Goal: Task Accomplishment & Management: Manage account settings

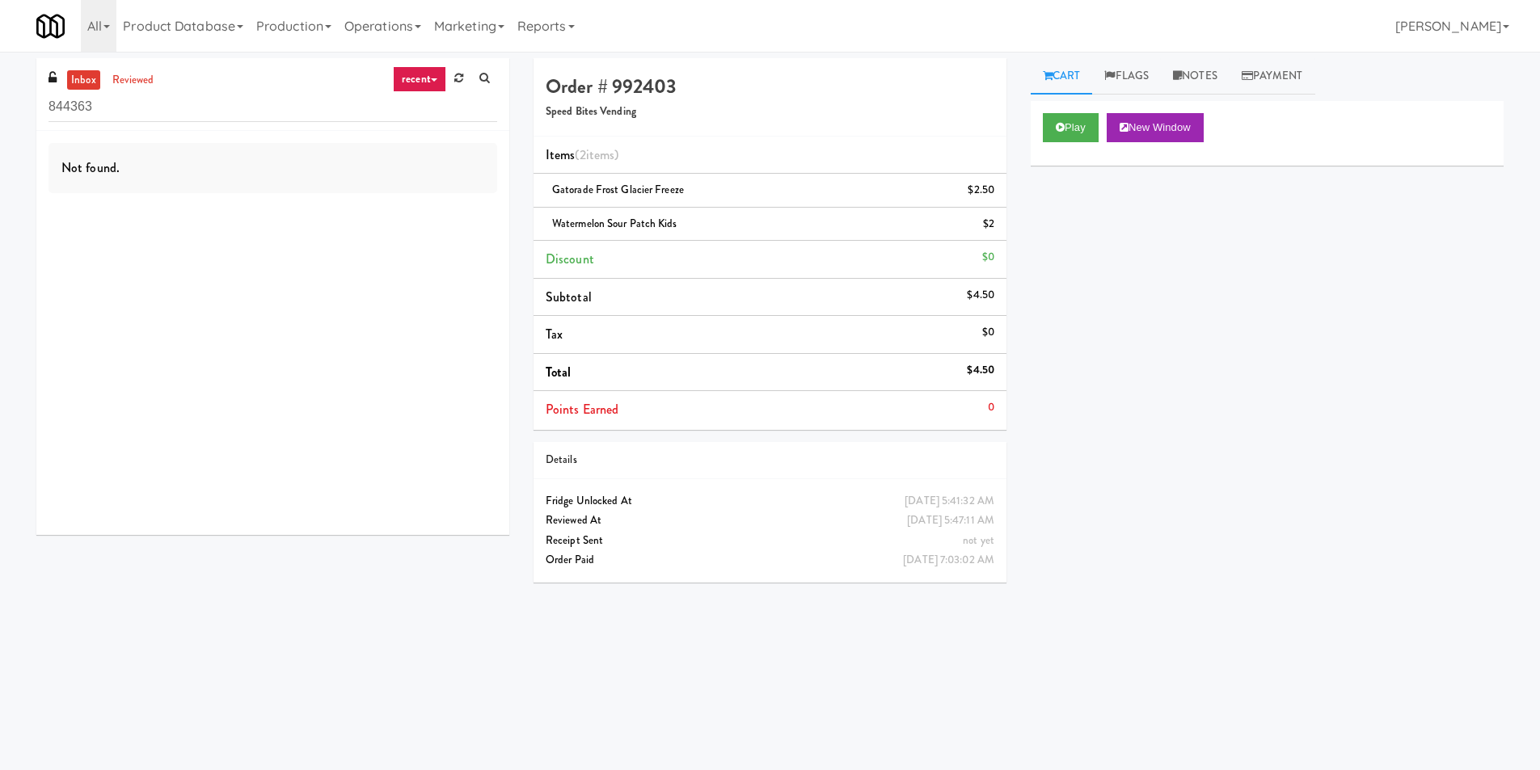
click at [303, 133] on div "Not found." at bounding box center [272, 333] width 473 height 404
click at [304, 116] on input "844363" at bounding box center [273, 107] width 449 height 30
paste input "IKEA TODO Store"
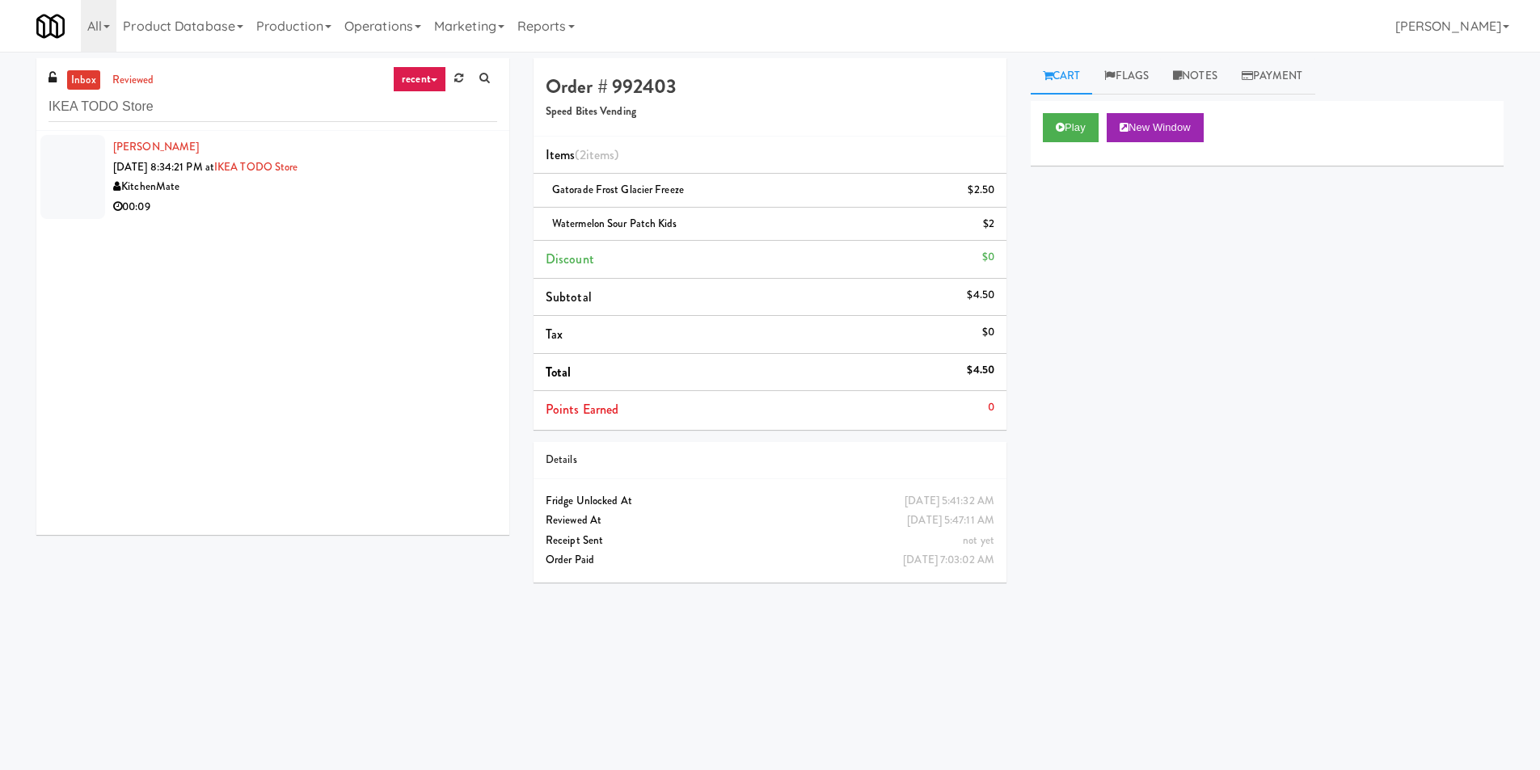
click at [350, 200] on div "00:09" at bounding box center [305, 207] width 384 height 20
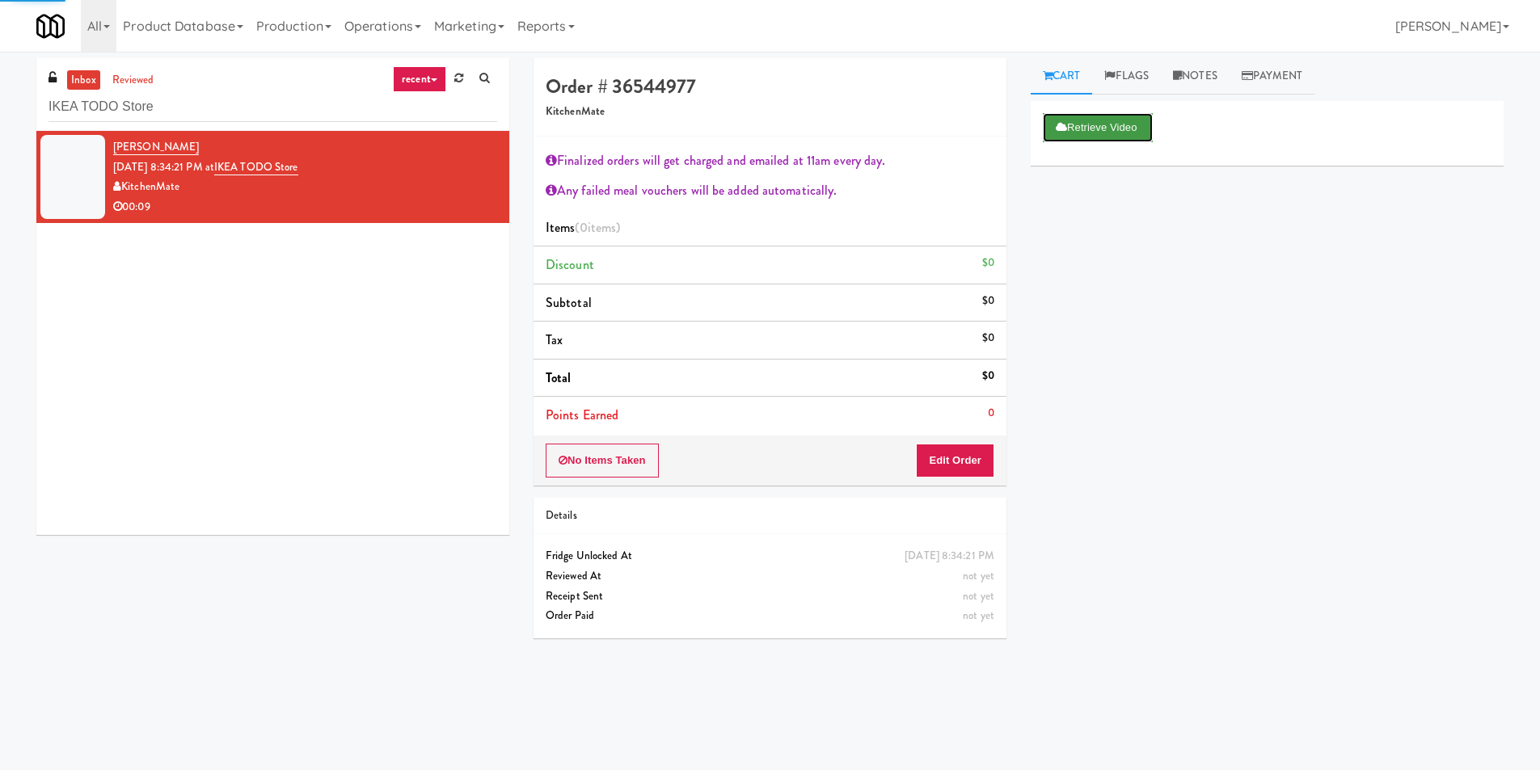
click at [1073, 133] on button "Retrieve Video" at bounding box center [1098, 127] width 110 height 29
click at [213, 99] on input "IKEA TODO Store" at bounding box center [273, 107] width 449 height 30
paste input "335 Bala - Cooler"
click at [213, 99] on input "335 Bala - Cooler" at bounding box center [273, 107] width 449 height 30
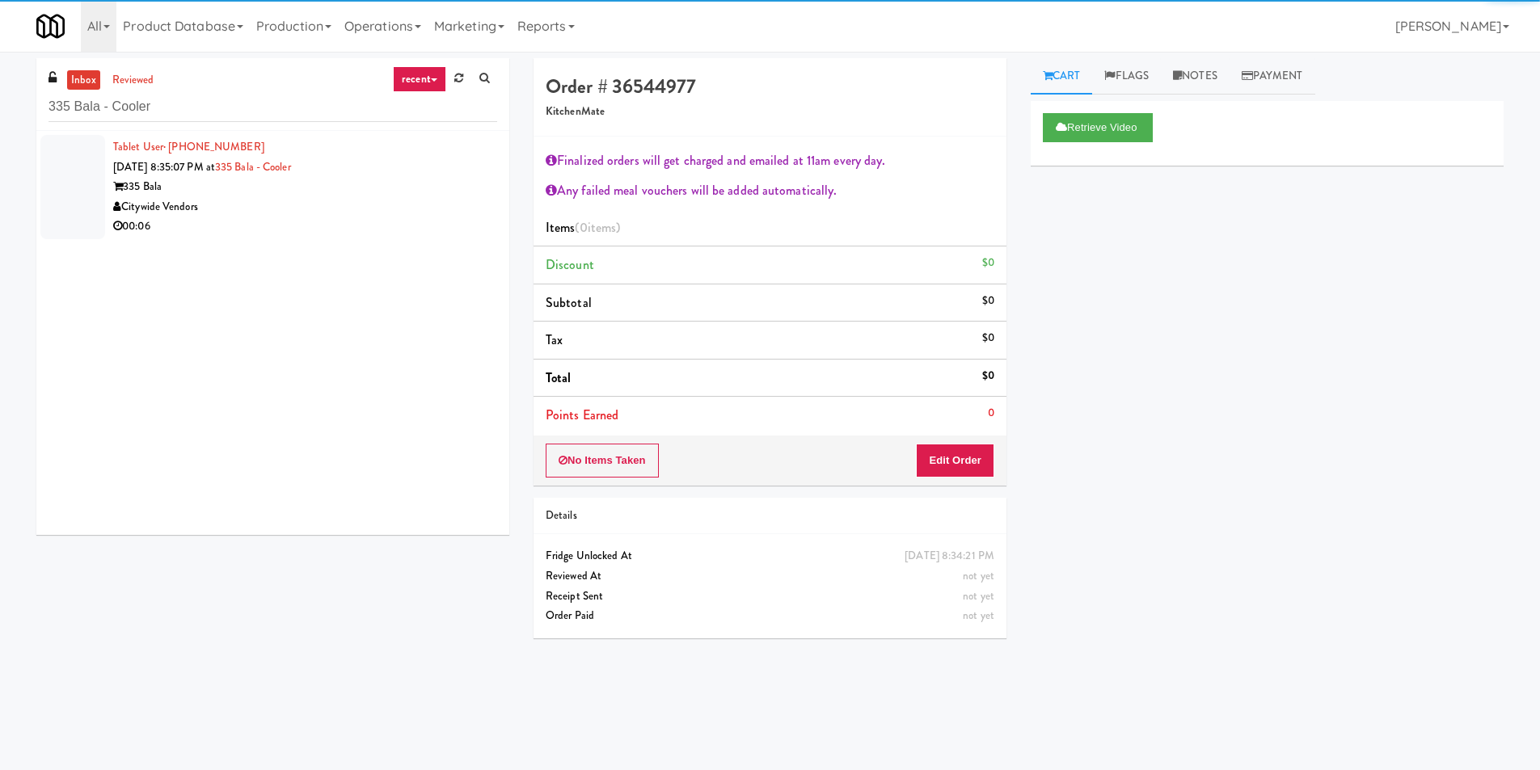
click at [435, 203] on div "Citywide Vendors" at bounding box center [305, 207] width 384 height 20
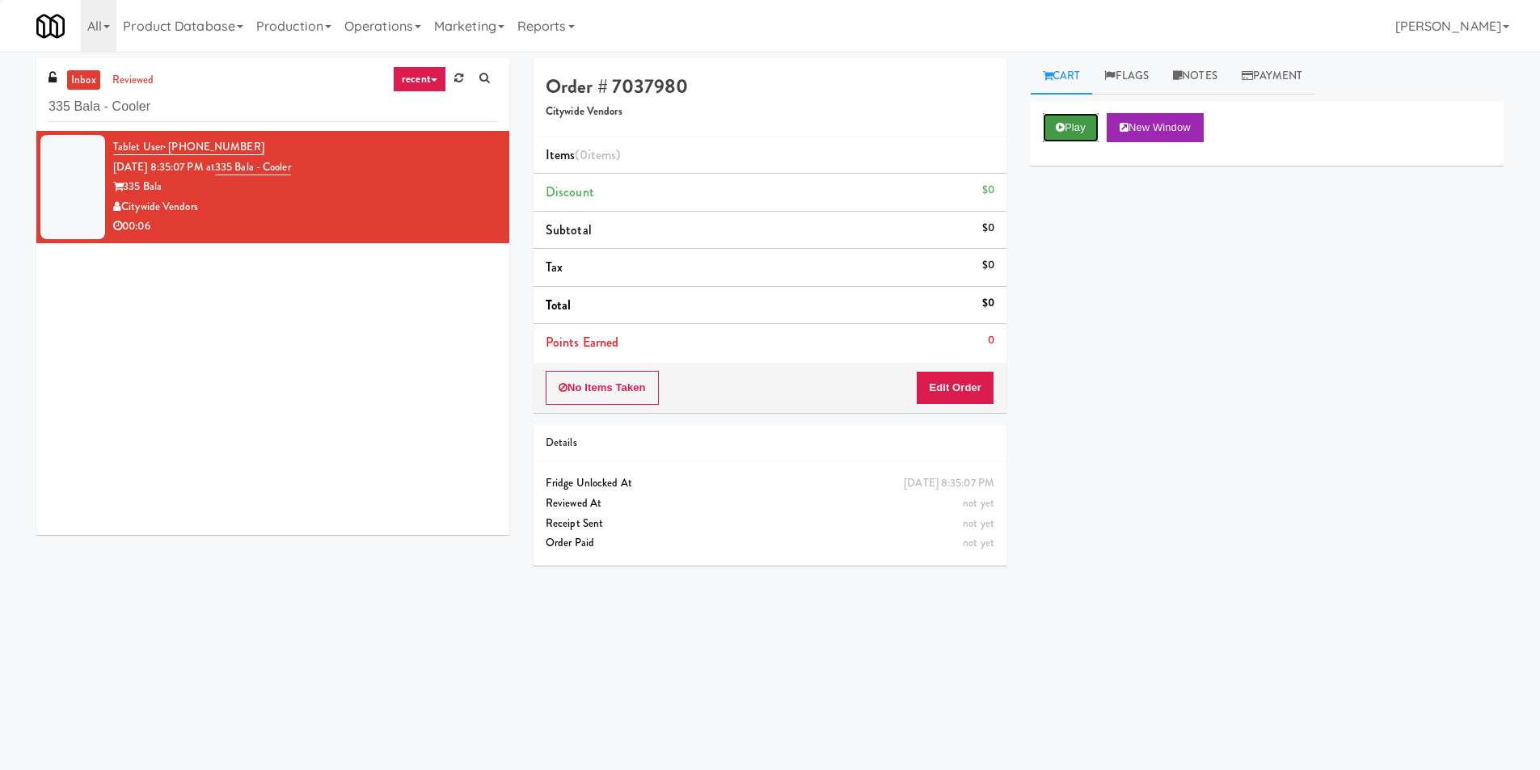
click at [1090, 113] on button "Play" at bounding box center [1071, 127] width 56 height 29
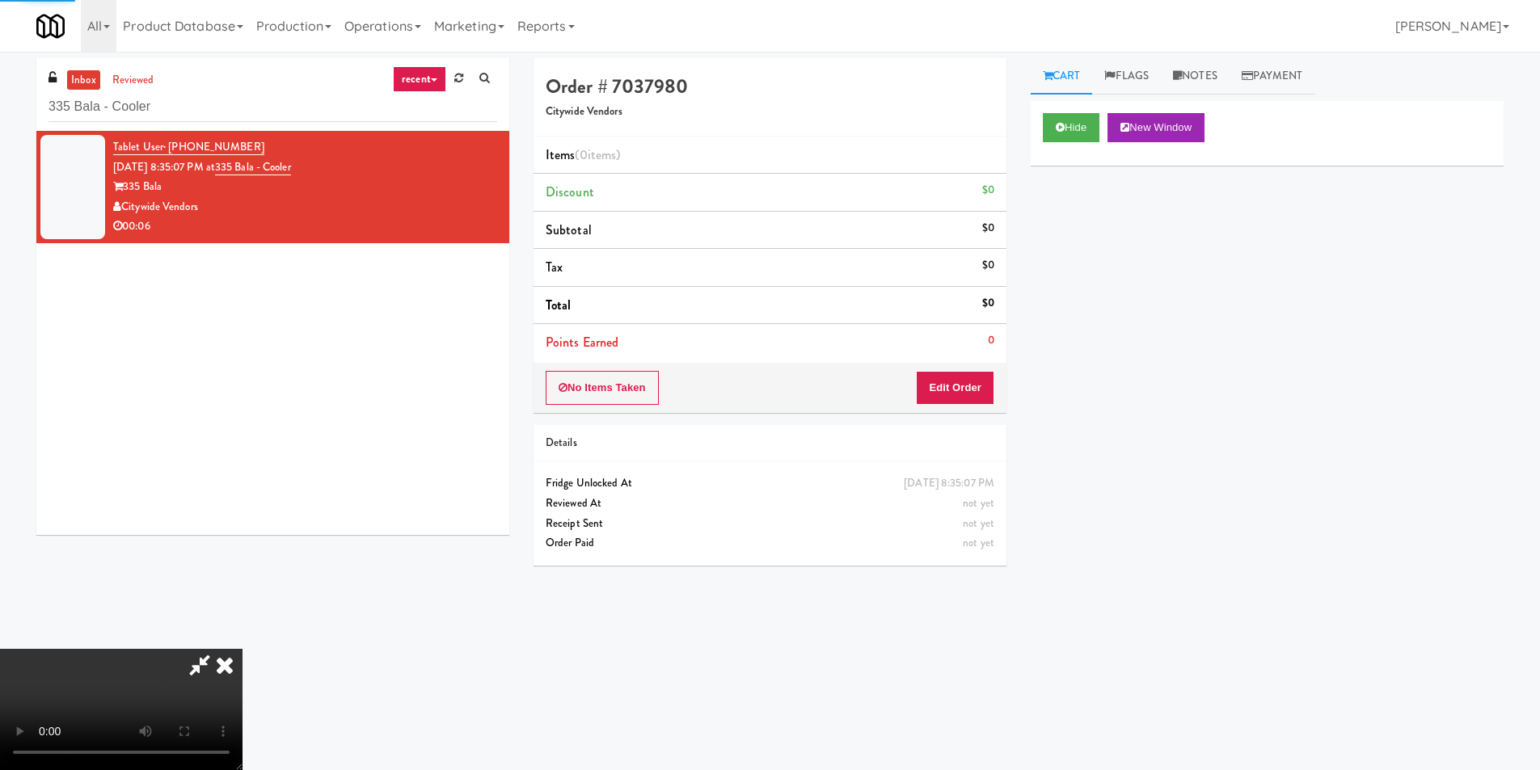
click at [981, 358] on li "Points Earned 0" at bounding box center [770, 342] width 473 height 37
click at [979, 383] on button "Edit Order" at bounding box center [955, 388] width 78 height 34
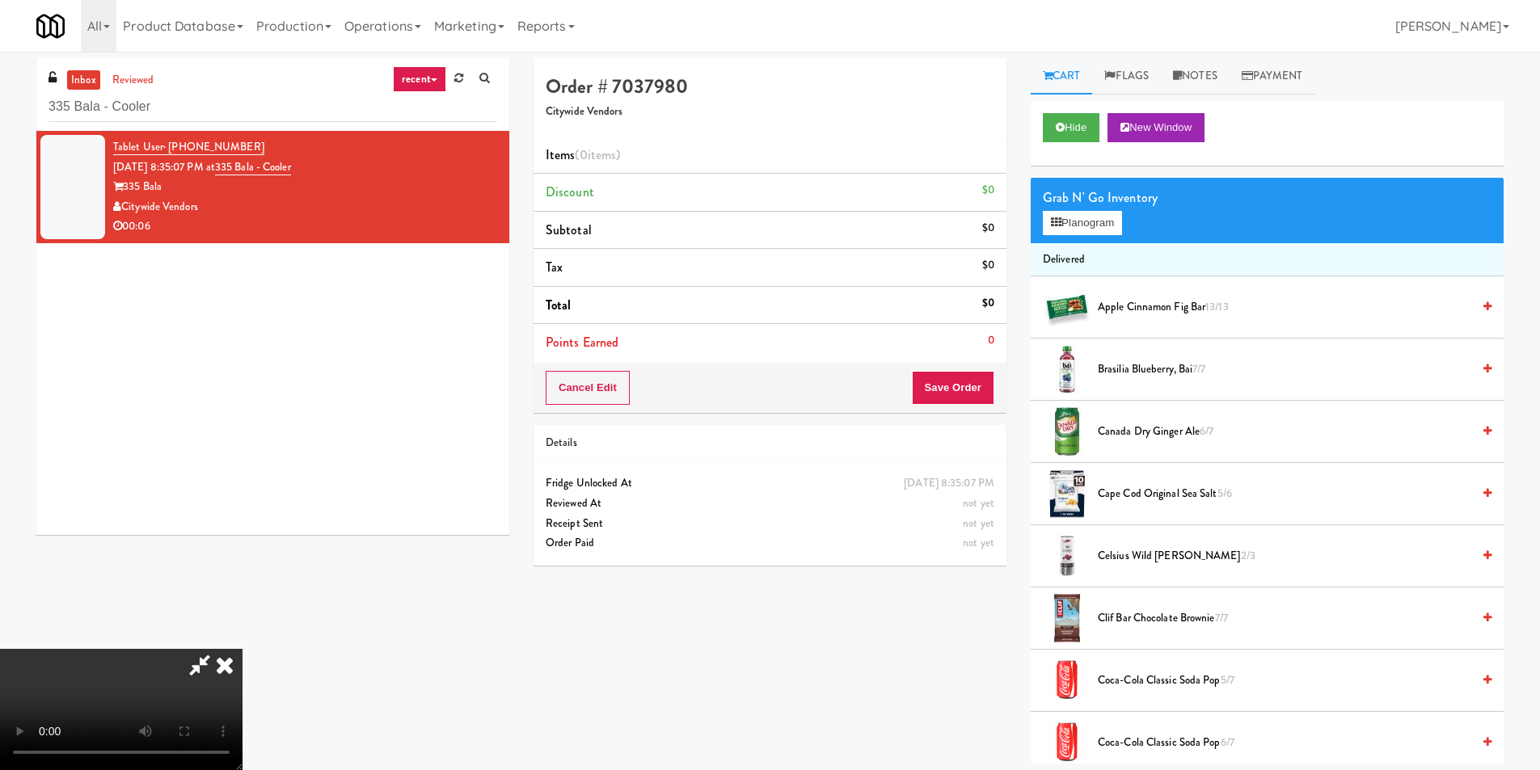
click at [243, 649] on video at bounding box center [121, 709] width 243 height 121
click at [1089, 220] on button "Planogram" at bounding box center [1082, 223] width 79 height 24
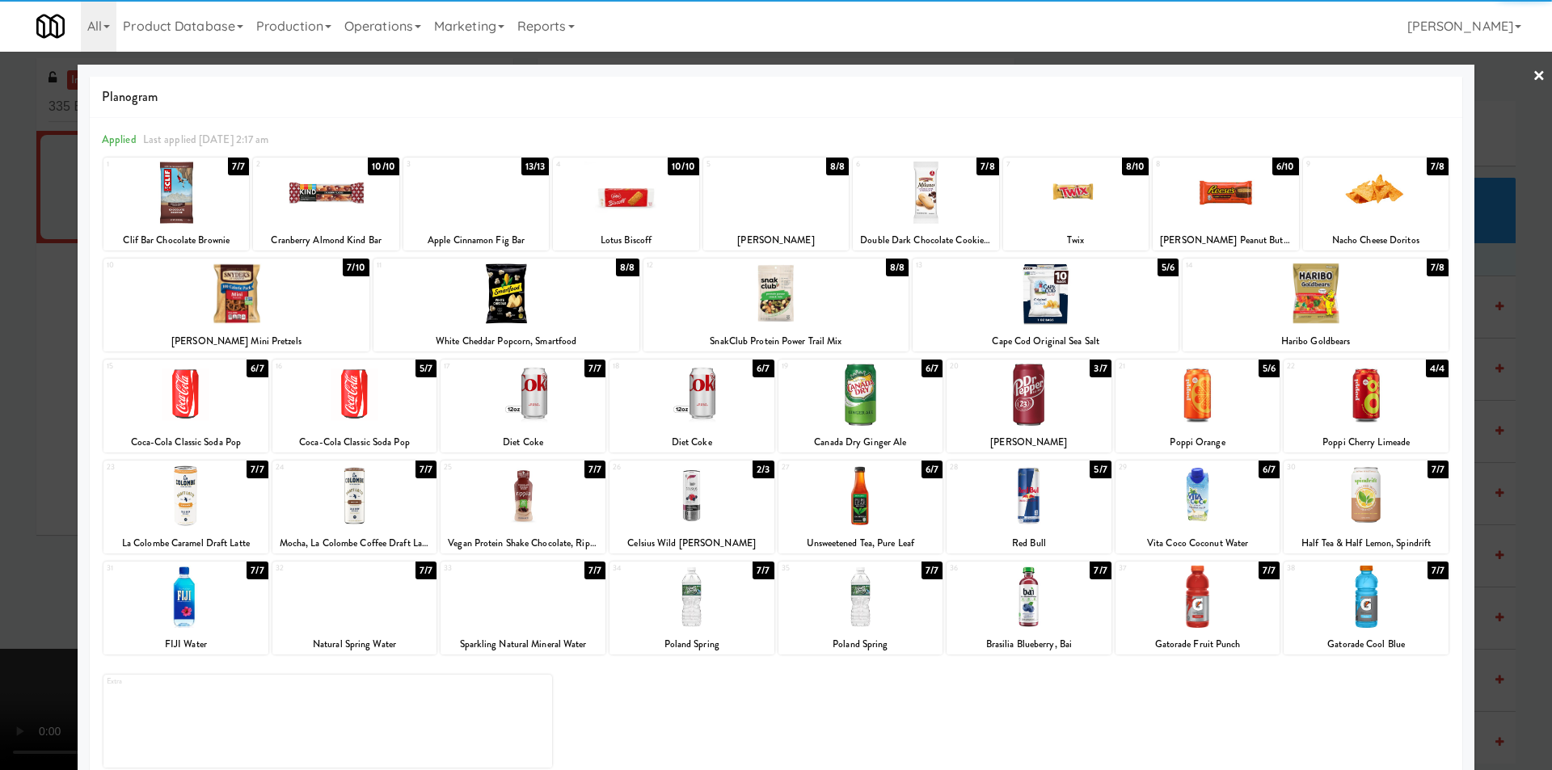
click at [1184, 506] on div at bounding box center [1198, 496] width 165 height 62
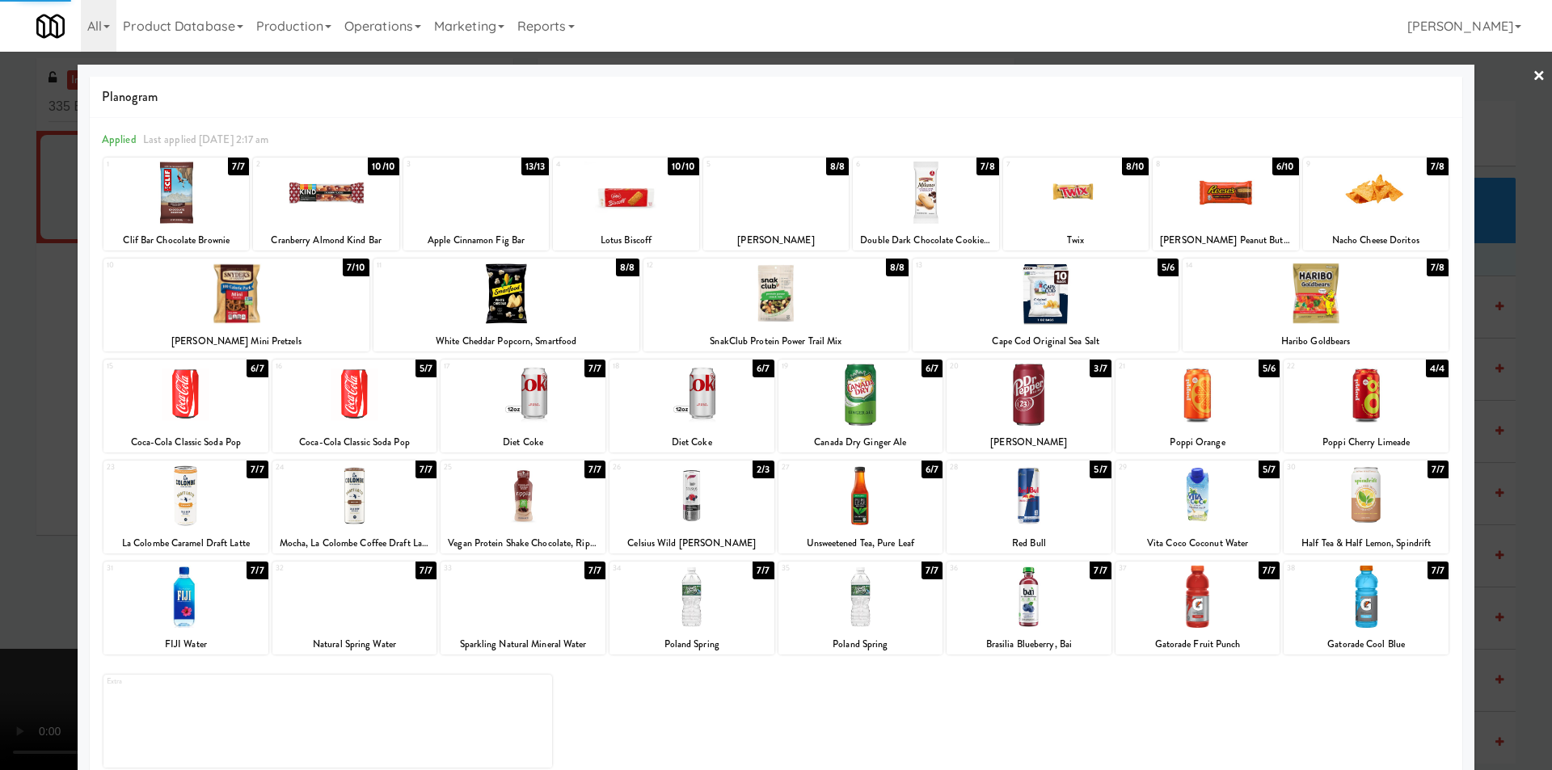
click at [1528, 473] on div at bounding box center [776, 385] width 1552 height 770
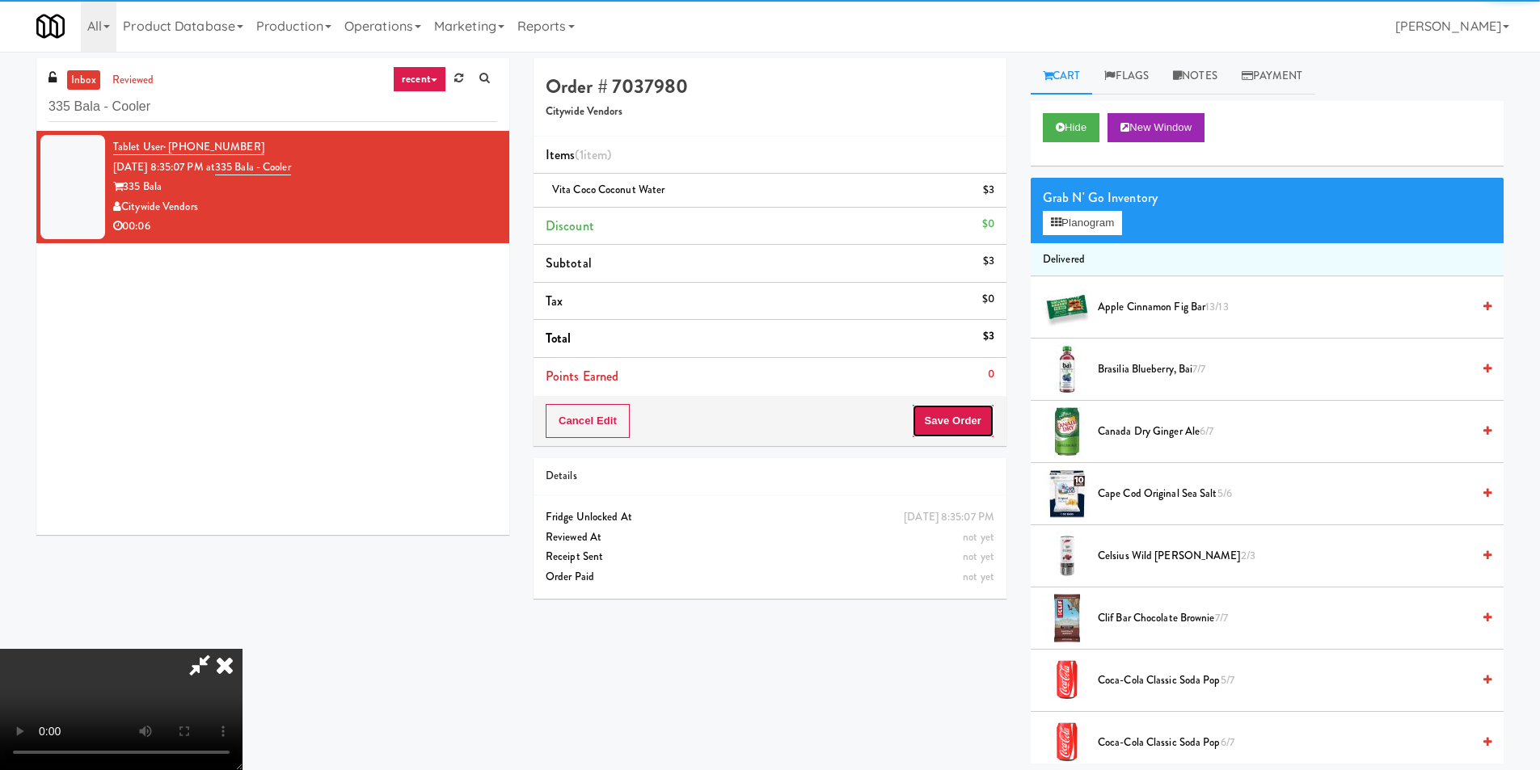
click at [962, 424] on button "Save Order" at bounding box center [953, 421] width 82 height 34
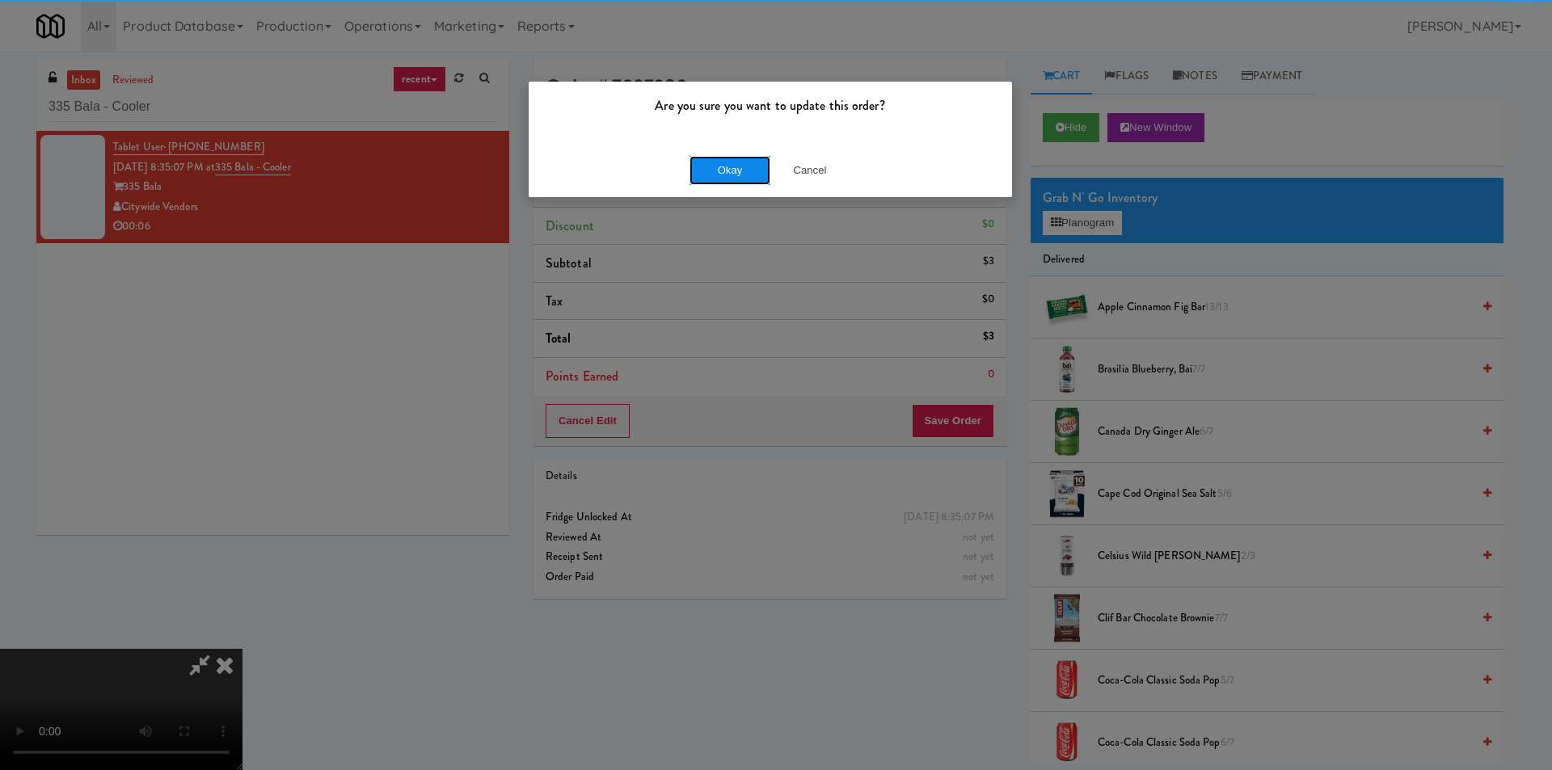
click at [712, 163] on button "Okay" at bounding box center [730, 170] width 81 height 29
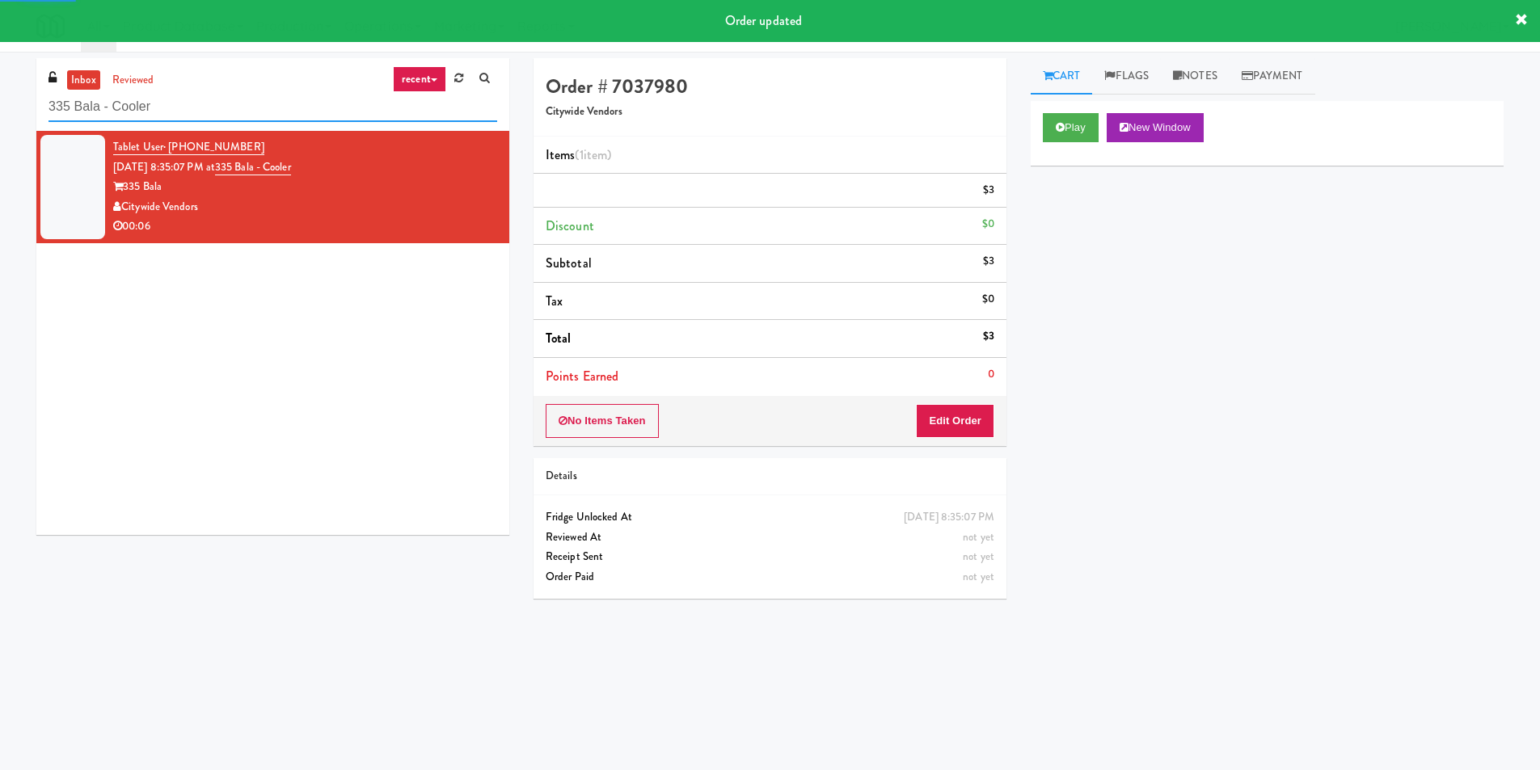
click at [350, 120] on input "335 Bala - Cooler" at bounding box center [273, 107] width 449 height 30
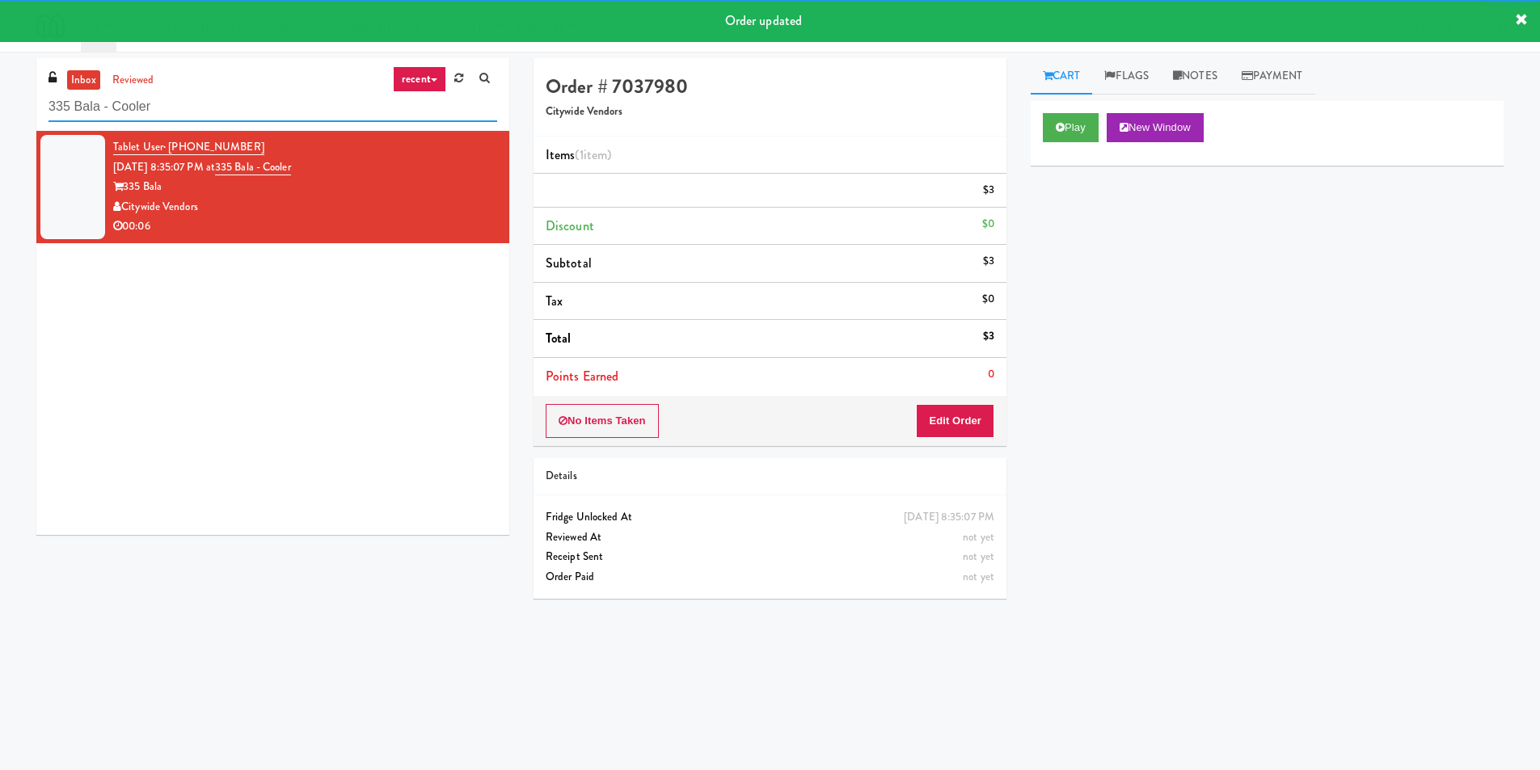
click at [350, 120] on input "335 Bala - Cooler" at bounding box center [273, 107] width 449 height 30
paste input "IKEA TODO Store"
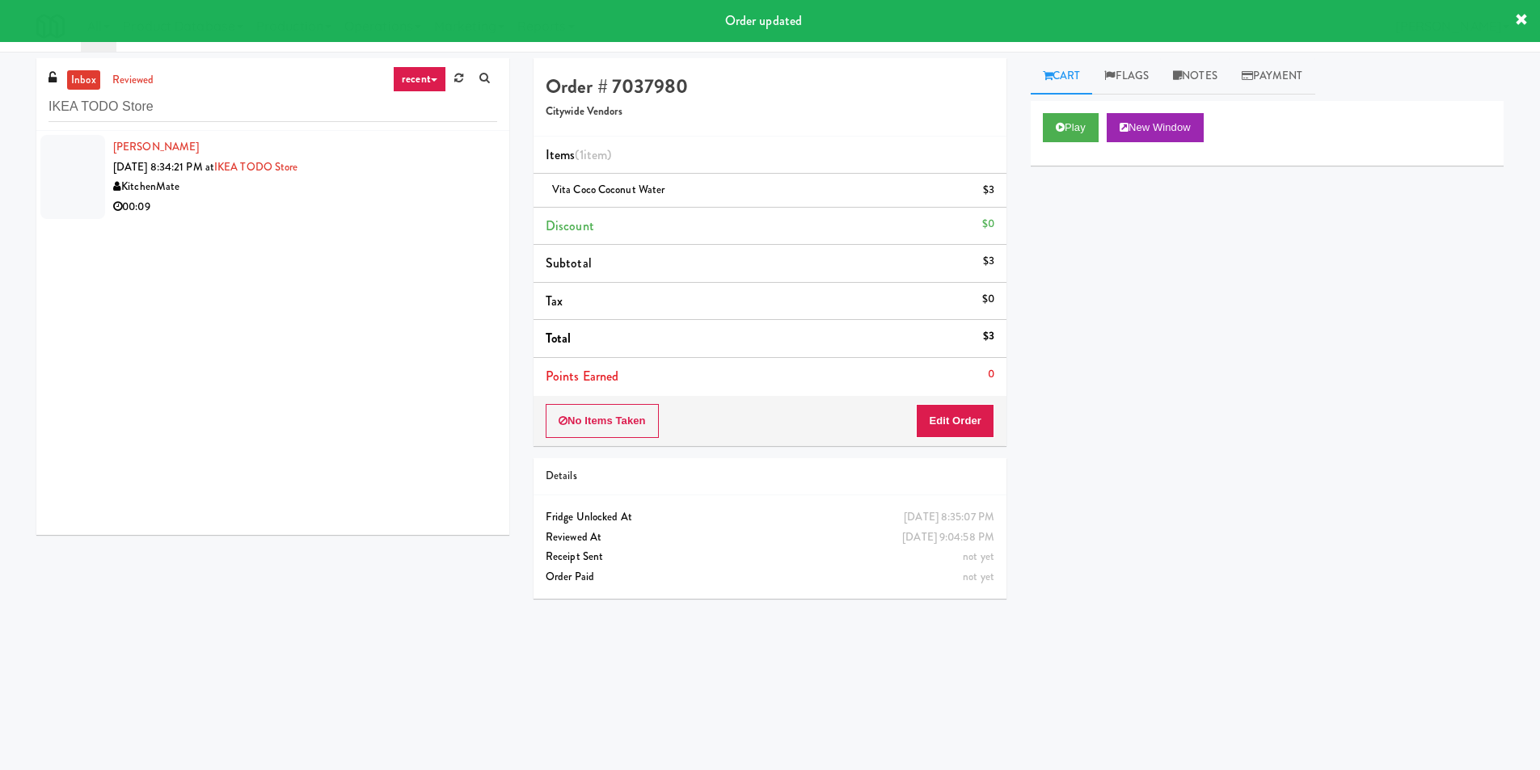
click at [1039, 126] on div "Play New Window" at bounding box center [1267, 133] width 473 height 65
click at [1055, 129] on button "Play" at bounding box center [1071, 127] width 56 height 29
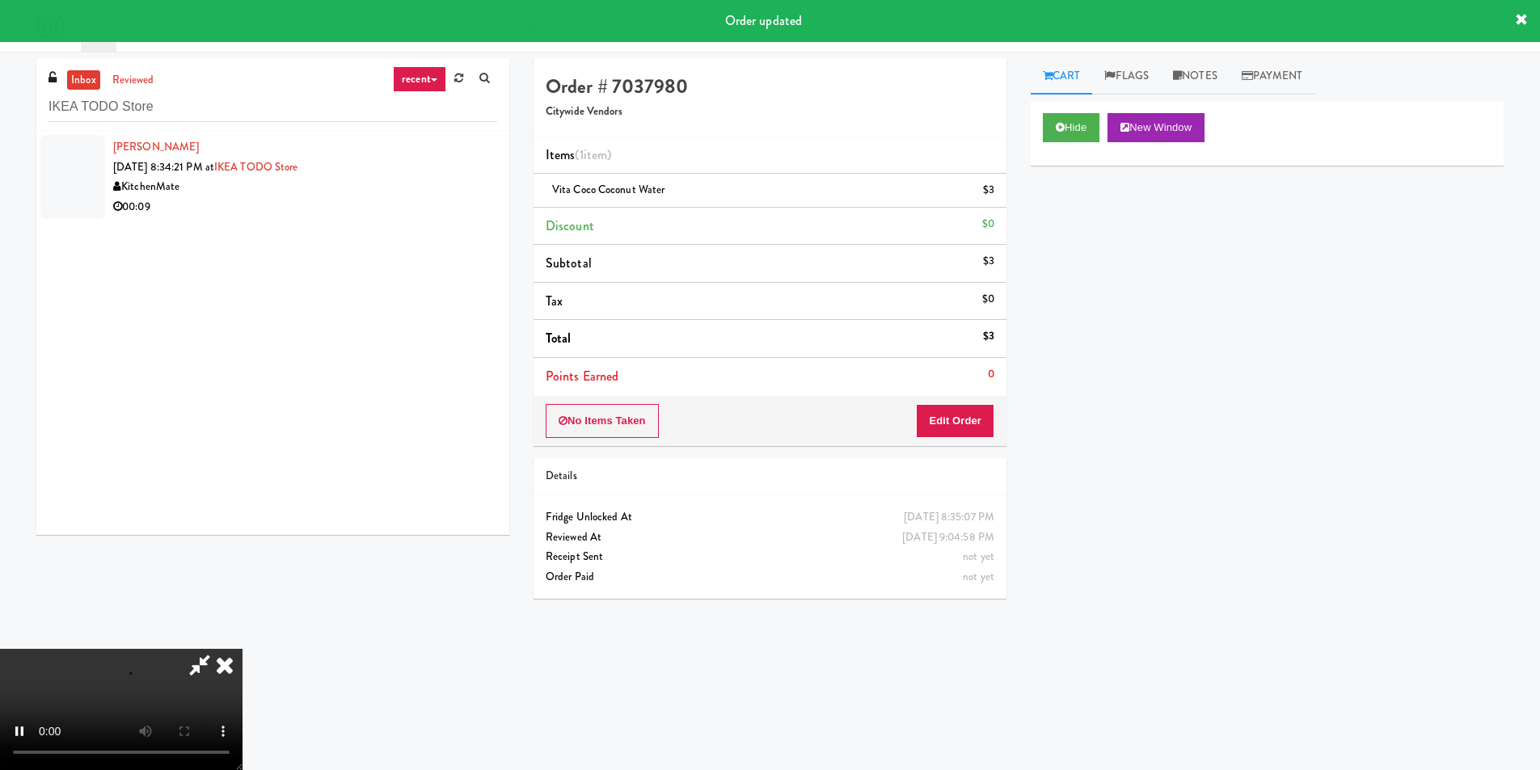
click at [976, 400] on div "No Items Taken Edit Order" at bounding box center [770, 421] width 473 height 50
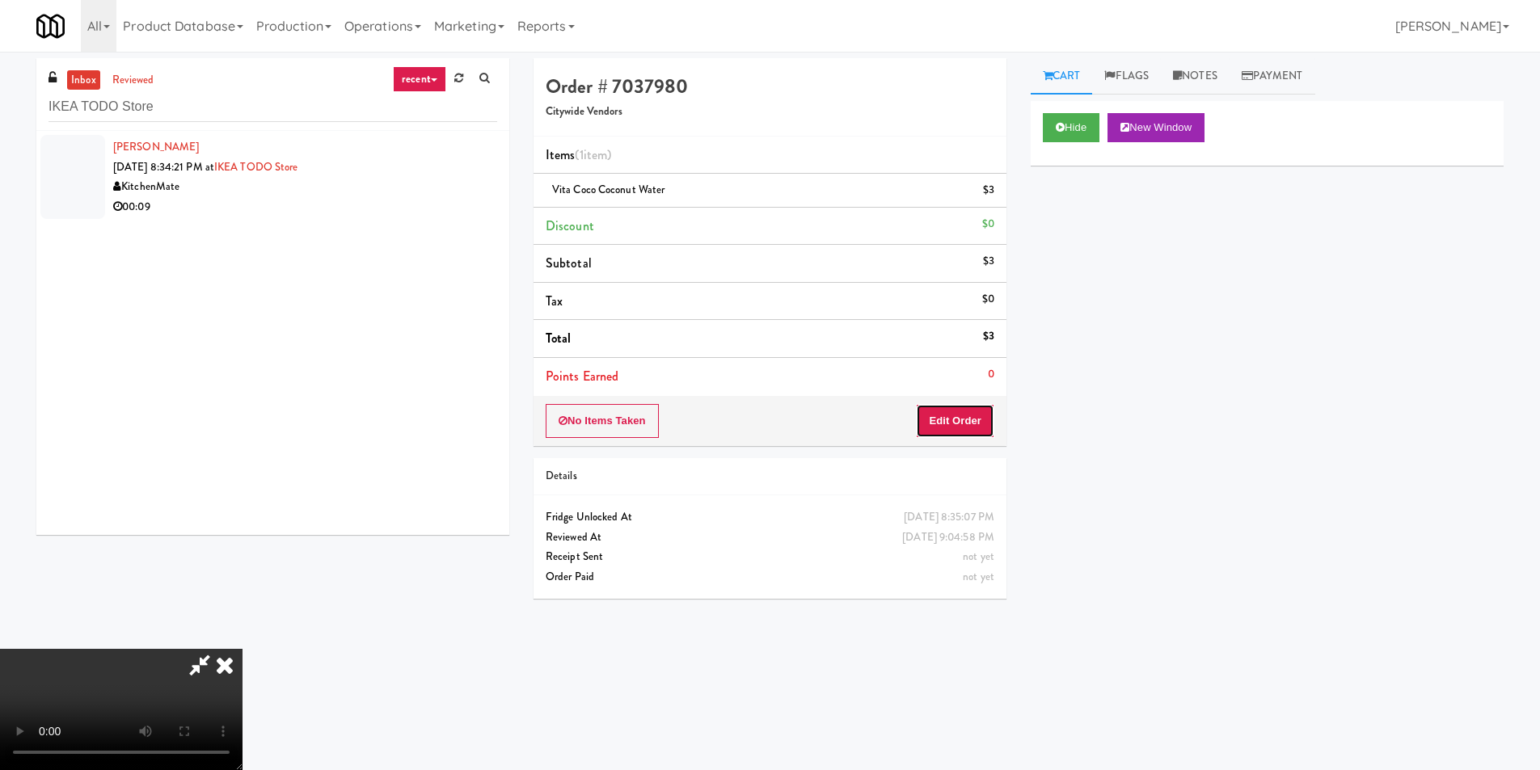
click at [982, 412] on button "Edit Order" at bounding box center [955, 421] width 78 height 34
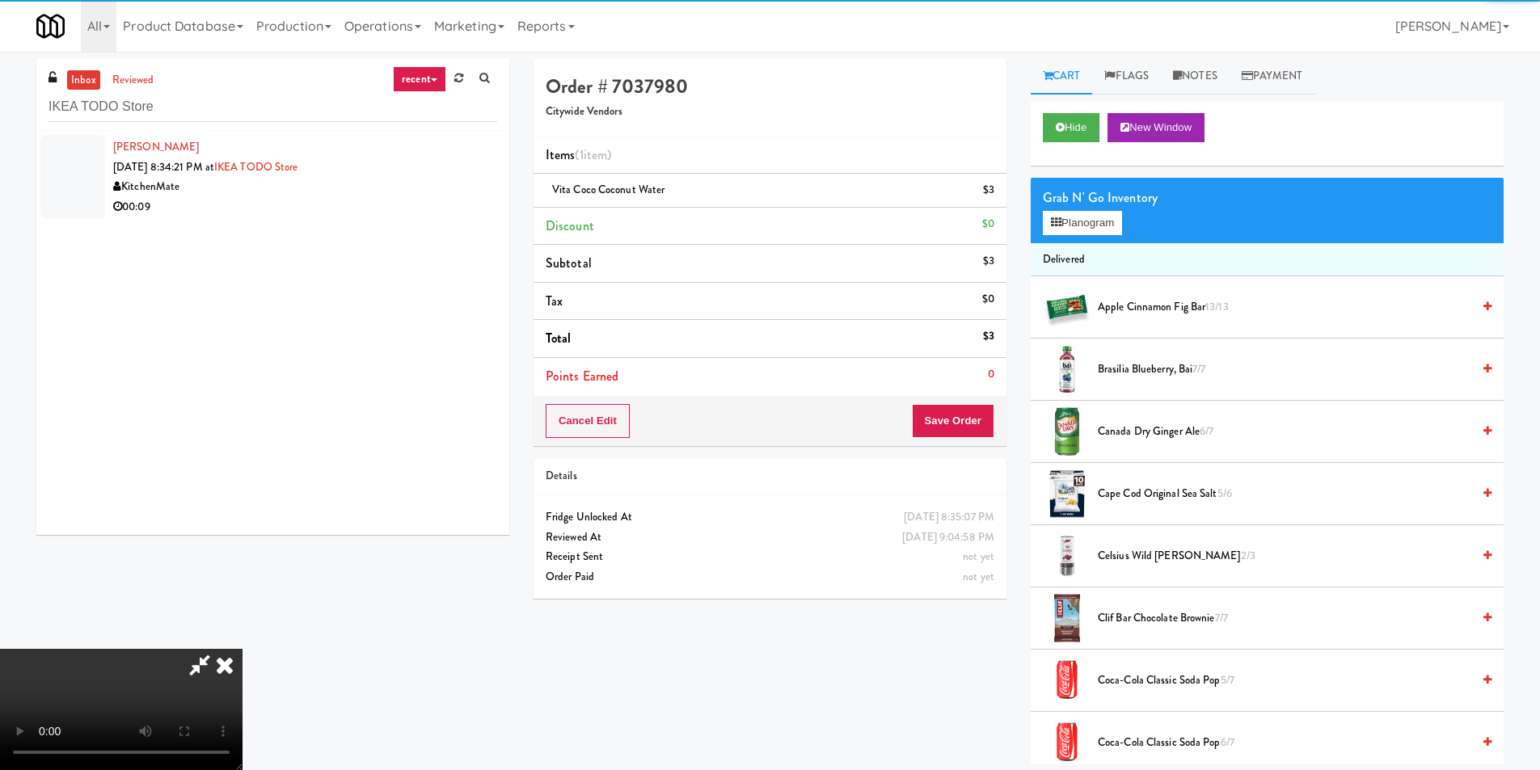
click at [480, 203] on div "00:09" at bounding box center [305, 207] width 384 height 20
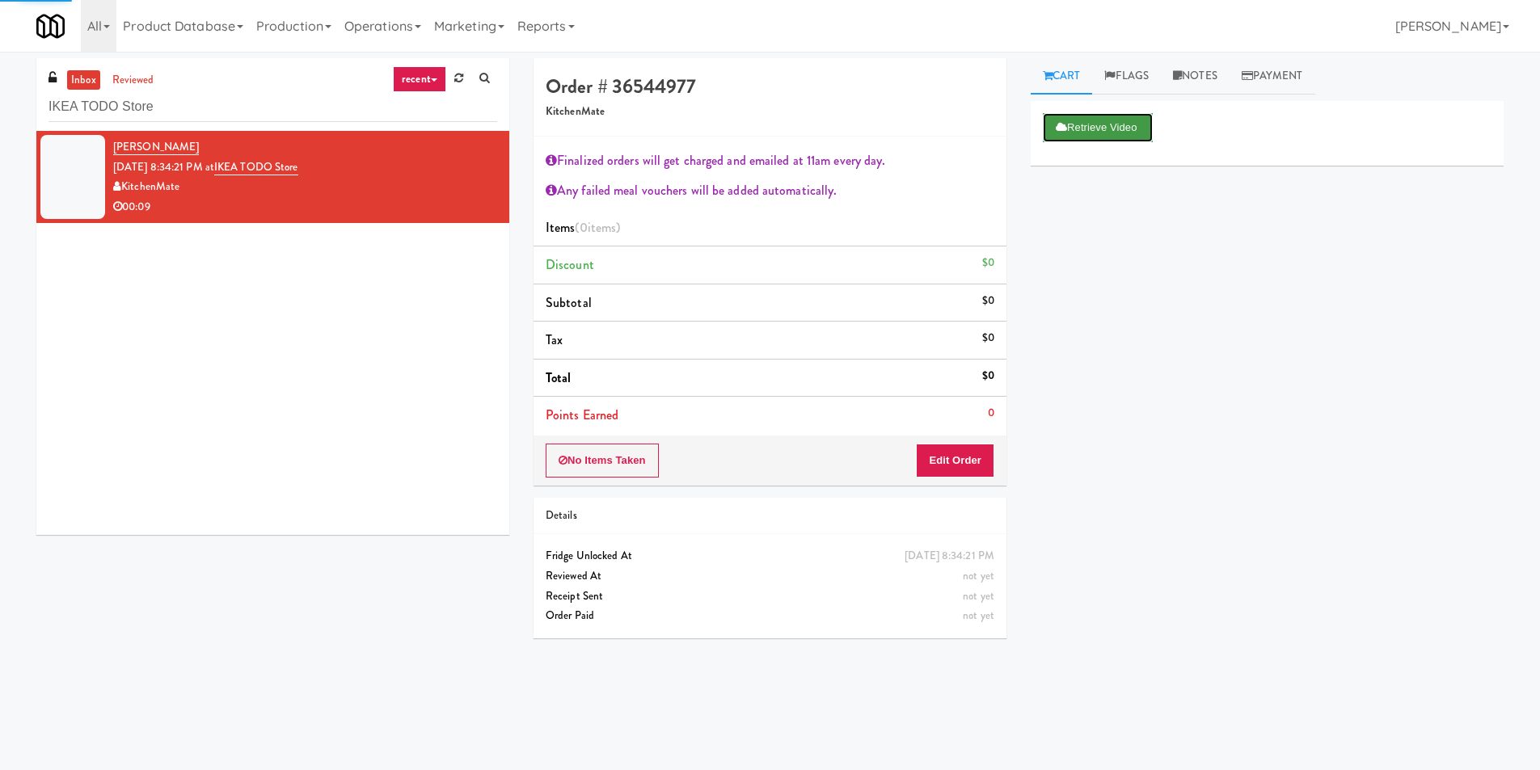
click at [1055, 134] on button "Retrieve Video" at bounding box center [1098, 127] width 110 height 29
click at [960, 479] on div "No Items Taken Edit Order" at bounding box center [770, 461] width 473 height 50
click at [961, 463] on button "Edit Order" at bounding box center [955, 461] width 78 height 34
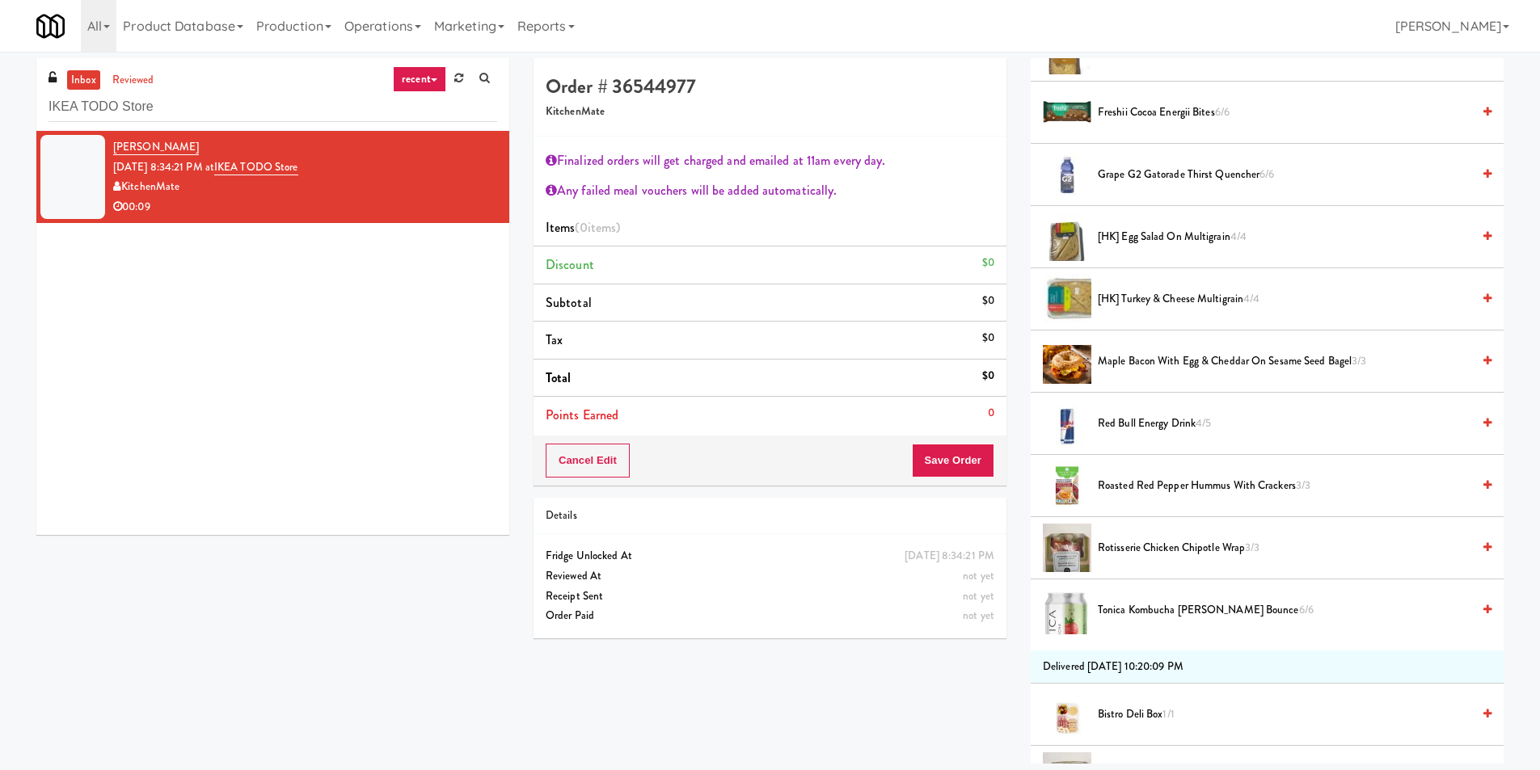
scroll to position [404, 0]
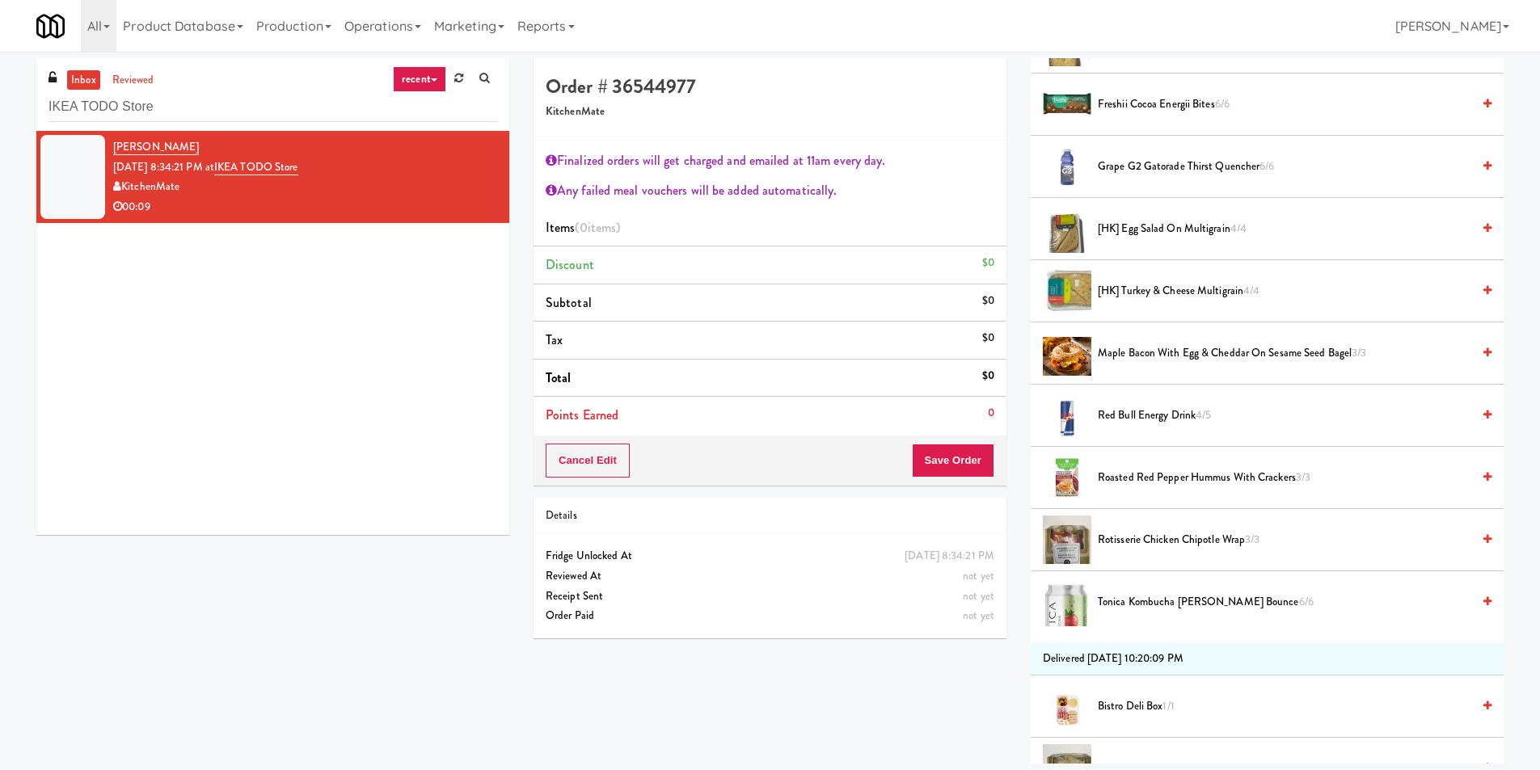
click at [1169, 417] on span "Red Bull Energy Drink 4/5" at bounding box center [1285, 416] width 374 height 20
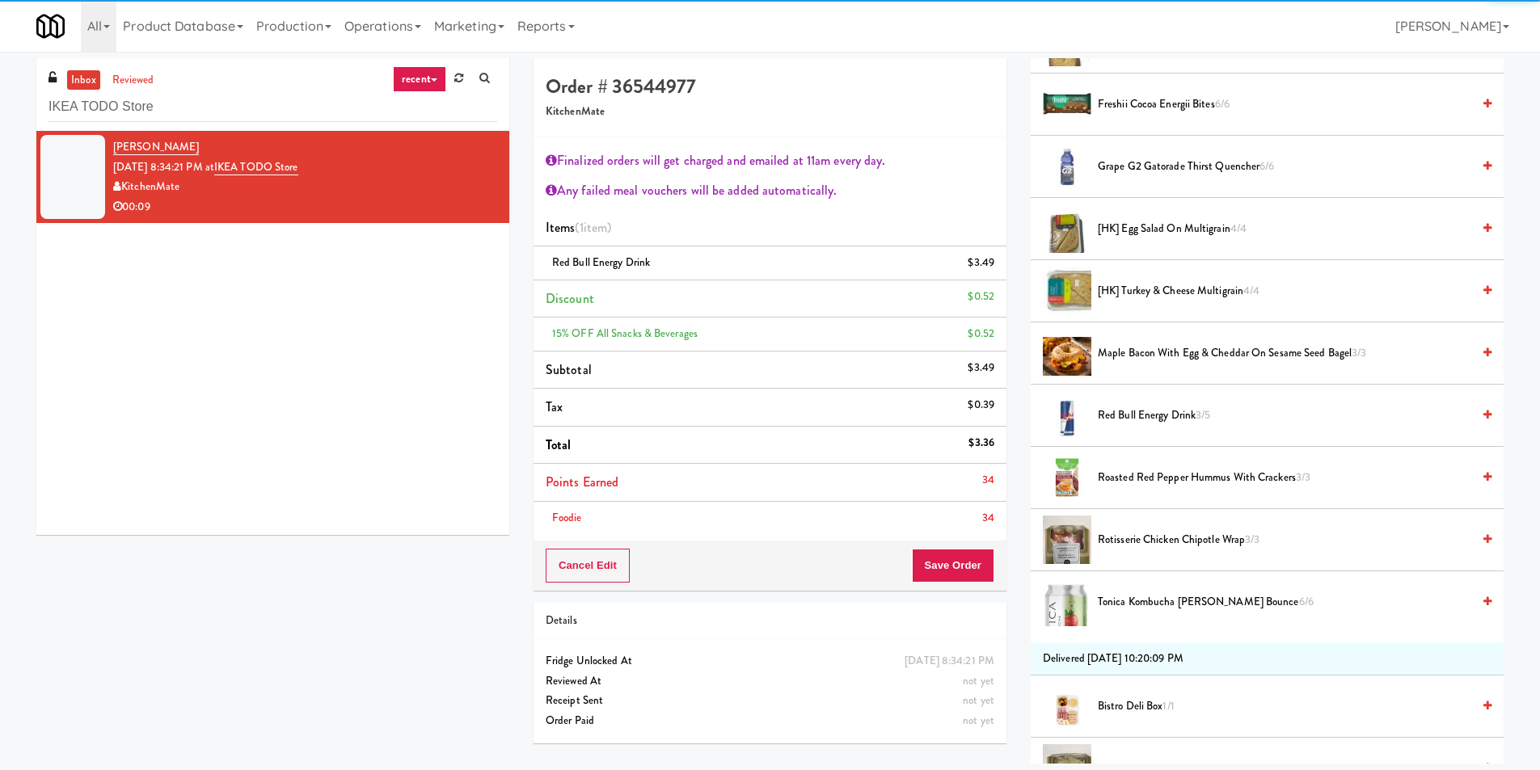
click at [988, 509] on div "34" at bounding box center [988, 519] width 12 height 20
drag, startPoint x: 951, startPoint y: 563, endPoint x: 895, endPoint y: 462, distance: 116.1
click at [952, 563] on button "Save Order" at bounding box center [953, 566] width 82 height 34
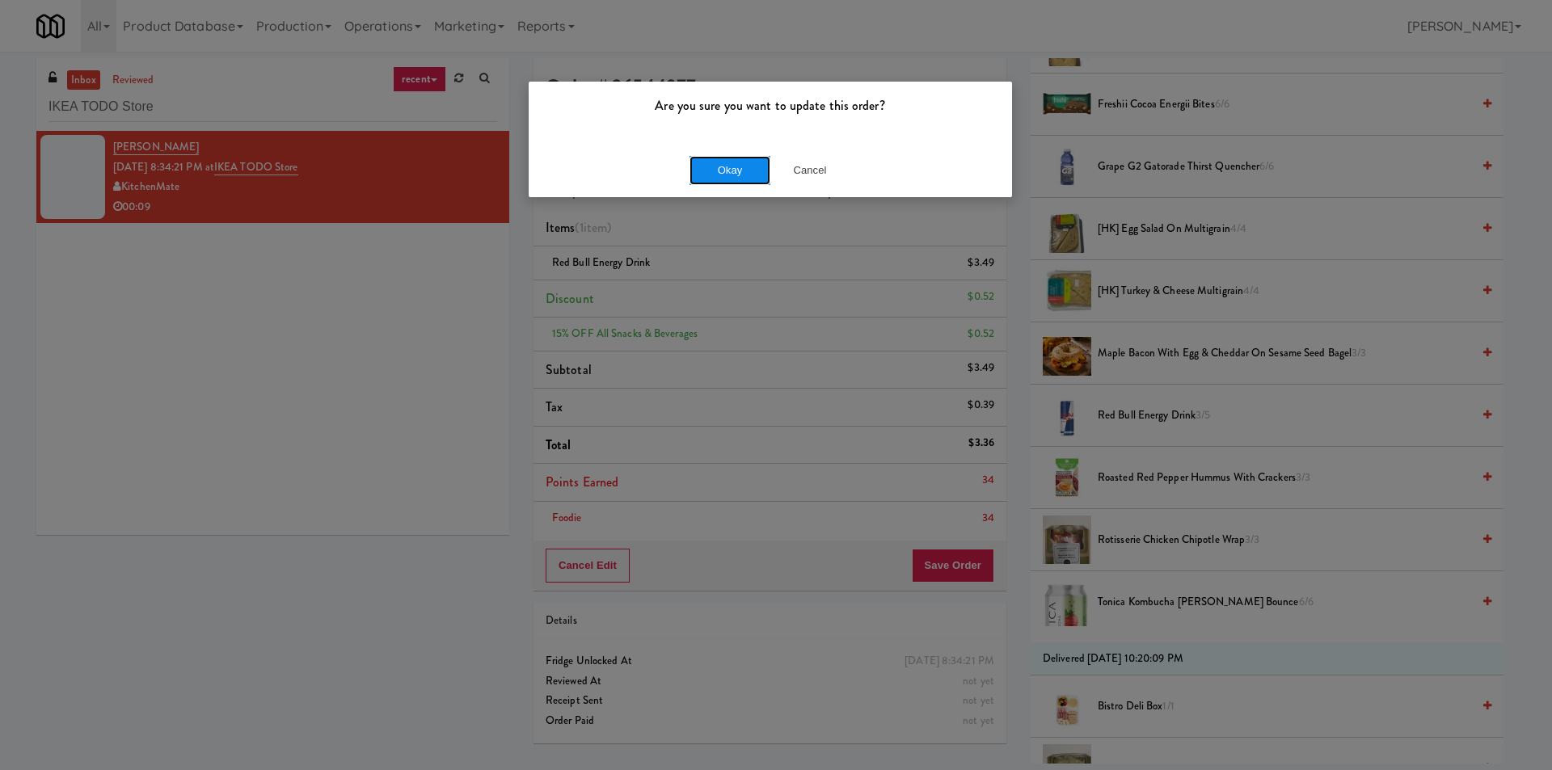
click at [742, 163] on button "Okay" at bounding box center [730, 170] width 81 height 29
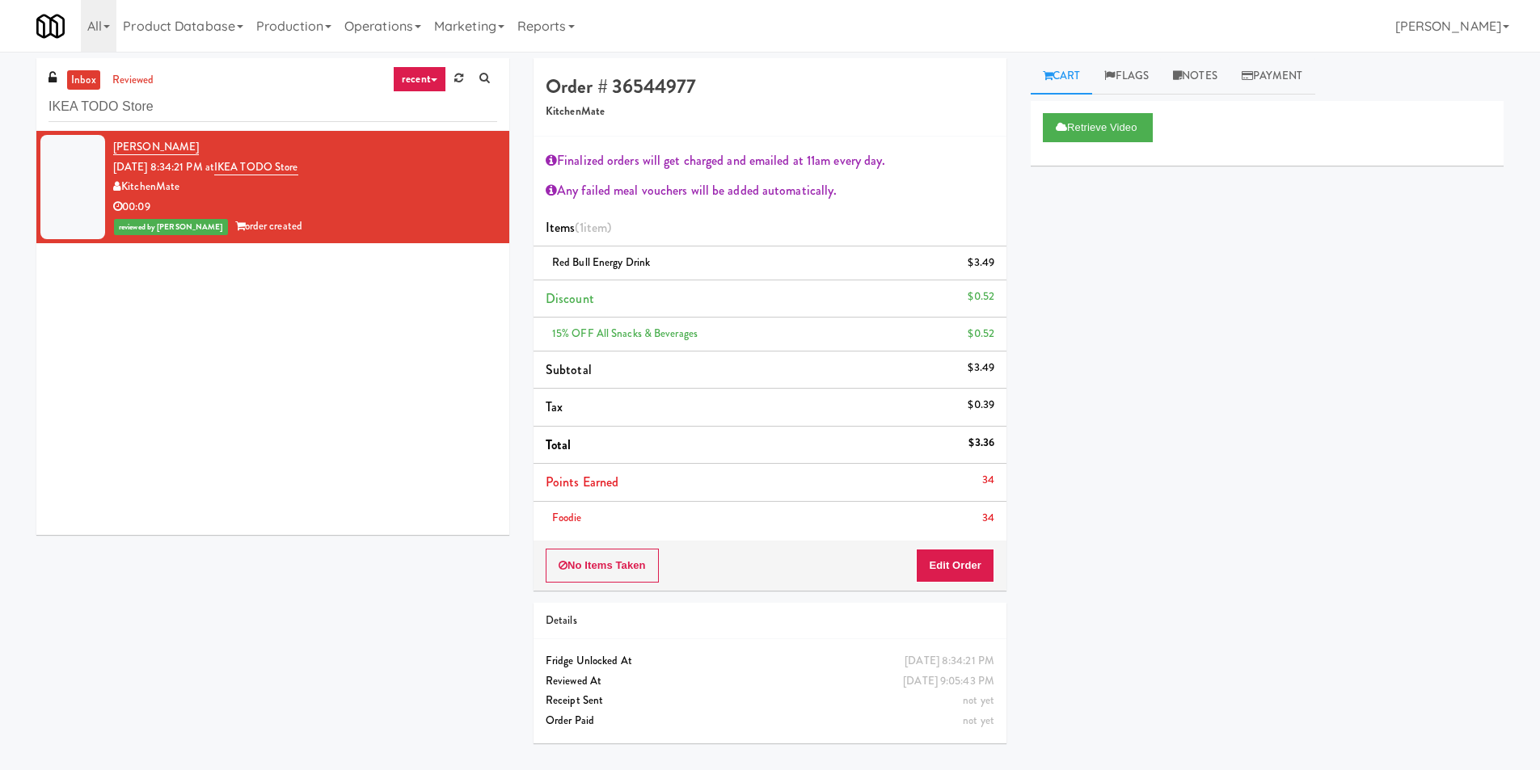
scroll to position [0, 0]
click at [219, 88] on div "inbox reviewed recent all unclear take inventory issue suspicious failed recent…" at bounding box center [272, 94] width 473 height 73
click at [216, 102] on input "IKEA TODO Store" at bounding box center [273, 107] width 449 height 30
paste input "WPW - Middle - Fridg"
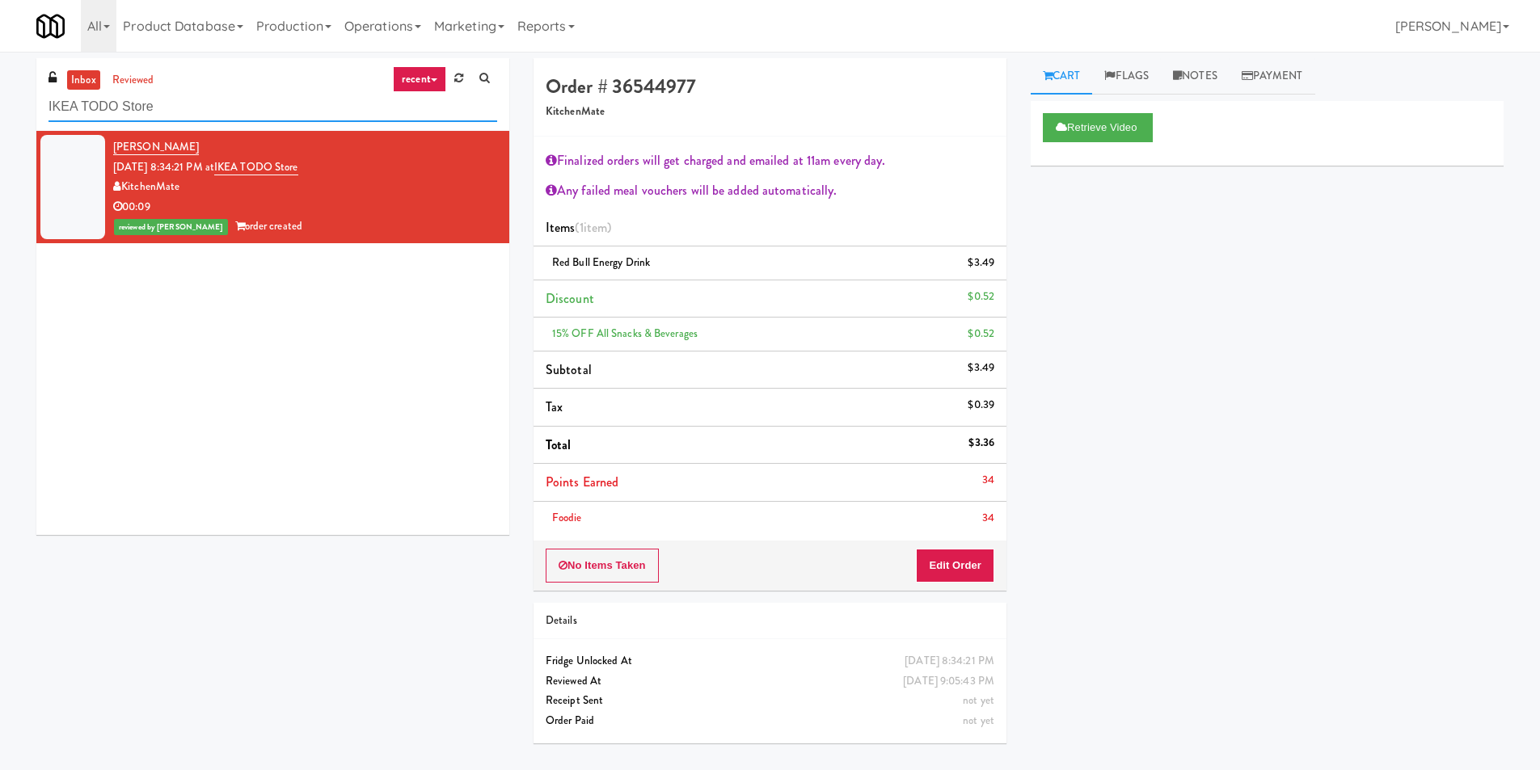
click at [216, 102] on input "IKEA TODO Store" at bounding box center [273, 107] width 449 height 30
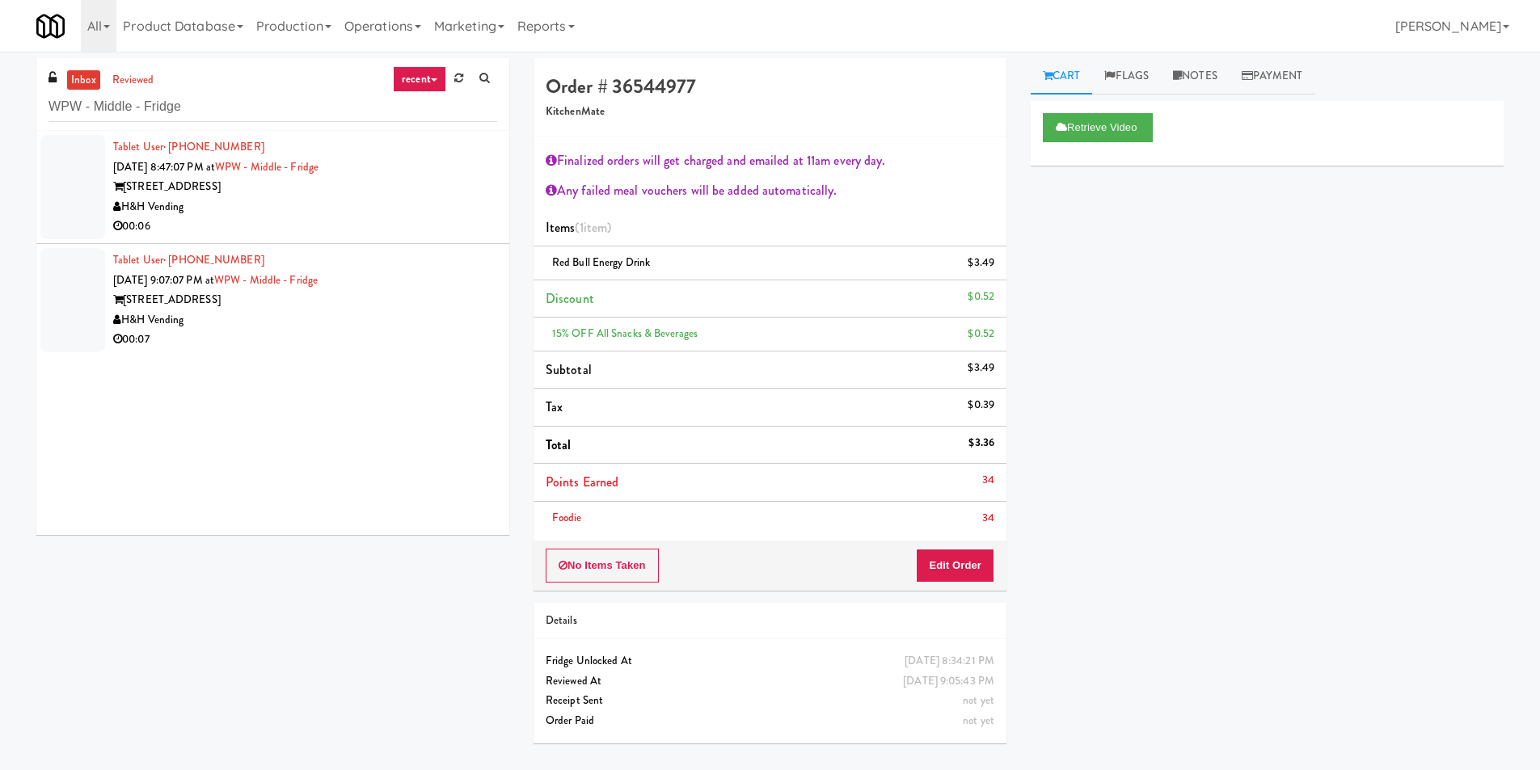
click at [376, 200] on div "H&H Vending" at bounding box center [305, 207] width 384 height 20
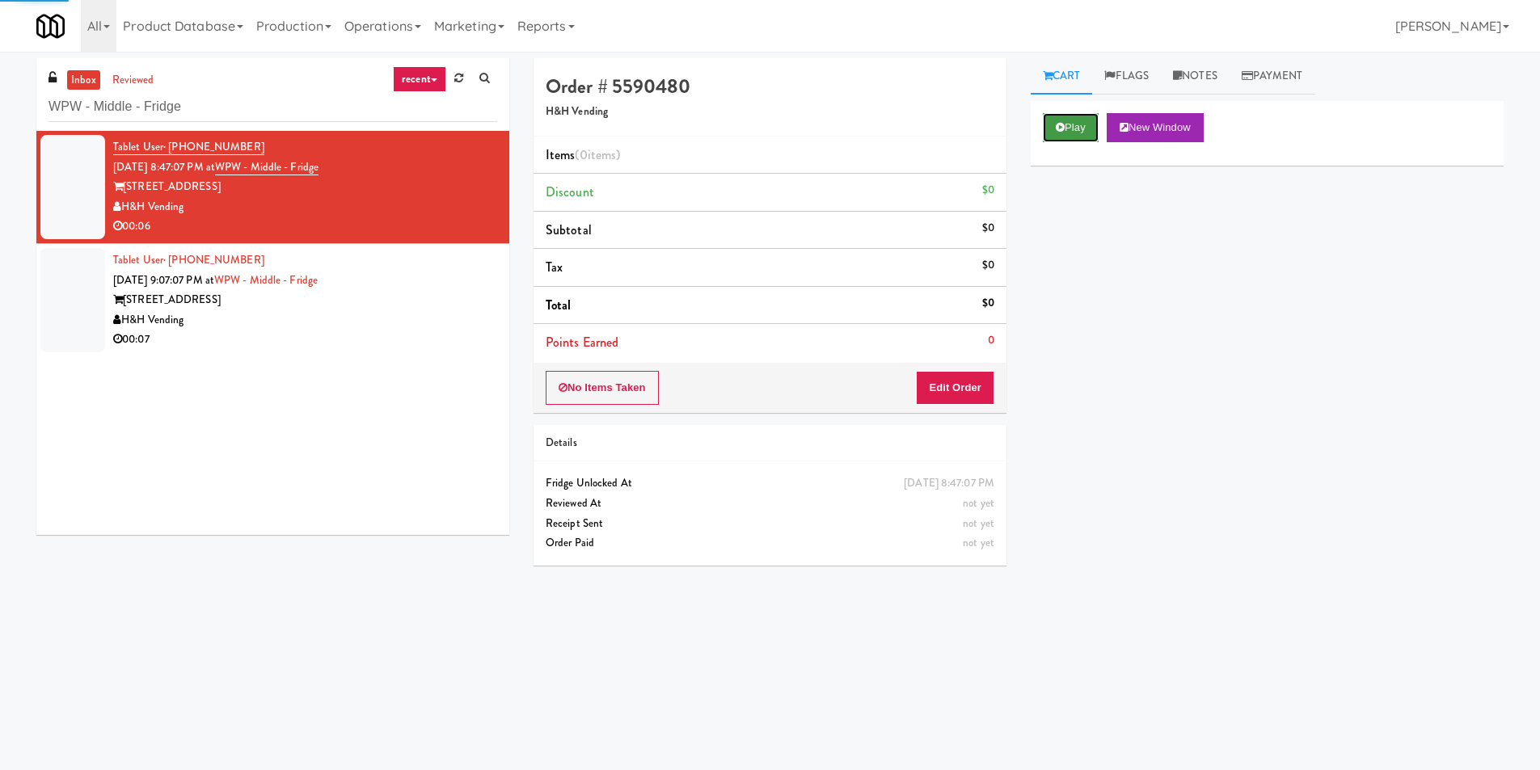
click at [1050, 120] on button "Play" at bounding box center [1071, 127] width 56 height 29
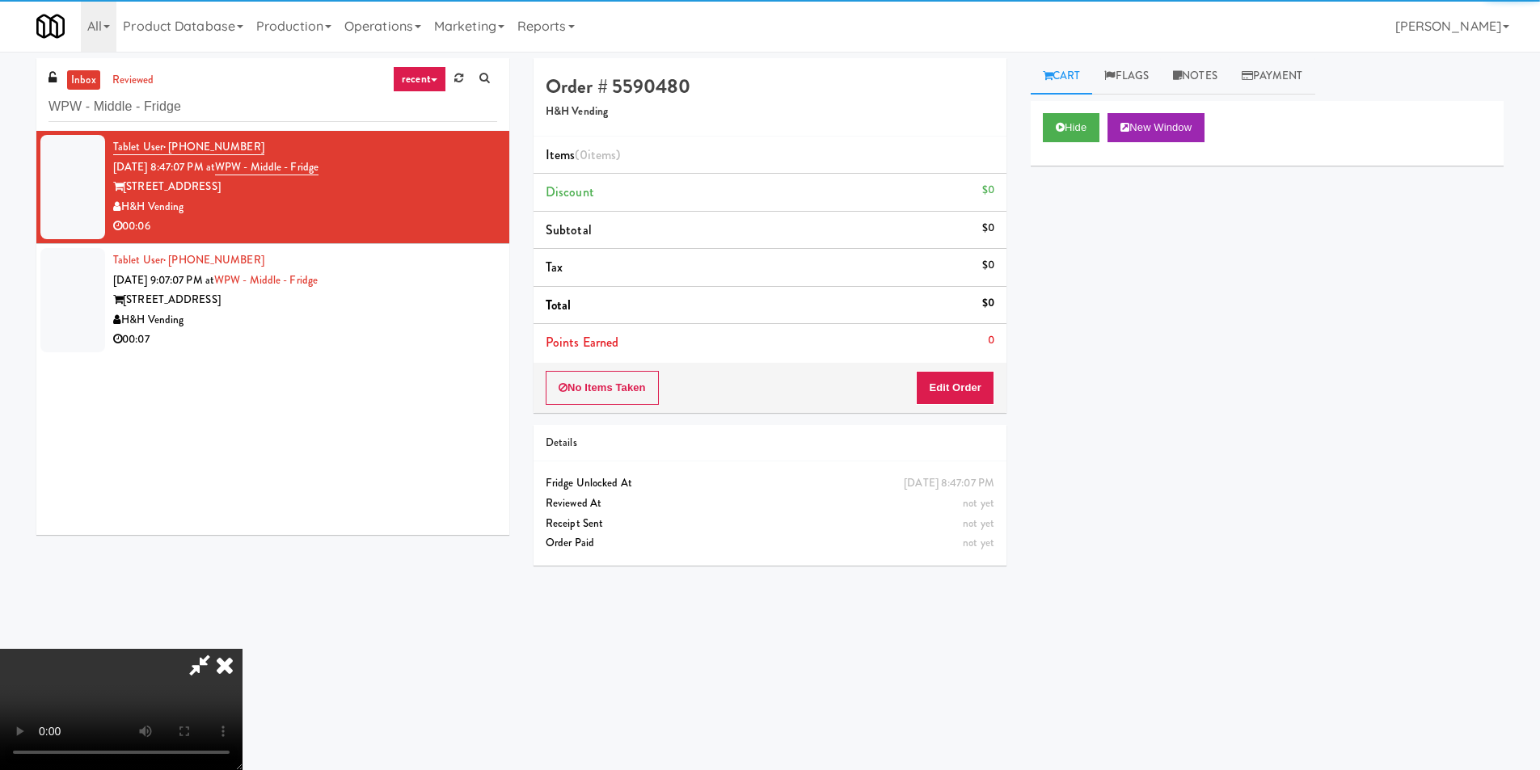
click at [939, 407] on div "No Items Taken Edit Order" at bounding box center [770, 388] width 473 height 50
click at [951, 386] on button "Edit Order" at bounding box center [955, 388] width 78 height 34
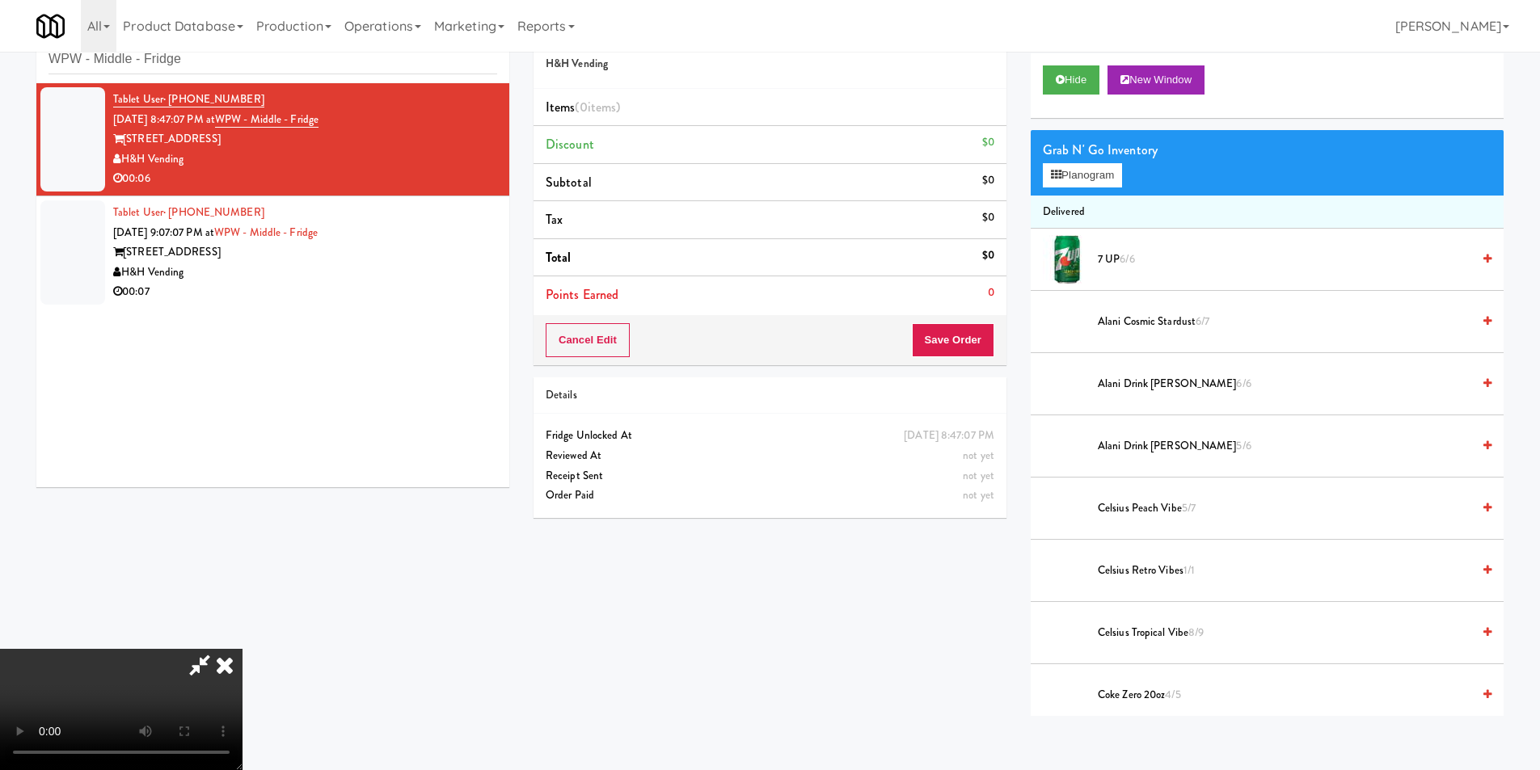
scroll to position [52, 0]
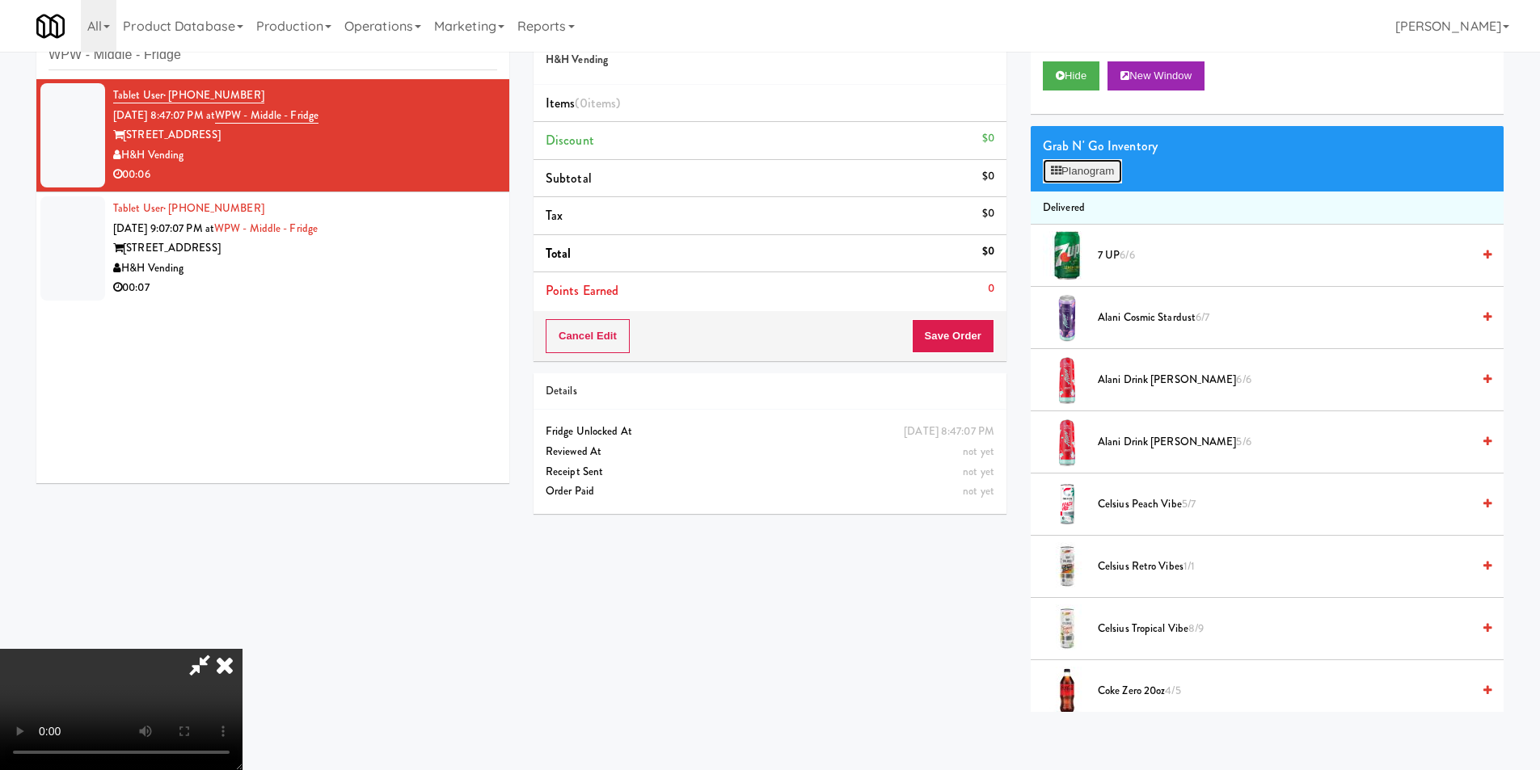
click at [1078, 167] on button "Planogram" at bounding box center [1082, 171] width 79 height 24
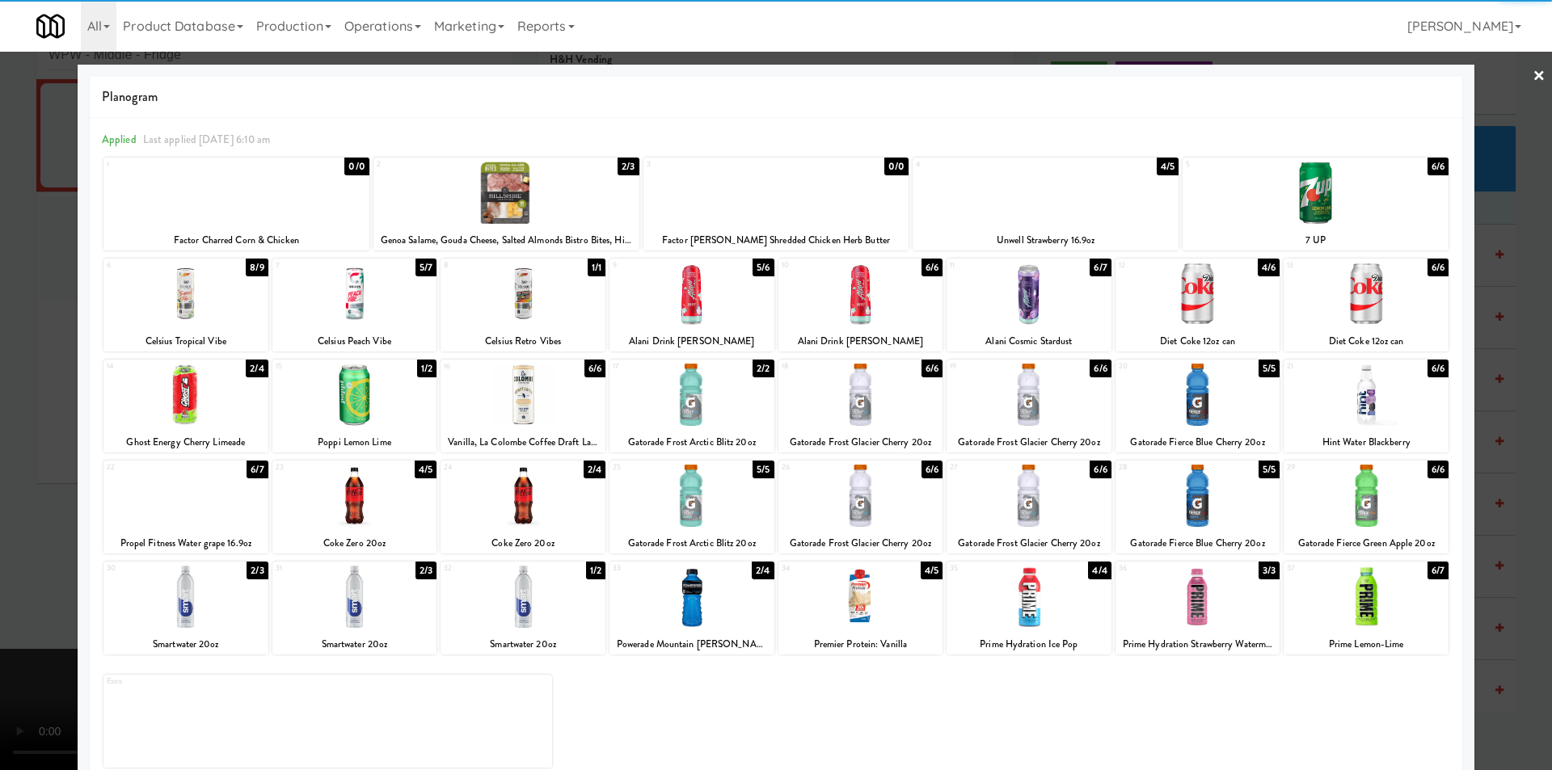
click at [848, 301] on div at bounding box center [861, 294] width 165 height 62
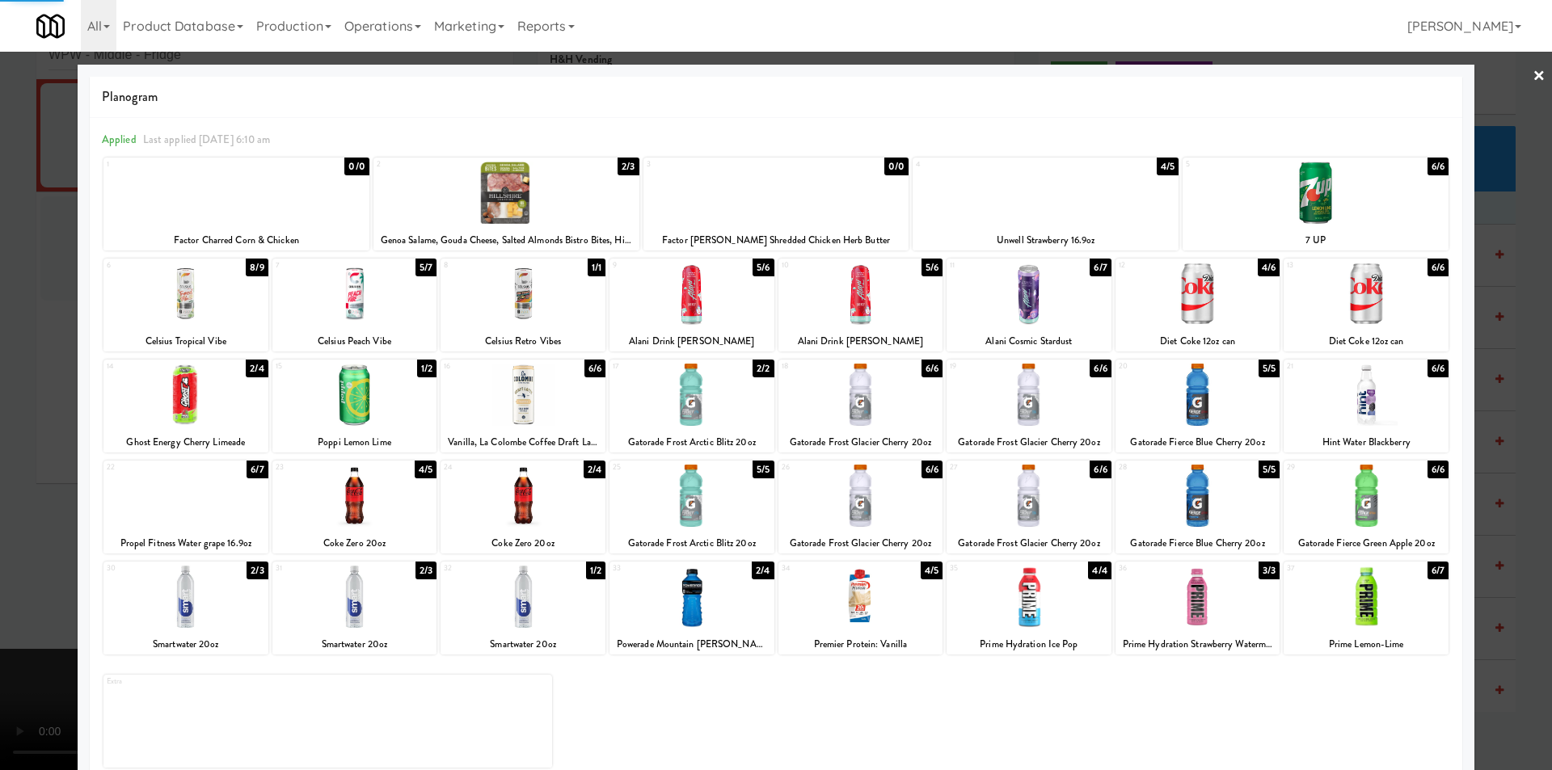
drag, startPoint x: 1499, startPoint y: 361, endPoint x: 1463, endPoint y: 360, distance: 36.4
click at [1500, 361] on div at bounding box center [776, 385] width 1552 height 770
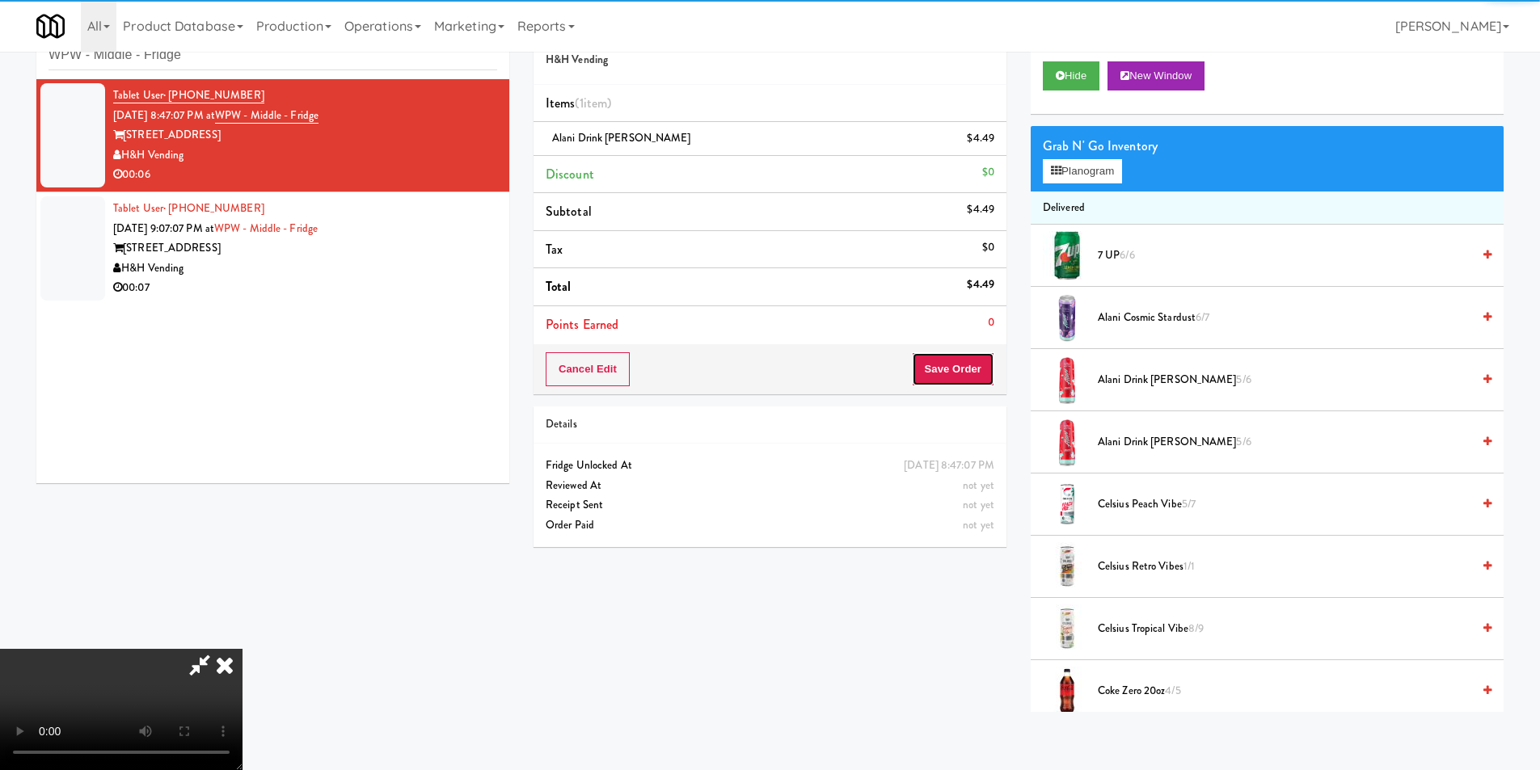
click at [960, 369] on button "Save Order" at bounding box center [953, 369] width 82 height 34
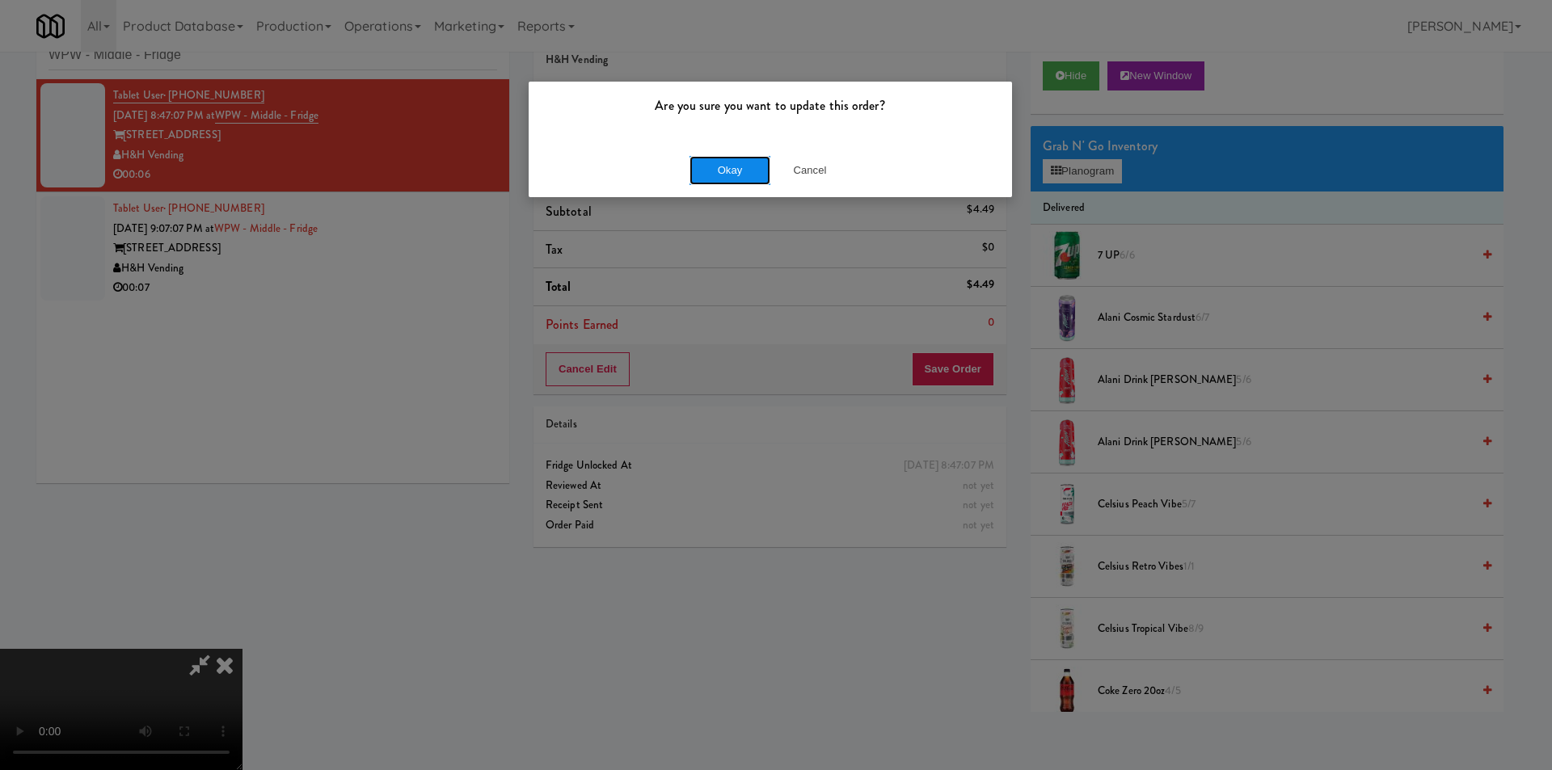
click at [706, 167] on button "Okay" at bounding box center [730, 170] width 81 height 29
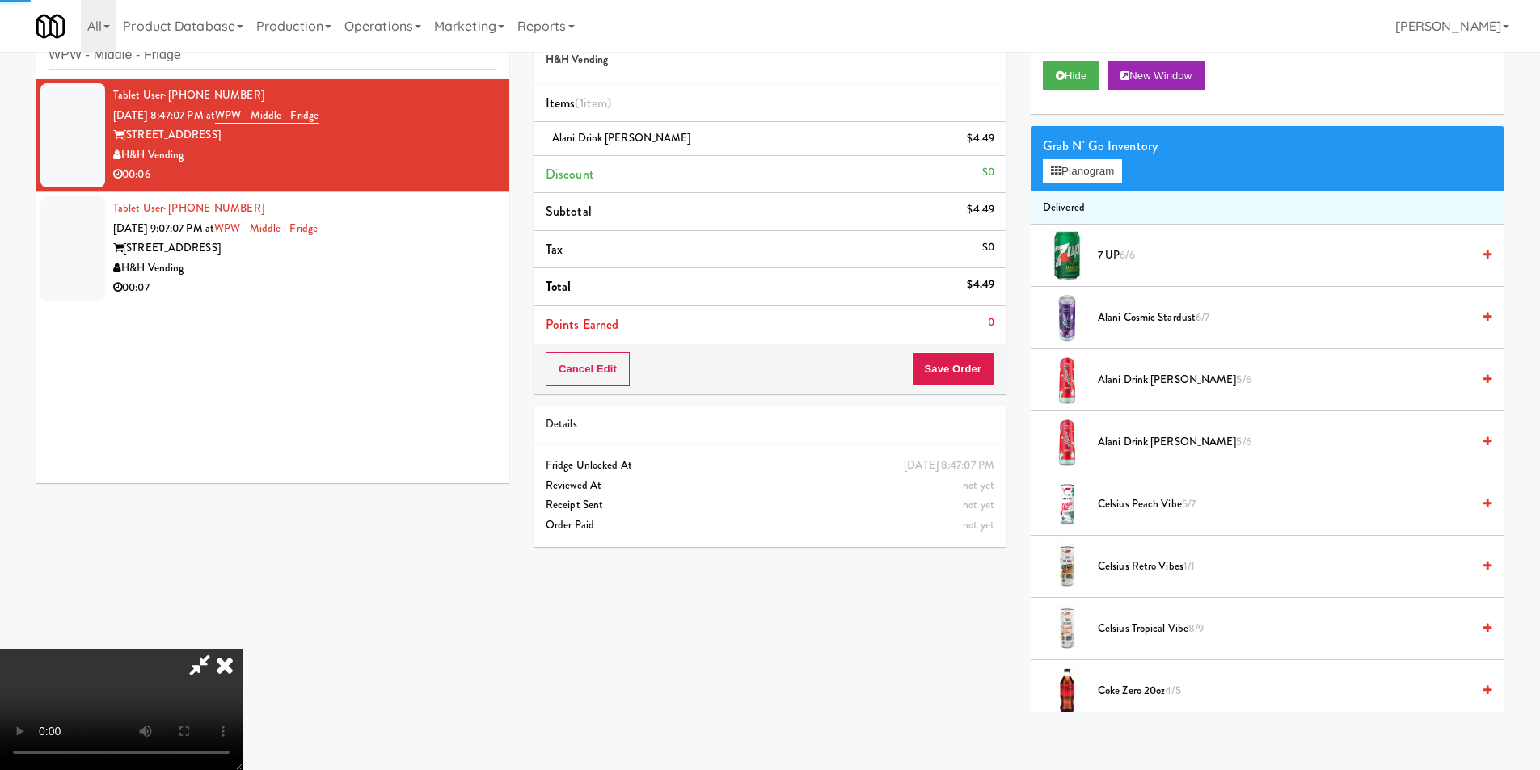
click at [466, 221] on div "Tablet User · (312) 433-9688 Sep 1, 2025 9:07:07 PM at WPW - Middle - Fridge 34…" at bounding box center [305, 248] width 384 height 99
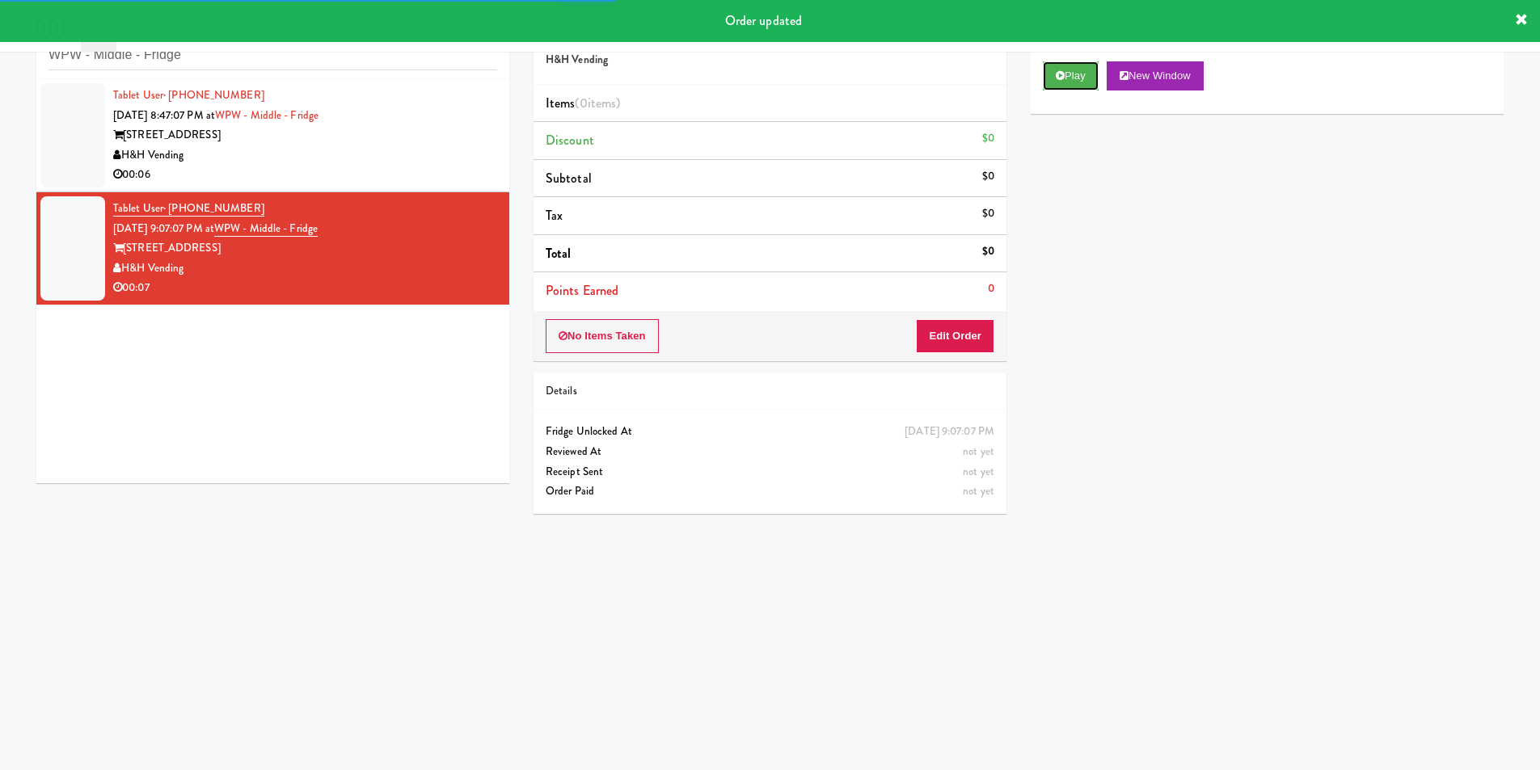
click at [1072, 83] on button "Play" at bounding box center [1071, 75] width 56 height 29
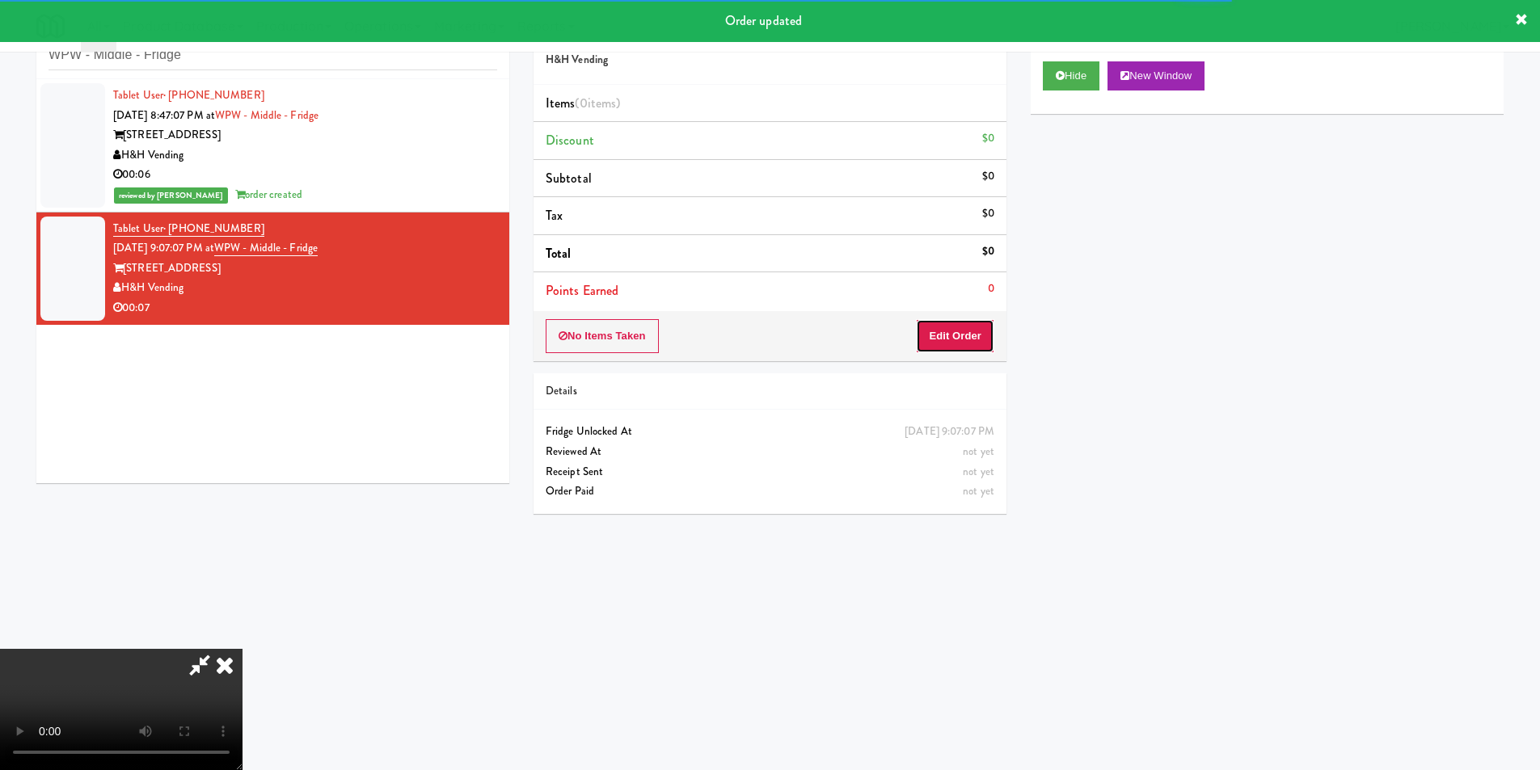
click at [945, 340] on button "Edit Order" at bounding box center [955, 336] width 78 height 34
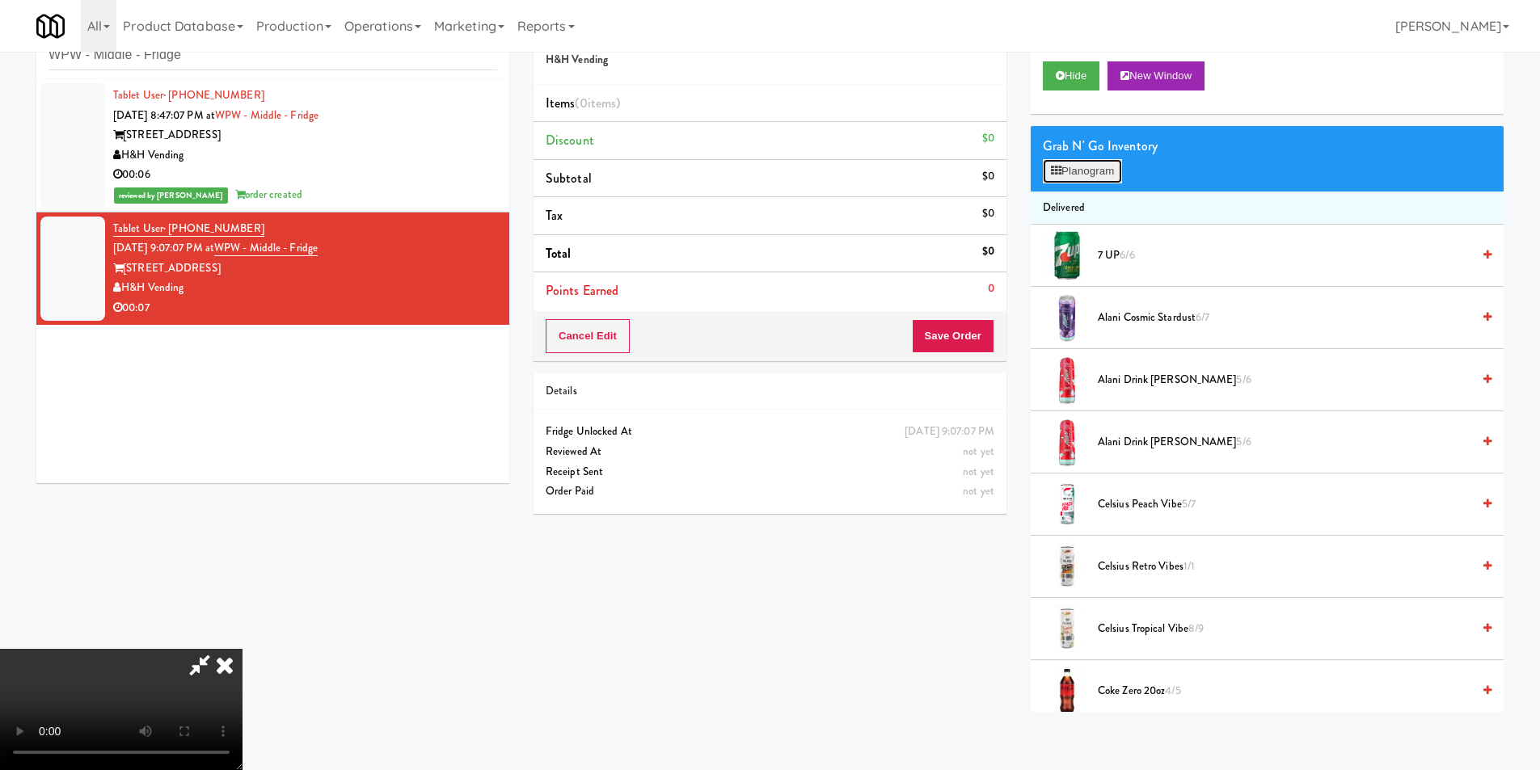
click at [1093, 169] on button "Planogram" at bounding box center [1082, 171] width 79 height 24
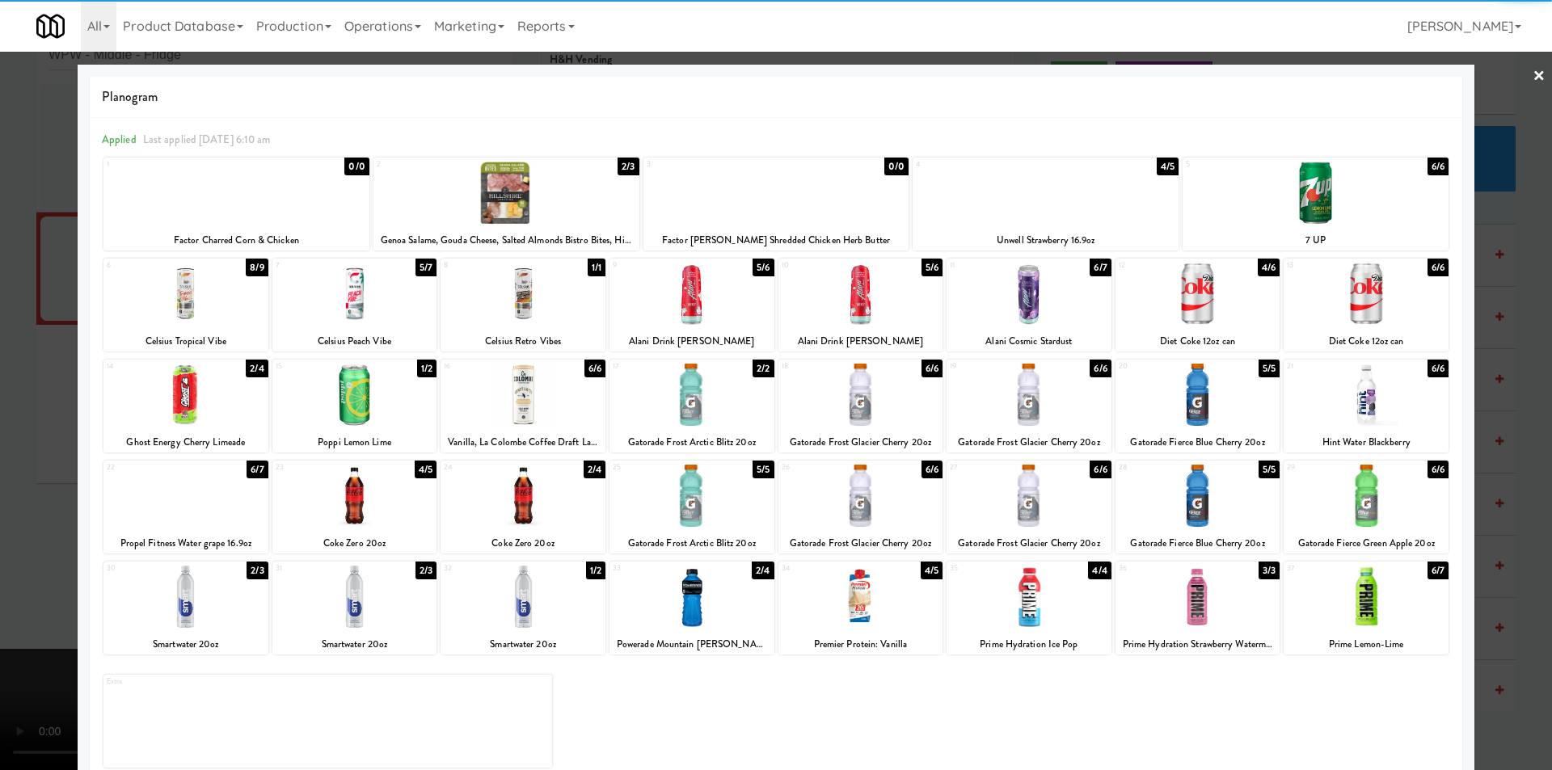
drag, startPoint x: 373, startPoint y: 590, endPoint x: 817, endPoint y: 563, distance: 445.5
click at [373, 591] on div at bounding box center [354, 597] width 165 height 62
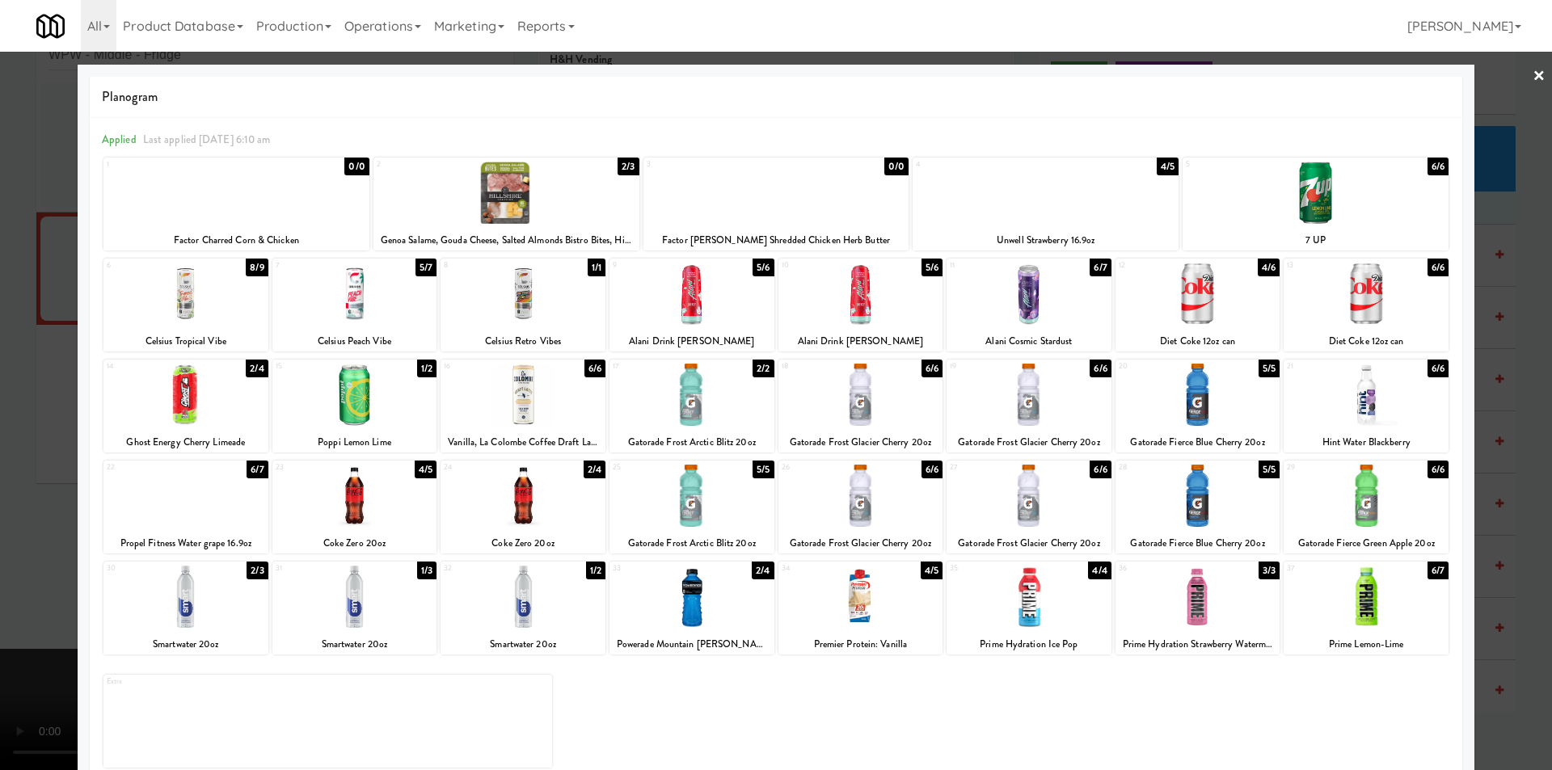
click at [1222, 310] on div at bounding box center [1198, 294] width 165 height 62
click at [1488, 348] on div at bounding box center [776, 385] width 1552 height 770
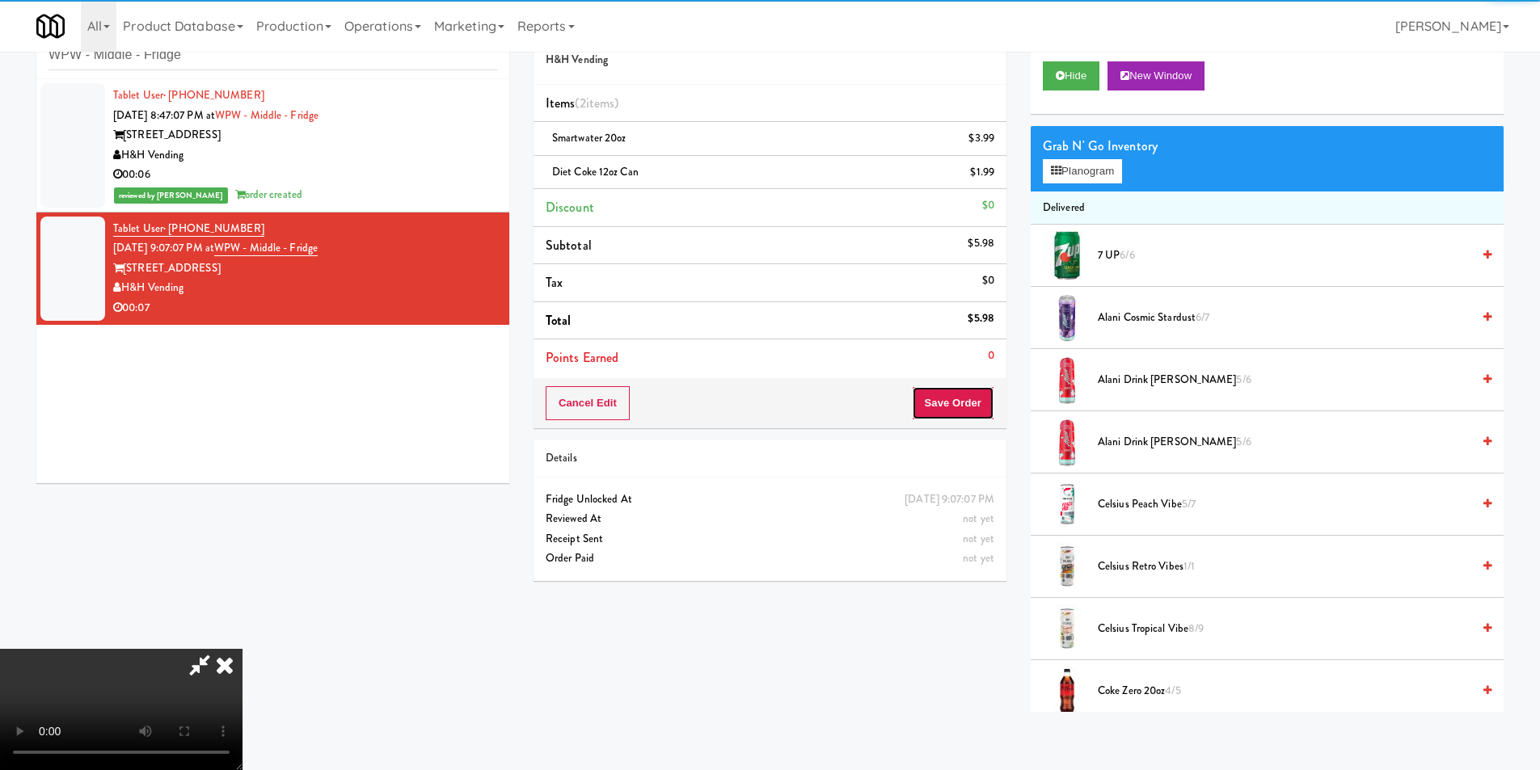
click at [978, 402] on button "Save Order" at bounding box center [953, 403] width 82 height 34
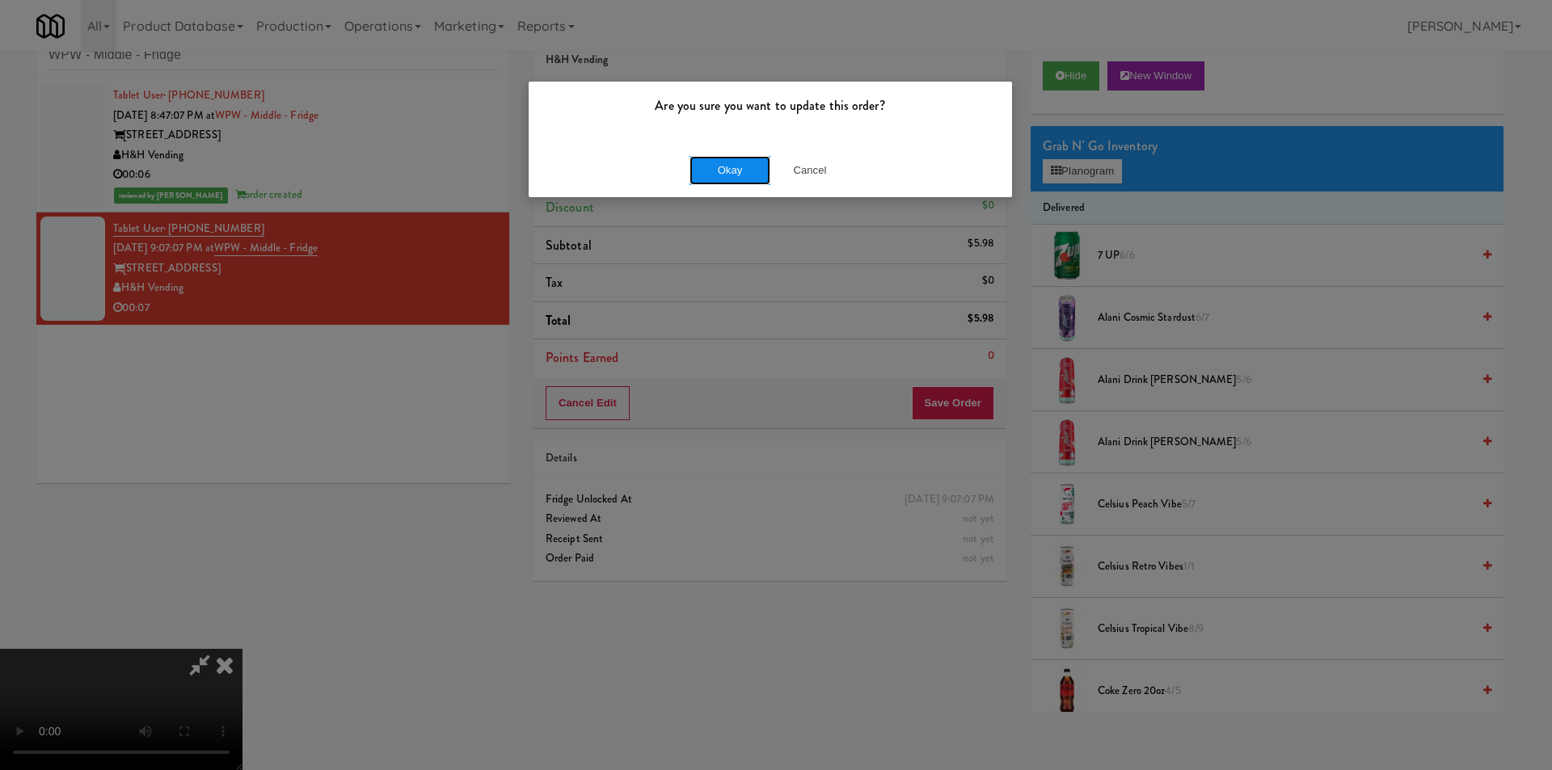
click at [769, 169] on button "Okay" at bounding box center [730, 170] width 81 height 29
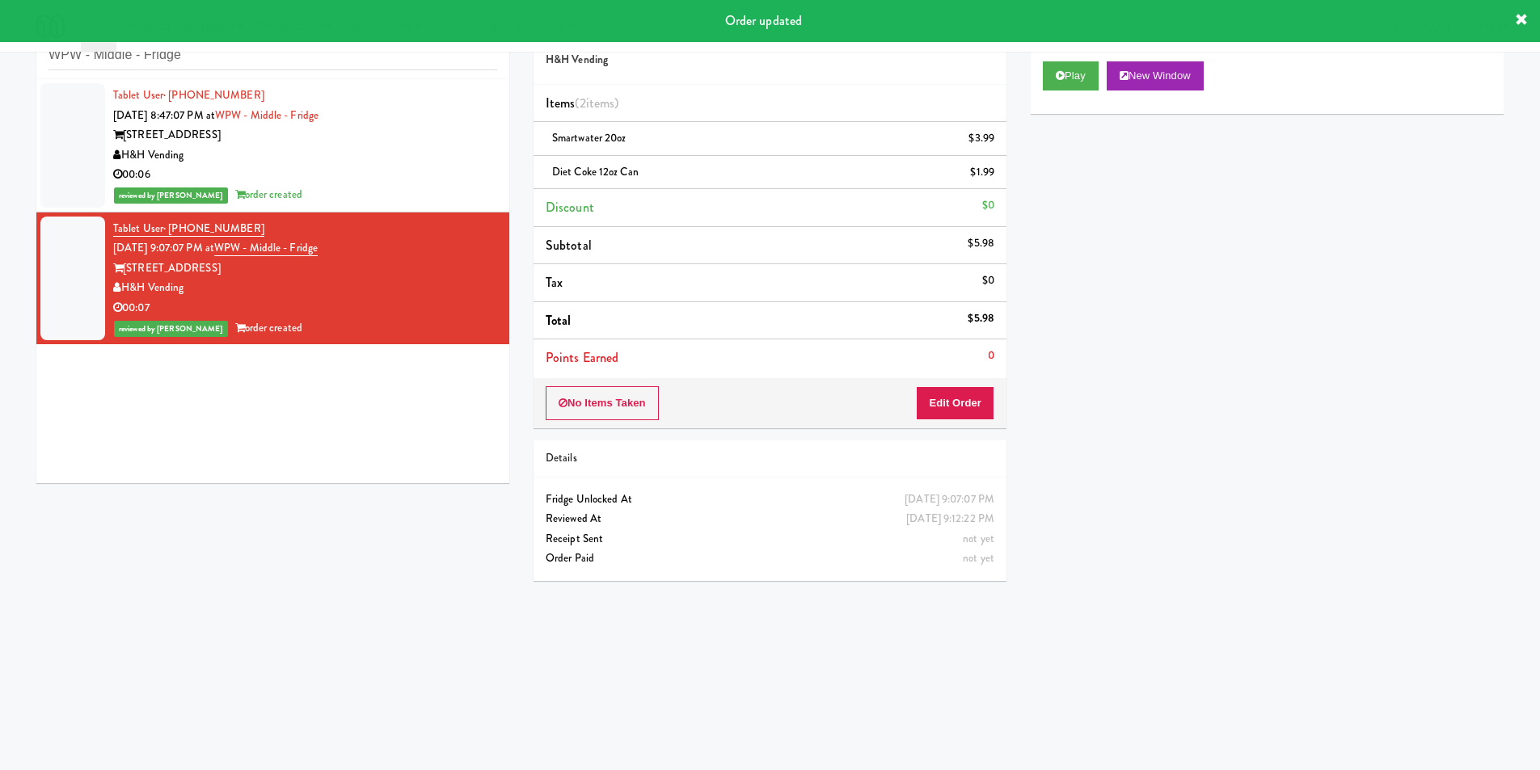
click at [238, 70] on div "inbox reviewed recent all unclear take inventory issue suspicious failed recent…" at bounding box center [272, 42] width 473 height 73
click at [242, 61] on input "WPW - Middle - Fridge" at bounding box center [273, 55] width 449 height 30
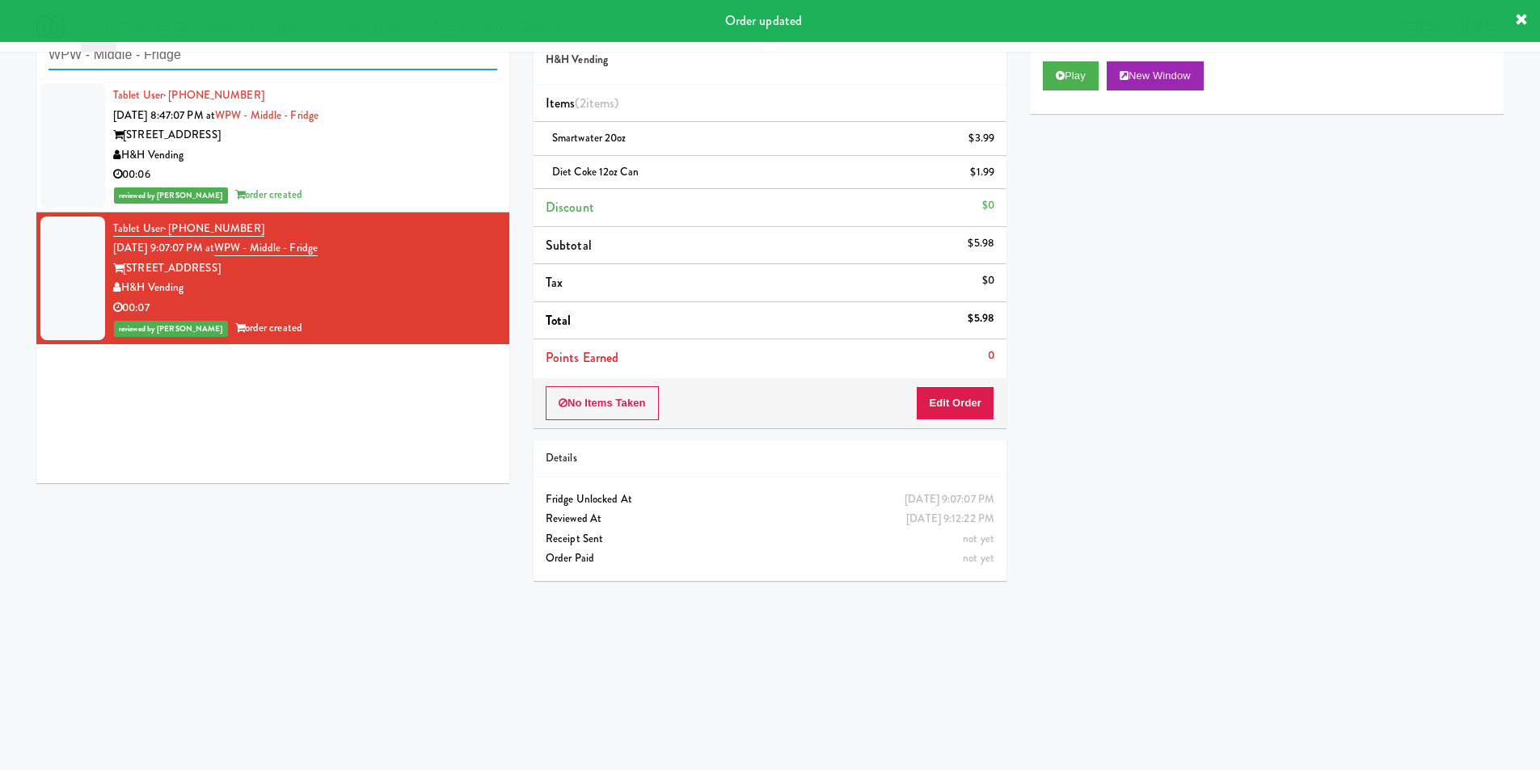
paste input "Essex Luxe - Cooler - Left"
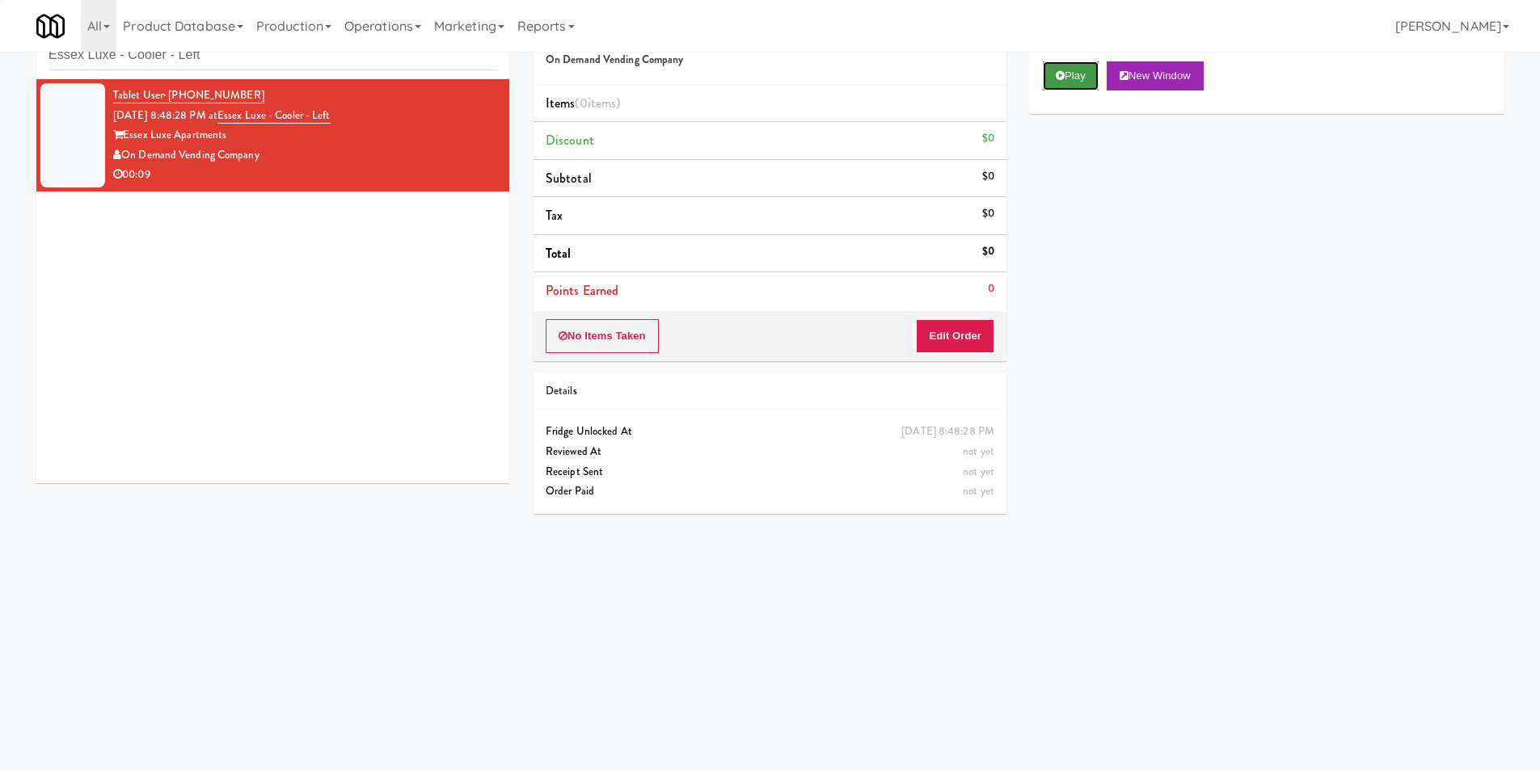
click at [1079, 73] on button "Play" at bounding box center [1071, 75] width 56 height 29
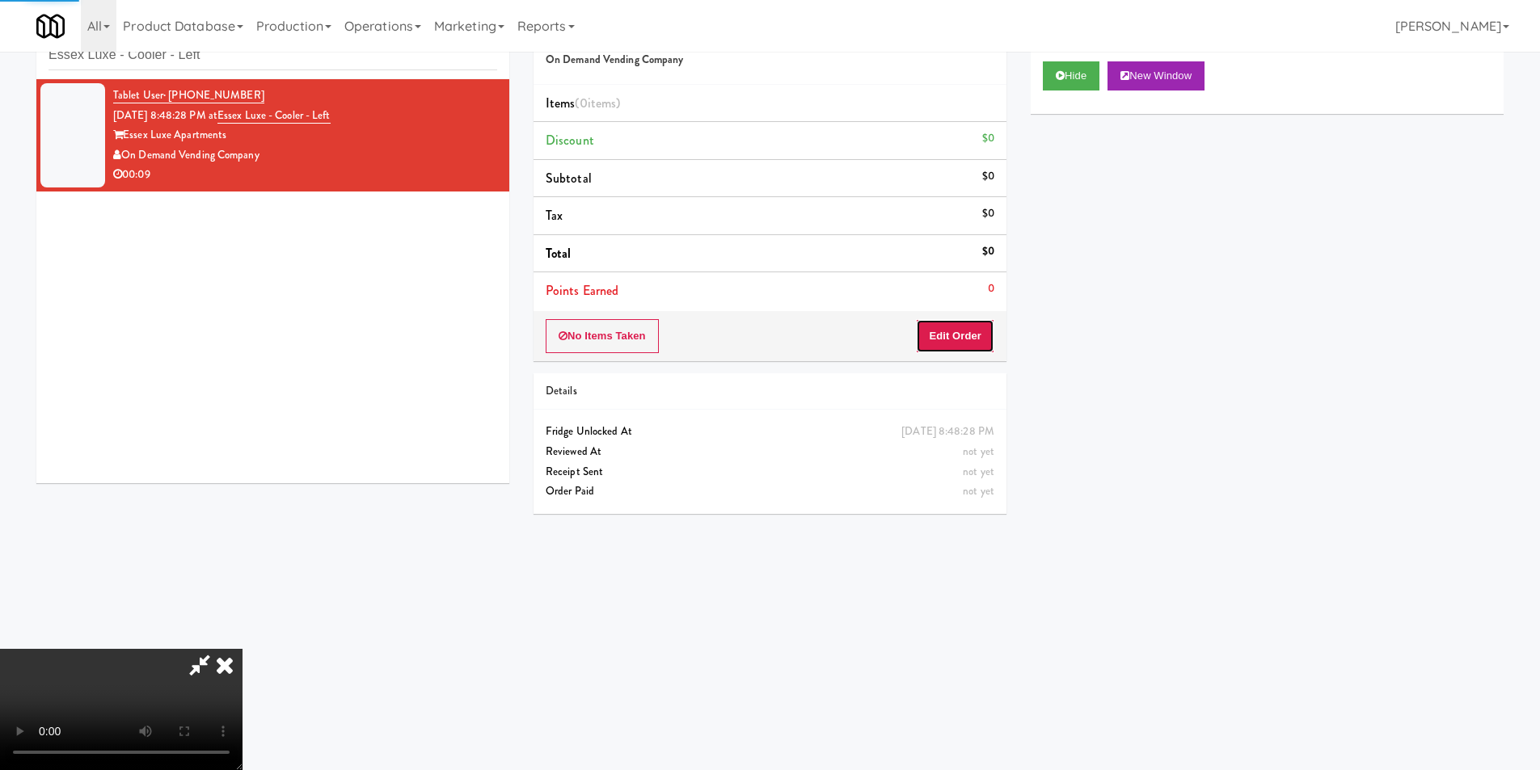
click at [968, 331] on button "Edit Order" at bounding box center [955, 336] width 78 height 34
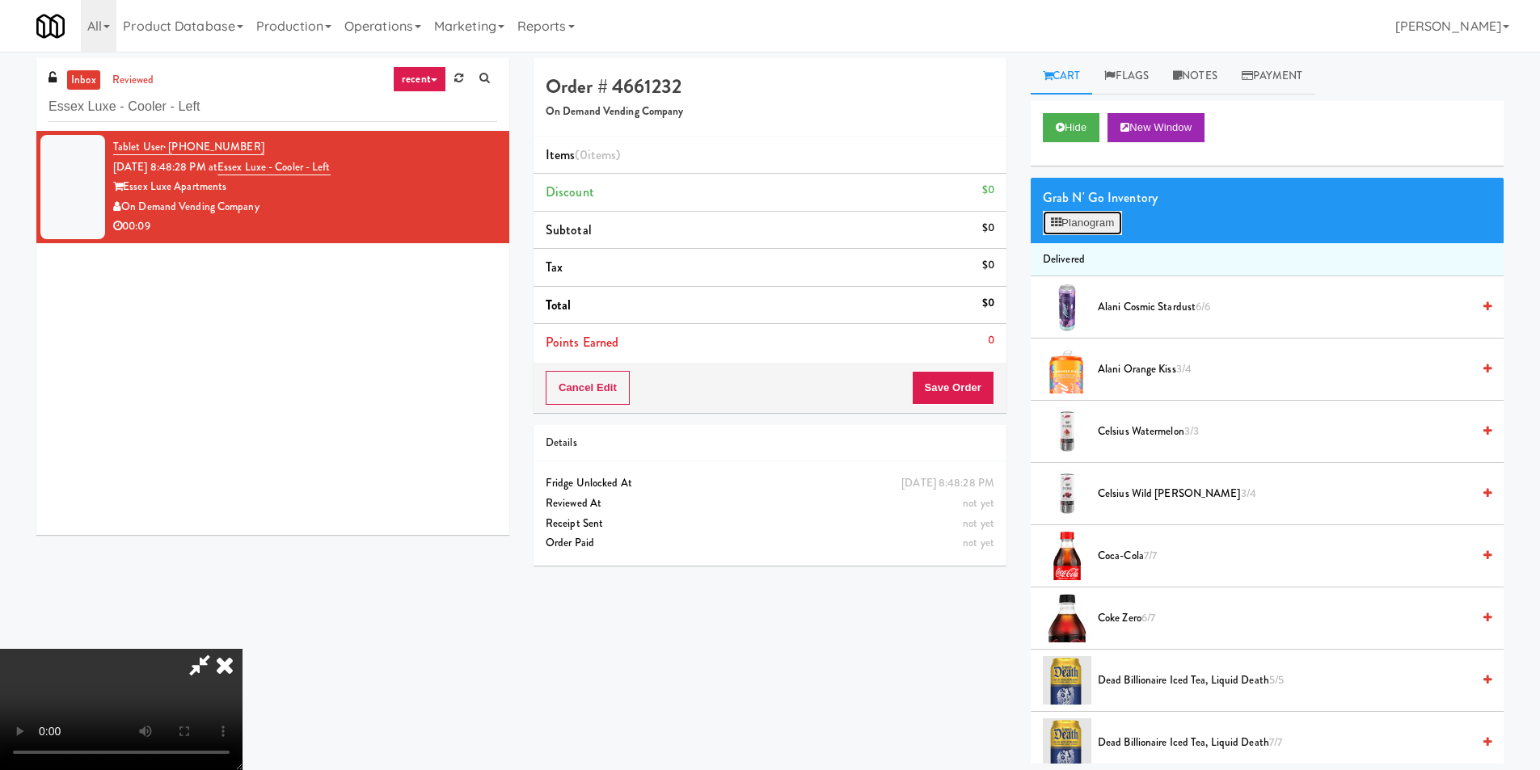
click at [1079, 222] on button "Planogram" at bounding box center [1082, 223] width 79 height 24
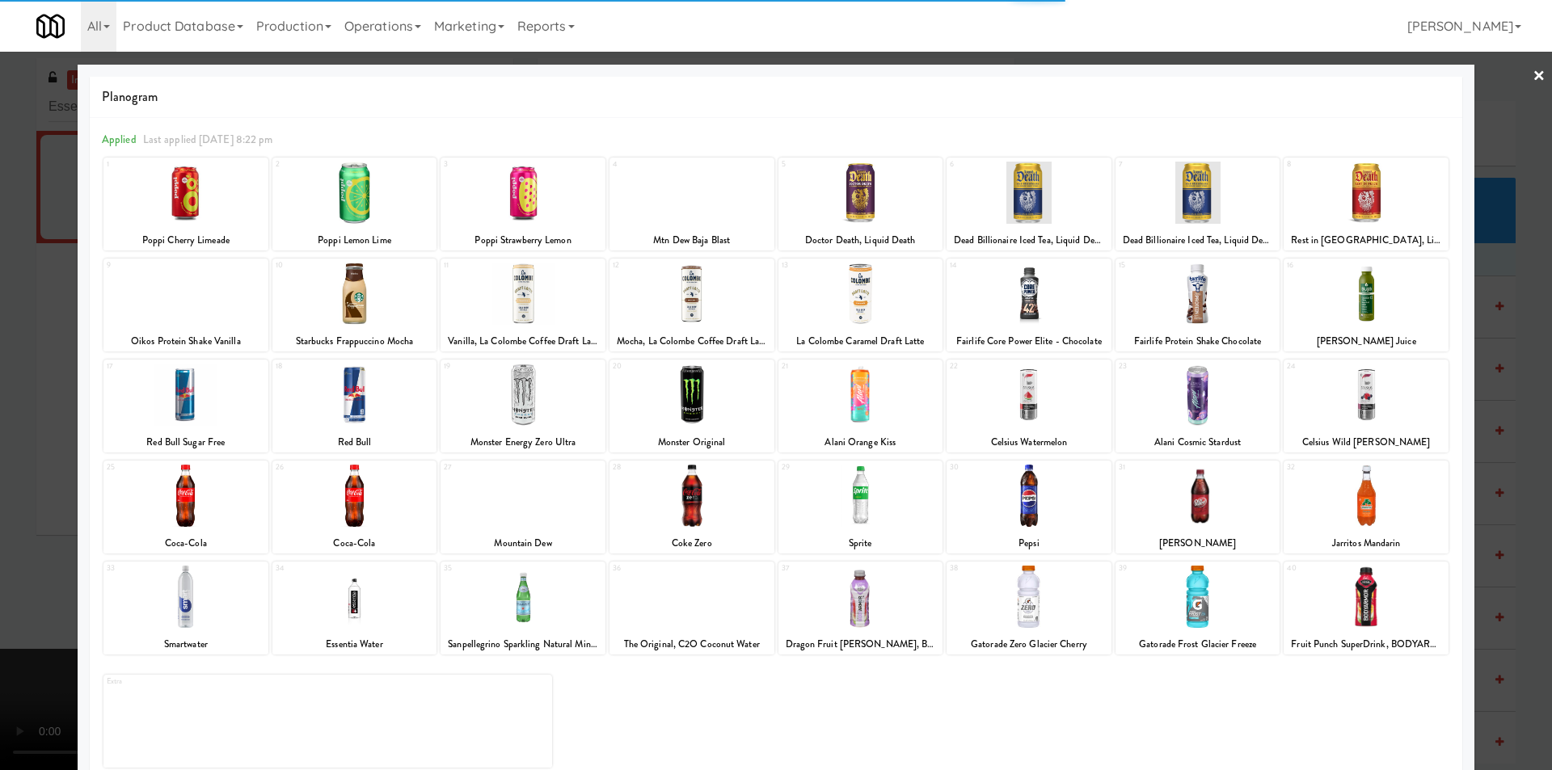
click at [1336, 390] on div at bounding box center [1366, 395] width 165 height 62
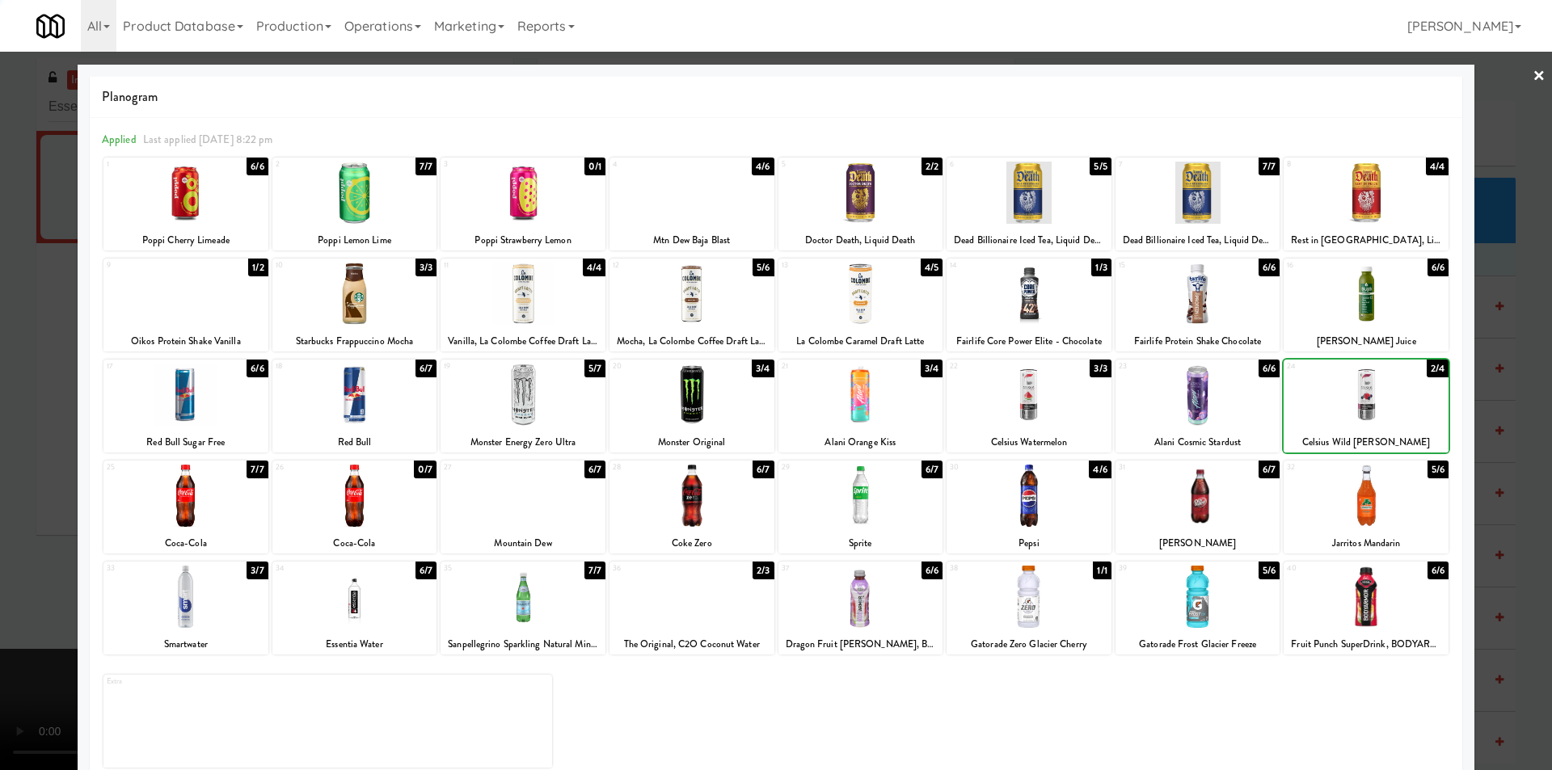
click at [1477, 398] on div at bounding box center [776, 385] width 1552 height 770
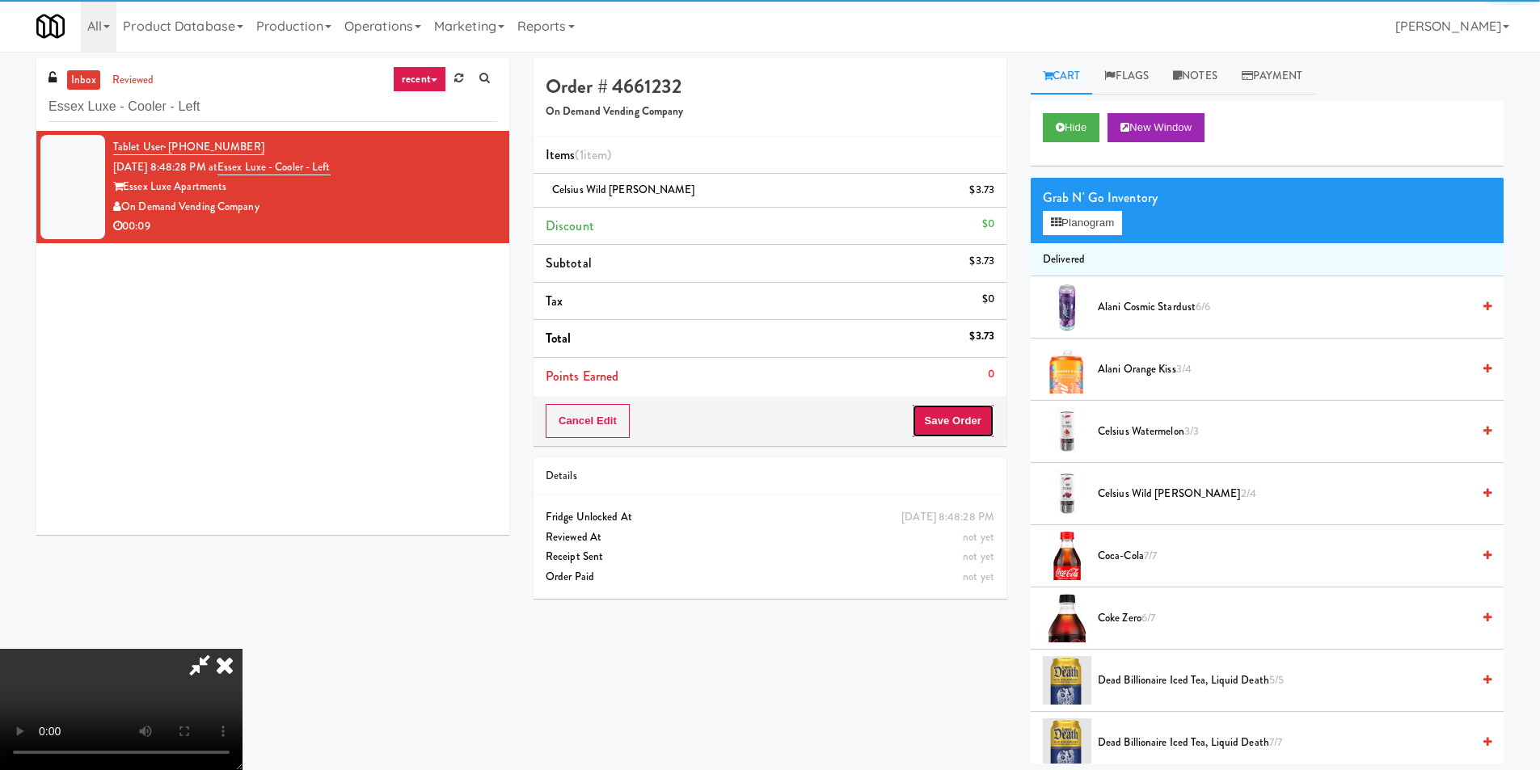
click at [939, 437] on button "Save Order" at bounding box center [953, 421] width 82 height 34
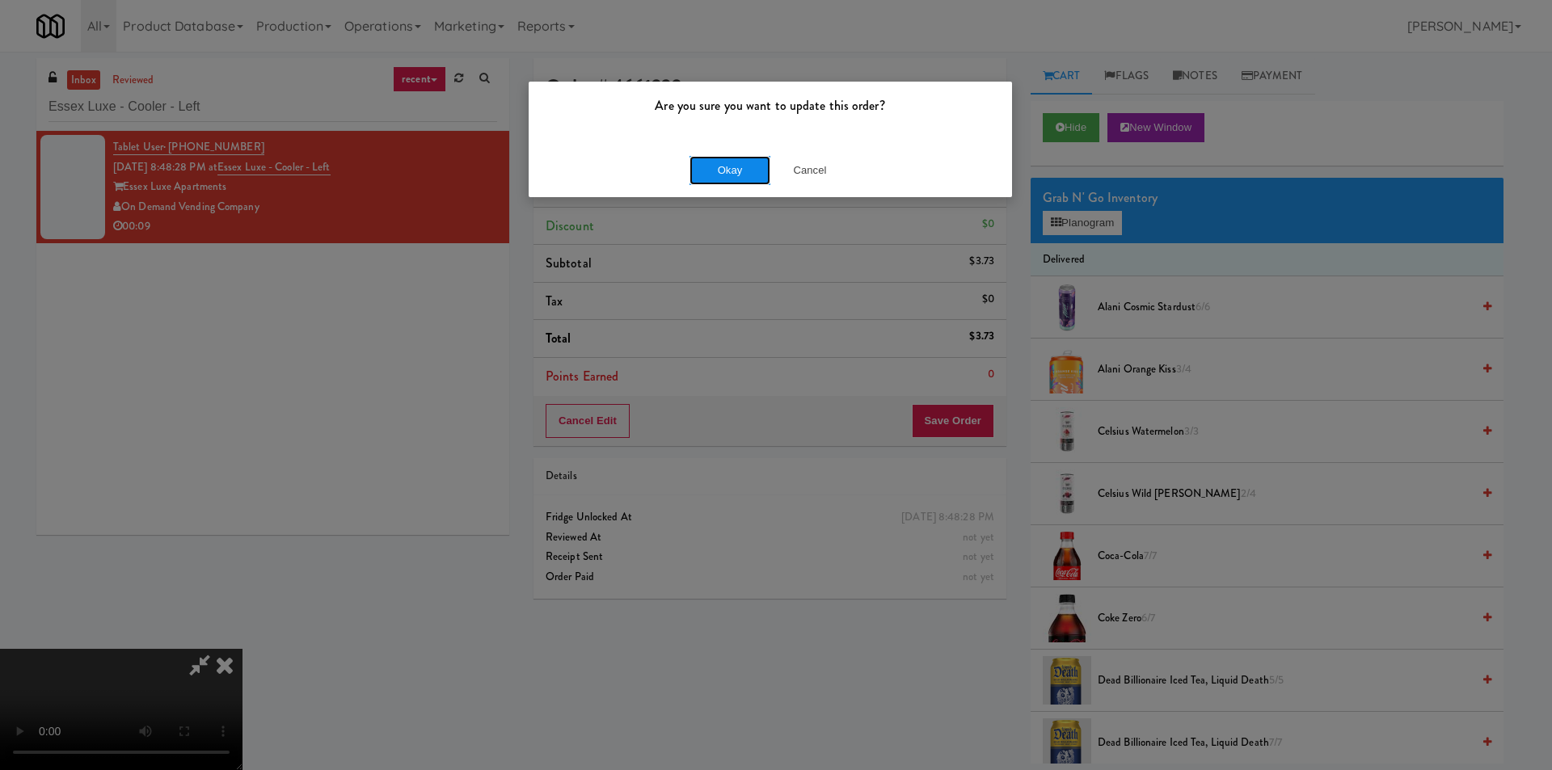
click at [728, 158] on button "Okay" at bounding box center [730, 170] width 81 height 29
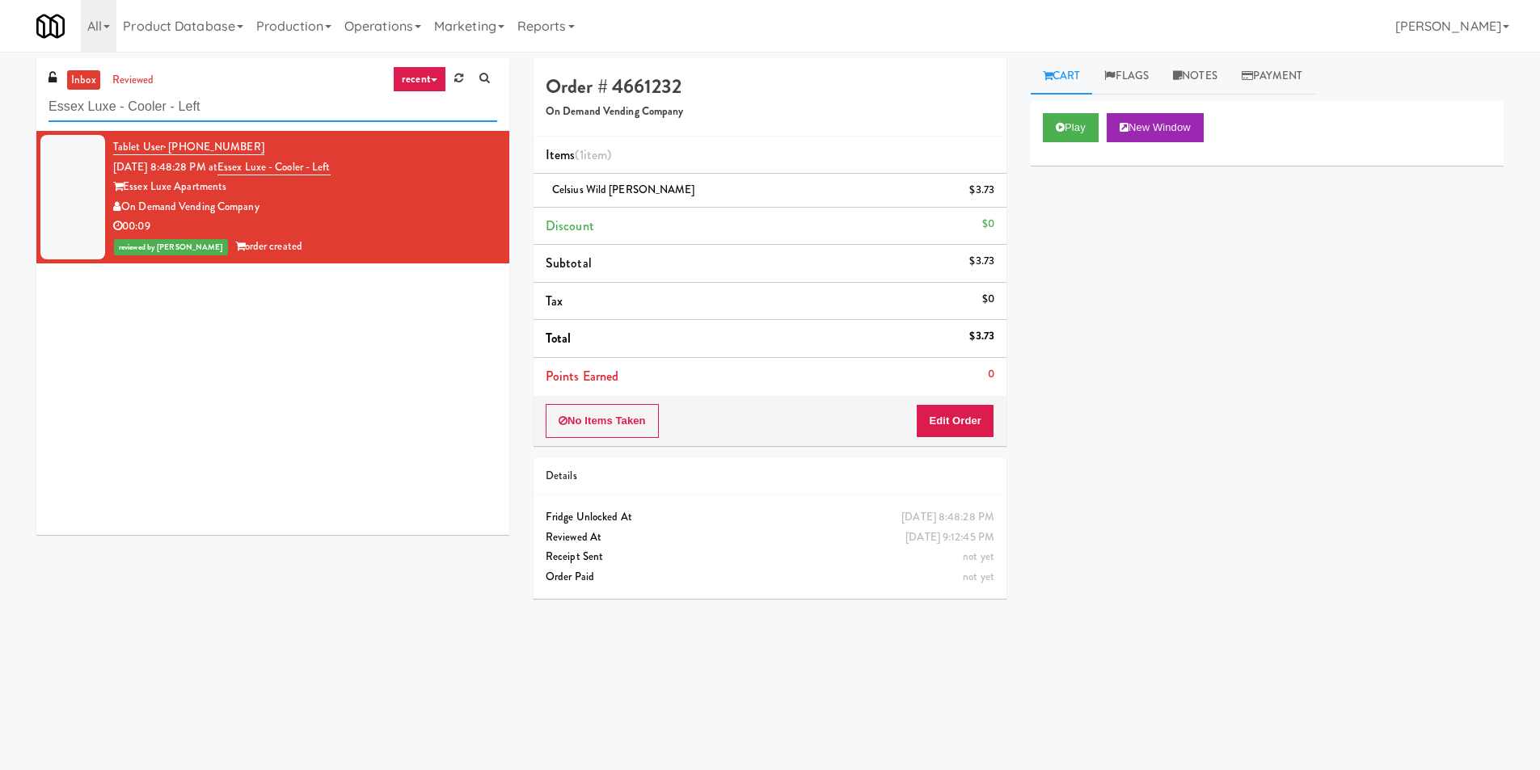
click at [246, 105] on input "Essex Luxe - Cooler - Left" at bounding box center [273, 107] width 449 height 30
paste input "Alameda West - Drink"
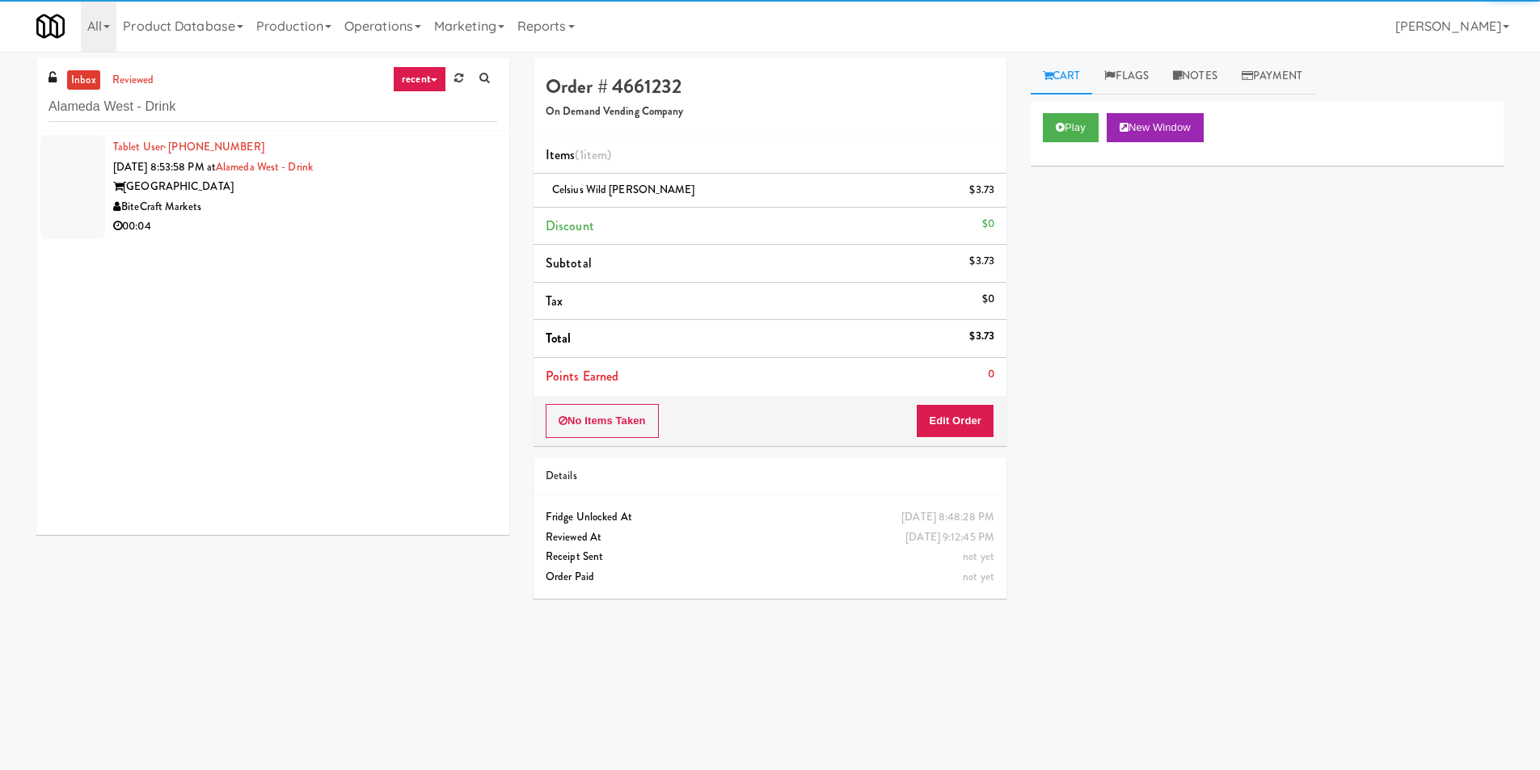
click at [349, 205] on div "BiteCraft Markets" at bounding box center [305, 207] width 384 height 20
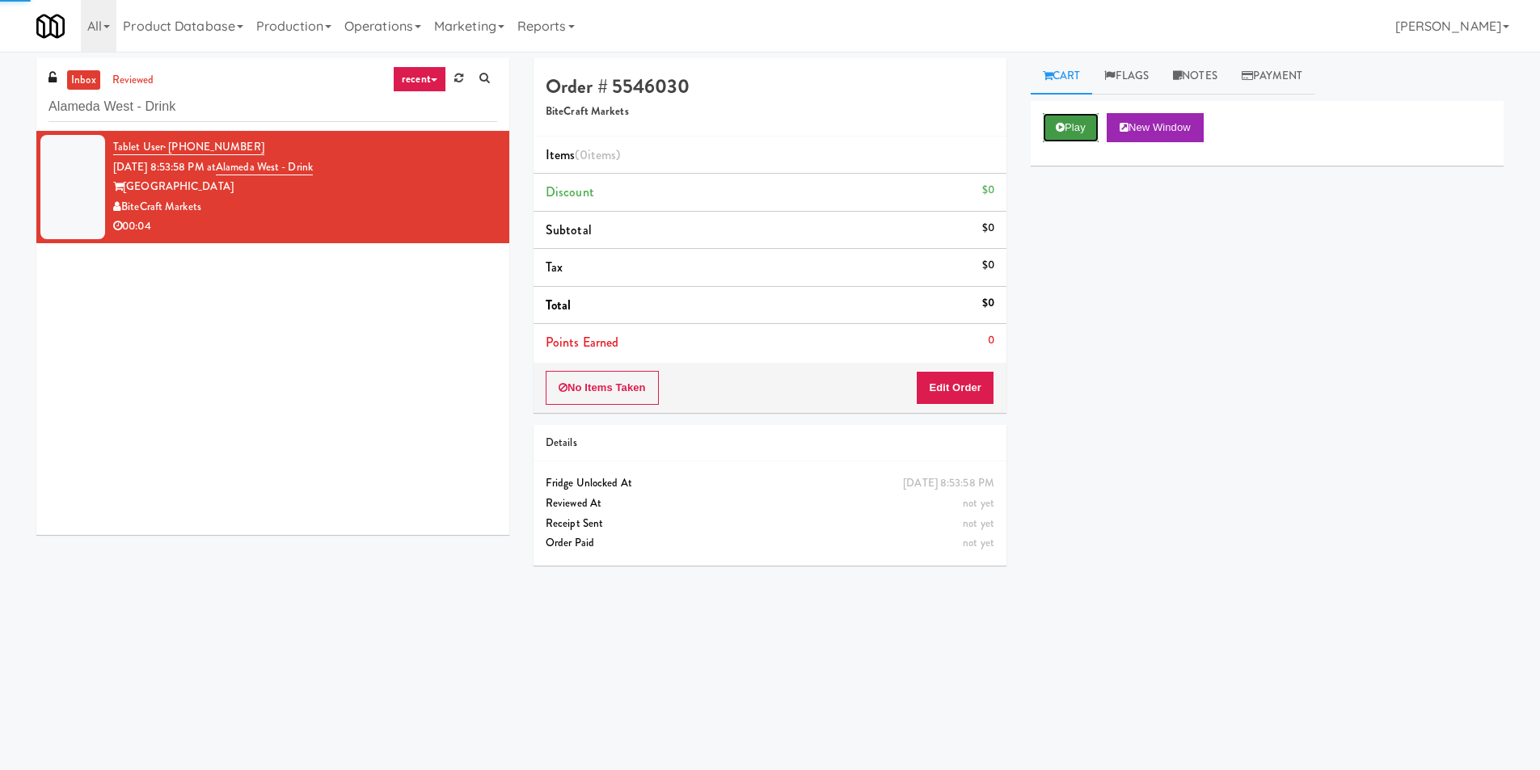
click at [1053, 135] on button "Play" at bounding box center [1071, 127] width 56 height 29
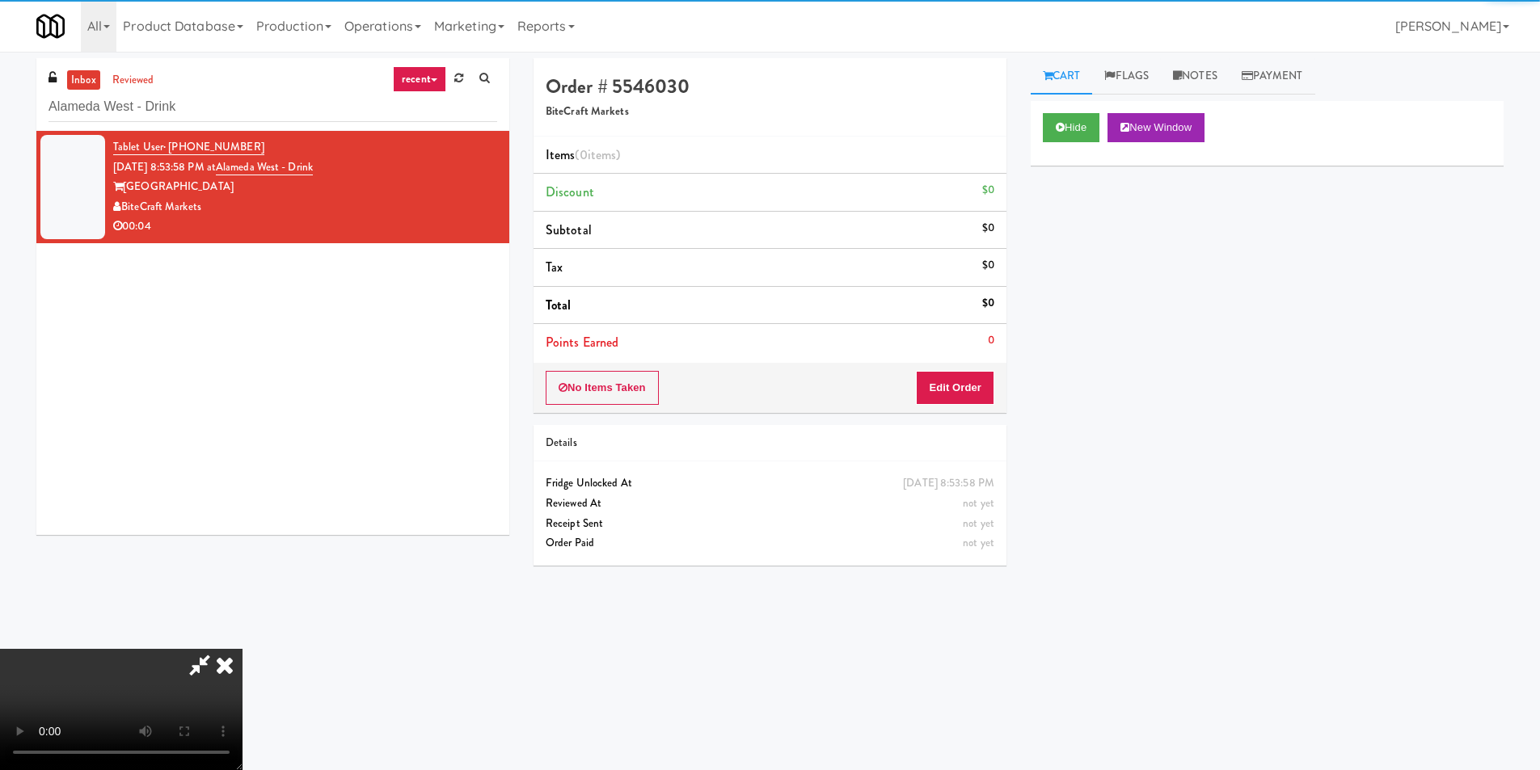
click at [949, 412] on div "No Items Taken Edit Order" at bounding box center [770, 388] width 473 height 50
click at [954, 388] on button "Edit Order" at bounding box center [955, 388] width 78 height 34
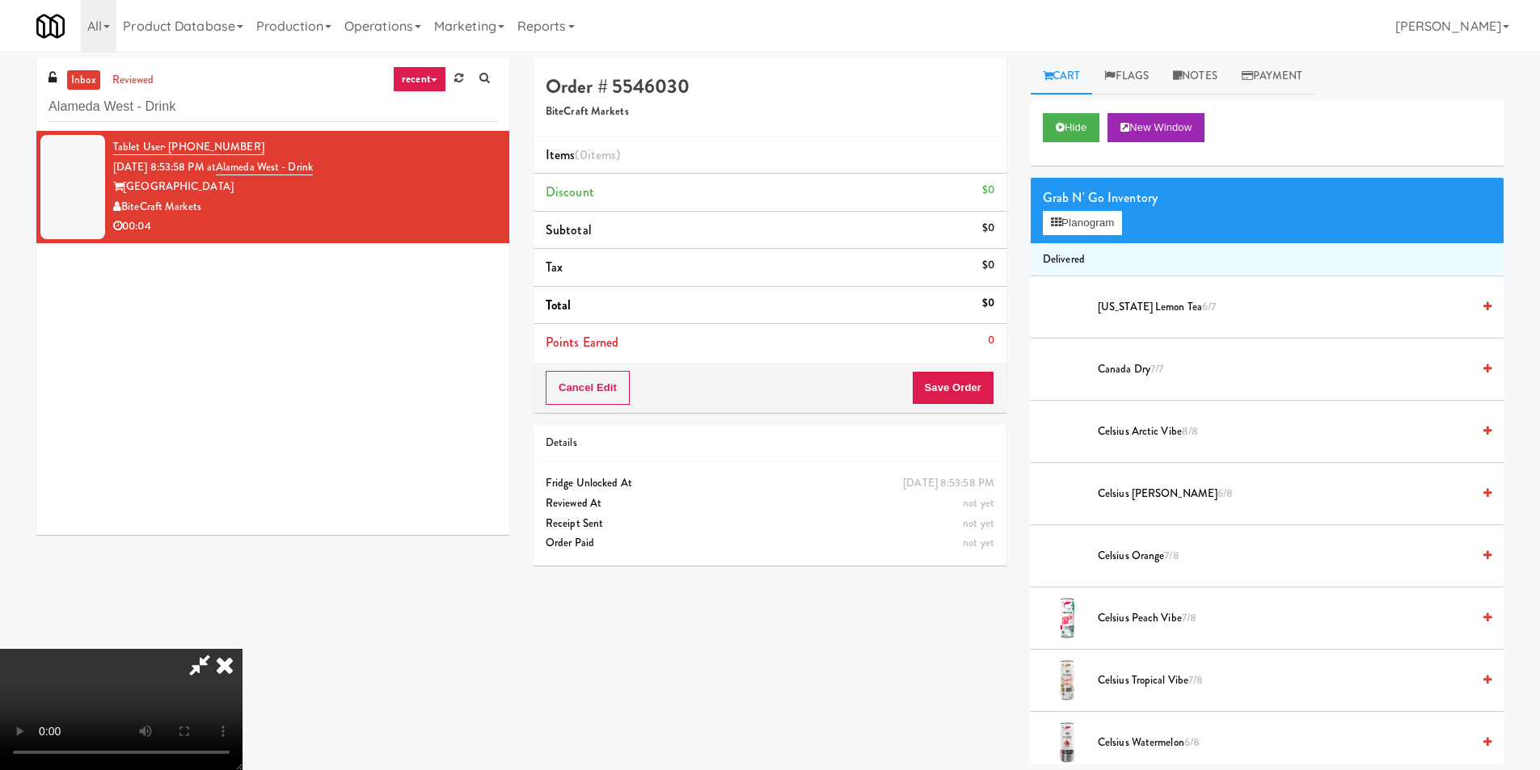
scroll to position [2, 0]
click at [1076, 203] on div "Grab N' Go Inventory" at bounding box center [1267, 198] width 449 height 24
click at [1076, 215] on button "Planogram" at bounding box center [1082, 223] width 79 height 24
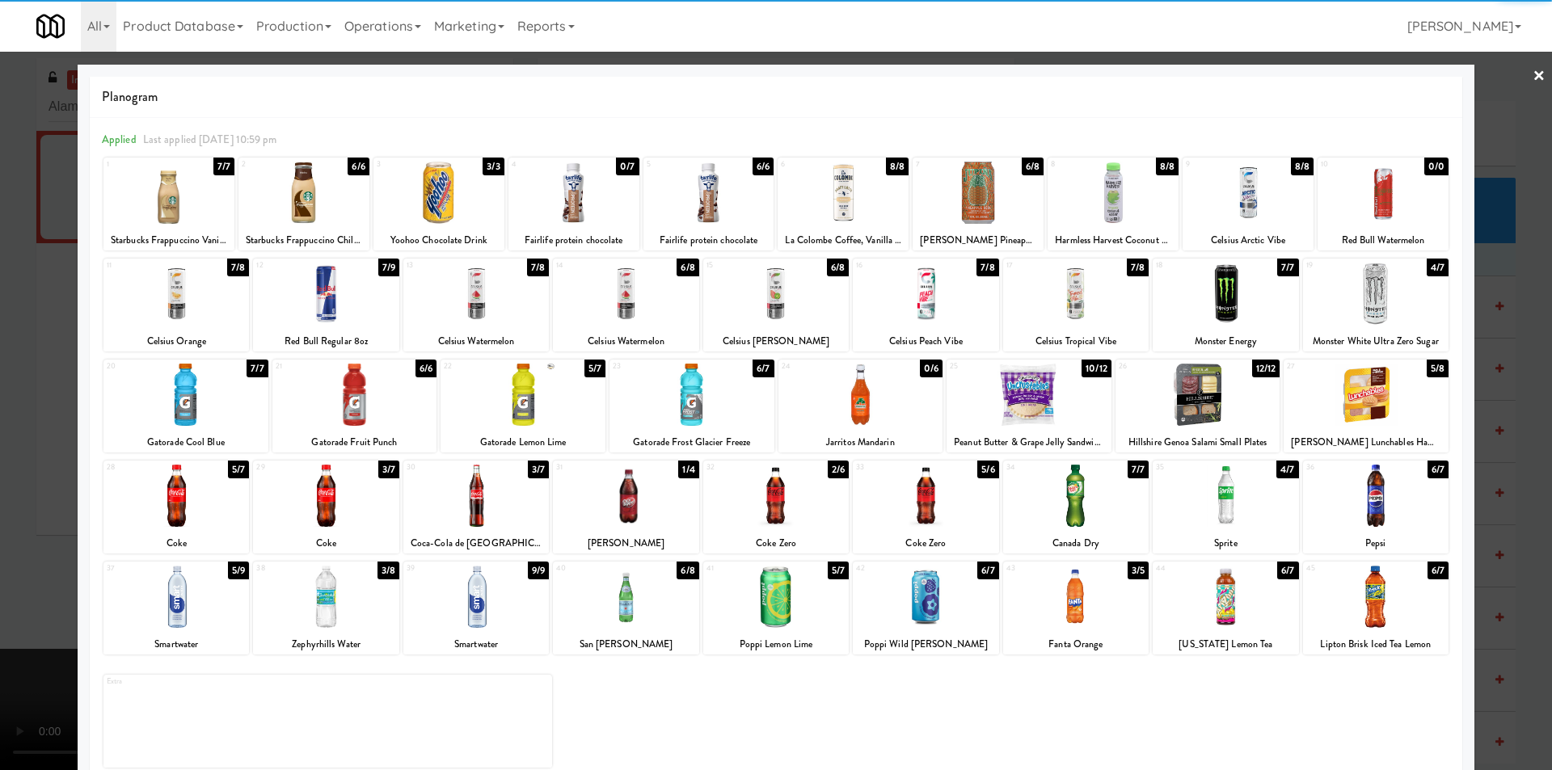
click at [1068, 298] on div at bounding box center [1076, 294] width 146 height 62
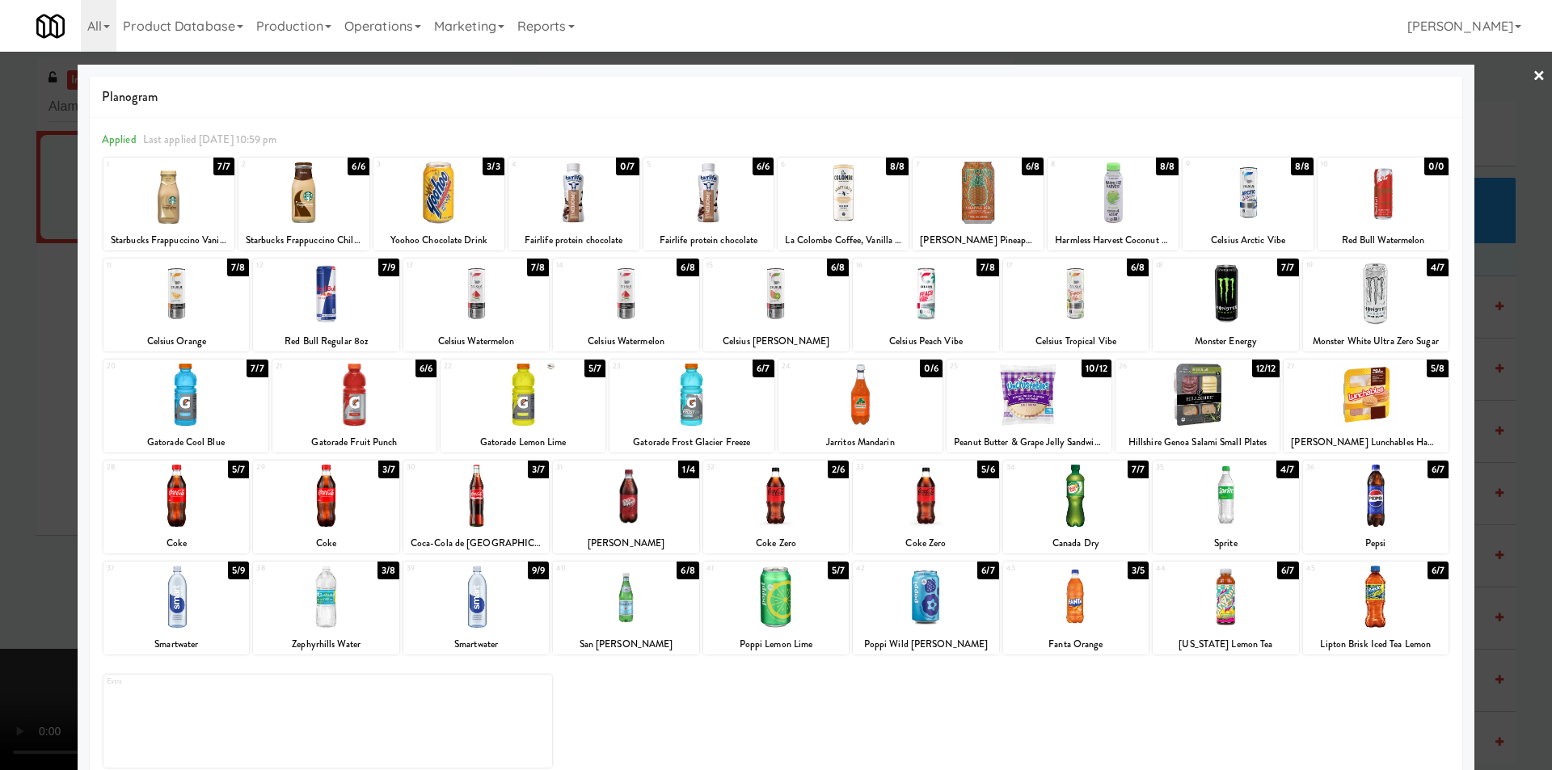
click at [1489, 377] on div at bounding box center [776, 385] width 1552 height 770
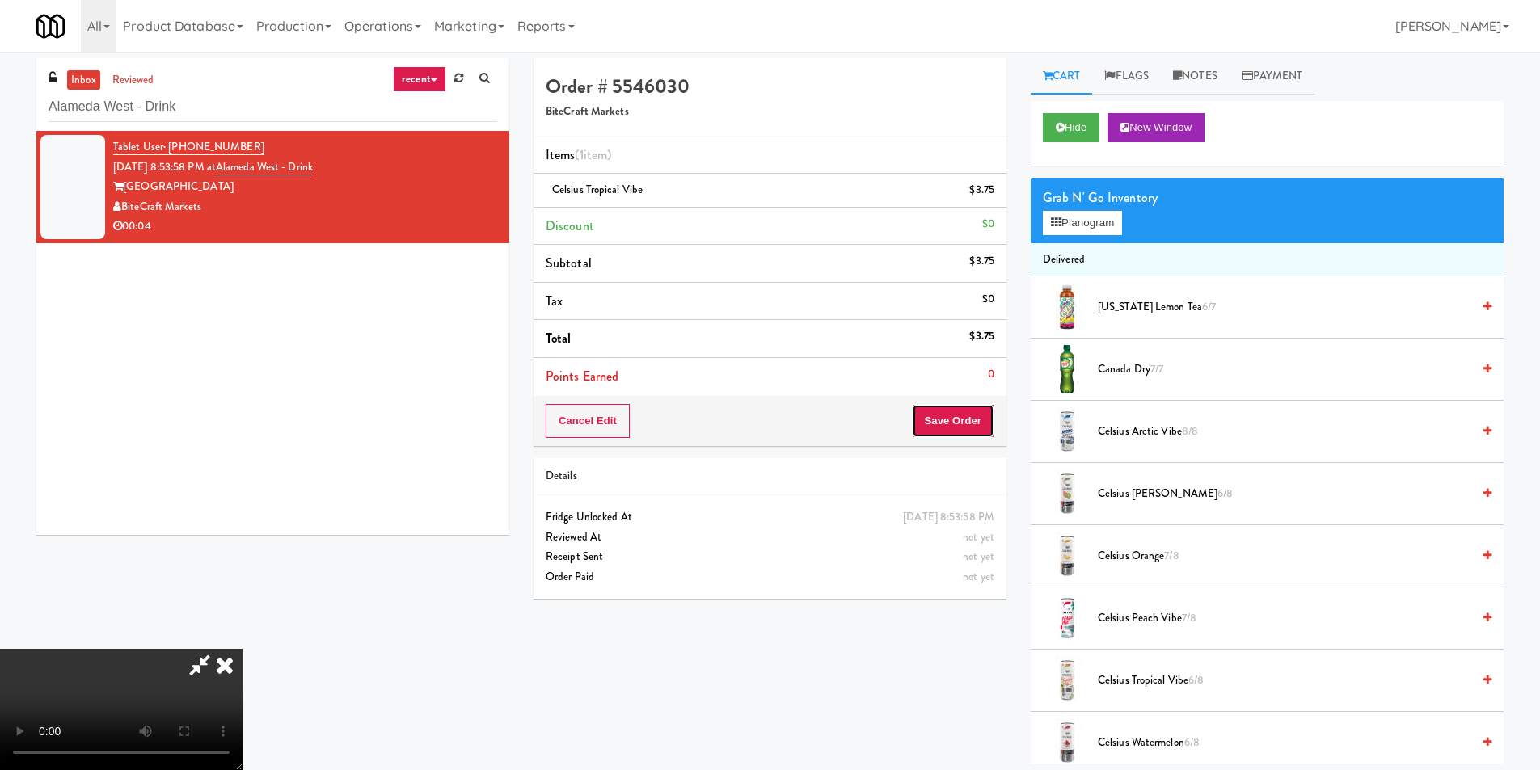
click at [965, 411] on button "Save Order" at bounding box center [953, 421] width 82 height 34
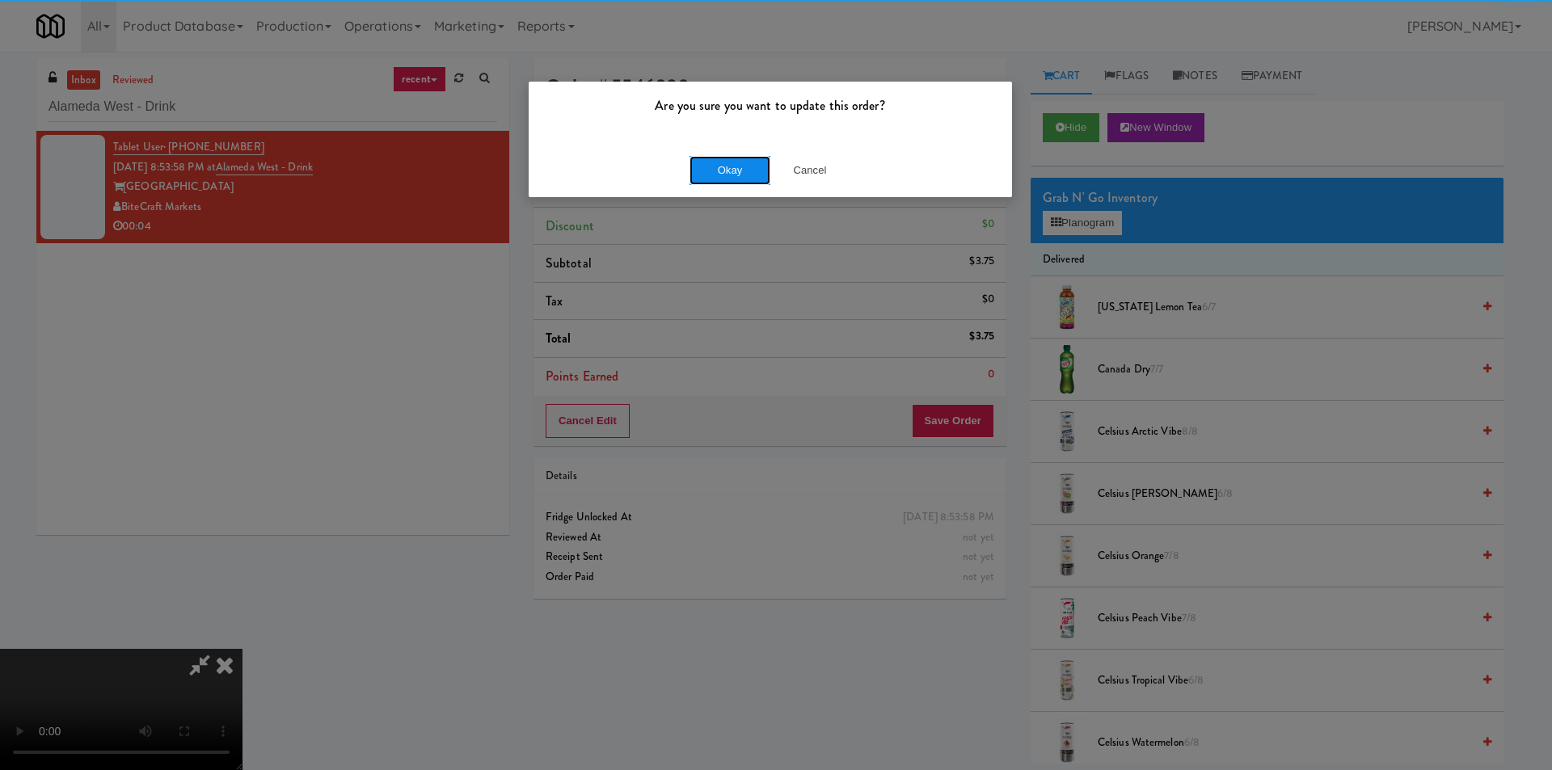
click at [737, 168] on button "Okay" at bounding box center [730, 170] width 81 height 29
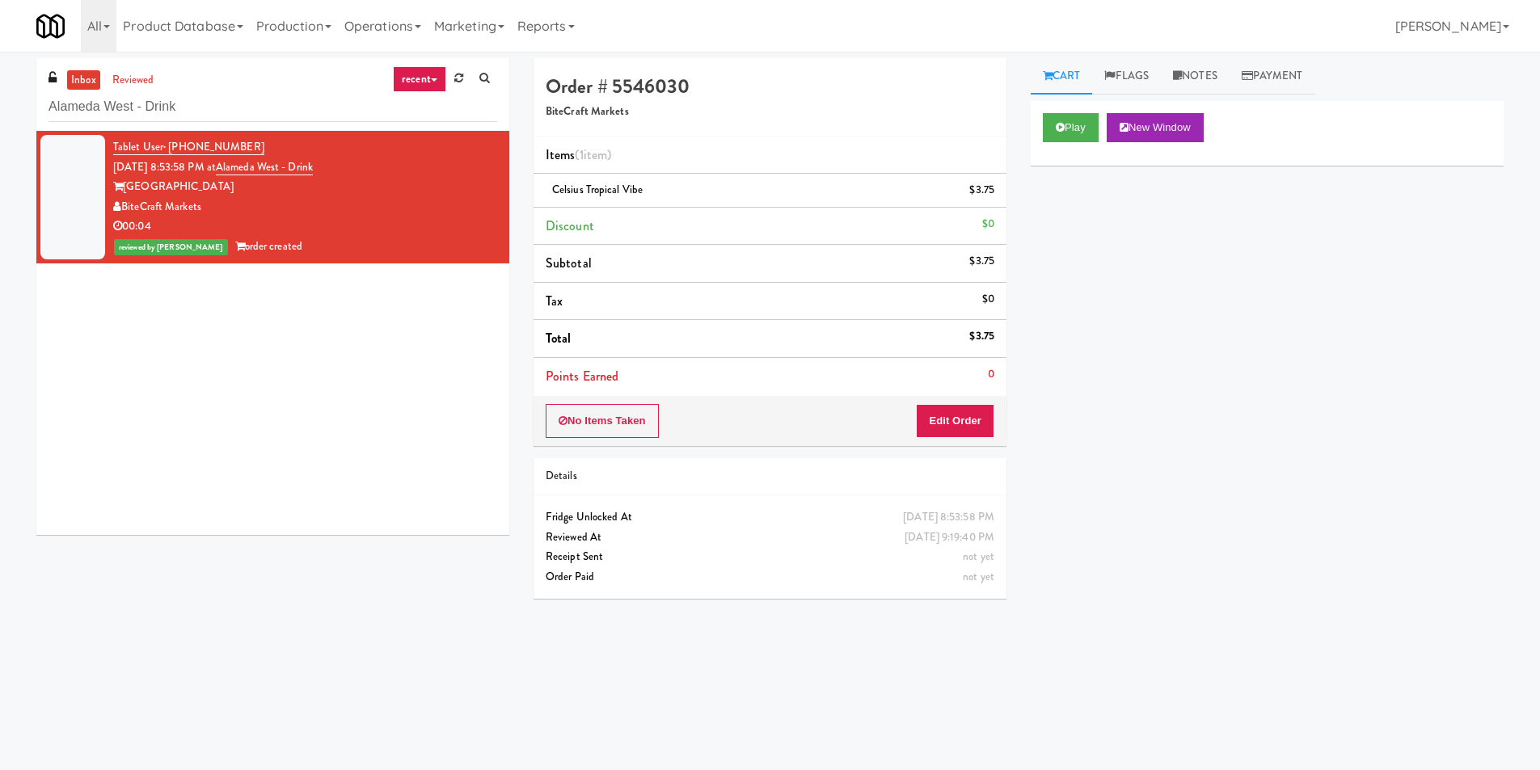
click at [253, 89] on div "inbox reviewed recent all unclear take inventory issue suspicious failed recent…" at bounding box center [272, 94] width 473 height 73
click at [253, 91] on div "Alameda West - Drink" at bounding box center [273, 107] width 449 height 32
drag, startPoint x: 253, startPoint y: 90, endPoint x: 245, endPoint y: 103, distance: 15.9
click at [251, 94] on div "Alameda West - Drink" at bounding box center [273, 107] width 449 height 32
click at [245, 103] on input "Alameda West - Drink" at bounding box center [273, 107] width 449 height 30
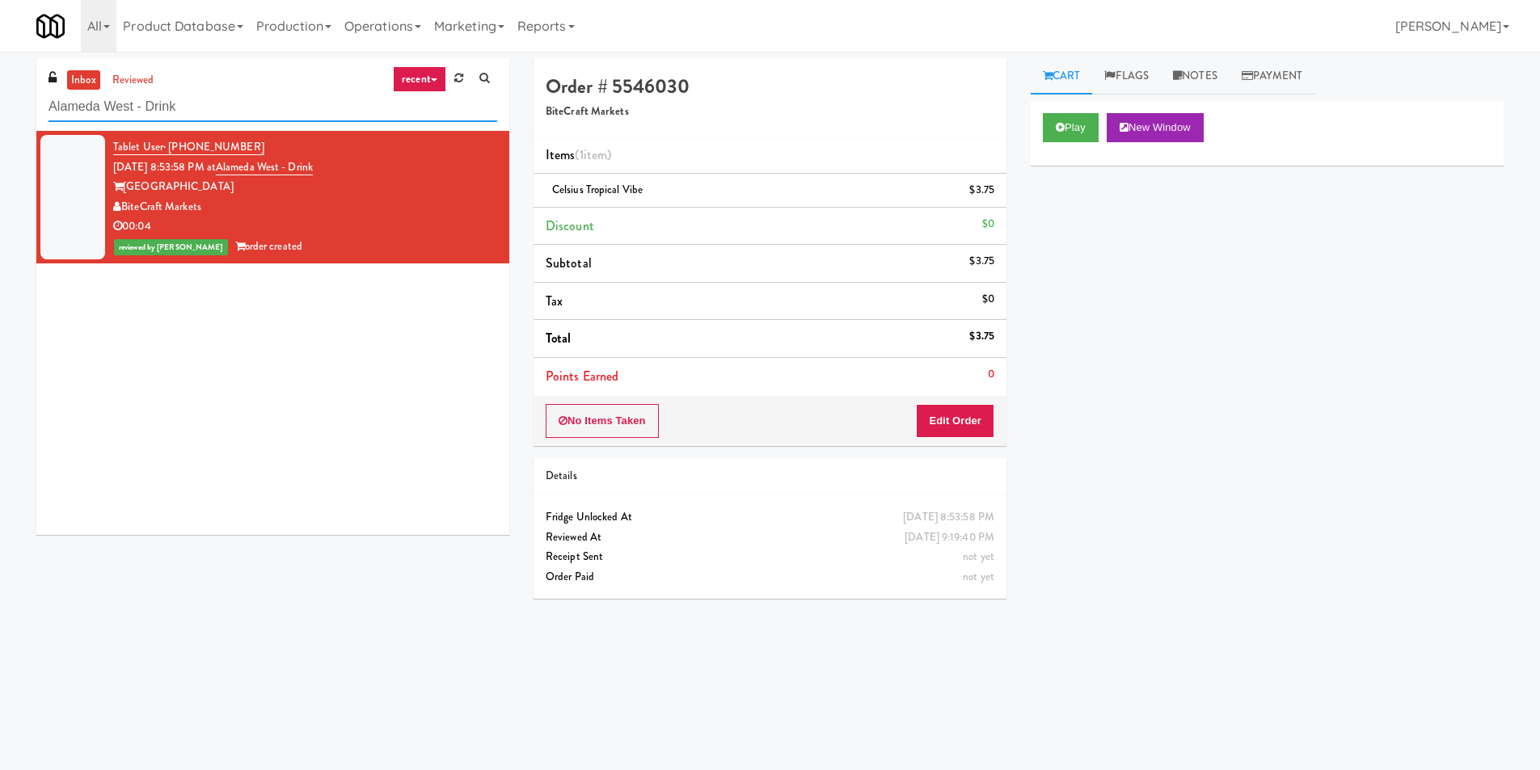
click at [245, 103] on input "Alameda West - Drink" at bounding box center [273, 107] width 449 height 30
click at [244, 103] on input "Alameda West - Drink" at bounding box center [273, 107] width 449 height 30
paste input "The Sutton - Cooler #2"
type input "The Sutton - Cooler #2"
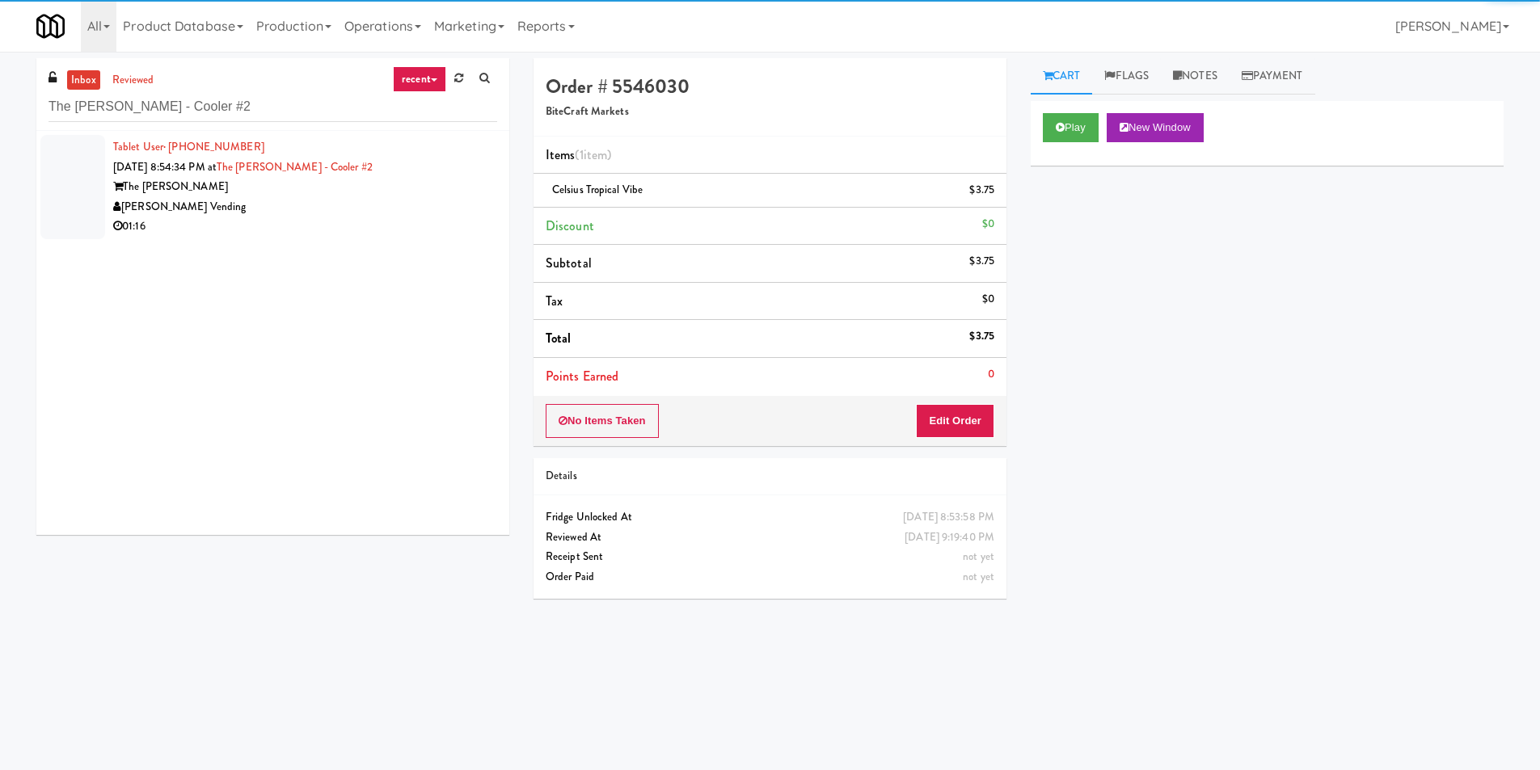
click at [355, 197] on div "[PERSON_NAME] Vending" at bounding box center [305, 207] width 384 height 20
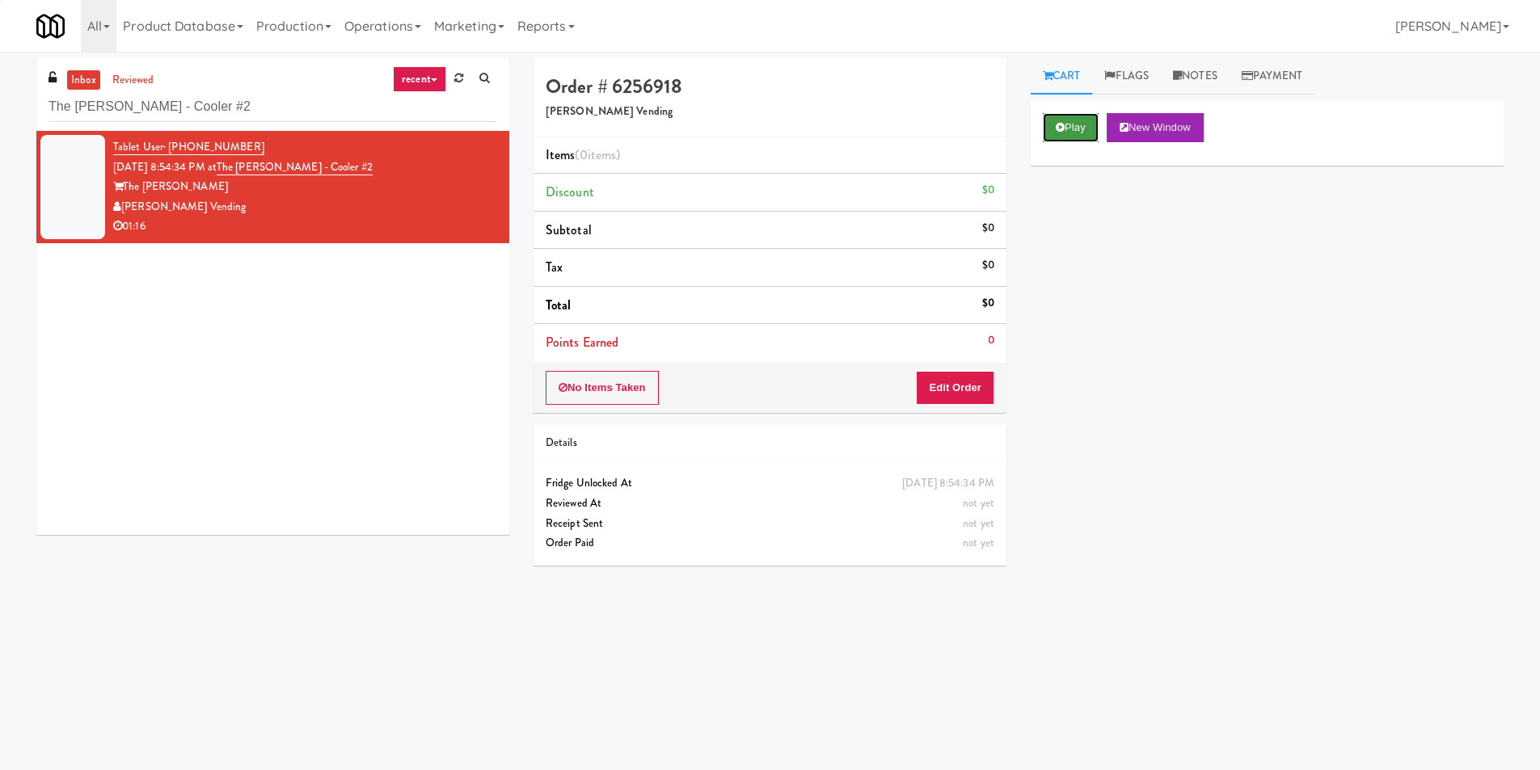
click at [1083, 126] on button "Play" at bounding box center [1071, 127] width 56 height 29
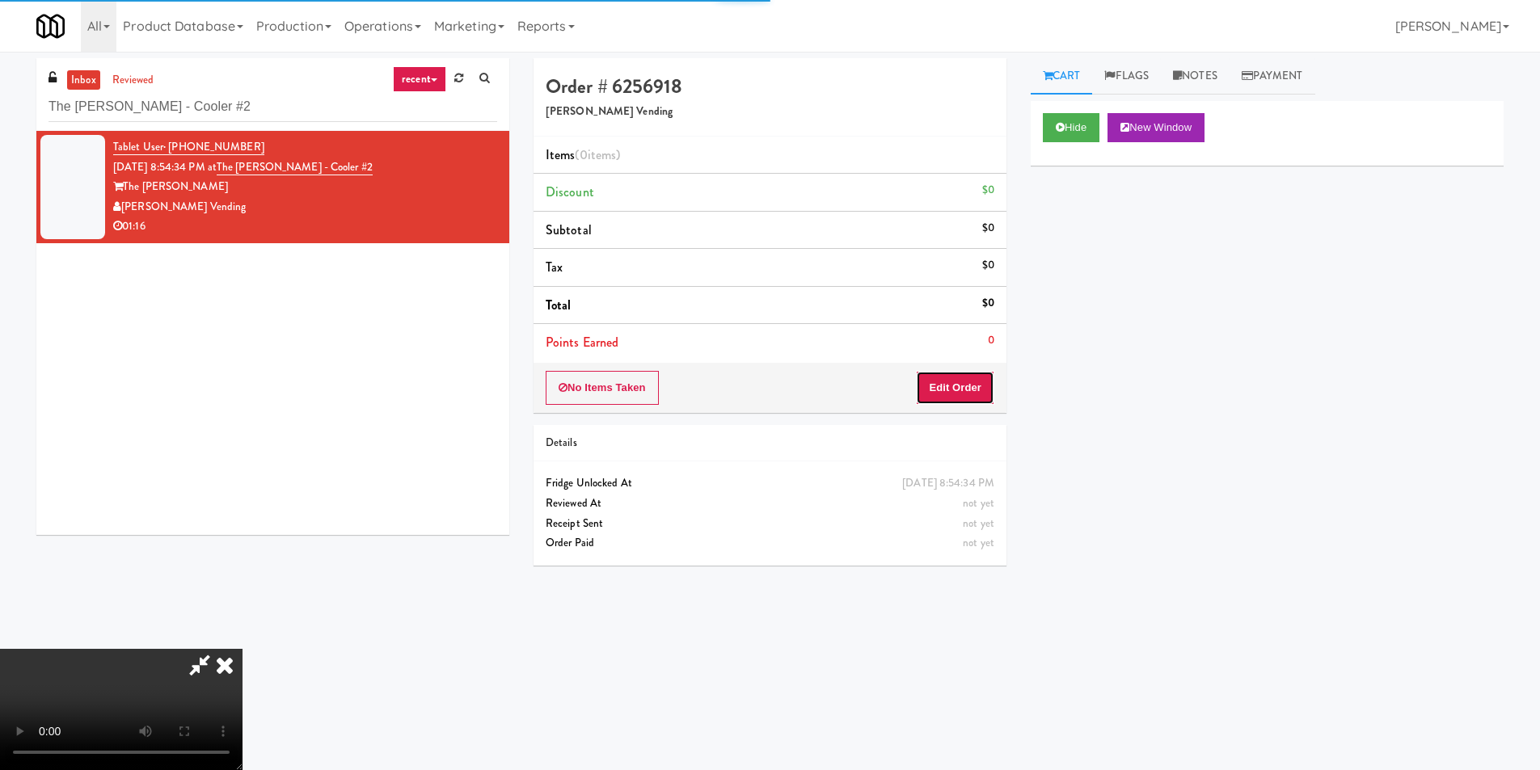
click at [988, 390] on button "Edit Order" at bounding box center [955, 388] width 78 height 34
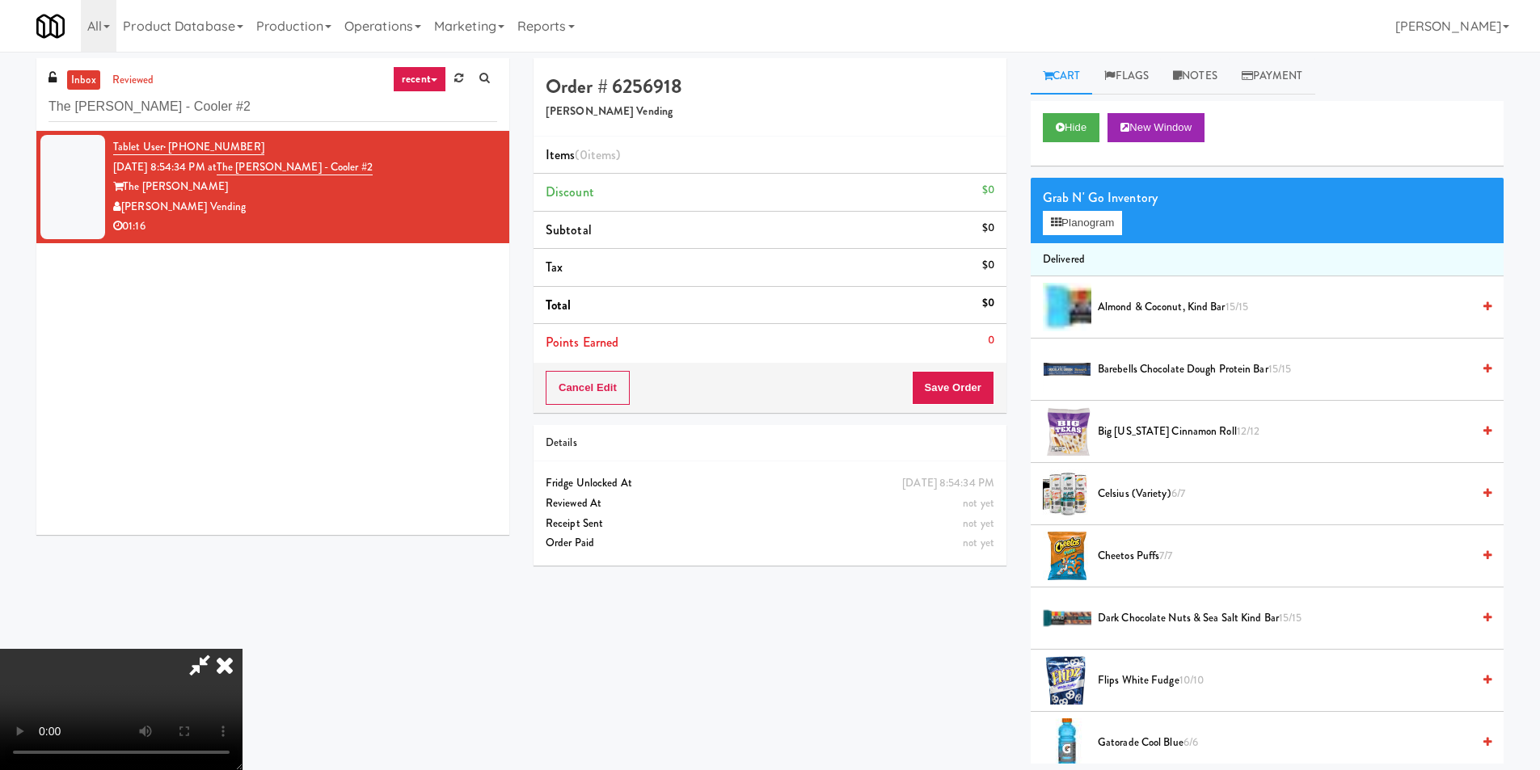
click at [243, 649] on video at bounding box center [121, 709] width 243 height 121
click at [1093, 222] on button "Planogram" at bounding box center [1082, 223] width 79 height 24
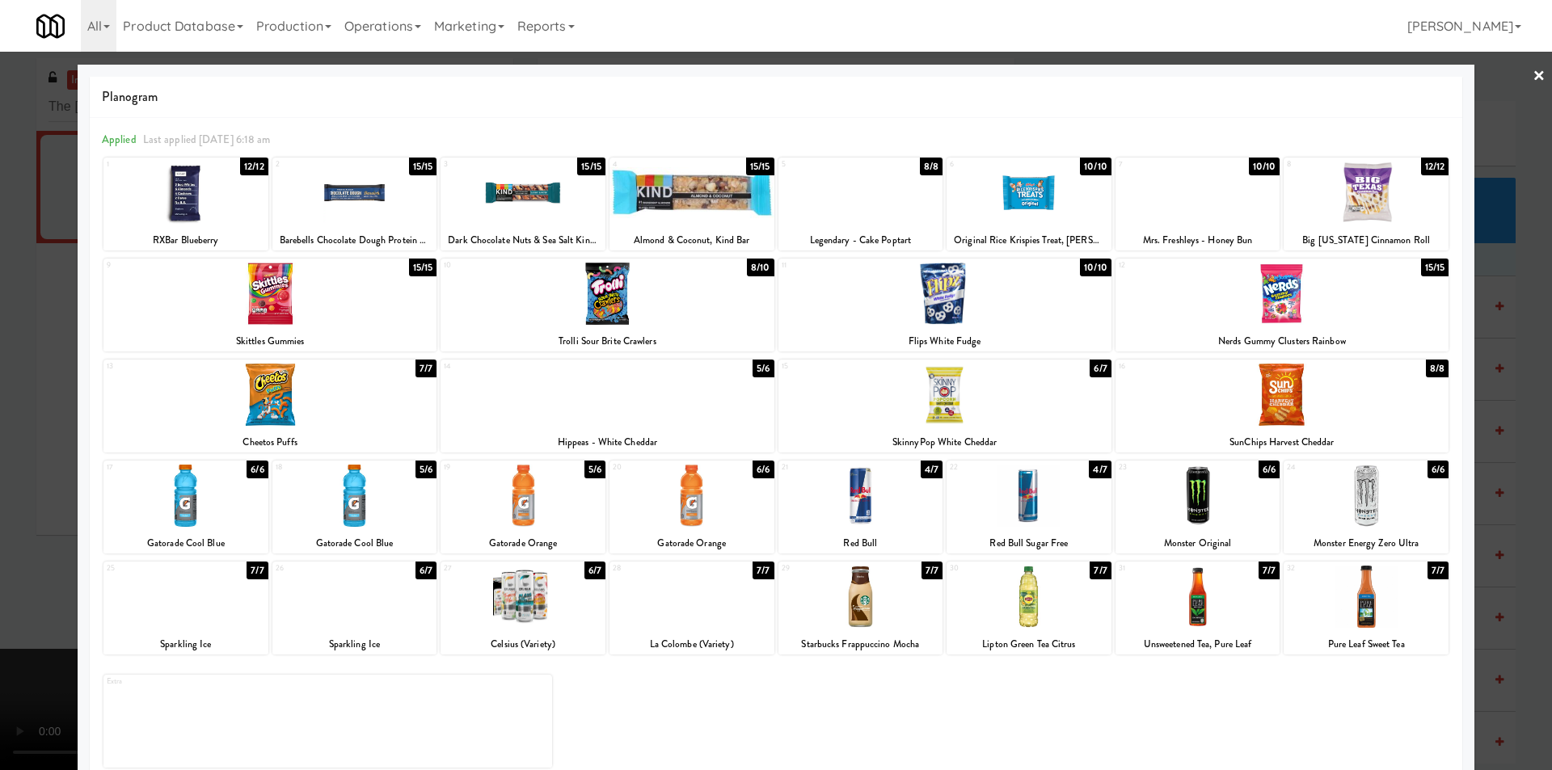
click at [658, 391] on div at bounding box center [607, 395] width 333 height 62
click at [1482, 416] on div at bounding box center [776, 385] width 1552 height 770
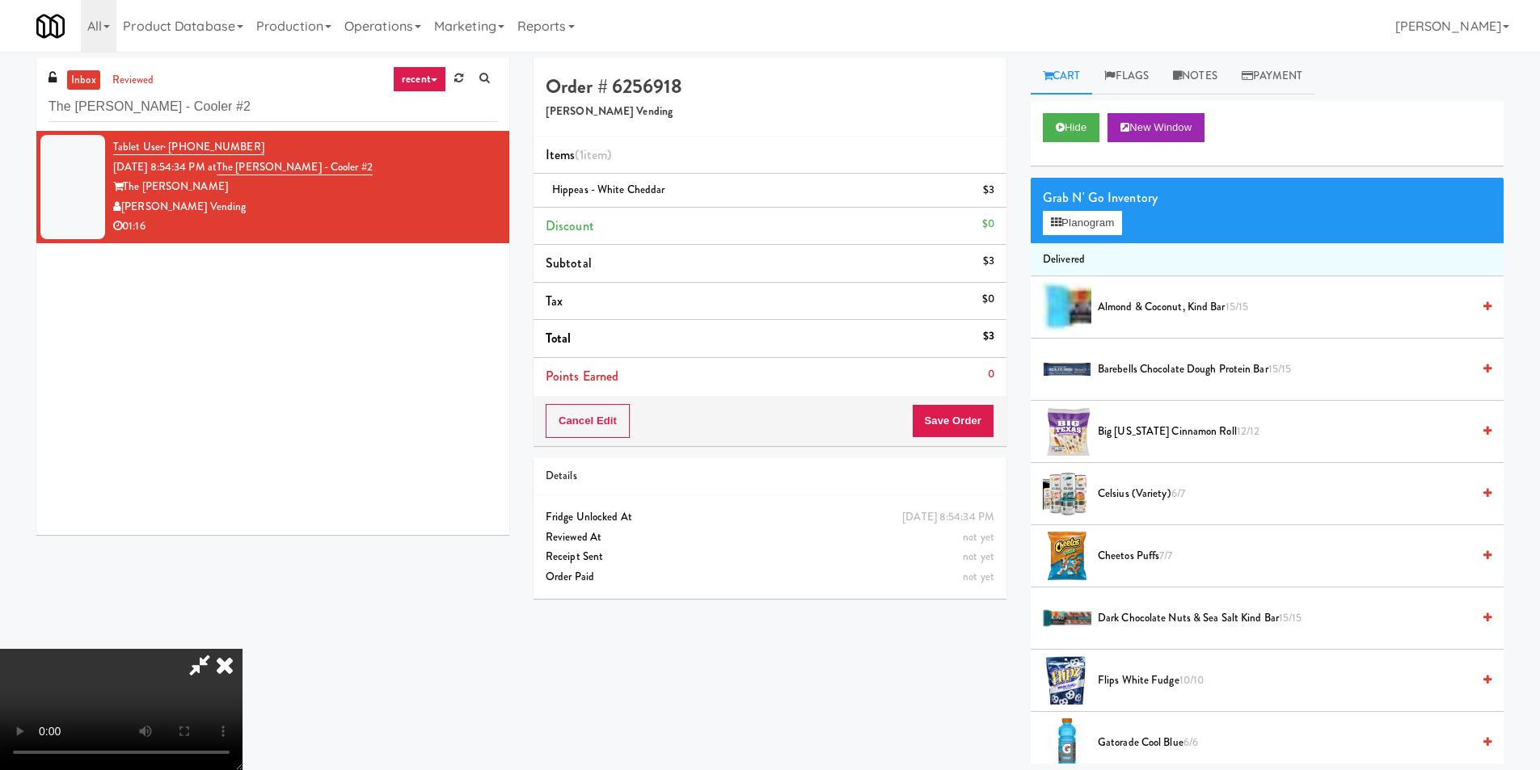
click at [243, 649] on video at bounding box center [121, 709] width 243 height 121
click at [1095, 217] on button "Planogram" at bounding box center [1082, 223] width 79 height 24
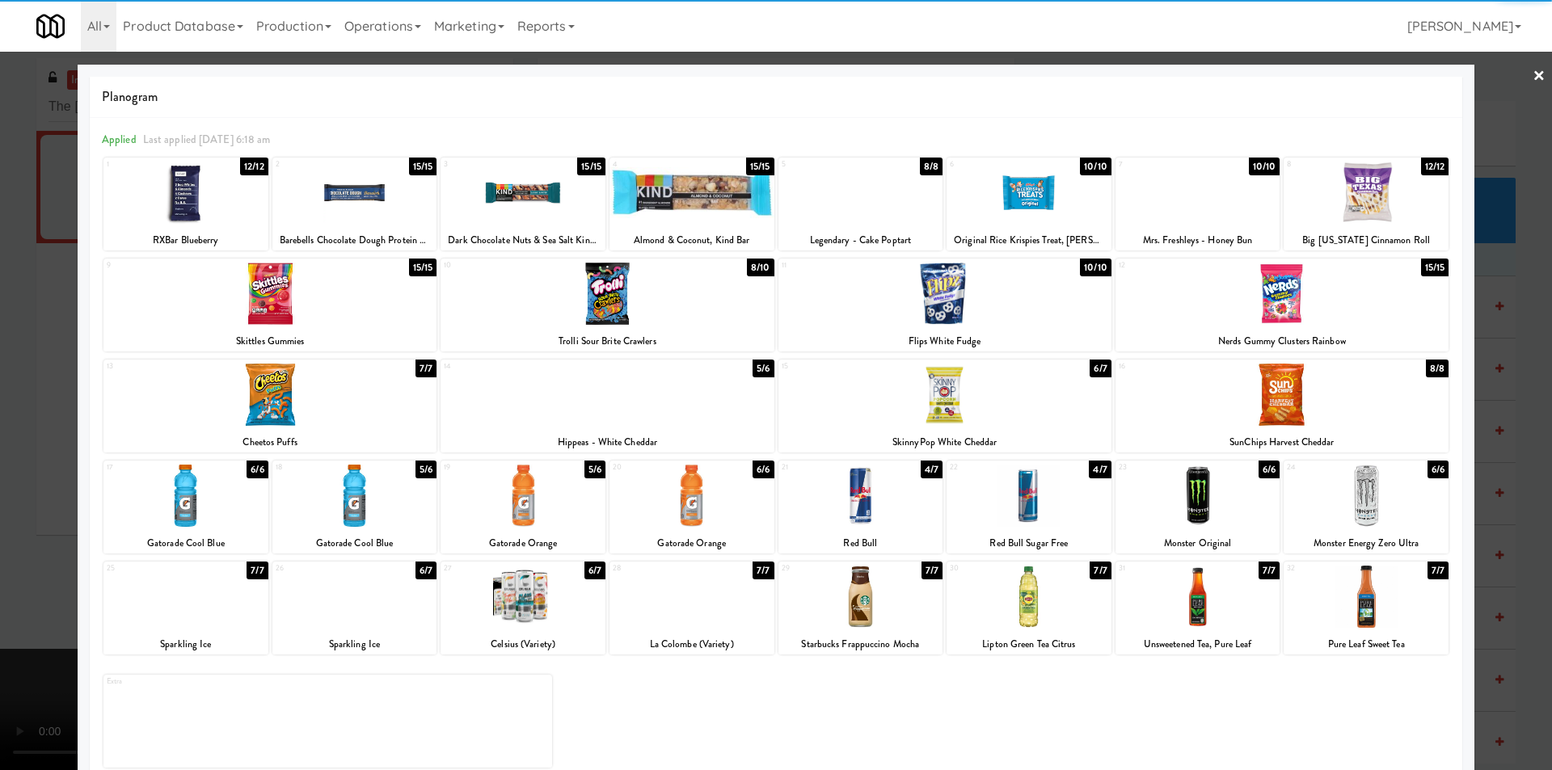
click at [1009, 513] on div at bounding box center [1029, 496] width 165 height 62
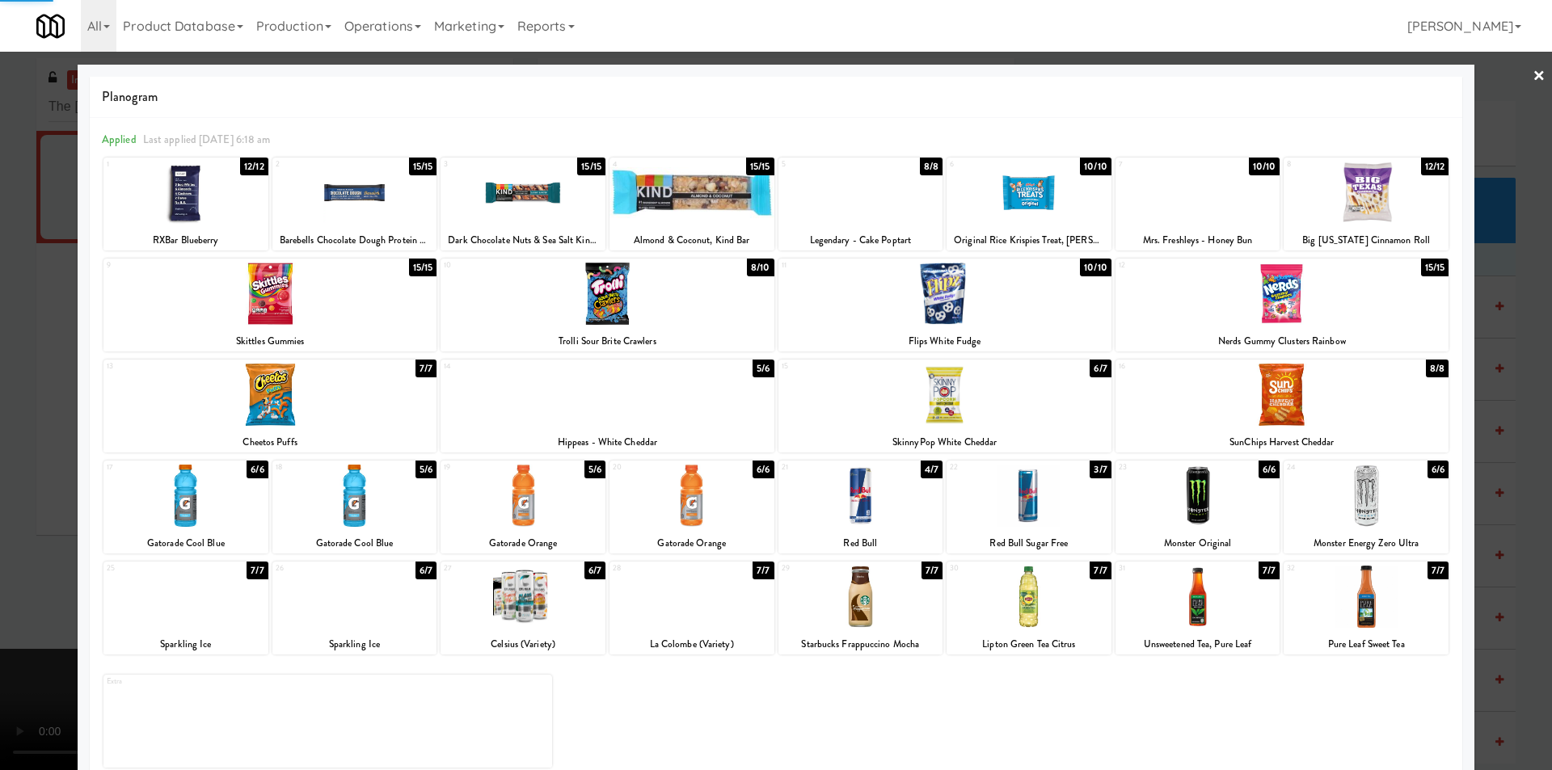
click at [1519, 462] on div at bounding box center [776, 385] width 1552 height 770
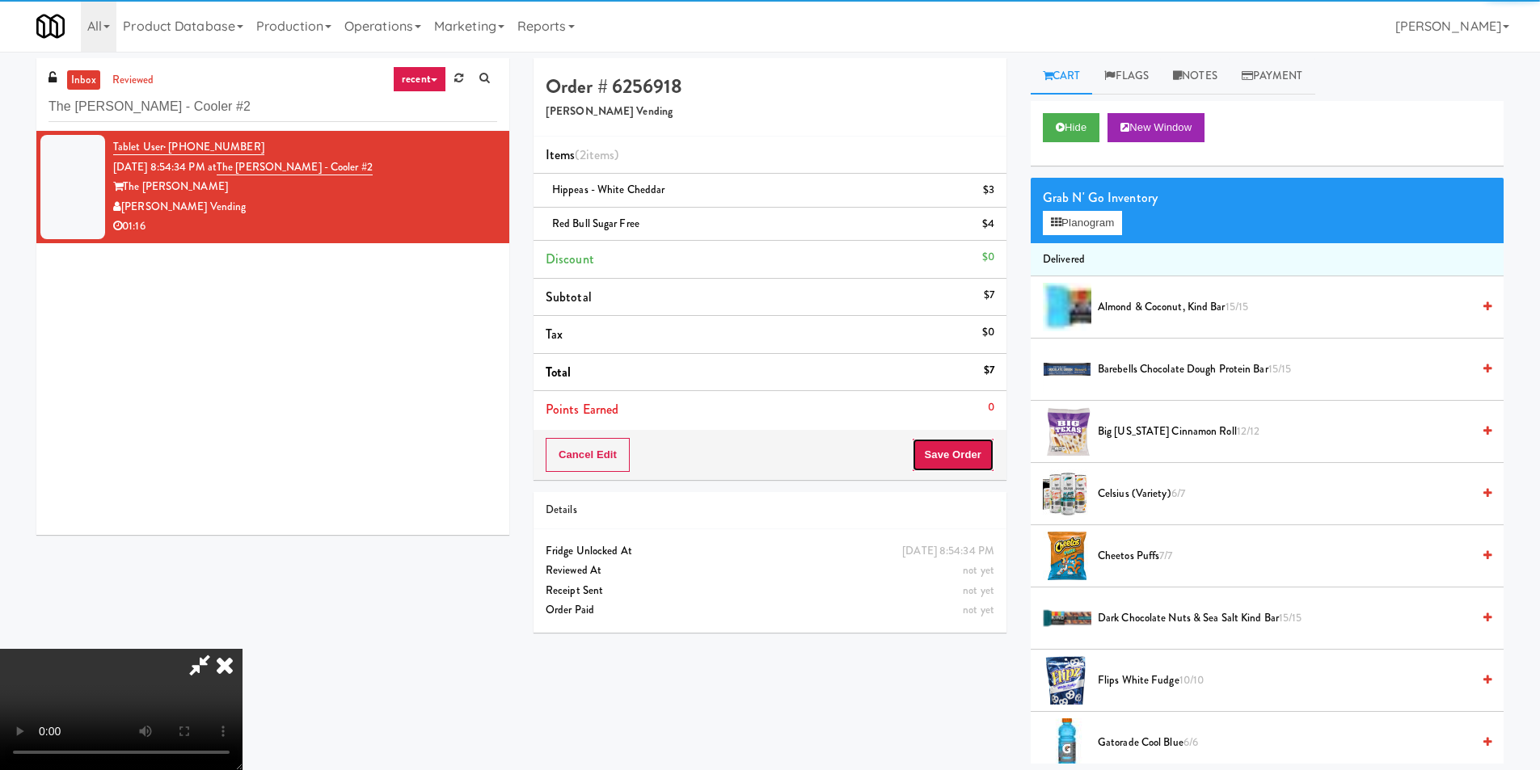
click at [975, 458] on button "Save Order" at bounding box center [953, 455] width 82 height 34
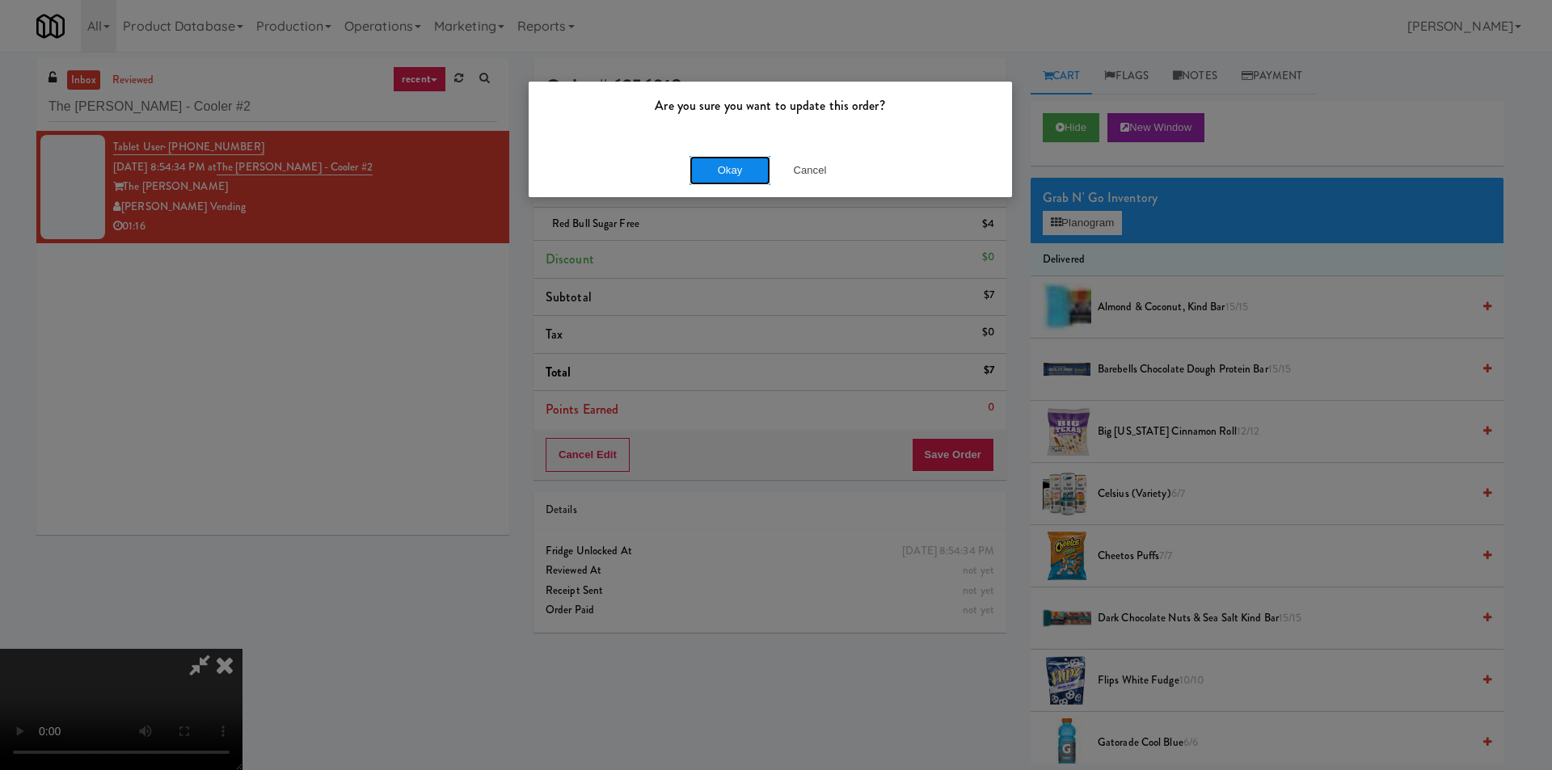
click at [754, 165] on button "Okay" at bounding box center [730, 170] width 81 height 29
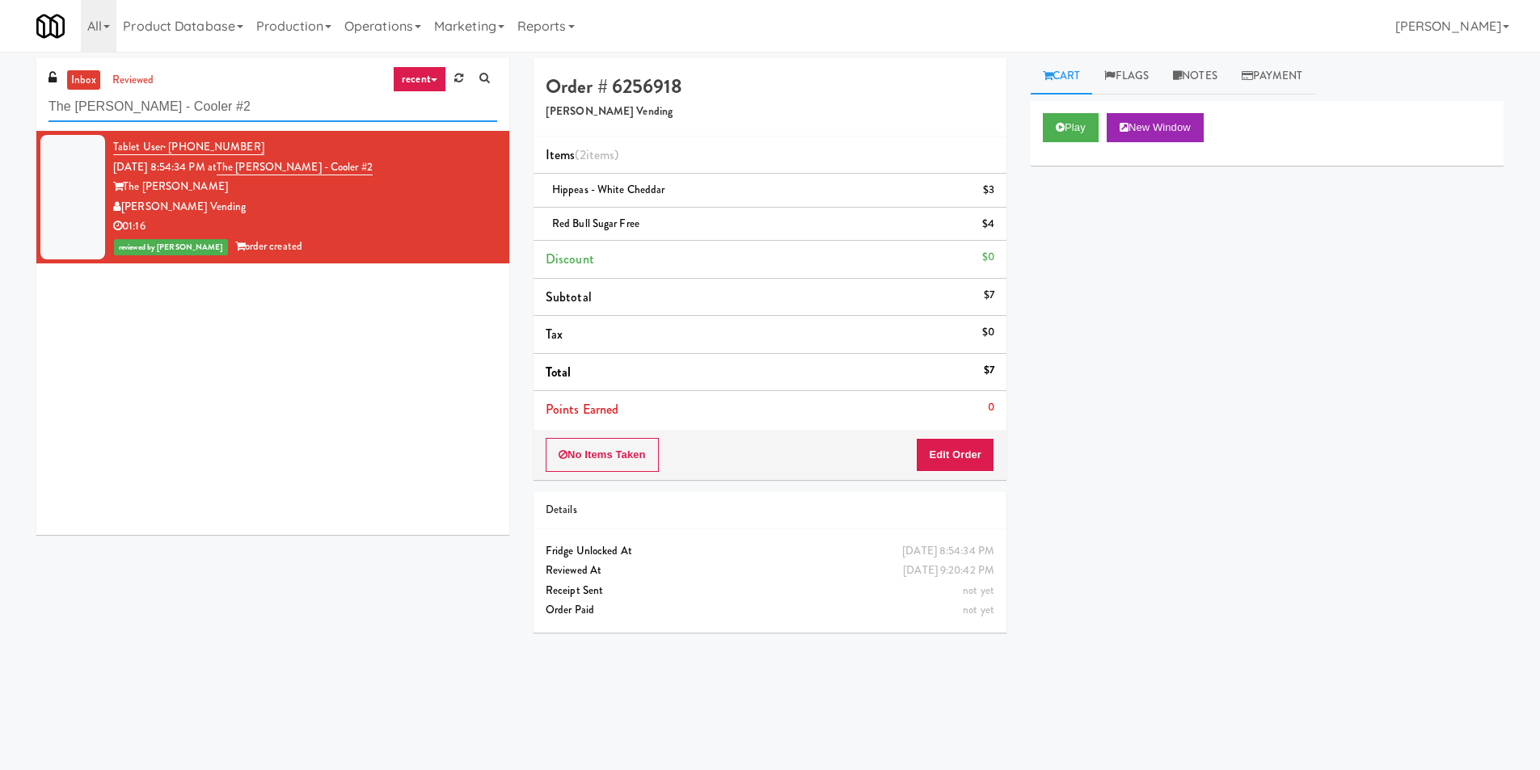
click at [279, 120] on input "The Sutton - Cooler #2" at bounding box center [273, 107] width 449 height 30
paste input "RAW Training - Fridge"
click at [279, 120] on input "The Sutton - Cooler #2" at bounding box center [273, 107] width 449 height 30
type input "RAW Training - Fridge"
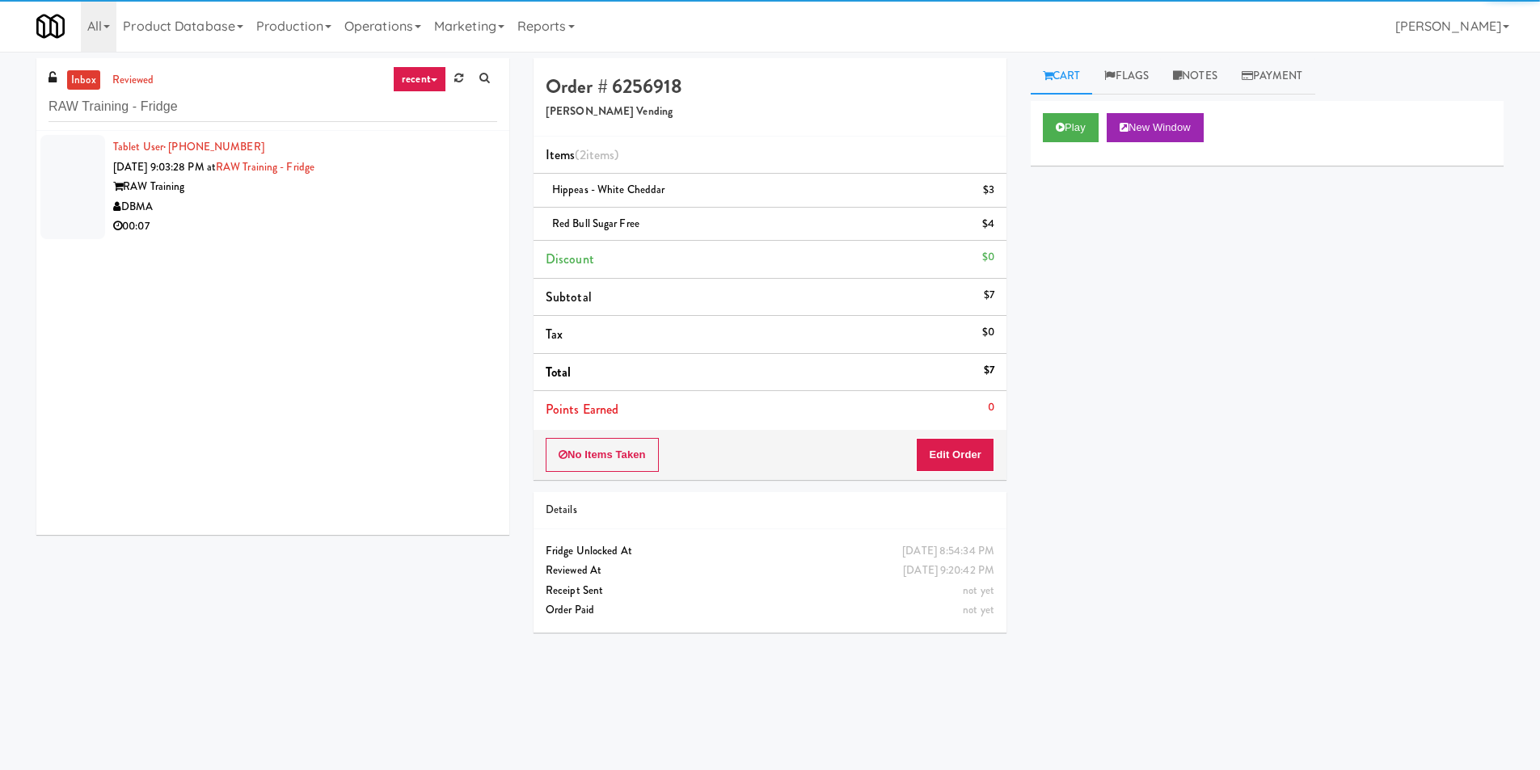
click at [404, 200] on div "DBMA" at bounding box center [305, 207] width 384 height 20
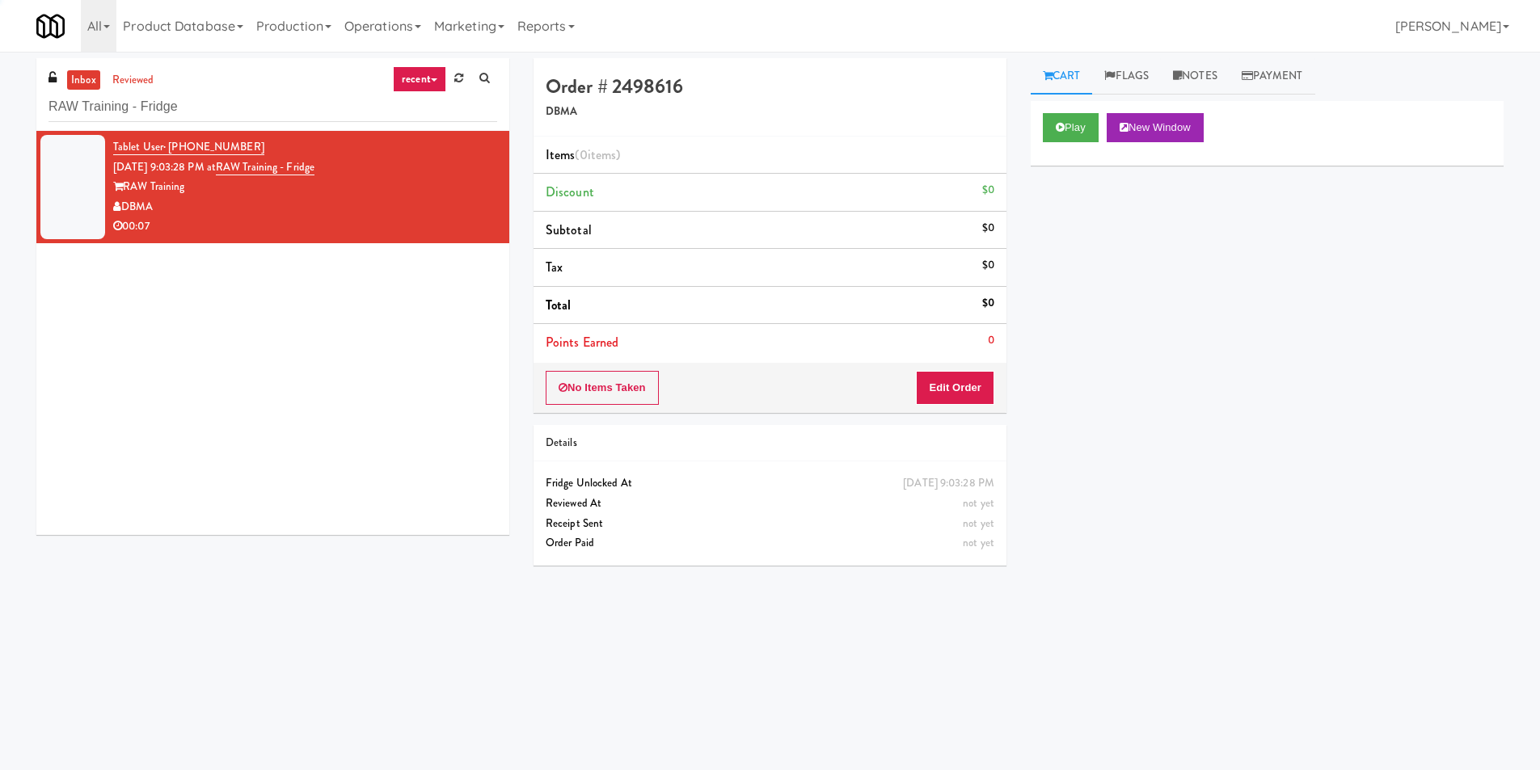
click at [1059, 143] on div "Play New Window" at bounding box center [1267, 133] width 473 height 65
click at [1058, 135] on button "Play" at bounding box center [1071, 127] width 56 height 29
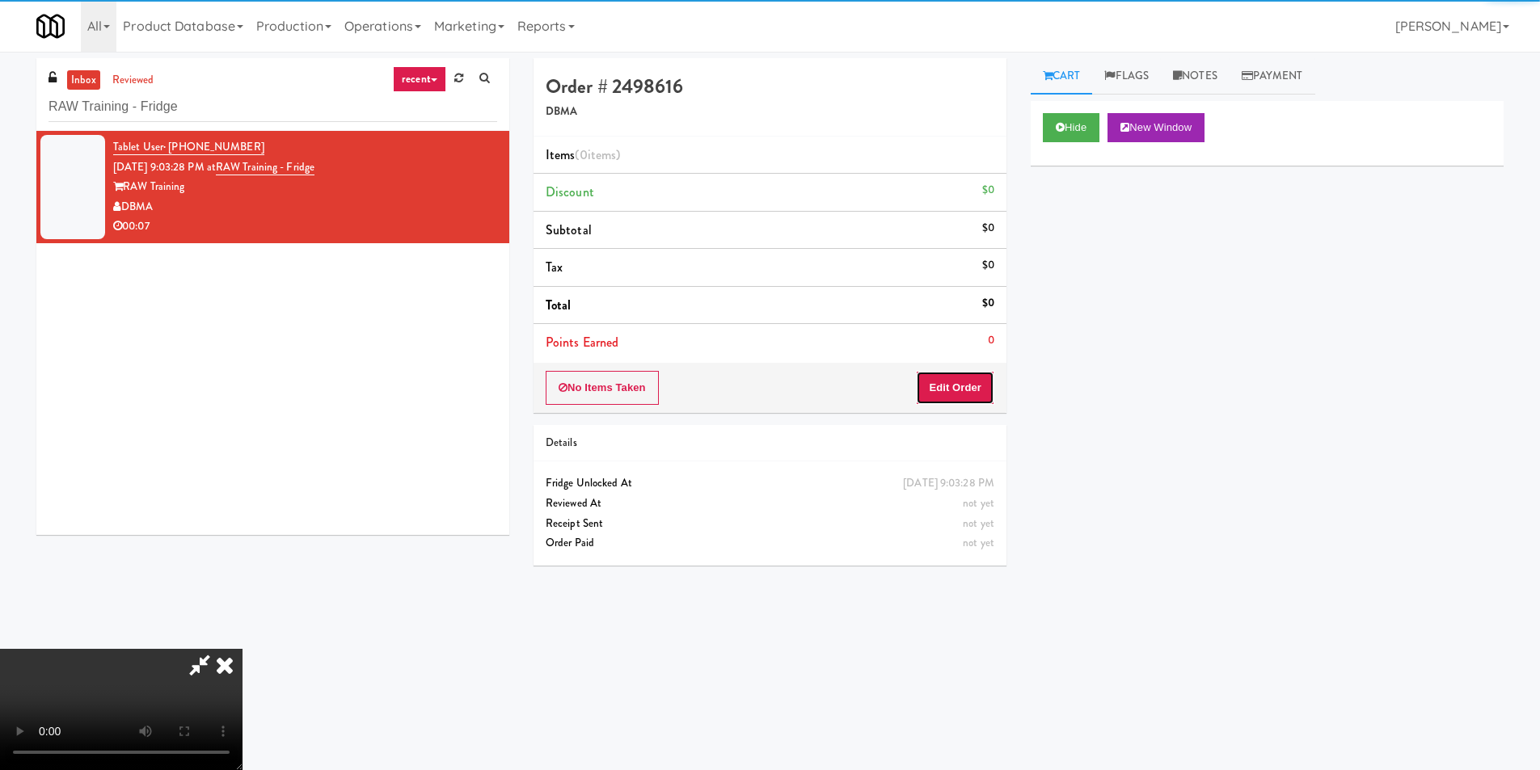
click at [970, 378] on button "Edit Order" at bounding box center [955, 388] width 78 height 34
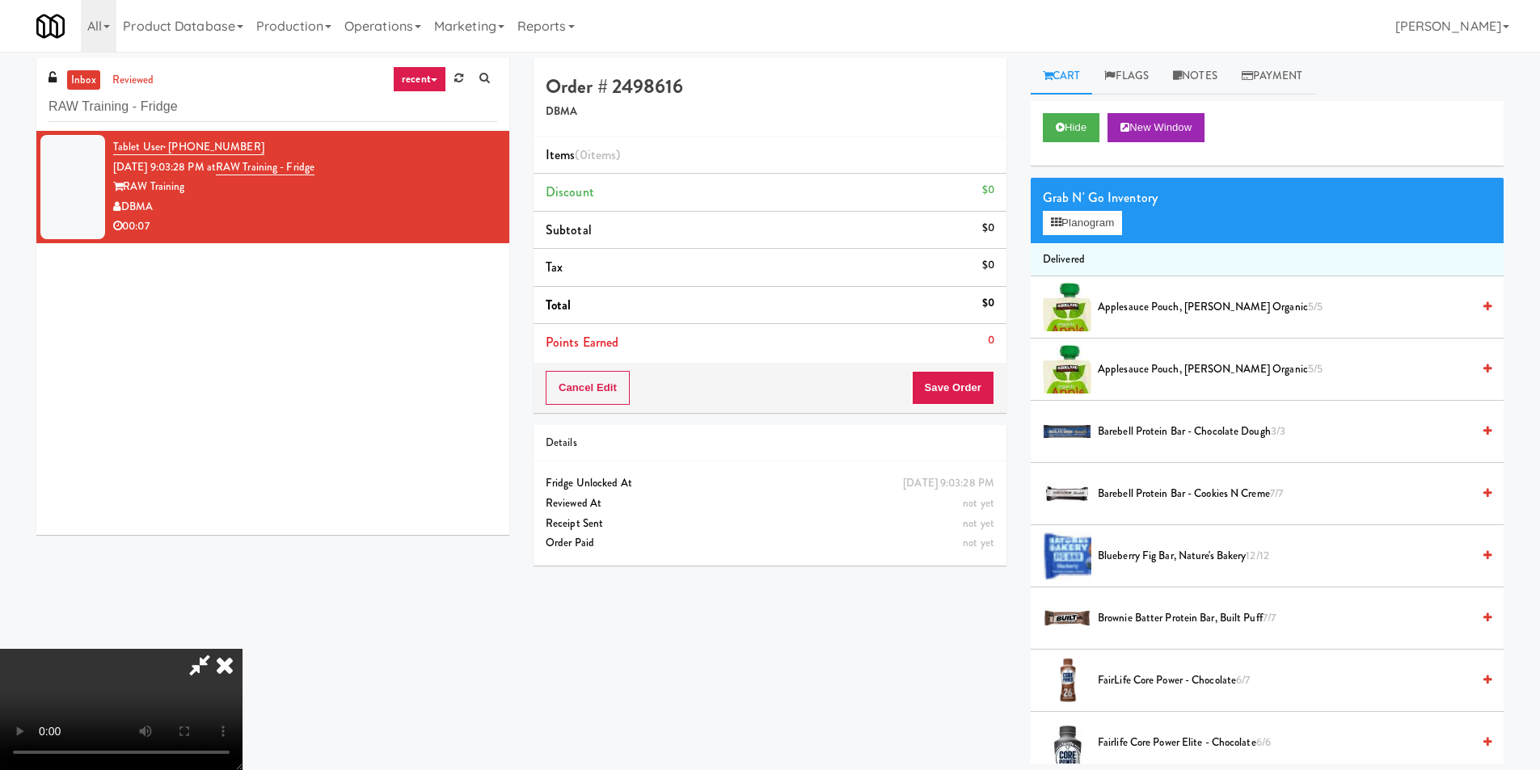
scroll to position [163, 0]
click at [243, 649] on video at bounding box center [121, 709] width 243 height 121
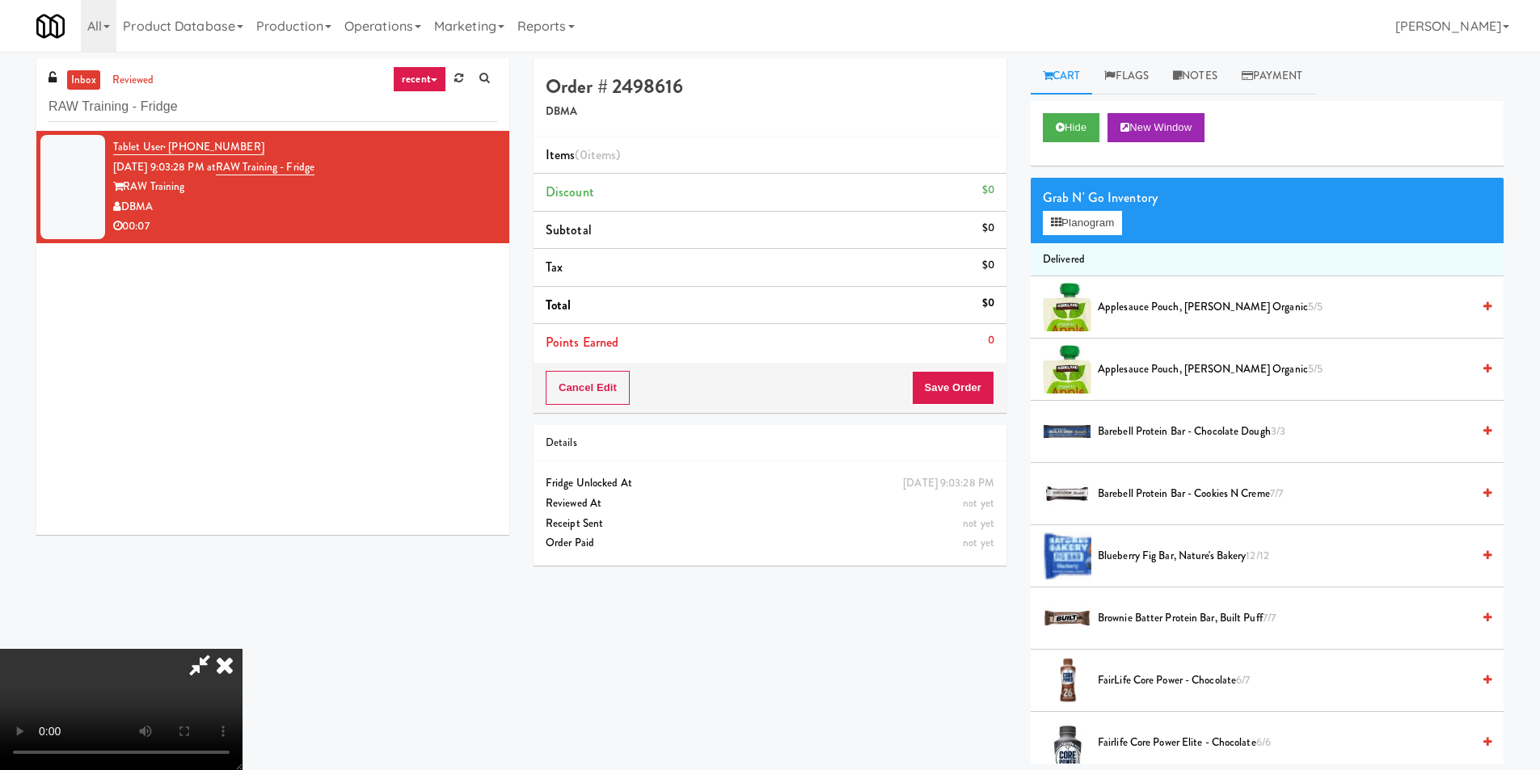
click at [243, 649] on video at bounding box center [121, 709] width 243 height 121
click at [1091, 211] on button "Planogram" at bounding box center [1082, 223] width 79 height 24
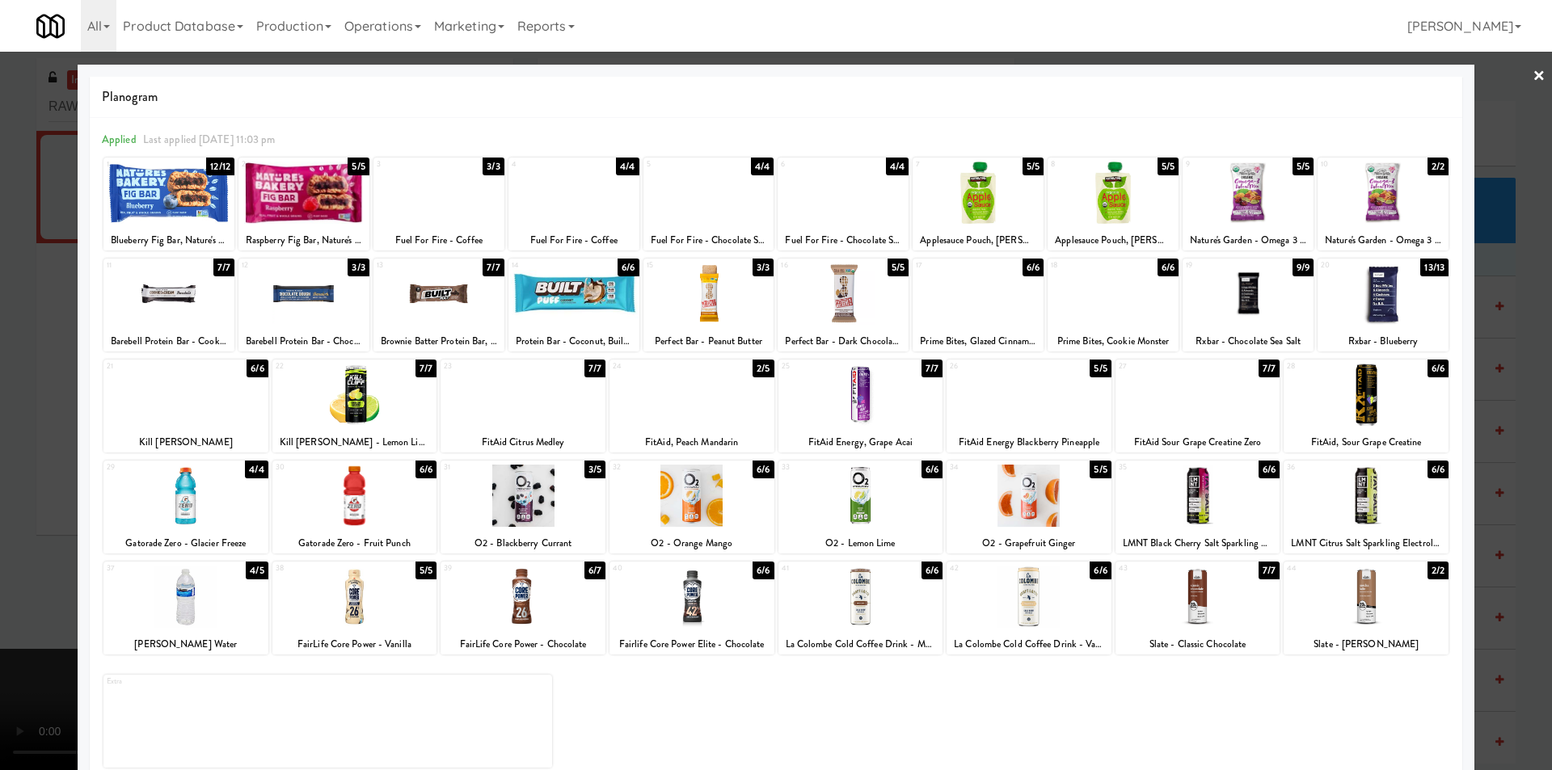
click at [526, 521] on div at bounding box center [523, 496] width 165 height 62
click at [813, 303] on div at bounding box center [843, 294] width 131 height 62
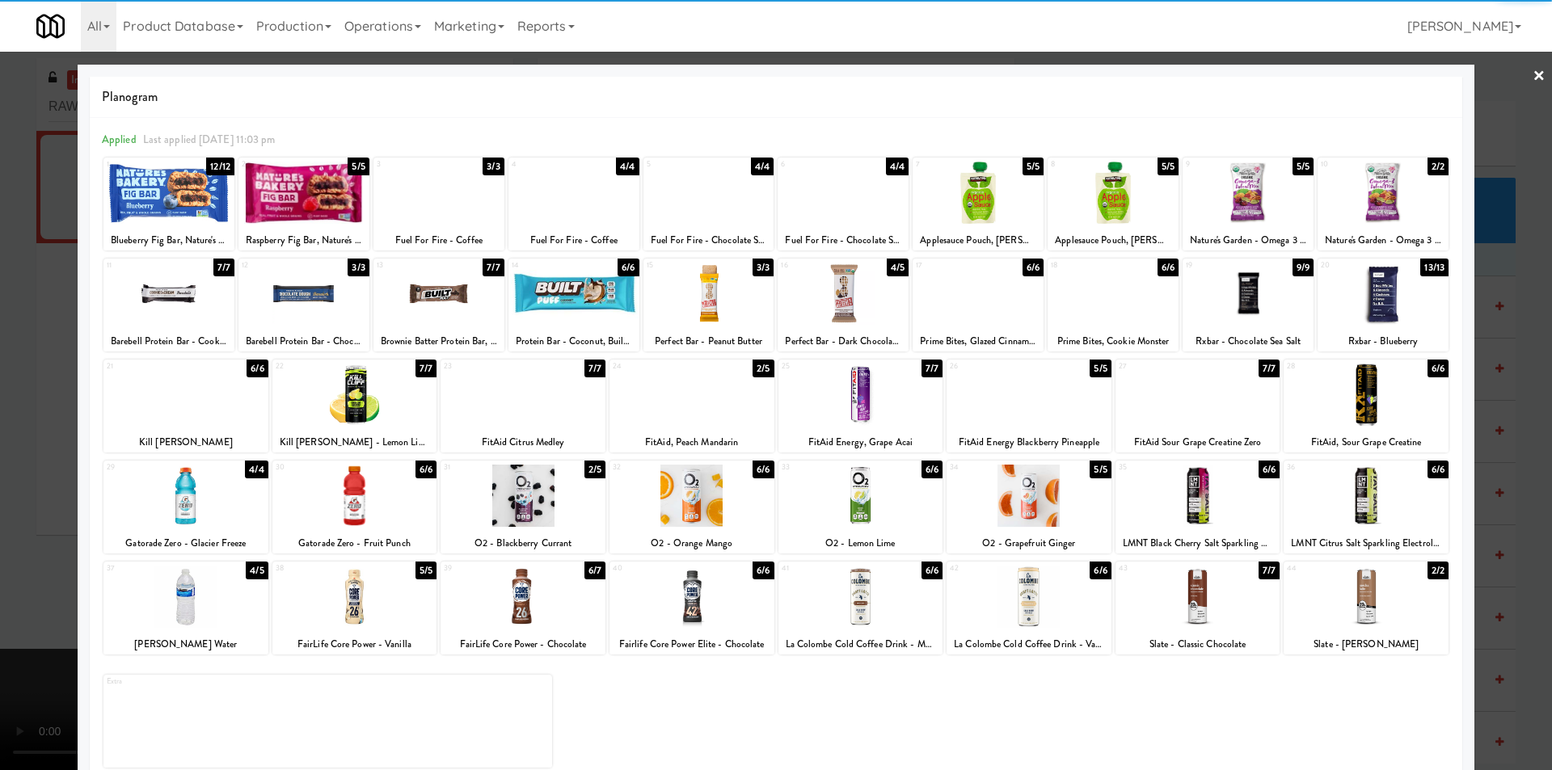
click at [1482, 471] on div at bounding box center [776, 385] width 1552 height 770
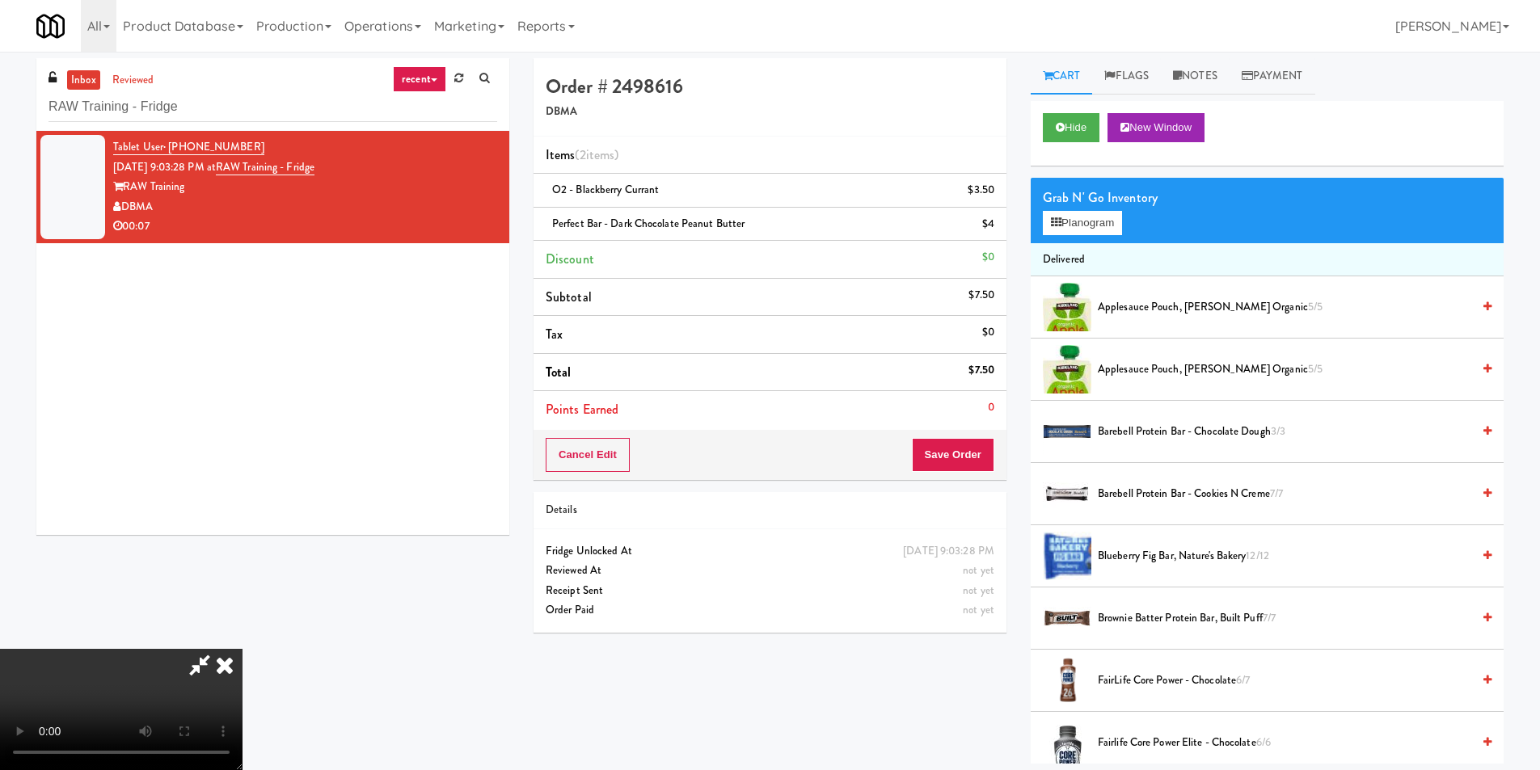
scroll to position [244, 0]
click at [243, 649] on video at bounding box center [121, 709] width 243 height 121
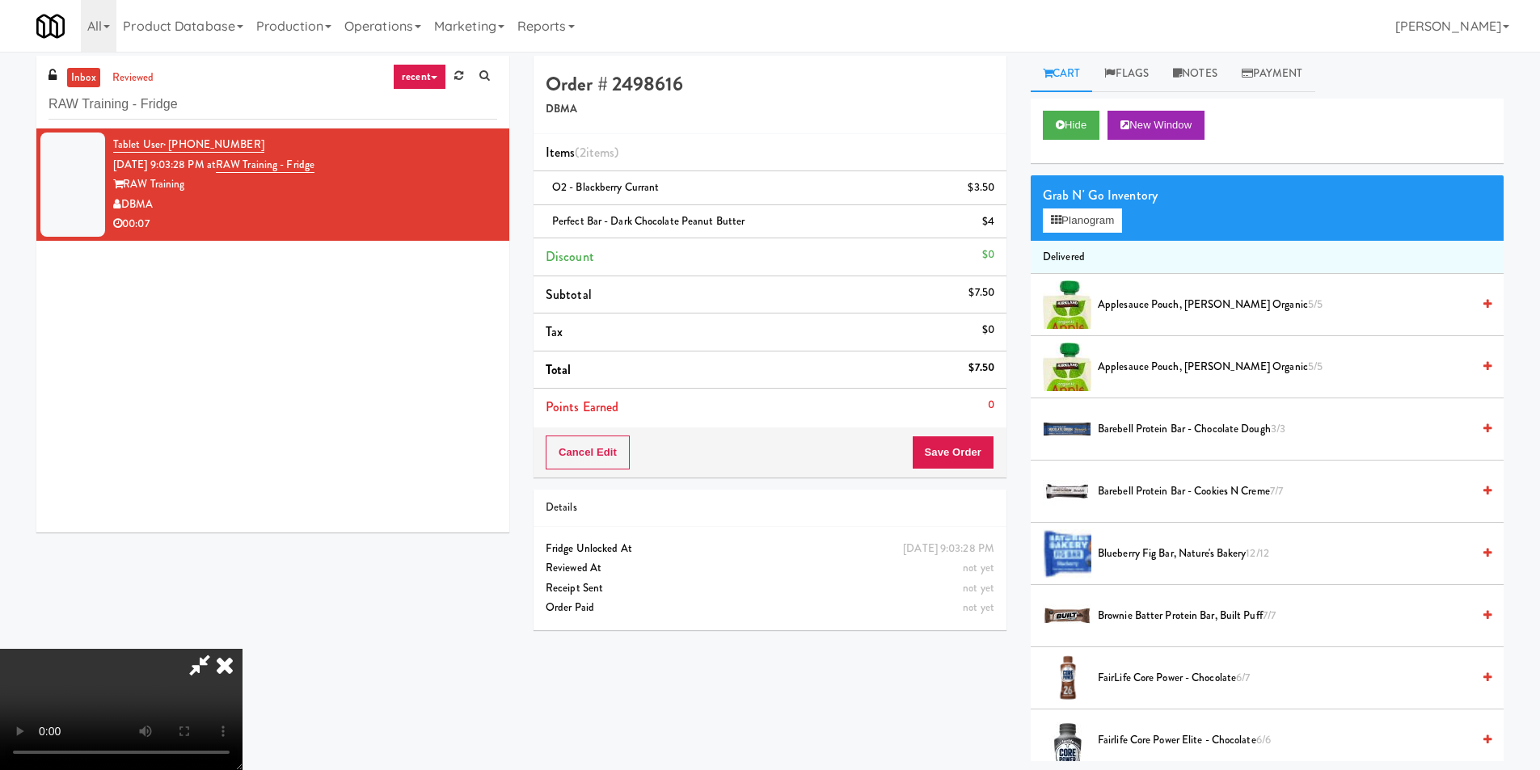
scroll to position [0, 0]
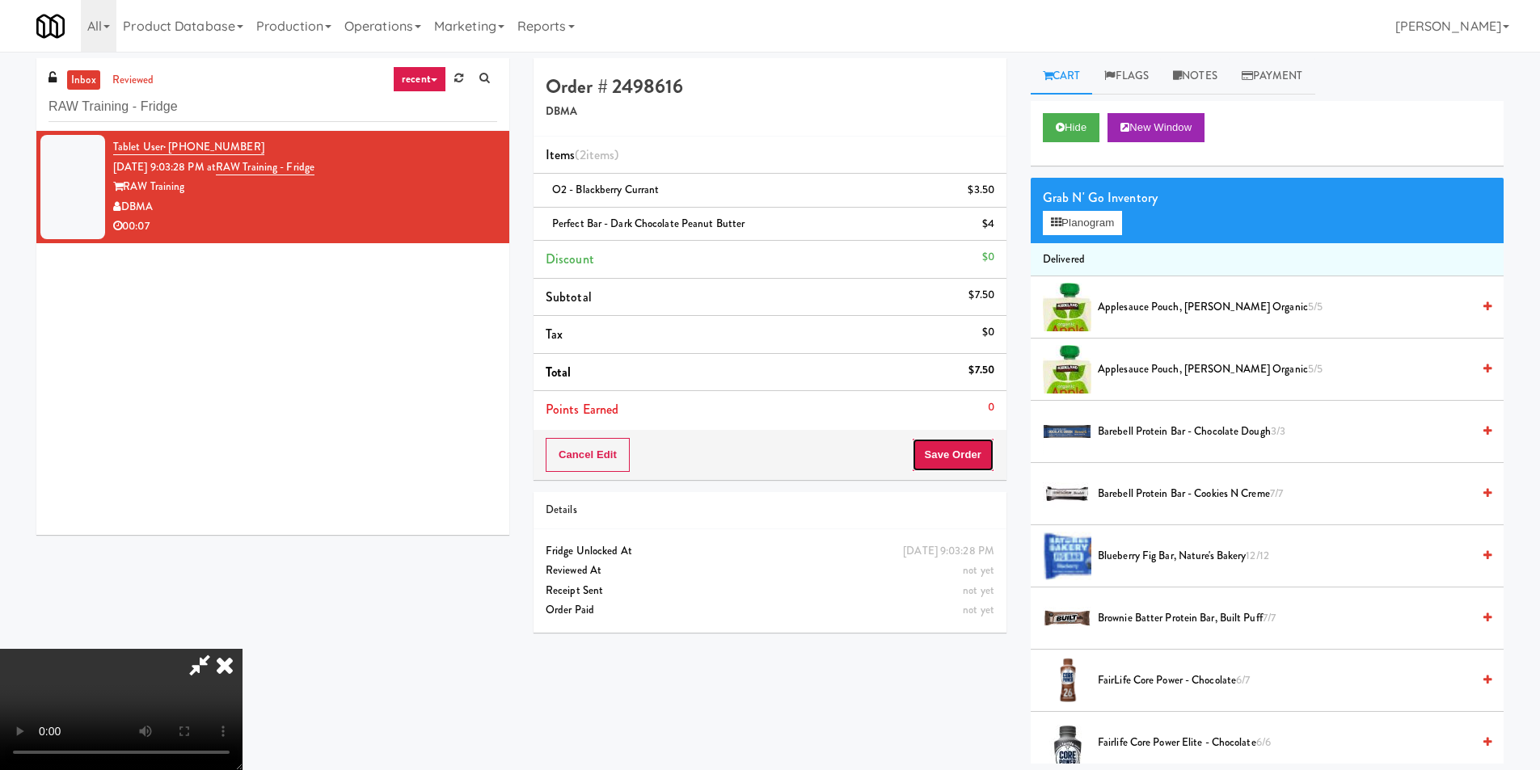
click at [967, 448] on button "Save Order" at bounding box center [953, 455] width 82 height 34
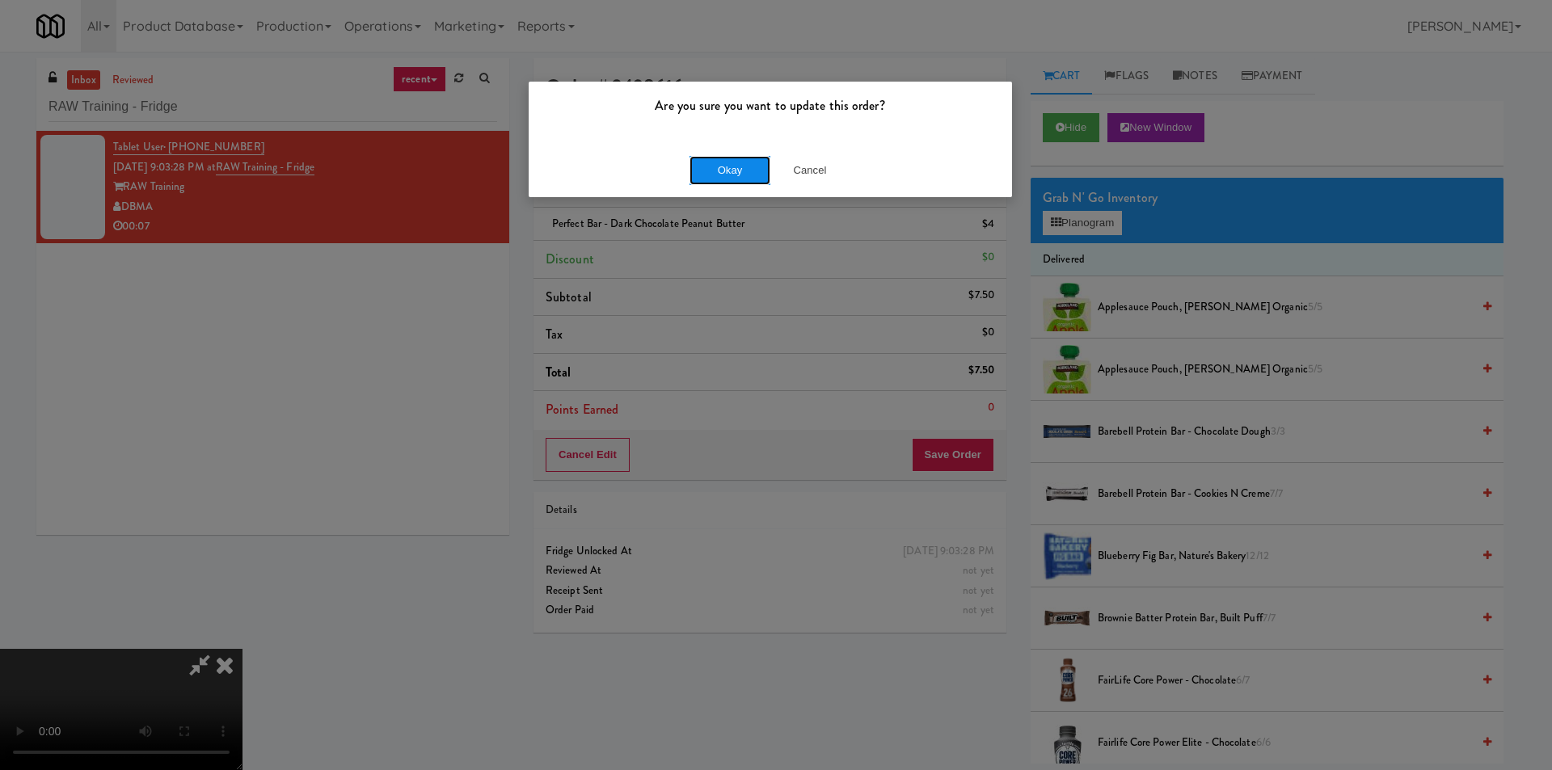
click at [747, 166] on button "Okay" at bounding box center [730, 170] width 81 height 29
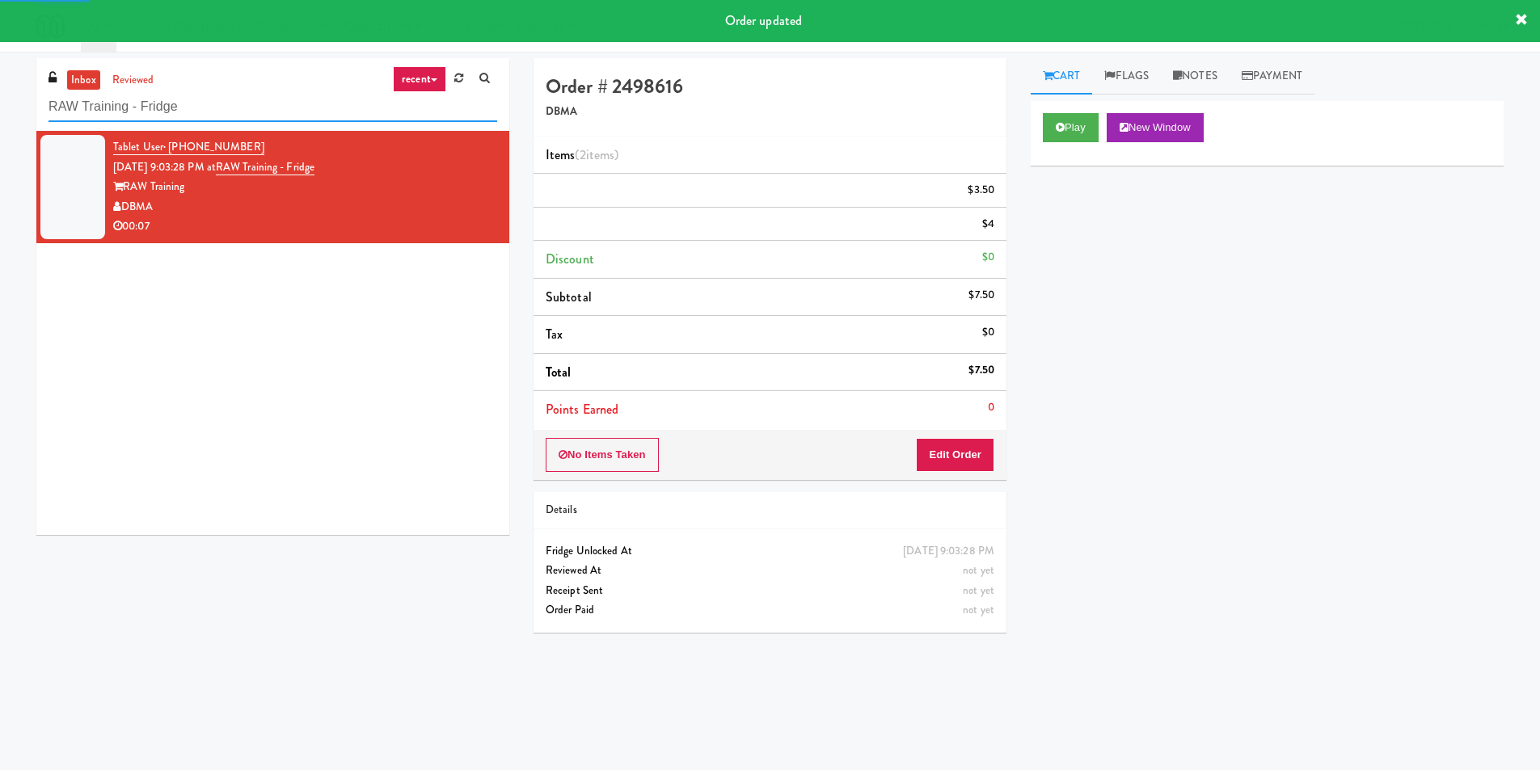
click at [360, 92] on input "RAW Training - Fridge" at bounding box center [273, 107] width 449 height 30
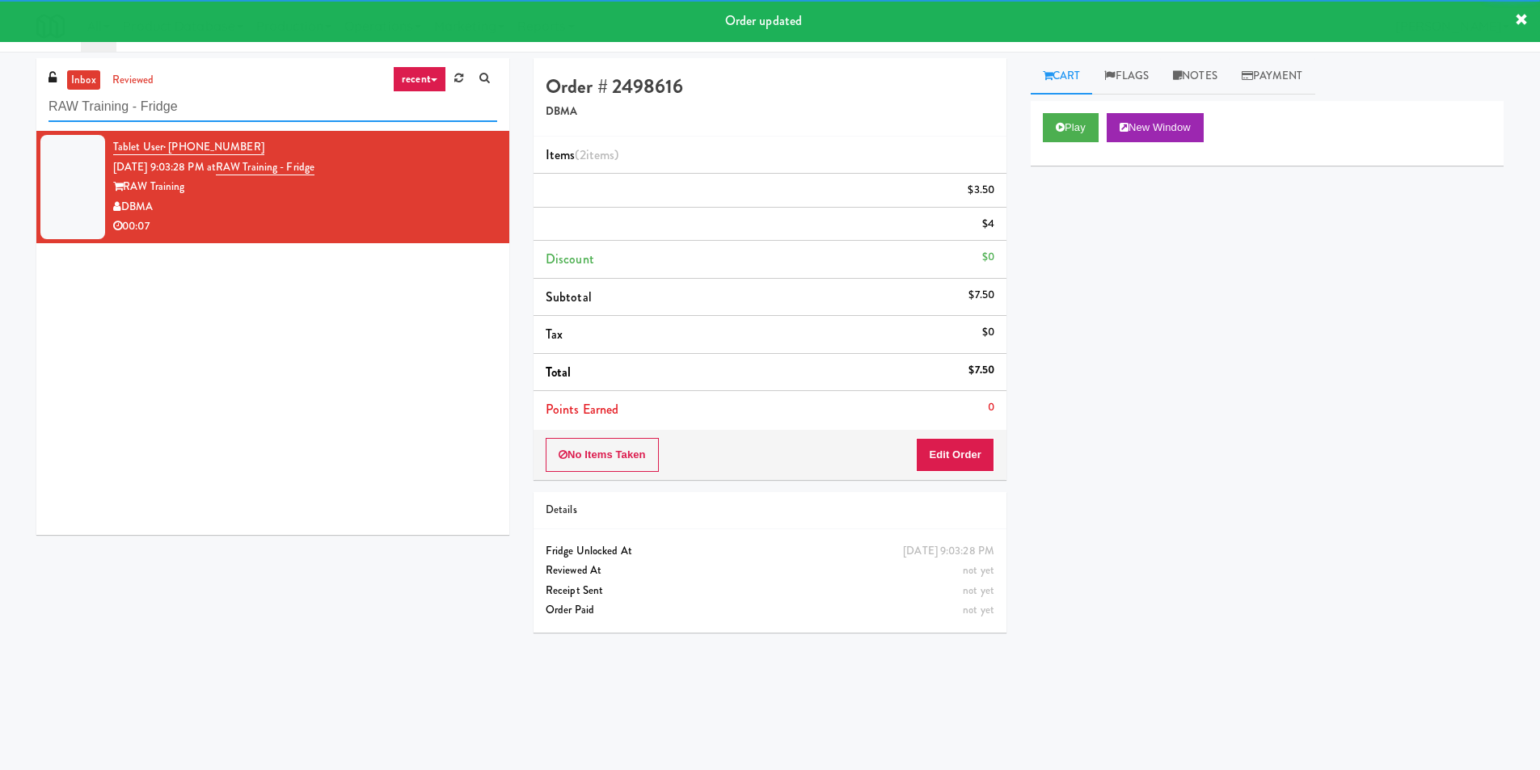
click at [360, 95] on input "RAW Training - Fridge" at bounding box center [273, 107] width 449 height 30
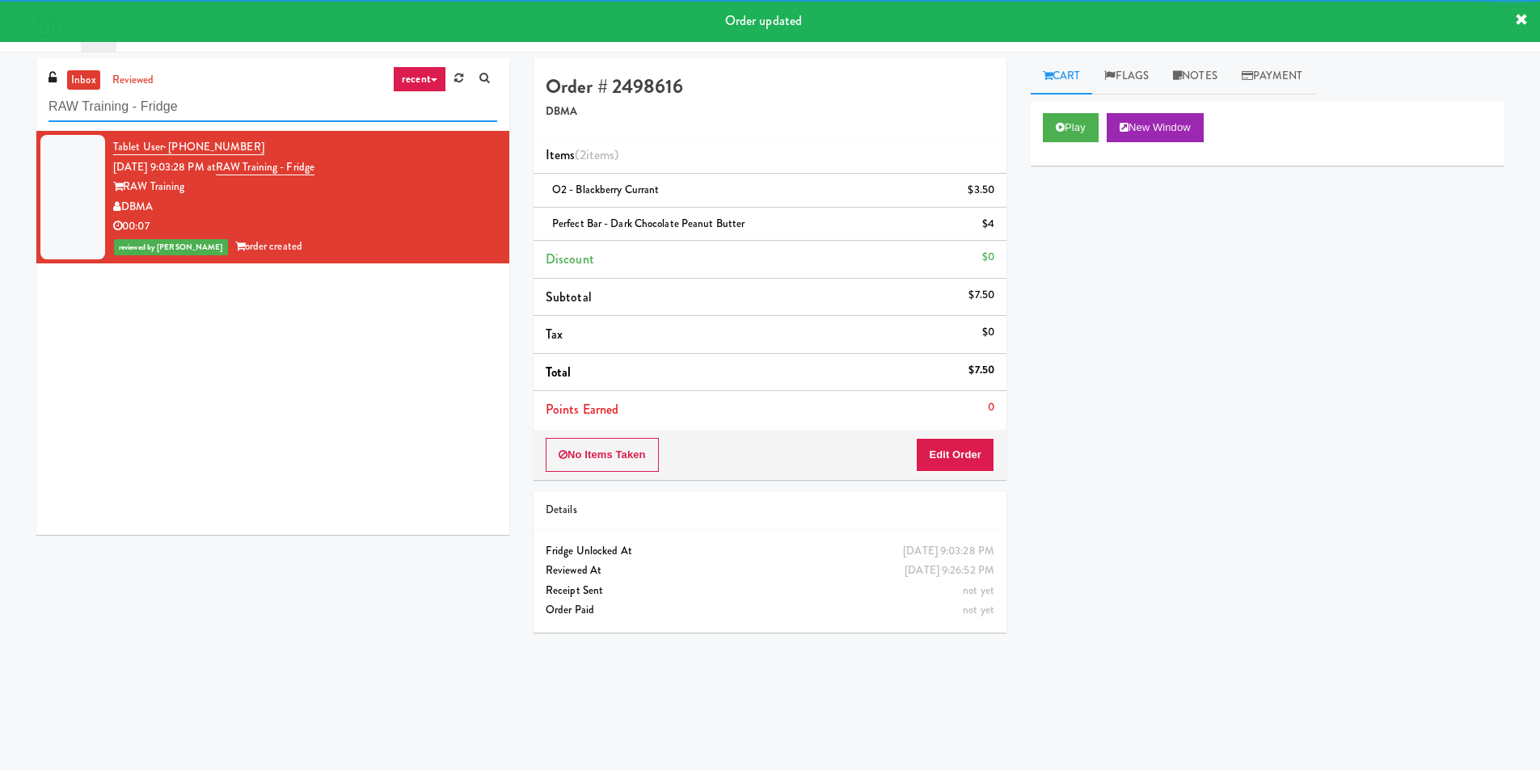
click at [360, 95] on input "RAW Training - Fridge" at bounding box center [273, 107] width 449 height 30
paste input "70 Capitol Yards - Cooler"
click at [360, 95] on input "RAW Training - 70 Capitol Yards - Cooler" at bounding box center [273, 107] width 449 height 30
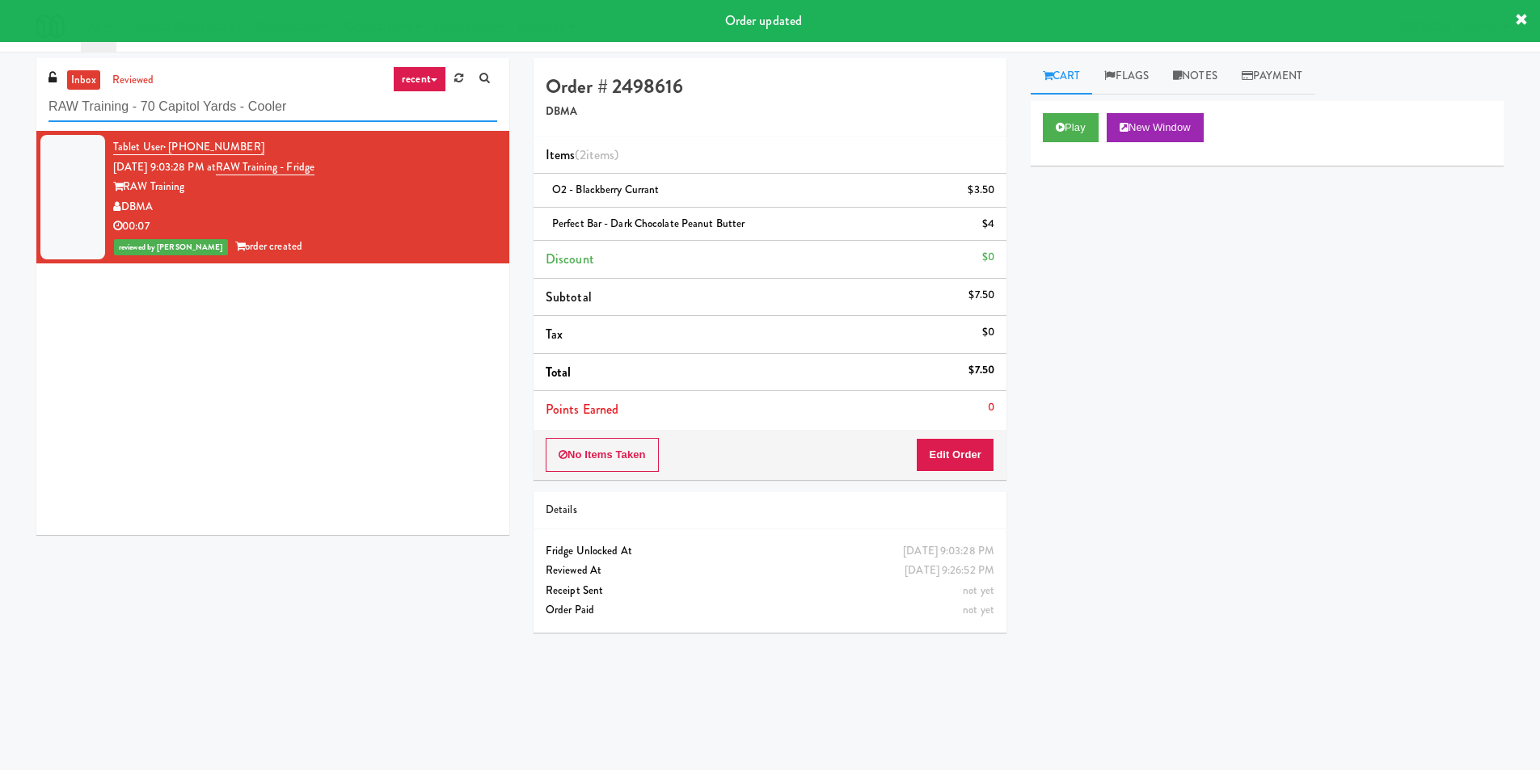
paste input "text"
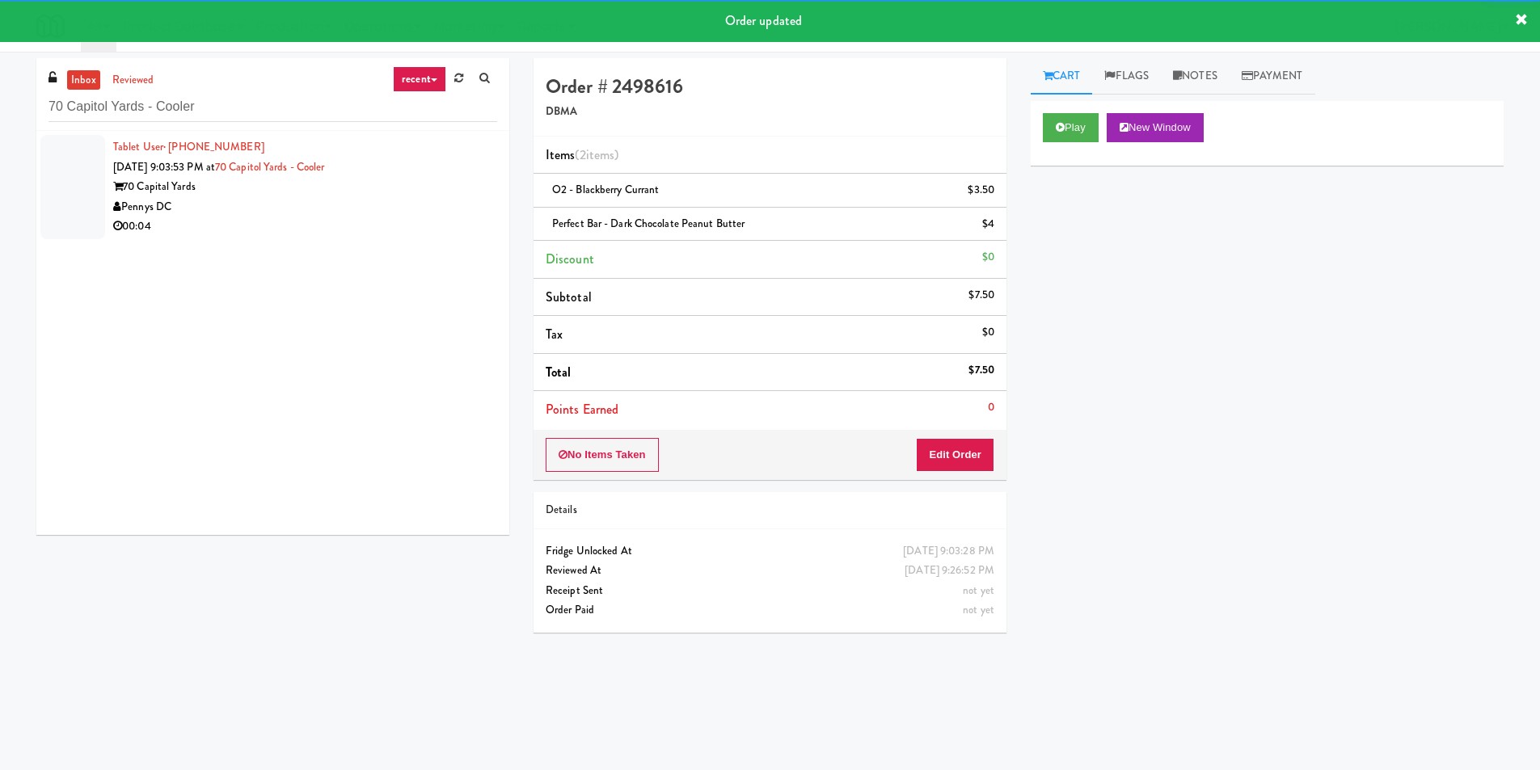
click at [463, 207] on div "Pennys DC" at bounding box center [305, 207] width 384 height 20
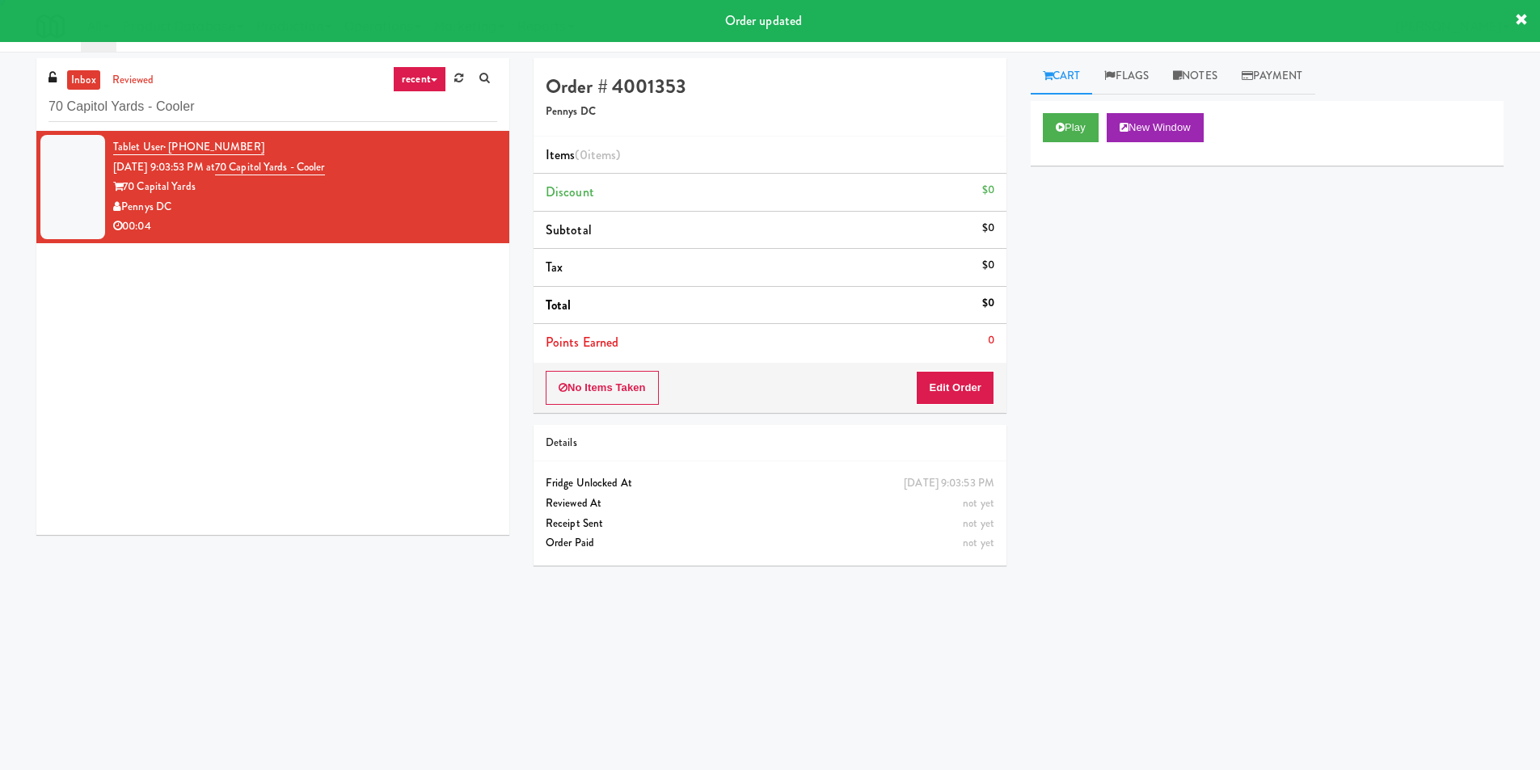
click at [1073, 126] on button "Play" at bounding box center [1071, 127] width 56 height 29
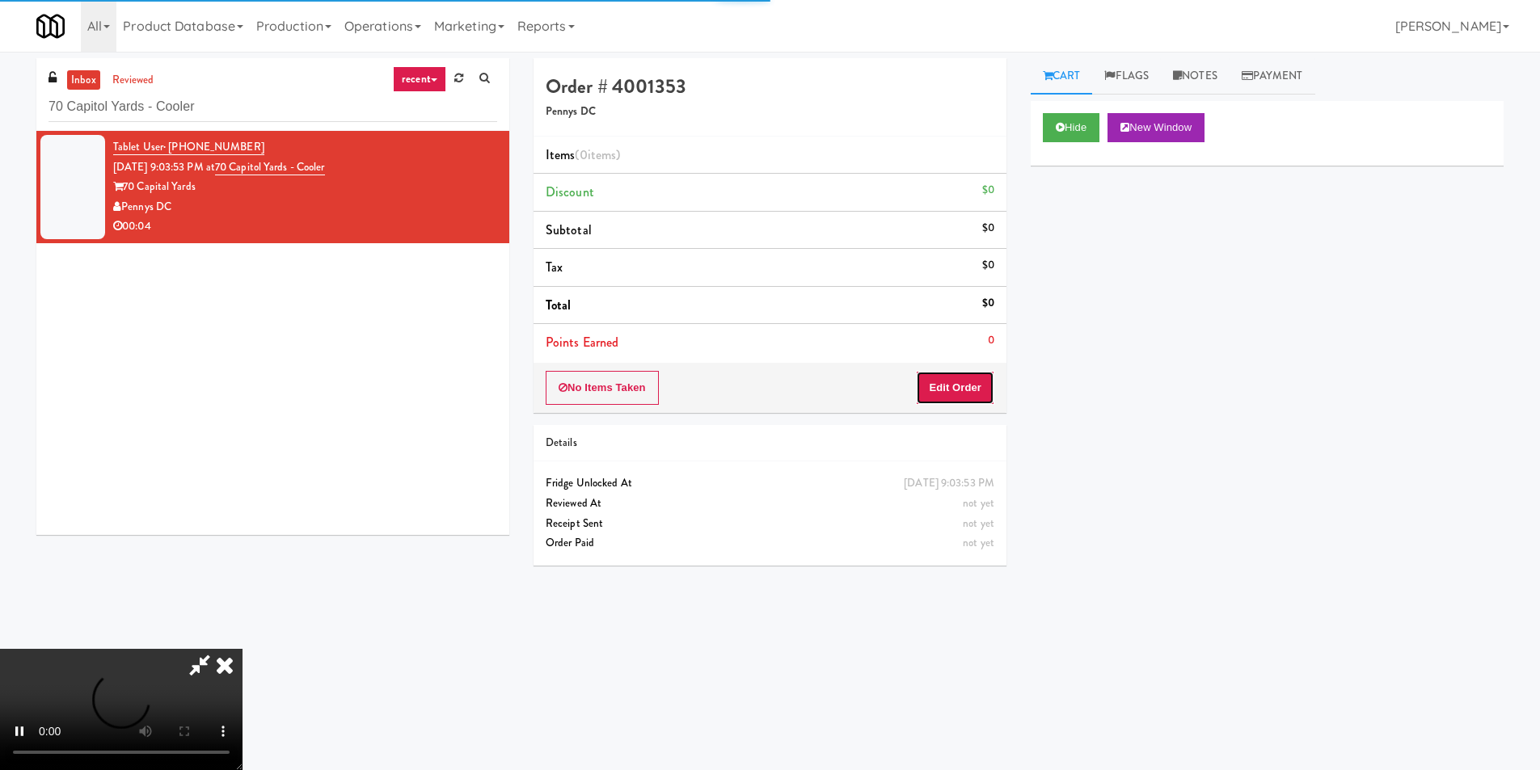
click at [920, 397] on button "Edit Order" at bounding box center [955, 388] width 78 height 34
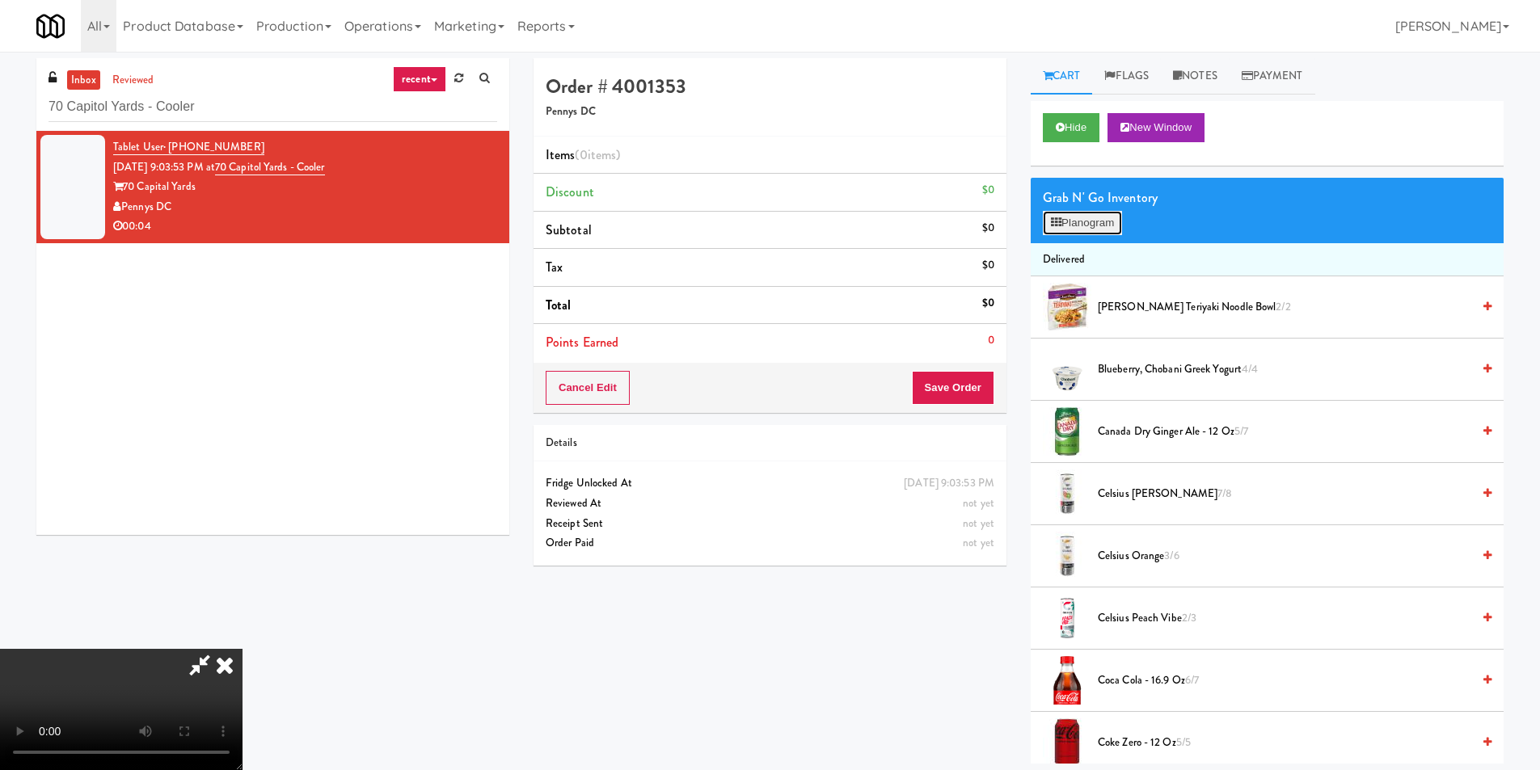
click at [1074, 222] on button "Planogram" at bounding box center [1082, 223] width 79 height 24
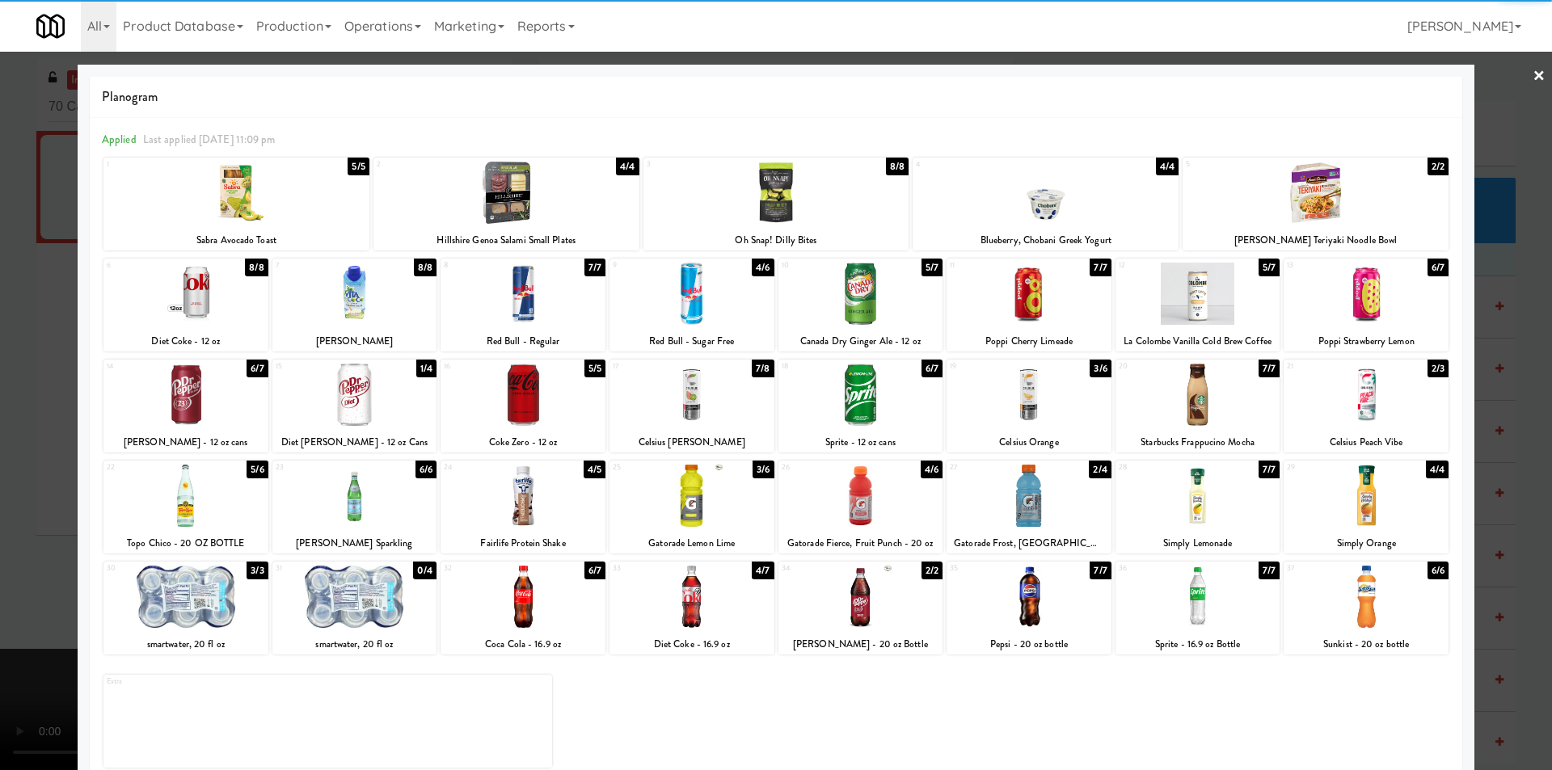
click at [1078, 391] on div at bounding box center [1029, 395] width 165 height 62
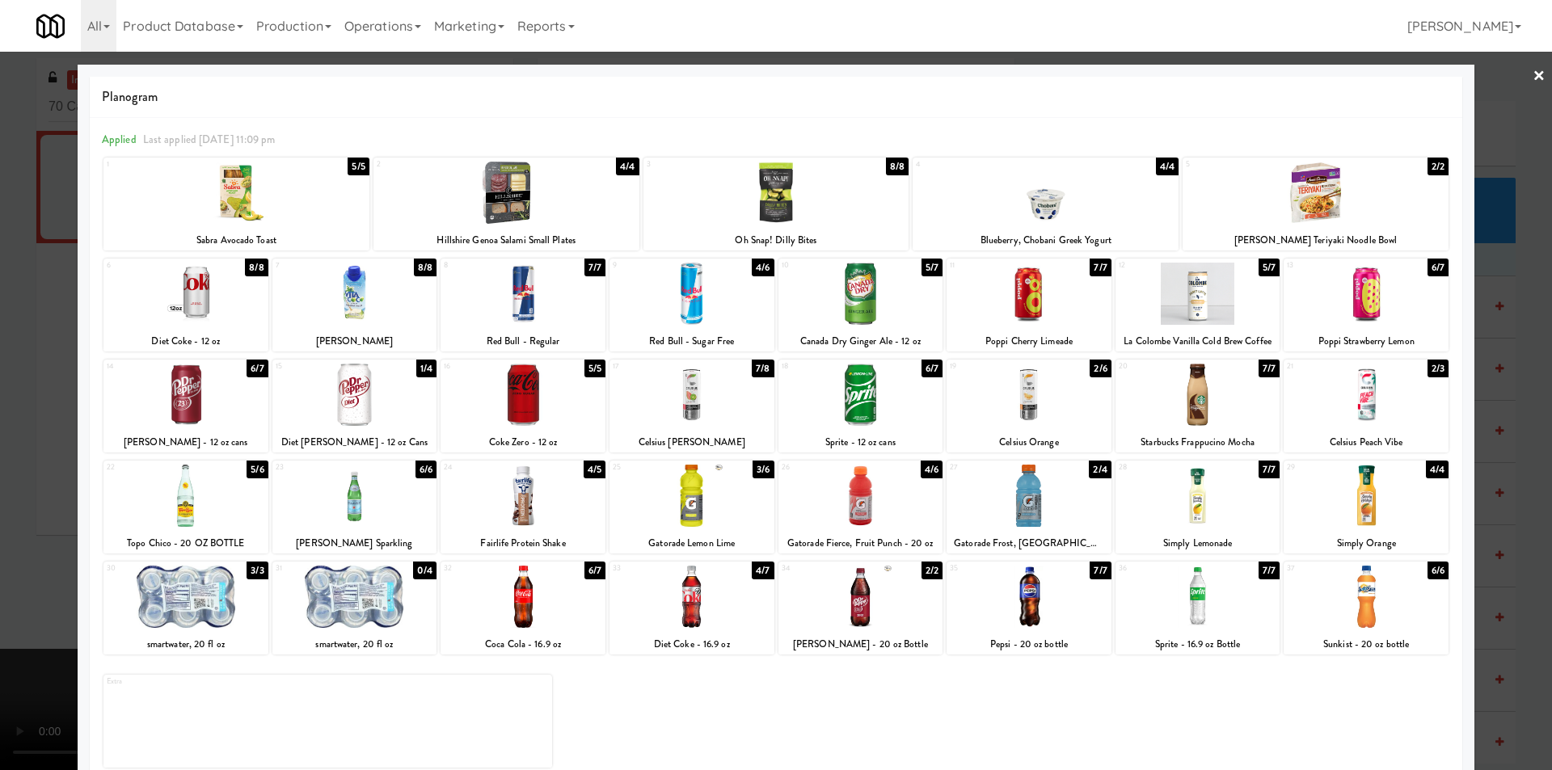
click at [1488, 381] on div at bounding box center [776, 385] width 1552 height 770
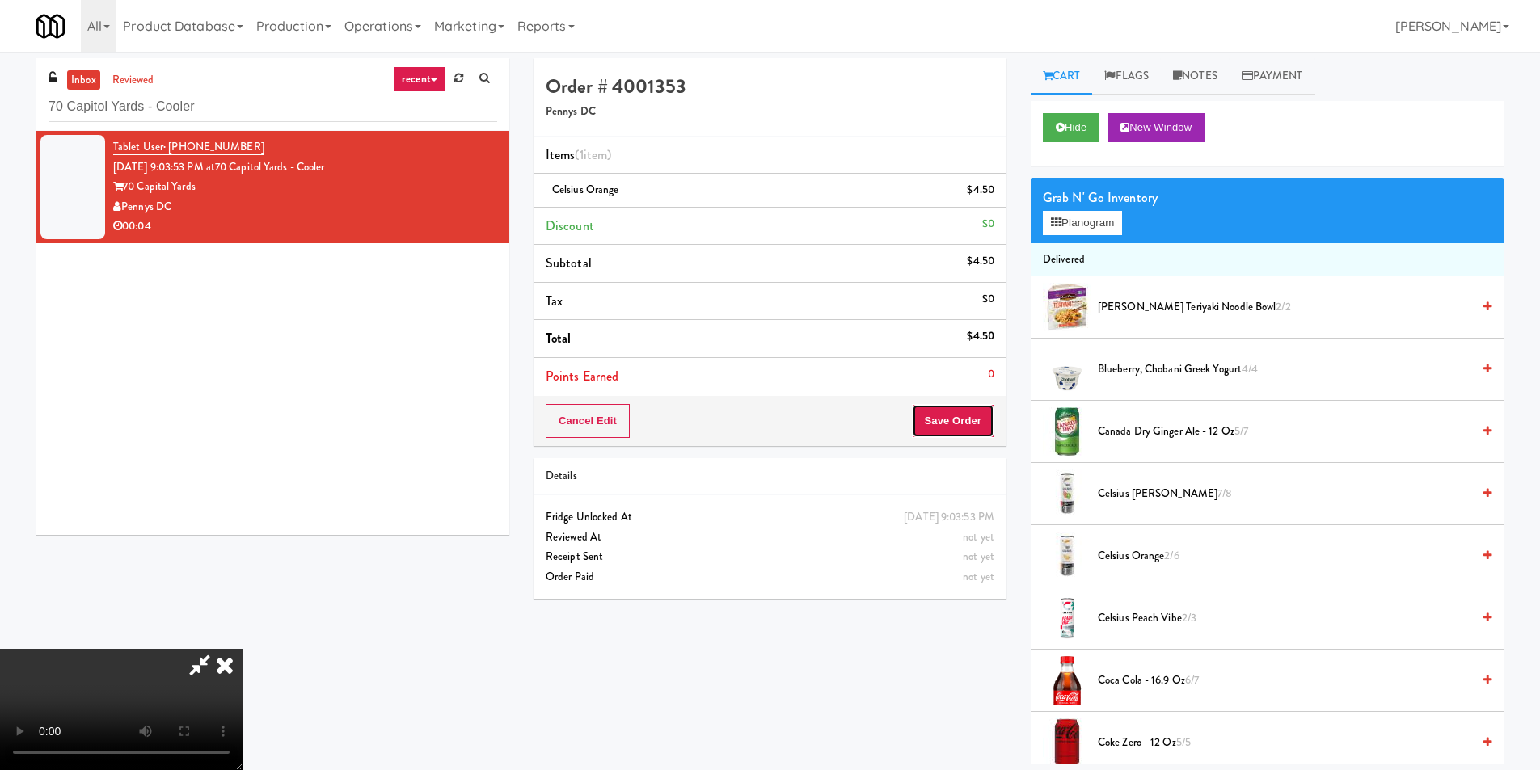
click at [966, 406] on button "Save Order" at bounding box center [953, 421] width 82 height 34
click at [969, 416] on button "Save Order" at bounding box center [953, 421] width 82 height 34
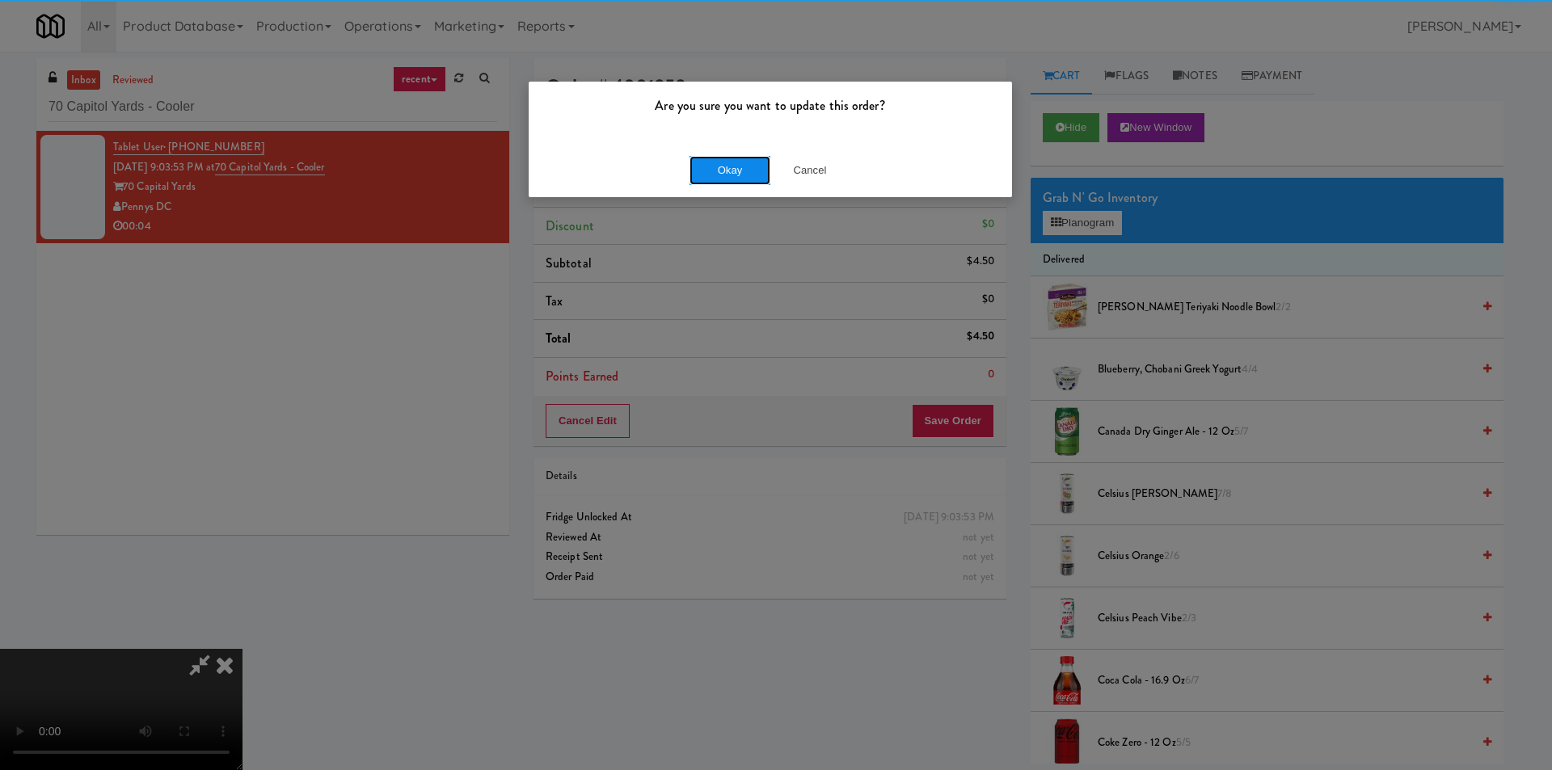
click at [748, 177] on button "Okay" at bounding box center [730, 170] width 81 height 29
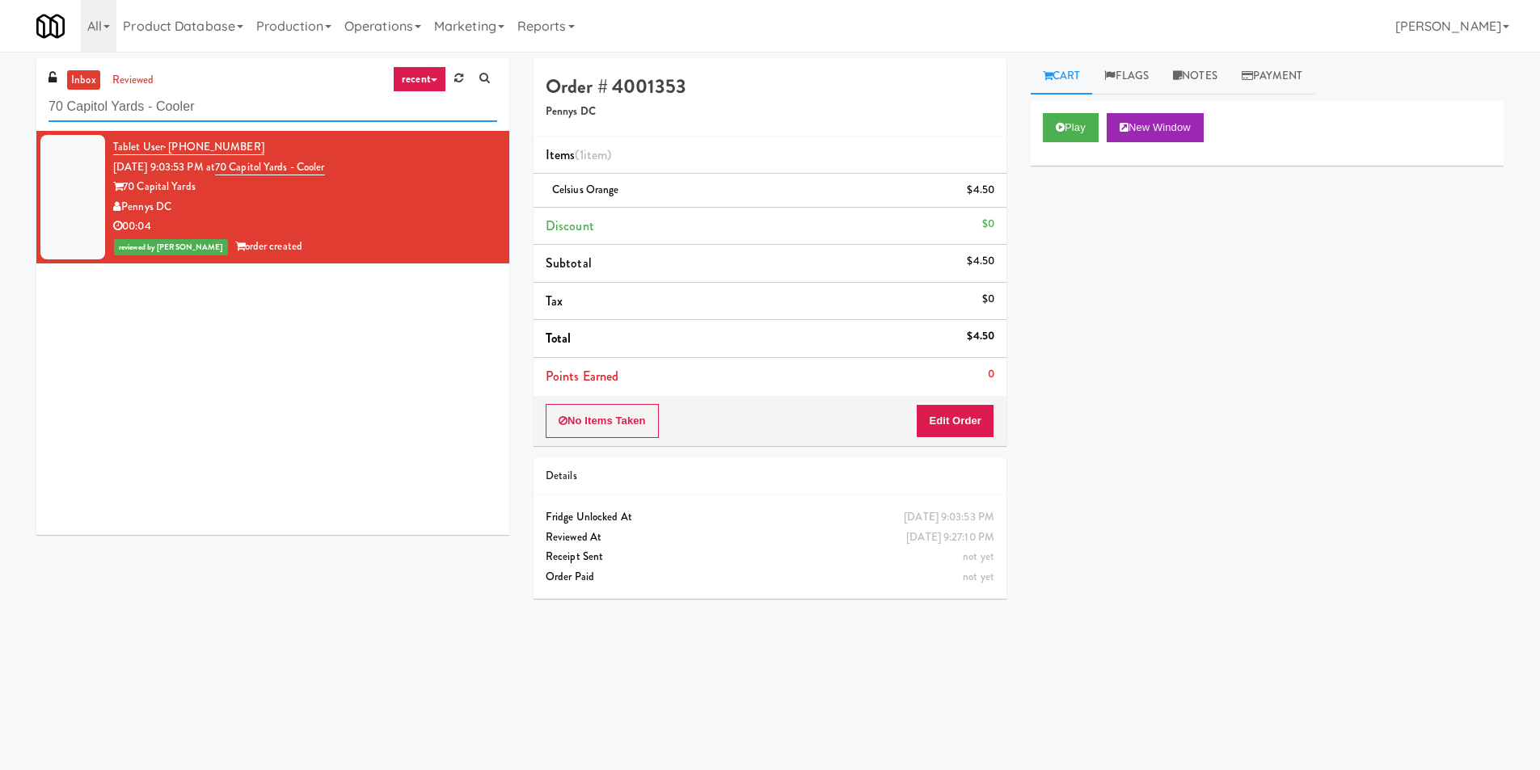
click at [180, 115] on input "70 Capitol Yards - Cooler" at bounding box center [273, 107] width 449 height 30
paste input "Cold Storage Lofts /"
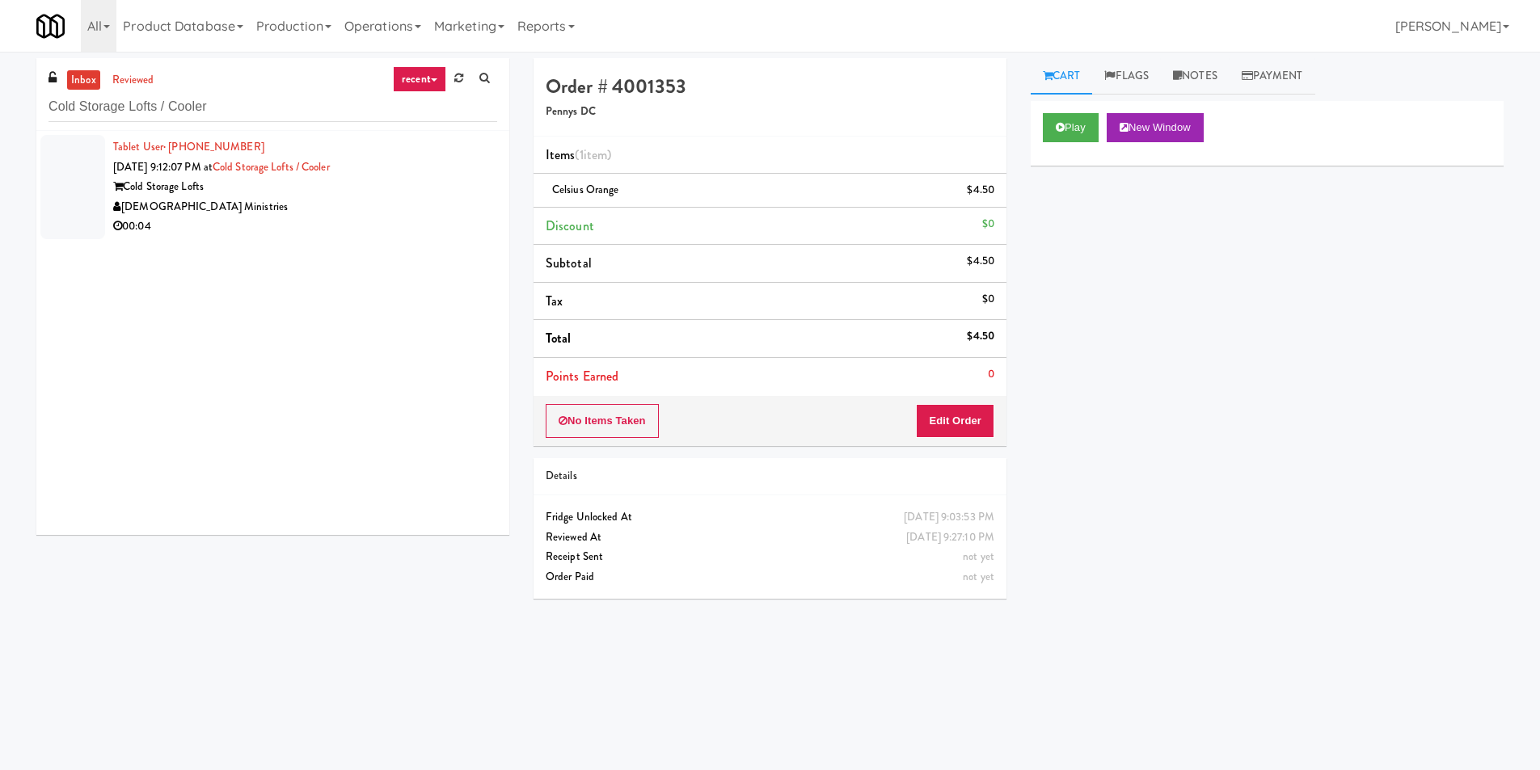
click at [298, 226] on div "00:04" at bounding box center [305, 227] width 384 height 20
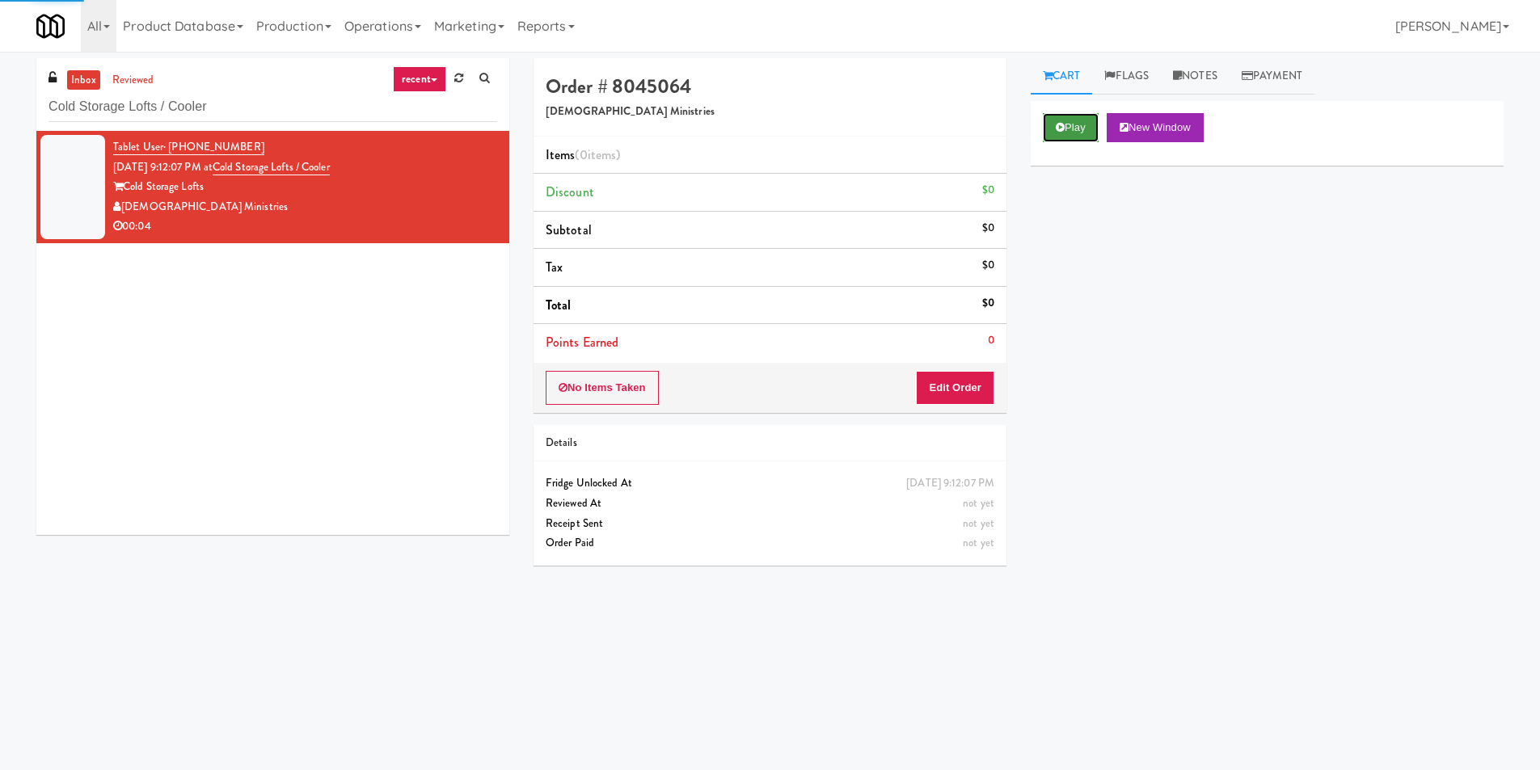
click at [1052, 137] on button "Play" at bounding box center [1071, 127] width 56 height 29
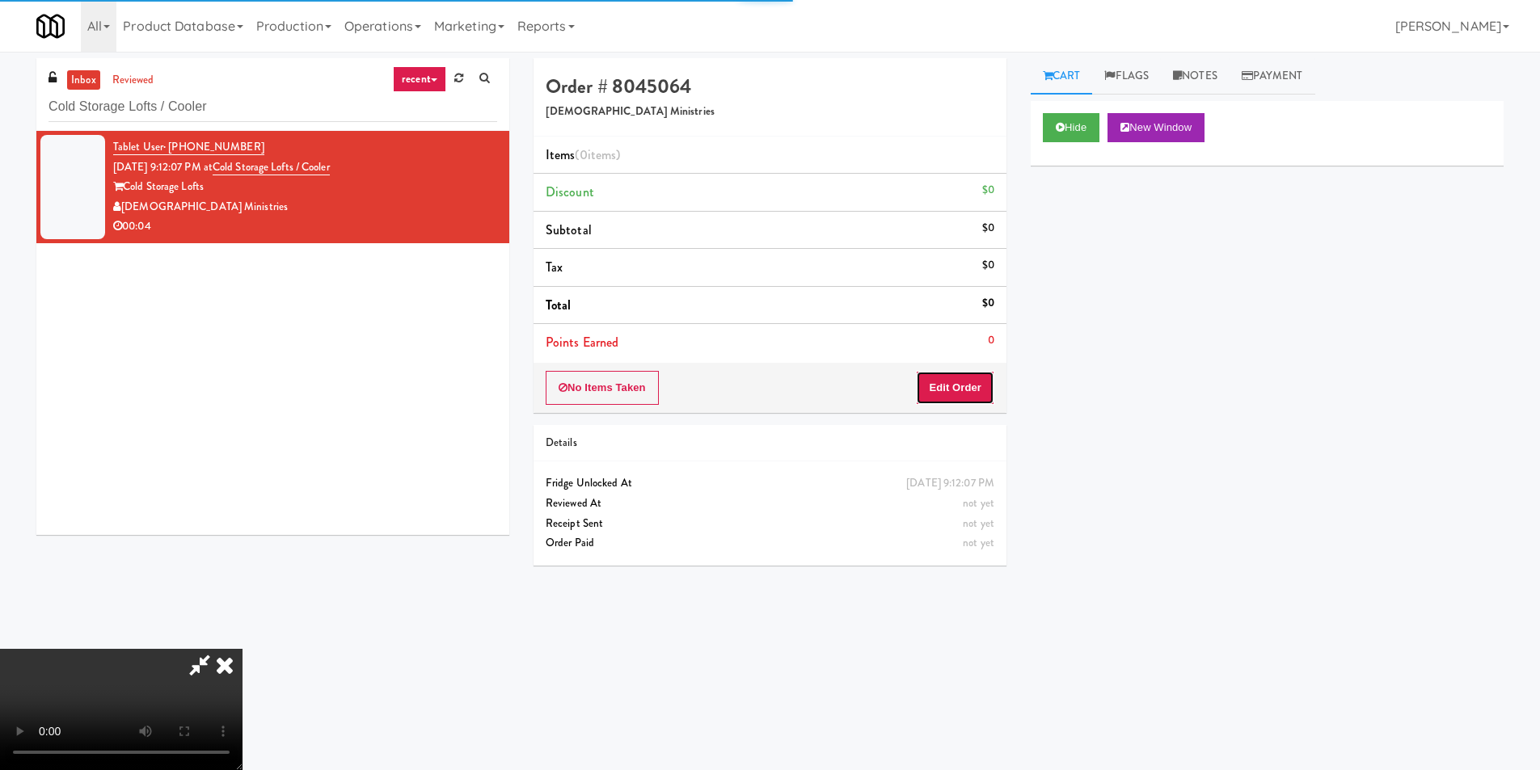
click at [982, 377] on button "Edit Order" at bounding box center [955, 388] width 78 height 34
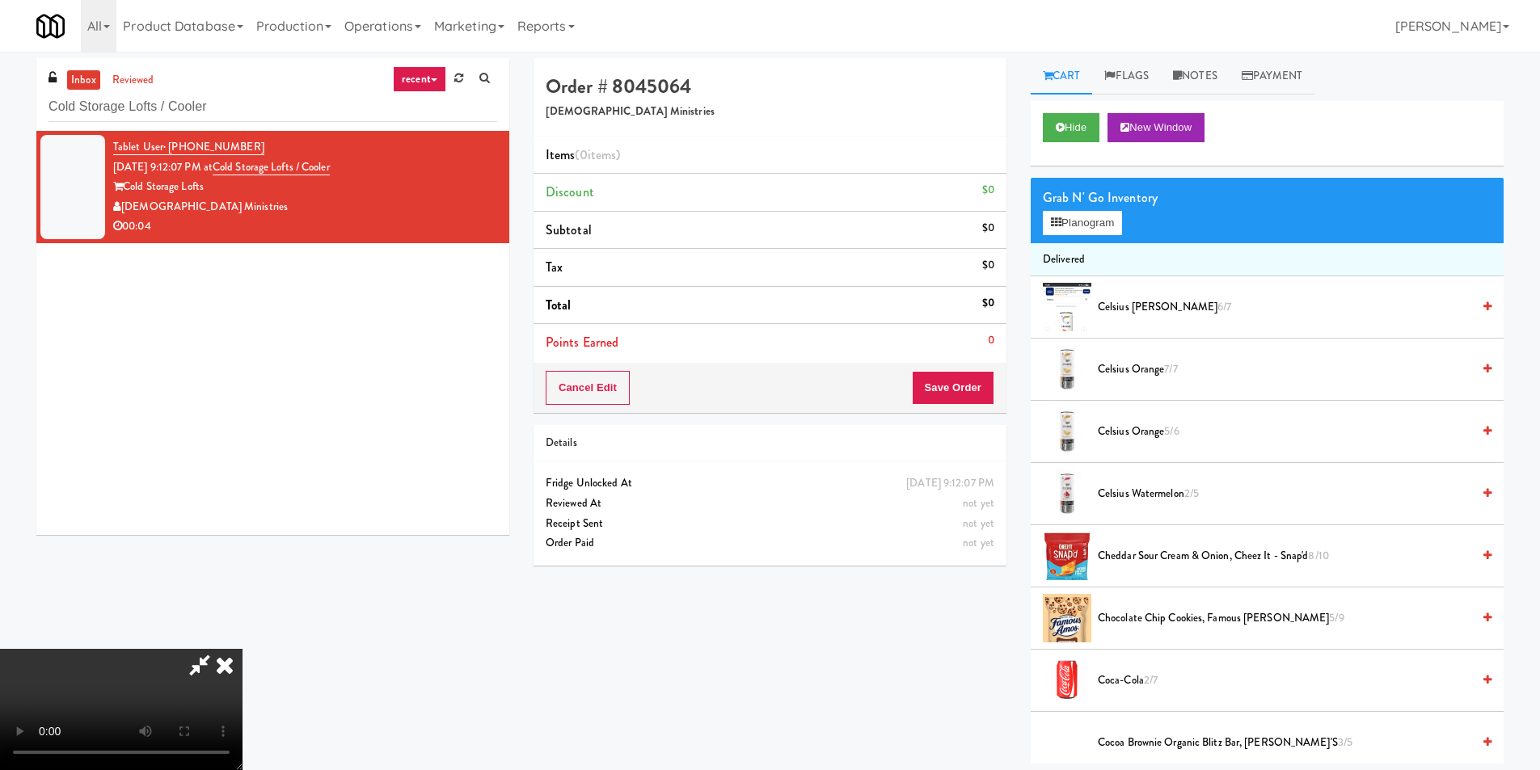
scroll to position [244, 0]
click at [243, 649] on video at bounding box center [121, 709] width 243 height 121
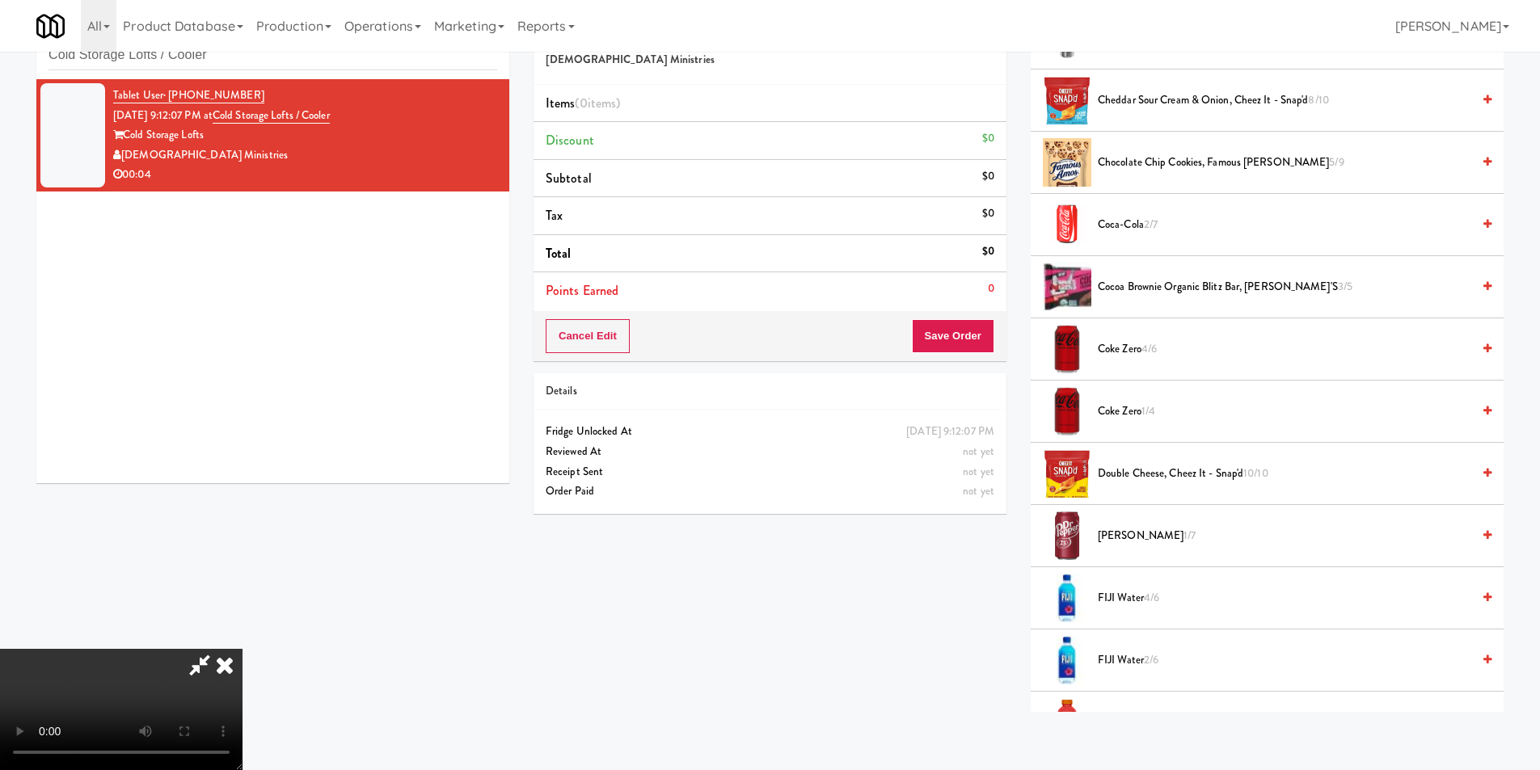
scroll to position [1194, 0]
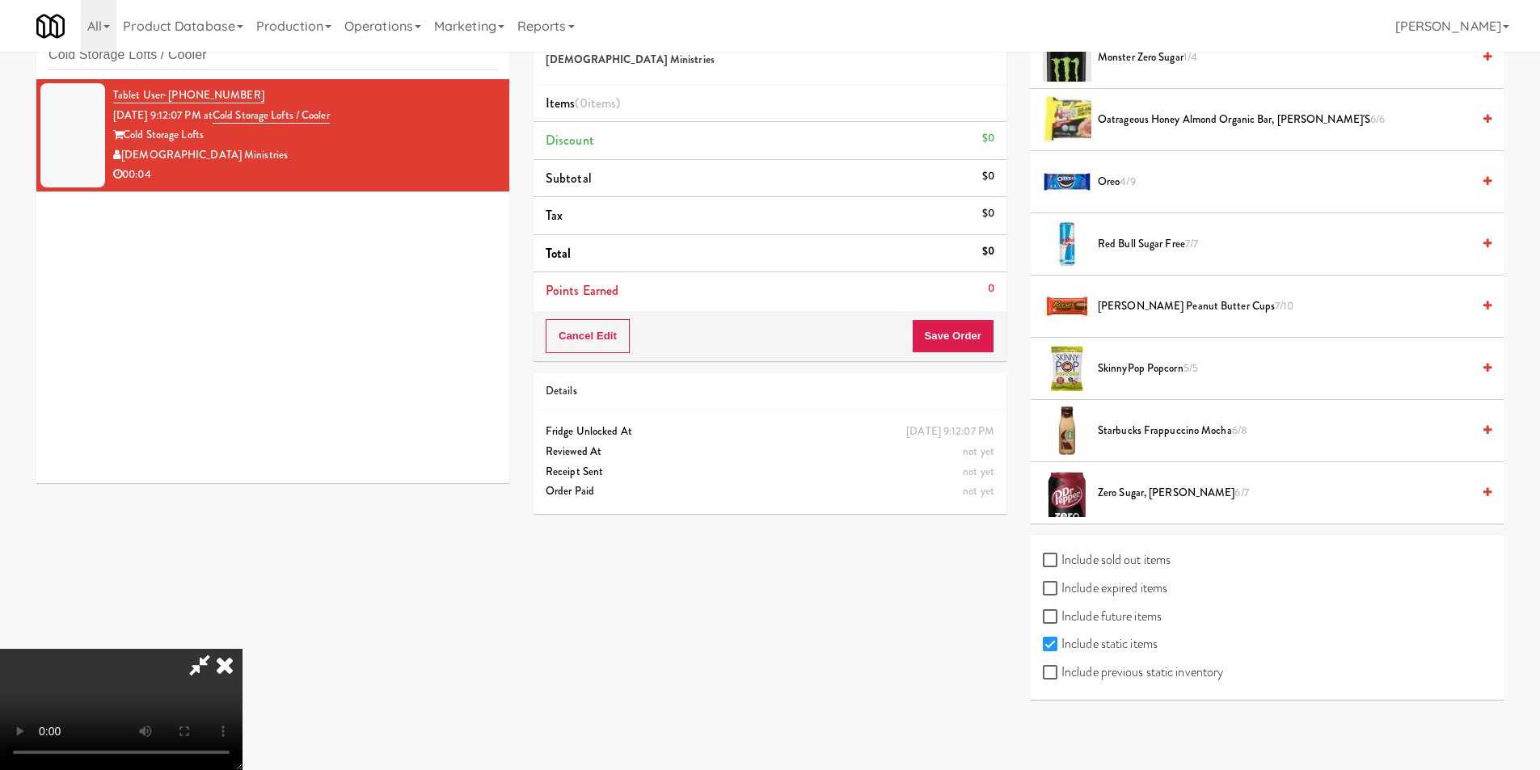
click at [1137, 417] on li "Starbucks Frappuccino Mocha 6/8" at bounding box center [1267, 431] width 473 height 62
click at [1141, 433] on span "Starbucks Frappuccino Mocha 6/8" at bounding box center [1285, 431] width 374 height 20
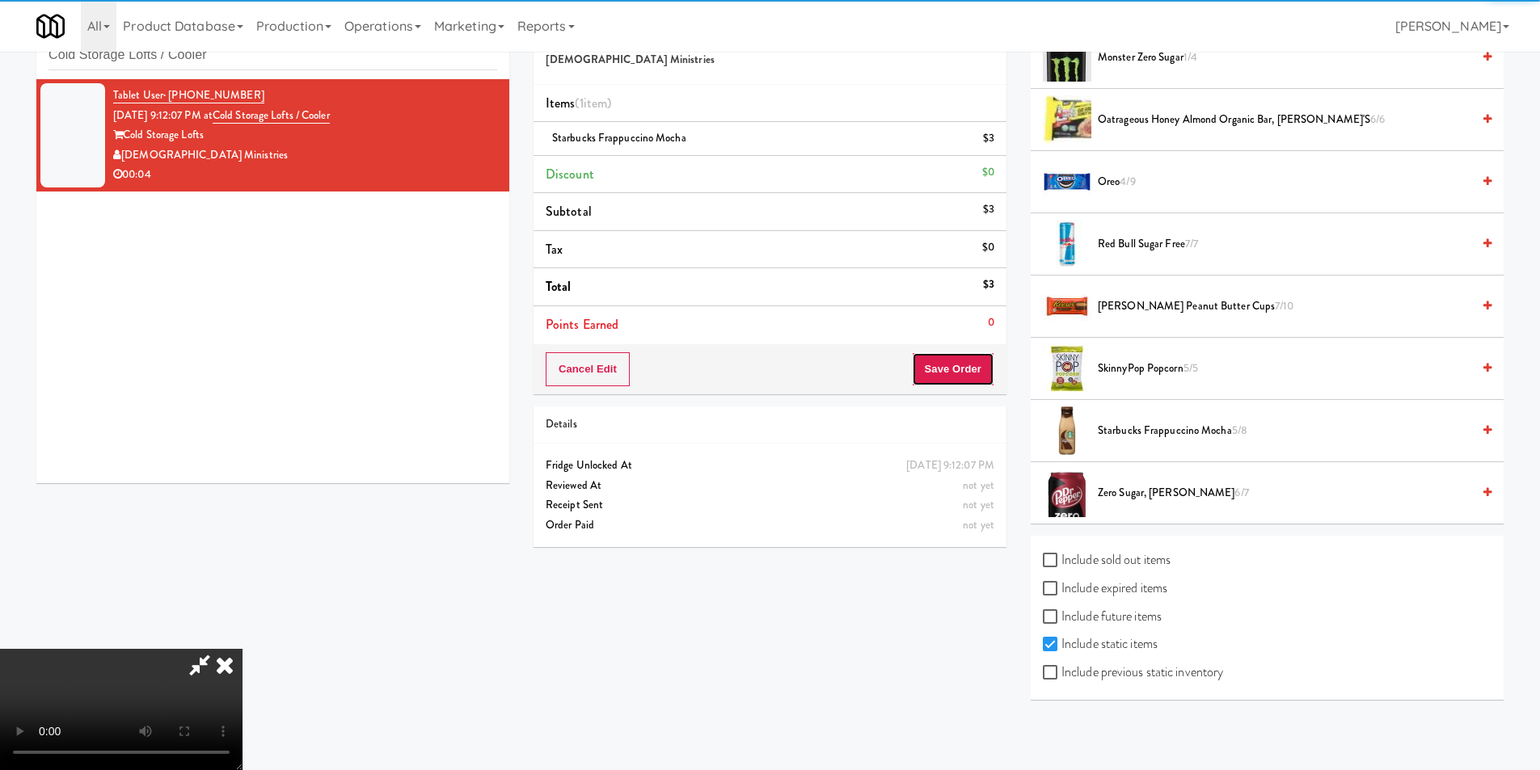
click at [973, 380] on button "Save Order" at bounding box center [953, 369] width 82 height 34
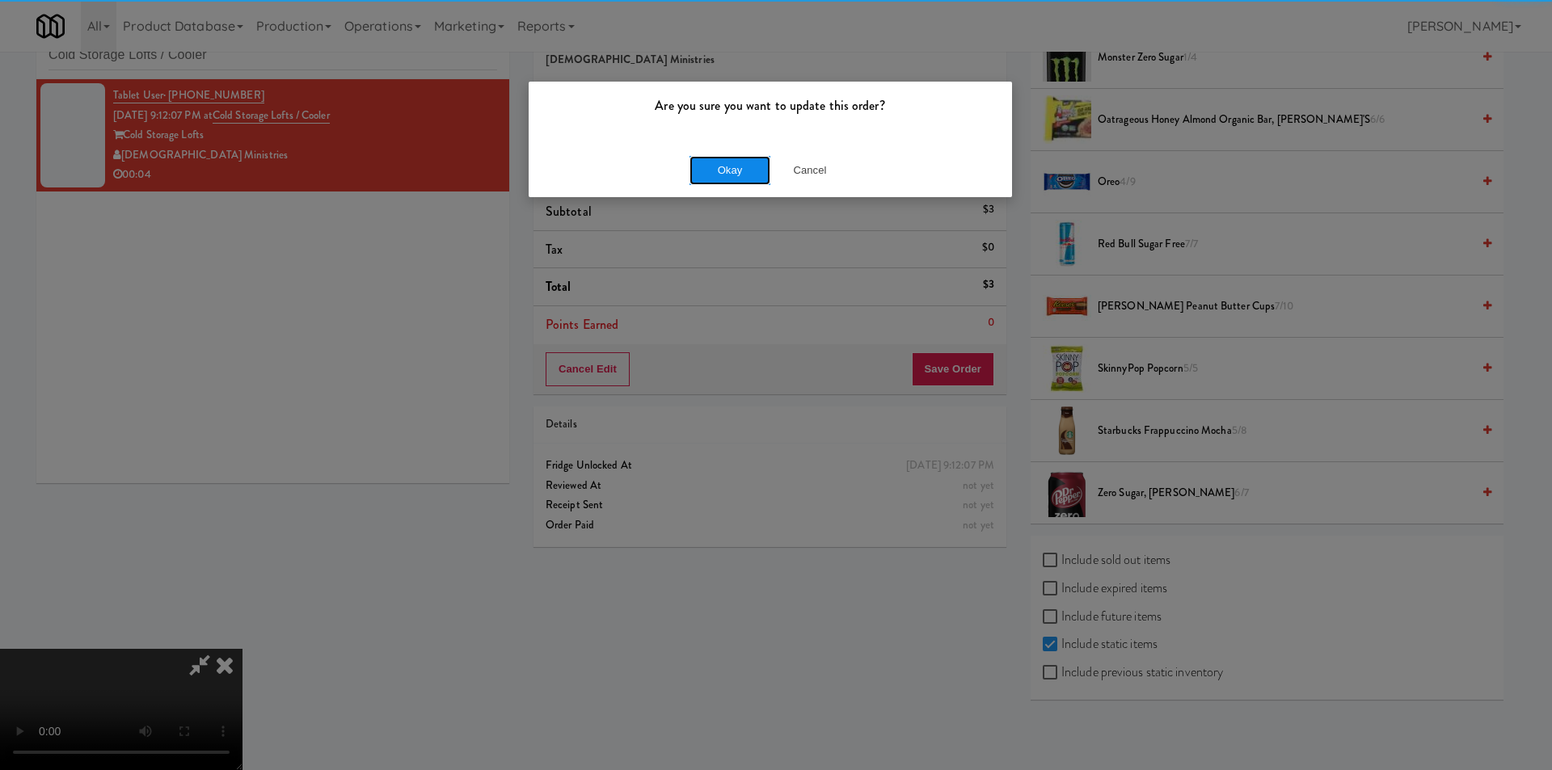
click at [726, 163] on button "Okay" at bounding box center [730, 170] width 81 height 29
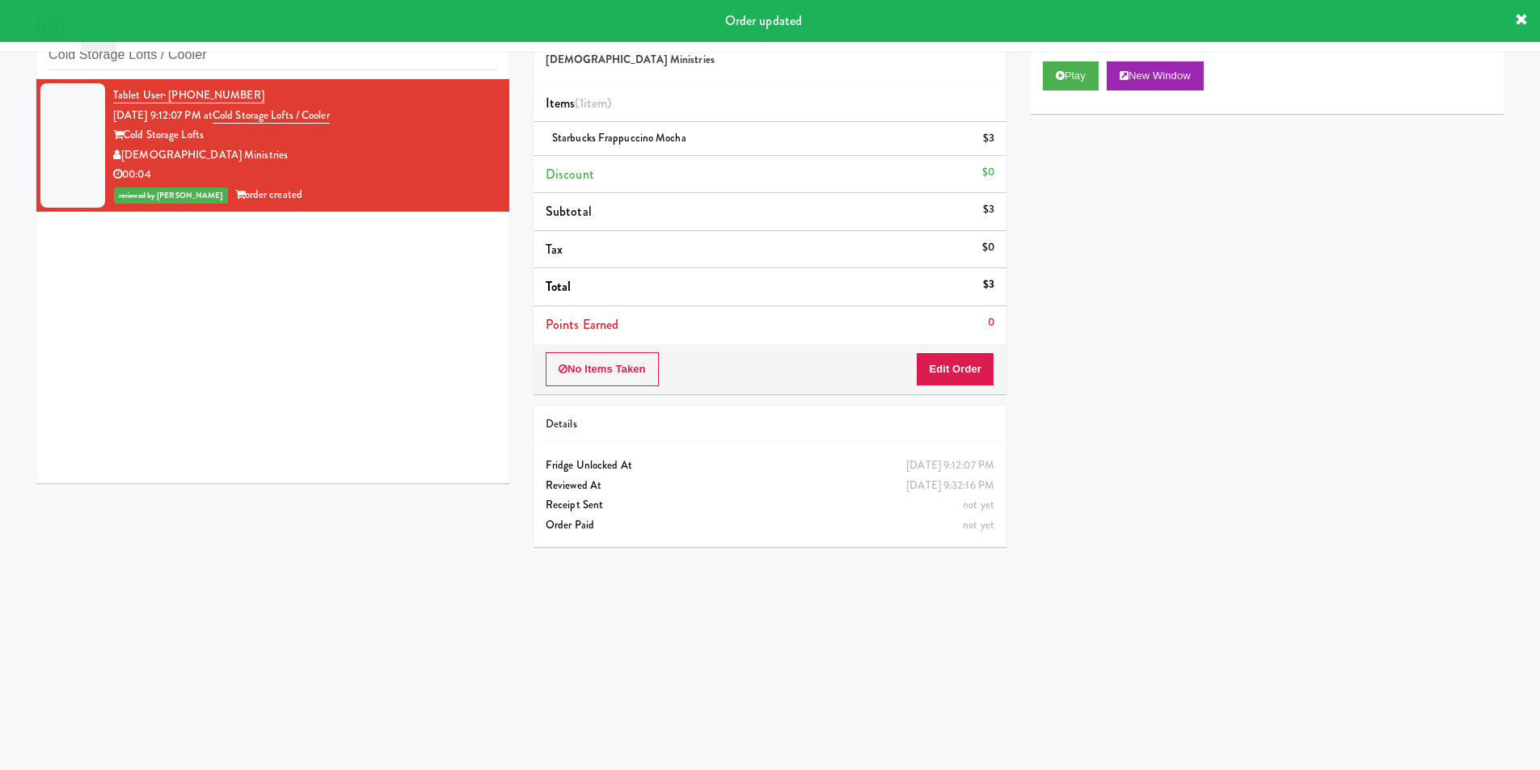
scroll to position [0, 0]
click at [338, 62] on input "Cold Storage Lofts / Cooler" at bounding box center [273, 55] width 449 height 30
paste input "VOC -"
click at [338, 62] on input "VOC - Cooler" at bounding box center [273, 55] width 449 height 30
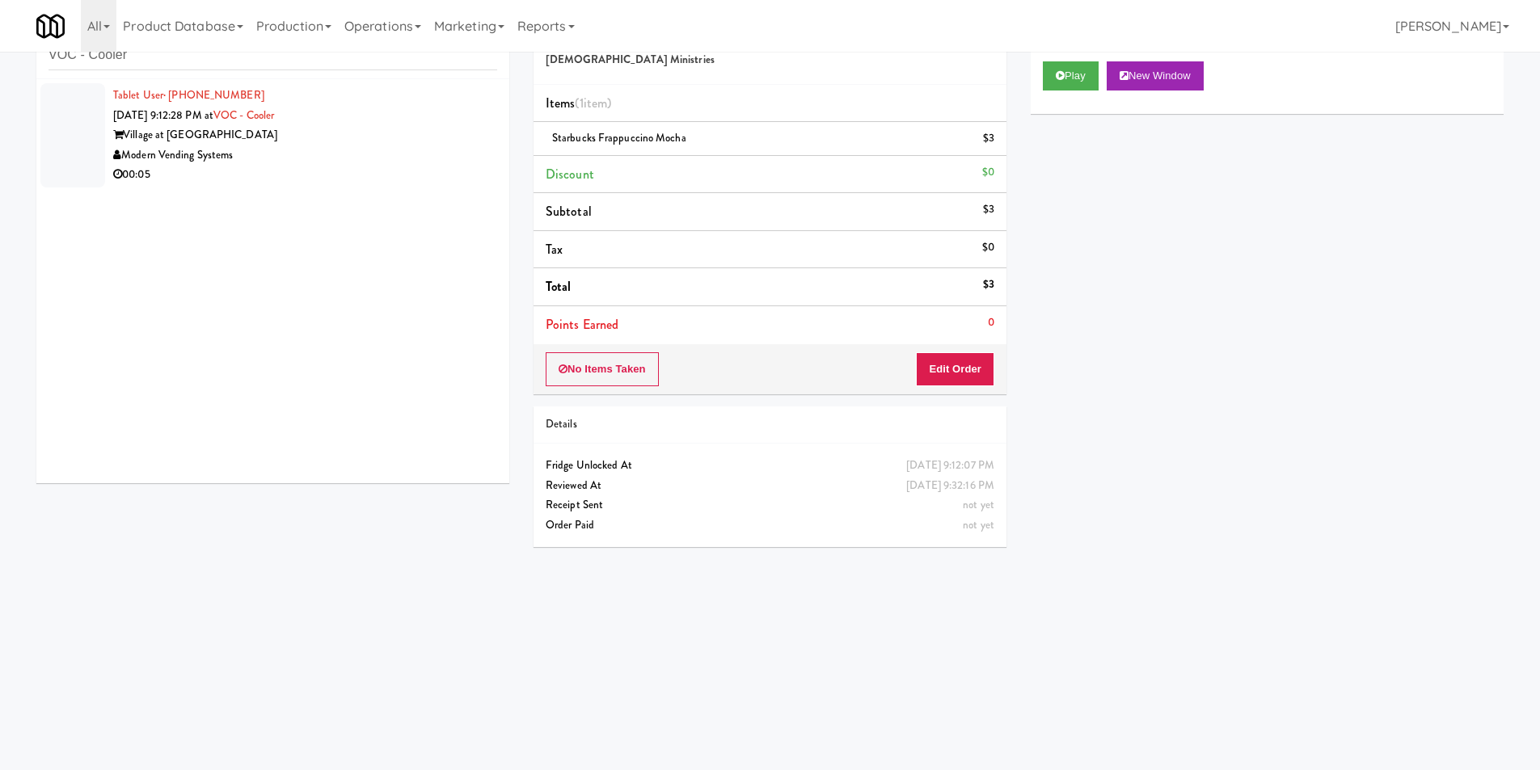
click at [351, 129] on div "Village at Commonwealth" at bounding box center [305, 135] width 384 height 20
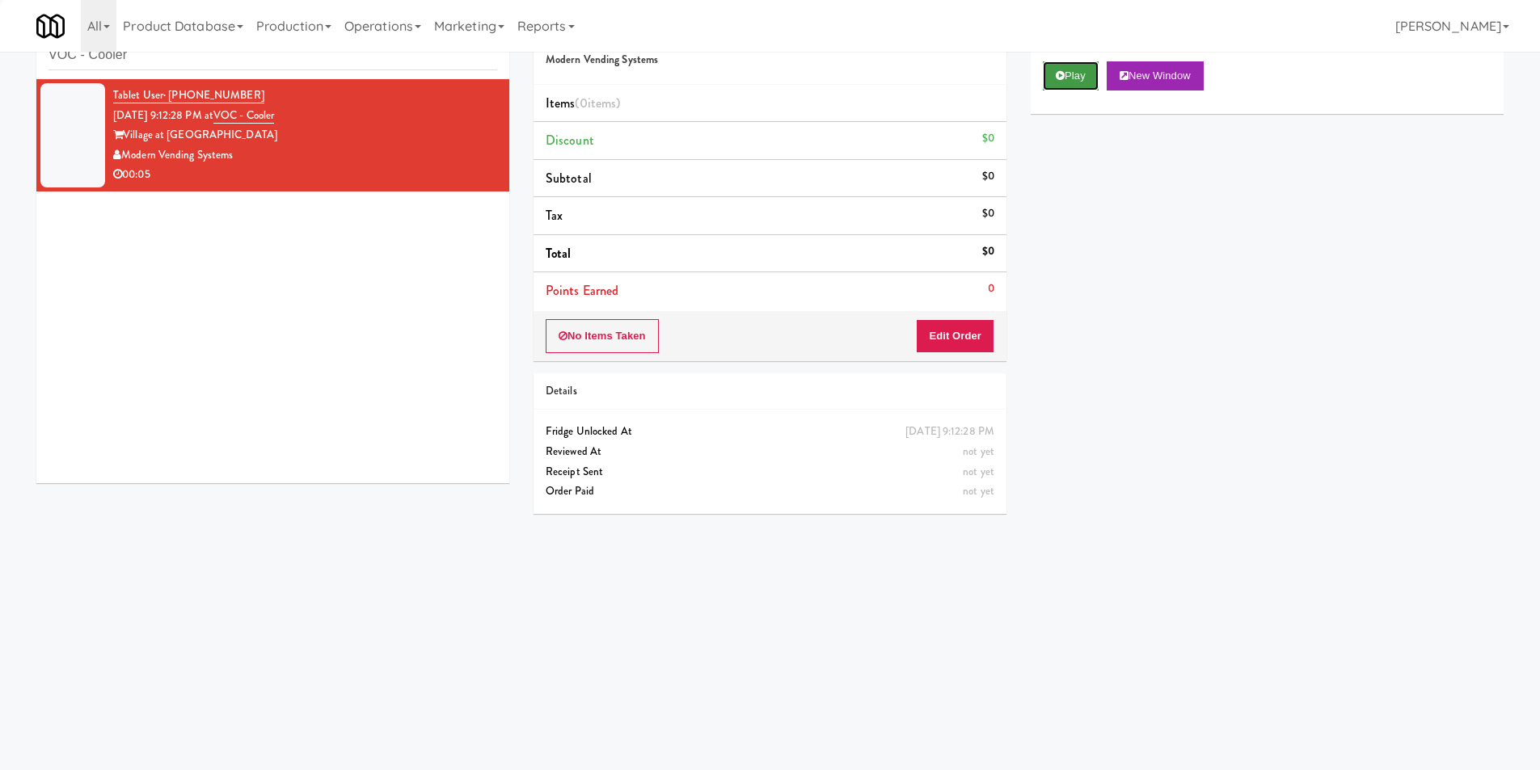
click at [1053, 71] on button "Play" at bounding box center [1071, 75] width 56 height 29
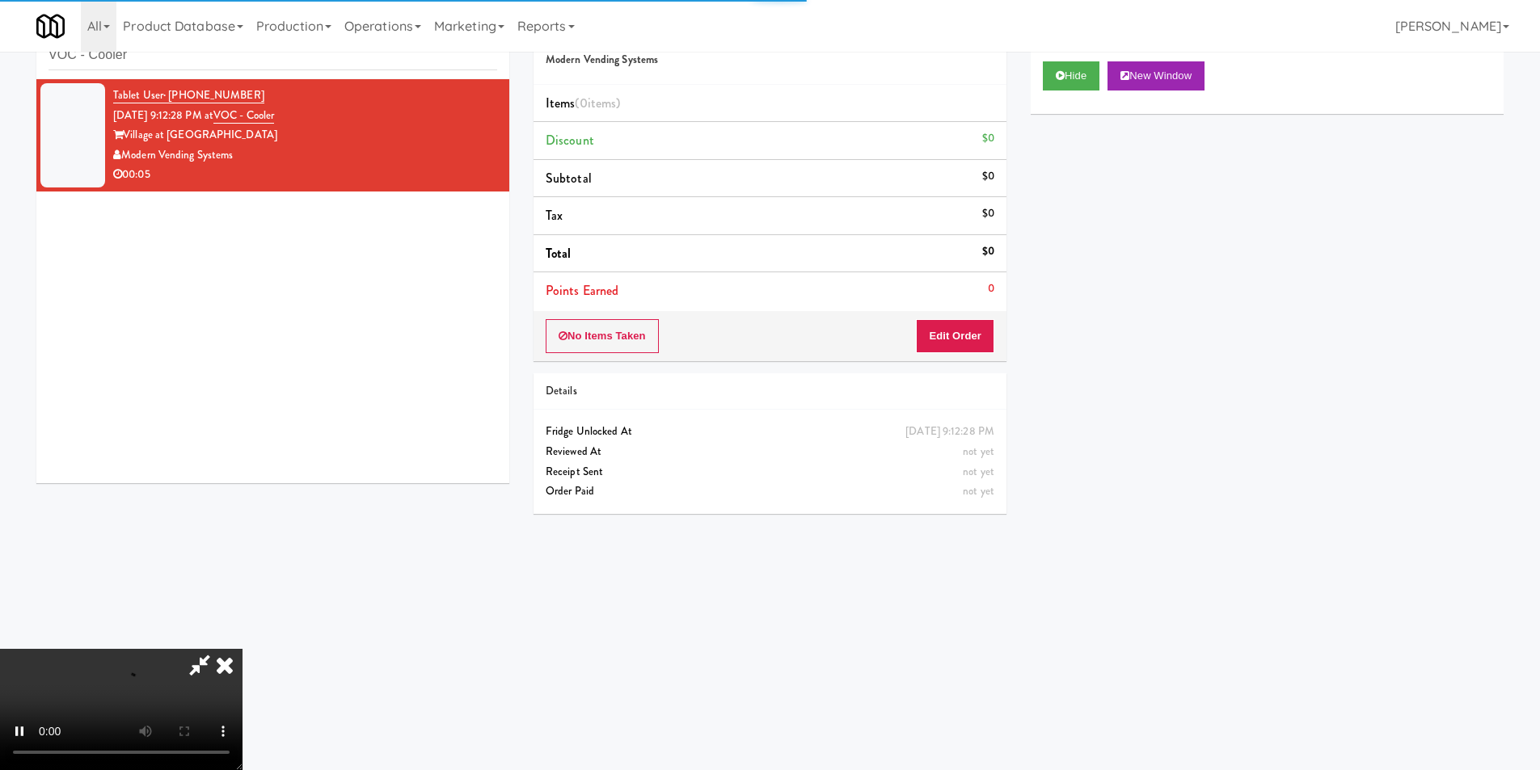
click at [982, 301] on li "Points Earned 0" at bounding box center [770, 290] width 473 height 37
click at [977, 322] on div "No Items Taken Edit Order" at bounding box center [770, 336] width 473 height 50
click at [977, 337] on button "Edit Order" at bounding box center [955, 336] width 78 height 34
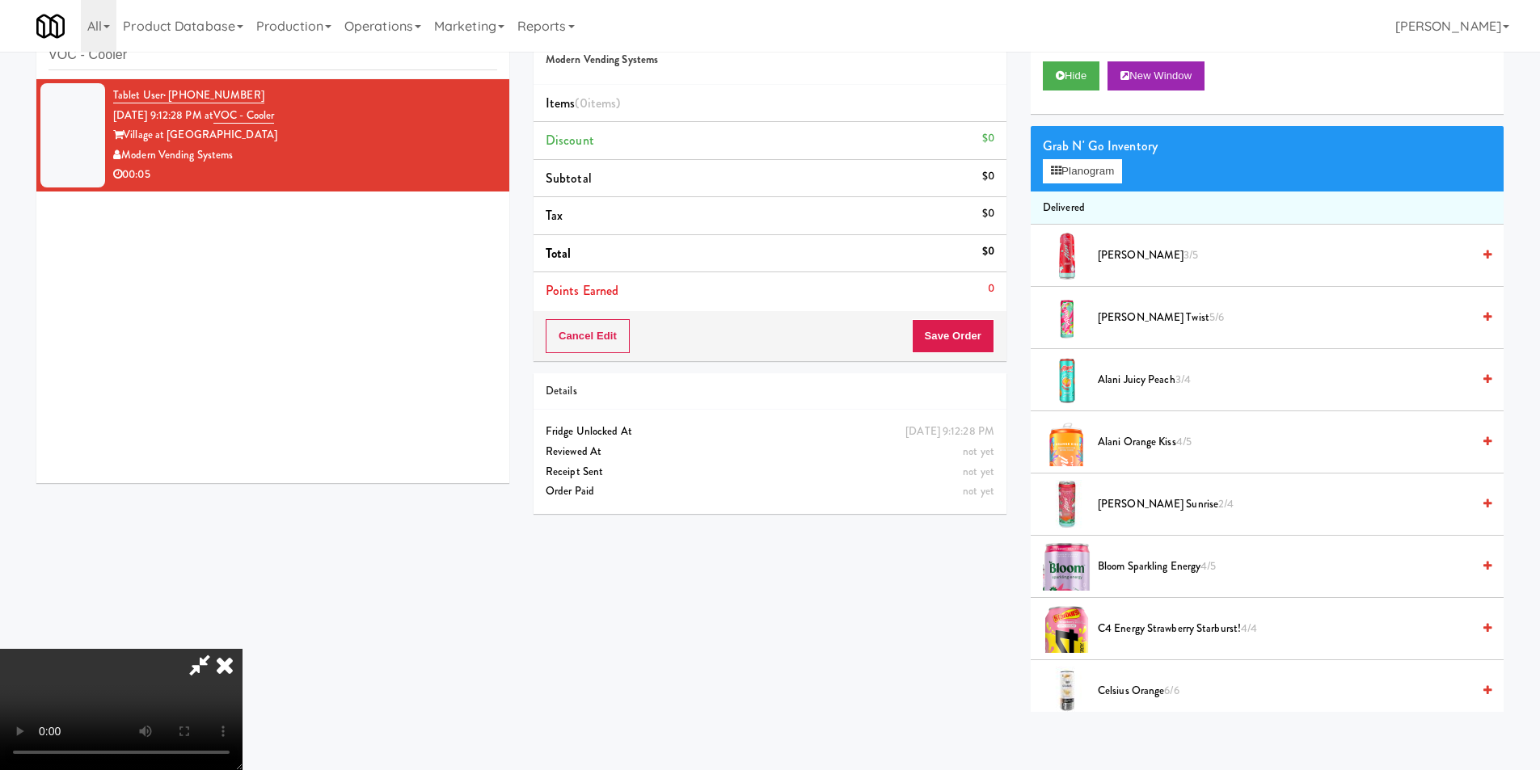
click at [243, 649] on video at bounding box center [121, 709] width 243 height 121
click at [1058, 172] on icon at bounding box center [1056, 171] width 11 height 11
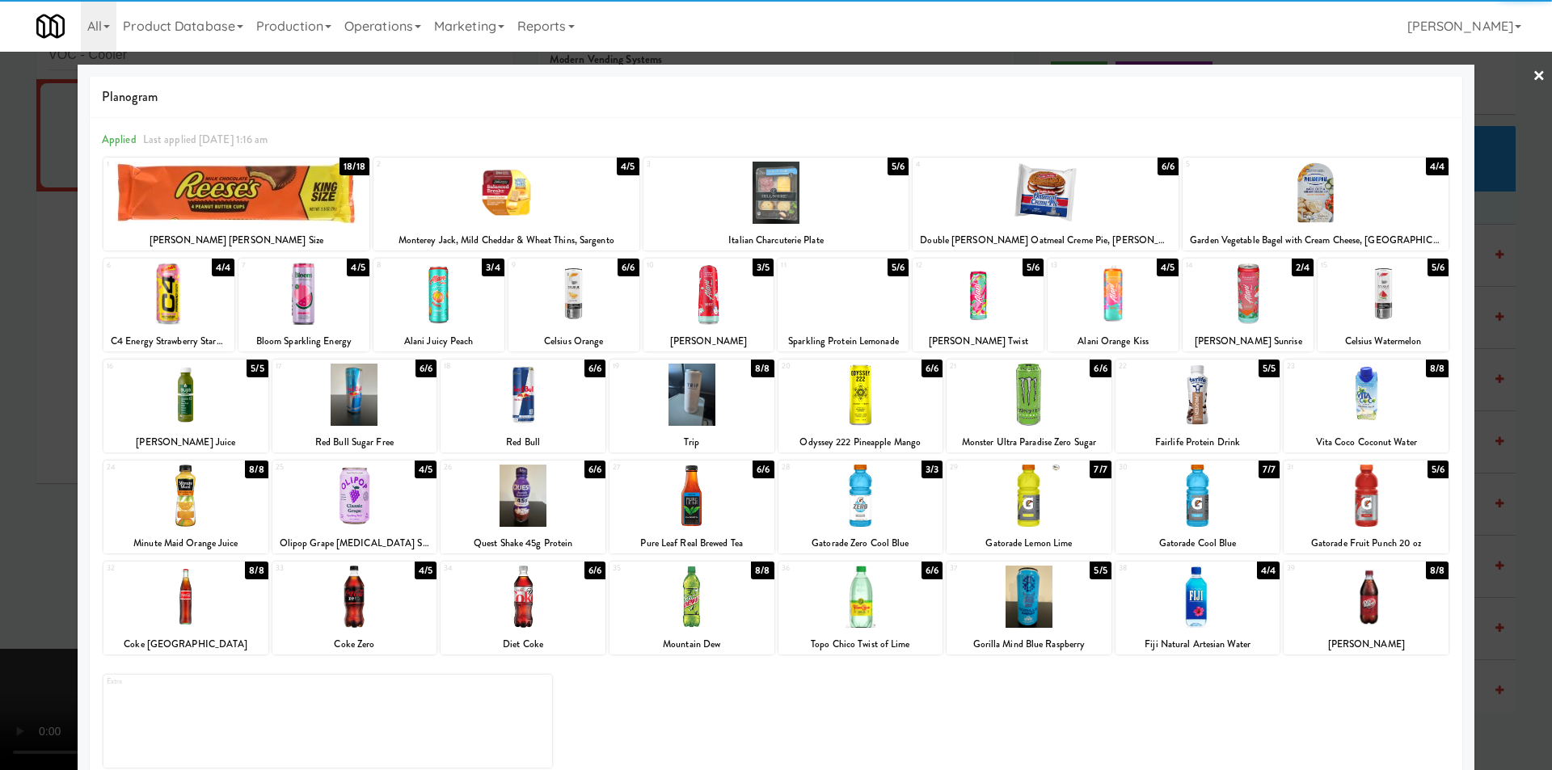
click at [877, 399] on div at bounding box center [861, 395] width 165 height 62
click at [1501, 404] on div at bounding box center [776, 385] width 1552 height 770
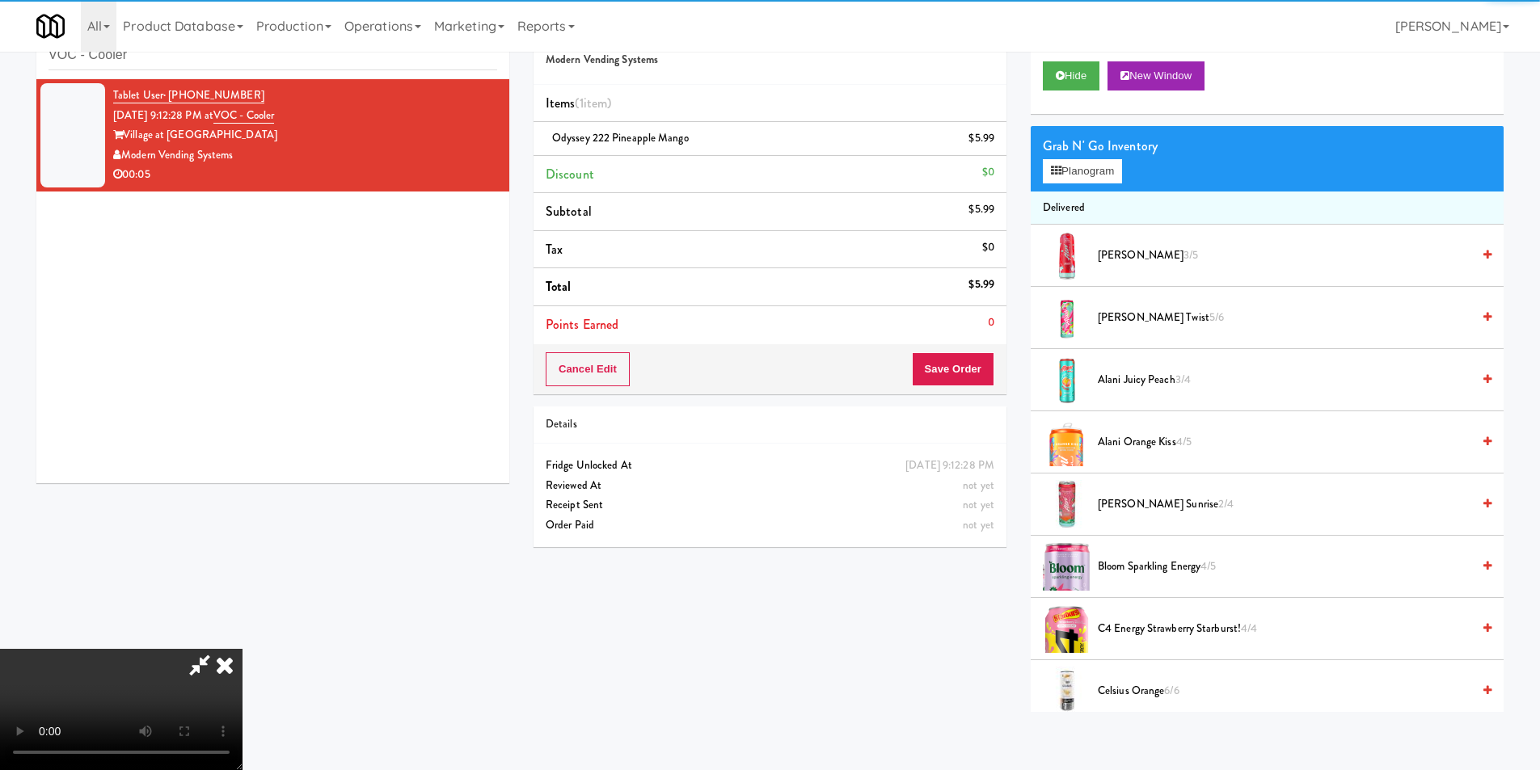
click at [243, 649] on video at bounding box center [121, 709] width 243 height 121
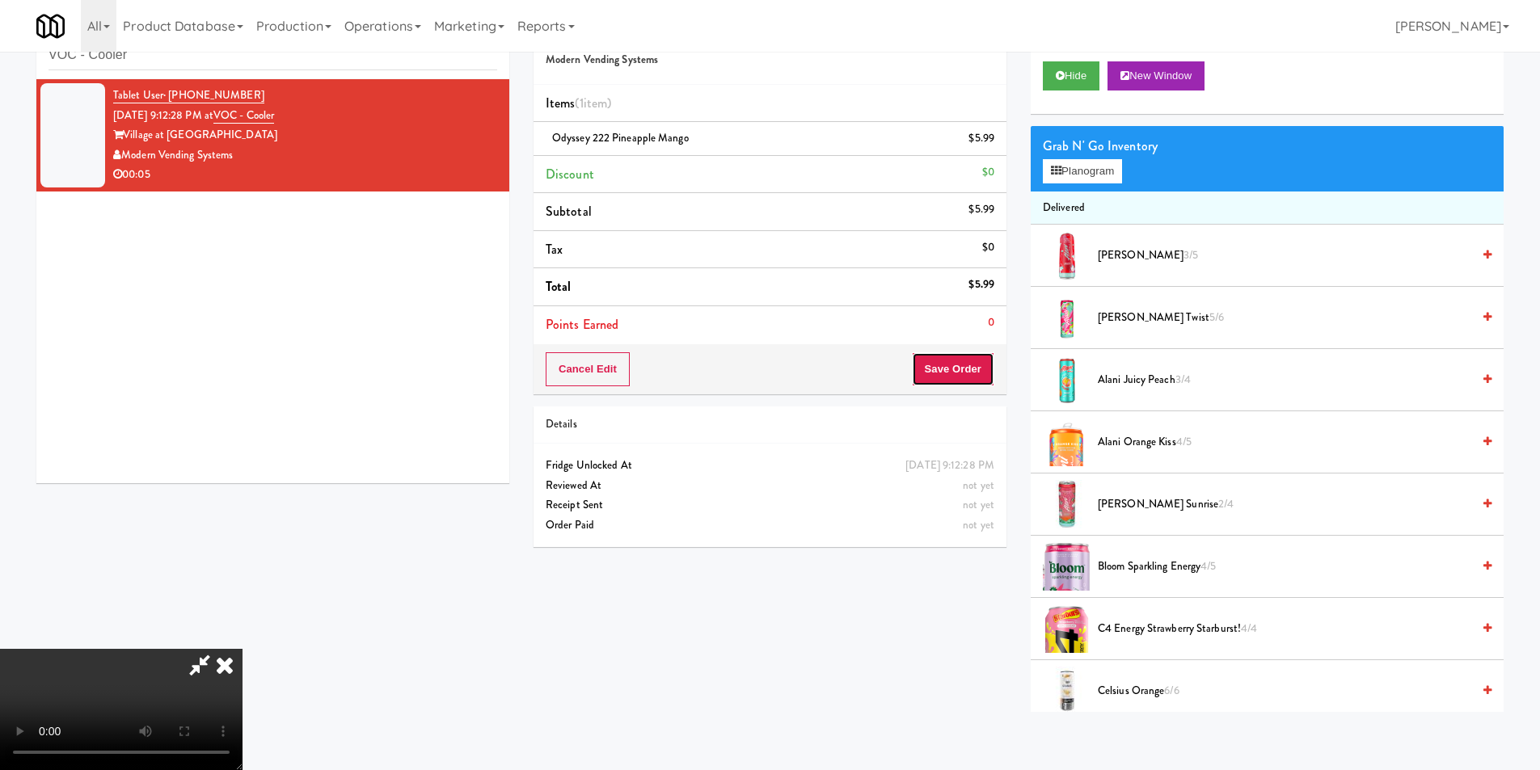
click at [954, 367] on button "Save Order" at bounding box center [953, 369] width 82 height 34
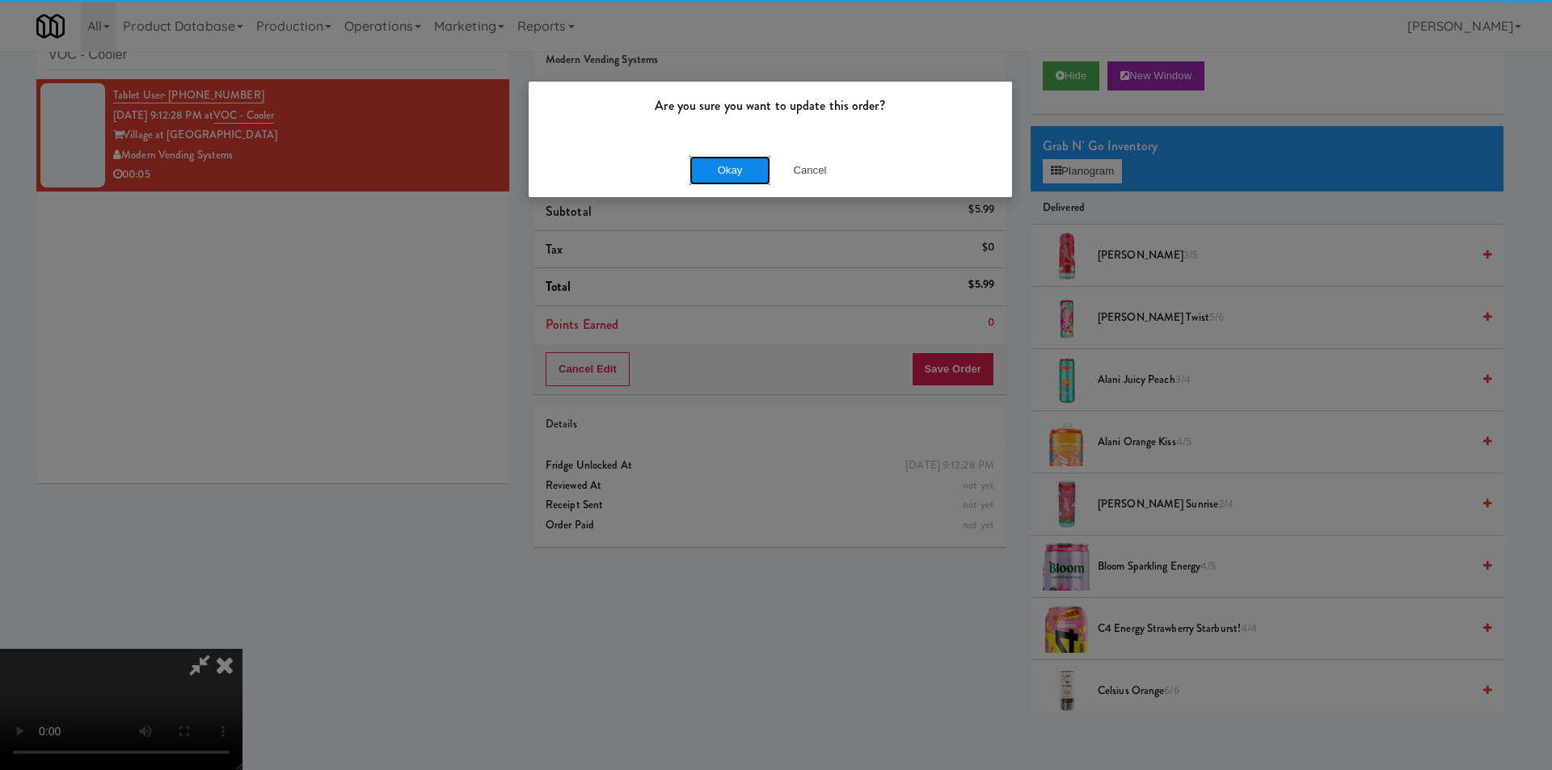
click at [734, 180] on button "Okay" at bounding box center [730, 170] width 81 height 29
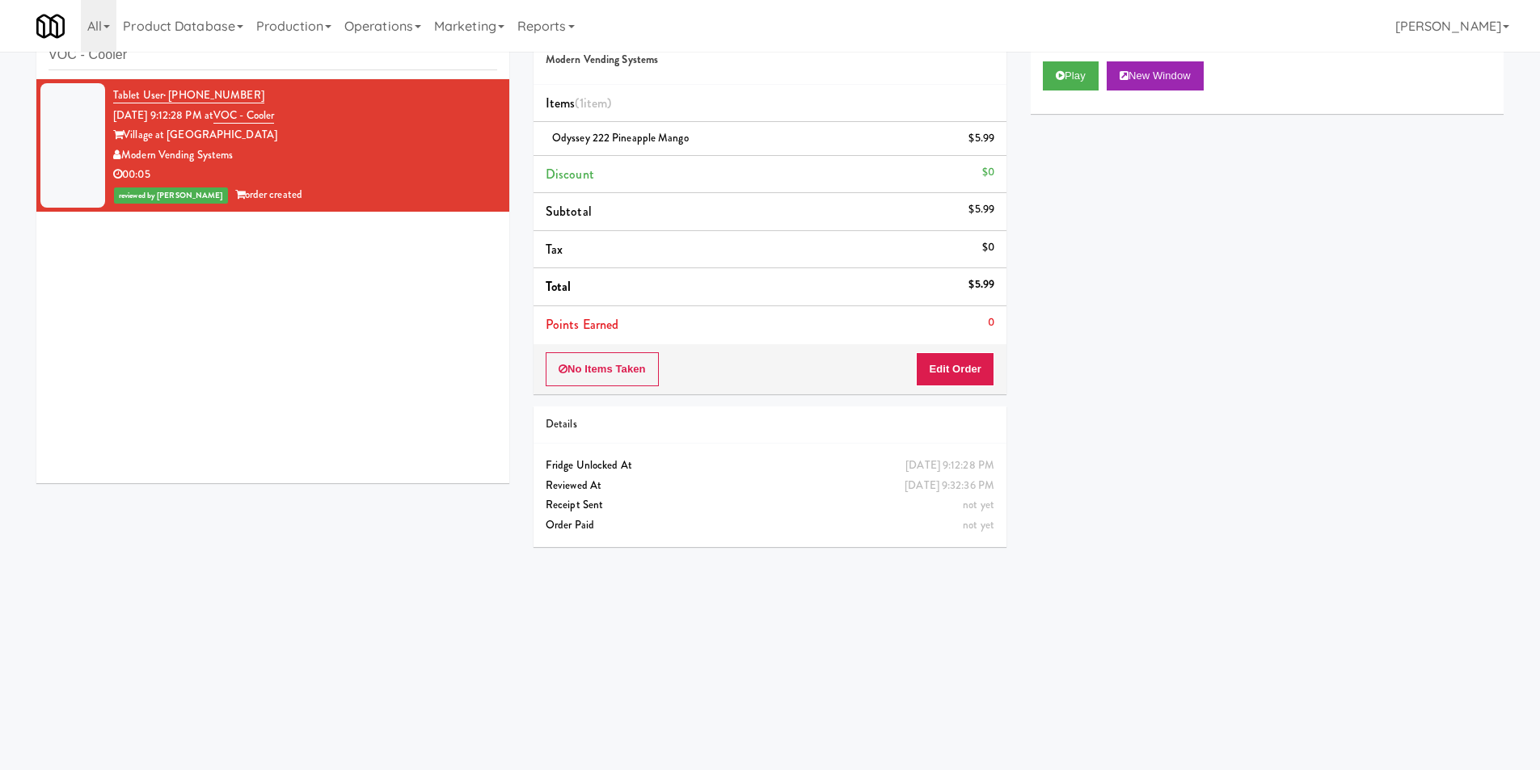
click at [285, 91] on div "Tablet User · (704) 502-1396 Sep 1, 2025 9:12:28 PM at VOC - Cooler Village at …" at bounding box center [305, 146] width 384 height 120
click at [289, 65] on input "VOC - Cooler" at bounding box center [273, 55] width 449 height 30
paste input "Illume - Cooler - Left"
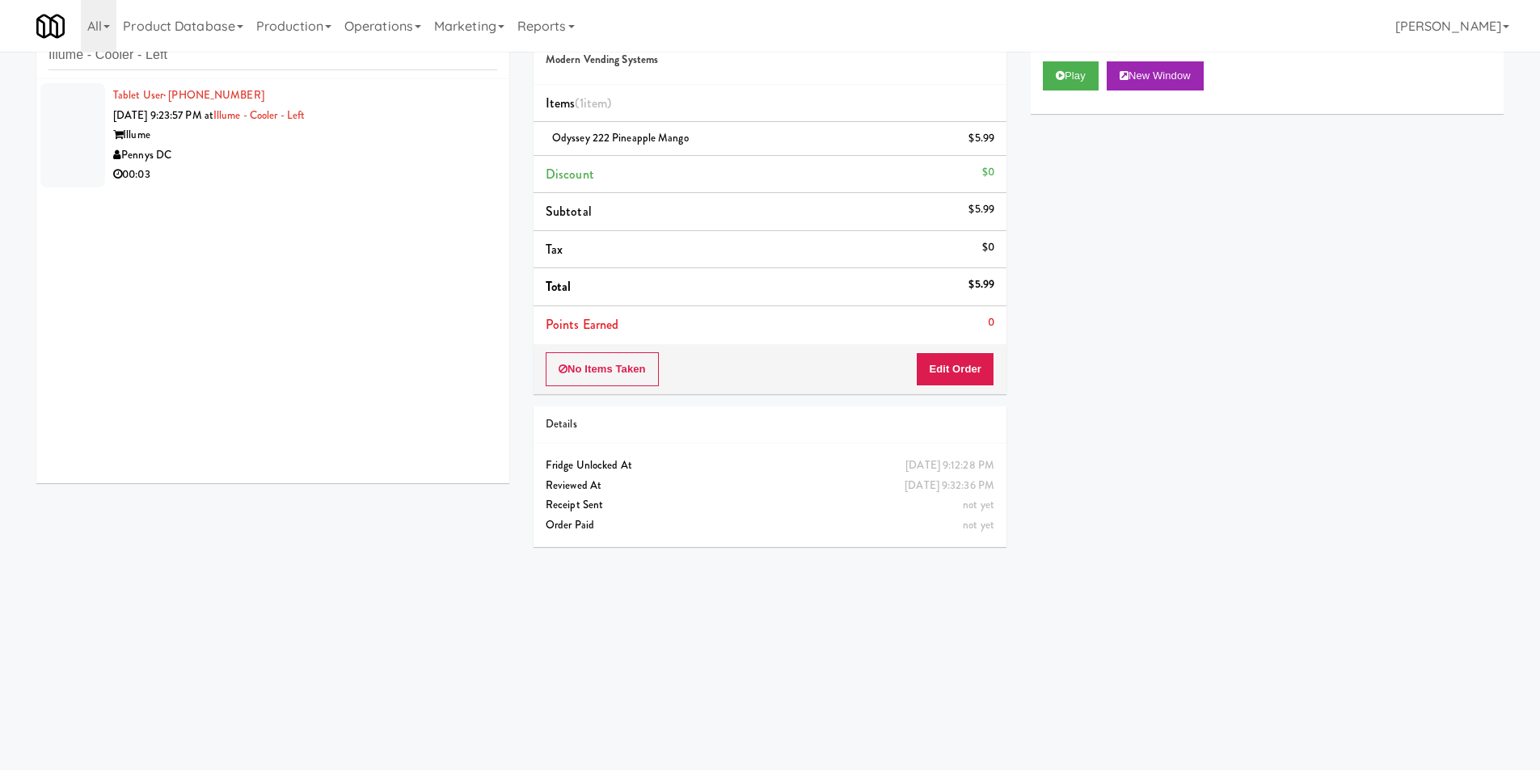
click at [407, 166] on div "Tablet User · (919) 637-1867 Sep 1, 2025 9:23:57 PM at Illume - Cooler - Left I…" at bounding box center [272, 281] width 473 height 404
click at [424, 159] on div "Not found." at bounding box center [272, 281] width 473 height 404
click at [424, 159] on div "Pennys DC" at bounding box center [305, 156] width 384 height 20
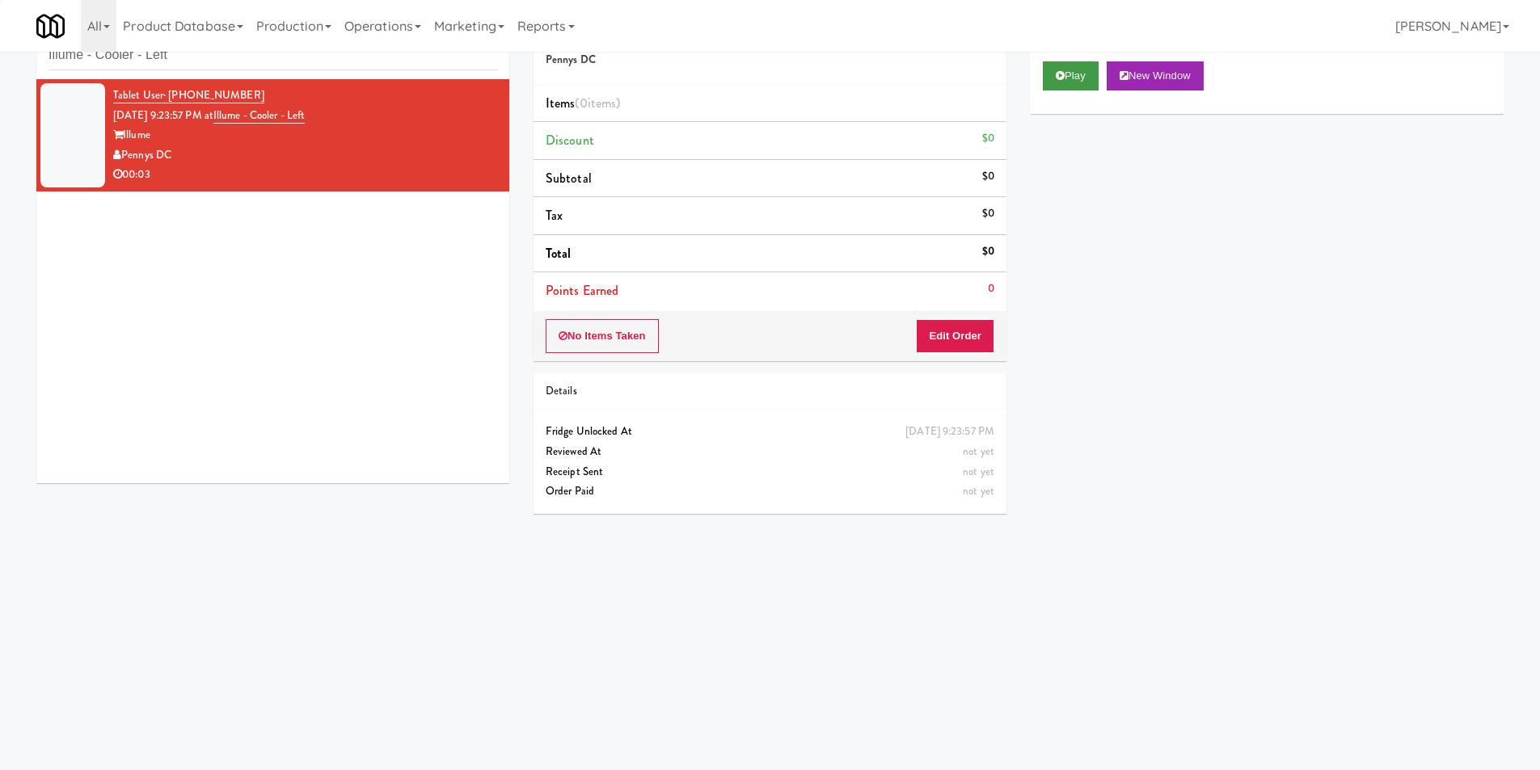
click at [1075, 88] on div "Play New Window" at bounding box center [1267, 81] width 473 height 65
click at [1078, 79] on button "Play" at bounding box center [1071, 75] width 56 height 29
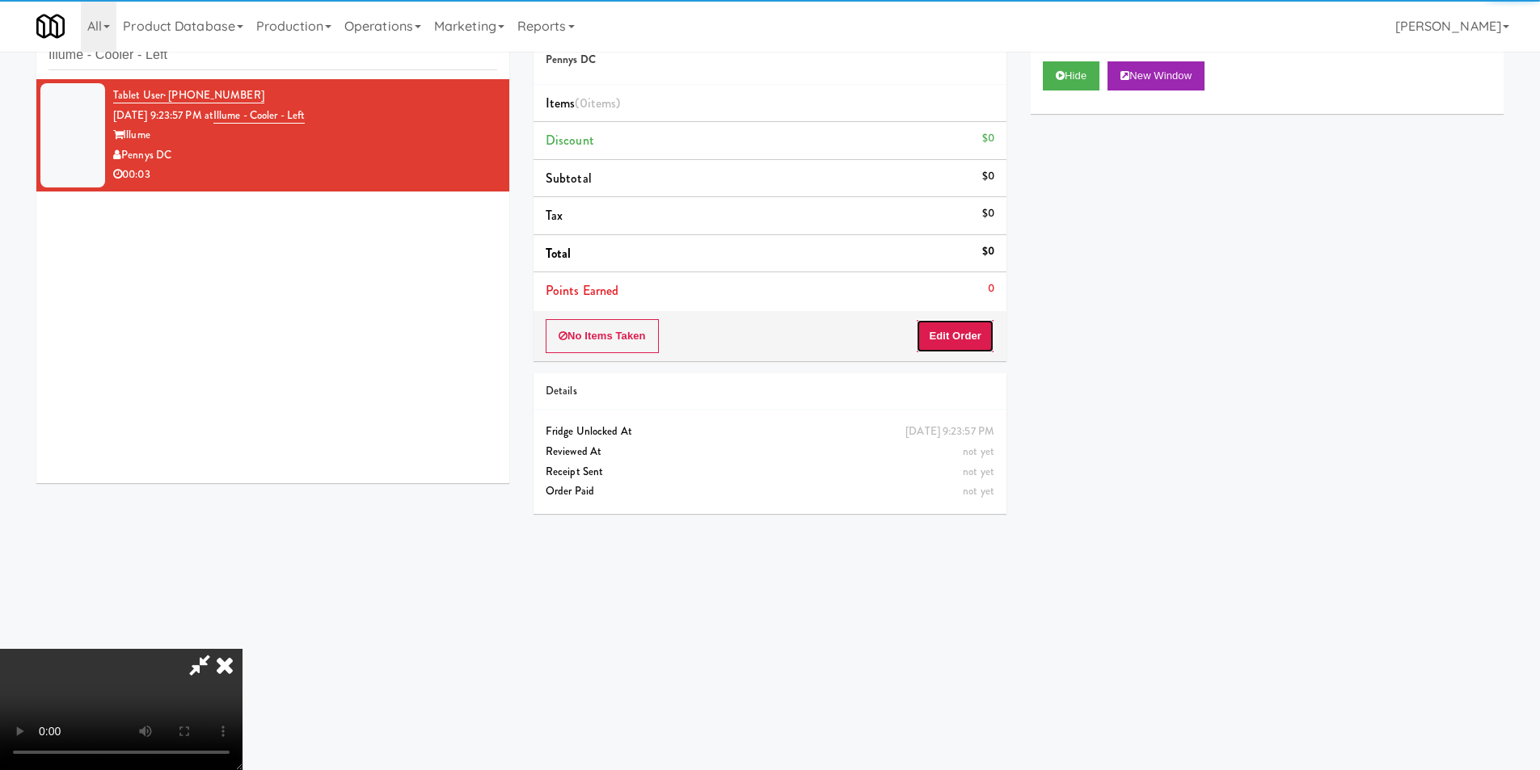
click at [984, 340] on button "Edit Order" at bounding box center [955, 336] width 78 height 34
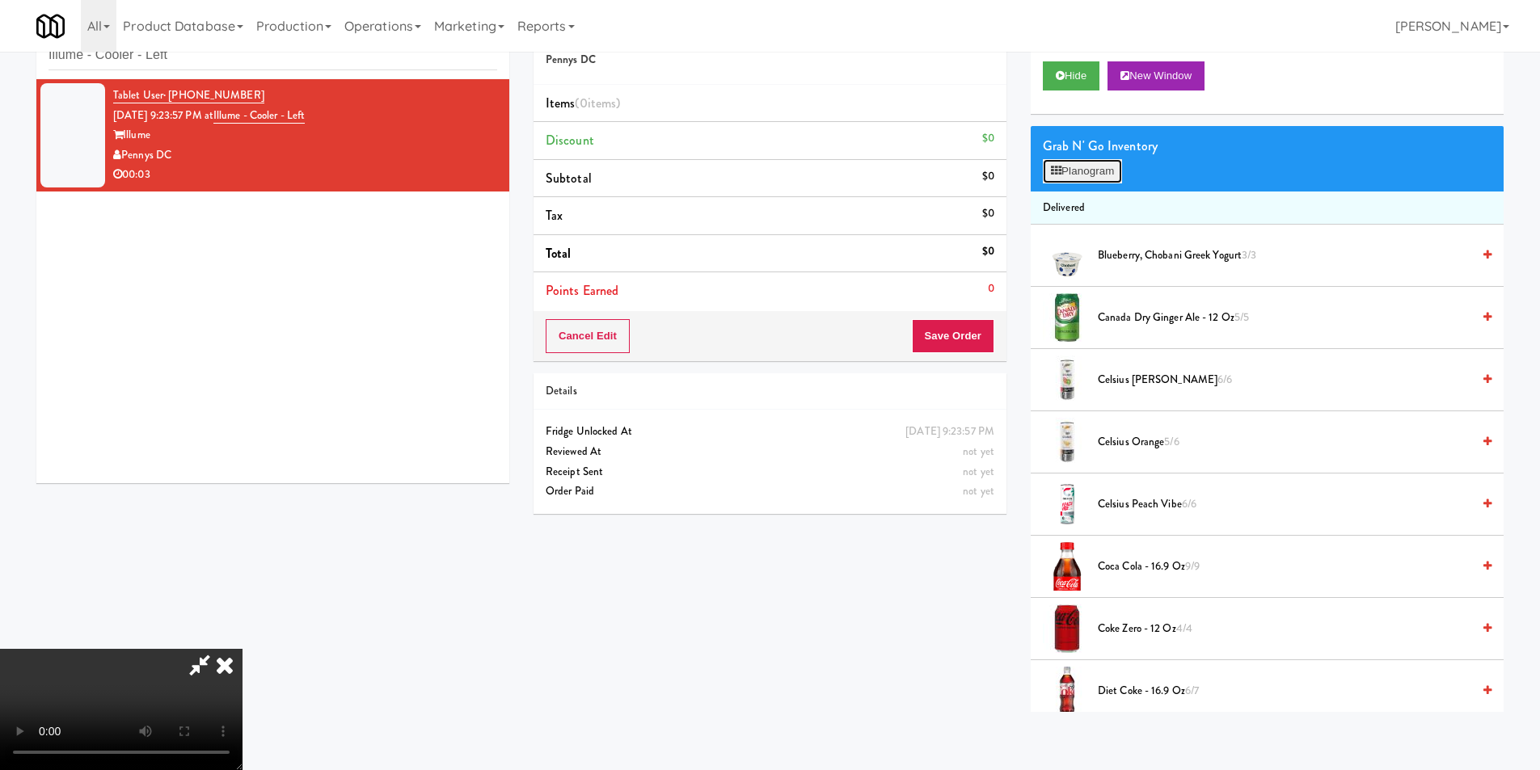
click at [1100, 166] on button "Planogram" at bounding box center [1082, 171] width 79 height 24
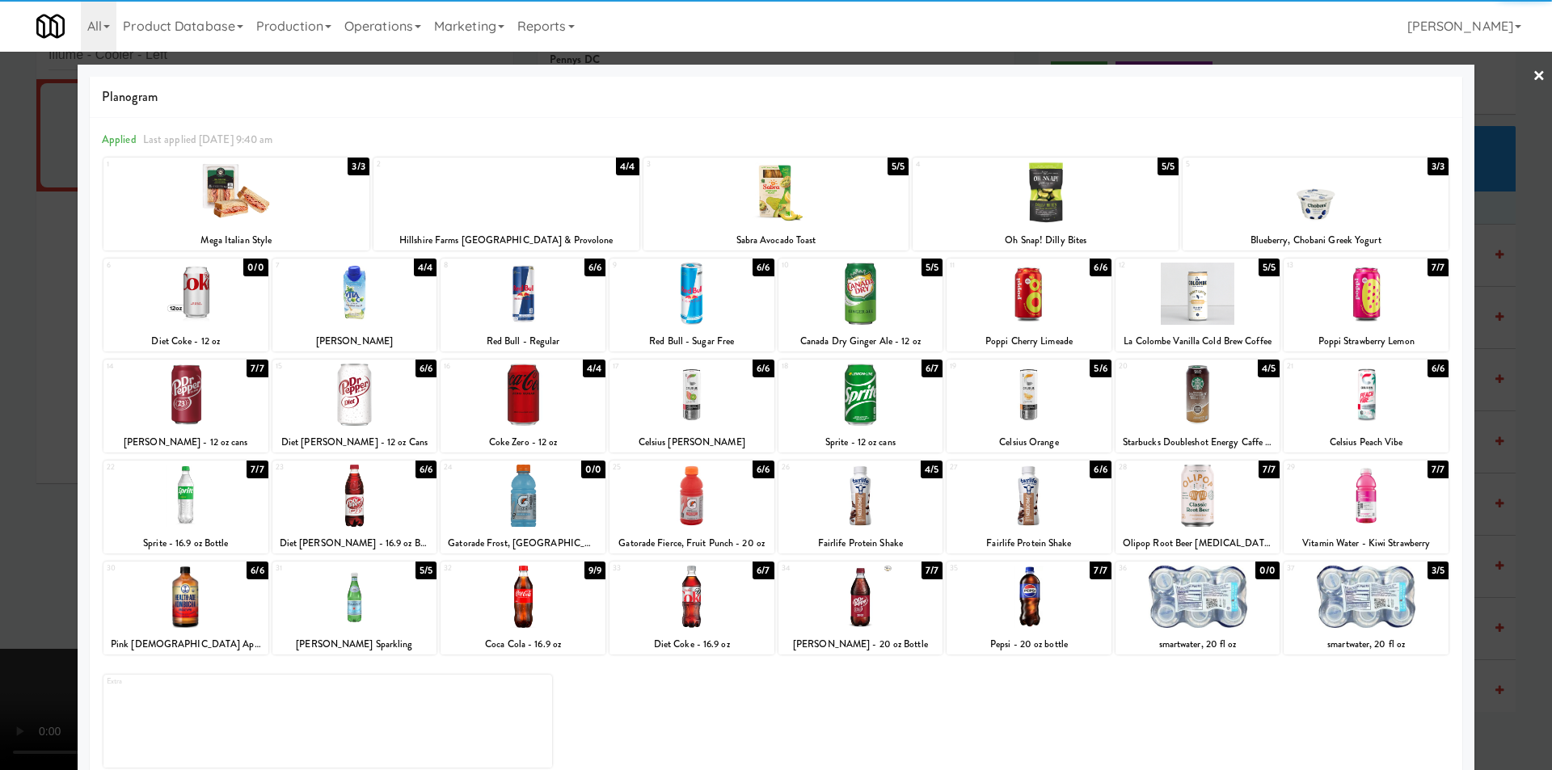
click at [1057, 394] on div at bounding box center [1029, 395] width 165 height 62
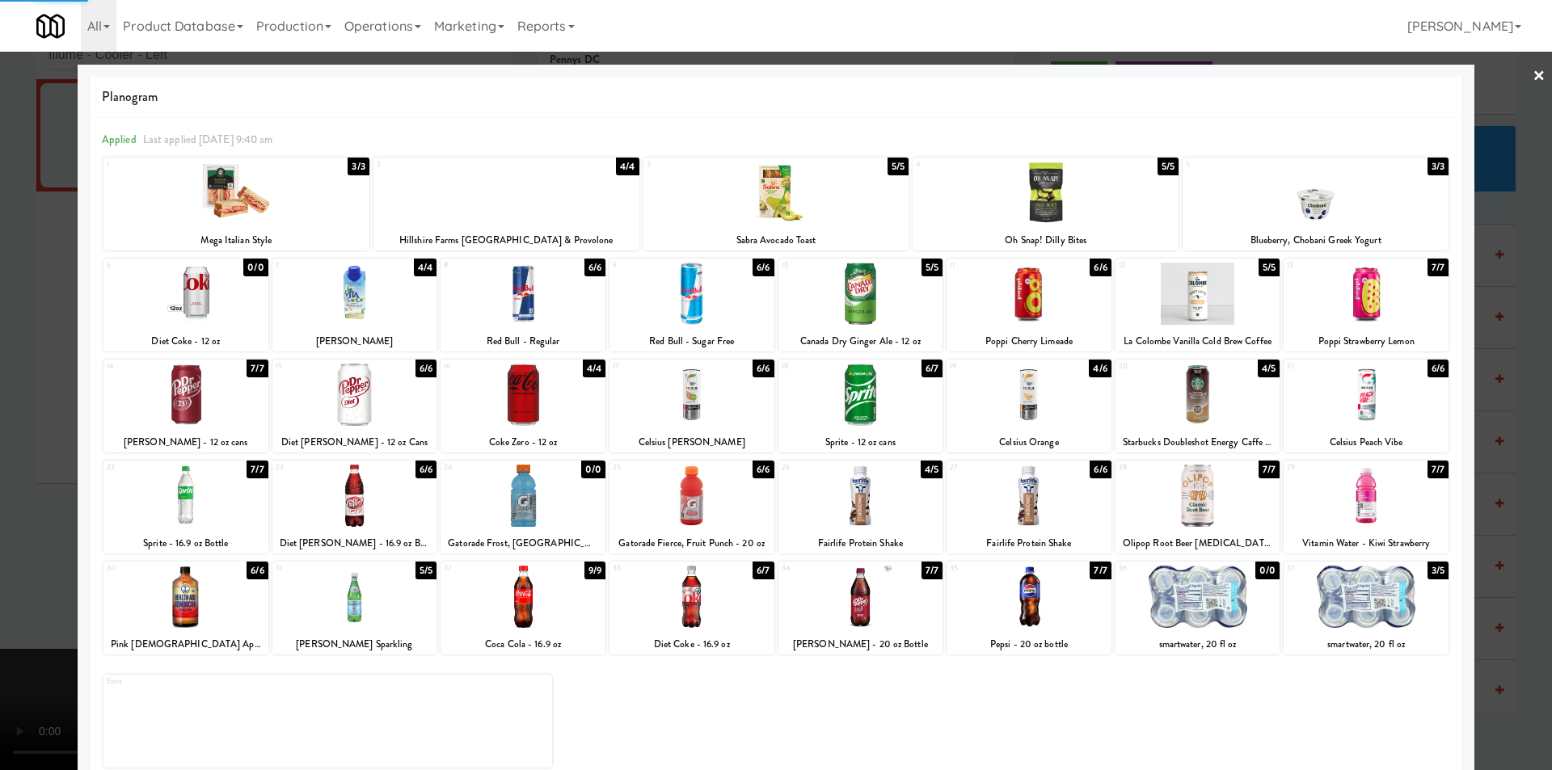
click at [1528, 408] on div at bounding box center [776, 385] width 1552 height 770
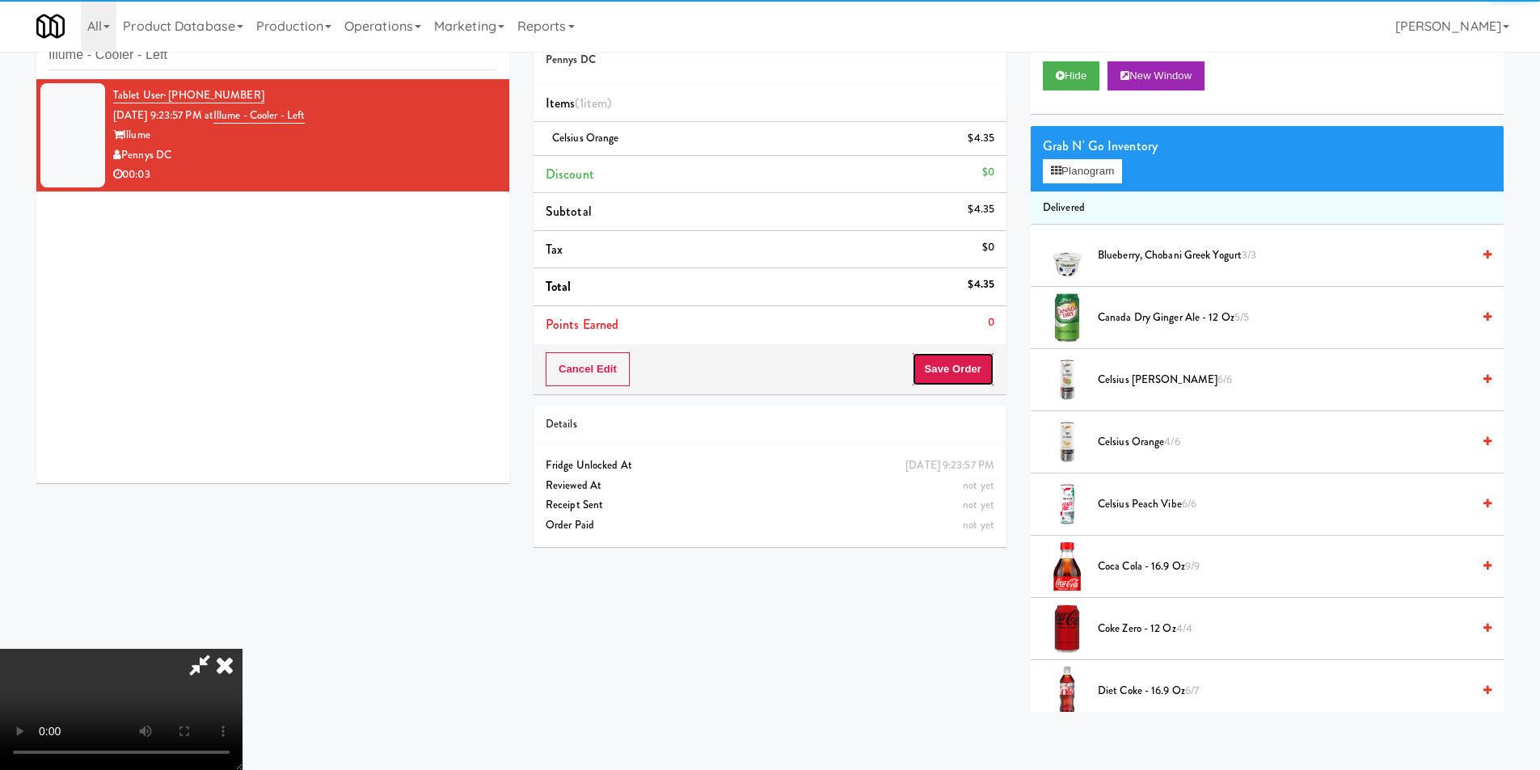
click at [945, 374] on button "Save Order" at bounding box center [953, 369] width 82 height 34
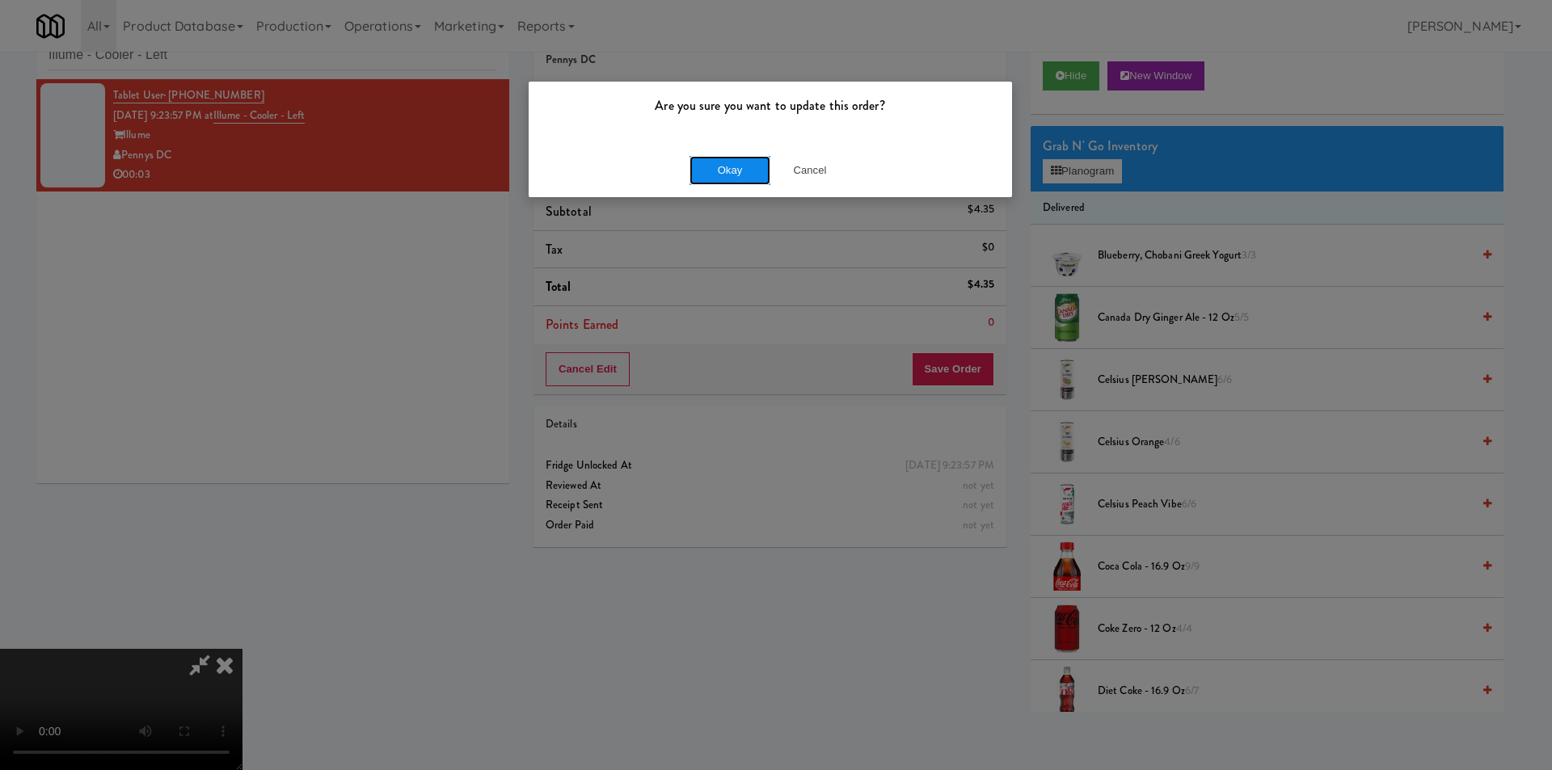
drag, startPoint x: 707, startPoint y: 159, endPoint x: 715, endPoint y: 168, distance: 12.0
click at [707, 159] on button "Okay" at bounding box center [730, 170] width 81 height 29
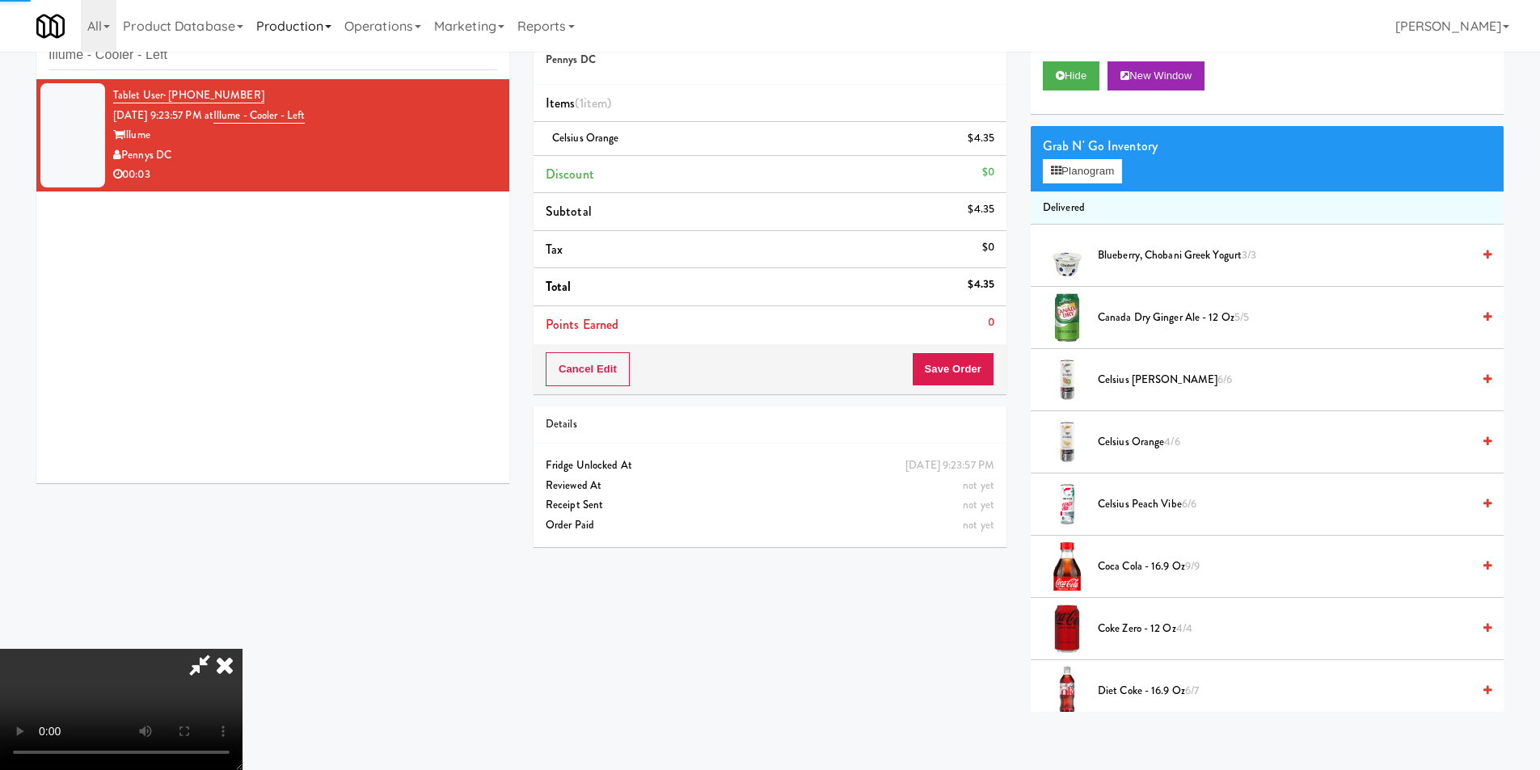
click at [331, 48] on link "Production" at bounding box center [294, 26] width 88 height 52
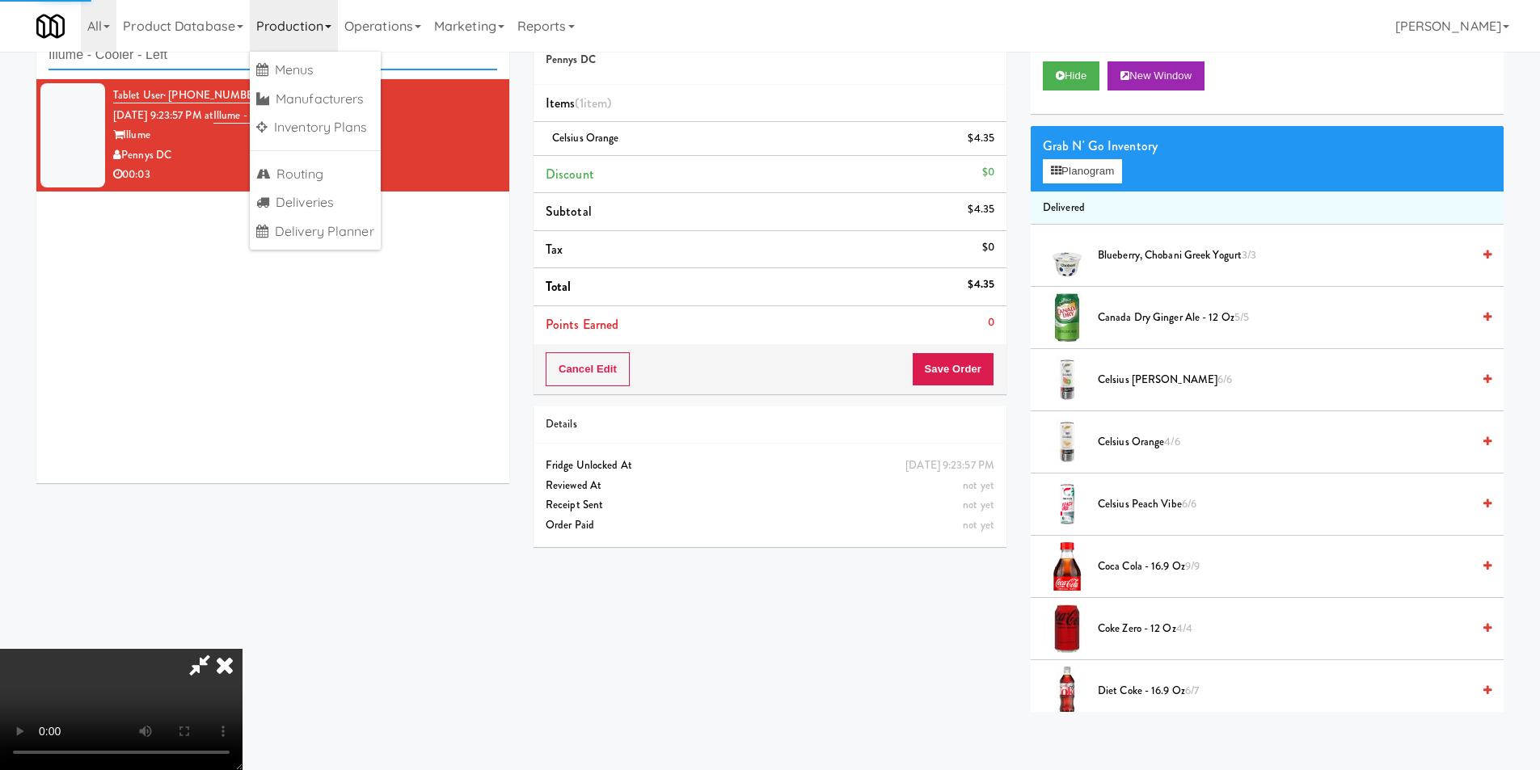
click at [196, 54] on input "Illume - Cooler - Left" at bounding box center [273, 55] width 449 height 30
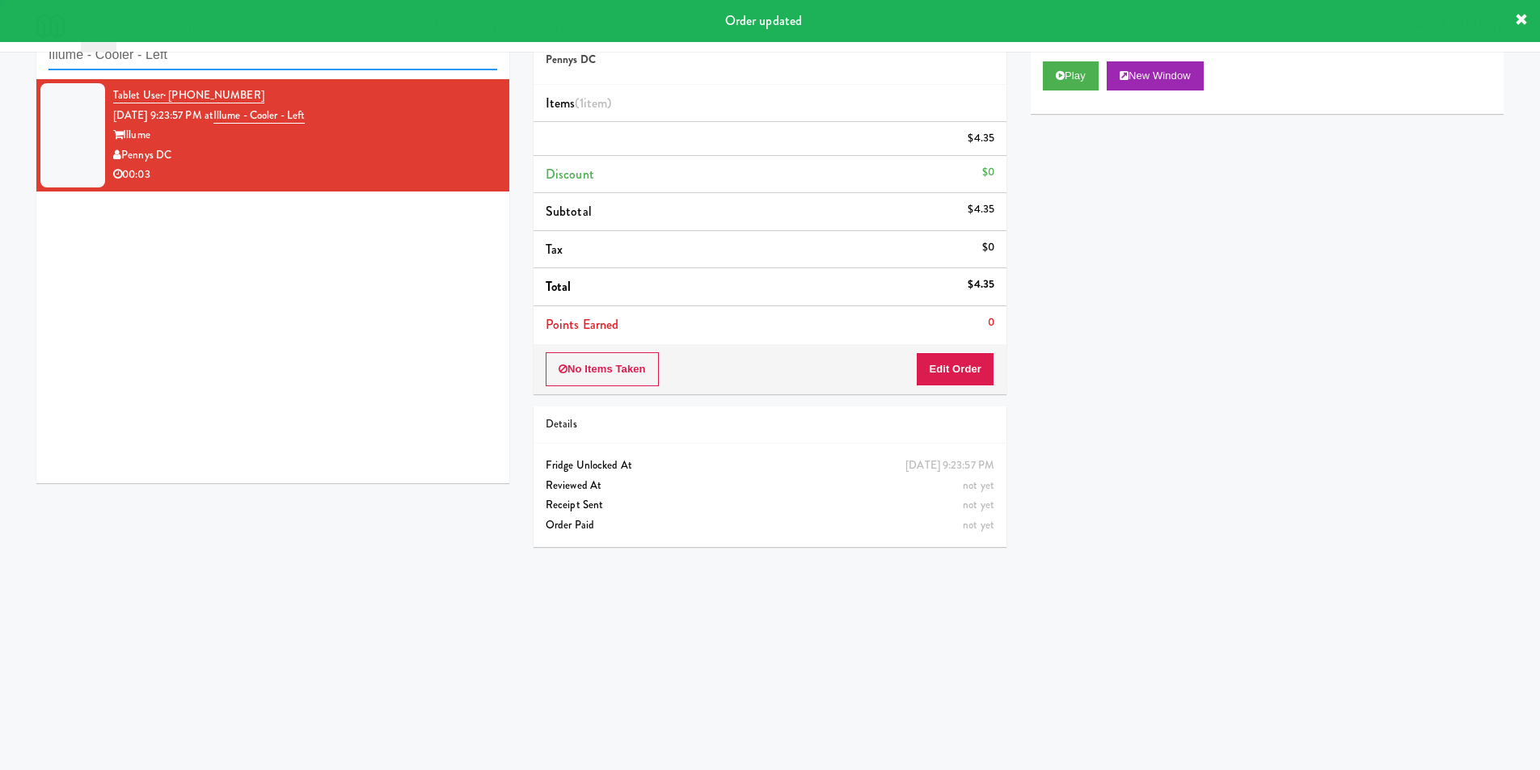
click at [196, 54] on input "Illume - Cooler - Left" at bounding box center [273, 55] width 449 height 30
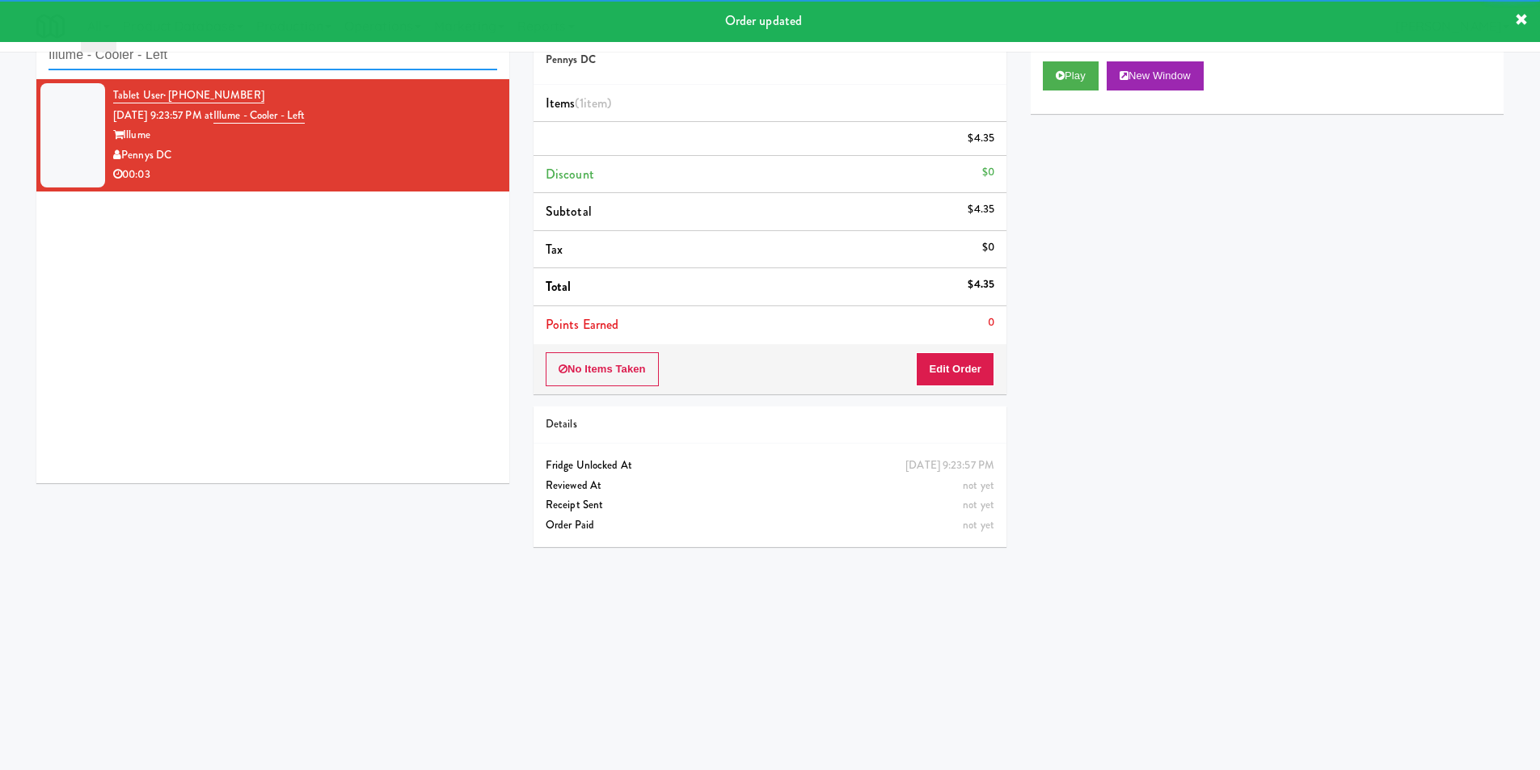
click at [196, 54] on input "Illume - Cooler - Left" at bounding box center [273, 55] width 449 height 30
paste input "Ambient - Righ"
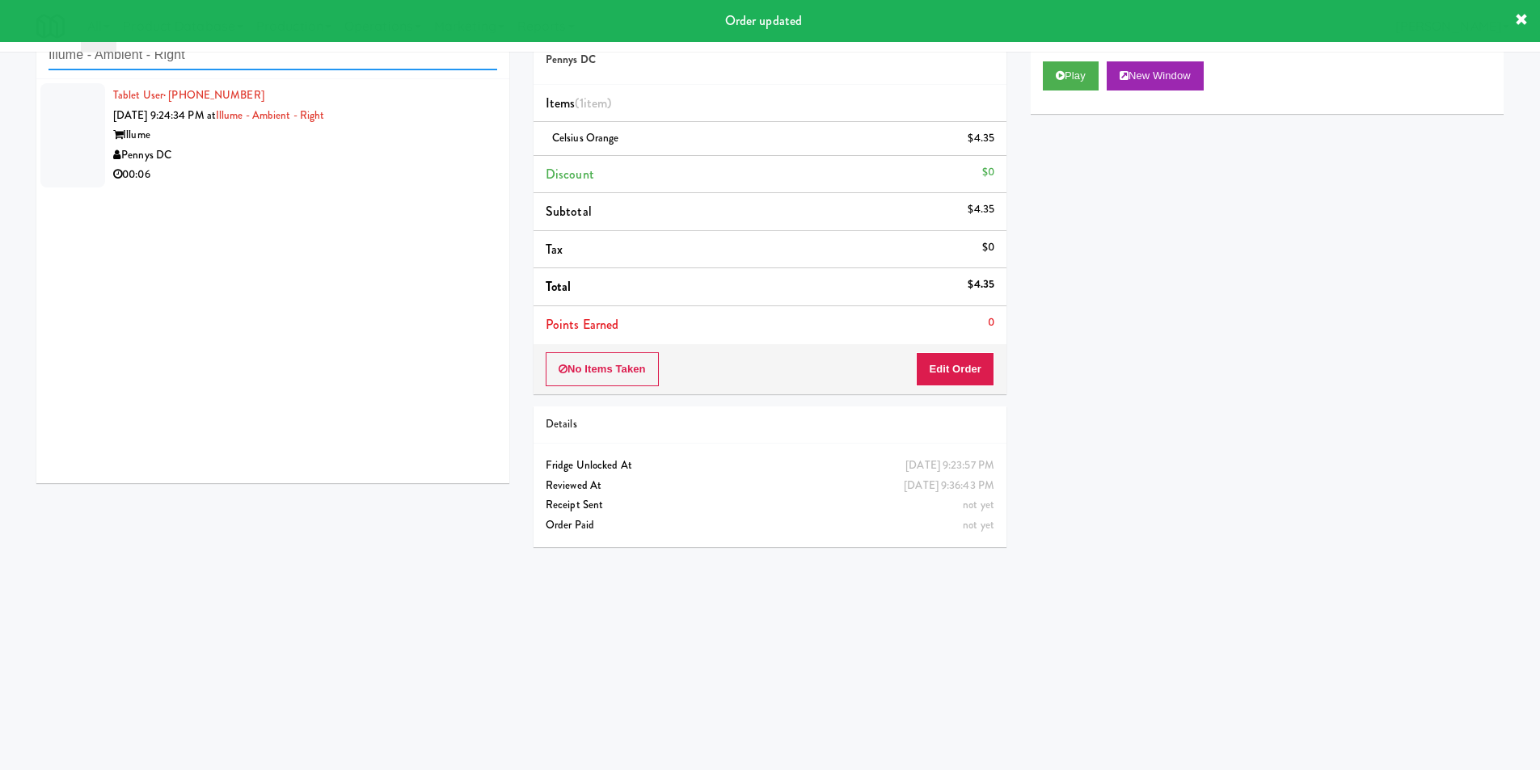
type input "Illume - Ambient - Right"
click at [476, 173] on div "00:06" at bounding box center [305, 175] width 384 height 20
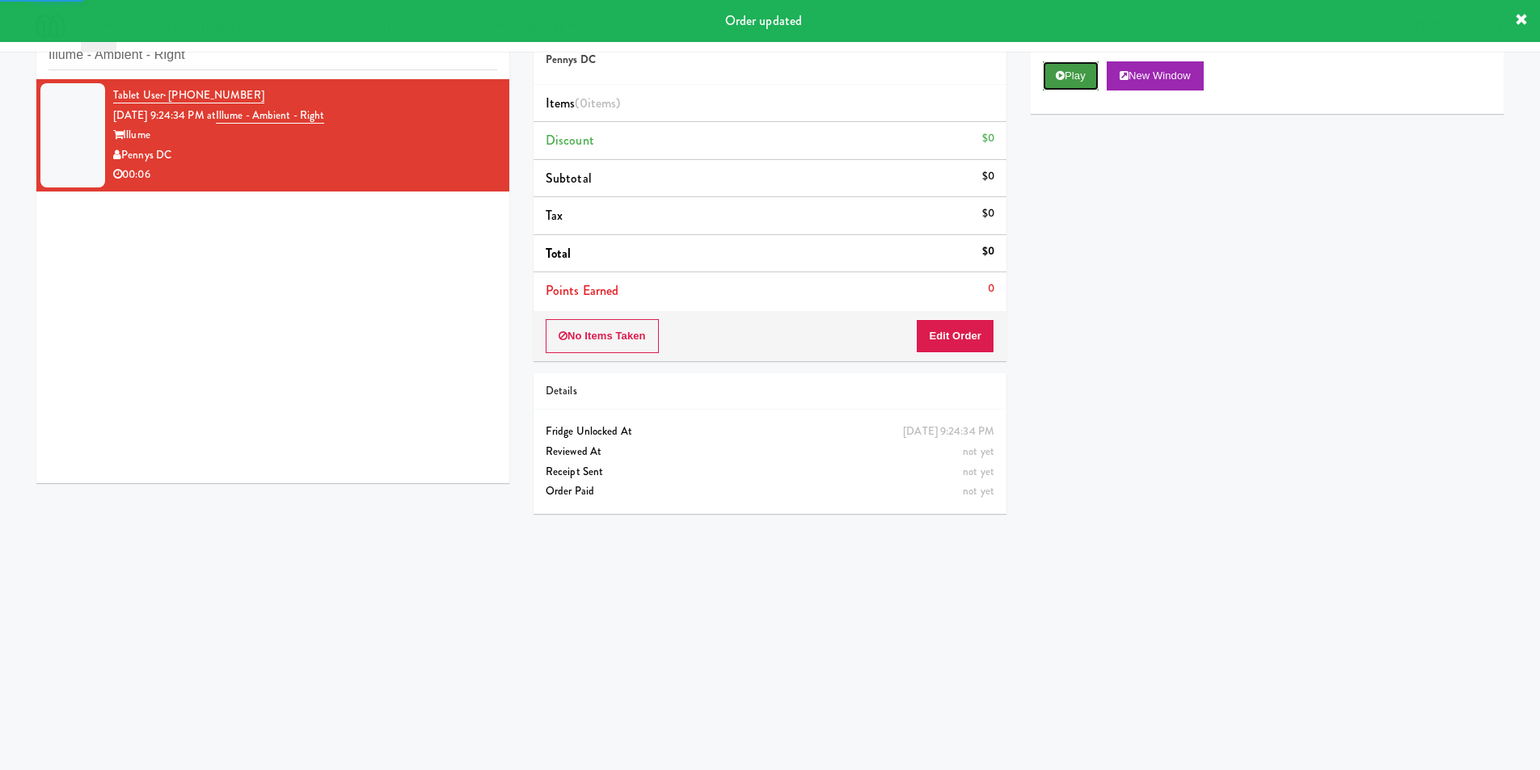
click at [1064, 82] on button "Play" at bounding box center [1071, 75] width 56 height 29
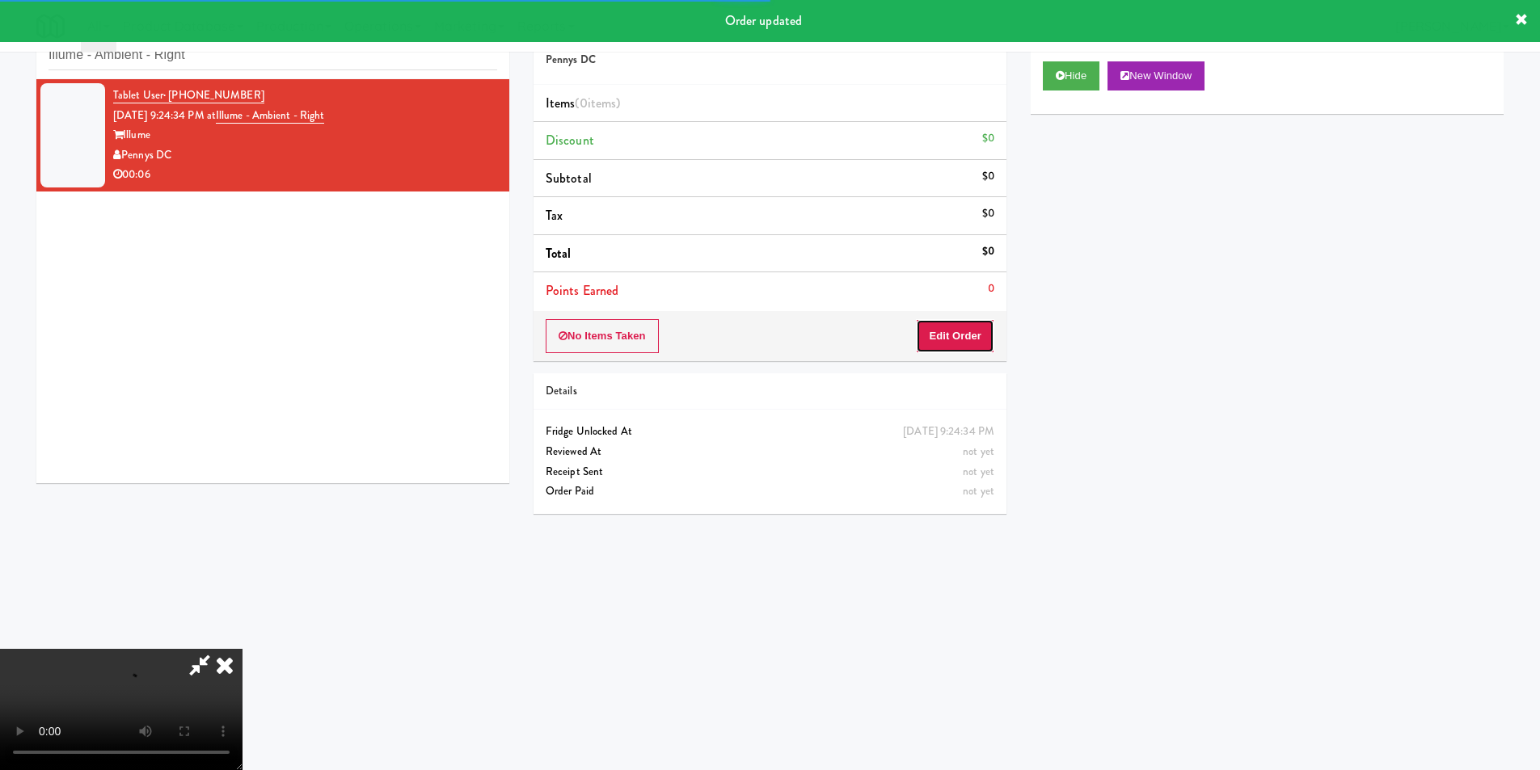
click at [978, 333] on button "Edit Order" at bounding box center [955, 336] width 78 height 34
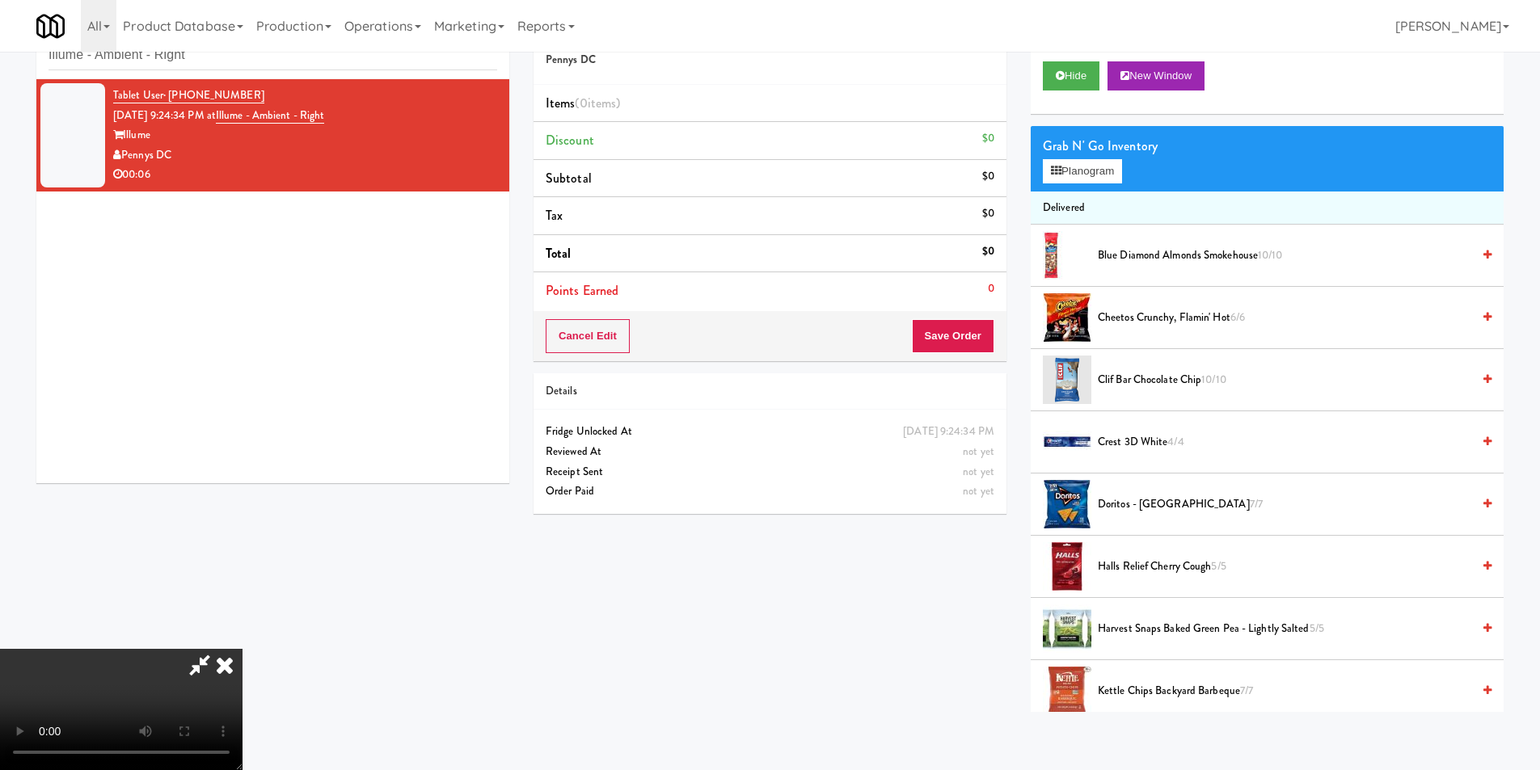
click at [243, 649] on video at bounding box center [121, 709] width 243 height 121
click at [1050, 156] on div "Grab N' Go Inventory" at bounding box center [1267, 146] width 449 height 24
click at [1052, 164] on button "Planogram" at bounding box center [1082, 171] width 79 height 24
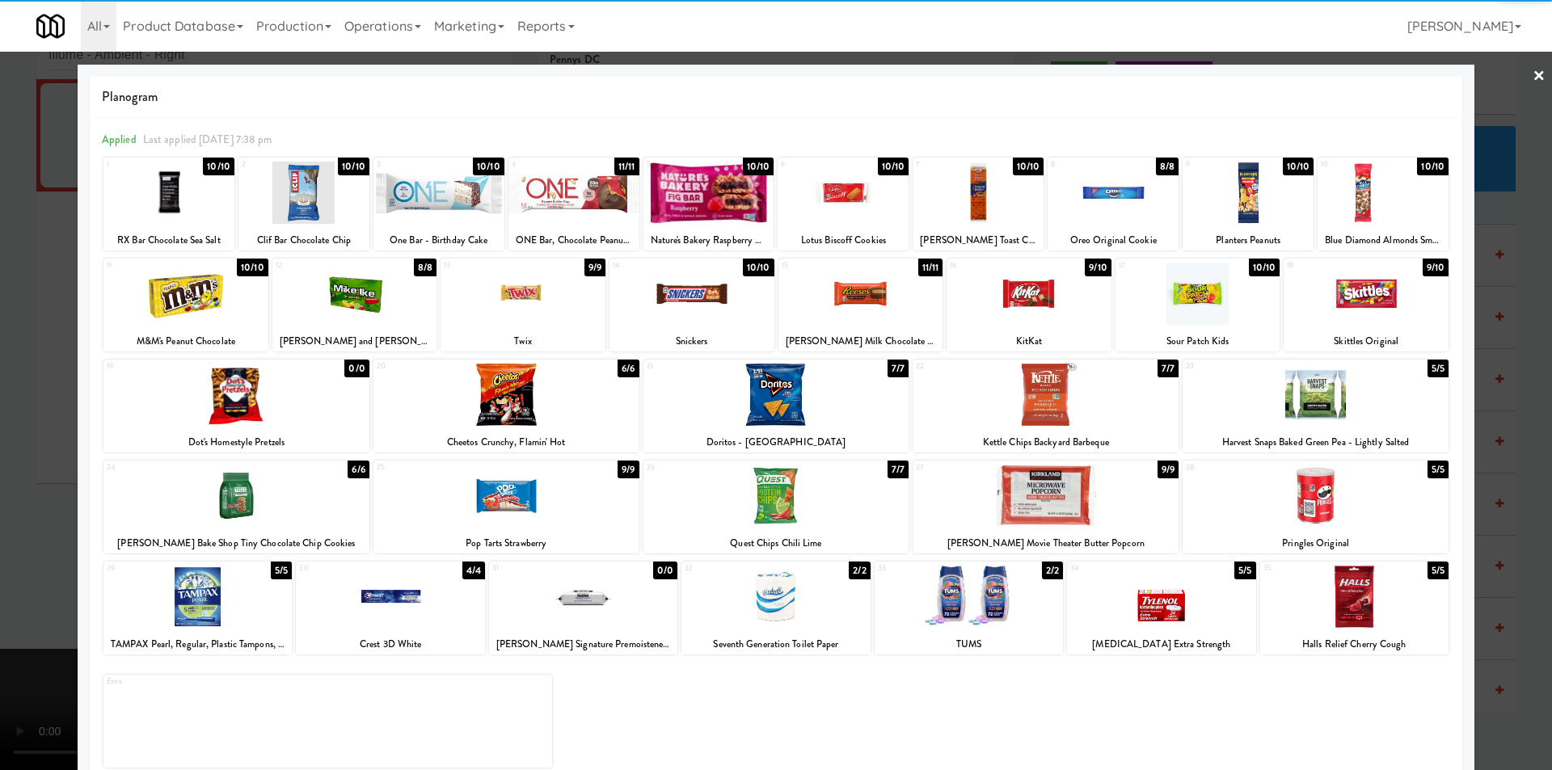
click at [824, 593] on div at bounding box center [776, 597] width 188 height 62
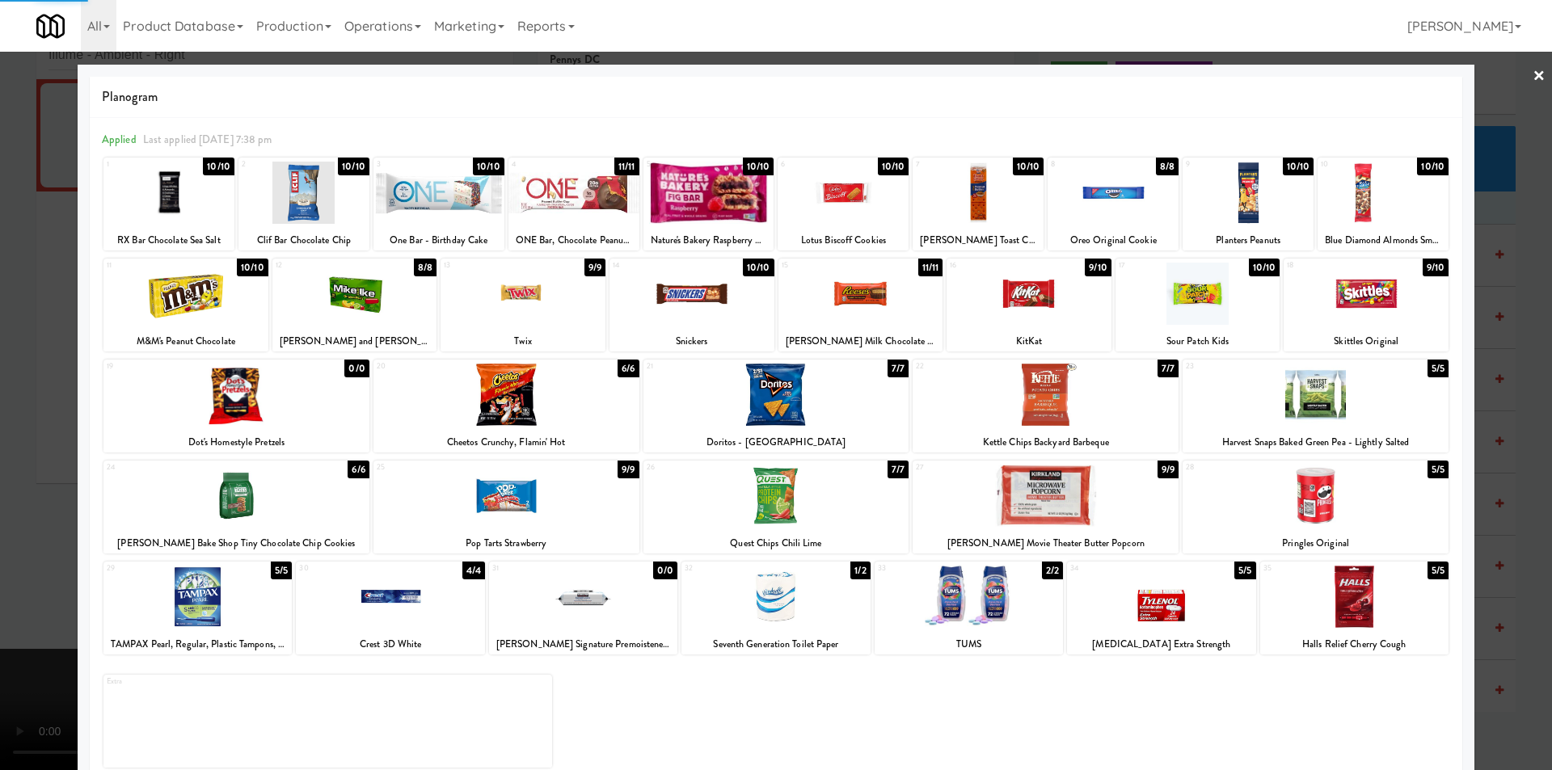
click at [1490, 475] on div at bounding box center [776, 385] width 1552 height 770
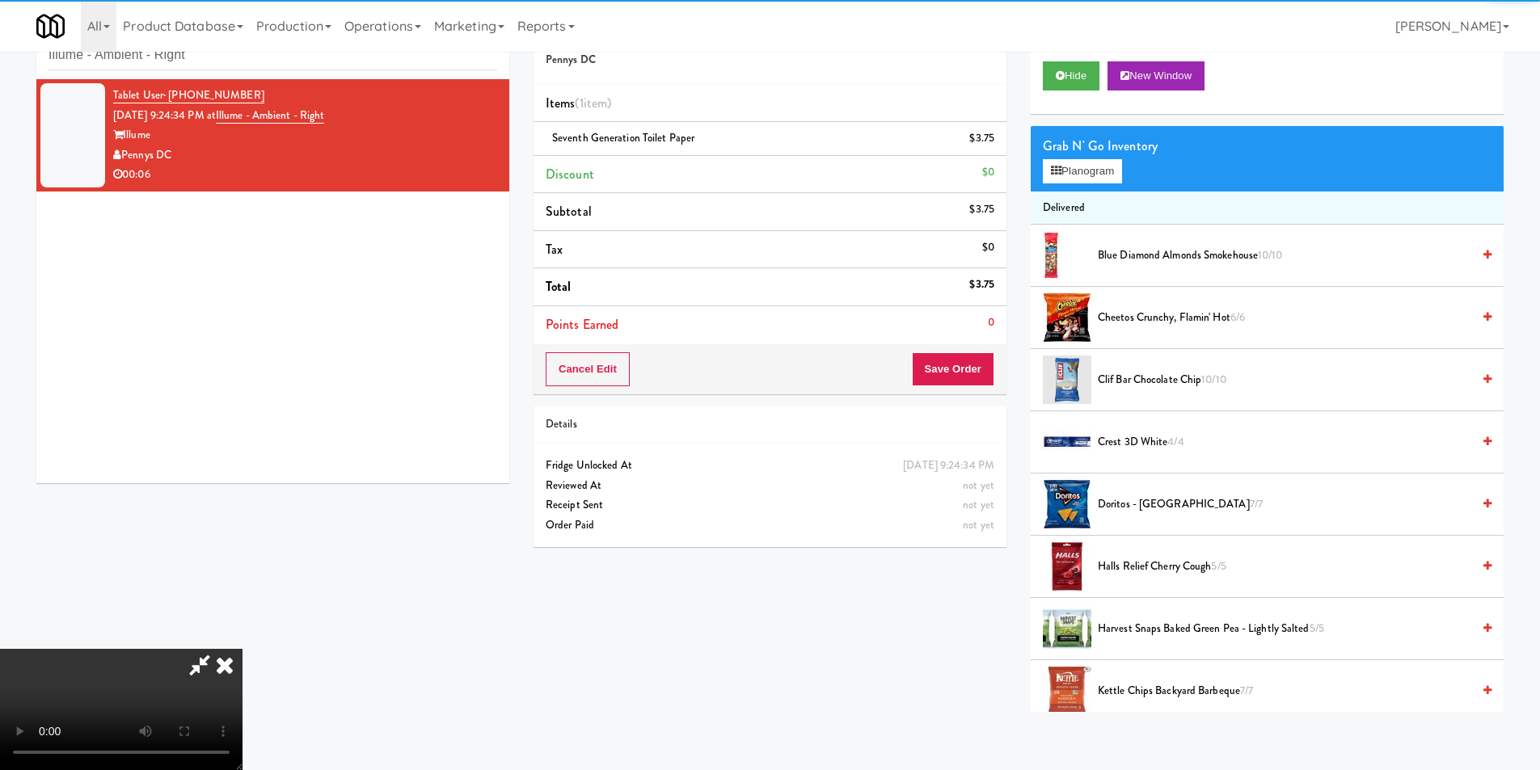
click at [243, 649] on video at bounding box center [121, 709] width 243 height 121
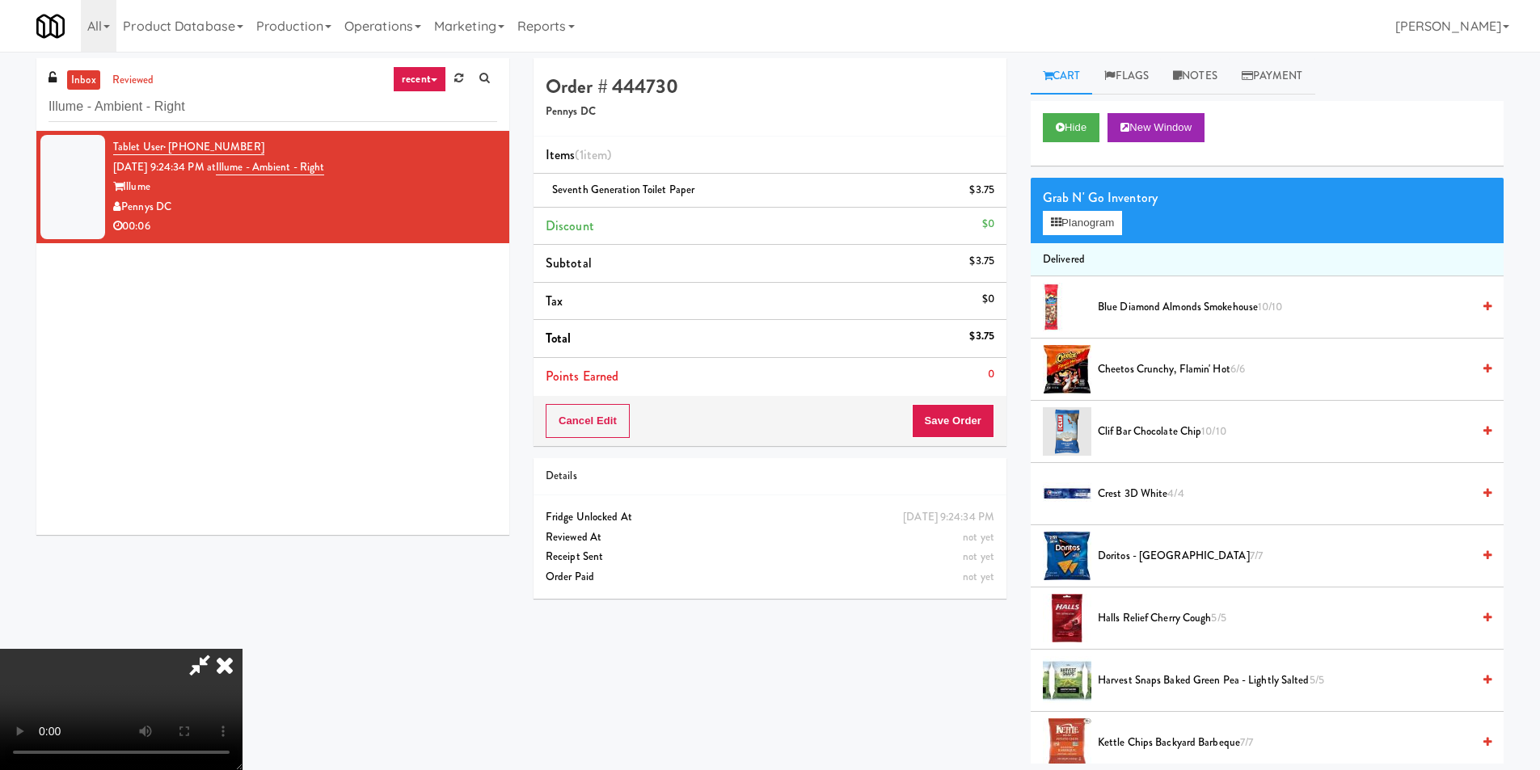
drag, startPoint x: 1206, startPoint y: 87, endPoint x: 1205, endPoint y: 104, distance: 17.9
click at [1205, 85] on link "Notes" at bounding box center [1195, 76] width 69 height 36
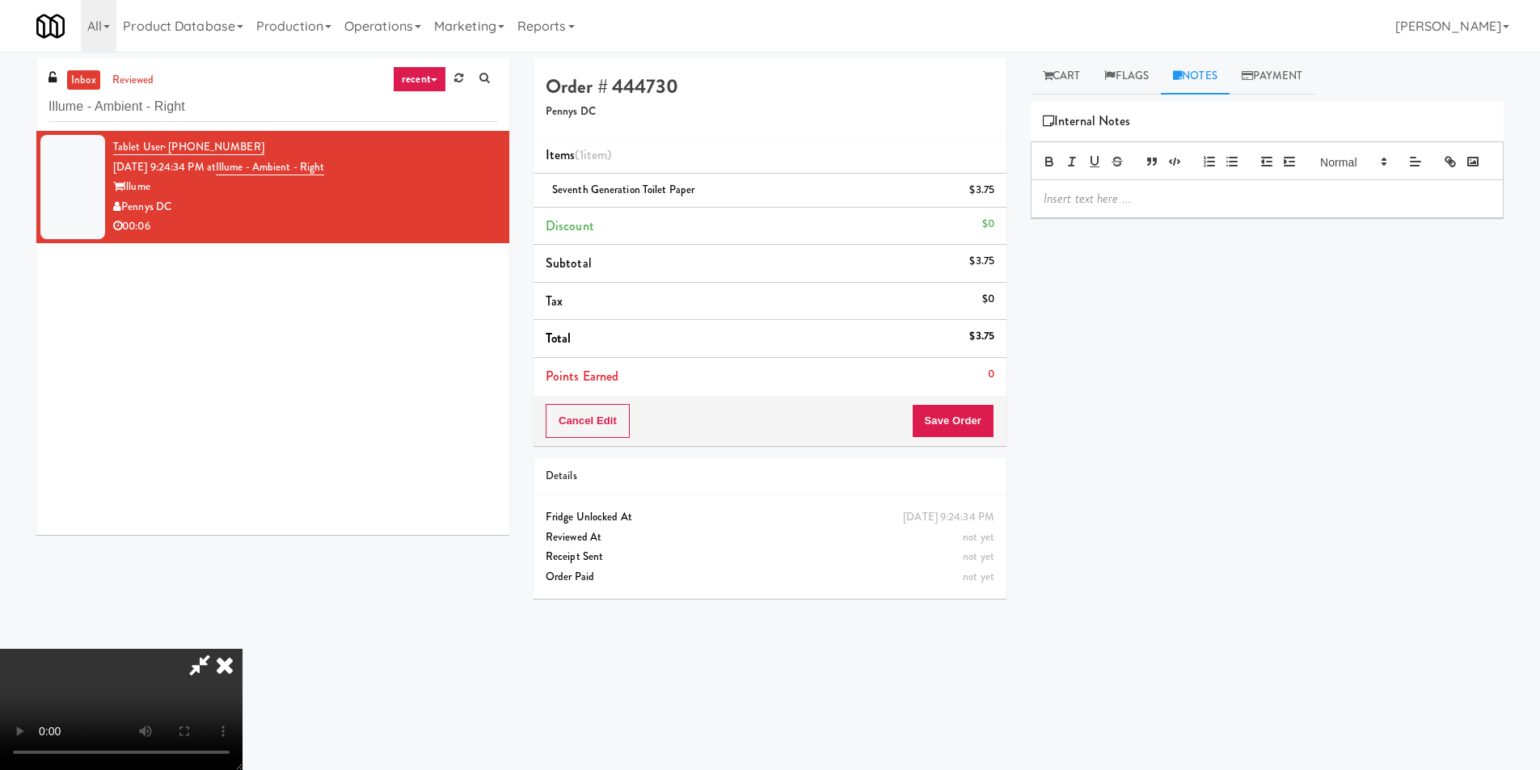
drag, startPoint x: 1189, startPoint y: 191, endPoint x: 1188, endPoint y: 213, distance: 22.7
click at [1188, 180] on div at bounding box center [1267, 160] width 473 height 39
click at [1188, 208] on p at bounding box center [1267, 199] width 447 height 18
click at [1062, 72] on link "Cart" at bounding box center [1062, 76] width 62 height 36
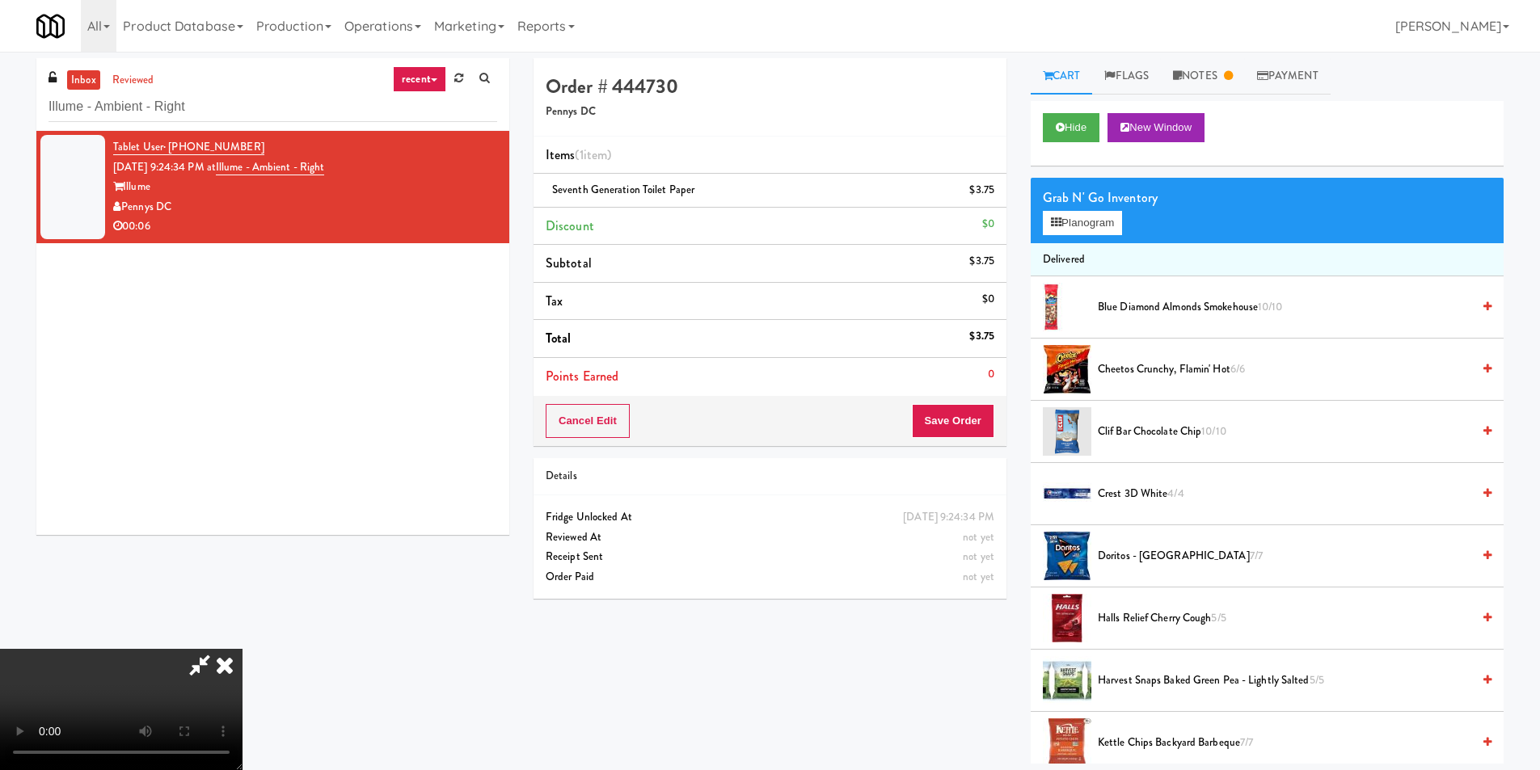
click at [981, 395] on div "Items (1 item ) Seventh Generation Toilet Paper $3.75 Discount $0 Subtotal $3.7…" at bounding box center [770, 267] width 473 height 260
click at [978, 422] on button "Save Order" at bounding box center [953, 421] width 82 height 34
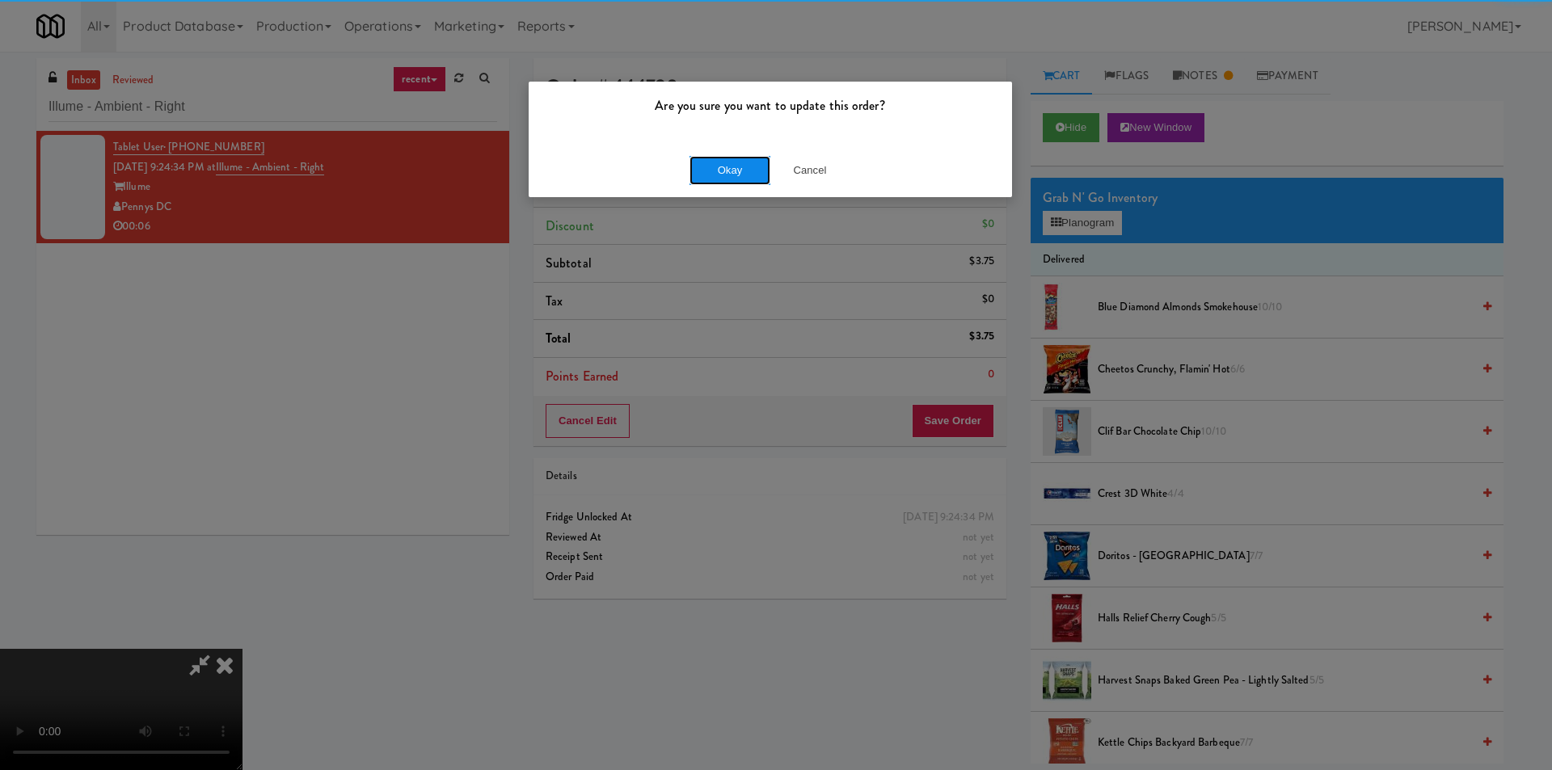
click at [714, 167] on button "Okay" at bounding box center [730, 170] width 81 height 29
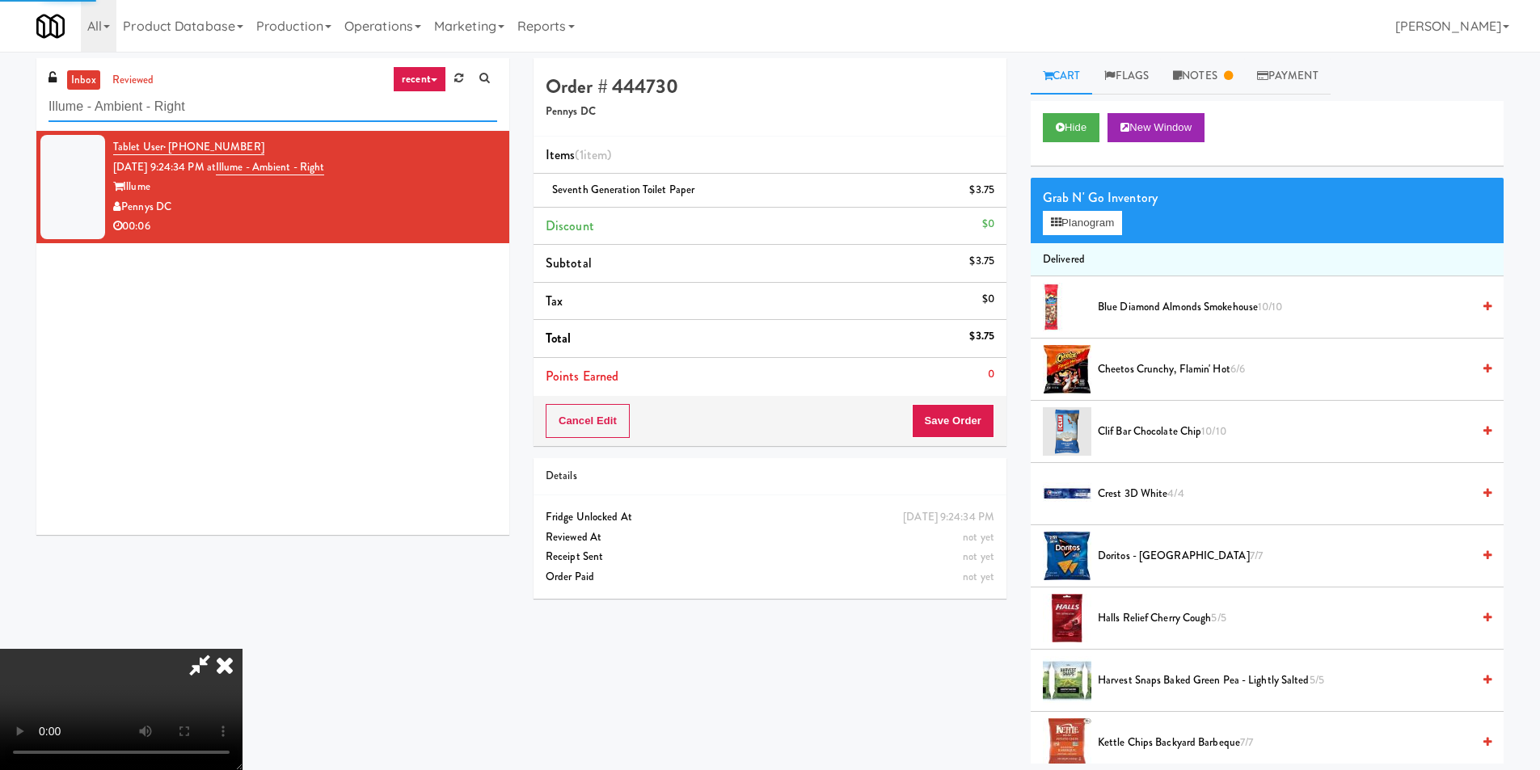
click at [361, 116] on input "Illume - Ambient - Right" at bounding box center [273, 107] width 449 height 30
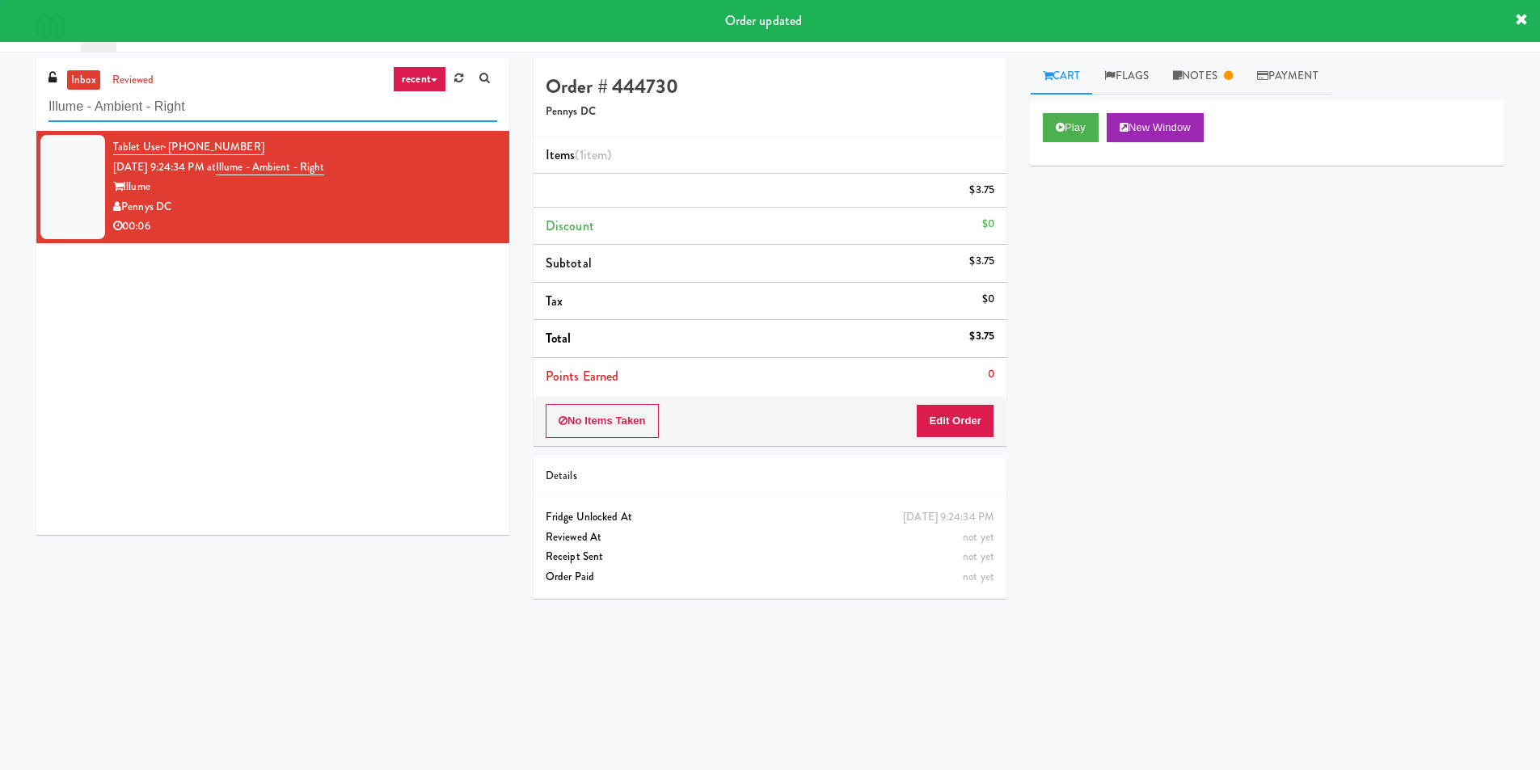
click at [361, 116] on input "Illume - Ambient - Right" at bounding box center [273, 107] width 449 height 30
paste input "500 West Trade - Combo"
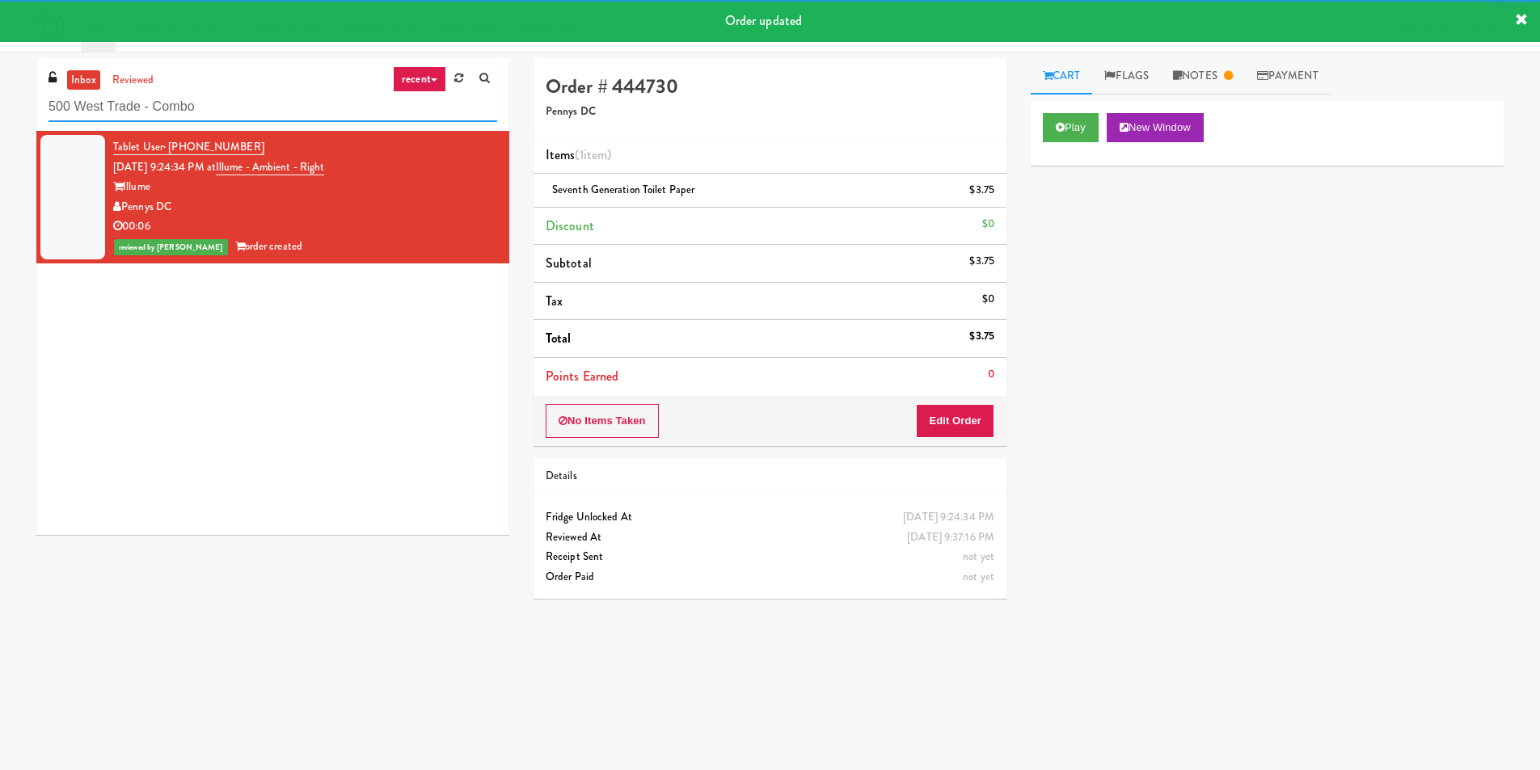
type input "500 West Trade - Combo"
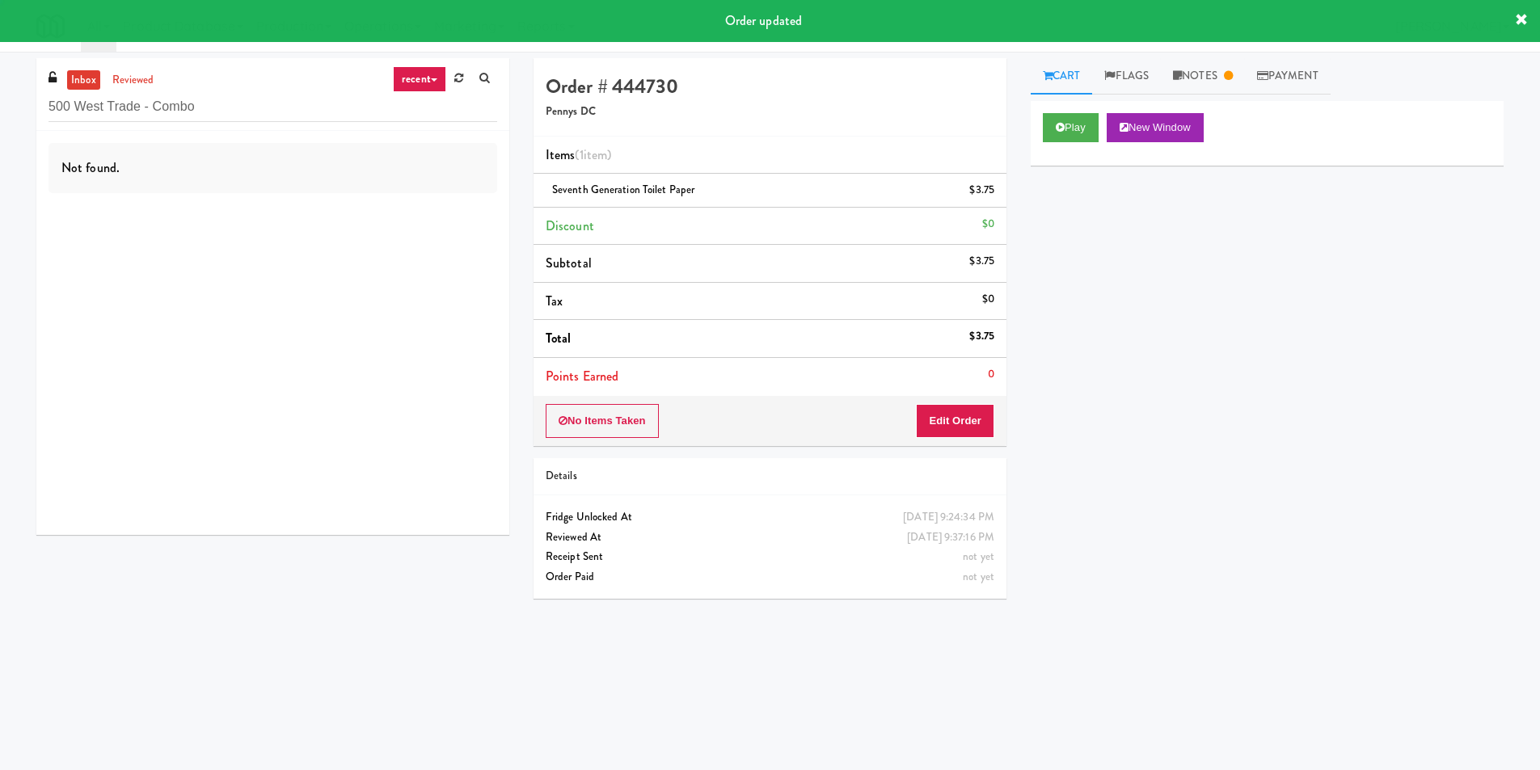
click at [407, 232] on div "Not found." at bounding box center [272, 333] width 473 height 404
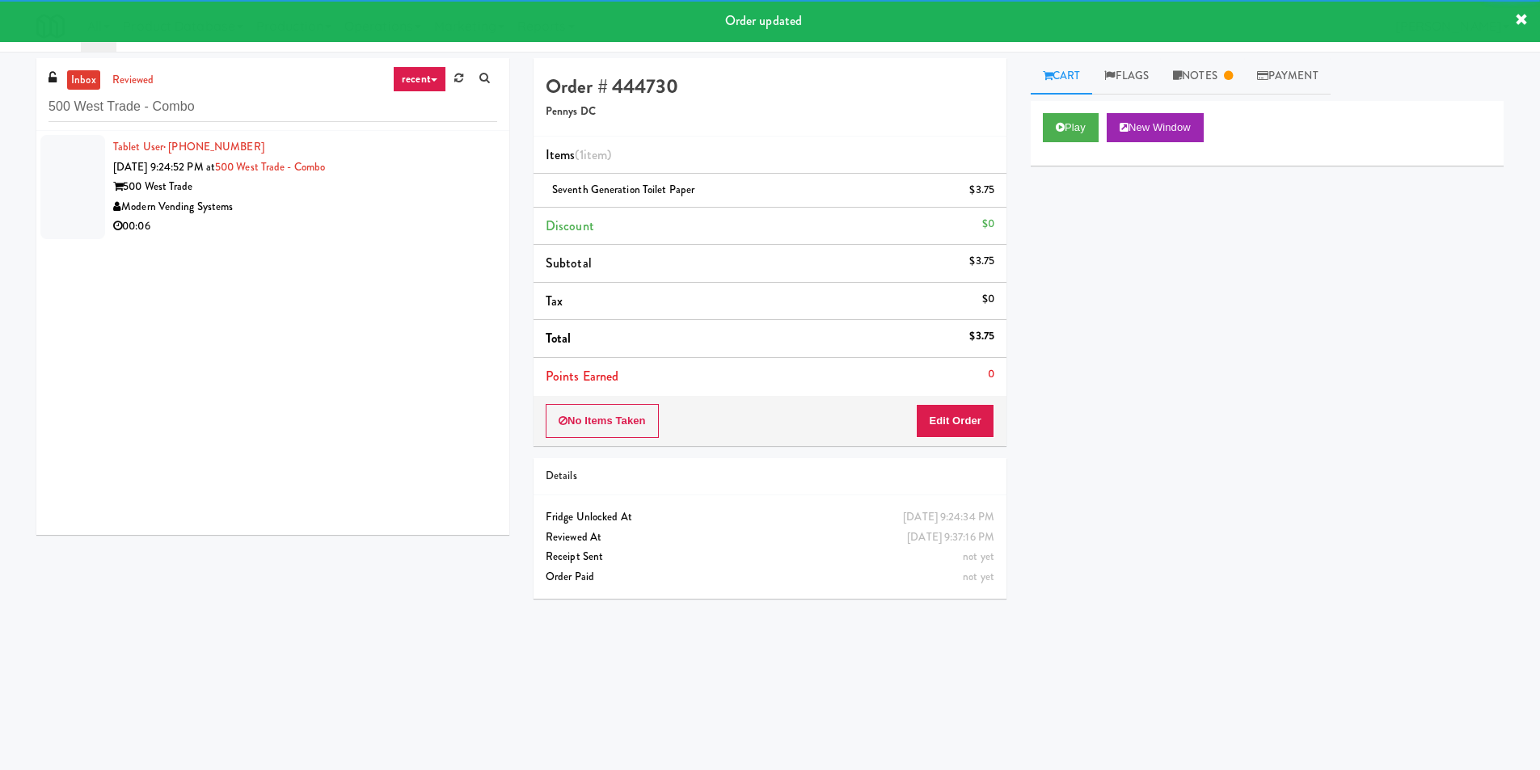
click at [466, 186] on div "500 West Trade" at bounding box center [305, 187] width 384 height 20
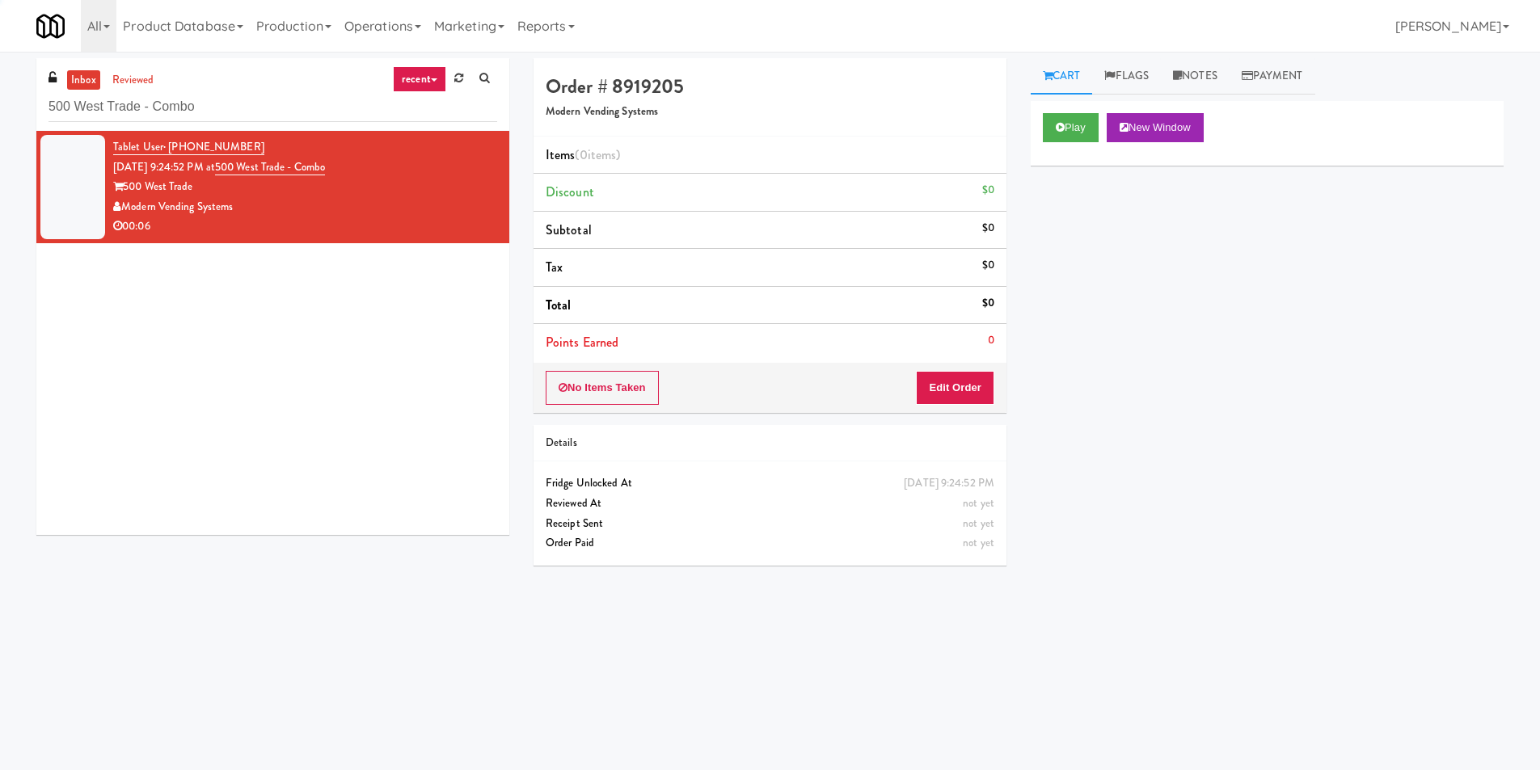
click at [1032, 125] on div "Play New Window" at bounding box center [1267, 133] width 473 height 65
click at [1068, 125] on button "Play" at bounding box center [1071, 127] width 56 height 29
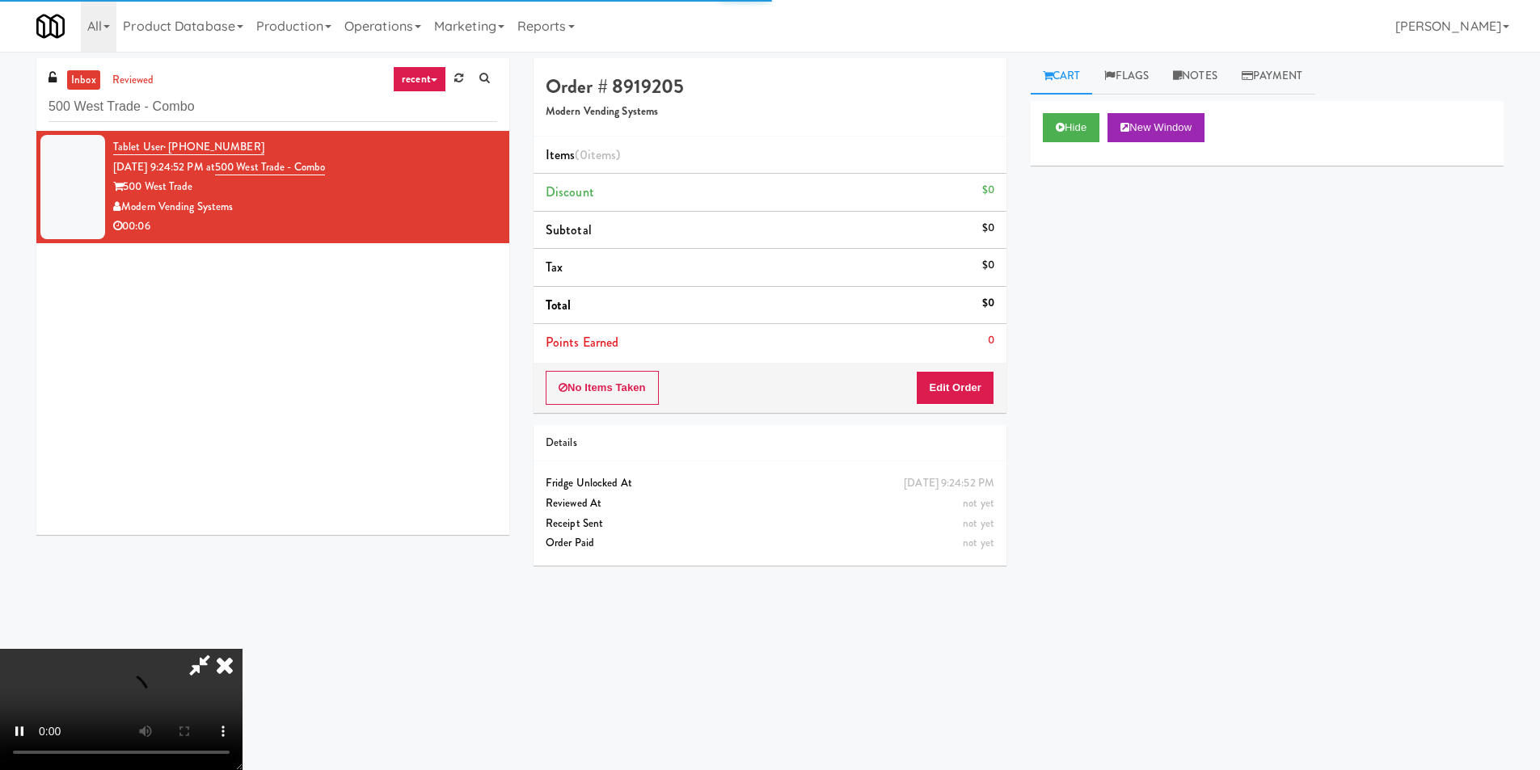
click at [946, 407] on div "No Items Taken Edit Order" at bounding box center [770, 388] width 473 height 50
click at [959, 392] on button "Edit Order" at bounding box center [955, 388] width 78 height 34
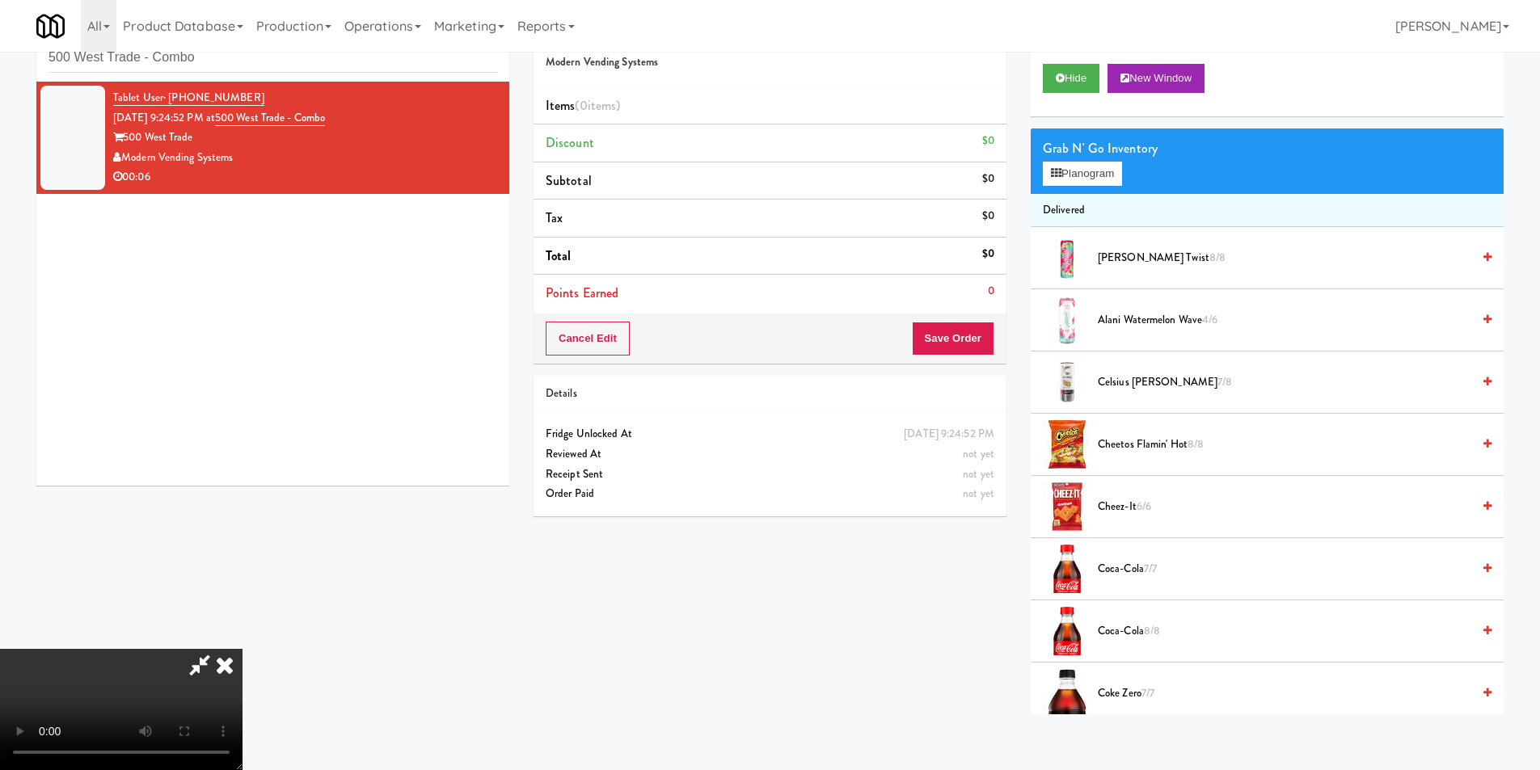
scroll to position [52, 0]
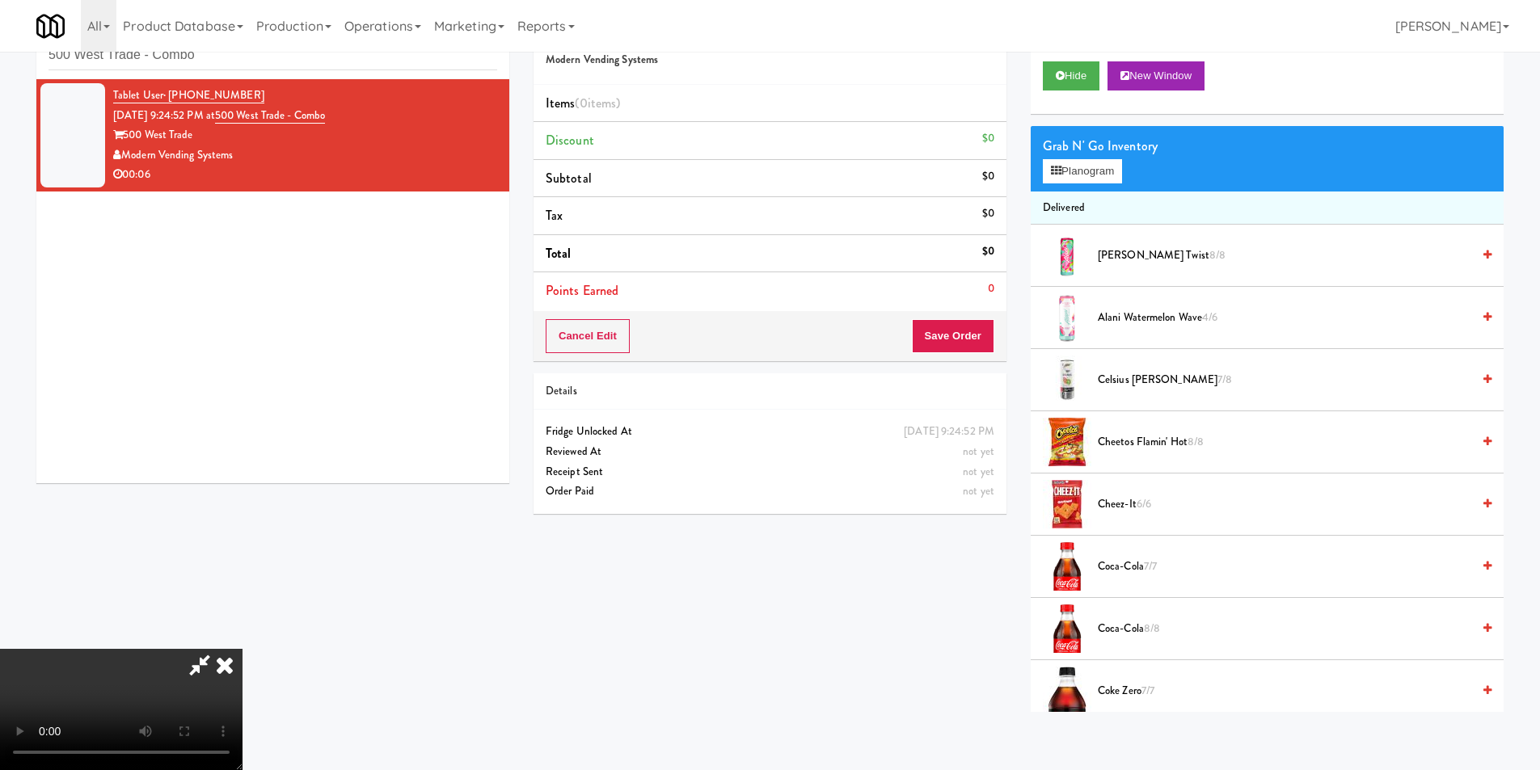
click at [243, 649] on video at bounding box center [121, 709] width 243 height 121
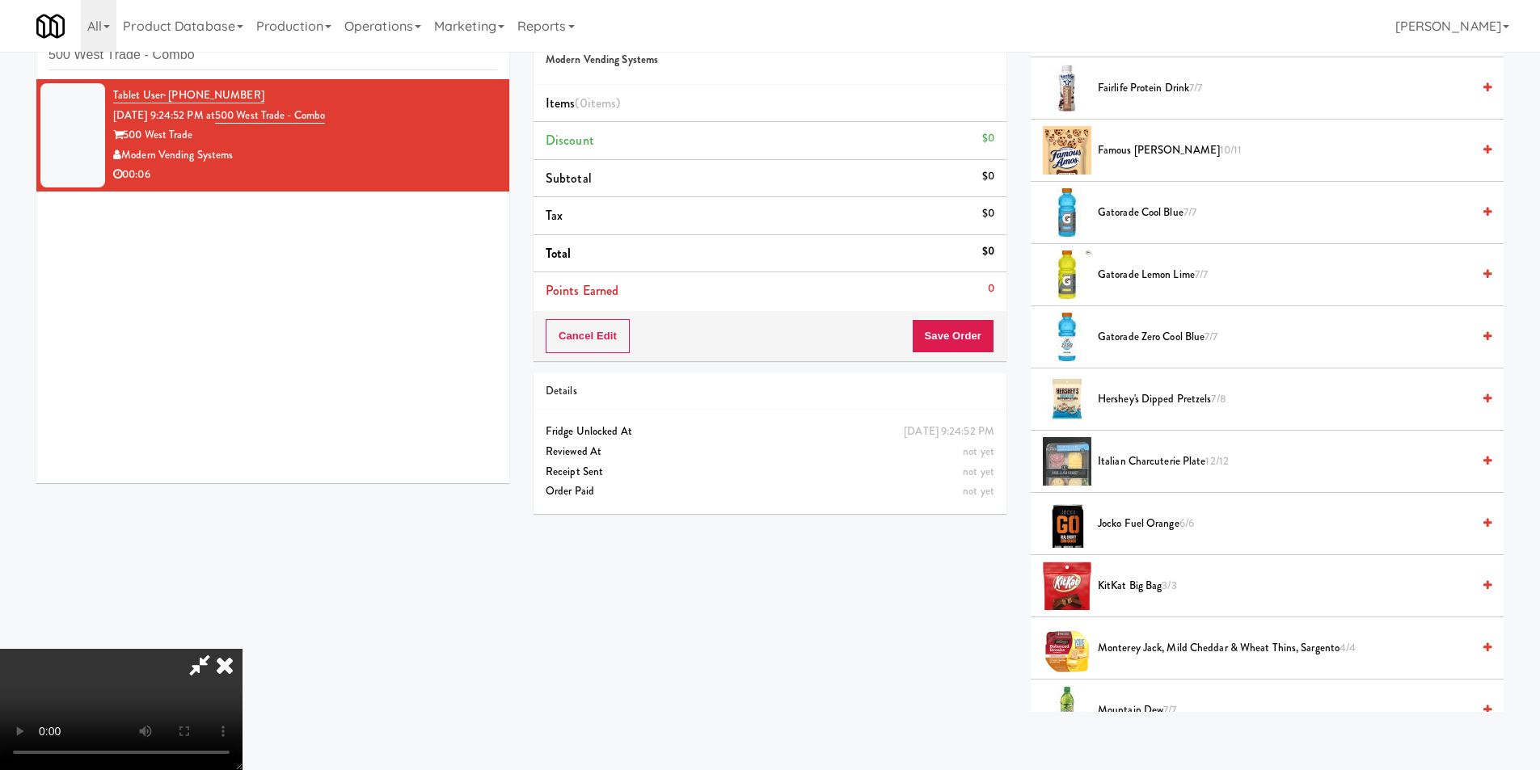
scroll to position [808, 0]
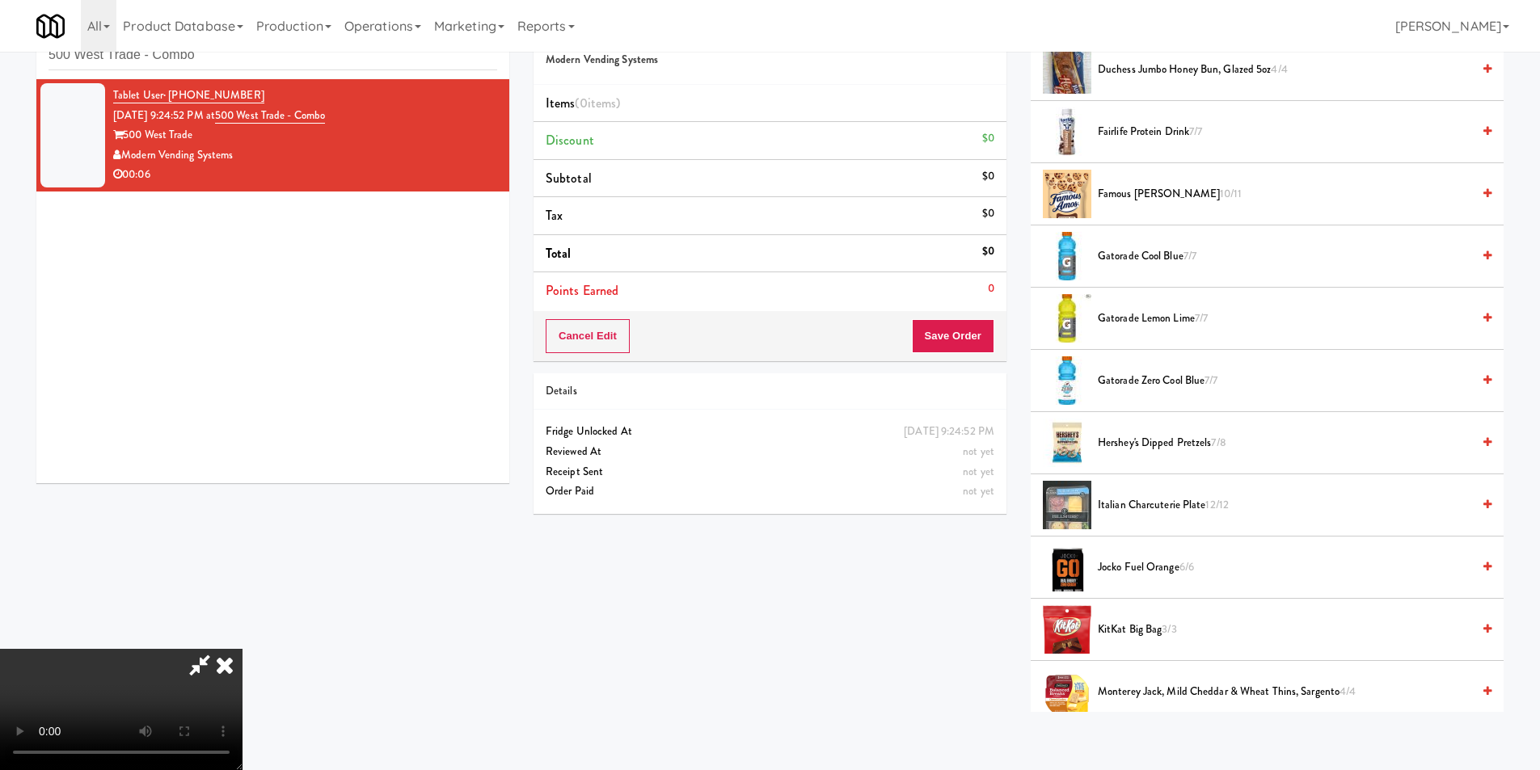
click at [1128, 255] on span "Gatorade Cool Blue 7/7" at bounding box center [1285, 257] width 374 height 20
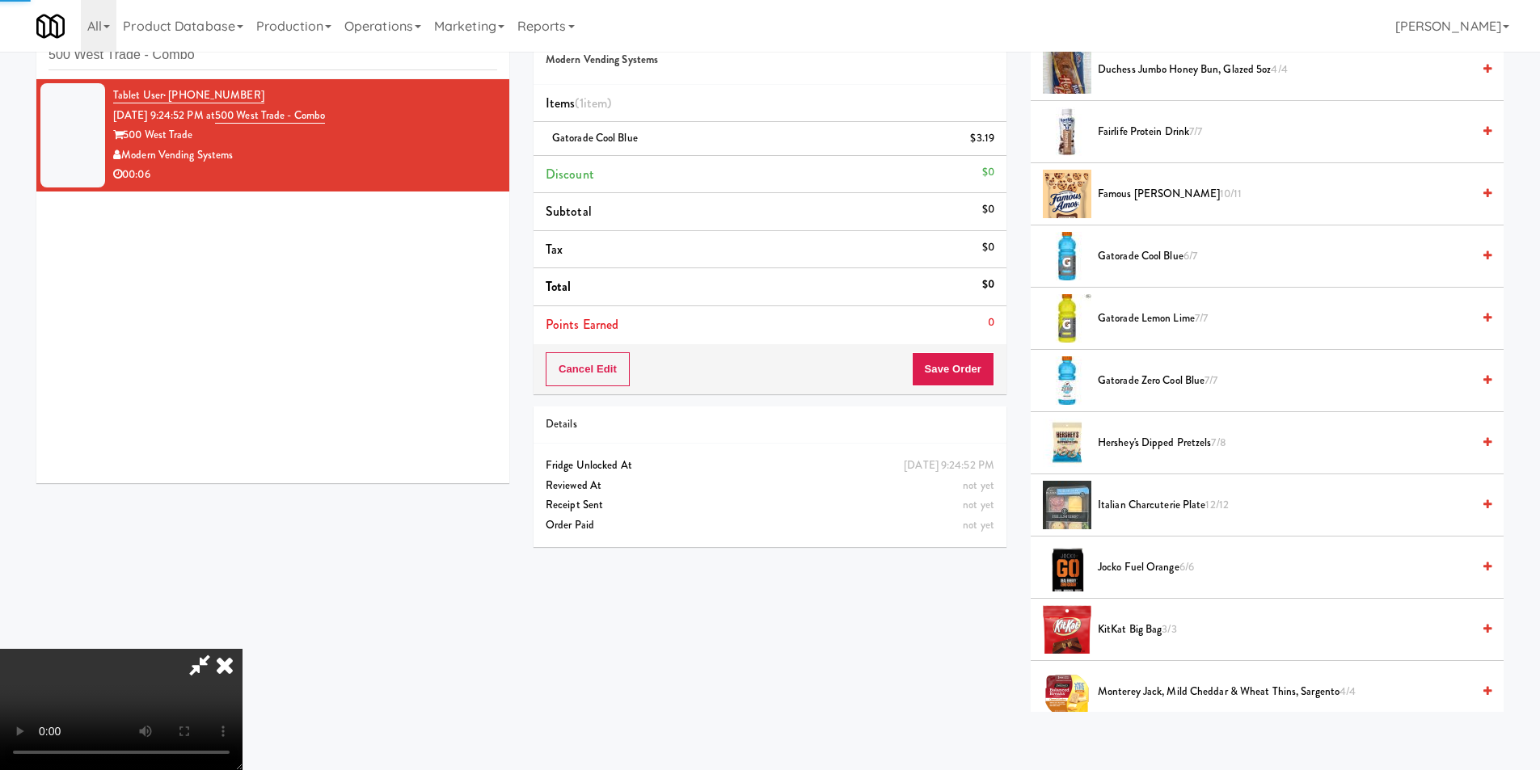
click at [243, 649] on video at bounding box center [121, 709] width 243 height 121
click at [993, 369] on button "Save Order" at bounding box center [953, 369] width 82 height 34
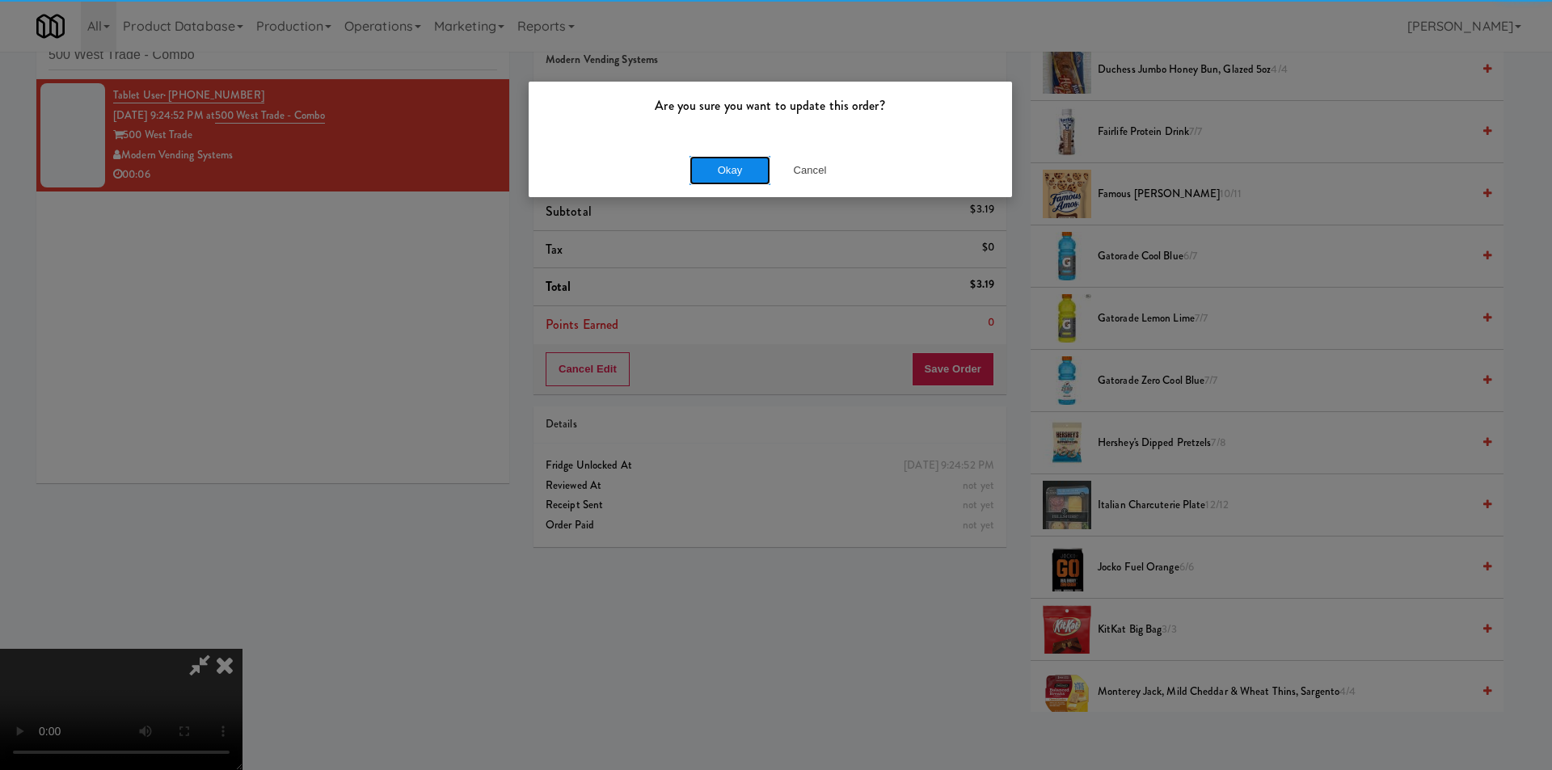
click at [707, 175] on button "Okay" at bounding box center [730, 170] width 81 height 29
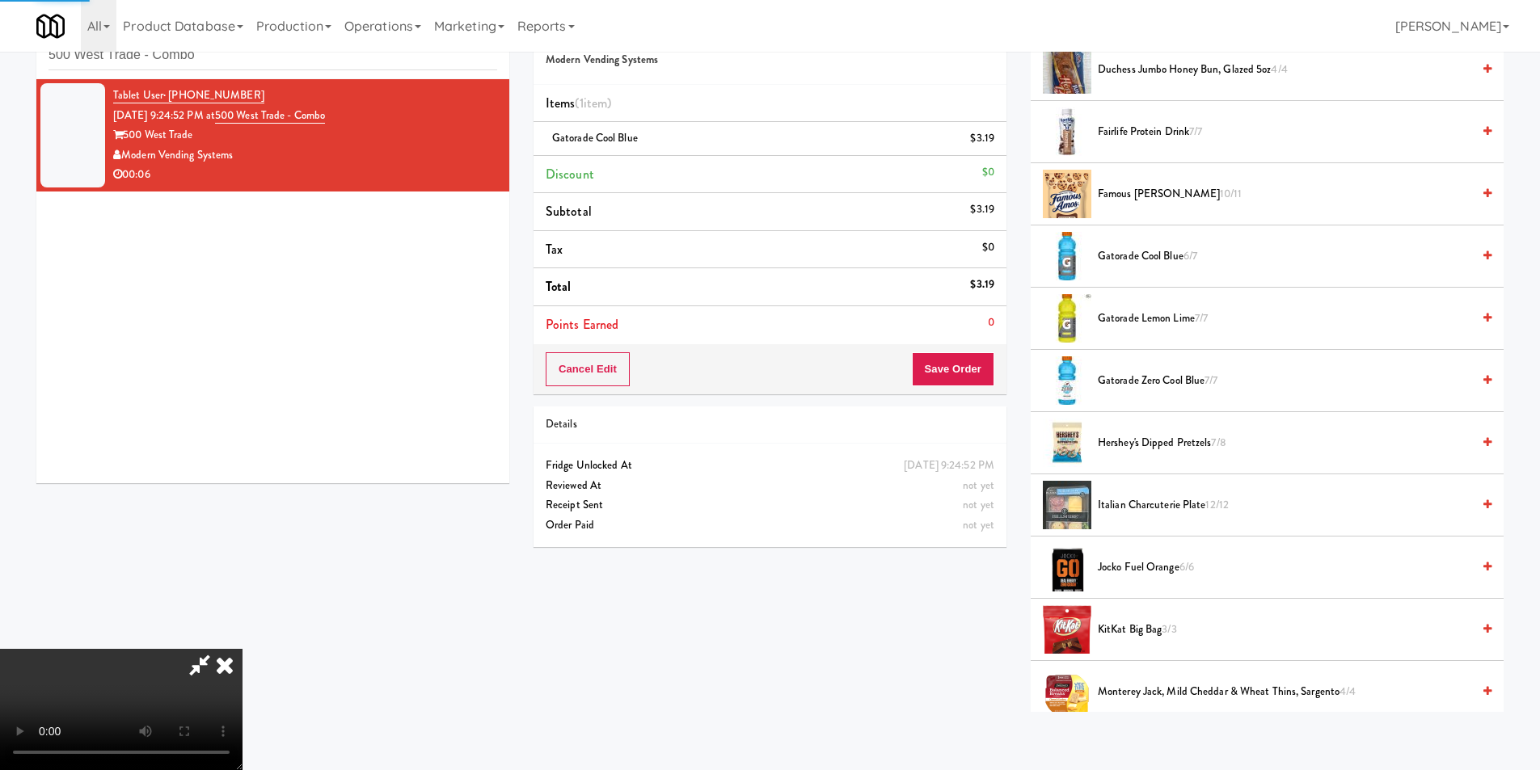
scroll to position [0, 0]
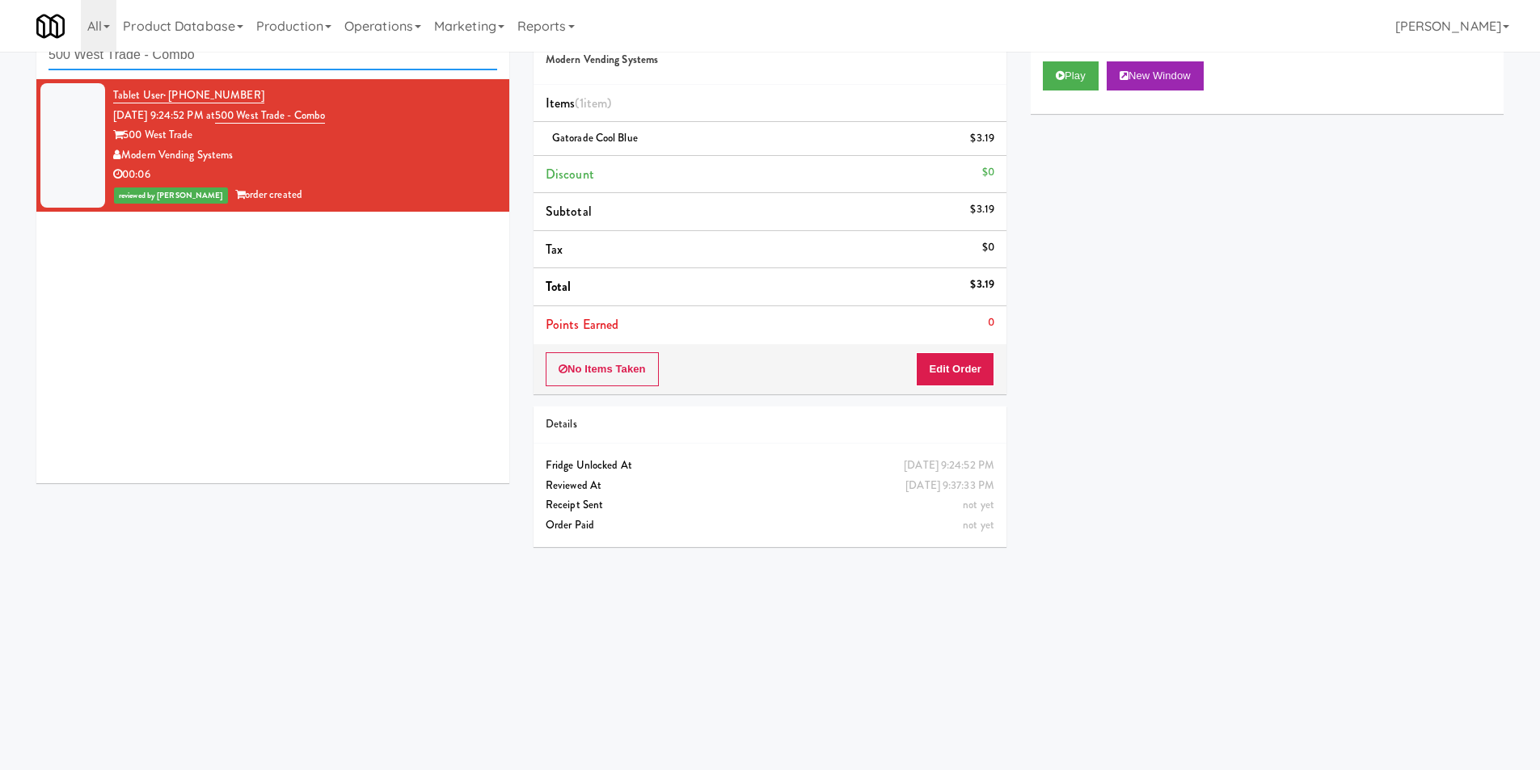
click at [305, 60] on input "500 West Trade - Combo" at bounding box center [273, 55] width 449 height 30
paste input "Steward Tower"
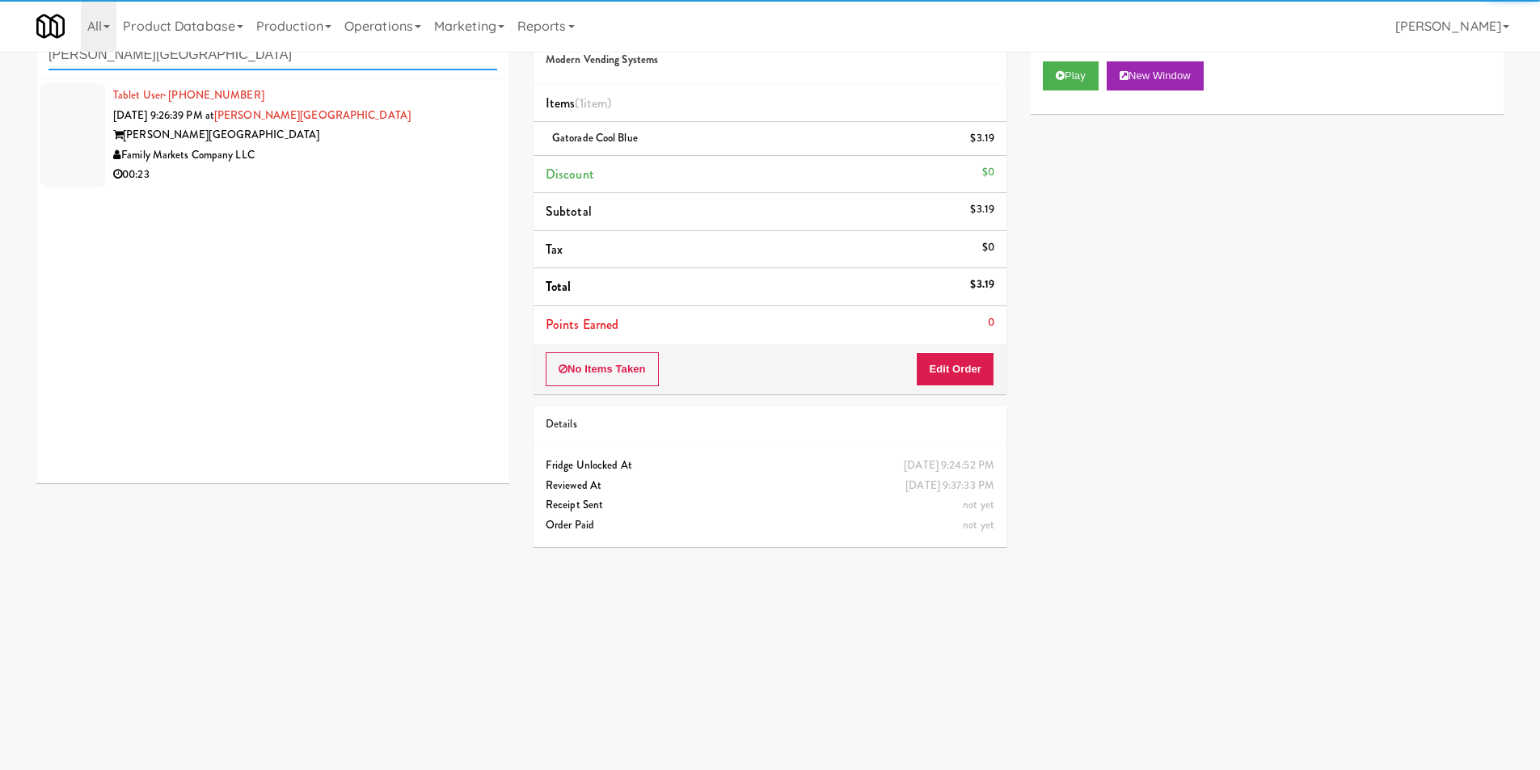
type input "Steward Tower"
click at [445, 173] on div "00:23" at bounding box center [305, 175] width 384 height 20
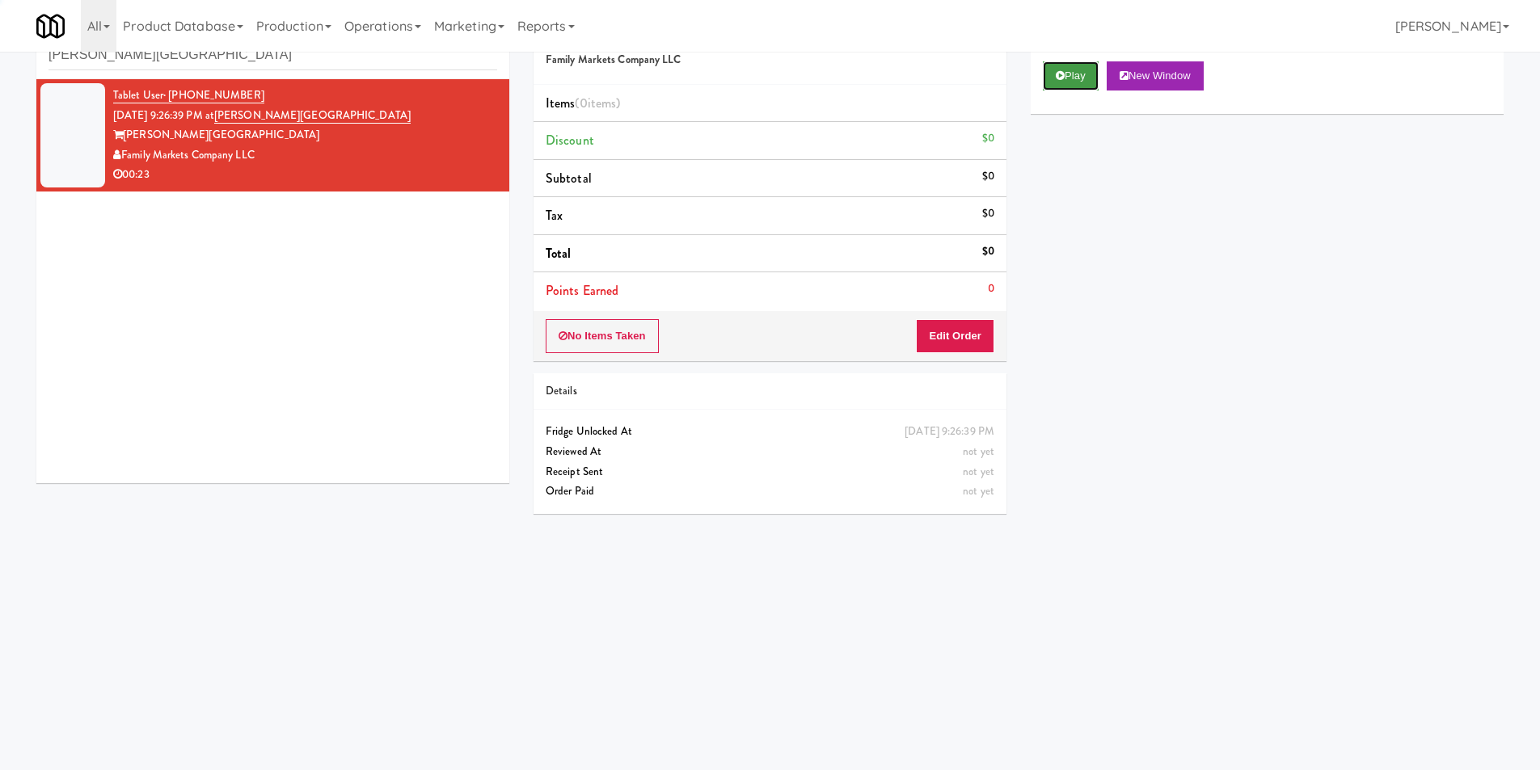
click at [1049, 75] on button "Play" at bounding box center [1071, 75] width 56 height 29
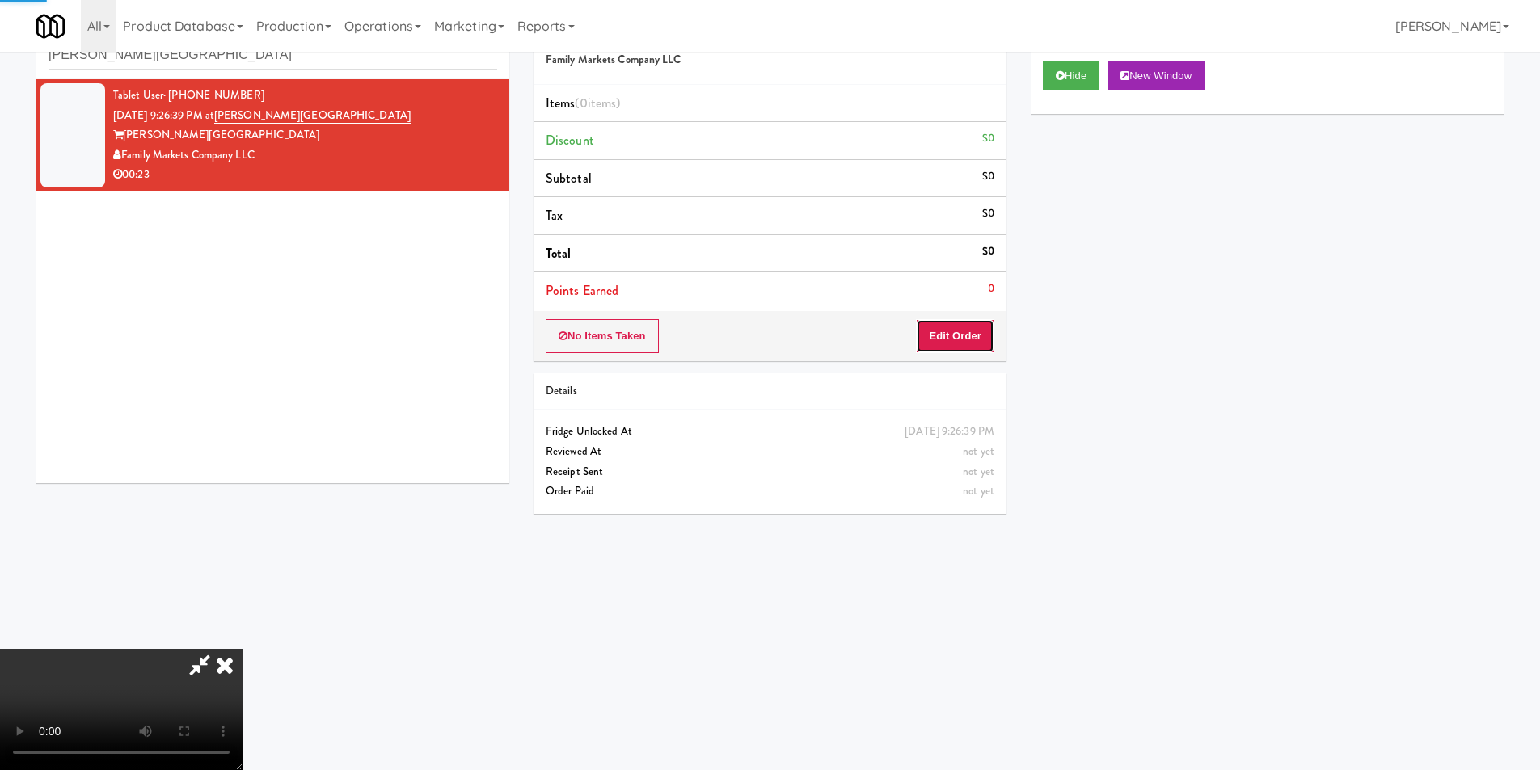
click at [963, 320] on button "Edit Order" at bounding box center [955, 336] width 78 height 34
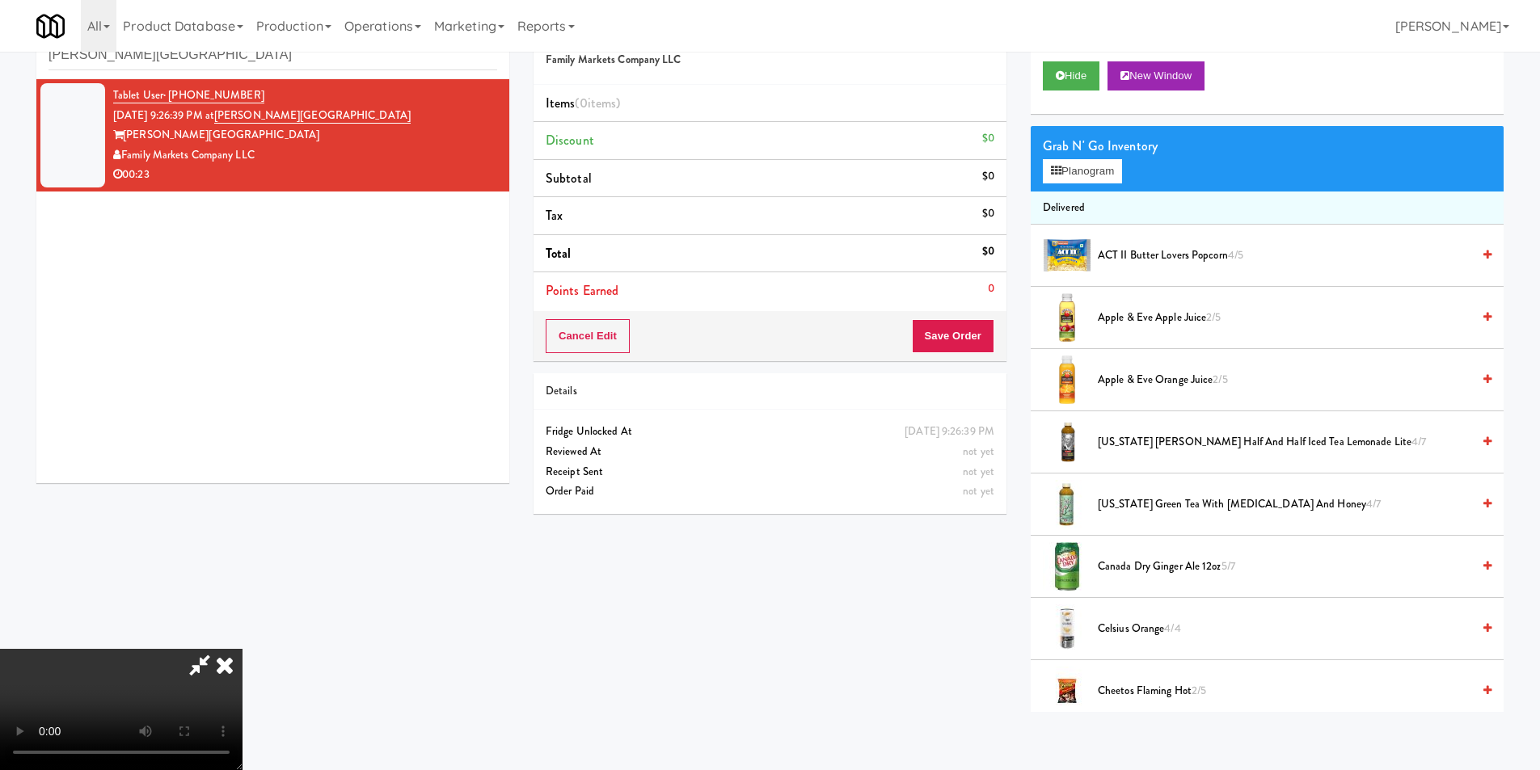
click at [243, 649] on video at bounding box center [121, 709] width 243 height 121
click at [1083, 164] on button "Planogram" at bounding box center [1082, 171] width 79 height 24
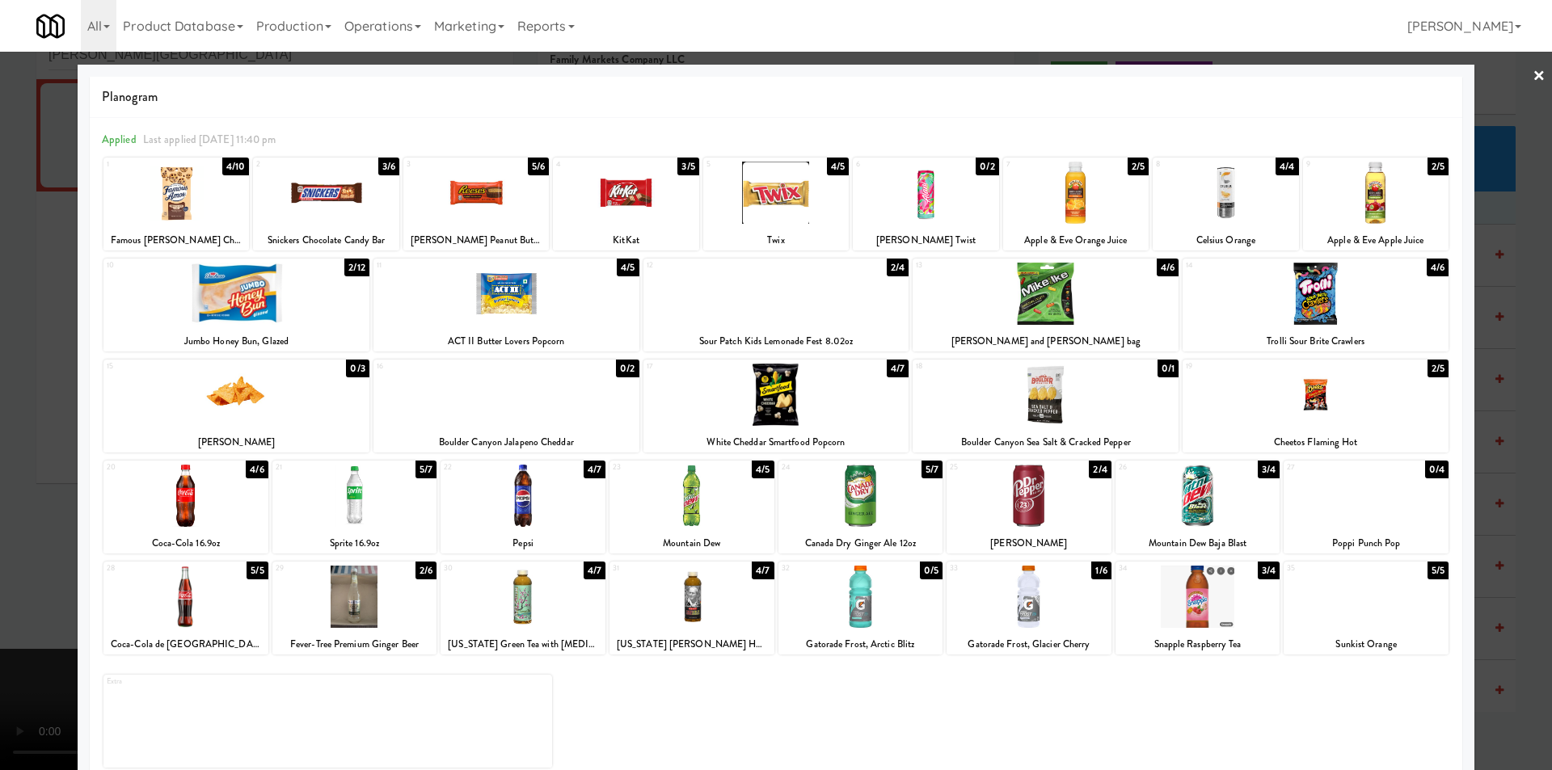
click at [1514, 559] on div at bounding box center [776, 385] width 1552 height 770
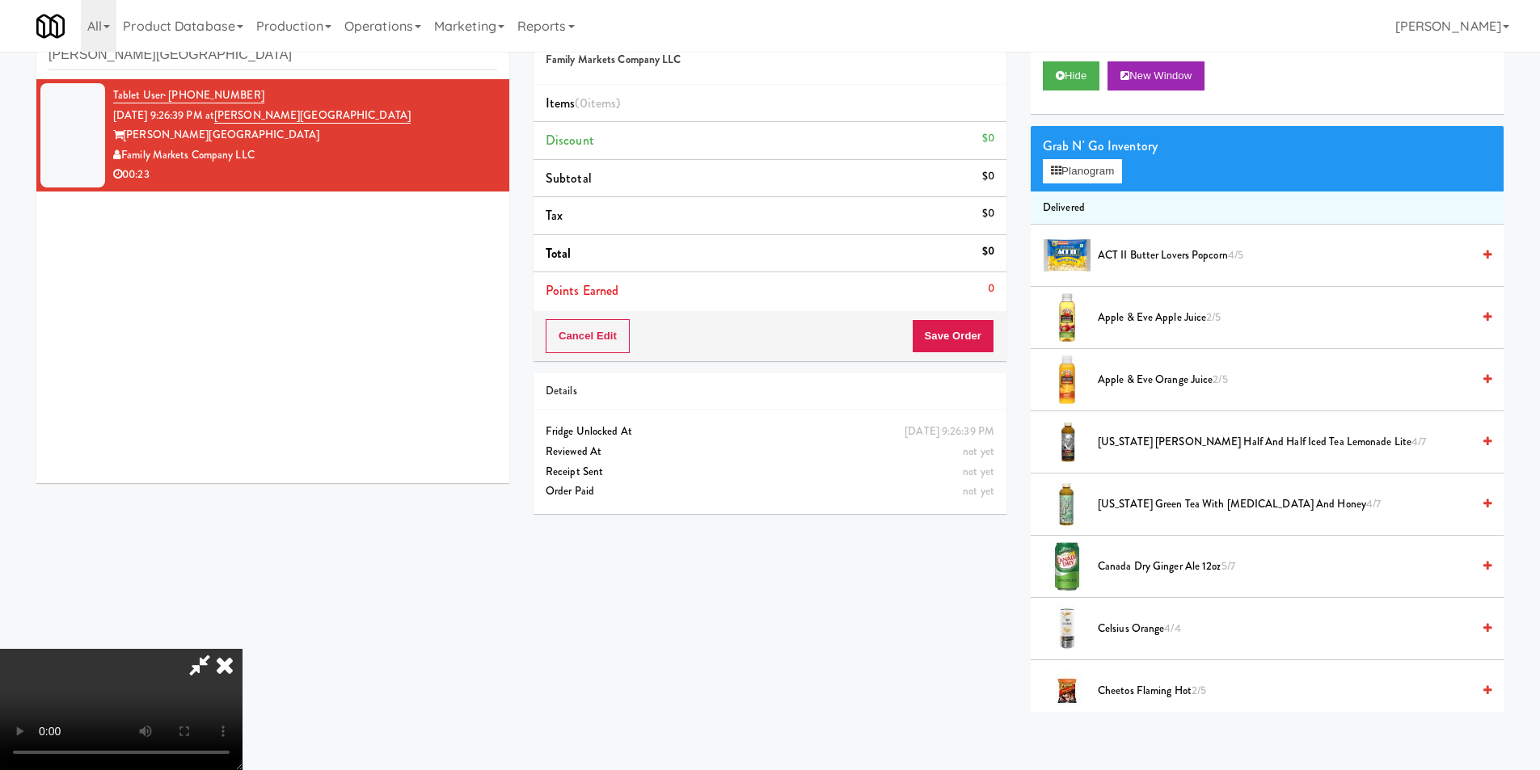
scroll to position [52, 0]
click at [205, 755] on video at bounding box center [121, 709] width 243 height 121
click at [243, 649] on video at bounding box center [121, 709] width 243 height 121
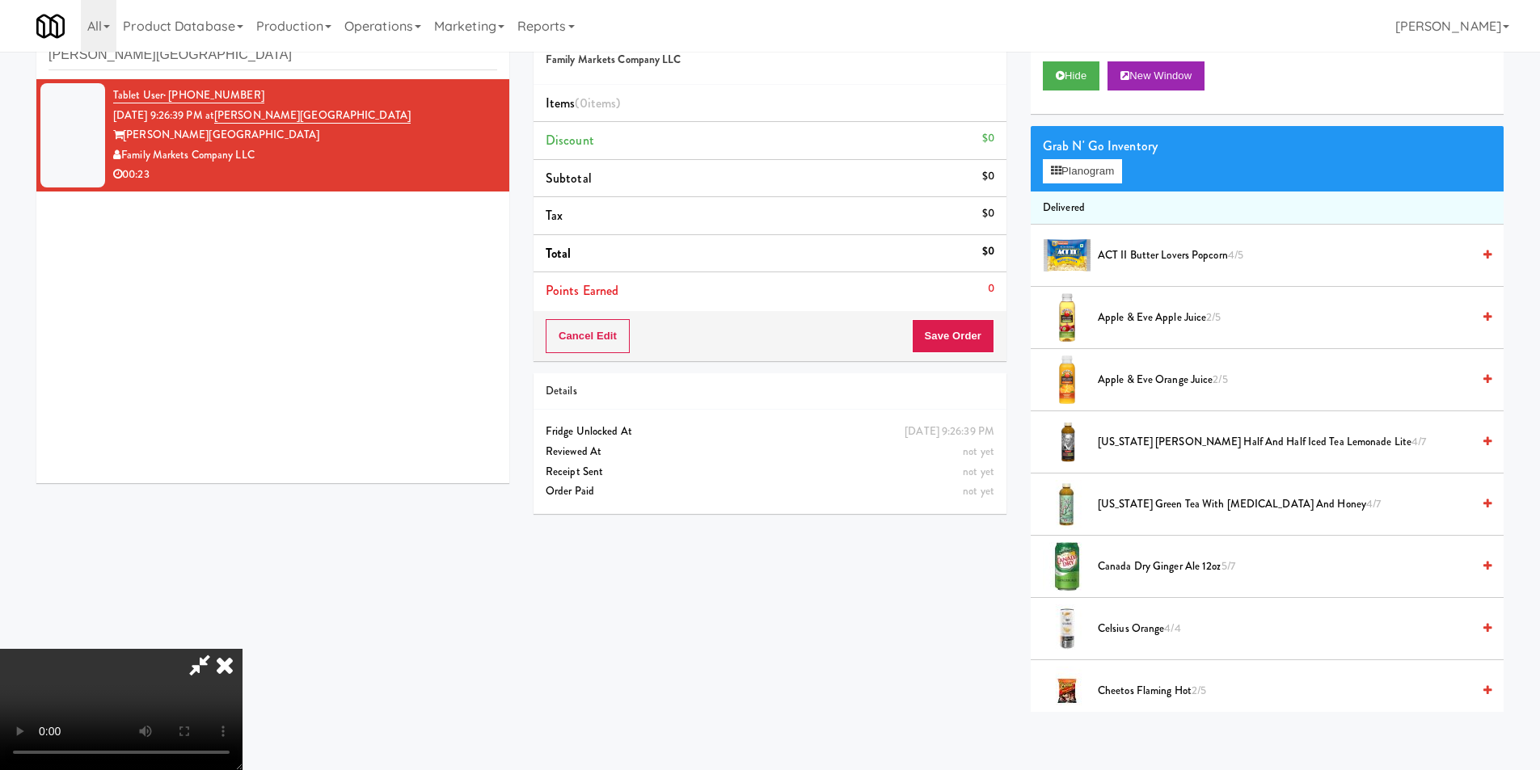
click at [243, 649] on video at bounding box center [121, 709] width 243 height 121
click at [1066, 166] on button "Planogram" at bounding box center [1082, 171] width 79 height 24
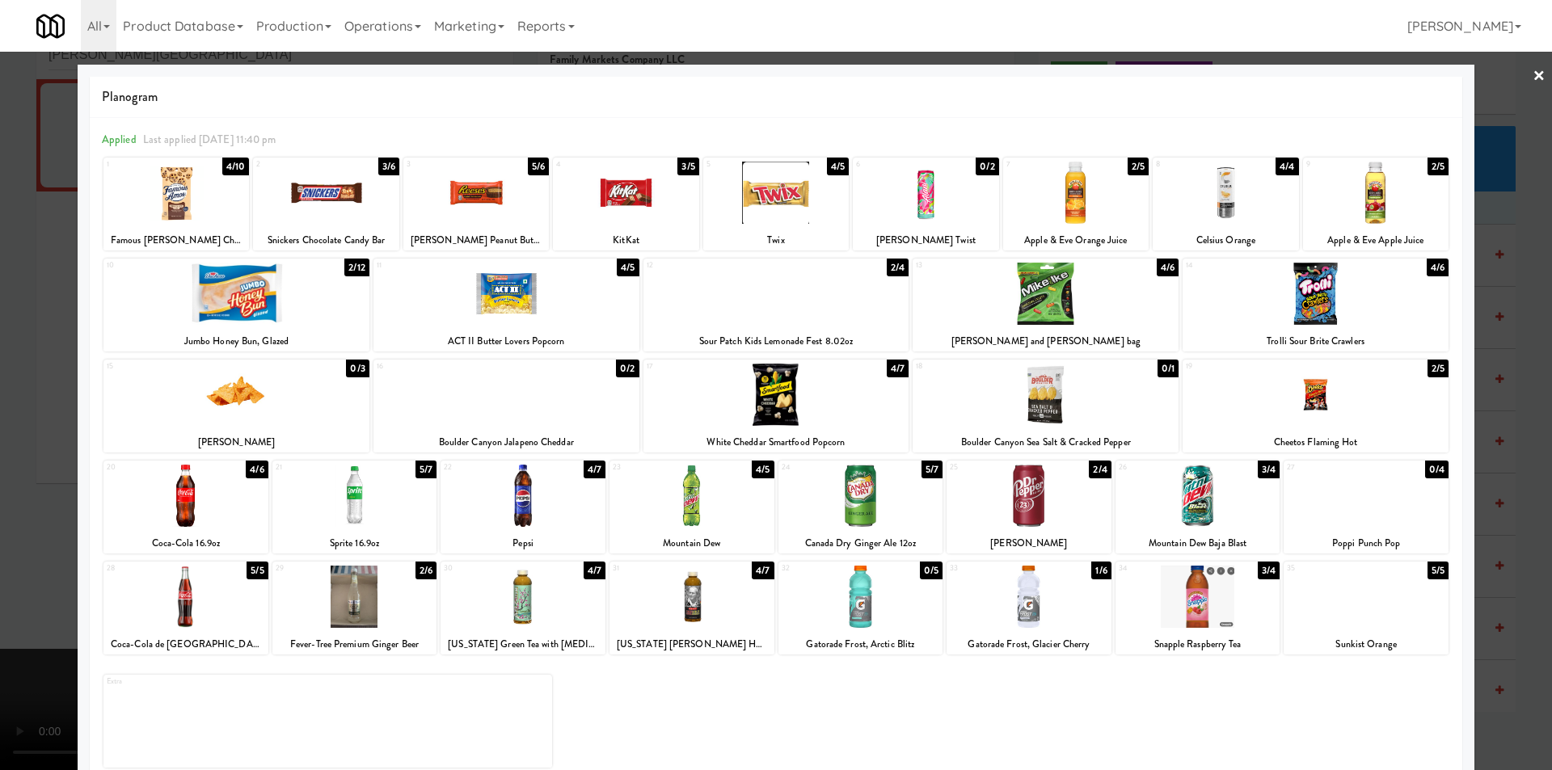
click at [699, 615] on div at bounding box center [692, 597] width 165 height 62
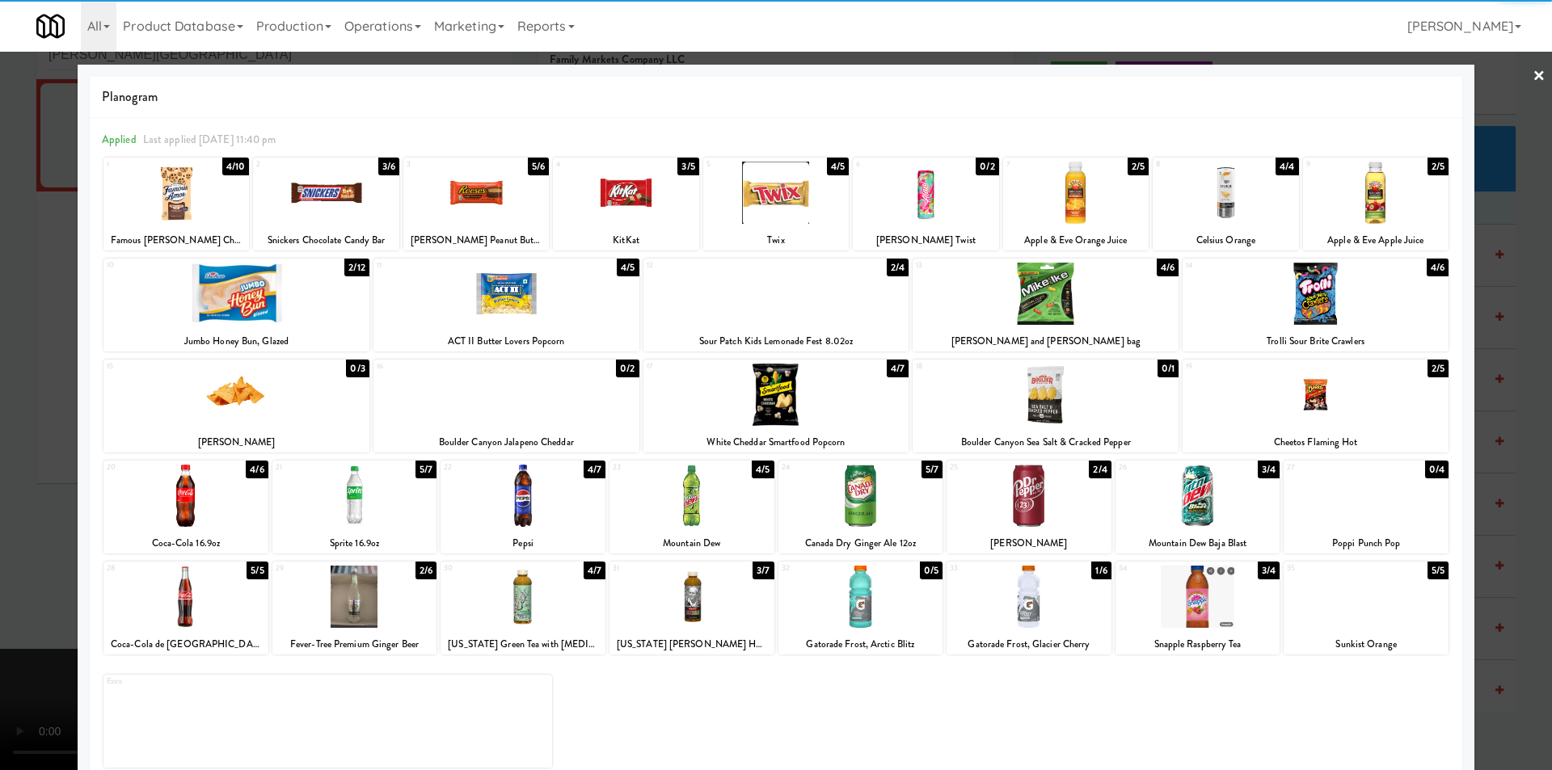
click at [1138, 613] on div at bounding box center [1198, 597] width 165 height 62
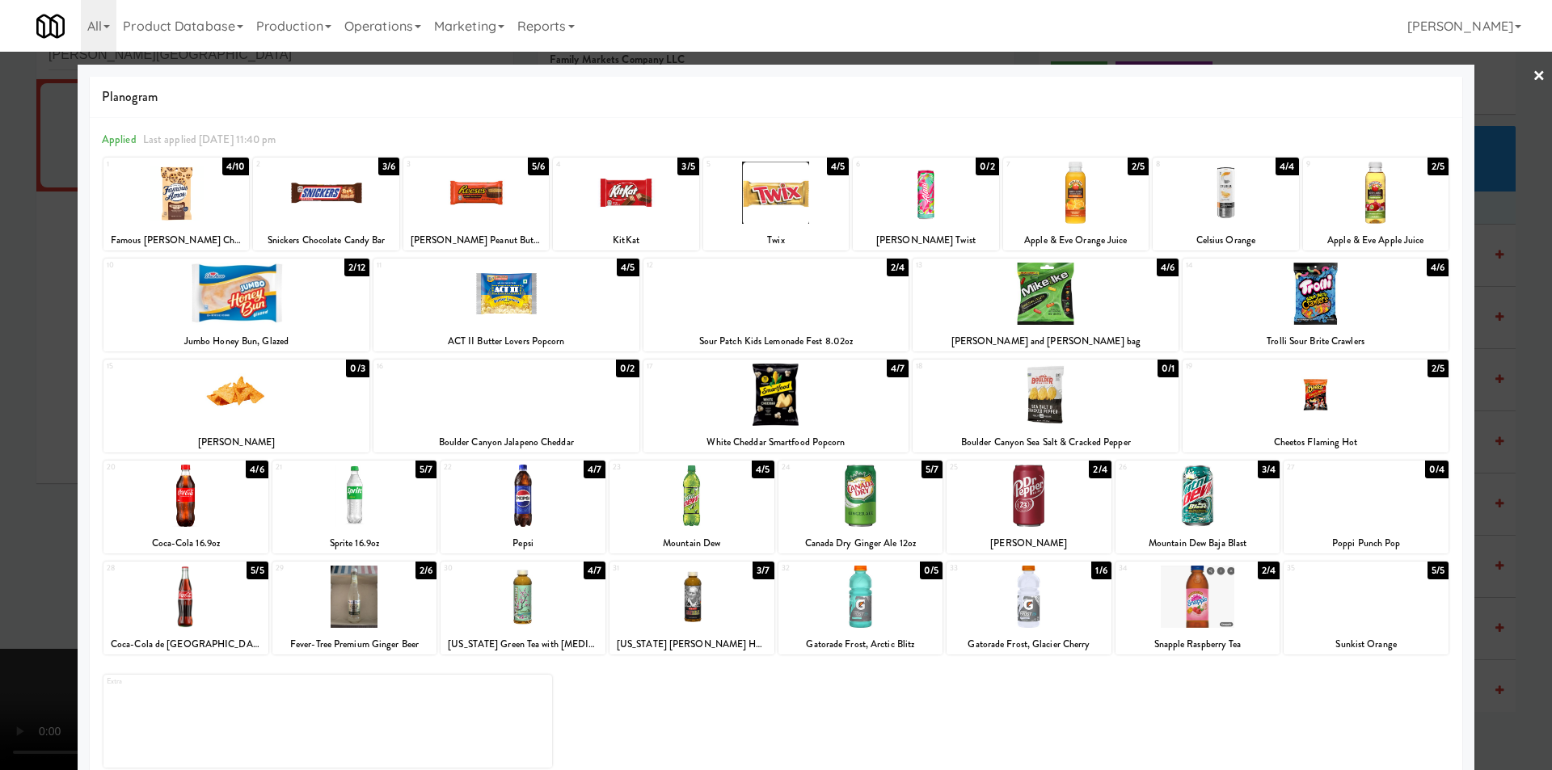
click at [255, 313] on div at bounding box center [236, 294] width 266 height 62
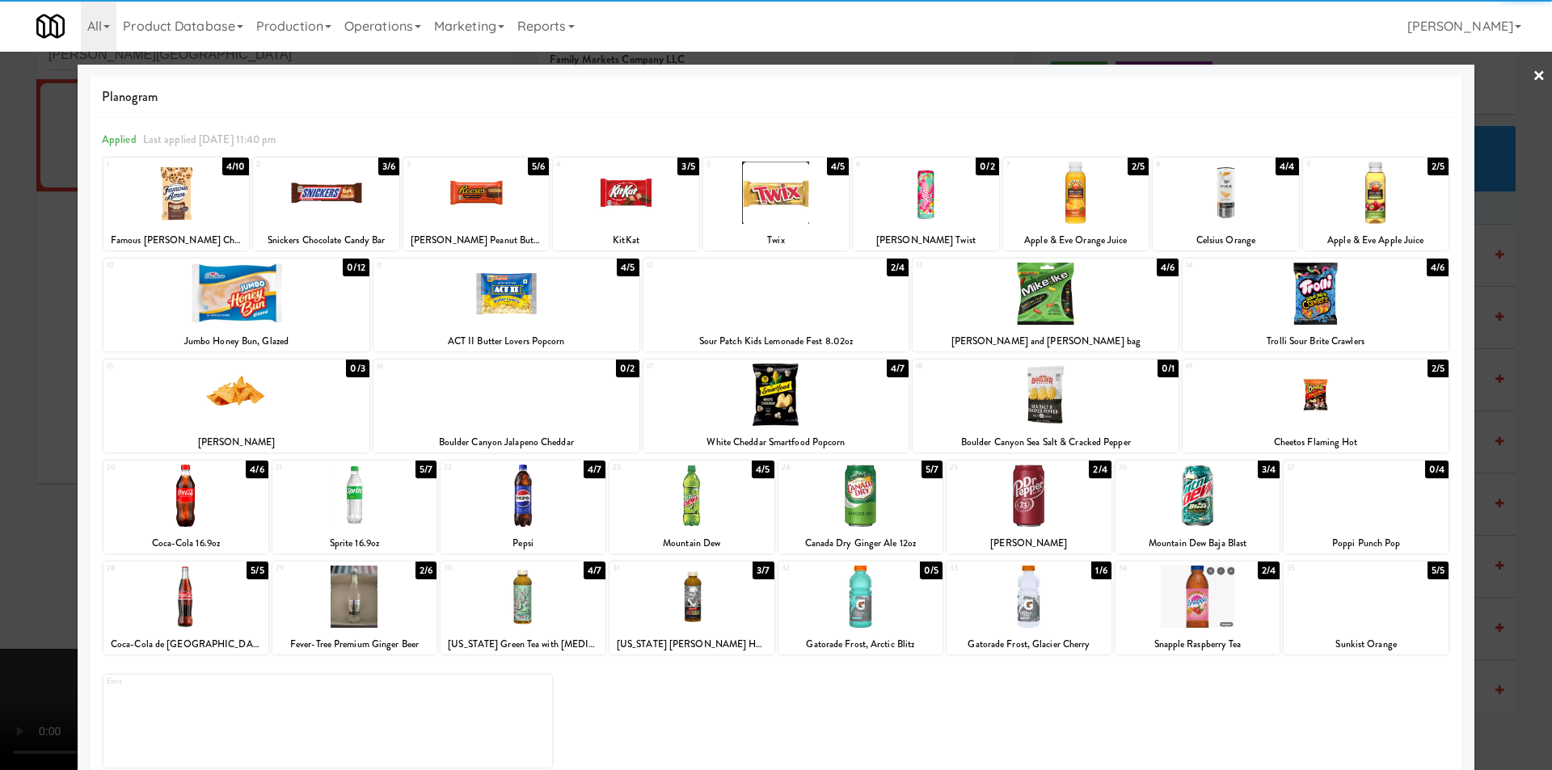
click at [49, 366] on div at bounding box center [776, 385] width 1552 height 770
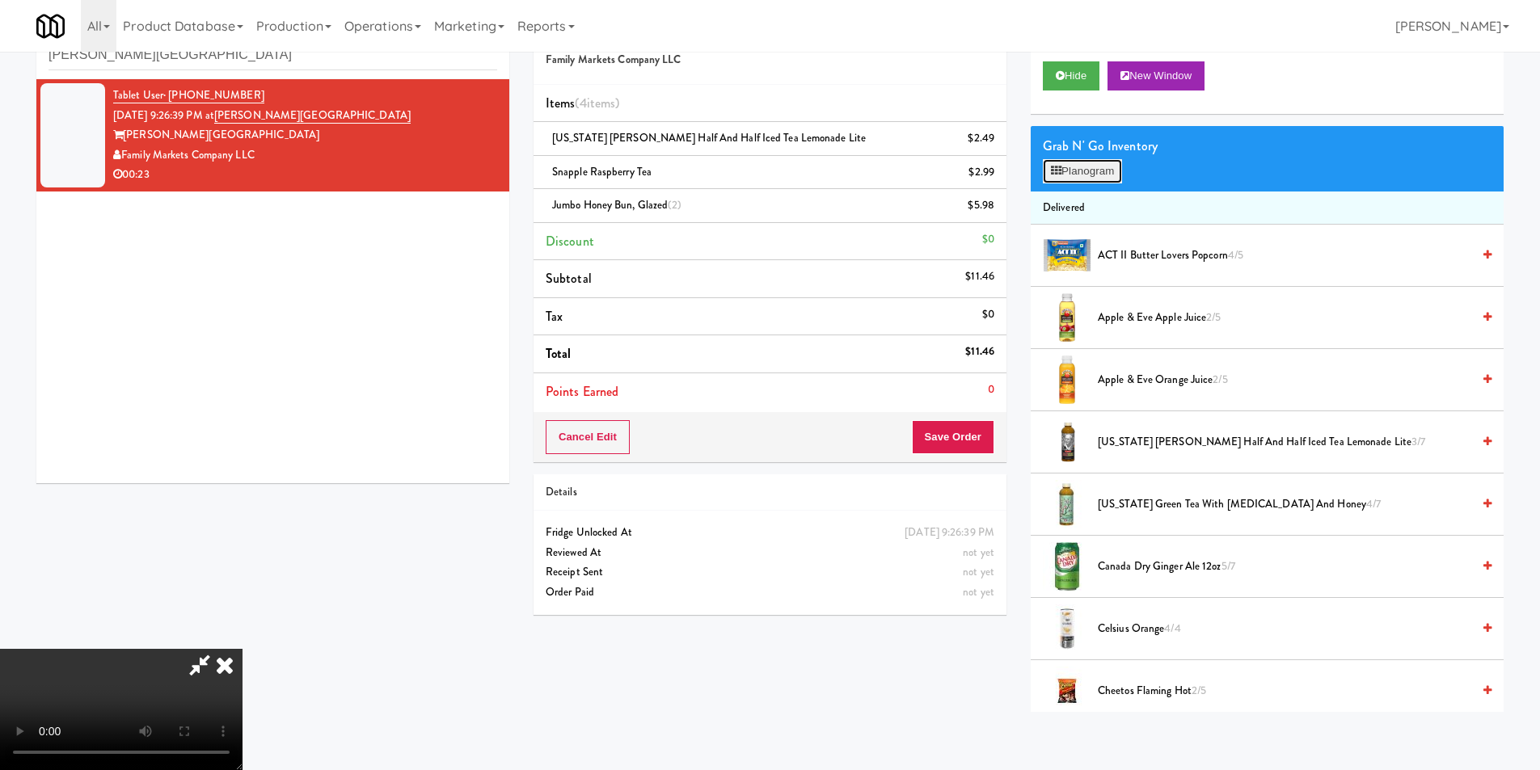
click at [1109, 171] on button "Planogram" at bounding box center [1082, 171] width 79 height 24
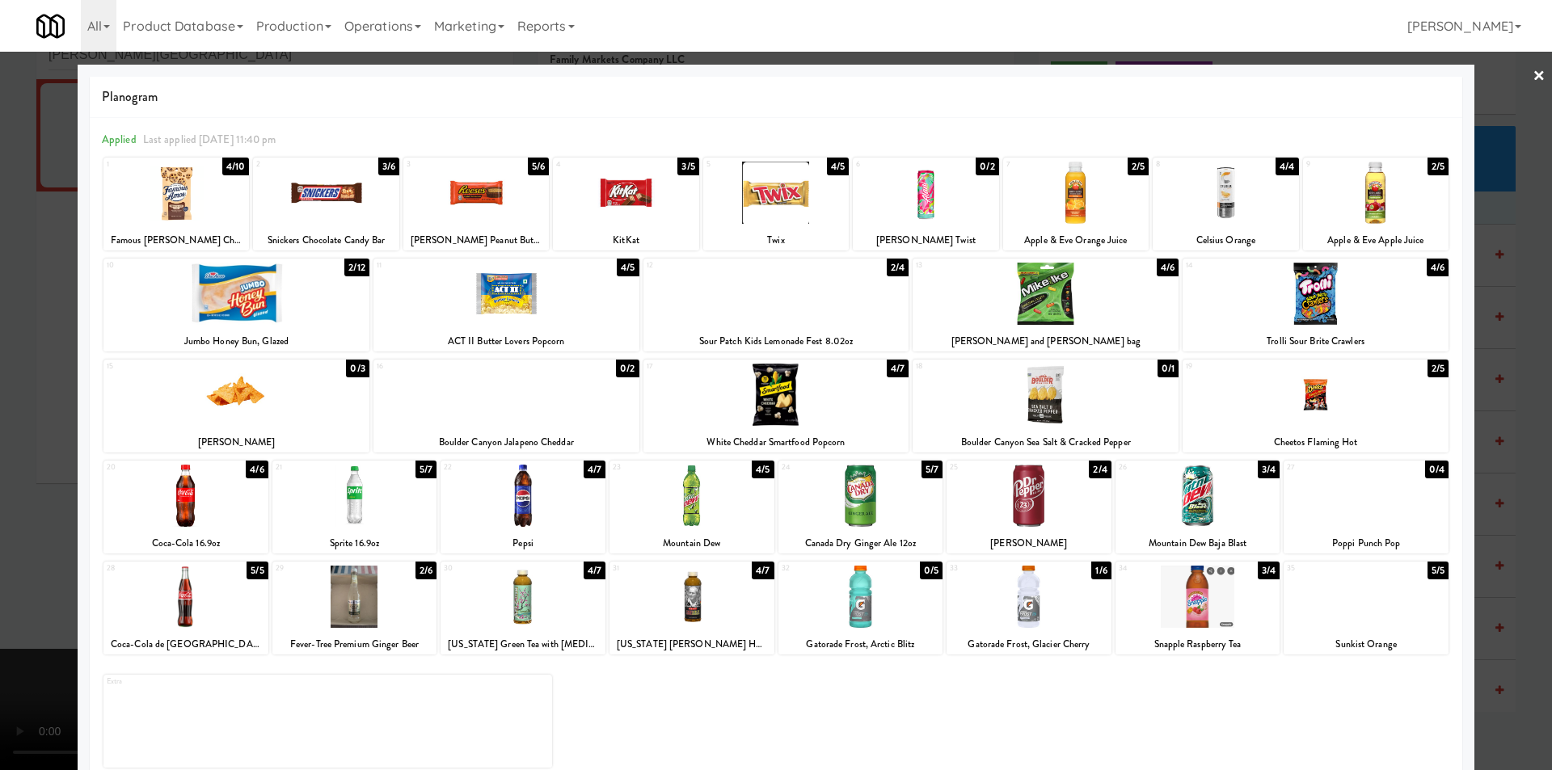
click at [1482, 545] on div at bounding box center [776, 385] width 1552 height 770
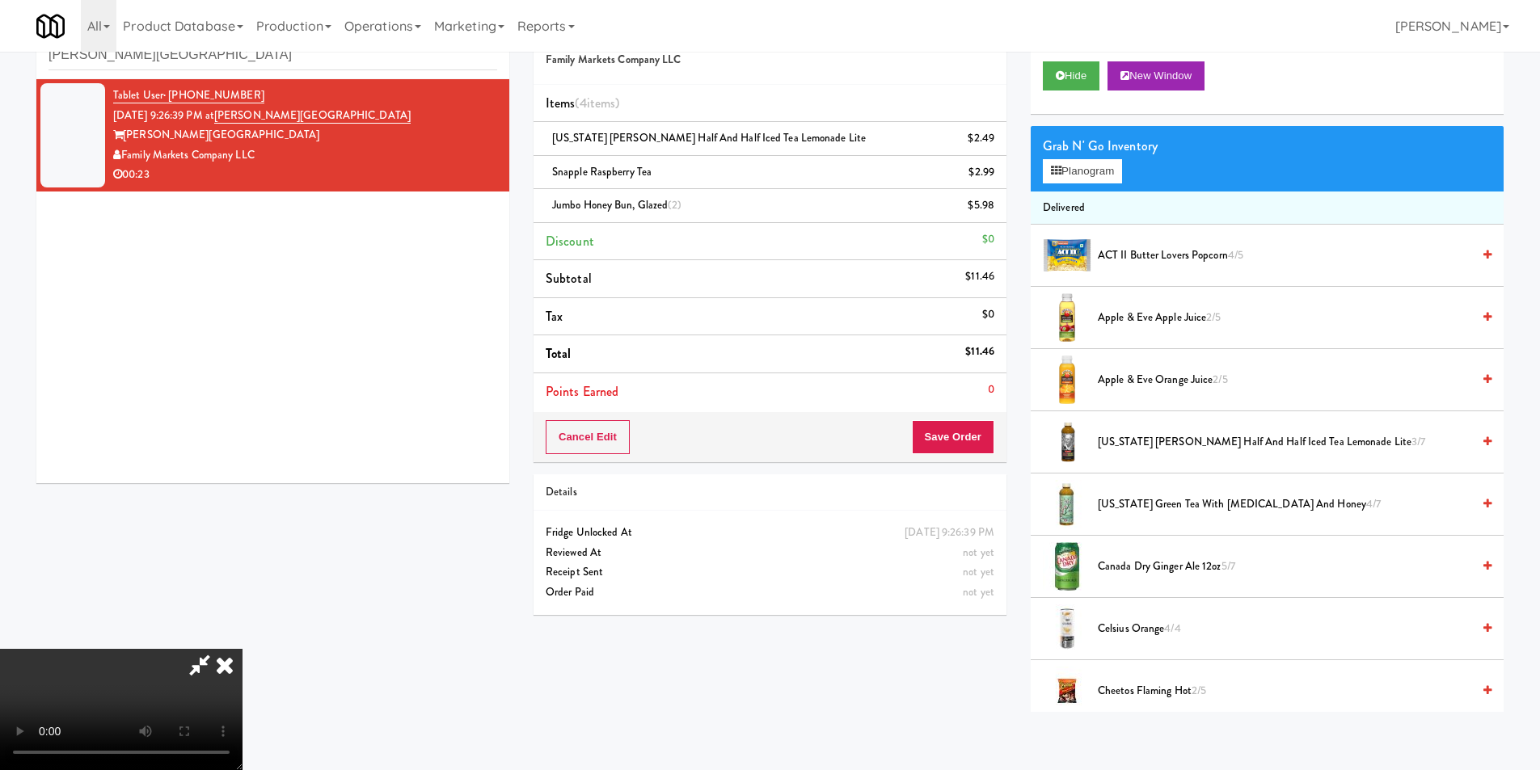
click at [243, 649] on video at bounding box center [121, 709] width 243 height 121
click at [1068, 164] on button "Planogram" at bounding box center [1082, 171] width 79 height 24
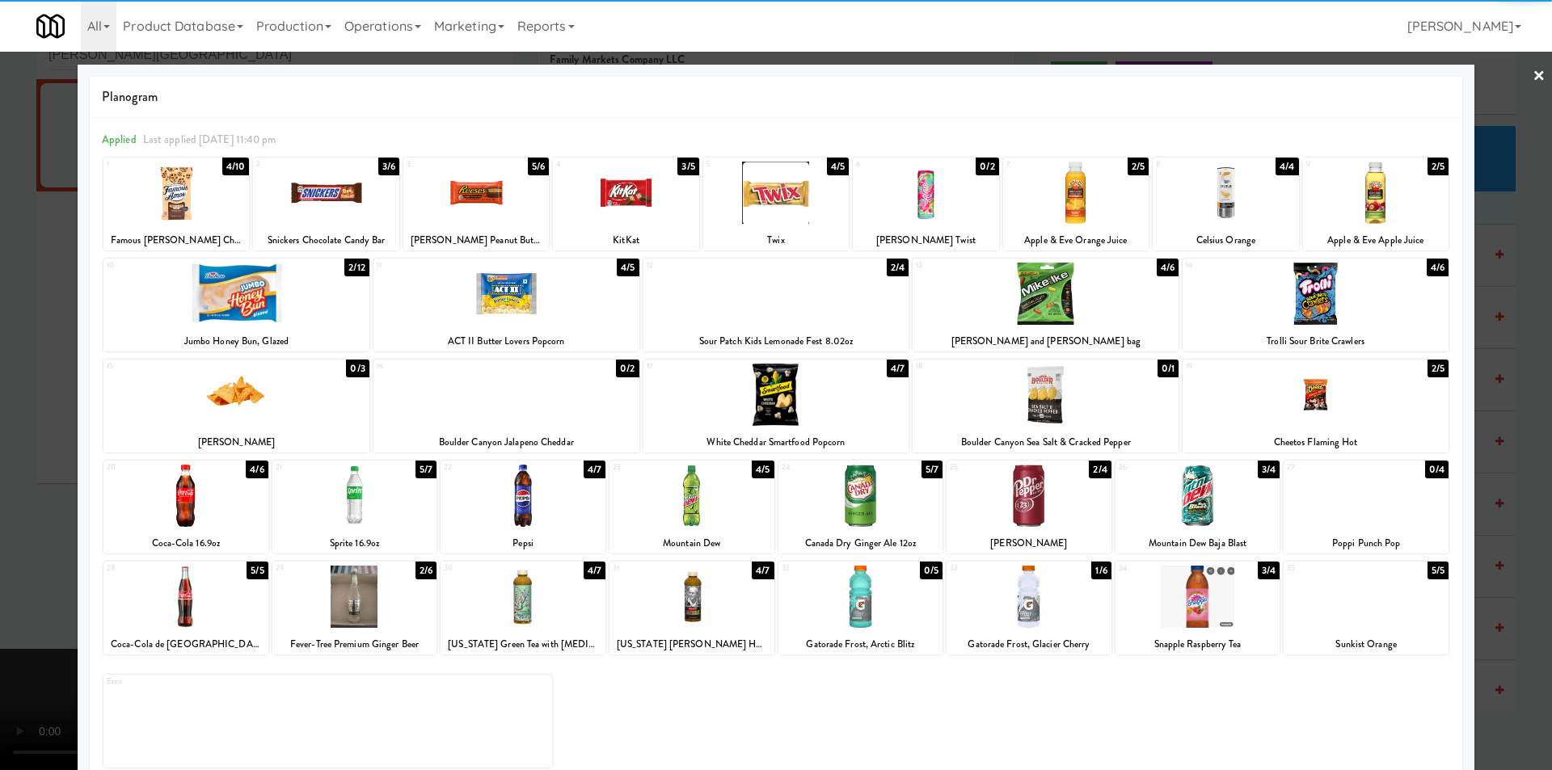
click at [1205, 196] on div at bounding box center [1226, 193] width 146 height 62
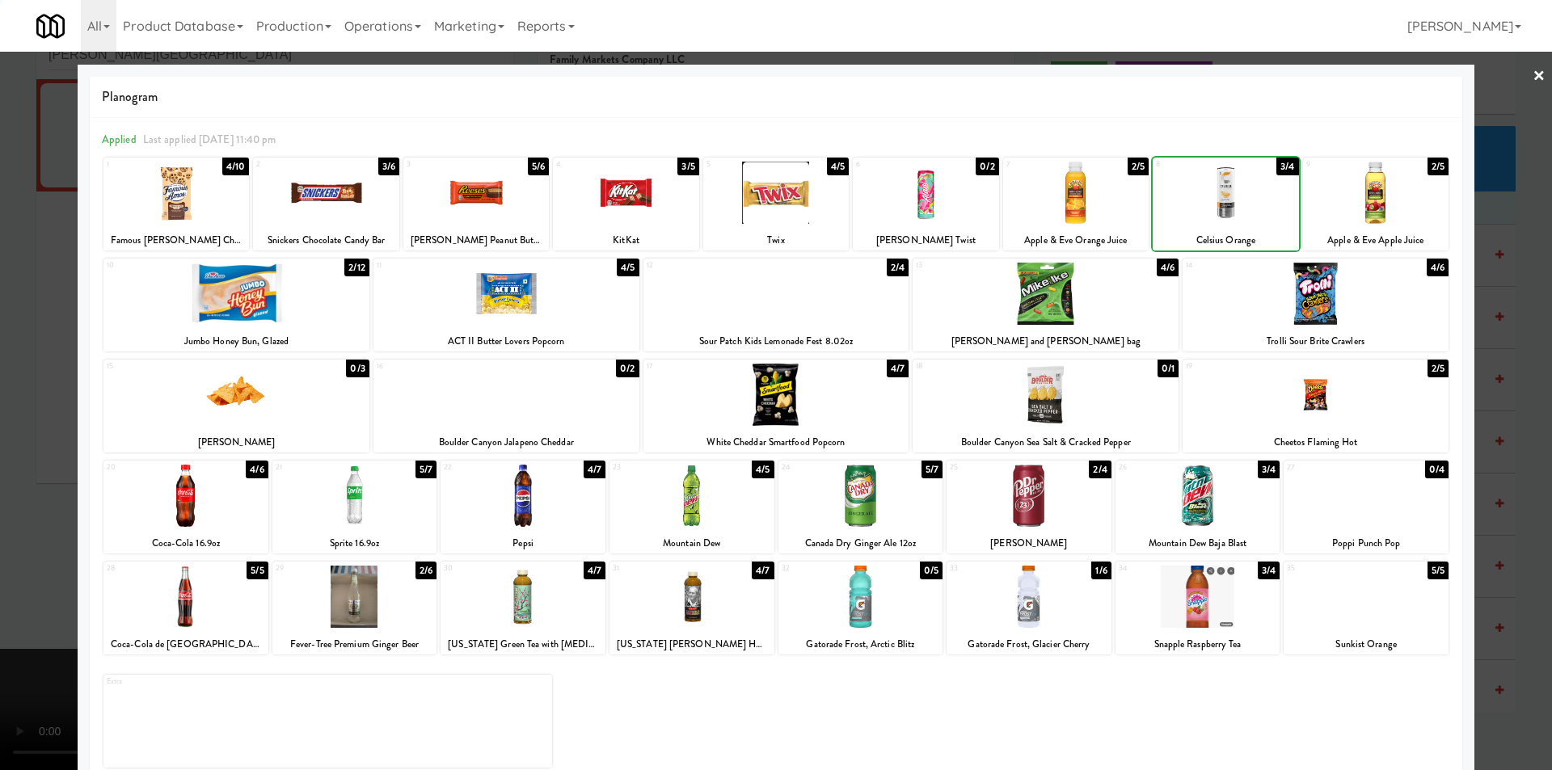
click at [1517, 296] on div at bounding box center [776, 385] width 1552 height 770
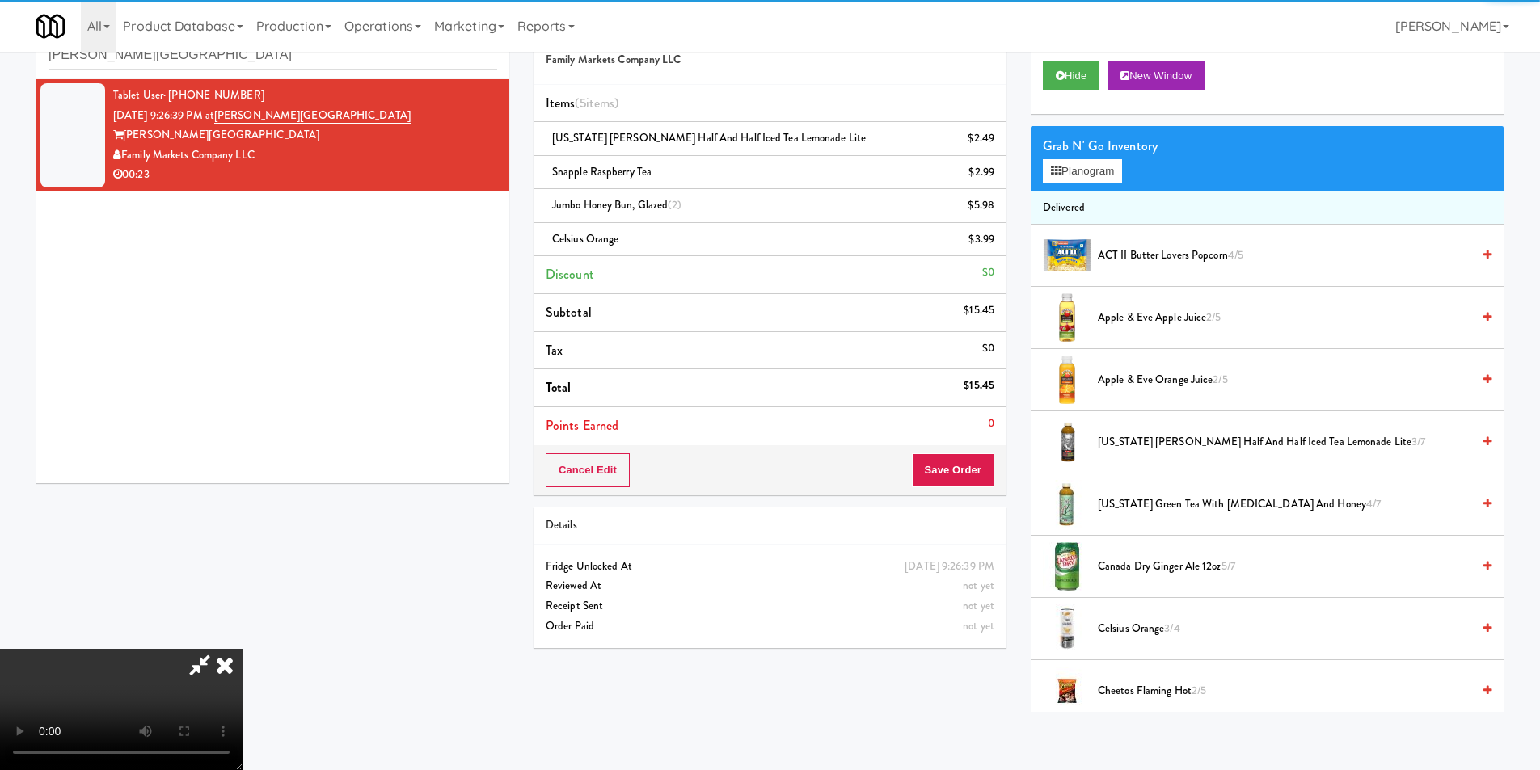
click at [243, 649] on video at bounding box center [121, 709] width 243 height 121
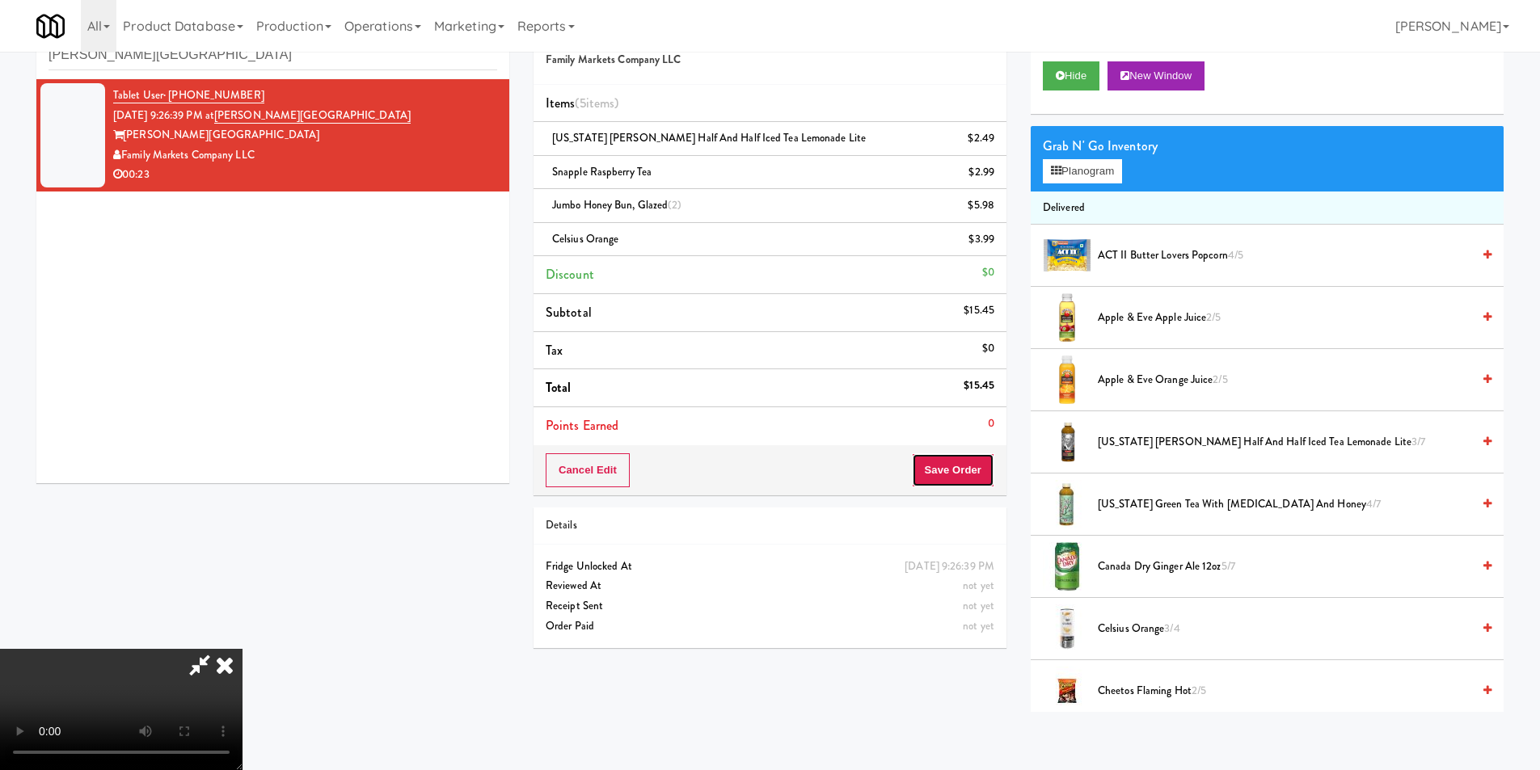
click at [981, 471] on button "Save Order" at bounding box center [953, 471] width 82 height 34
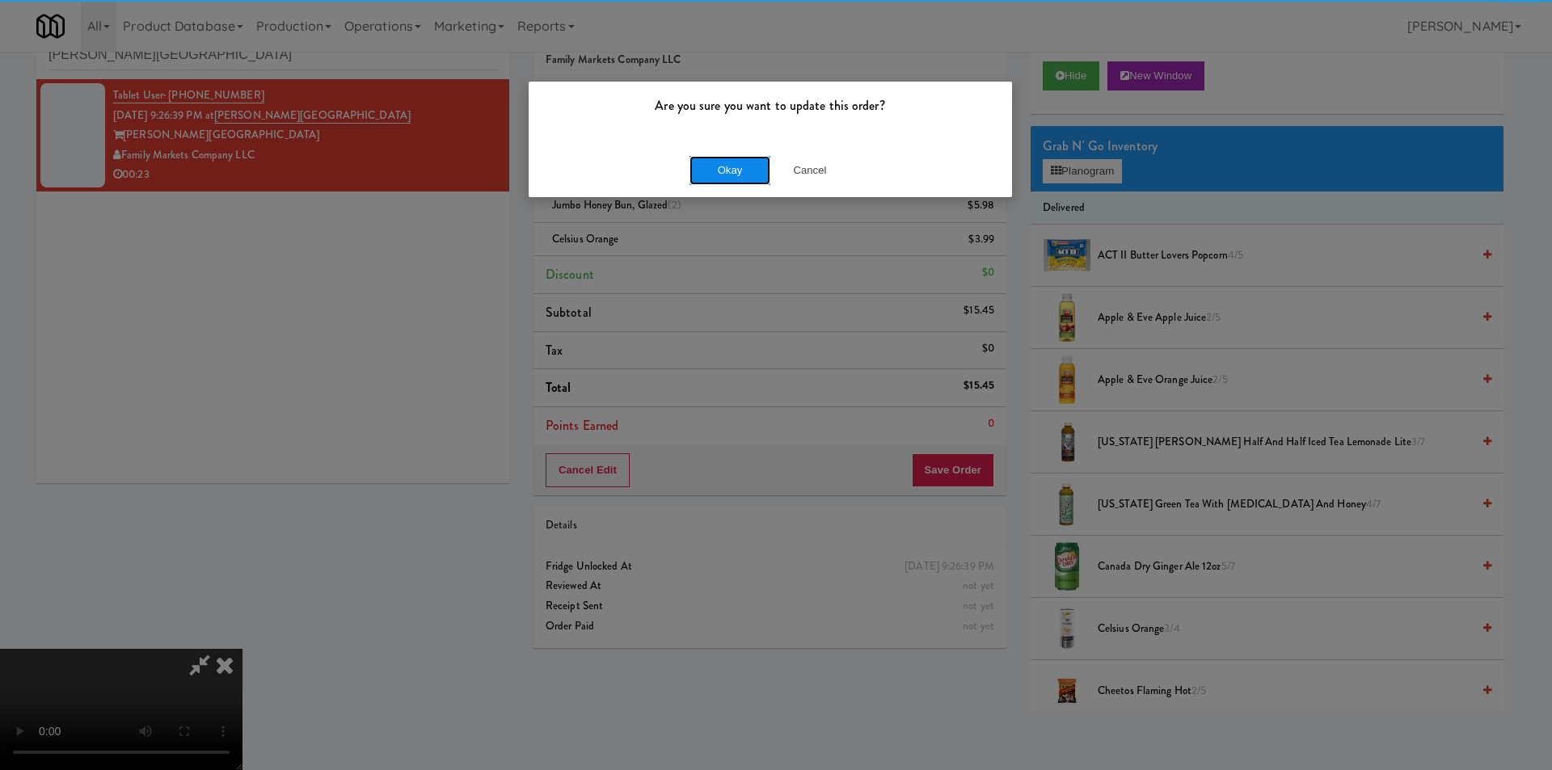
click at [721, 158] on button "Okay" at bounding box center [730, 170] width 81 height 29
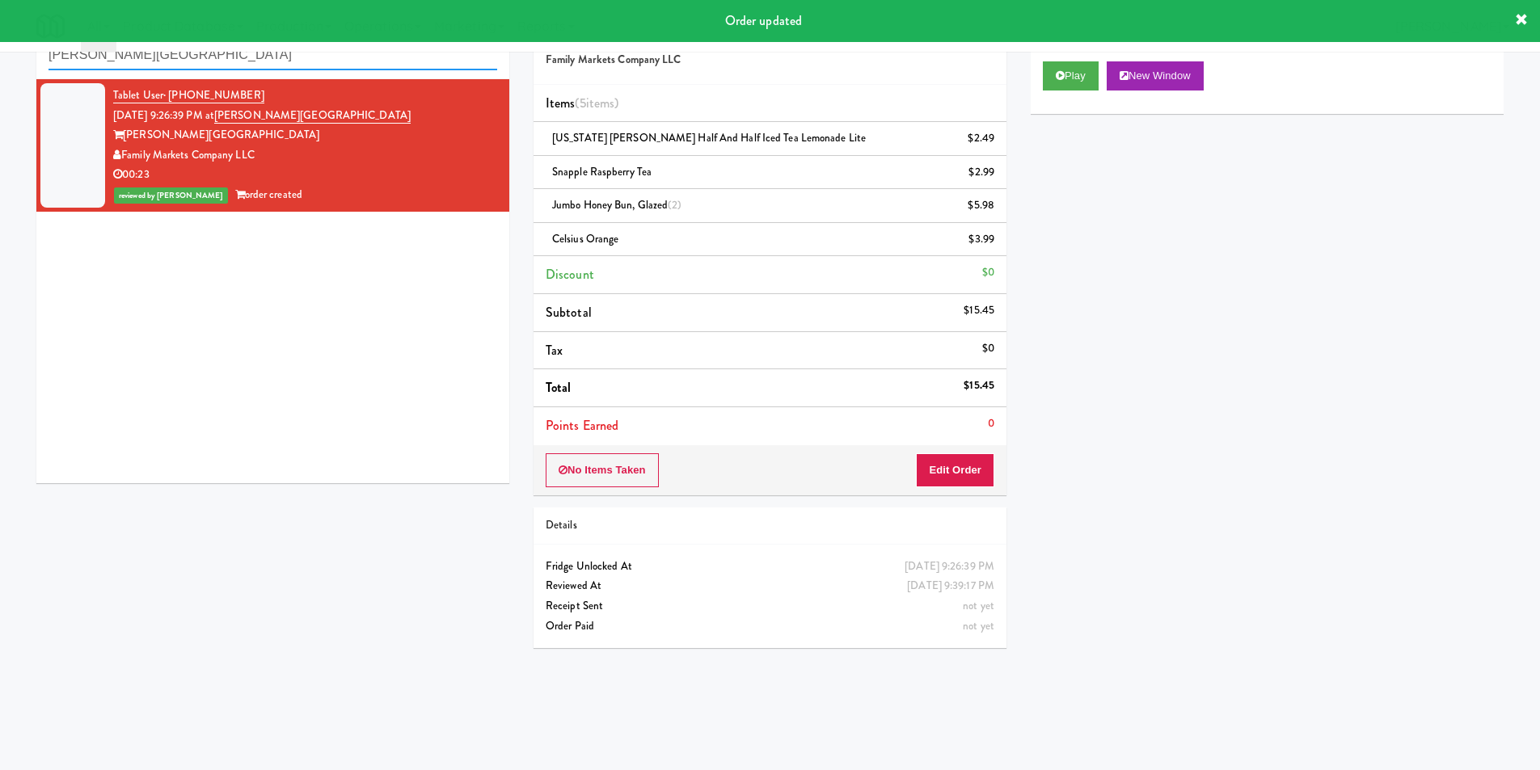
click at [151, 70] on input "Steward Tower" at bounding box center [273, 55] width 449 height 30
click at [152, 68] on input "Steward Tower" at bounding box center [273, 55] width 449 height 30
paste input "27 Atlantic"
type input "27 Atlantic"
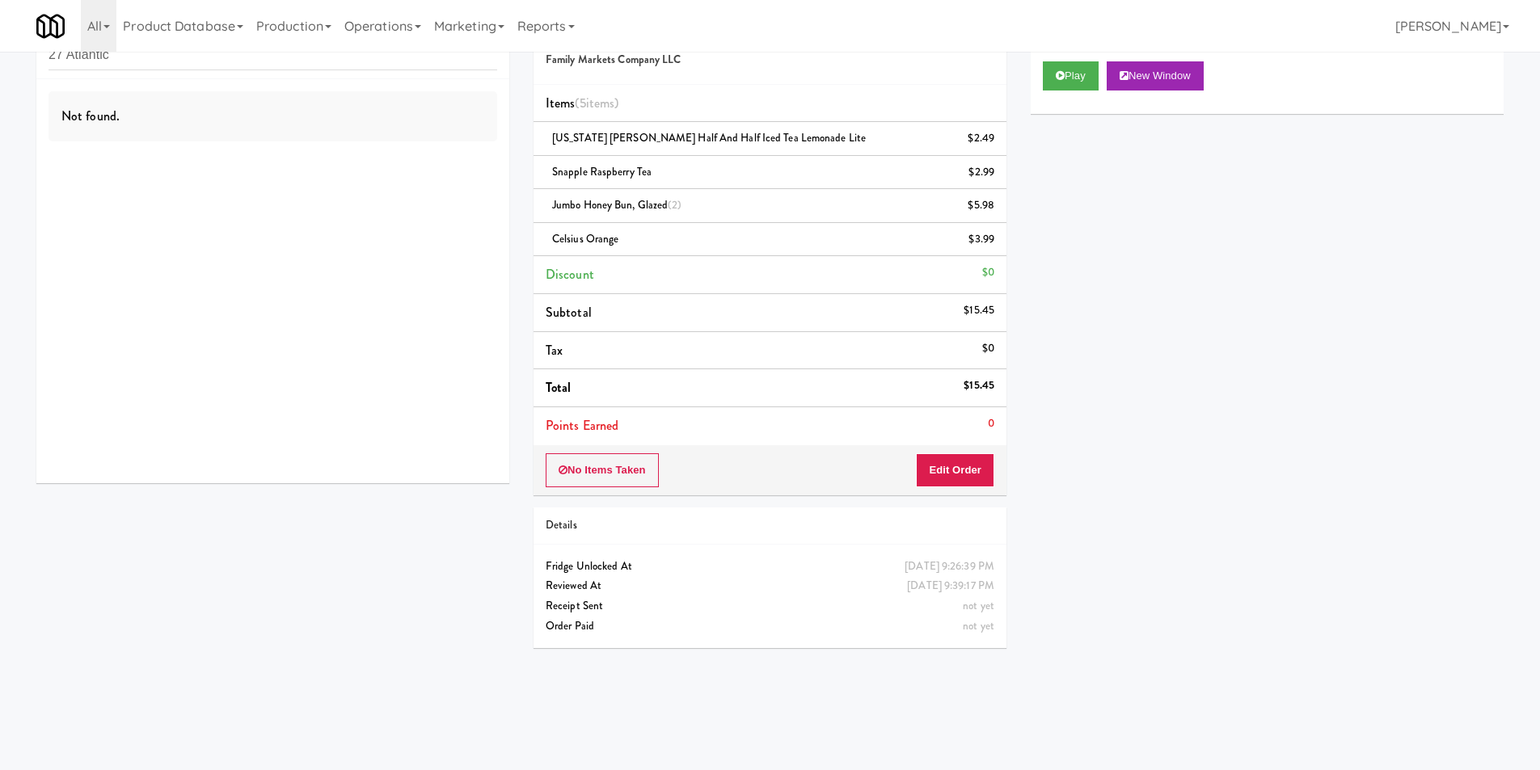
click at [407, 156] on div "Not found." at bounding box center [272, 281] width 473 height 404
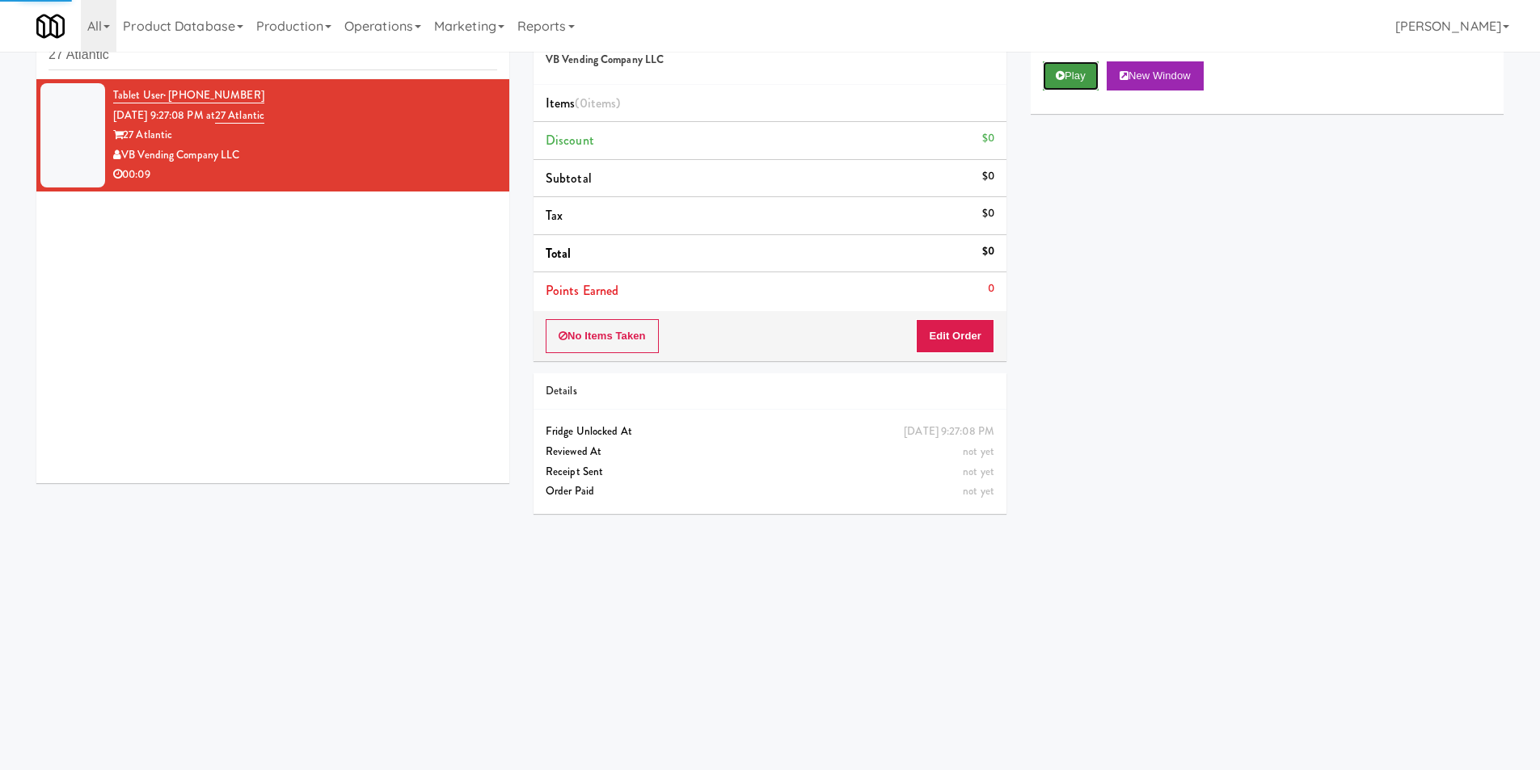
click at [1057, 69] on button "Play" at bounding box center [1071, 75] width 56 height 29
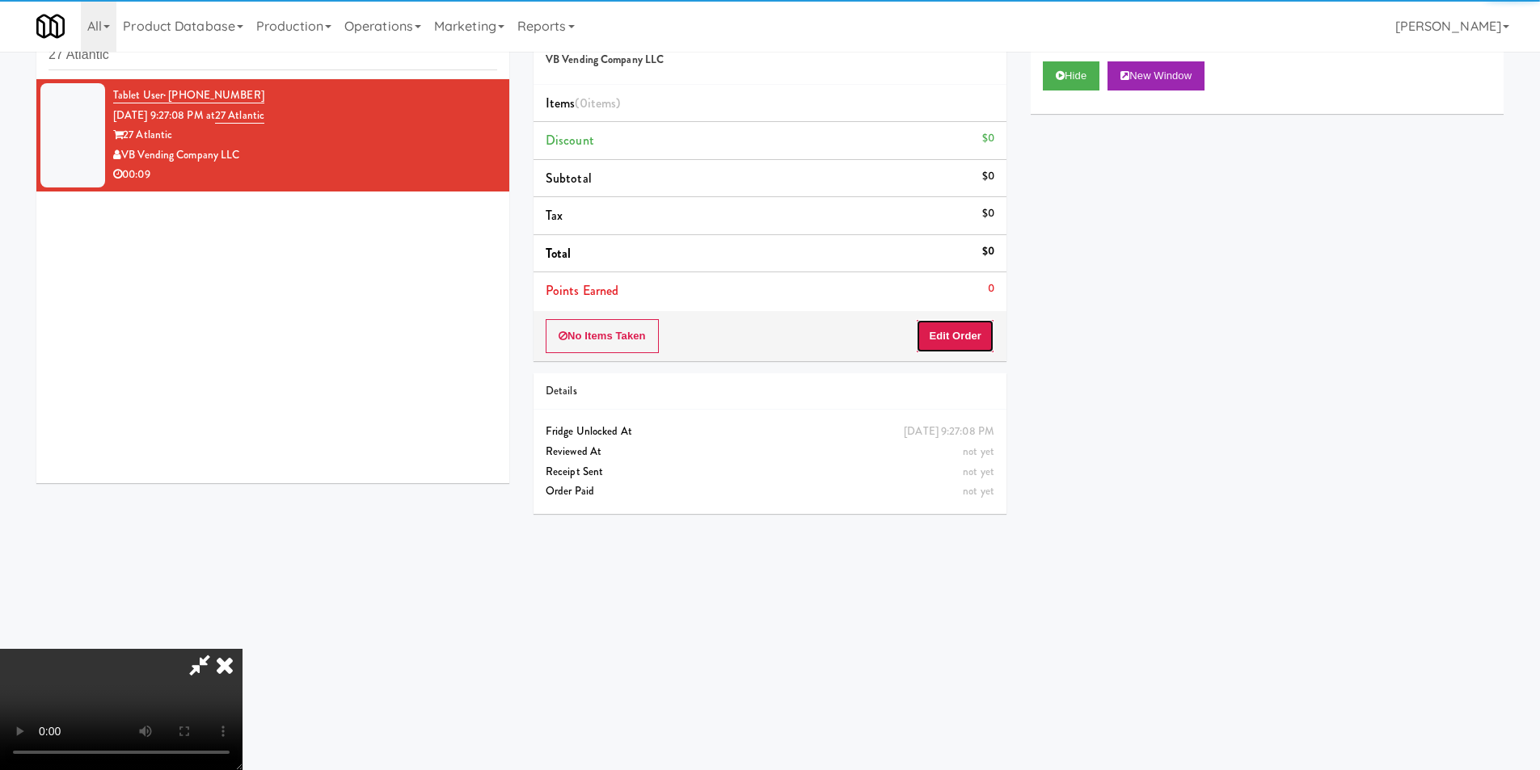
click at [971, 328] on button "Edit Order" at bounding box center [955, 336] width 78 height 34
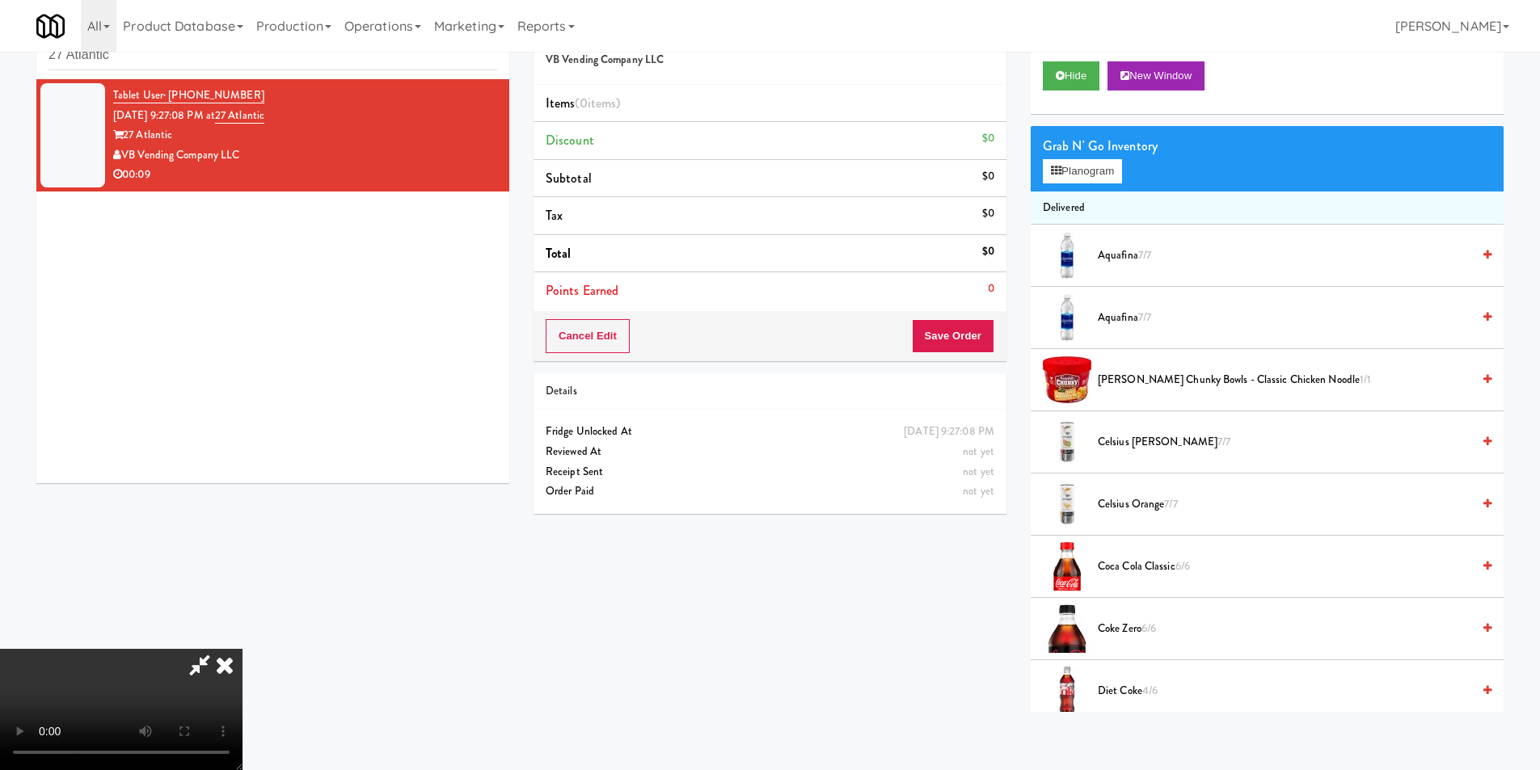
click at [243, 649] on video at bounding box center [121, 709] width 243 height 121
click at [1094, 171] on button "Planogram" at bounding box center [1082, 171] width 79 height 24
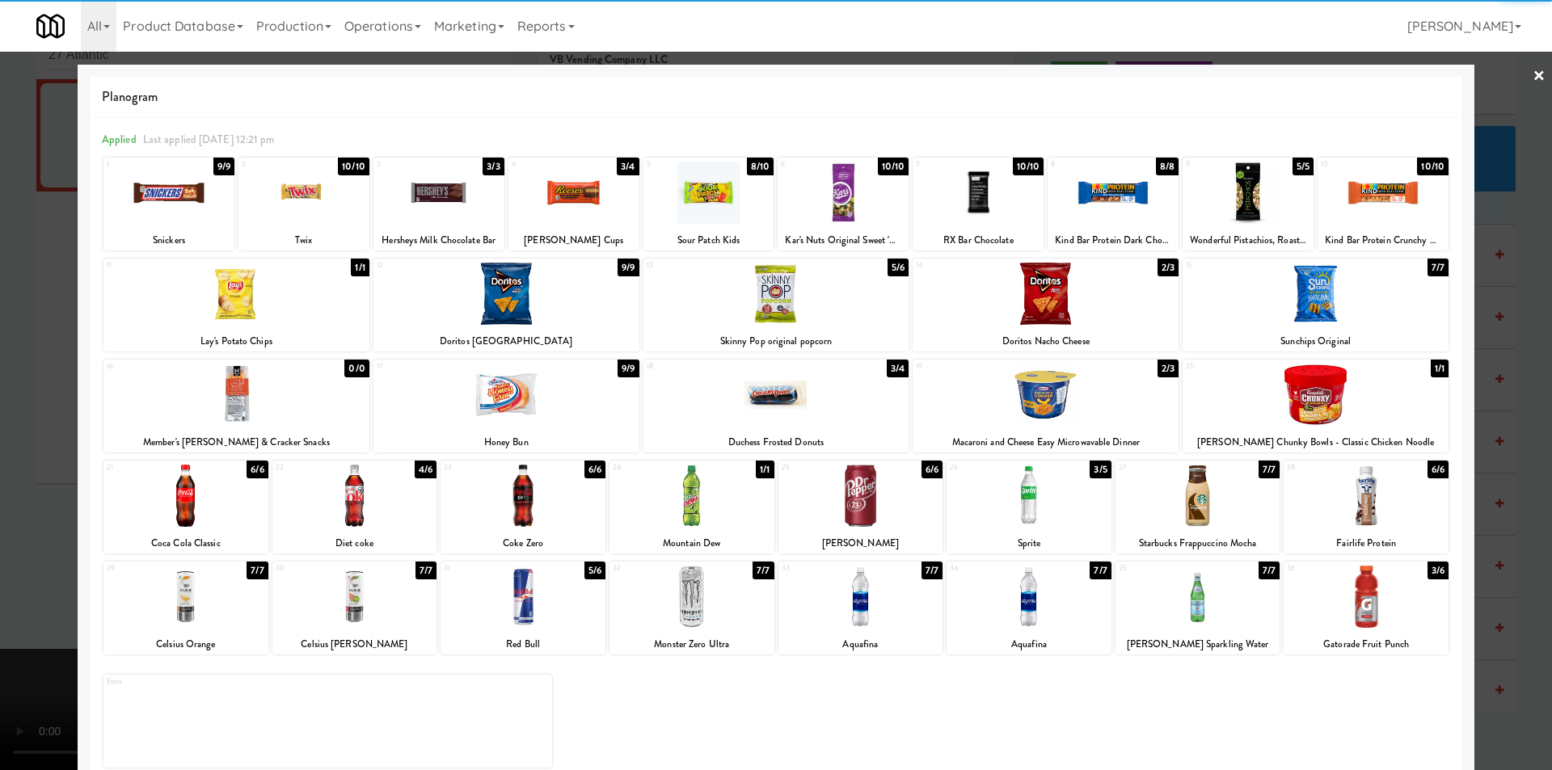
click at [412, 487] on div at bounding box center [354, 496] width 165 height 62
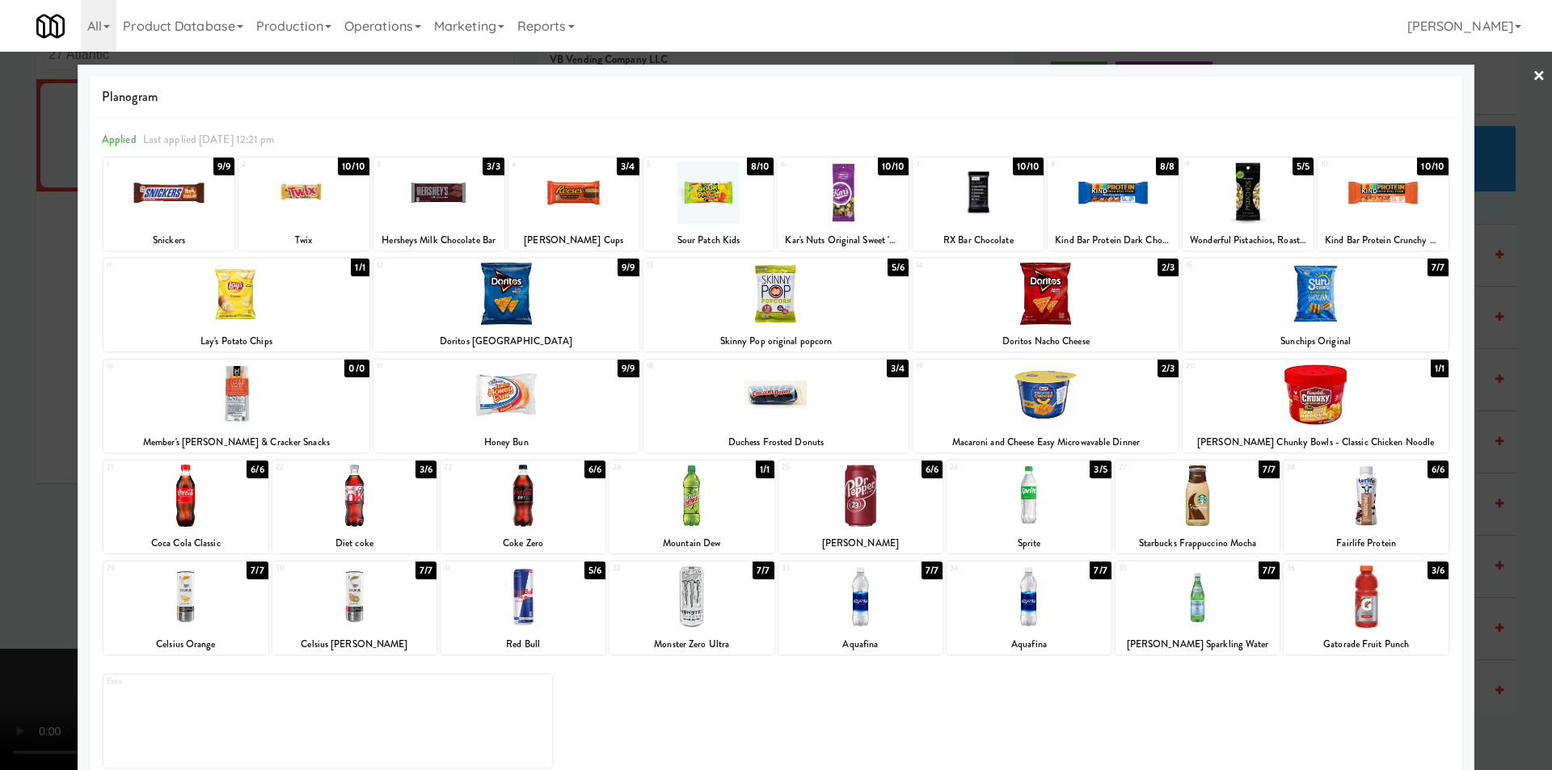
click at [1526, 468] on div at bounding box center [776, 385] width 1552 height 770
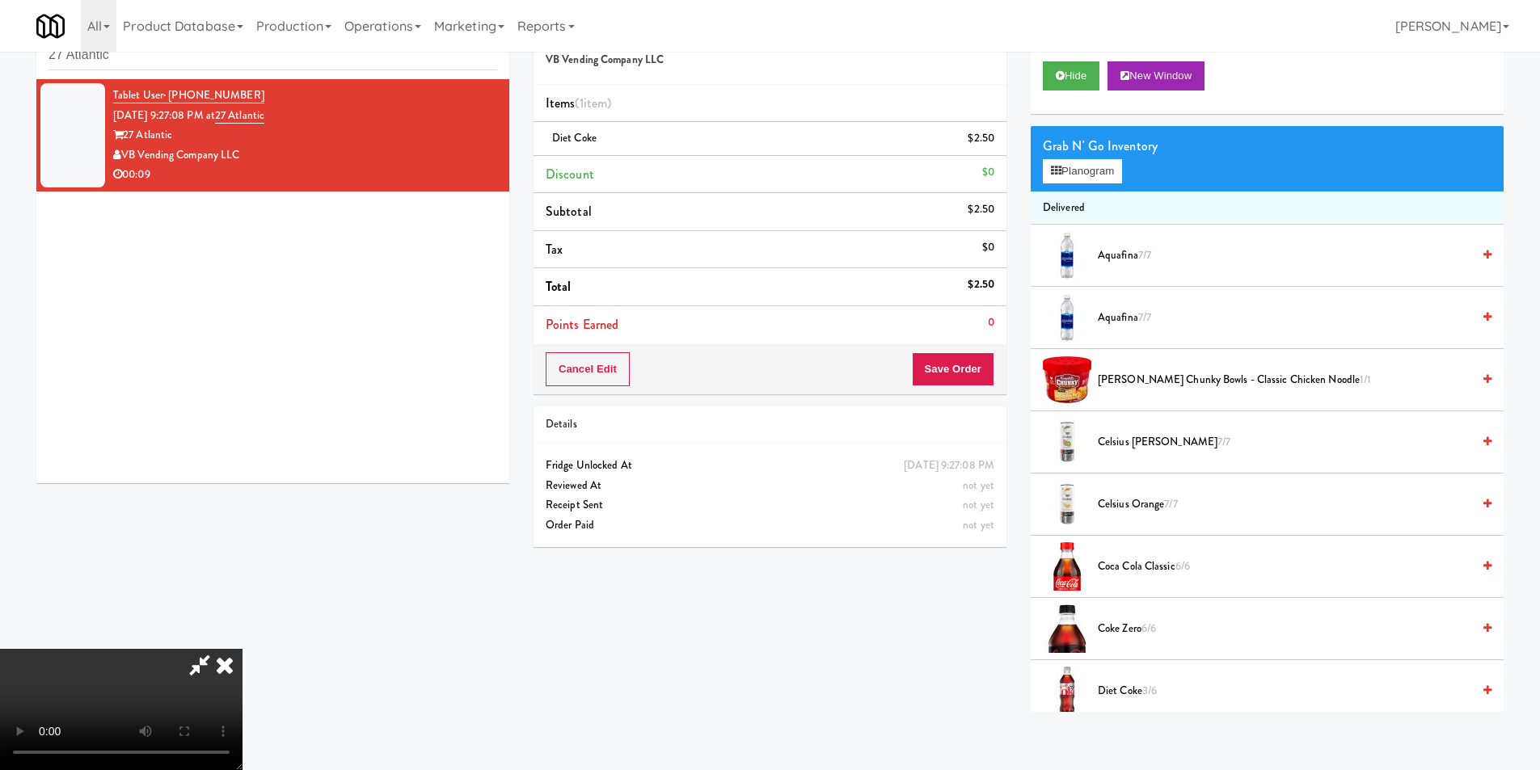
click at [243, 649] on video at bounding box center [121, 709] width 243 height 121
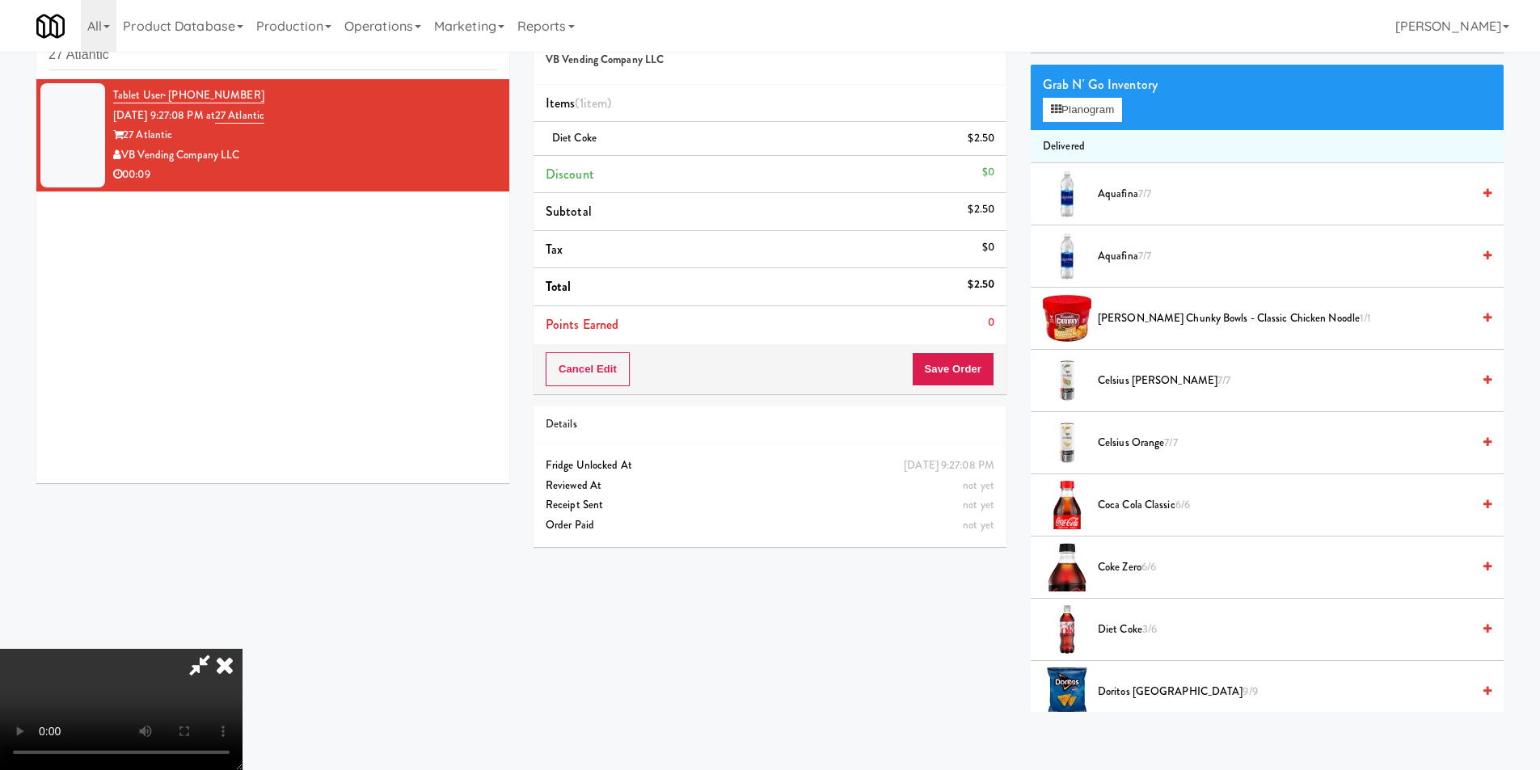
scroll to position [81, 0]
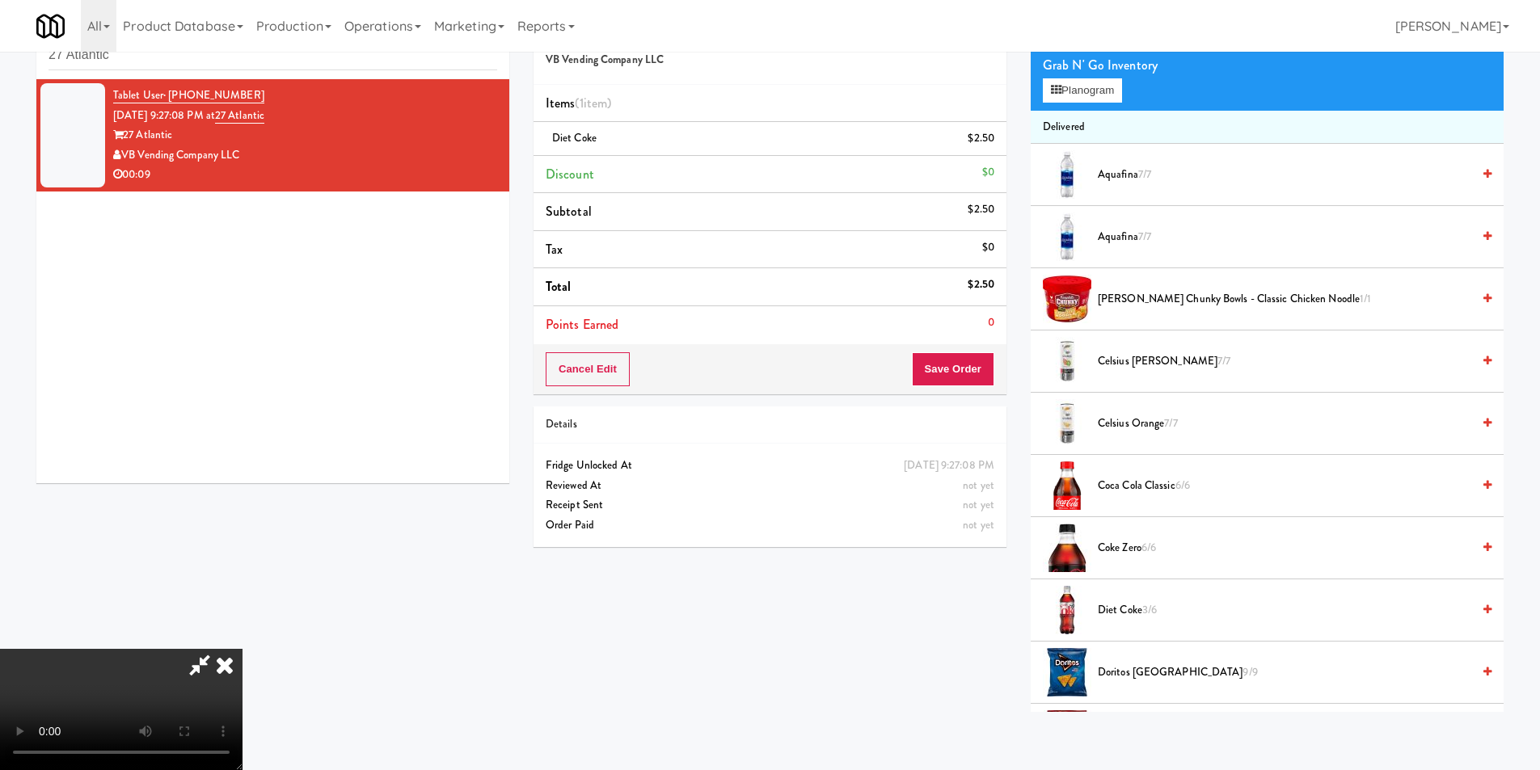
click at [1139, 616] on span "Diet coke 3/6" at bounding box center [1285, 611] width 374 height 20
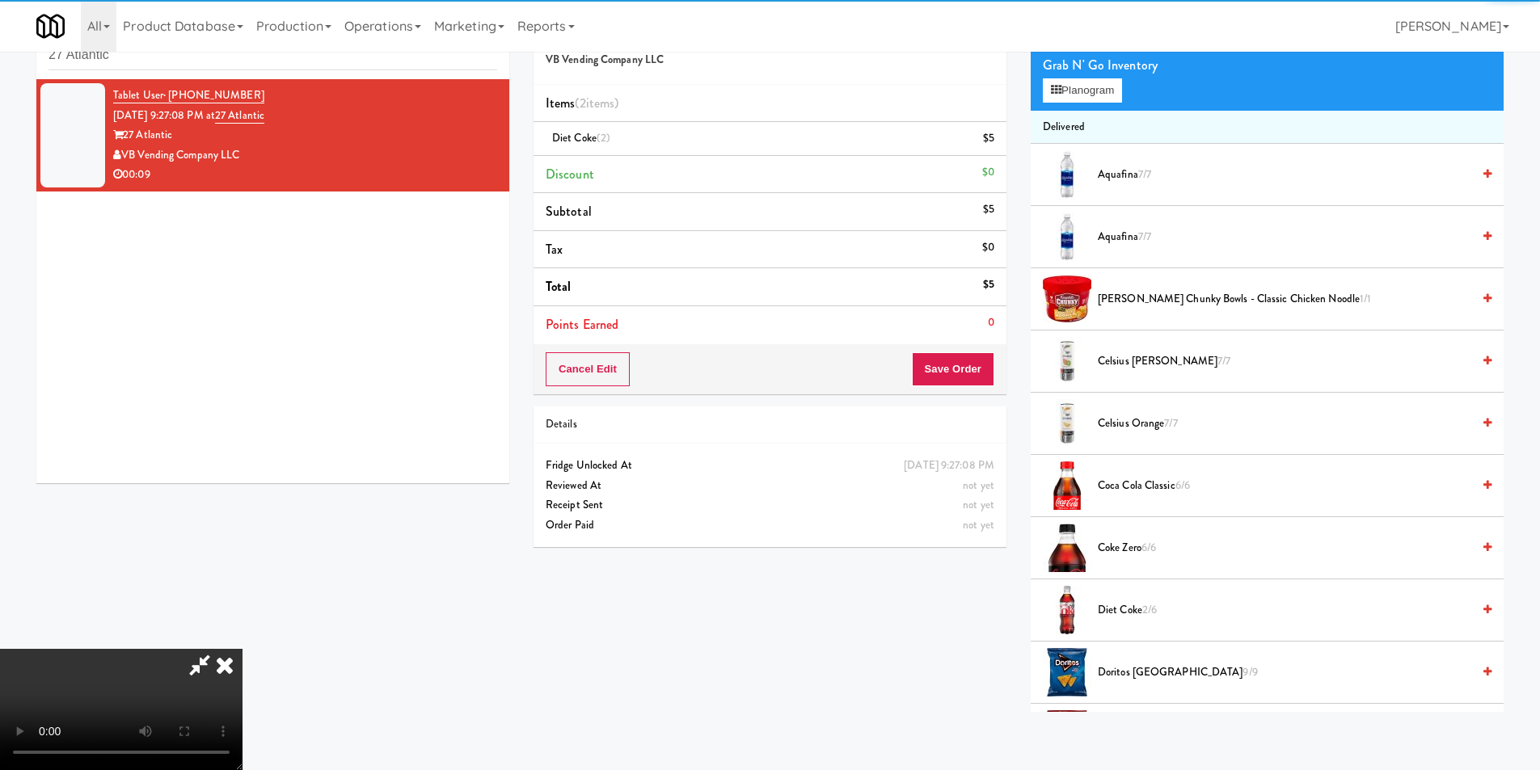
click at [964, 351] on div "Cancel Edit Save Order" at bounding box center [770, 369] width 473 height 50
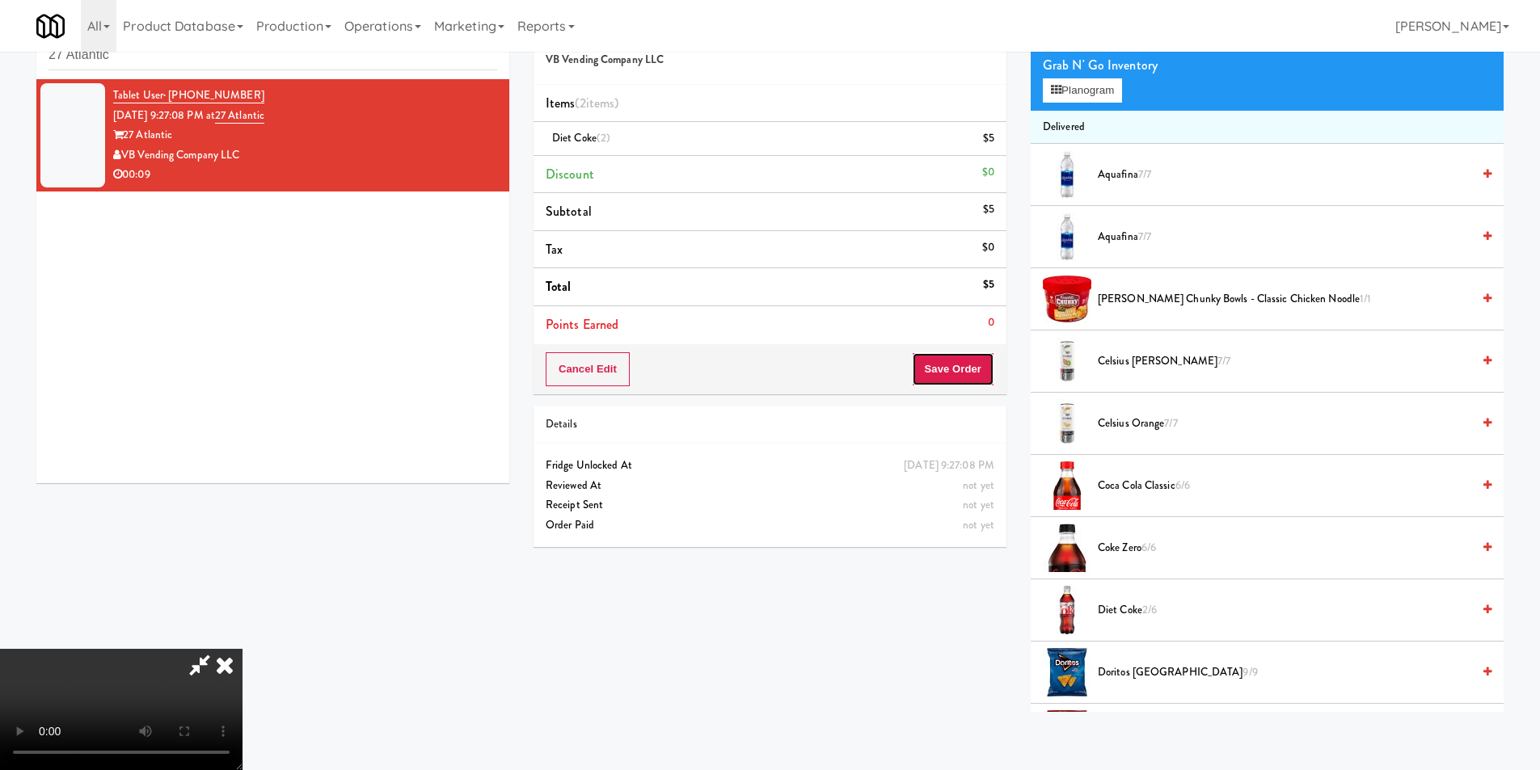
click at [977, 357] on button "Save Order" at bounding box center [953, 369] width 82 height 34
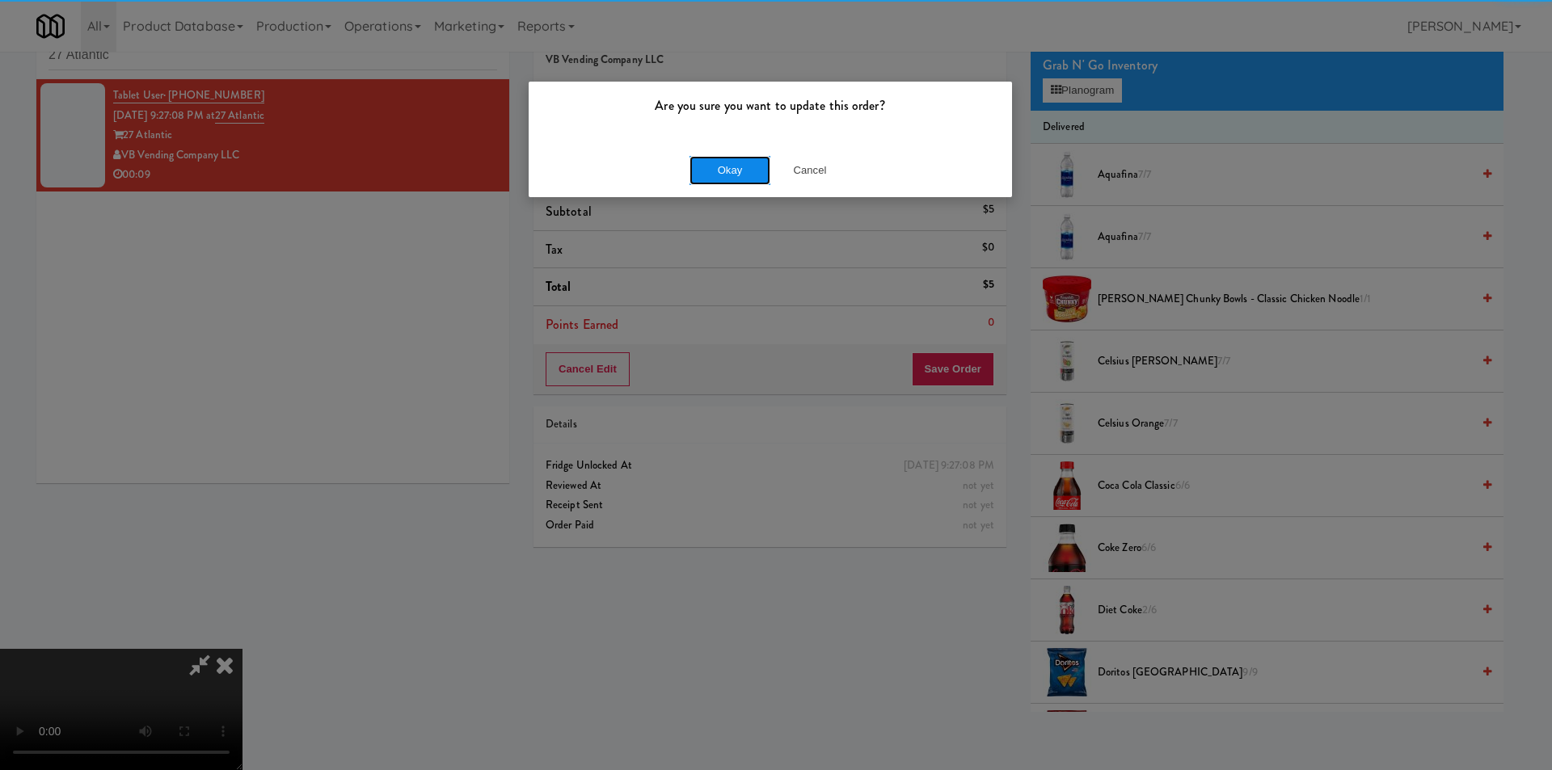
click at [714, 164] on button "Okay" at bounding box center [730, 170] width 81 height 29
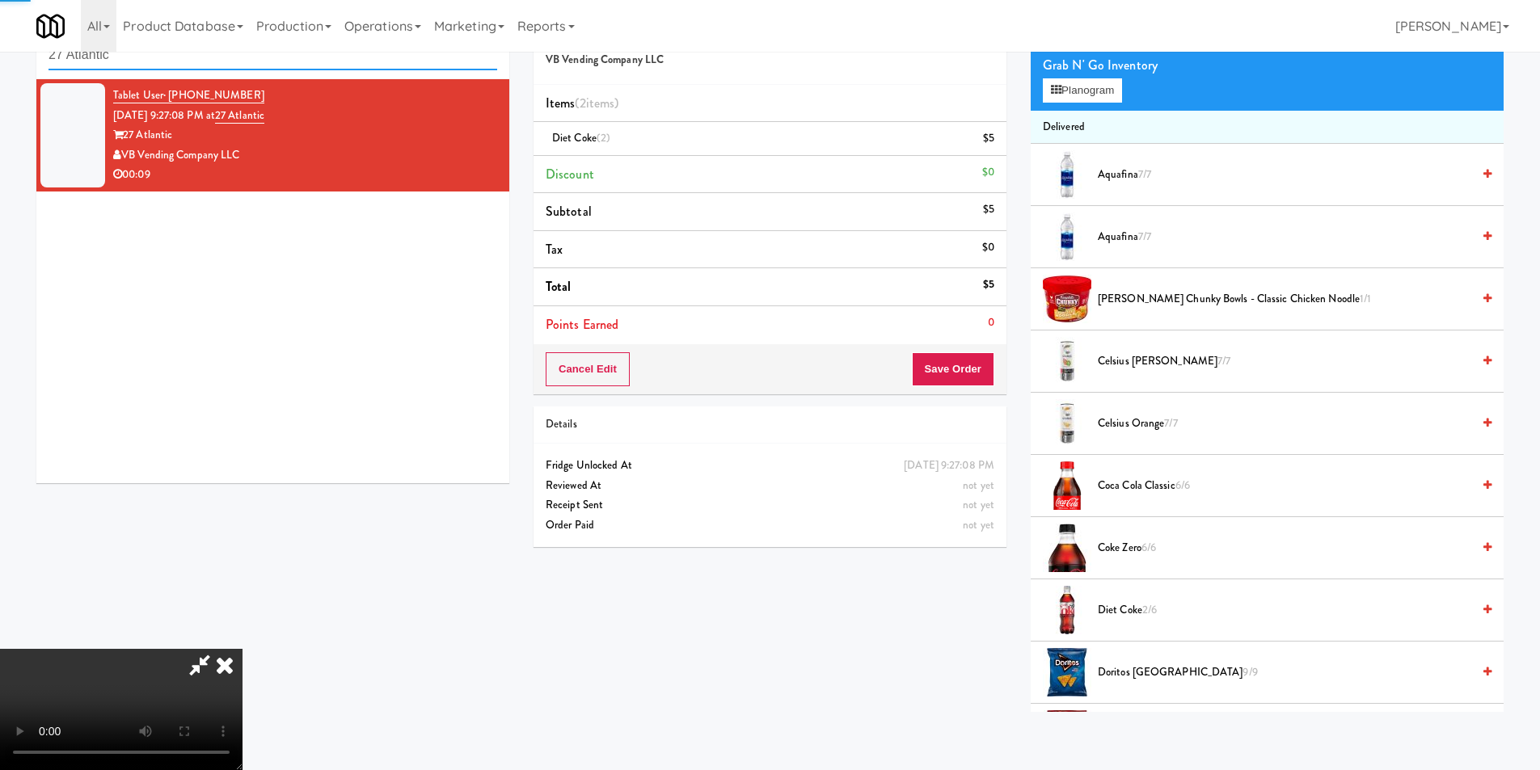
click at [399, 55] on input "27 Atlantic" at bounding box center [273, 55] width 449 height 30
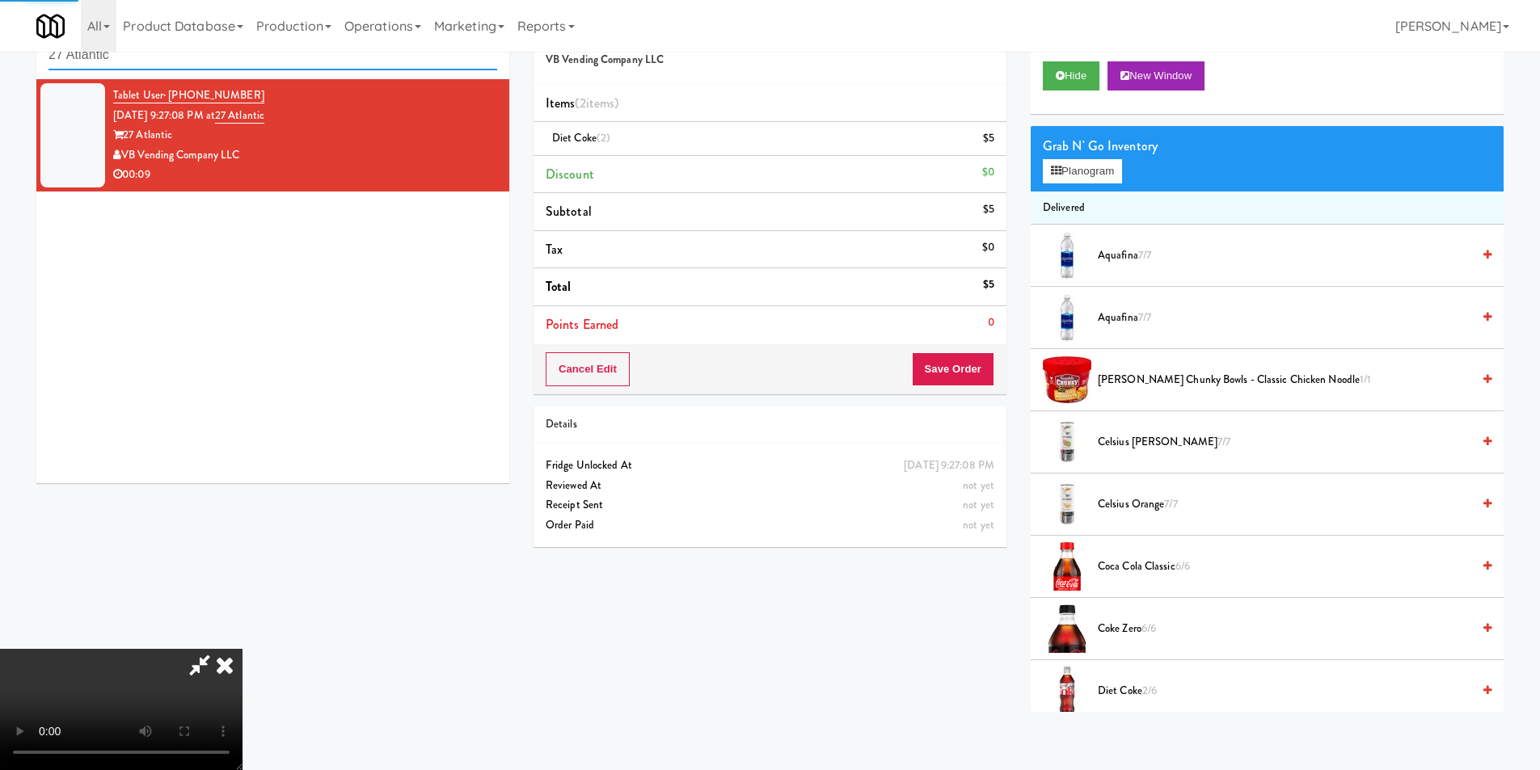
click at [399, 55] on input "27 Atlantic" at bounding box center [273, 55] width 449 height 30
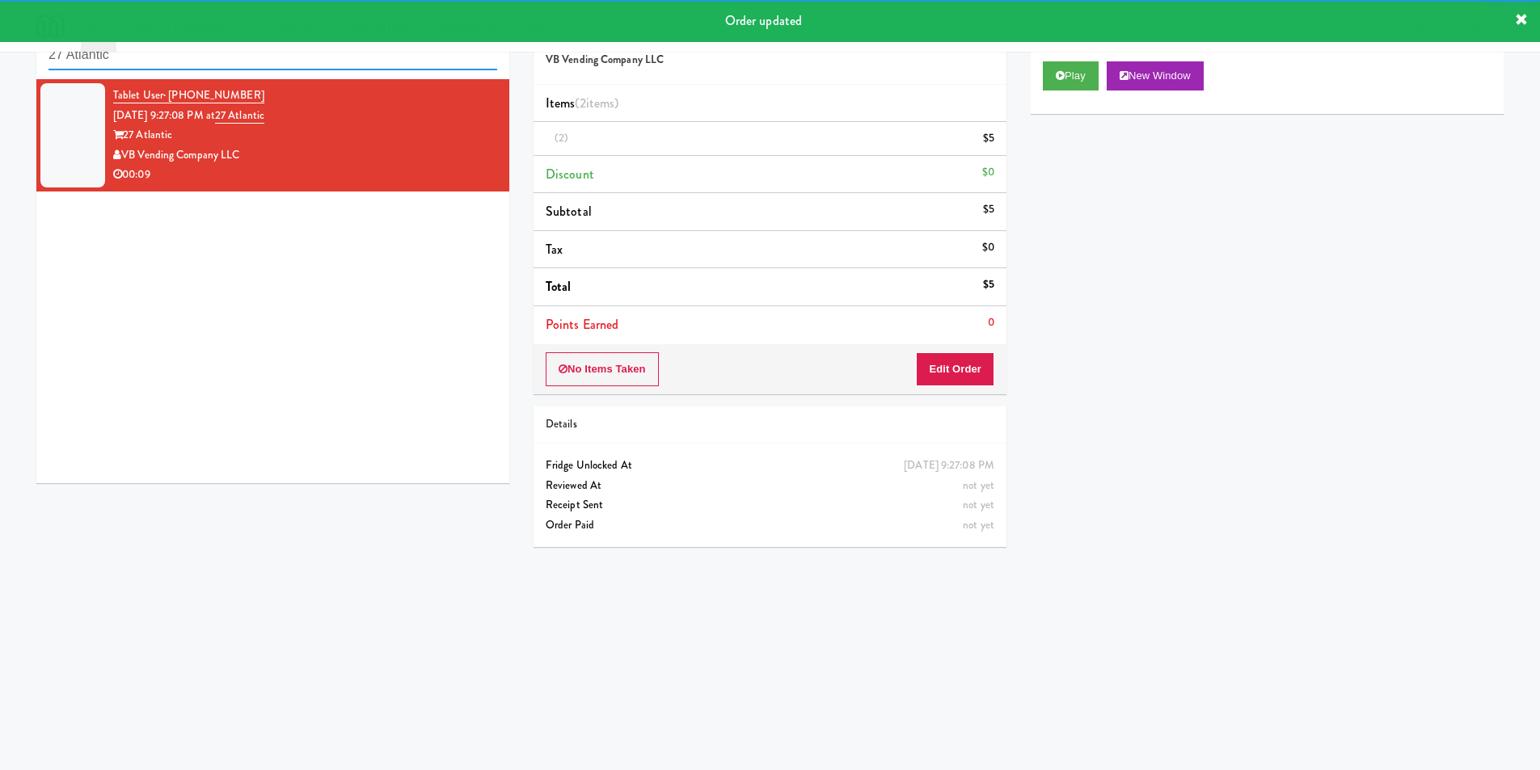
paste input "Fridge - Gym"
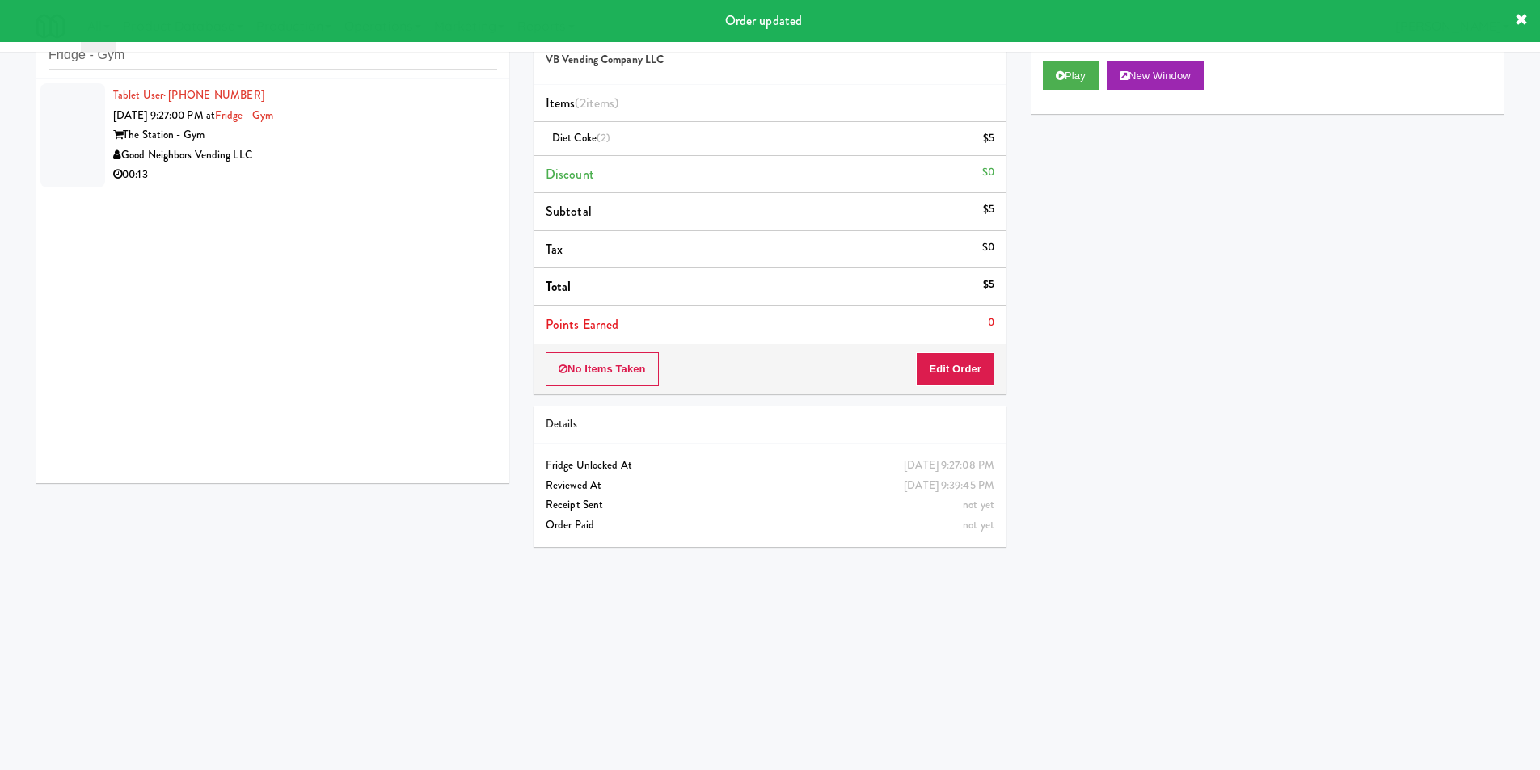
click at [463, 163] on div "Good Neighbors Vending LLC" at bounding box center [305, 156] width 384 height 20
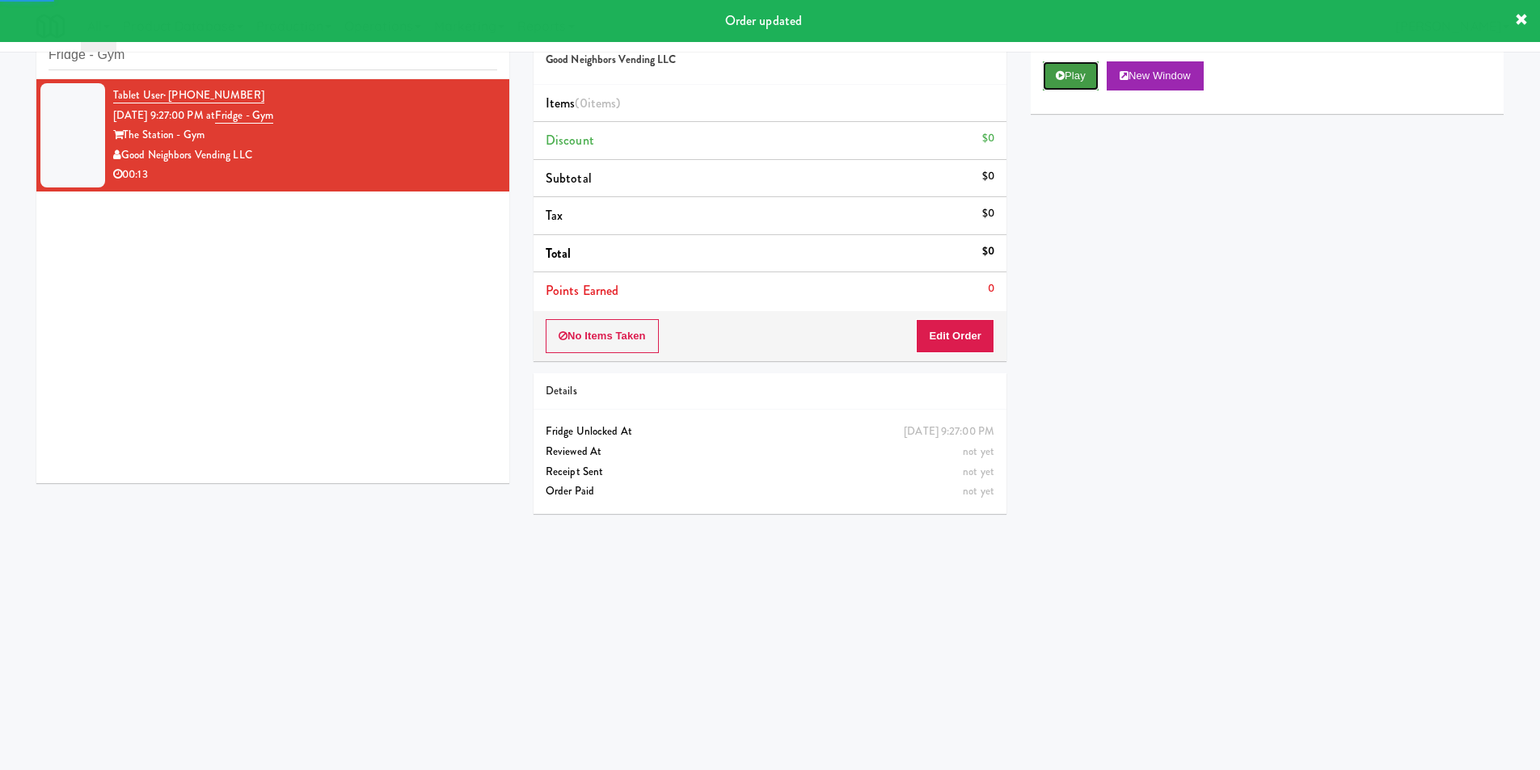
click at [1077, 79] on button "Play" at bounding box center [1071, 75] width 56 height 29
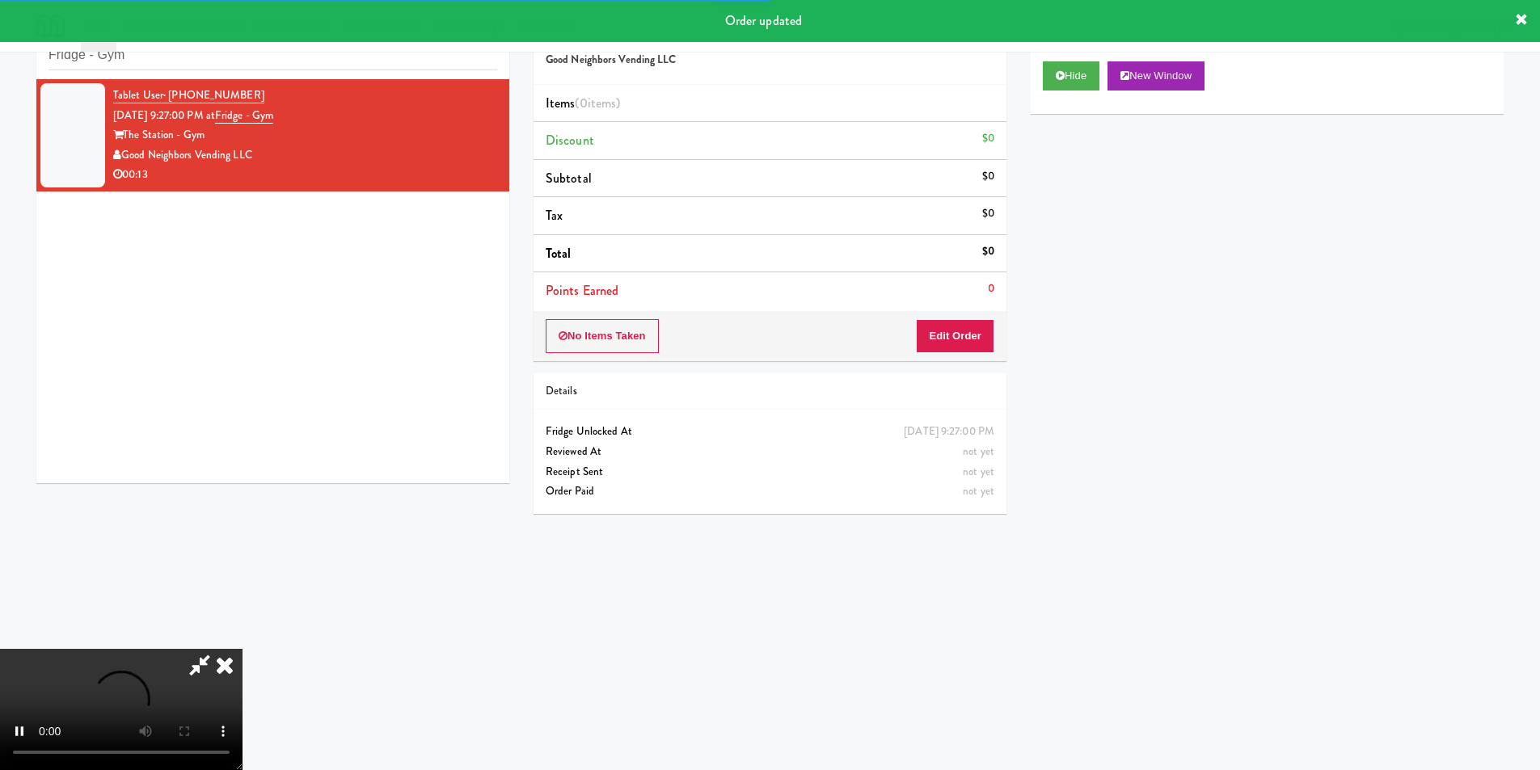
click at [974, 317] on div "No Items Taken Edit Order" at bounding box center [770, 336] width 473 height 50
click at [969, 343] on button "Edit Order" at bounding box center [955, 336] width 78 height 34
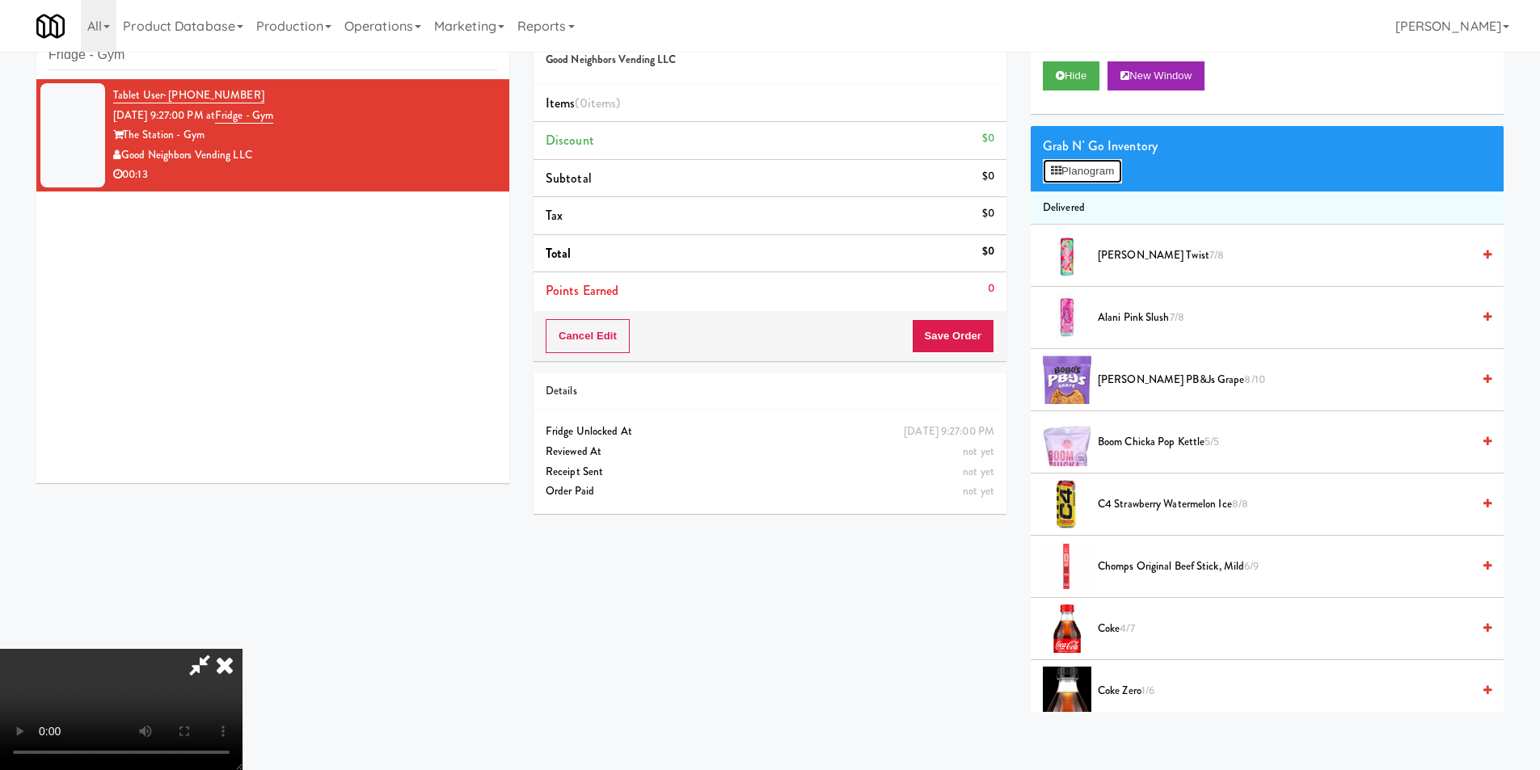
click at [1106, 165] on button "Planogram" at bounding box center [1082, 171] width 79 height 24
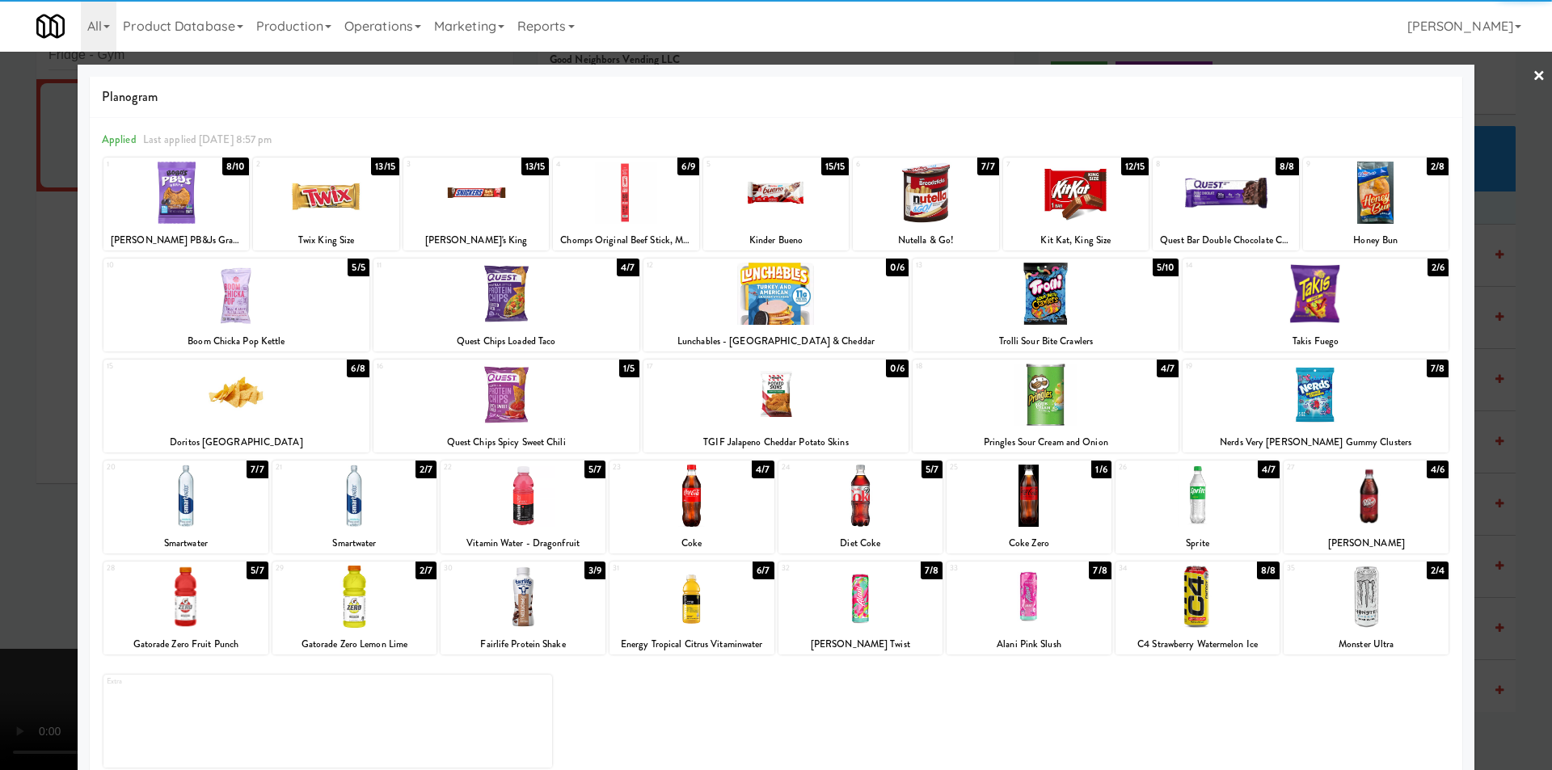
click at [552, 585] on div at bounding box center [523, 597] width 165 height 62
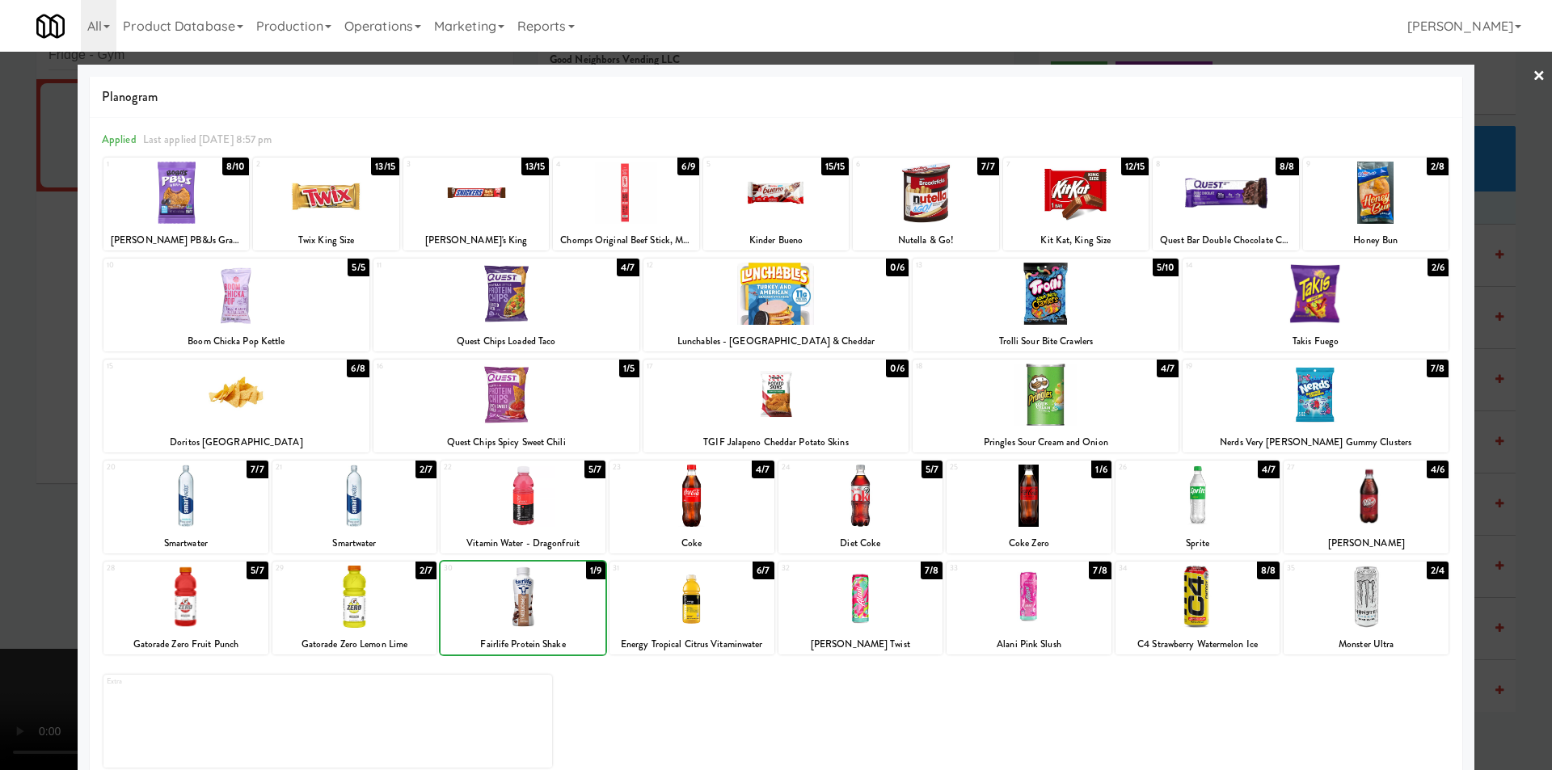
click at [552, 585] on div at bounding box center [523, 597] width 165 height 62
click at [1510, 462] on div at bounding box center [776, 385] width 1552 height 770
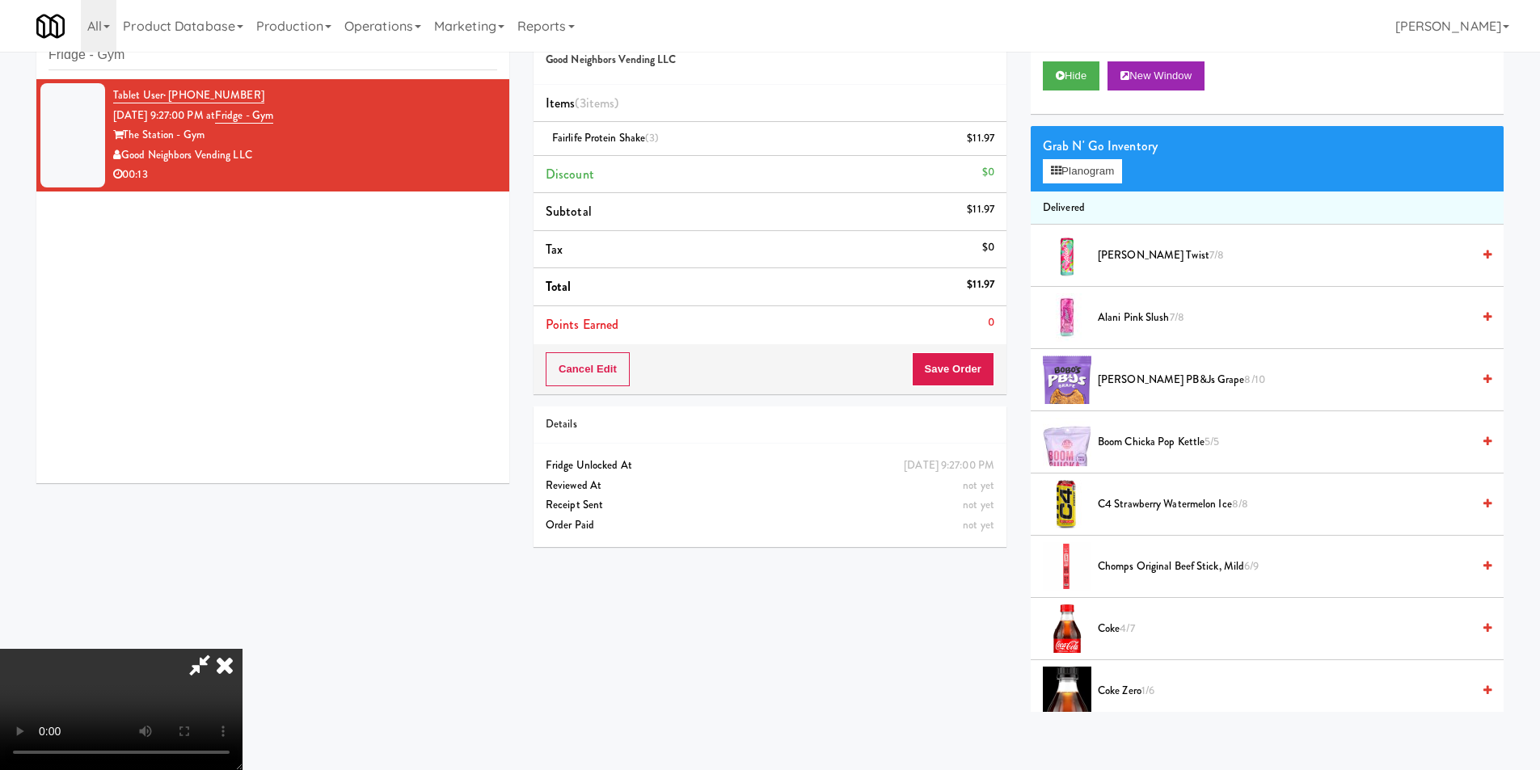
click at [943, 348] on div "Cancel Edit Save Order" at bounding box center [770, 369] width 473 height 50
click at [949, 368] on button "Save Order" at bounding box center [953, 369] width 82 height 34
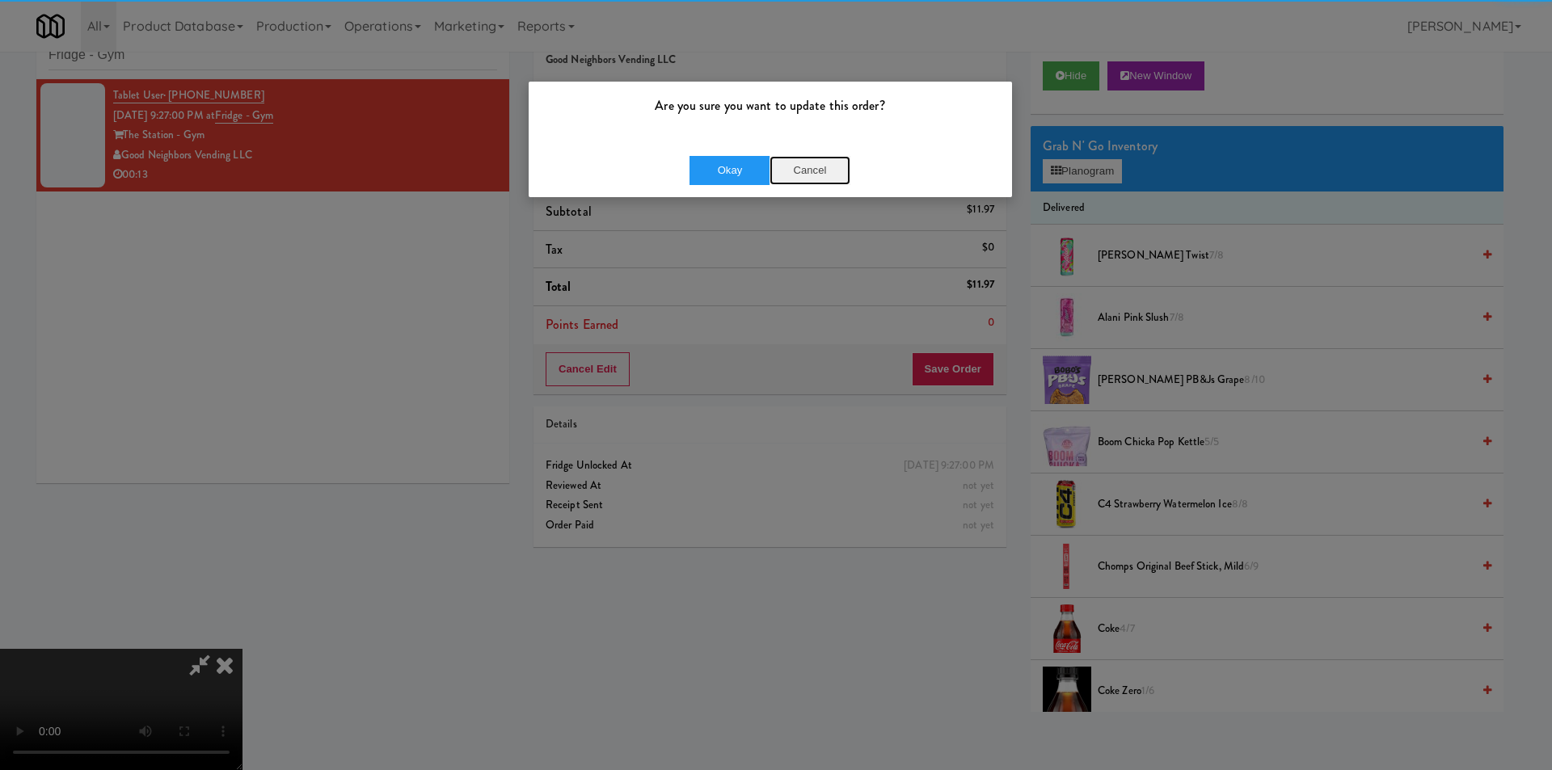
click at [771, 154] on div "Okay Cancel" at bounding box center [770, 170] width 483 height 54
click at [753, 161] on button "Okay" at bounding box center [730, 170] width 81 height 29
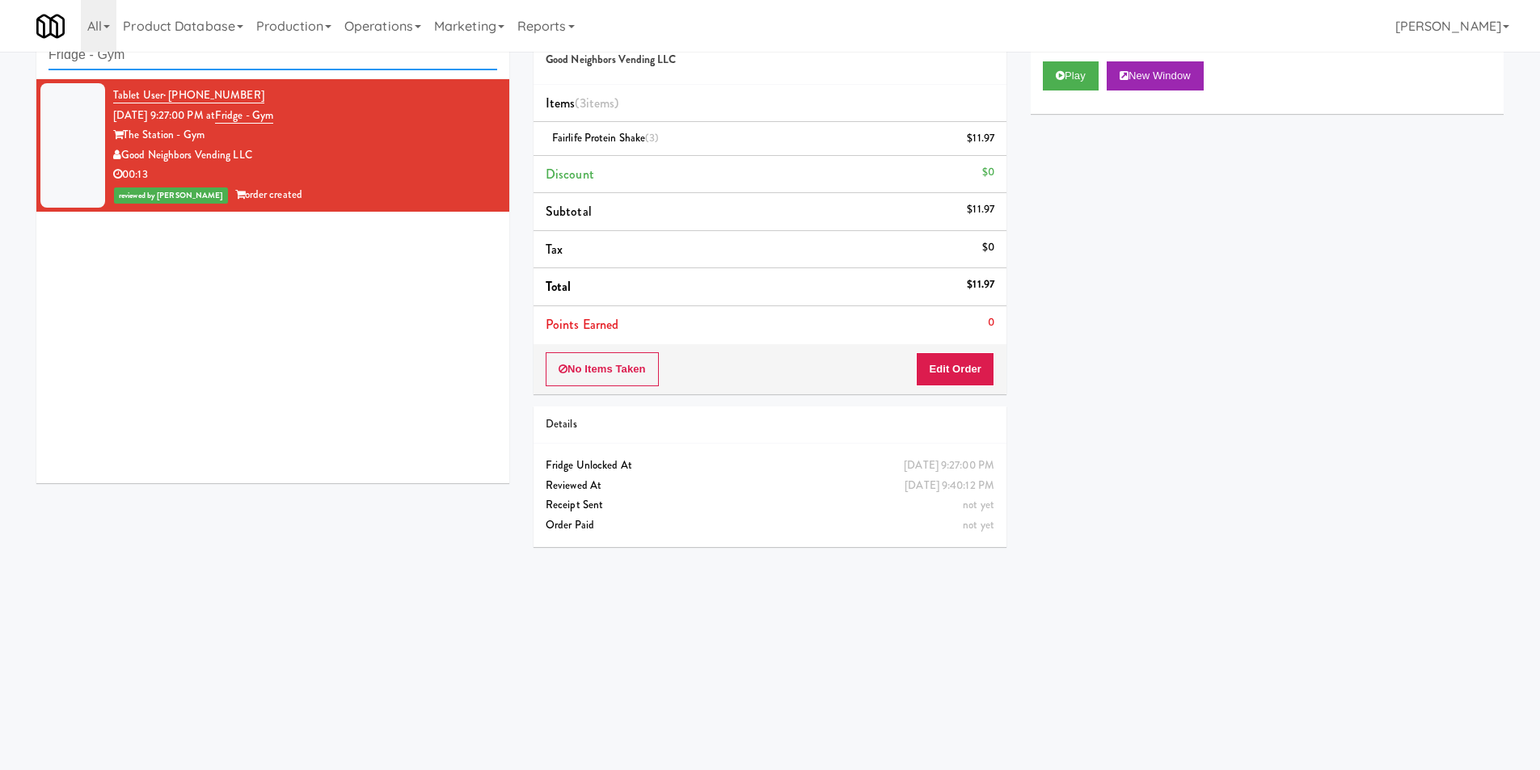
click at [248, 61] on input "Fridge - Gym" at bounding box center [273, 55] width 449 height 30
paste input "WPW - Left - Fridge"
click at [248, 61] on input "WPW - Left - Fridge" at bounding box center [273, 55] width 449 height 30
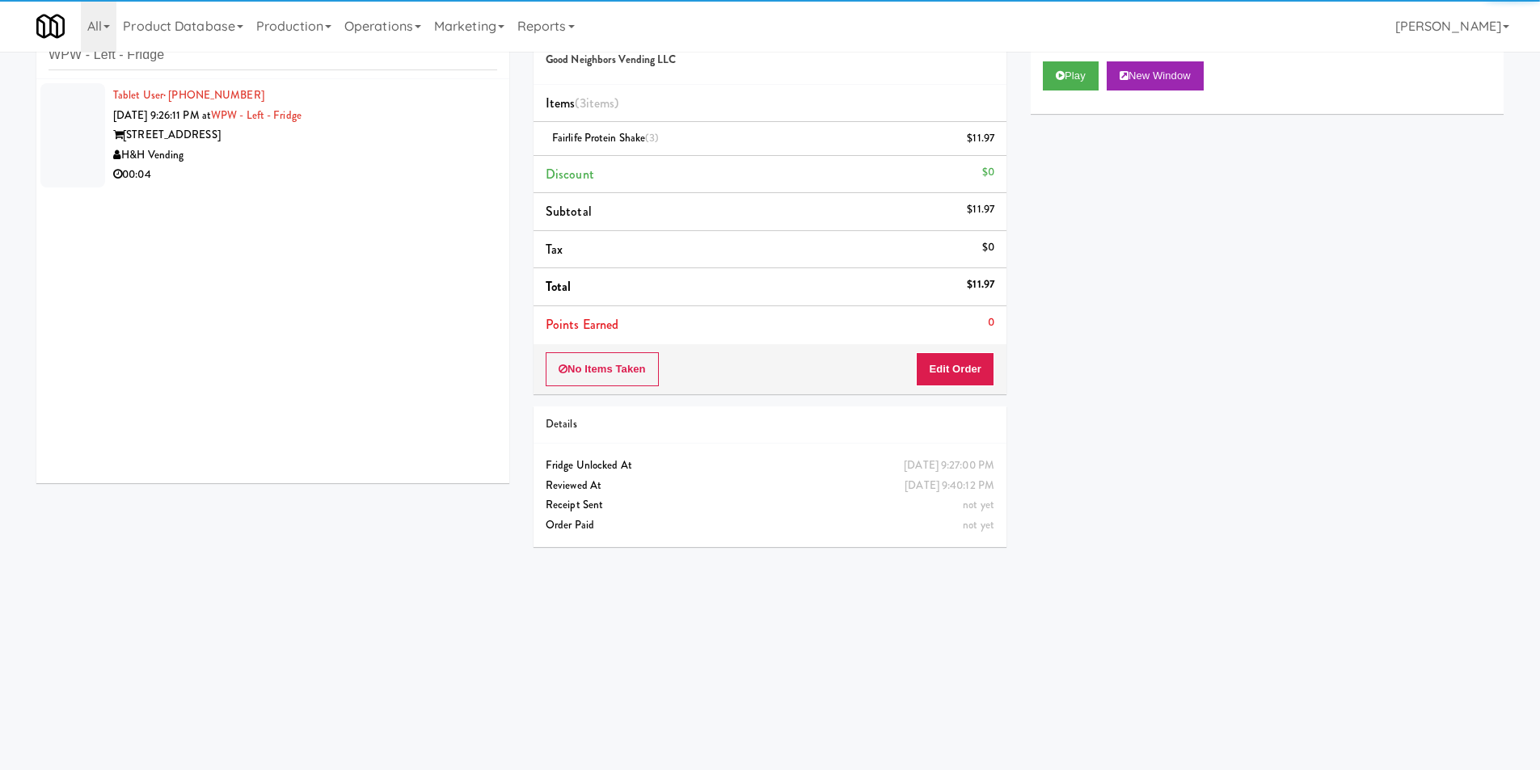
click at [446, 154] on div "H&H Vending" at bounding box center [305, 156] width 384 height 20
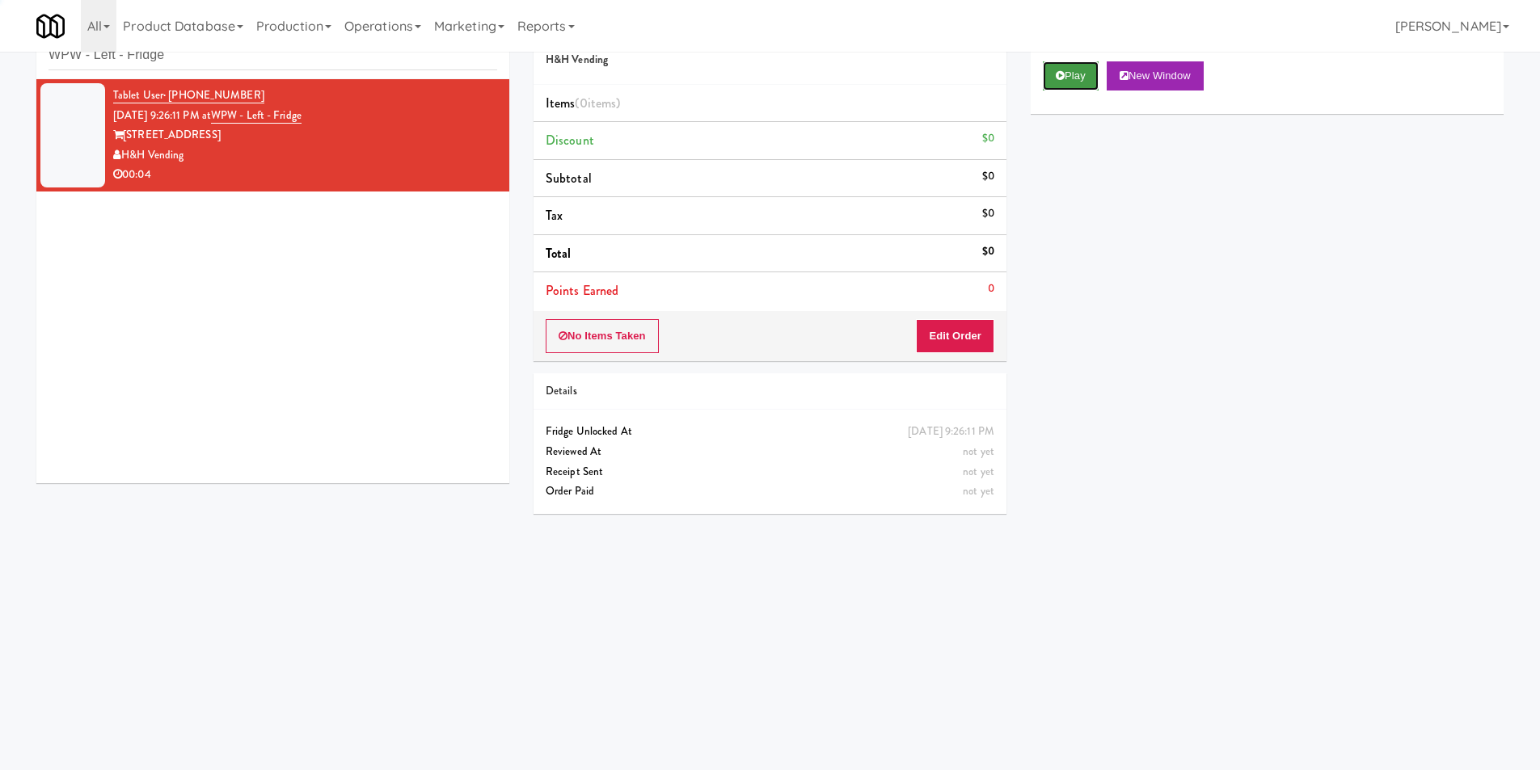
click at [1096, 72] on button "Play" at bounding box center [1071, 75] width 56 height 29
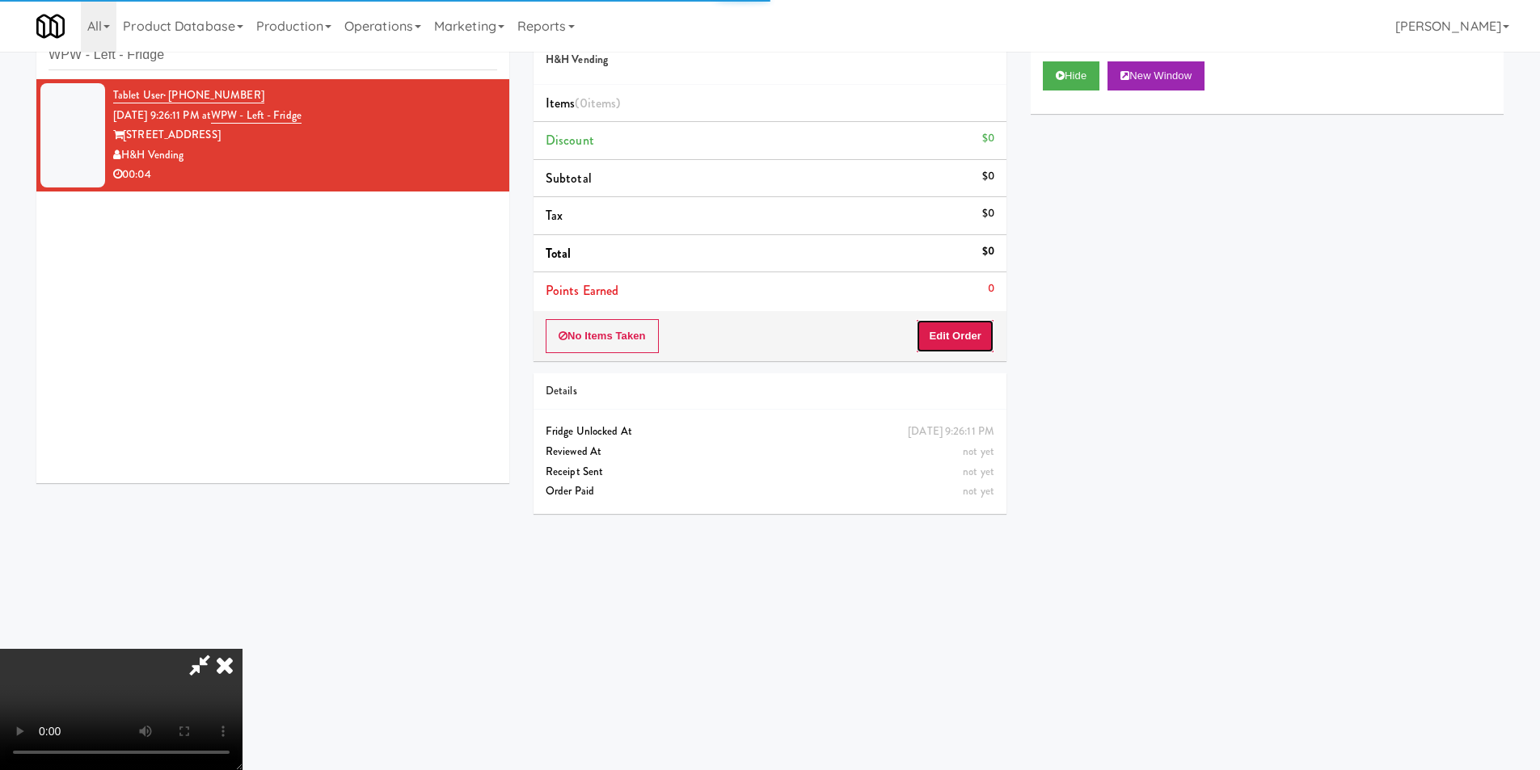
click at [956, 330] on button "Edit Order" at bounding box center [955, 336] width 78 height 34
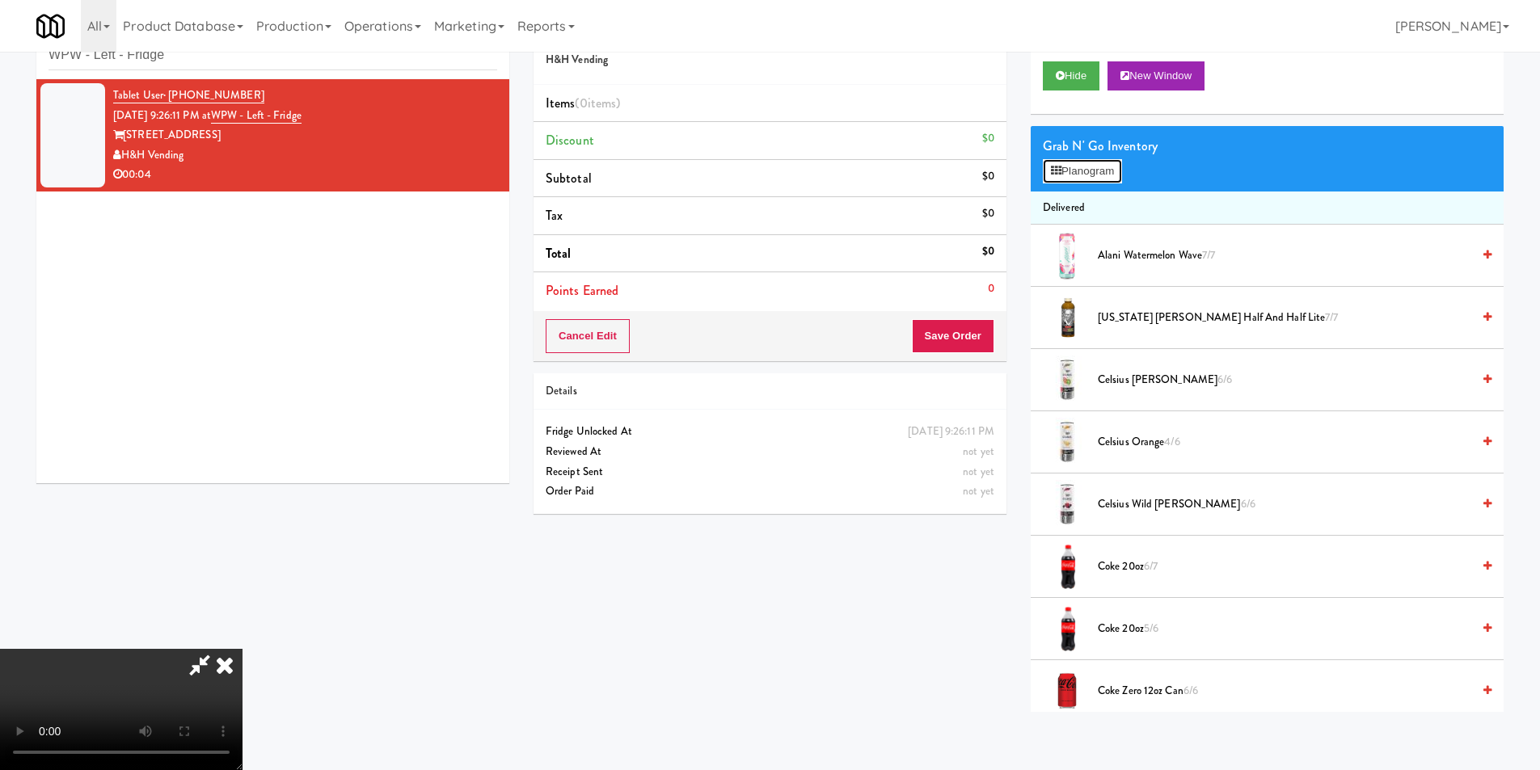
click at [1073, 171] on button "Planogram" at bounding box center [1082, 171] width 79 height 24
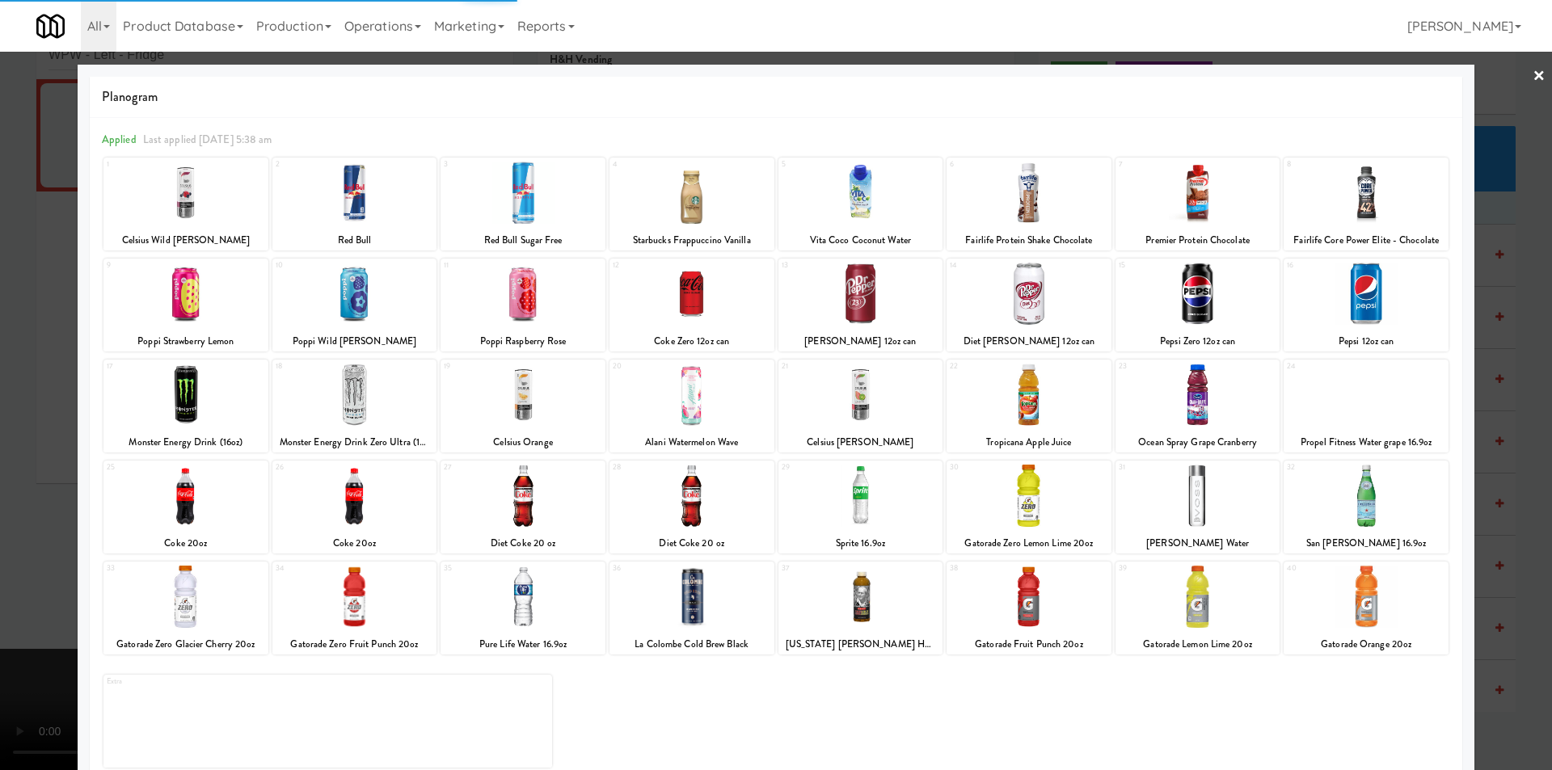
click at [561, 586] on div at bounding box center [523, 597] width 165 height 62
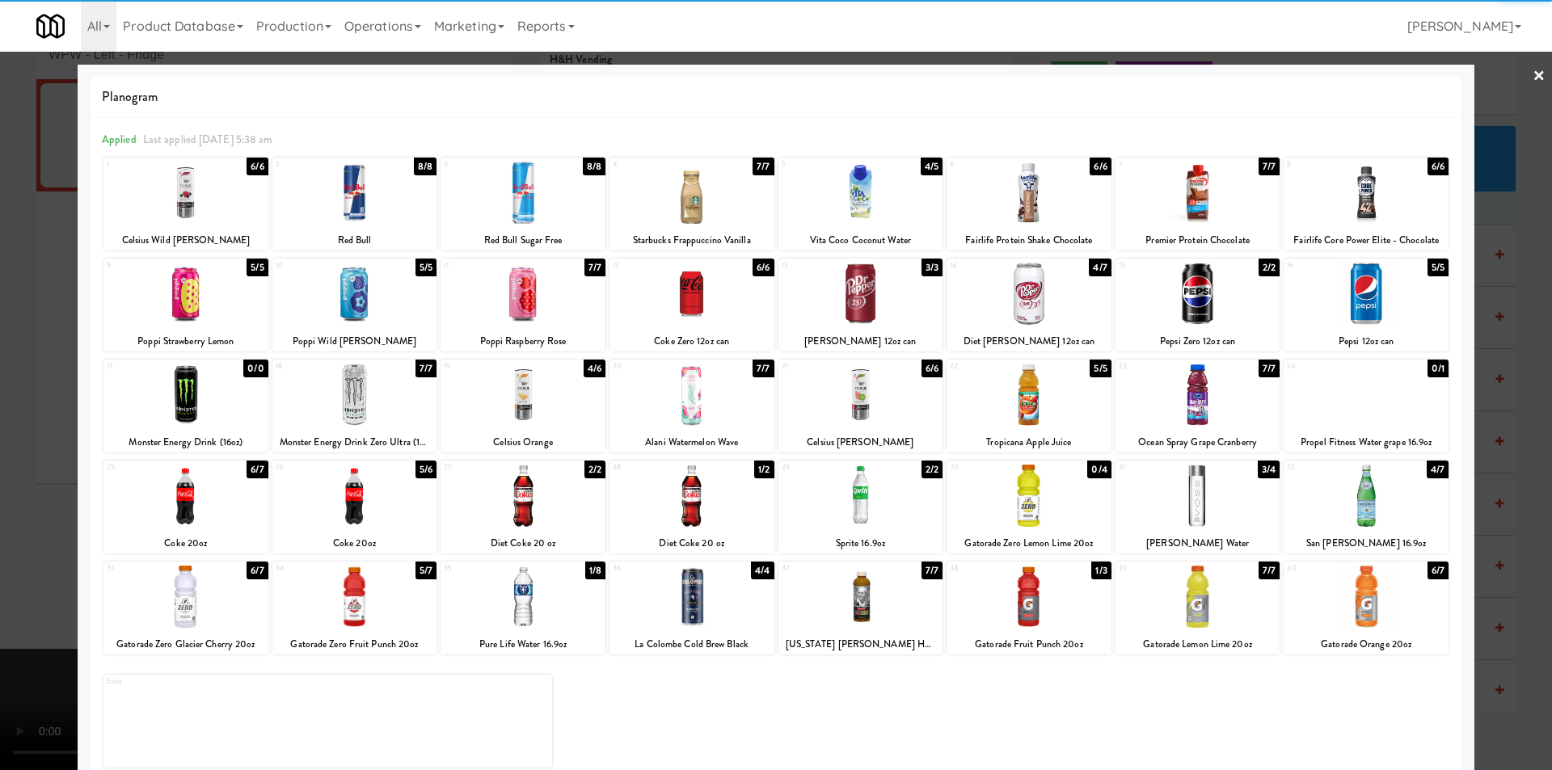
click at [572, 585] on div at bounding box center [523, 597] width 165 height 62
click at [1517, 402] on div at bounding box center [776, 385] width 1552 height 770
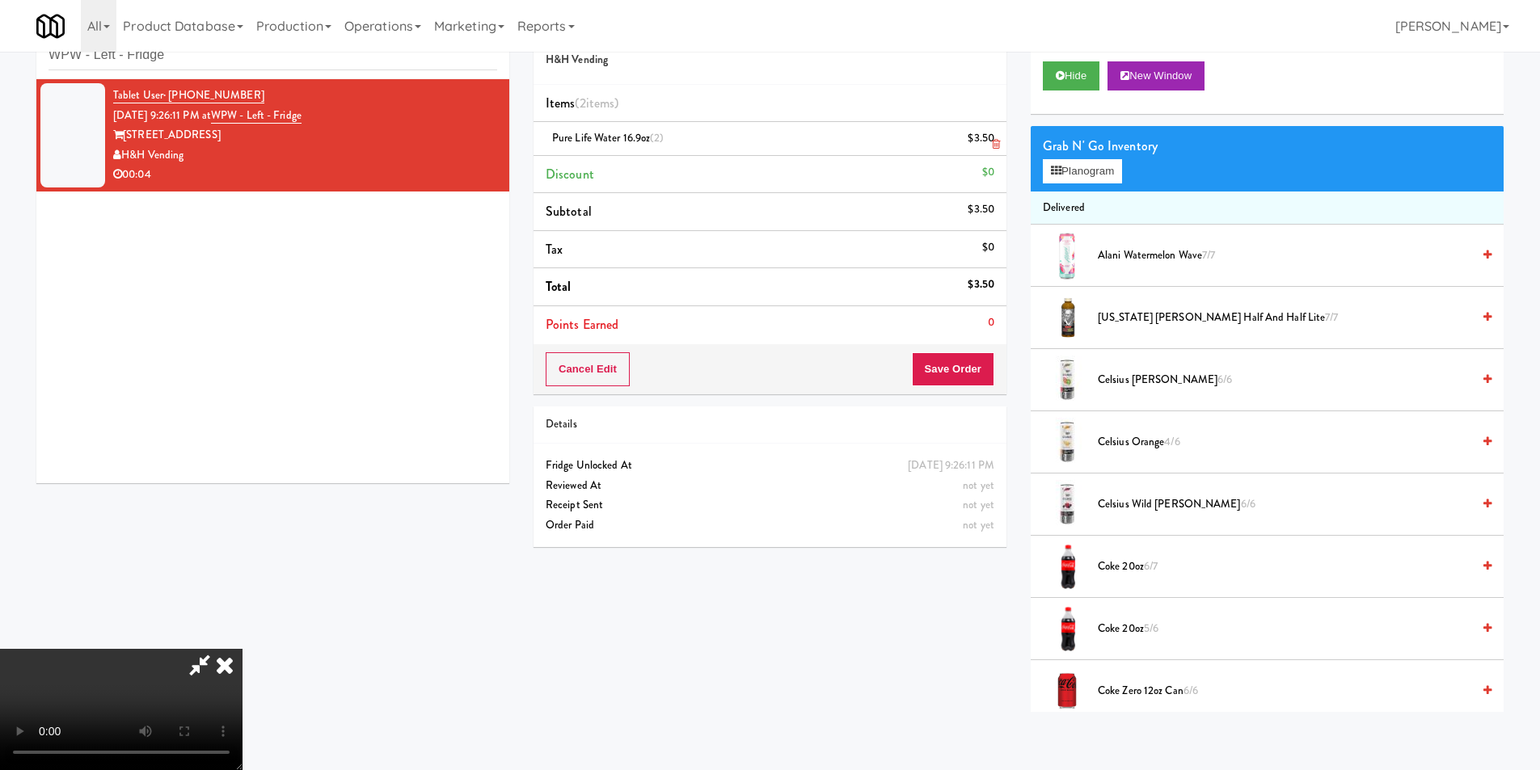
click at [989, 139] on link at bounding box center [993, 145] width 15 height 20
click at [1001, 141] on li "Pure Life Water 16.9oz (2) $3.50" at bounding box center [770, 139] width 473 height 34
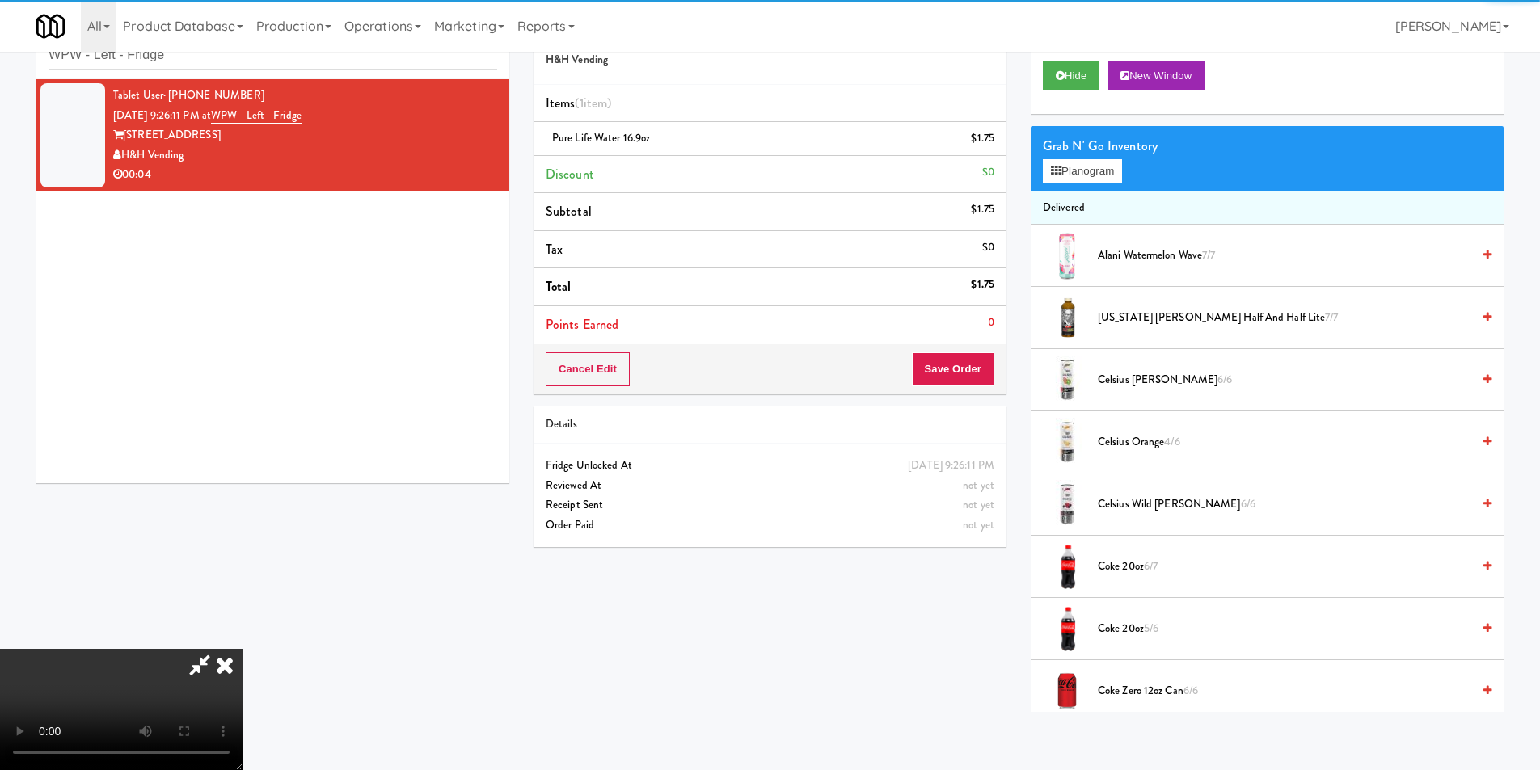
click at [953, 336] on li "Points Earned 0" at bounding box center [770, 324] width 473 height 37
click at [957, 362] on button "Save Order" at bounding box center [953, 369] width 82 height 34
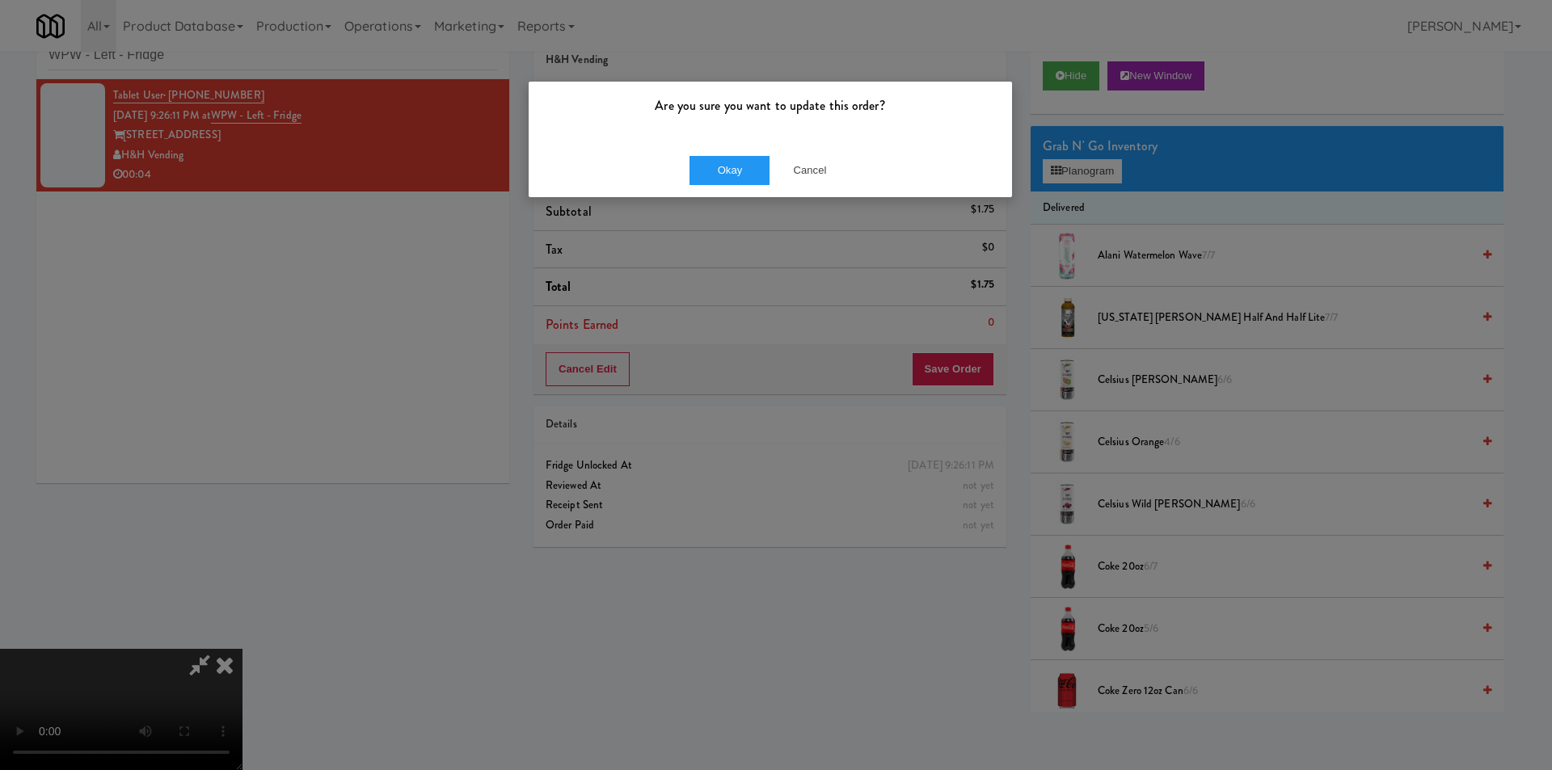
click at [681, 167] on div "Okay Cancel" at bounding box center [770, 170] width 483 height 54
click at [711, 175] on button "Okay" at bounding box center [730, 170] width 81 height 29
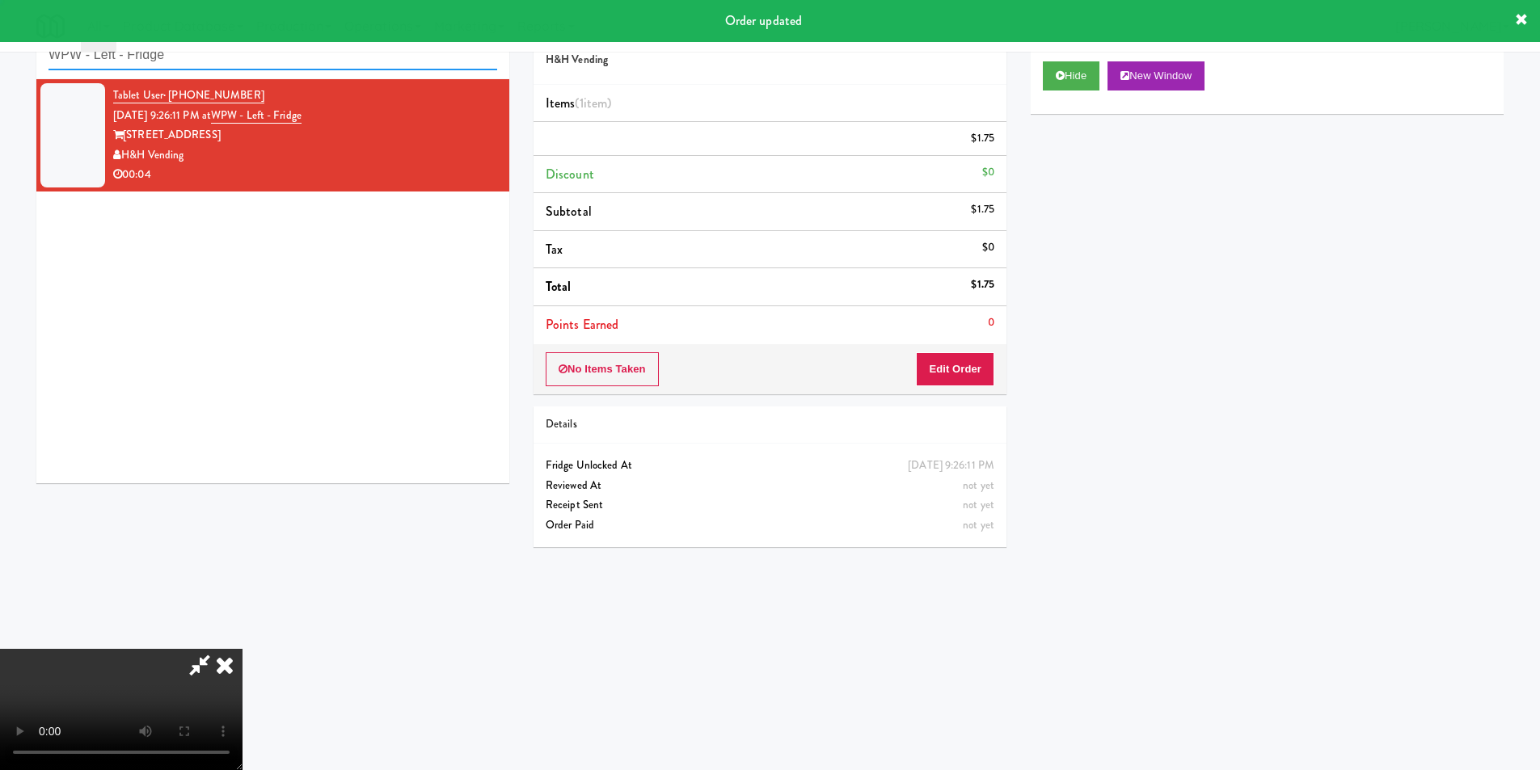
click at [281, 61] on input "WPW - Left - Fridge" at bounding box center [273, 55] width 449 height 30
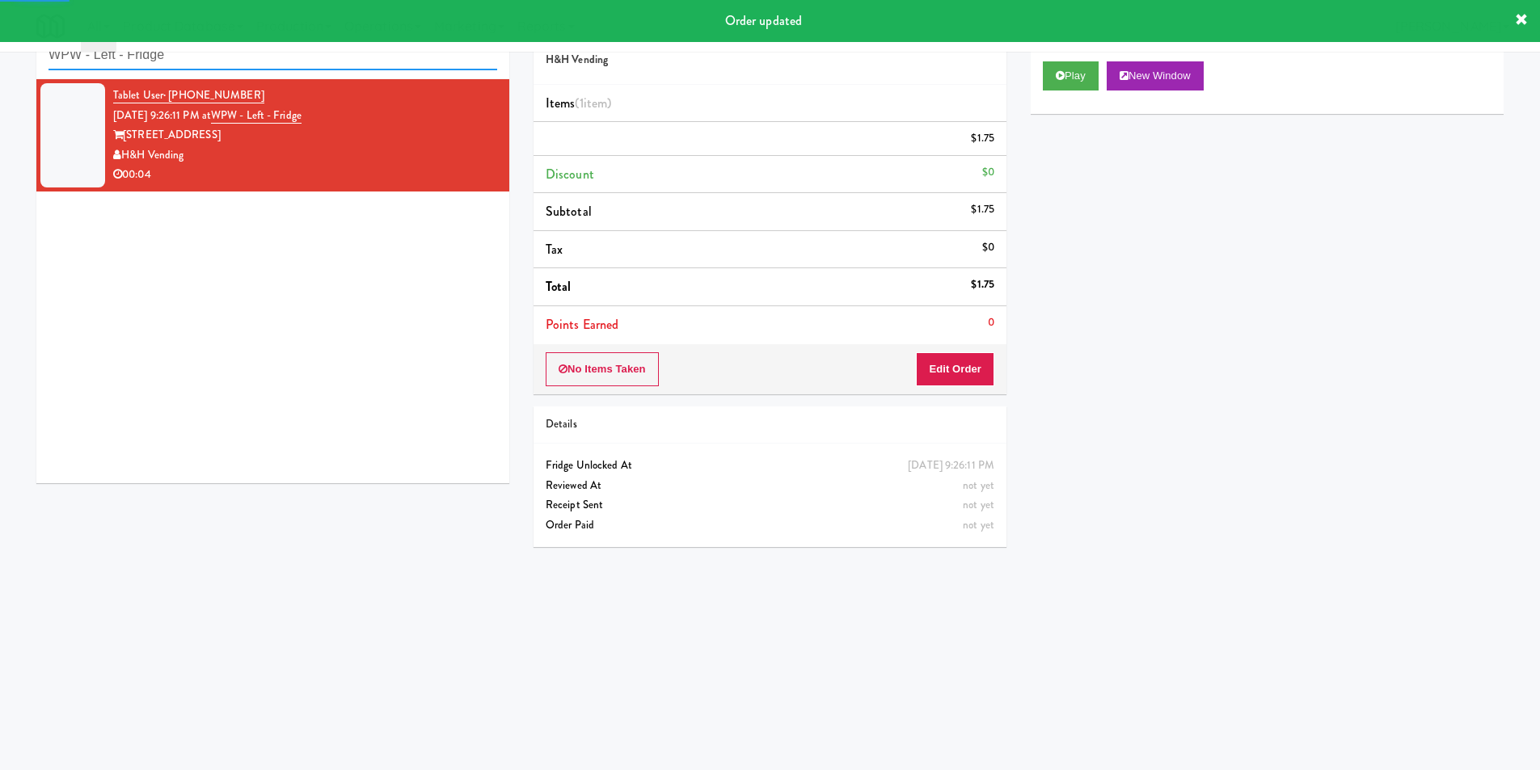
click at [281, 61] on input "WPW - Left - Fridge" at bounding box center [273, 55] width 449 height 30
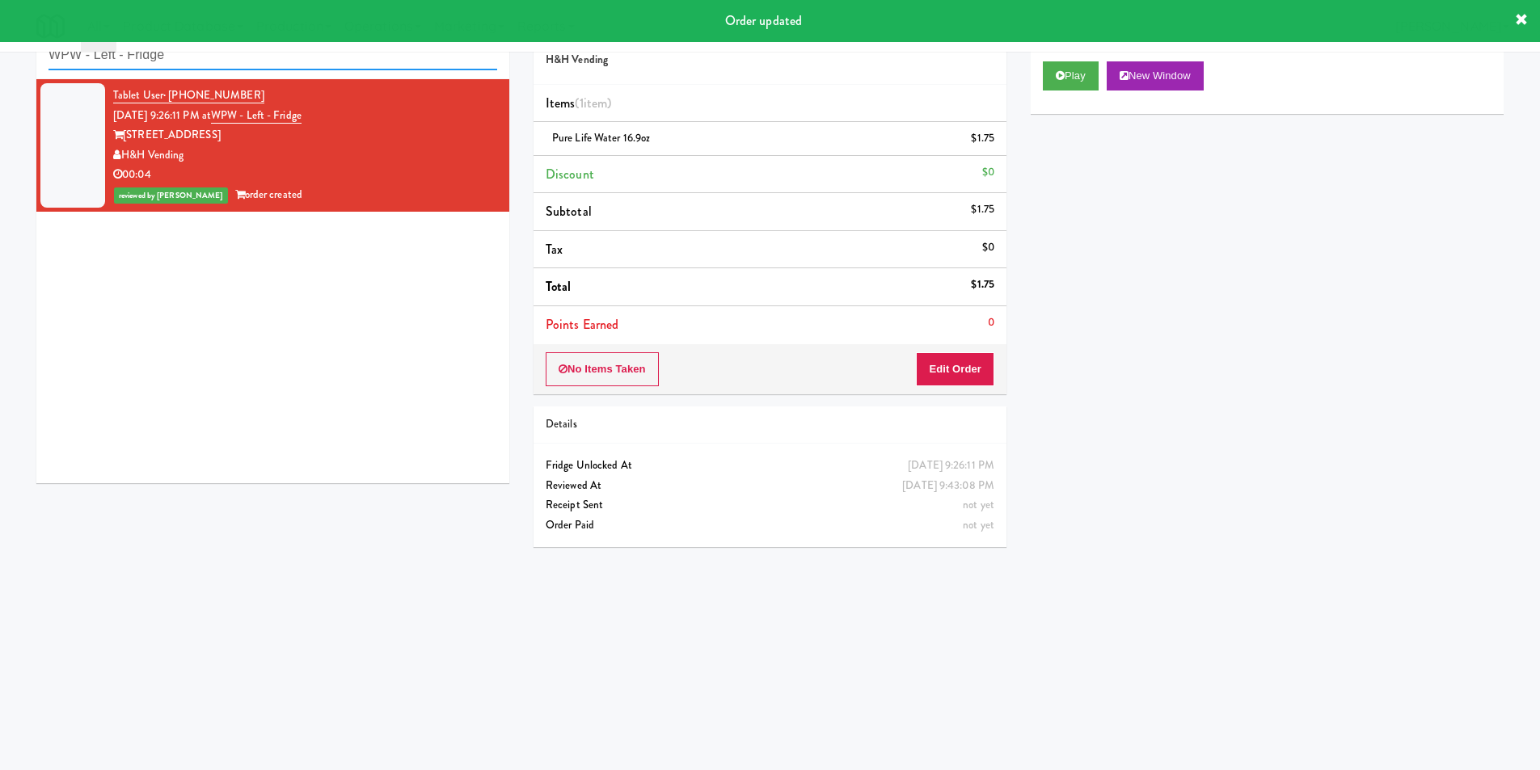
paste input "Archer Tower Pantry"
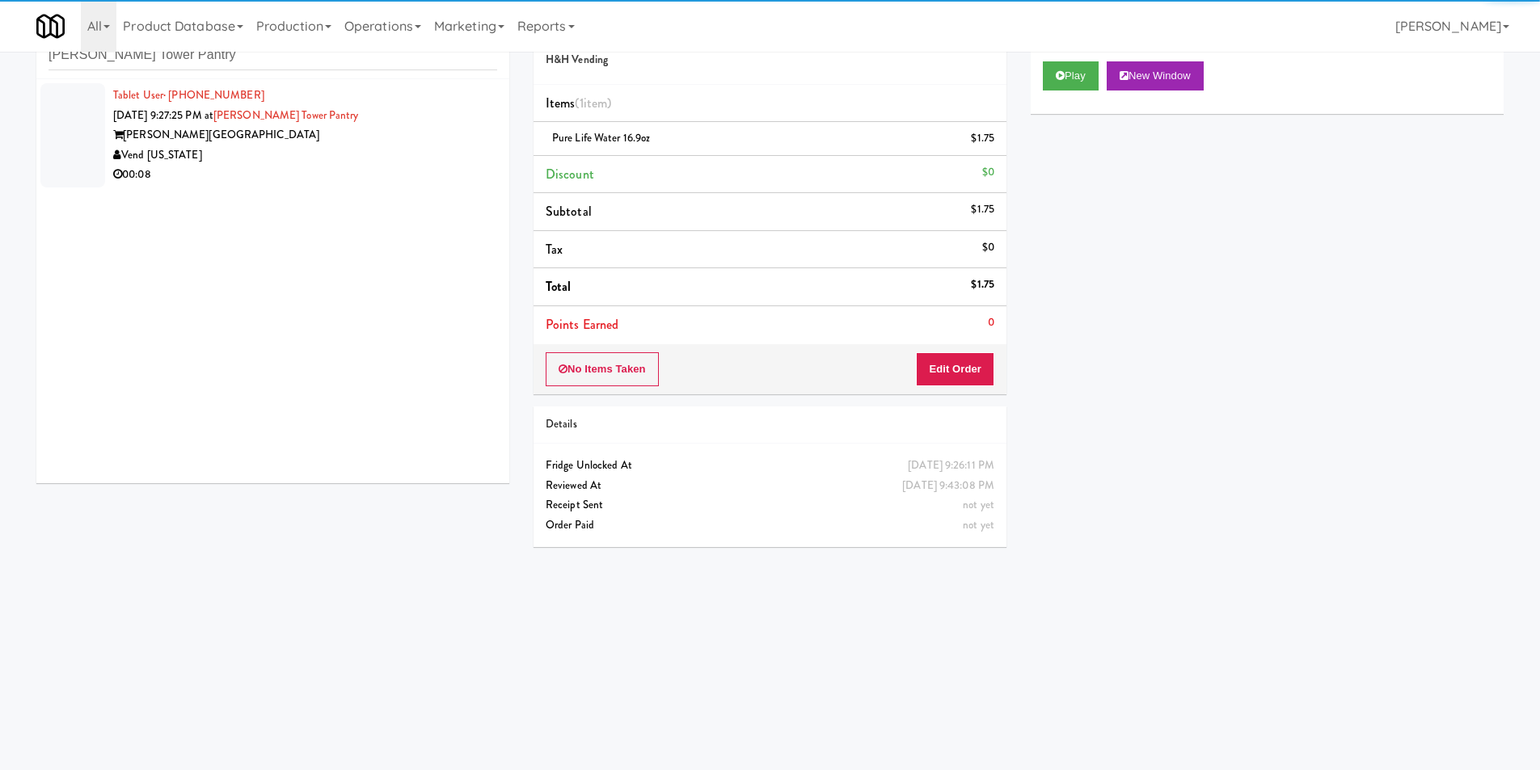
click at [359, 149] on div "Vend [US_STATE]" at bounding box center [305, 156] width 384 height 20
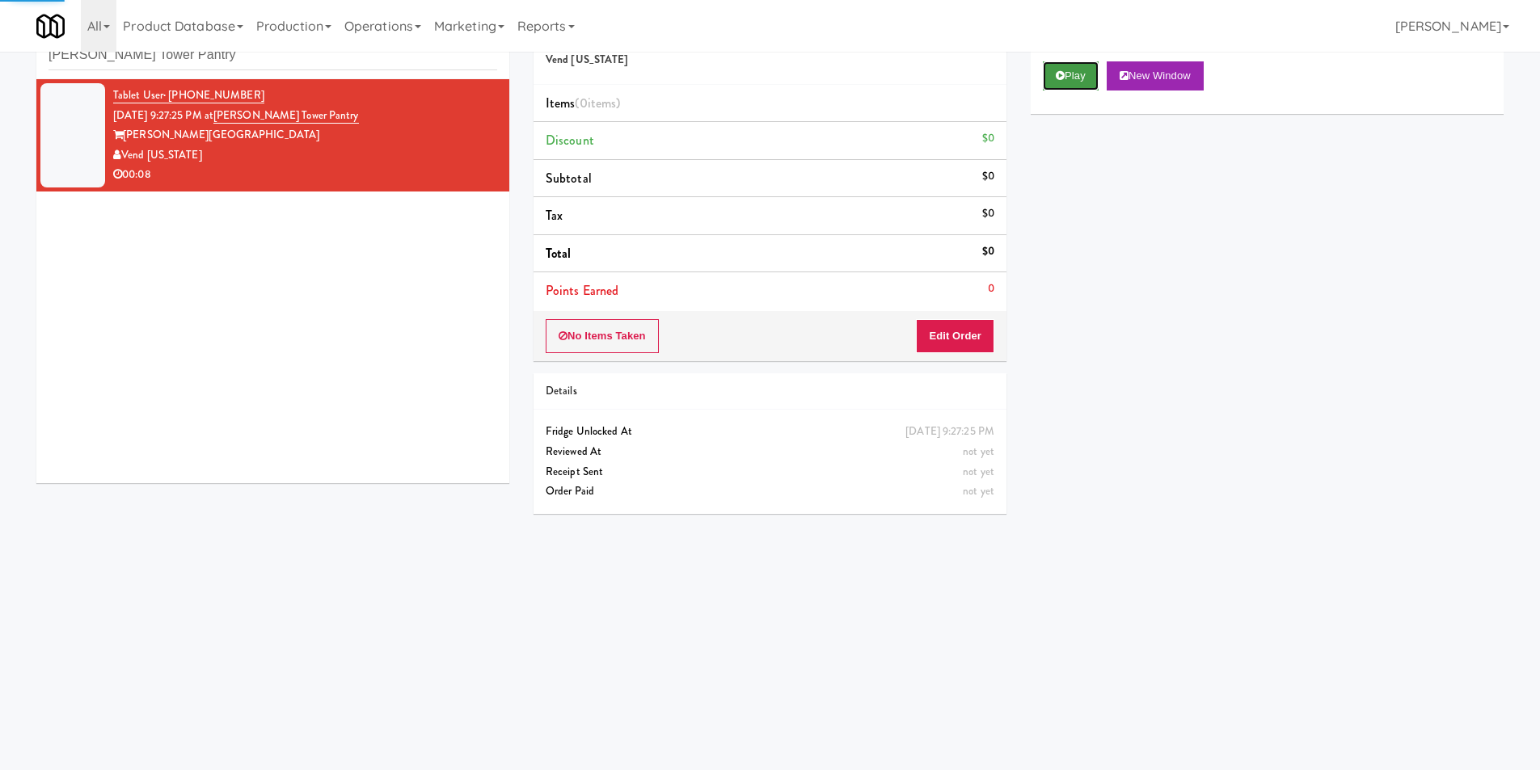
click at [1058, 76] on button "Play" at bounding box center [1071, 75] width 56 height 29
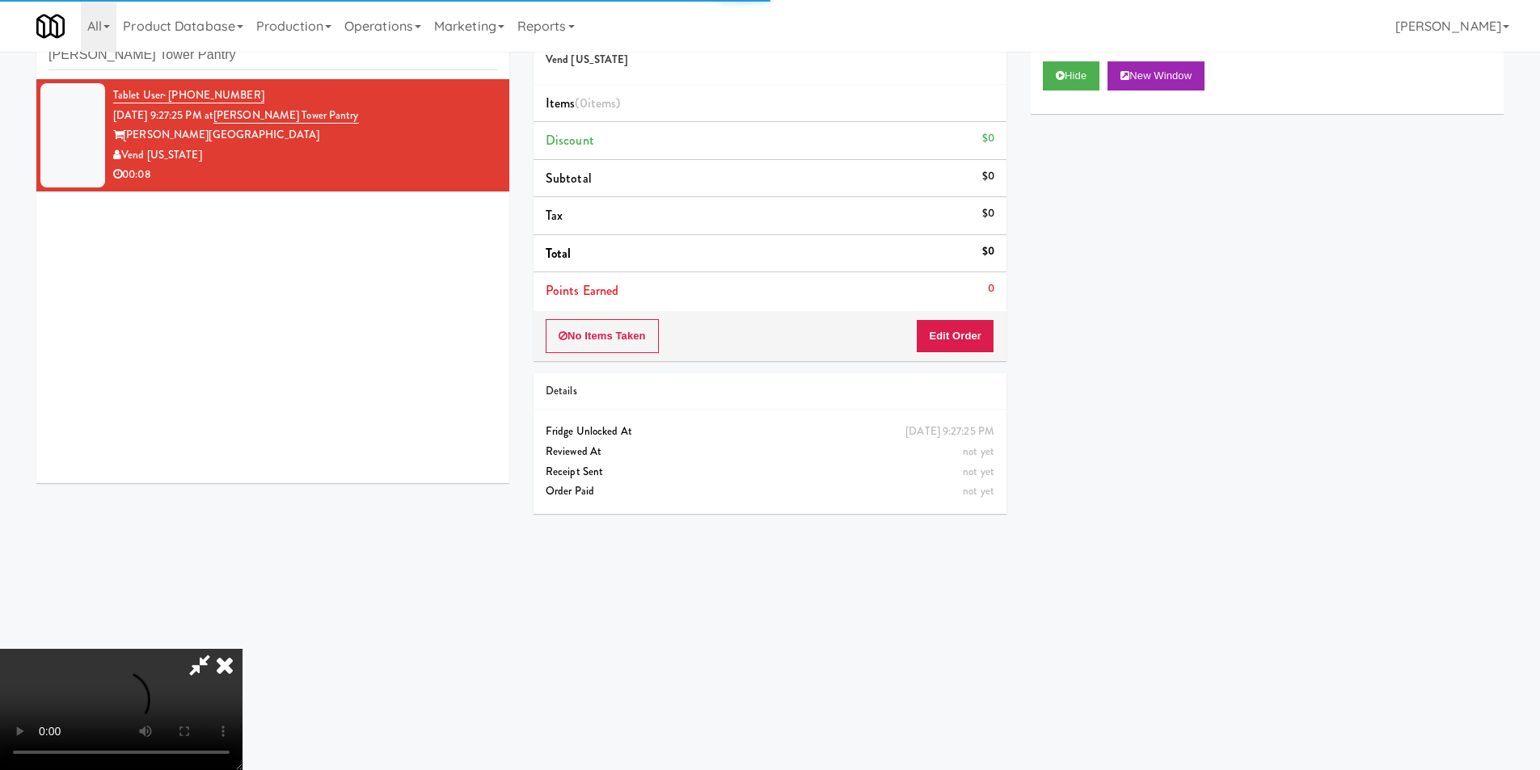
click at [968, 308] on li "Points Earned 0" at bounding box center [770, 290] width 473 height 37
click at [968, 326] on button "Edit Order" at bounding box center [955, 336] width 78 height 34
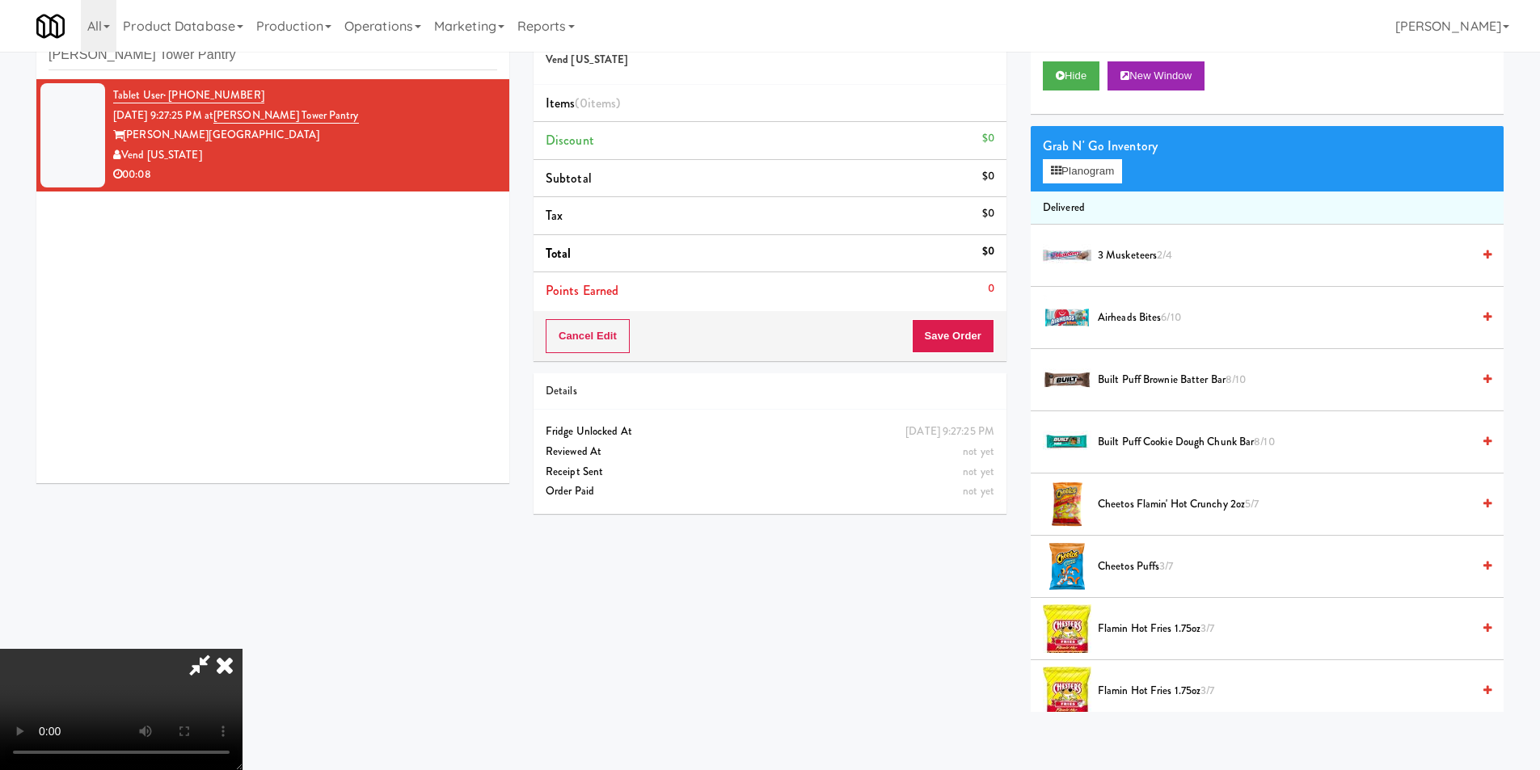
scroll to position [243, 0]
click at [243, 649] on video at bounding box center [121, 709] width 243 height 121
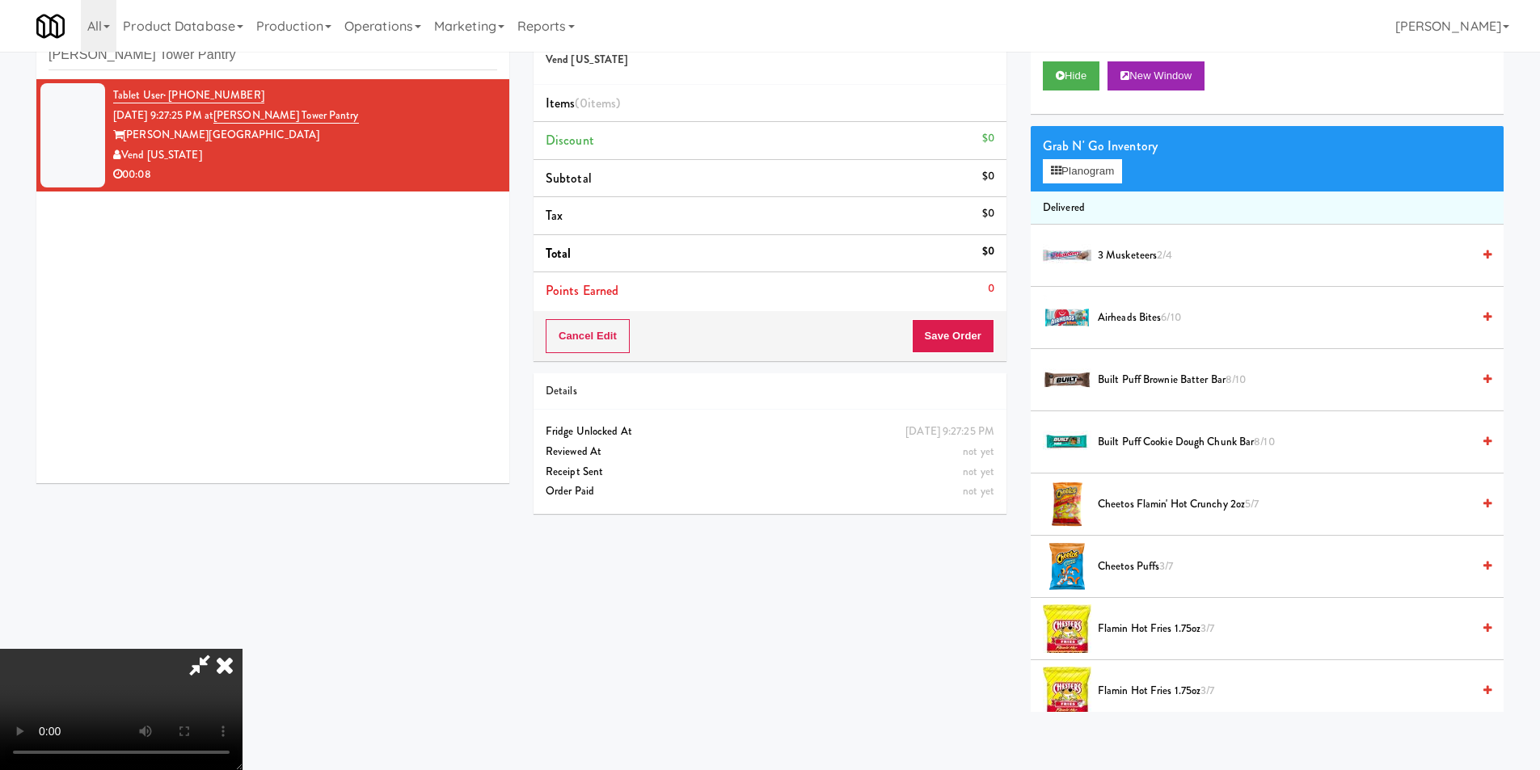
click at [243, 649] on video at bounding box center [121, 709] width 243 height 121
click at [1102, 177] on button "Planogram" at bounding box center [1082, 171] width 79 height 24
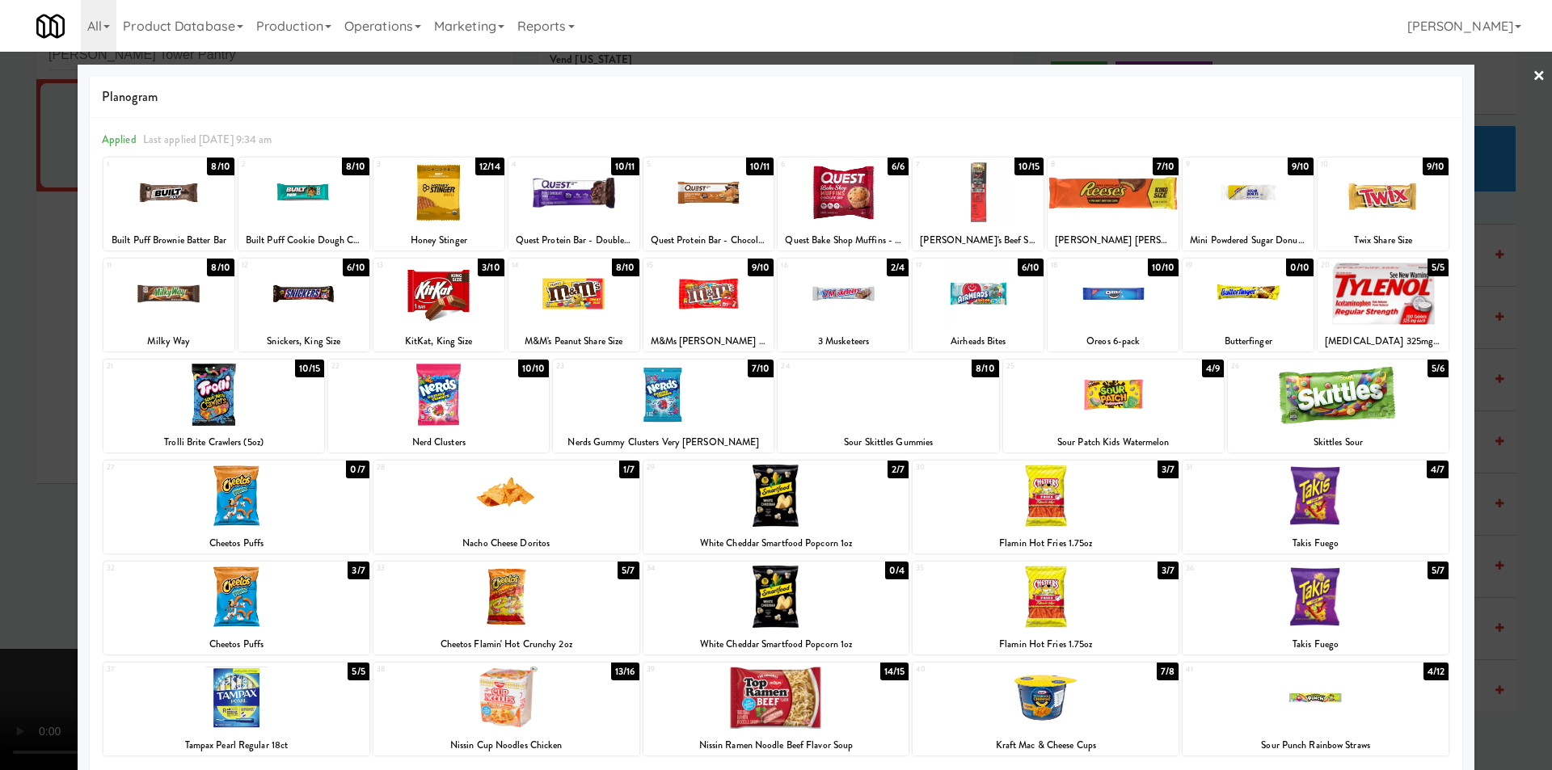
click at [799, 491] on div at bounding box center [777, 496] width 266 height 62
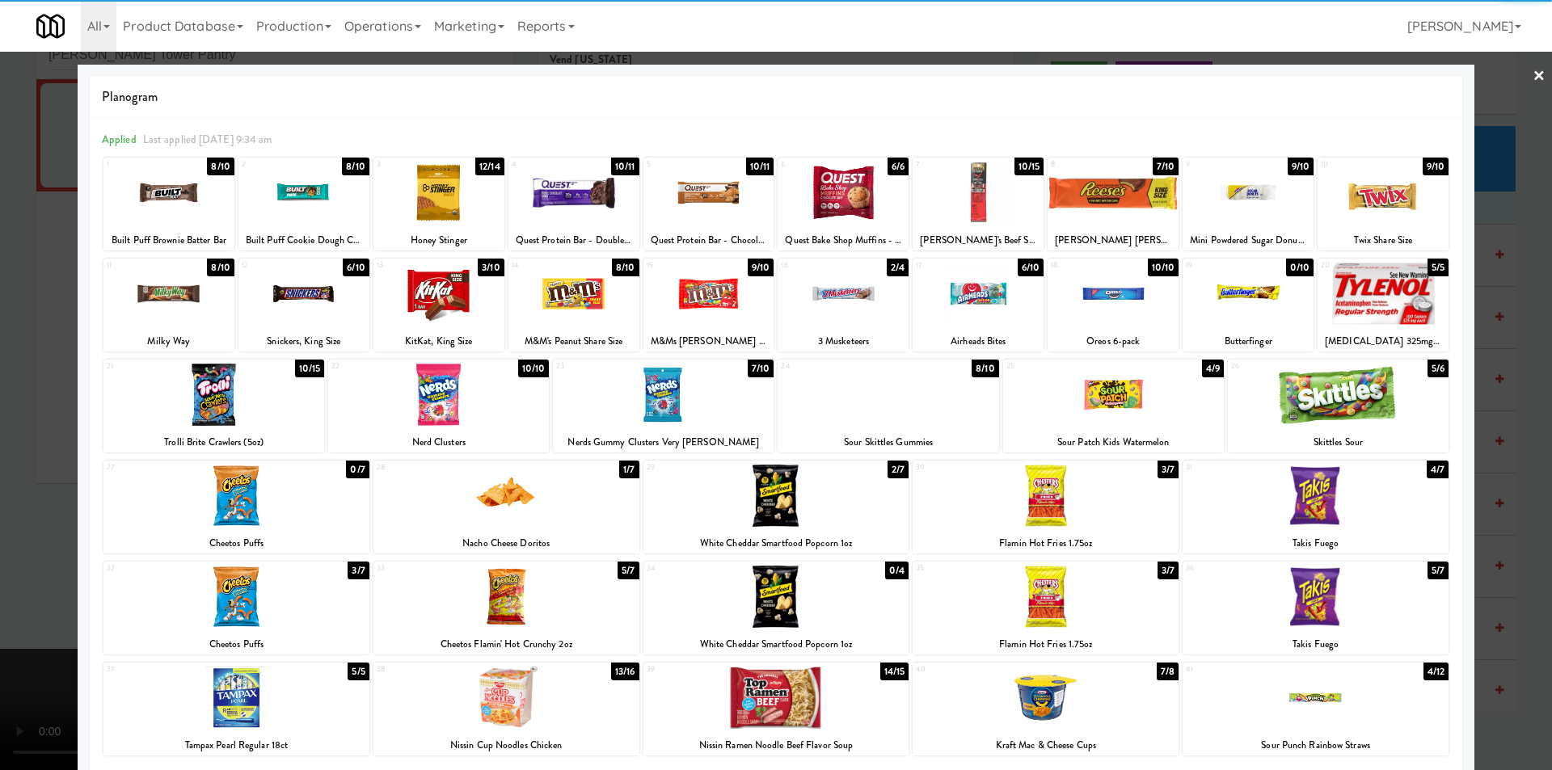
click at [1323, 496] on div at bounding box center [1316, 496] width 266 height 62
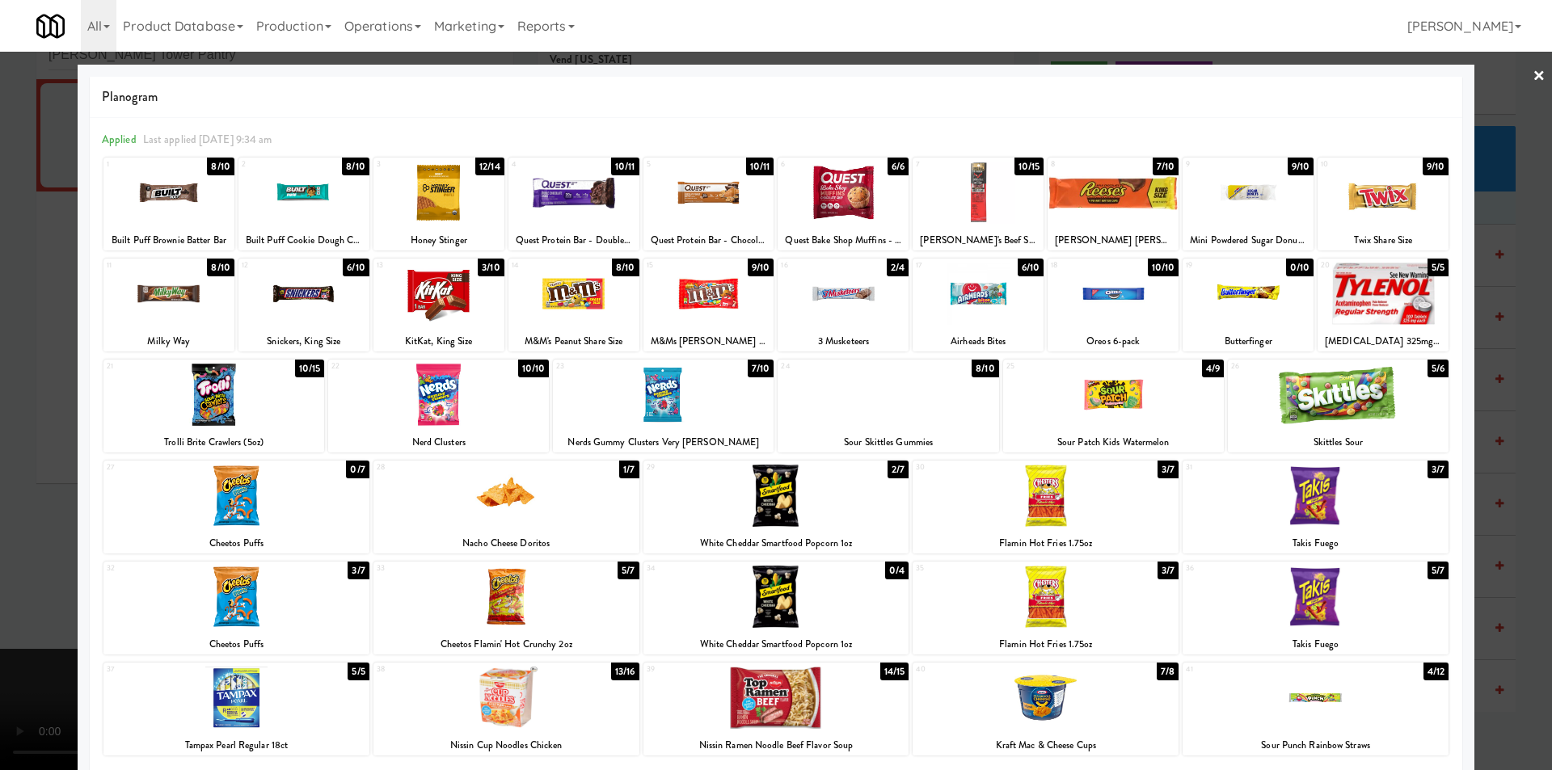
click at [1505, 484] on div at bounding box center [776, 385] width 1552 height 770
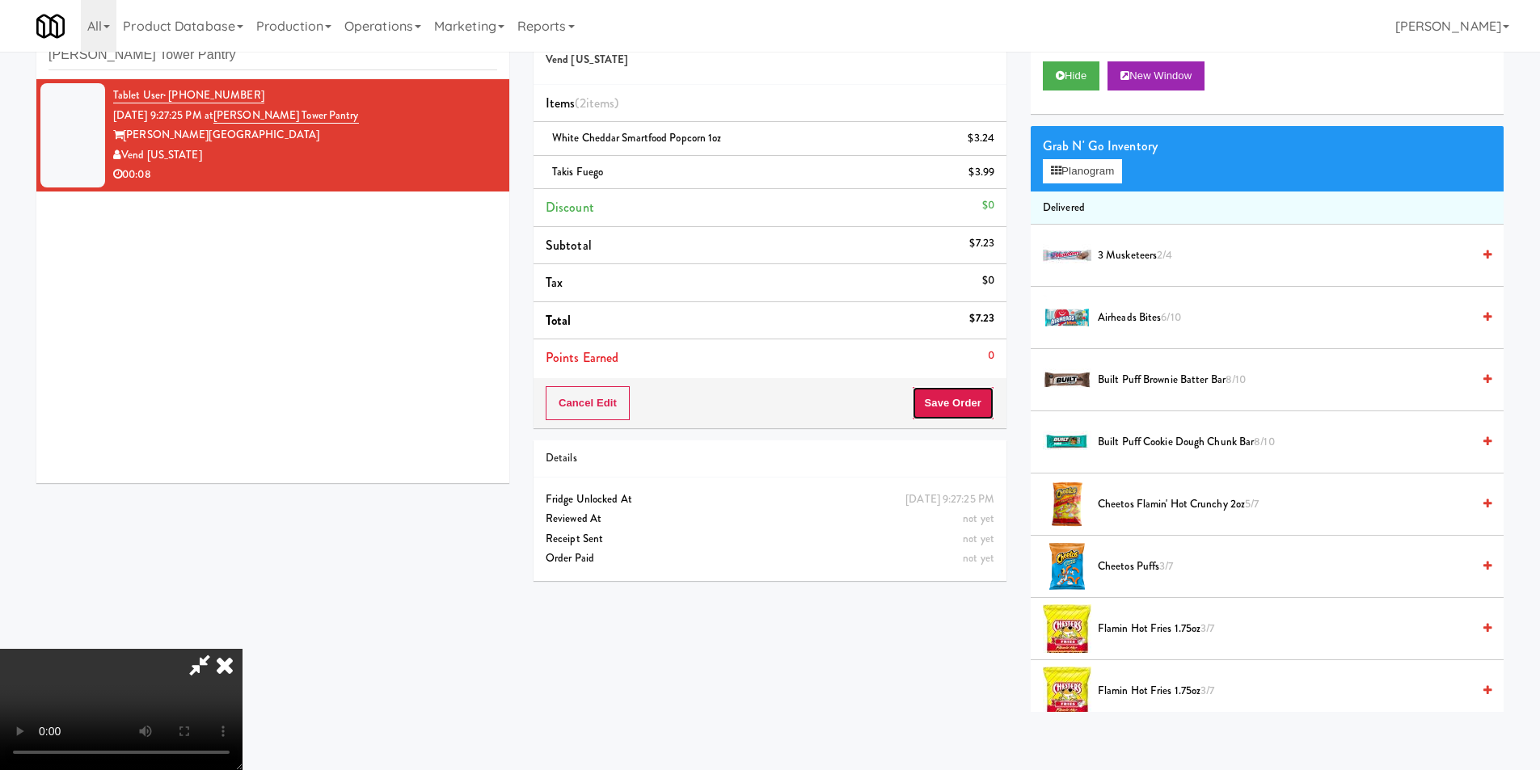
click at [943, 389] on button "Save Order" at bounding box center [953, 403] width 82 height 34
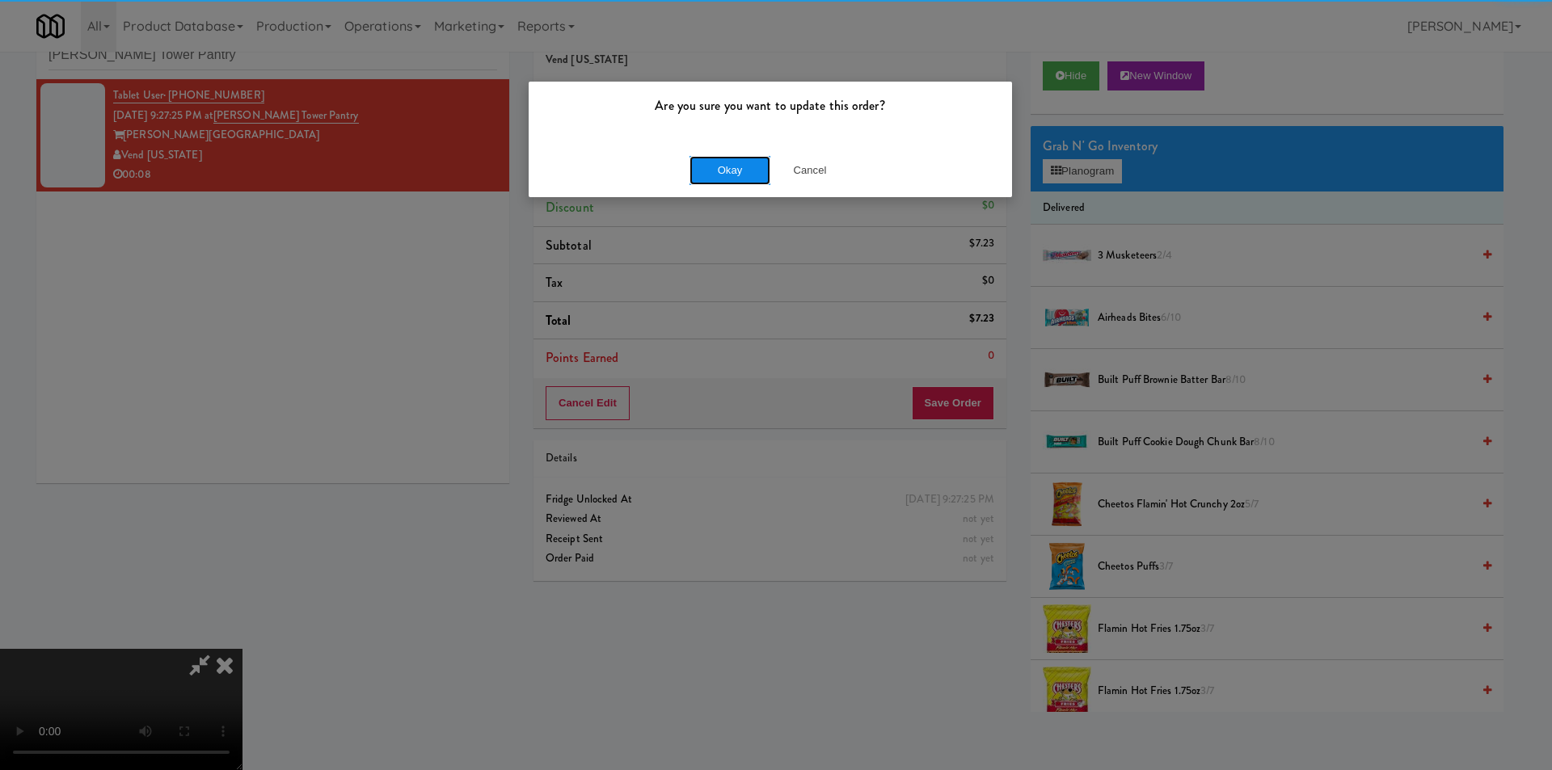
click at [738, 169] on button "Okay" at bounding box center [730, 170] width 81 height 29
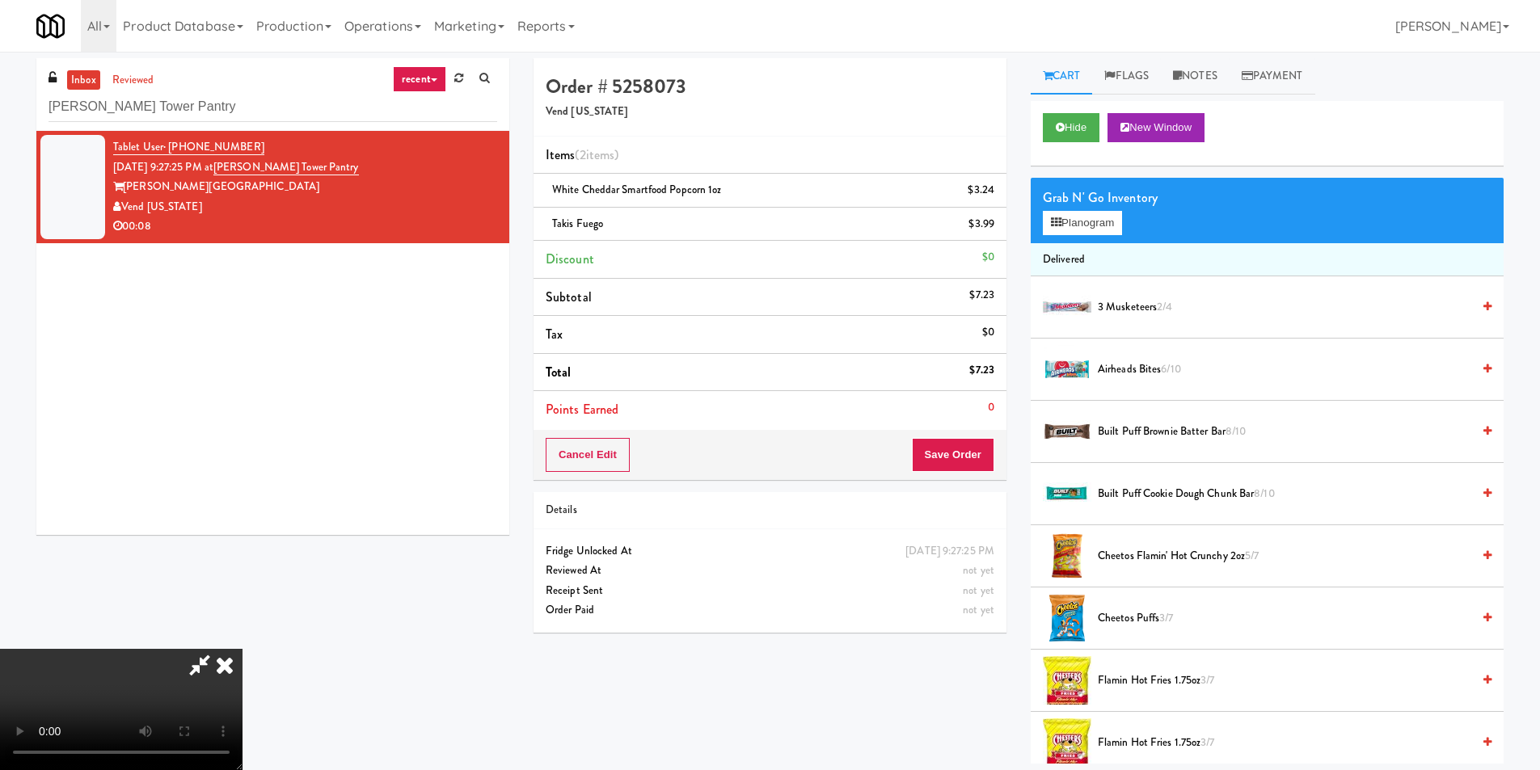
click at [243, 649] on icon at bounding box center [225, 665] width 36 height 32
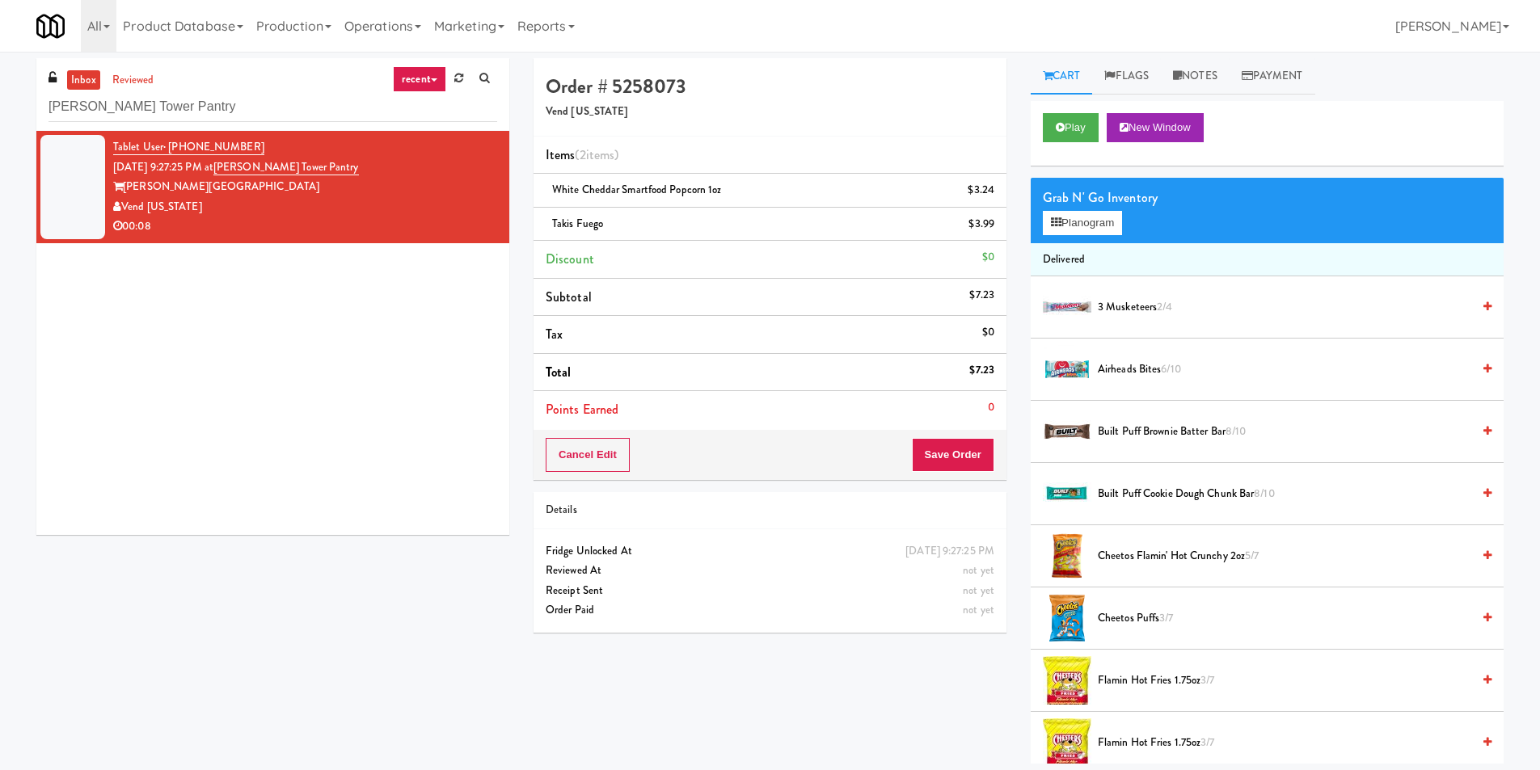
click at [152, 68] on div "inbox reviewed recent all unclear take inventory issue suspicious failed recent…" at bounding box center [272, 94] width 473 height 73
click at [147, 80] on link "reviewed" at bounding box center [133, 80] width 50 height 20
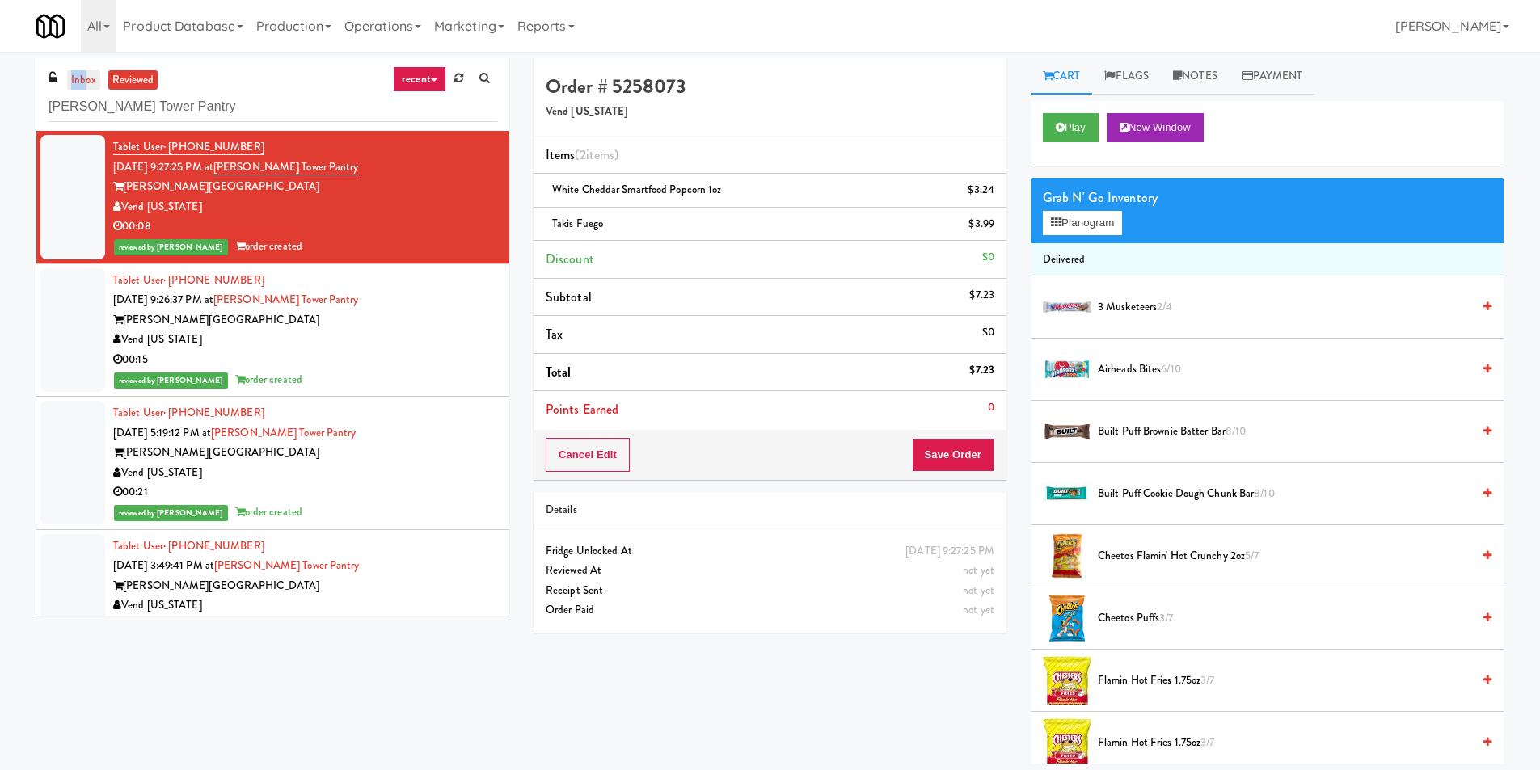
click at [87, 70] on div "inbox reviewed recent all unclear take inventory issue suspicious failed recent…" at bounding box center [272, 94] width 473 height 73
click at [87, 70] on link "inbox" at bounding box center [83, 80] width 33 height 20
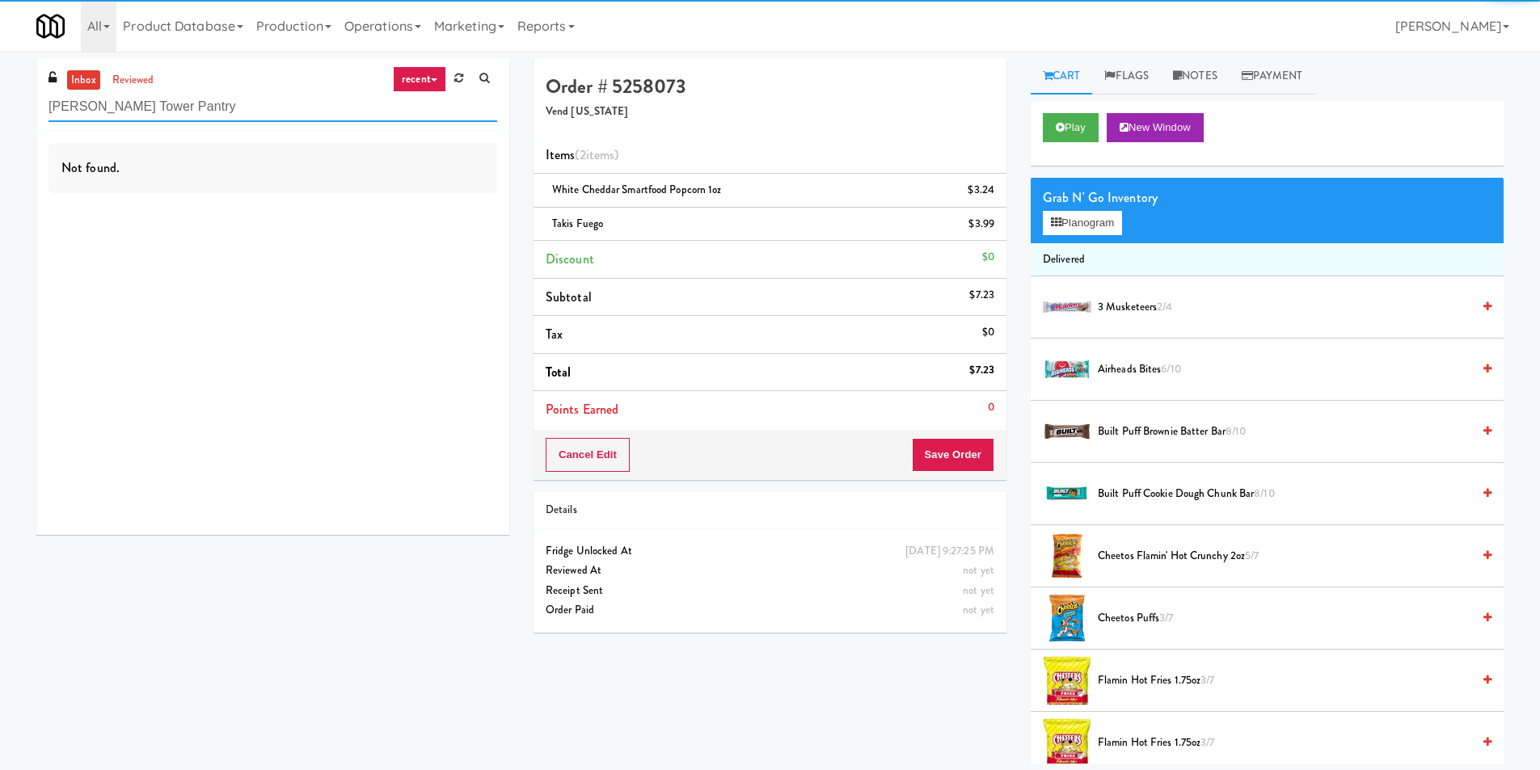
click at [255, 117] on input "Archer Tower Pantry" at bounding box center [273, 107] width 449 height 30
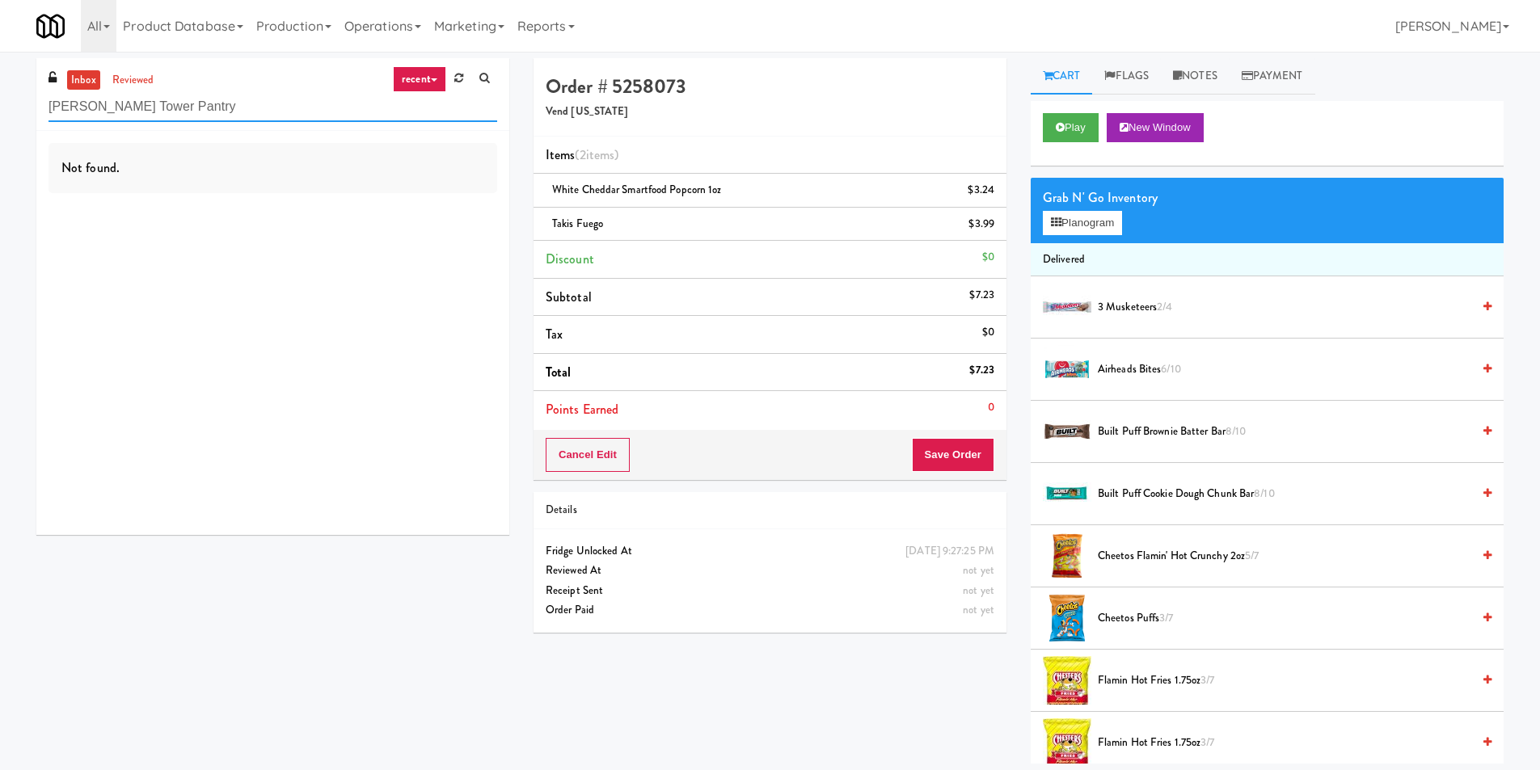
click at [255, 117] on input "Archer Tower Pantry" at bounding box center [273, 107] width 449 height 30
paste input "Steward Tower"
click at [238, 116] on input "Steward Tower" at bounding box center [273, 107] width 449 height 30
click at [238, 115] on input "Steward Tower" at bounding box center [273, 107] width 449 height 30
paste input "Union Heights - Fridge"
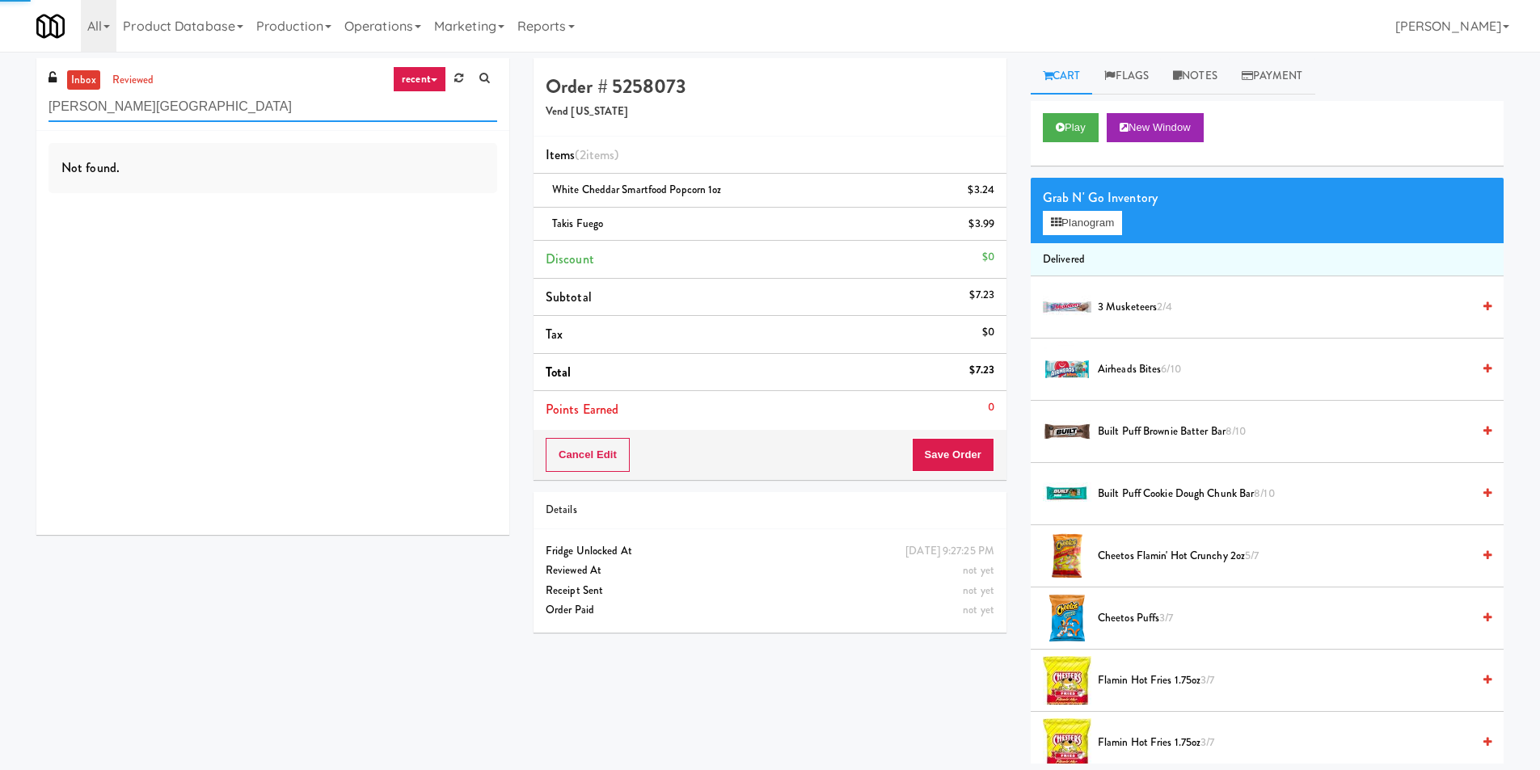
click at [238, 115] on input "Steward Tower" at bounding box center [273, 107] width 449 height 30
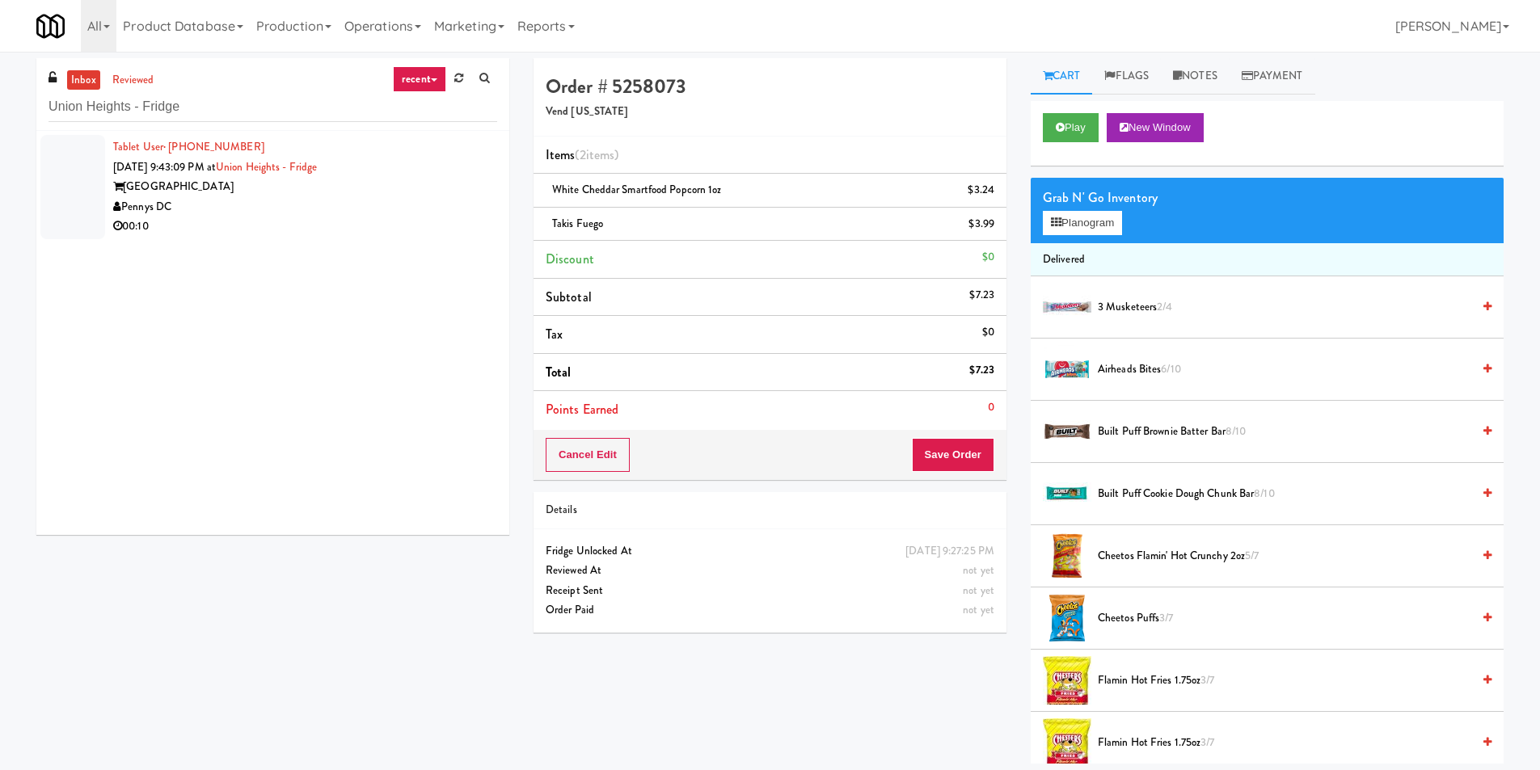
click at [433, 264] on div "Tablet User · (771) 201-7042 Sep 1, 2025 9:43:09 PM at Union Heights - Fridge U…" at bounding box center [272, 333] width 473 height 404
click at [433, 216] on div "Not found." at bounding box center [272, 333] width 473 height 404
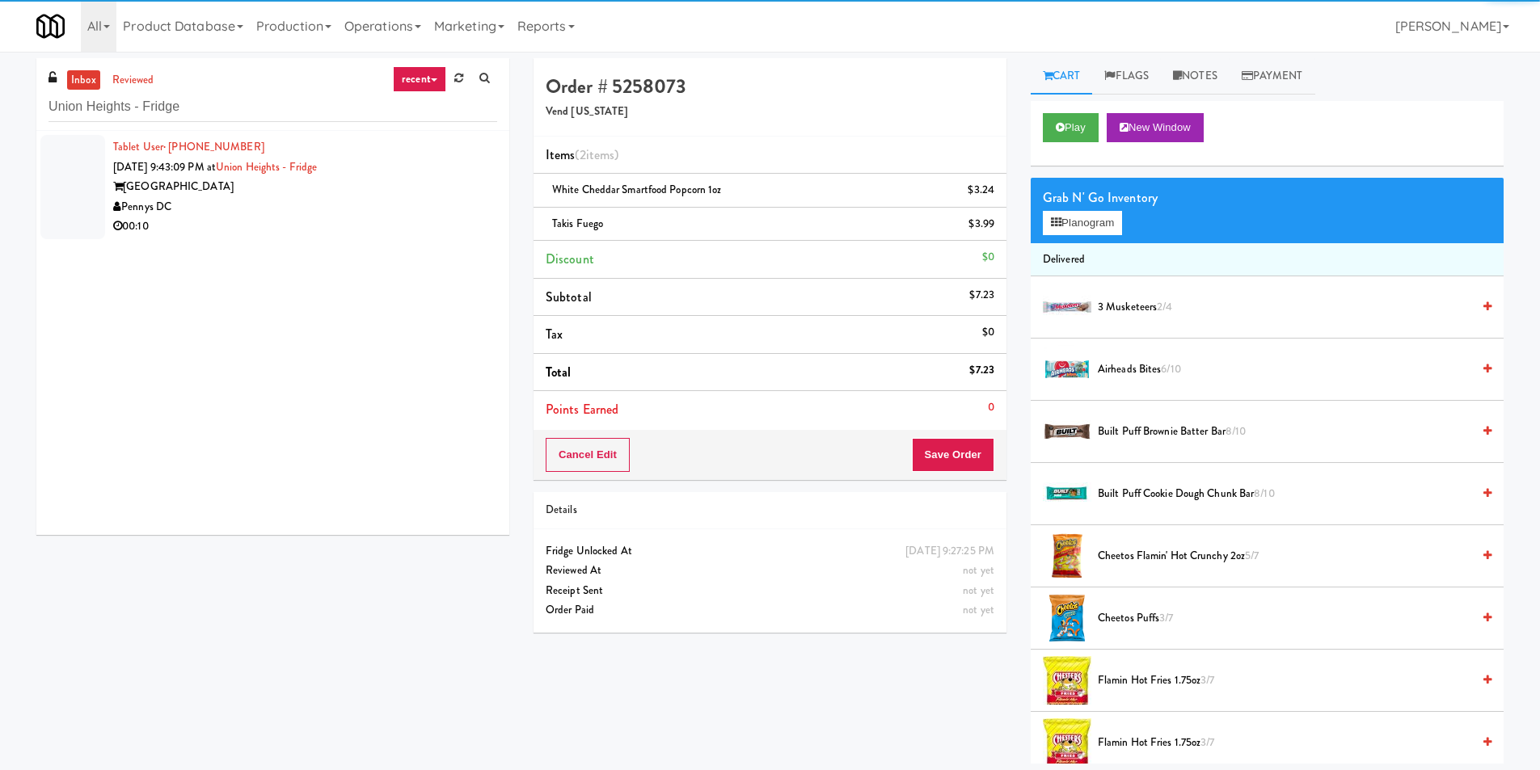
click at [420, 226] on div "00:10" at bounding box center [305, 227] width 384 height 20
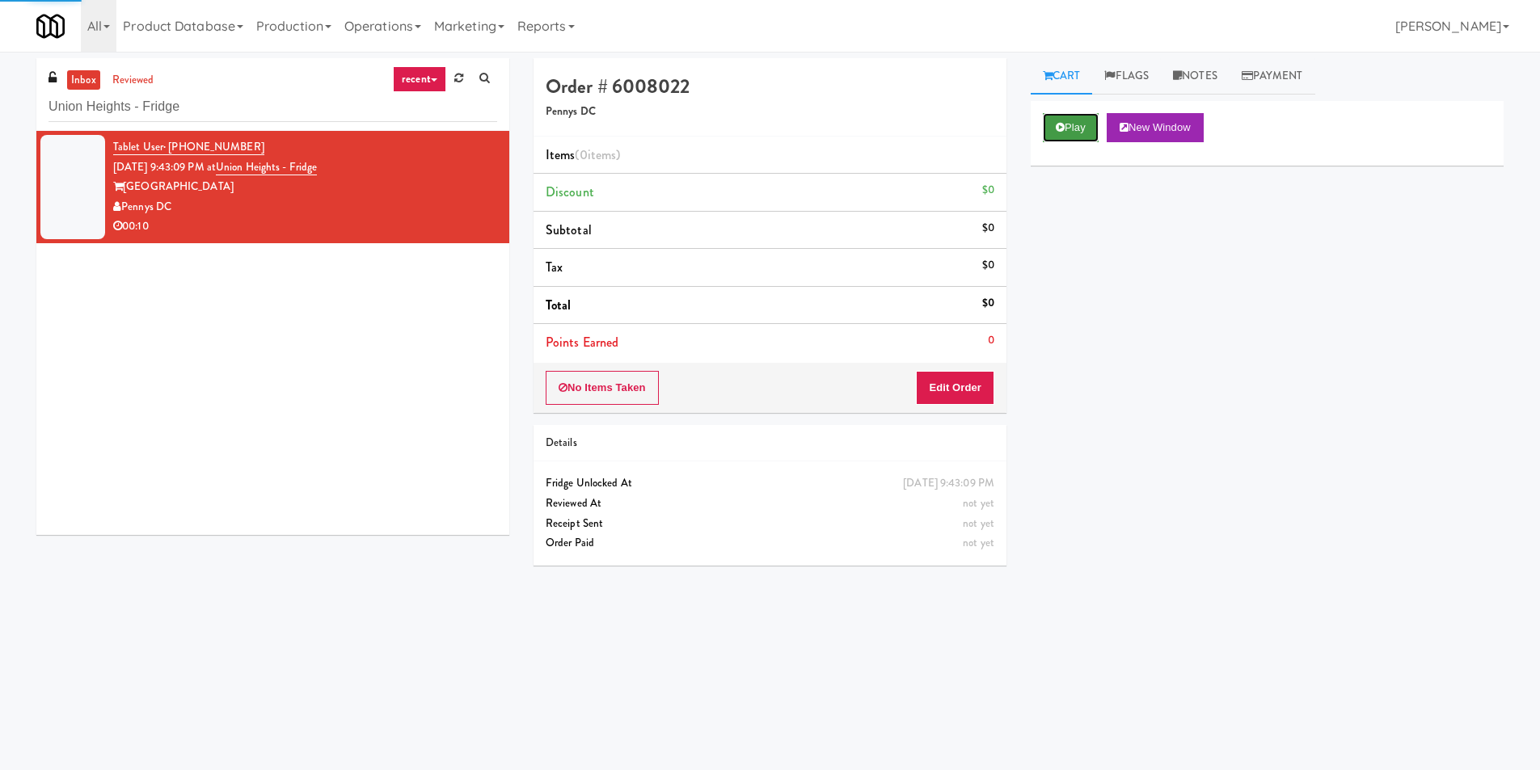
click at [1052, 127] on button "Play" at bounding box center [1071, 127] width 56 height 29
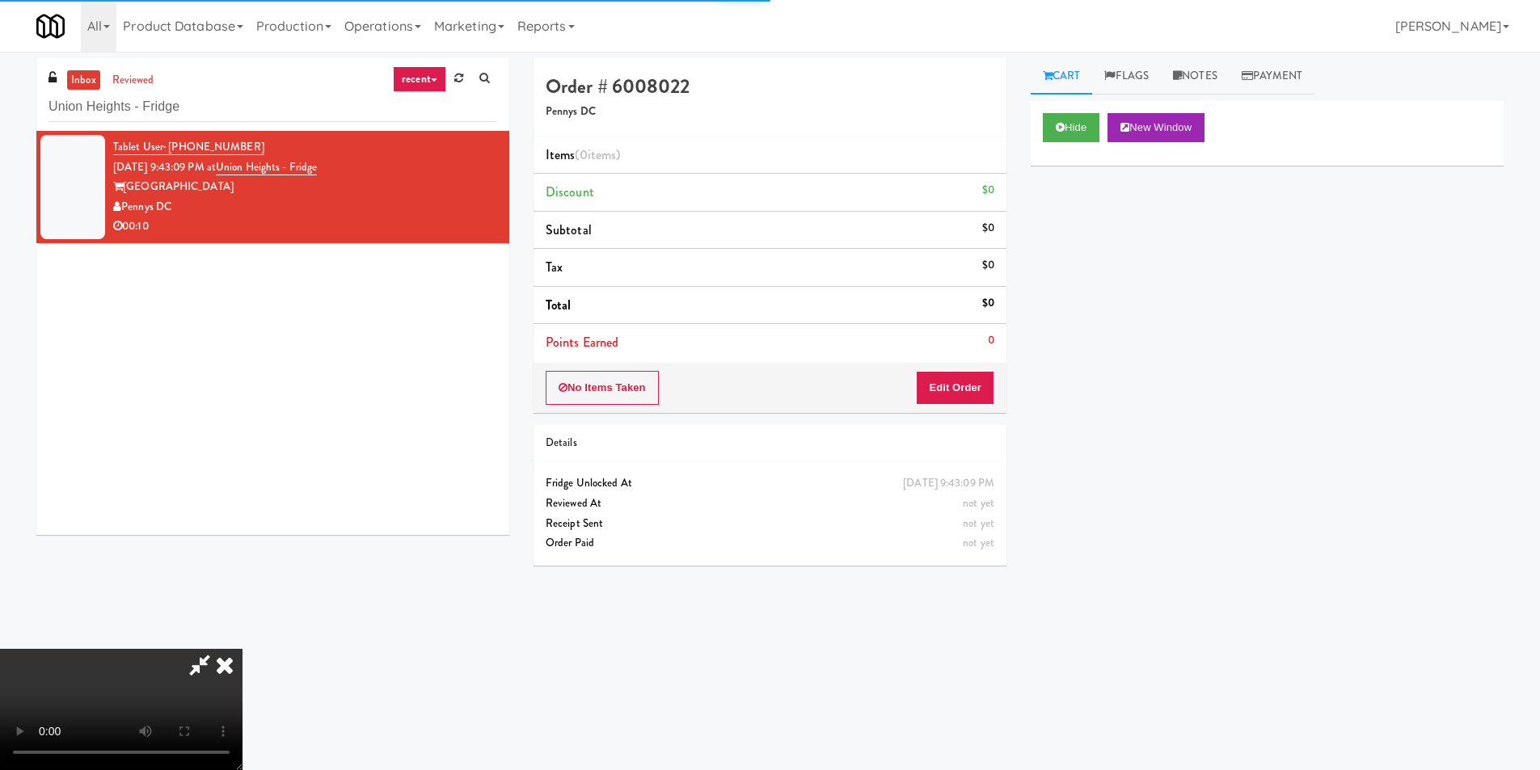
click at [979, 413] on div "Order # 6008022 Pennys DC Items (0 items ) Discount $0 Subtotal $0 Tax $0 Total…" at bounding box center [769, 318] width 497 height 520
click at [977, 389] on button "Edit Order" at bounding box center [955, 388] width 78 height 34
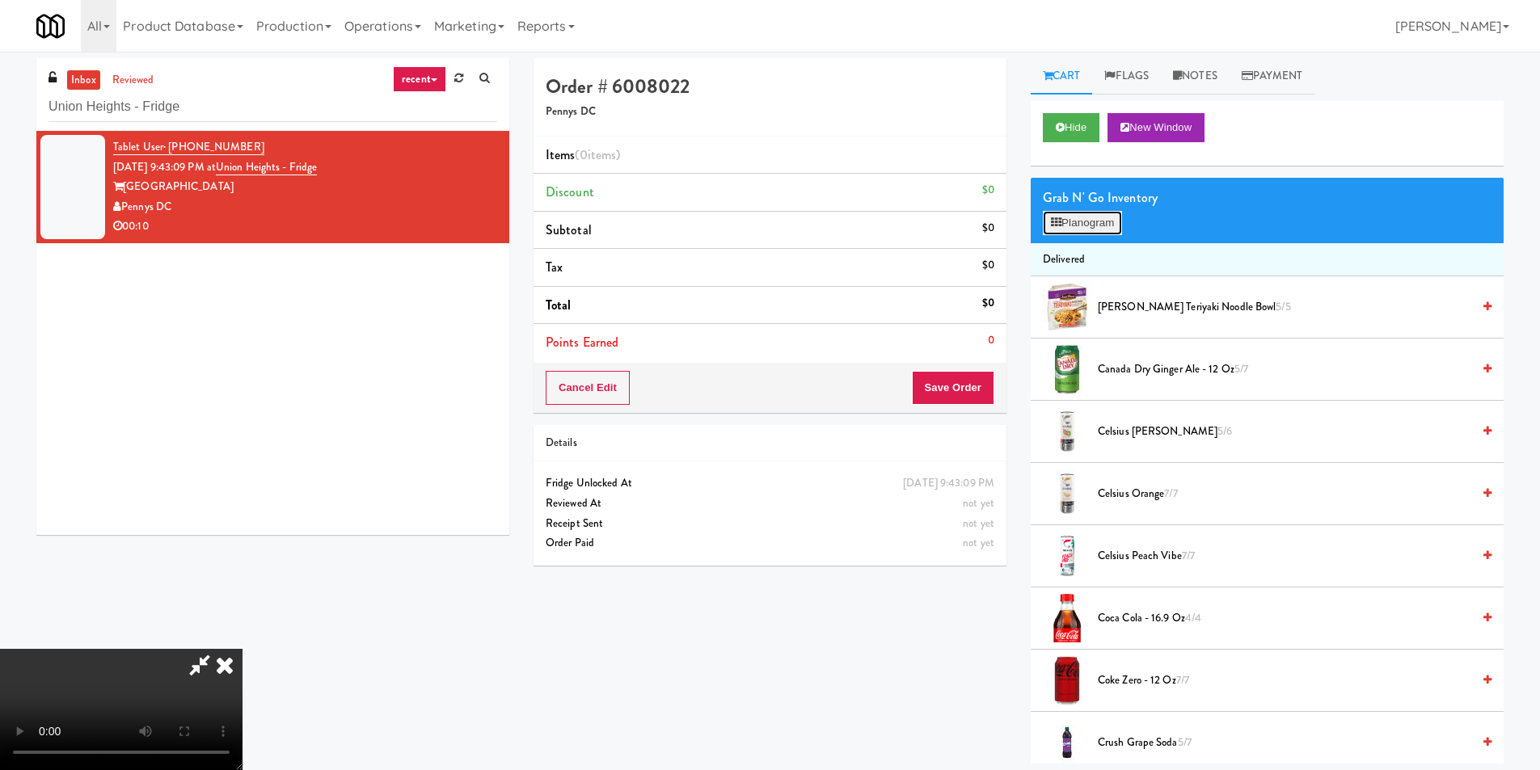
click at [1069, 223] on button "Planogram" at bounding box center [1082, 223] width 79 height 24
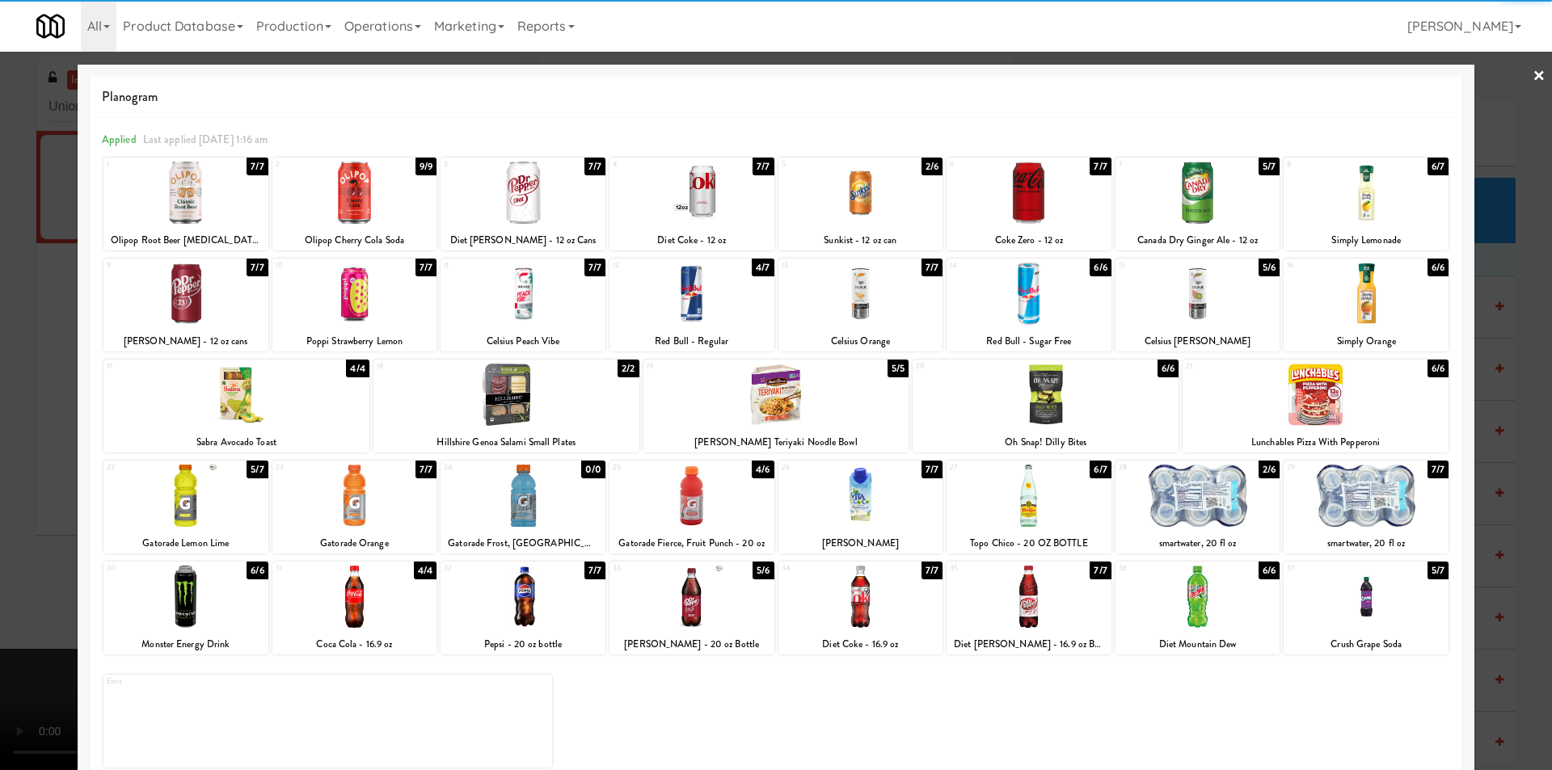
click at [1181, 293] on div at bounding box center [1198, 294] width 165 height 62
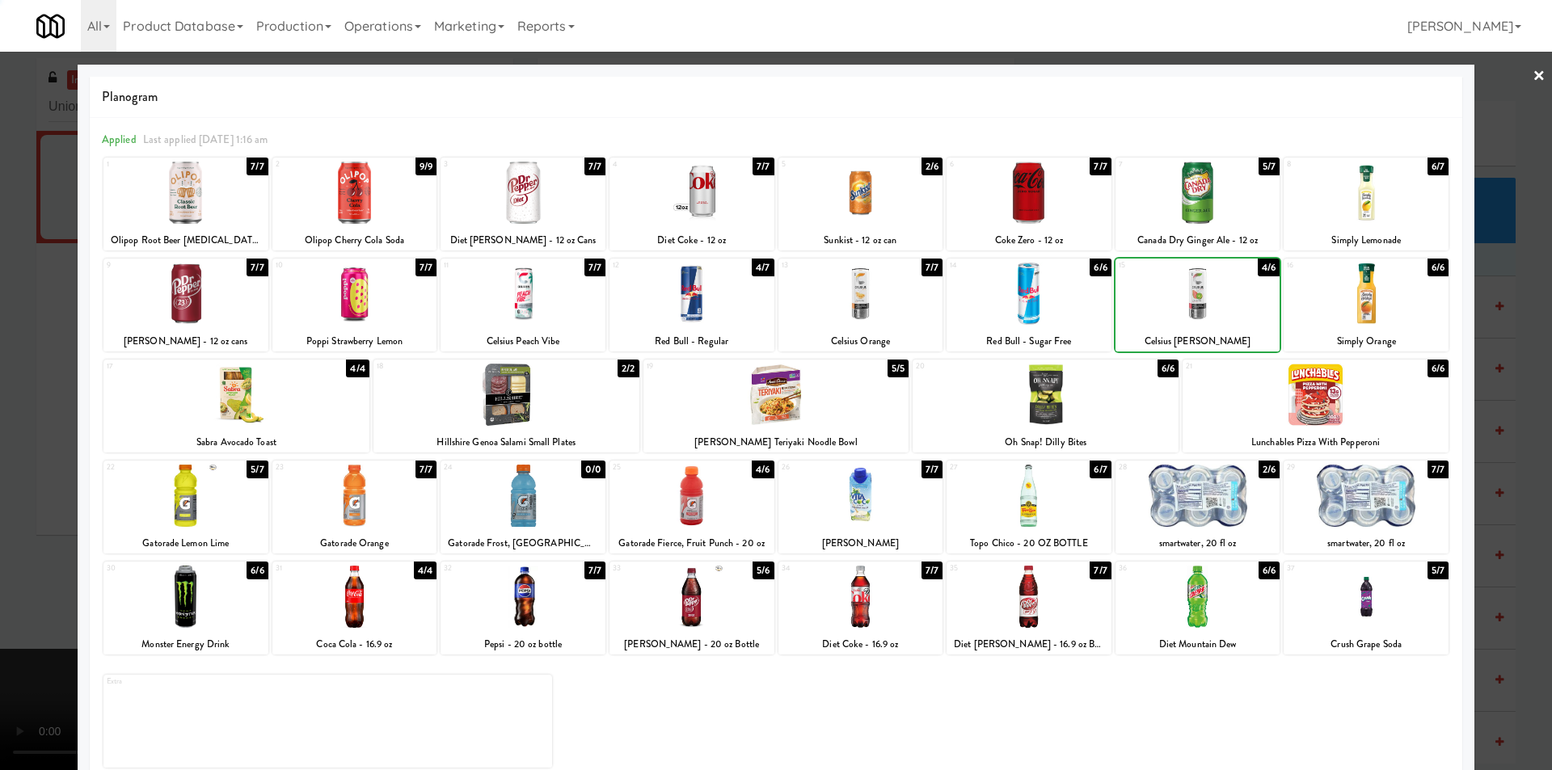
click at [1338, 291] on div at bounding box center [1366, 294] width 165 height 62
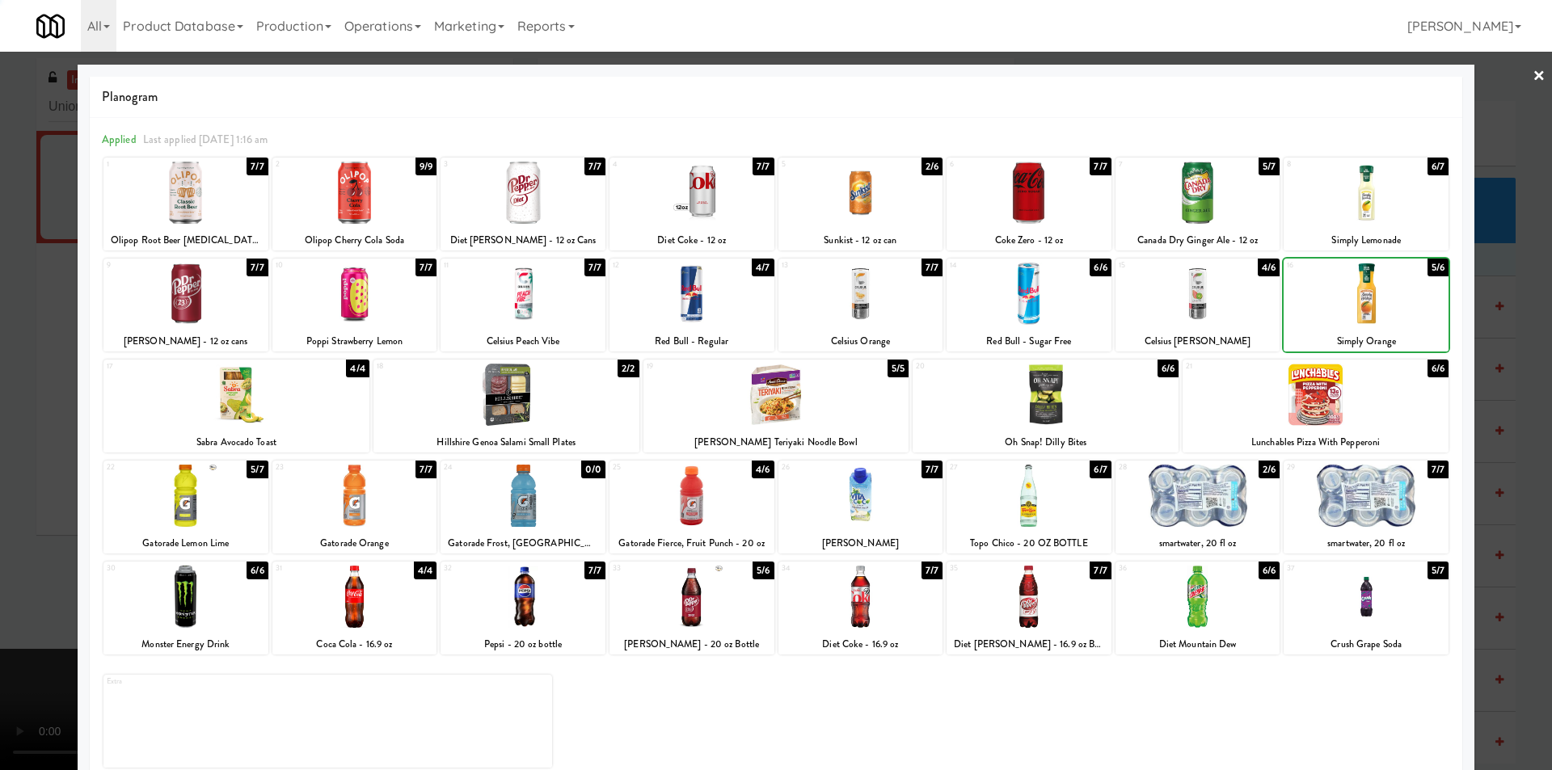
click at [1508, 307] on div at bounding box center [776, 385] width 1552 height 770
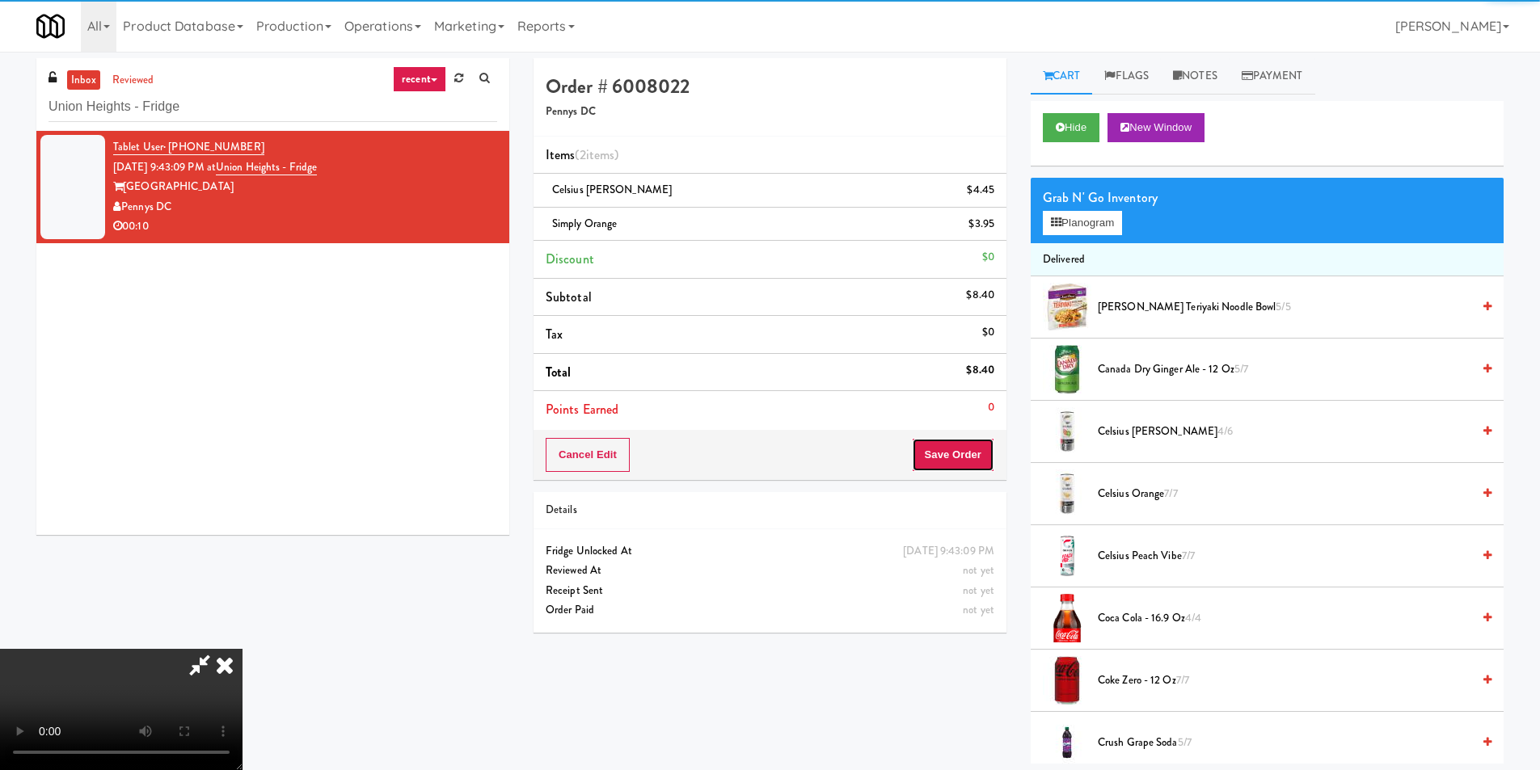
click at [945, 454] on button "Save Order" at bounding box center [953, 455] width 82 height 34
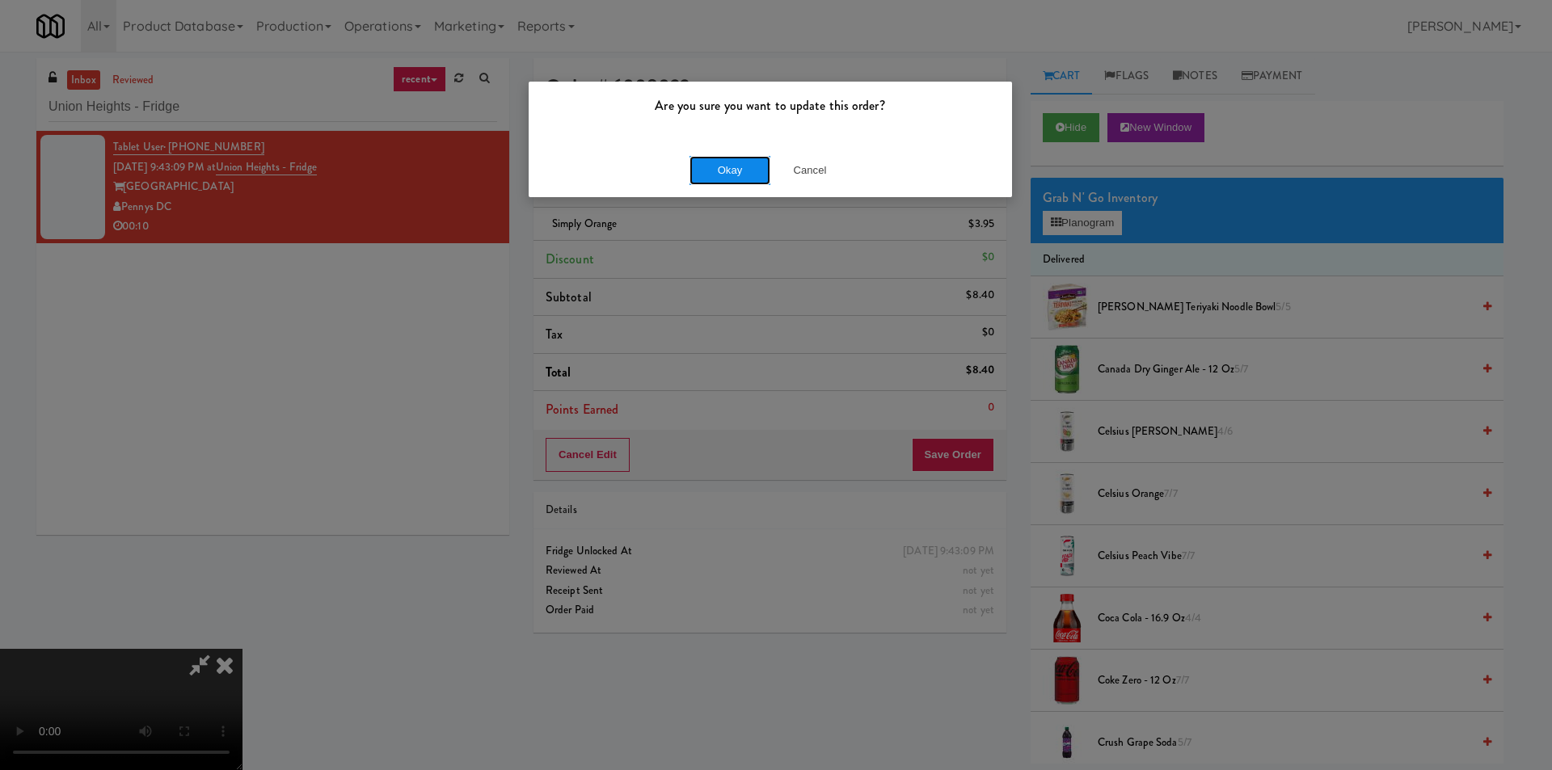
click at [717, 167] on button "Okay" at bounding box center [730, 170] width 81 height 29
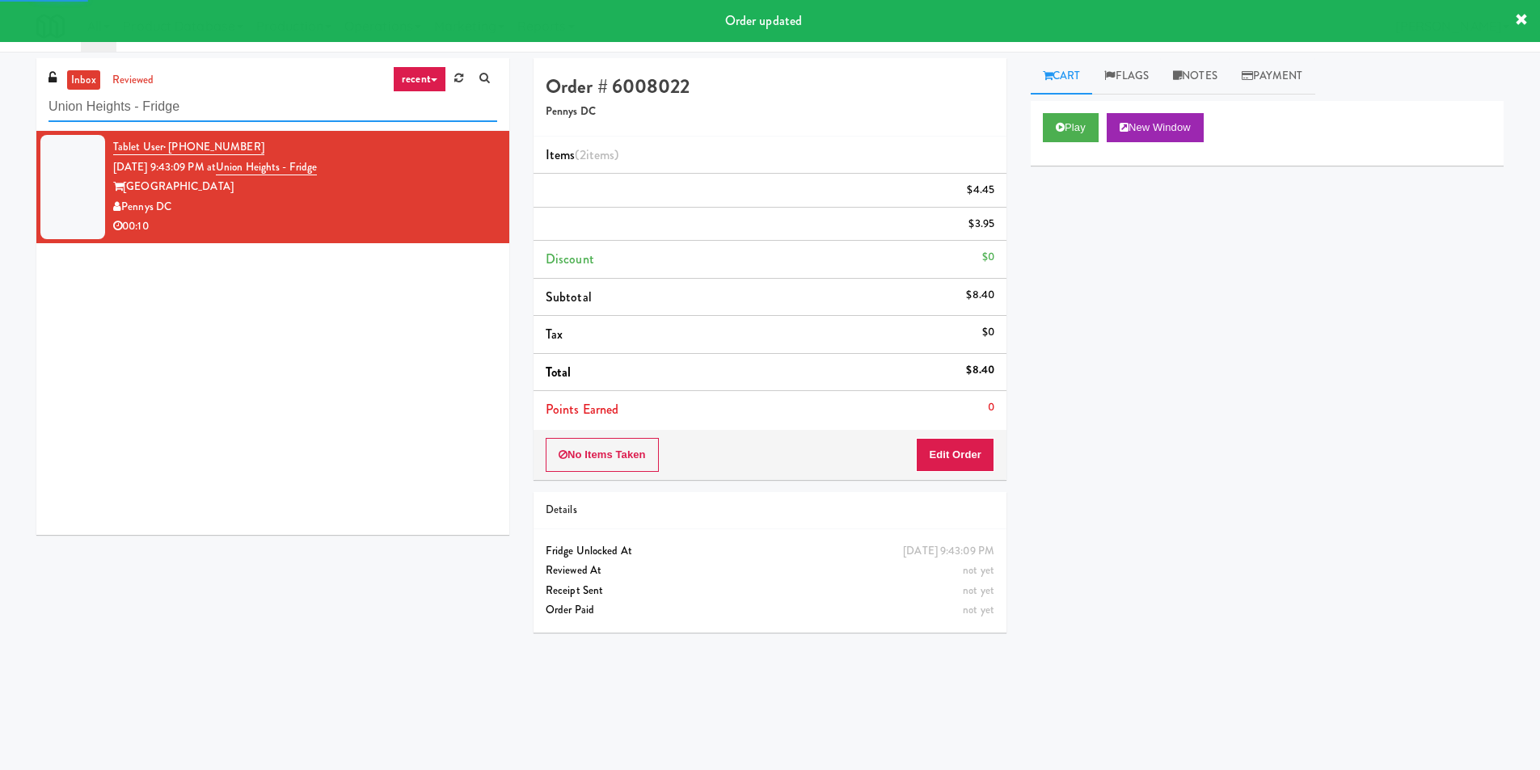
click at [298, 107] on input "Union Heights - Fridge" at bounding box center [273, 107] width 449 height 30
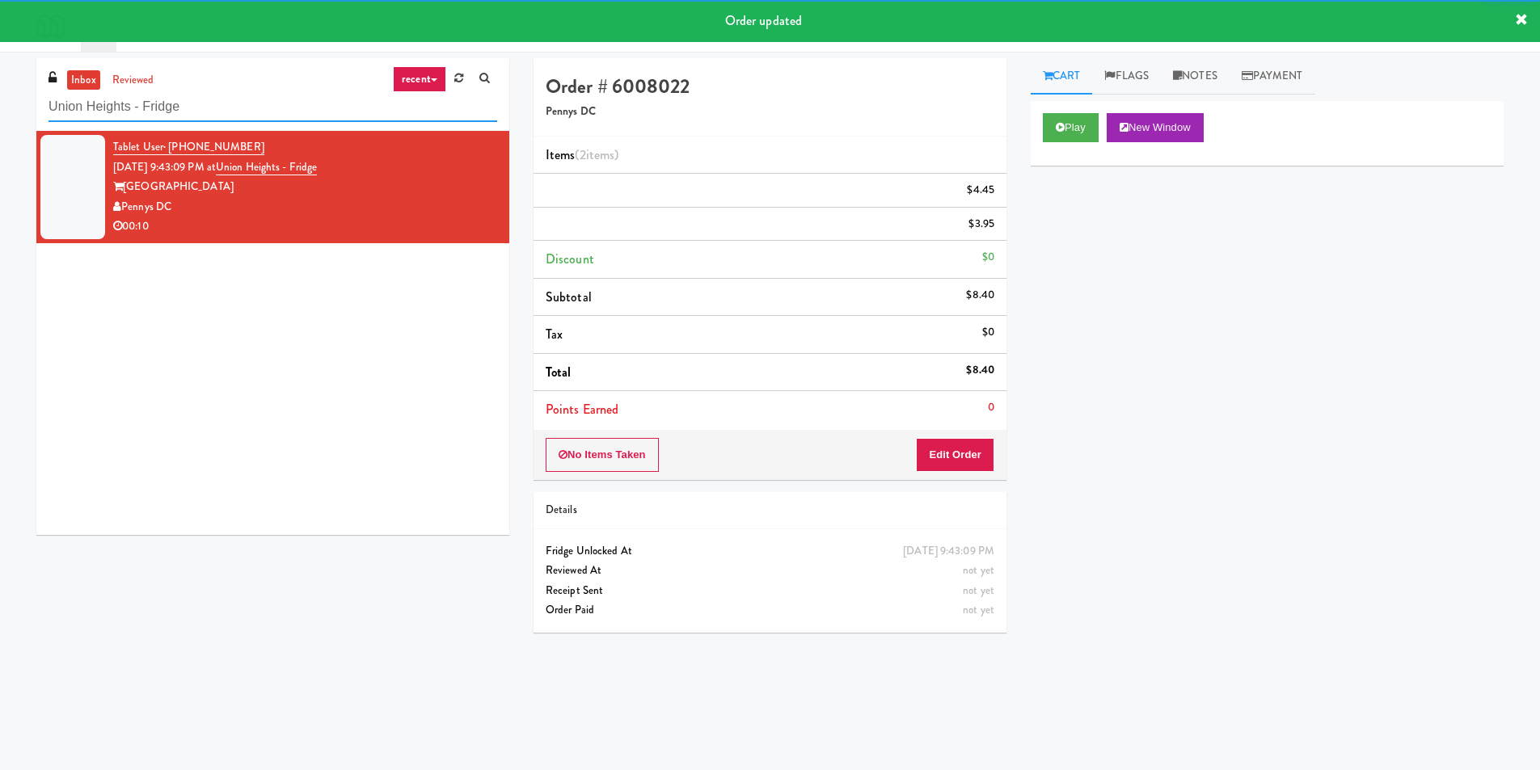
click at [298, 107] on input "Union Heights - Fridge" at bounding box center [273, 107] width 449 height 30
paste input "Illume - Cooler - Left"
click at [298, 107] on input "Union Heights - Fridge" at bounding box center [273, 107] width 449 height 30
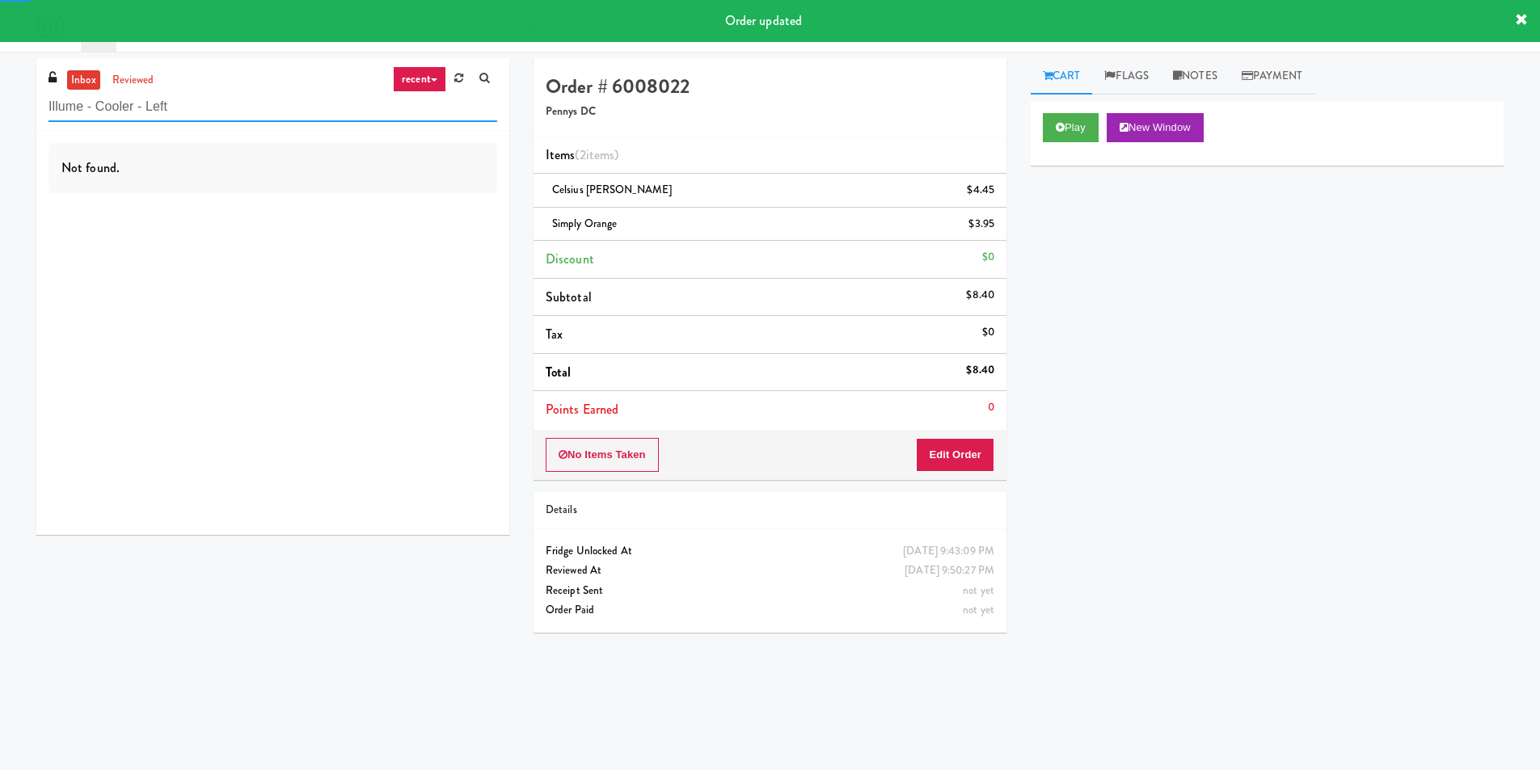
type input "Illume - Cooler - Left"
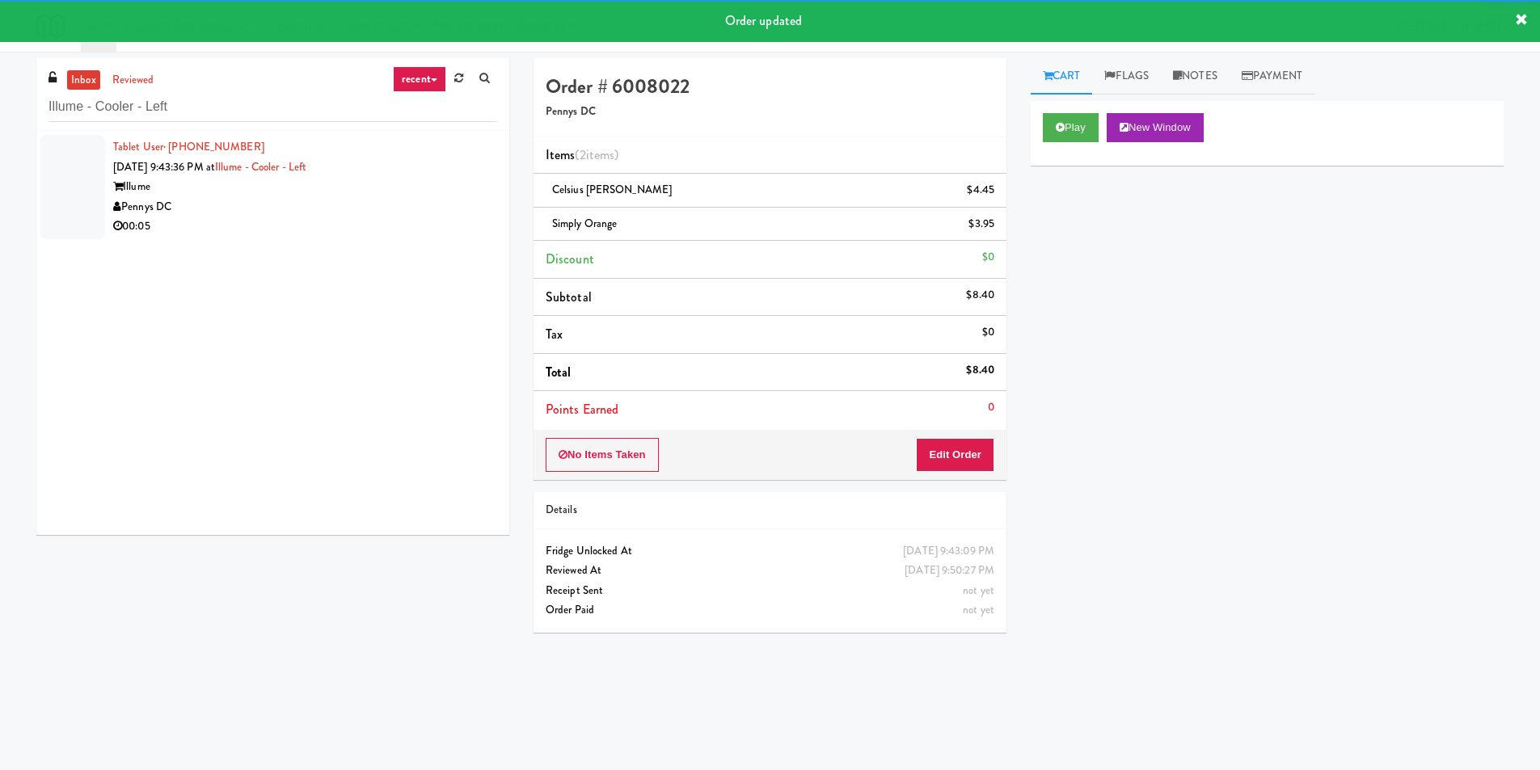
click at [437, 205] on div "Pennys DC" at bounding box center [305, 207] width 384 height 20
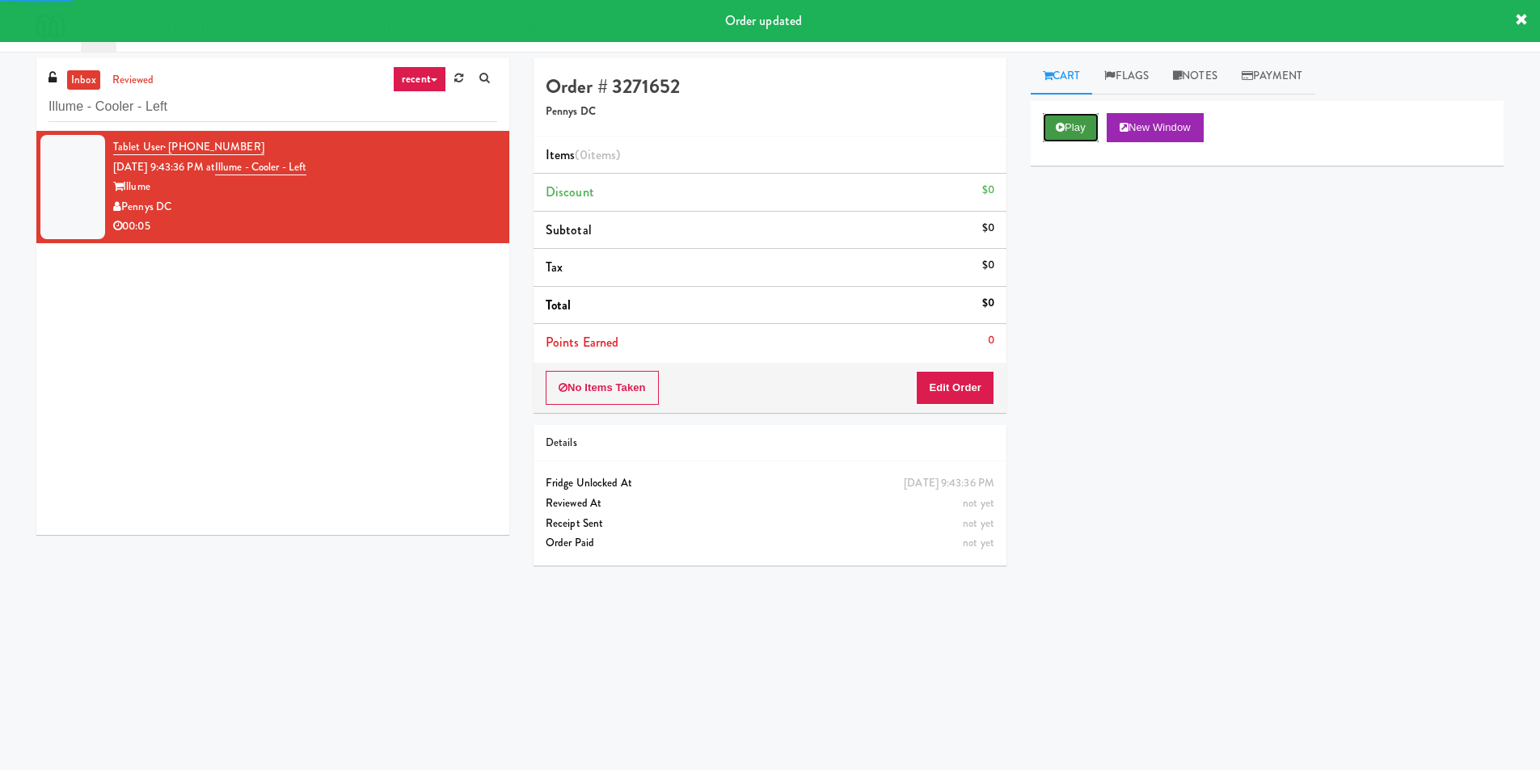
click at [1057, 122] on icon at bounding box center [1060, 127] width 9 height 11
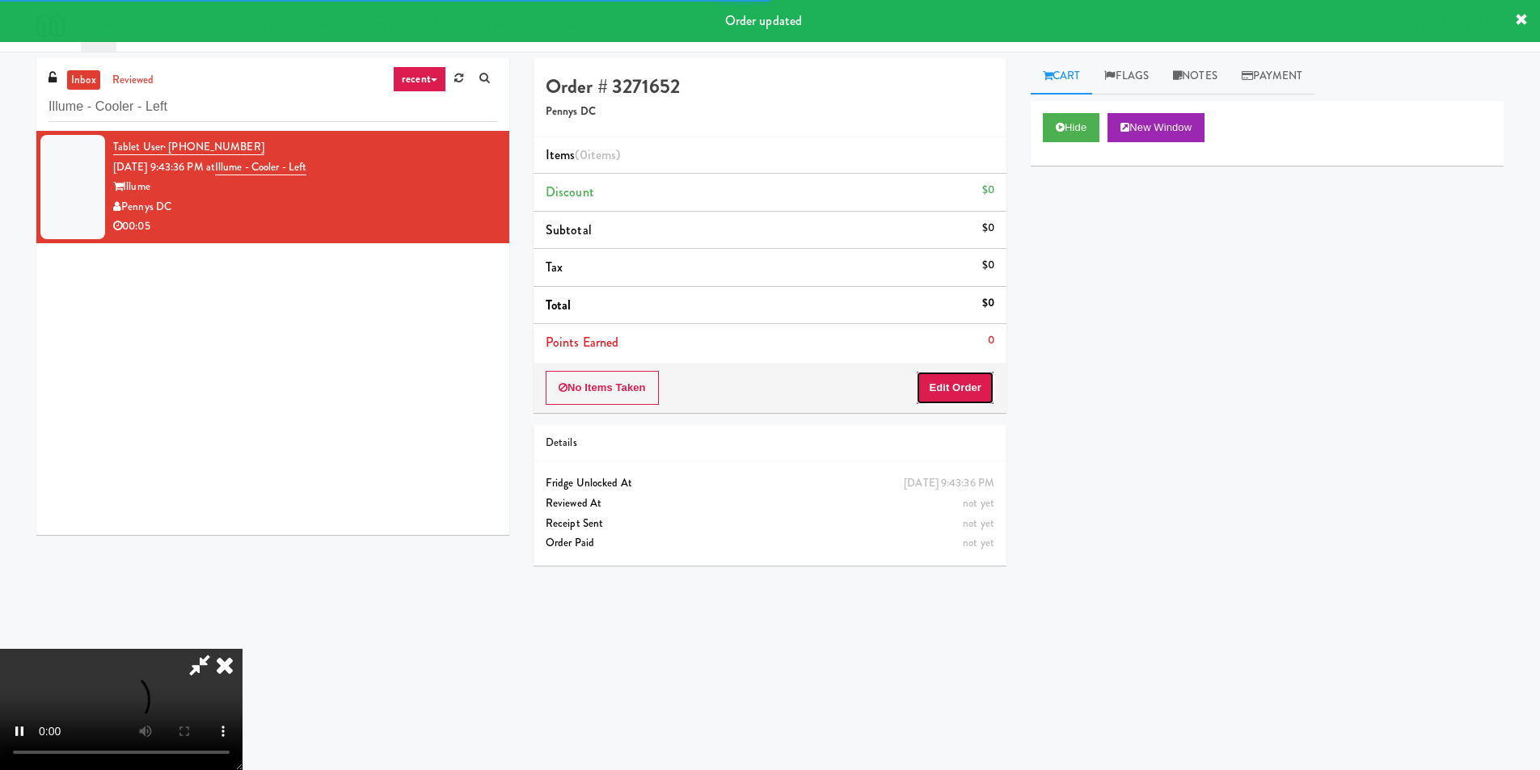
click at [939, 401] on button "Edit Order" at bounding box center [955, 388] width 78 height 34
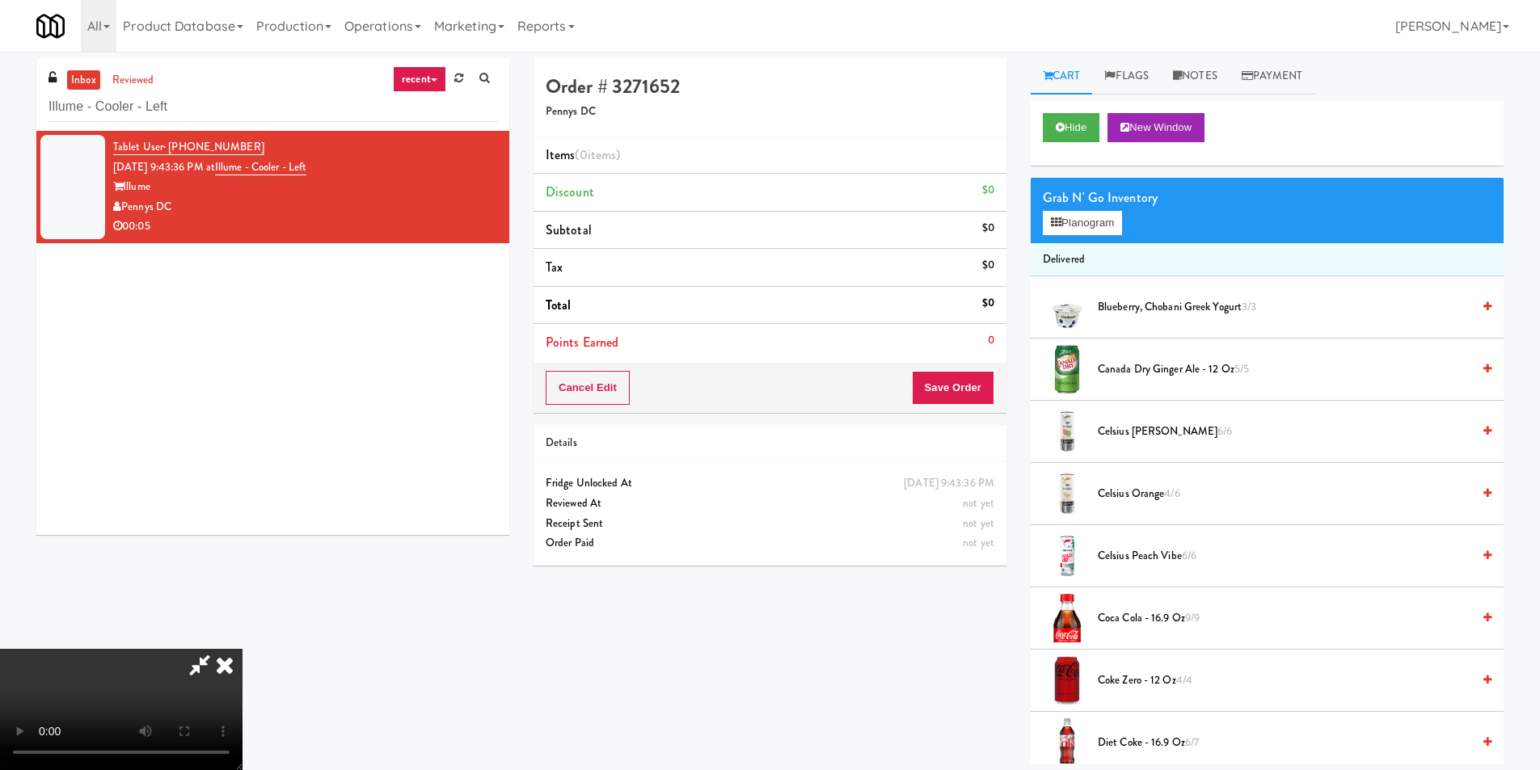
click at [243, 649] on video at bounding box center [121, 709] width 243 height 121
drag, startPoint x: 1091, startPoint y: 213, endPoint x: 1089, endPoint y: 222, distance: 8.4
click at [1090, 219] on button "Planogram" at bounding box center [1082, 223] width 79 height 24
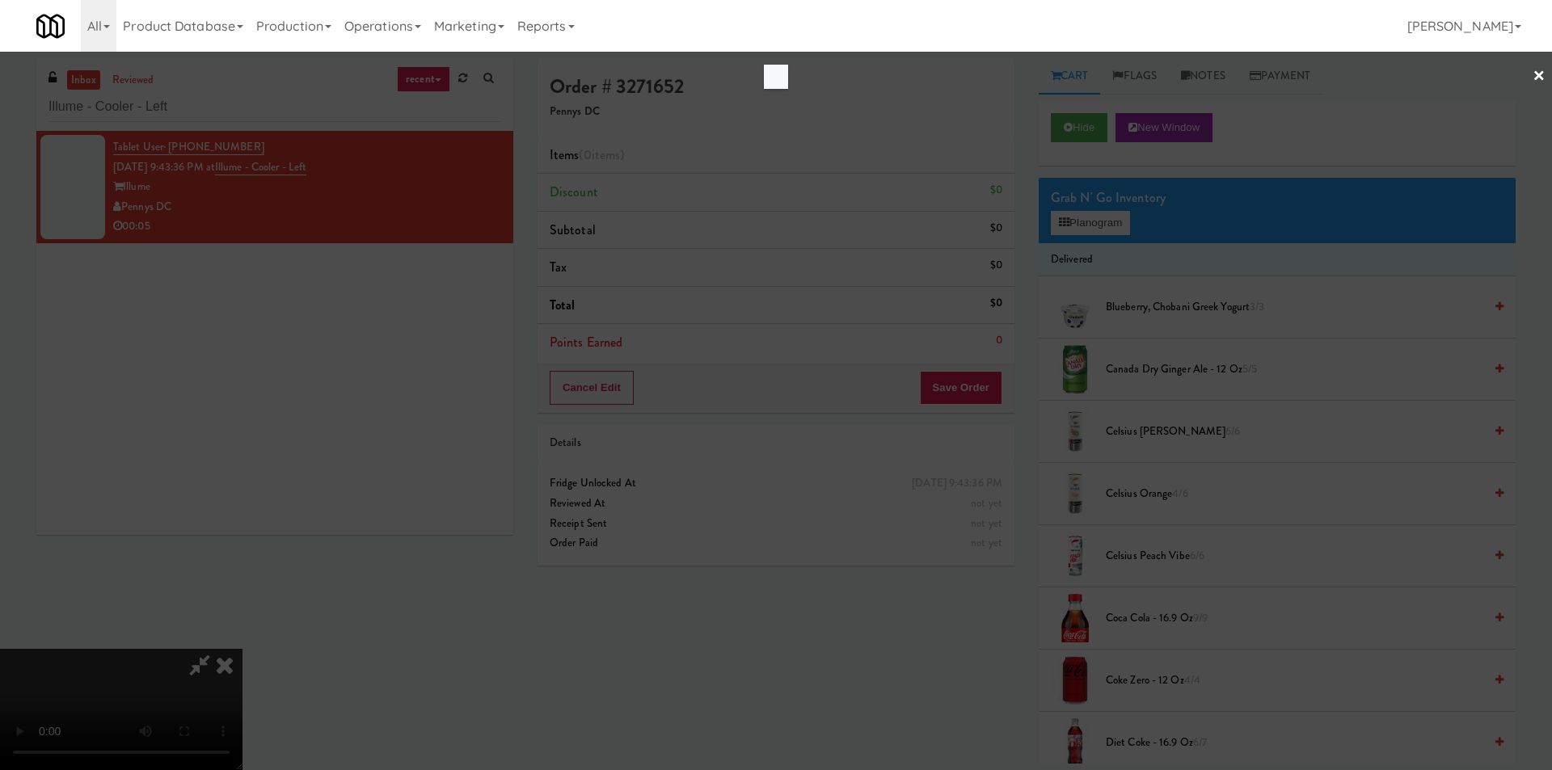
click at [1087, 232] on div at bounding box center [776, 385] width 1552 height 770
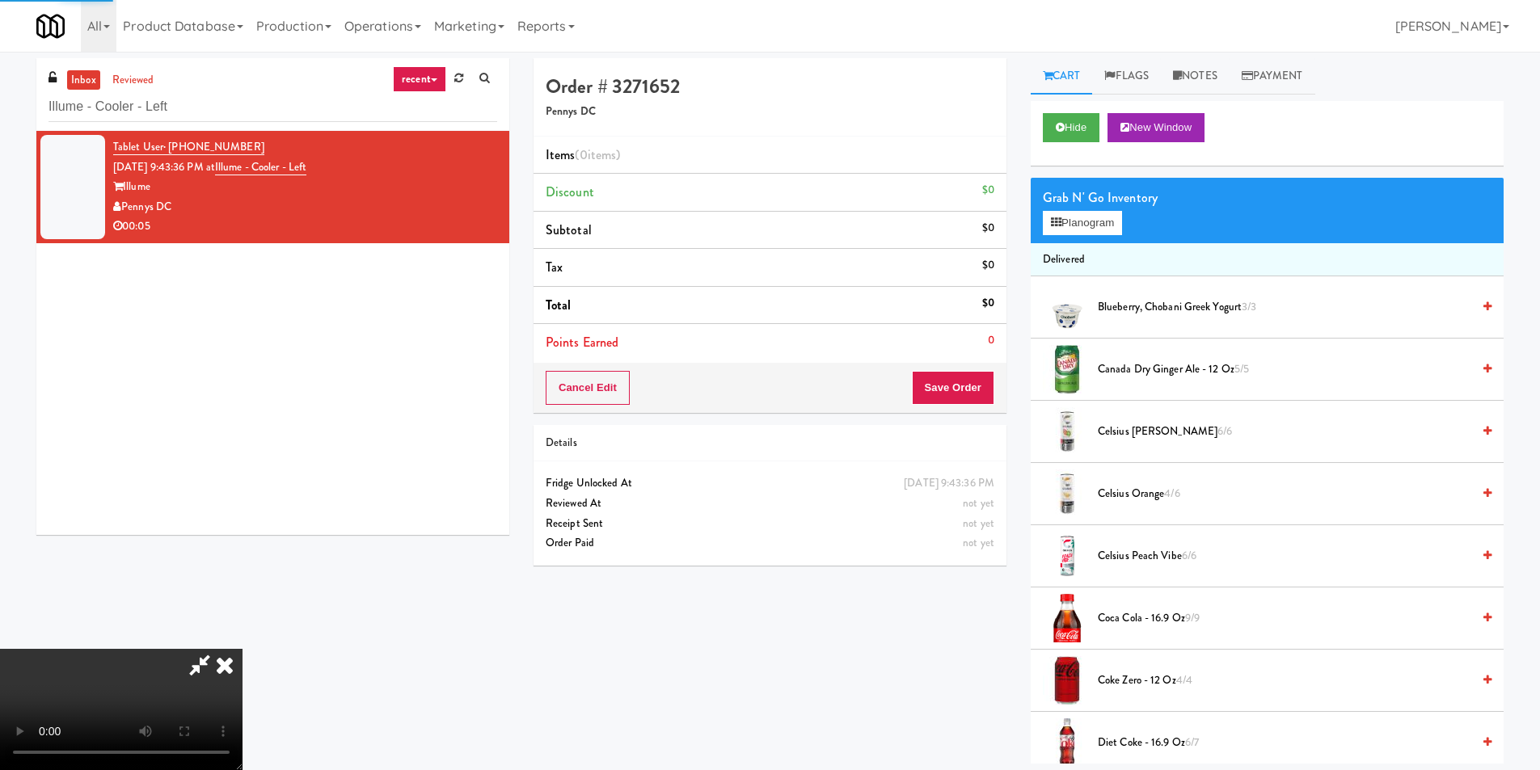
click at [1070, 238] on div "Grab N' Go Inventory Planogram" at bounding box center [1267, 210] width 473 height 65
click at [1070, 237] on div "Grab N' Go Inventory Planogram" at bounding box center [1267, 210] width 473 height 65
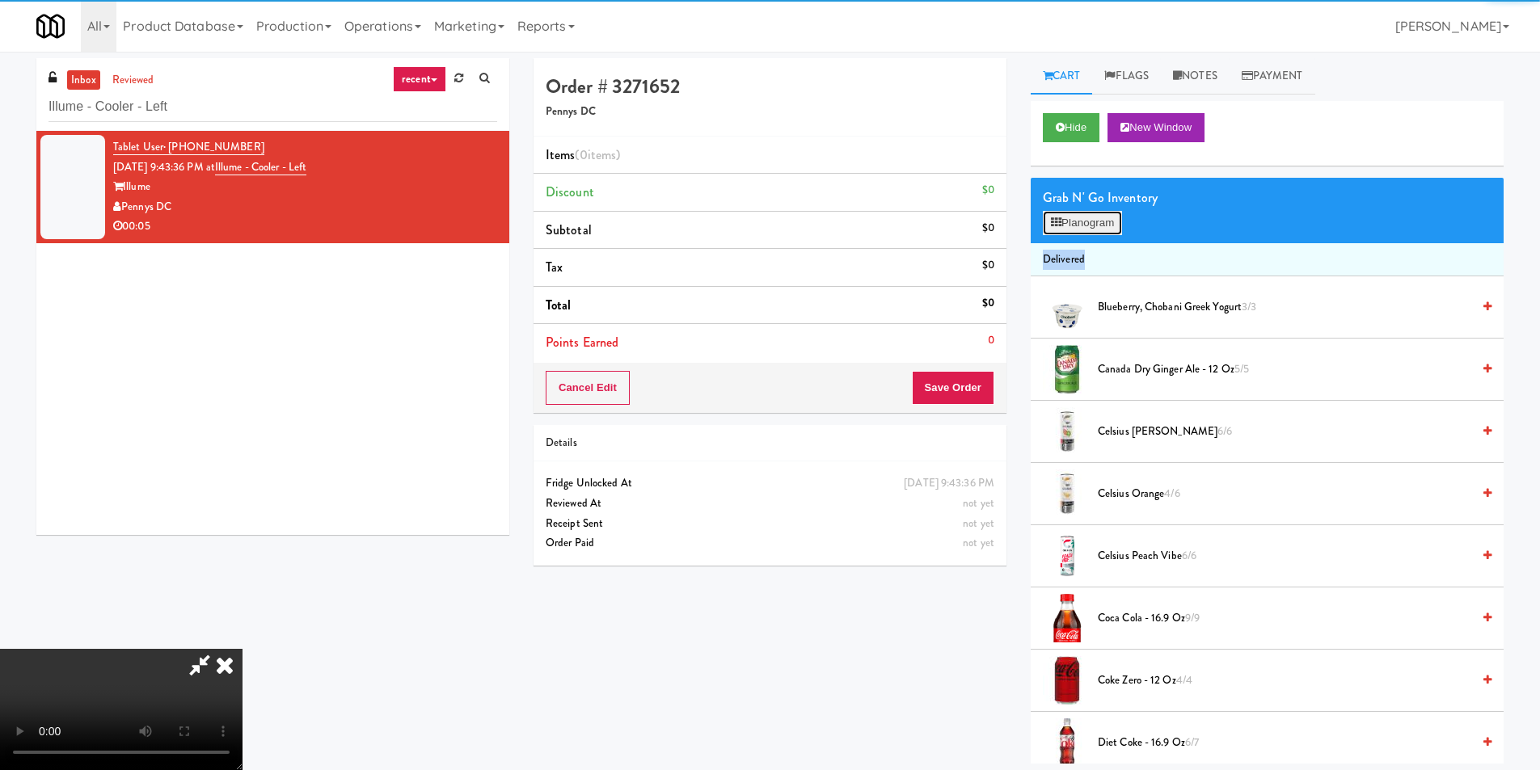
click at [1072, 232] on button "Planogram" at bounding box center [1082, 223] width 79 height 24
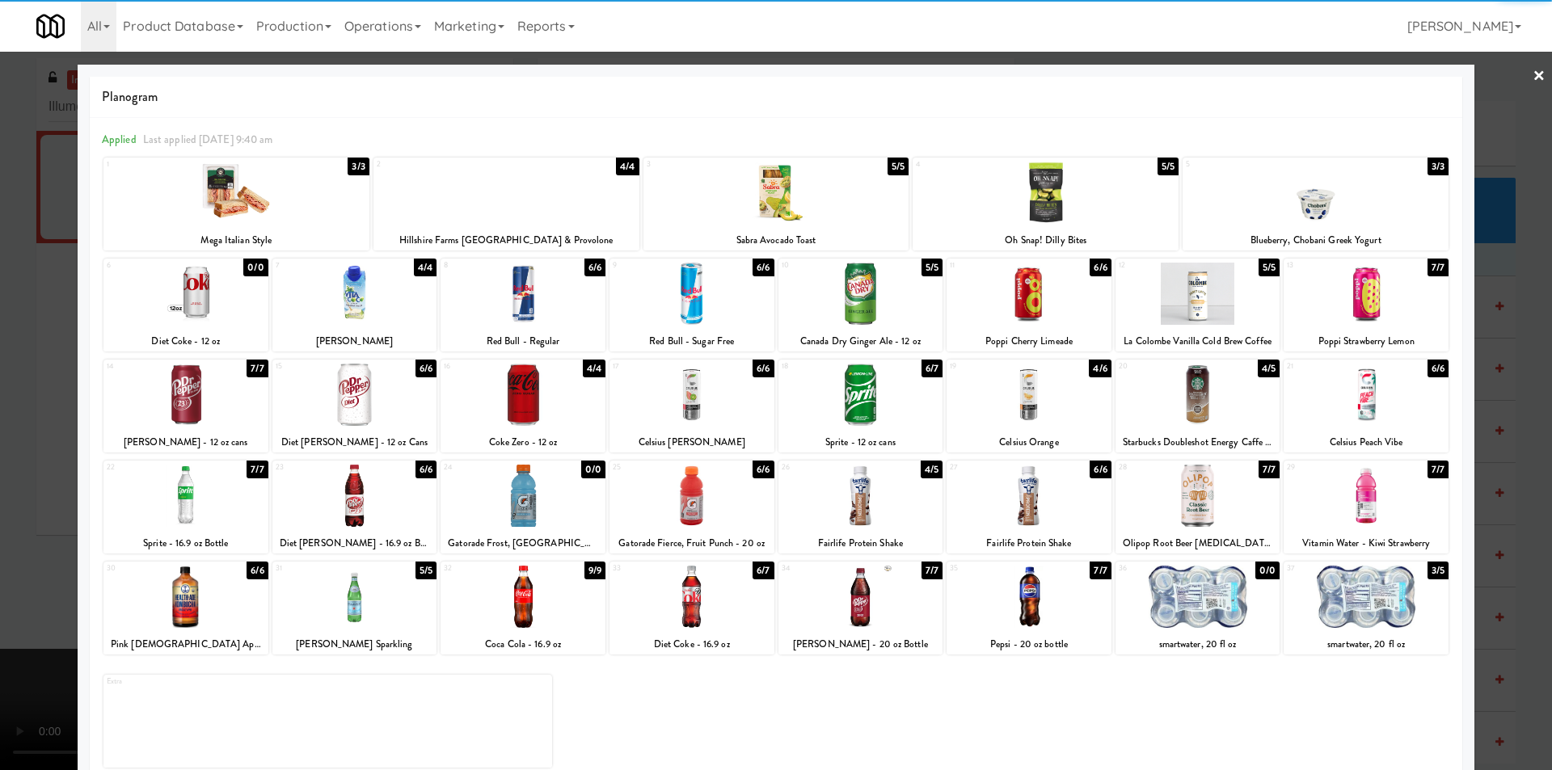
click at [1366, 576] on div at bounding box center [1366, 597] width 165 height 62
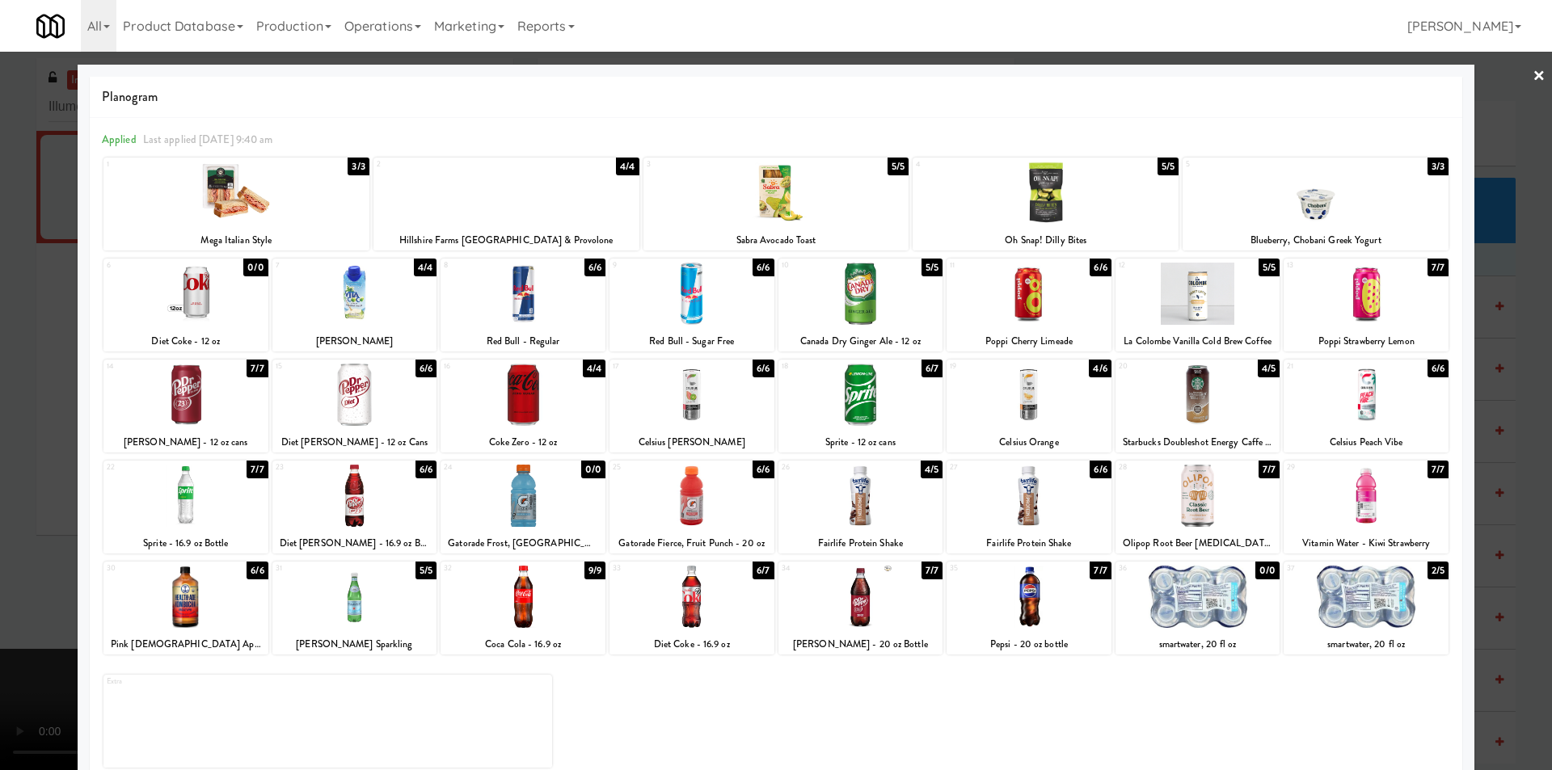
click at [1493, 509] on div at bounding box center [776, 385] width 1552 height 770
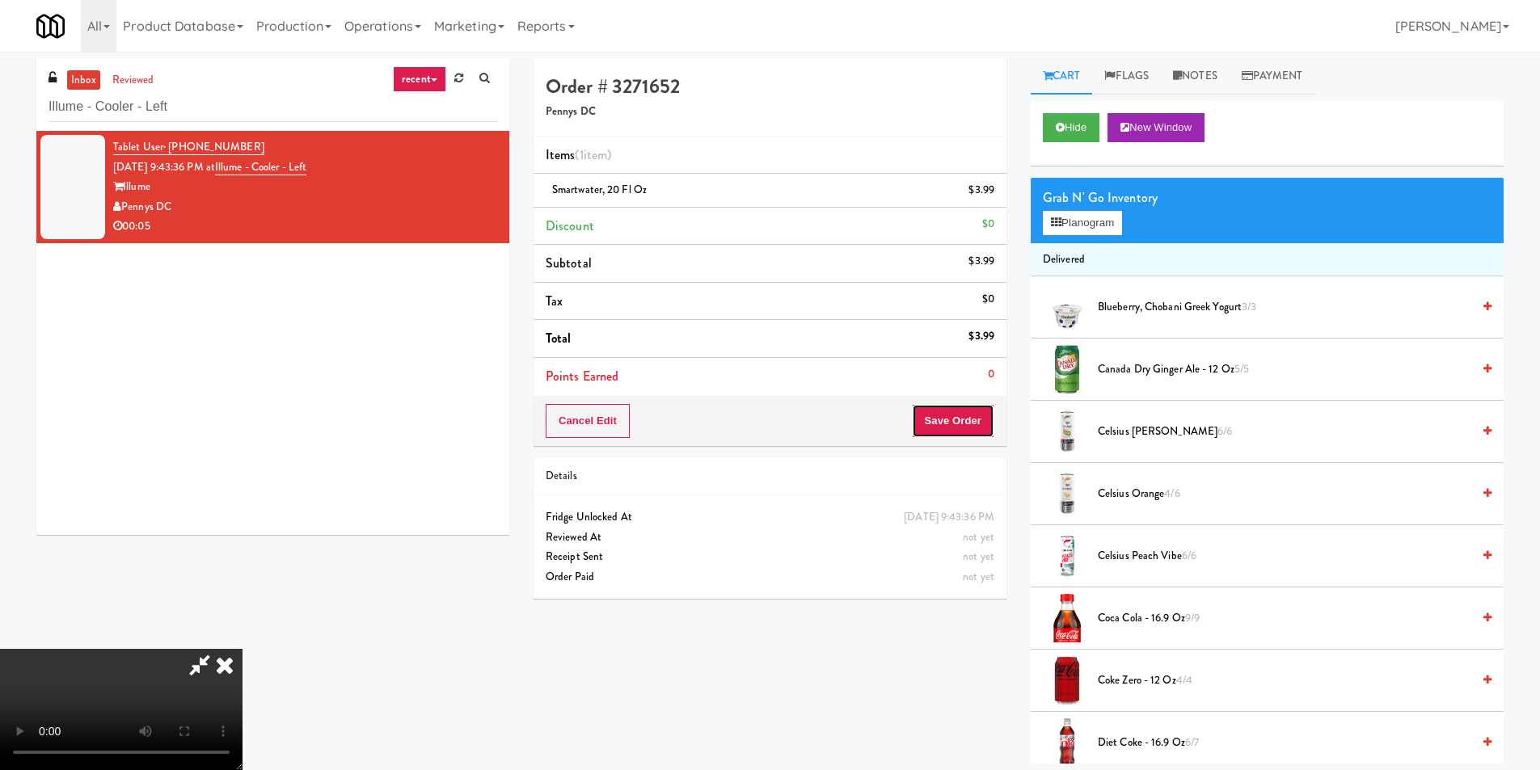
click at [979, 433] on button "Save Order" at bounding box center [953, 421] width 82 height 34
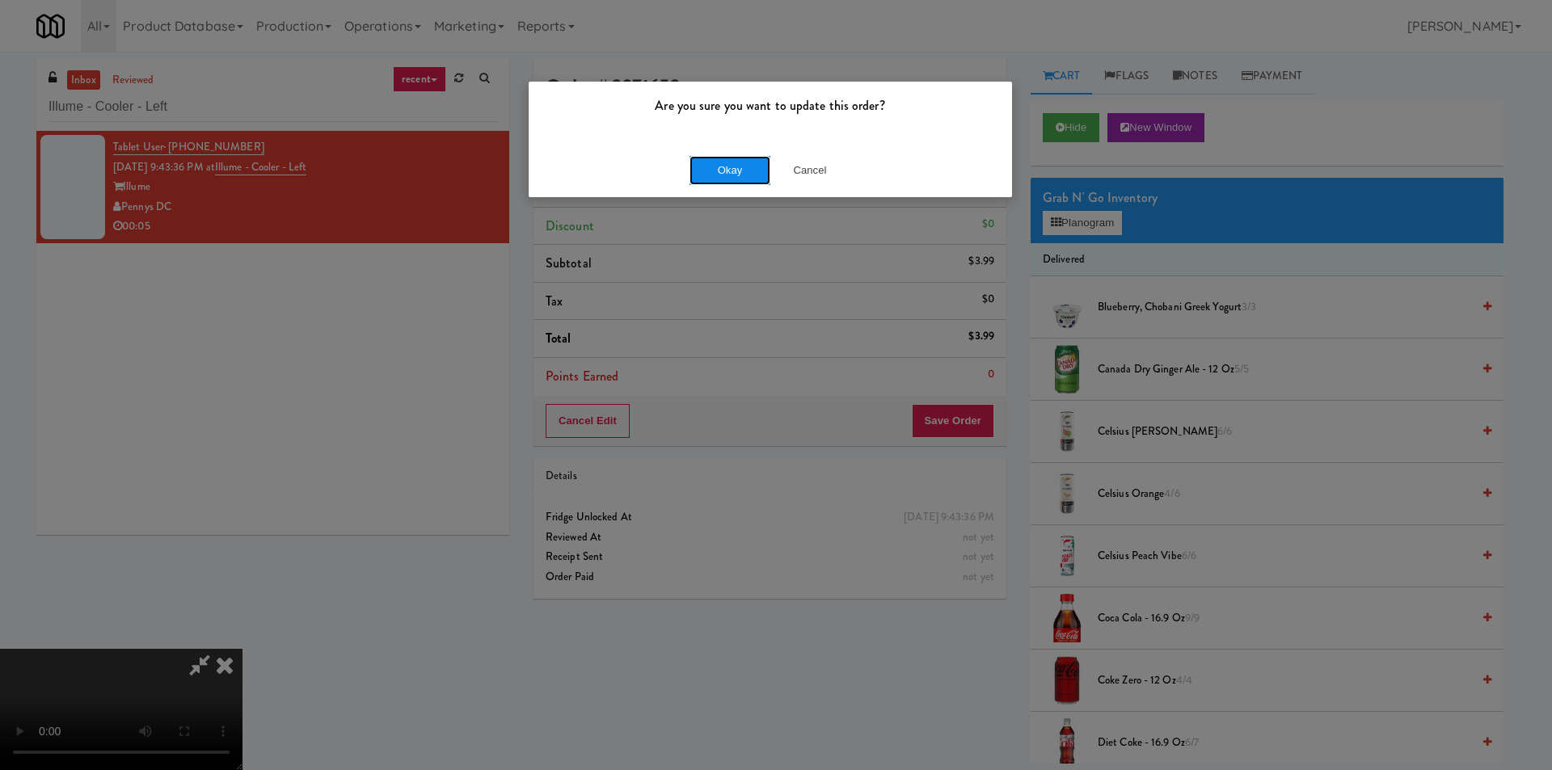
click at [730, 171] on button "Okay" at bounding box center [730, 170] width 81 height 29
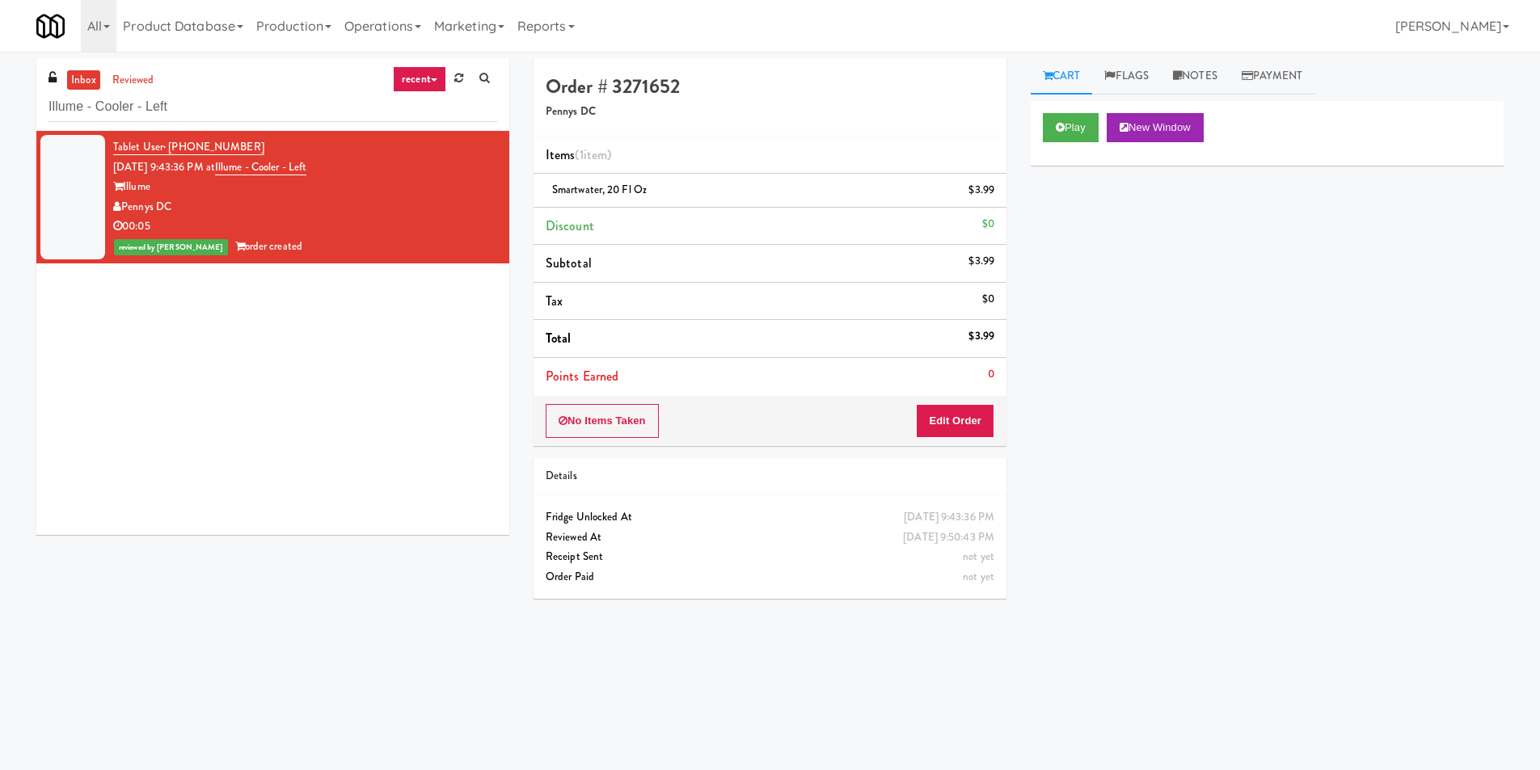
click at [1034, 138] on div "Play New Window" at bounding box center [1267, 133] width 473 height 65
click at [1041, 128] on div "Play New Window" at bounding box center [1267, 133] width 473 height 65
click at [1048, 122] on button "Play" at bounding box center [1071, 127] width 56 height 29
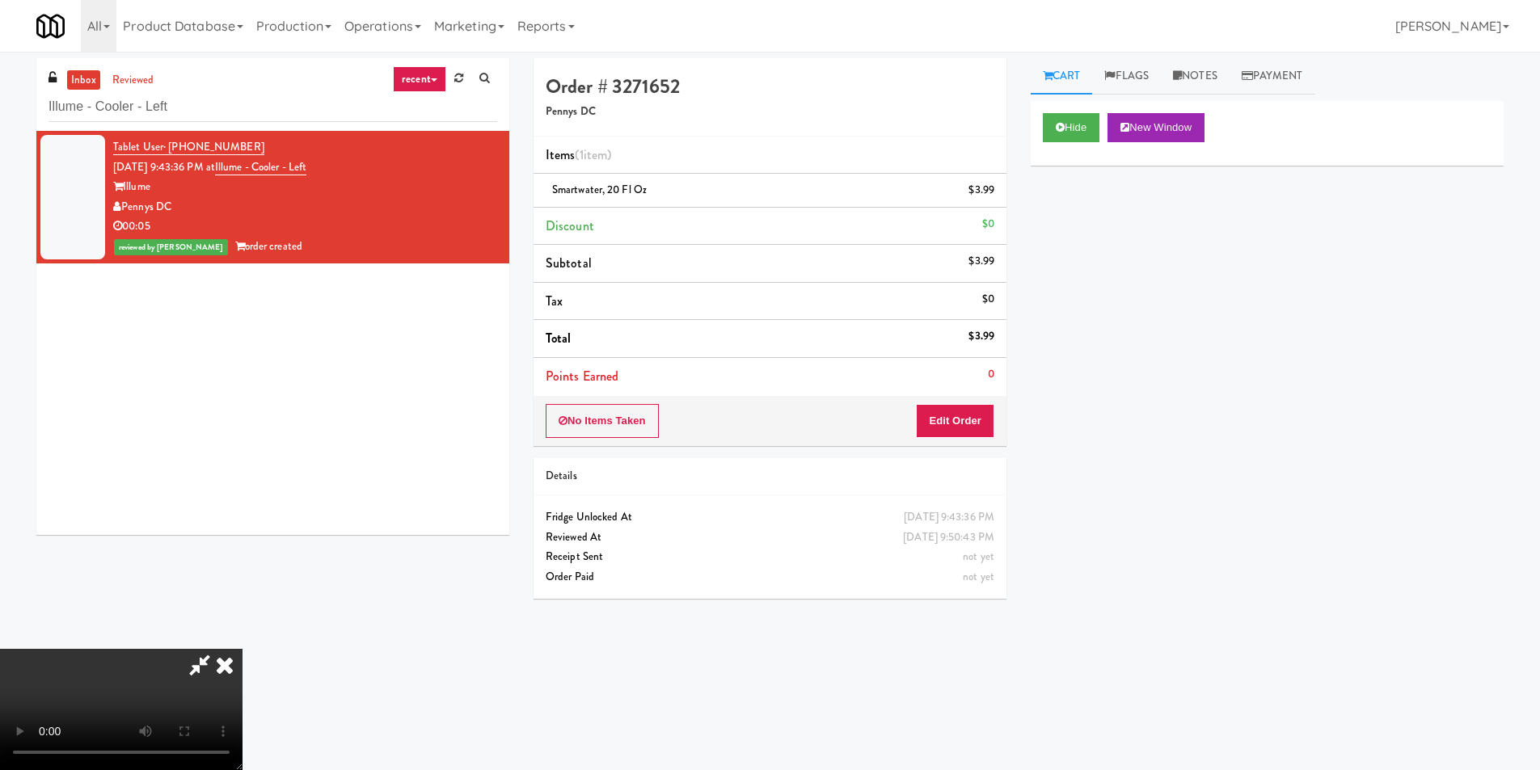
click at [1214, 428] on div "Hide New Window Primary Flag Clear Flag if unable to determine what was taken o…" at bounding box center [1267, 404] width 473 height 606
click at [310, 99] on input "Illume - Cooler - Left" at bounding box center [273, 107] width 449 height 30
paste input "Element25 - Fridge"
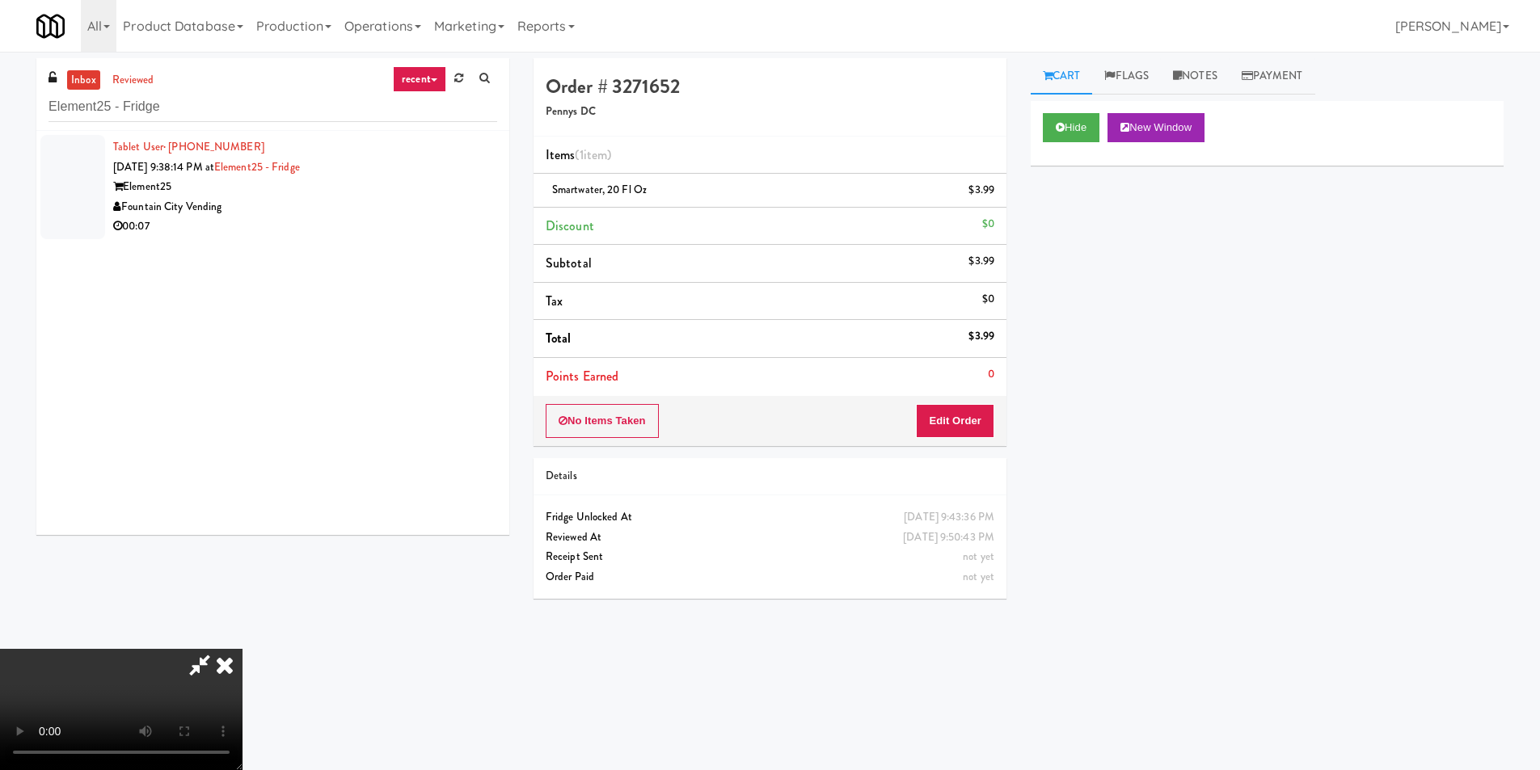
click at [243, 649] on icon at bounding box center [225, 665] width 36 height 32
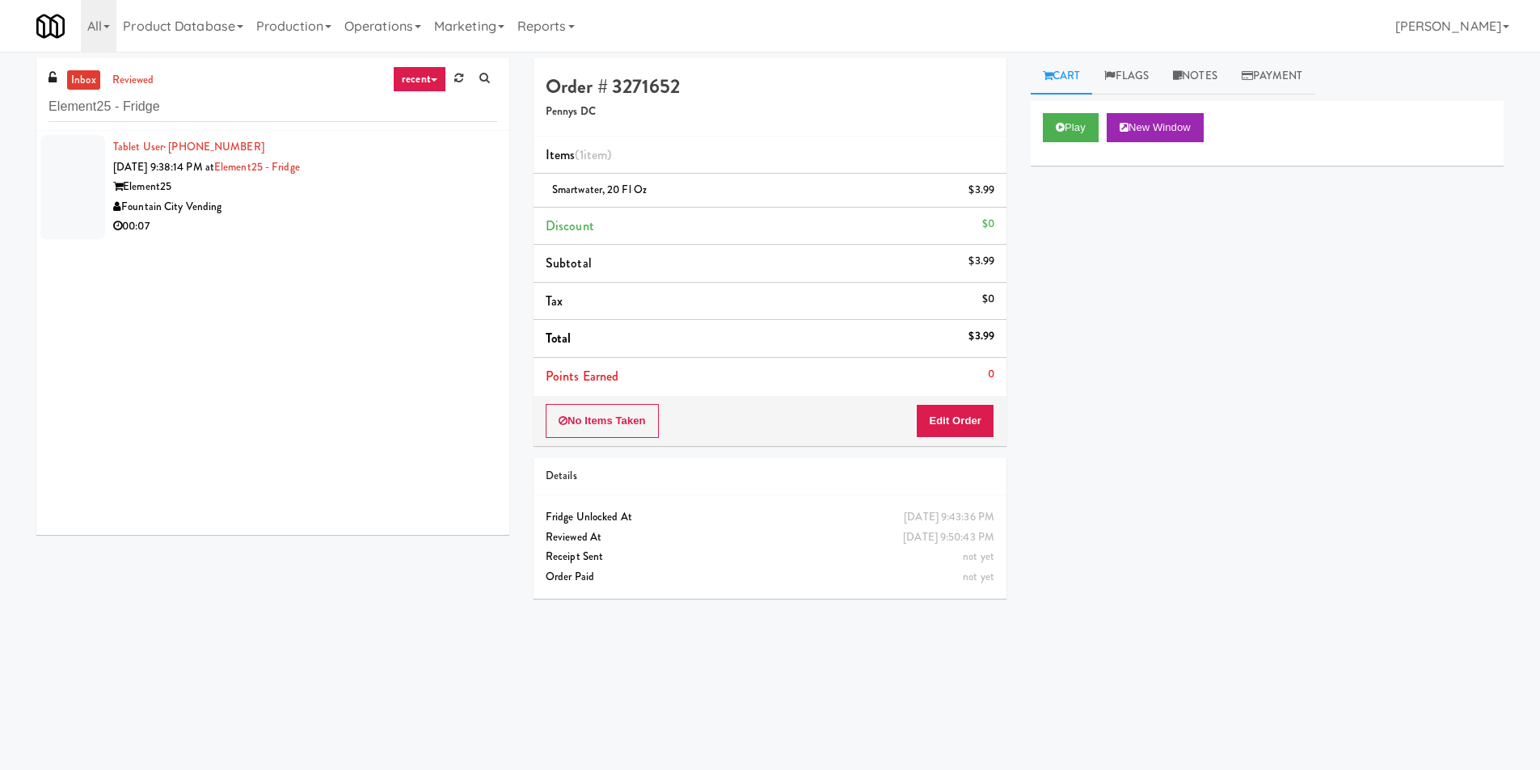
click at [357, 230] on div "00:07" at bounding box center [305, 227] width 384 height 20
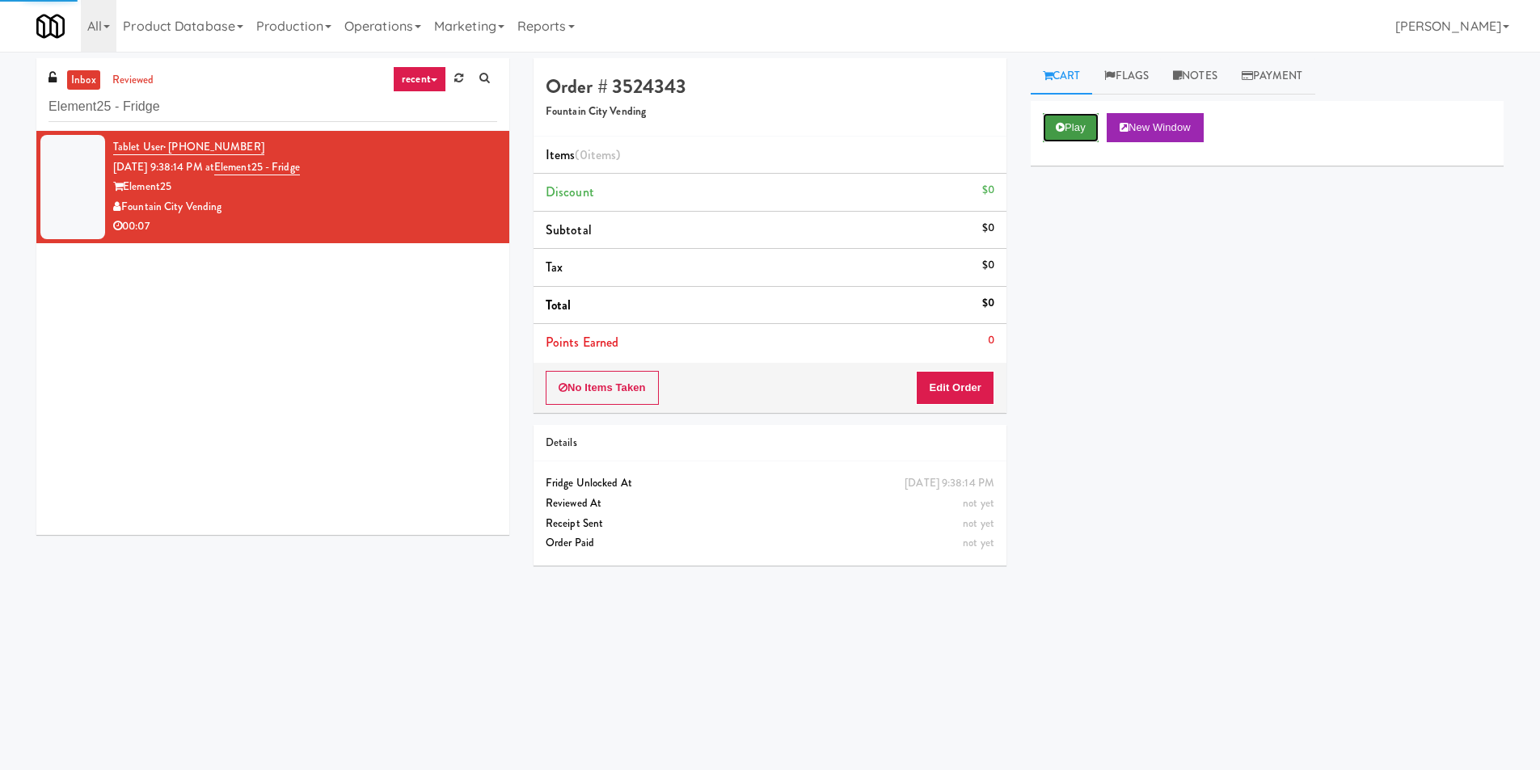
click at [1053, 132] on button "Play" at bounding box center [1071, 127] width 56 height 29
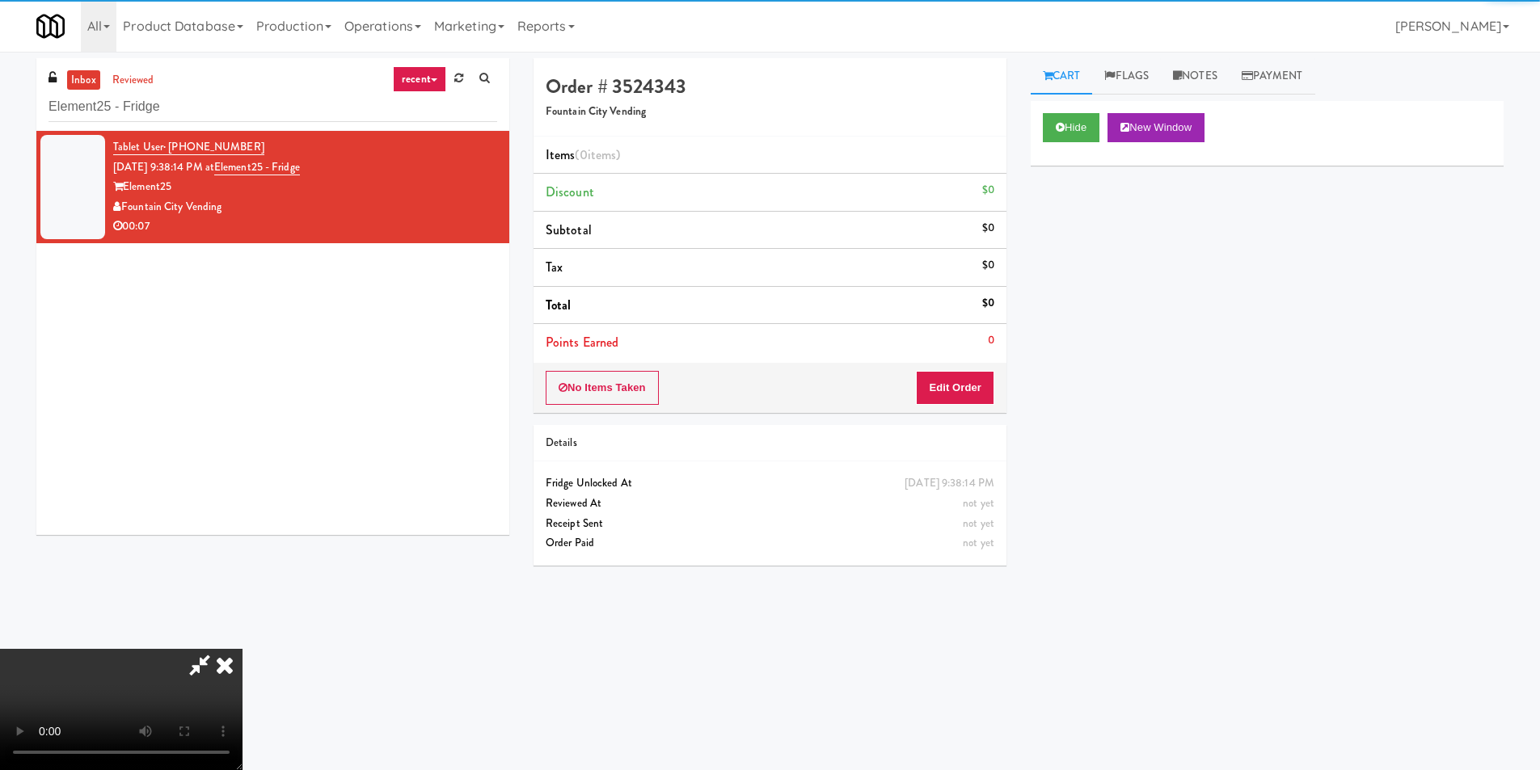
click at [952, 374] on div "No Items Taken Edit Order" at bounding box center [770, 388] width 473 height 50
click at [948, 380] on button "Edit Order" at bounding box center [955, 388] width 78 height 34
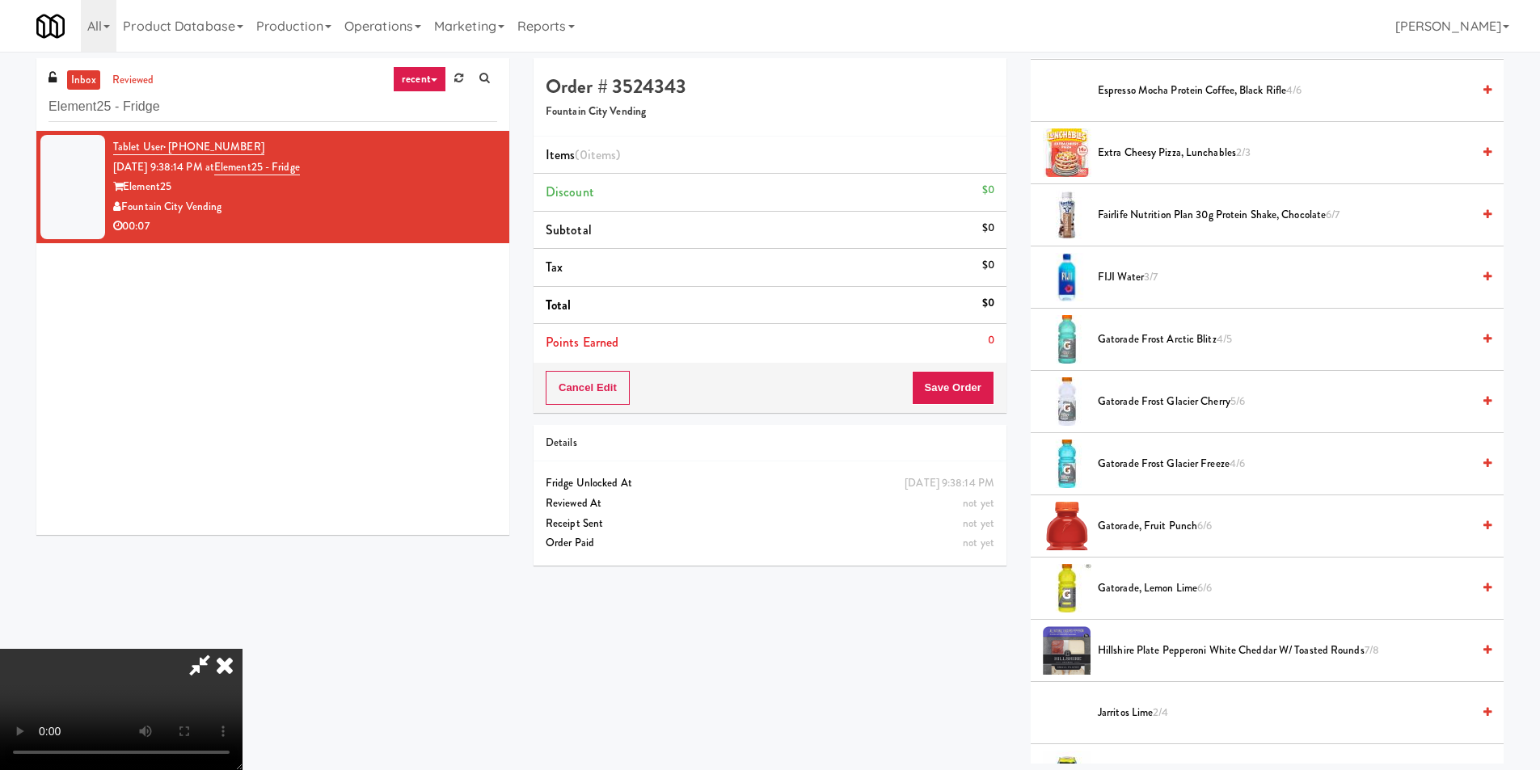
scroll to position [1617, 0]
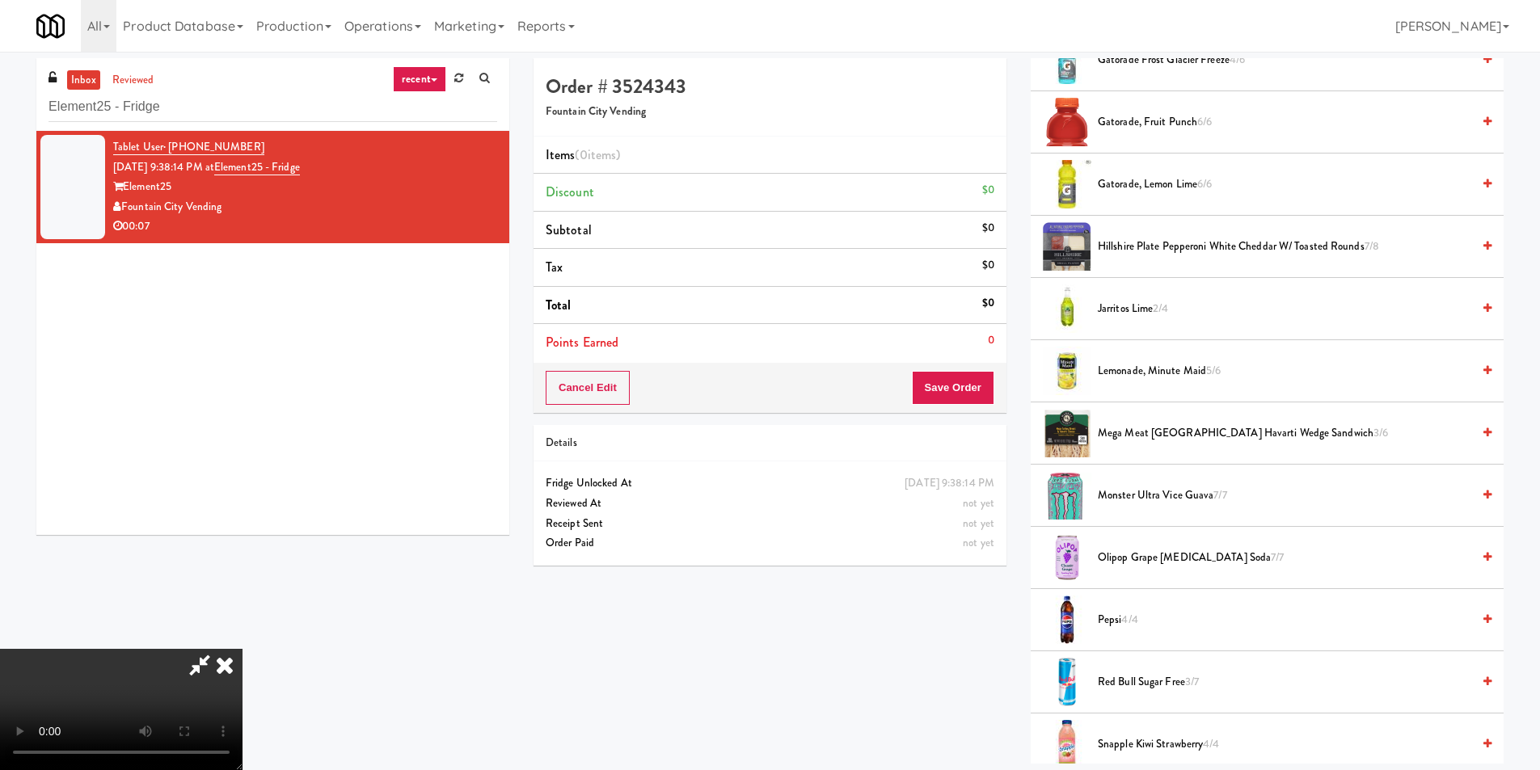
click at [1146, 499] on span "Monster Ultra Vice Guava 7/7" at bounding box center [1285, 496] width 374 height 20
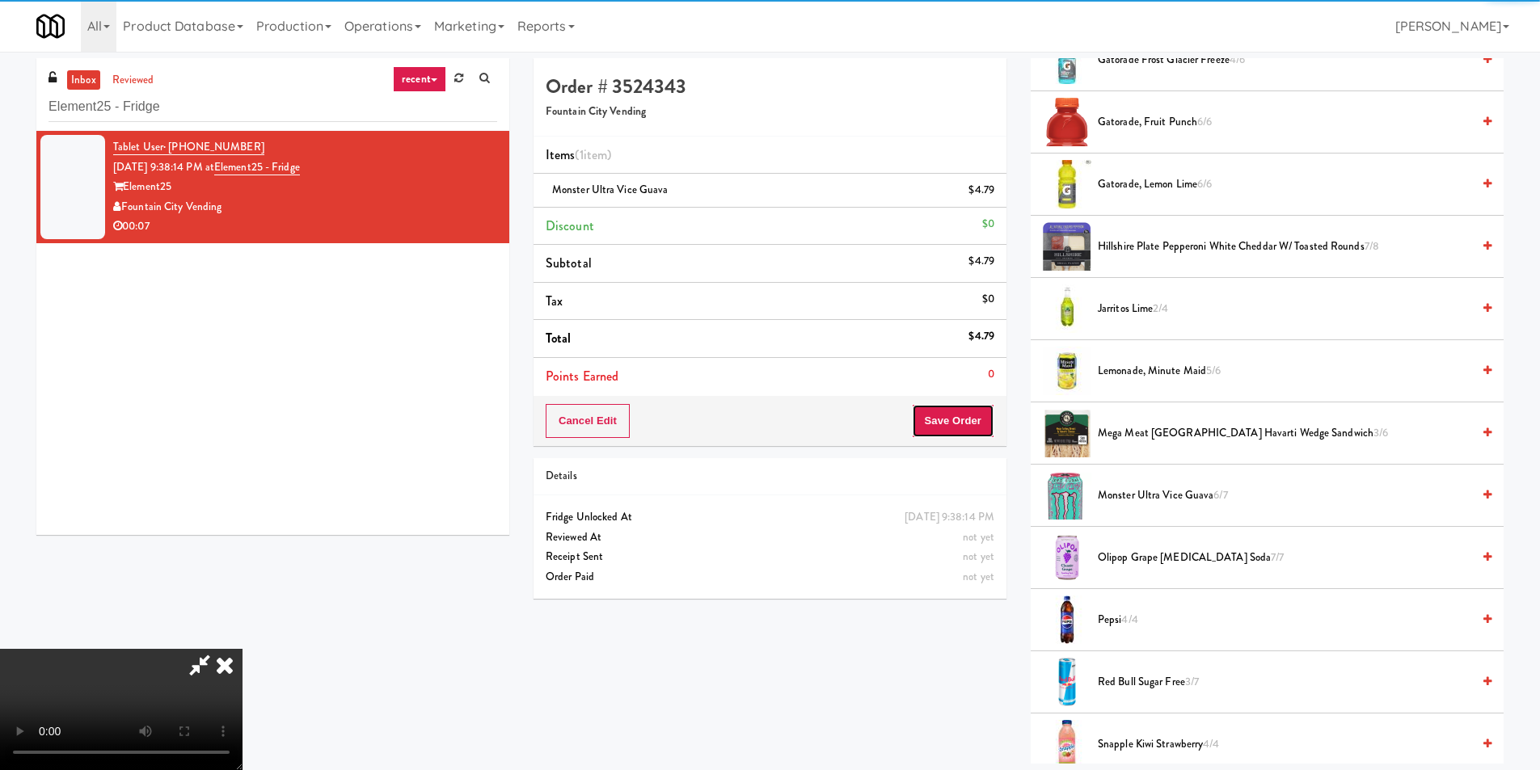
click at [974, 431] on button "Save Order" at bounding box center [953, 421] width 82 height 34
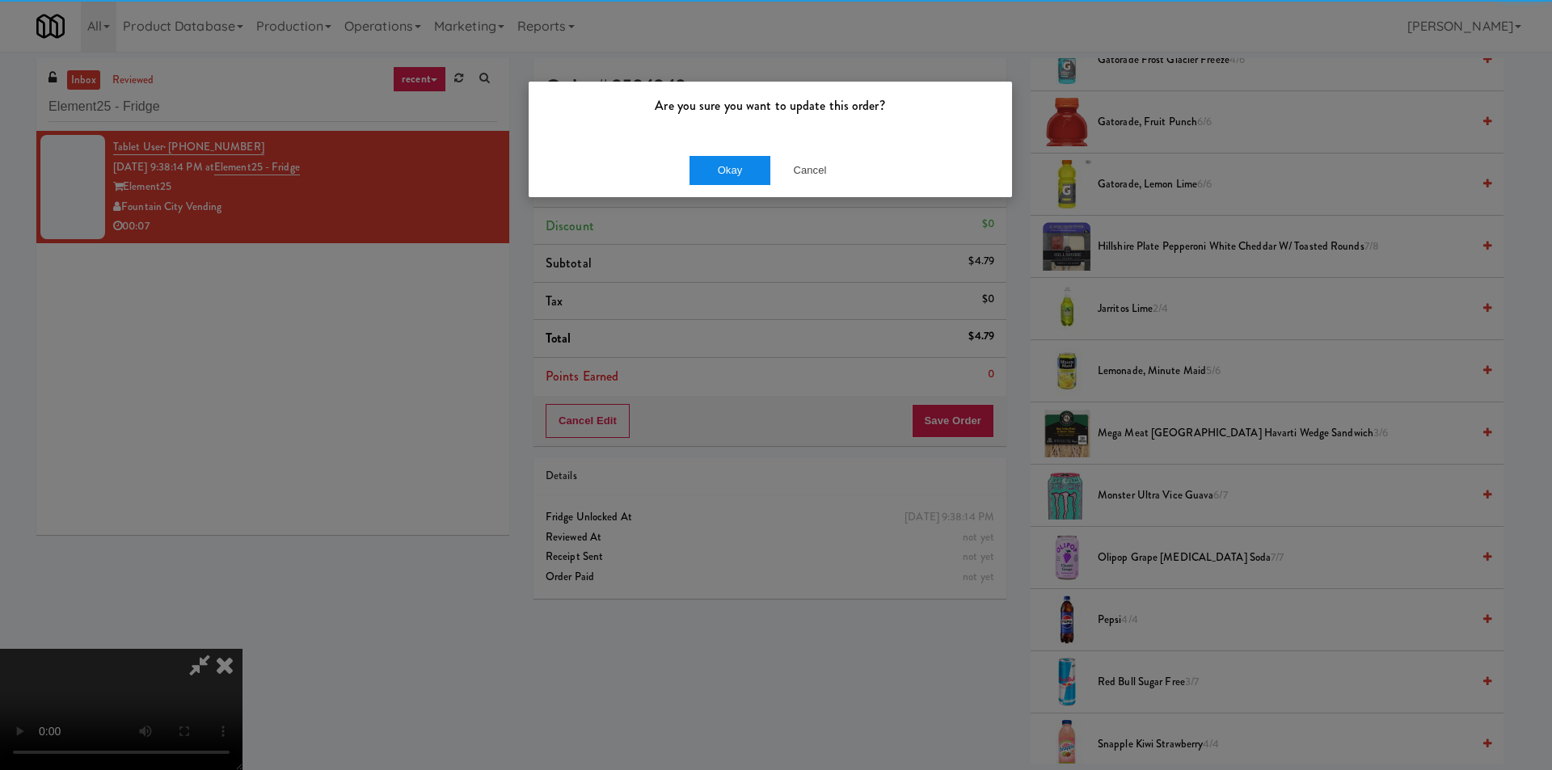
click at [742, 149] on div "Okay Cancel" at bounding box center [770, 170] width 483 height 54
click at [743, 167] on button "Okay" at bounding box center [730, 170] width 81 height 29
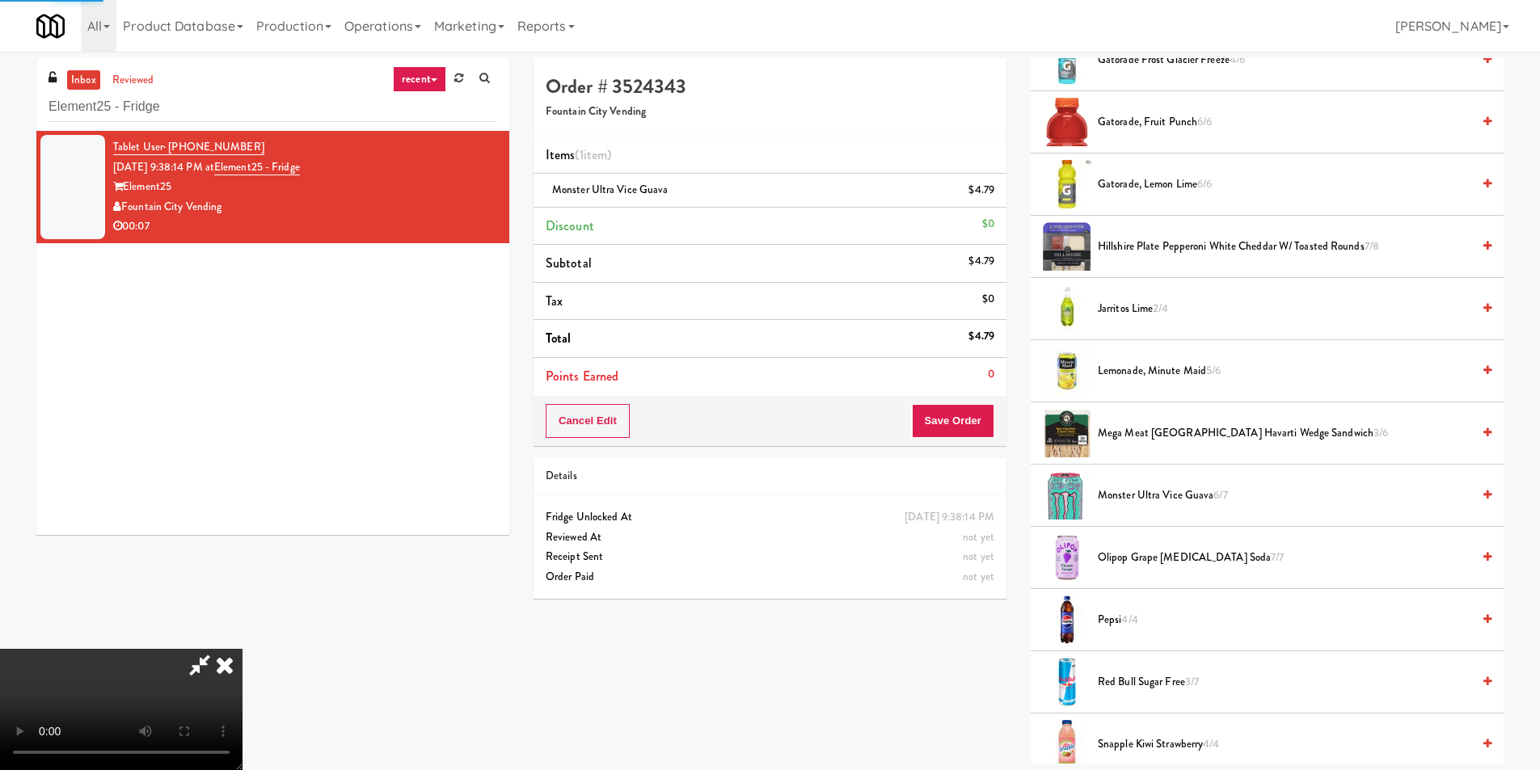
scroll to position [0, 0]
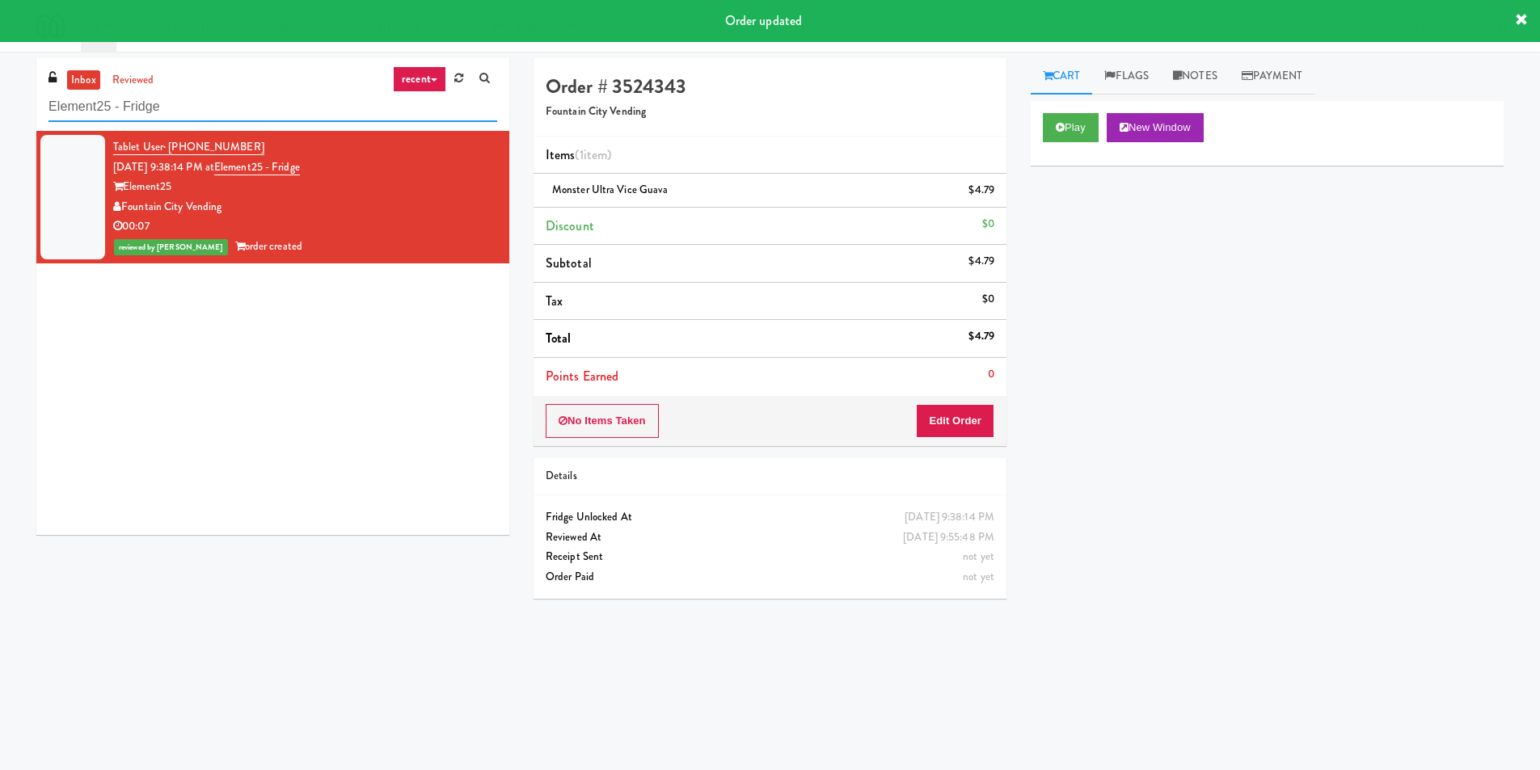
click at [337, 113] on input "Element25 - Fridge" at bounding box center [273, 107] width 449 height 30
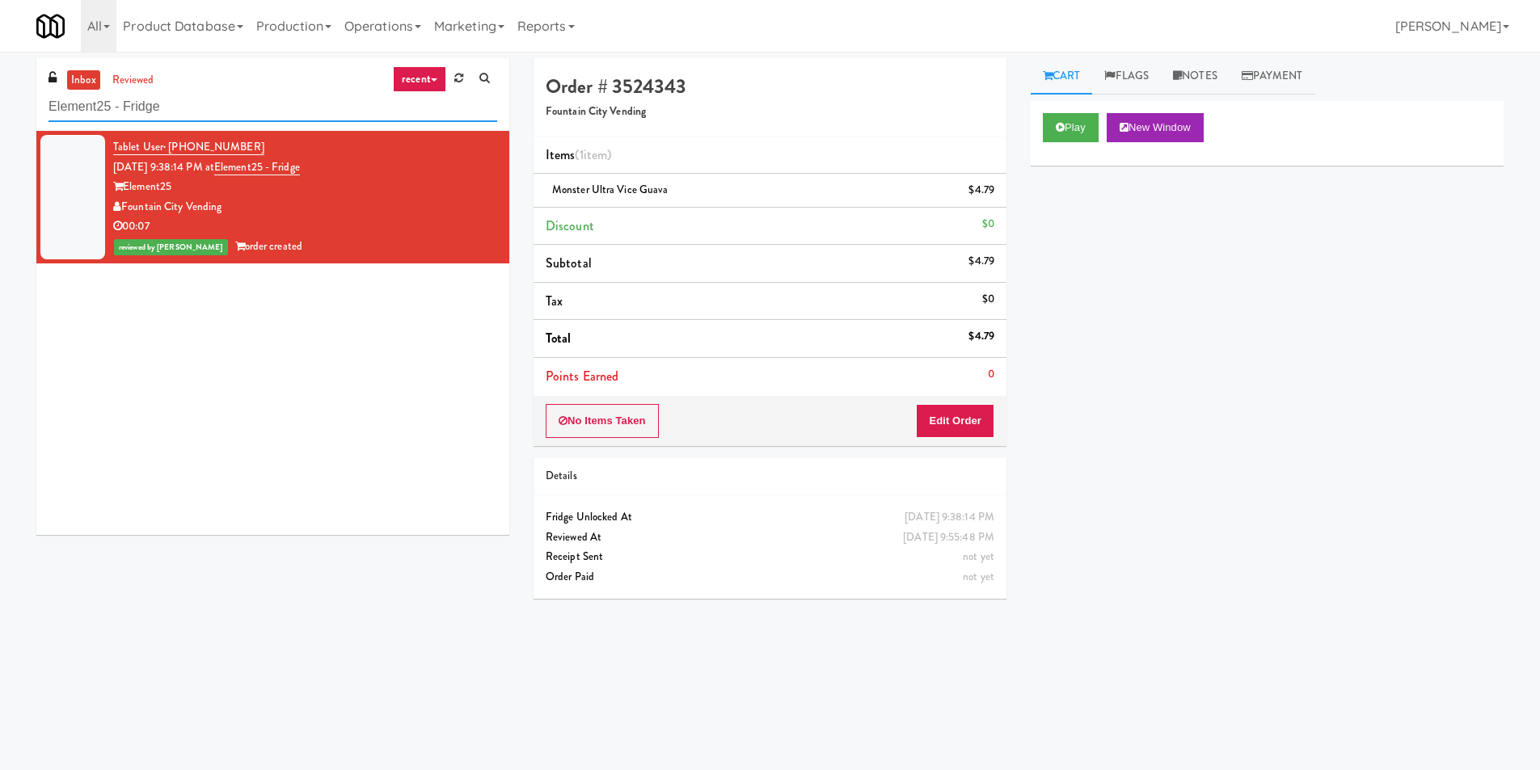
click at [337, 114] on input "Element25 - Fridge" at bounding box center [273, 107] width 449 height 30
paste input "Rock Solid Reboot 2"
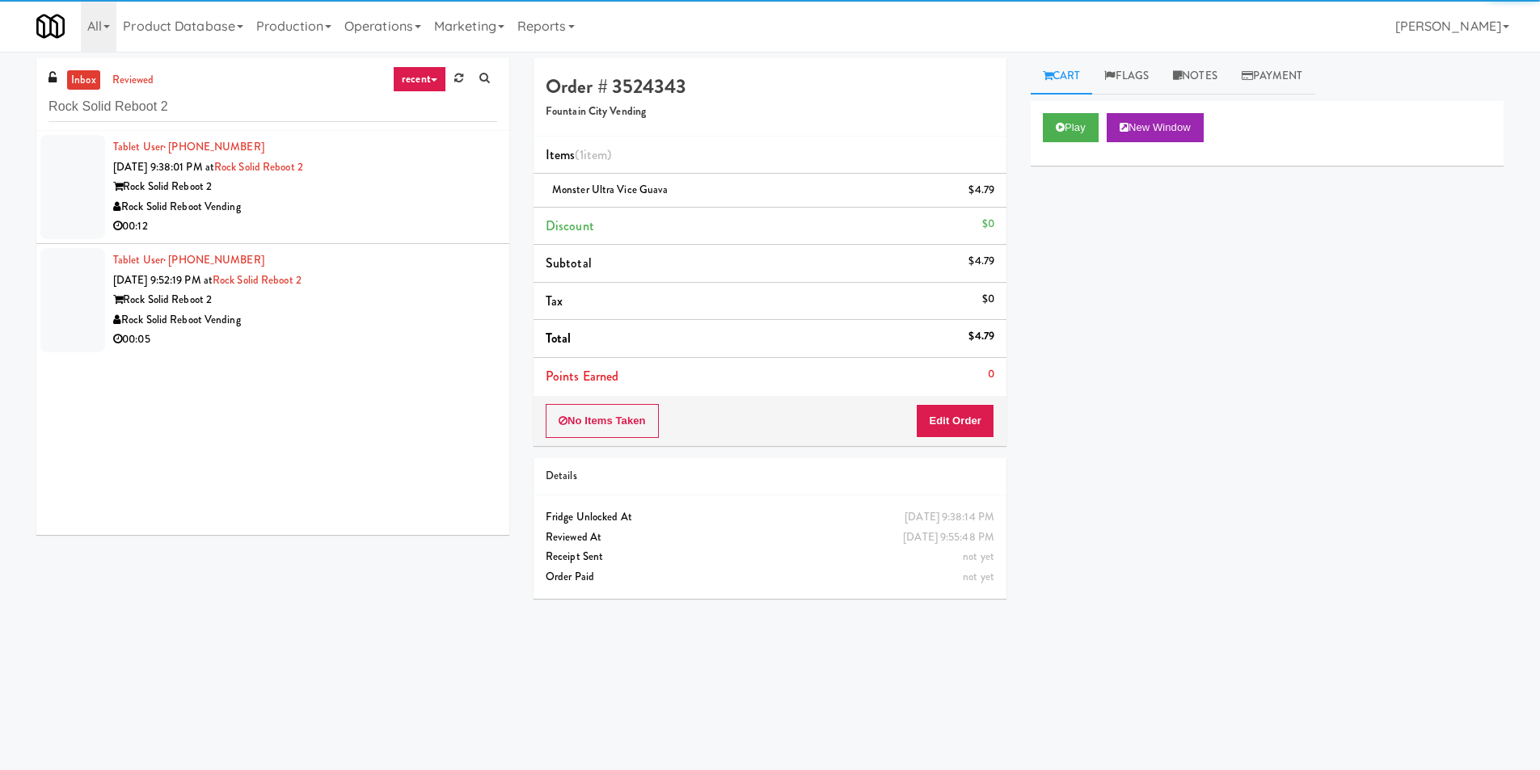
click at [394, 211] on div "Rock Solid Reboot Vending" at bounding box center [305, 207] width 384 height 20
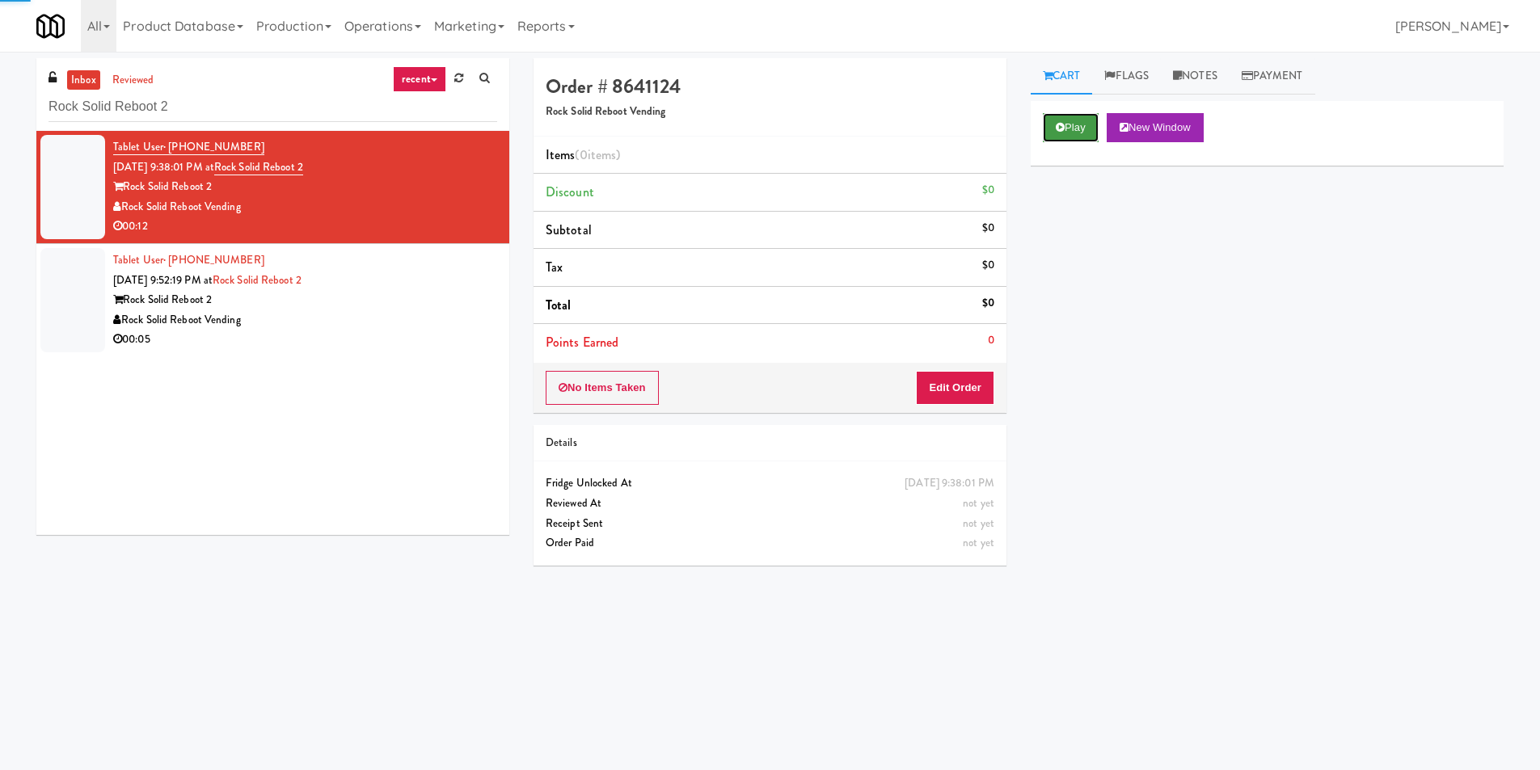
click at [1060, 116] on button "Play" at bounding box center [1071, 127] width 56 height 29
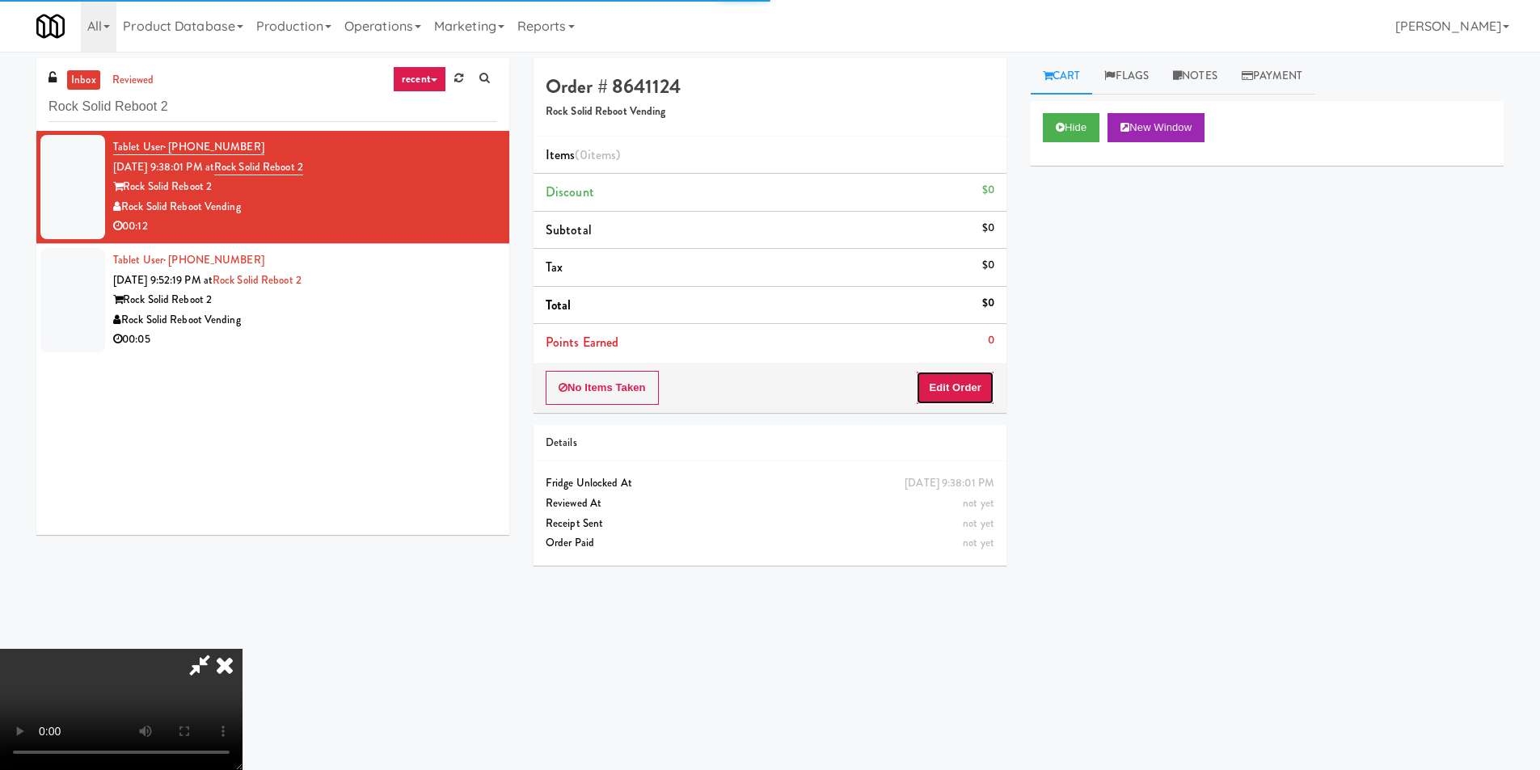
click at [952, 387] on button "Edit Order" at bounding box center [955, 388] width 78 height 34
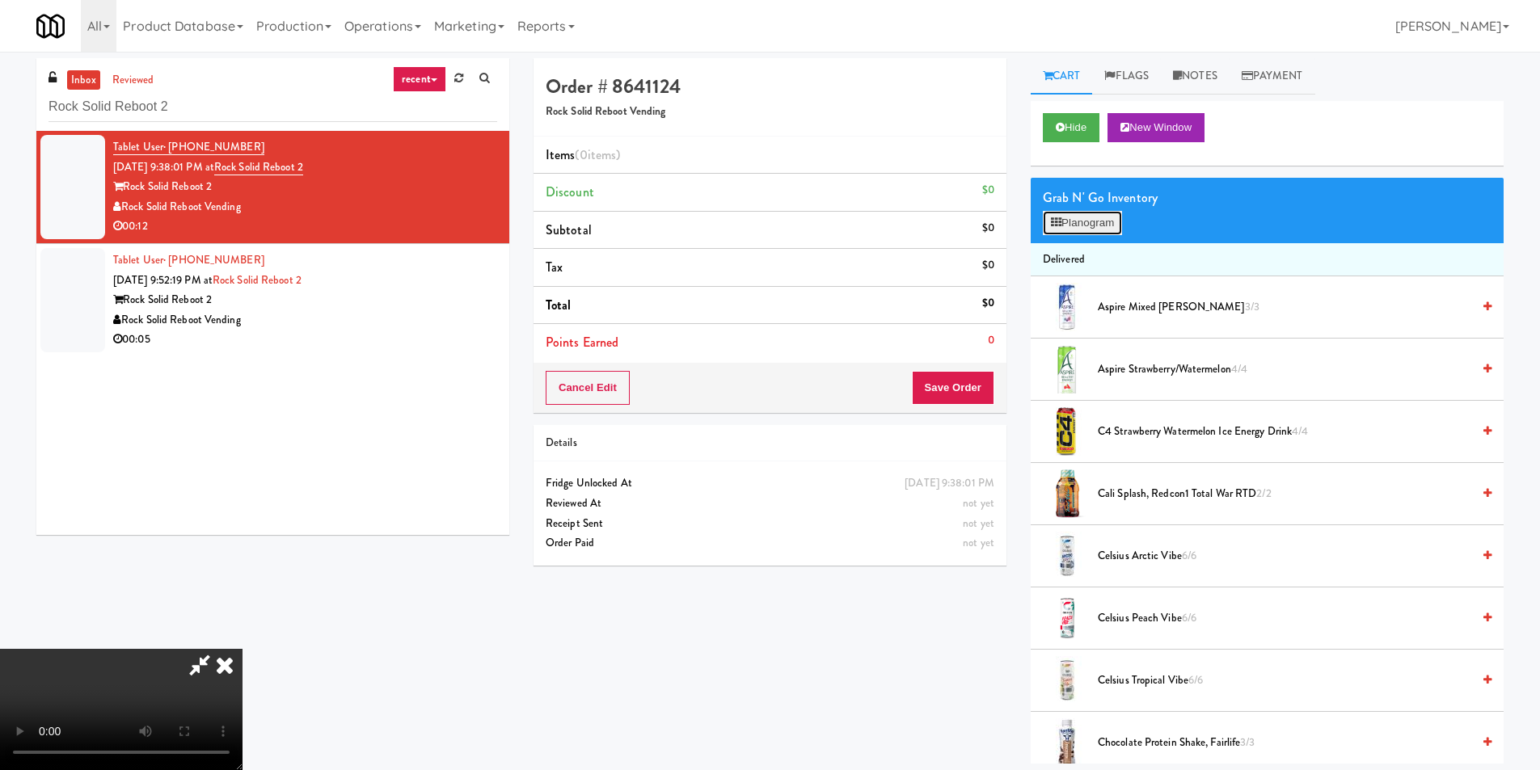
click at [1084, 227] on button "Planogram" at bounding box center [1082, 223] width 79 height 24
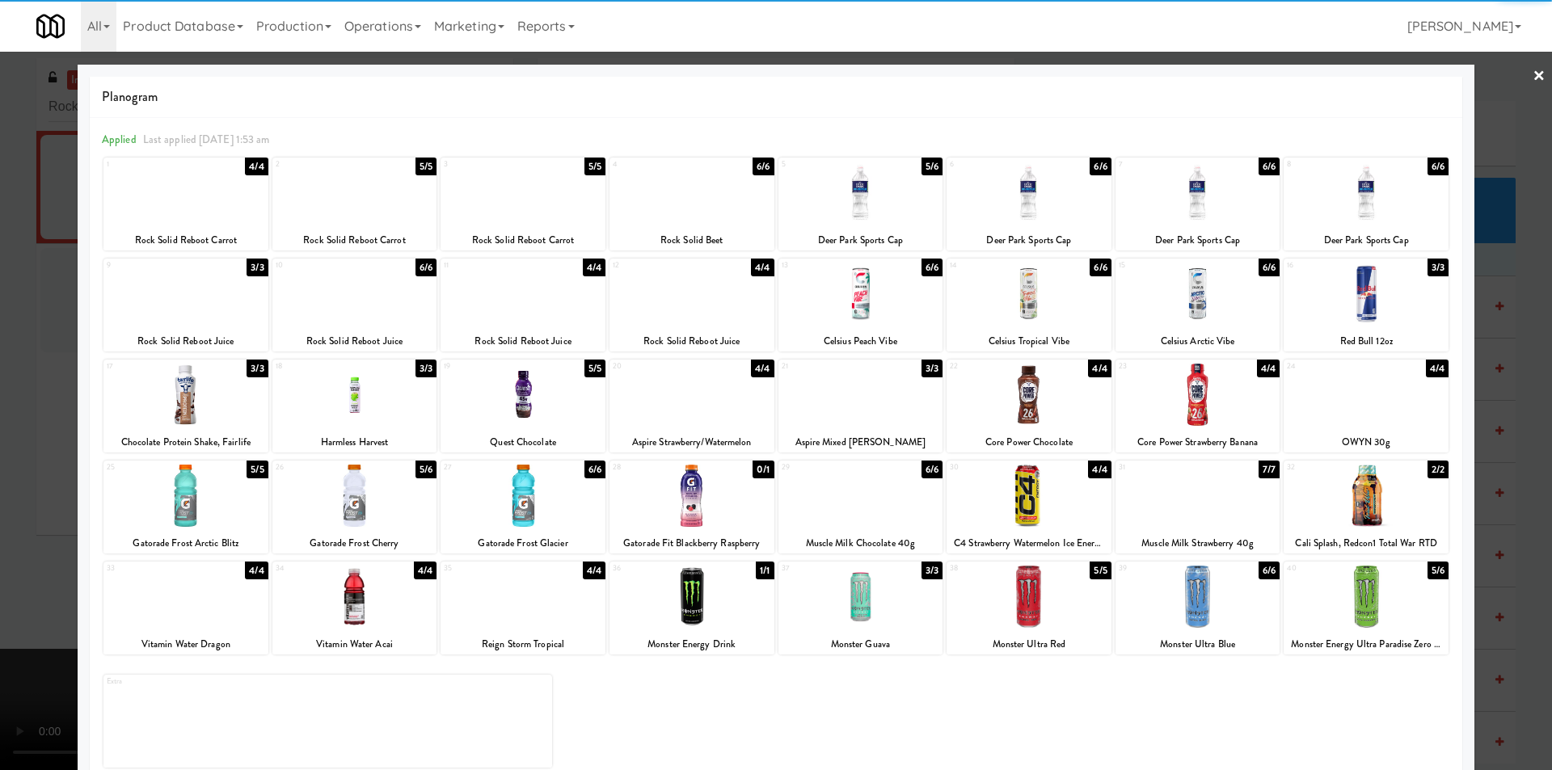
click at [870, 205] on div at bounding box center [861, 193] width 165 height 62
click at [1472, 295] on div at bounding box center [776, 385] width 1552 height 770
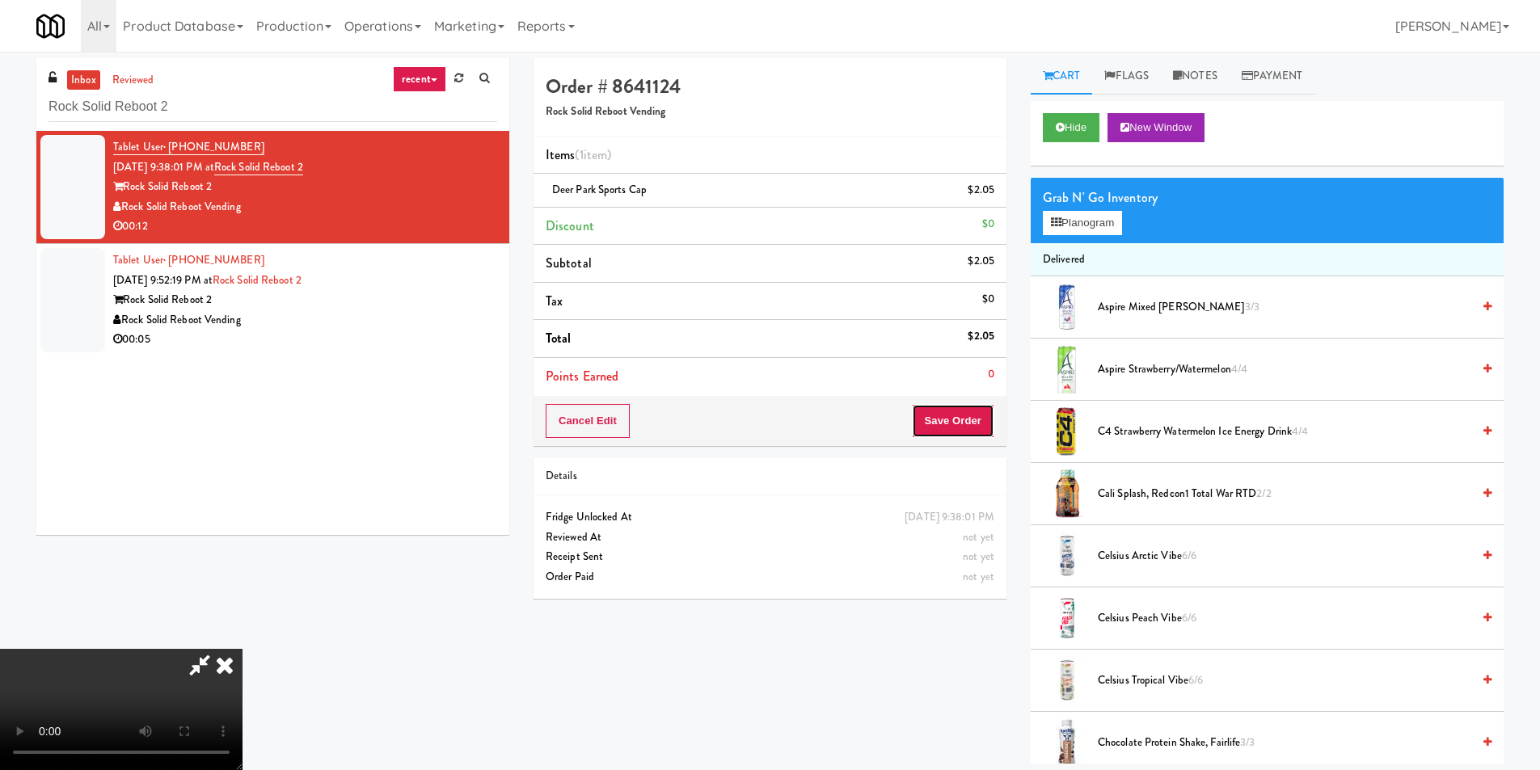
click at [983, 414] on button "Save Order" at bounding box center [953, 421] width 82 height 34
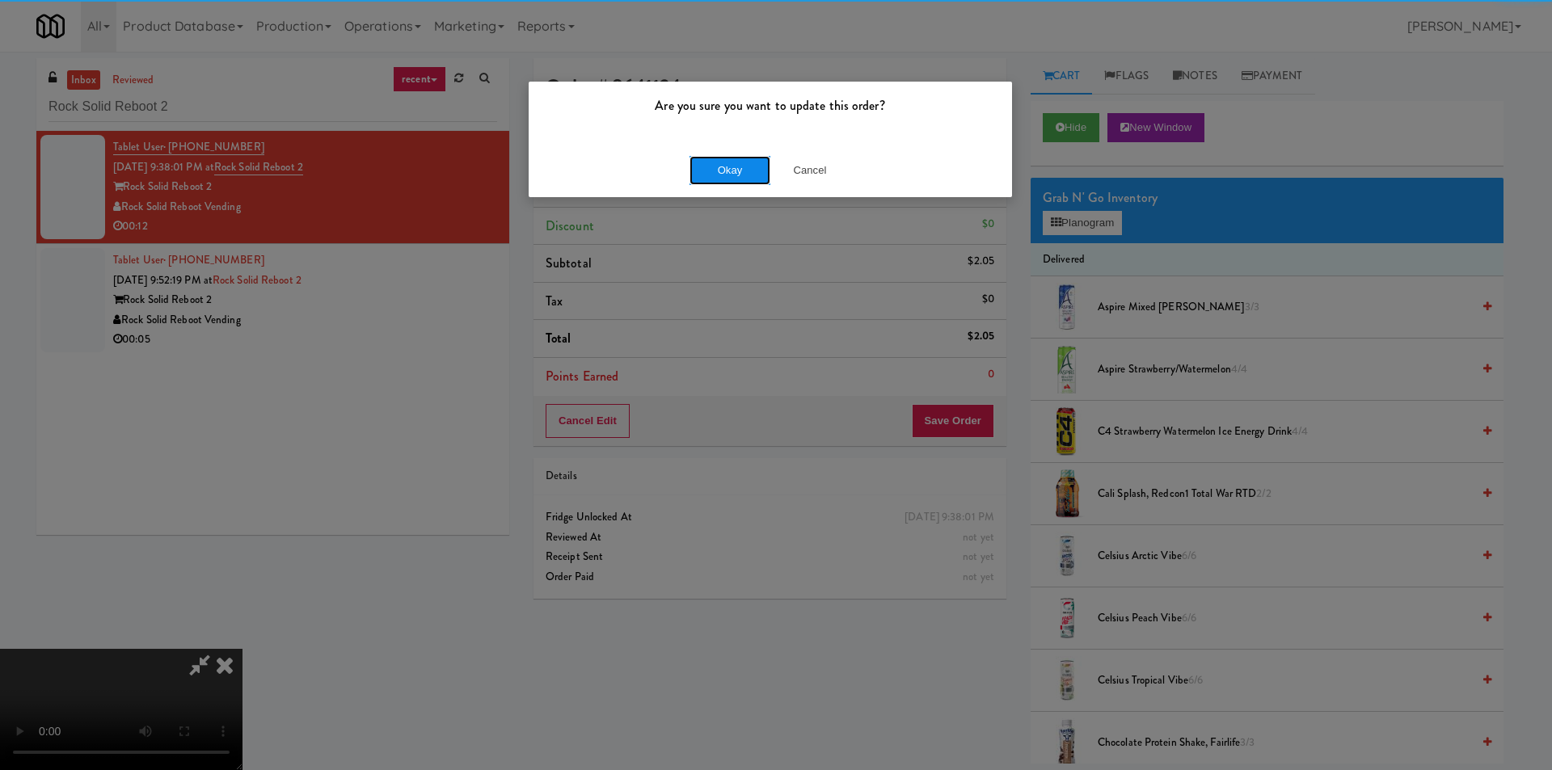
click at [754, 163] on button "Okay" at bounding box center [730, 170] width 81 height 29
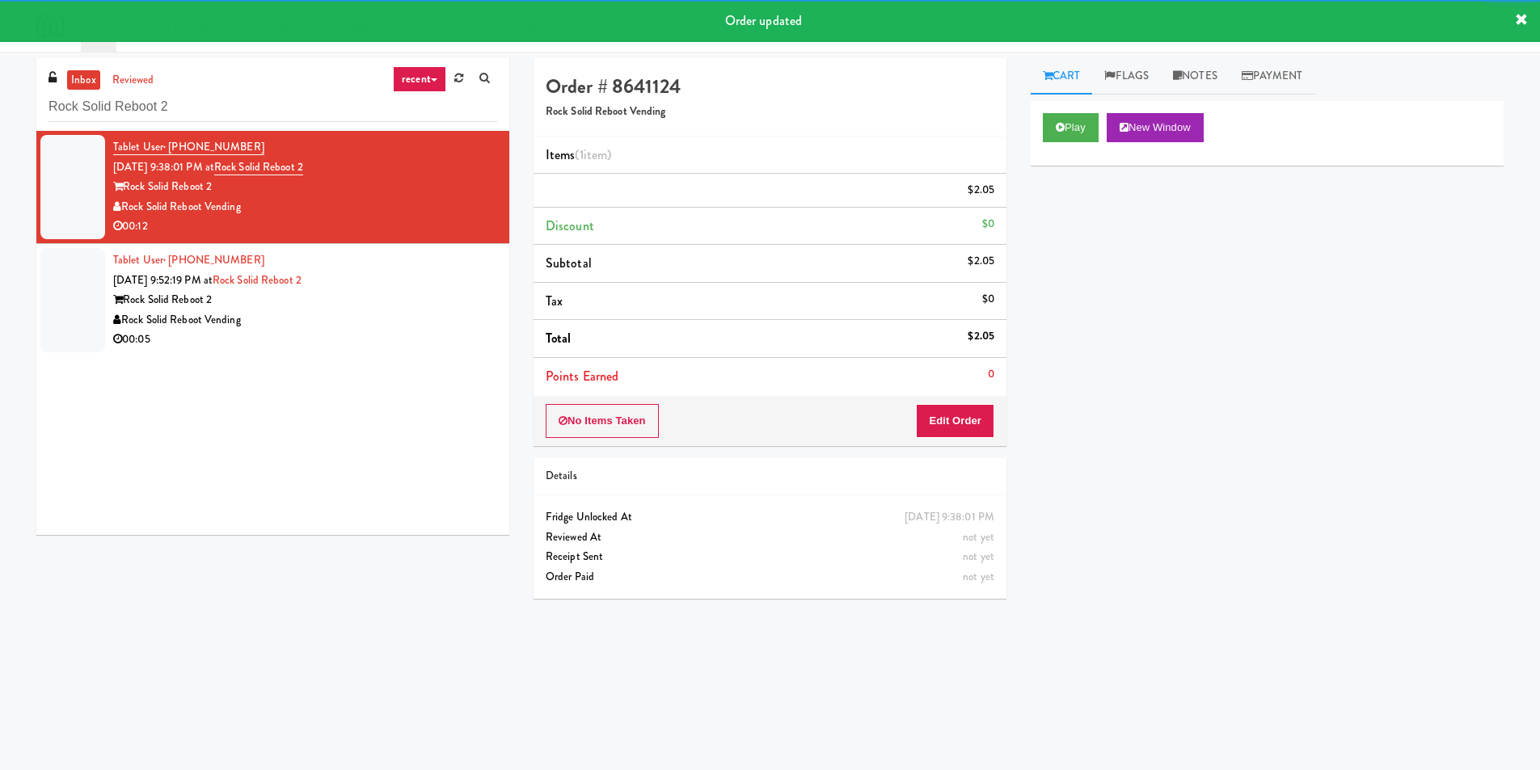
drag, startPoint x: 458, startPoint y: 313, endPoint x: 479, endPoint y: 316, distance: 20.5
click at [459, 314] on div "Rock Solid Reboot Vending" at bounding box center [305, 320] width 384 height 20
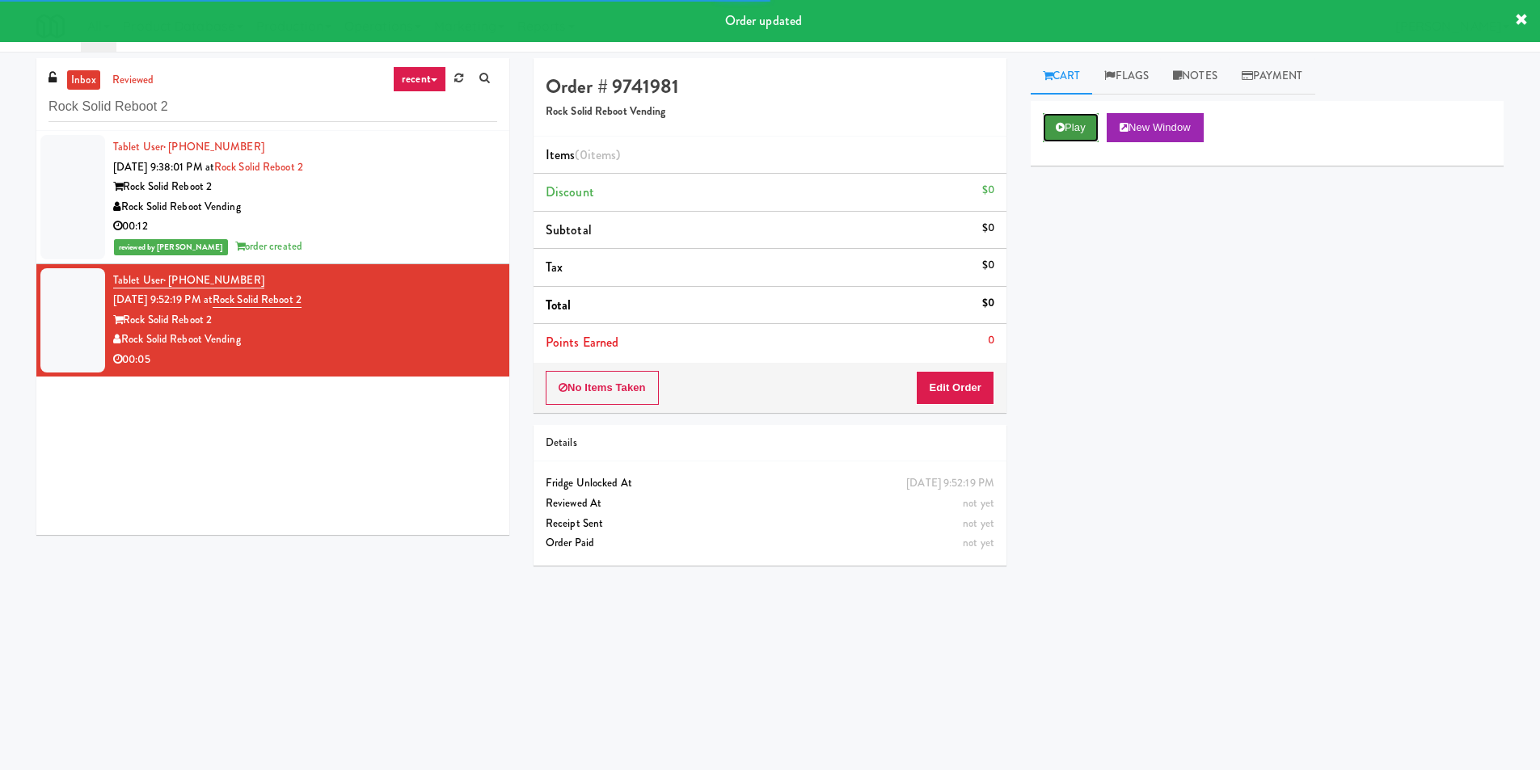
click at [1047, 133] on button "Play" at bounding box center [1071, 127] width 56 height 29
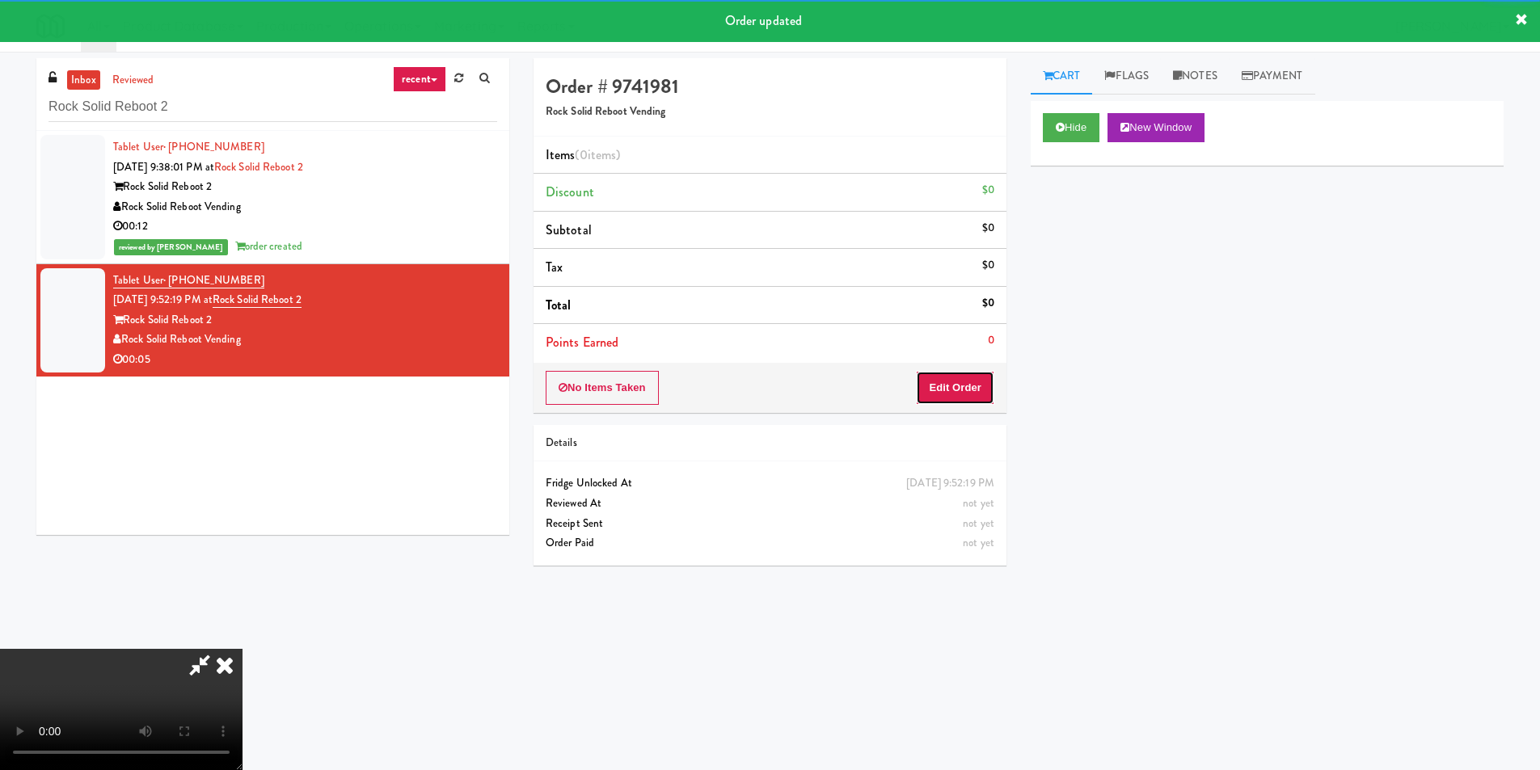
click at [963, 379] on button "Edit Order" at bounding box center [955, 388] width 78 height 34
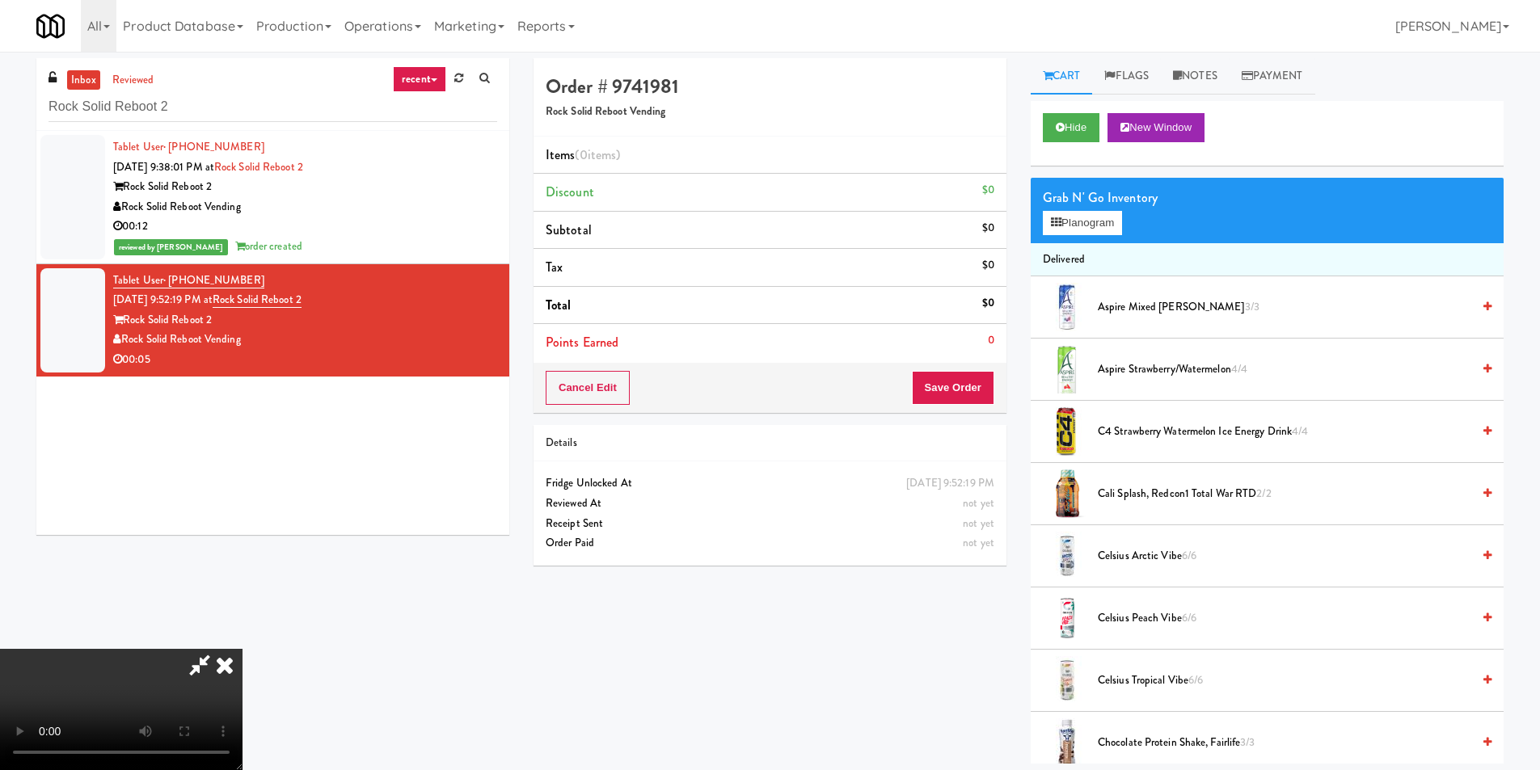
click at [1077, 237] on div "Grab N' Go Inventory Planogram" at bounding box center [1267, 210] width 473 height 65
click at [1087, 221] on button "Planogram" at bounding box center [1082, 223] width 79 height 24
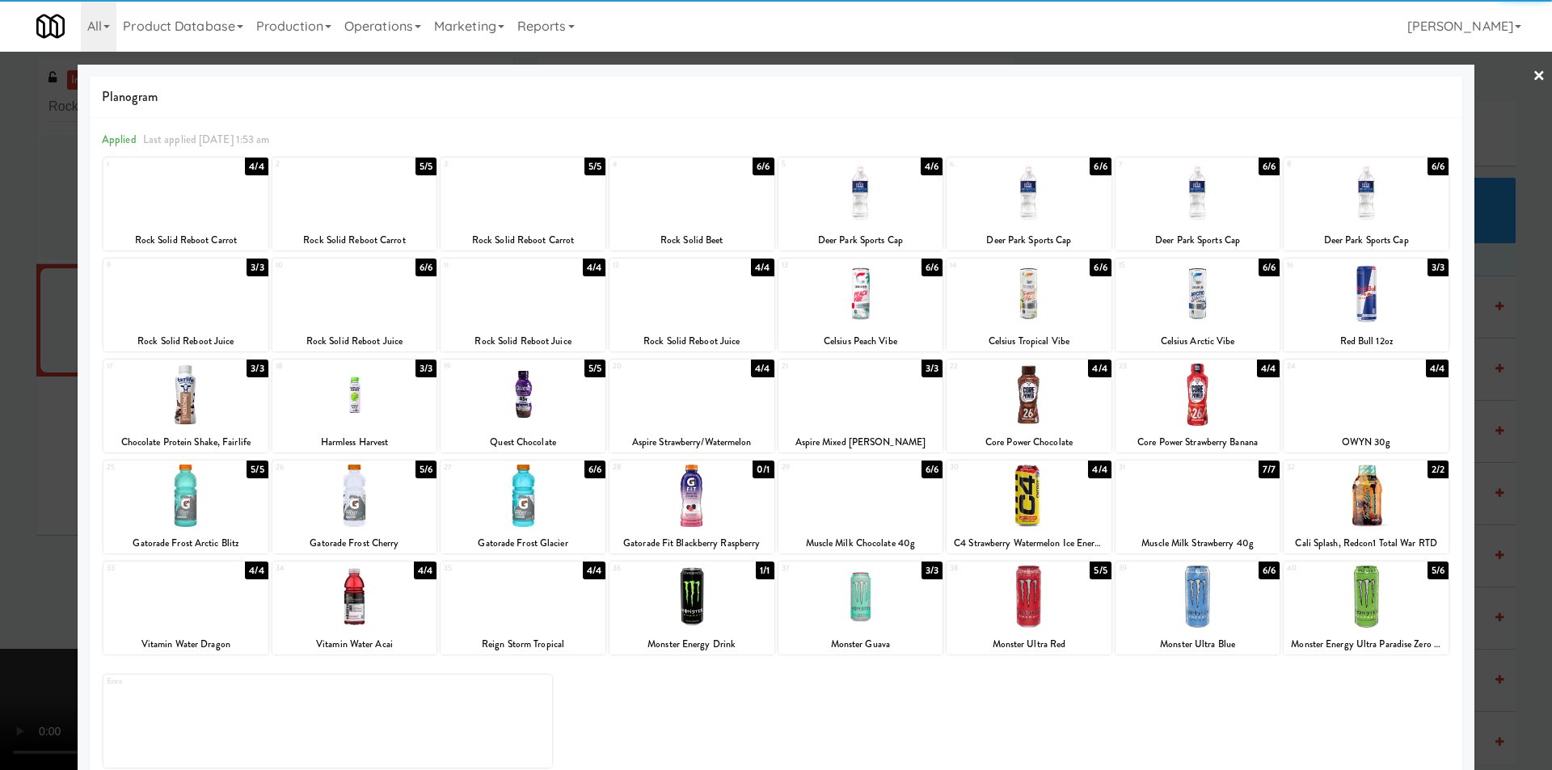
click at [365, 488] on div at bounding box center [354, 496] width 165 height 62
click at [50, 474] on div at bounding box center [776, 385] width 1552 height 770
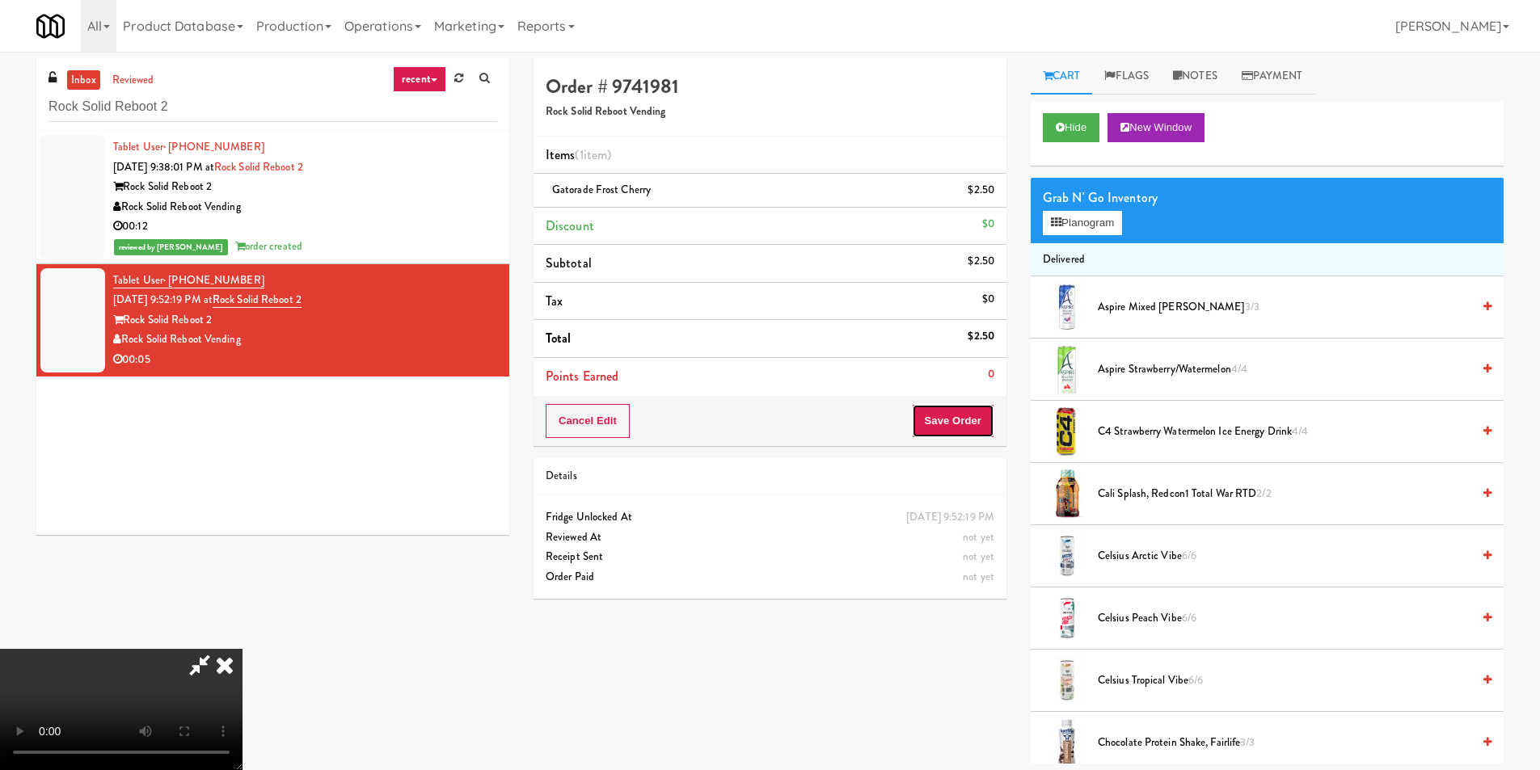
click at [973, 420] on button "Save Order" at bounding box center [953, 421] width 82 height 34
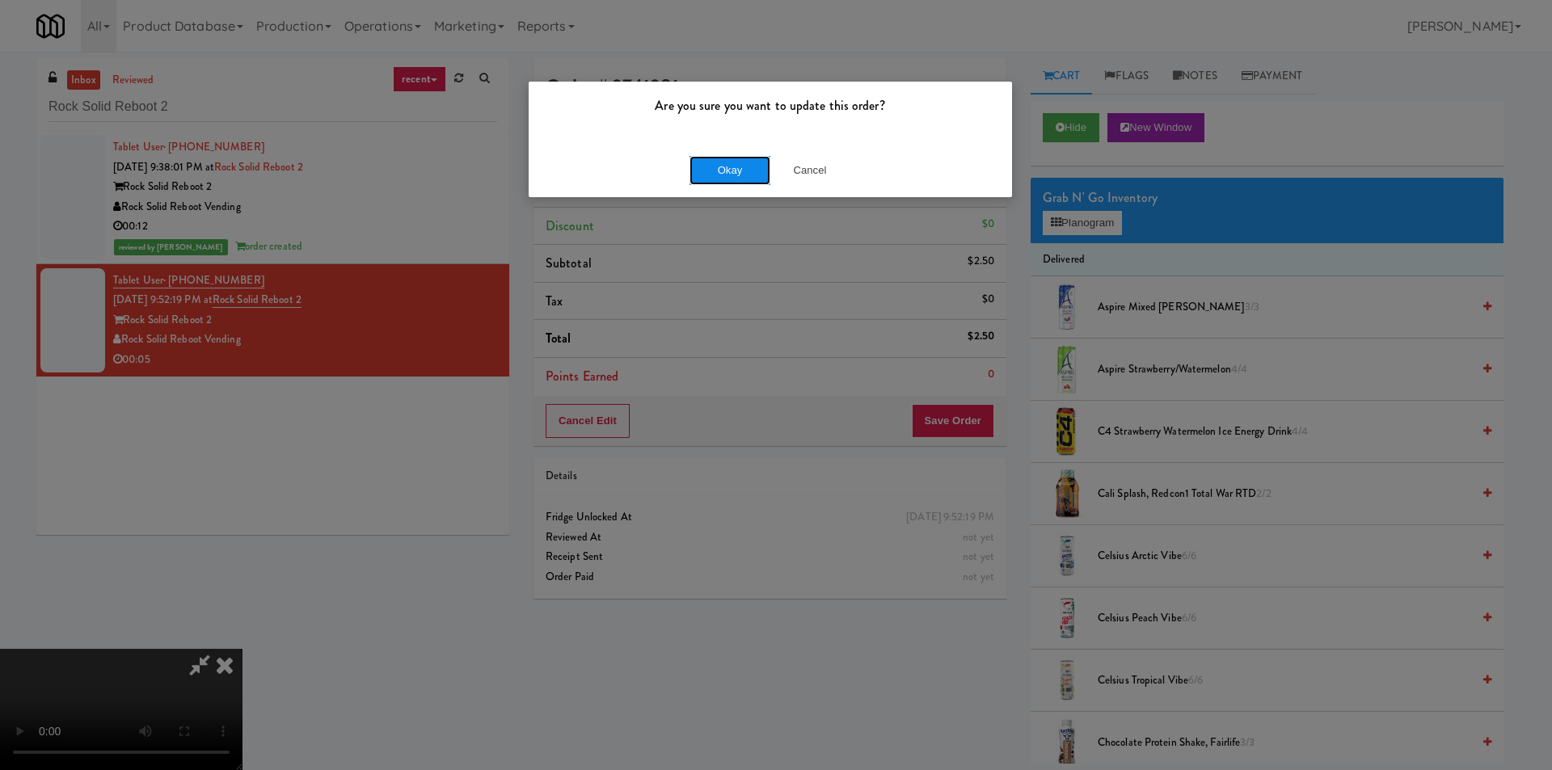
click at [704, 179] on button "Okay" at bounding box center [730, 170] width 81 height 29
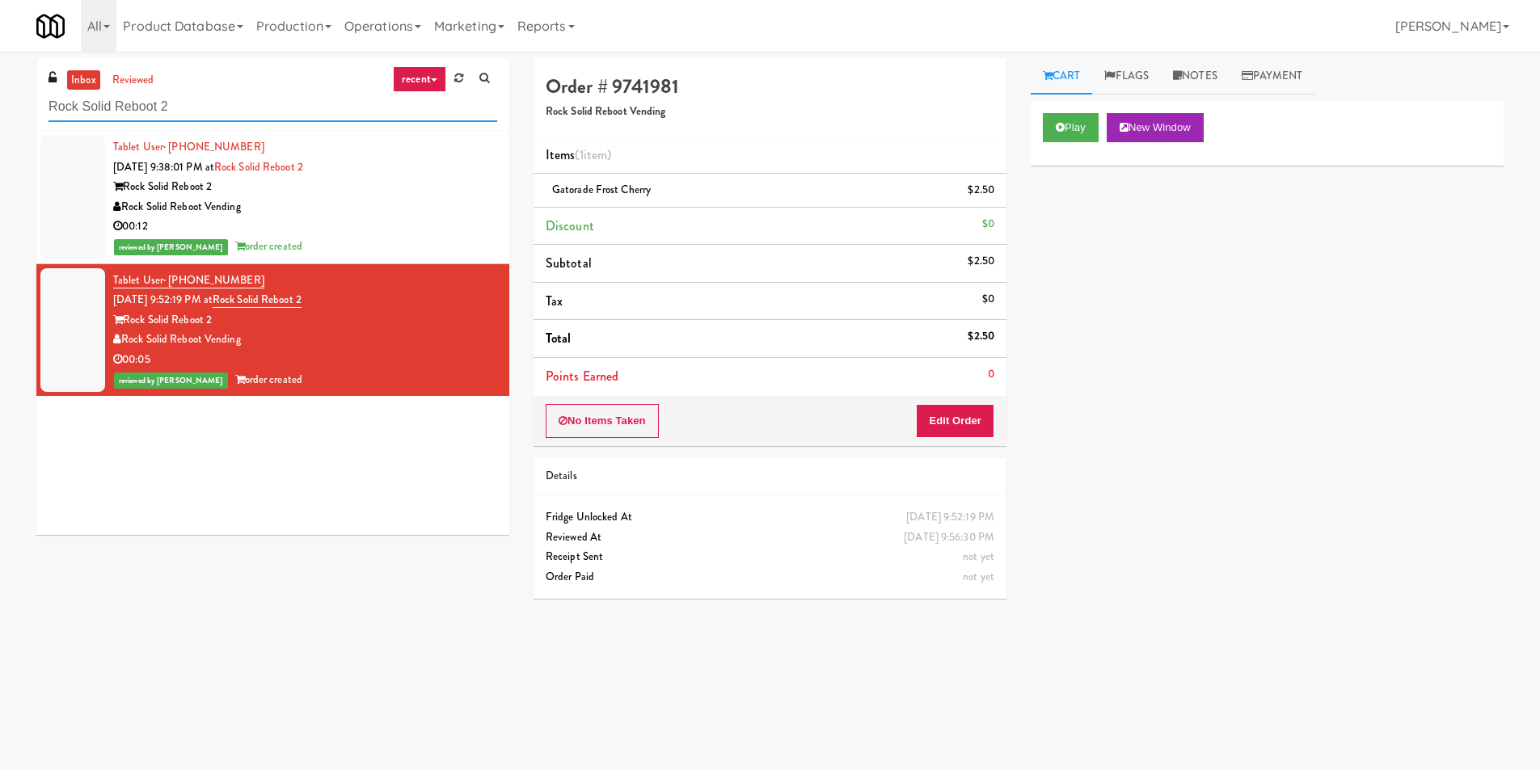
click at [303, 96] on input "Rock Solid Reboot 2" at bounding box center [273, 107] width 449 height 30
click at [302, 96] on input "Rock Solid Reboot 2" at bounding box center [273, 107] width 449 height 30
paste input "Fridge/Combo"
type input "Fridge/Combo"
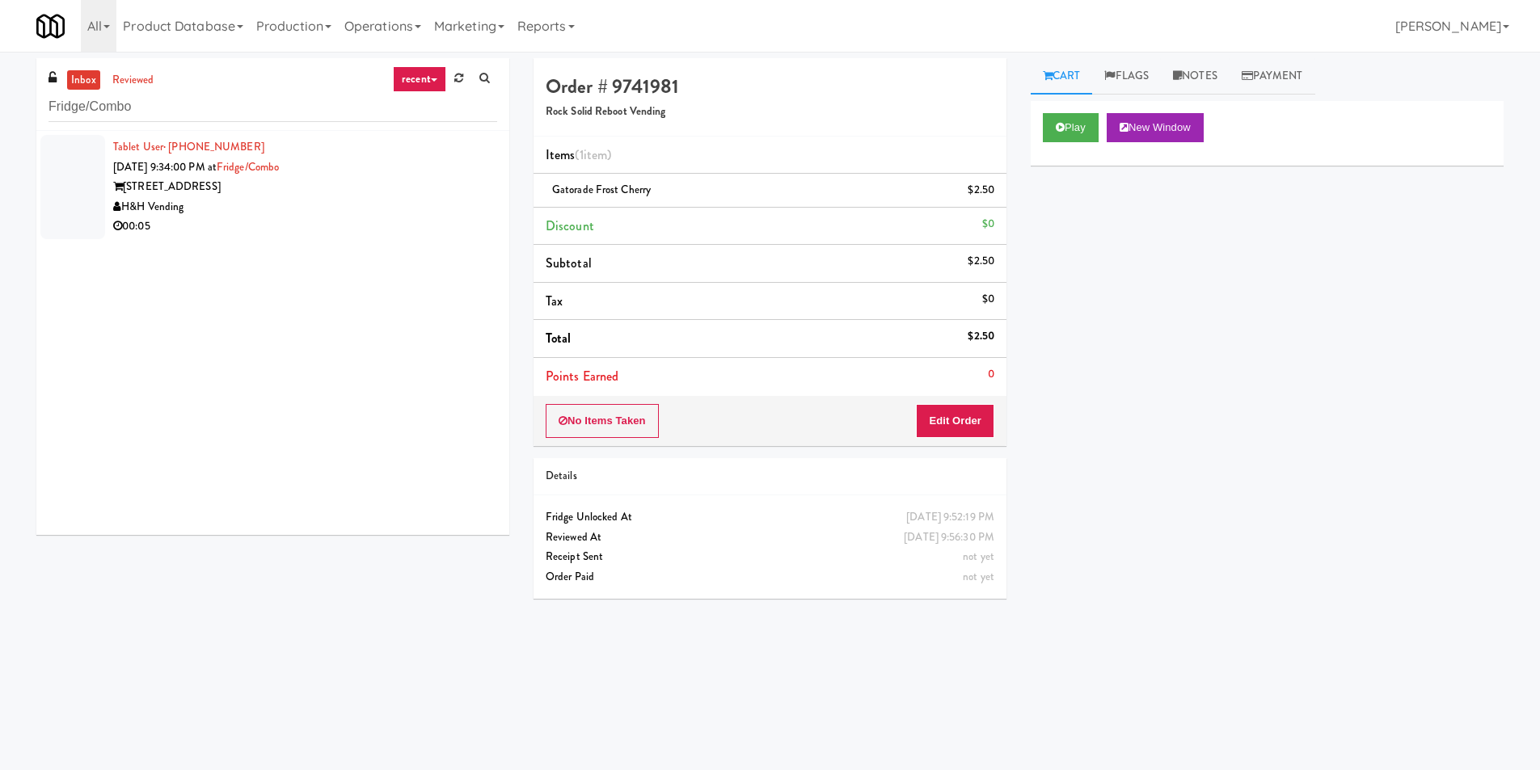
drag, startPoint x: 387, startPoint y: 205, endPoint x: 396, endPoint y: 203, distance: 9.0
click at [388, 205] on div "H&H Vending" at bounding box center [305, 207] width 384 height 20
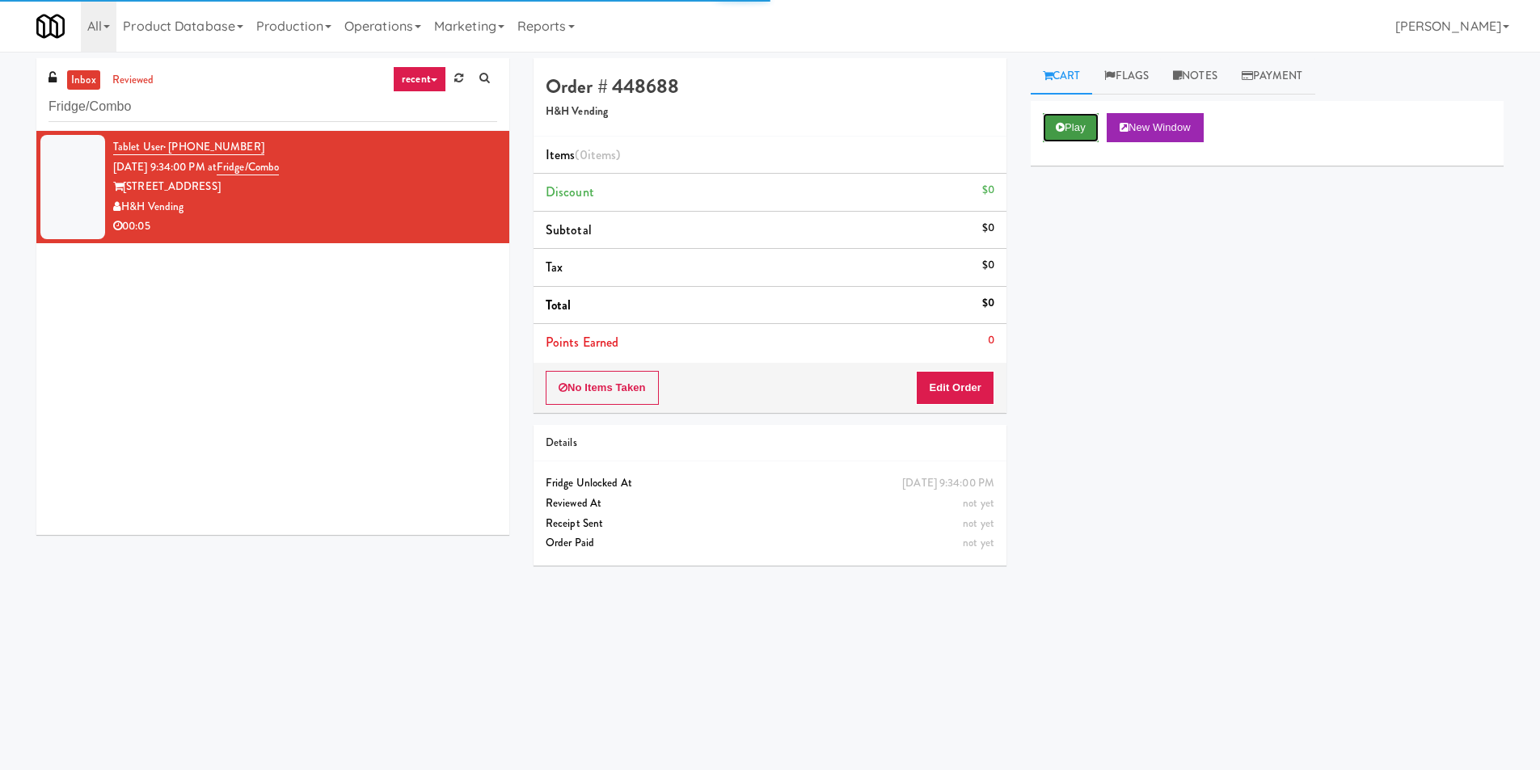
click at [1084, 128] on button "Play" at bounding box center [1071, 127] width 56 height 29
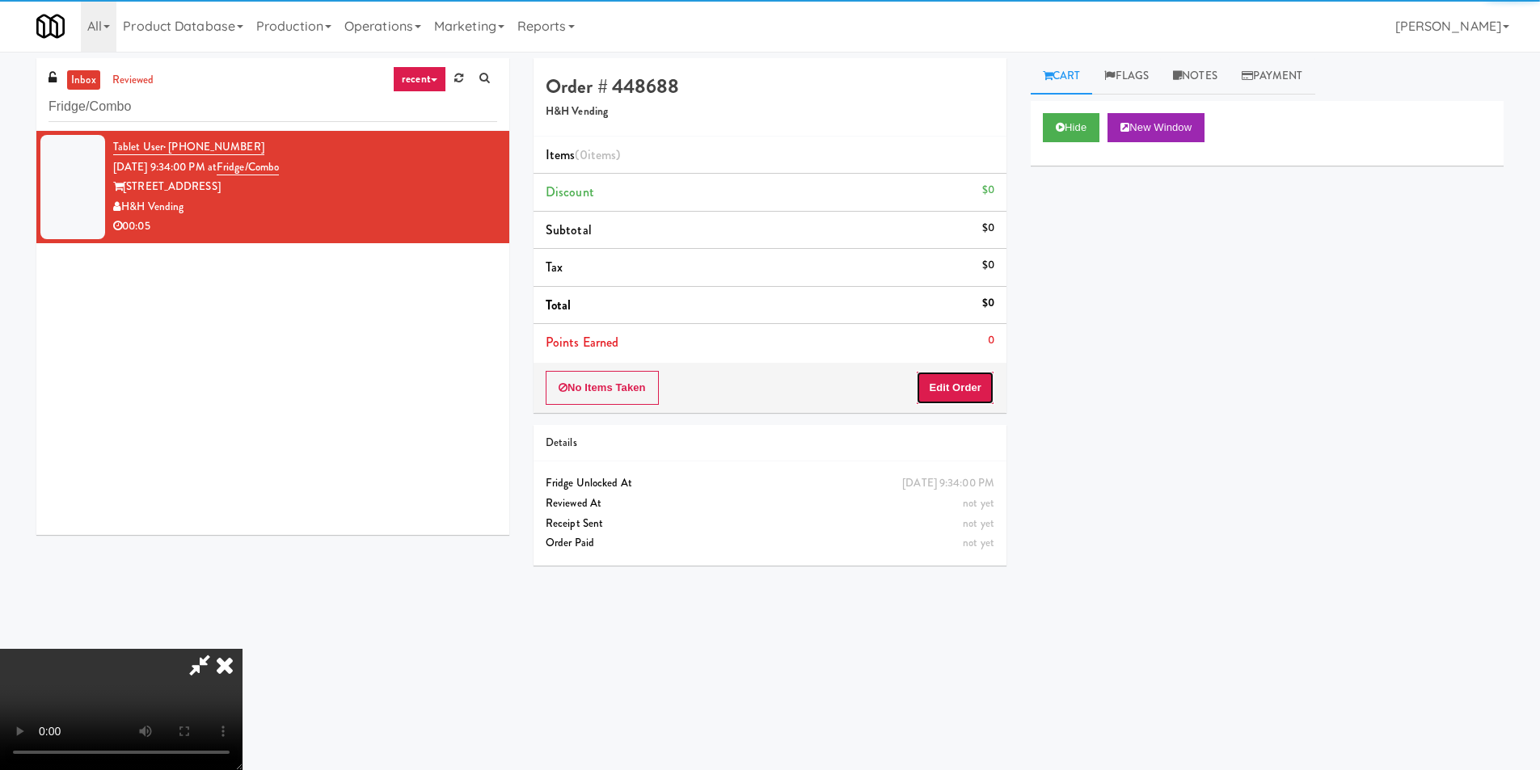
click at [952, 389] on button "Edit Order" at bounding box center [955, 388] width 78 height 34
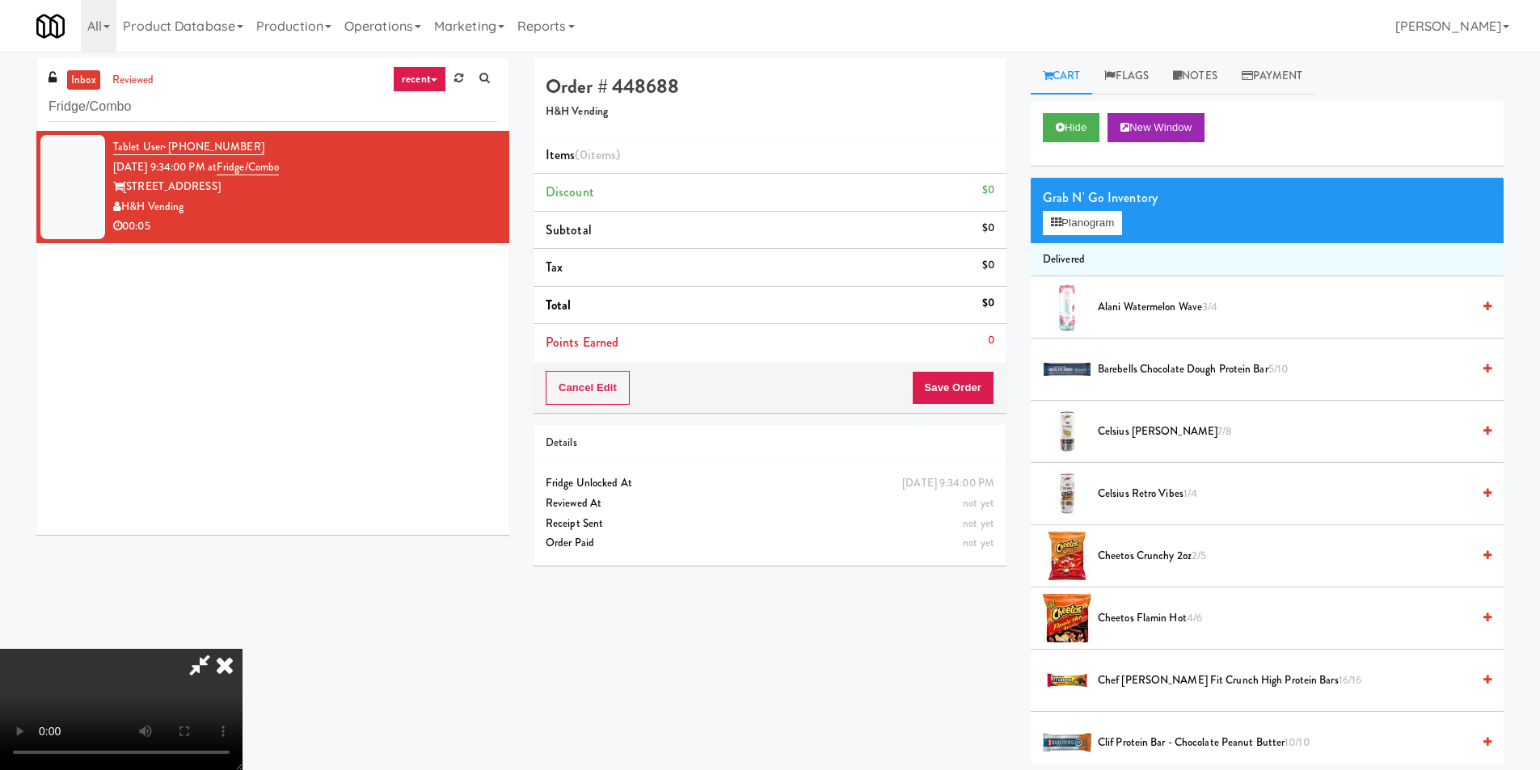
click at [243, 649] on video at bounding box center [121, 709] width 243 height 121
click at [1078, 226] on button "Planogram" at bounding box center [1082, 223] width 79 height 24
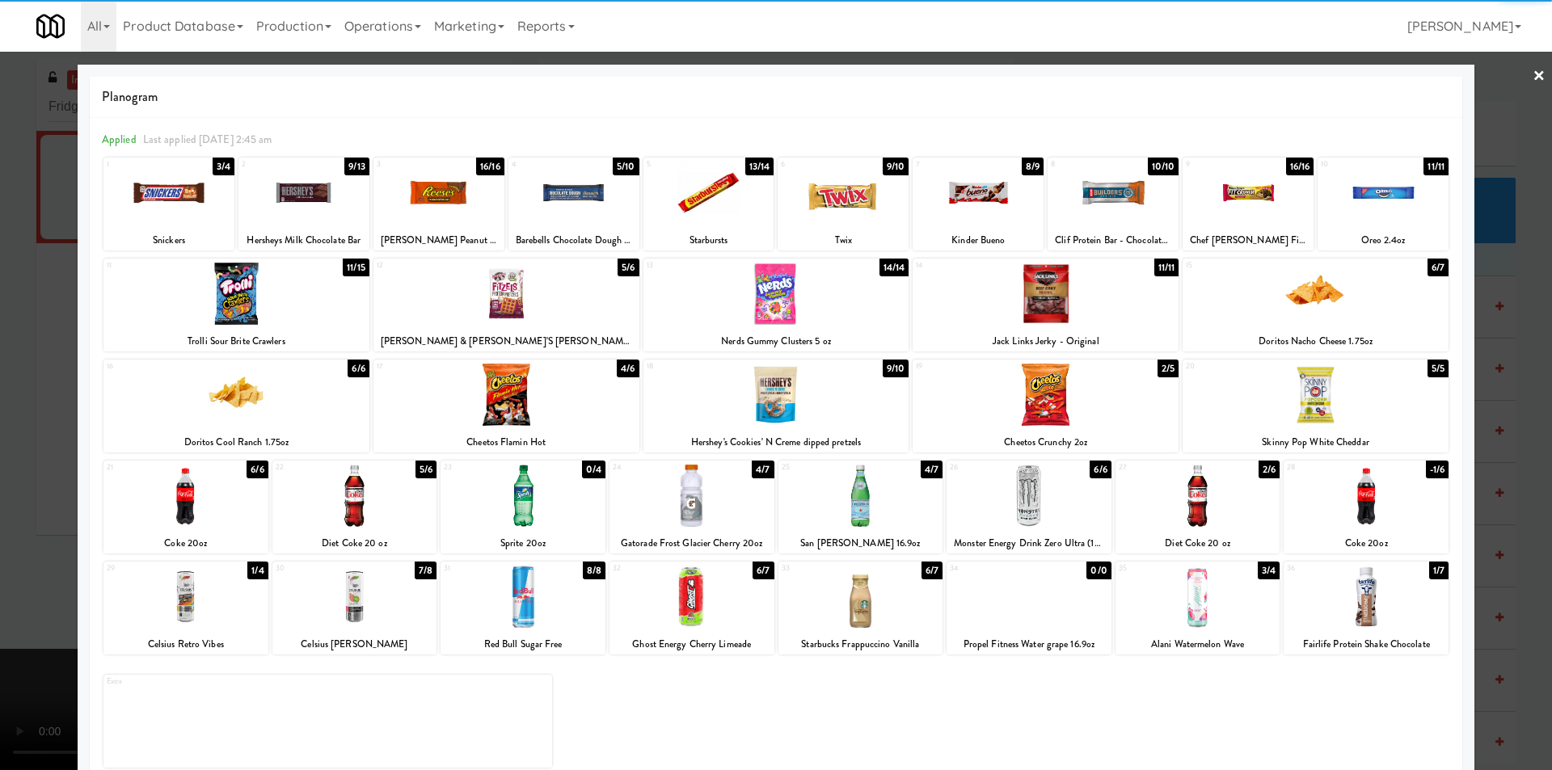
click at [309, 190] on div at bounding box center [303, 193] width 131 height 62
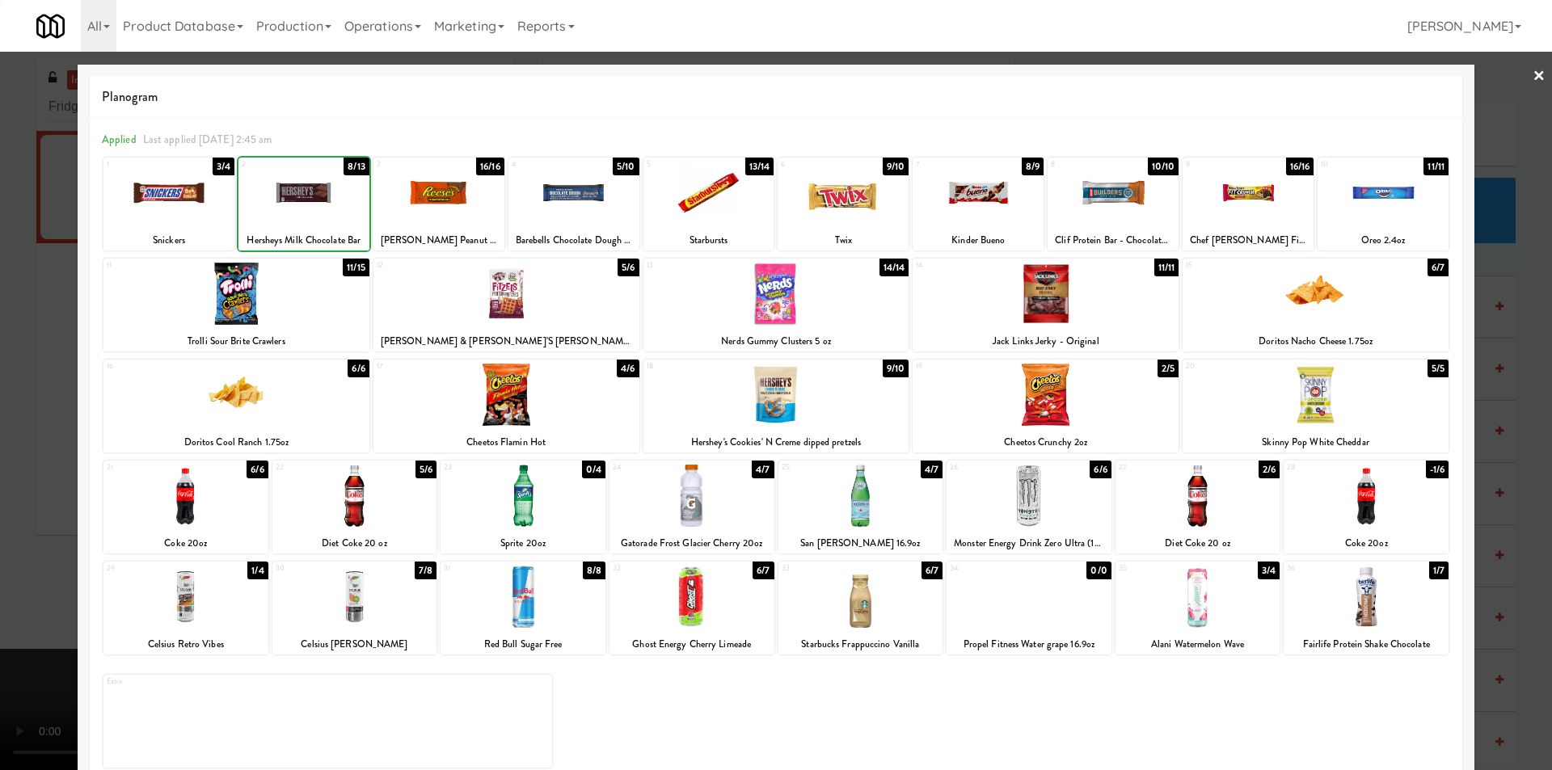
click at [309, 190] on div at bounding box center [303, 193] width 131 height 62
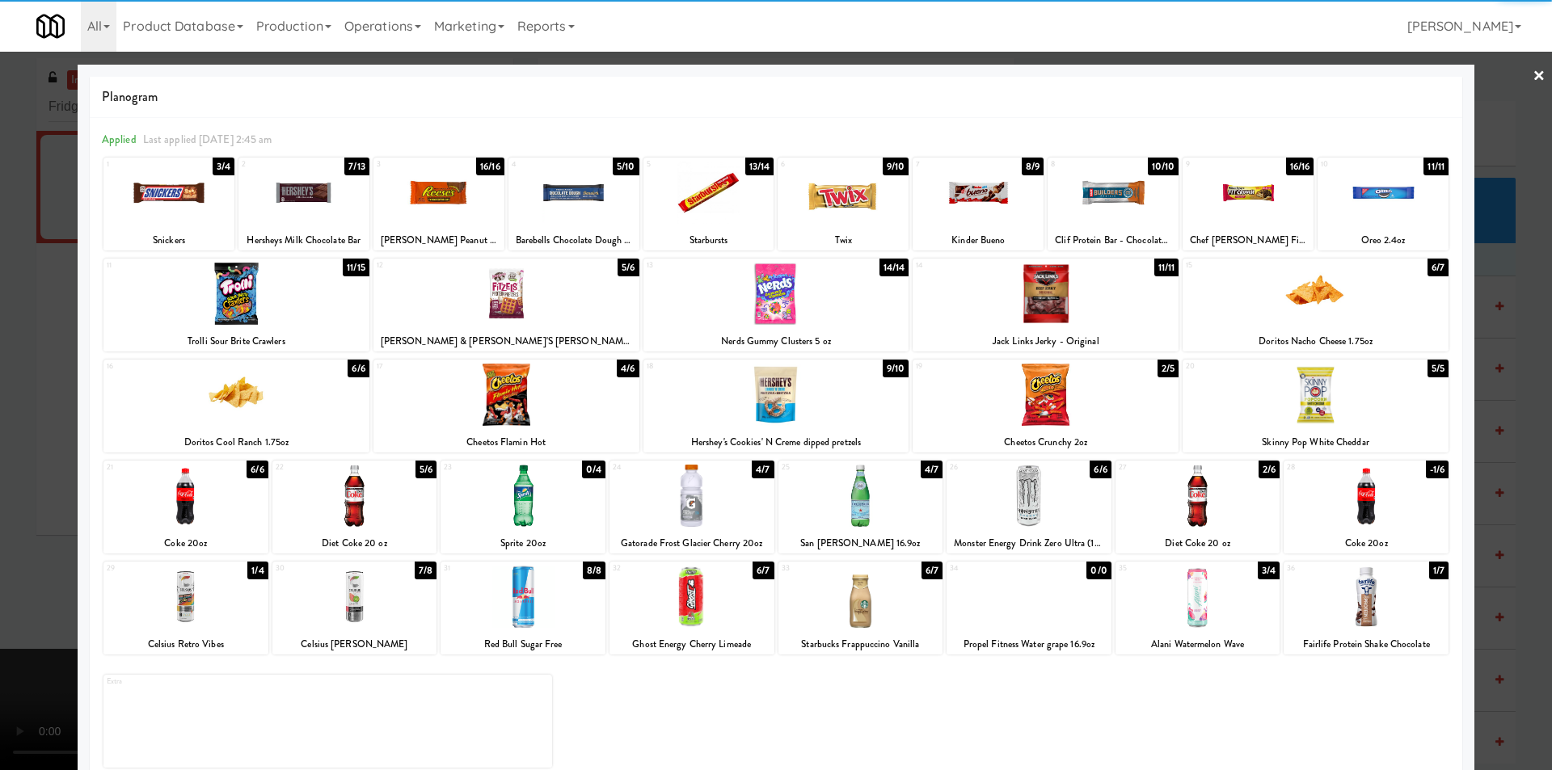
click at [19, 320] on div at bounding box center [776, 385] width 1552 height 770
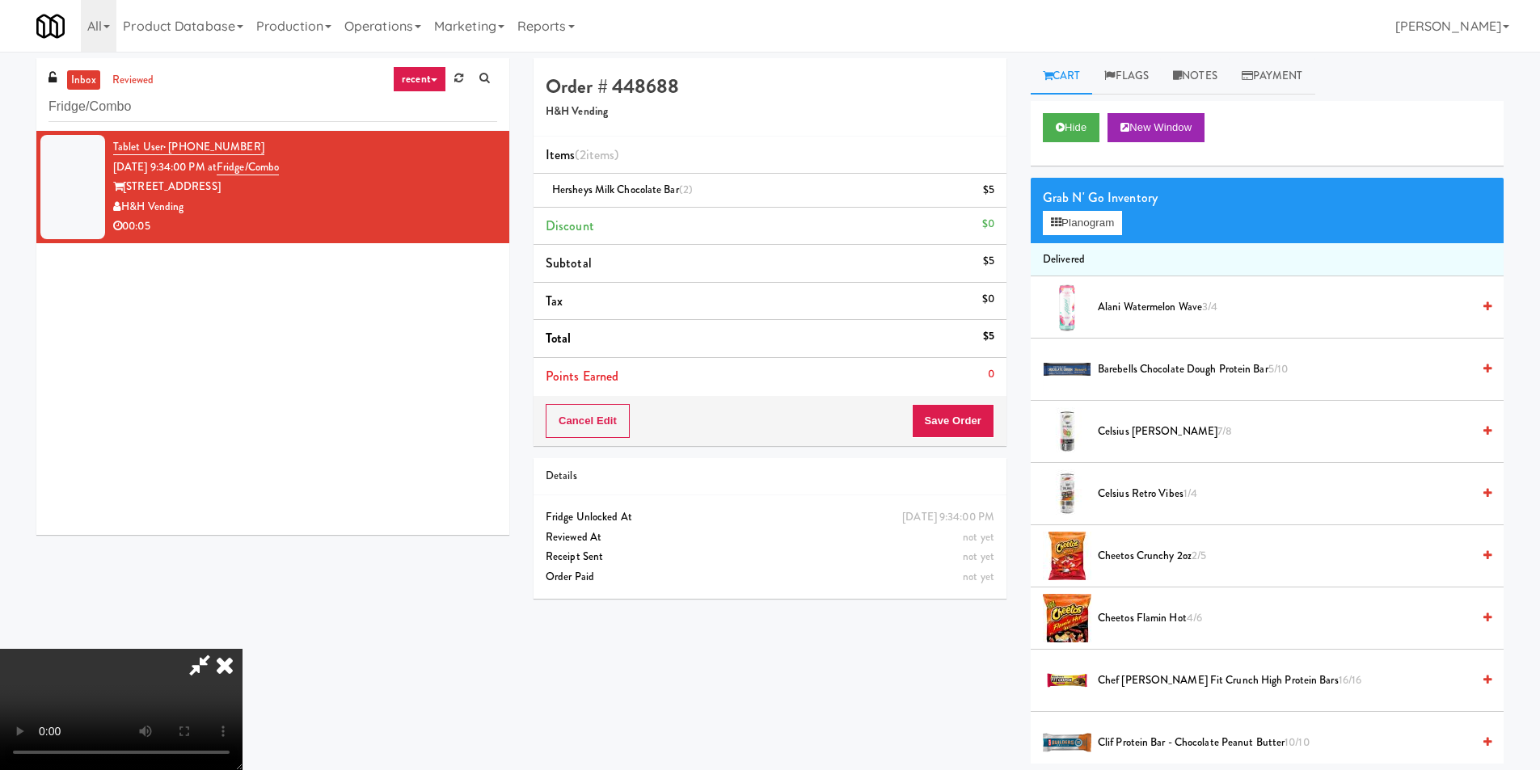
click at [243, 649] on video at bounding box center [121, 709] width 243 height 121
click at [976, 429] on button "Save Order" at bounding box center [953, 421] width 82 height 34
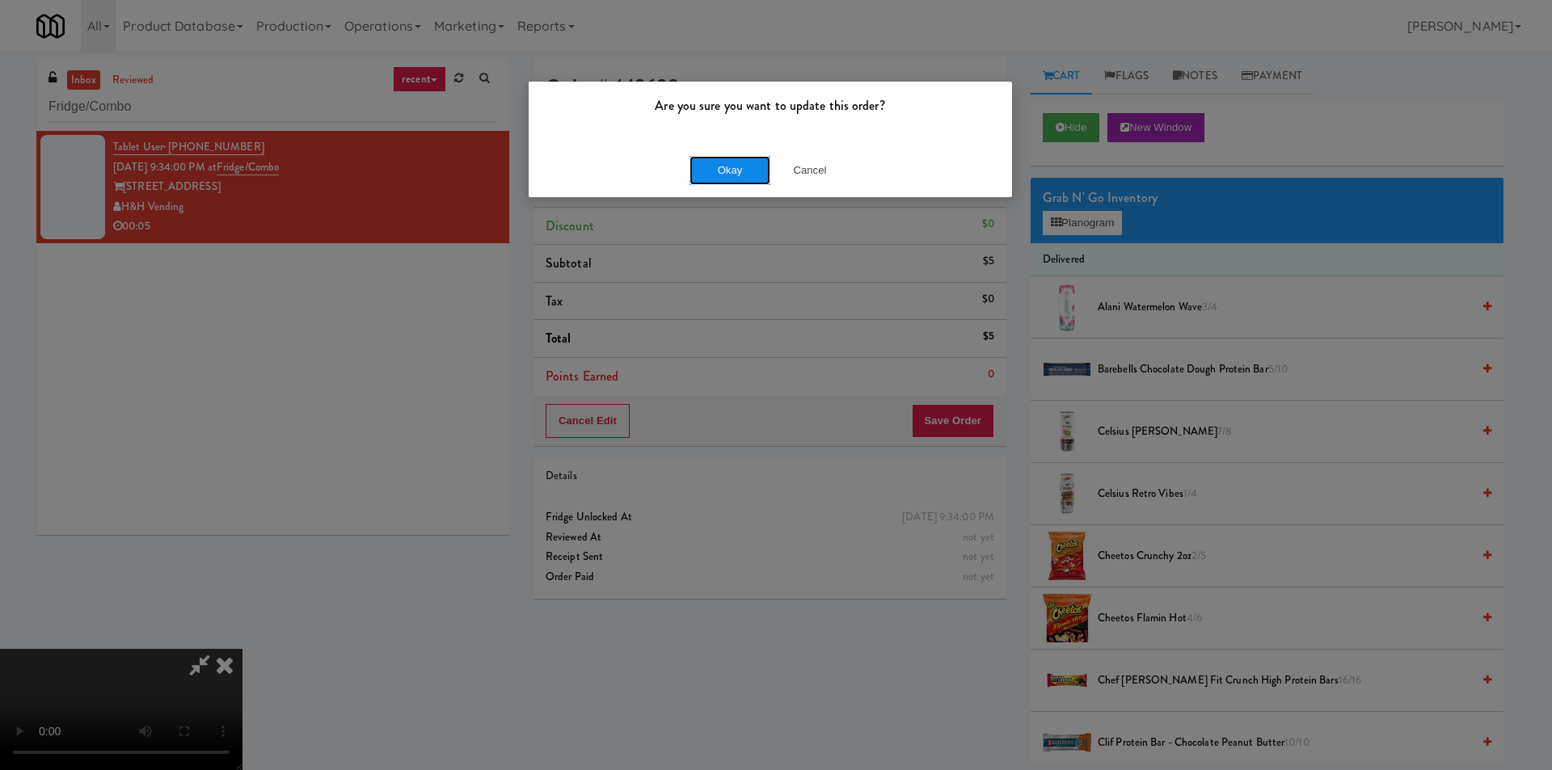
click at [735, 169] on button "Okay" at bounding box center [730, 170] width 81 height 29
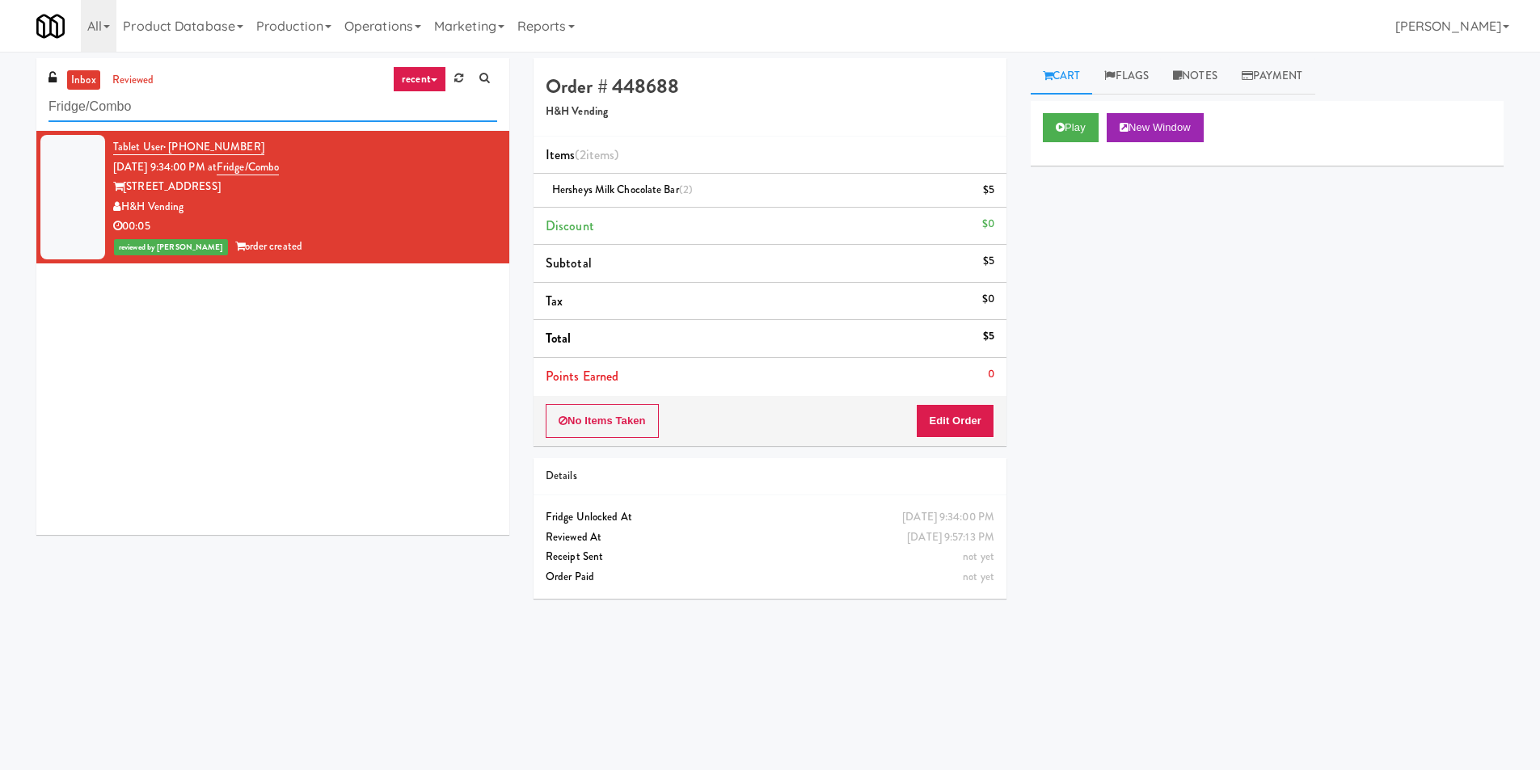
click at [256, 114] on input "Fridge/Combo" at bounding box center [273, 107] width 449 height 30
paste input "The Monarch Combo"
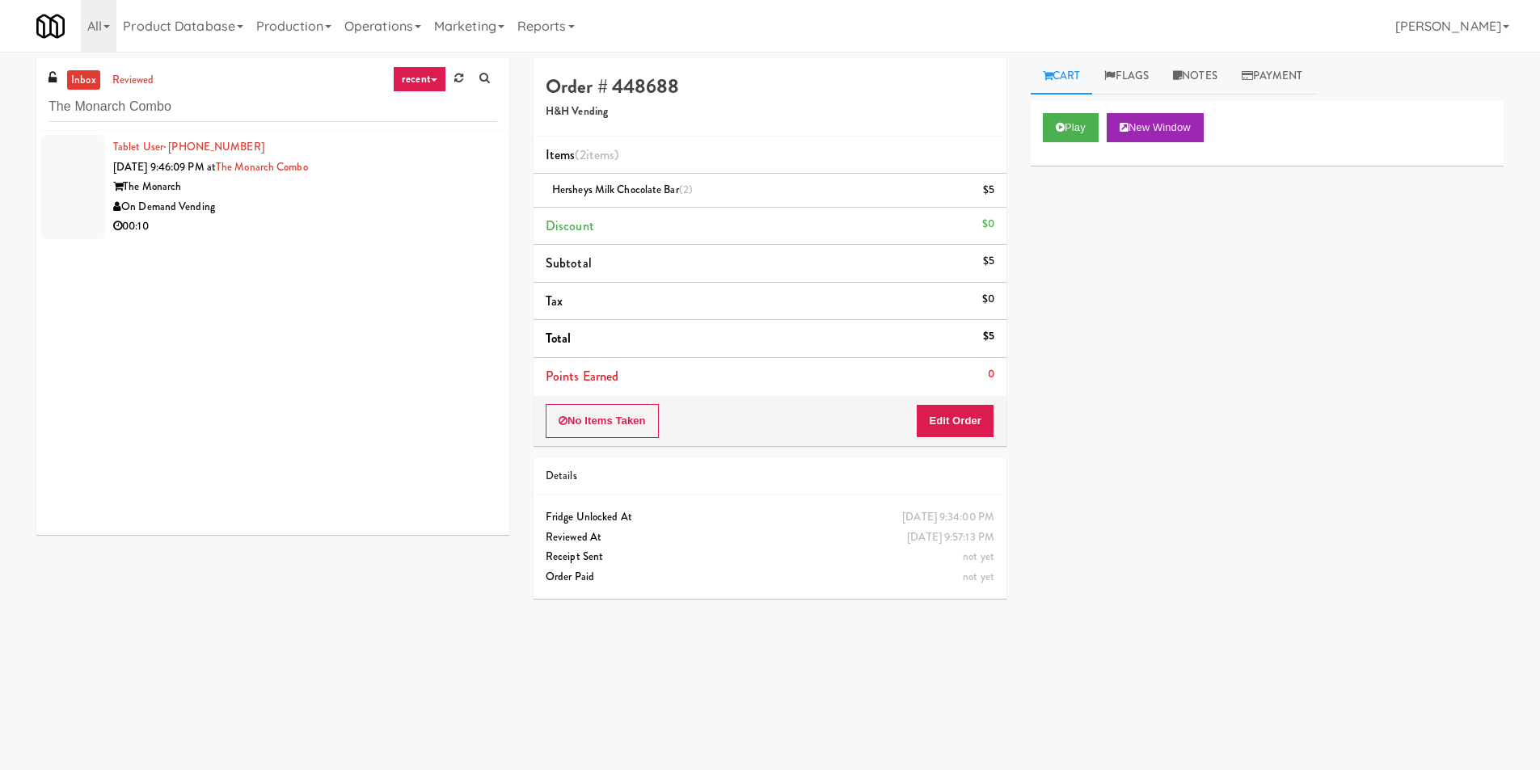
click at [360, 226] on div "00:10" at bounding box center [305, 227] width 384 height 20
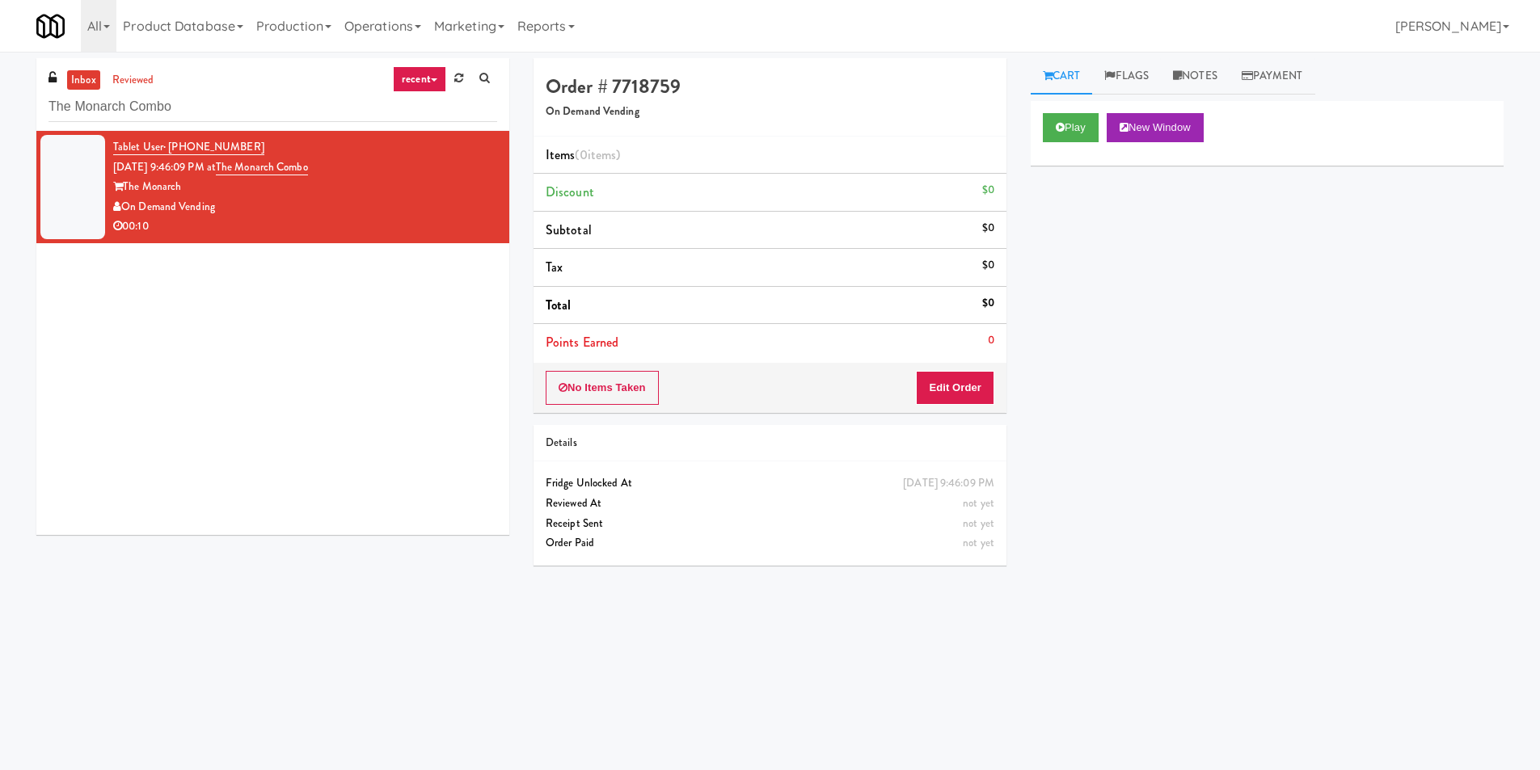
click at [388, 227] on div "00:10" at bounding box center [305, 227] width 384 height 20
click at [1064, 133] on button "Play" at bounding box center [1071, 127] width 56 height 29
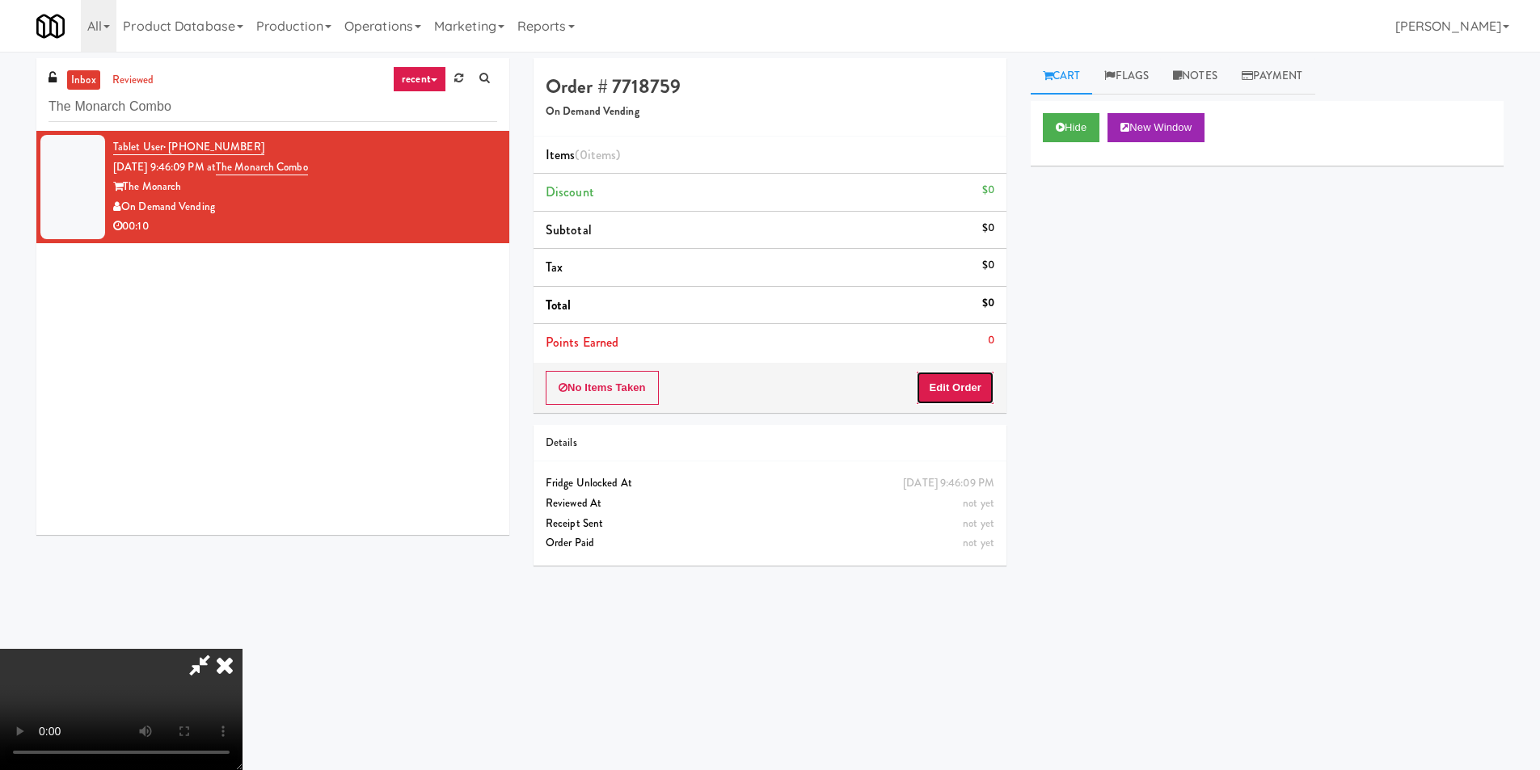
click at [966, 387] on button "Edit Order" at bounding box center [955, 388] width 78 height 34
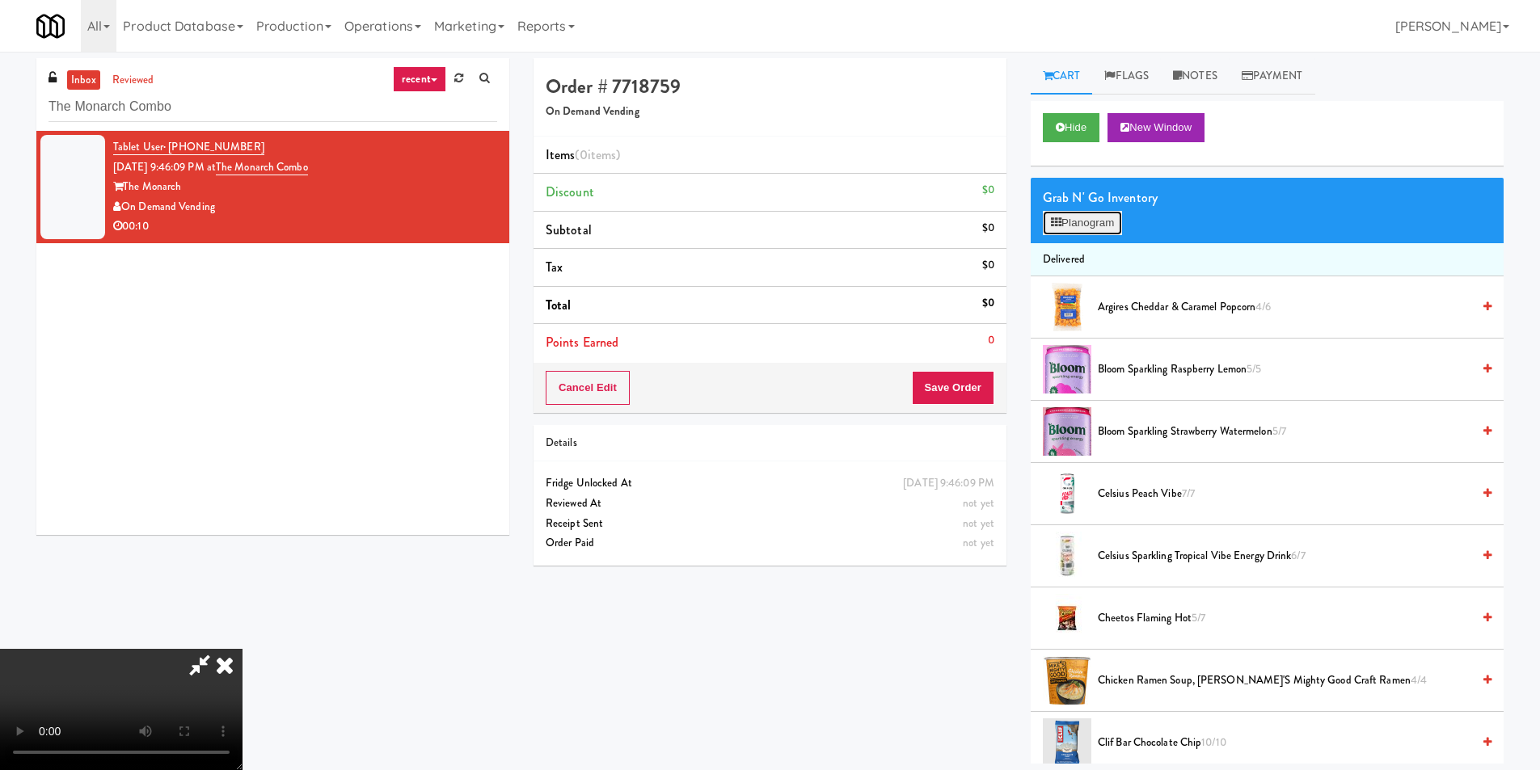
click at [1084, 224] on button "Planogram" at bounding box center [1082, 223] width 79 height 24
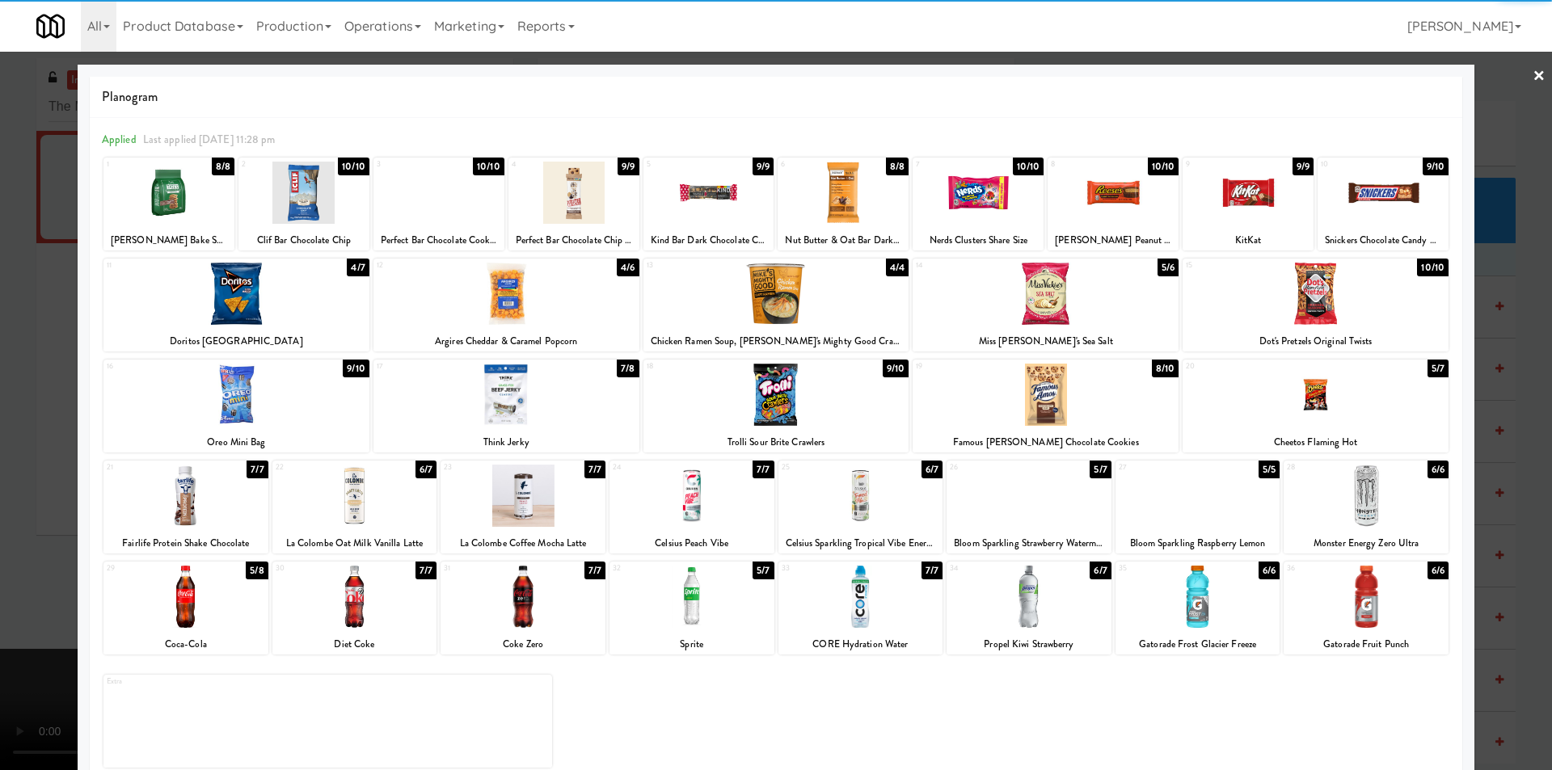
click at [1348, 486] on div at bounding box center [1366, 496] width 165 height 62
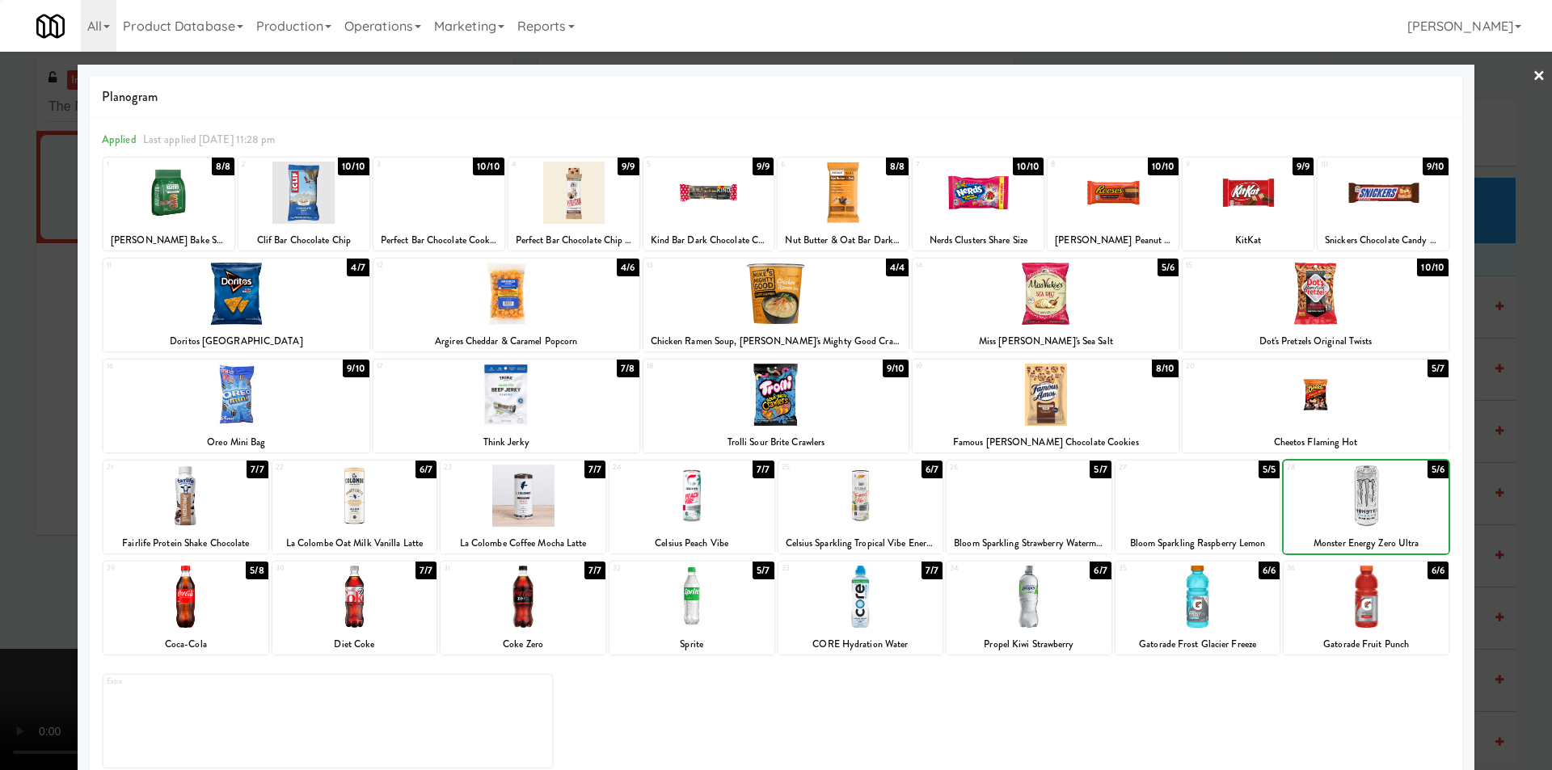
click at [1357, 211] on div at bounding box center [1383, 193] width 131 height 62
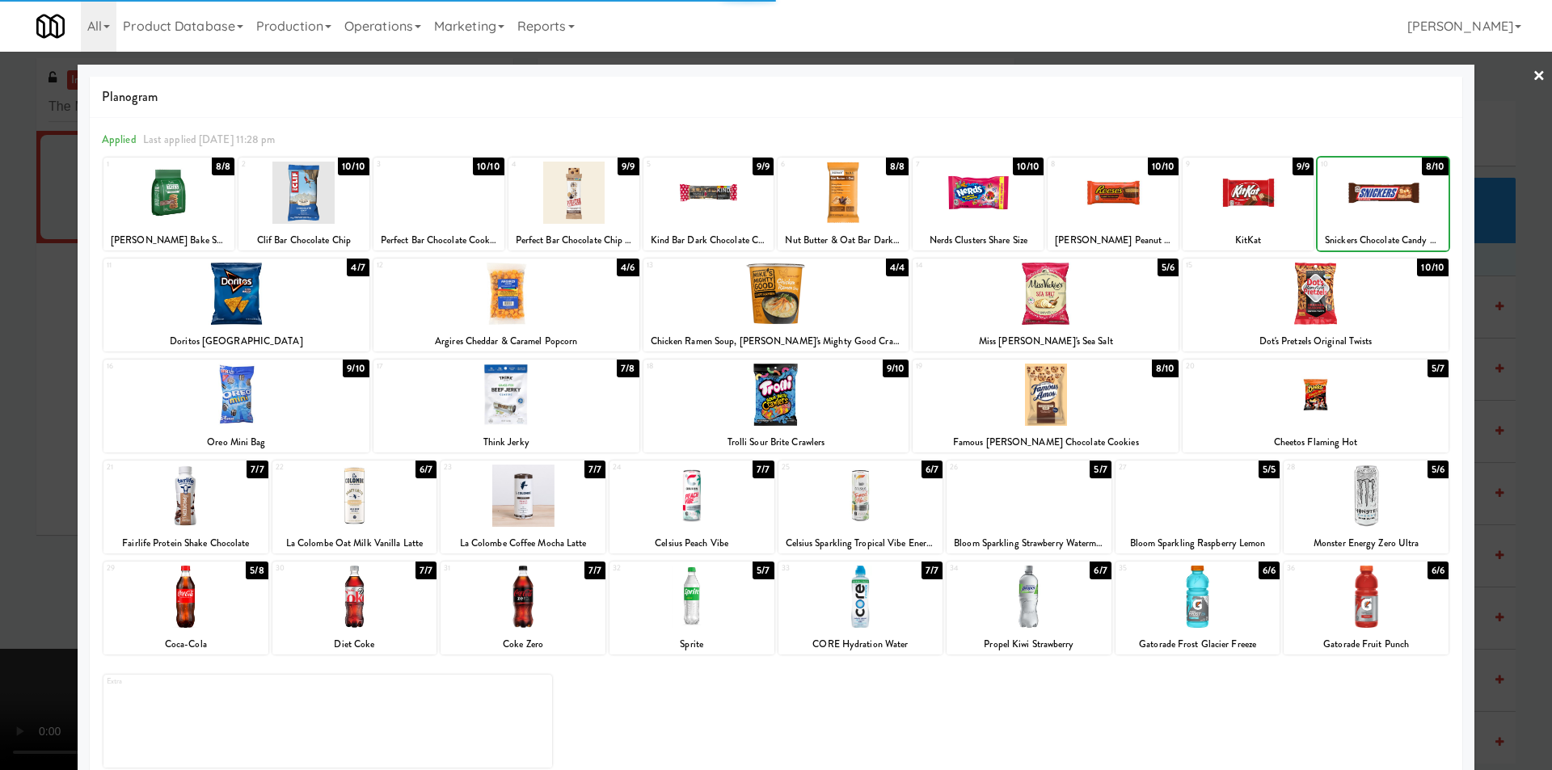
click at [1533, 266] on div at bounding box center [776, 385] width 1552 height 770
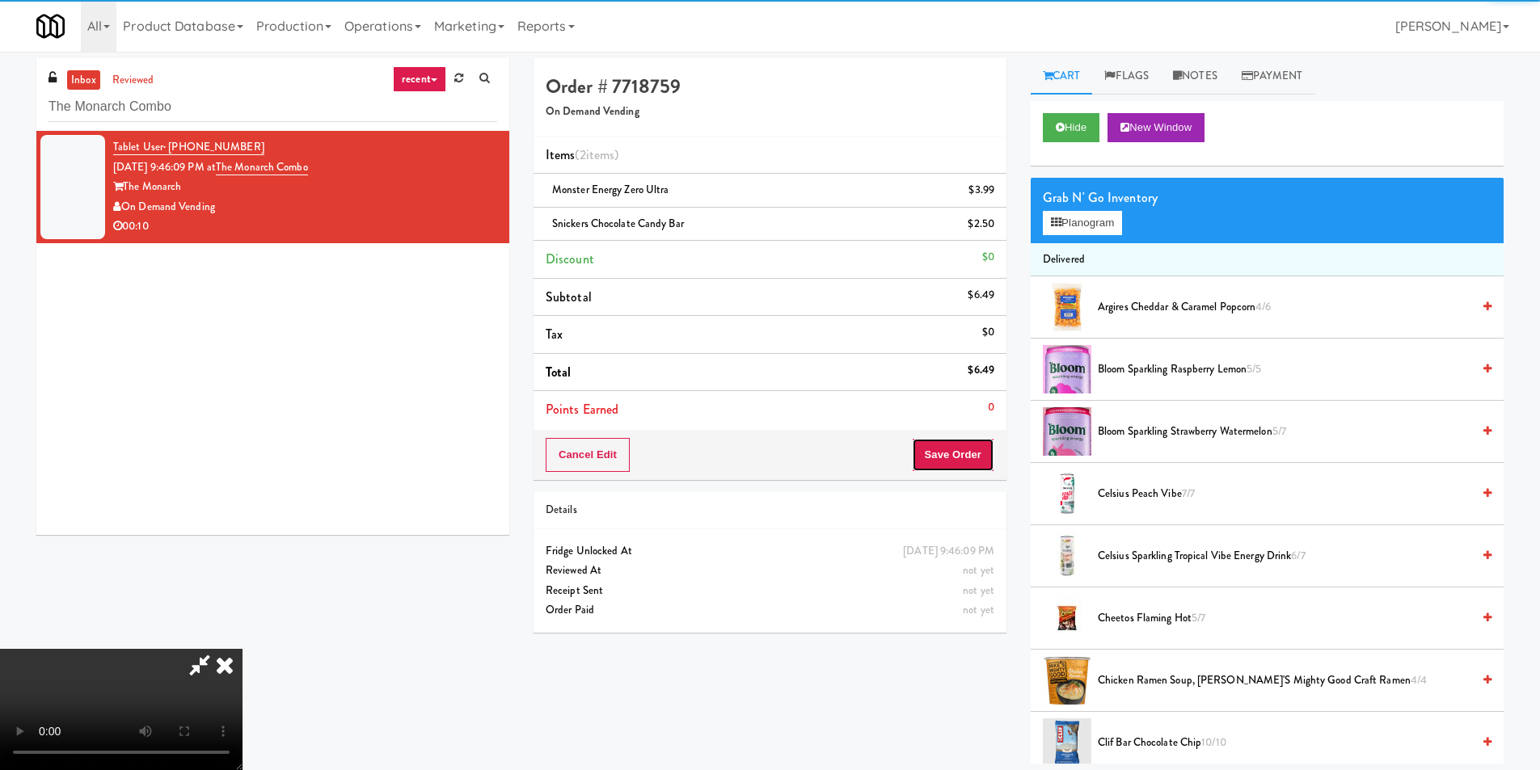
click at [953, 453] on button "Save Order" at bounding box center [953, 455] width 82 height 34
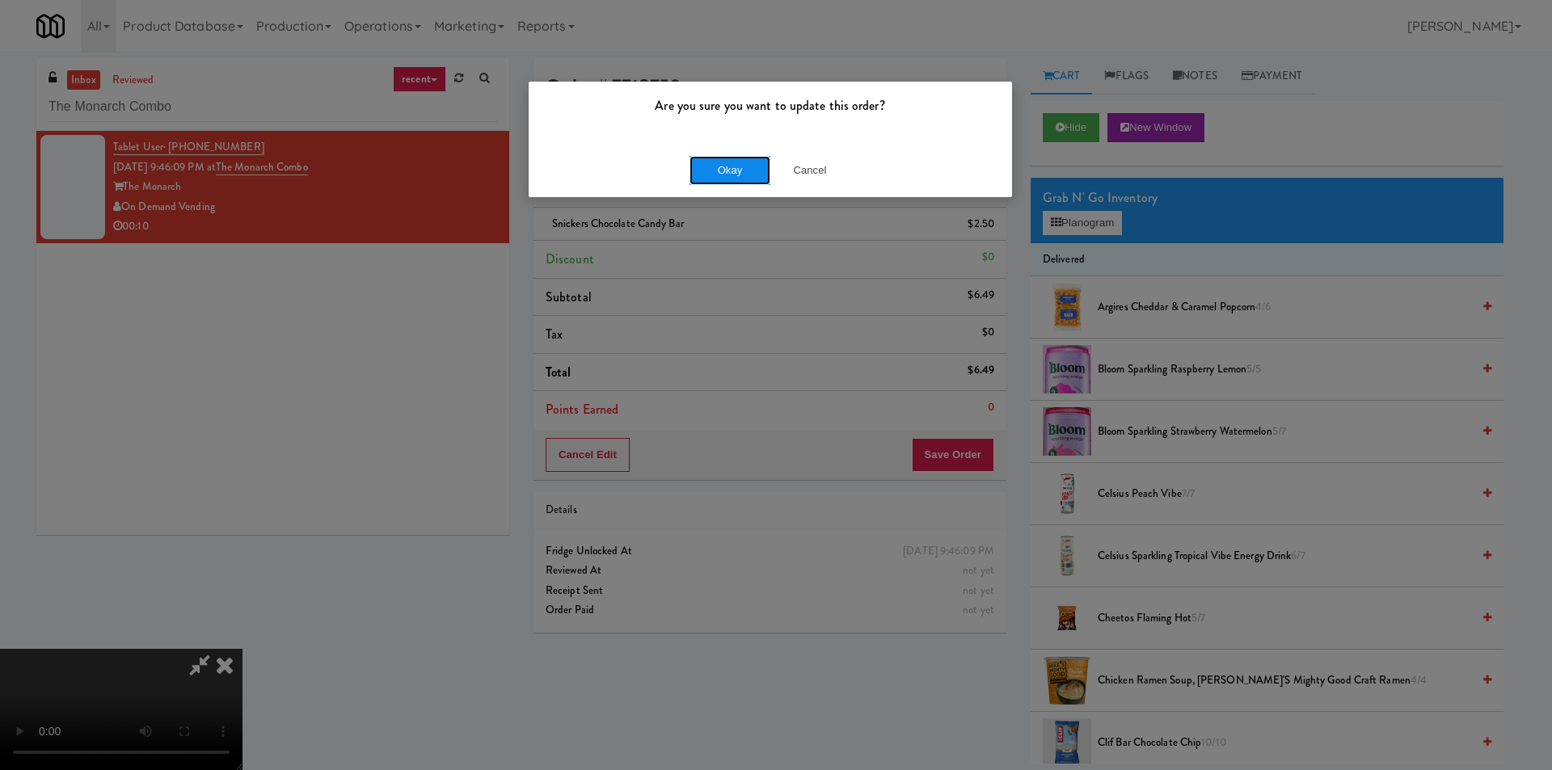
click at [697, 177] on button "Okay" at bounding box center [730, 170] width 81 height 29
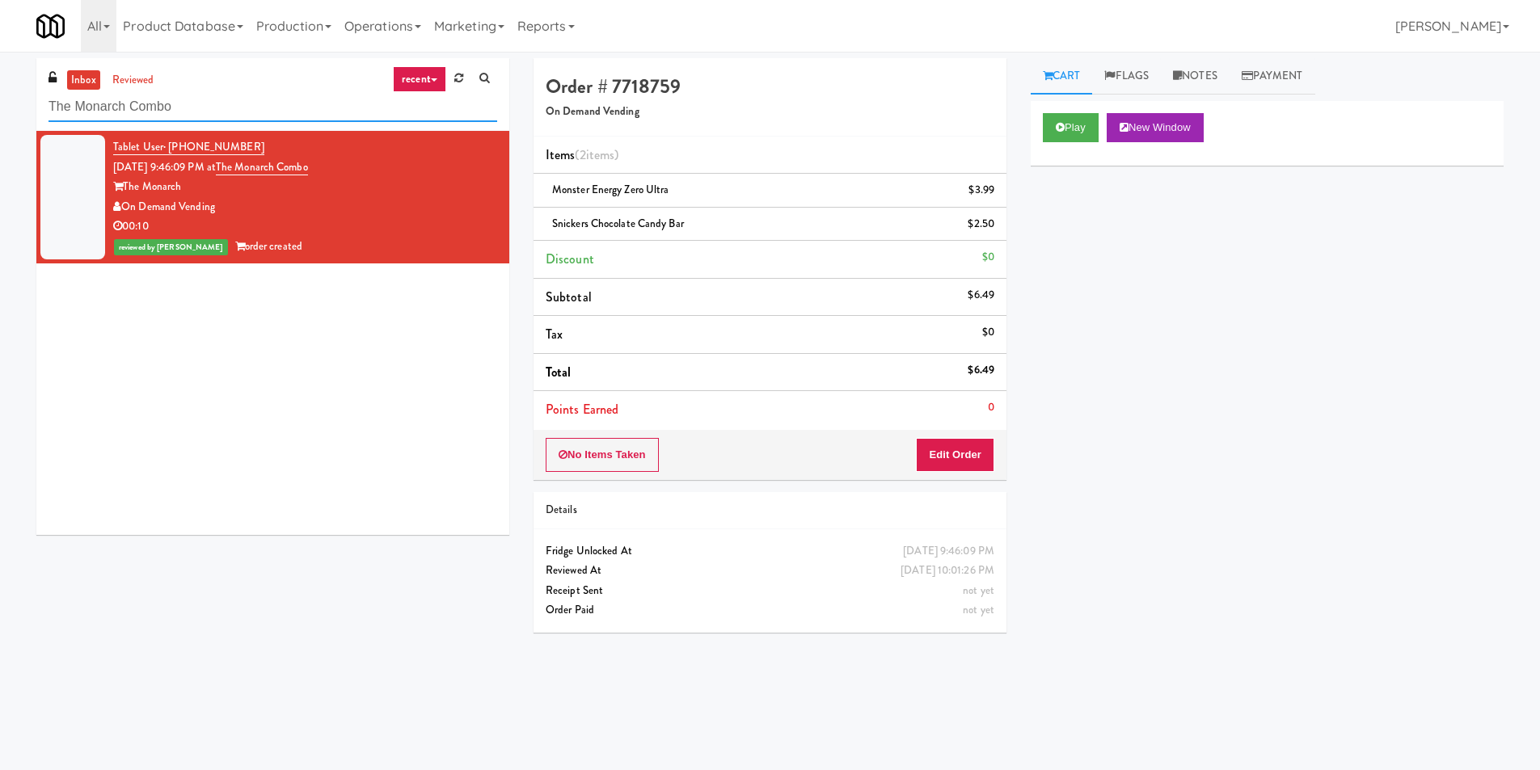
click at [267, 113] on input "The Monarch Combo" at bounding box center [273, 107] width 449 height 30
paste input "Duncan - Fridge - Left"
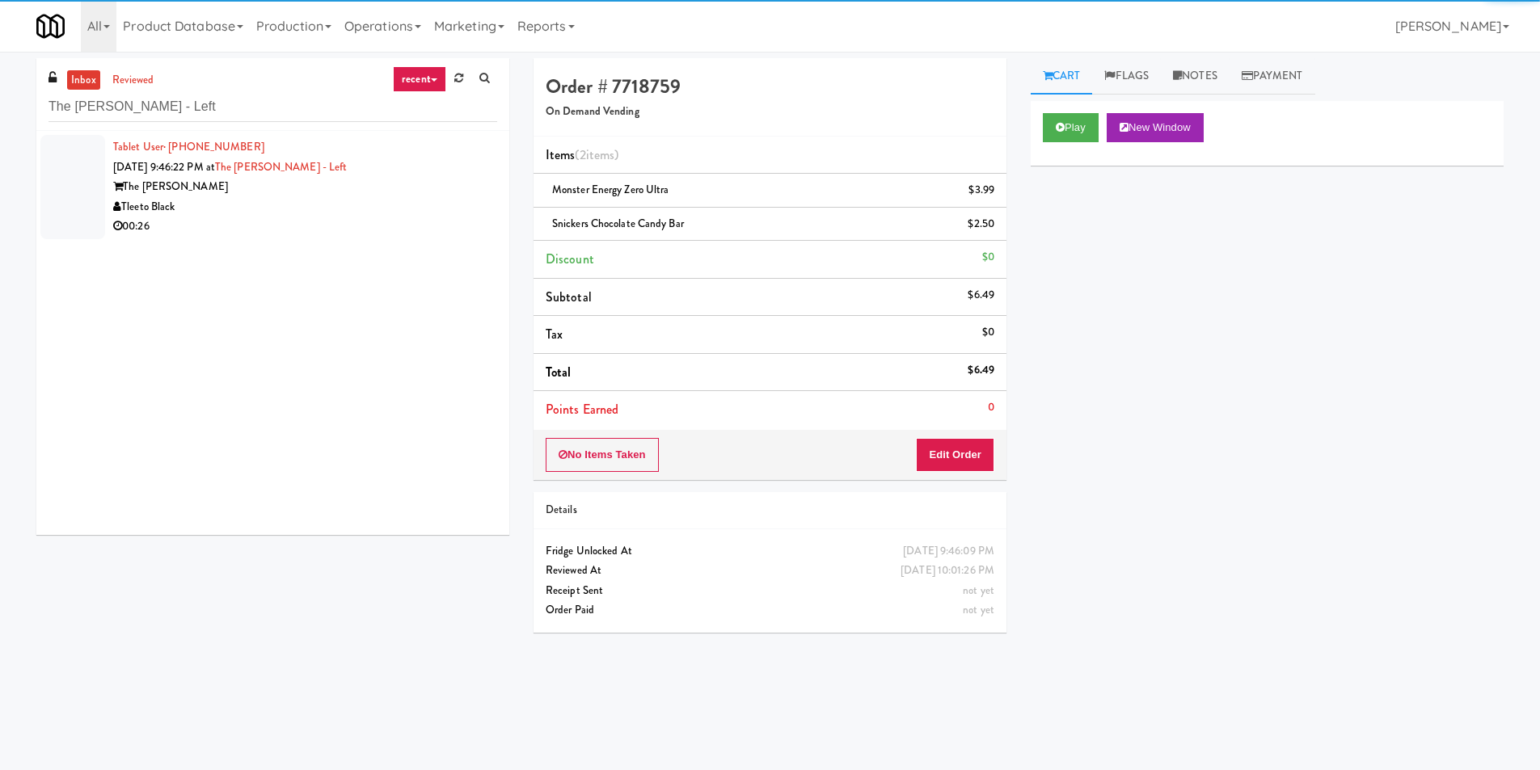
click at [407, 221] on div "00:26" at bounding box center [305, 227] width 384 height 20
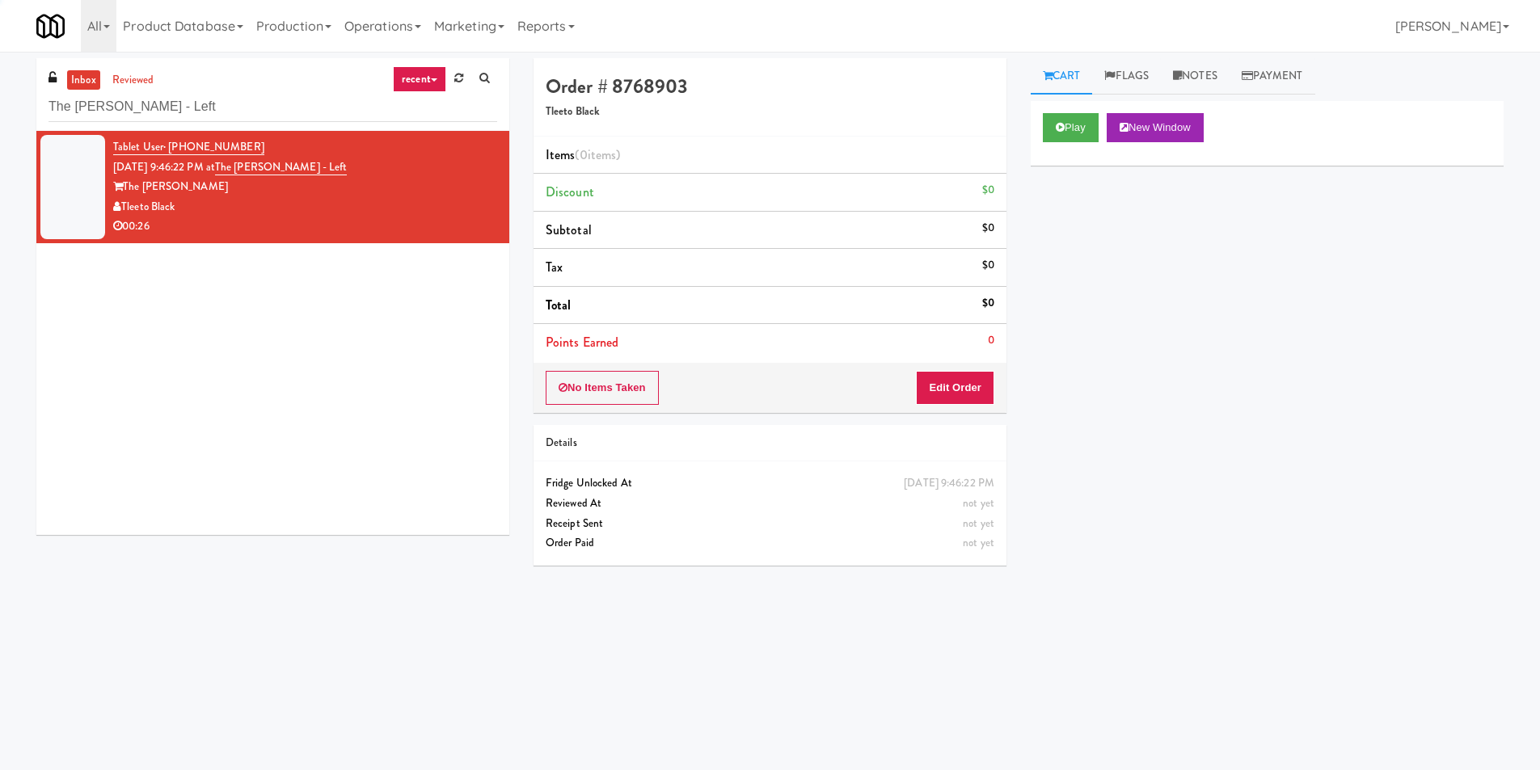
click at [1040, 137] on div "Play New Window" at bounding box center [1267, 133] width 473 height 65
click at [1057, 128] on icon at bounding box center [1060, 127] width 9 height 11
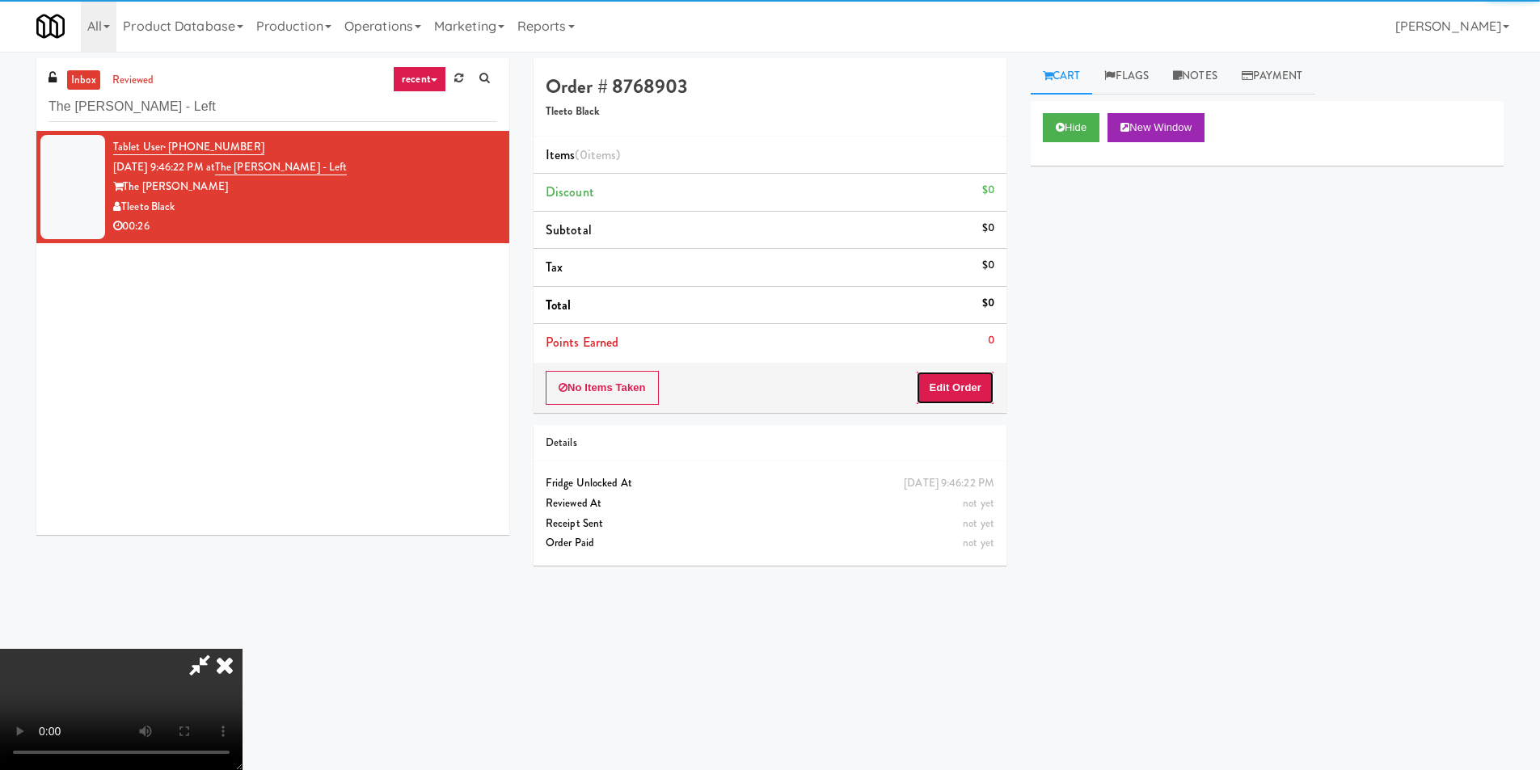
click at [958, 381] on button "Edit Order" at bounding box center [955, 388] width 78 height 34
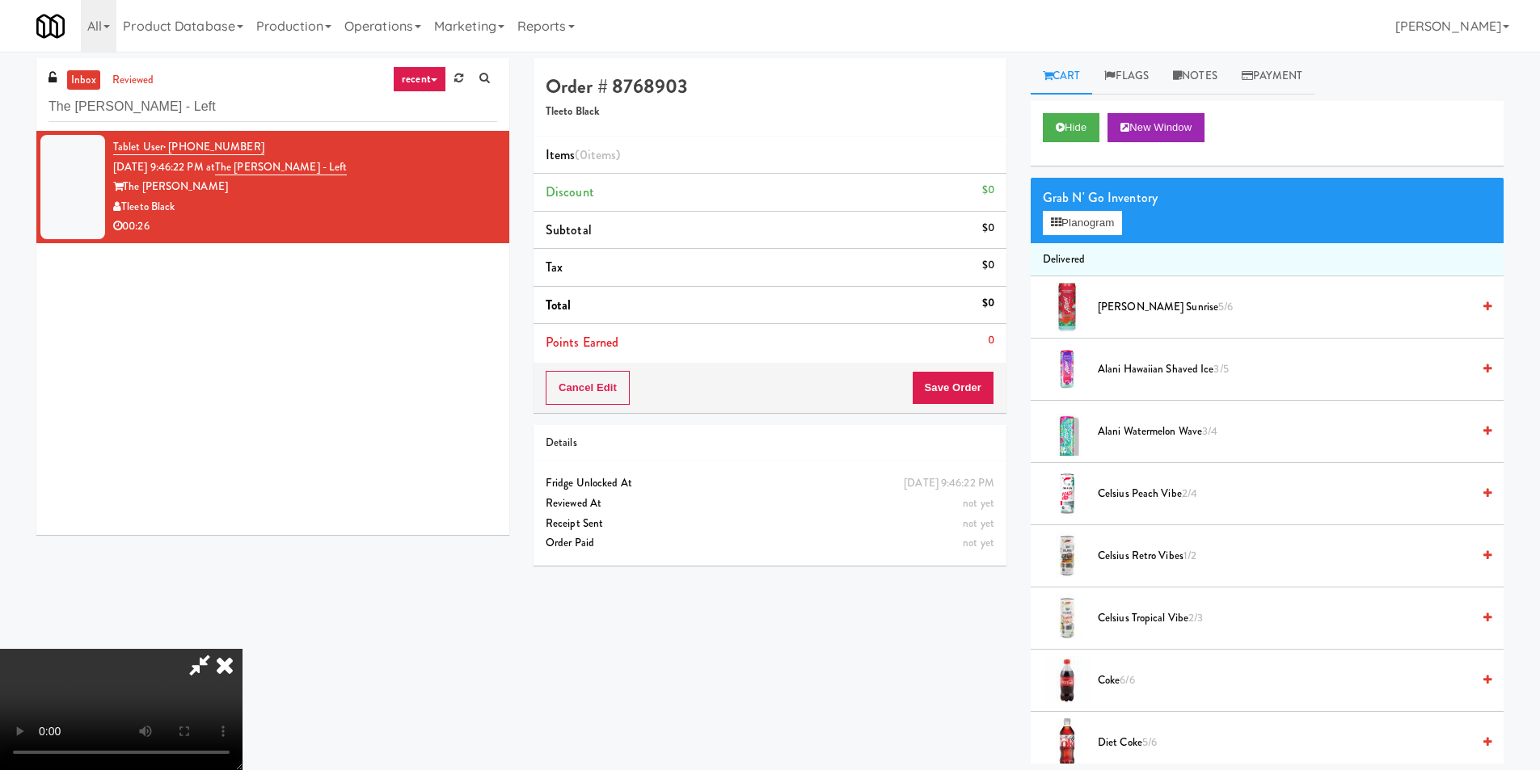
scroll to position [2, 0]
click at [243, 649] on video at bounding box center [121, 709] width 243 height 121
click at [1062, 225] on button "Planogram" at bounding box center [1082, 223] width 79 height 24
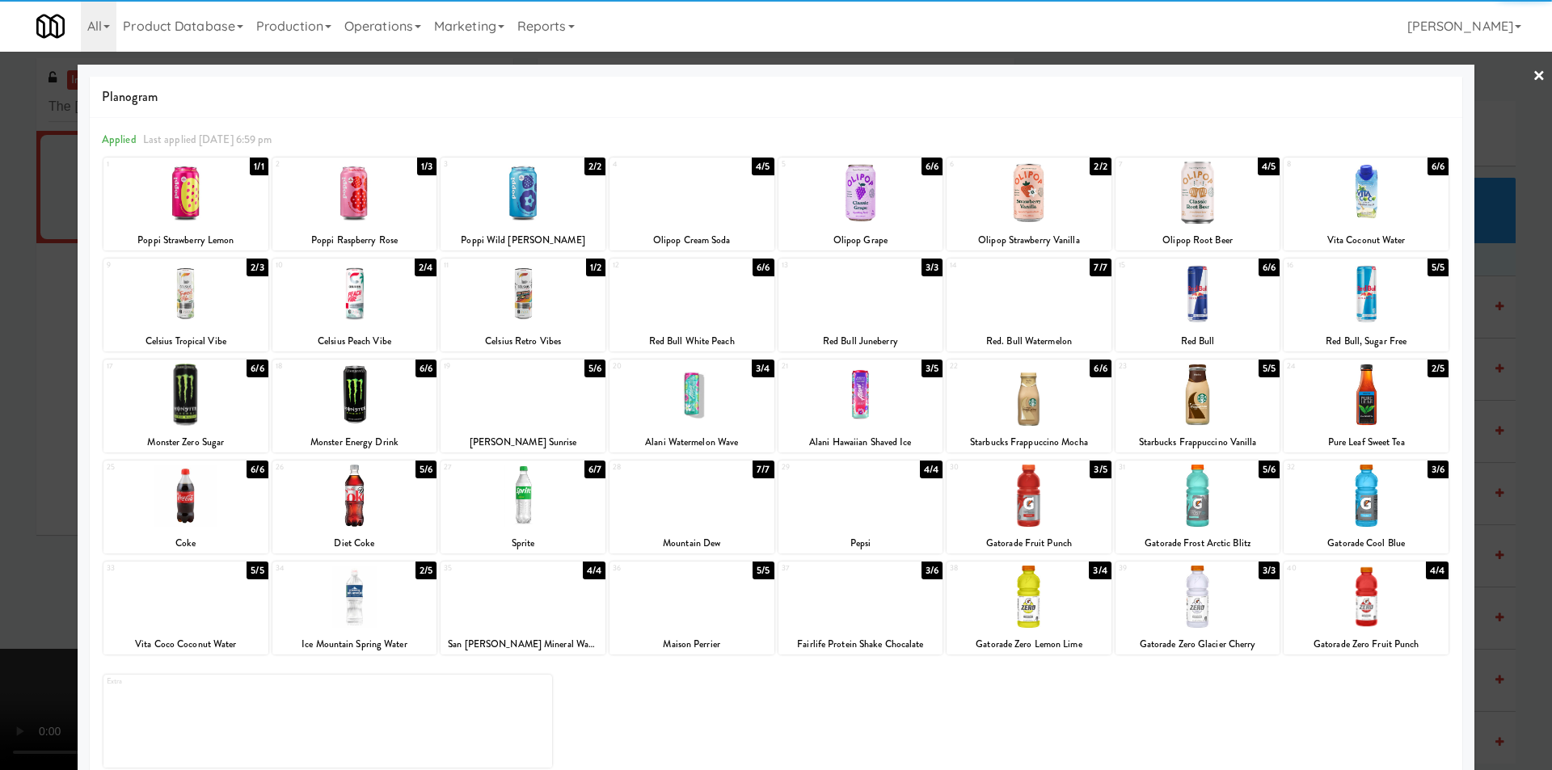
click at [555, 300] on div at bounding box center [523, 294] width 165 height 62
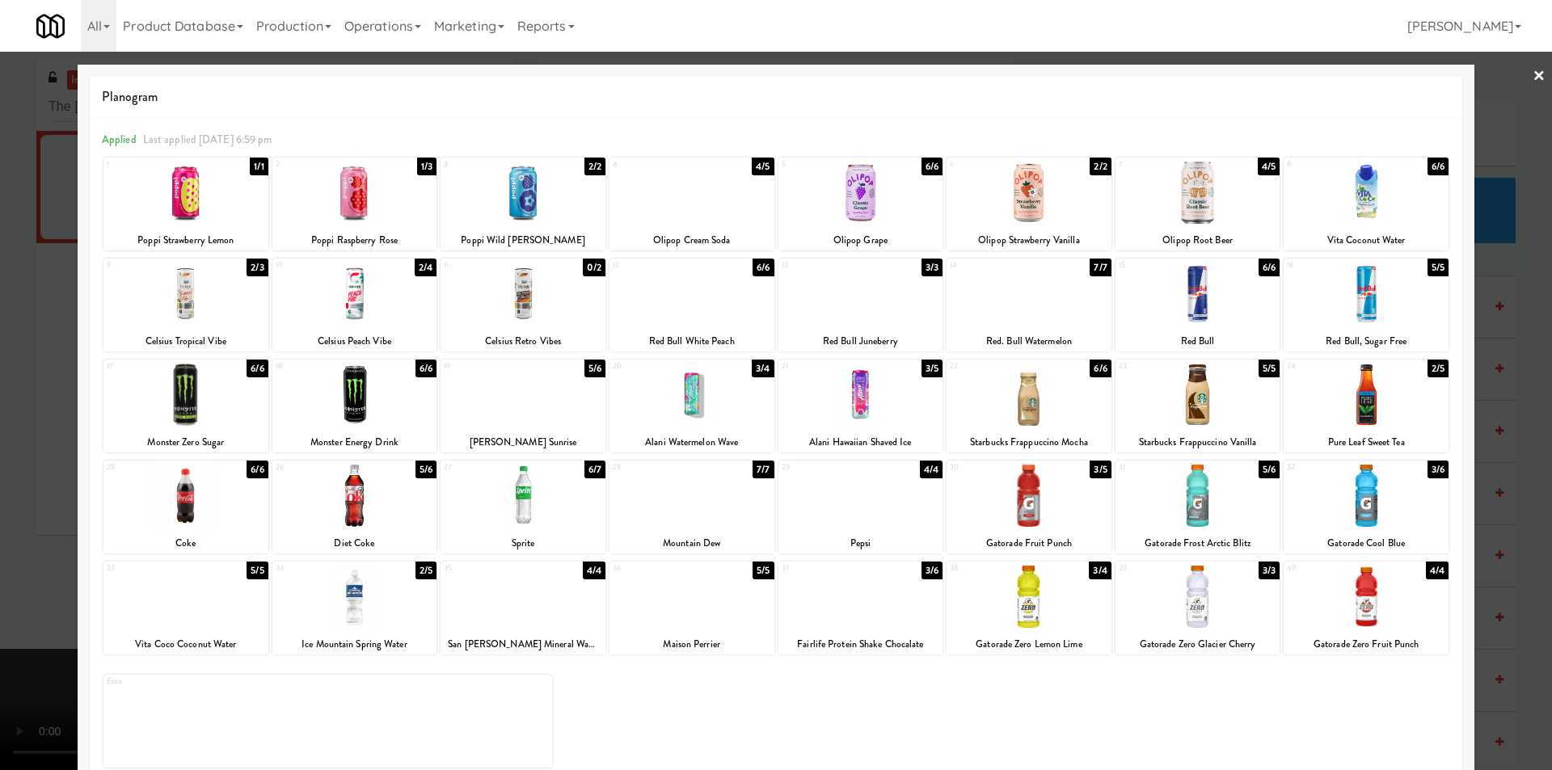
click at [1504, 377] on div at bounding box center [776, 385] width 1552 height 770
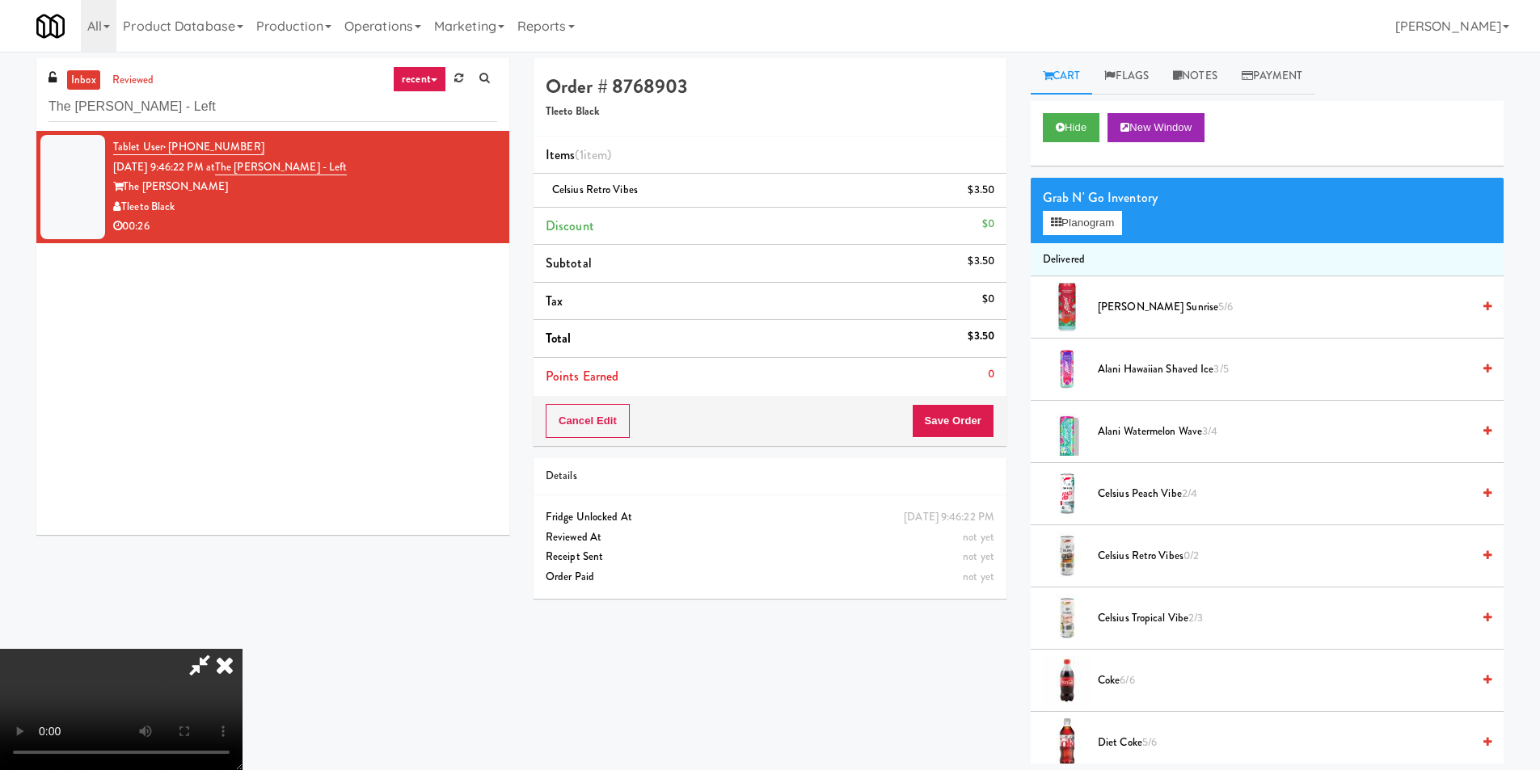
click at [243, 649] on video at bounding box center [121, 709] width 243 height 121
click at [969, 433] on button "Save Order" at bounding box center [953, 421] width 82 height 34
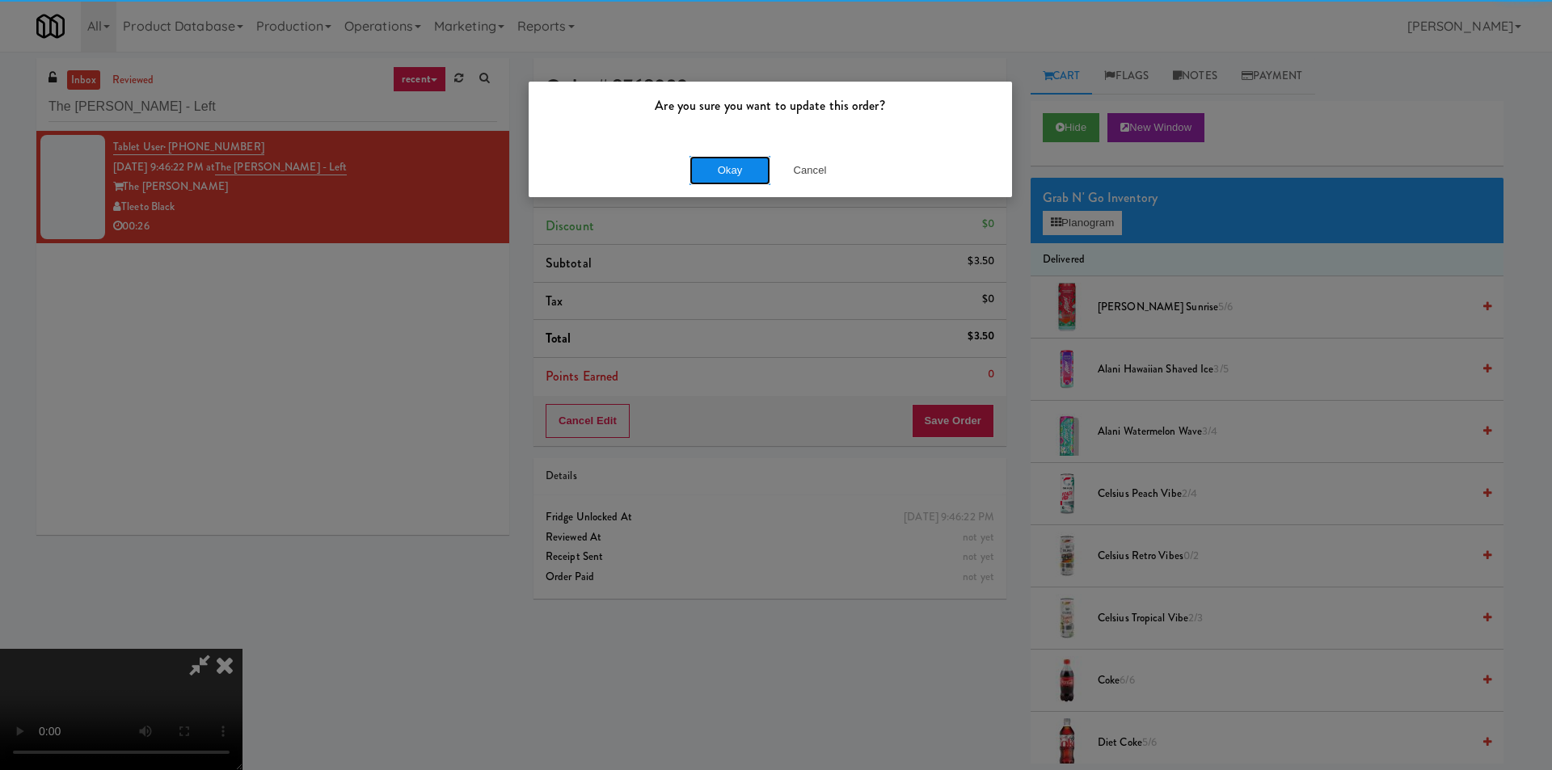
click at [724, 180] on button "Okay" at bounding box center [730, 170] width 81 height 29
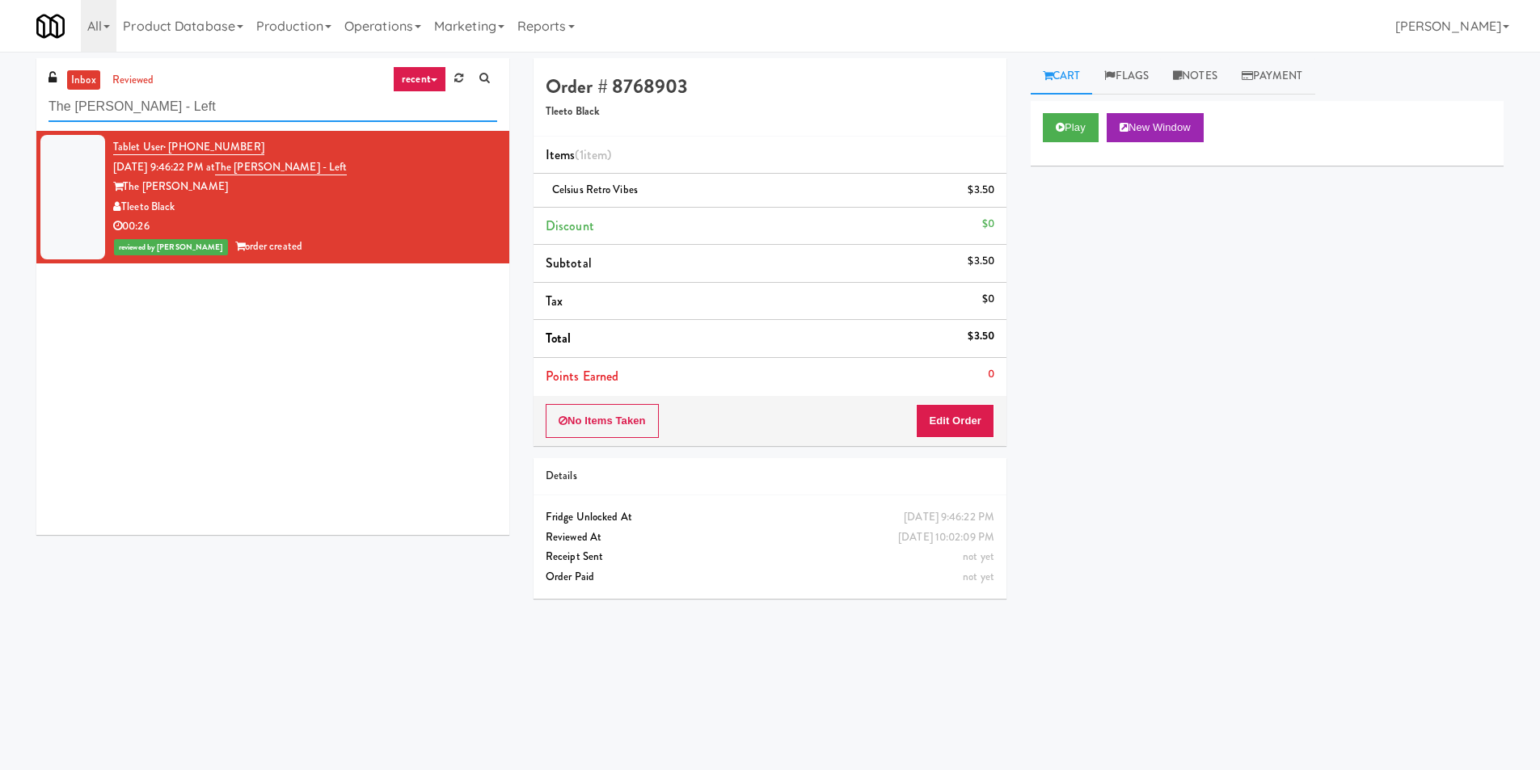
click at [267, 100] on input "The Duncan - Fridge - Left" at bounding box center [273, 107] width 449 height 30
paste input "Paseo - Cooler - Righ"
type input "Paseo - Cooler - Right"
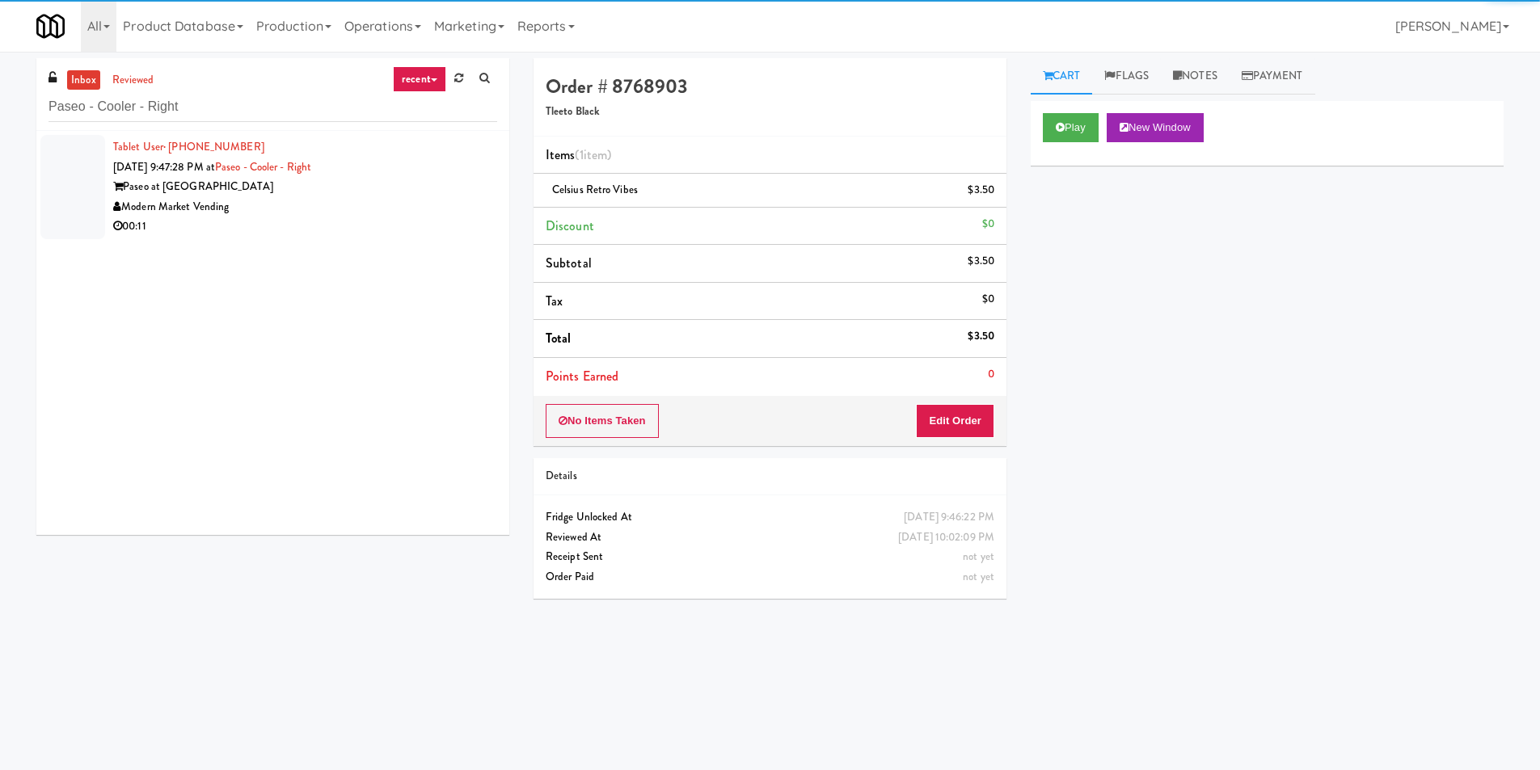
click at [474, 213] on div "Modern Market Vending" at bounding box center [305, 207] width 384 height 20
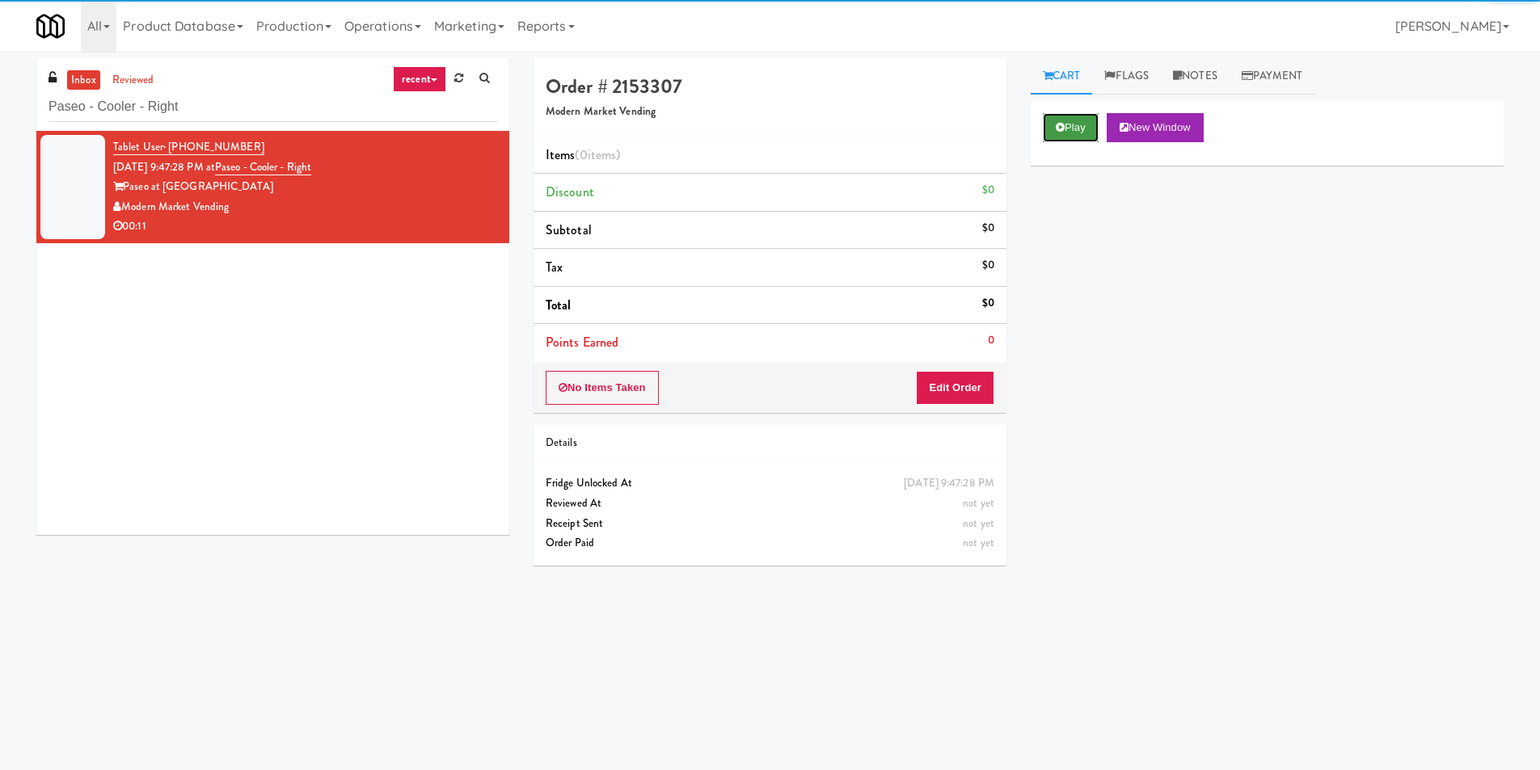
click at [1062, 132] on button "Play" at bounding box center [1071, 127] width 56 height 29
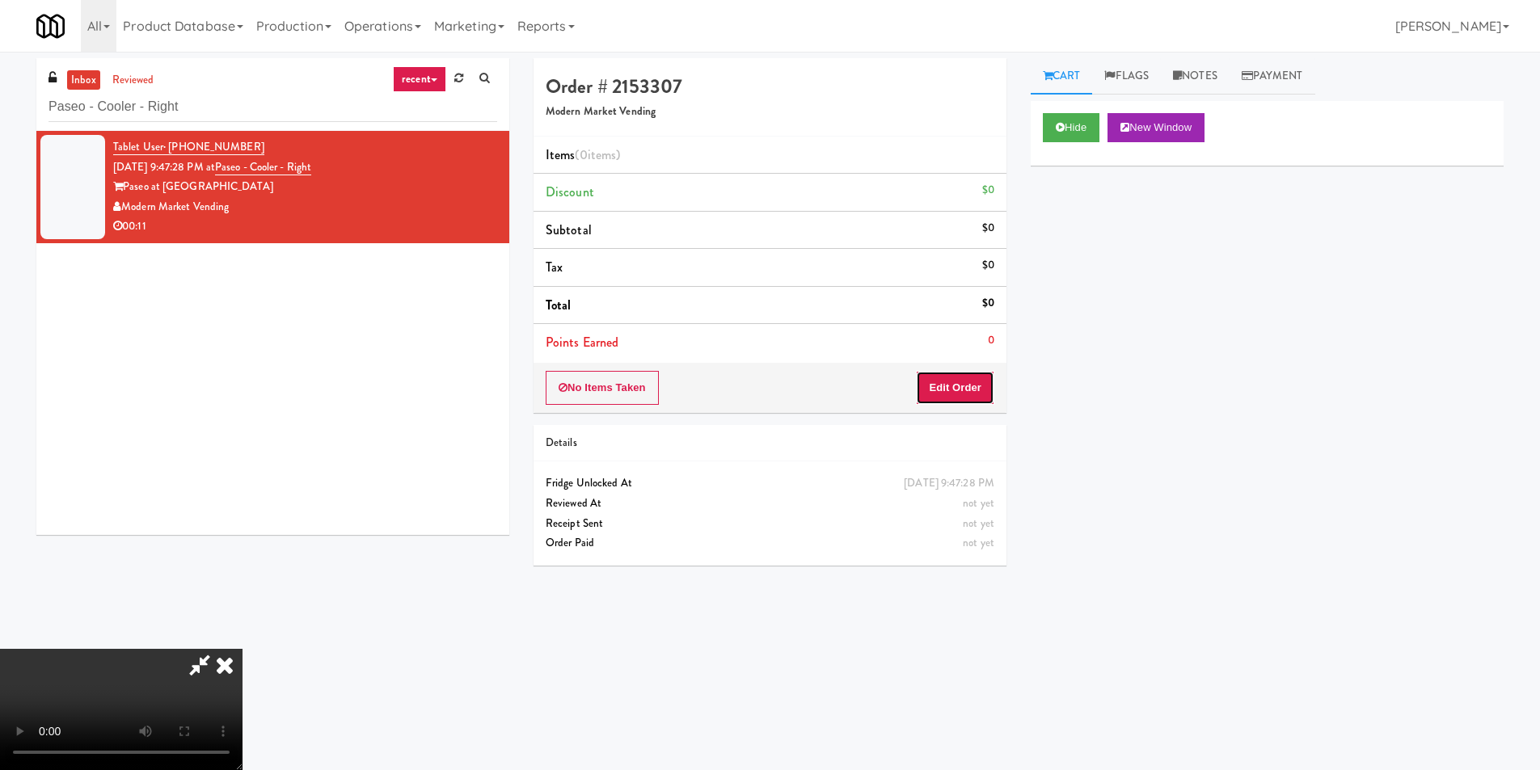
click at [946, 396] on button "Edit Order" at bounding box center [955, 388] width 78 height 34
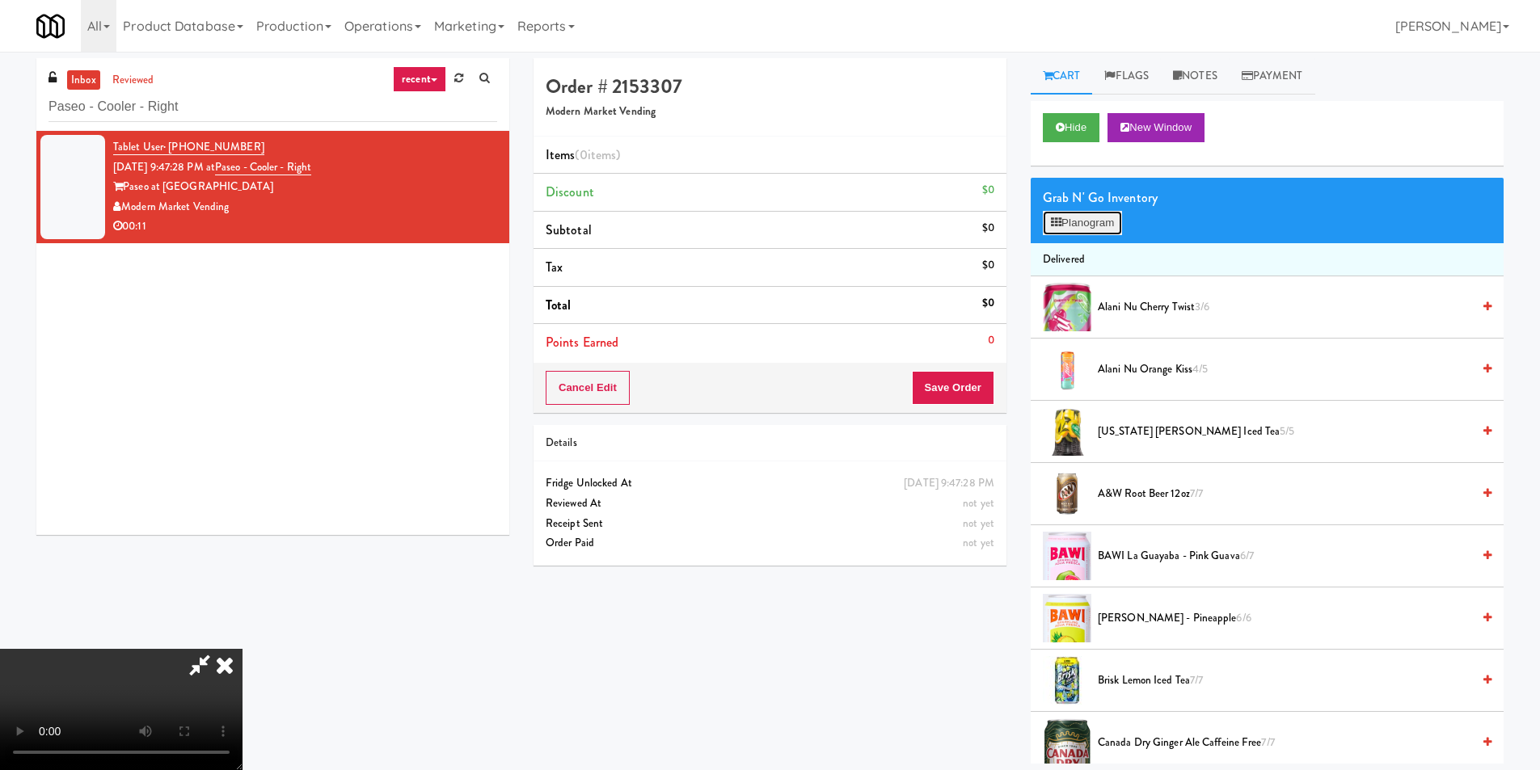
click at [1107, 229] on button "Planogram" at bounding box center [1082, 223] width 79 height 24
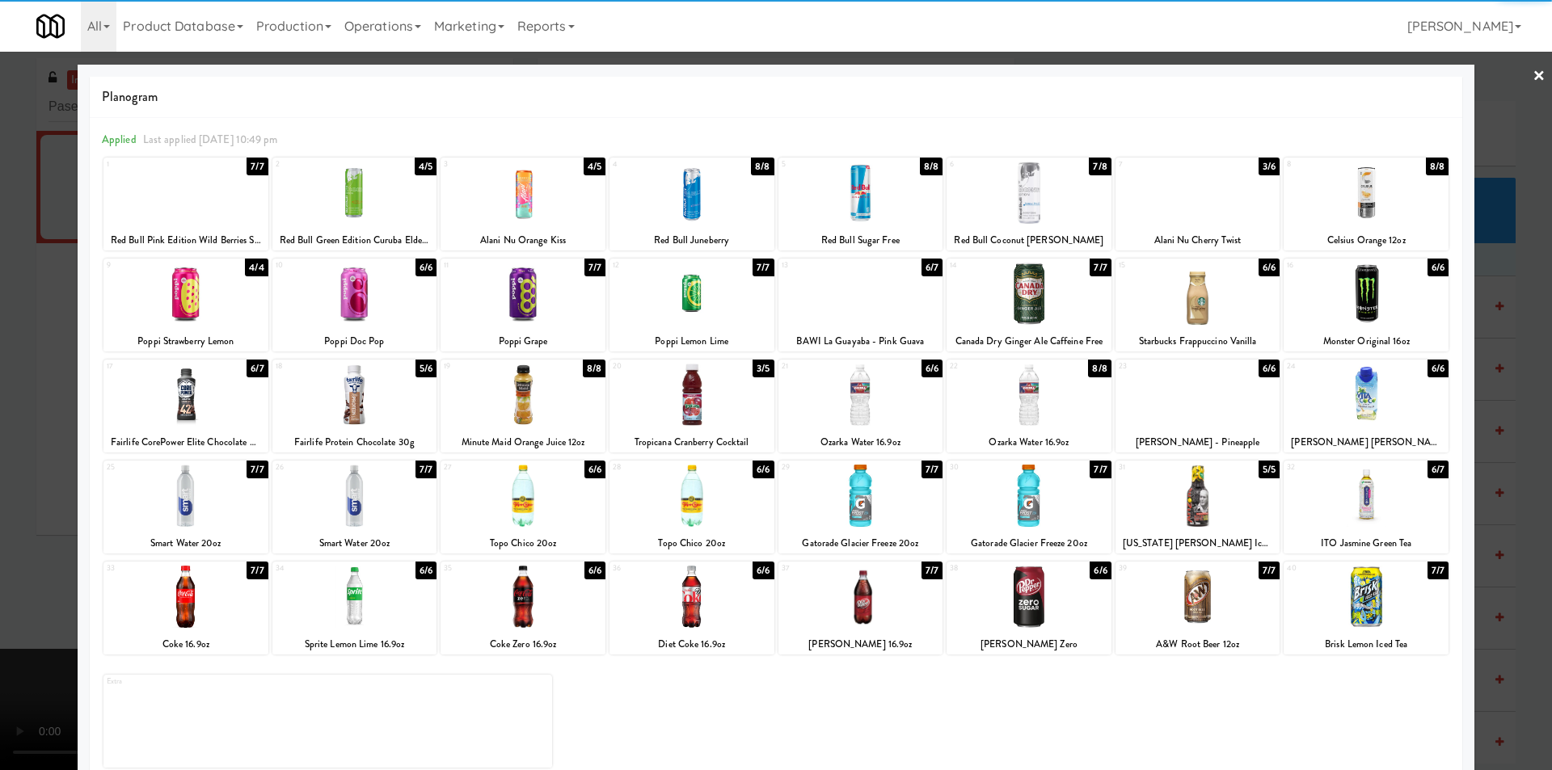
click at [1184, 190] on div at bounding box center [1198, 193] width 165 height 62
click at [366, 424] on div at bounding box center [354, 395] width 165 height 62
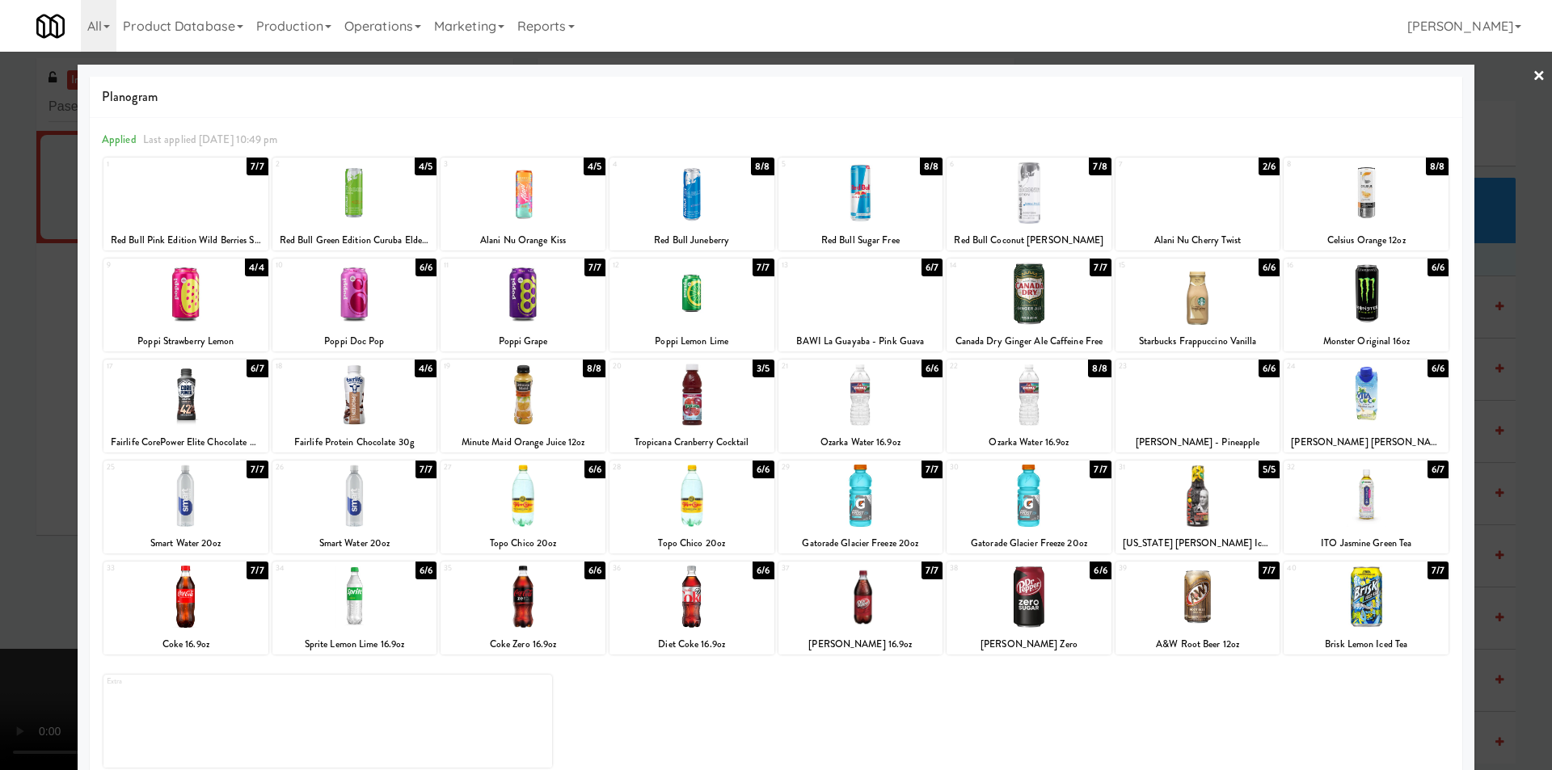
click at [1498, 434] on div at bounding box center [776, 385] width 1552 height 770
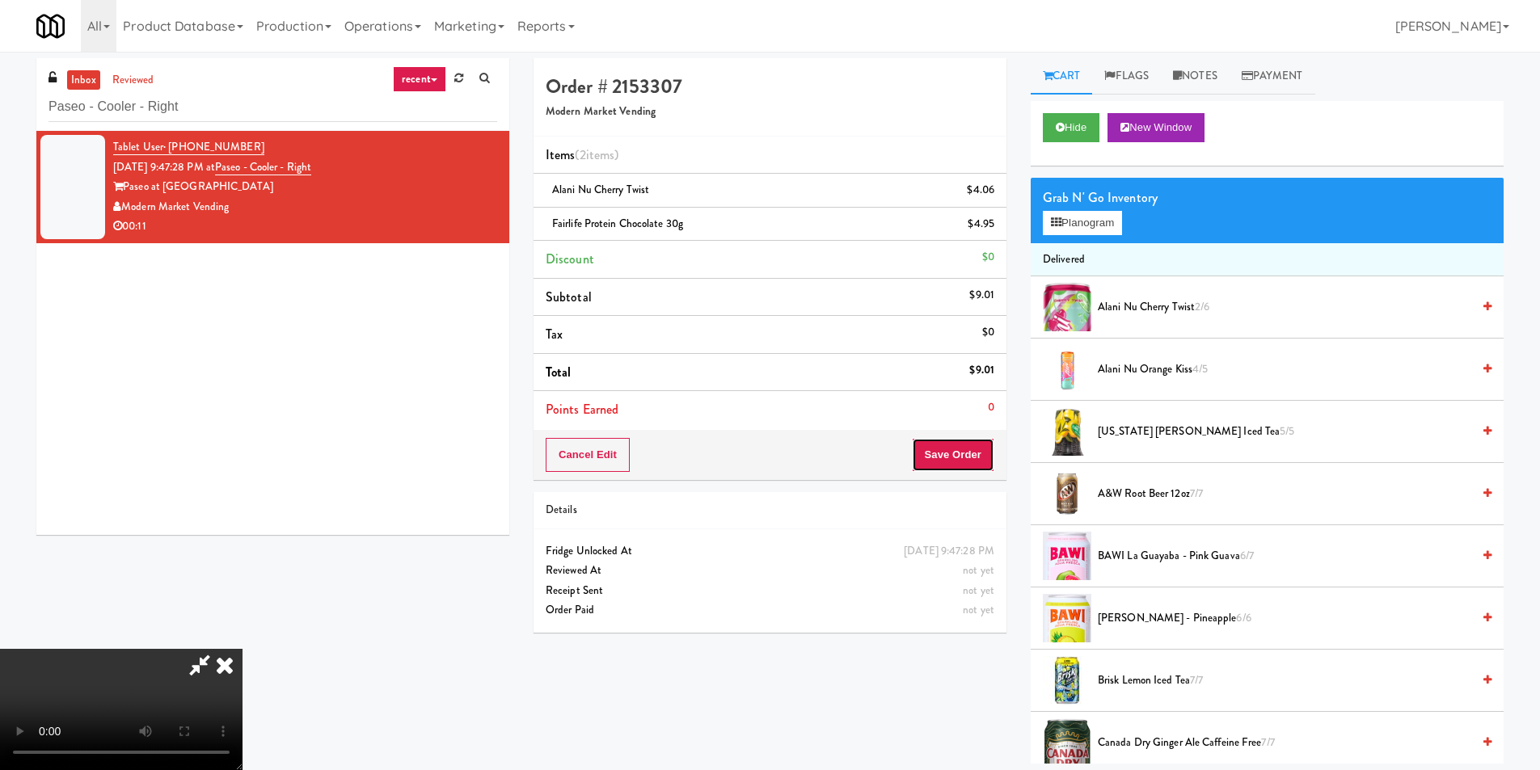
click at [959, 471] on button "Save Order" at bounding box center [953, 455] width 82 height 34
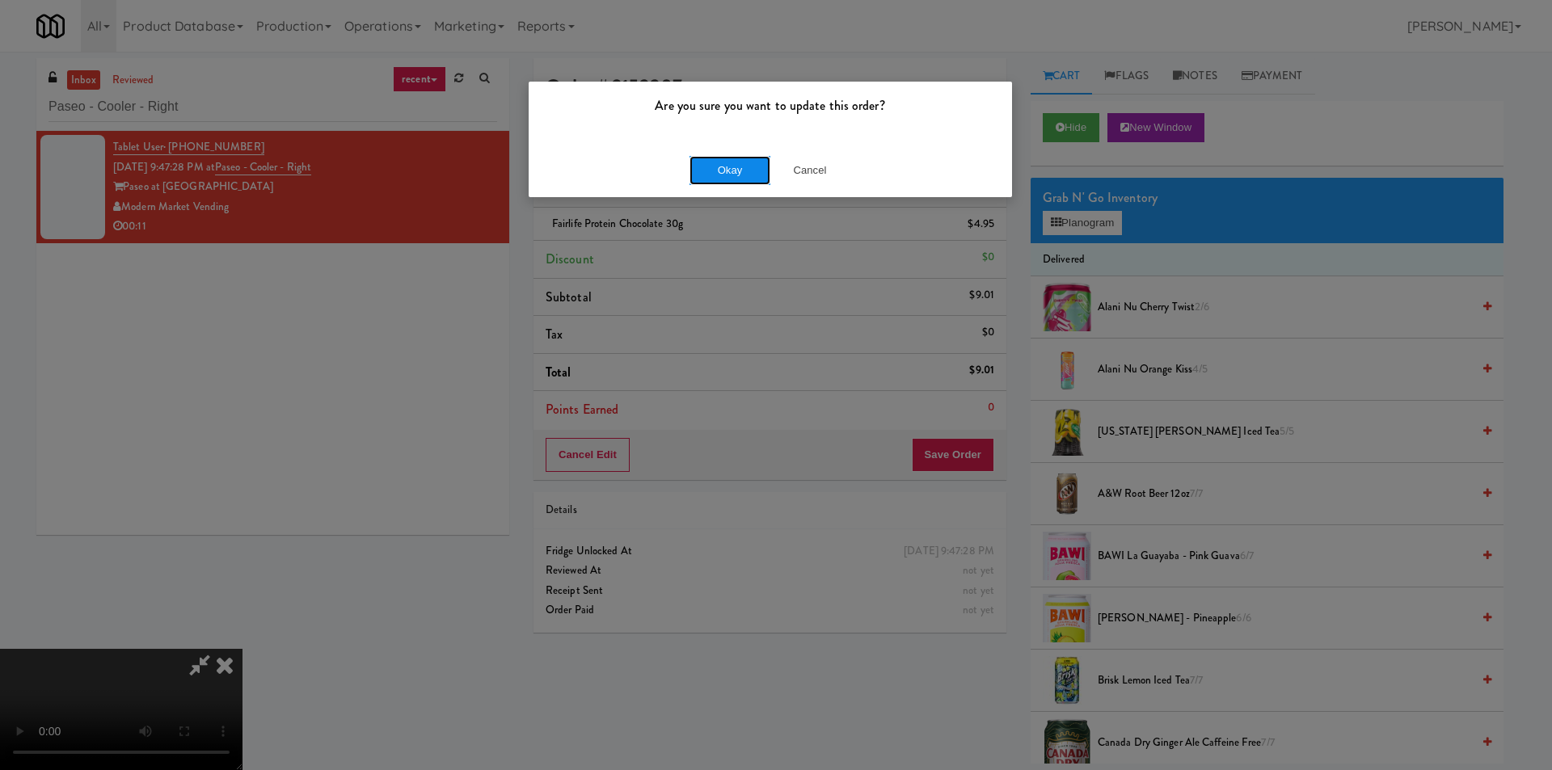
click at [719, 180] on button "Okay" at bounding box center [730, 170] width 81 height 29
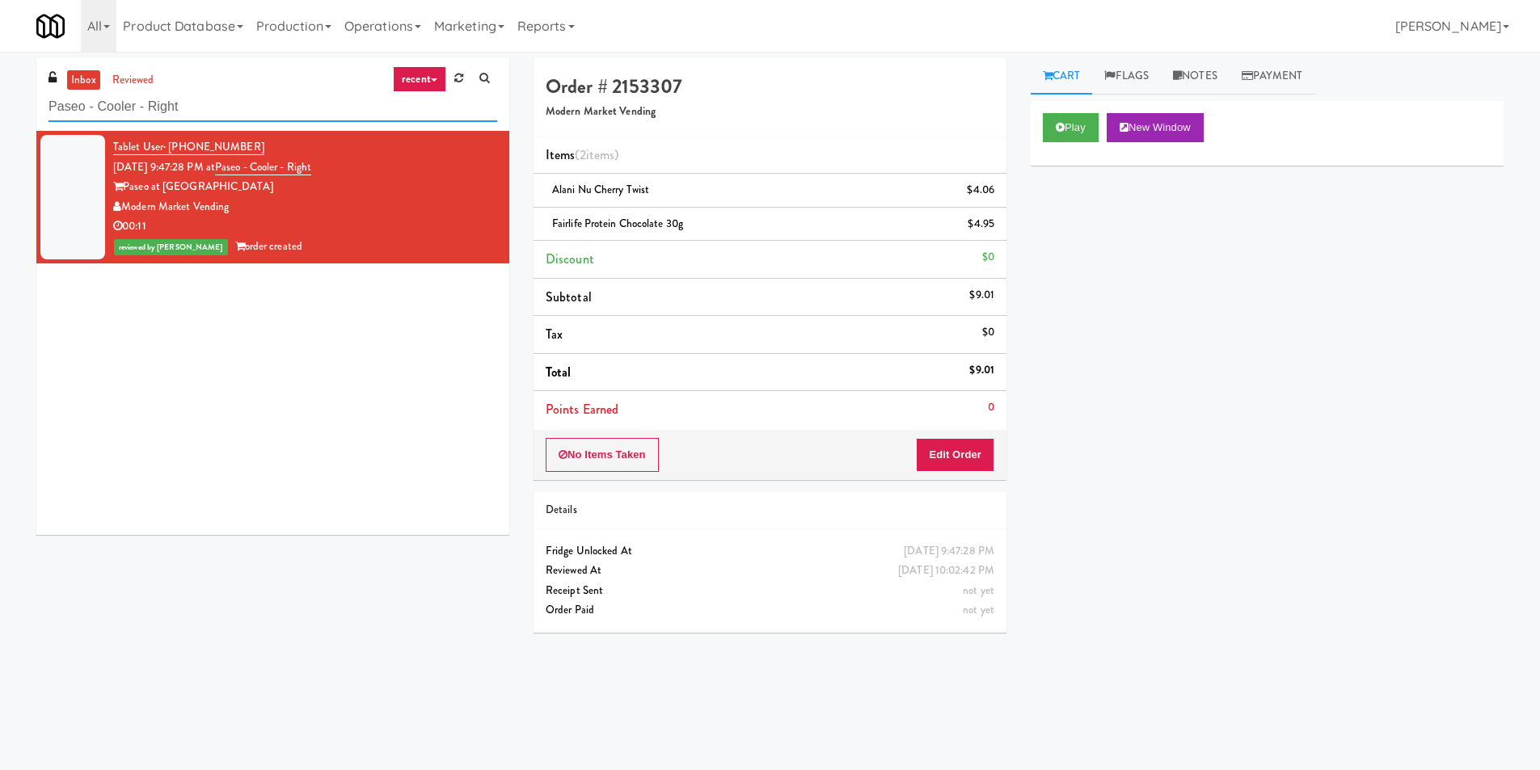
click at [258, 116] on input "Paseo - Cooler - Right" at bounding box center [273, 107] width 449 height 30
paste input "234 Cooler"
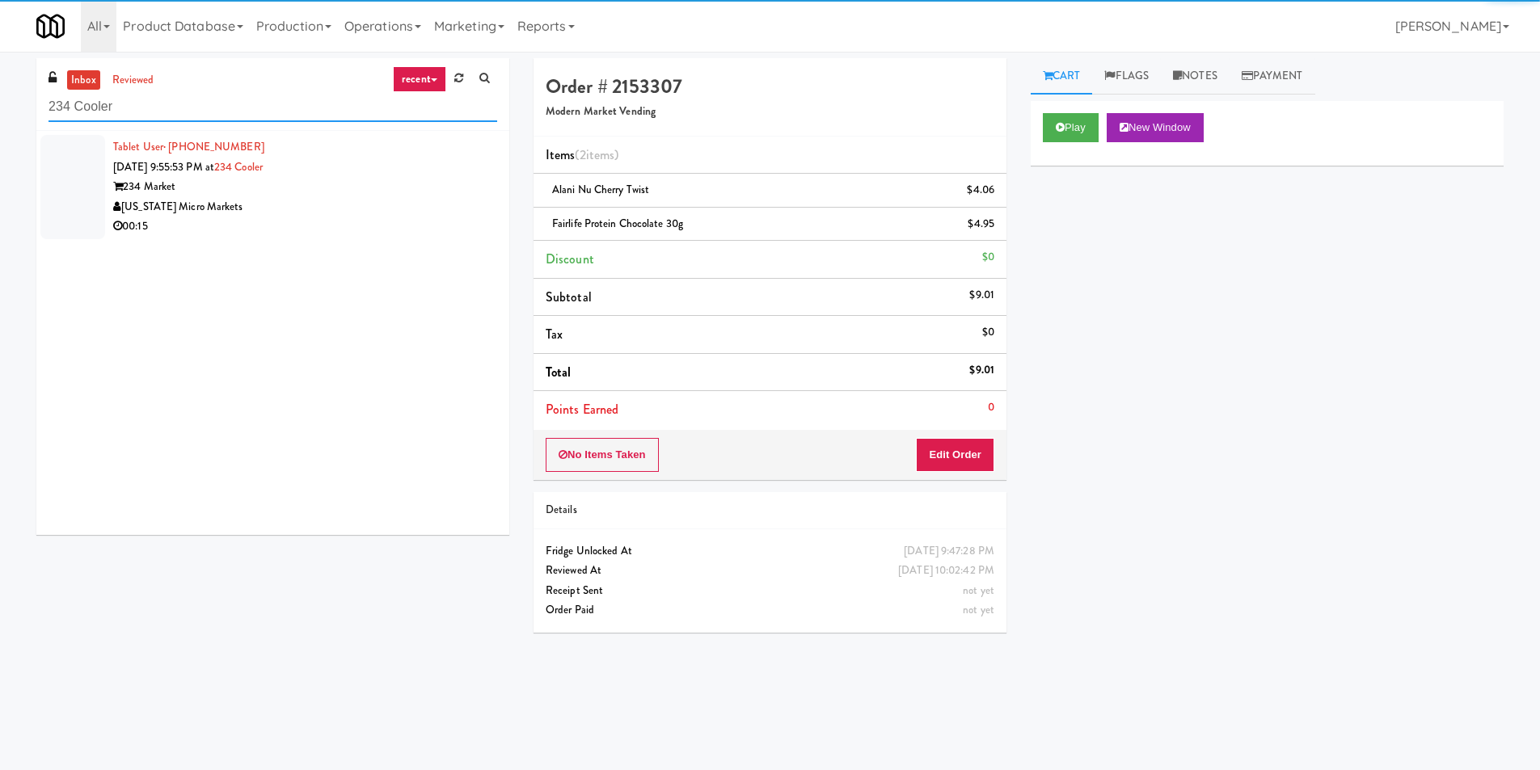
type input "234 Cooler"
click at [436, 221] on div "00:15" at bounding box center [305, 227] width 384 height 20
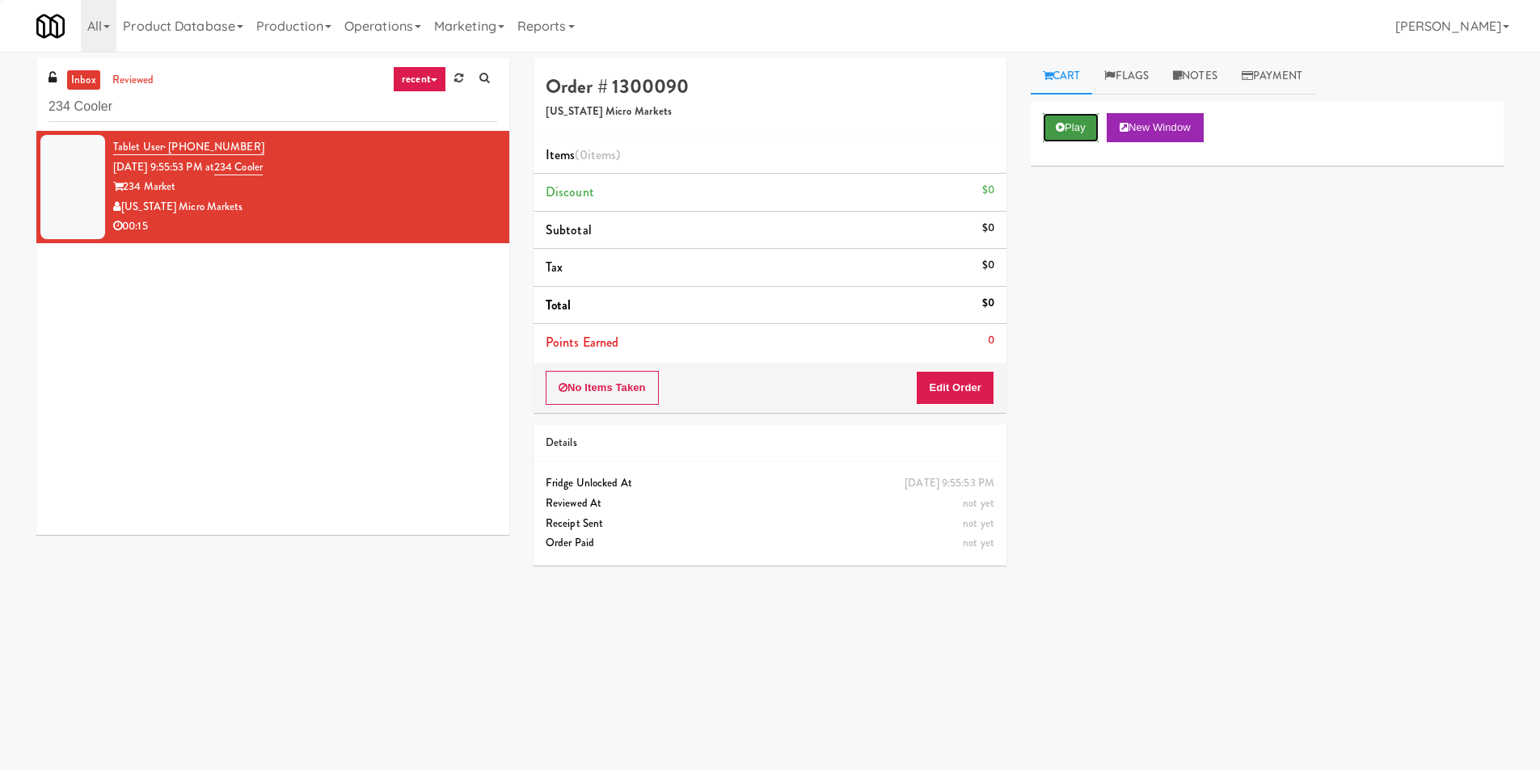
click at [1076, 123] on button "Play" at bounding box center [1071, 127] width 56 height 29
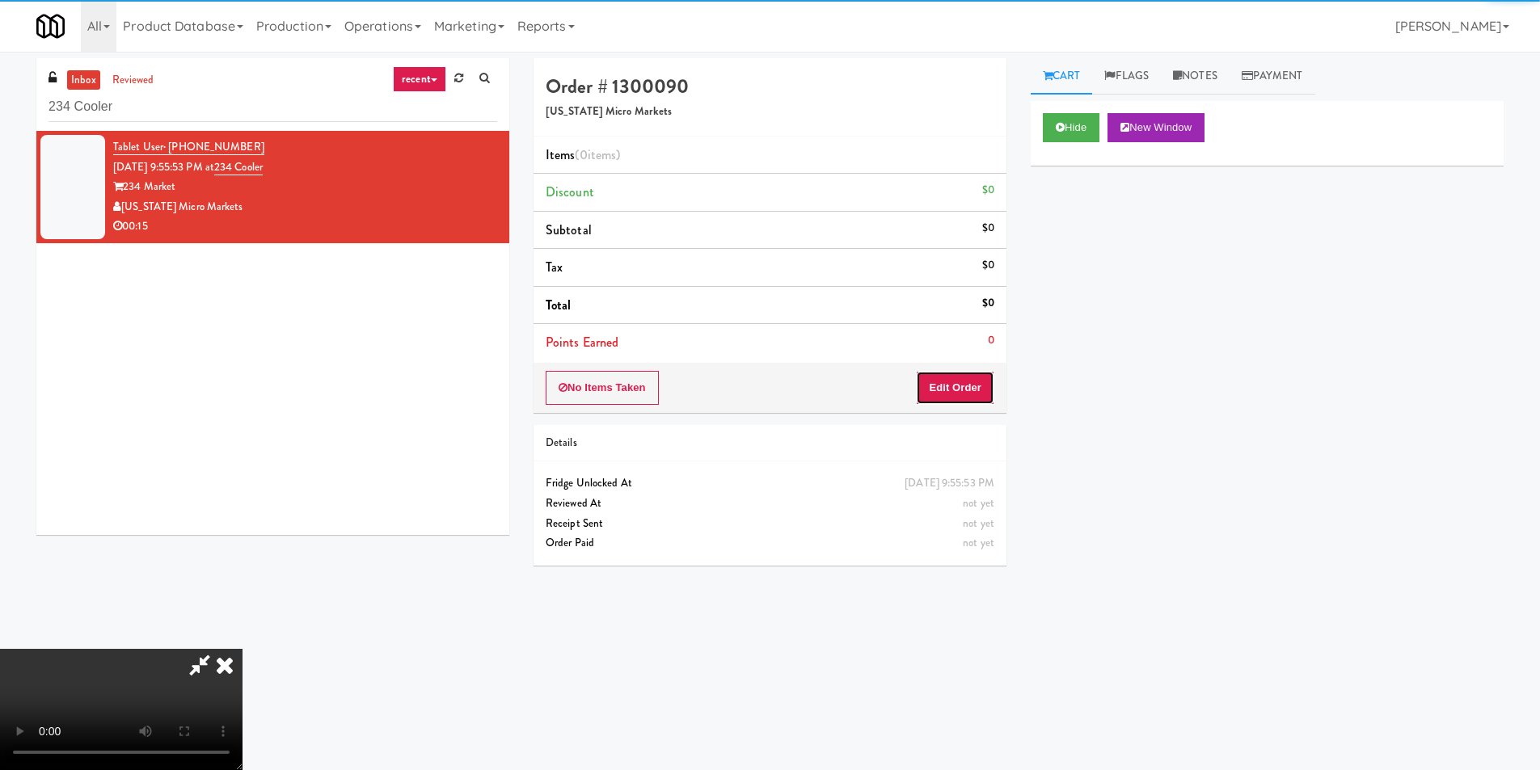
click at [927, 400] on button "Edit Order" at bounding box center [955, 388] width 78 height 34
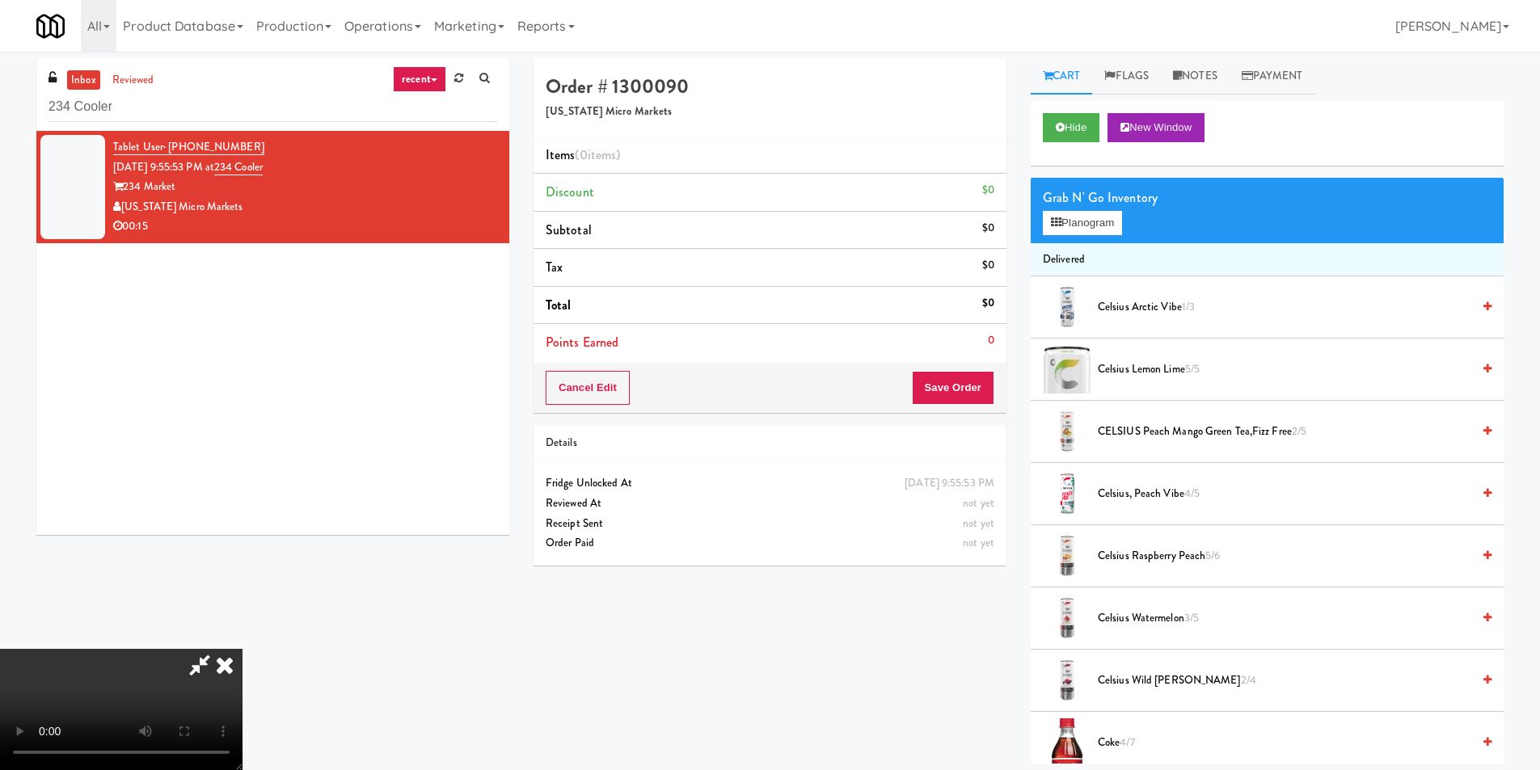
click at [1102, 238] on div "Grab N' Go Inventory Planogram" at bounding box center [1267, 210] width 473 height 65
click at [1100, 229] on button "Planogram" at bounding box center [1082, 223] width 79 height 24
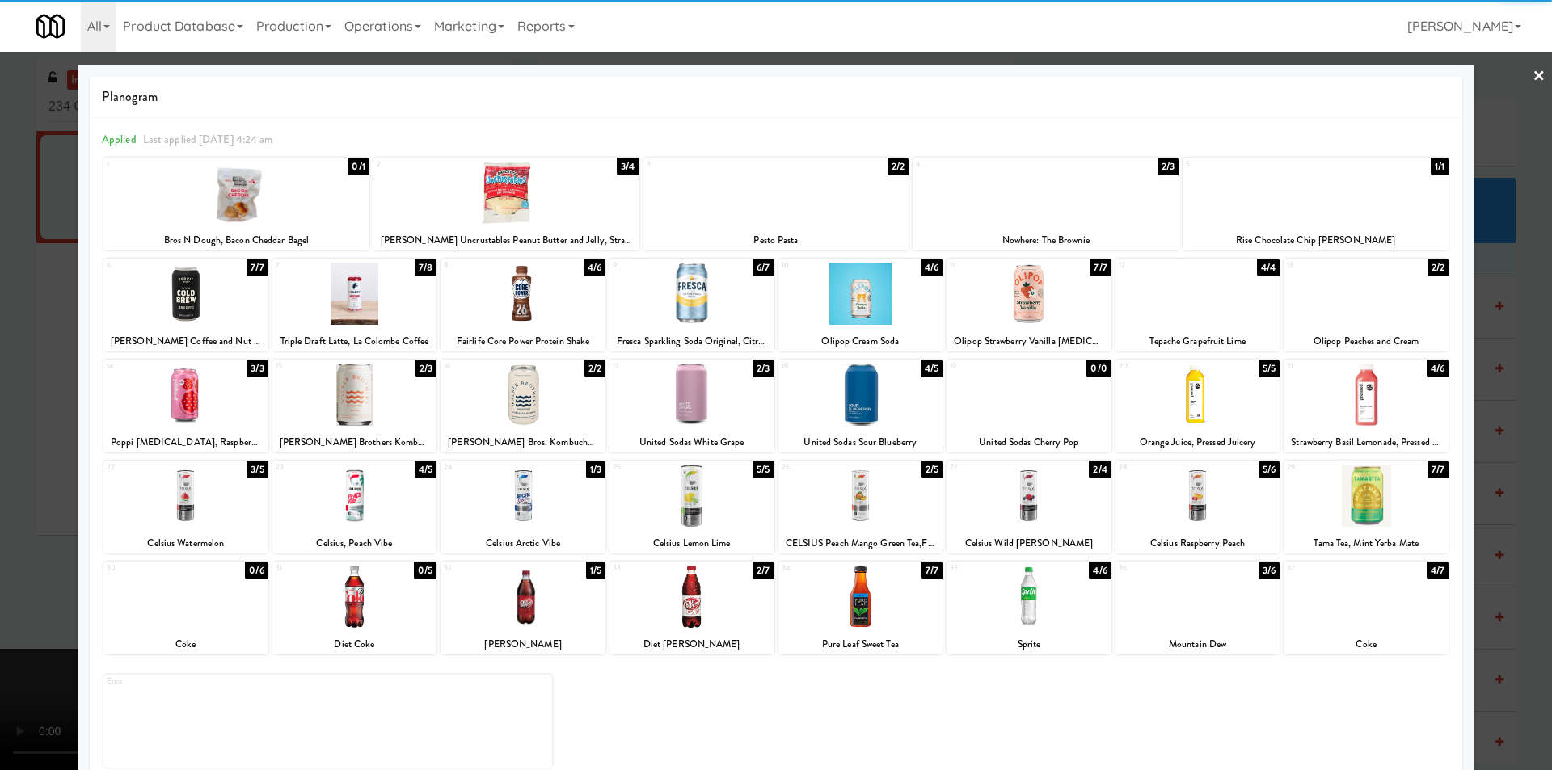
click at [1364, 601] on div at bounding box center [1366, 597] width 165 height 62
click at [1523, 557] on div at bounding box center [776, 385] width 1552 height 770
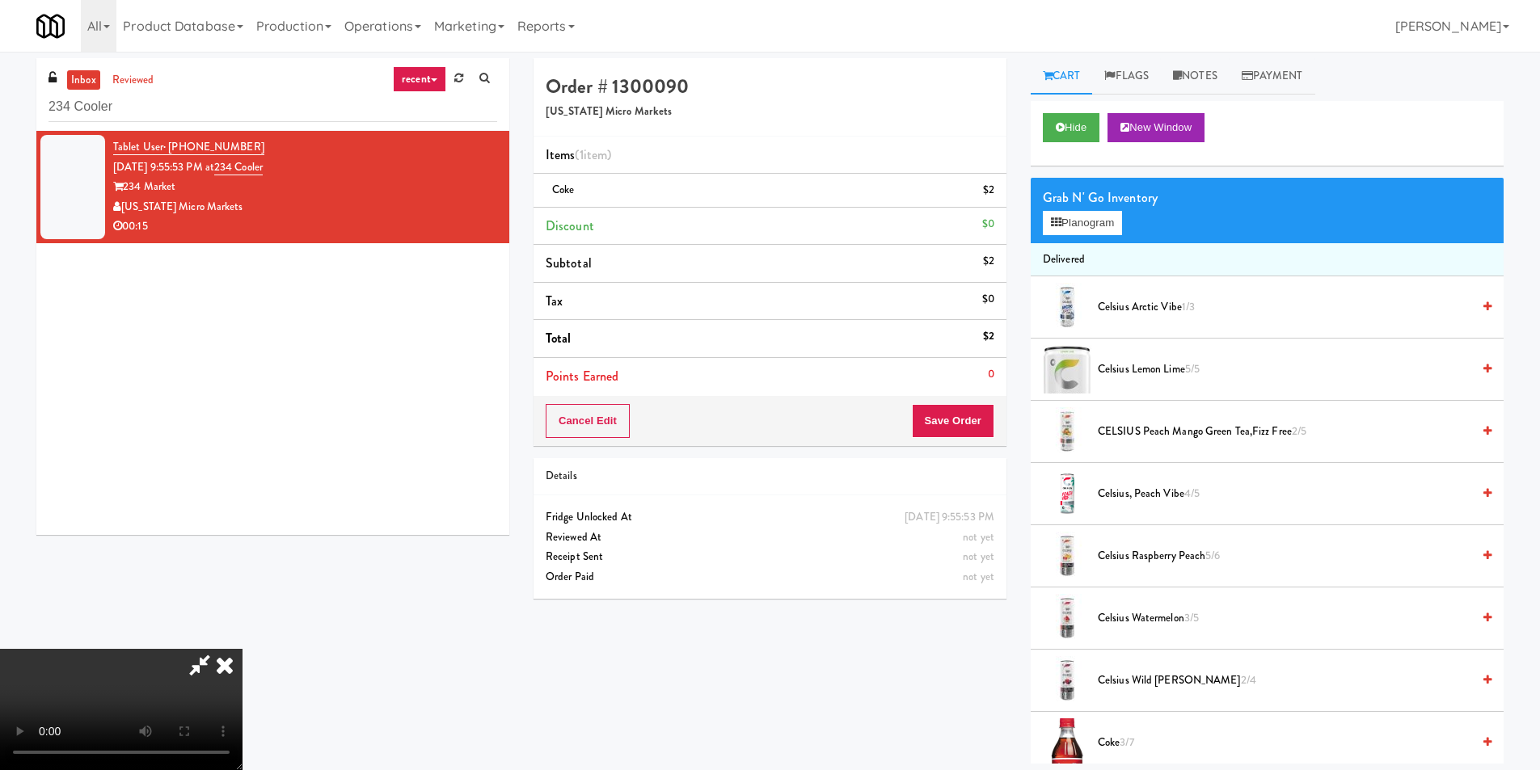
scroll to position [2, 0]
click at [243, 649] on video at bounding box center [121, 709] width 243 height 121
click at [1088, 216] on button "Planogram" at bounding box center [1082, 223] width 79 height 24
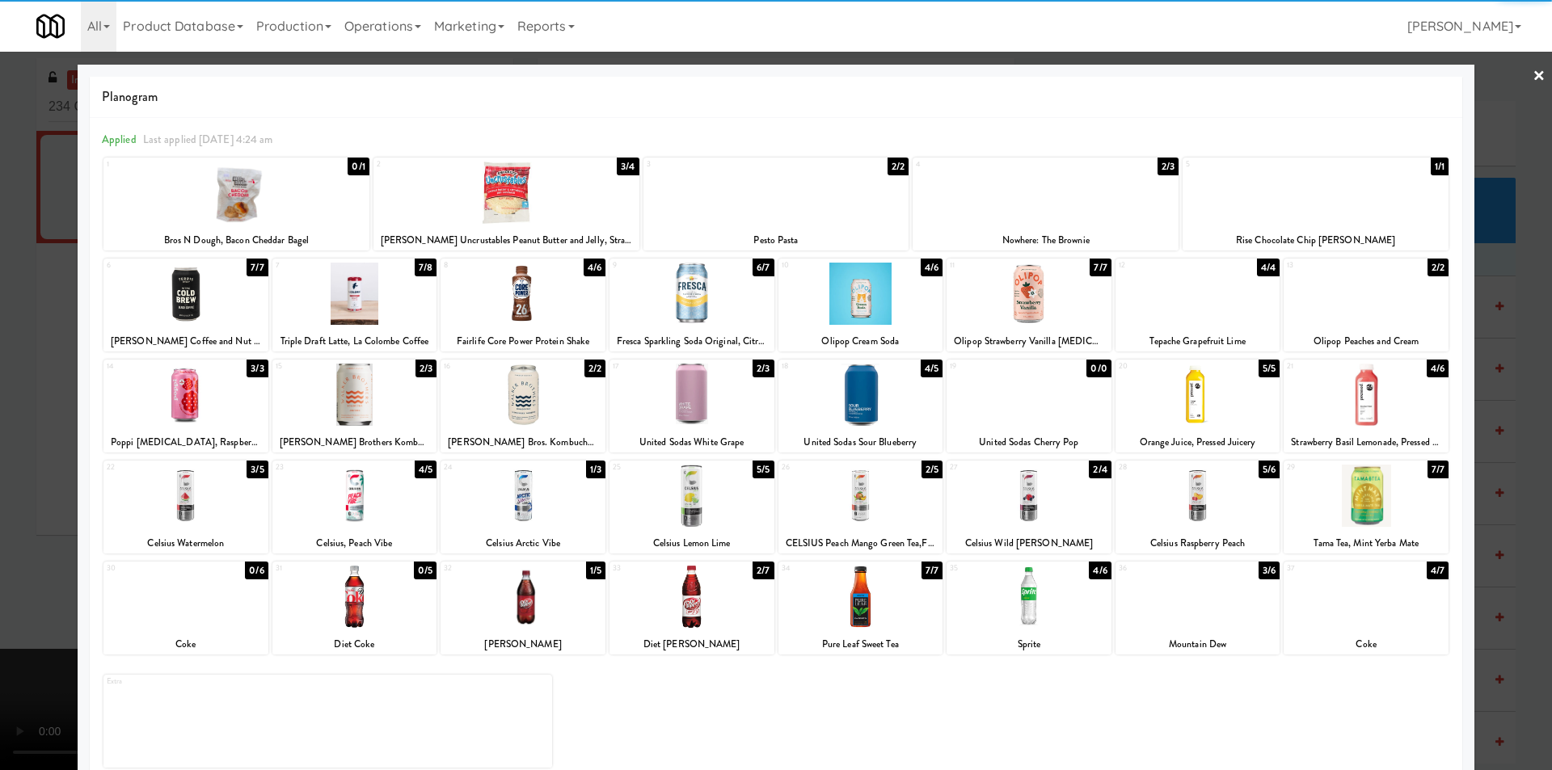
click at [528, 200] on div at bounding box center [507, 193] width 266 height 62
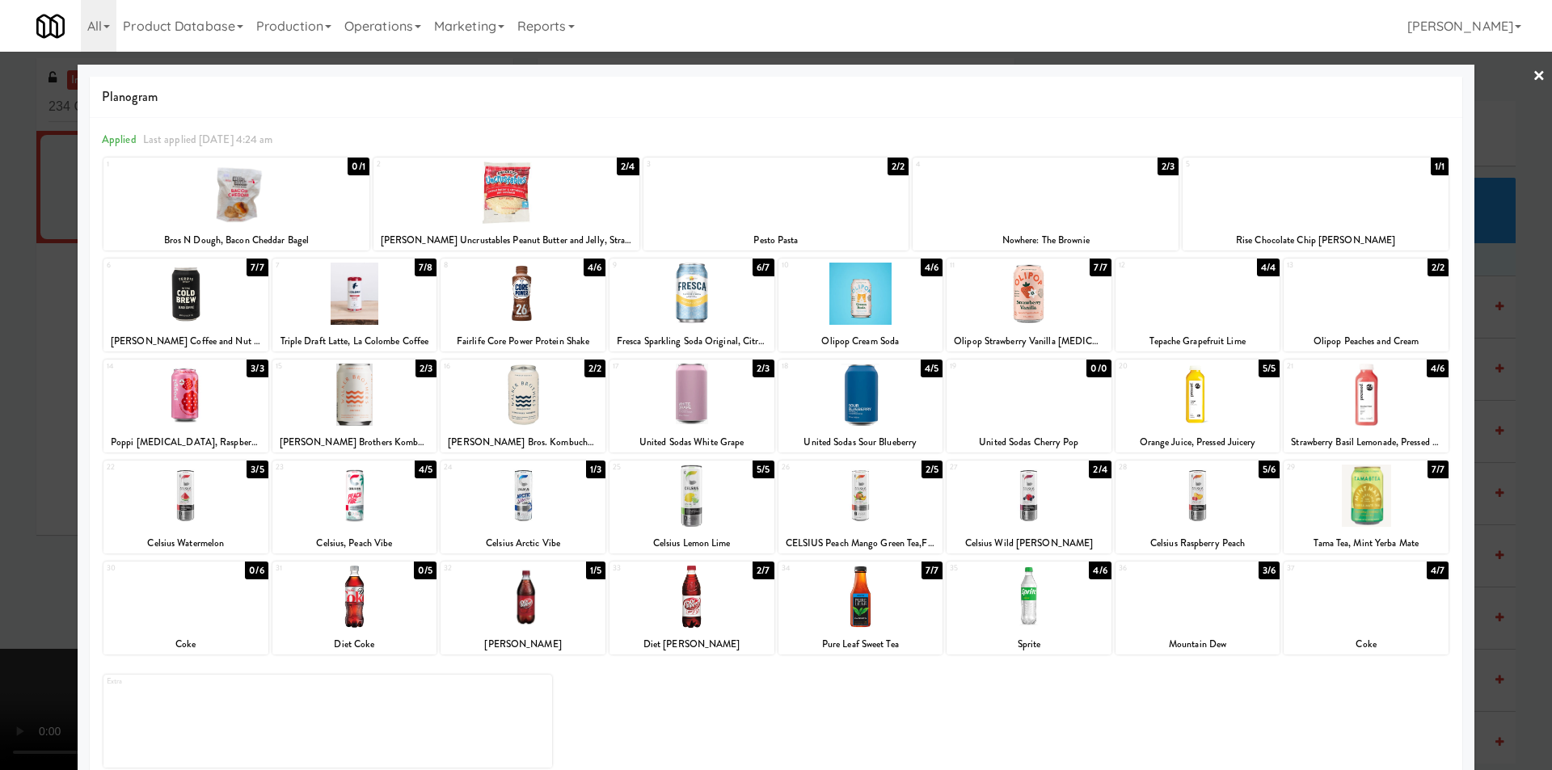
click at [1505, 353] on div at bounding box center [776, 385] width 1552 height 770
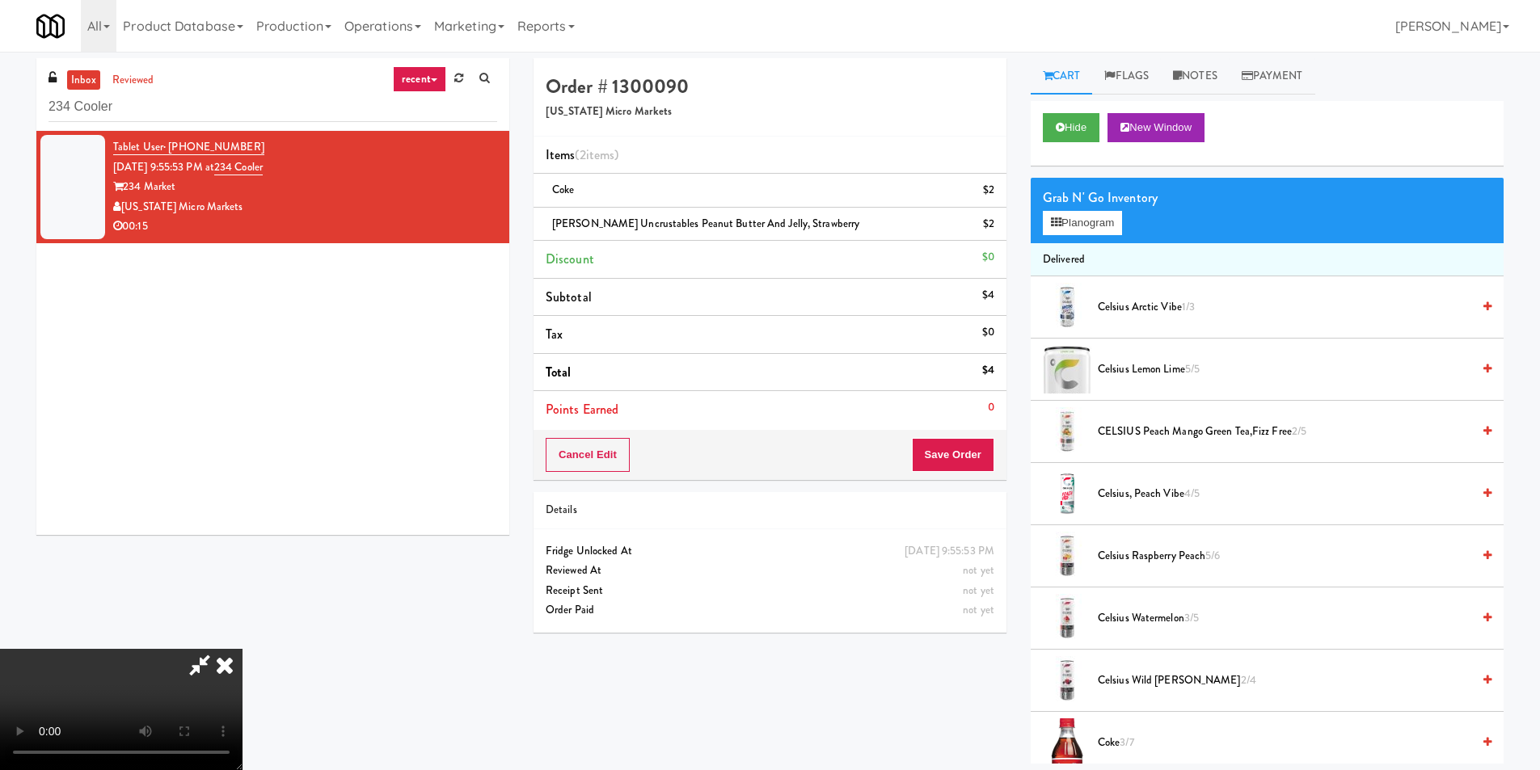
click at [243, 649] on video at bounding box center [121, 709] width 243 height 121
click at [965, 460] on button "Save Order" at bounding box center [953, 455] width 82 height 34
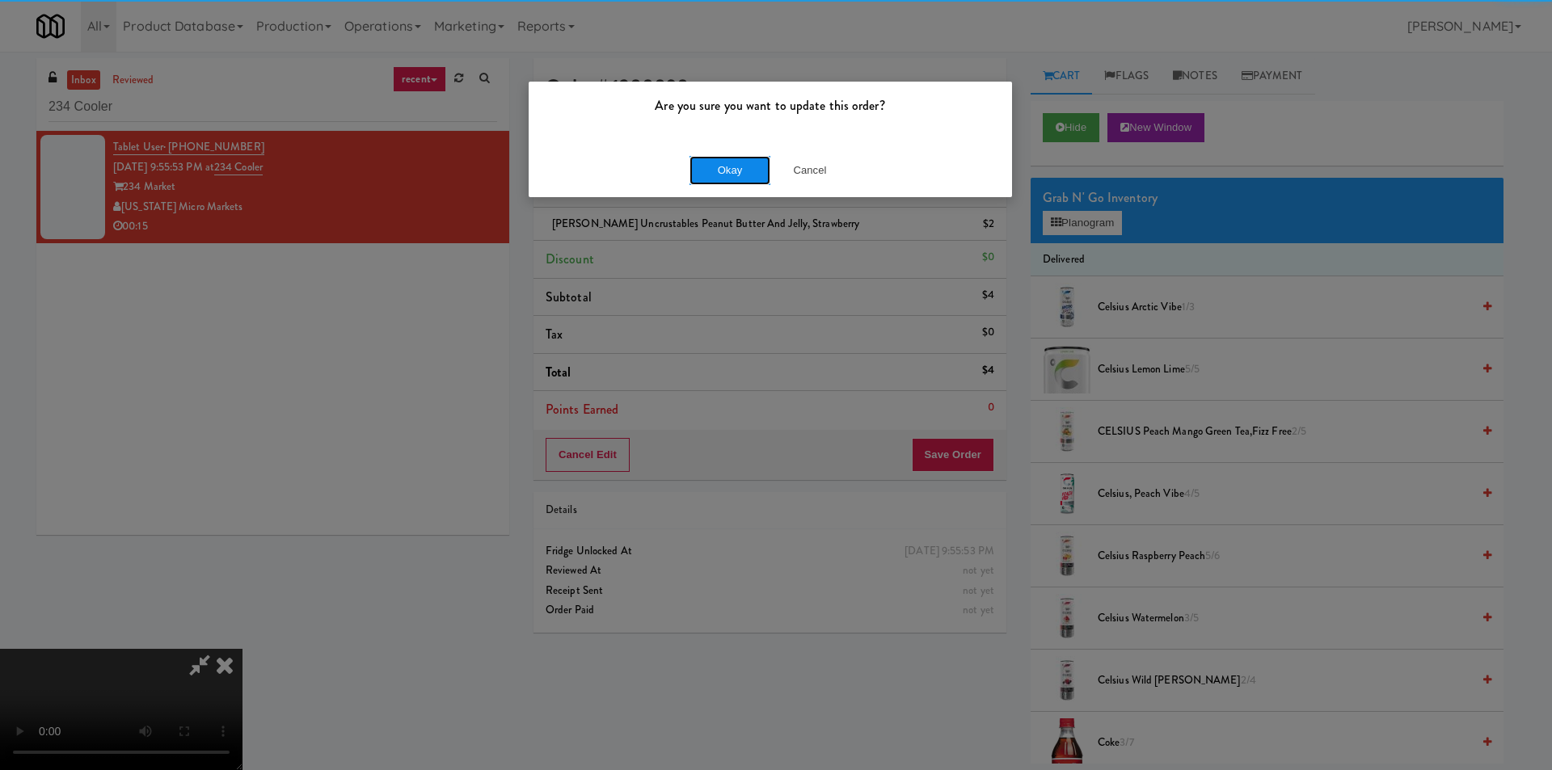
click at [731, 175] on button "Okay" at bounding box center [730, 170] width 81 height 29
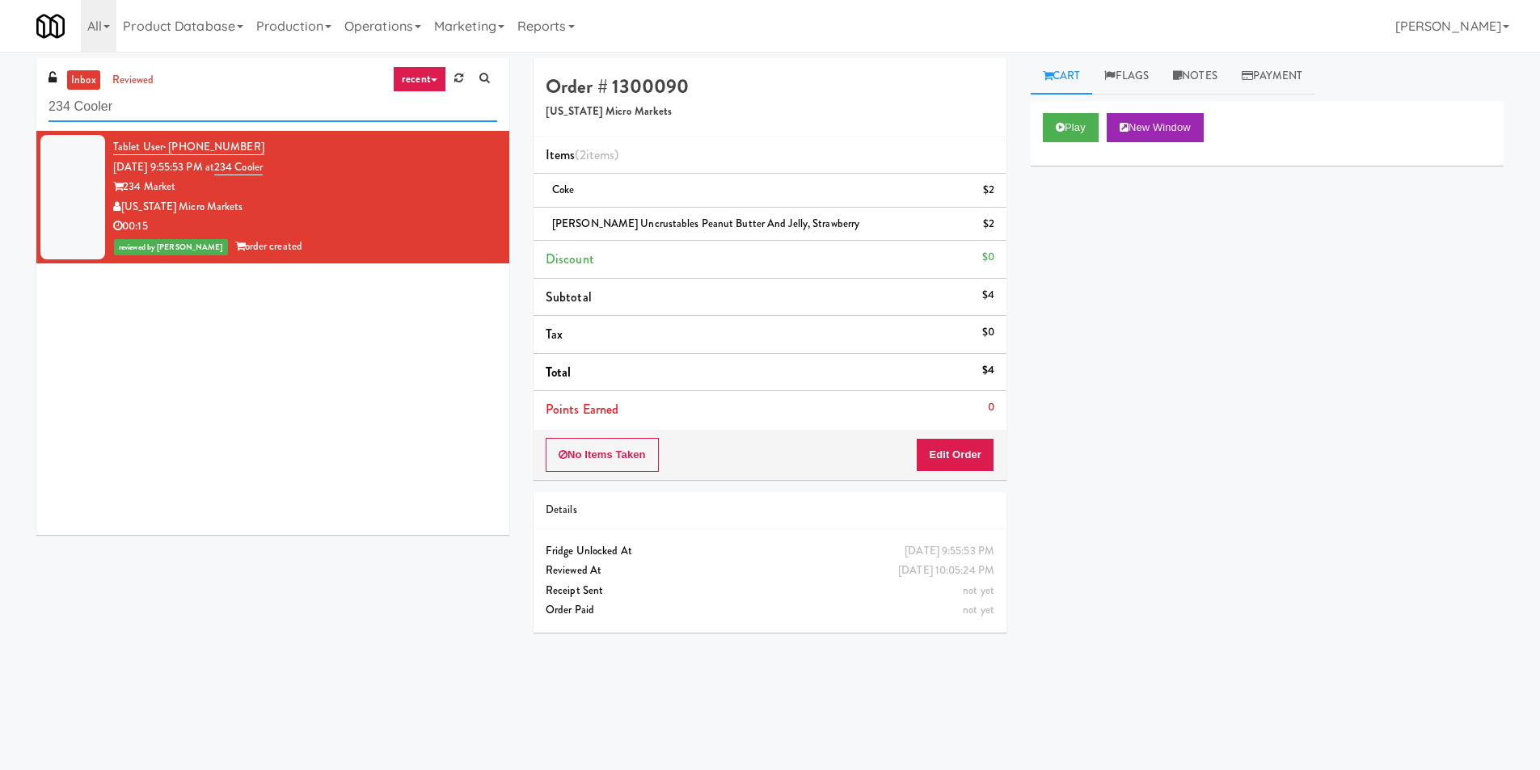
click at [285, 110] on input "234 Cooler" at bounding box center [273, 107] width 449 height 30
paste input "Prospect -"
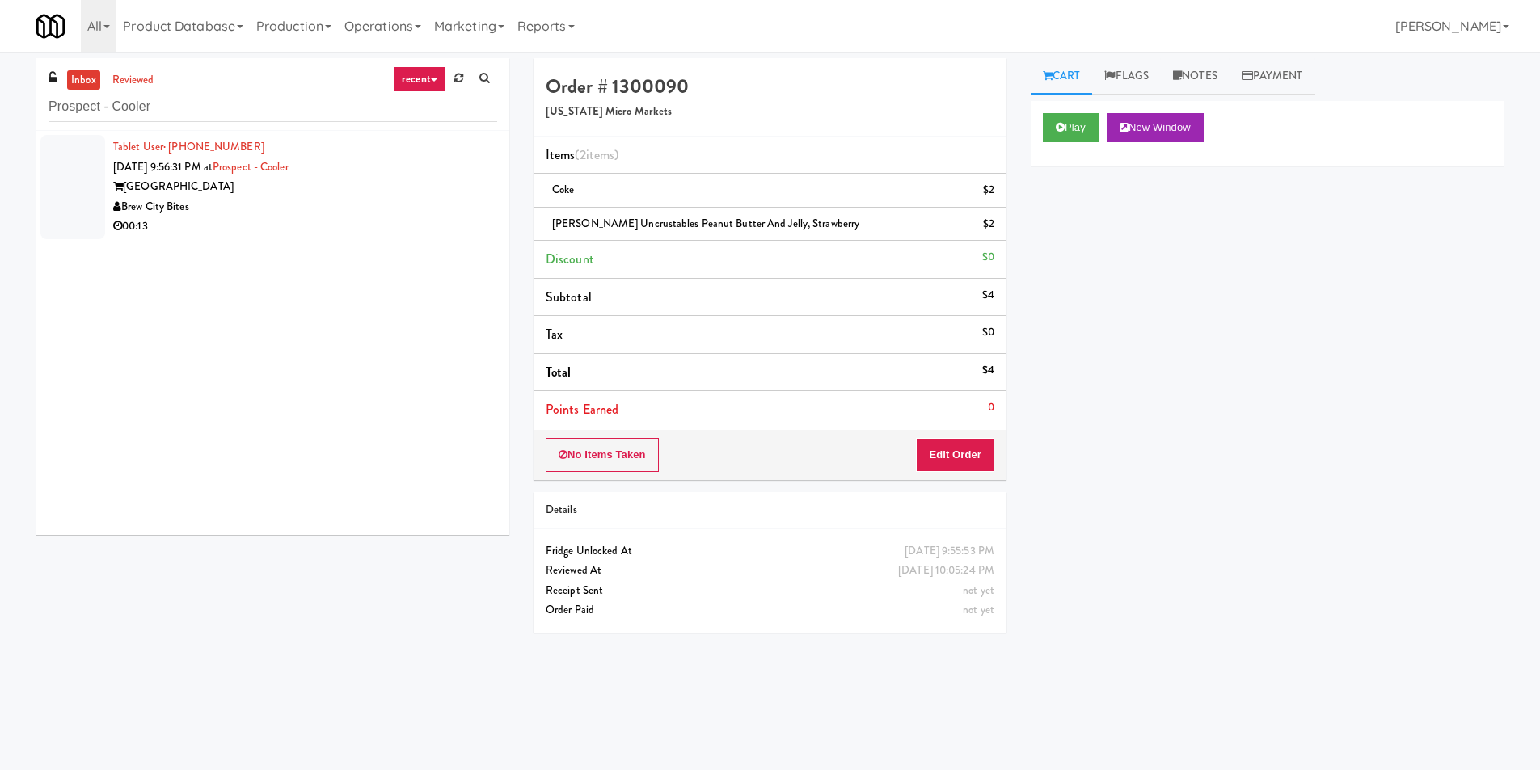
click at [391, 219] on div "00:13" at bounding box center [305, 227] width 384 height 20
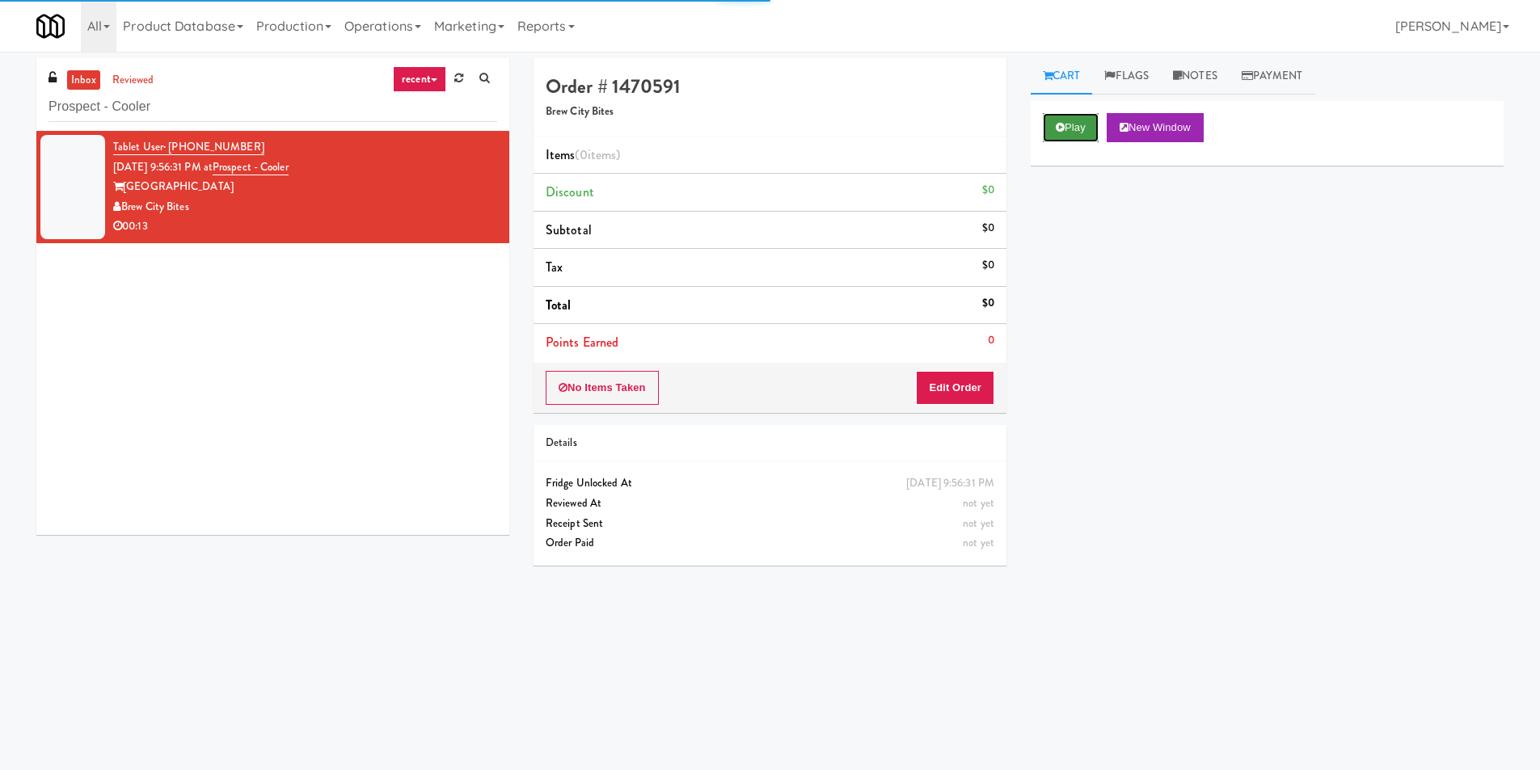
click at [1049, 123] on button "Play" at bounding box center [1071, 127] width 56 height 29
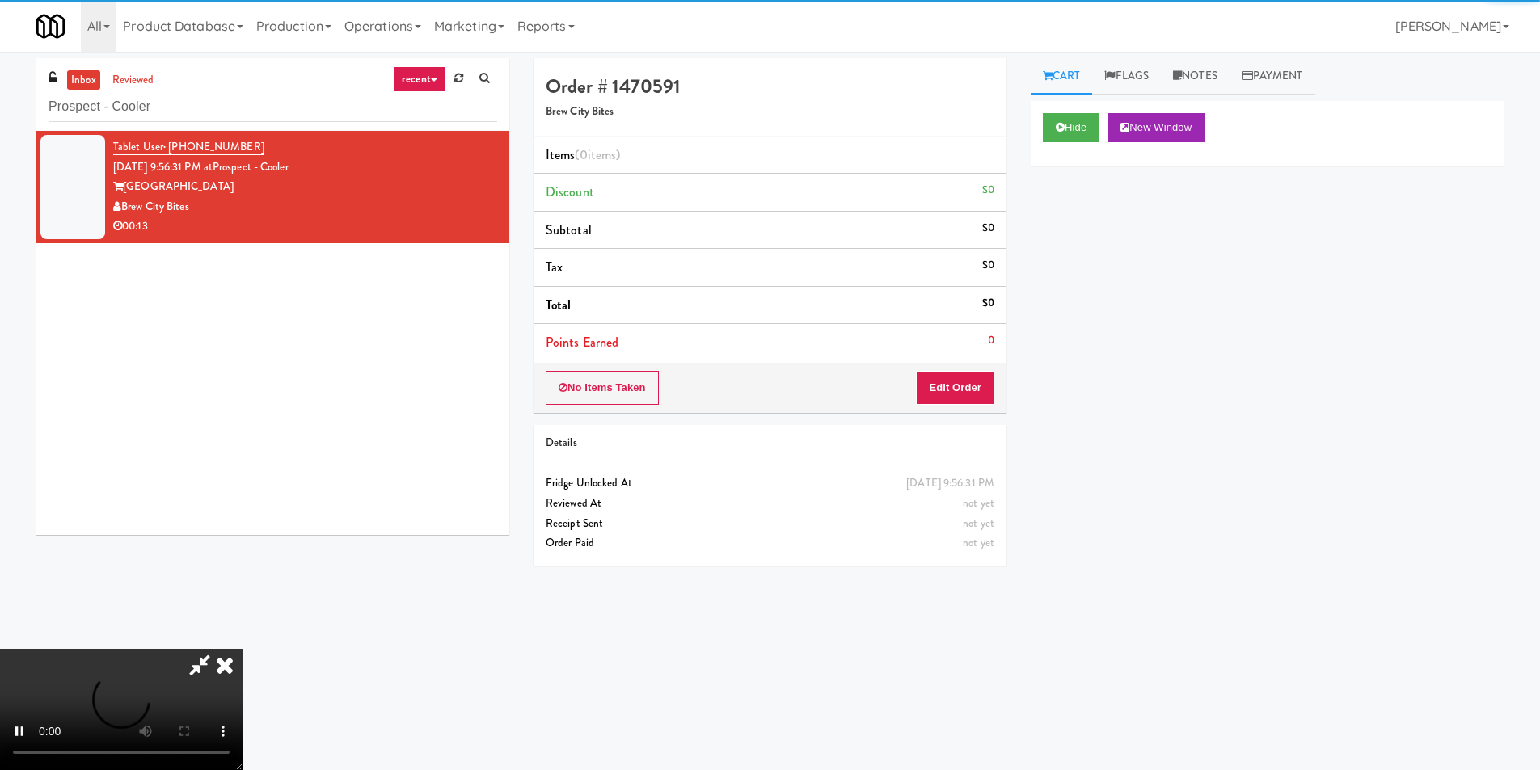
click at [977, 343] on li "Points Earned 0" at bounding box center [770, 342] width 473 height 37
click at [973, 378] on button "Edit Order" at bounding box center [955, 388] width 78 height 34
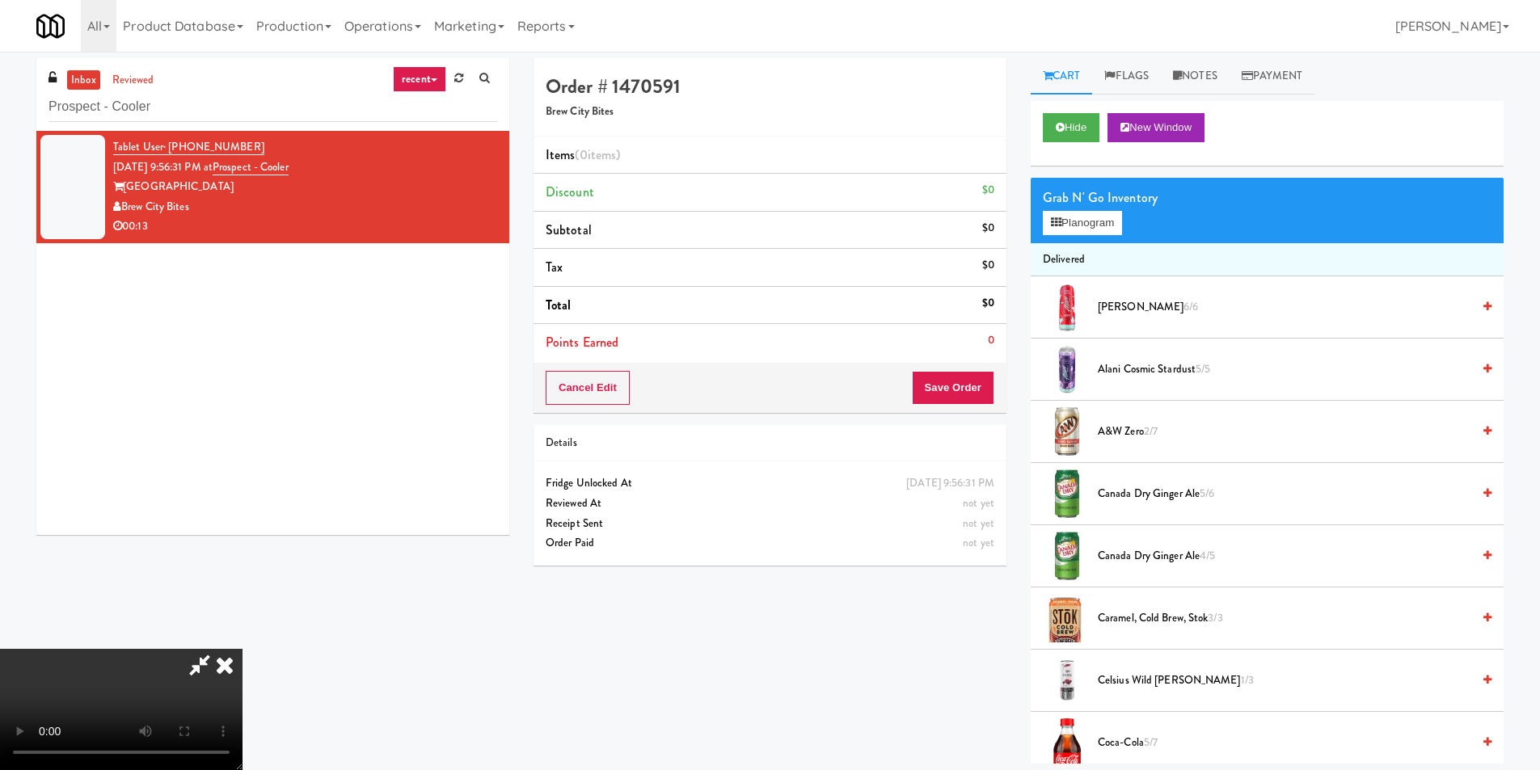
scroll to position [162, 0]
click at [1079, 228] on button "Planogram" at bounding box center [1082, 223] width 79 height 24
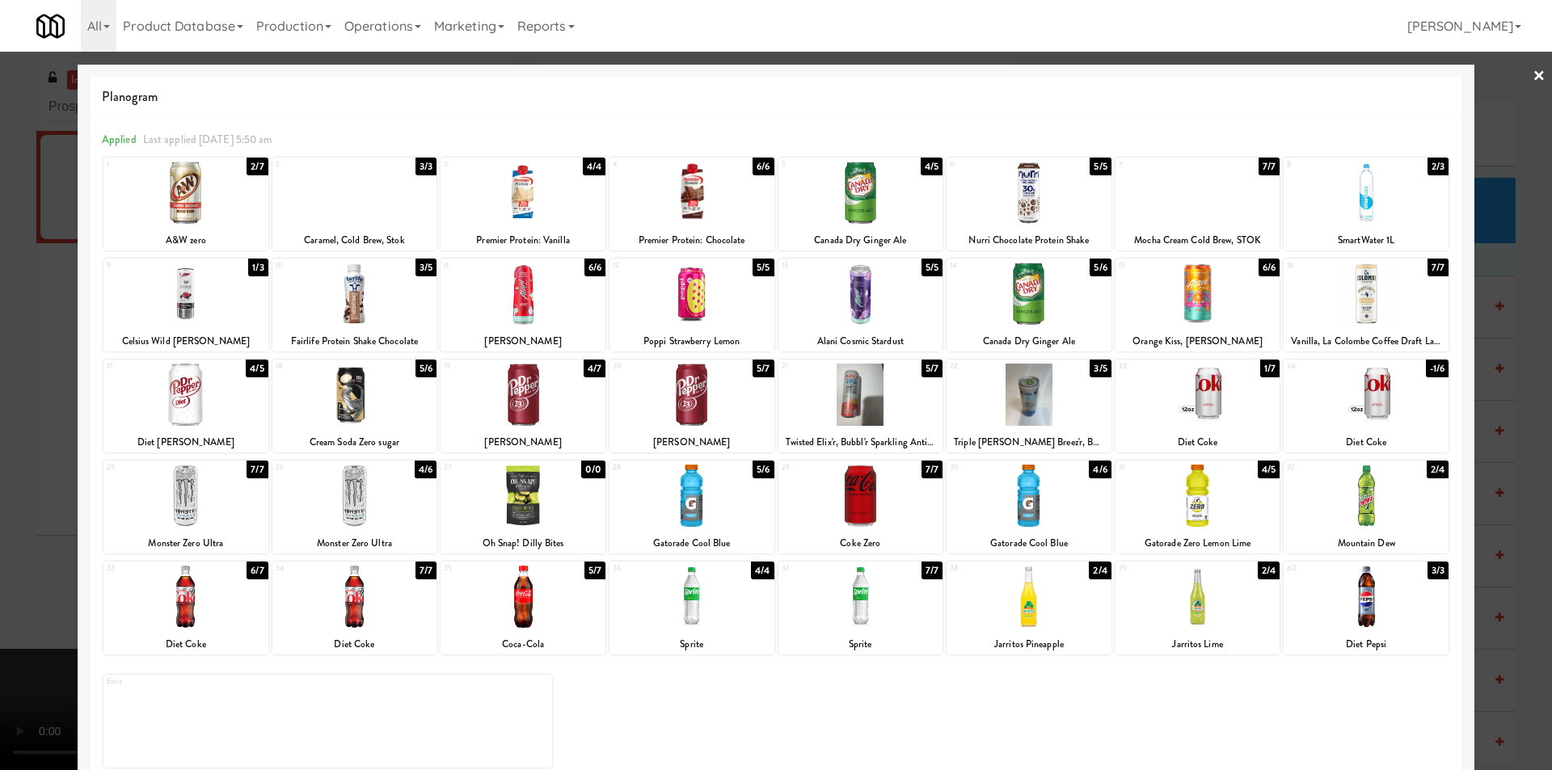
click at [1013, 386] on div at bounding box center [1029, 395] width 165 height 62
click at [1516, 414] on div at bounding box center [776, 385] width 1552 height 770
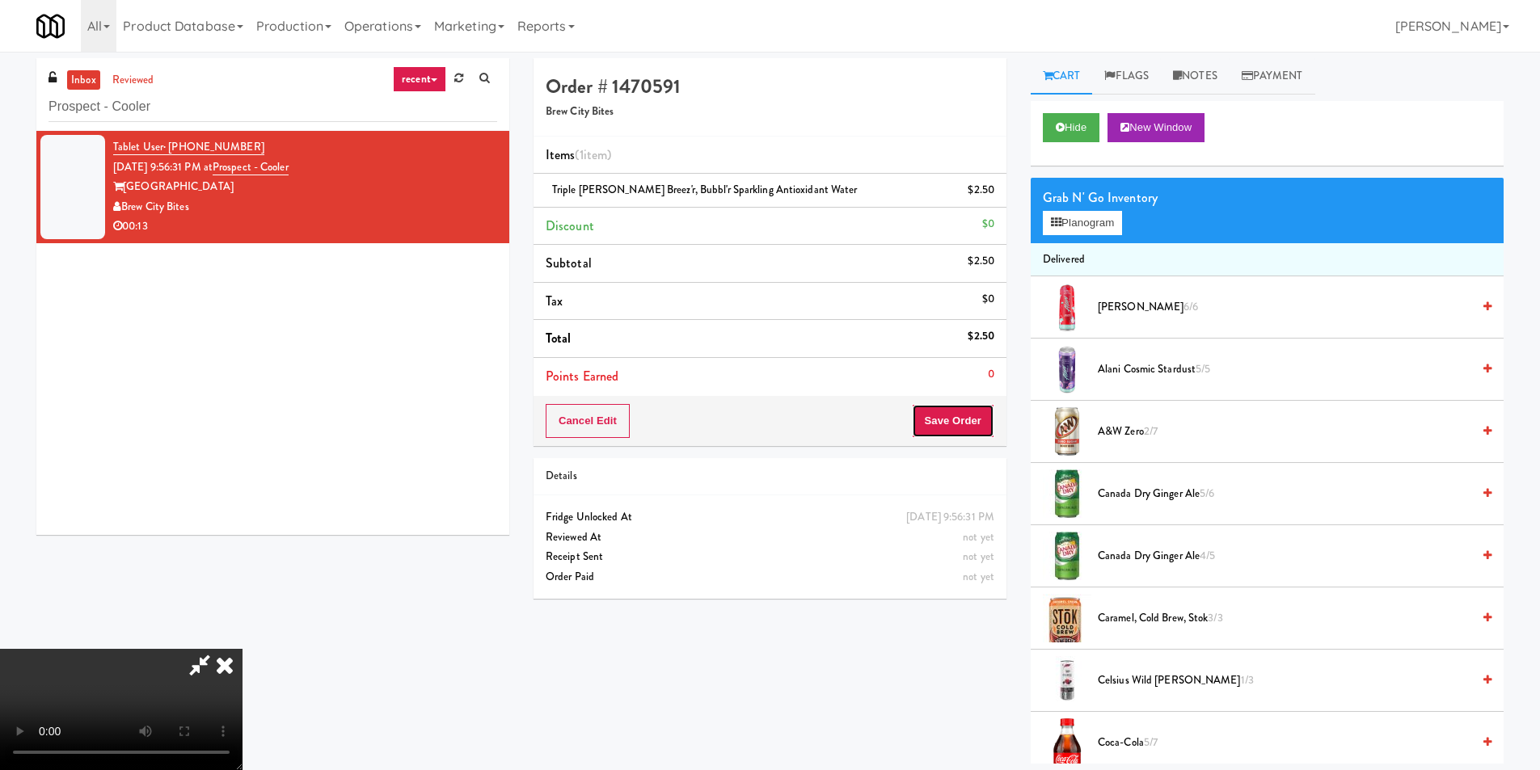
click at [957, 419] on button "Save Order" at bounding box center [953, 421] width 82 height 34
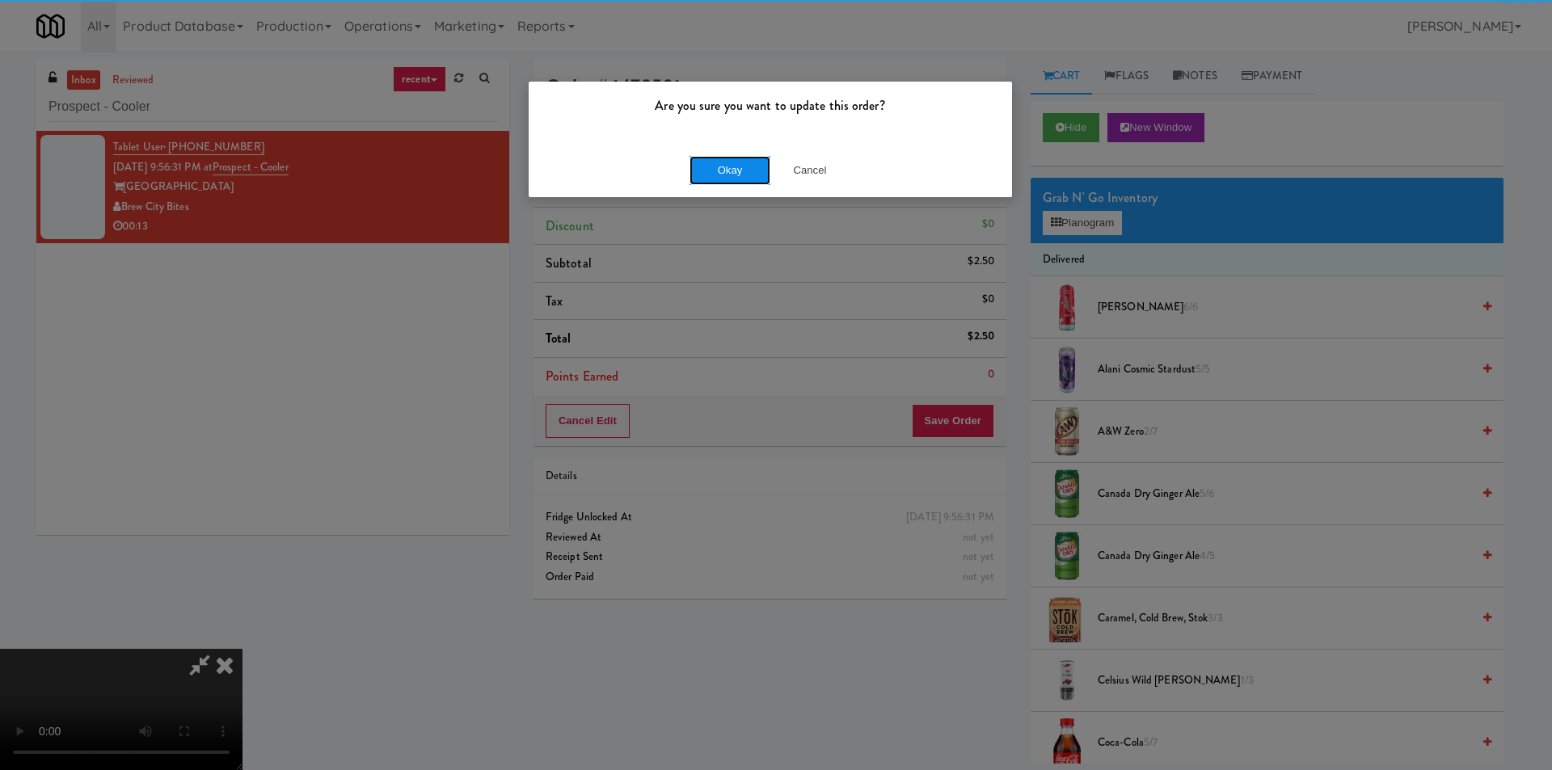
click at [749, 171] on button "Okay" at bounding box center [730, 170] width 81 height 29
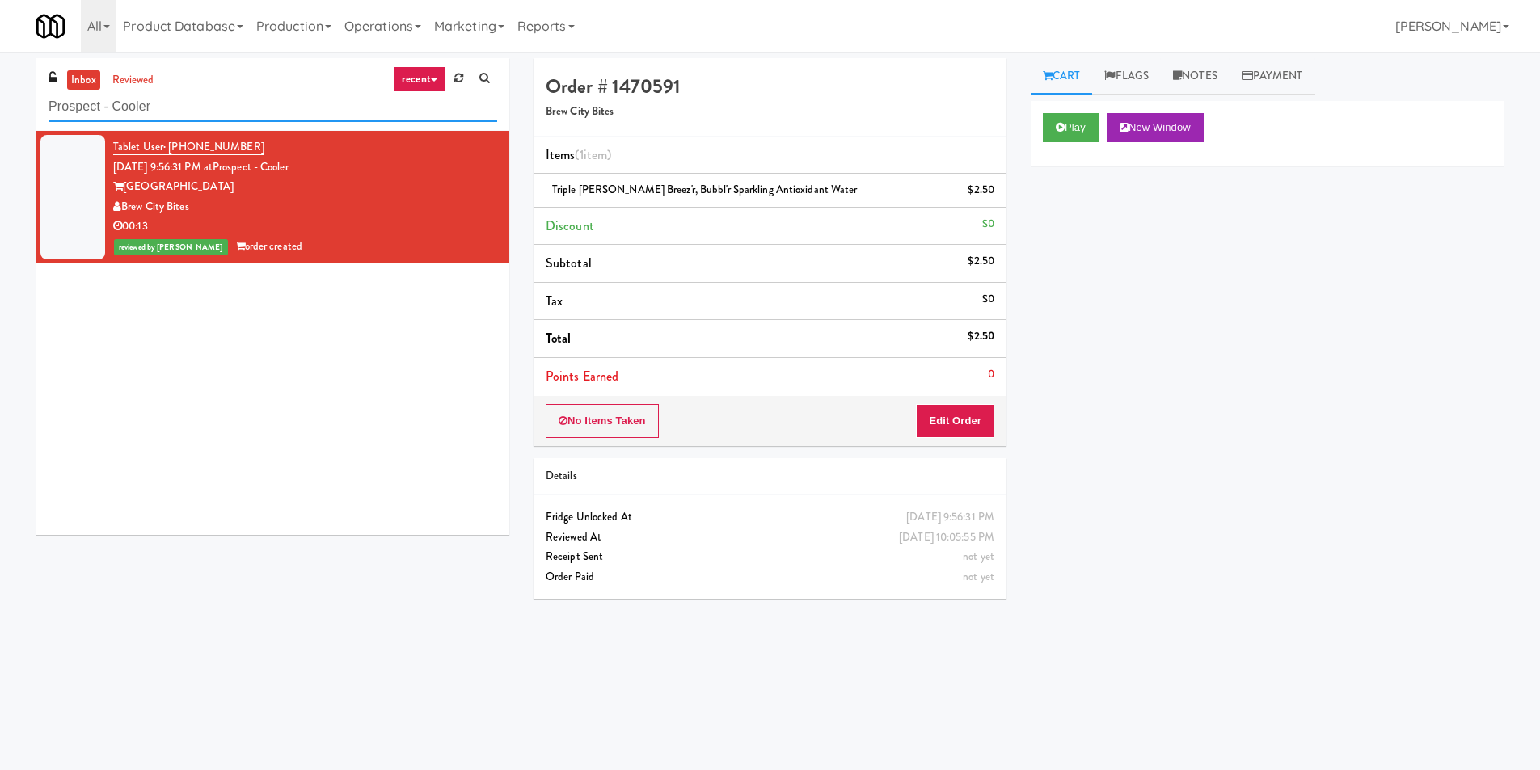
click at [205, 92] on input "Prospect - Cooler" at bounding box center [273, 107] width 449 height 30
paste input "311 W. Illinois"
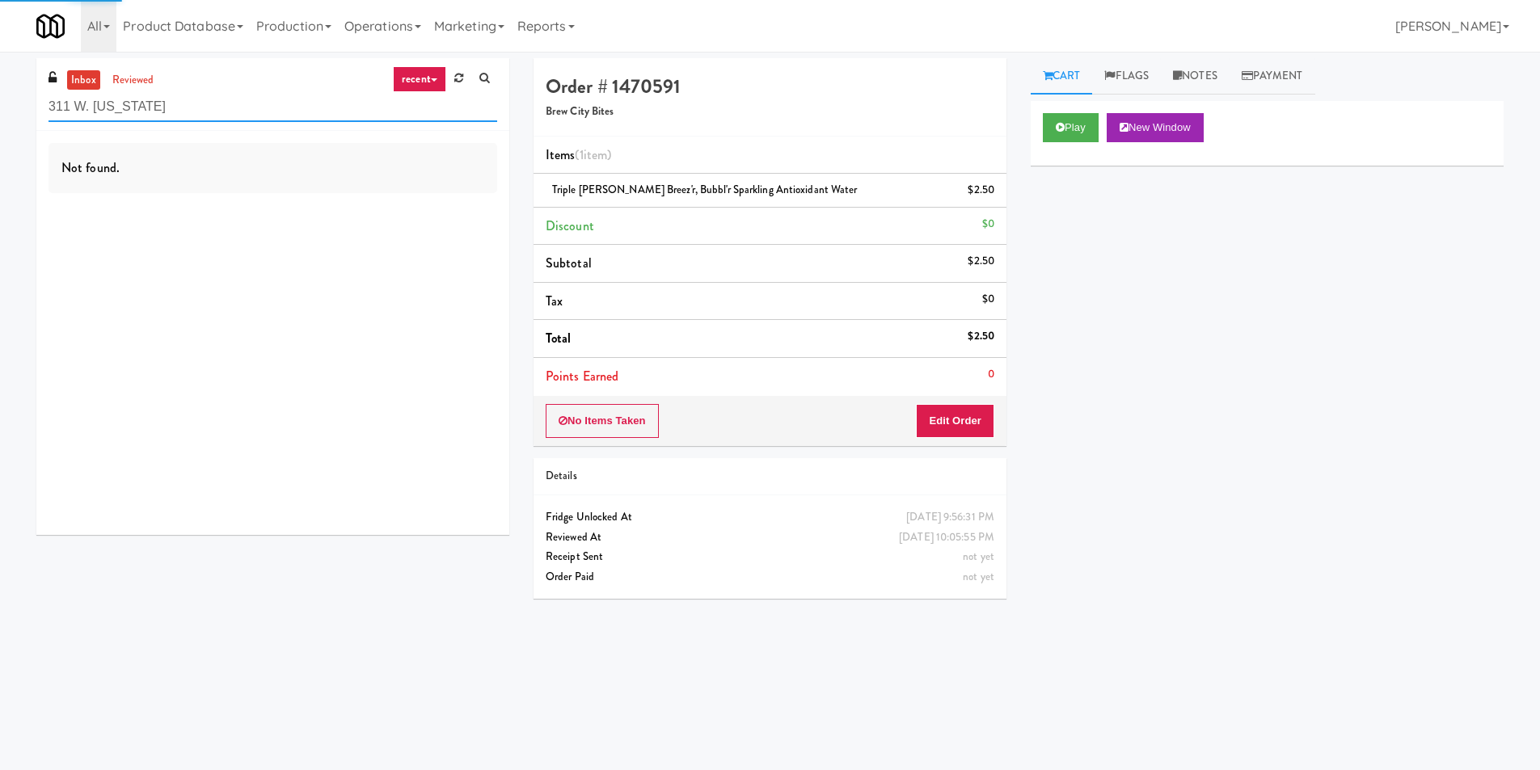
type input "311 W. Illinois"
drag, startPoint x: 409, startPoint y: 230, endPoint x: 410, endPoint y: 222, distance: 8.9
click at [408, 230] on div "Not found." at bounding box center [272, 333] width 473 height 404
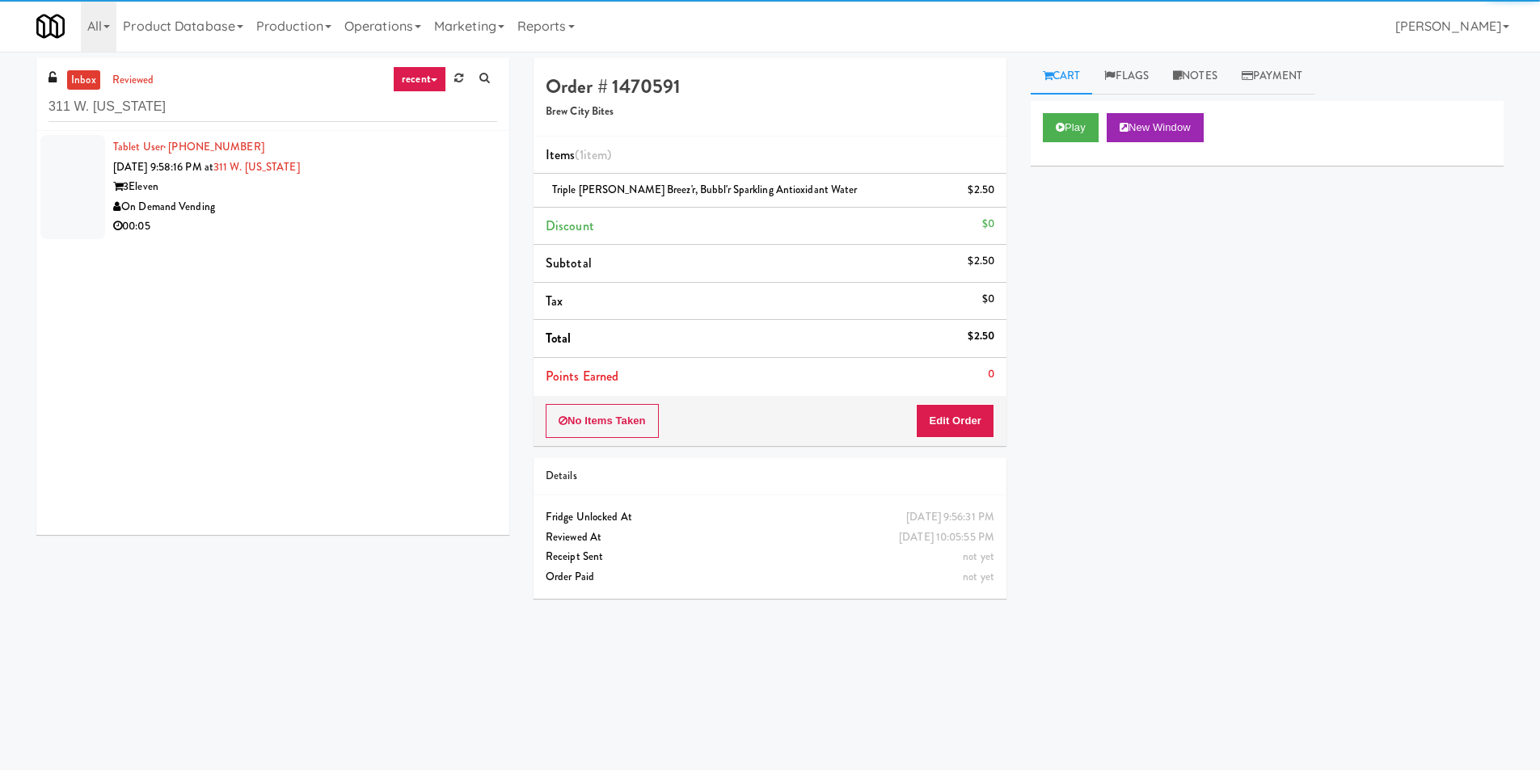
click at [414, 197] on div "On Demand Vending" at bounding box center [305, 207] width 384 height 20
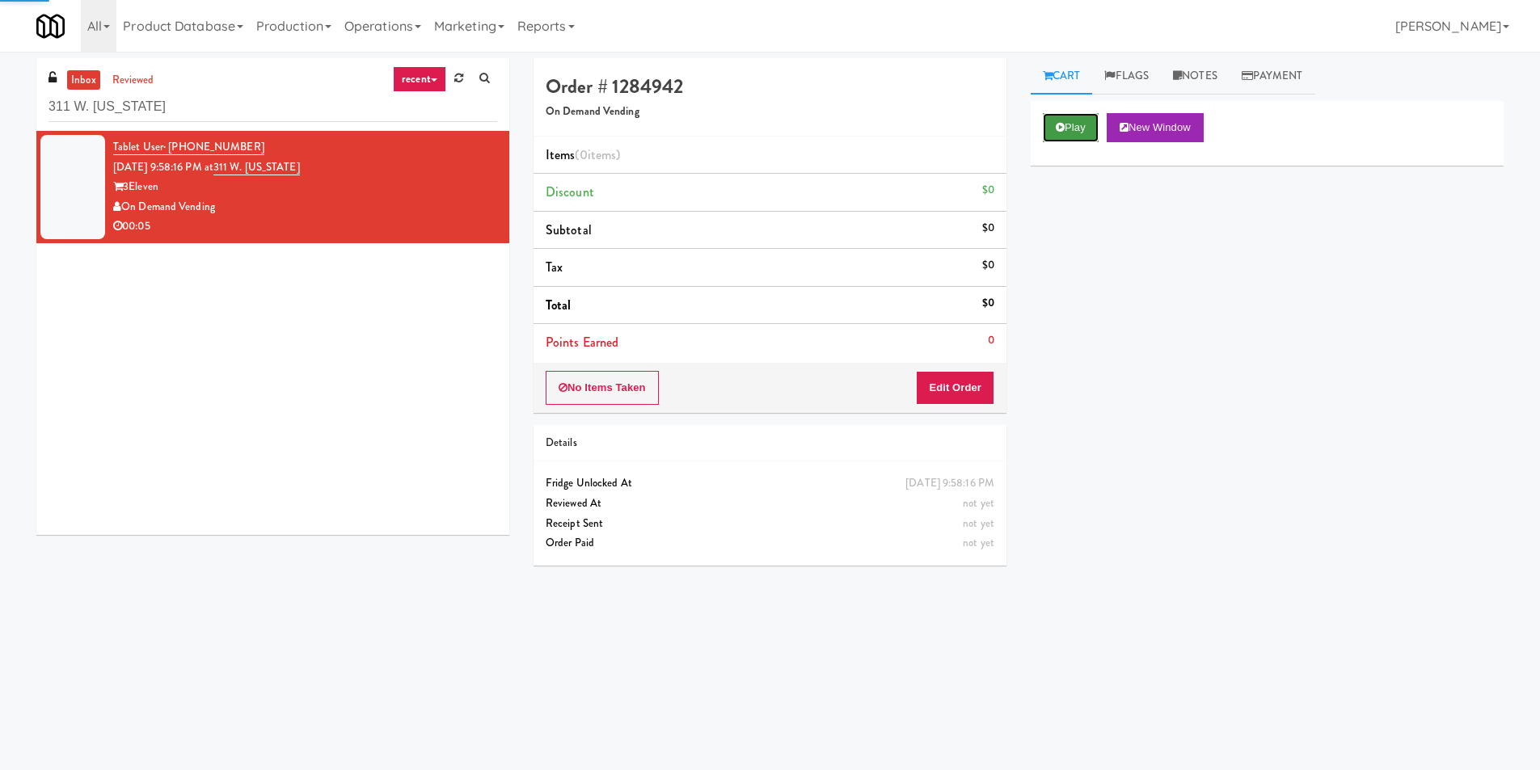
click at [1049, 113] on button "Play" at bounding box center [1071, 127] width 56 height 29
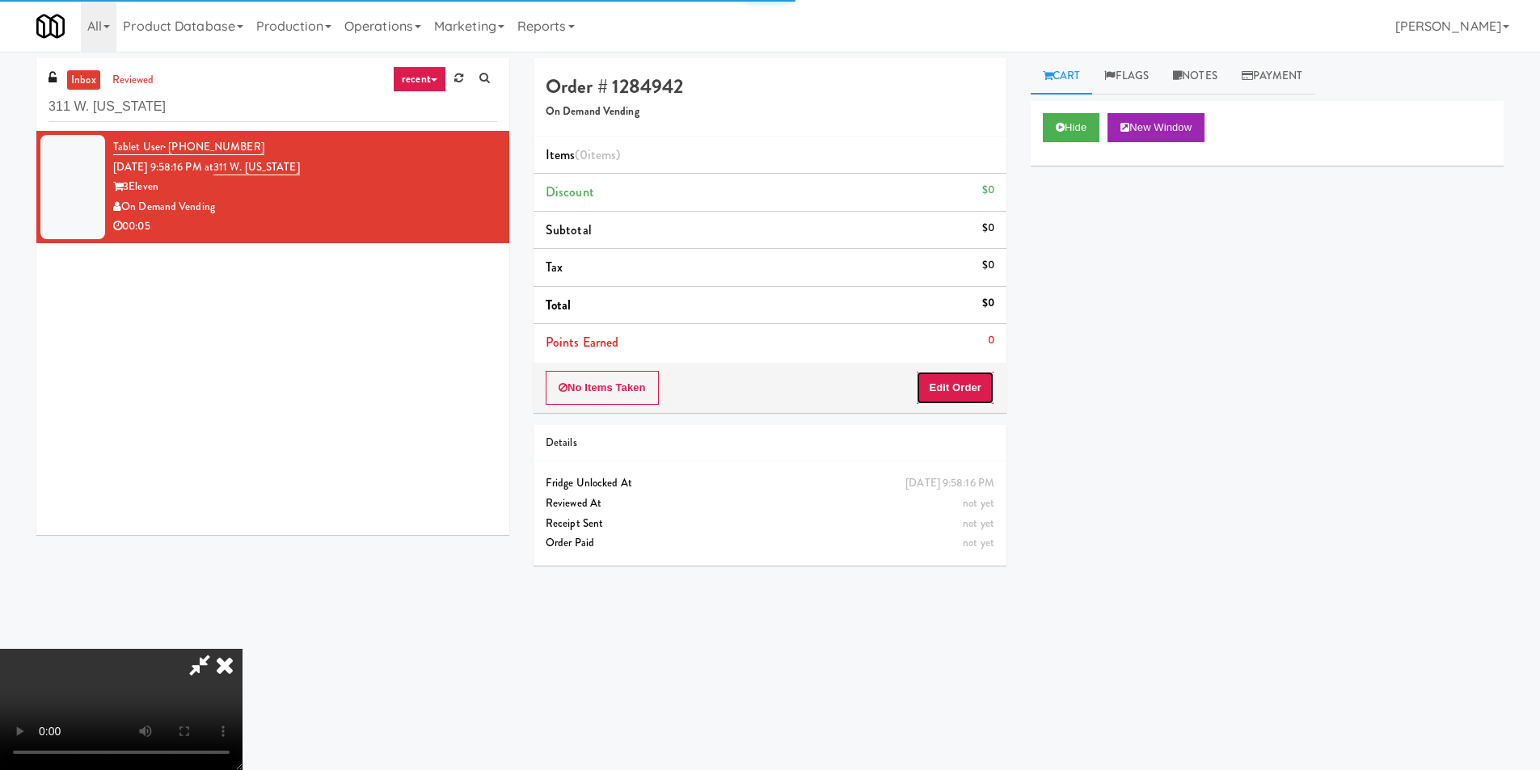
click at [972, 379] on button "Edit Order" at bounding box center [955, 388] width 78 height 34
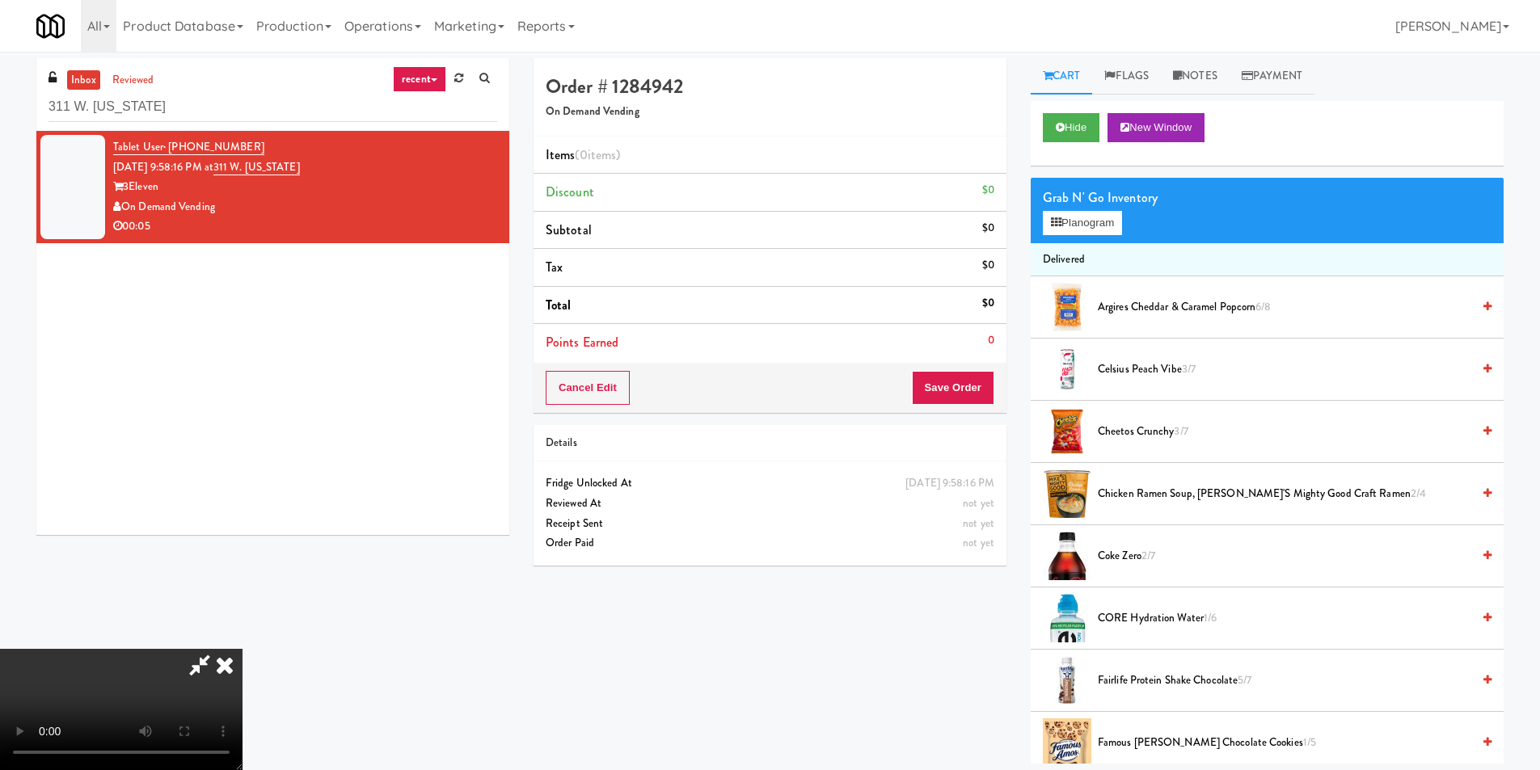
click at [243, 649] on video at bounding box center [121, 709] width 243 height 121
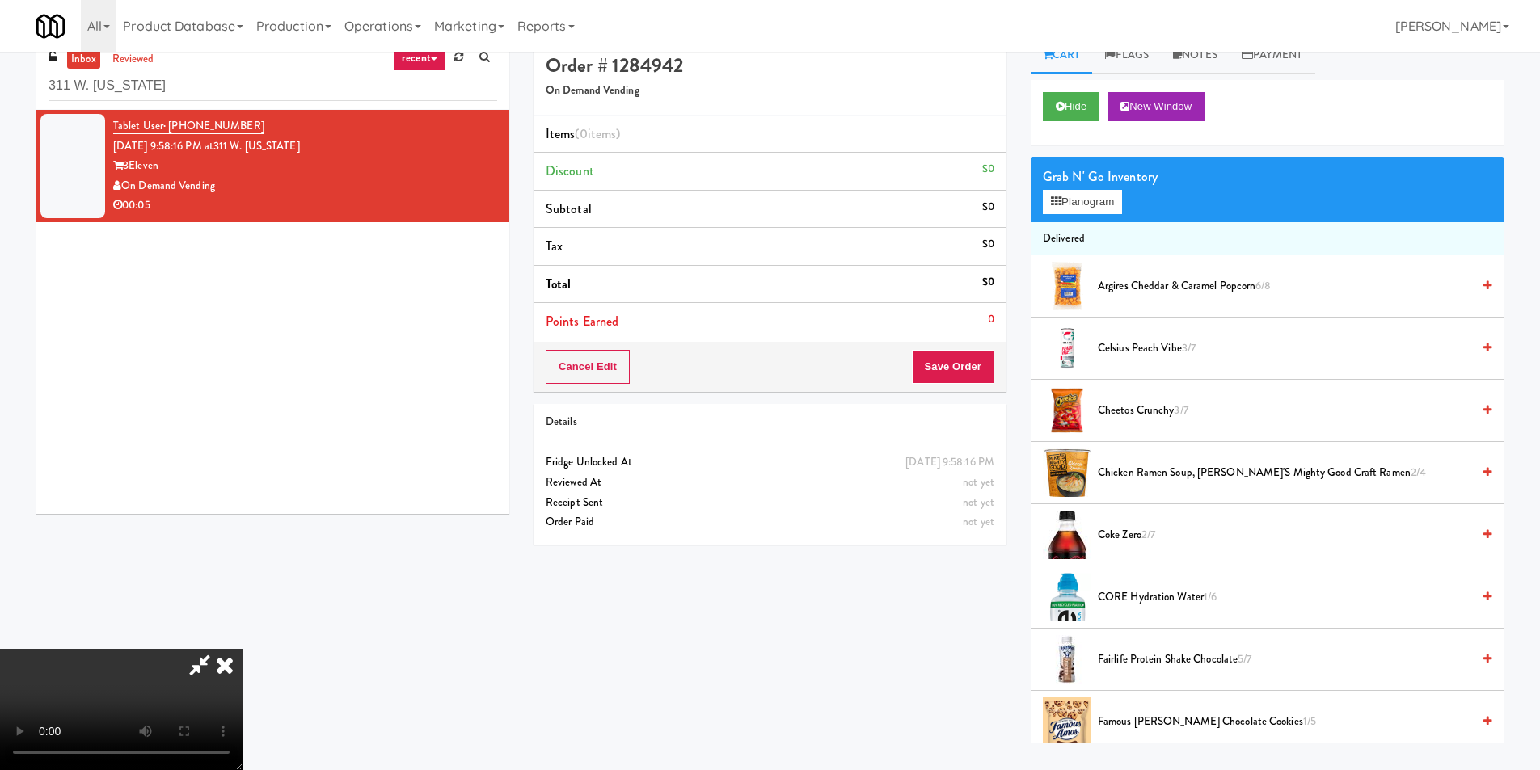
scroll to position [52, 0]
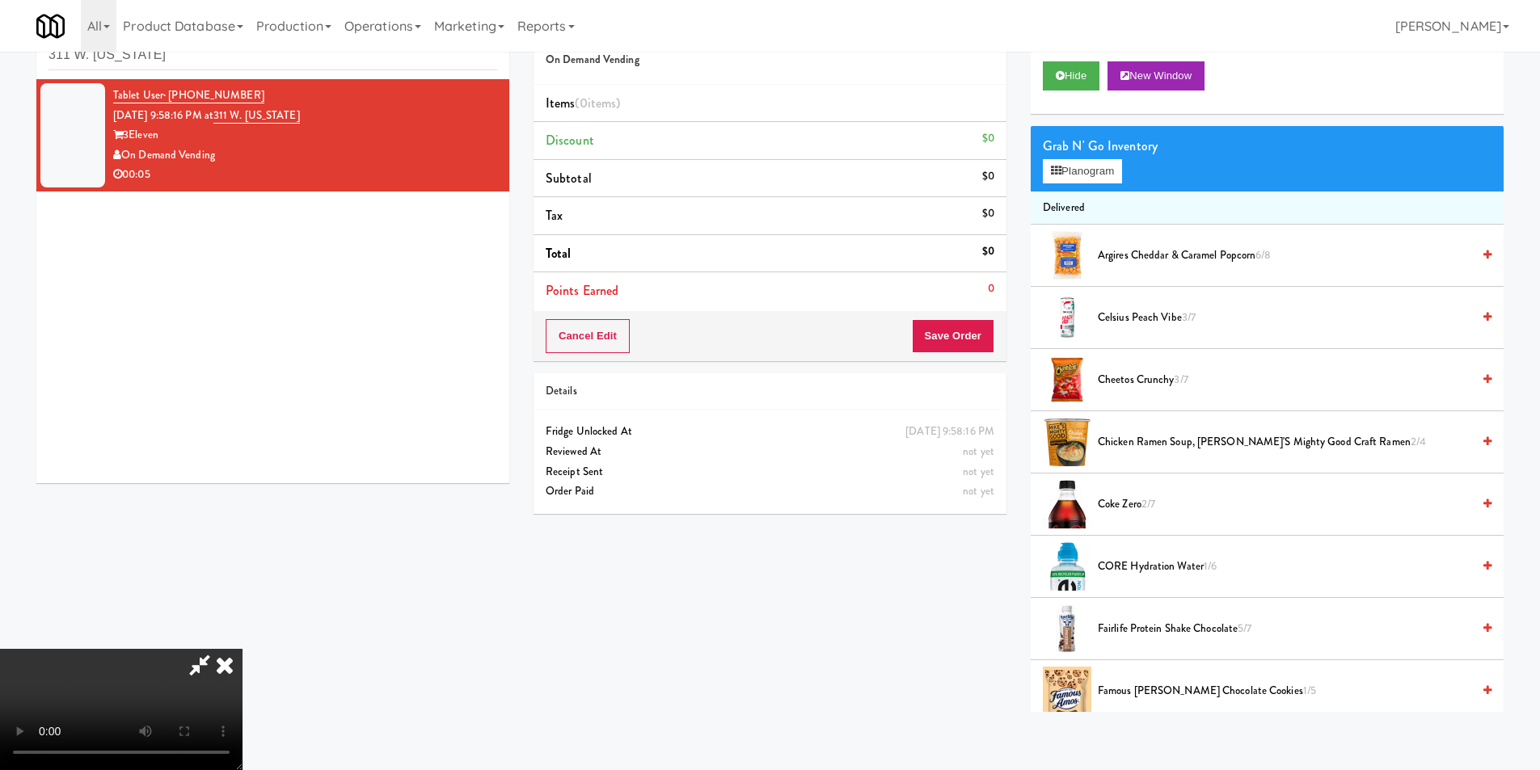
click at [243, 649] on video at bounding box center [121, 709] width 243 height 121
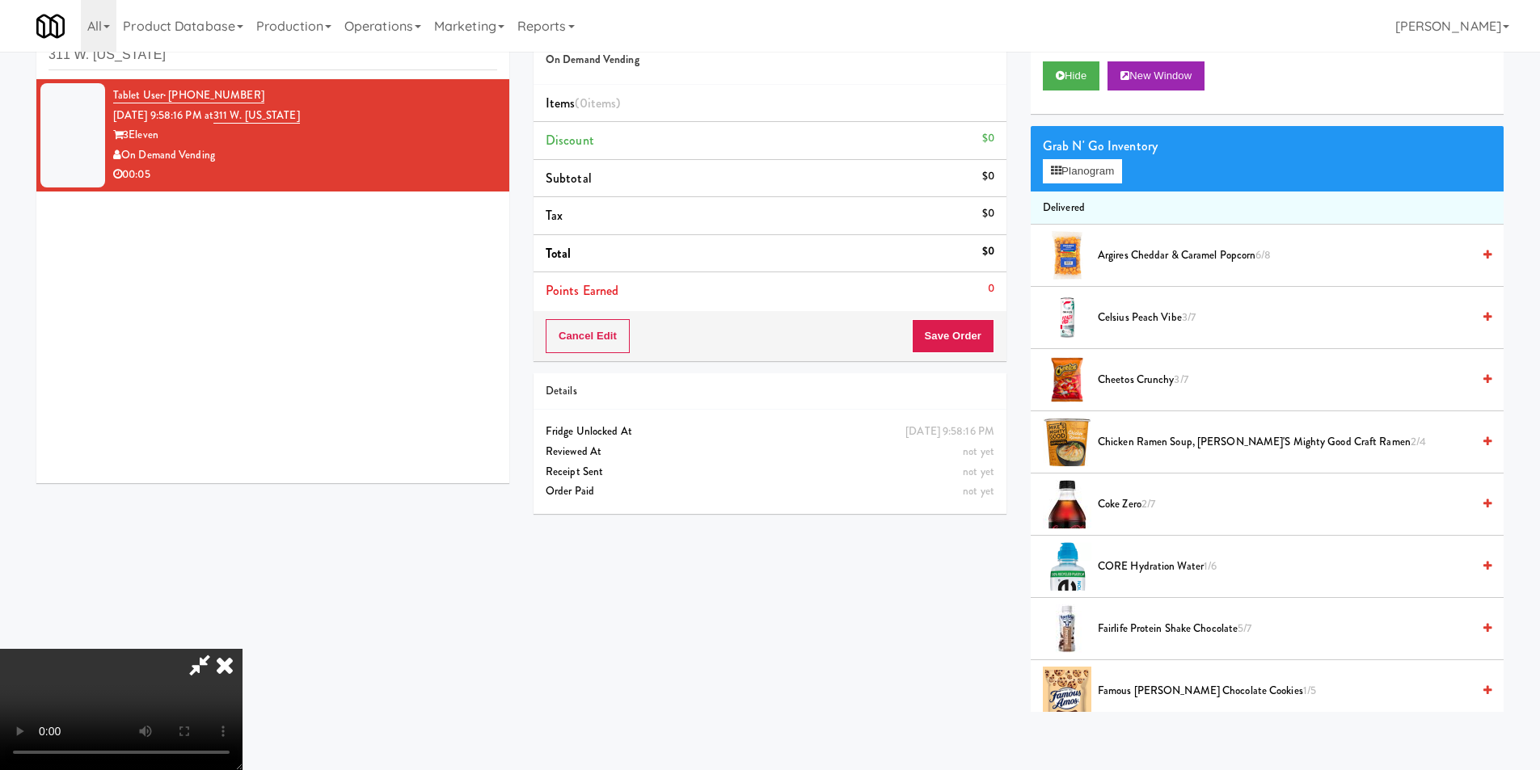
click at [243, 649] on video at bounding box center [121, 709] width 243 height 121
click at [1072, 168] on button "Planogram" at bounding box center [1082, 171] width 79 height 24
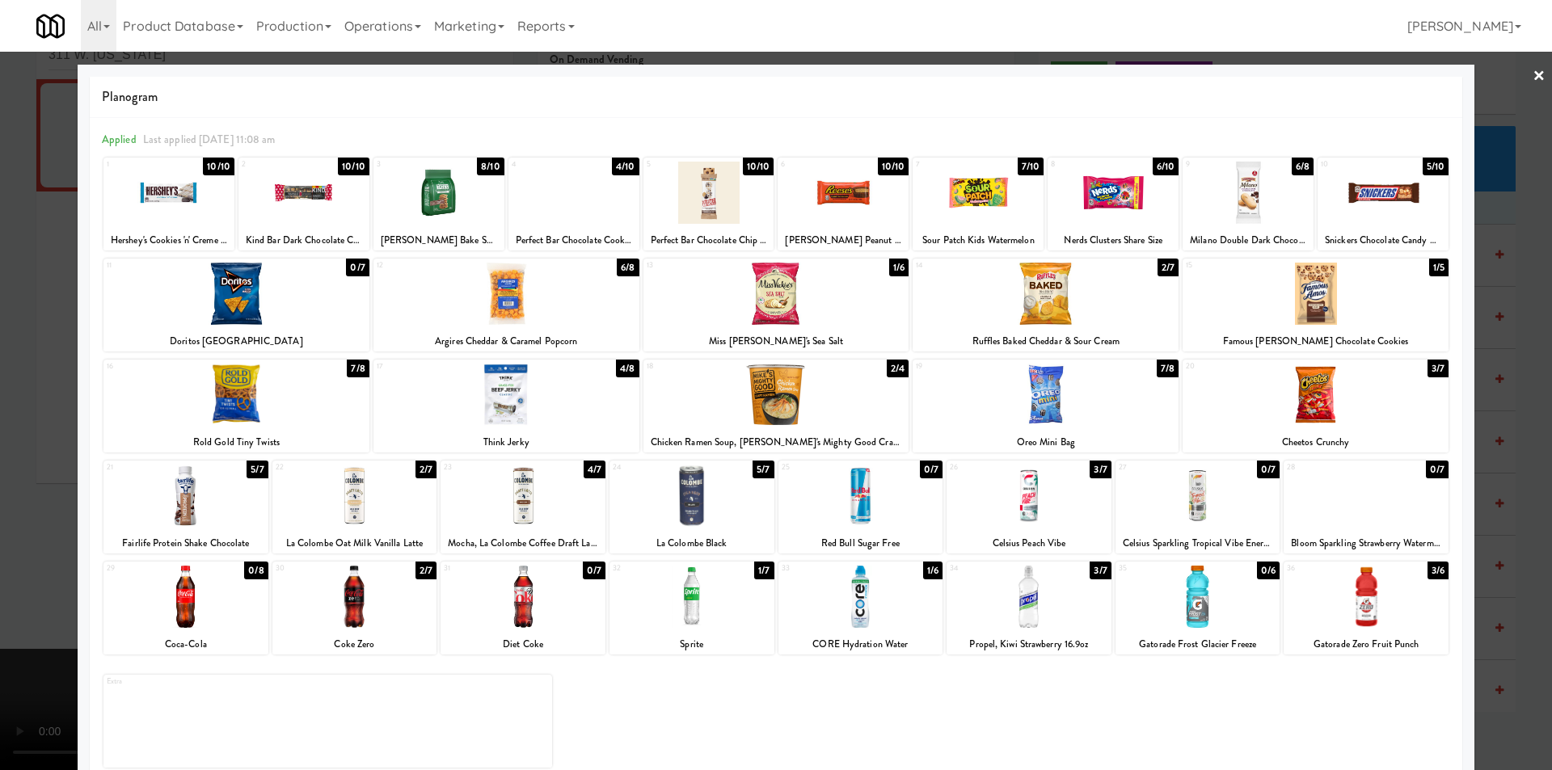
click at [1037, 509] on div at bounding box center [1029, 496] width 165 height 62
click at [1519, 445] on div at bounding box center [776, 385] width 1552 height 770
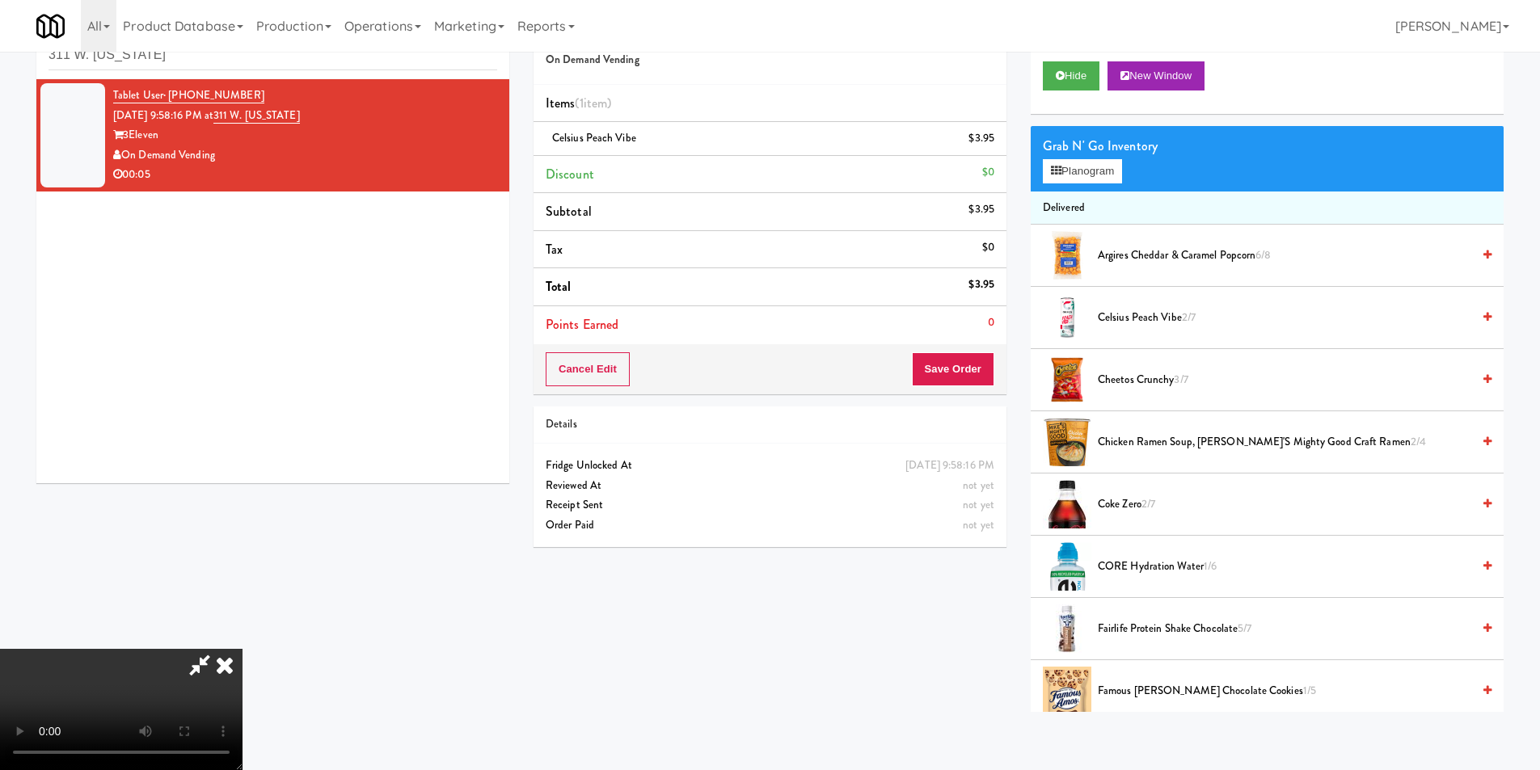
click at [243, 649] on video at bounding box center [121, 709] width 243 height 121
click at [243, 753] on video at bounding box center [121, 709] width 243 height 121
click at [243, 752] on video at bounding box center [121, 709] width 243 height 121
click at [243, 649] on video at bounding box center [121, 709] width 243 height 121
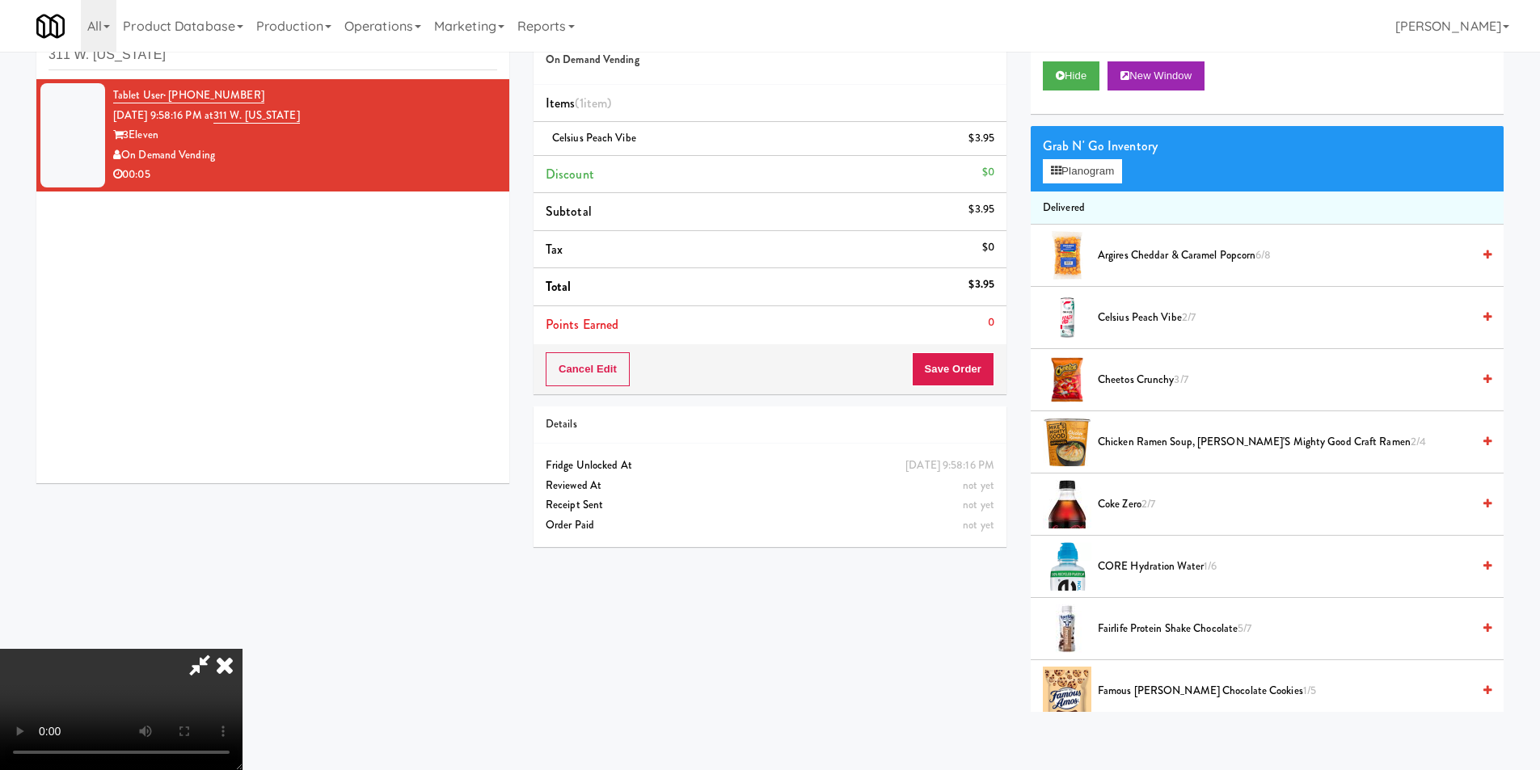
click at [243, 649] on video at bounding box center [121, 709] width 243 height 121
click at [946, 357] on button "Save Order" at bounding box center [953, 369] width 82 height 34
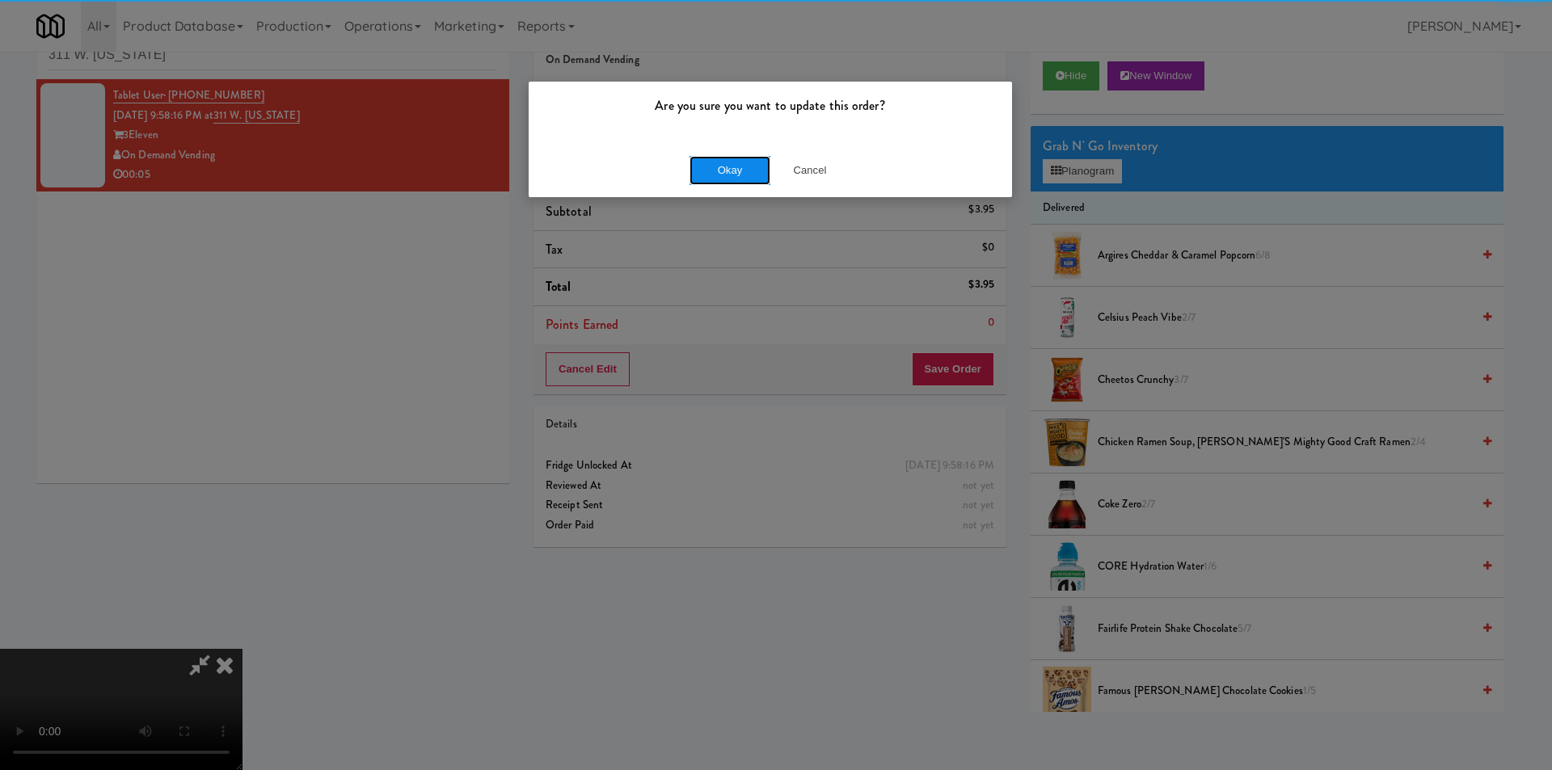
click at [716, 171] on button "Okay" at bounding box center [730, 170] width 81 height 29
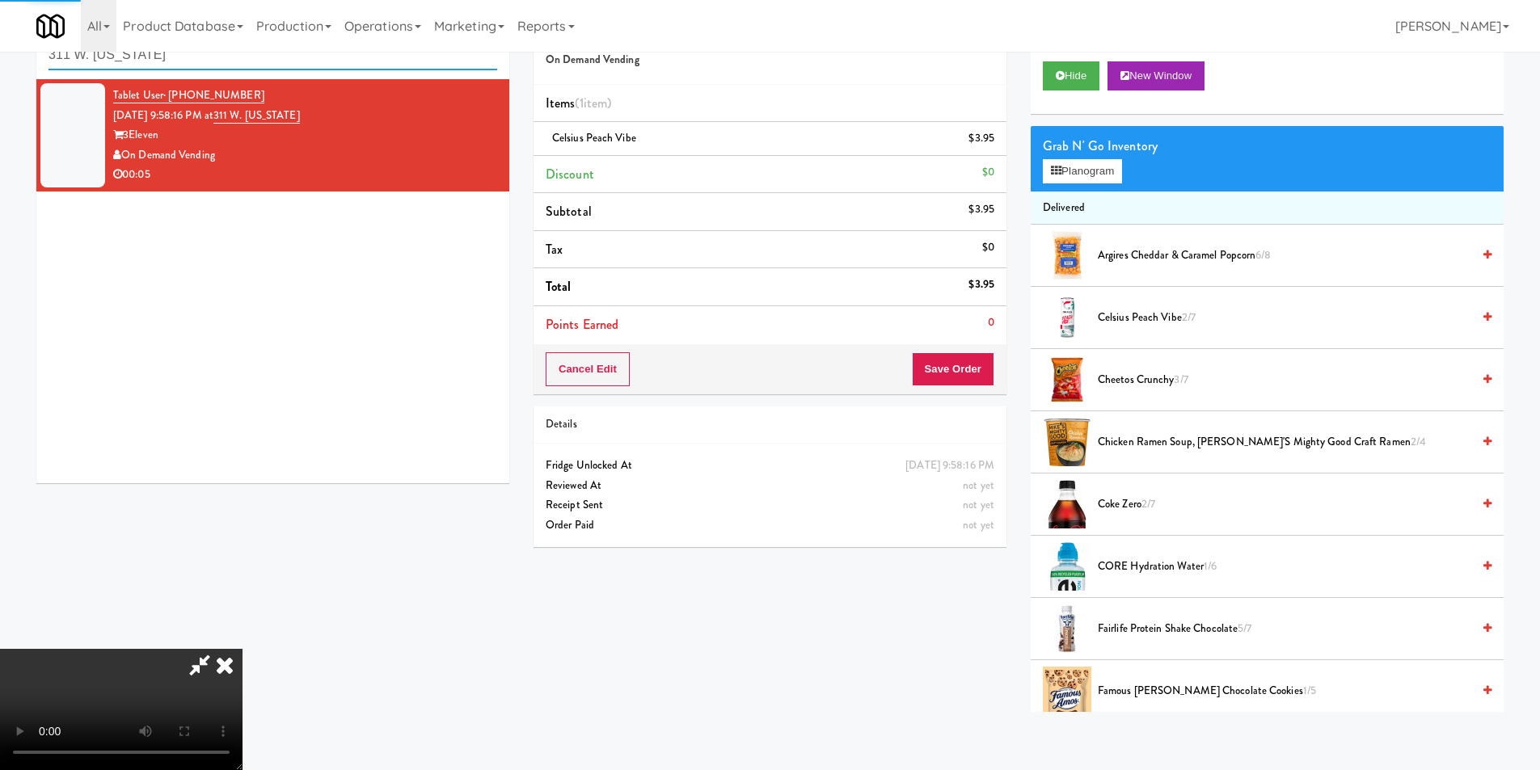
click at [336, 63] on input "311 W. Illinois" at bounding box center [273, 55] width 449 height 30
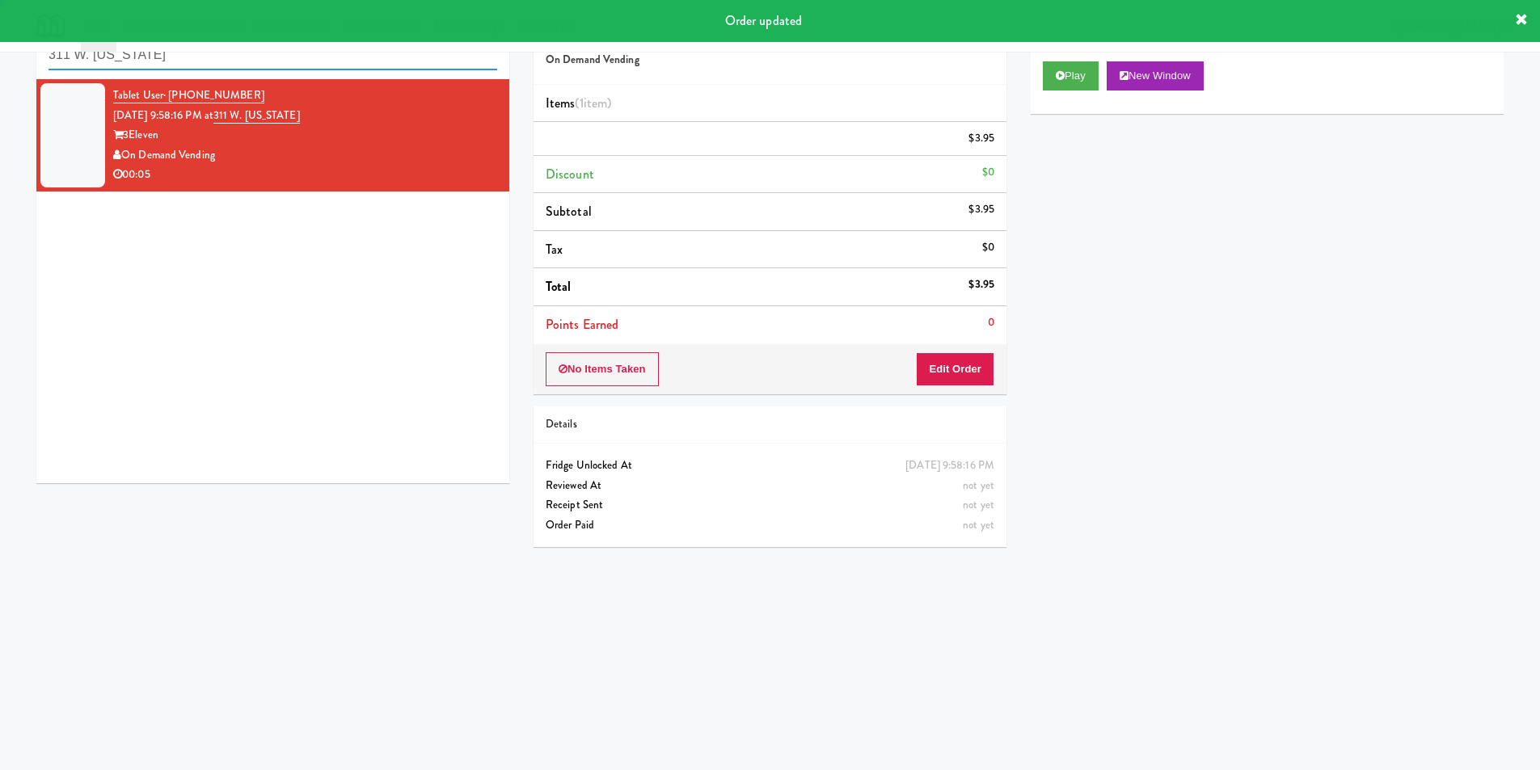
click at [336, 63] on input "311 W. Illinois" at bounding box center [273, 55] width 449 height 30
paste input "Riverwalk at Cameron Harbor Cabinet"
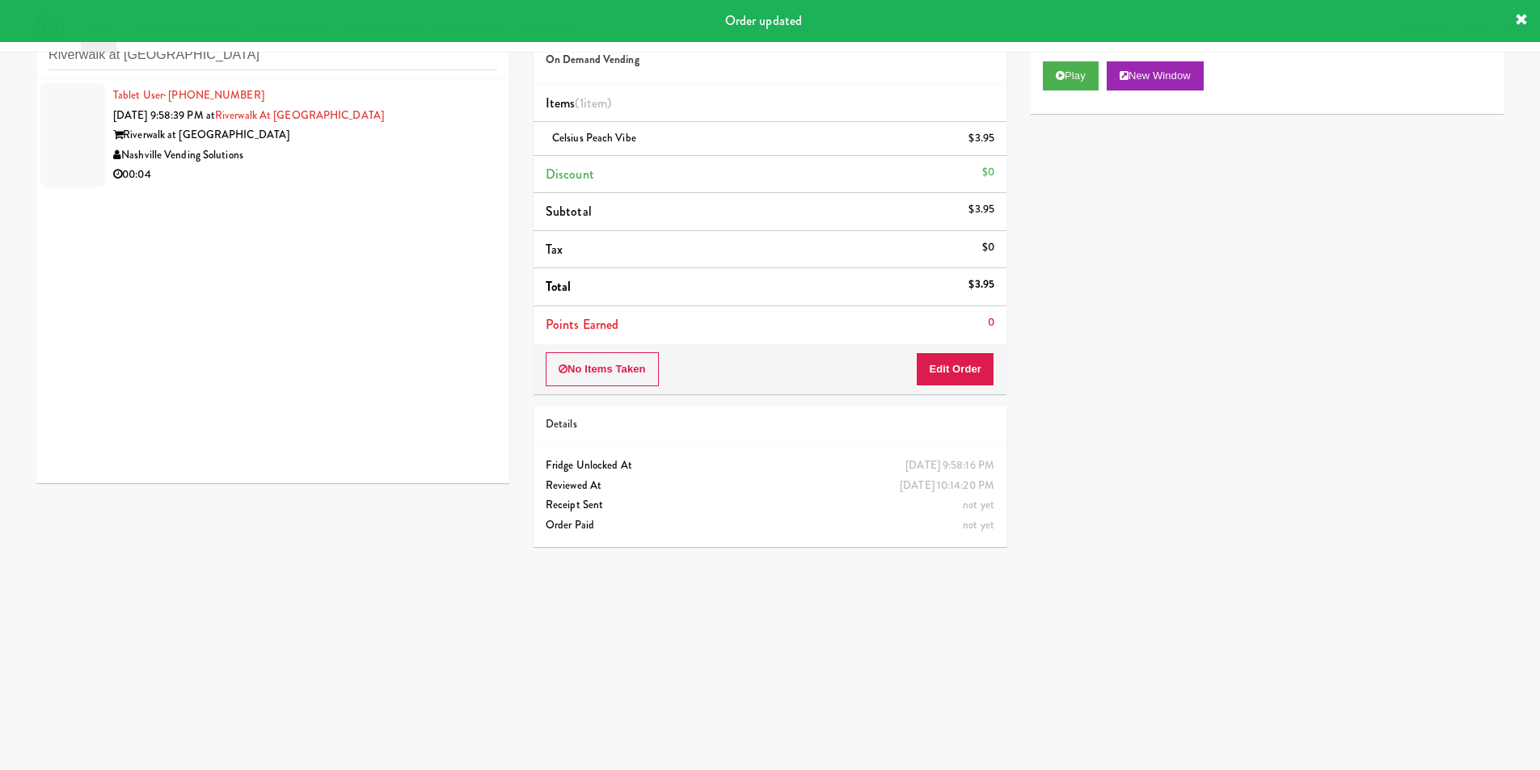
click at [431, 165] on div "00:04" at bounding box center [305, 175] width 384 height 20
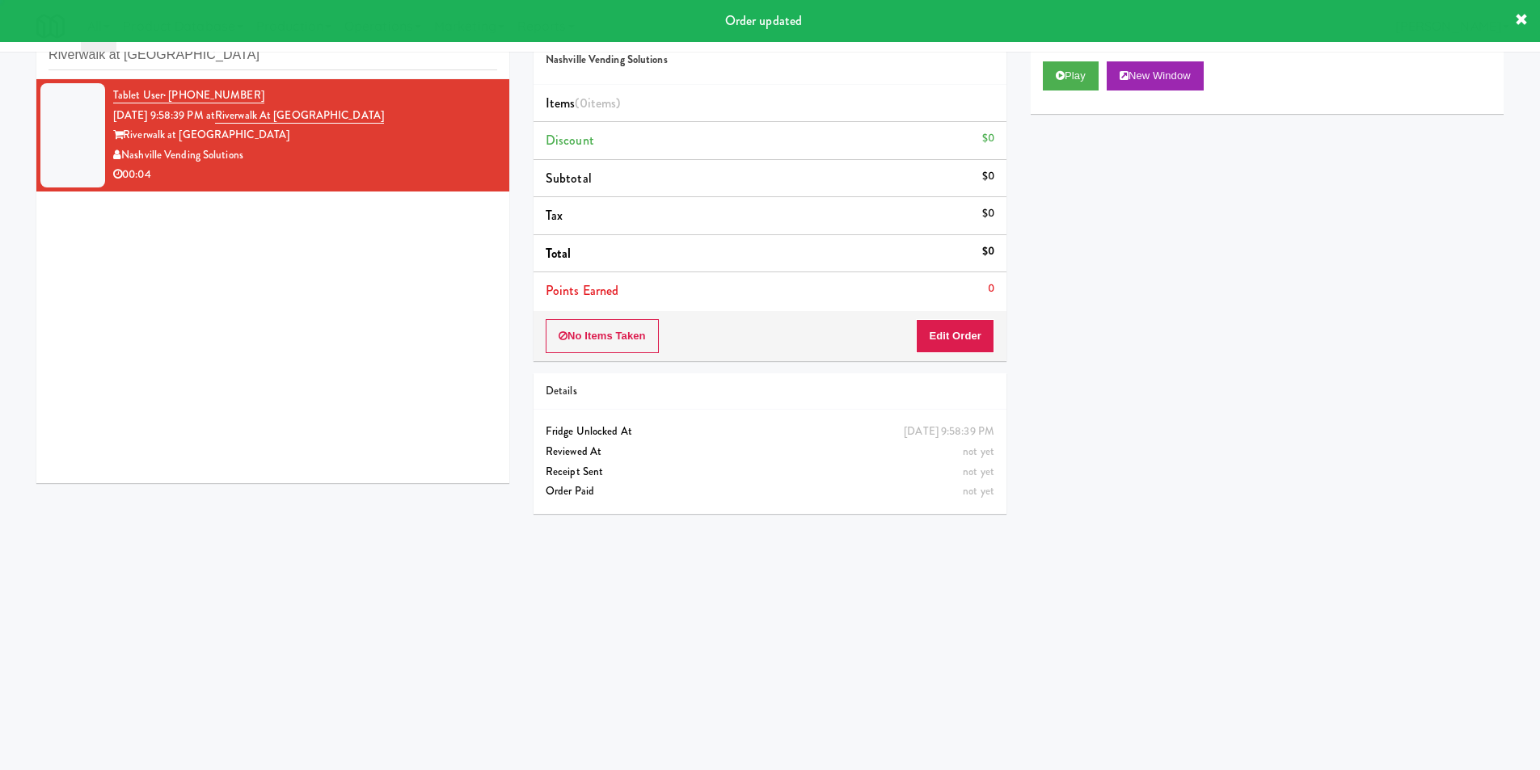
click at [1047, 97] on div "Play New Window" at bounding box center [1267, 81] width 473 height 65
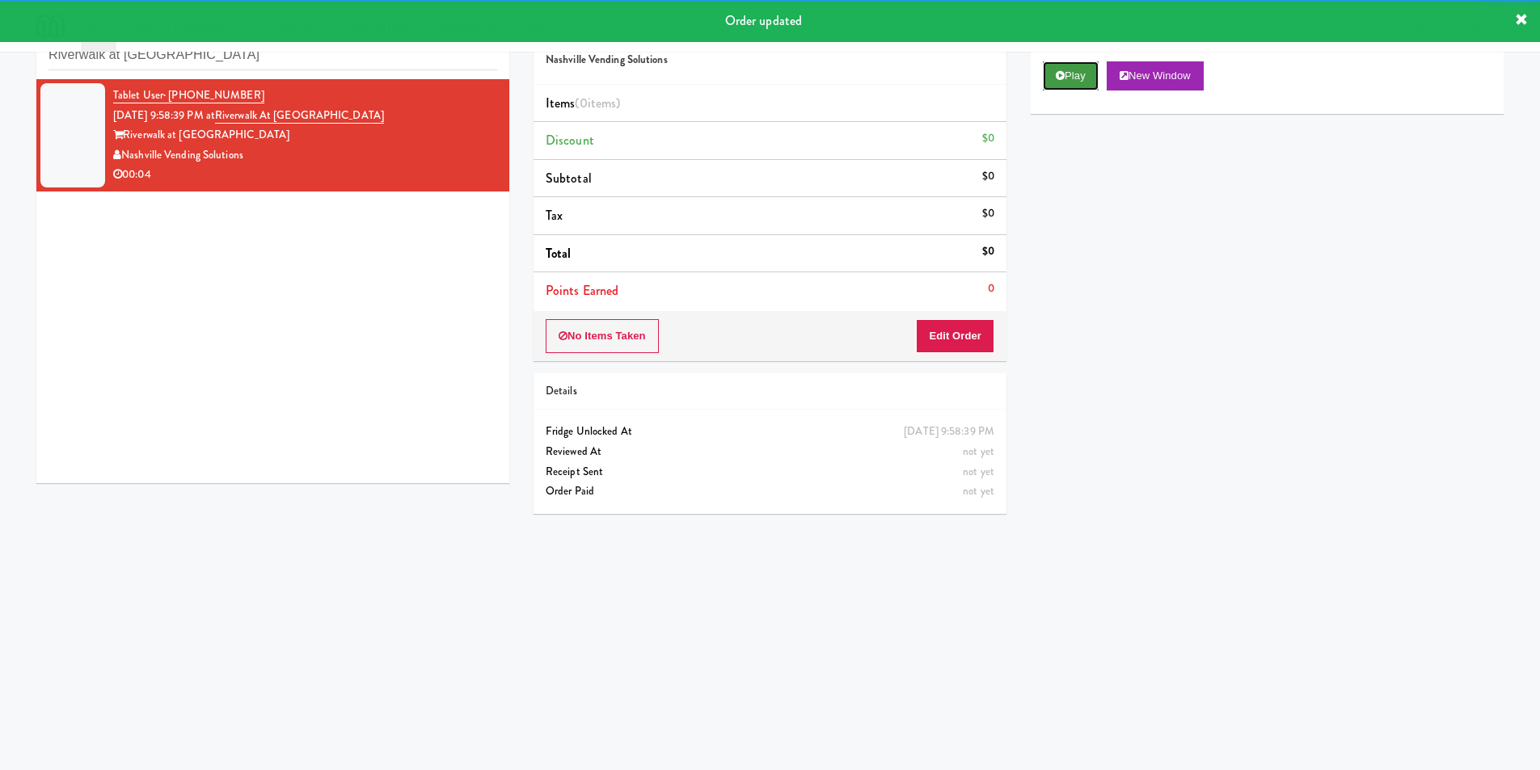
click at [1057, 78] on button "Play" at bounding box center [1071, 75] width 56 height 29
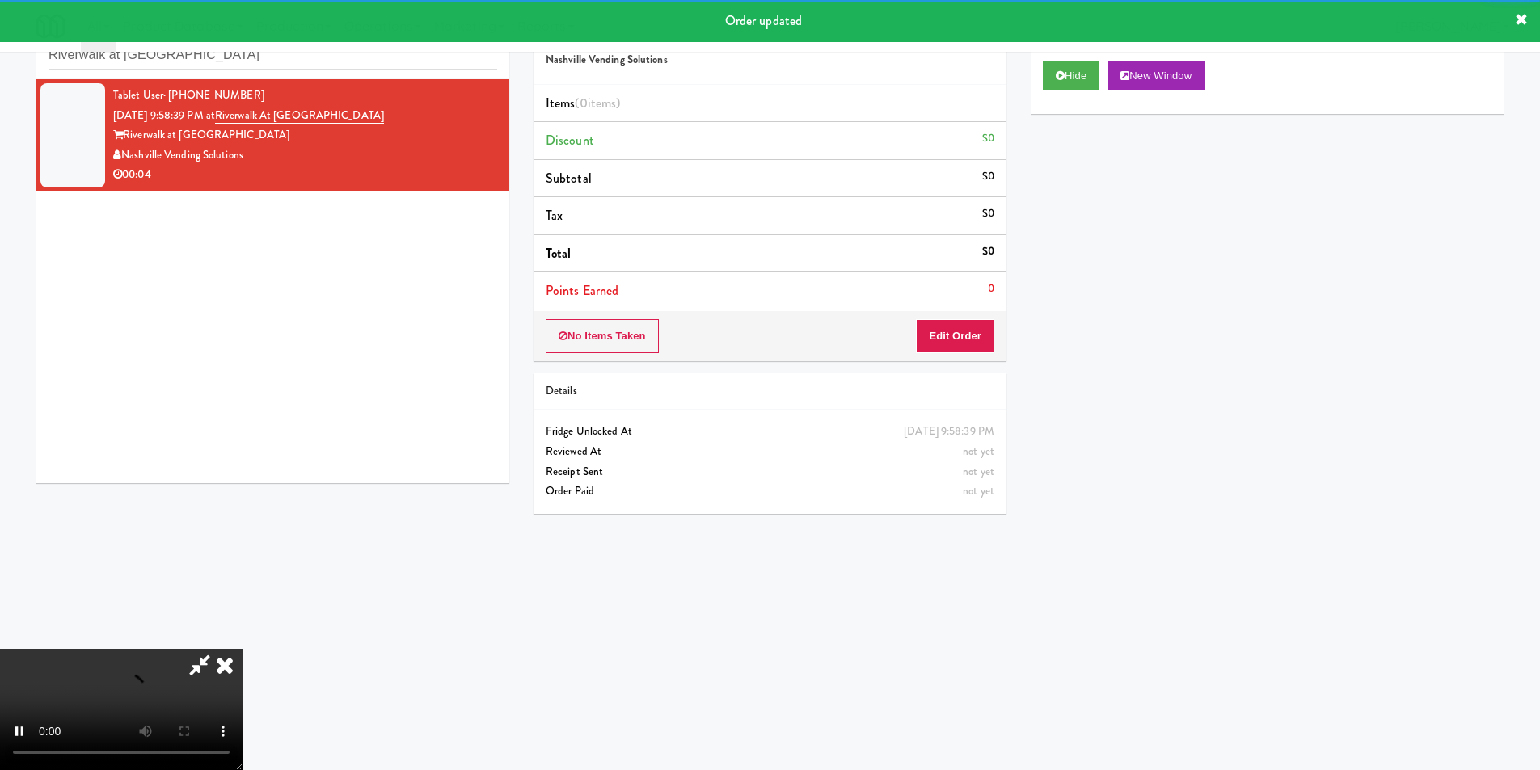
click at [952, 299] on li "Points Earned 0" at bounding box center [770, 290] width 473 height 37
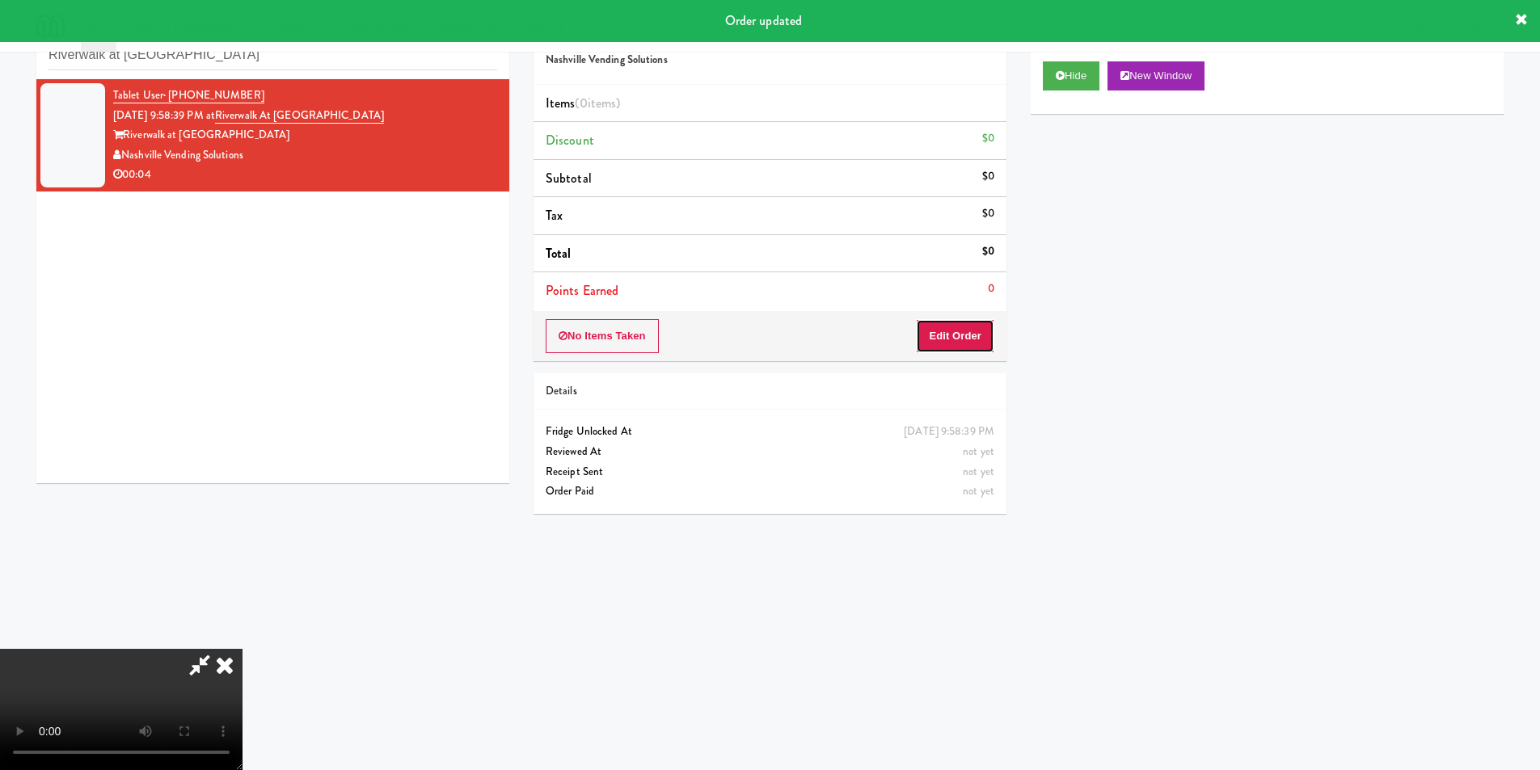
click at [946, 328] on button "Edit Order" at bounding box center [955, 336] width 78 height 34
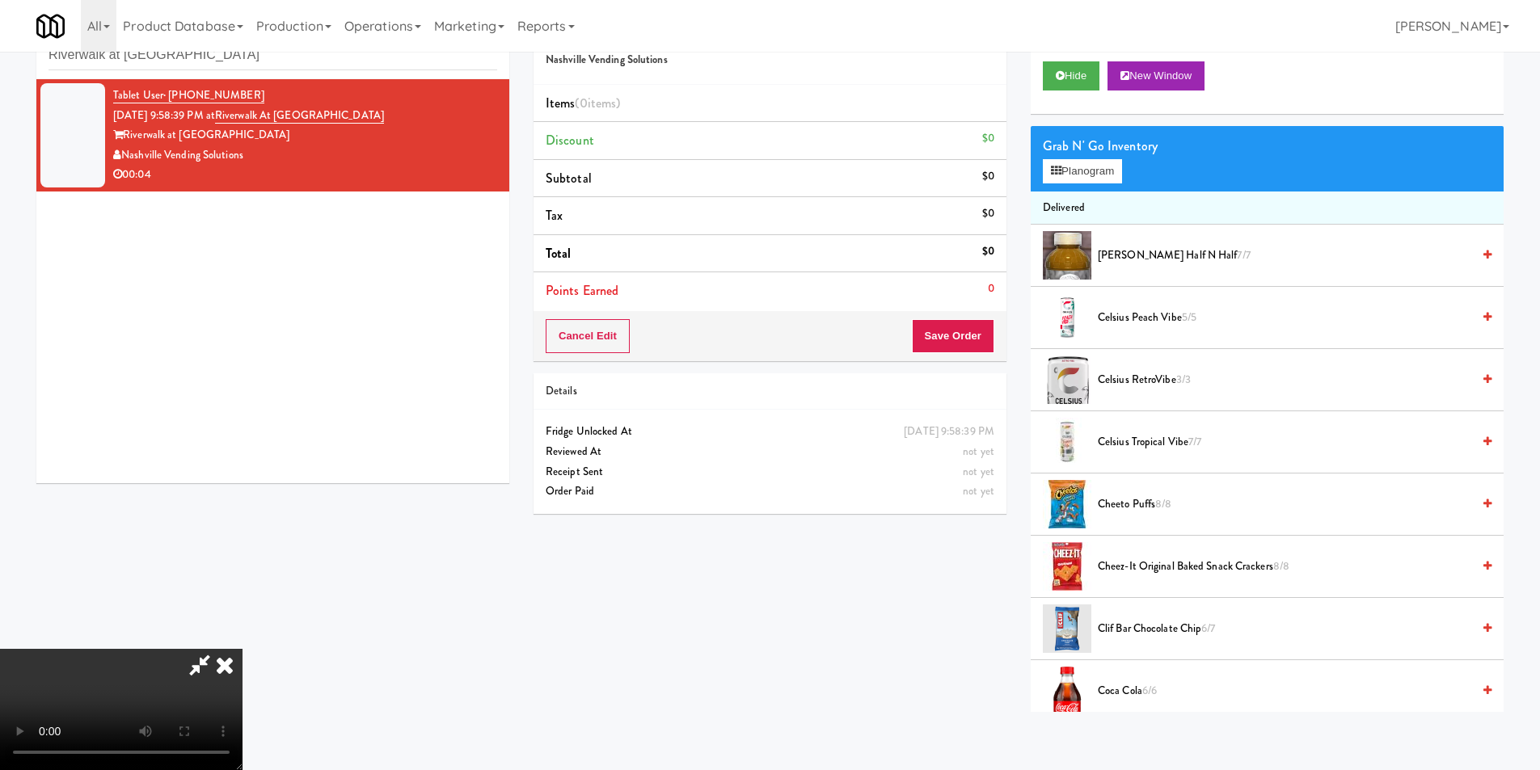
scroll to position [162, 0]
click at [243, 649] on video at bounding box center [121, 709] width 243 height 121
click at [1065, 165] on button "Planogram" at bounding box center [1082, 171] width 79 height 24
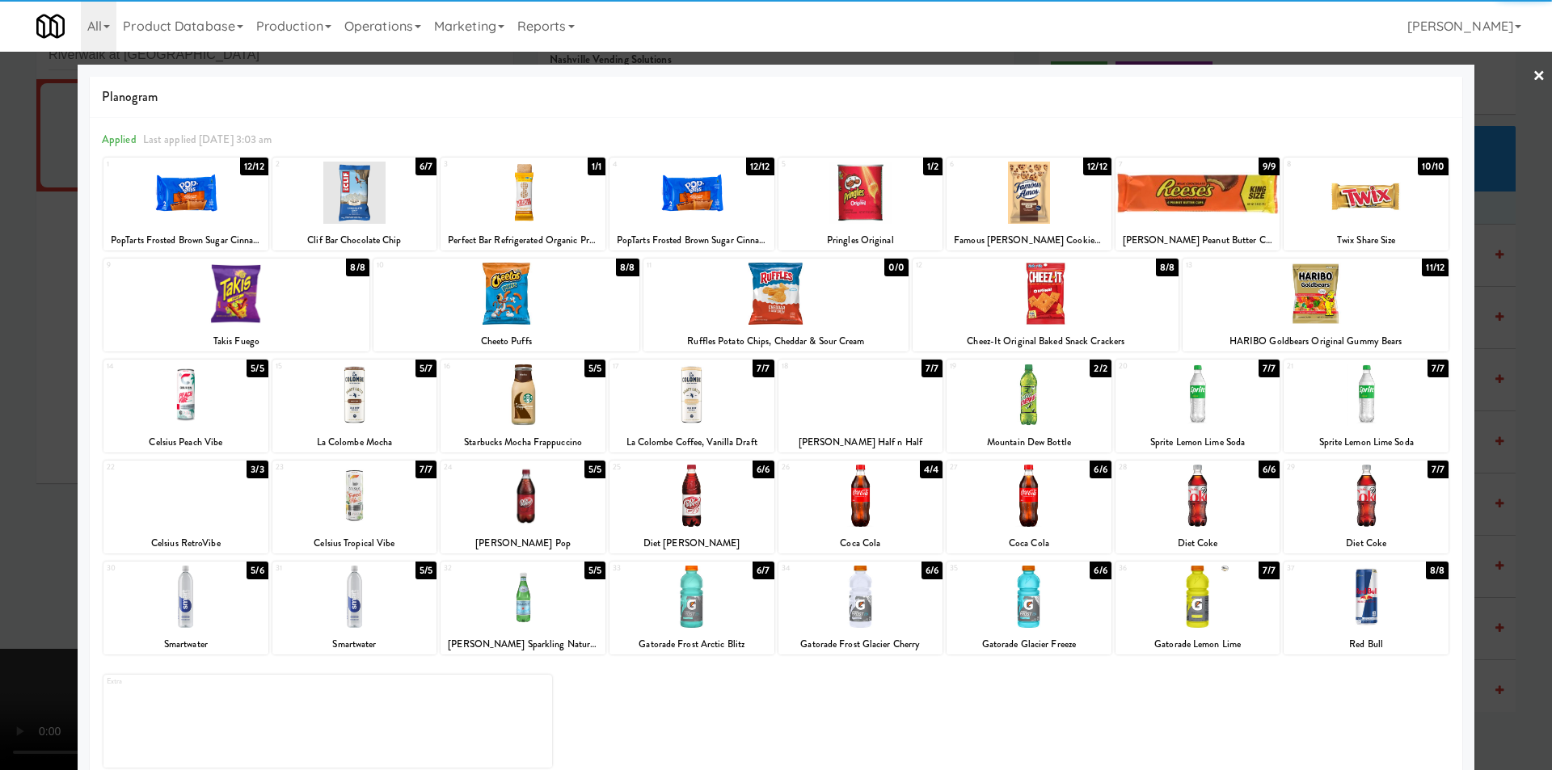
click at [864, 597] on div at bounding box center [861, 597] width 165 height 62
click at [1493, 438] on div at bounding box center [776, 385] width 1552 height 770
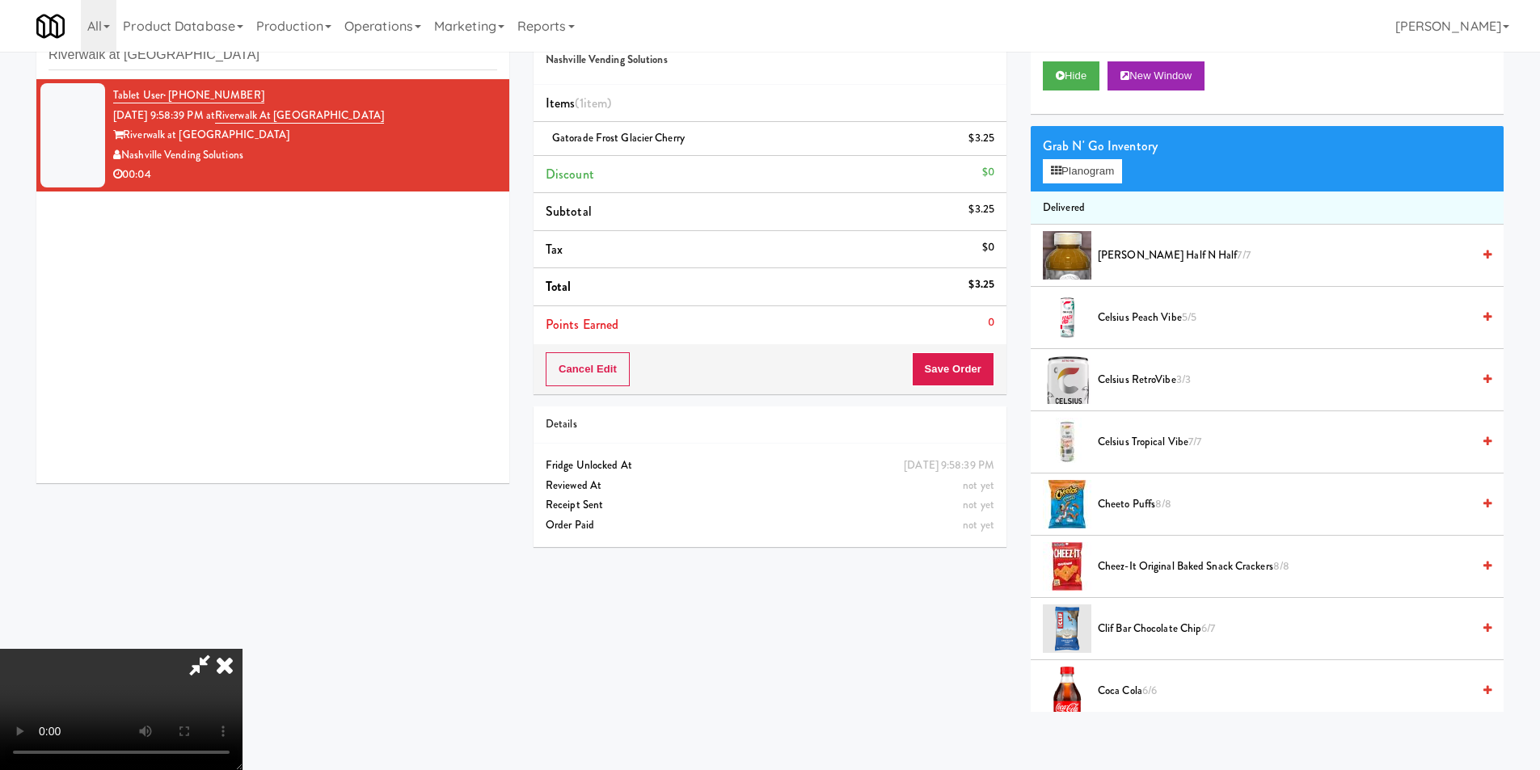
click at [243, 649] on video at bounding box center [121, 709] width 243 height 121
click at [938, 369] on button "Save Order" at bounding box center [953, 369] width 82 height 34
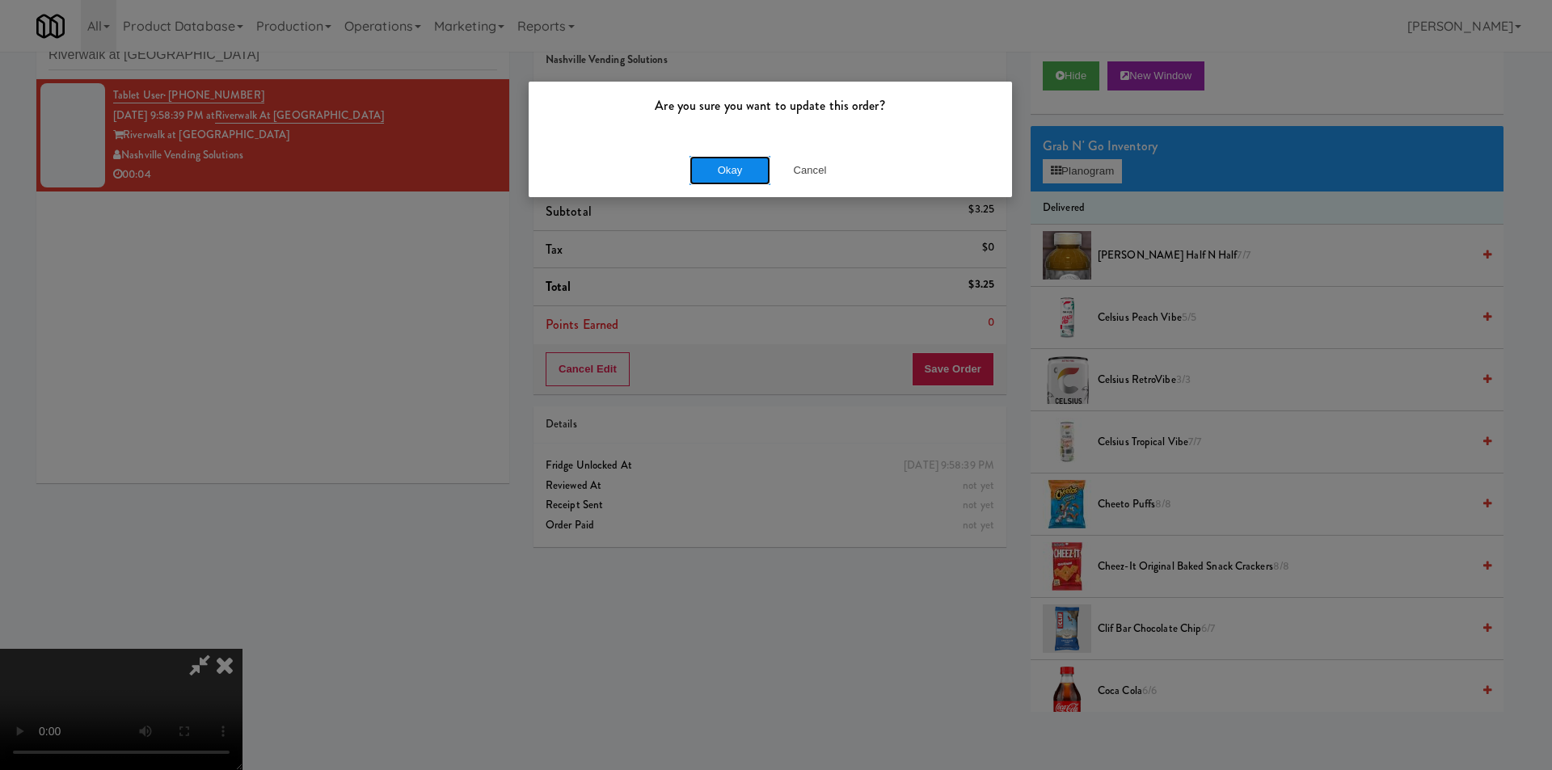
click at [728, 171] on button "Okay" at bounding box center [730, 170] width 81 height 29
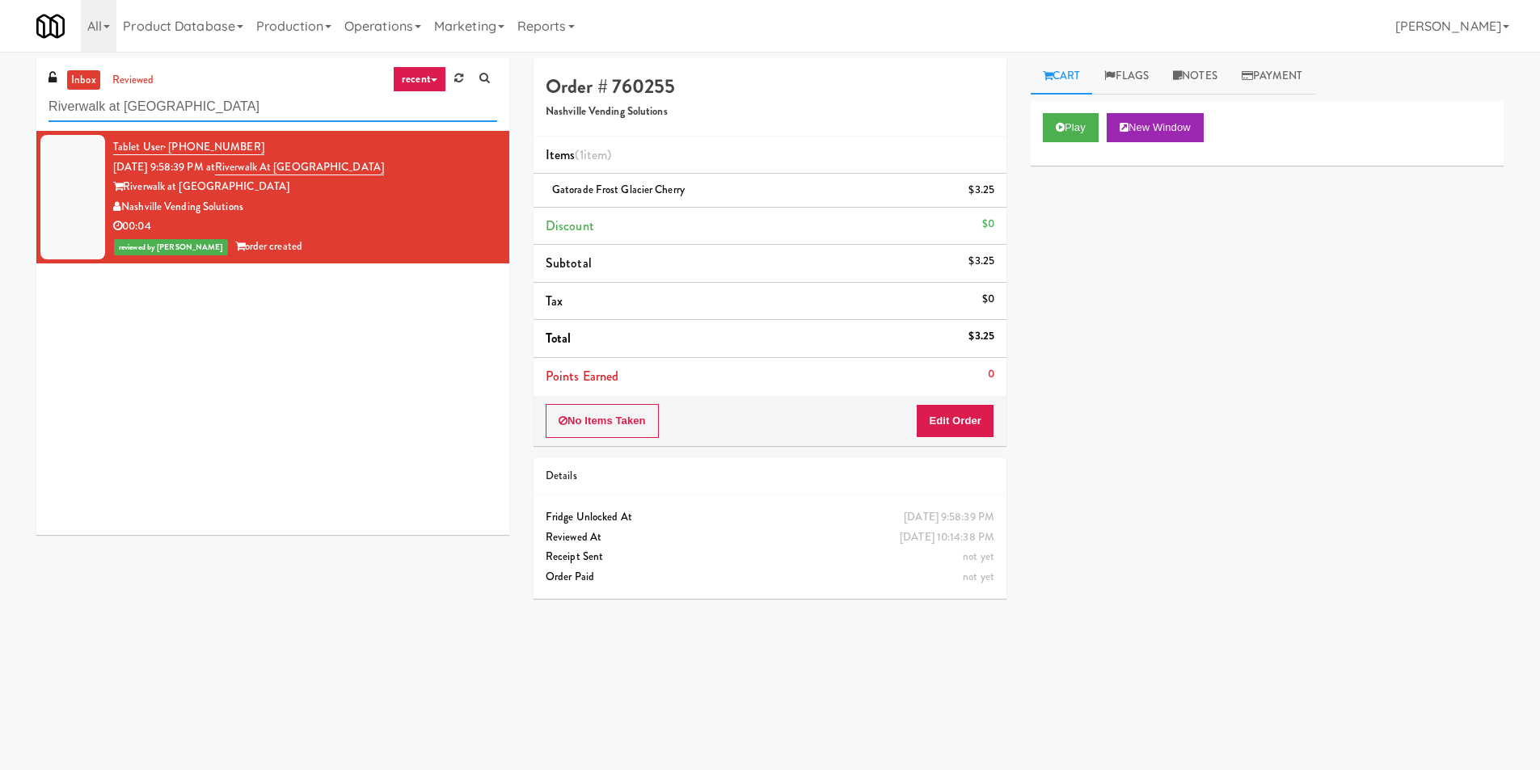
click at [390, 120] on input "Riverwalk at Cameron Harbor Cabinet" at bounding box center [273, 107] width 449 height 30
paste input "gby - Cooler - Lef"
click at [390, 120] on input "Riverwalk at Cameron Harbor Cabinet" at bounding box center [273, 107] width 449 height 30
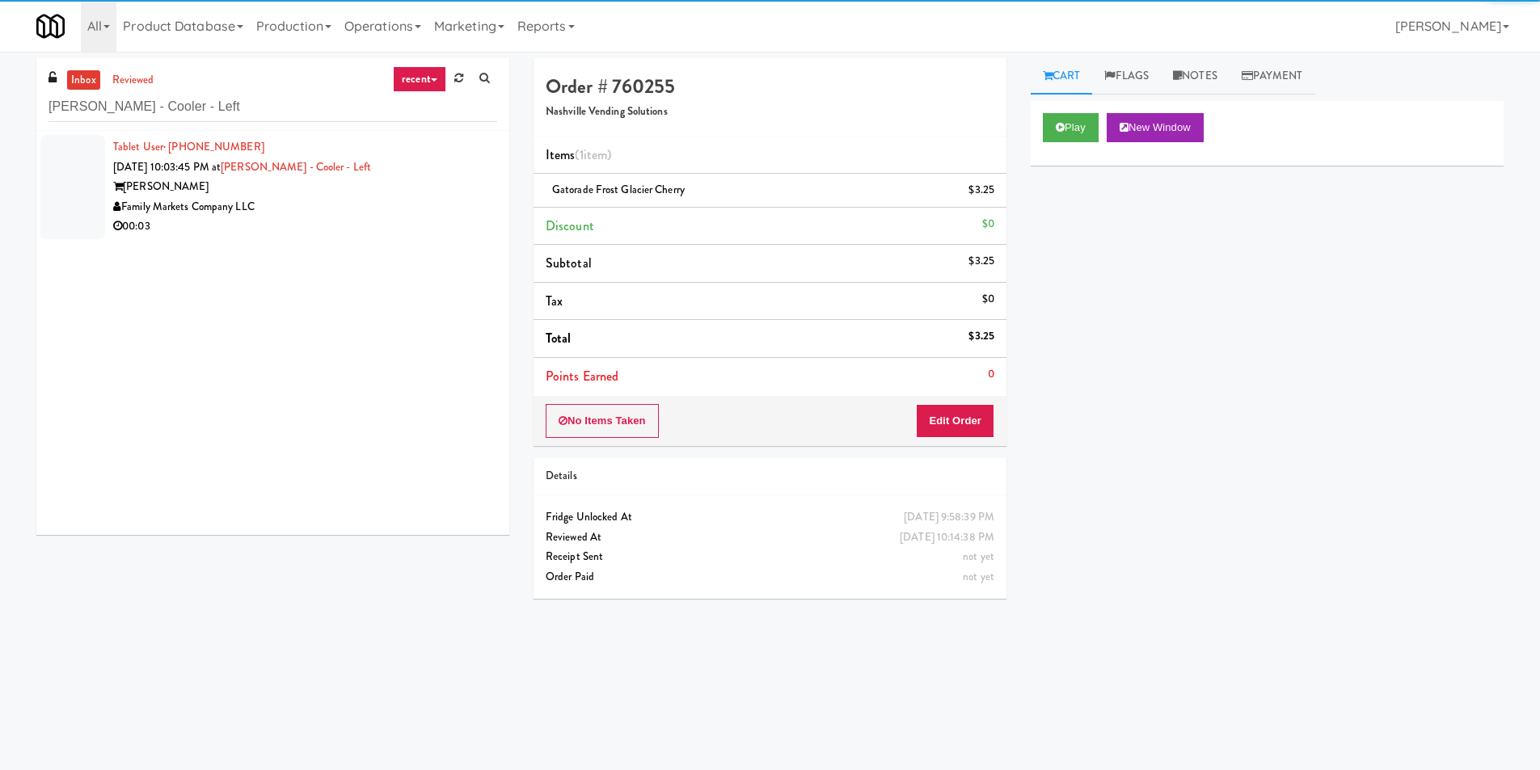
click at [432, 204] on div "Family Markets Company LLC" at bounding box center [305, 207] width 384 height 20
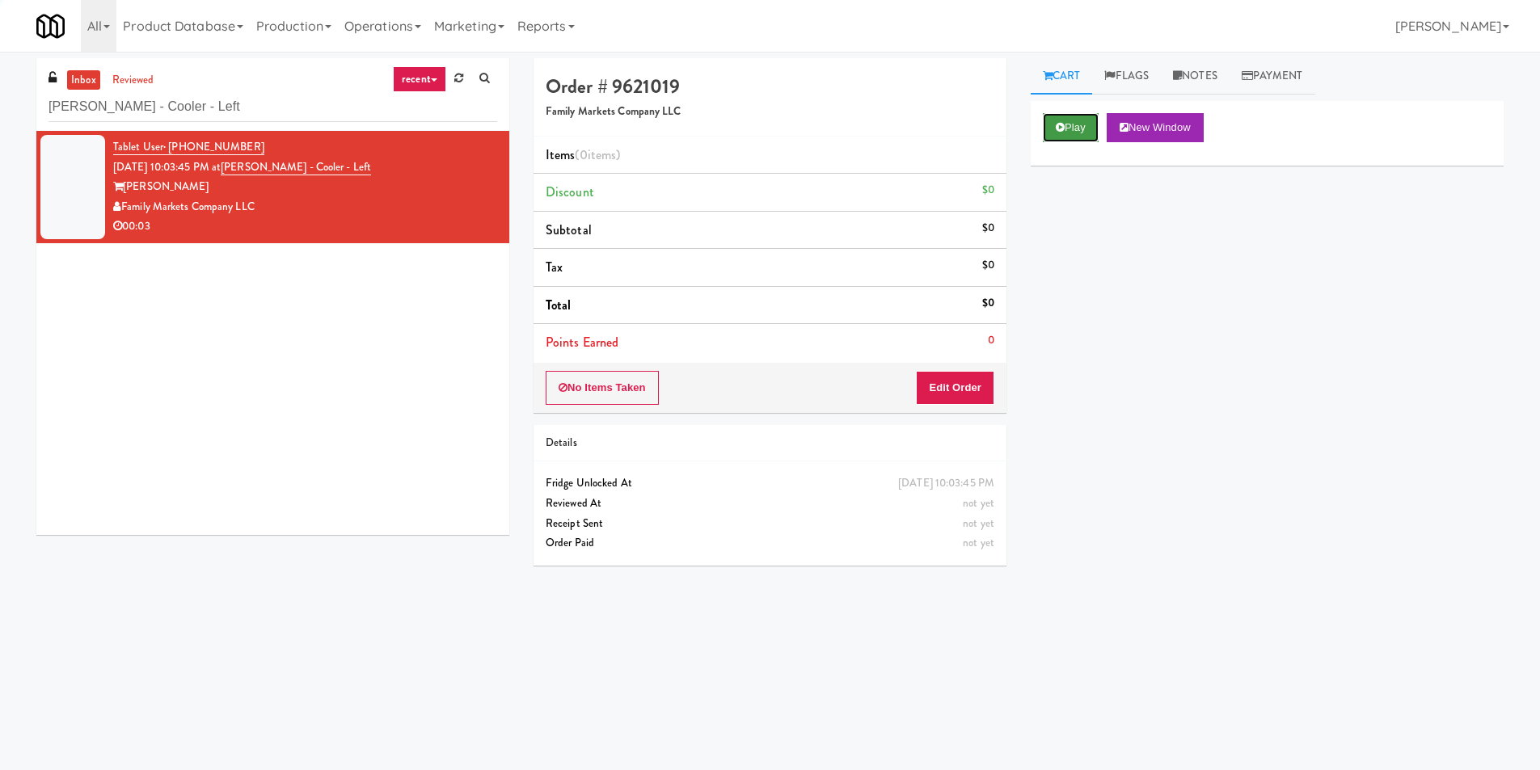
click at [1056, 129] on icon at bounding box center [1060, 127] width 9 height 11
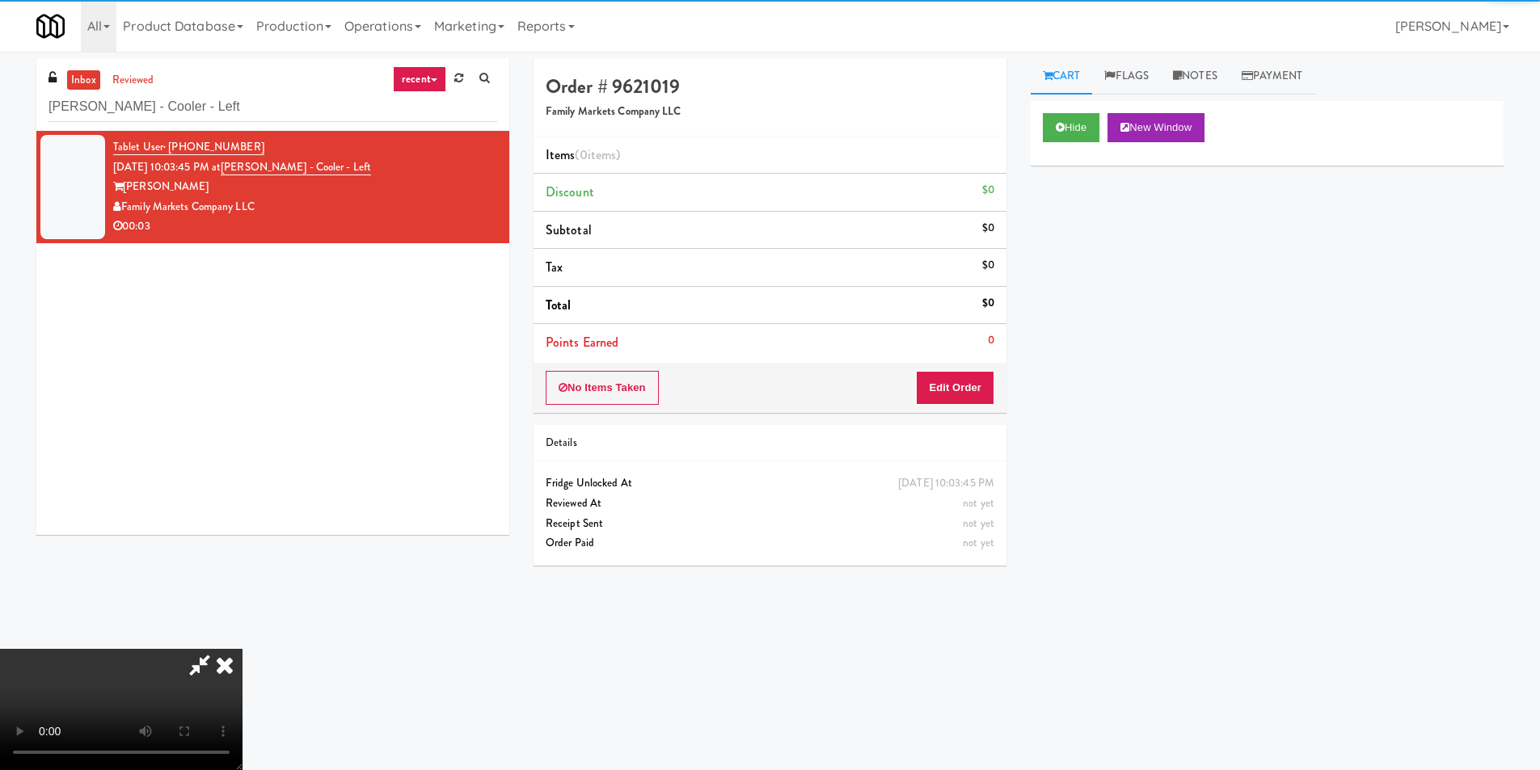
click at [915, 435] on div "Details" at bounding box center [770, 443] width 449 height 20
click at [927, 405] on div "No Items Taken Edit Order" at bounding box center [770, 388] width 473 height 50
click at [926, 381] on button "Edit Order" at bounding box center [955, 388] width 78 height 34
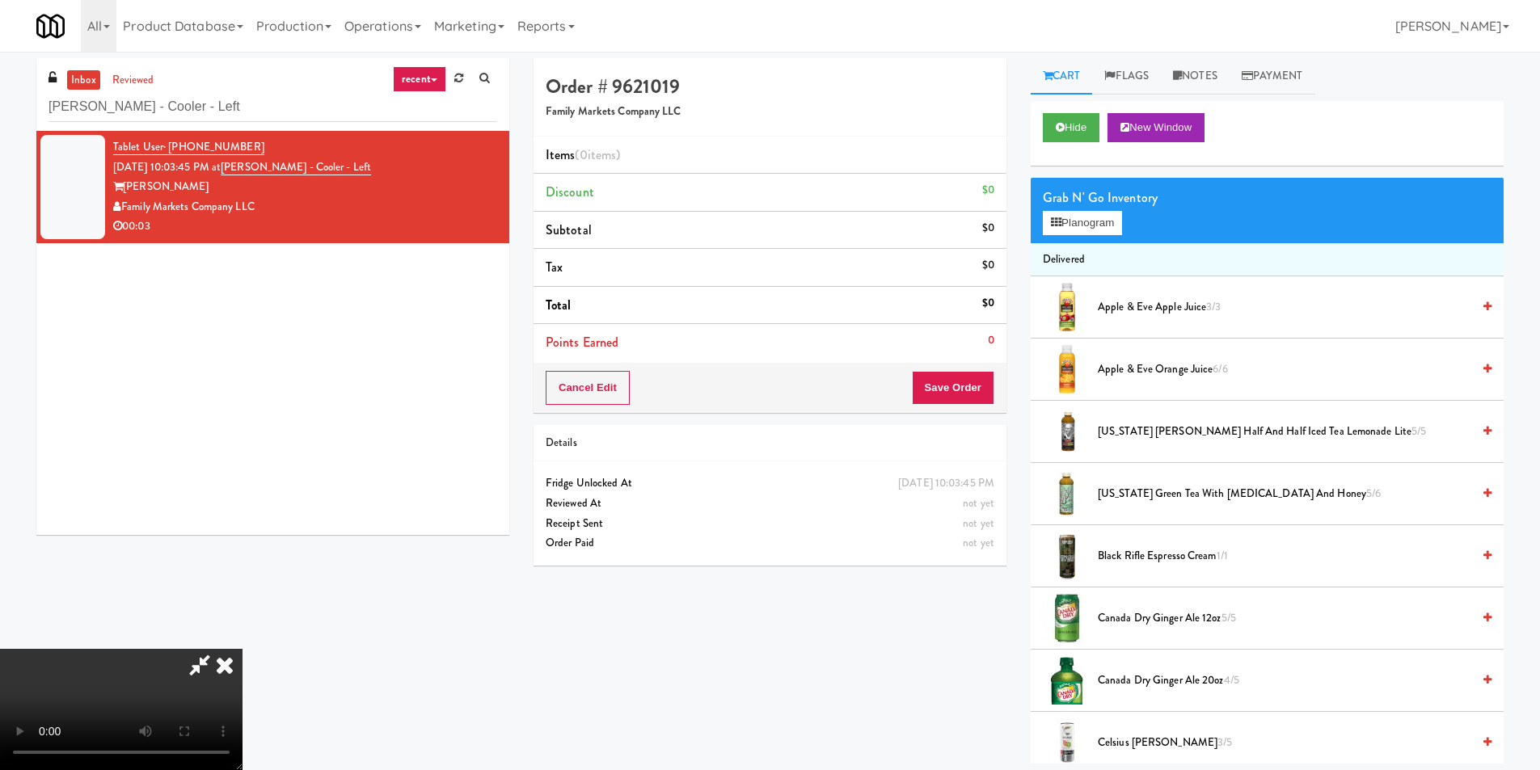
click at [243, 649] on video at bounding box center [121, 709] width 243 height 121
click at [1064, 230] on button "Planogram" at bounding box center [1082, 223] width 79 height 24
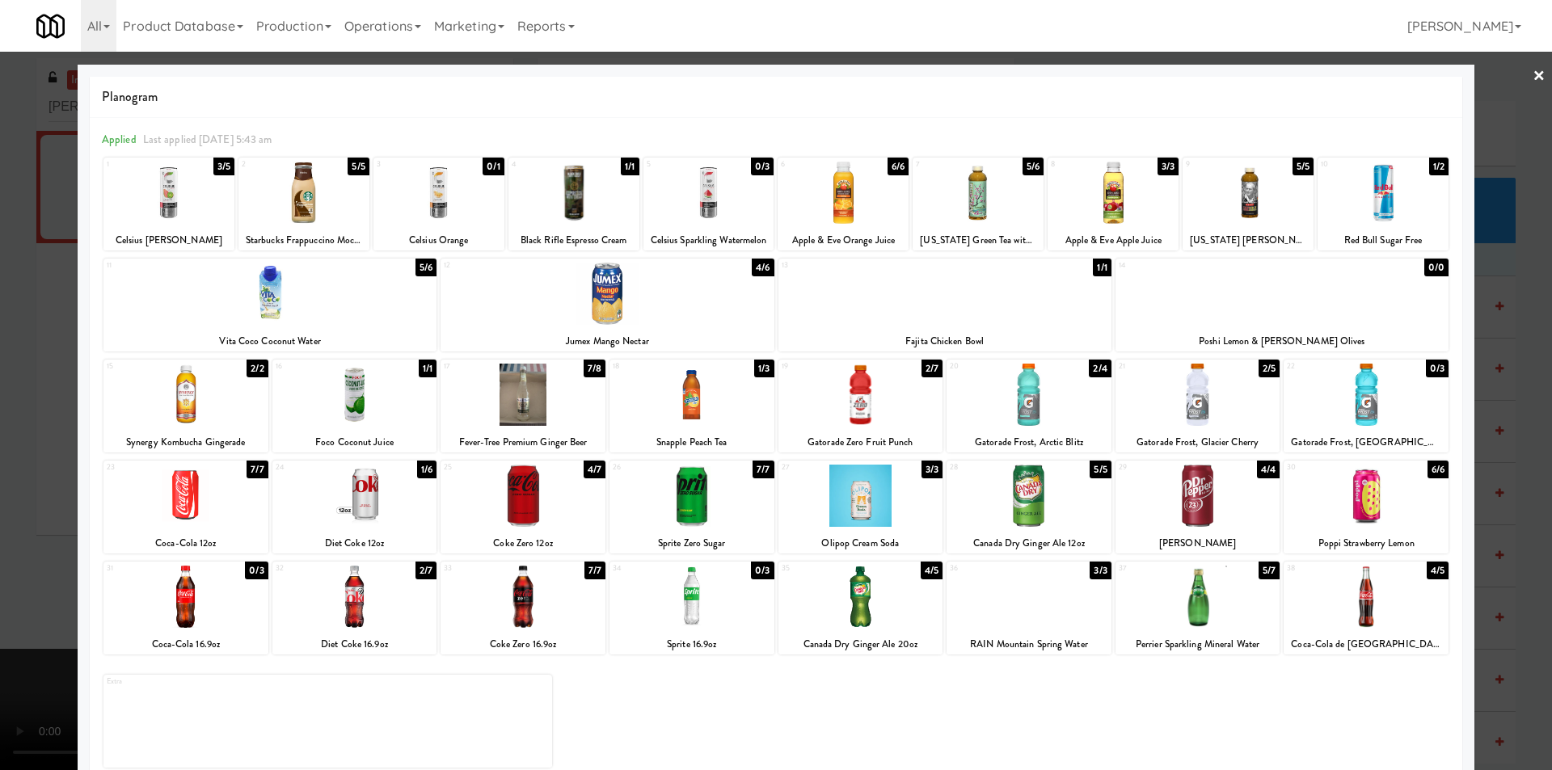
click at [1501, 482] on div at bounding box center [776, 385] width 1552 height 770
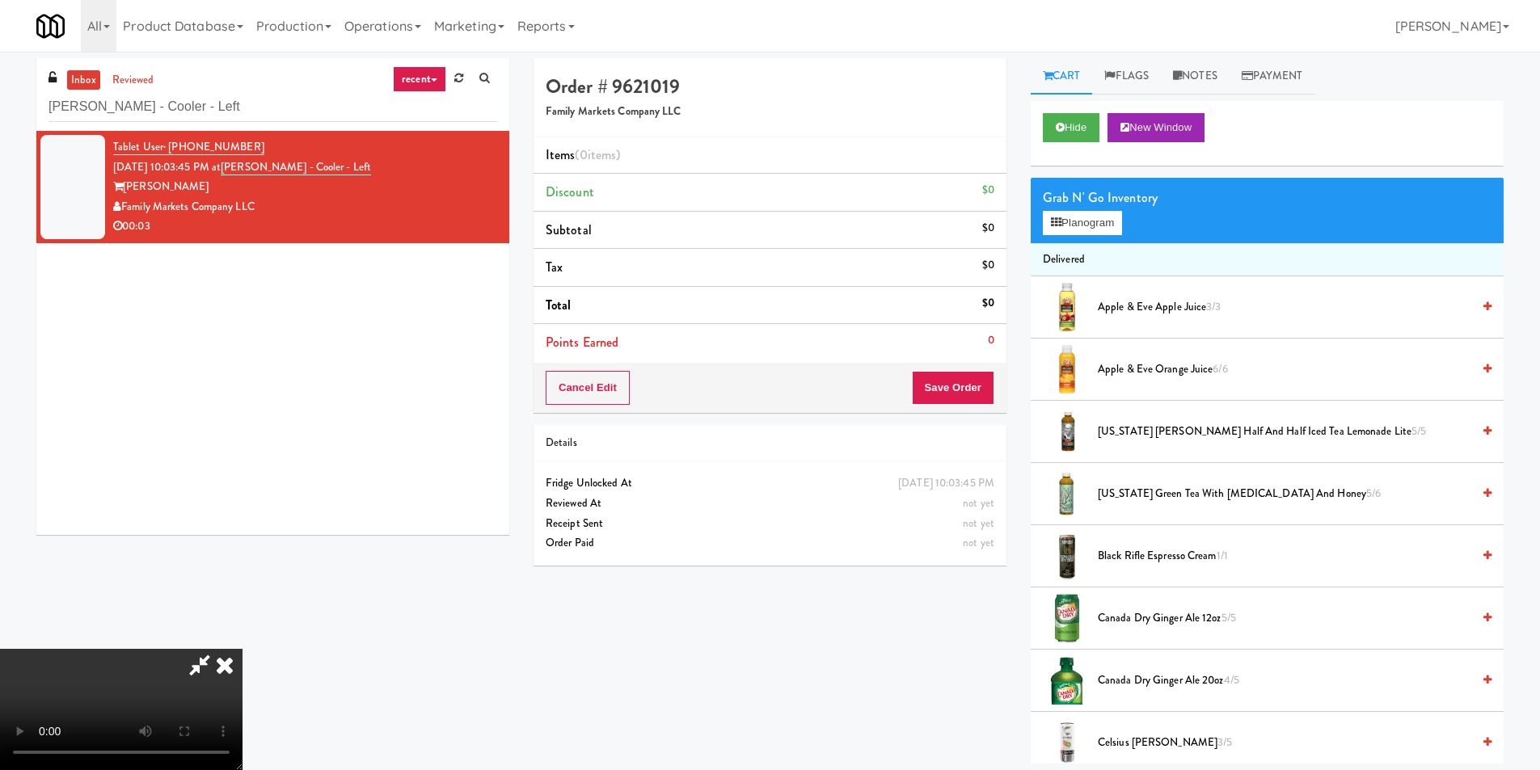
click at [1028, 228] on div "Cart Flags Notes Payment Hide New Window Grab N' Go Inventory Planogram Deliver…" at bounding box center [1267, 411] width 497 height 706
click at [1065, 225] on button "Planogram" at bounding box center [1082, 223] width 79 height 24
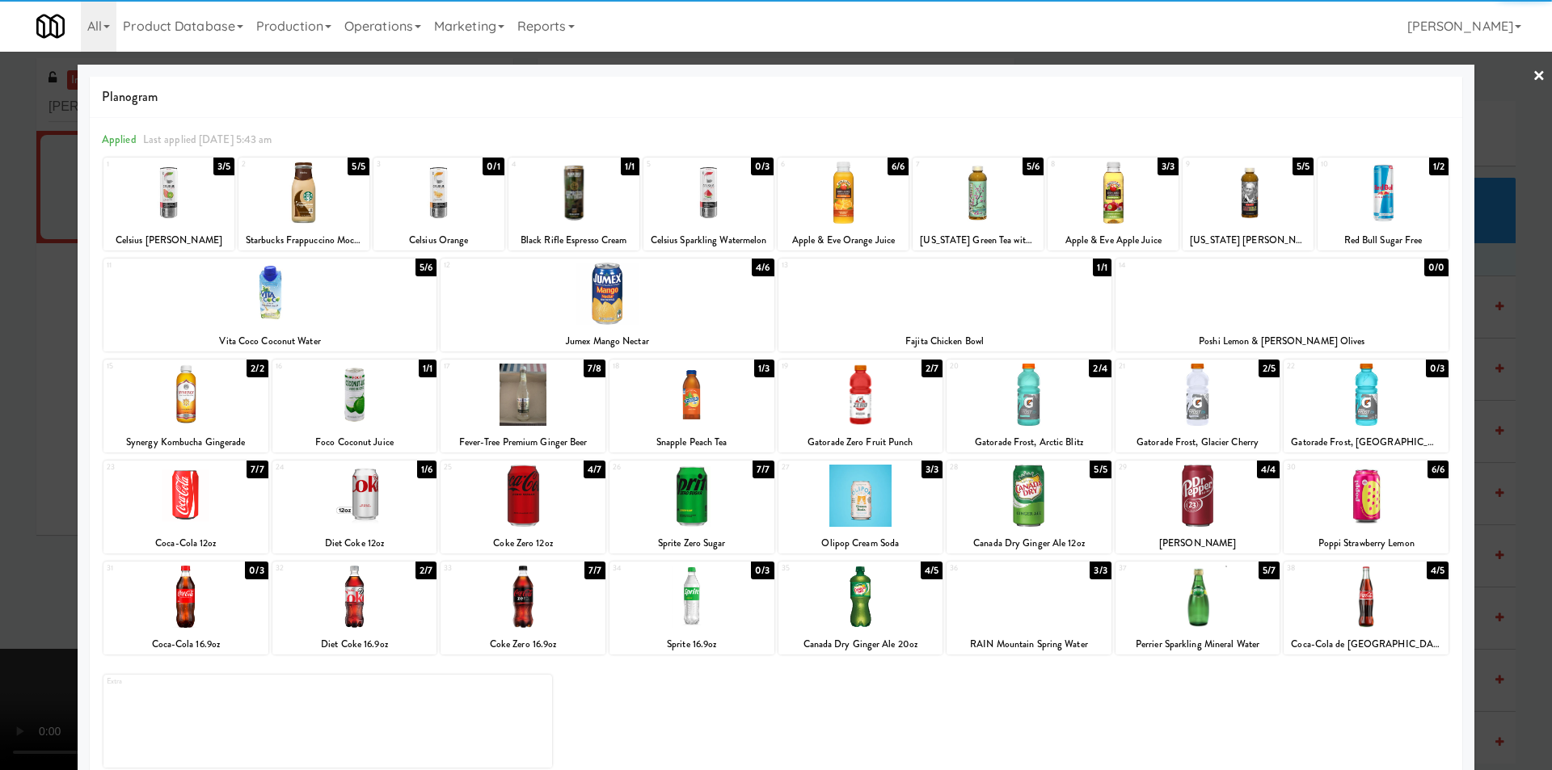
click at [401, 606] on div at bounding box center [354, 597] width 165 height 62
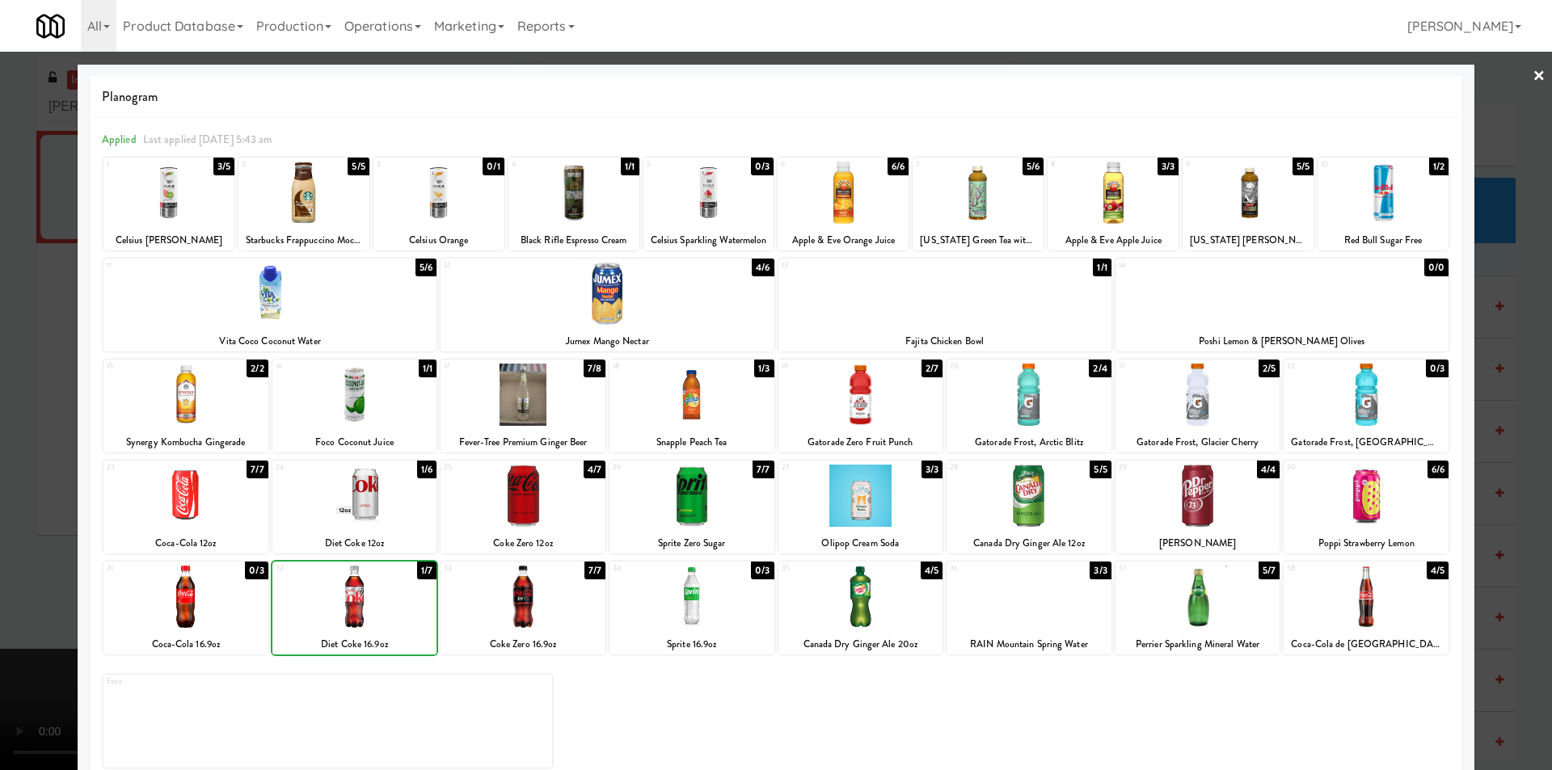
click at [26, 566] on div at bounding box center [776, 385] width 1552 height 770
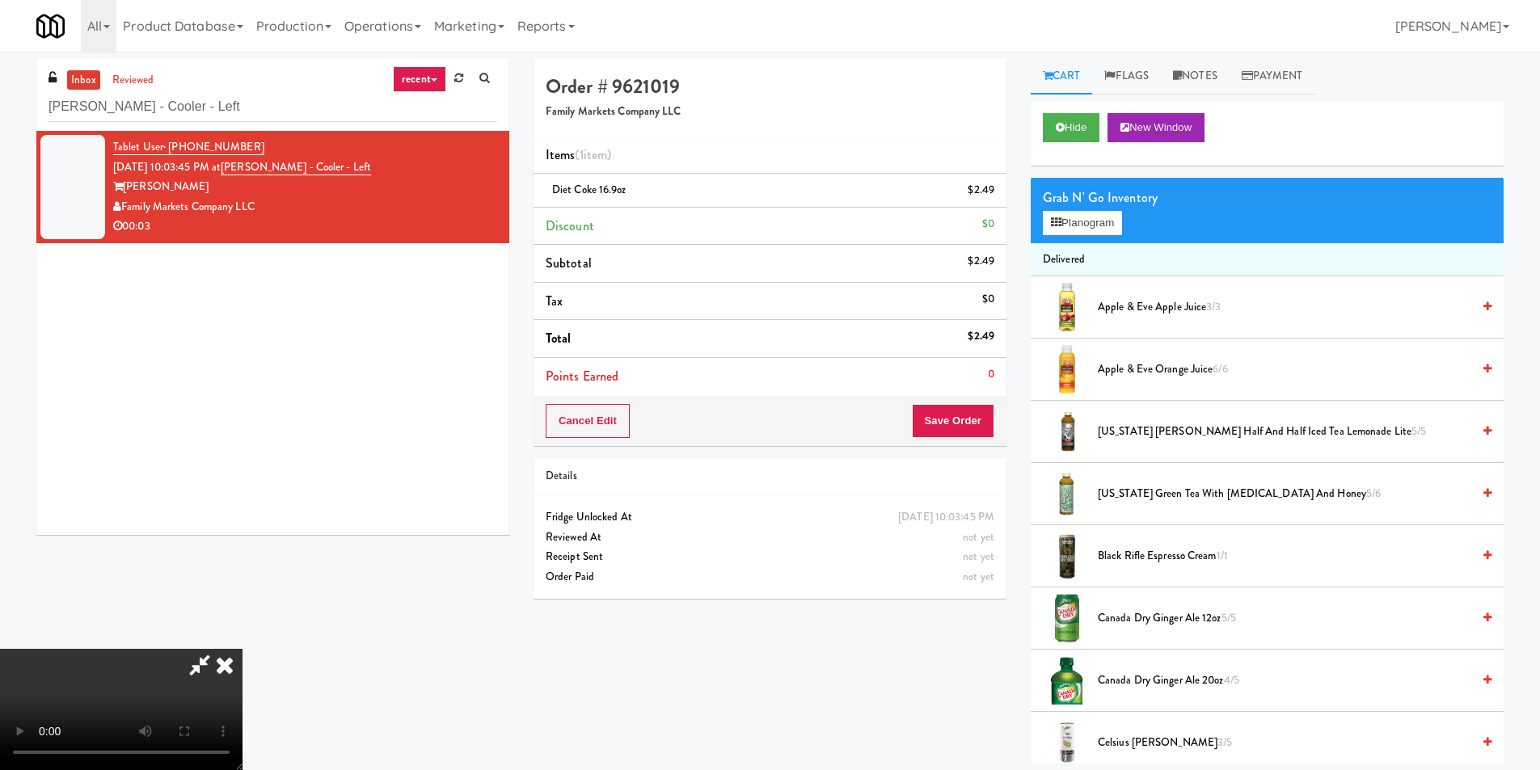
click at [243, 649] on video at bounding box center [121, 709] width 243 height 121
click at [969, 429] on button "Save Order" at bounding box center [953, 421] width 82 height 34
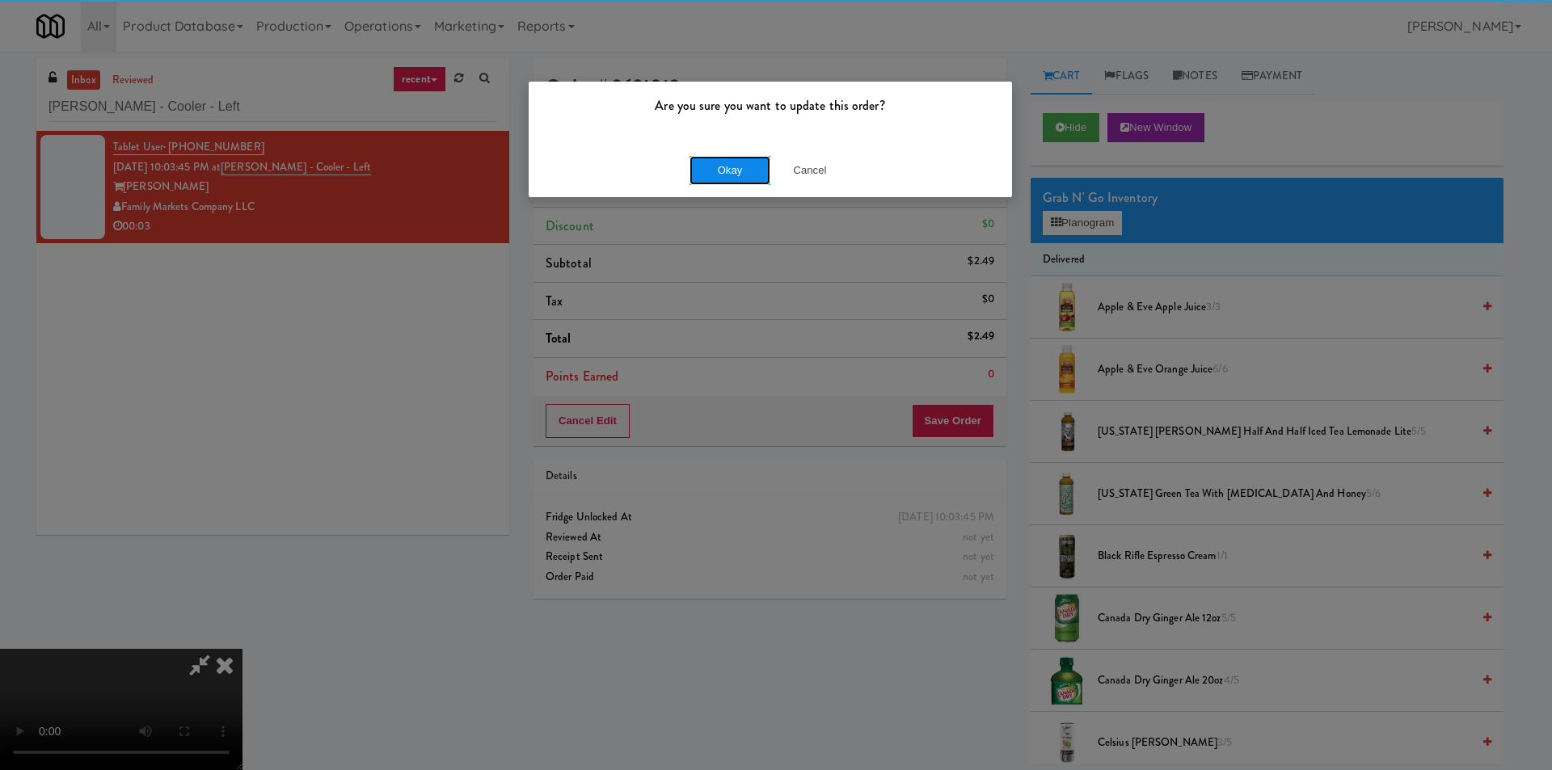
click at [694, 168] on button "Okay" at bounding box center [730, 170] width 81 height 29
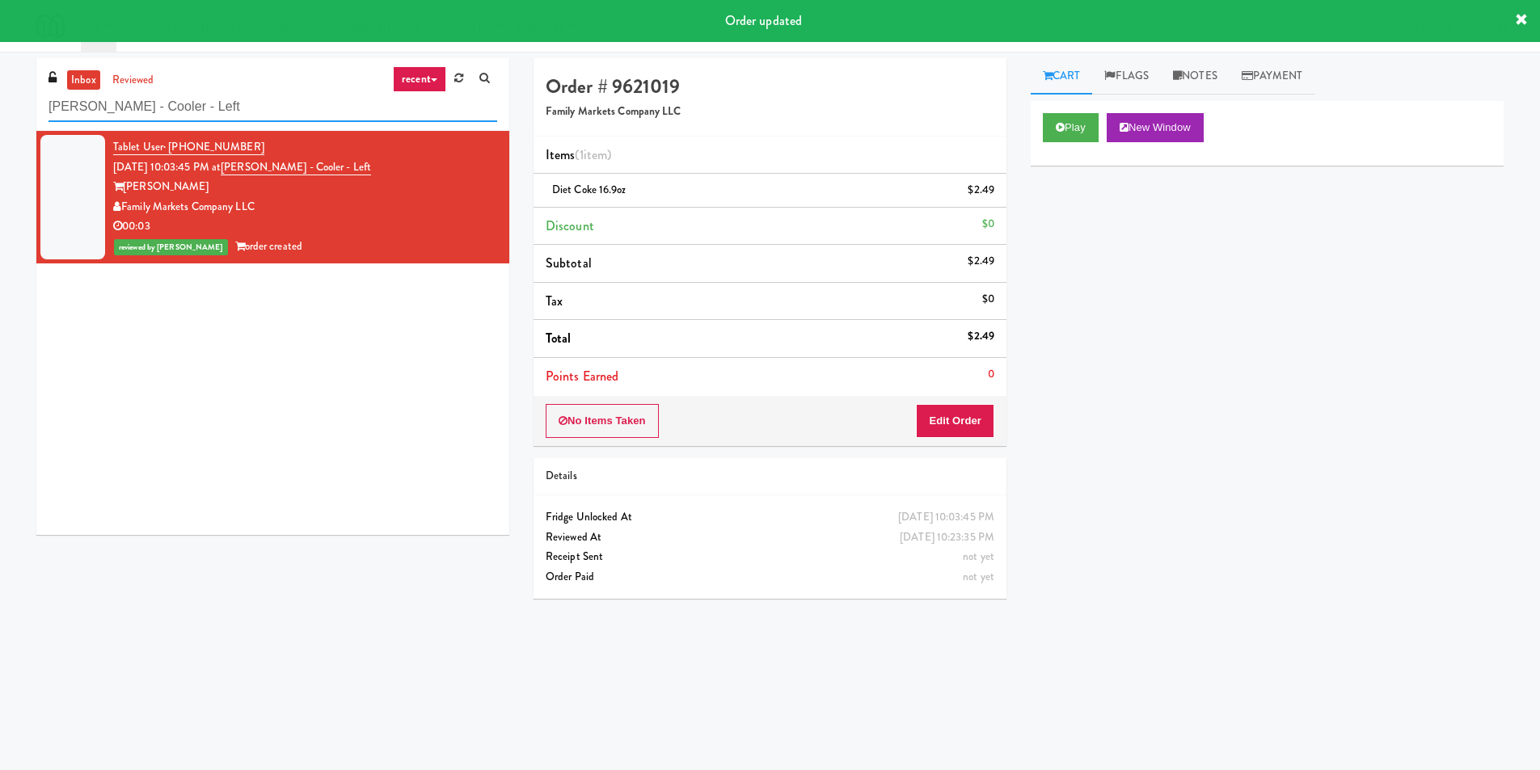
click at [365, 106] on input "Rigby - Cooler - Left" at bounding box center [273, 107] width 449 height 30
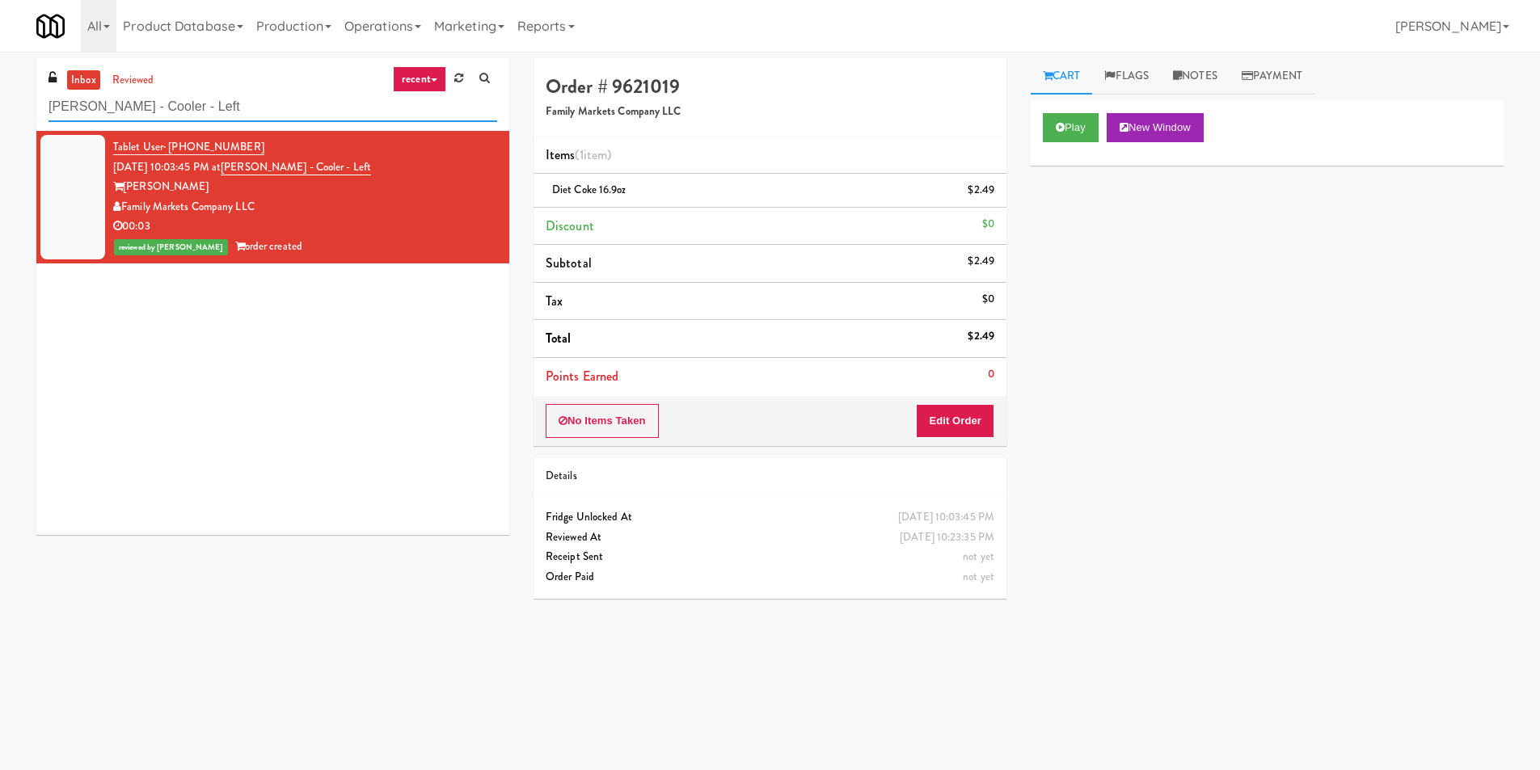
paste input "Savers - Cooler"
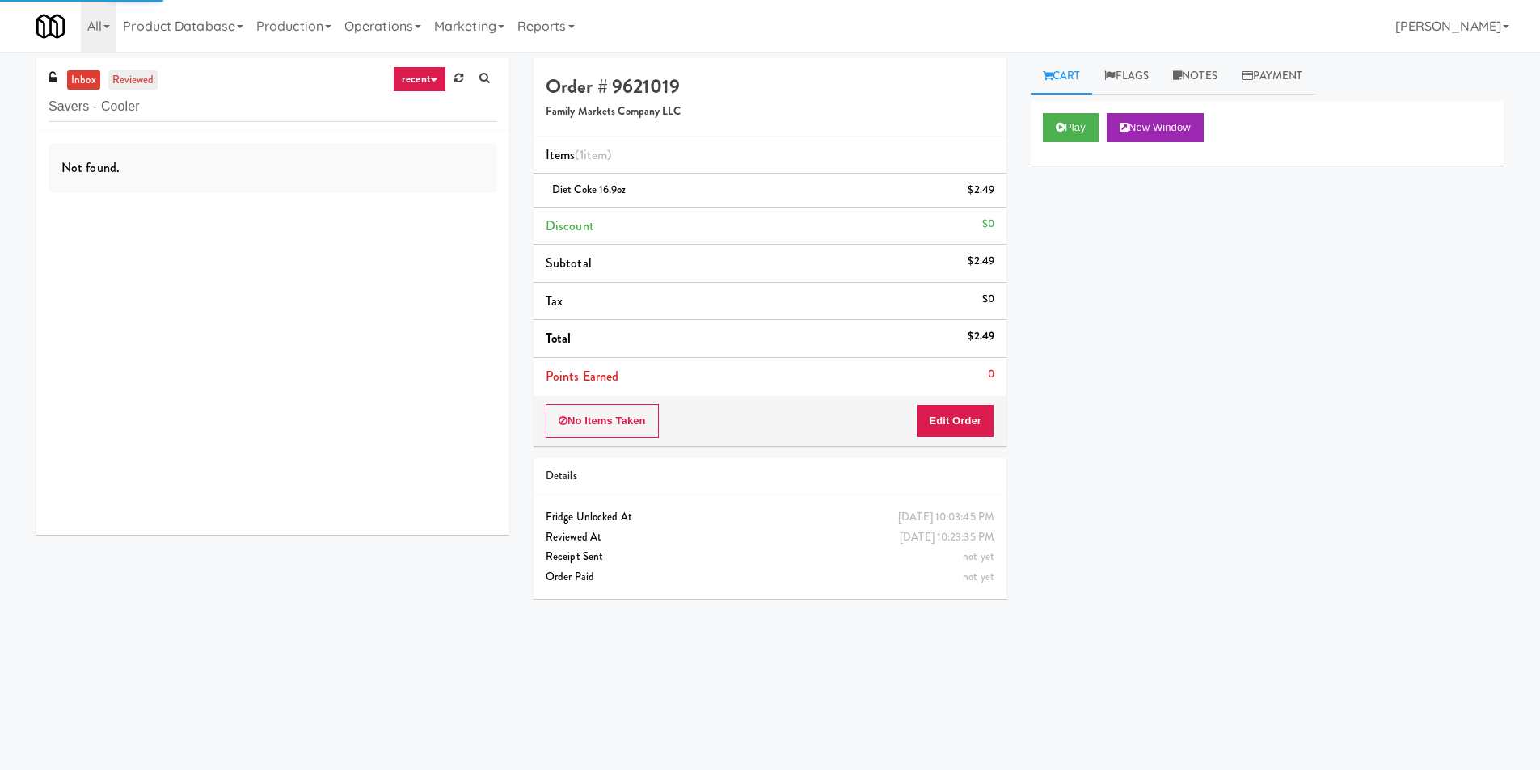
click at [151, 77] on link "reviewed" at bounding box center [133, 80] width 50 height 20
click at [129, 100] on input "Savers - Cooler" at bounding box center [273, 107] width 449 height 30
click at [144, 103] on input "Savers - Cooler" at bounding box center [273, 107] width 449 height 30
click at [146, 103] on input "Savers - Cooler" at bounding box center [273, 107] width 449 height 30
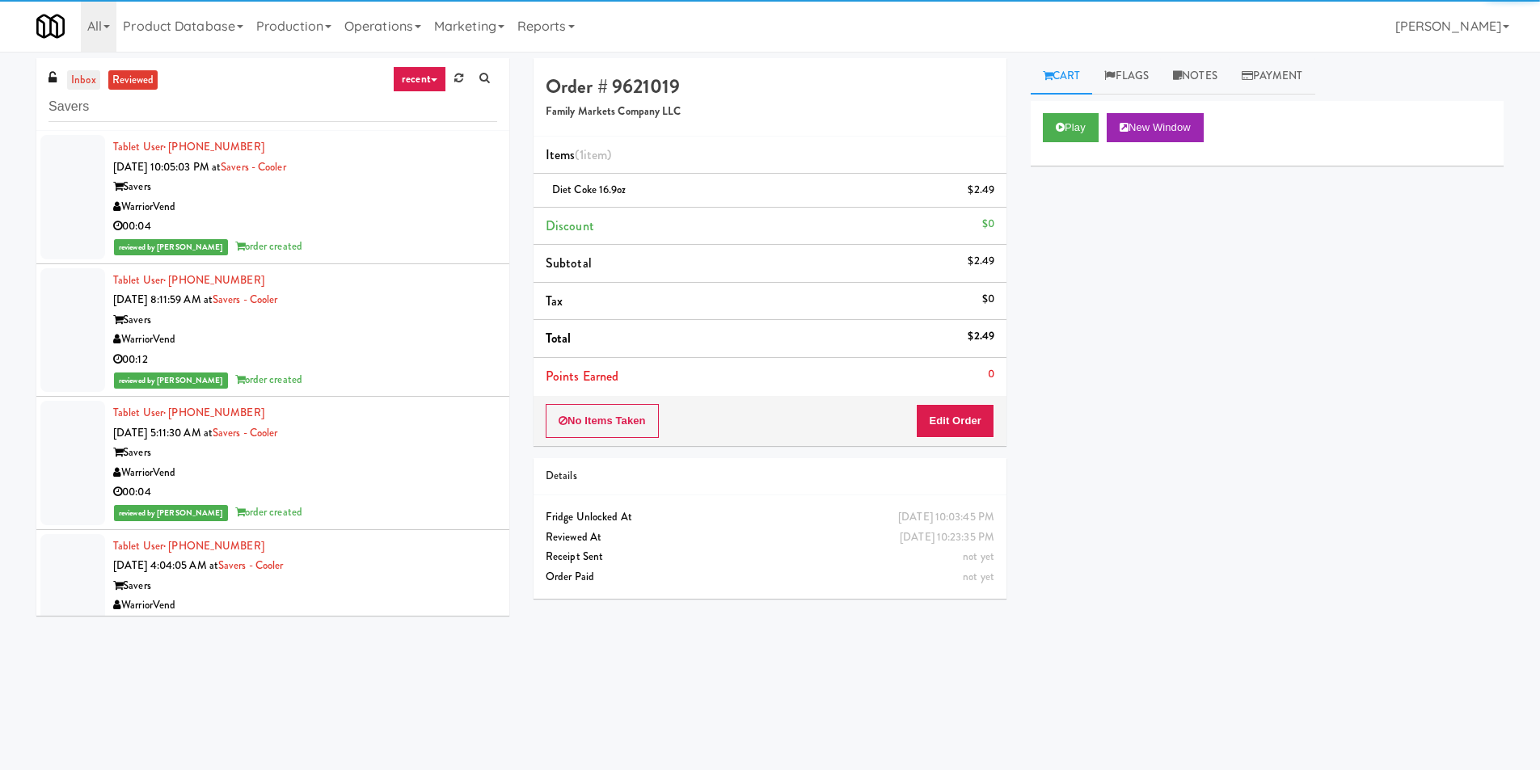
click at [87, 82] on link "inbox" at bounding box center [83, 80] width 33 height 20
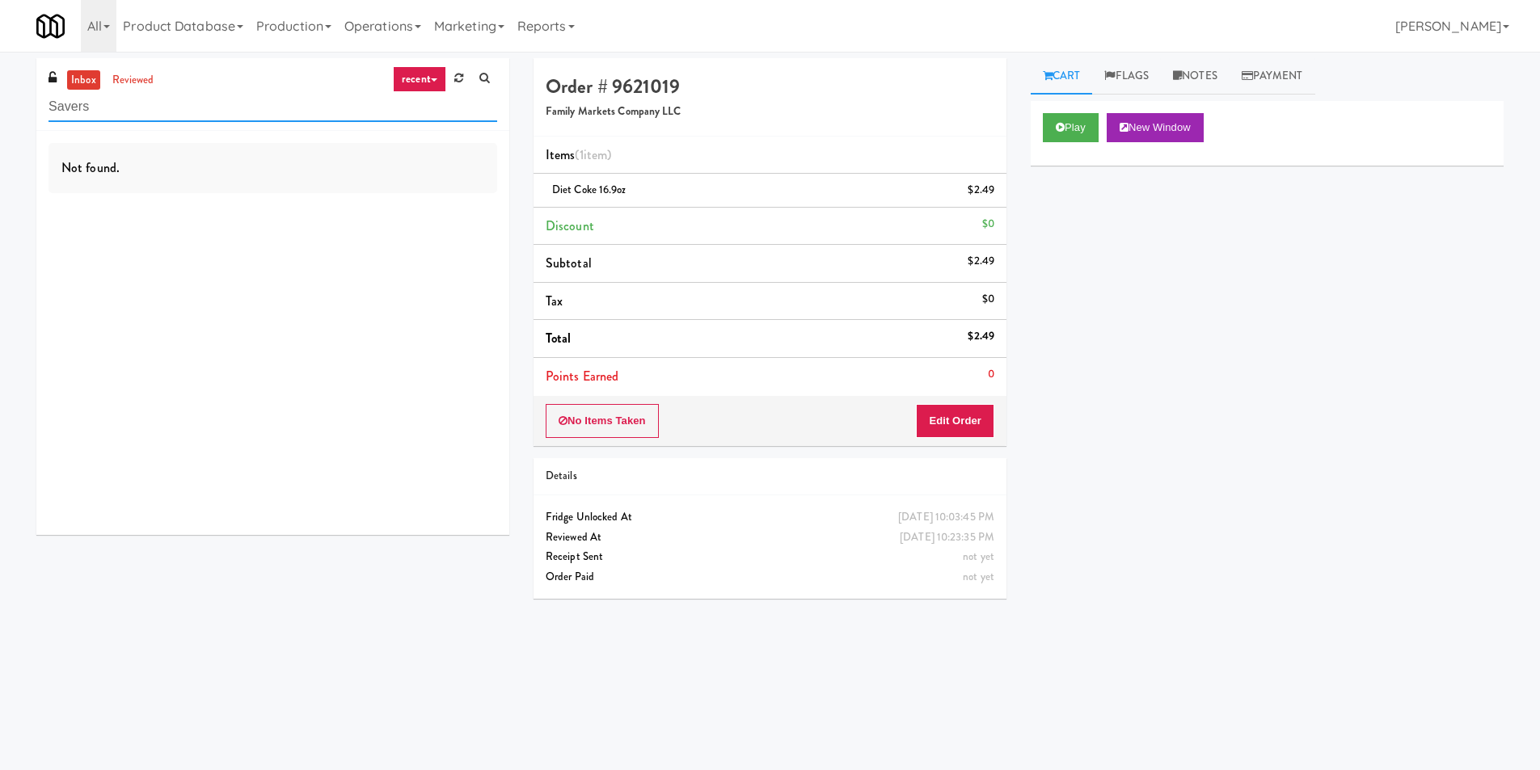
click at [250, 120] on input "Savers" at bounding box center [273, 107] width 449 height 30
click at [123, 86] on link "reviewed" at bounding box center [133, 80] width 50 height 20
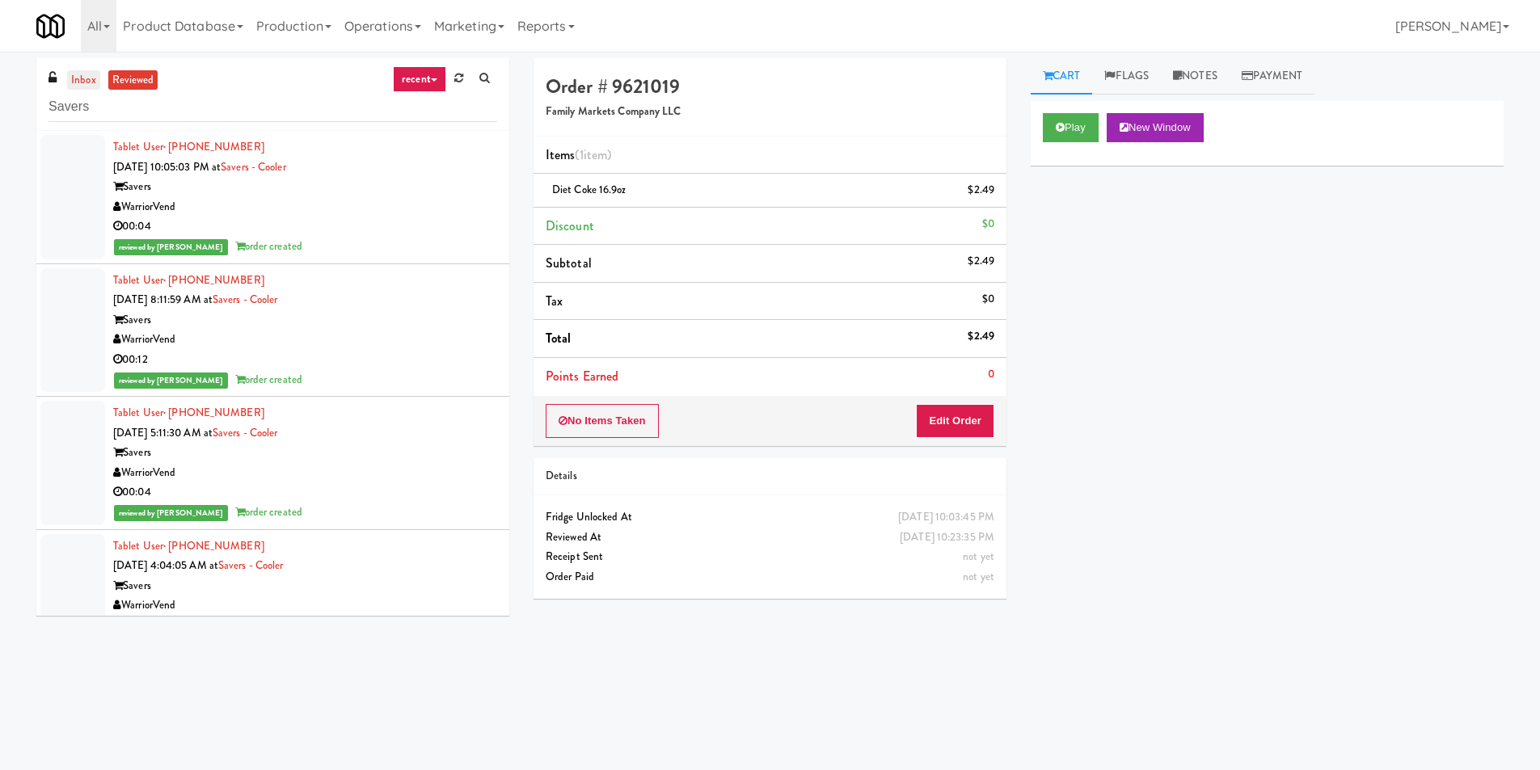
click at [93, 83] on link "inbox" at bounding box center [83, 80] width 33 height 20
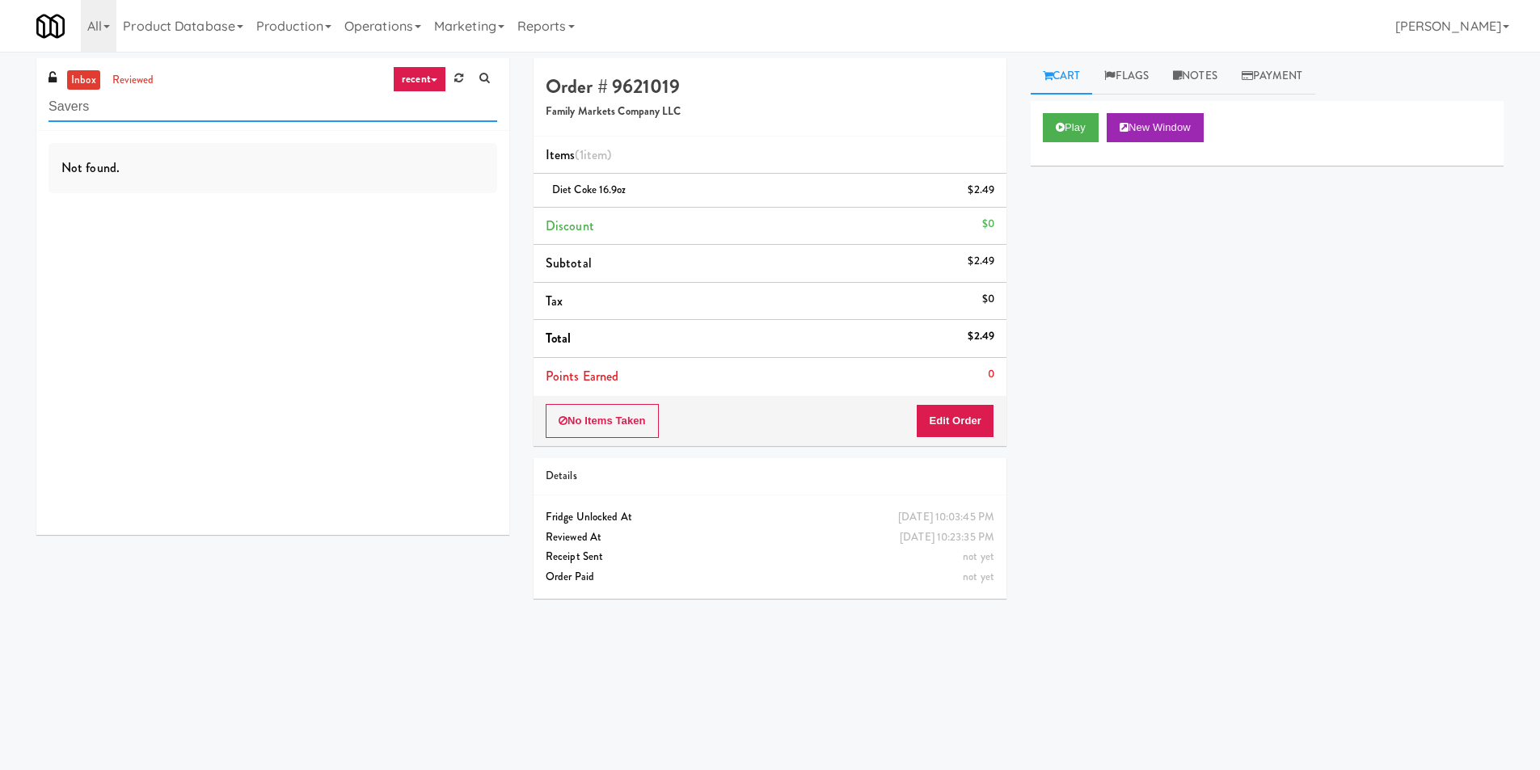
click at [318, 103] on input "Savers" at bounding box center [273, 107] width 449 height 30
paste input "Ellicott House - Fridge"
click at [318, 103] on input "Ellicott House - Fridge" at bounding box center [273, 107] width 449 height 30
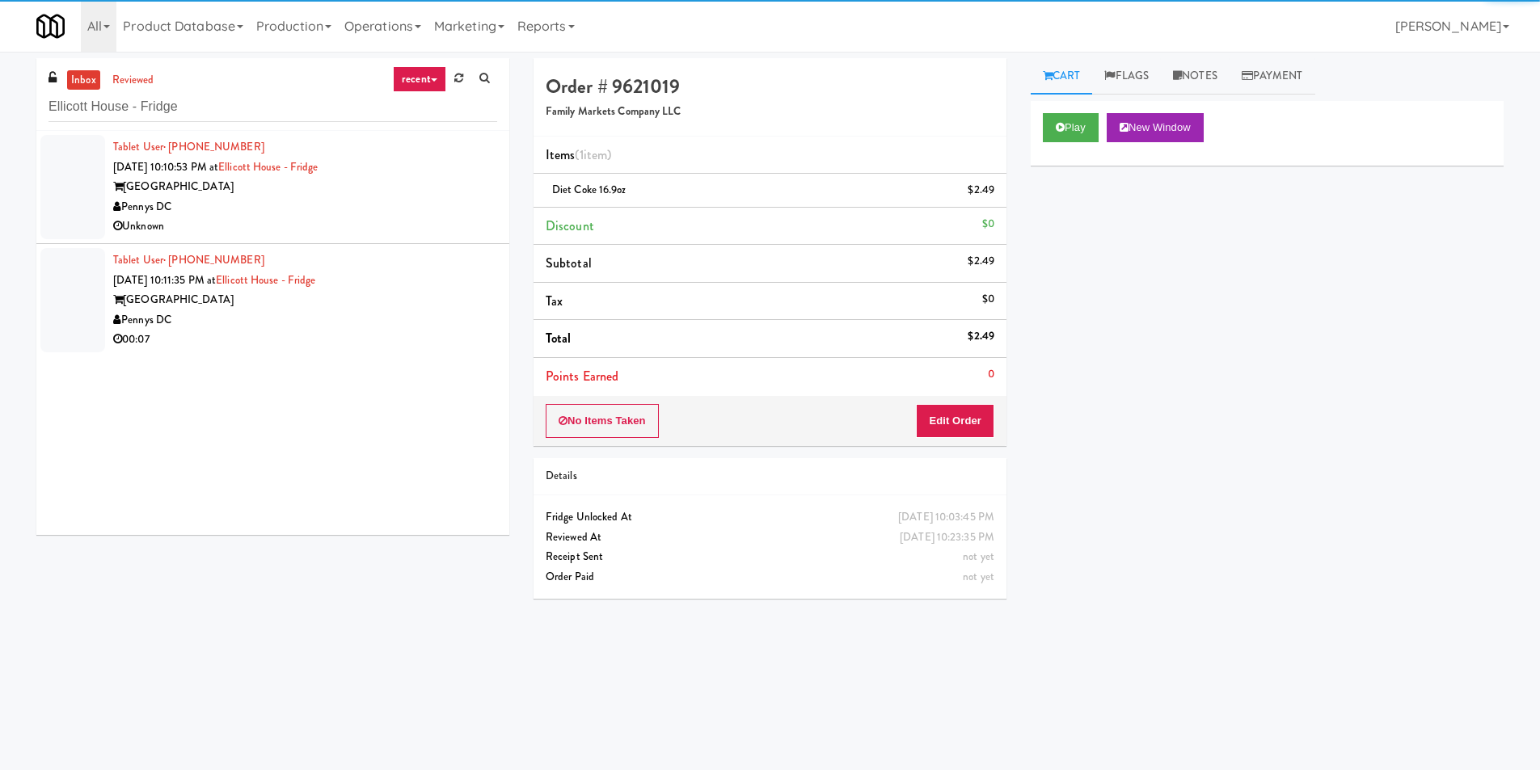
click at [393, 184] on div "Ellicott House" at bounding box center [305, 187] width 384 height 20
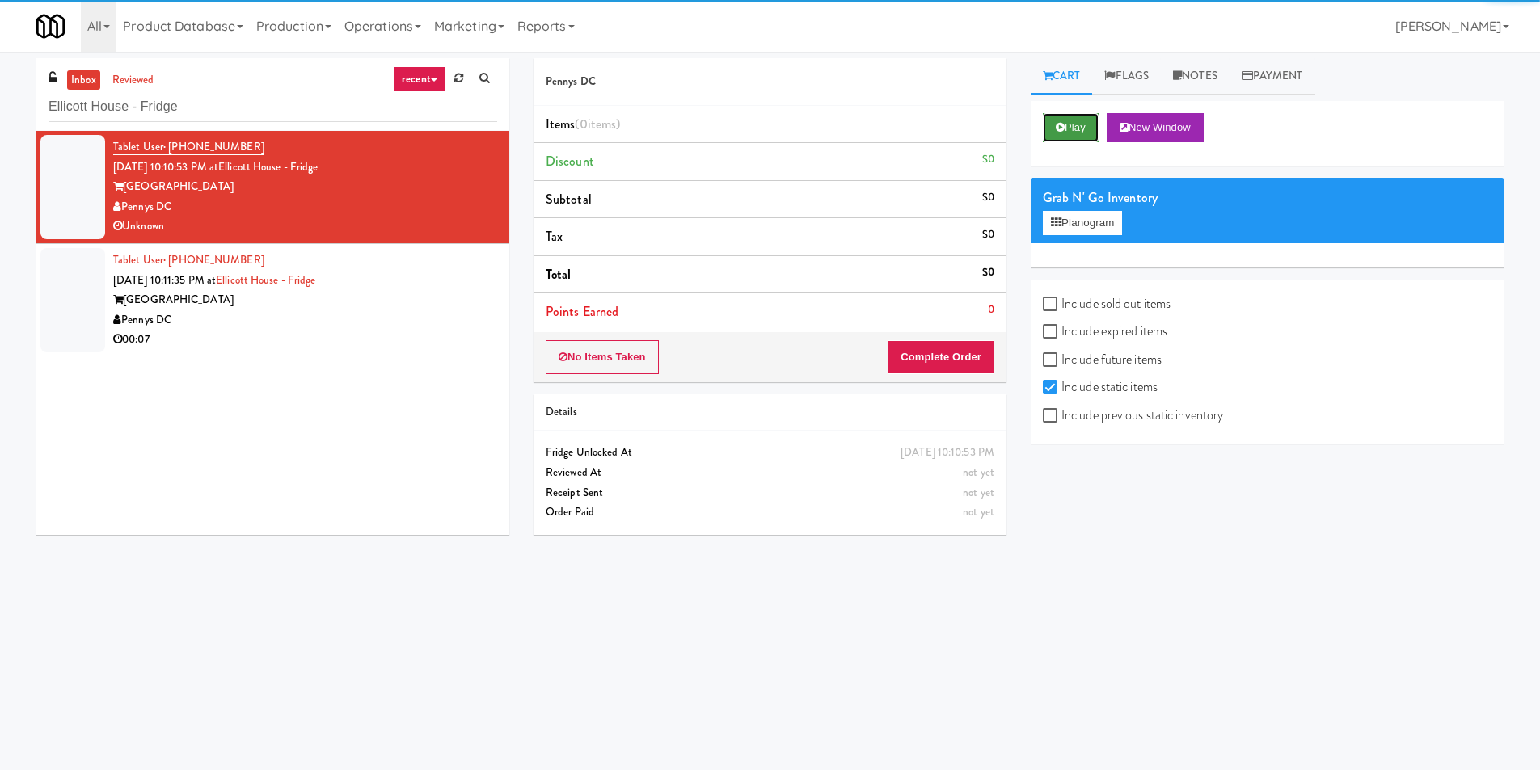
click at [1092, 132] on button "Play" at bounding box center [1071, 127] width 56 height 29
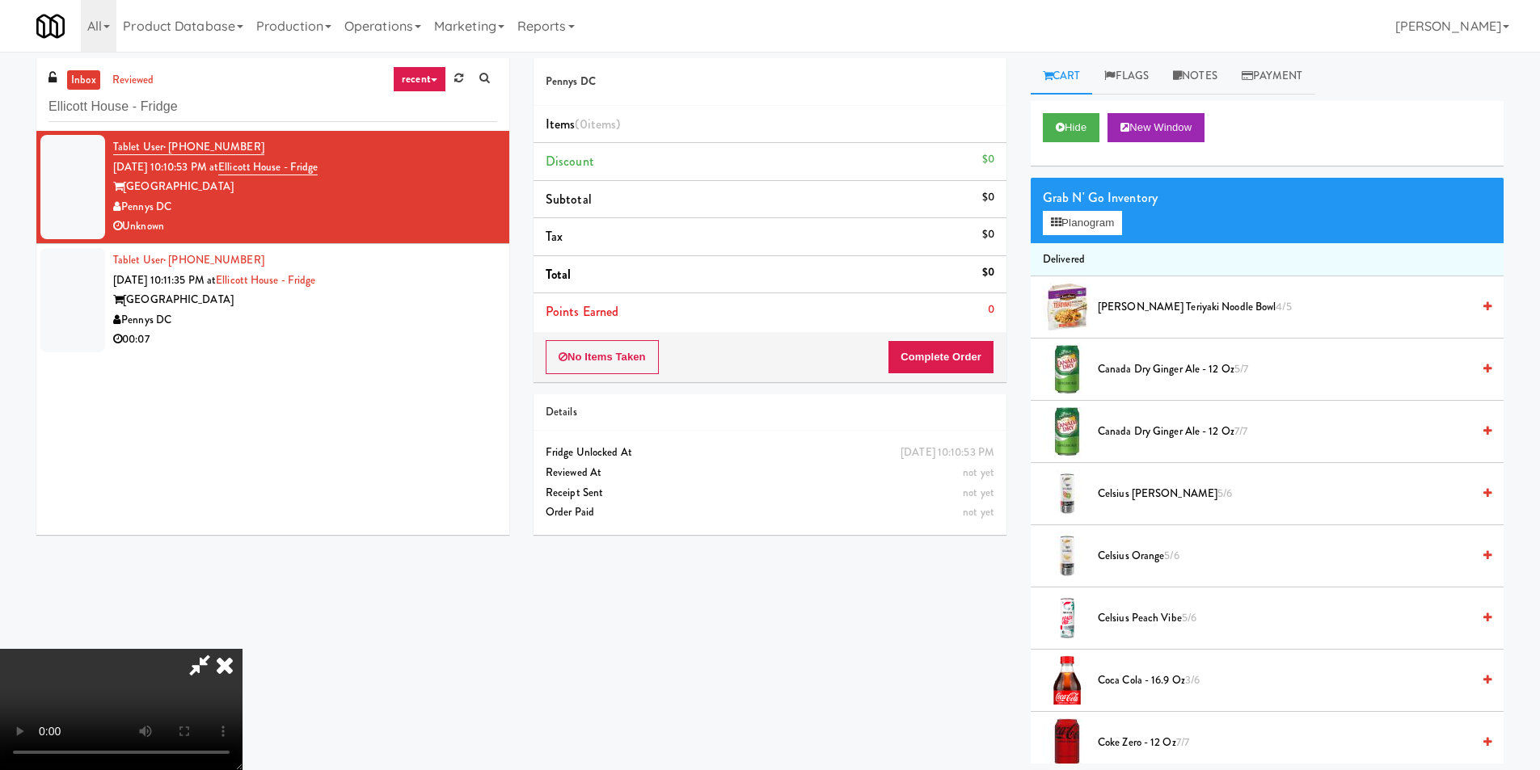
click at [243, 649] on icon at bounding box center [225, 665] width 36 height 32
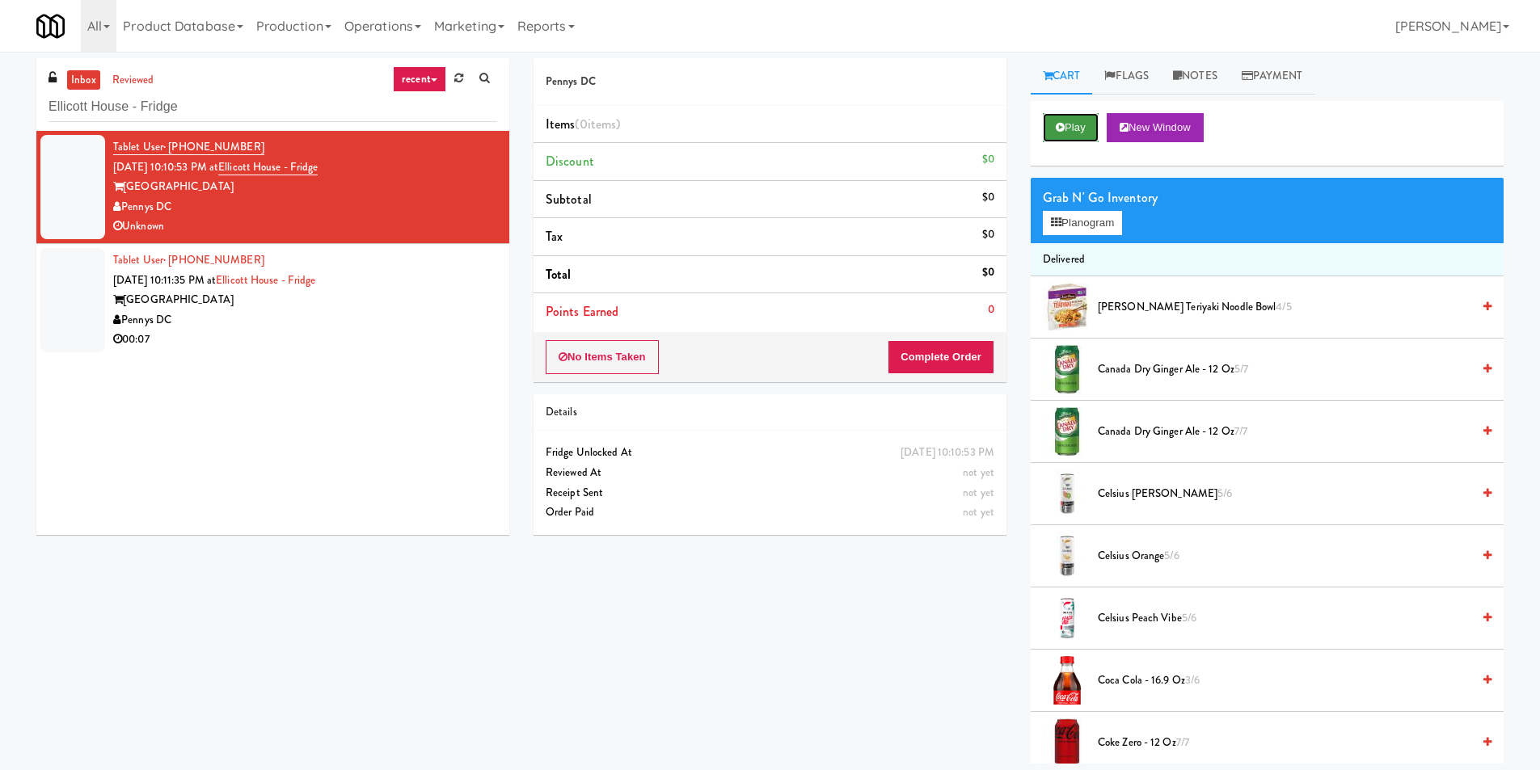
click at [1059, 129] on icon at bounding box center [1060, 127] width 9 height 11
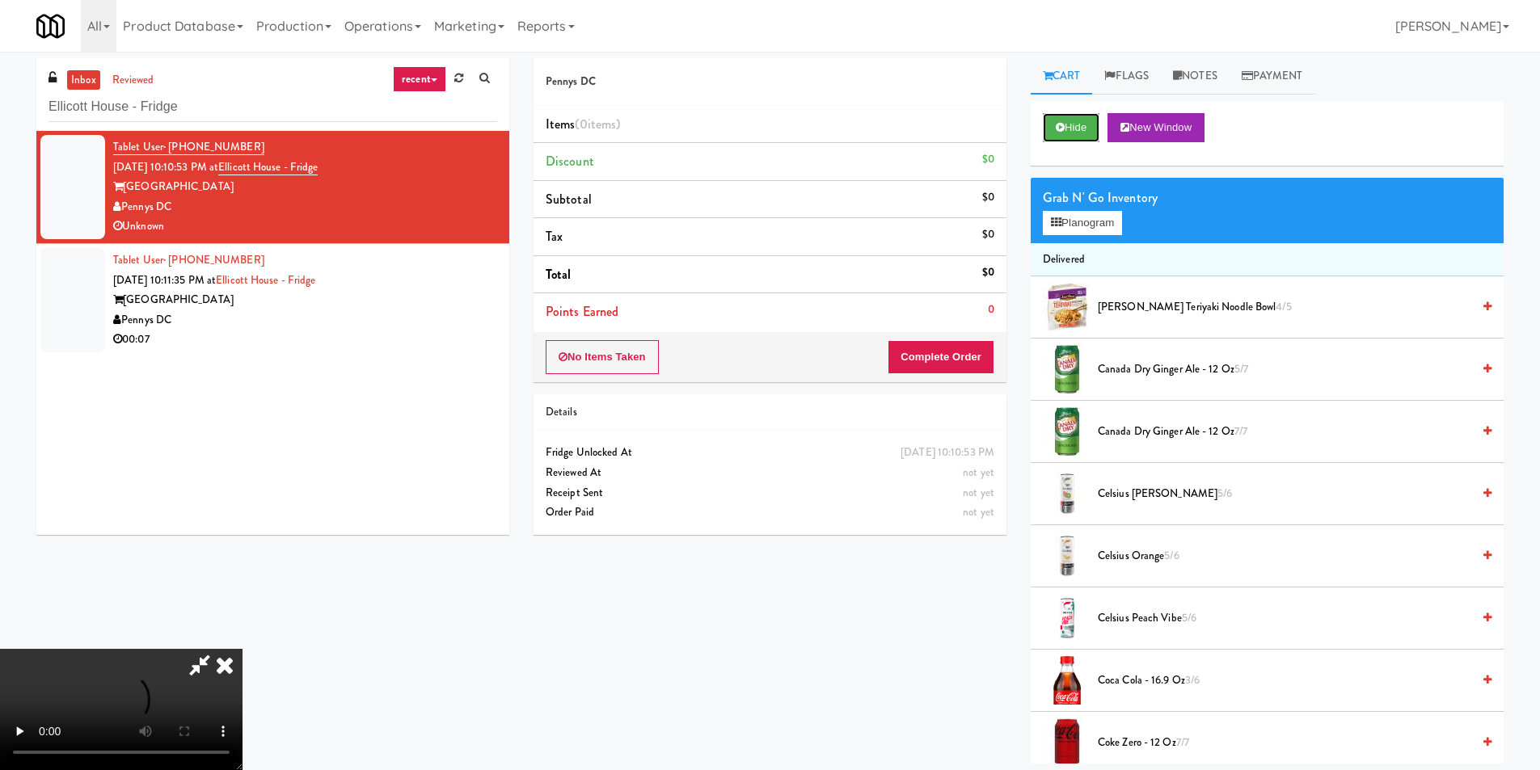
scroll to position [244, 0]
click at [938, 527] on div "Monday, September 1st 2025 10:10:53 PM Fridge Unlocked At not yet Reviewed At n…" at bounding box center [770, 482] width 473 height 103
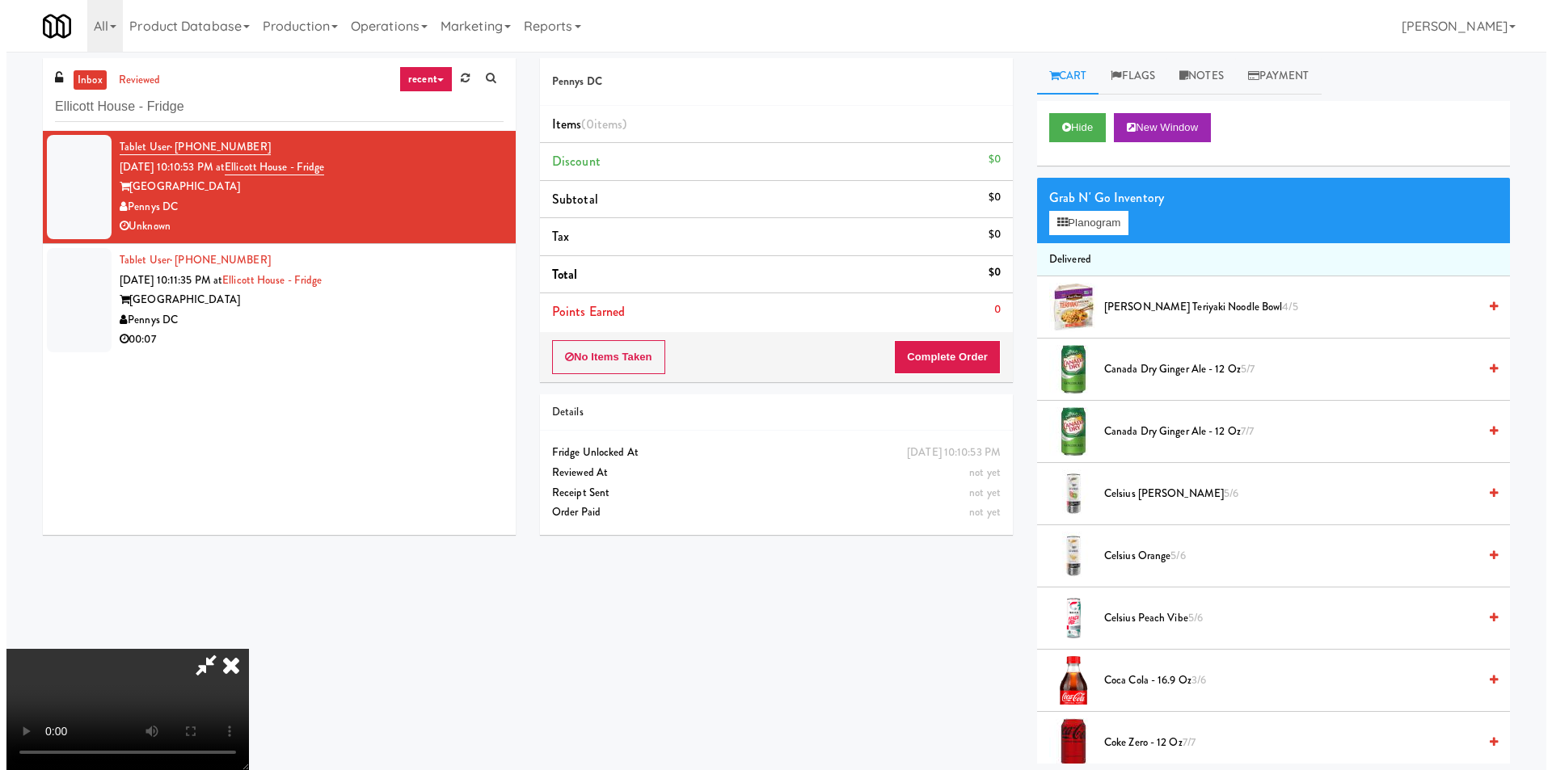
scroll to position [0, 0]
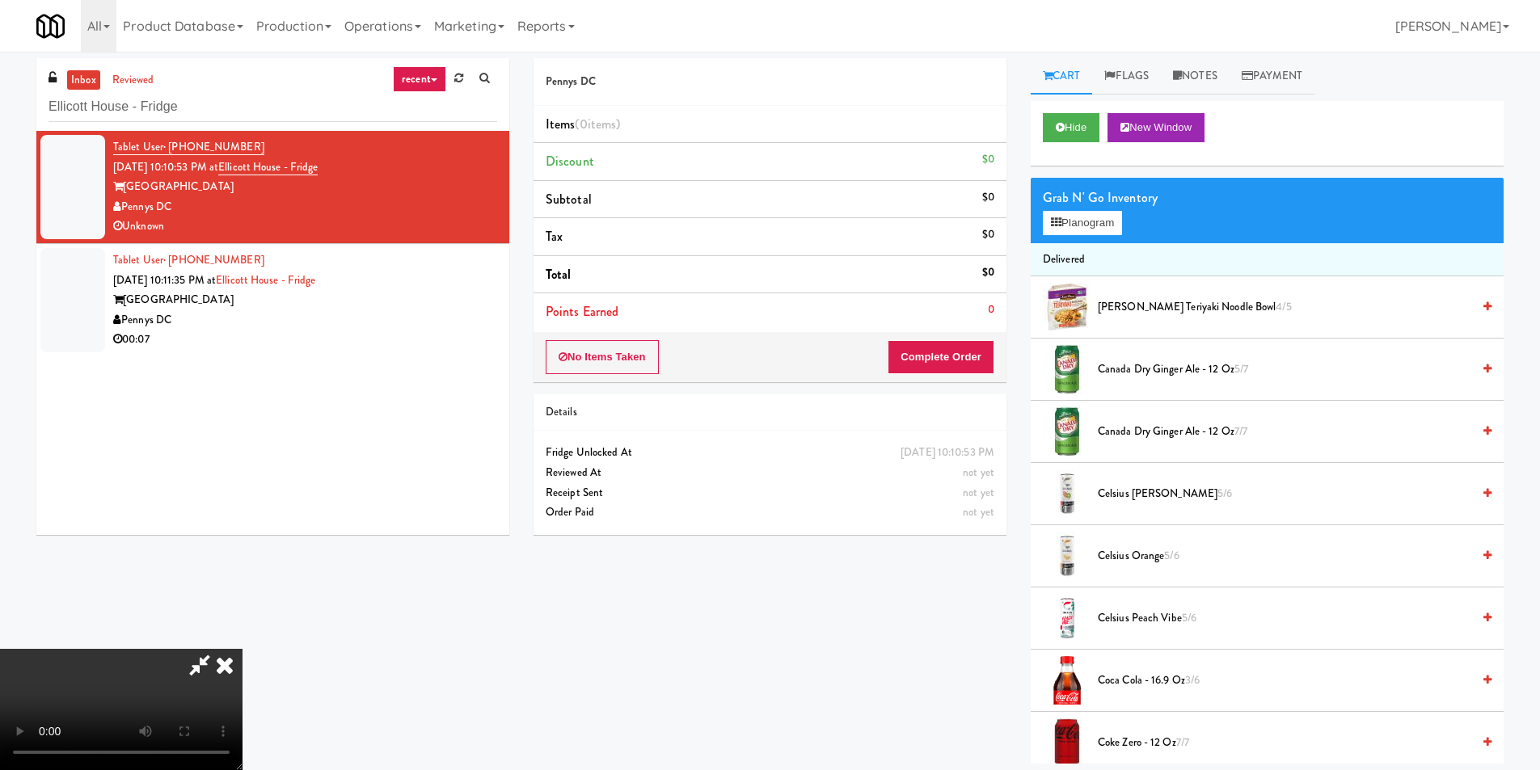
click at [243, 649] on icon at bounding box center [225, 665] width 36 height 32
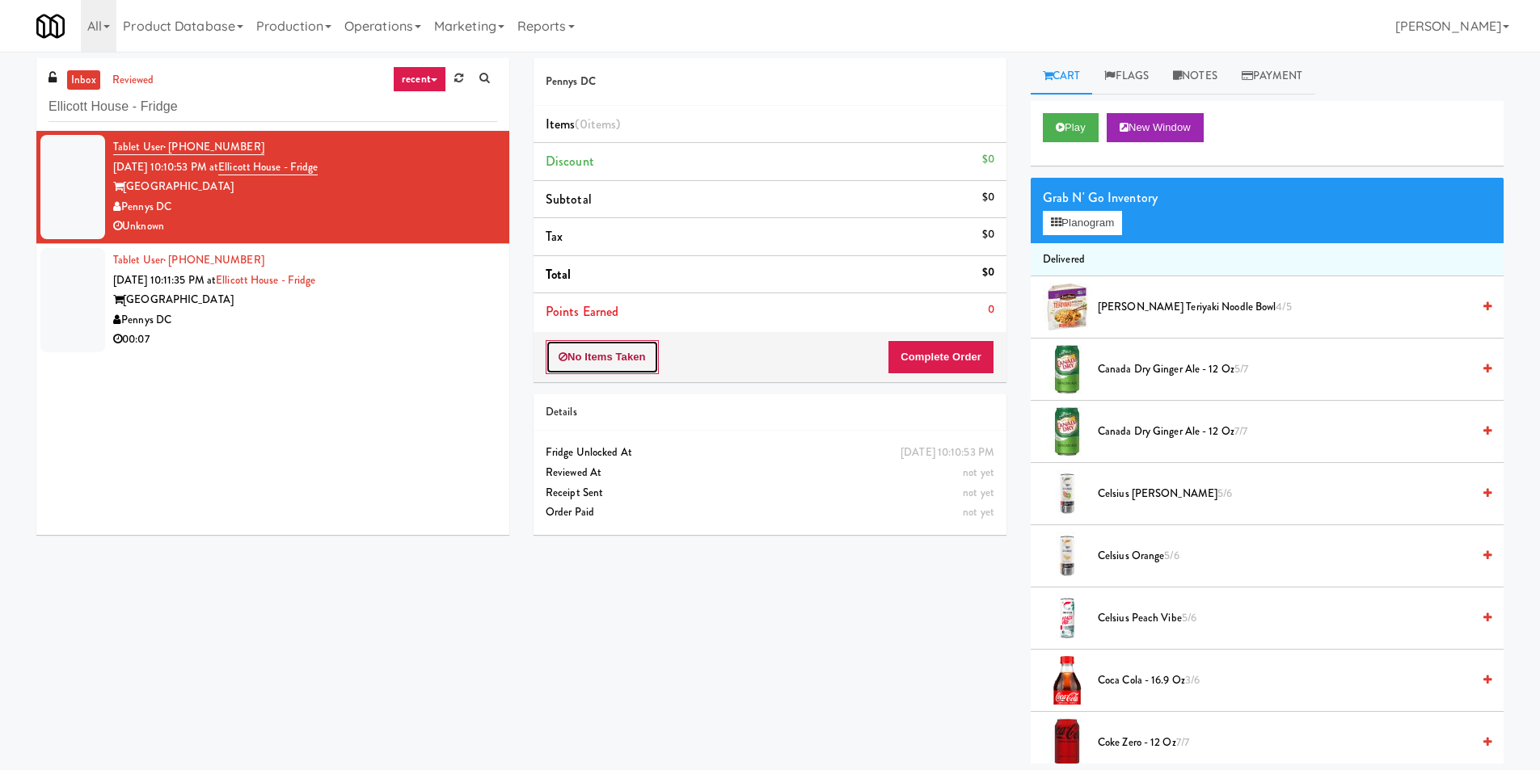
click at [614, 343] on button "No Items Taken" at bounding box center [602, 357] width 113 height 34
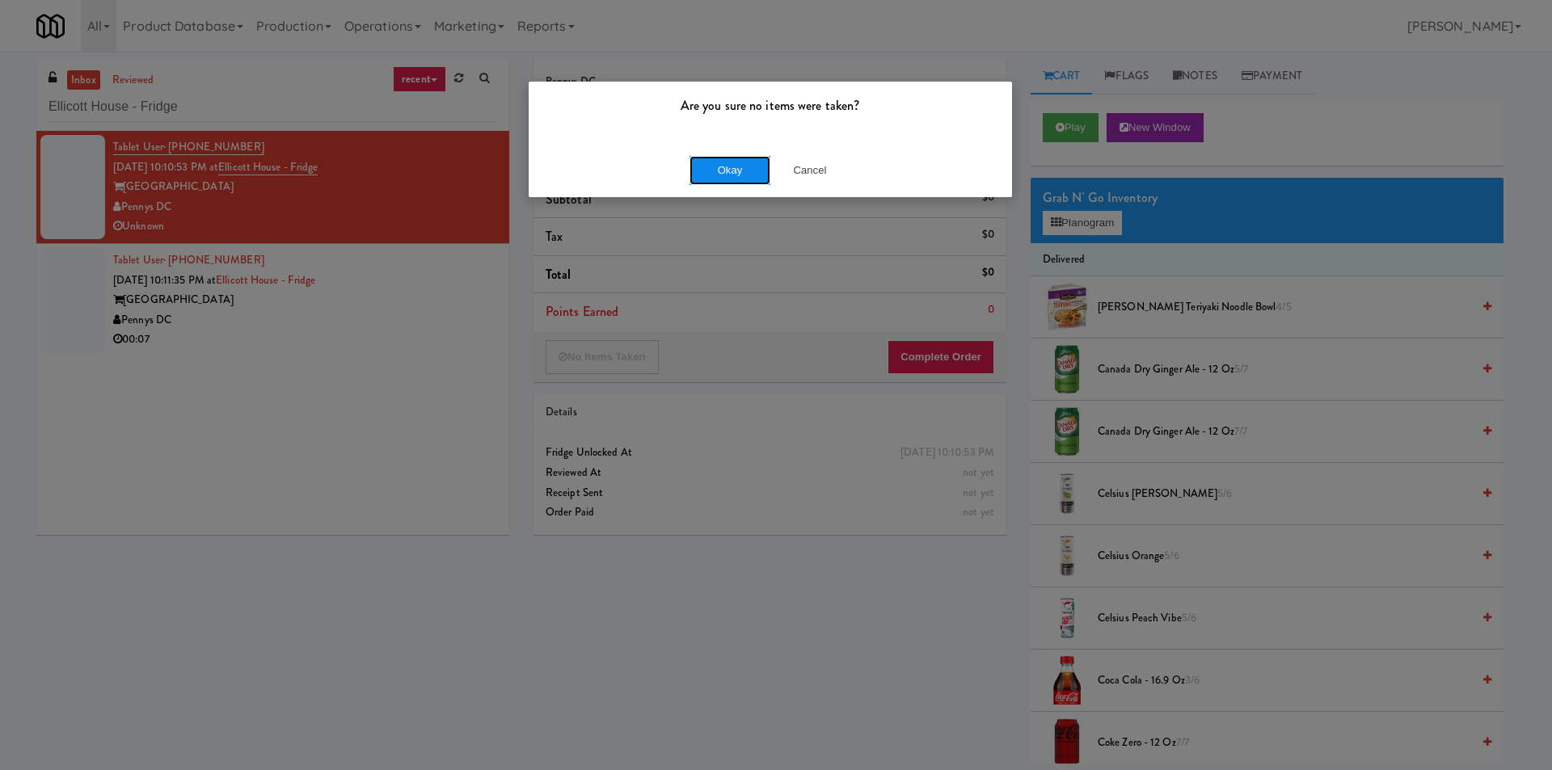
click at [715, 174] on button "Okay" at bounding box center [730, 170] width 81 height 29
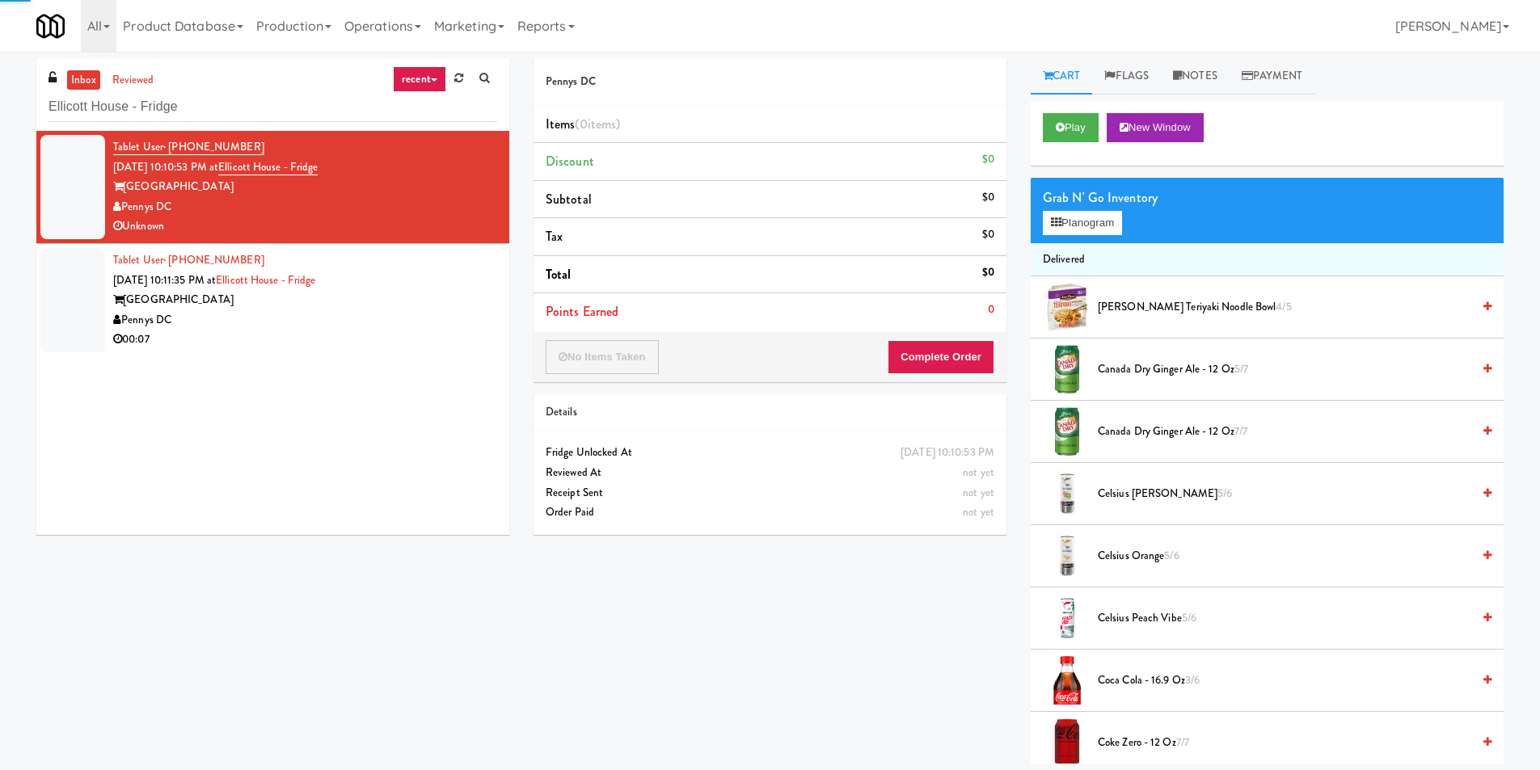
click at [450, 284] on div "Tablet User · (202) 836-5118 Sep 1, 2025 10:11:35 PM at Ellicott House - Fridge…" at bounding box center [305, 300] width 384 height 99
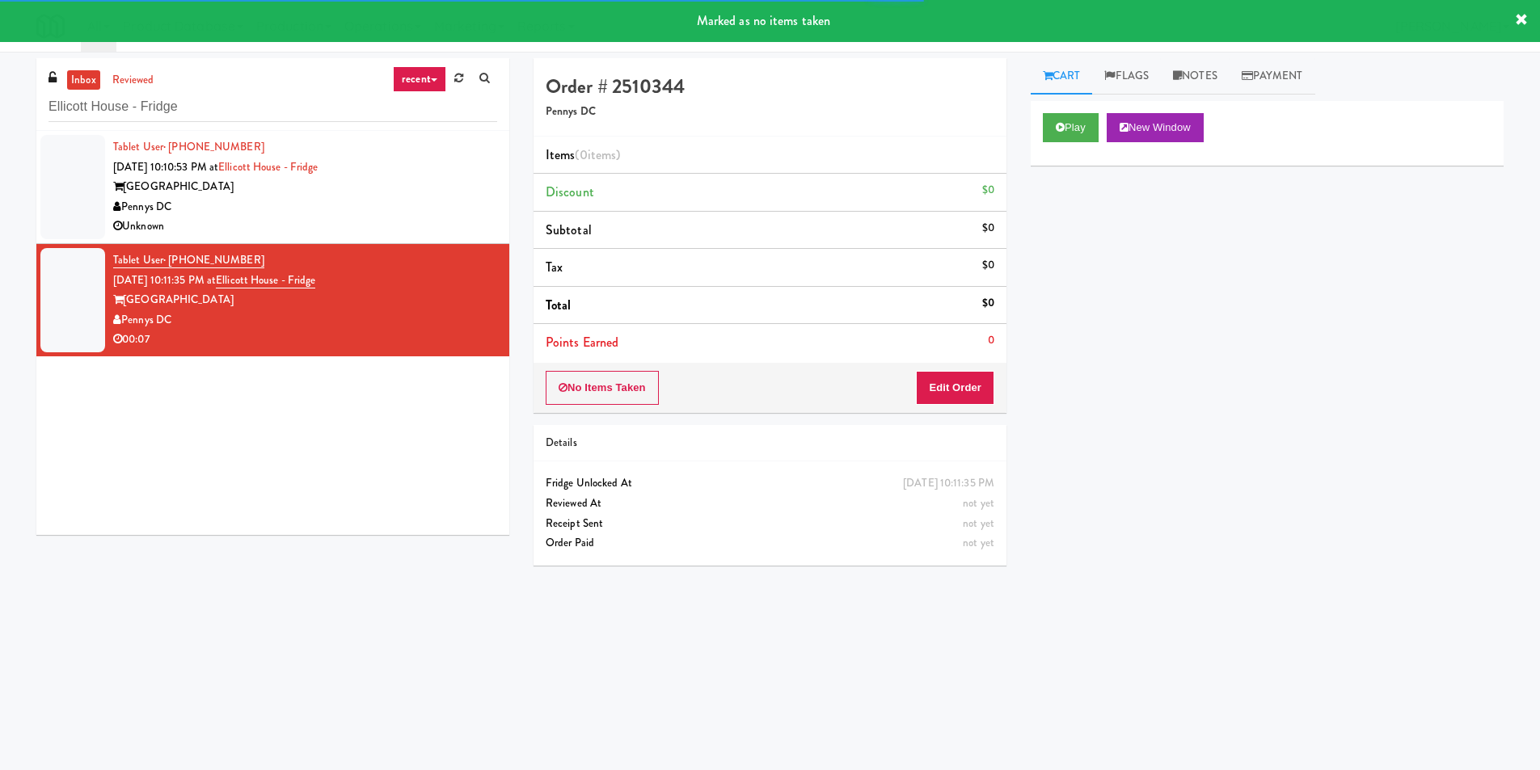
click at [1070, 102] on div "Play New Window" at bounding box center [1267, 133] width 473 height 65
click at [1066, 119] on button "Play" at bounding box center [1071, 127] width 56 height 29
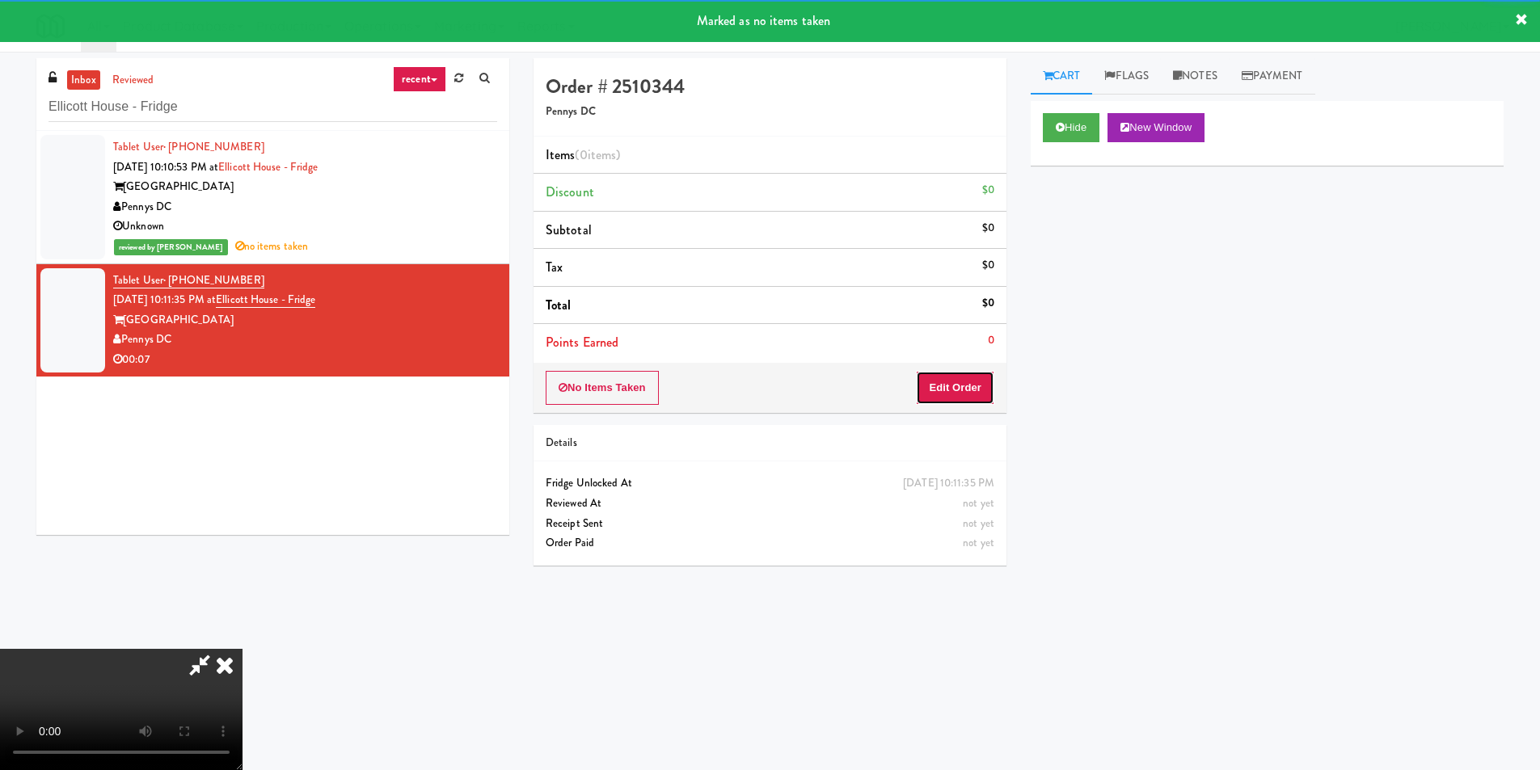
click at [955, 375] on button "Edit Order" at bounding box center [955, 388] width 78 height 34
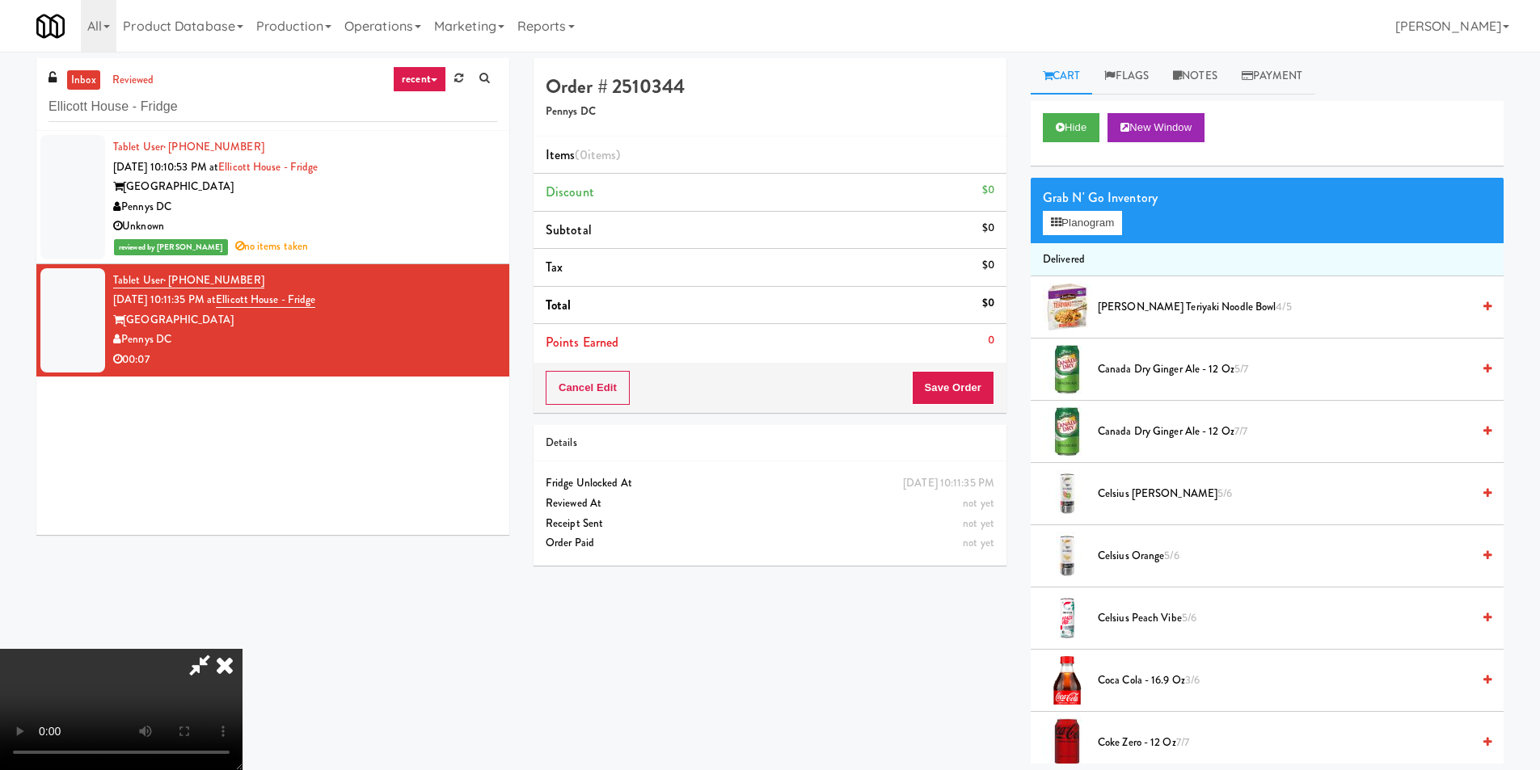
click at [1053, 193] on div "Grab N' Go Inventory" at bounding box center [1267, 198] width 449 height 24
click at [1070, 237] on div "Grab N' Go Inventory Planogram" at bounding box center [1267, 210] width 473 height 65
click at [1096, 221] on button "Planogram" at bounding box center [1082, 223] width 79 height 24
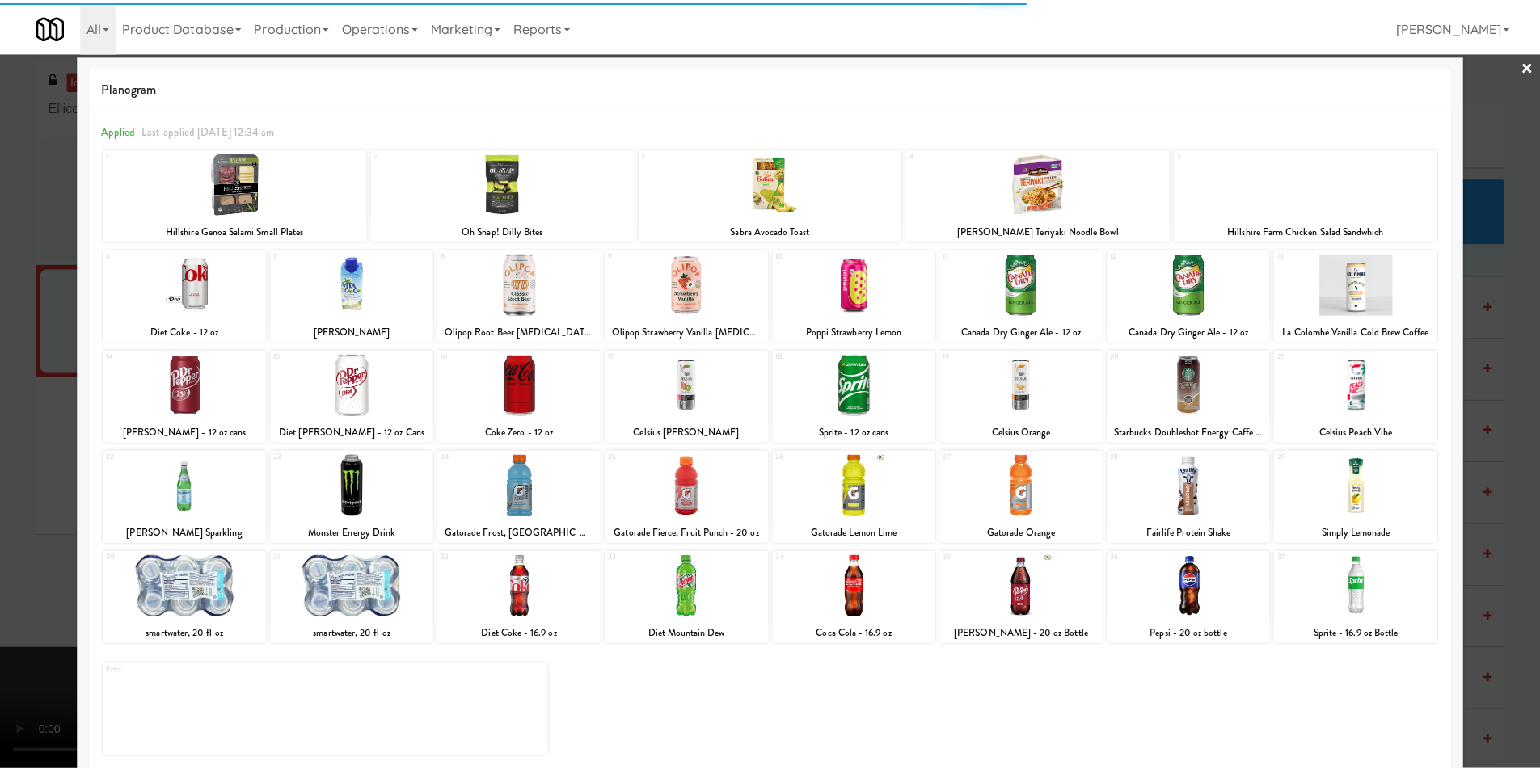
scroll to position [23, 0]
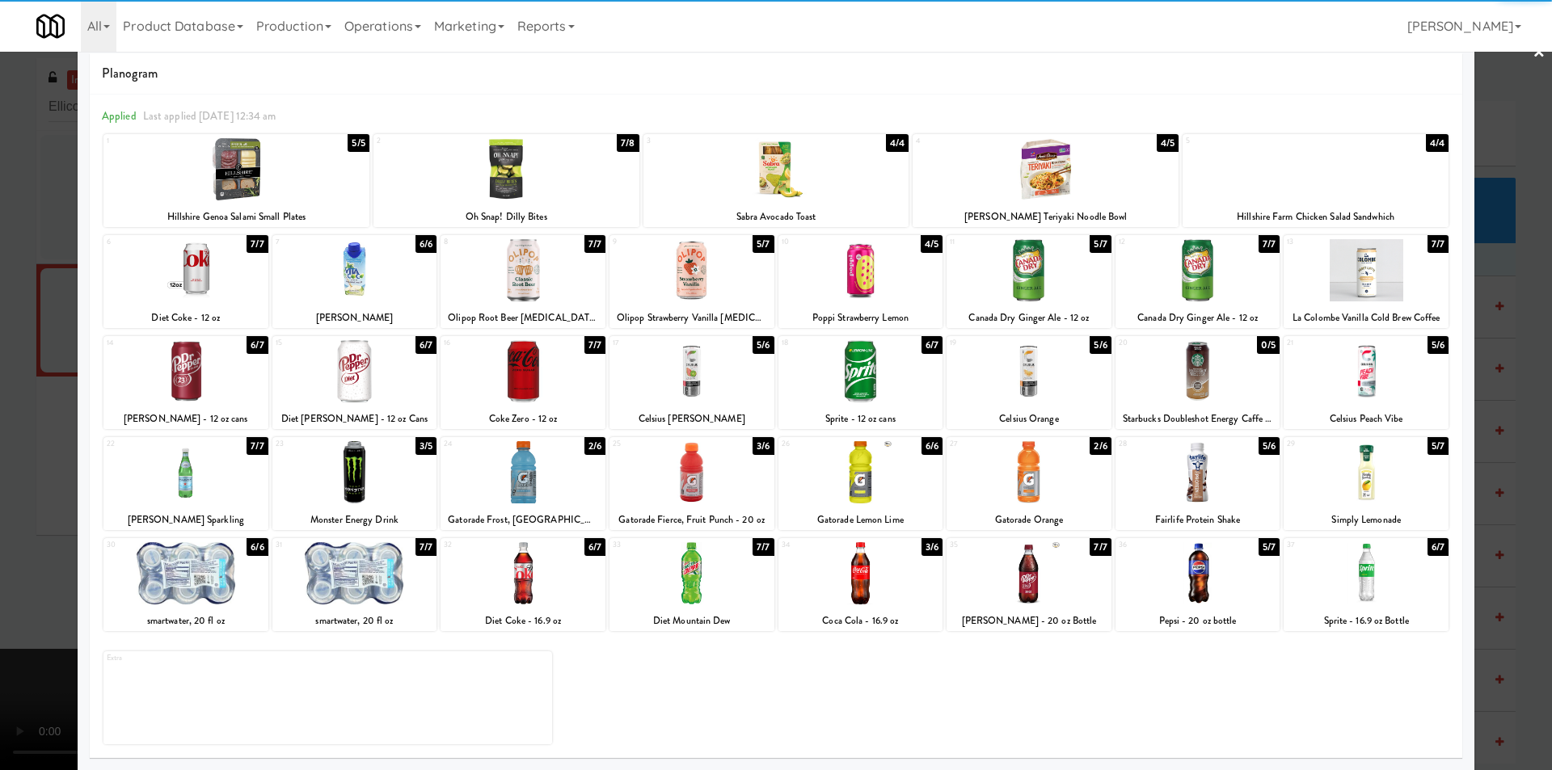
click at [1349, 563] on div at bounding box center [1366, 573] width 165 height 62
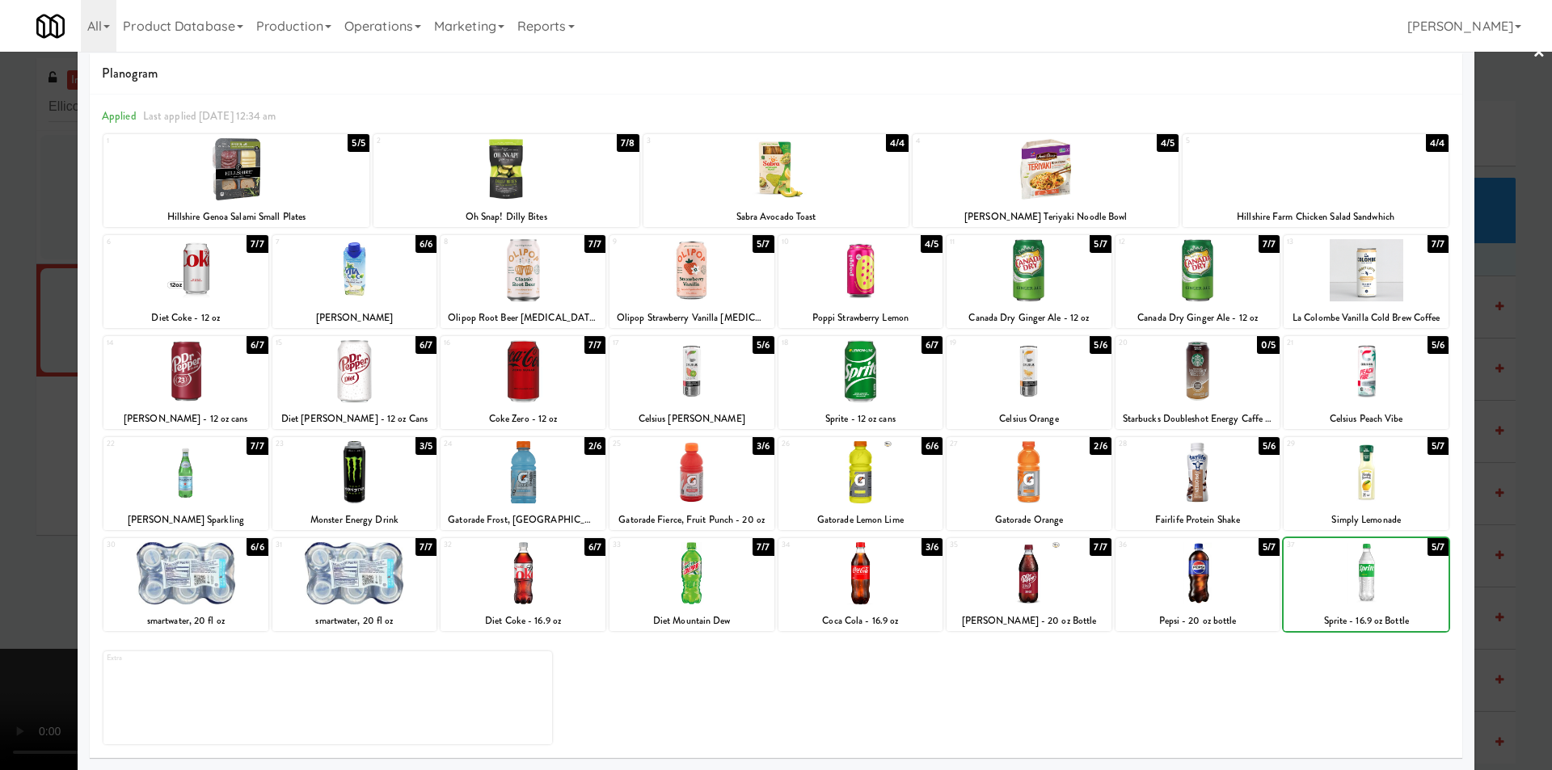
drag, startPoint x: 1500, startPoint y: 521, endPoint x: 1476, endPoint y: 526, distance: 24.1
click at [1499, 523] on div at bounding box center [776, 385] width 1552 height 770
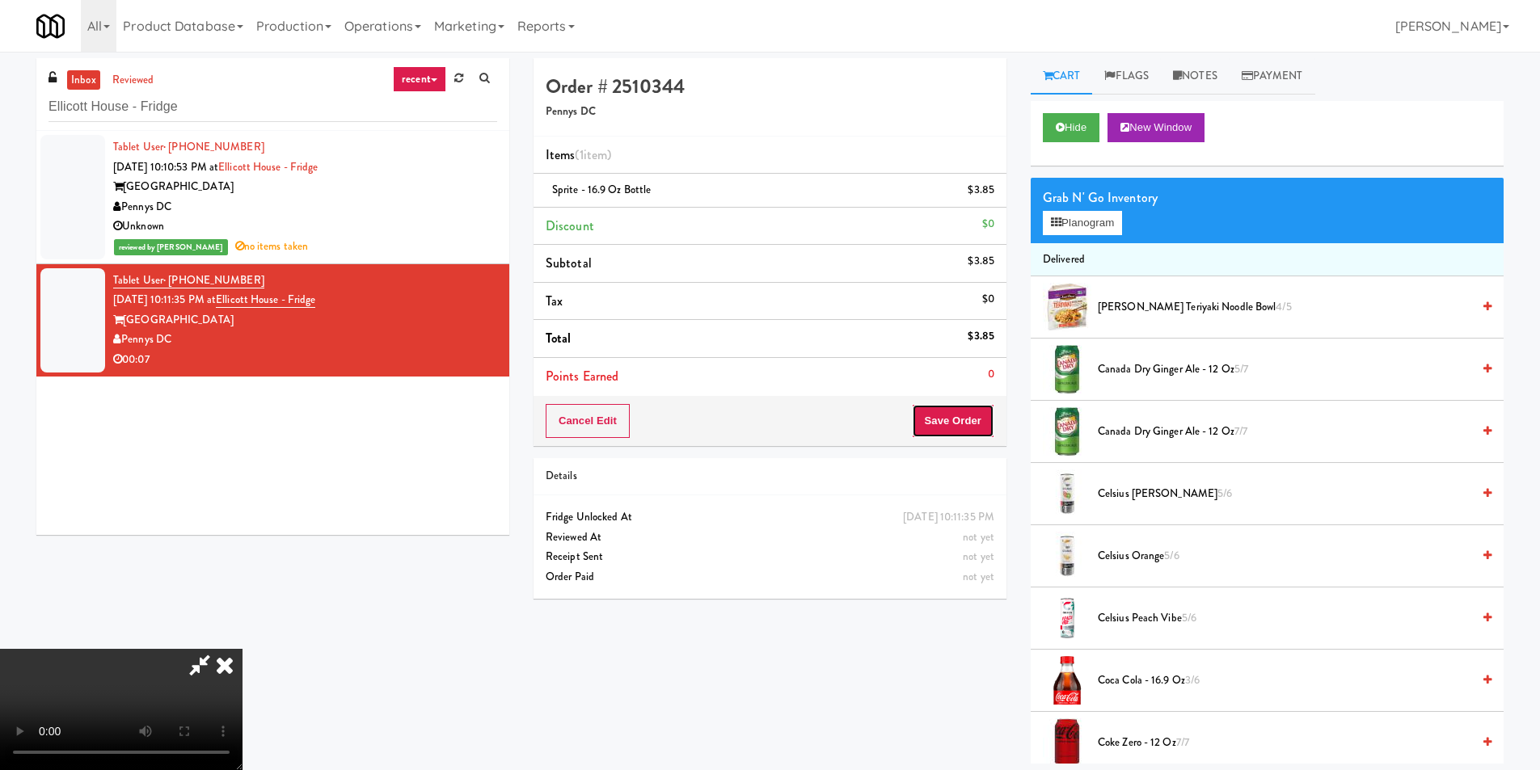
click at [973, 425] on button "Save Order" at bounding box center [953, 421] width 82 height 34
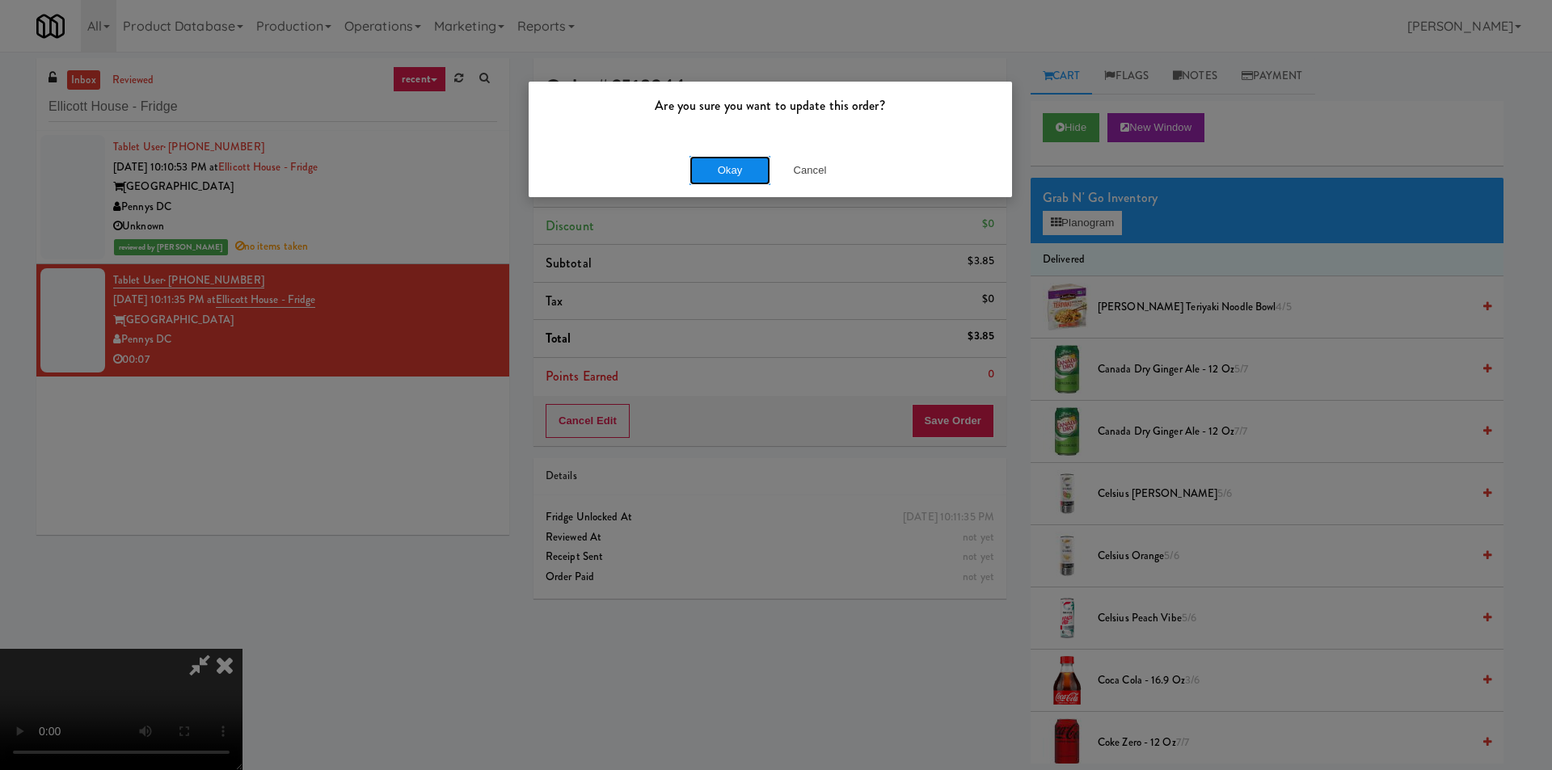
click at [728, 178] on button "Okay" at bounding box center [730, 170] width 81 height 29
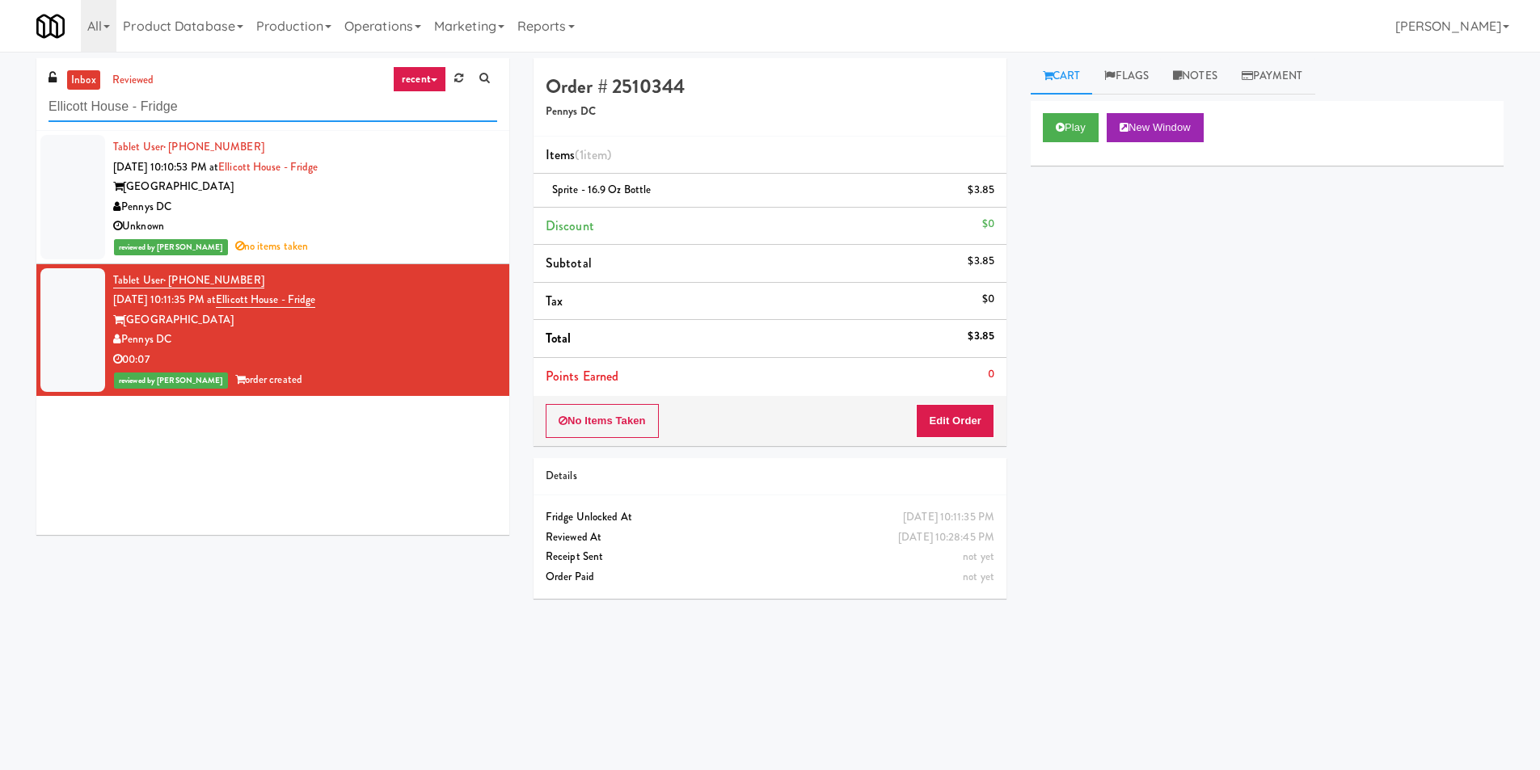
click at [322, 109] on input "Ellicott House - Fridge" at bounding box center [273, 107] width 449 height 30
paste input "Drink Cooler"
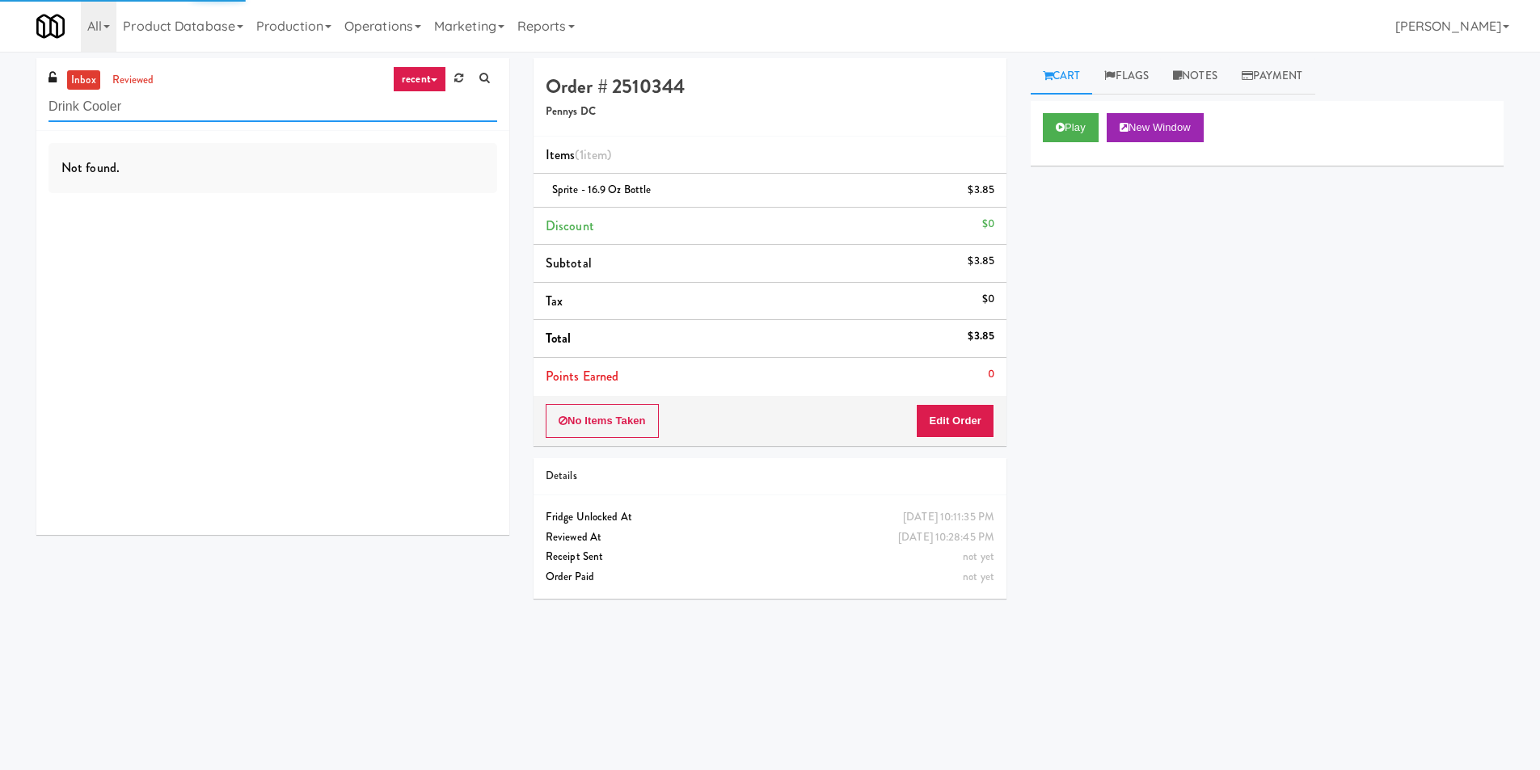
type input "Drink Cooler"
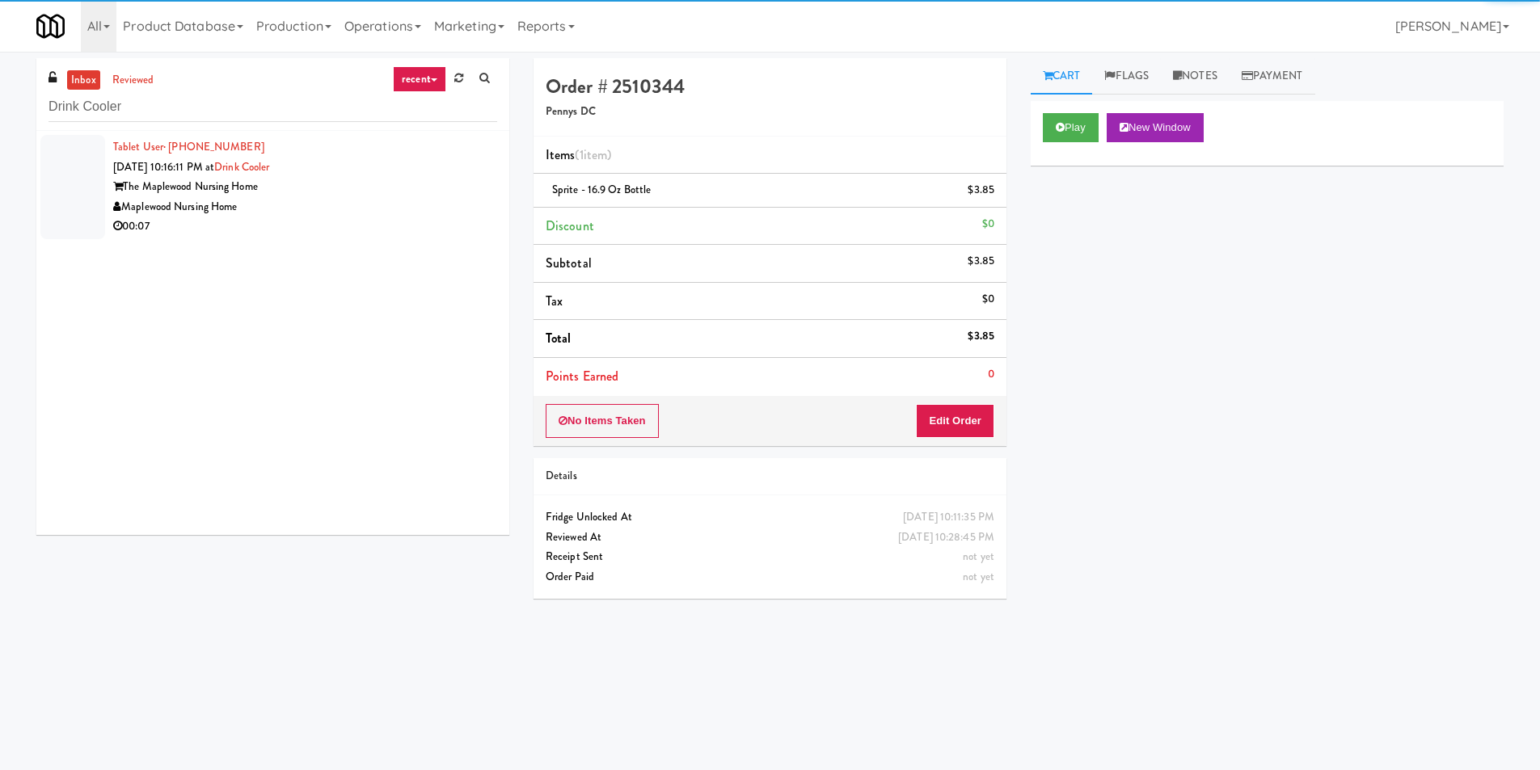
click at [440, 213] on div "Maplewood Nursing Home" at bounding box center [305, 207] width 384 height 20
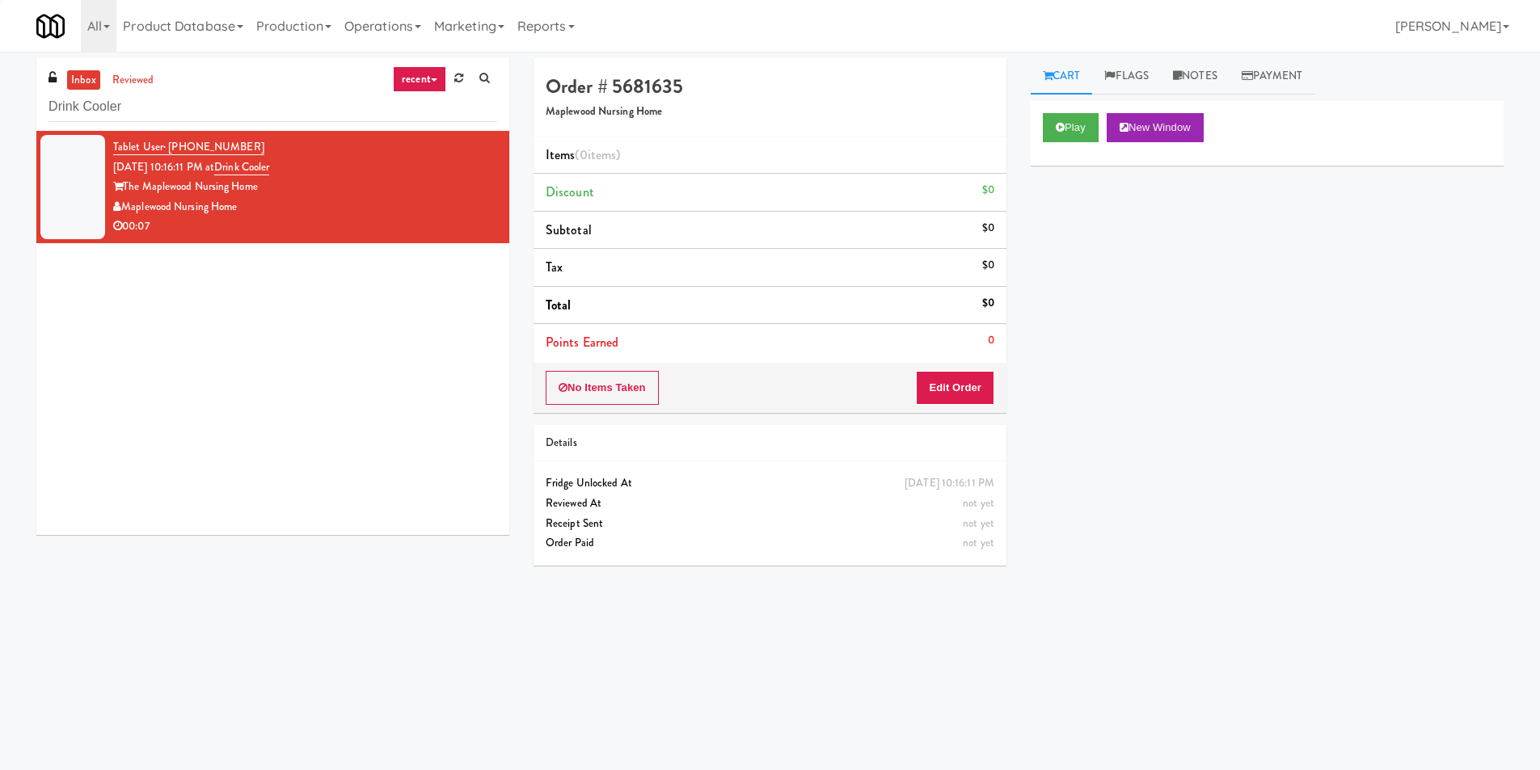
click at [1054, 108] on div "Play New Window" at bounding box center [1267, 133] width 473 height 65
click at [1067, 125] on button "Play" at bounding box center [1071, 127] width 56 height 29
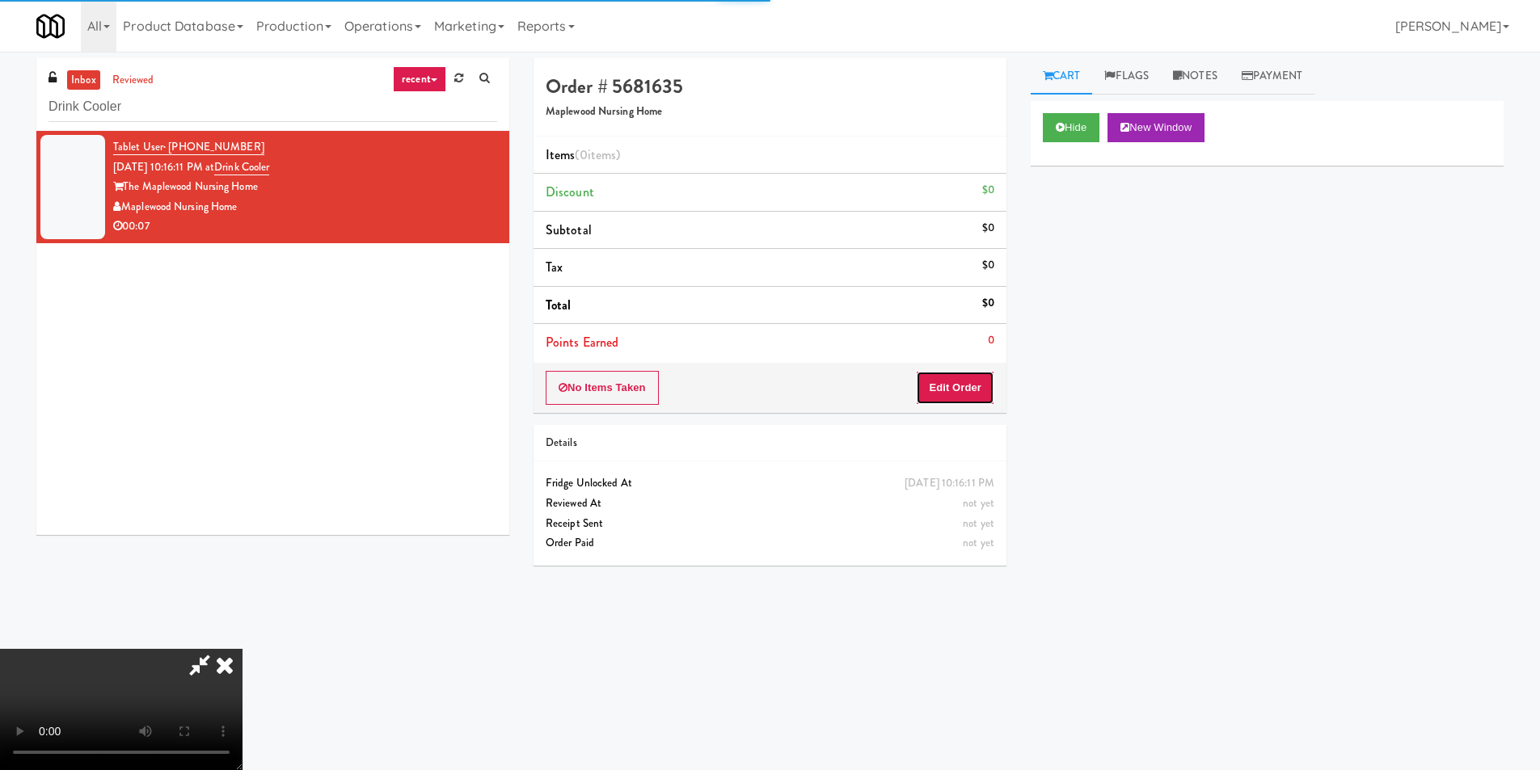
click at [970, 403] on button "Edit Order" at bounding box center [955, 388] width 78 height 34
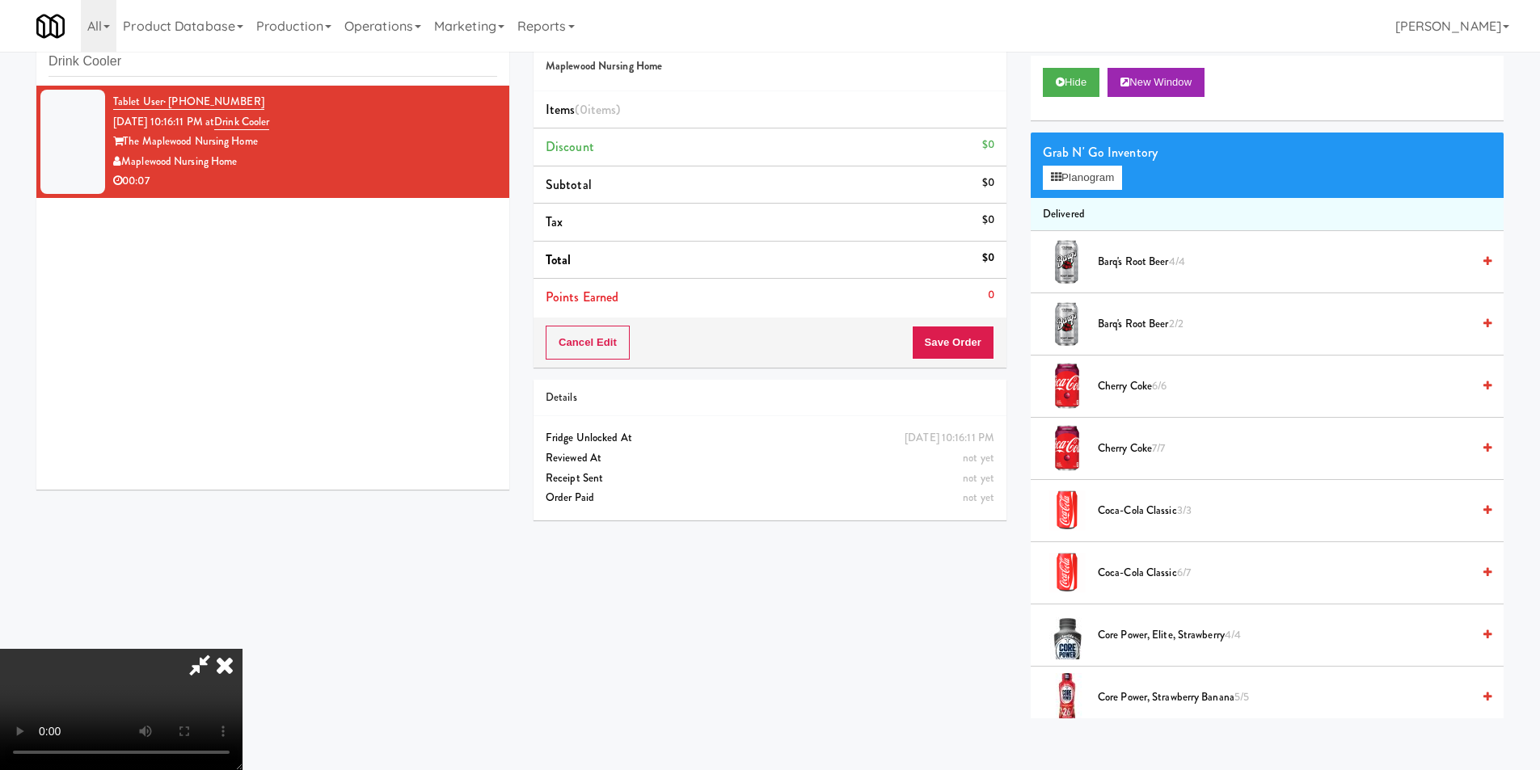
scroll to position [52, 0]
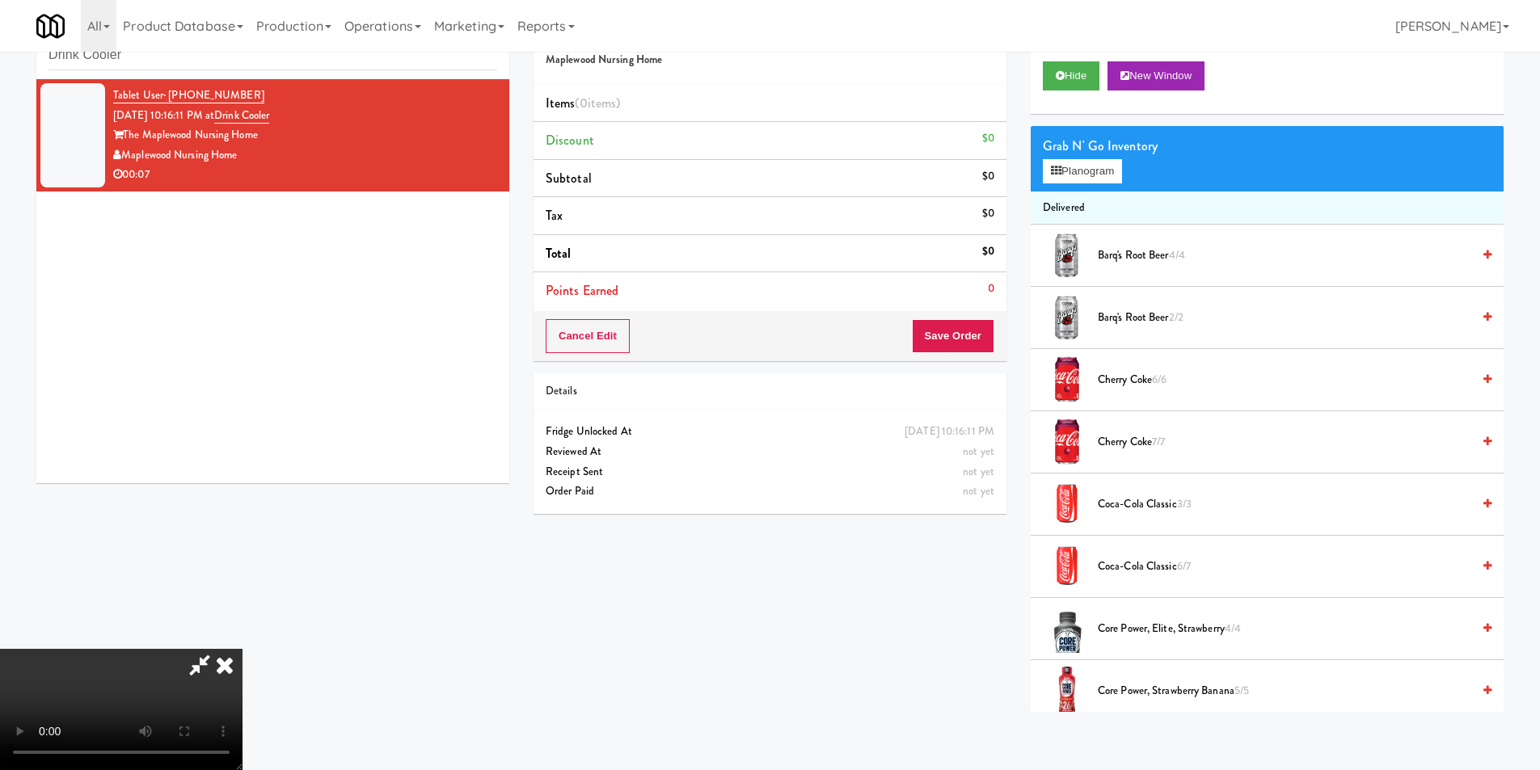
click at [243, 649] on video at bounding box center [121, 709] width 243 height 121
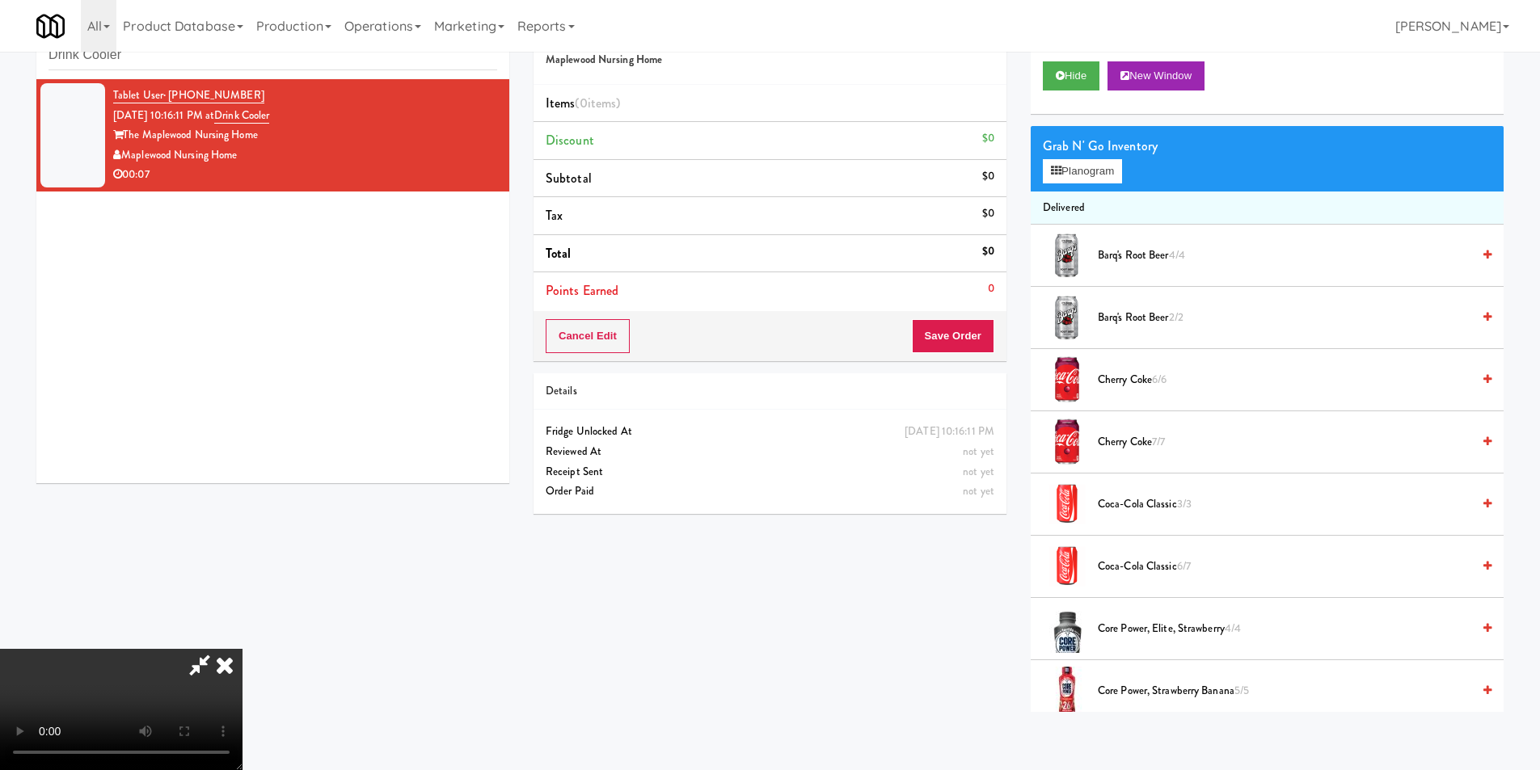
click at [243, 649] on video at bounding box center [121, 709] width 243 height 121
click at [1099, 177] on button "Planogram" at bounding box center [1082, 171] width 79 height 24
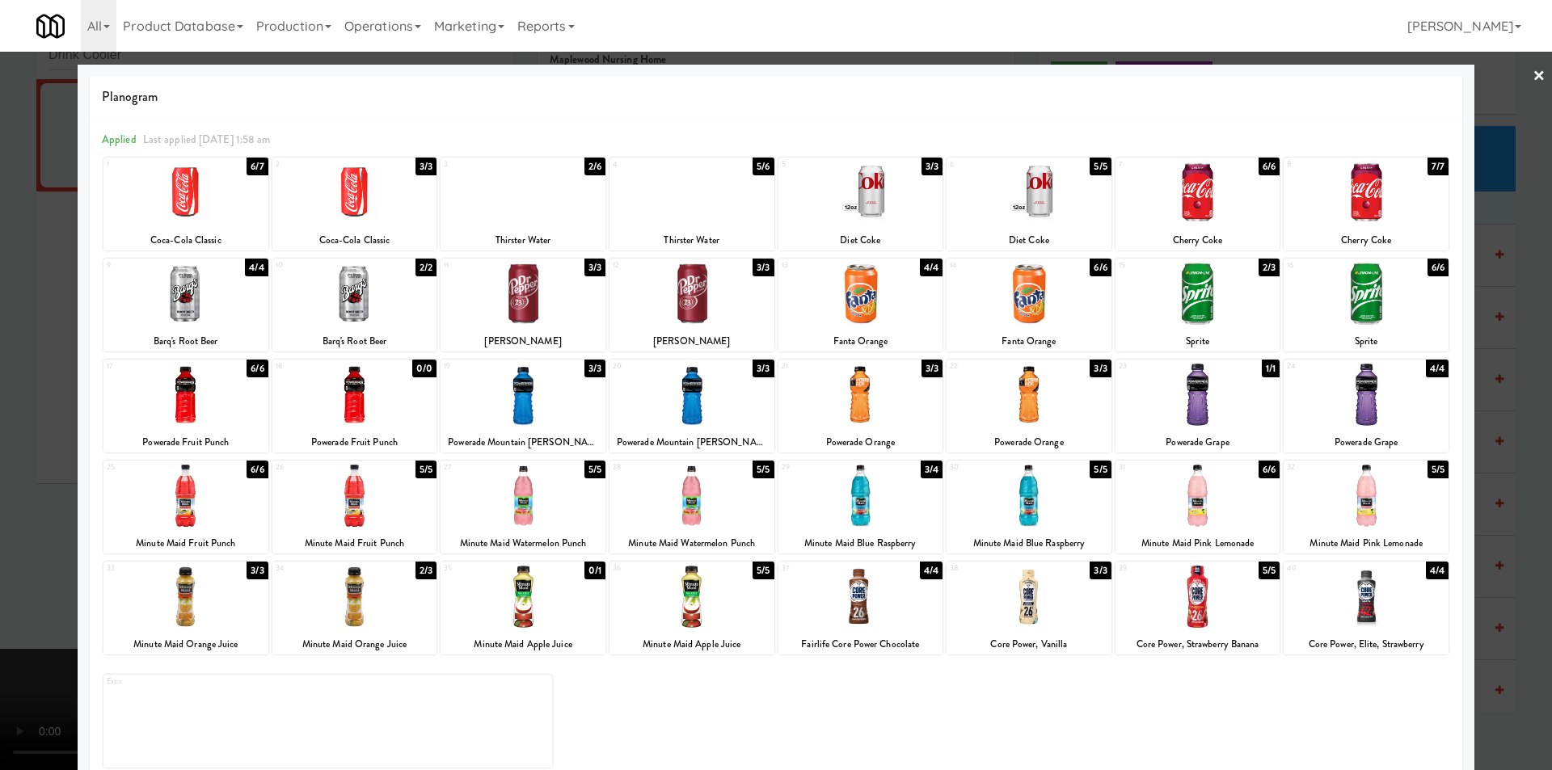
click at [204, 588] on div at bounding box center [185, 597] width 165 height 62
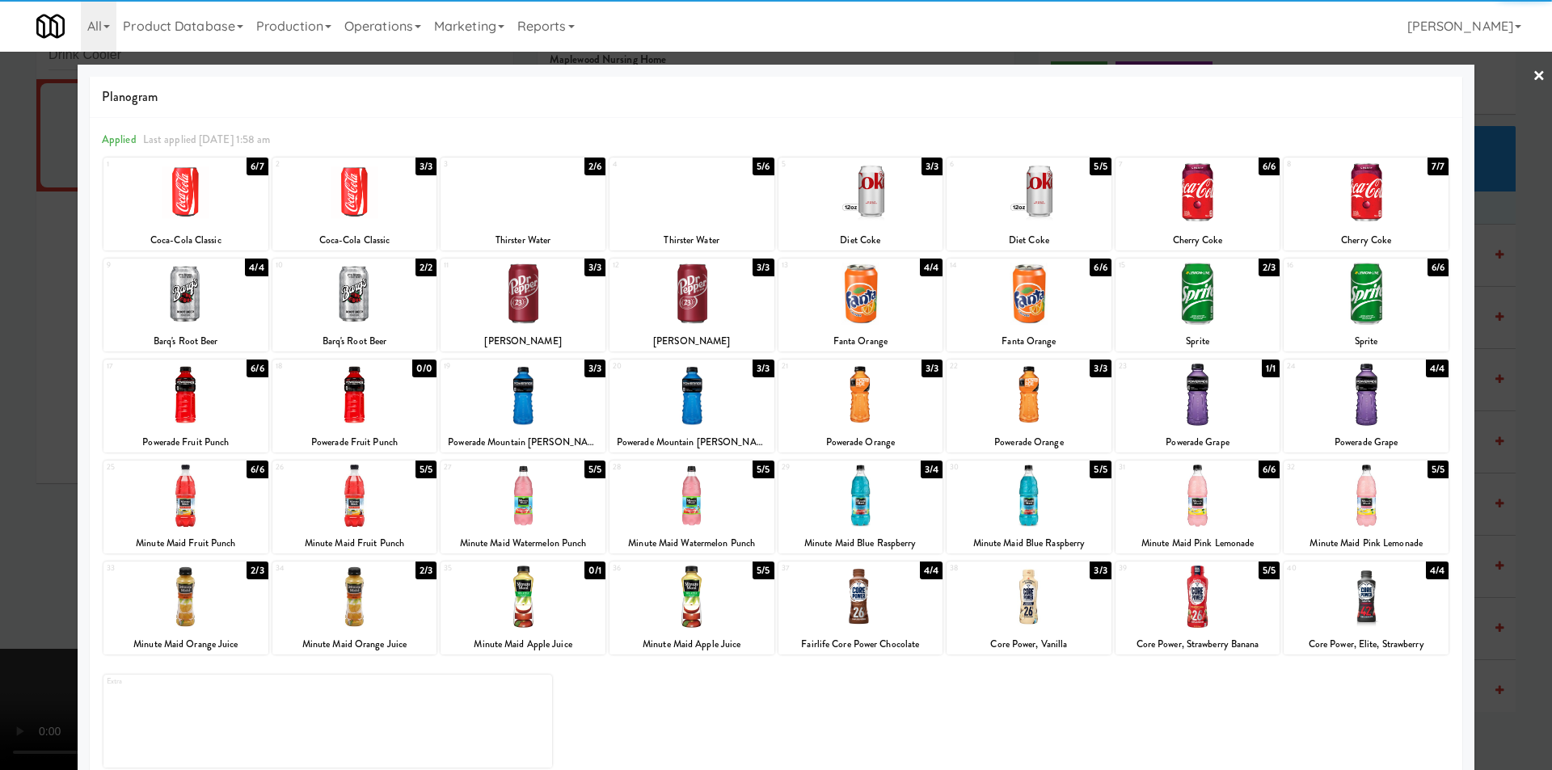
click at [40, 576] on div at bounding box center [776, 385] width 1552 height 770
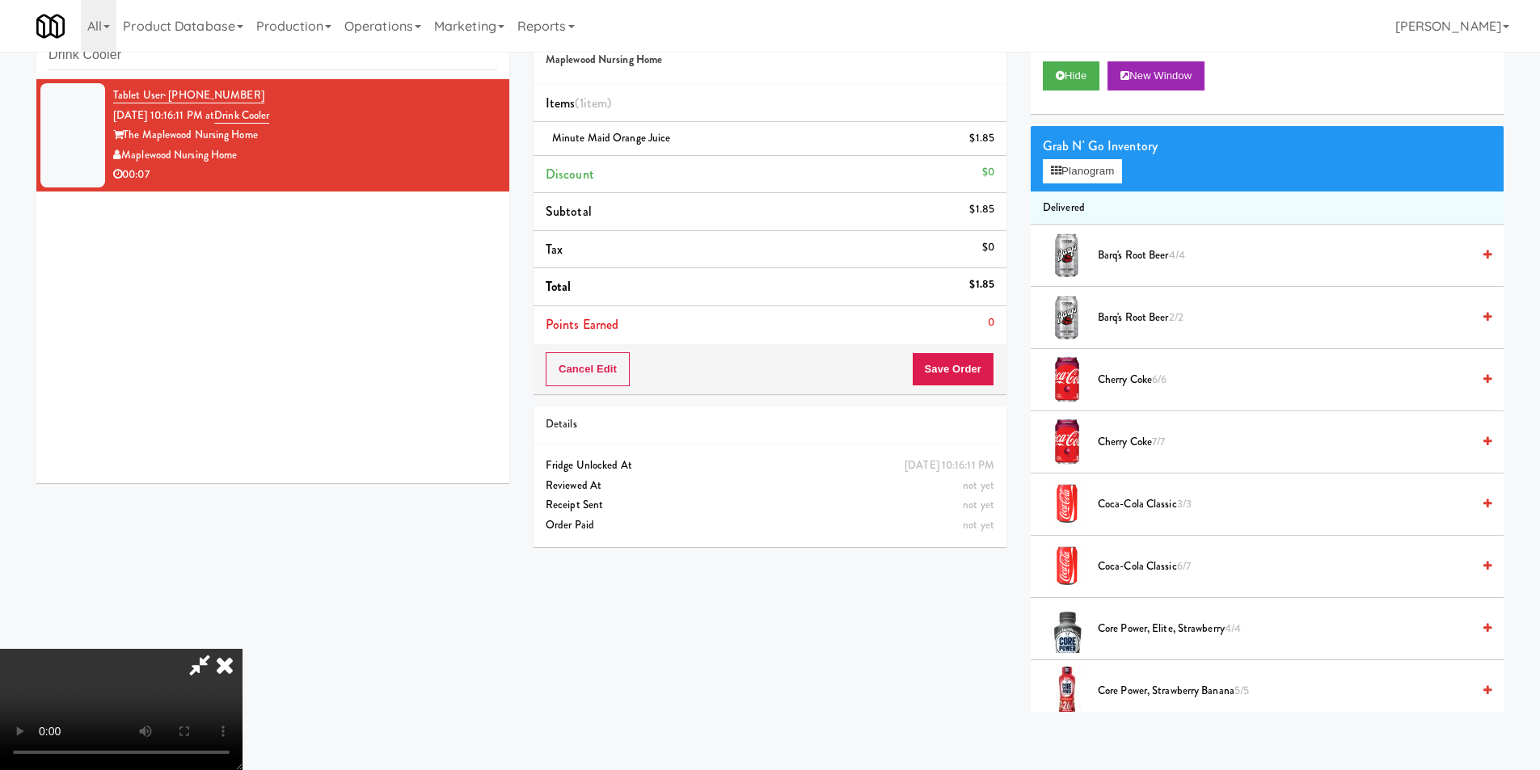
click at [243, 649] on video at bounding box center [121, 709] width 243 height 121
click at [1074, 176] on button "Planogram" at bounding box center [1082, 171] width 79 height 24
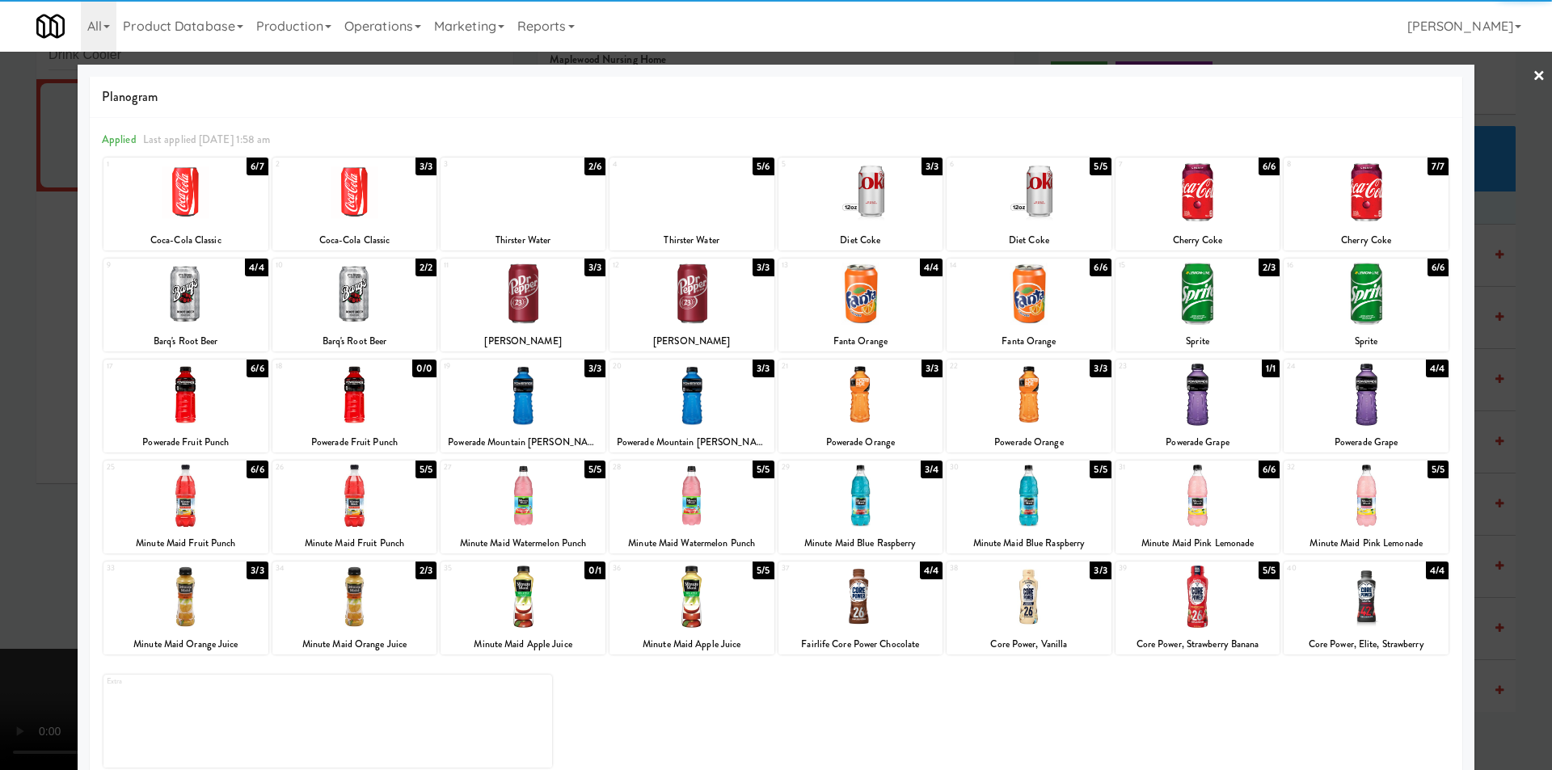
click at [690, 403] on div at bounding box center [692, 395] width 165 height 62
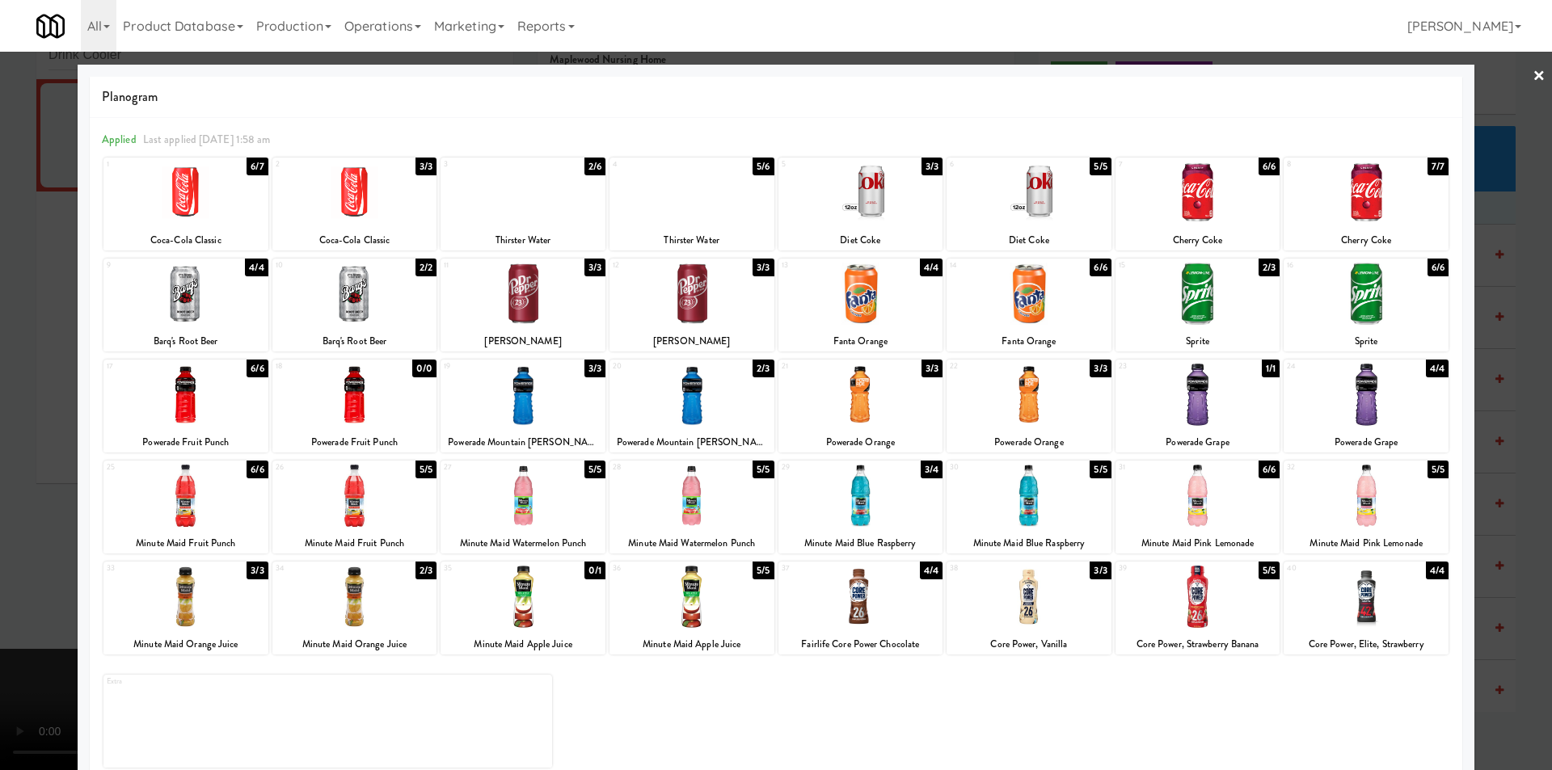
click at [1527, 405] on div at bounding box center [776, 385] width 1552 height 770
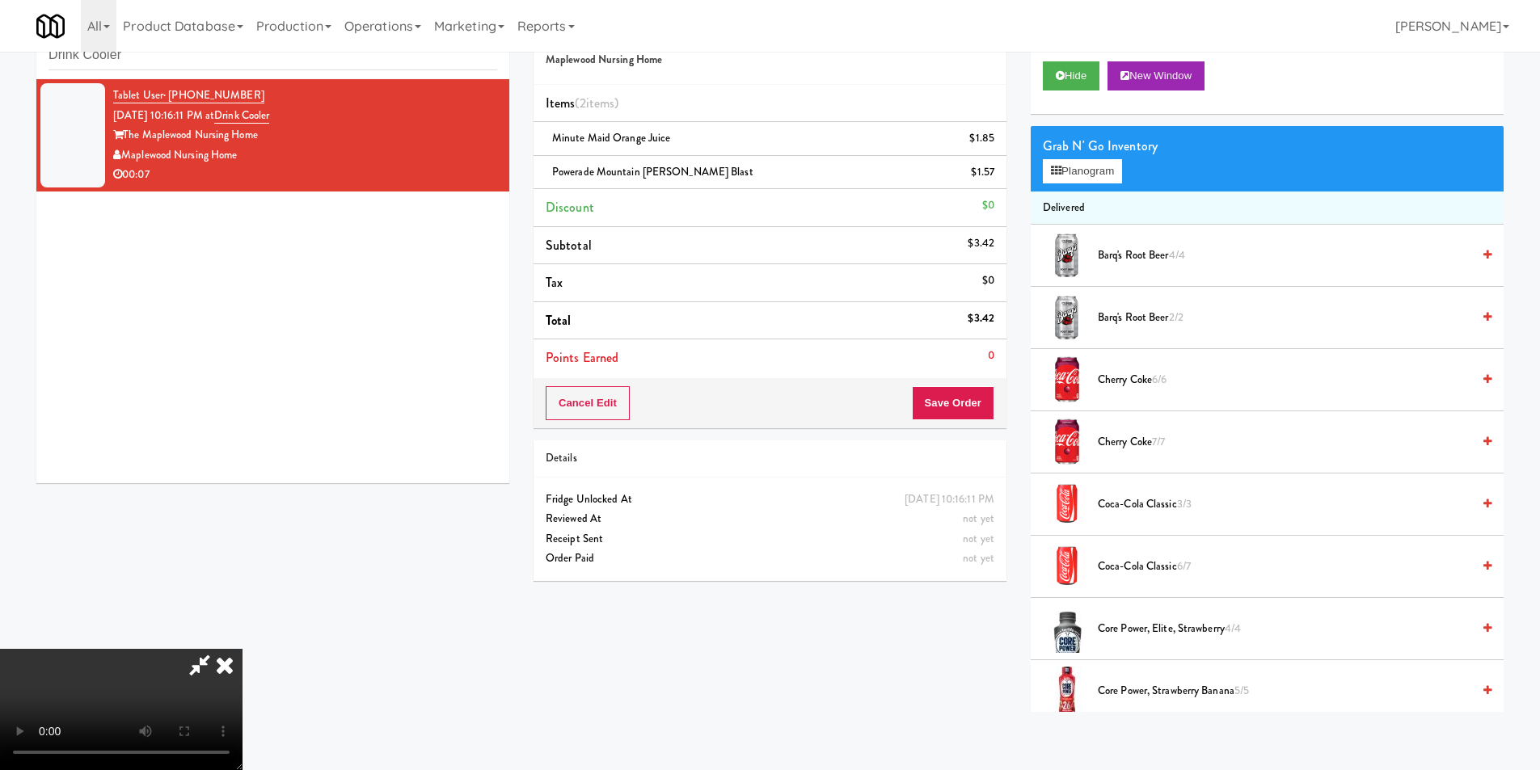
click at [243, 649] on video at bounding box center [121, 709] width 243 height 121
click at [963, 412] on button "Save Order" at bounding box center [953, 403] width 82 height 34
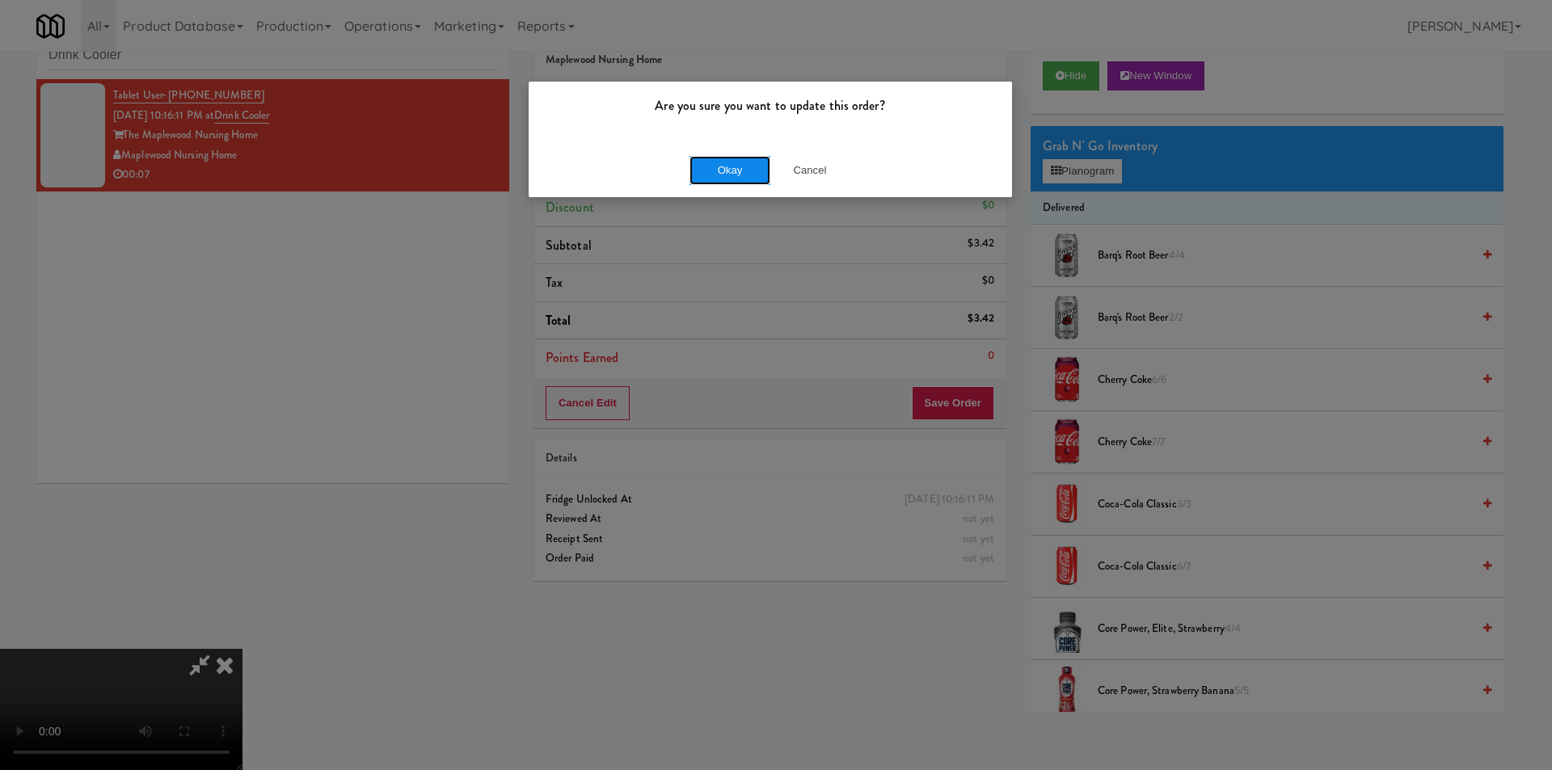
click at [748, 173] on button "Okay" at bounding box center [730, 170] width 81 height 29
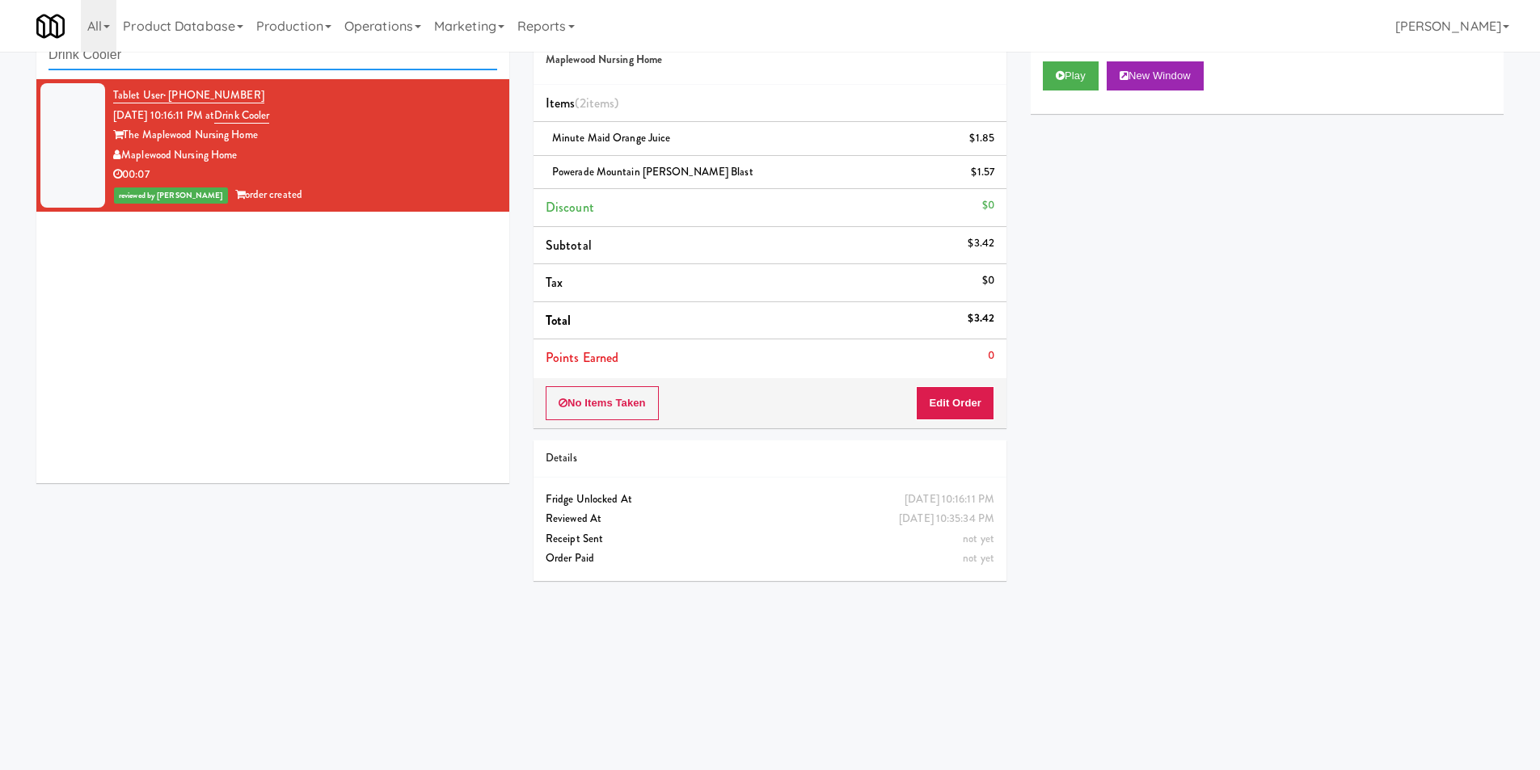
click at [321, 61] on input "Drink Cooler" at bounding box center [273, 55] width 449 height 30
paste input "Allusion -"
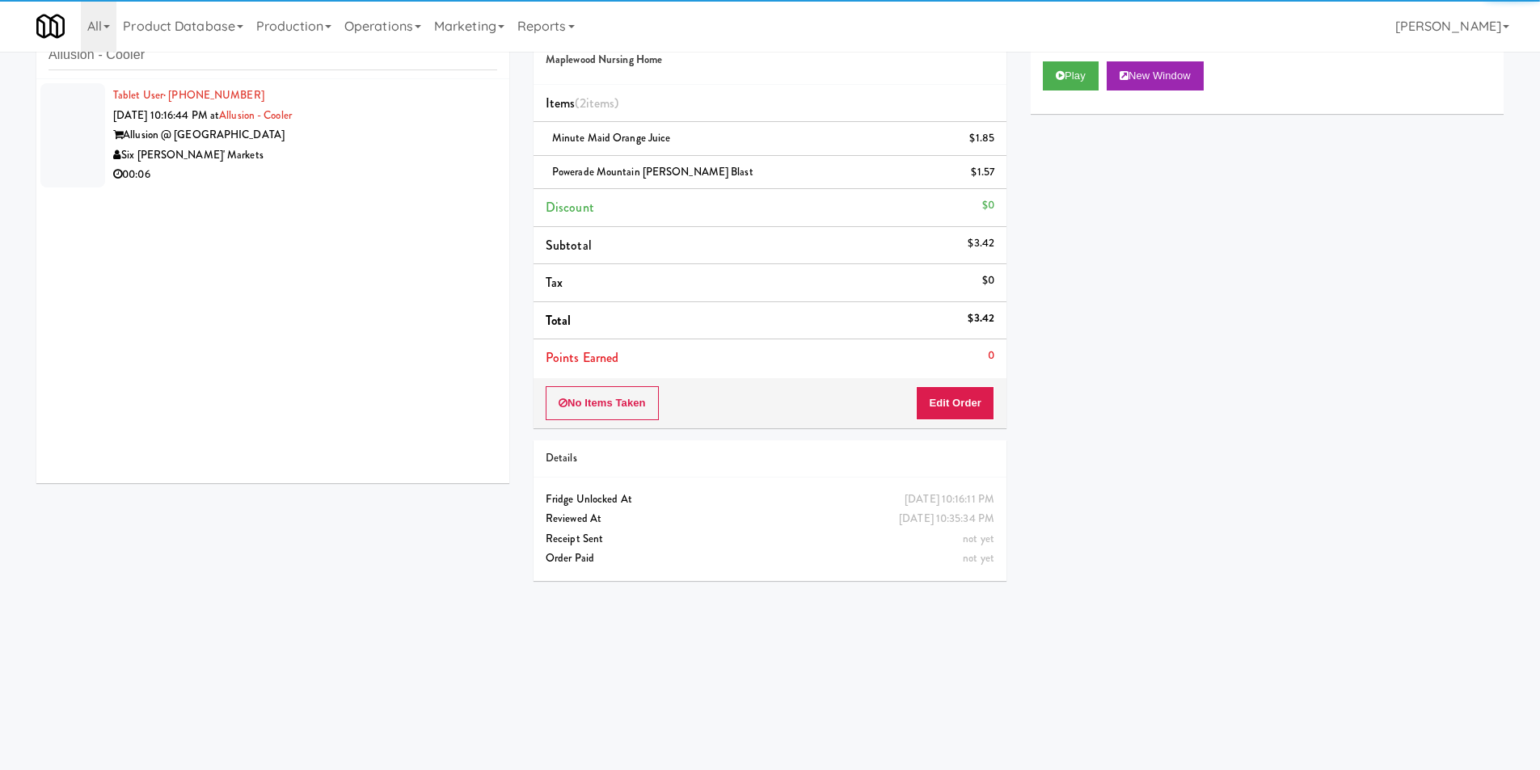
click at [409, 141] on div "Allusion @ West University" at bounding box center [305, 135] width 384 height 20
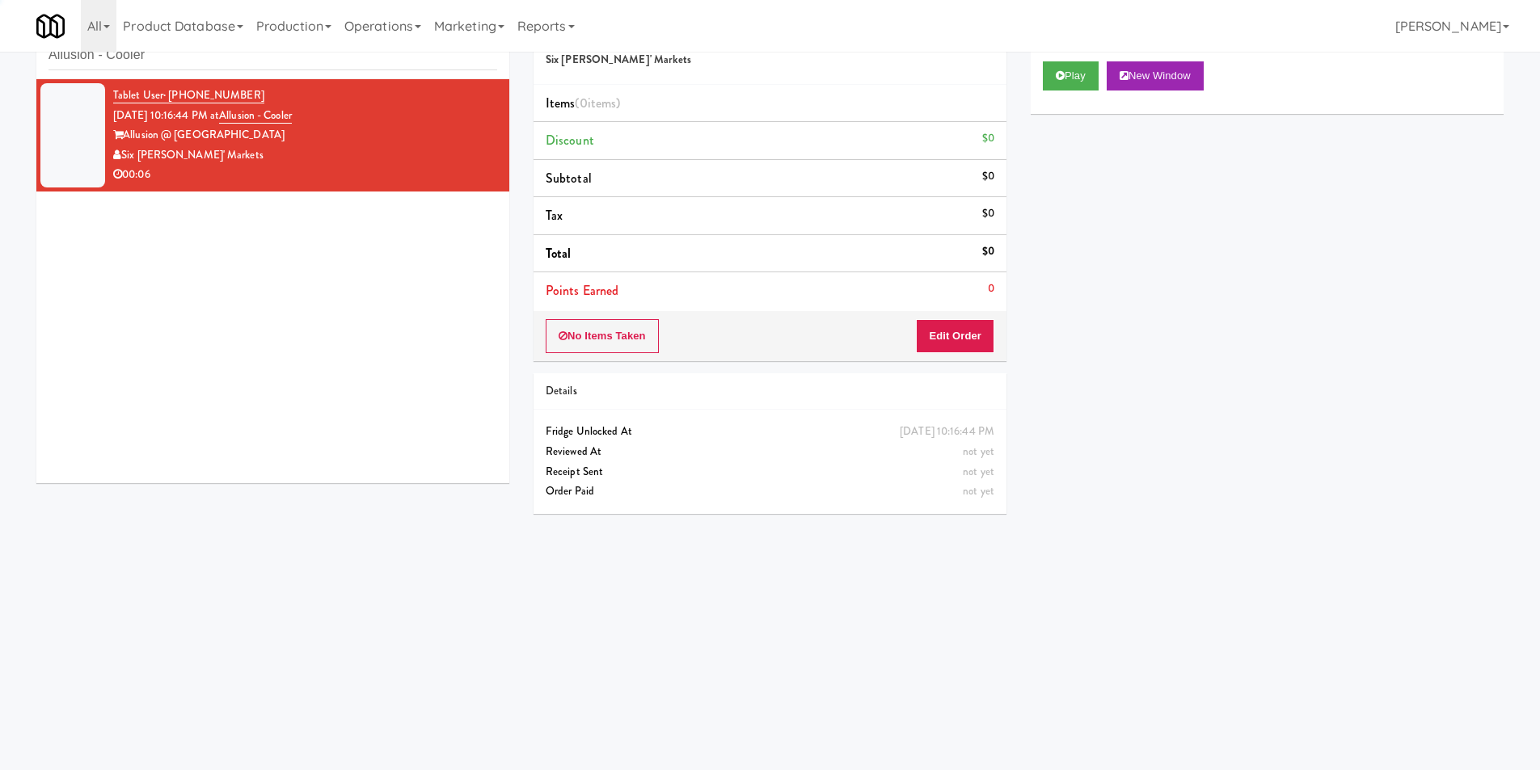
click at [1034, 89] on div "Play New Window" at bounding box center [1267, 81] width 473 height 65
click at [1056, 80] on icon at bounding box center [1060, 75] width 9 height 11
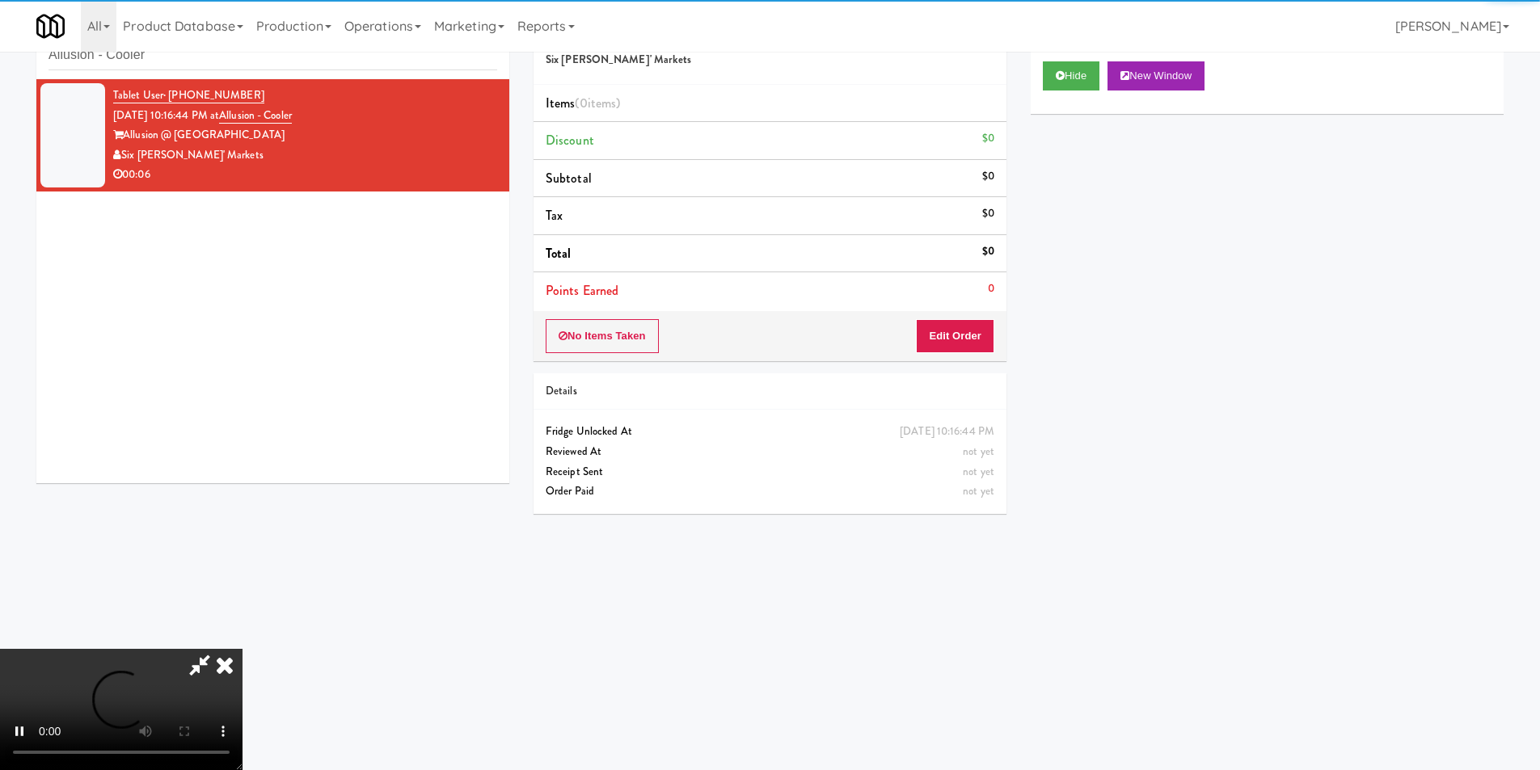
click at [942, 323] on div "No Items Taken Edit Order" at bounding box center [770, 336] width 473 height 50
click at [873, 313] on div "No Items Taken Edit Order" at bounding box center [770, 336] width 473 height 50
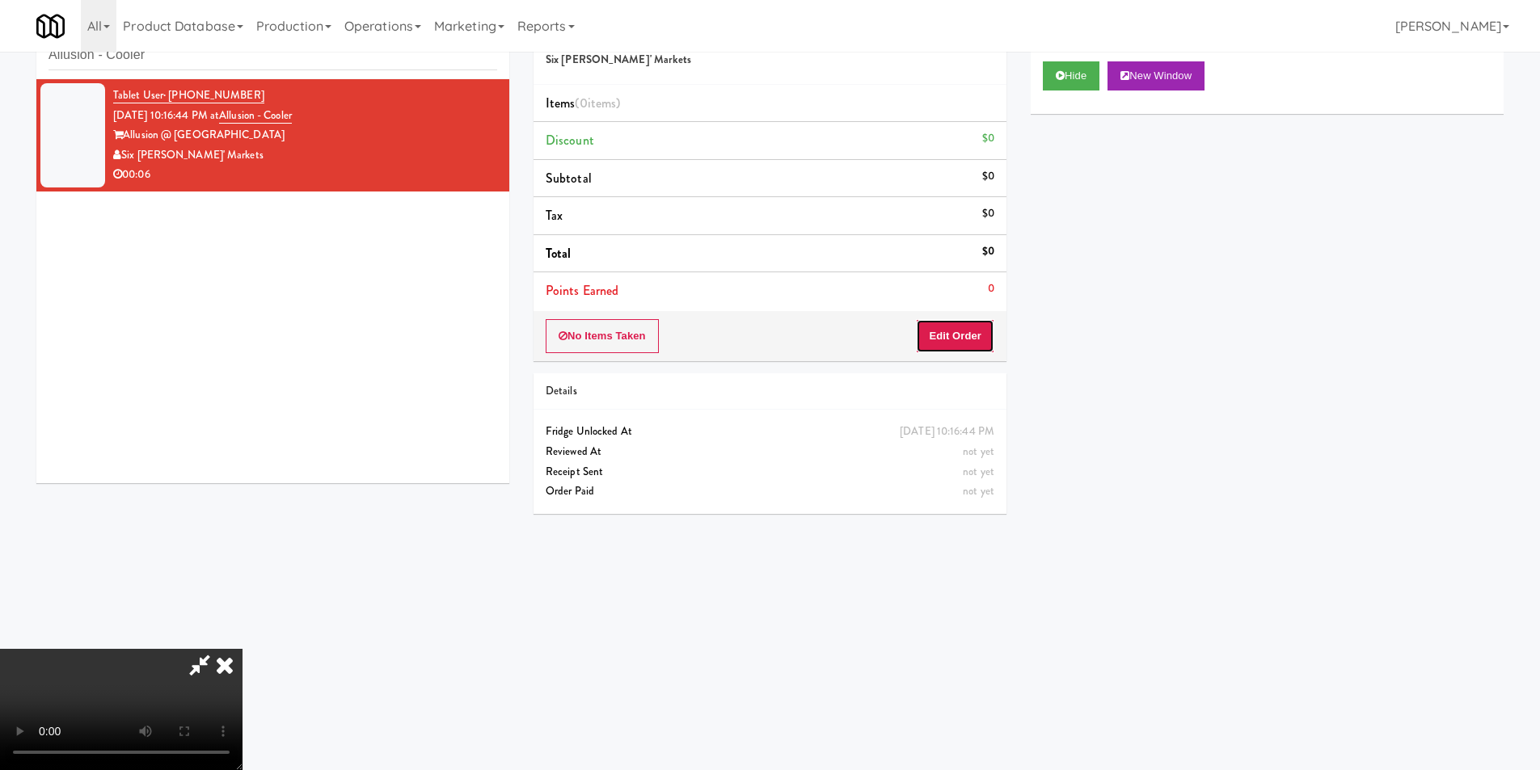
click at [935, 324] on button "Edit Order" at bounding box center [955, 336] width 78 height 34
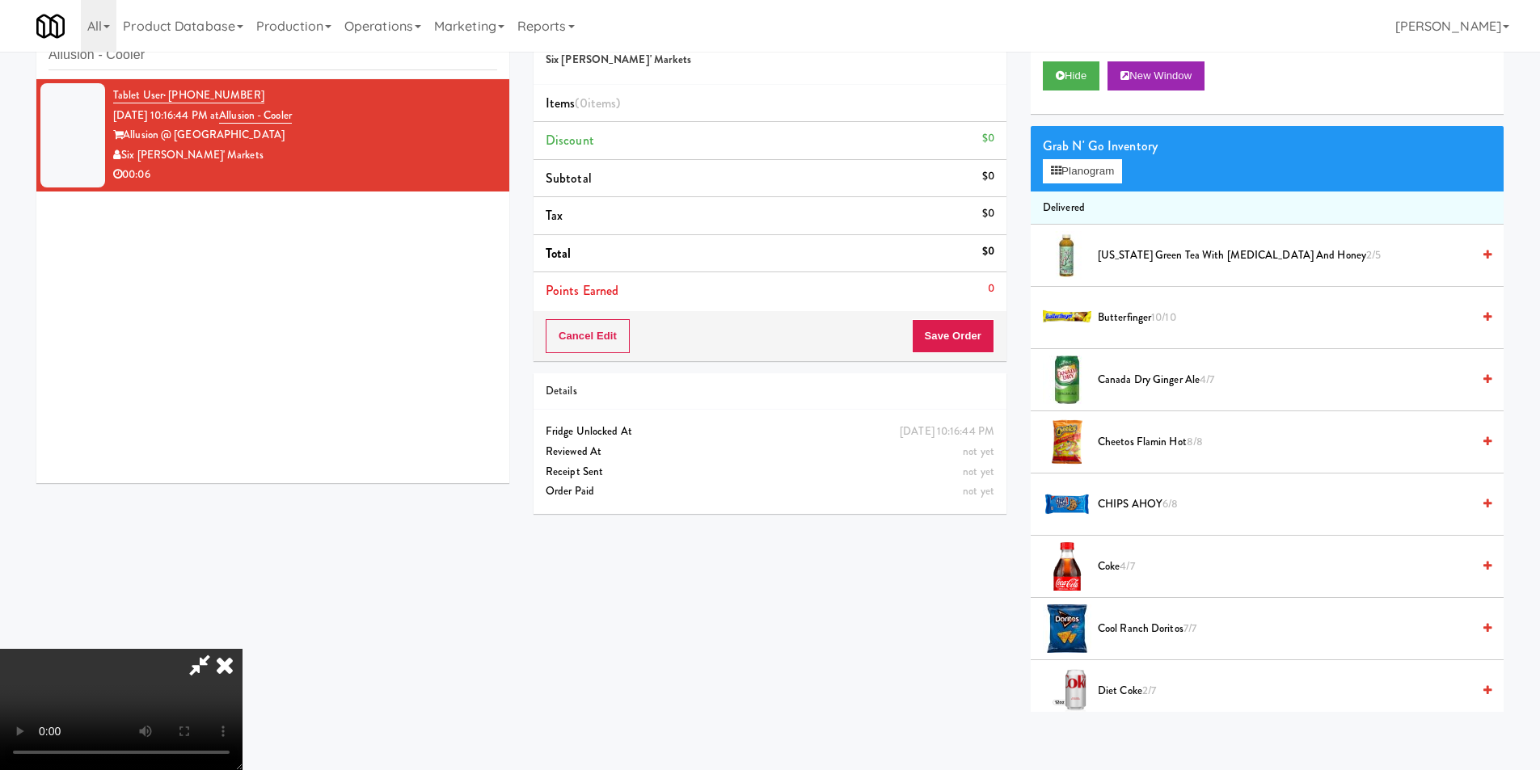
click at [243, 649] on video at bounding box center [121, 709] width 243 height 121
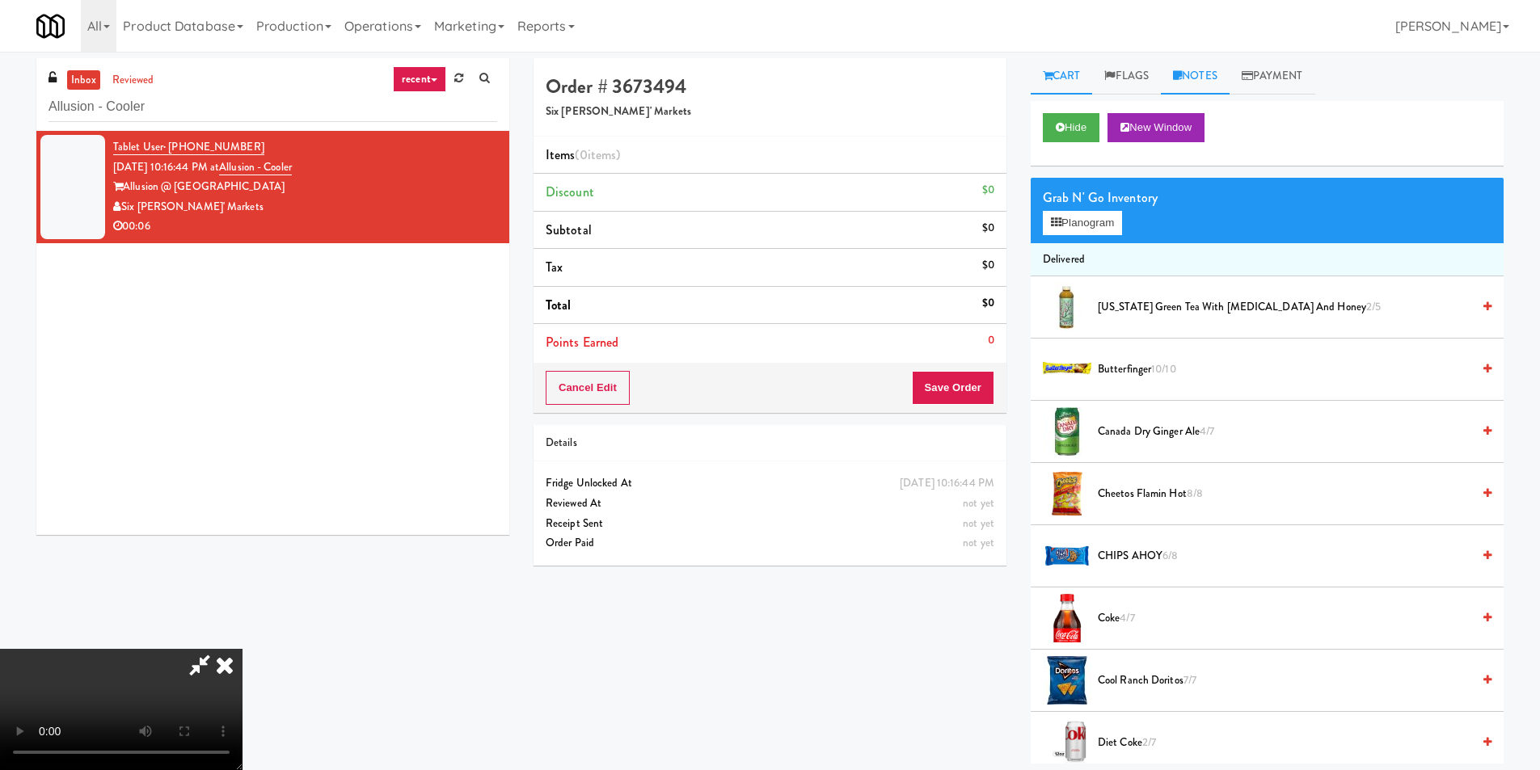
click at [1189, 84] on link "Notes" at bounding box center [1195, 76] width 69 height 36
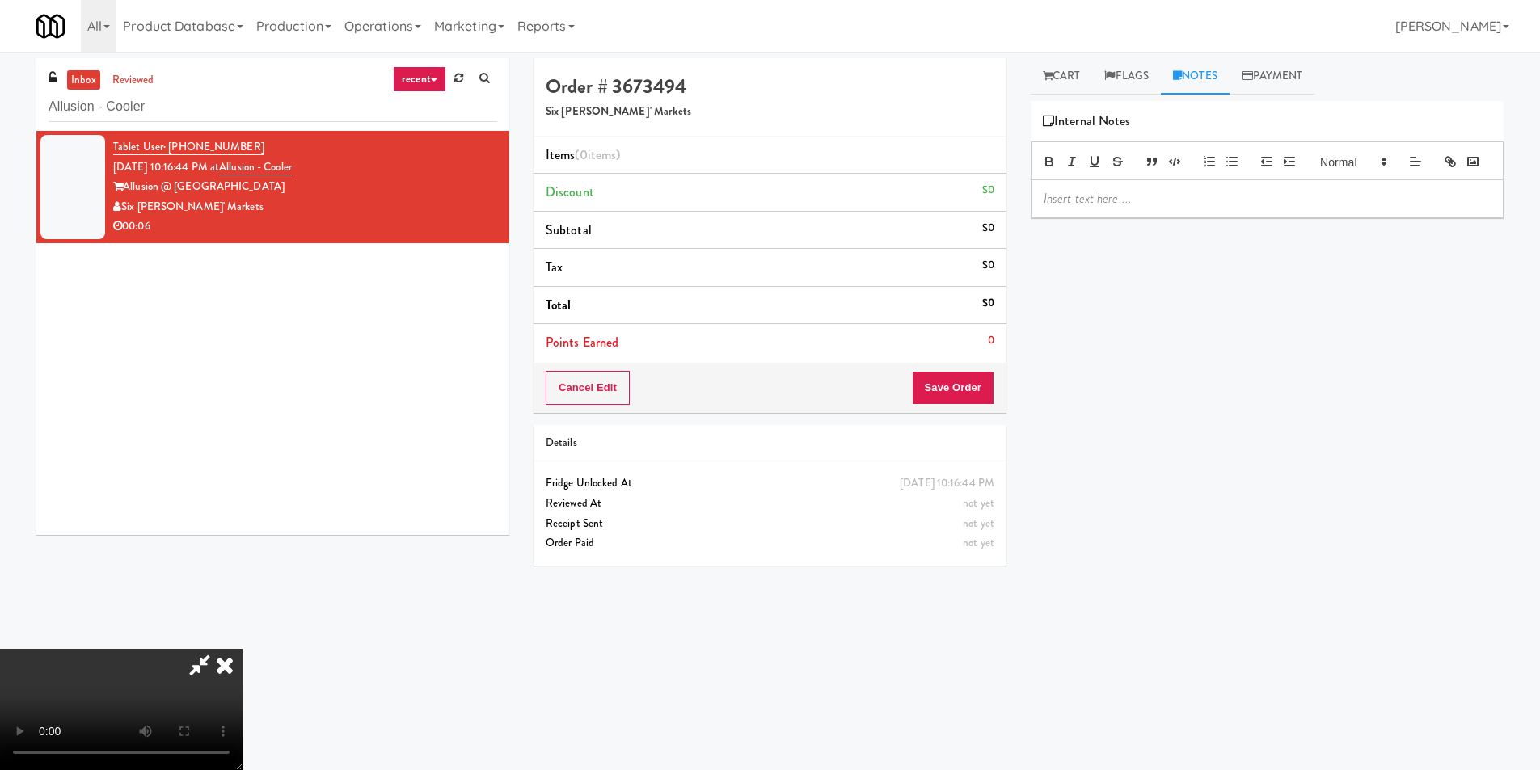
click at [1161, 208] on p at bounding box center [1267, 199] width 447 height 18
click at [1057, 72] on link "Cart" at bounding box center [1062, 76] width 62 height 36
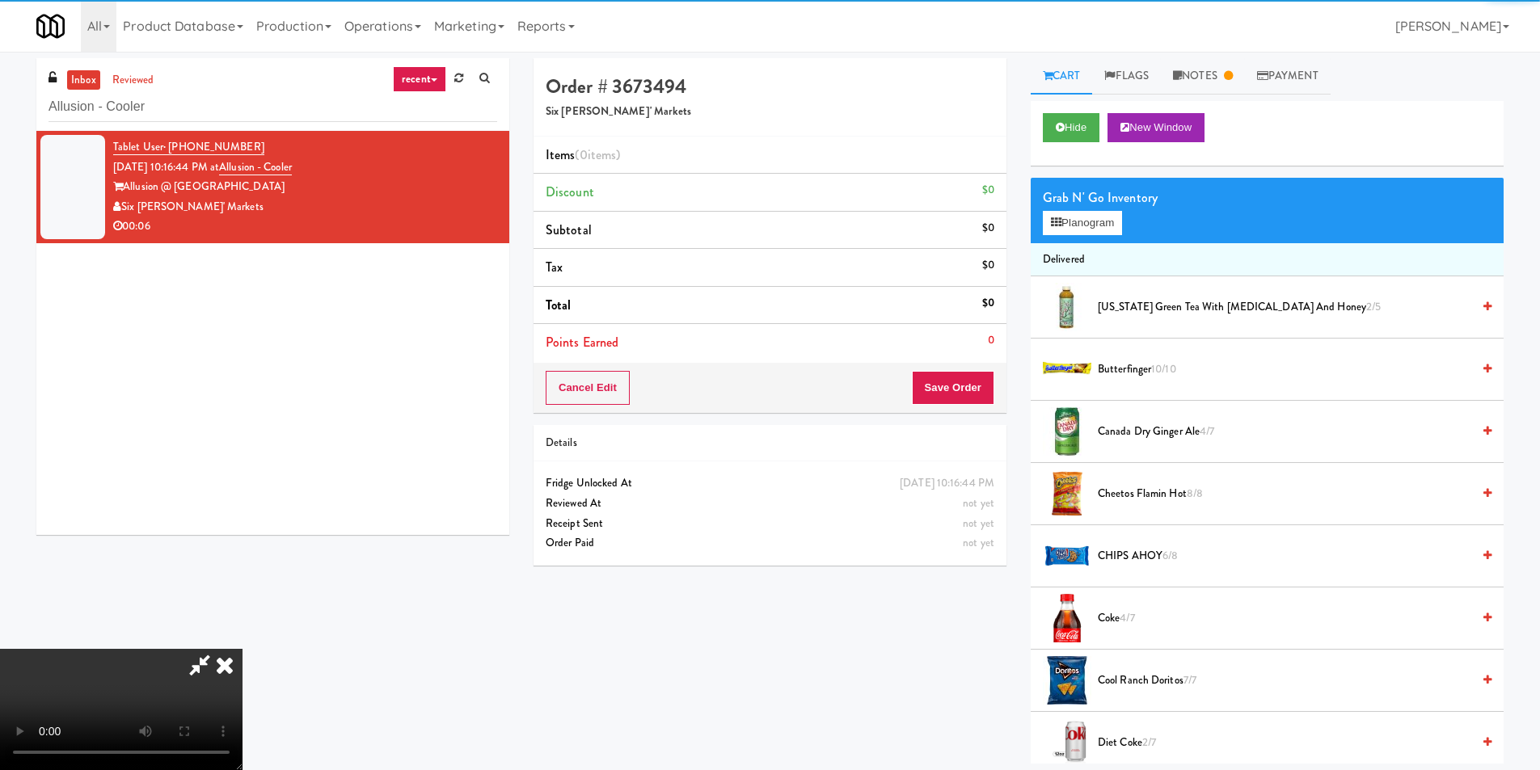
click at [243, 649] on video at bounding box center [121, 709] width 243 height 121
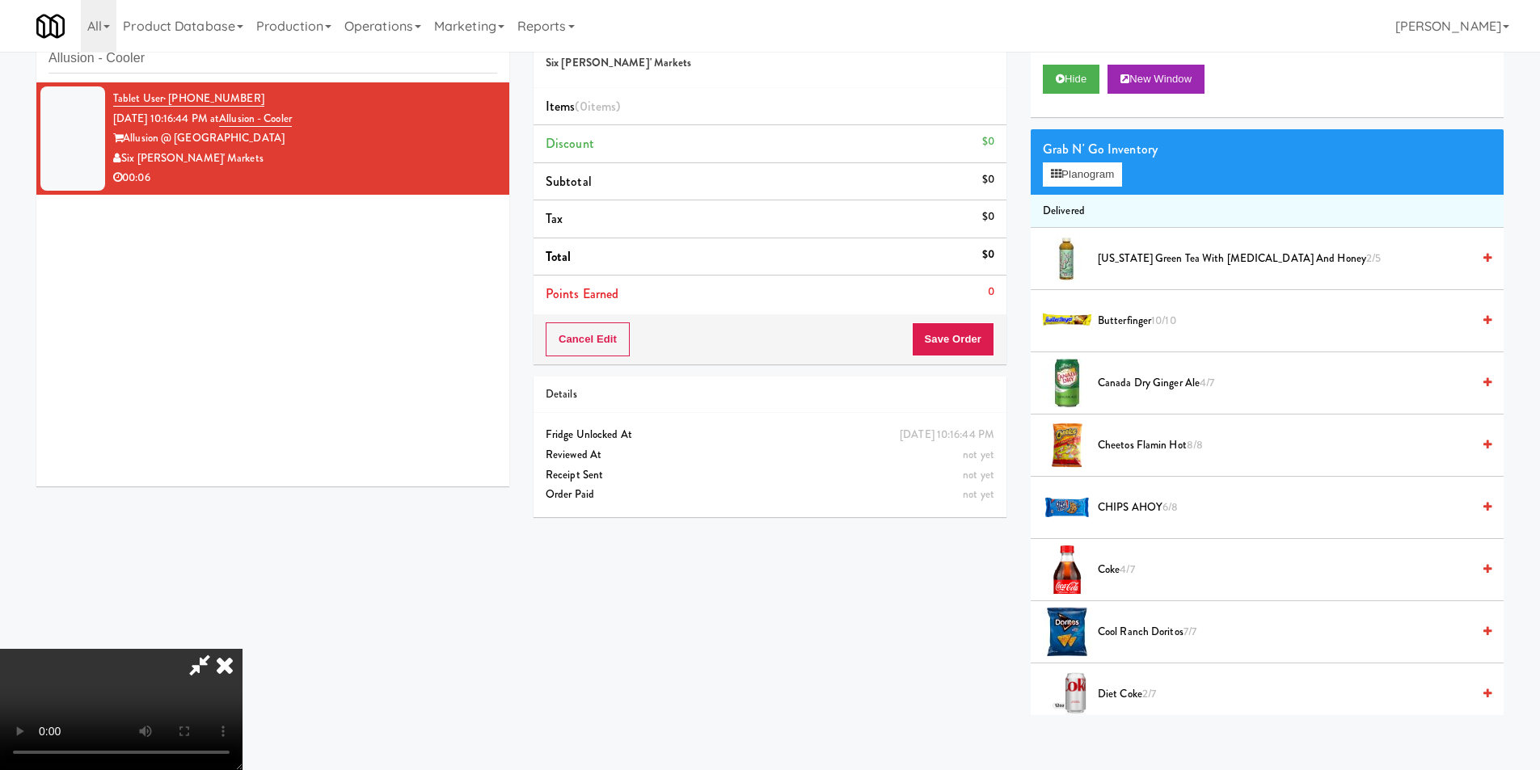
scroll to position [52, 0]
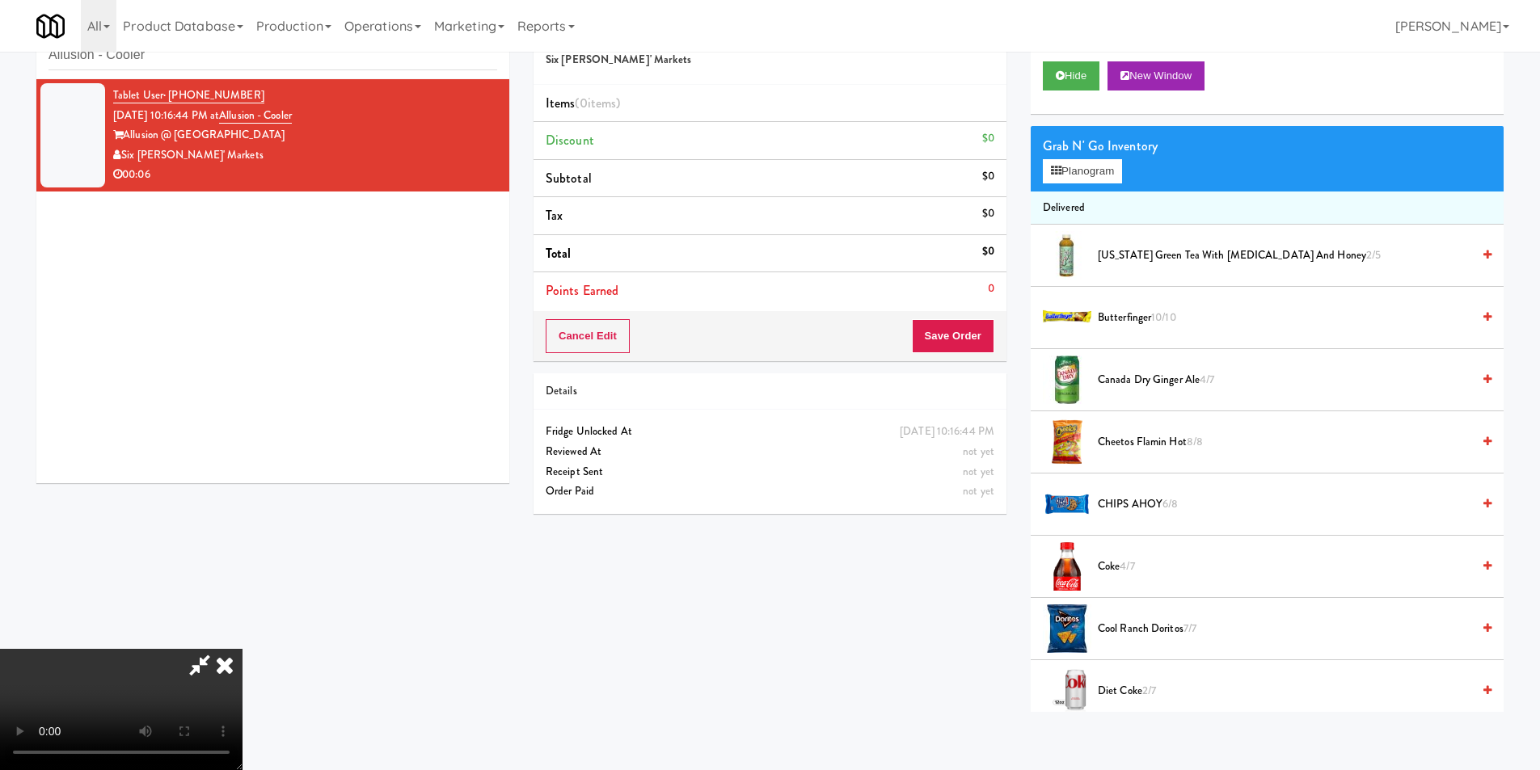
click at [243, 649] on video at bounding box center [121, 709] width 243 height 121
click at [1083, 181] on div "Grab N' Go Inventory Planogram" at bounding box center [1267, 158] width 473 height 65
click at [1087, 175] on button "Planogram" at bounding box center [1082, 171] width 79 height 24
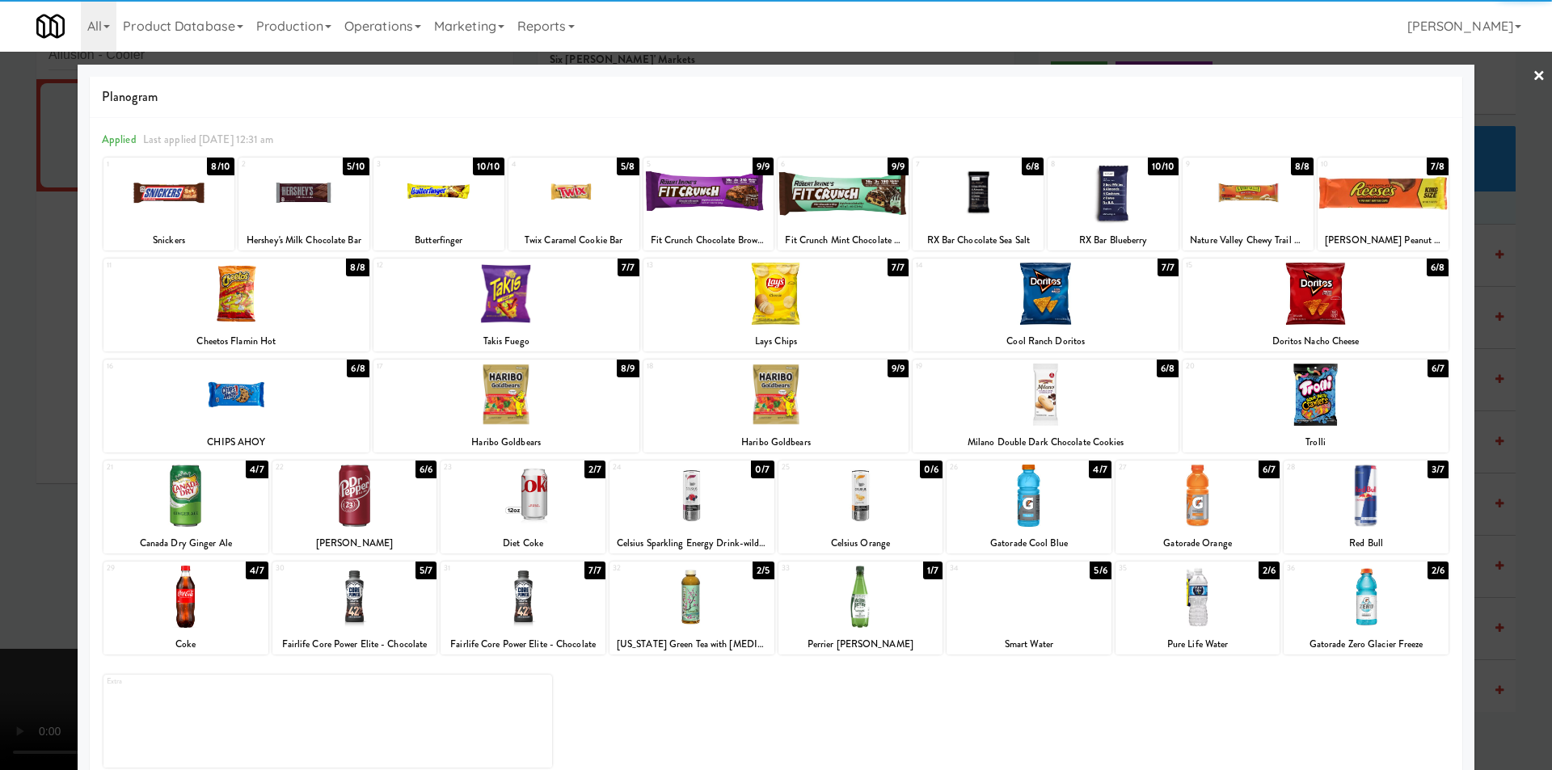
click at [1332, 513] on div at bounding box center [1366, 496] width 165 height 62
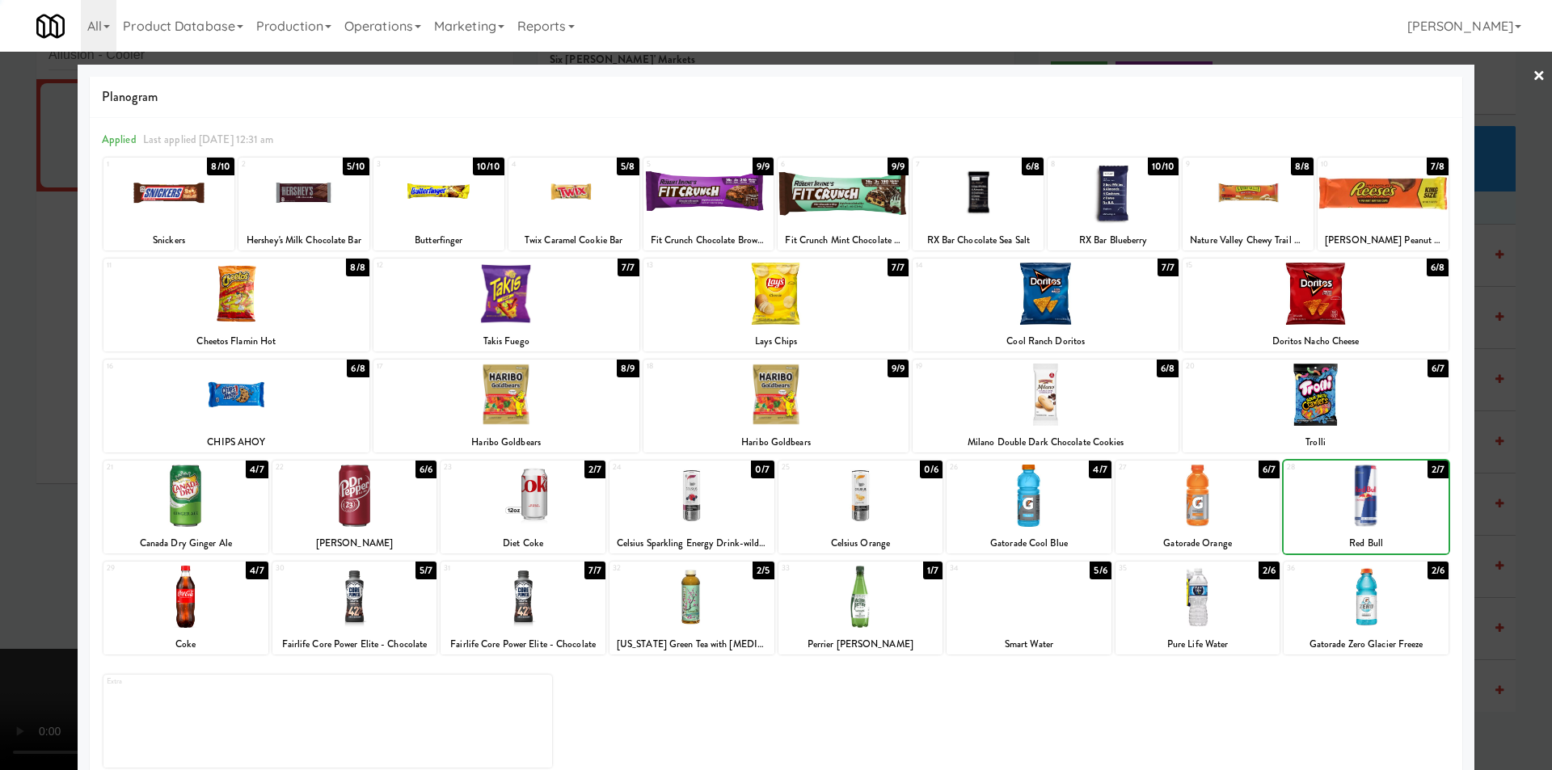
click at [1485, 487] on div at bounding box center [776, 385] width 1552 height 770
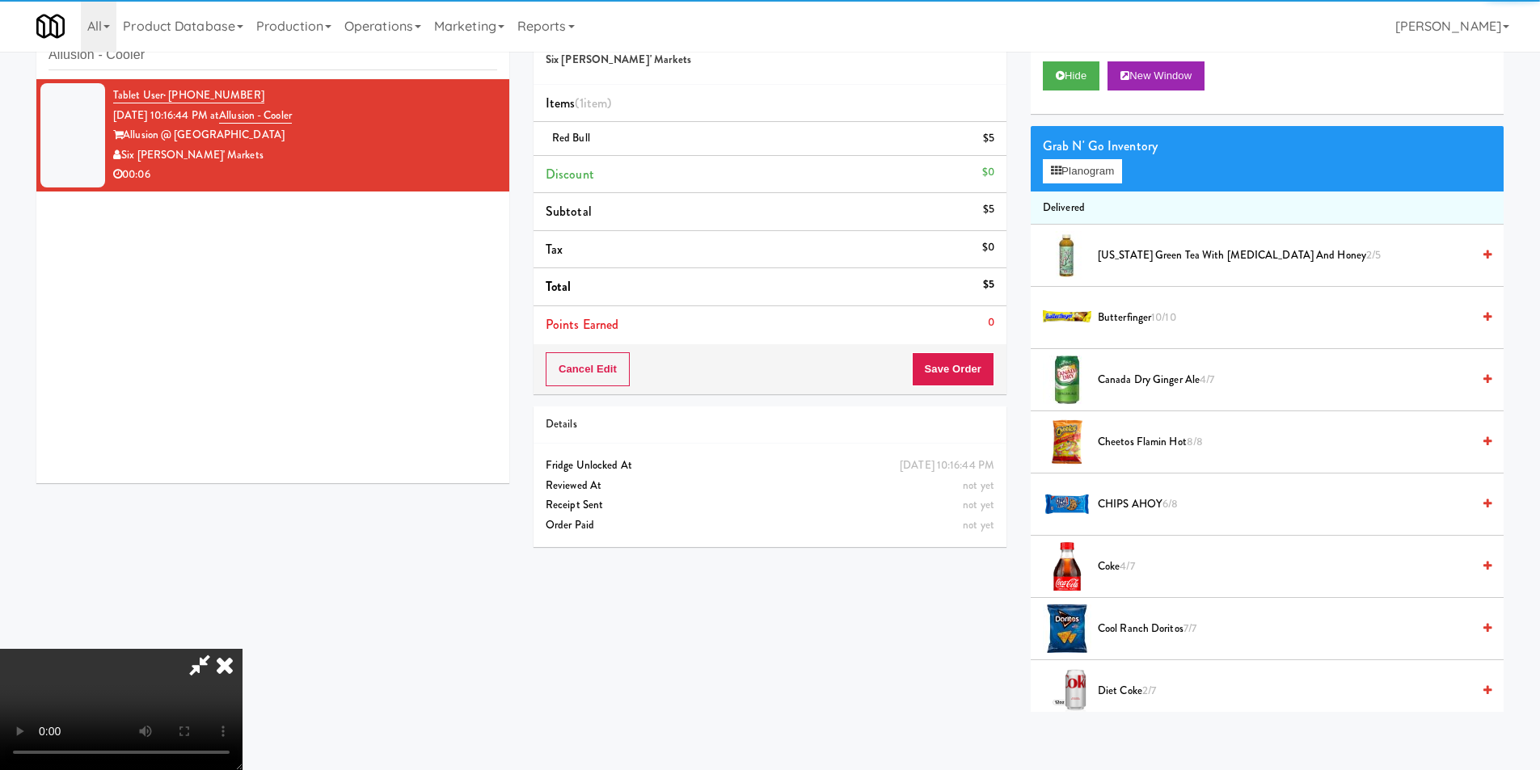
click at [243, 649] on video at bounding box center [121, 709] width 243 height 121
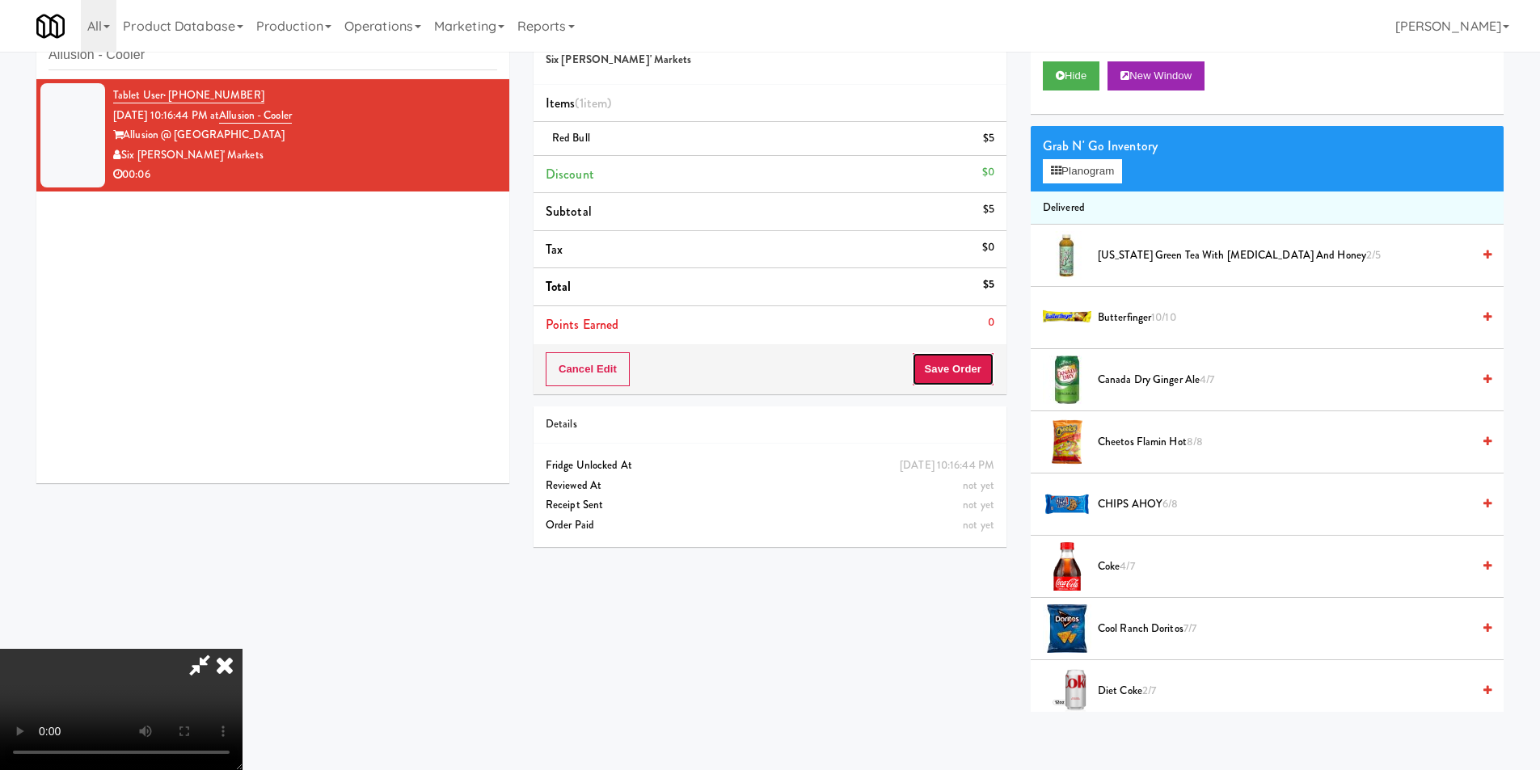
click at [963, 385] on button "Save Order" at bounding box center [953, 369] width 82 height 34
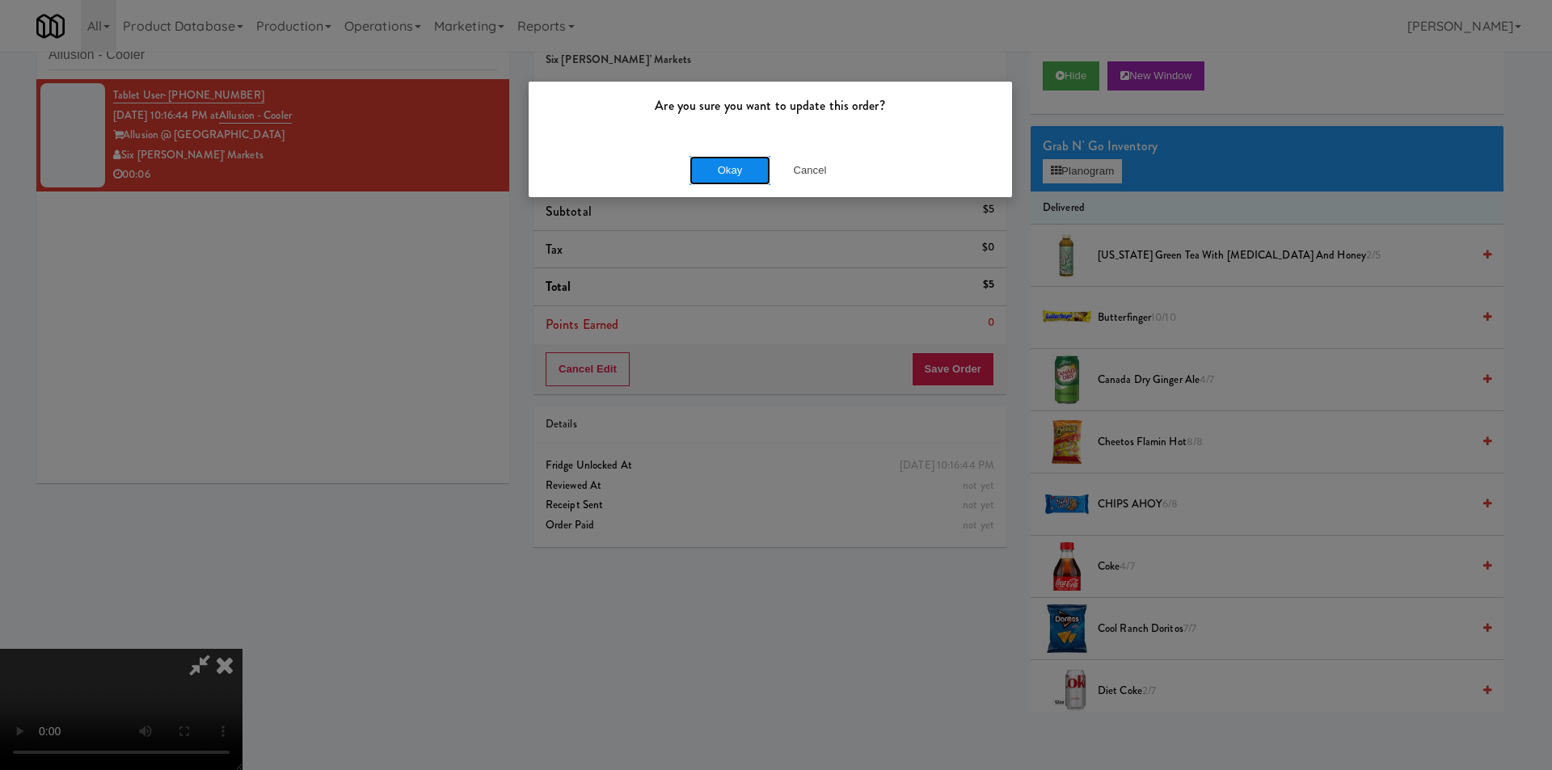
click at [711, 170] on button "Okay" at bounding box center [730, 170] width 81 height 29
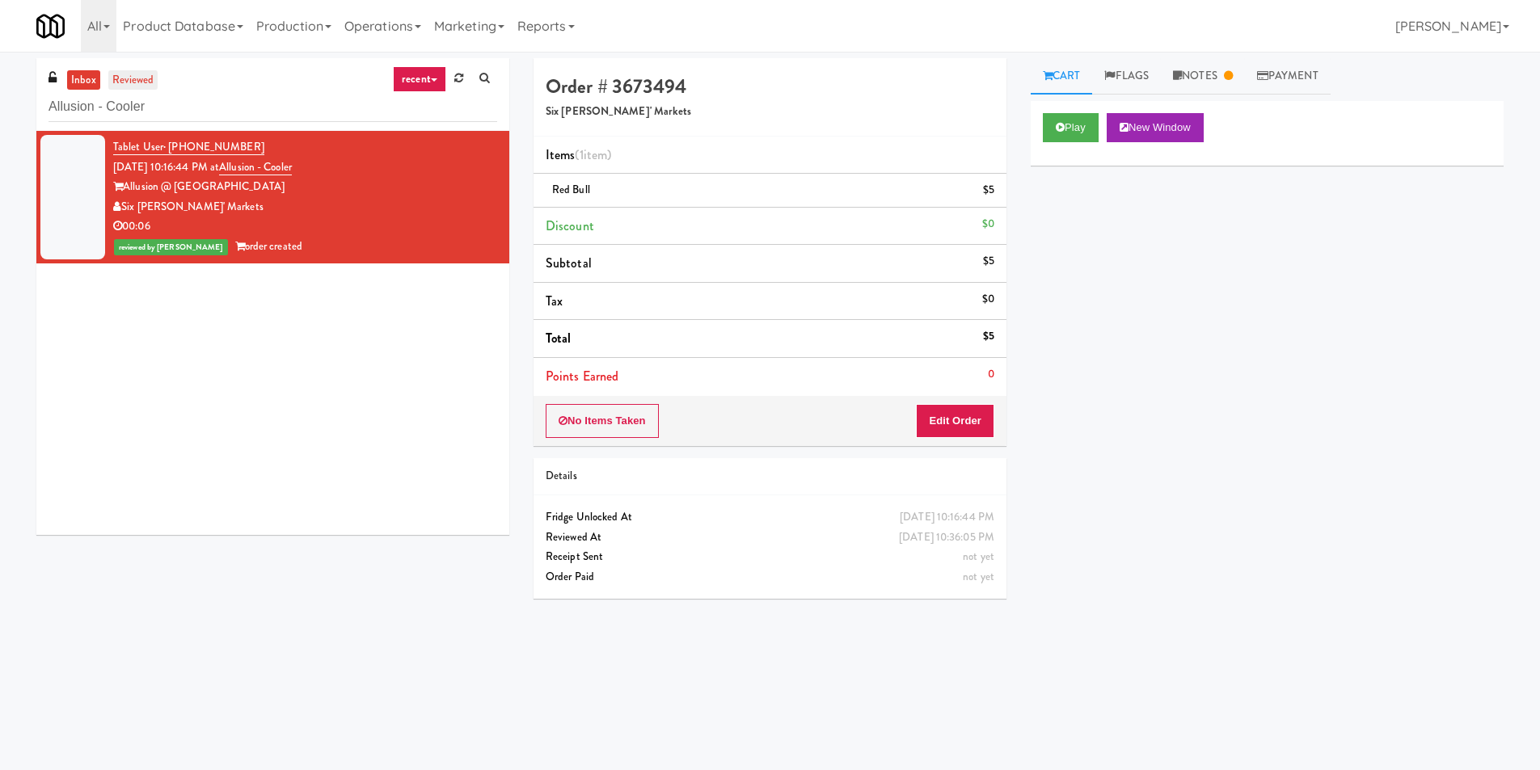
click at [144, 88] on link "reviewed" at bounding box center [133, 80] width 50 height 20
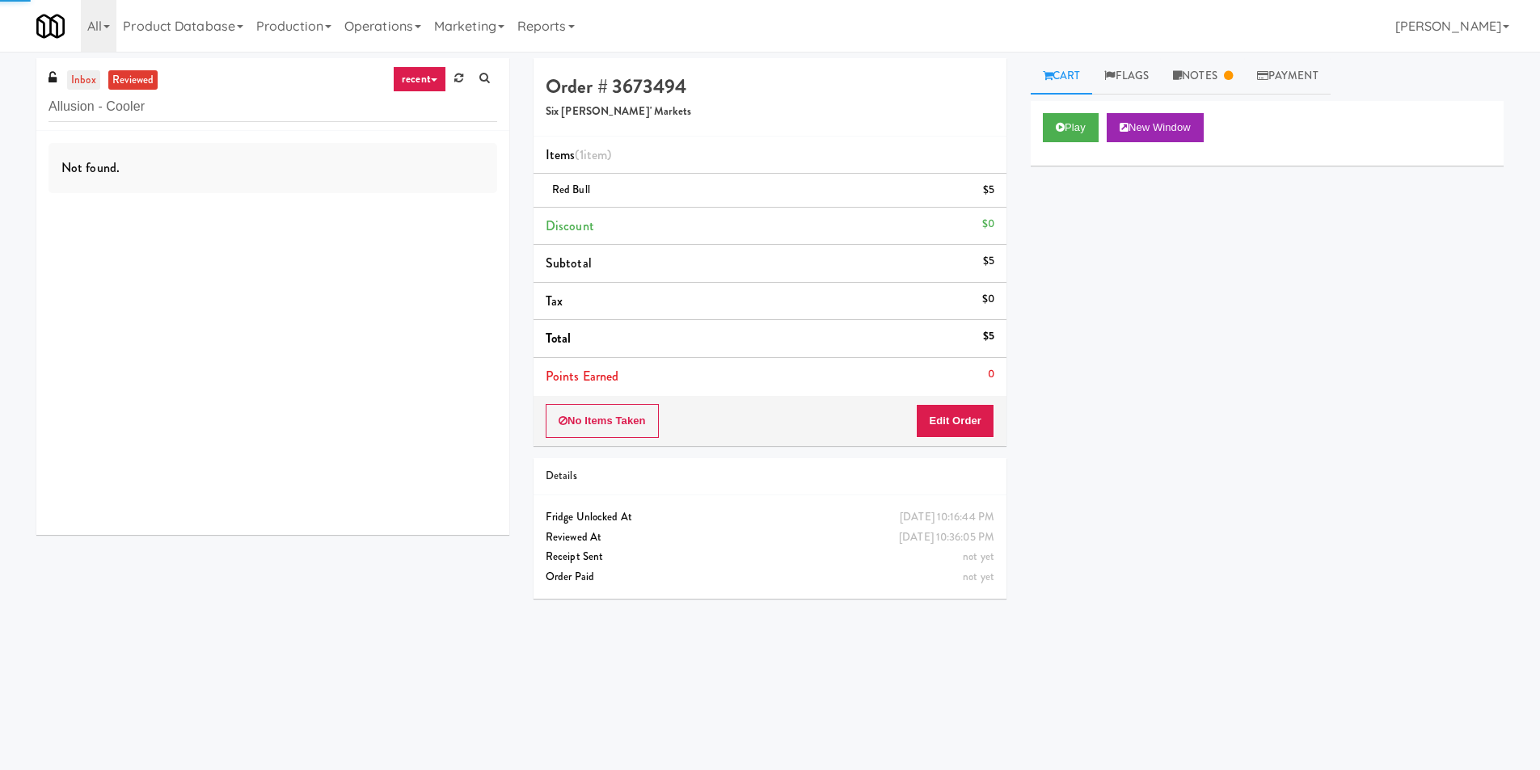
click at [99, 78] on link "inbox" at bounding box center [83, 80] width 33 height 20
click at [218, 121] on input "Allusion - Cooler" at bounding box center [273, 107] width 449 height 30
paste input "Wheeling Town Center-Pantry"
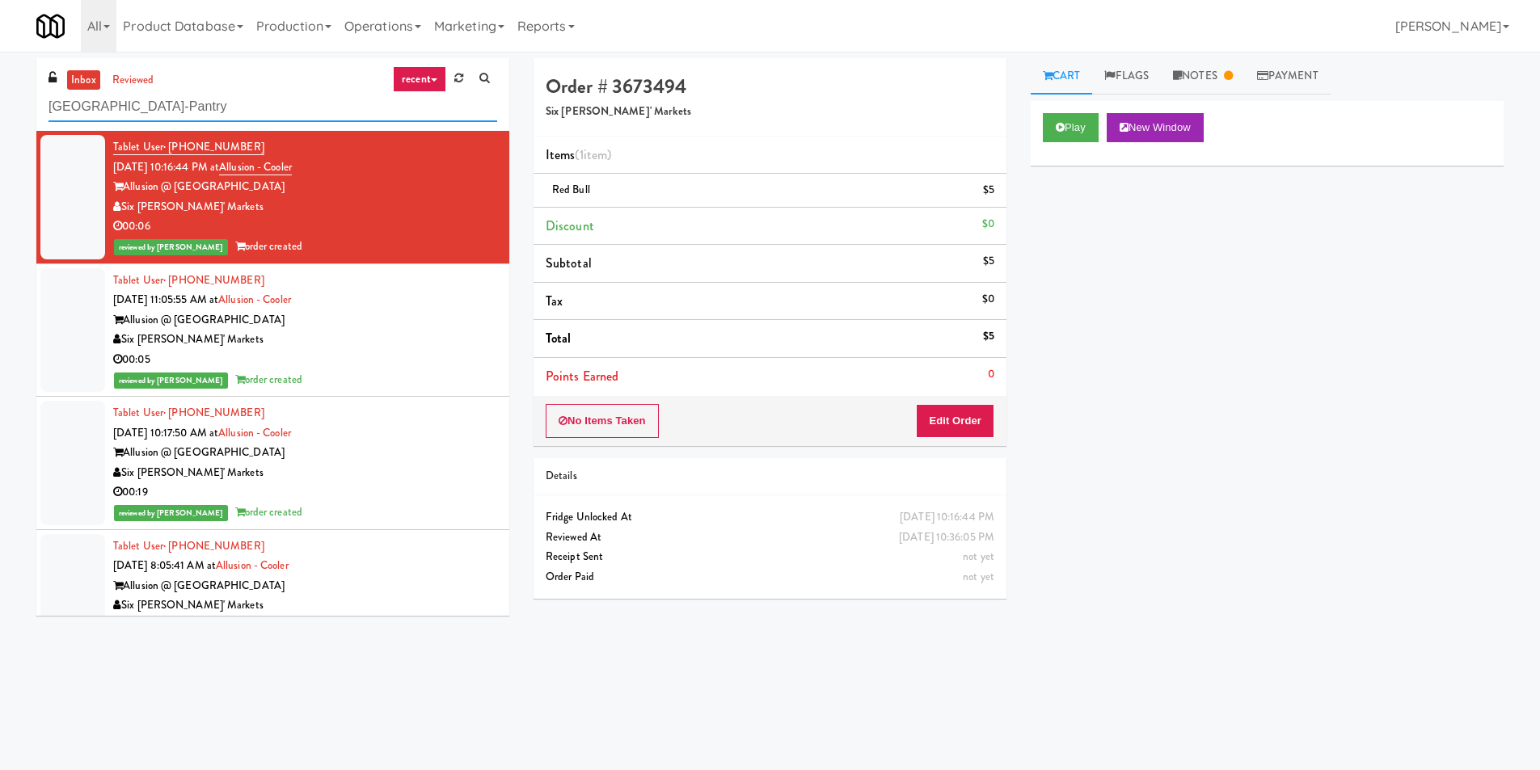
click at [293, 112] on input "Wheeling Town Center-Pantry" at bounding box center [273, 107] width 449 height 30
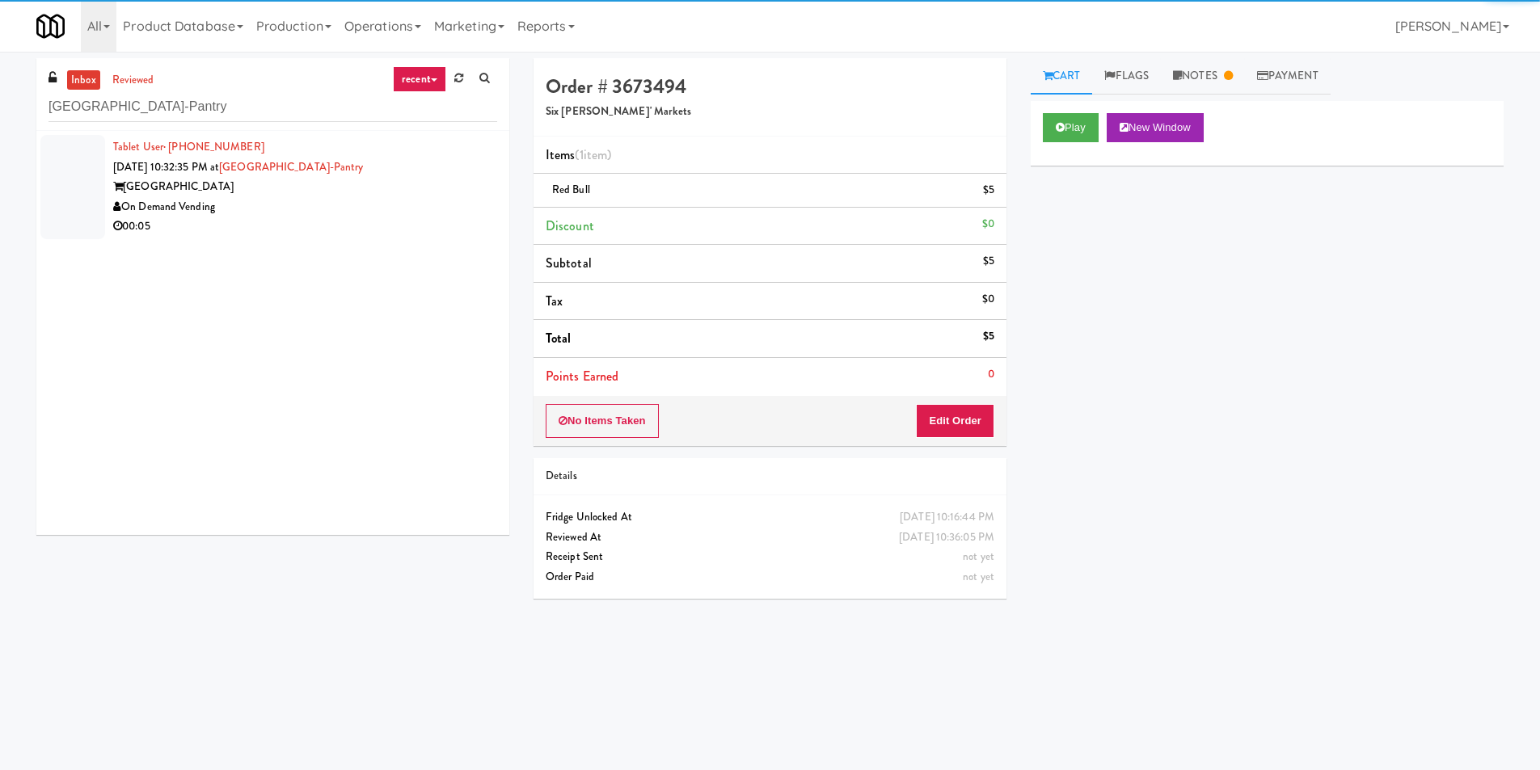
click at [364, 213] on div "On Demand Vending" at bounding box center [305, 207] width 384 height 20
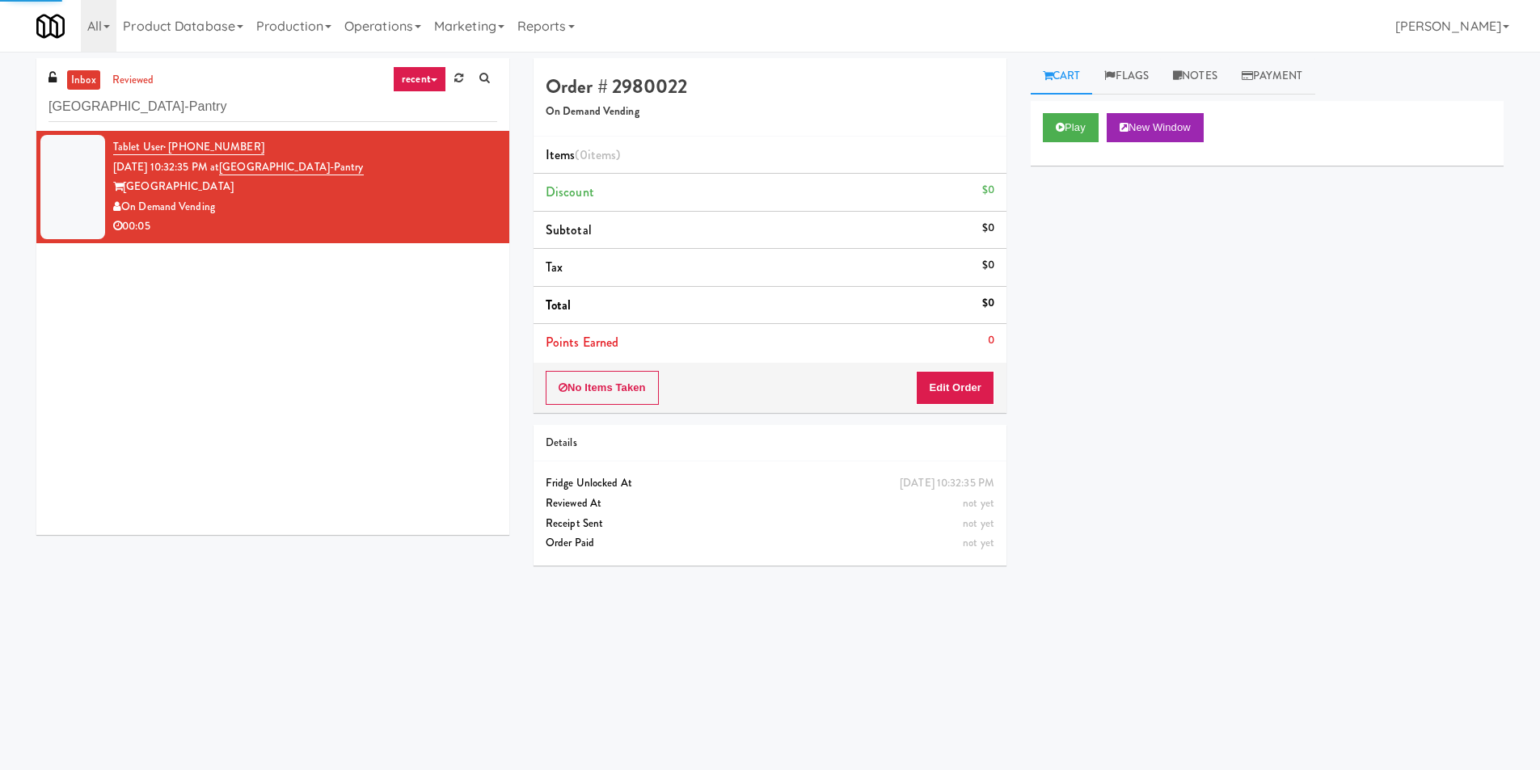
click at [1034, 144] on div "Play New Window" at bounding box center [1267, 133] width 473 height 65
click at [1063, 128] on icon at bounding box center [1060, 127] width 9 height 11
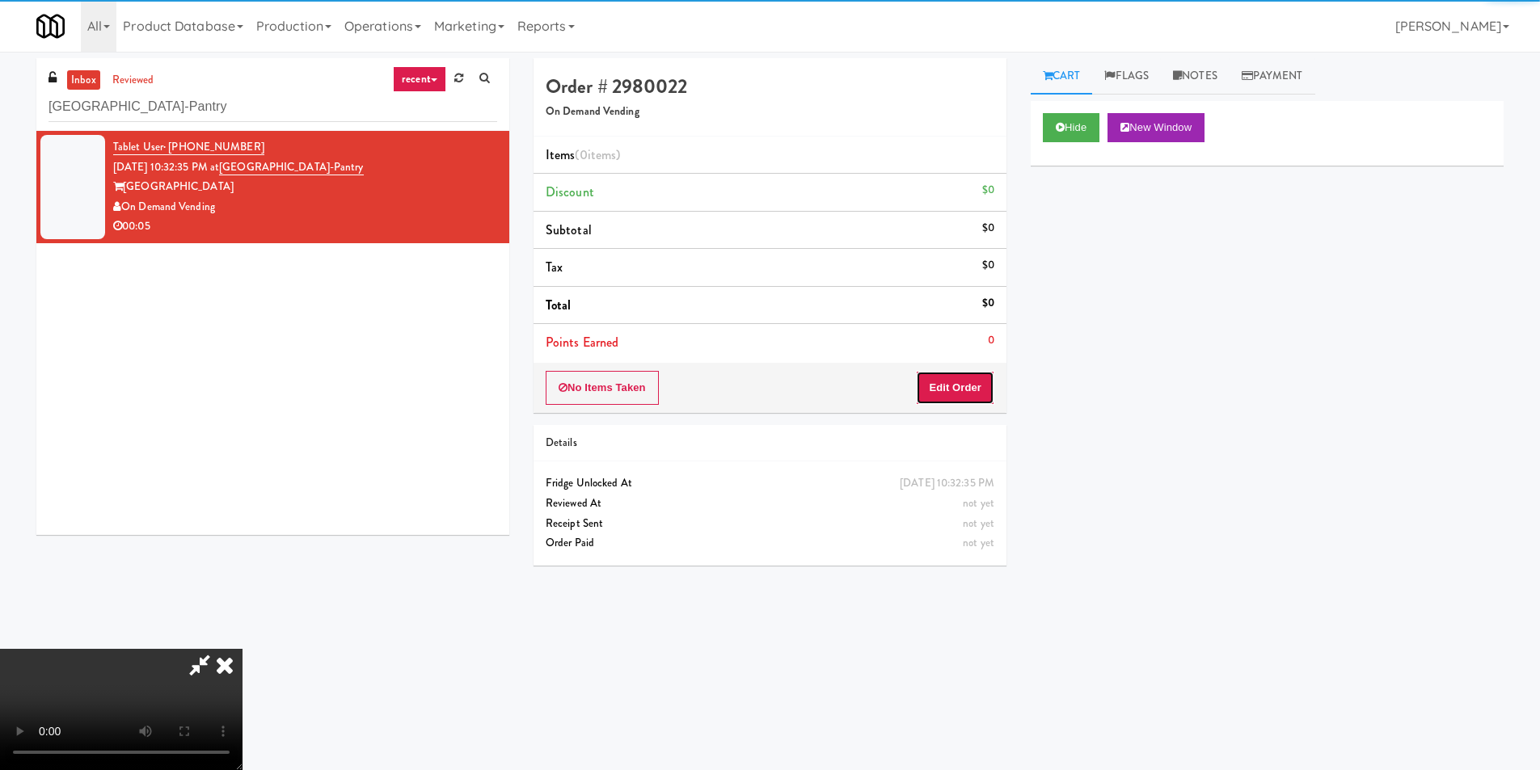
click at [987, 387] on button "Edit Order" at bounding box center [955, 388] width 78 height 34
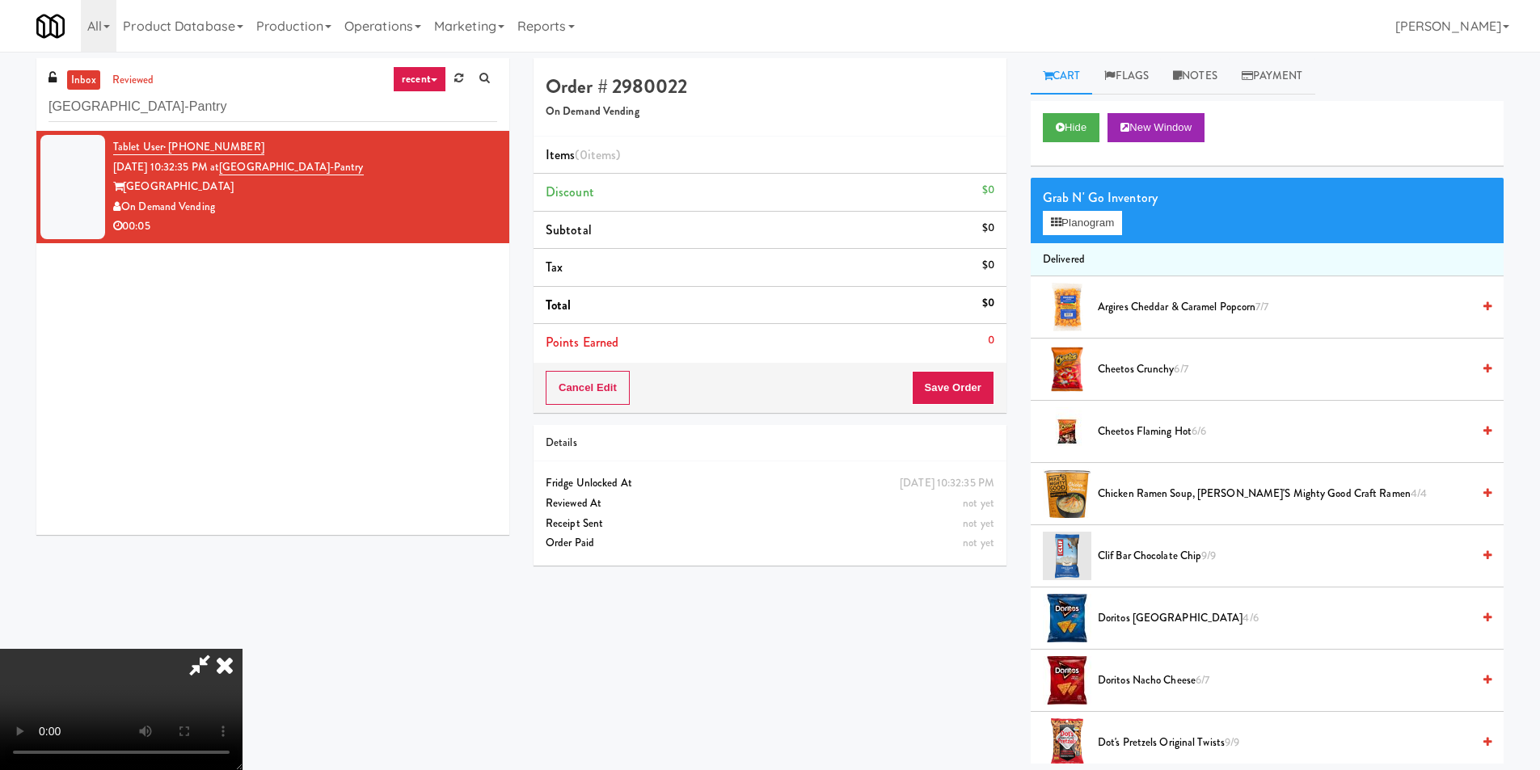
click at [243, 649] on video at bounding box center [121, 709] width 243 height 121
click at [1091, 234] on div "Grab N' Go Inventory Planogram" at bounding box center [1267, 210] width 473 height 65
click at [1092, 222] on button "Planogram" at bounding box center [1082, 223] width 79 height 24
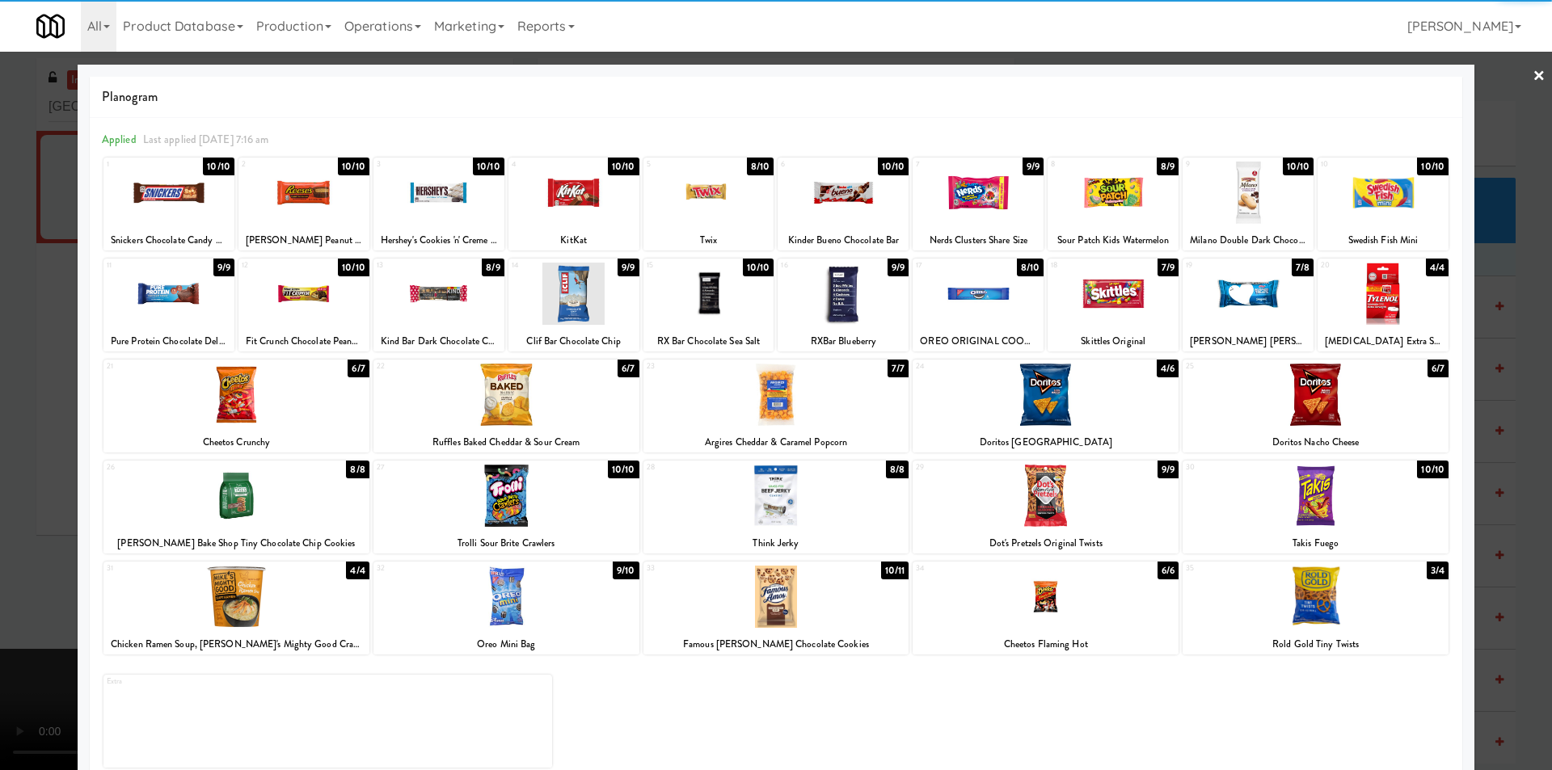
click at [184, 306] on div at bounding box center [168, 294] width 131 height 62
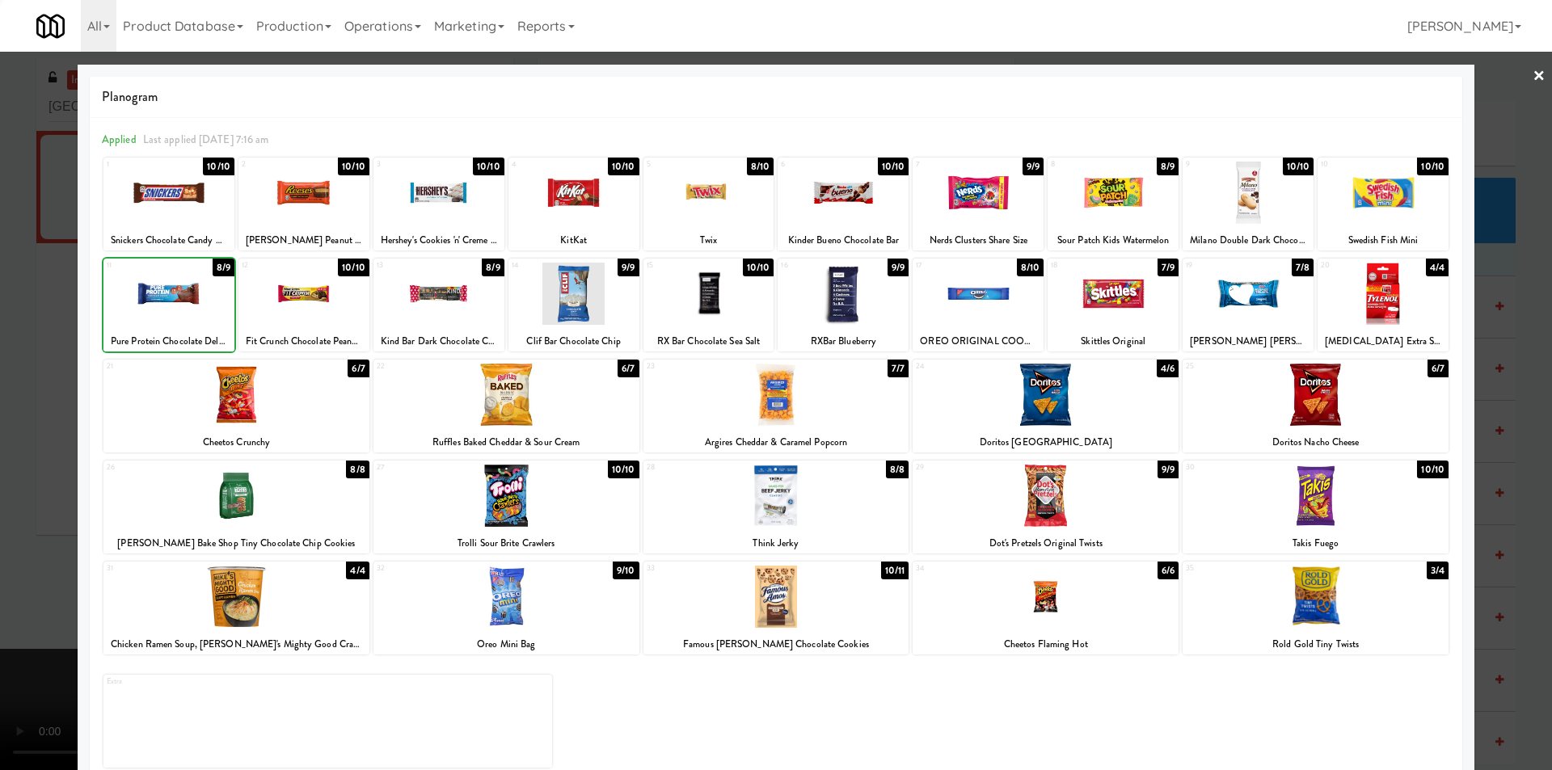
click at [22, 316] on div at bounding box center [776, 385] width 1552 height 770
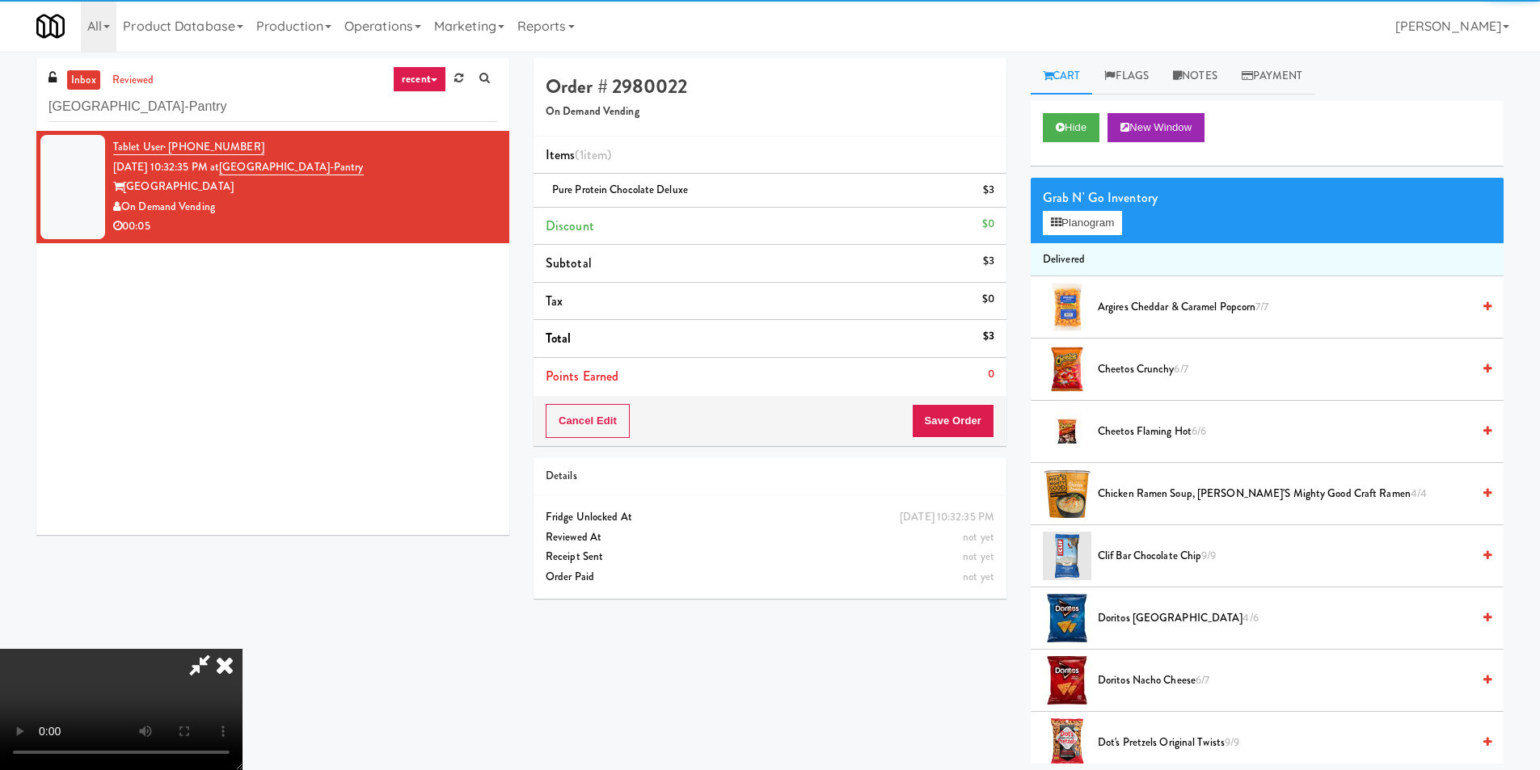
click at [243, 649] on video at bounding box center [121, 709] width 243 height 121
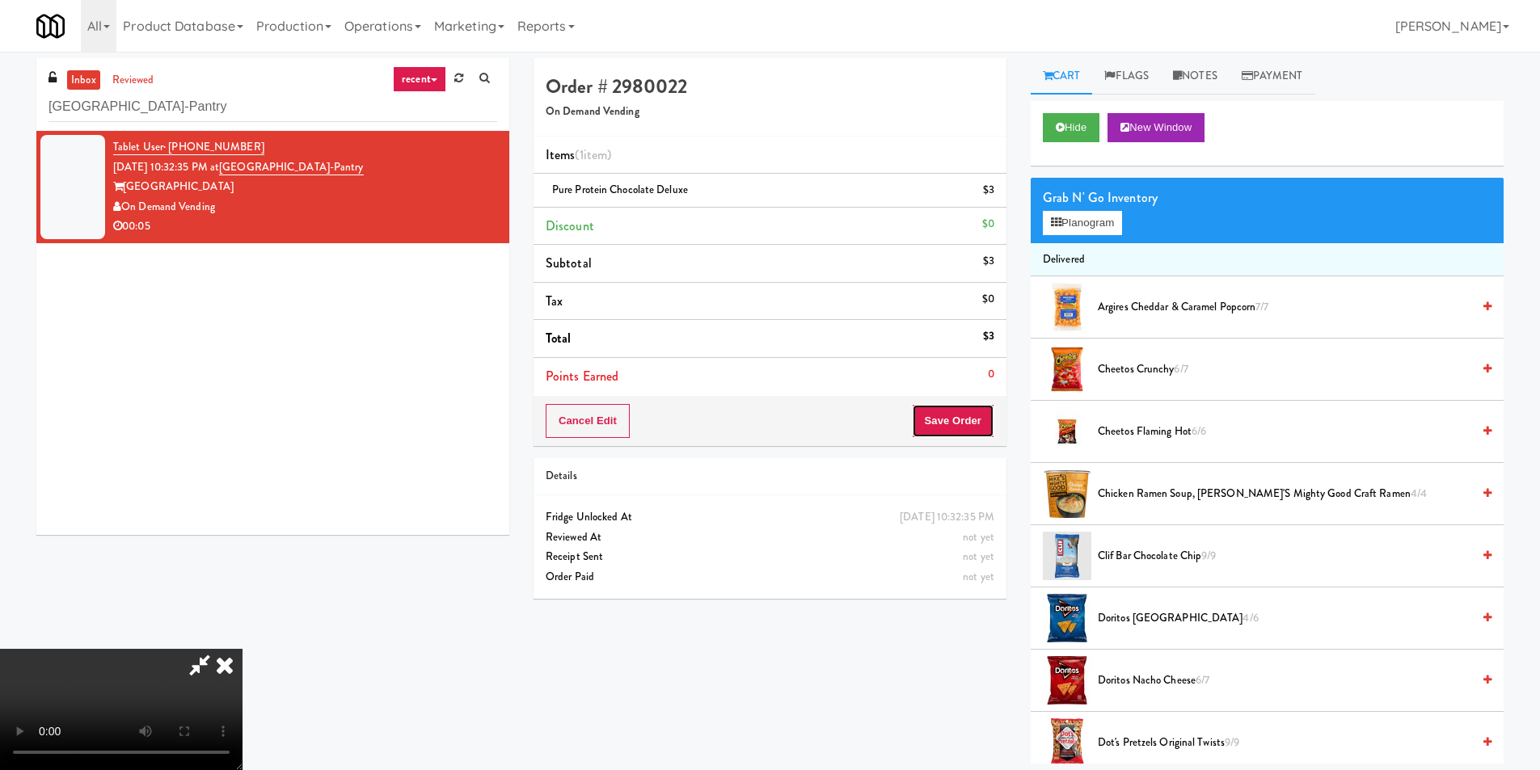
click at [959, 412] on button "Save Order" at bounding box center [953, 421] width 82 height 34
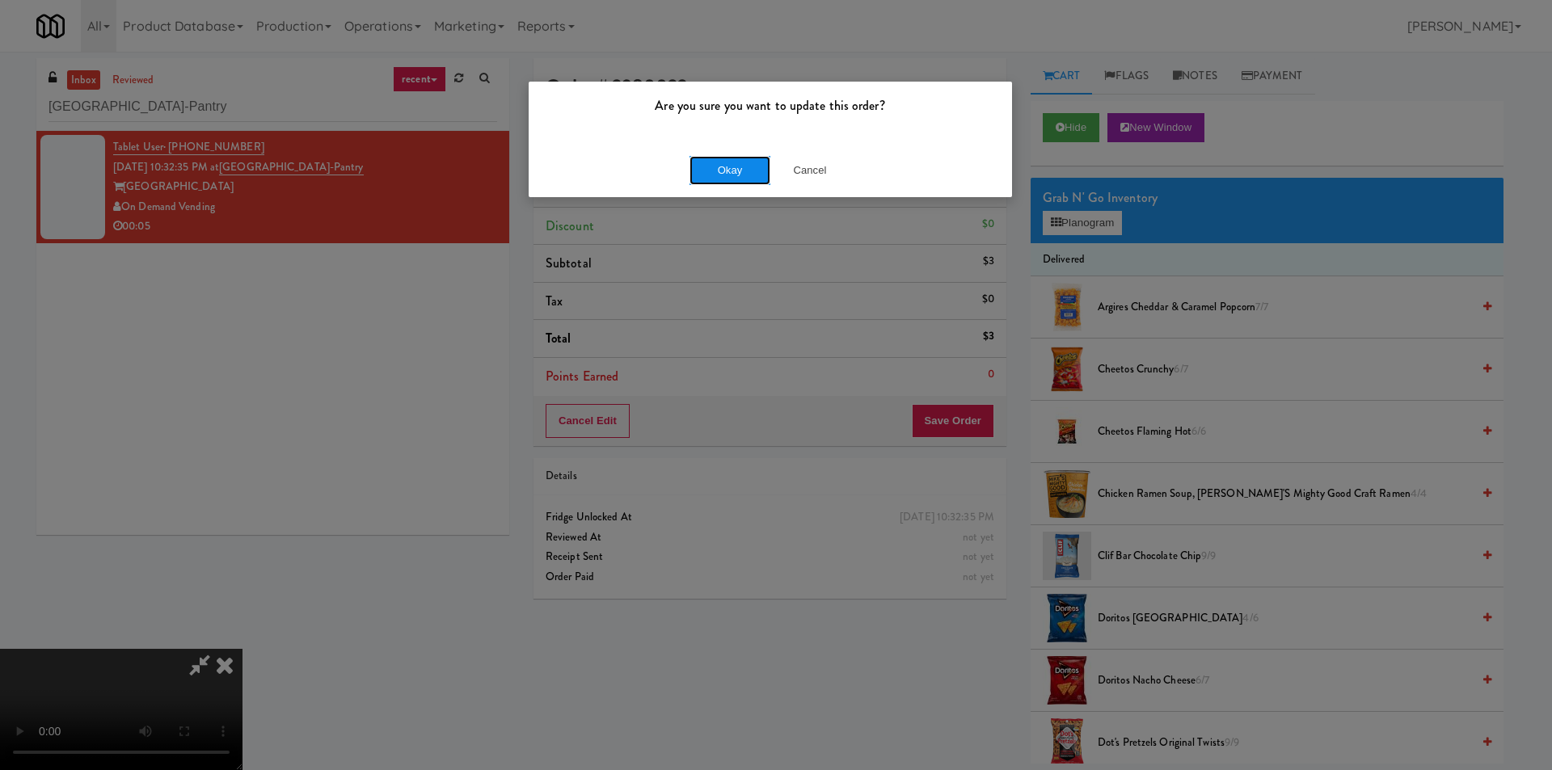
click at [724, 175] on button "Okay" at bounding box center [730, 170] width 81 height 29
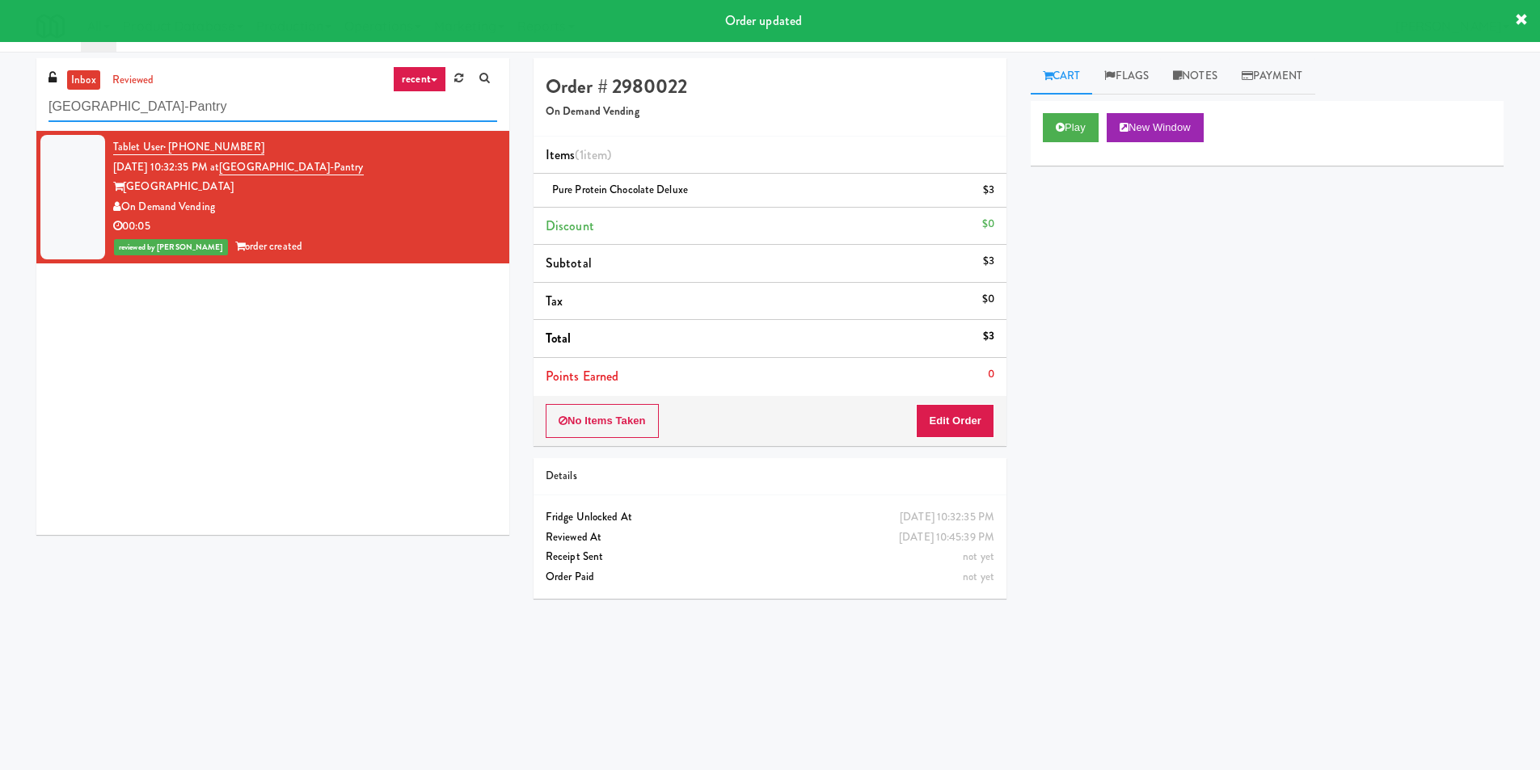
click at [226, 111] on input "Wheeling Town Center-Pantry" at bounding box center [273, 107] width 449 height 30
paste input "Metropolitan - Cooler - Right"
click at [226, 111] on input "Metropolitan - Cooler - Right" at bounding box center [273, 107] width 449 height 30
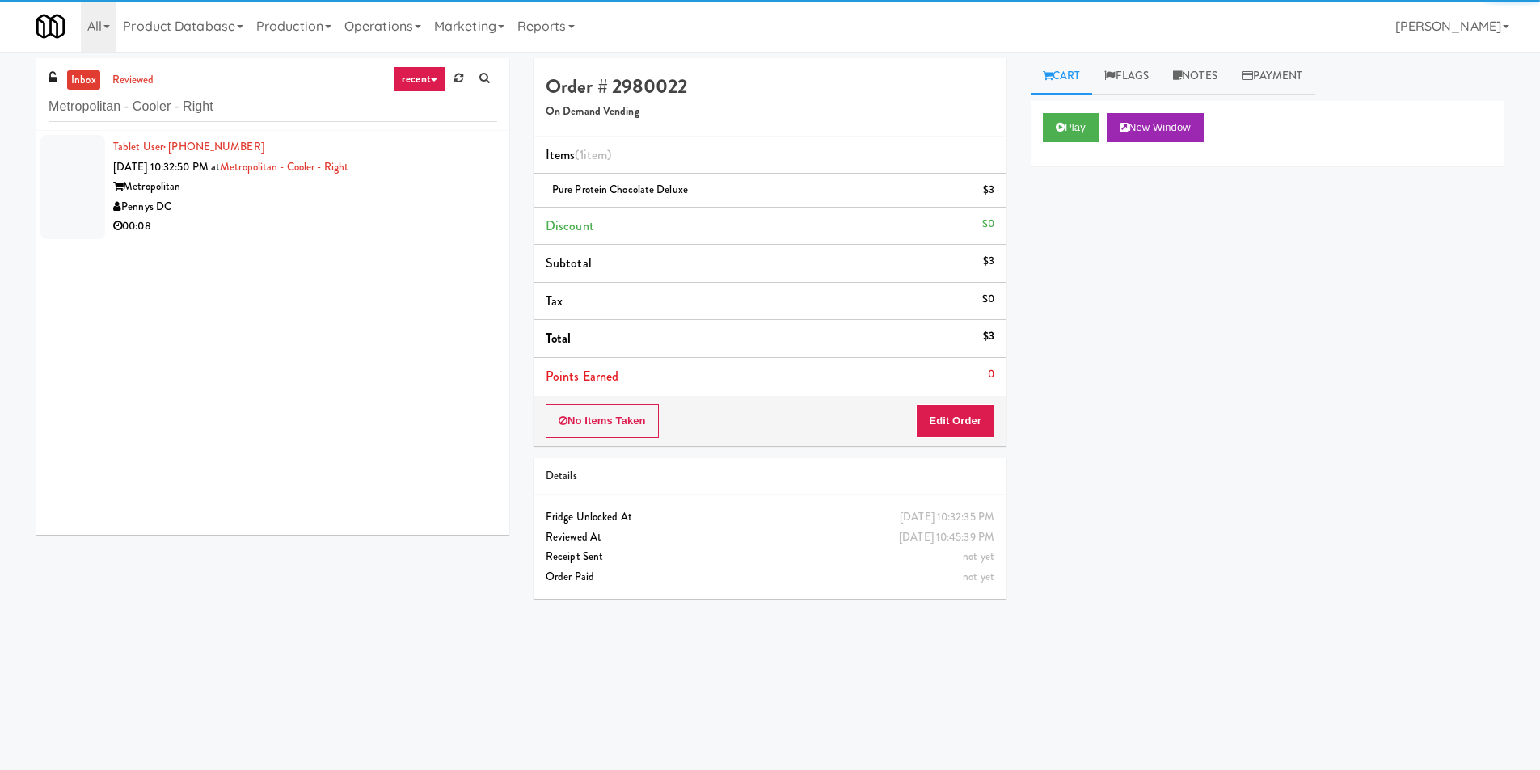
click at [396, 213] on div "Pennys DC" at bounding box center [305, 207] width 384 height 20
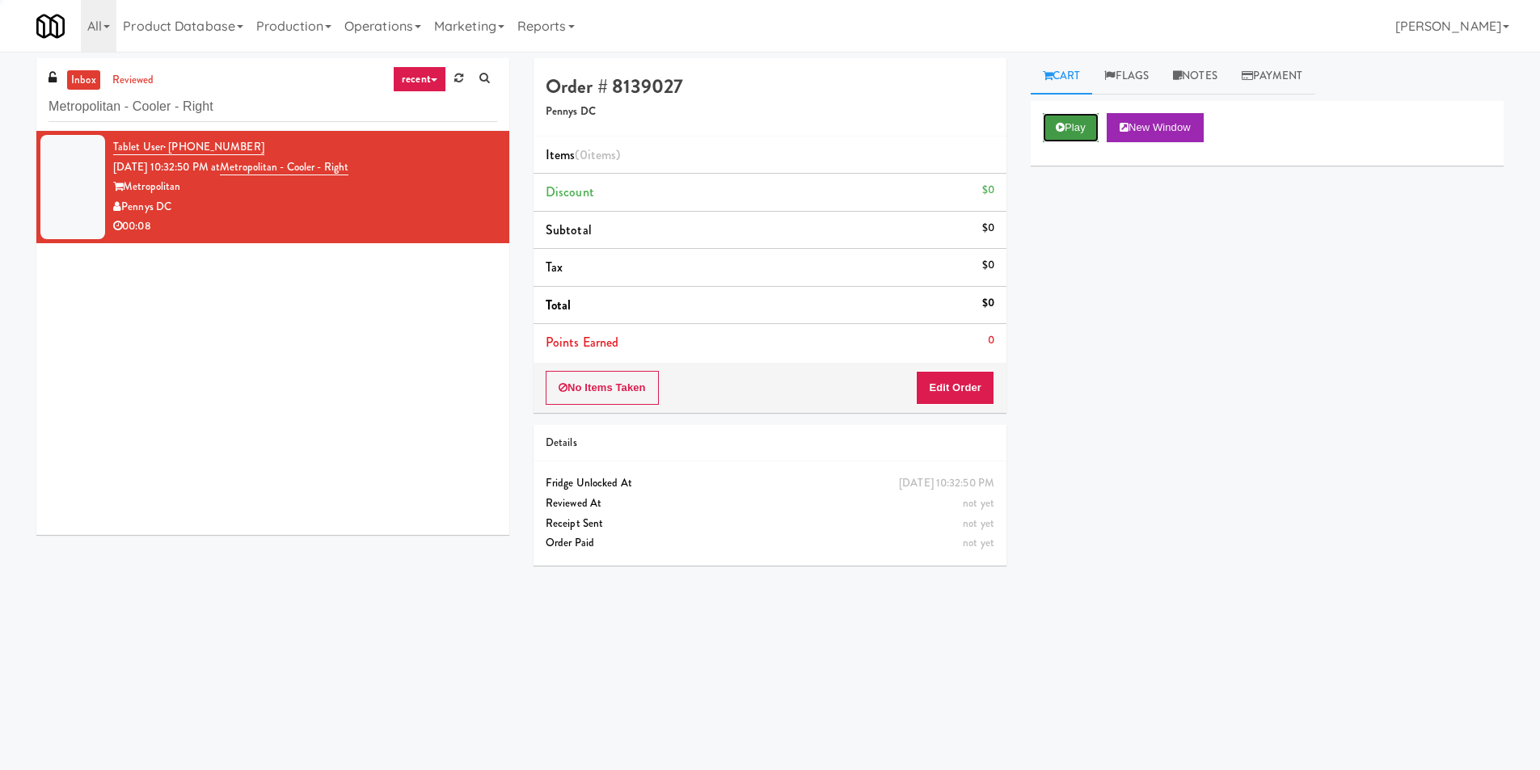
click at [1048, 129] on button "Play" at bounding box center [1071, 127] width 56 height 29
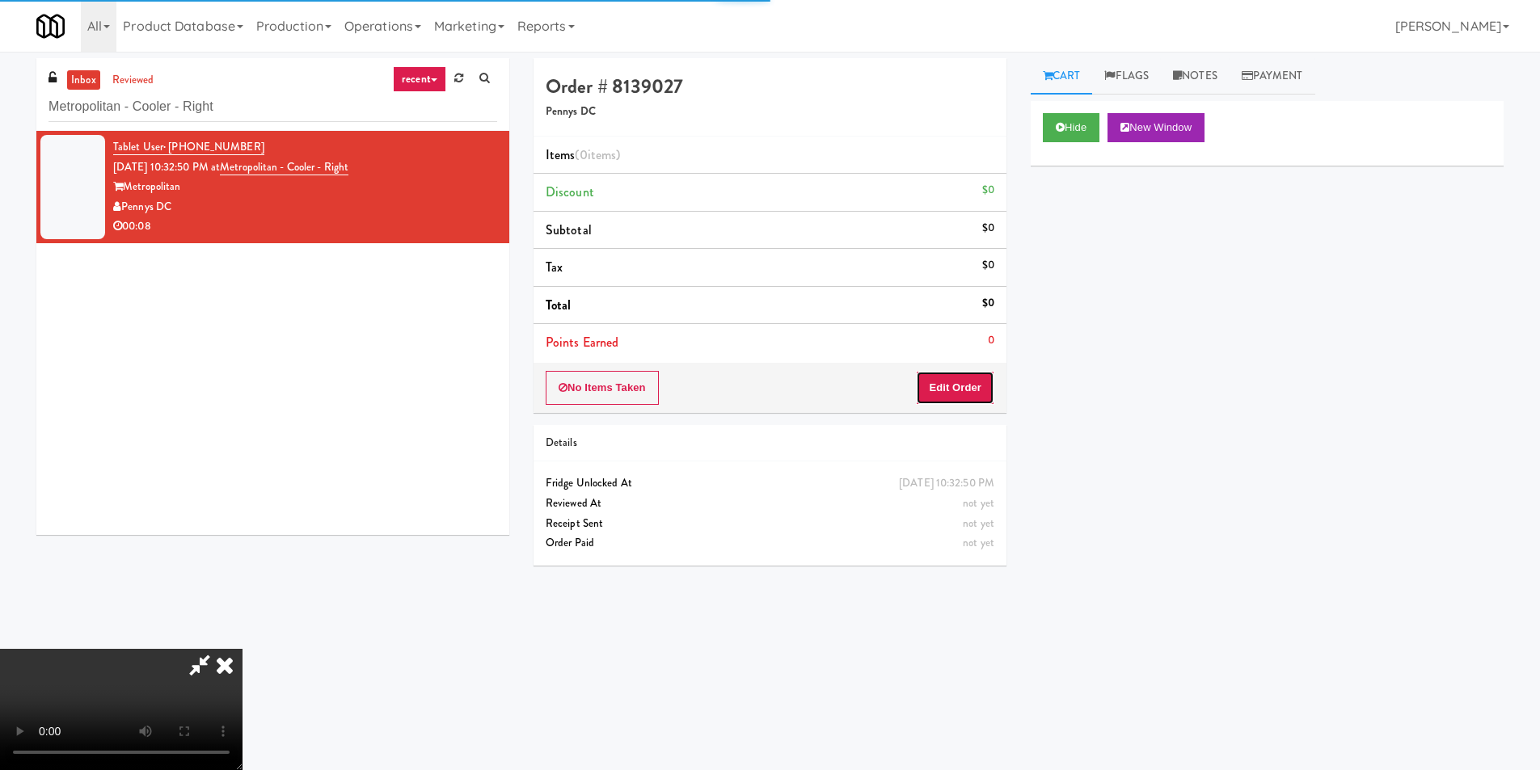
click at [948, 385] on button "Edit Order" at bounding box center [955, 388] width 78 height 34
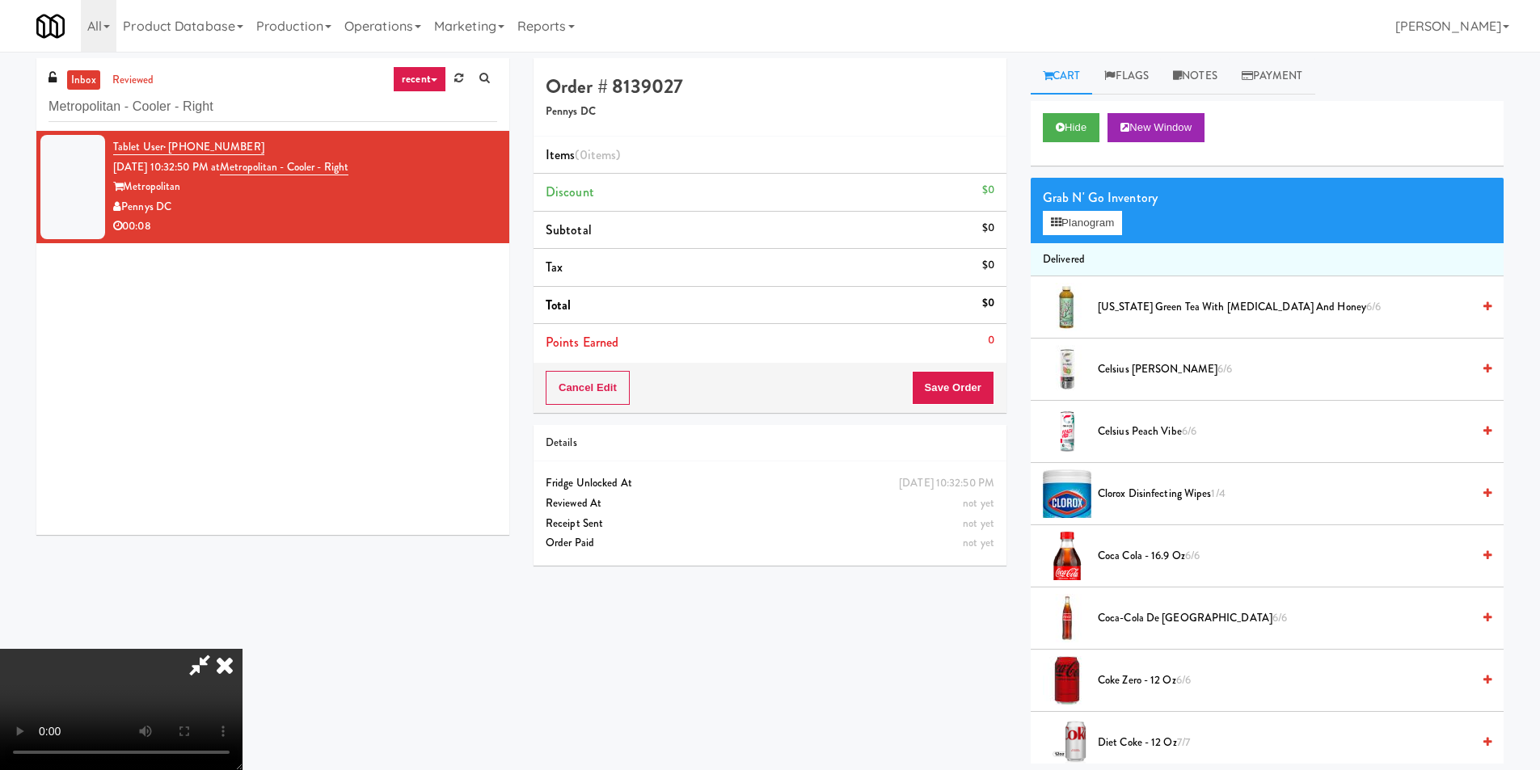
scroll to position [243, 0]
click at [243, 649] on video at bounding box center [121, 709] width 243 height 121
click at [1110, 210] on div "Grab N' Go Inventory Planogram" at bounding box center [1267, 210] width 473 height 65
click at [1096, 223] on button "Planogram" at bounding box center [1082, 223] width 79 height 24
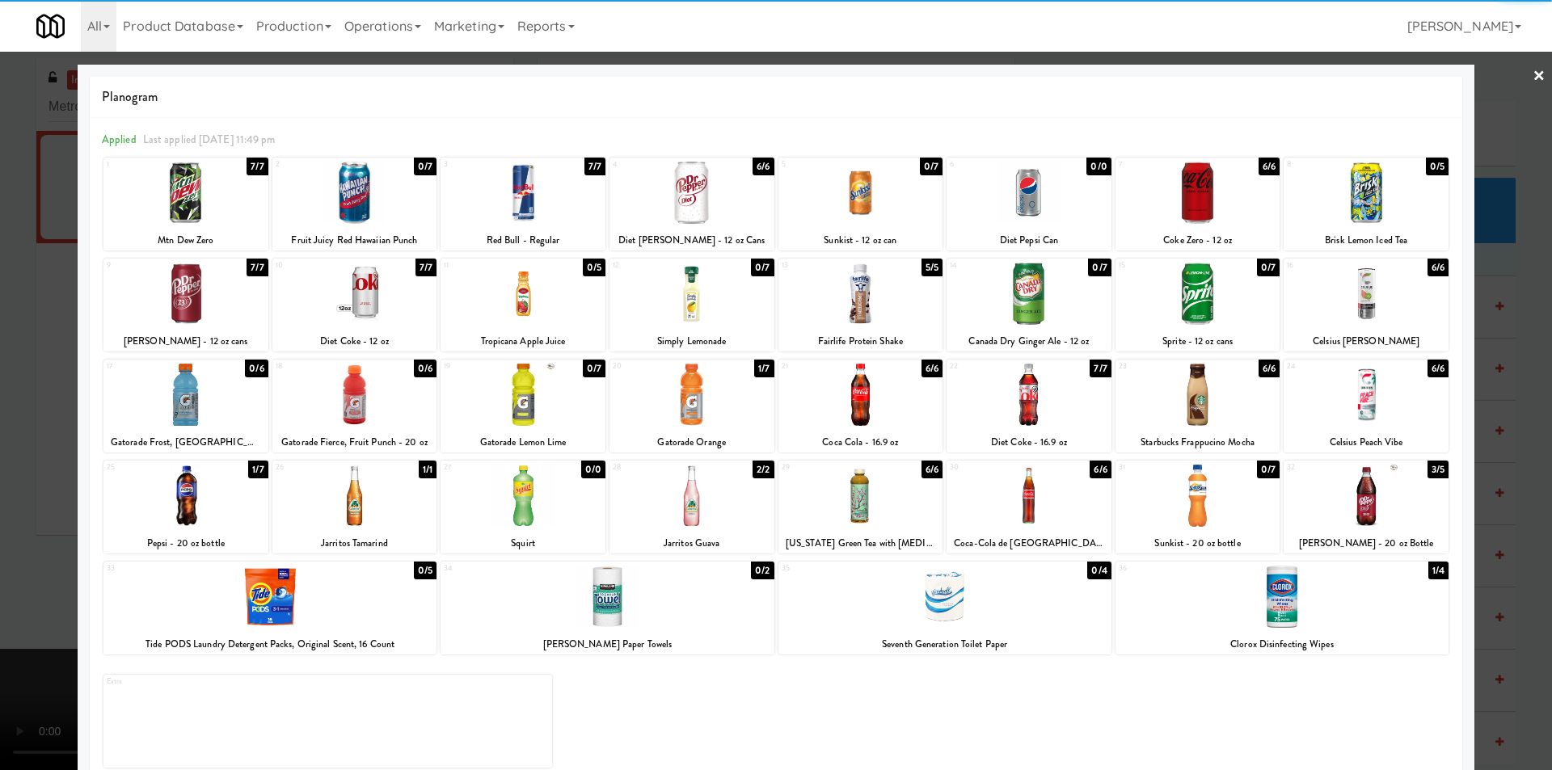
click at [1361, 487] on div at bounding box center [1366, 496] width 165 height 62
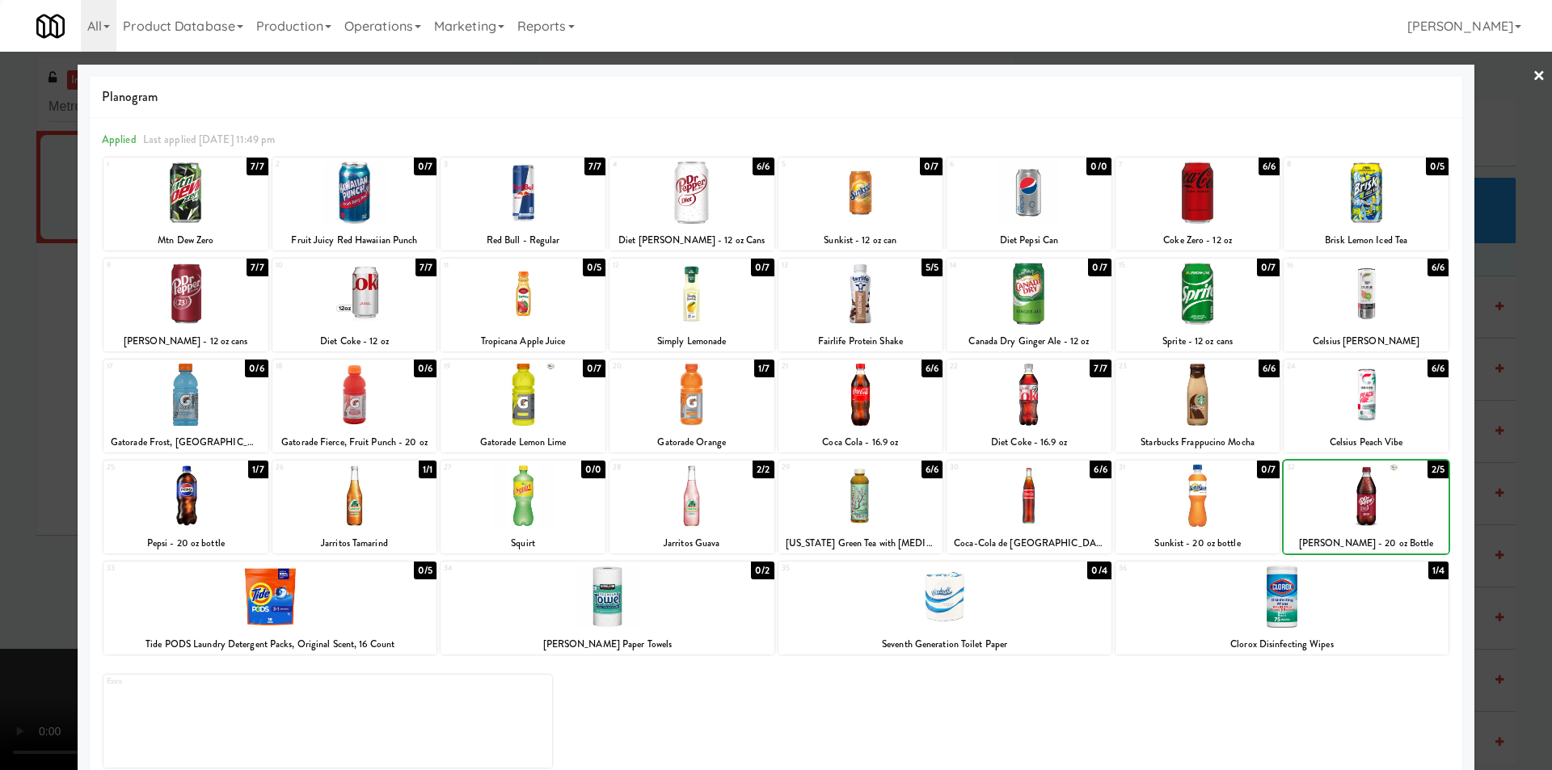
click at [1468, 475] on div at bounding box center [776, 385] width 1552 height 770
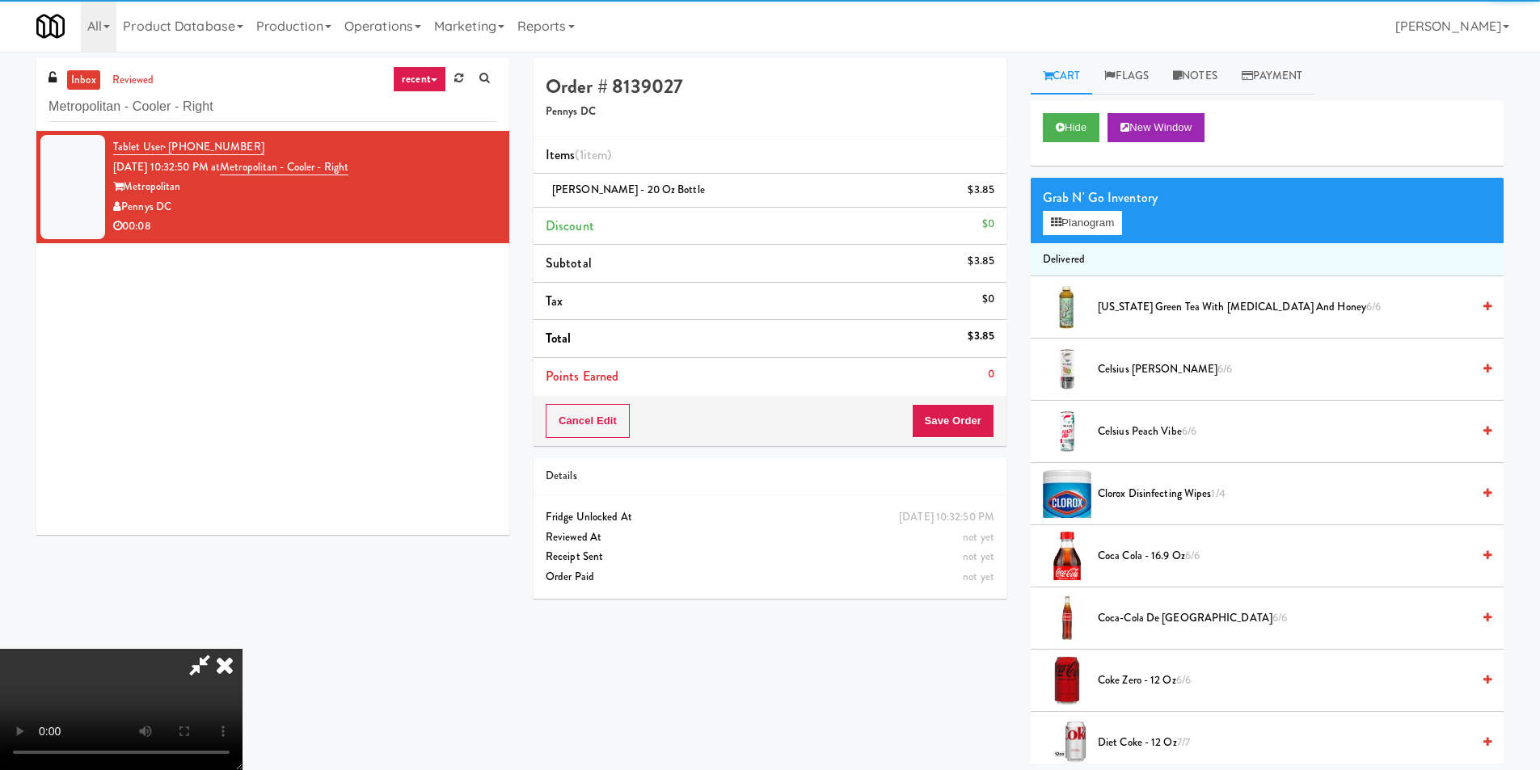
click at [243, 649] on video at bounding box center [121, 709] width 243 height 121
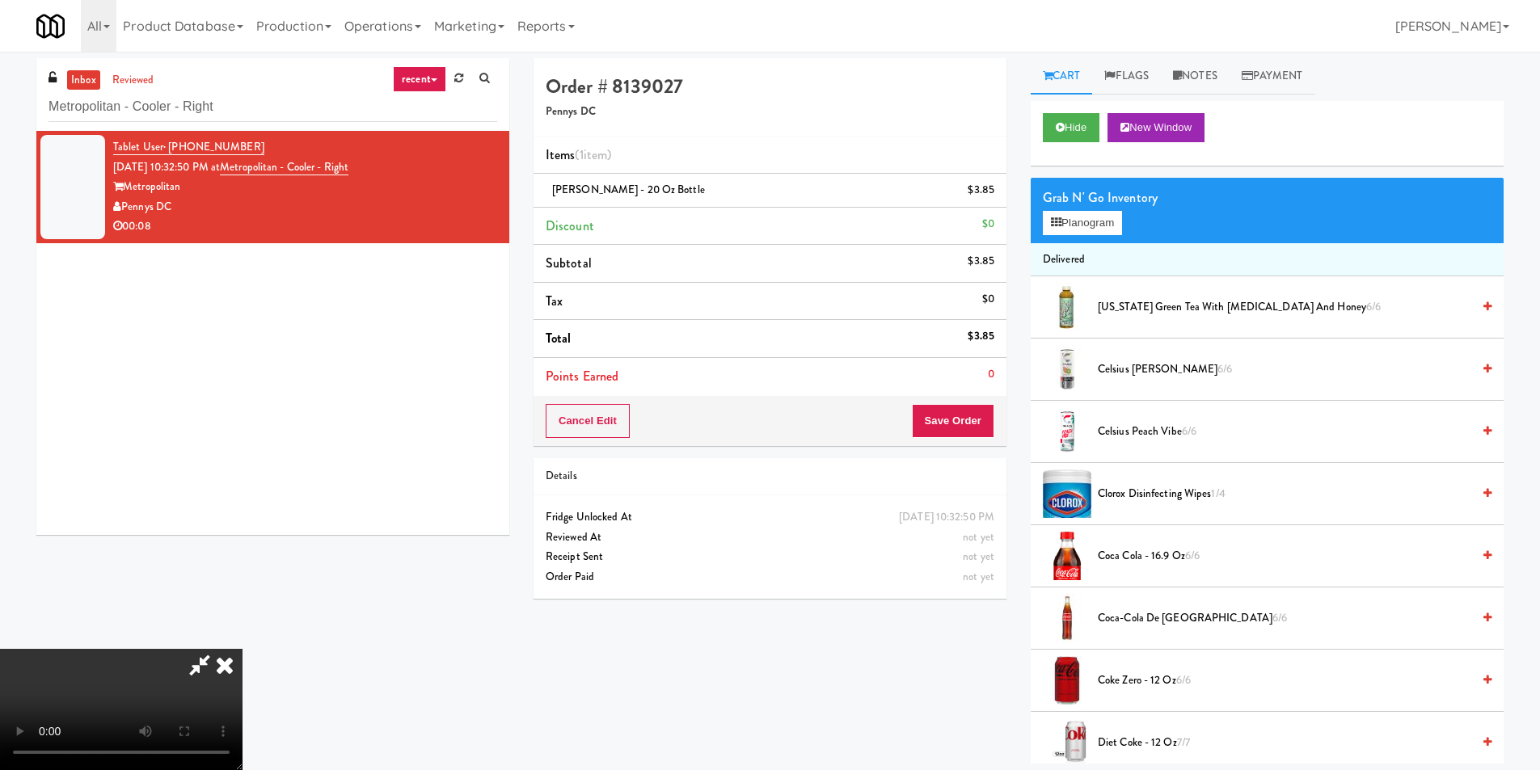
scroll to position [81, 0]
click at [956, 421] on button "Save Order" at bounding box center [953, 421] width 82 height 34
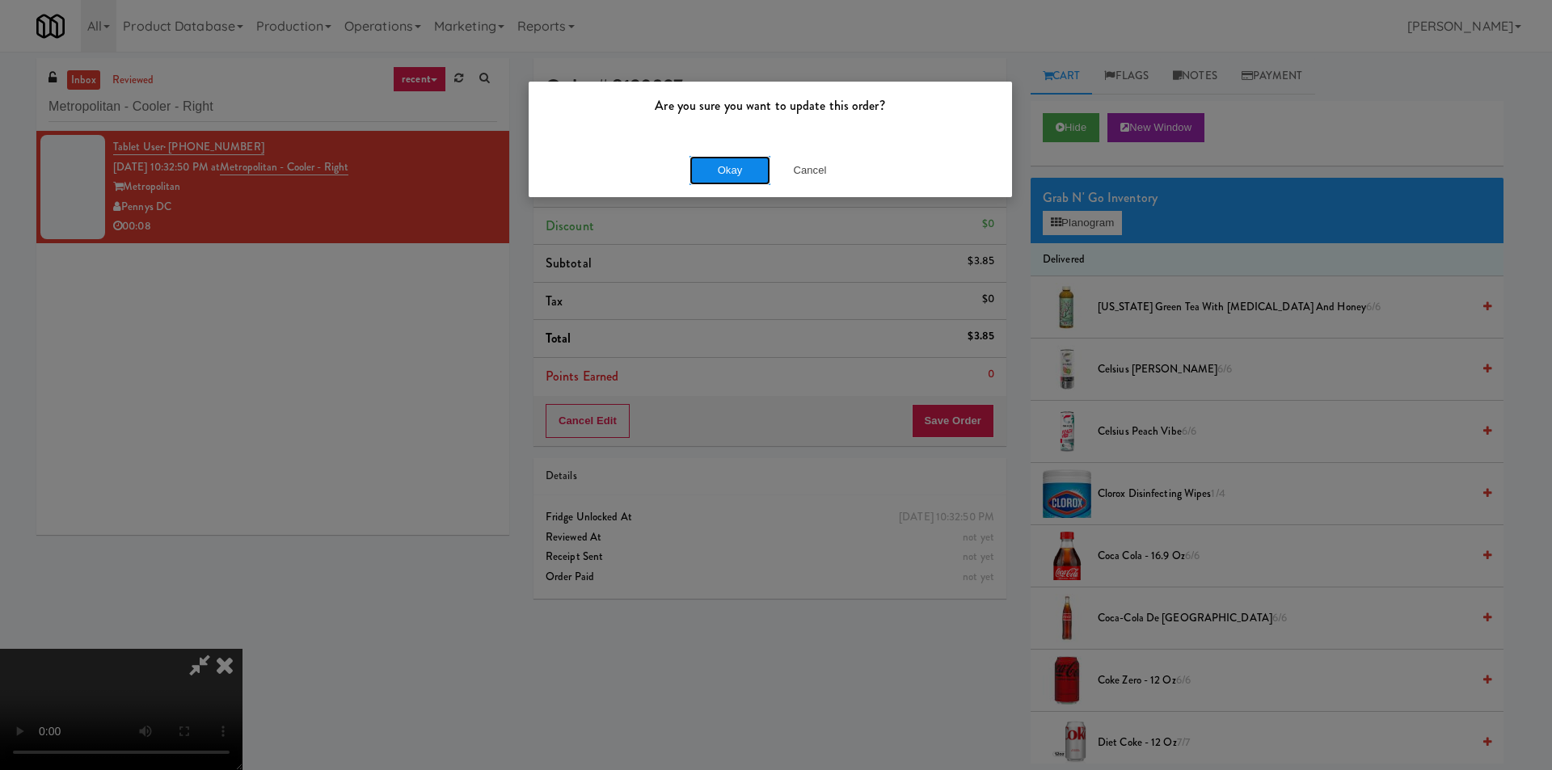
click at [735, 165] on button "Okay" at bounding box center [730, 170] width 81 height 29
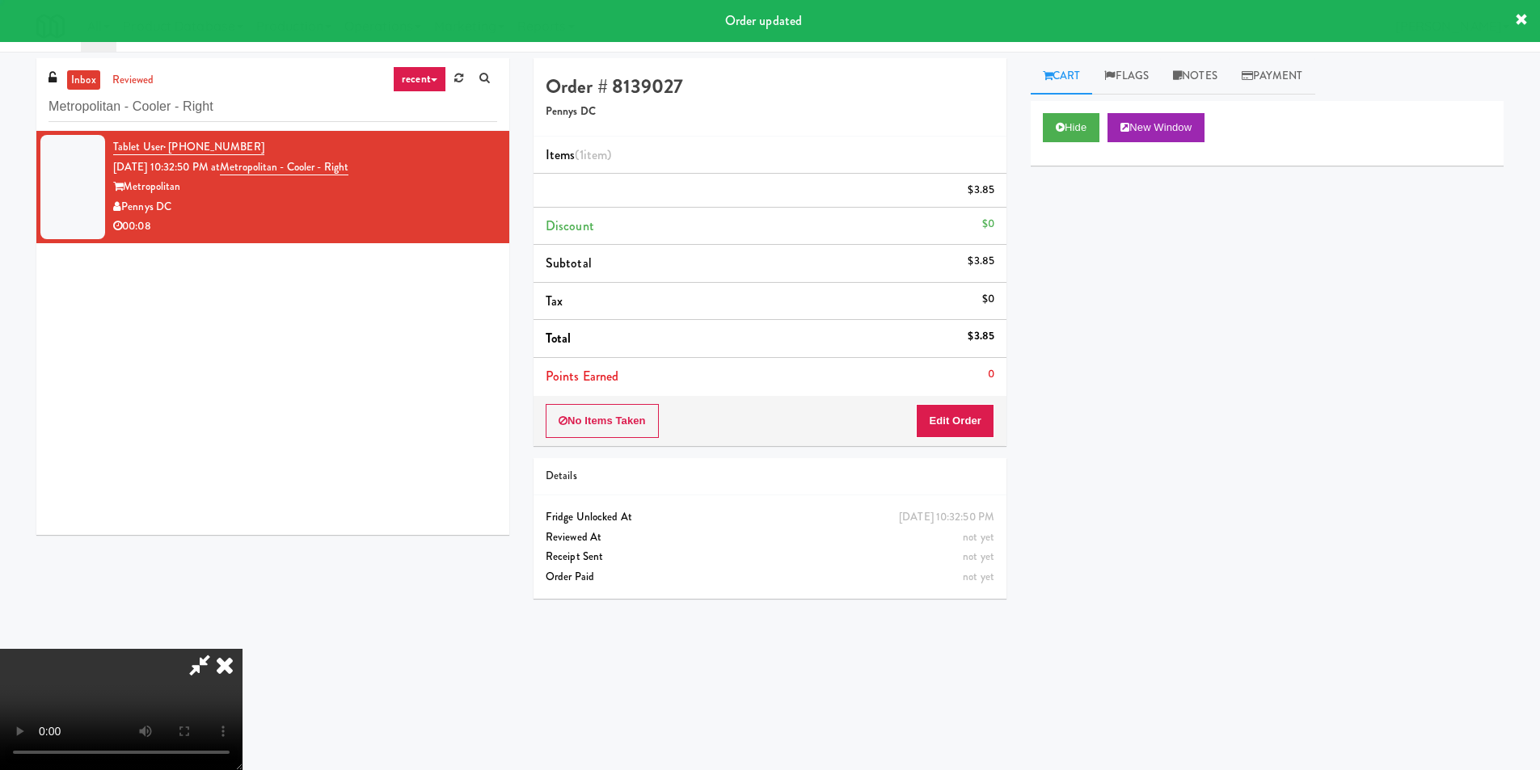
scroll to position [0, 0]
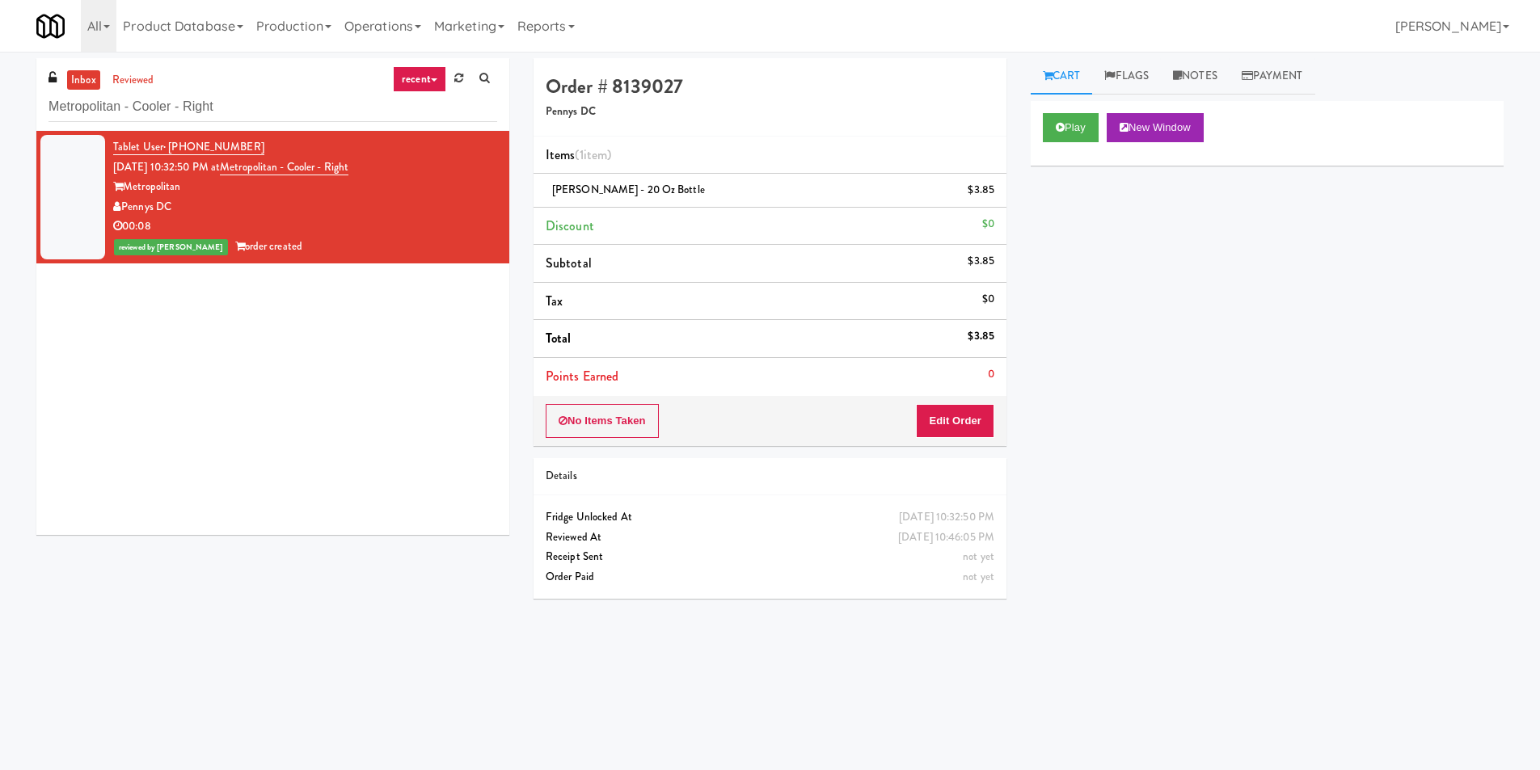
drag, startPoint x: 263, startPoint y: 129, endPoint x: 262, endPoint y: 120, distance: 8.1
click at [263, 128] on div "inbox reviewed recent all unclear take inventory issue suspicious failed recent…" at bounding box center [272, 94] width 473 height 73
click at [261, 116] on input "Metropolitan - Cooler - Right" at bounding box center [273, 107] width 449 height 30
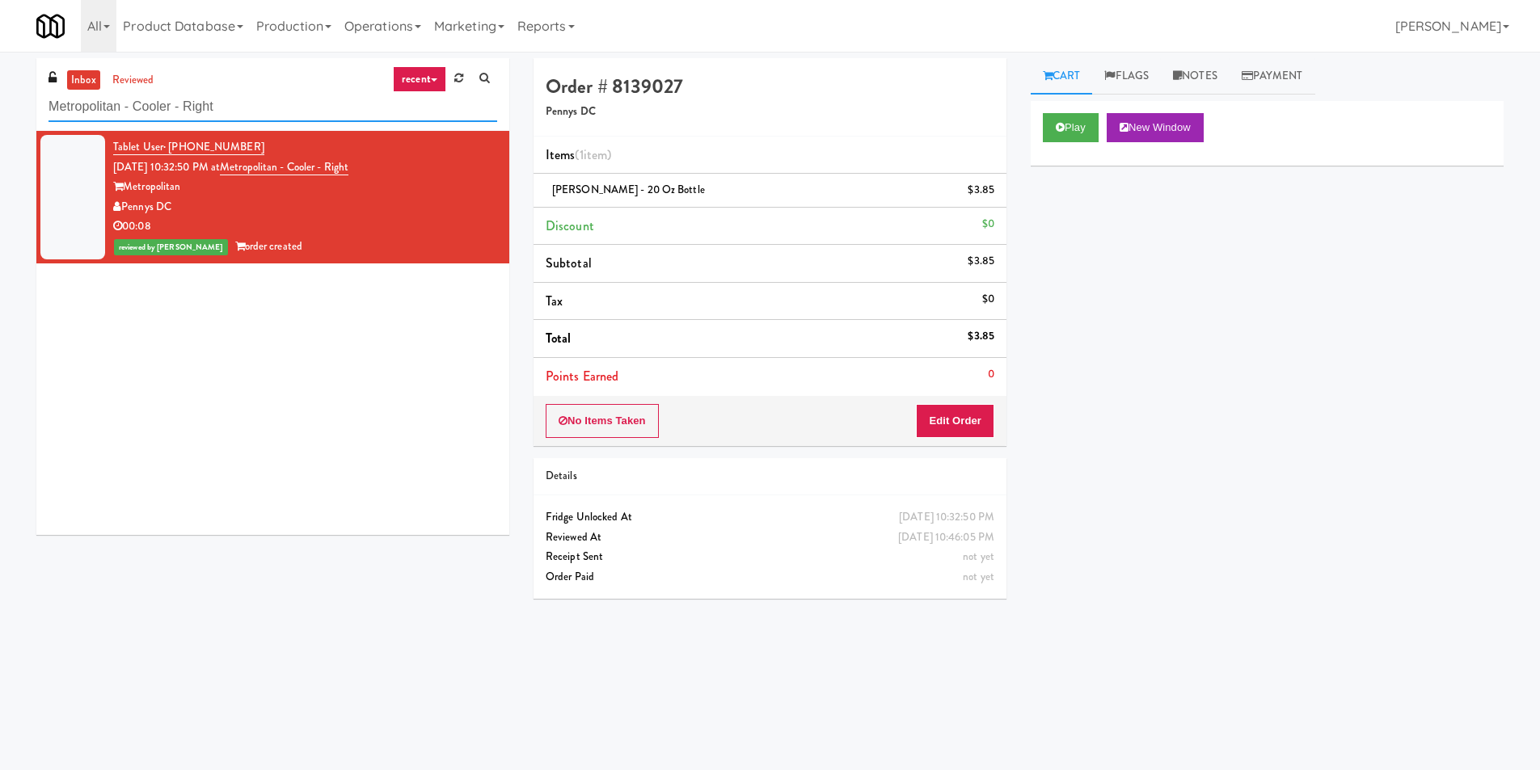
paste input "Sur Club - Main - Cooler"
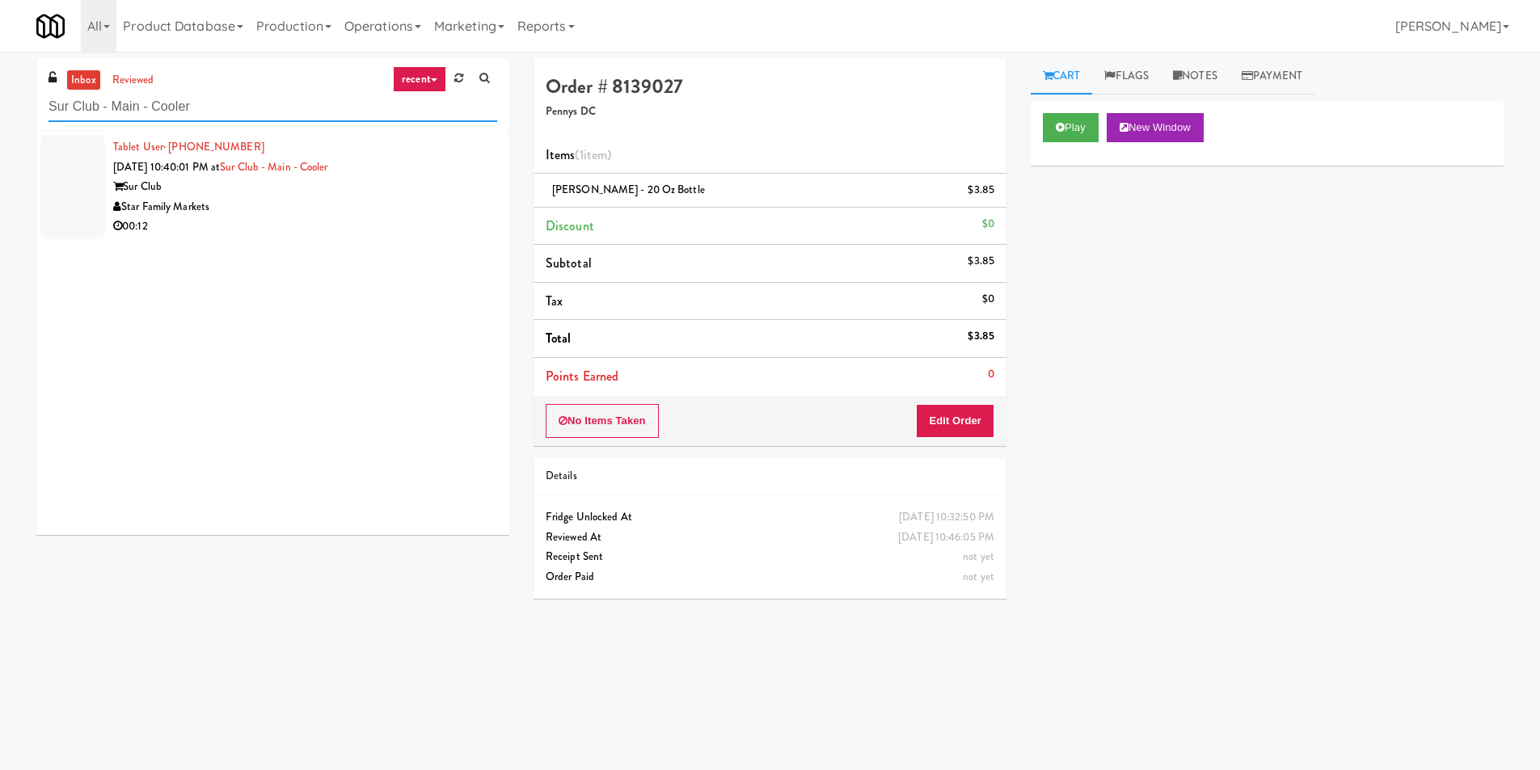
type input "Sur Club - Main - Cooler"
click at [359, 204] on div "Star Family Markets" at bounding box center [305, 207] width 384 height 20
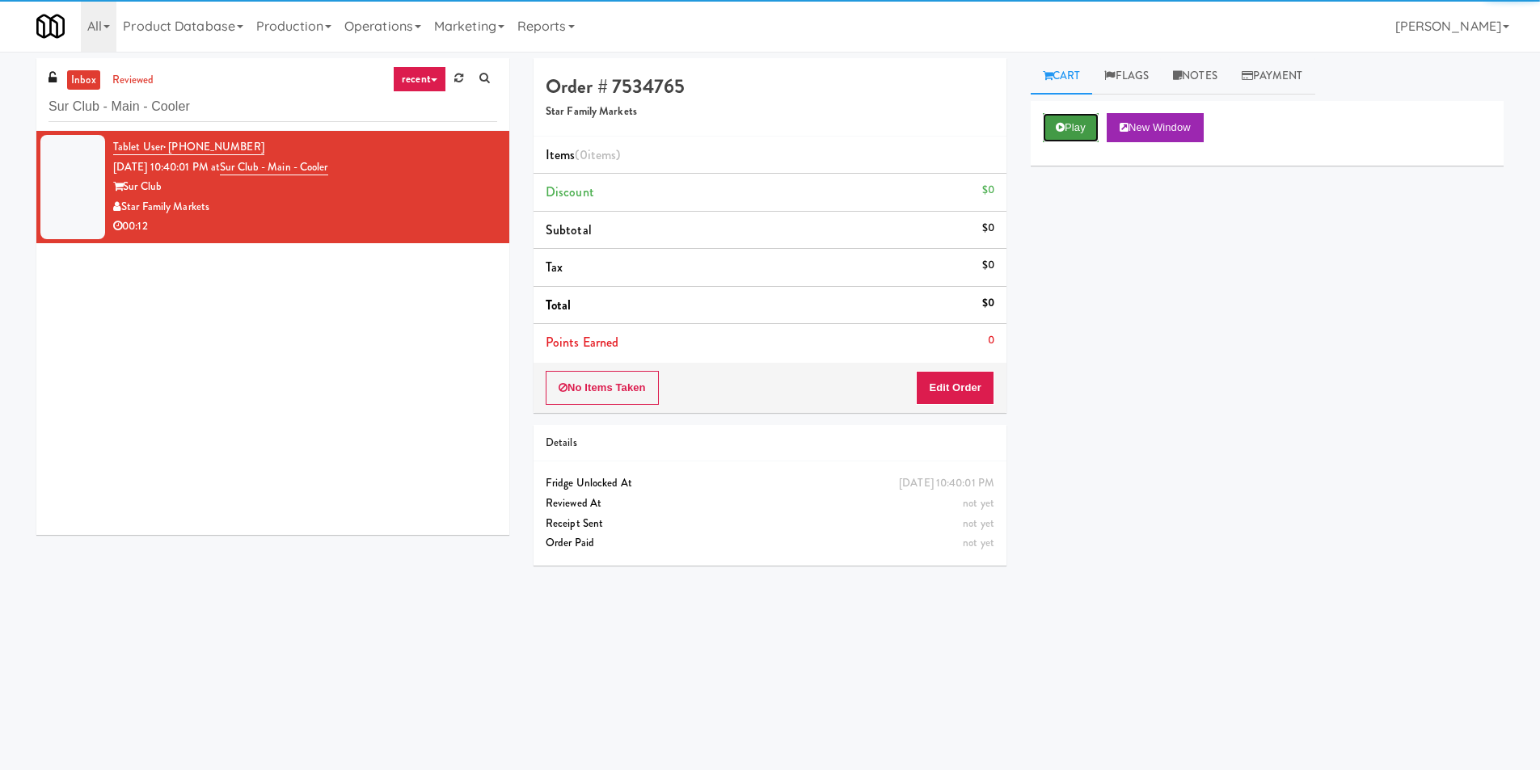
click at [1054, 125] on button "Play" at bounding box center [1071, 127] width 56 height 29
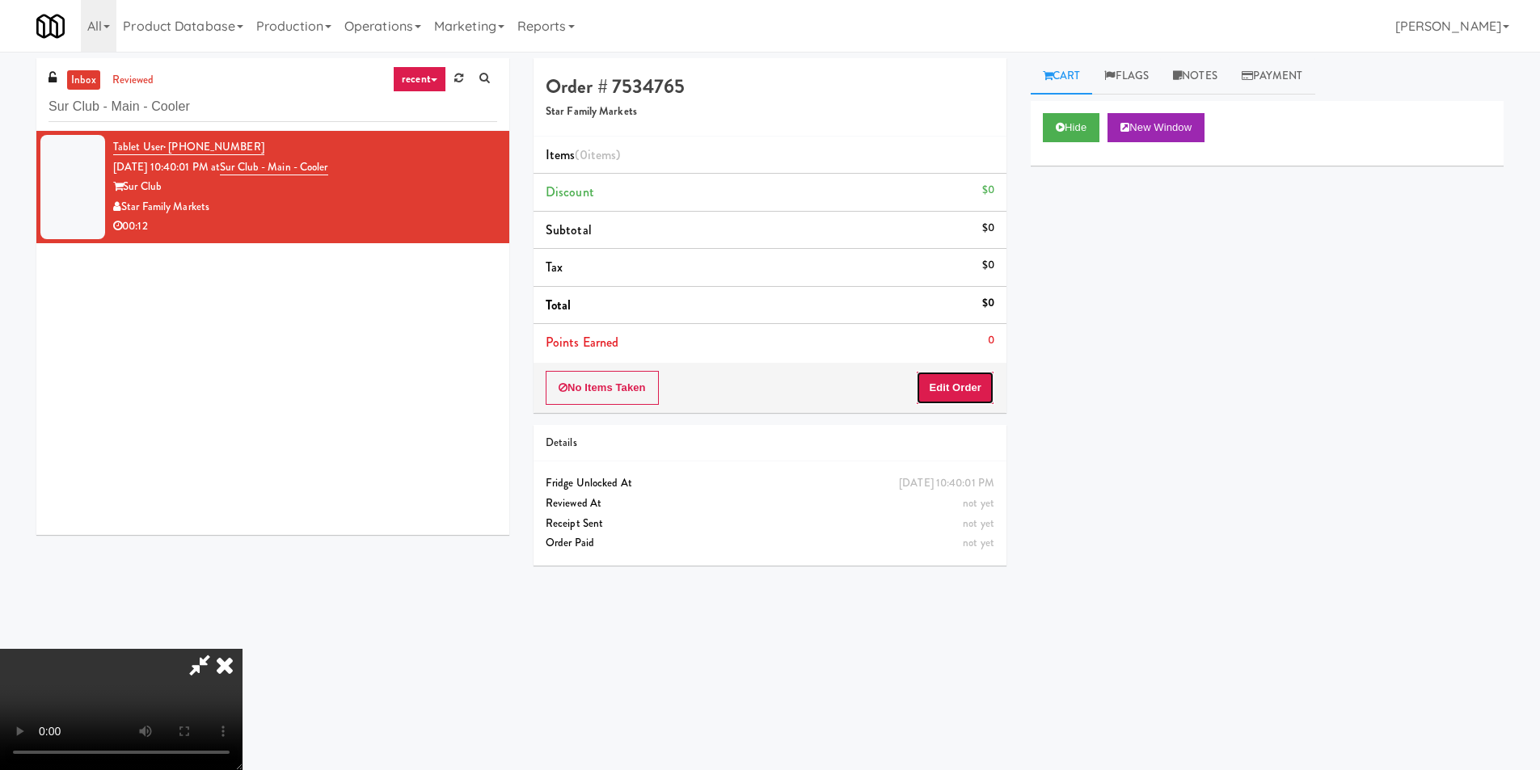
click at [954, 403] on button "Edit Order" at bounding box center [955, 388] width 78 height 34
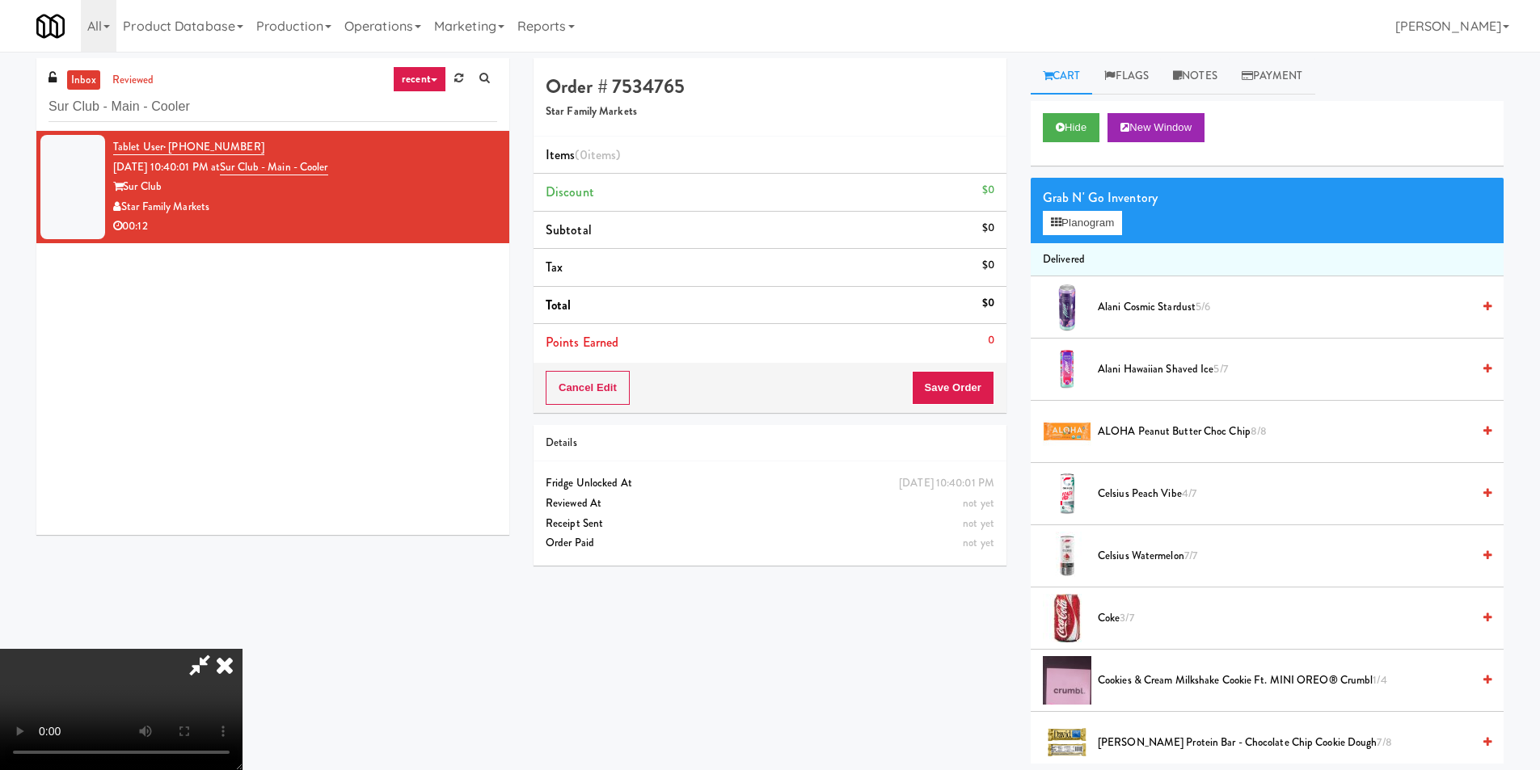
click at [243, 649] on video at bounding box center [121, 709] width 243 height 121
click at [1072, 226] on button "Planogram" at bounding box center [1082, 223] width 79 height 24
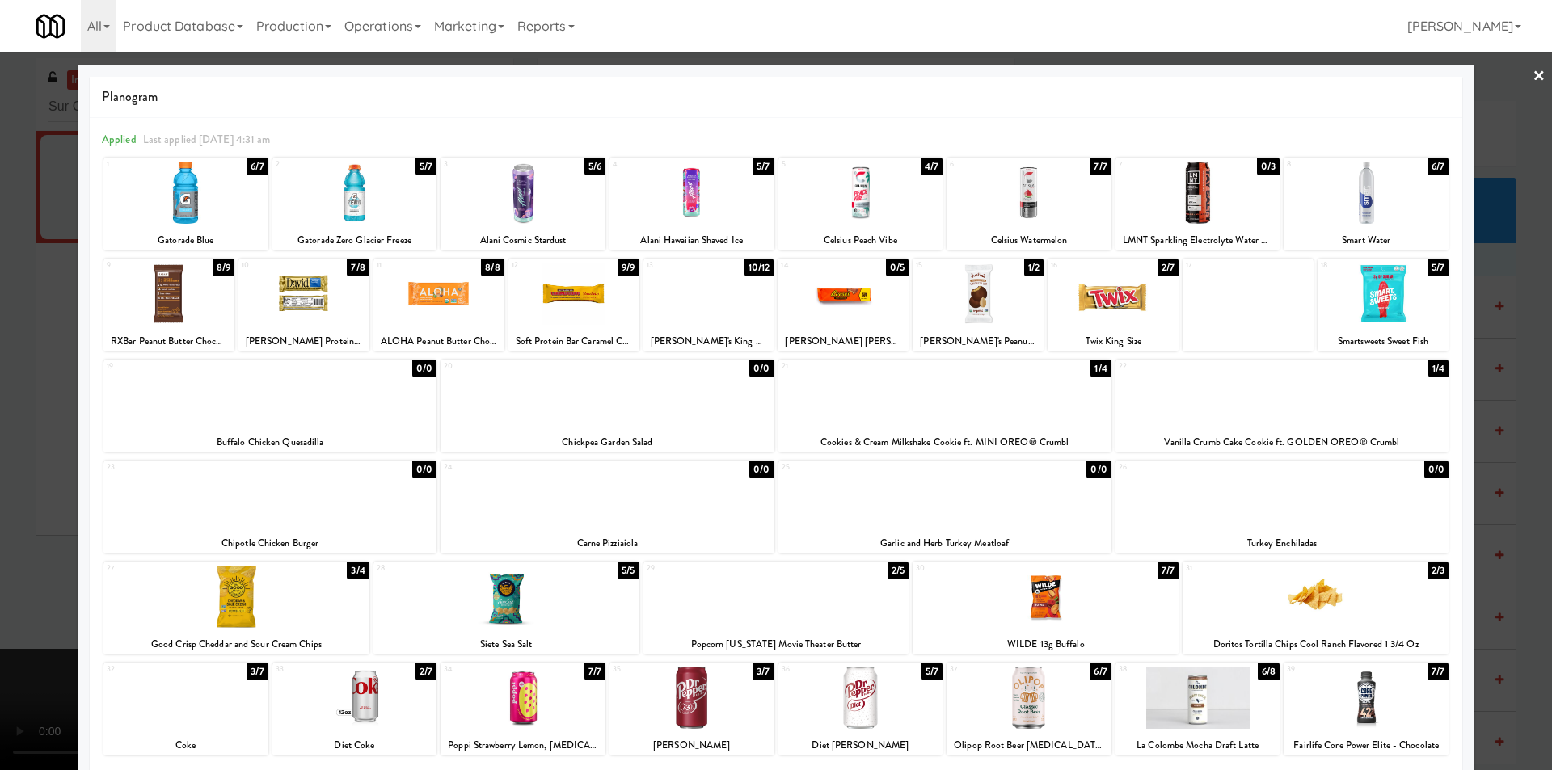
click at [35, 357] on div at bounding box center [776, 385] width 1552 height 770
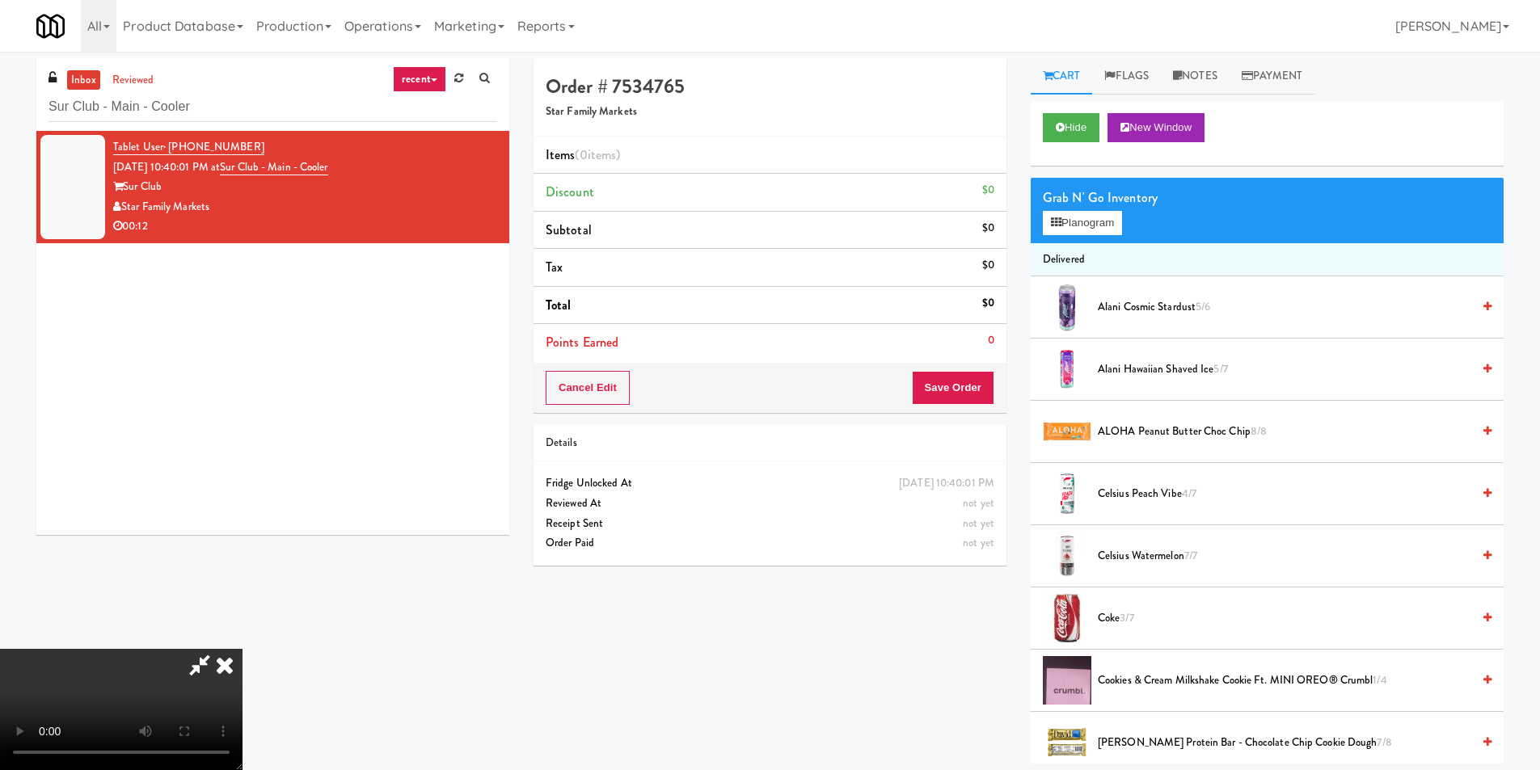
click at [243, 649] on video at bounding box center [121, 709] width 243 height 121
click at [1128, 226] on div "Grab N' Go Inventory Planogram" at bounding box center [1267, 210] width 473 height 65
click at [1112, 225] on button "Planogram" at bounding box center [1082, 223] width 79 height 24
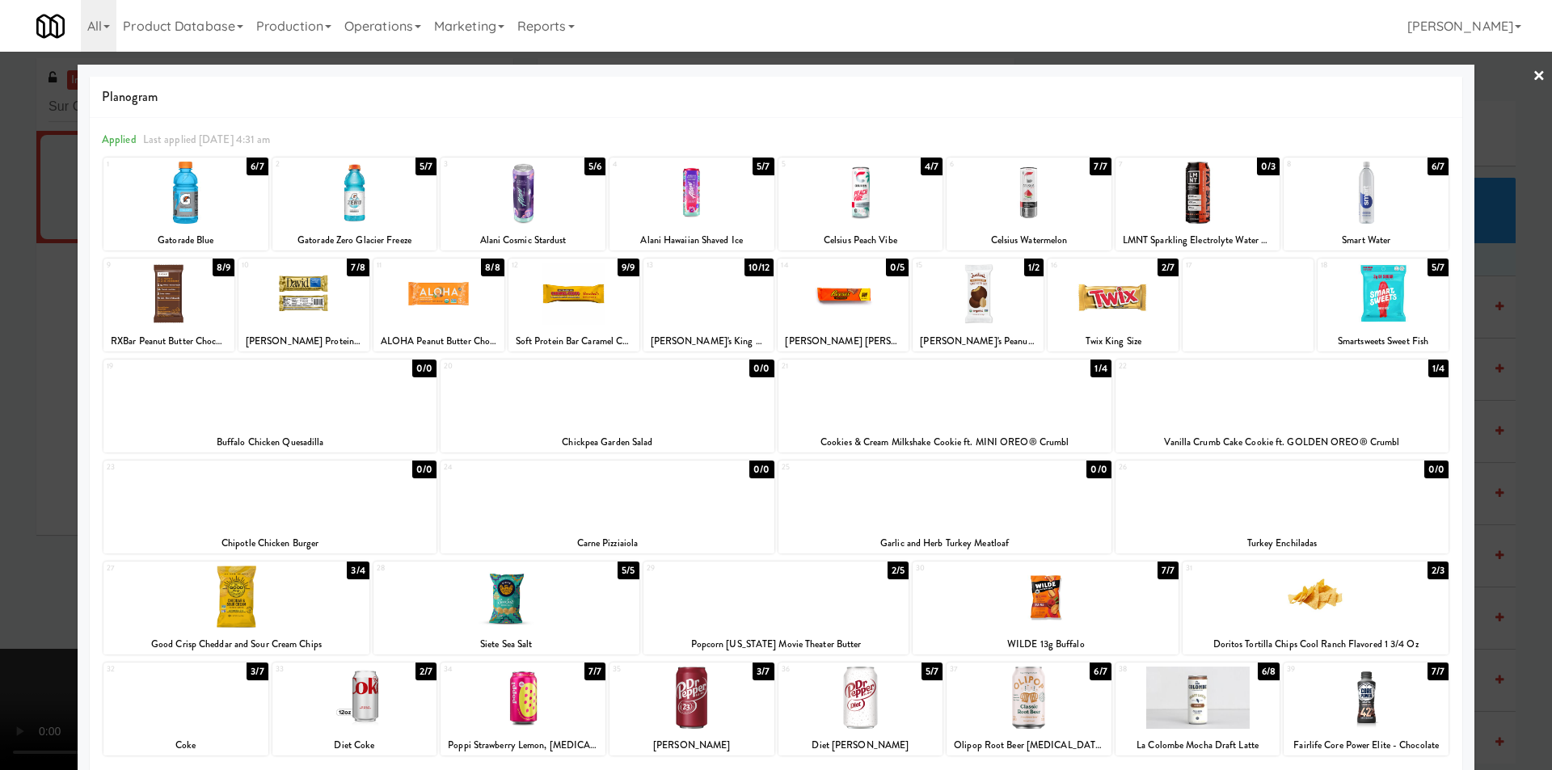
click at [682, 207] on div at bounding box center [692, 193] width 165 height 62
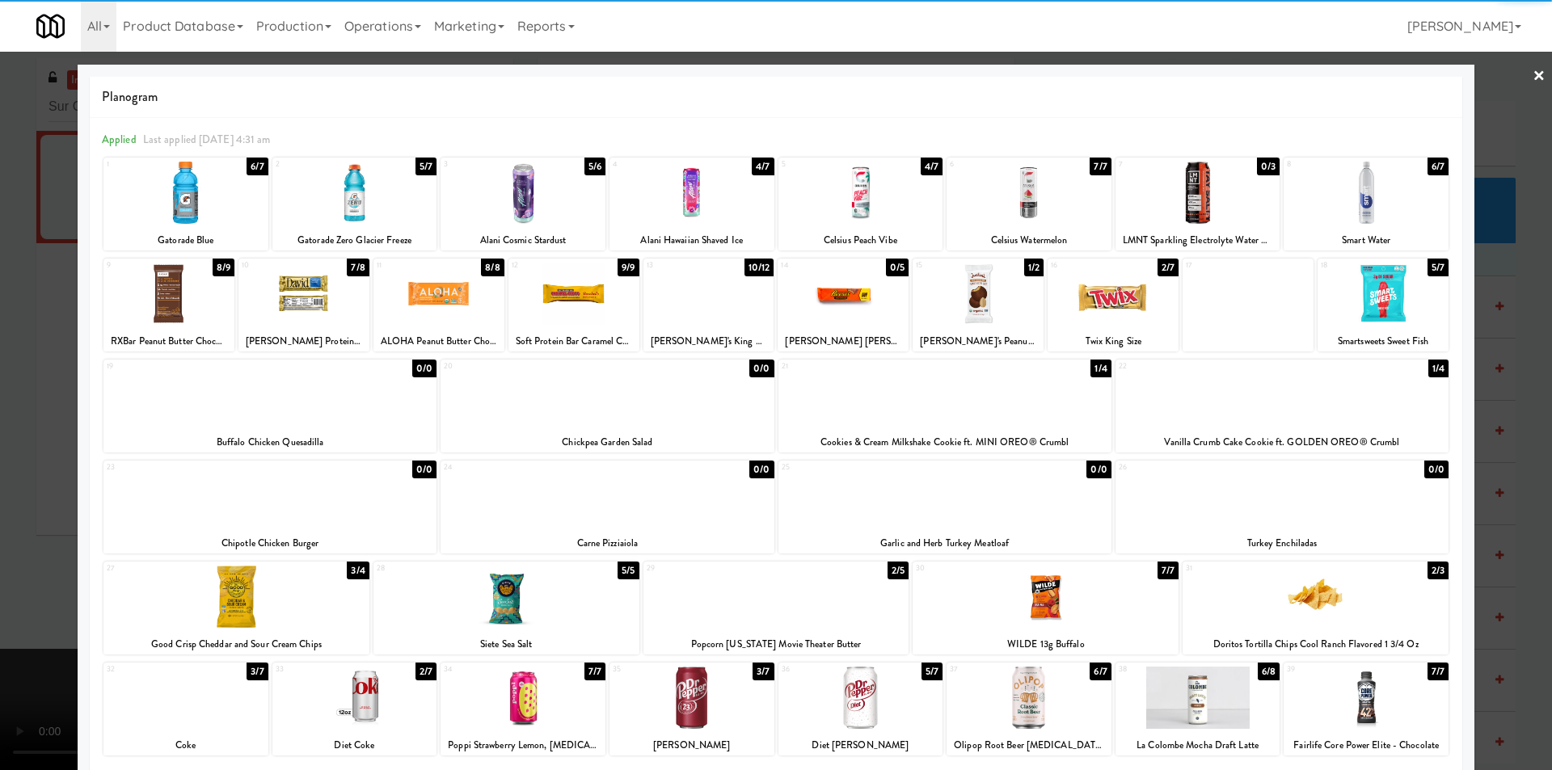
click at [25, 457] on div at bounding box center [776, 385] width 1552 height 770
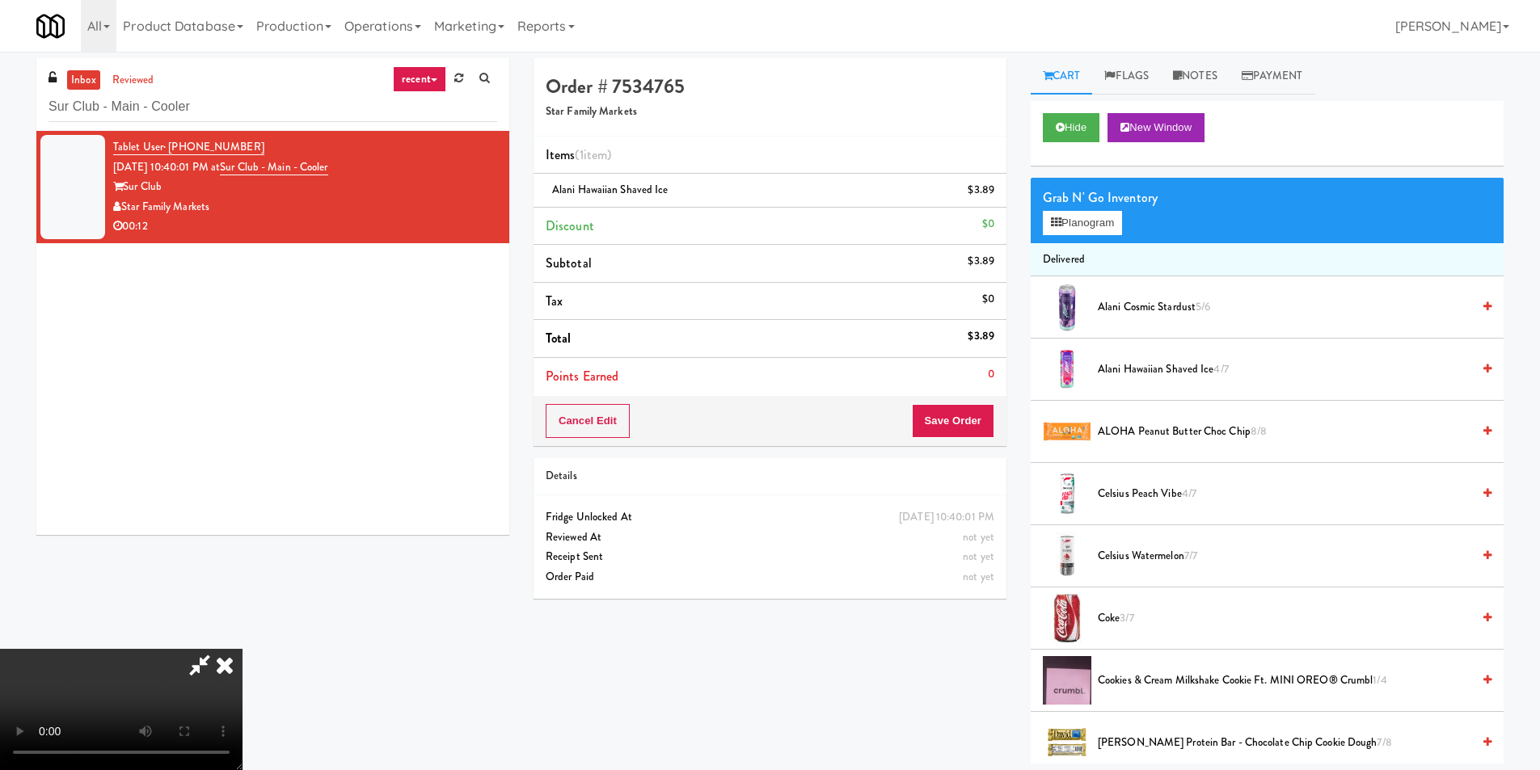
click at [243, 649] on video at bounding box center [121, 709] width 243 height 121
click at [960, 421] on button "Save Order" at bounding box center [953, 421] width 82 height 34
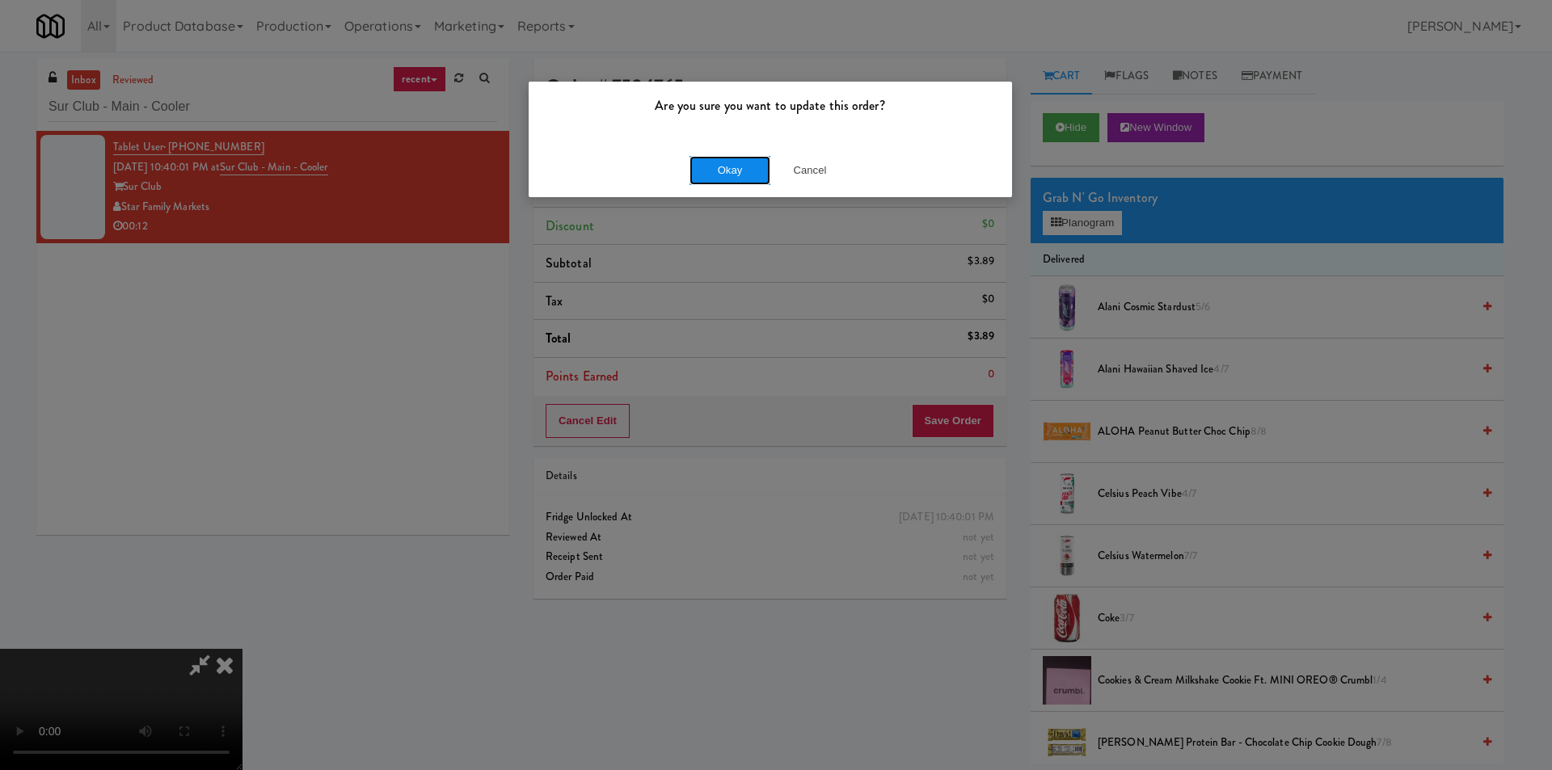
click at [724, 165] on button "Okay" at bounding box center [730, 170] width 81 height 29
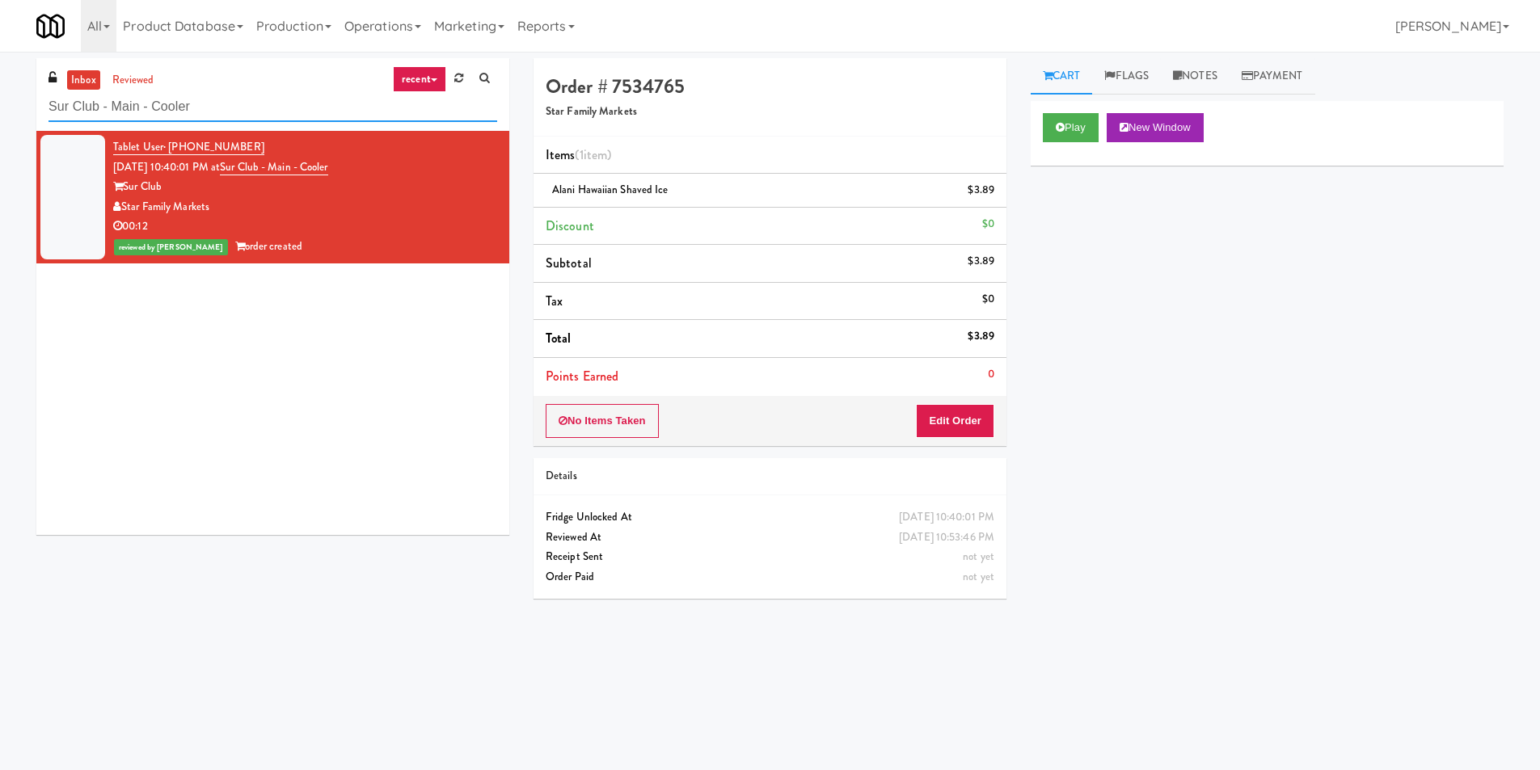
click at [323, 113] on input "Sur Club - Main - Cooler" at bounding box center [273, 107] width 449 height 30
paste input "Crossing West - Cooler - Right"
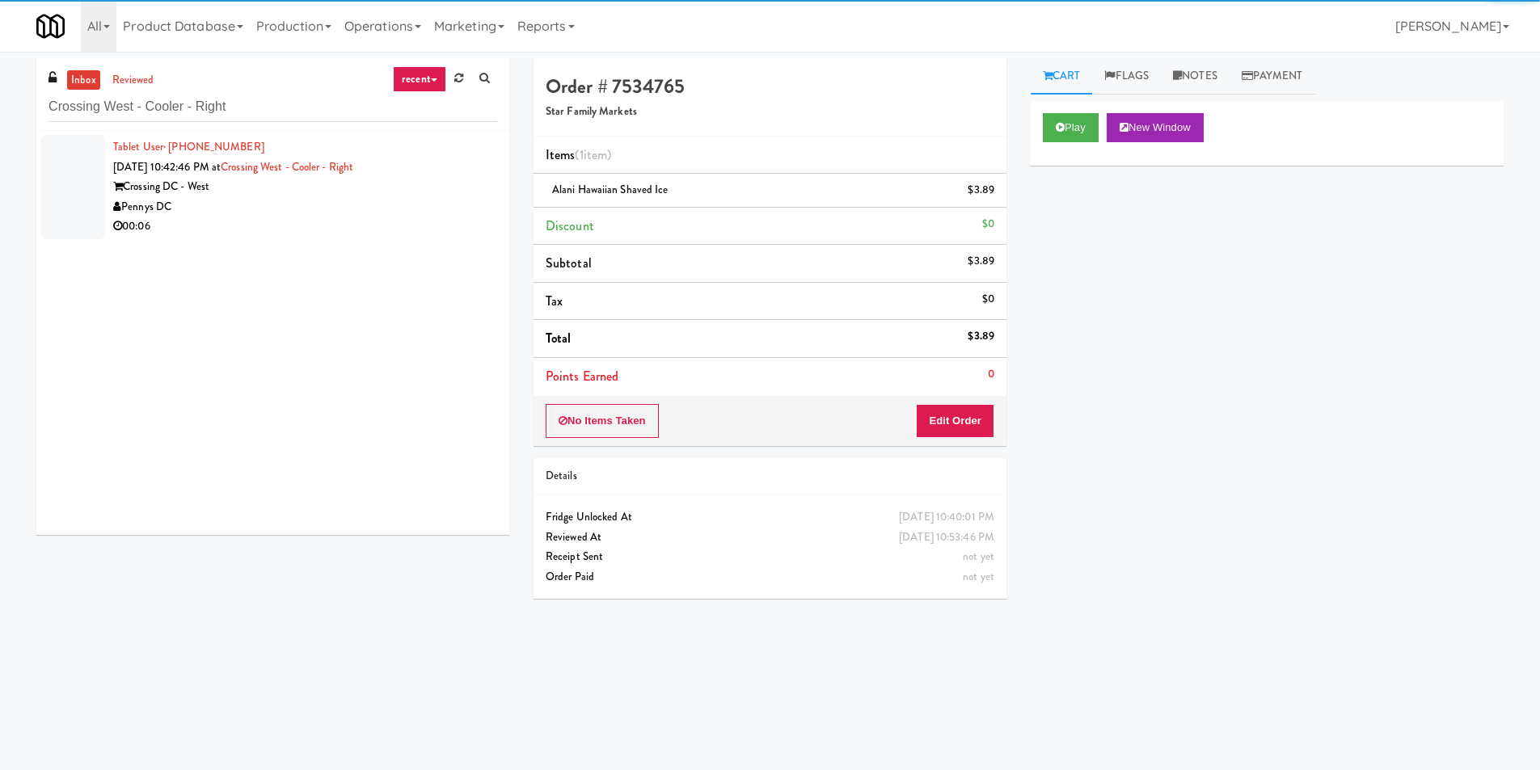
click at [444, 232] on div "00:06" at bounding box center [305, 227] width 384 height 20
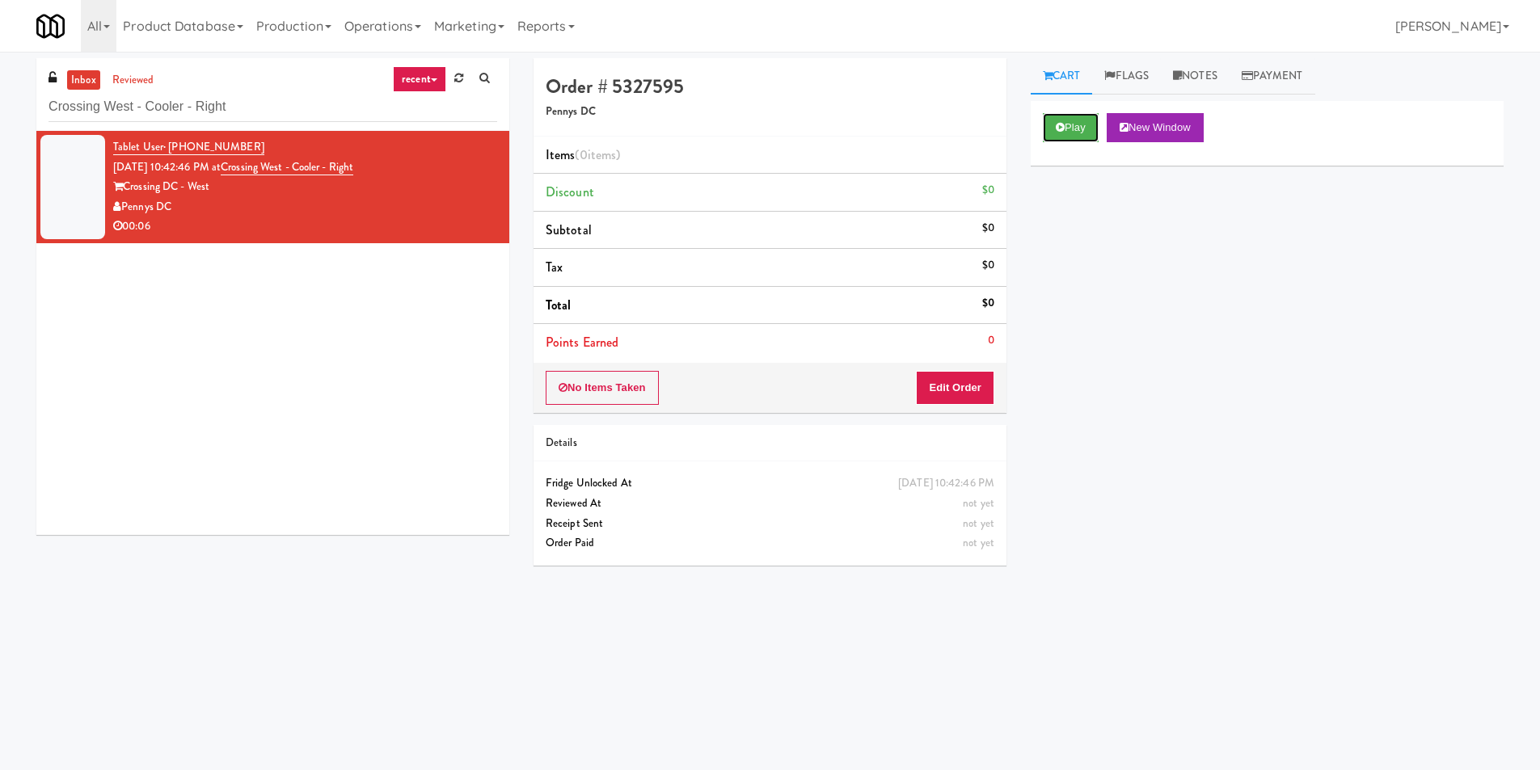
drag, startPoint x: 1077, startPoint y: 130, endPoint x: 1052, endPoint y: 180, distance: 56.0
click at [1077, 129] on button "Play" at bounding box center [1071, 127] width 56 height 29
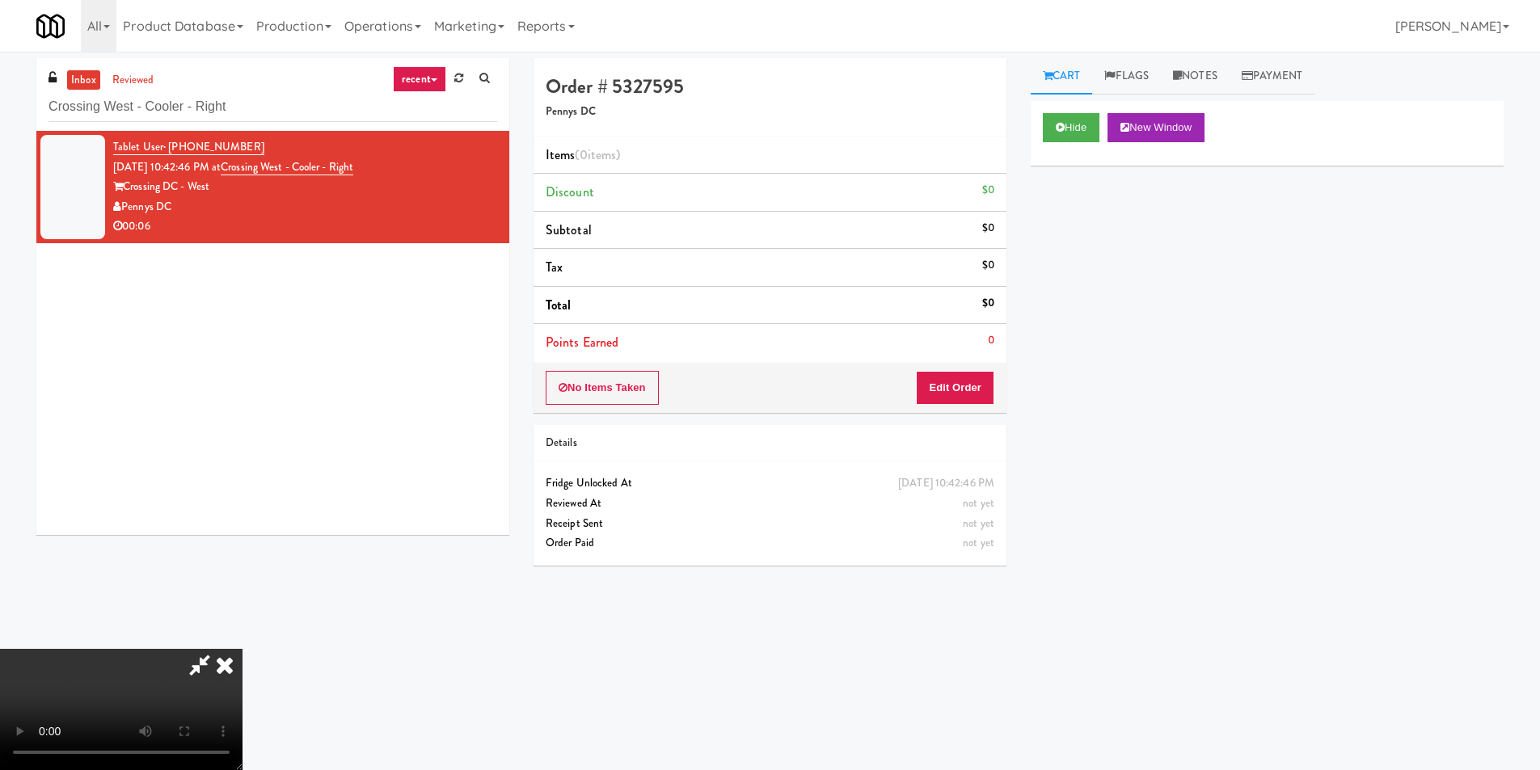
click at [970, 356] on li "Points Earned 0" at bounding box center [770, 342] width 473 height 37
click at [966, 369] on div "No Items Taken Edit Order" at bounding box center [770, 388] width 473 height 50
click at [965, 378] on button "Edit Order" at bounding box center [955, 388] width 78 height 34
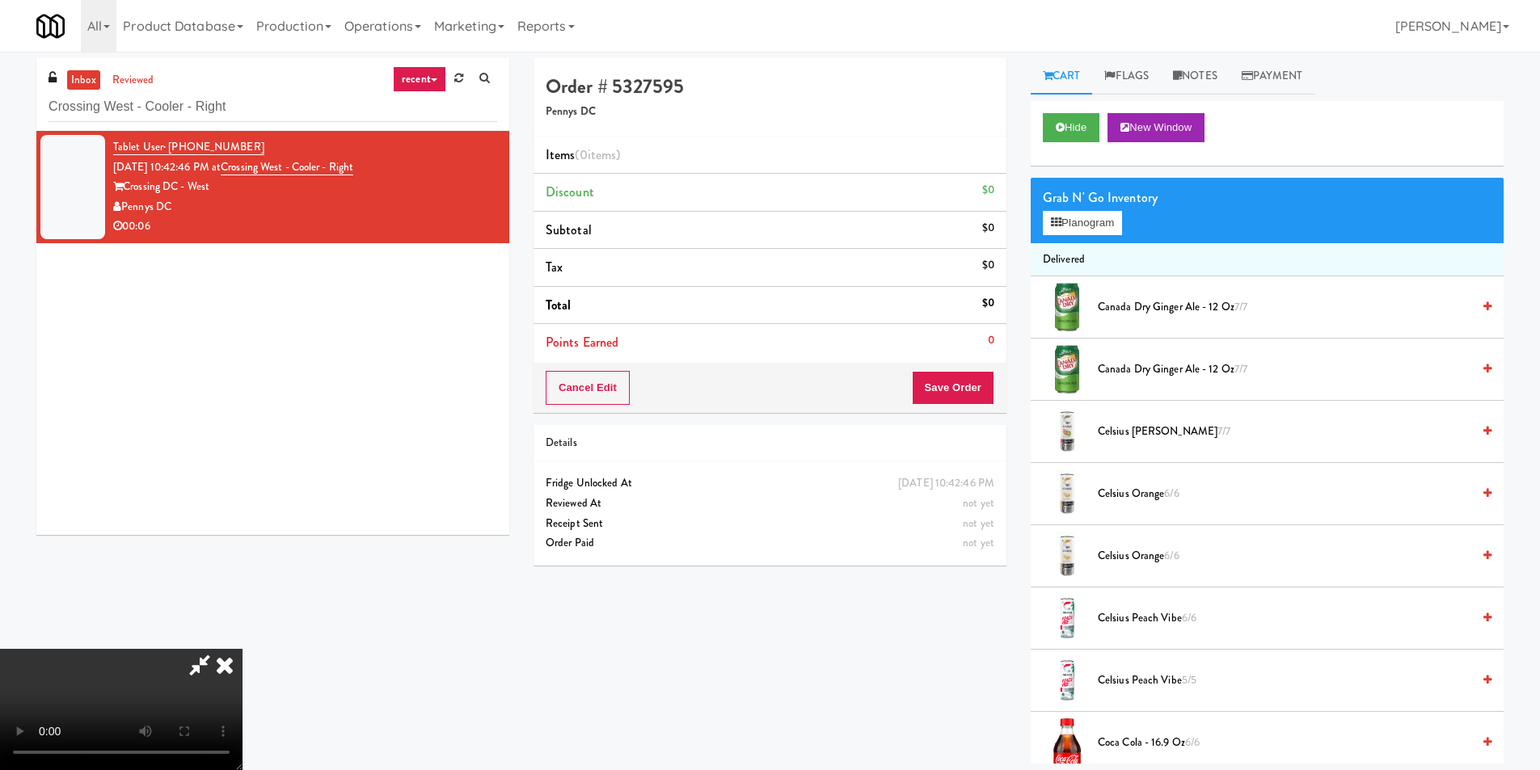
click at [243, 649] on video at bounding box center [121, 709] width 243 height 121
click at [1077, 218] on button "Planogram" at bounding box center [1082, 223] width 79 height 24
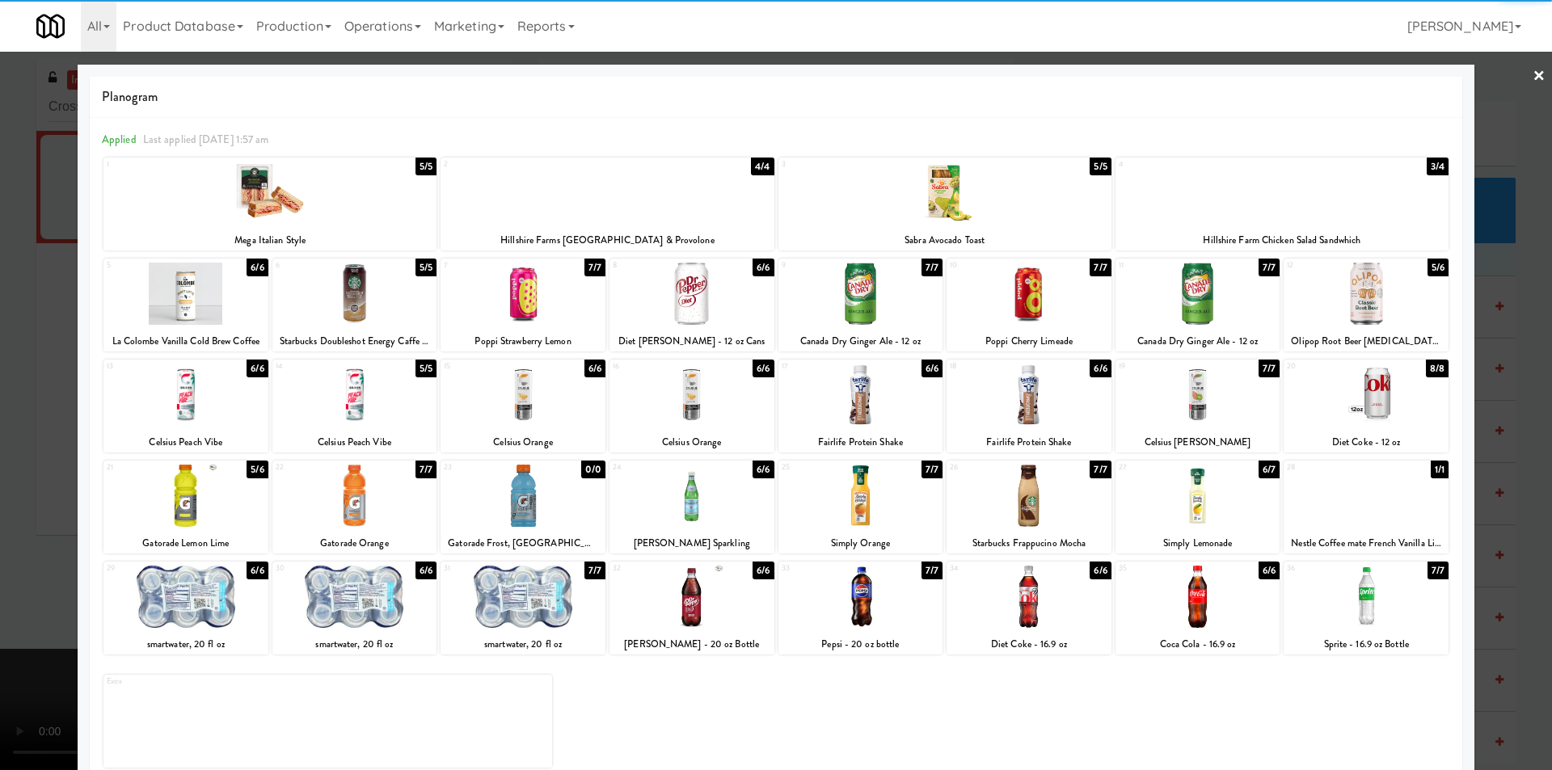
click at [209, 494] on div at bounding box center [185, 496] width 165 height 62
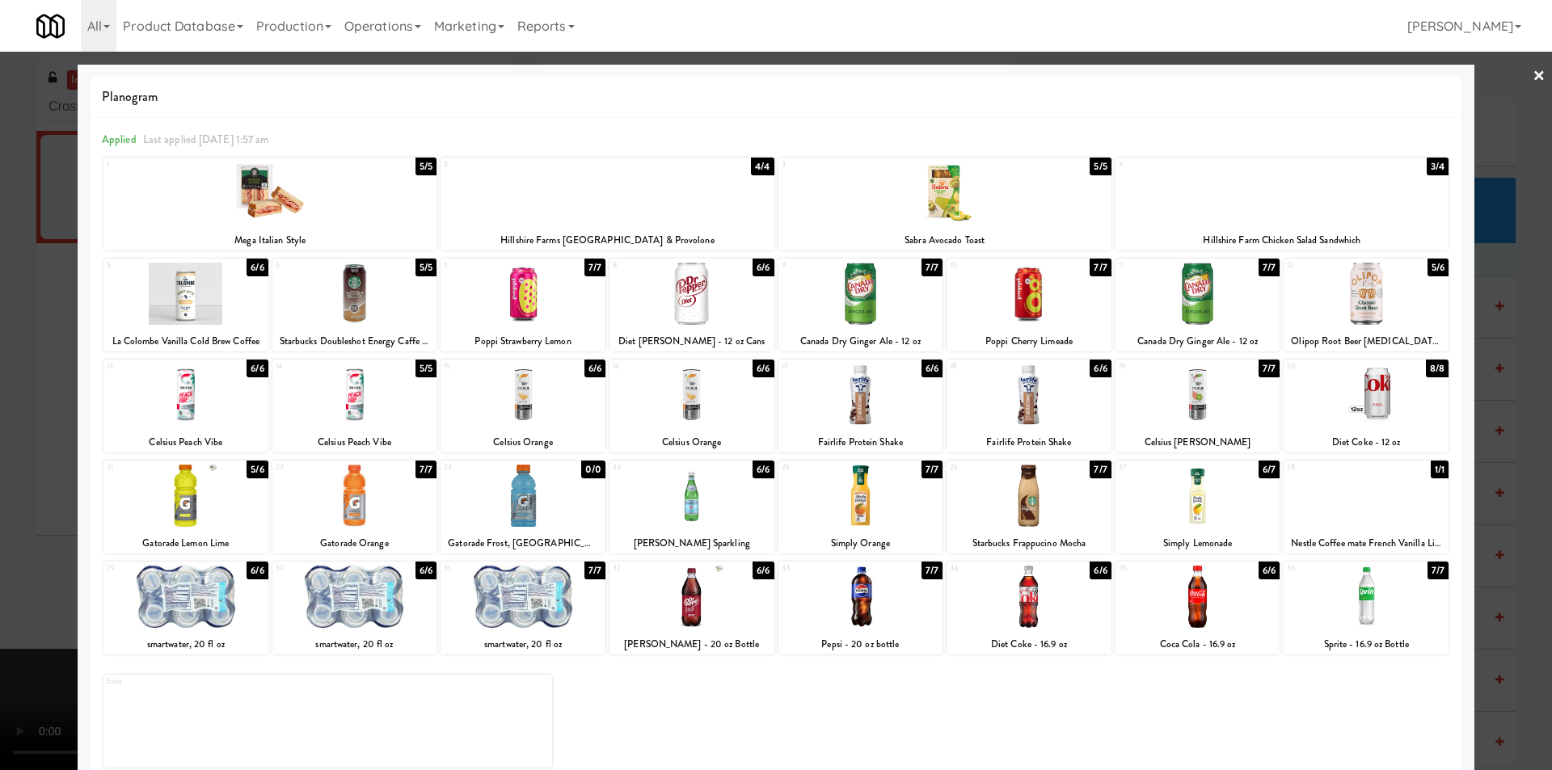
click at [44, 398] on div at bounding box center [776, 385] width 1552 height 770
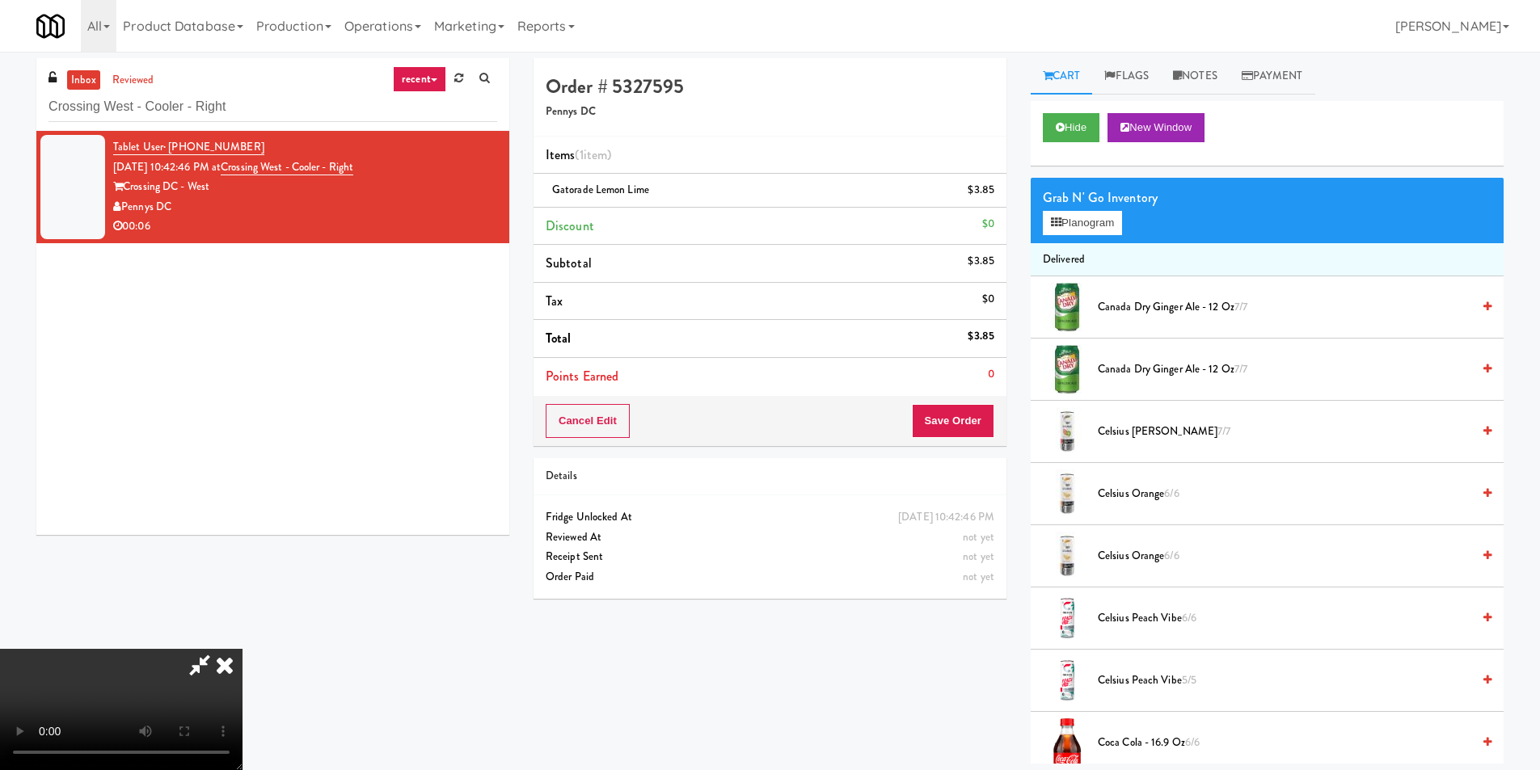
click at [243, 649] on video at bounding box center [121, 709] width 243 height 121
click at [962, 425] on button "Save Order" at bounding box center [953, 421] width 82 height 34
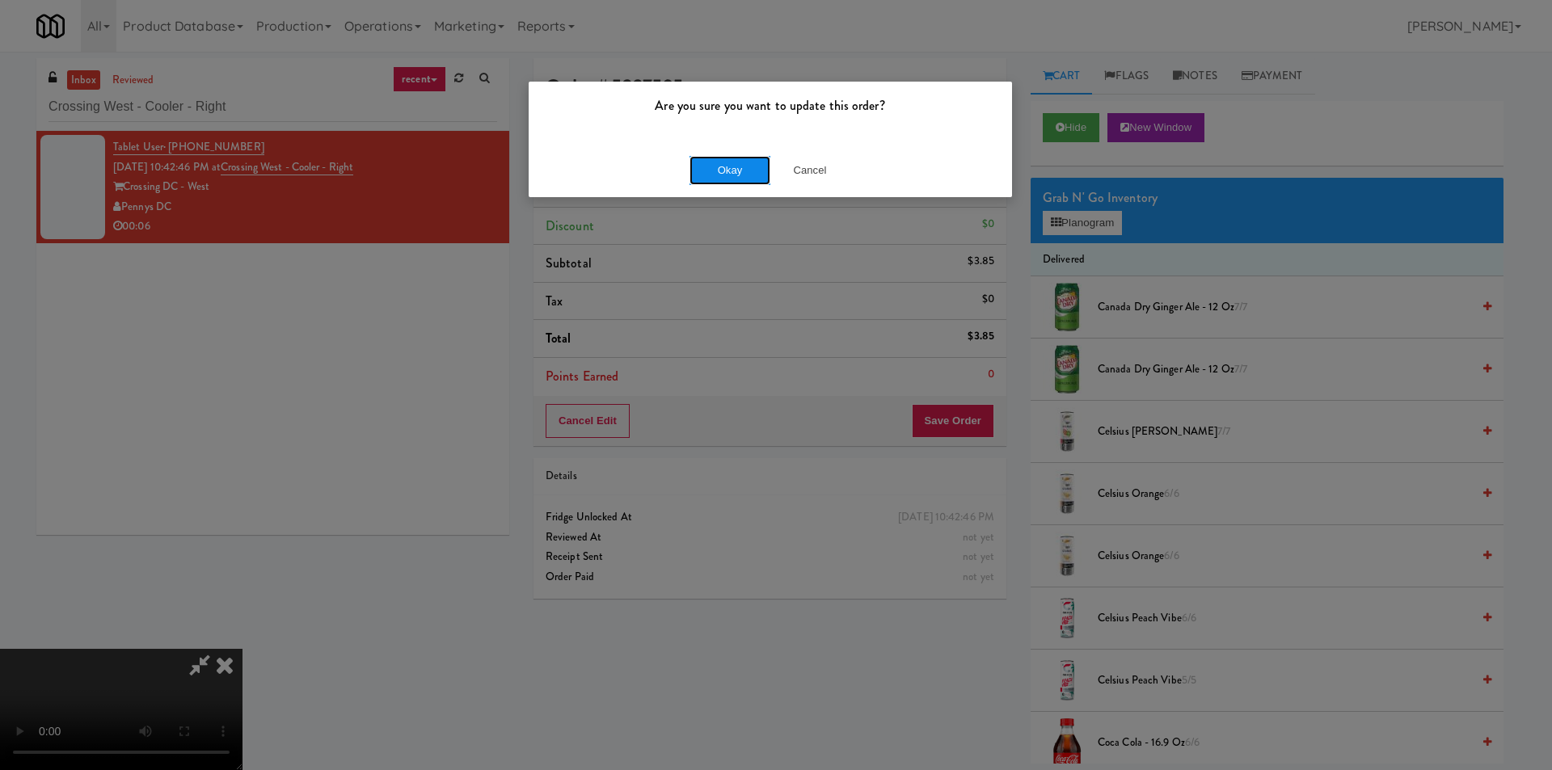
click at [727, 171] on button "Okay" at bounding box center [730, 170] width 81 height 29
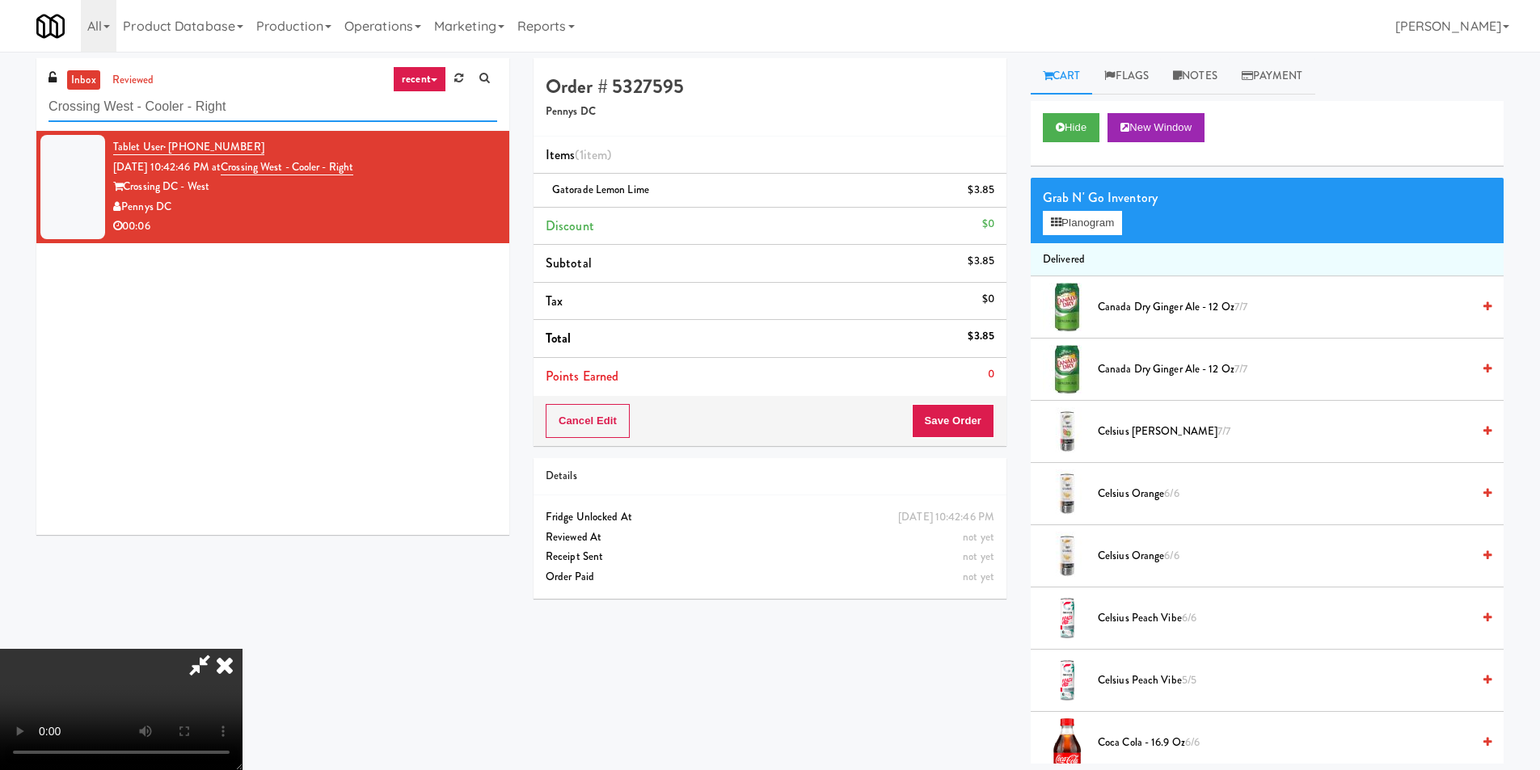
click at [333, 112] on input "Crossing West - Cooler - Right" at bounding box center [273, 107] width 449 height 30
click at [333, 110] on input "Crossing West - Cooler - Right" at bounding box center [273, 107] width 449 height 30
paste input "Vela - Cooler - Lef"
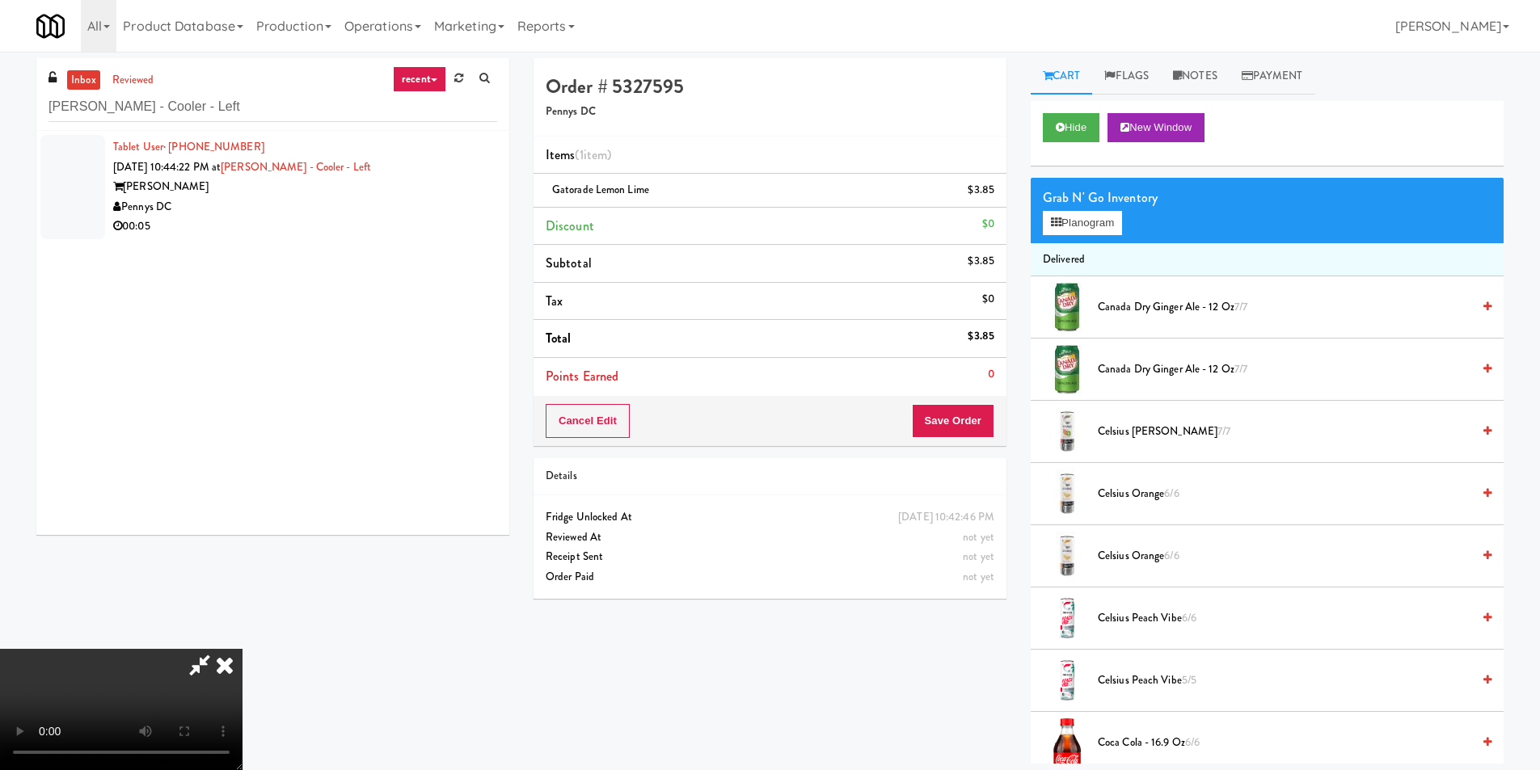
click at [243, 649] on icon at bounding box center [225, 665] width 36 height 32
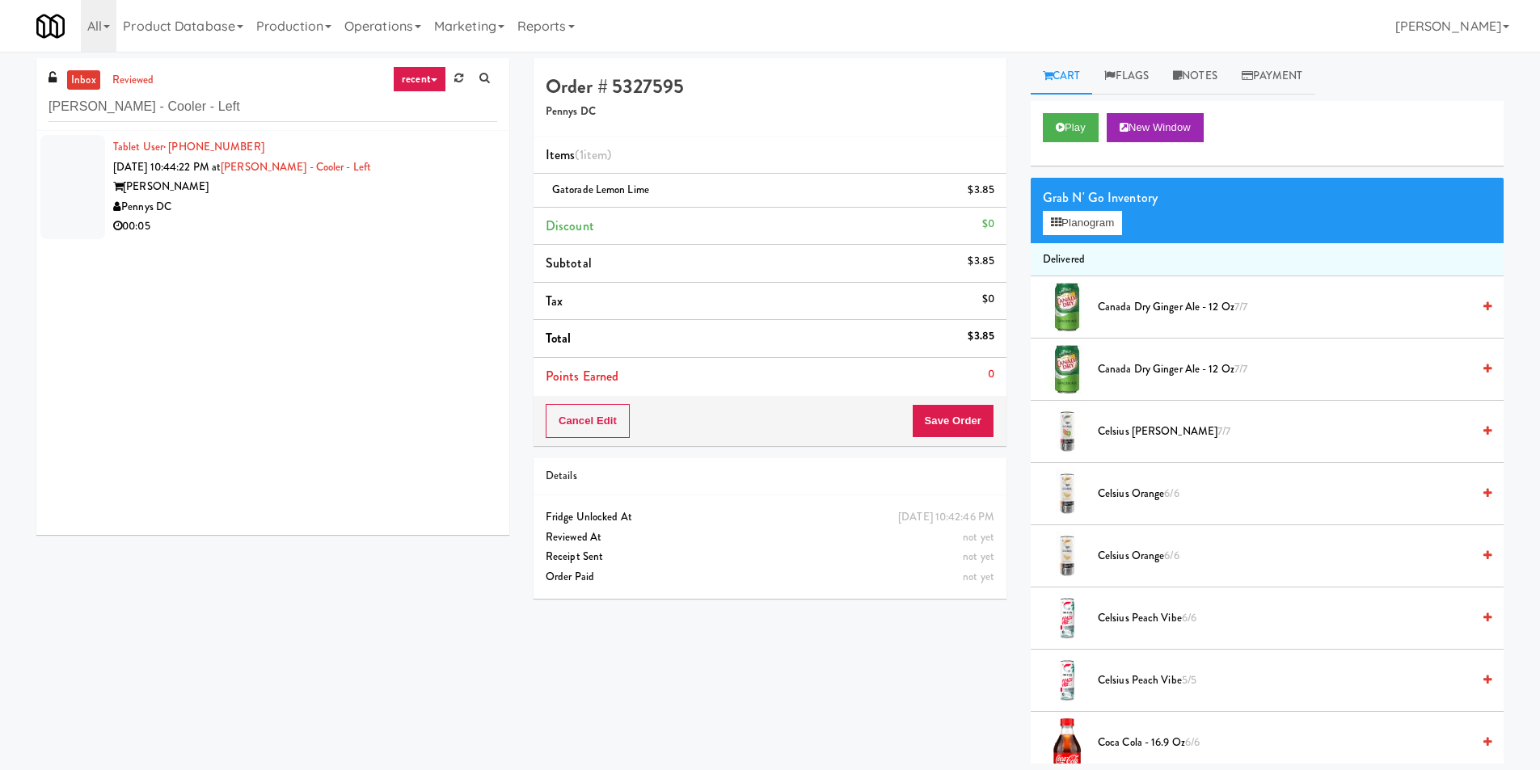
click at [388, 193] on div "Vela" at bounding box center [305, 187] width 384 height 20
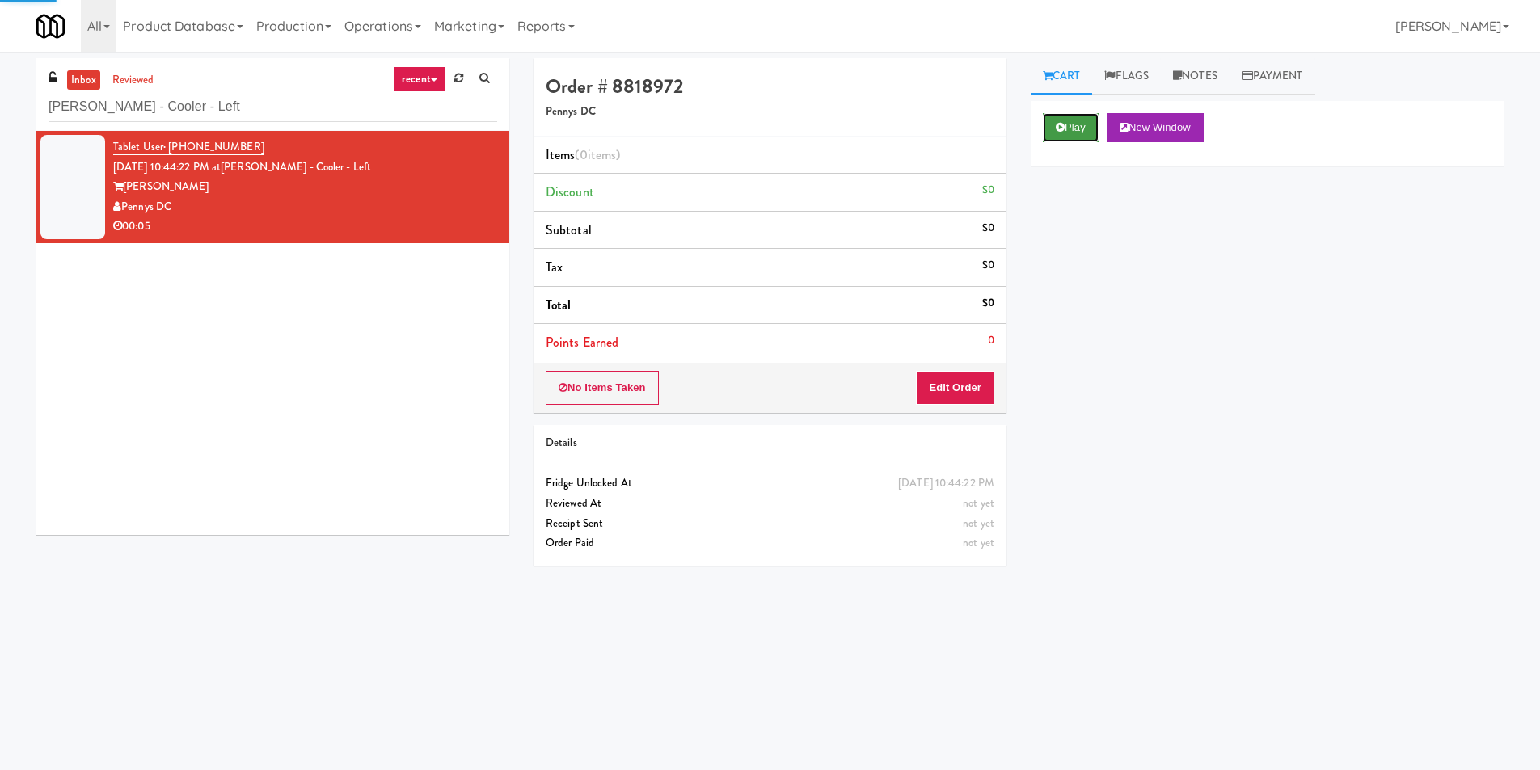
click at [1053, 122] on button "Play" at bounding box center [1071, 127] width 56 height 29
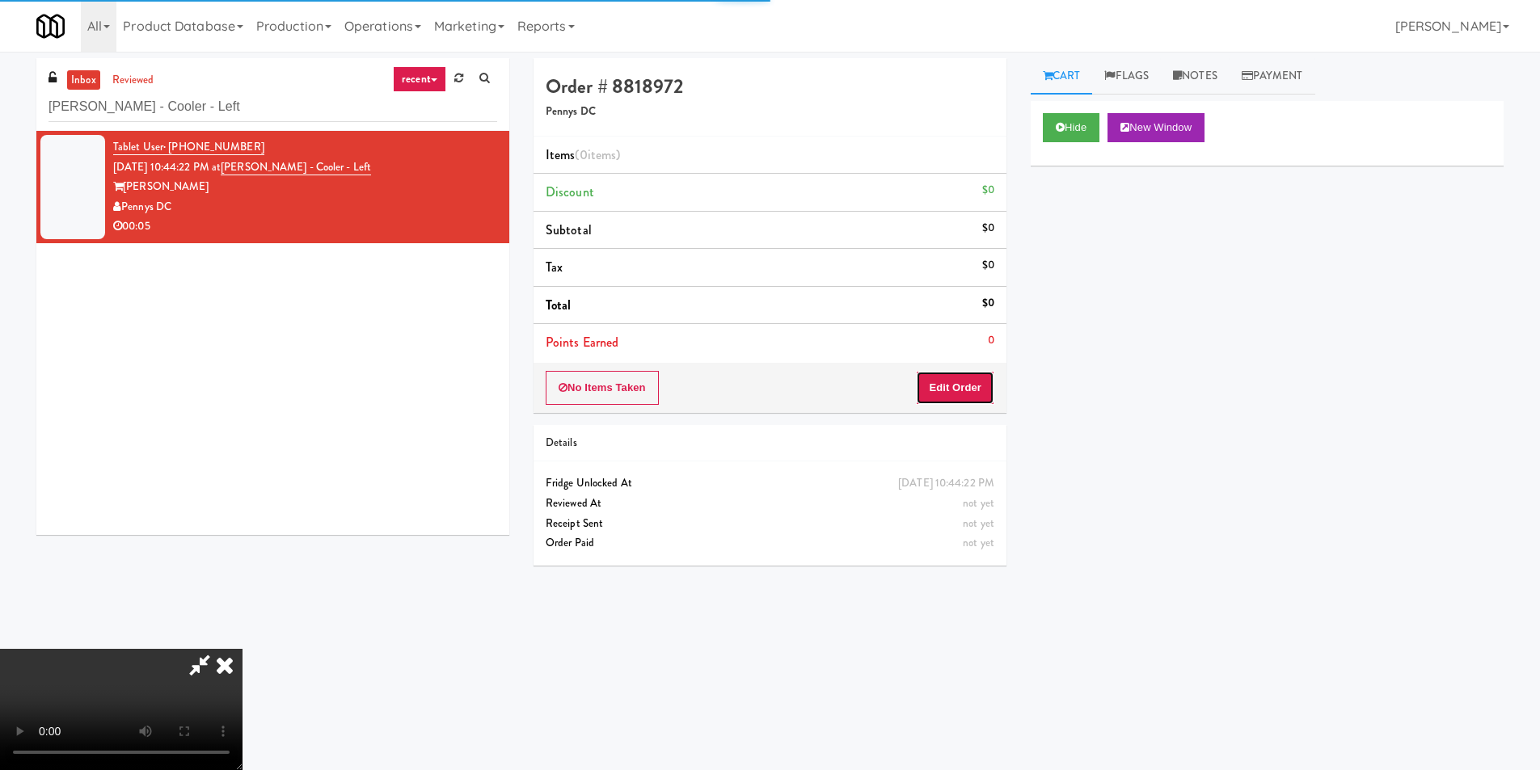
click at [968, 388] on button "Edit Order" at bounding box center [955, 388] width 78 height 34
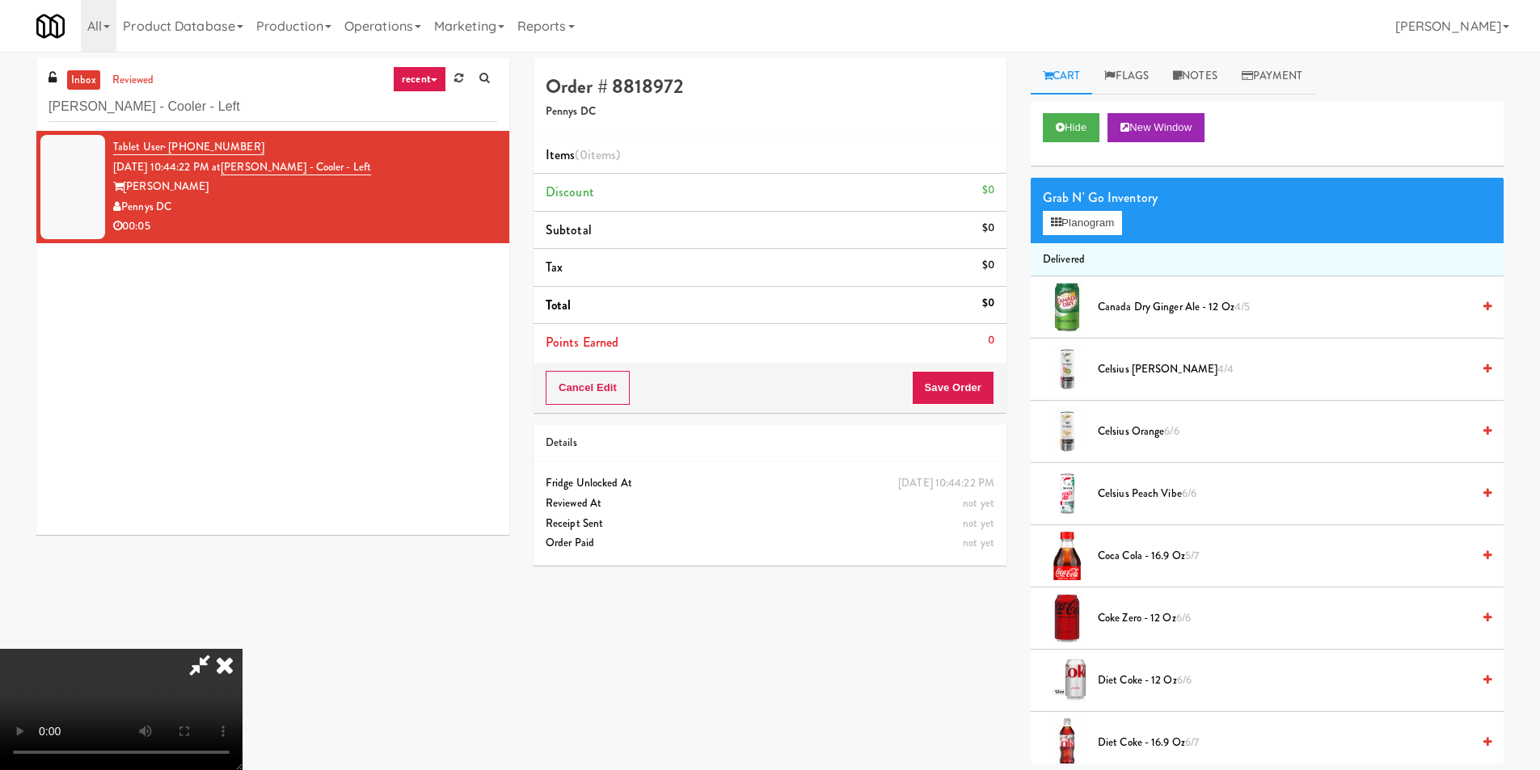
click at [243, 649] on video at bounding box center [121, 709] width 243 height 121
click at [1130, 303] on span "Canada Dry Ginger Ale - 12 oz 4/5" at bounding box center [1285, 308] width 374 height 20
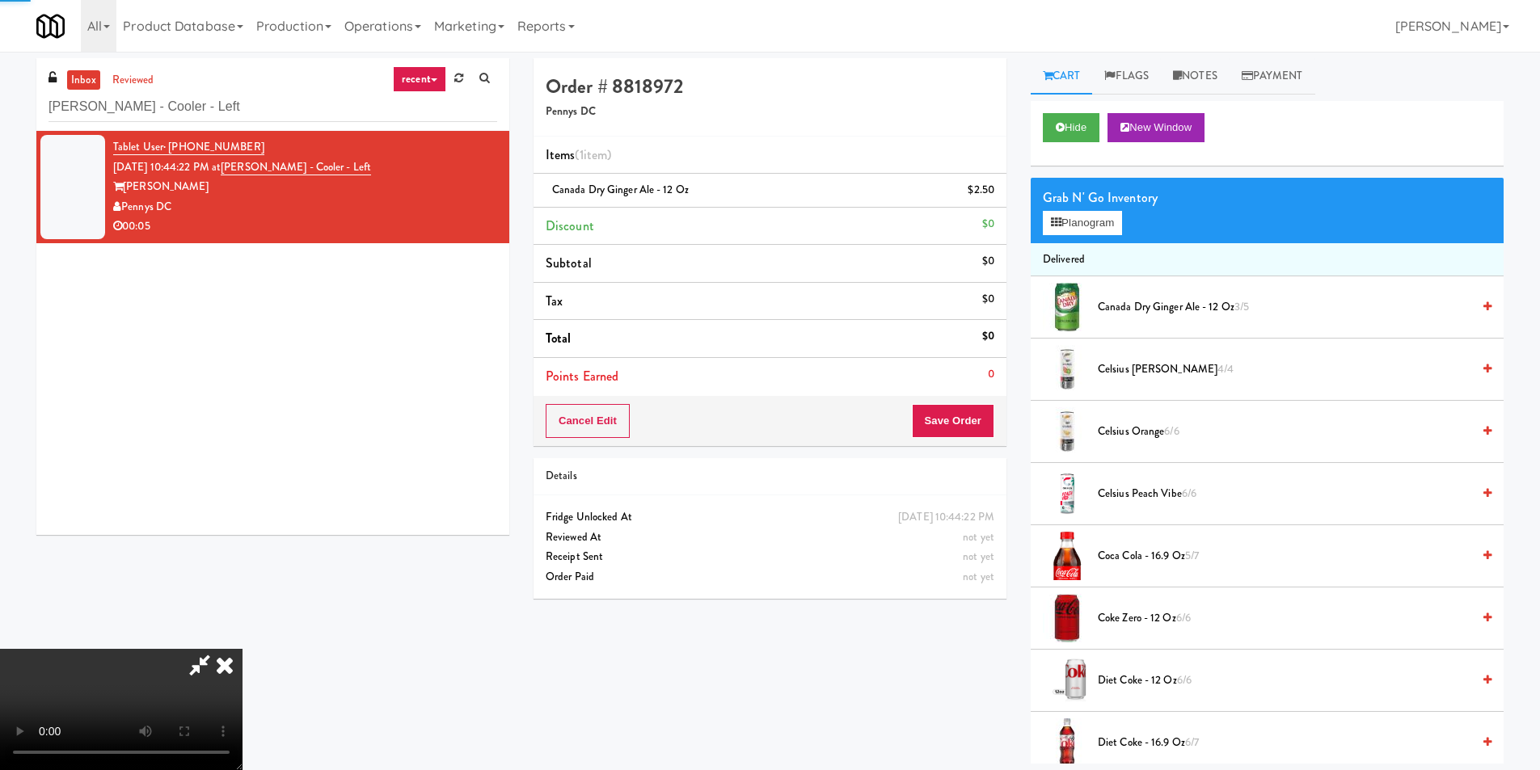
click at [243, 649] on video at bounding box center [121, 709] width 243 height 121
click at [986, 424] on button "Save Order" at bounding box center [953, 421] width 82 height 34
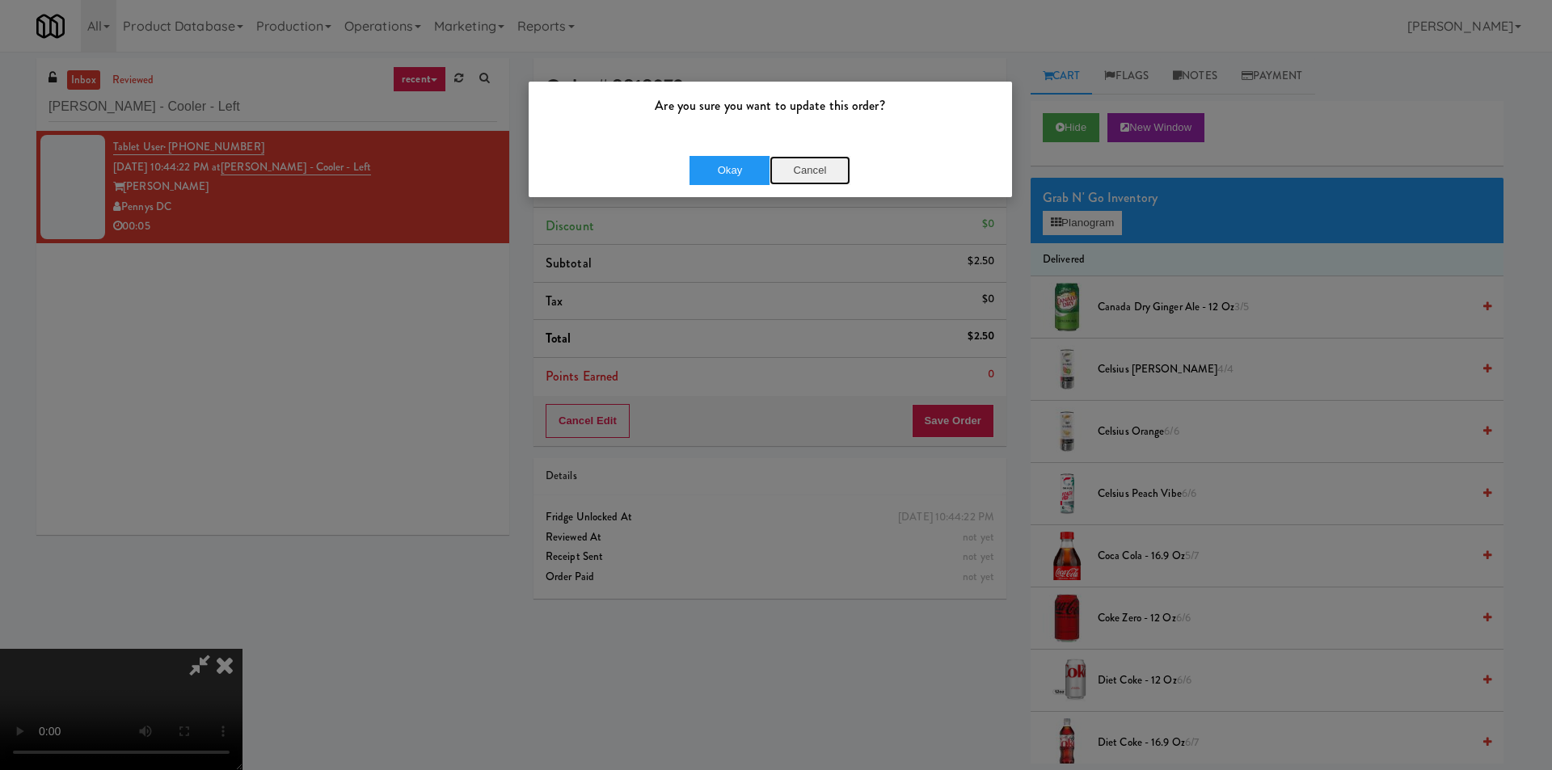
click at [814, 178] on button "Cancel" at bounding box center [810, 170] width 81 height 29
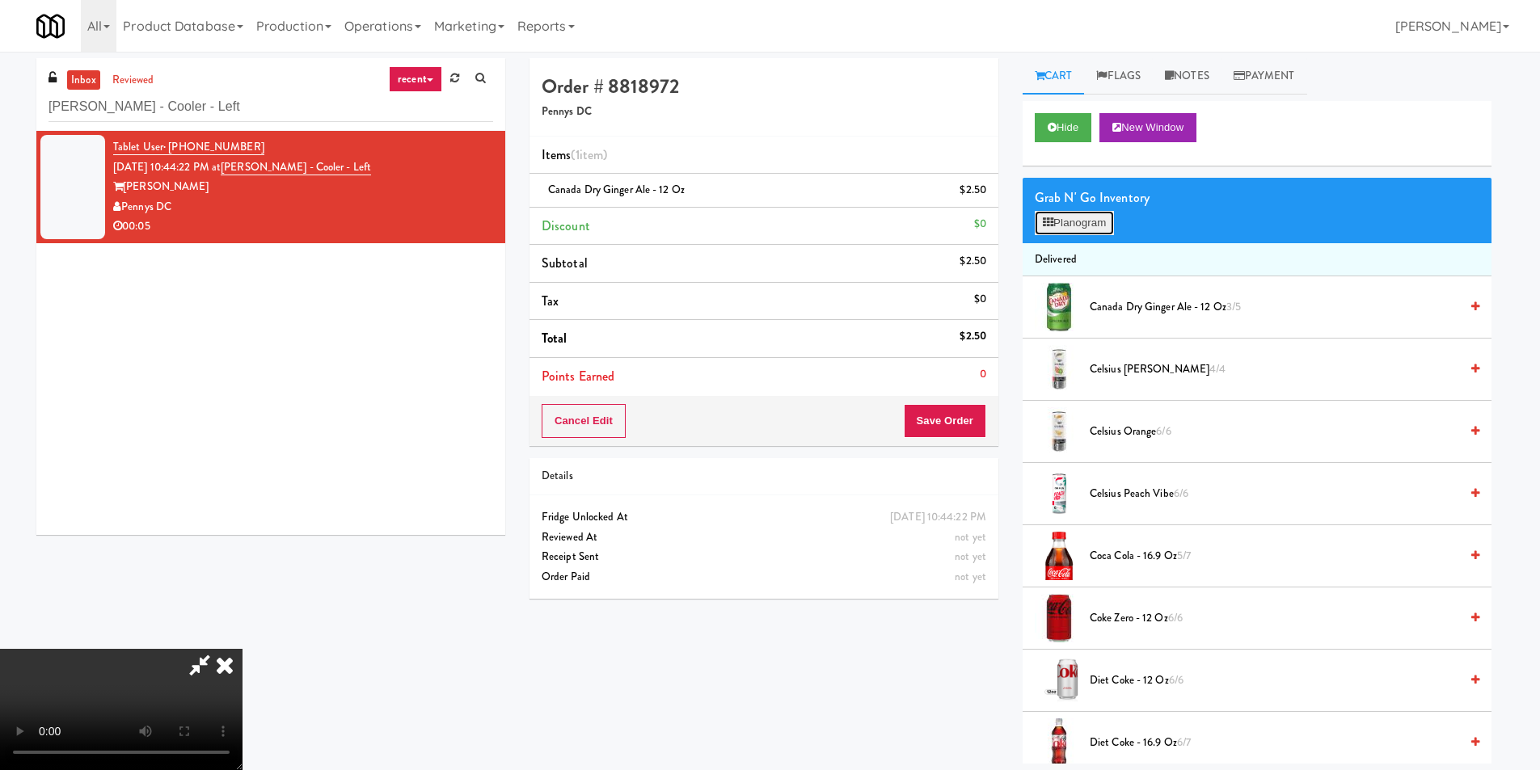
click at [1087, 229] on button "Planogram" at bounding box center [1074, 223] width 79 height 24
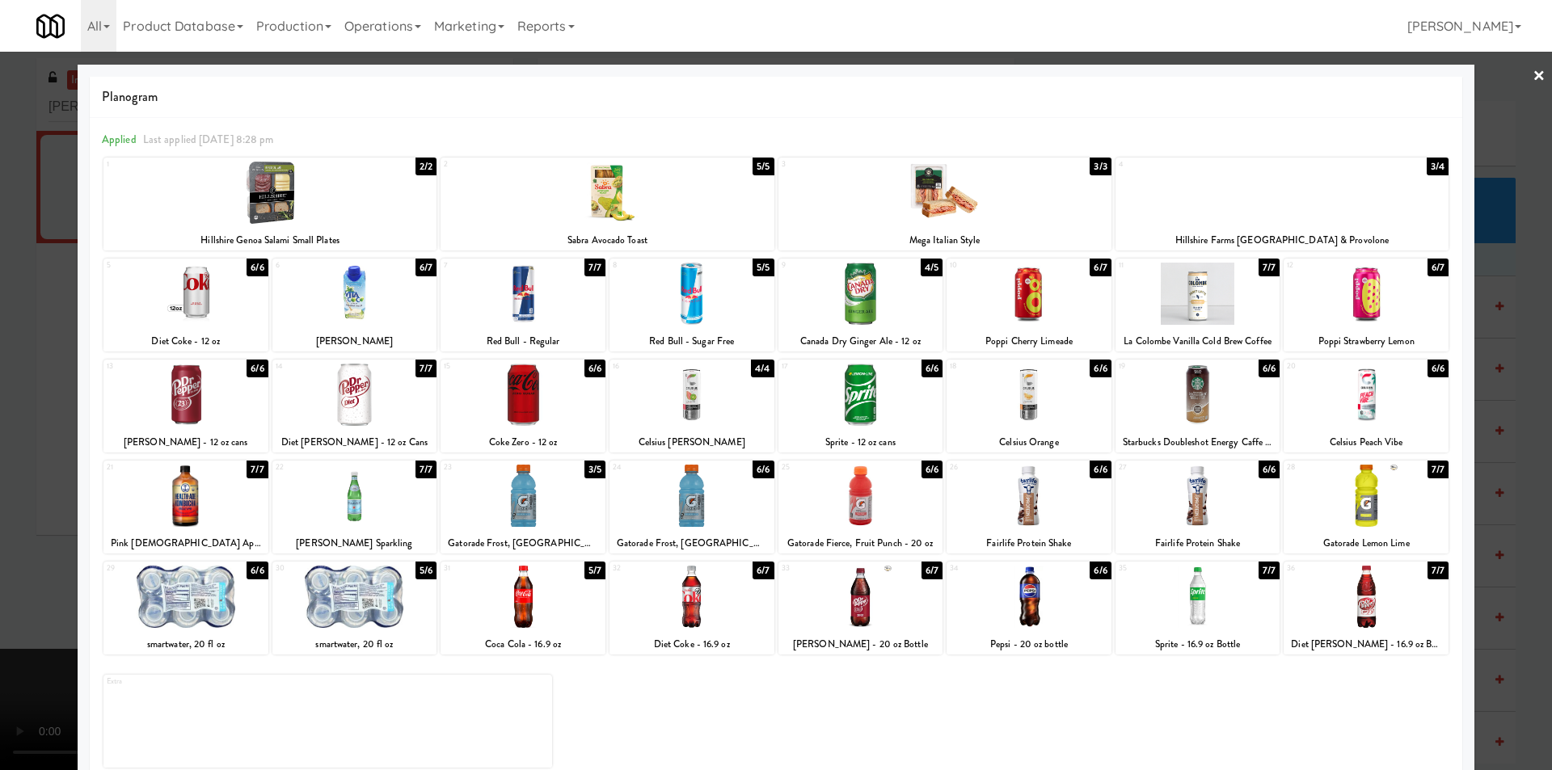
click at [1473, 382] on div at bounding box center [776, 385] width 1552 height 770
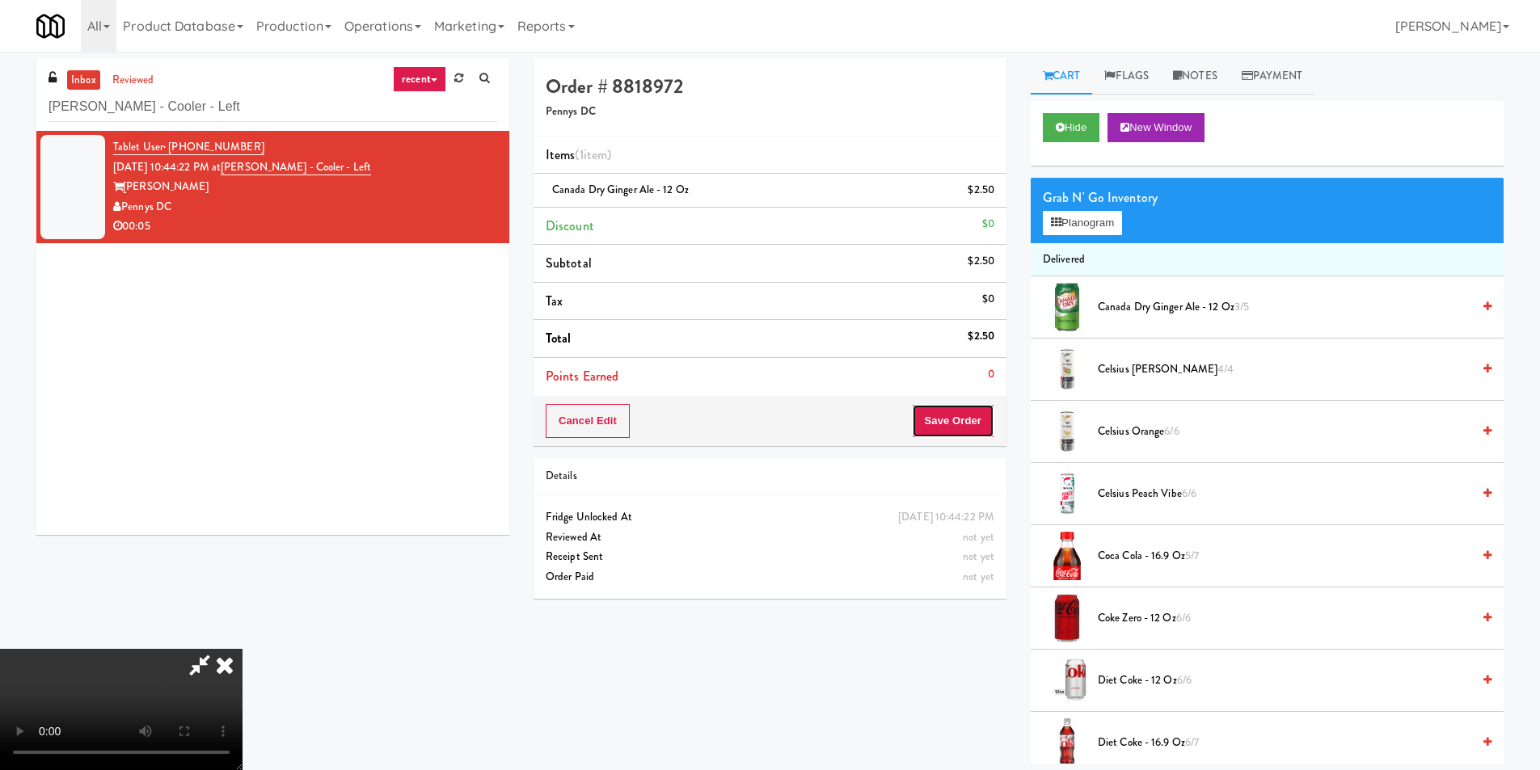
click at [990, 416] on button "Save Order" at bounding box center [953, 421] width 82 height 34
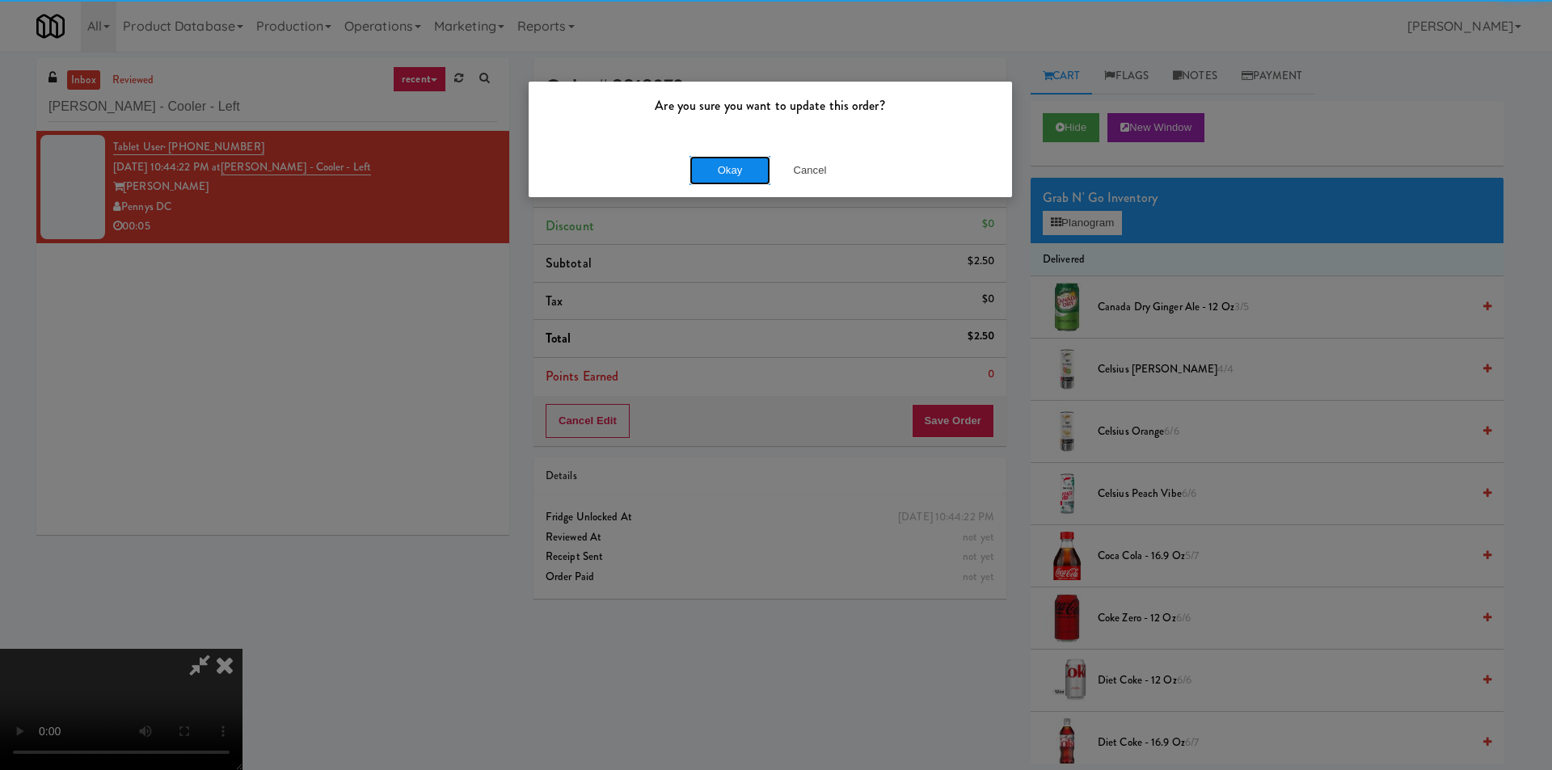
click at [712, 168] on button "Okay" at bounding box center [730, 170] width 81 height 29
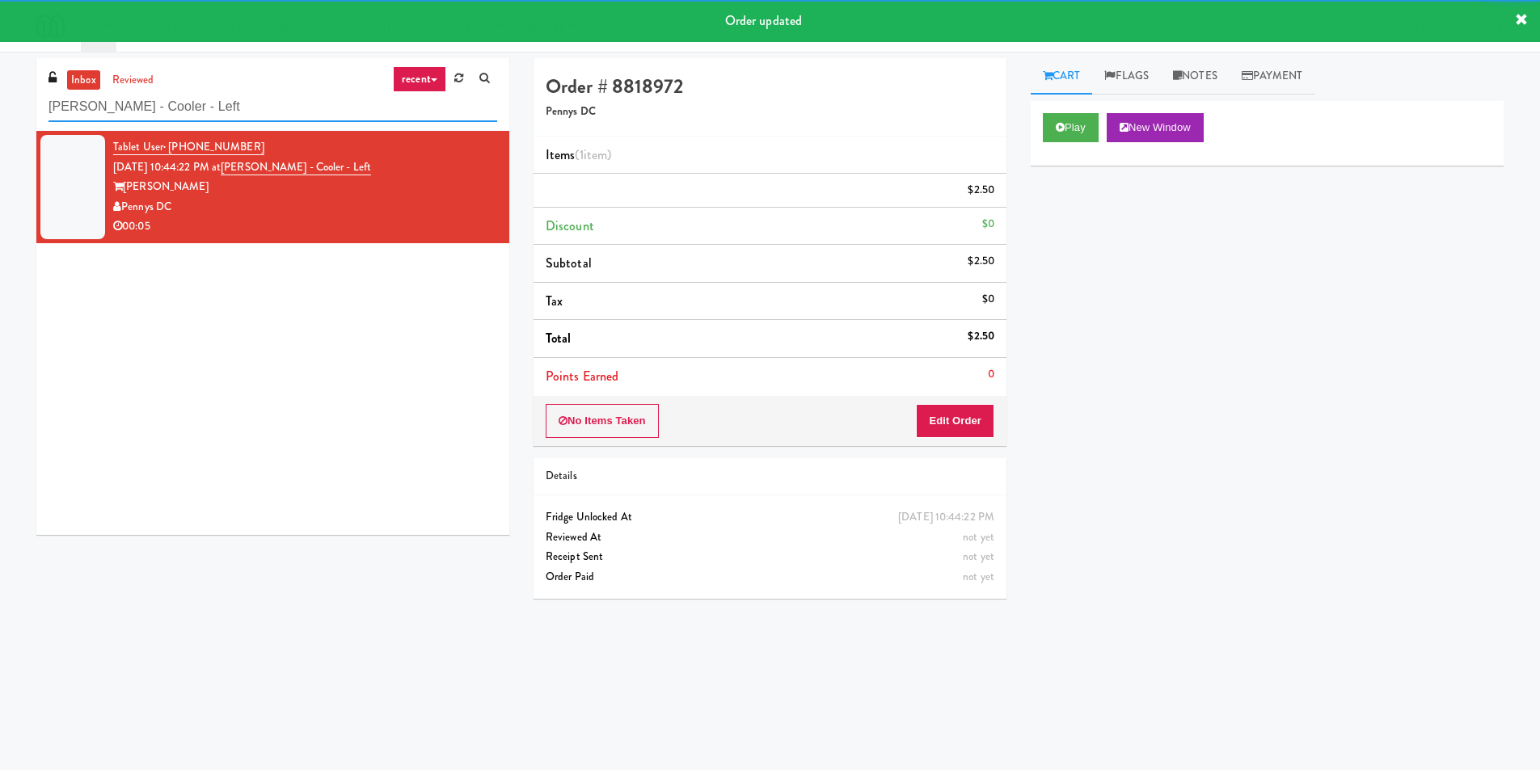
click at [305, 114] on input "Vela - Cooler - Left" at bounding box center [273, 107] width 449 height 30
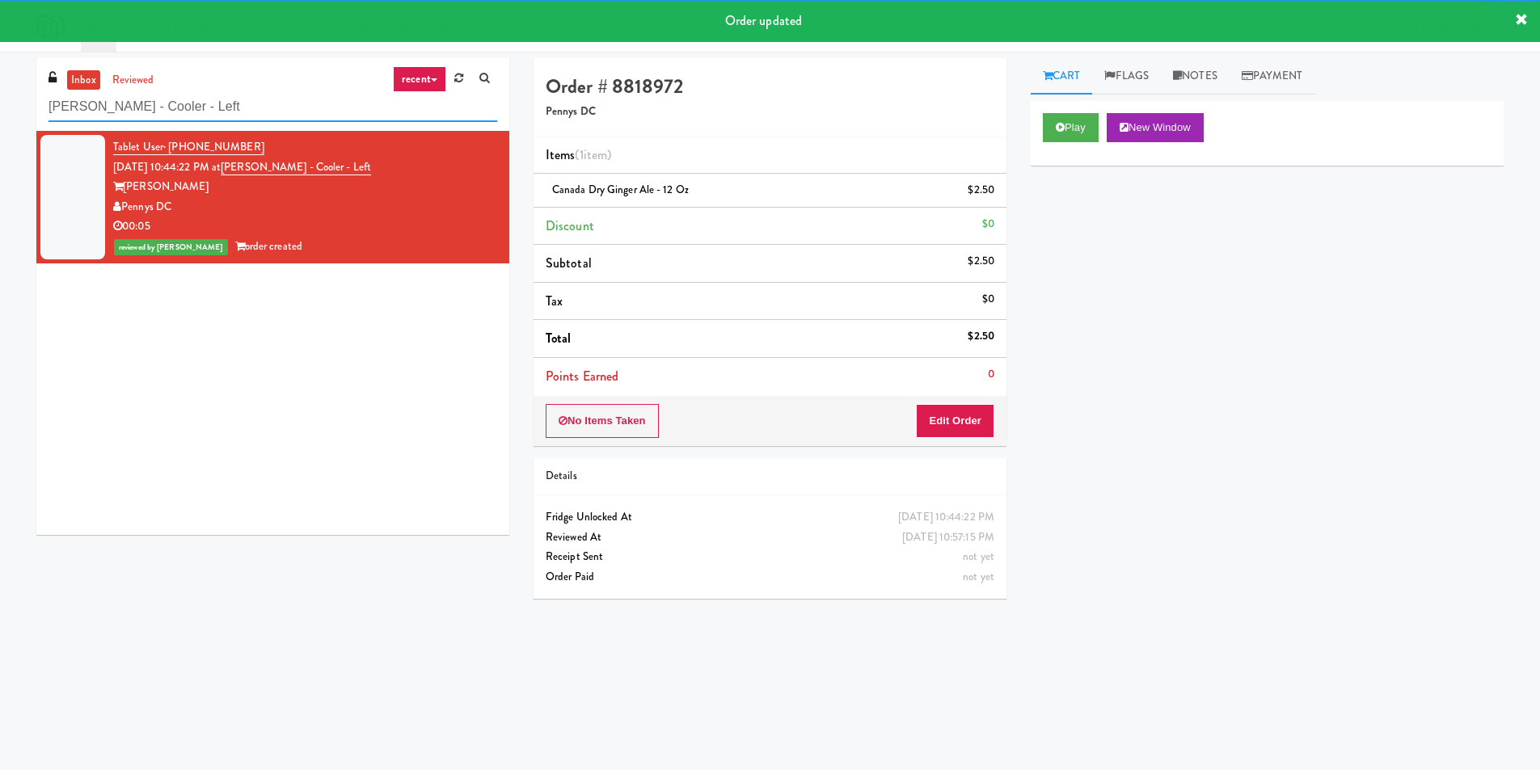
click at [305, 114] on input "Vela - Cooler - Left" at bounding box center [273, 107] width 449 height 30
paste input "rtex - Combo Cooler - Middle"
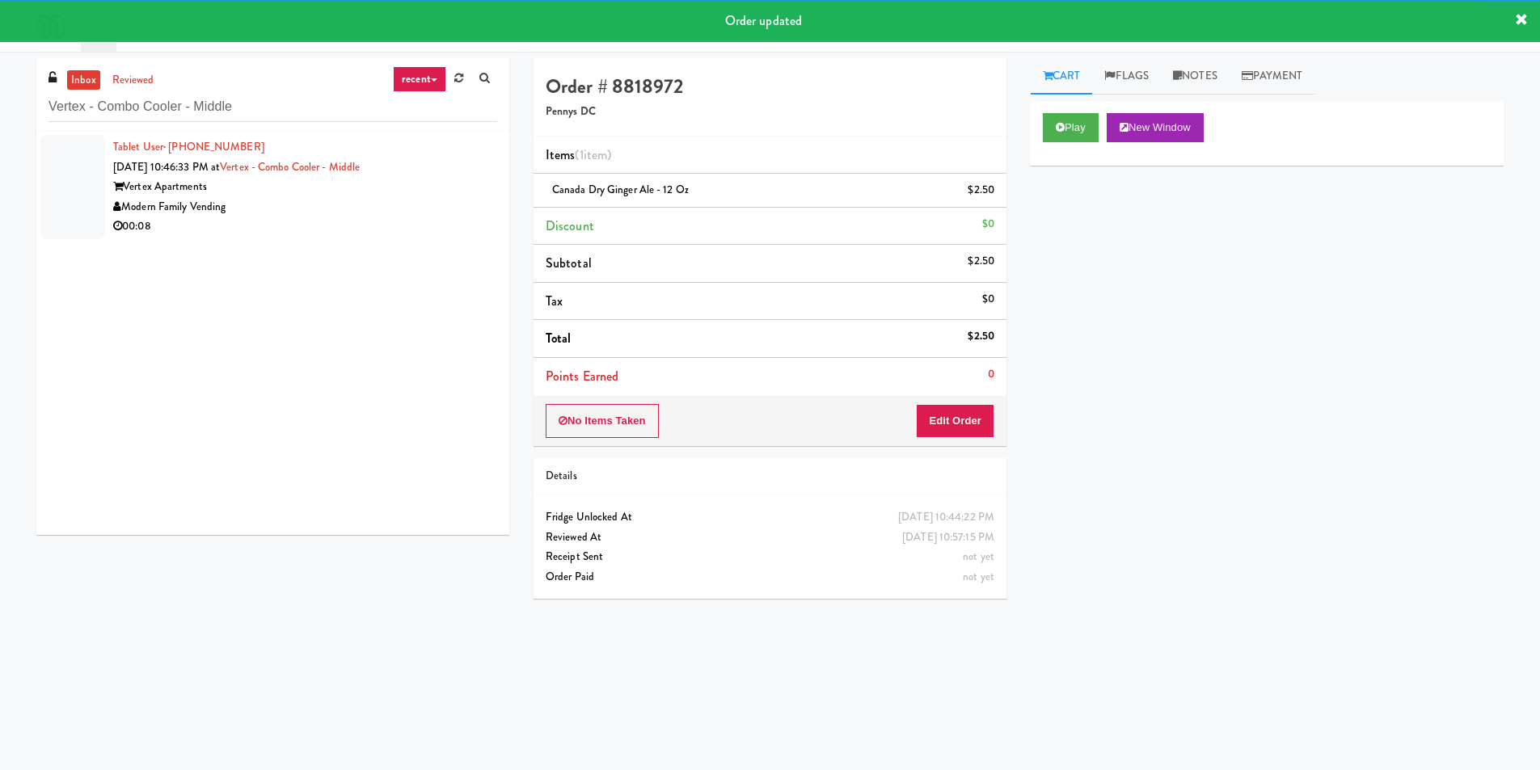
click at [405, 226] on div "00:08" at bounding box center [305, 227] width 384 height 20
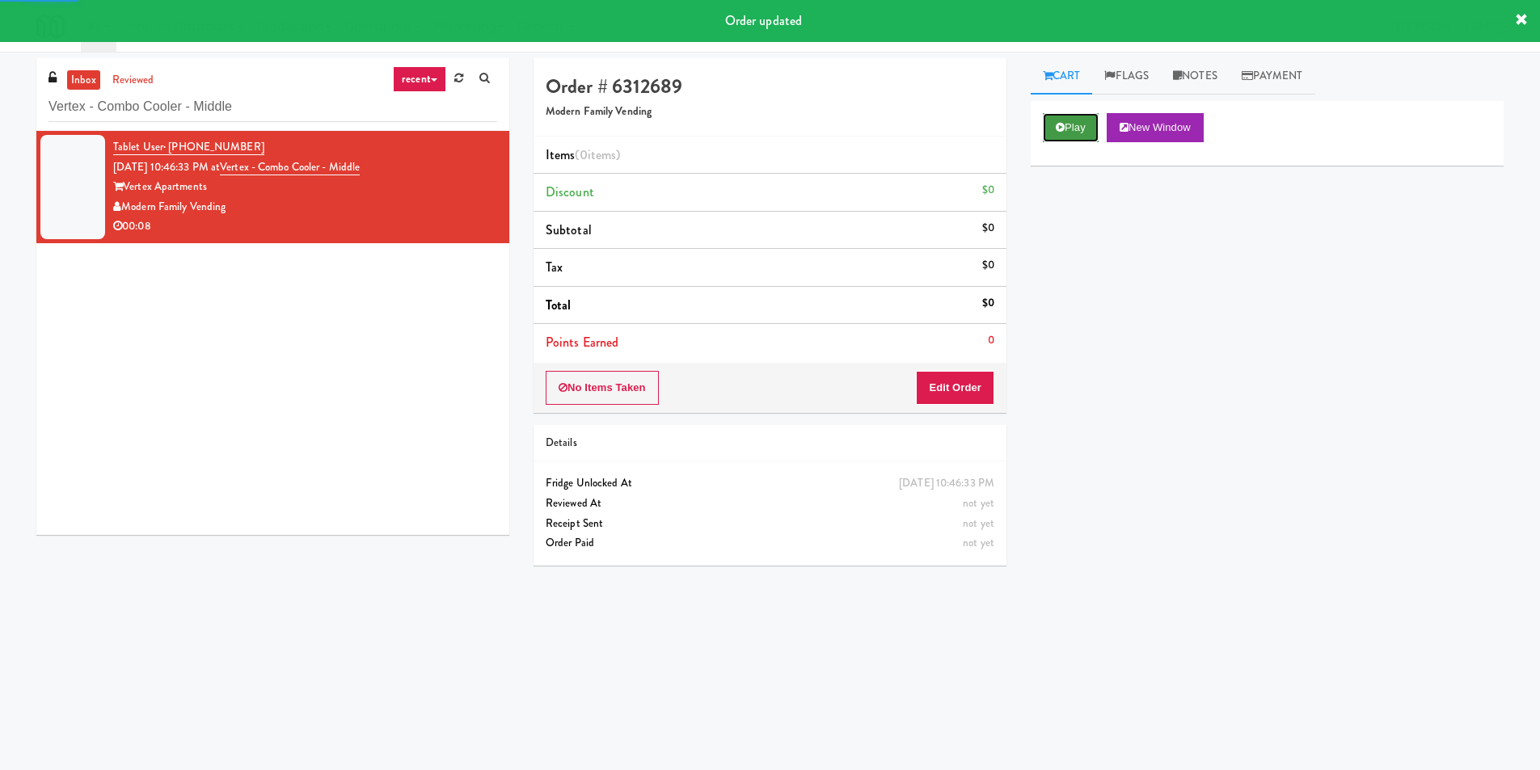
click at [1055, 139] on button "Play" at bounding box center [1071, 127] width 56 height 29
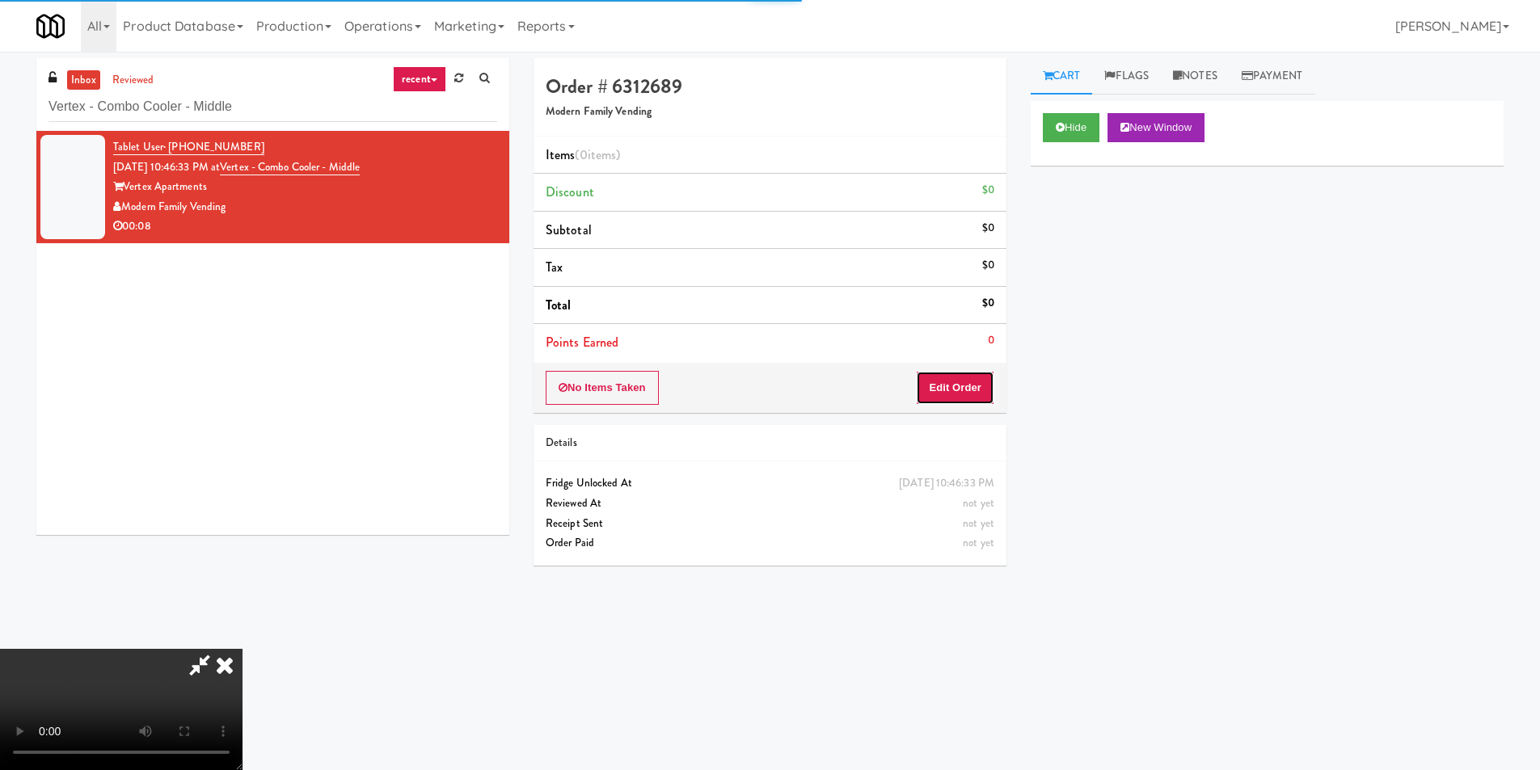
click at [994, 377] on button "Edit Order" at bounding box center [955, 388] width 78 height 34
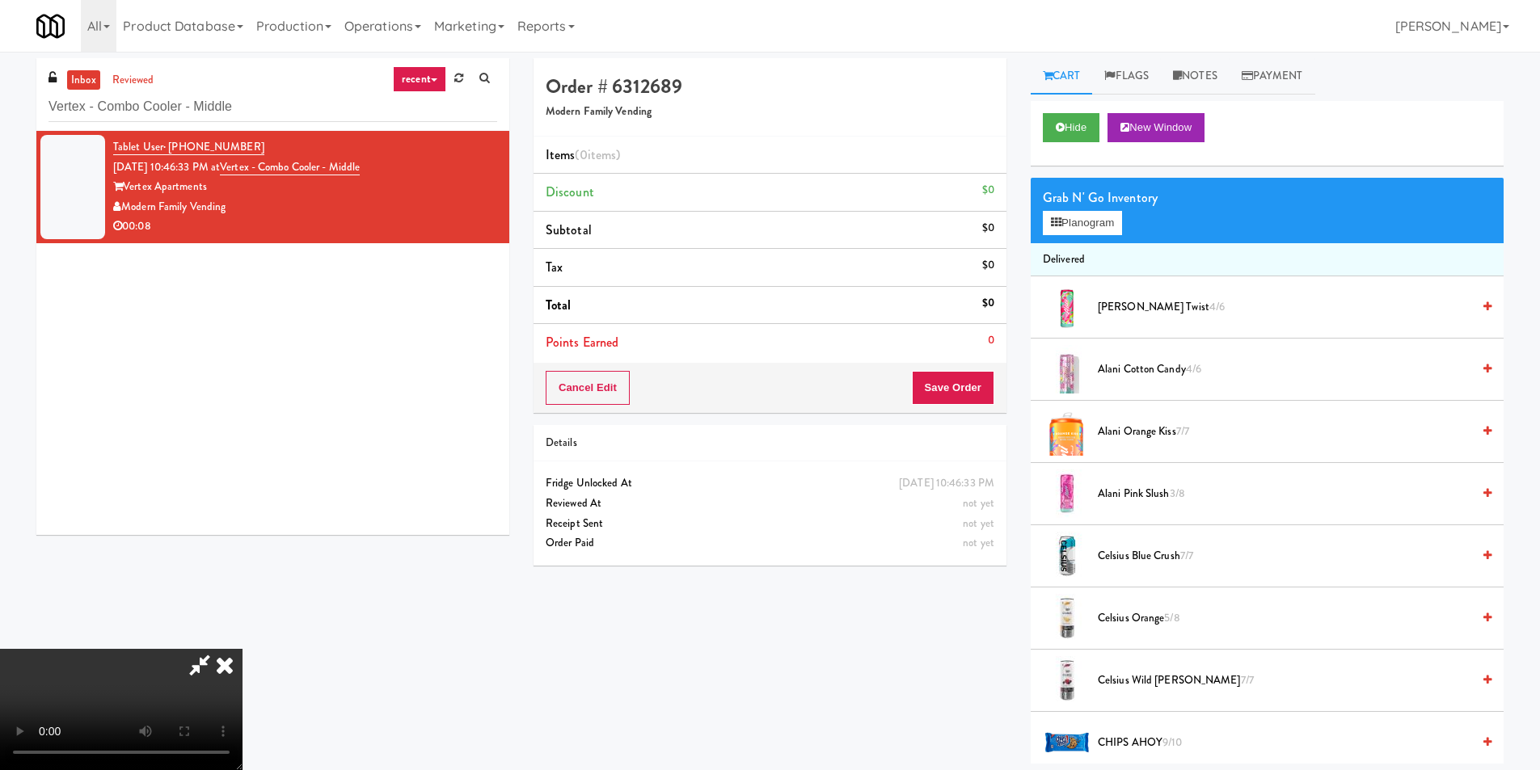
click at [243, 649] on video at bounding box center [121, 709] width 243 height 121
click at [1120, 225] on button "Planogram" at bounding box center [1082, 223] width 79 height 24
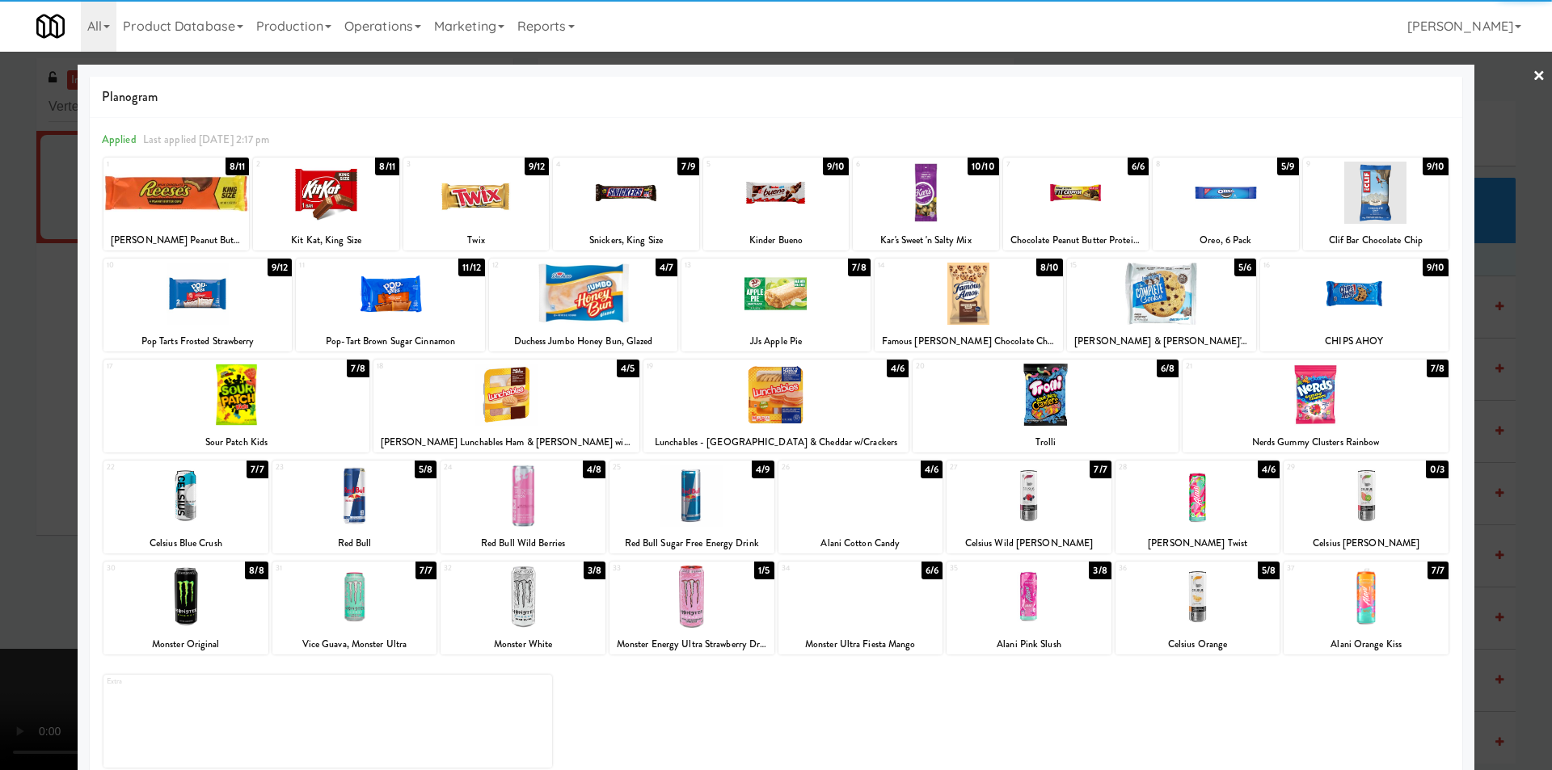
click at [1018, 584] on div at bounding box center [1029, 597] width 165 height 62
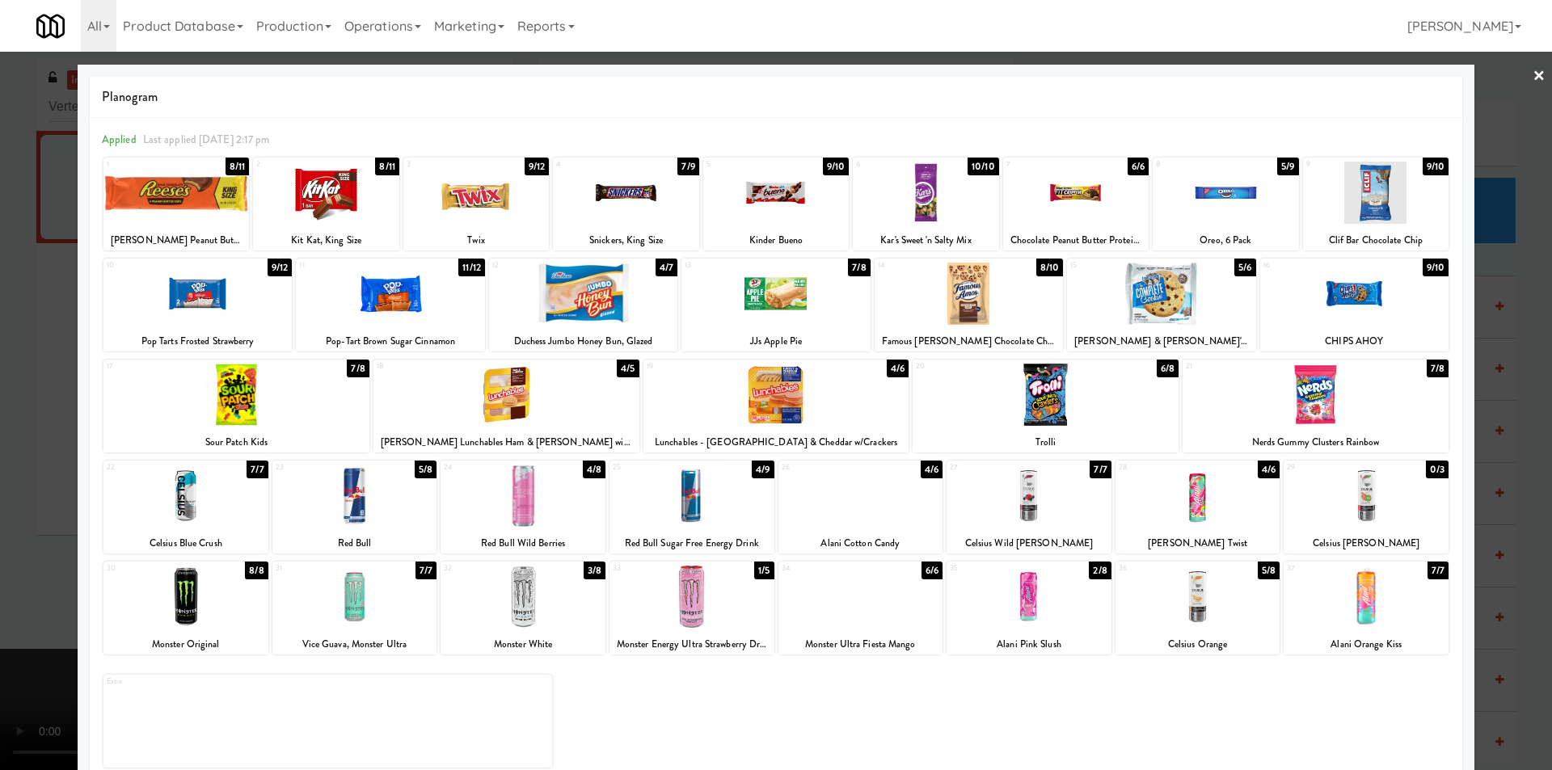
click at [1510, 490] on div at bounding box center [776, 385] width 1552 height 770
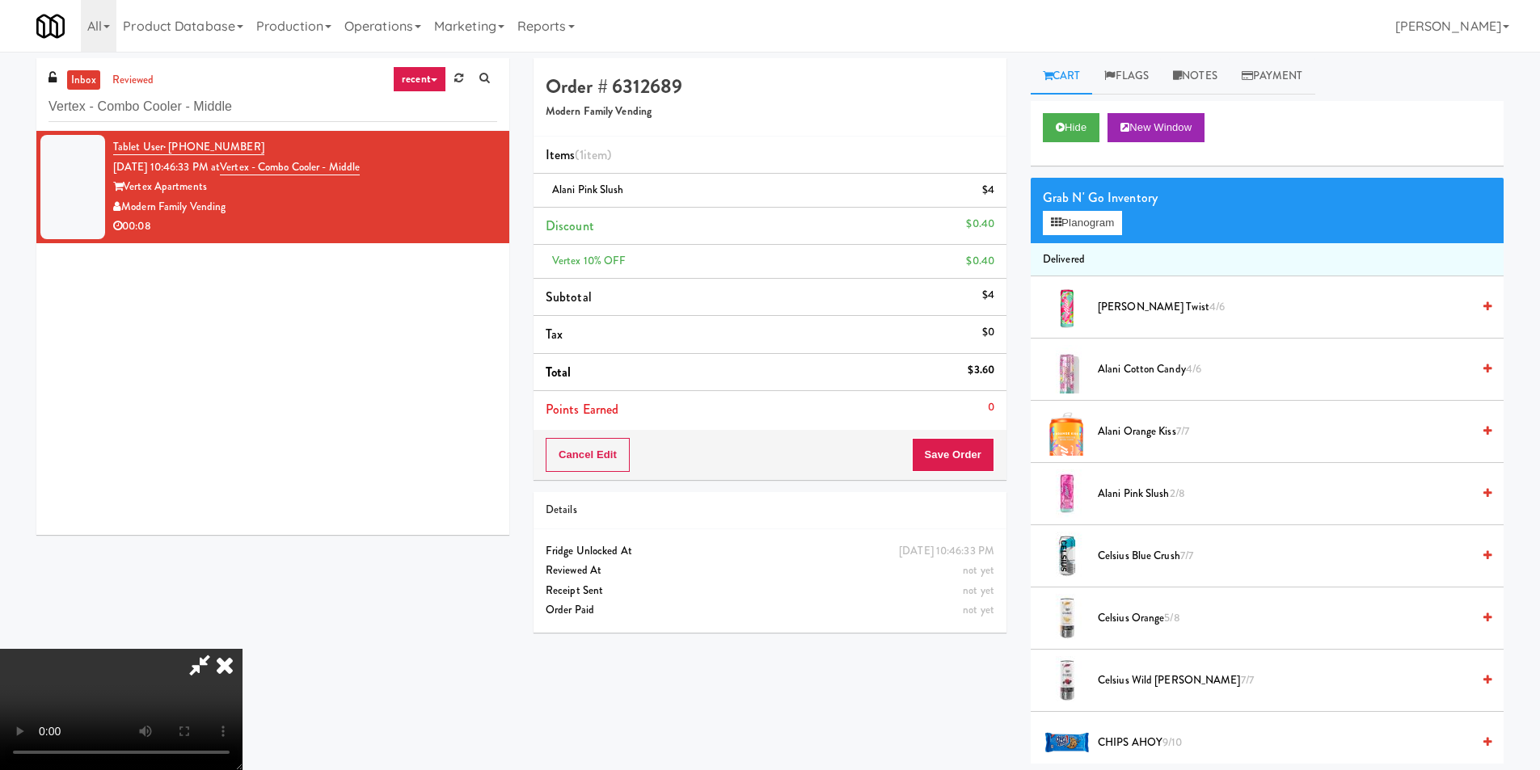
click at [243, 649] on video at bounding box center [121, 709] width 243 height 121
click at [963, 452] on button "Save Order" at bounding box center [953, 455] width 82 height 34
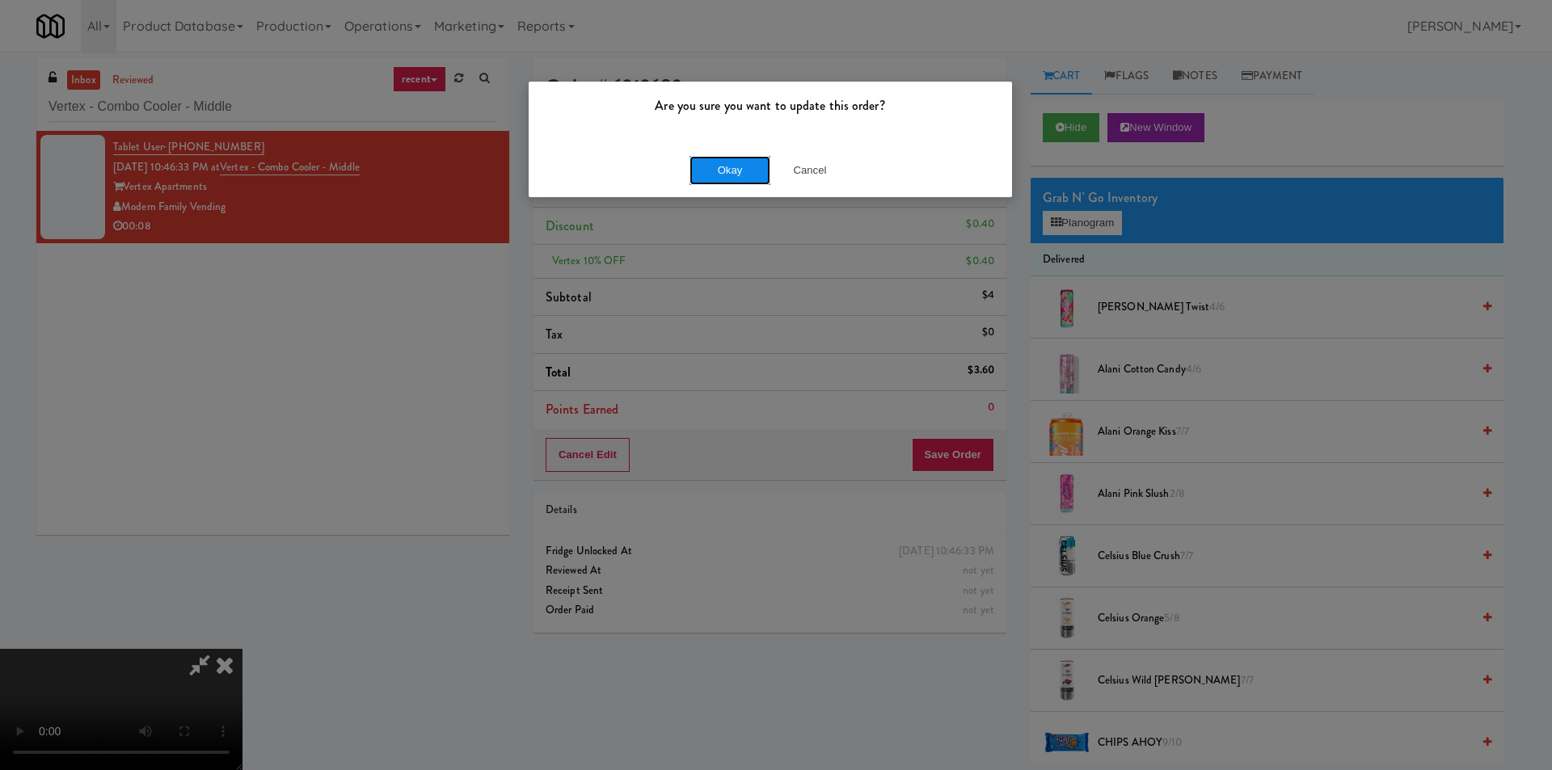
click at [744, 174] on button "Okay" at bounding box center [730, 170] width 81 height 29
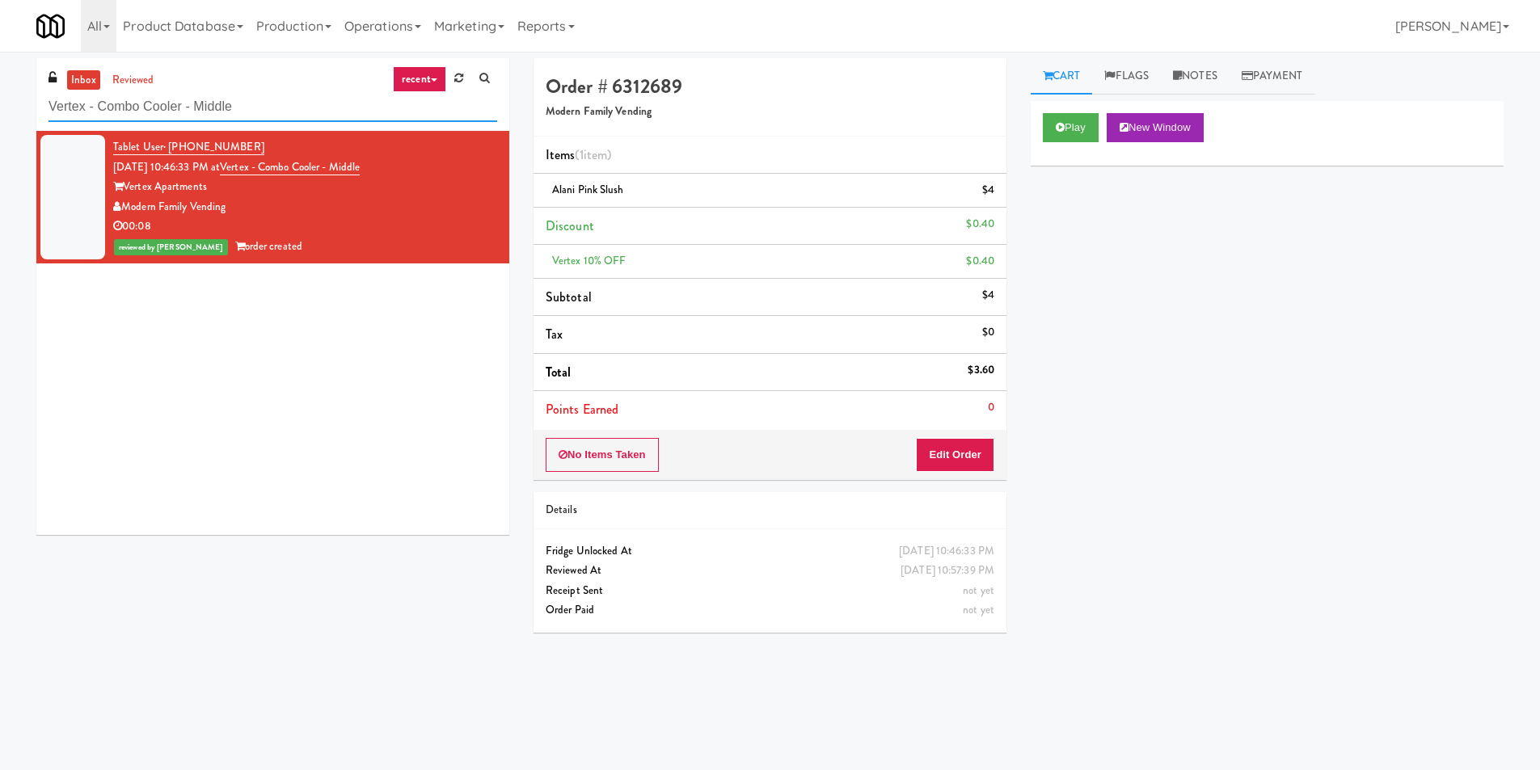
click at [174, 111] on input "Vertex - Combo Cooler - Middle" at bounding box center [273, 107] width 449 height 30
paste input "(Food, Snack & Drink) Passaic County Sheriff's Offic"
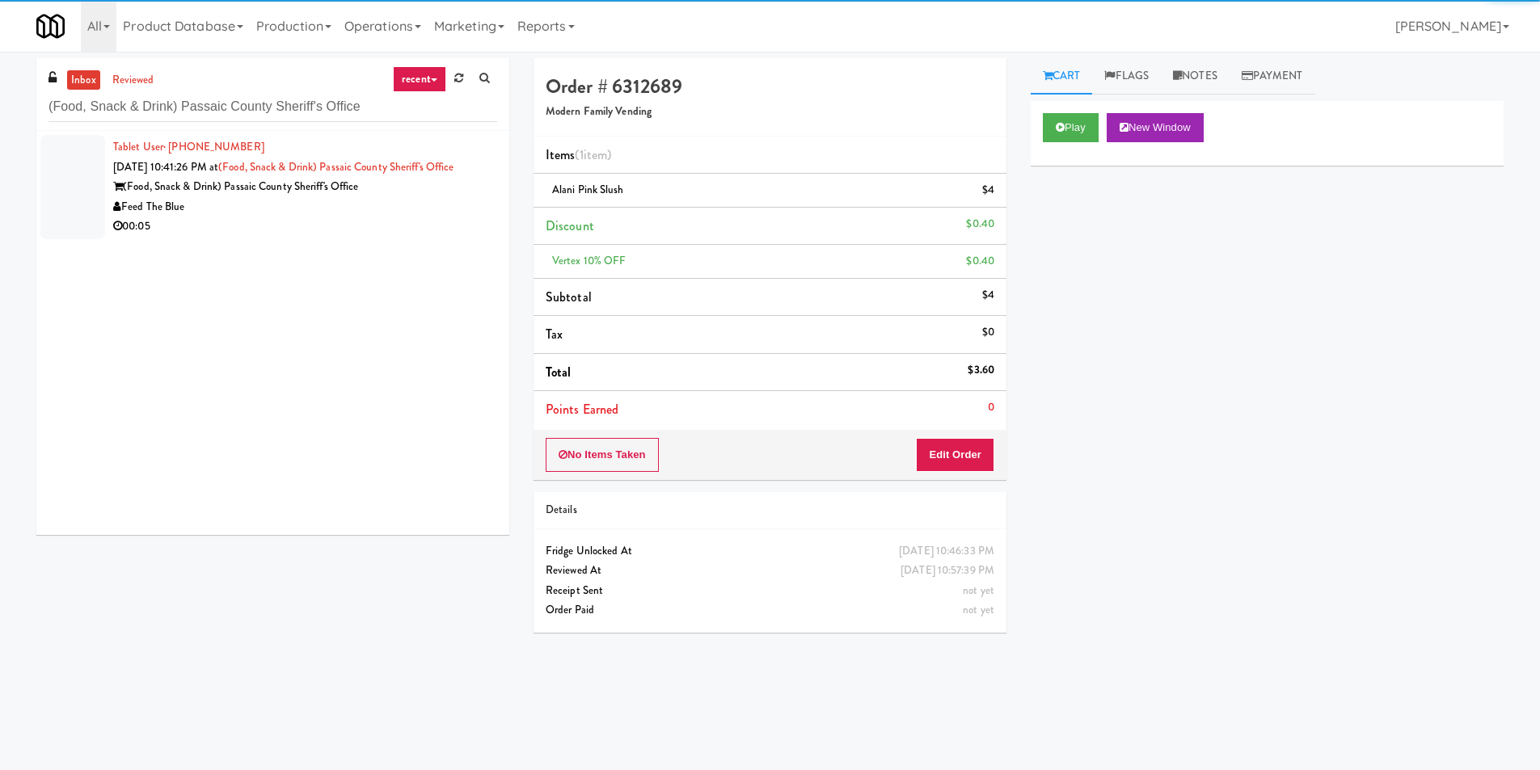
click at [386, 234] on div "00:05" at bounding box center [305, 227] width 384 height 20
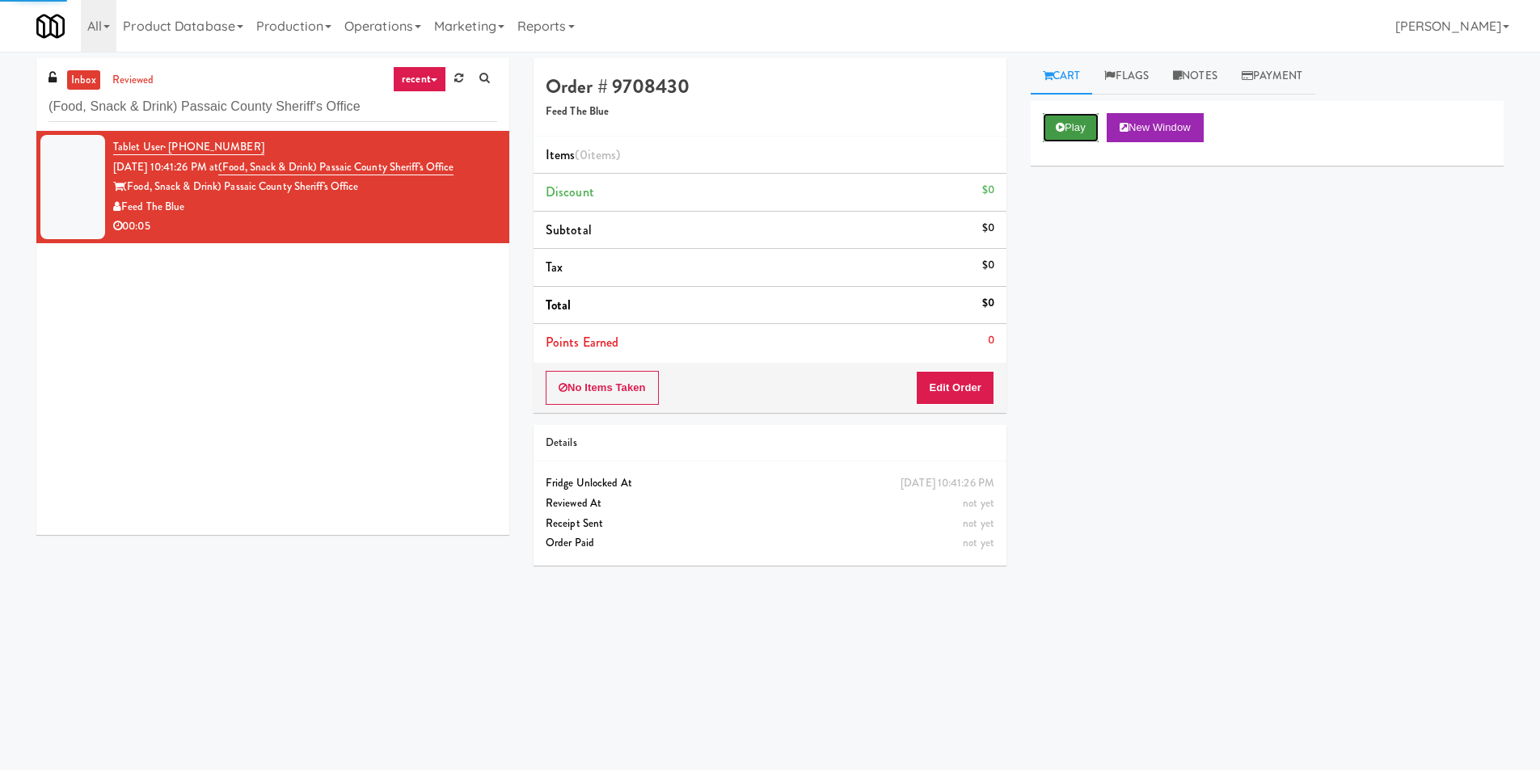
click at [1088, 119] on button "Play" at bounding box center [1071, 127] width 56 height 29
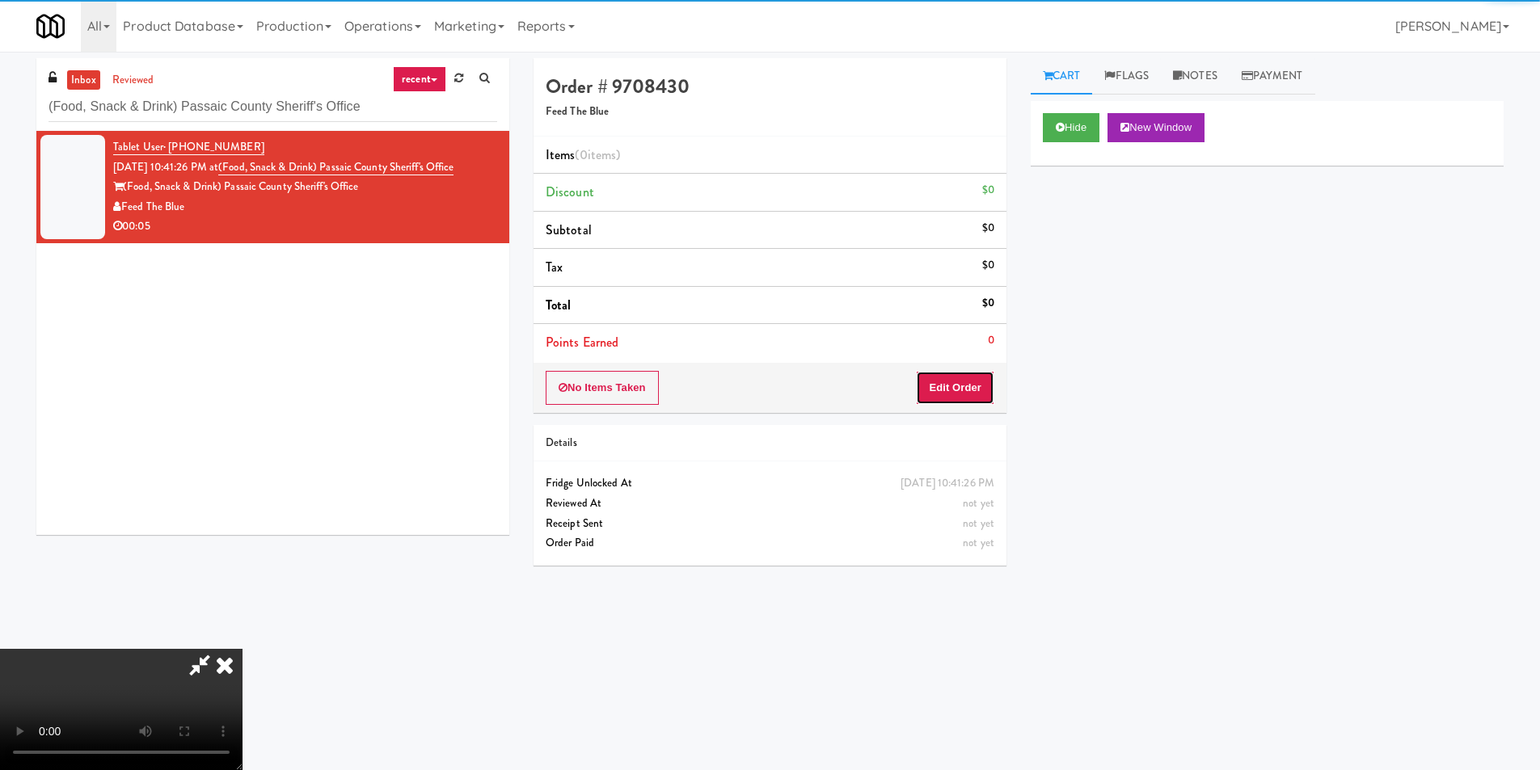
click at [963, 399] on button "Edit Order" at bounding box center [955, 388] width 78 height 34
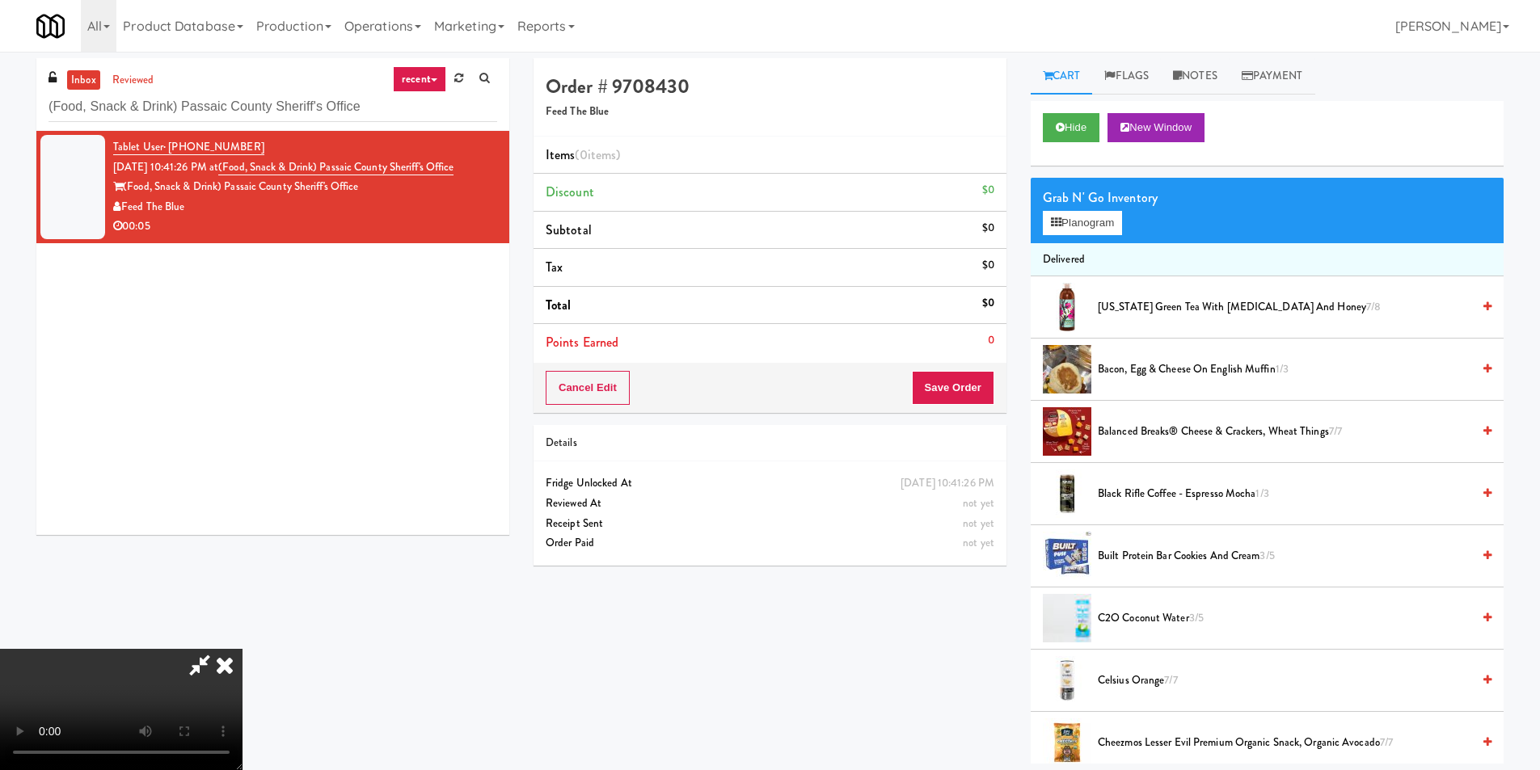
scroll to position [2, 0]
click at [1066, 219] on button "Planogram" at bounding box center [1082, 223] width 79 height 24
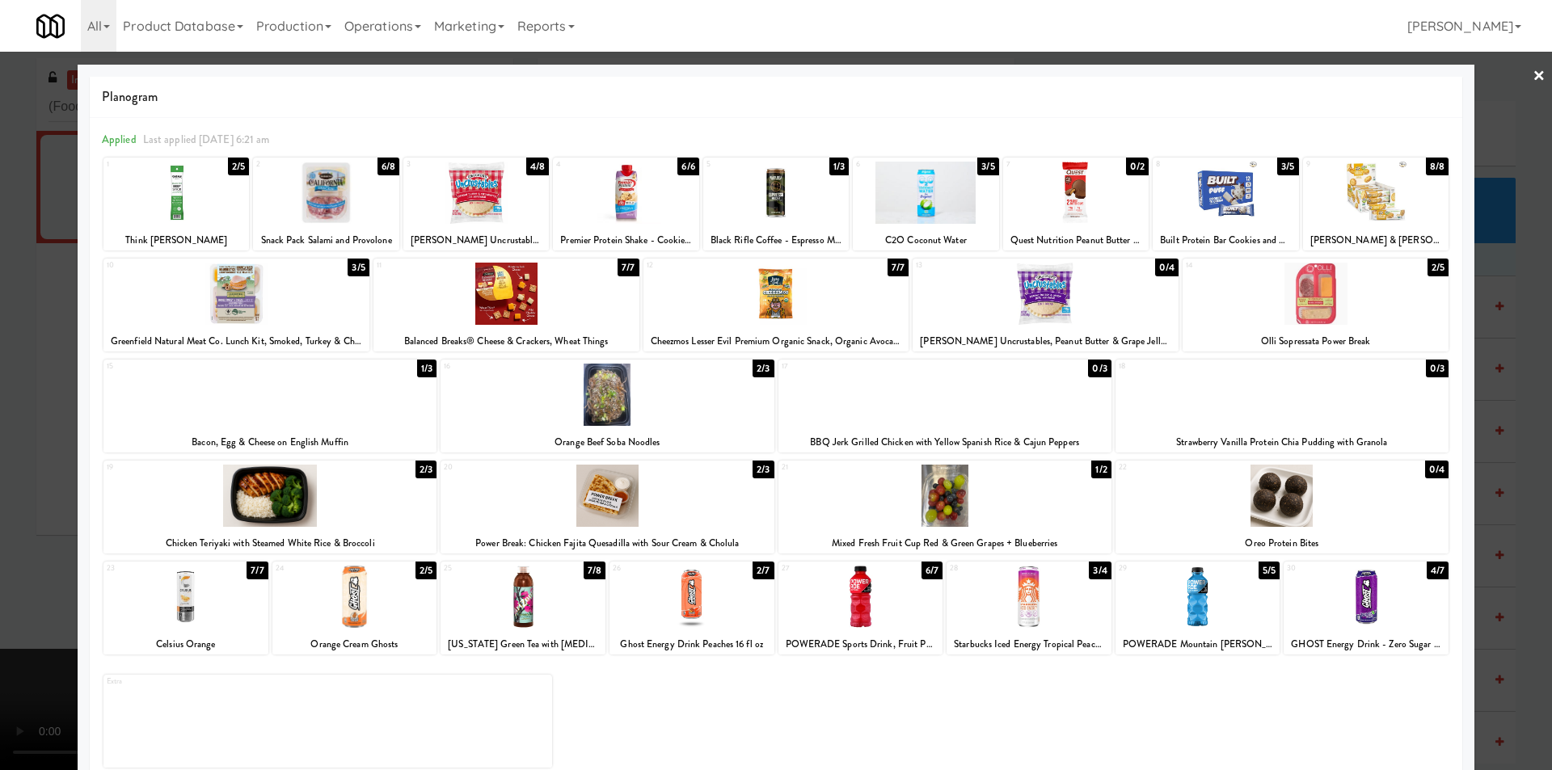
click at [1013, 603] on div at bounding box center [1029, 597] width 165 height 62
click at [1509, 542] on div at bounding box center [776, 385] width 1552 height 770
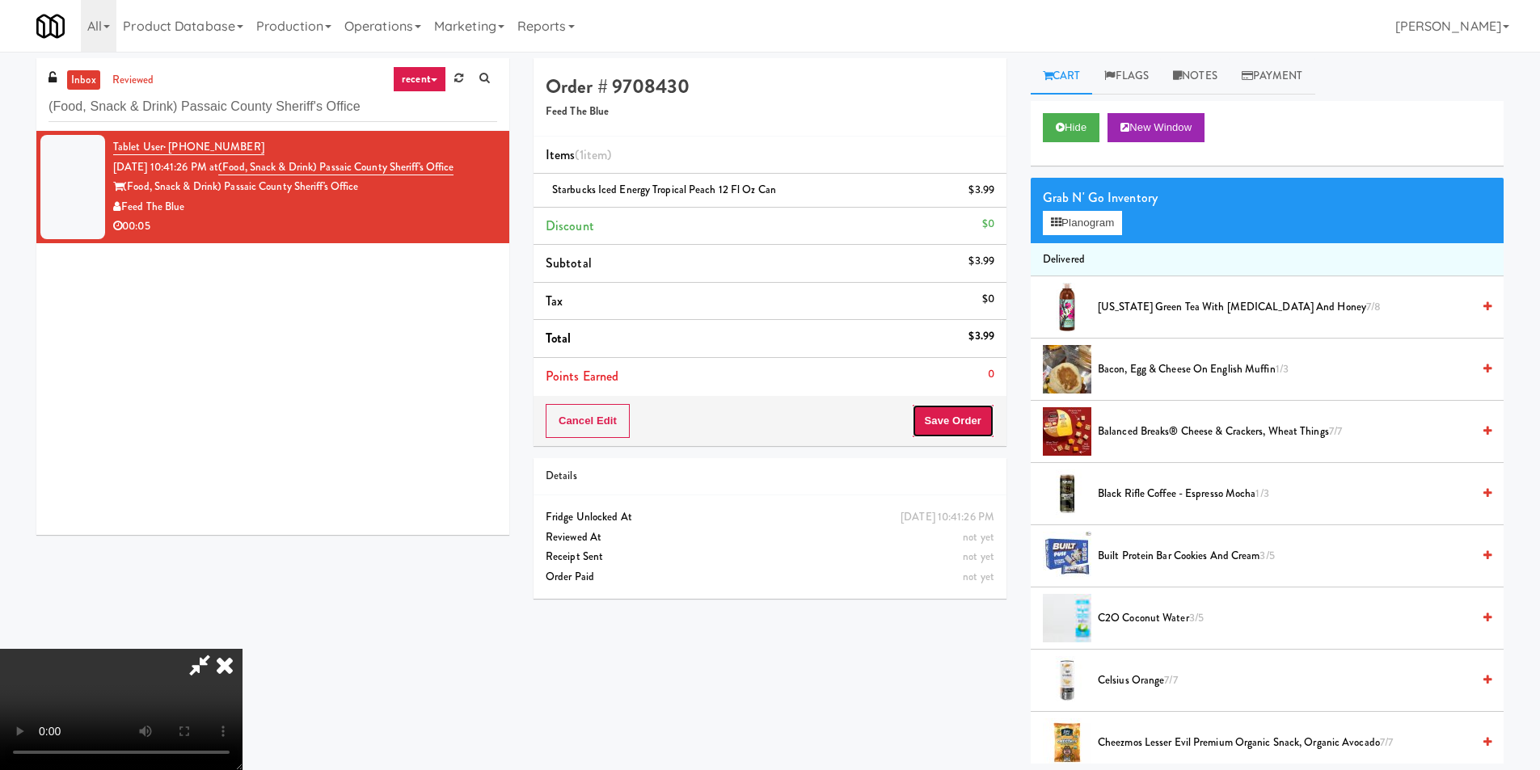
click at [977, 425] on button "Save Order" at bounding box center [953, 421] width 82 height 34
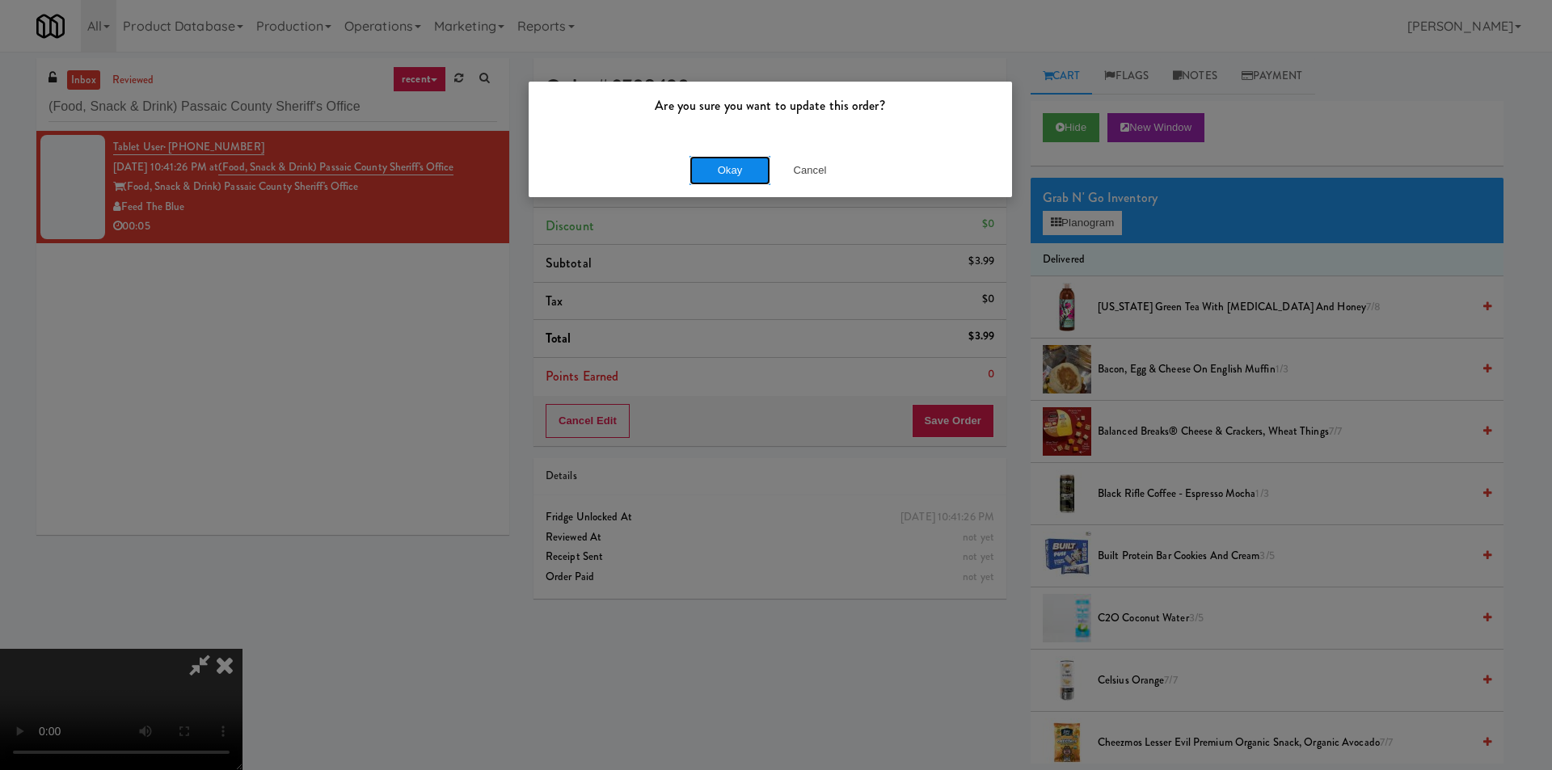
click at [749, 181] on button "Okay" at bounding box center [730, 170] width 81 height 29
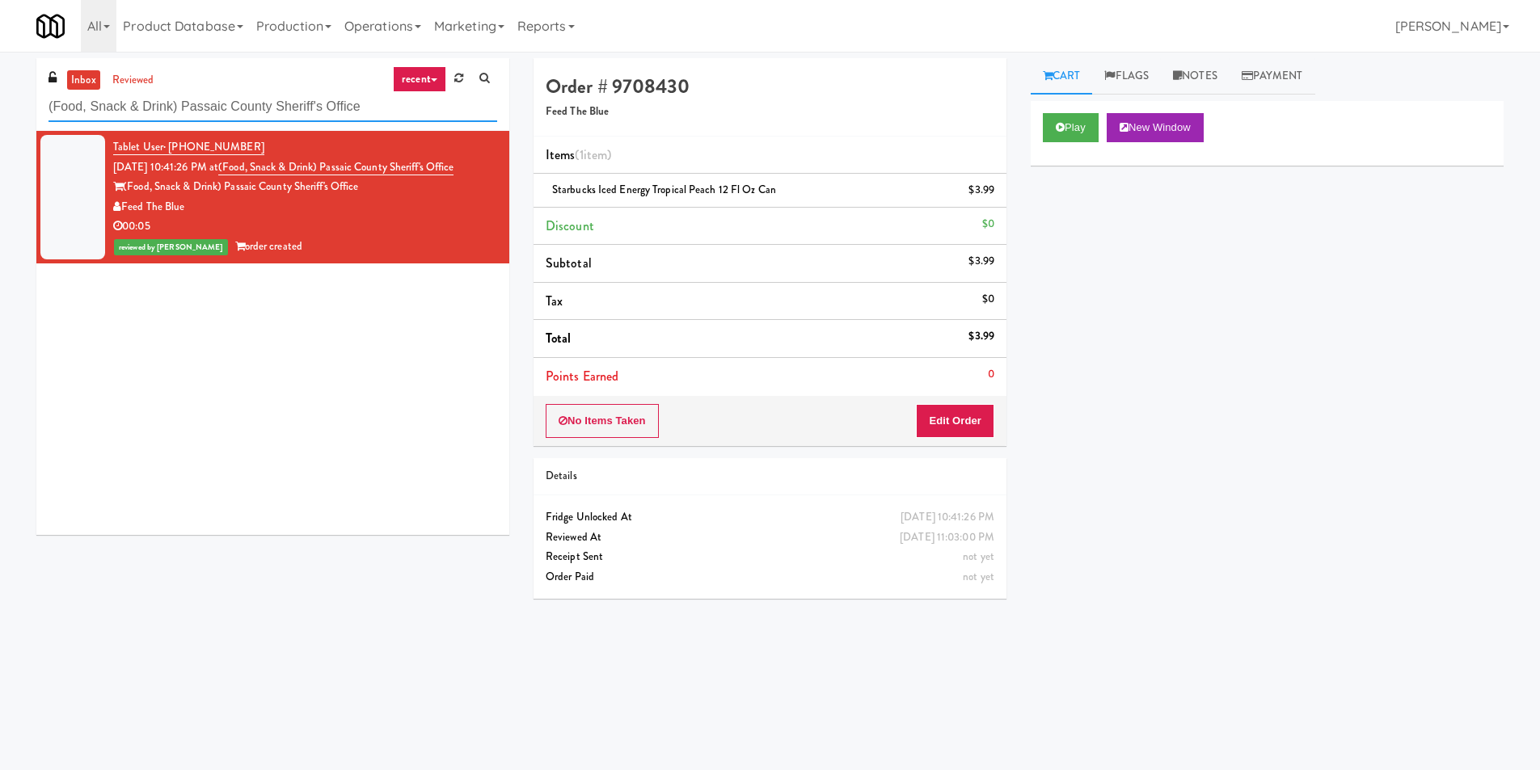
click at [261, 103] on input "(Food, Snack & Drink) Passaic County Sheriff's Office" at bounding box center [273, 107] width 449 height 30
paste input "Alameda West - Drink"
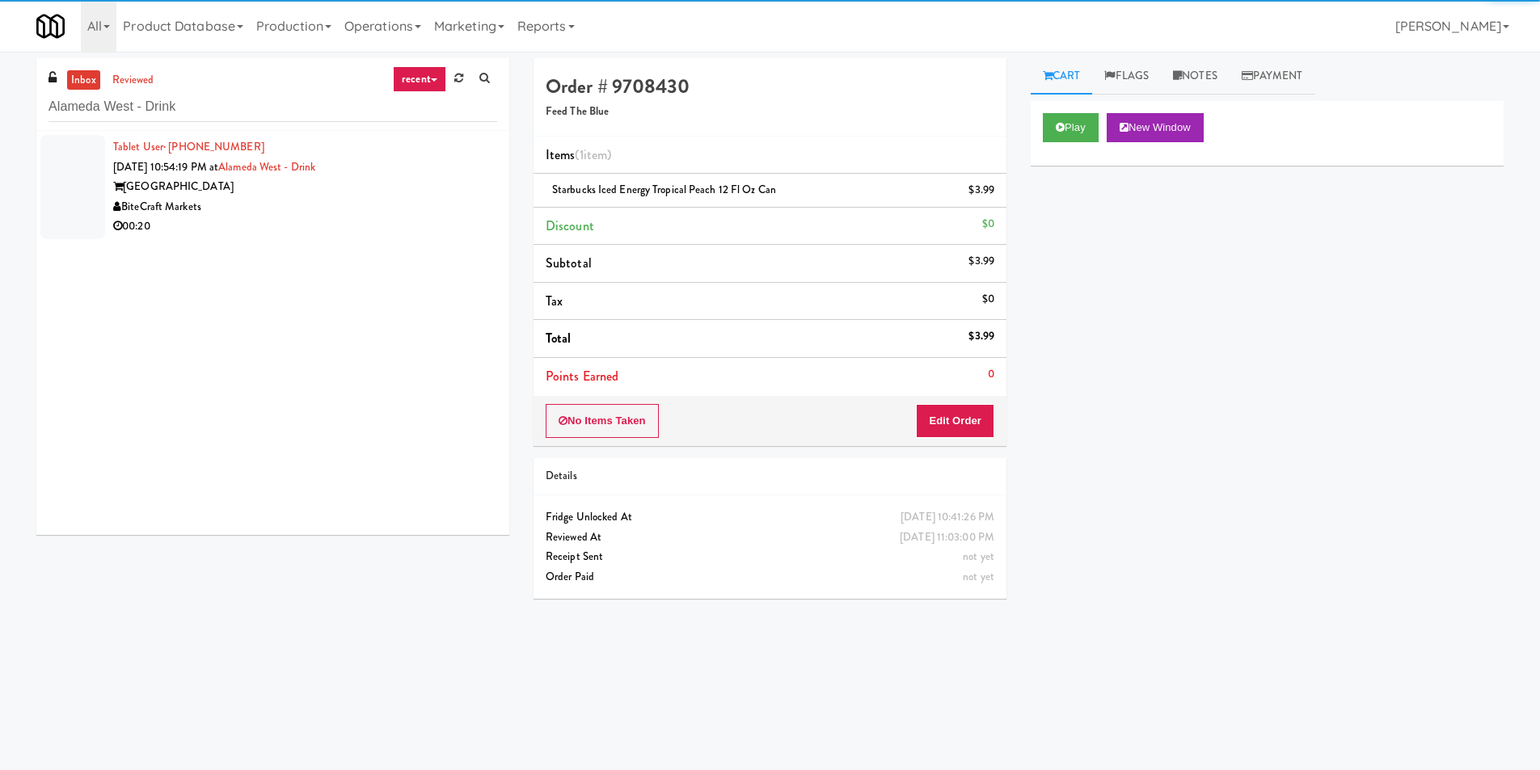
click at [453, 209] on div "BiteCraft Markets" at bounding box center [305, 207] width 384 height 20
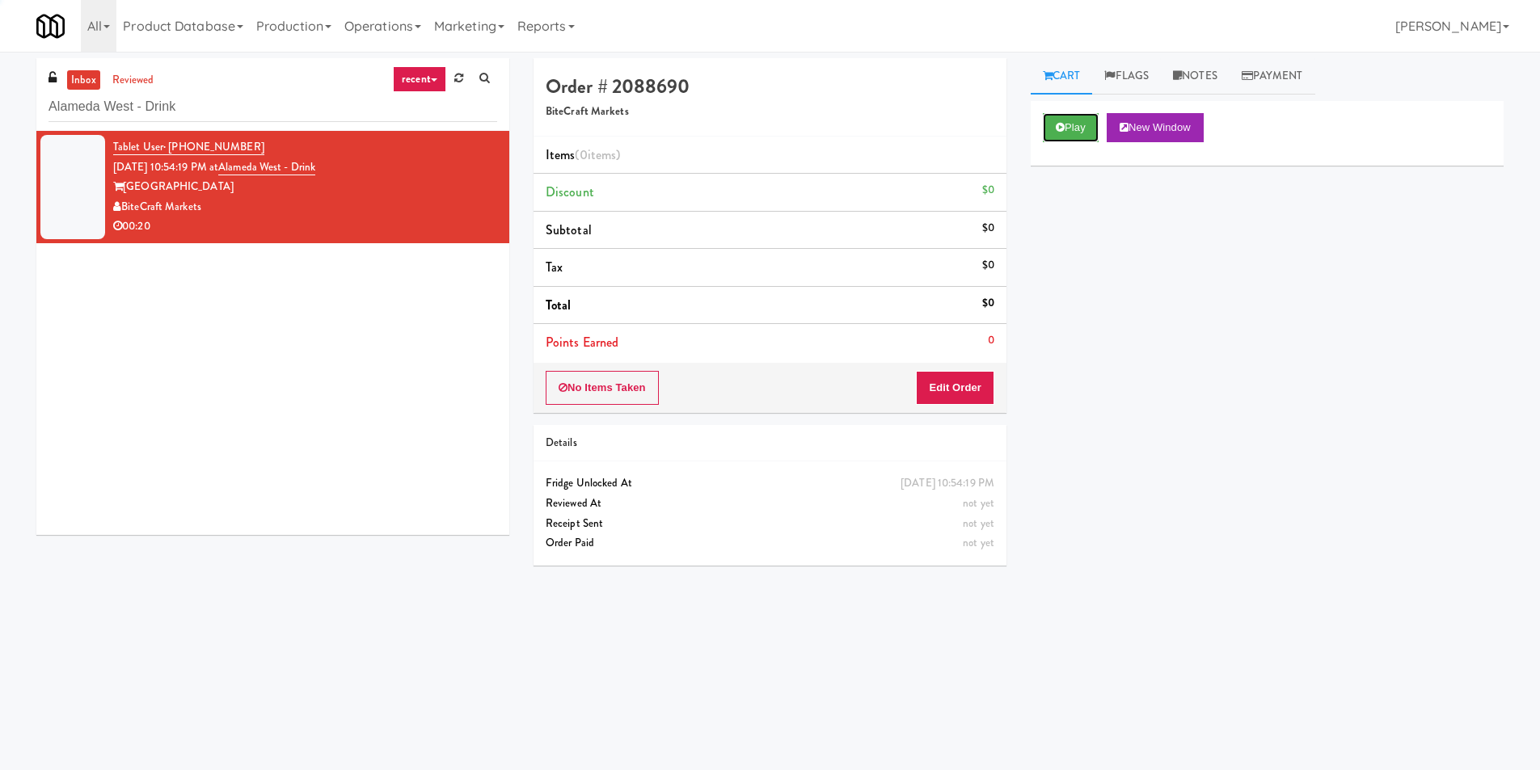
click at [1060, 131] on button "Play" at bounding box center [1071, 127] width 56 height 29
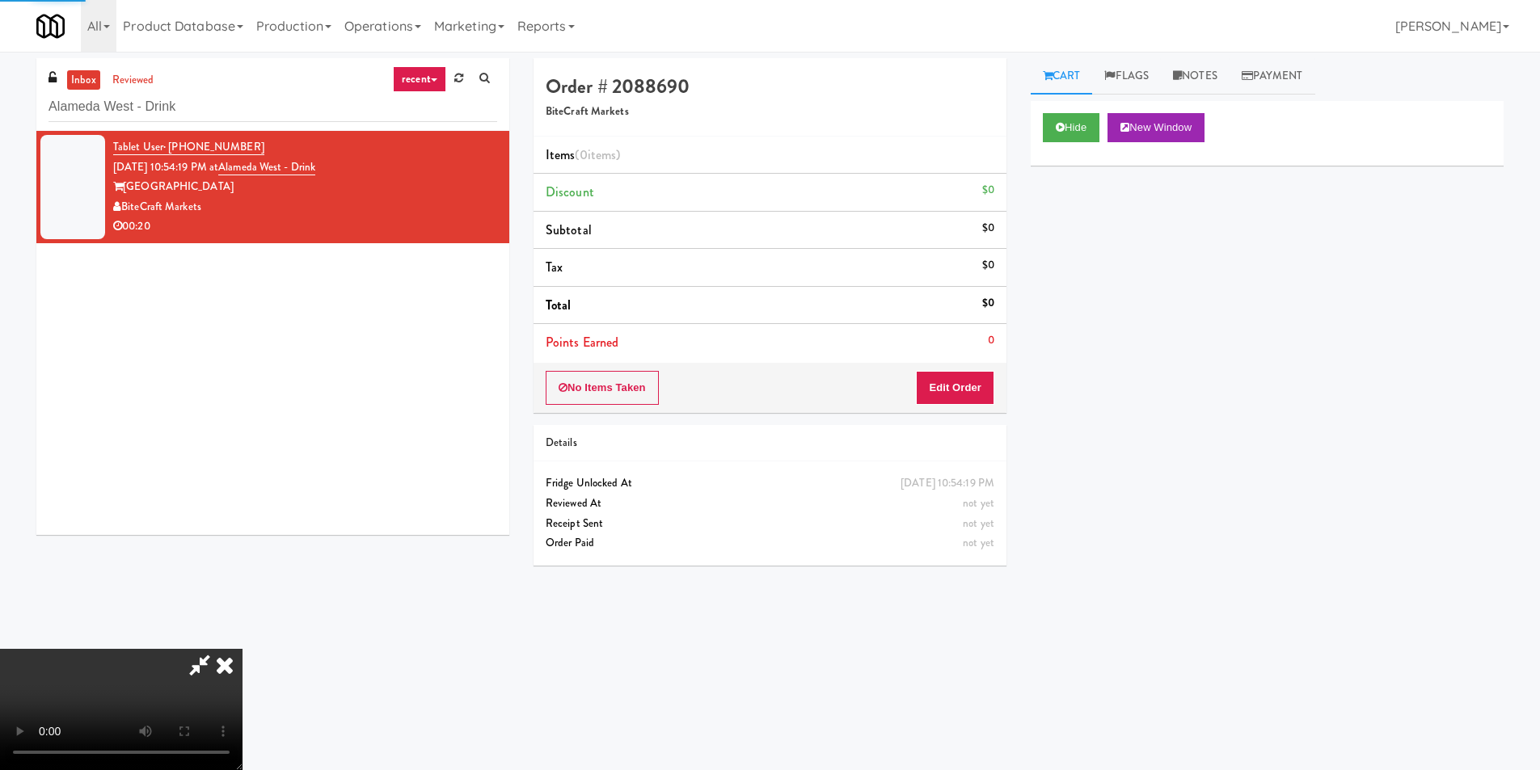
click at [985, 405] on div "No Items Taken Edit Order" at bounding box center [770, 388] width 473 height 50
click at [973, 386] on button "Edit Order" at bounding box center [955, 388] width 78 height 34
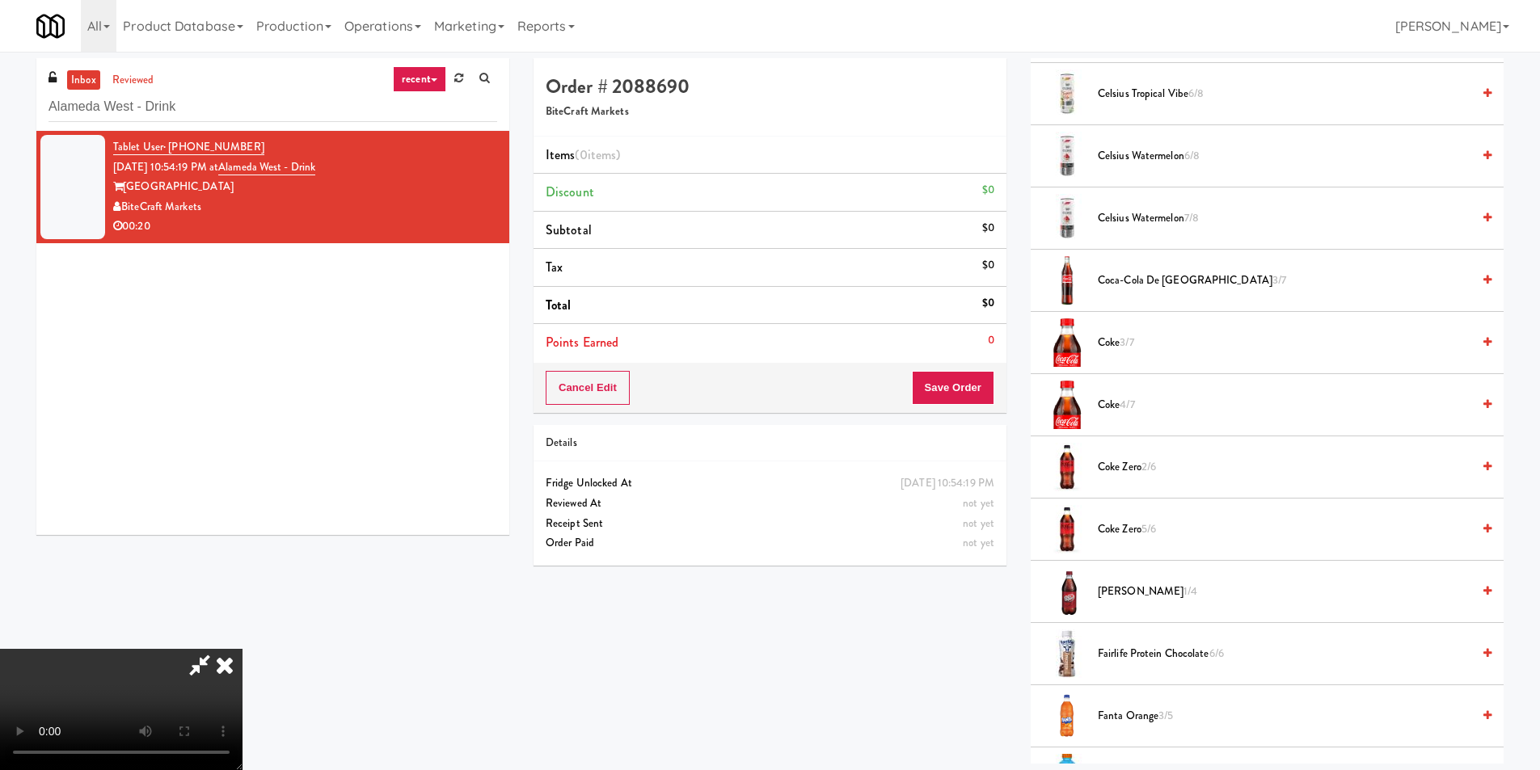
scroll to position [647, 0]
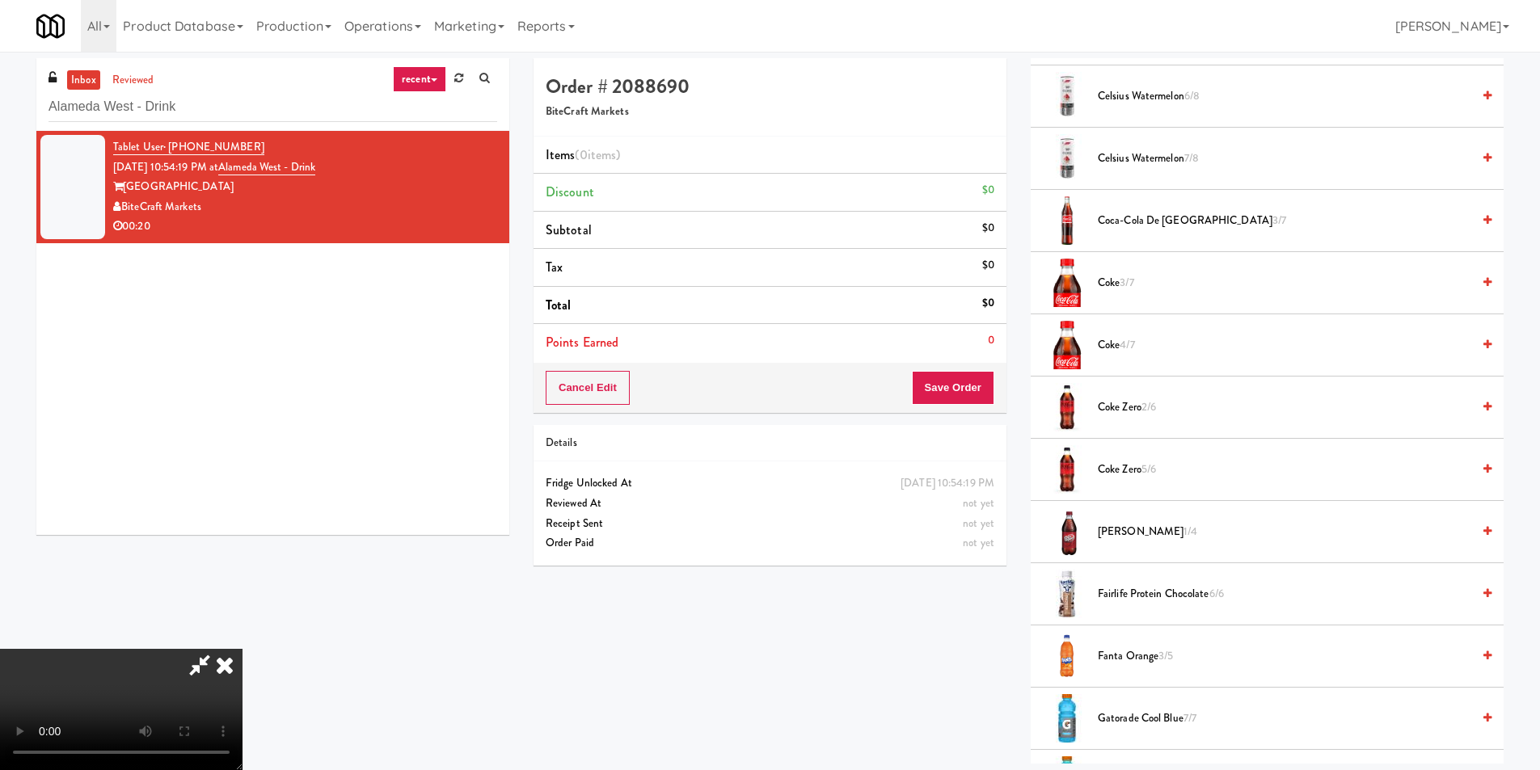
click at [1130, 526] on span "Dr Pepper 1/4" at bounding box center [1285, 532] width 374 height 20
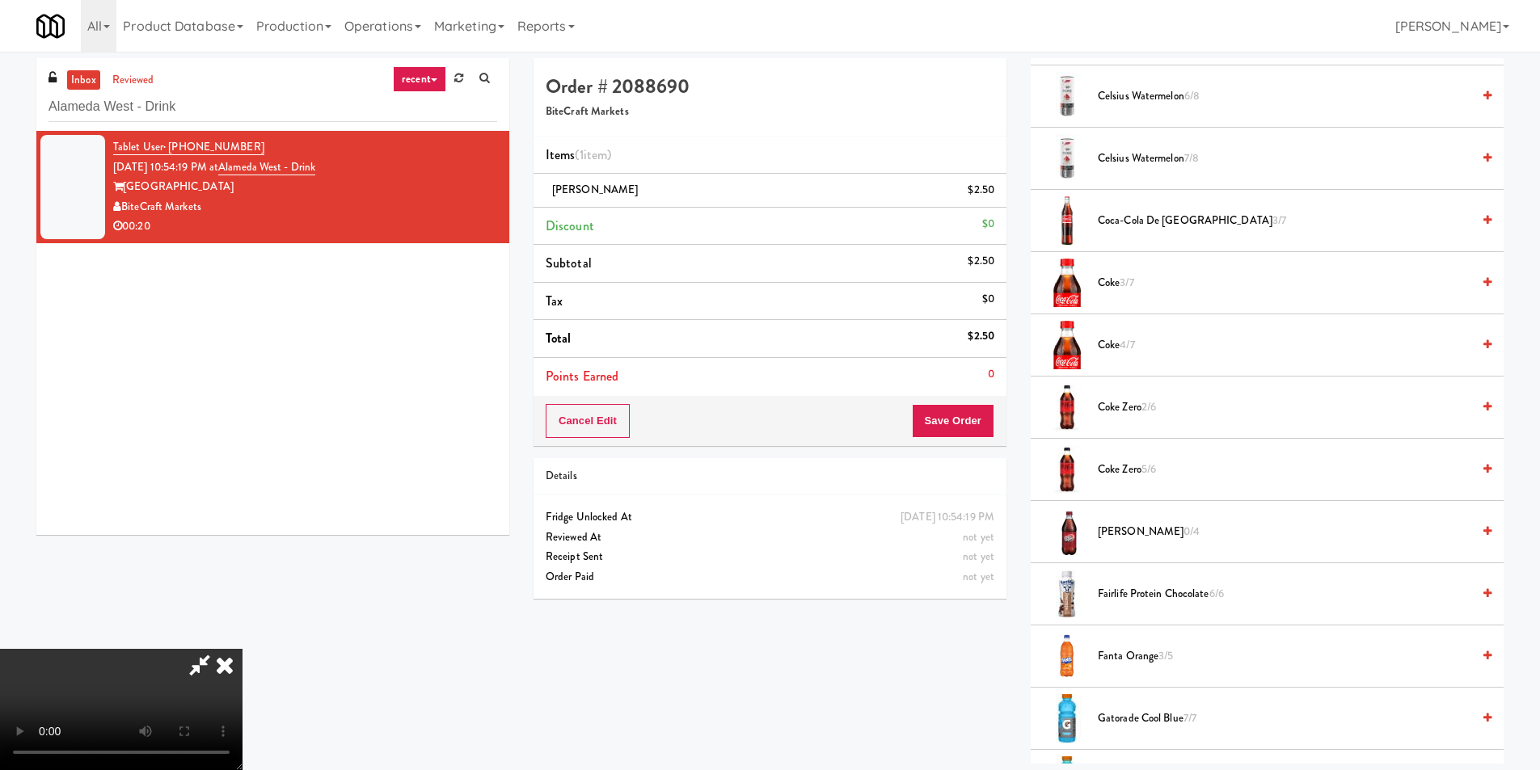
scroll to position [244, 0]
click at [243, 649] on video at bounding box center [121, 709] width 243 height 121
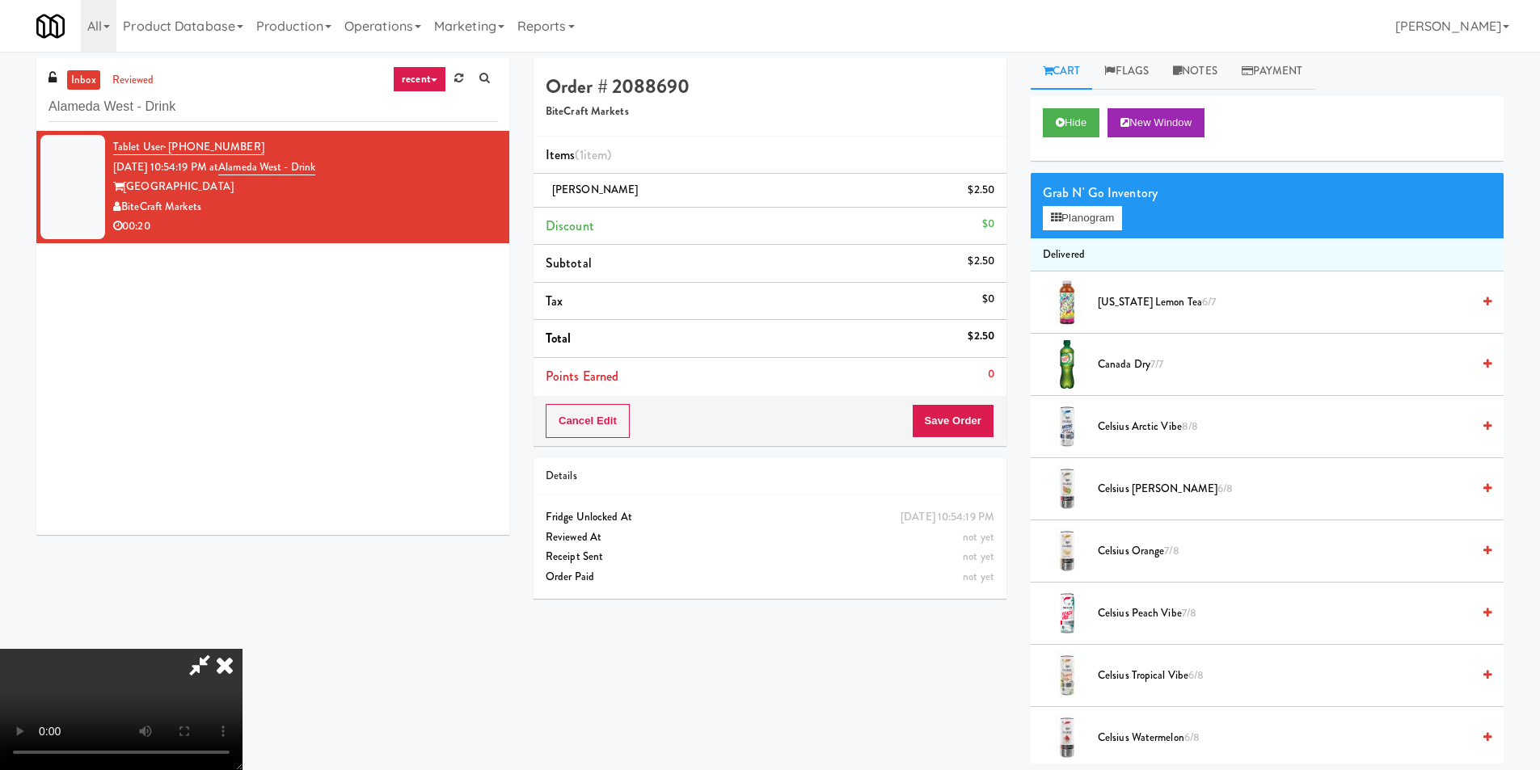
scroll to position [0, 0]
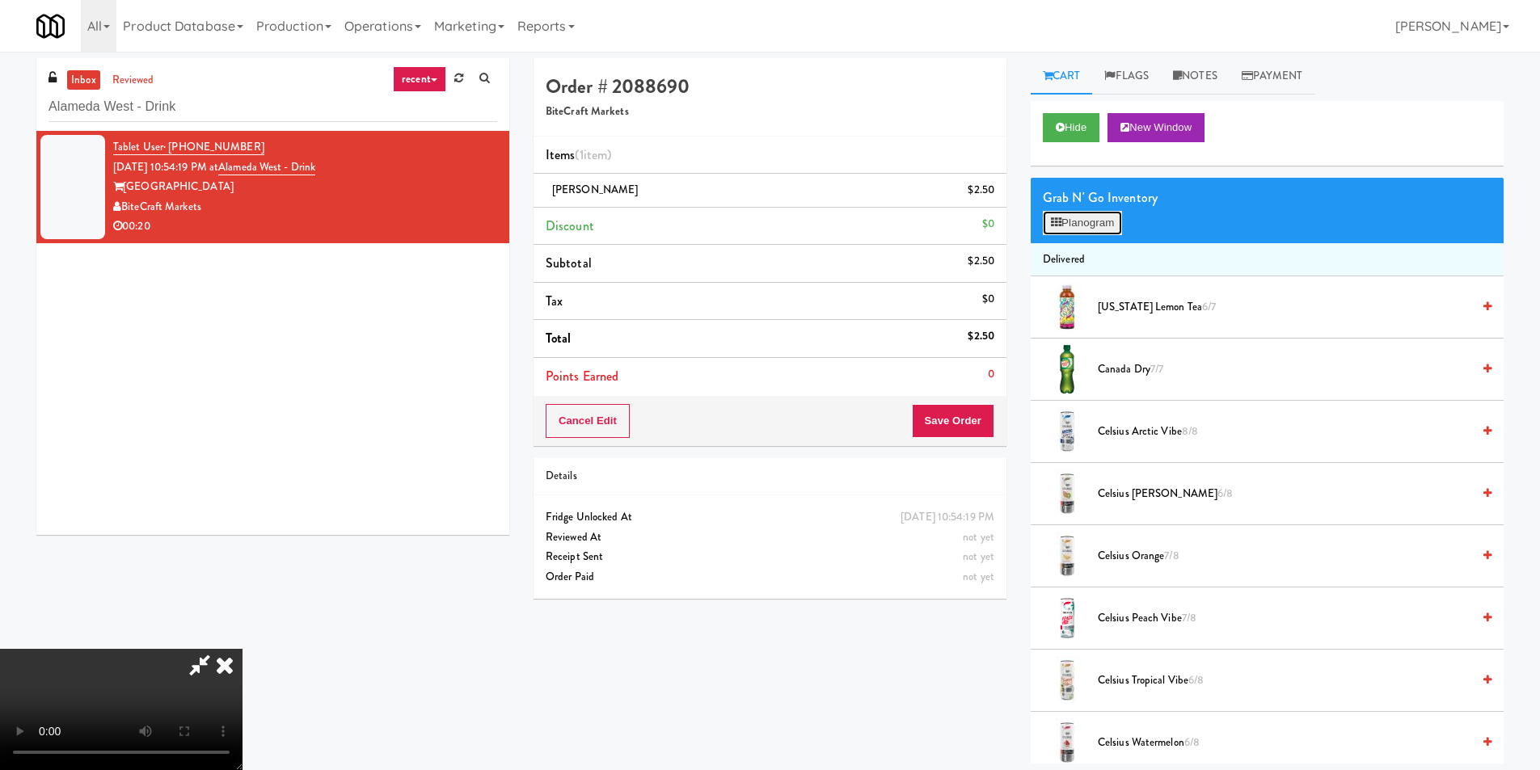
click at [1044, 212] on button "Planogram" at bounding box center [1082, 223] width 79 height 24
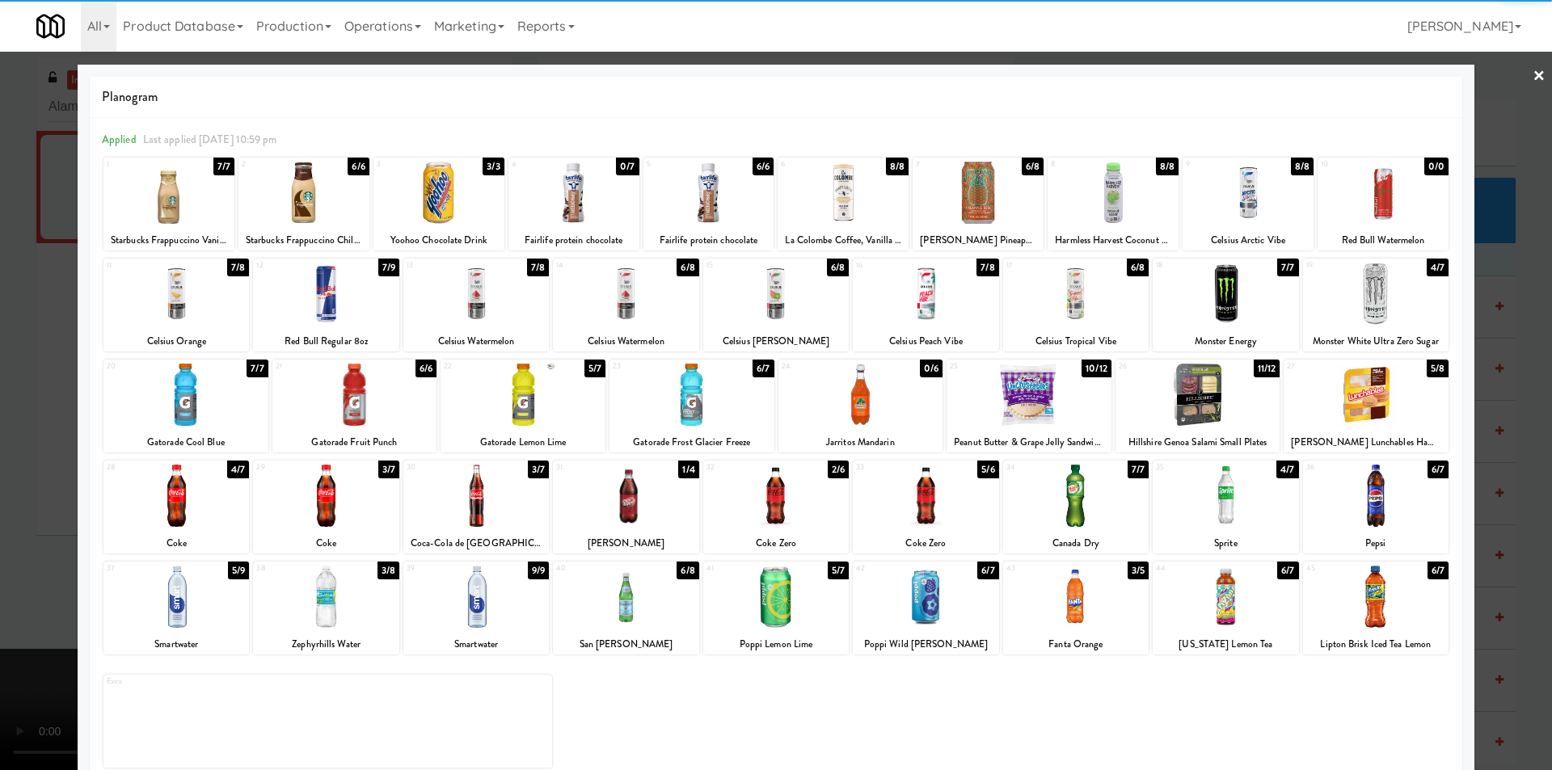
click at [1080, 584] on div at bounding box center [1076, 597] width 146 height 62
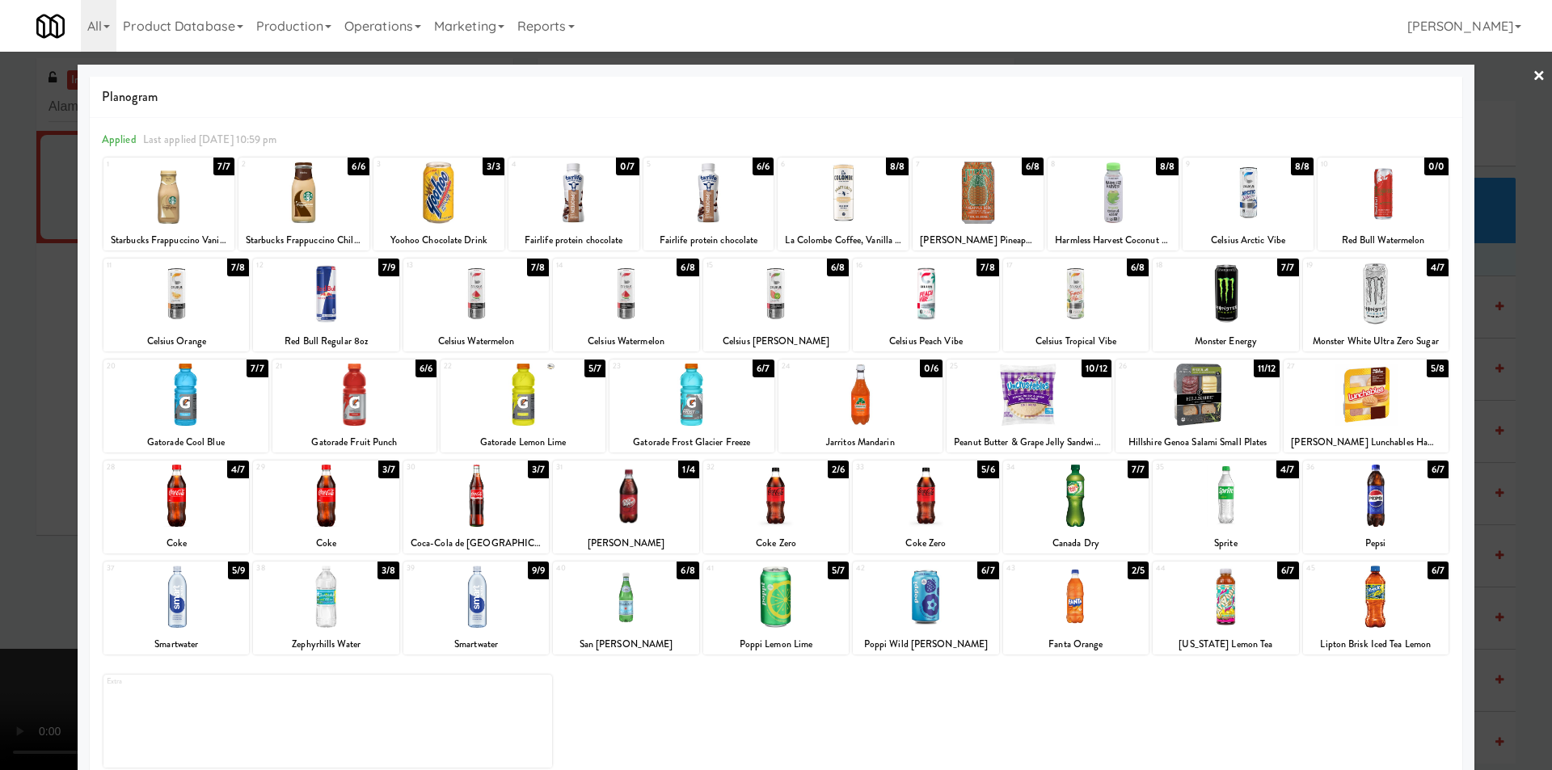
click at [1505, 505] on div at bounding box center [776, 385] width 1552 height 770
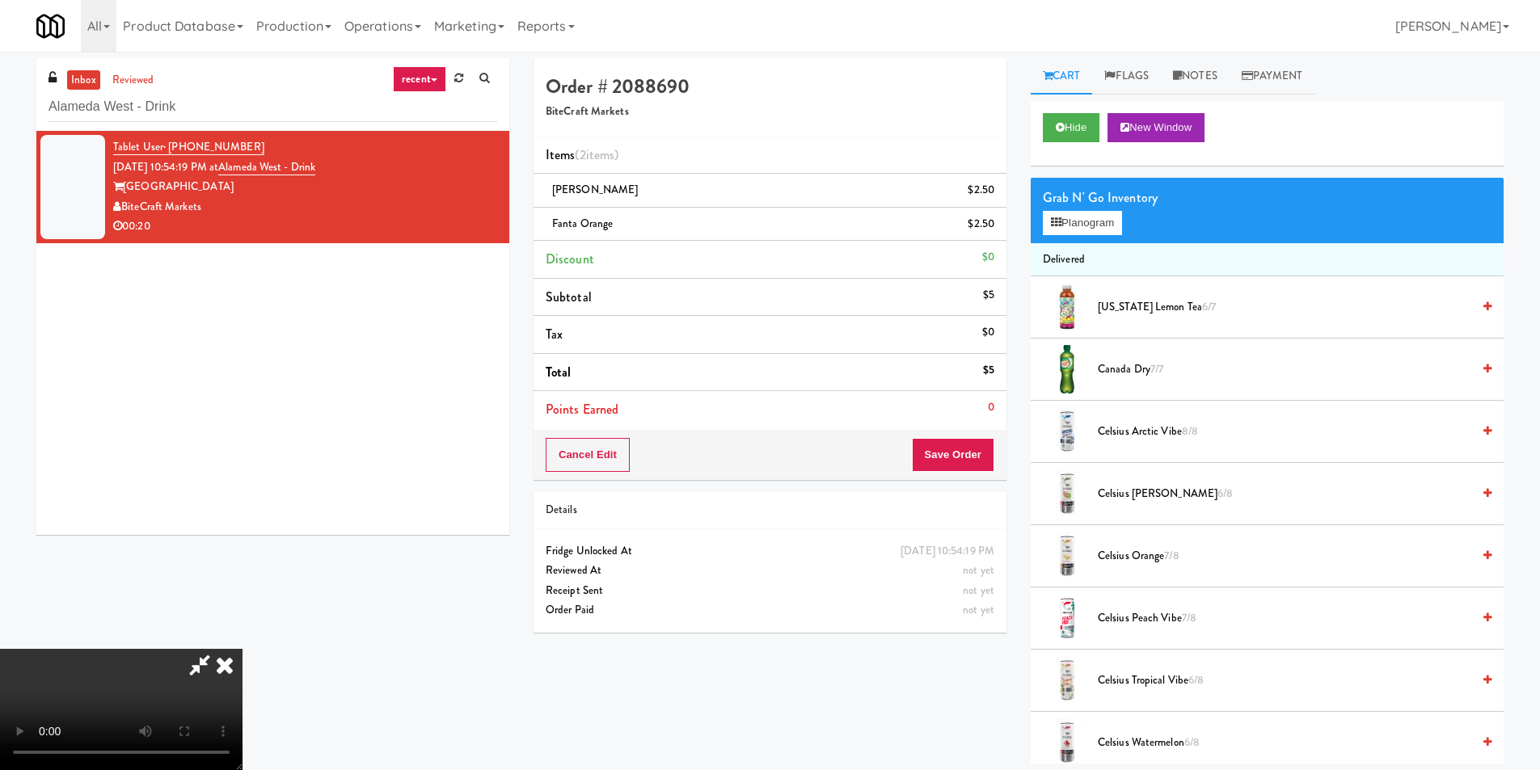
click at [243, 649] on video at bounding box center [121, 709] width 243 height 121
click at [987, 450] on button "Save Order" at bounding box center [953, 455] width 82 height 34
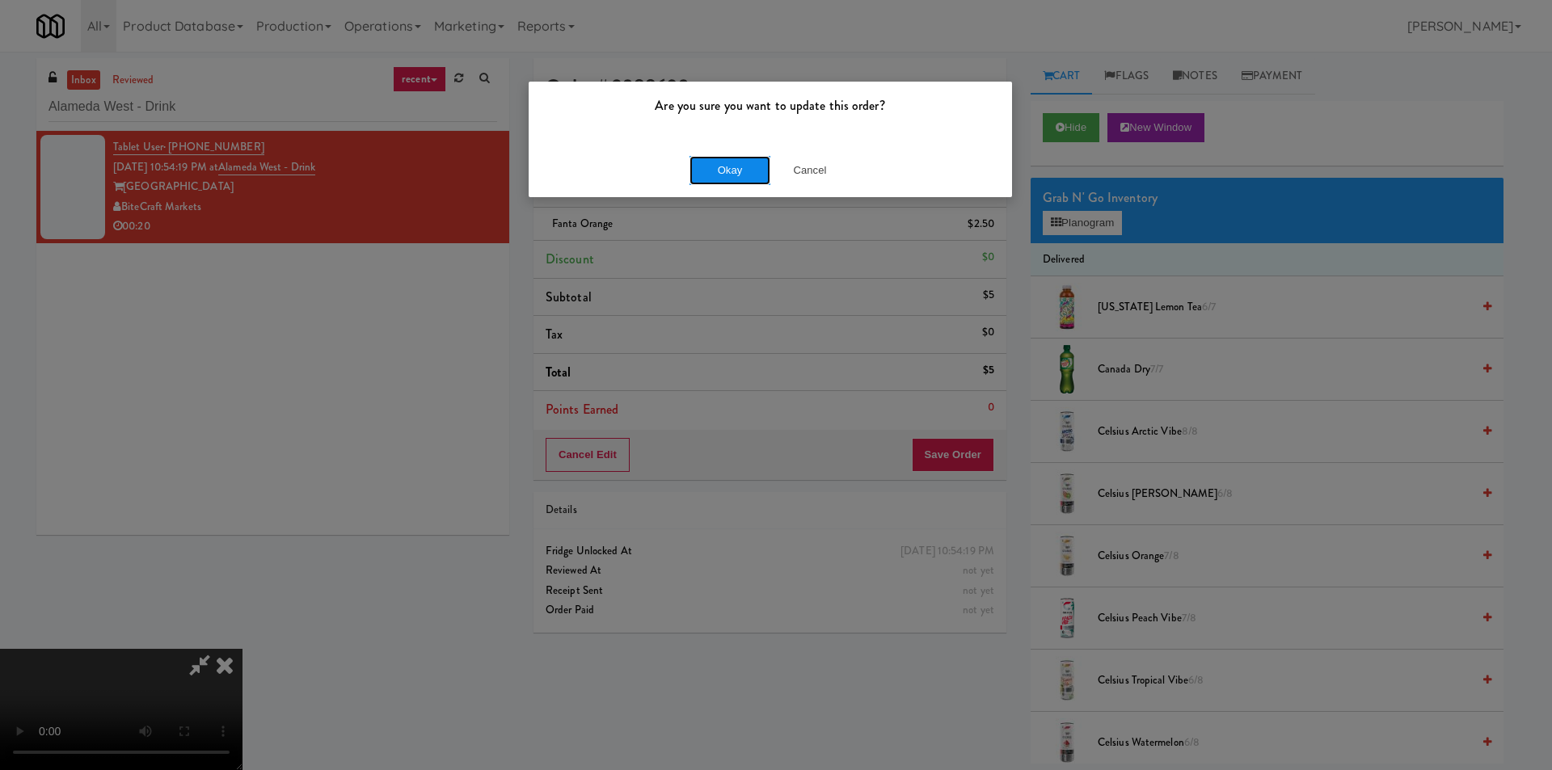
click at [723, 164] on button "Okay" at bounding box center [730, 170] width 81 height 29
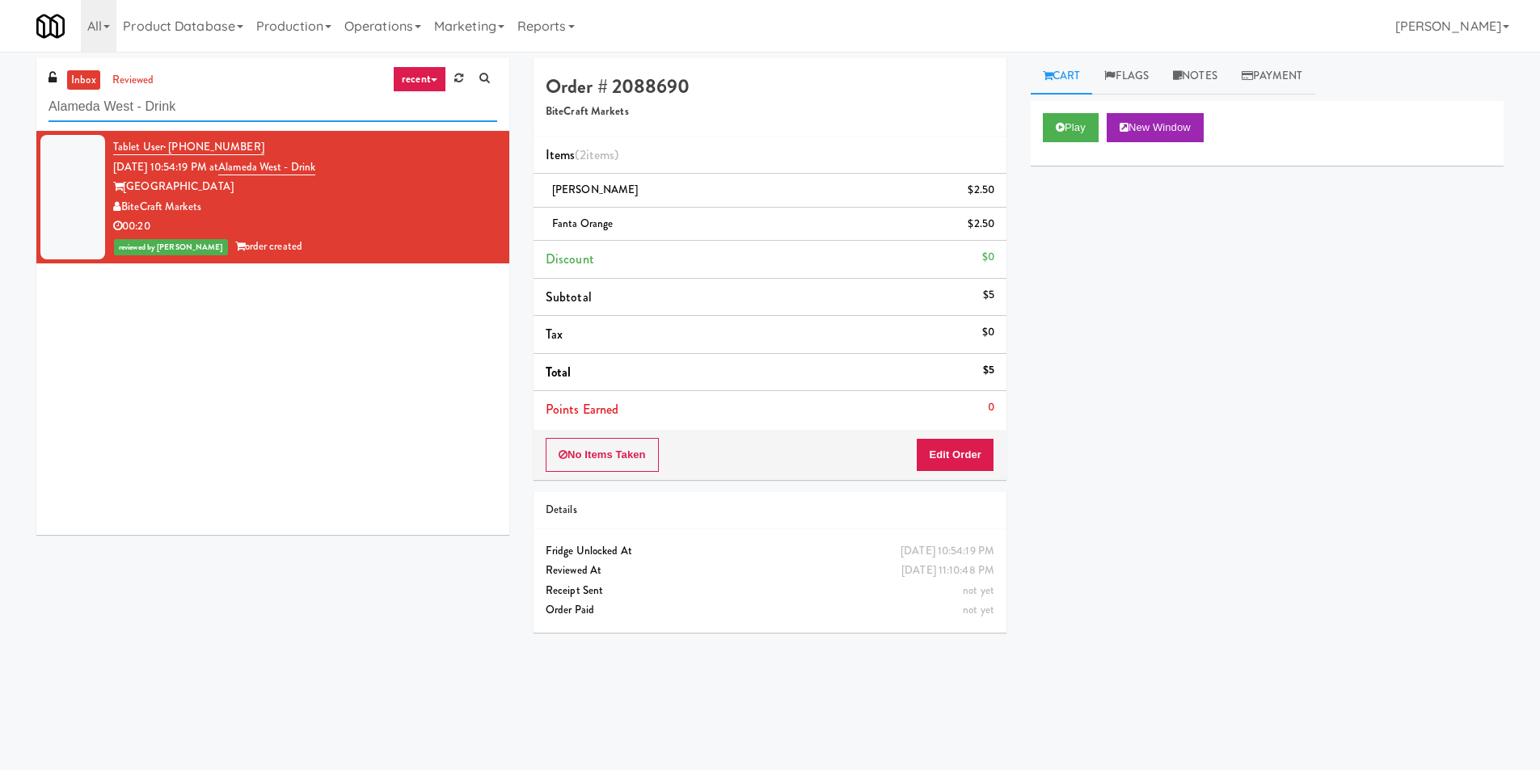
click at [283, 104] on input "Alameda West - Drink" at bounding box center [273, 107] width 449 height 30
click at [283, 102] on input "Alameda West - Drink" at bounding box center [273, 107] width 449 height 30
paste input "234 Cooler"
paste input "text"
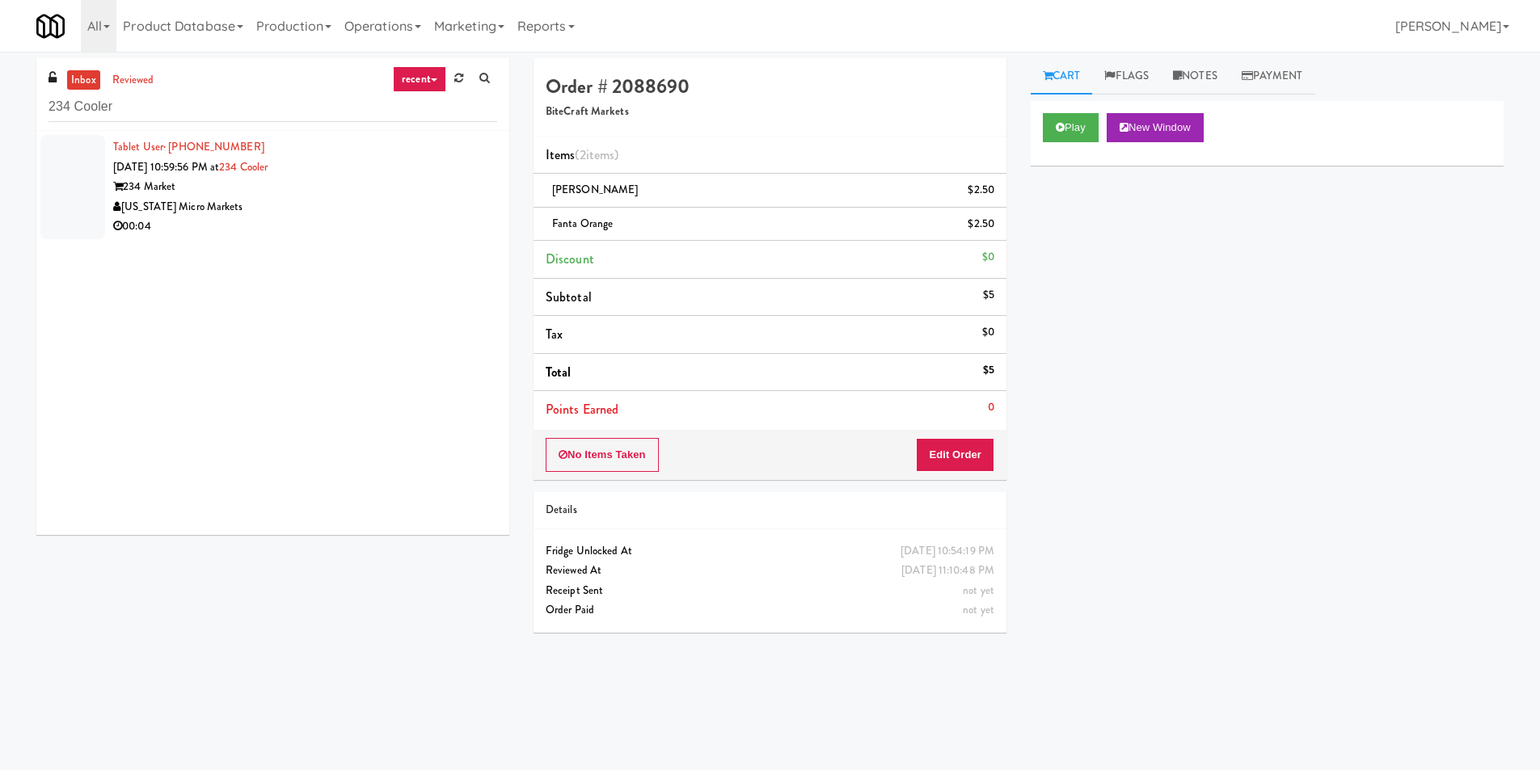
click at [342, 230] on div "00:04" at bounding box center [305, 227] width 384 height 20
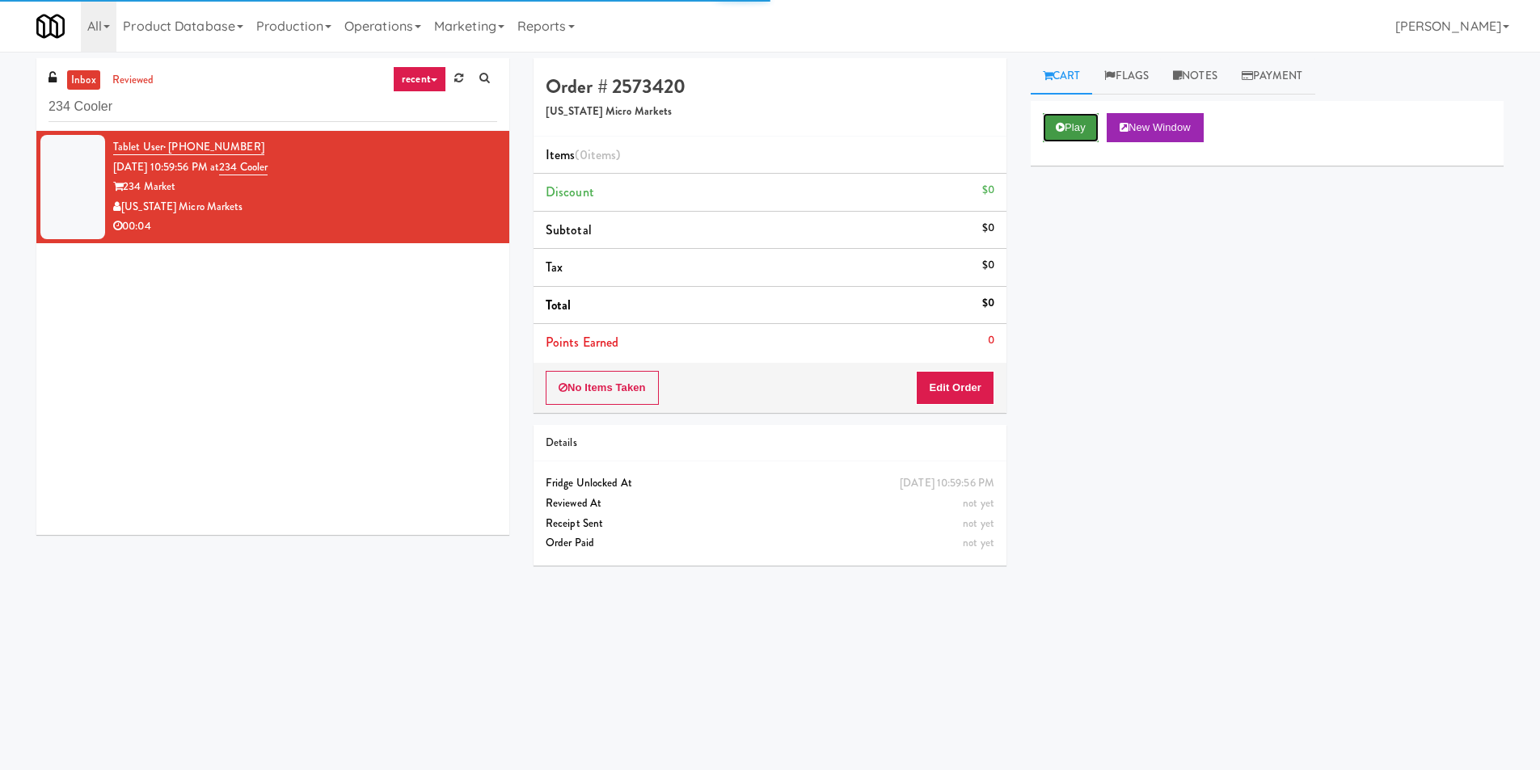
click at [1060, 125] on icon at bounding box center [1060, 127] width 9 height 11
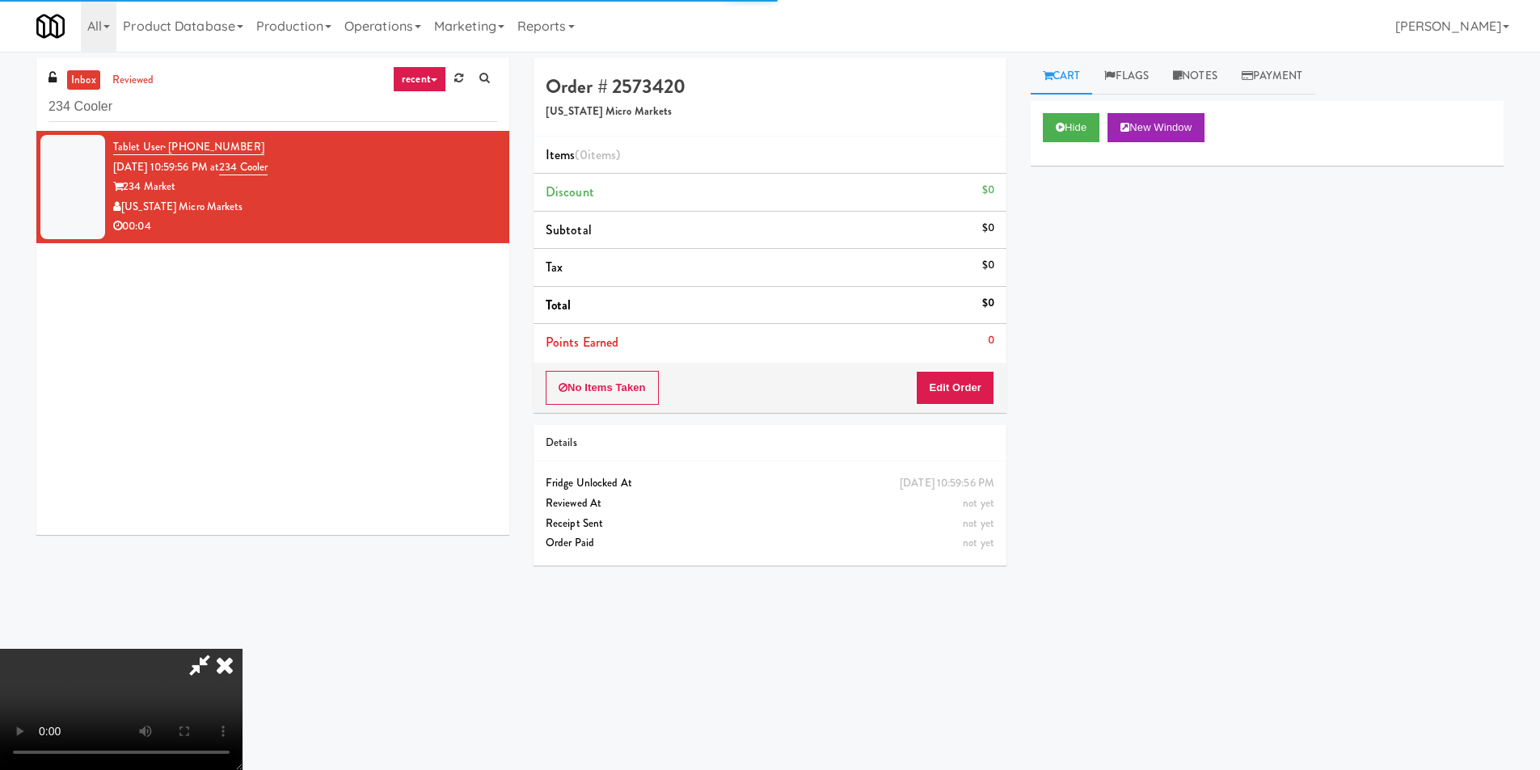
click at [1002, 386] on div "No Items Taken Edit Order" at bounding box center [770, 388] width 473 height 50
click at [964, 387] on button "Edit Order" at bounding box center [955, 388] width 78 height 34
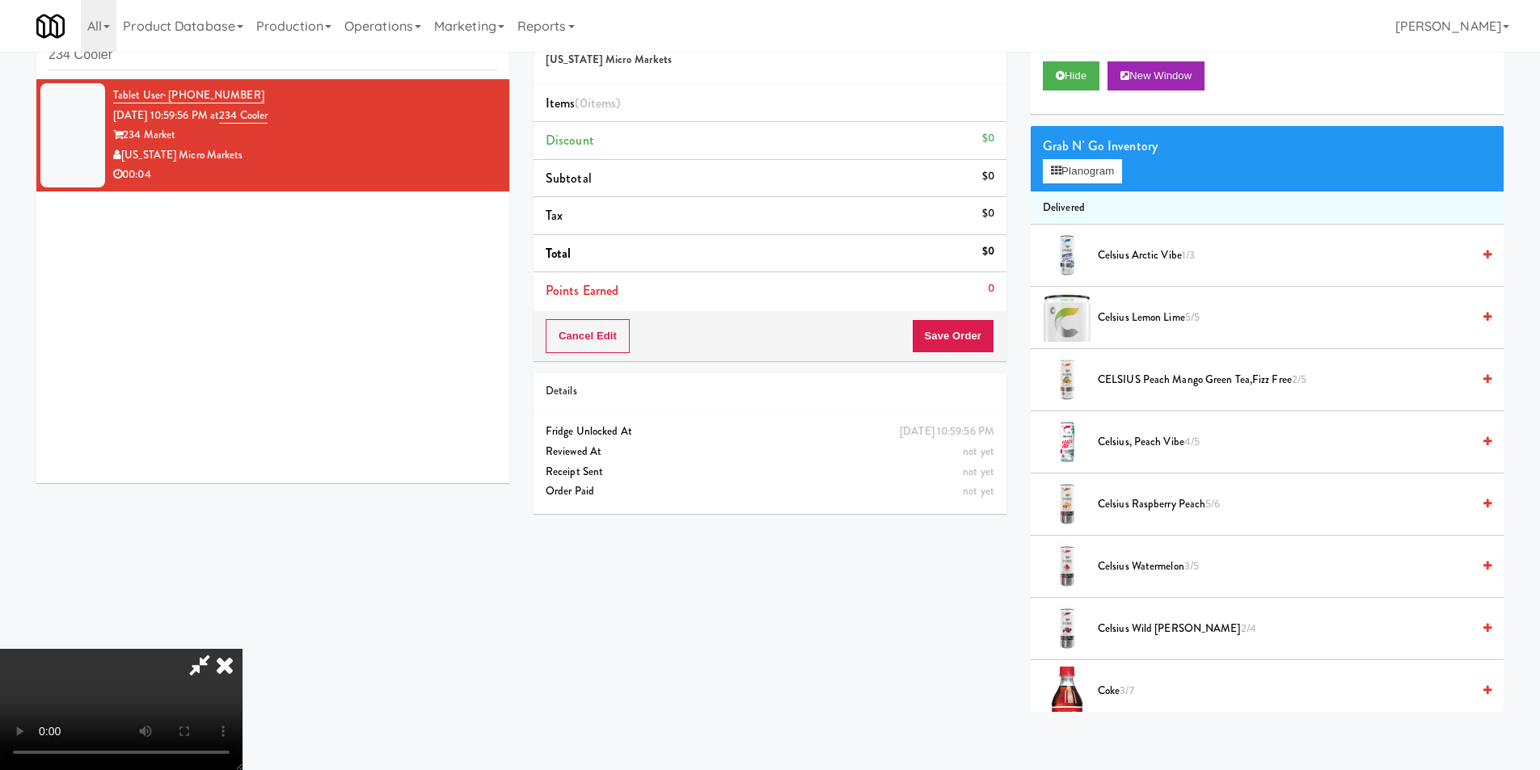
scroll to position [243, 0]
click at [1104, 165] on button "Planogram" at bounding box center [1082, 171] width 79 height 24
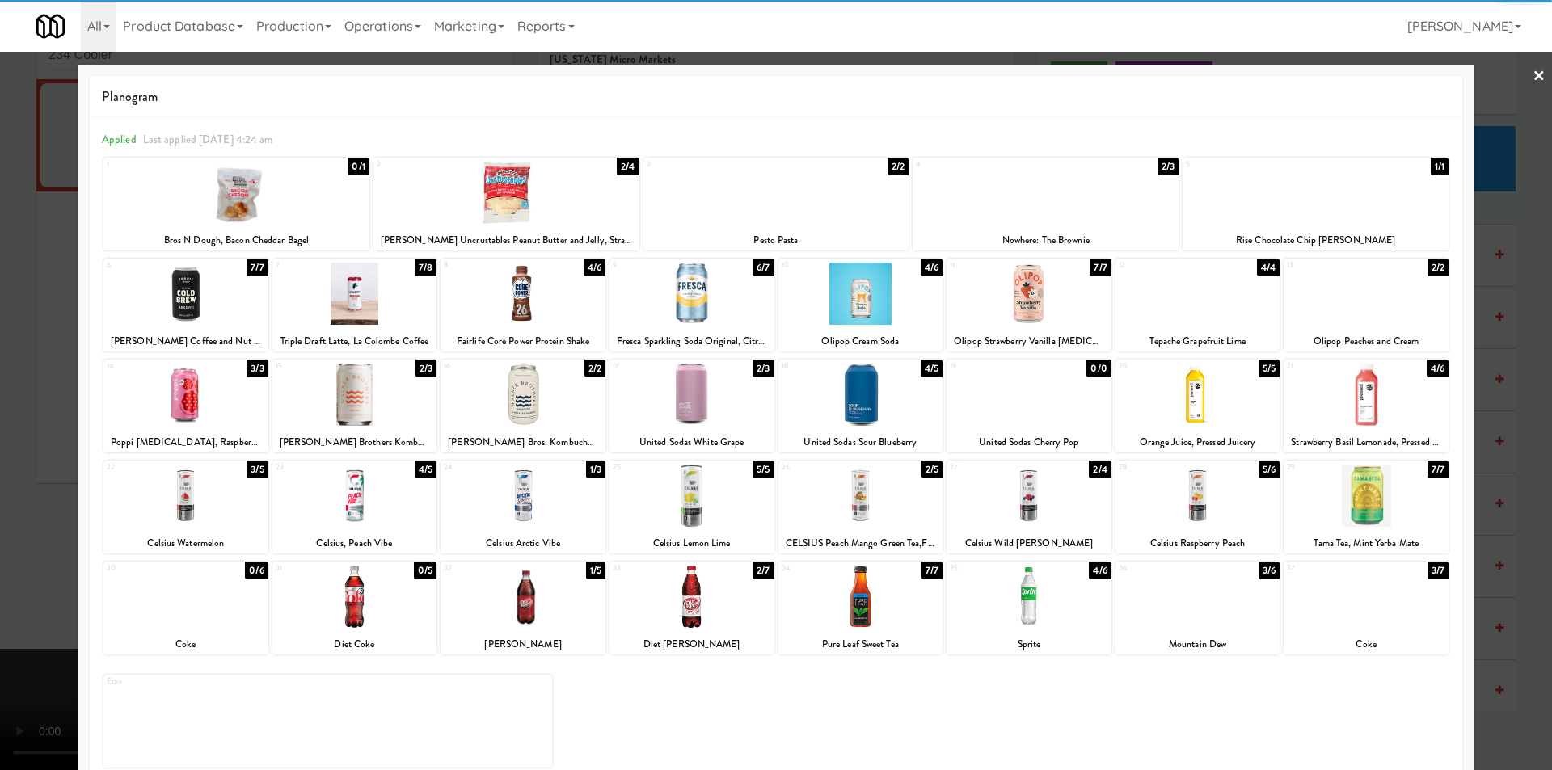
click at [160, 514] on div at bounding box center [185, 496] width 165 height 62
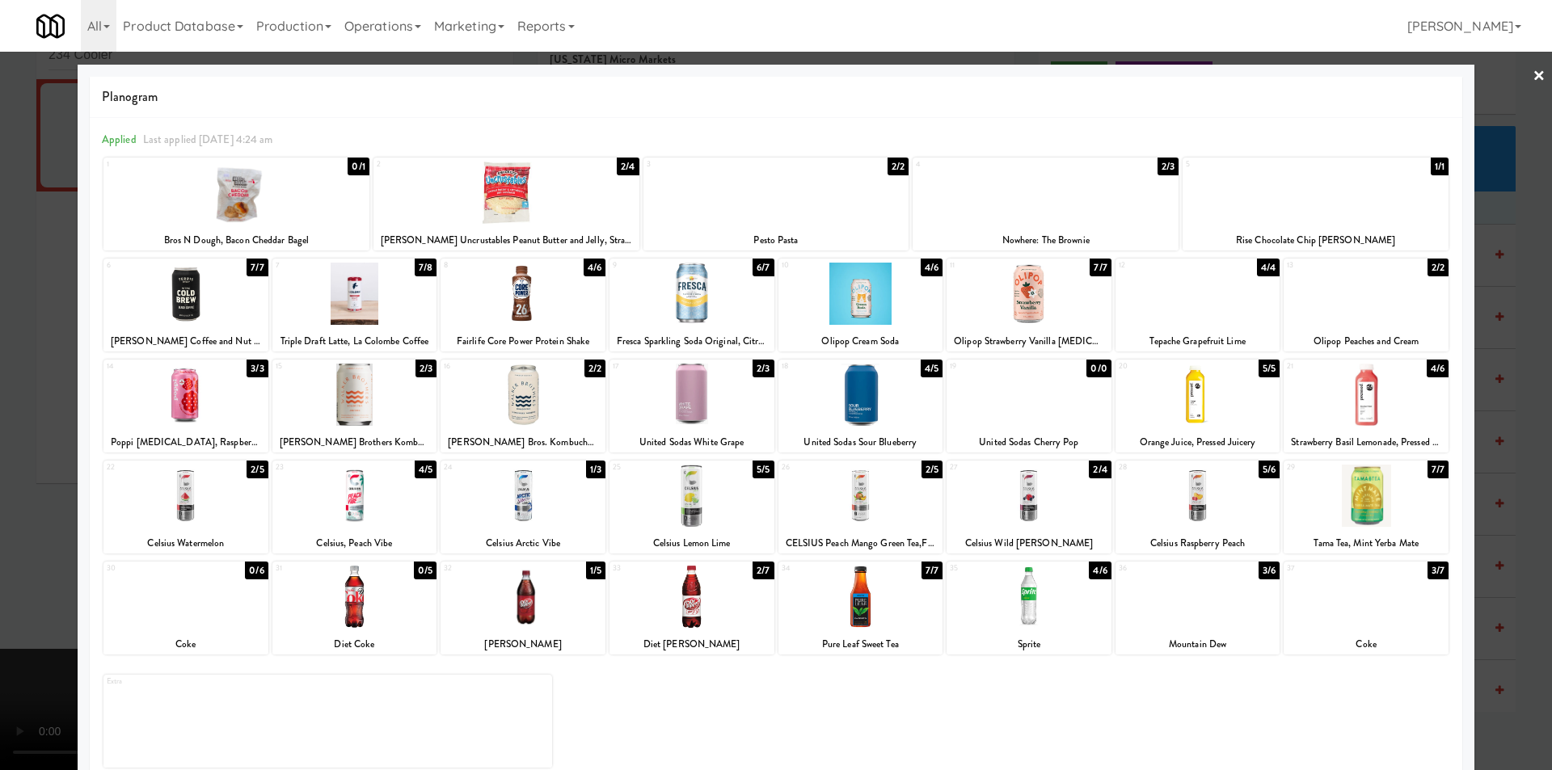
click at [36, 479] on div at bounding box center [776, 385] width 1552 height 770
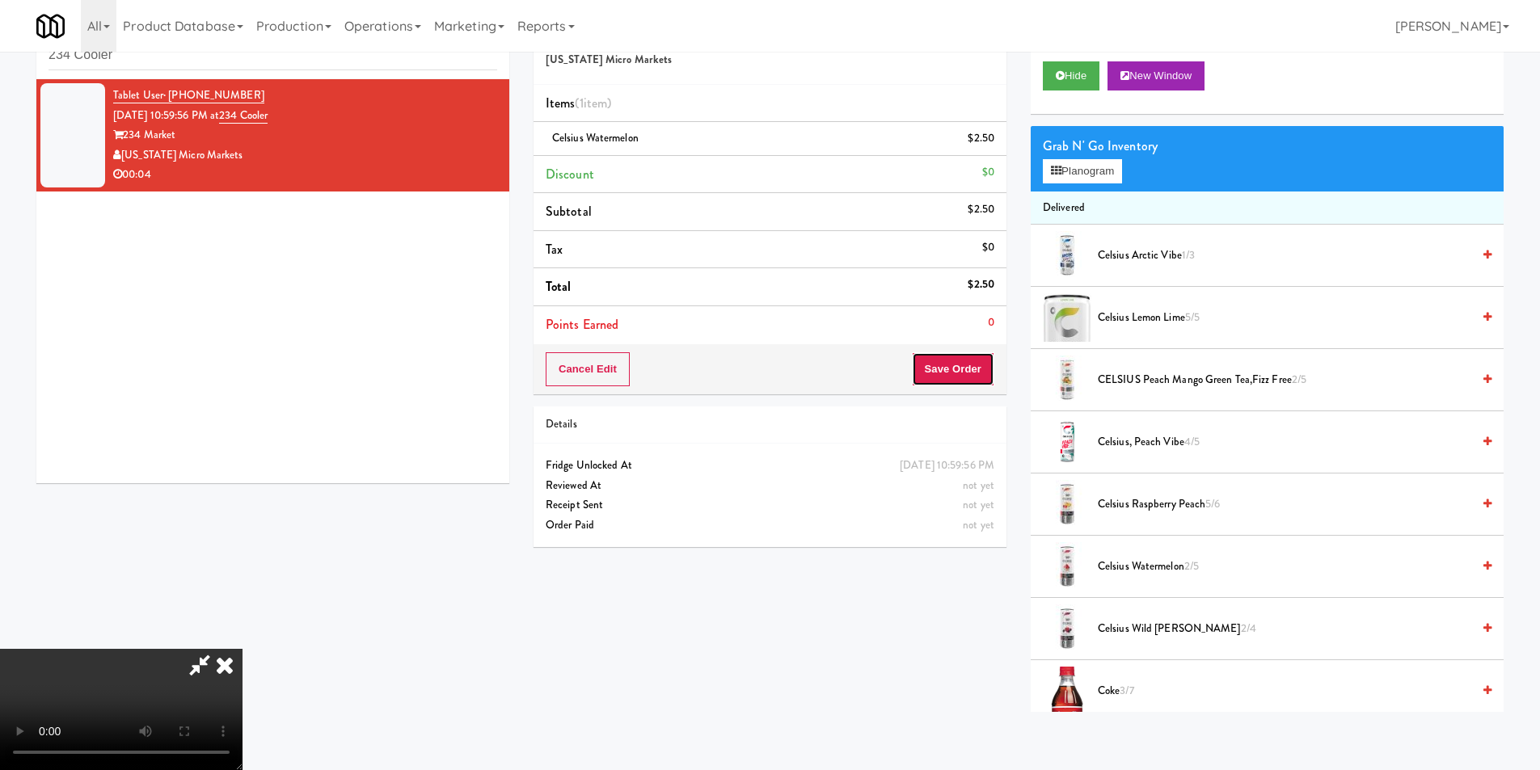
click at [928, 374] on button "Save Order" at bounding box center [953, 369] width 82 height 34
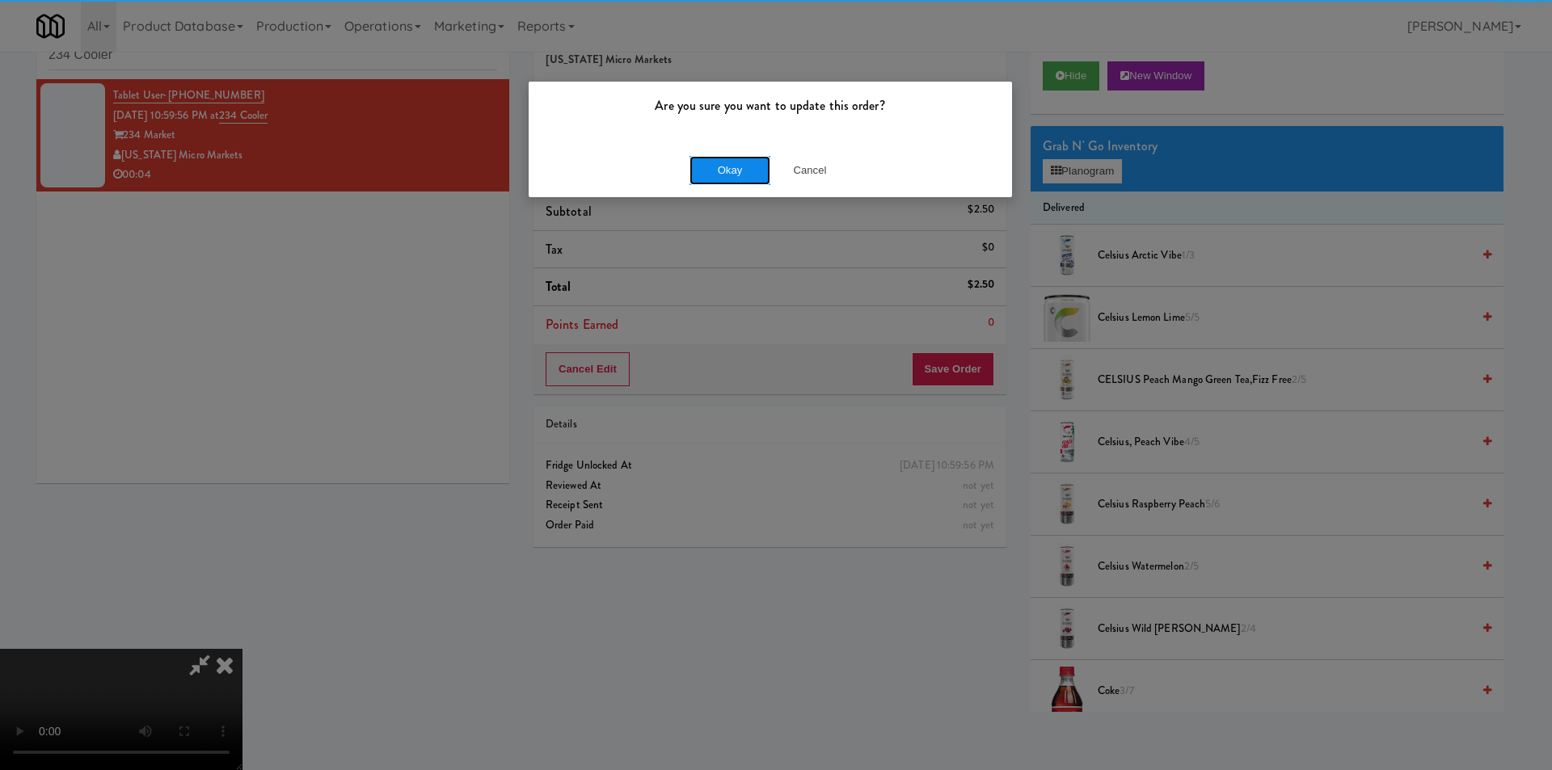
click at [735, 163] on button "Okay" at bounding box center [730, 170] width 81 height 29
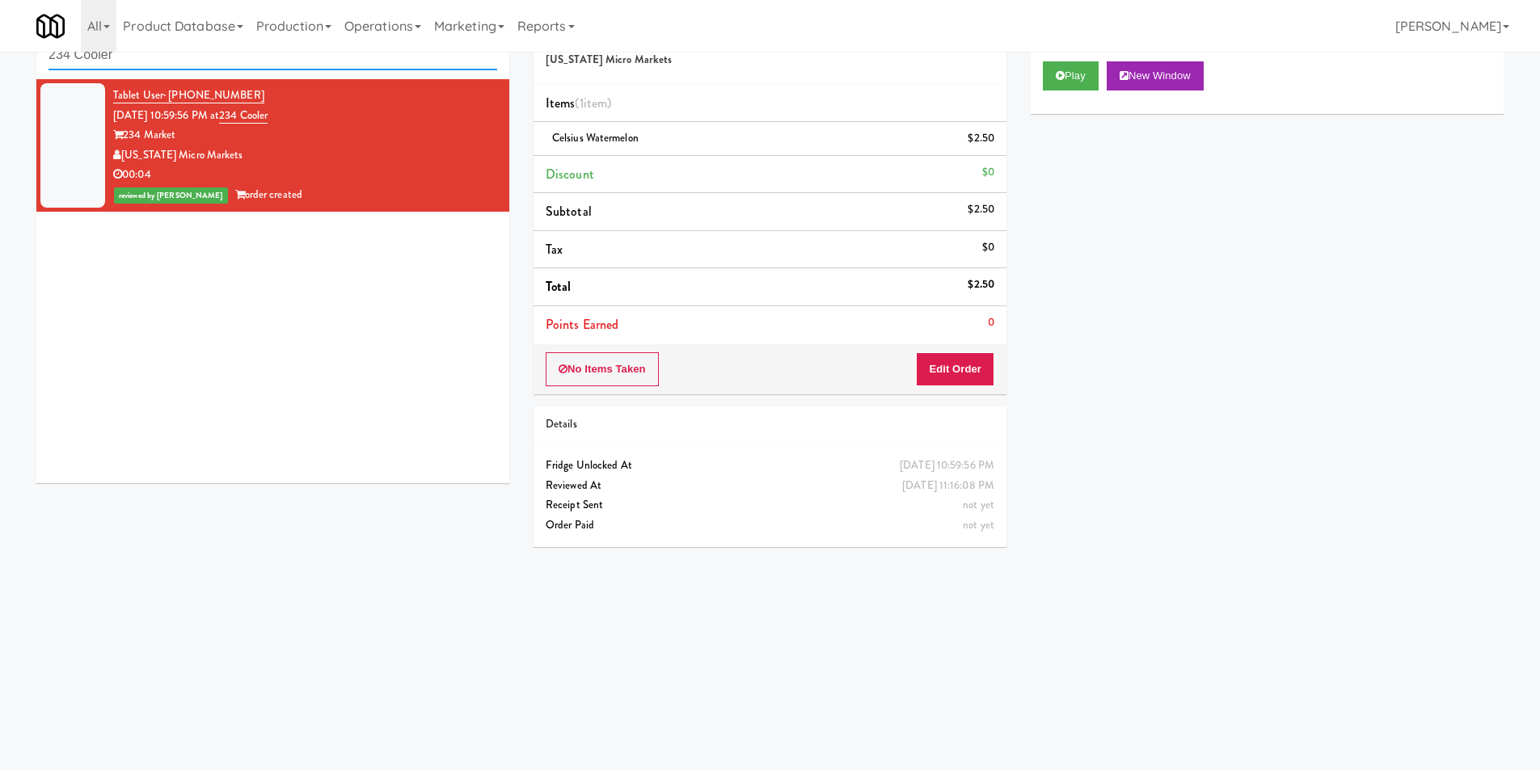
click at [263, 70] on input "234 Cooler" at bounding box center [273, 55] width 449 height 30
paste input "111 W Wacker - Right - Ambient"
type input "111 W Wacker - Right - Ambient"
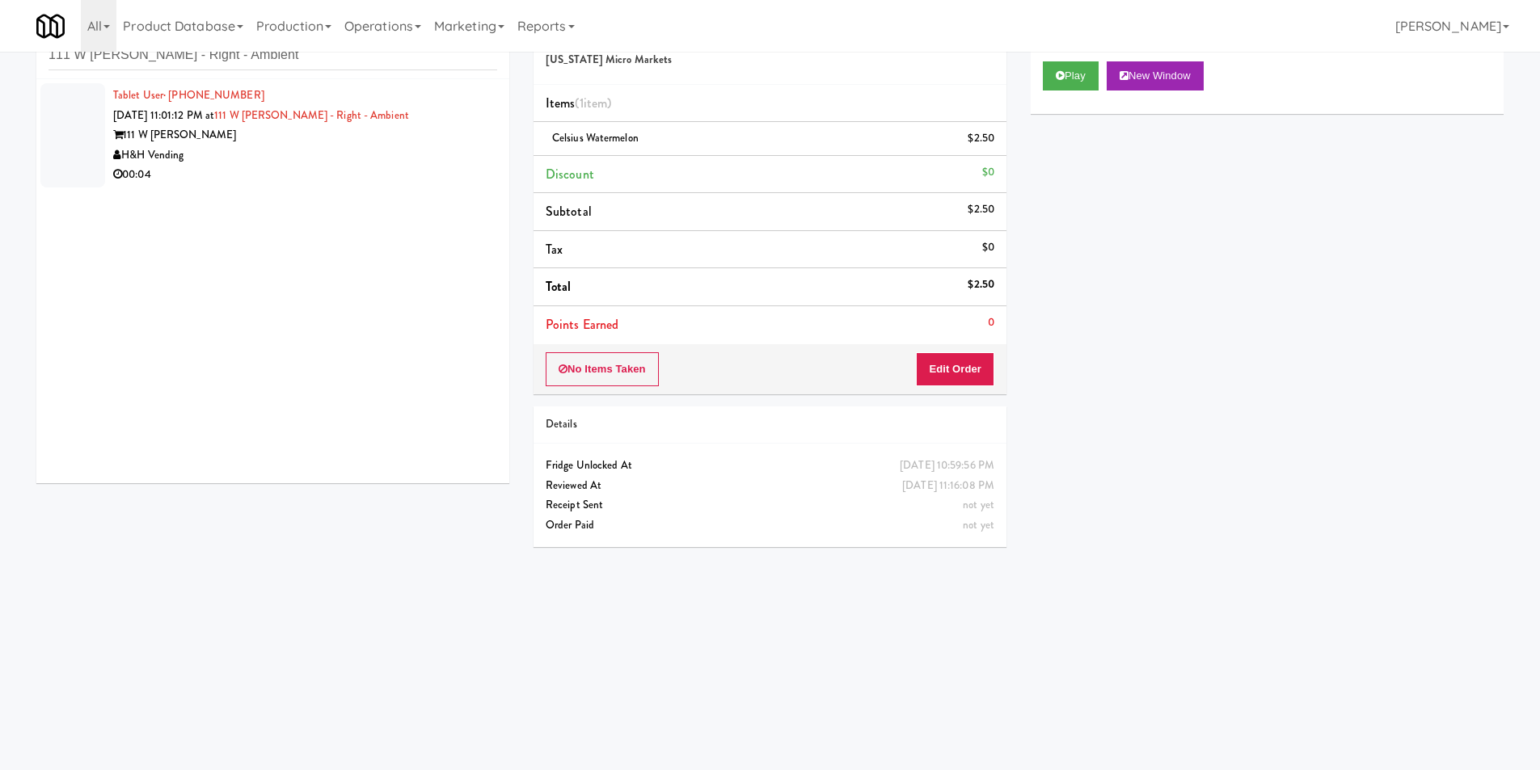
click at [319, 165] on div "00:04" at bounding box center [305, 175] width 384 height 20
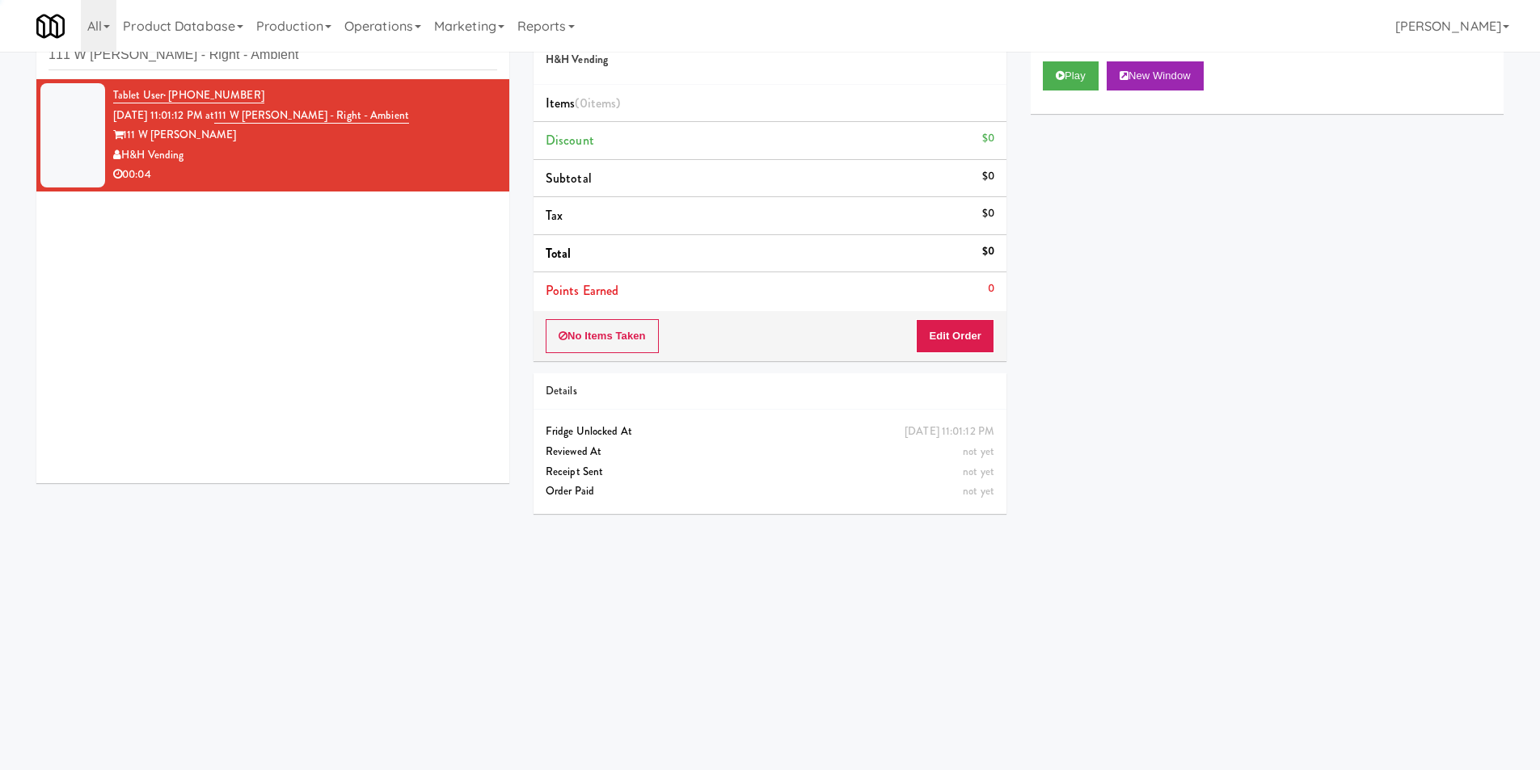
click at [1033, 84] on div "Play New Window" at bounding box center [1267, 81] width 473 height 65
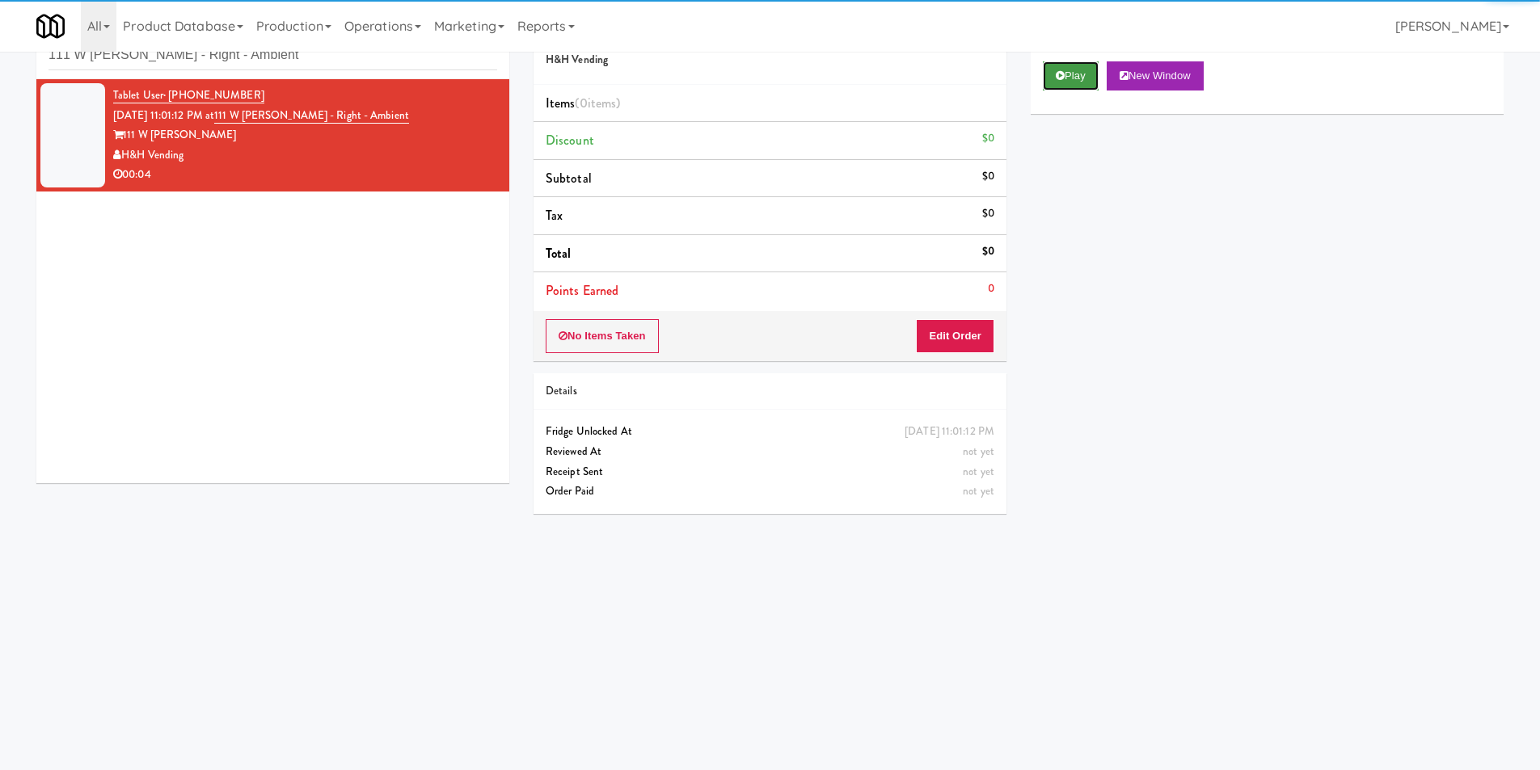
click at [1046, 74] on button "Play" at bounding box center [1071, 75] width 56 height 29
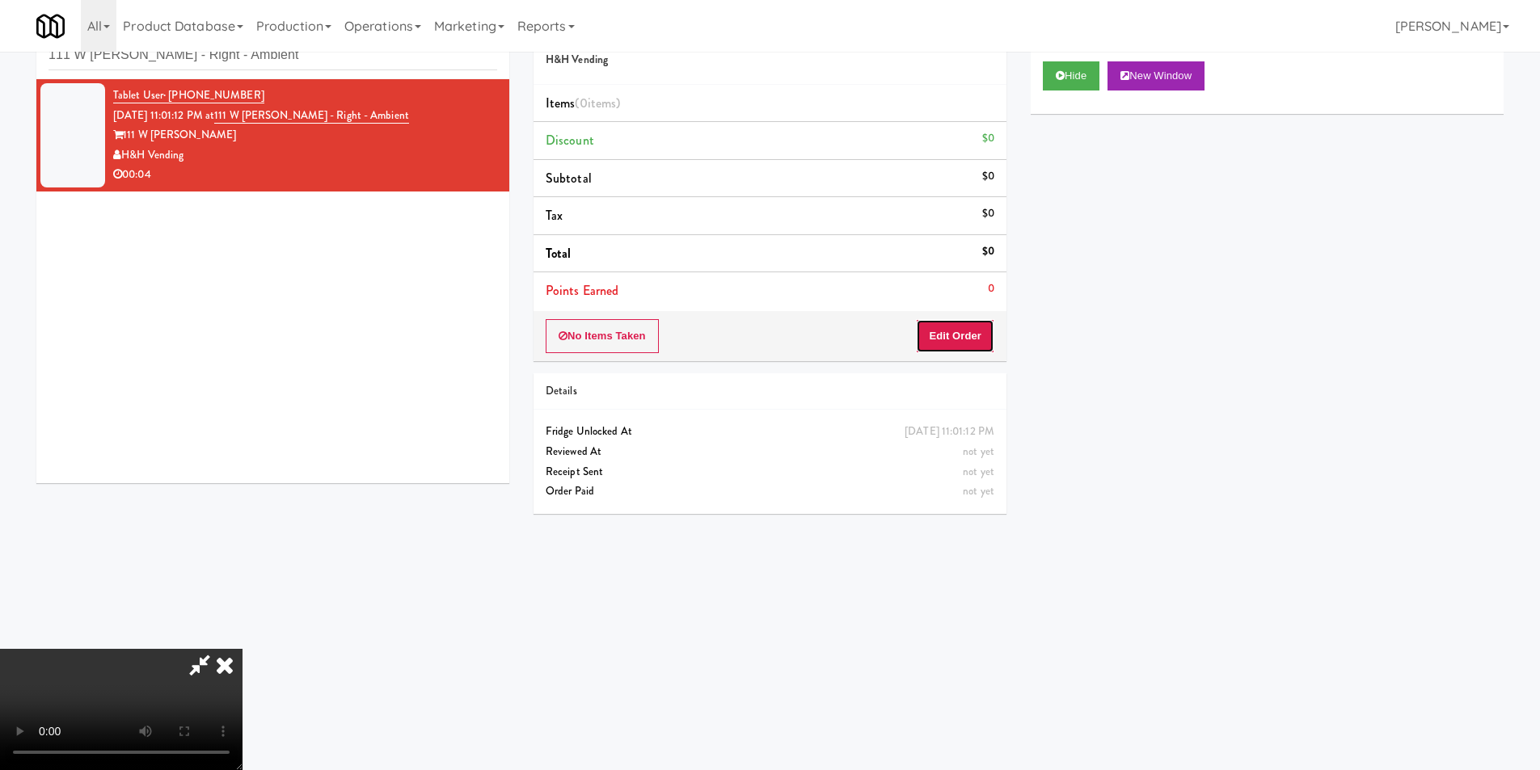
click at [952, 335] on button "Edit Order" at bounding box center [955, 336] width 78 height 34
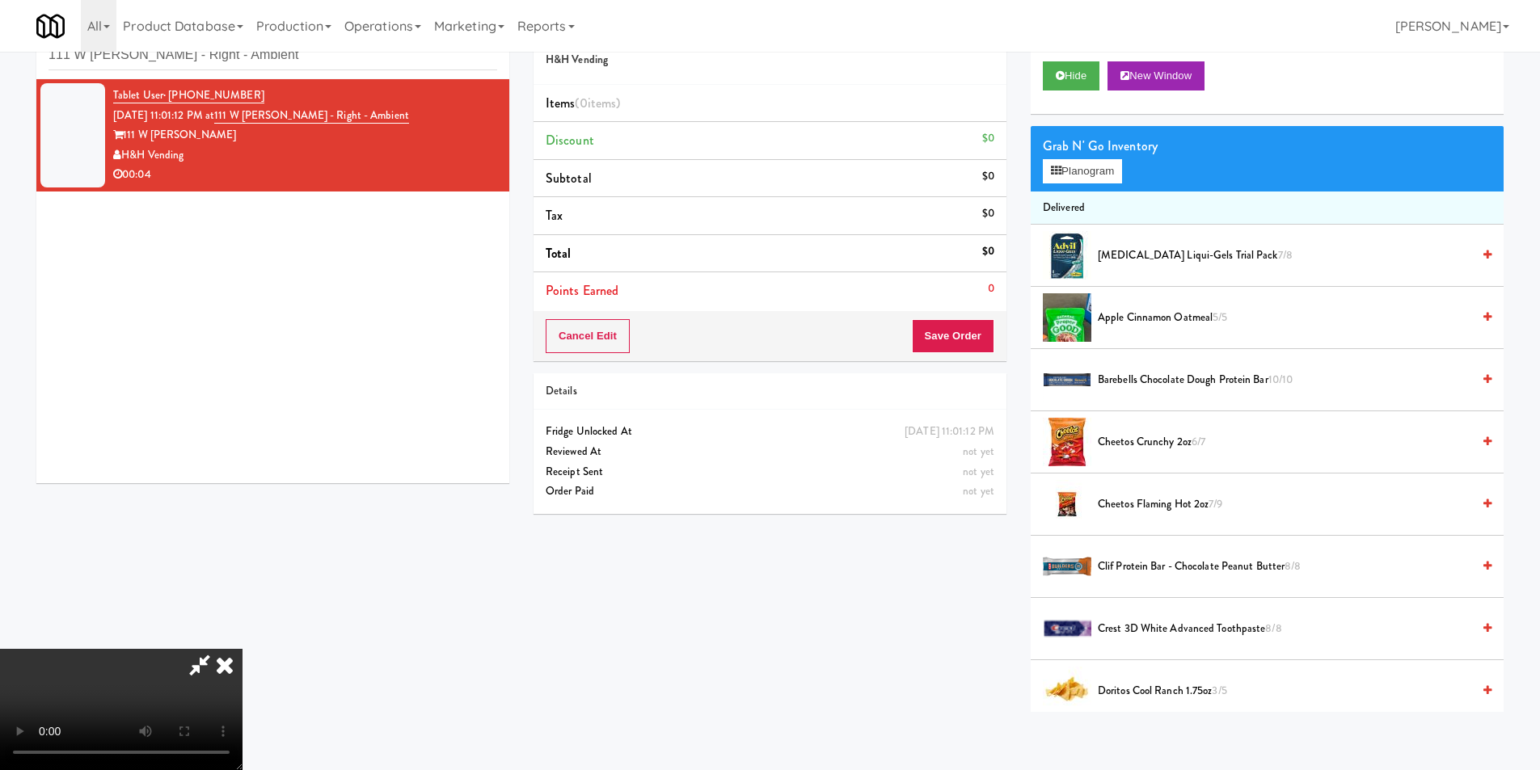
click at [243, 649] on video at bounding box center [121, 709] width 243 height 121
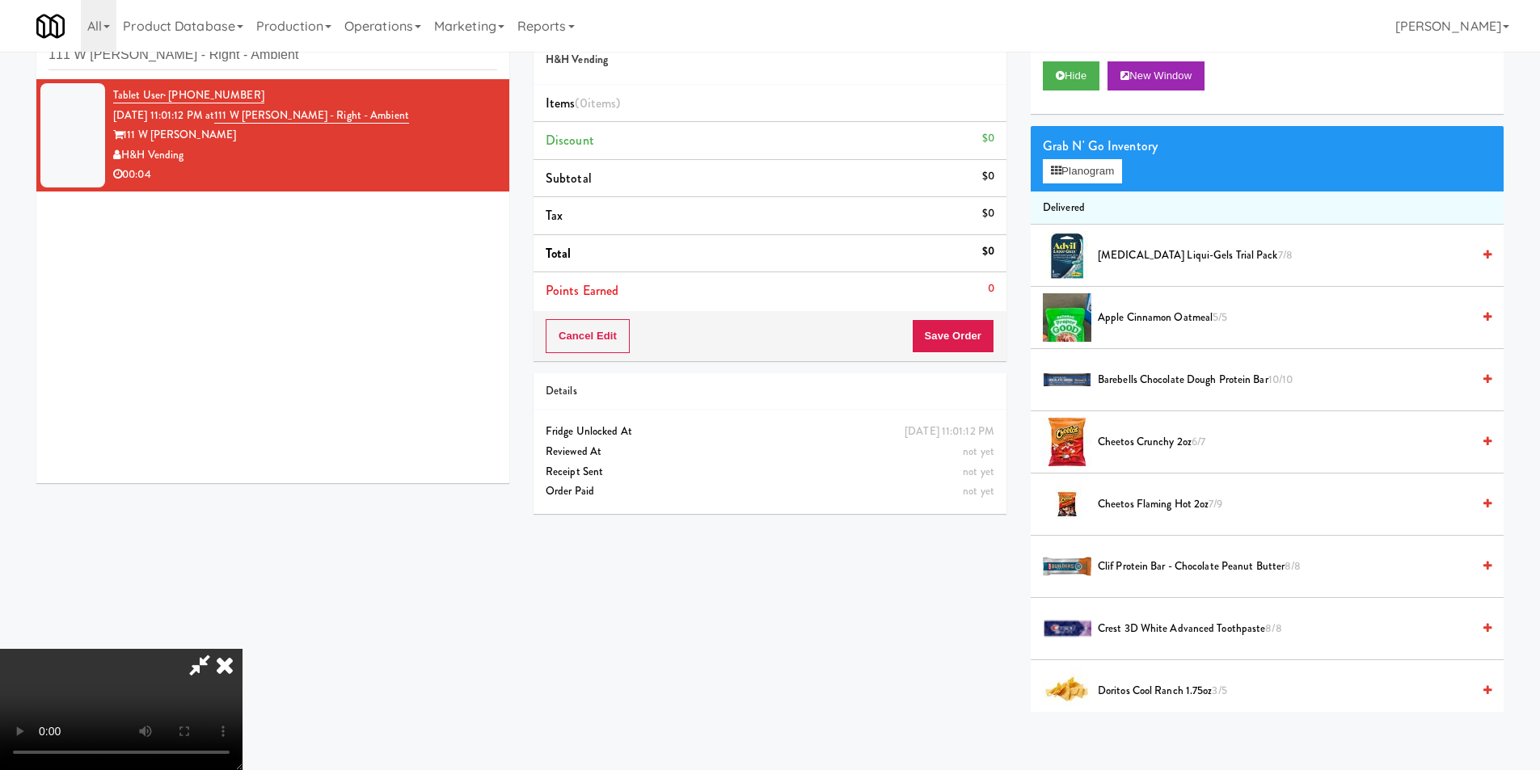
click at [243, 649] on video at bounding box center [121, 709] width 243 height 121
click at [1087, 183] on button "Planogram" at bounding box center [1082, 171] width 79 height 24
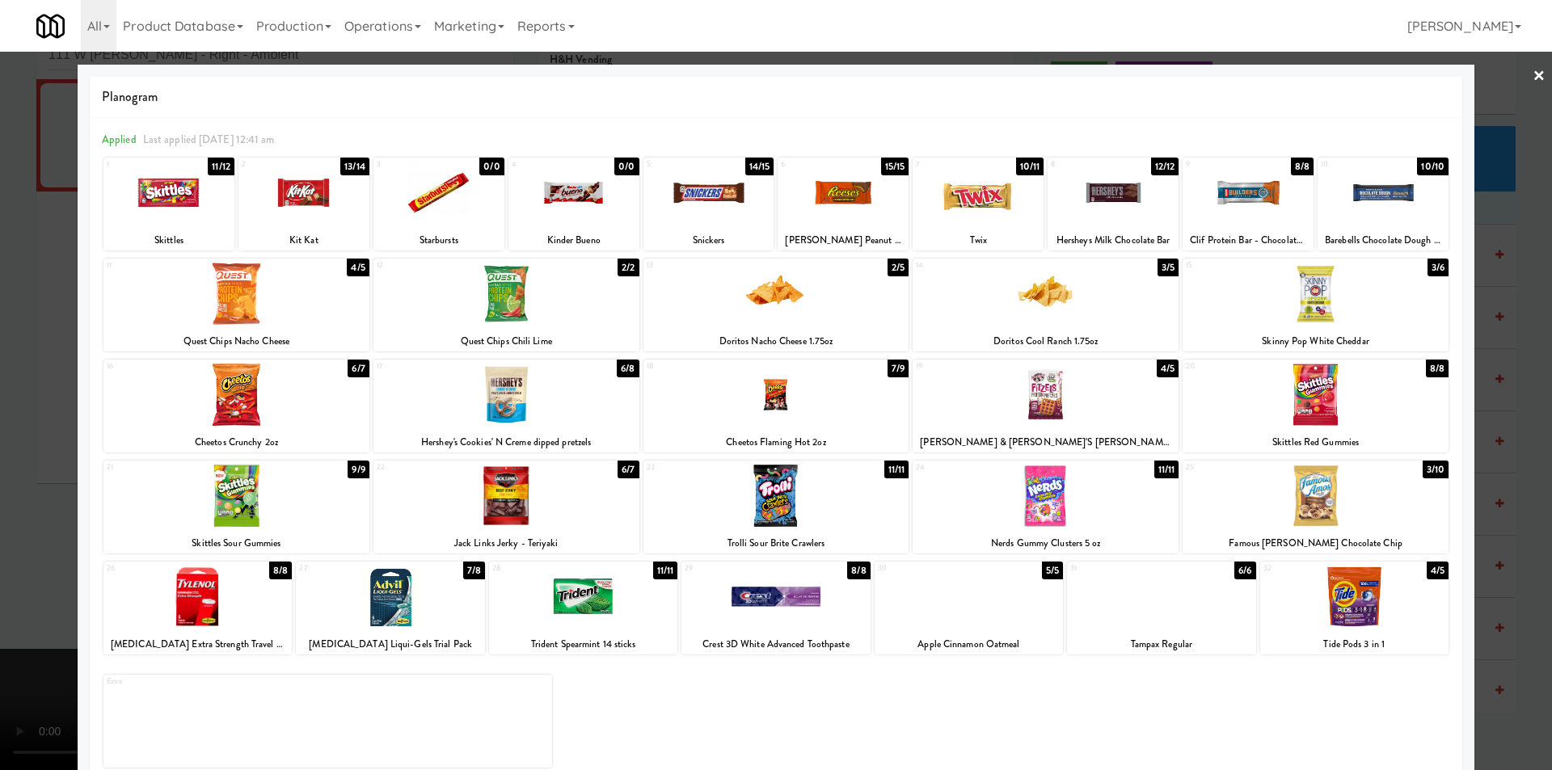
click at [748, 408] on div at bounding box center [777, 395] width 266 height 62
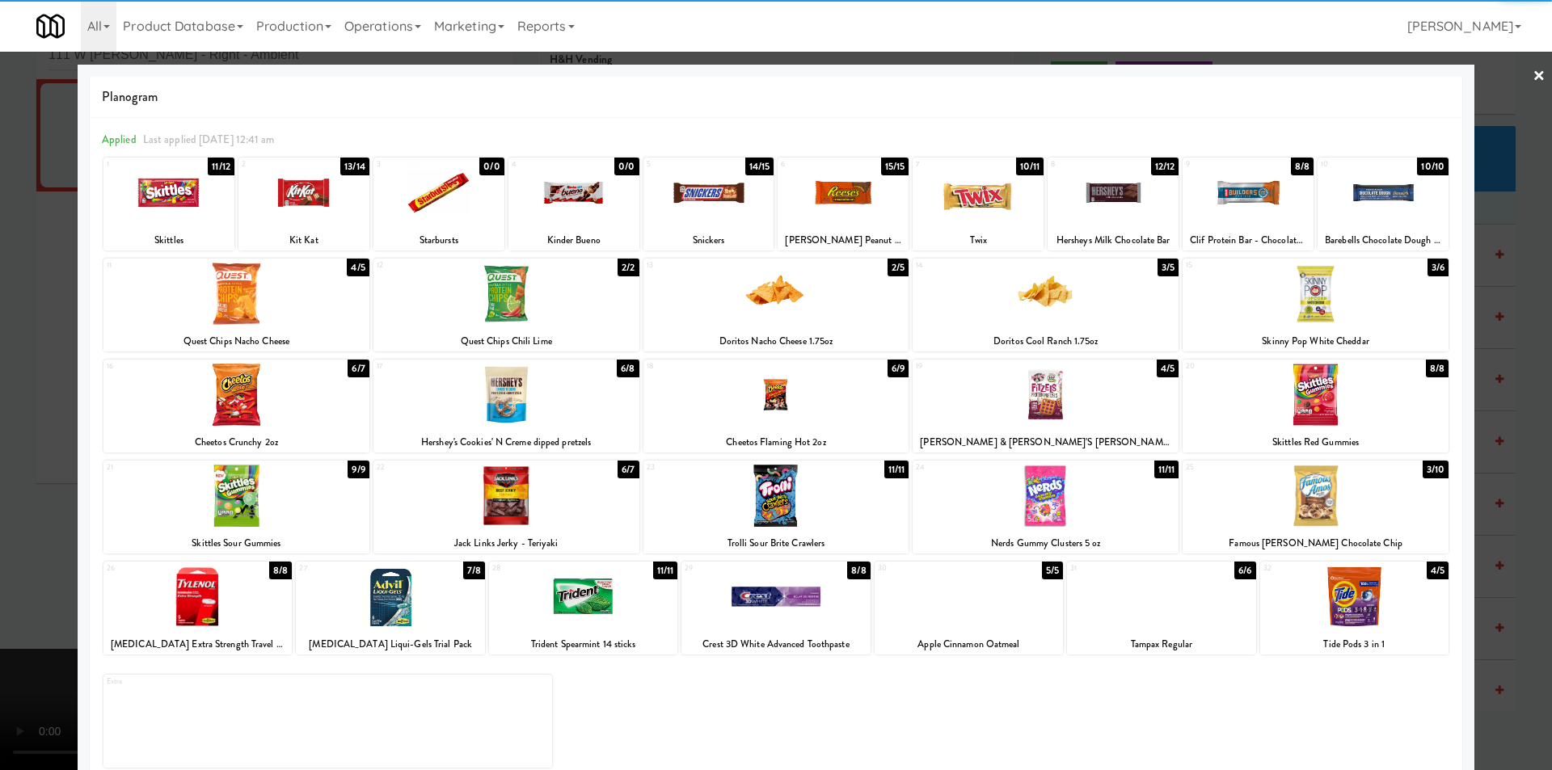
click at [1509, 463] on div at bounding box center [776, 385] width 1552 height 770
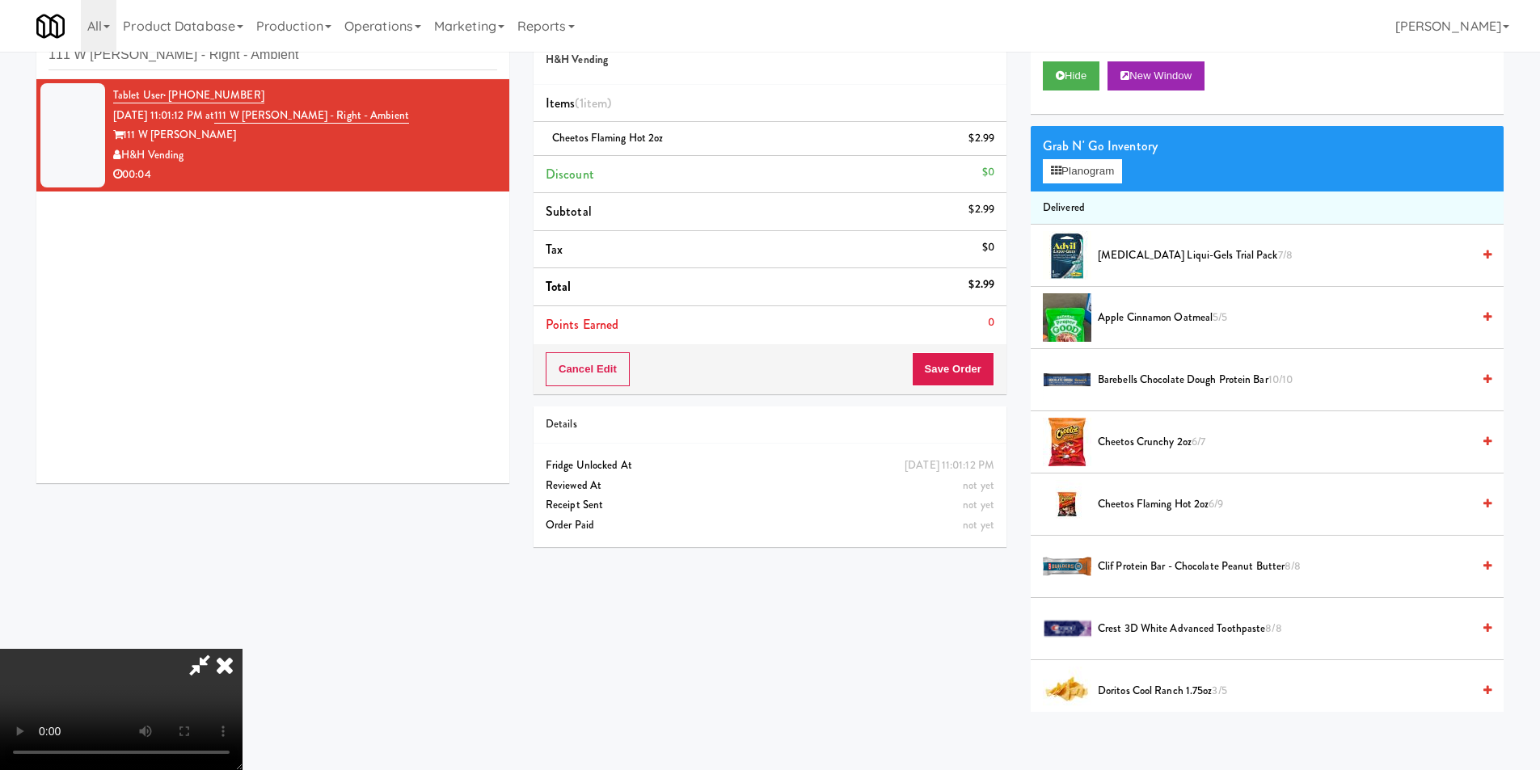
click at [243, 649] on video at bounding box center [121, 709] width 243 height 121
click at [995, 372] on div "Cancel Edit Save Order" at bounding box center [770, 369] width 473 height 50
click at [972, 354] on button "Save Order" at bounding box center [953, 369] width 82 height 34
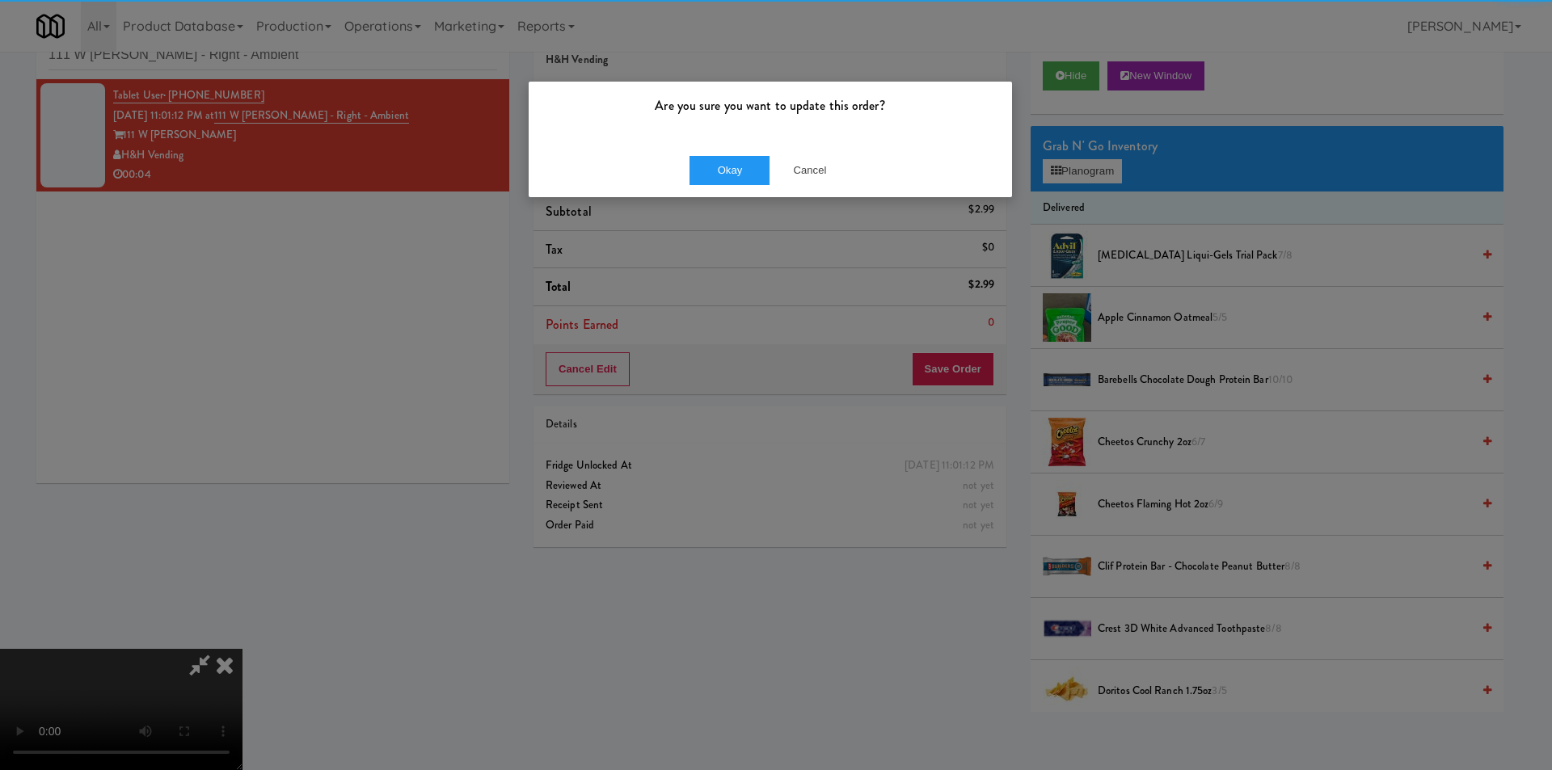
click at [721, 152] on div "Okay Cancel" at bounding box center [770, 170] width 483 height 54
click at [725, 167] on button "Okay" at bounding box center [730, 170] width 81 height 29
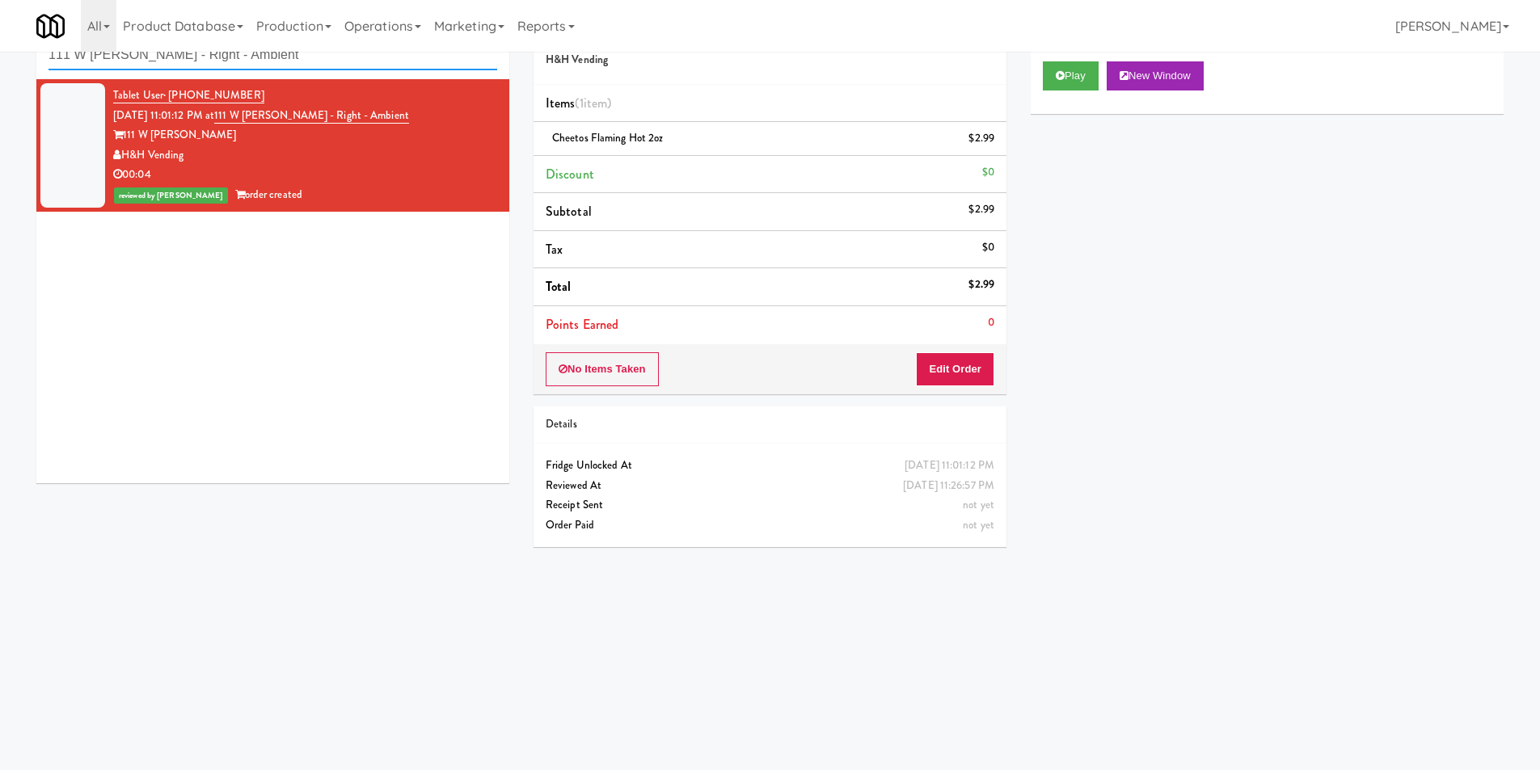
click at [303, 64] on input "111 W Wacker - Right - Ambient" at bounding box center [273, 55] width 449 height 30
paste input "Paradox - Cooler - Righ"
type input "Paradox - Cooler - Right"
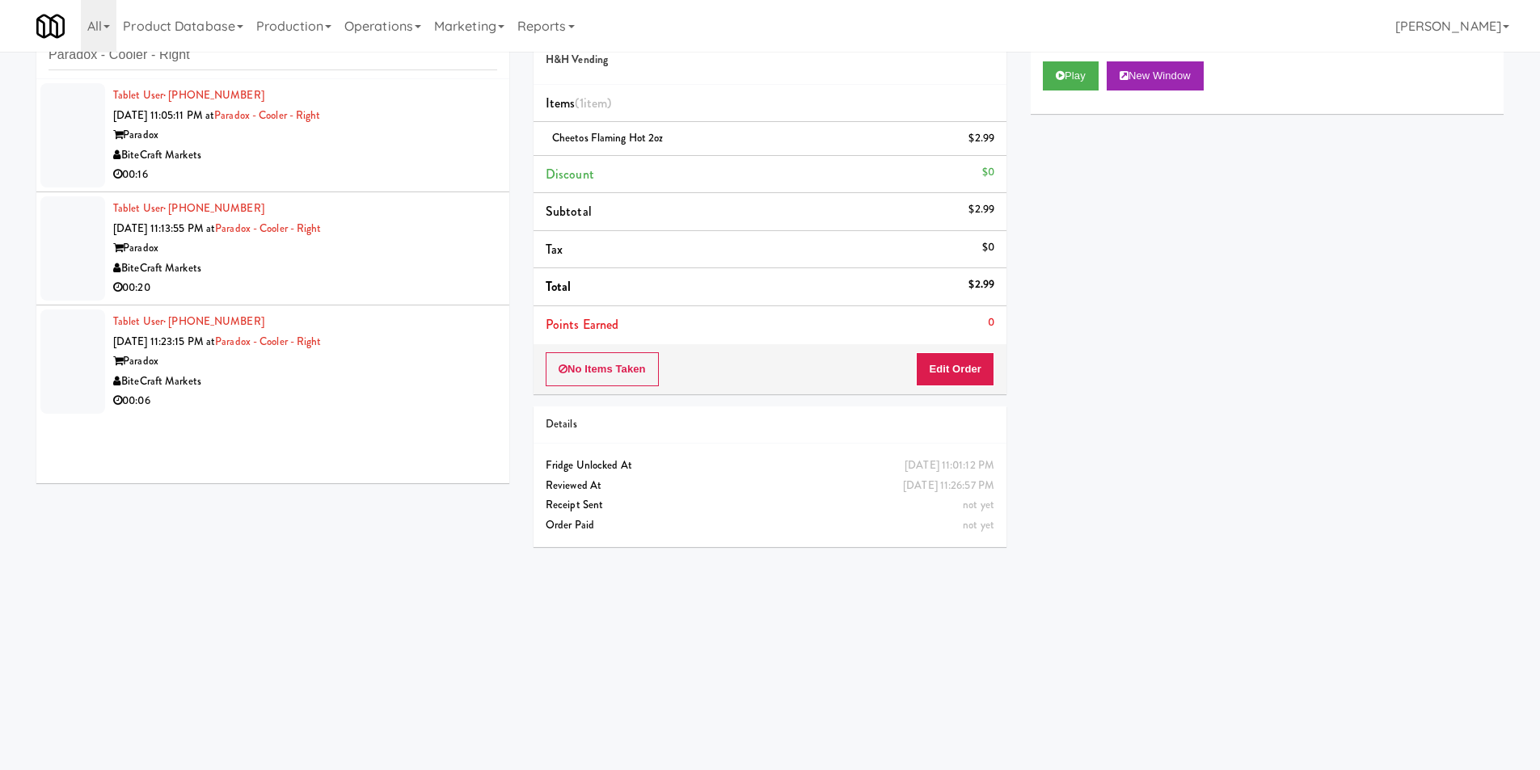
click at [471, 146] on div "BiteCraft Markets" at bounding box center [305, 156] width 384 height 20
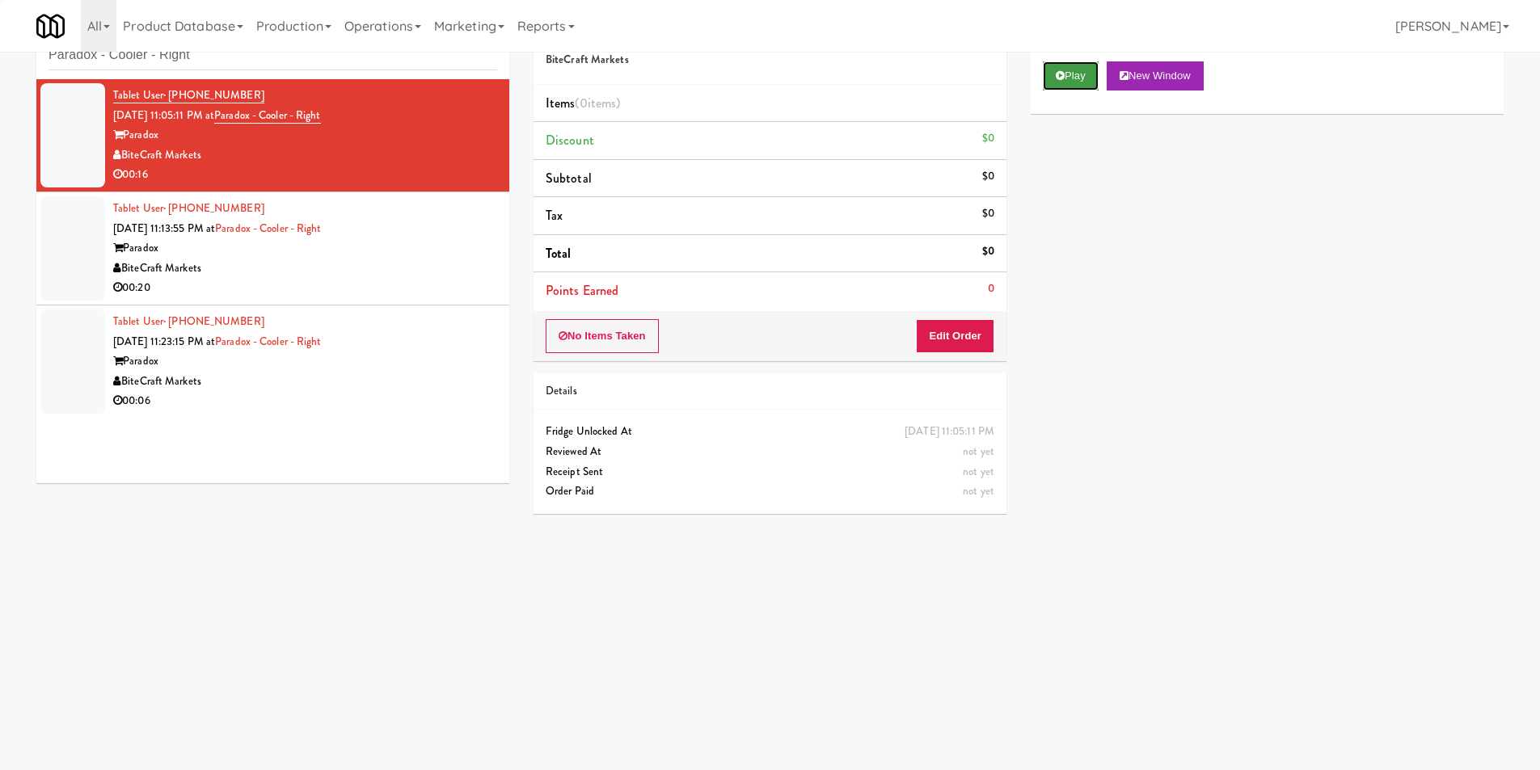
click at [1087, 82] on button "Play" at bounding box center [1071, 75] width 56 height 29
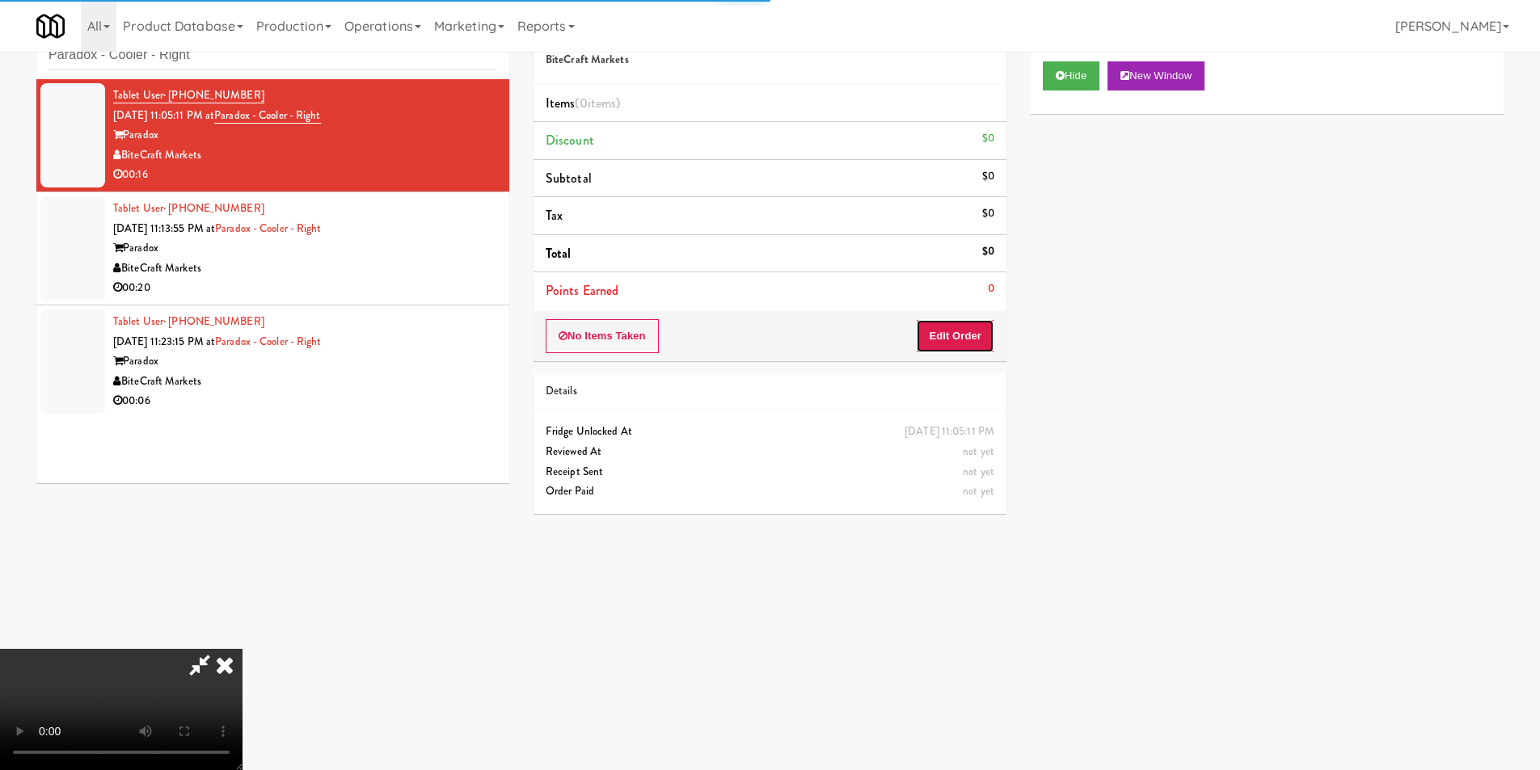
click at [982, 319] on button "Edit Order" at bounding box center [955, 336] width 78 height 34
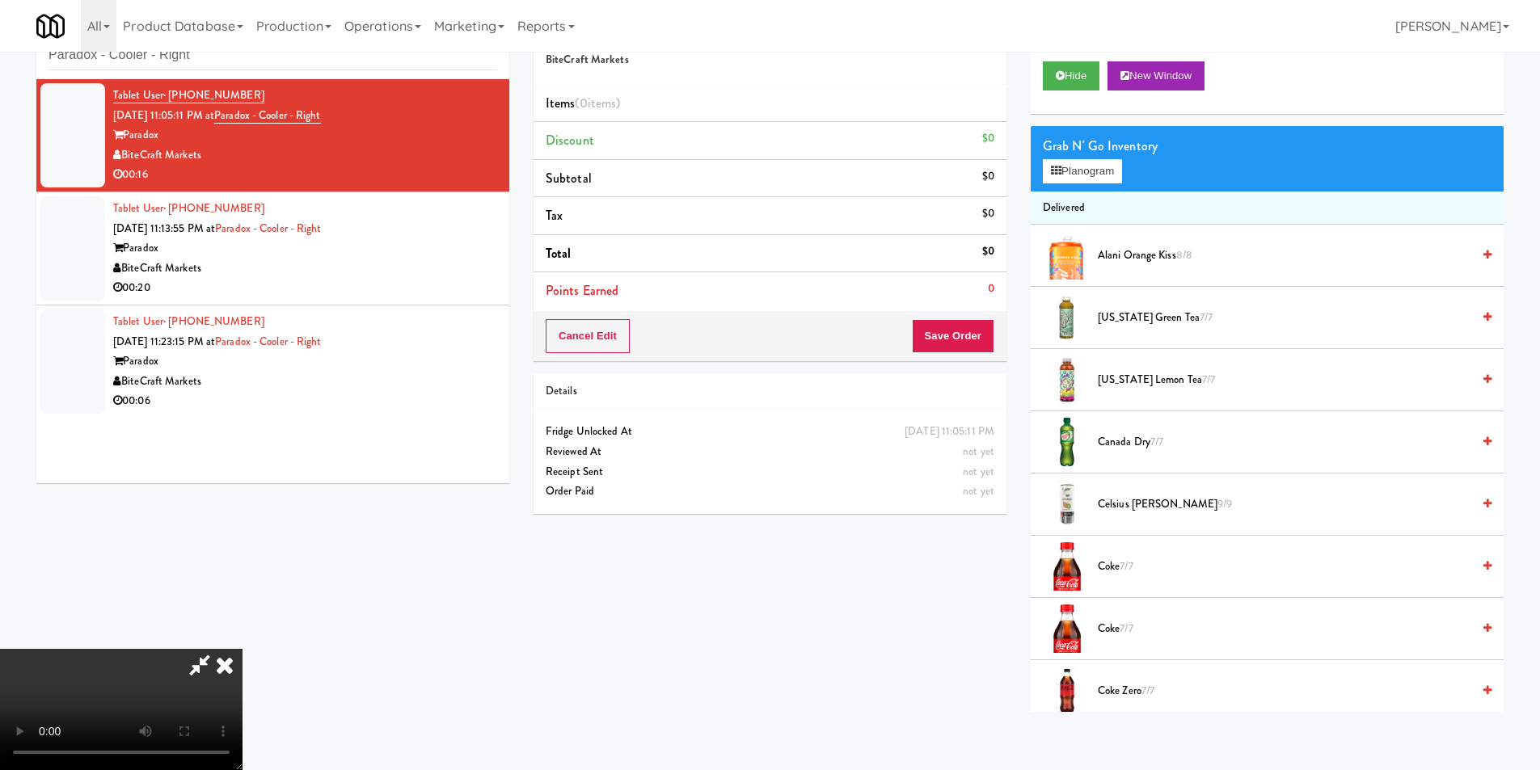
scroll to position [244, 0]
click at [243, 649] on video at bounding box center [121, 709] width 243 height 121
click at [1087, 179] on button "Planogram" at bounding box center [1082, 171] width 79 height 24
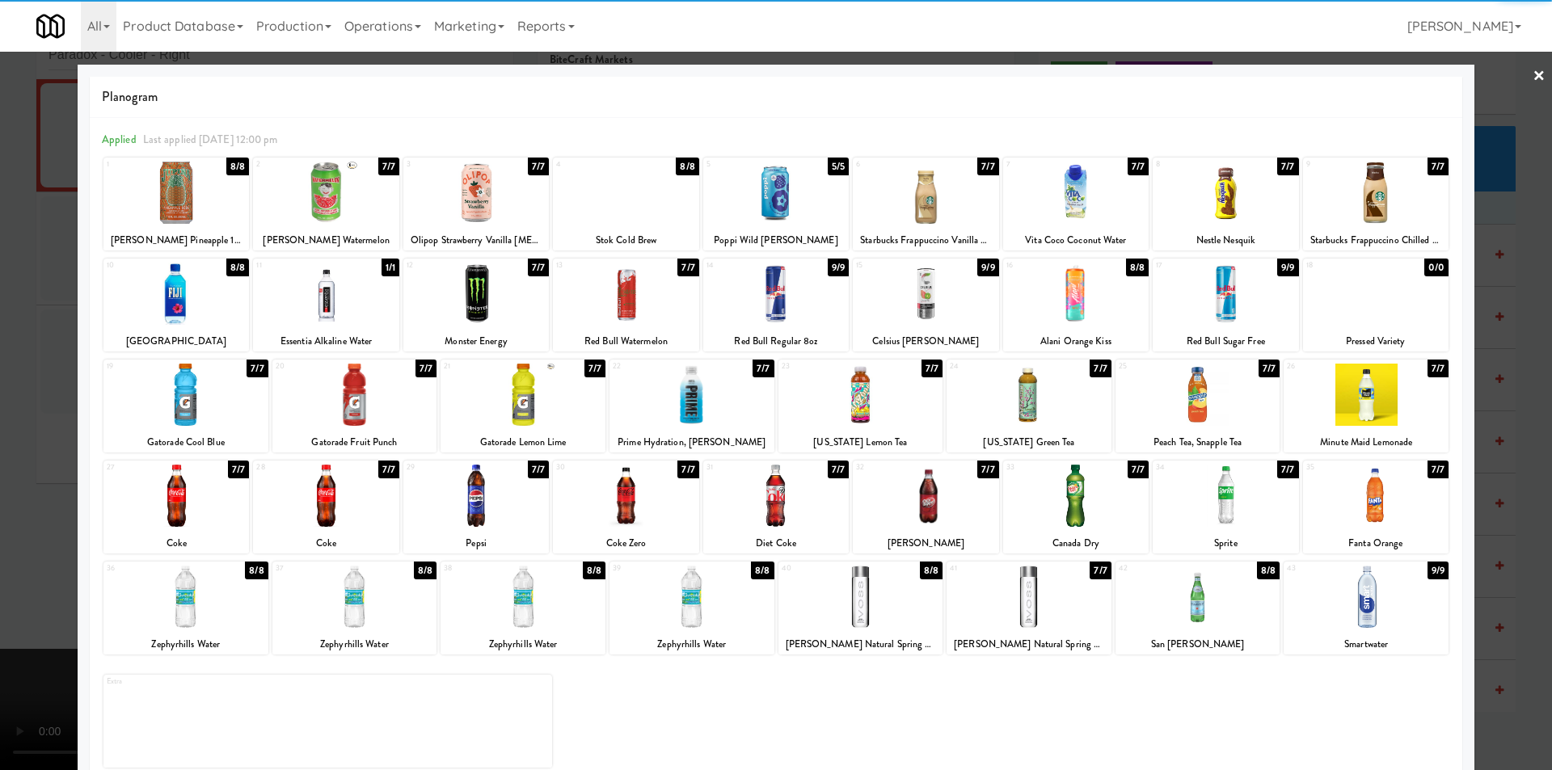
drag, startPoint x: 1181, startPoint y: 610, endPoint x: 1281, endPoint y: 602, distance: 99.7
click at [1182, 610] on div at bounding box center [1198, 597] width 165 height 62
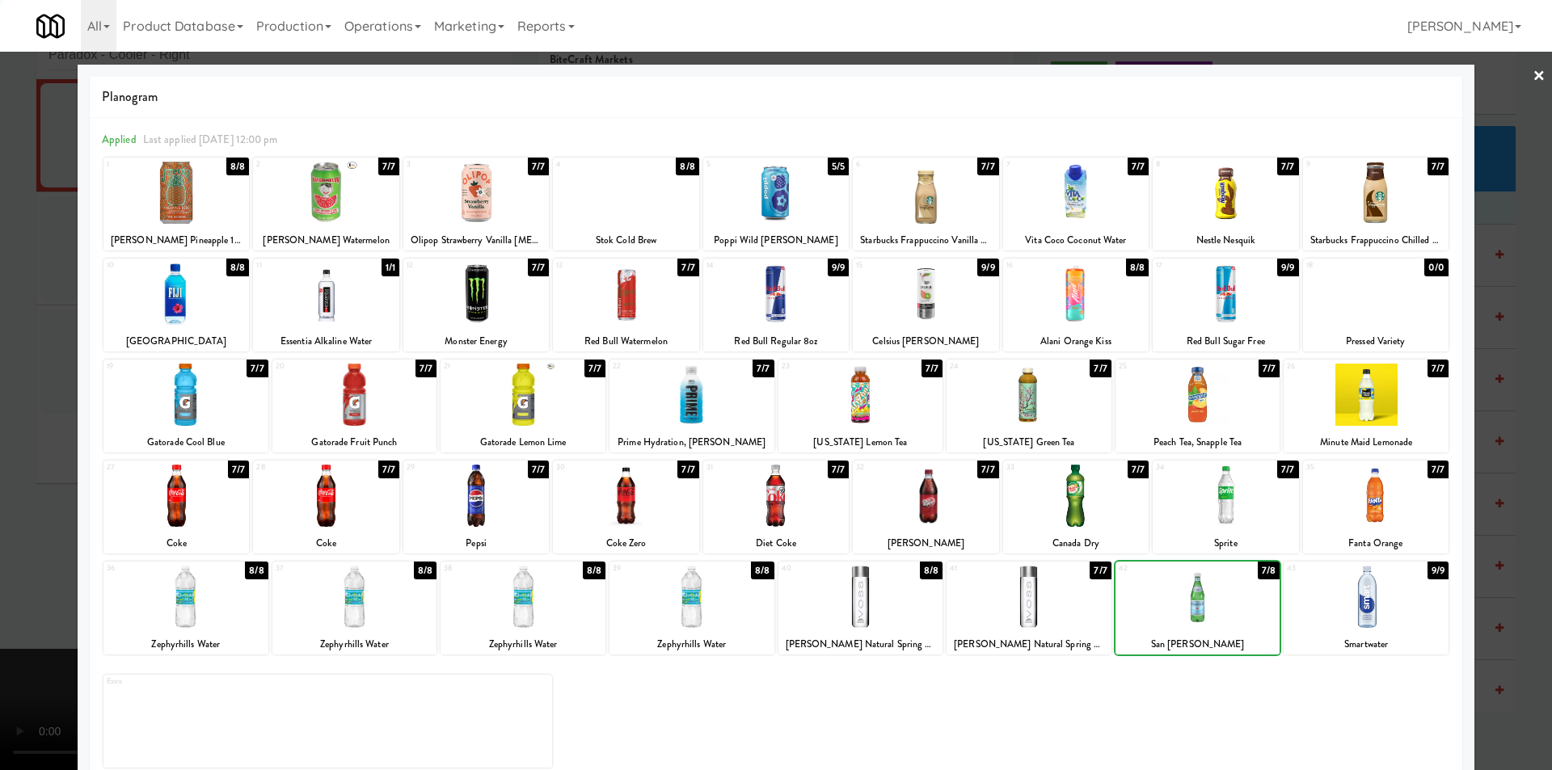
click at [1492, 555] on div at bounding box center [776, 385] width 1552 height 770
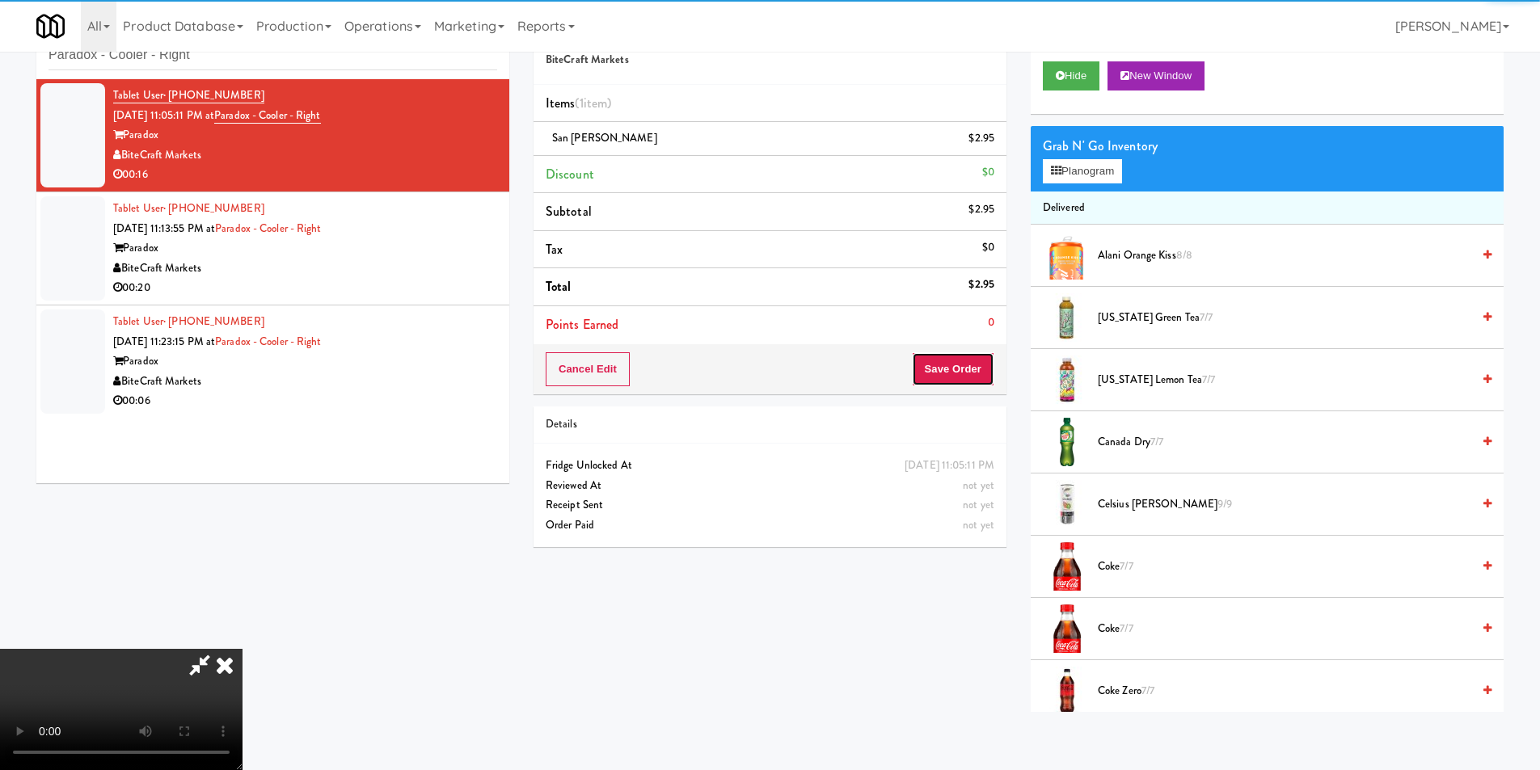
click at [948, 384] on button "Save Order" at bounding box center [953, 369] width 82 height 34
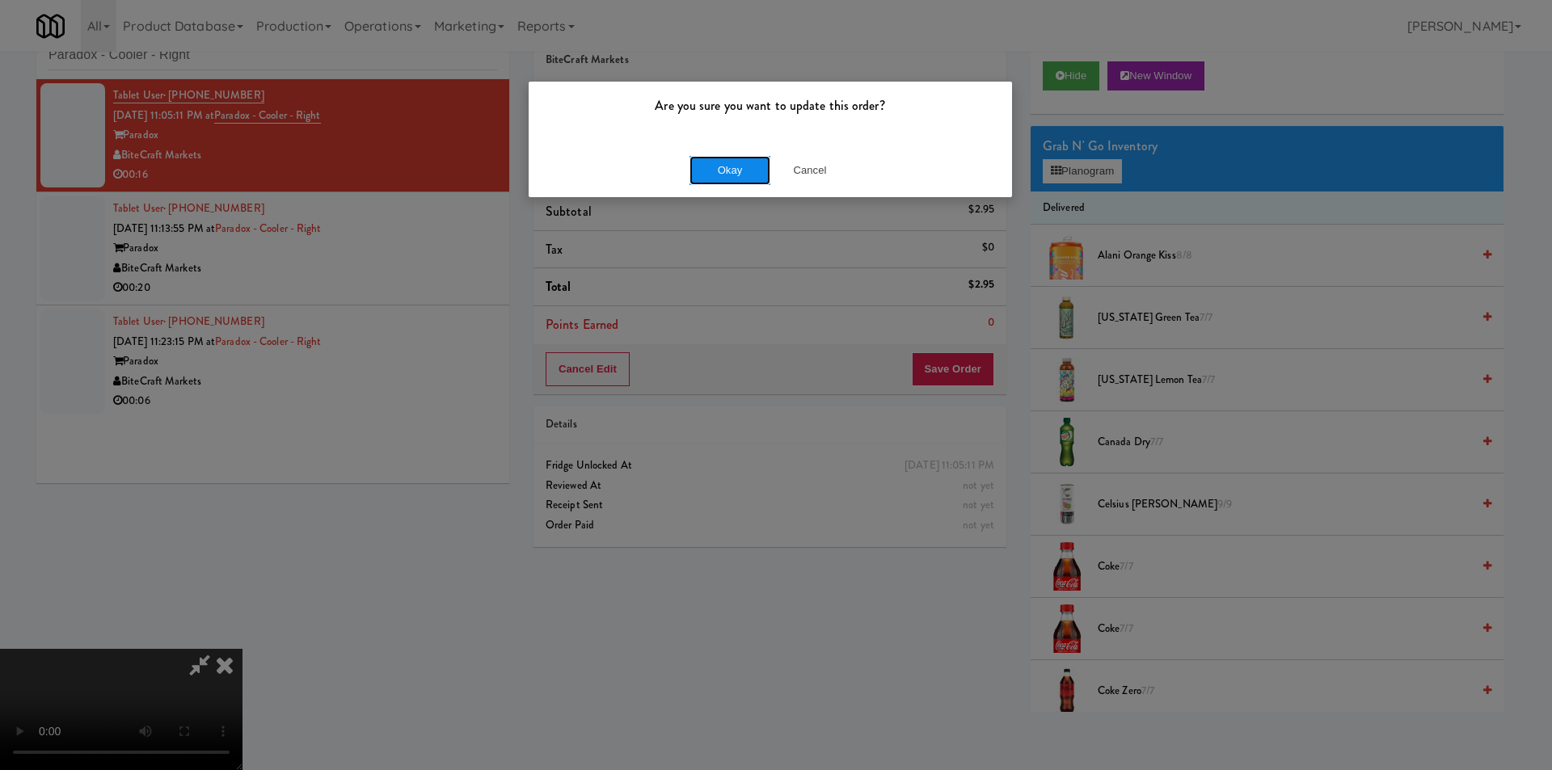
click at [709, 158] on button "Okay" at bounding box center [730, 170] width 81 height 29
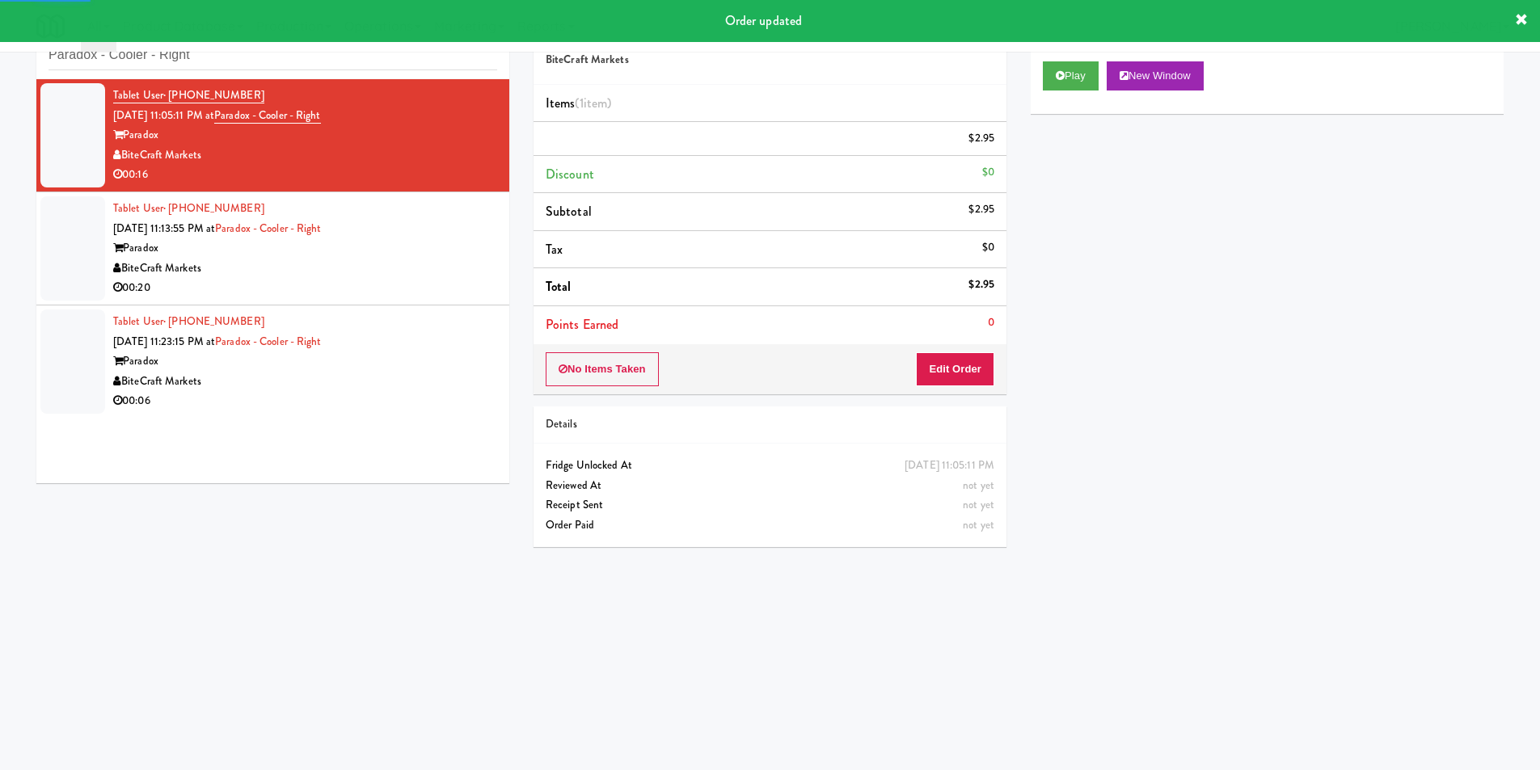
click at [462, 289] on div "00:20" at bounding box center [305, 288] width 384 height 20
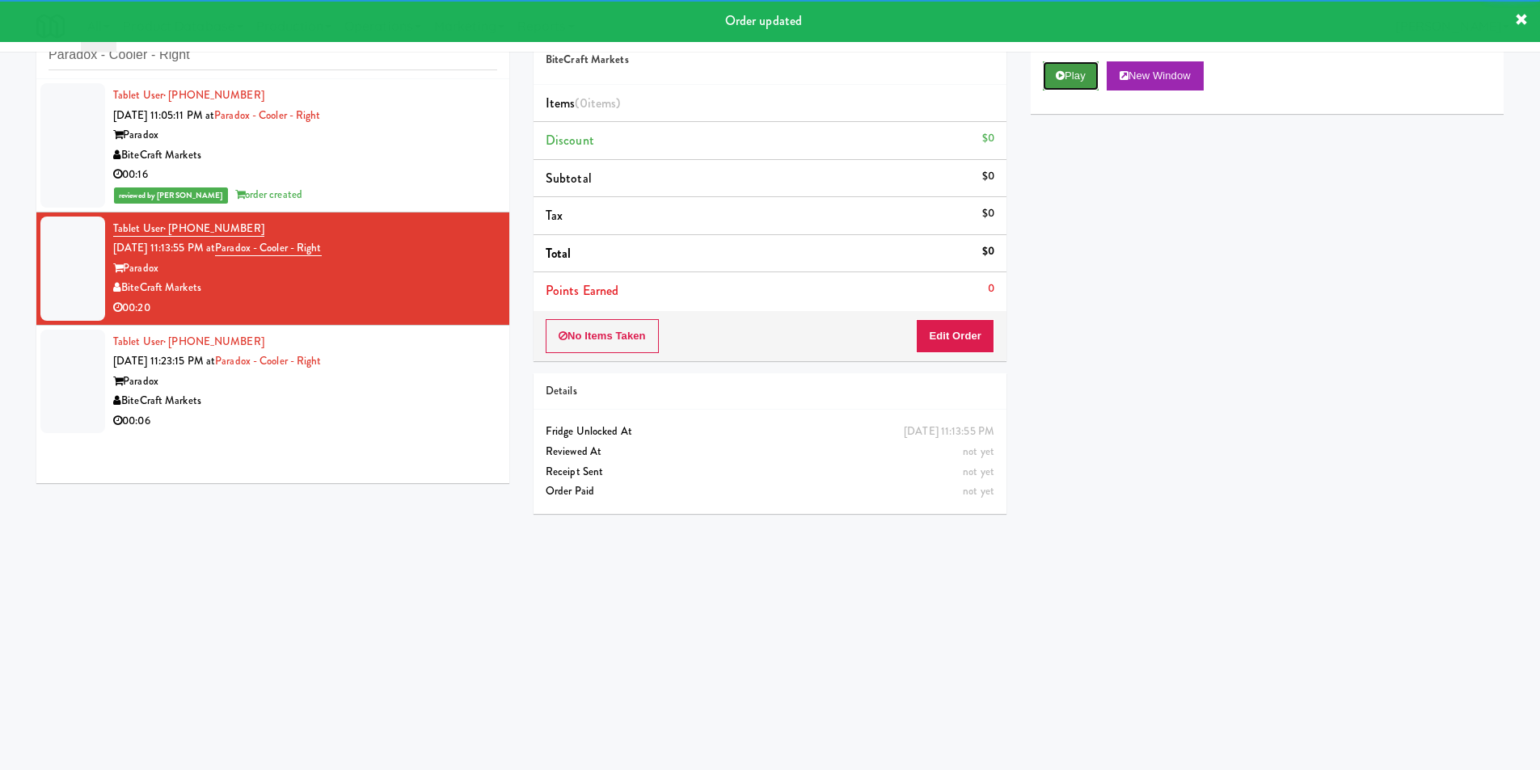
click at [1084, 83] on button "Play" at bounding box center [1071, 75] width 56 height 29
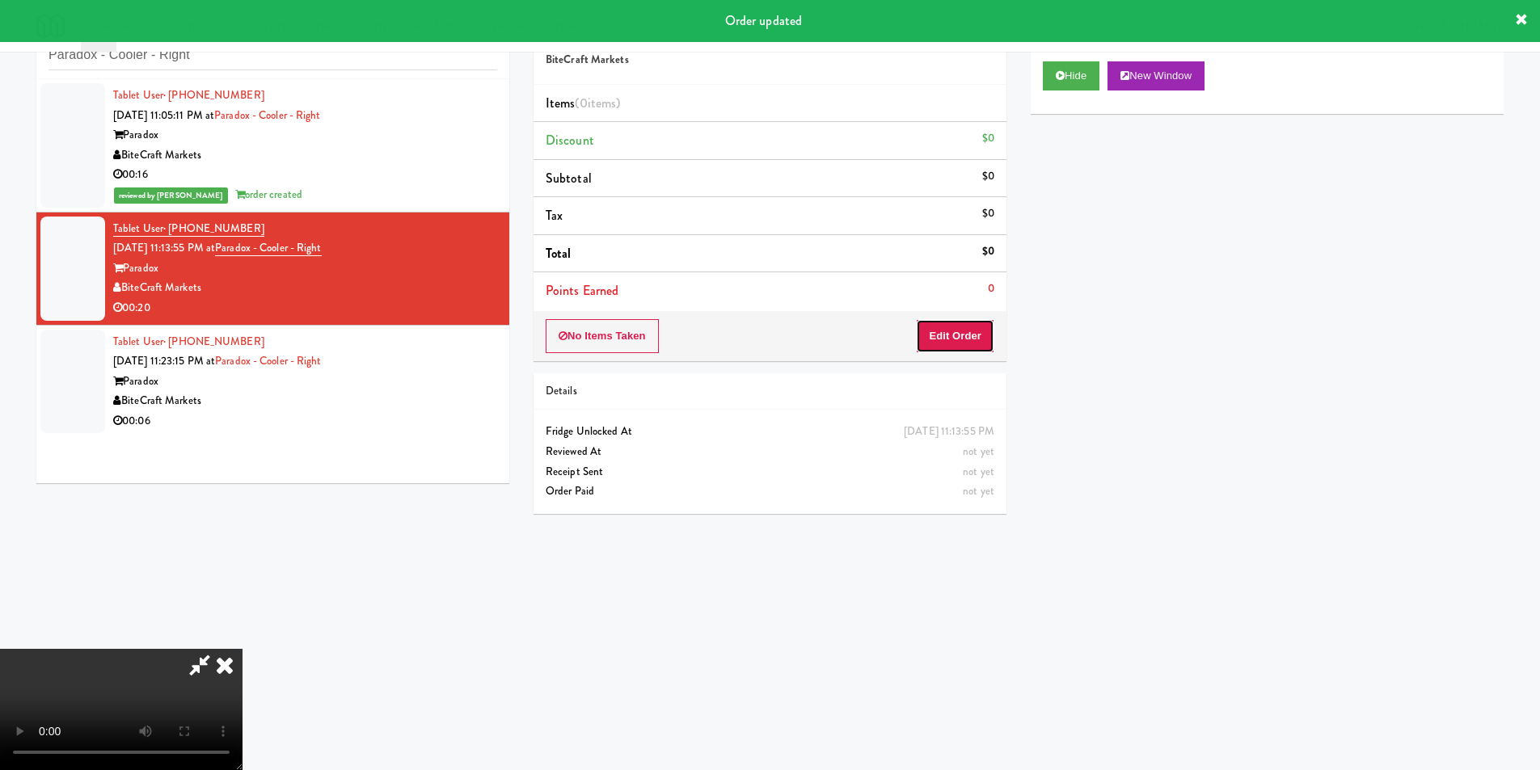
click at [951, 327] on button "Edit Order" at bounding box center [955, 336] width 78 height 34
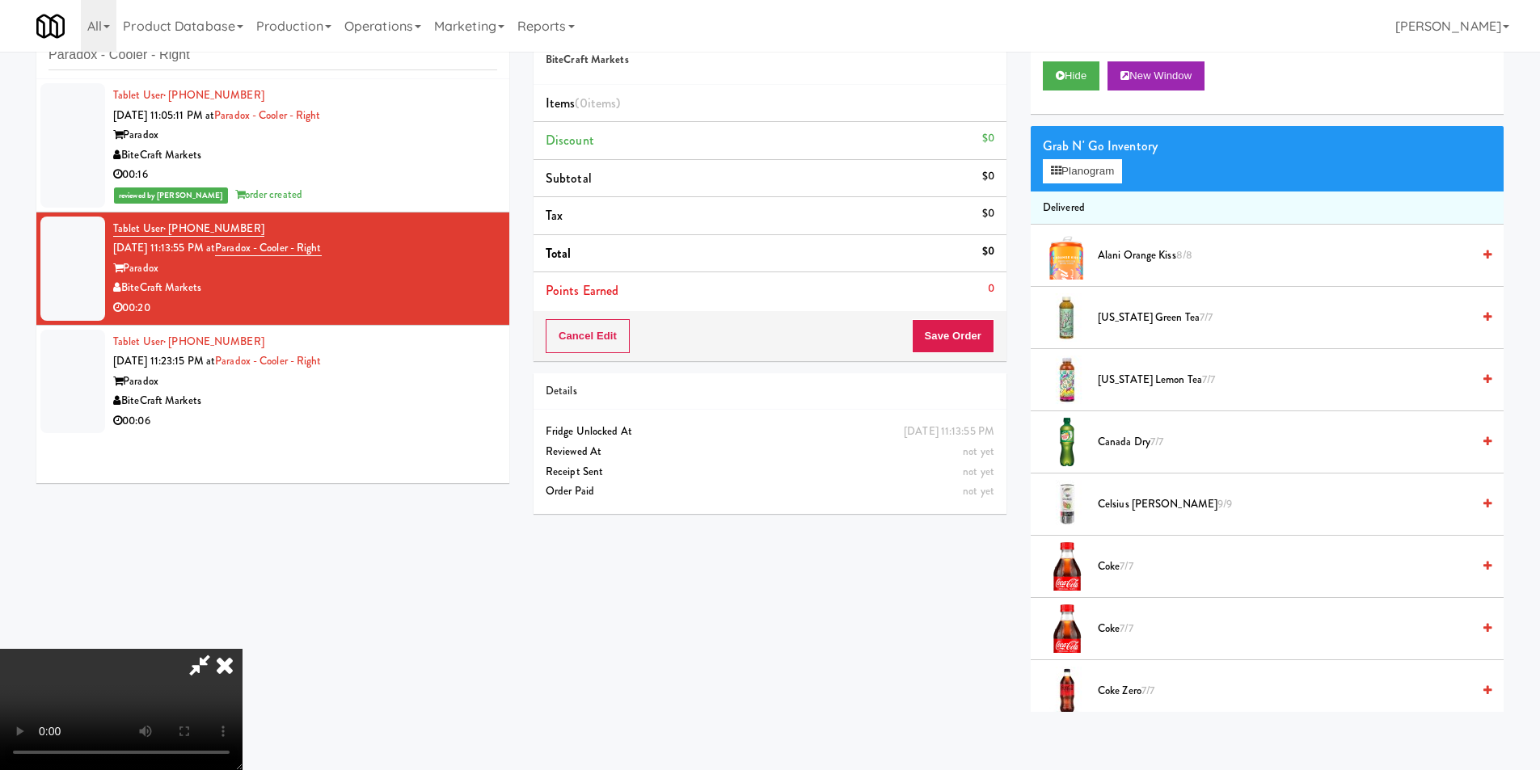
scroll to position [82, 0]
click at [243, 649] on video at bounding box center [121, 709] width 243 height 121
click at [1111, 166] on button "Planogram" at bounding box center [1082, 171] width 79 height 24
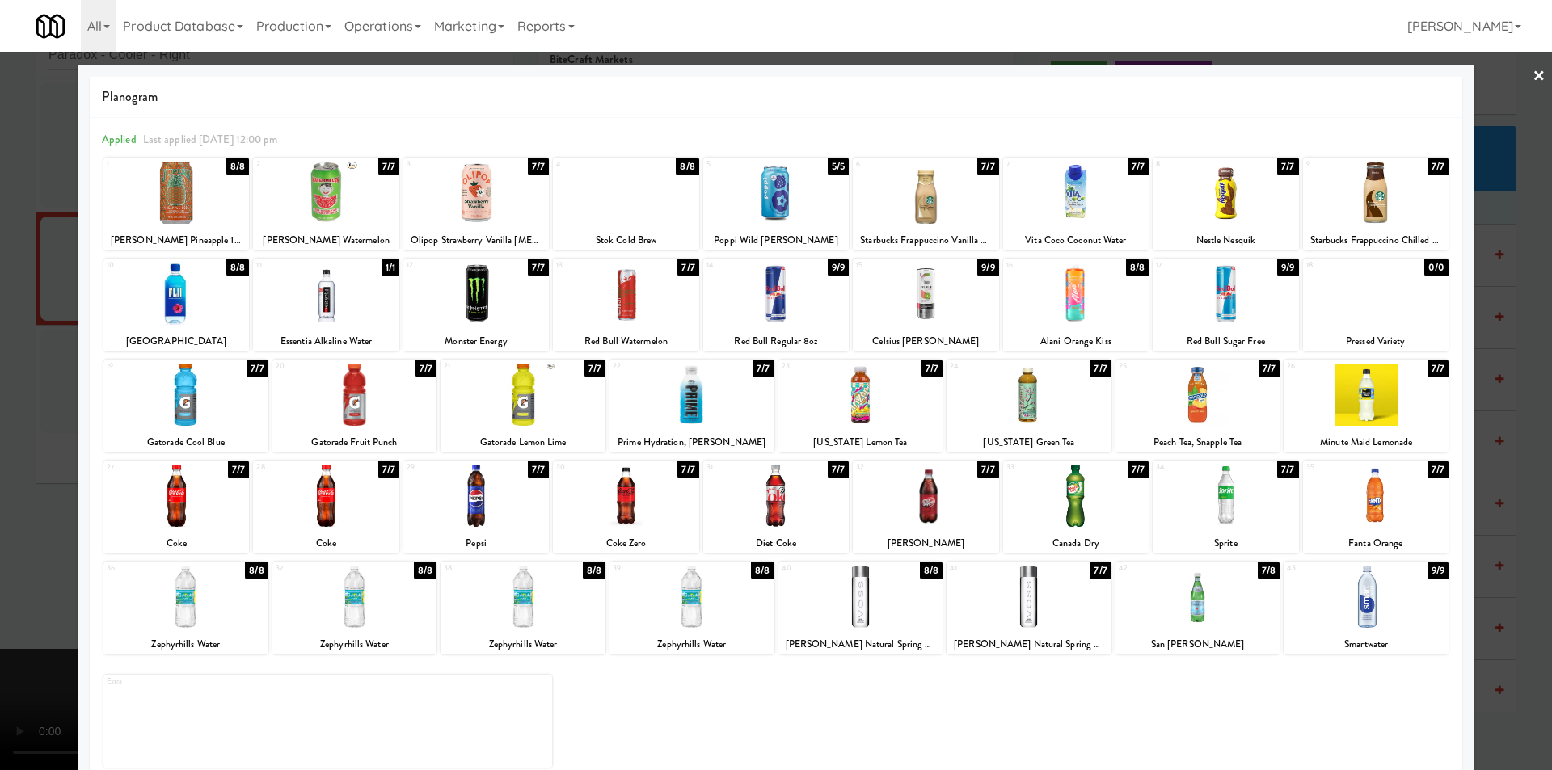
click at [931, 306] on div at bounding box center [926, 294] width 146 height 62
click at [541, 412] on div at bounding box center [523, 395] width 165 height 62
click at [1496, 425] on div at bounding box center [776, 385] width 1552 height 770
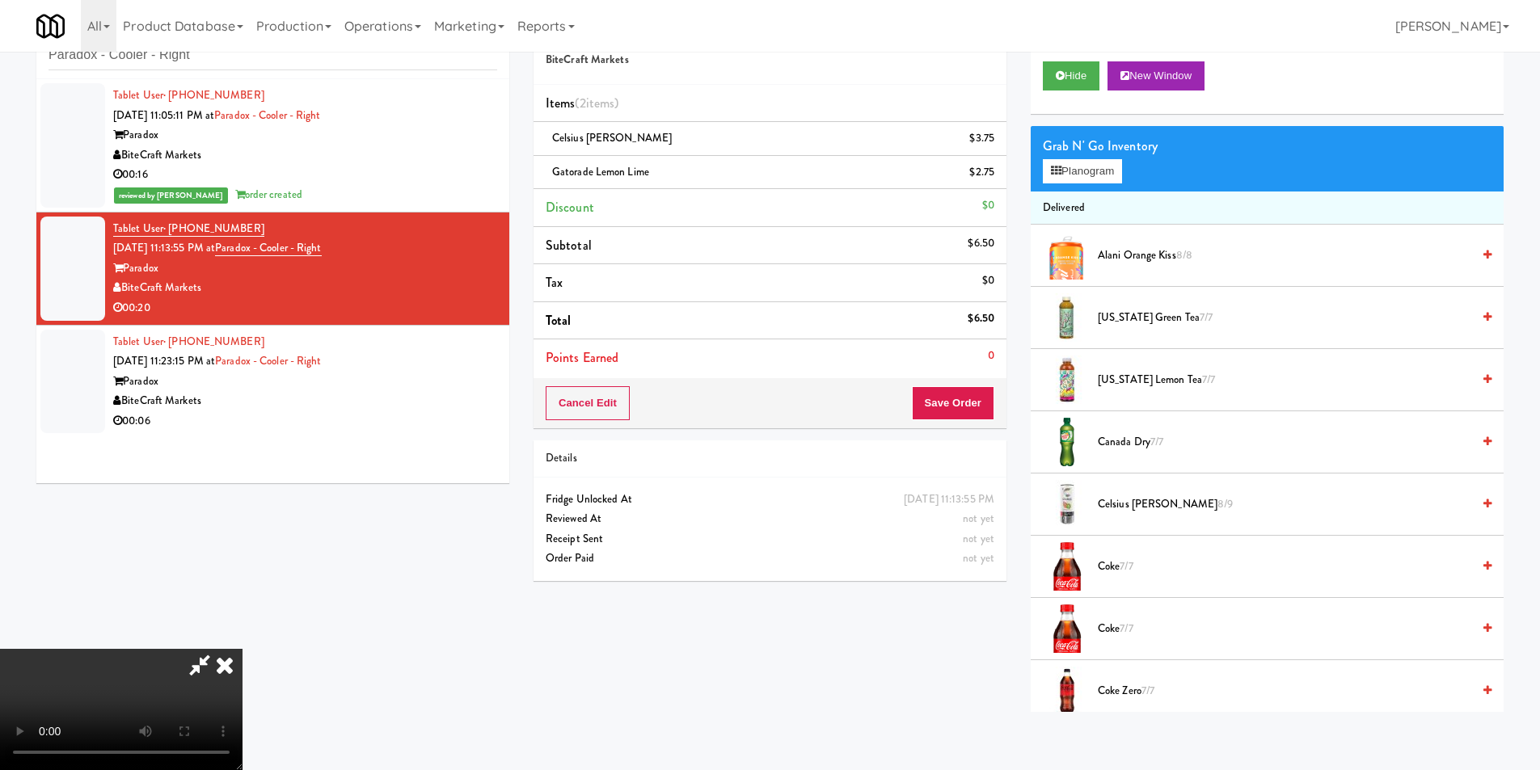
click at [243, 649] on video at bounding box center [121, 709] width 243 height 121
click at [1093, 171] on button "Planogram" at bounding box center [1082, 171] width 79 height 24
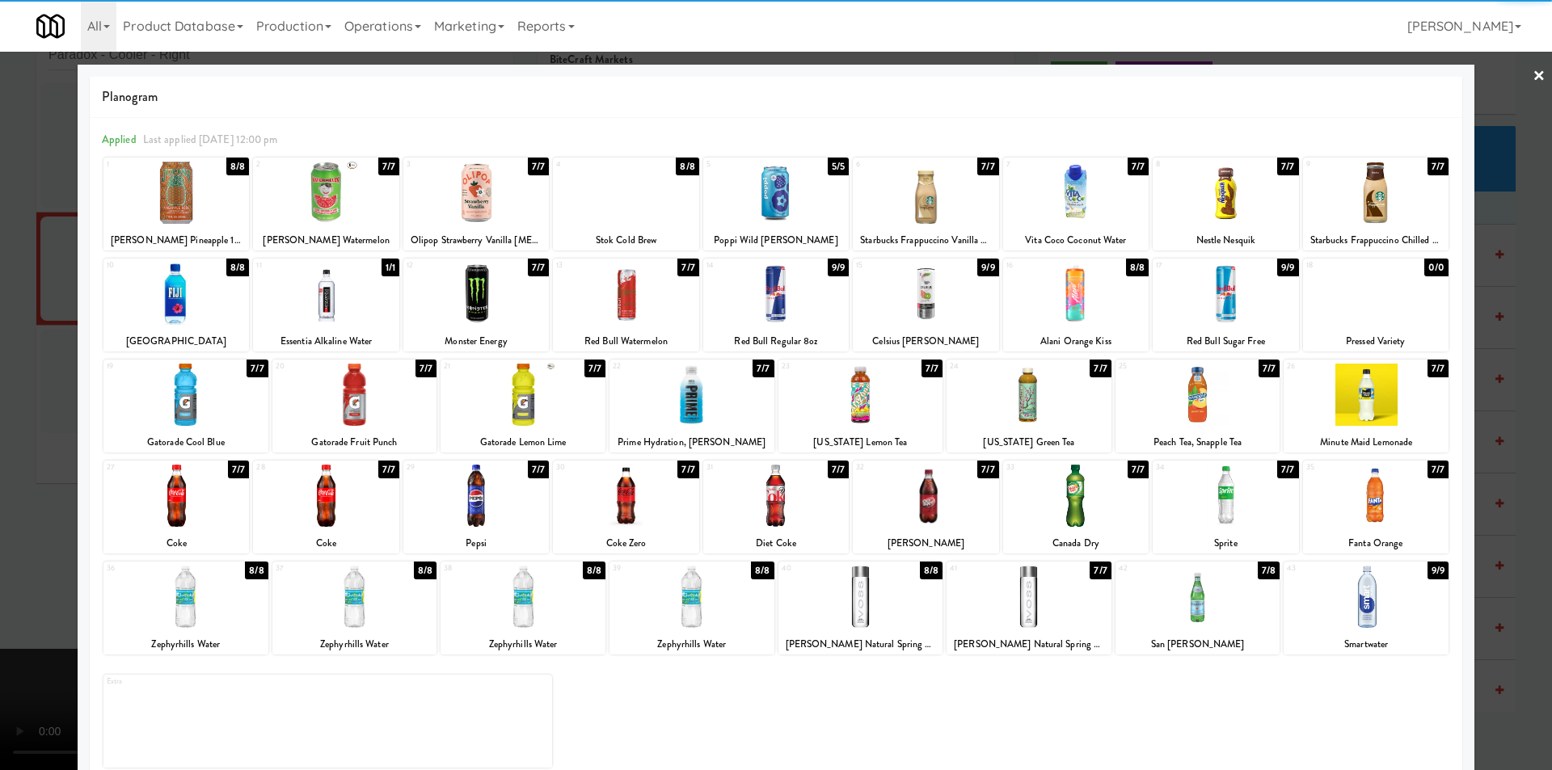
click at [202, 596] on div at bounding box center [185, 597] width 165 height 62
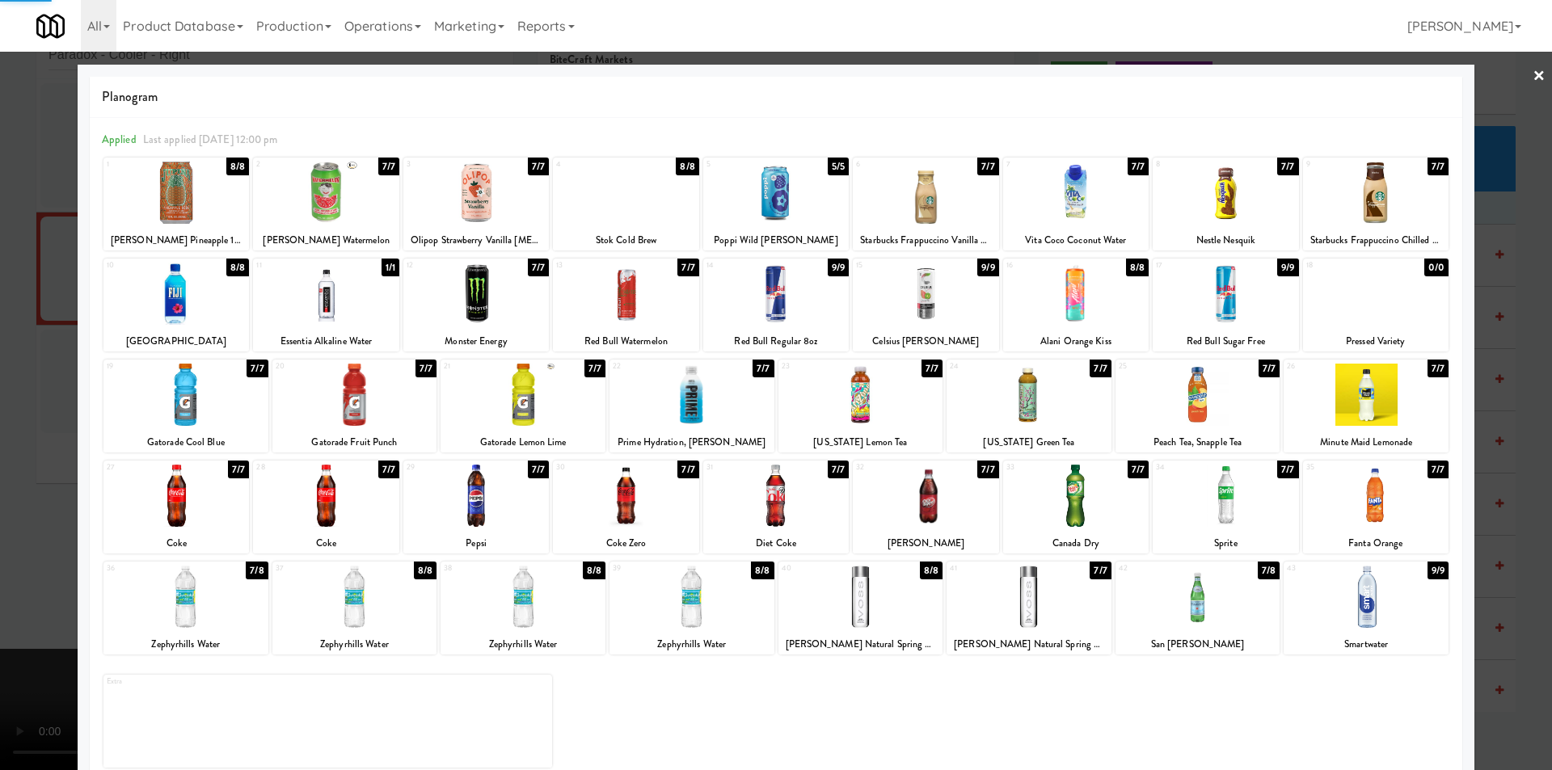
click at [25, 571] on div at bounding box center [776, 385] width 1552 height 770
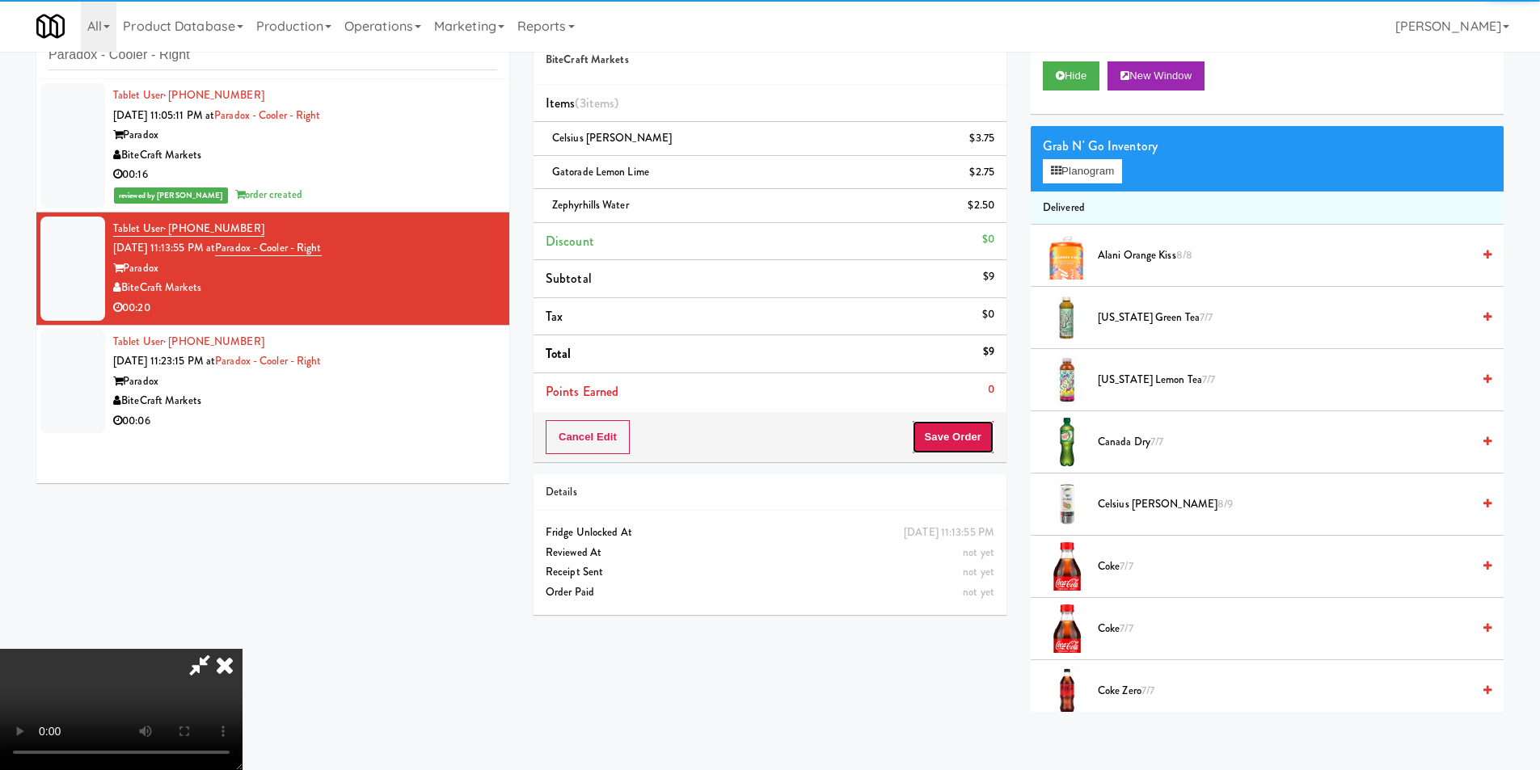
click at [973, 439] on button "Save Order" at bounding box center [953, 437] width 82 height 34
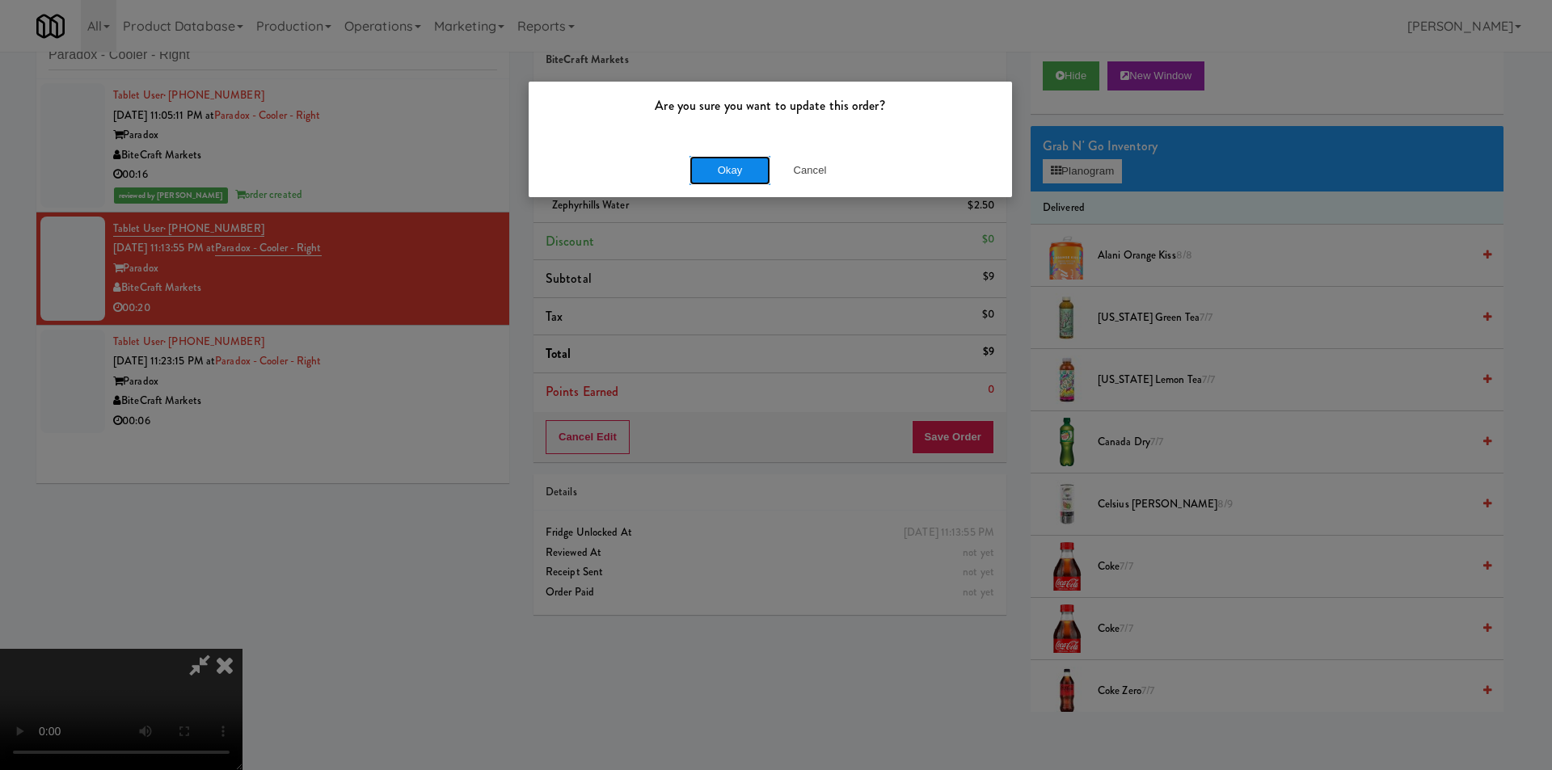
click at [723, 179] on button "Okay" at bounding box center [730, 170] width 81 height 29
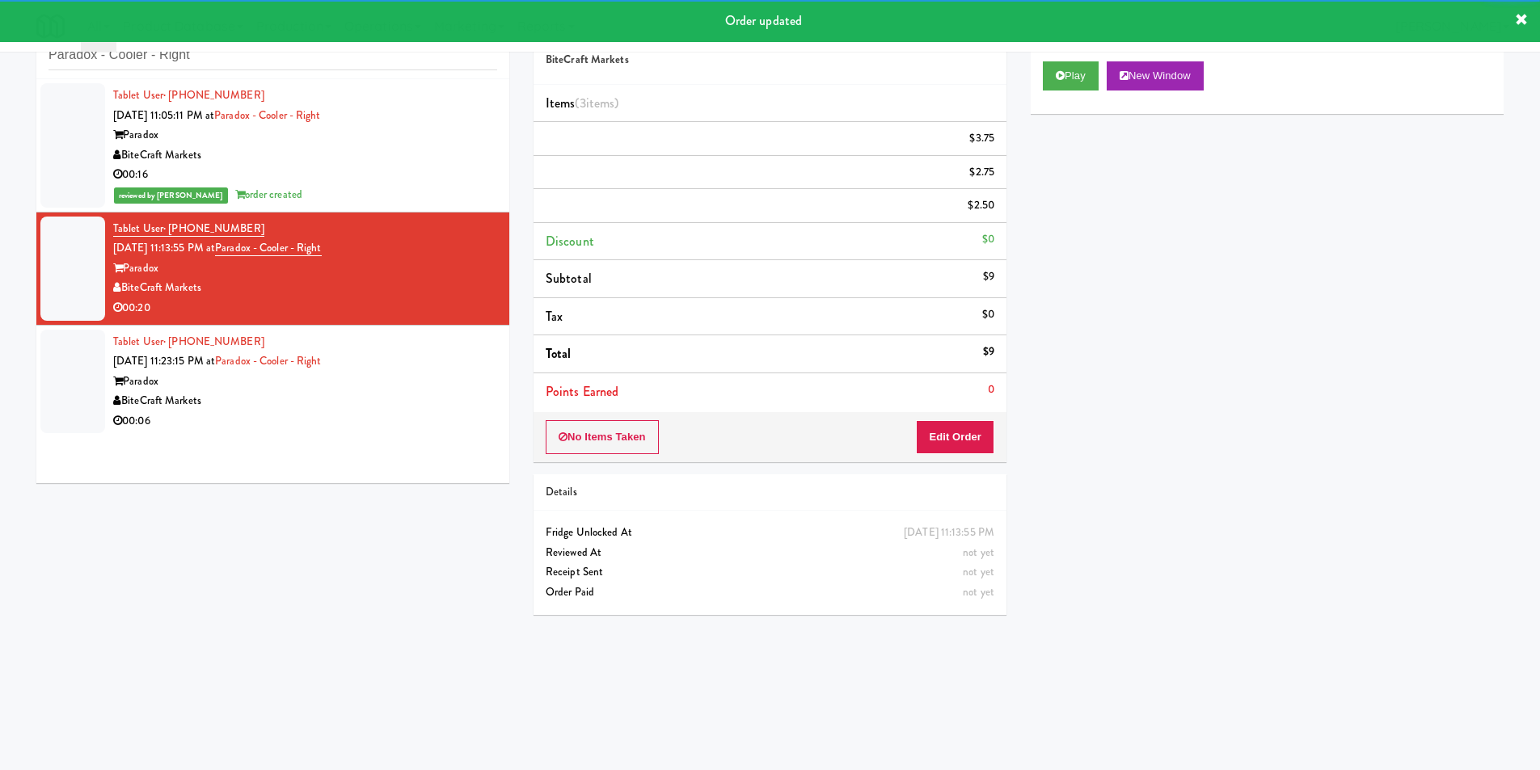
drag, startPoint x: 376, startPoint y: 386, endPoint x: 576, endPoint y: 352, distance: 202.7
click at [377, 386] on div "Paradox" at bounding box center [305, 382] width 384 height 20
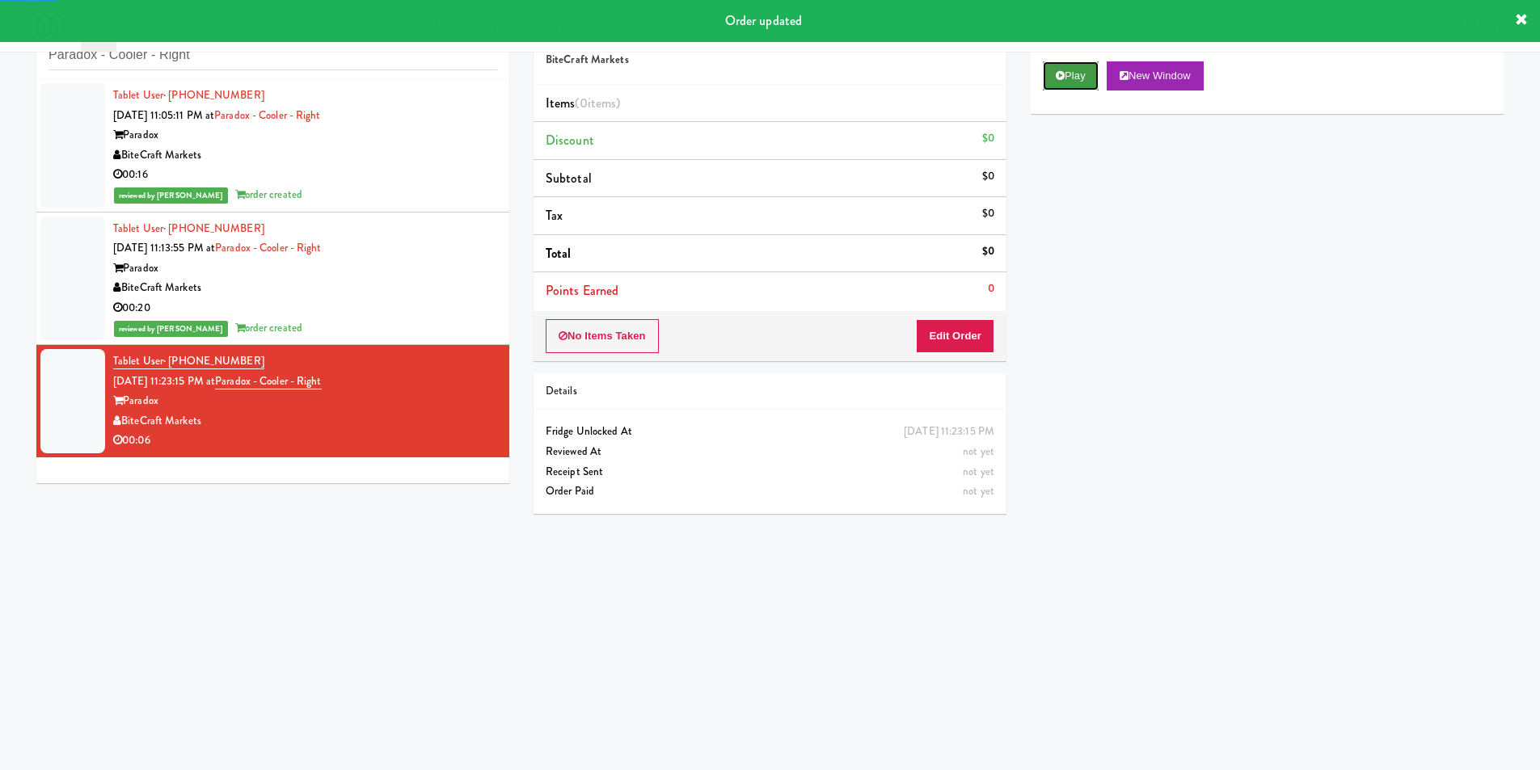
click at [1083, 78] on button "Play" at bounding box center [1071, 75] width 56 height 29
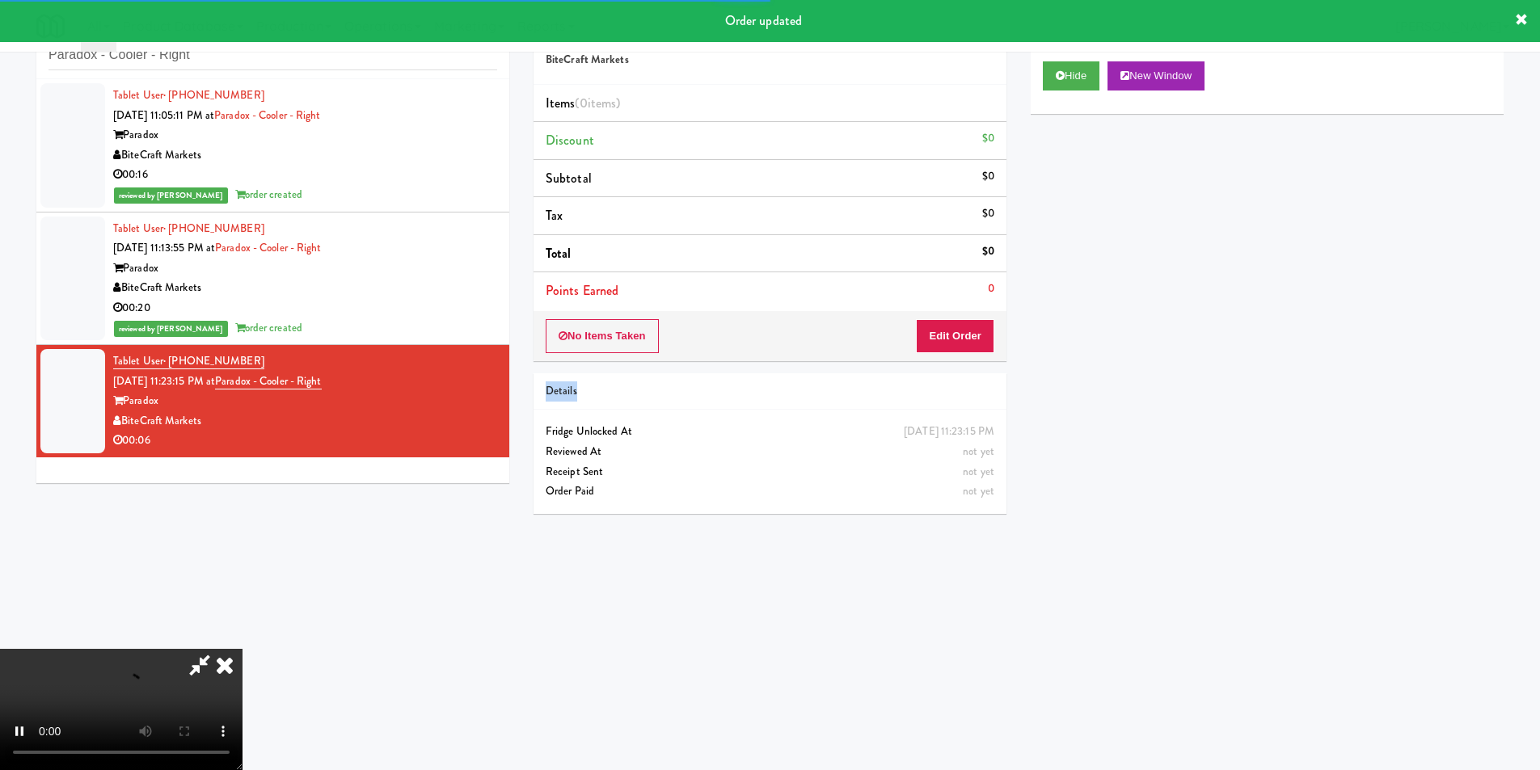
click at [949, 361] on div "Order # 9981617 BiteCraft Markets Items (0 items ) Discount $0 Subtotal $0 Tax …" at bounding box center [769, 266] width 497 height 520
click at [961, 344] on button "Edit Order" at bounding box center [955, 336] width 78 height 34
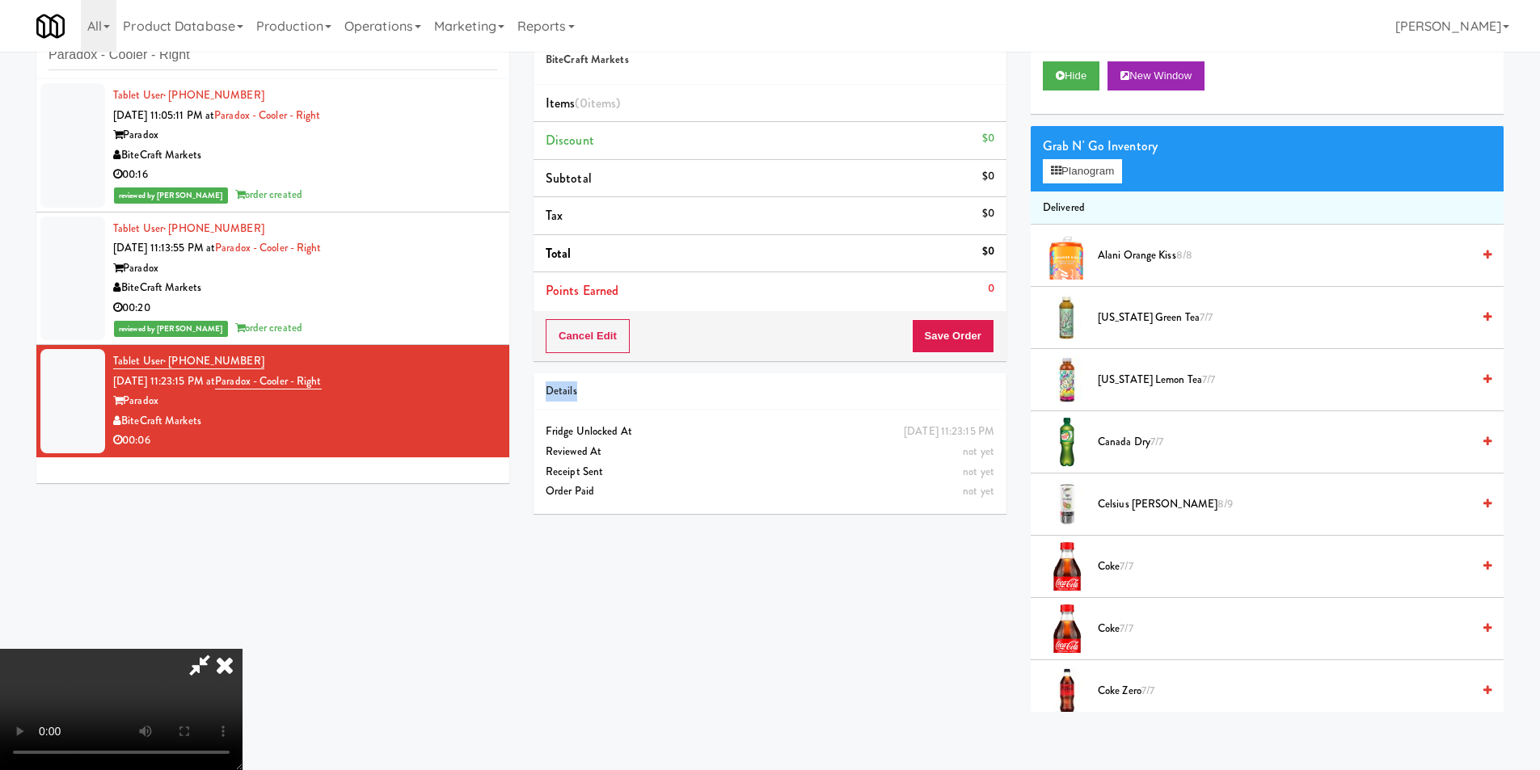
scroll to position [2, 0]
click at [243, 649] on video at bounding box center [121, 709] width 243 height 121
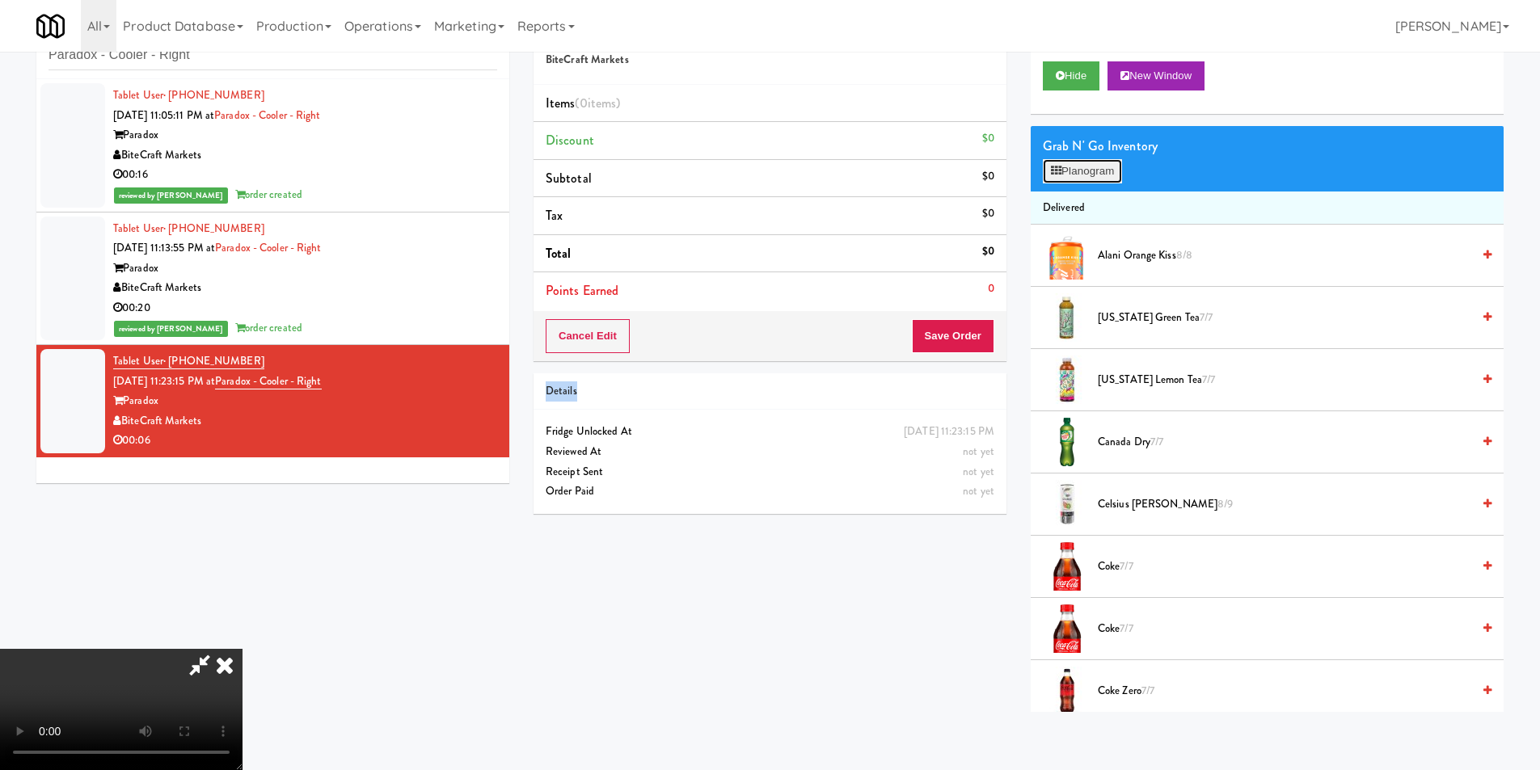
click at [1060, 171] on icon at bounding box center [1056, 171] width 11 height 11
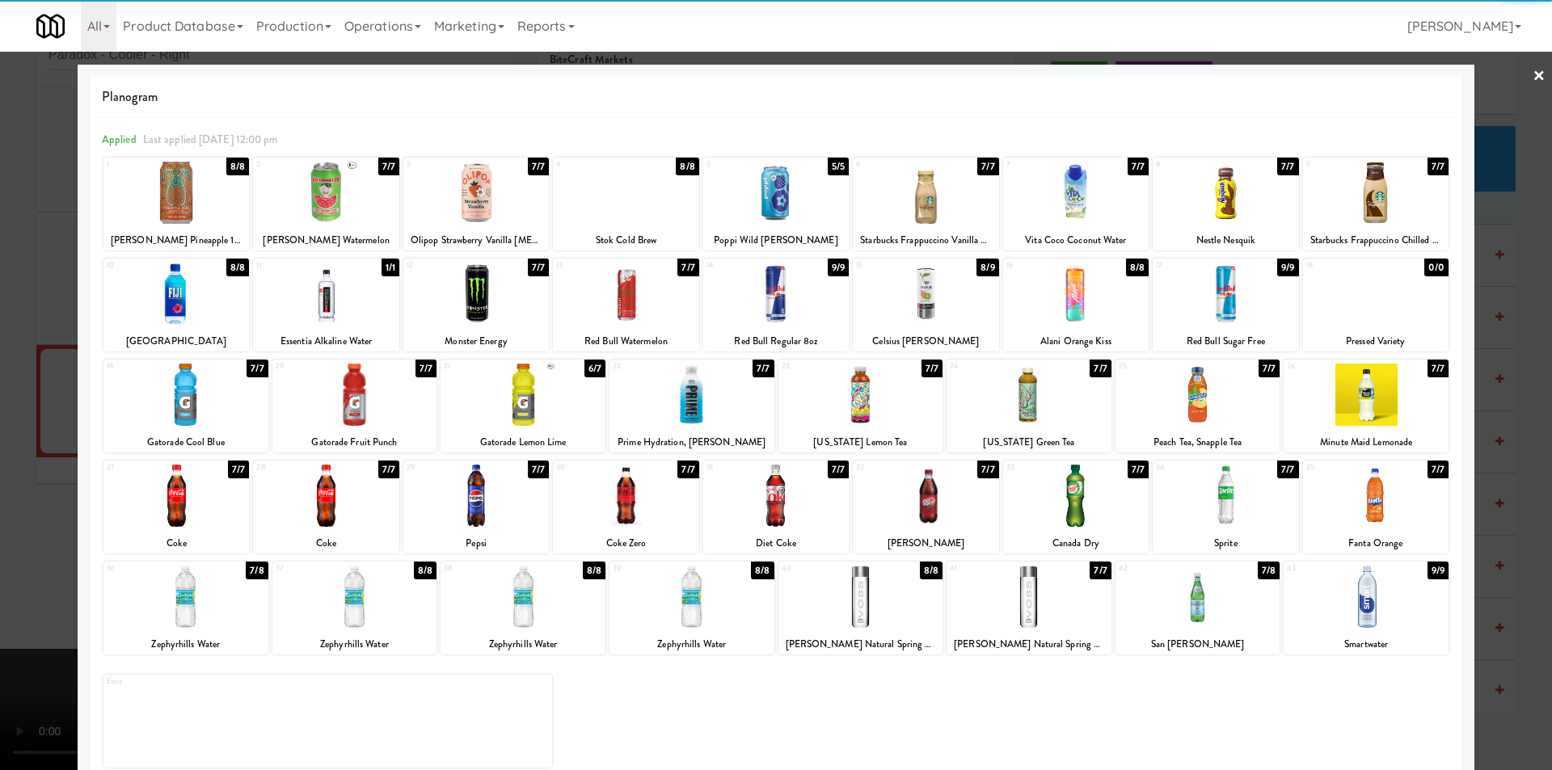
click at [1068, 498] on div at bounding box center [1076, 496] width 146 height 62
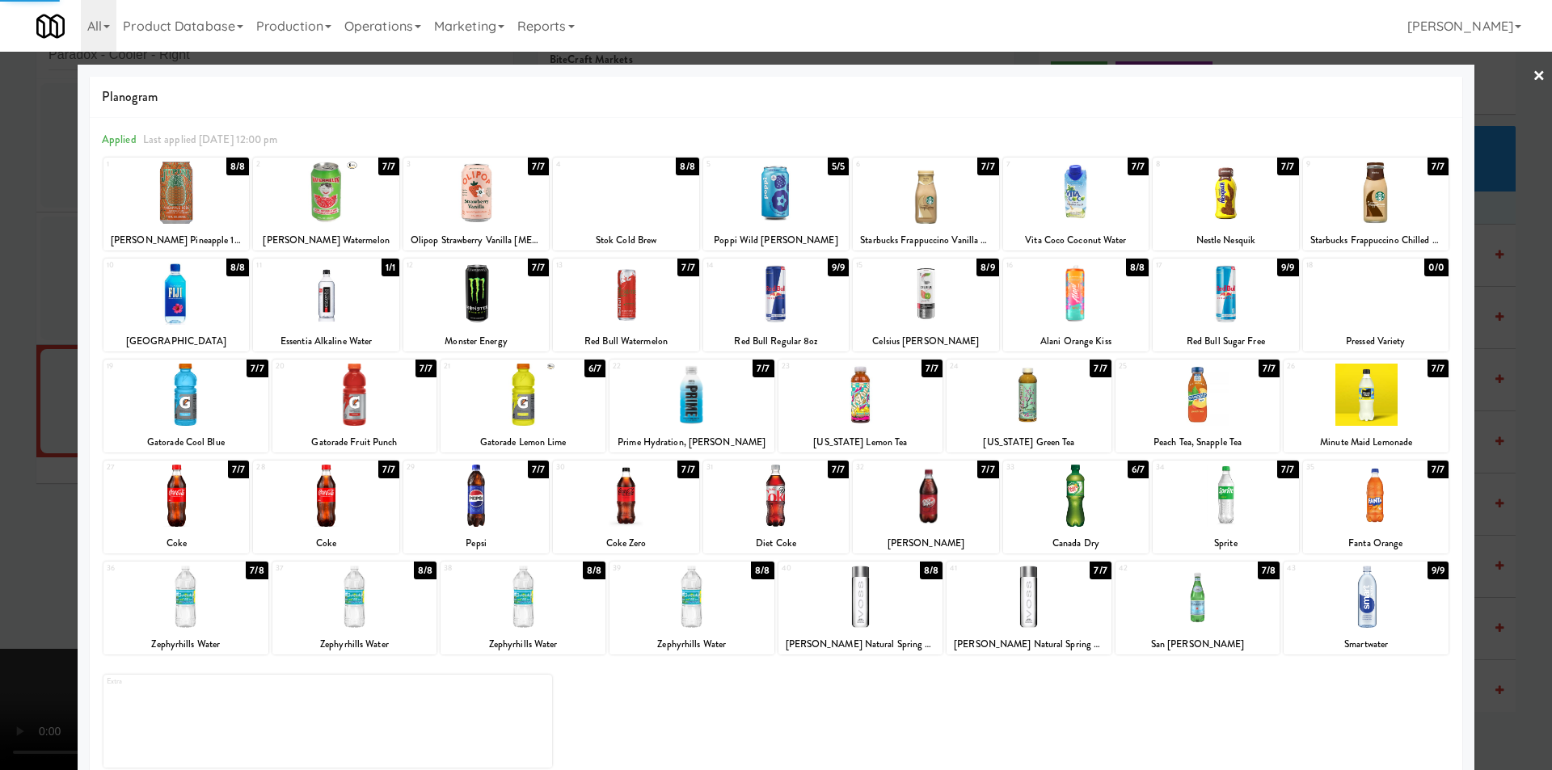
click at [1515, 481] on div at bounding box center [776, 385] width 1552 height 770
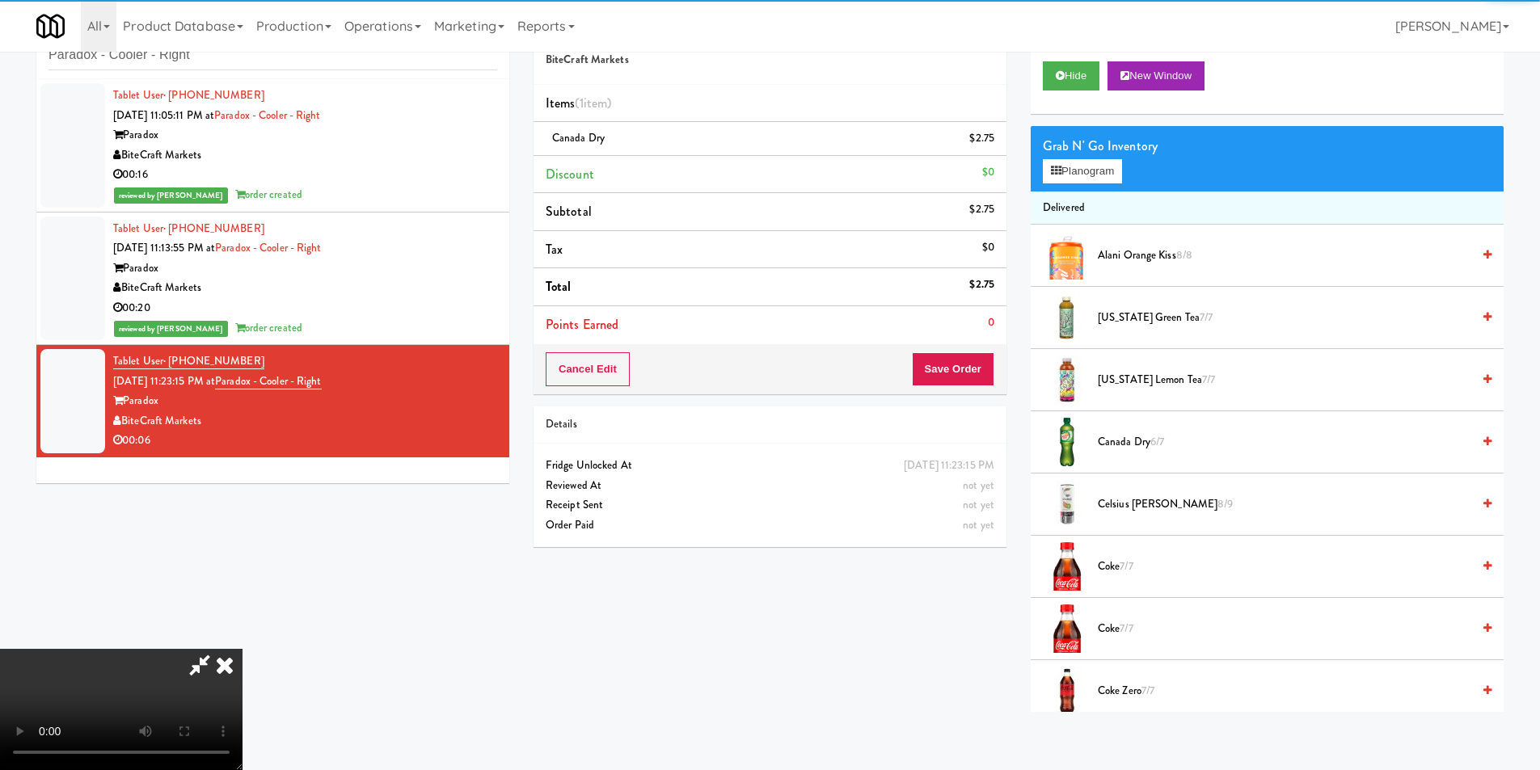
click at [243, 649] on video at bounding box center [121, 709] width 243 height 121
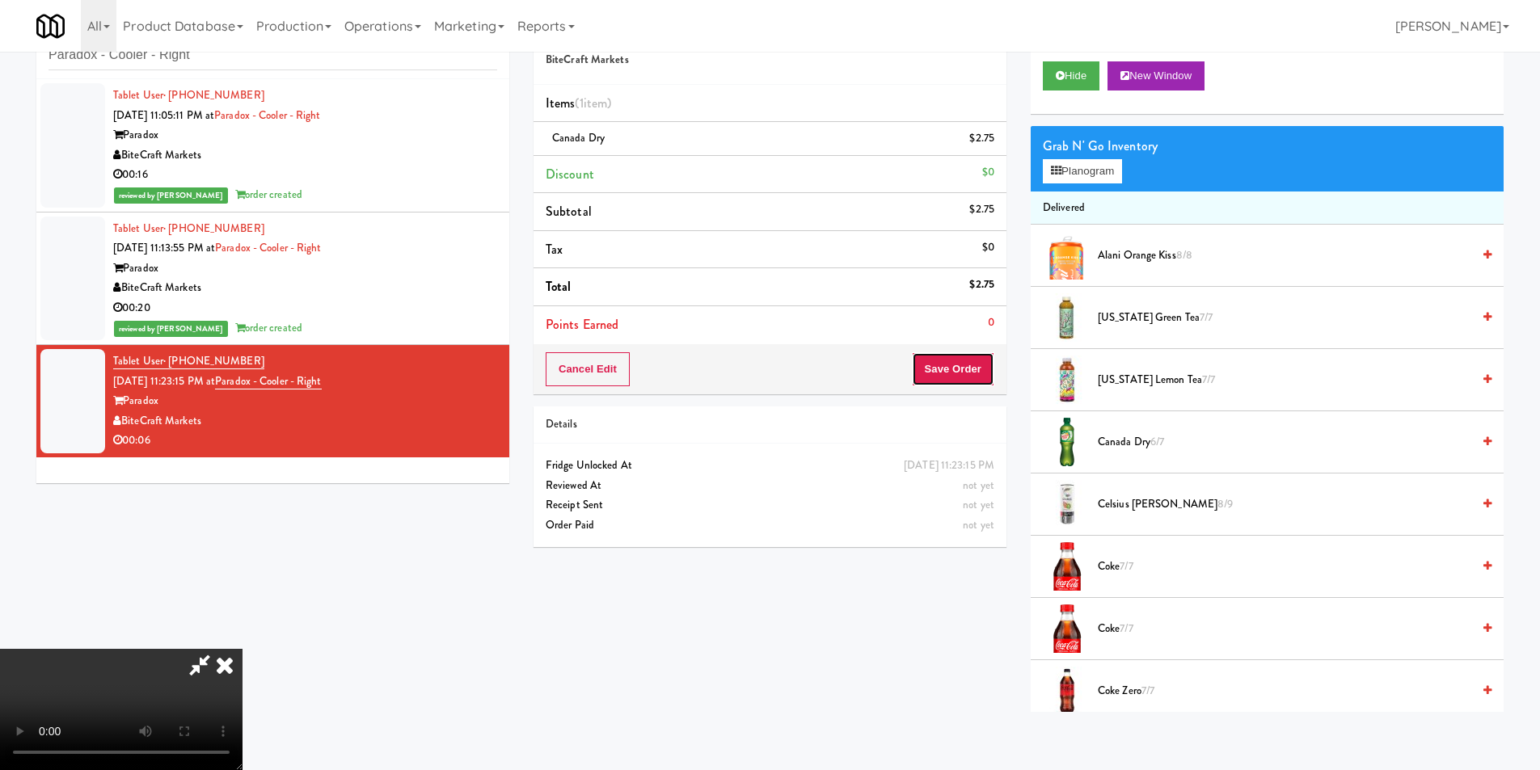
click at [956, 370] on button "Save Order" at bounding box center [953, 369] width 82 height 34
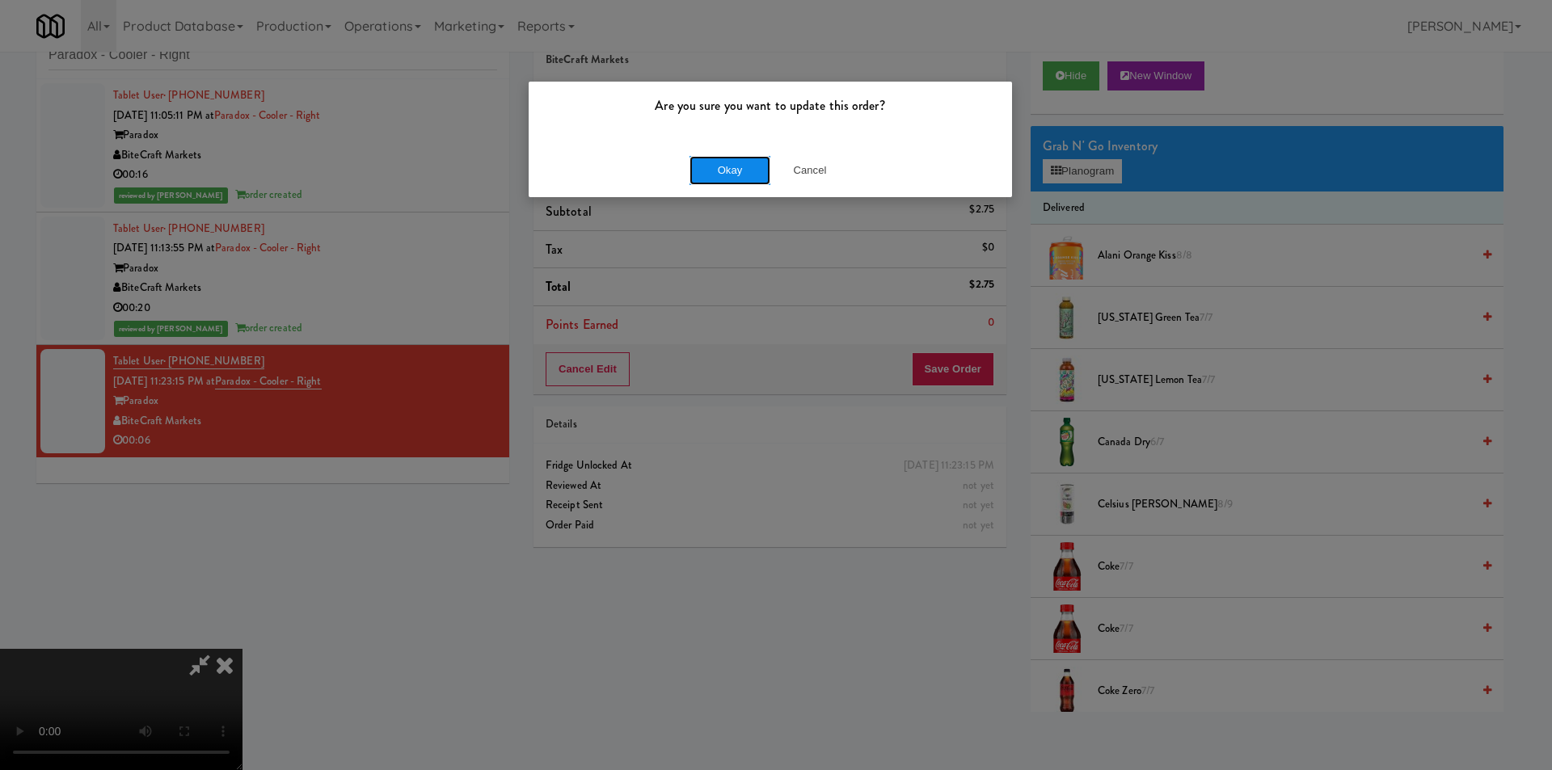
click at [724, 171] on button "Okay" at bounding box center [730, 170] width 81 height 29
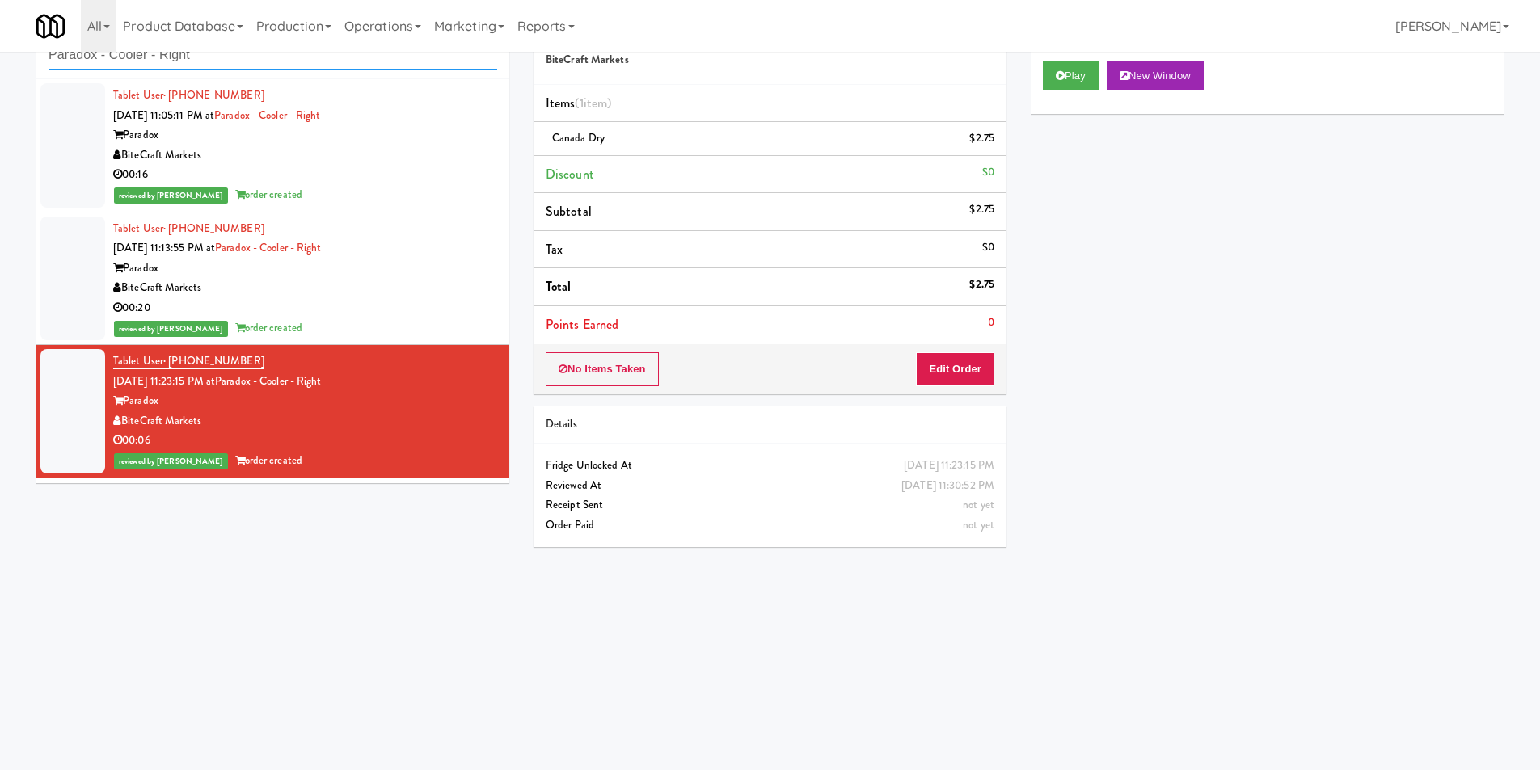
click at [264, 59] on input "Paradox - Cooler - Right" at bounding box center [273, 55] width 449 height 30
paste input "Hale"
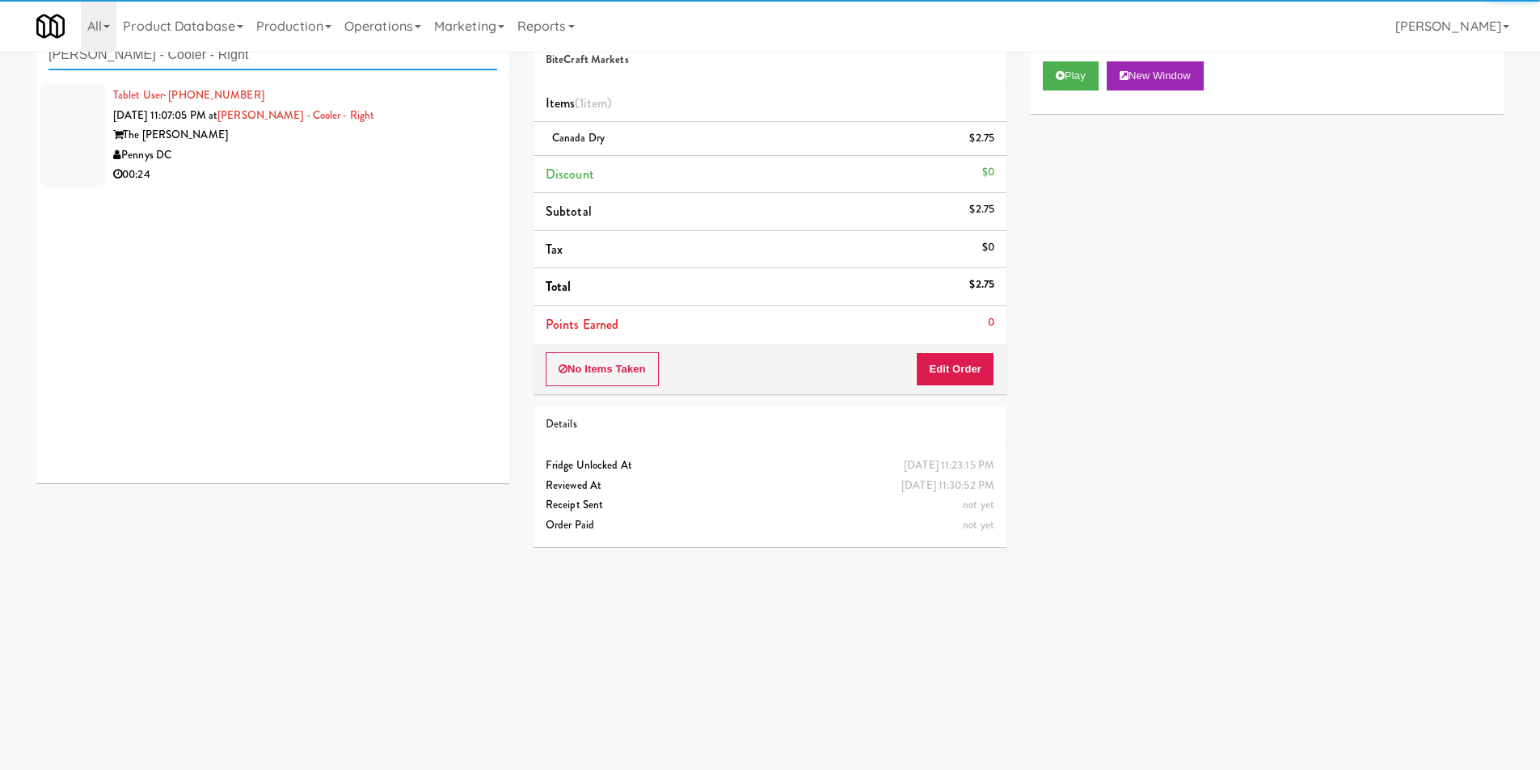
type input "Hale - Cooler - Right"
click at [420, 162] on div "Pennys DC" at bounding box center [305, 156] width 384 height 20
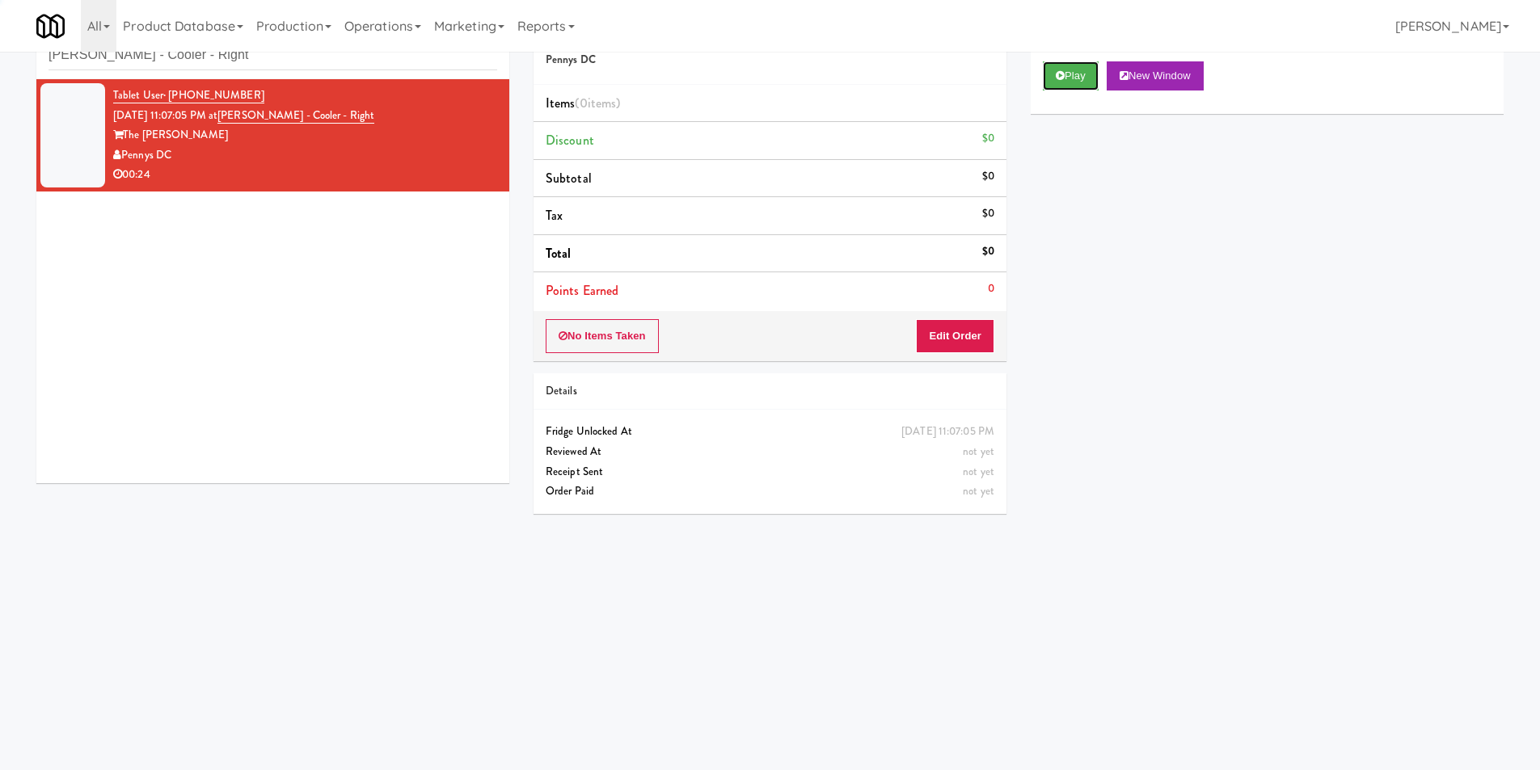
drag, startPoint x: 1082, startPoint y: 87, endPoint x: 1071, endPoint y: 104, distance: 20.7
click at [1082, 86] on button "Play" at bounding box center [1071, 75] width 56 height 29
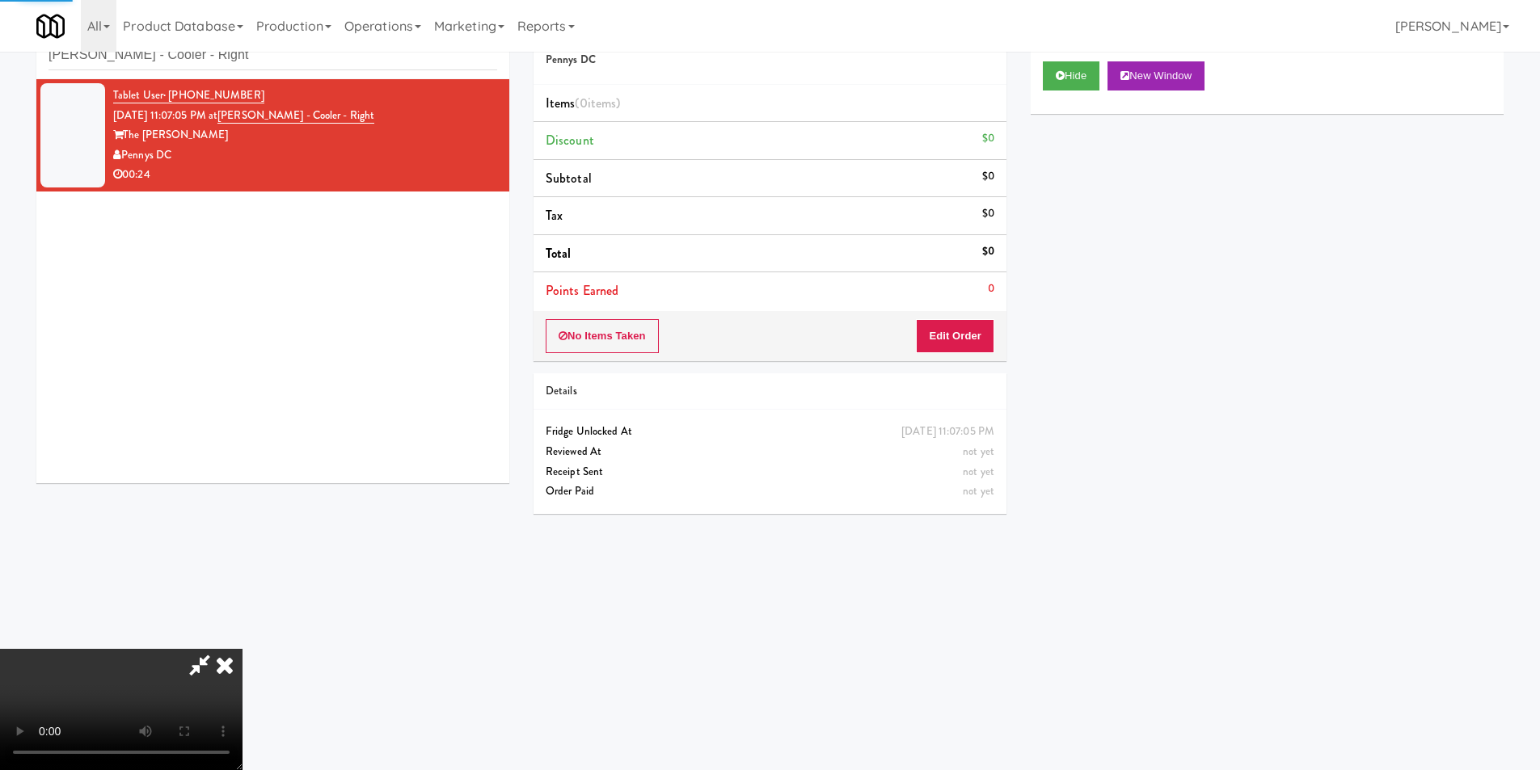
click at [970, 310] on div "Order # 7580687 Pennys DC Items (0 items ) Discount $0 Subtotal $0 Tax $0 Total…" at bounding box center [770, 183] width 473 height 355
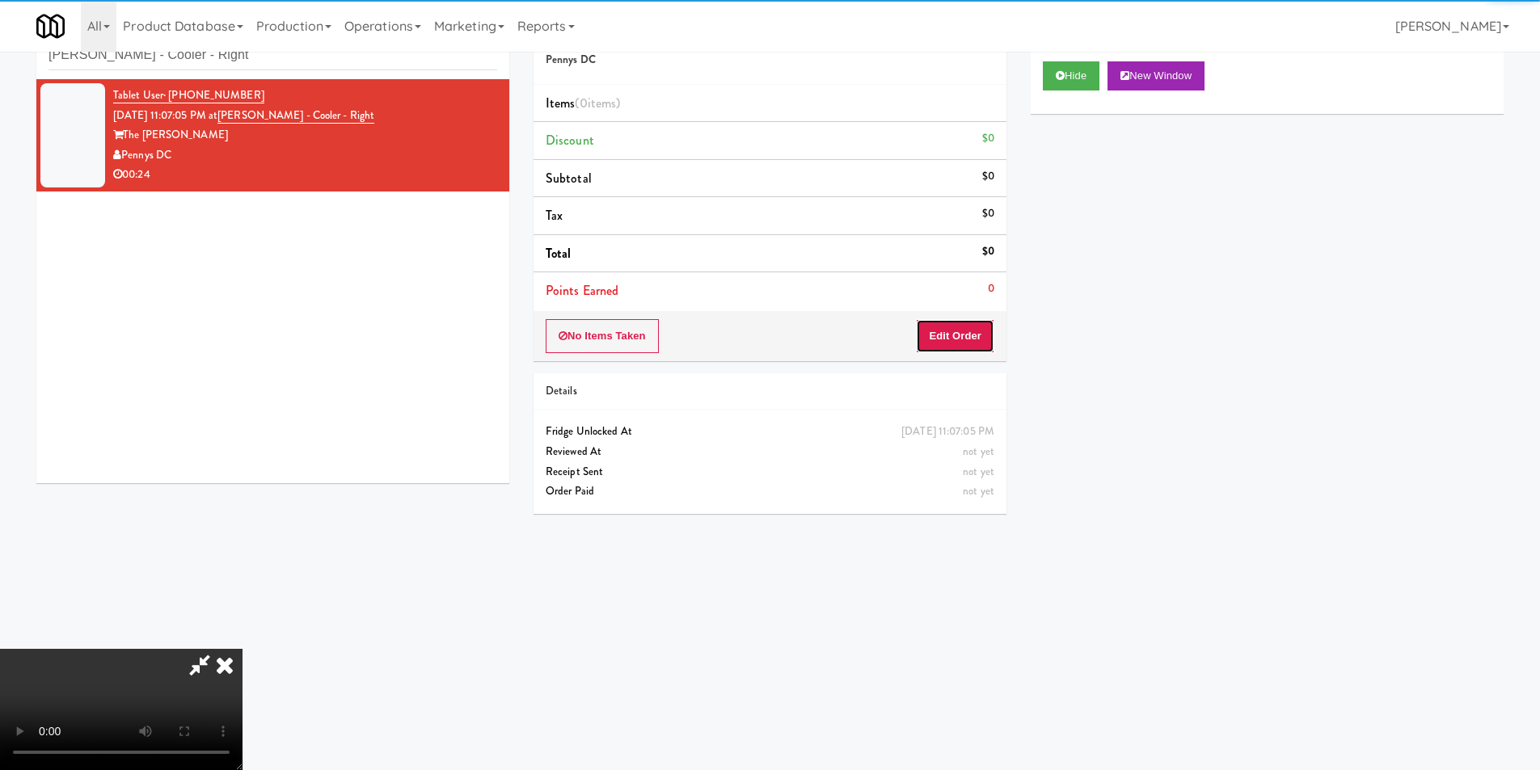
click at [978, 336] on button "Edit Order" at bounding box center [955, 336] width 78 height 34
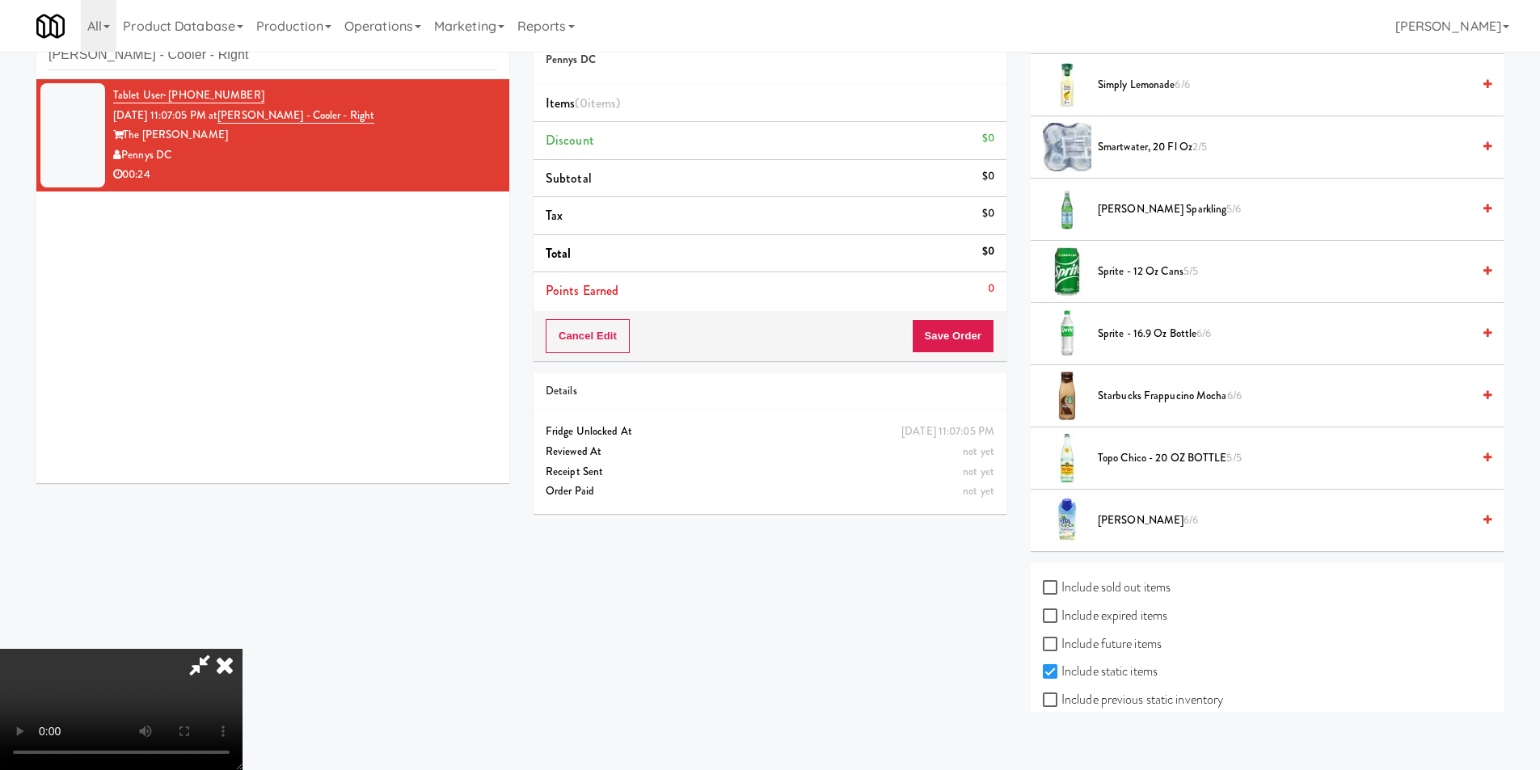
scroll to position [1817, 0]
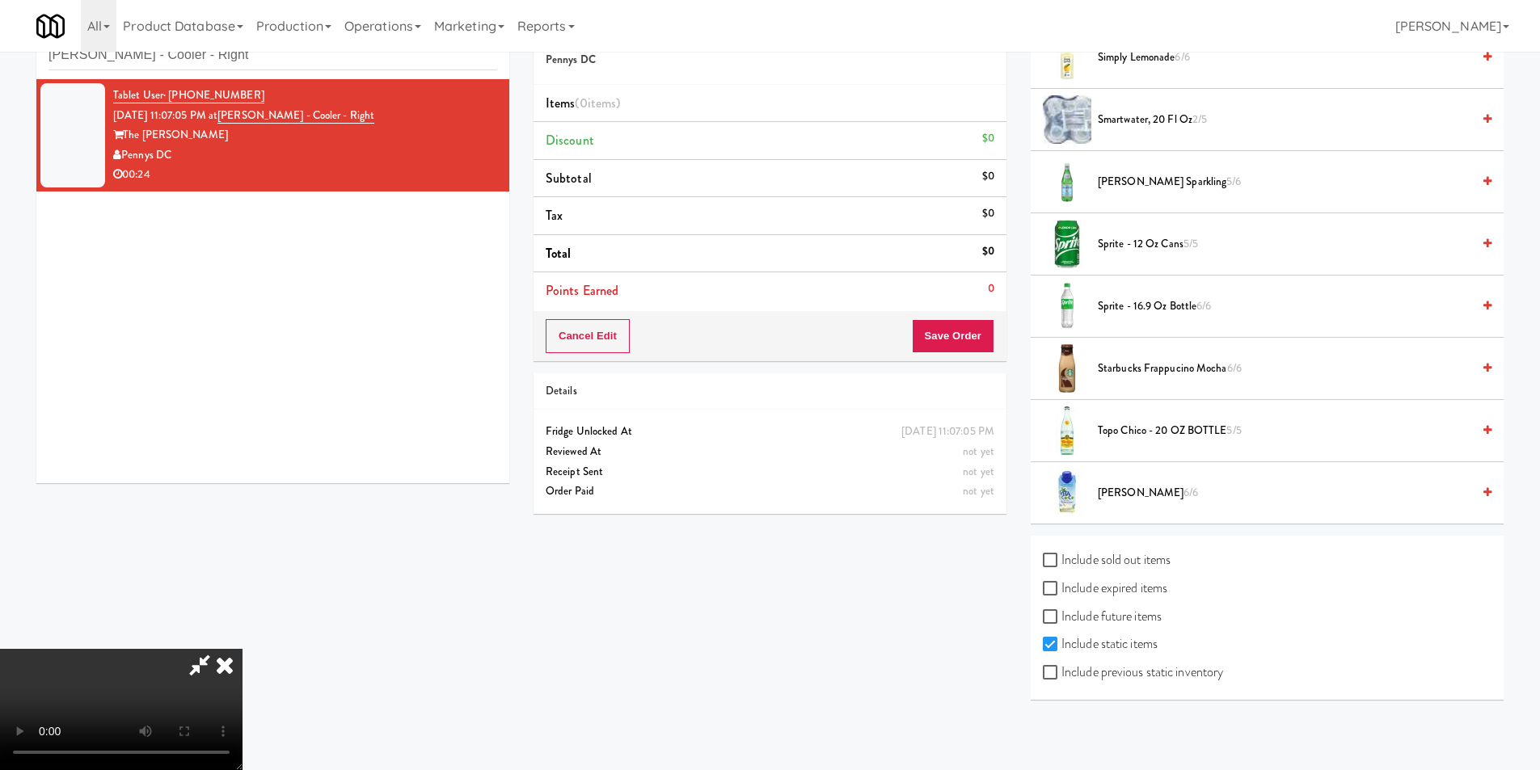
click at [1133, 125] on span "smartwater, 20 fl oz 2/5" at bounding box center [1285, 120] width 374 height 20
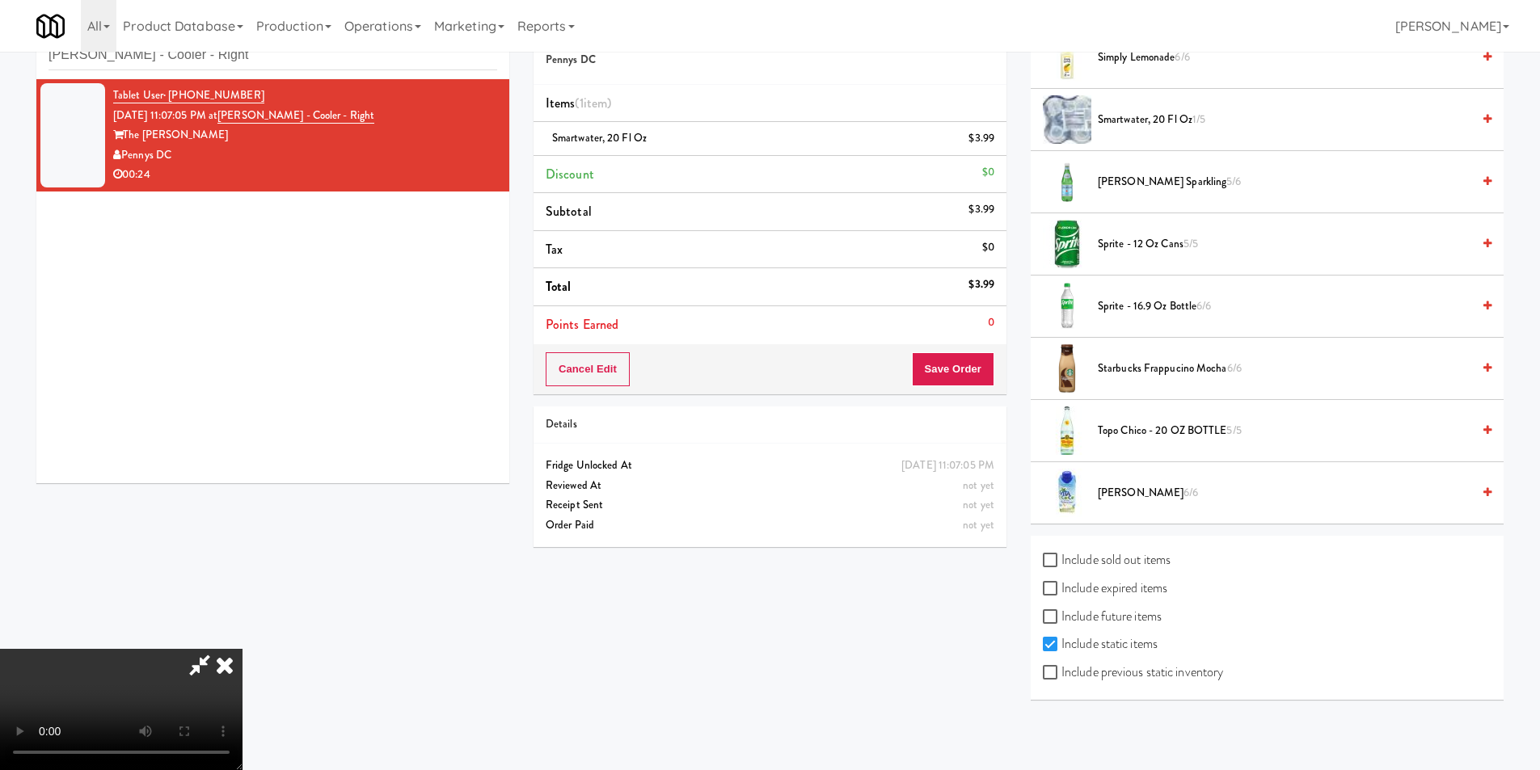
click at [243, 649] on video at bounding box center [121, 709] width 243 height 121
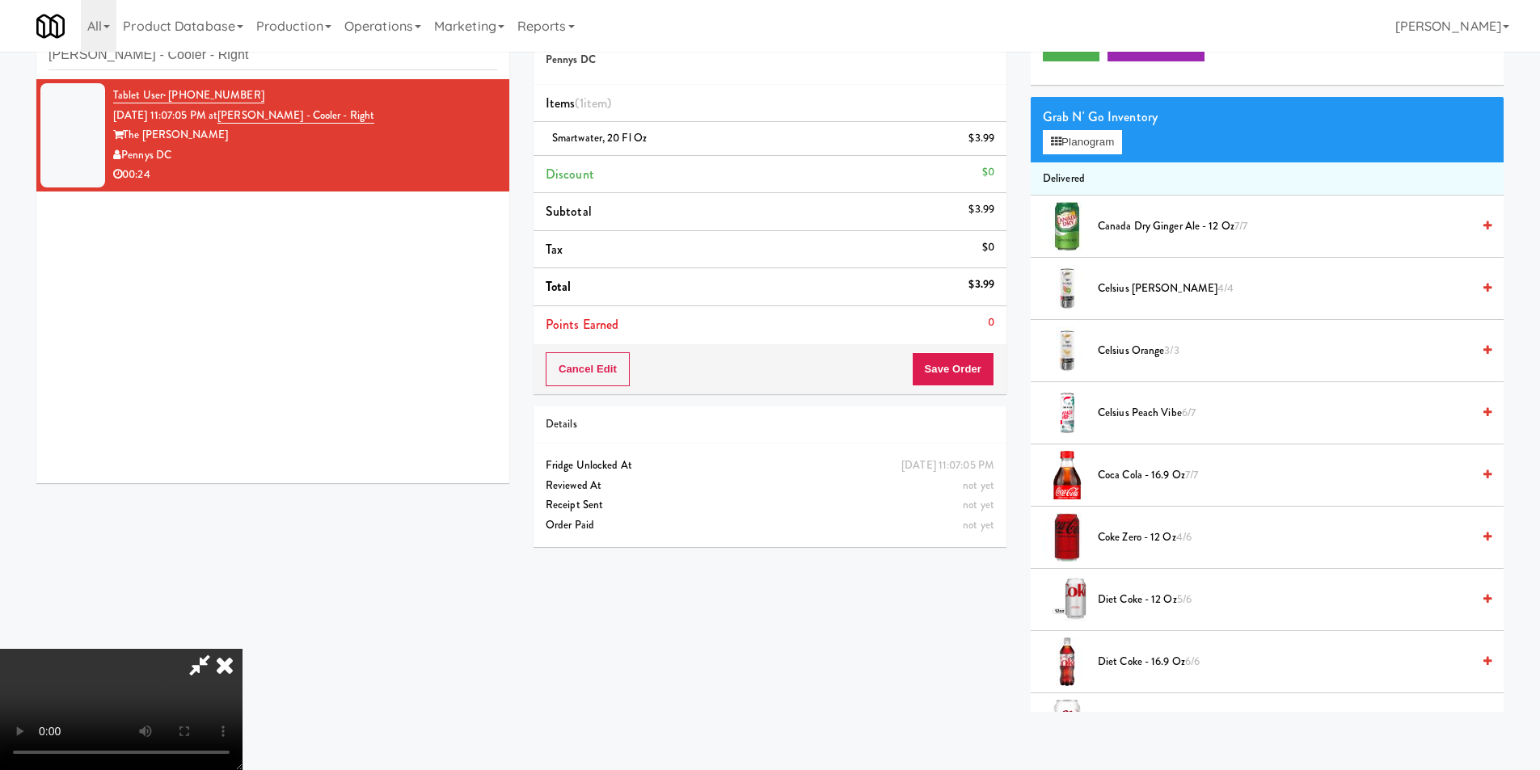
scroll to position [0, 0]
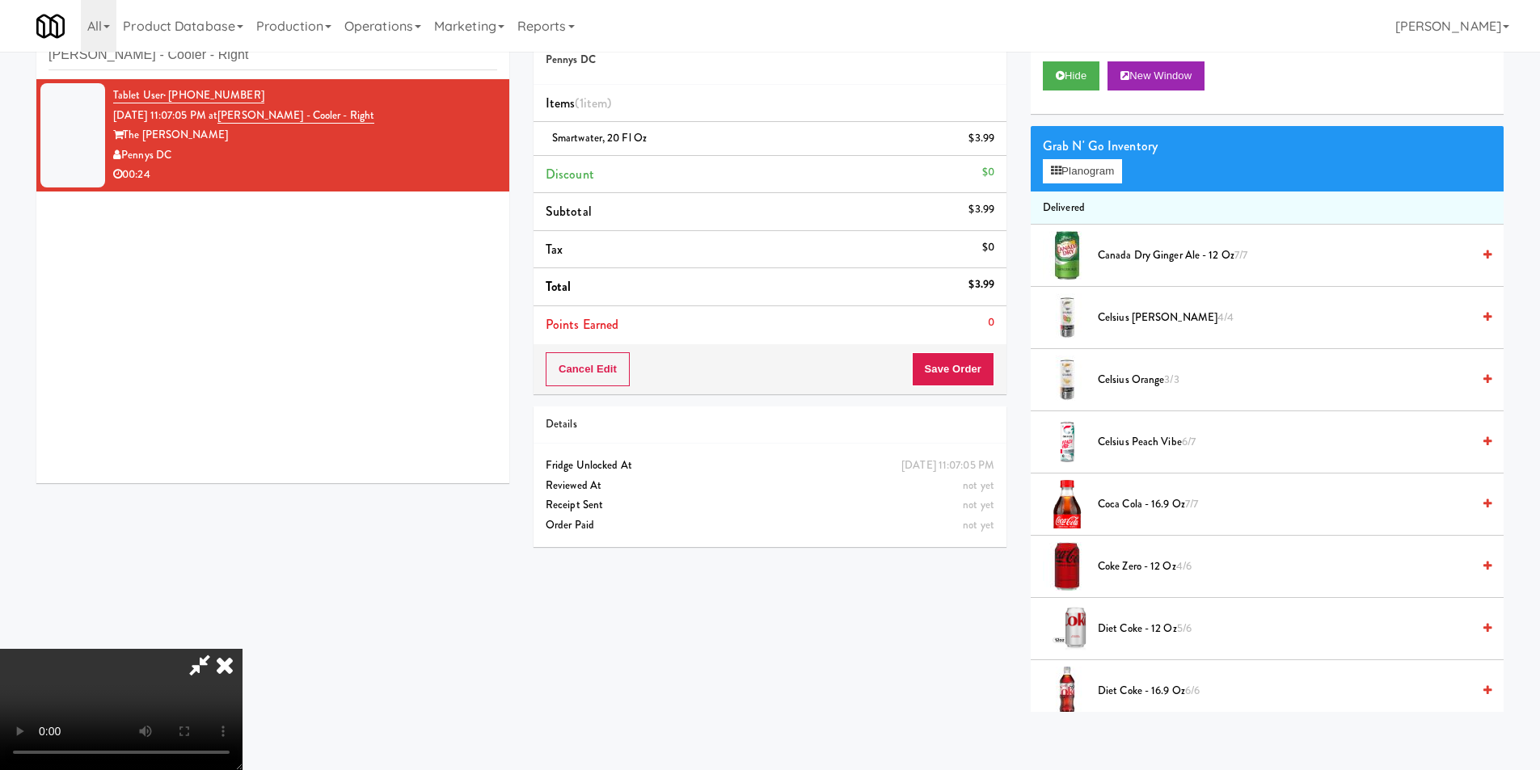
click at [1121, 257] on span "Canada Dry Ginger Ale - 12 oz 7/7" at bounding box center [1285, 256] width 374 height 20
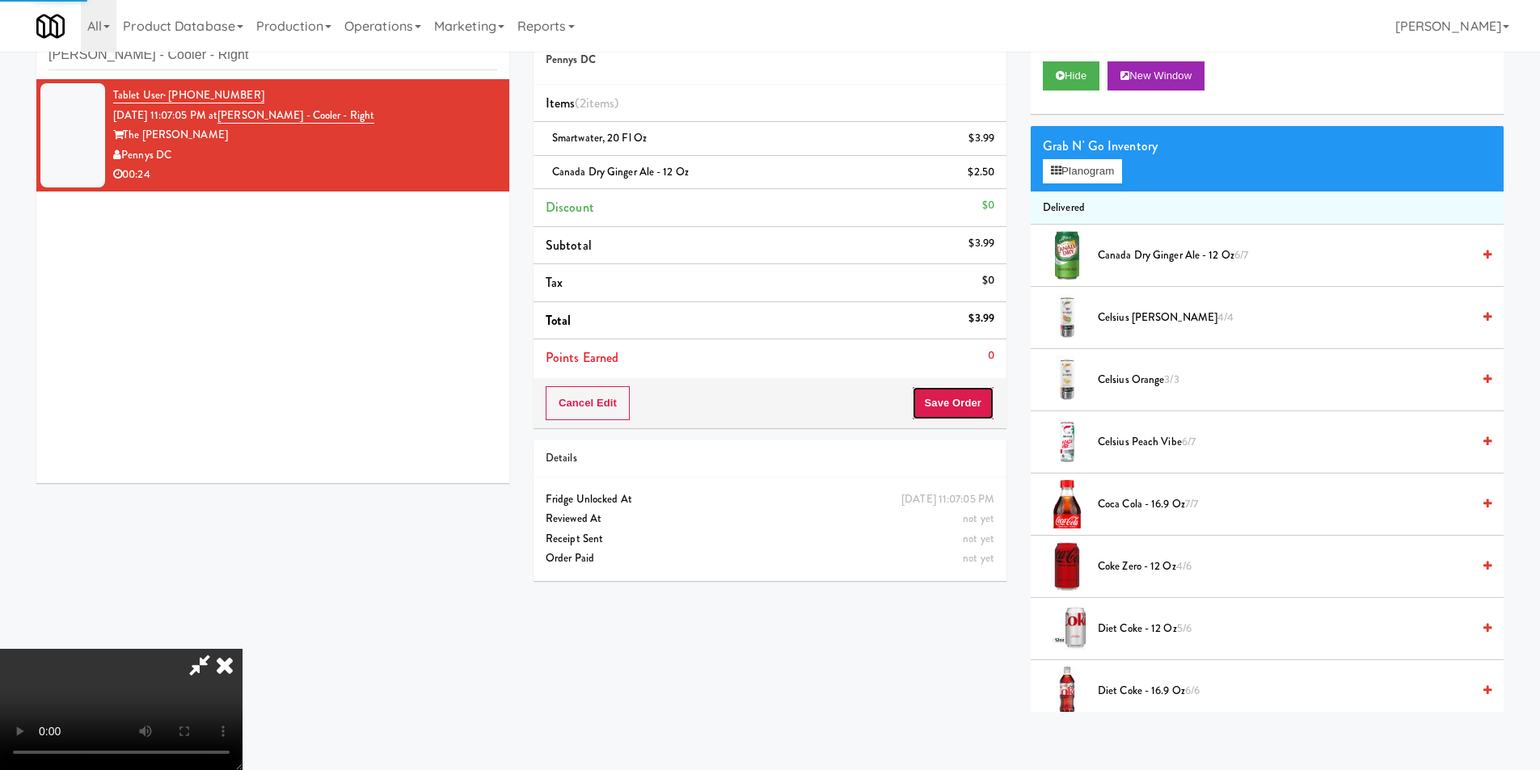
click at [977, 418] on button "Save Order" at bounding box center [953, 403] width 82 height 34
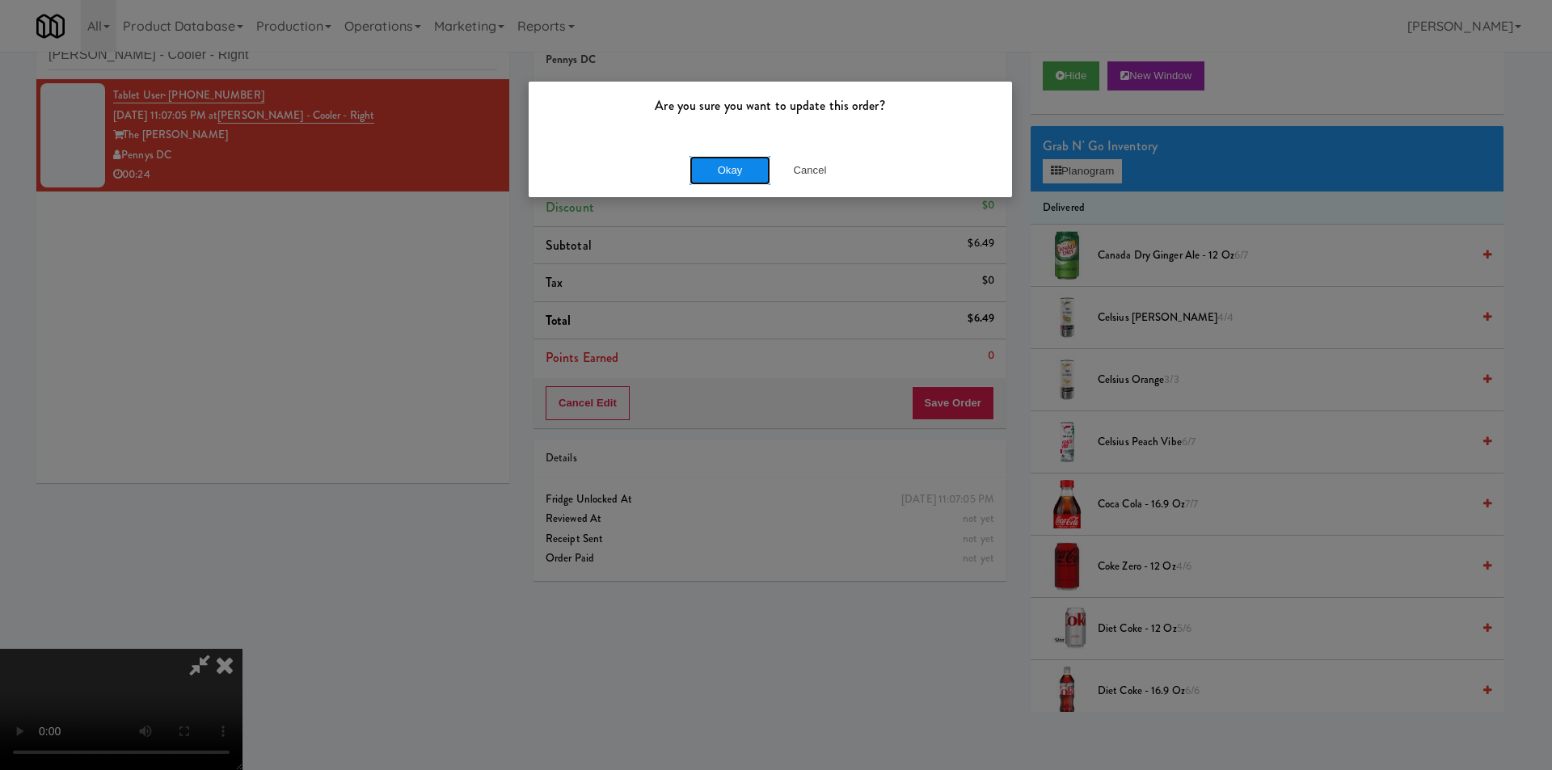
click at [741, 171] on button "Okay" at bounding box center [730, 170] width 81 height 29
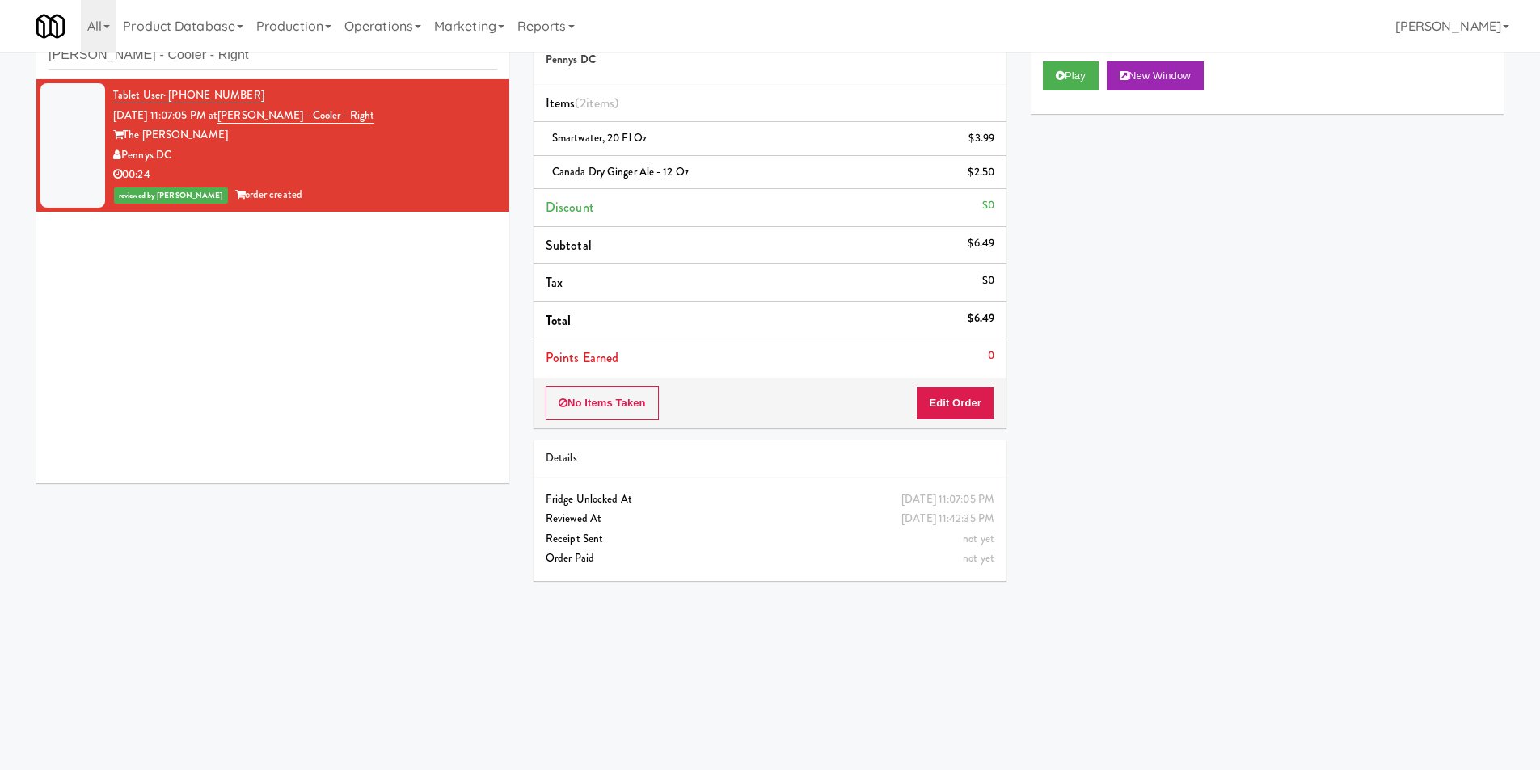
click at [222, 77] on div "inbox reviewed recent all unclear take inventory issue suspicious failed recent…" at bounding box center [272, 42] width 473 height 73
drag, startPoint x: 223, startPoint y: 74, endPoint x: 225, endPoint y: 65, distance: 9.8
click at [223, 73] on div "inbox reviewed recent all unclear take inventory issue suspicious failed recent…" at bounding box center [272, 42] width 473 height 73
click at [225, 63] on input "Hale - Cooler - Right" at bounding box center [273, 55] width 449 height 30
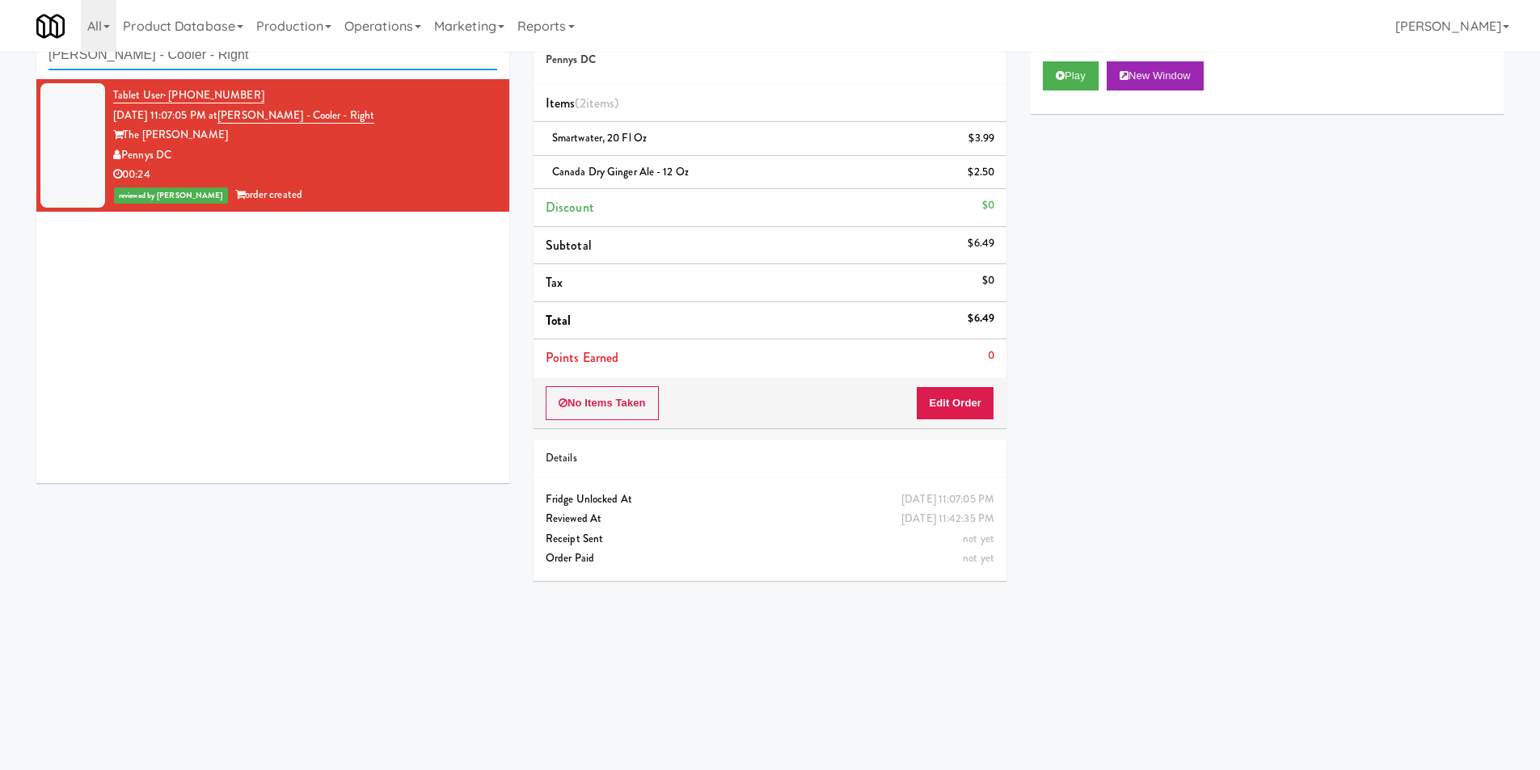
click at [225, 63] on input "Hale - Cooler - Right" at bounding box center [273, 55] width 449 height 30
paste input "MH - Cooler - Lef"
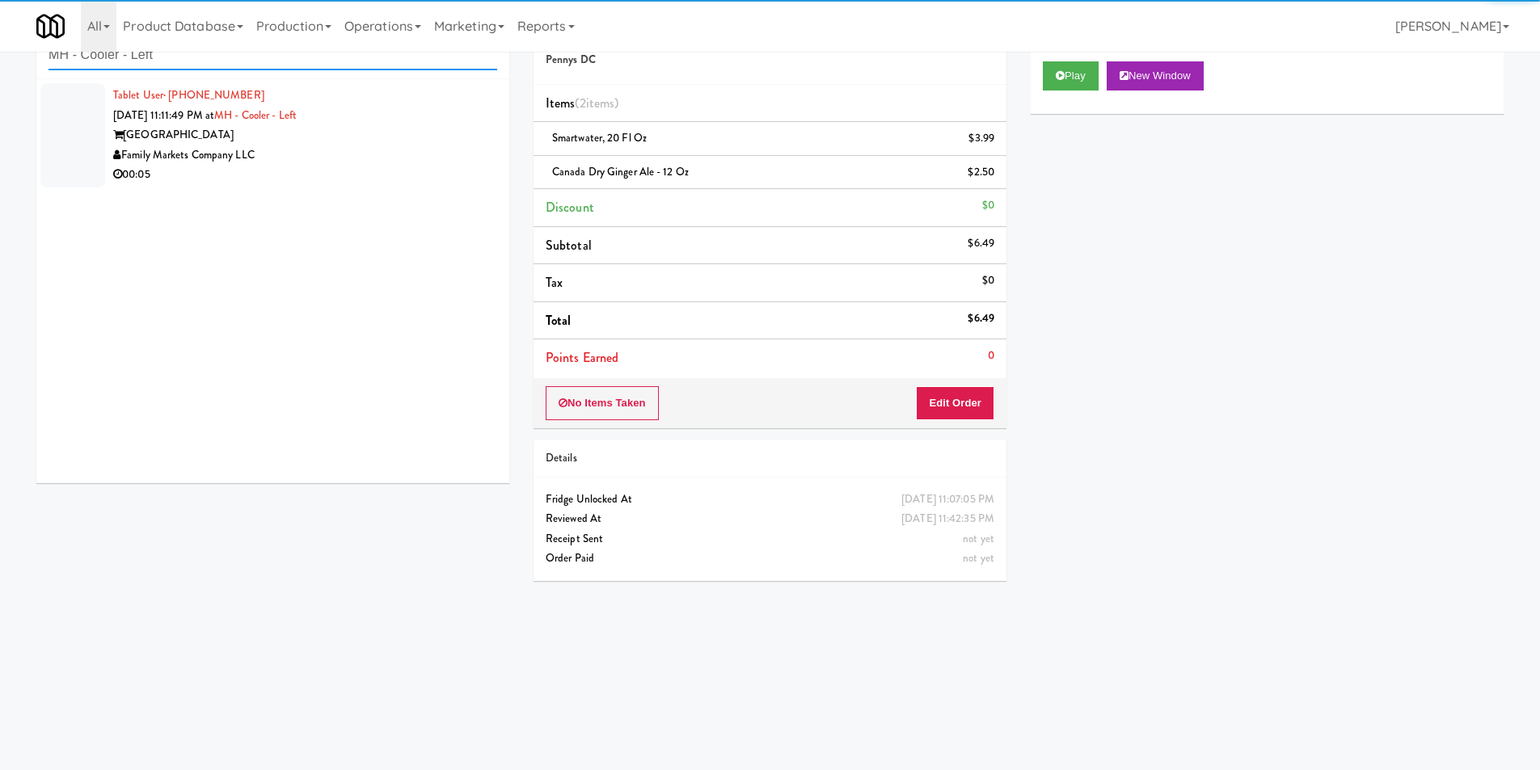
type input "MH - Cooler - Left"
click at [402, 167] on div "00:05" at bounding box center [305, 175] width 384 height 20
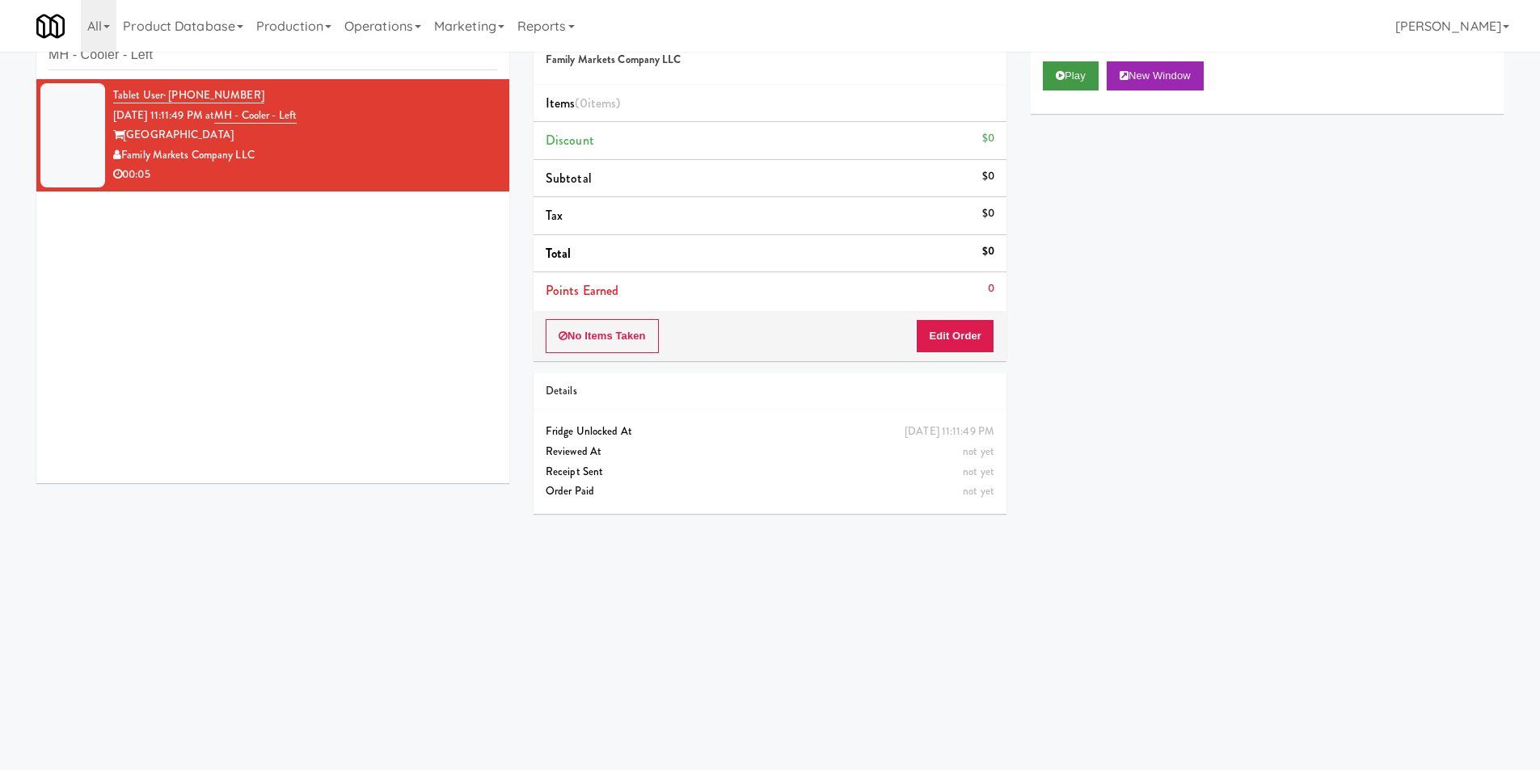
click at [1107, 73] on div "Play New Window" at bounding box center [1267, 75] width 449 height 29
click at [1081, 76] on button "Play" at bounding box center [1071, 75] width 56 height 29
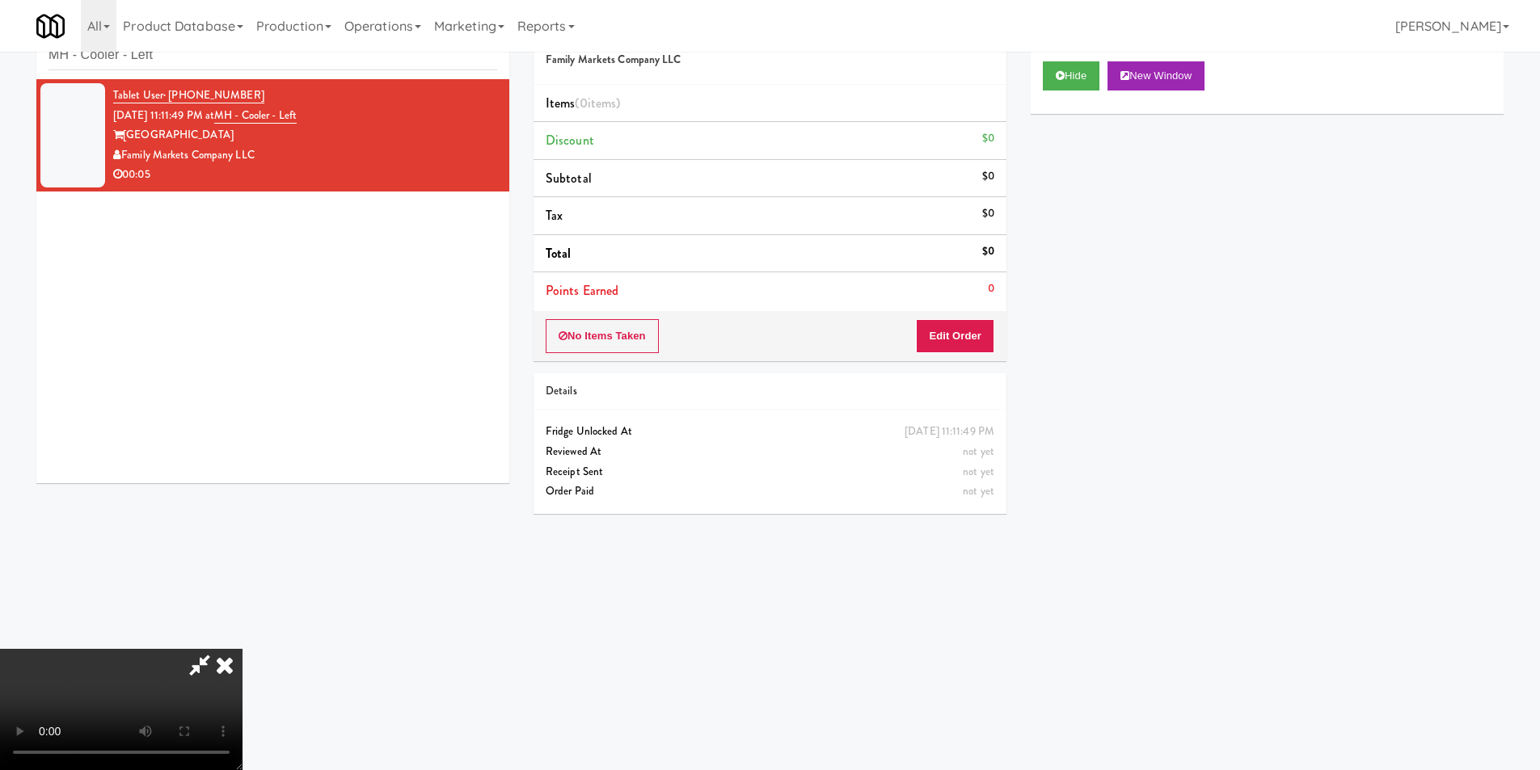
click at [973, 364] on div "Order # 4823469 Family Markets Company LLC Items (0 items ) Discount $0 Subtota…" at bounding box center [769, 266] width 497 height 520
click at [971, 334] on button "Edit Order" at bounding box center [955, 336] width 78 height 34
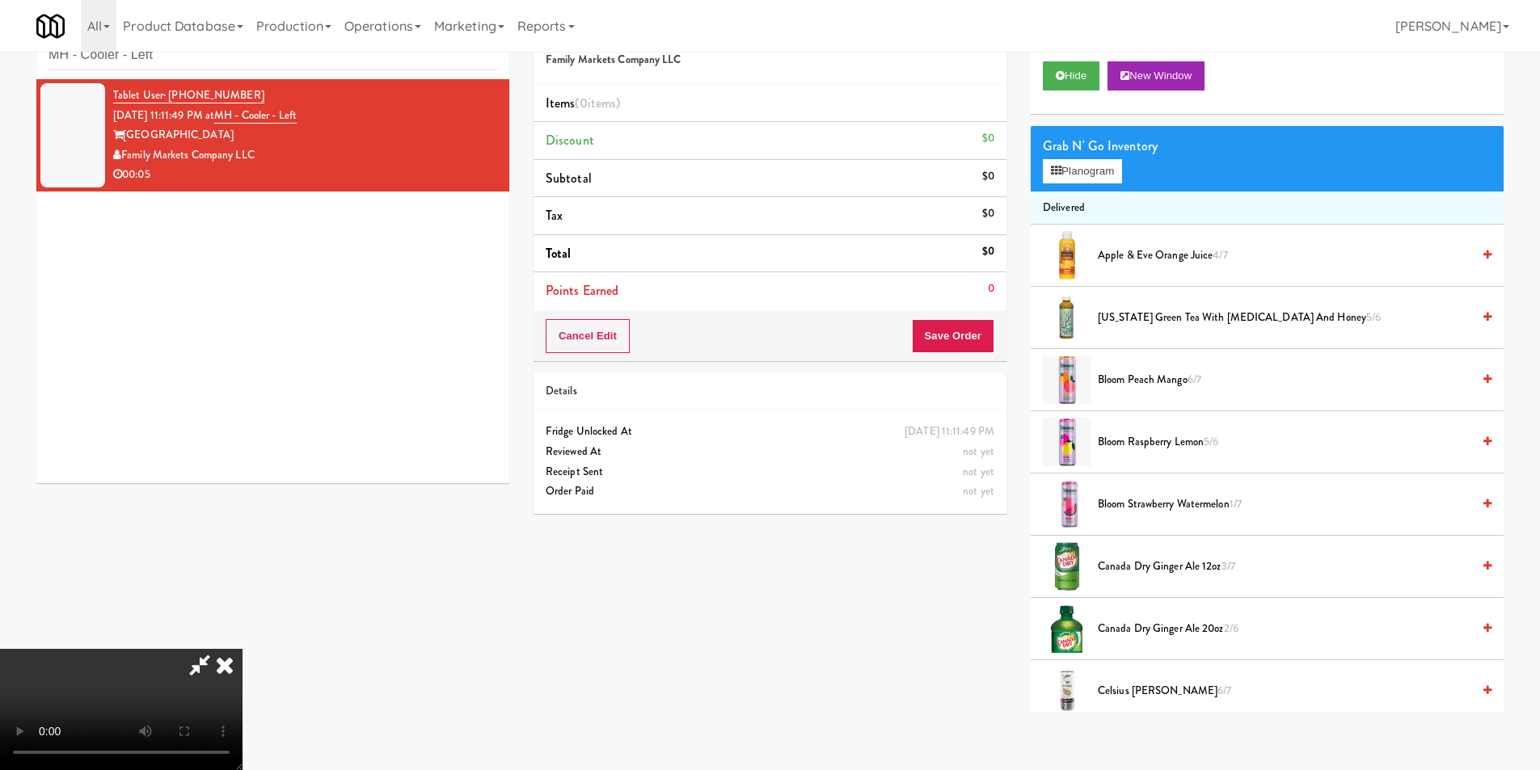
click at [243, 649] on video at bounding box center [121, 709] width 243 height 121
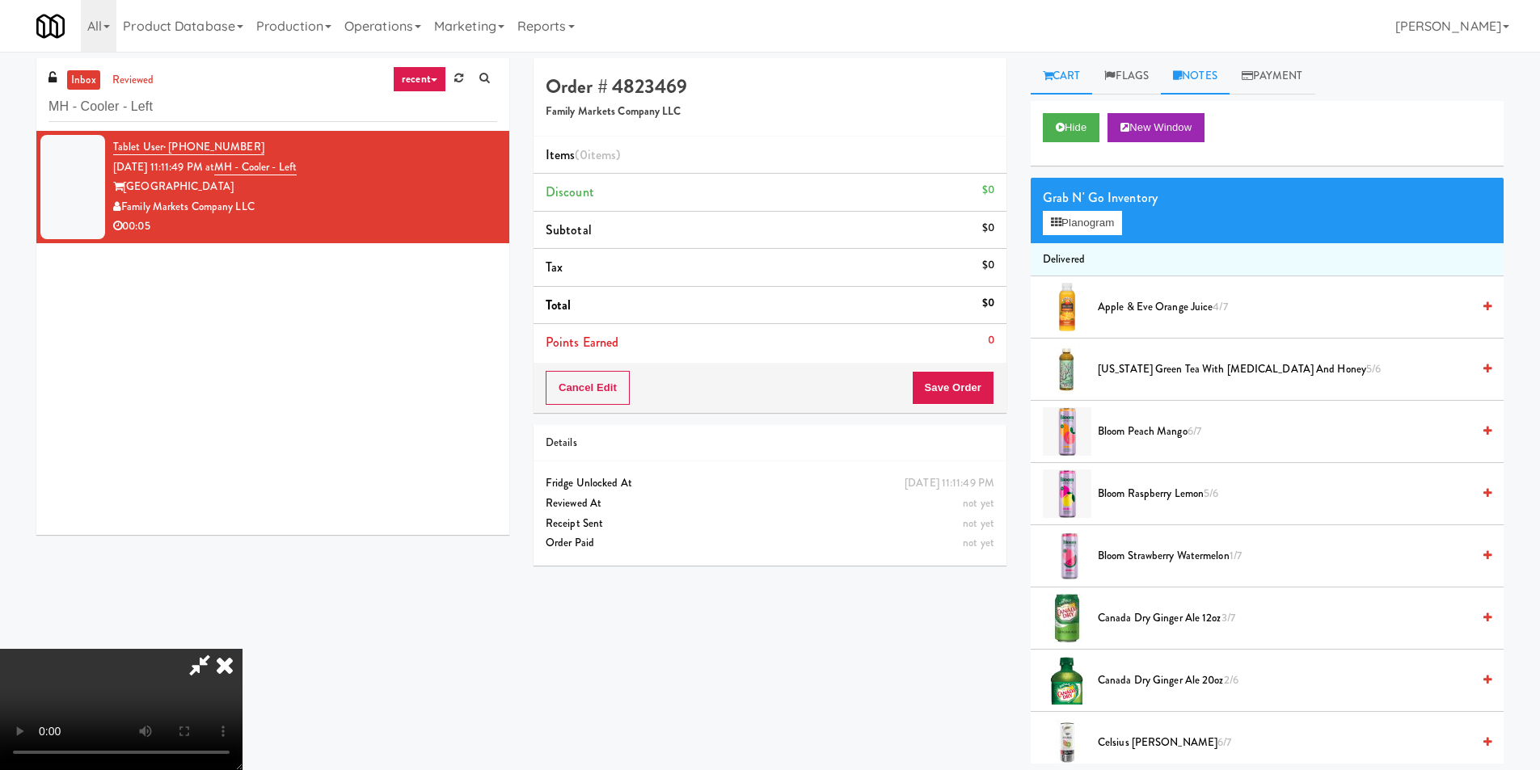
click at [1205, 68] on link "Notes" at bounding box center [1195, 76] width 69 height 36
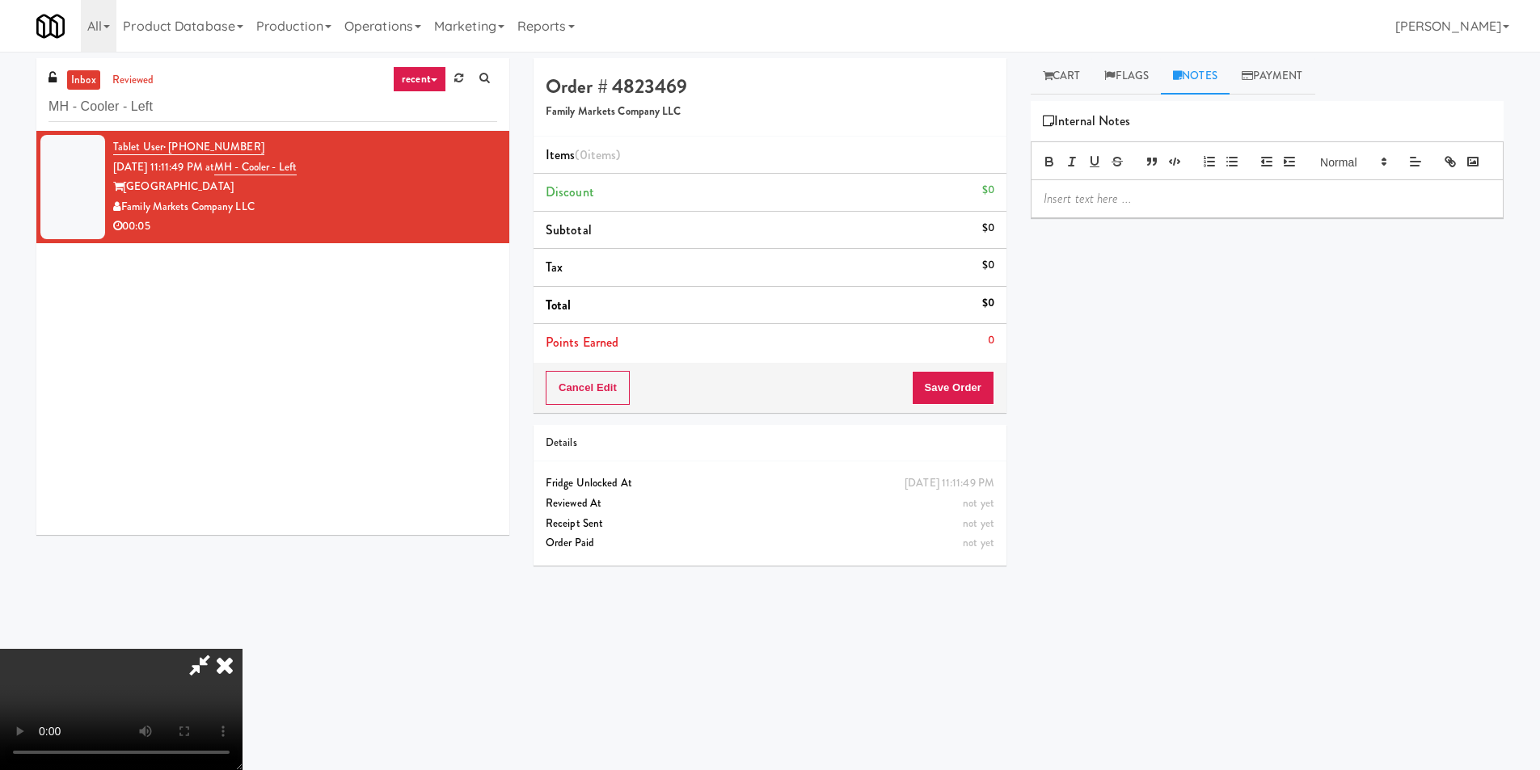
click at [1206, 180] on div at bounding box center [1267, 160] width 473 height 39
click at [1206, 208] on p at bounding box center [1267, 199] width 447 height 18
click at [1066, 70] on link "Cart" at bounding box center [1062, 76] width 62 height 36
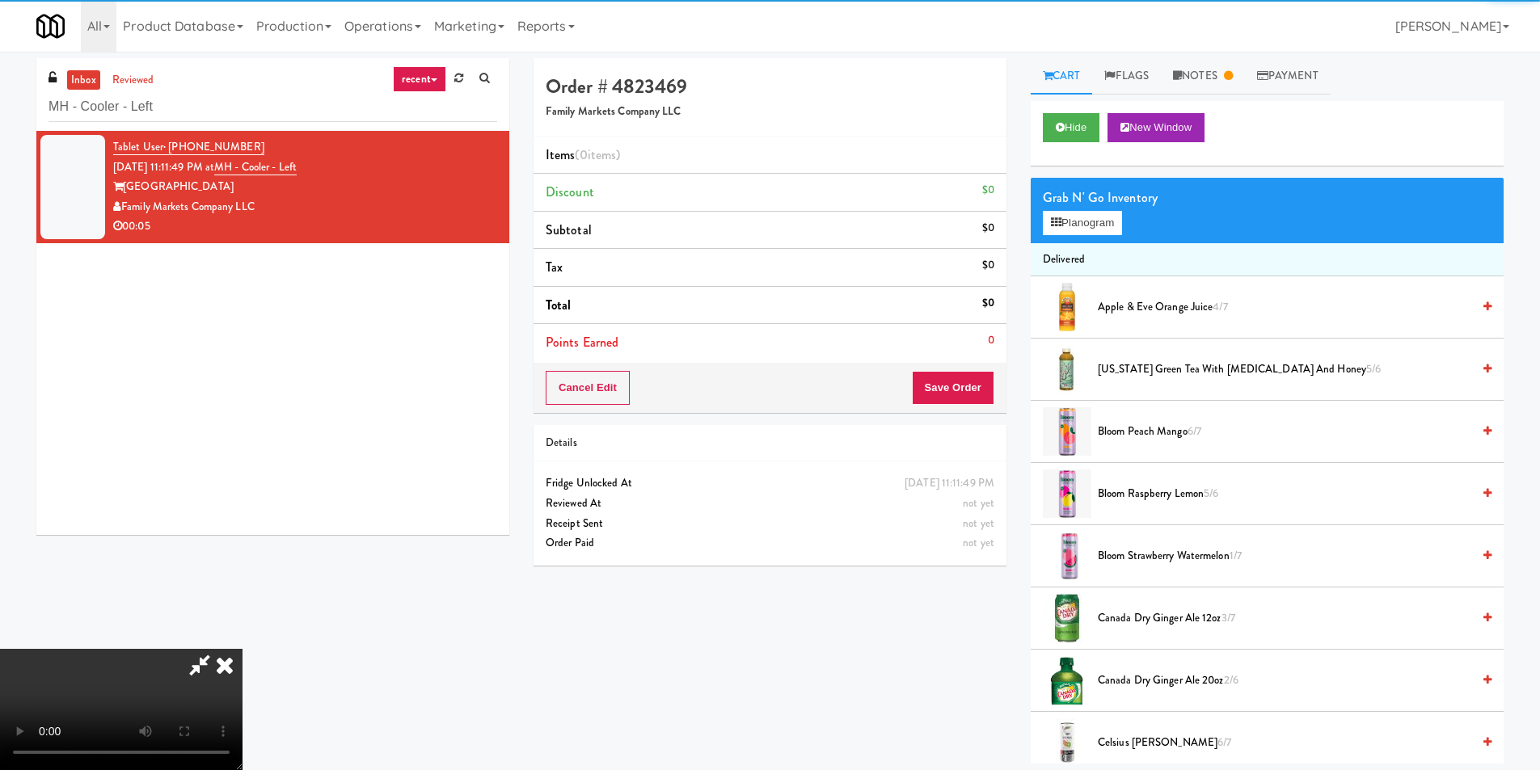
click at [243, 649] on video at bounding box center [121, 709] width 243 height 121
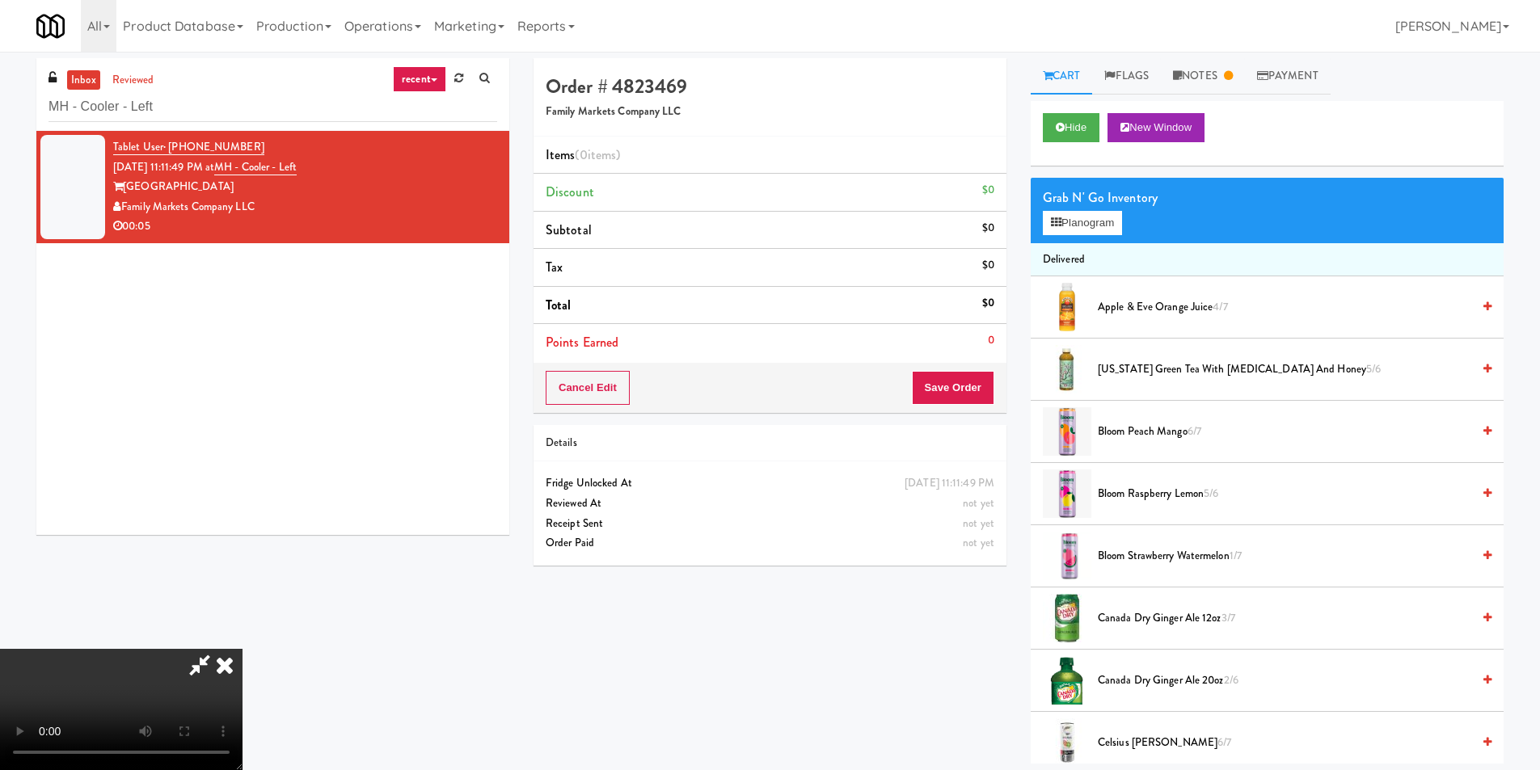
click at [243, 649] on video at bounding box center [121, 709] width 243 height 121
click at [1110, 215] on button "Planogram" at bounding box center [1082, 223] width 79 height 24
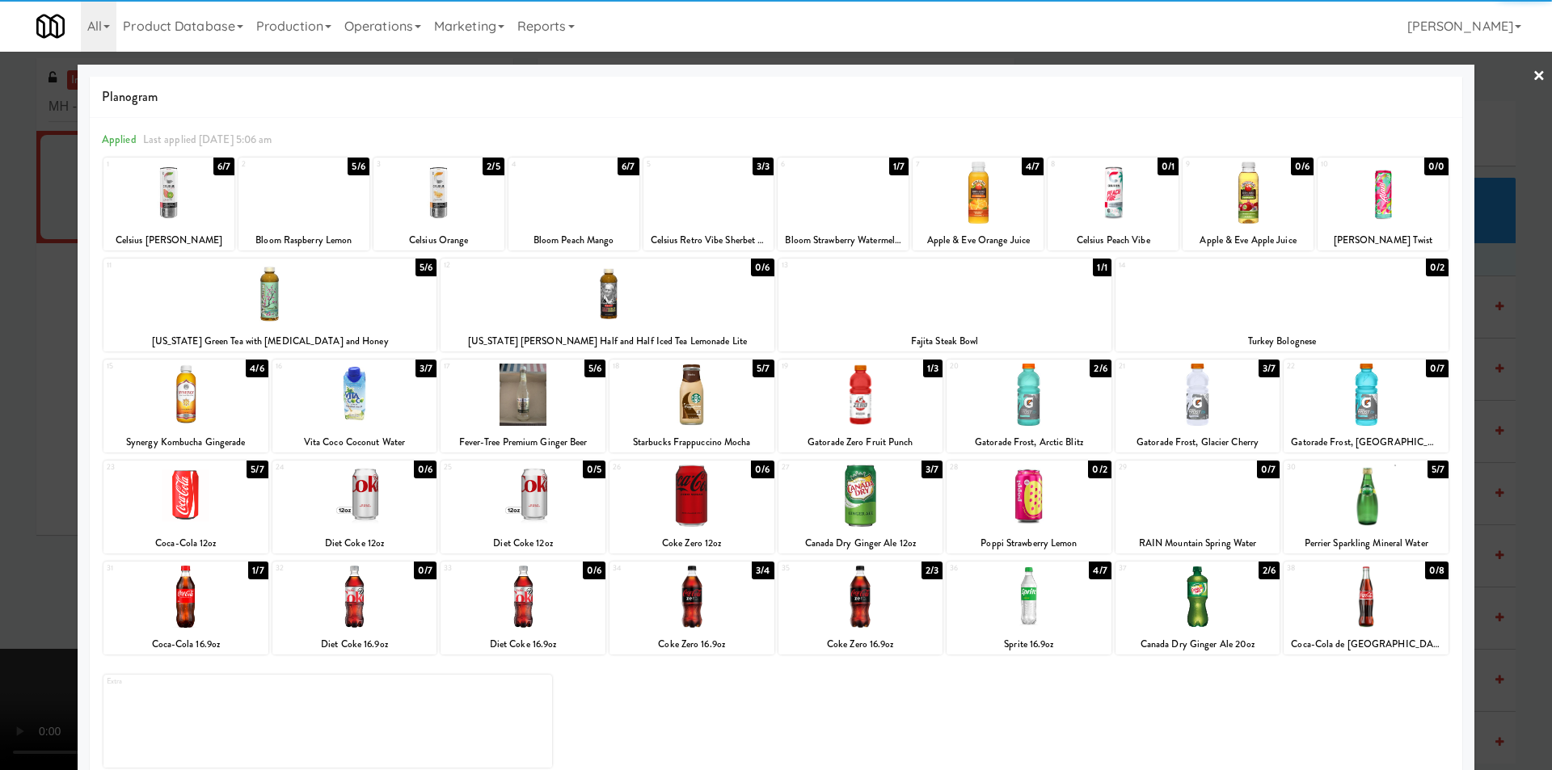
click at [335, 213] on div at bounding box center [303, 193] width 131 height 62
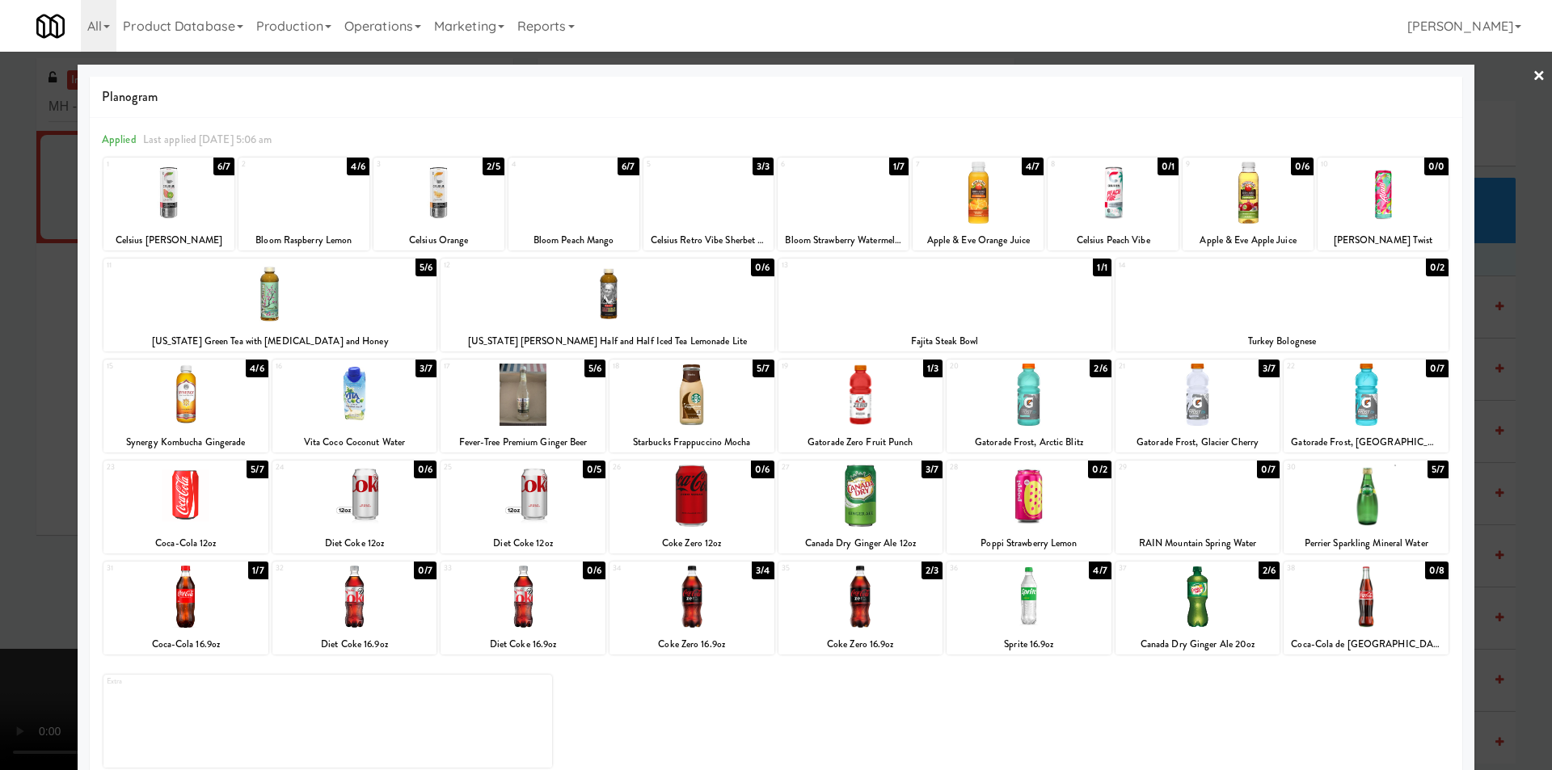
click at [60, 348] on div at bounding box center [776, 385] width 1552 height 770
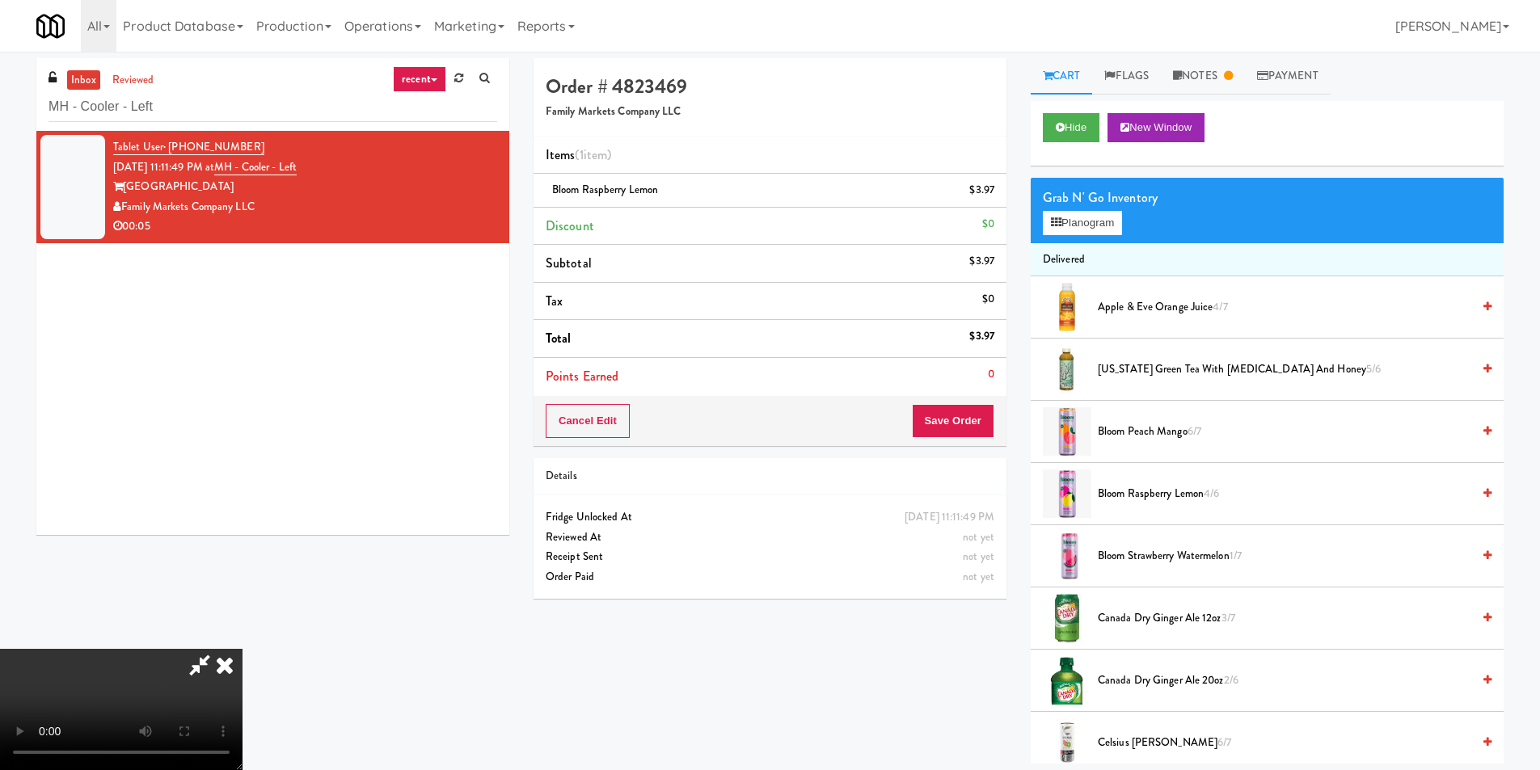
click at [243, 649] on video at bounding box center [121, 709] width 243 height 121
click at [964, 426] on button "Save Order" at bounding box center [953, 421] width 82 height 34
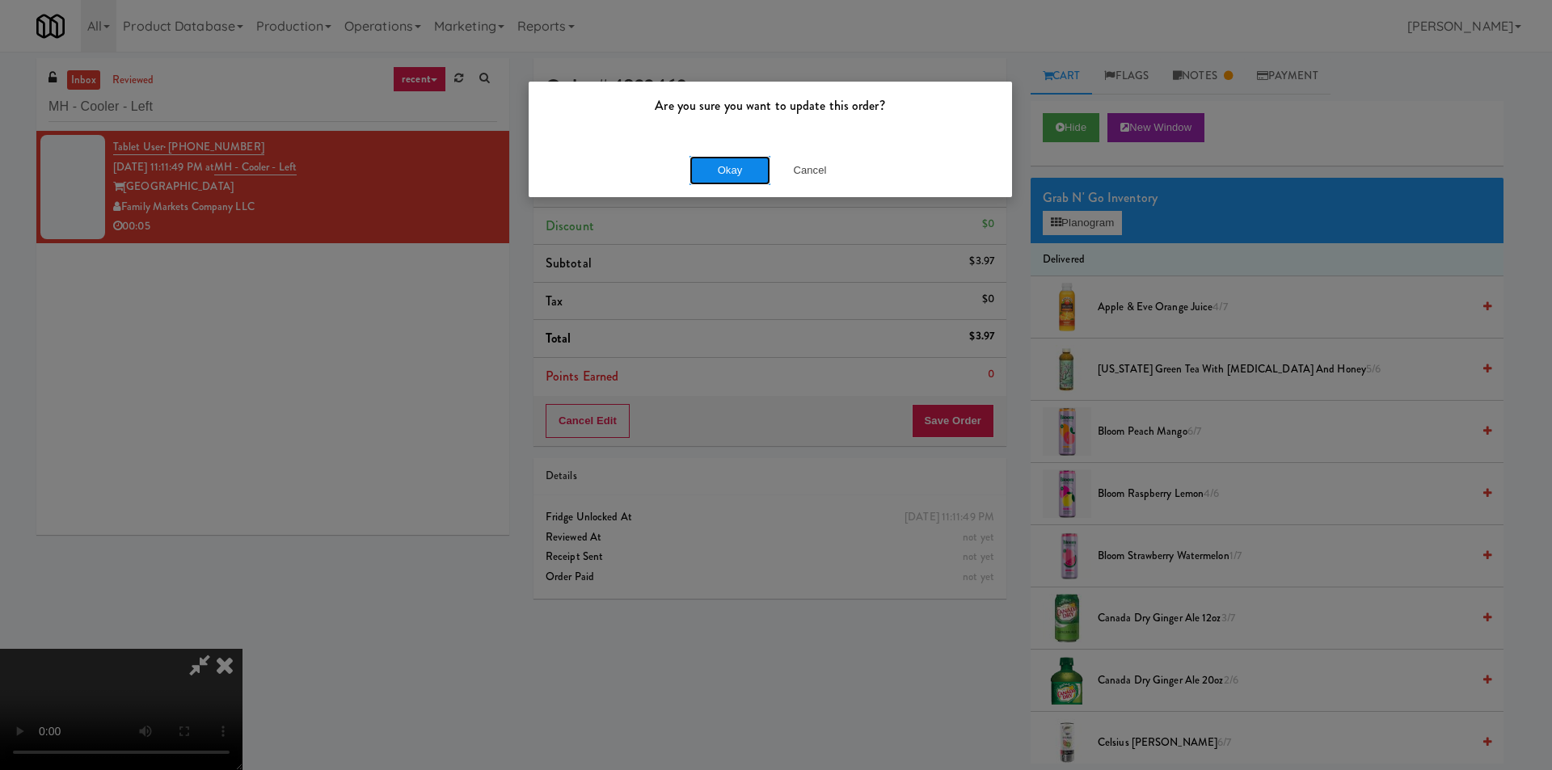
click at [704, 160] on button "Okay" at bounding box center [730, 170] width 81 height 29
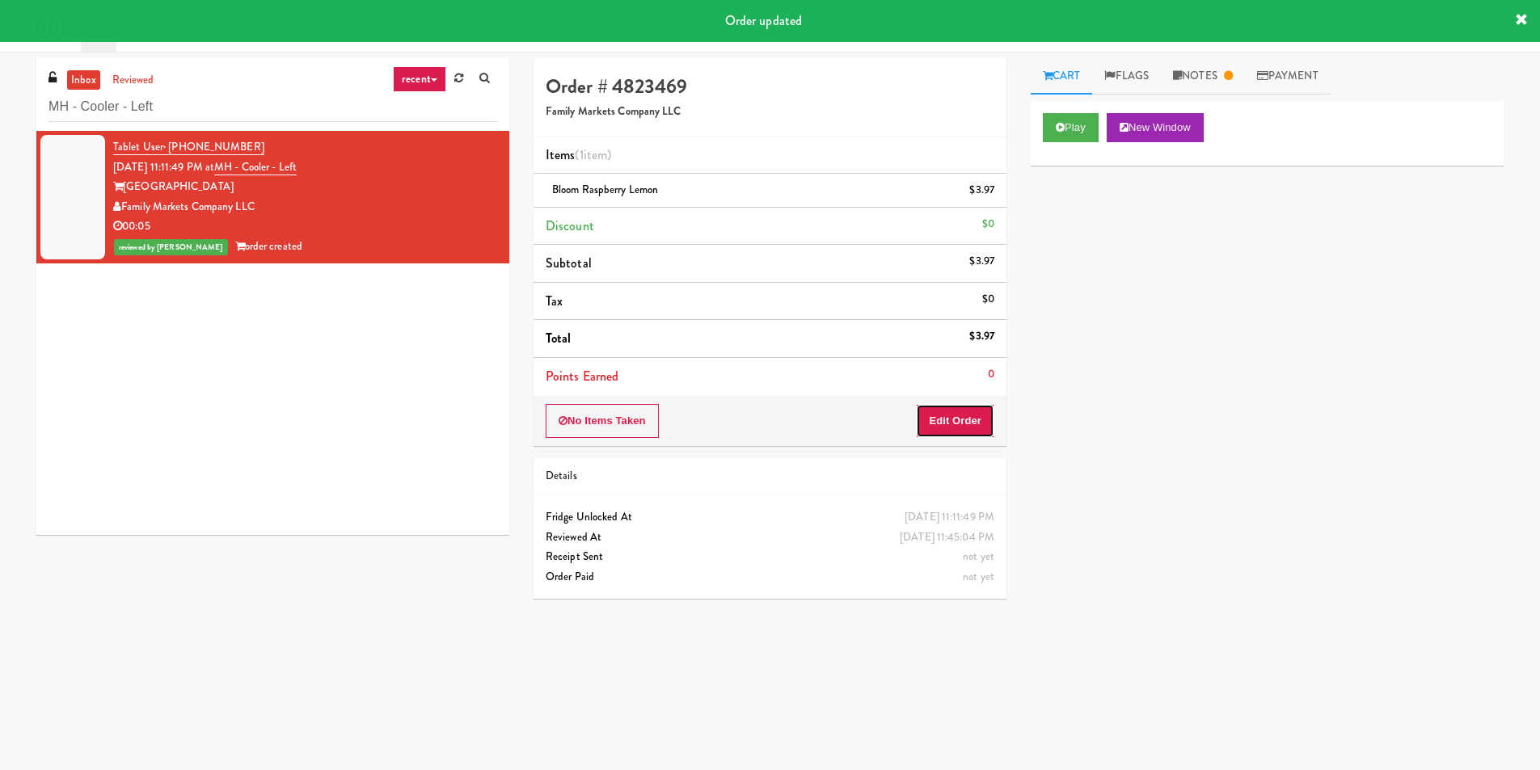
click at [967, 426] on button "Edit Order" at bounding box center [955, 421] width 78 height 34
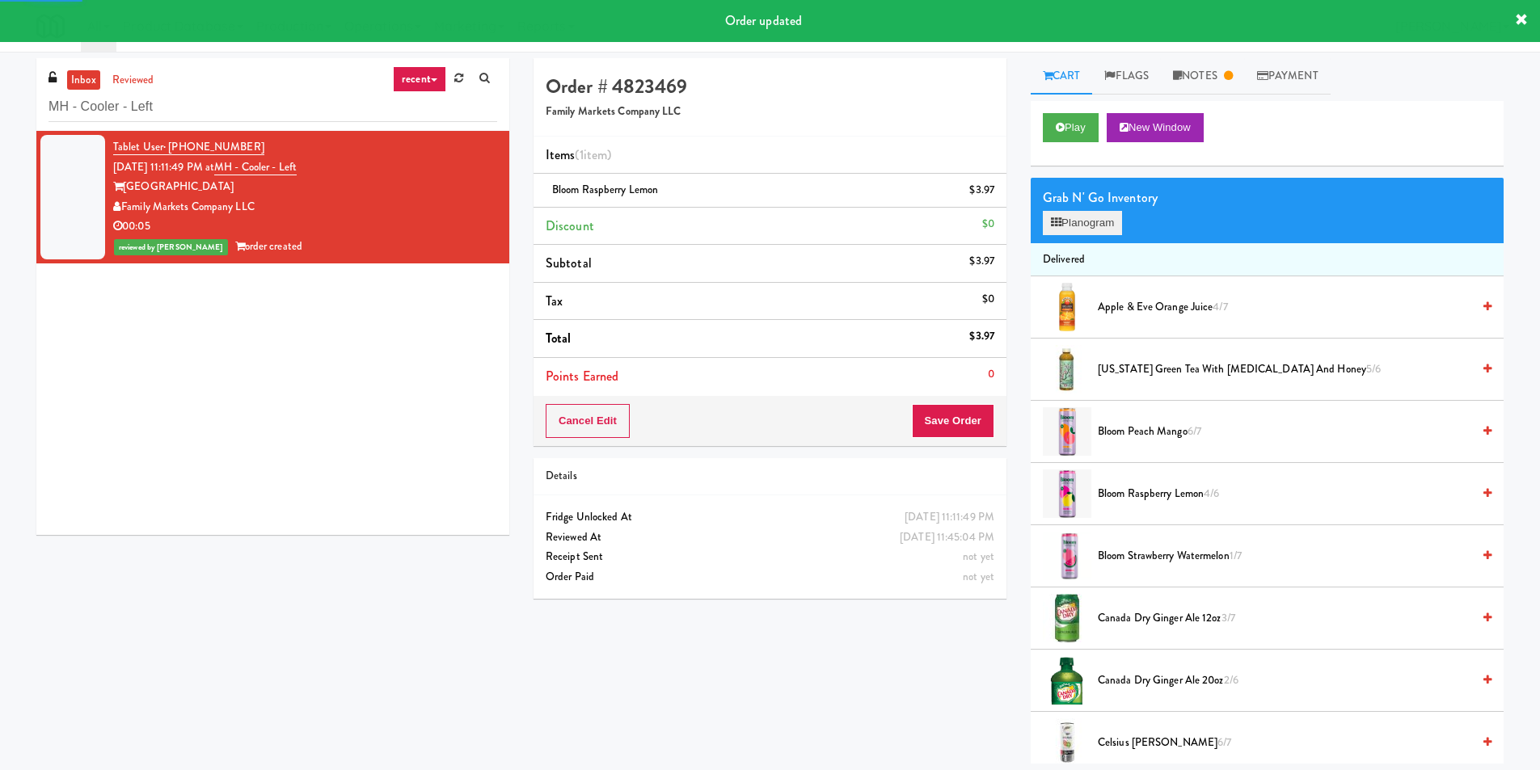
click at [1123, 213] on div "Grab N' Go Inventory Planogram" at bounding box center [1267, 210] width 473 height 65
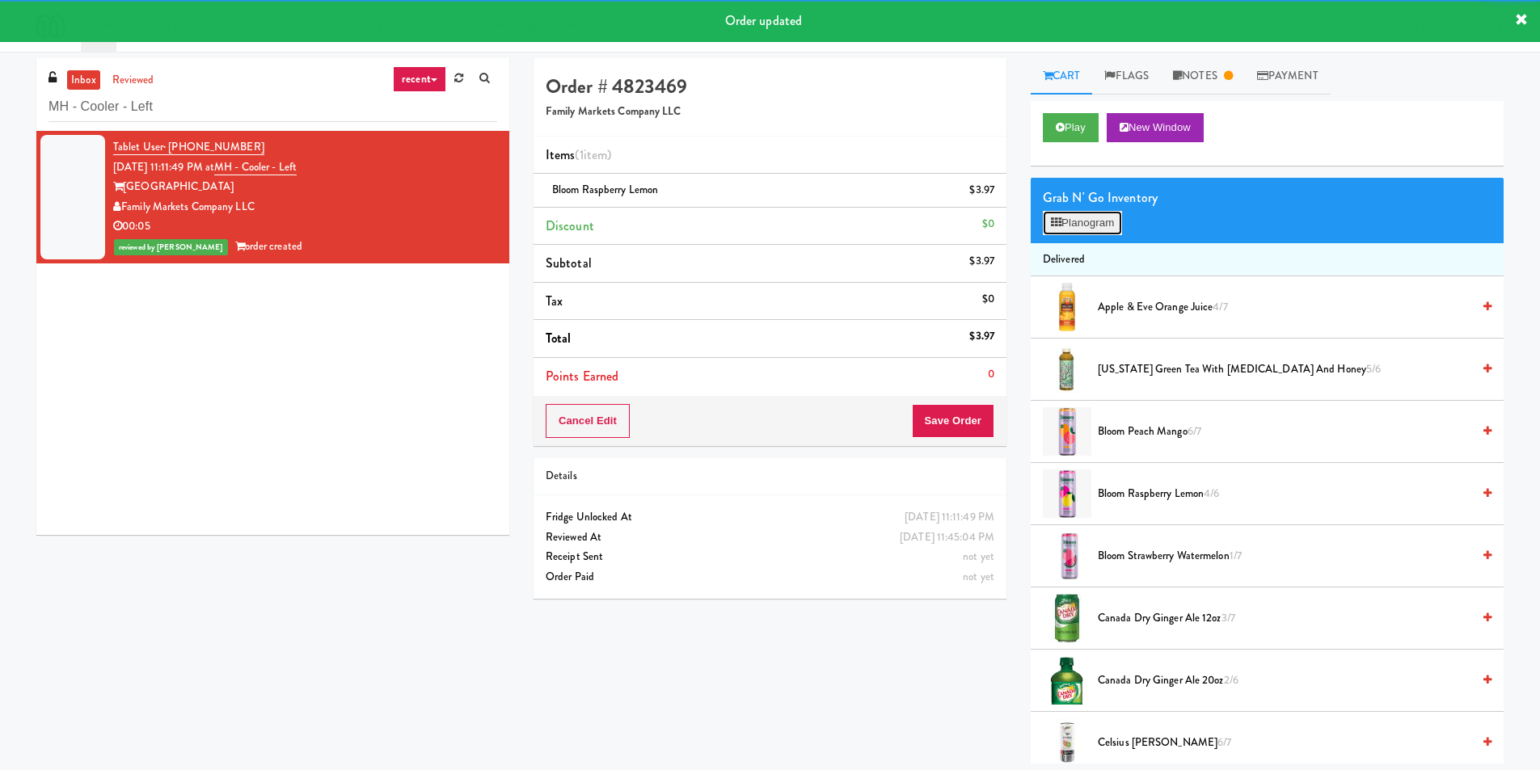
click at [1115, 215] on button "Planogram" at bounding box center [1082, 223] width 79 height 24
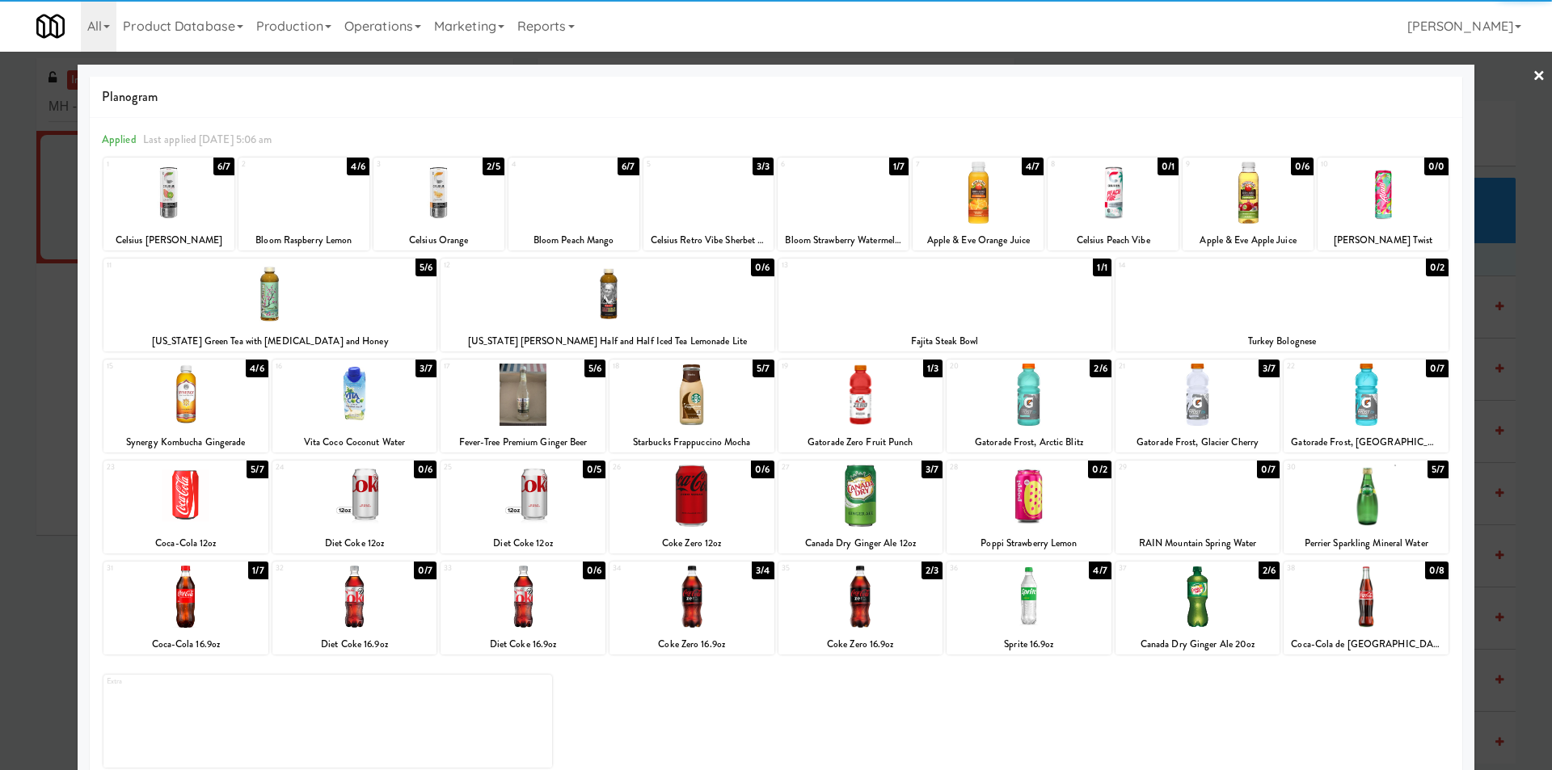
click at [41, 400] on div at bounding box center [776, 385] width 1552 height 770
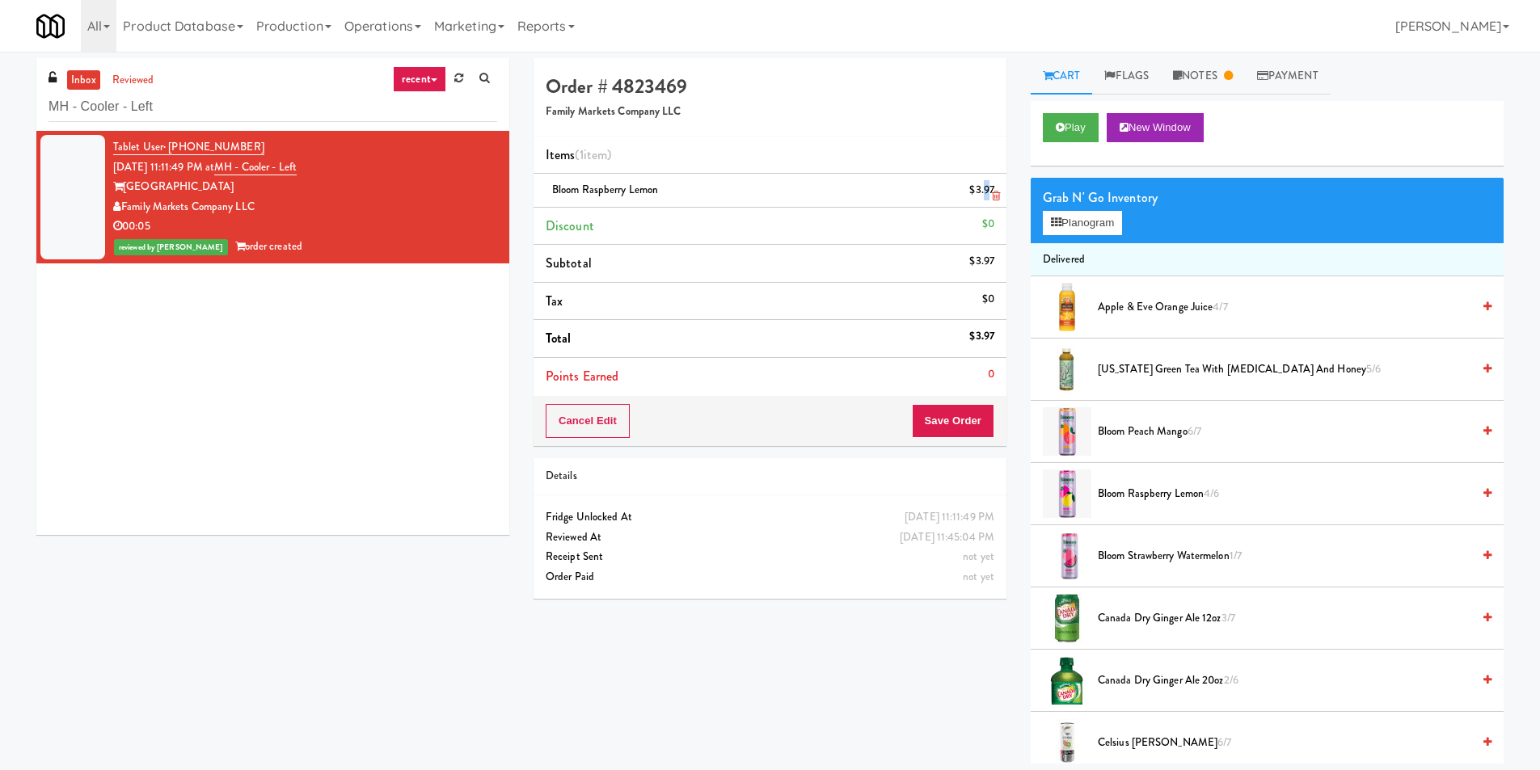
click at [989, 186] on div "$3.97" at bounding box center [981, 190] width 25 height 20
click at [991, 188] on link at bounding box center [993, 197] width 15 height 20
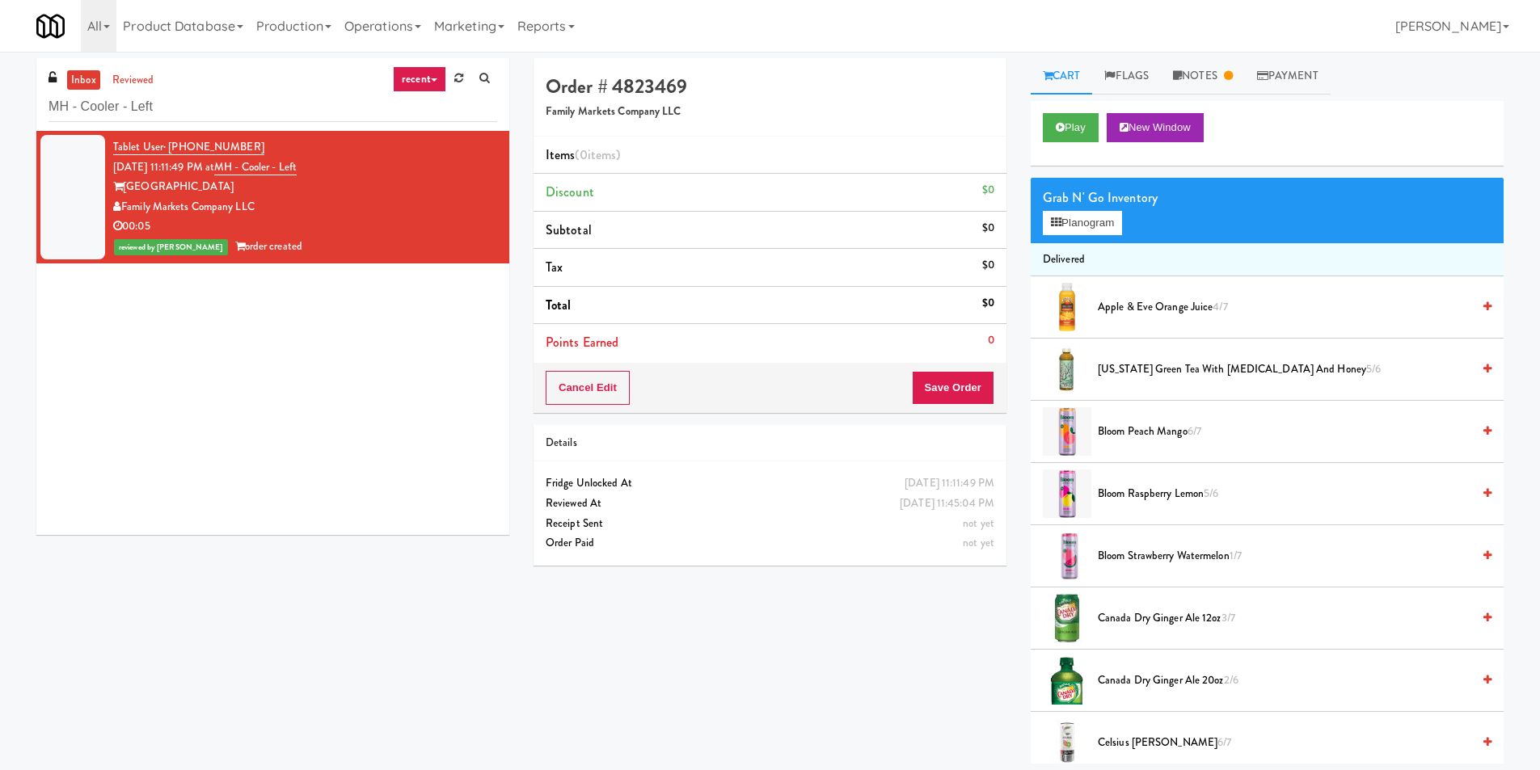
click at [1135, 486] on span "Bloom Raspberry Lemon 5/6" at bounding box center [1285, 494] width 374 height 20
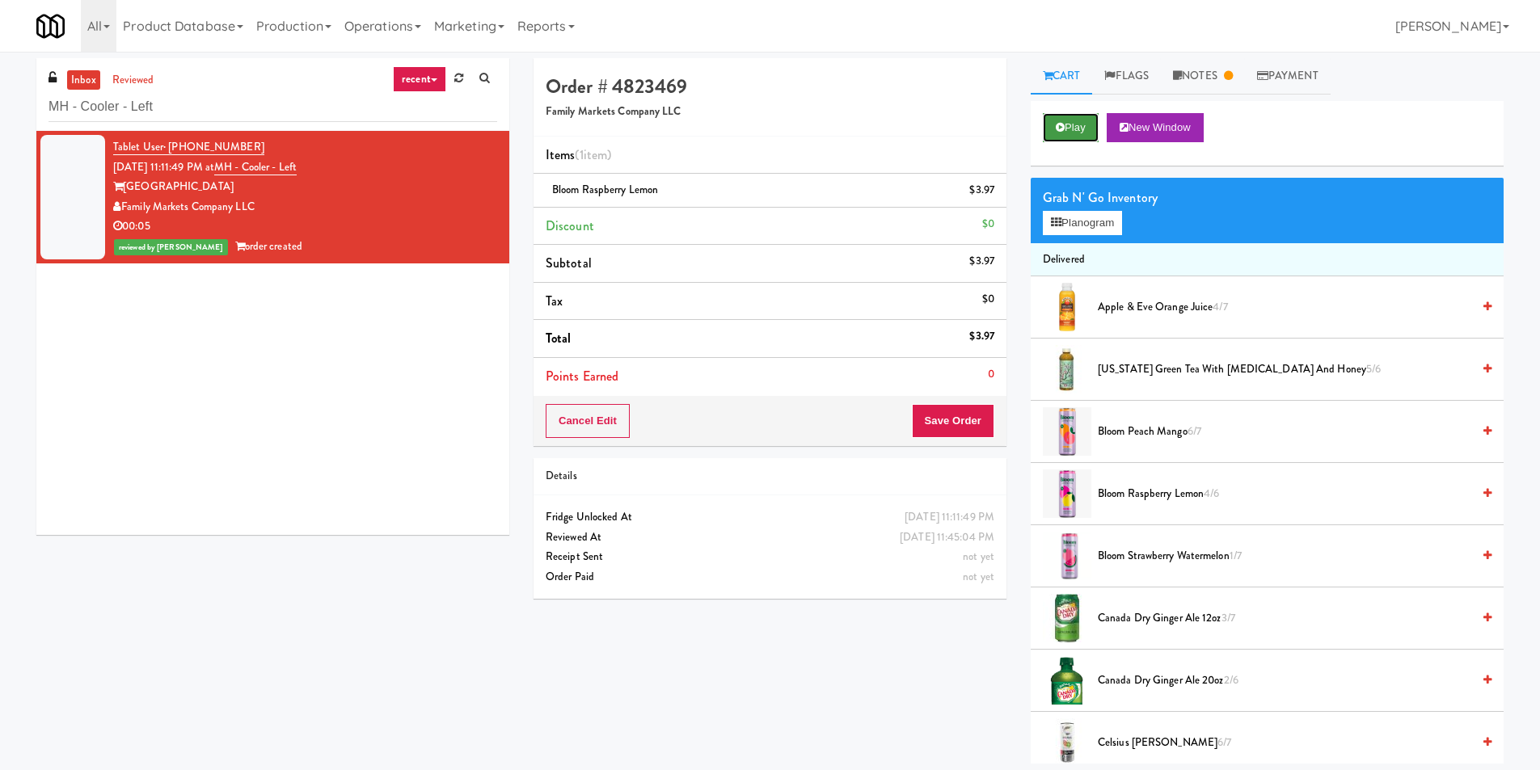
click at [1078, 131] on button "Play" at bounding box center [1071, 127] width 56 height 29
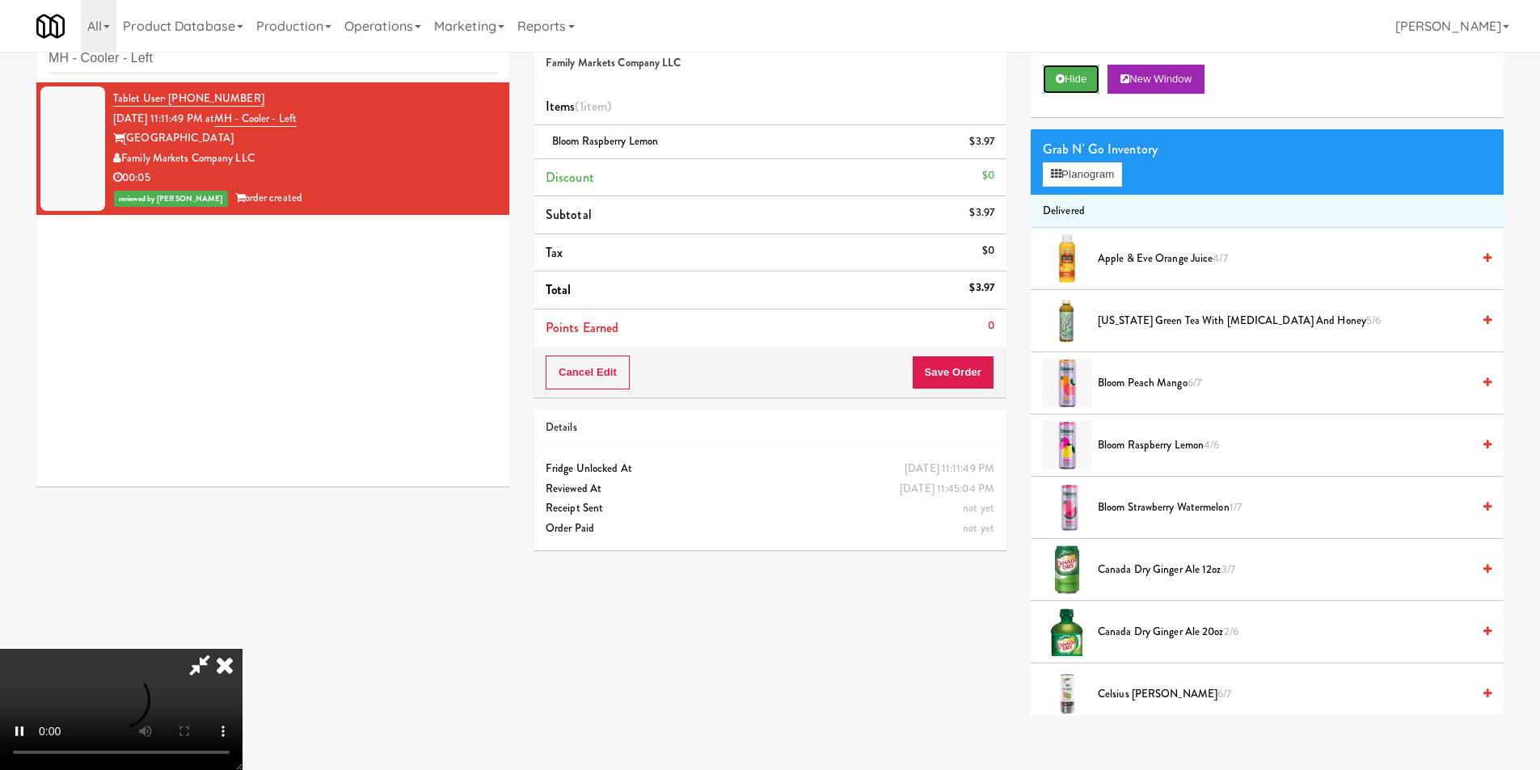
scroll to position [52, 0]
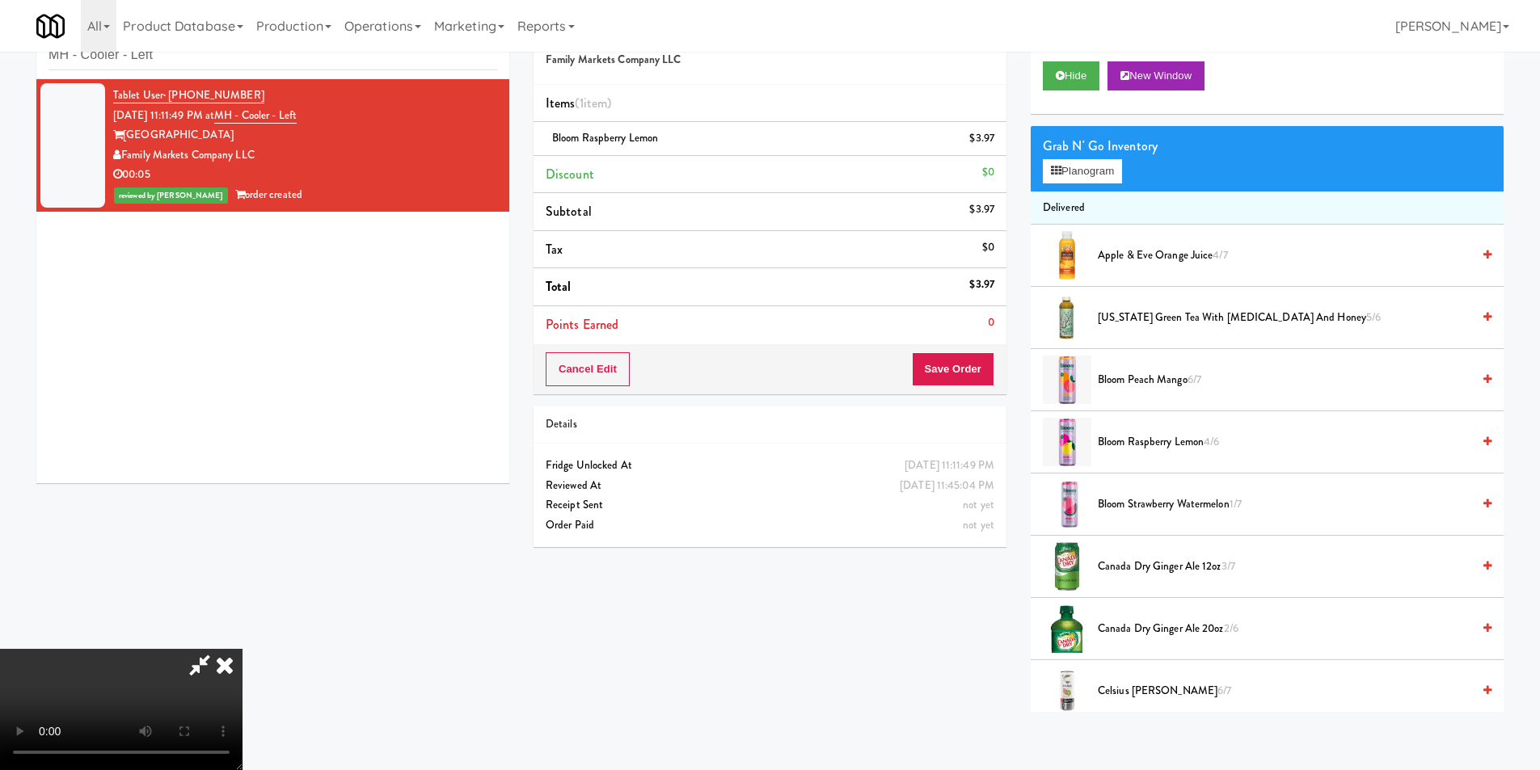
click at [243, 649] on video at bounding box center [121, 709] width 243 height 121
click at [969, 369] on button "Save Order" at bounding box center [953, 369] width 82 height 34
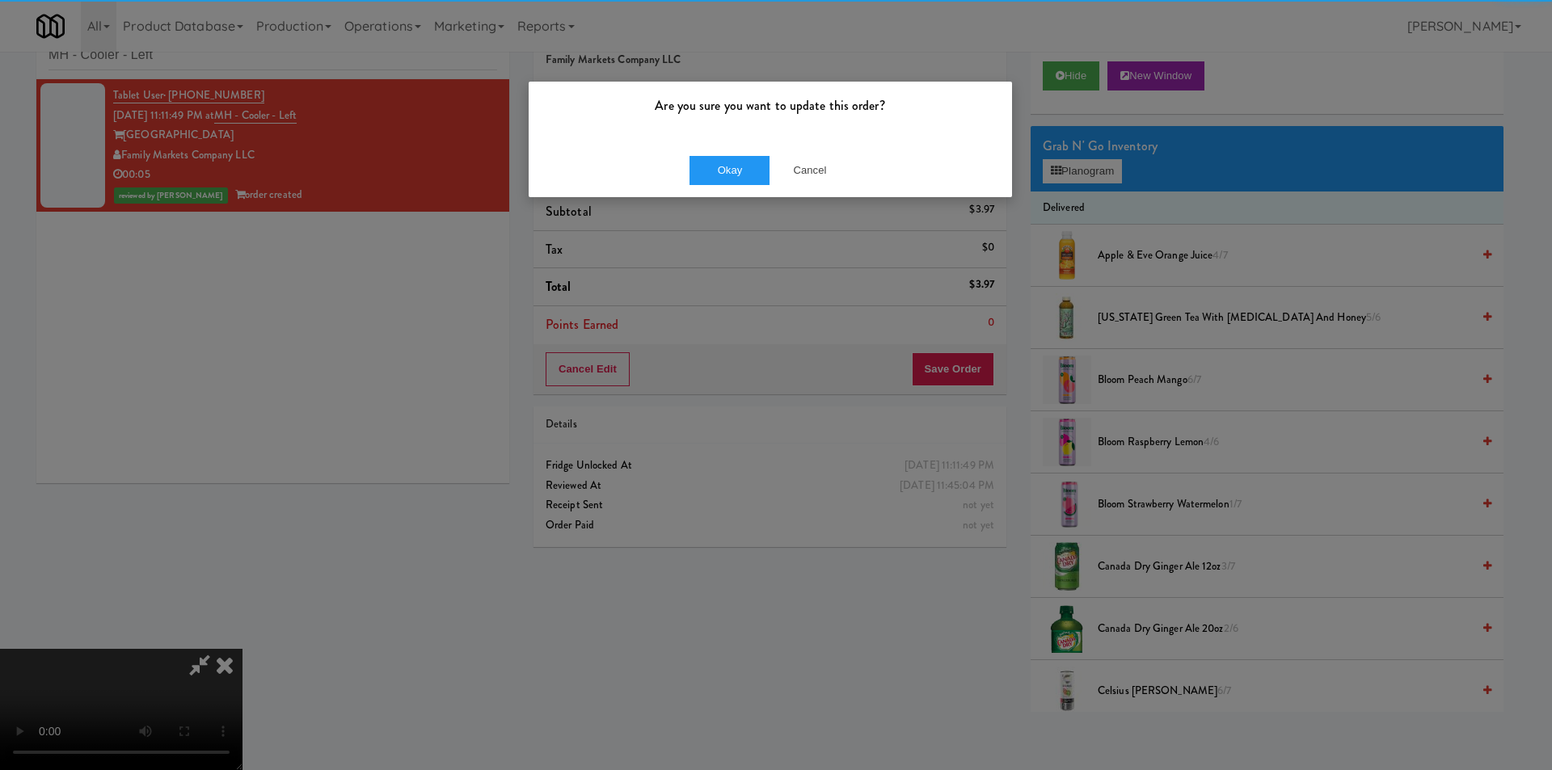
click at [697, 152] on div "Okay Cancel" at bounding box center [770, 170] width 483 height 54
click at [708, 157] on div "Okay Cancel" at bounding box center [770, 170] width 483 height 54
click at [708, 157] on button "Okay" at bounding box center [730, 170] width 81 height 29
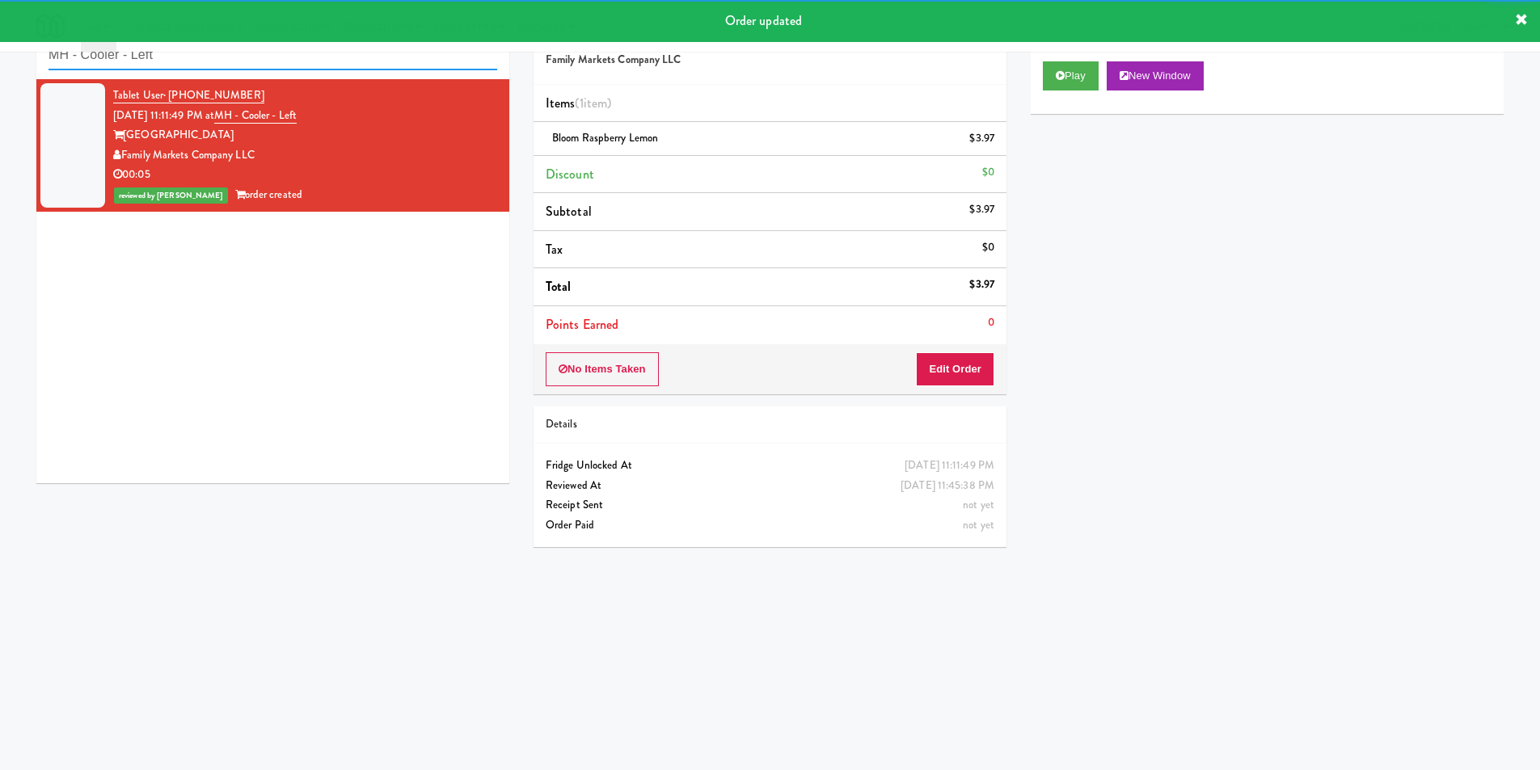
click at [246, 63] on input "MH - Cooler - Left" at bounding box center [273, 55] width 449 height 30
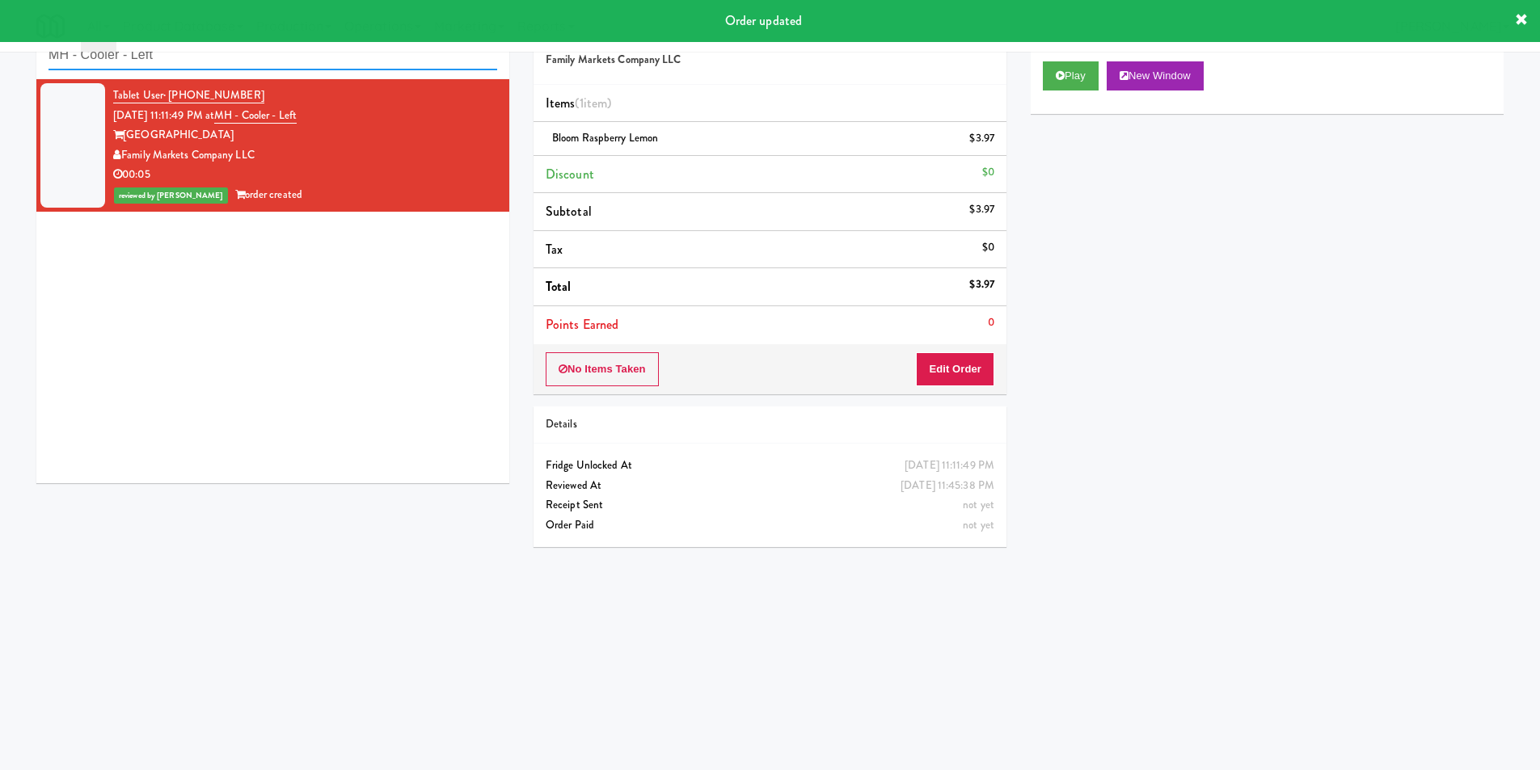
click at [246, 63] on input "MH - Cooler - Left" at bounding box center [273, 55] width 449 height 30
paste input "Platform - Cooler - Left :white_check_mark: 2"
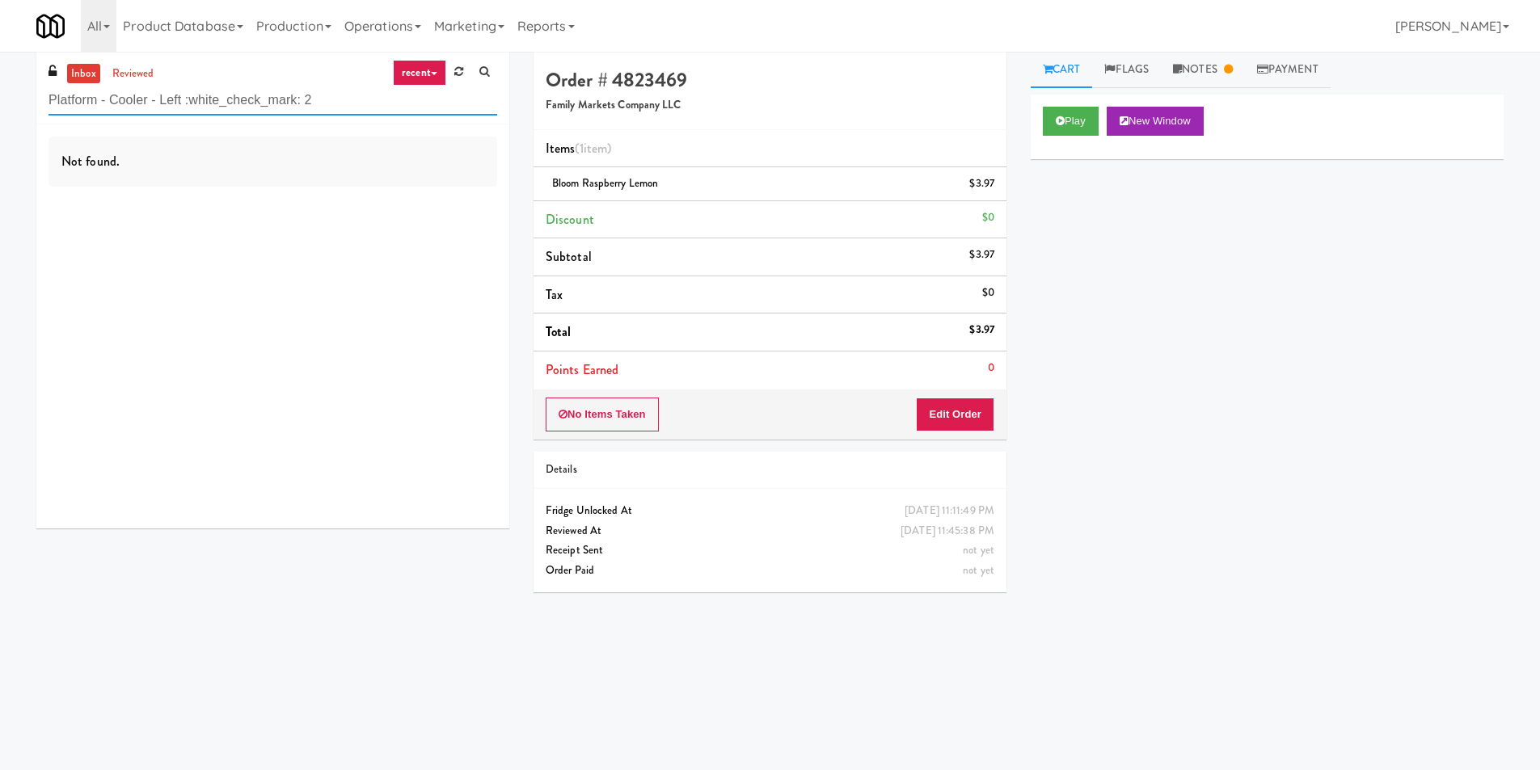
scroll to position [0, 0]
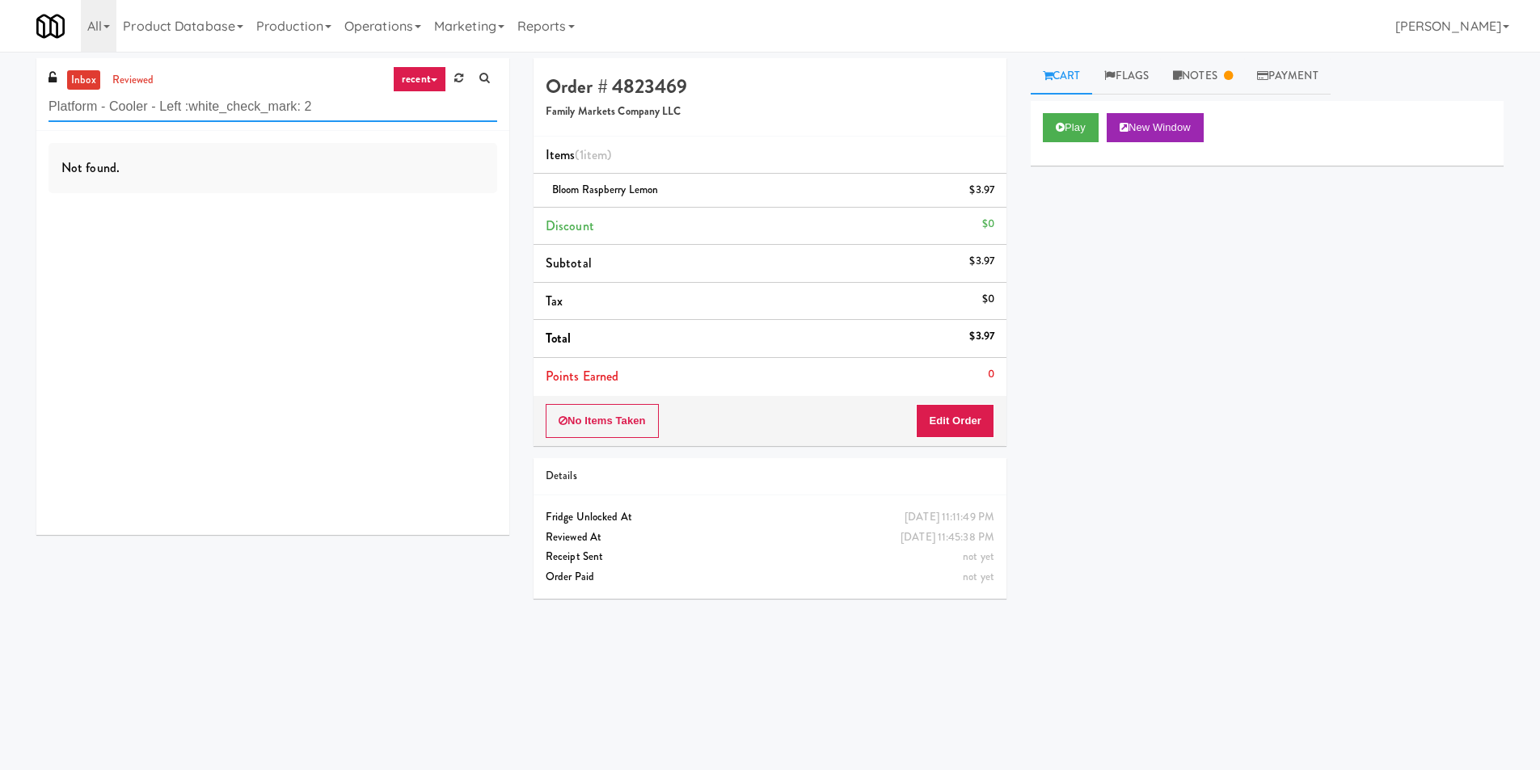
paste input "text"
drag, startPoint x: 182, startPoint y: 105, endPoint x: 361, endPoint y: 104, distance: 178.7
click at [361, 104] on input "Platform - Cooler - Left :white_check_mark: 2" at bounding box center [273, 107] width 449 height 30
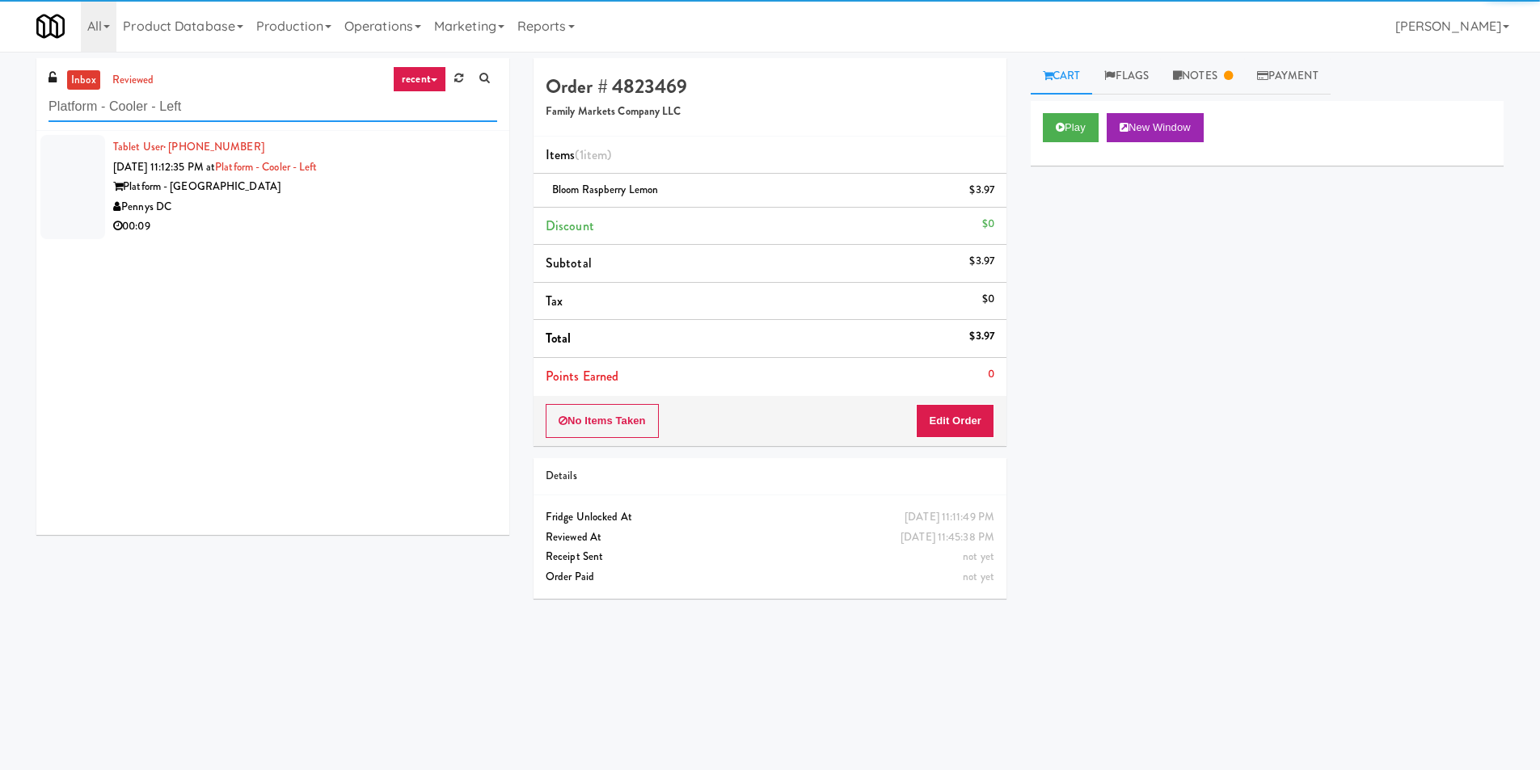
type input "Platform - Cooler - Left"
click at [343, 228] on div "00:09" at bounding box center [305, 227] width 384 height 20
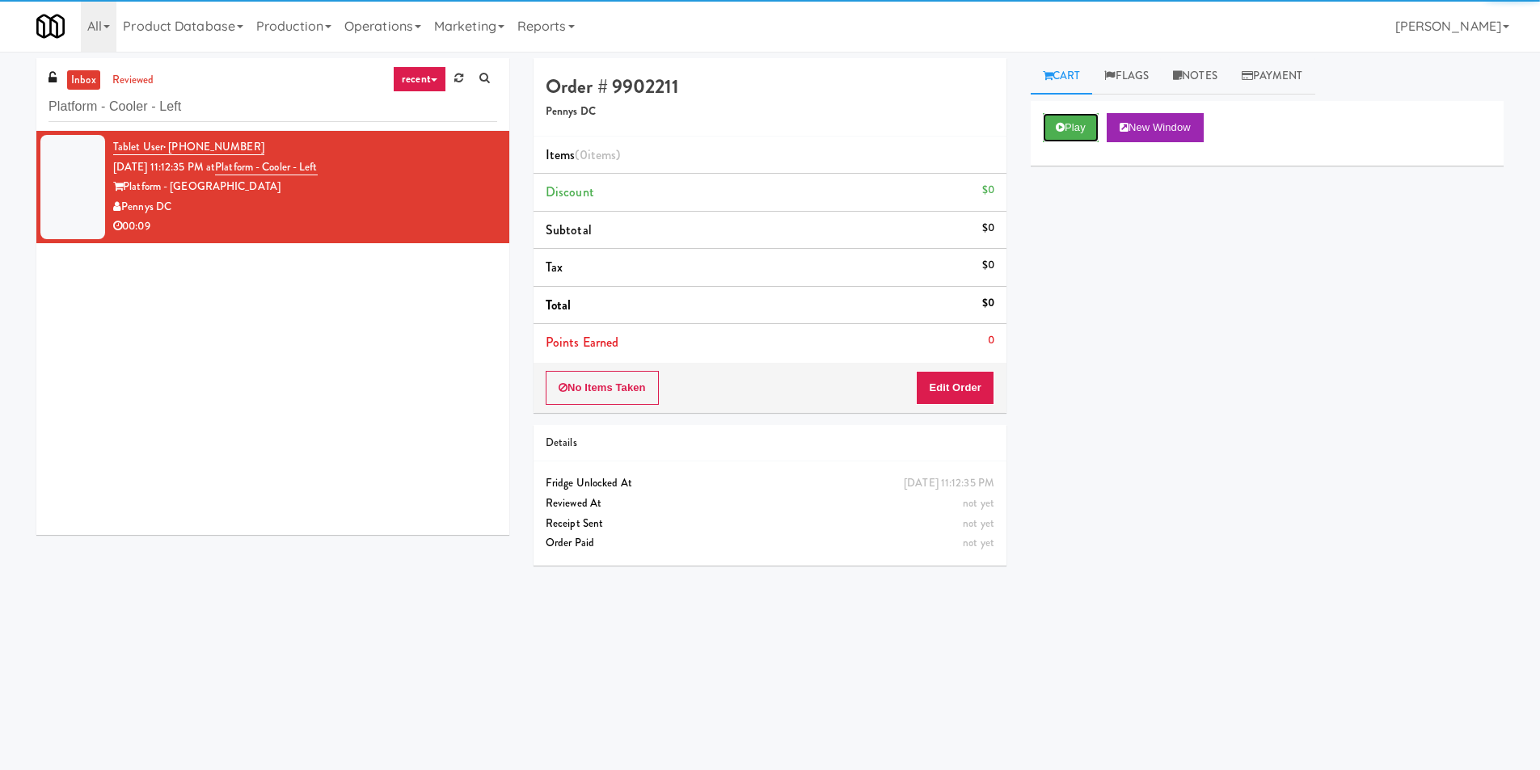
drag, startPoint x: 1064, startPoint y: 133, endPoint x: 1019, endPoint y: 199, distance: 80.3
click at [1064, 132] on button "Play" at bounding box center [1071, 127] width 56 height 29
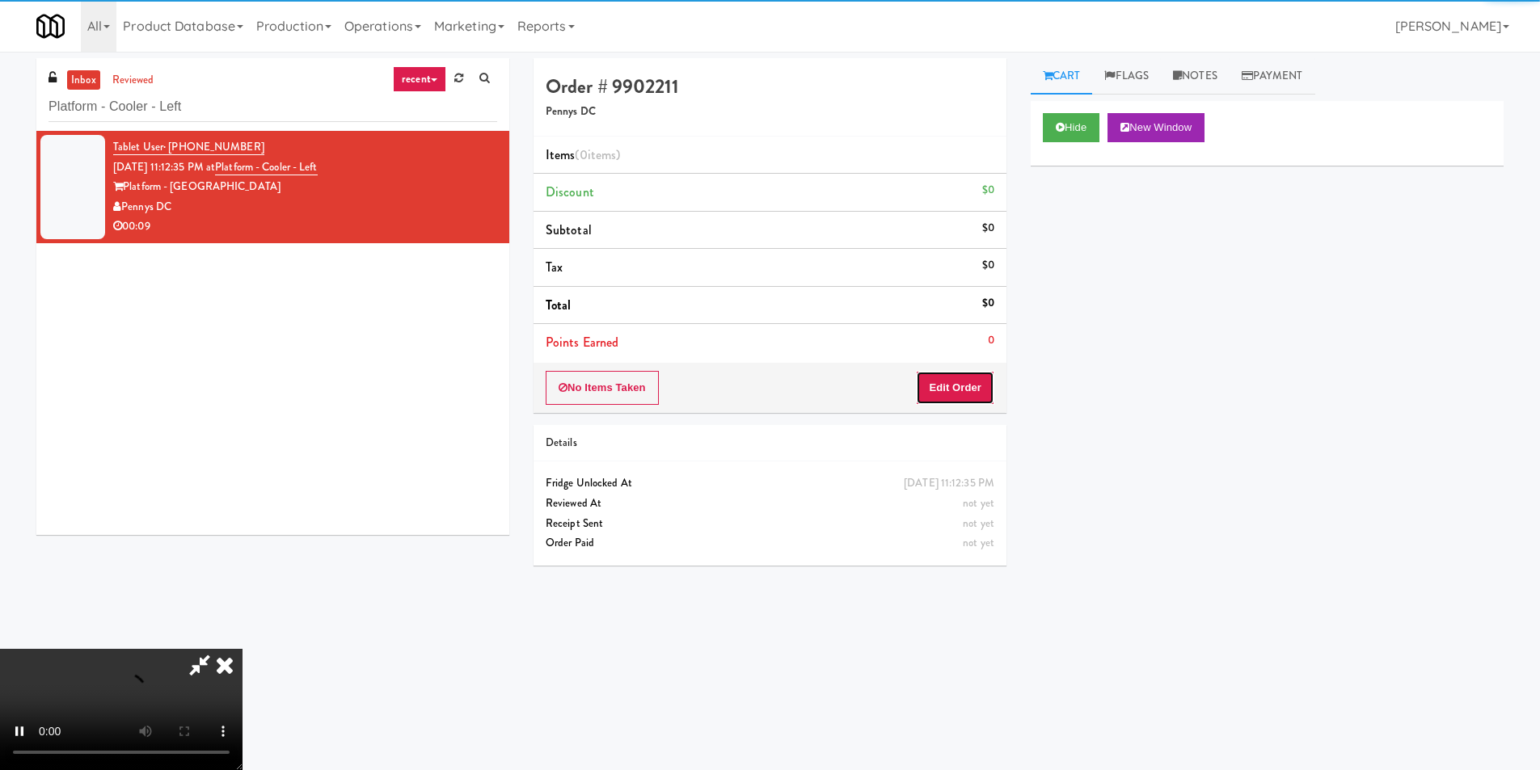
click at [940, 378] on button "Edit Order" at bounding box center [955, 388] width 78 height 34
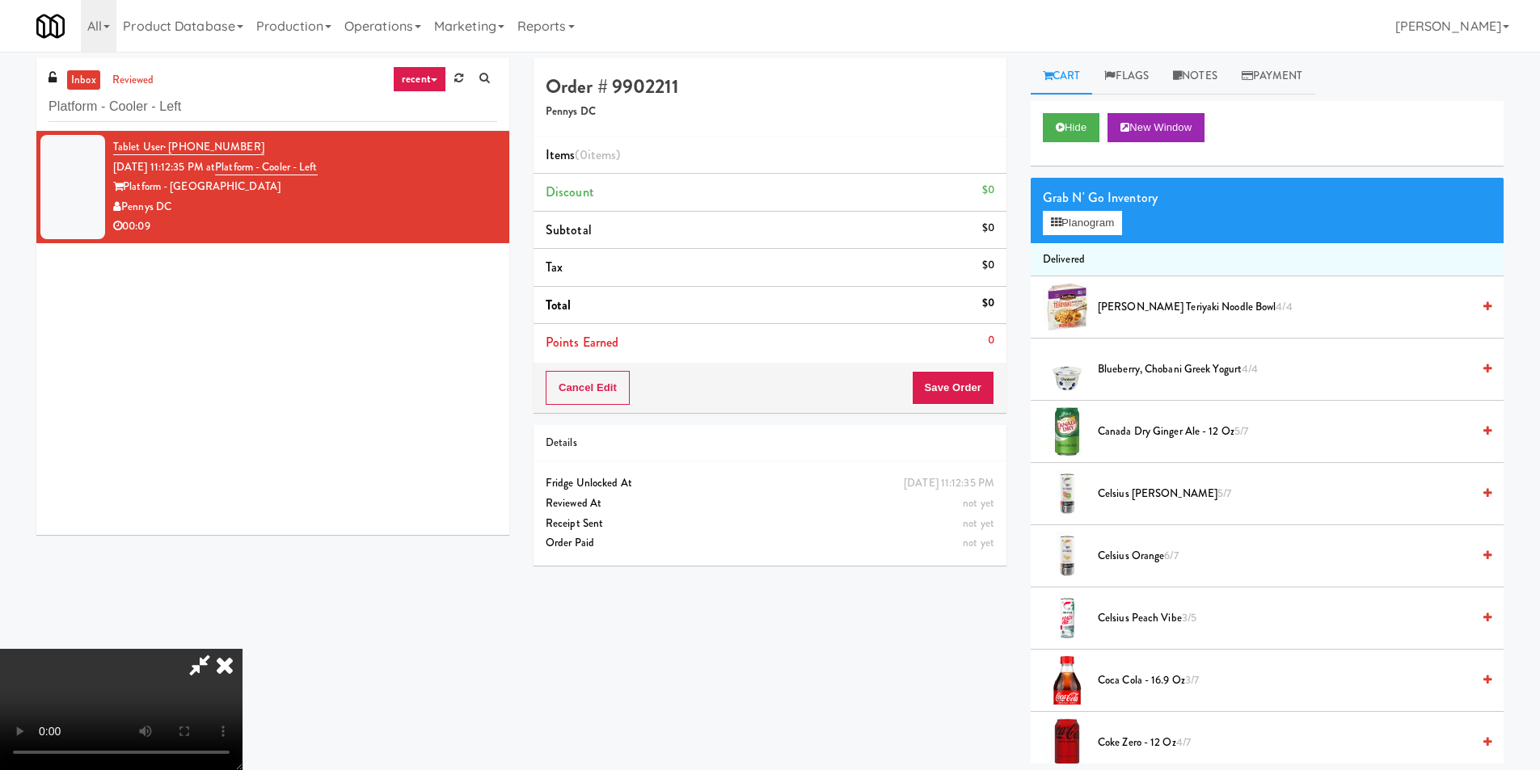
click at [243, 649] on video at bounding box center [121, 709] width 243 height 121
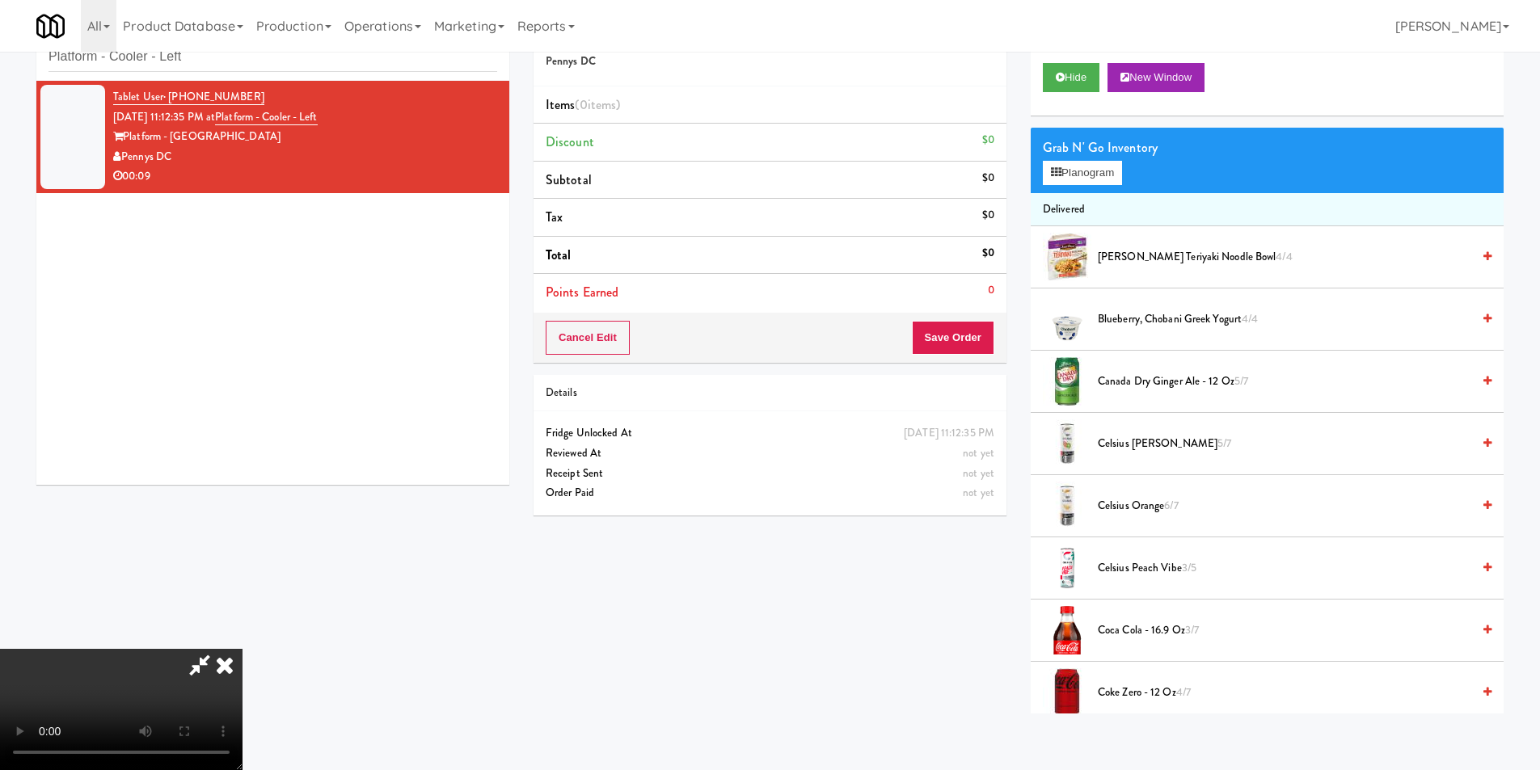
scroll to position [52, 0]
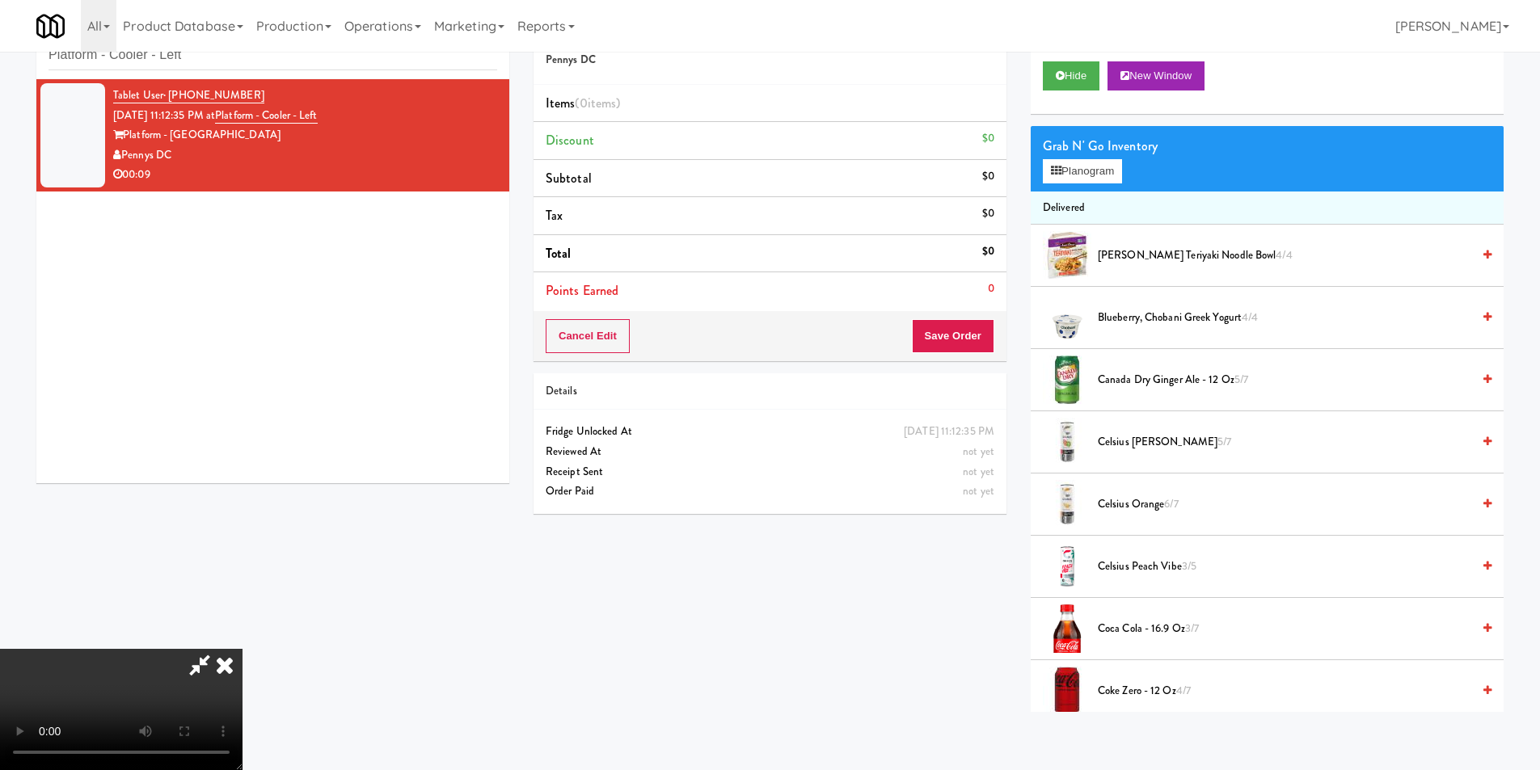
click at [243, 649] on video at bounding box center [121, 709] width 243 height 121
click at [1061, 163] on button "Planogram" at bounding box center [1082, 171] width 79 height 24
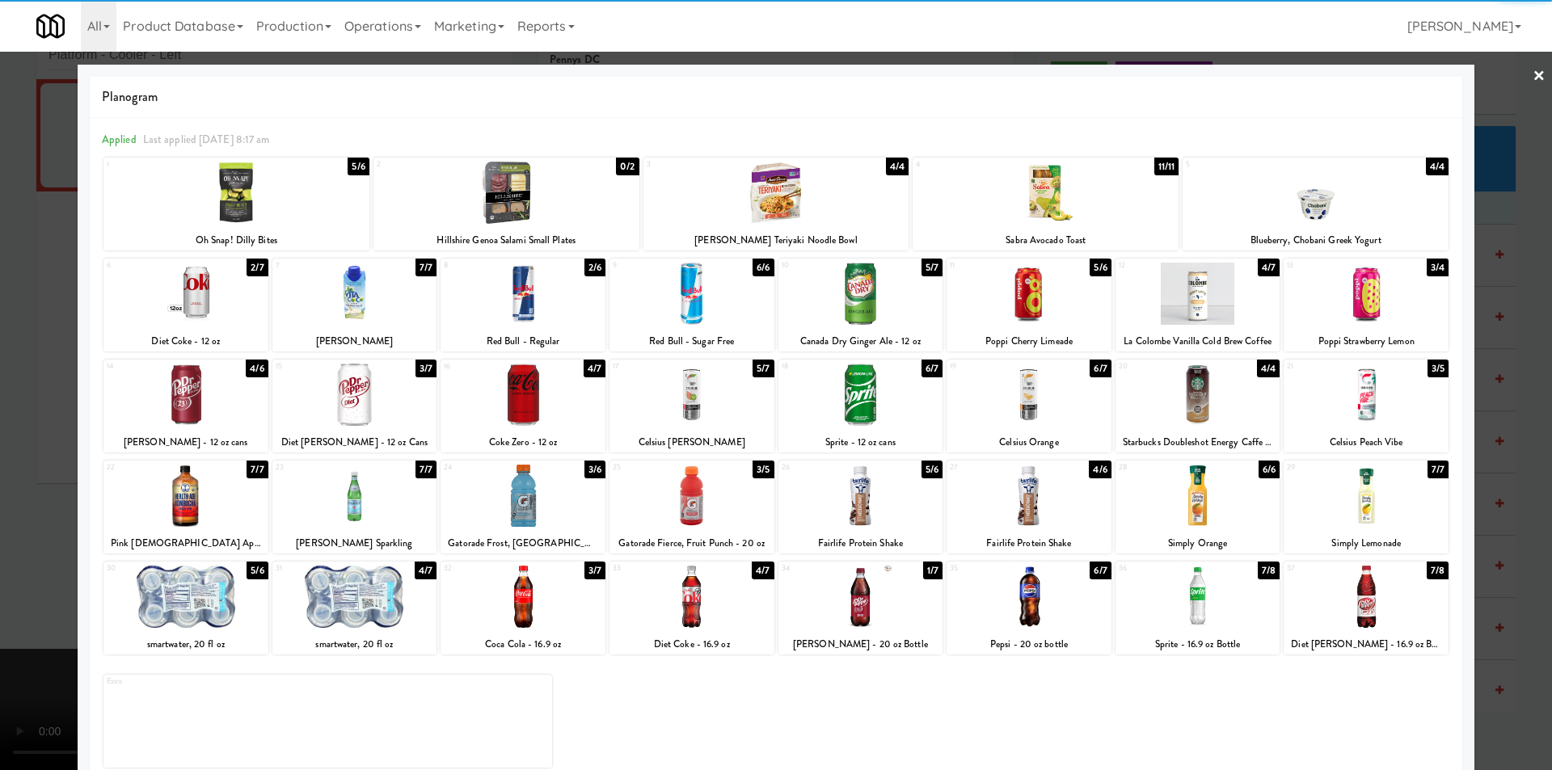
click at [1502, 491] on div at bounding box center [776, 385] width 1552 height 770
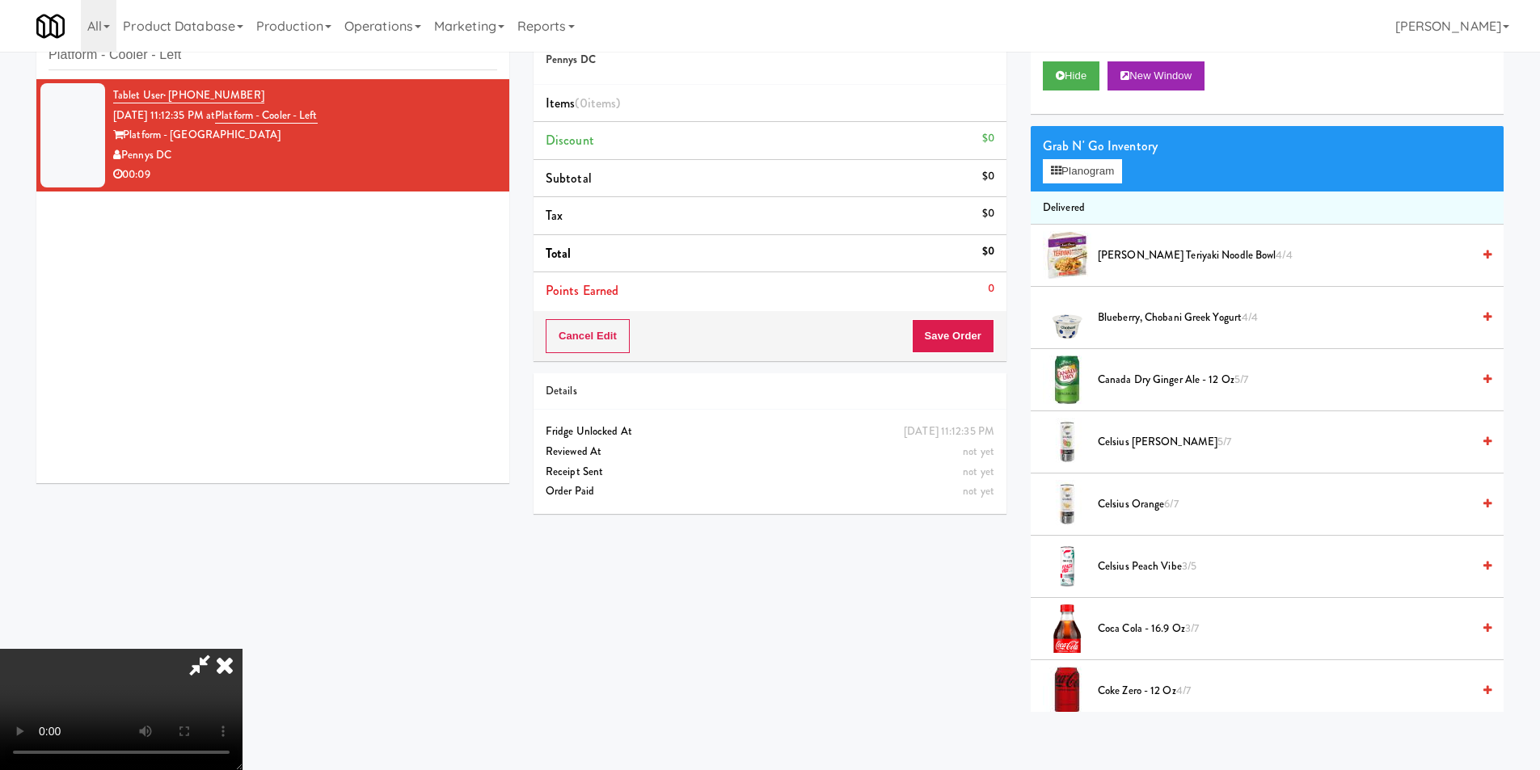
drag, startPoint x: 564, startPoint y: 552, endPoint x: 568, endPoint y: 541, distance: 11.8
click at [243, 649] on video at bounding box center [121, 709] width 243 height 121
click at [243, 717] on video at bounding box center [121, 709] width 243 height 121
click at [243, 649] on video at bounding box center [121, 709] width 243 height 121
drag, startPoint x: 597, startPoint y: 585, endPoint x: 679, endPoint y: 544, distance: 91.1
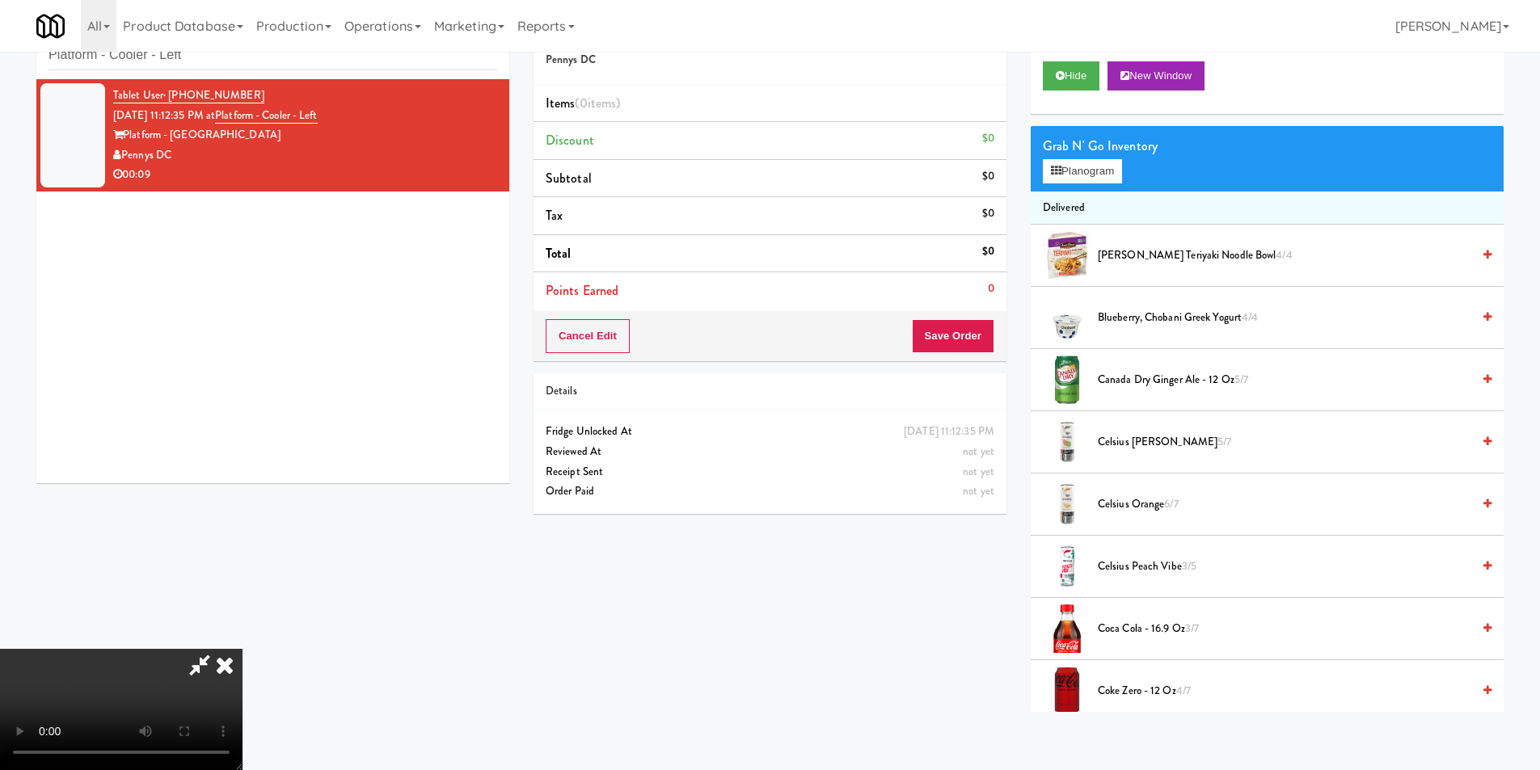
click at [243, 649] on video at bounding box center [121, 709] width 243 height 121
click at [1082, 169] on button "Planogram" at bounding box center [1082, 171] width 79 height 24
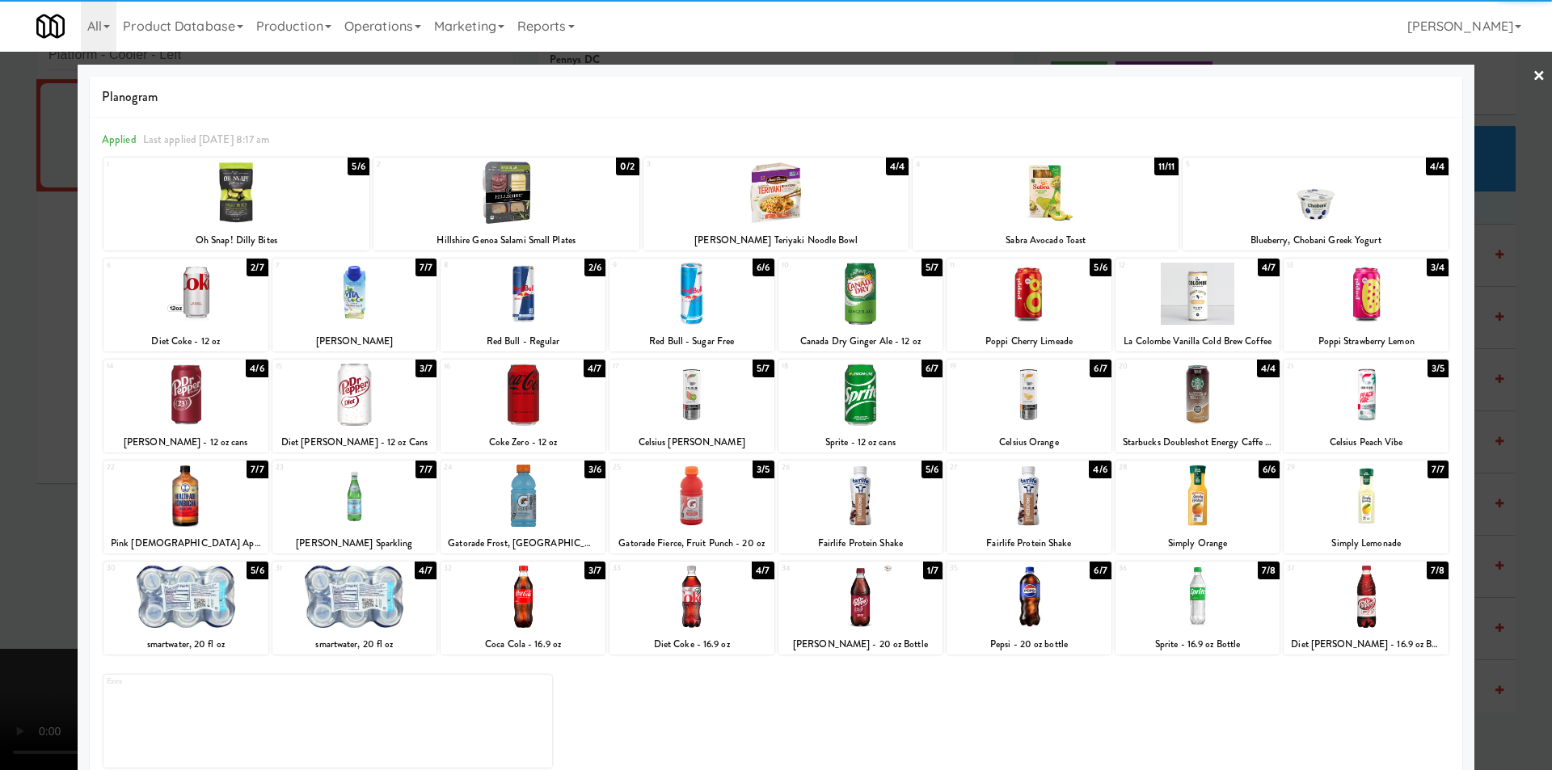
click at [893, 589] on div at bounding box center [861, 597] width 165 height 62
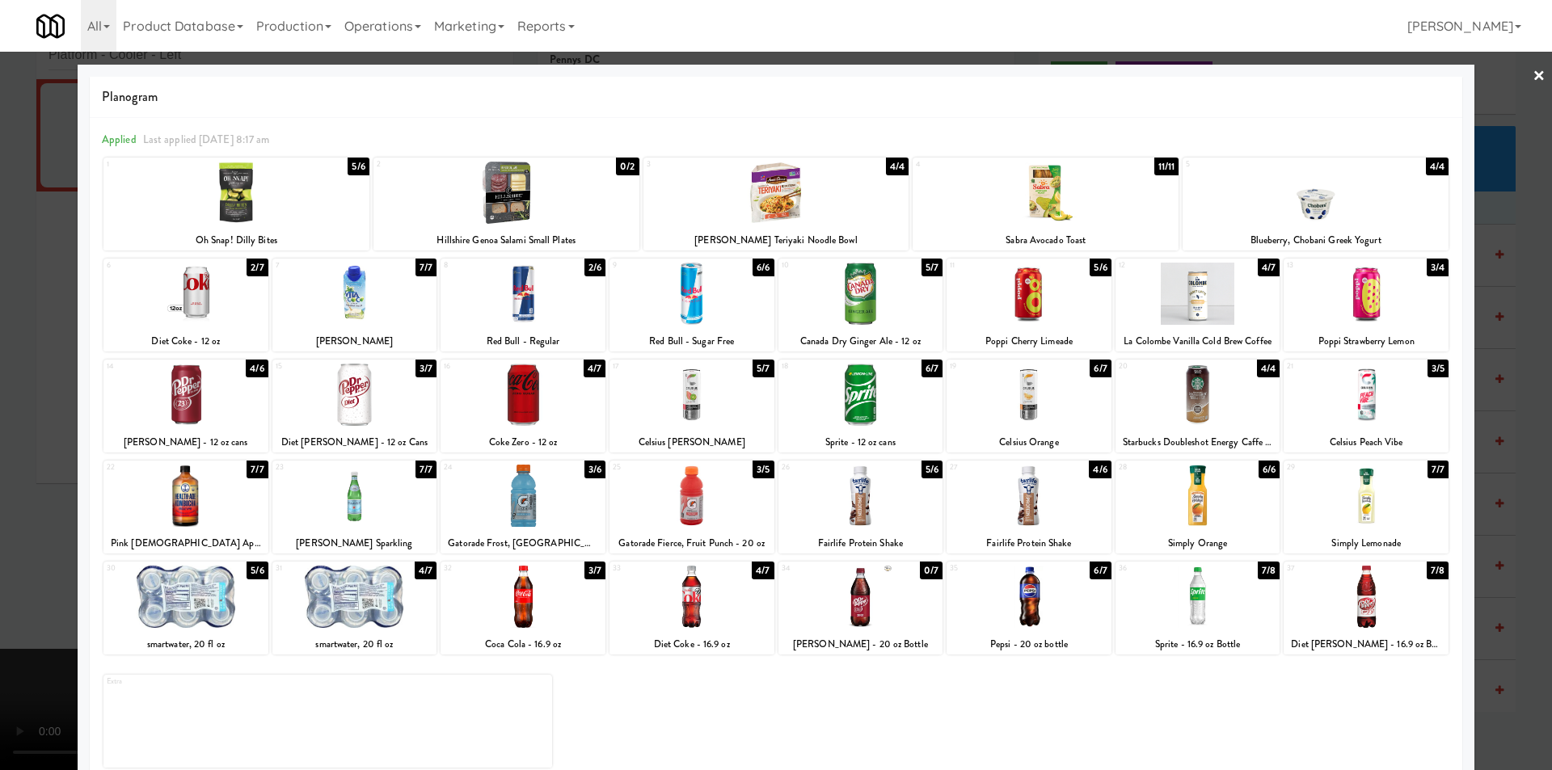
click at [1021, 592] on div at bounding box center [1029, 597] width 165 height 62
click at [1489, 542] on div at bounding box center [776, 385] width 1552 height 770
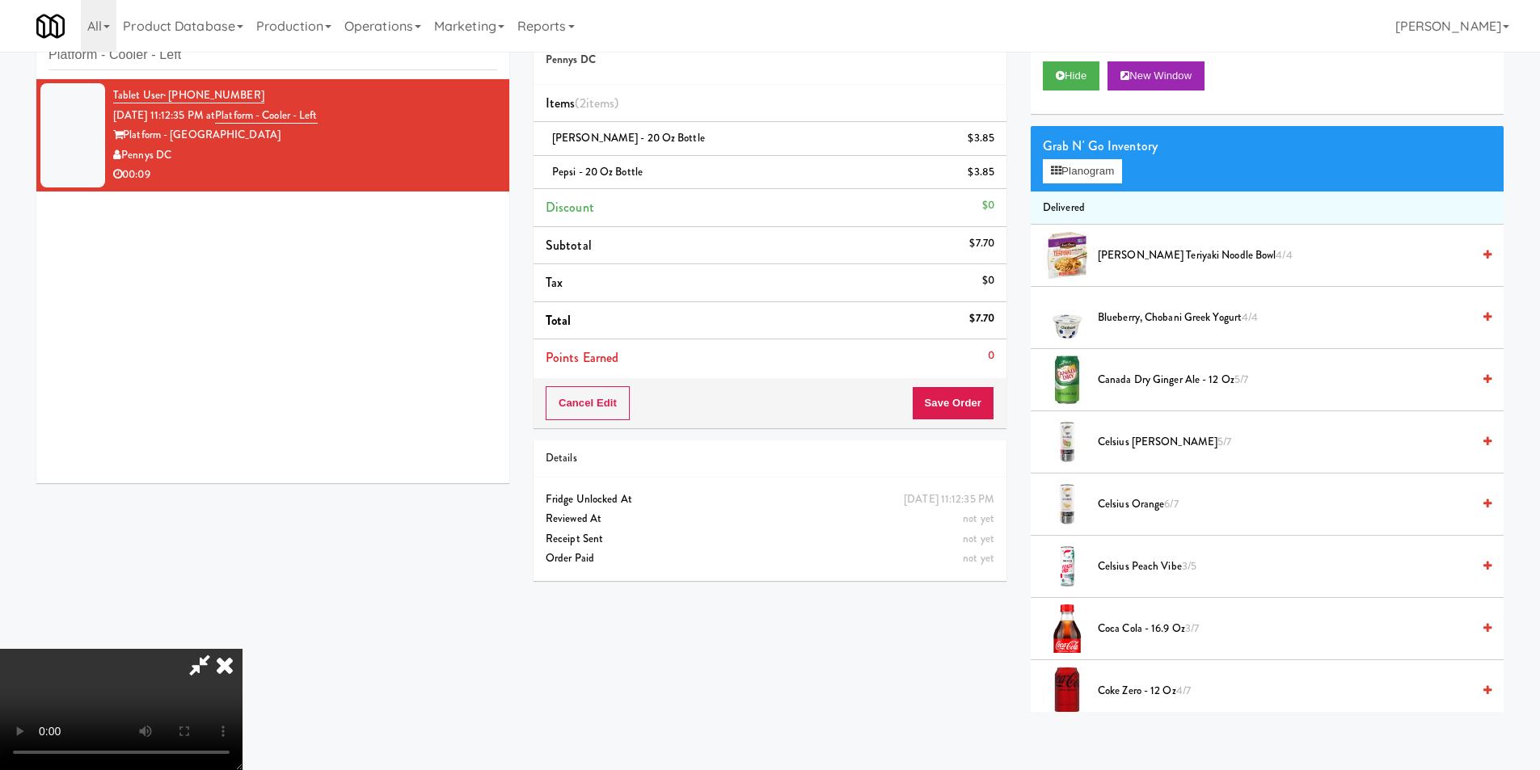
click at [243, 649] on video at bounding box center [121, 709] width 243 height 121
click at [973, 411] on button "Save Order" at bounding box center [953, 403] width 82 height 34
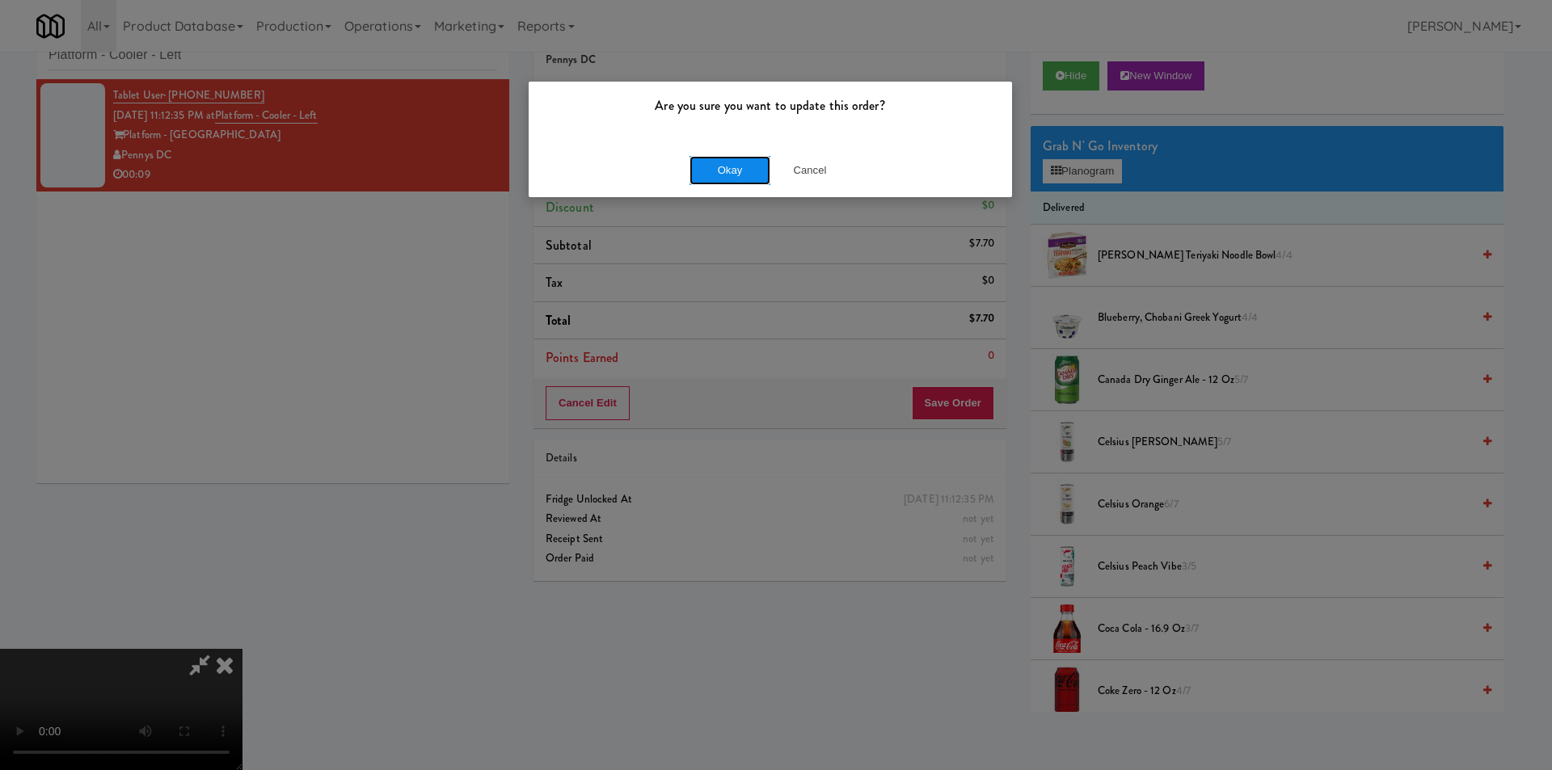
click at [753, 169] on button "Okay" at bounding box center [730, 170] width 81 height 29
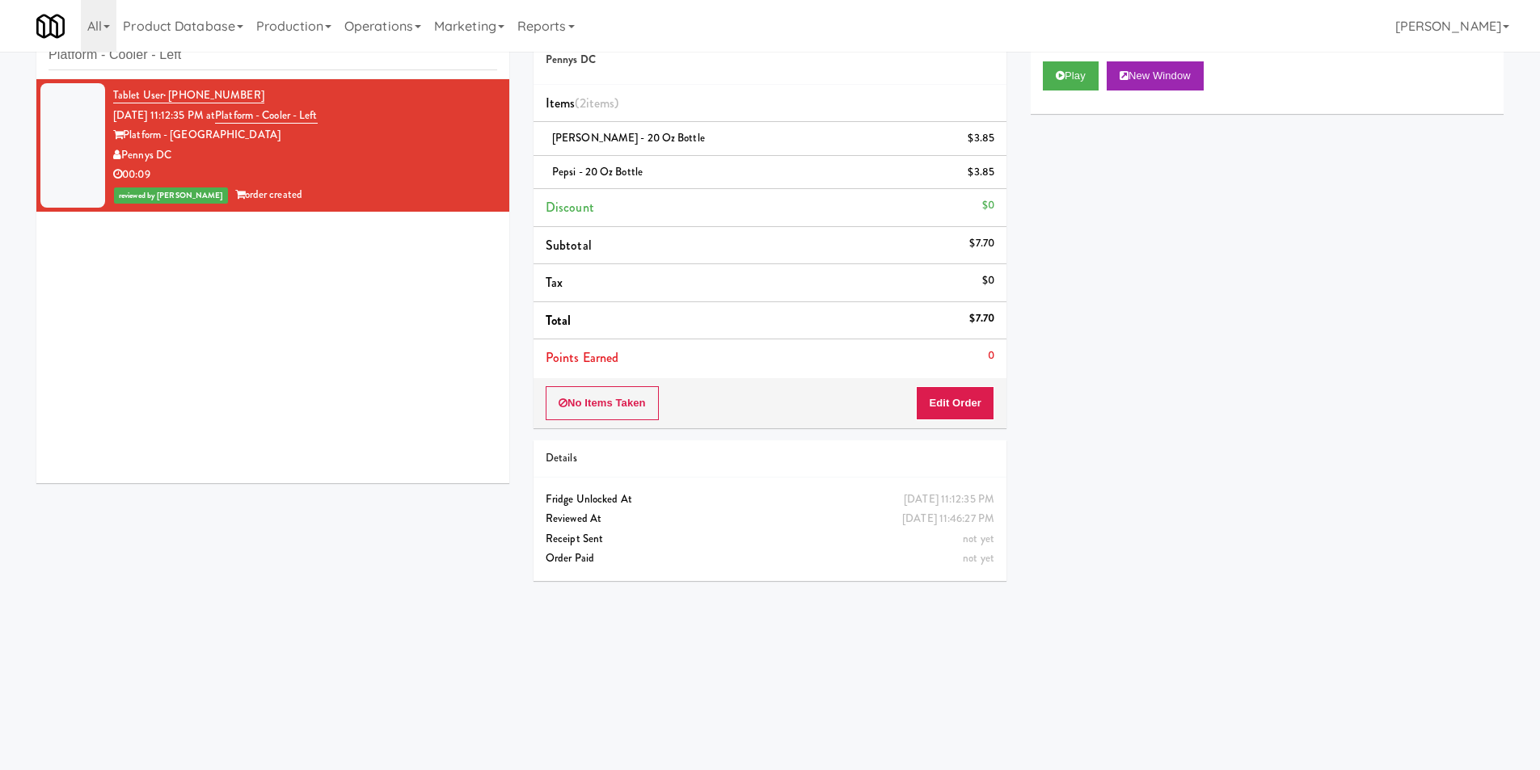
drag, startPoint x: 237, startPoint y: 72, endPoint x: 238, endPoint y: 62, distance: 9.7
click at [238, 72] on div "inbox reviewed recent all unclear take inventory issue suspicious failed recent…" at bounding box center [272, 42] width 473 height 73
click at [238, 62] on input "Platform - Cooler - Left" at bounding box center [273, 55] width 449 height 30
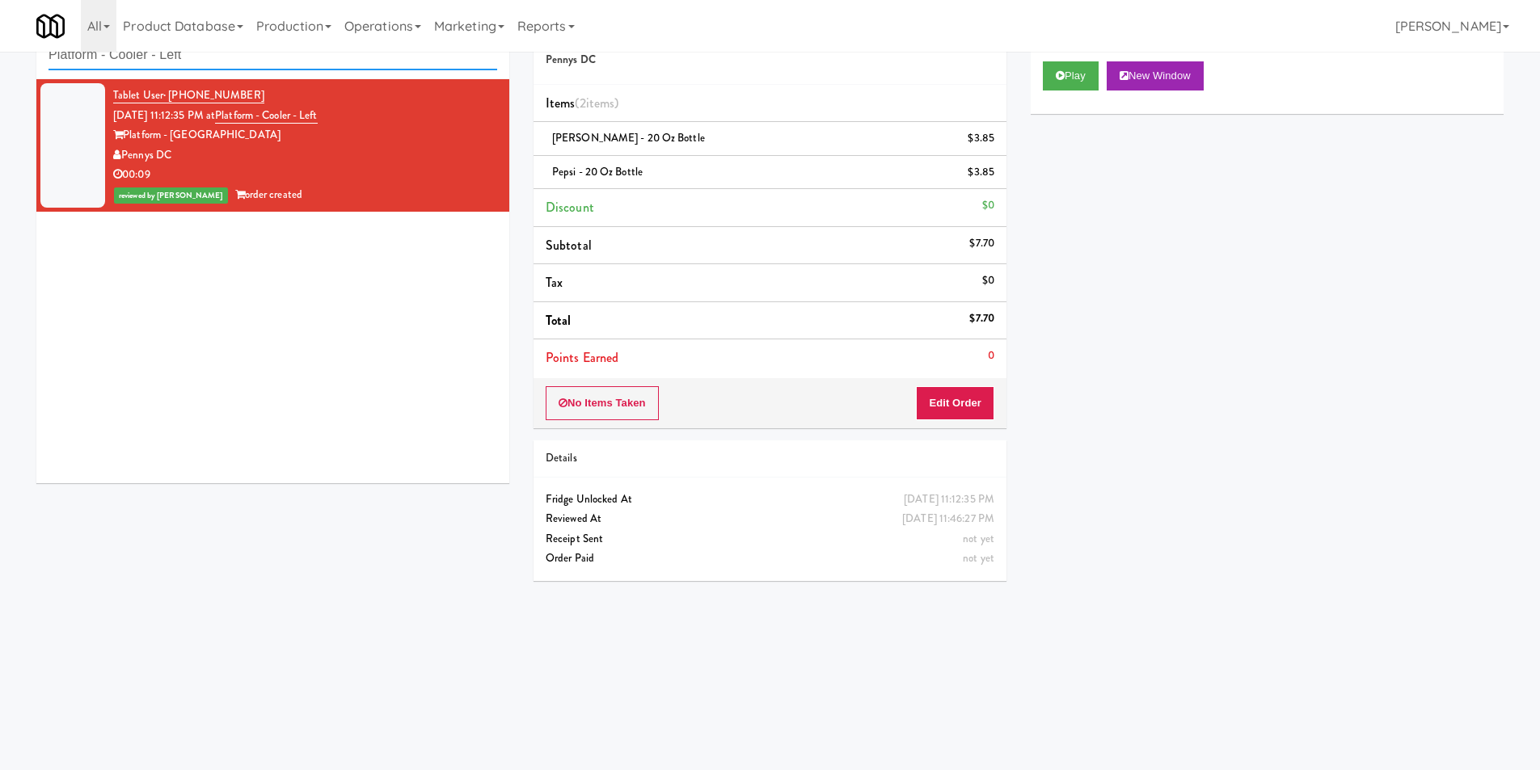
paste input "hase I - Drink Cooler"
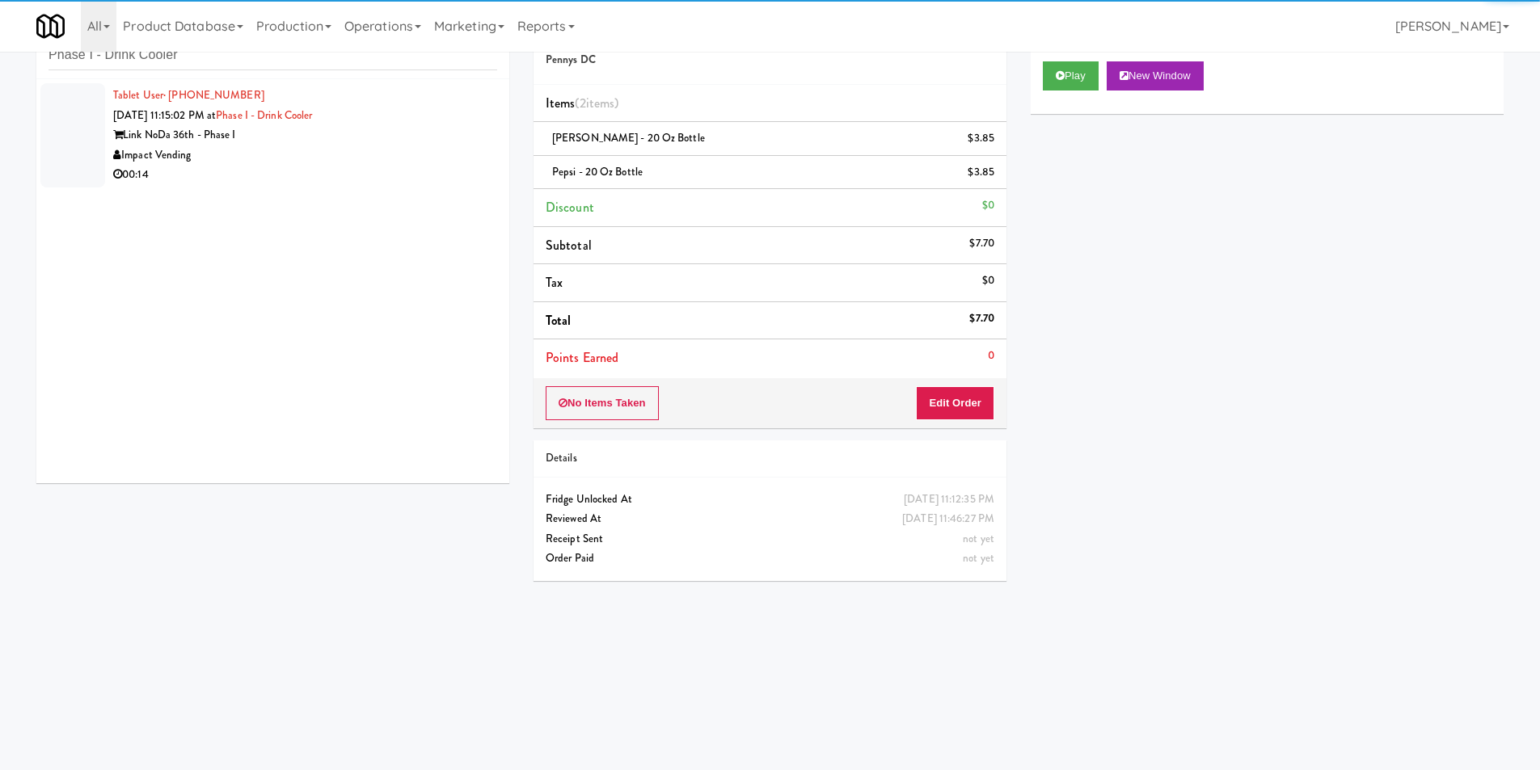
click at [441, 158] on div "Impact Vending" at bounding box center [305, 156] width 384 height 20
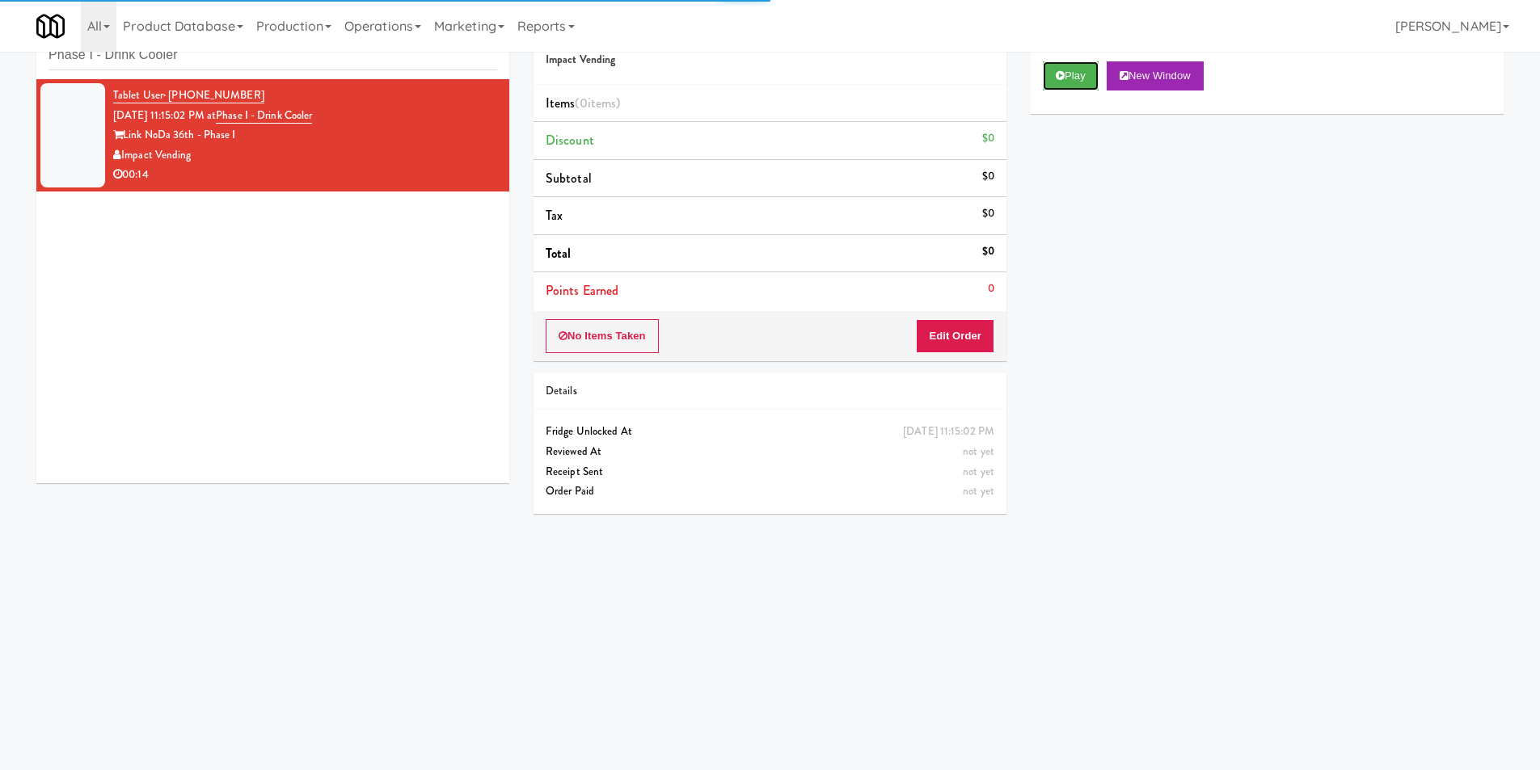
drag, startPoint x: 1100, startPoint y: 80, endPoint x: 1085, endPoint y: 100, distance: 25.4
click at [1099, 79] on button "Play" at bounding box center [1071, 75] width 56 height 29
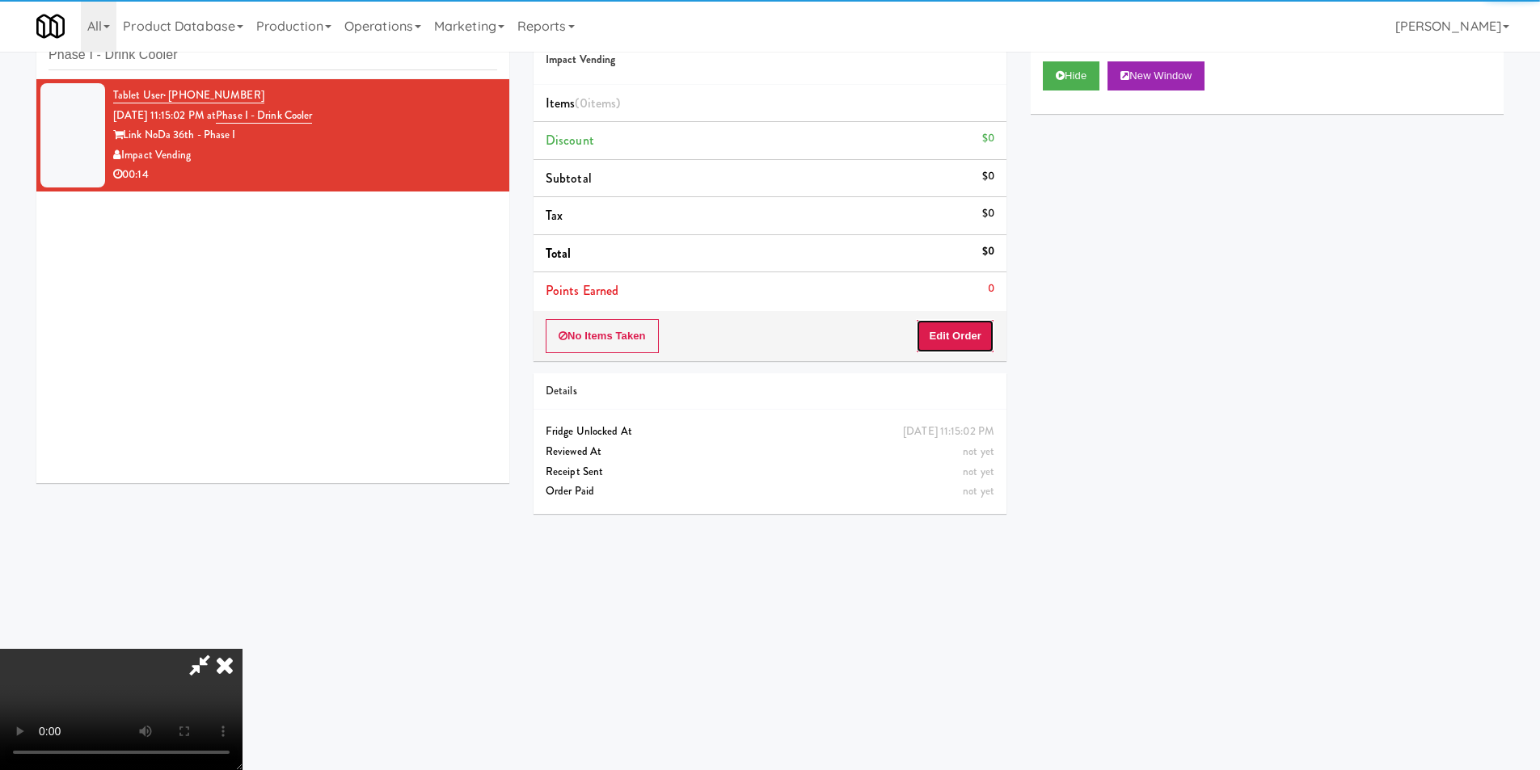
click at [954, 344] on button "Edit Order" at bounding box center [955, 336] width 78 height 34
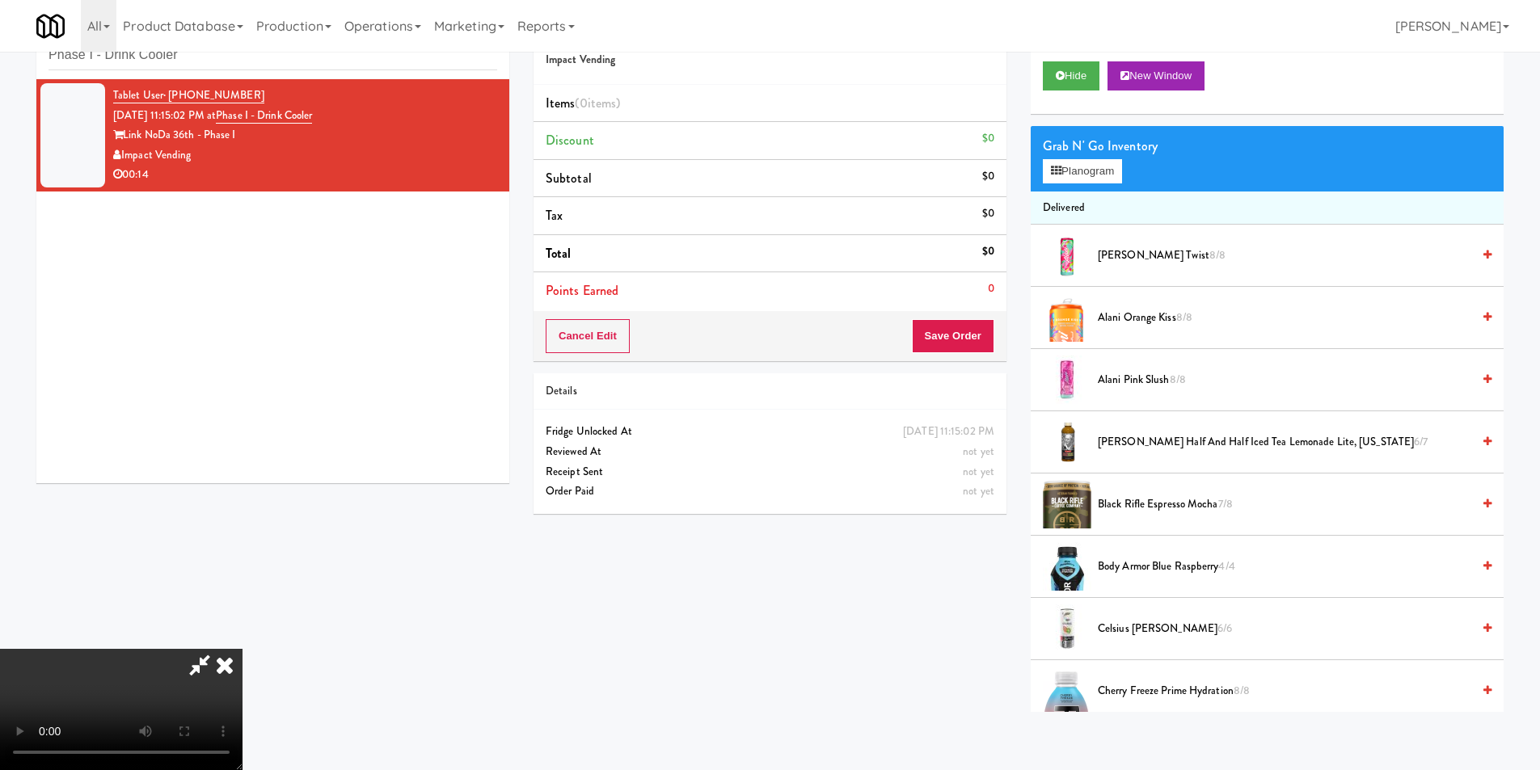
click at [1148, 376] on span "Alani Pink Slush 8/8" at bounding box center [1285, 380] width 374 height 20
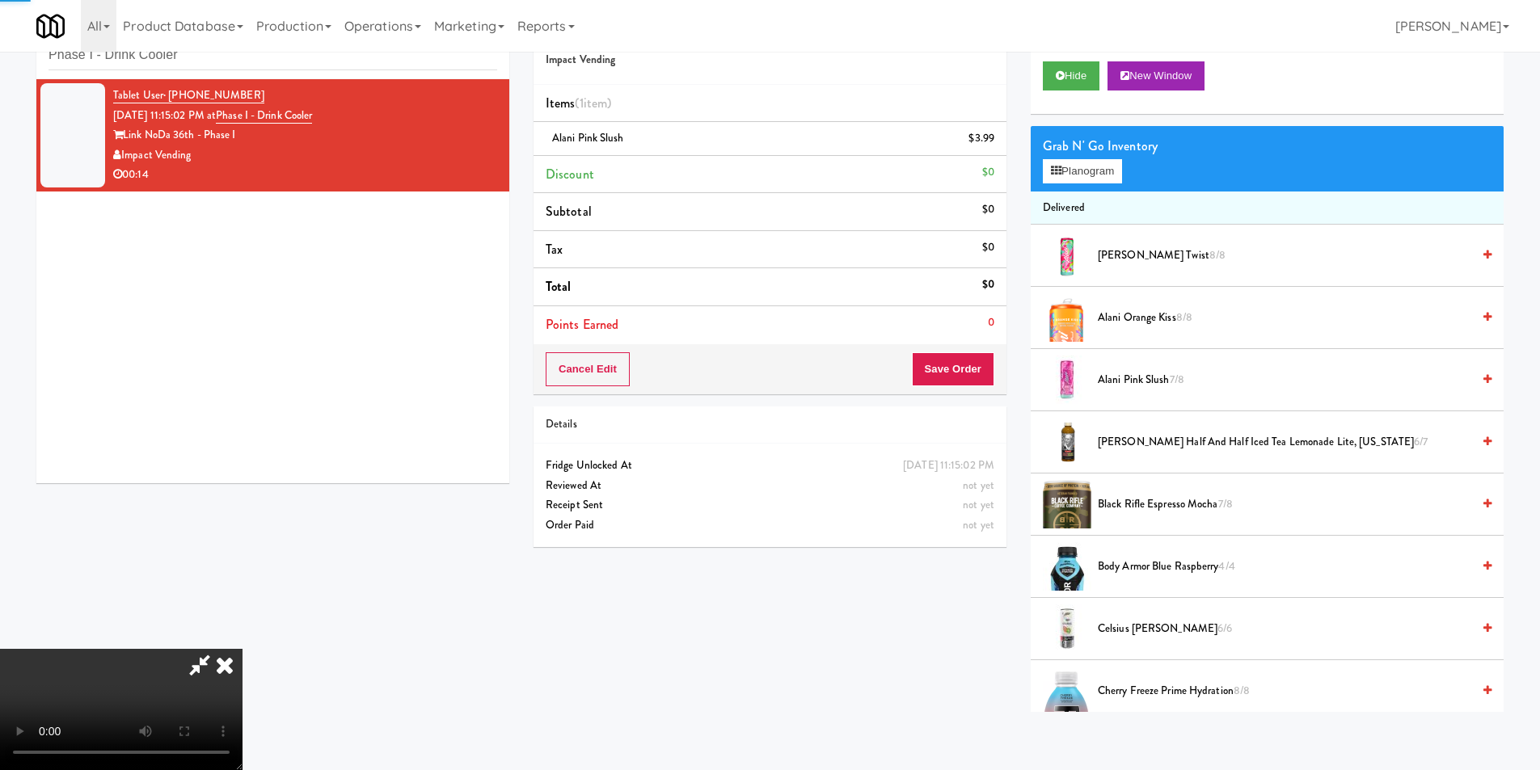
click at [1148, 376] on span "Alani Pink Slush 7/8" at bounding box center [1285, 380] width 374 height 20
click at [964, 369] on button "Save Order" at bounding box center [953, 369] width 82 height 34
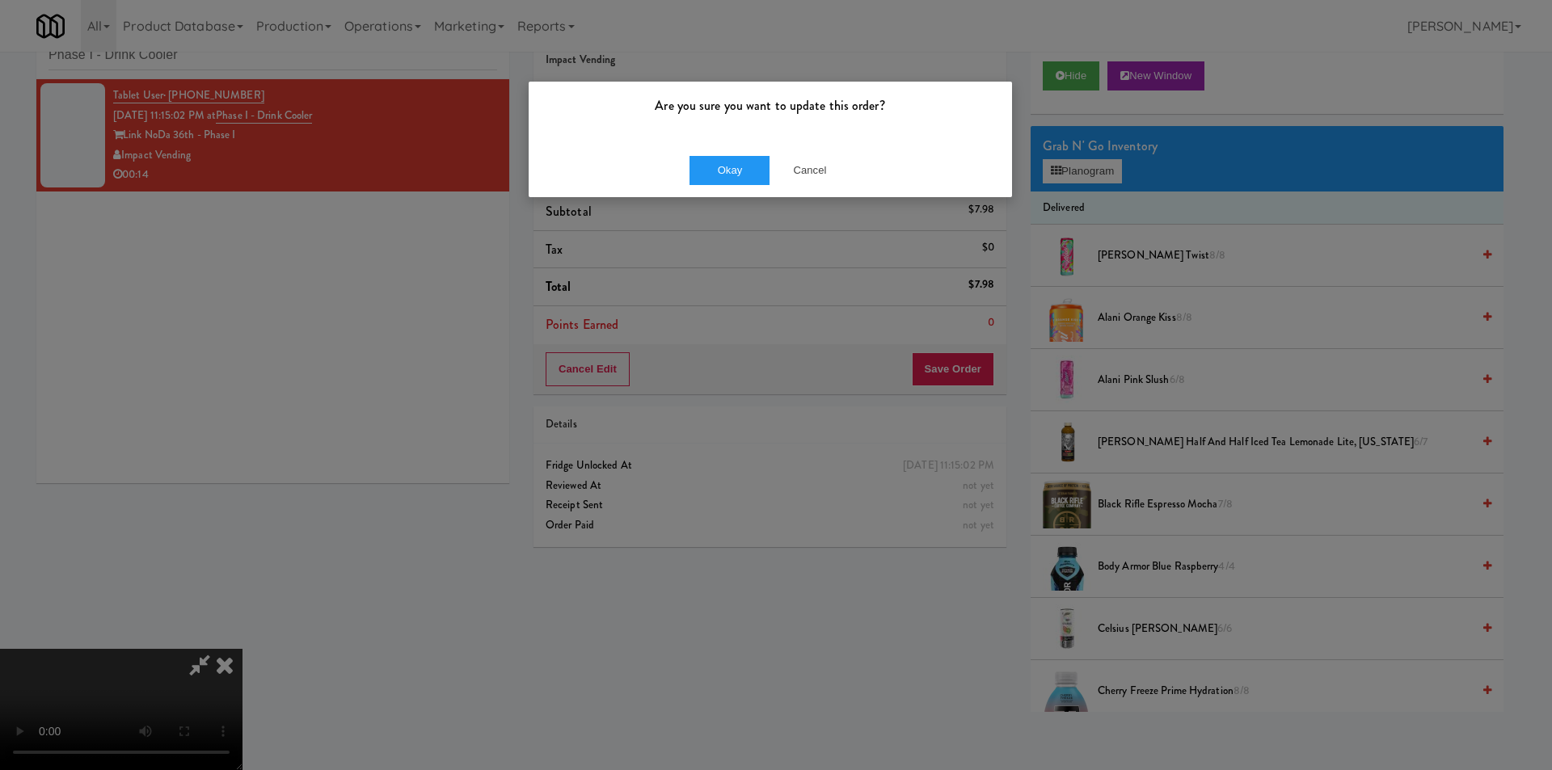
click at [769, 154] on div "Okay Cancel" at bounding box center [770, 170] width 483 height 54
click at [750, 158] on button "Okay" at bounding box center [730, 170] width 81 height 29
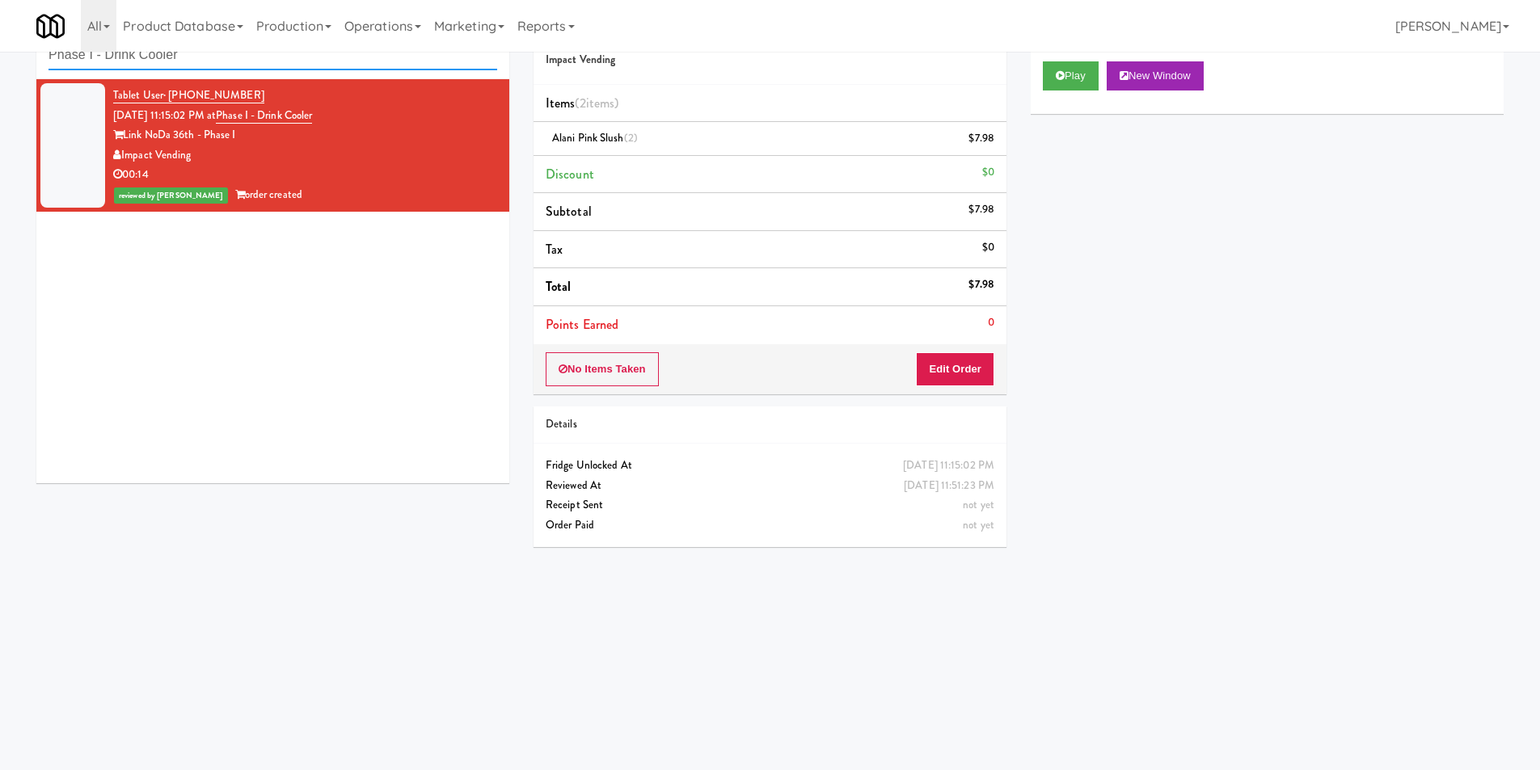
click at [213, 57] on input "Phase I - Drink Cooler" at bounding box center [273, 55] width 449 height 30
paste input "Vela - Pantry - Right"
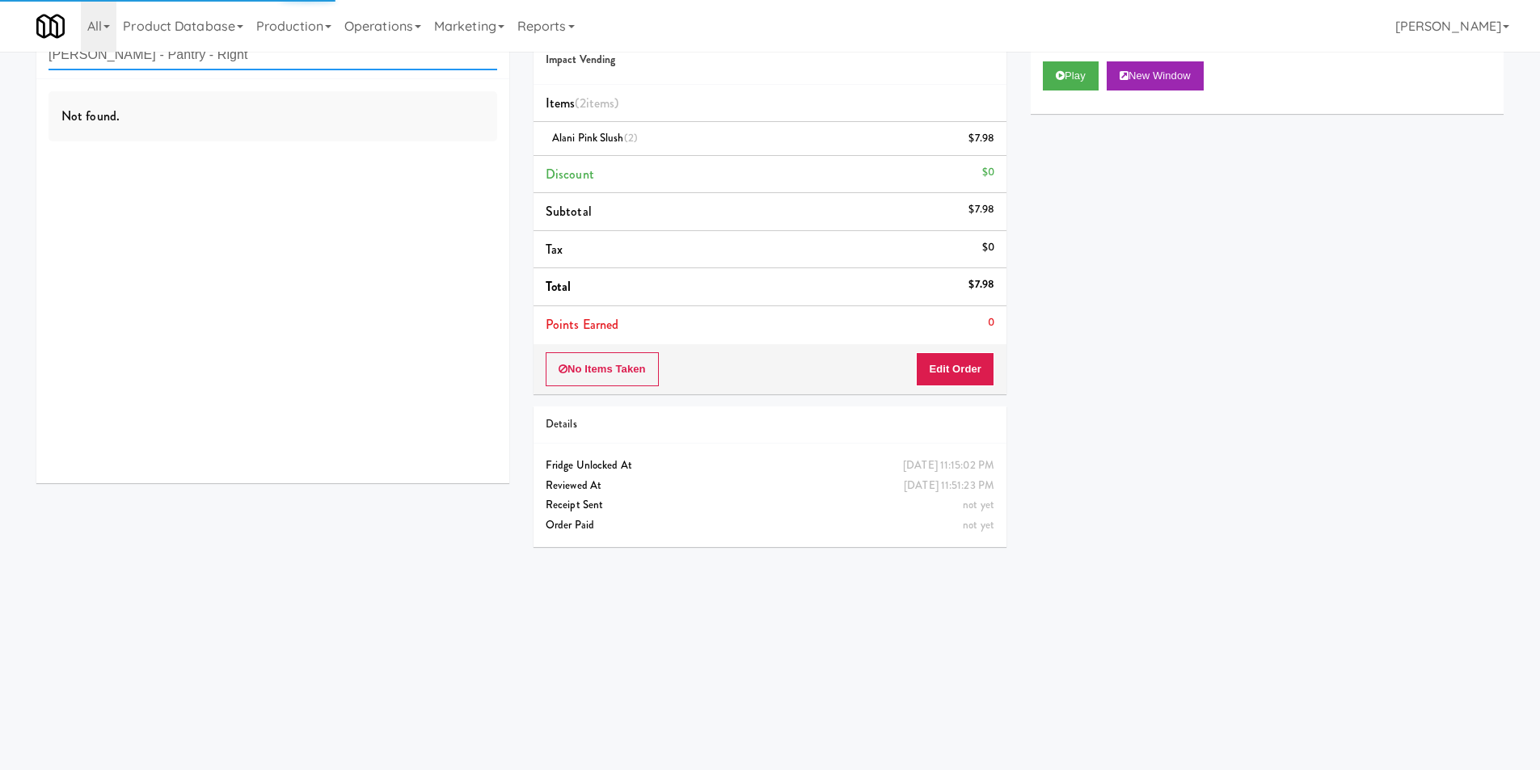
type input "Vela - Pantry - Right"
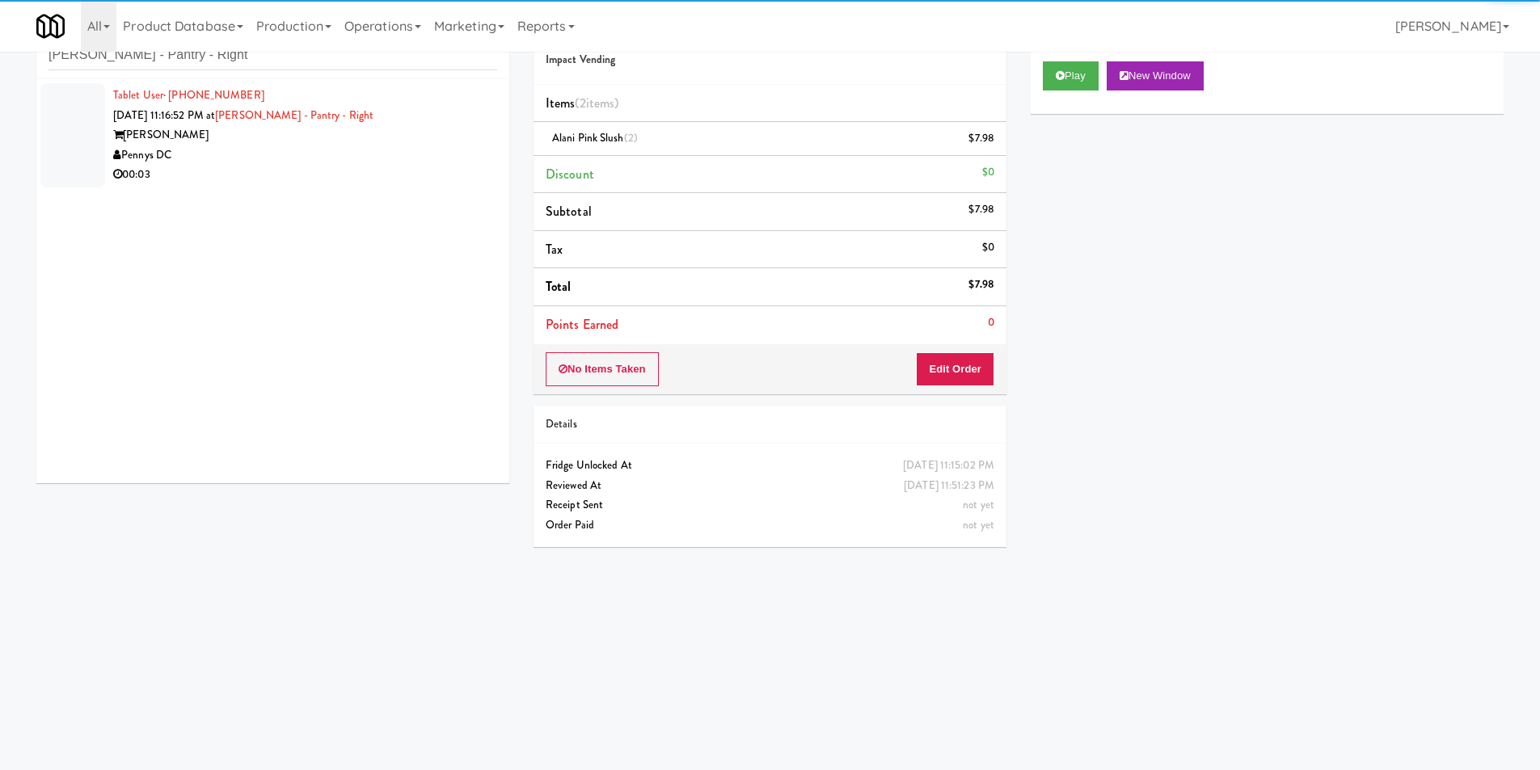
click at [445, 162] on div "Pennys DC" at bounding box center [305, 156] width 384 height 20
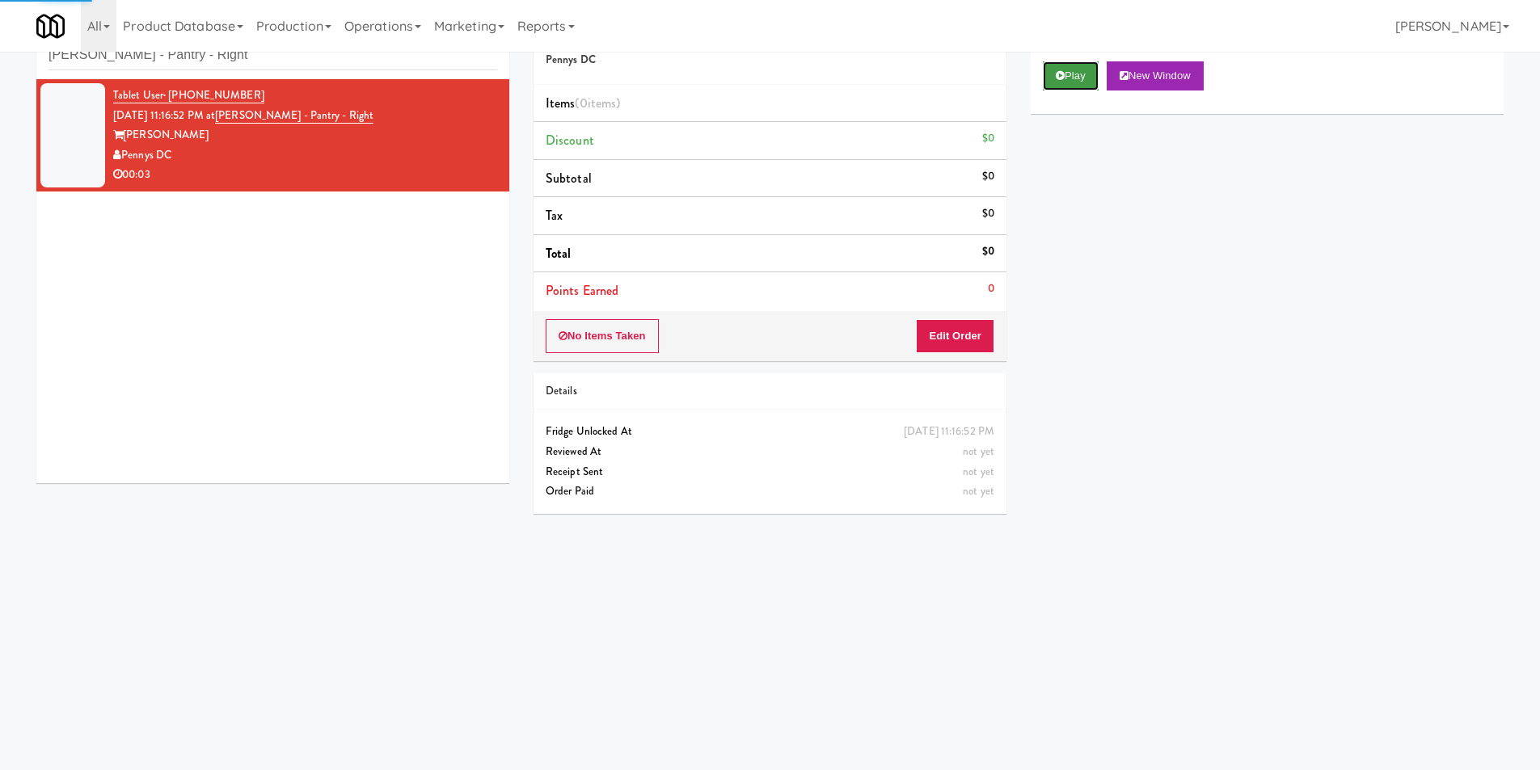
click at [1092, 80] on button "Play" at bounding box center [1071, 75] width 56 height 29
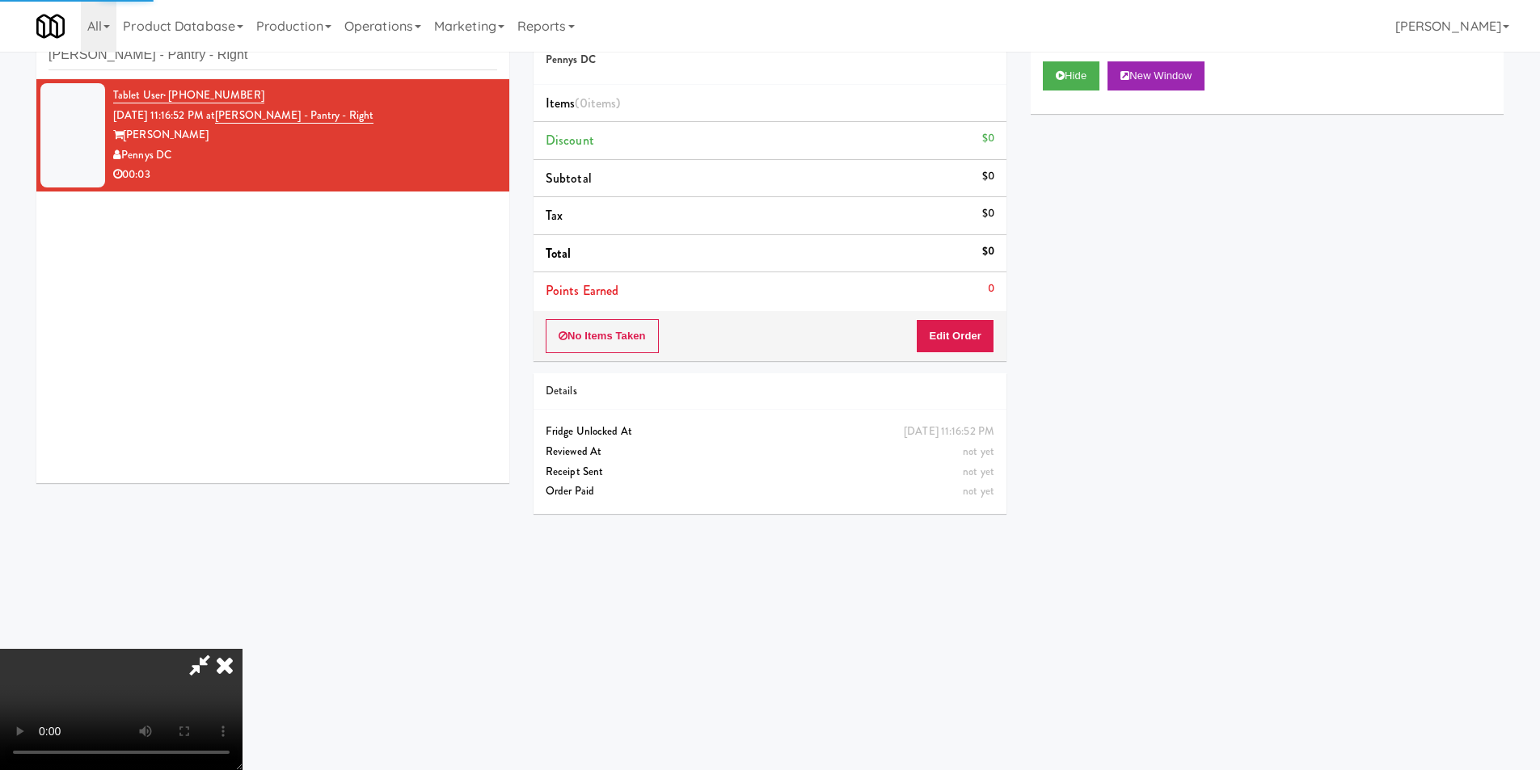
click at [988, 298] on div "0" at bounding box center [991, 289] width 6 height 20
click at [976, 323] on div "No Items Taken Edit Order" at bounding box center [770, 336] width 473 height 50
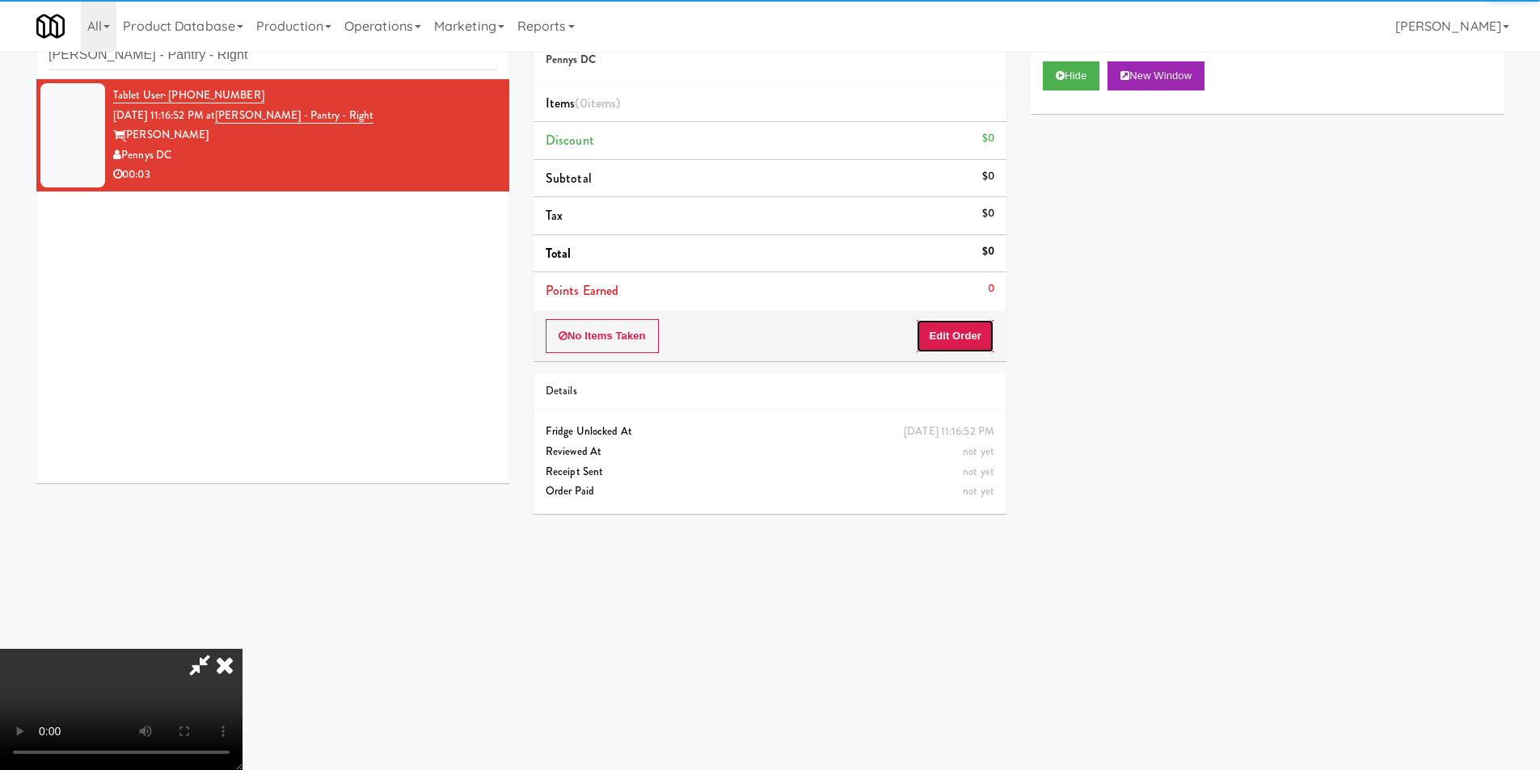
click at [975, 323] on button "Edit Order" at bounding box center [955, 336] width 78 height 34
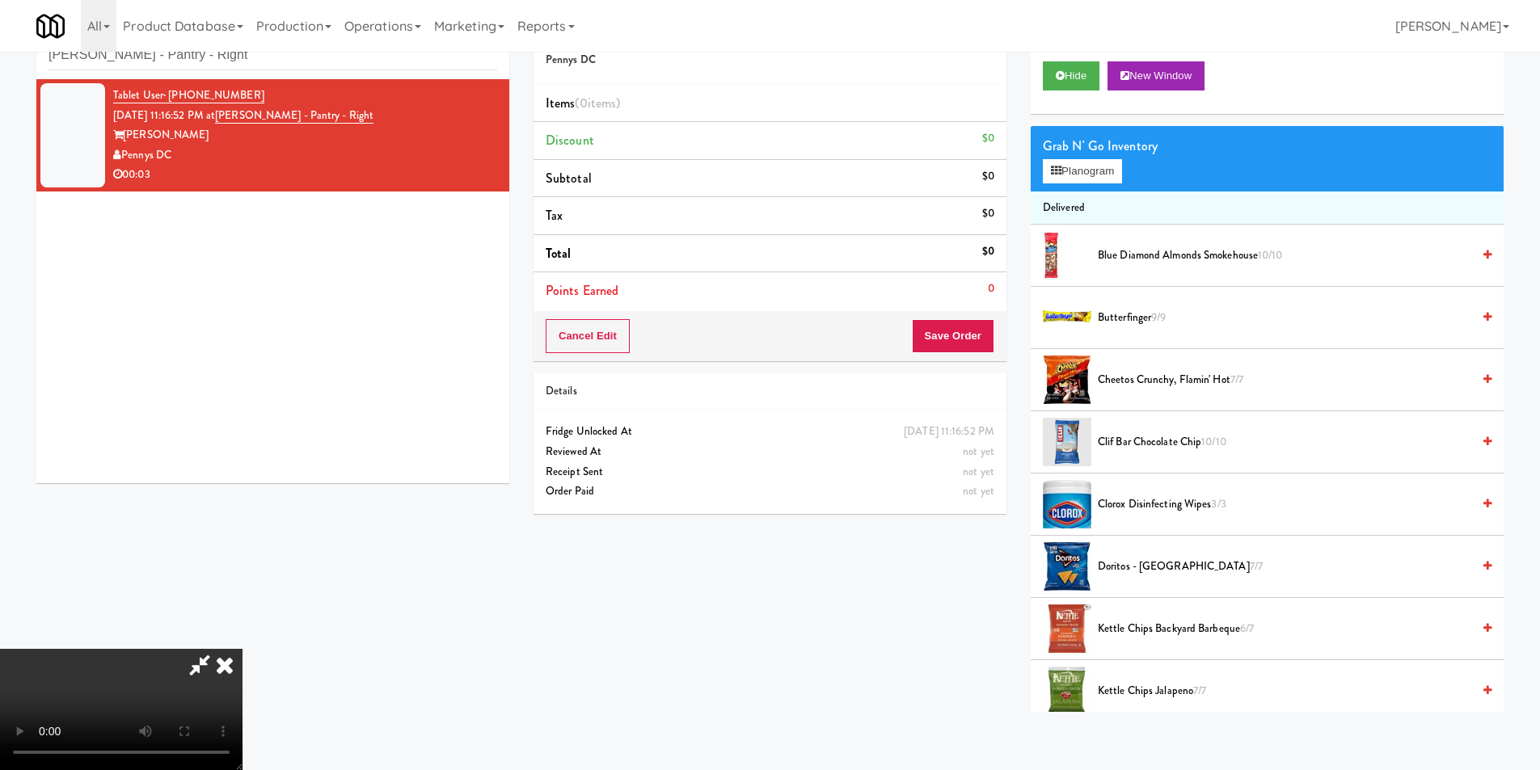
click at [243, 649] on video at bounding box center [121, 709] width 243 height 121
click at [1064, 162] on button "Planogram" at bounding box center [1082, 171] width 79 height 24
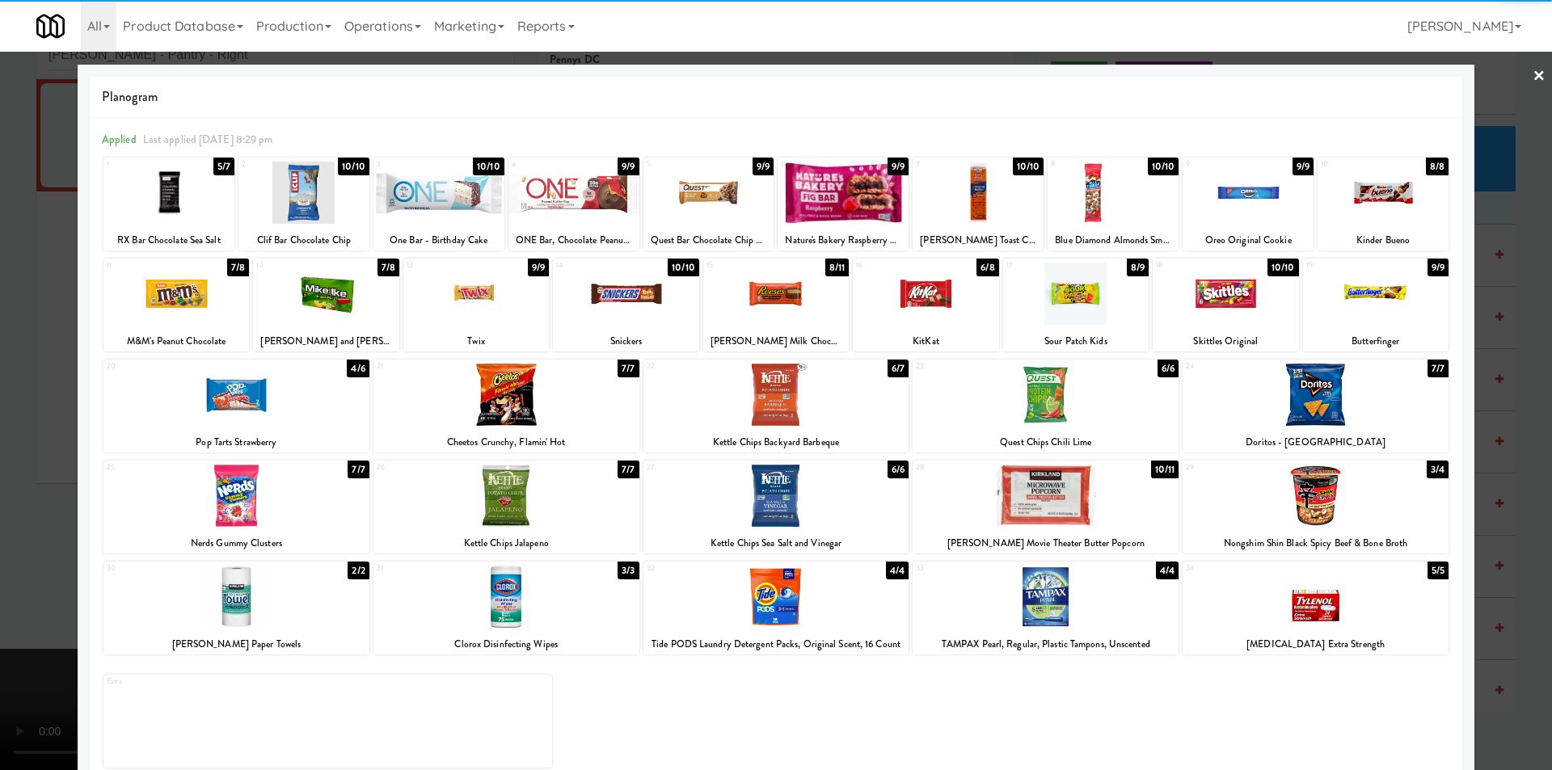
click at [1061, 303] on div at bounding box center [1076, 294] width 146 height 62
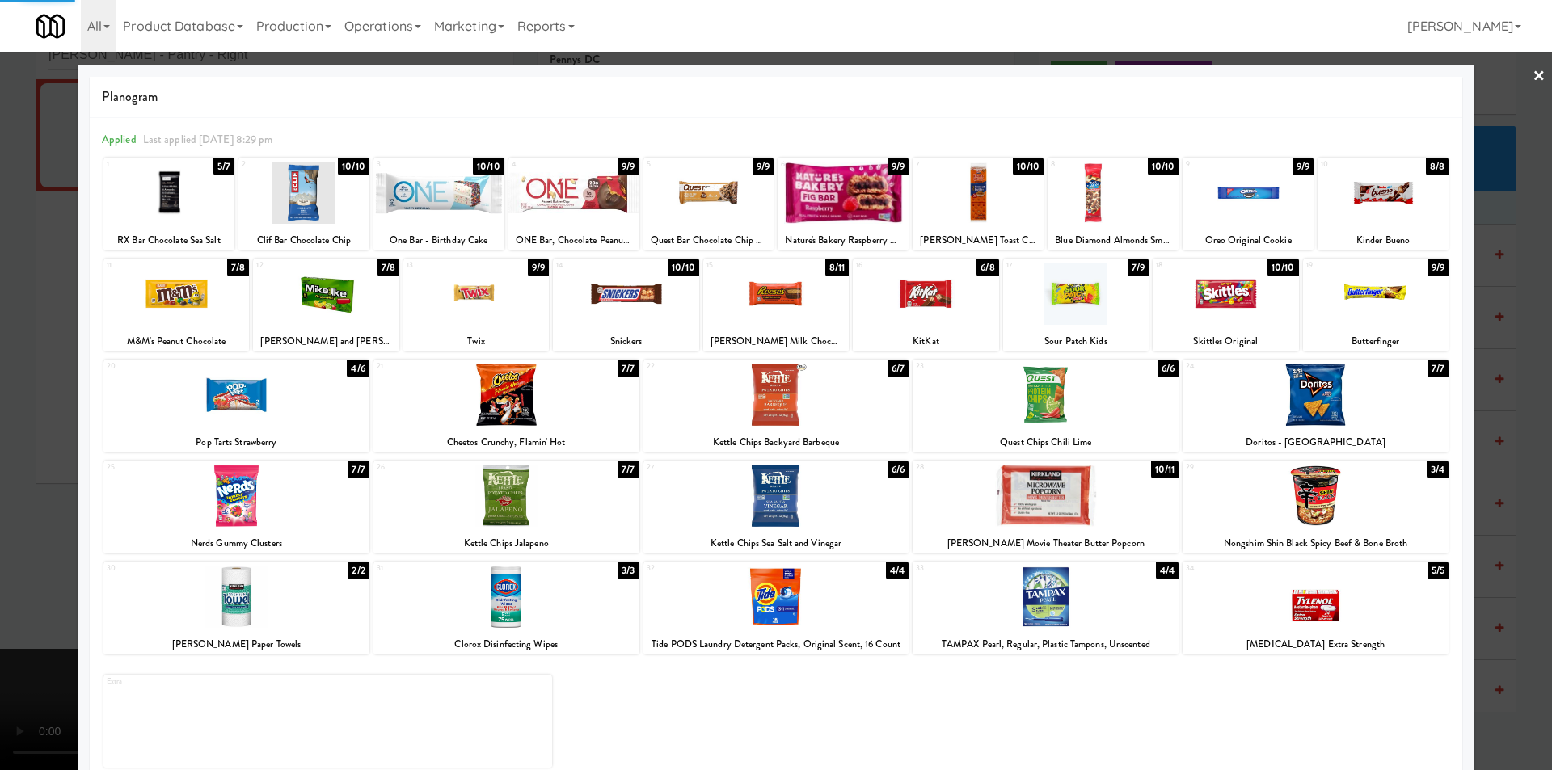
click at [1520, 362] on div at bounding box center [776, 385] width 1552 height 770
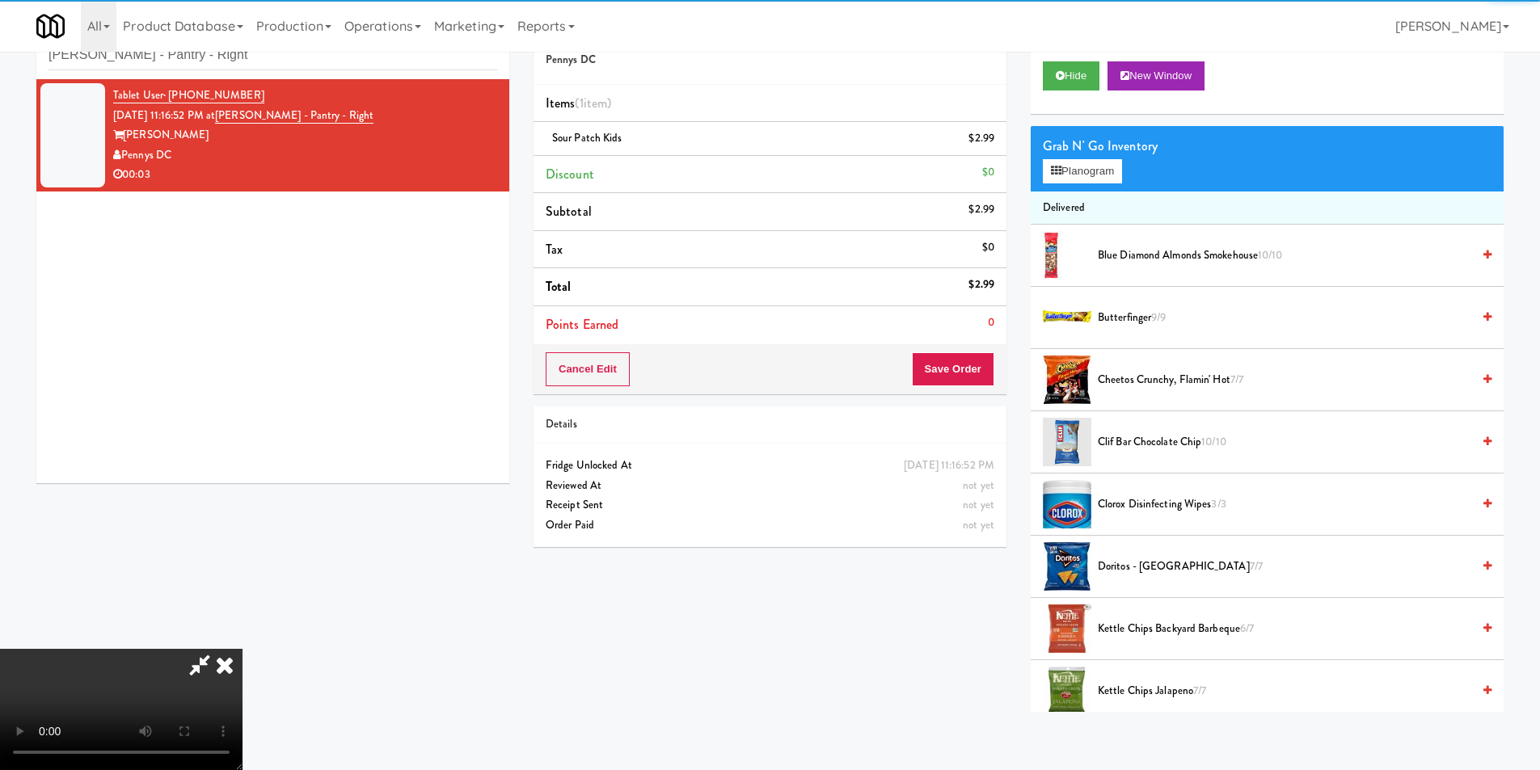
click at [243, 649] on video at bounding box center [121, 709] width 243 height 121
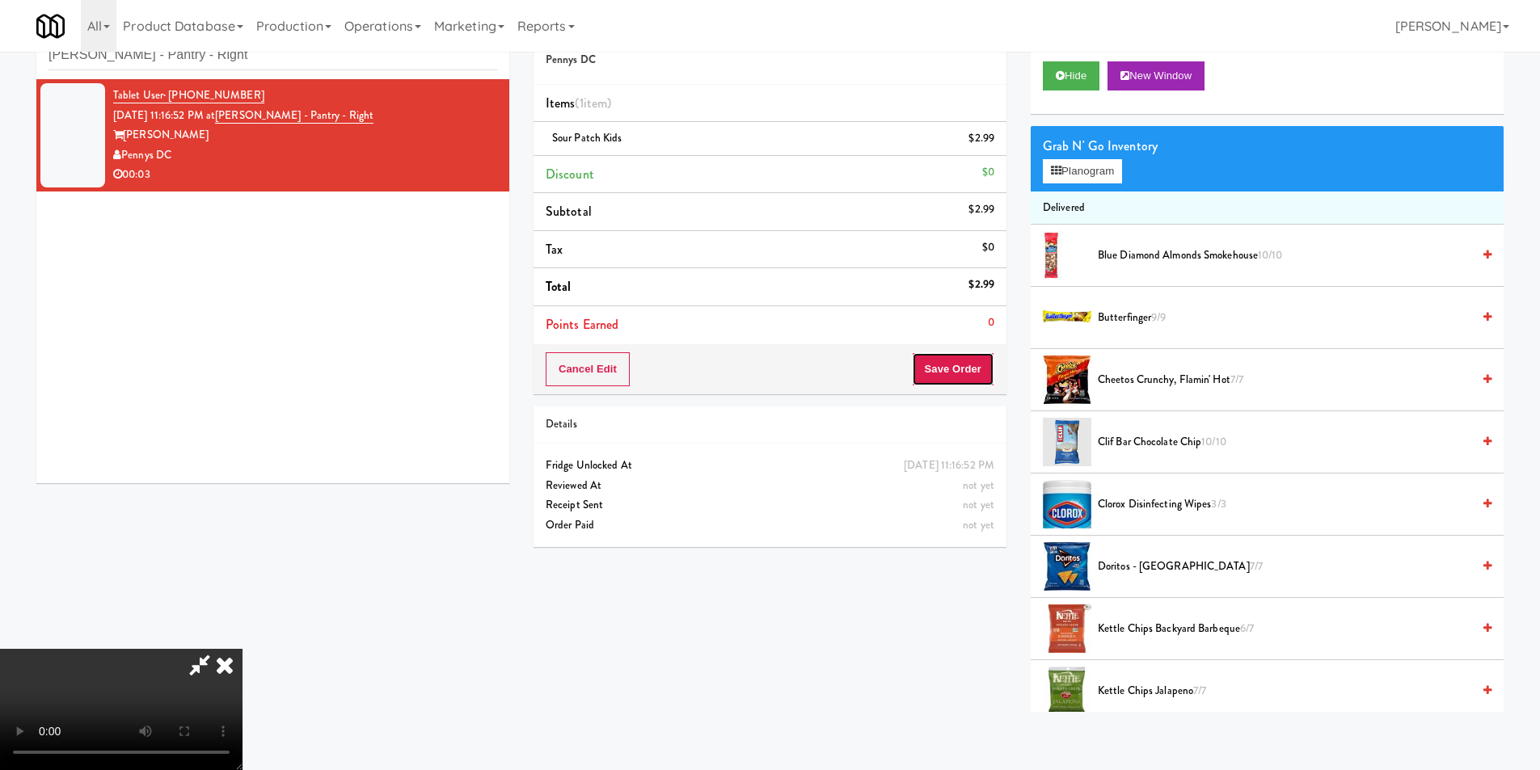
click at [960, 365] on button "Save Order" at bounding box center [953, 369] width 82 height 34
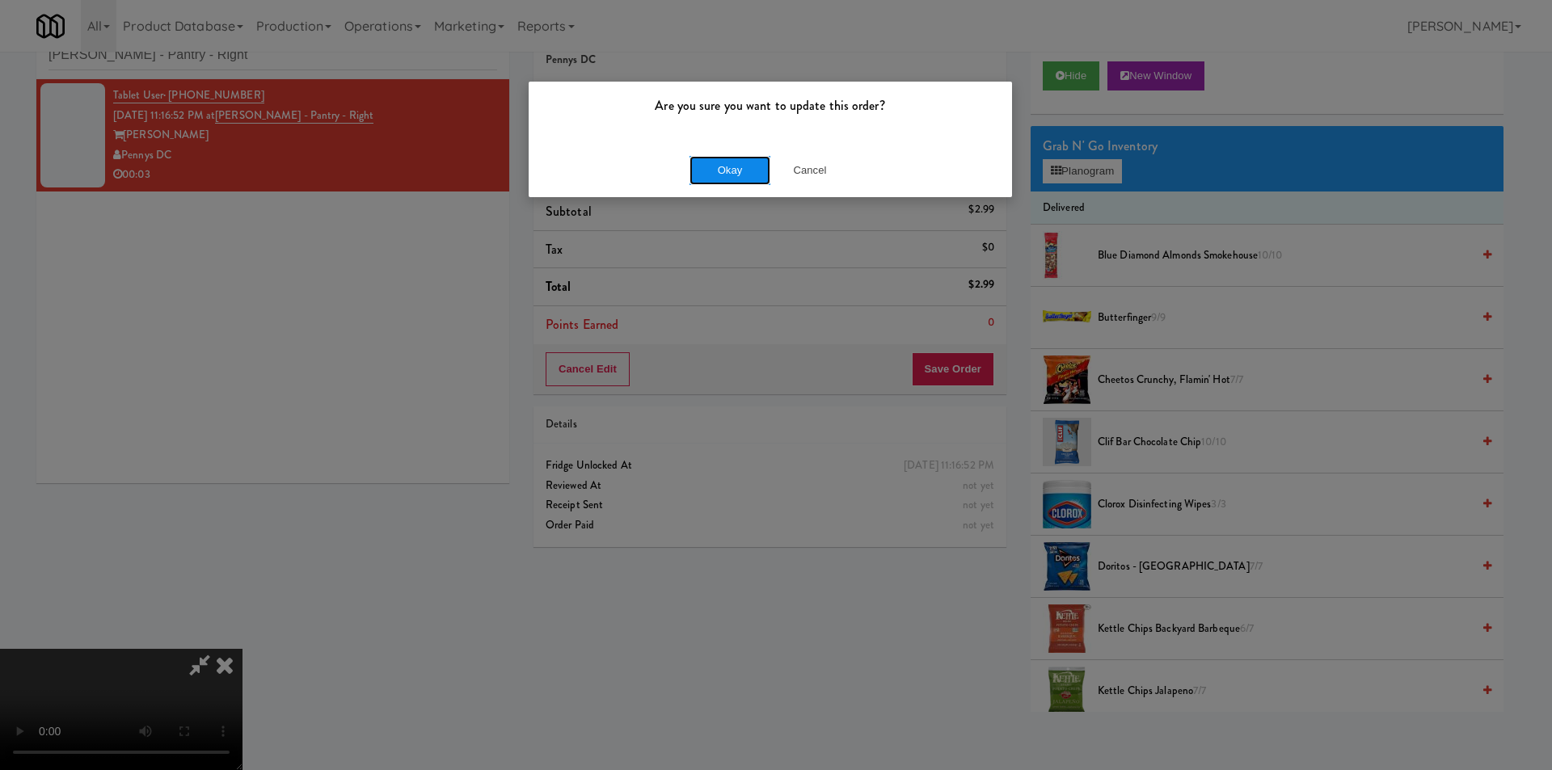
click at [708, 171] on button "Okay" at bounding box center [730, 170] width 81 height 29
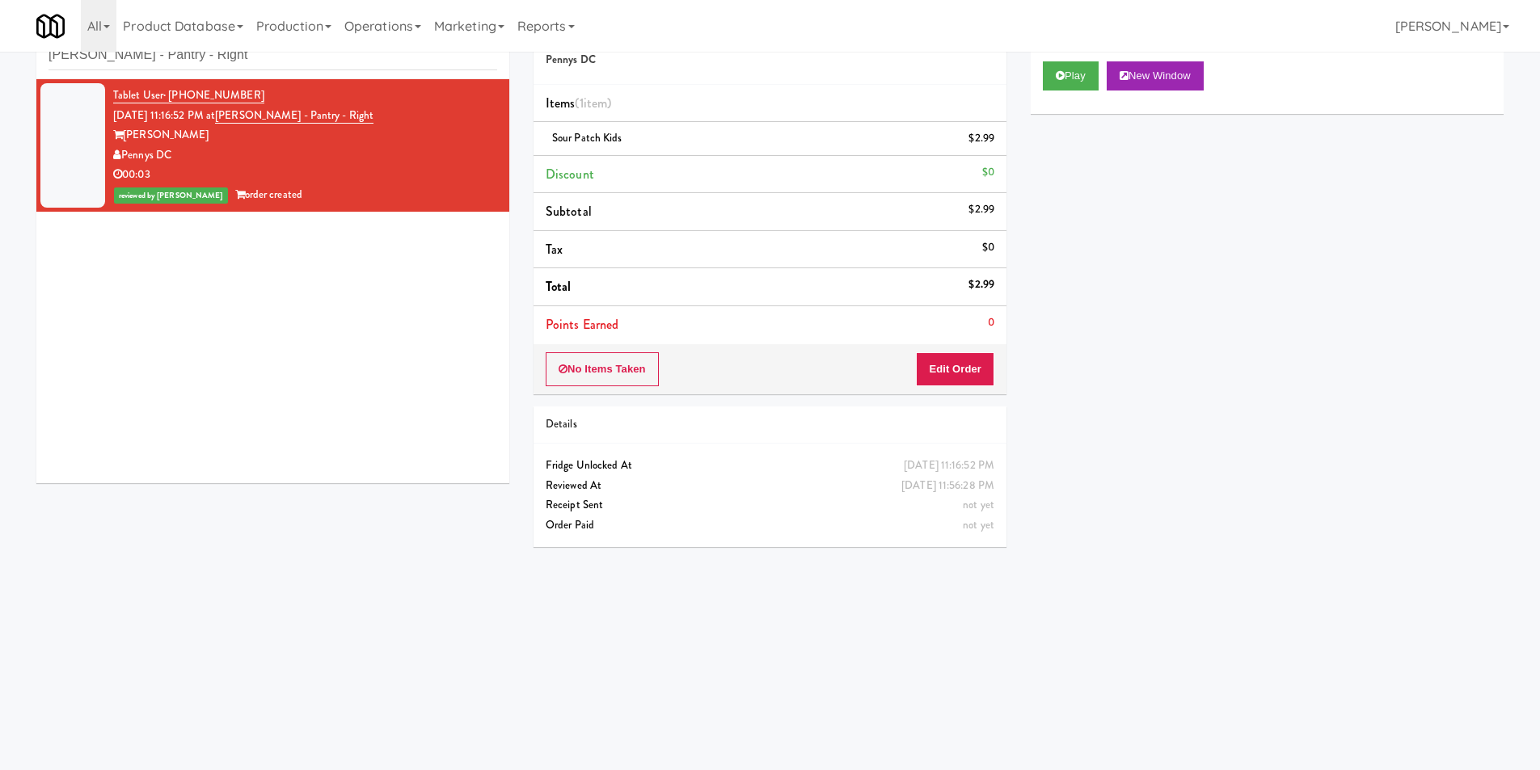
click at [306, 84] on li "Tablet User · (305) 496-9662 Sep 1, 2025 11:16:52 PM at Vela - Pantry - Right V…" at bounding box center [272, 145] width 473 height 133
click at [307, 79] on li "Tablet User · (305) 496-9662 Sep 1, 2025 11:16:52 PM at Vela - Pantry - Right V…" at bounding box center [272, 145] width 473 height 133
click at [307, 74] on div "inbox reviewed recent all unclear take inventory issue suspicious failed recent…" at bounding box center [272, 42] width 473 height 73
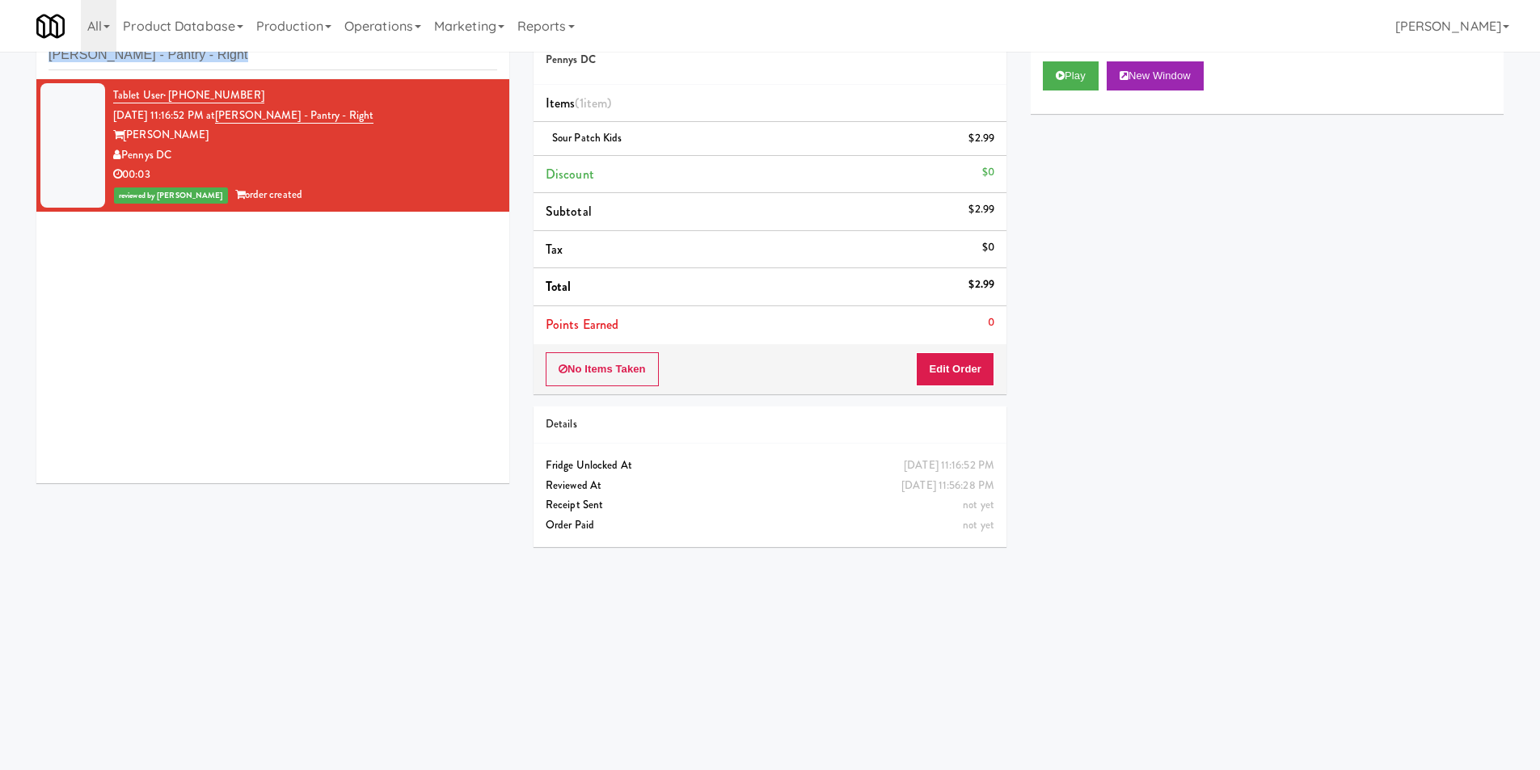
click at [307, 74] on div "inbox reviewed recent all unclear take inventory issue suspicious failed recent…" at bounding box center [272, 42] width 473 height 73
click at [315, 61] on input "Vela - Pantry - Right" at bounding box center [273, 55] width 449 height 30
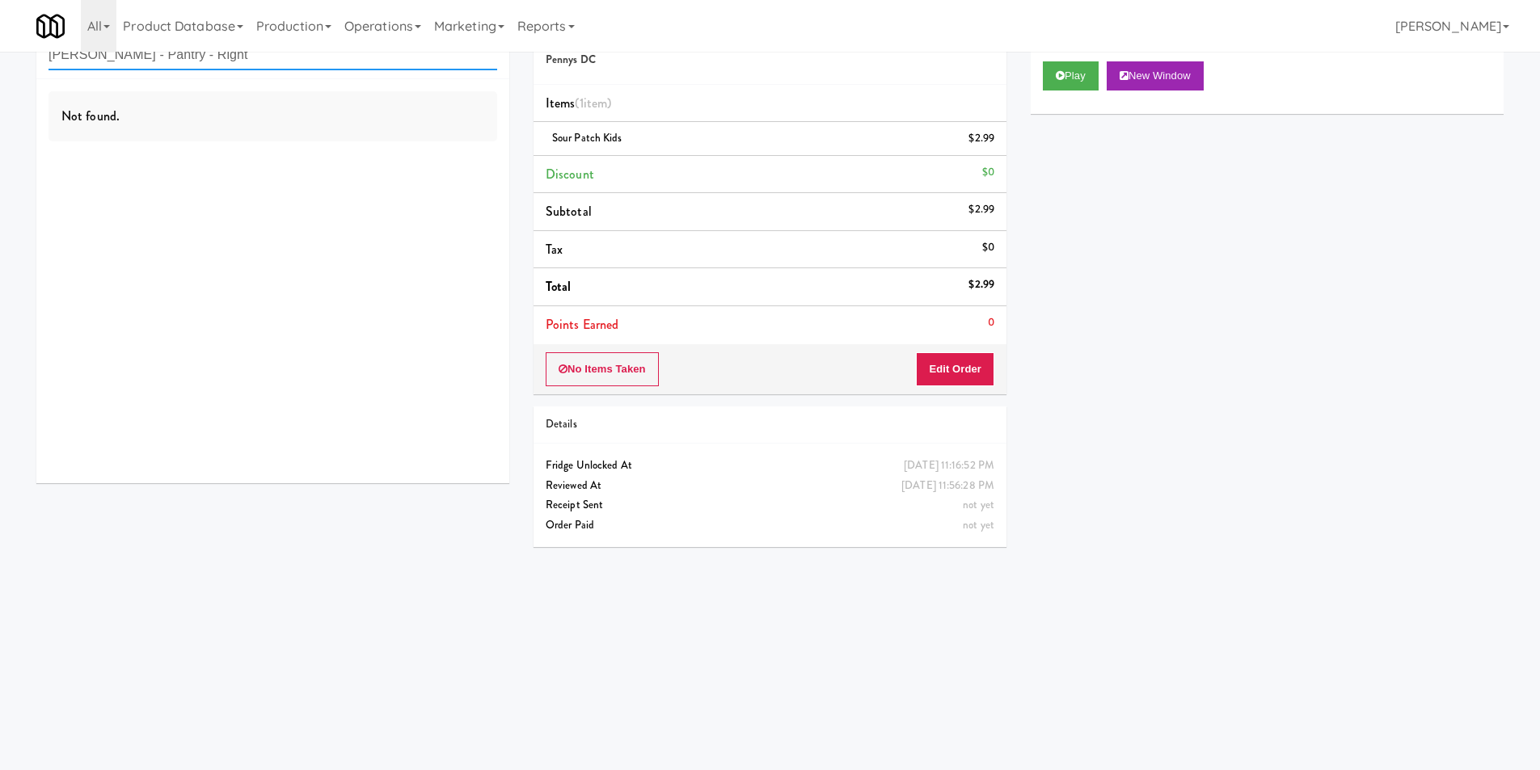
click at [350, 67] on input "Vela - Pantry - Right" at bounding box center [273, 55] width 449 height 30
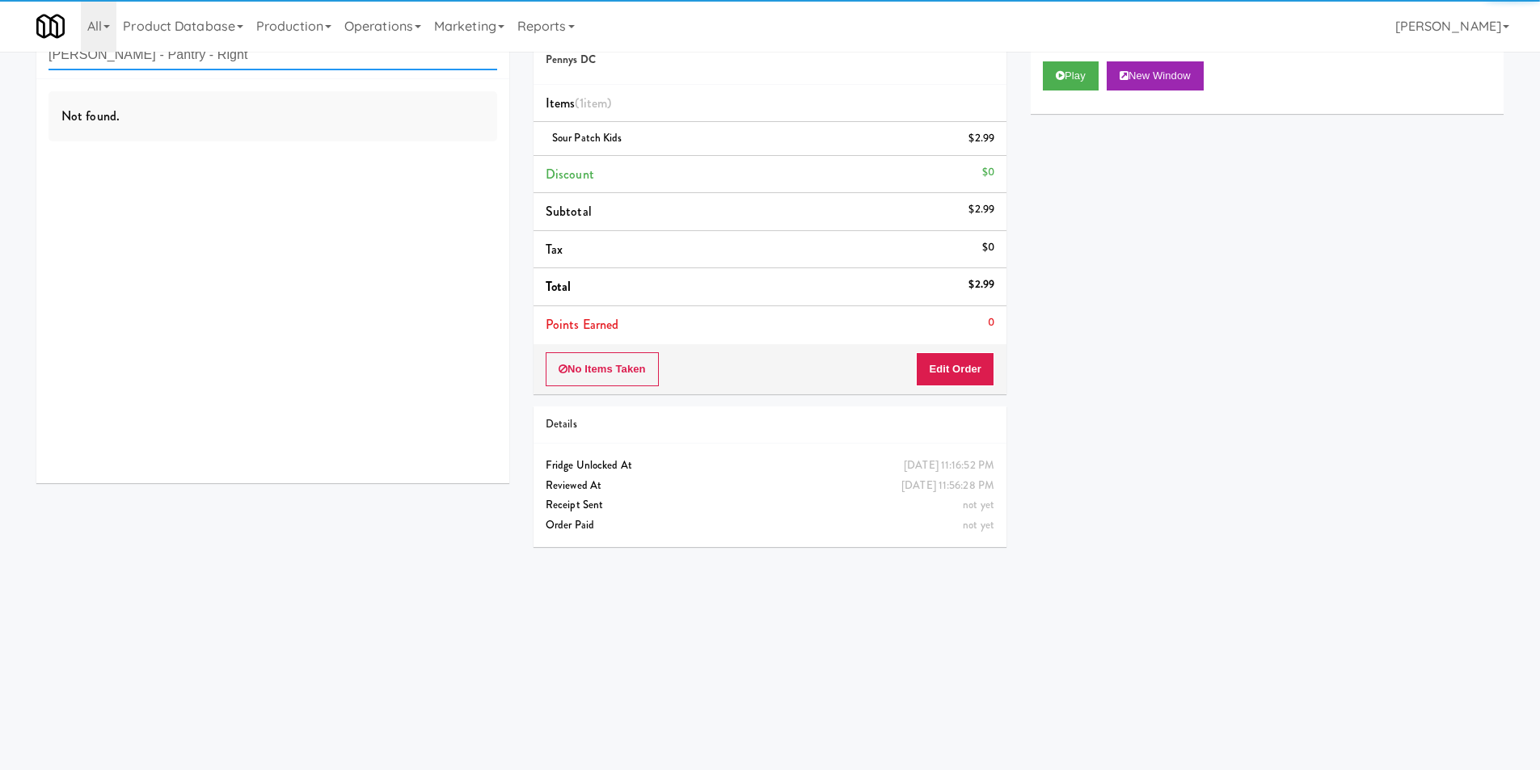
paste input "192 Shoreline Combo B"
type input "192 Shoreline Combo B"
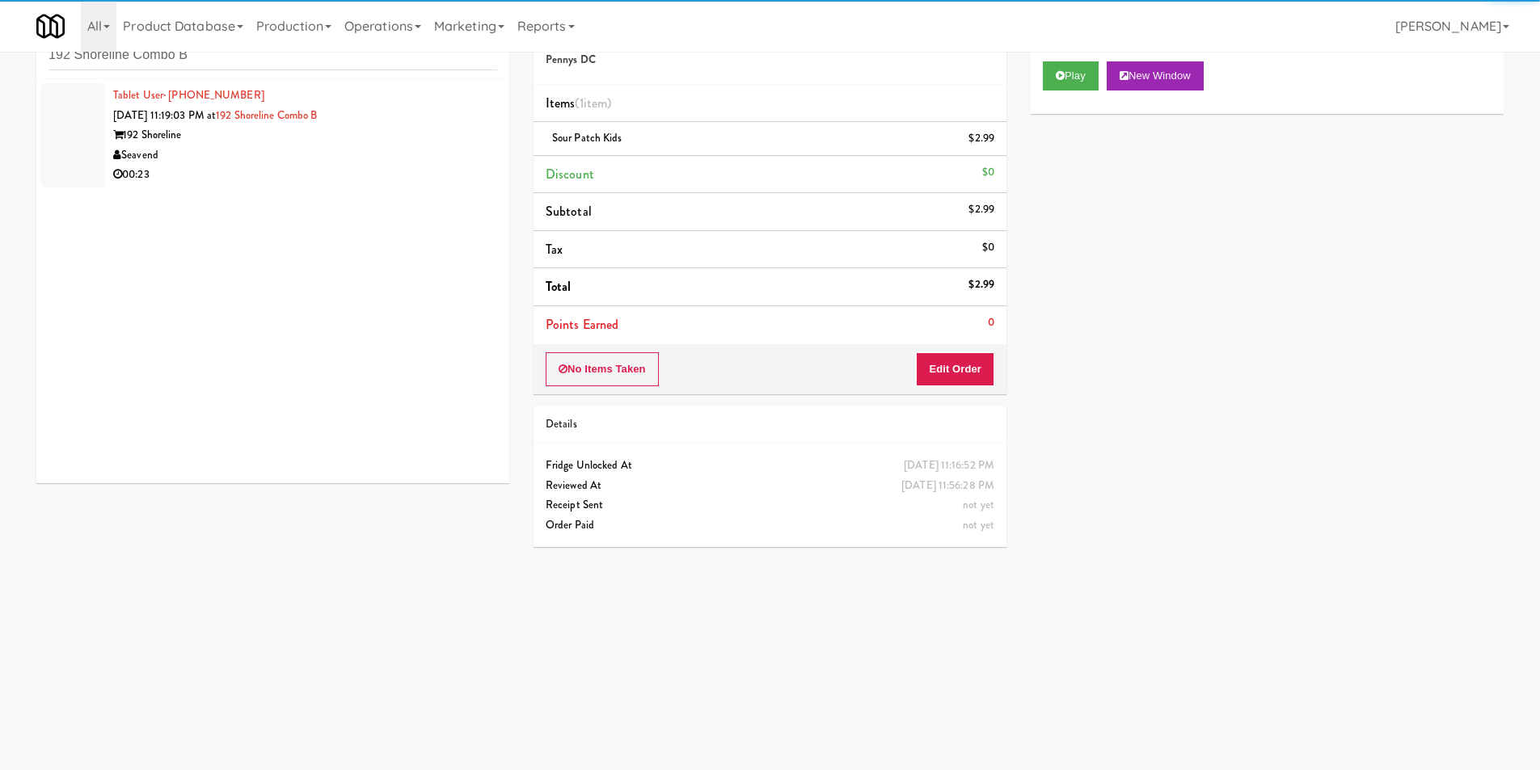
click at [419, 146] on div "Seavend" at bounding box center [305, 156] width 384 height 20
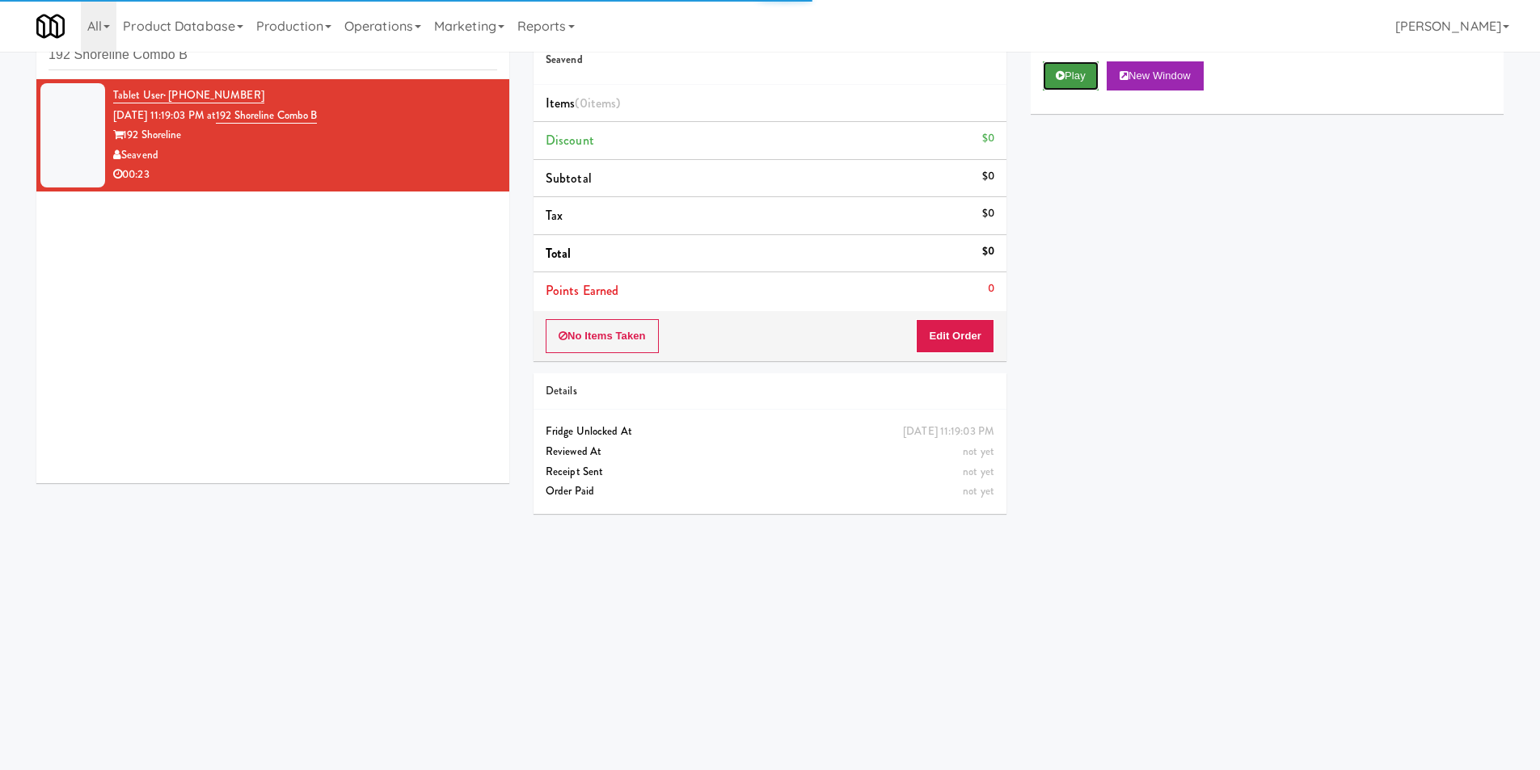
click at [1045, 86] on button "Play" at bounding box center [1071, 75] width 56 height 29
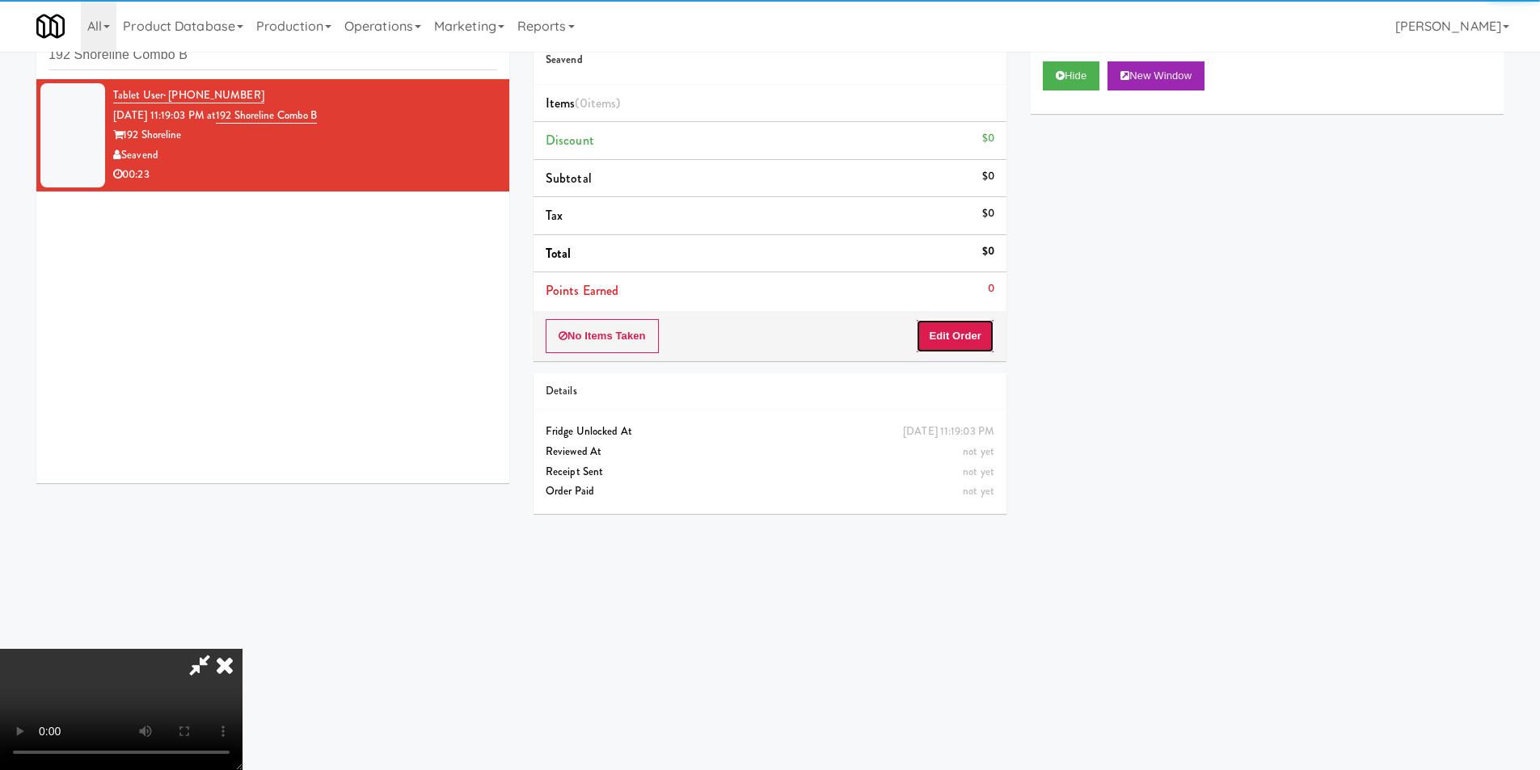
click at [980, 319] on button "Edit Order" at bounding box center [955, 336] width 78 height 34
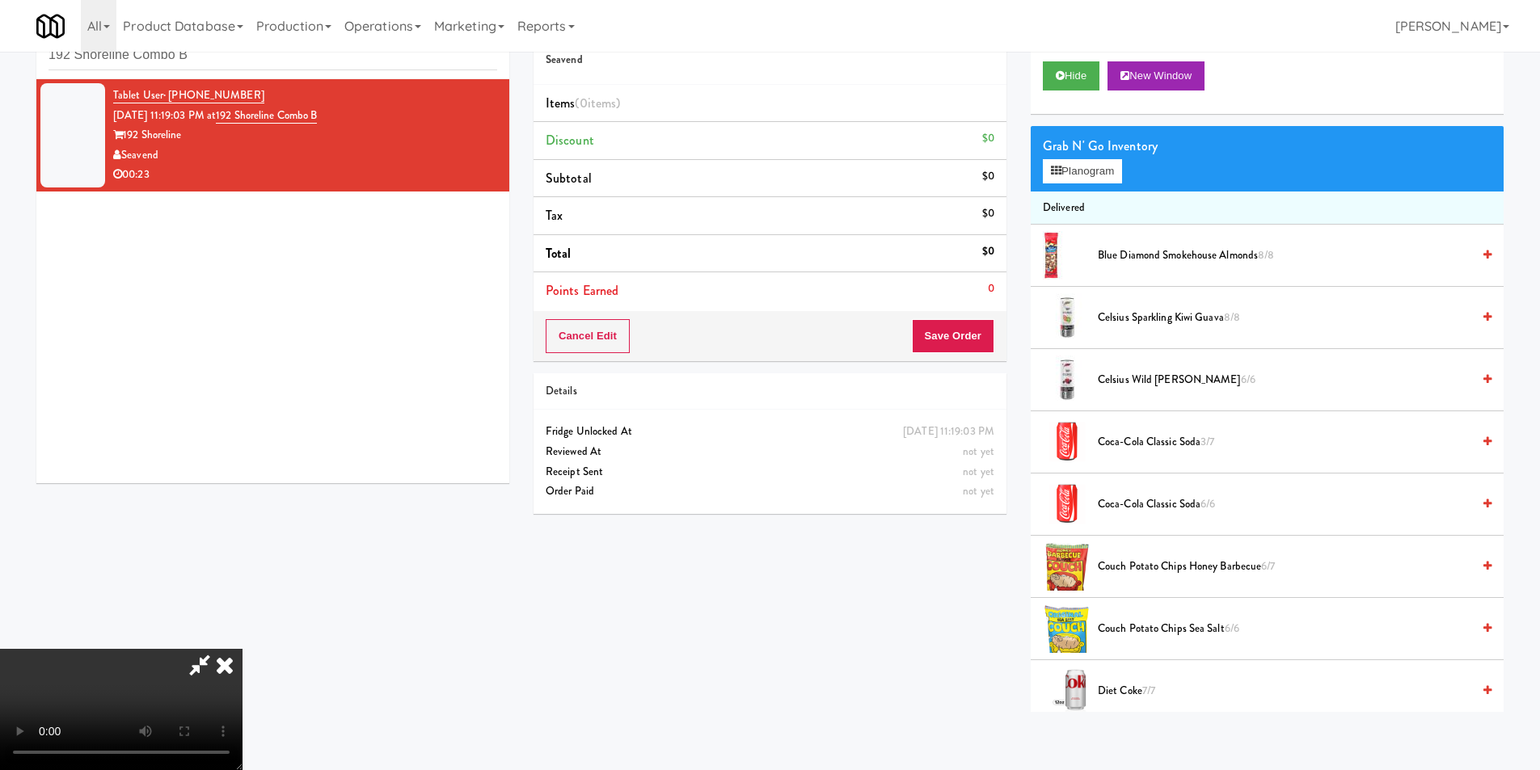
scroll to position [2, 0]
click at [243, 649] on video at bounding box center [121, 709] width 243 height 121
click at [1114, 183] on button "Planogram" at bounding box center [1082, 171] width 79 height 24
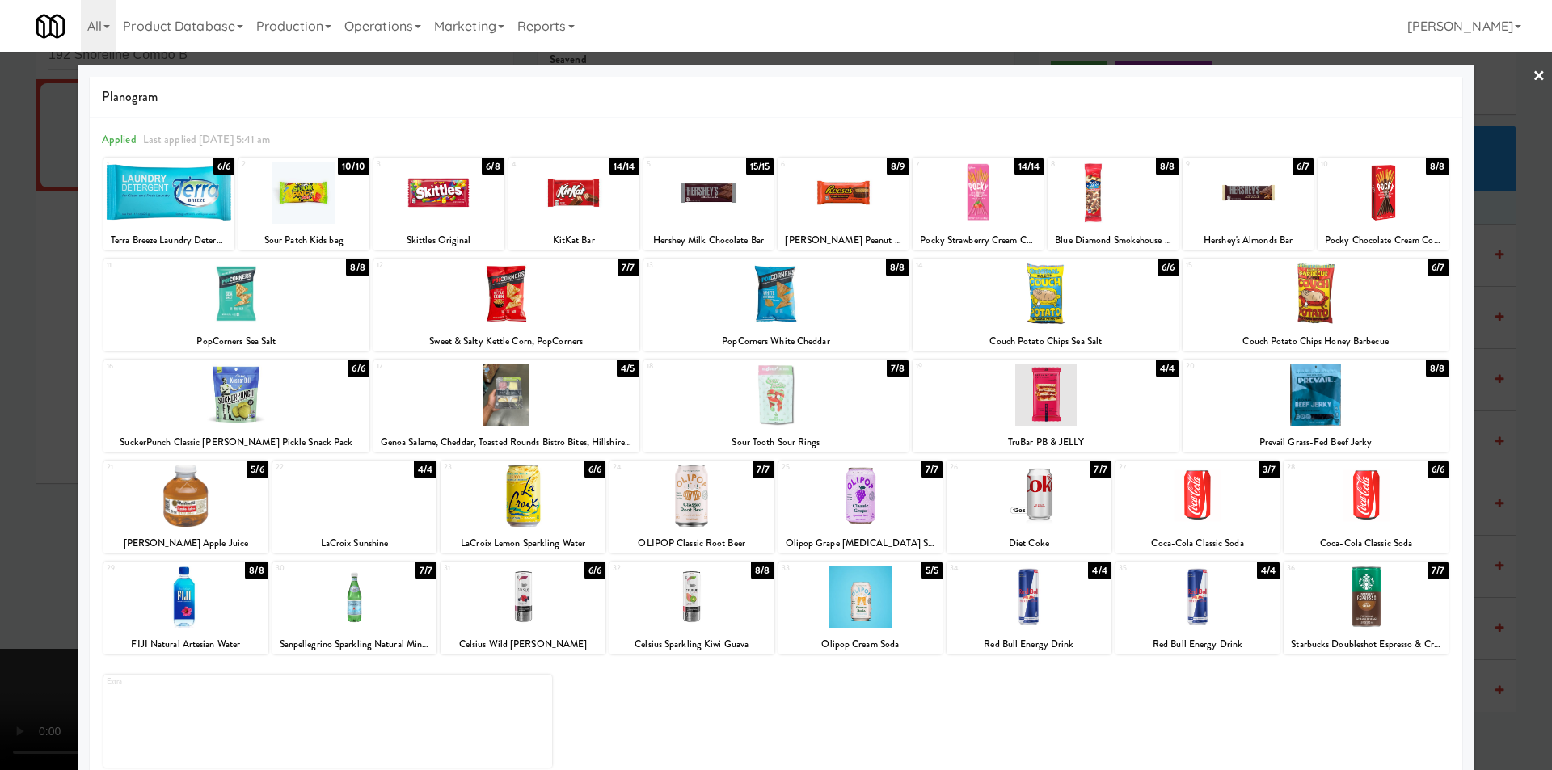
click at [1219, 597] on div at bounding box center [1198, 597] width 165 height 62
click at [821, 416] on div at bounding box center [777, 395] width 266 height 62
click at [1498, 424] on div at bounding box center [776, 385] width 1552 height 770
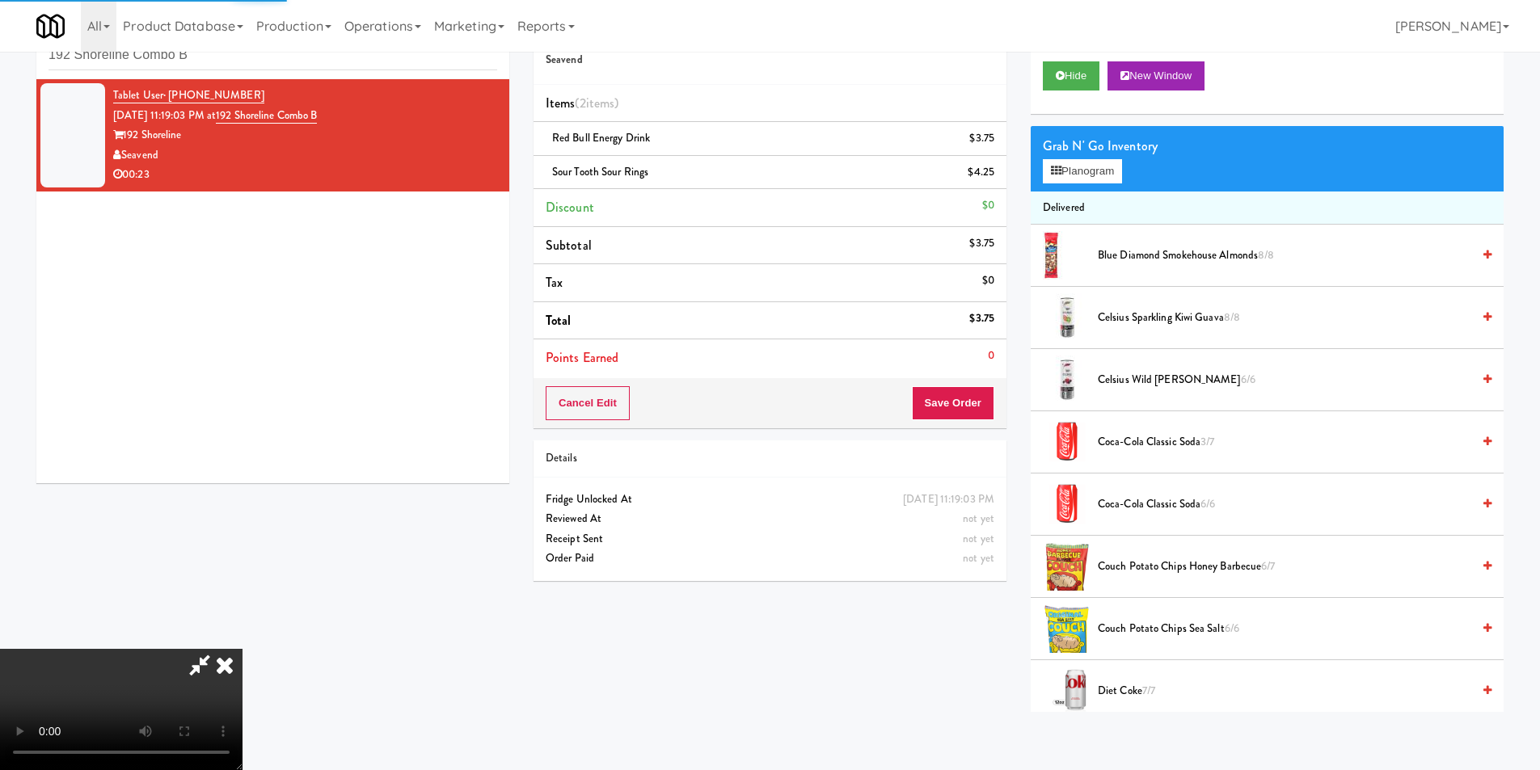
click at [243, 649] on video at bounding box center [121, 709] width 243 height 121
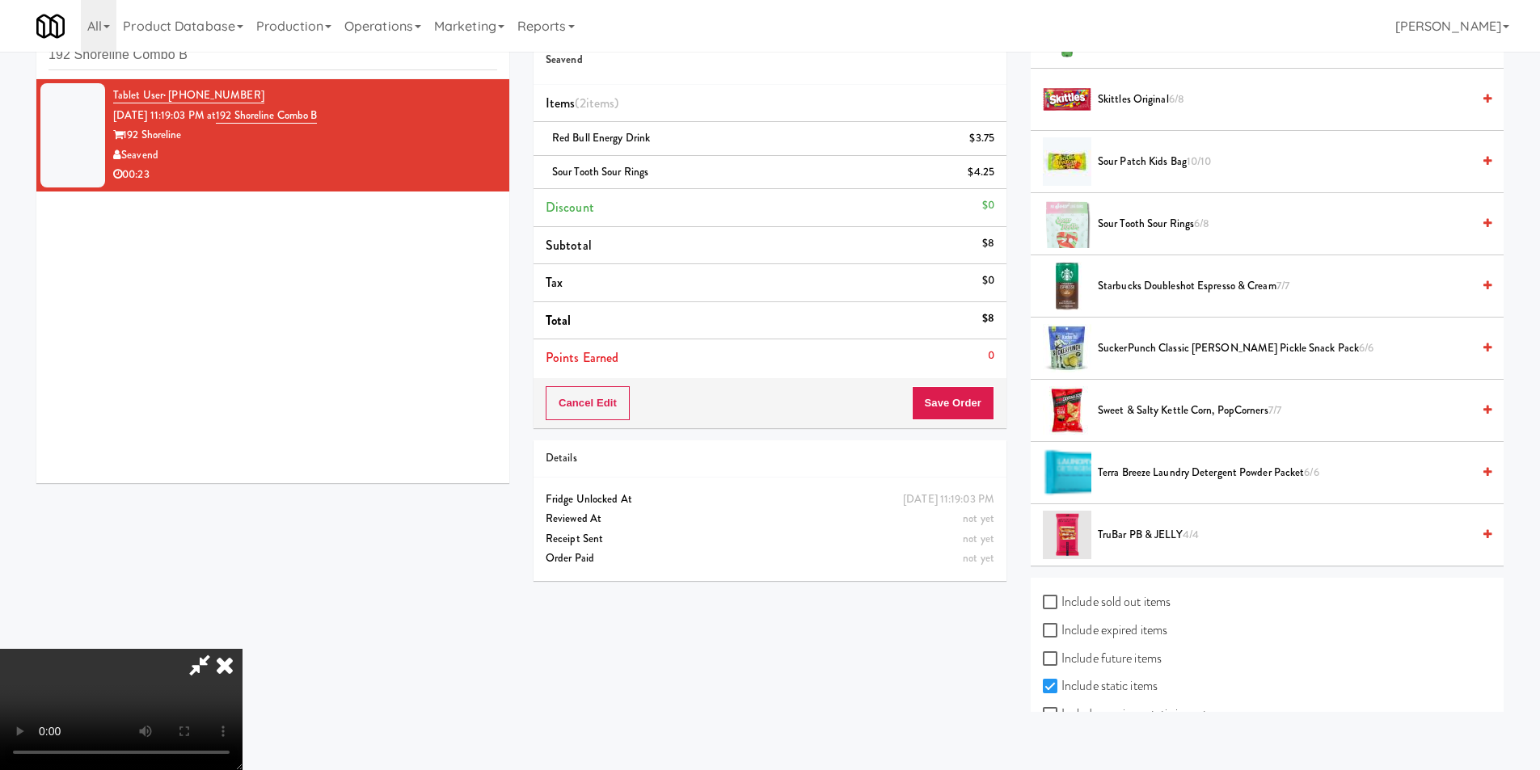
scroll to position [1941, 0]
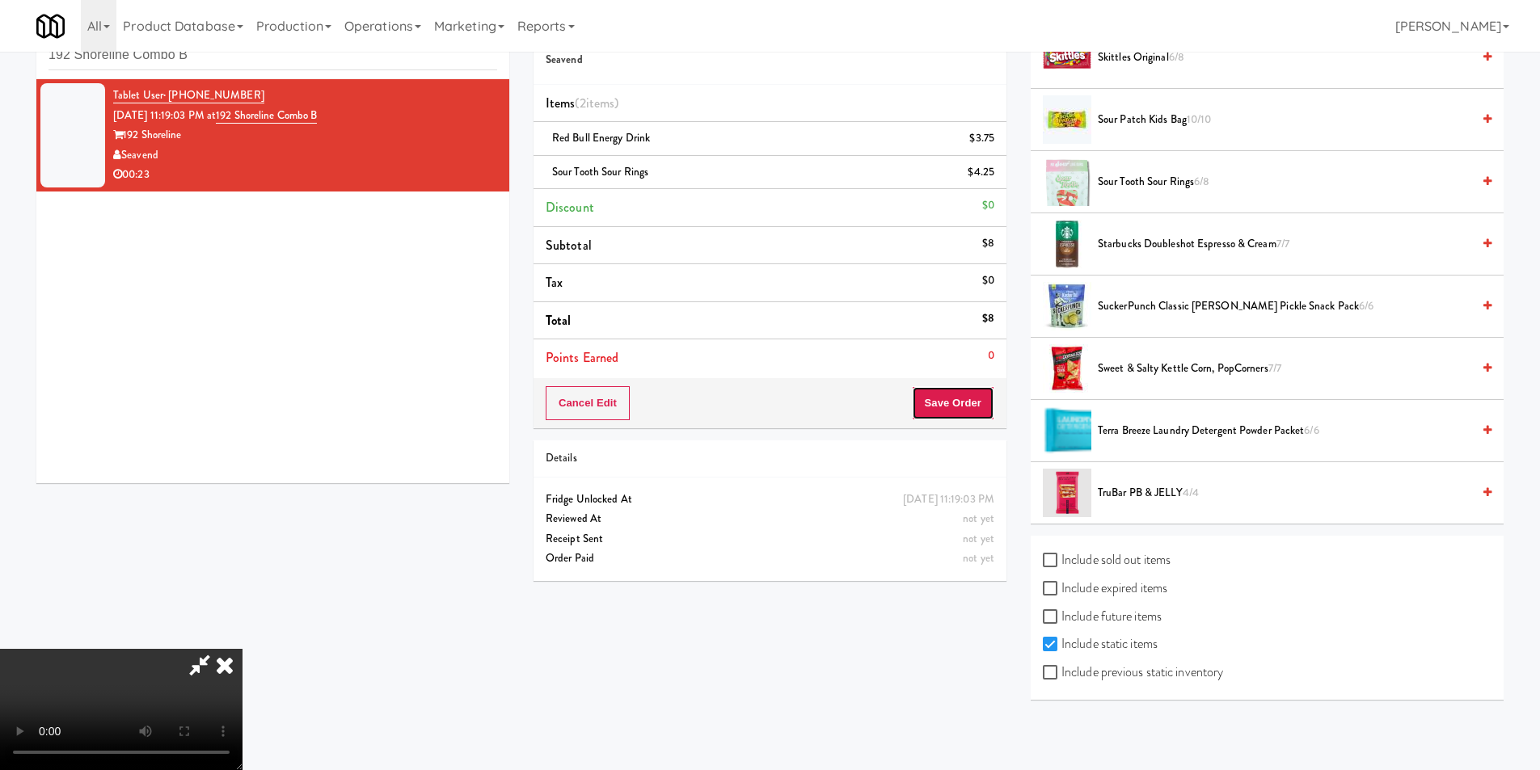
click at [948, 393] on button "Save Order" at bounding box center [953, 403] width 82 height 34
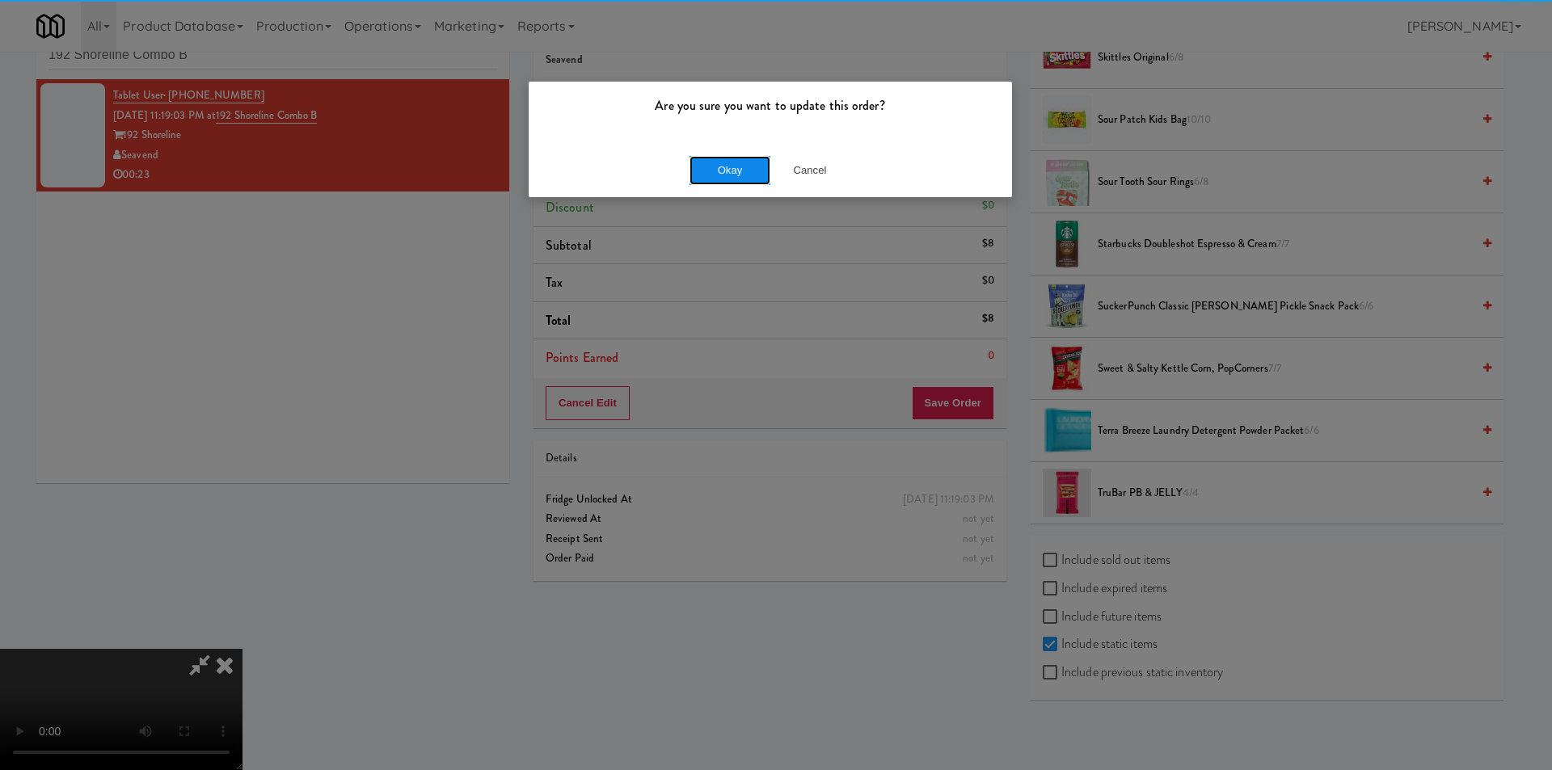
click at [732, 175] on button "Okay" at bounding box center [730, 170] width 81 height 29
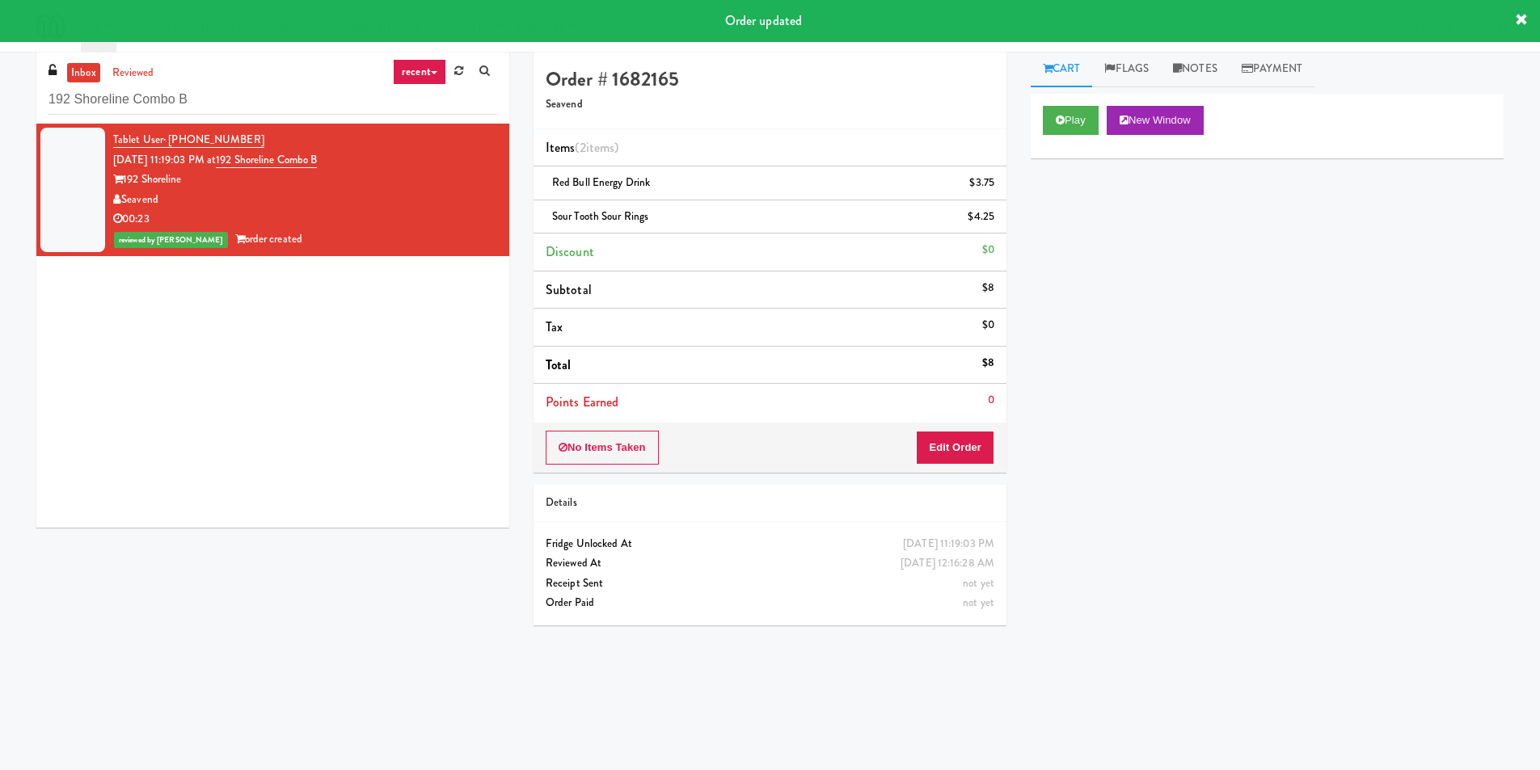
scroll to position [0, 0]
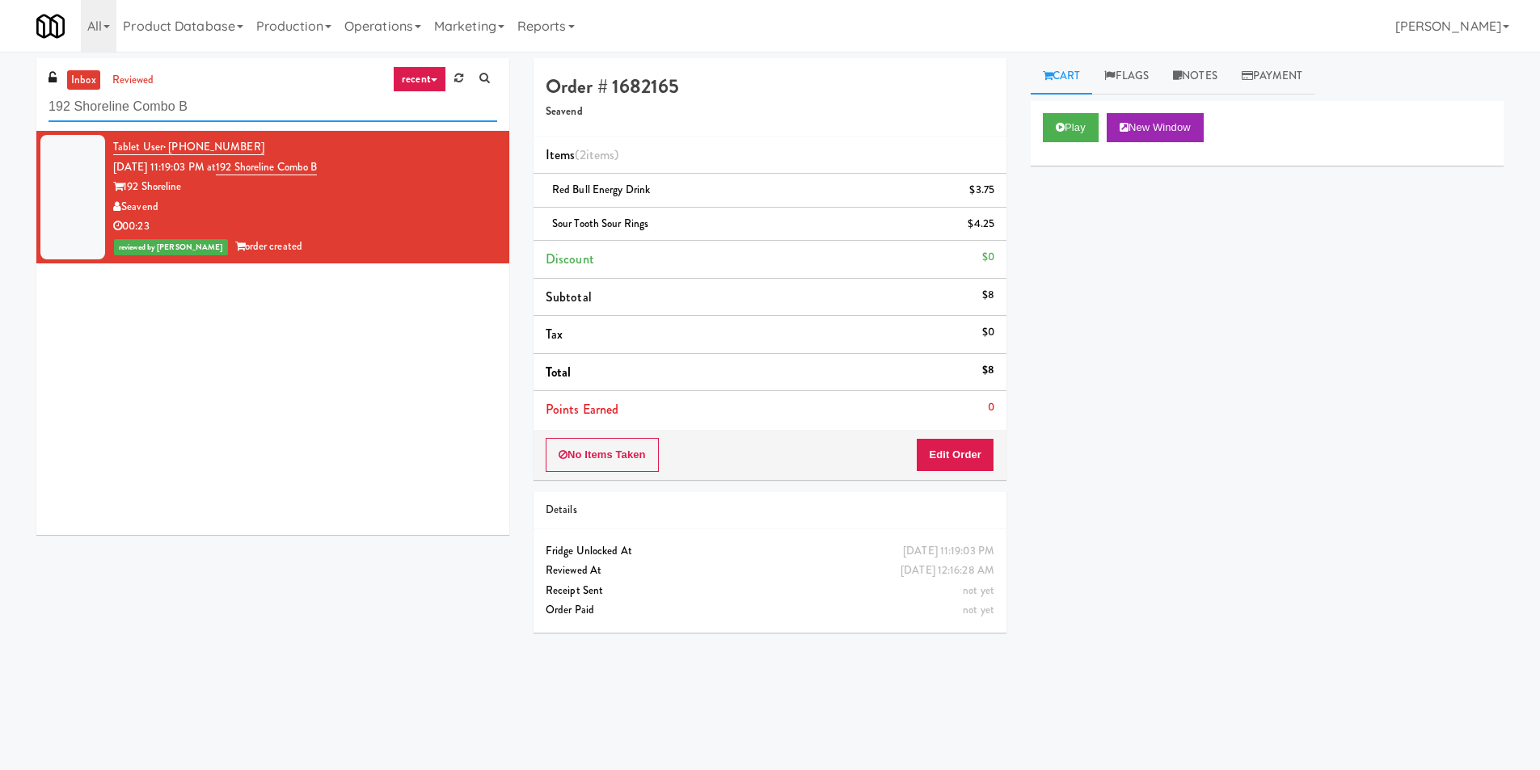
click at [292, 120] on input "192 Shoreline Combo B" at bounding box center [273, 107] width 449 height 30
paste input "Pinnacle - Ambient R"
click at [292, 120] on input "192 Shoreline Combo B" at bounding box center [273, 107] width 449 height 30
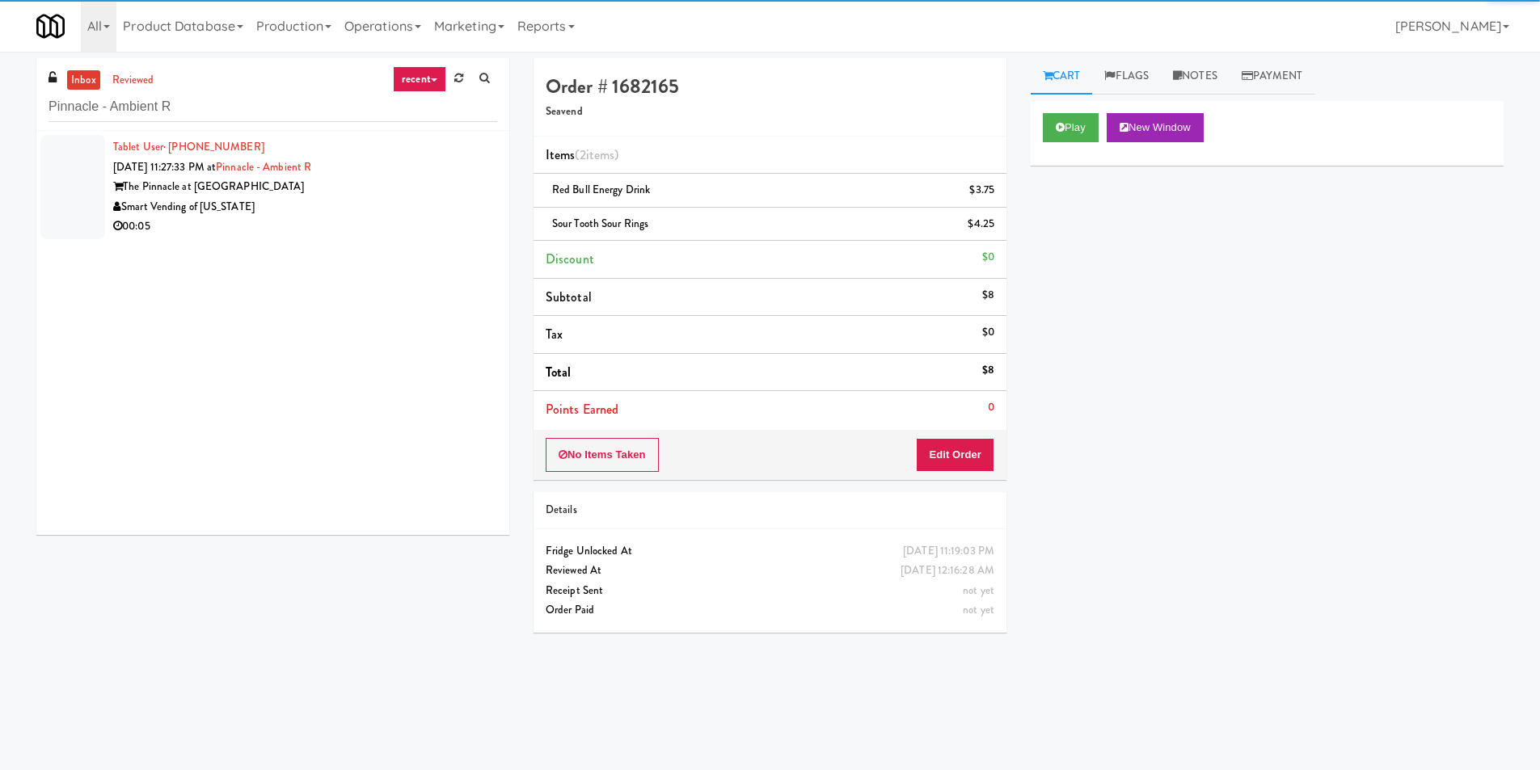
click at [445, 207] on div "Smart Vending of [US_STATE]" at bounding box center [305, 207] width 384 height 20
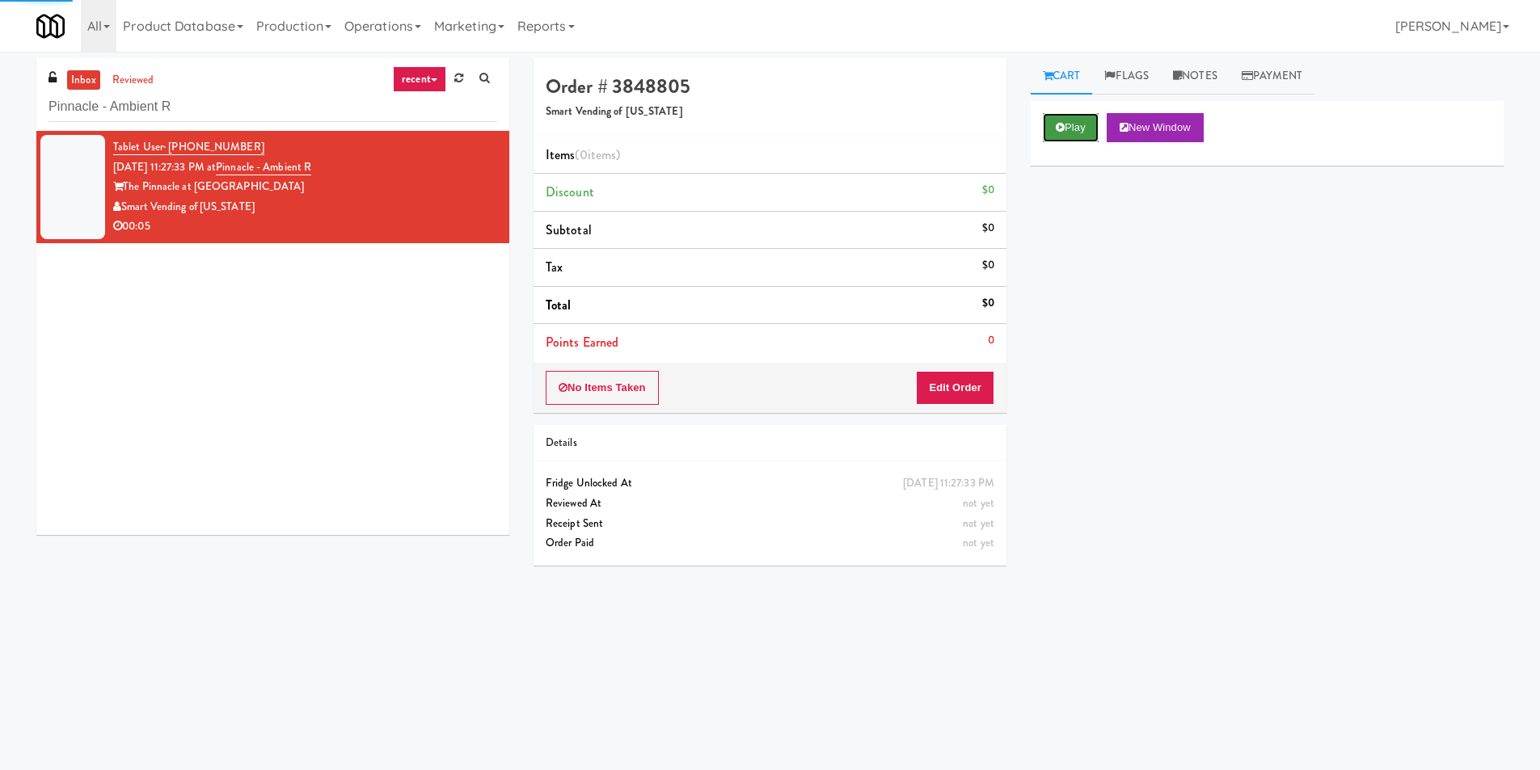
click at [1067, 129] on button "Play" at bounding box center [1071, 127] width 56 height 29
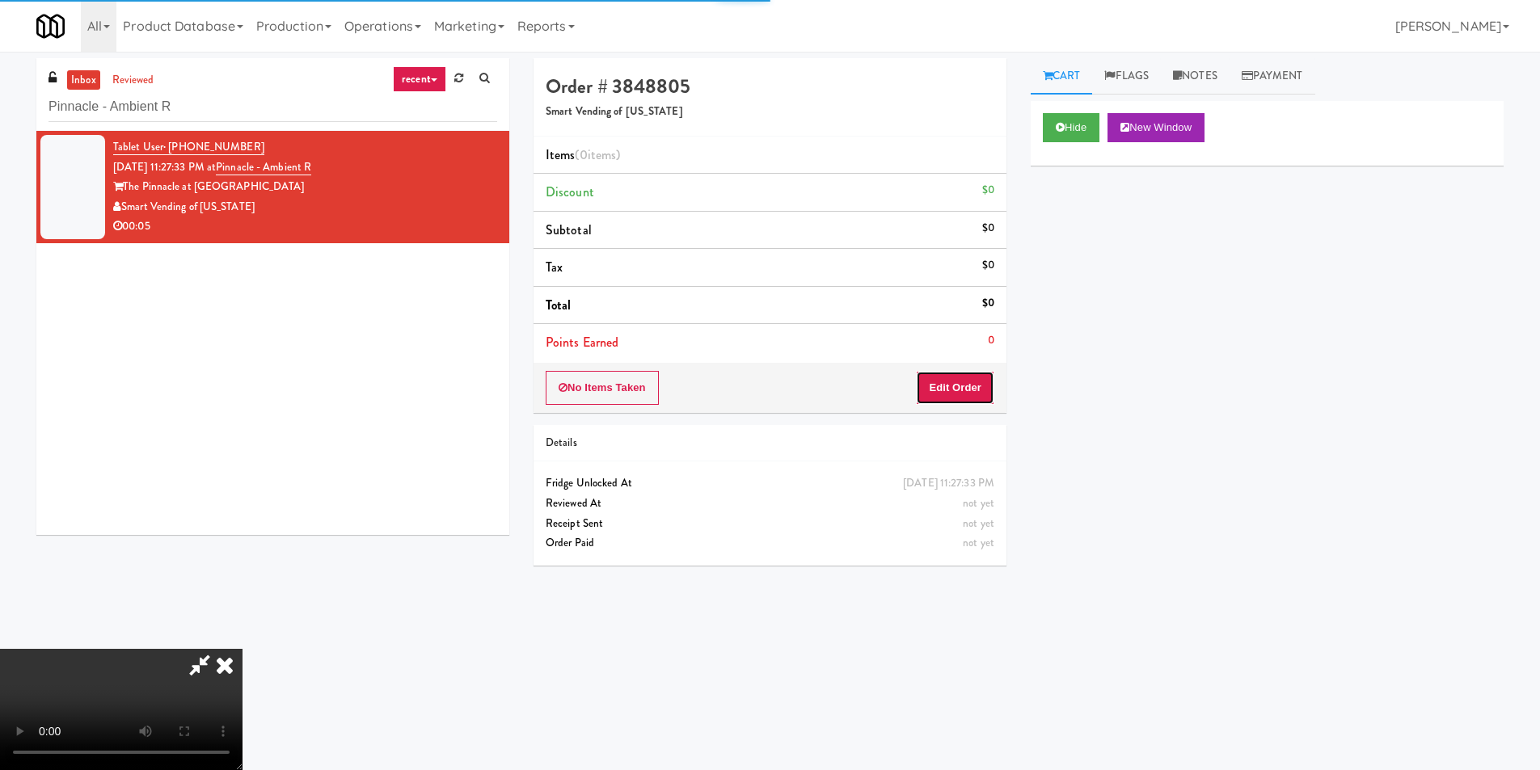
click at [975, 378] on button "Edit Order" at bounding box center [955, 388] width 78 height 34
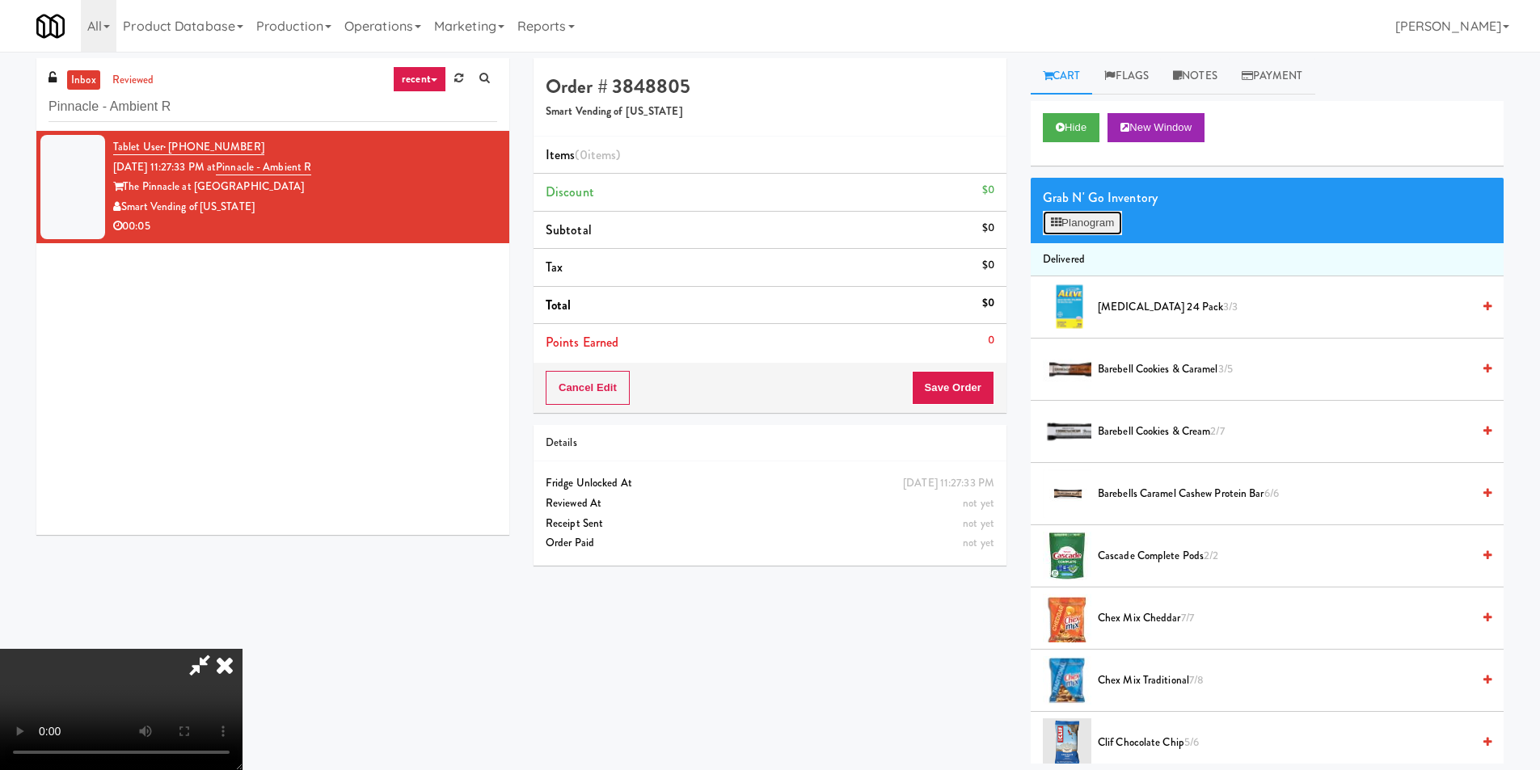
click at [1048, 224] on button "Planogram" at bounding box center [1082, 223] width 79 height 24
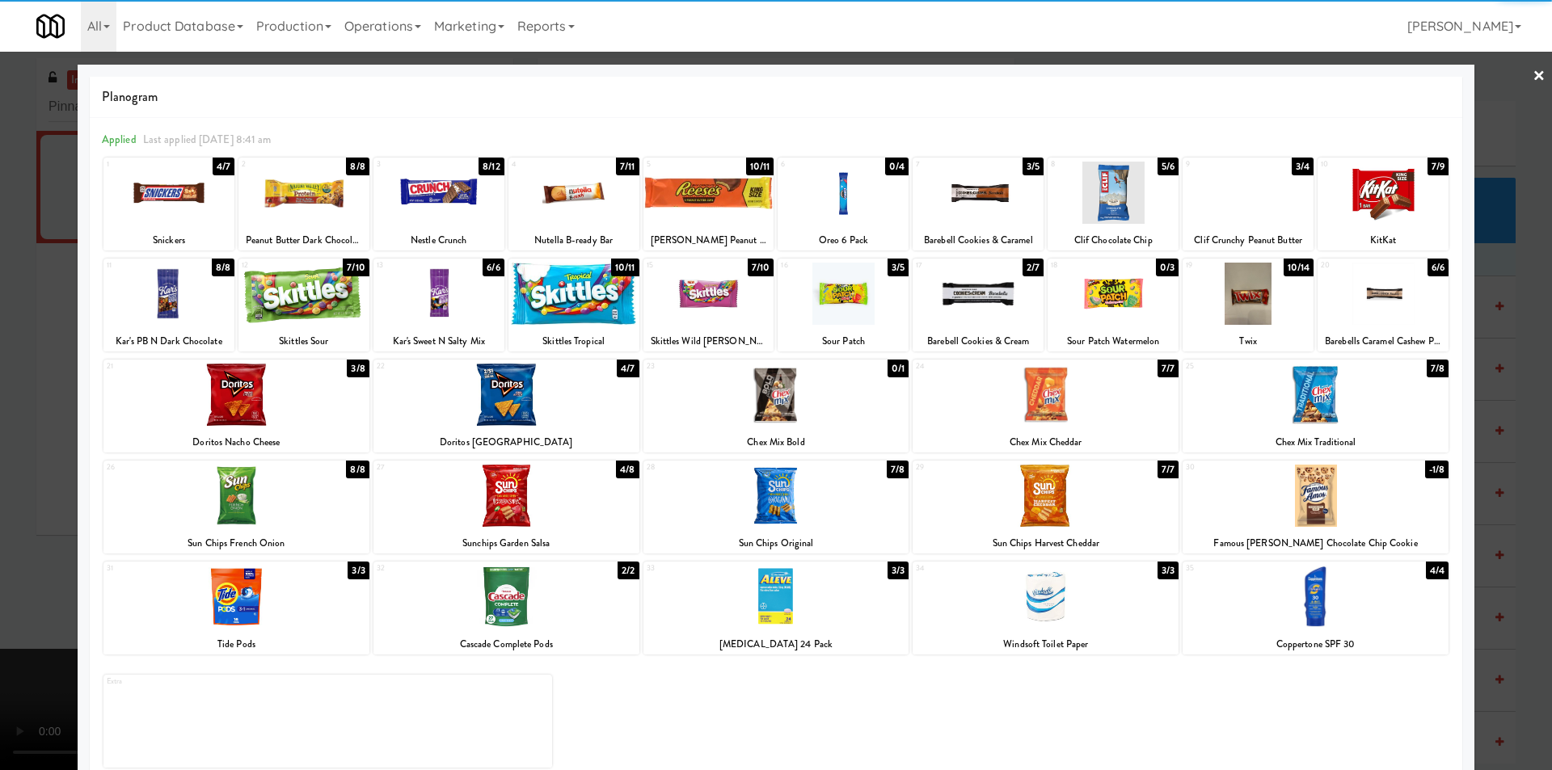
click at [992, 294] on div at bounding box center [978, 294] width 131 height 62
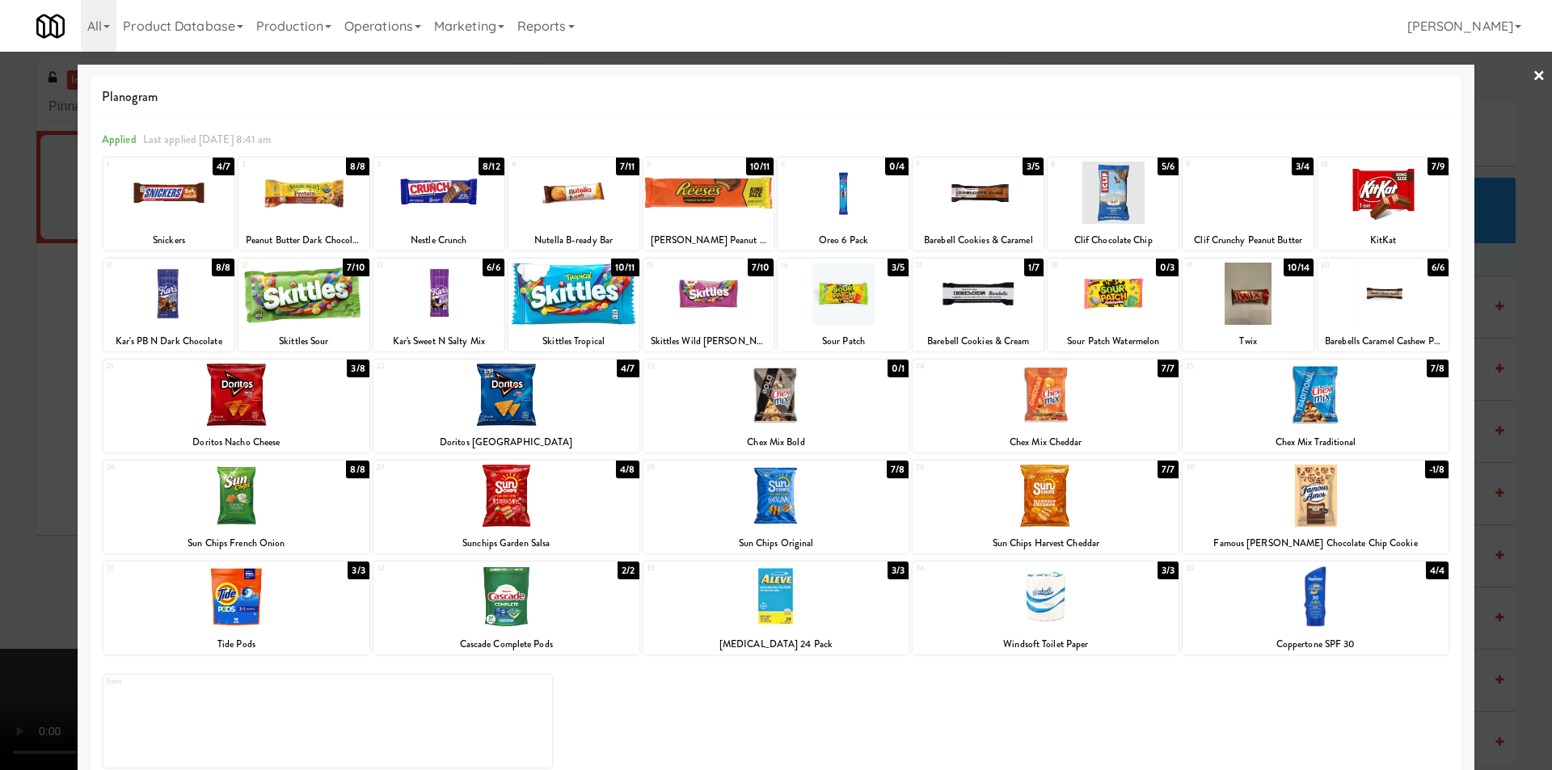
click at [1498, 384] on div at bounding box center [776, 385] width 1552 height 770
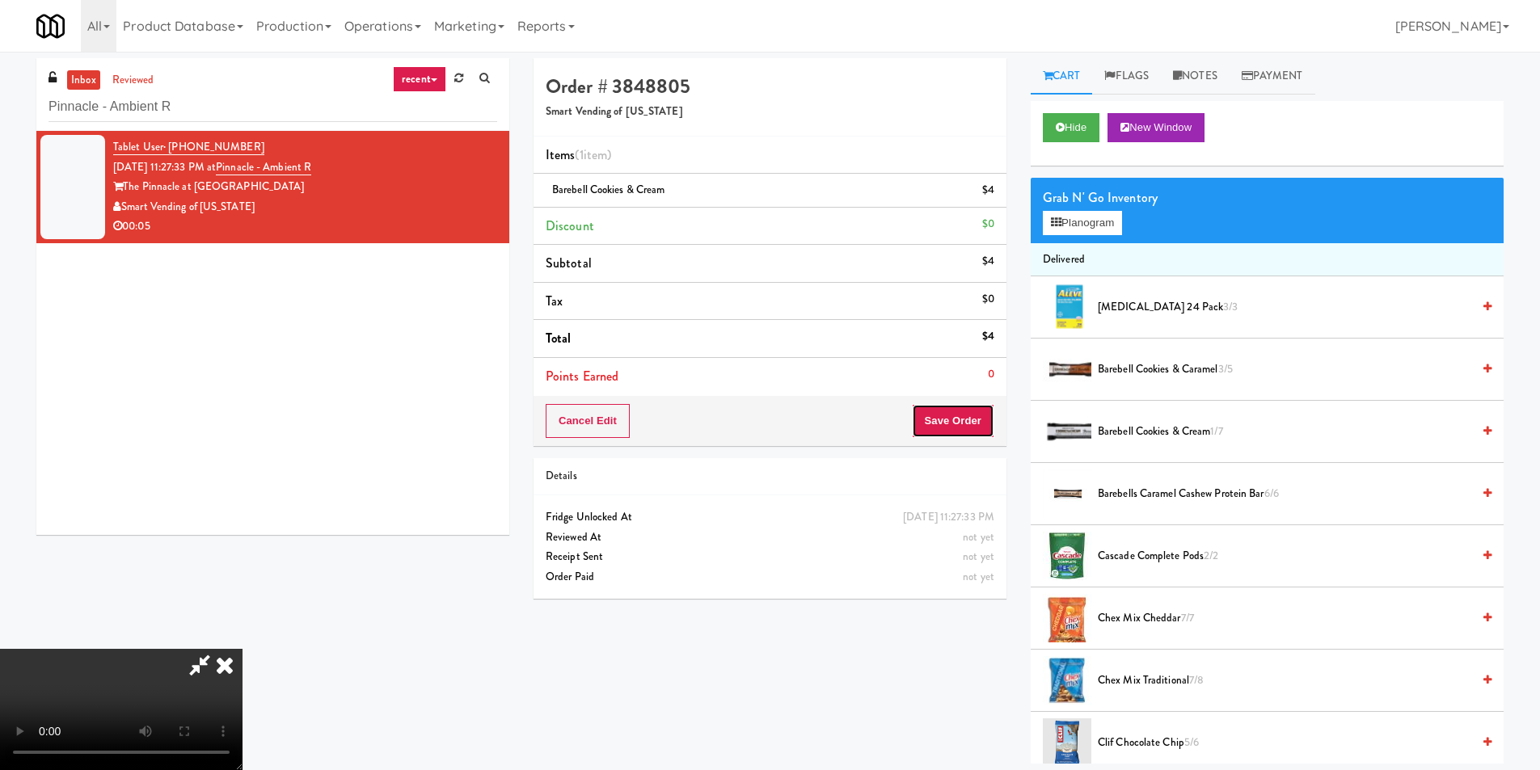
click at [977, 416] on button "Save Order" at bounding box center [953, 421] width 82 height 34
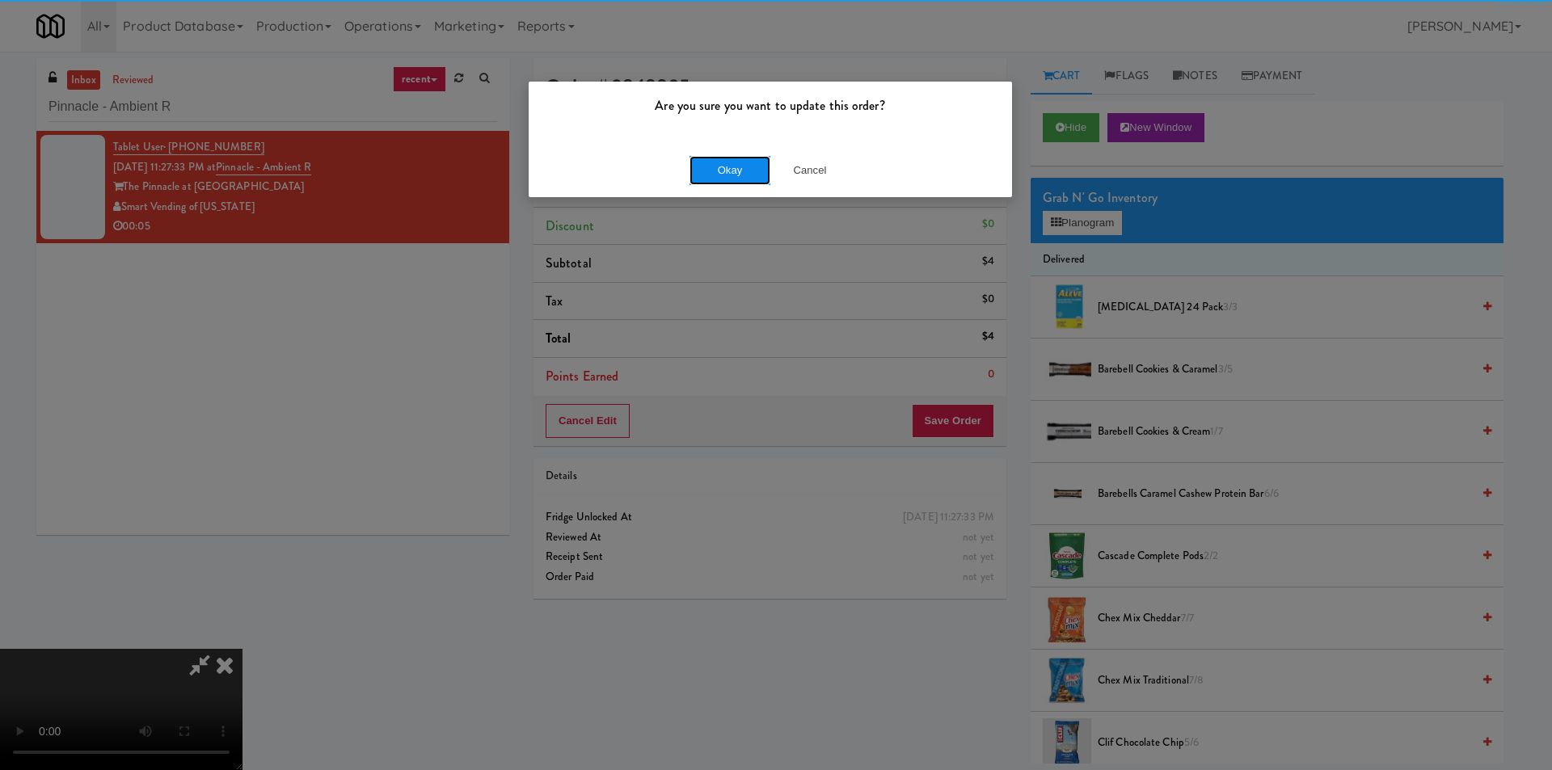
click at [707, 165] on button "Okay" at bounding box center [730, 170] width 81 height 29
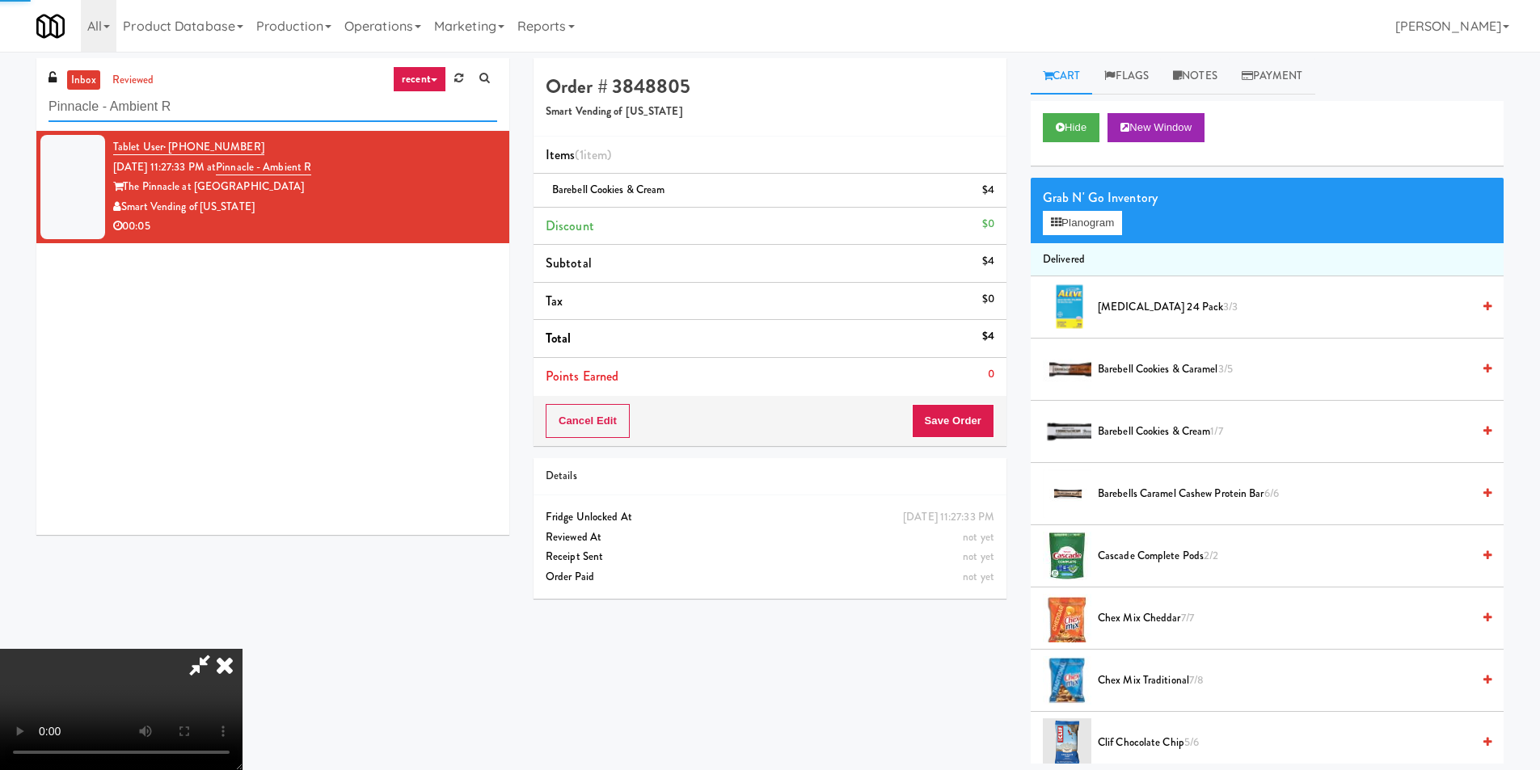
click at [342, 114] on input "Pinnacle - Ambient R" at bounding box center [273, 107] width 449 height 30
click at [342, 113] on input "Pinnacle - Ambient R" at bounding box center [273, 107] width 449 height 30
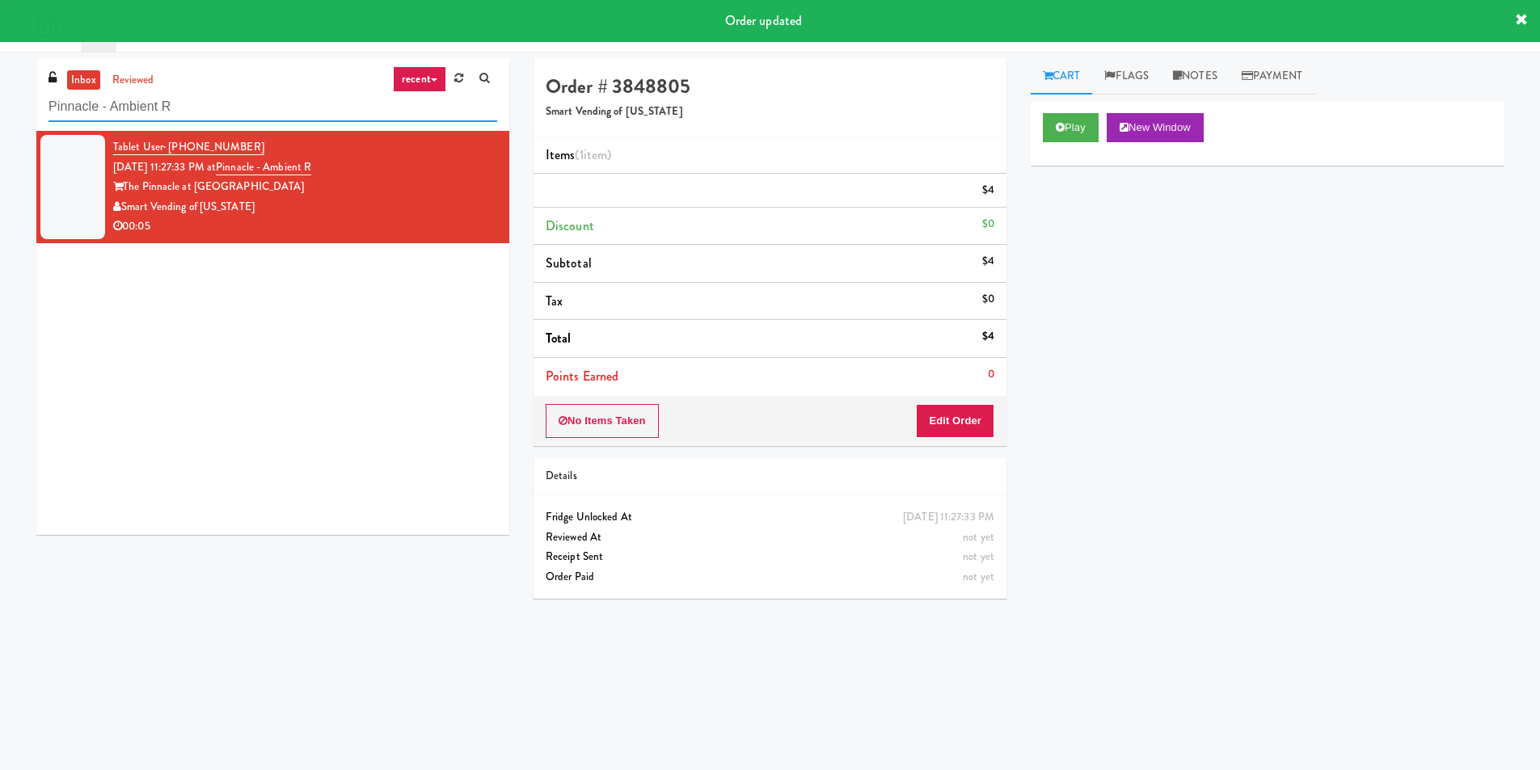
paste input "Cooler M"
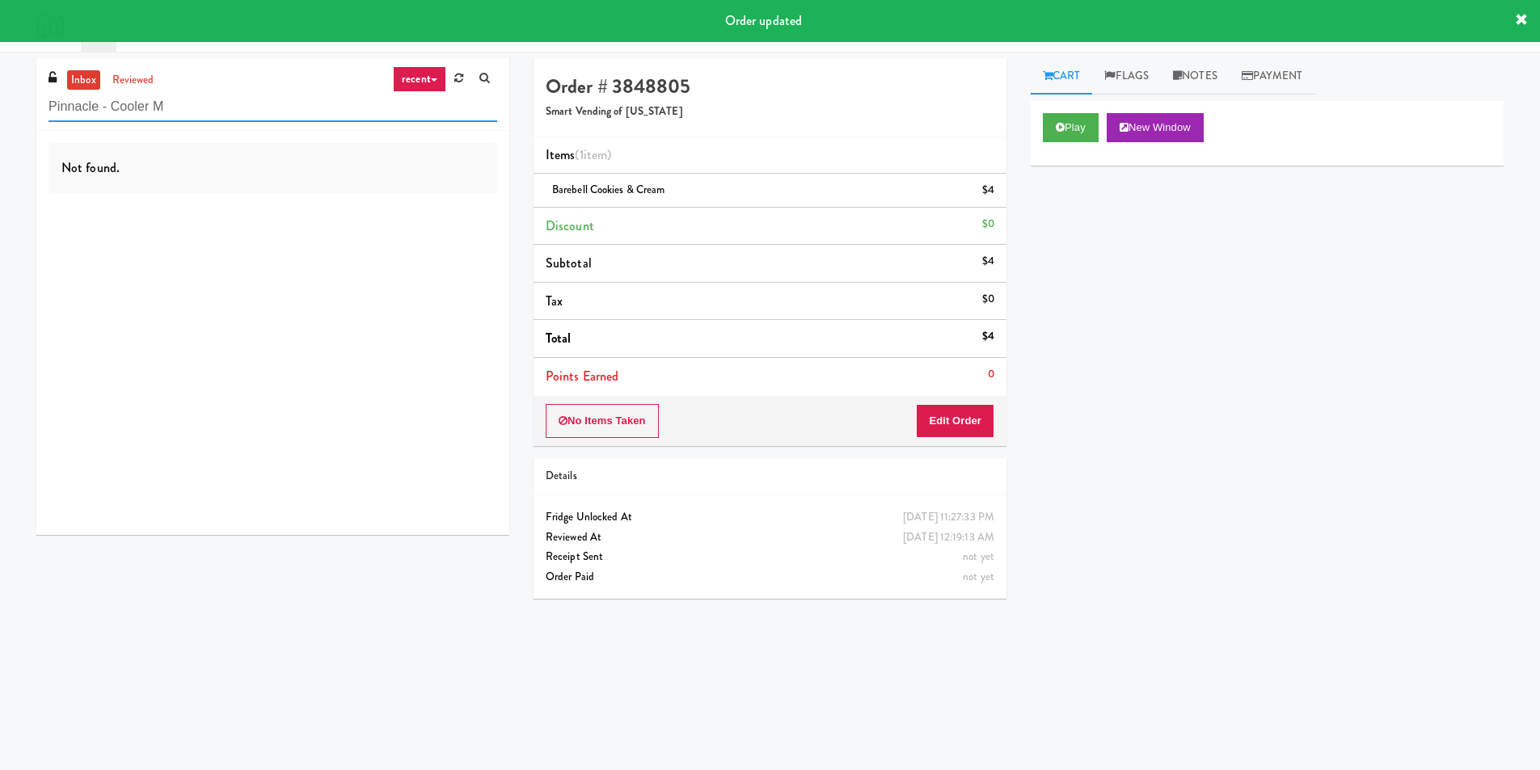
type input "Pinnacle - Cooler M"
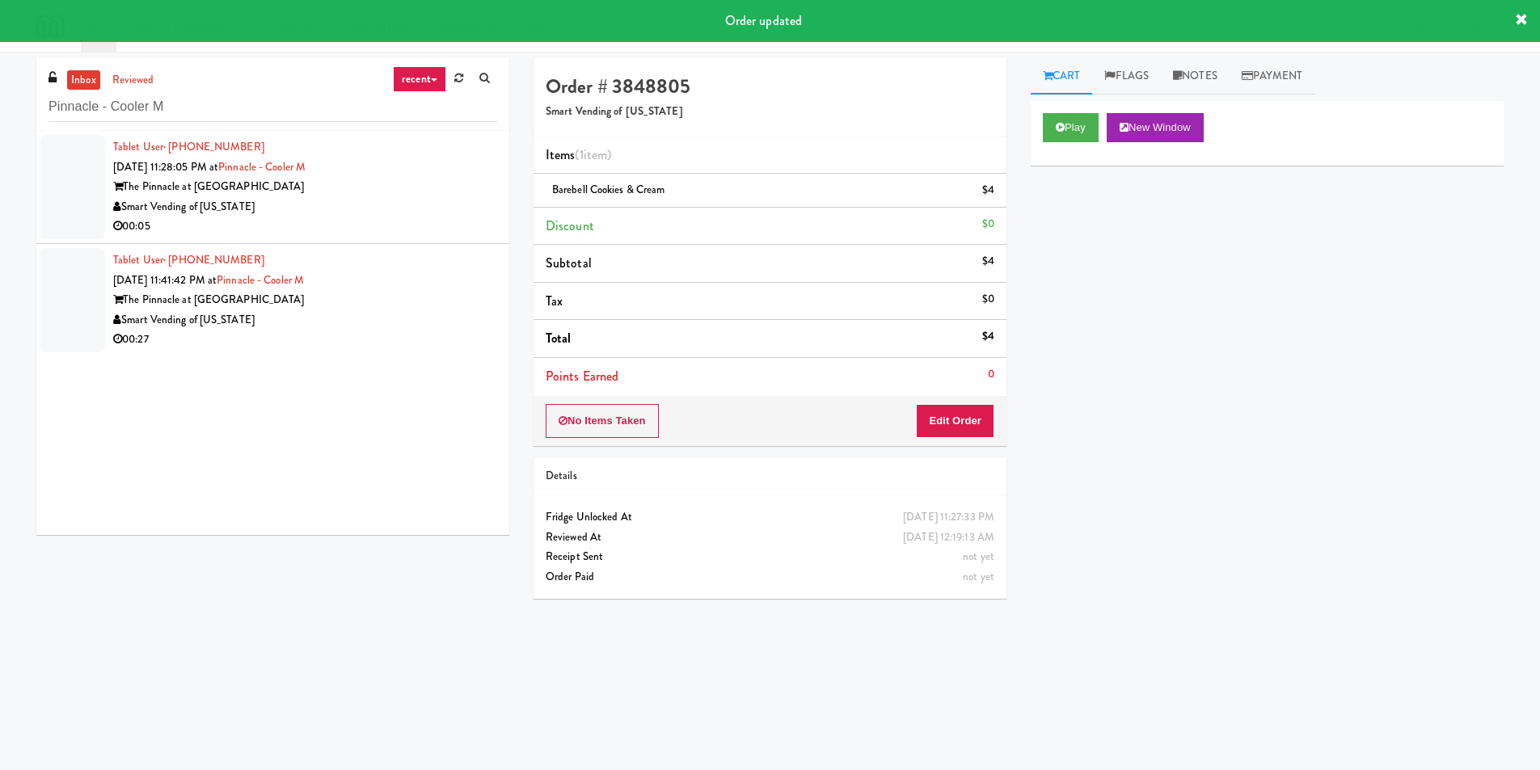
click at [413, 214] on div "Smart Vending of [US_STATE]" at bounding box center [305, 207] width 384 height 20
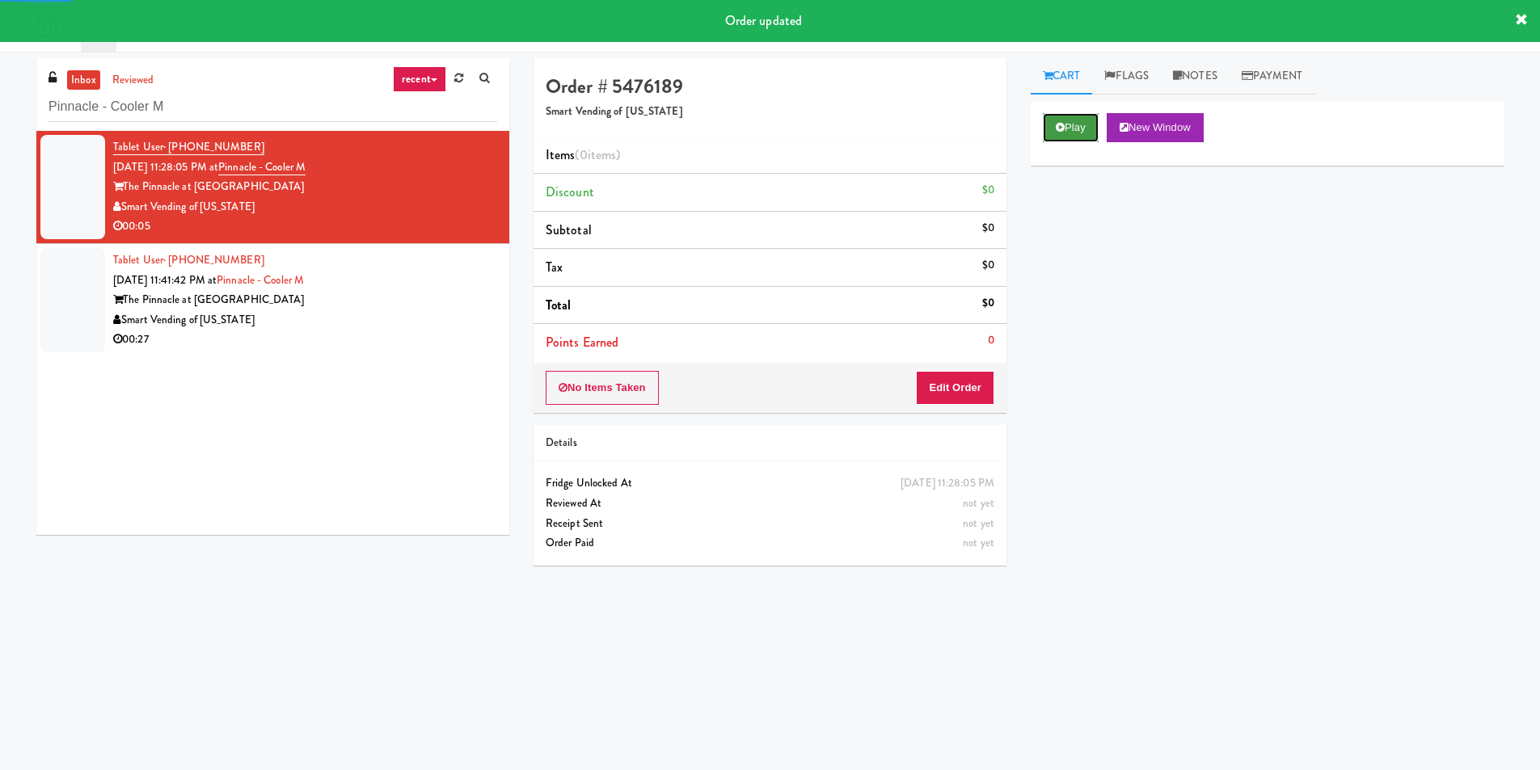
click at [1074, 137] on button "Play" at bounding box center [1071, 127] width 56 height 29
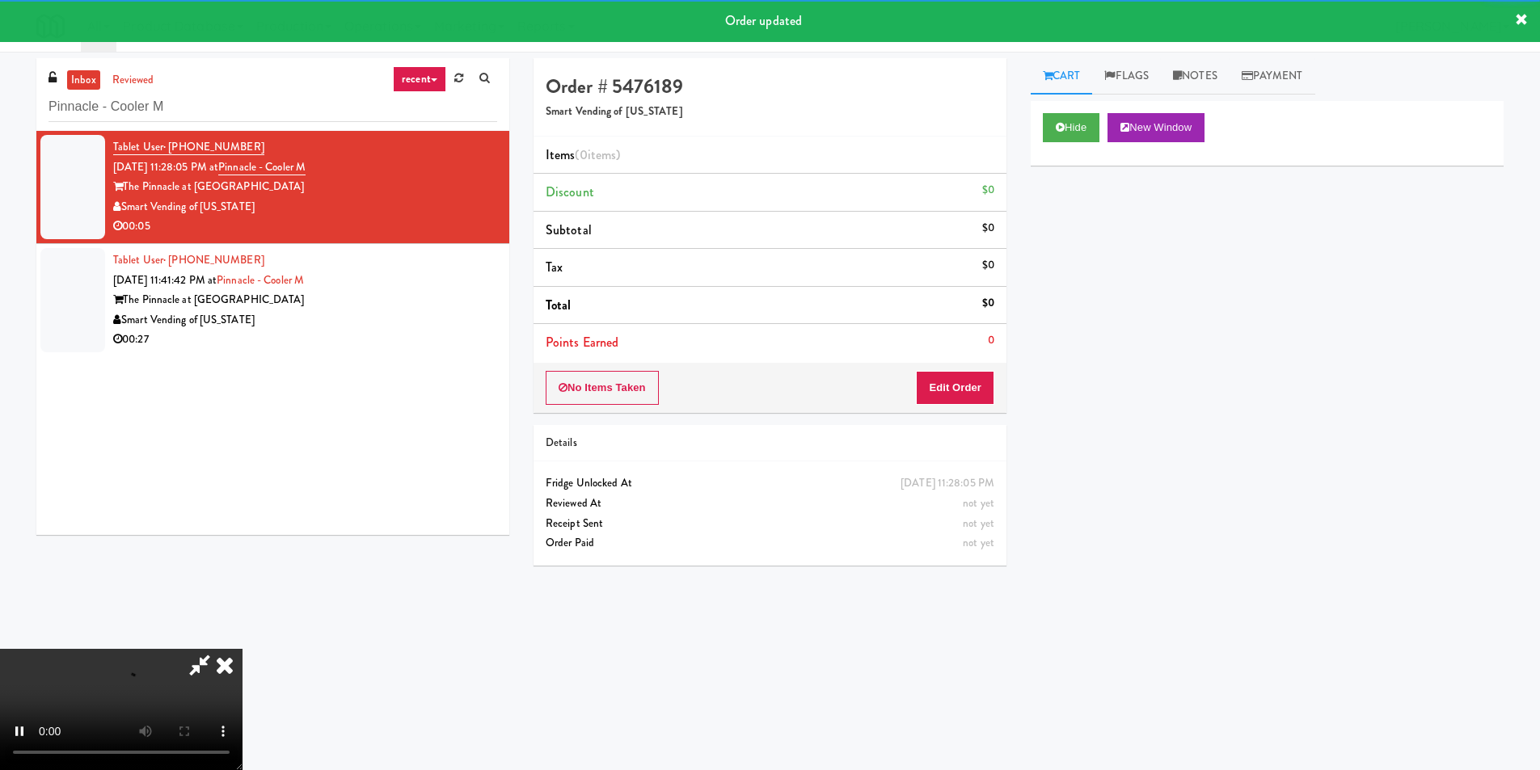
click at [931, 354] on li "Points Earned 0" at bounding box center [770, 342] width 473 height 37
click at [931, 388] on button "Edit Order" at bounding box center [955, 388] width 78 height 34
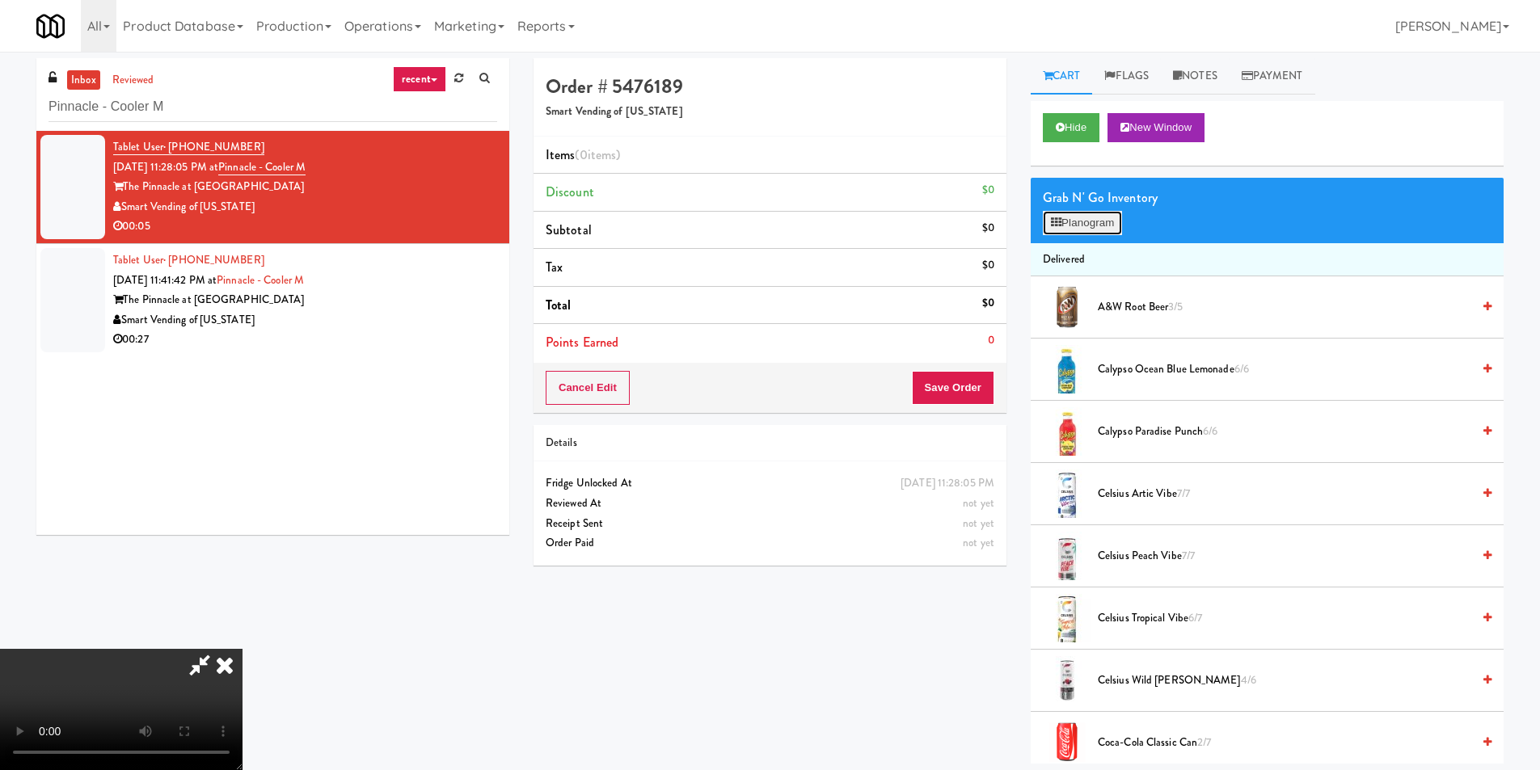
click at [1090, 222] on button "Planogram" at bounding box center [1082, 223] width 79 height 24
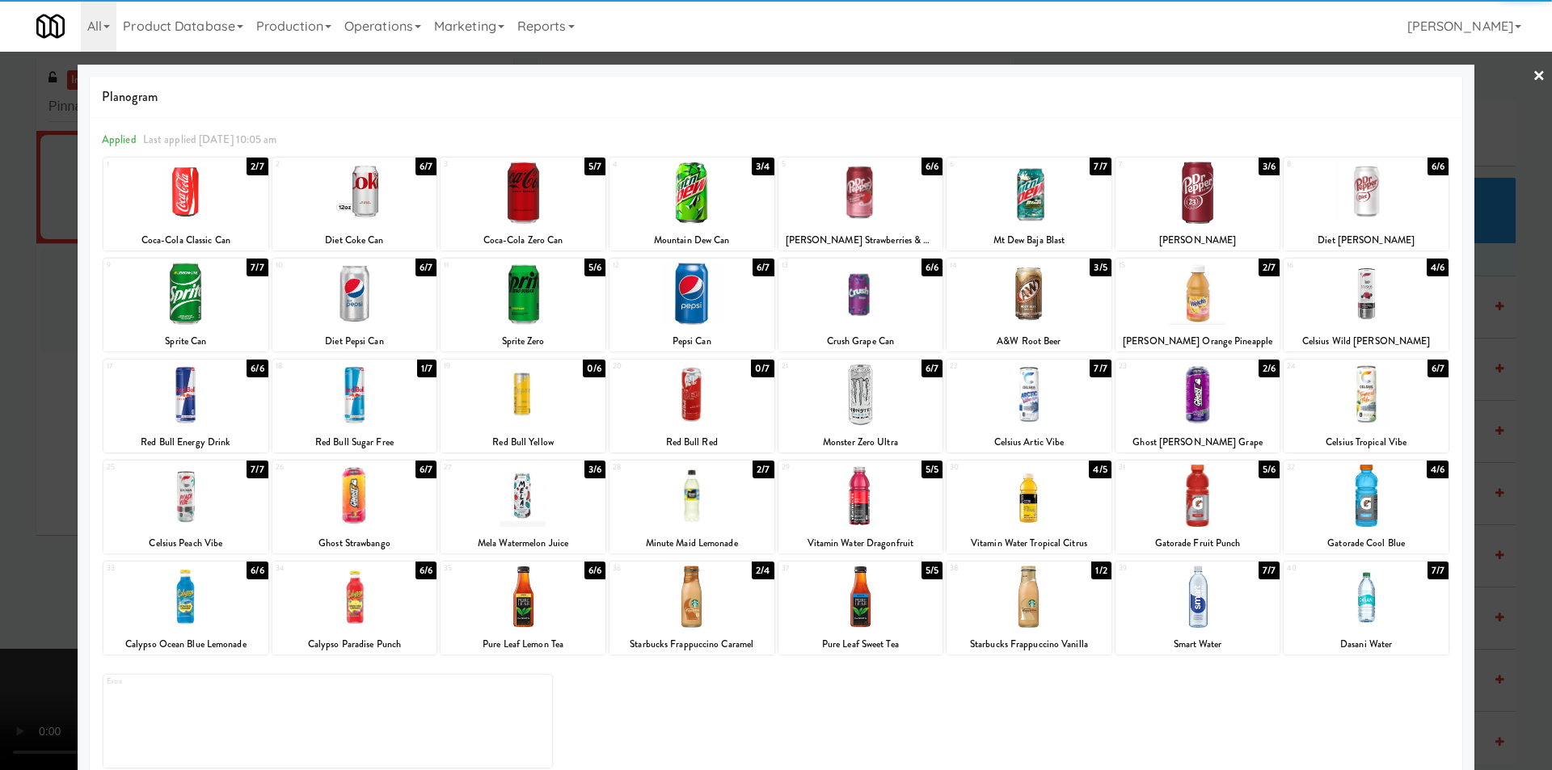
drag, startPoint x: 1193, startPoint y: 412, endPoint x: 1321, endPoint y: 432, distance: 129.3
click at [1195, 412] on div at bounding box center [1198, 395] width 165 height 62
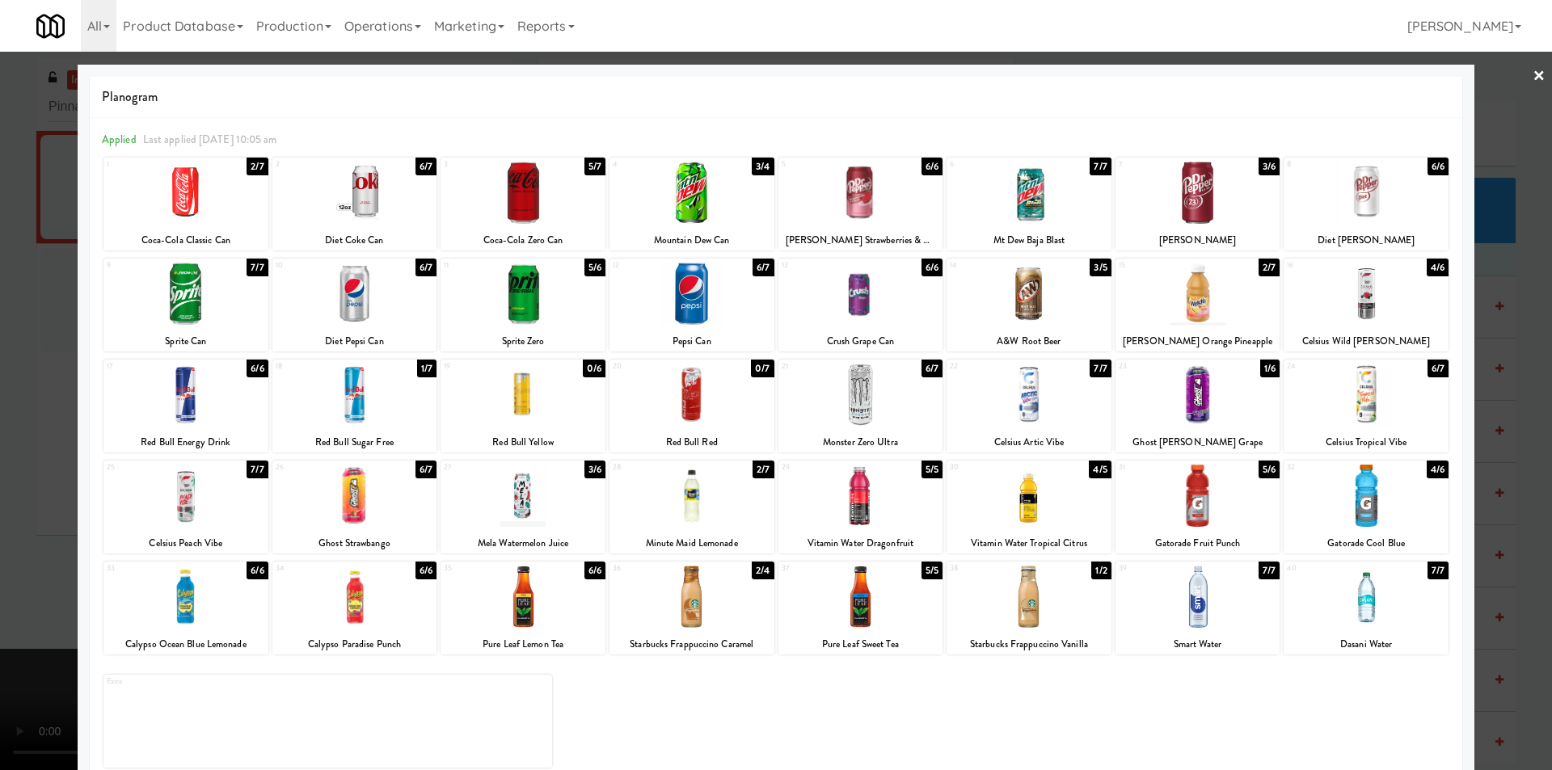
click at [1493, 446] on div at bounding box center [776, 385] width 1552 height 770
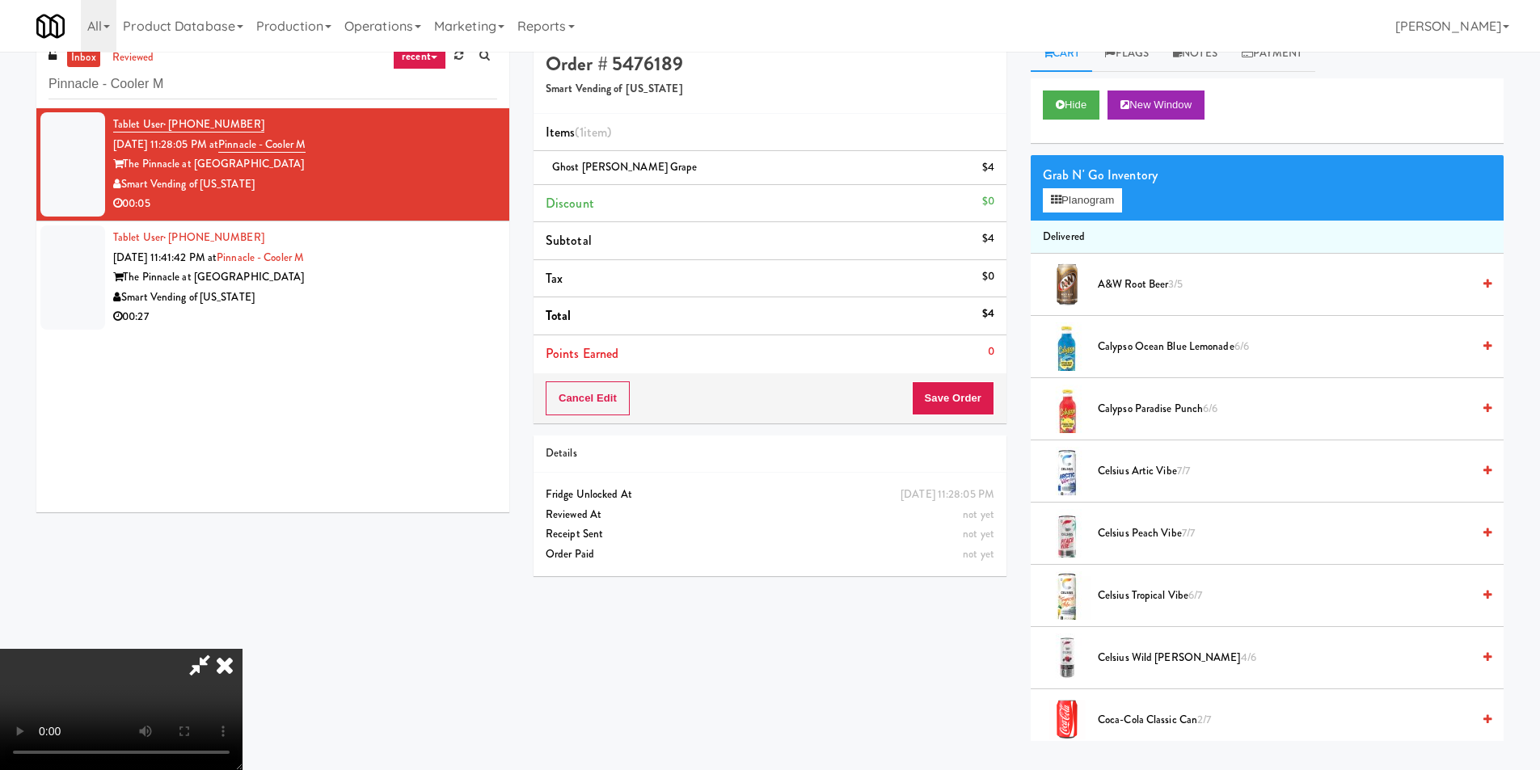
scroll to position [52, 0]
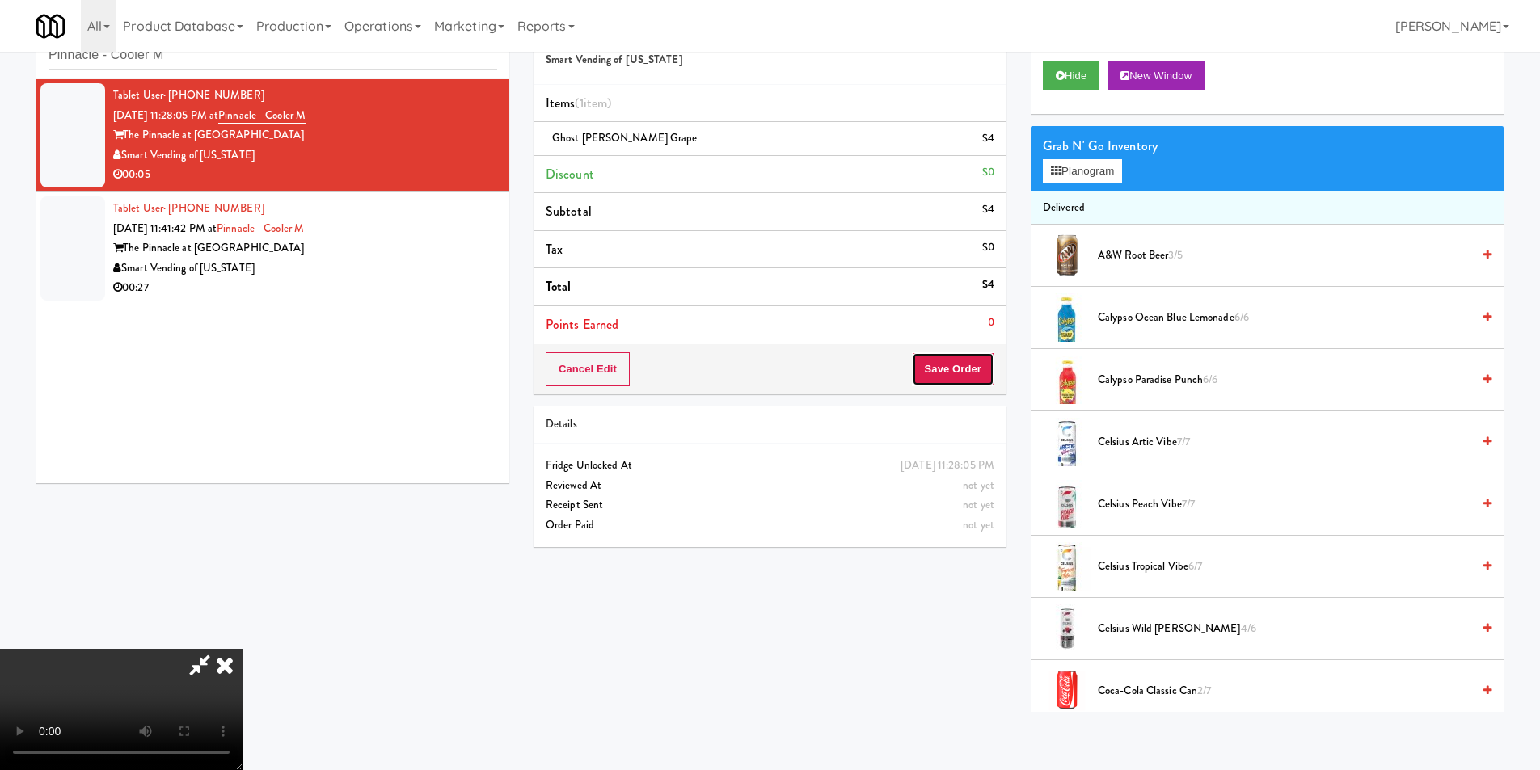
click at [949, 378] on button "Save Order" at bounding box center [953, 369] width 82 height 34
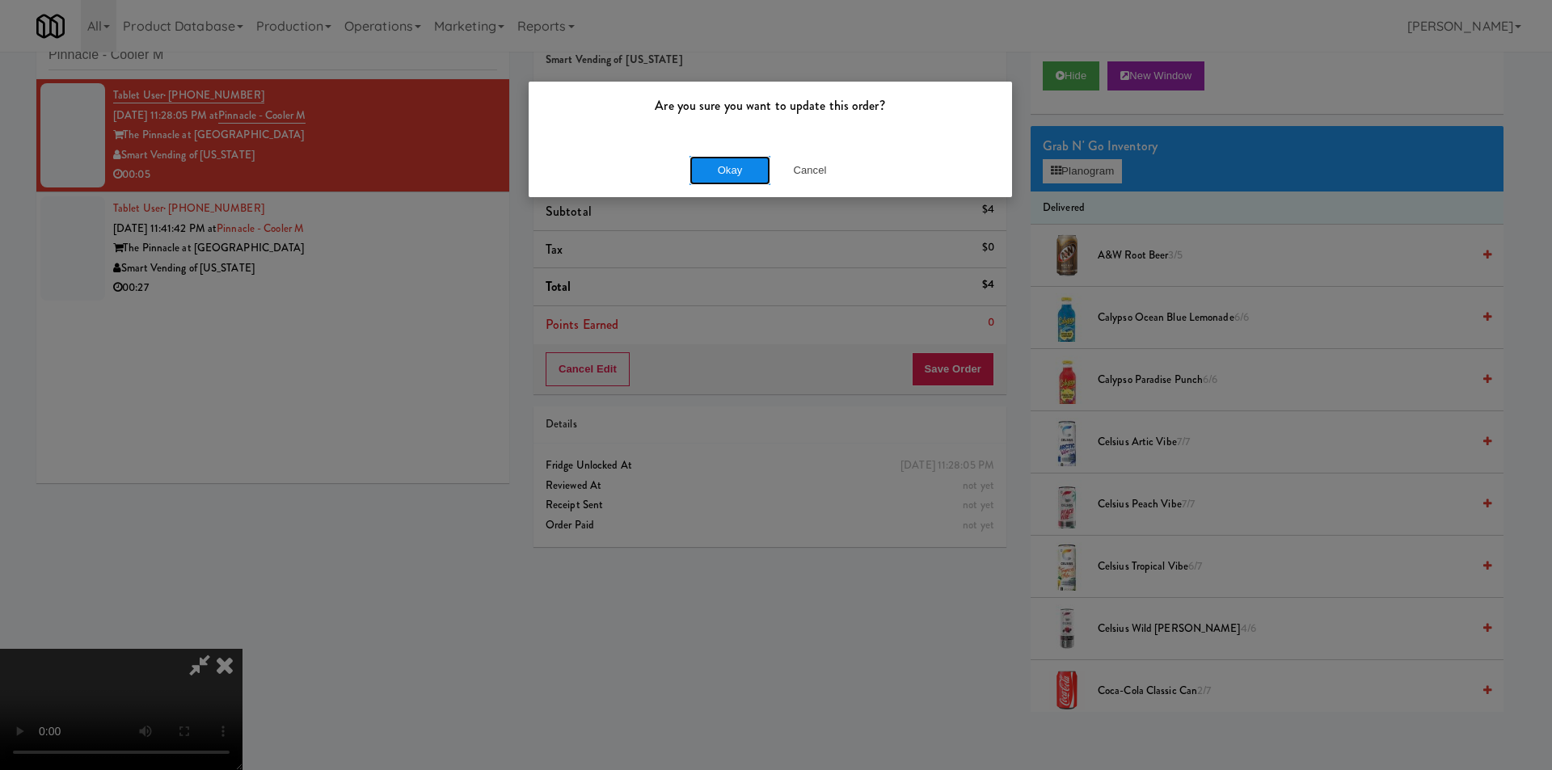
click at [722, 180] on button "Okay" at bounding box center [730, 170] width 81 height 29
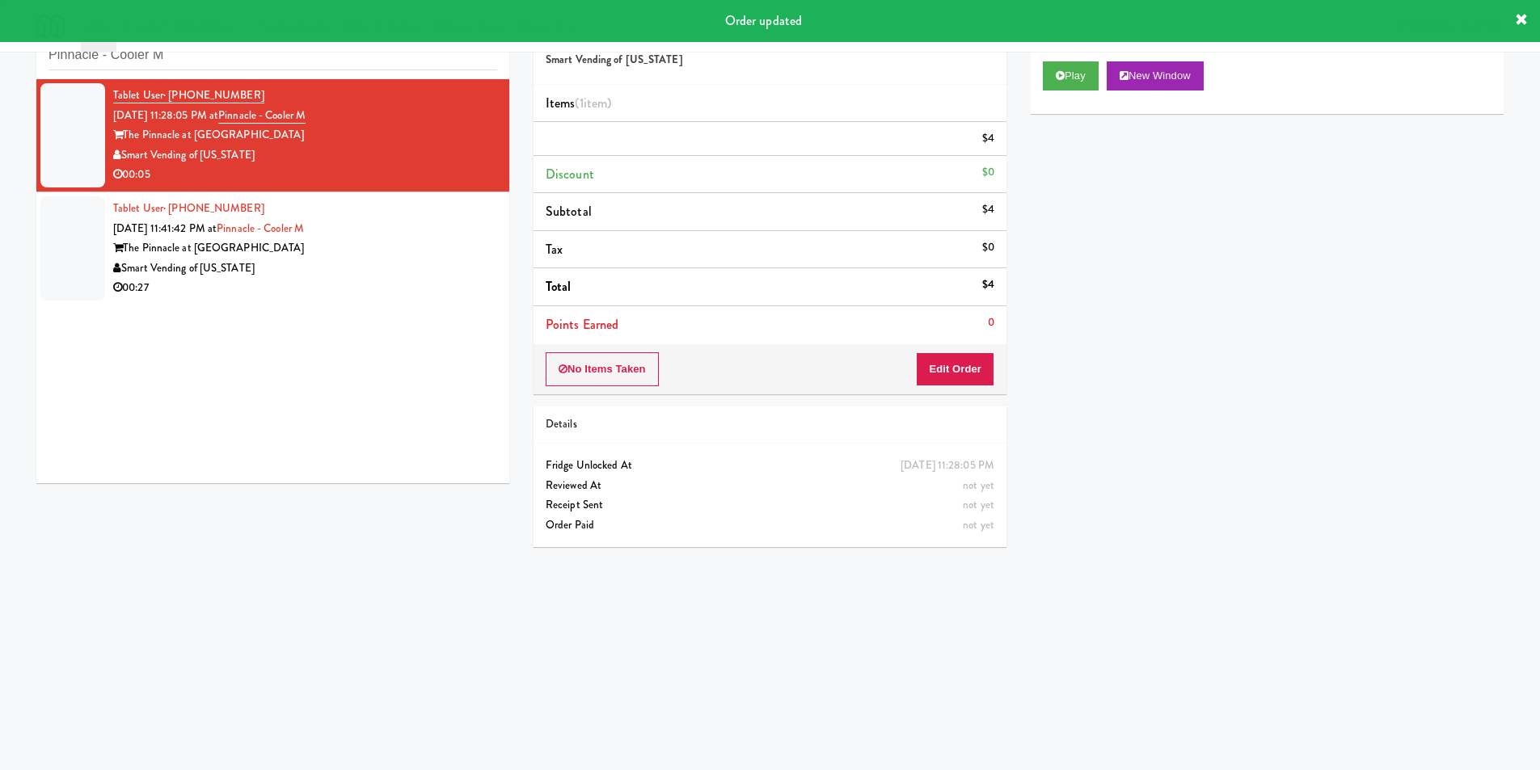
click at [450, 233] on div "Tablet User · (704) 770-6063 Sep 1, 2025 11:41:42 PM at Pinnacle - Cooler M The…" at bounding box center [305, 248] width 384 height 99
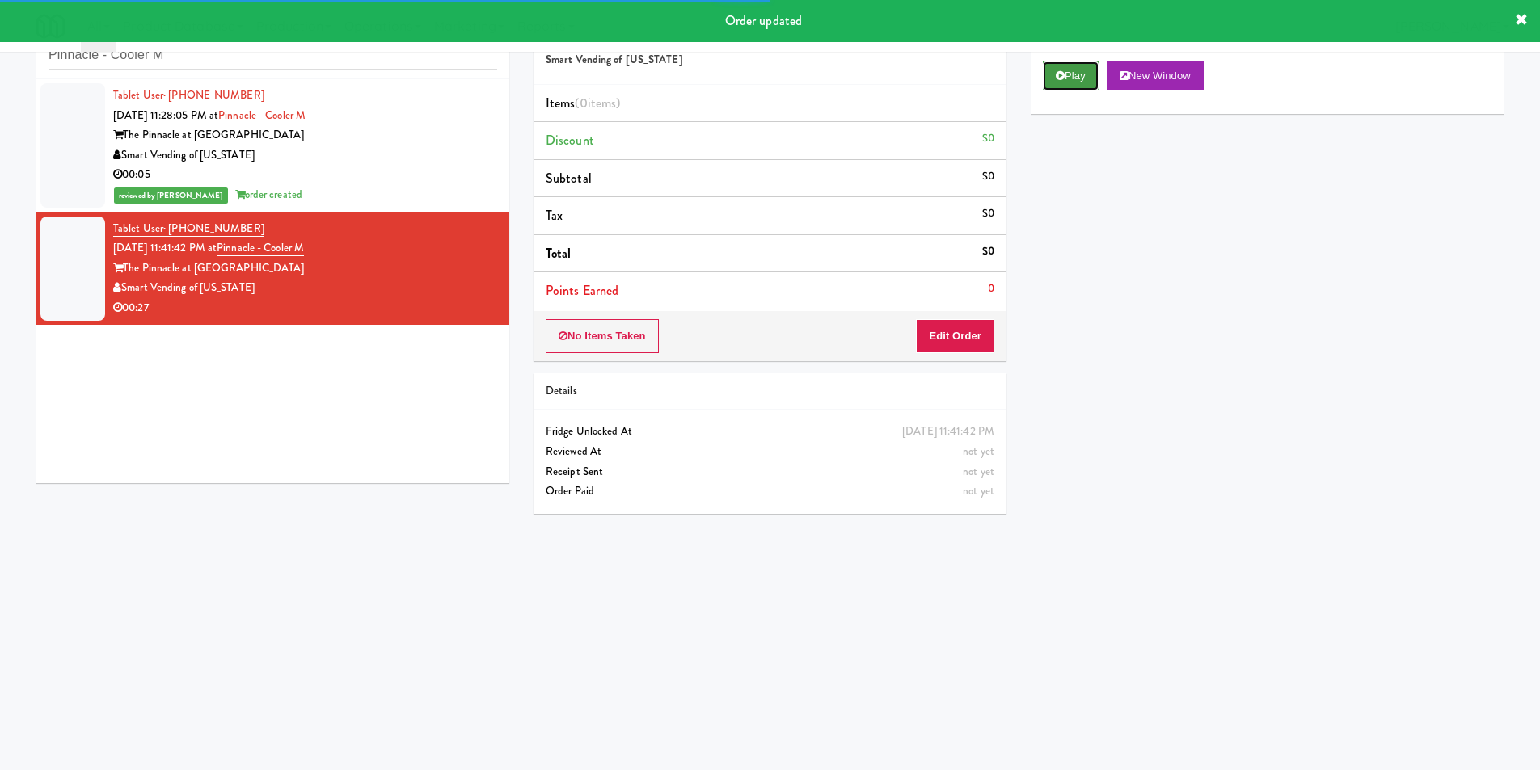
click at [1054, 72] on button "Play" at bounding box center [1071, 75] width 56 height 29
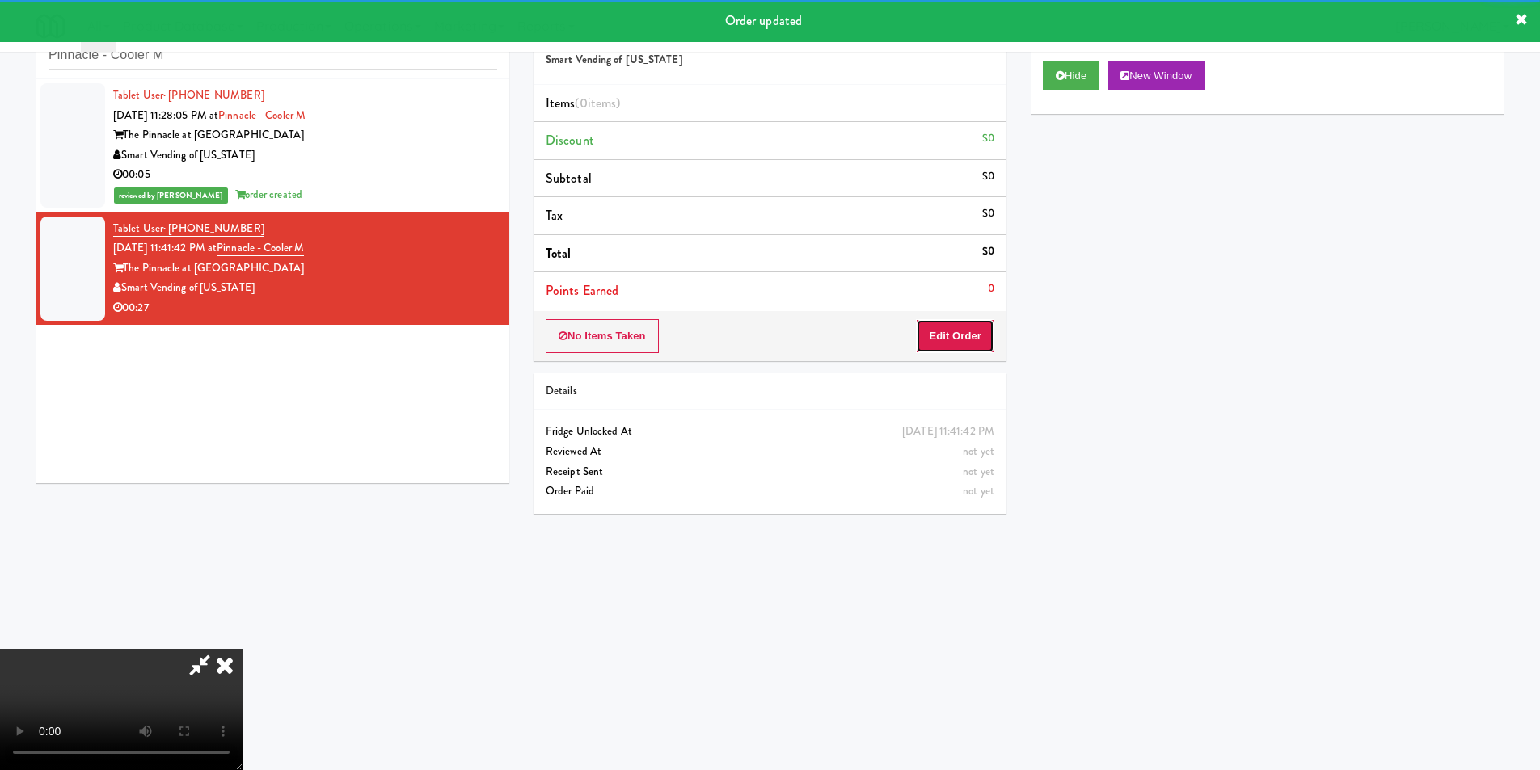
click at [969, 336] on button "Edit Order" at bounding box center [955, 336] width 78 height 34
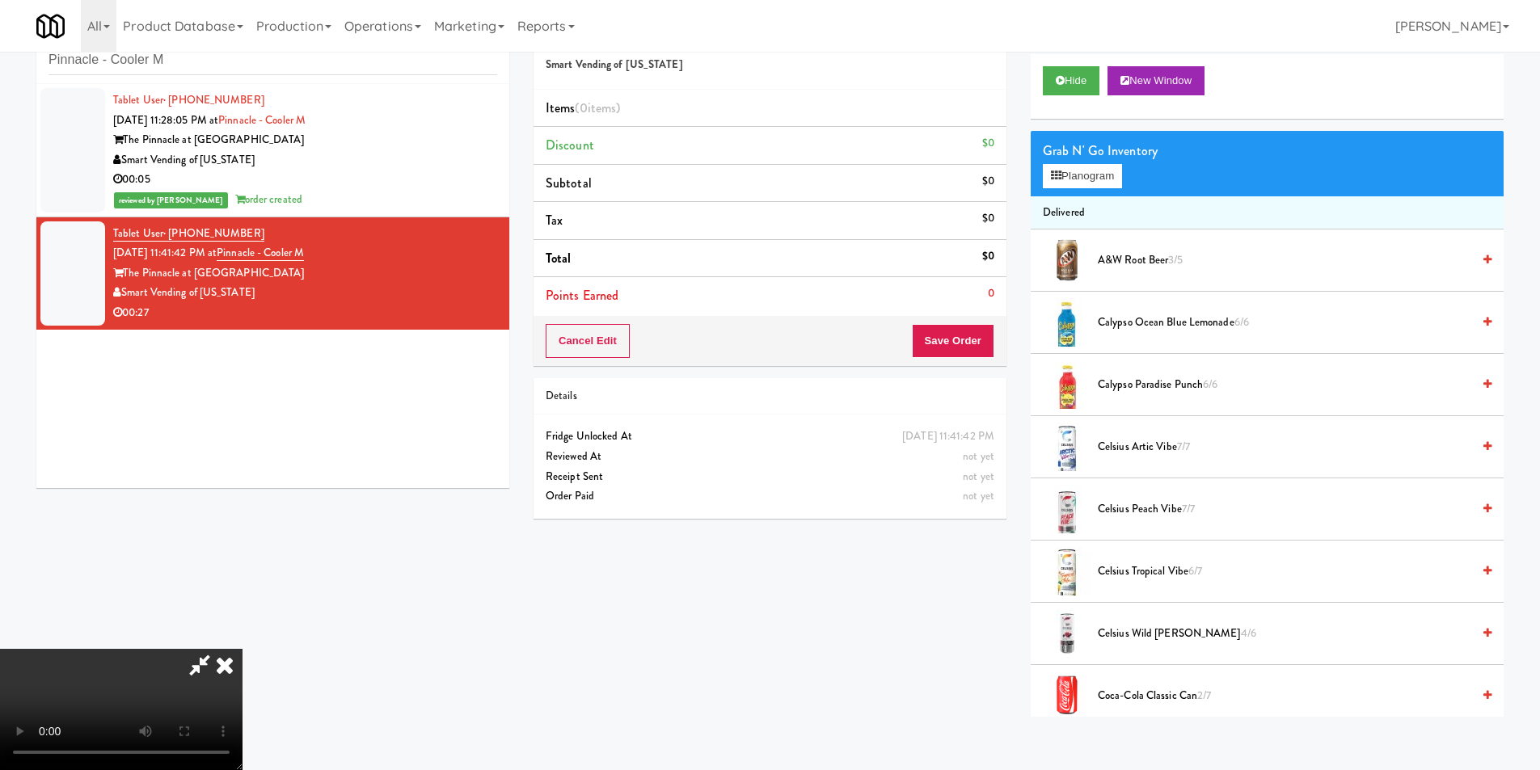
scroll to position [52, 0]
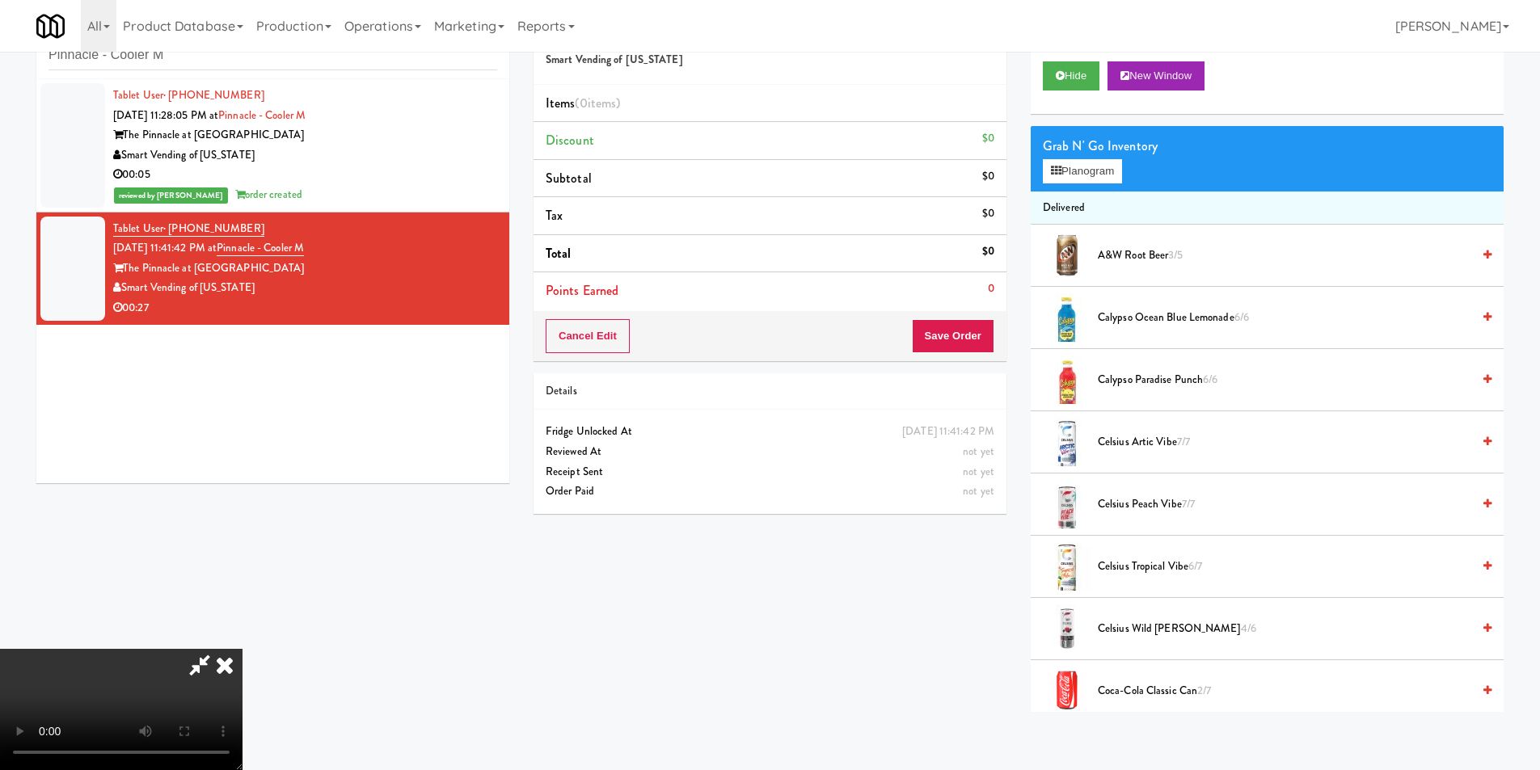
click at [243, 649] on video at bounding box center [121, 709] width 243 height 121
click at [1085, 183] on div "Grab N' Go Inventory Planogram" at bounding box center [1267, 158] width 473 height 65
click at [1083, 180] on button "Planogram" at bounding box center [1082, 171] width 79 height 24
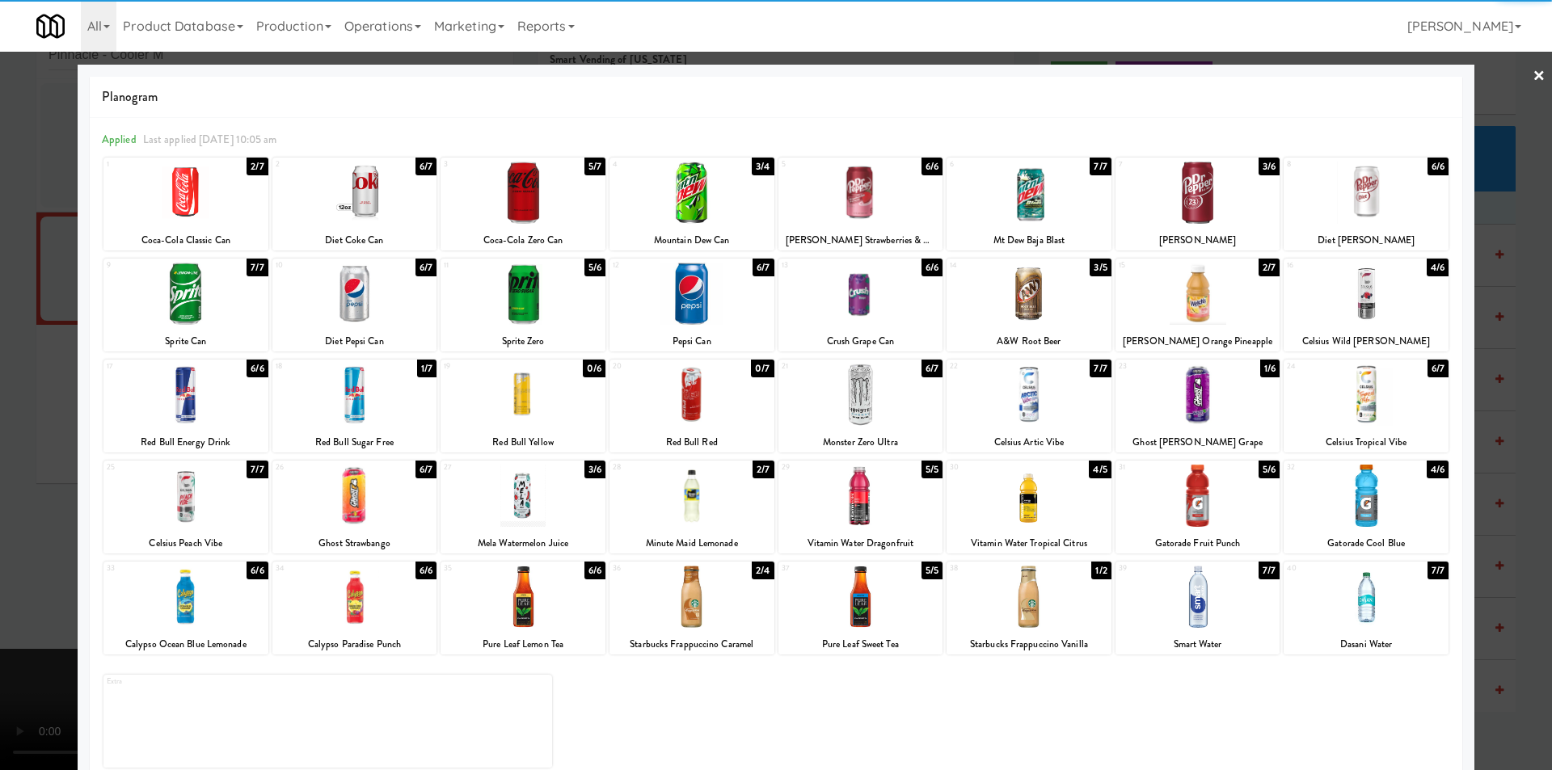
click at [338, 398] on div at bounding box center [354, 395] width 165 height 62
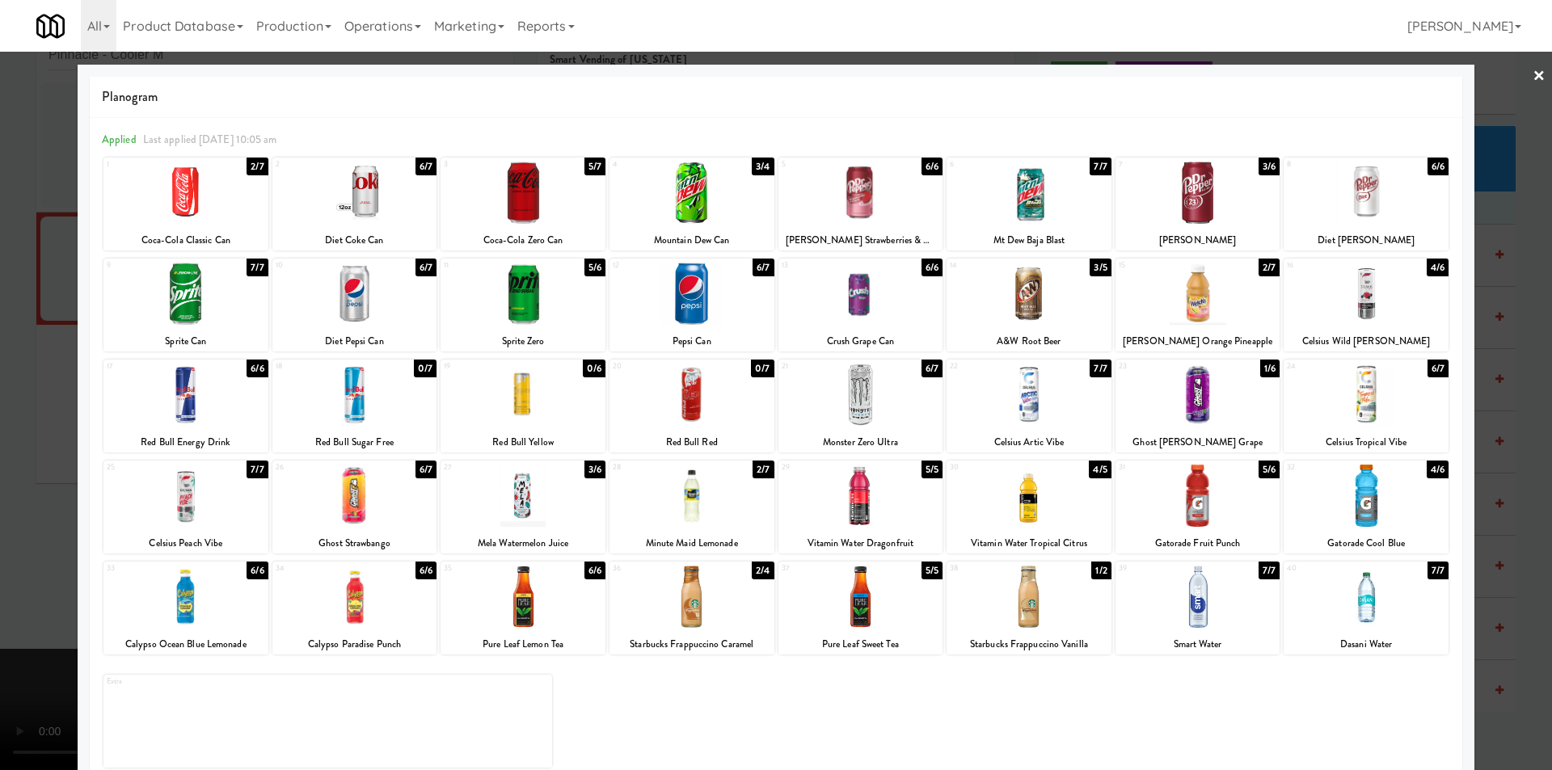
drag, startPoint x: 2, startPoint y: 417, endPoint x: 15, endPoint y: 417, distance: 12.9
click at [6, 417] on div at bounding box center [776, 385] width 1552 height 770
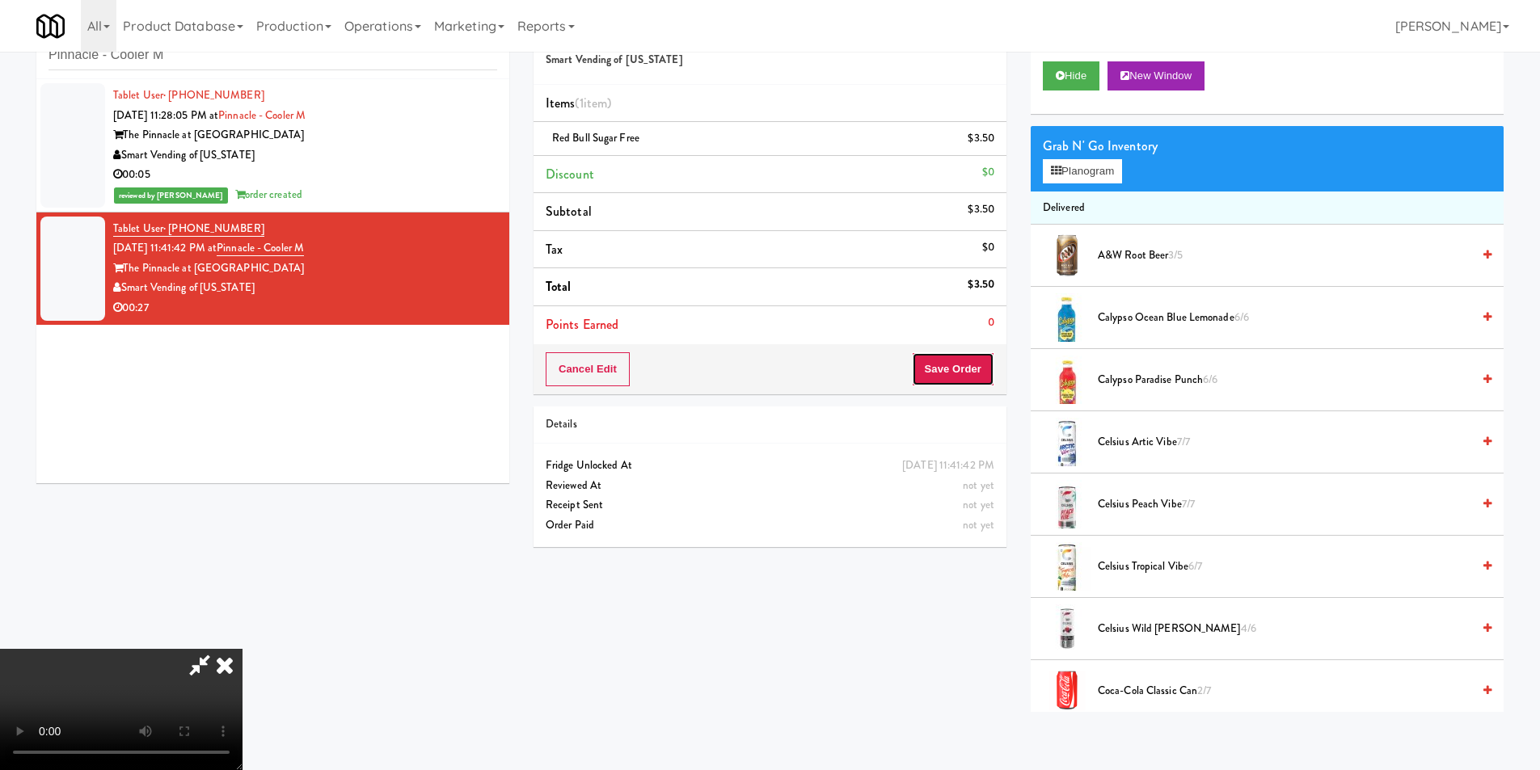
click at [960, 369] on button "Save Order" at bounding box center [953, 369] width 82 height 34
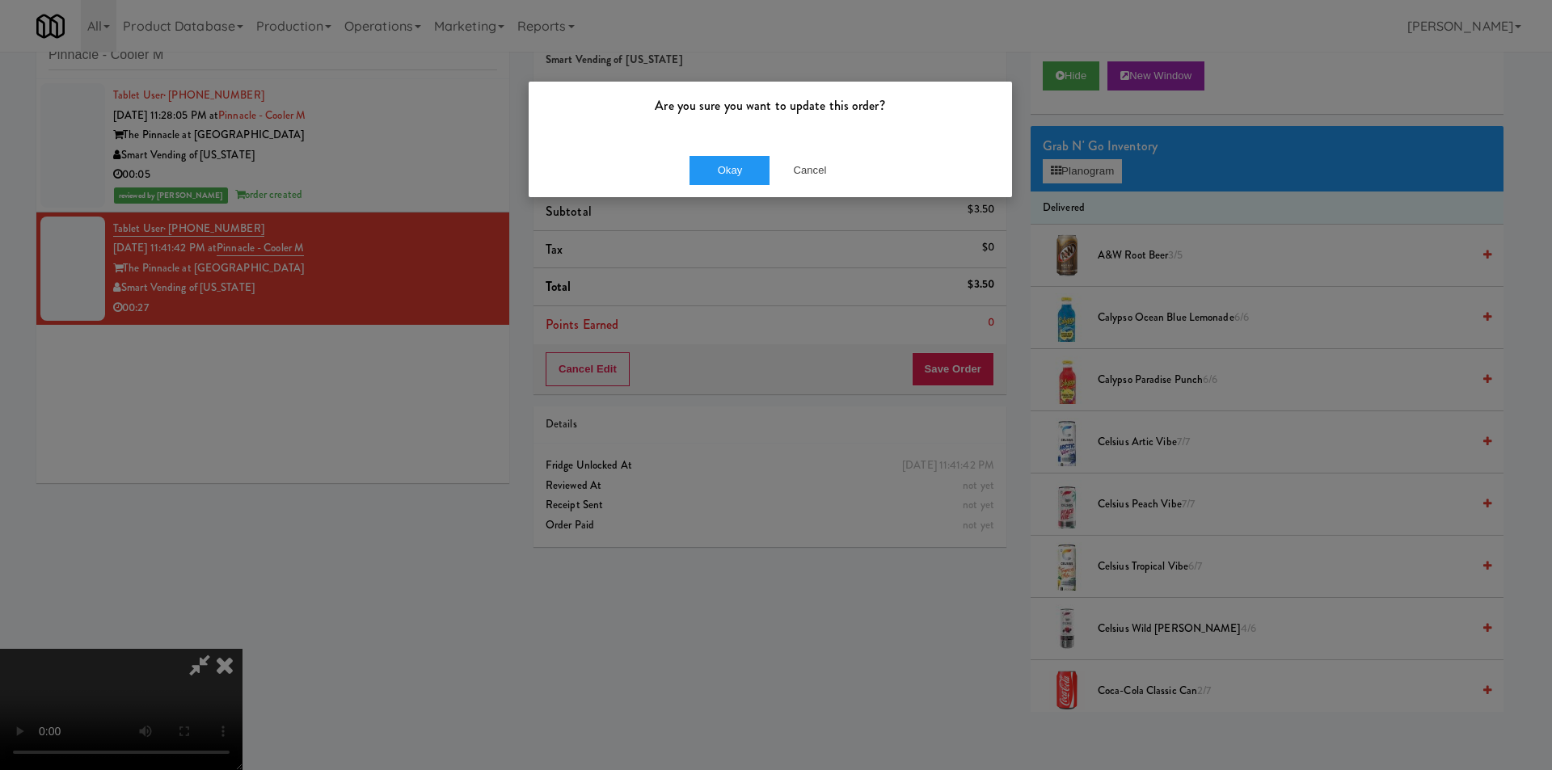
click at [684, 177] on div "Okay Cancel" at bounding box center [770, 170] width 483 height 54
click at [707, 177] on button "Okay" at bounding box center [730, 170] width 81 height 29
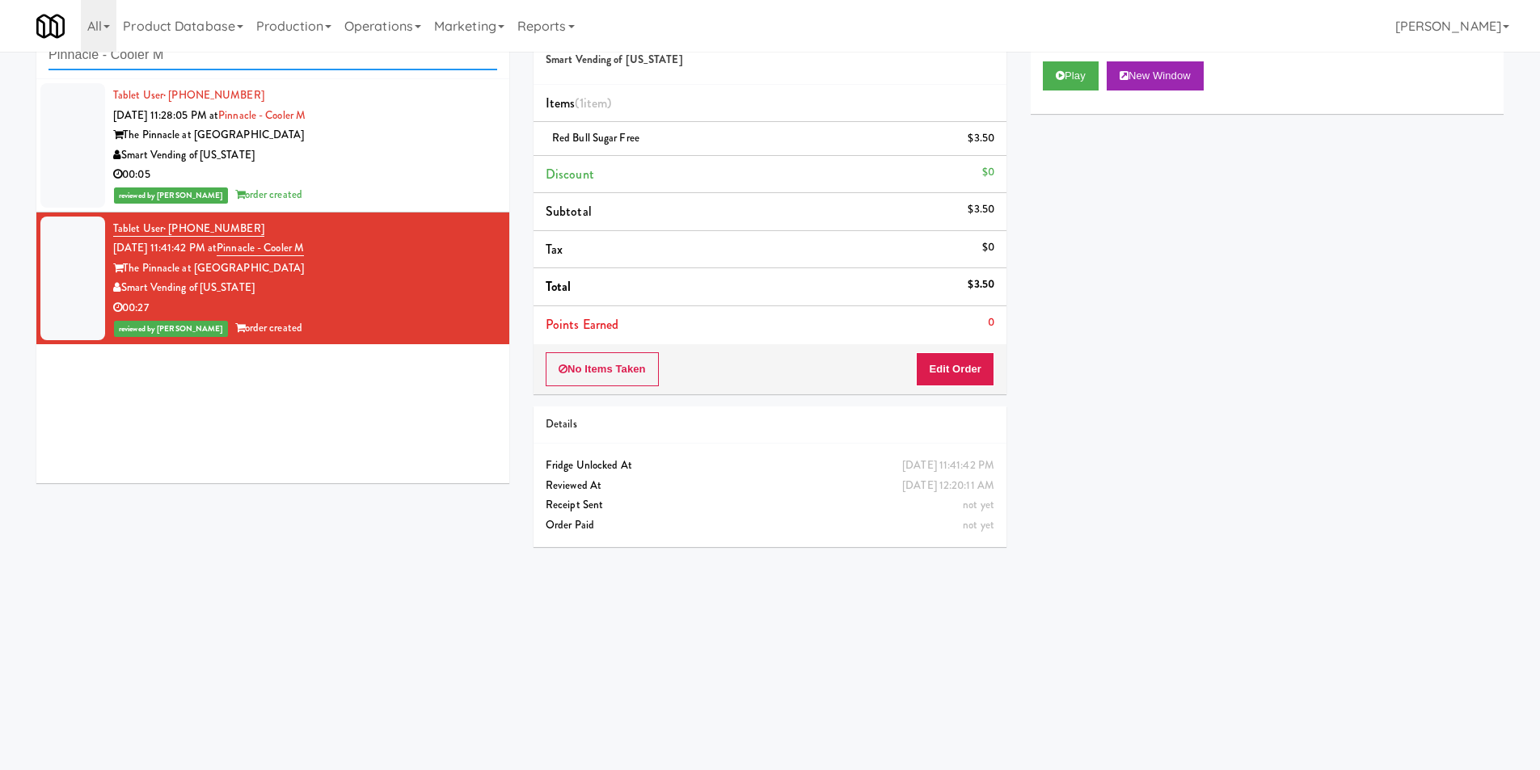
click at [218, 70] on input "Pinnacle - Cooler M" at bounding box center [273, 55] width 449 height 30
paste input "Joseph Brant Hospital"
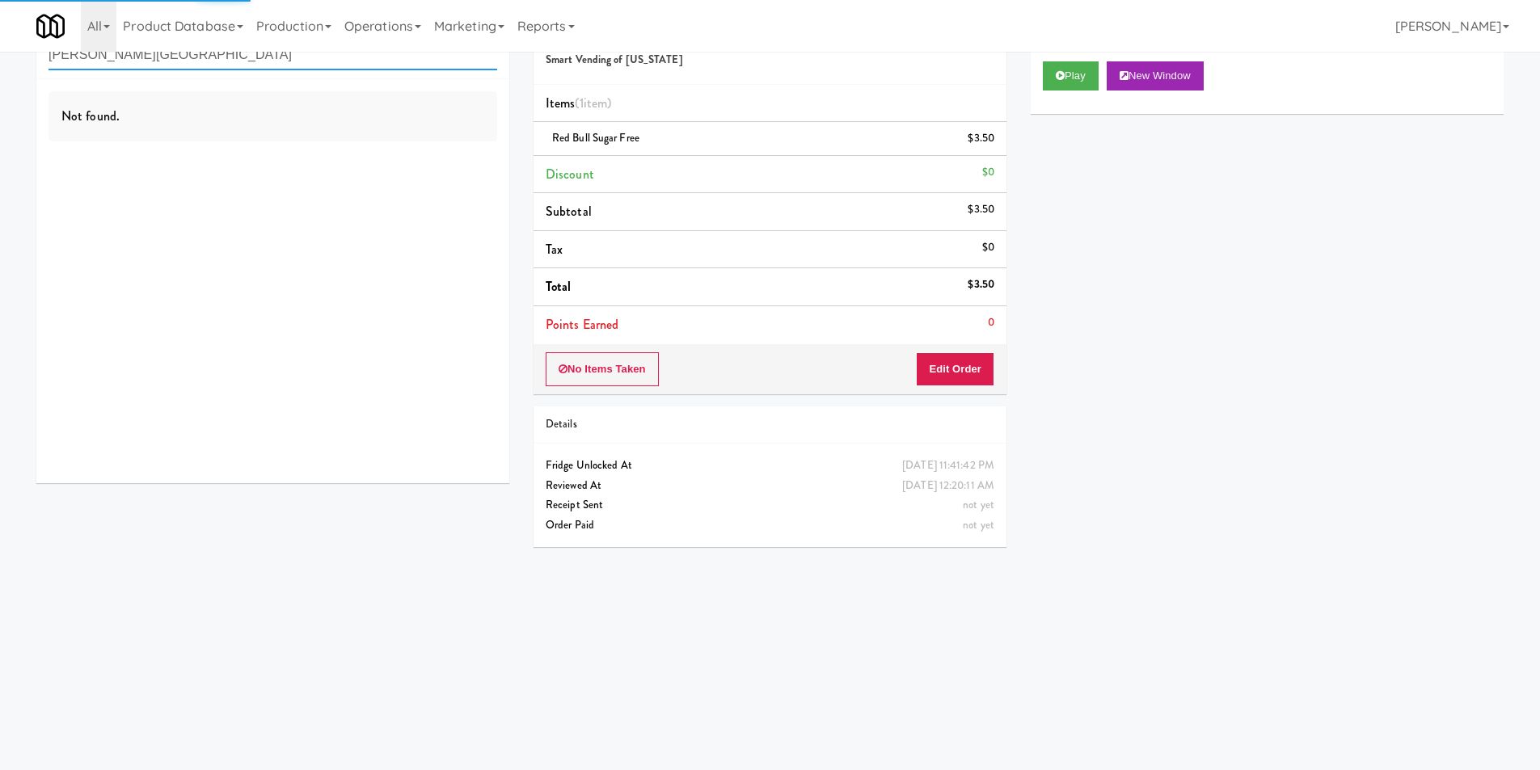
type input "Joseph Brant Hospital"
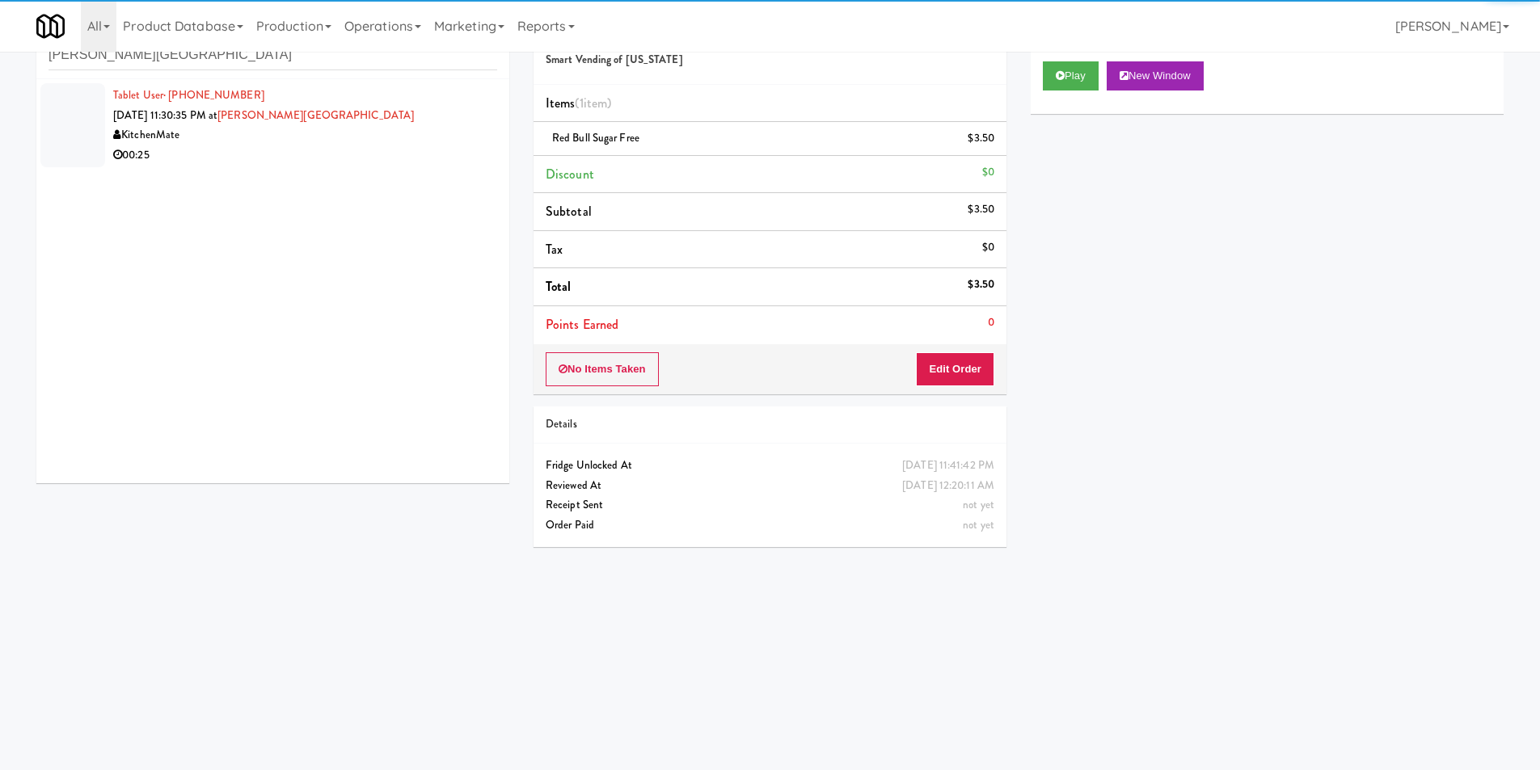
click at [418, 164] on div "00:25" at bounding box center [305, 156] width 384 height 20
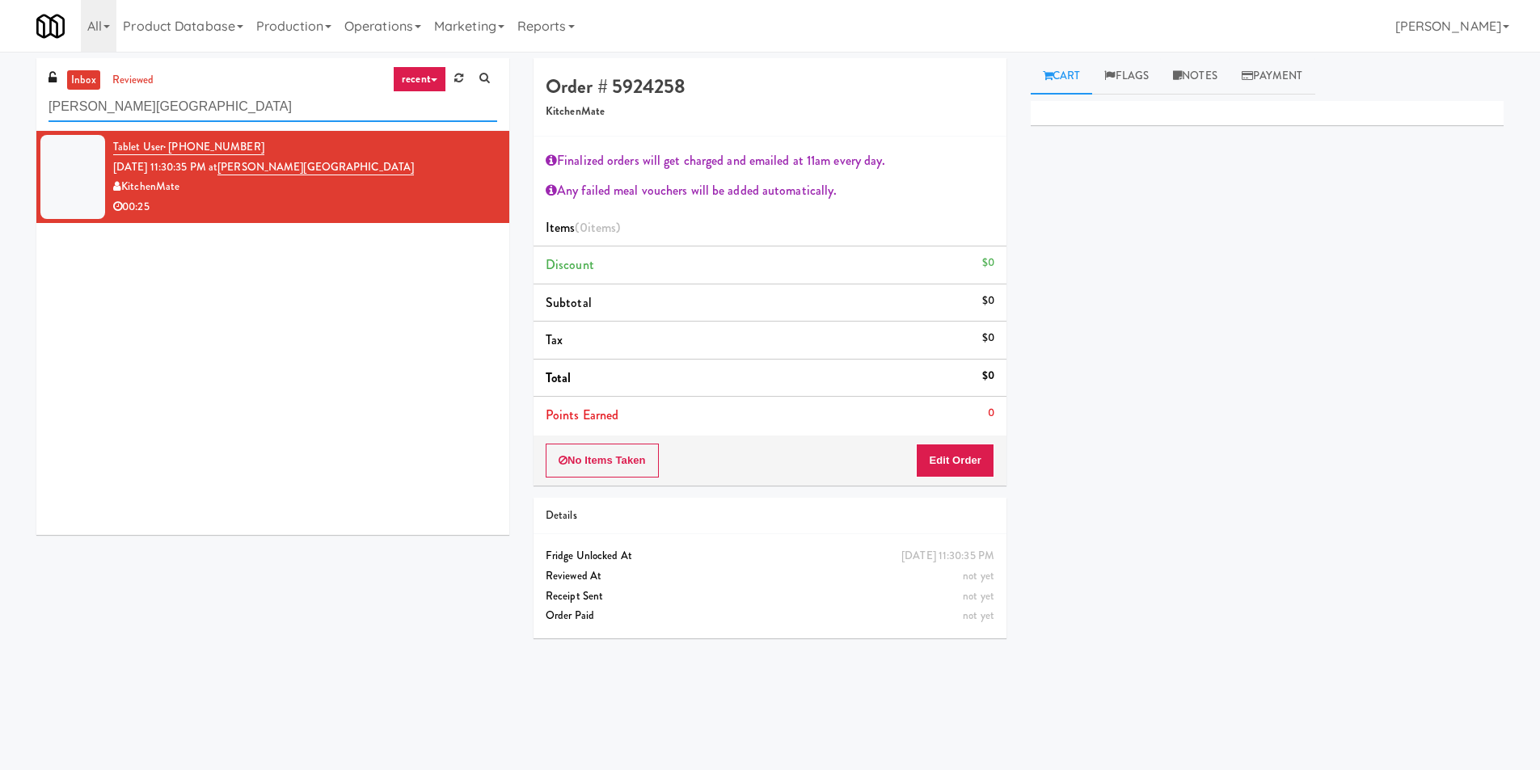
click at [215, 92] on input "Joseph Brant Hospital" at bounding box center [273, 107] width 449 height 30
paste input "VOC - Cooler"
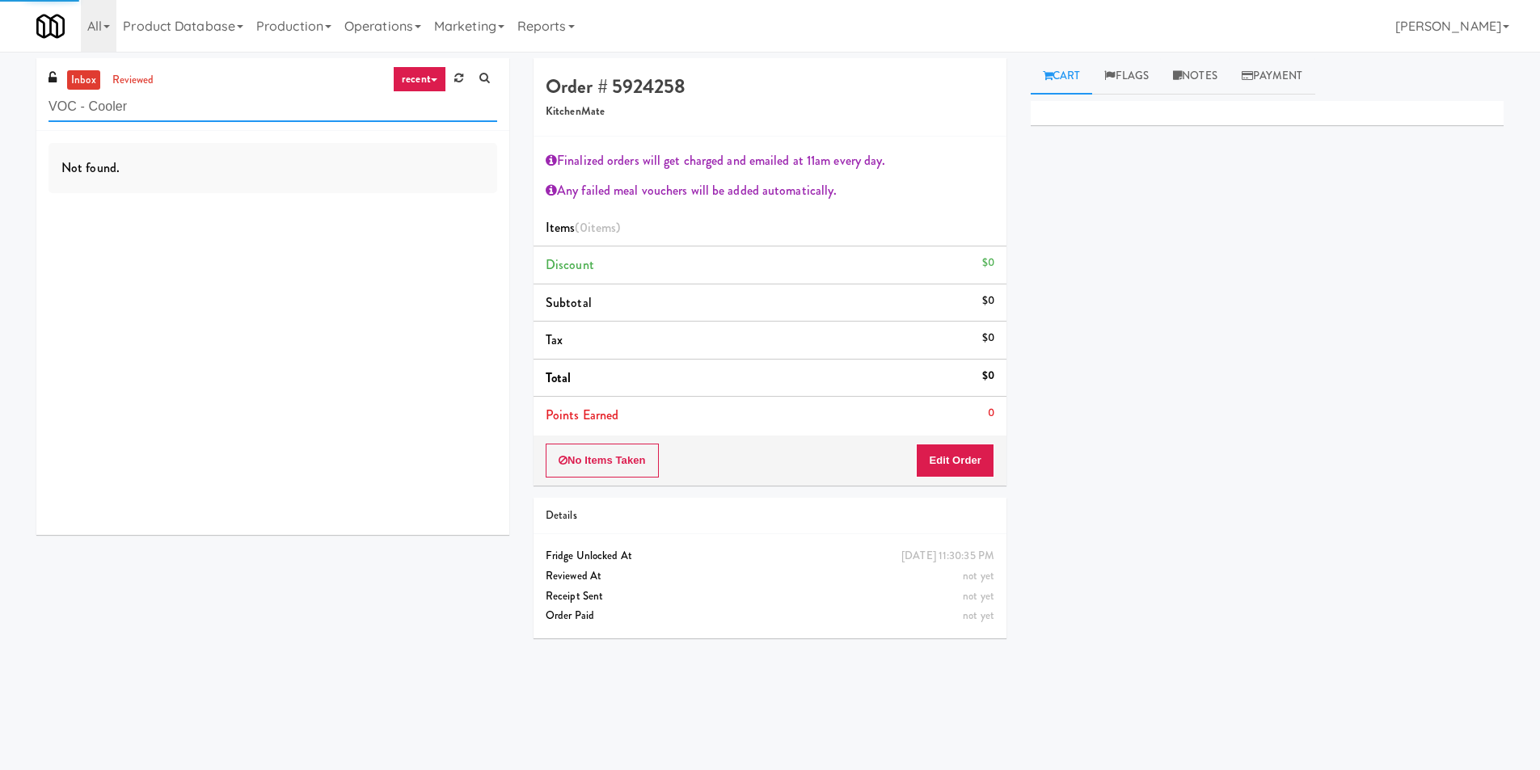
type input "VOC - Cooler"
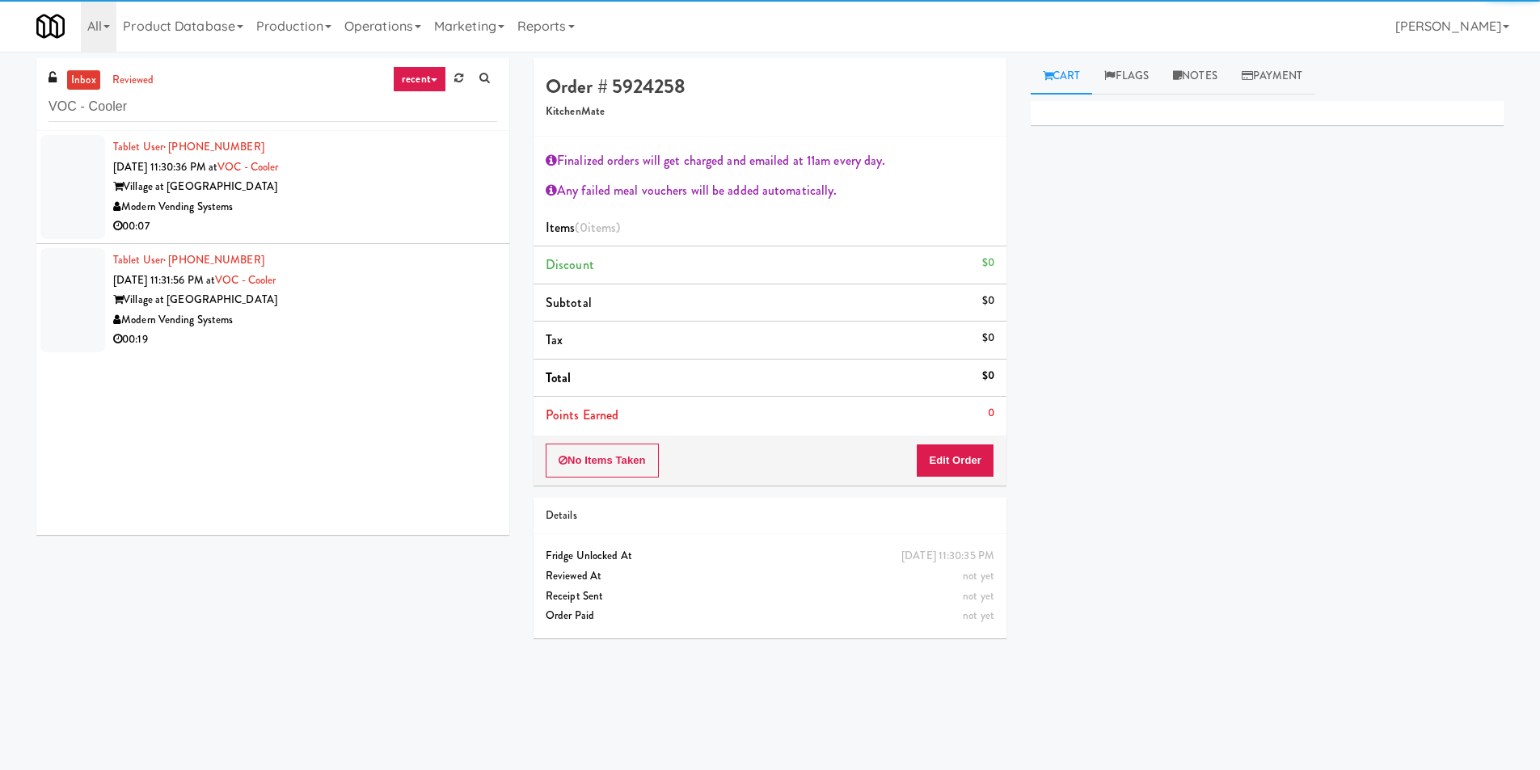
click at [459, 190] on div "Village at Commonwealth" at bounding box center [305, 187] width 384 height 20
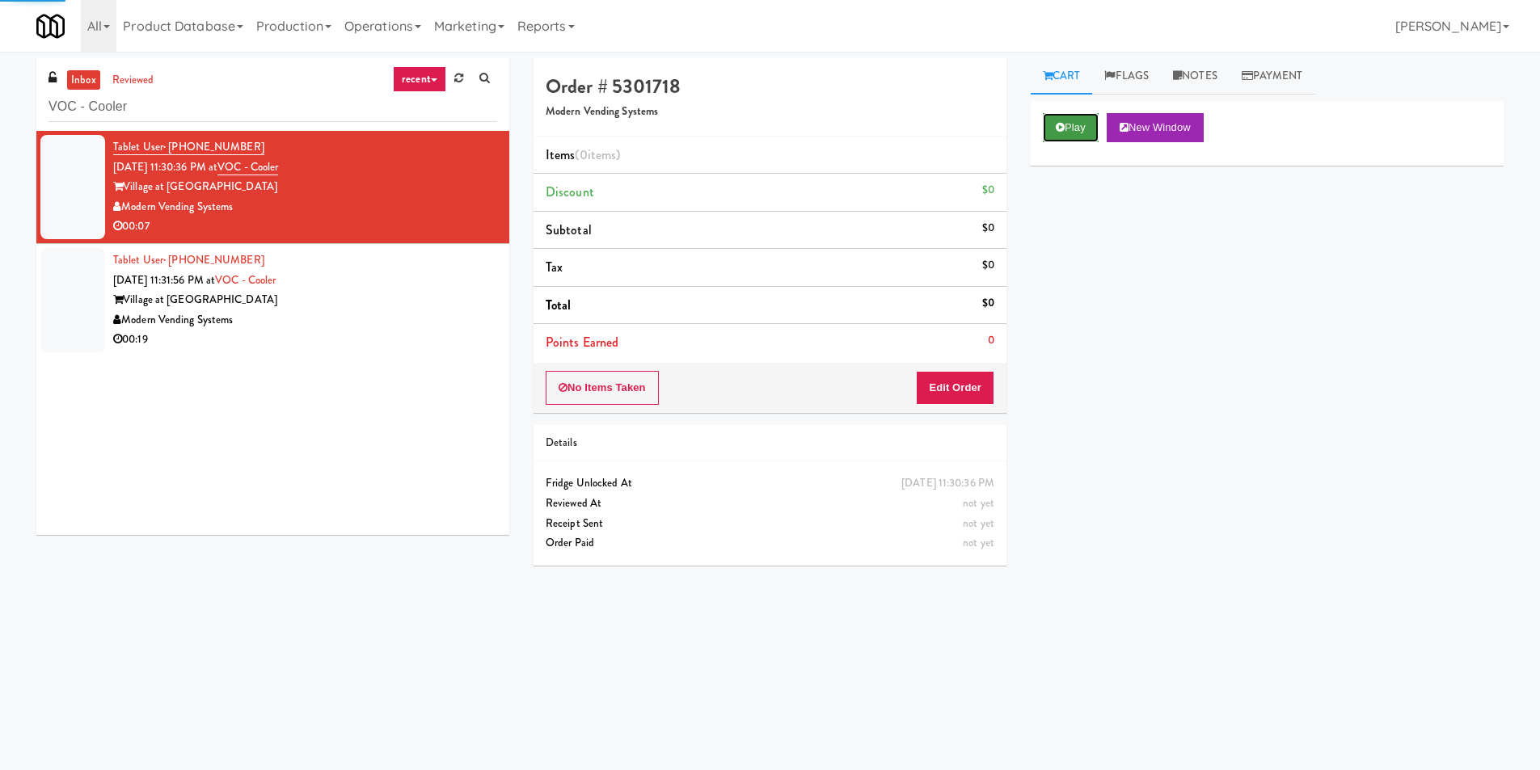
click at [1069, 127] on button "Play" at bounding box center [1071, 127] width 56 height 29
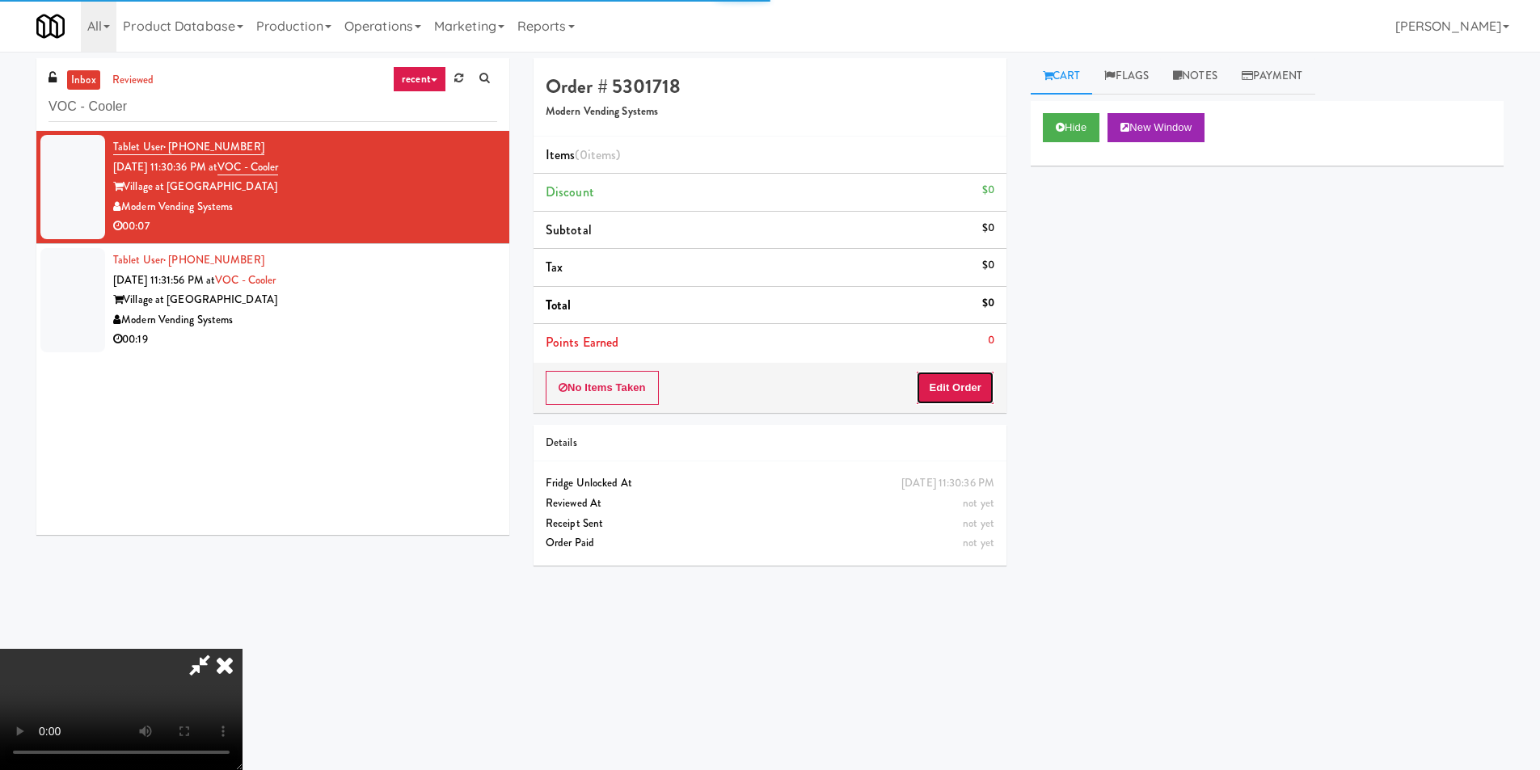
click at [973, 382] on button "Edit Order" at bounding box center [955, 388] width 78 height 34
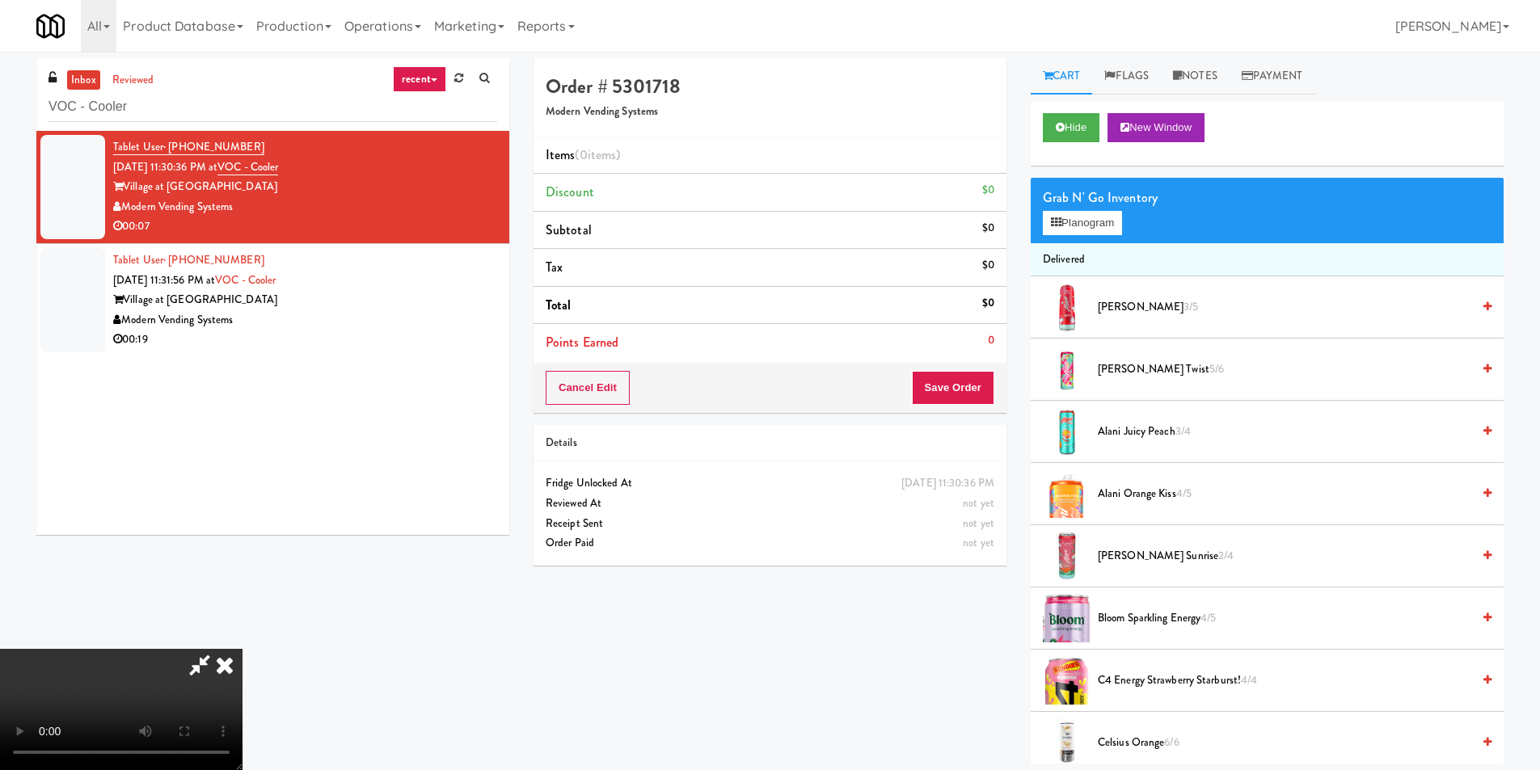
click at [243, 649] on video at bounding box center [121, 709] width 243 height 121
click at [1089, 218] on button "Planogram" at bounding box center [1082, 223] width 79 height 24
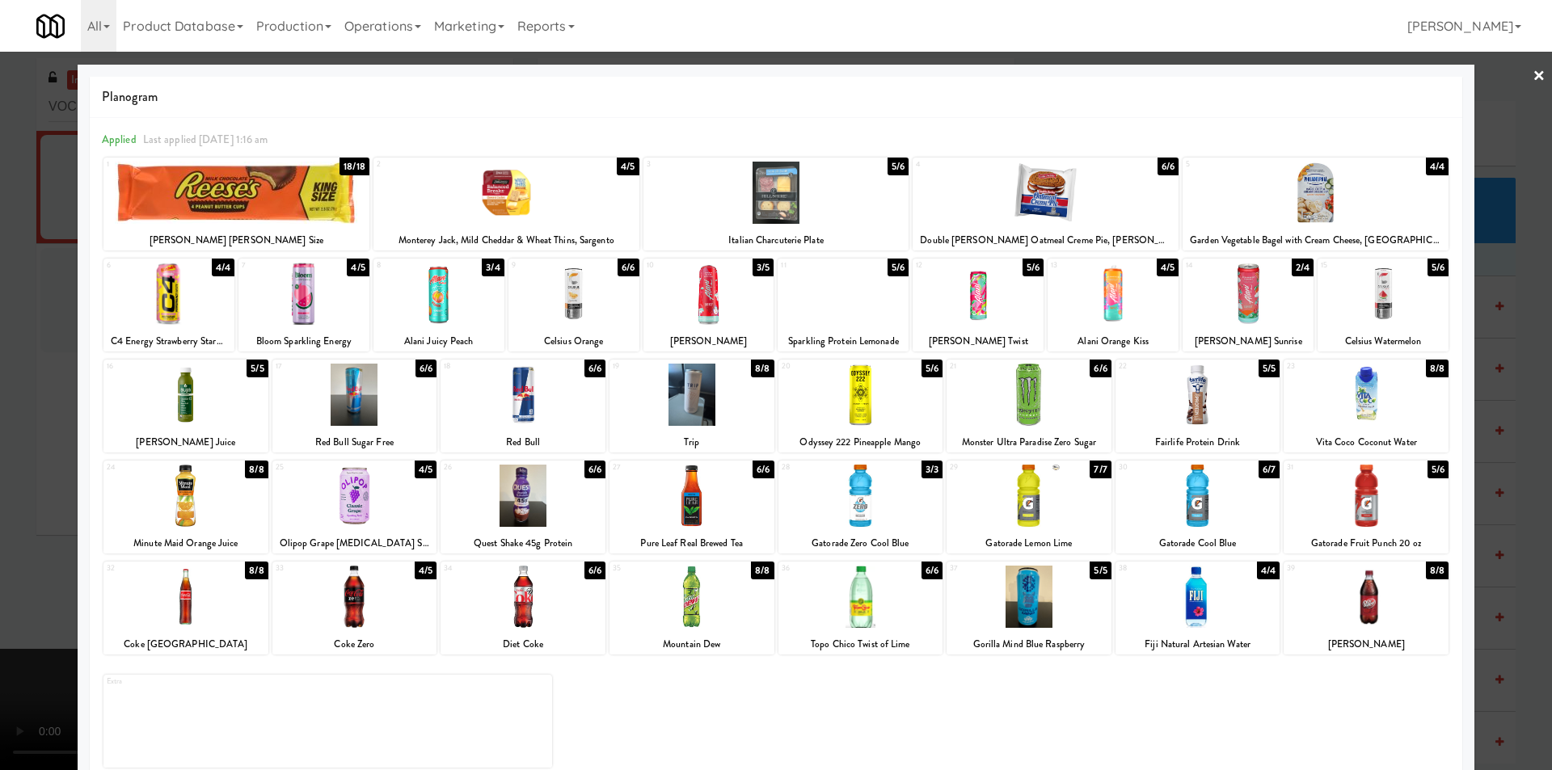
click at [379, 491] on div at bounding box center [354, 496] width 165 height 62
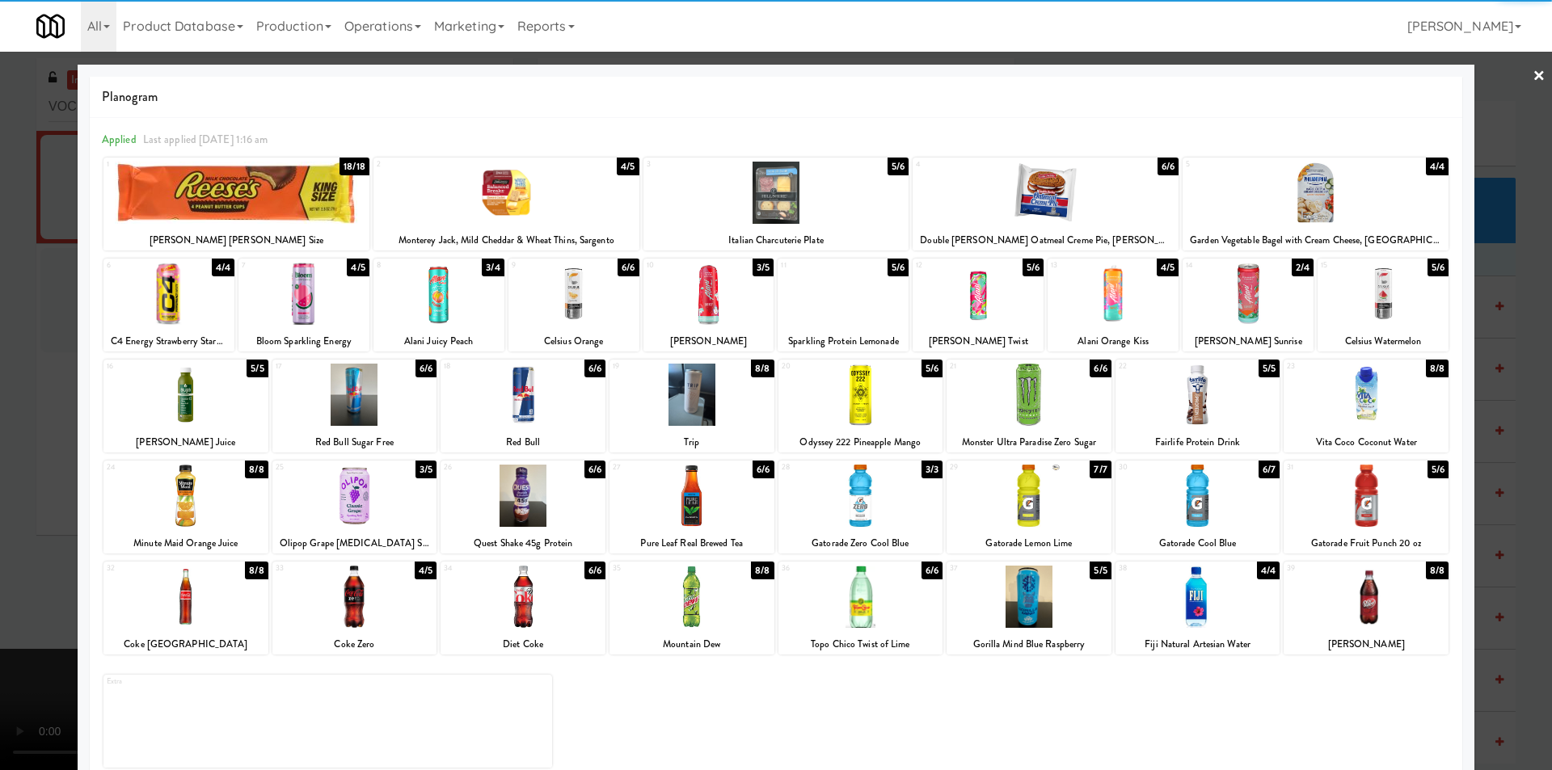
click at [38, 420] on div at bounding box center [776, 385] width 1552 height 770
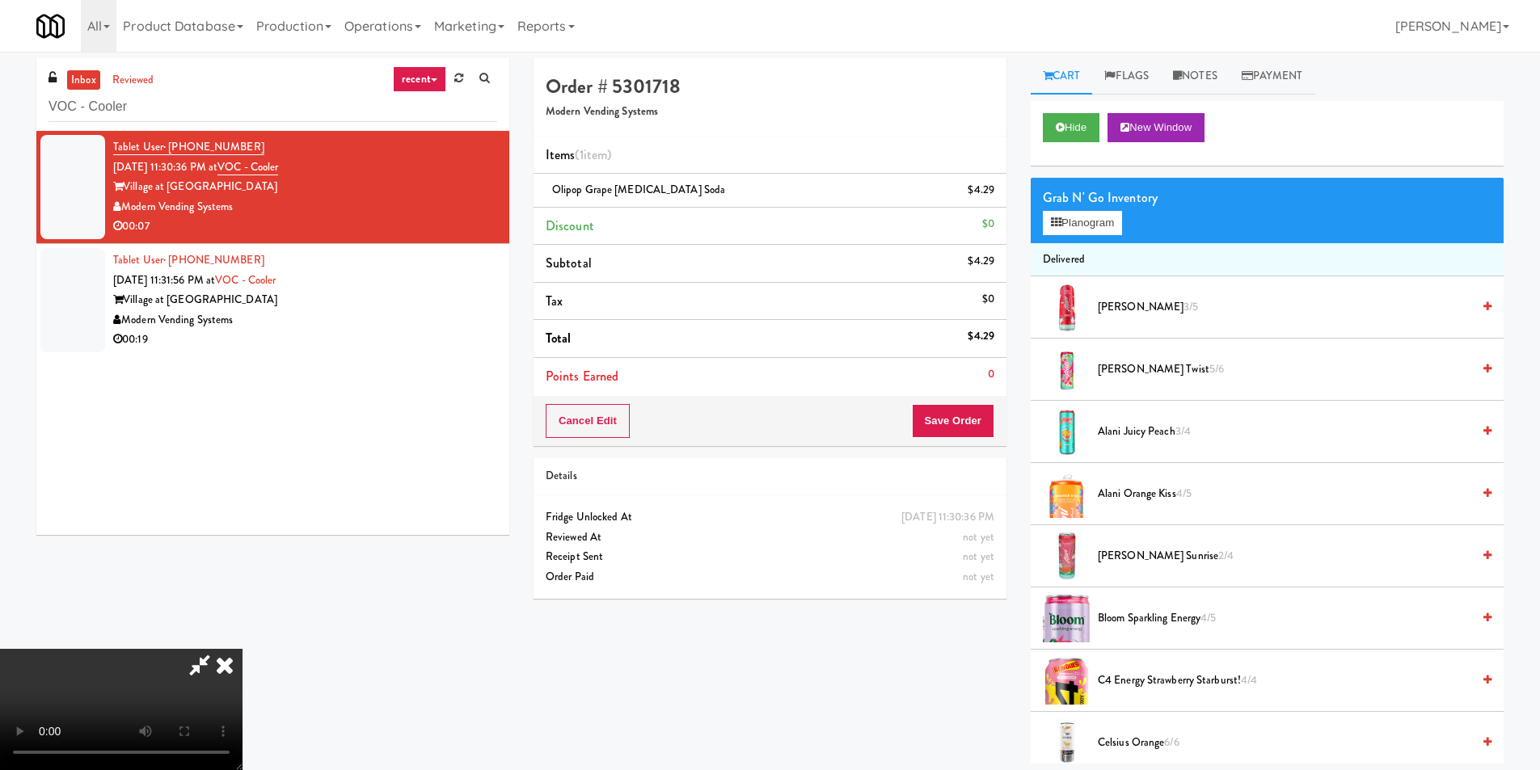
click at [243, 649] on video at bounding box center [121, 709] width 243 height 121
click at [1086, 207] on div "Grab N' Go Inventory" at bounding box center [1267, 198] width 449 height 24
click at [1075, 234] on button "Planogram" at bounding box center [1082, 223] width 79 height 24
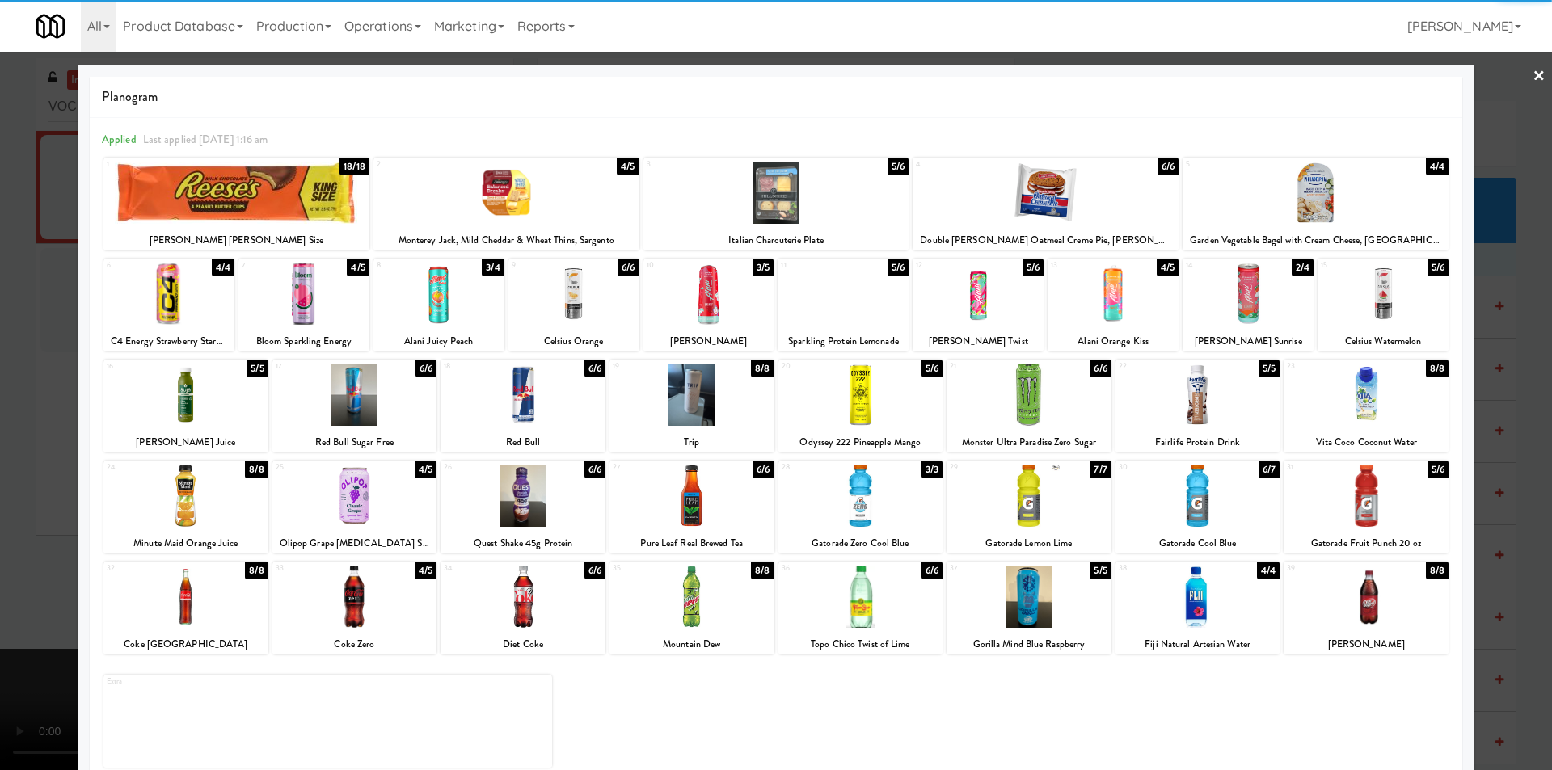
click at [381, 509] on div at bounding box center [354, 496] width 165 height 62
click at [30, 442] on div at bounding box center [776, 385] width 1552 height 770
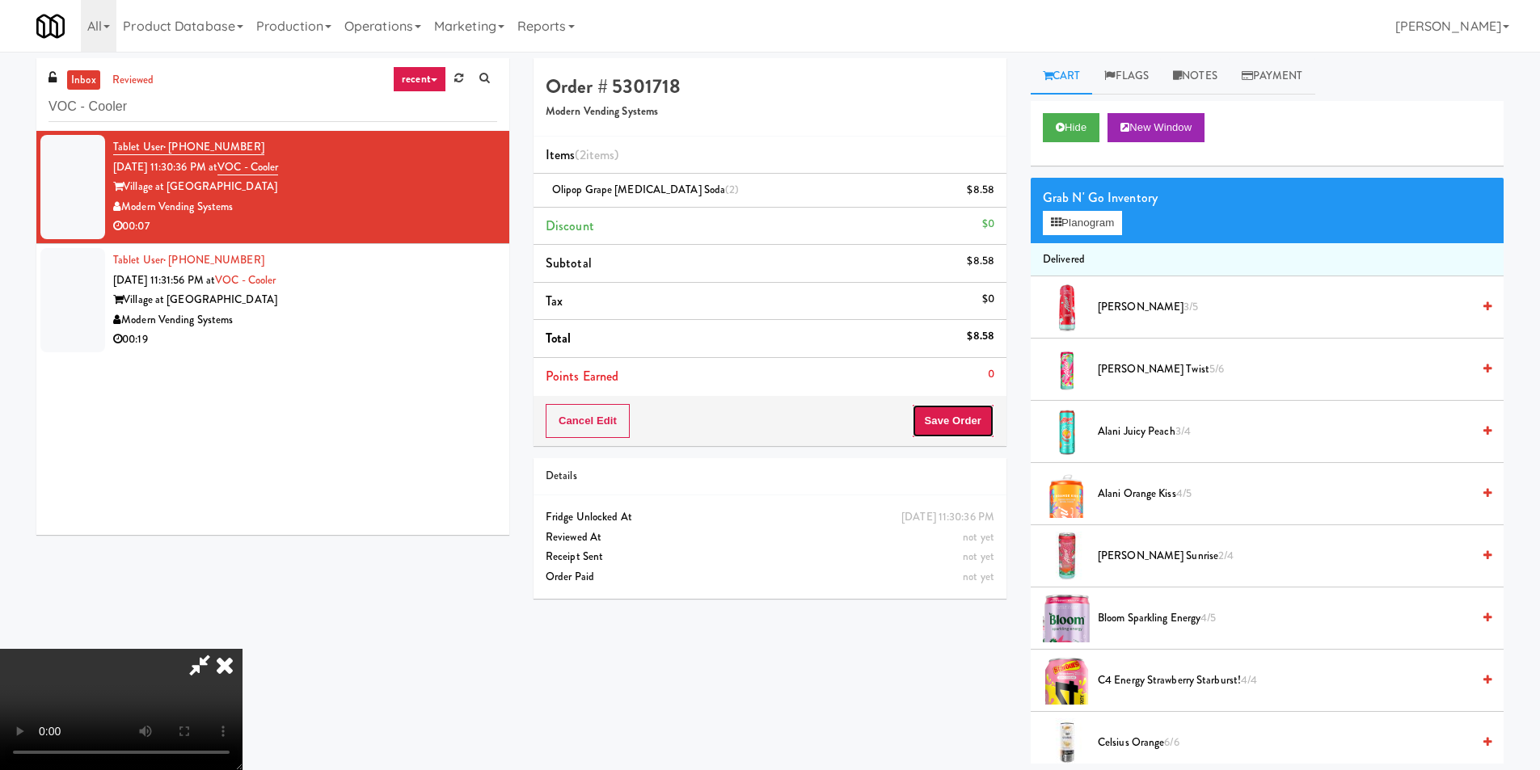
click at [946, 414] on button "Save Order" at bounding box center [953, 421] width 82 height 34
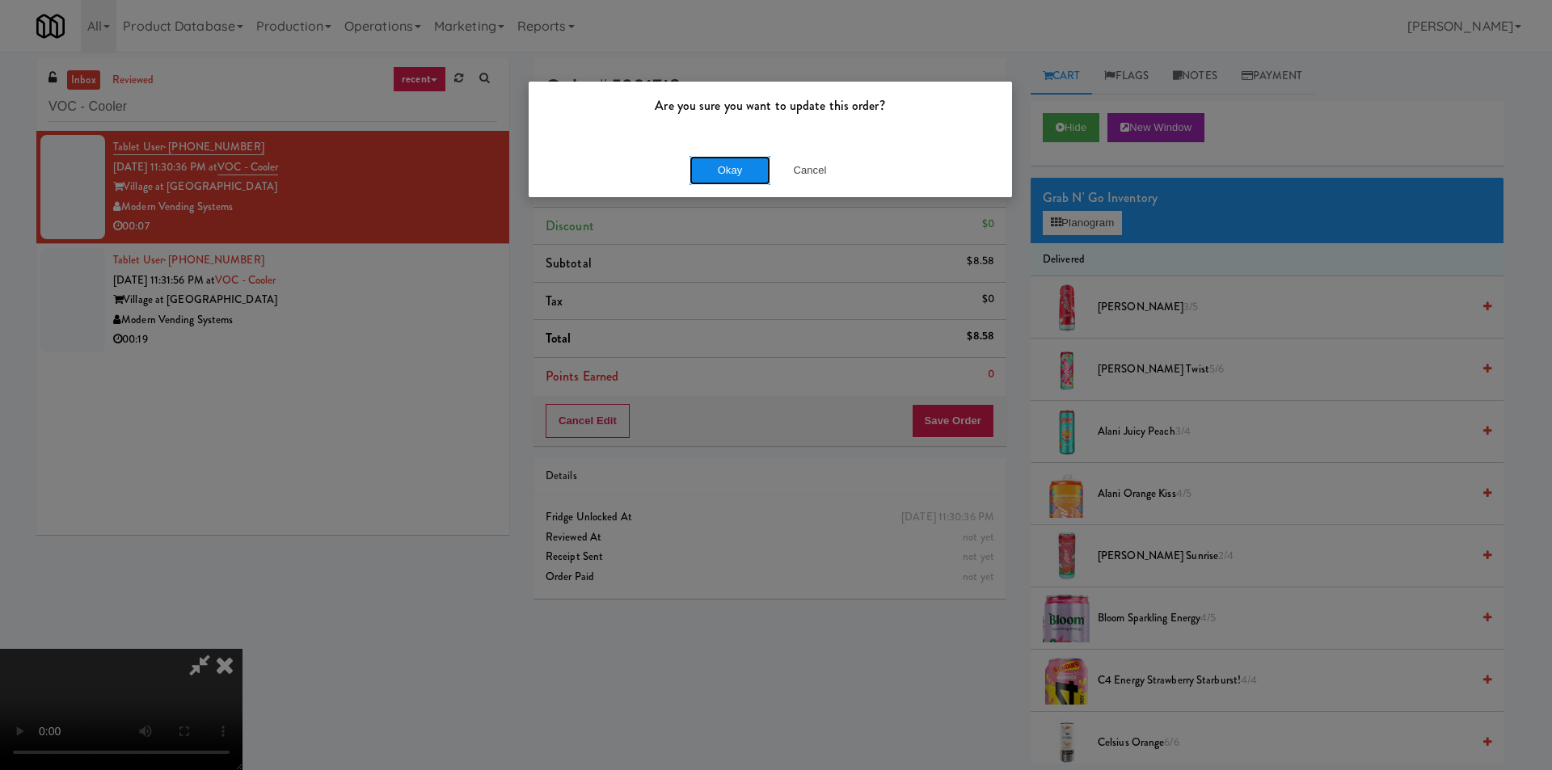
click at [728, 173] on button "Okay" at bounding box center [730, 170] width 81 height 29
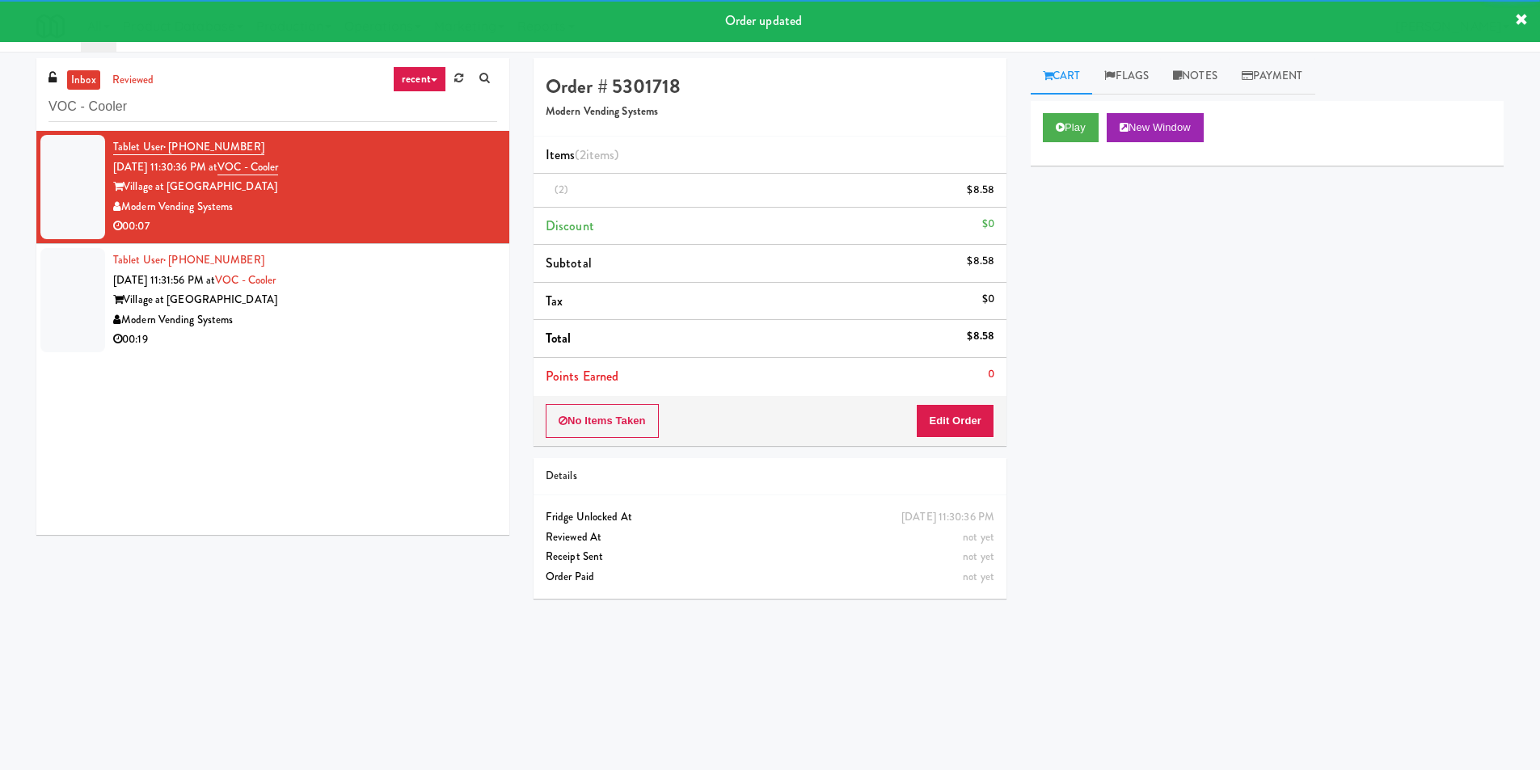
click at [449, 336] on div "00:19" at bounding box center [305, 340] width 384 height 20
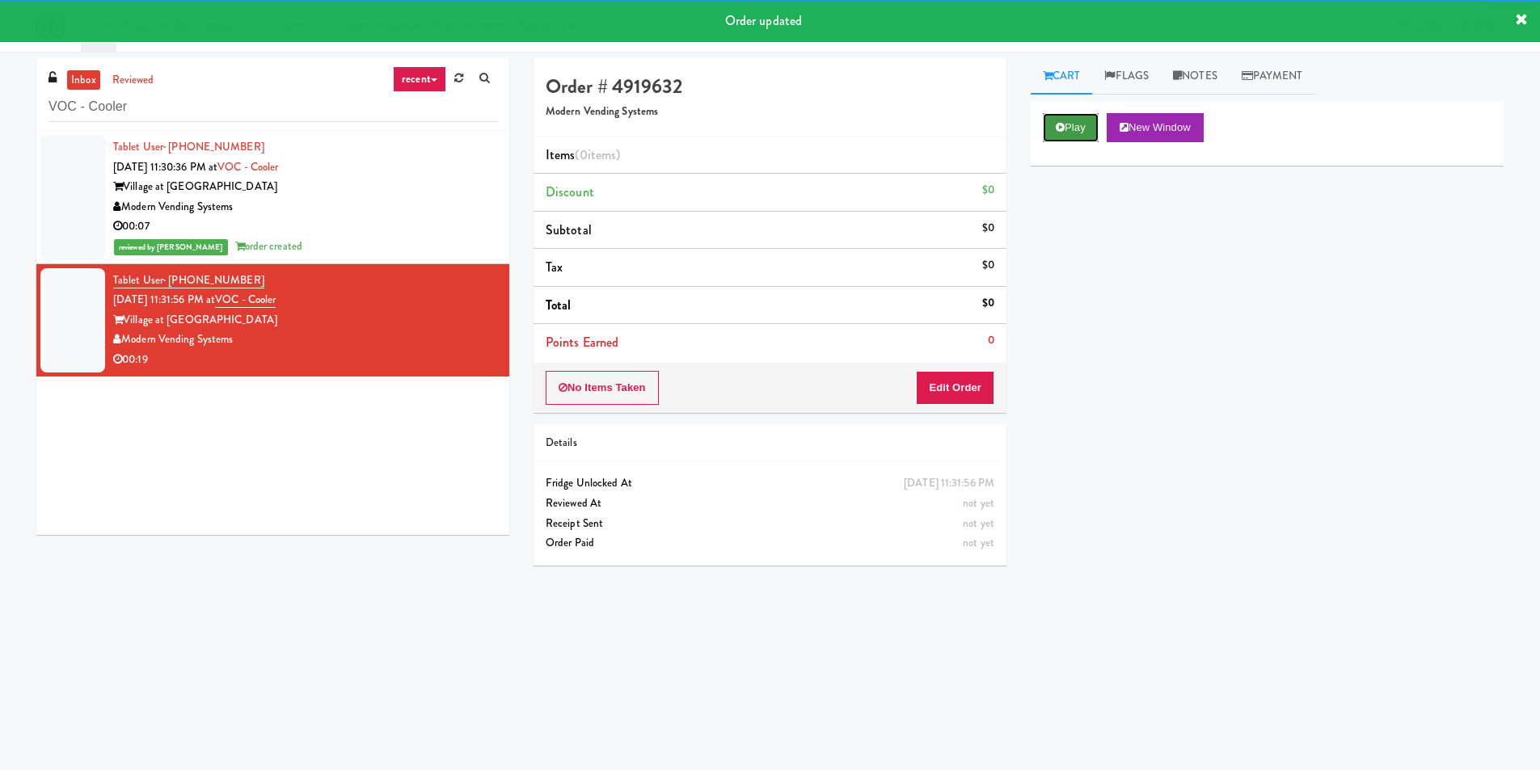
click at [1078, 128] on button "Play" at bounding box center [1071, 127] width 56 height 29
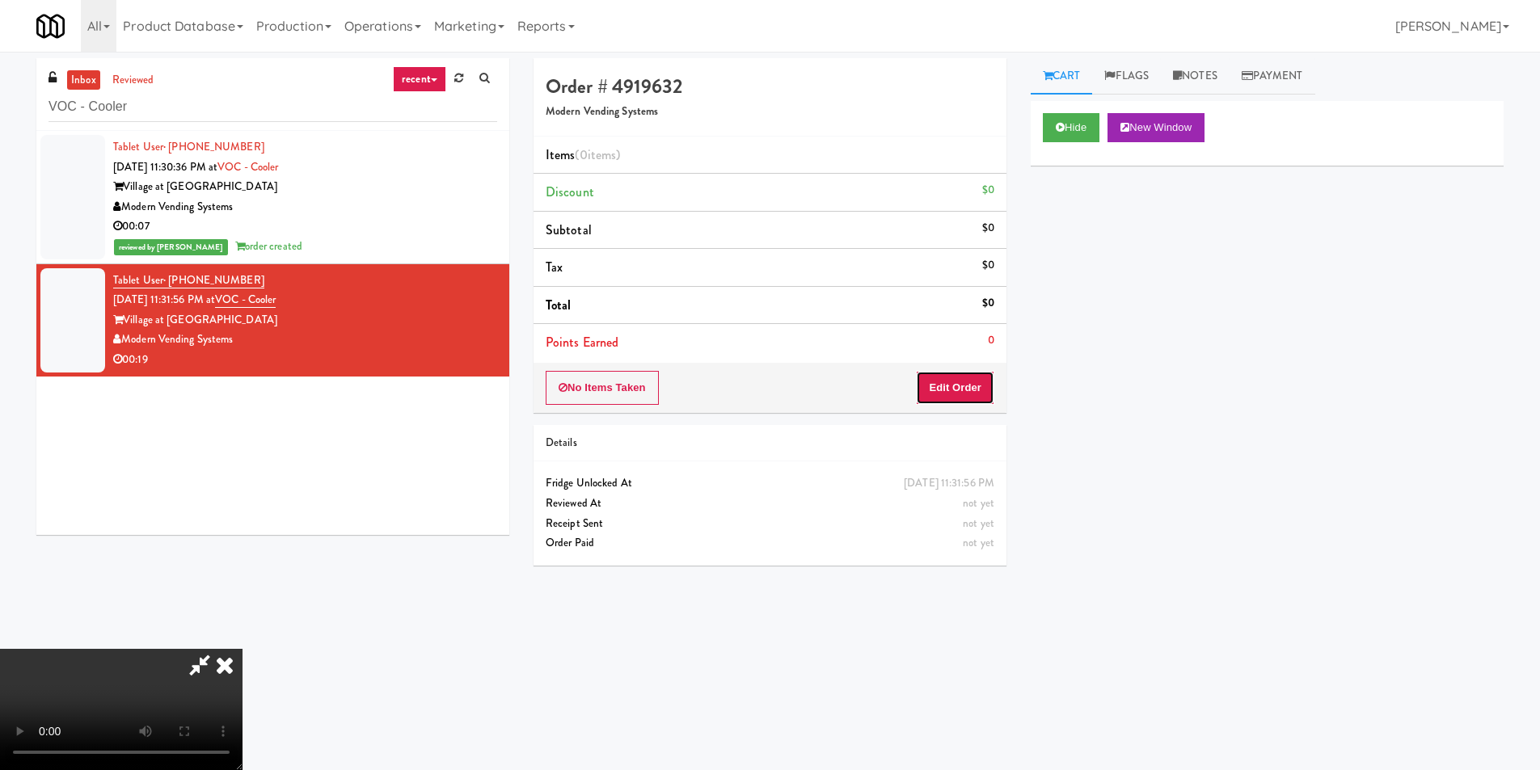
click at [974, 390] on button "Edit Order" at bounding box center [955, 388] width 78 height 34
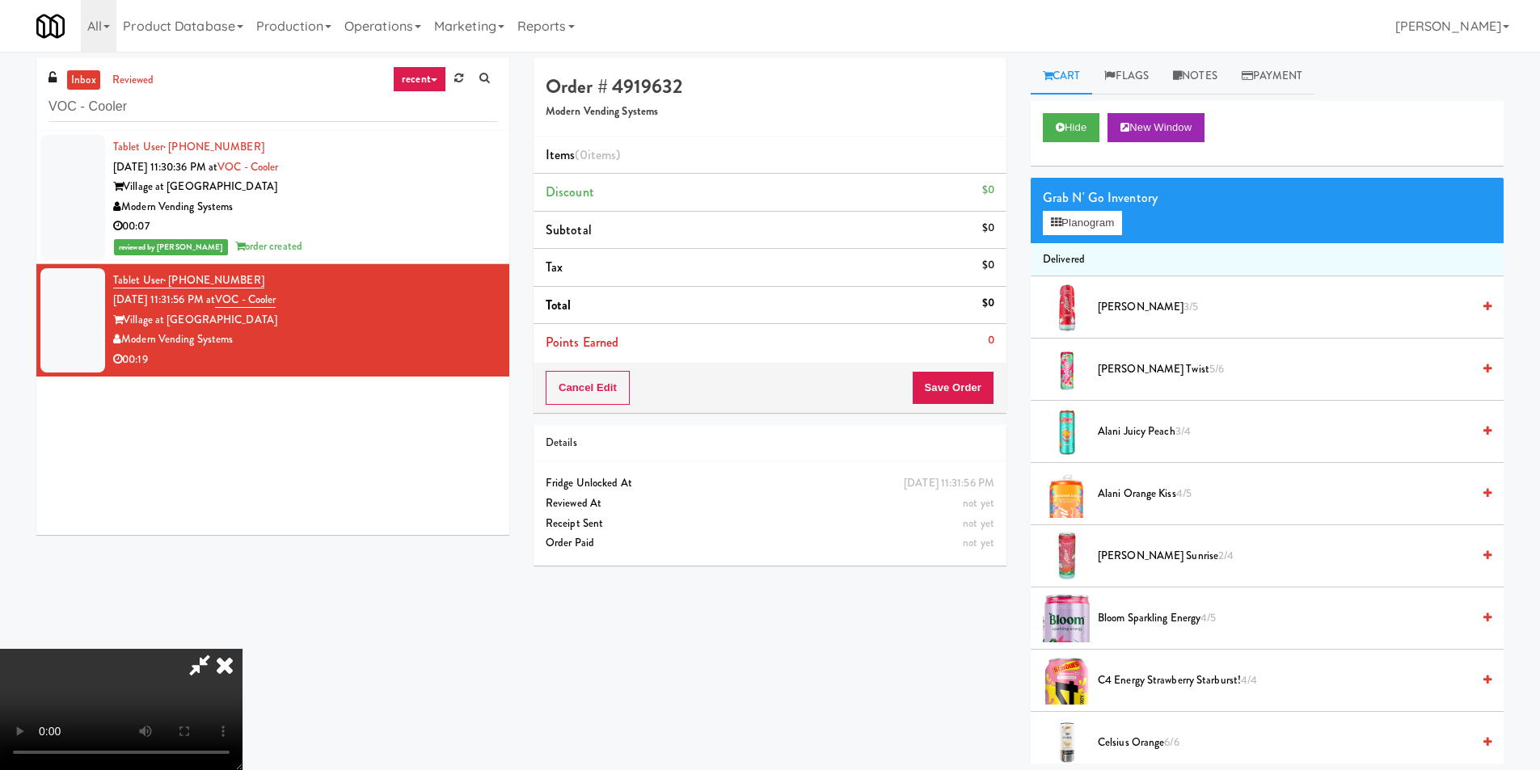
click at [1125, 424] on span "Alani Juicy Peach 3/4" at bounding box center [1285, 432] width 374 height 20
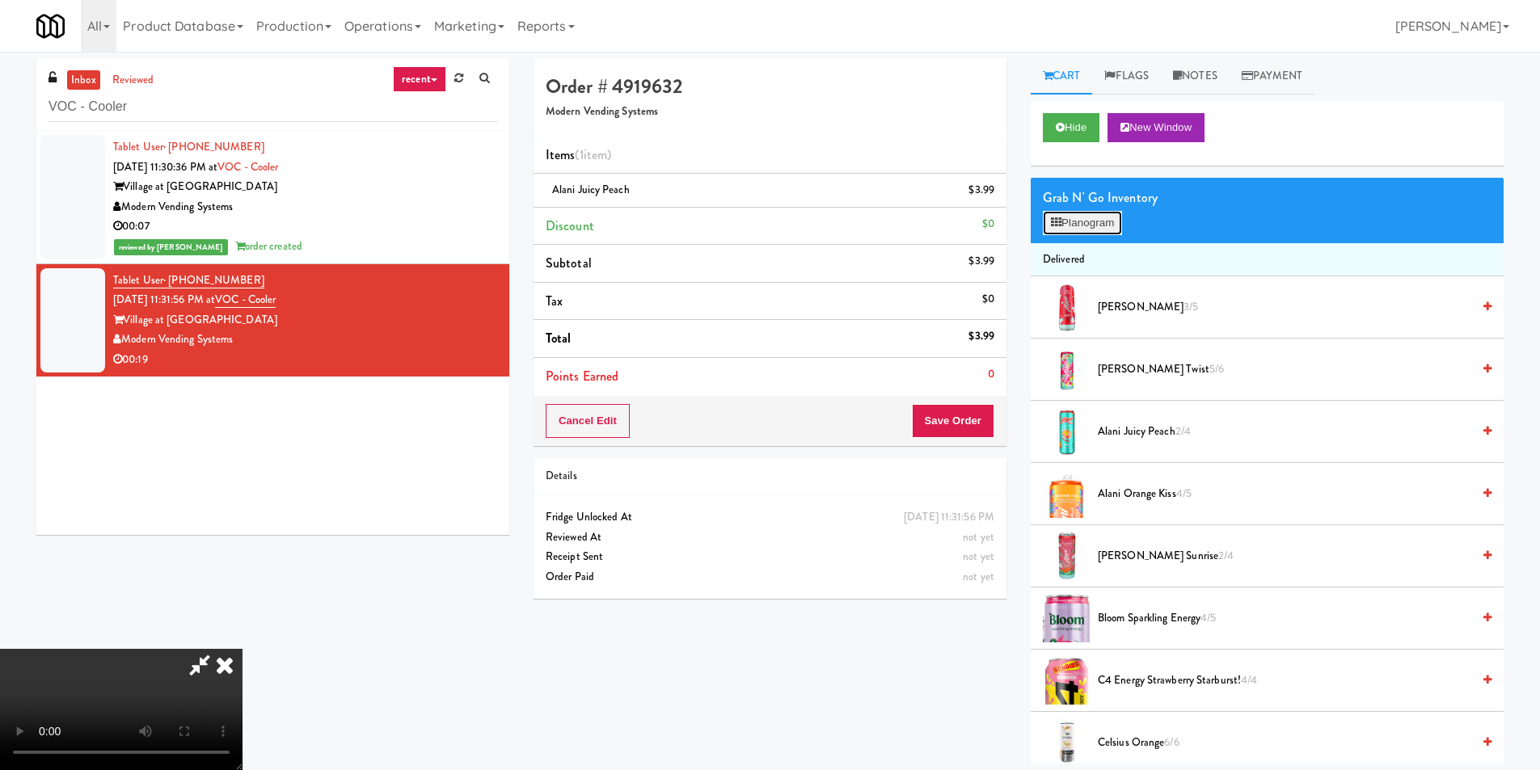
click at [1084, 223] on button "Planogram" at bounding box center [1082, 223] width 79 height 24
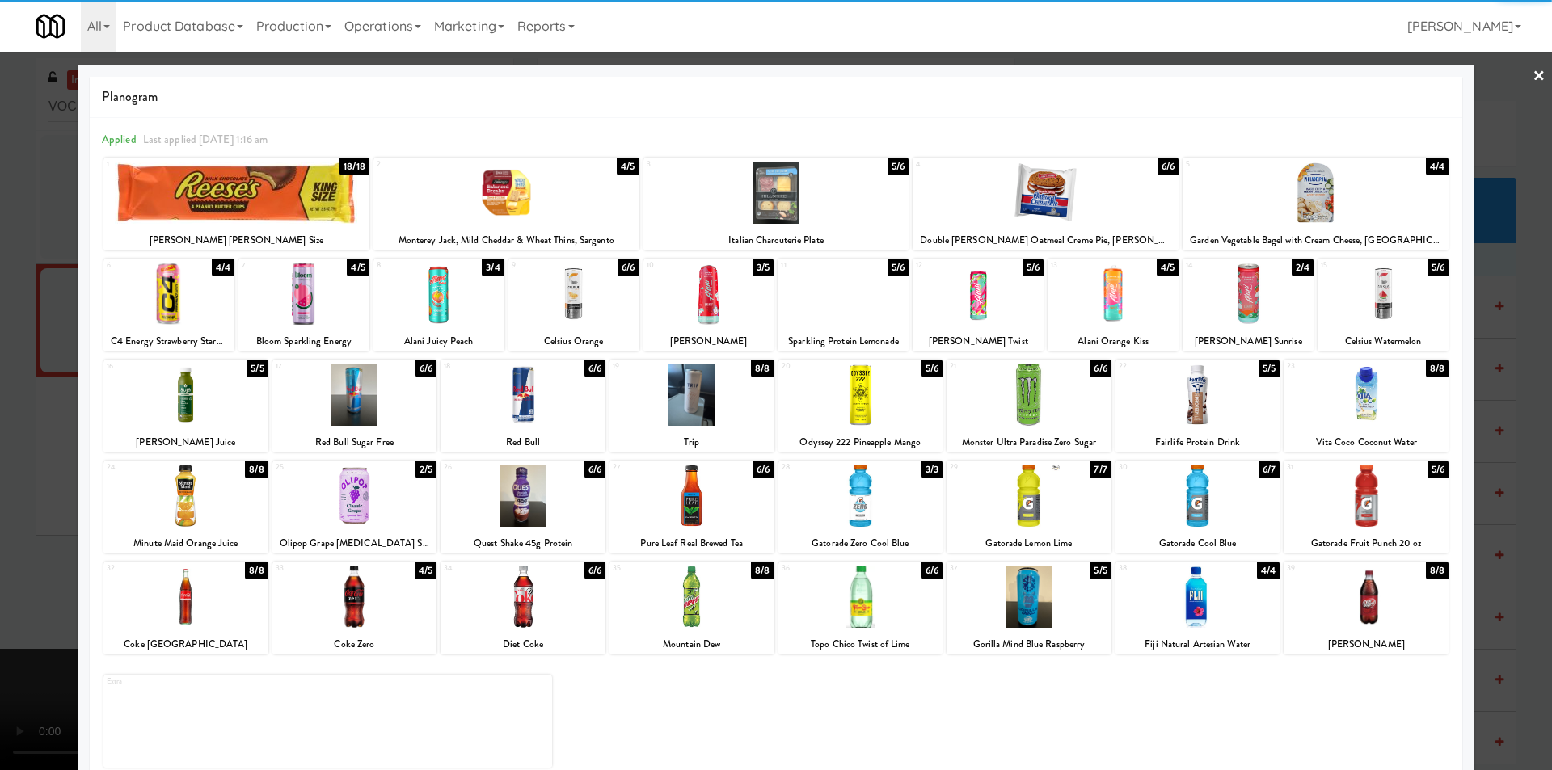
click at [590, 305] on div at bounding box center [574, 294] width 131 height 62
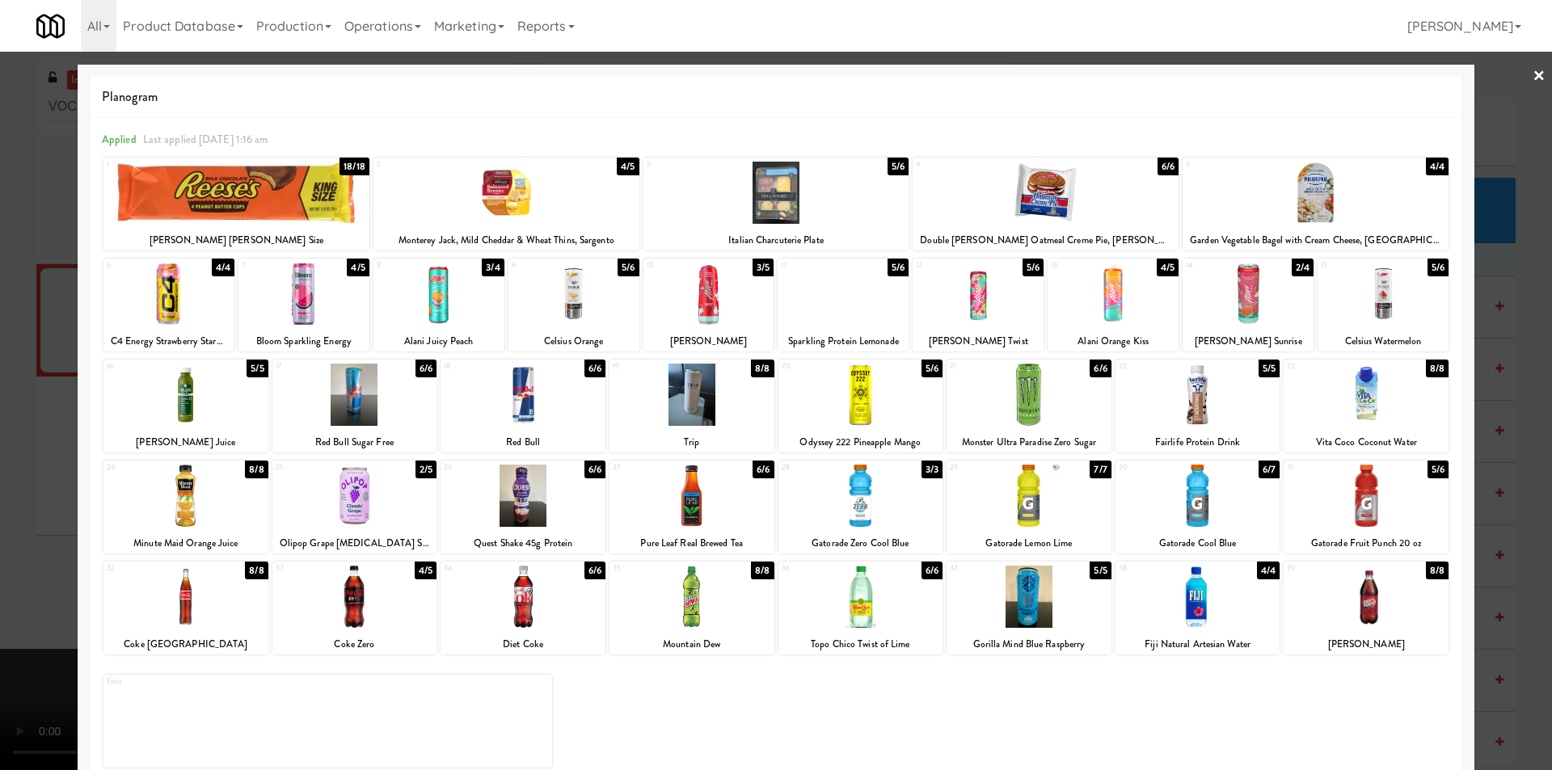
click at [9, 351] on div at bounding box center [776, 385] width 1552 height 770
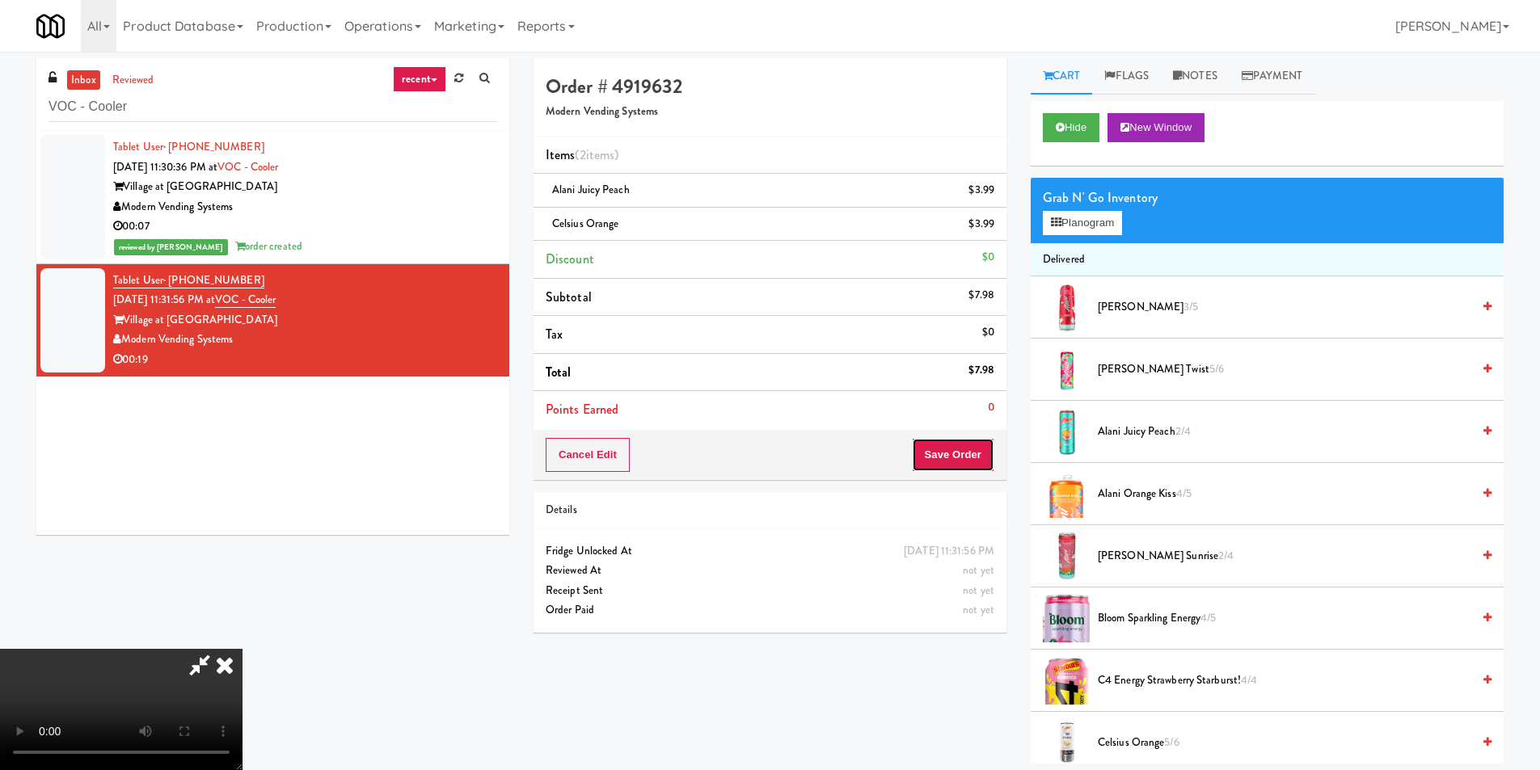
click at [940, 452] on button "Save Order" at bounding box center [953, 455] width 82 height 34
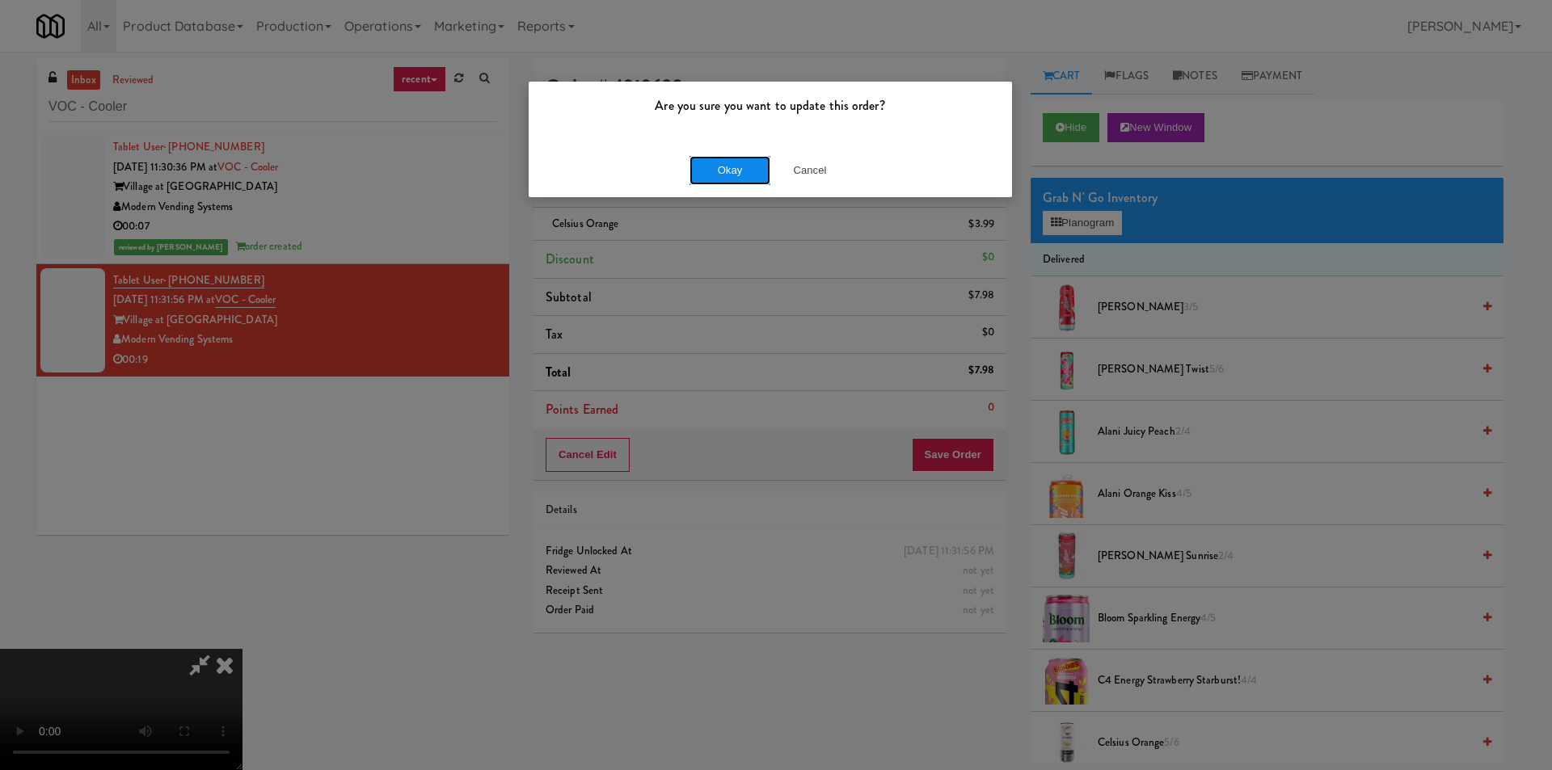
click at [724, 171] on button "Okay" at bounding box center [730, 170] width 81 height 29
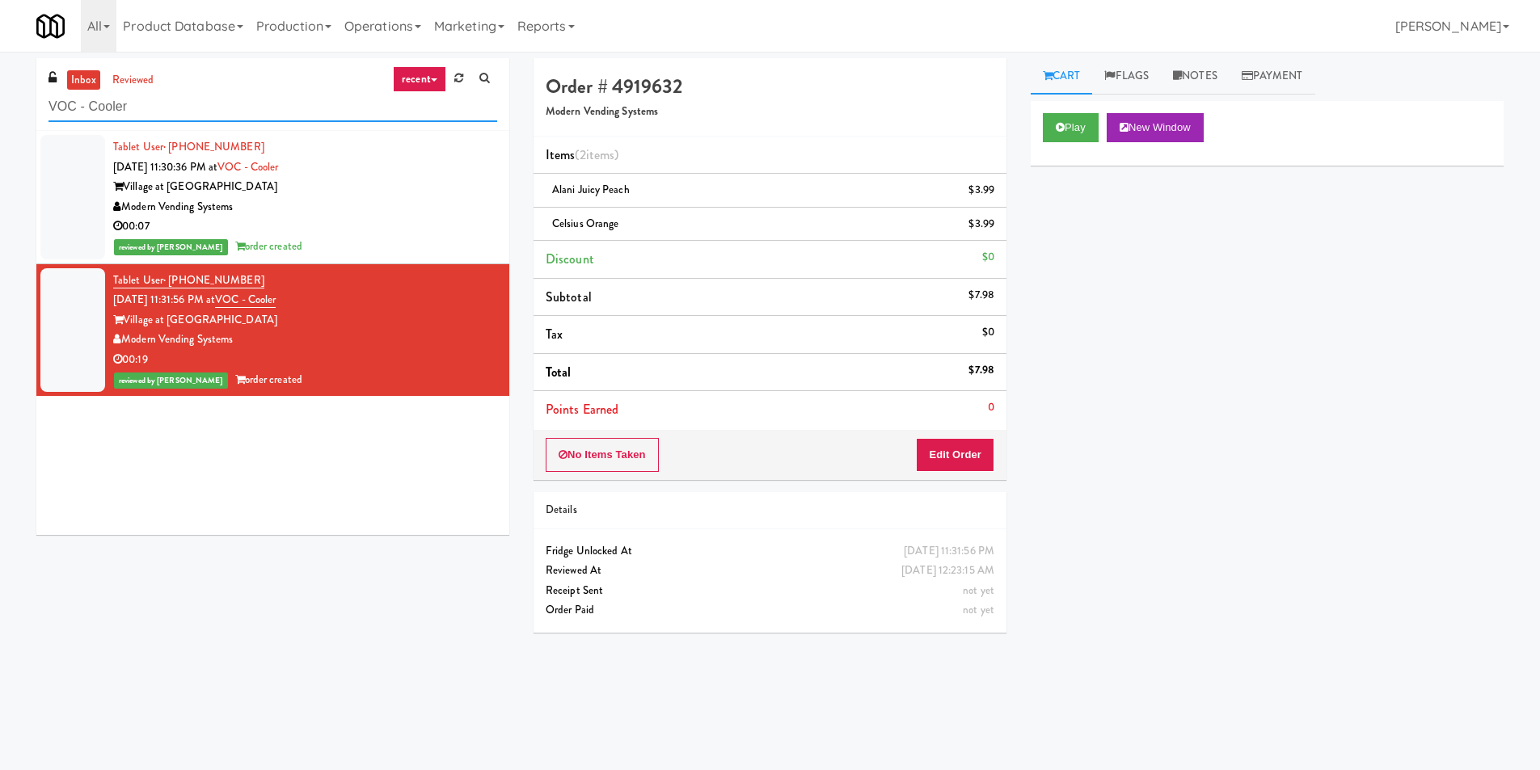
click at [299, 105] on input "VOC - Cooler" at bounding box center [273, 107] width 449 height 30
click at [299, 106] on input "VOC - Cooler" at bounding box center [273, 107] width 449 height 30
click at [300, 106] on input "VOC - Cooler" at bounding box center [273, 107] width 449 height 30
paste input "Joseph Brant Hospital"
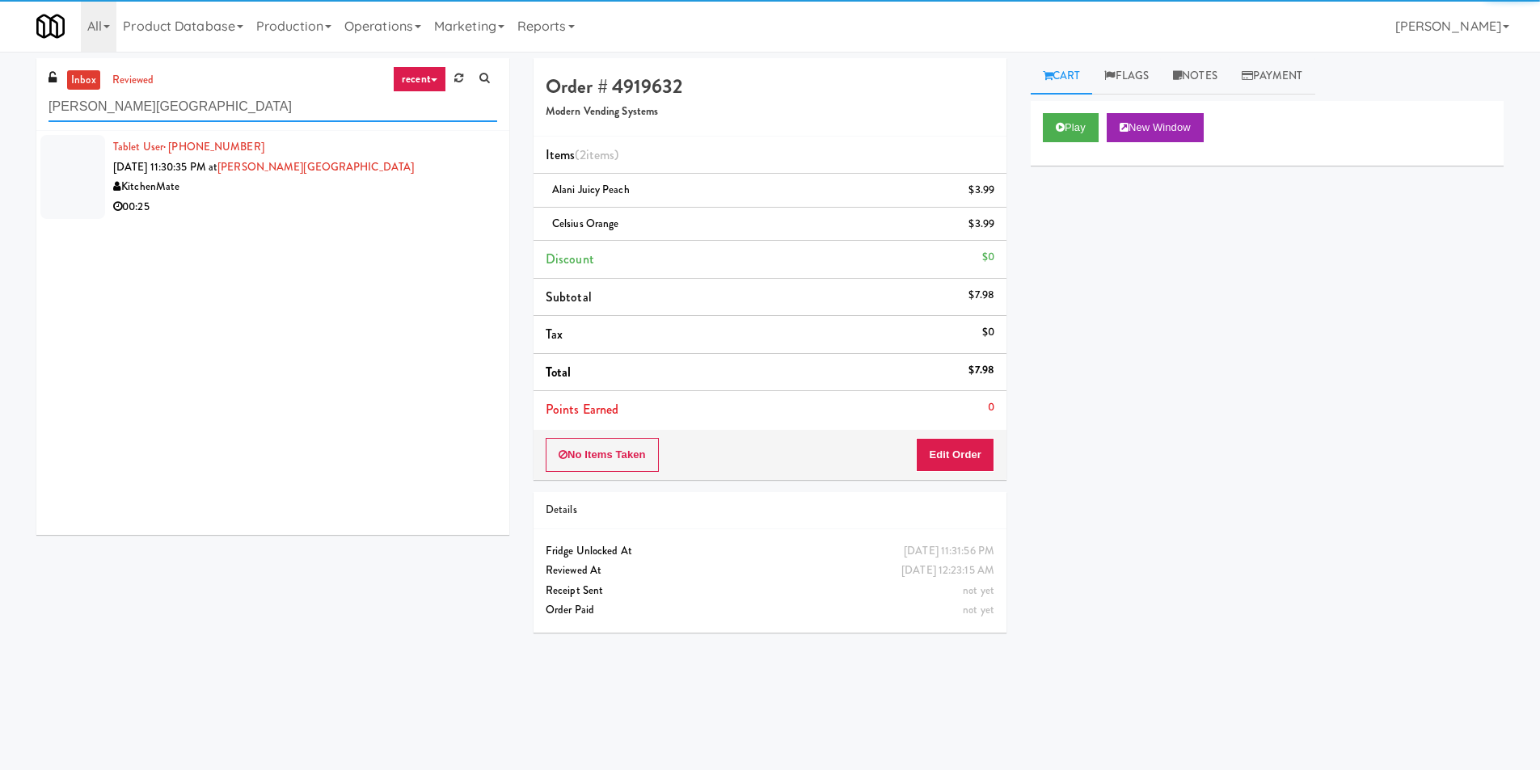
type input "Joseph Brant Hospital"
click at [381, 229] on div "Tablet User · (289) 208-5899 Sep 1, 2025 11:30:35 PM at Joseph Brant Hospital K…" at bounding box center [272, 333] width 473 height 404
click at [390, 213] on div "00:25" at bounding box center [305, 207] width 384 height 20
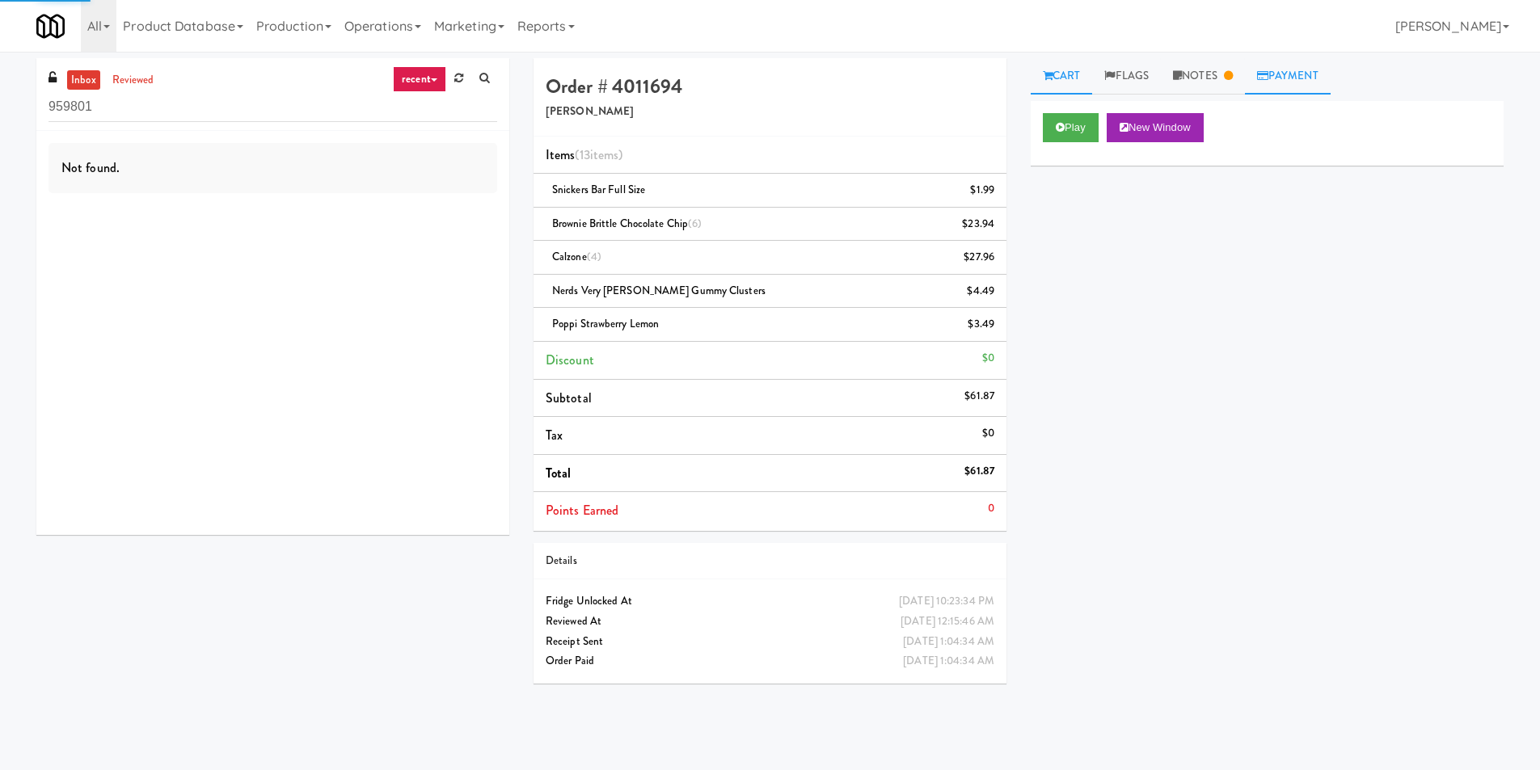
click at [1268, 78] on icon at bounding box center [1262, 75] width 11 height 11
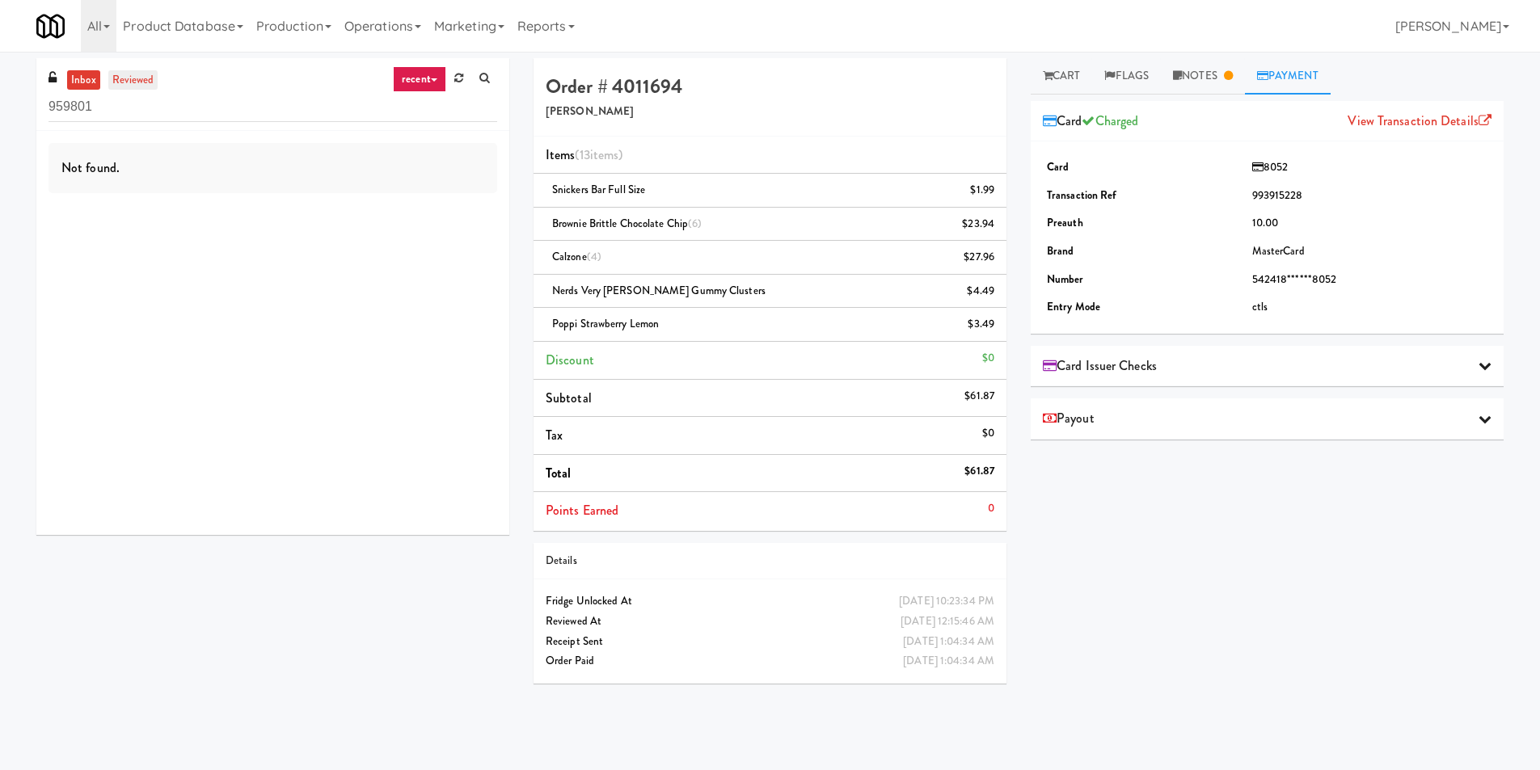
click at [130, 78] on link "reviewed" at bounding box center [133, 80] width 50 height 20
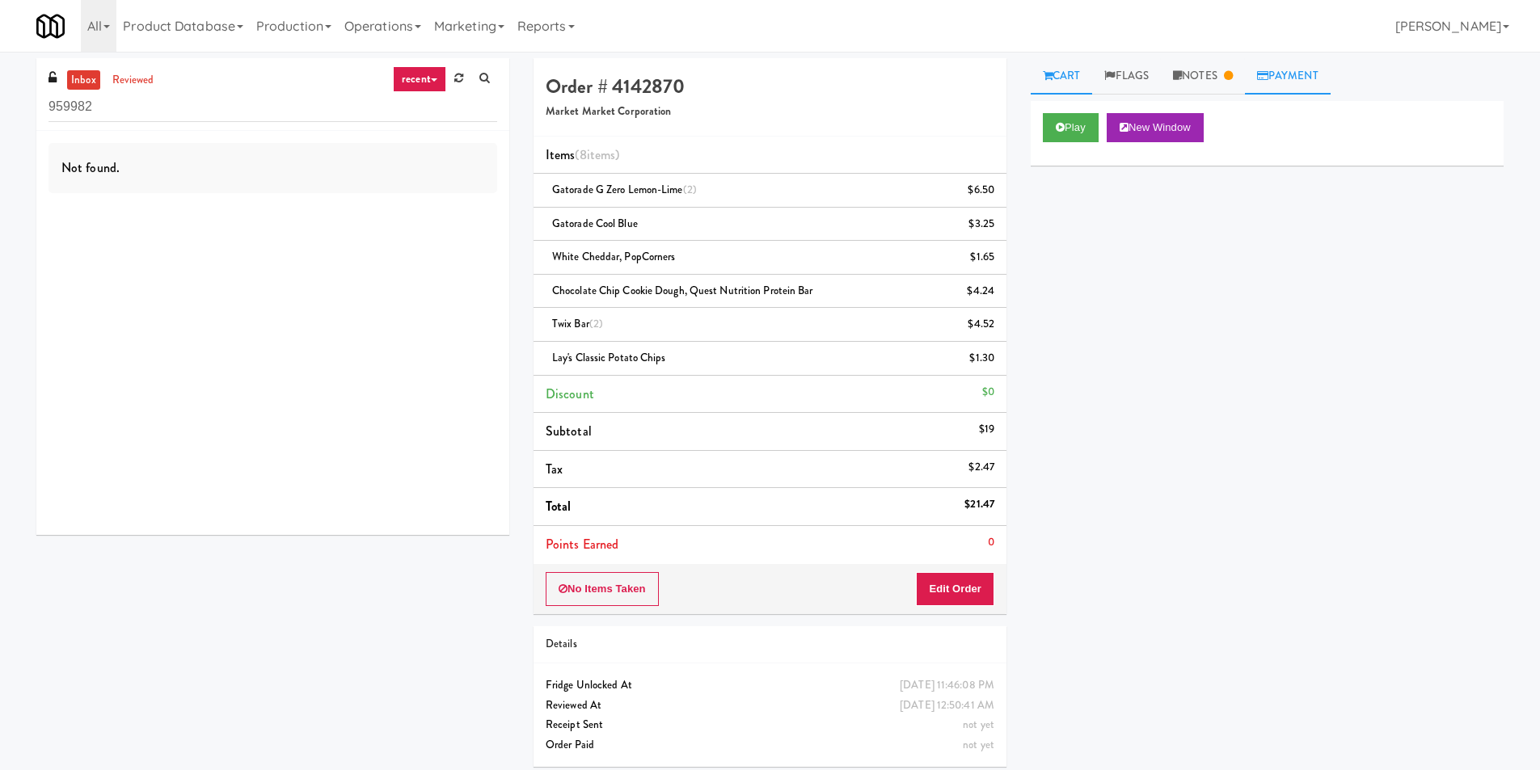
click at [1331, 64] on link "Payment" at bounding box center [1288, 76] width 86 height 36
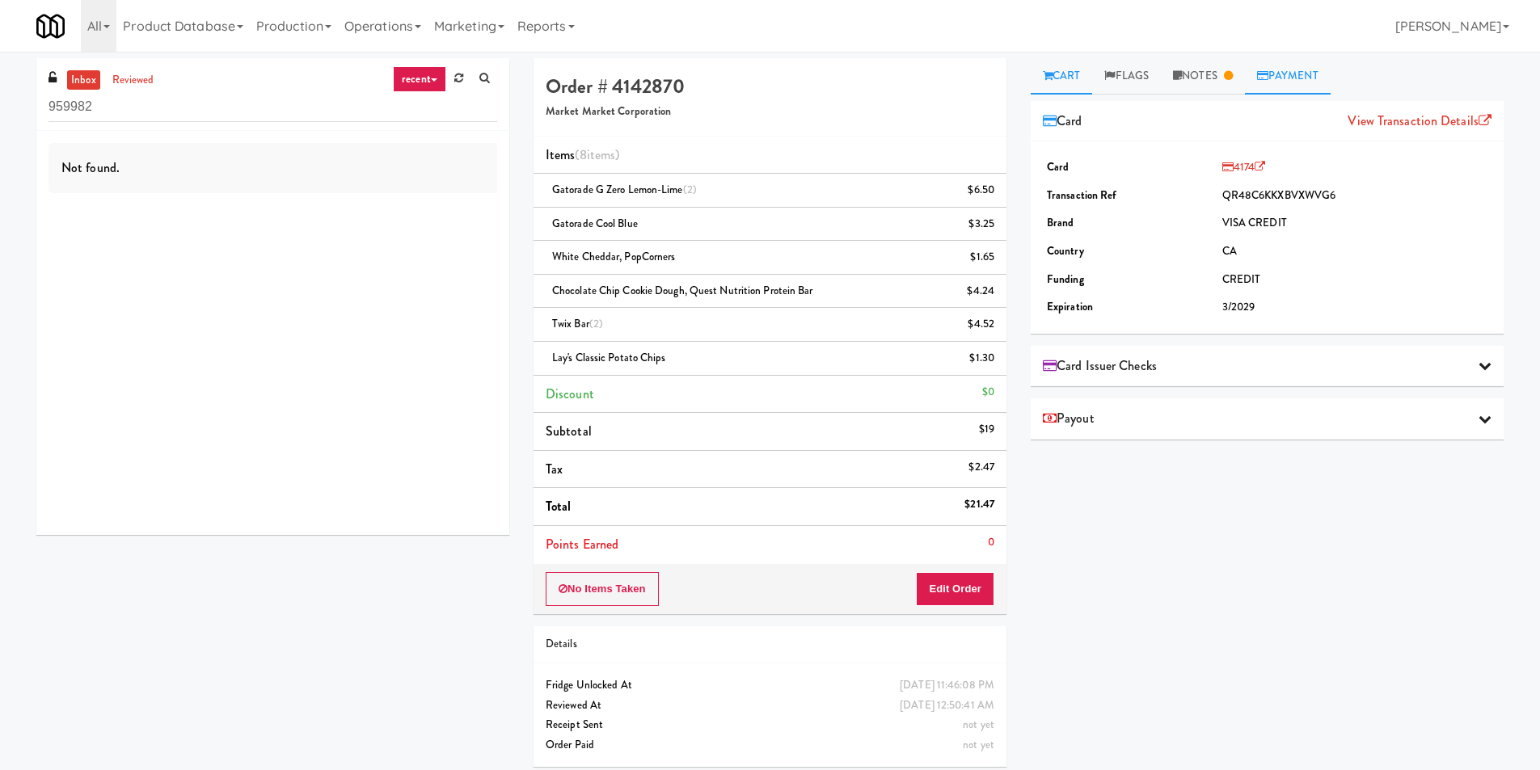
click at [1068, 74] on link "Cart" at bounding box center [1062, 76] width 62 height 36
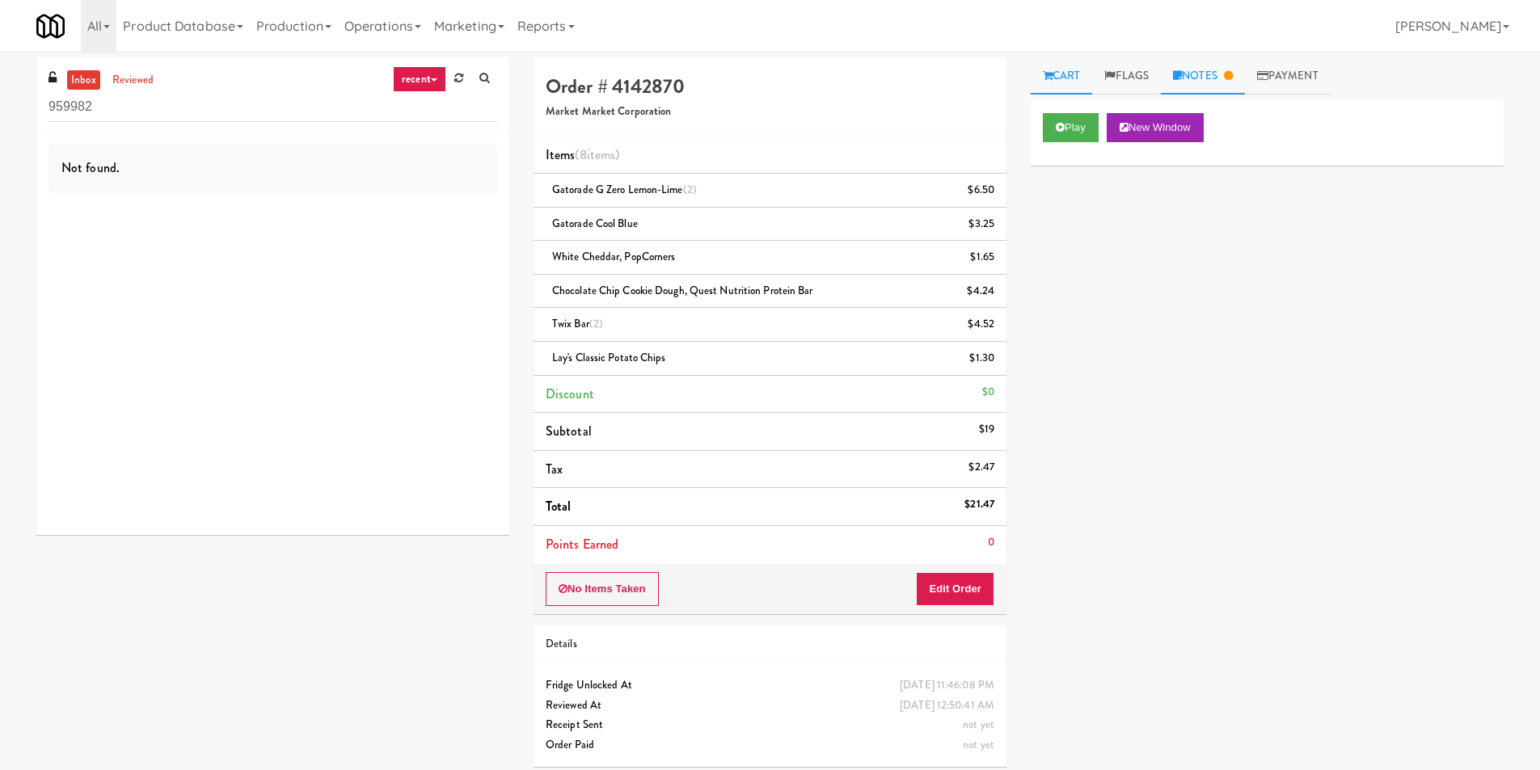
click at [1224, 79] on link "Notes" at bounding box center [1203, 76] width 84 height 36
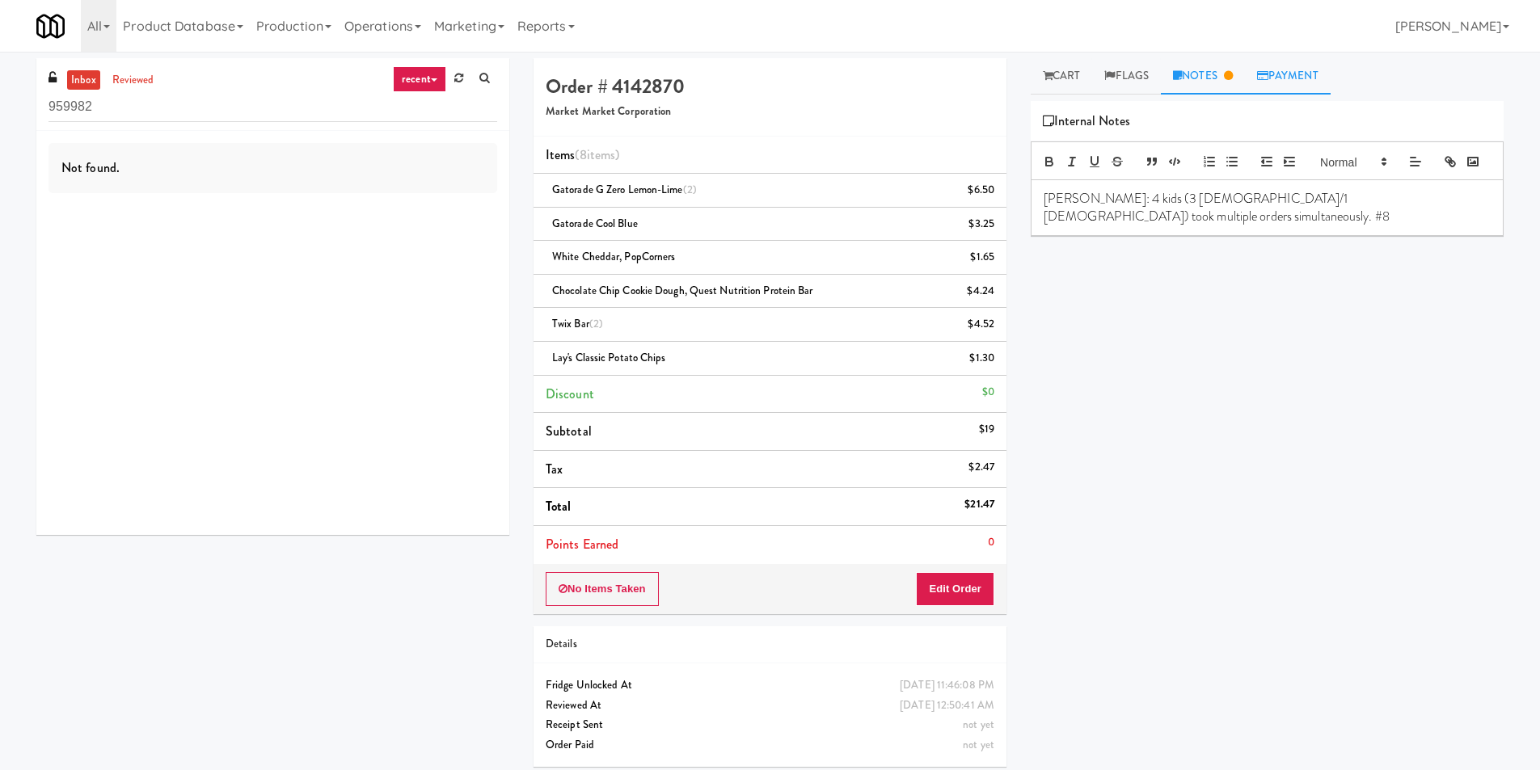
click at [1280, 81] on link "Payment" at bounding box center [1288, 76] width 86 height 36
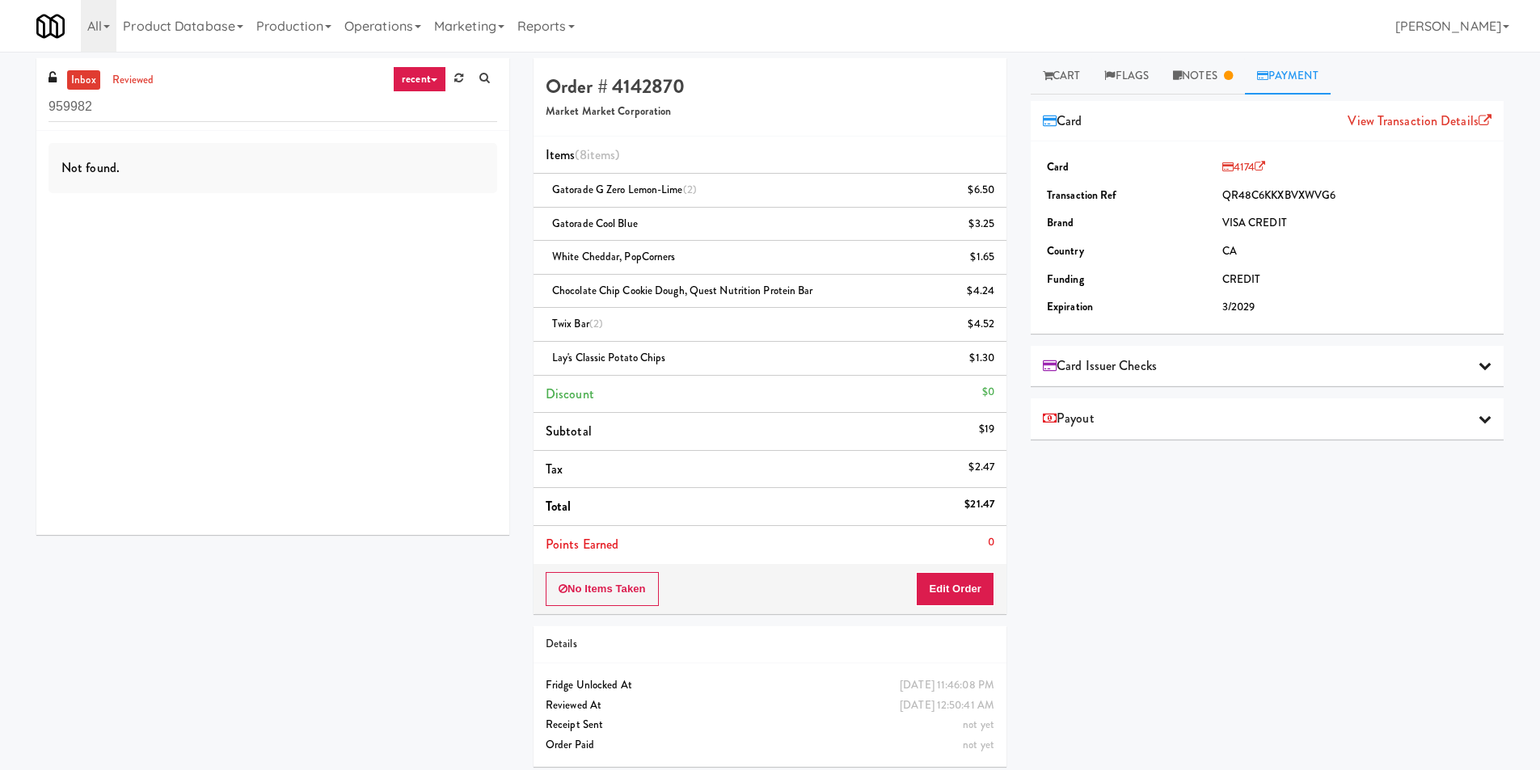
click at [1305, 369] on div "Card Issuer Checks" at bounding box center [1267, 366] width 449 height 24
click at [1308, 366] on div "Card Issuer Checks" at bounding box center [1267, 366] width 449 height 24
click at [1310, 431] on div "Payout" at bounding box center [1267, 419] width 473 height 41
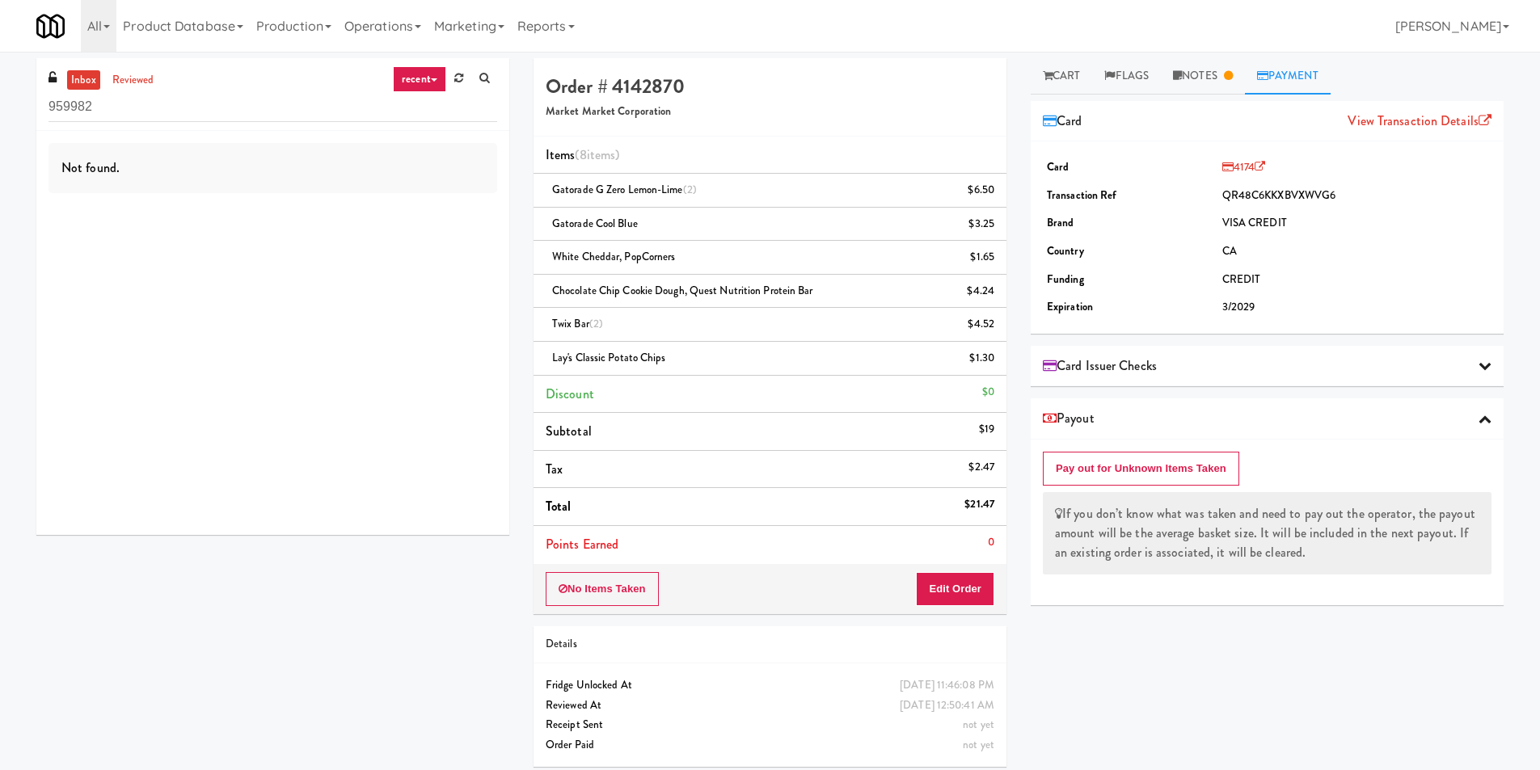
click at [1310, 431] on div "Payout" at bounding box center [1267, 419] width 473 height 41
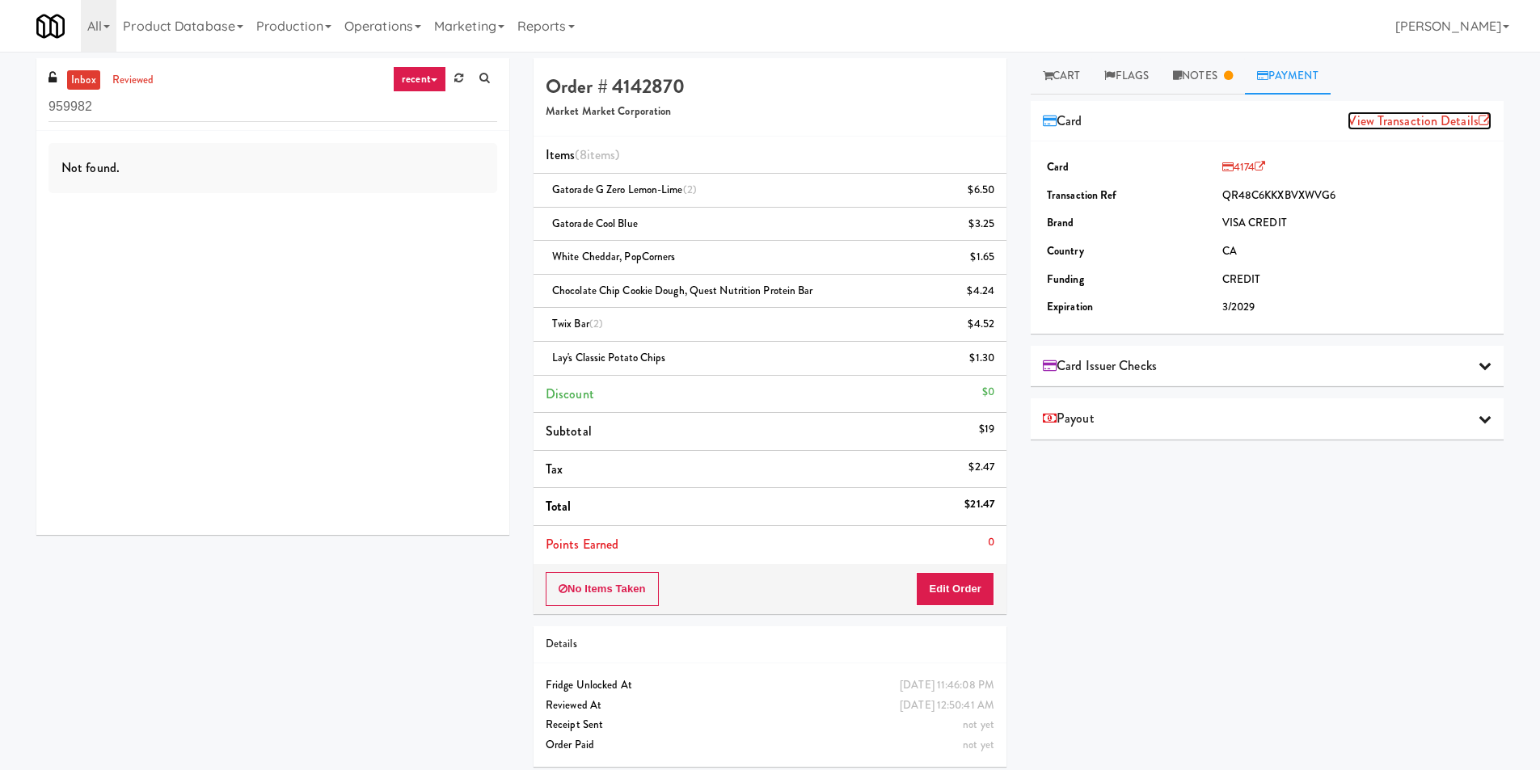
click at [1370, 126] on link "View Transaction Details" at bounding box center [1420, 121] width 144 height 19
click at [1245, 88] on link "Notes" at bounding box center [1203, 76] width 84 height 36
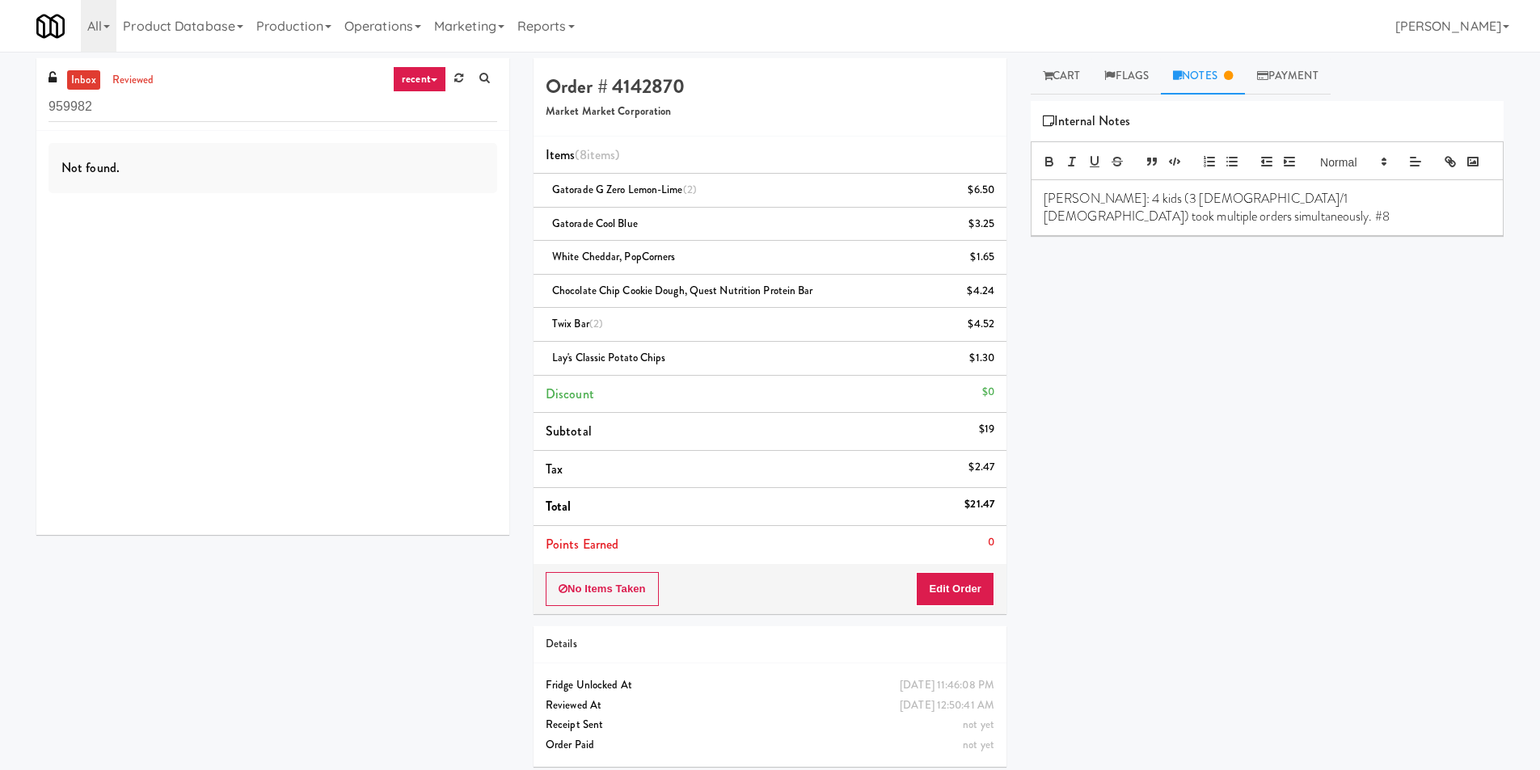
click at [1223, 89] on link "Notes" at bounding box center [1203, 76] width 84 height 36
click at [1062, 73] on link "Cart" at bounding box center [1062, 76] width 62 height 36
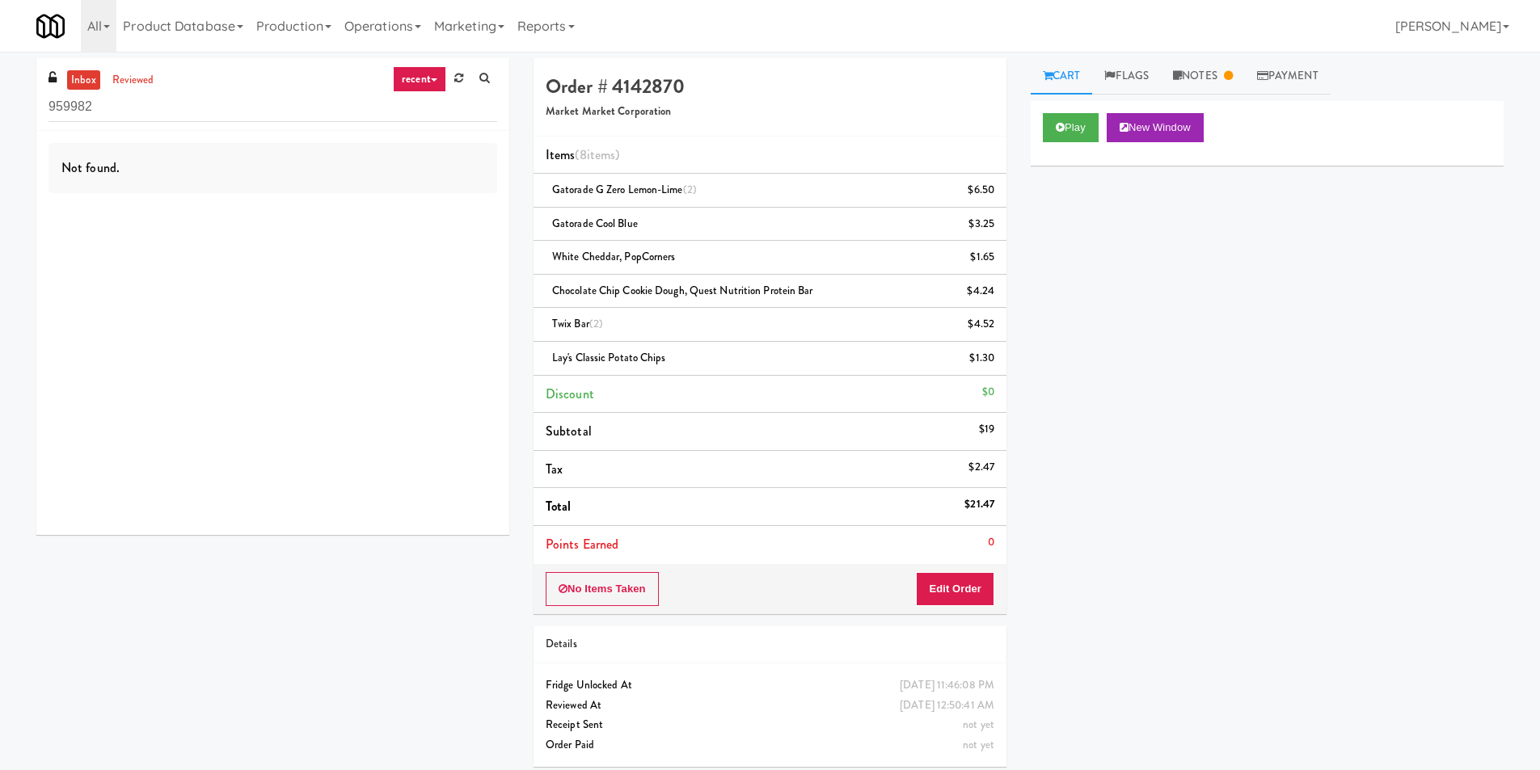
click at [1074, 95] on div "Cart Flags Notes Payment Play New Window Primary Flag Clear Flag if unable to d…" at bounding box center [1267, 382] width 497 height 649
click at [1360, 272] on div "Play New Window Primary Flag Clear Flag if unable to determine what was taken o…" at bounding box center [1267, 404] width 473 height 606
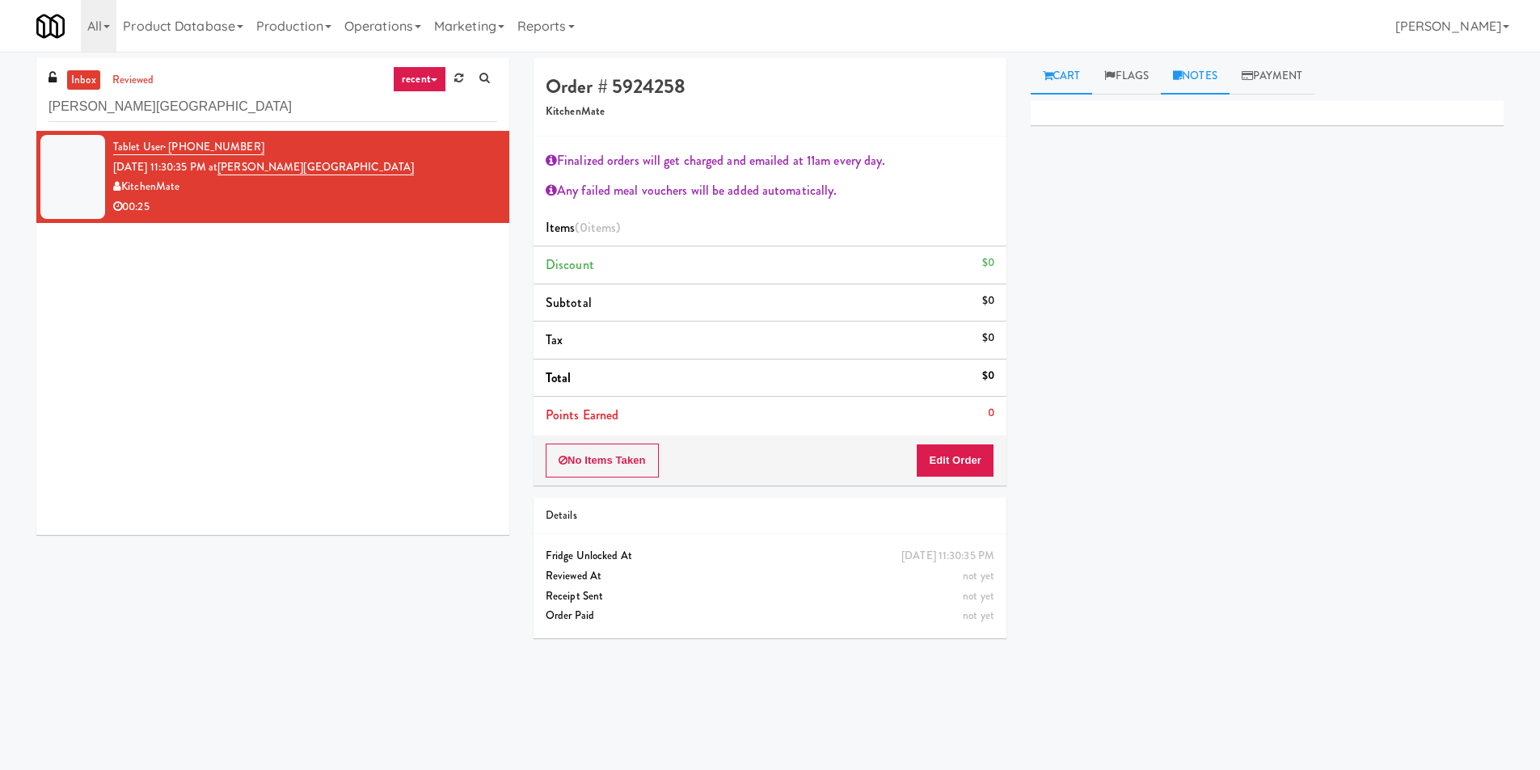
click at [1197, 90] on link "Notes" at bounding box center [1195, 76] width 69 height 36
click at [1166, 208] on p at bounding box center [1267, 199] width 447 height 18
copy p "s cut towards the end at wyze."
copy p "deo is cut towards the end at wyze."
copy p "ideo is cut towards the end at wyze."
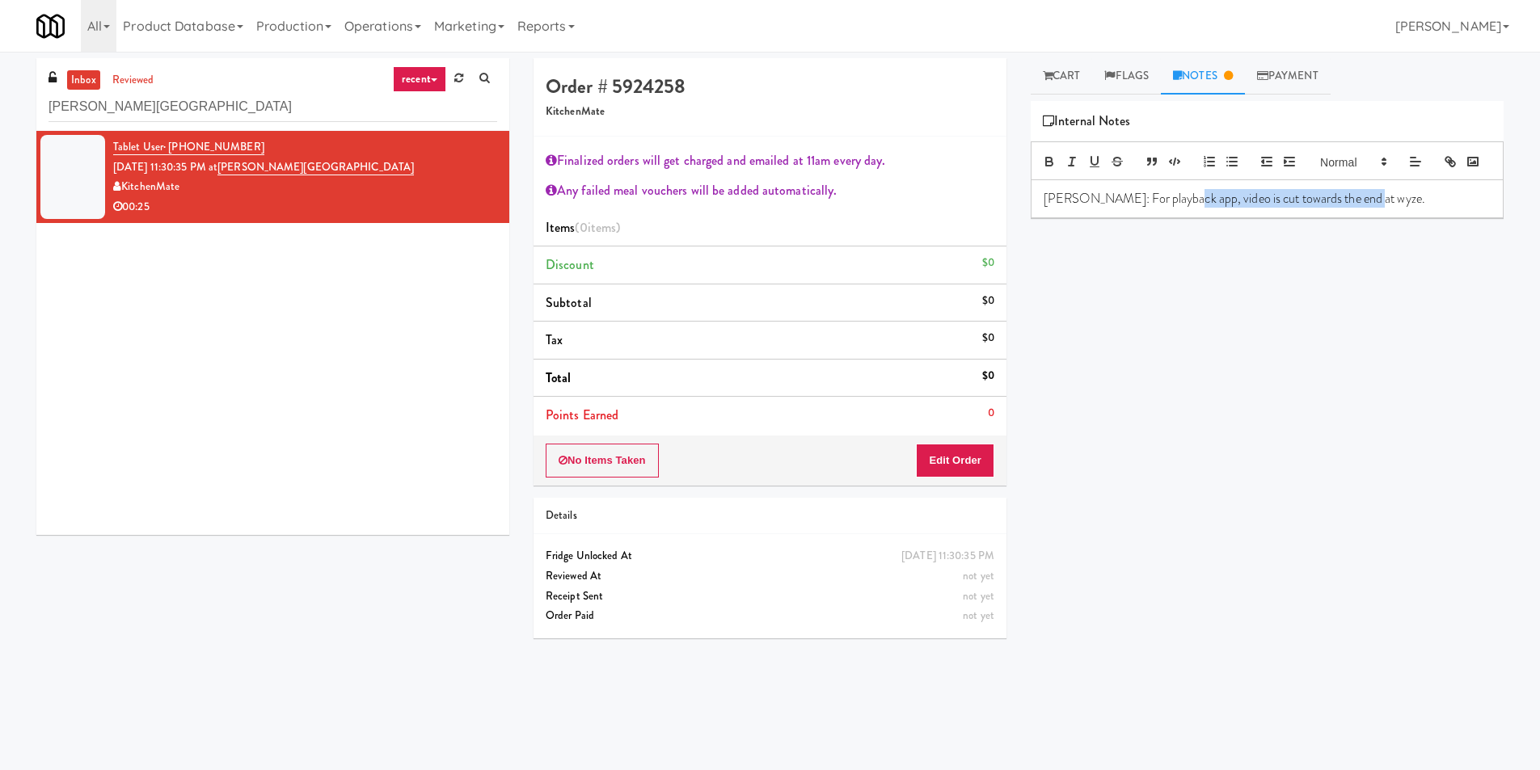
copy p "video is cut towards the end at wyze."
drag, startPoint x: 1362, startPoint y: 230, endPoint x: 1176, endPoint y: 224, distance: 186.1
click at [1176, 208] on p "James: For playback app, video is cut towards the end at wyze." at bounding box center [1267, 199] width 447 height 18
click at [1049, 82] on link "Cart" at bounding box center [1062, 76] width 62 height 36
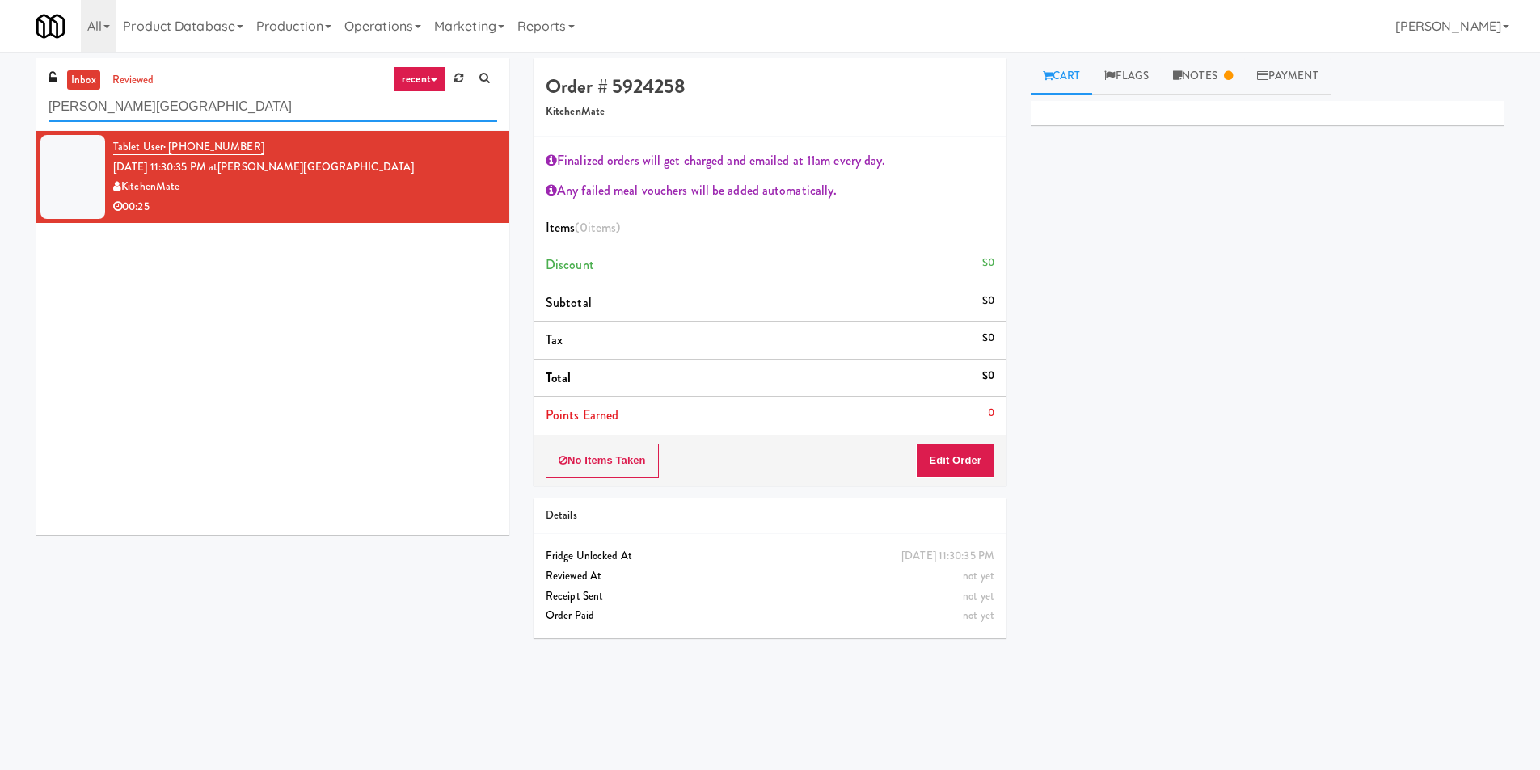
click at [205, 117] on input "Joseph Brant Hospital" at bounding box center [273, 107] width 449 height 30
paste input "Glasshouse Pittsburgh -Coke Cooler"
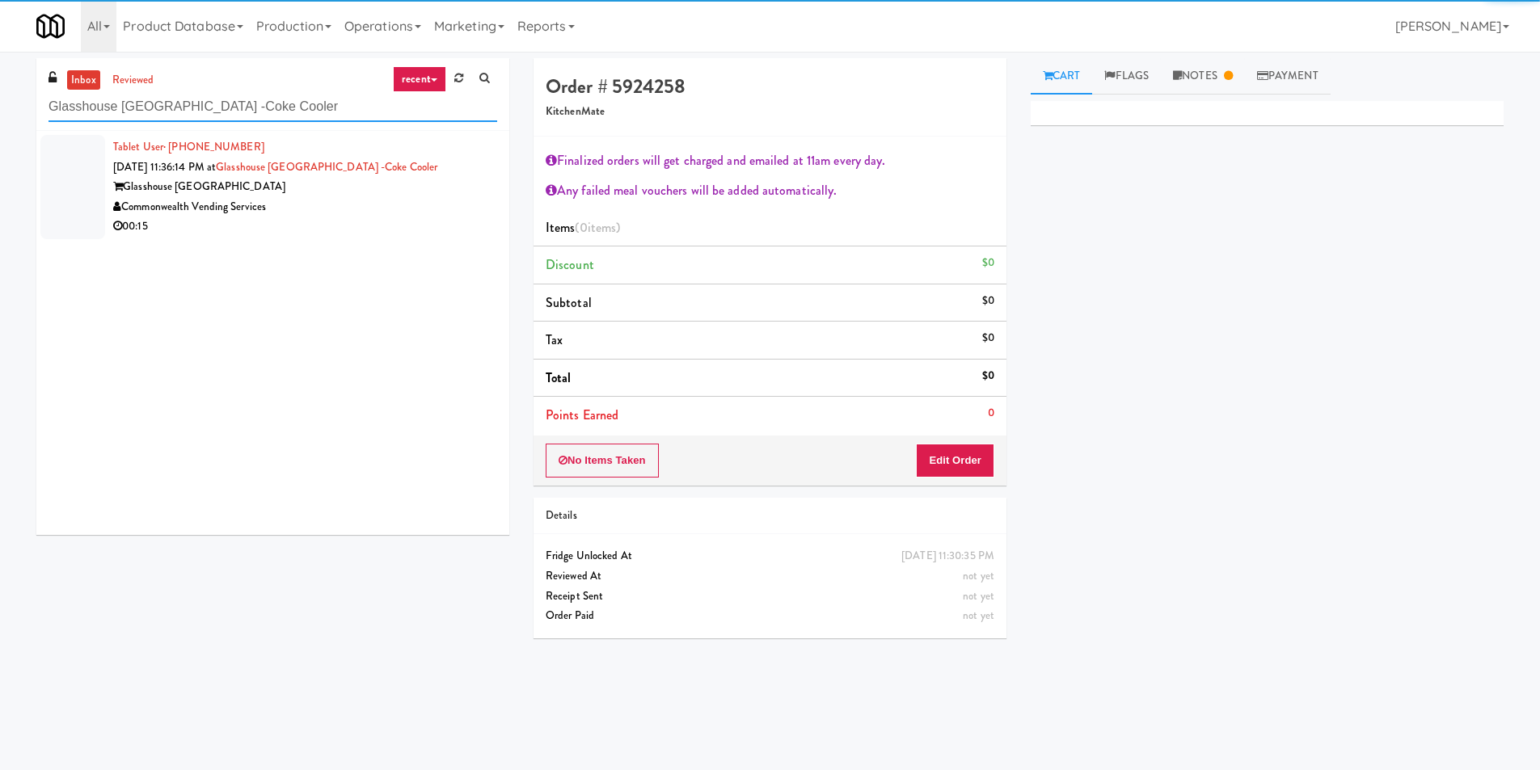
type input "Glasshouse Pittsburgh -Coke Cooler"
click at [456, 195] on div "Glasshouse Pittsburgh" at bounding box center [305, 187] width 384 height 20
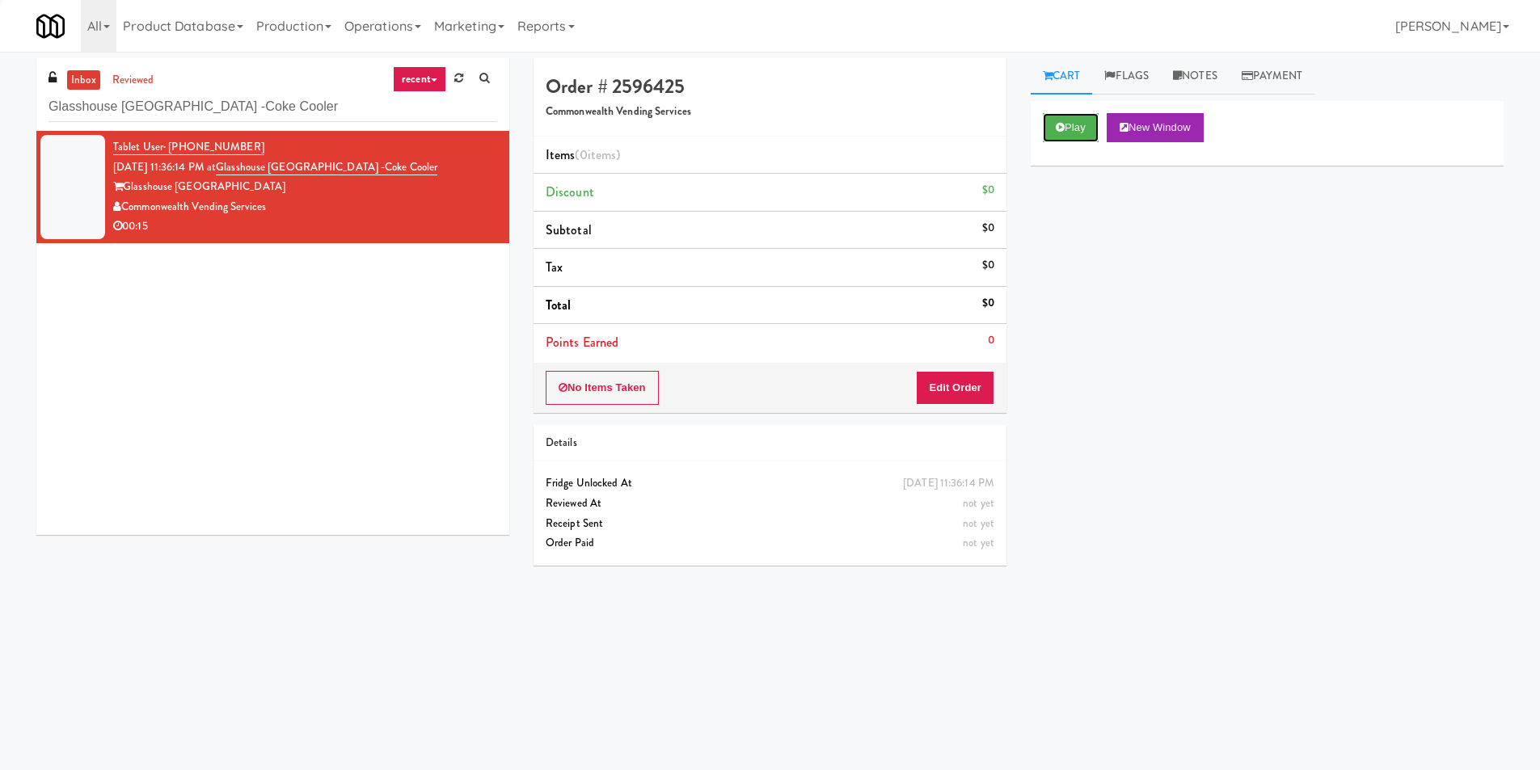
click at [1057, 132] on button "Play" at bounding box center [1071, 127] width 56 height 29
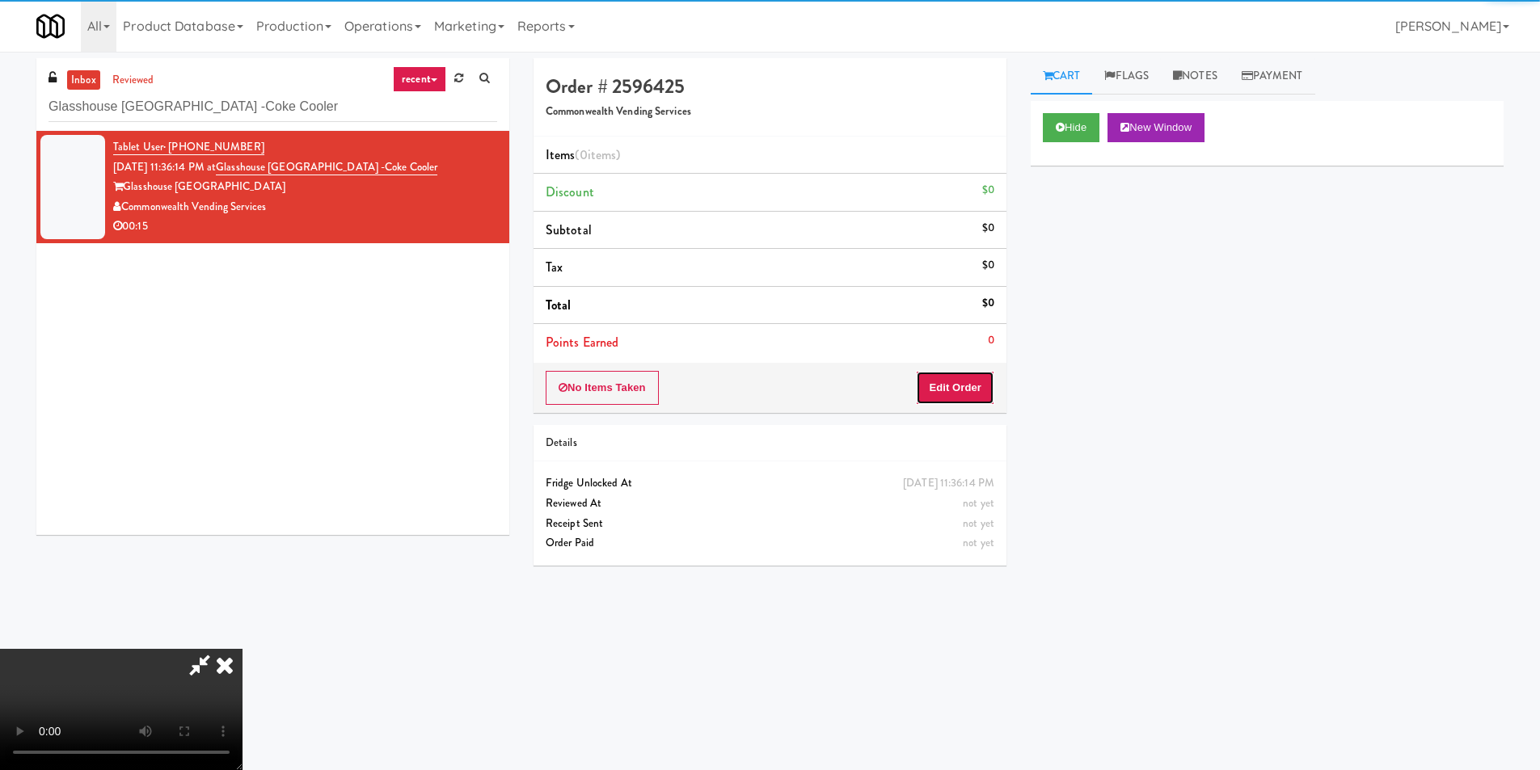
click at [969, 382] on button "Edit Order" at bounding box center [955, 388] width 78 height 34
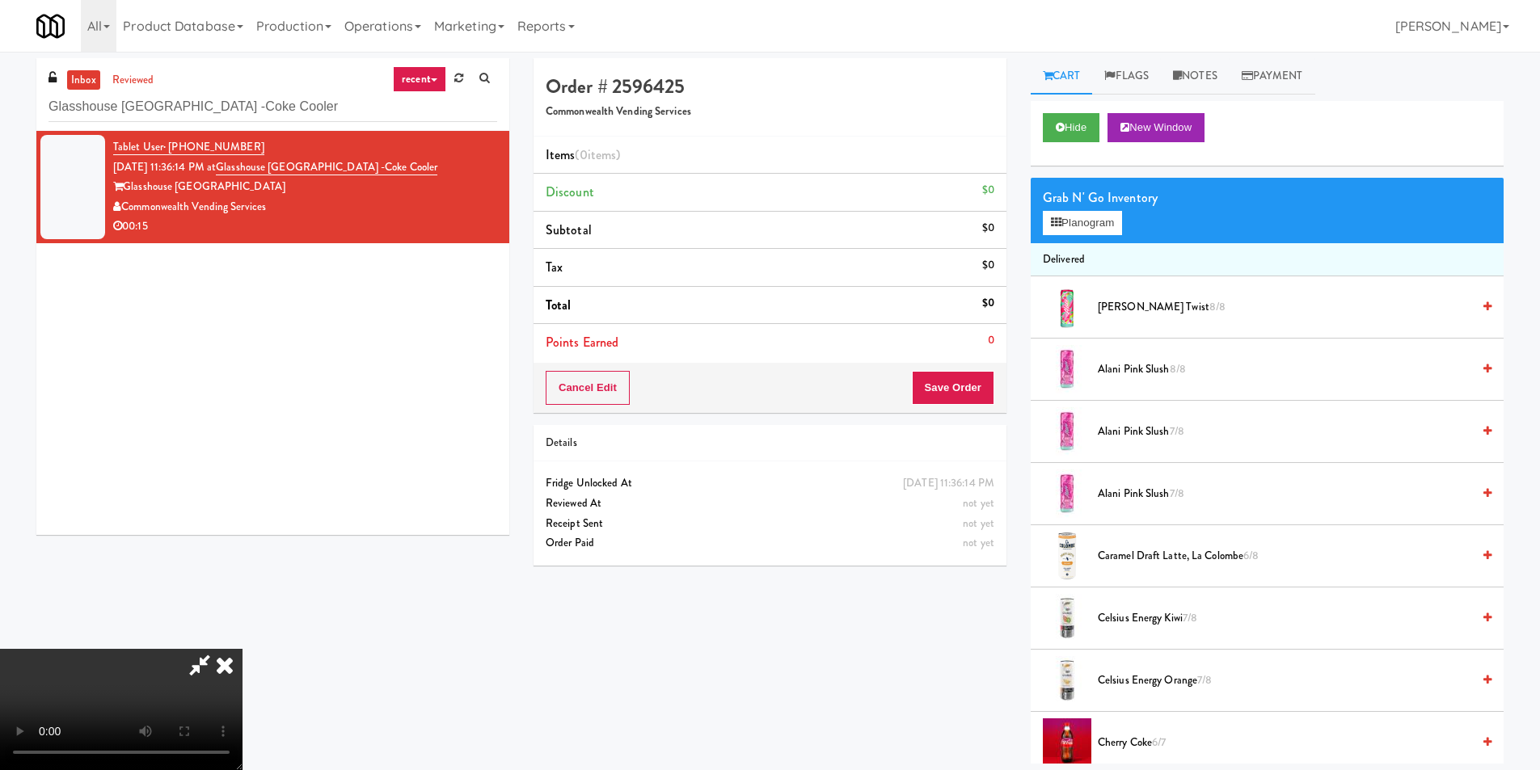
scroll to position [2, 0]
click at [1129, 617] on span "Celsius Energy Kiwi 7/8" at bounding box center [1285, 619] width 374 height 20
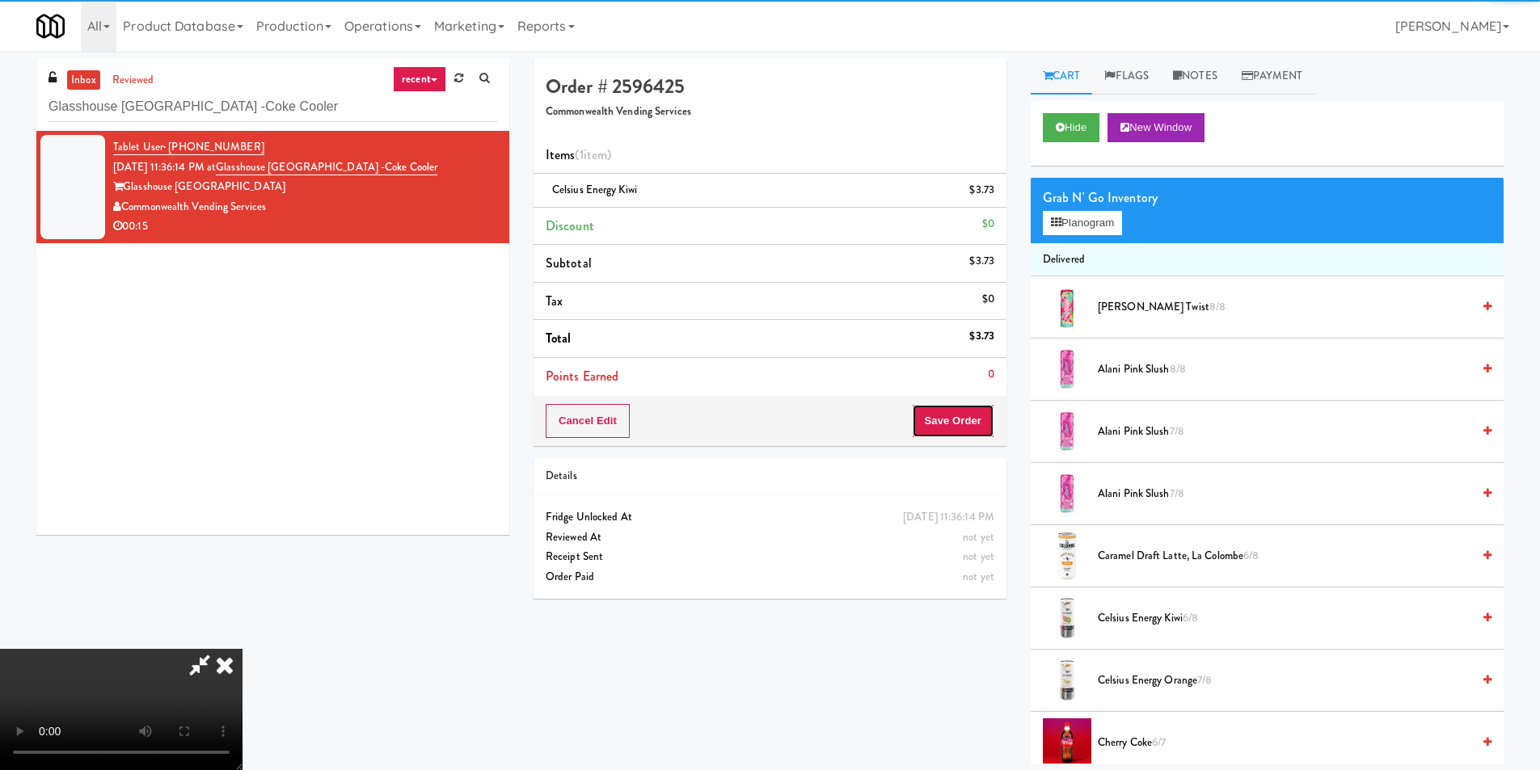
click at [962, 420] on button "Save Order" at bounding box center [953, 421] width 82 height 34
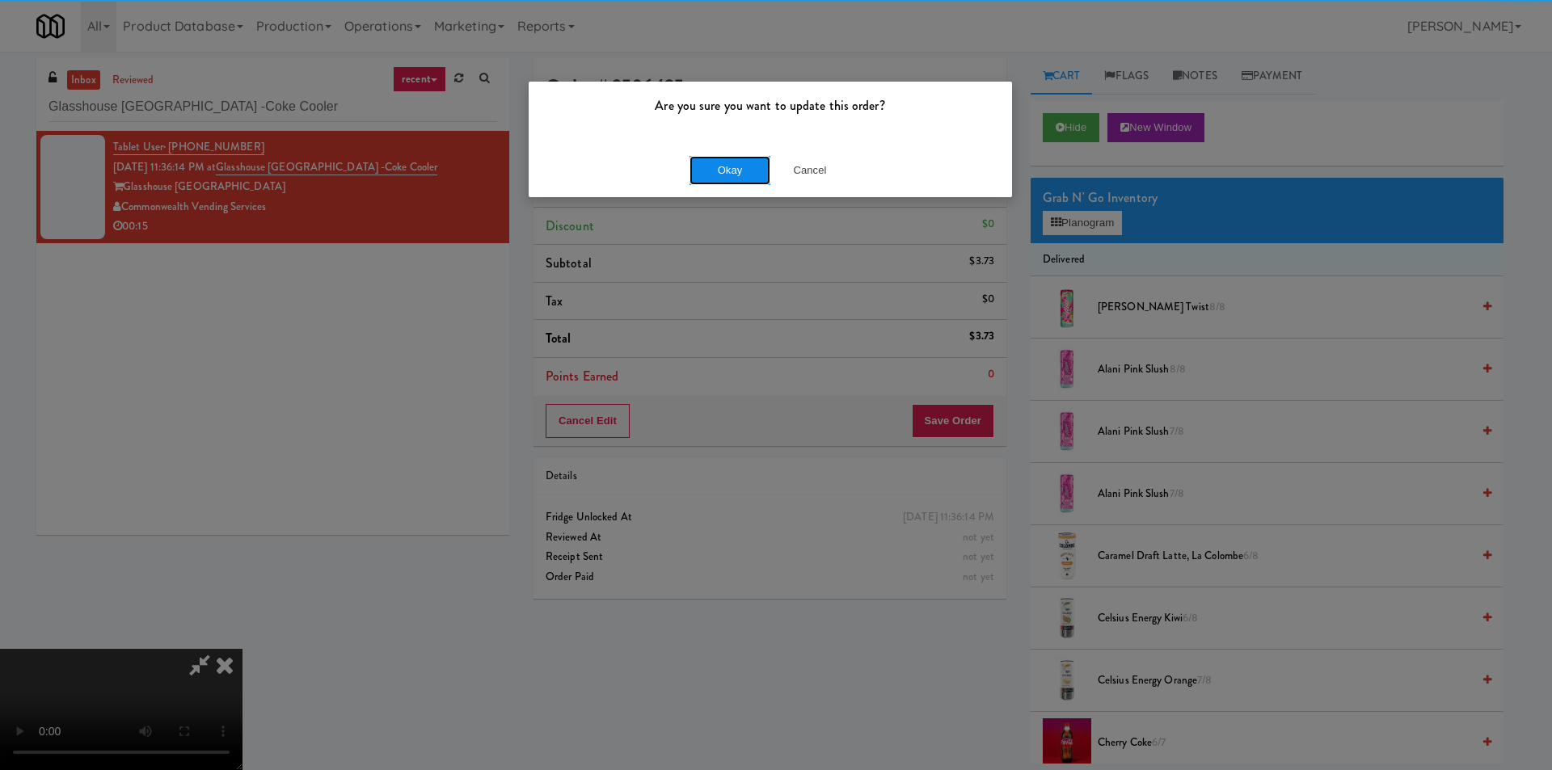
click at [705, 164] on button "Okay" at bounding box center [730, 170] width 81 height 29
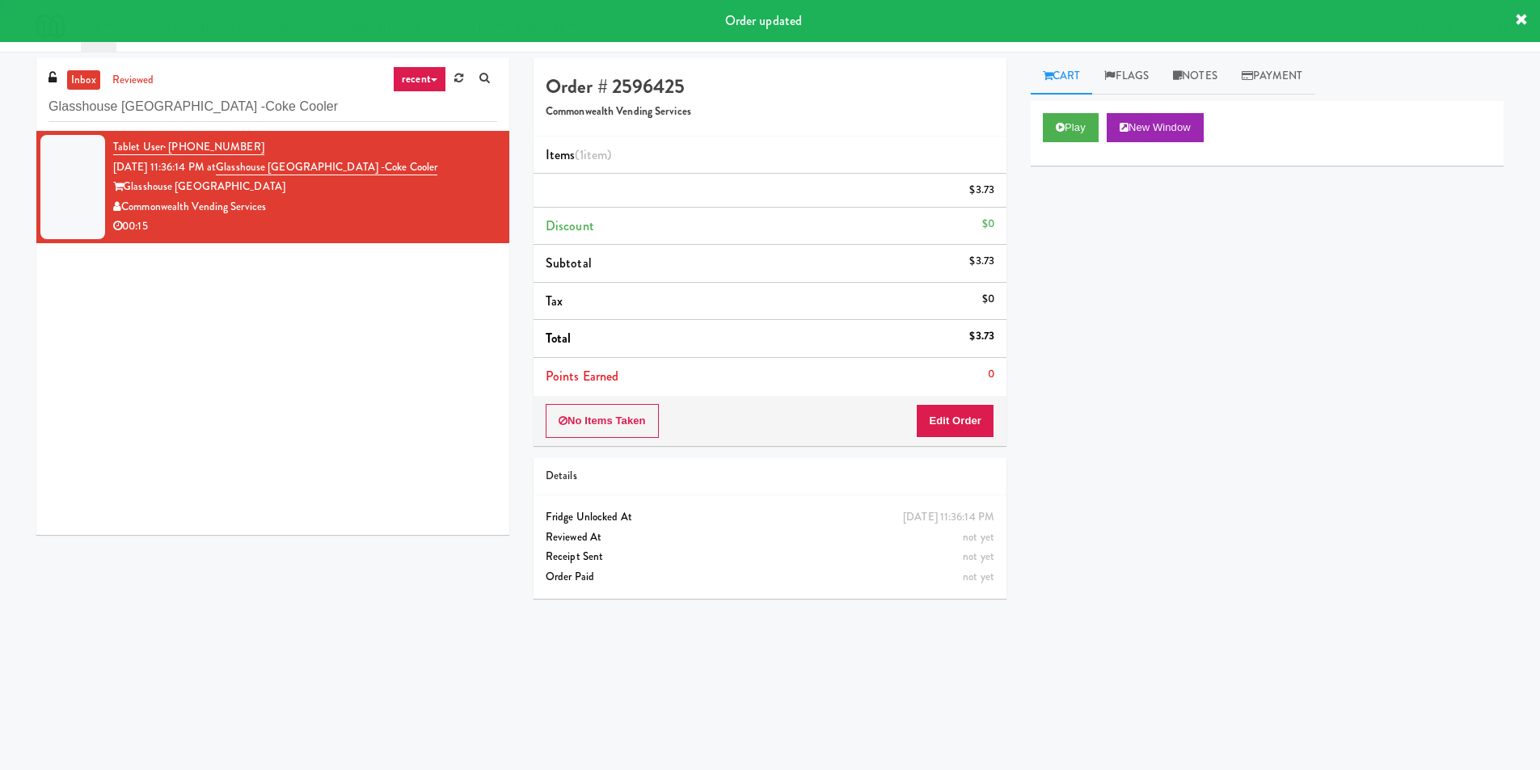
scroll to position [0, 0]
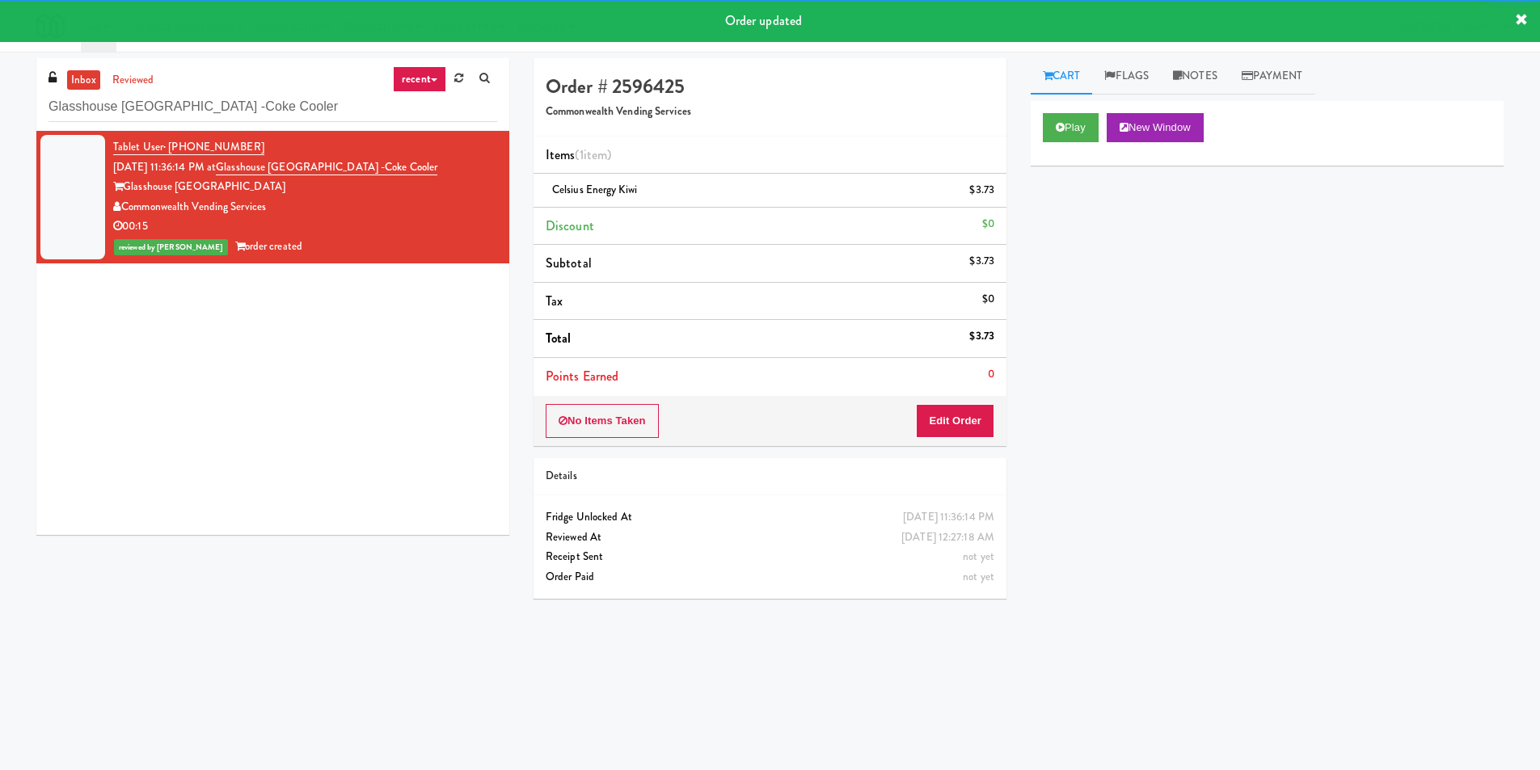
click at [311, 124] on div "inbox reviewed recent all unclear take inventory issue suspicious failed recent…" at bounding box center [272, 94] width 473 height 73
click at [311, 110] on input "Glasshouse Pittsburgh -Coke Cooler" at bounding box center [273, 107] width 449 height 30
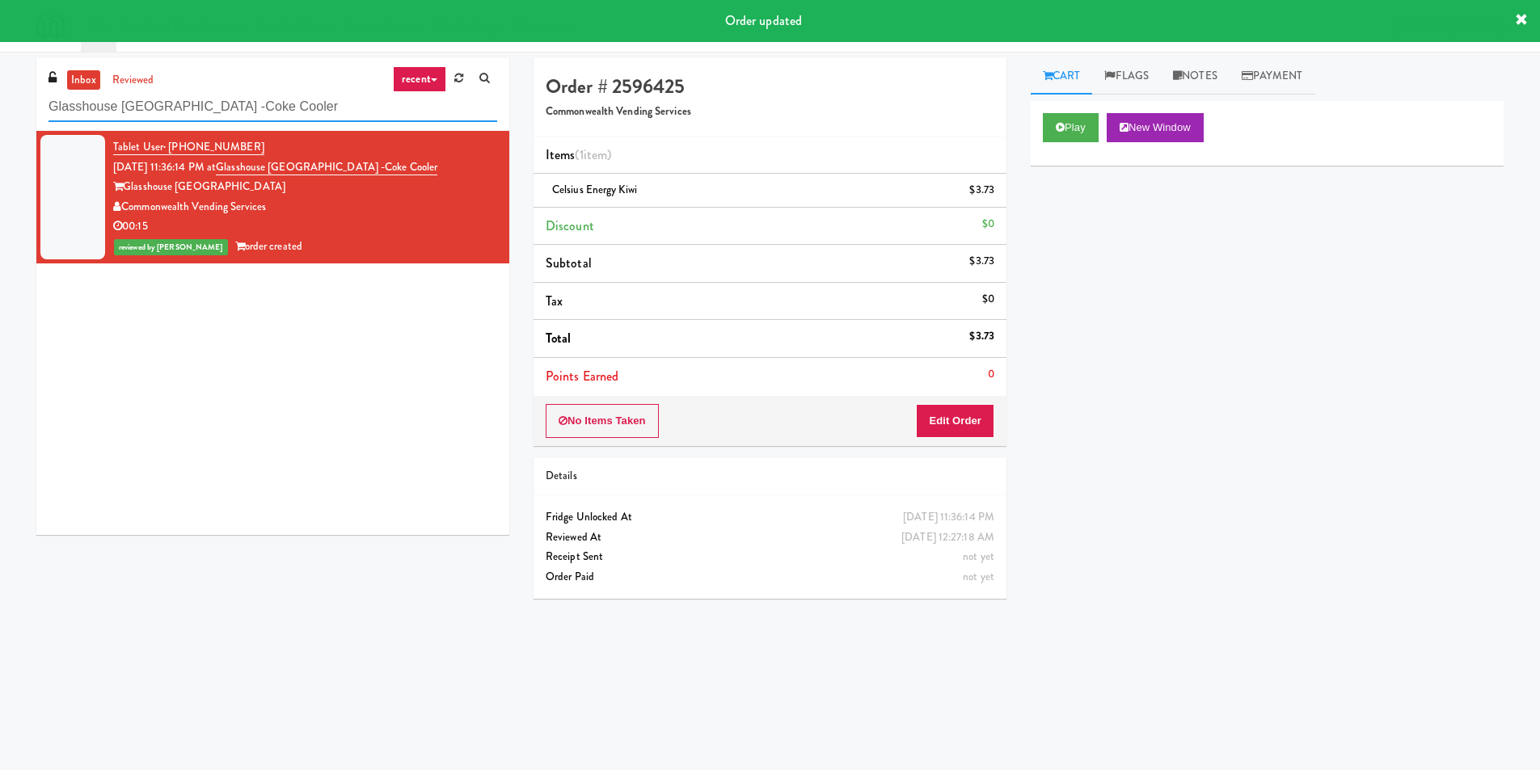
click at [311, 110] on input "Glasshouse Pittsburgh -Coke Cooler" at bounding box center [273, 107] width 449 height 30
paste input "1331 - Cooler - Left"
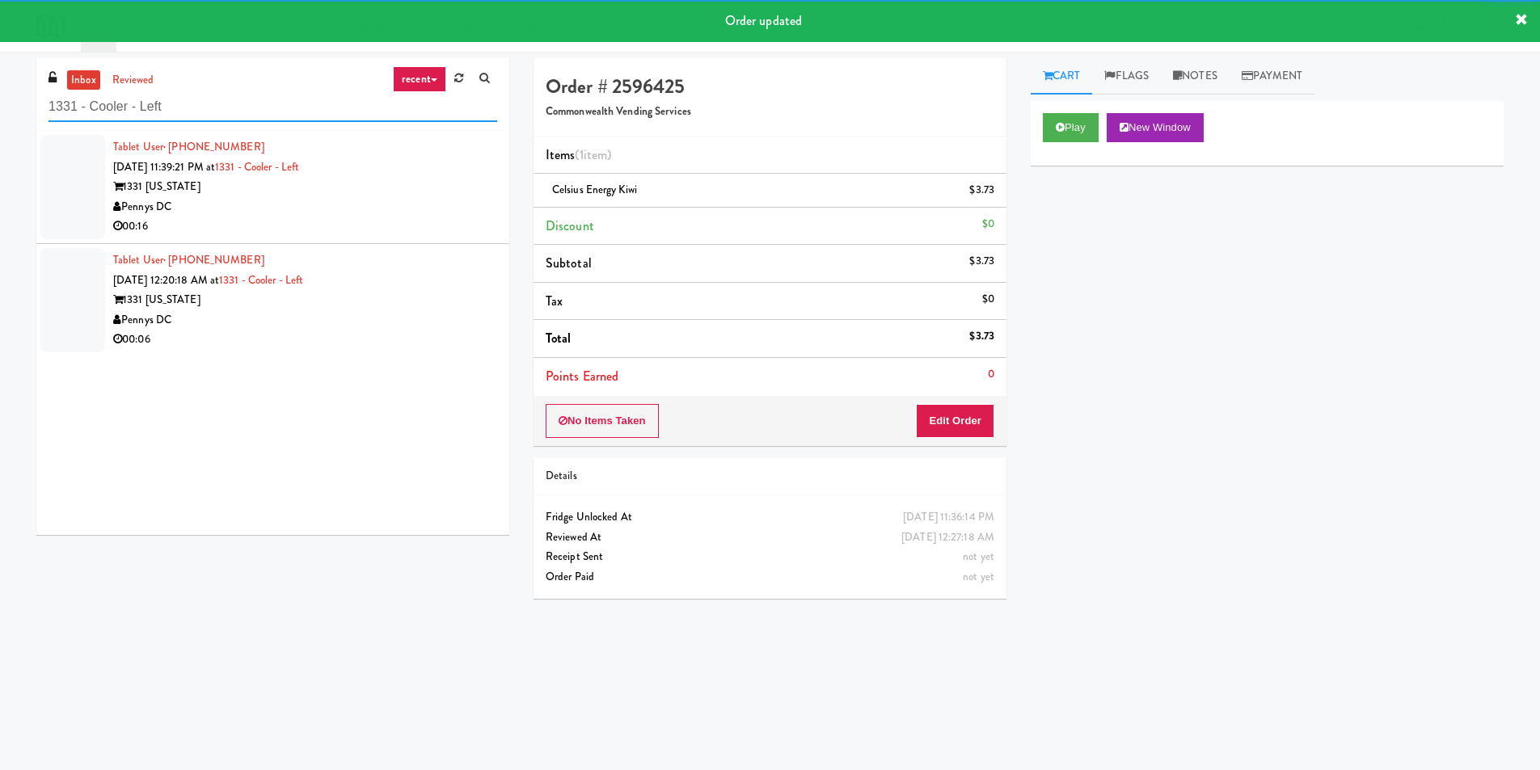
type input "1331 - Cooler - Left"
click at [454, 217] on div "00:16" at bounding box center [305, 227] width 384 height 20
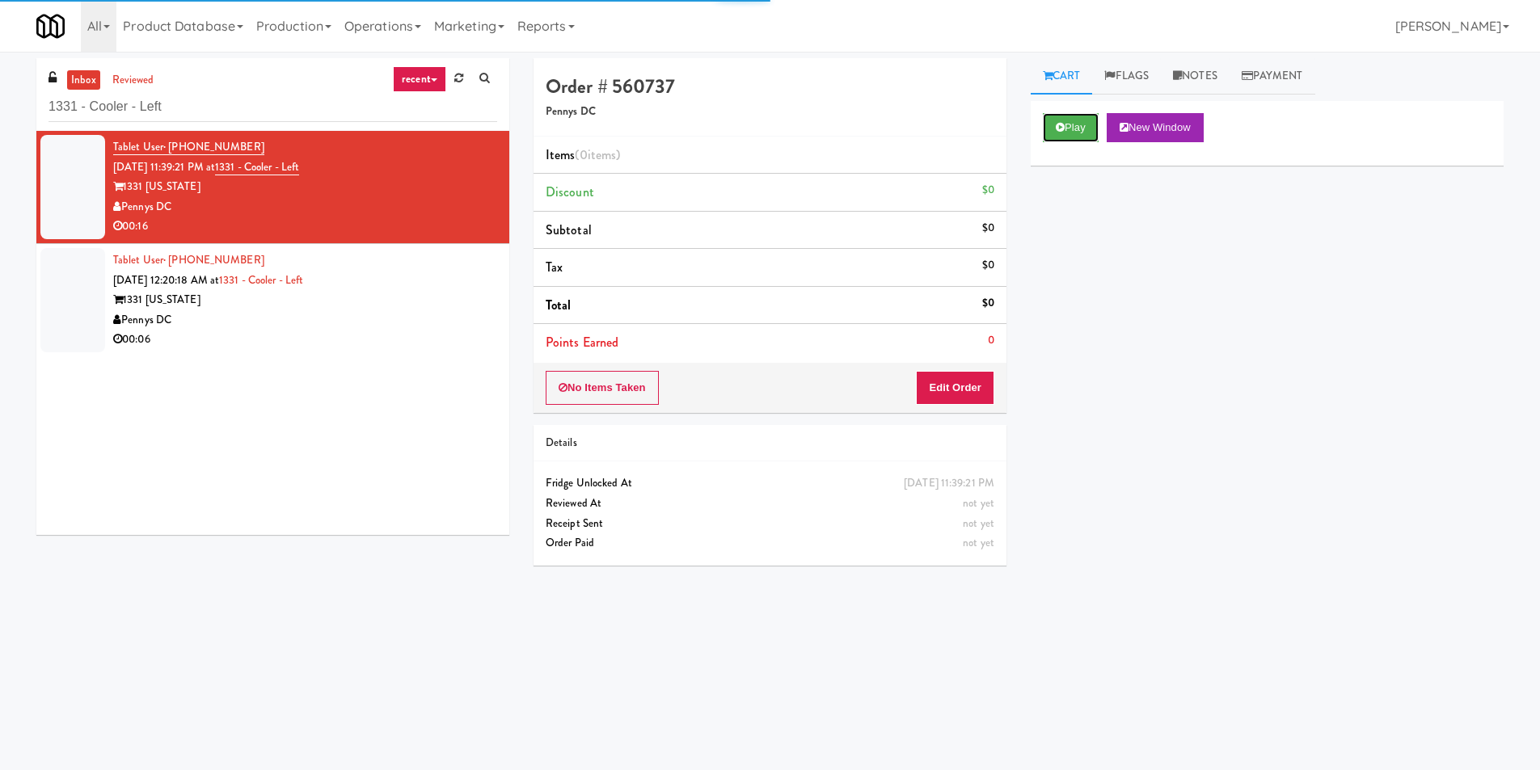
drag, startPoint x: 1057, startPoint y: 130, endPoint x: 1029, endPoint y: 203, distance: 77.8
click at [1057, 128] on icon at bounding box center [1060, 127] width 9 height 11
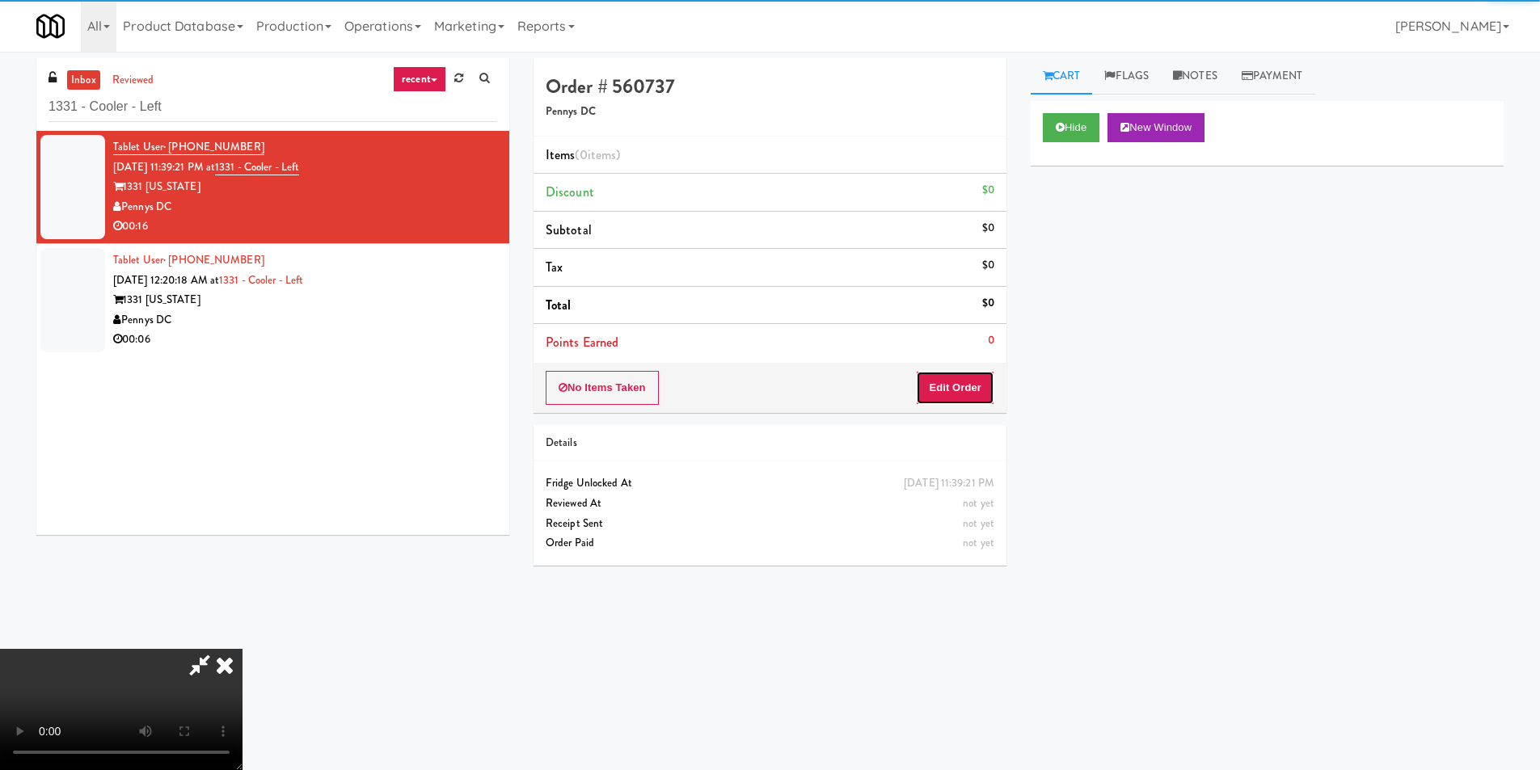
click at [961, 391] on button "Edit Order" at bounding box center [955, 388] width 78 height 34
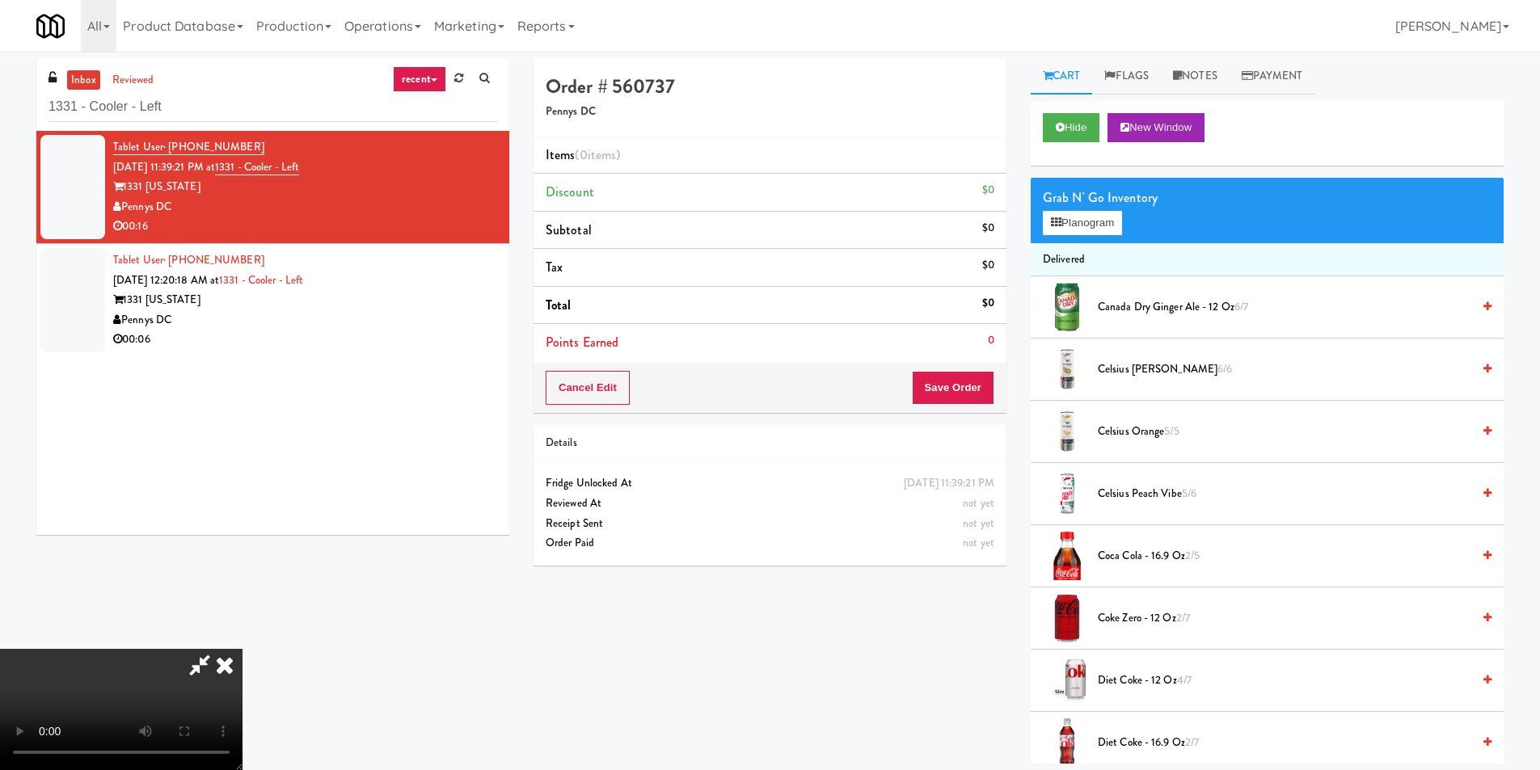
click at [243, 649] on video at bounding box center [121, 709] width 243 height 121
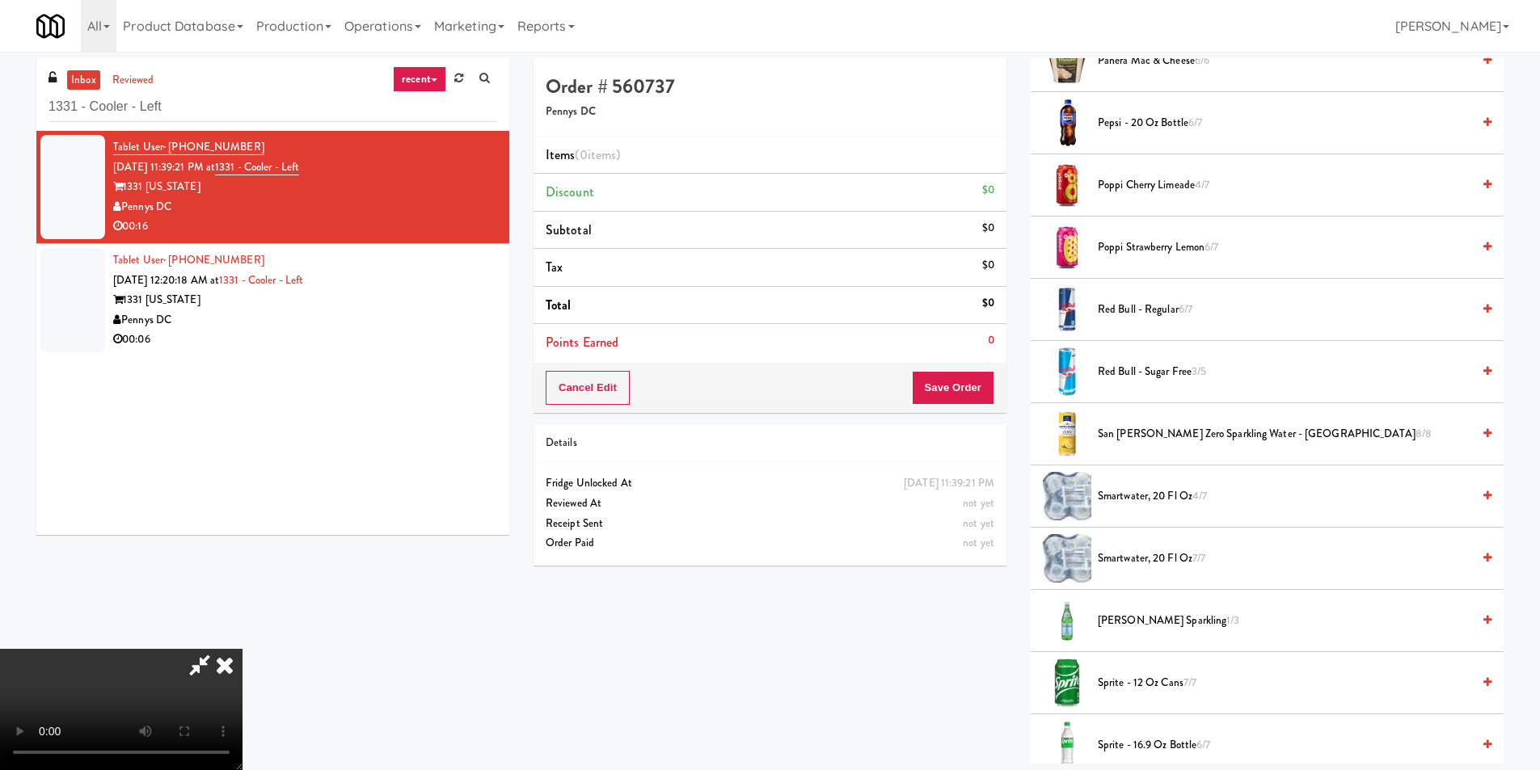
scroll to position [1617, 0]
click at [1152, 507] on li "smartwater, 20 fl oz 4/7" at bounding box center [1267, 496] width 473 height 62
click at [1153, 500] on span "smartwater, 20 fl oz 4/7" at bounding box center [1285, 496] width 374 height 20
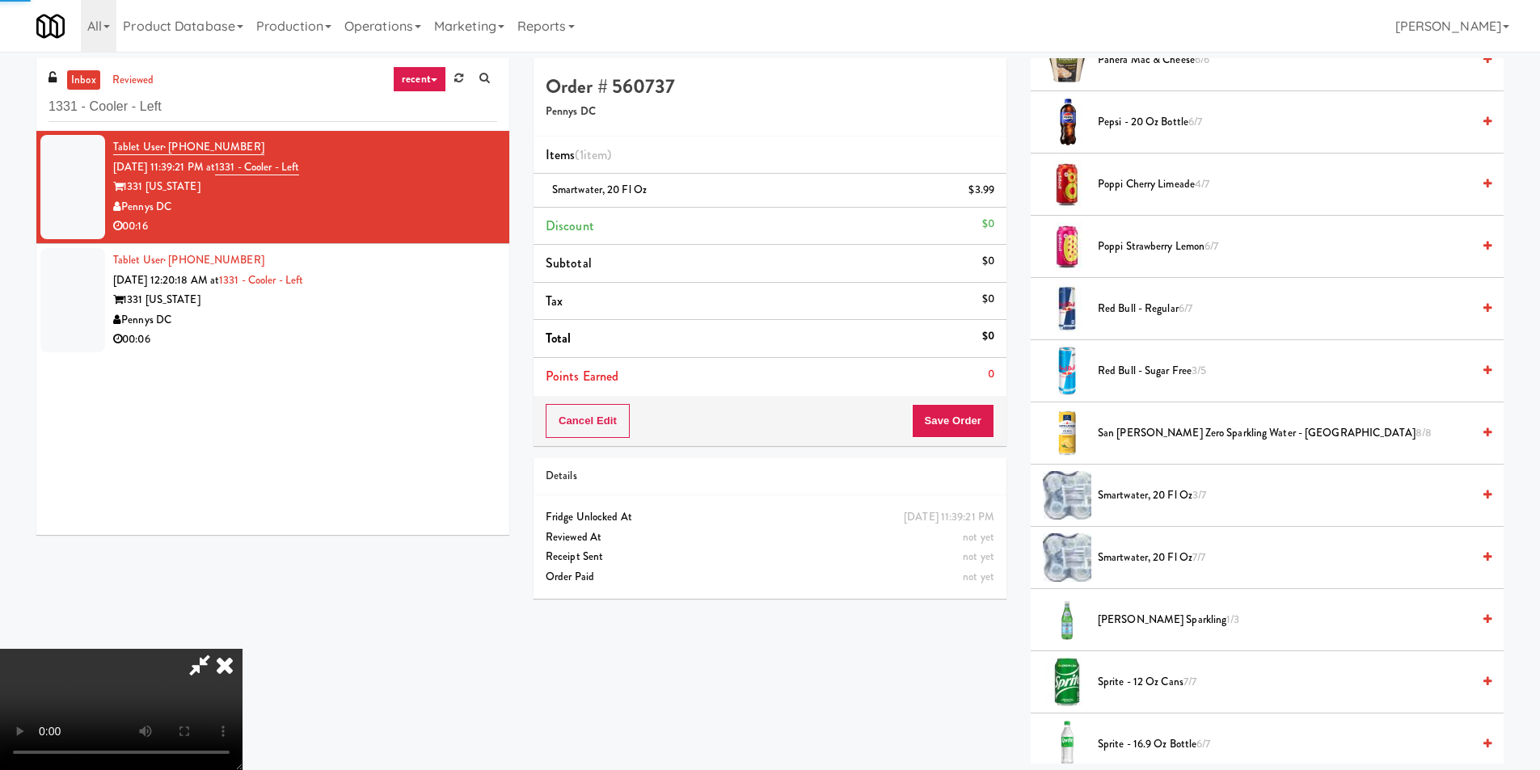
click at [1154, 570] on li "smartwater, 20 fl oz 7/7" at bounding box center [1267, 558] width 473 height 62
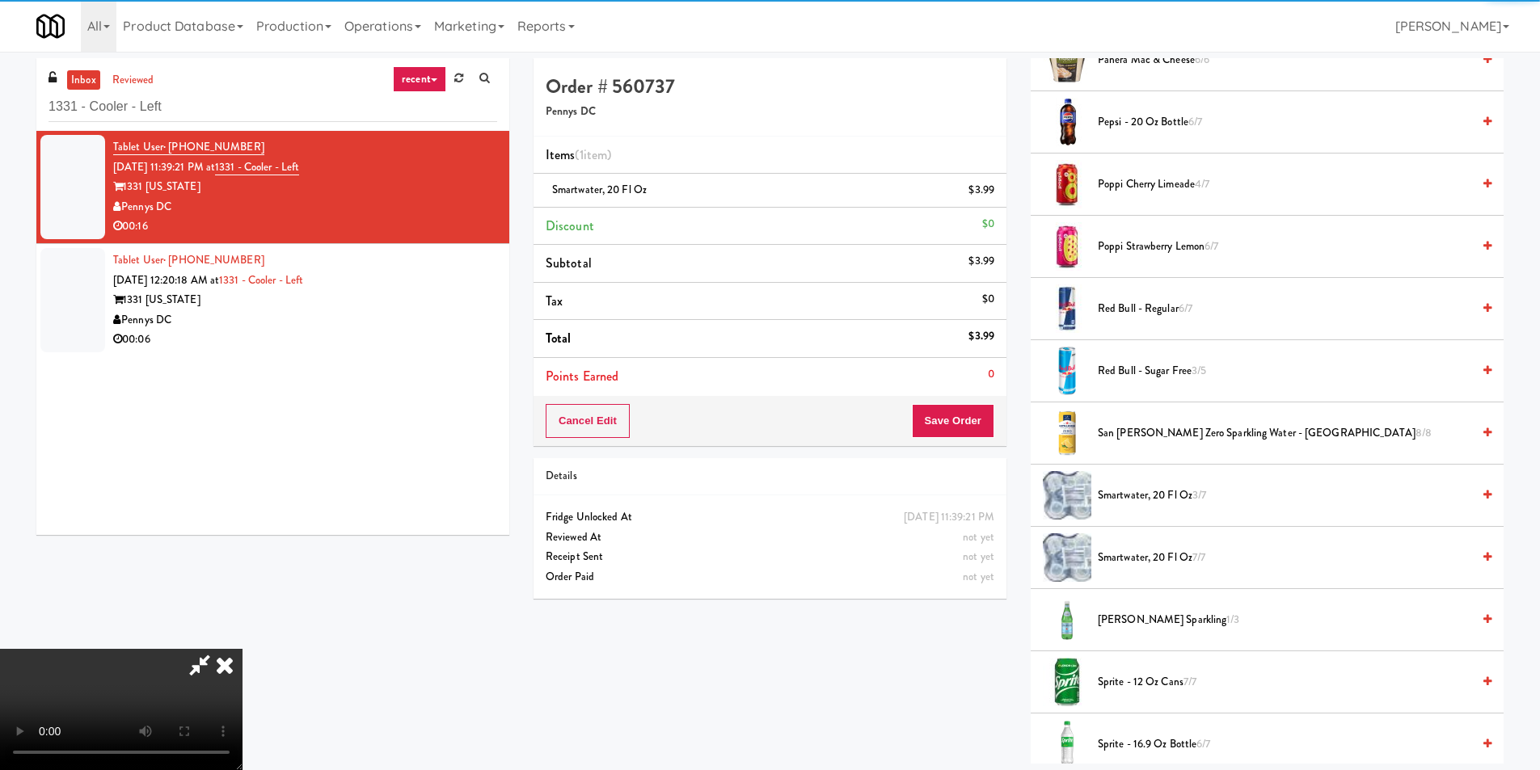
click at [1156, 559] on span "smartwater, 20 fl oz 7/7" at bounding box center [1285, 558] width 374 height 20
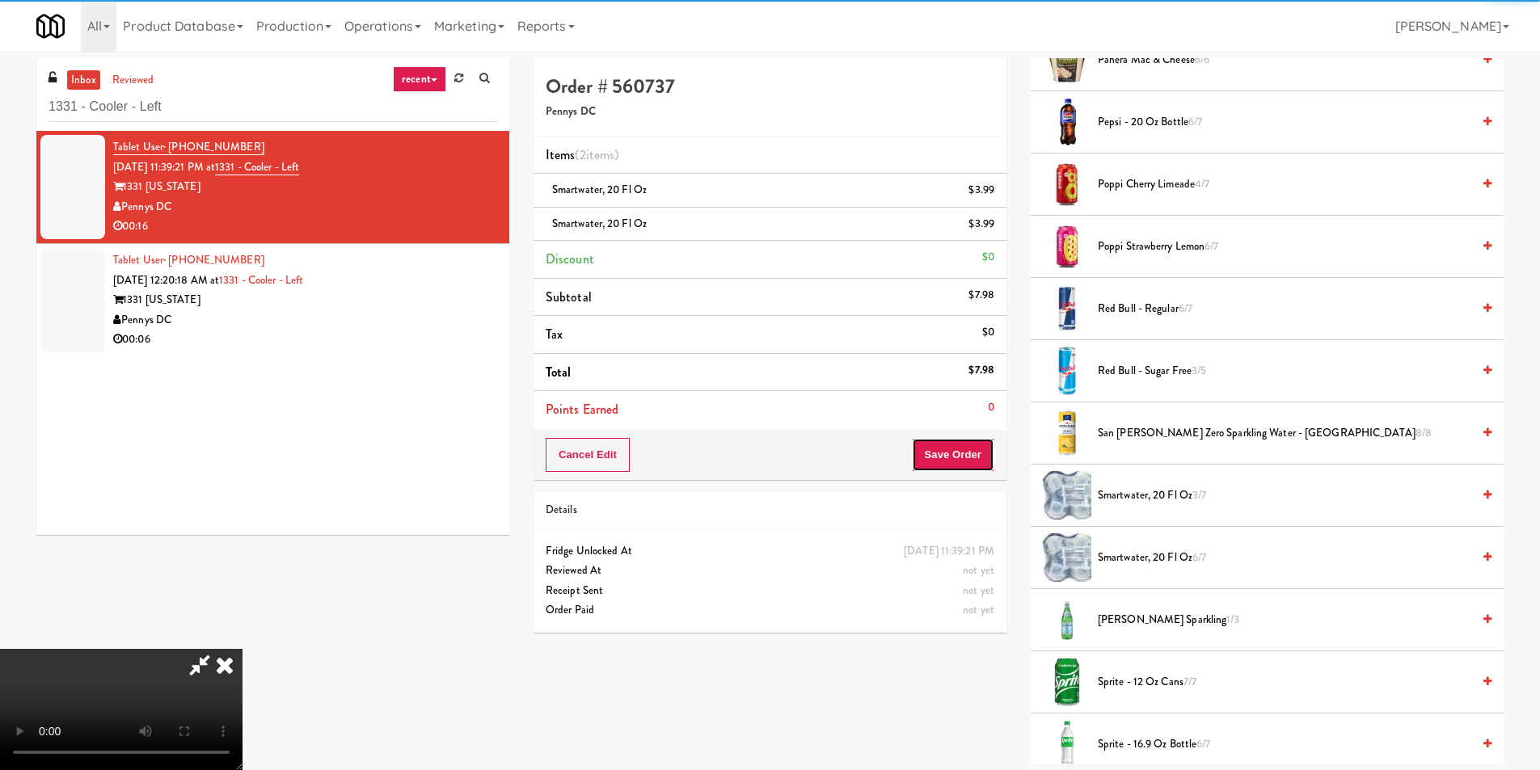
click at [945, 449] on button "Save Order" at bounding box center [953, 455] width 82 height 34
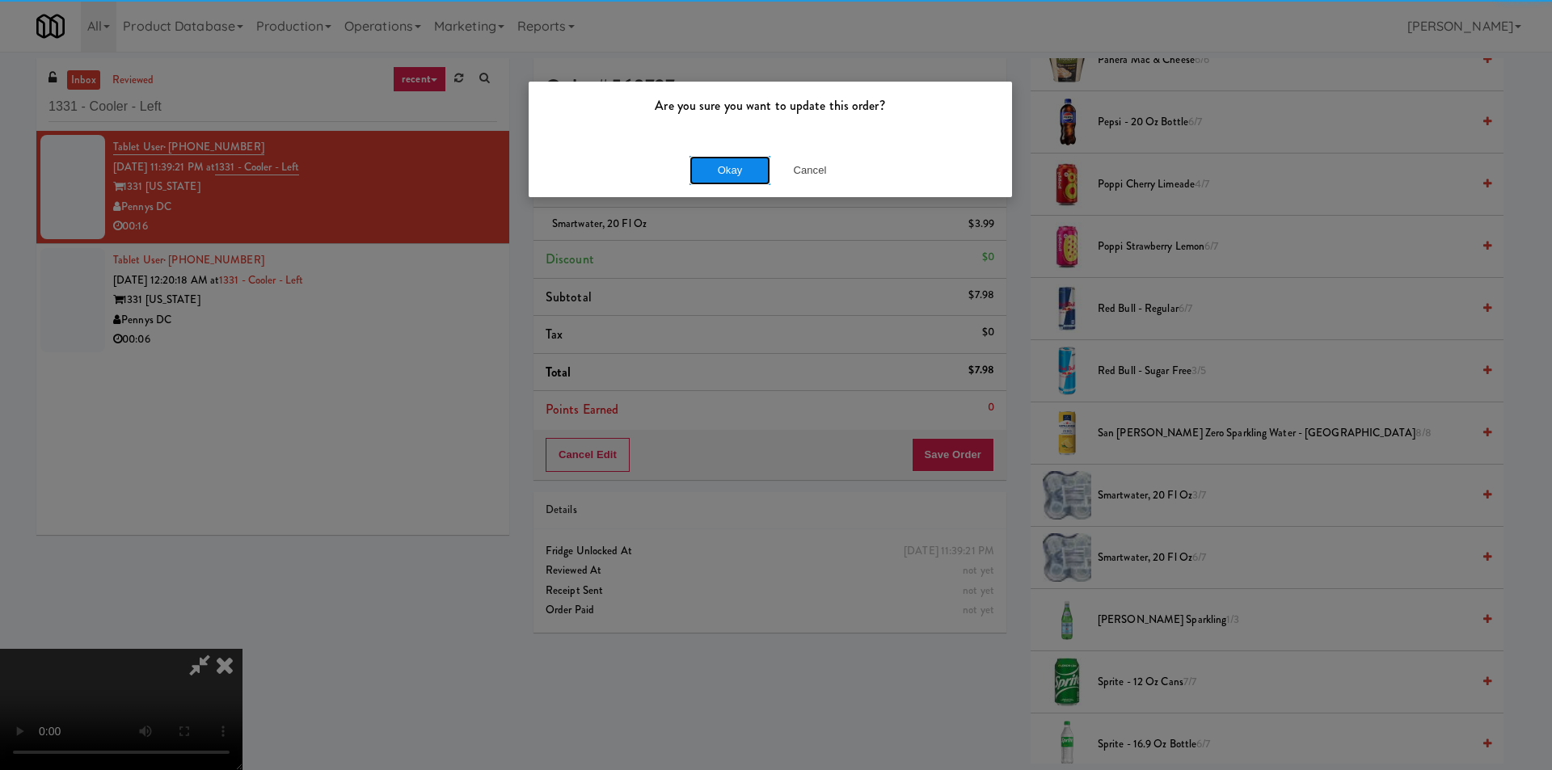
click at [740, 173] on button "Okay" at bounding box center [730, 170] width 81 height 29
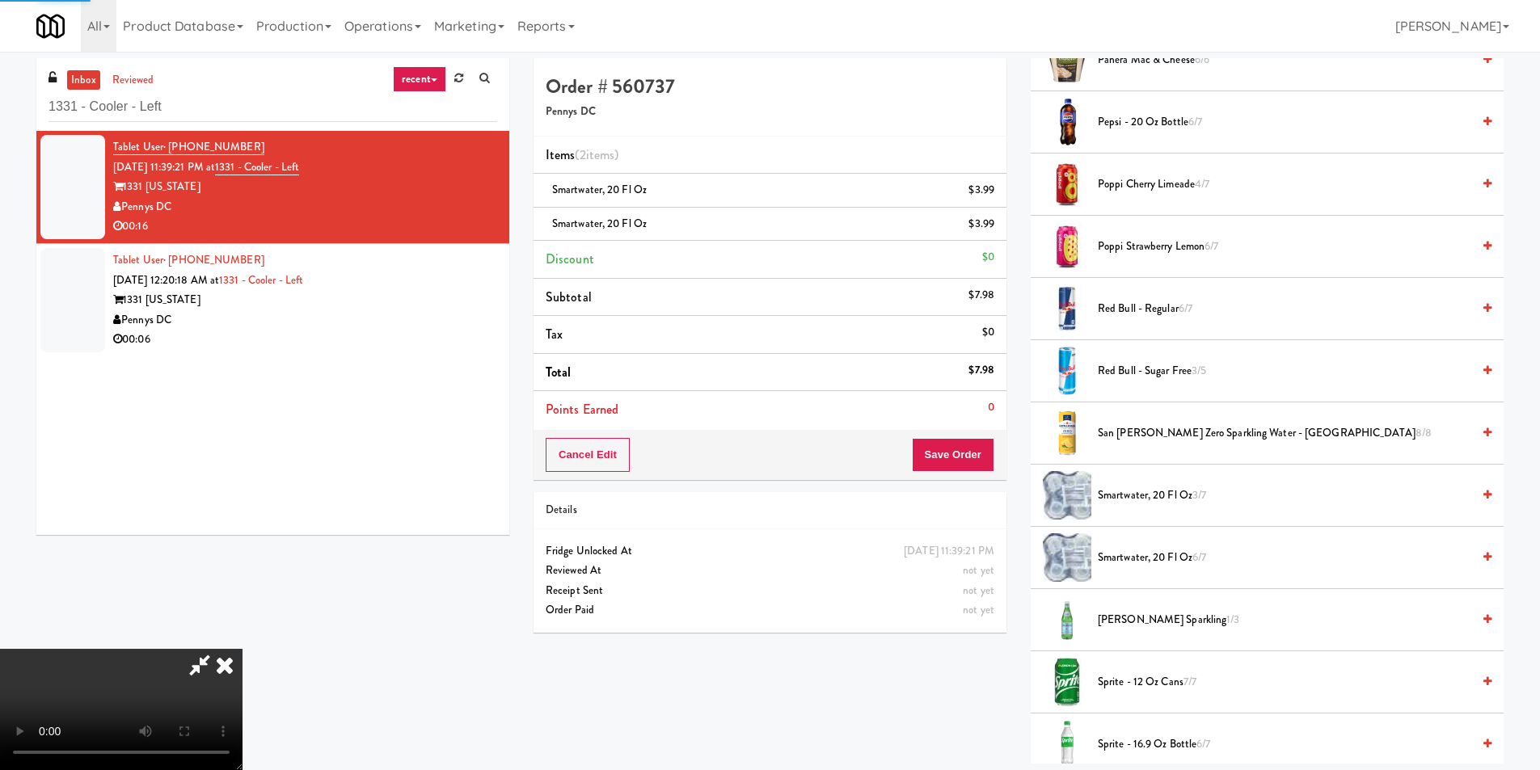
scroll to position [0, 0]
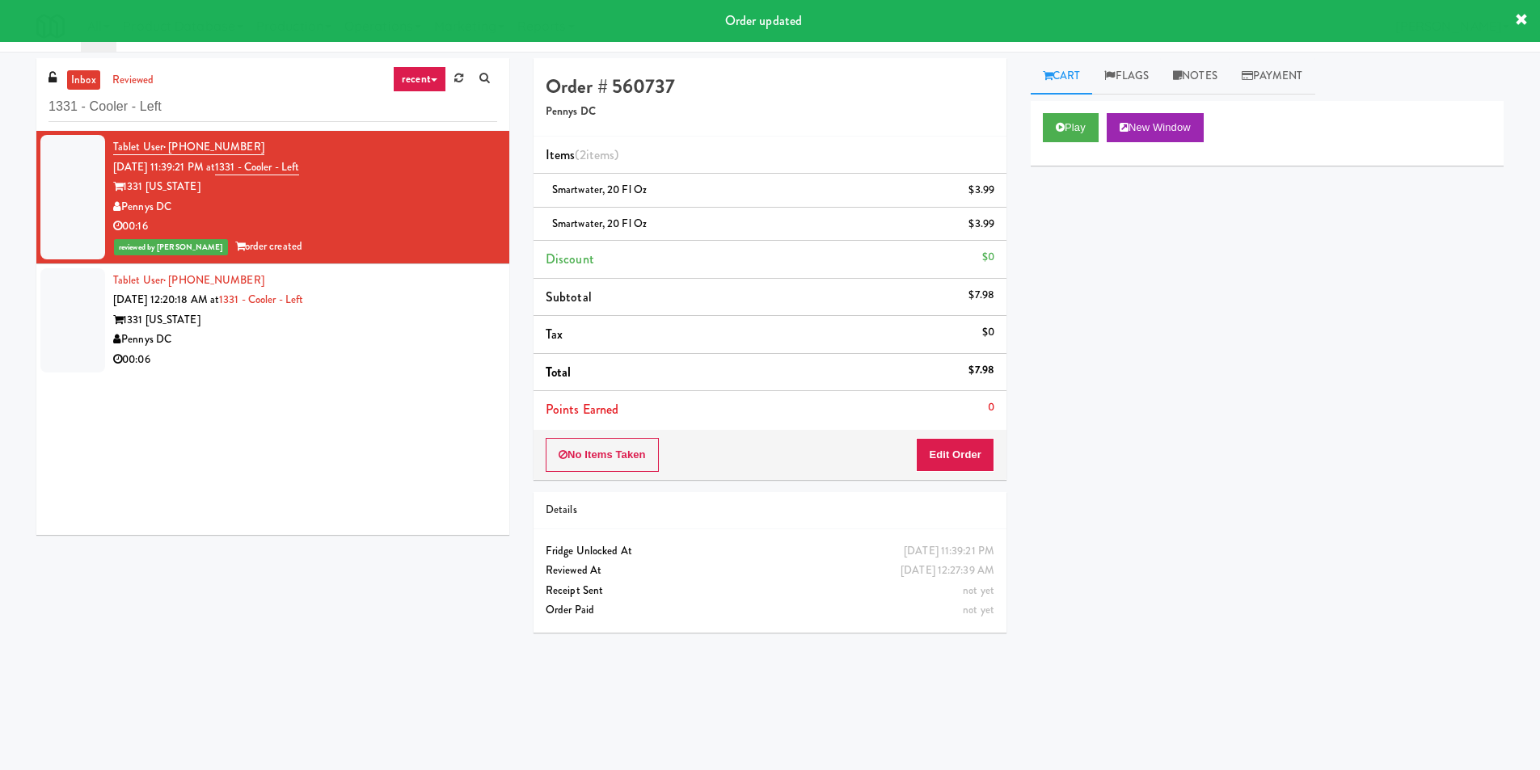
click at [369, 352] on div "00:06" at bounding box center [305, 360] width 384 height 20
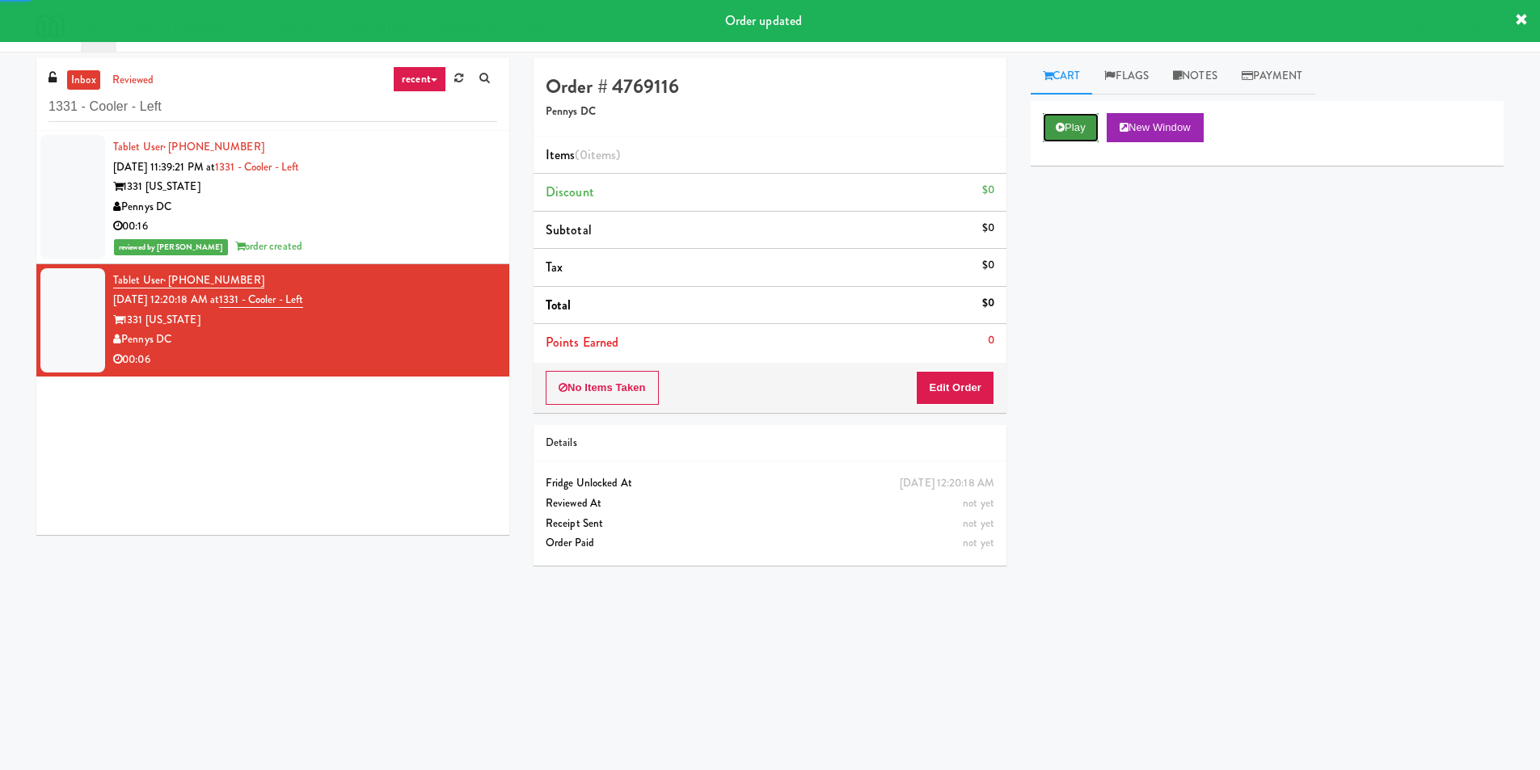
click at [1056, 121] on button "Play" at bounding box center [1071, 127] width 56 height 29
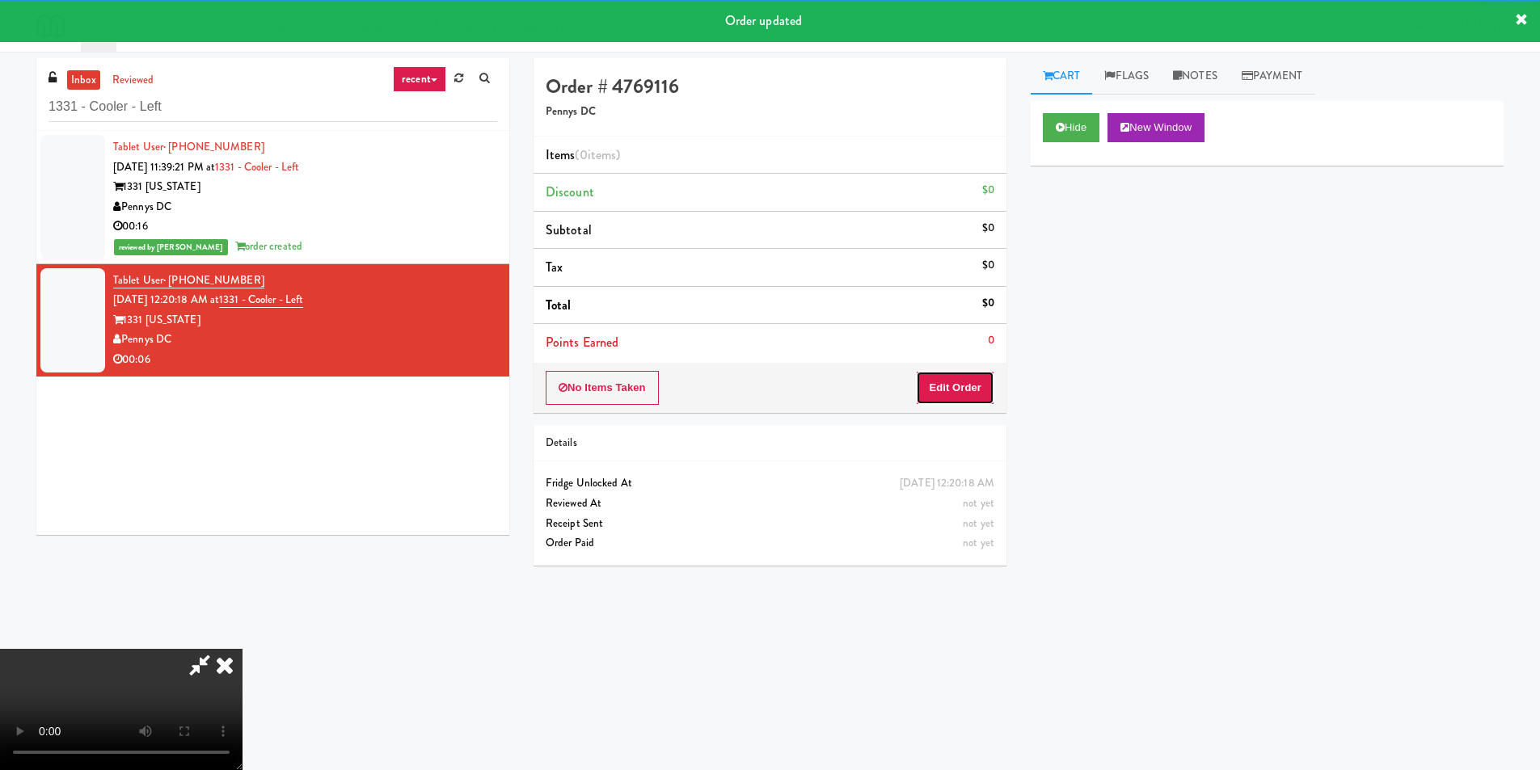
click at [976, 382] on button "Edit Order" at bounding box center [955, 388] width 78 height 34
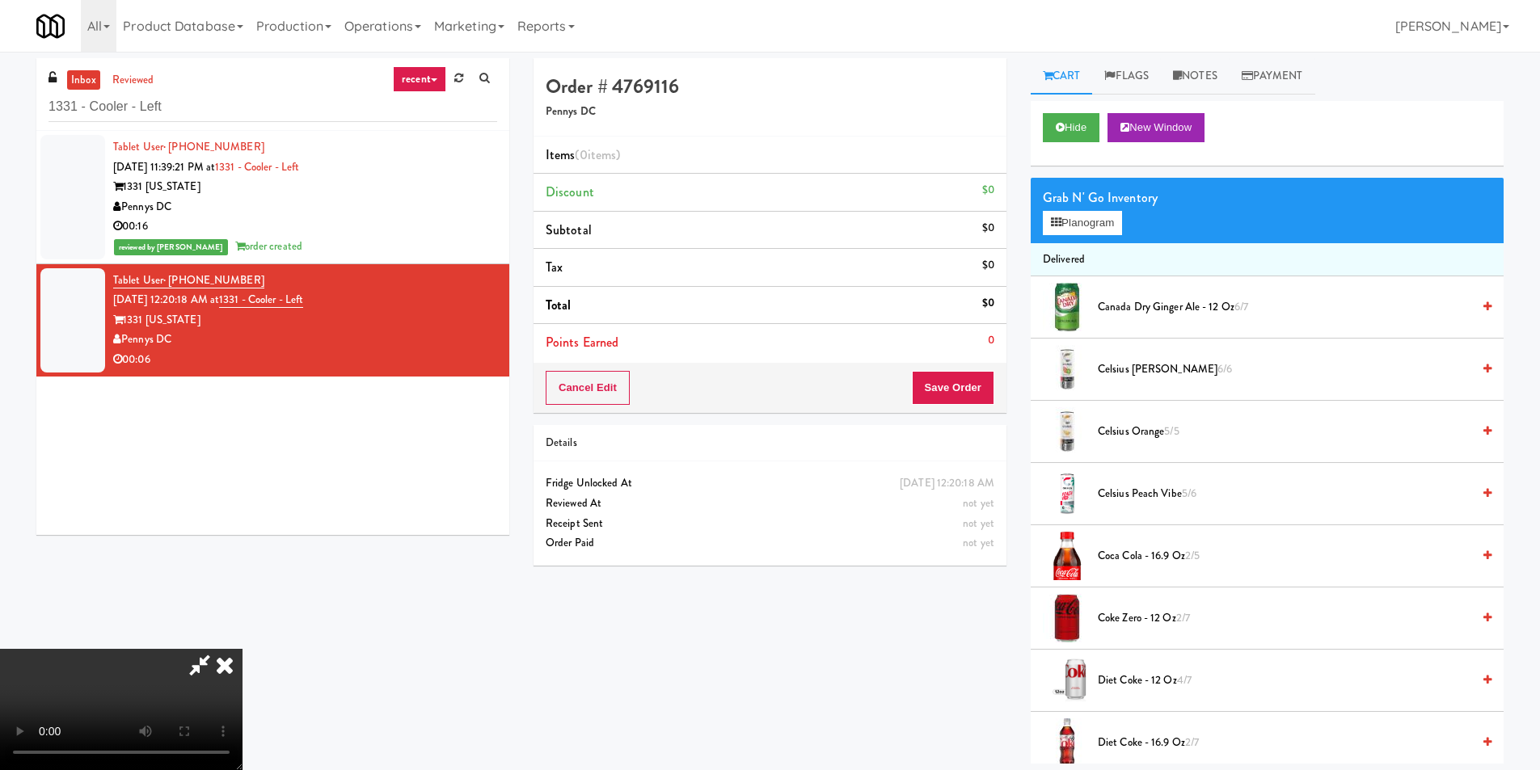
click at [243, 649] on video at bounding box center [121, 709] width 243 height 121
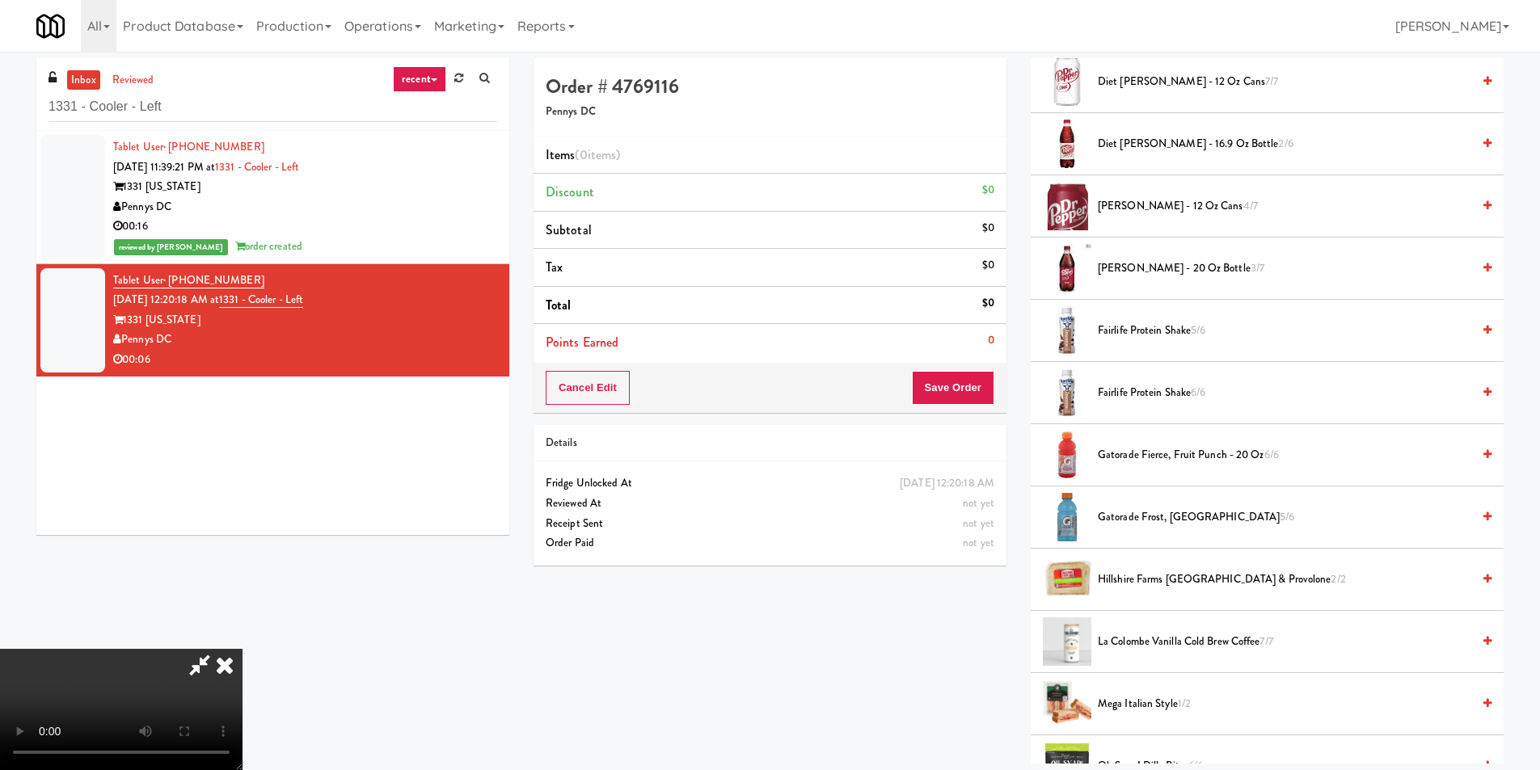
scroll to position [728, 0]
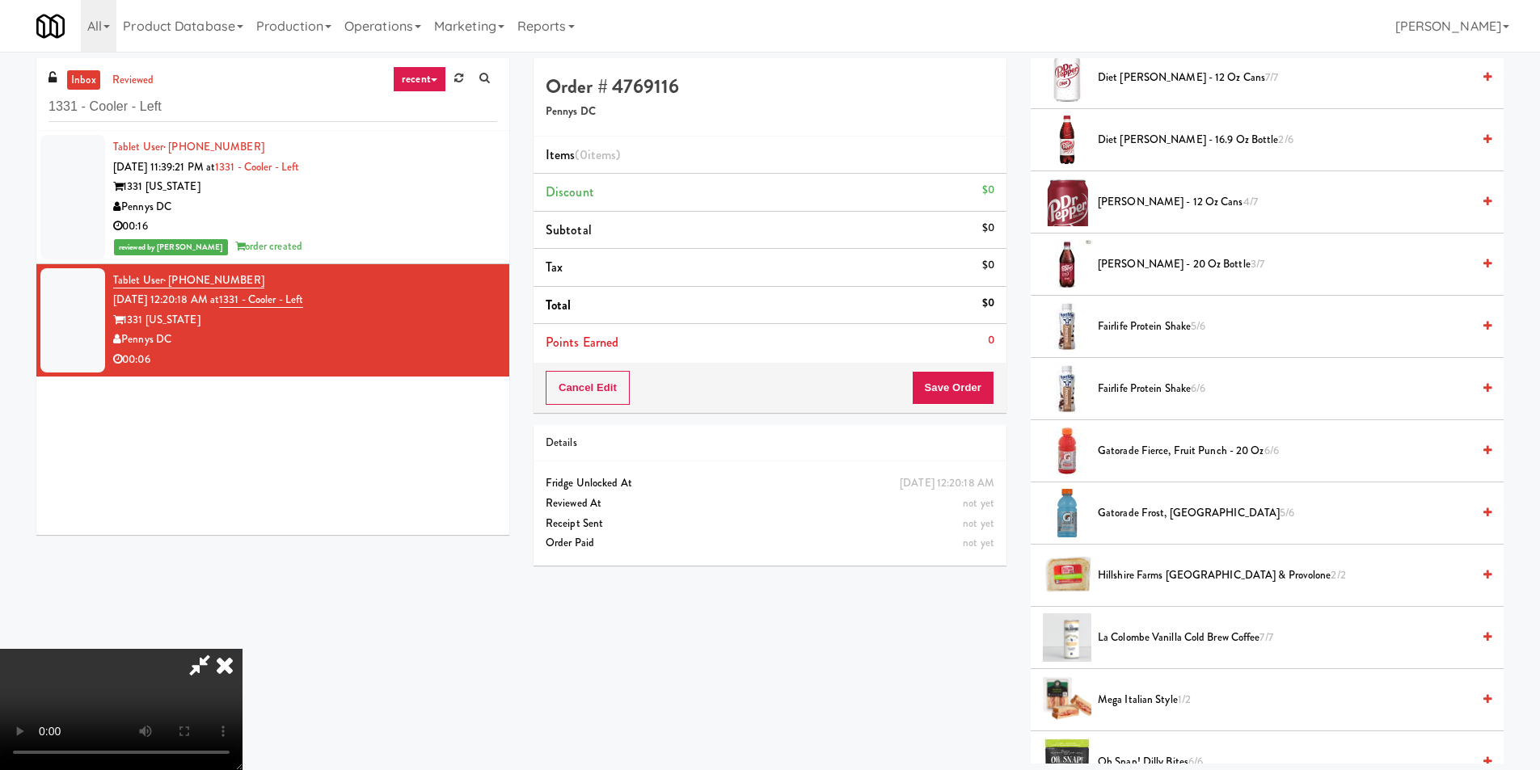
click at [1140, 447] on span "Gatorade Fierce, Fruit Punch - 20 oz 6/6" at bounding box center [1285, 451] width 374 height 20
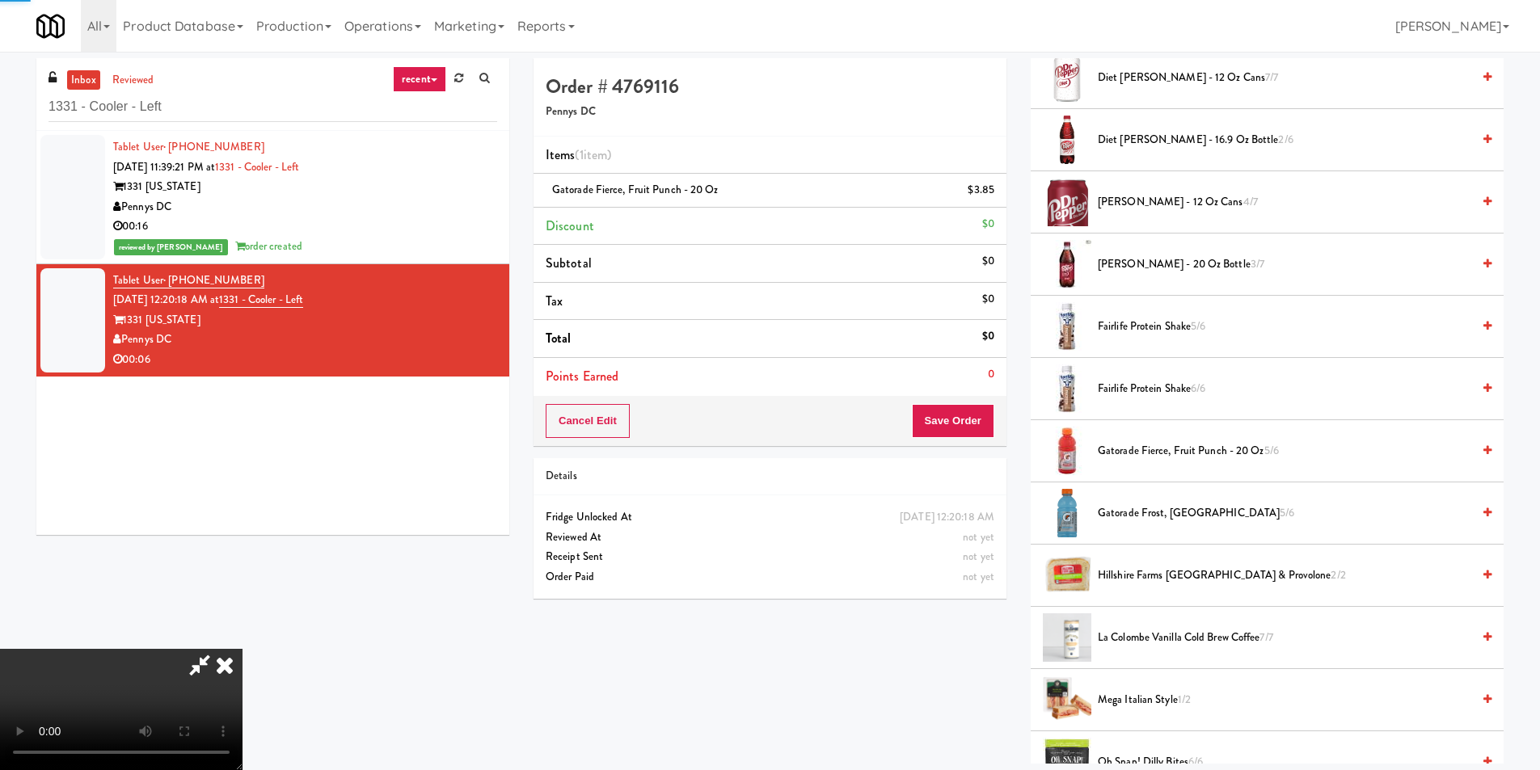
click at [243, 649] on video at bounding box center [121, 709] width 243 height 121
click at [963, 426] on button "Save Order" at bounding box center [953, 421] width 82 height 34
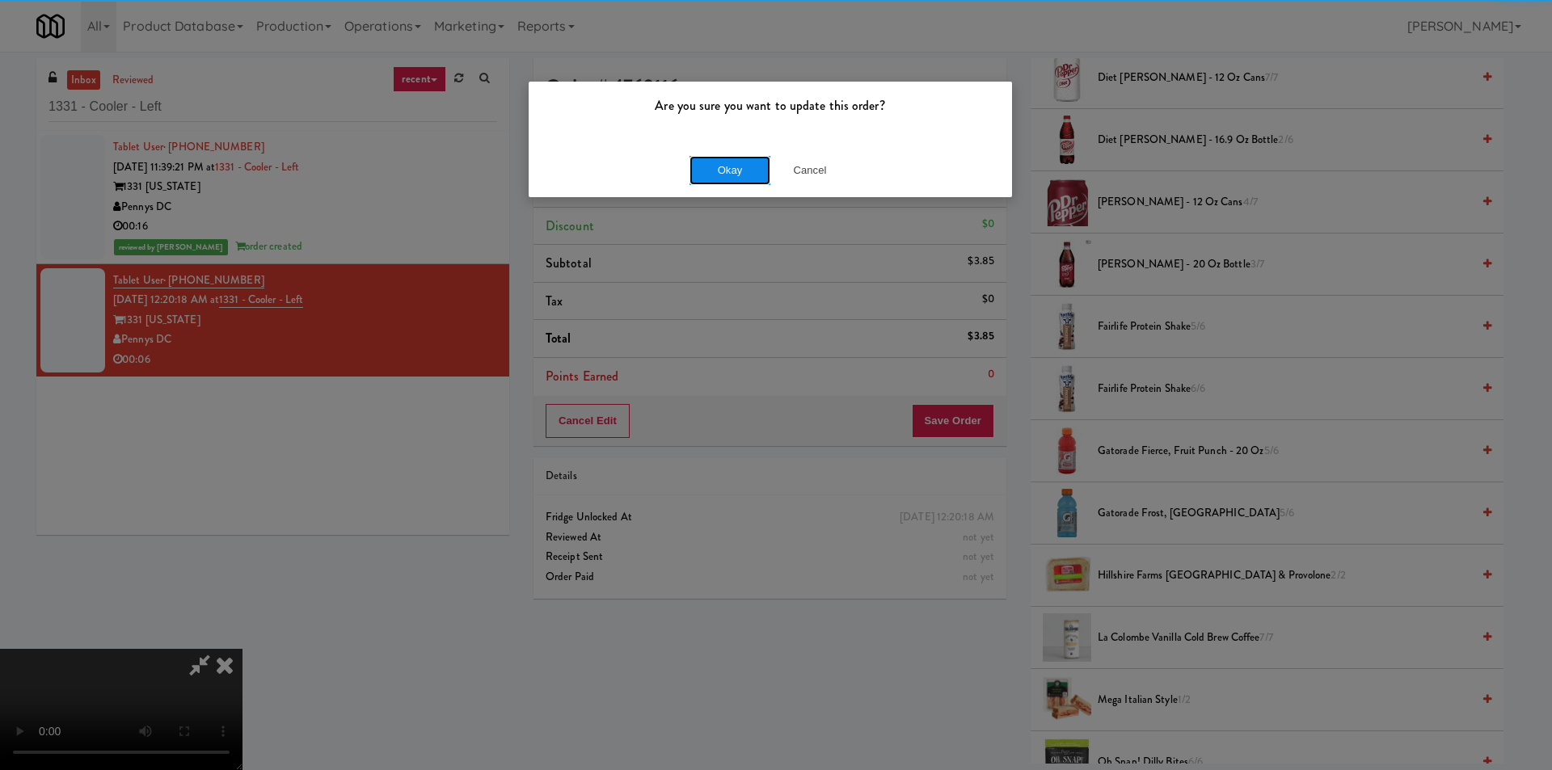
click at [738, 171] on button "Okay" at bounding box center [730, 170] width 81 height 29
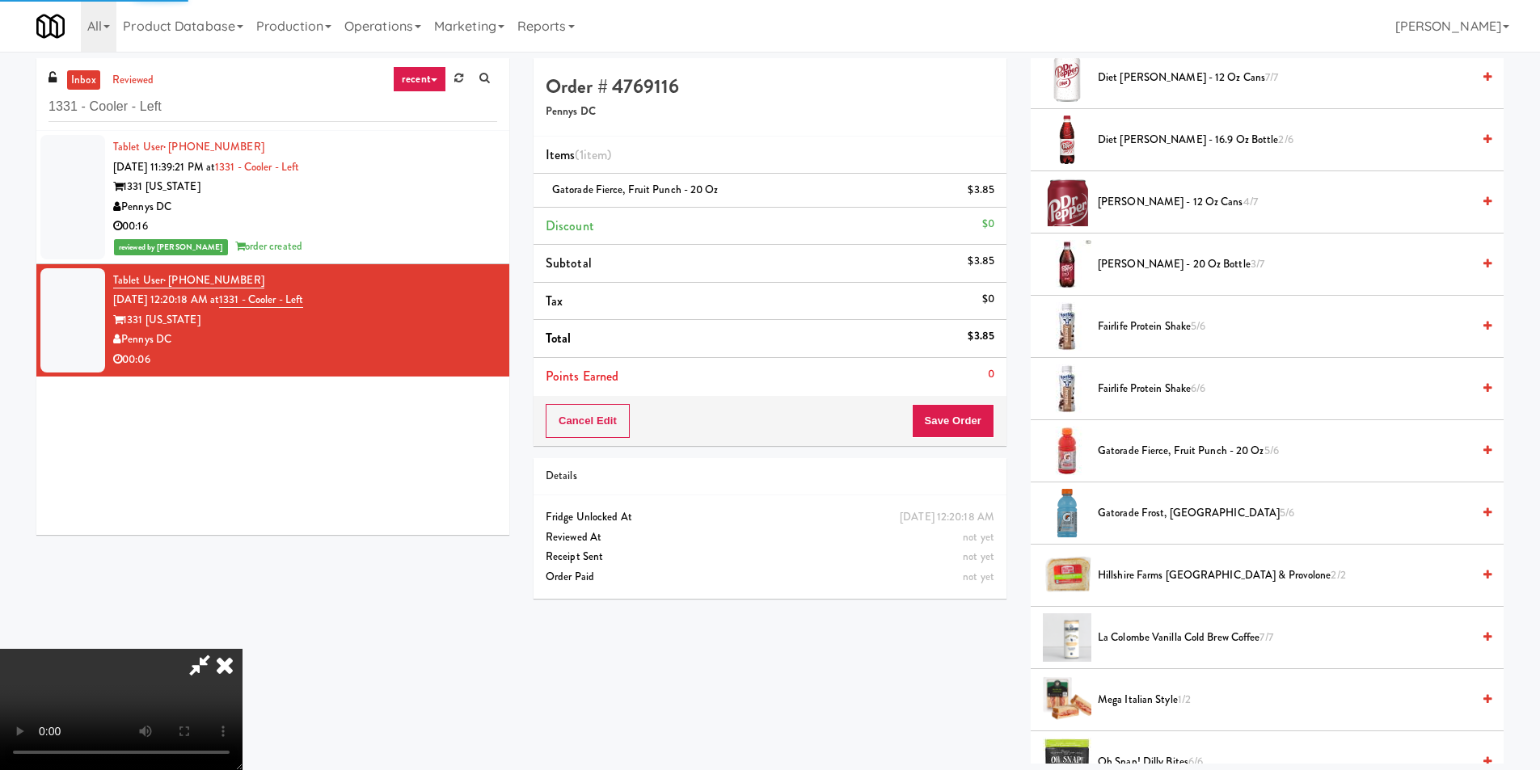
scroll to position [0, 0]
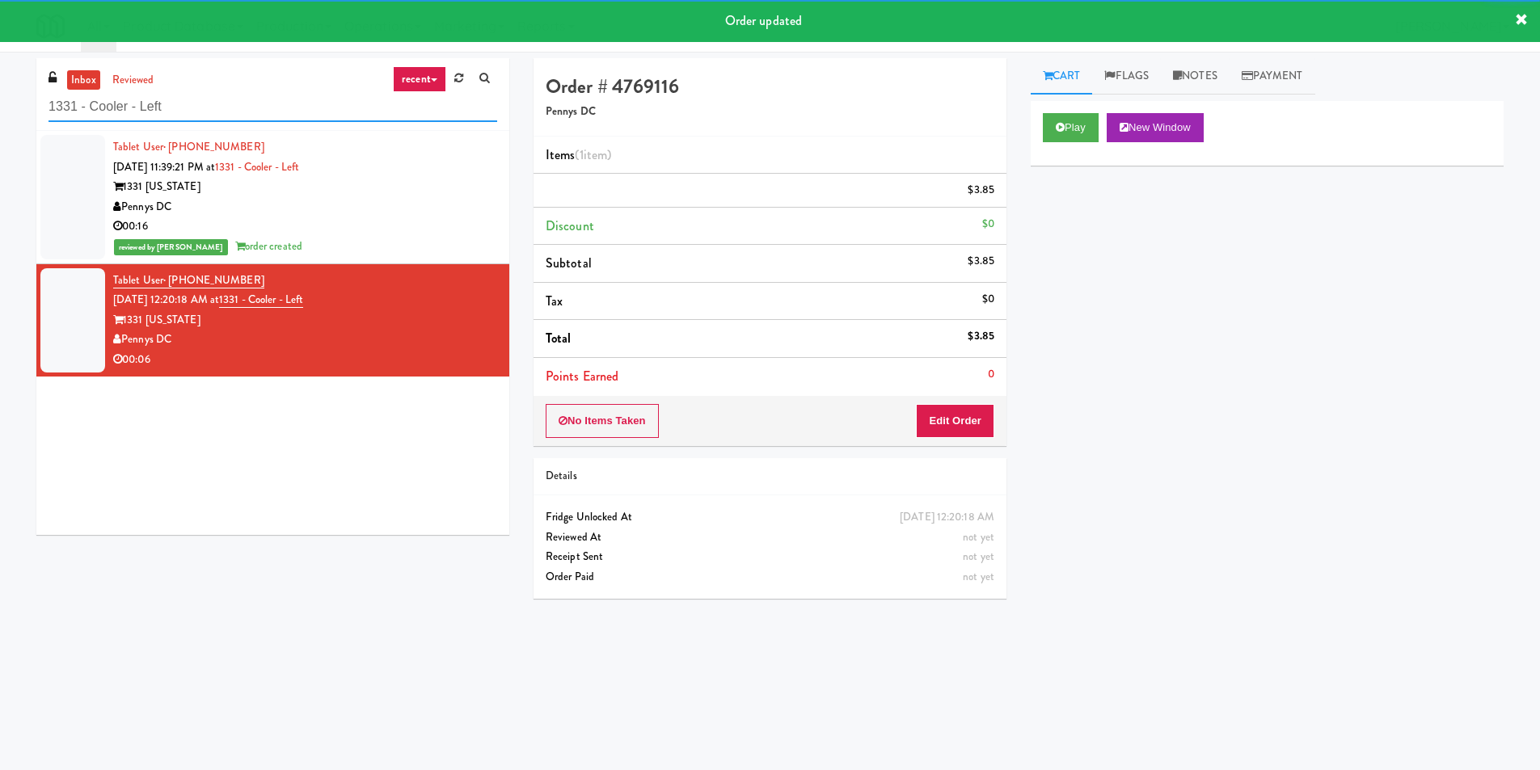
click at [302, 108] on input "1331 - Cooler - Left" at bounding box center [273, 107] width 449 height 30
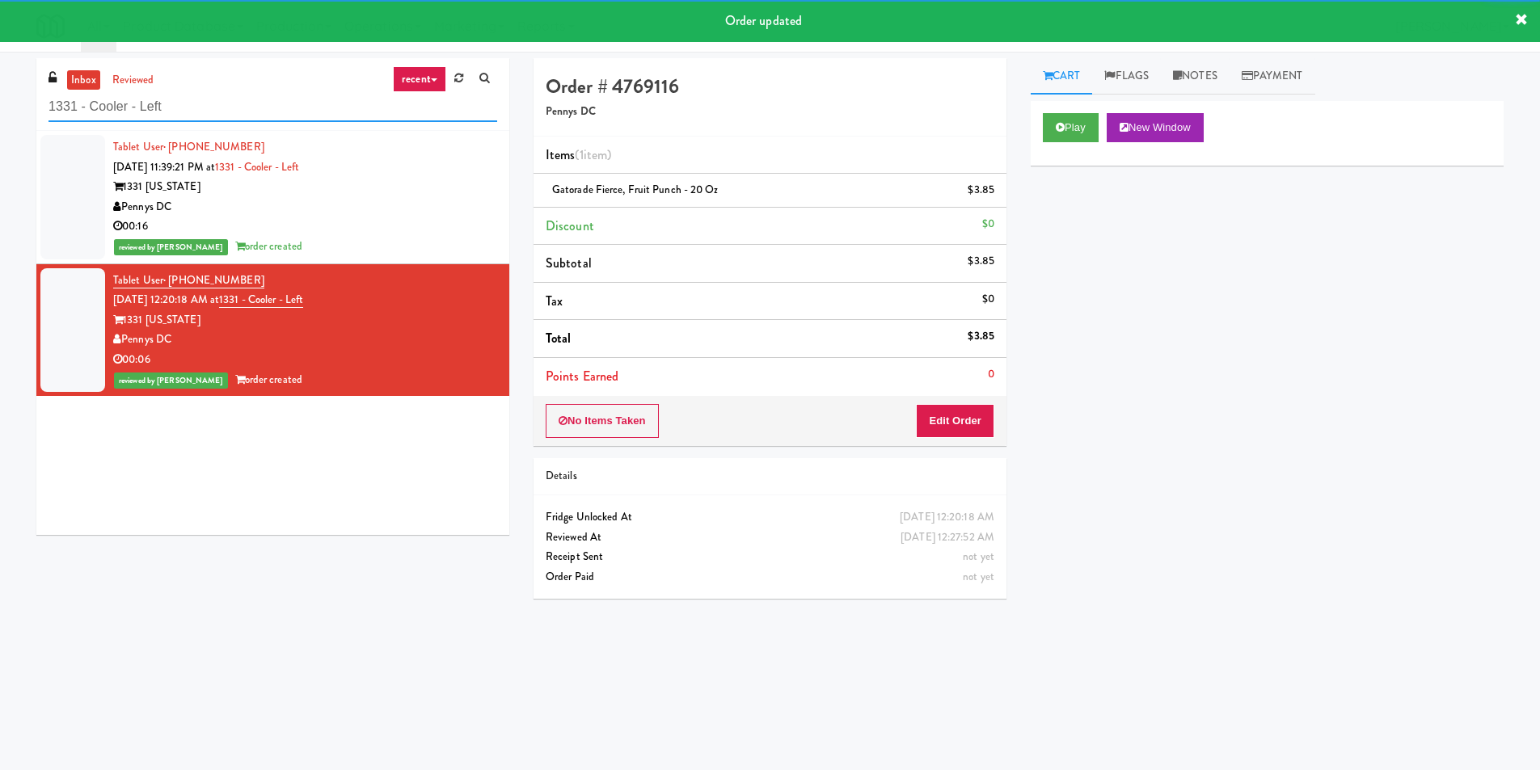
click at [302, 108] on input "1331 - Cooler - Left" at bounding box center [273, 107] width 449 height 30
paste input "Park on First - Mailroom 2 - Cooler"
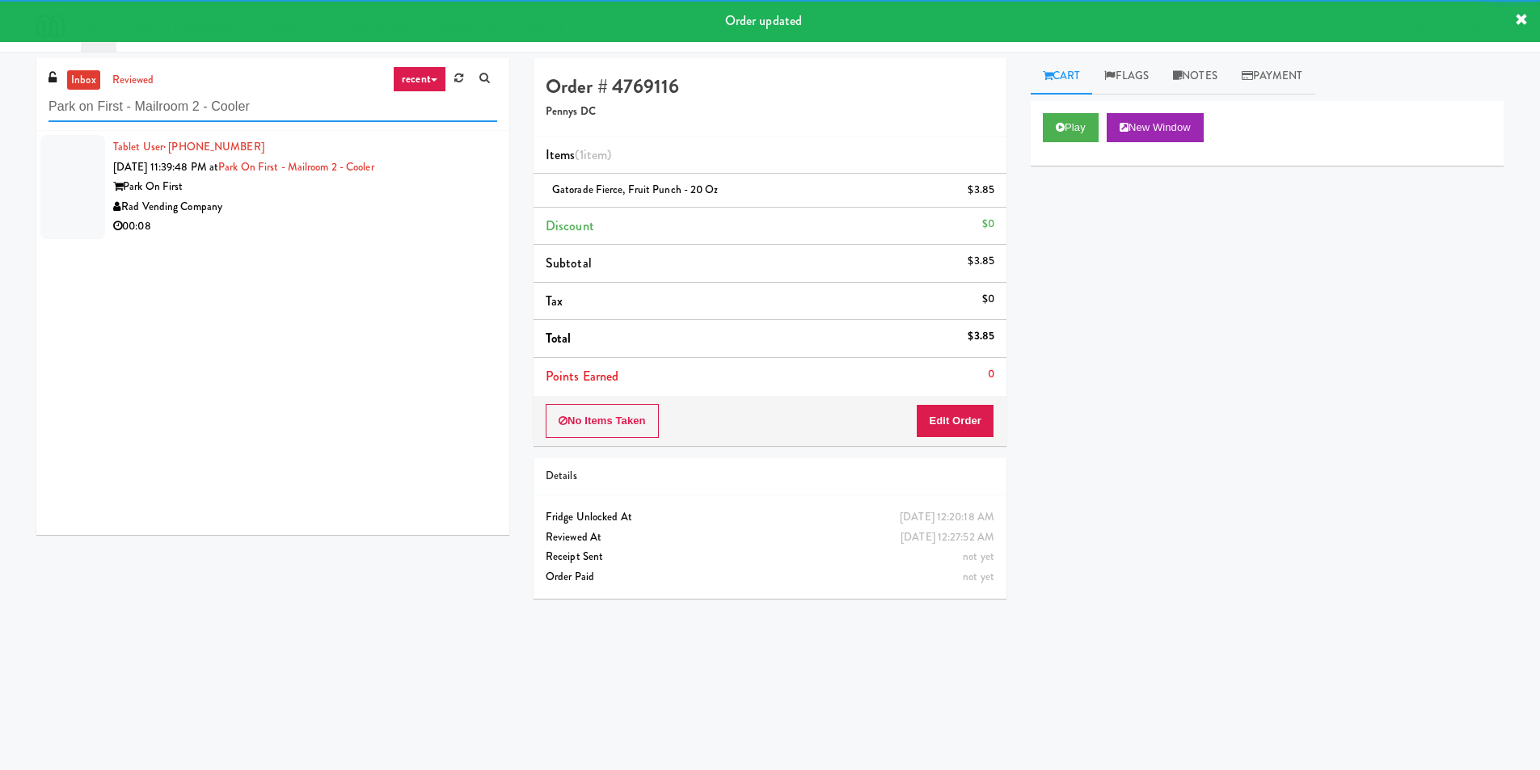
type input "Park on First - Mailroom 2 - Cooler"
click at [479, 197] on div "Rad Vending Company" at bounding box center [305, 207] width 384 height 20
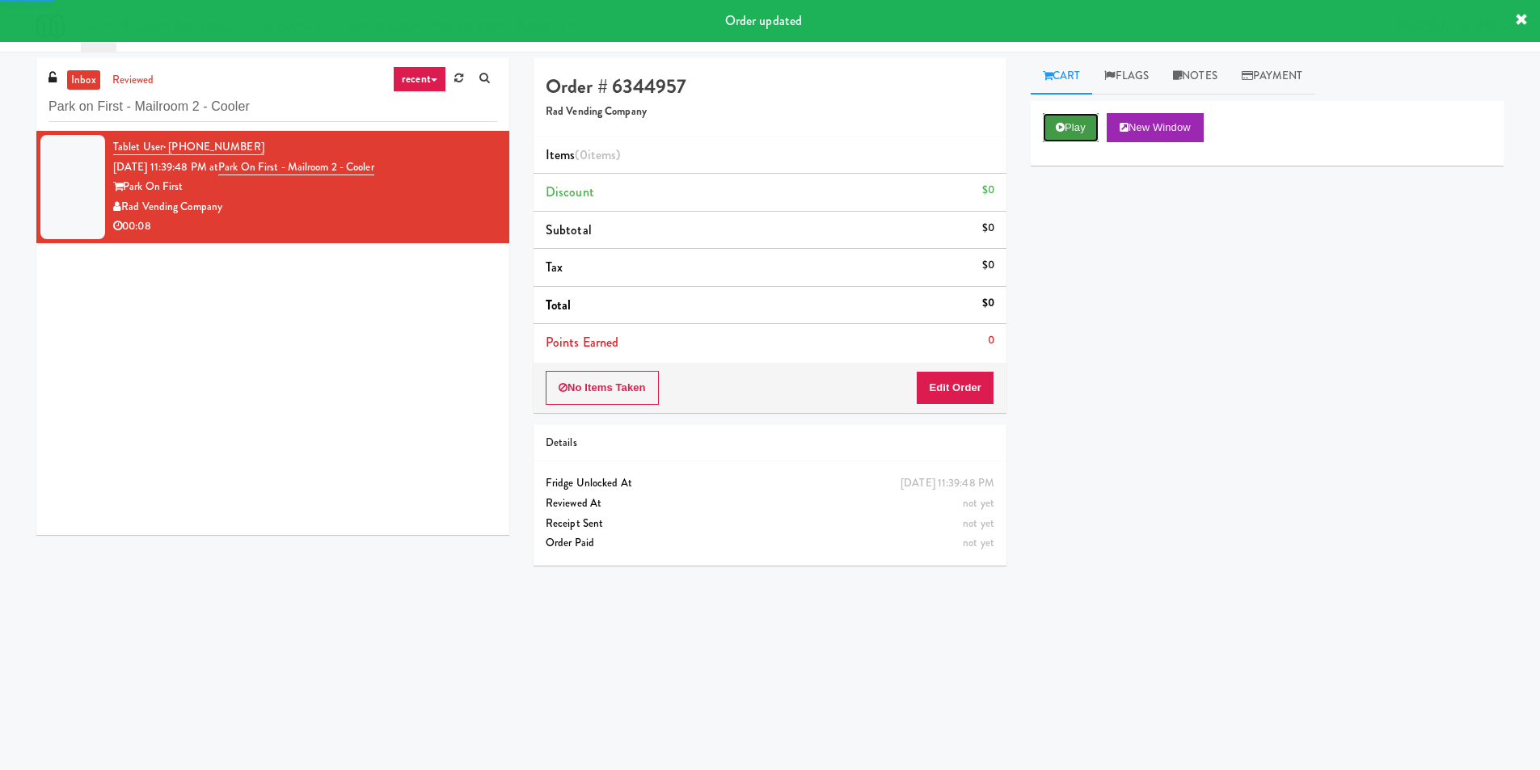
click at [1050, 127] on button "Play" at bounding box center [1071, 127] width 56 height 29
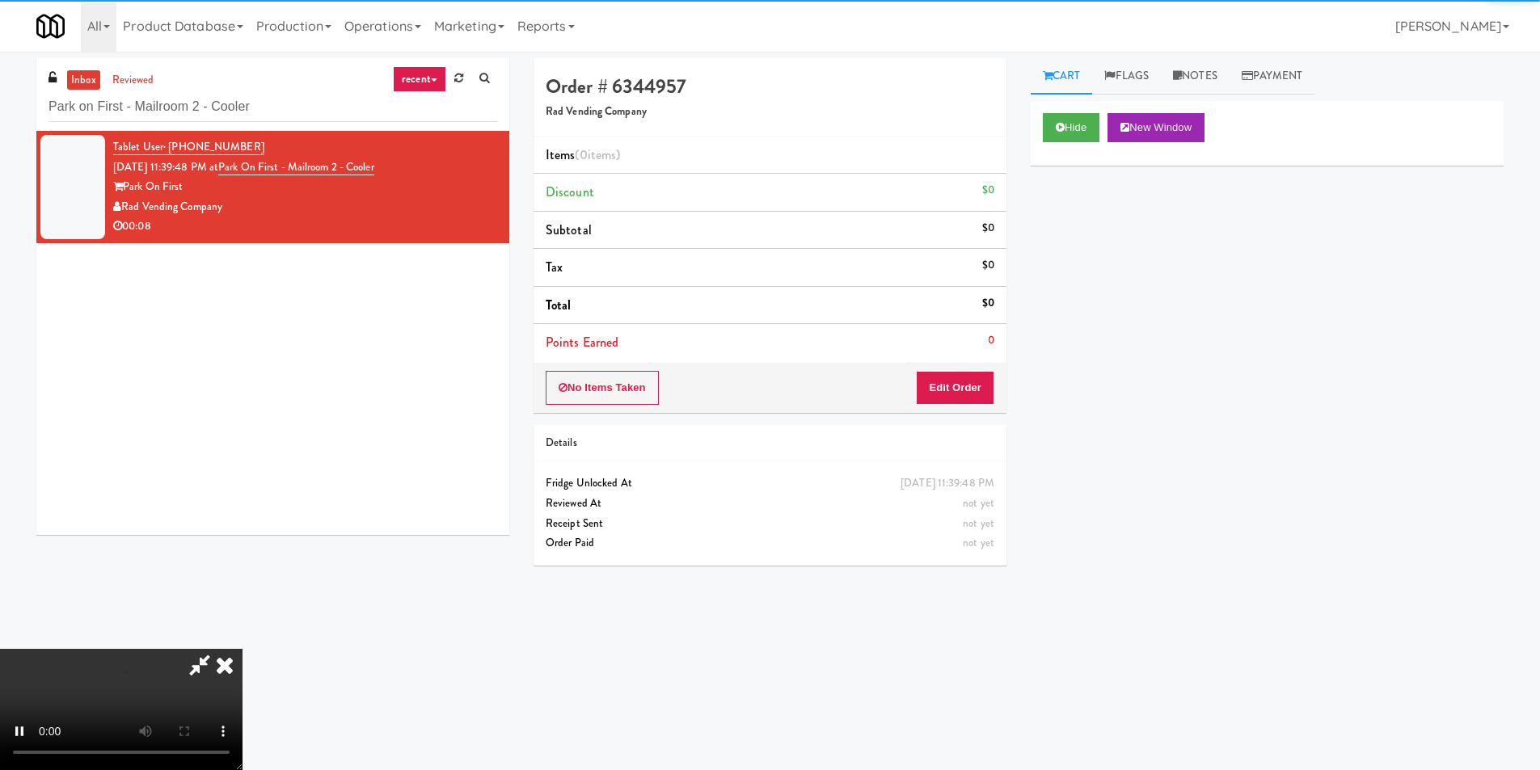
click at [976, 366] on div "No Items Taken Edit Order" at bounding box center [770, 388] width 473 height 50
click at [978, 376] on button "Edit Order" at bounding box center [955, 388] width 78 height 34
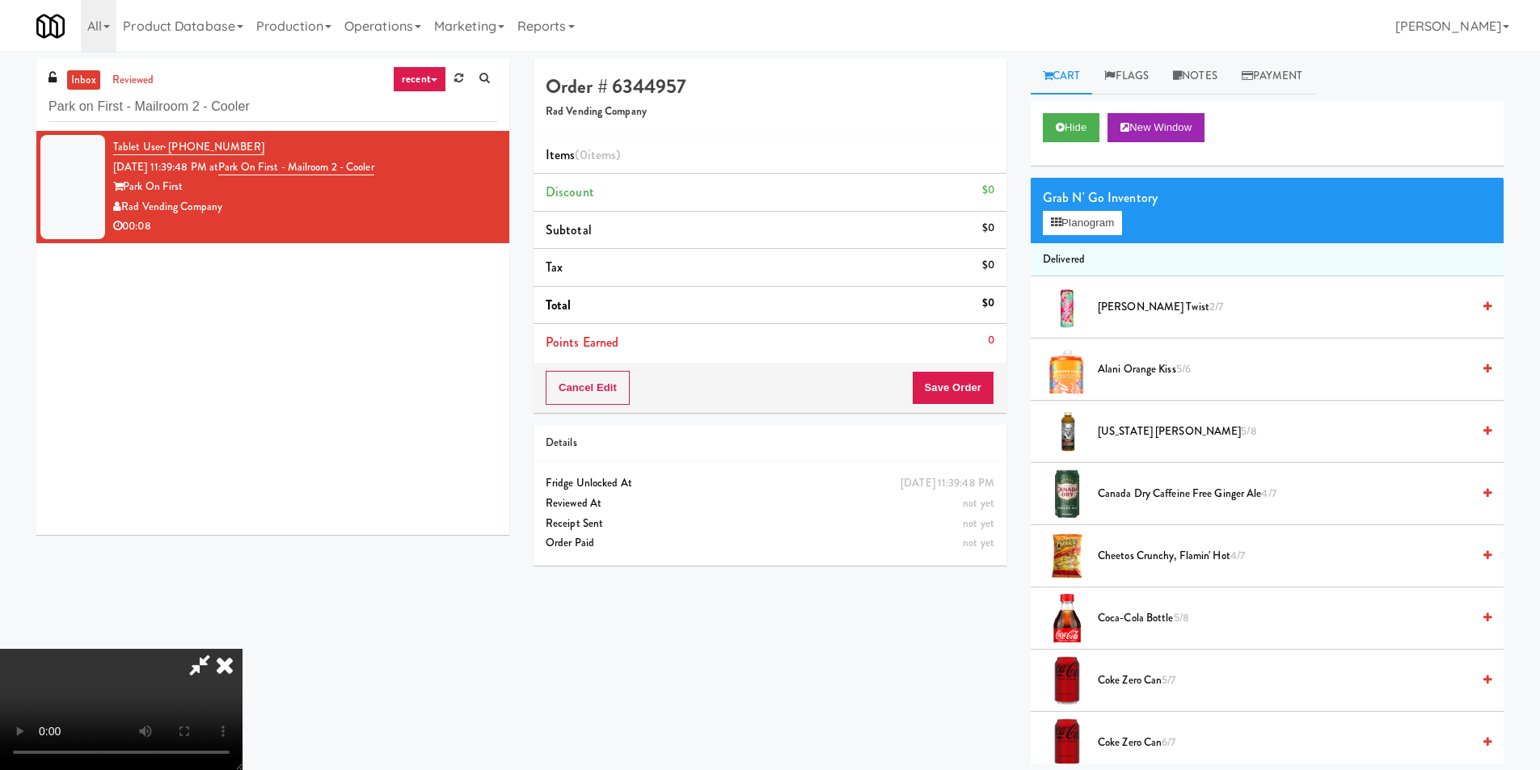
click at [243, 649] on video at bounding box center [121, 709] width 243 height 121
click at [1105, 213] on button "Planogram" at bounding box center [1082, 223] width 79 height 24
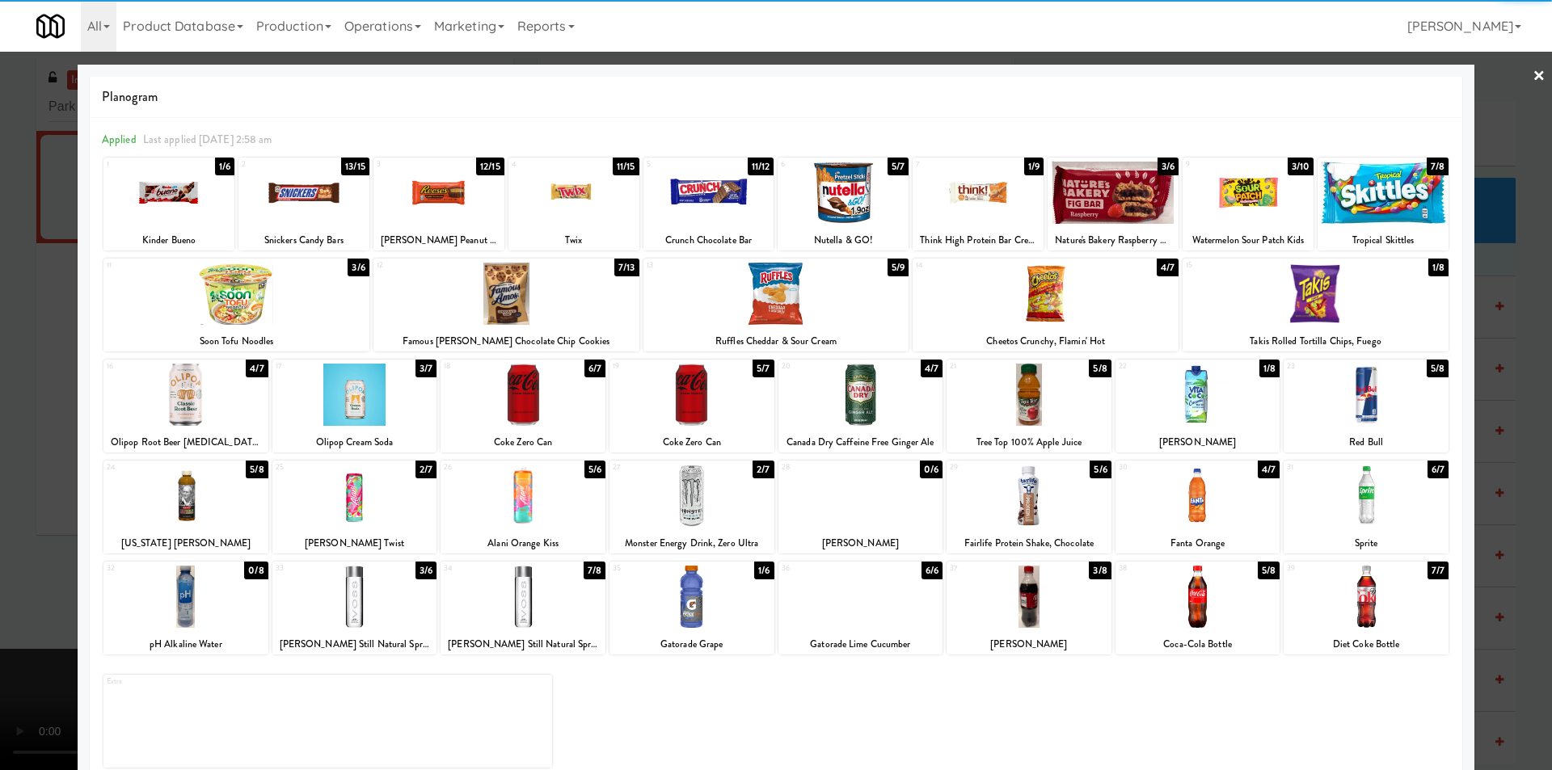
click at [1030, 494] on div at bounding box center [1029, 496] width 165 height 62
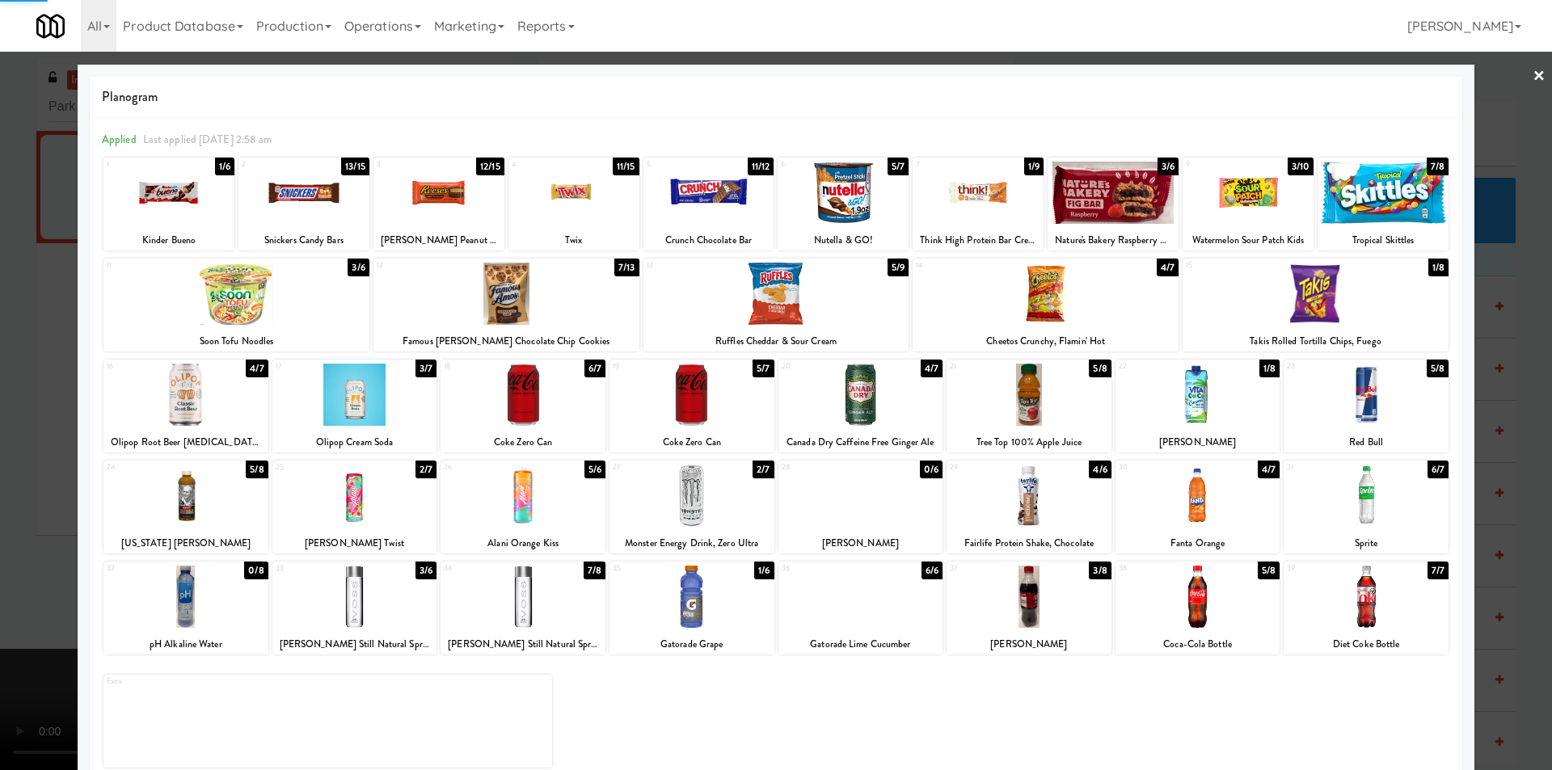
click at [504, 335] on div "Famous Amos Chocolate Chip Cookies" at bounding box center [506, 341] width 261 height 20
click at [1492, 389] on div at bounding box center [776, 385] width 1552 height 770
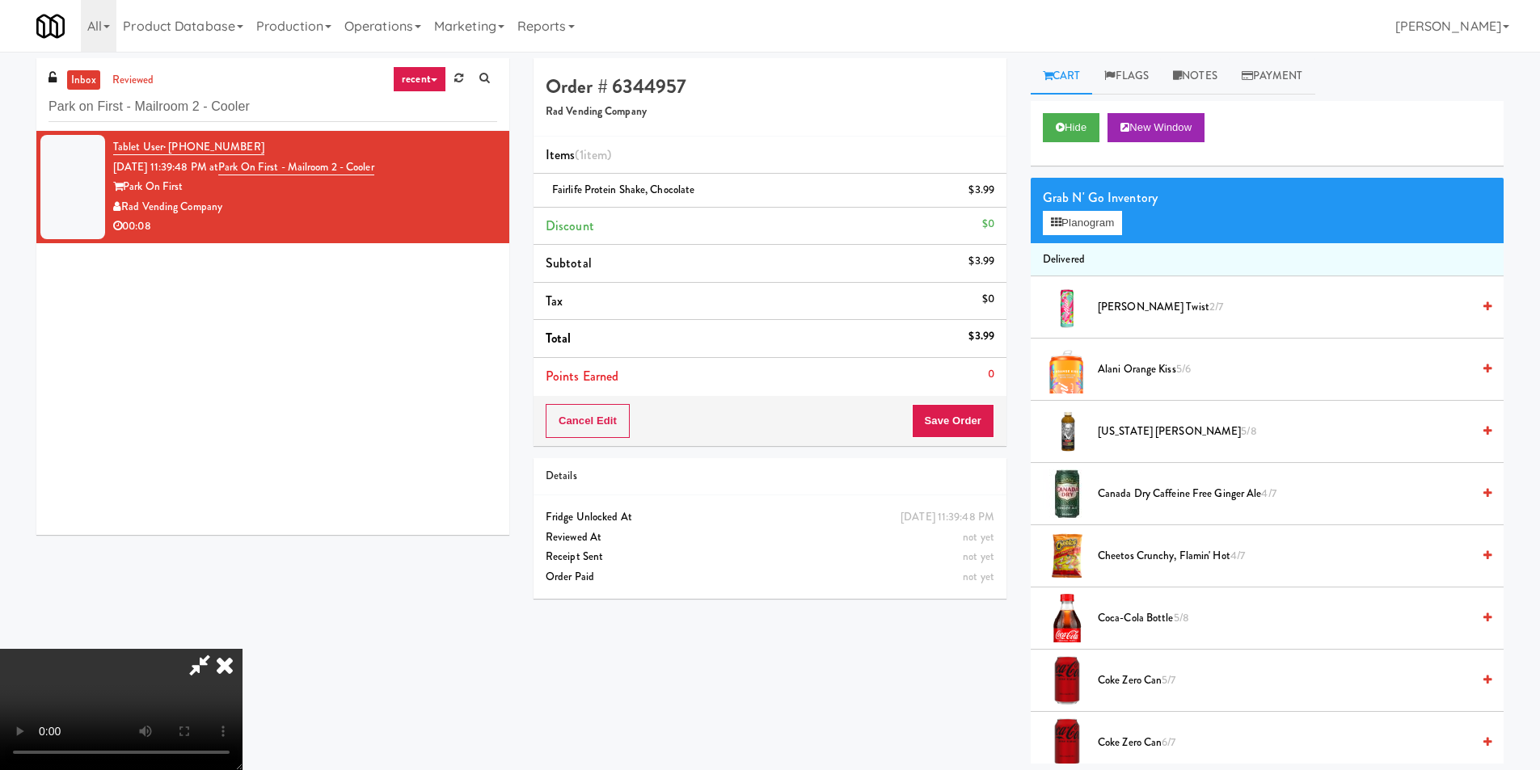
click at [1070, 236] on div "Grab N' Go Inventory Planogram" at bounding box center [1267, 210] width 473 height 65
click at [1070, 231] on button "Planogram" at bounding box center [1082, 223] width 79 height 24
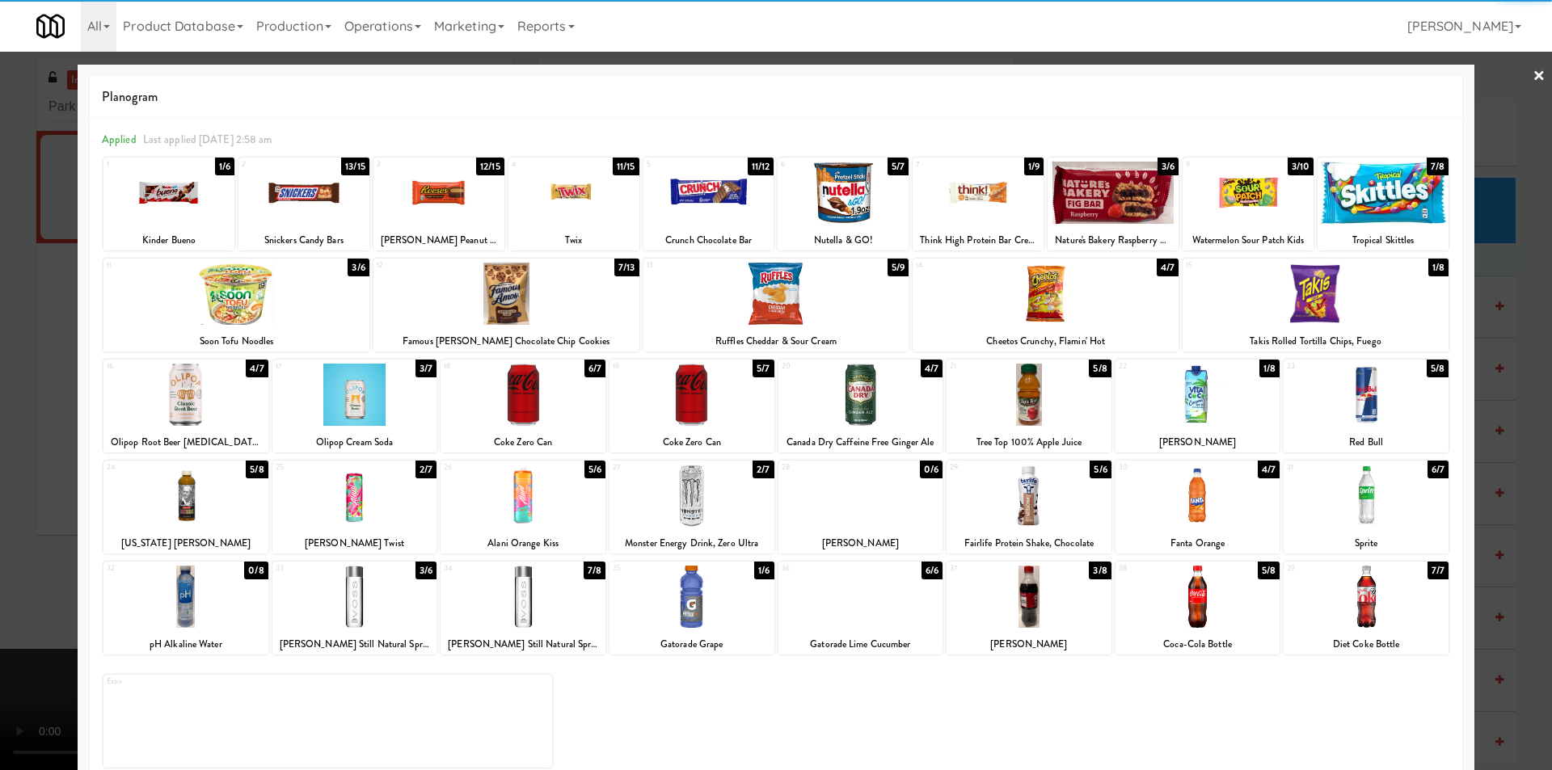
click at [538, 310] on div at bounding box center [507, 294] width 266 height 62
click at [1494, 357] on div at bounding box center [776, 385] width 1552 height 770
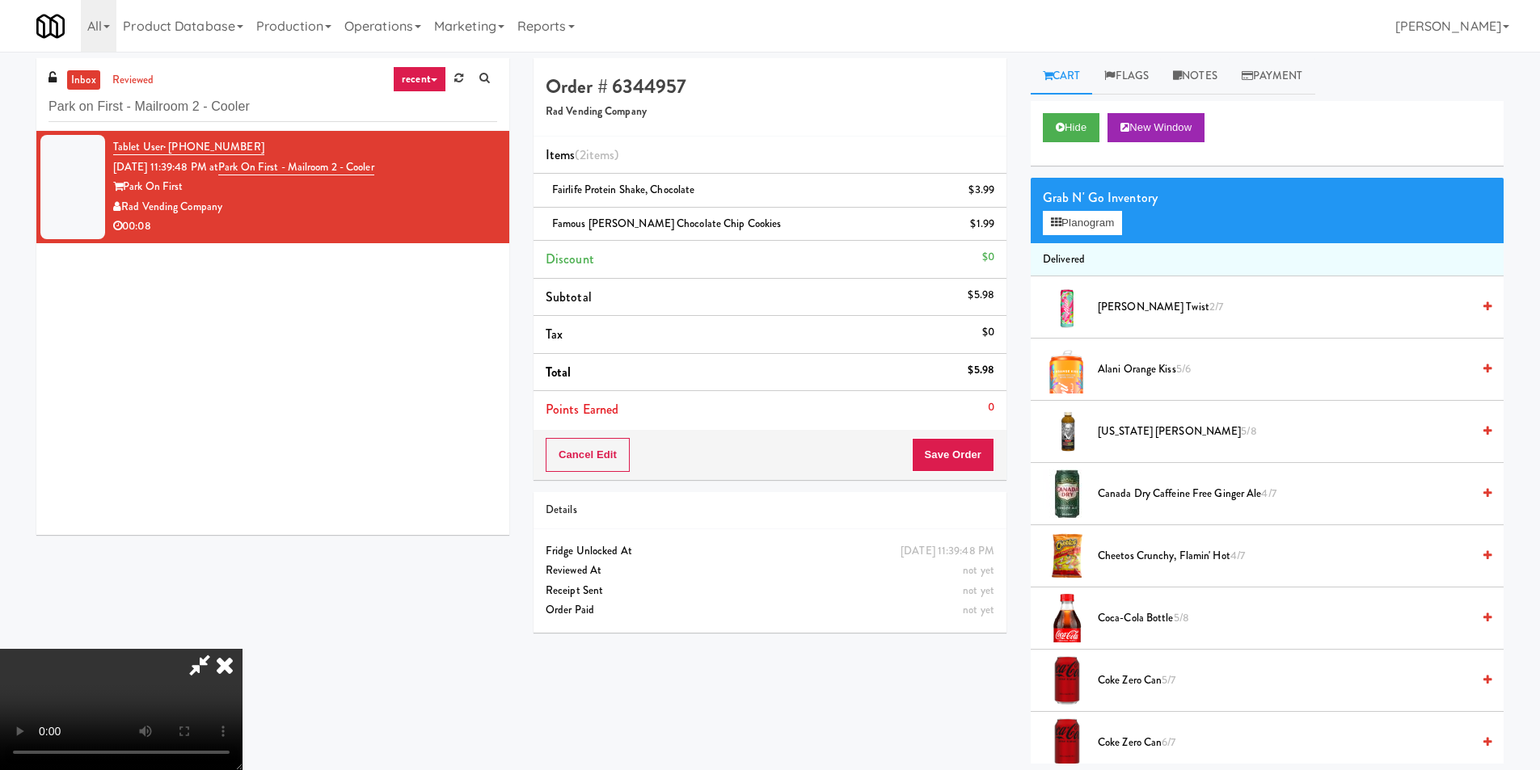
click at [243, 649] on video at bounding box center [121, 709] width 243 height 121
click at [933, 457] on button "Save Order" at bounding box center [953, 455] width 82 height 34
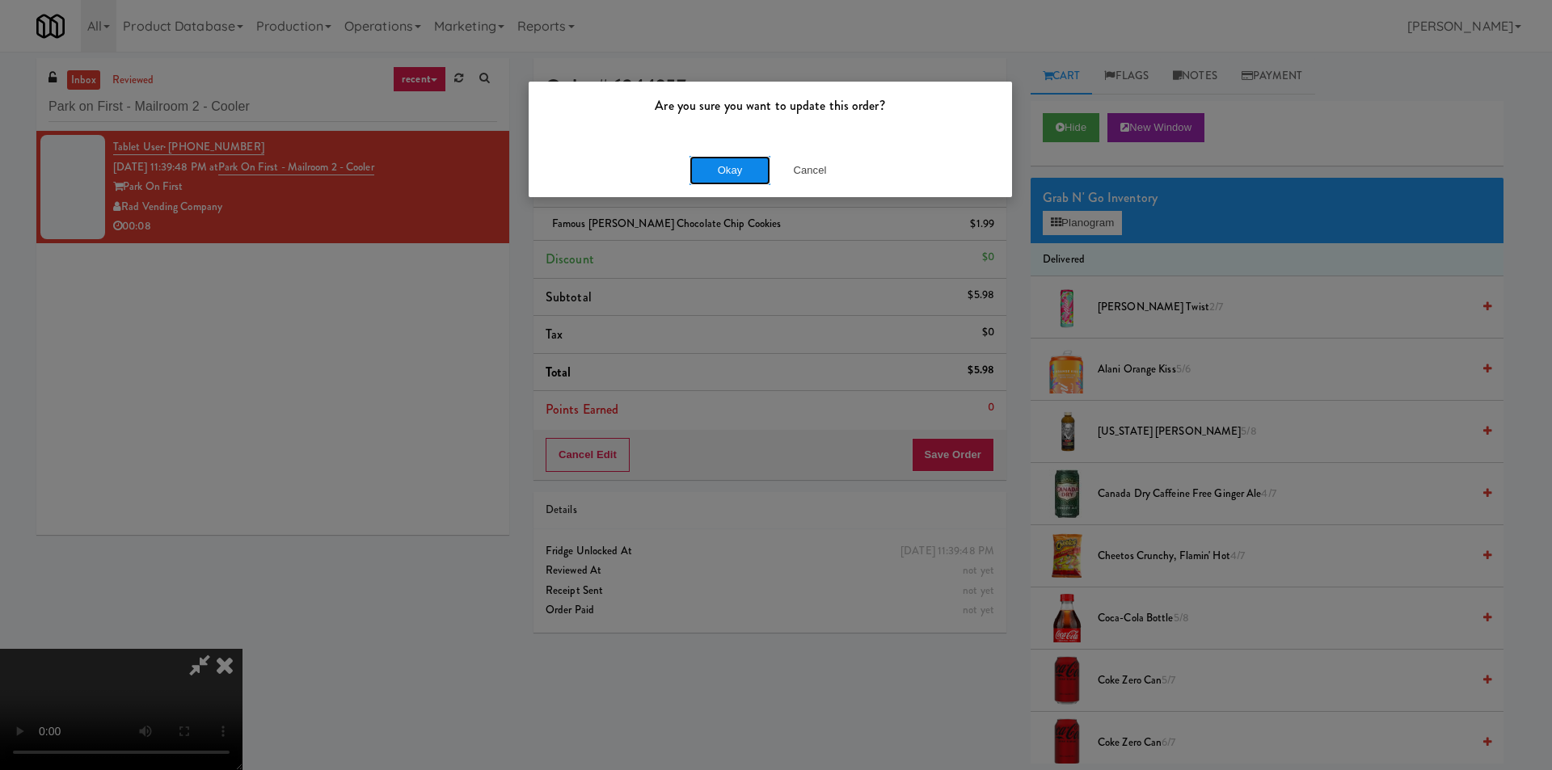
click at [728, 173] on button "Okay" at bounding box center [730, 170] width 81 height 29
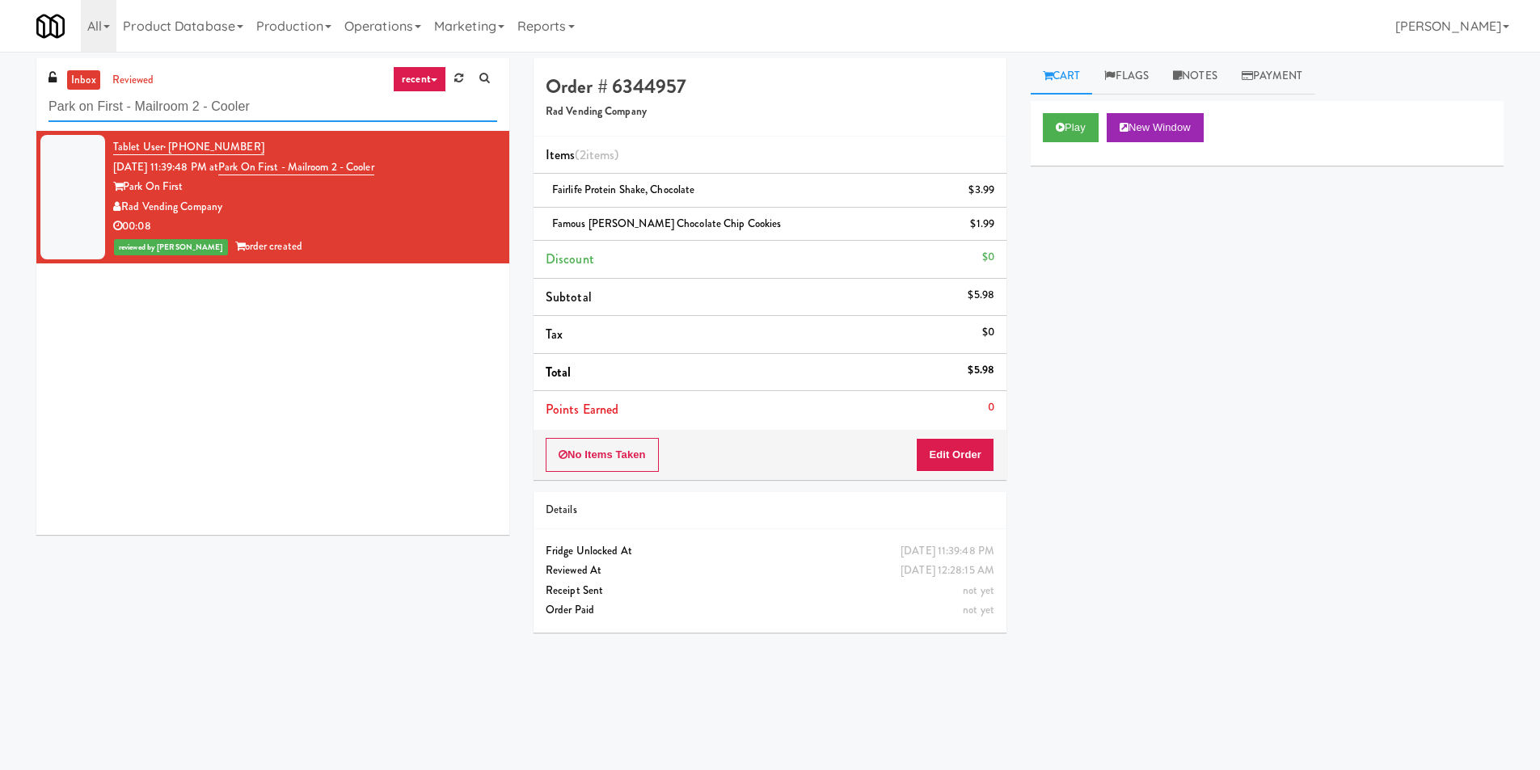
click at [376, 115] on input "Park on First - Mailroom 2 - Cooler" at bounding box center [273, 107] width 449 height 30
paste input "Arena Fitness - Cooler - Left"
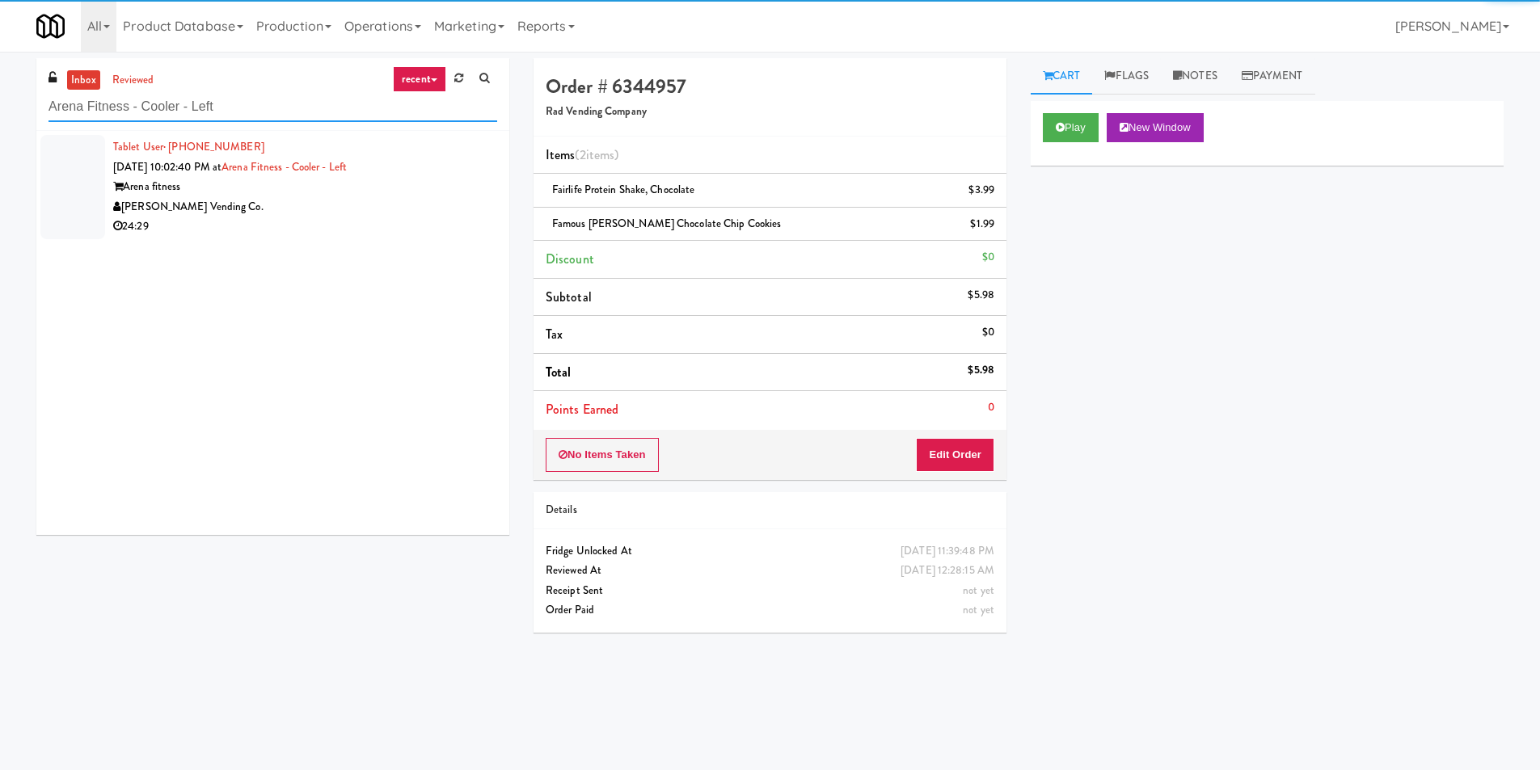
type input "Arena Fitness - Cooler - Left"
click at [453, 203] on div "[PERSON_NAME] Vending Co." at bounding box center [305, 207] width 384 height 20
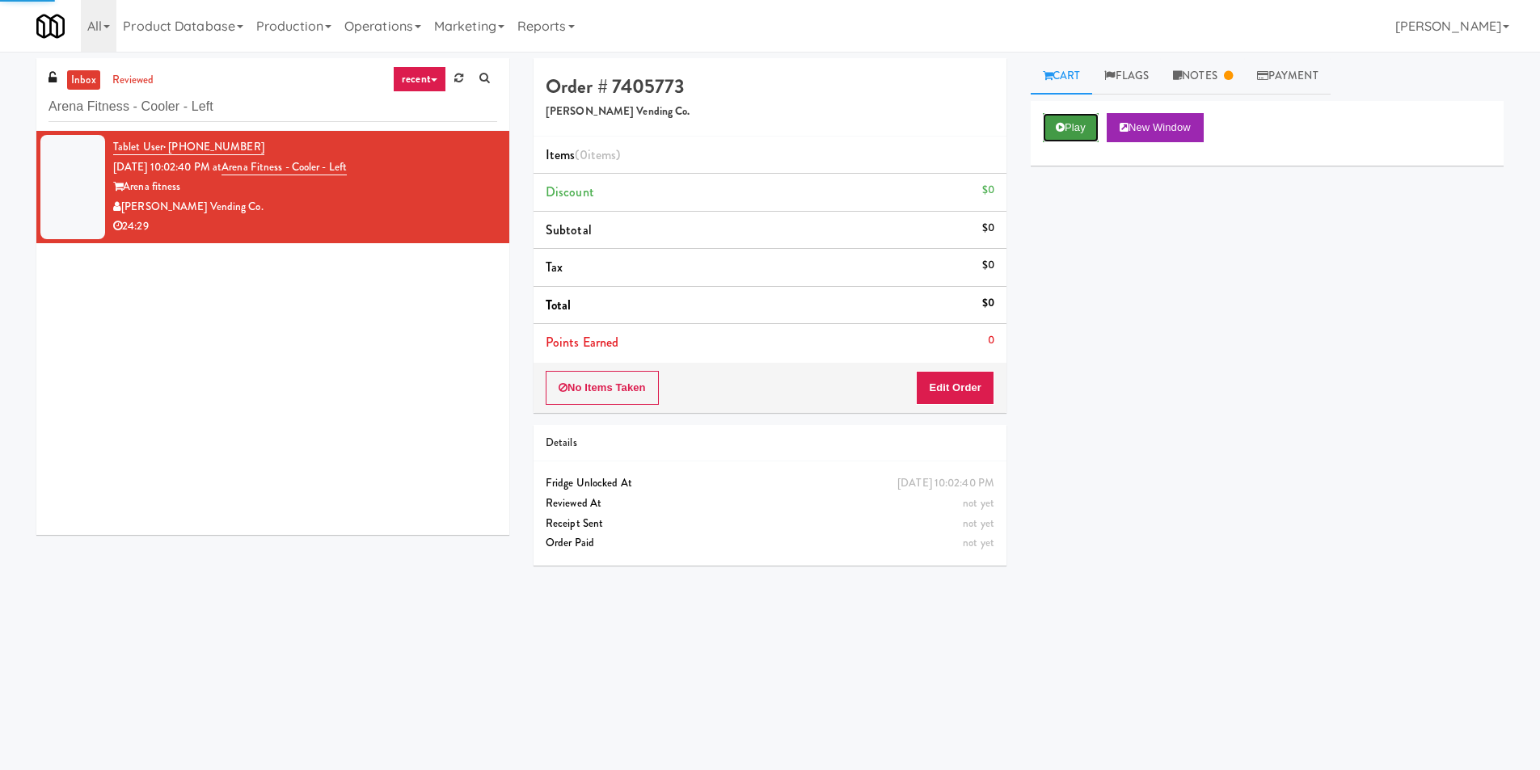
click at [1053, 118] on button "Play" at bounding box center [1071, 127] width 56 height 29
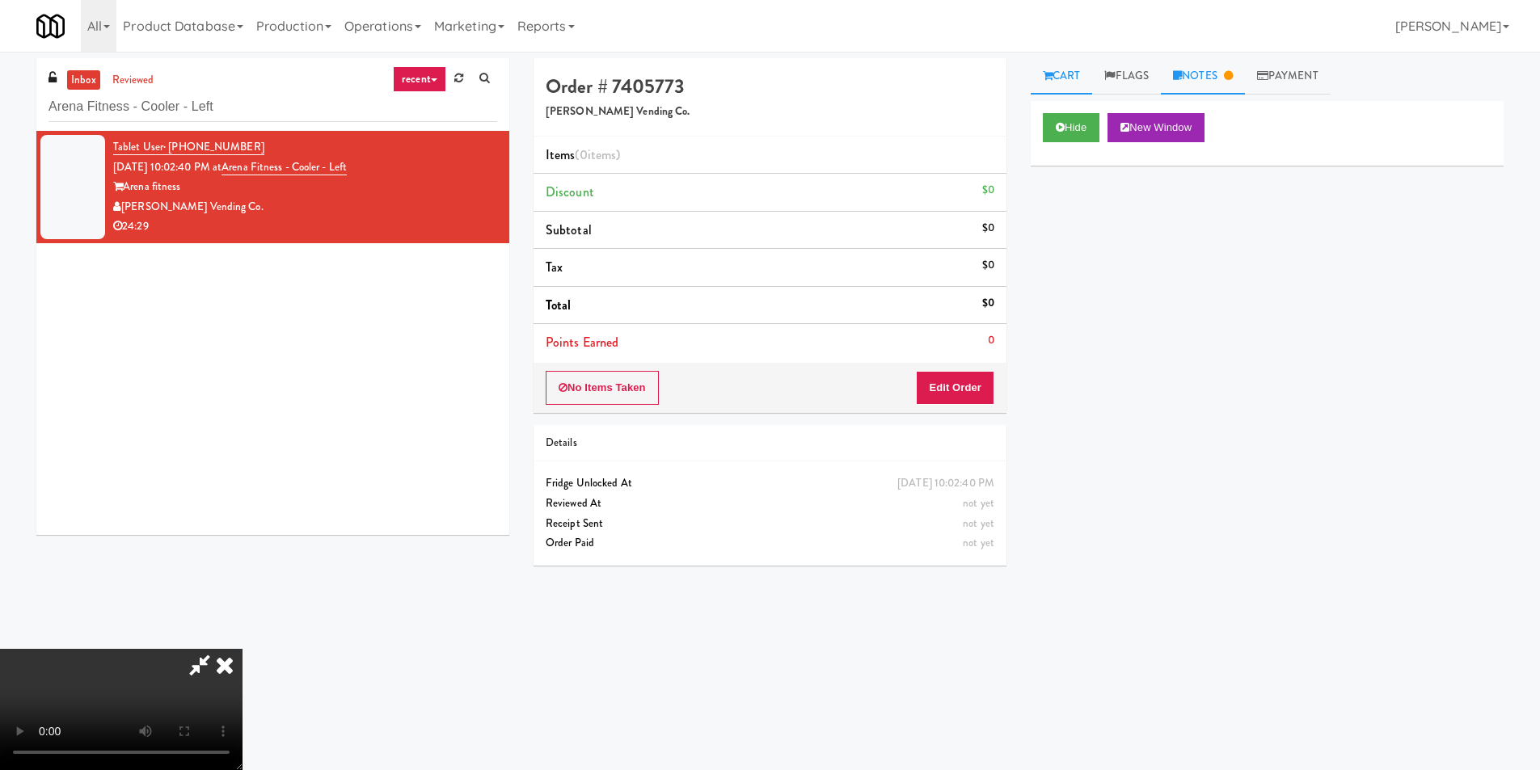
click at [1184, 70] on link "Notes" at bounding box center [1203, 76] width 84 height 36
click at [1044, 78] on icon at bounding box center [1048, 75] width 10 height 11
click at [940, 396] on button "Edit Order" at bounding box center [955, 388] width 78 height 34
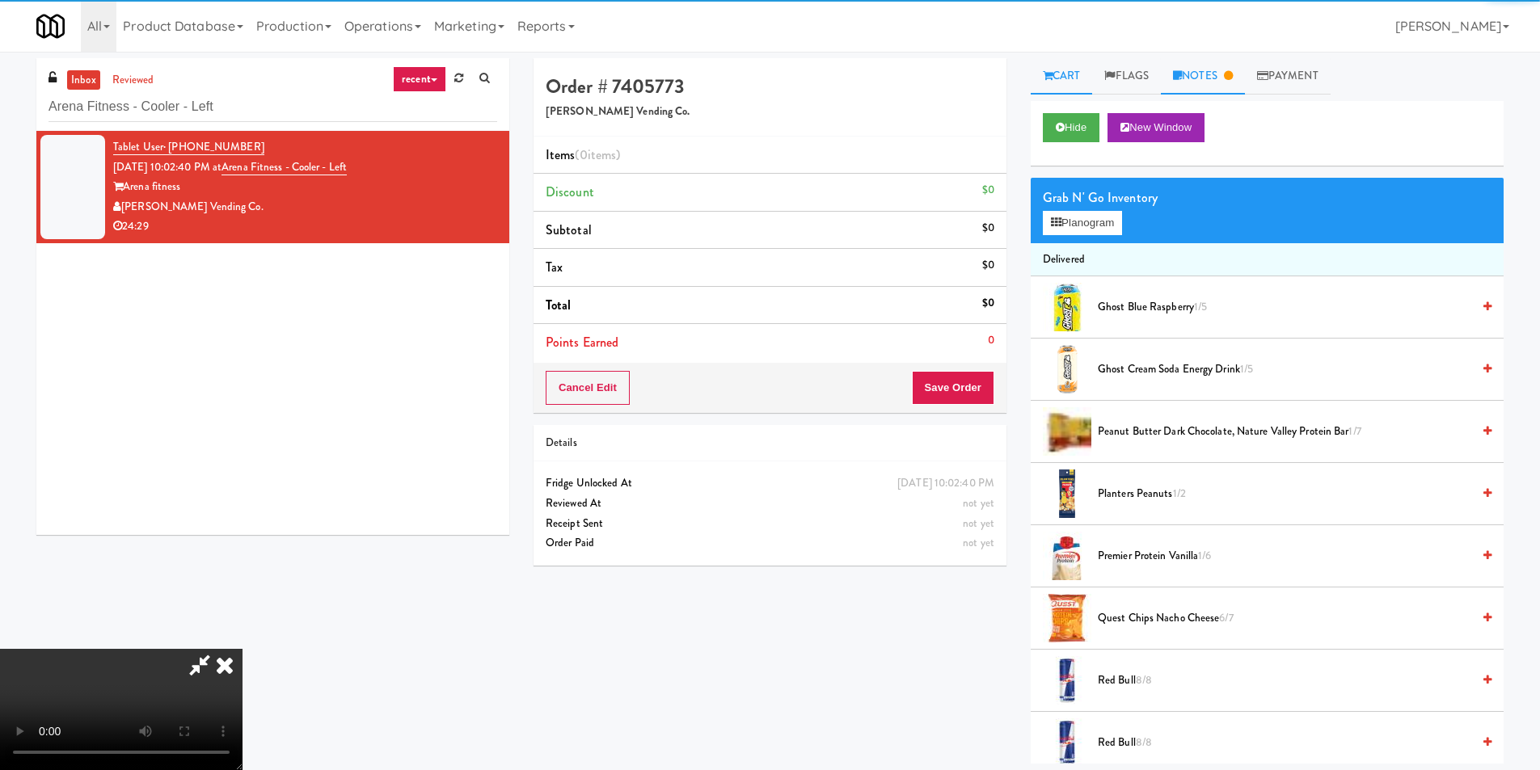
click at [1205, 74] on link "Notes" at bounding box center [1203, 76] width 84 height 36
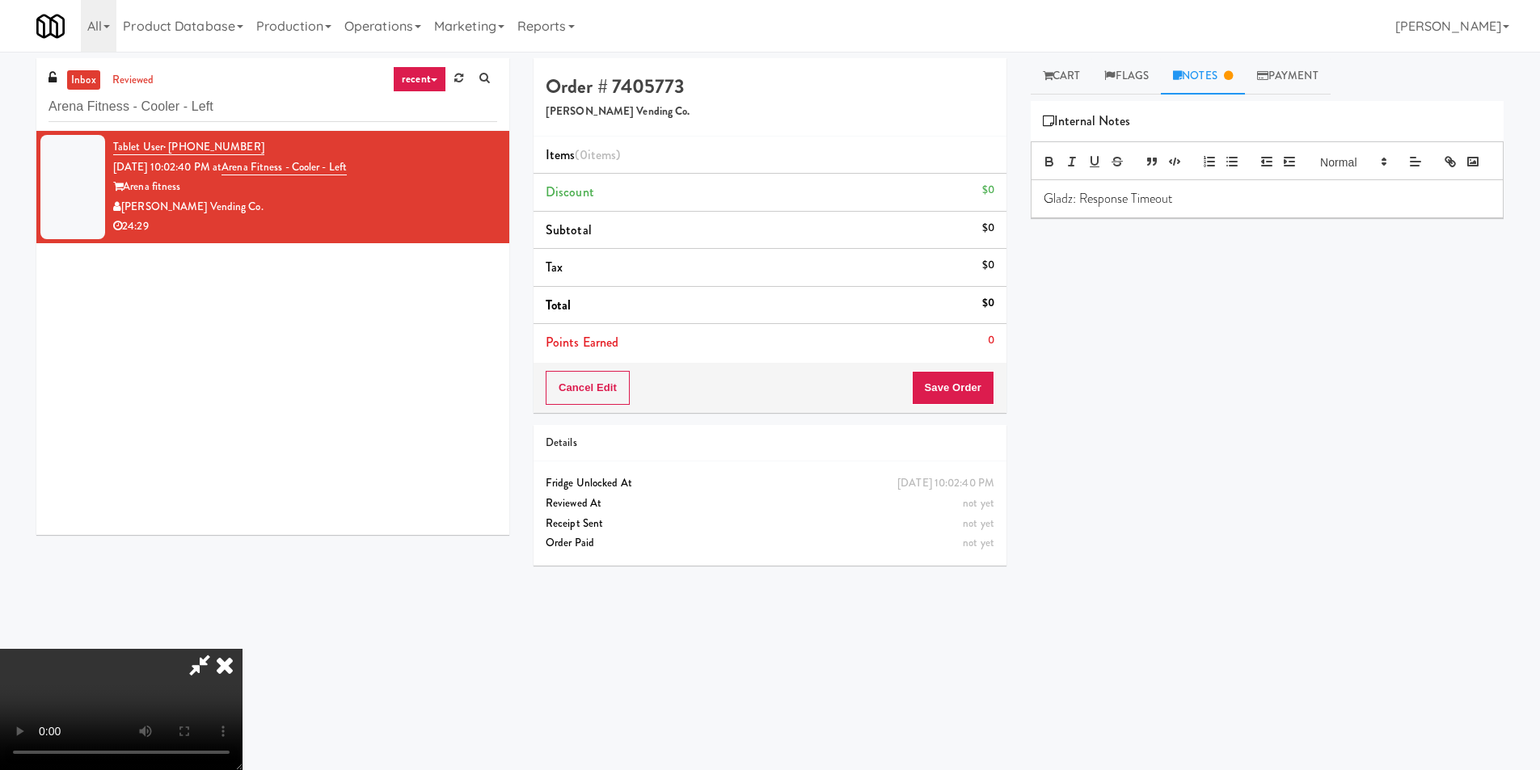
scroll to position [243, 0]
click at [243, 649] on video at bounding box center [121, 709] width 243 height 121
click at [1061, 92] on div "Cart Flags Notes Payment Hide New Window Grab N' Go Inventory Planogram Deliver…" at bounding box center [1267, 382] width 497 height 649
click at [1068, 81] on link "Cart" at bounding box center [1062, 76] width 62 height 36
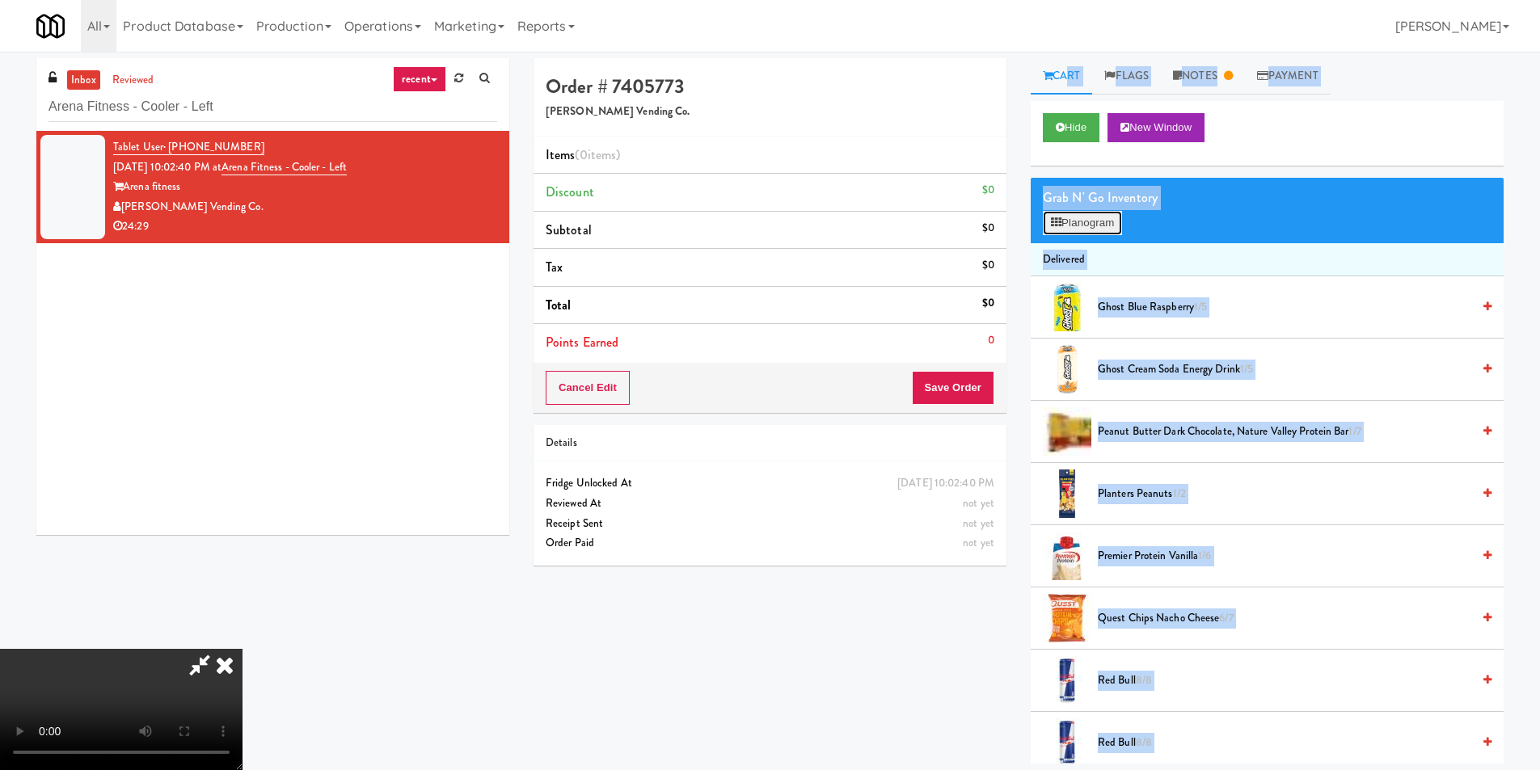
click at [1113, 218] on button "Planogram" at bounding box center [1082, 223] width 79 height 24
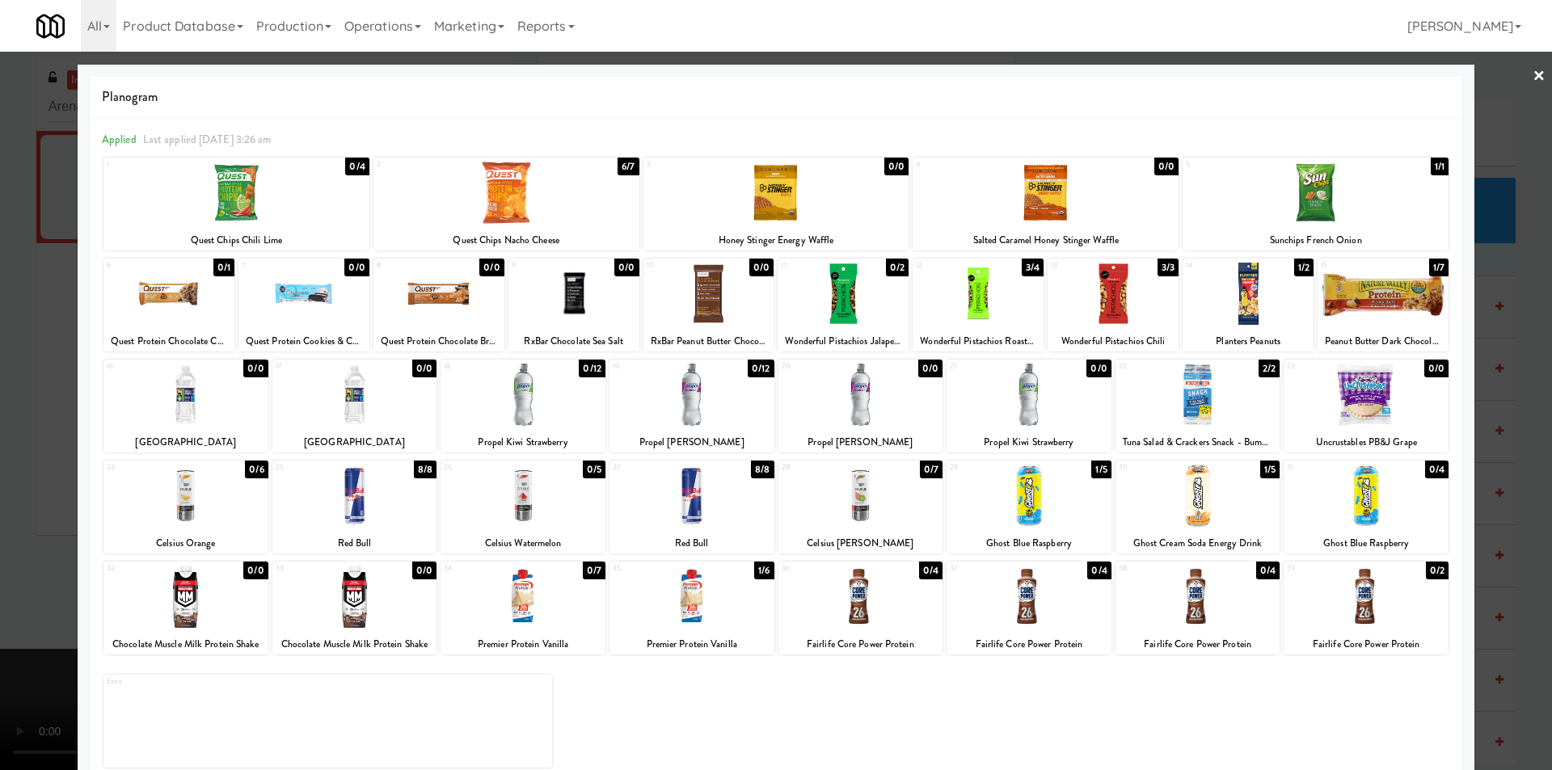
click at [1490, 530] on div at bounding box center [776, 385] width 1552 height 770
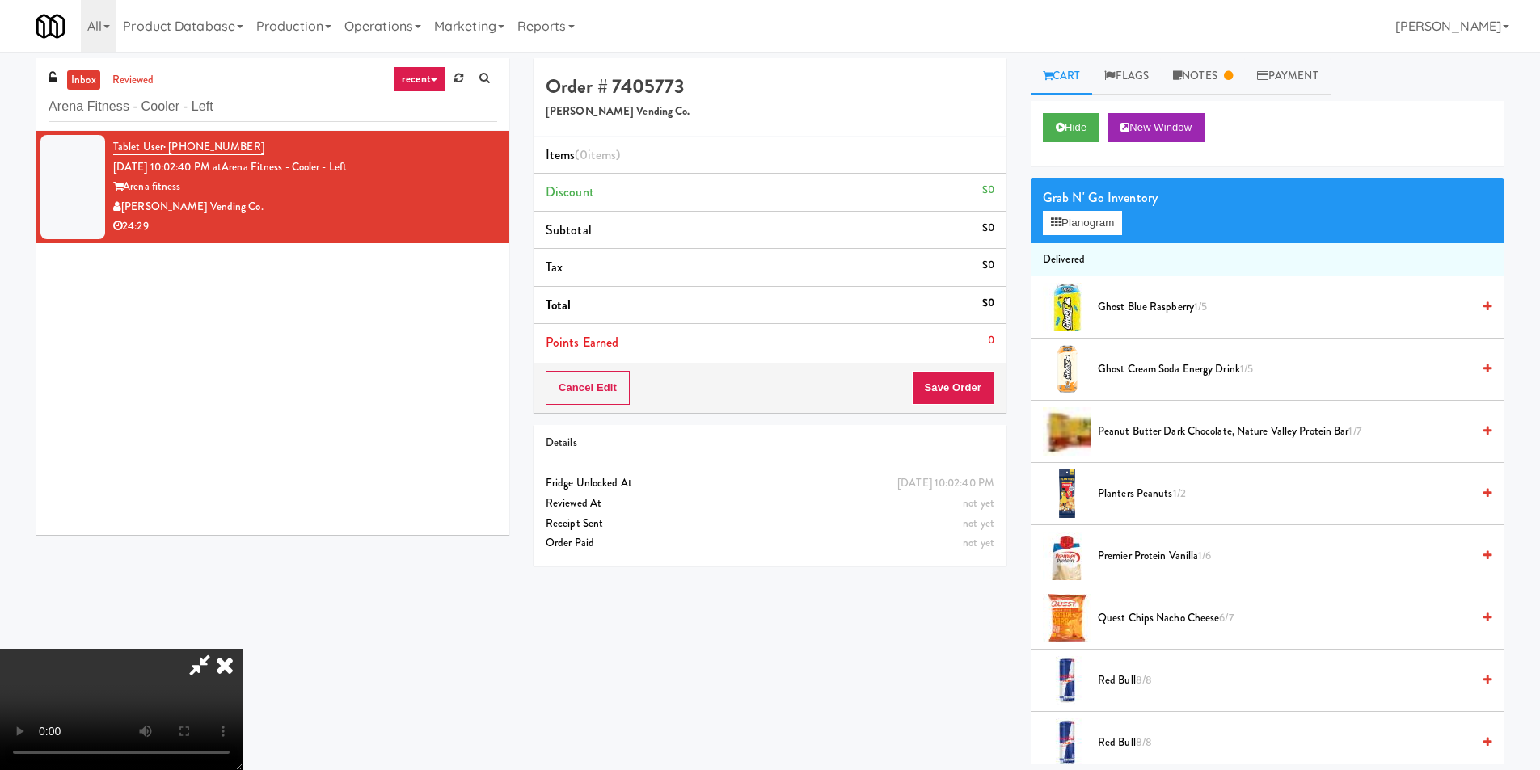
scroll to position [244, 0]
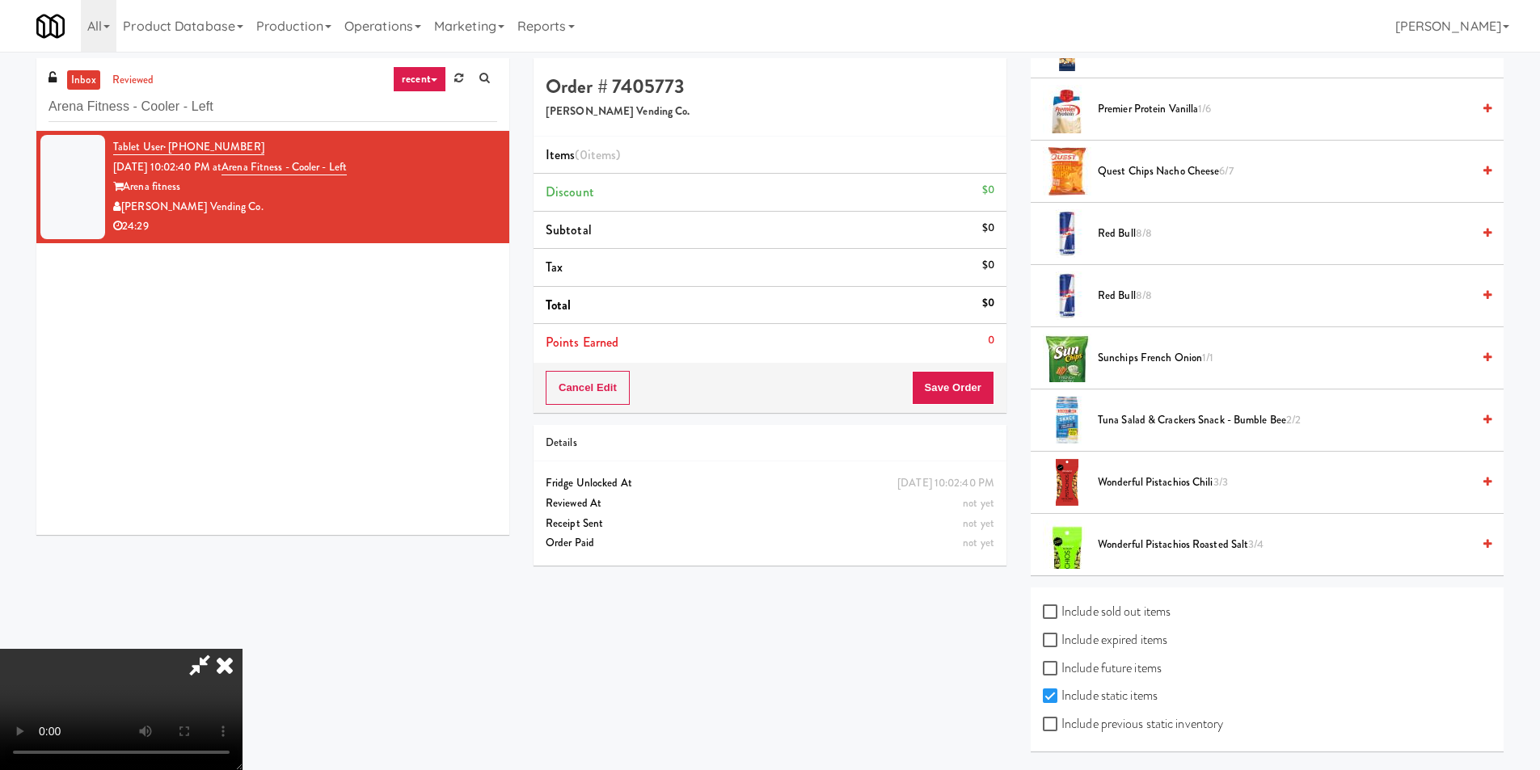
click at [1116, 732] on label "Include previous static inventory" at bounding box center [1133, 724] width 180 height 24
click at [1062, 732] on input "Include previous static inventory" at bounding box center [1052, 725] width 19 height 13
checkbox input "true"
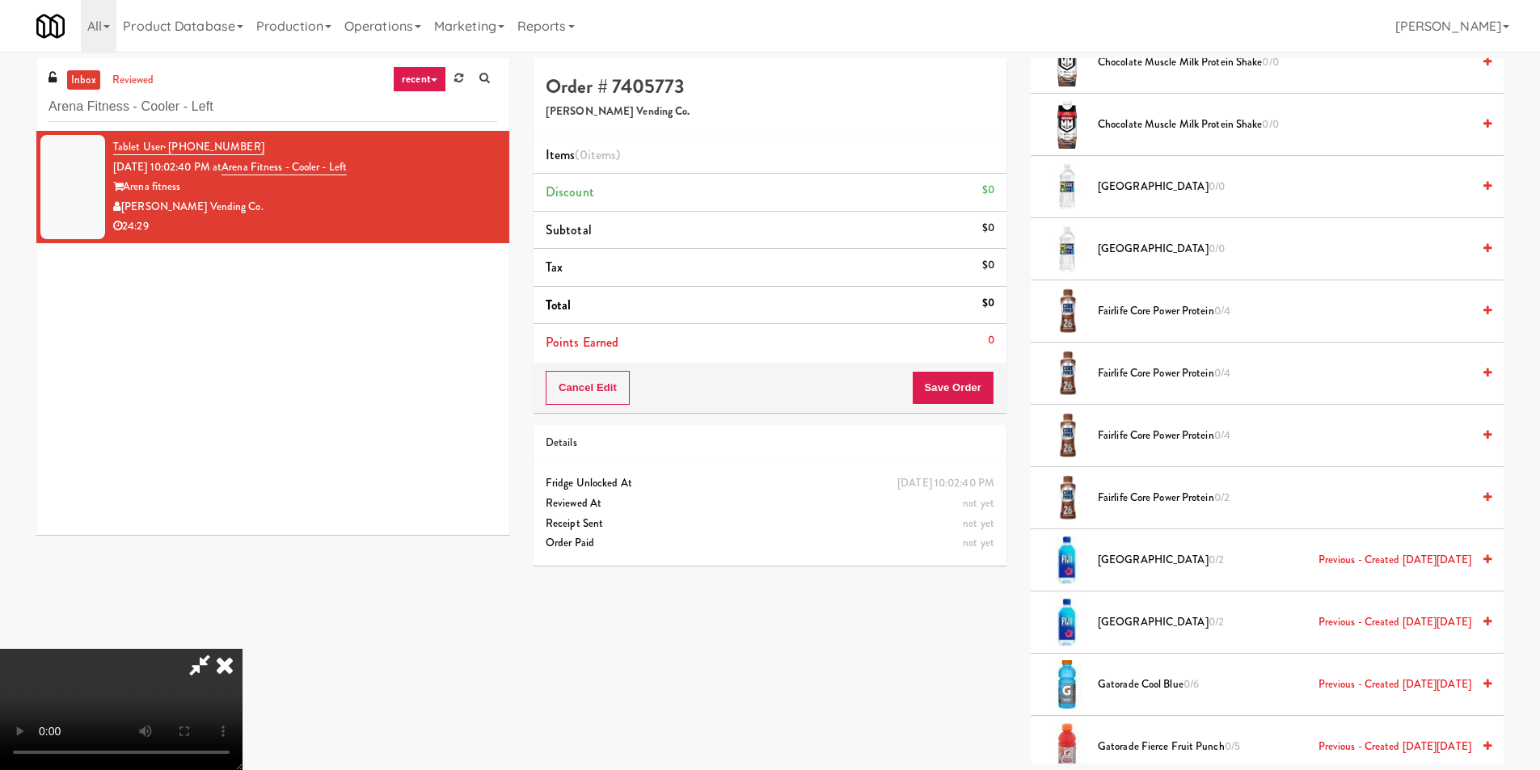
scroll to position [419, 0]
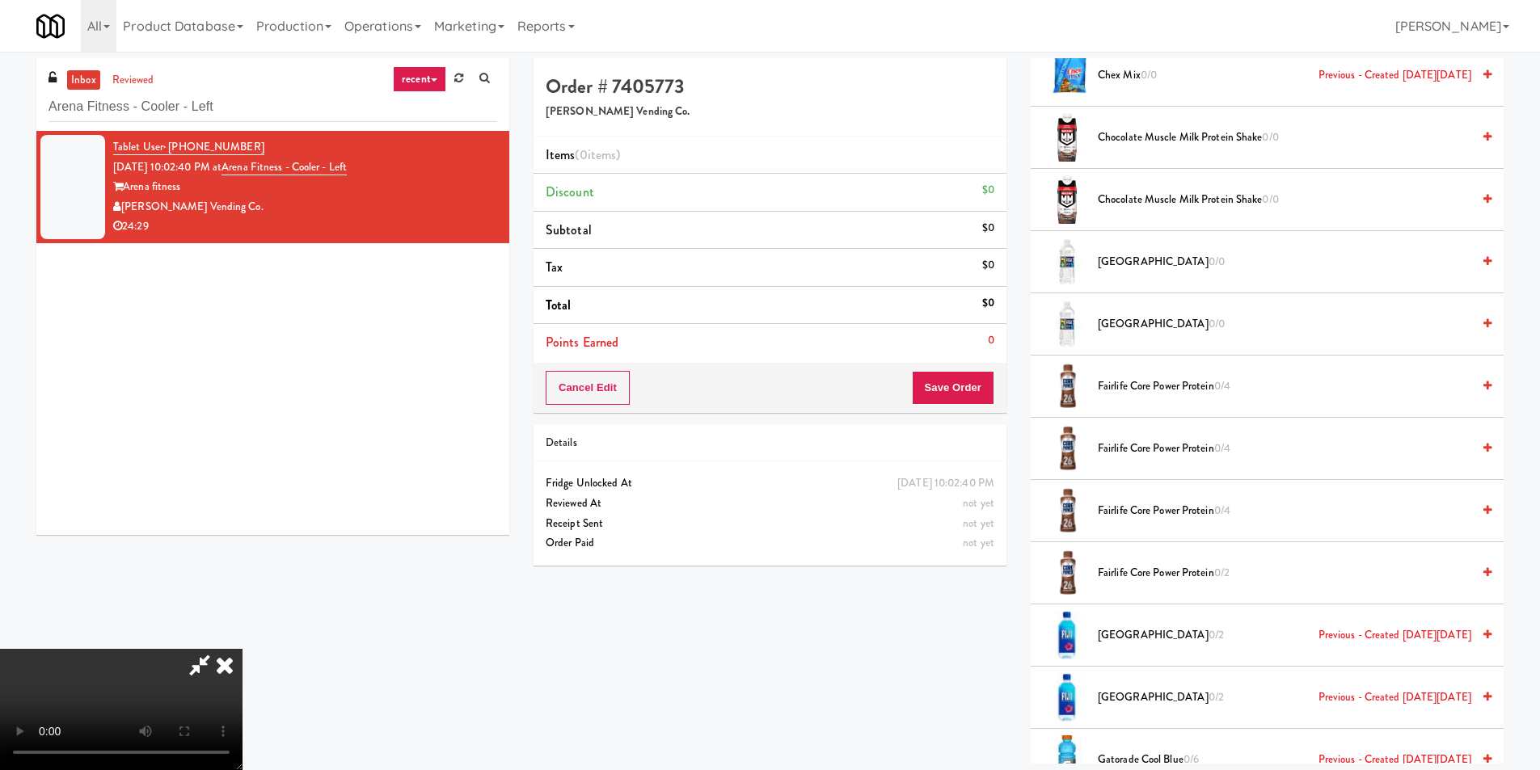
click at [1153, 454] on span "Fairlife Core Power Protein 0/4" at bounding box center [1285, 449] width 374 height 20
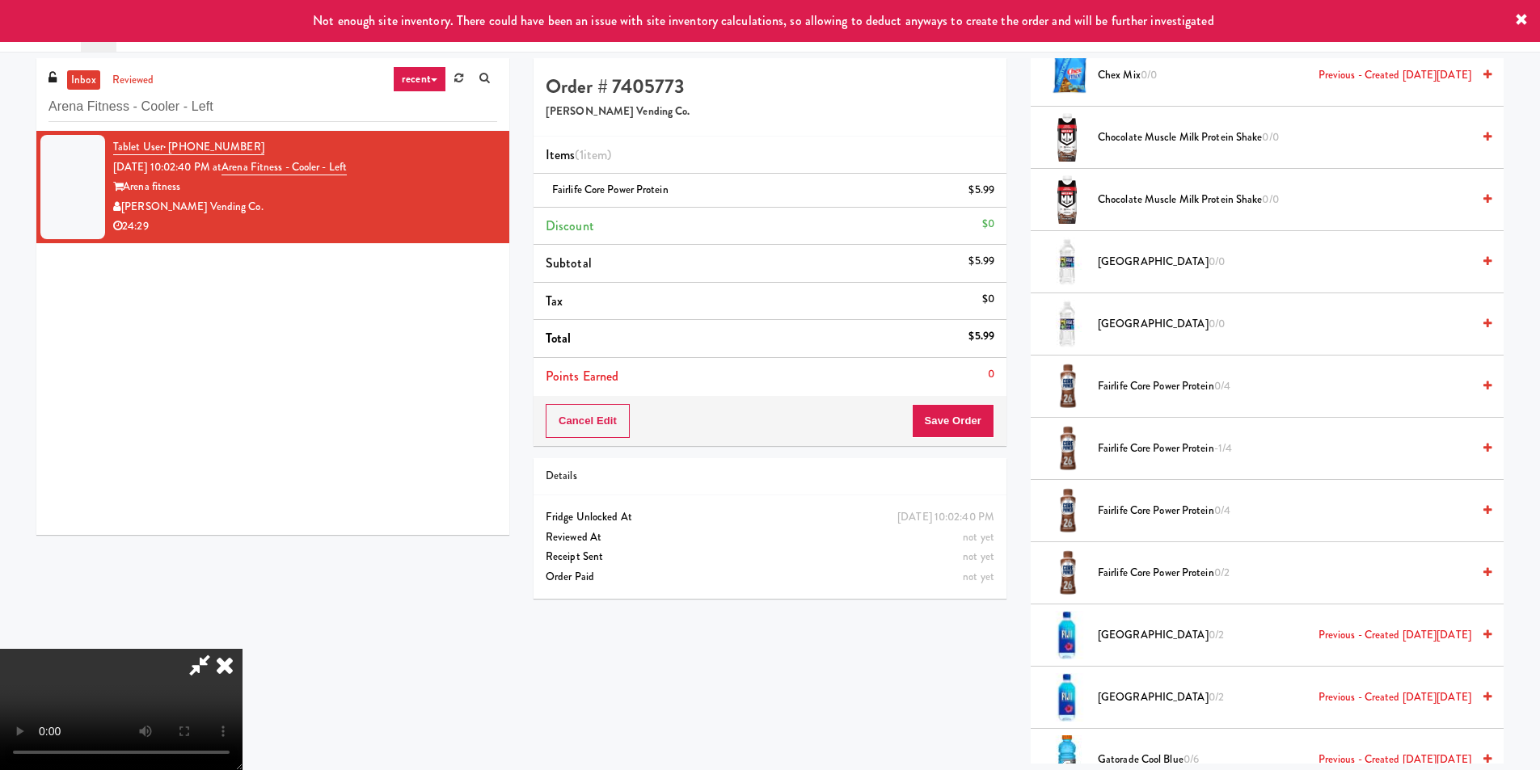
scroll to position [0, 0]
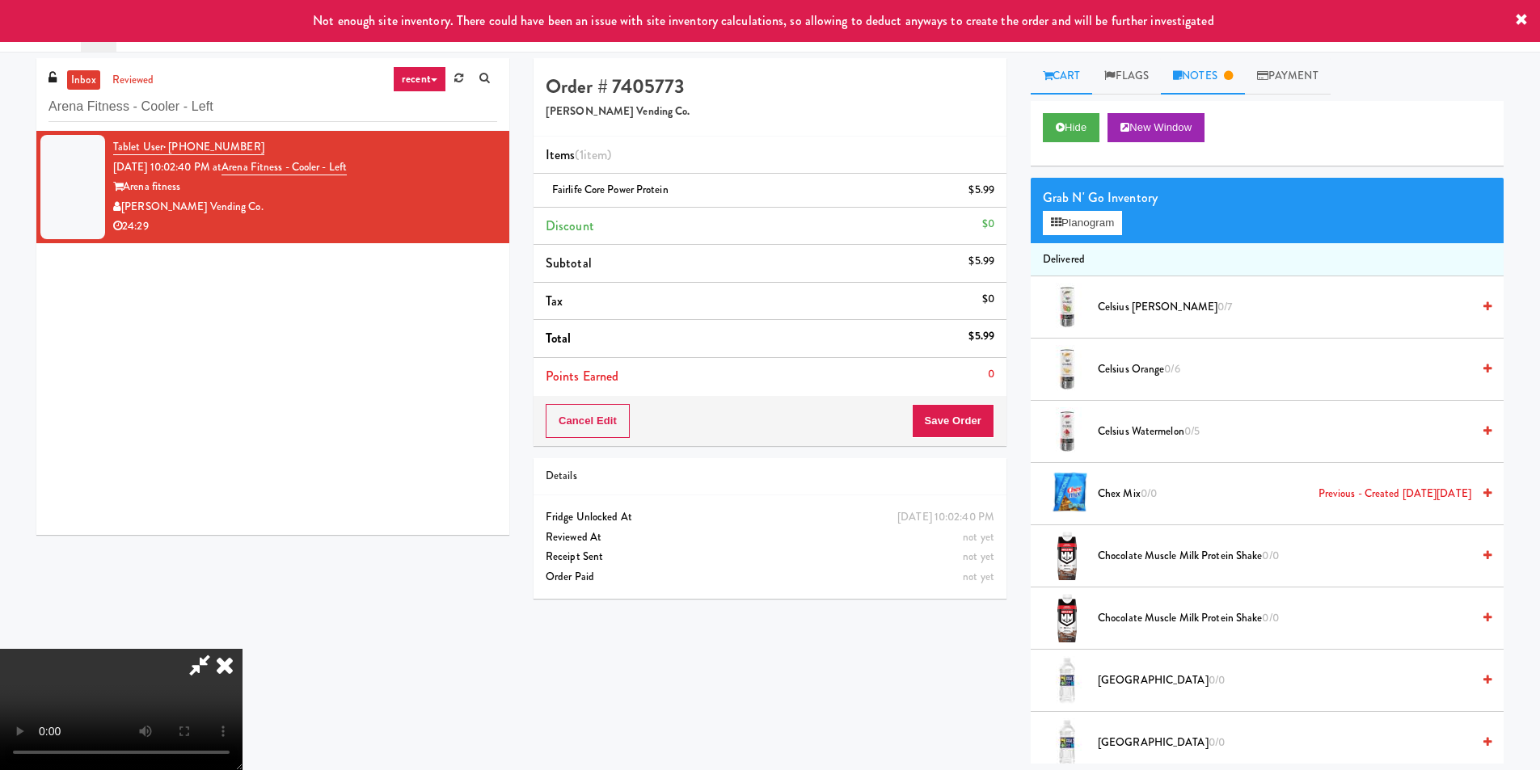
click at [1209, 85] on link "Notes" at bounding box center [1203, 76] width 84 height 36
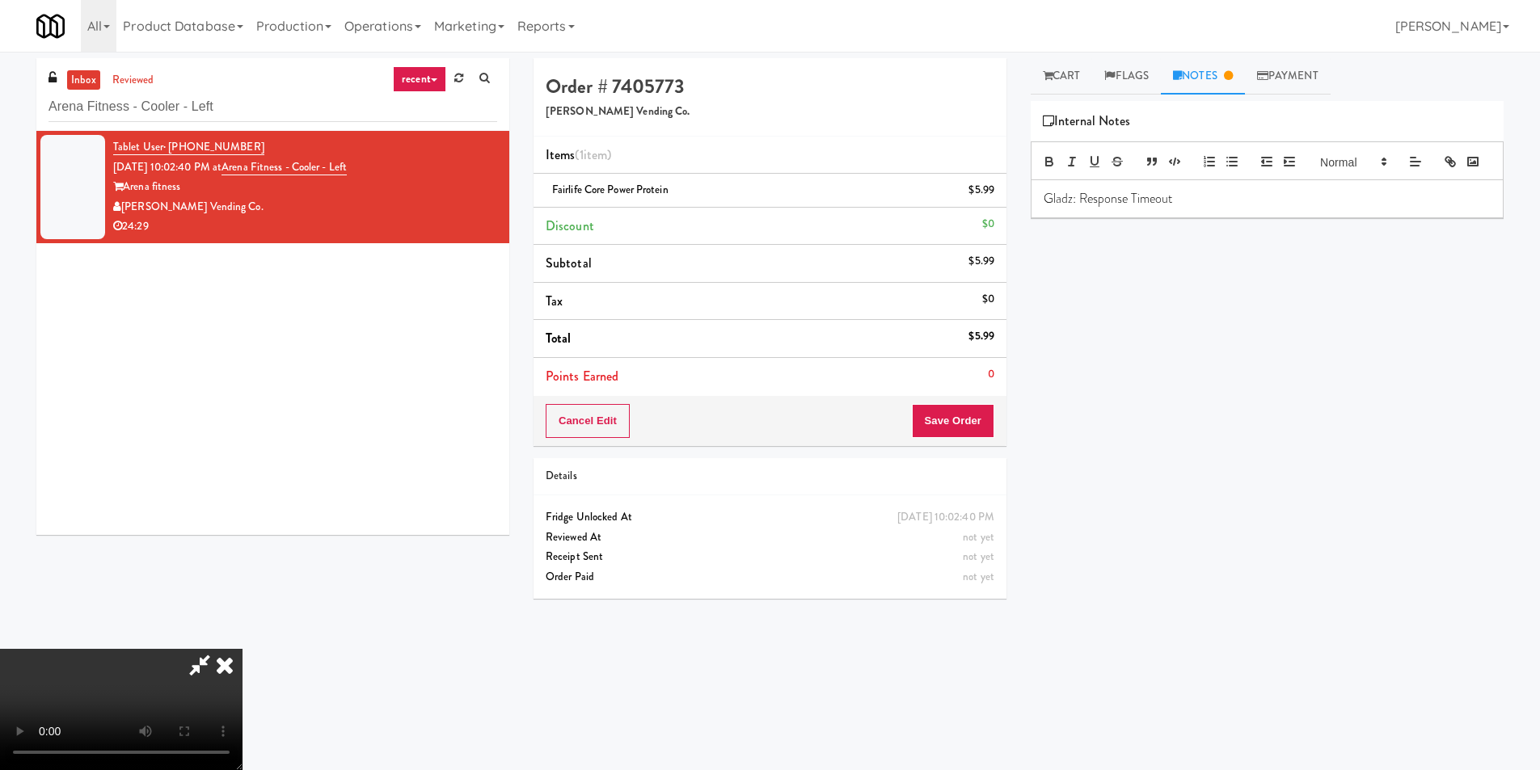
click at [1242, 208] on p "Gladz: Response Timeout" at bounding box center [1267, 199] width 447 height 18
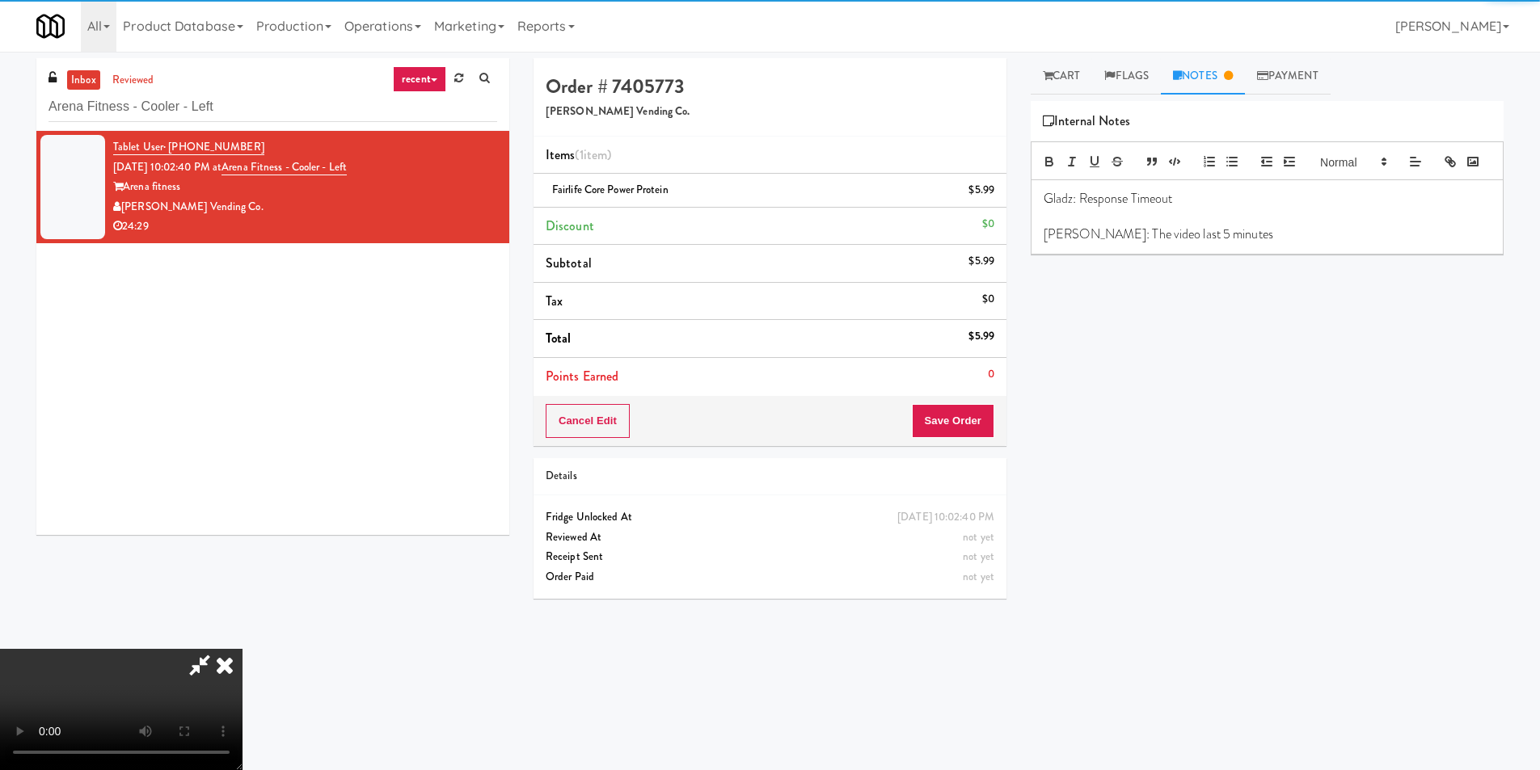
click at [1159, 310] on div "Hide New Window Grab N' Go Inventory Planogram Delivered Celsius Kiwi Guava 0/7…" at bounding box center [1267, 404] width 473 height 606
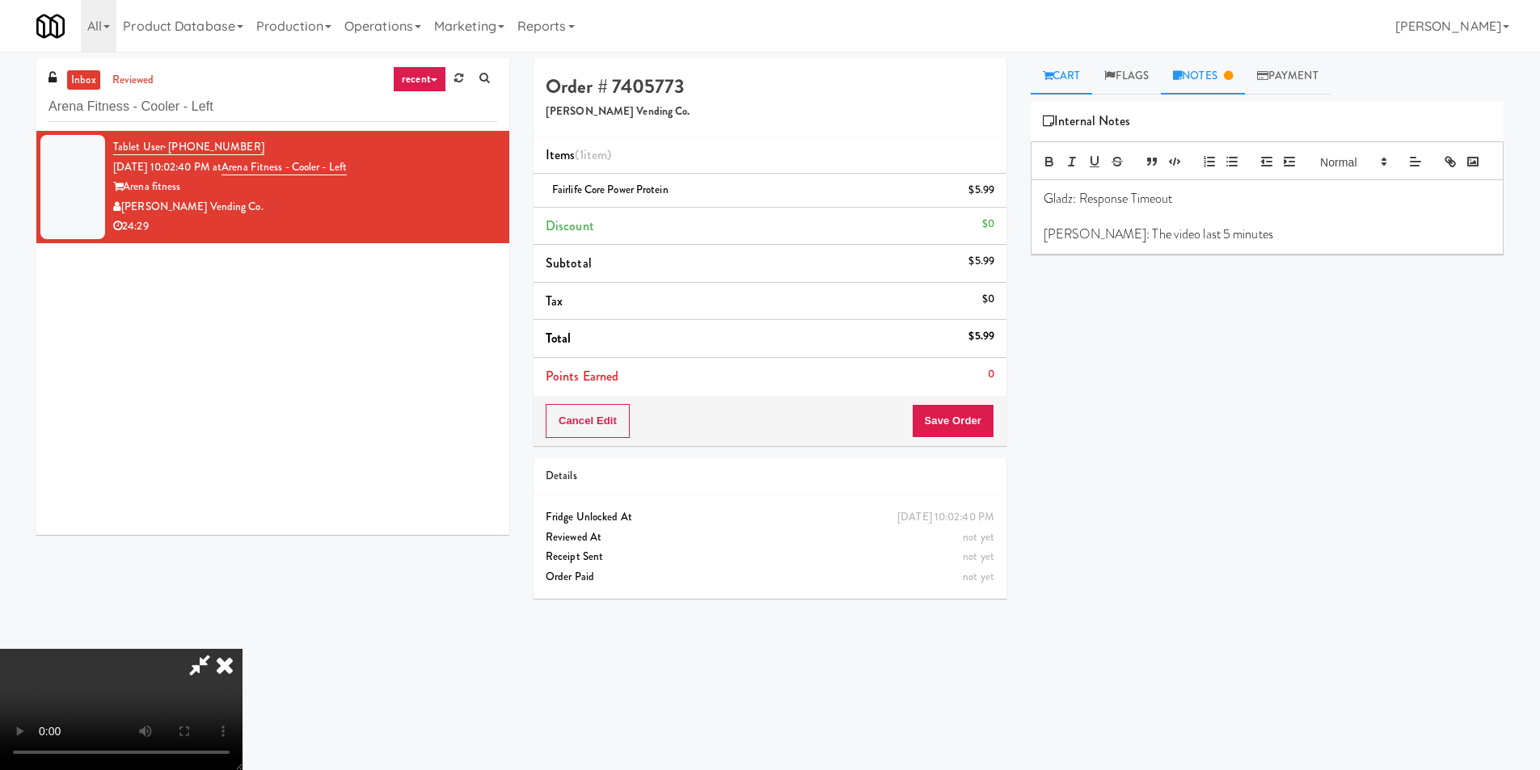
click at [1074, 74] on link "Cart" at bounding box center [1062, 76] width 62 height 36
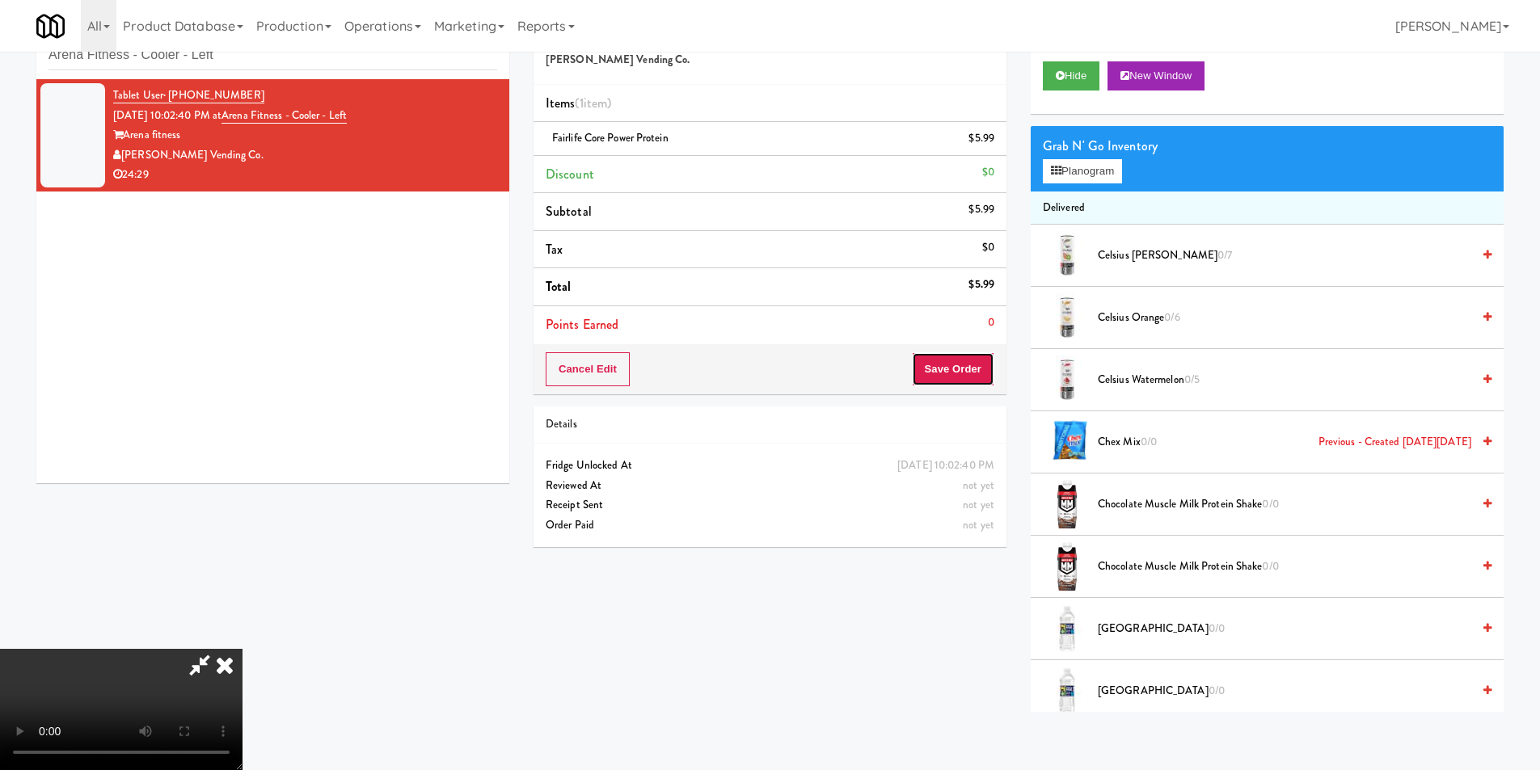
click at [939, 365] on button "Save Order" at bounding box center [953, 369] width 82 height 34
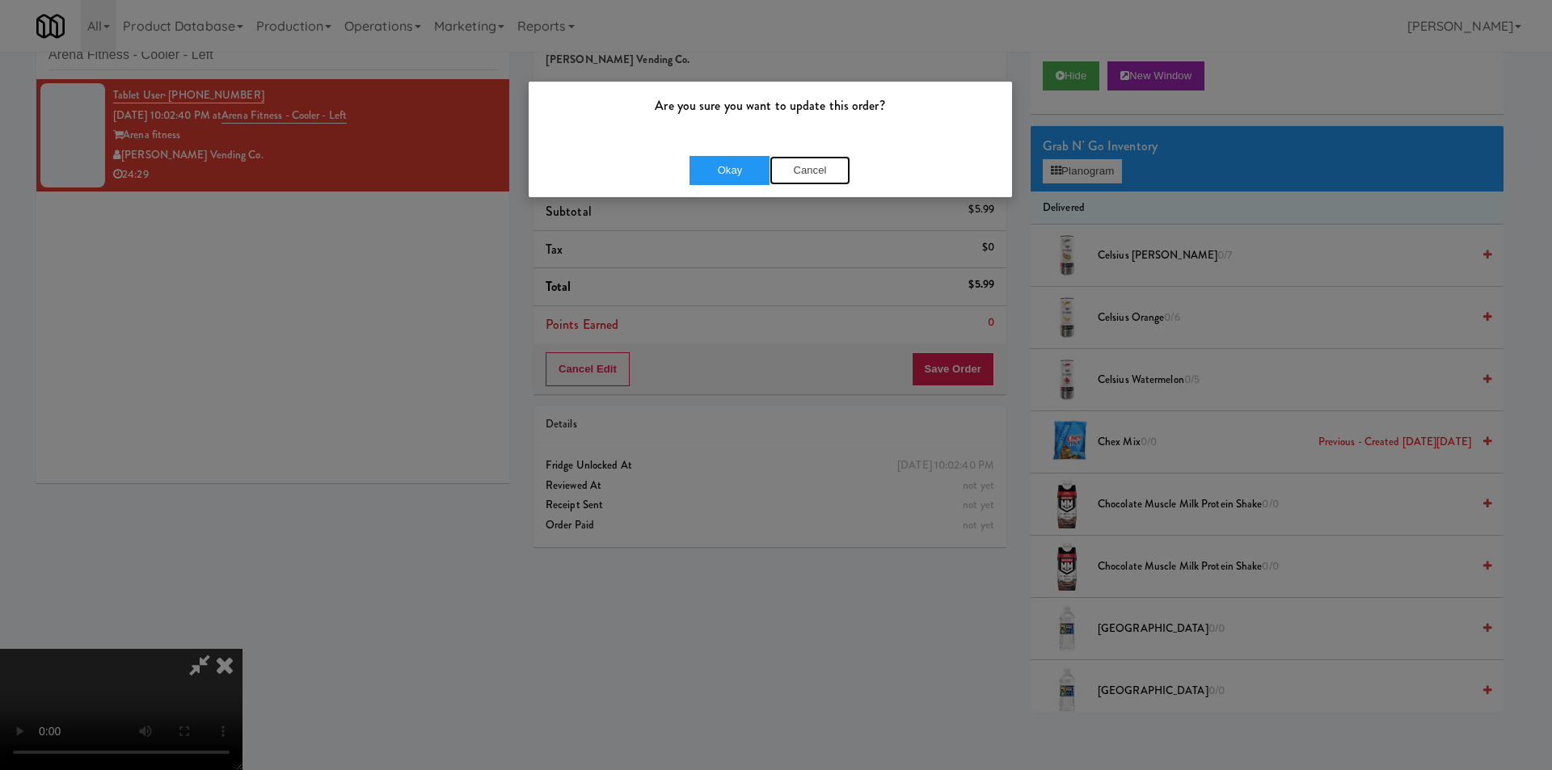
drag, startPoint x: 821, startPoint y: 166, endPoint x: 800, endPoint y: 191, distance: 32.7
click at [822, 168] on button "Cancel" at bounding box center [810, 170] width 81 height 29
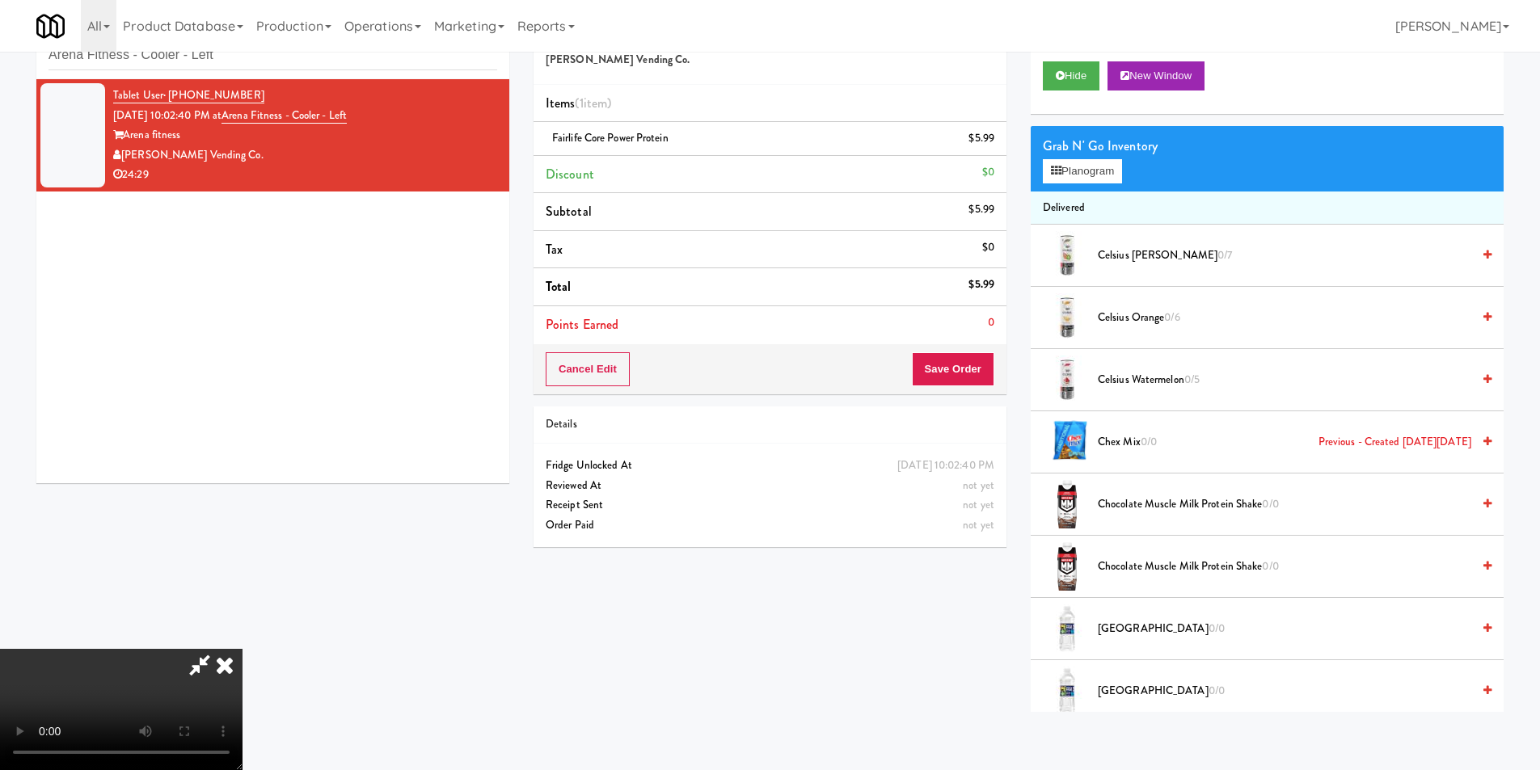
scroll to position [244, 0]
click at [37, 753] on video at bounding box center [121, 709] width 243 height 121
click at [243, 649] on video at bounding box center [121, 709] width 243 height 121
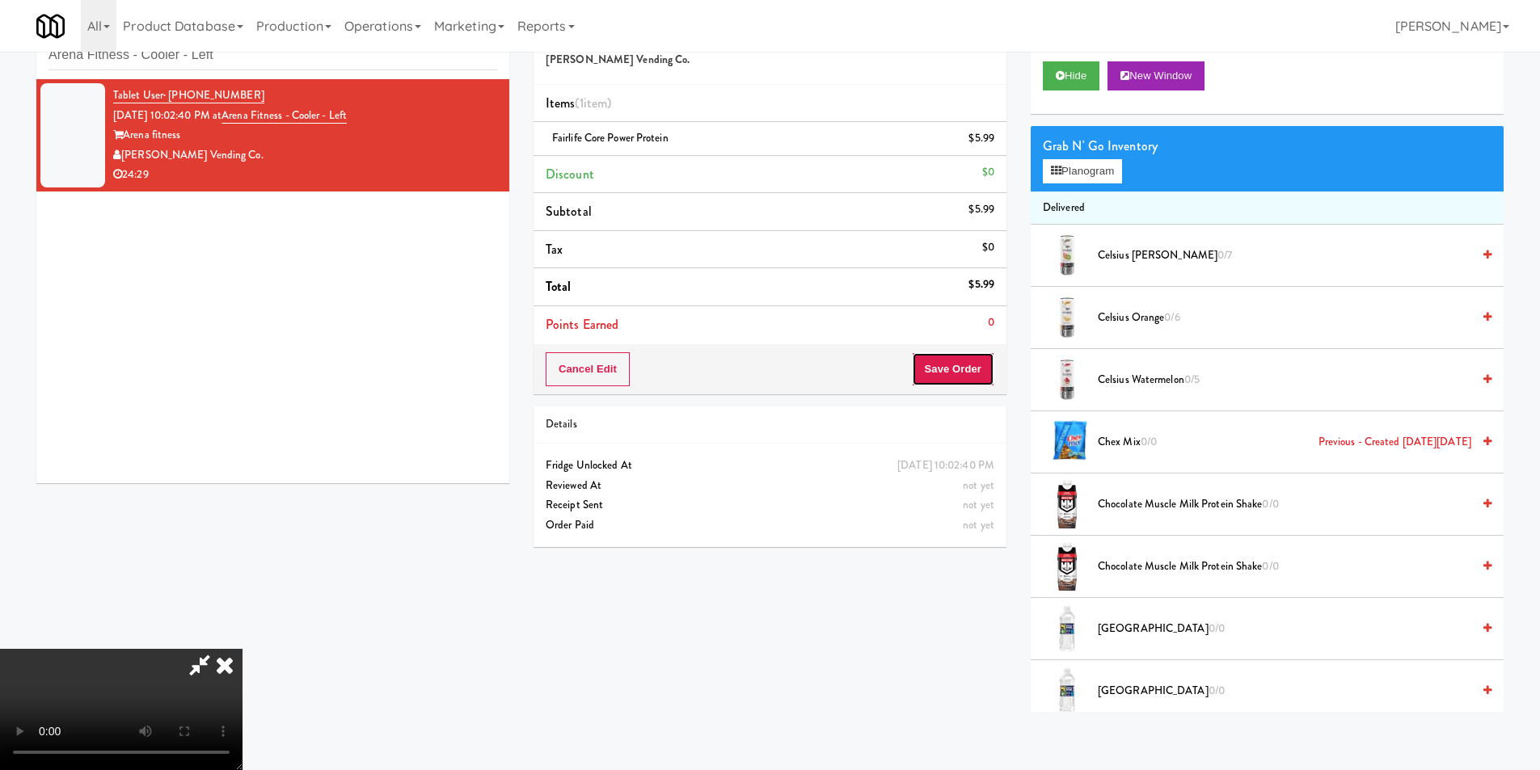
click at [947, 384] on button "Save Order" at bounding box center [953, 369] width 82 height 34
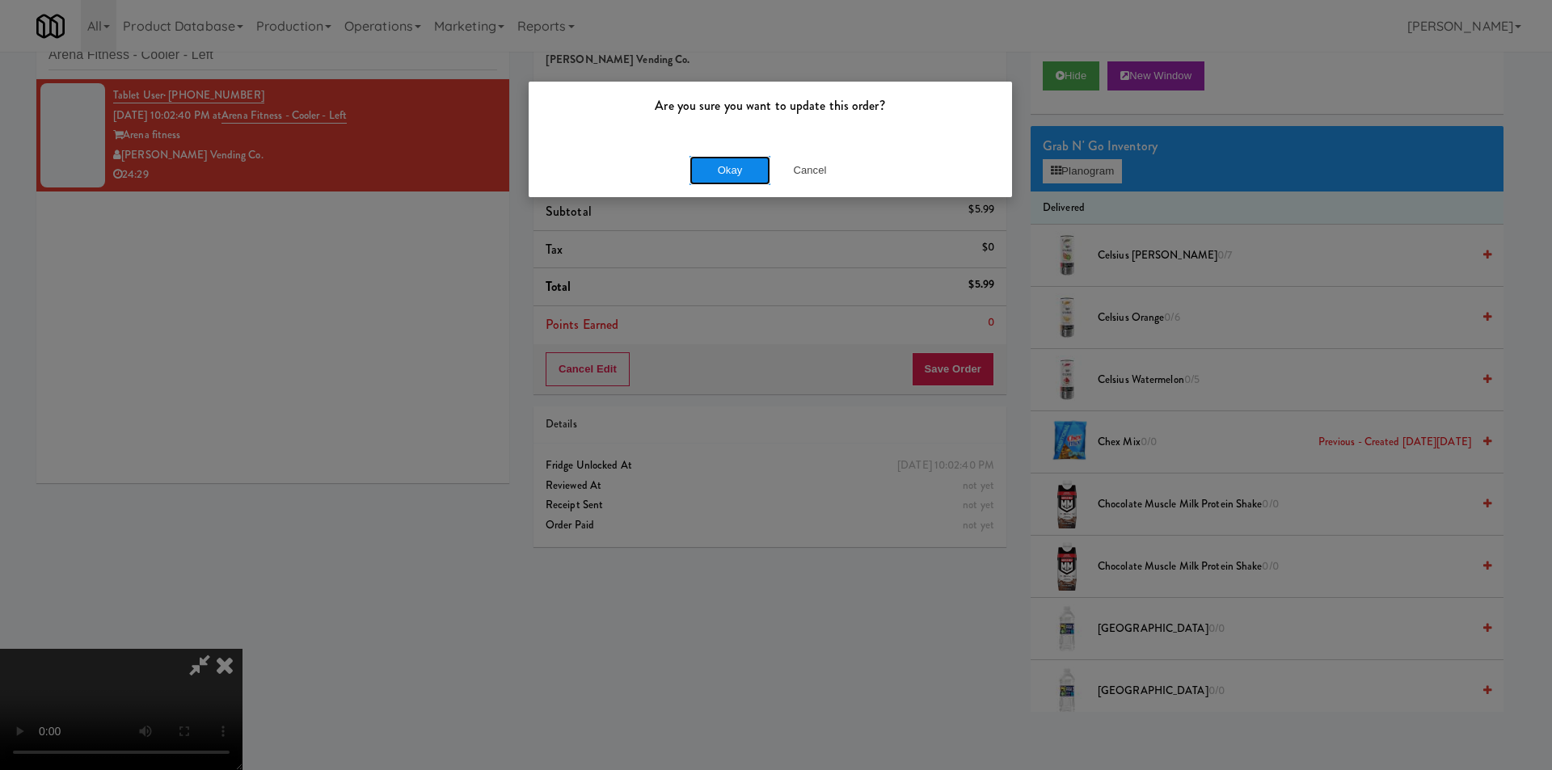
click at [717, 171] on button "Okay" at bounding box center [730, 170] width 81 height 29
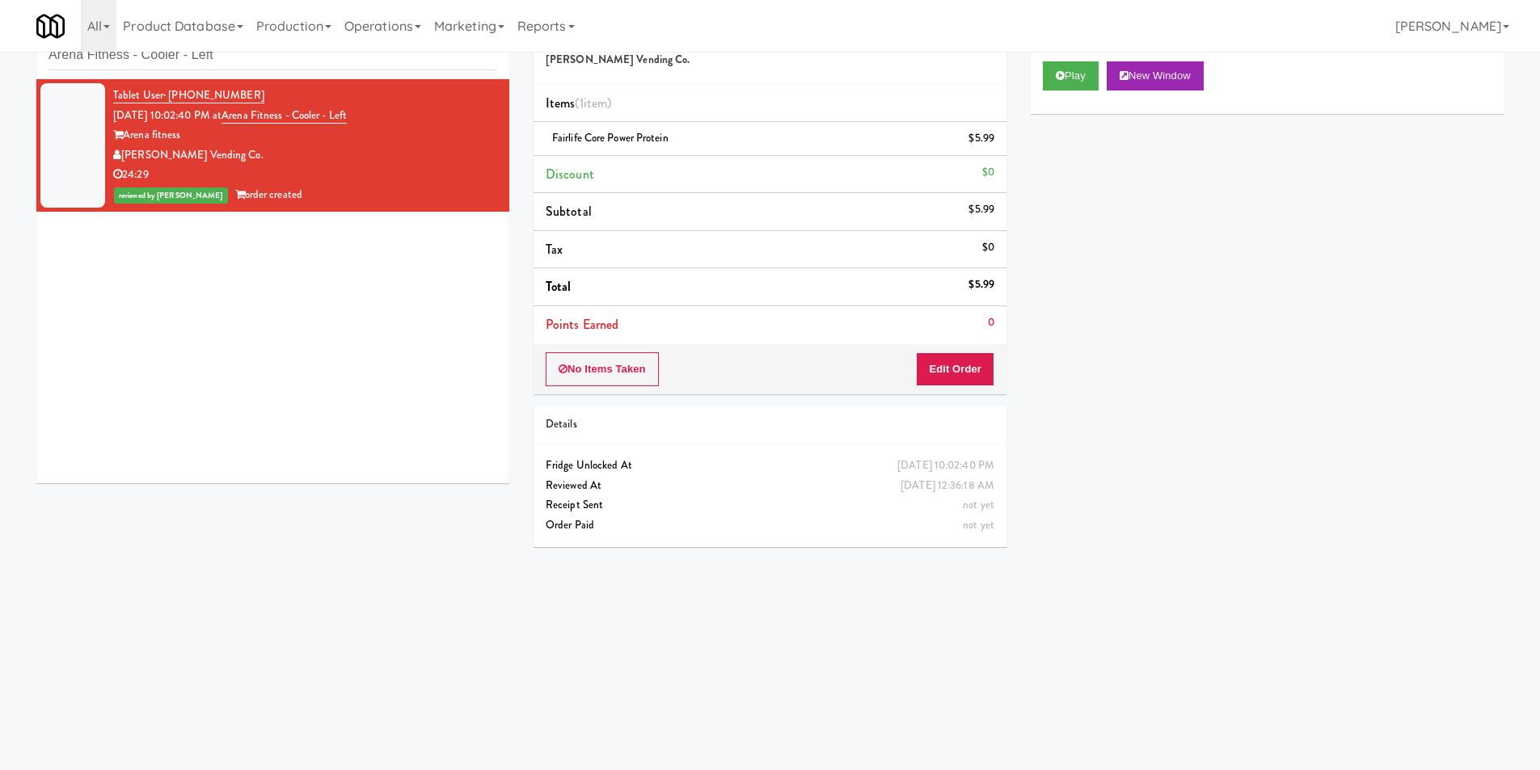
drag, startPoint x: 302, startPoint y: 55, endPoint x: 240, endPoint y: 70, distance: 63.3
drag, startPoint x: 240, startPoint y: 70, endPoint x: 230, endPoint y: 55, distance: 18.2
click at [230, 55] on input "Arena Fitness - Cooler - Left" at bounding box center [273, 55] width 449 height 30
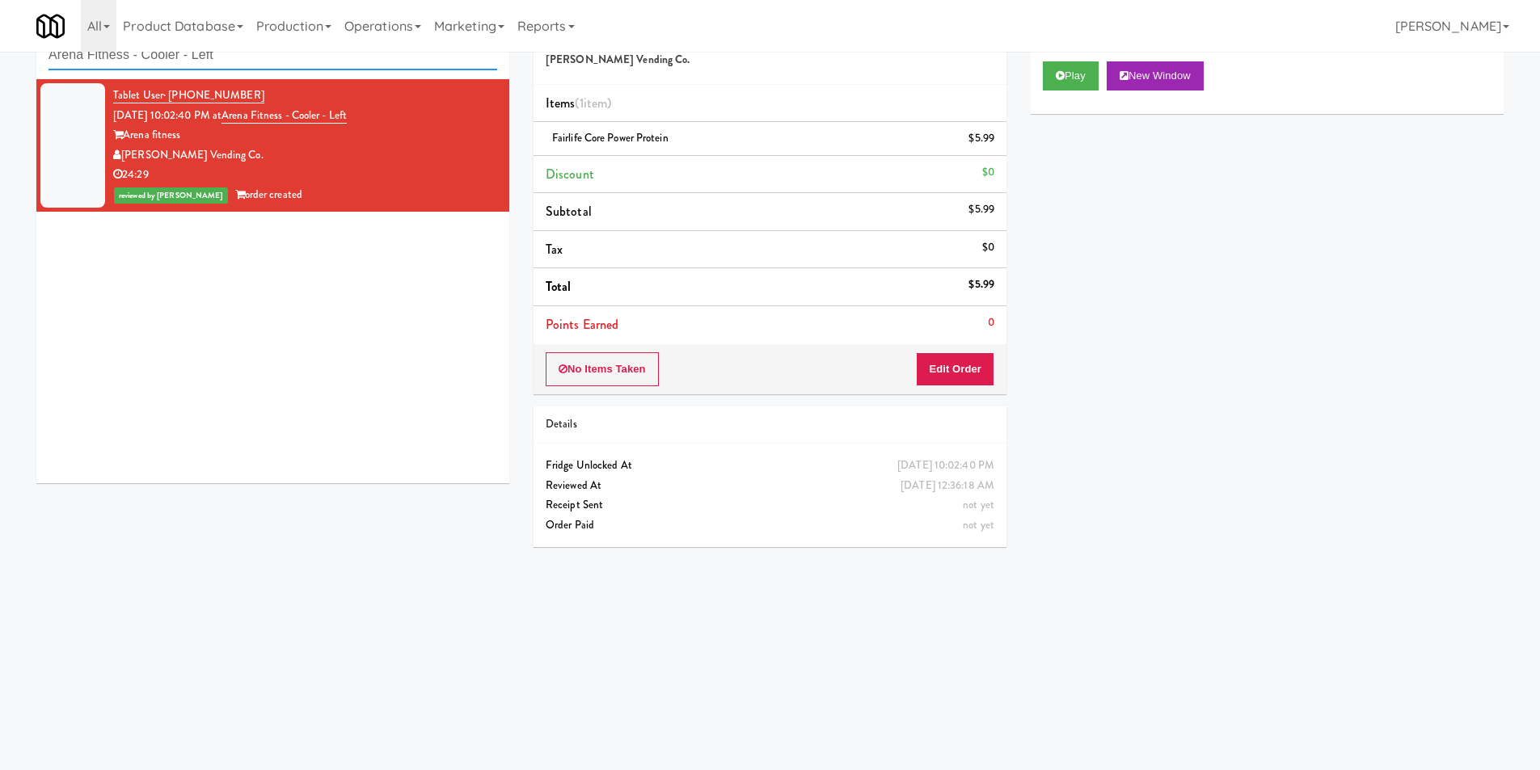
paste input "1730 N Clark - Right - Fridge"
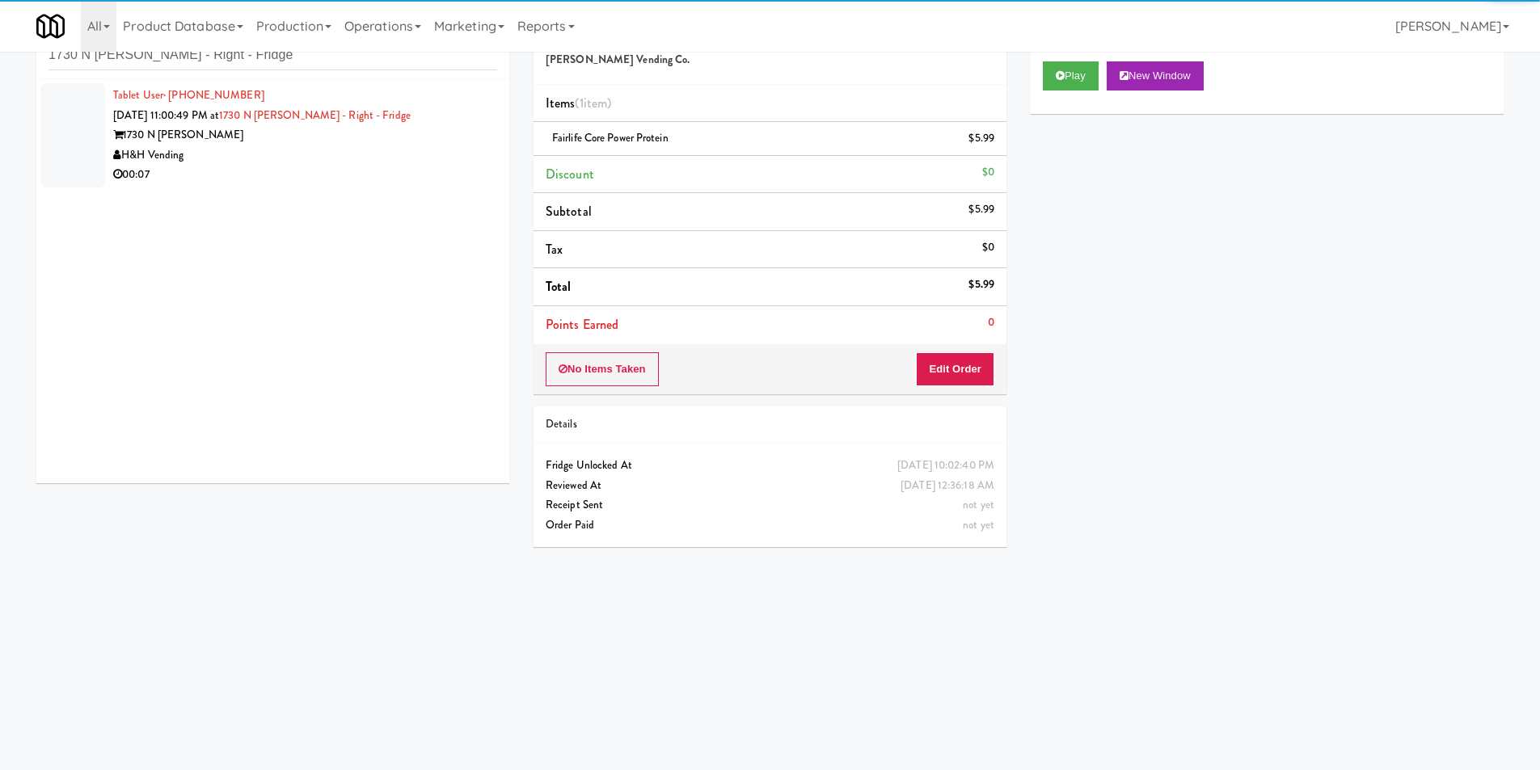
click at [376, 149] on div "Tablet User · (862) 377-3313 Sep 1, 2025 11:00:49 PM at 1730 N Clark - Right - …" at bounding box center [305, 135] width 384 height 99
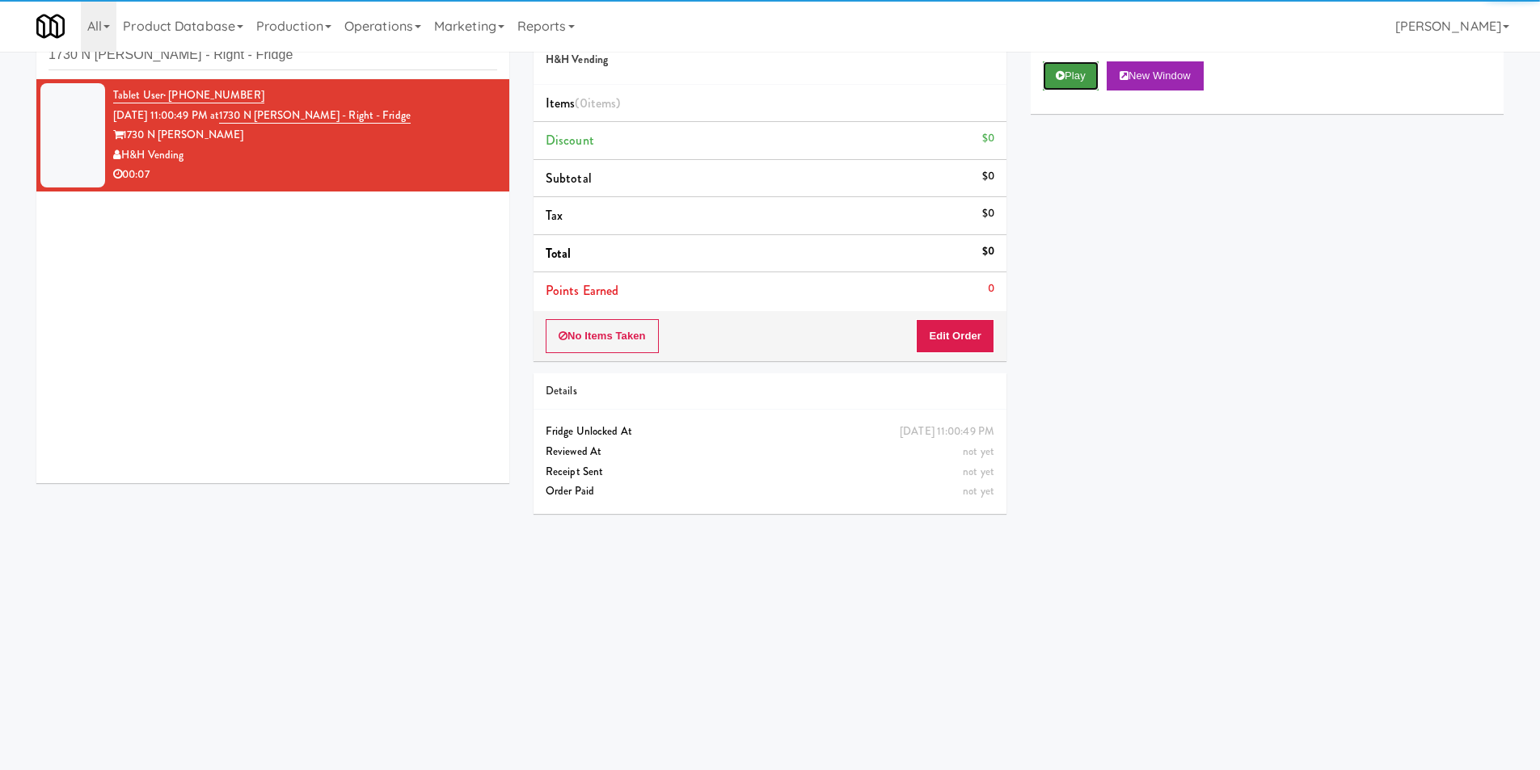
click at [1078, 72] on button "Play" at bounding box center [1071, 75] width 56 height 29
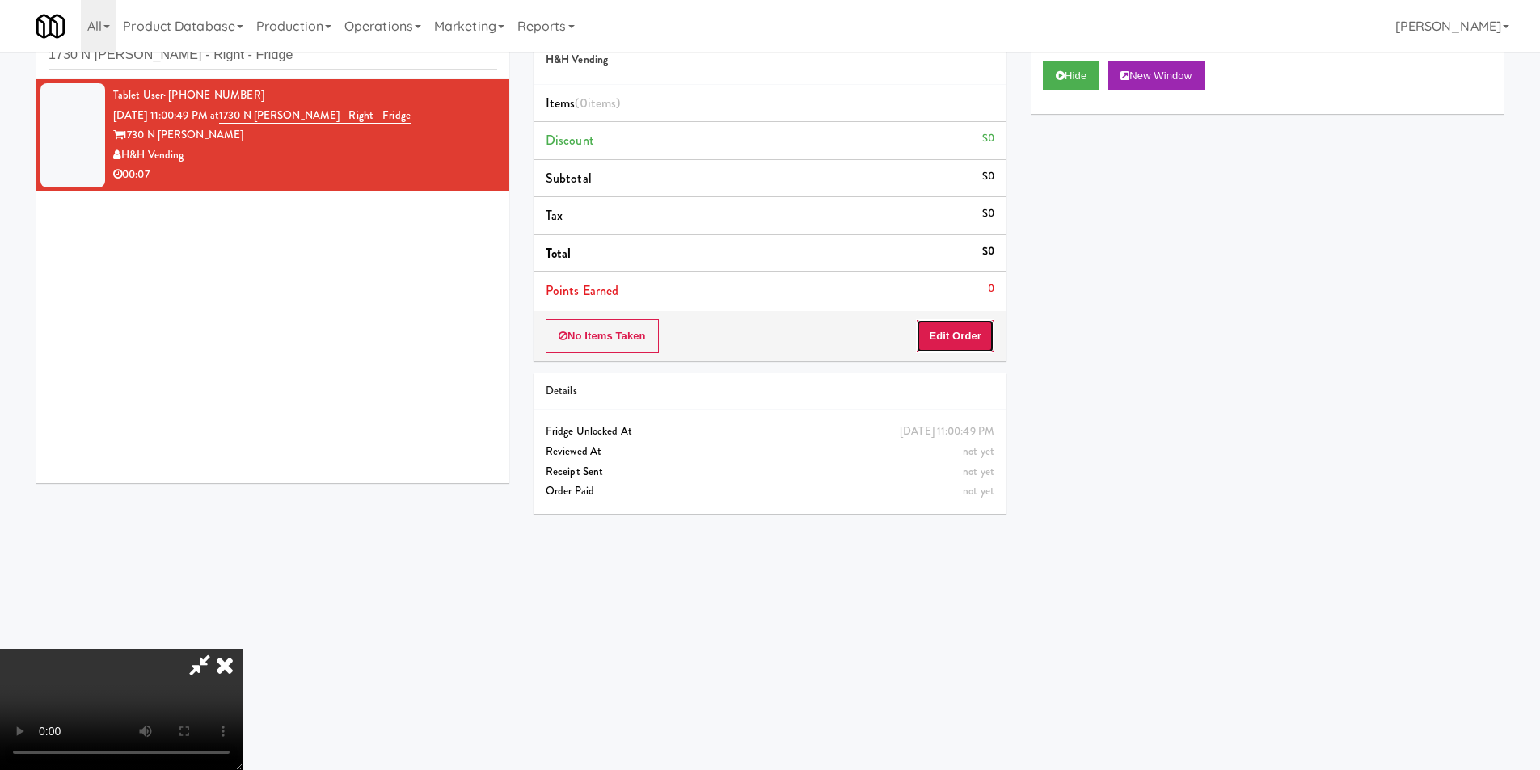
click at [960, 341] on button "Edit Order" at bounding box center [955, 336] width 78 height 34
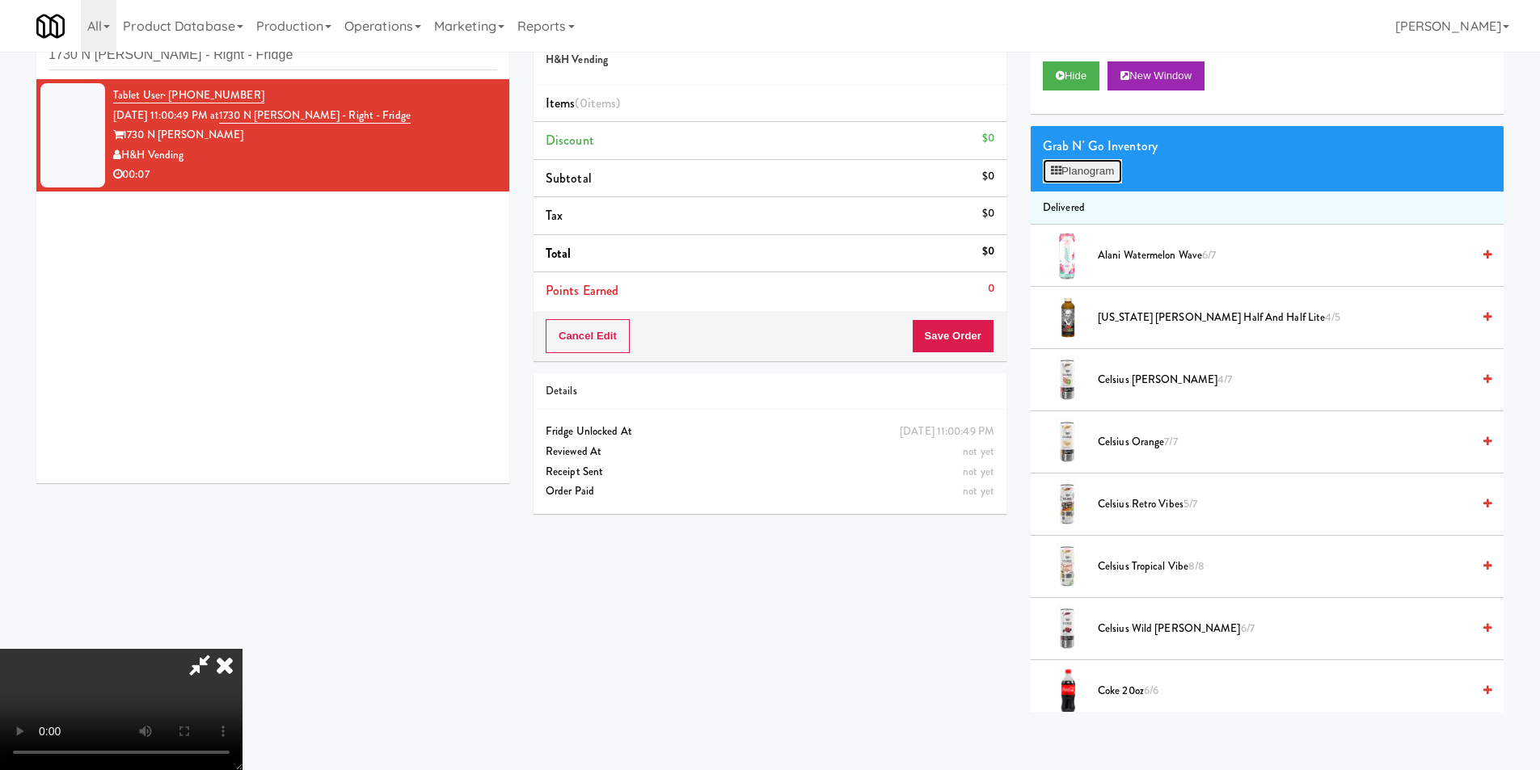
click at [1076, 170] on button "Planogram" at bounding box center [1082, 171] width 79 height 24
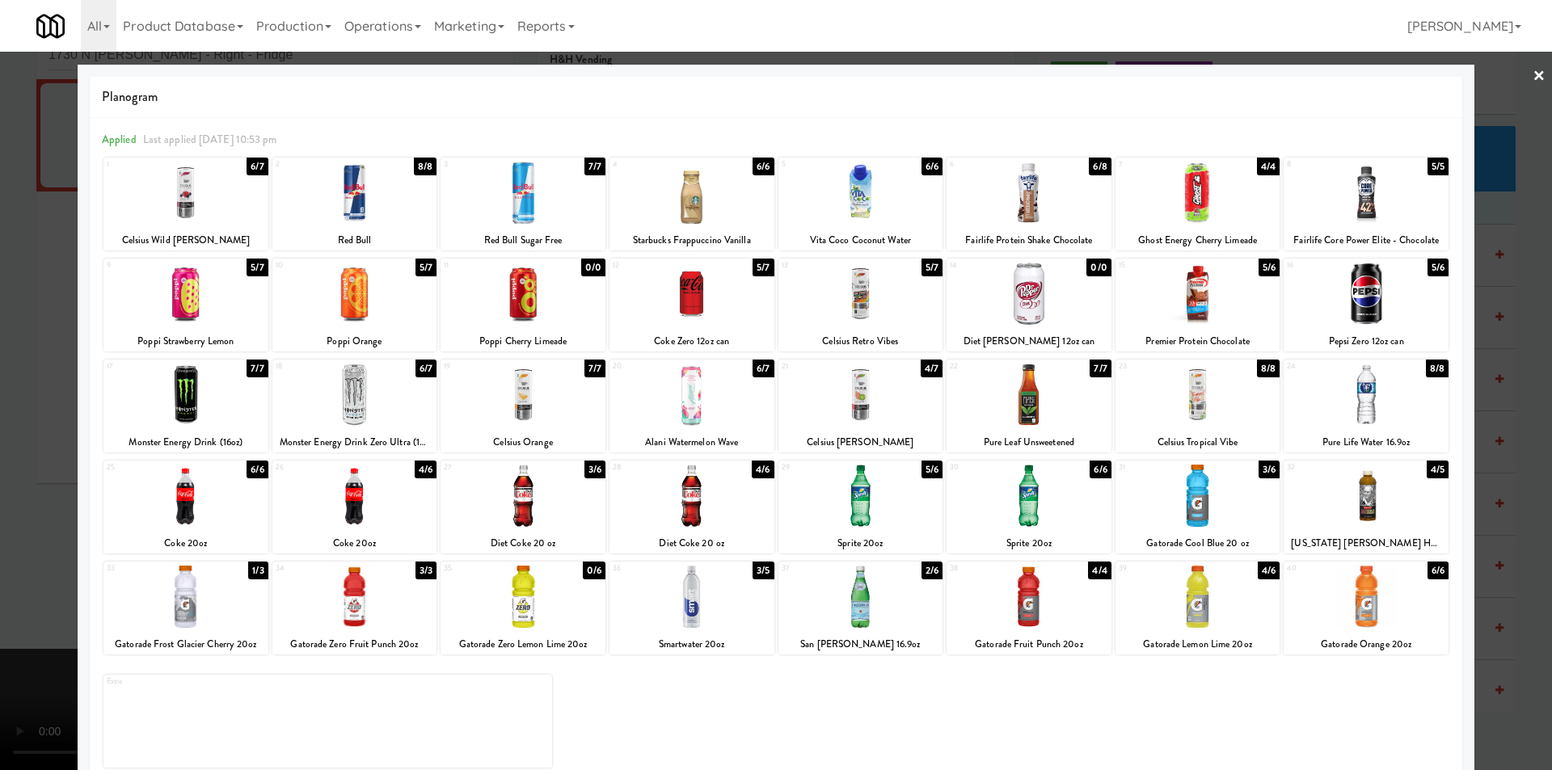
click at [1168, 621] on div at bounding box center [1198, 597] width 165 height 62
click at [1501, 520] on div at bounding box center [776, 385] width 1552 height 770
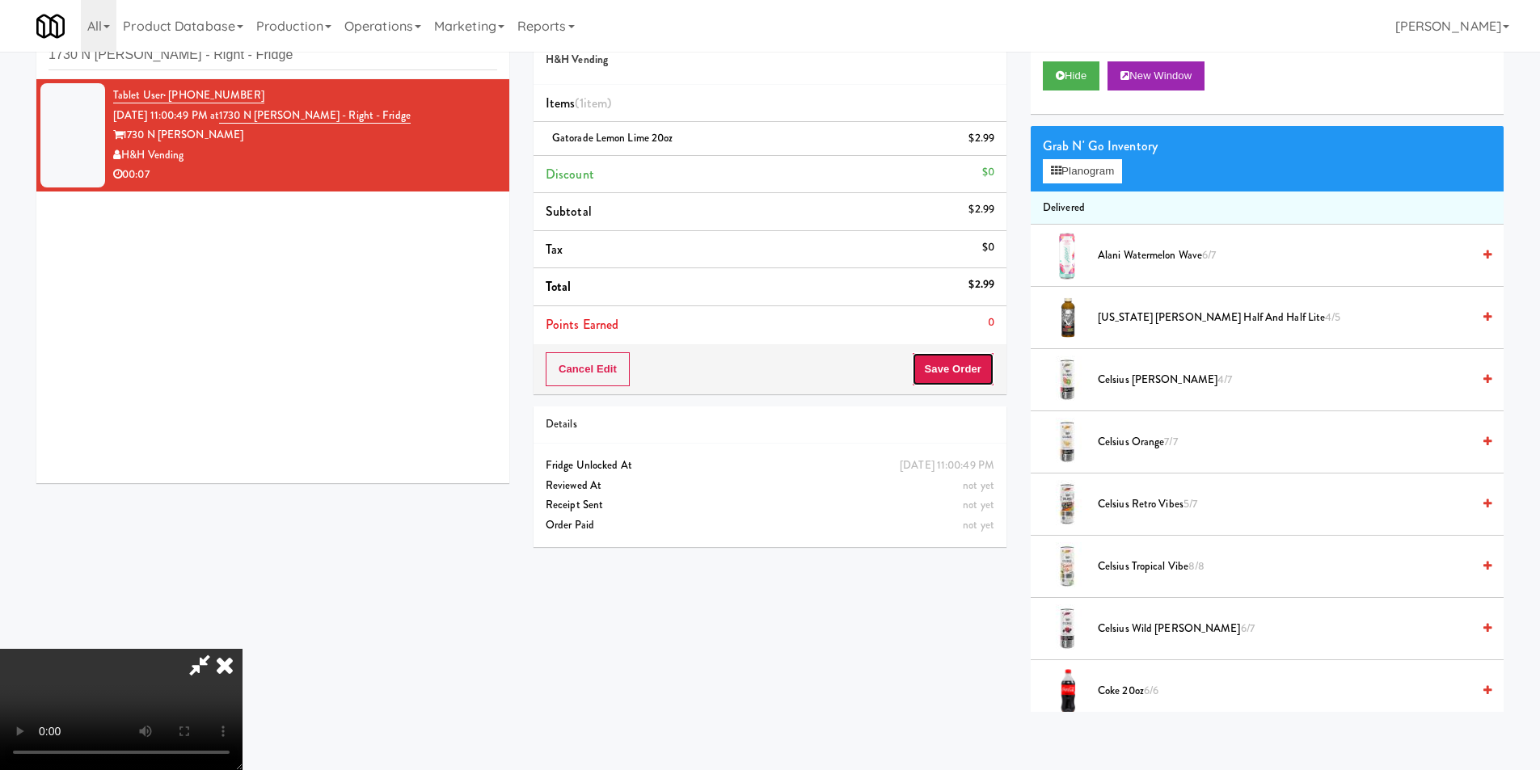
click at [950, 371] on button "Save Order" at bounding box center [953, 369] width 82 height 34
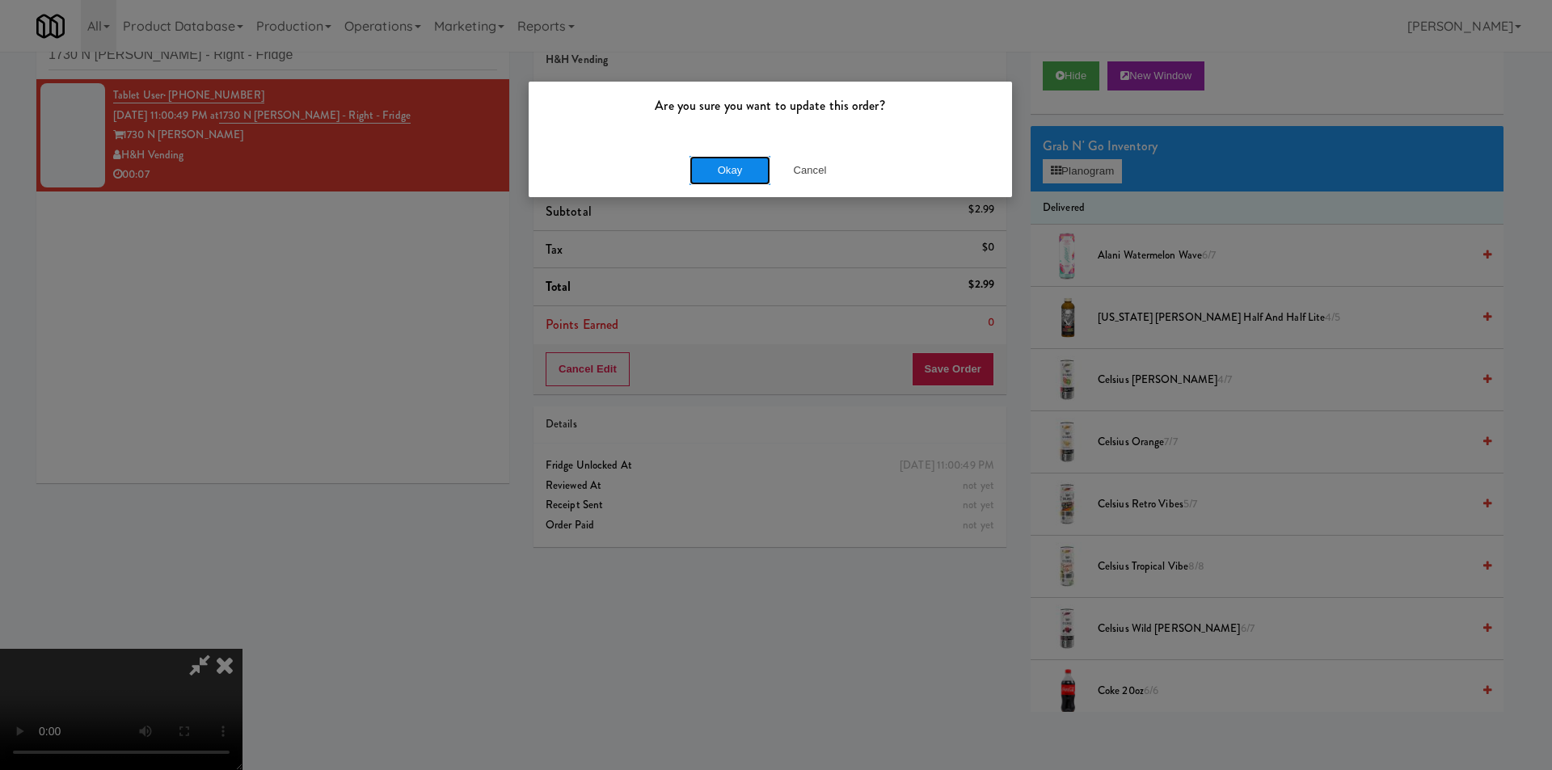
click at [734, 179] on button "Okay" at bounding box center [730, 170] width 81 height 29
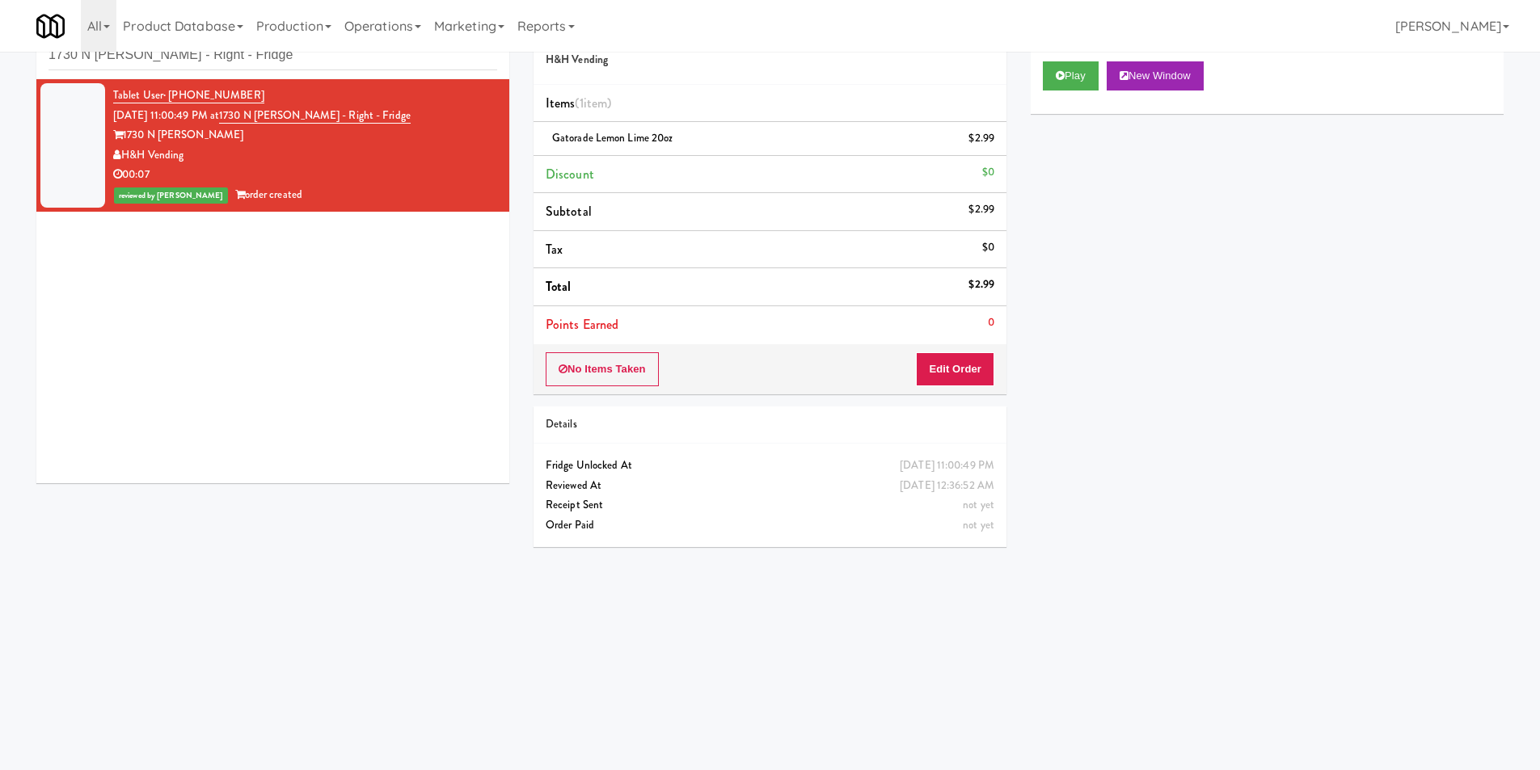
click at [392, 74] on div "inbox reviewed recent all unclear take inventory issue suspicious failed recent…" at bounding box center [272, 42] width 473 height 73
click at [386, 65] on input "1730 N Clark - Right - Fridge" at bounding box center [273, 55] width 449 height 30
paste input "311 W. Illinois"
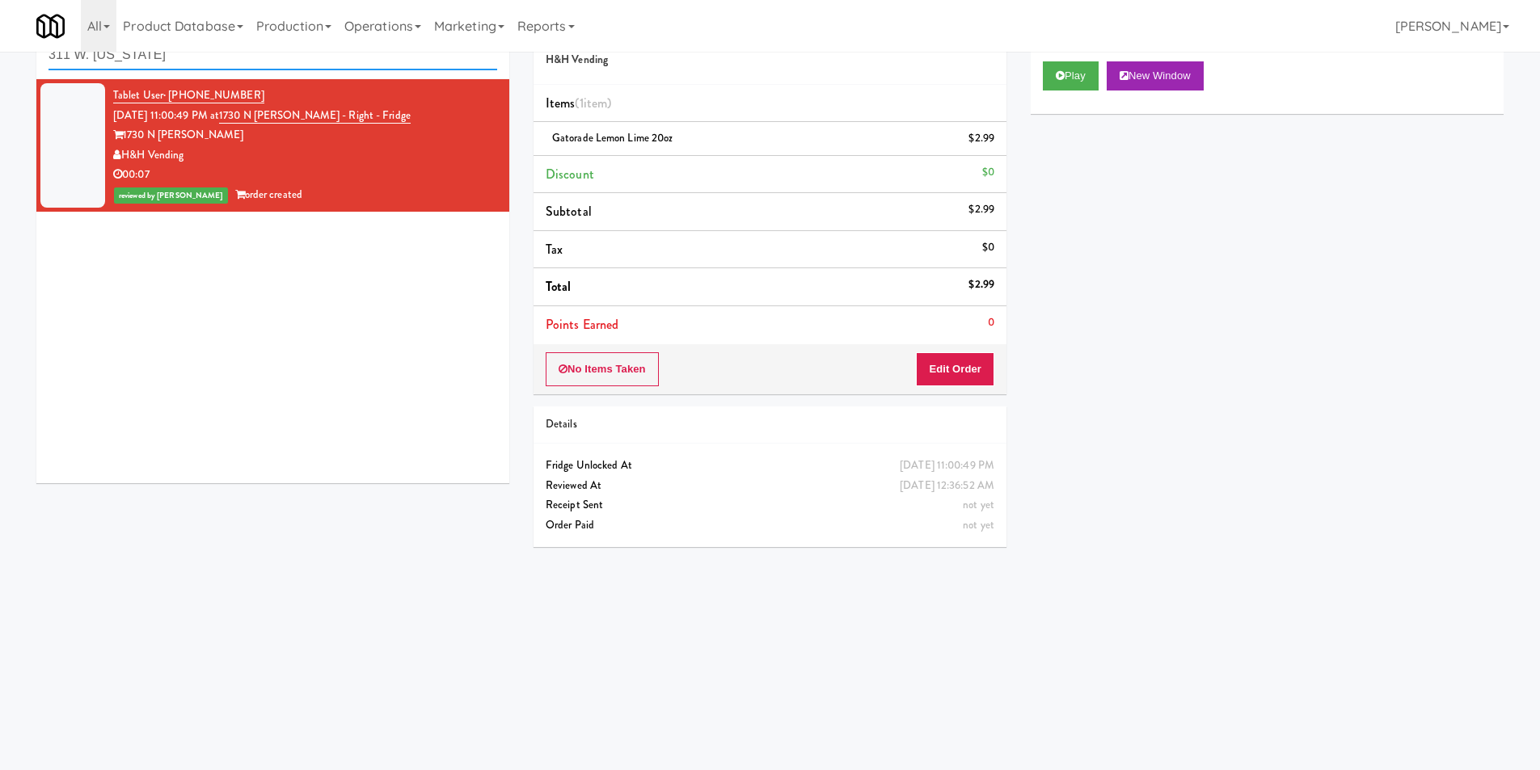
type input "311 W. Illinois"
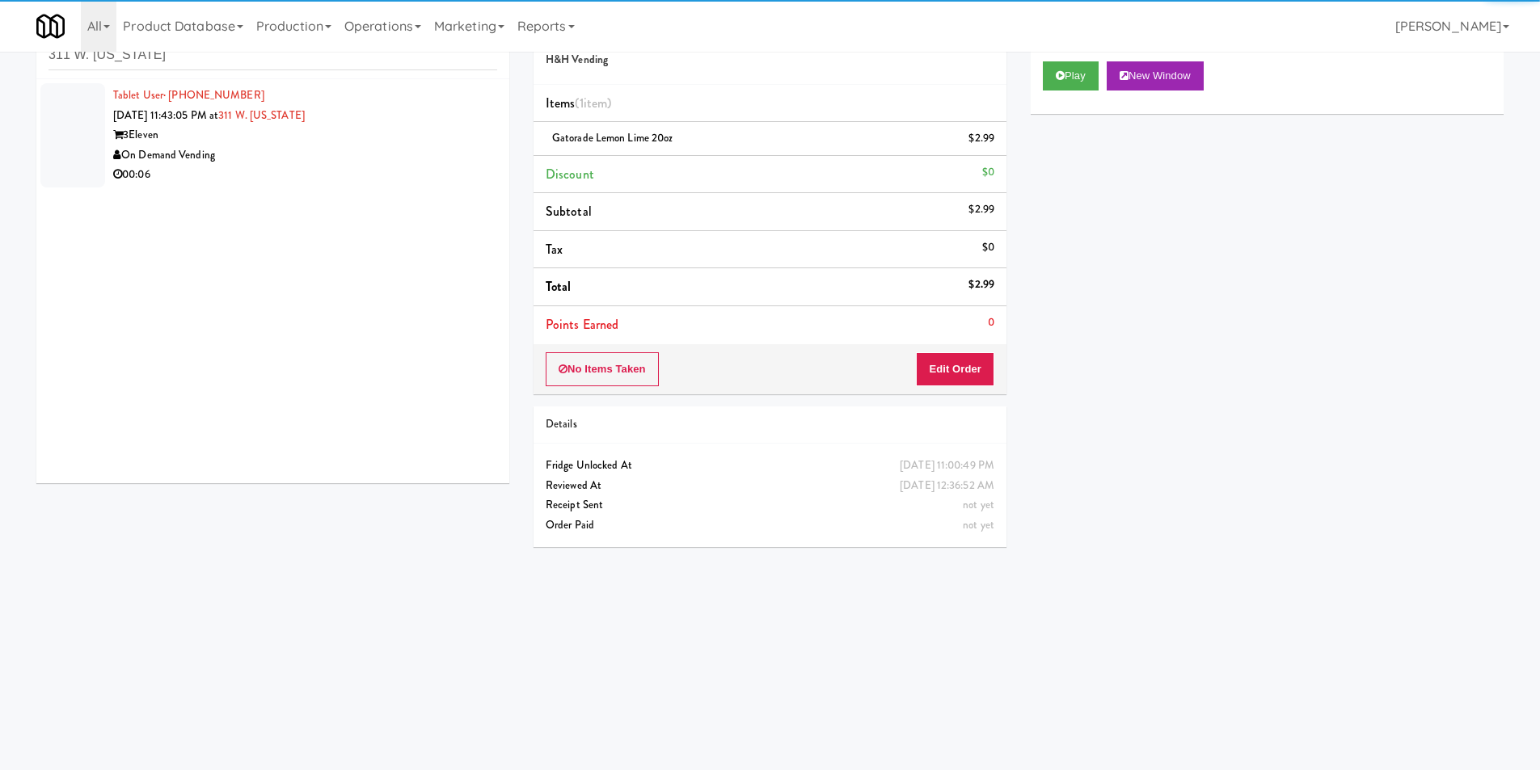
click at [394, 161] on div "On Demand Vending" at bounding box center [305, 156] width 384 height 20
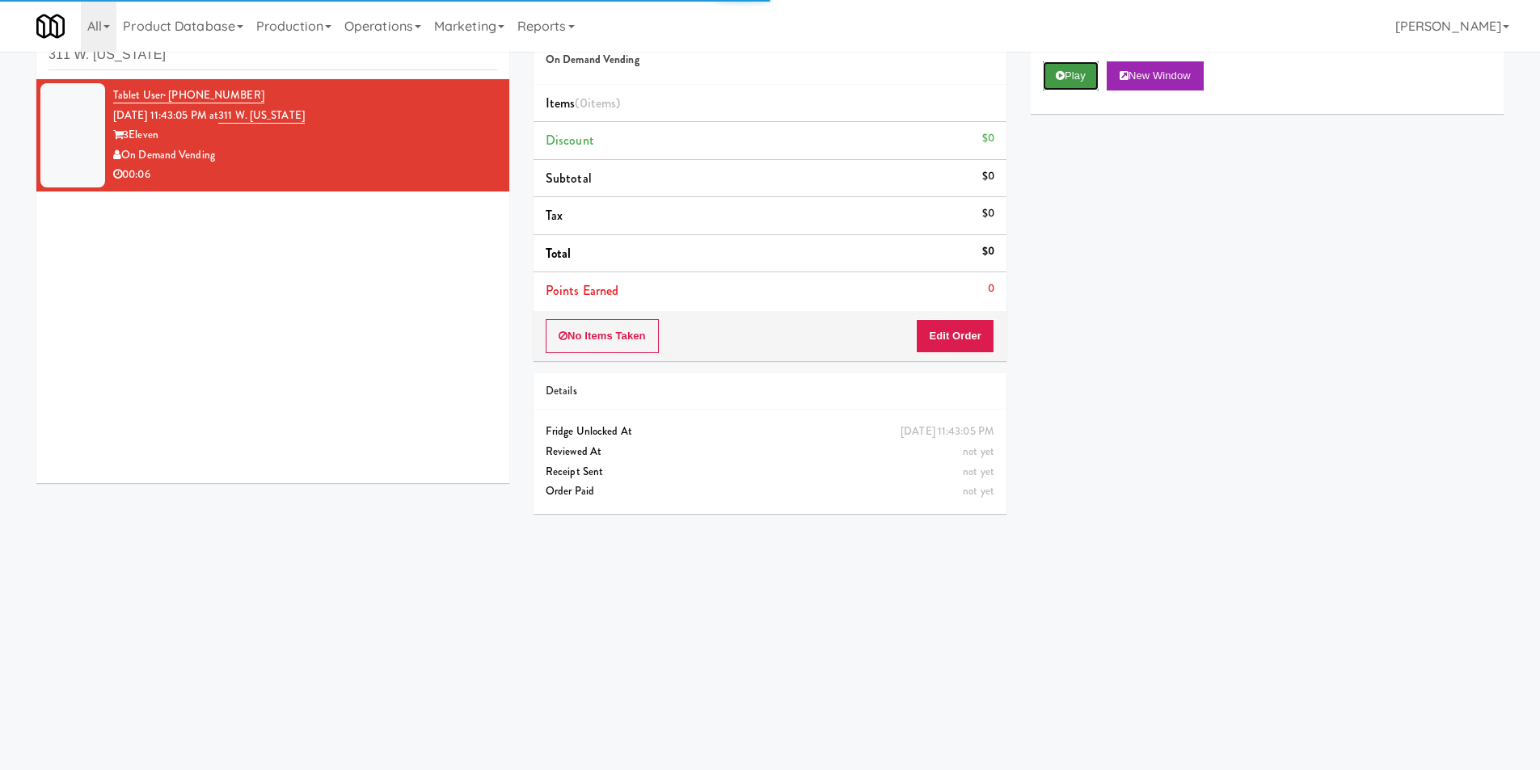
click at [1066, 82] on button "Play" at bounding box center [1071, 75] width 56 height 29
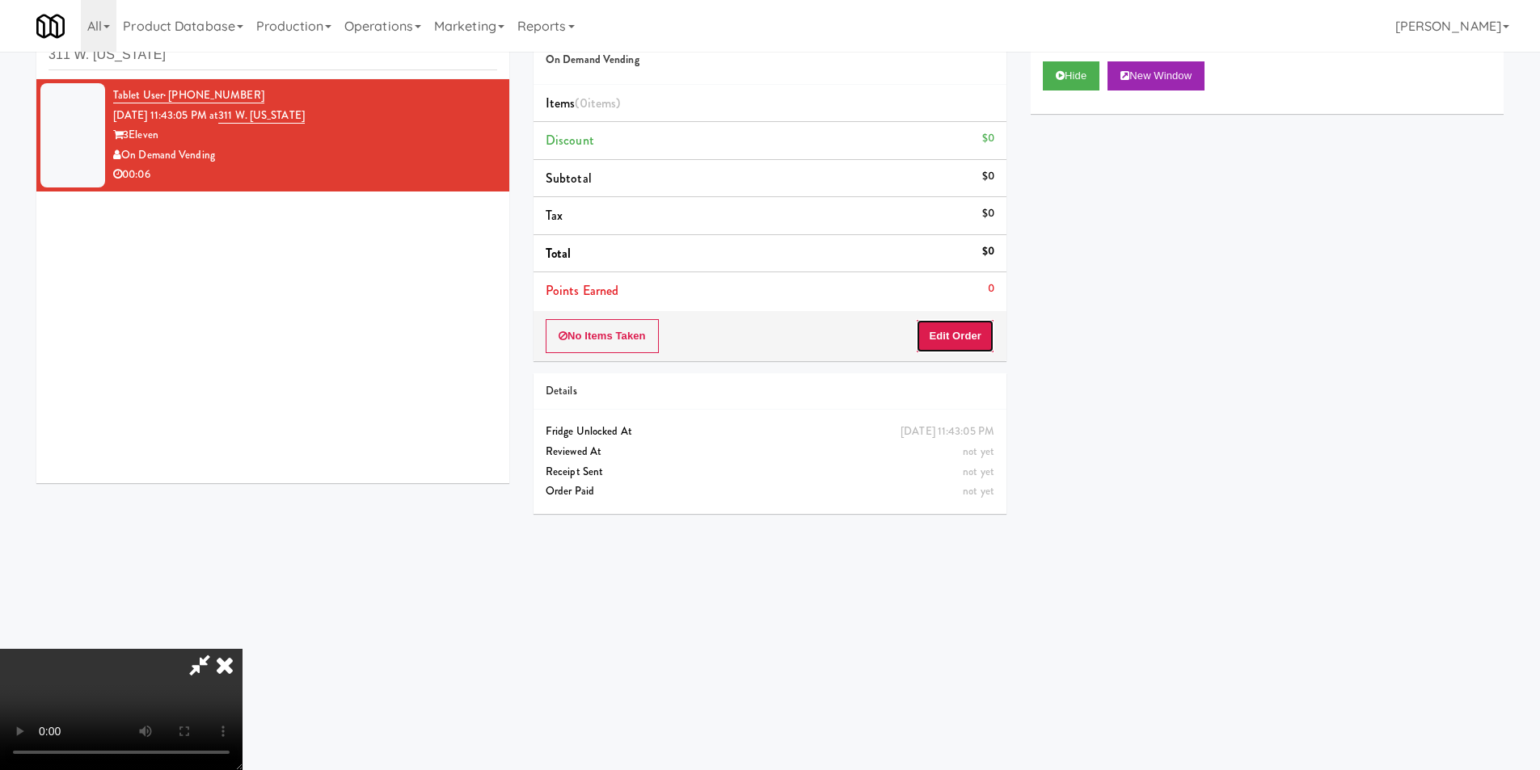
click at [941, 321] on button "Edit Order" at bounding box center [955, 336] width 78 height 34
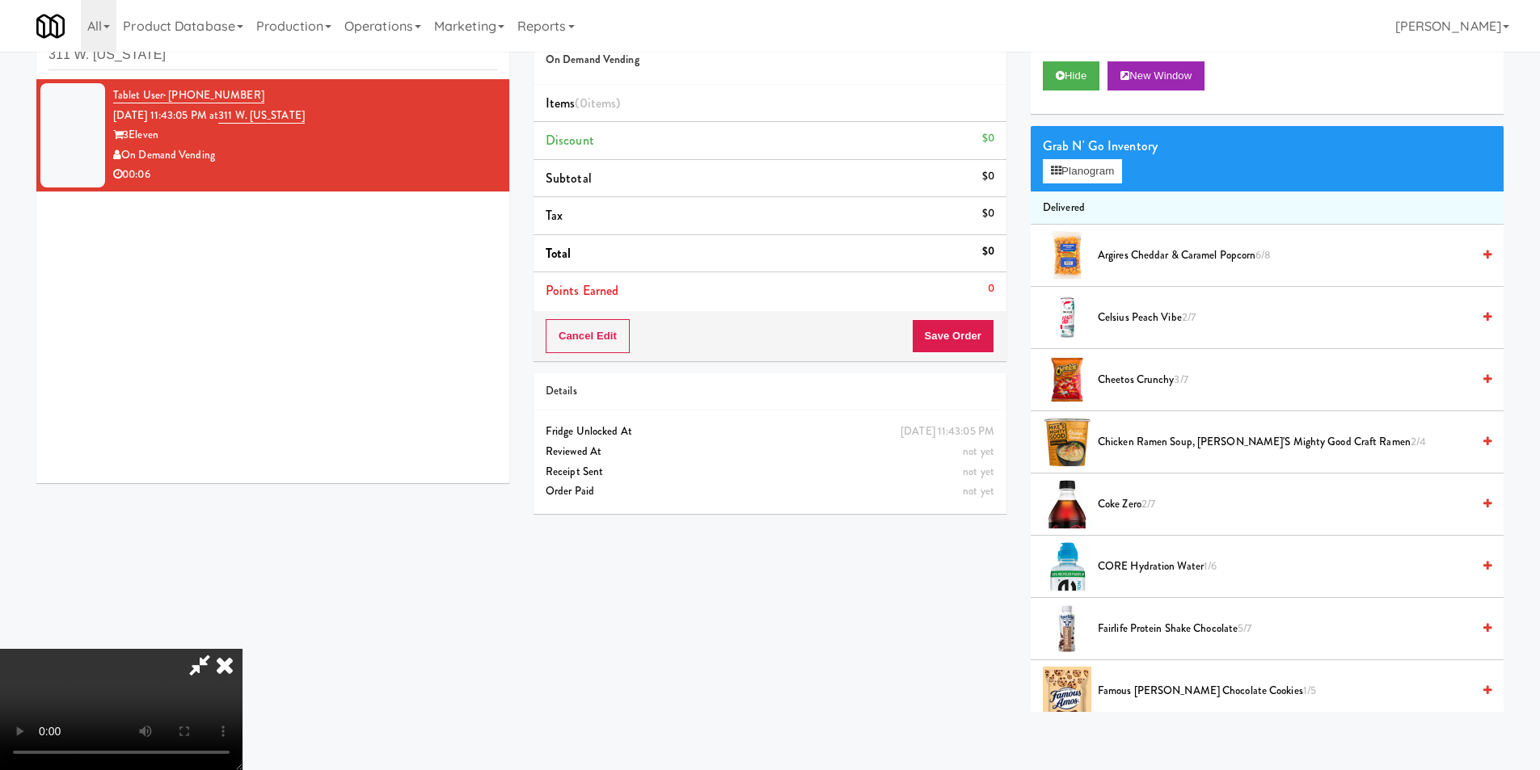
click at [243, 649] on video at bounding box center [121, 709] width 243 height 121
click at [1091, 157] on div "Grab N' Go Inventory" at bounding box center [1267, 146] width 449 height 24
click at [1057, 174] on icon at bounding box center [1056, 171] width 11 height 11
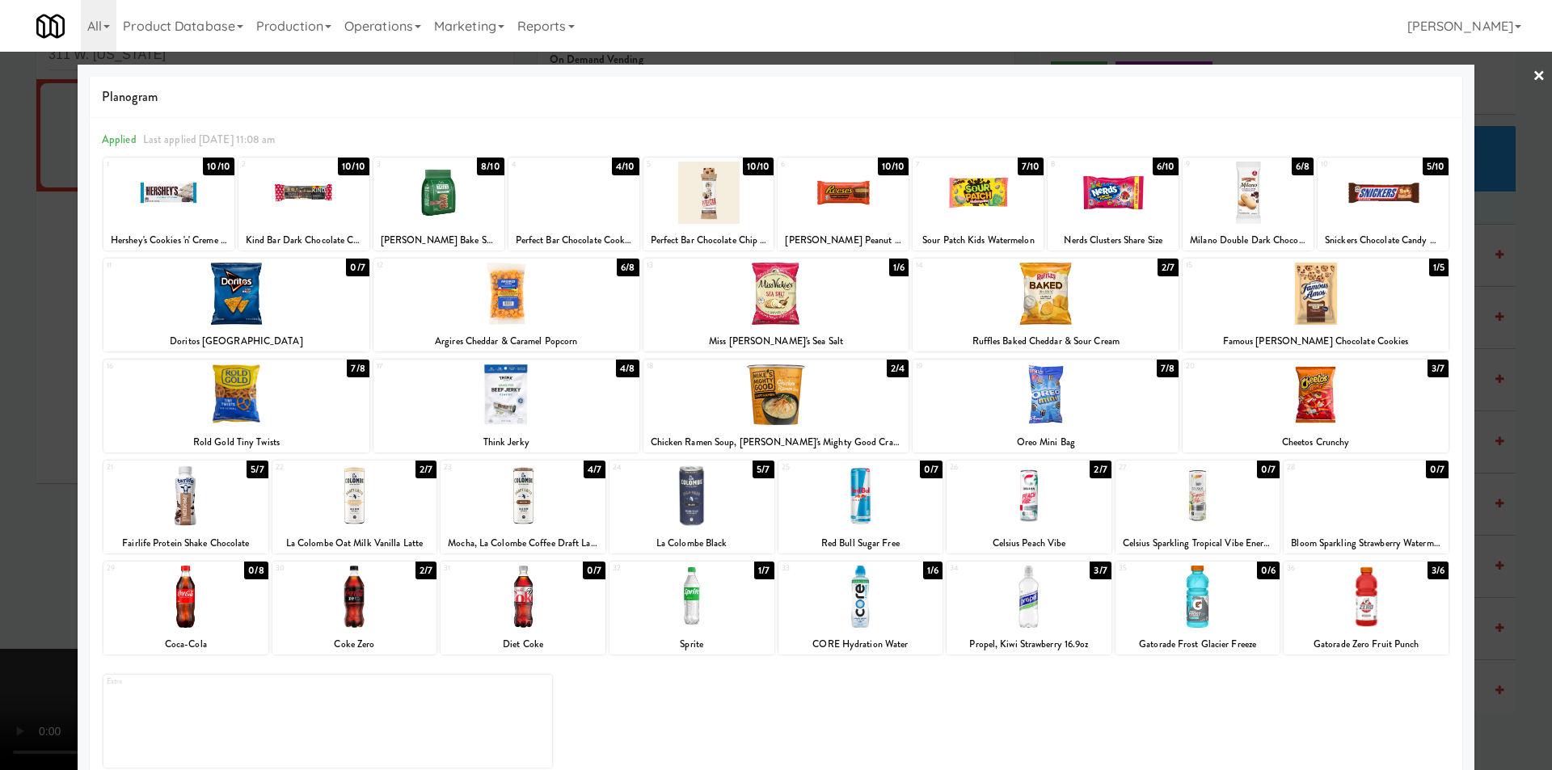
click at [567, 197] on div at bounding box center [574, 193] width 131 height 62
click at [1513, 504] on div at bounding box center [776, 385] width 1552 height 770
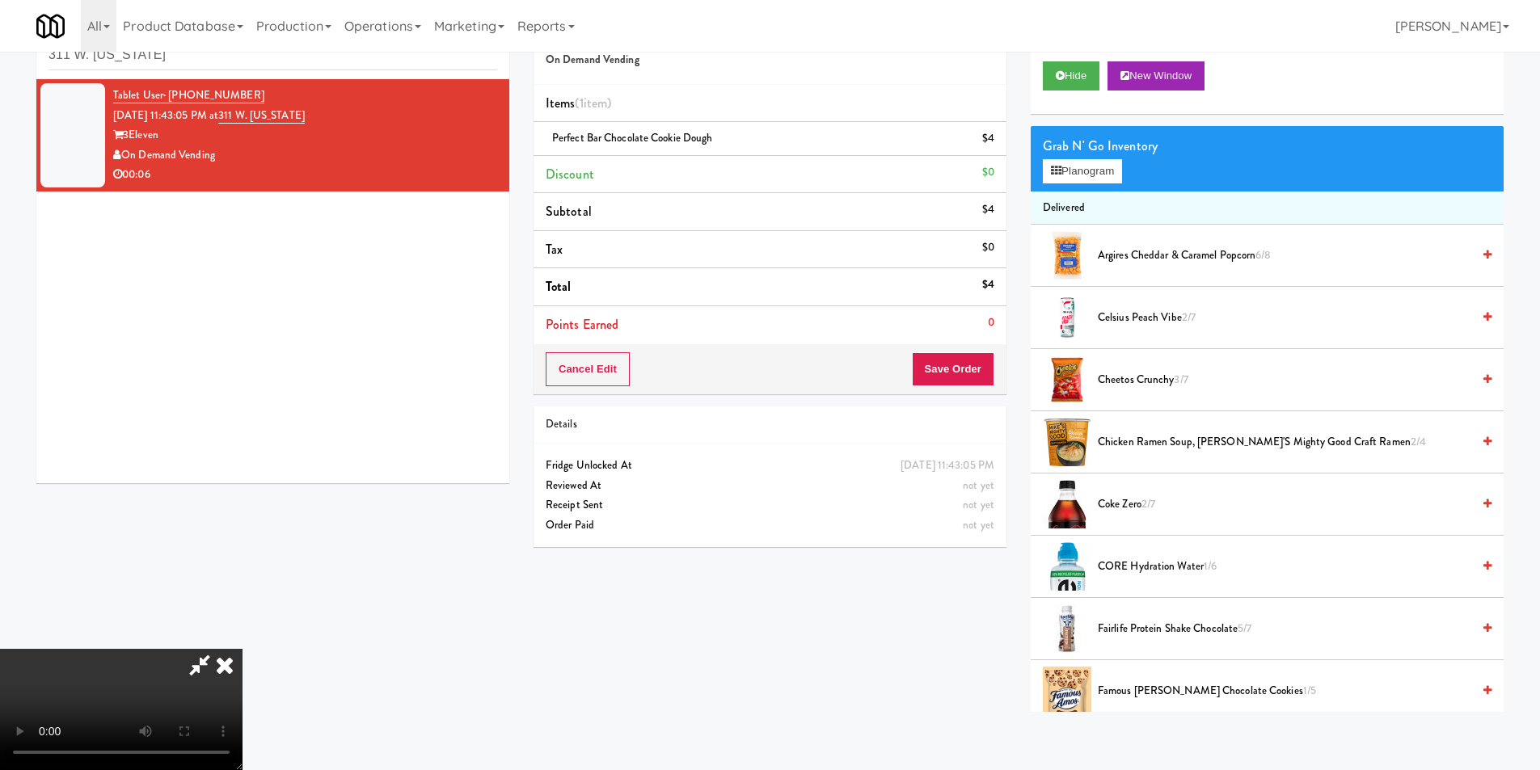
click at [243, 649] on video at bounding box center [121, 709] width 243 height 121
click at [1066, 180] on button "Planogram" at bounding box center [1082, 171] width 79 height 24
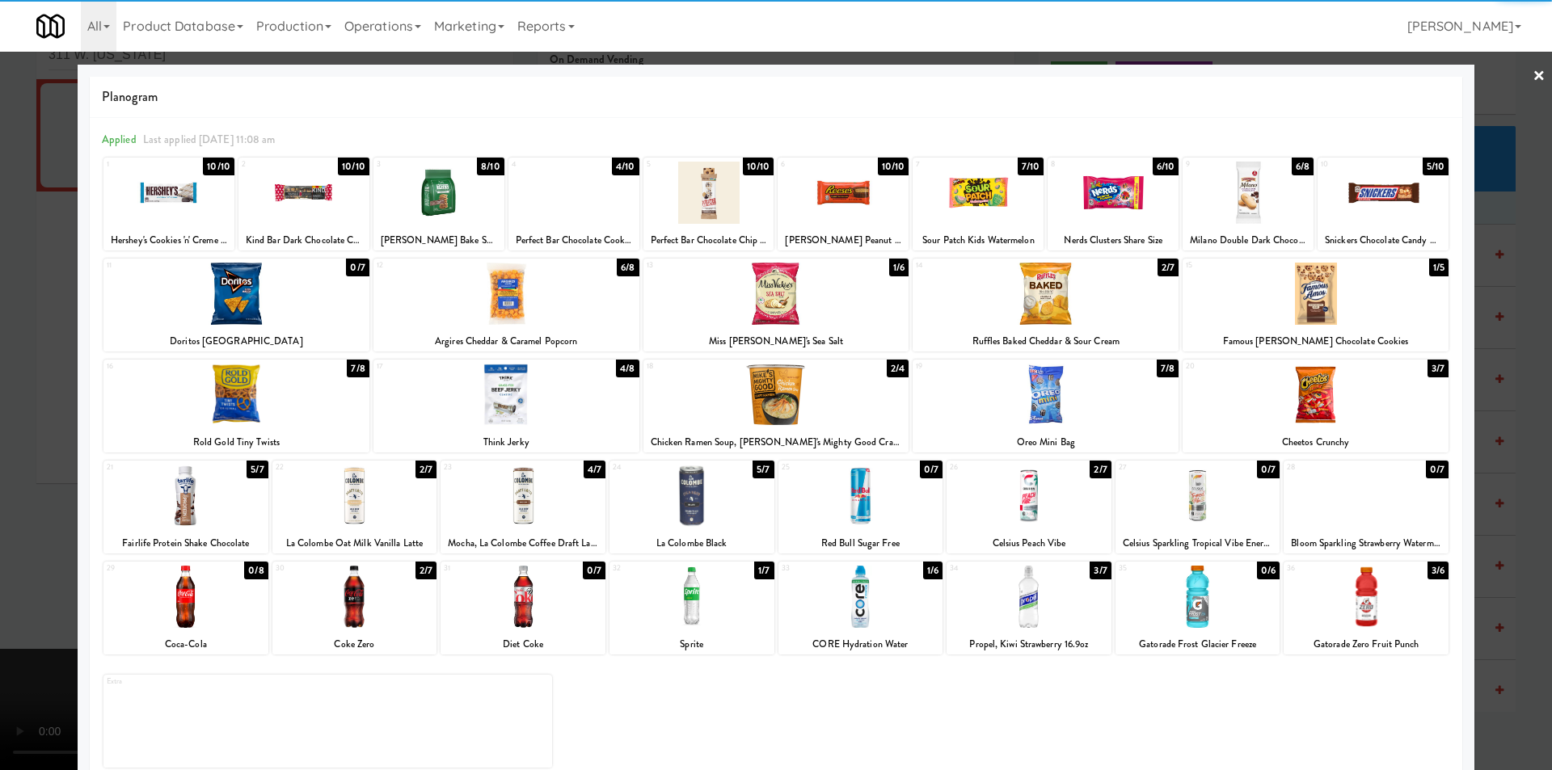
click at [997, 496] on div at bounding box center [1029, 496] width 165 height 62
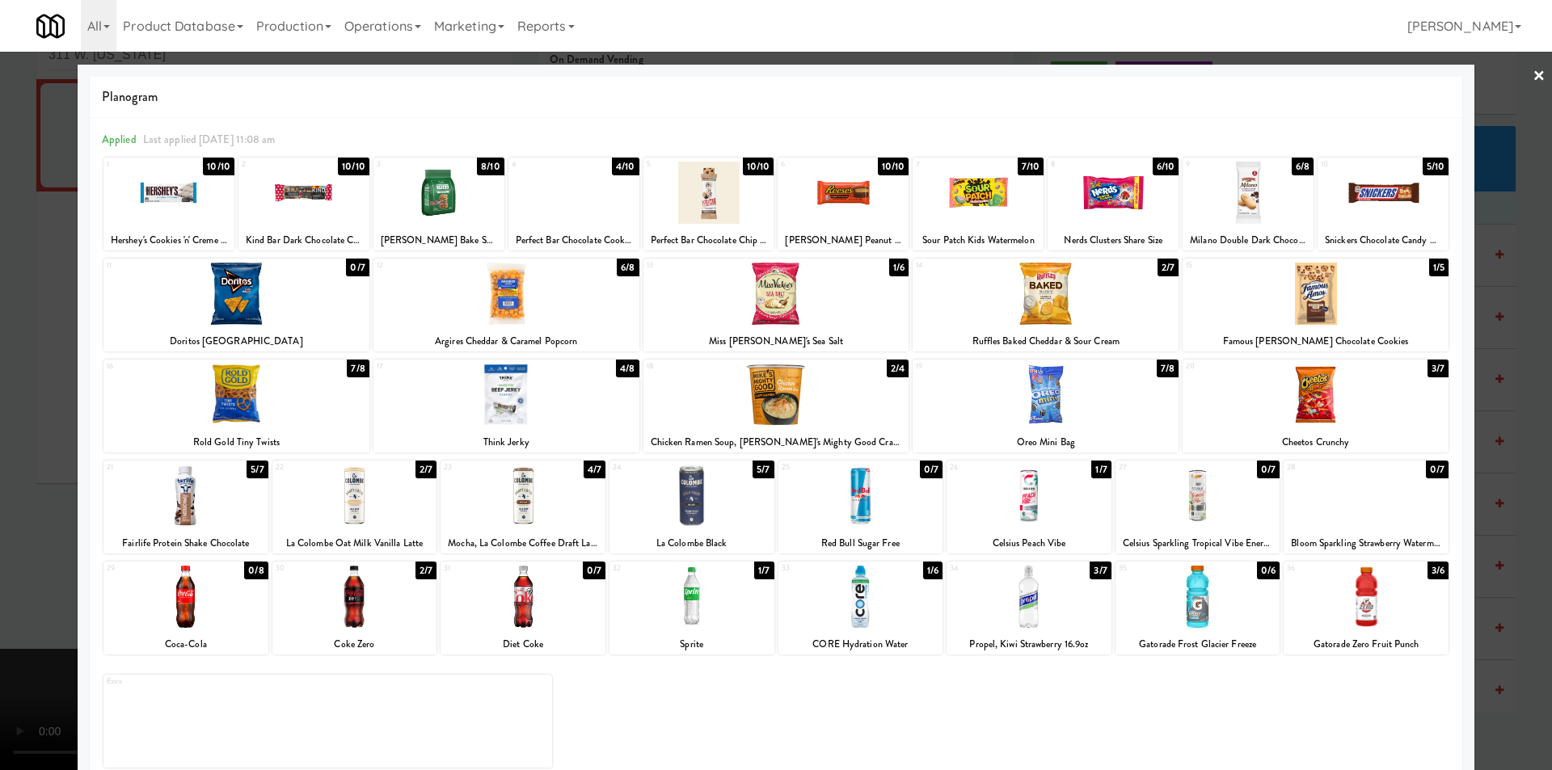
click at [1523, 516] on div at bounding box center [776, 385] width 1552 height 770
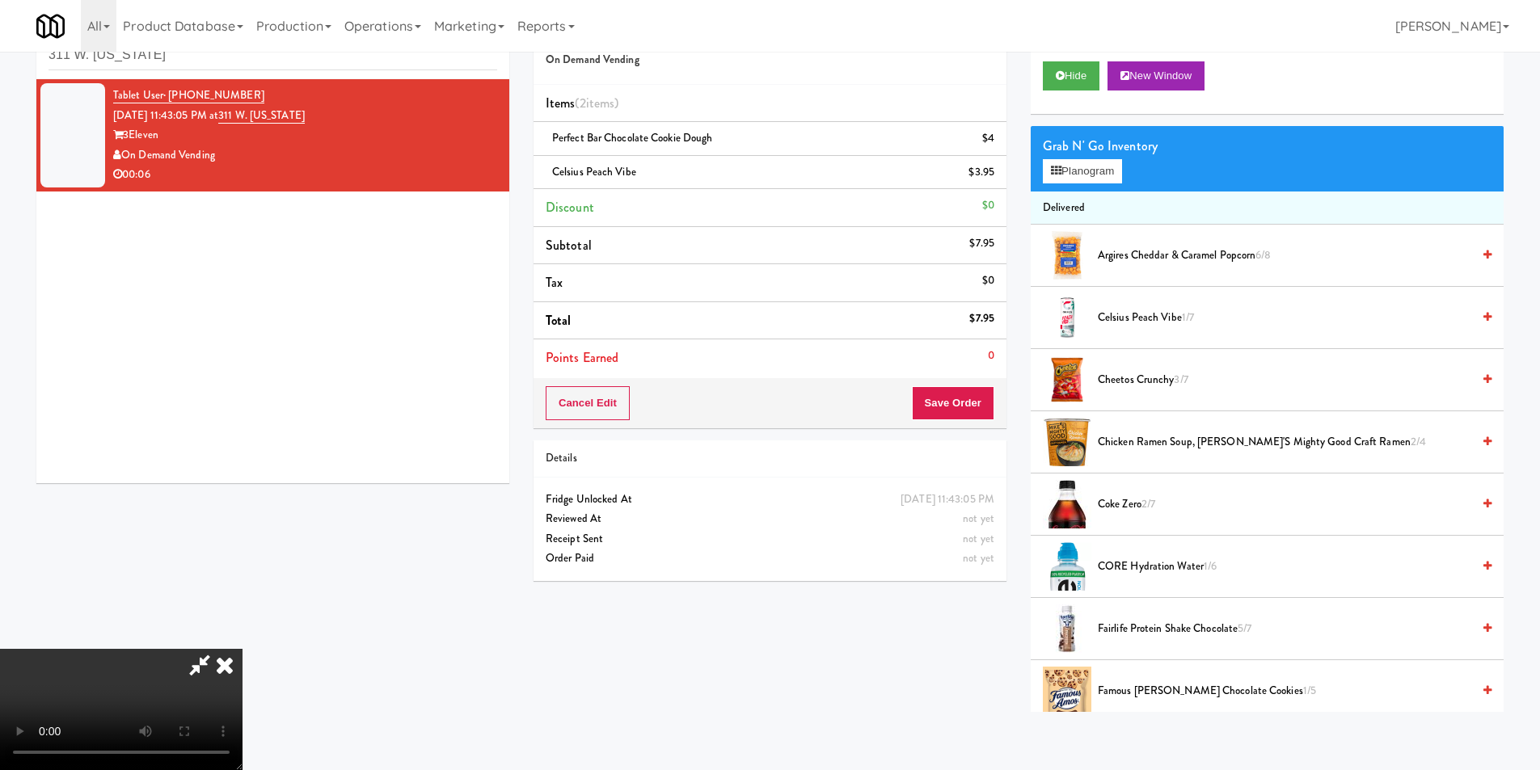
click at [243, 649] on video at bounding box center [121, 709] width 243 height 121
click at [969, 403] on button "Save Order" at bounding box center [953, 403] width 82 height 34
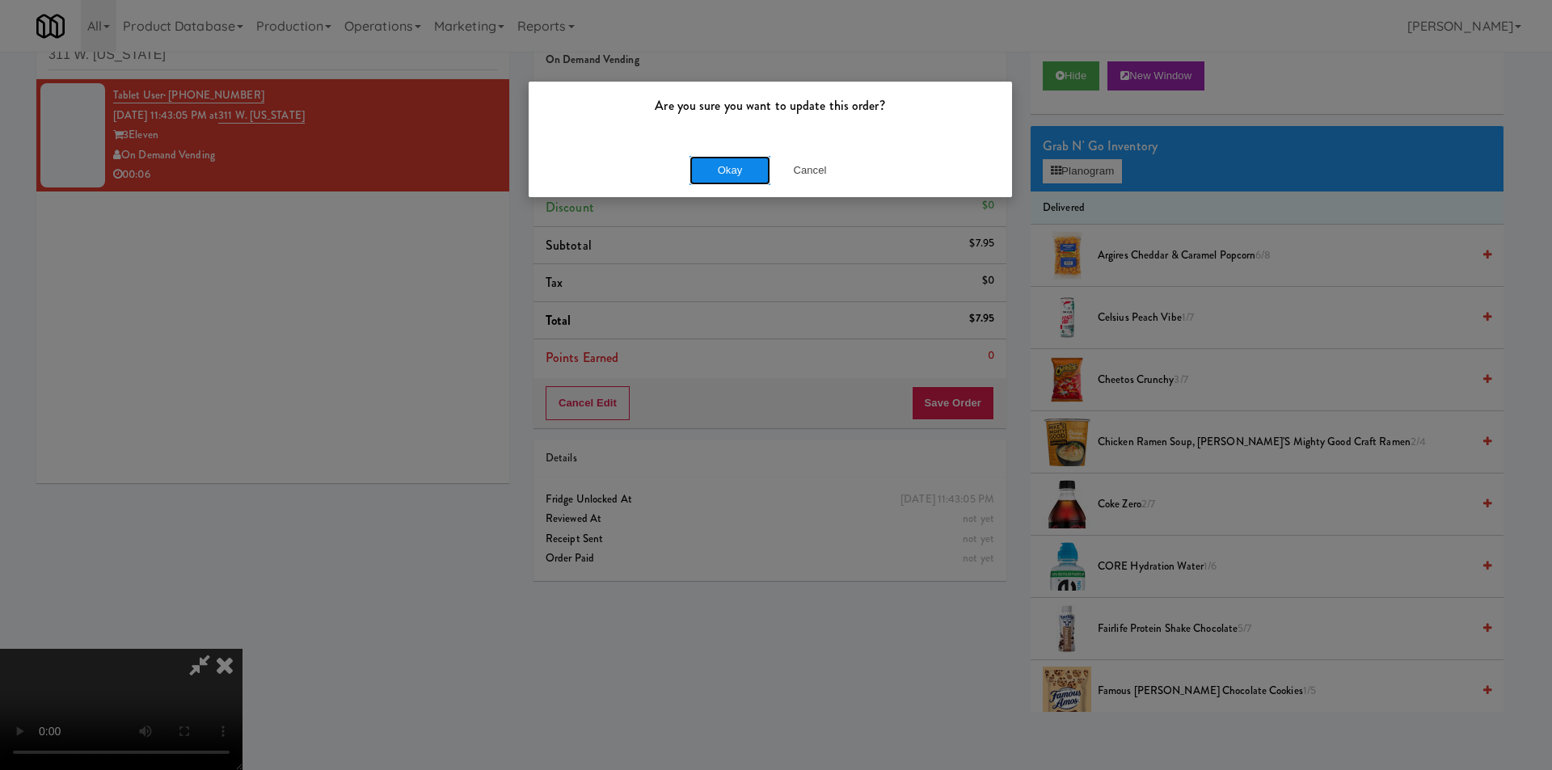
click at [740, 174] on button "Okay" at bounding box center [730, 170] width 81 height 29
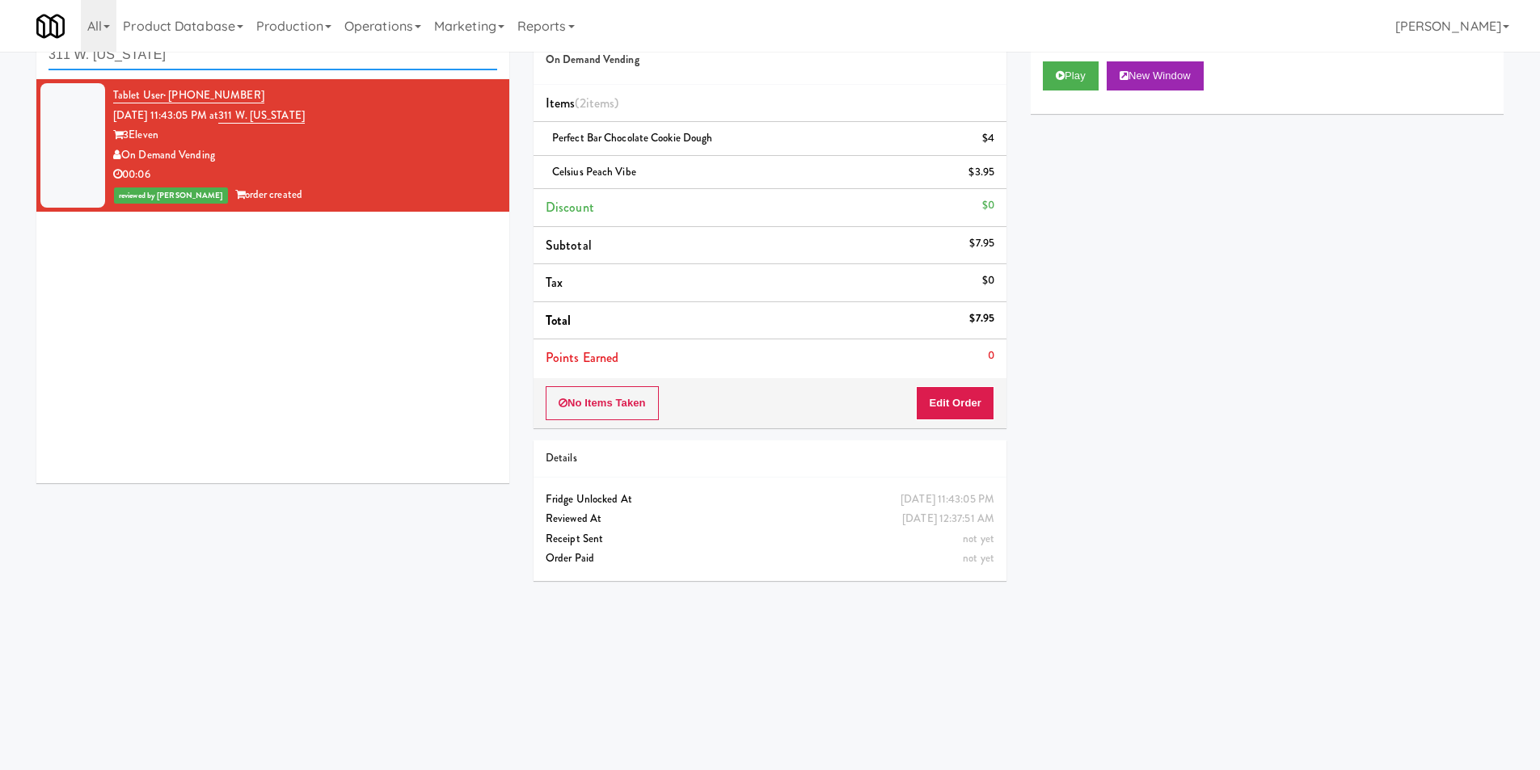
click at [129, 61] on input "311 W. Illinois" at bounding box center [273, 55] width 449 height 30
paste input "Arte KC- Drinks- Right"
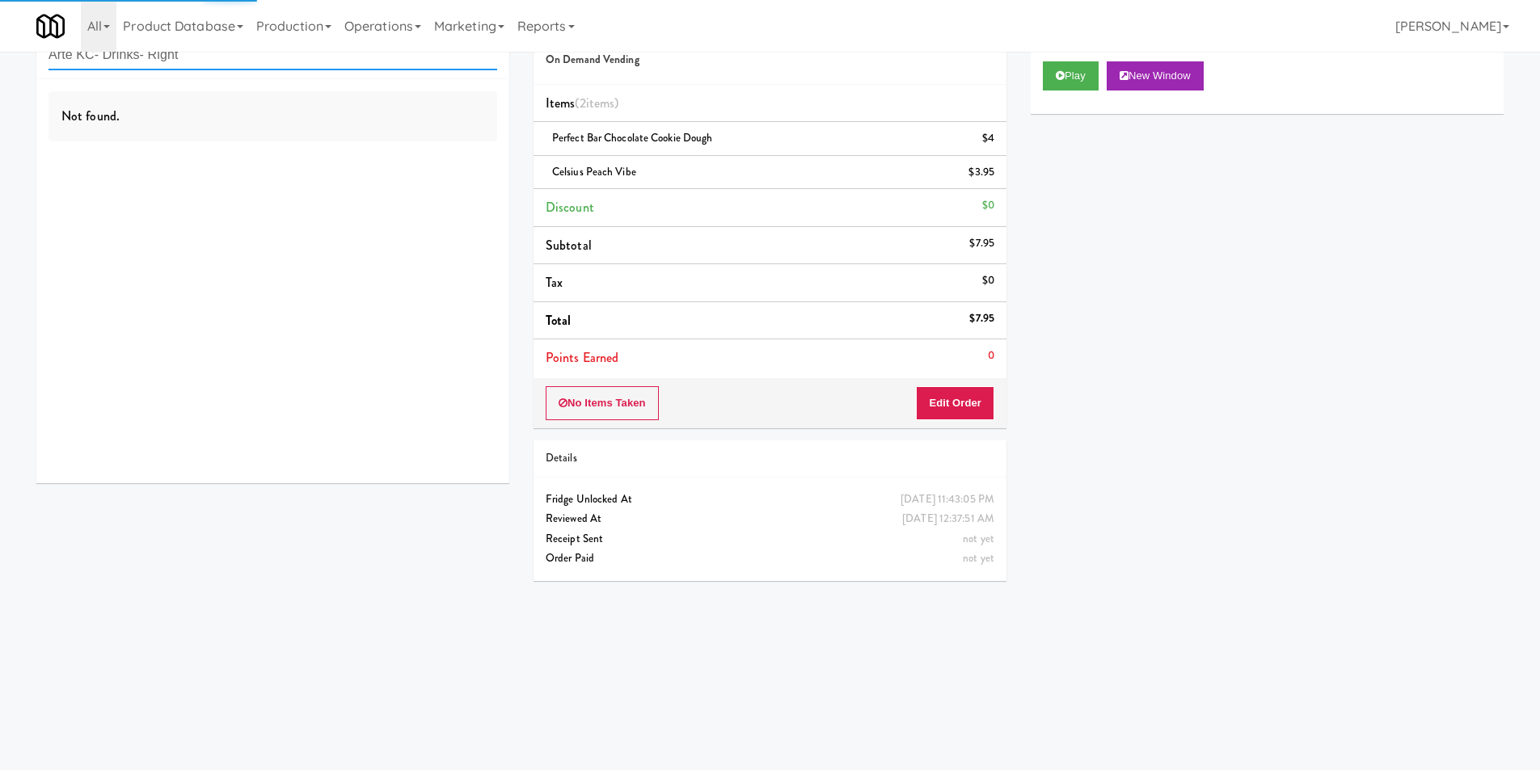
type input "Arte KC- Drinks- Right"
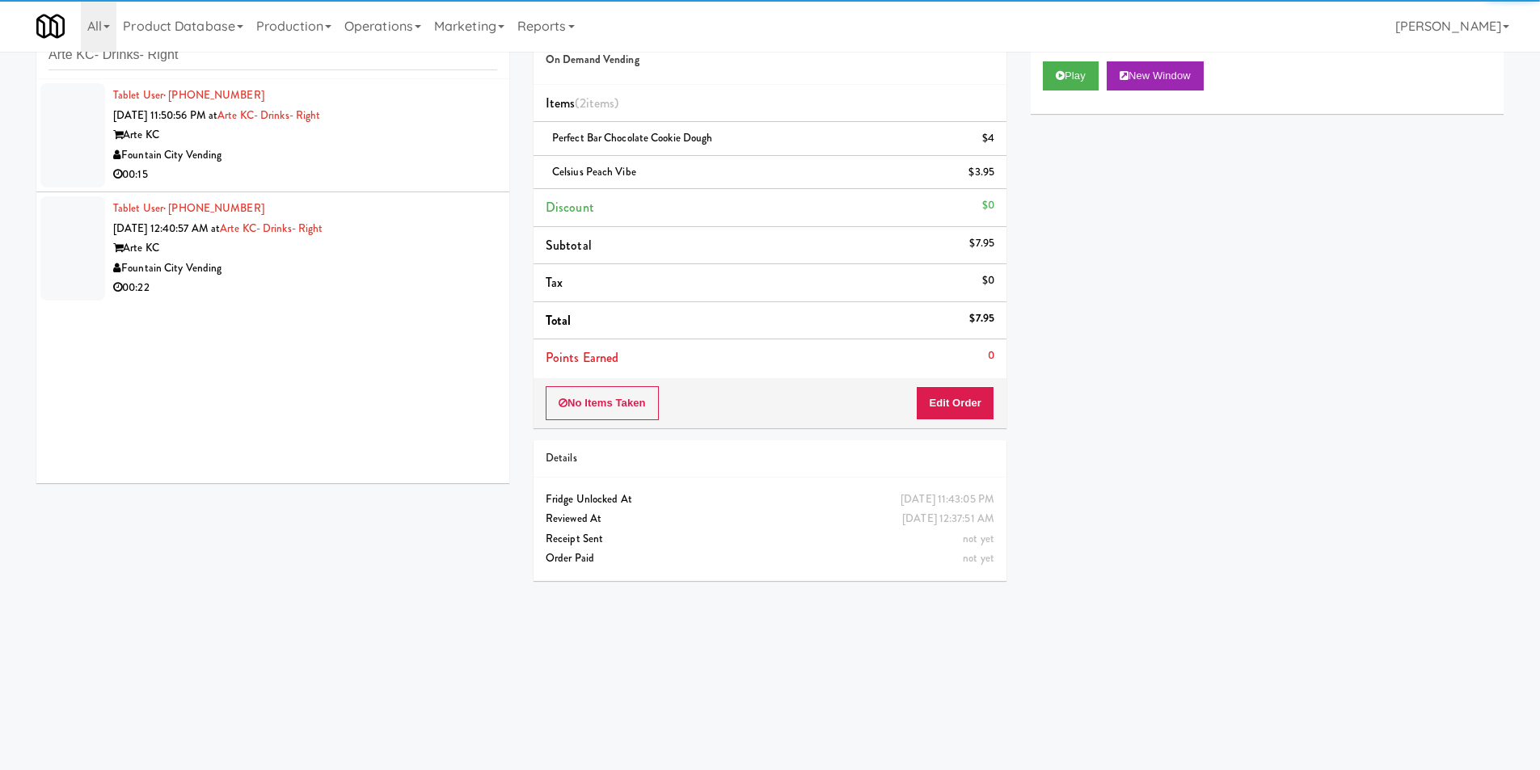
click at [437, 152] on div "Fountain City Vending" at bounding box center [305, 156] width 384 height 20
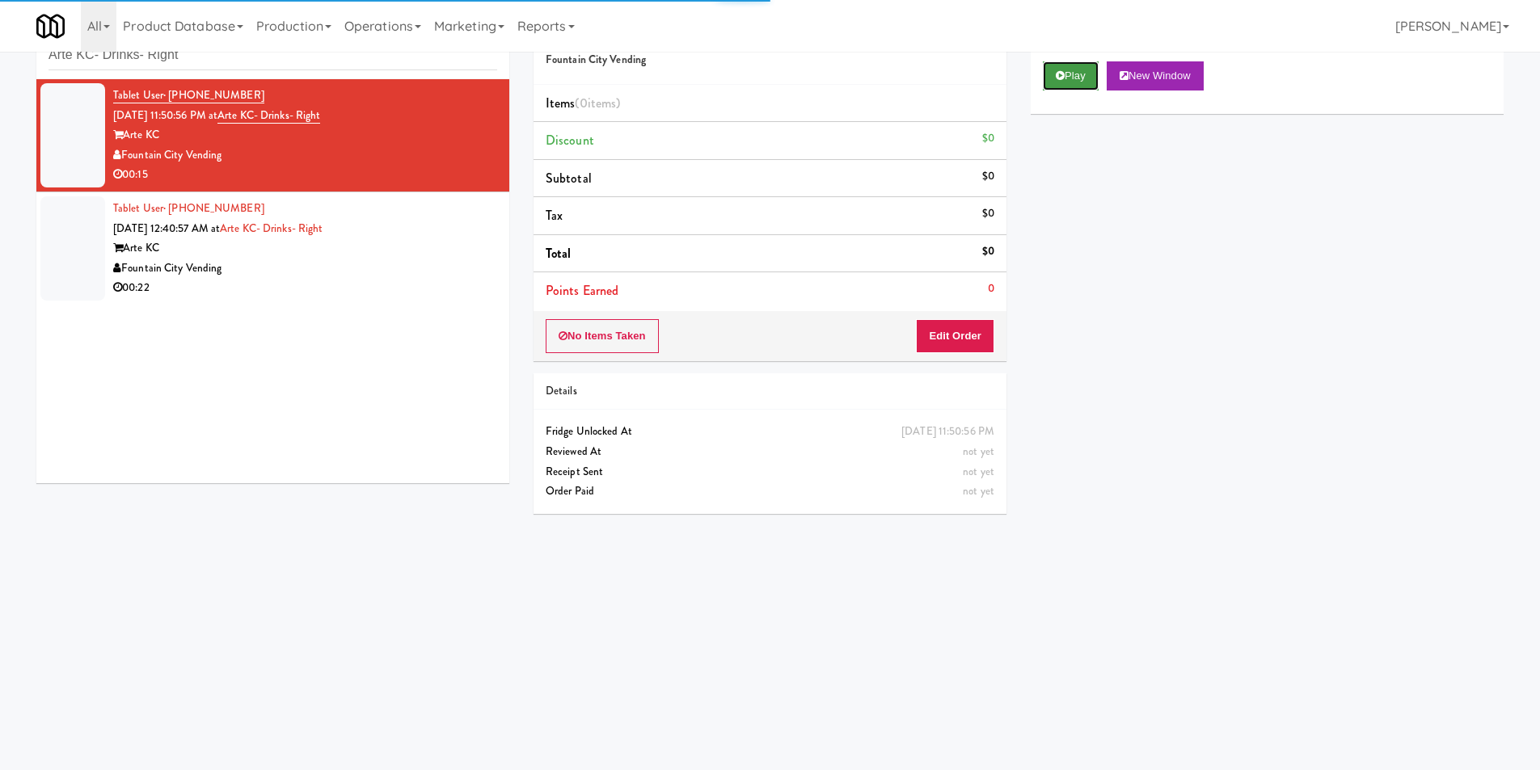
click at [1067, 77] on button "Play" at bounding box center [1071, 75] width 56 height 29
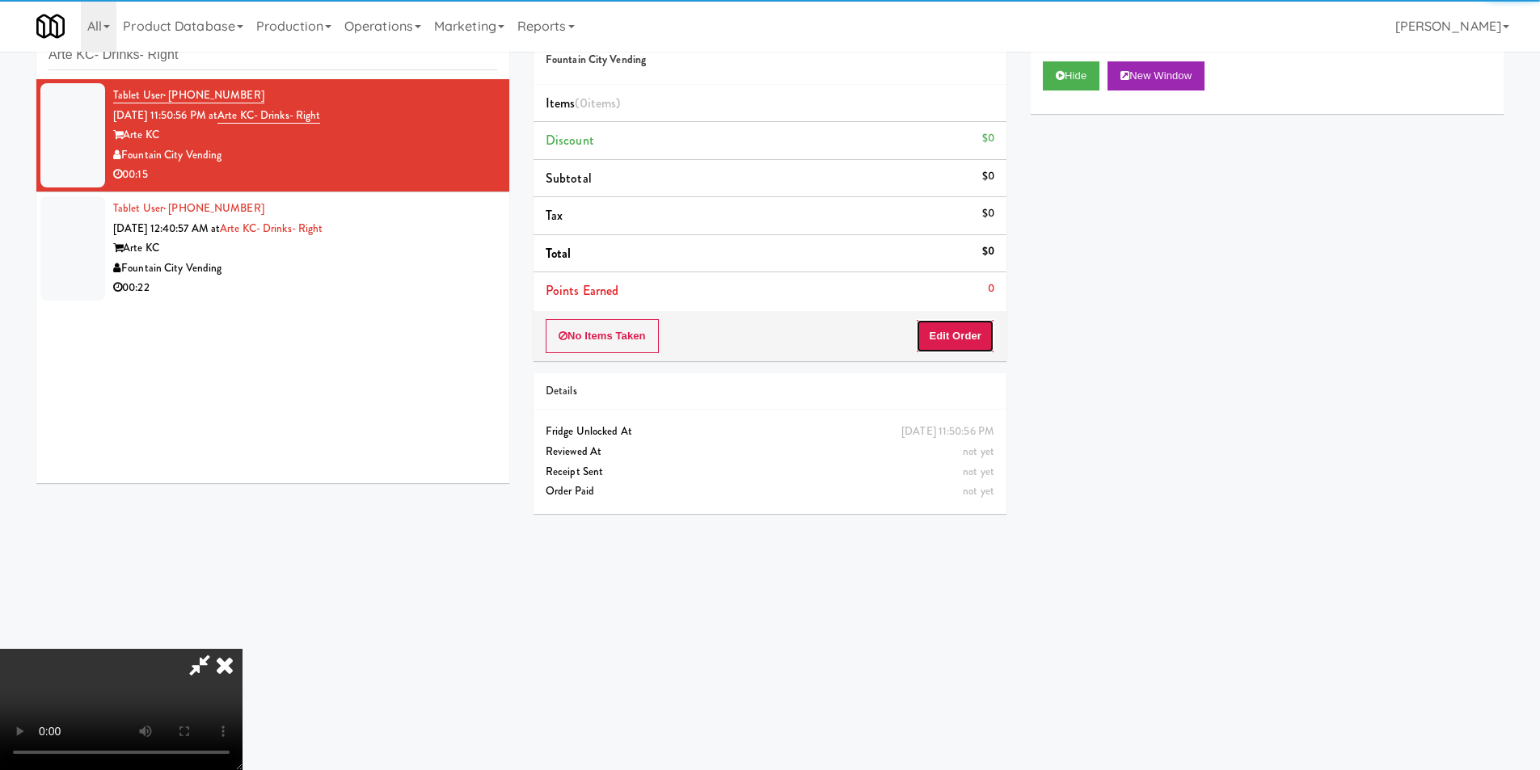
click at [971, 331] on button "Edit Order" at bounding box center [955, 336] width 78 height 34
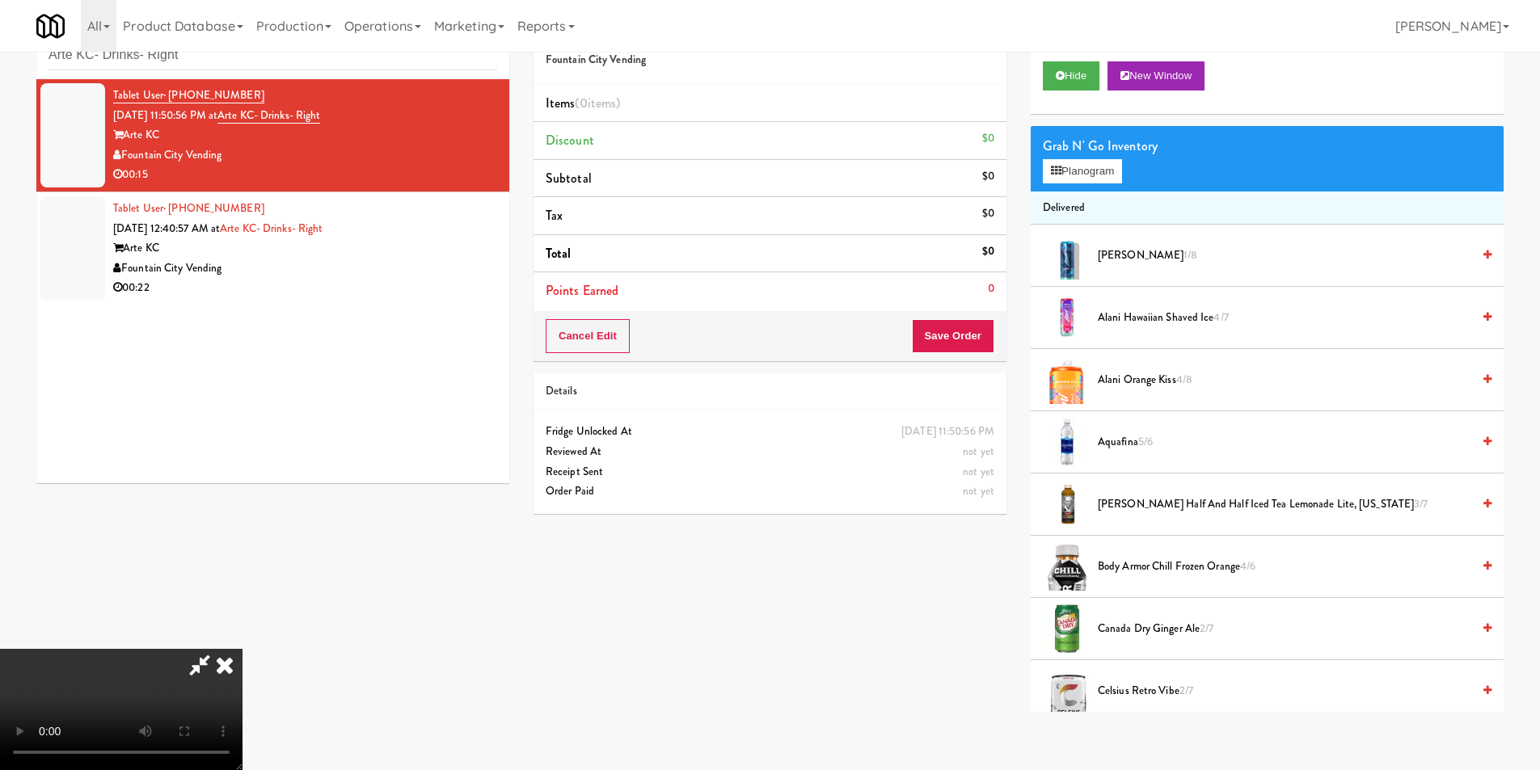
click at [243, 649] on video at bounding box center [121, 709] width 243 height 121
click at [1083, 168] on button "Planogram" at bounding box center [1082, 171] width 79 height 24
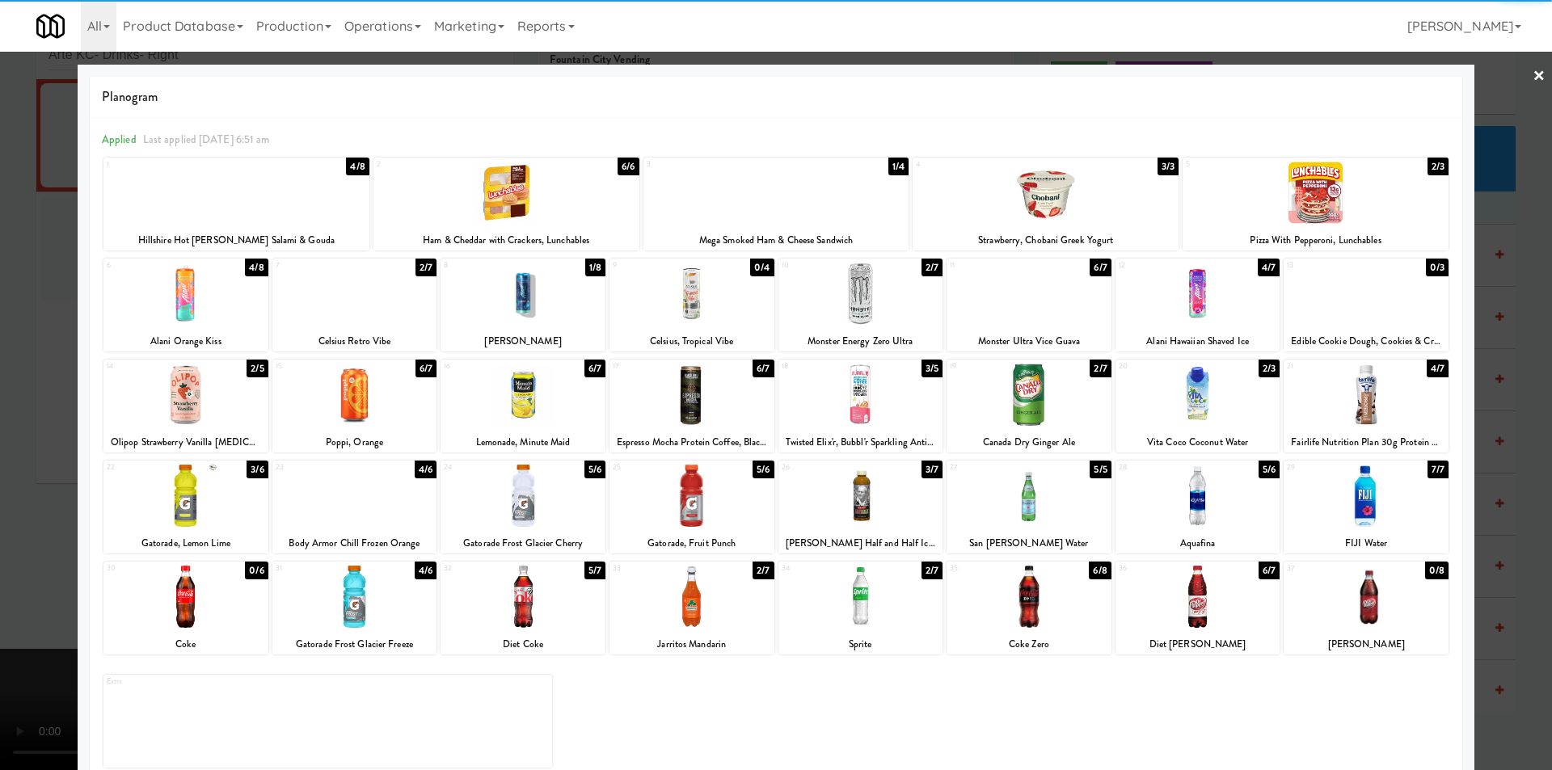
click at [192, 394] on div at bounding box center [185, 395] width 165 height 62
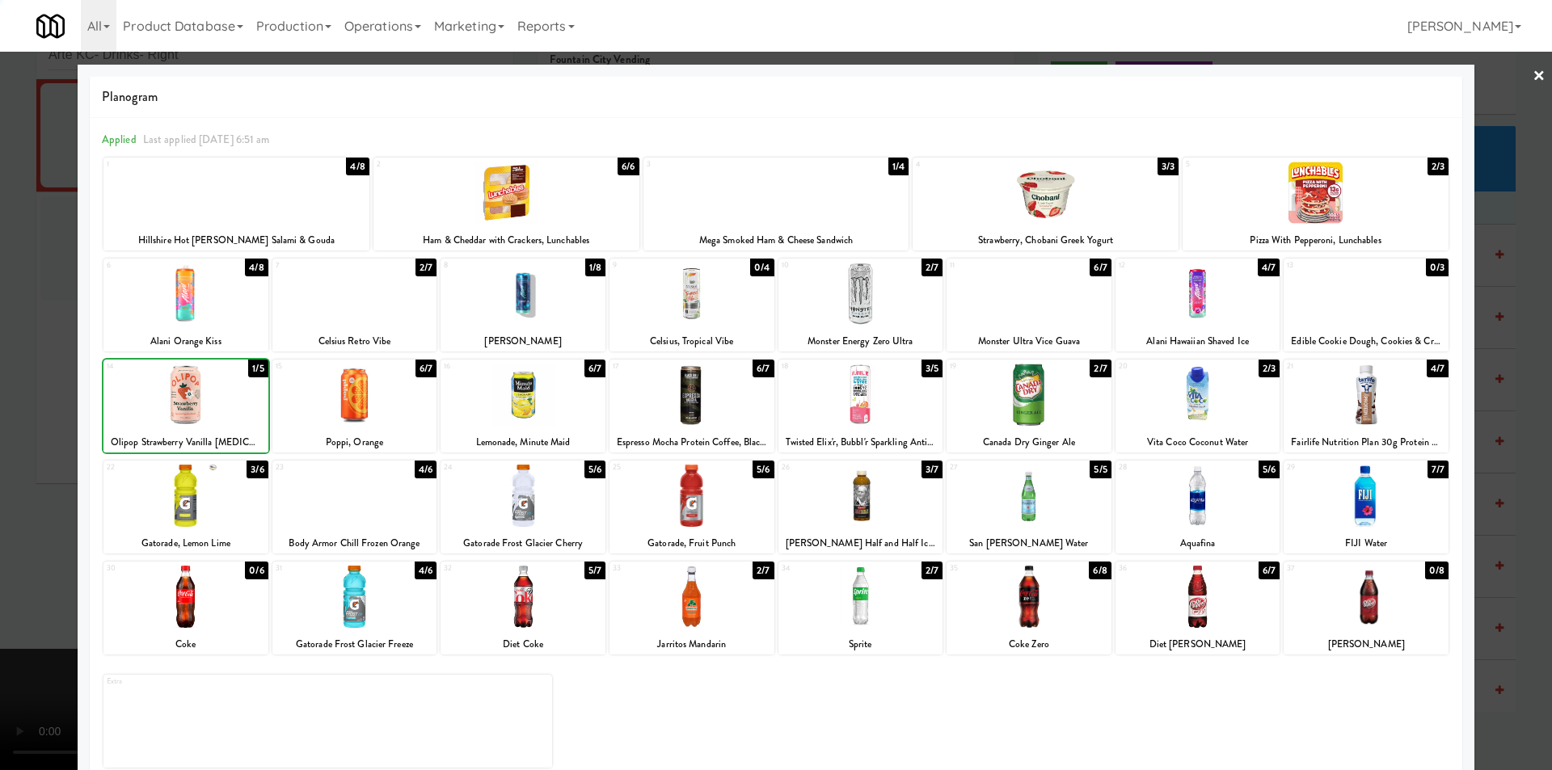
click at [53, 416] on div at bounding box center [776, 385] width 1552 height 770
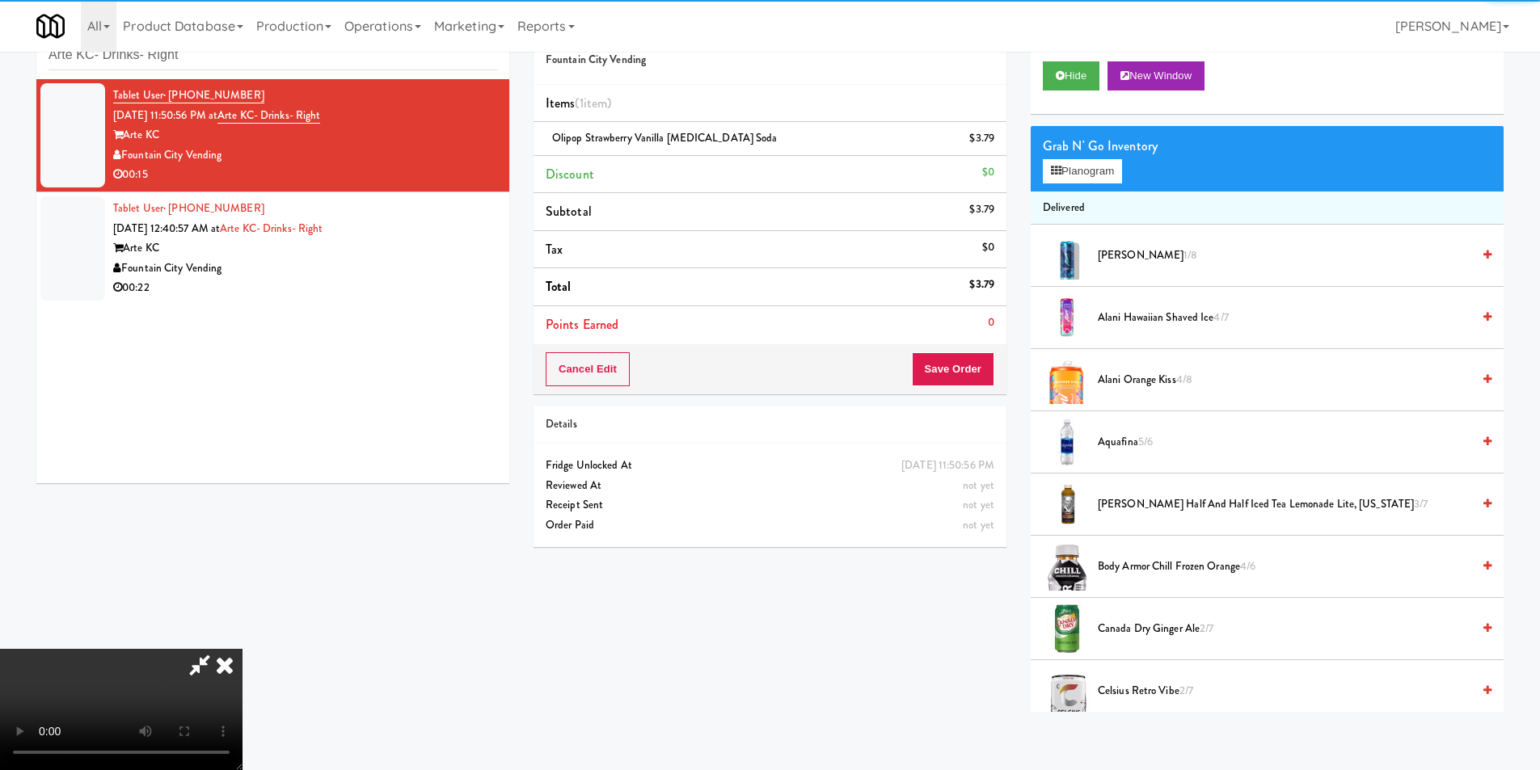
click at [243, 649] on video at bounding box center [121, 709] width 243 height 121
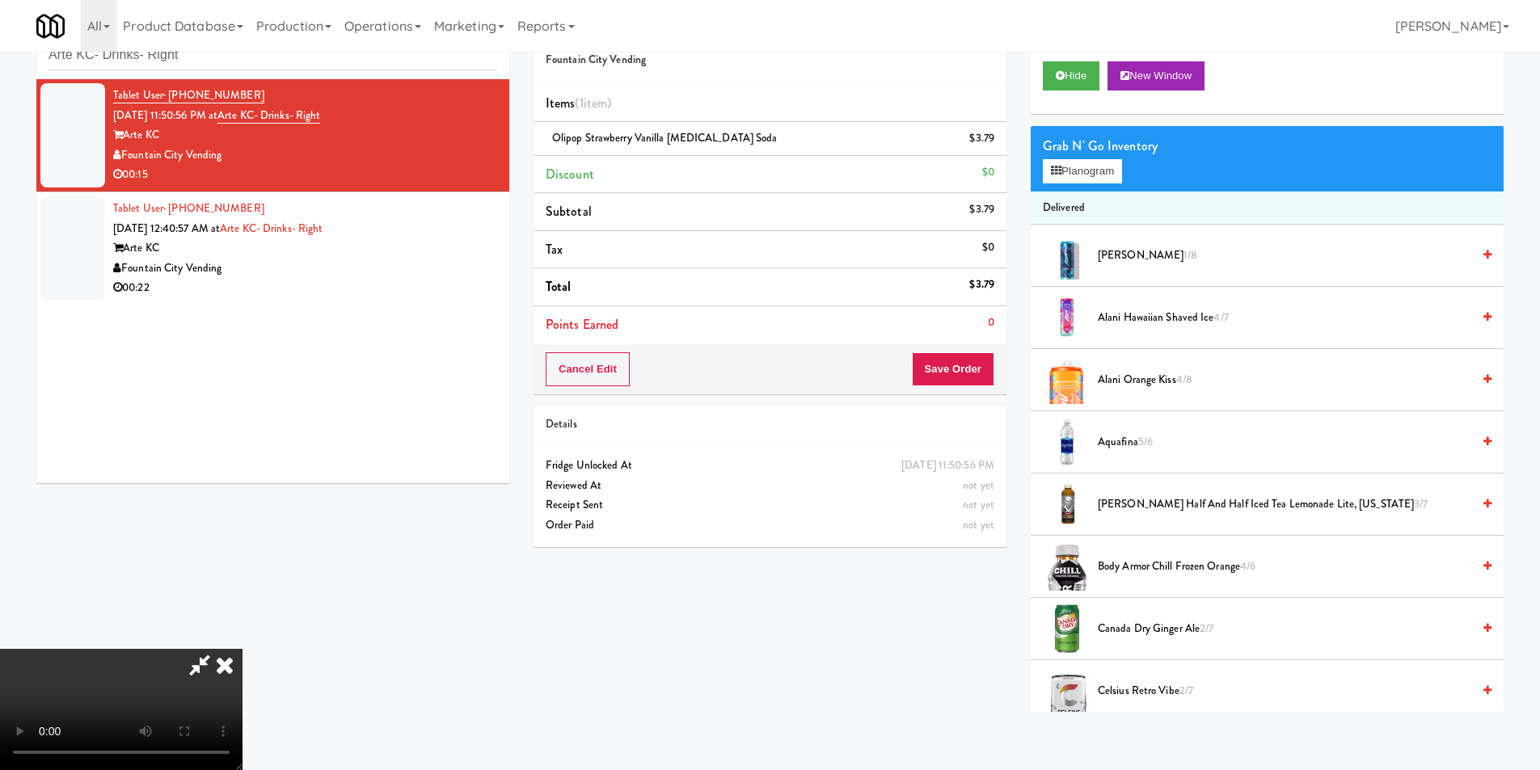
click at [976, 387] on div "Cancel Edit Save Order" at bounding box center [770, 369] width 473 height 50
click at [974, 377] on button "Save Order" at bounding box center [953, 369] width 82 height 34
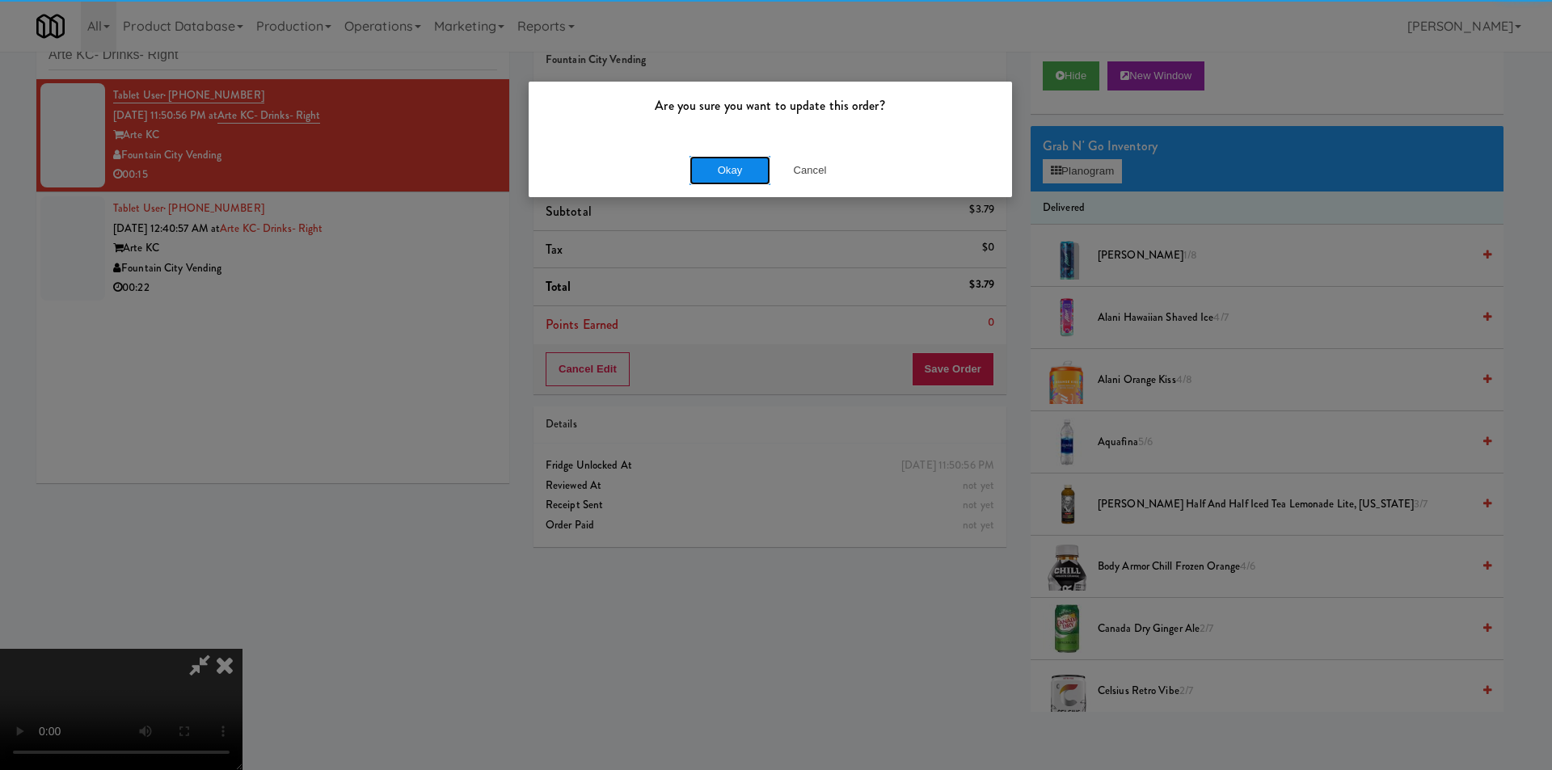
click at [731, 171] on button "Okay" at bounding box center [730, 170] width 81 height 29
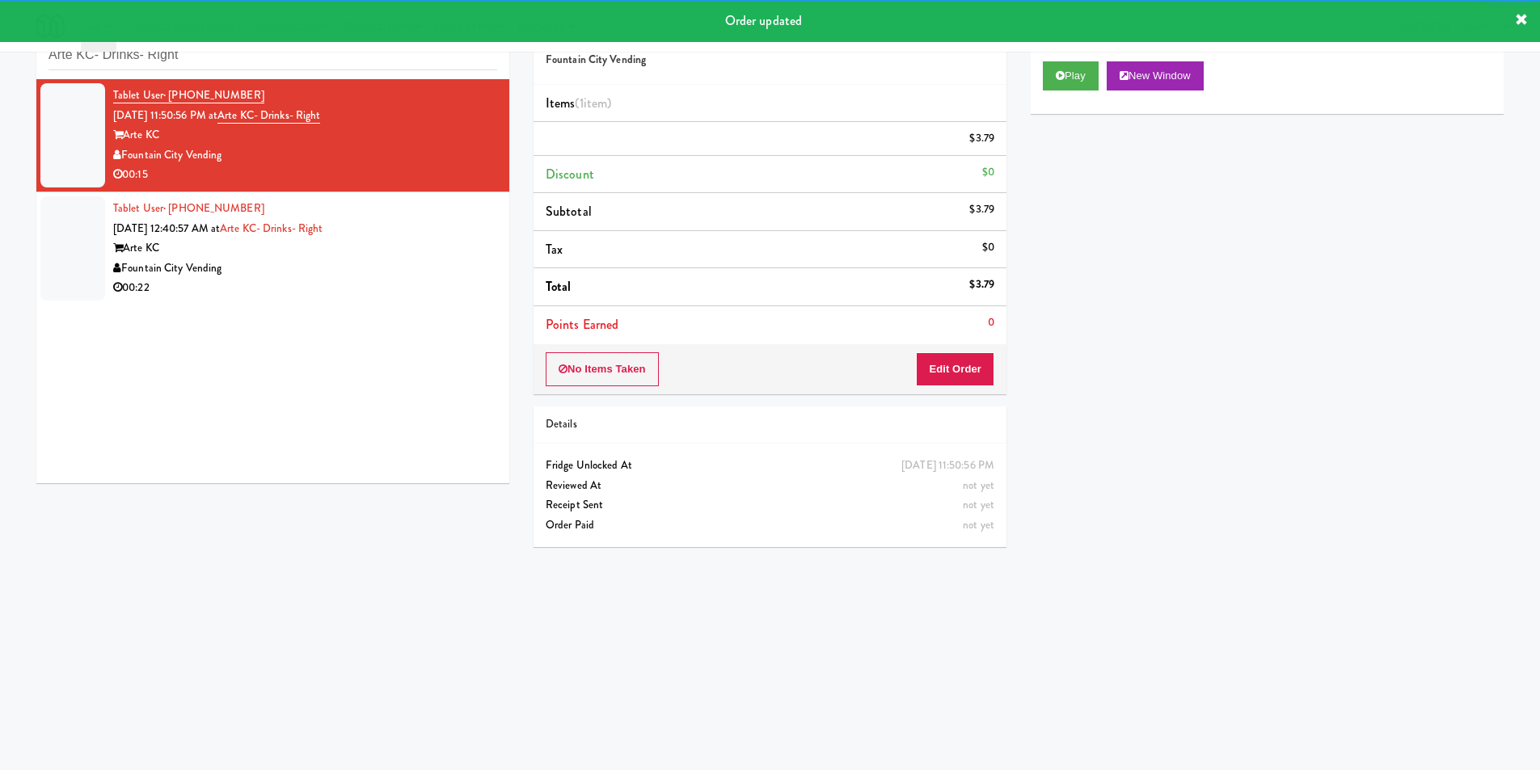
click at [385, 74] on div "inbox reviewed recent all unclear take inventory issue suspicious failed recent…" at bounding box center [272, 42] width 473 height 73
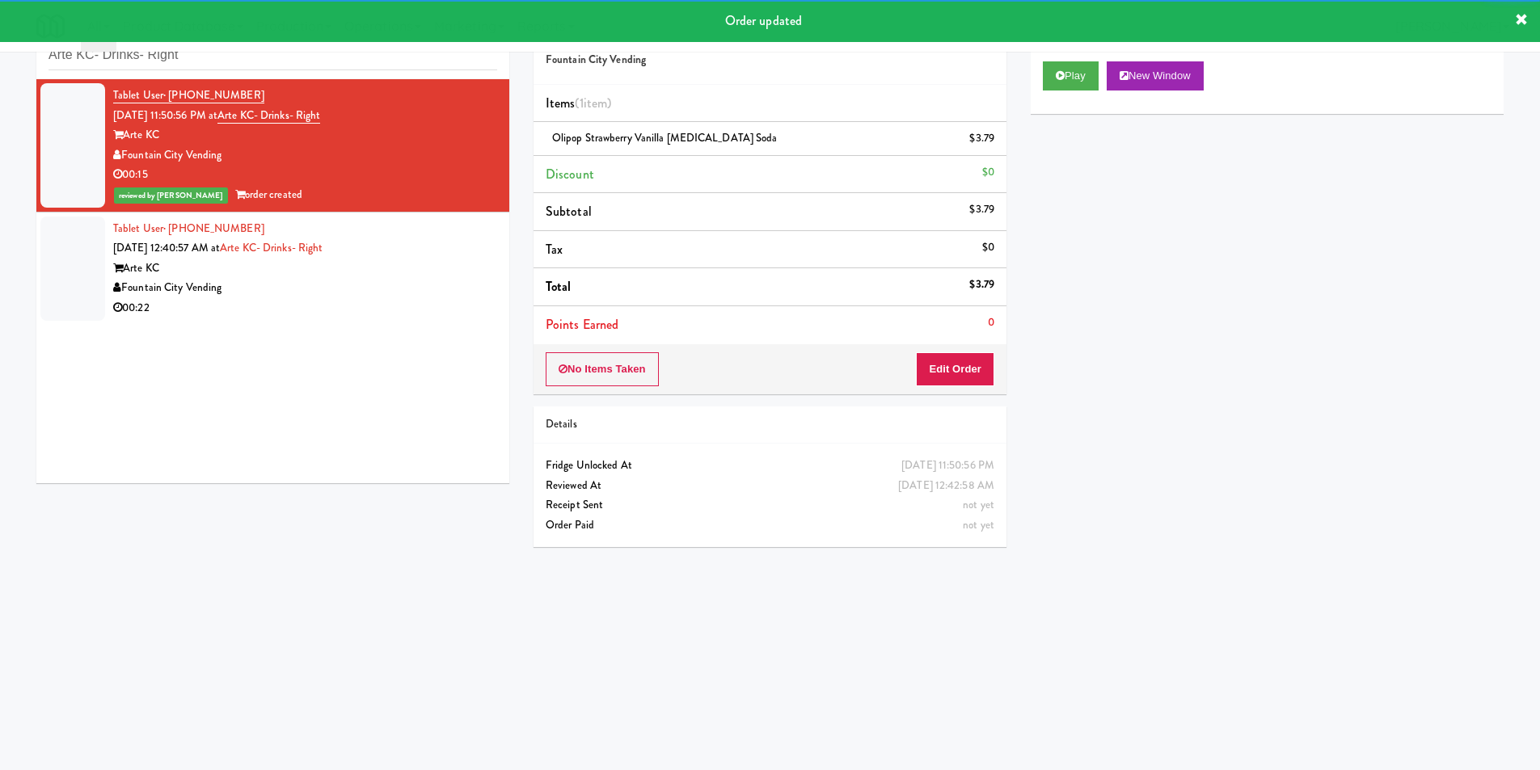
click at [378, 274] on div "Arte KC" at bounding box center [305, 269] width 384 height 20
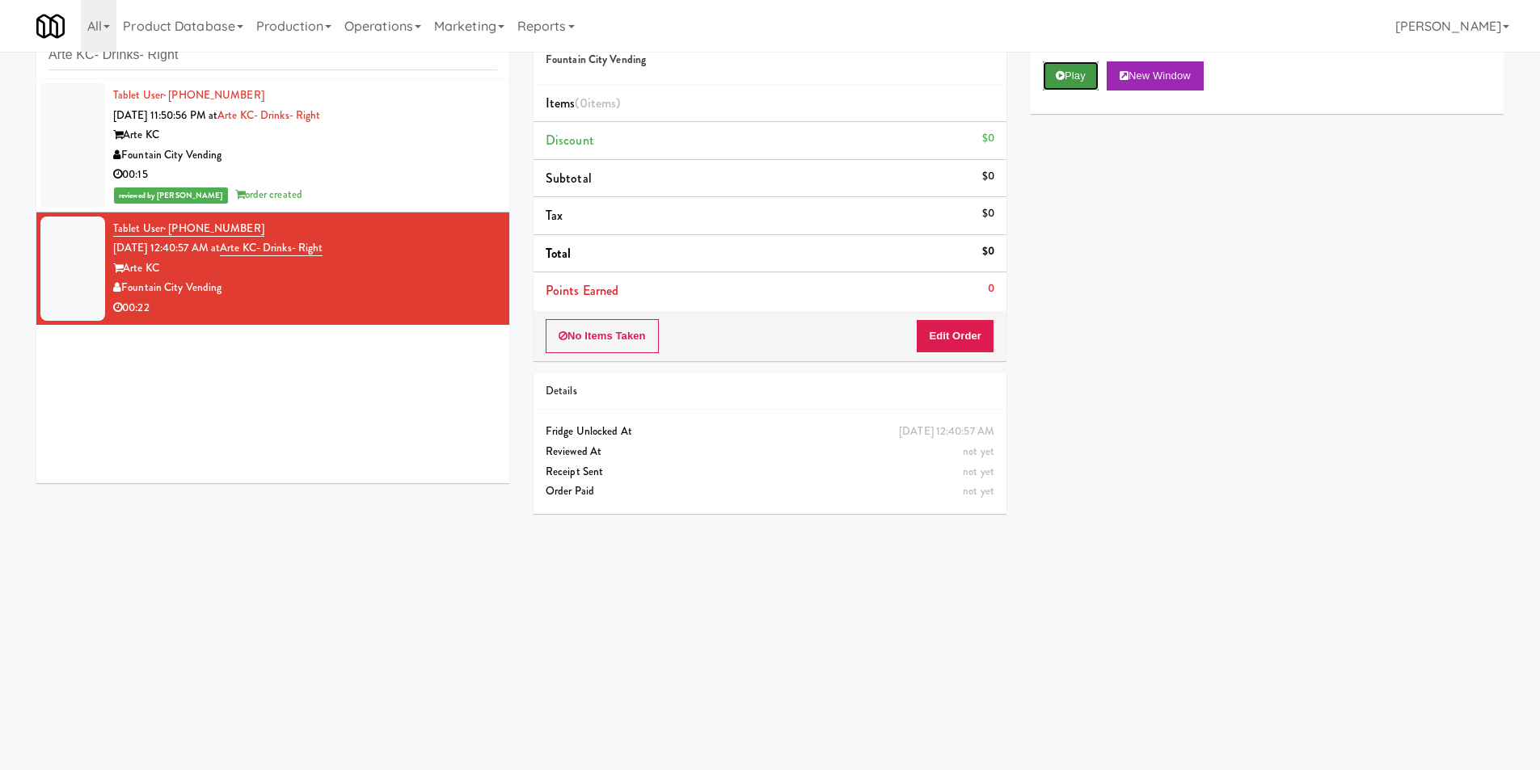
click at [1050, 85] on button "Play" at bounding box center [1071, 75] width 56 height 29
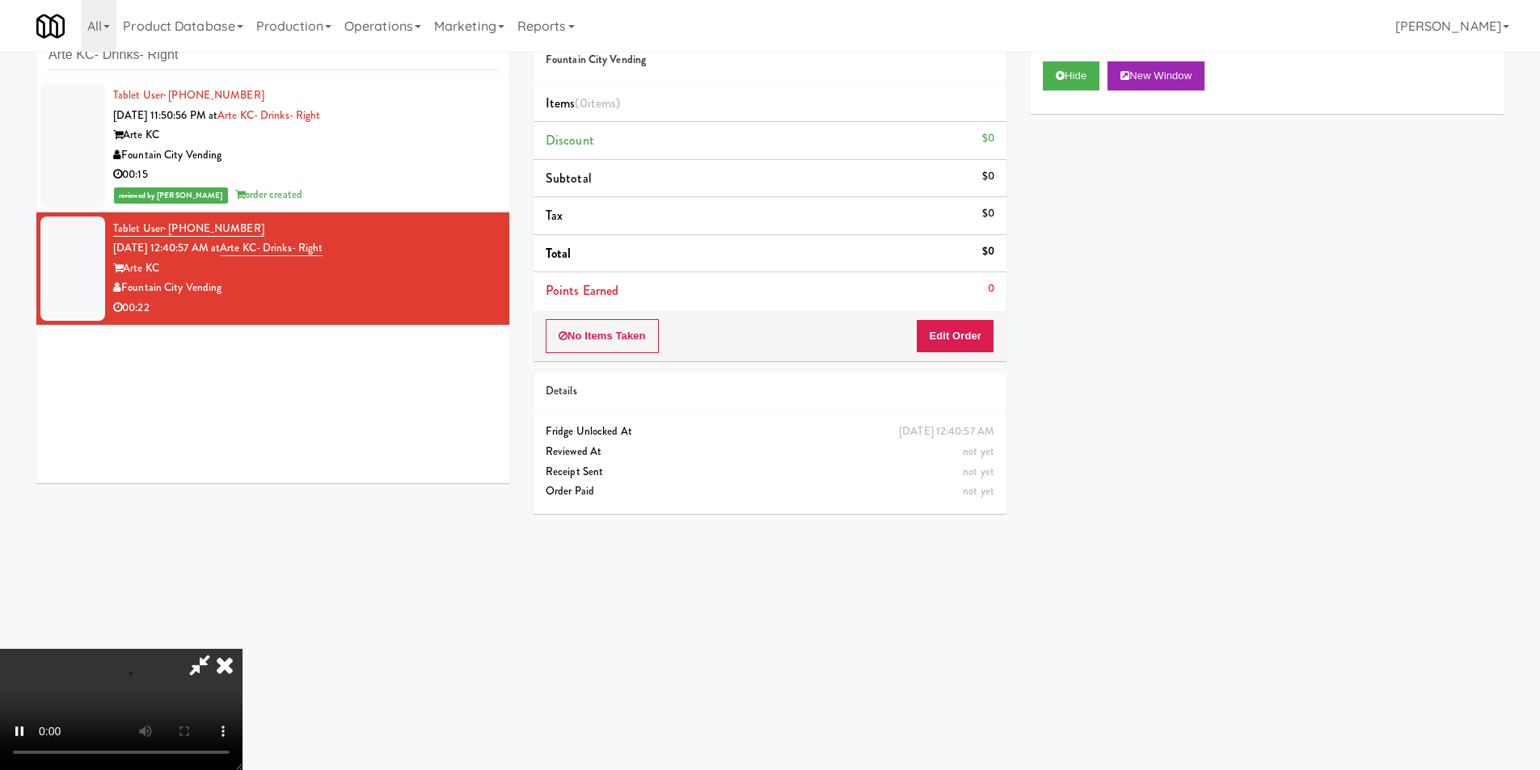
click at [996, 318] on div "No Items Taken Edit Order" at bounding box center [770, 336] width 473 height 50
click at [981, 334] on button "Edit Order" at bounding box center [955, 336] width 78 height 34
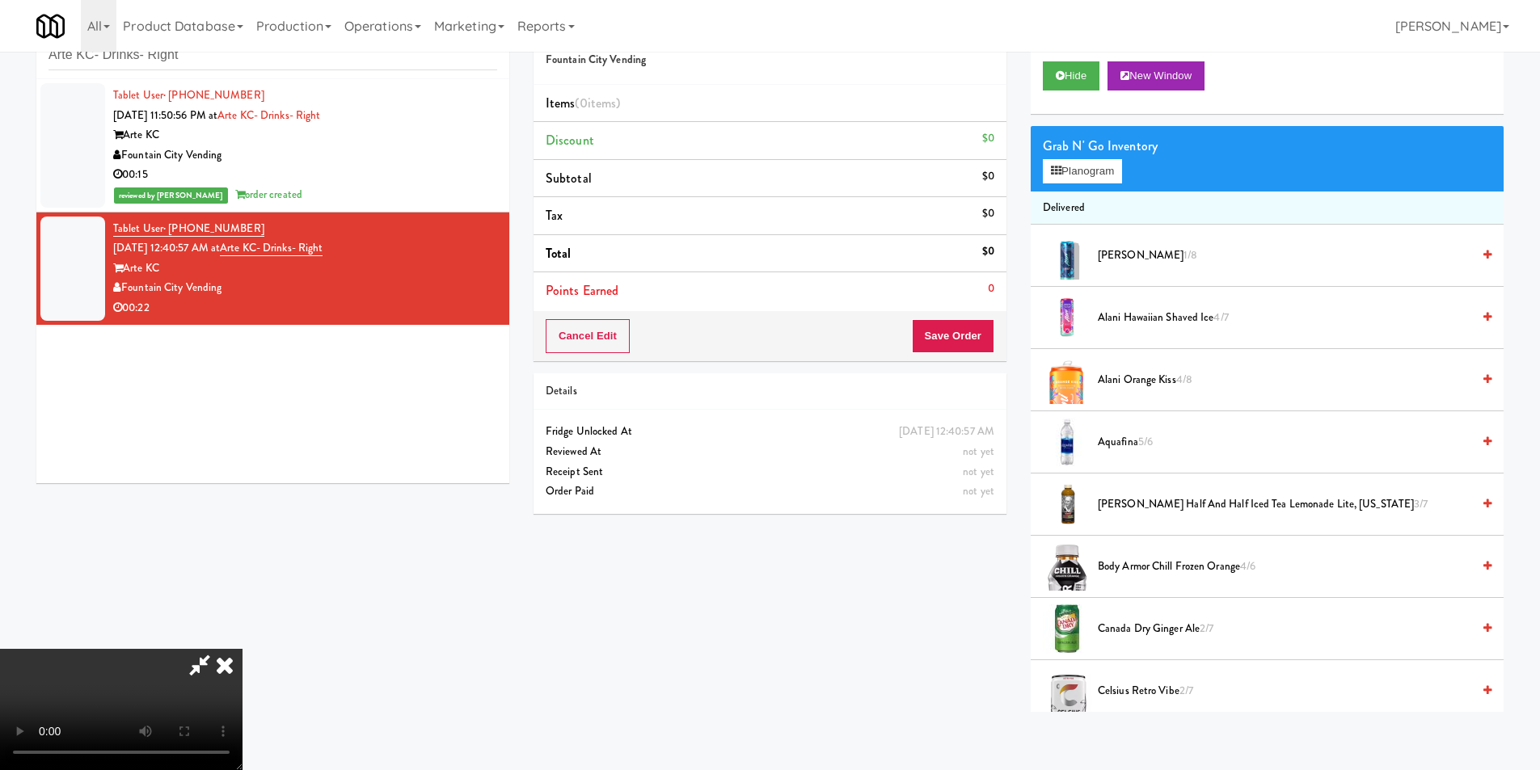
scroll to position [2, 0]
click at [243, 649] on video at bounding box center [121, 709] width 243 height 121
click at [1074, 184] on div "Grab N' Go Inventory Planogram" at bounding box center [1267, 158] width 473 height 65
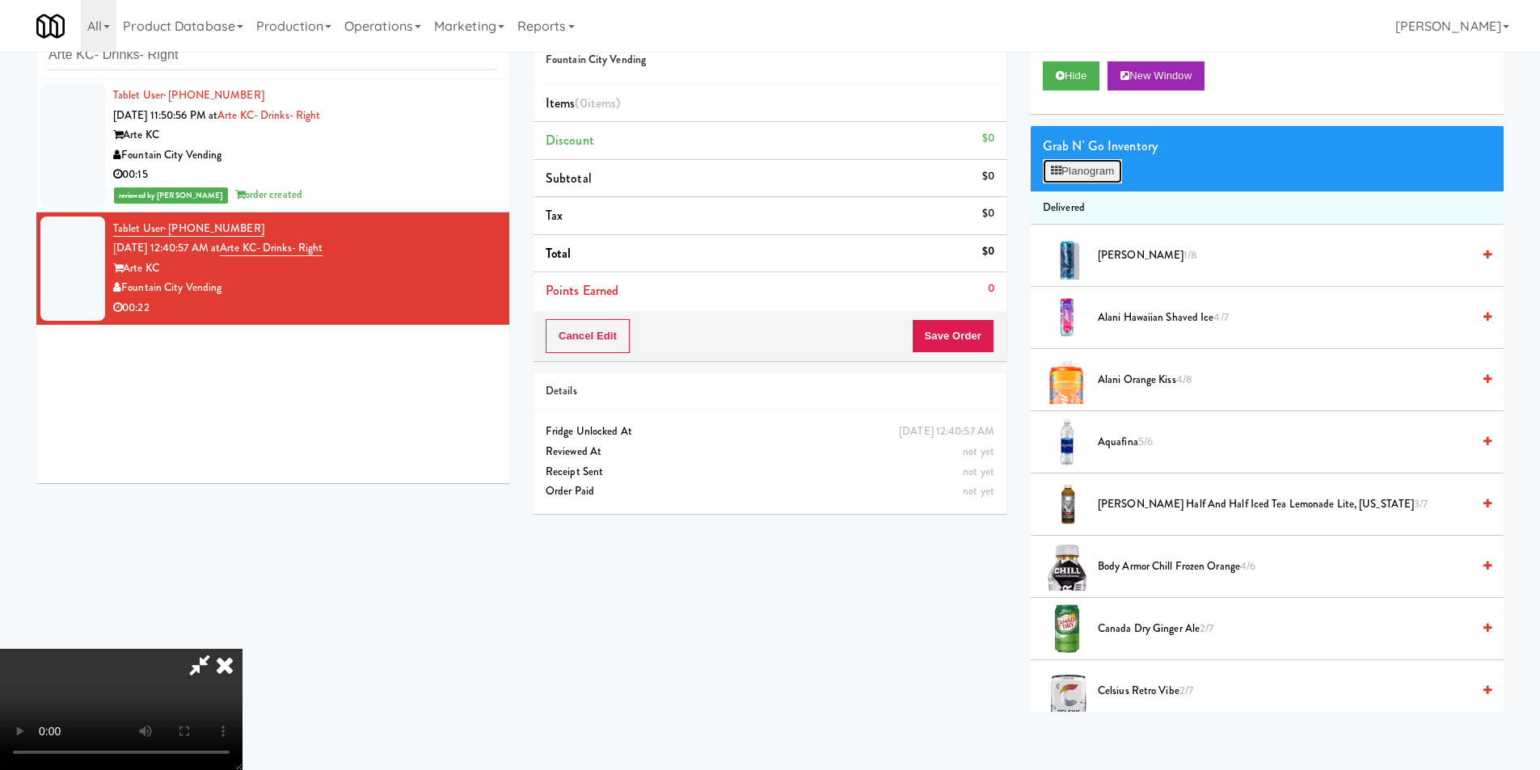
click at [1074, 168] on button "Planogram" at bounding box center [1082, 171] width 79 height 24
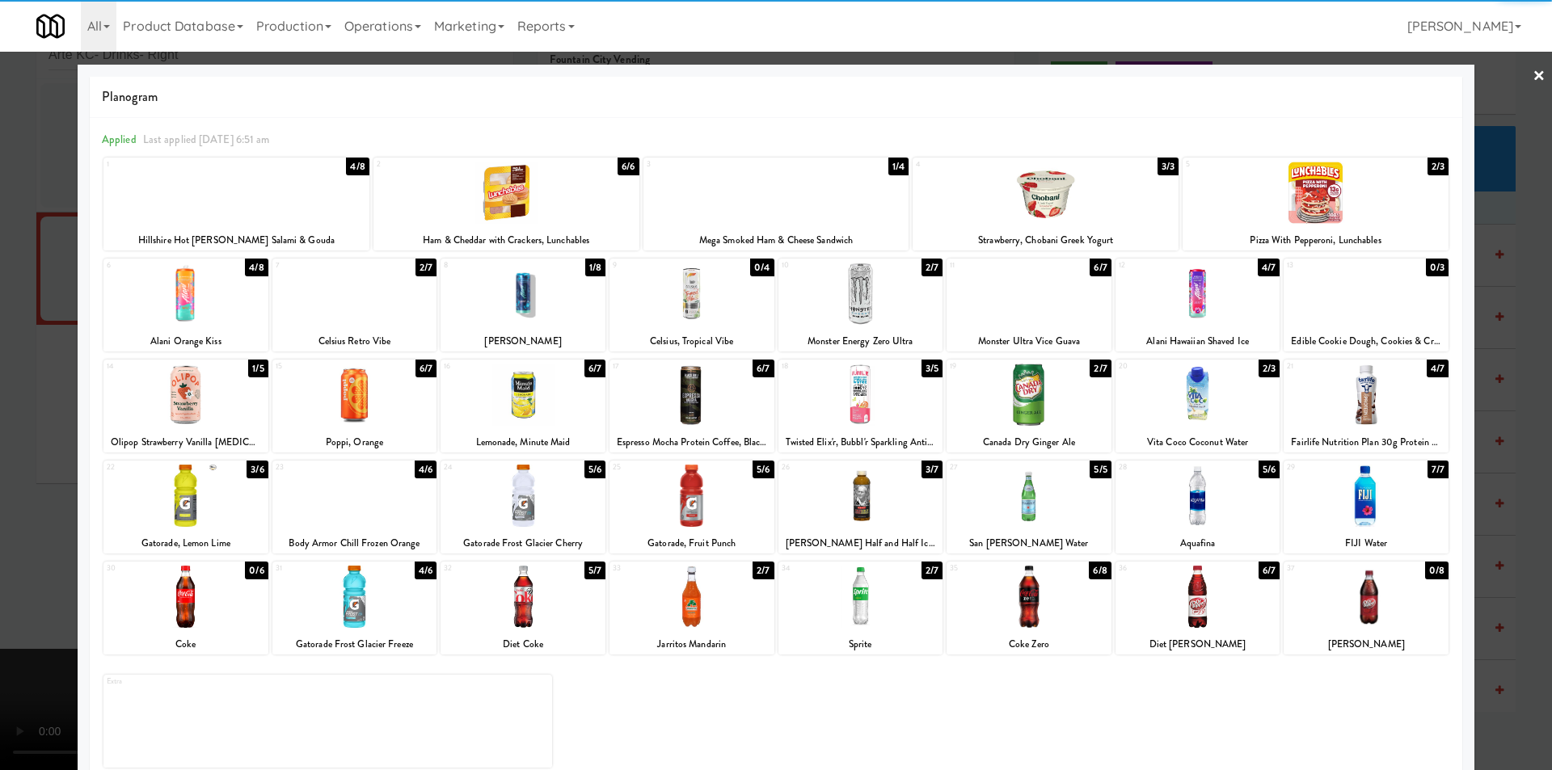
click at [867, 390] on div at bounding box center [861, 395] width 165 height 62
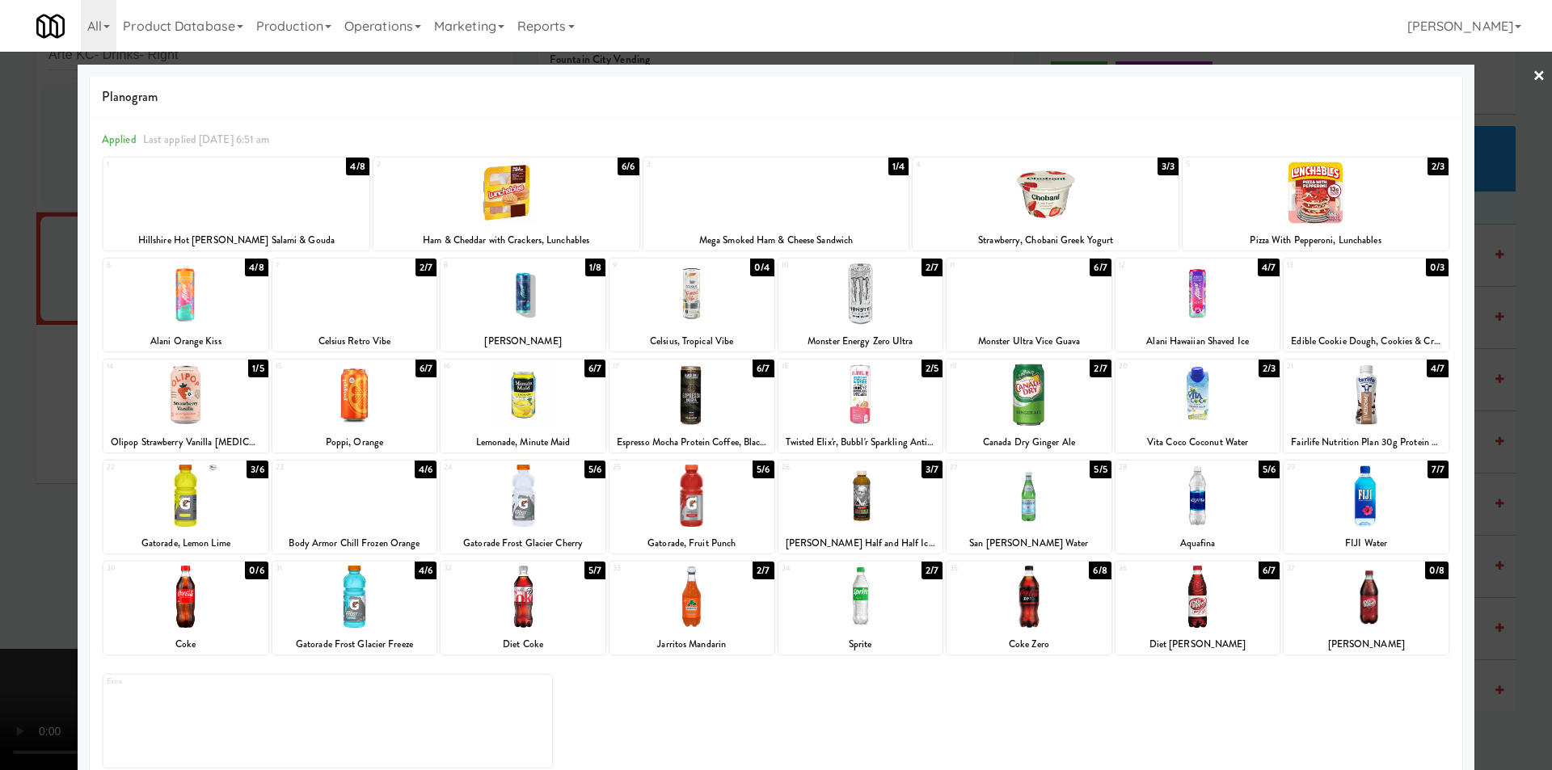
click at [1510, 407] on div at bounding box center [776, 385] width 1552 height 770
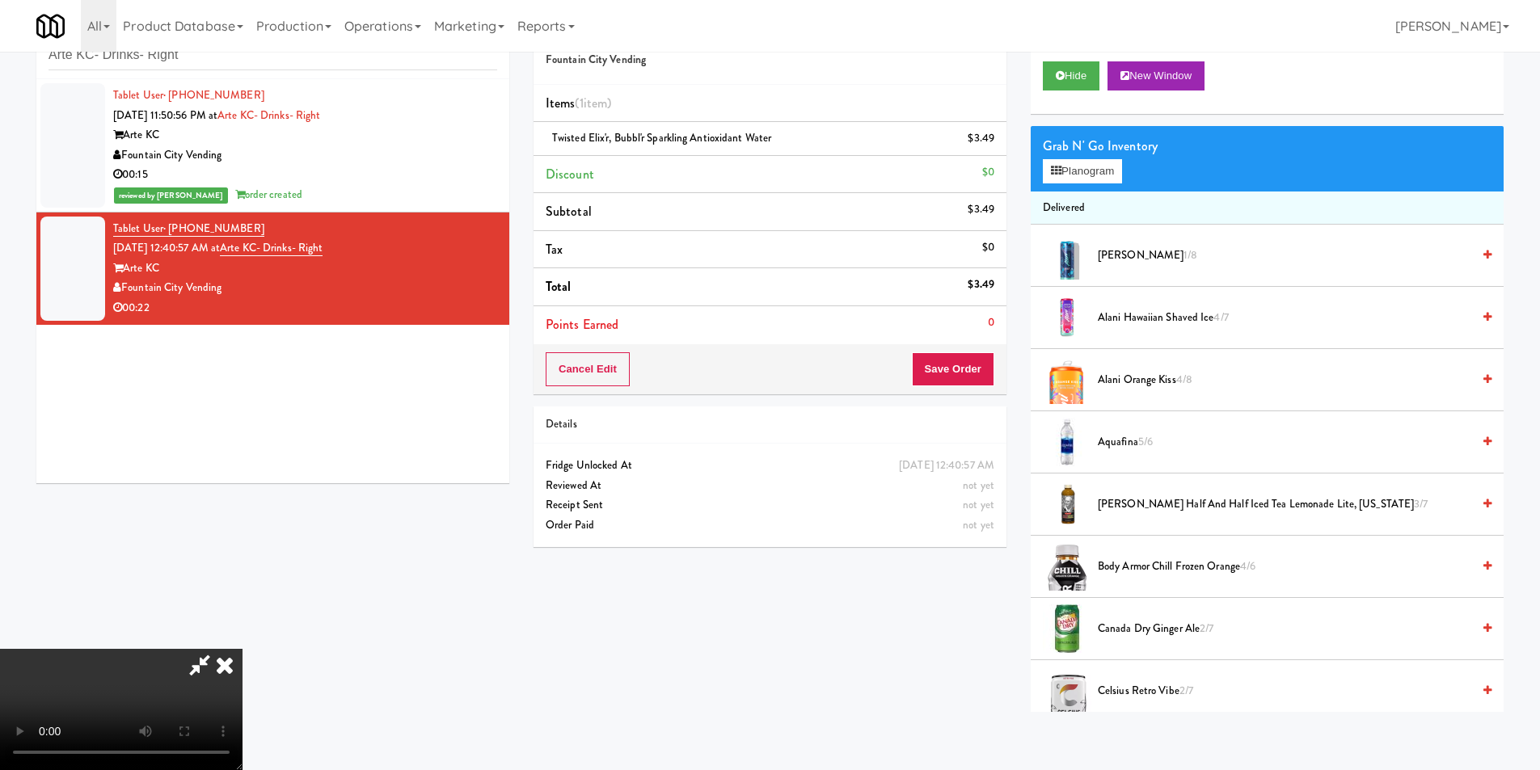
click at [243, 649] on video at bounding box center [121, 709] width 243 height 121
click at [1101, 163] on button "Planogram" at bounding box center [1082, 171] width 79 height 24
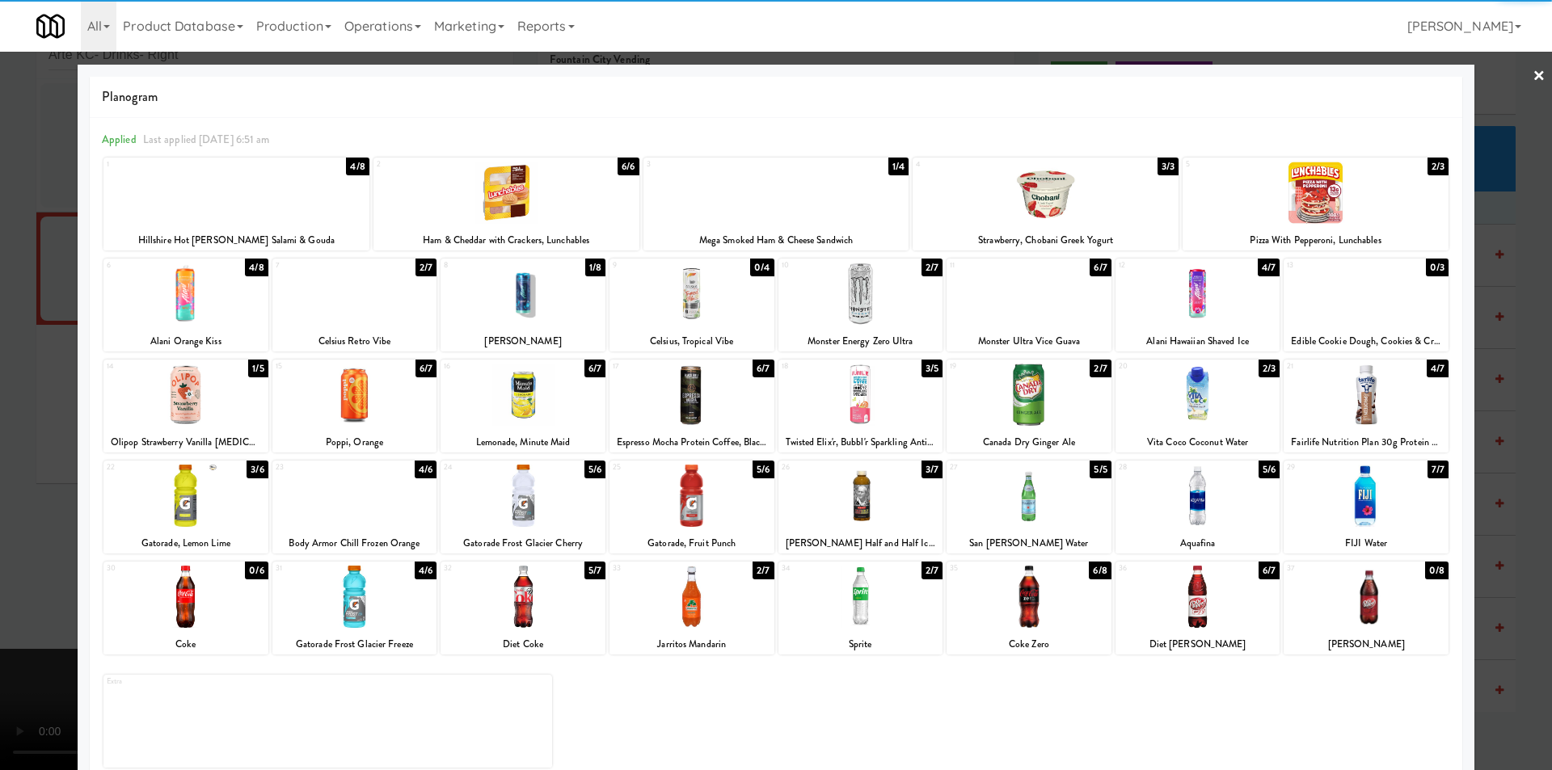
click at [382, 587] on div at bounding box center [354, 597] width 165 height 62
click at [40, 510] on div at bounding box center [776, 385] width 1552 height 770
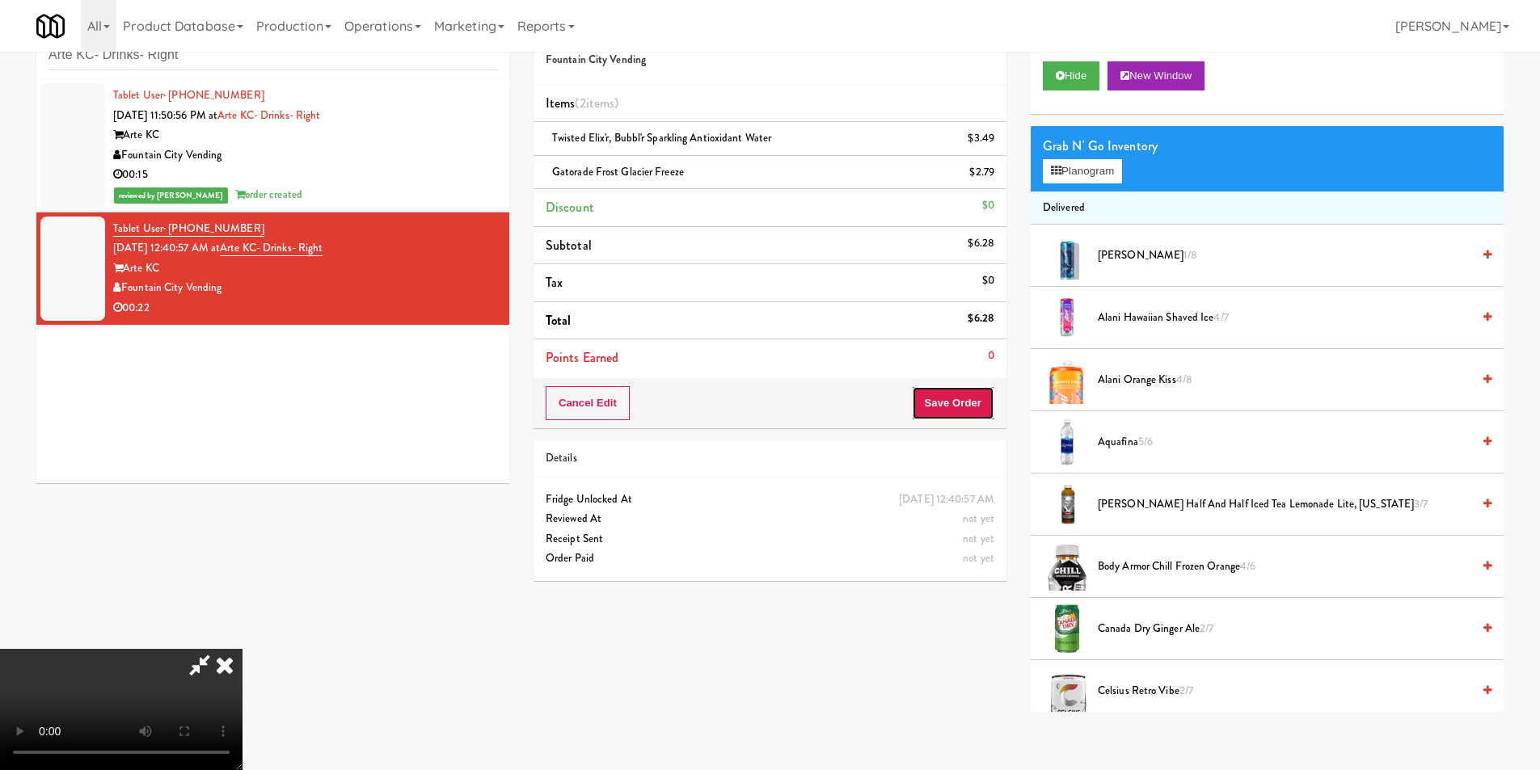
click at [961, 397] on button "Save Order" at bounding box center [953, 403] width 82 height 34
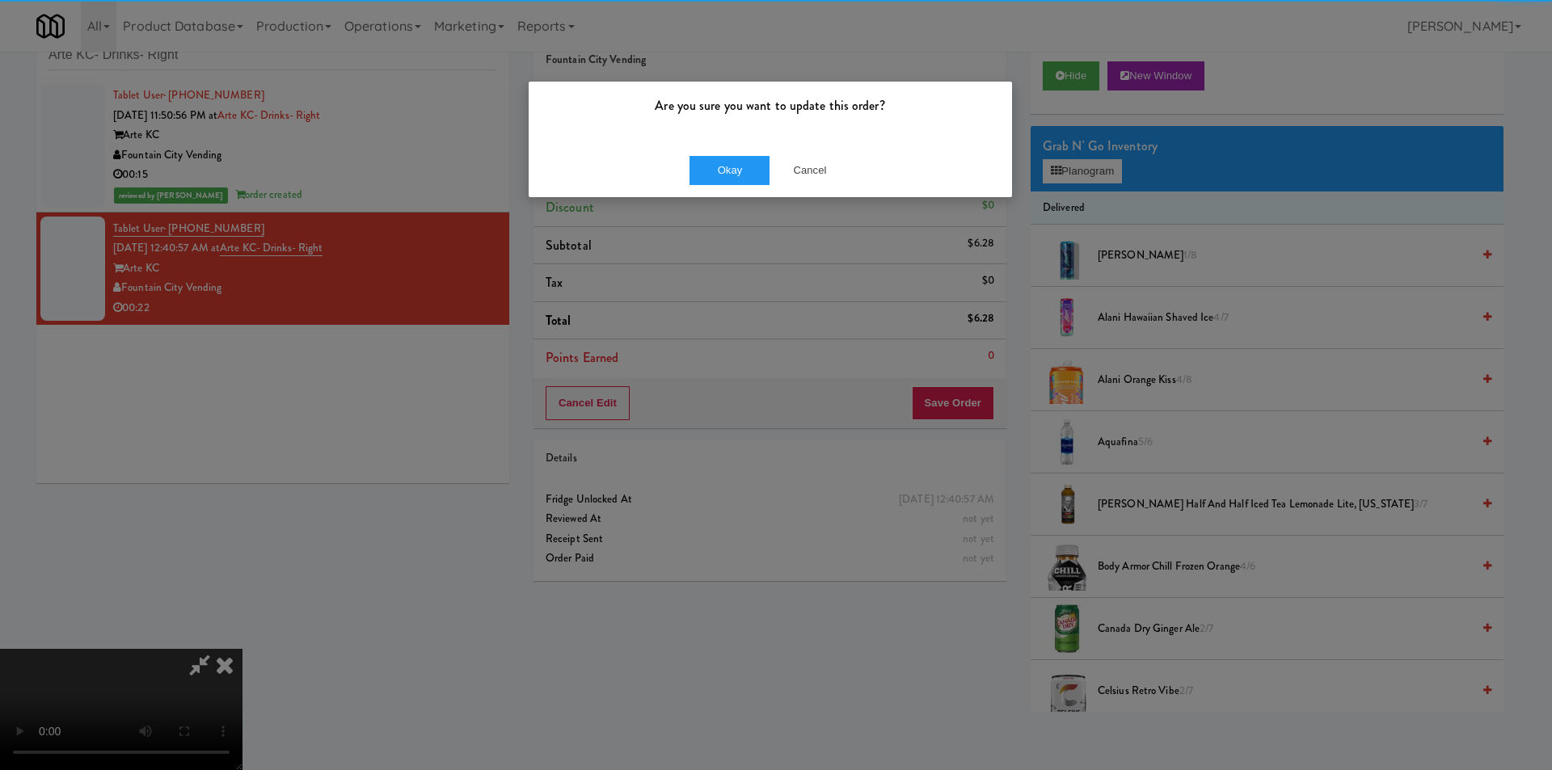
click at [686, 155] on div "Okay Cancel" at bounding box center [770, 170] width 483 height 54
click at [715, 165] on button "Okay" at bounding box center [730, 170] width 81 height 29
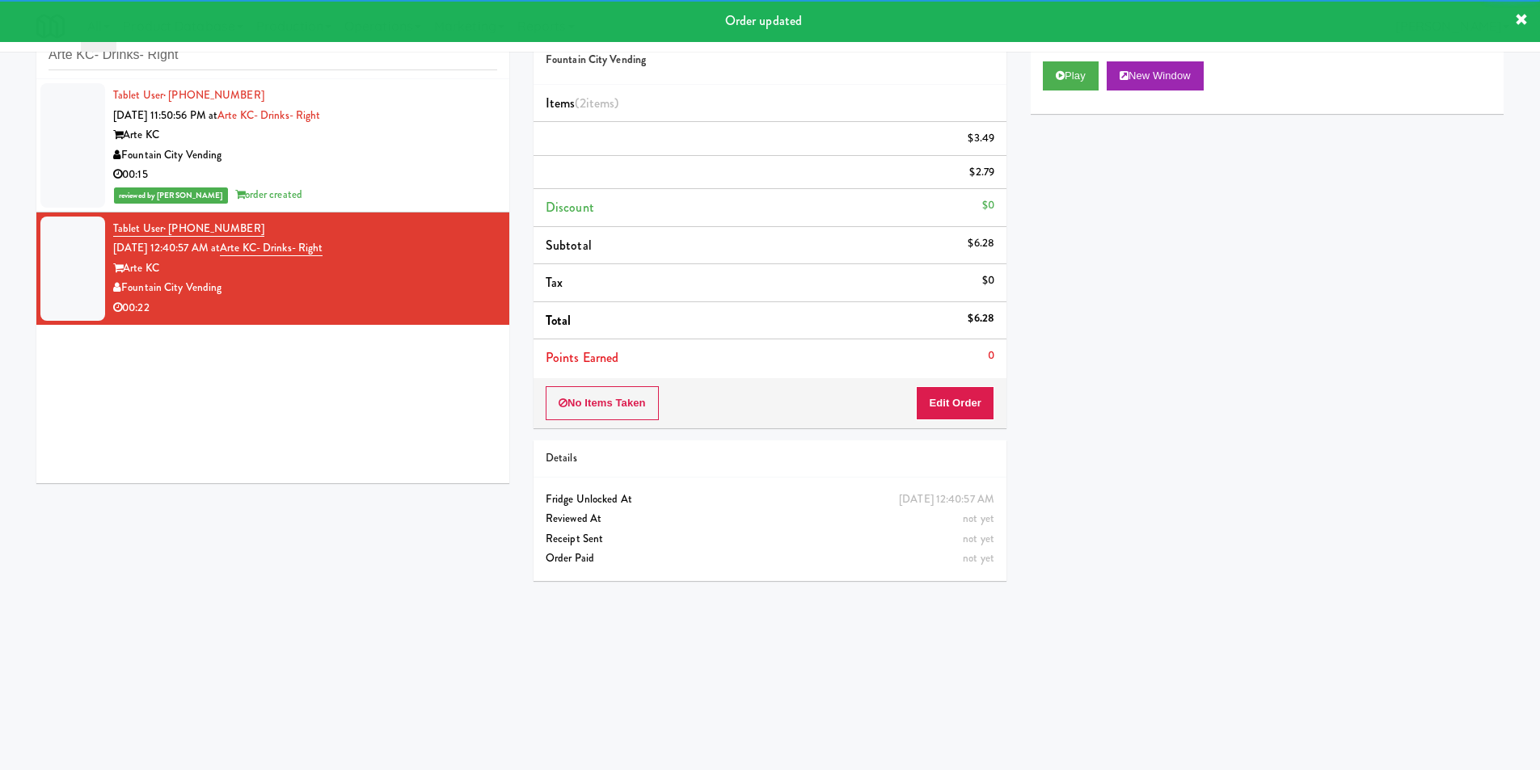
click at [406, 71] on div "inbox reviewed recent all unclear take inventory issue suspicious failed recent…" at bounding box center [272, 42] width 473 height 73
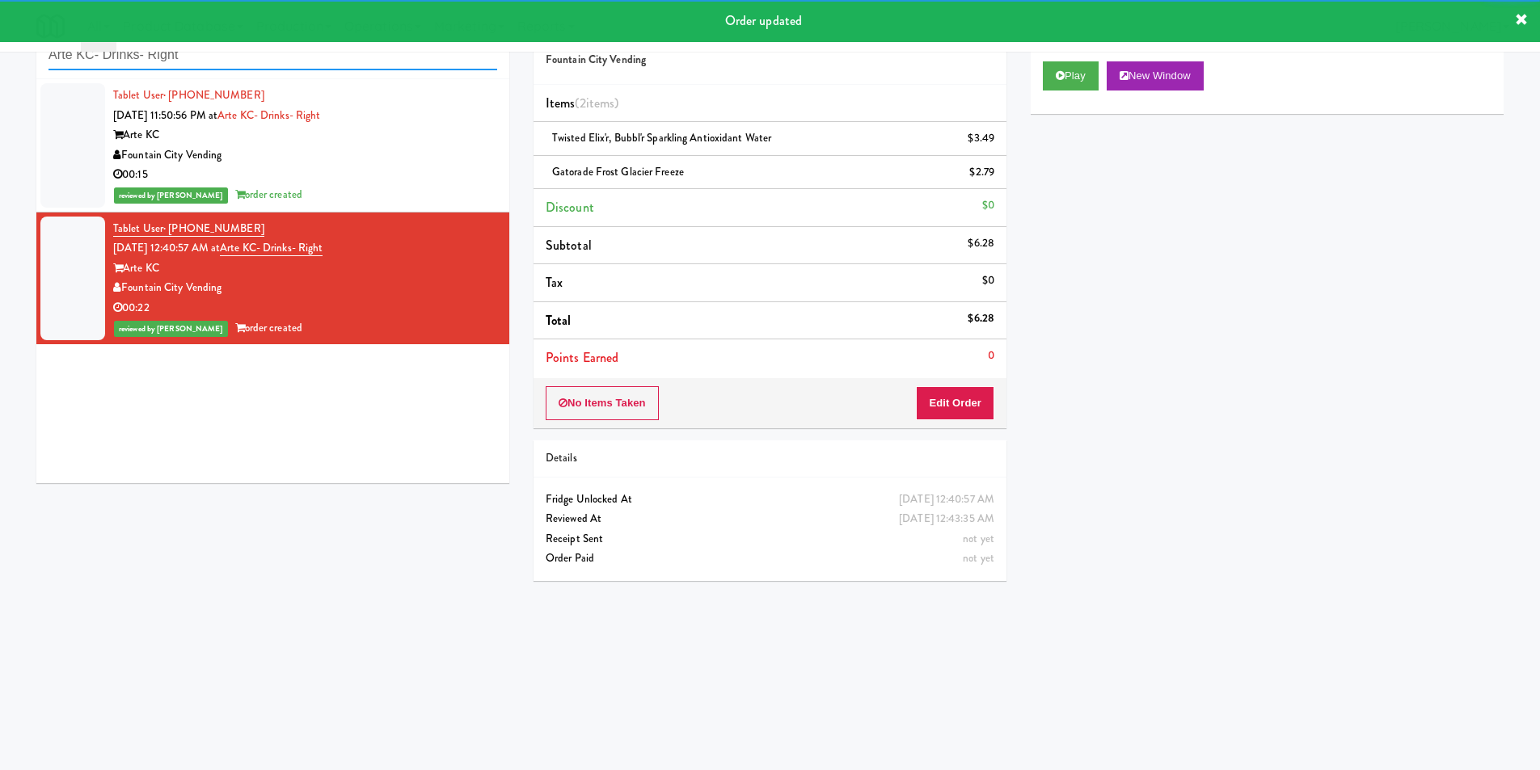
click at [408, 65] on input "Arte KC- Drinks- Right" at bounding box center [273, 55] width 449 height 30
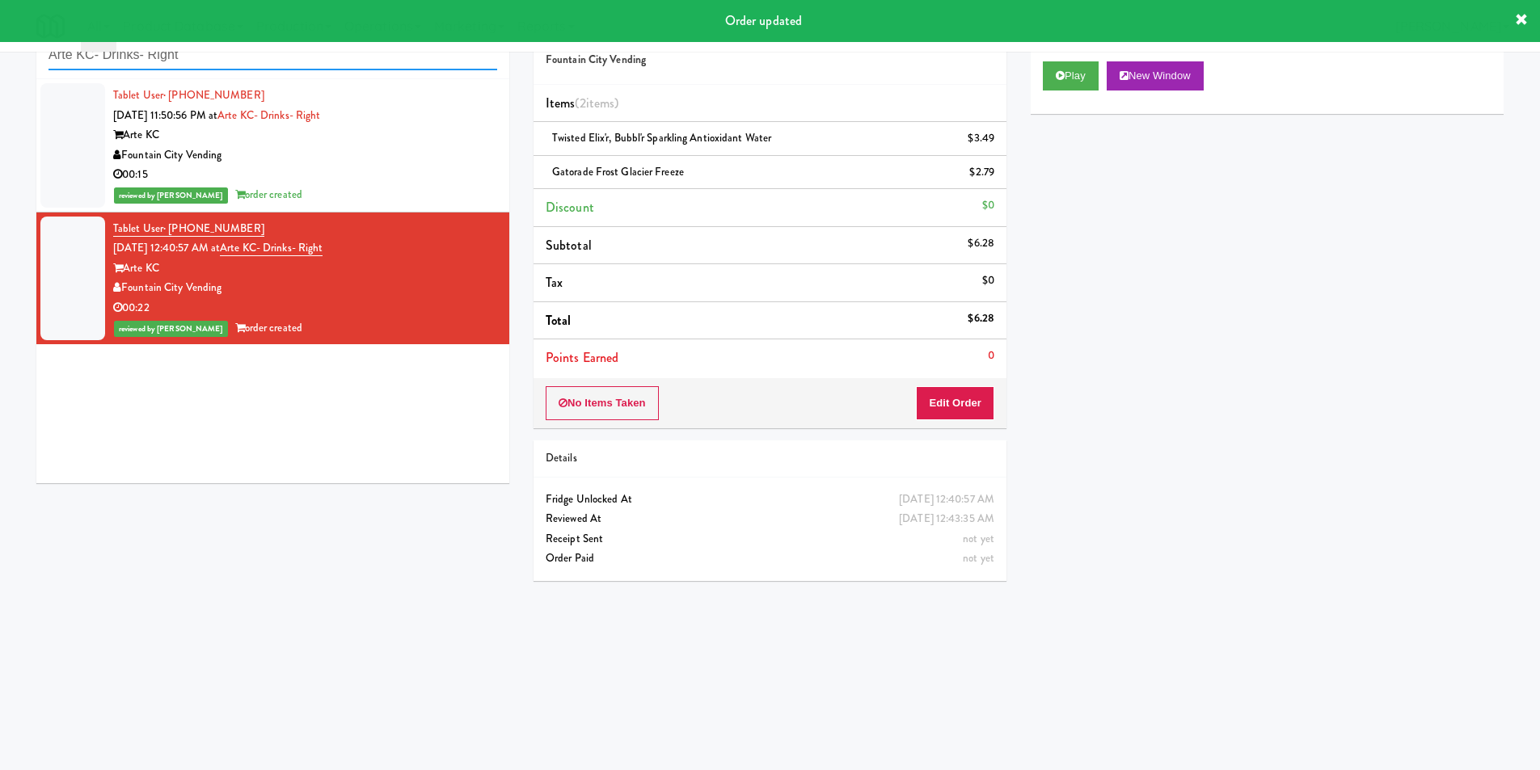
click at [408, 65] on input "Arte KC- Drinks- Right" at bounding box center [273, 55] width 449 height 30
paste input "Wright Center - Cooler"
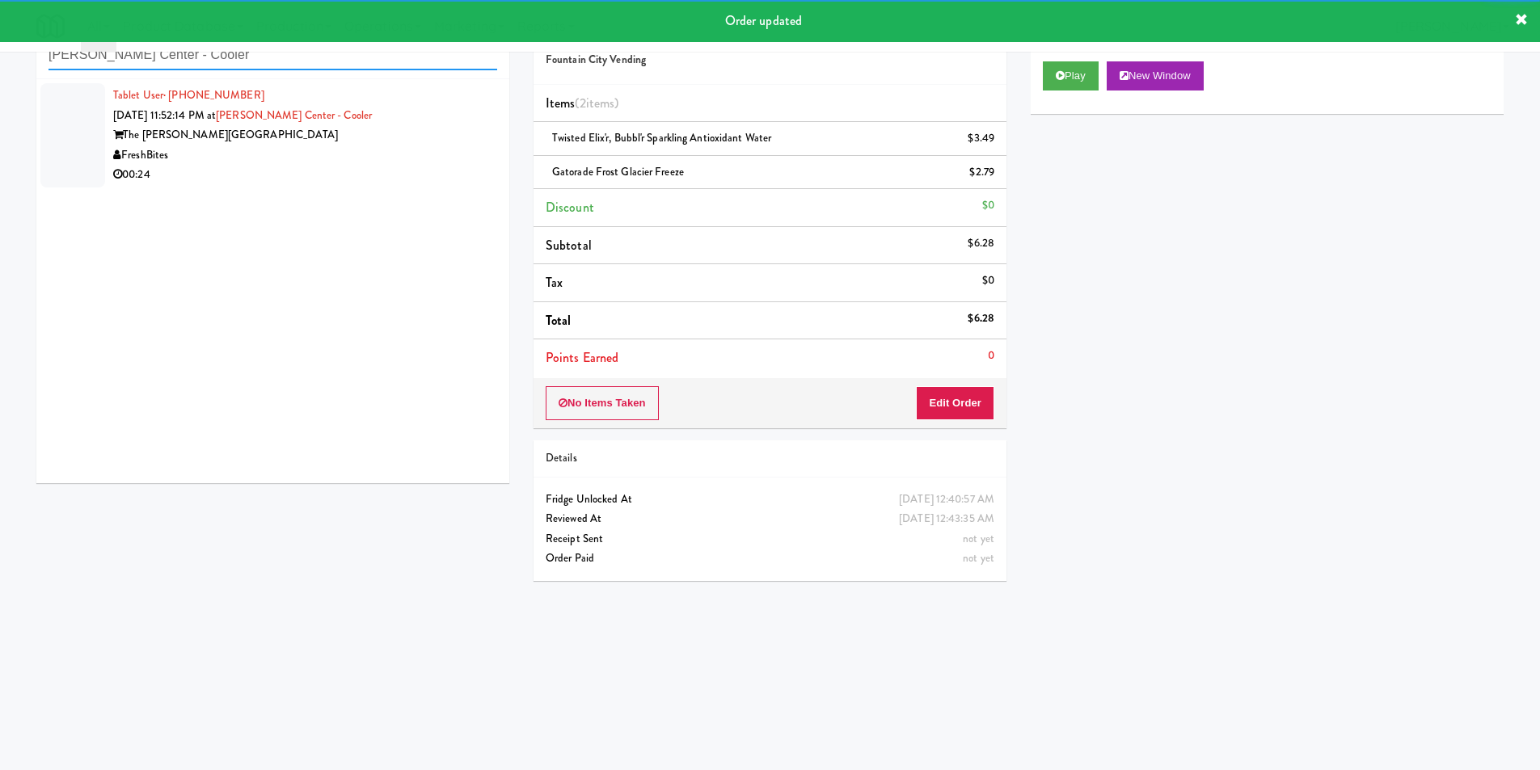
type input "Wright Center - Cooler"
drag, startPoint x: 462, startPoint y: 169, endPoint x: 541, endPoint y: 184, distance: 79.8
click at [465, 172] on div "00:24" at bounding box center [305, 175] width 384 height 20
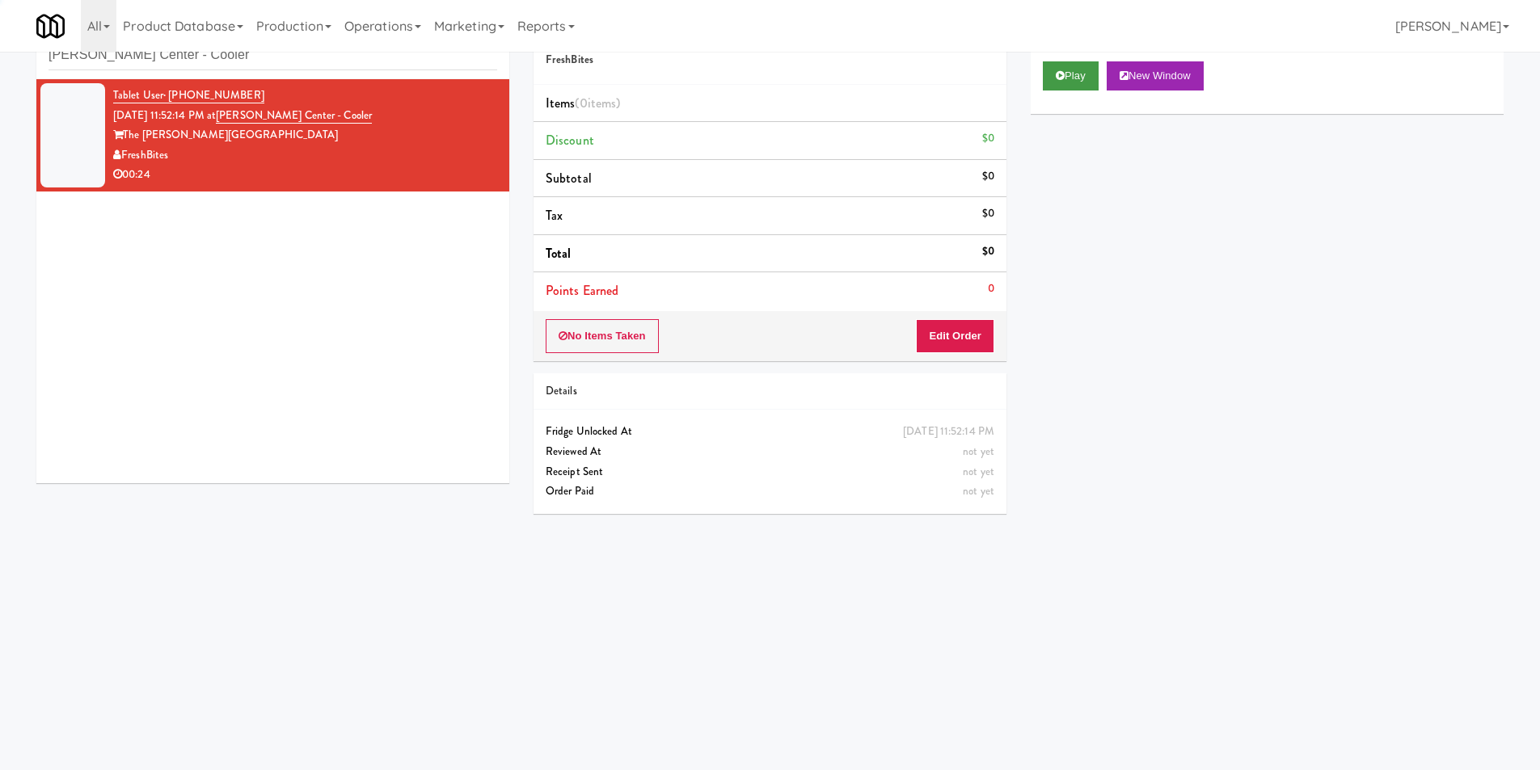
click at [1045, 75] on div "Play New Window" at bounding box center [1267, 81] width 473 height 65
click at [1057, 78] on icon at bounding box center [1060, 75] width 9 height 11
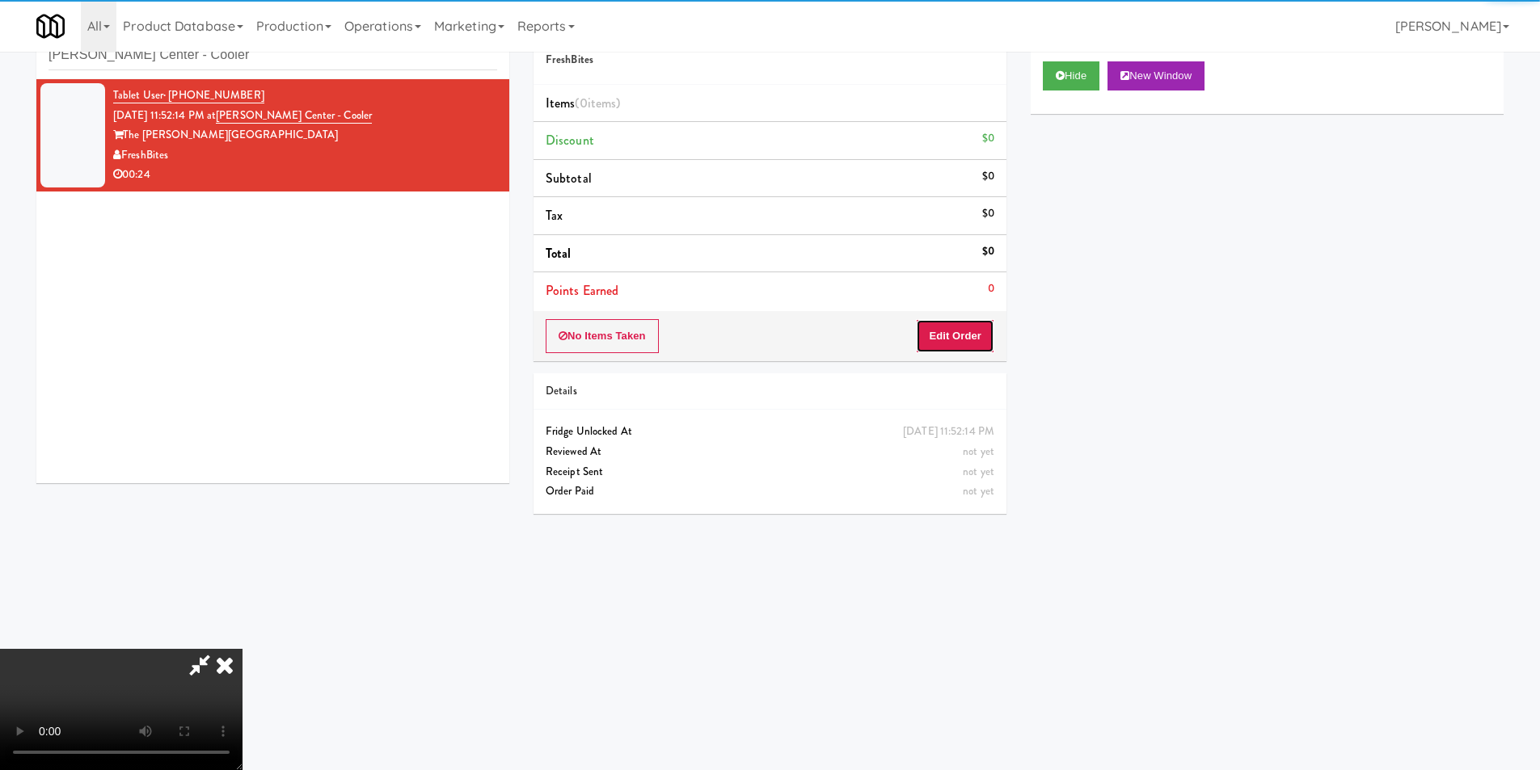
click at [983, 328] on button "Edit Order" at bounding box center [955, 336] width 78 height 34
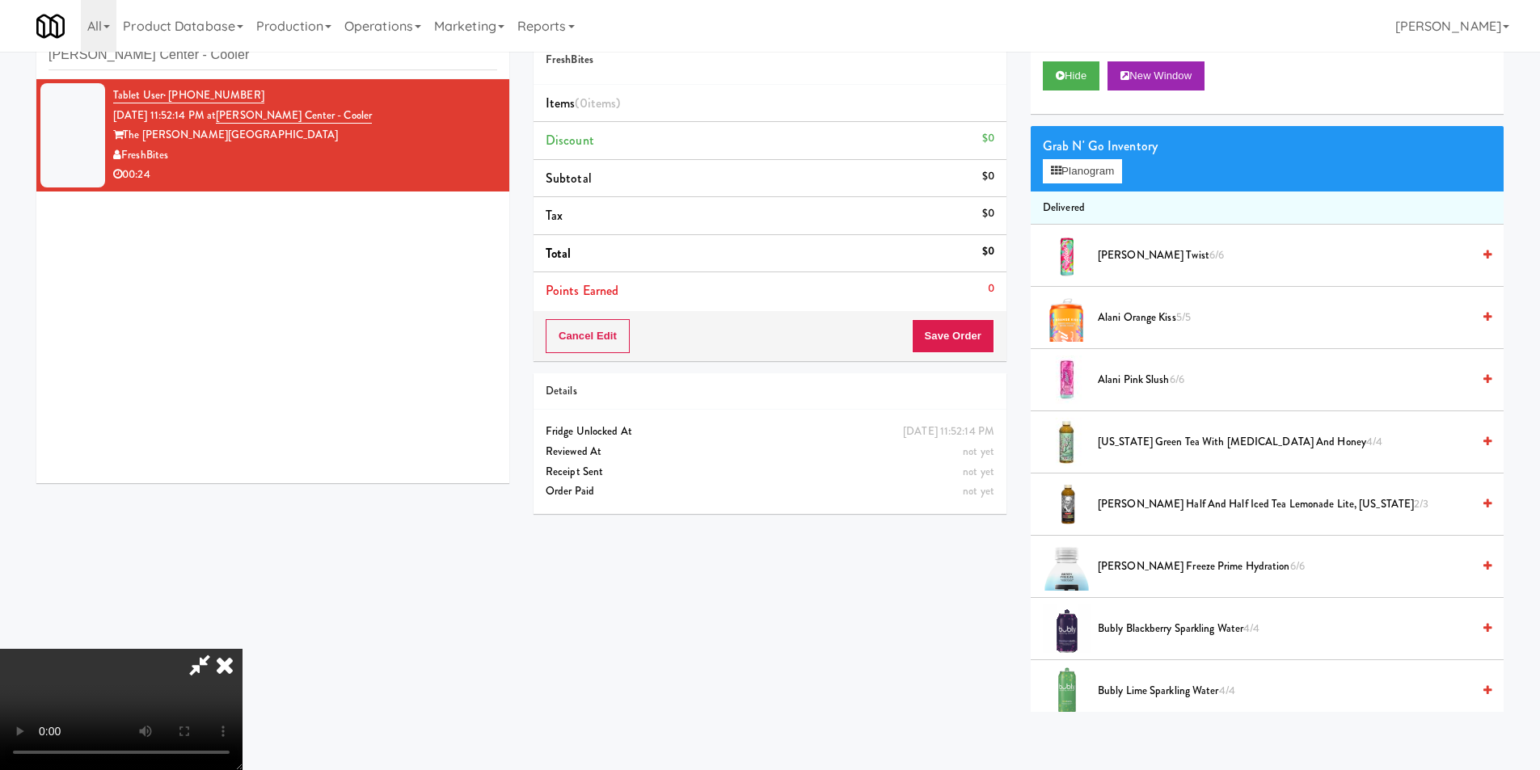
click at [243, 649] on video at bounding box center [121, 709] width 243 height 121
click at [243, 751] on video at bounding box center [121, 709] width 243 height 121
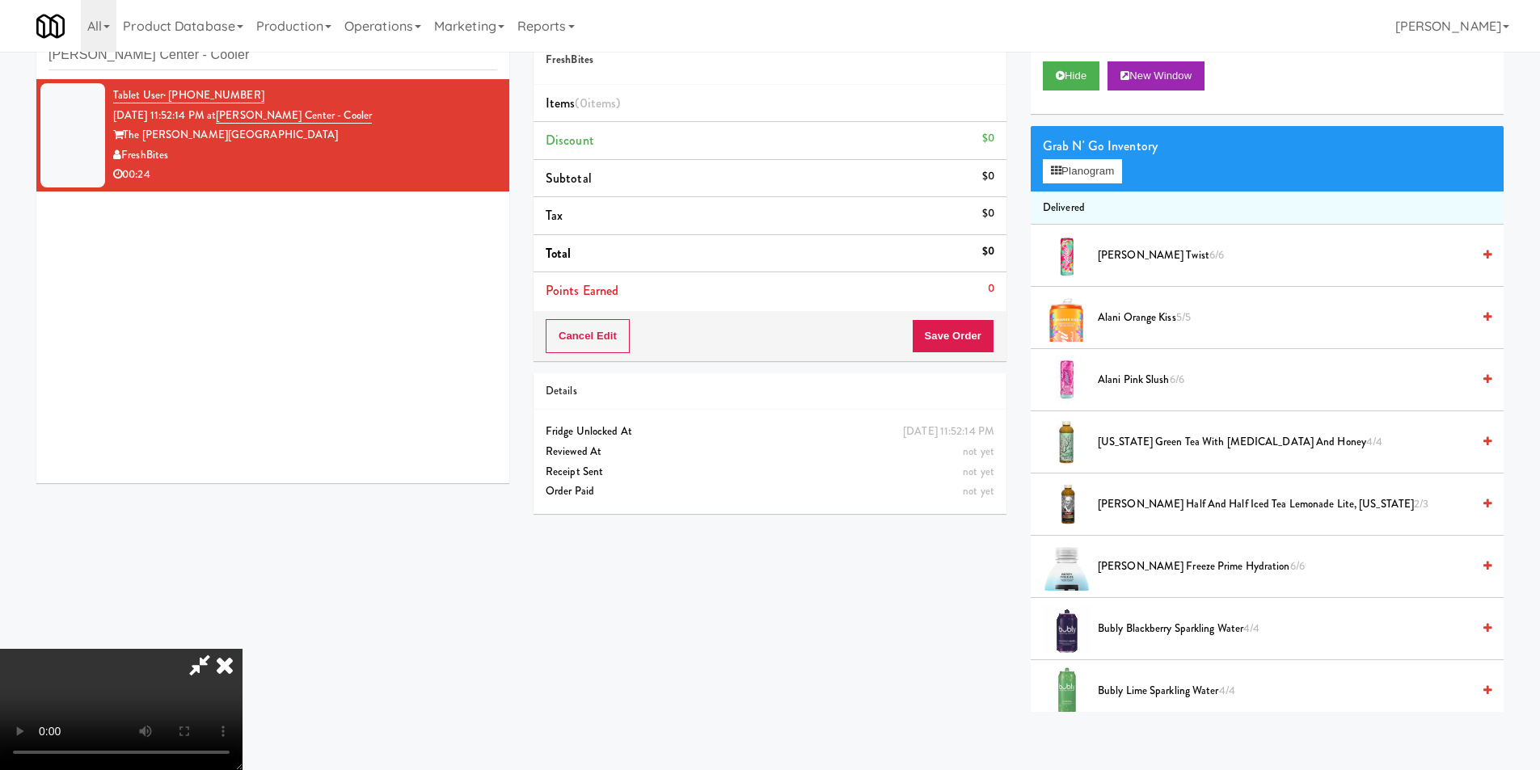
click at [243, 649] on video at bounding box center [121, 709] width 243 height 121
click at [1122, 171] on button "Planogram" at bounding box center [1082, 171] width 79 height 24
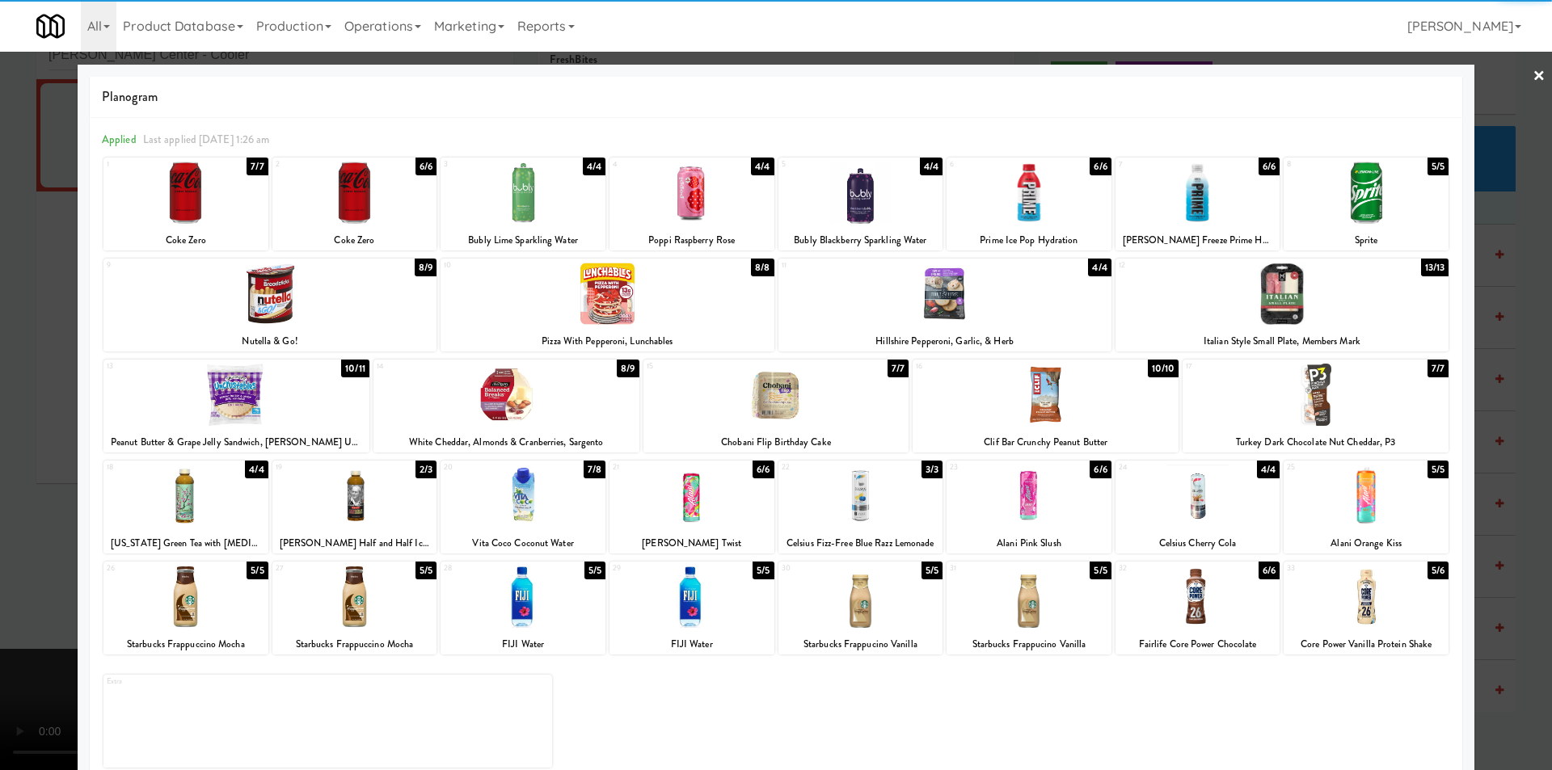
click at [1028, 388] on div at bounding box center [1046, 395] width 266 height 62
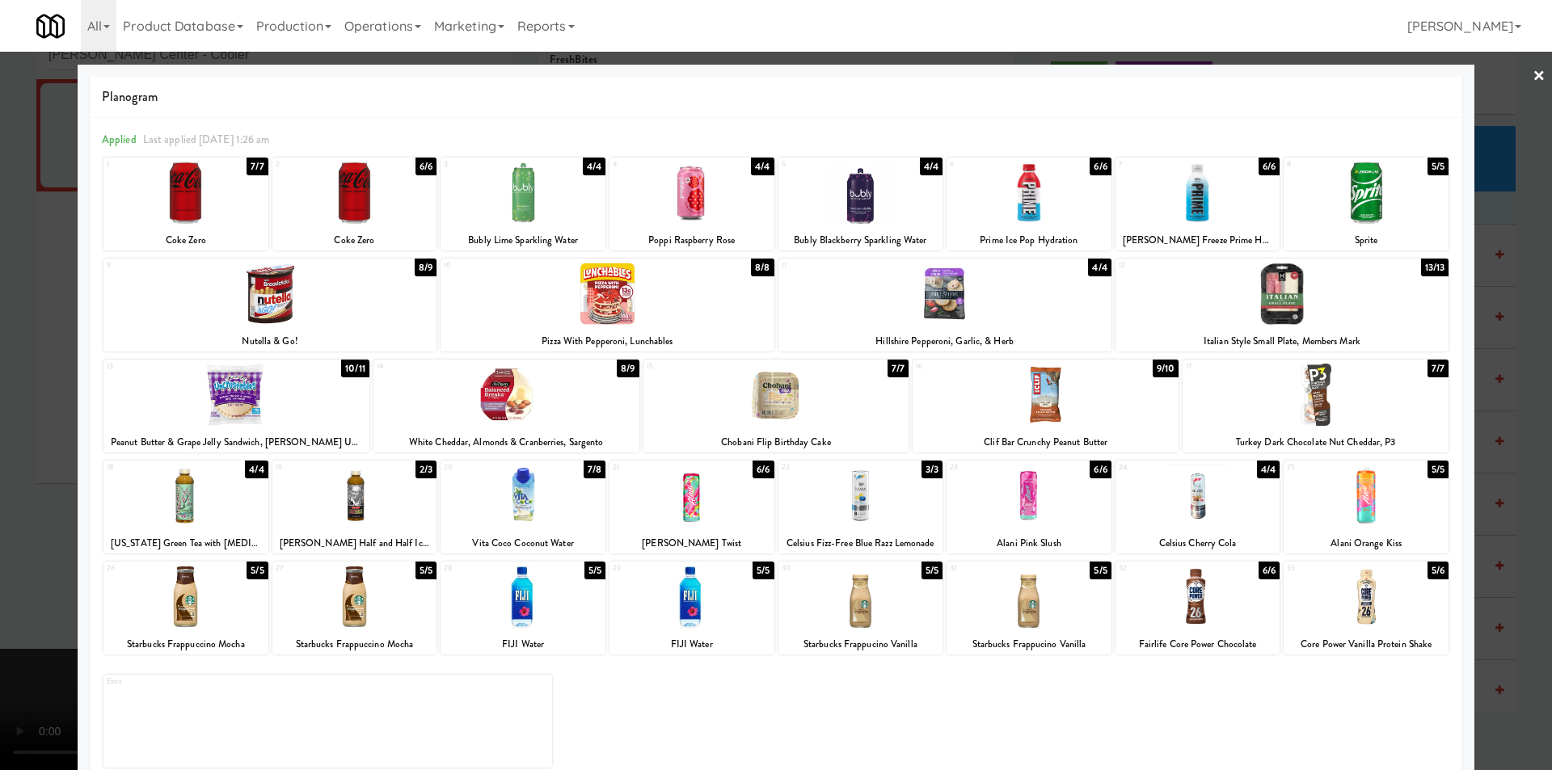
click at [1184, 588] on div at bounding box center [1198, 597] width 165 height 62
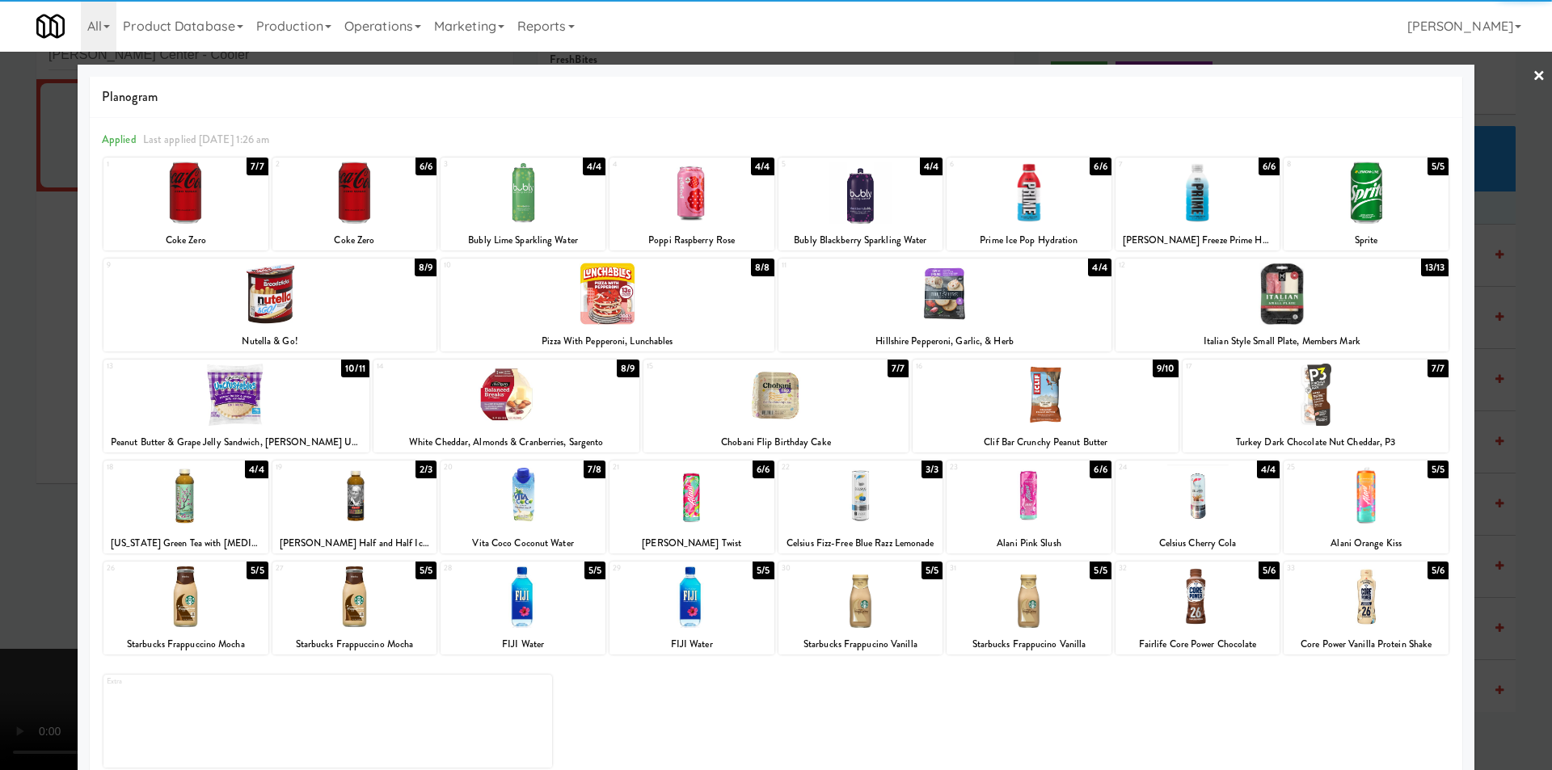
click at [1486, 475] on div at bounding box center [776, 385] width 1552 height 770
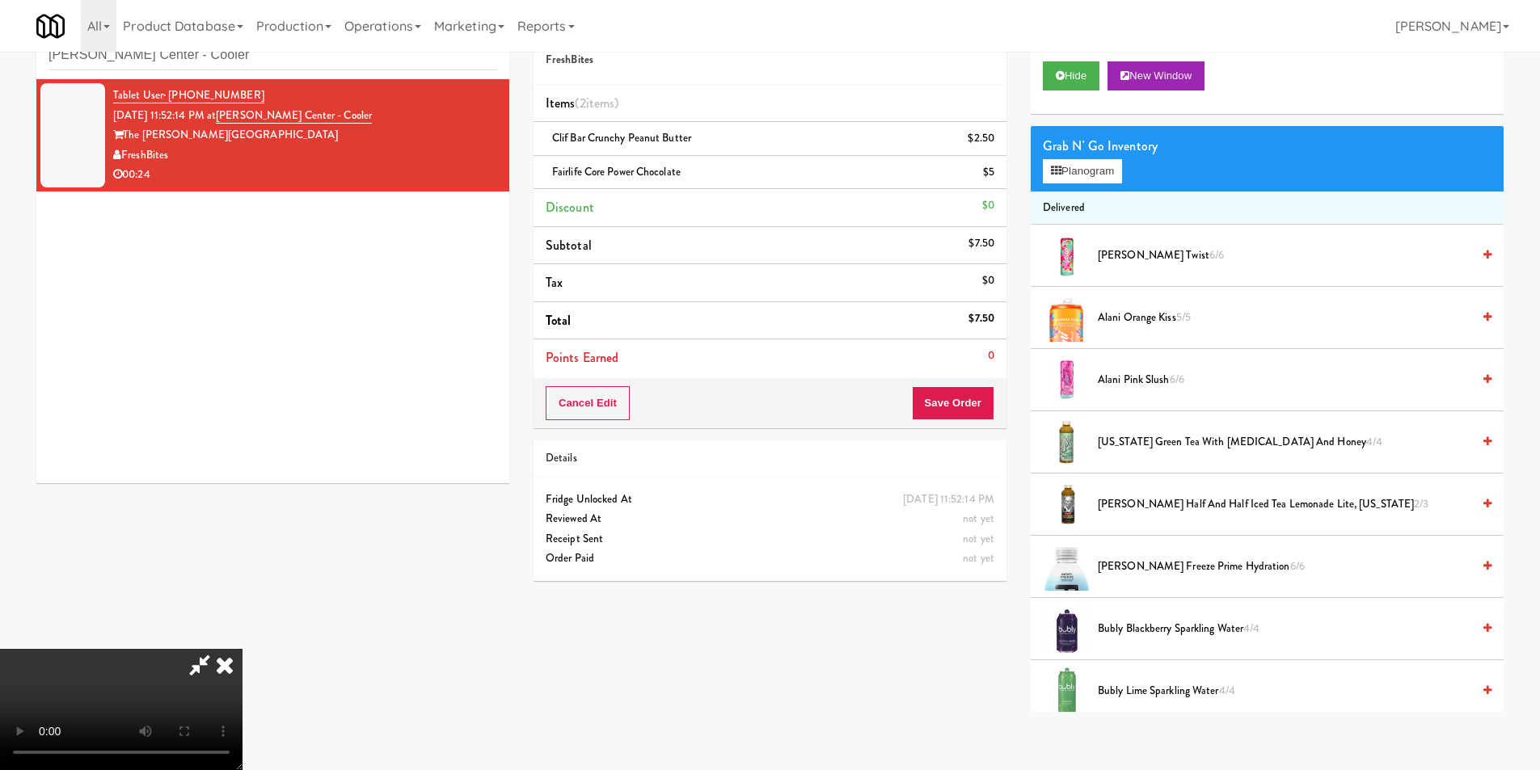
click at [243, 649] on video at bounding box center [121, 709] width 243 height 121
click at [992, 391] on button "Save Order" at bounding box center [953, 403] width 82 height 34
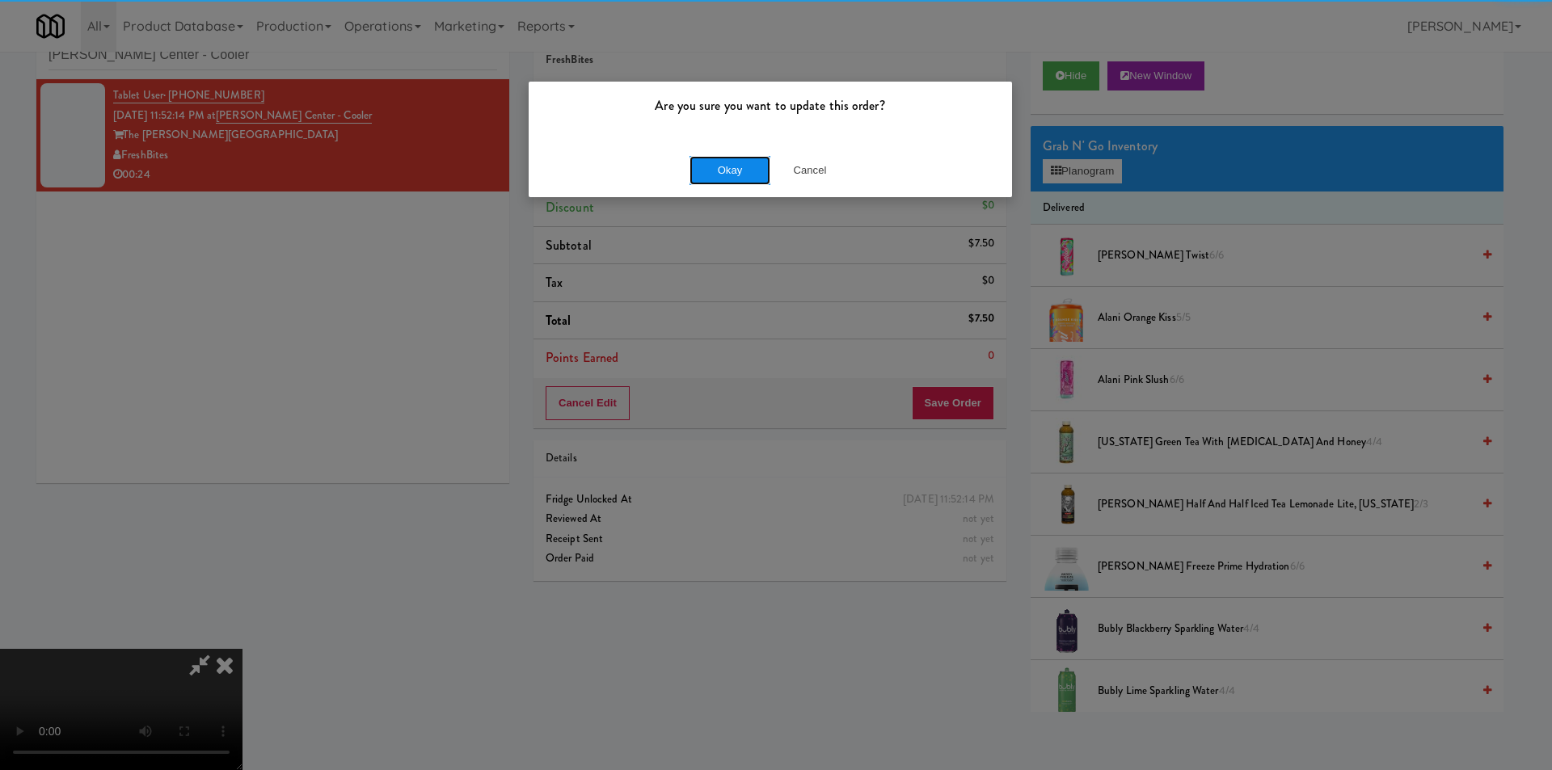
click at [741, 160] on button "Okay" at bounding box center [730, 170] width 81 height 29
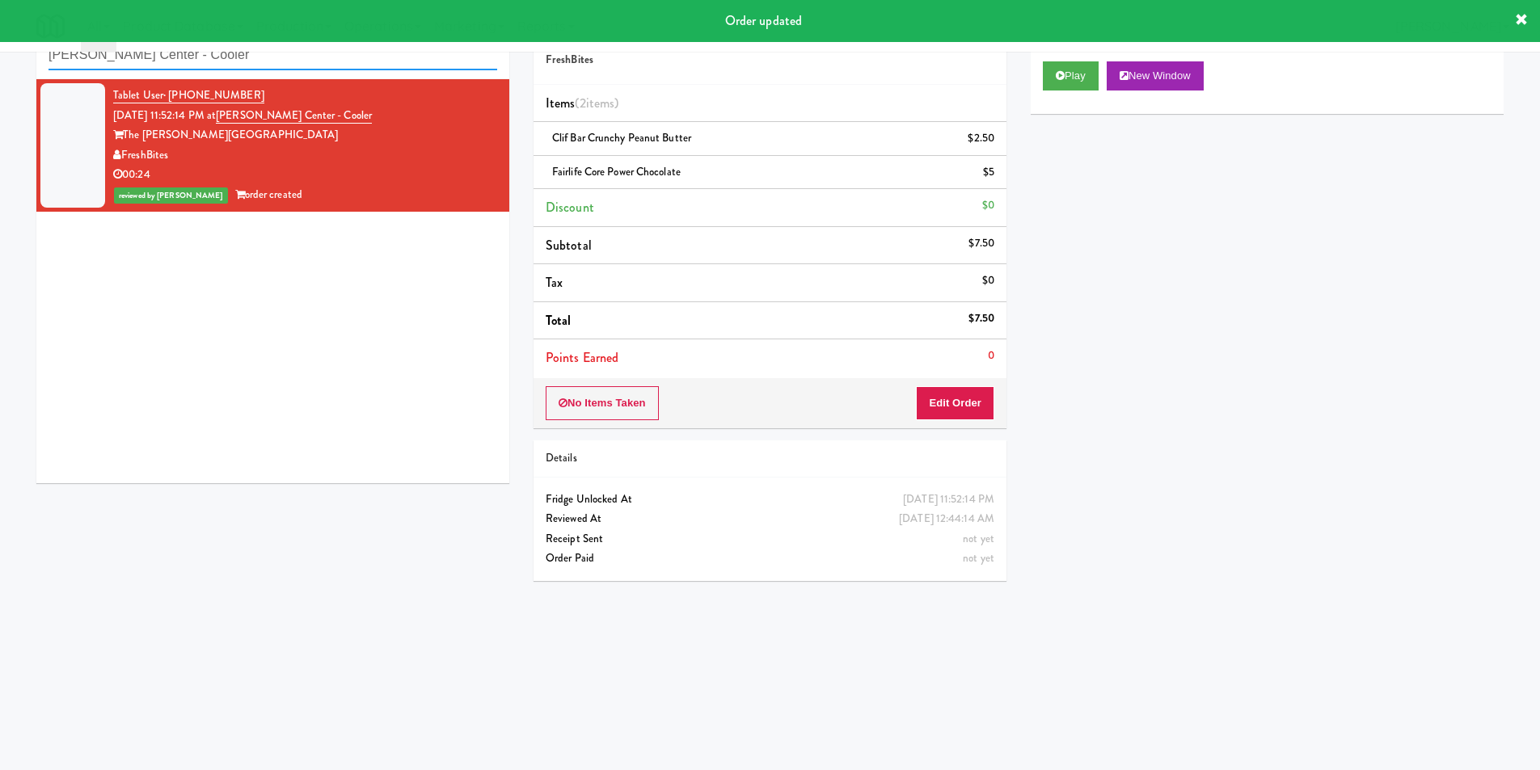
click at [352, 54] on input "Wright Center - Cooler" at bounding box center [273, 55] width 449 height 30
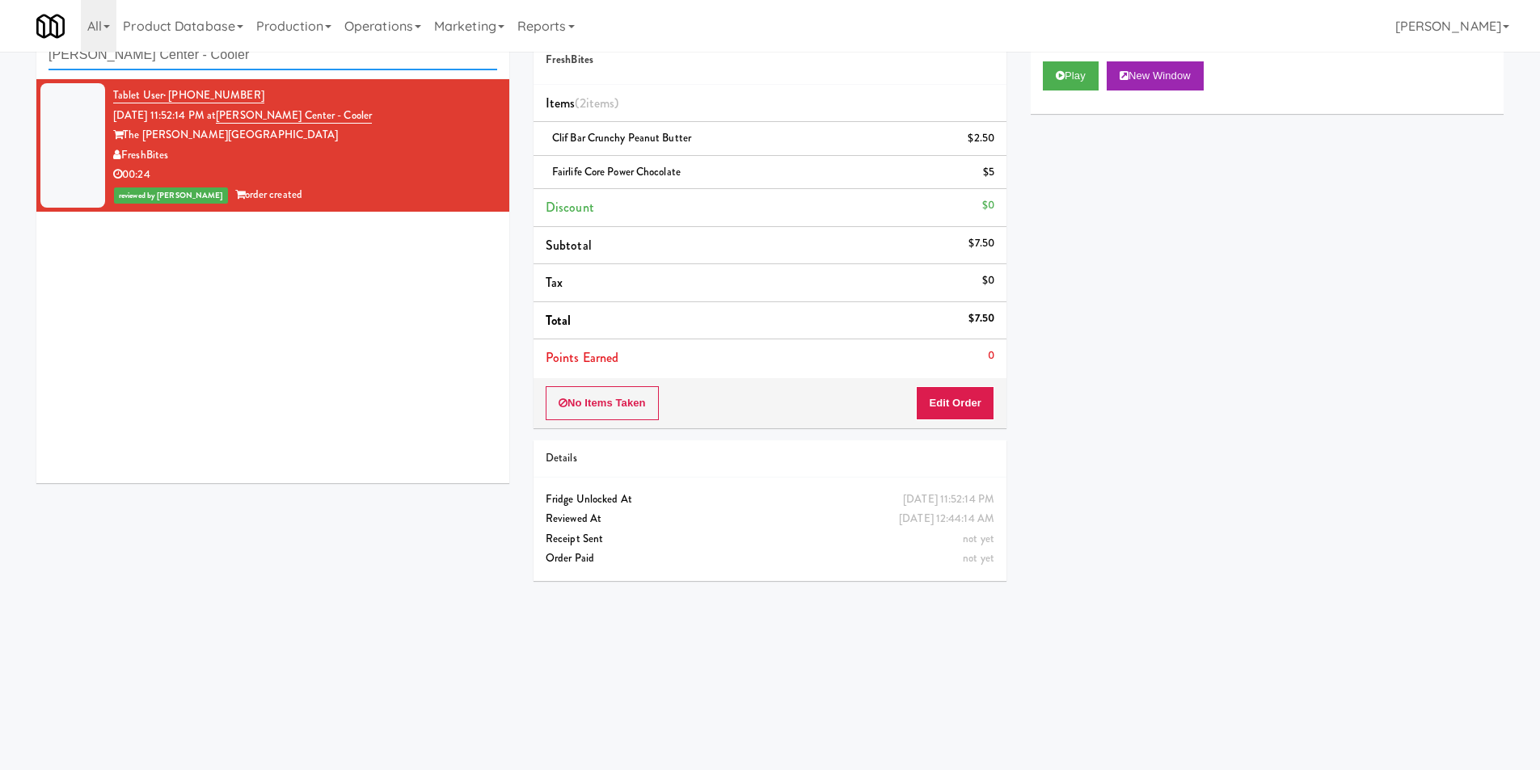
paste input "Capital Plaza - Combo"
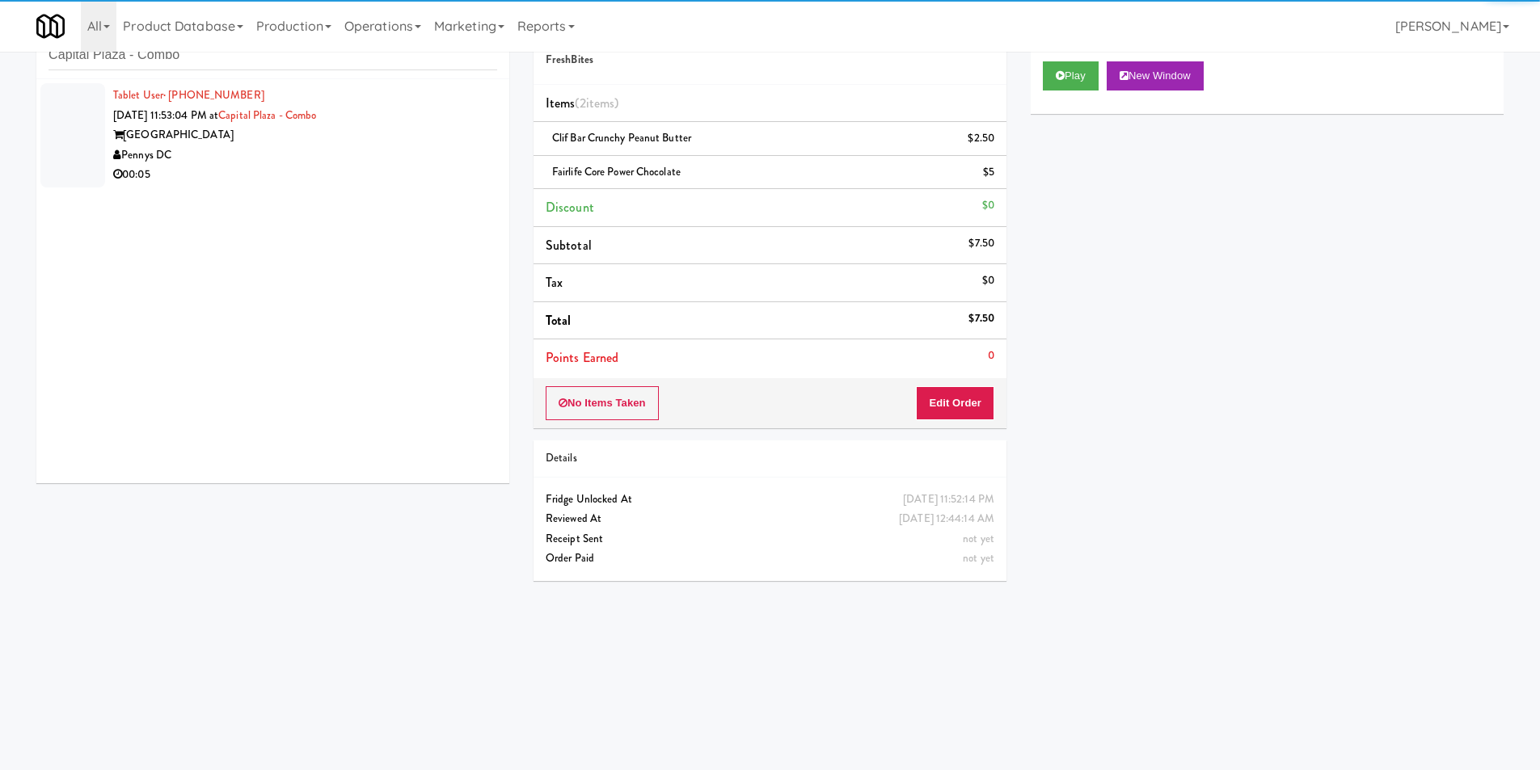
click at [423, 163] on div "Pennys DC" at bounding box center [305, 156] width 384 height 20
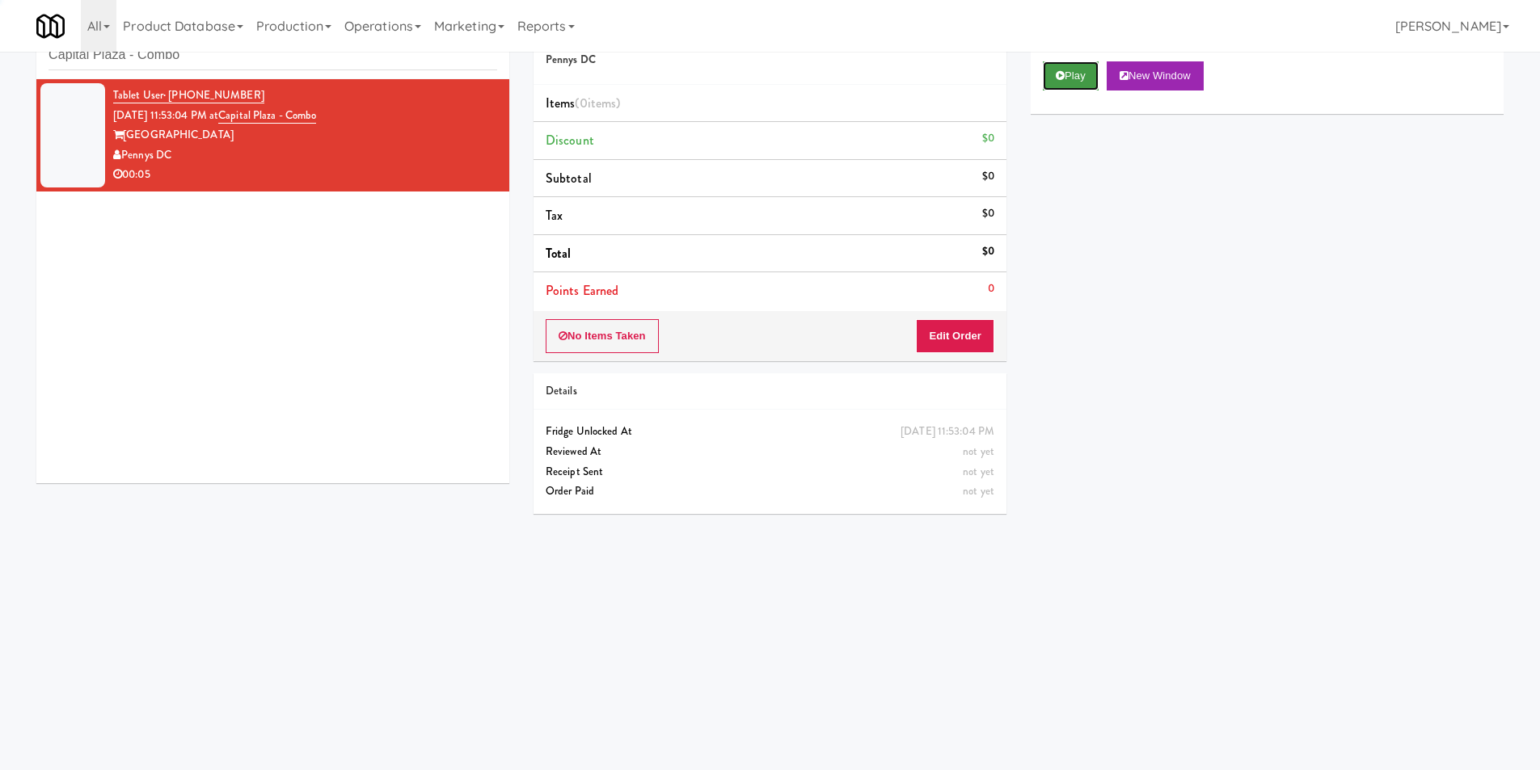
click at [1053, 78] on button "Play" at bounding box center [1071, 75] width 56 height 29
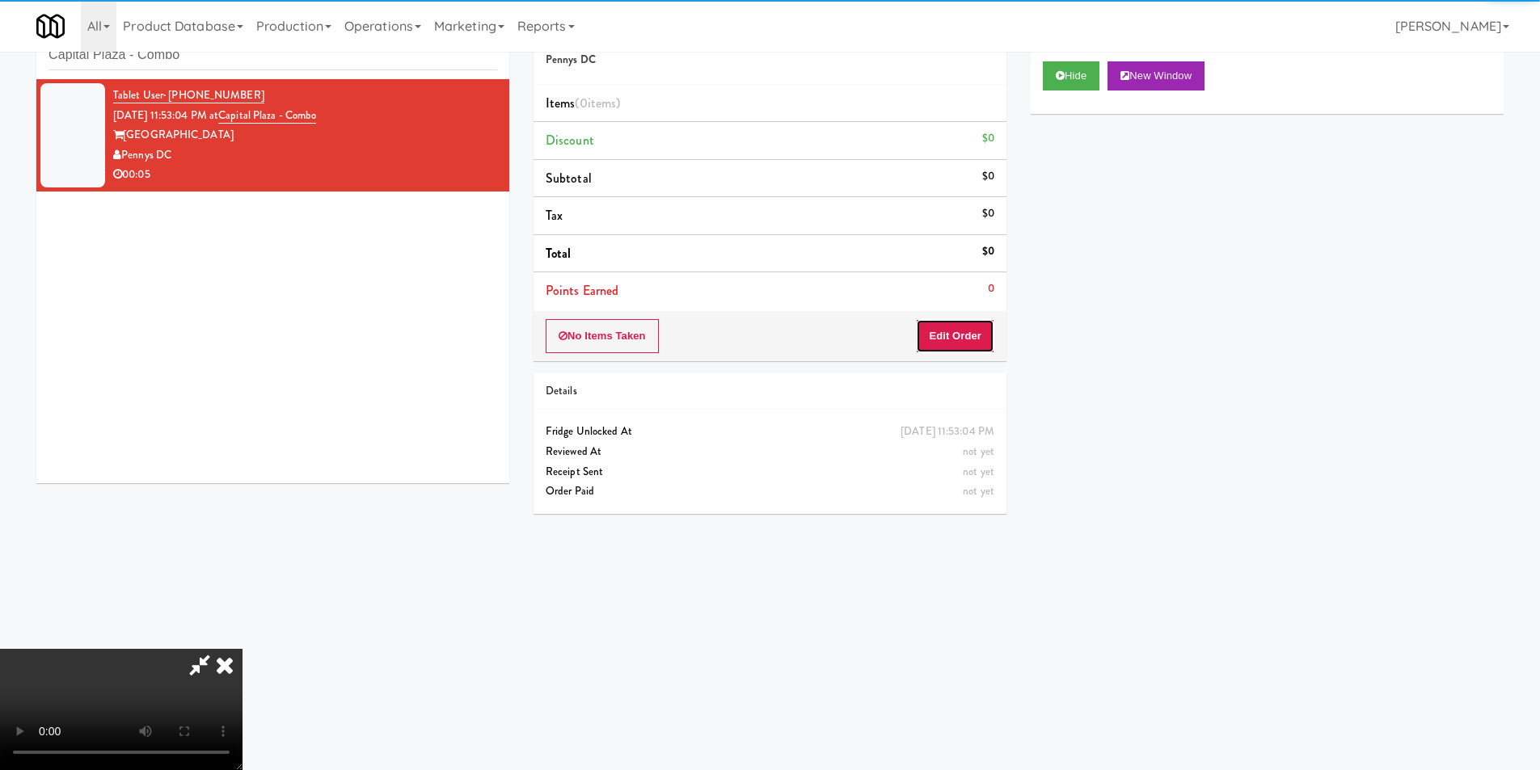
click at [927, 325] on button "Edit Order" at bounding box center [955, 336] width 78 height 34
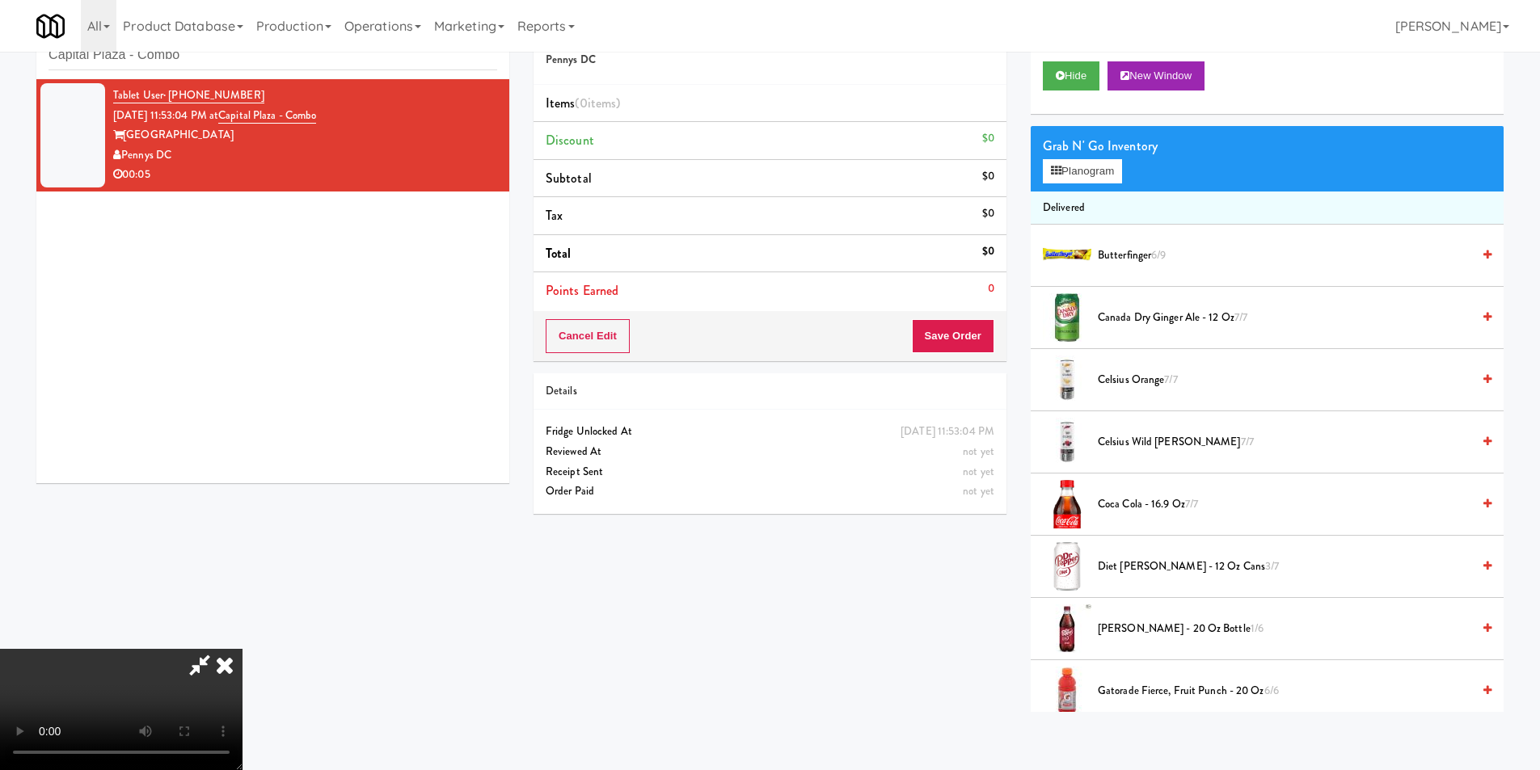
click at [243, 649] on video at bounding box center [121, 709] width 243 height 121
click at [1065, 168] on button "Planogram" at bounding box center [1082, 171] width 79 height 24
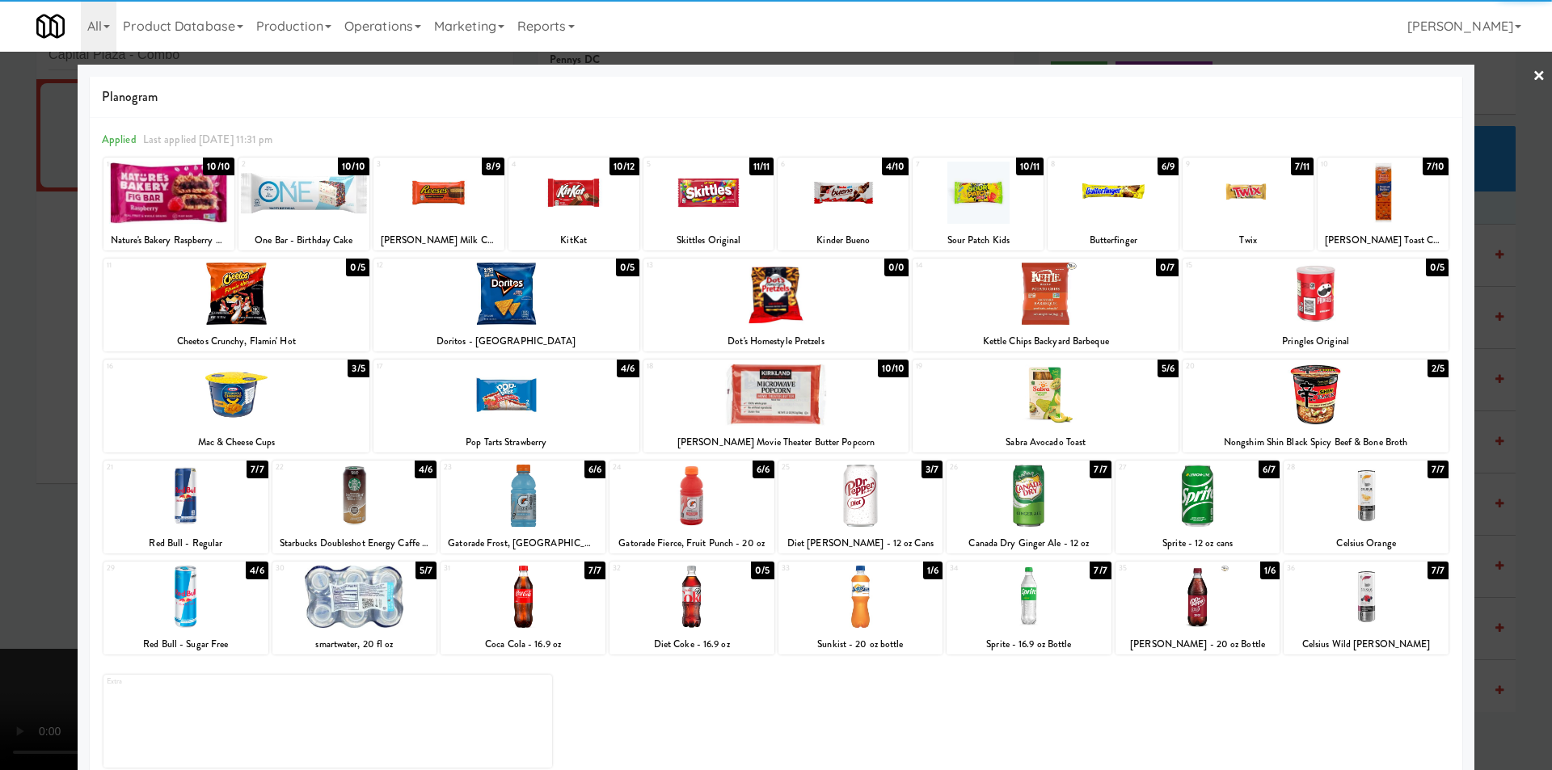
click at [200, 590] on div at bounding box center [185, 597] width 165 height 62
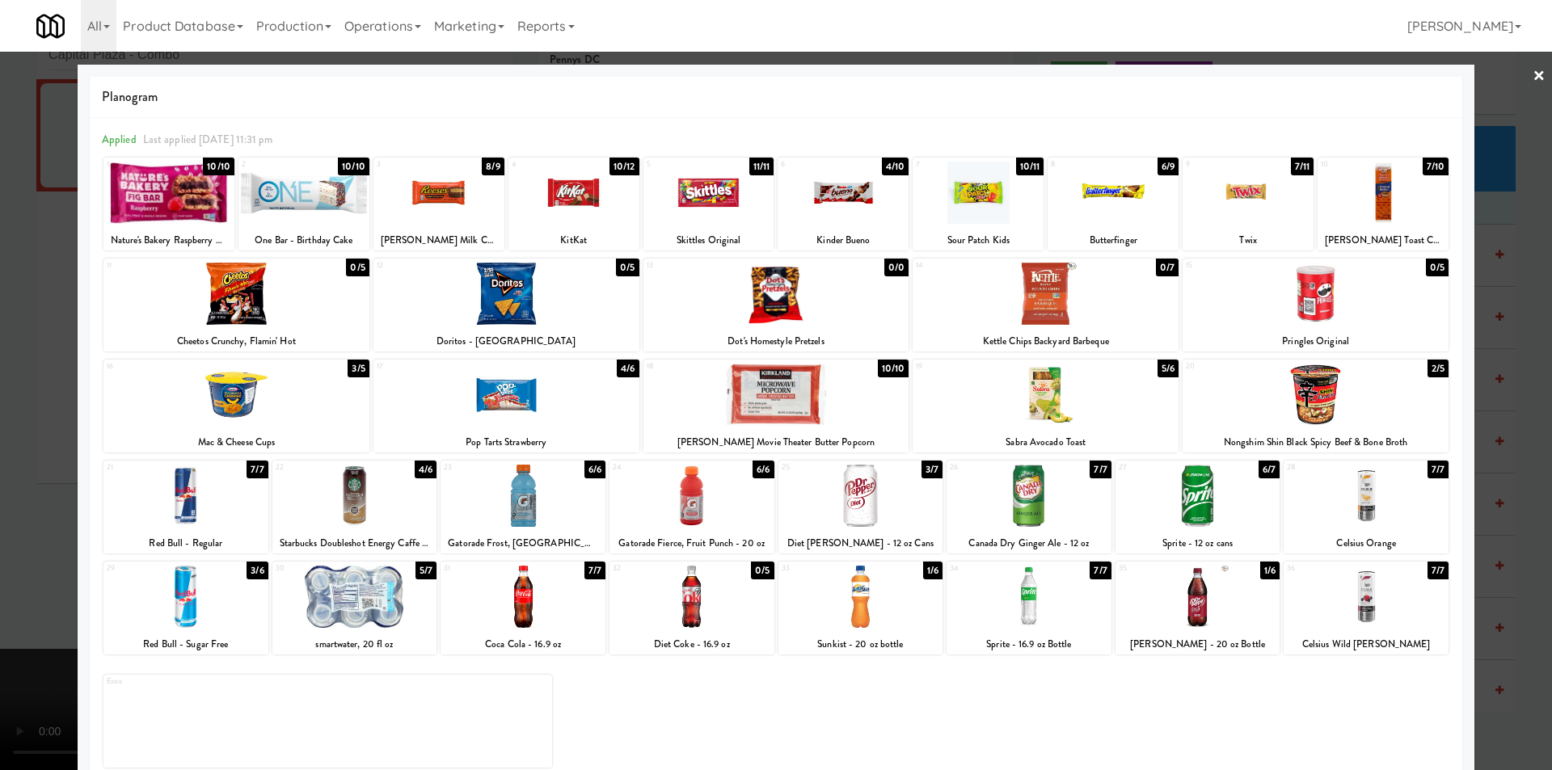
click at [584, 502] on div at bounding box center [523, 496] width 165 height 62
click at [10, 534] on div at bounding box center [776, 385] width 1552 height 770
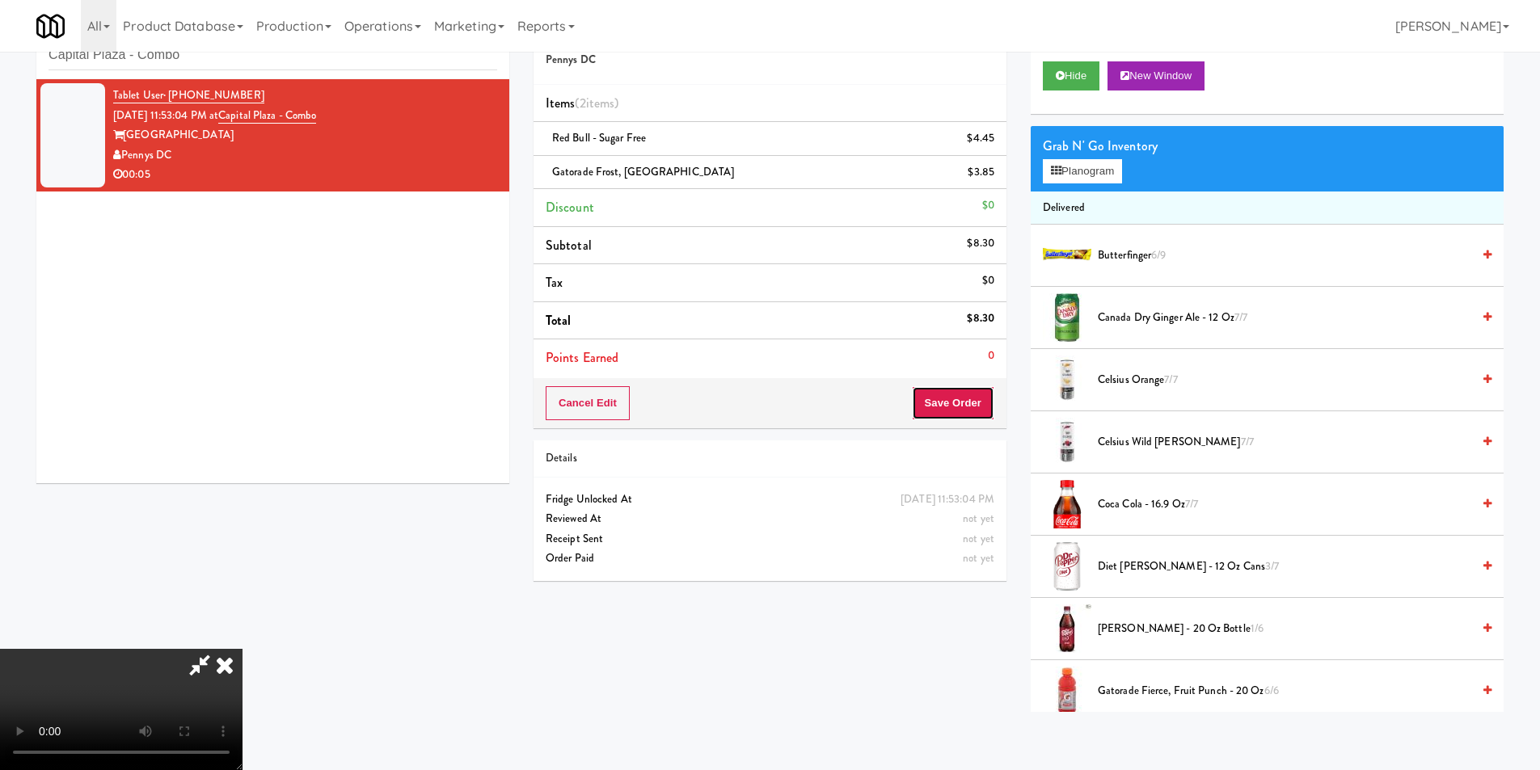
click at [966, 403] on button "Save Order" at bounding box center [953, 403] width 82 height 34
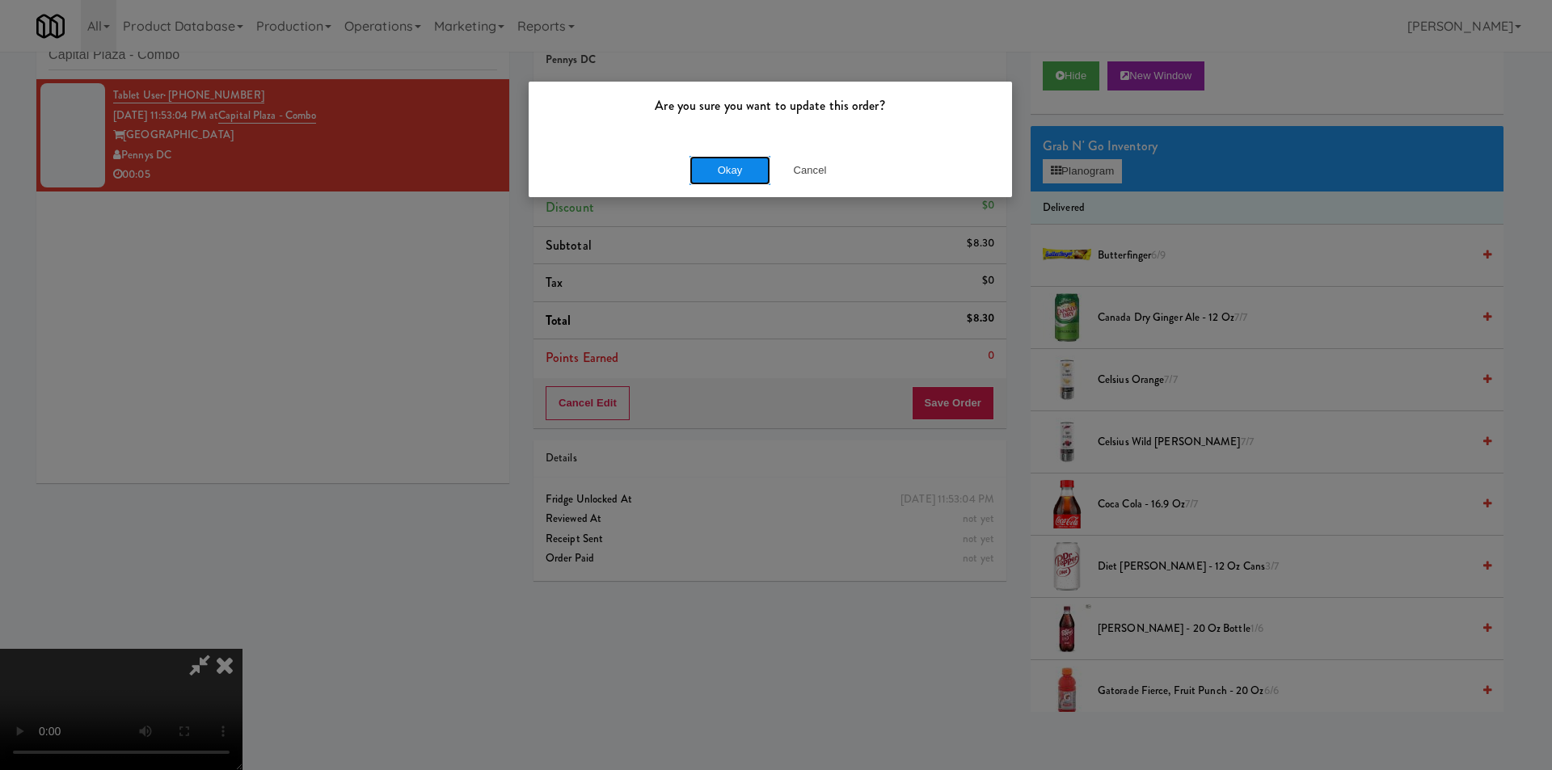
click at [737, 167] on button "Okay" at bounding box center [730, 170] width 81 height 29
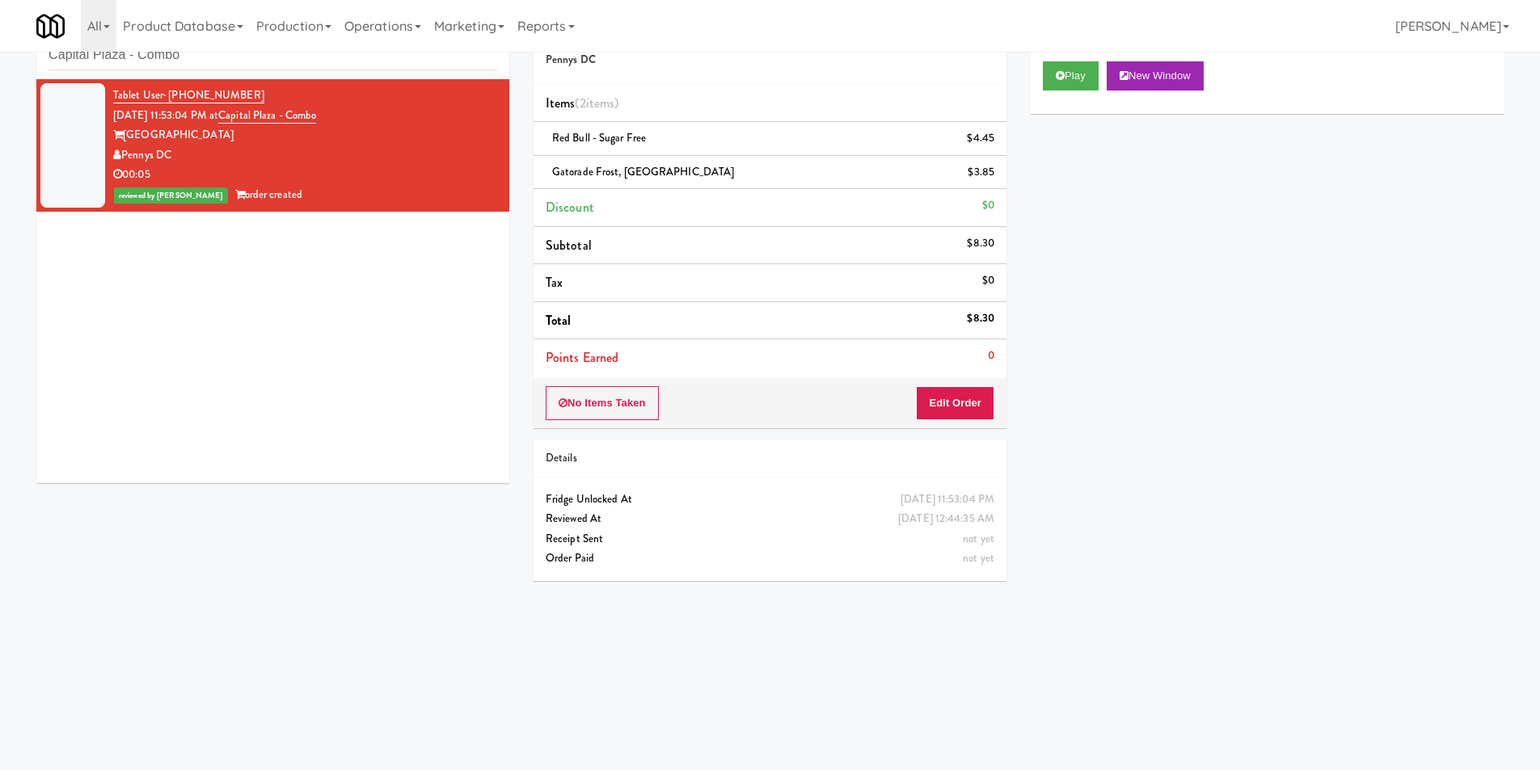
click at [261, 78] on div "inbox reviewed recent all unclear take inventory issue suspicious failed recent…" at bounding box center [272, 42] width 473 height 73
click at [260, 67] on input "Capital Plaza - Combo" at bounding box center [273, 55] width 449 height 30
paste input "District Cooler Gym"
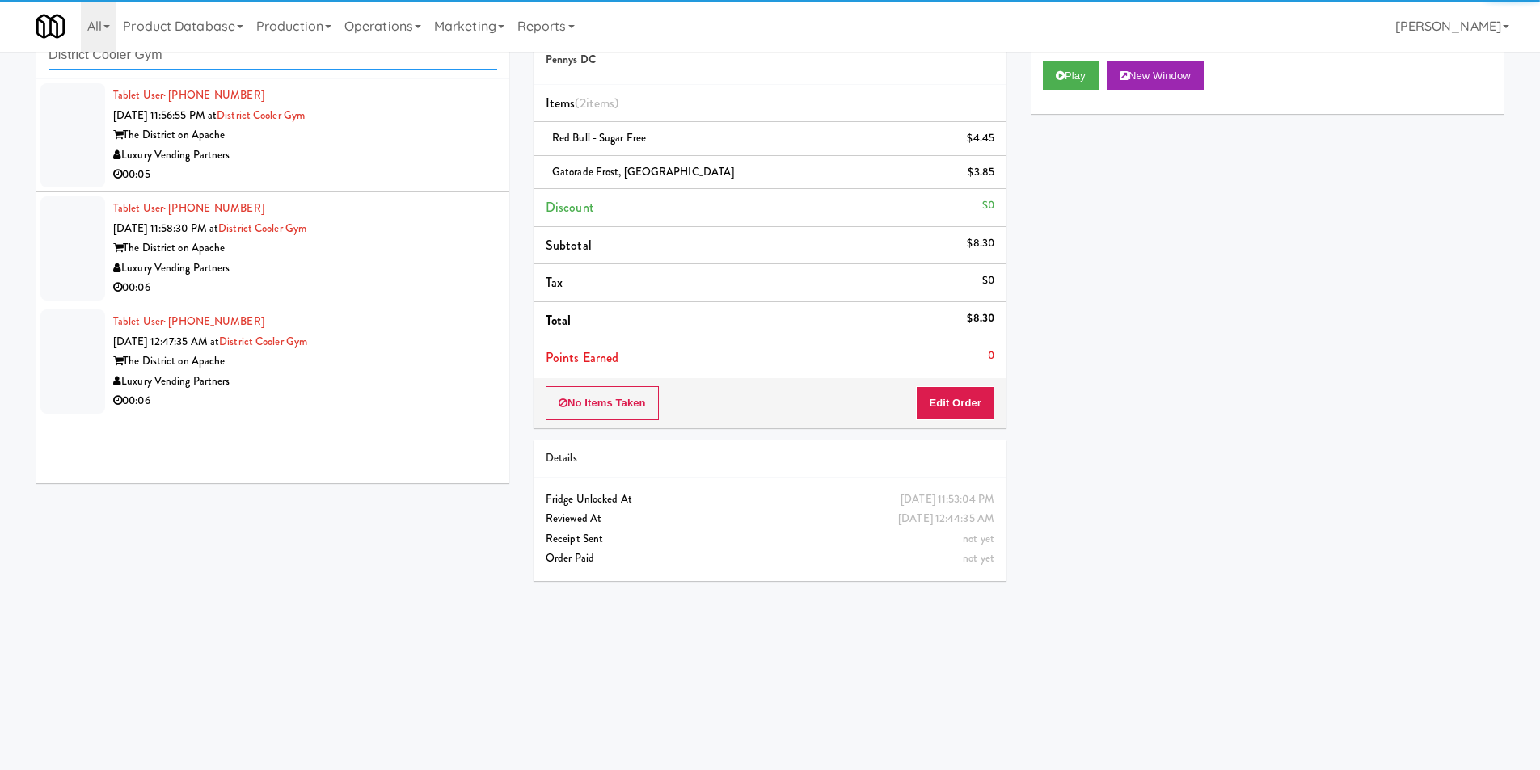
type input "District Cooler Gym"
click at [441, 162] on div "Luxury Vending Partners" at bounding box center [305, 156] width 384 height 20
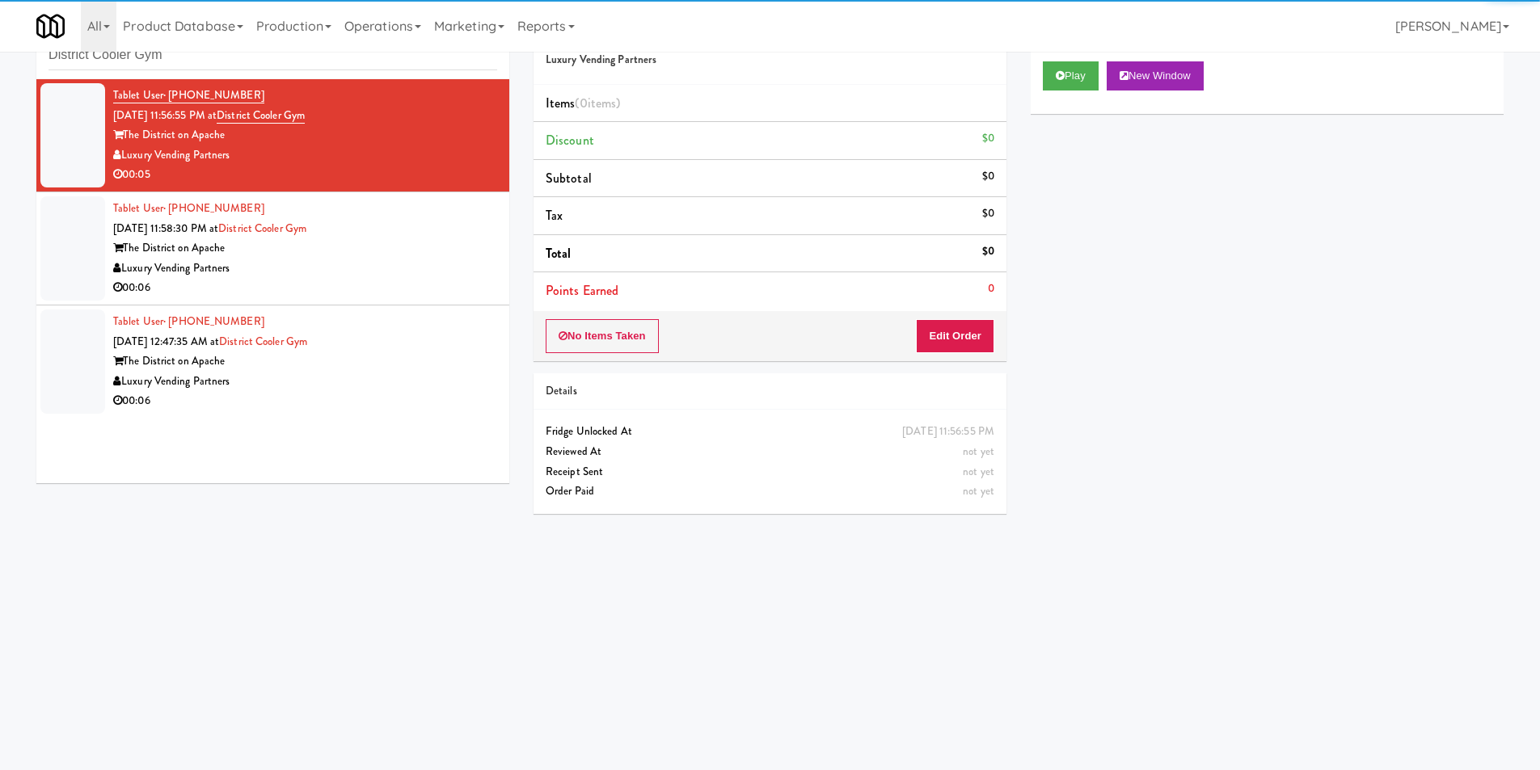
click at [1043, 91] on div "Play New Window" at bounding box center [1267, 81] width 473 height 65
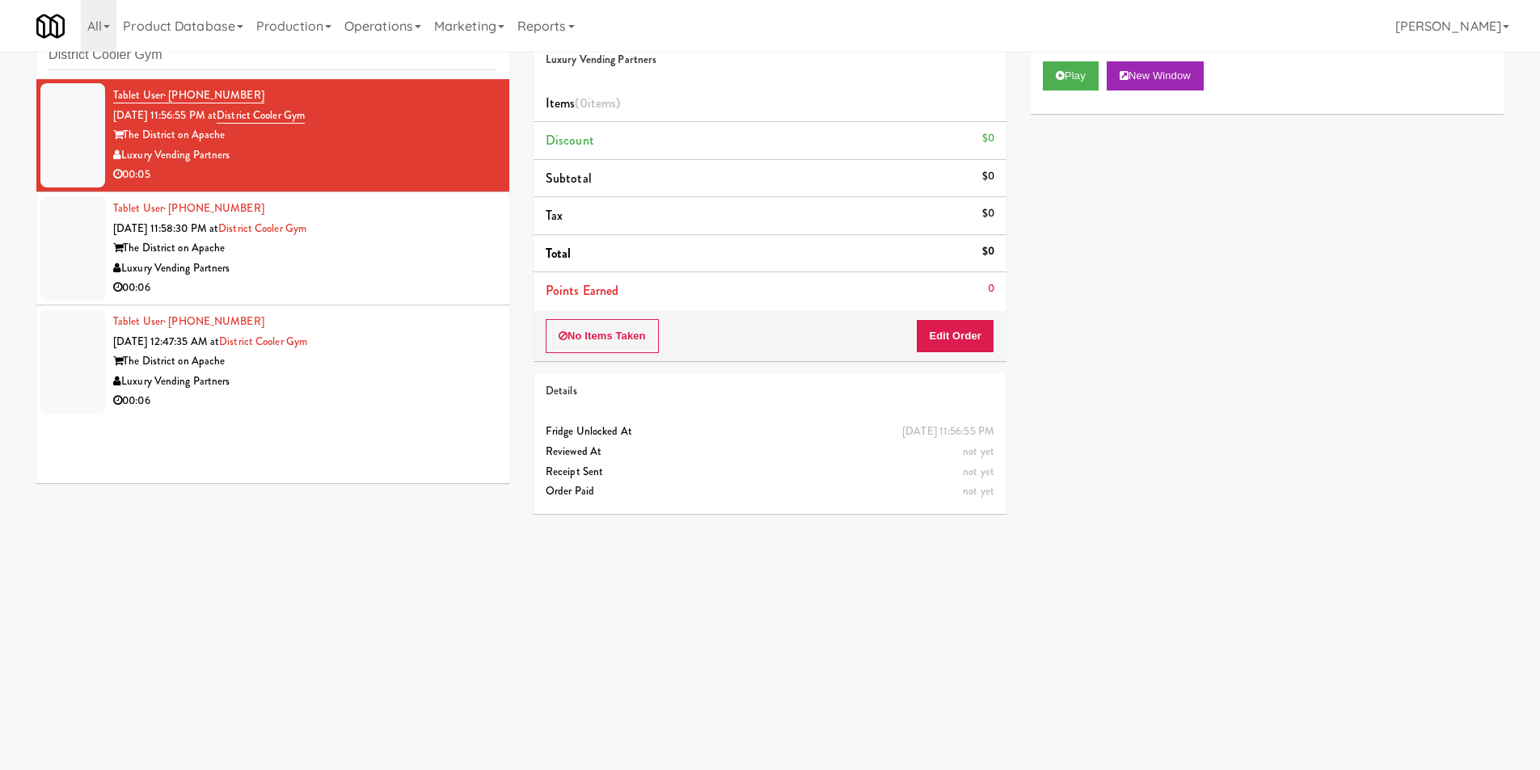
click at [1043, 91] on div "Play New Window" at bounding box center [1267, 81] width 473 height 65
click at [1045, 91] on div "Play New Window" at bounding box center [1267, 81] width 473 height 65
click at [1067, 82] on button "Play" at bounding box center [1071, 75] width 56 height 29
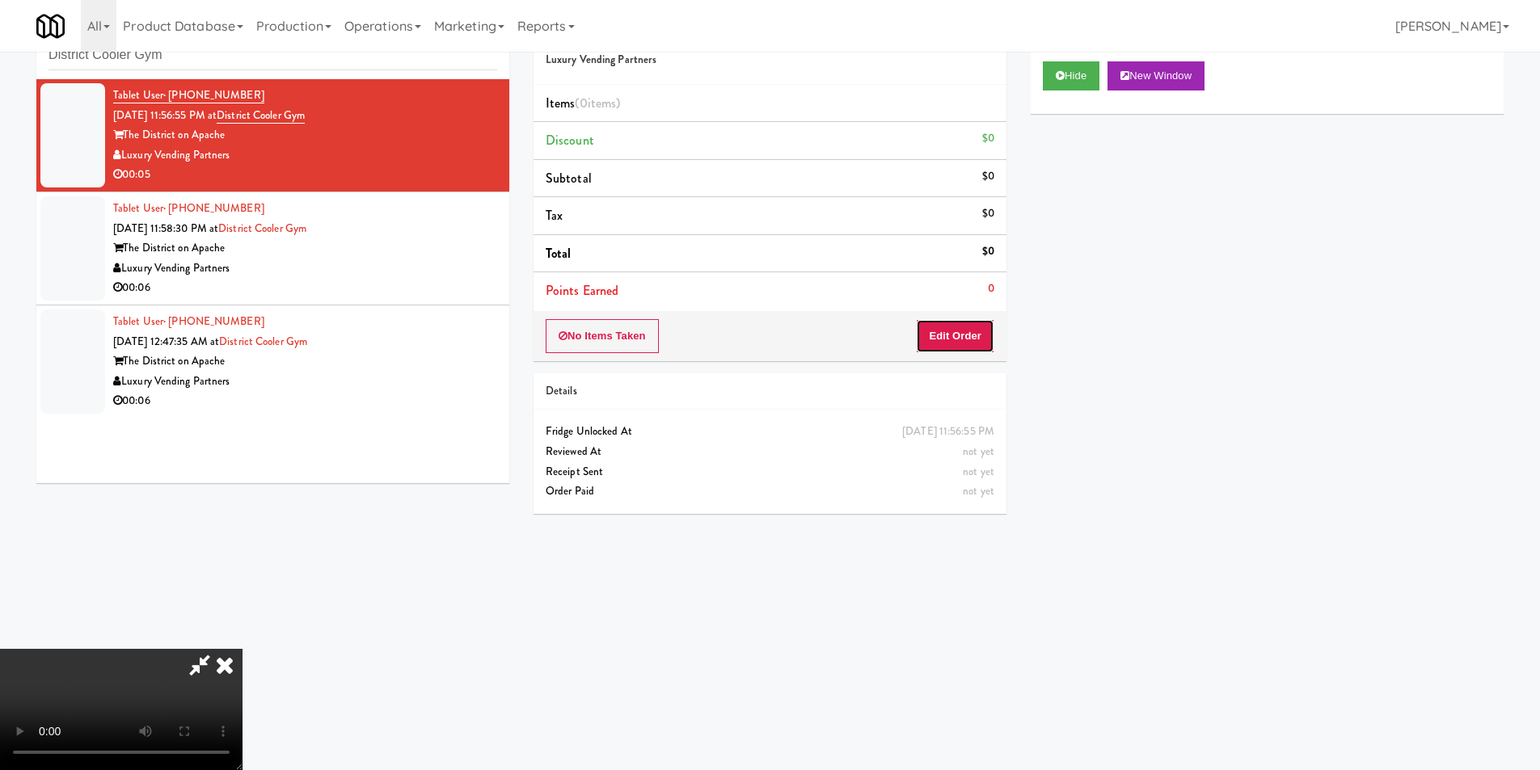
click at [948, 342] on button "Edit Order" at bounding box center [955, 336] width 78 height 34
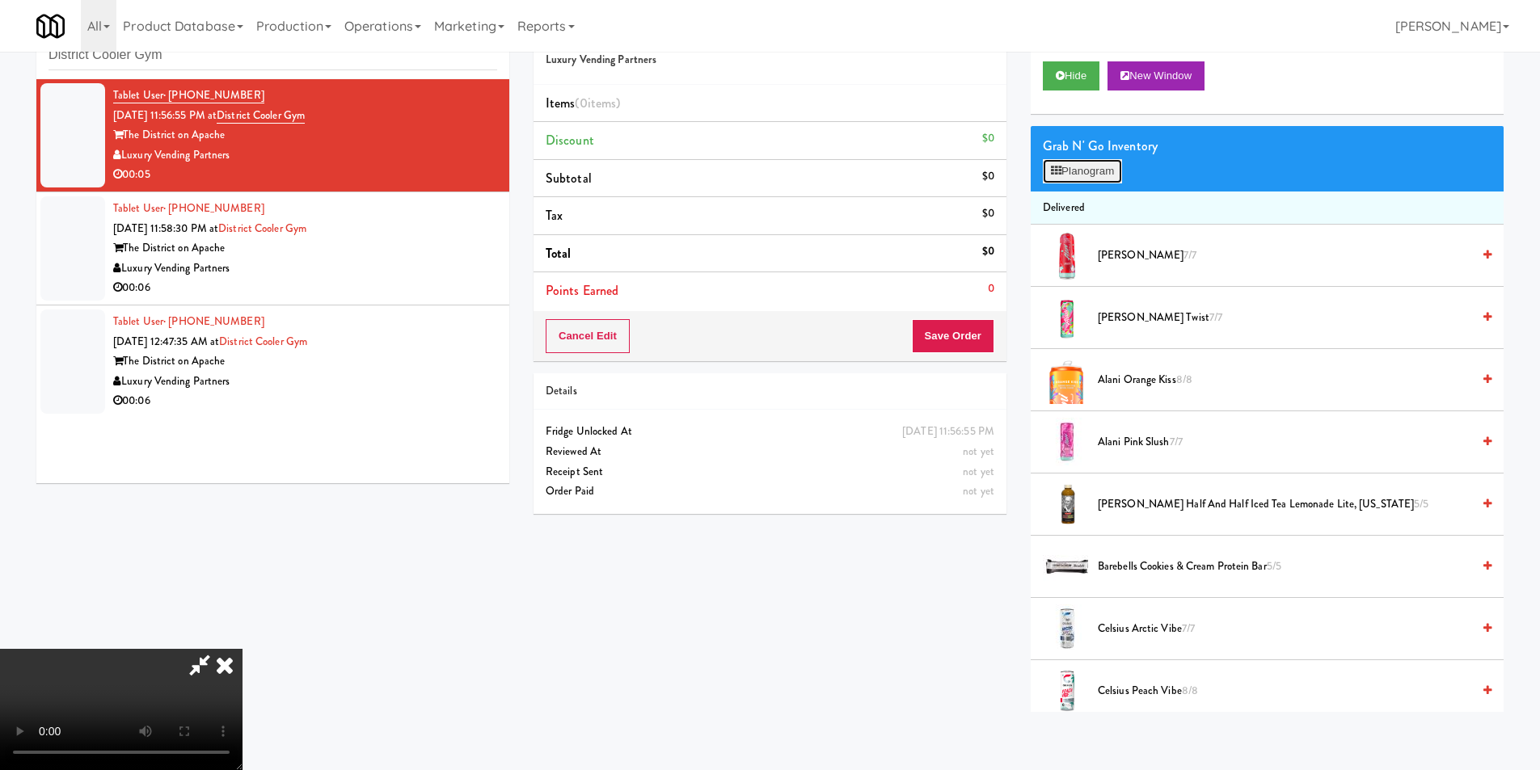
click at [1104, 175] on button "Planogram" at bounding box center [1082, 171] width 79 height 24
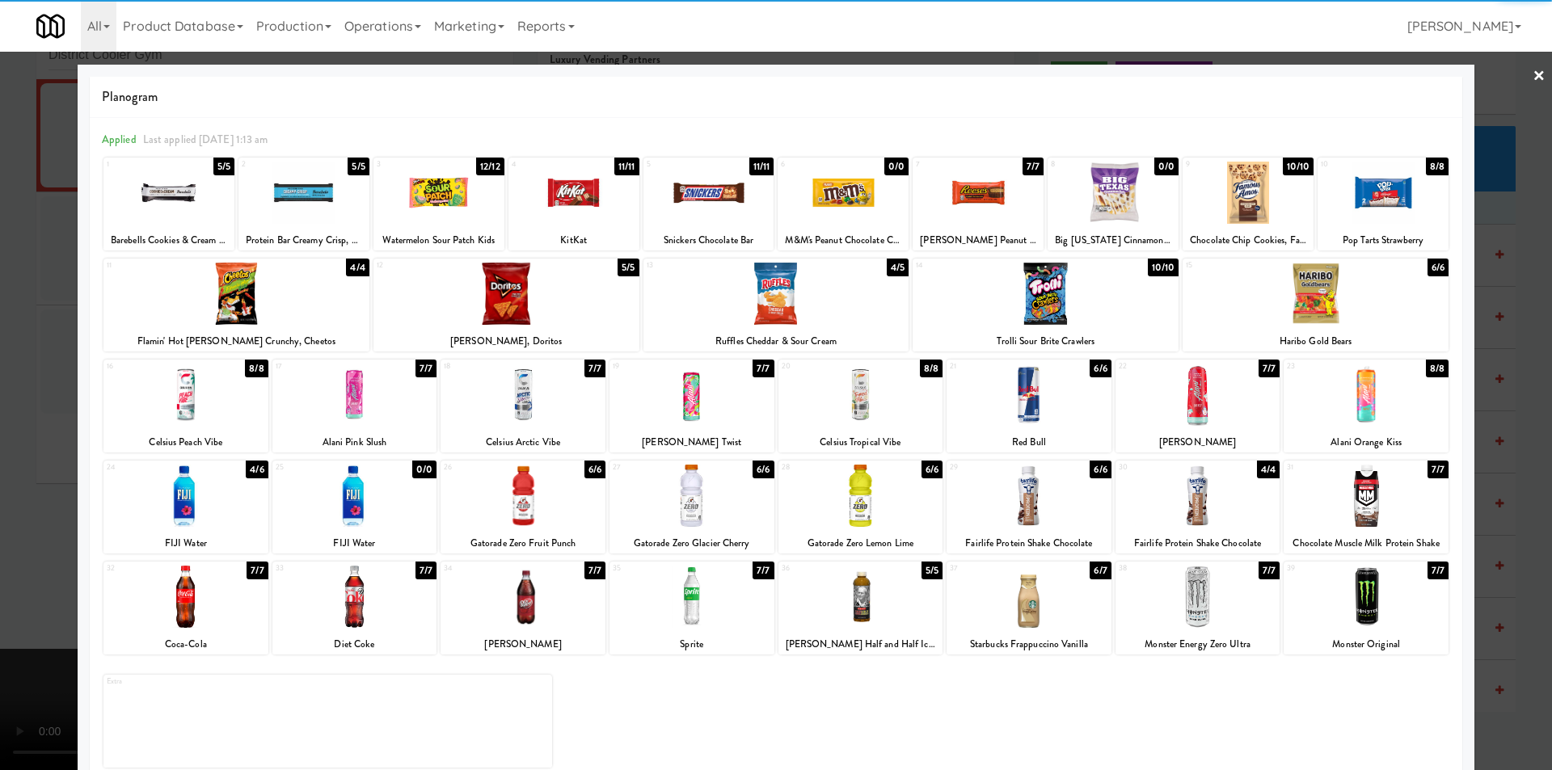
drag, startPoint x: 1227, startPoint y: 596, endPoint x: 1267, endPoint y: 583, distance: 41.7
click at [1227, 597] on div at bounding box center [1198, 597] width 165 height 62
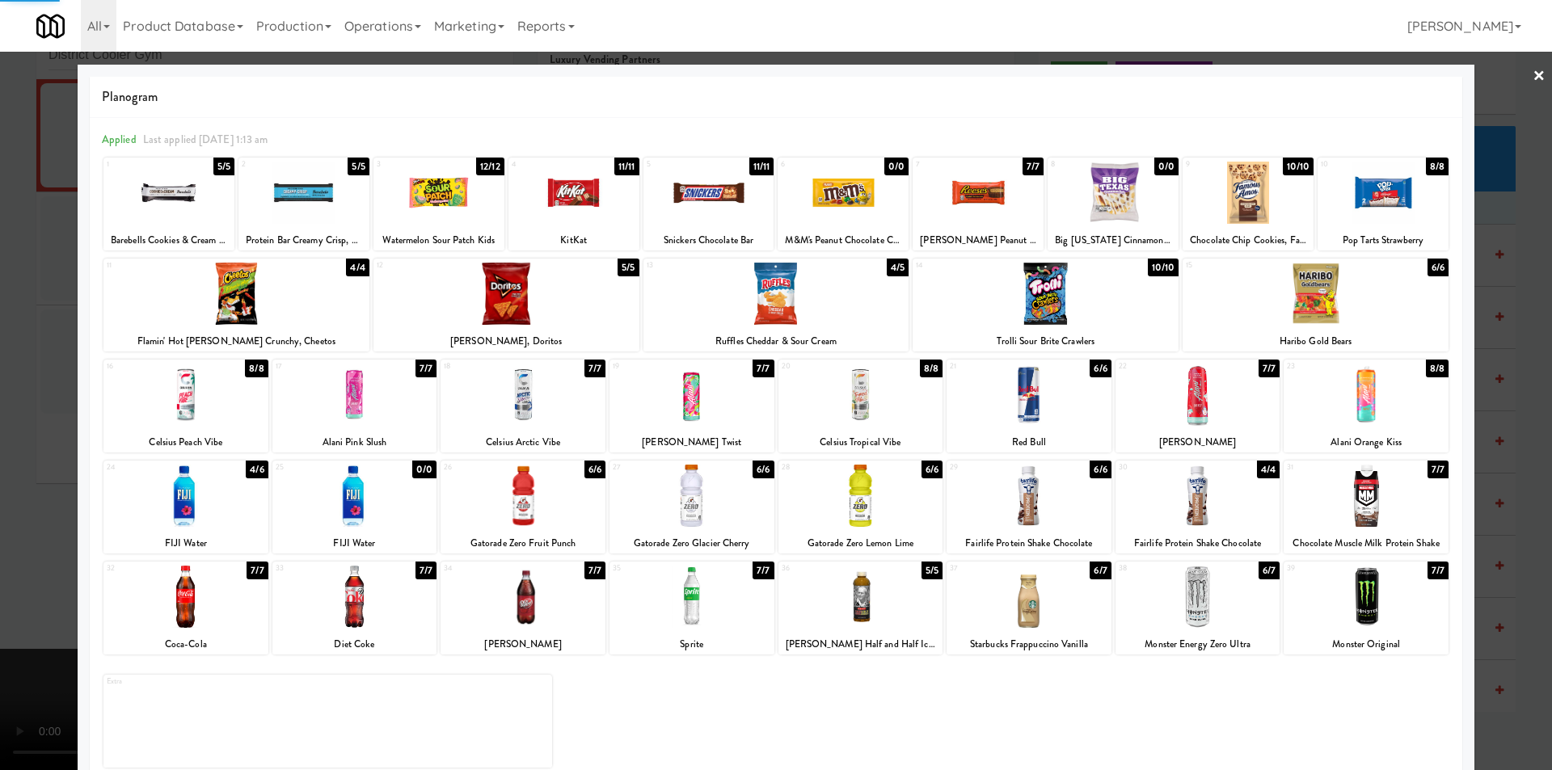
click at [1488, 492] on div at bounding box center [776, 385] width 1552 height 770
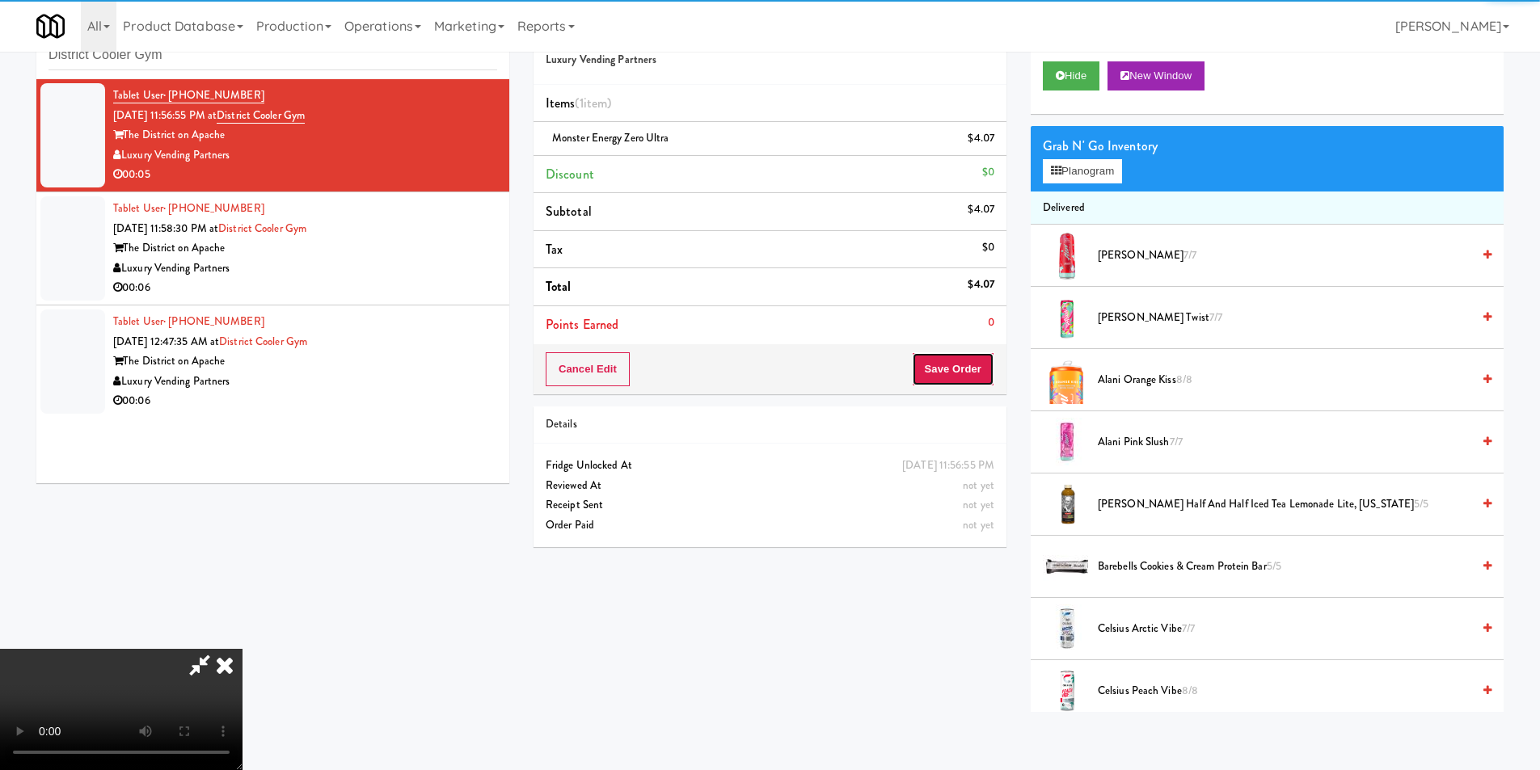
drag, startPoint x: 952, startPoint y: 374, endPoint x: 966, endPoint y: 372, distance: 14.6
click at [952, 373] on button "Save Order" at bounding box center [953, 369] width 82 height 34
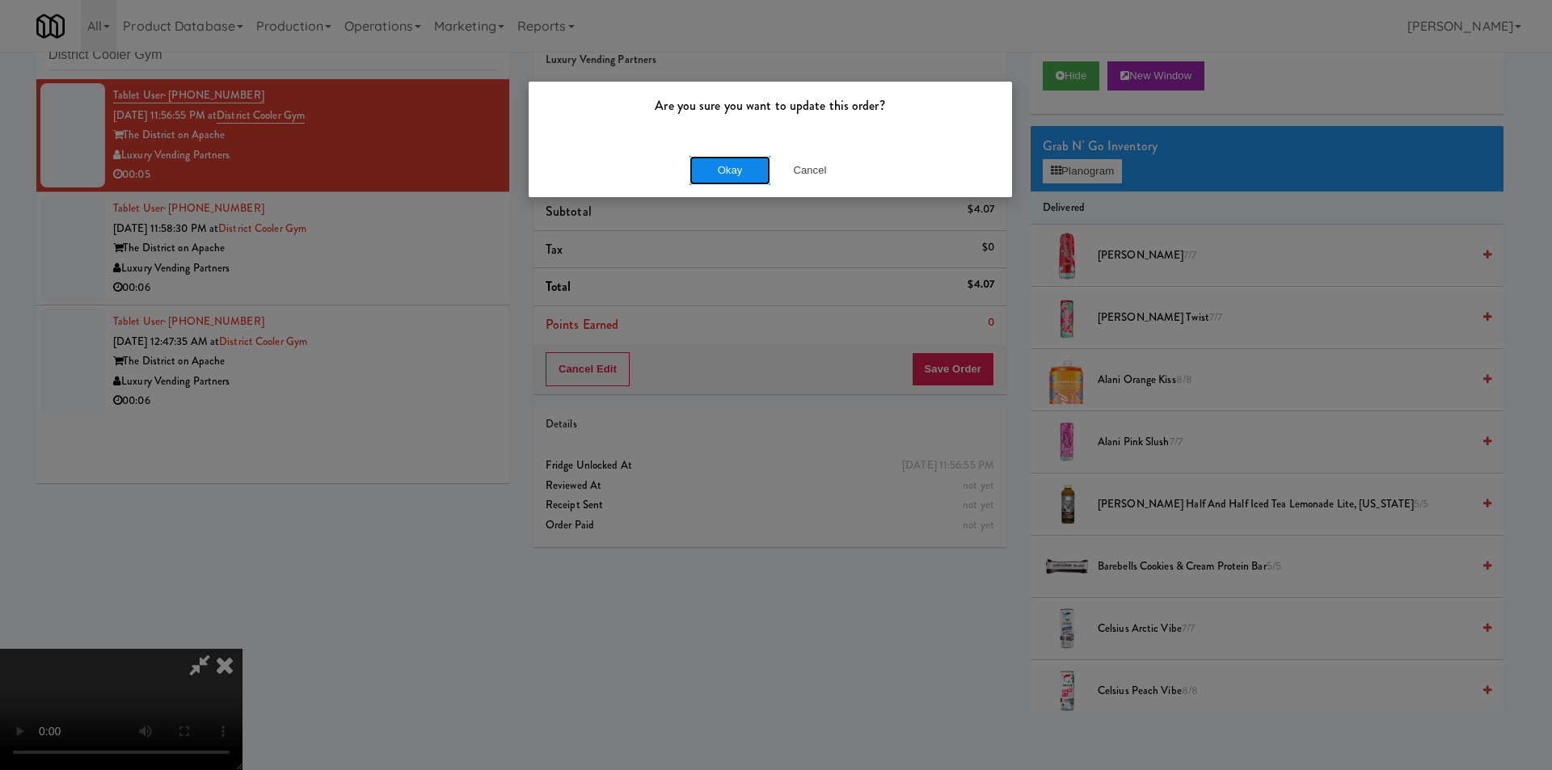
click at [695, 179] on button "Okay" at bounding box center [730, 170] width 81 height 29
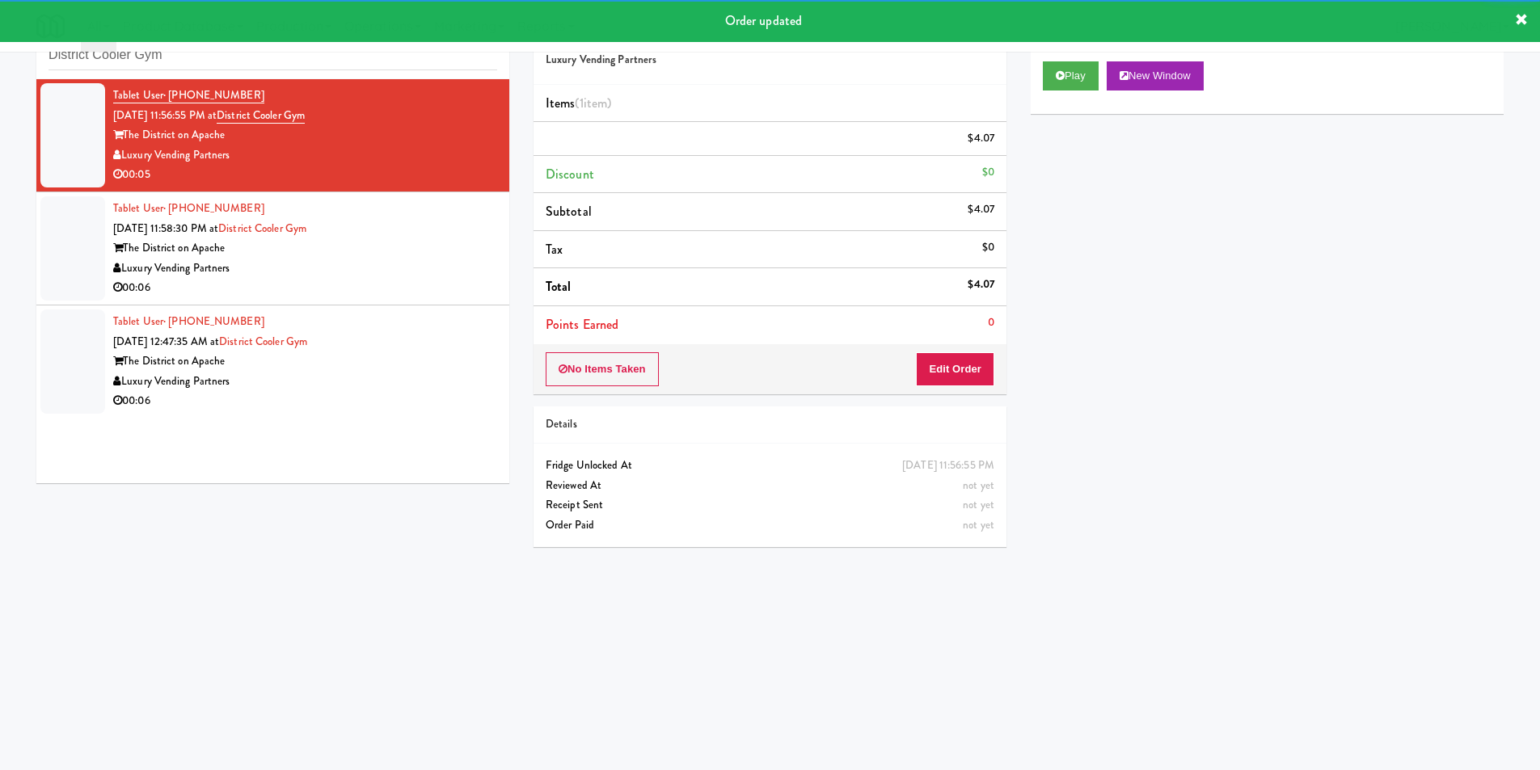
click at [411, 298] on li "Tablet User · (214) 317-3545 Sep 1, 2025 11:58:30 PM at District Cooler Gym The…" at bounding box center [272, 248] width 473 height 113
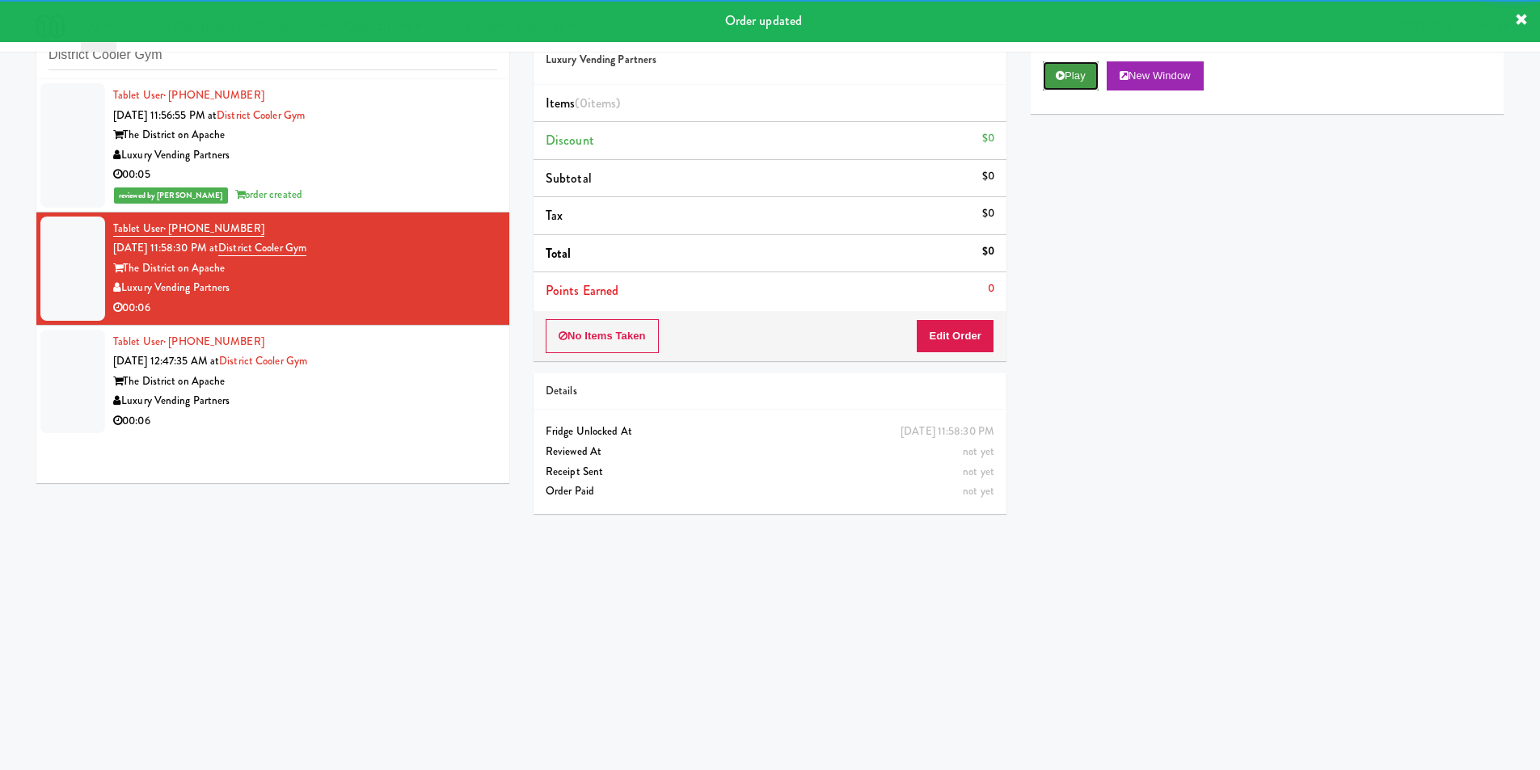
click at [1043, 79] on button "Play" at bounding box center [1071, 75] width 56 height 29
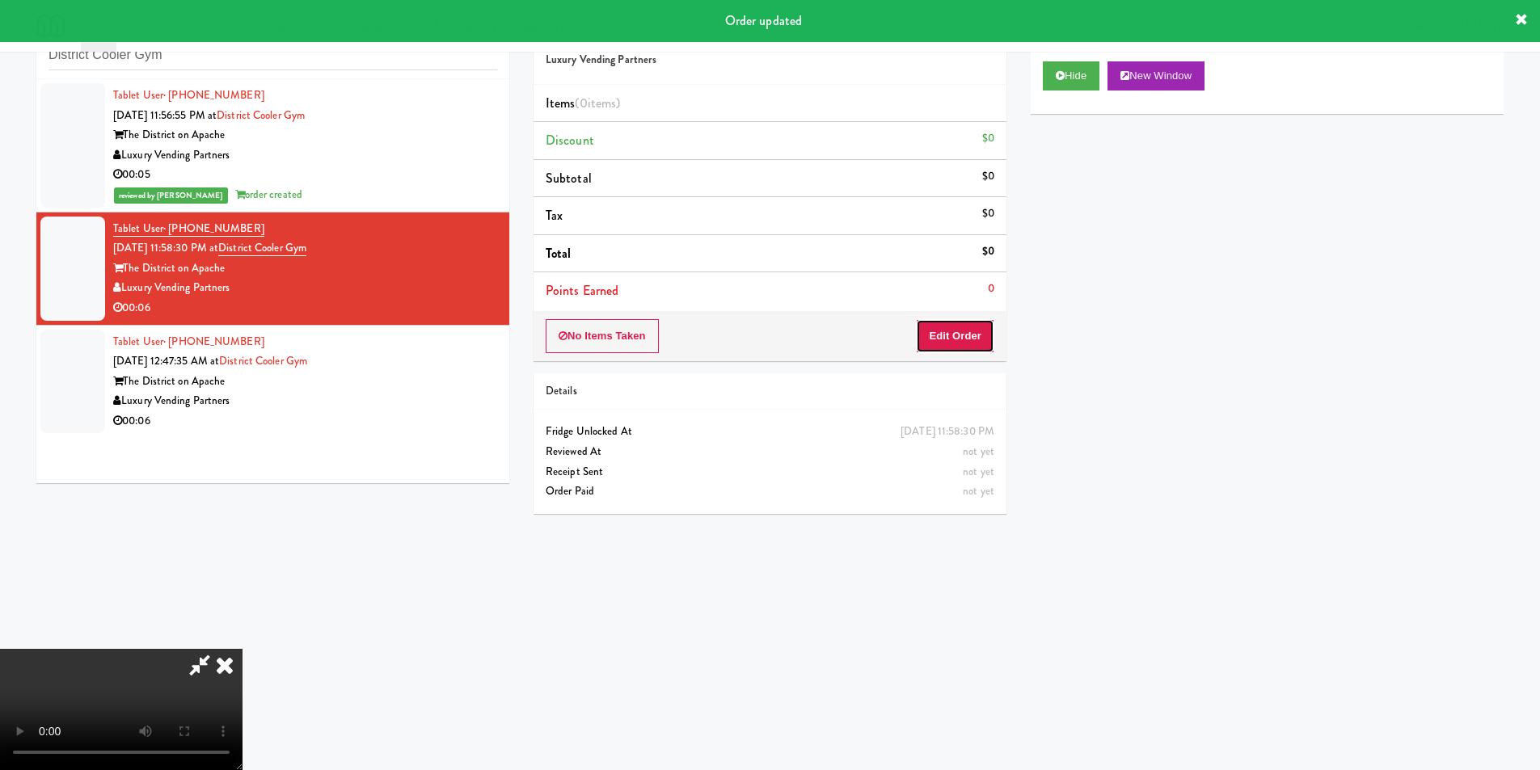
click at [952, 324] on button "Edit Order" at bounding box center [955, 336] width 78 height 34
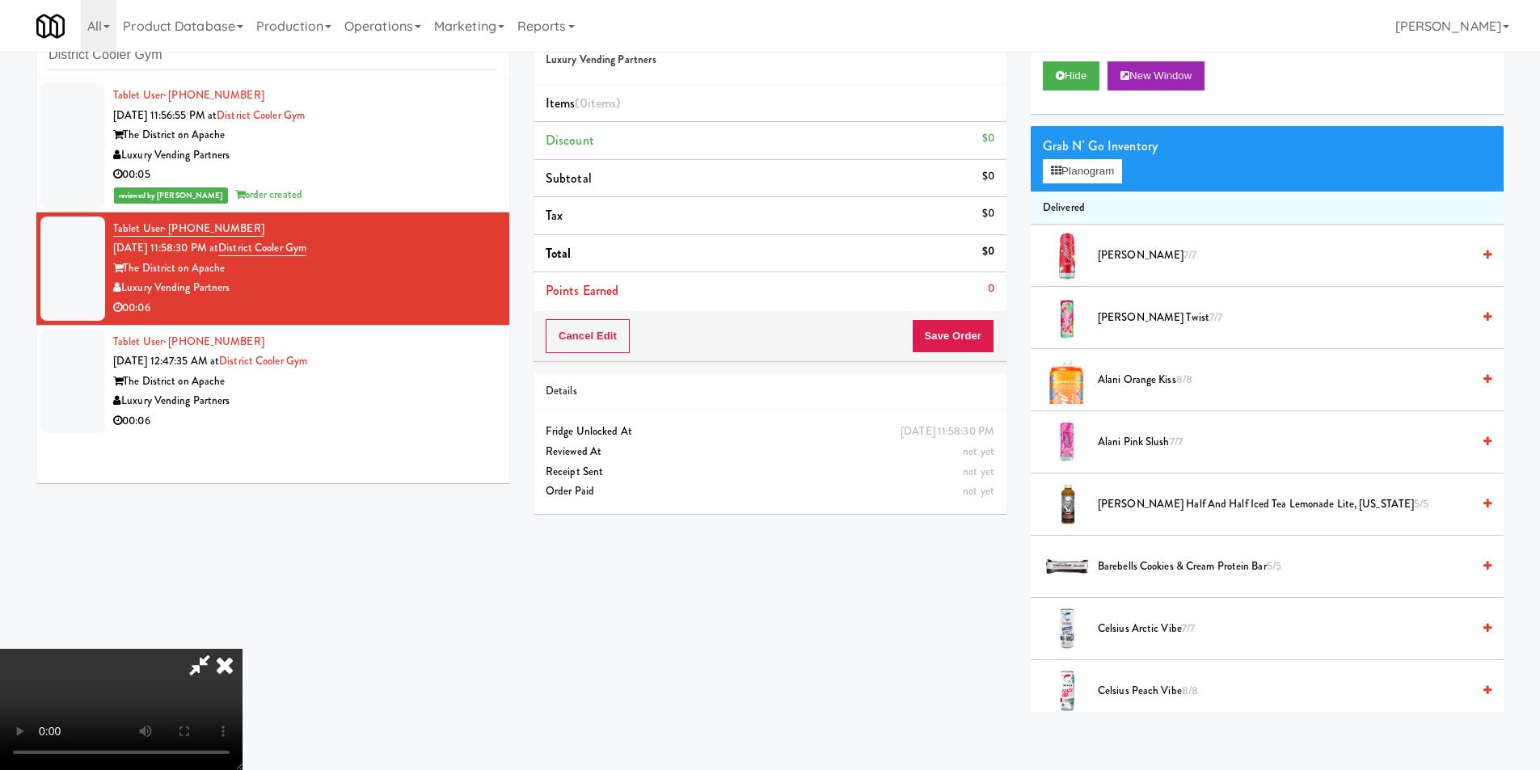
scroll to position [2, 0]
click at [243, 649] on video at bounding box center [121, 709] width 243 height 121
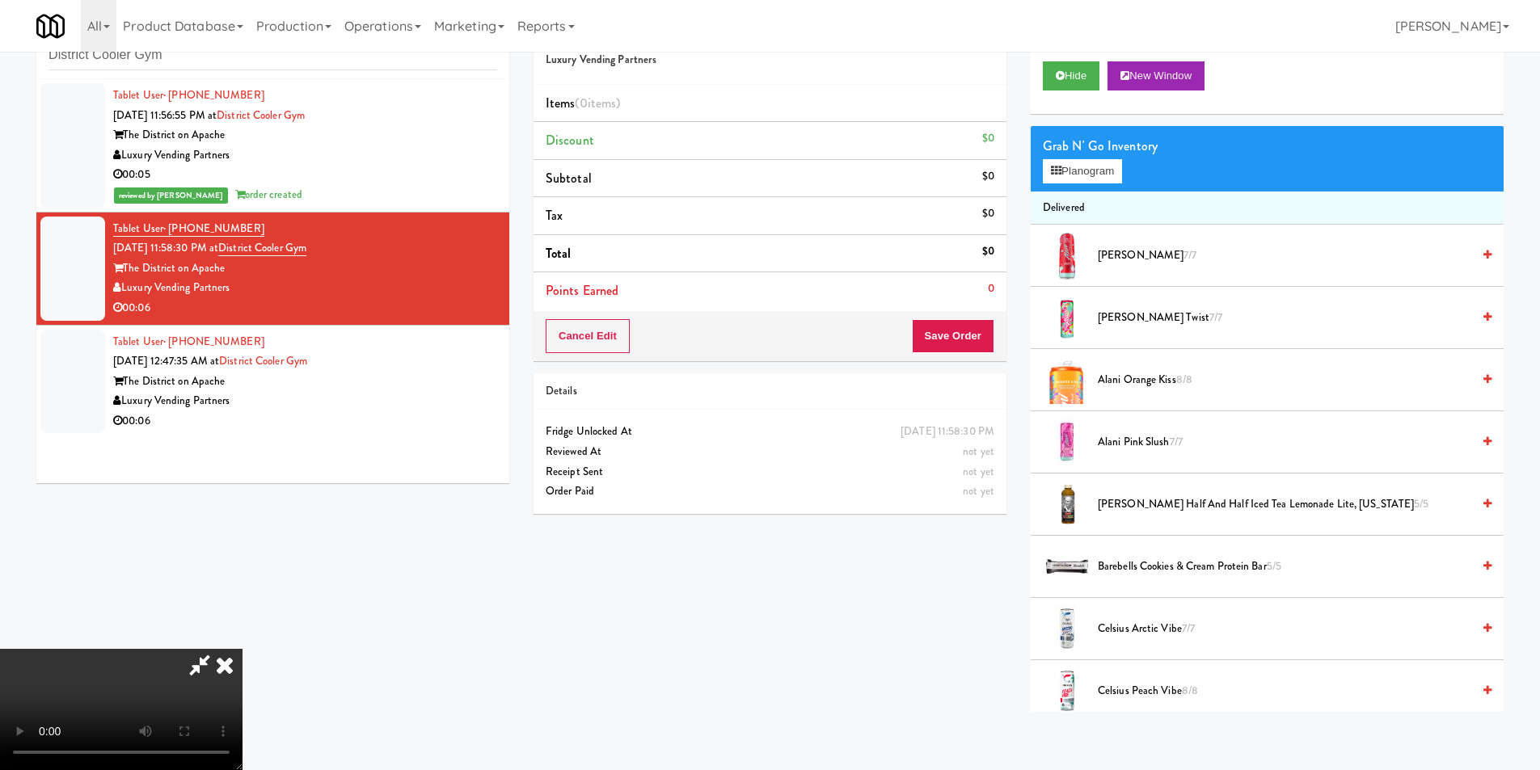
click at [243, 649] on video at bounding box center [121, 709] width 243 height 121
click at [1068, 166] on button "Planogram" at bounding box center [1082, 171] width 79 height 24
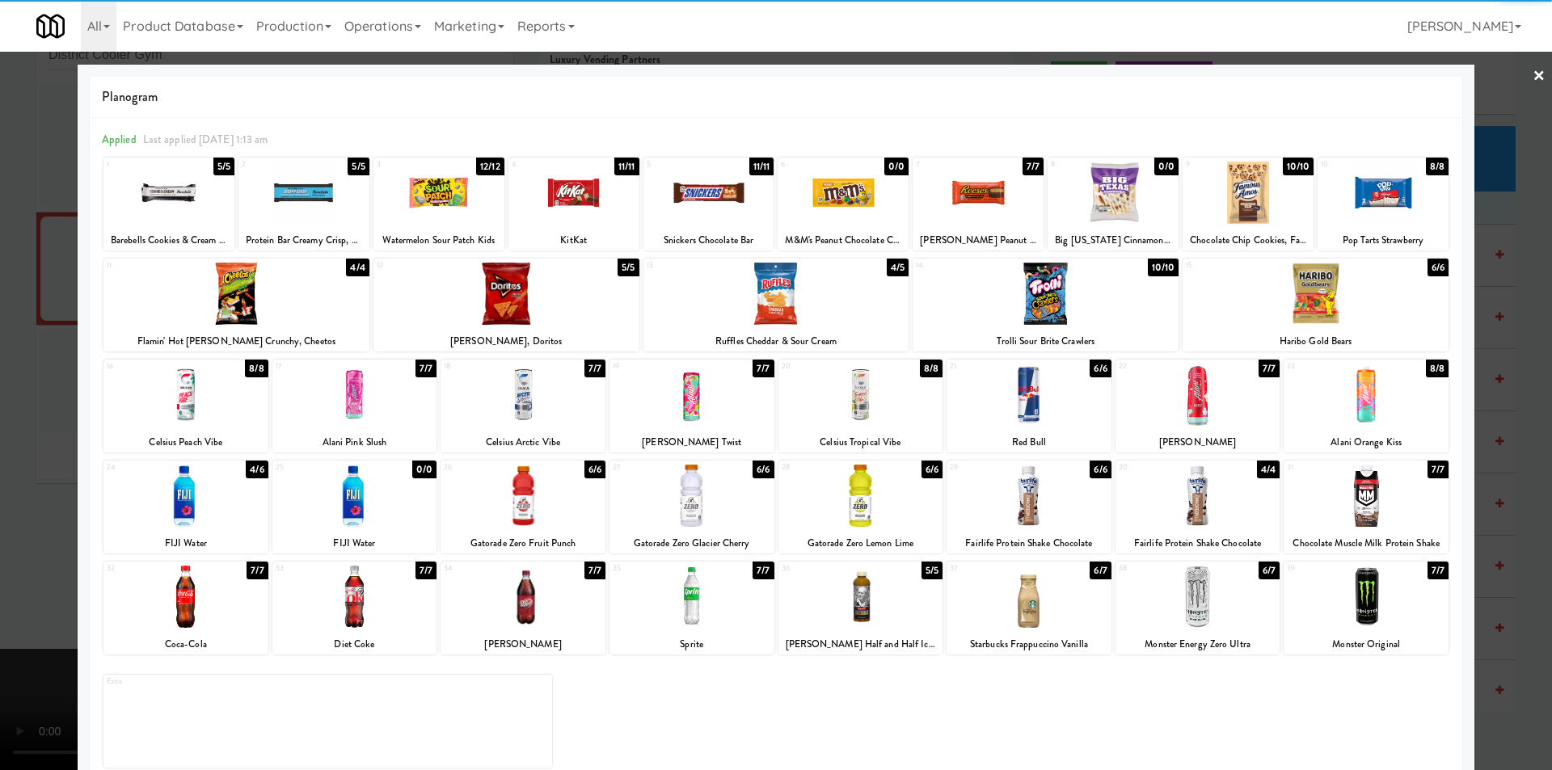
drag, startPoint x: 699, startPoint y: 394, endPoint x: 403, endPoint y: 424, distance: 297.4
click at [698, 394] on div at bounding box center [692, 395] width 165 height 62
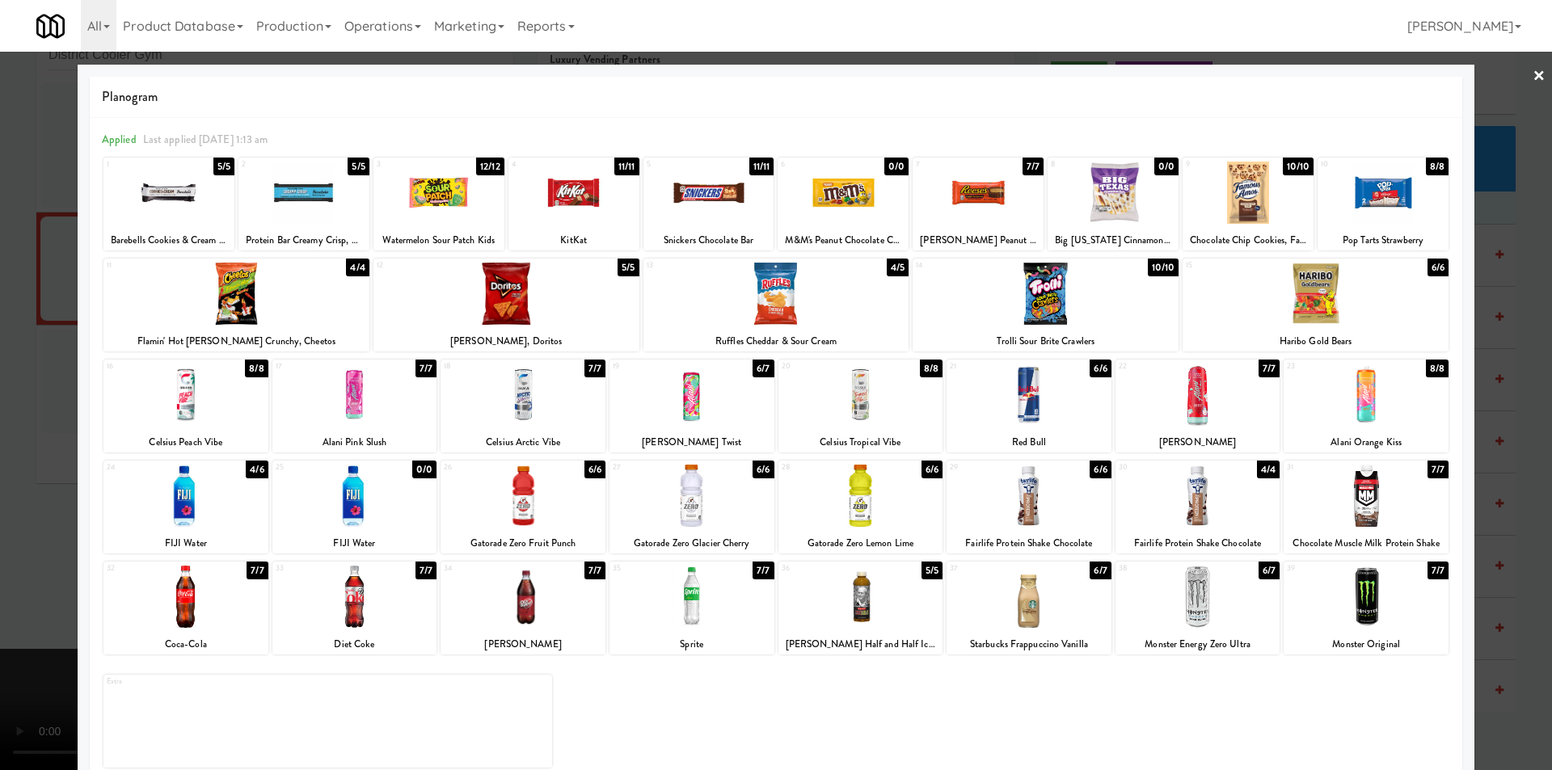
click at [30, 435] on div at bounding box center [776, 385] width 1552 height 770
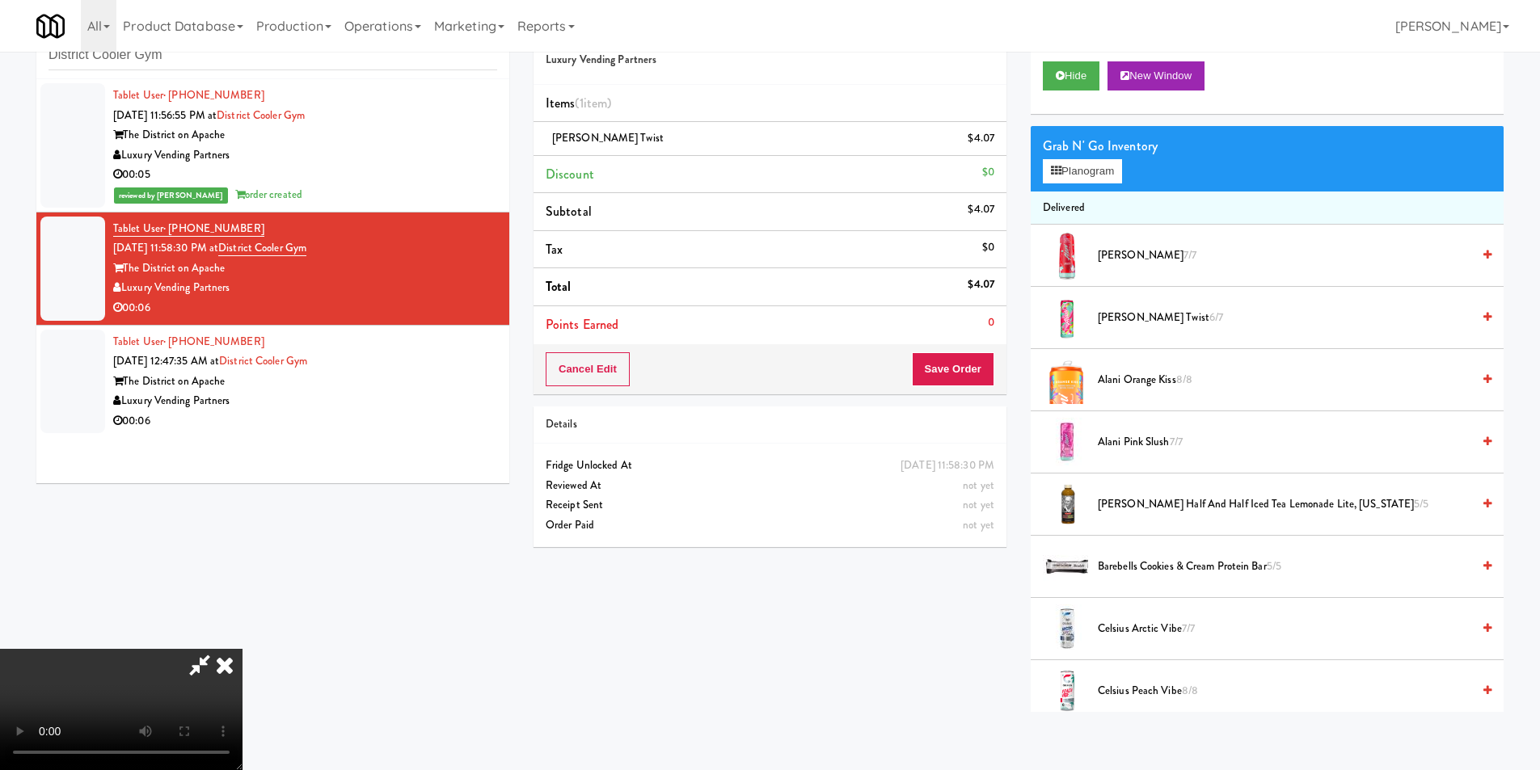
click at [243, 649] on video at bounding box center [121, 709] width 243 height 121
click at [977, 361] on button "Save Order" at bounding box center [953, 369] width 82 height 34
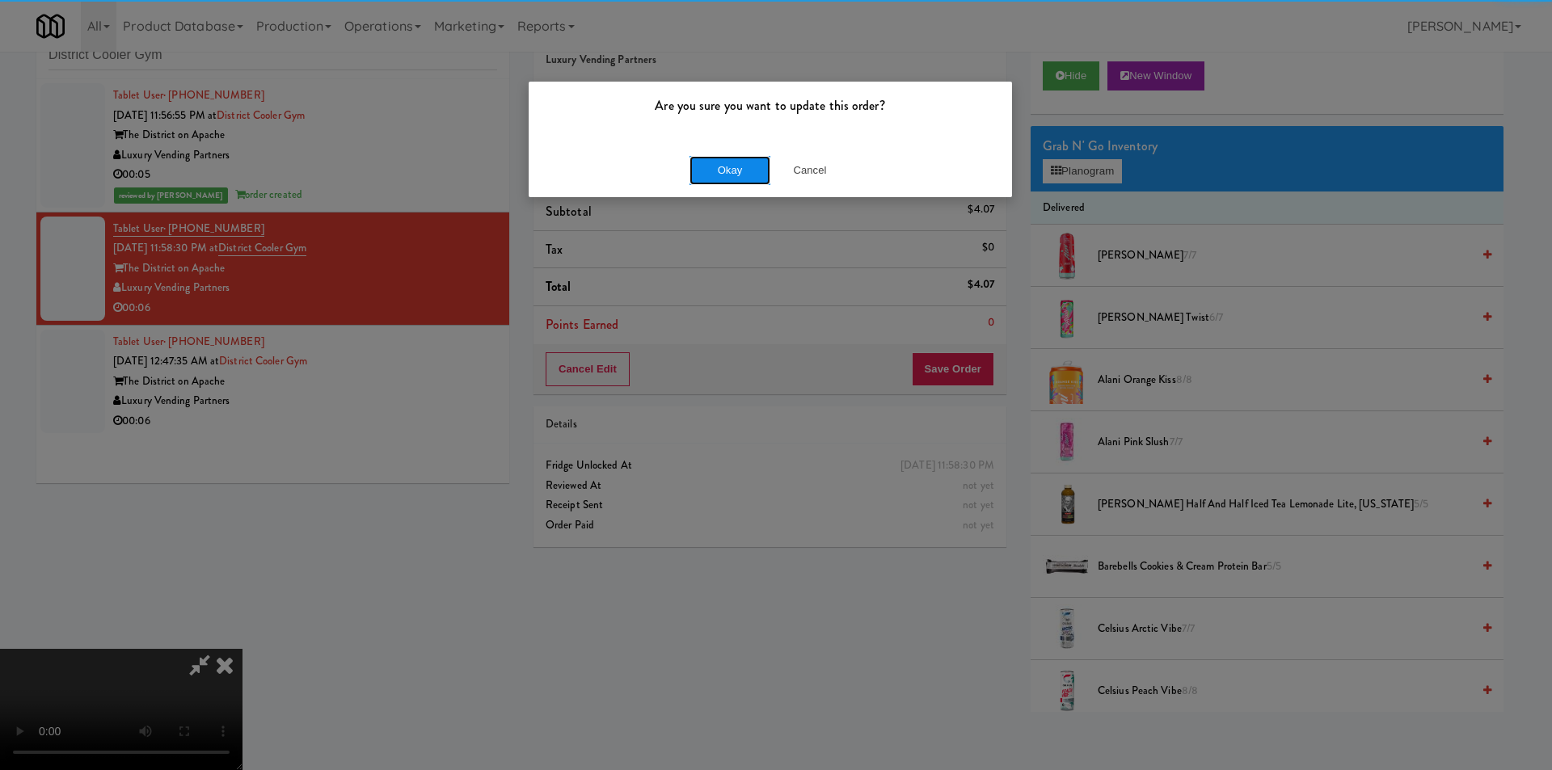
click at [724, 176] on button "Okay" at bounding box center [730, 170] width 81 height 29
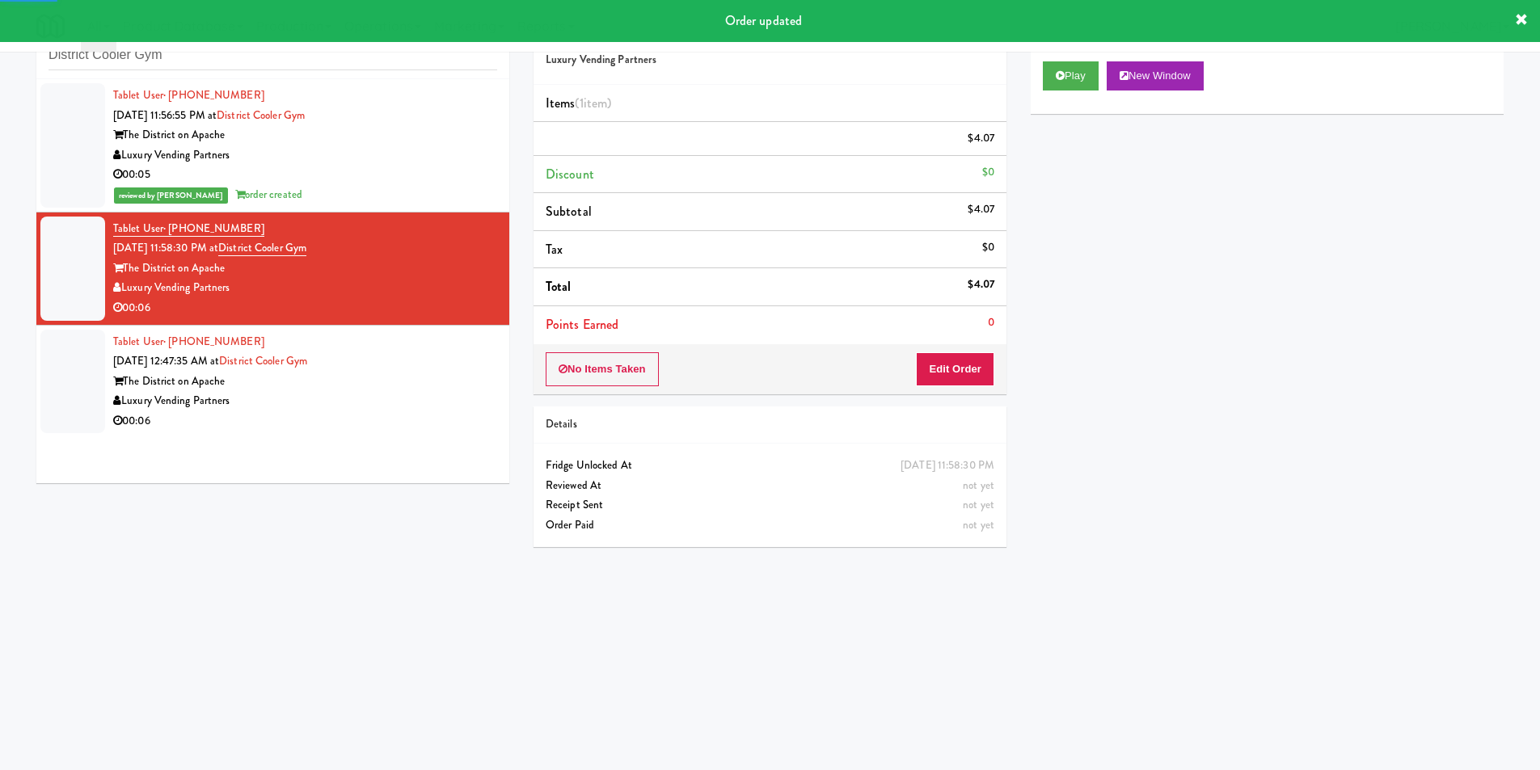
click at [461, 390] on div "The District on Apache" at bounding box center [305, 382] width 384 height 20
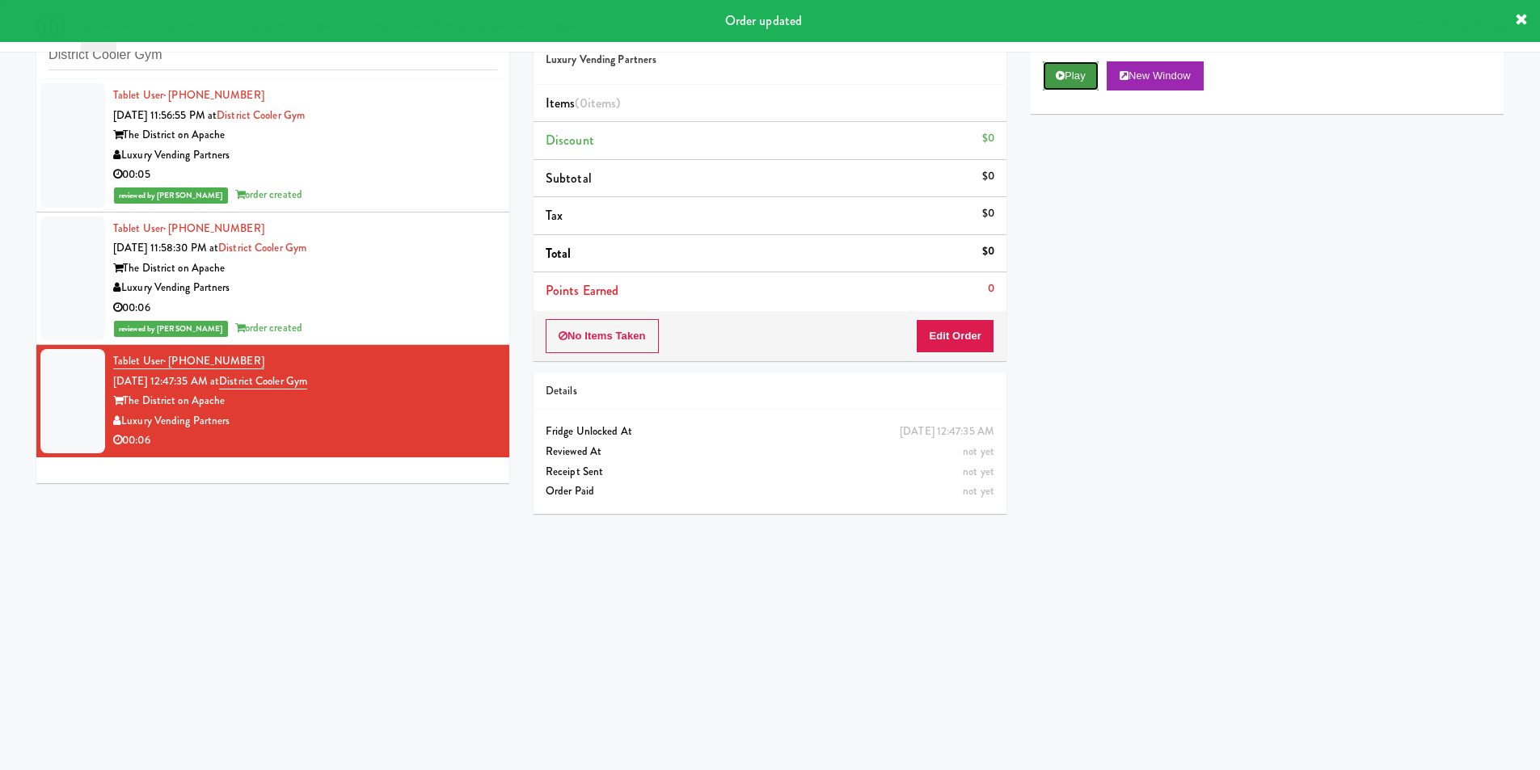
click at [1058, 80] on button "Play" at bounding box center [1071, 75] width 56 height 29
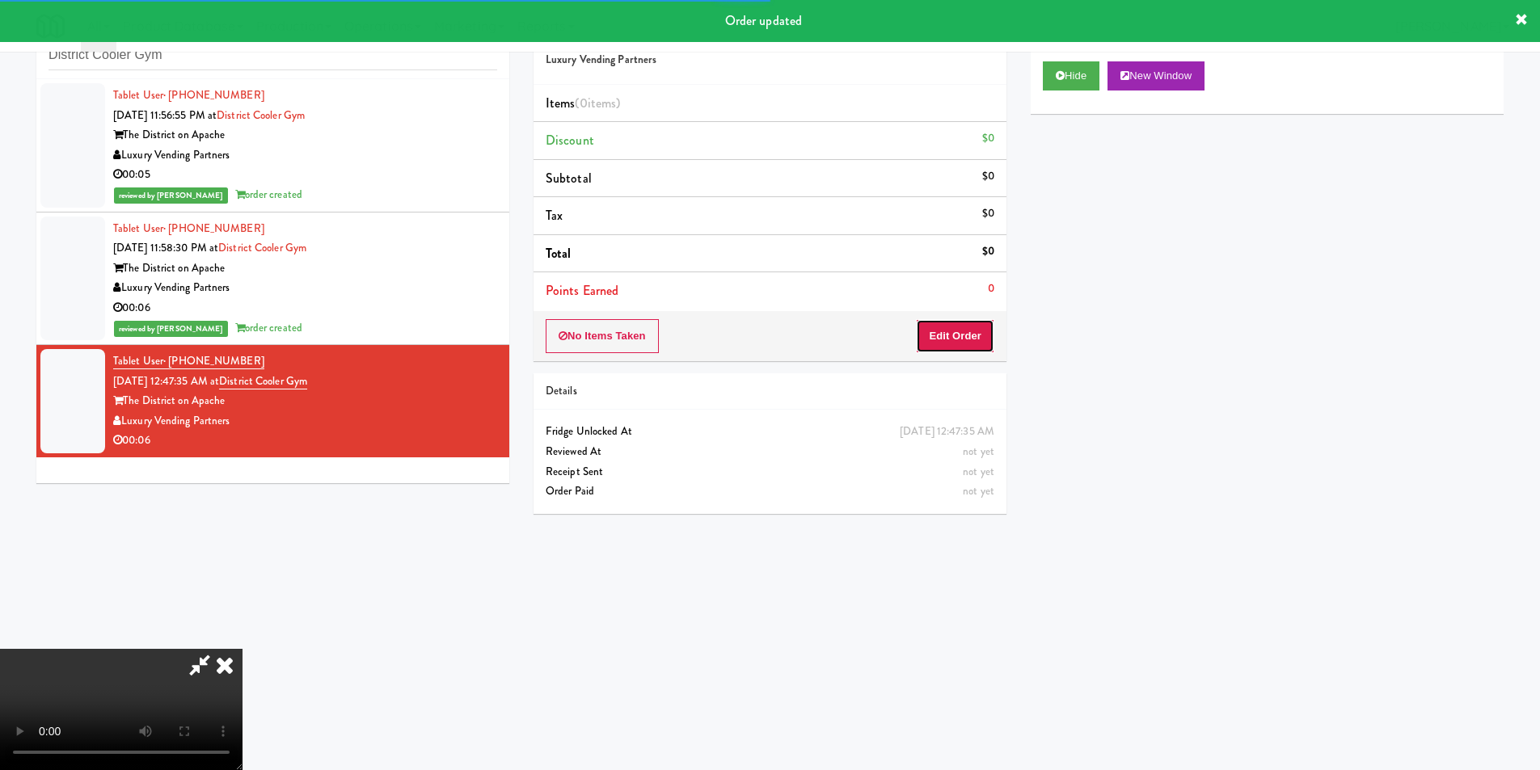
click at [966, 331] on button "Edit Order" at bounding box center [955, 336] width 78 height 34
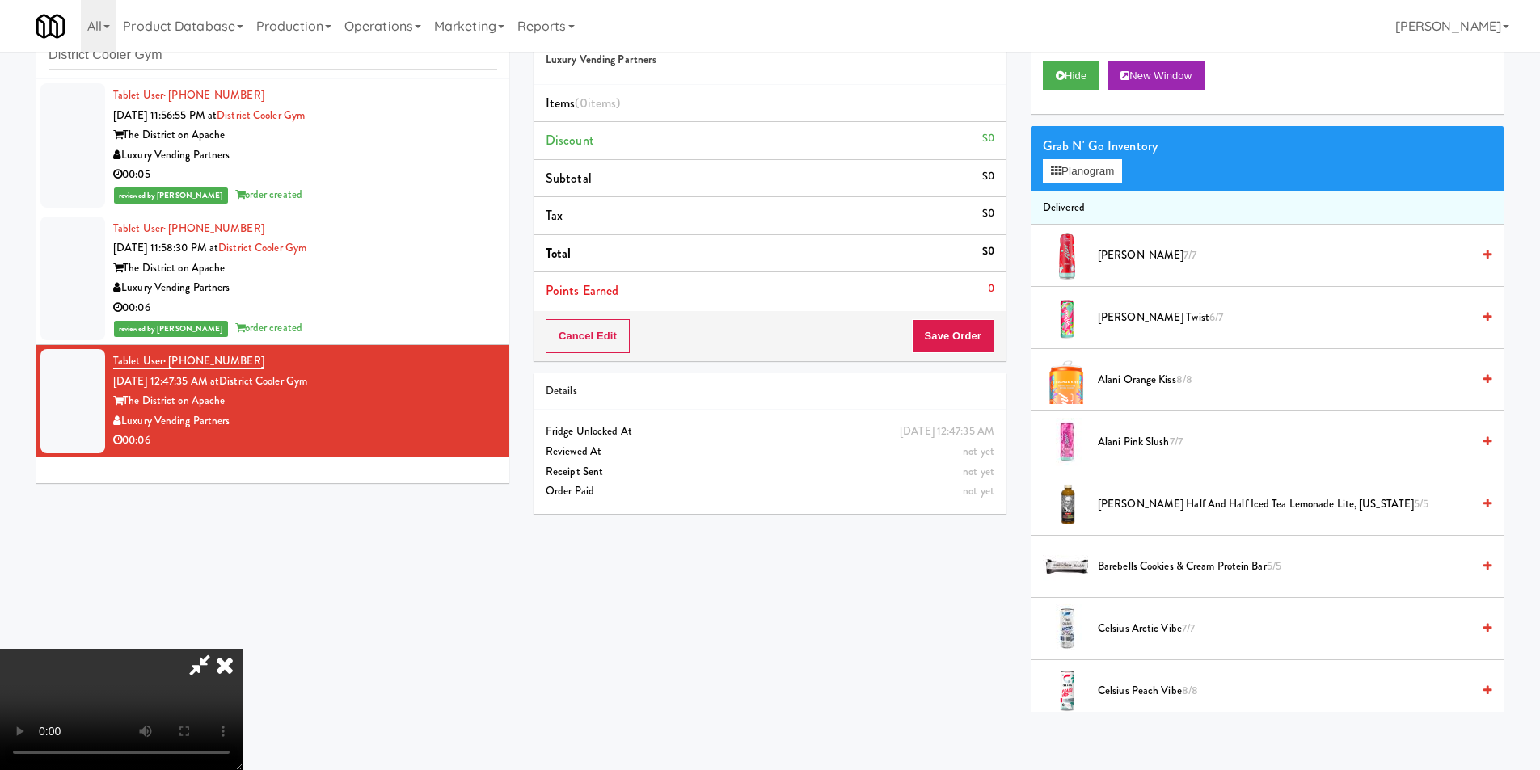
click at [243, 649] on video at bounding box center [121, 709] width 243 height 121
click at [1076, 189] on div "Grab N' Go Inventory Planogram" at bounding box center [1267, 158] width 473 height 65
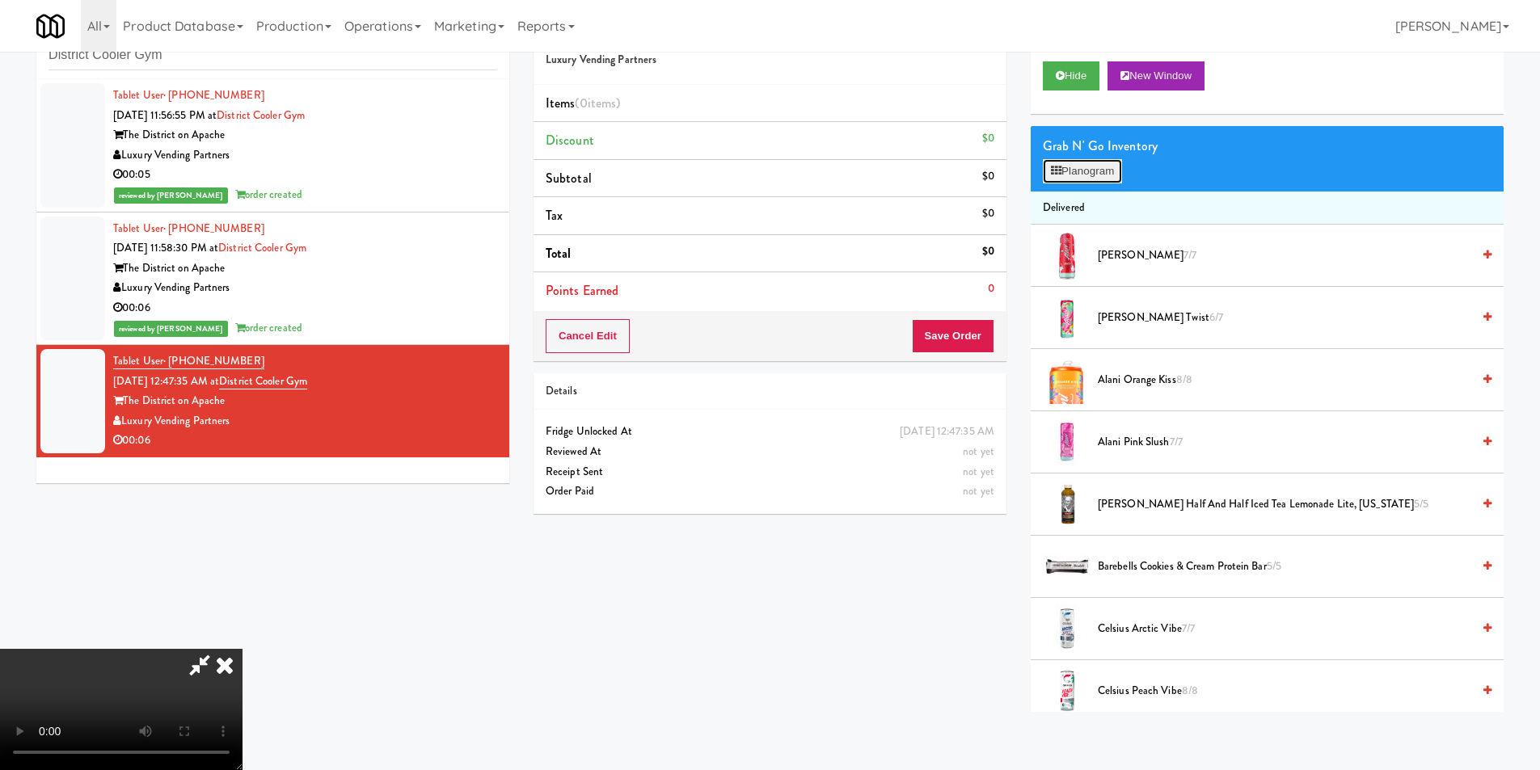
click at [1074, 177] on button "Planogram" at bounding box center [1082, 171] width 79 height 24
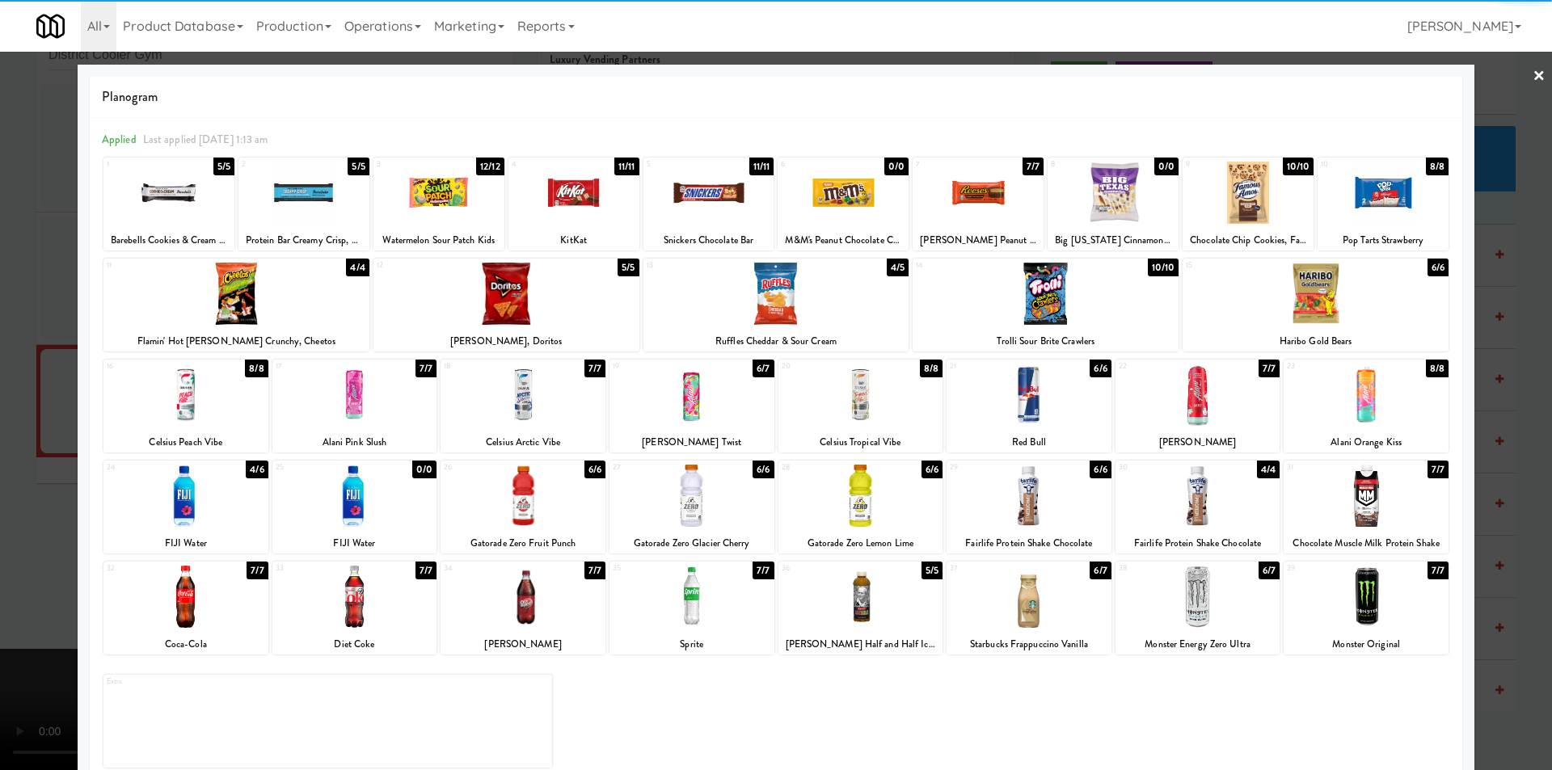
click at [1359, 209] on div at bounding box center [1383, 193] width 131 height 62
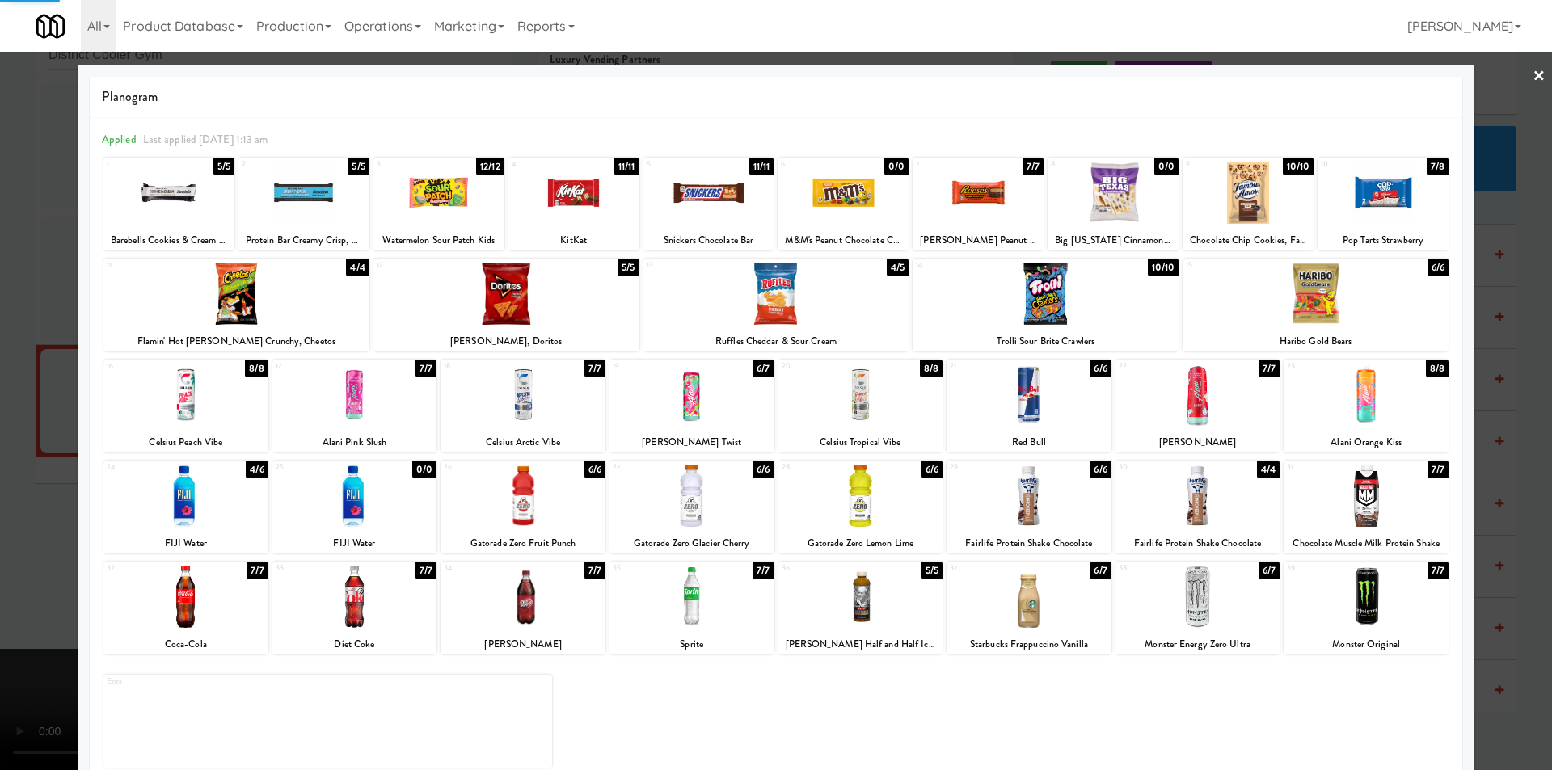
click at [1475, 230] on div at bounding box center [776, 385] width 1552 height 770
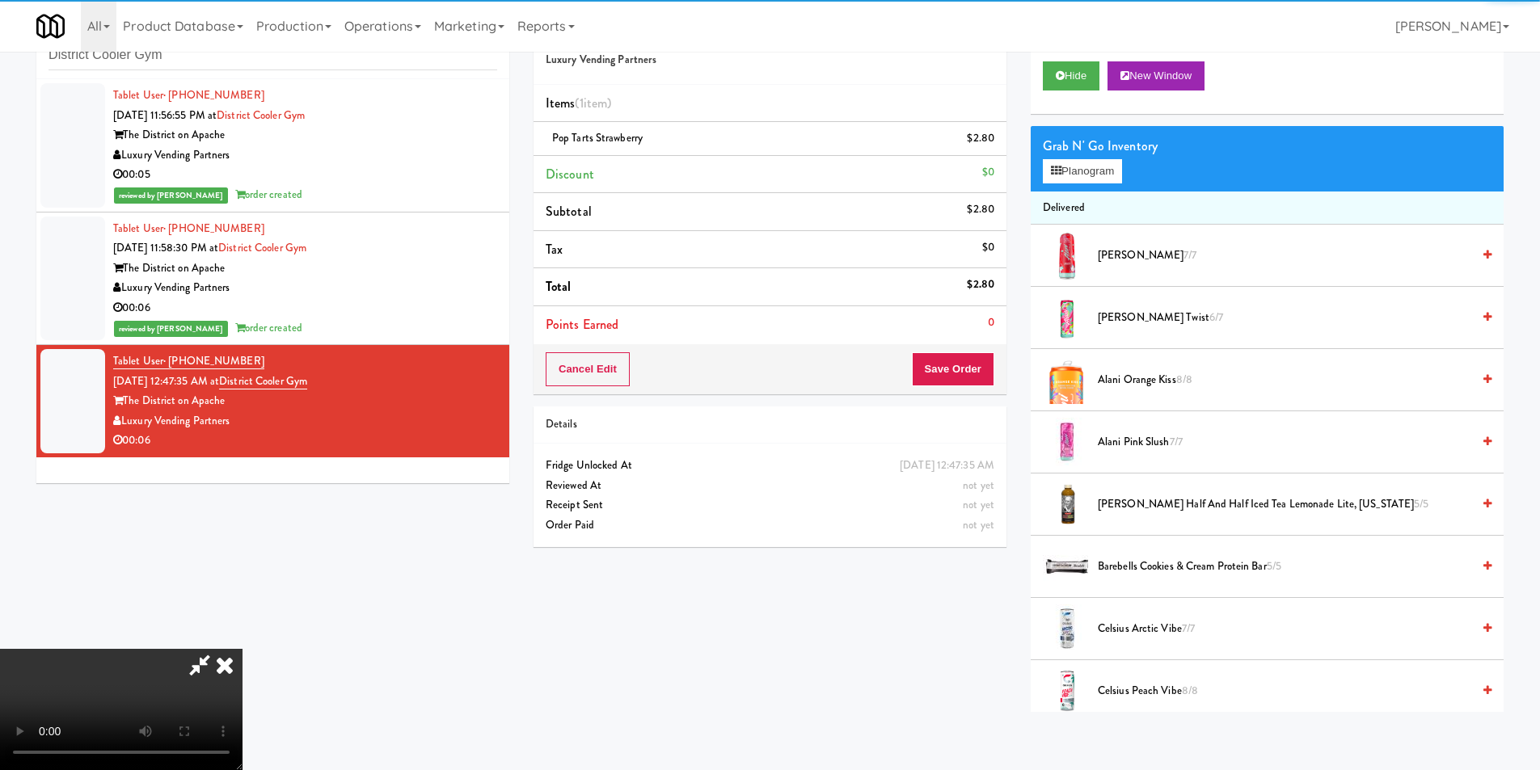
click at [998, 370] on div "Cancel Edit Save Order" at bounding box center [770, 369] width 473 height 50
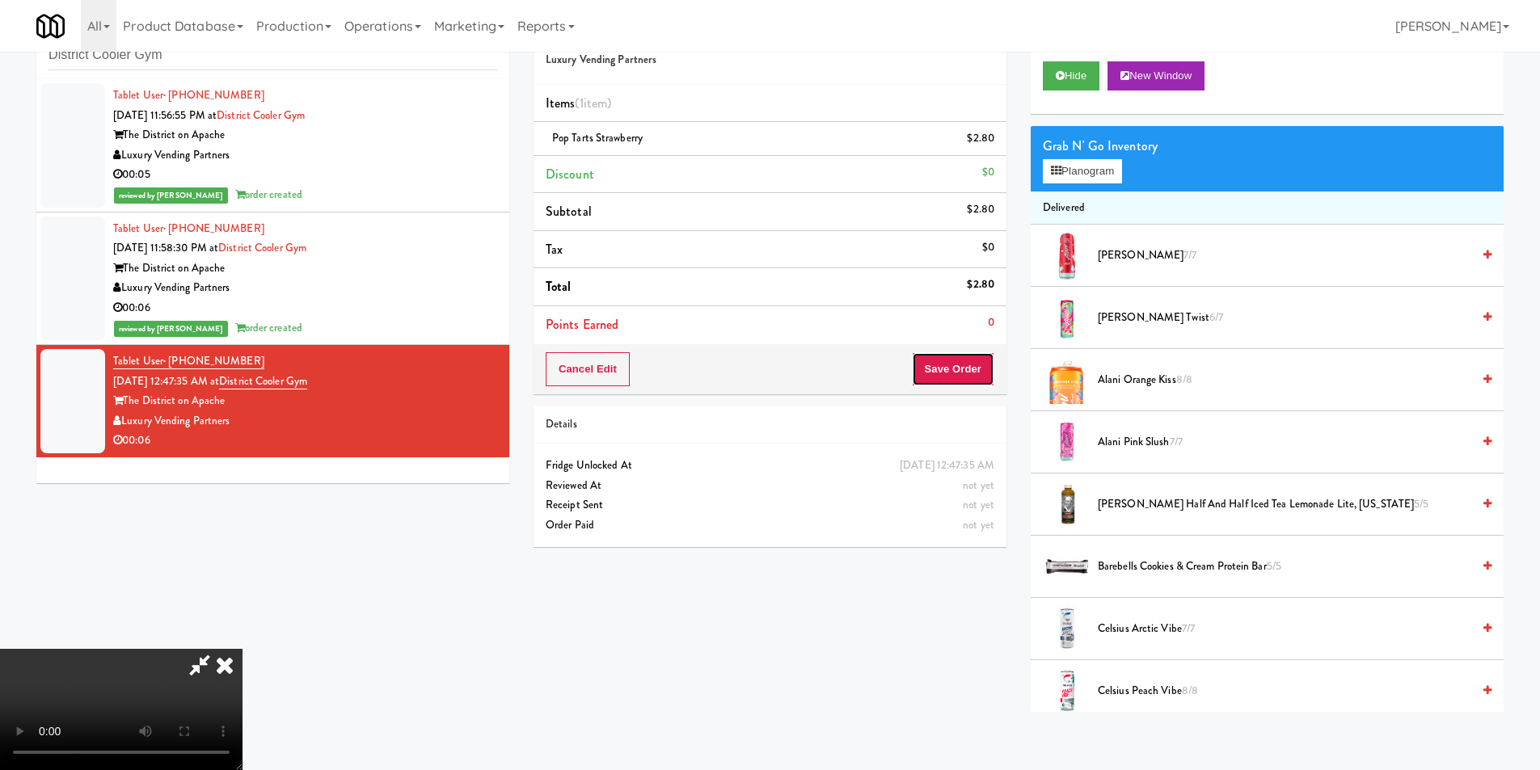
click at [981, 359] on button "Save Order" at bounding box center [953, 369] width 82 height 34
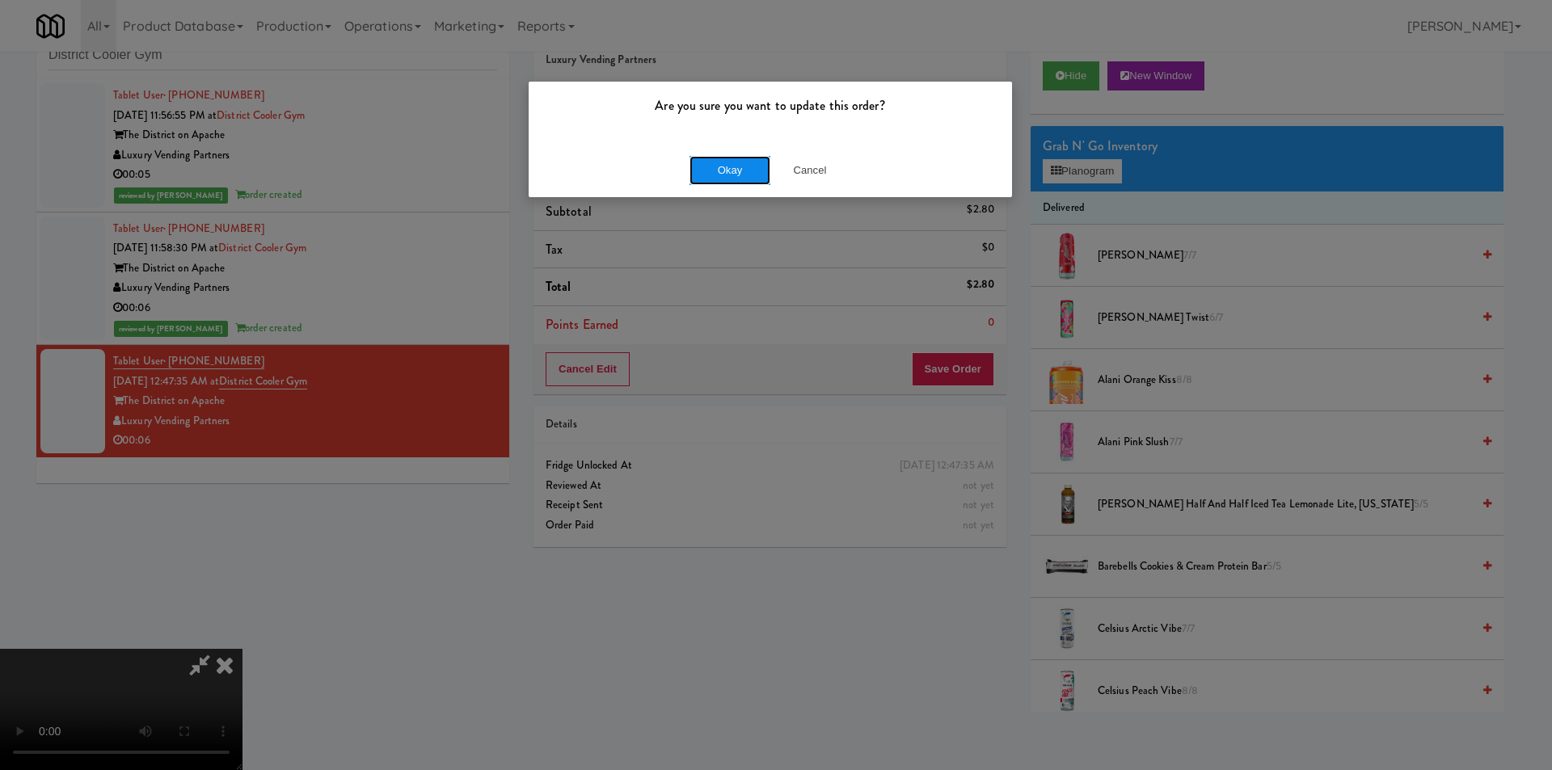
click at [739, 171] on button "Okay" at bounding box center [730, 170] width 81 height 29
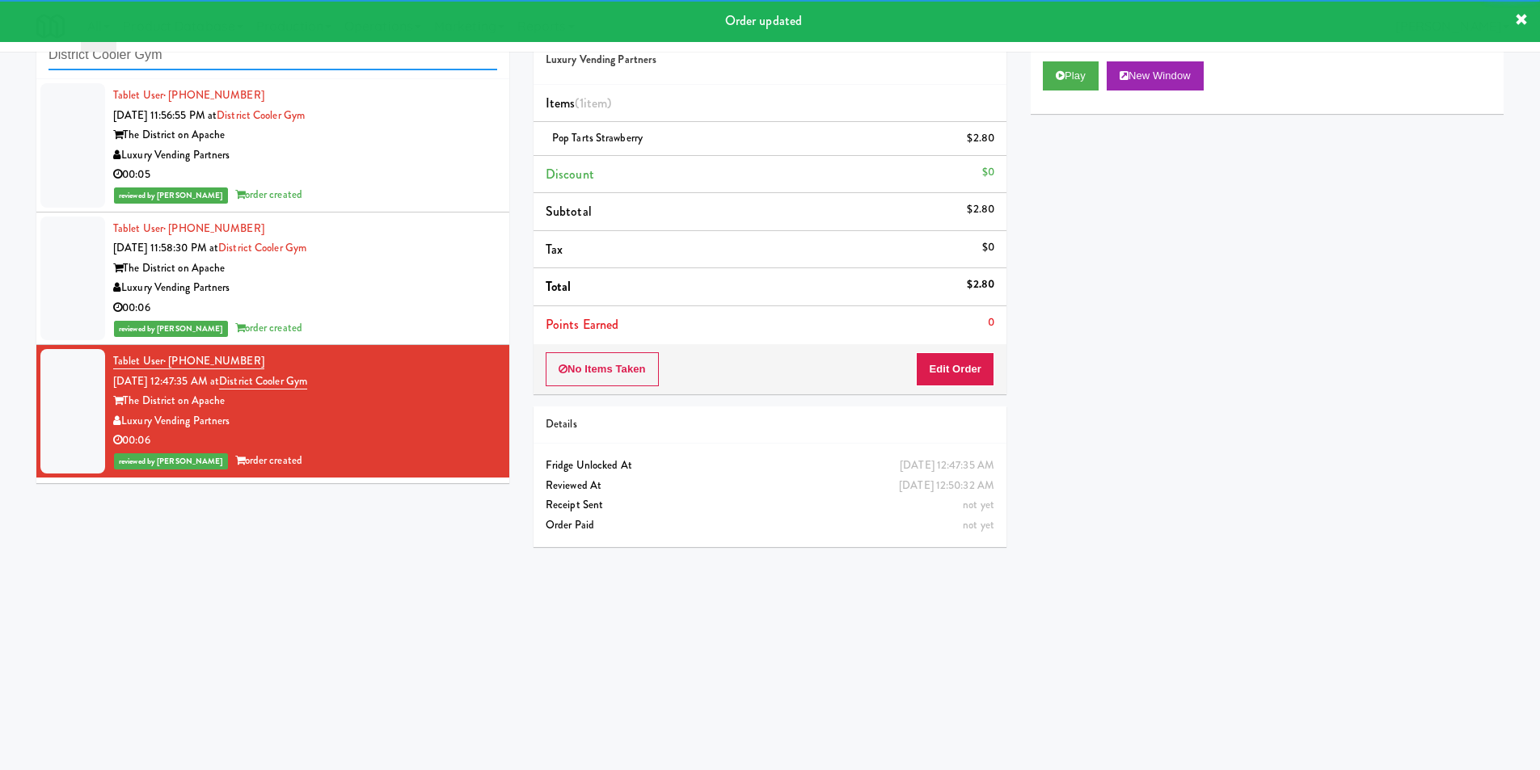
click at [361, 63] on input "District Cooler Gym" at bounding box center [273, 55] width 449 height 30
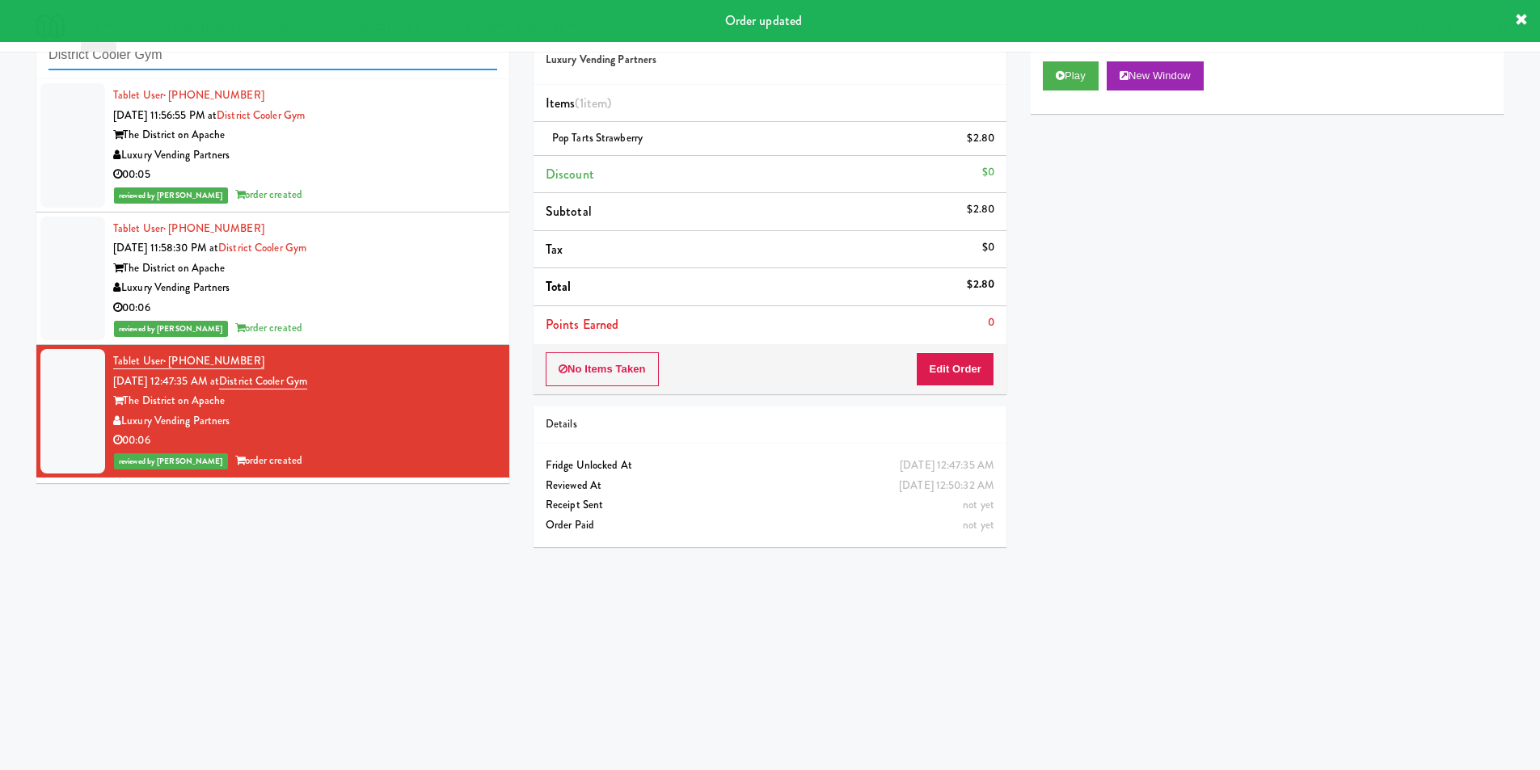
click at [361, 63] on input "District Cooler Gym" at bounding box center [273, 55] width 449 height 30
paste input "Locale - Fridge - Right"
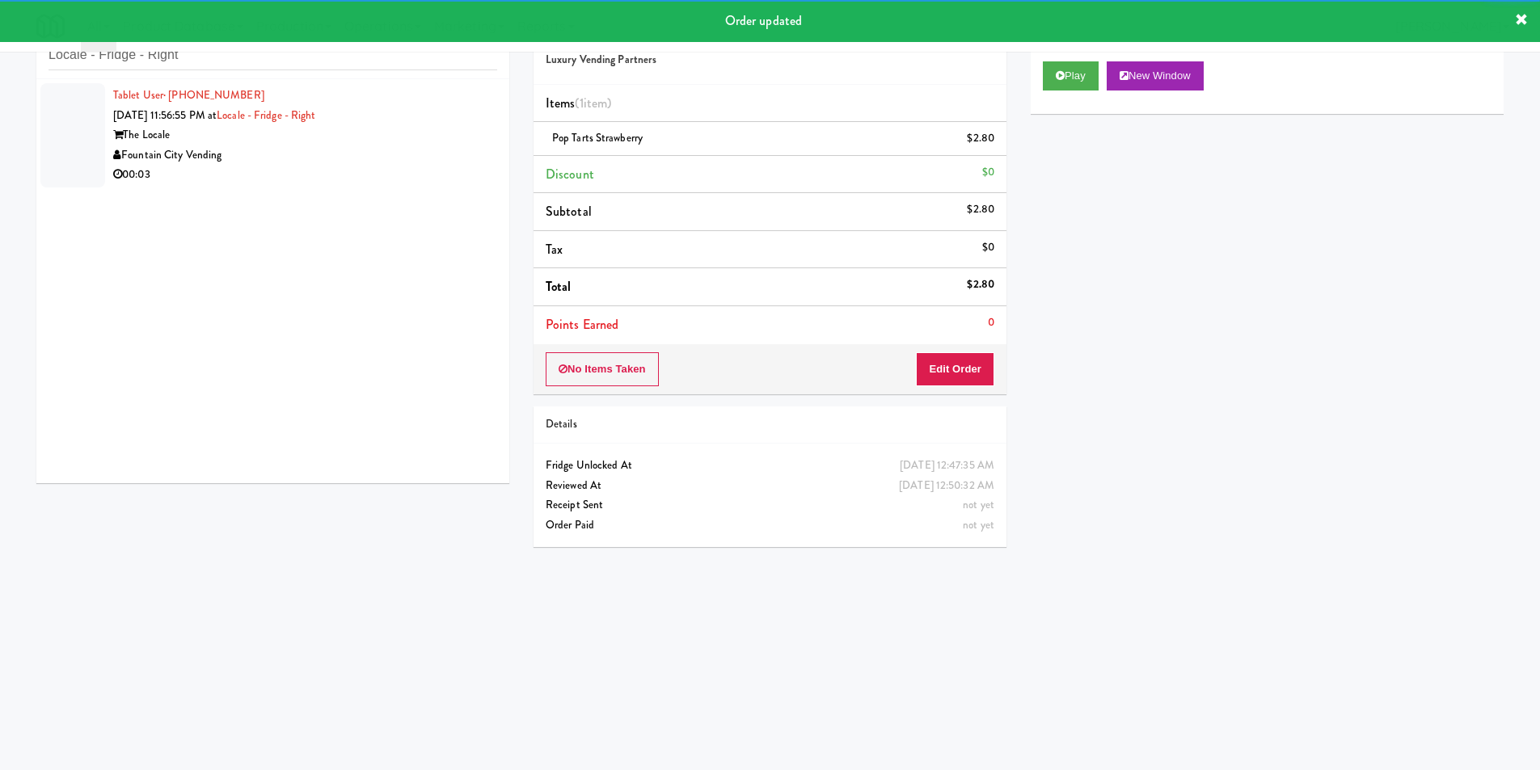
click at [434, 129] on div "The Locale" at bounding box center [305, 135] width 384 height 20
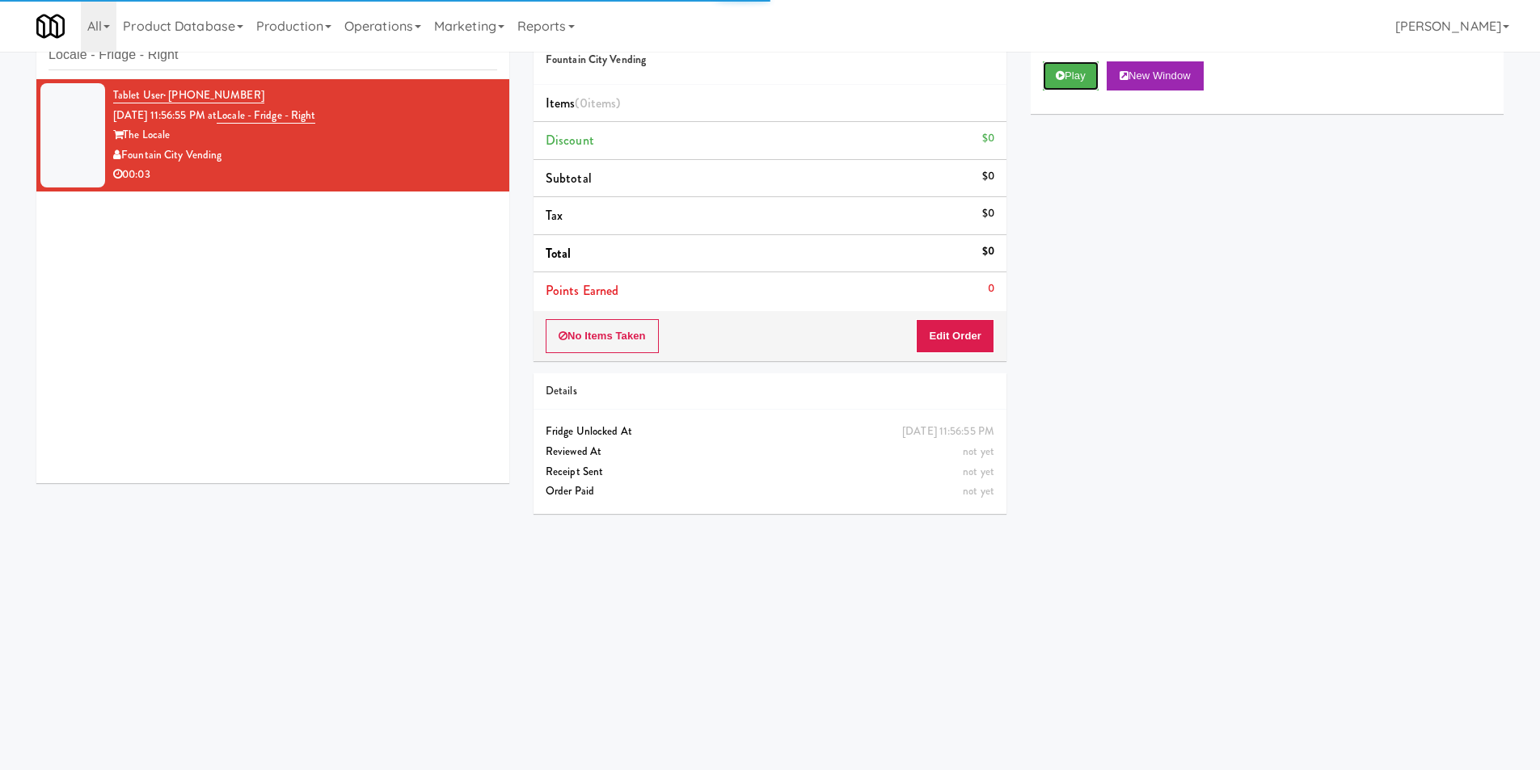
drag, startPoint x: 1076, startPoint y: 81, endPoint x: 1066, endPoint y: 119, distance: 39.2
click at [1078, 77] on button "Play" at bounding box center [1071, 75] width 56 height 29
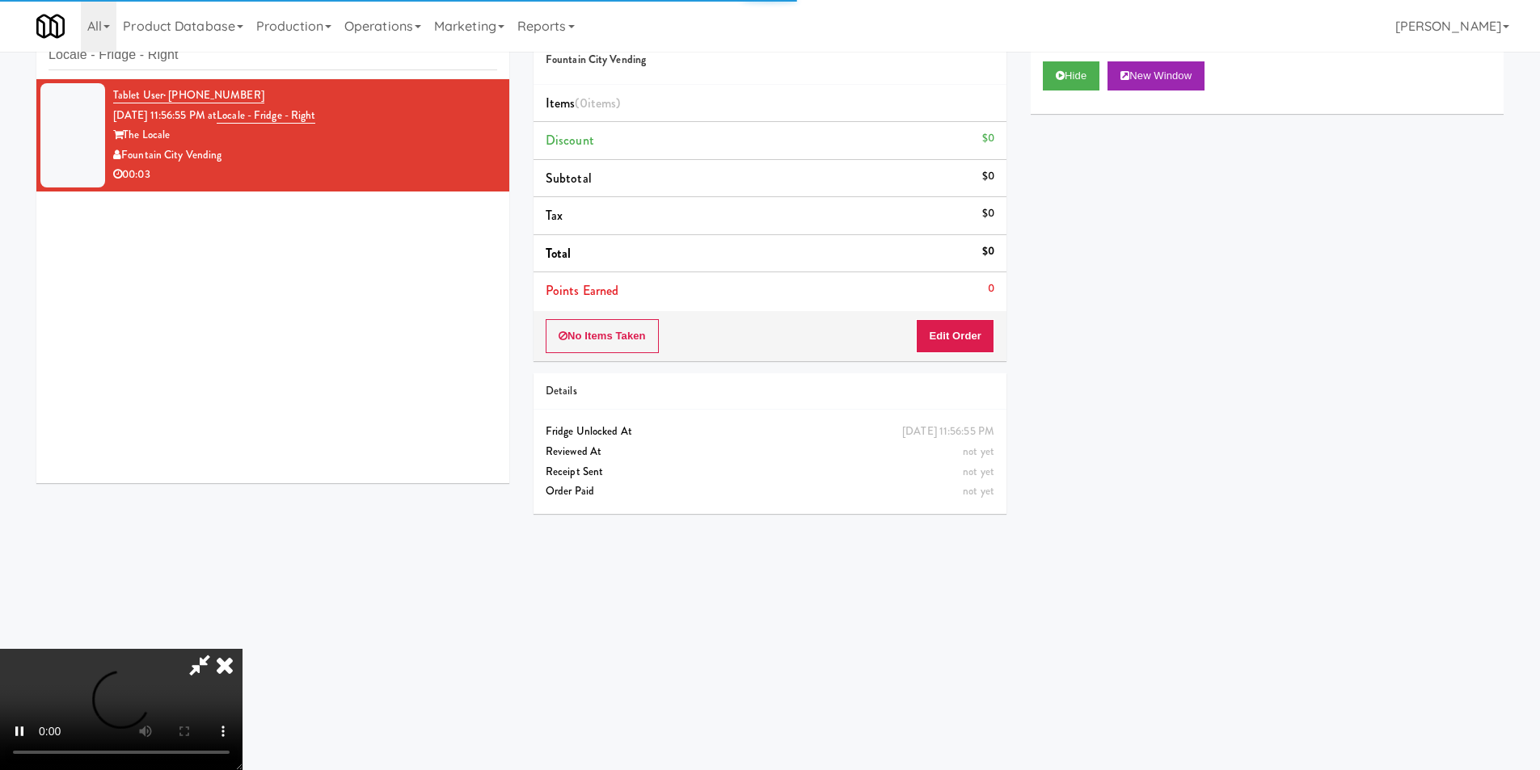
click at [1006, 281] on li "Points Earned 0" at bounding box center [770, 290] width 473 height 37
click at [997, 319] on div "No Items Taken Edit Order" at bounding box center [770, 336] width 473 height 50
click at [981, 325] on button "Edit Order" at bounding box center [955, 336] width 78 height 34
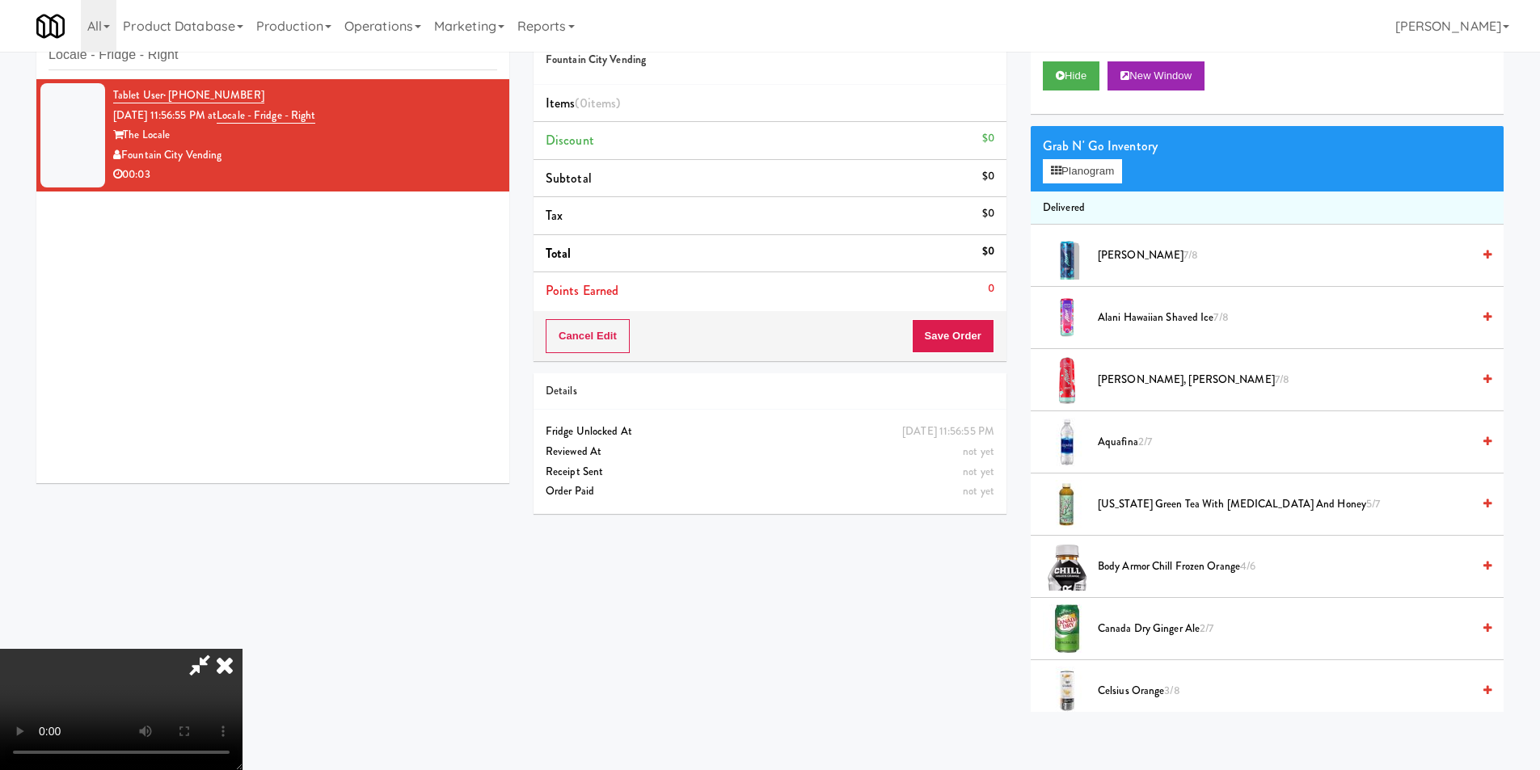
click at [243, 649] on video at bounding box center [121, 709] width 243 height 121
click at [1079, 166] on button "Planogram" at bounding box center [1082, 171] width 79 height 24
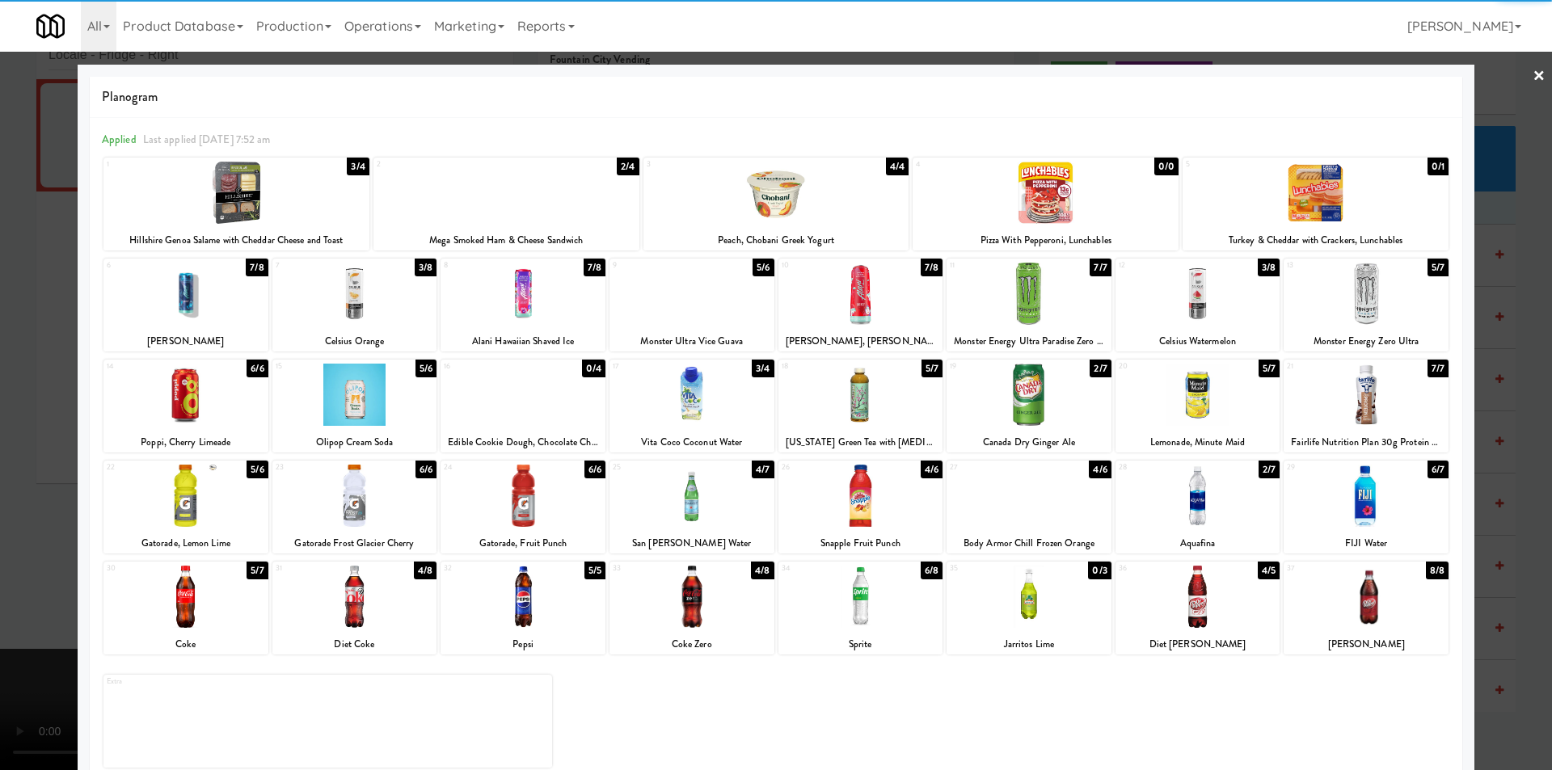
click at [679, 599] on div at bounding box center [692, 597] width 165 height 62
click at [30, 418] on div at bounding box center [776, 385] width 1552 height 770
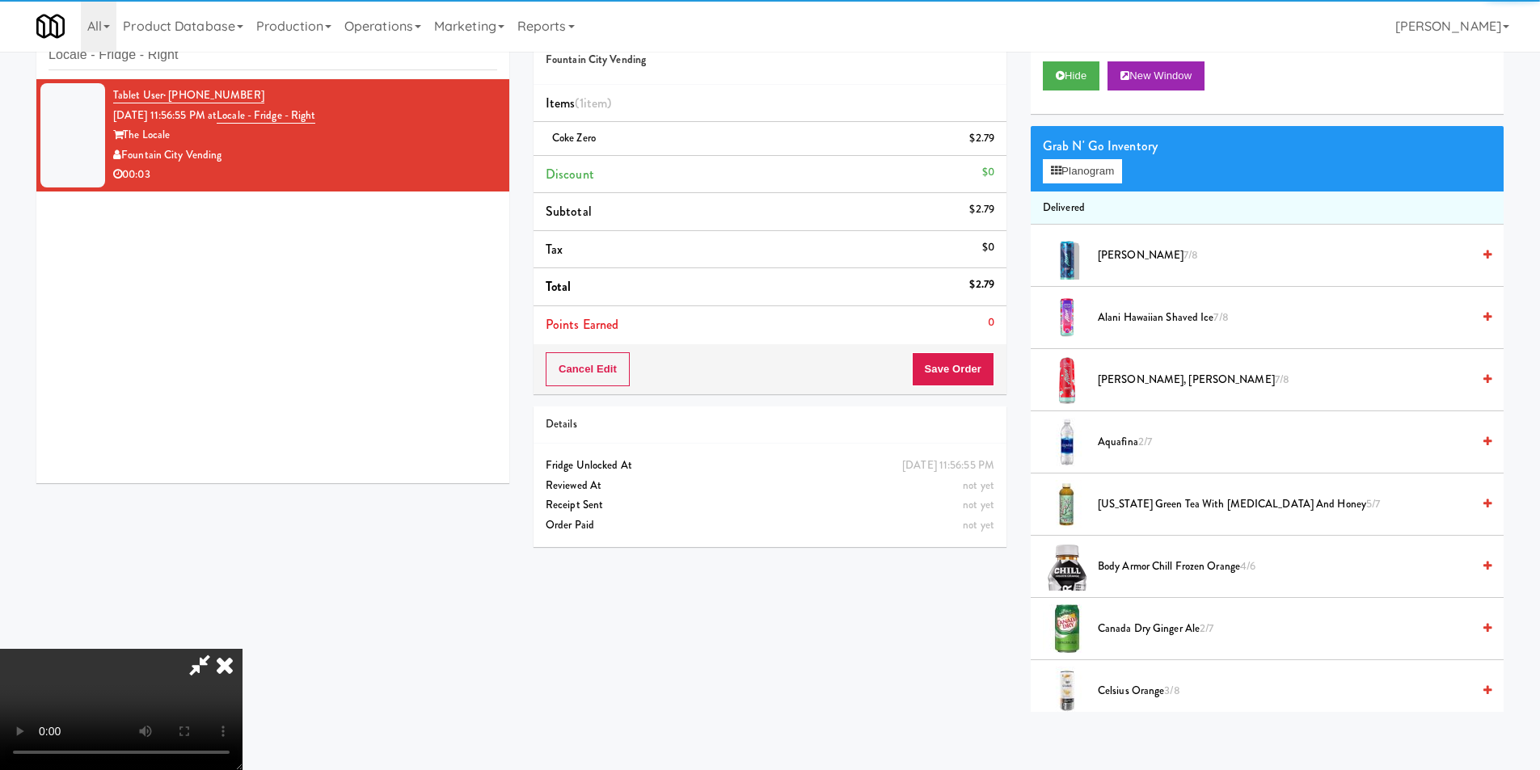
click at [243, 649] on video at bounding box center [121, 709] width 243 height 121
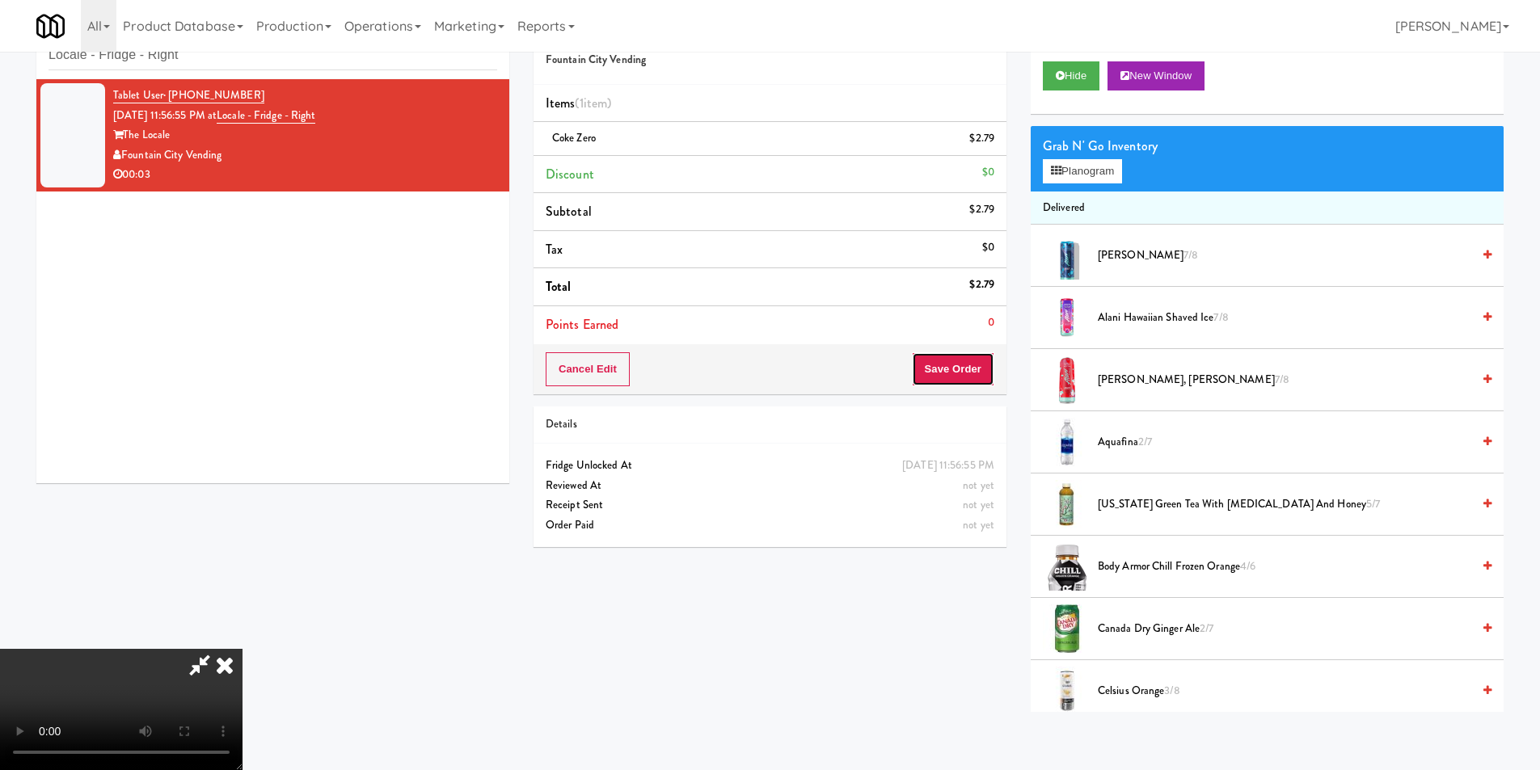
click at [945, 382] on button "Save Order" at bounding box center [953, 369] width 82 height 34
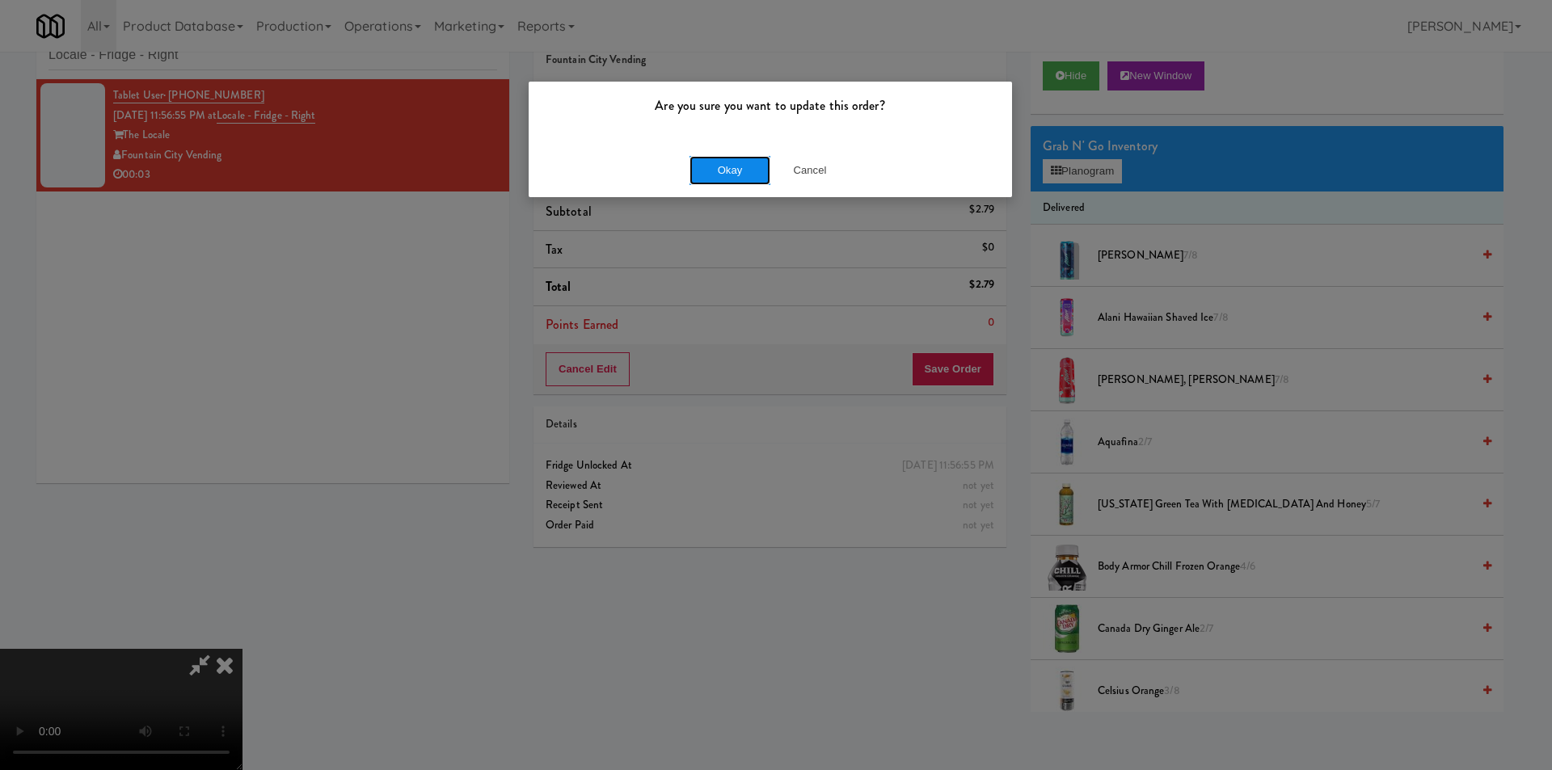
click at [732, 176] on button "Okay" at bounding box center [730, 170] width 81 height 29
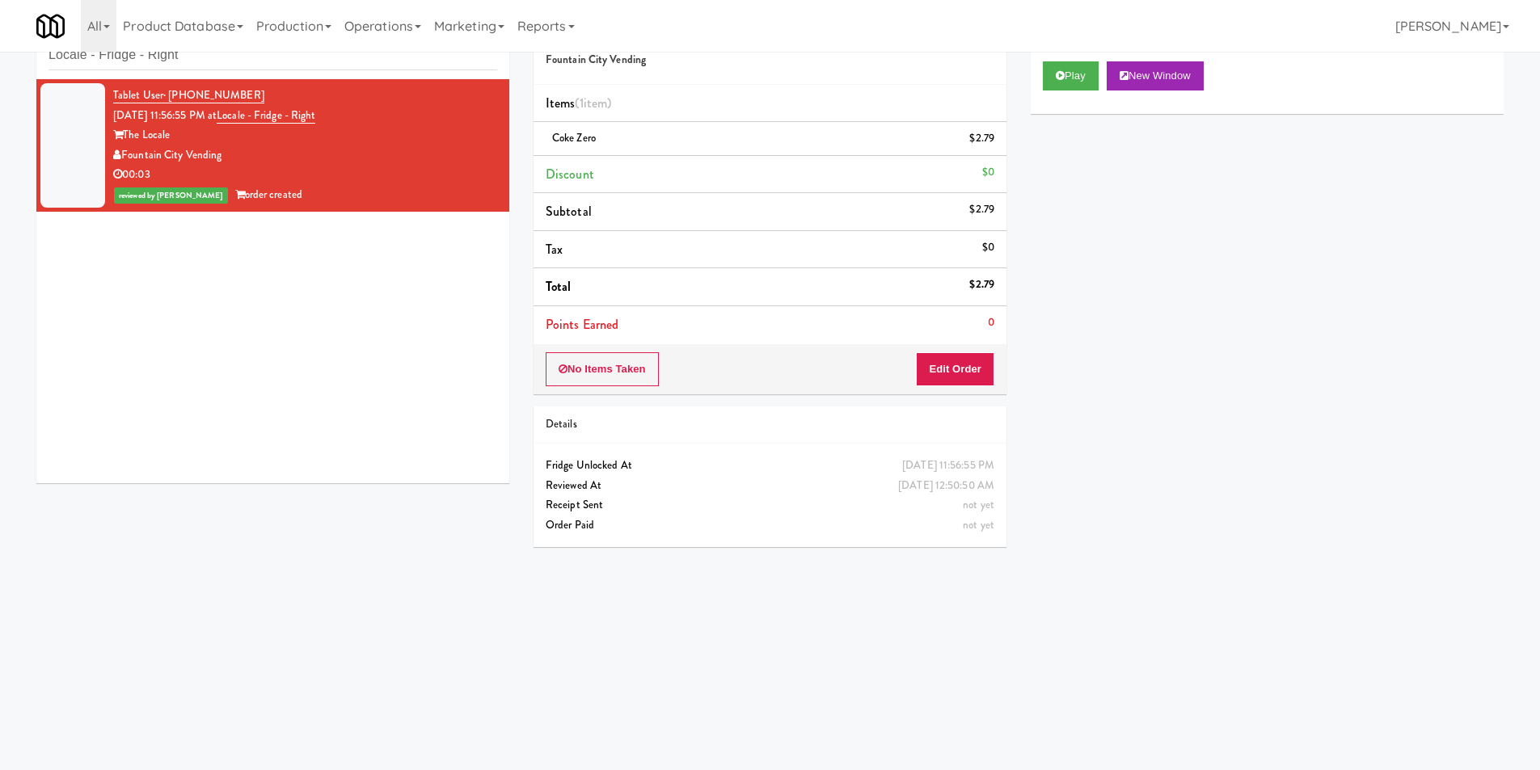
click at [261, 70] on div "inbox reviewed recent all unclear take inventory issue suspicious failed recent…" at bounding box center [272, 42] width 473 height 73
click at [261, 67] on input "Locale - Fridge - Right" at bounding box center [273, 55] width 449 height 30
paste input "Cold Storage Lofts / Cooler"
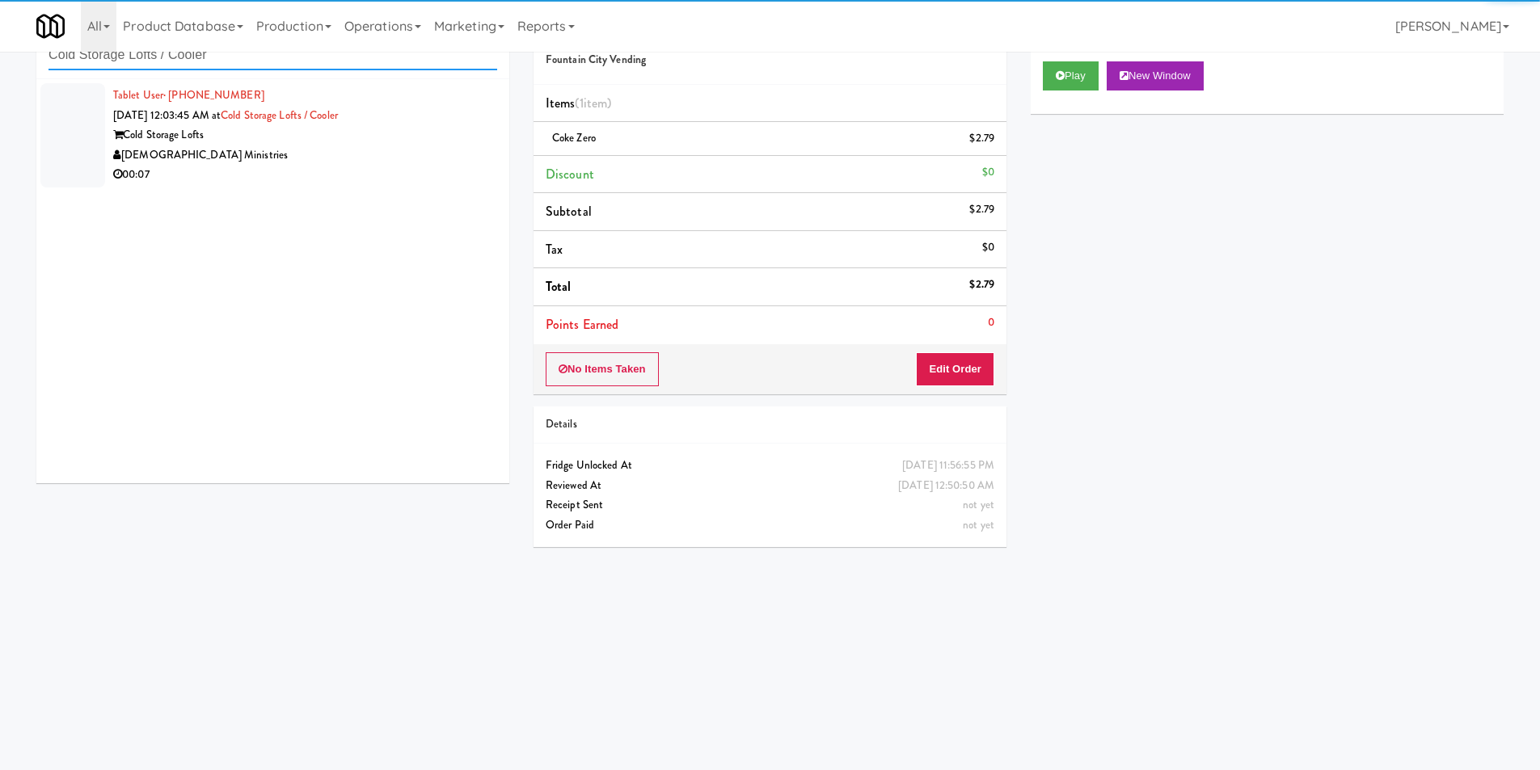
type input "Cold Storage Lofts / Cooler"
click at [436, 161] on div "[DEMOGRAPHIC_DATA] Ministries" at bounding box center [305, 156] width 384 height 20
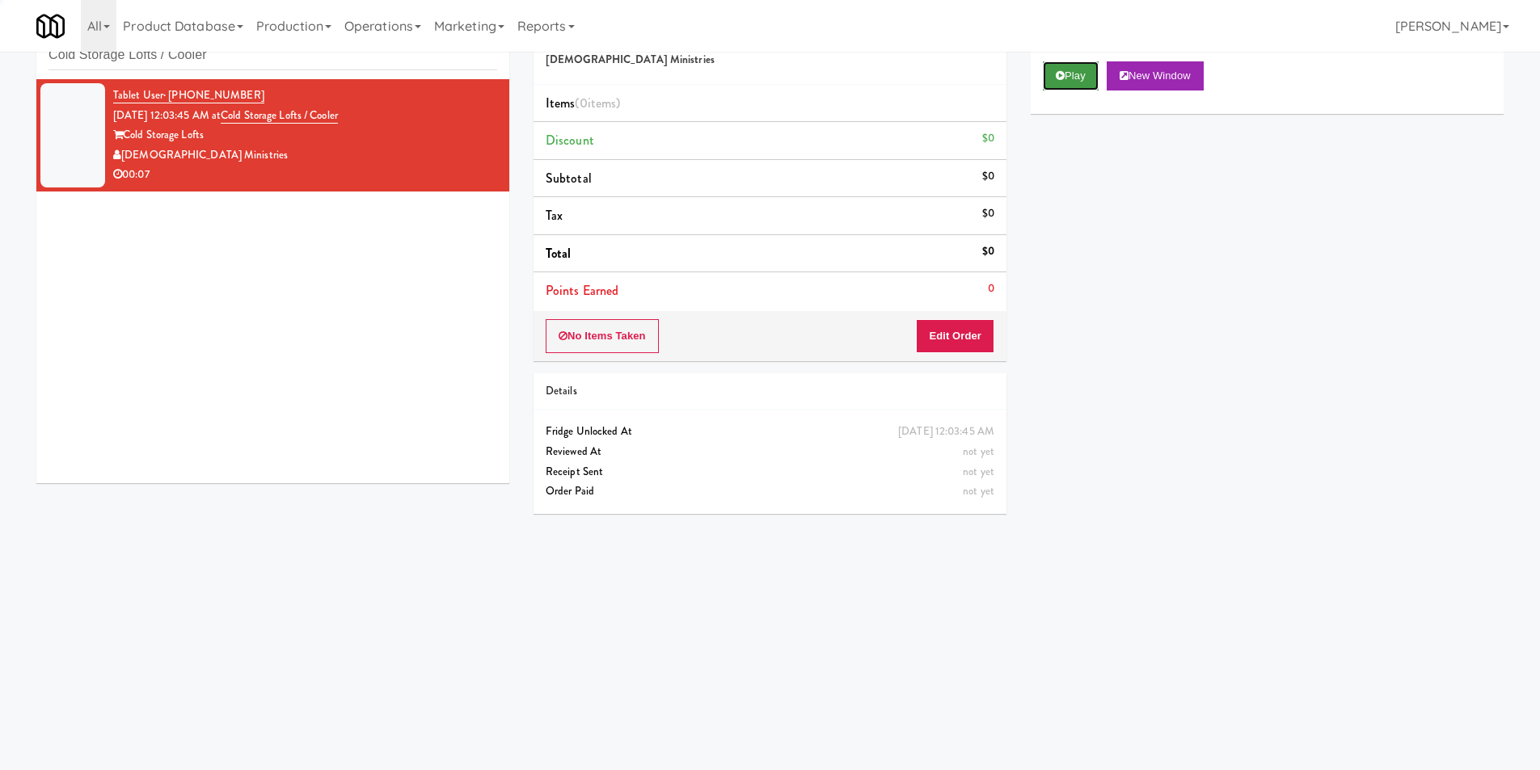
click at [1075, 70] on button "Play" at bounding box center [1071, 75] width 56 height 29
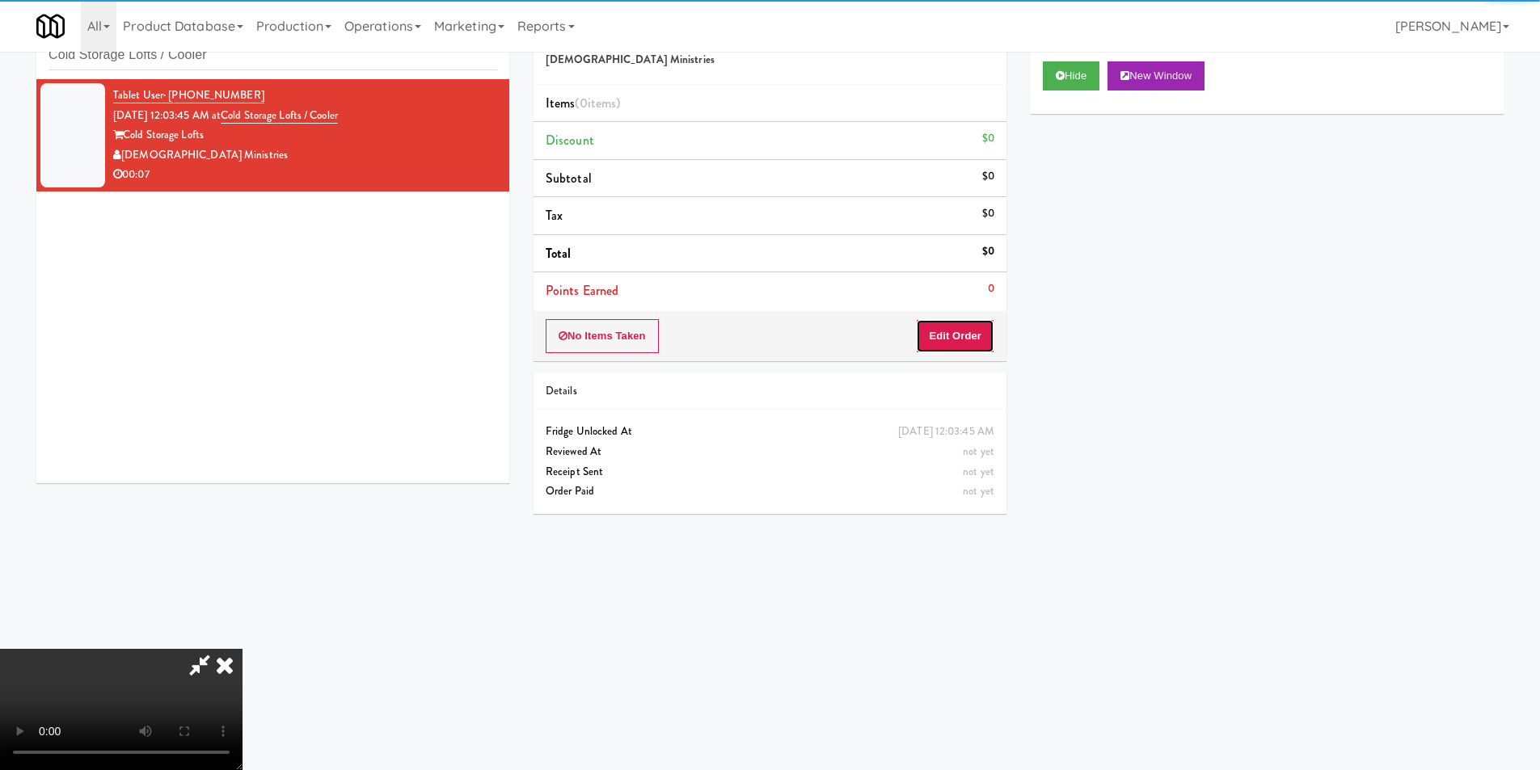
click at [964, 339] on button "Edit Order" at bounding box center [955, 336] width 78 height 34
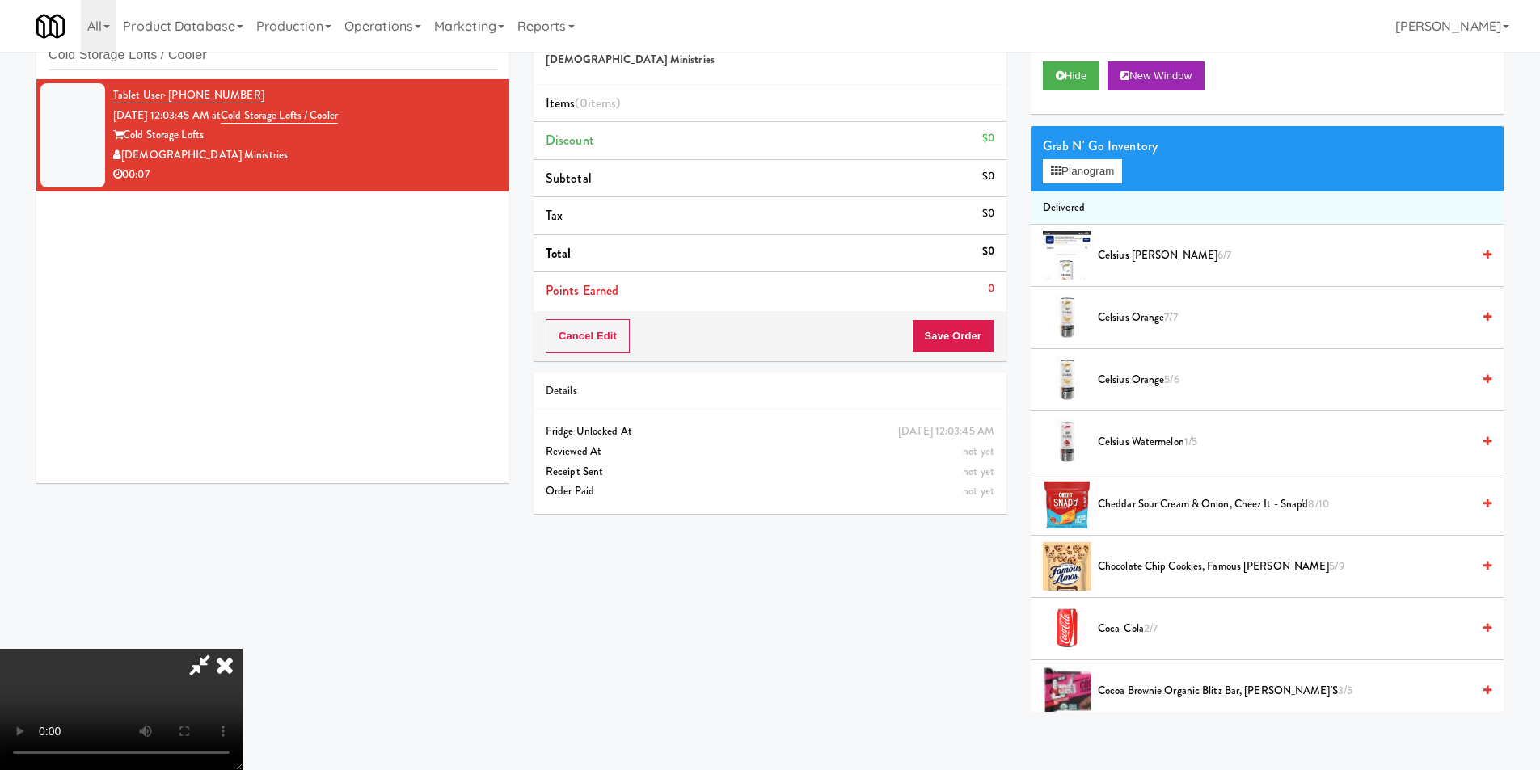
click at [243, 649] on video at bounding box center [121, 709] width 243 height 121
click at [1096, 154] on div "Grab N' Go Inventory" at bounding box center [1267, 146] width 449 height 24
click at [1090, 174] on button "Planogram" at bounding box center [1082, 171] width 79 height 24
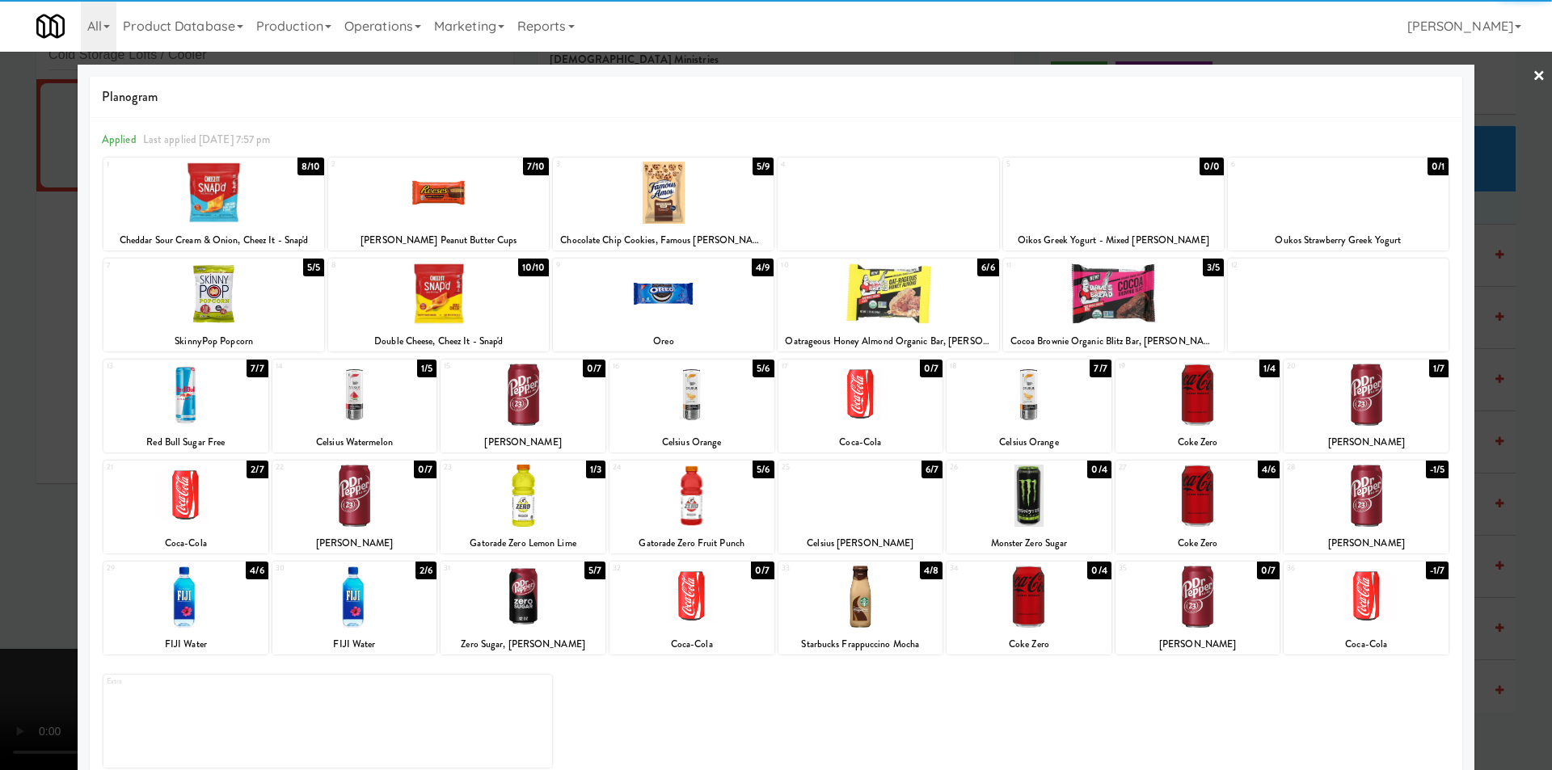
click at [388, 607] on div at bounding box center [354, 597] width 165 height 62
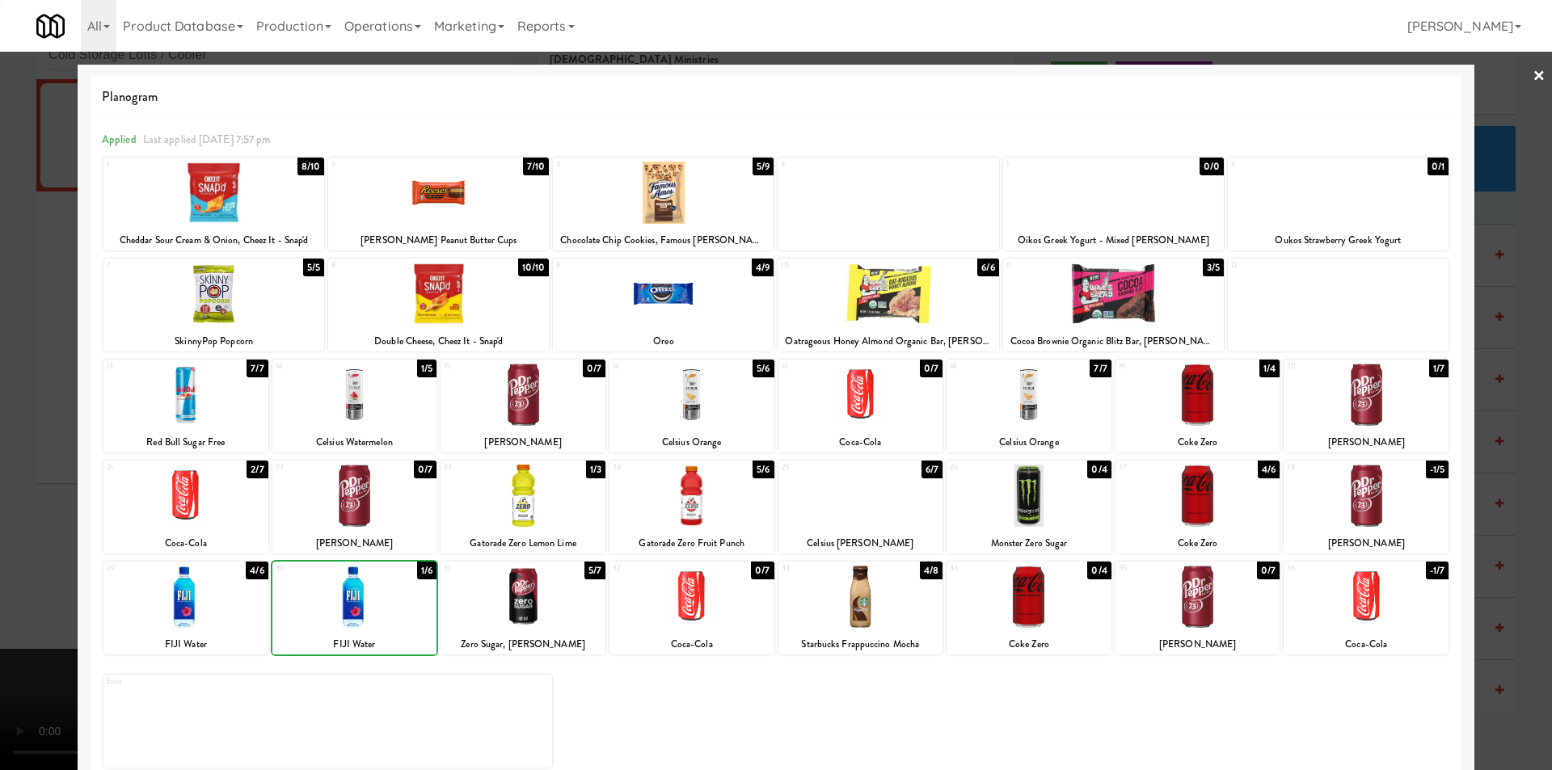
click at [513, 612] on div at bounding box center [523, 597] width 165 height 62
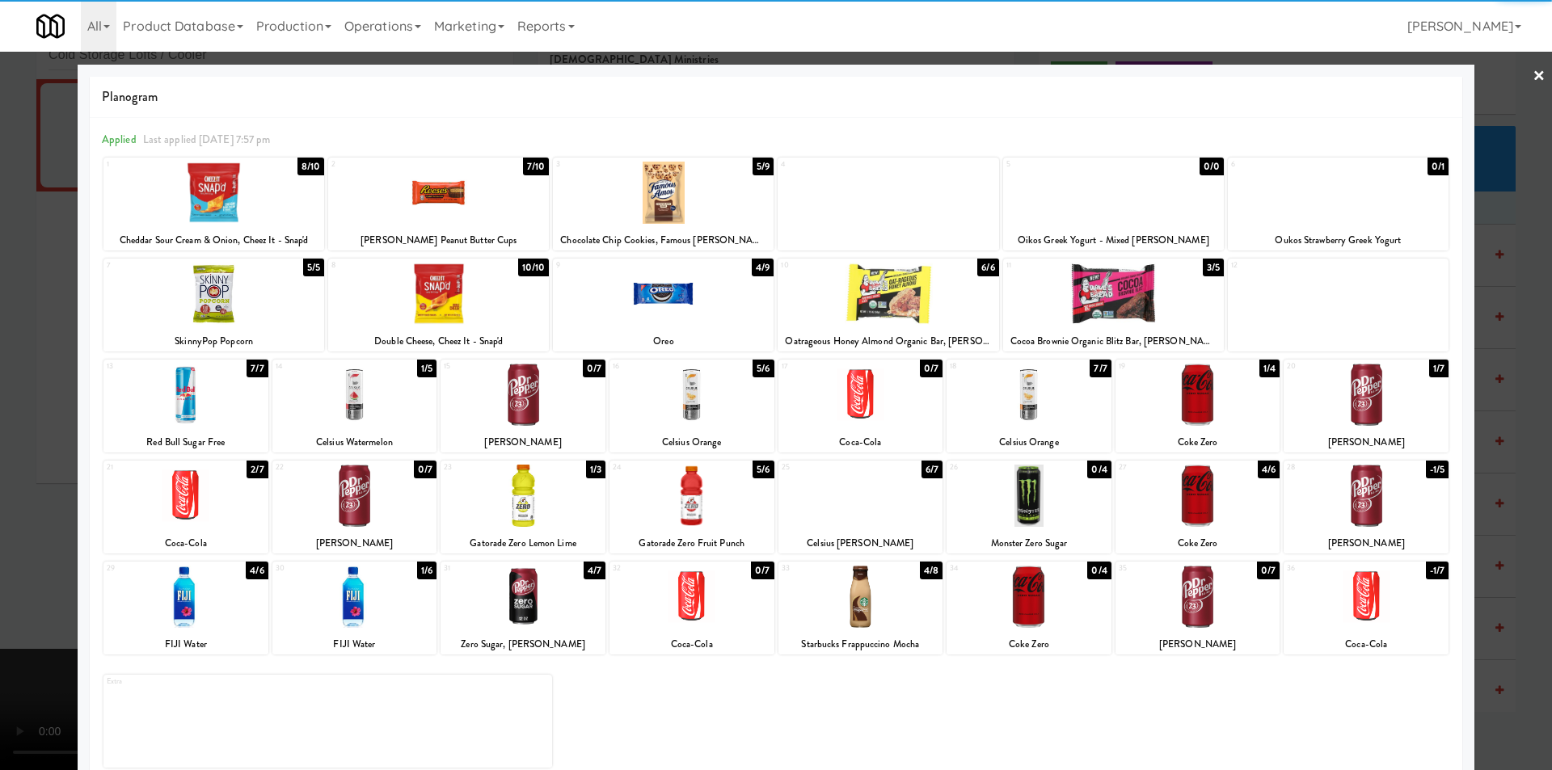
click at [1472, 518] on div at bounding box center [776, 385] width 1552 height 770
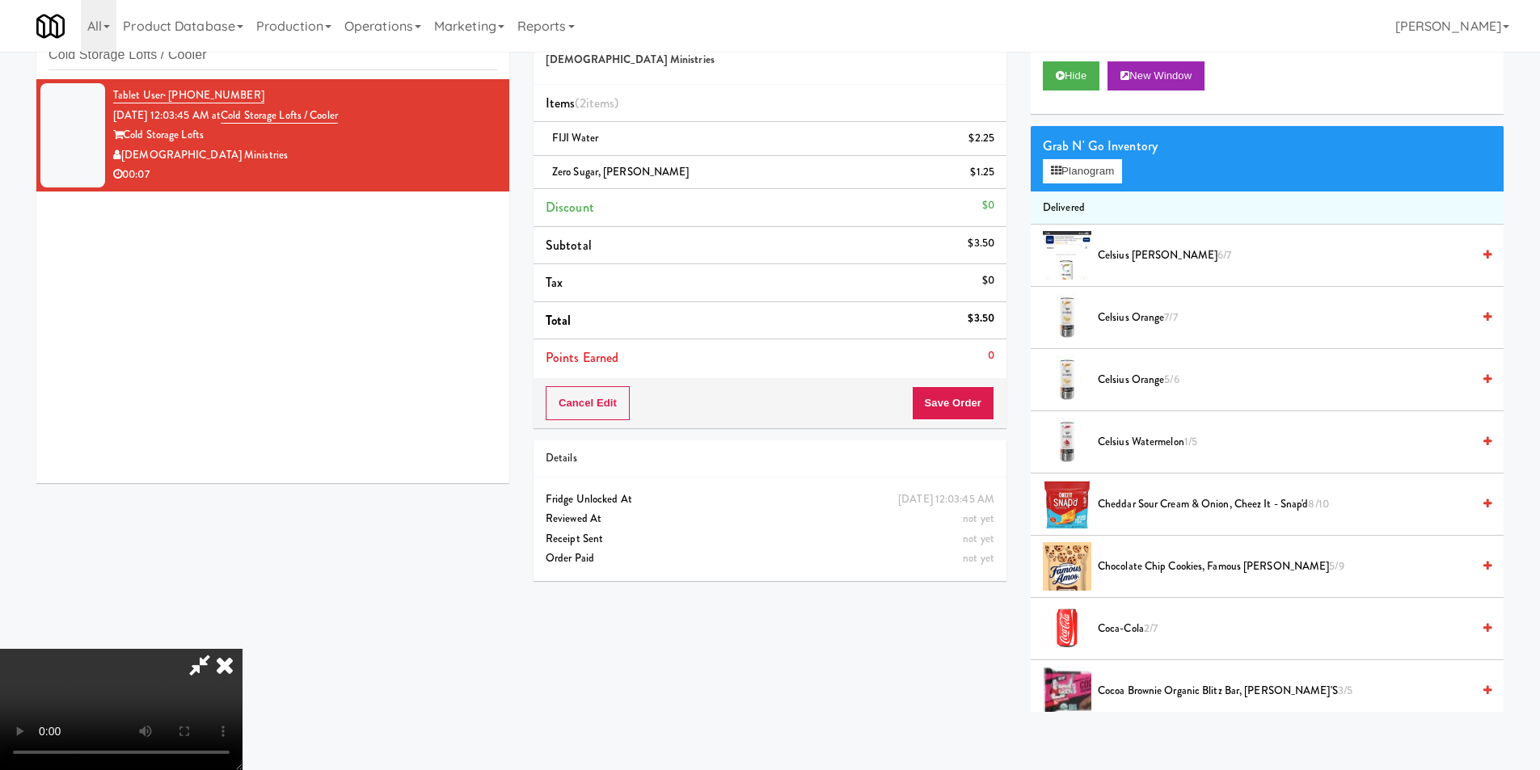
click at [243, 649] on video at bounding box center [121, 709] width 243 height 121
click at [982, 393] on button "Save Order" at bounding box center [953, 403] width 82 height 34
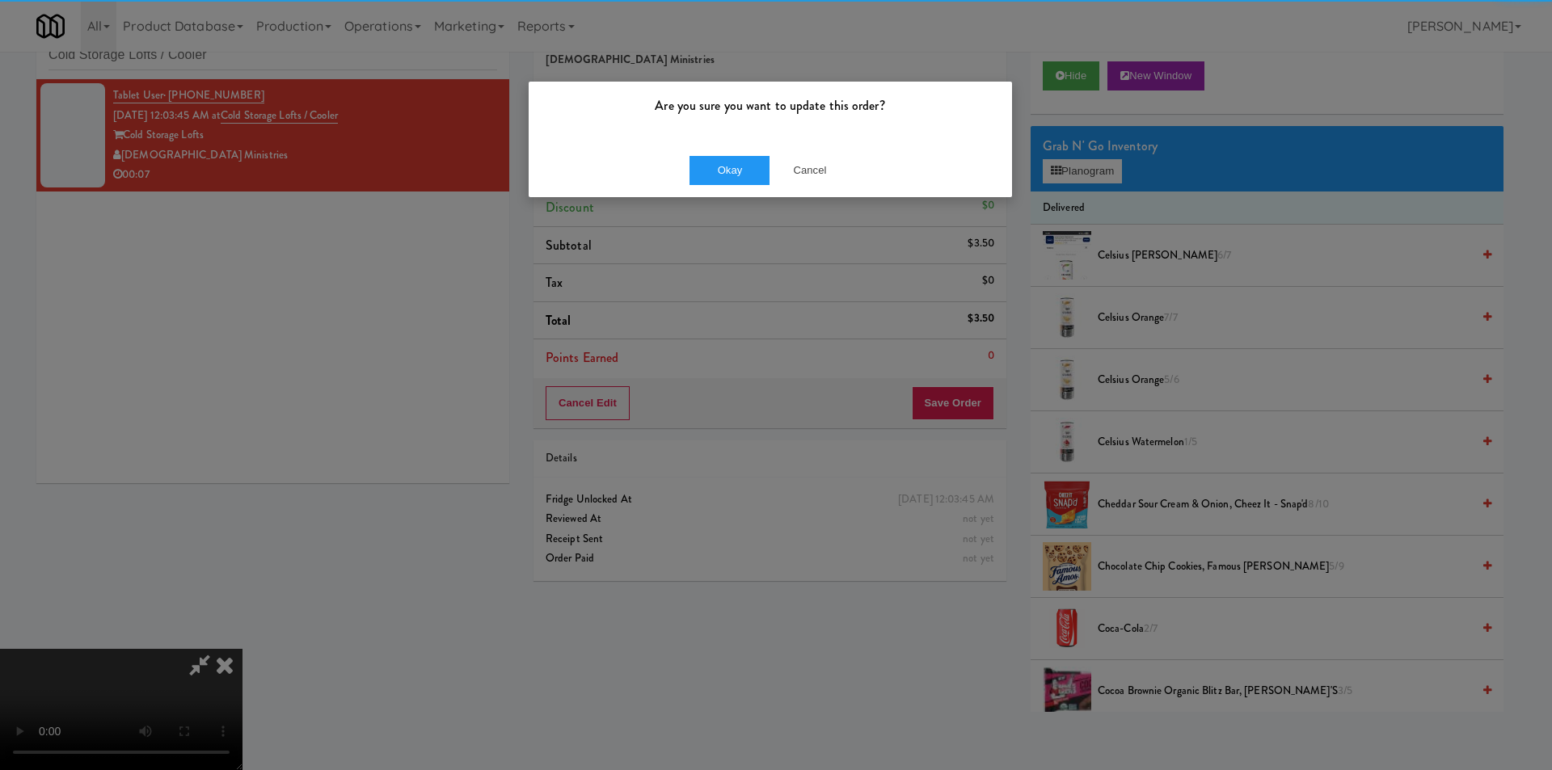
click at [737, 153] on div "Okay Cancel" at bounding box center [770, 170] width 483 height 54
click at [737, 161] on button "Okay" at bounding box center [730, 170] width 81 height 29
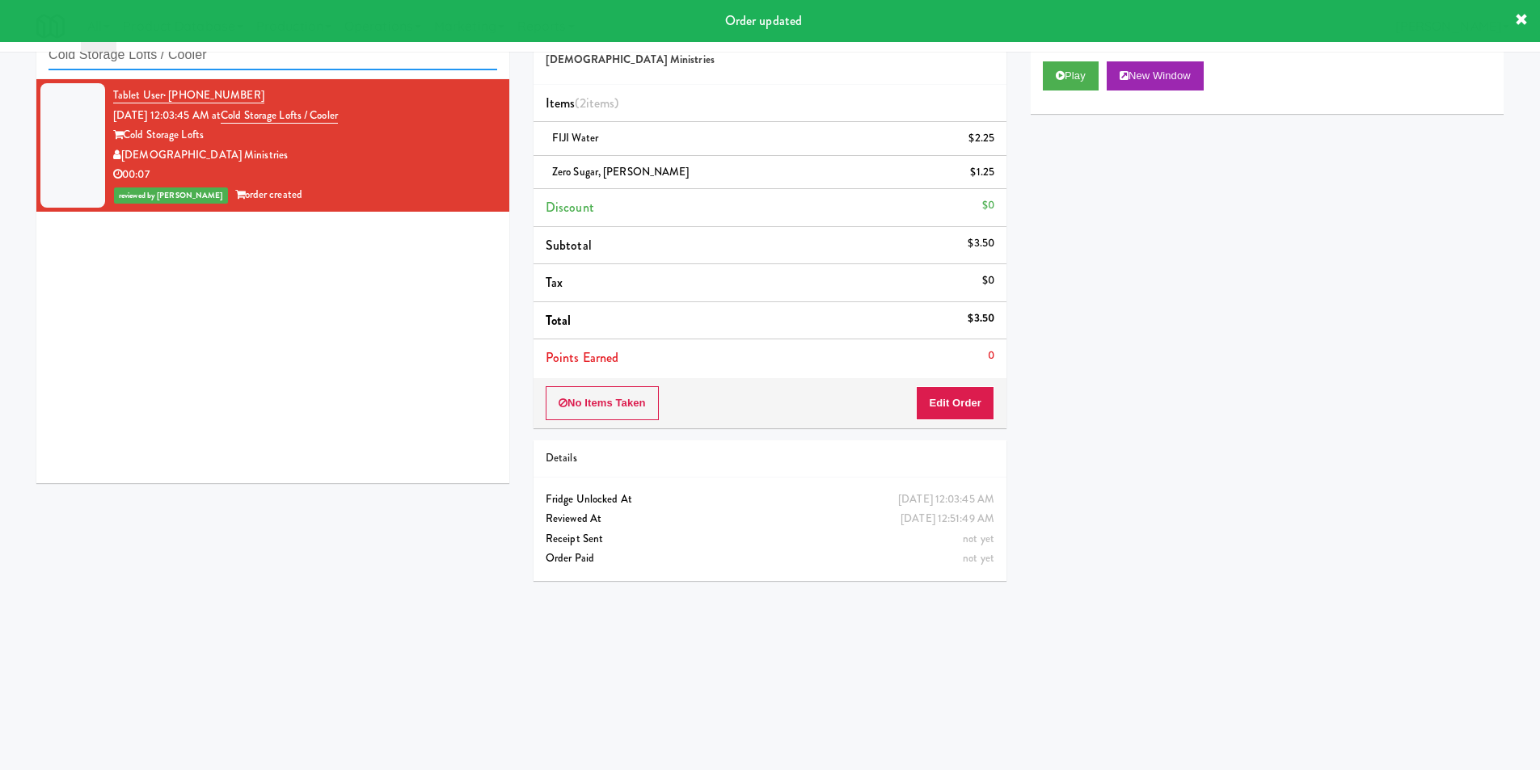
click at [310, 60] on input "Cold Storage Lofts / Cooler" at bounding box center [273, 55] width 449 height 30
paste input "Porter Oak Park"
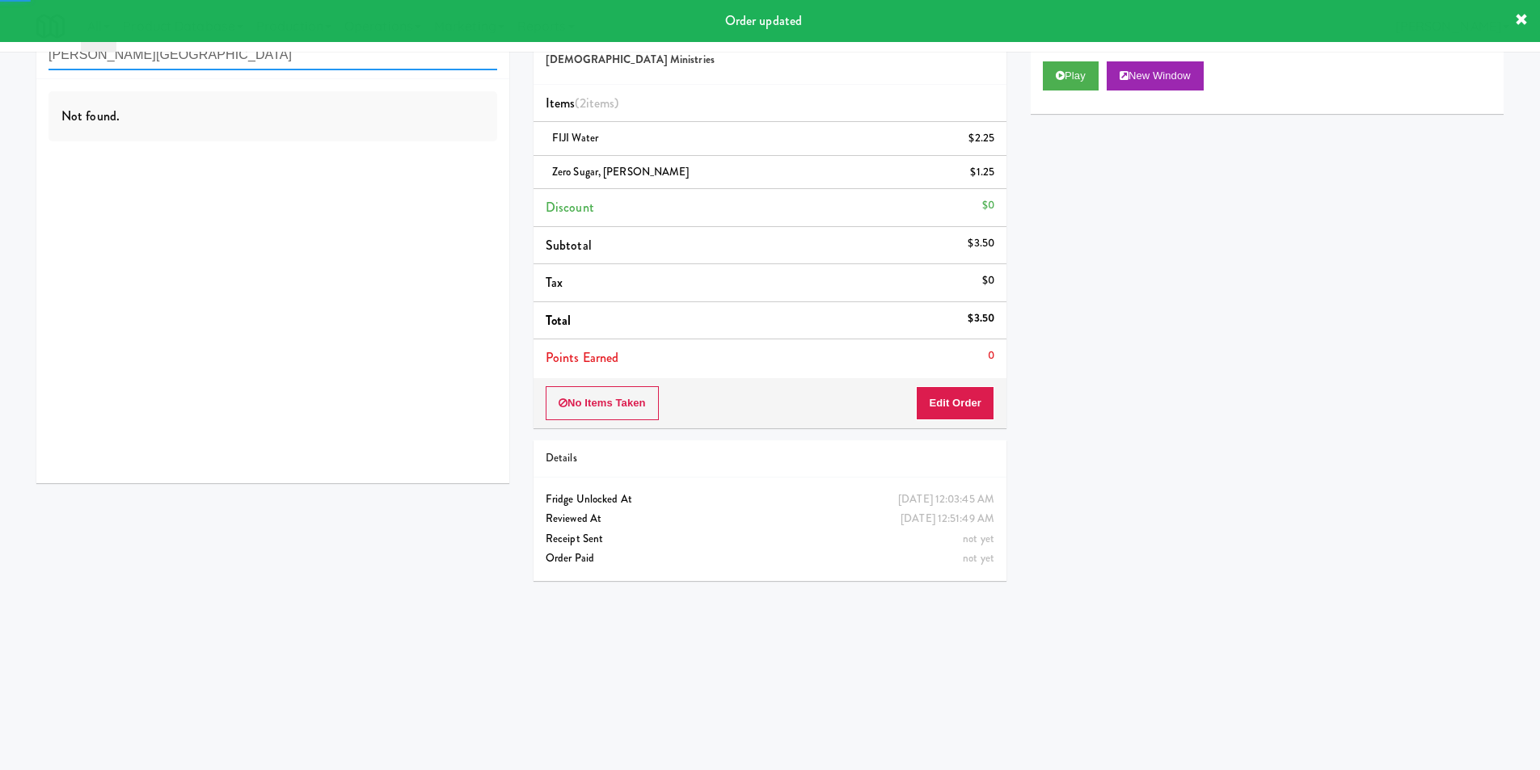
type input "Porter Oak Park"
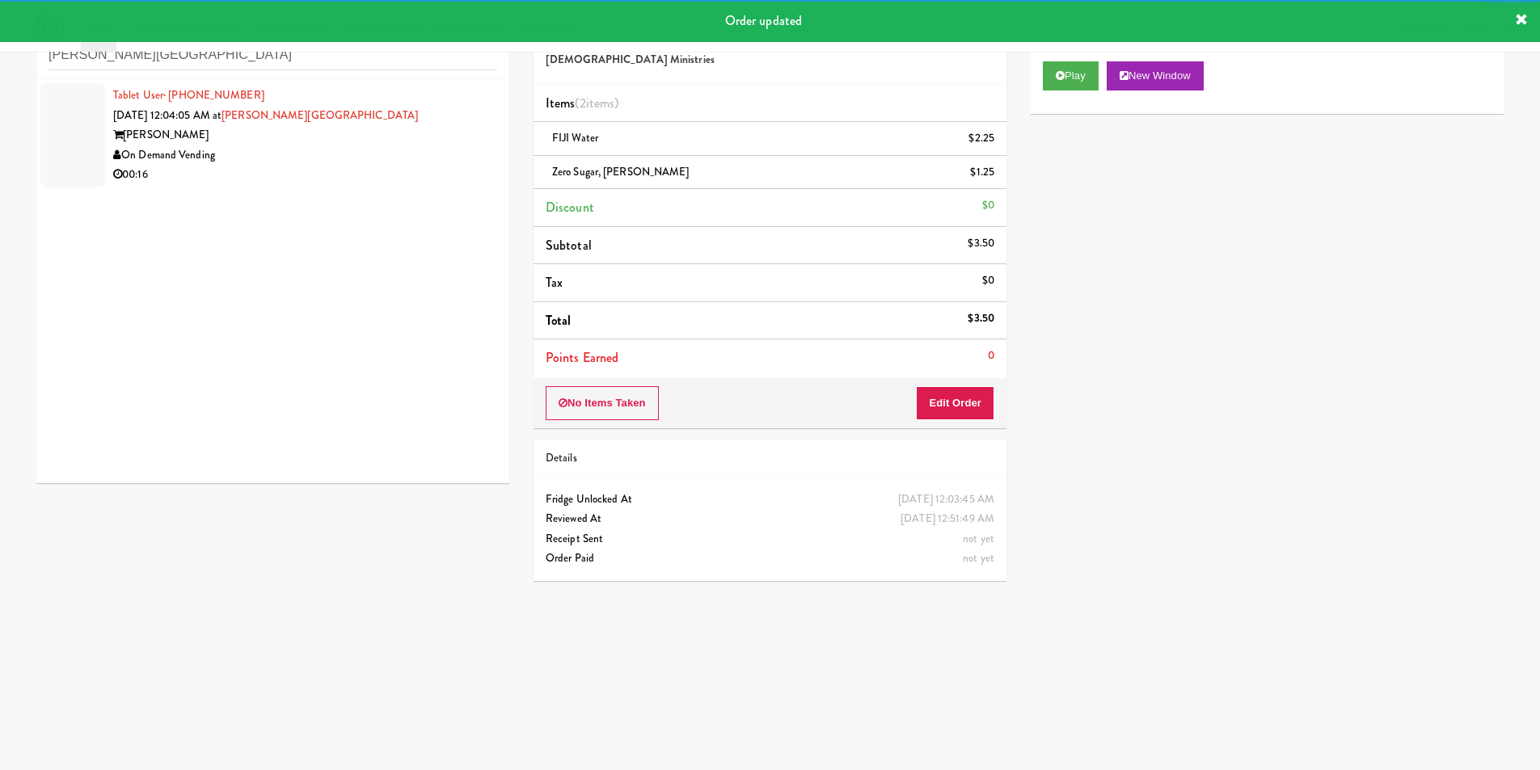
click at [461, 167] on div "00:16" at bounding box center [305, 175] width 384 height 20
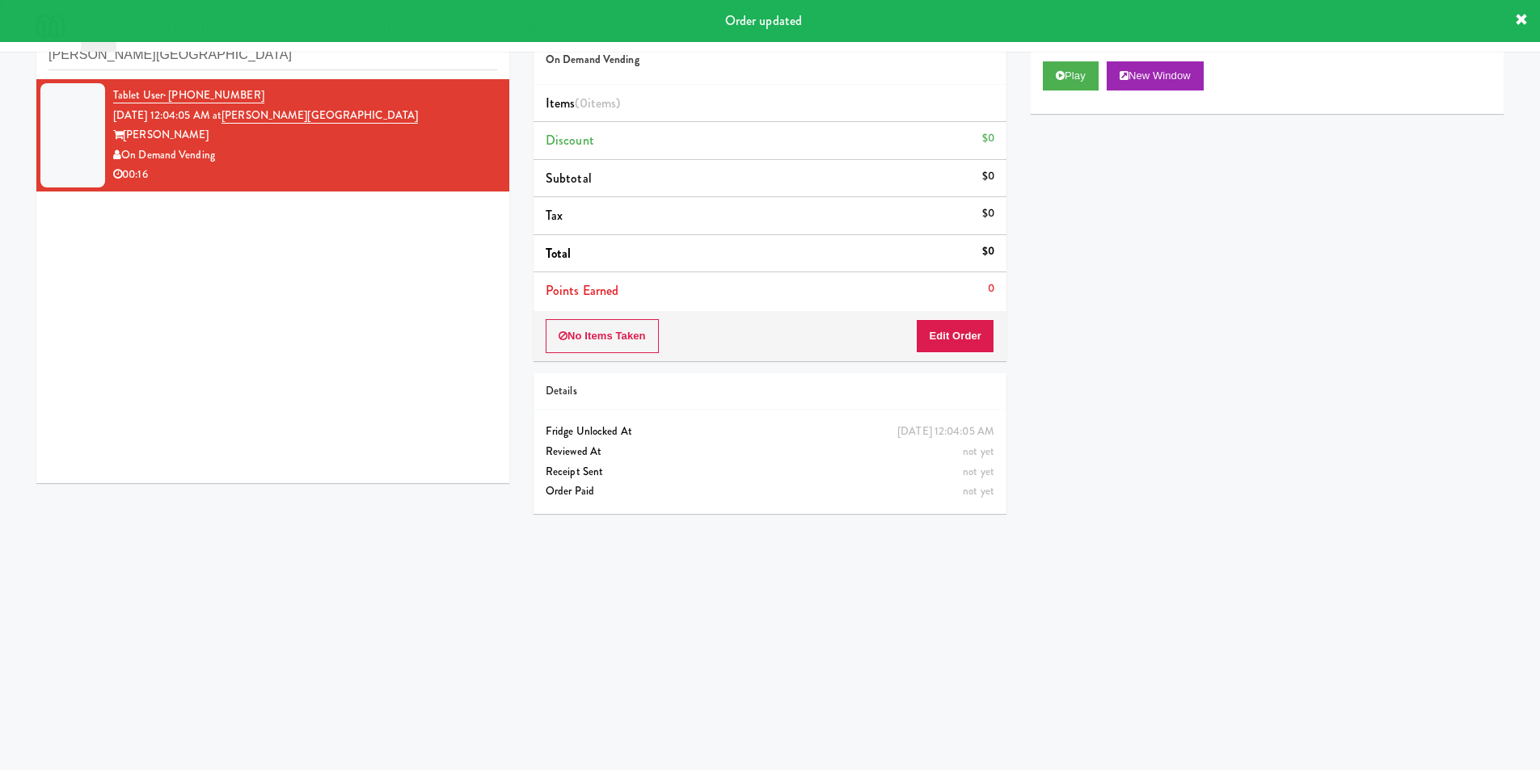
click at [1074, 92] on div "Play New Window" at bounding box center [1267, 81] width 473 height 65
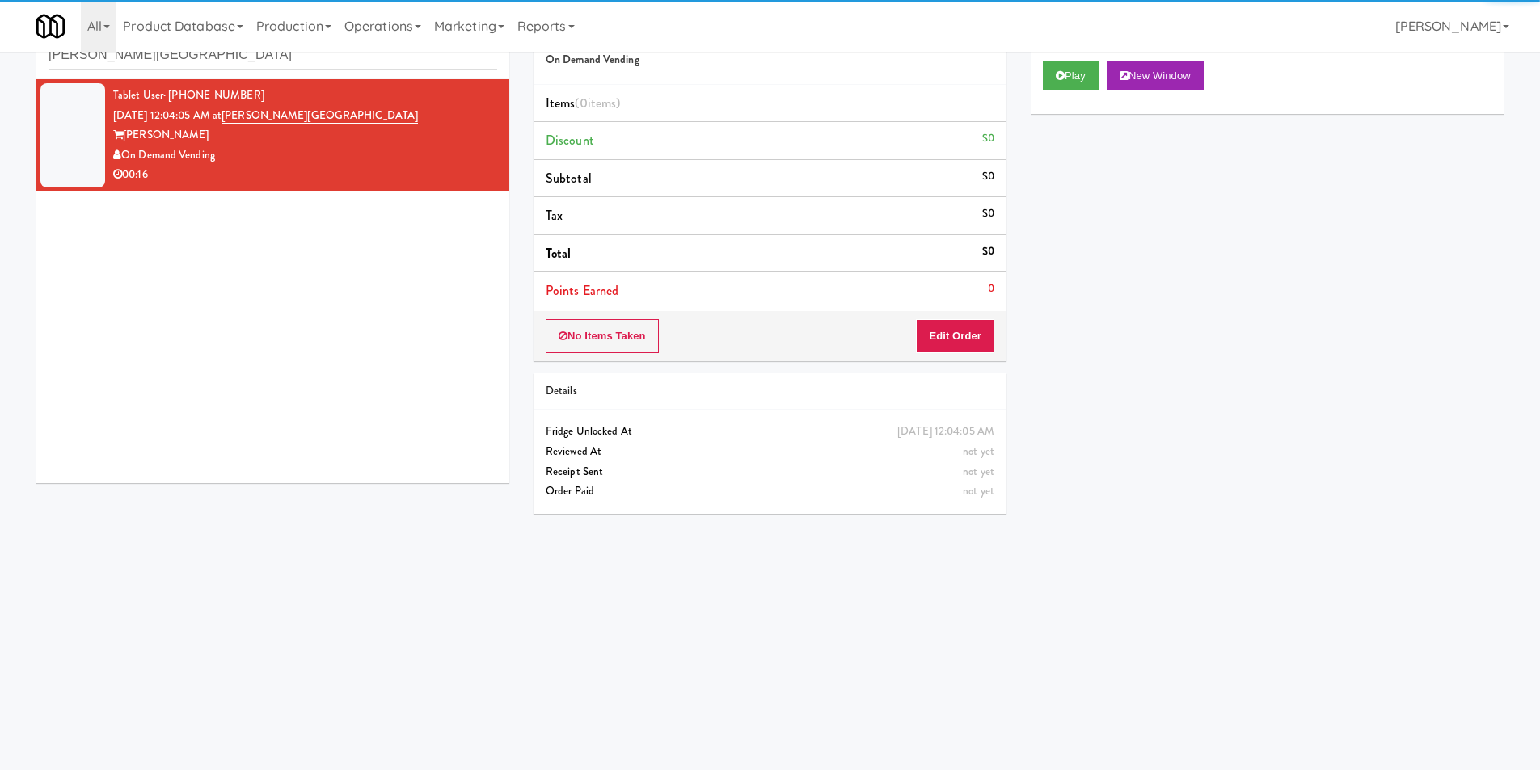
drag, startPoint x: 1057, startPoint y: 93, endPoint x: 1032, endPoint y: 167, distance: 78.0
click at [1058, 90] on div "Play New Window" at bounding box center [1267, 81] width 473 height 65
click at [1034, 65] on div "Play New Window" at bounding box center [1267, 81] width 473 height 65
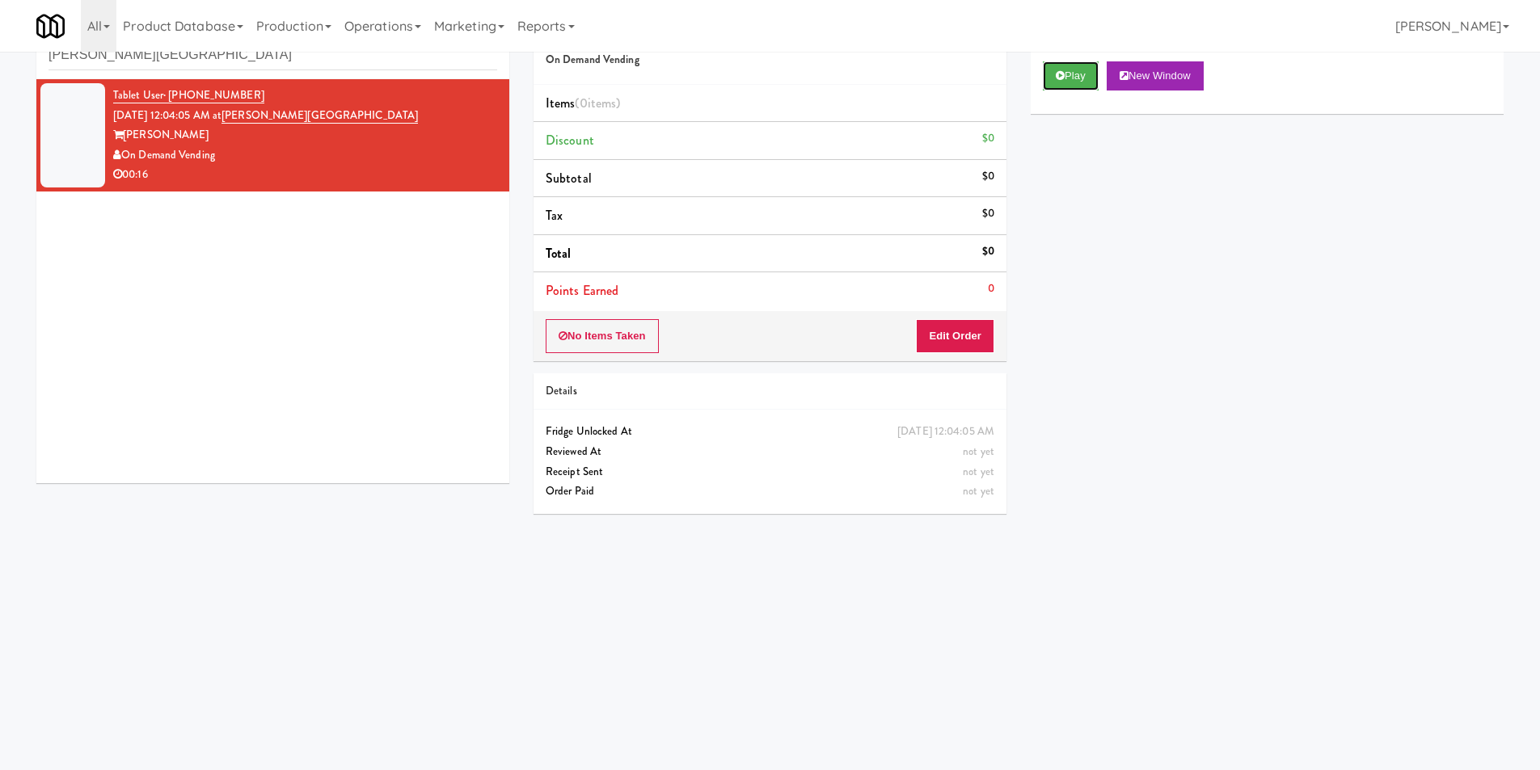
drag, startPoint x: 1049, startPoint y: 75, endPoint x: 1037, endPoint y: 138, distance: 64.1
click at [1049, 74] on button "Play" at bounding box center [1071, 75] width 56 height 29
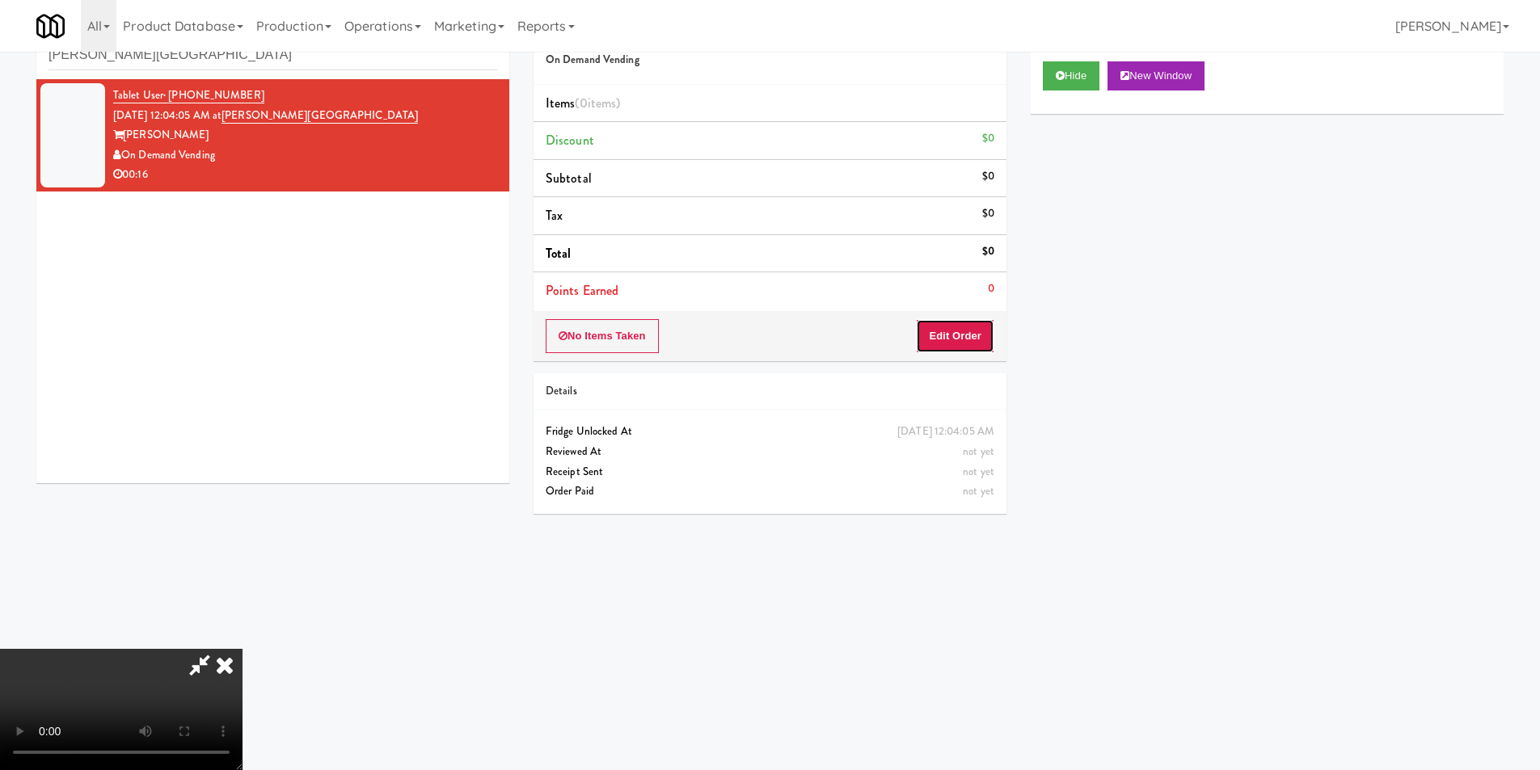
click at [956, 328] on button "Edit Order" at bounding box center [955, 336] width 78 height 34
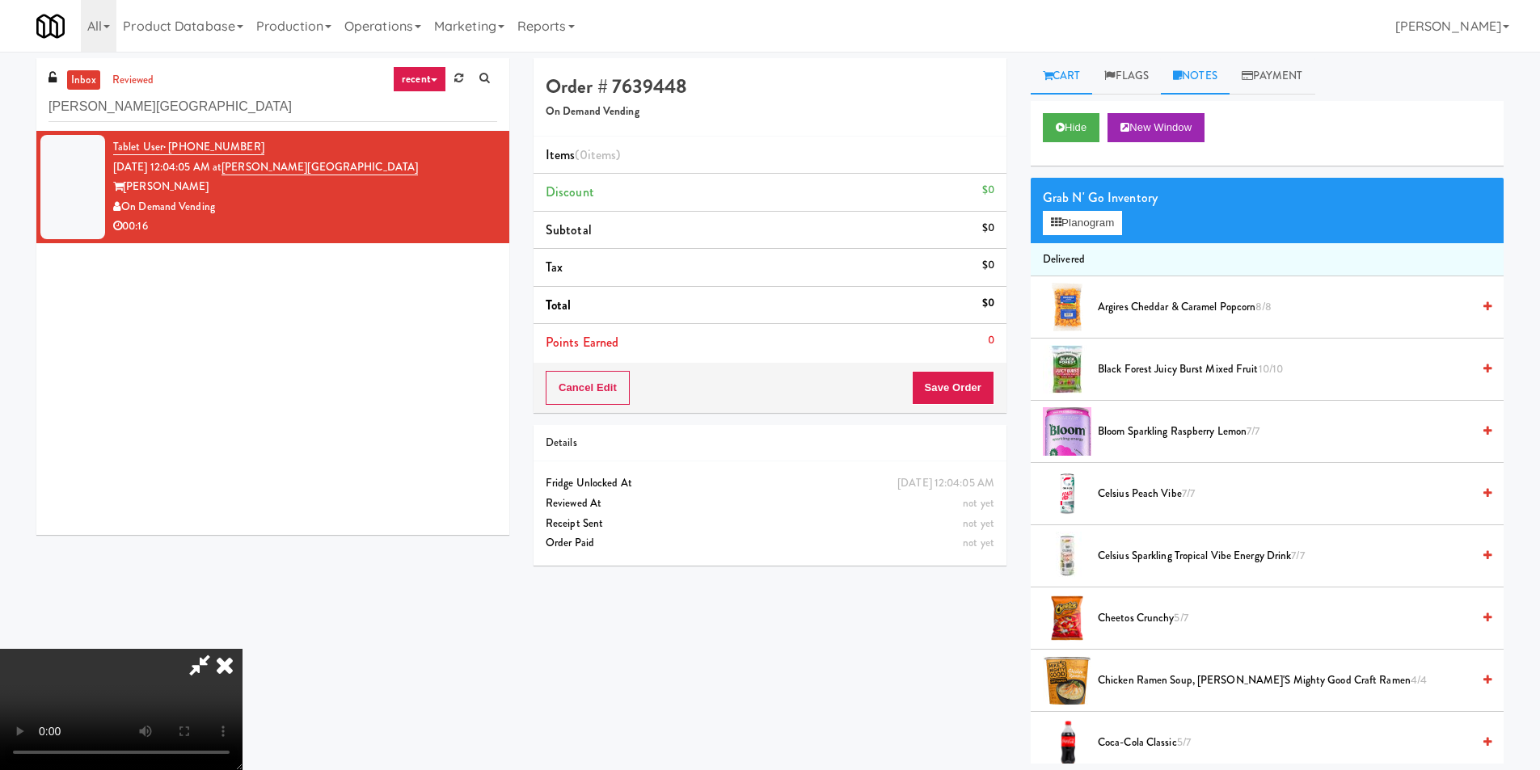
click at [1221, 80] on link "Notes" at bounding box center [1195, 76] width 69 height 36
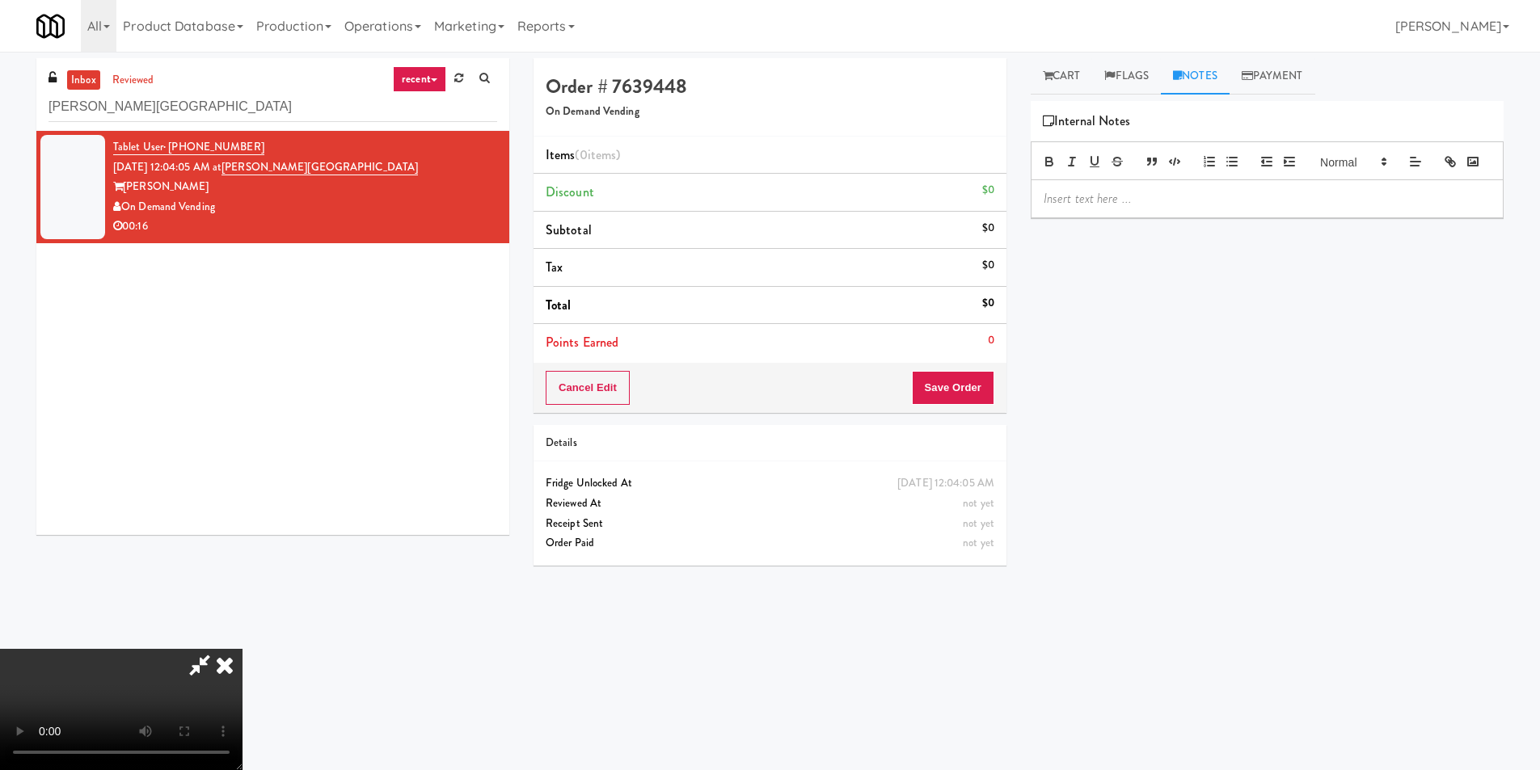
click at [1190, 218] on div at bounding box center [1267, 199] width 473 height 38
click at [1171, 213] on div at bounding box center [1267, 198] width 471 height 37
click at [1074, 78] on link "Cart" at bounding box center [1062, 76] width 62 height 36
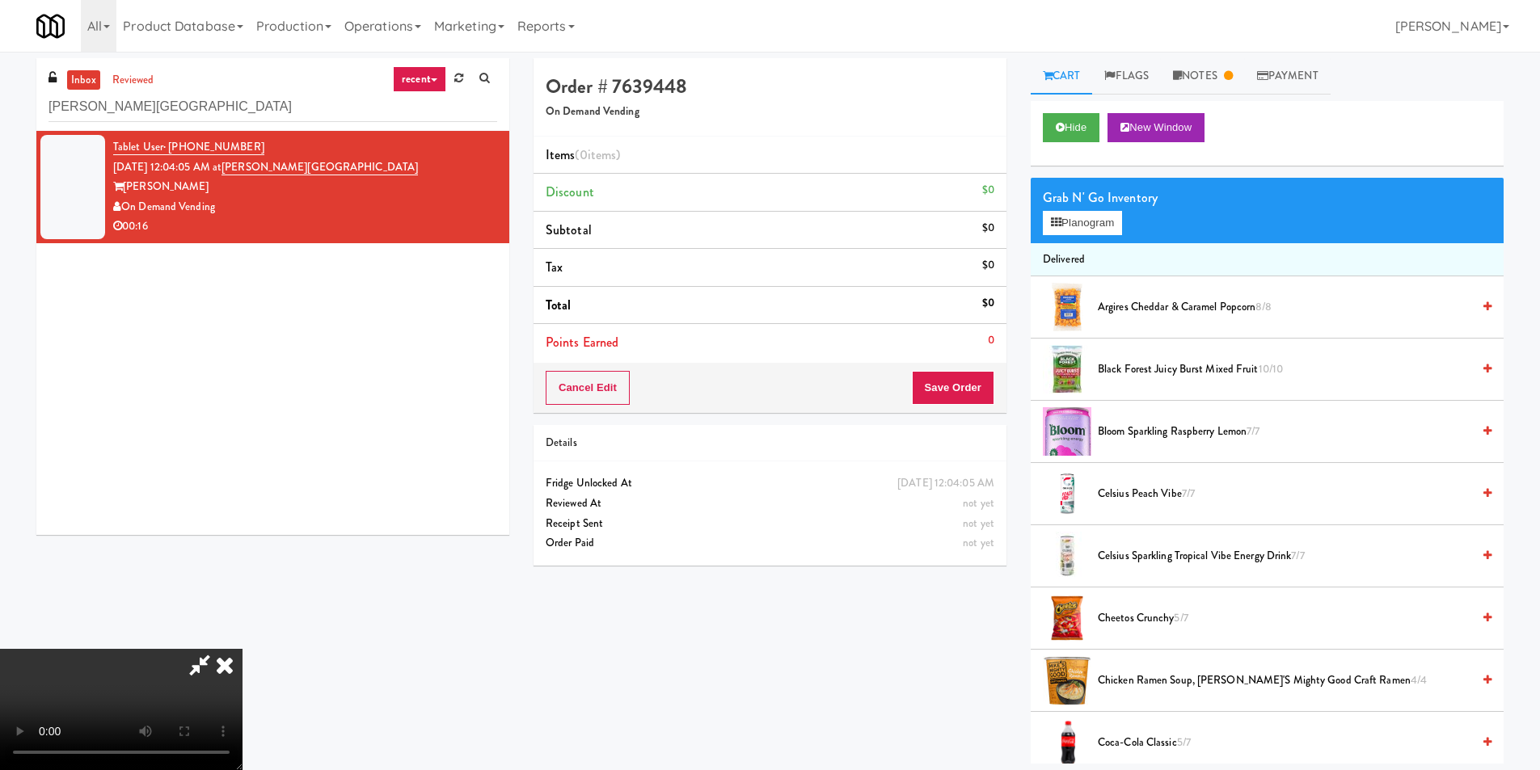
click at [243, 649] on video at bounding box center [121, 709] width 243 height 121
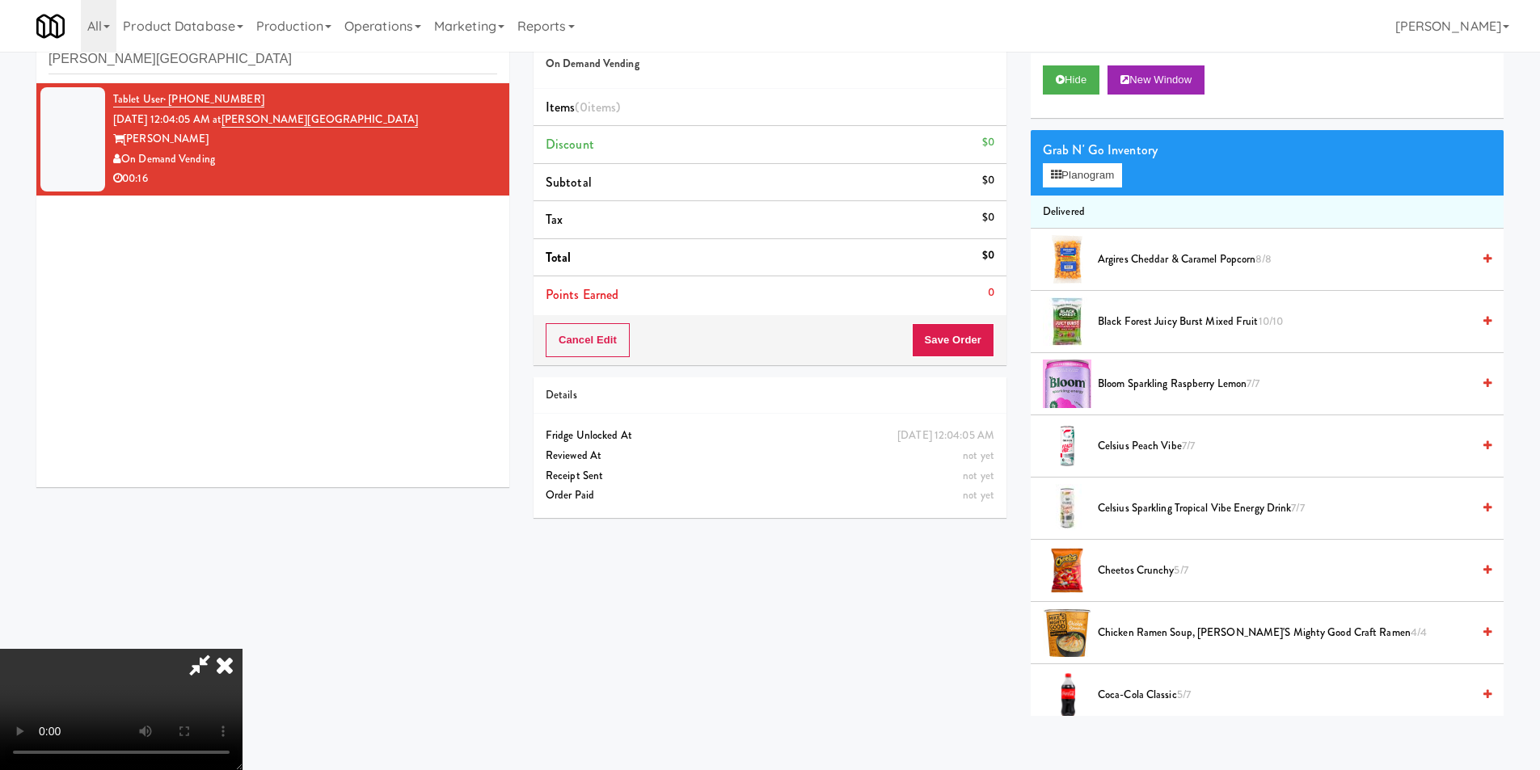
scroll to position [52, 0]
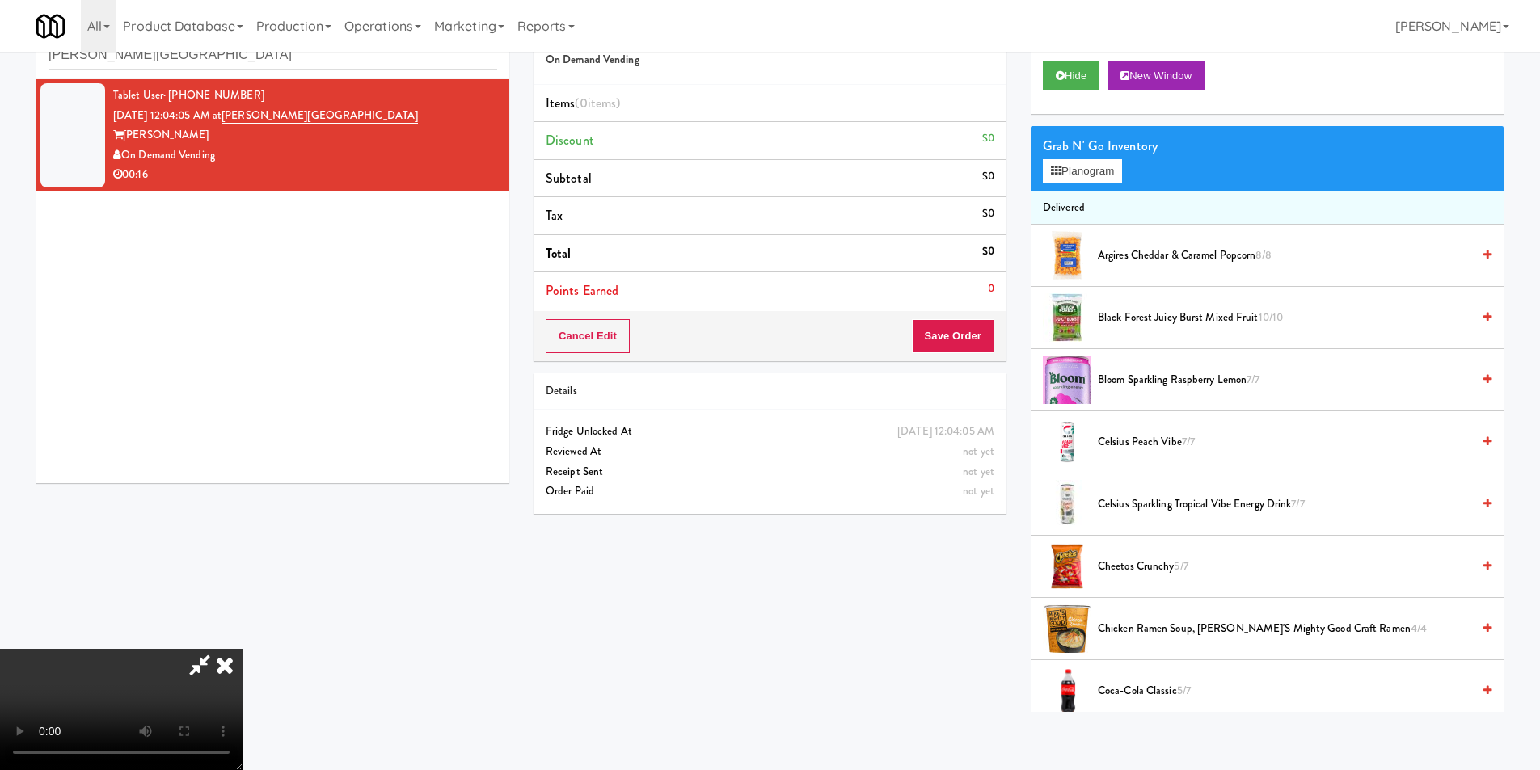
click at [243, 649] on video at bounding box center [121, 709] width 243 height 121
click at [1062, 169] on button "Planogram" at bounding box center [1082, 171] width 79 height 24
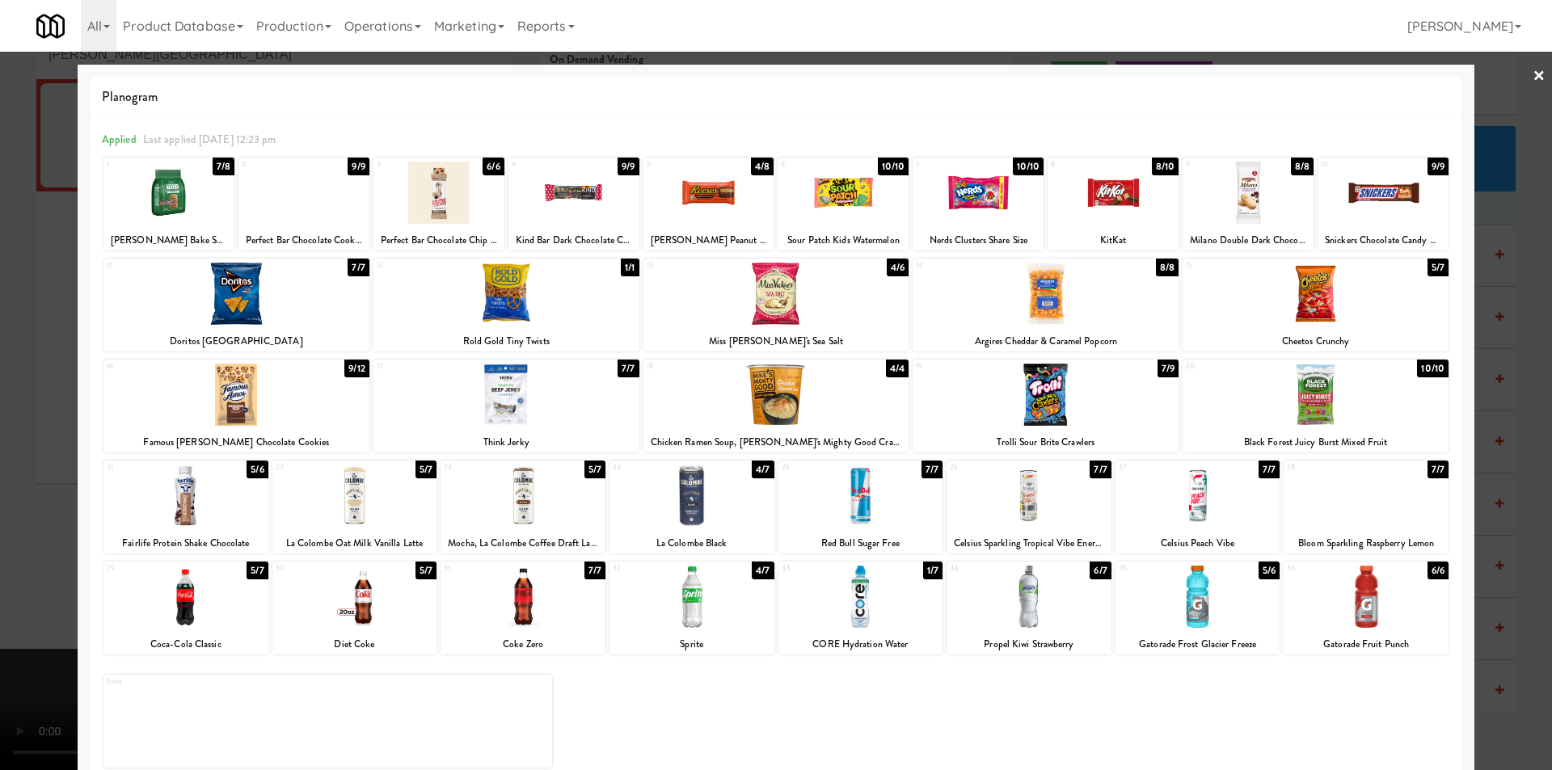
click at [1041, 493] on div at bounding box center [1029, 496] width 165 height 62
click at [1370, 479] on div at bounding box center [1366, 496] width 165 height 62
click at [1197, 598] on div at bounding box center [1198, 597] width 165 height 62
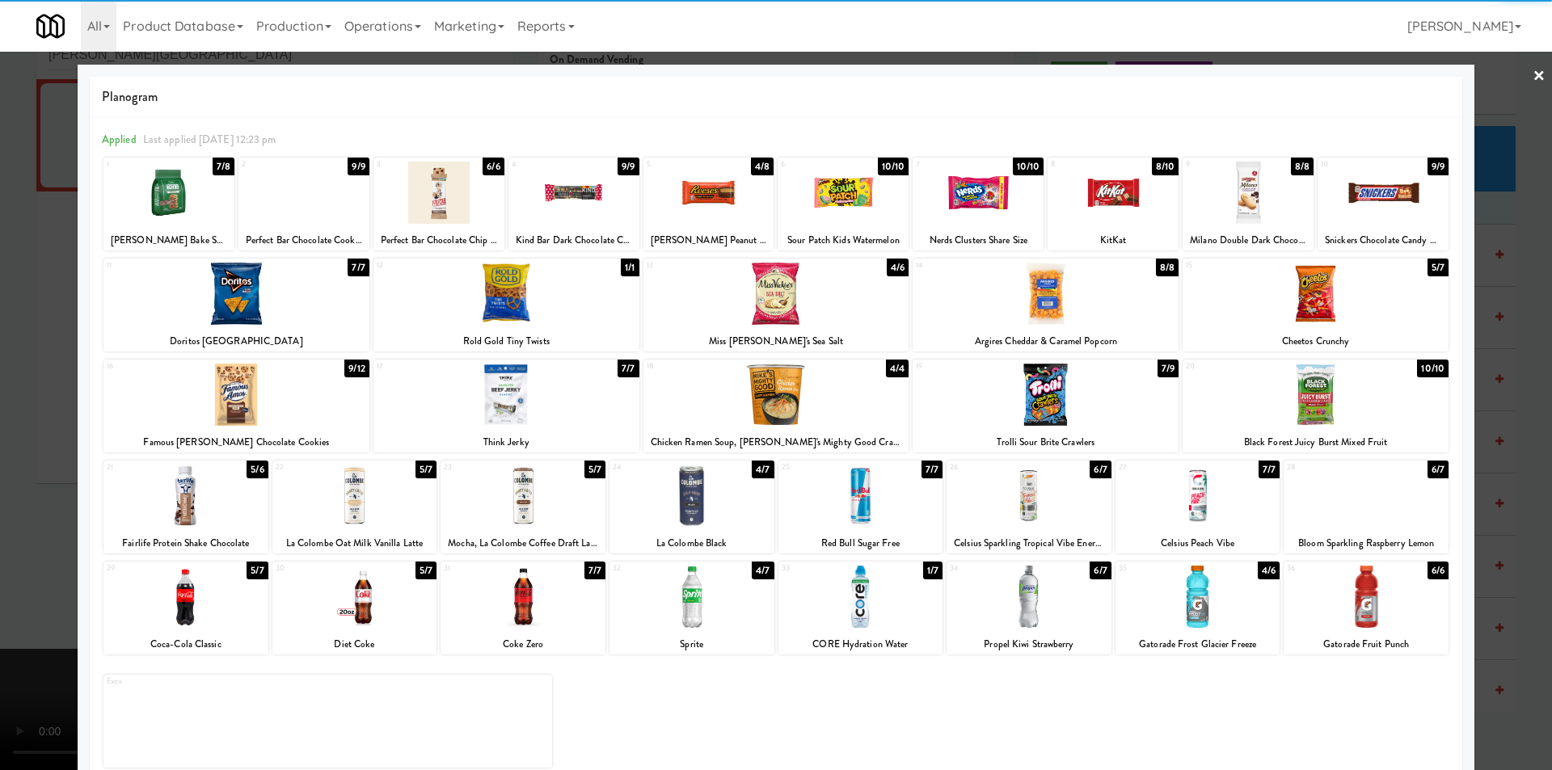
click at [1476, 505] on div at bounding box center [776, 385] width 1552 height 770
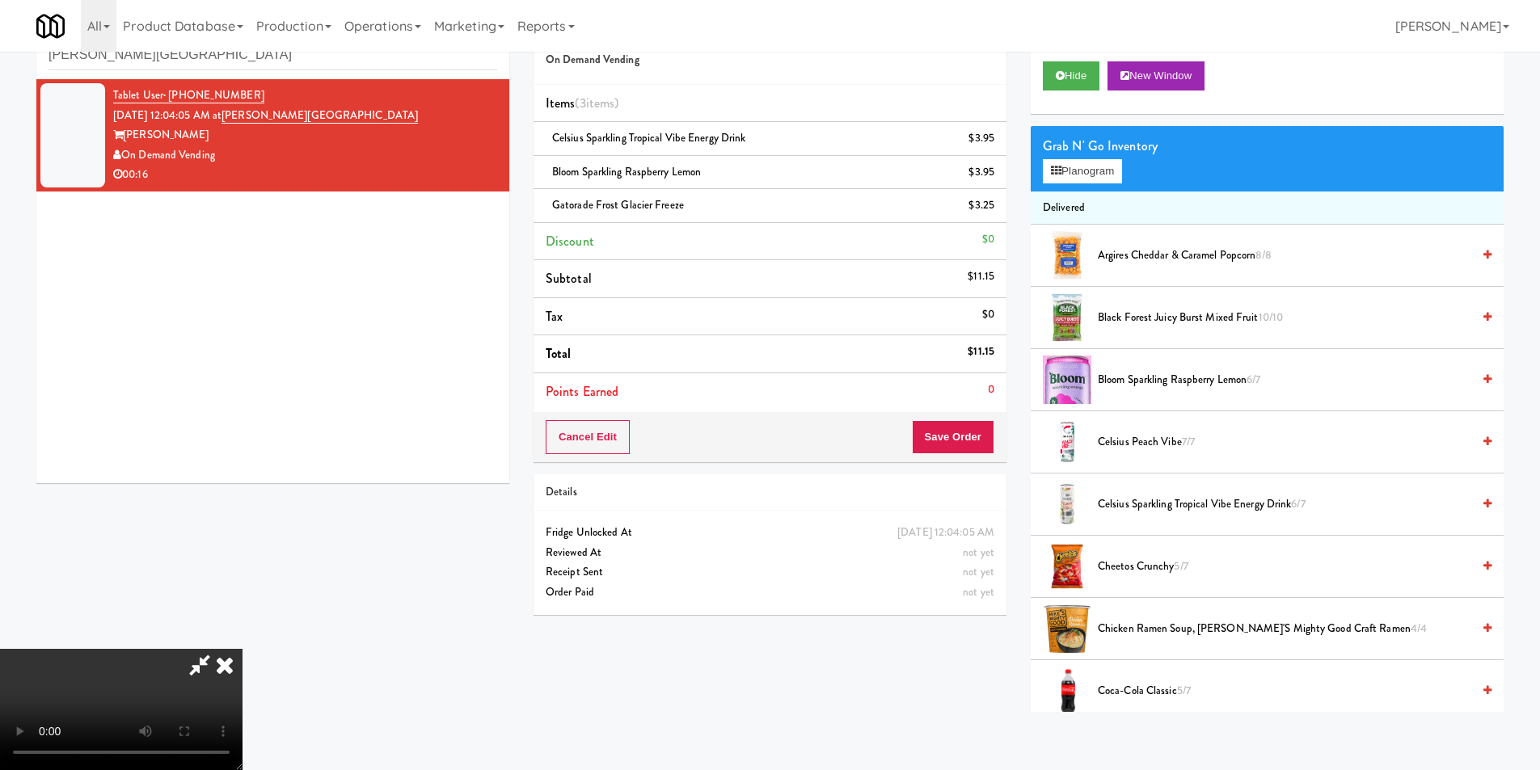
click at [243, 649] on video at bounding box center [121, 709] width 243 height 121
drag, startPoint x: 950, startPoint y: 449, endPoint x: 956, endPoint y: 440, distance: 10.5
click at [951, 449] on button "Save Order" at bounding box center [953, 437] width 82 height 34
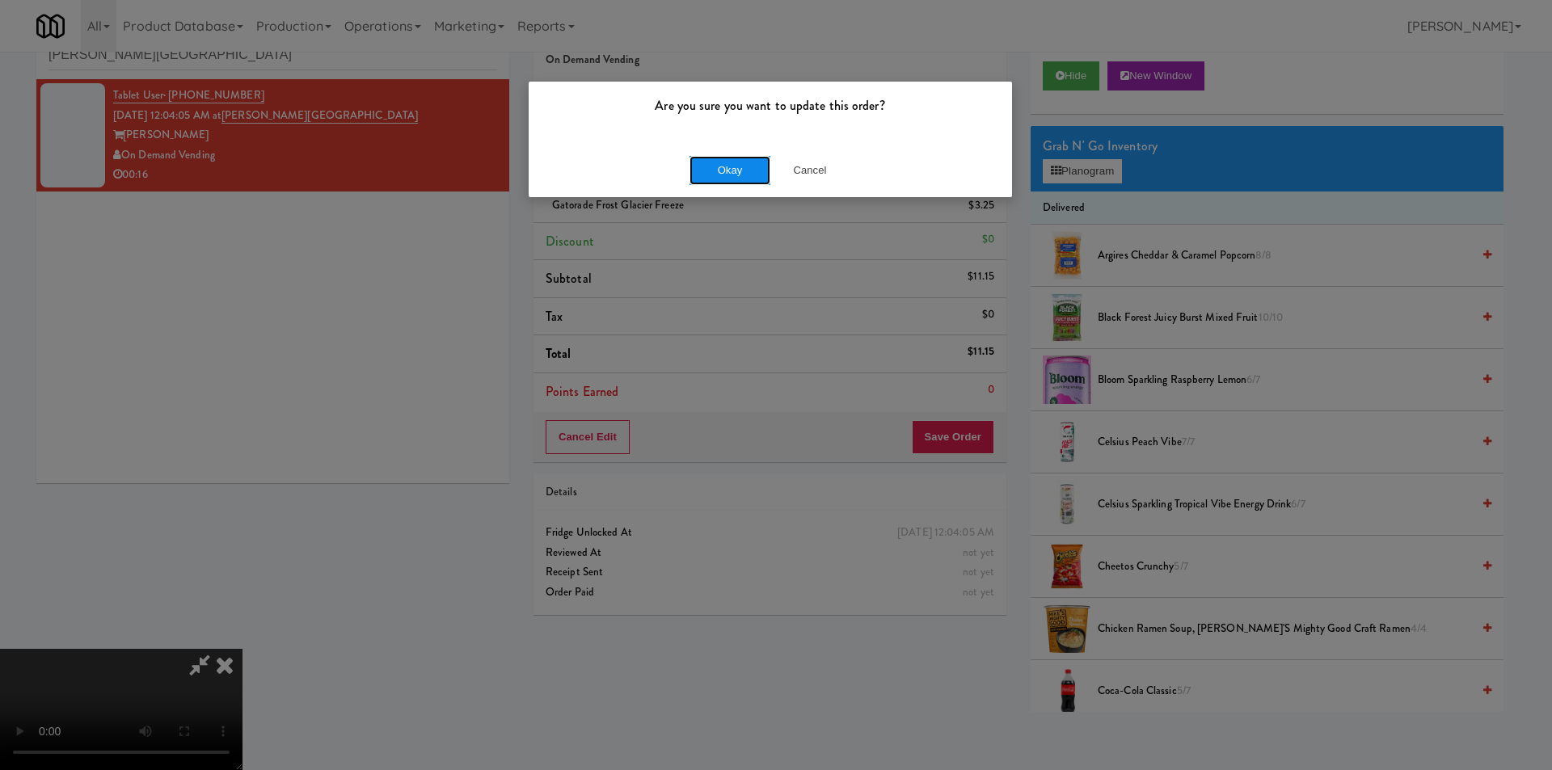
click at [748, 163] on button "Okay" at bounding box center [730, 170] width 81 height 29
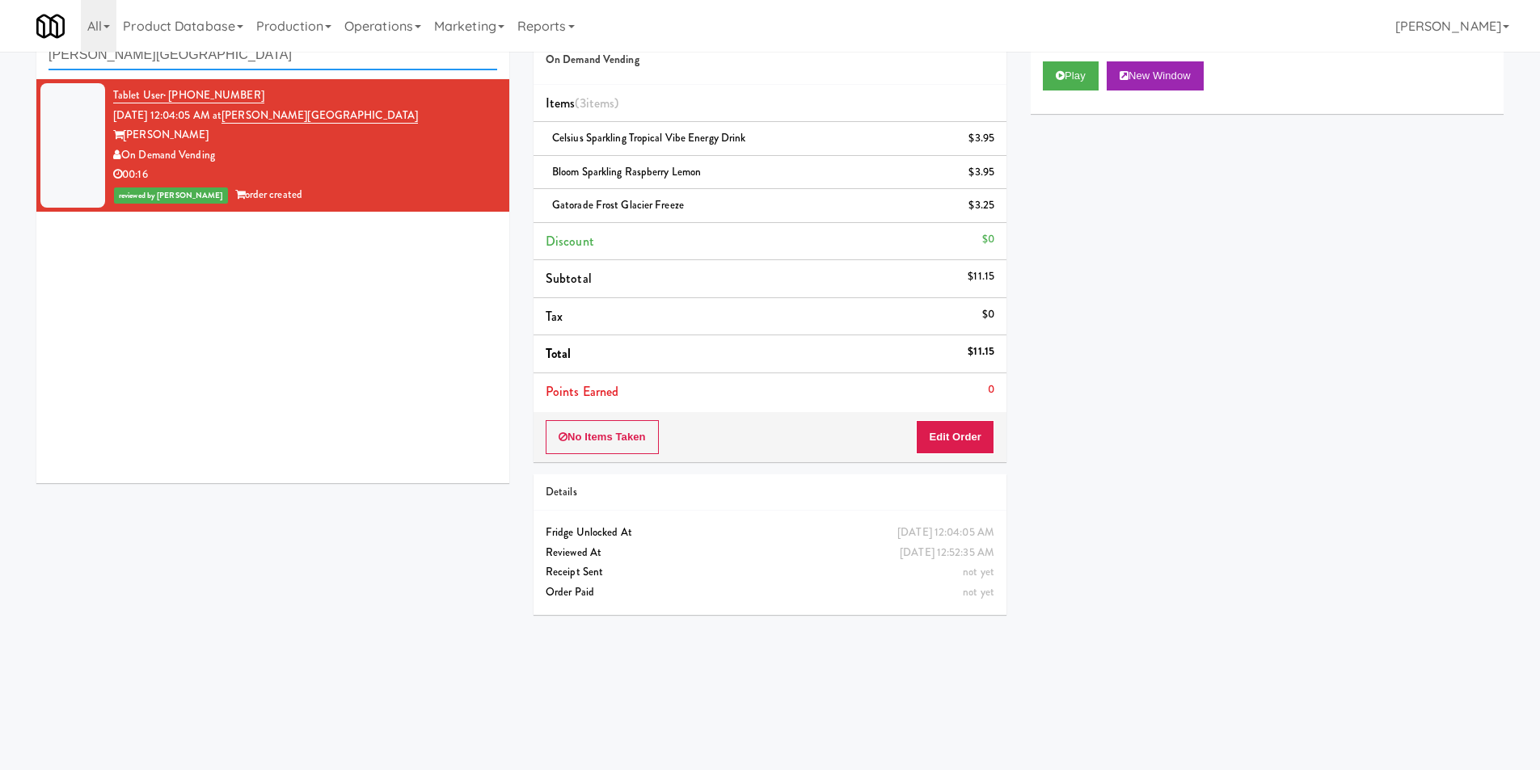
click at [237, 63] on input "Porter Oak Park" at bounding box center [273, 55] width 449 height 30
click at [237, 61] on input "Porter Oak Park" at bounding box center [273, 55] width 449 height 30
paste input "1001 State - Left - Fridge"
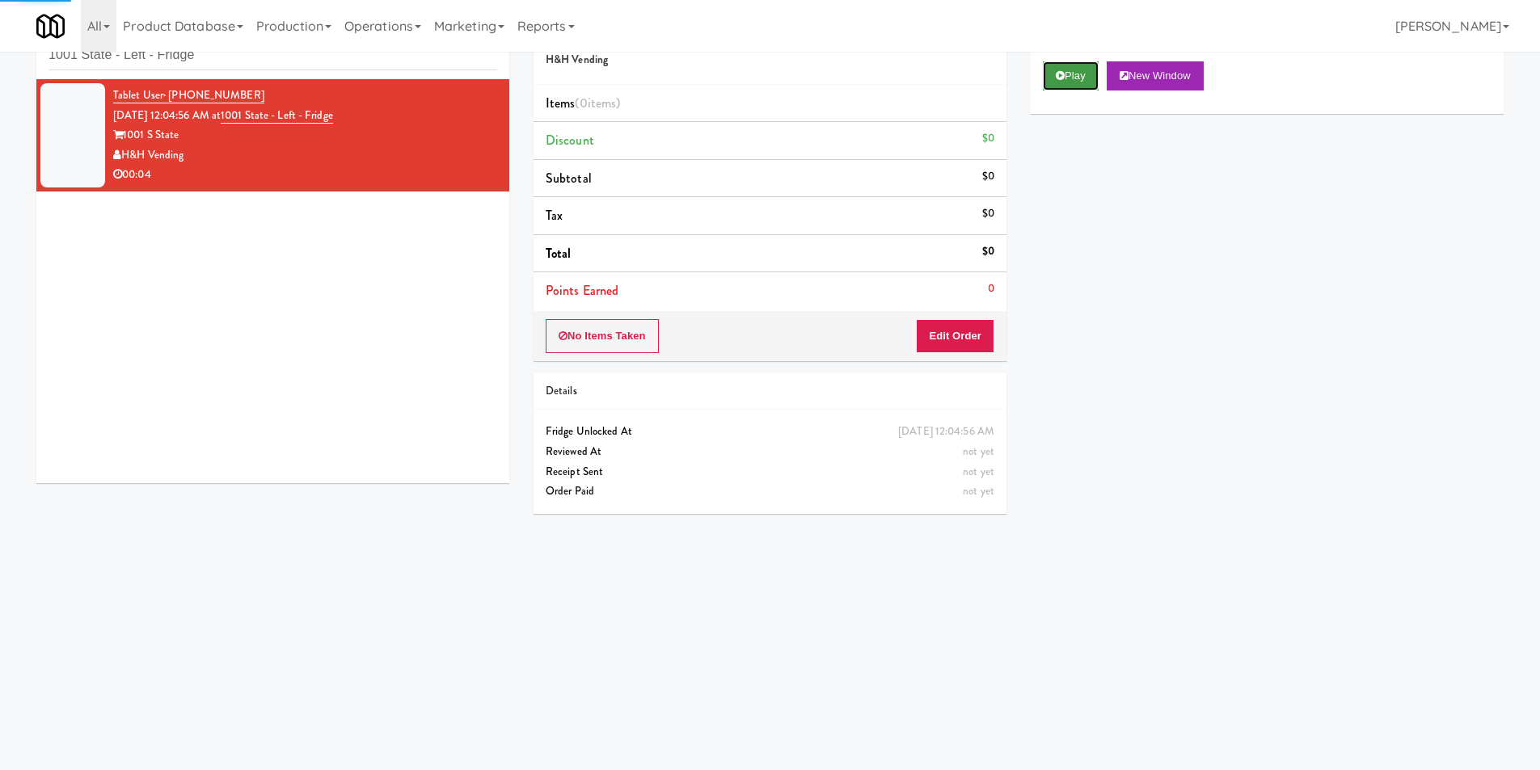
click at [1070, 82] on button "Play" at bounding box center [1071, 75] width 56 height 29
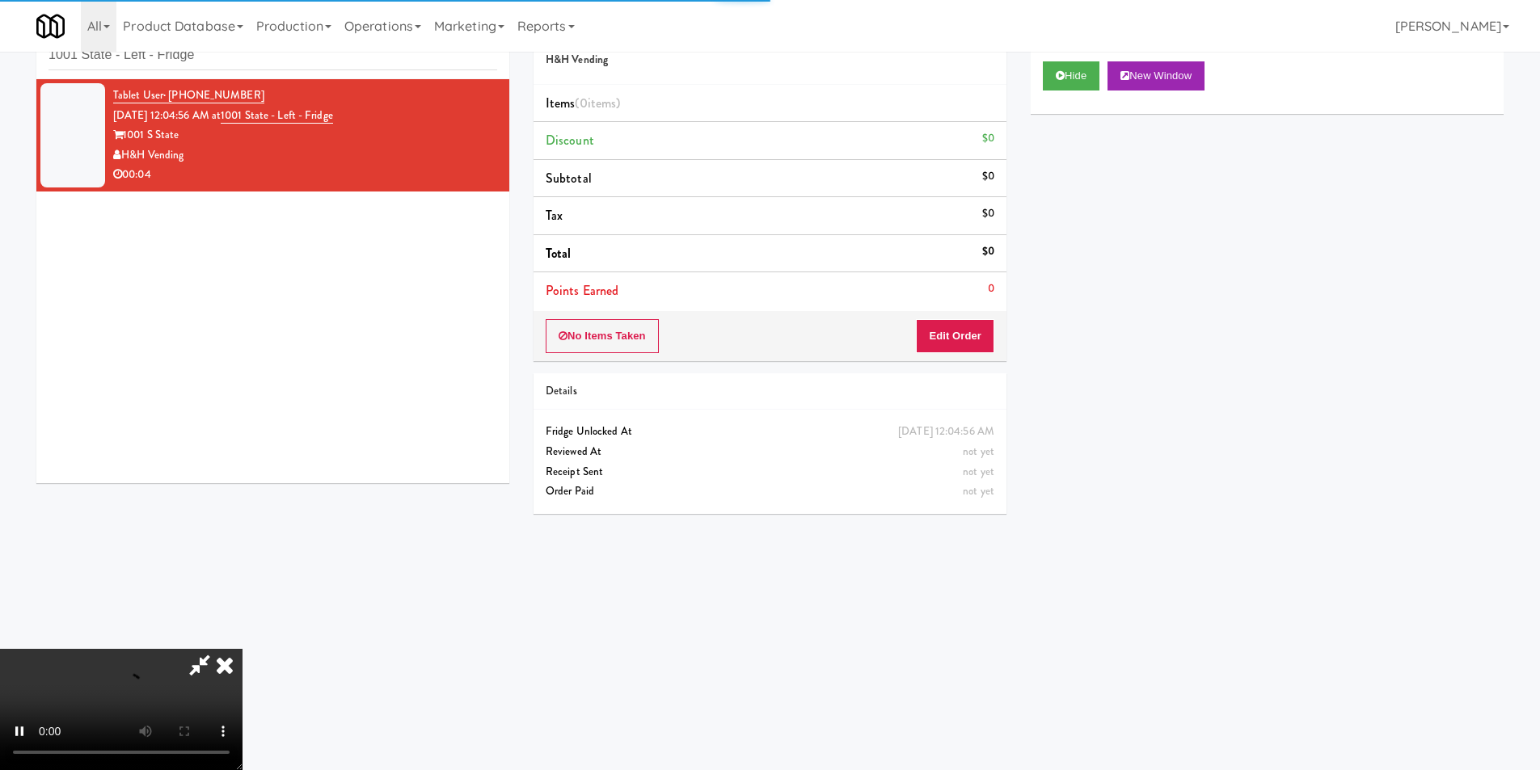
click at [958, 372] on div "Order # 6693560 H&H Vending Items (0 items ) Discount $0 Subtotal $0 Tax $0 Tot…" at bounding box center [769, 266] width 497 height 520
click at [962, 340] on button "Edit Order" at bounding box center [955, 336] width 78 height 34
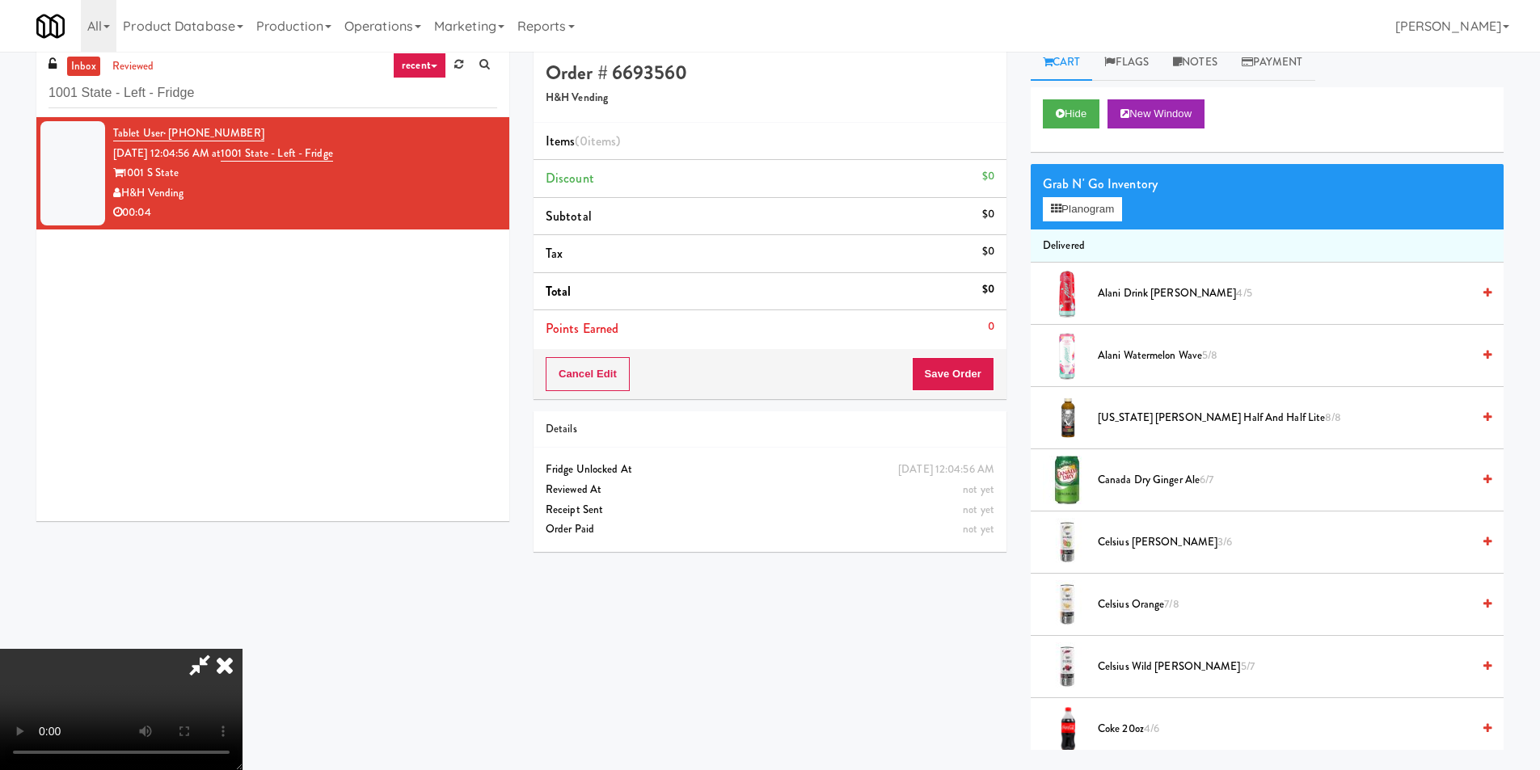
scroll to position [52, 0]
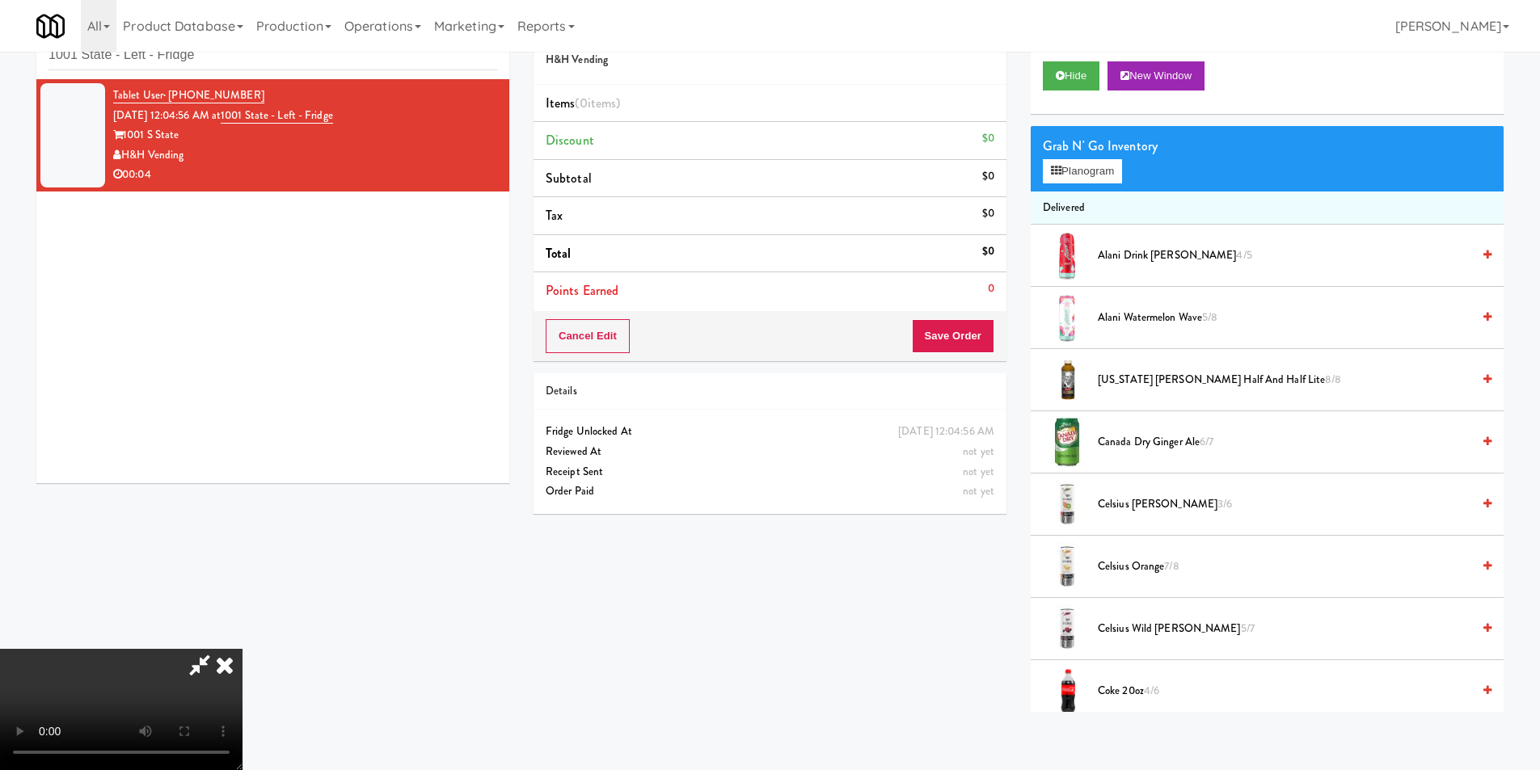
click at [243, 649] on video at bounding box center [121, 709] width 243 height 121
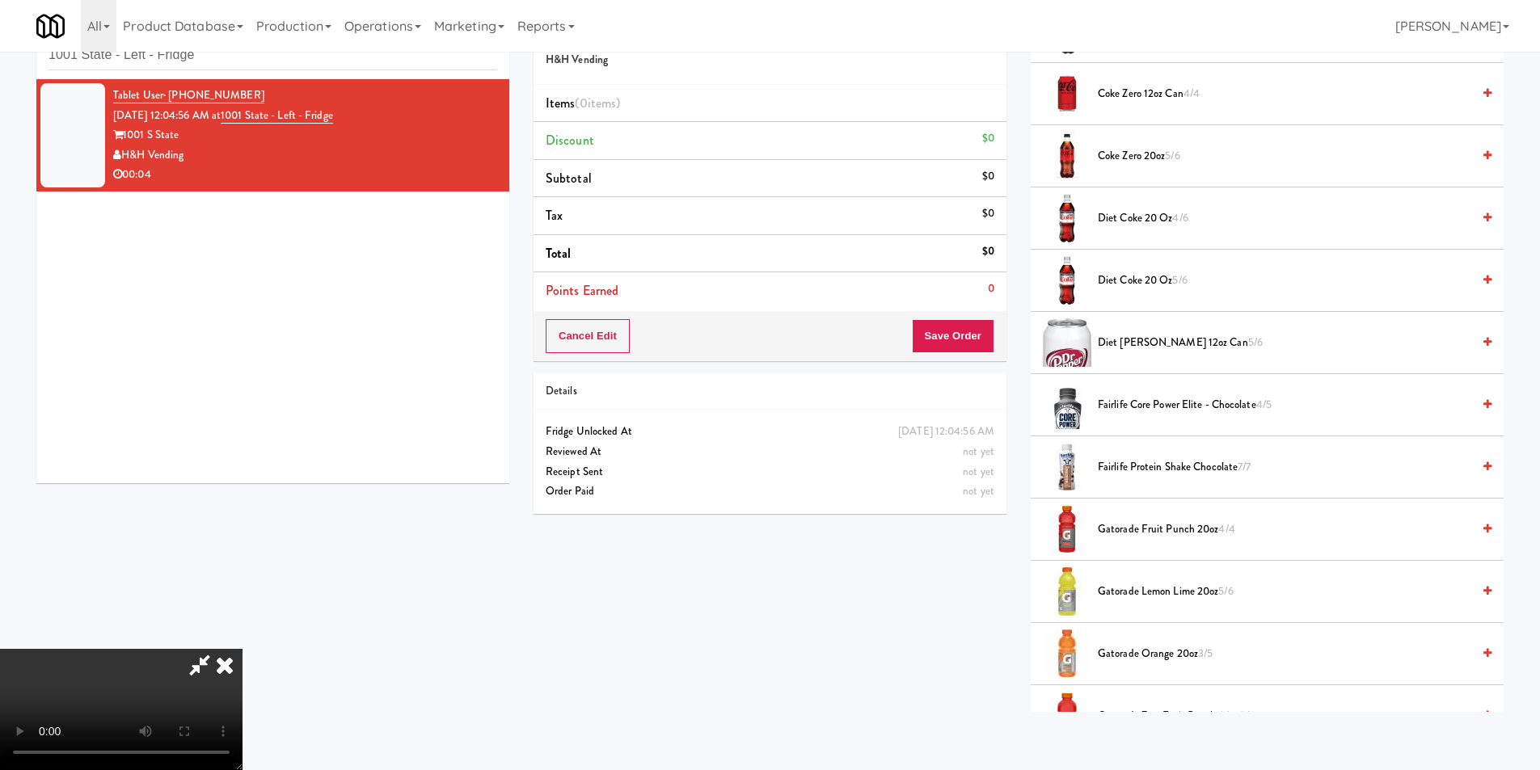
scroll to position [728, 0]
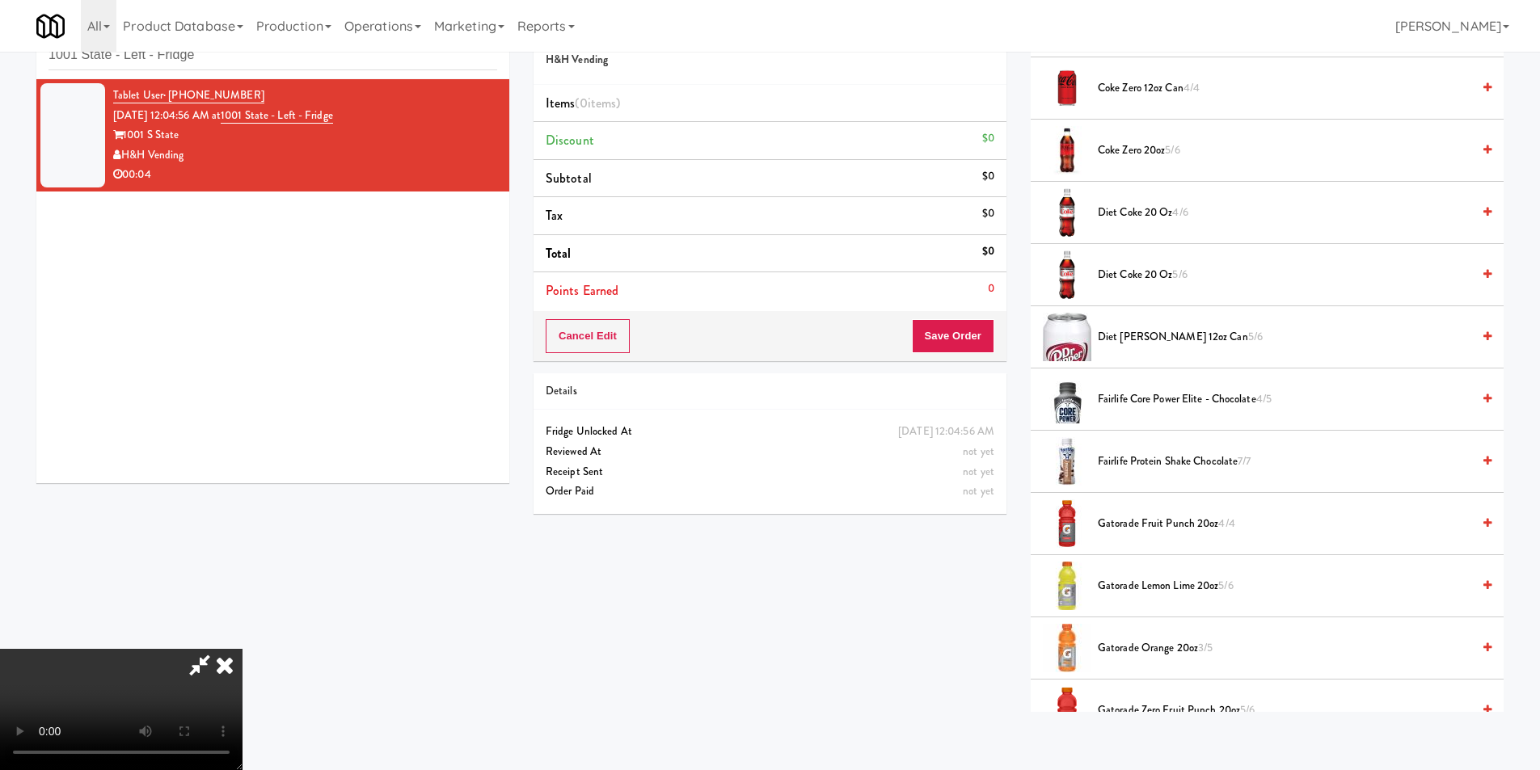
click at [1160, 460] on span "Fairlife Protein Shake Chocolate 7/7" at bounding box center [1285, 462] width 374 height 20
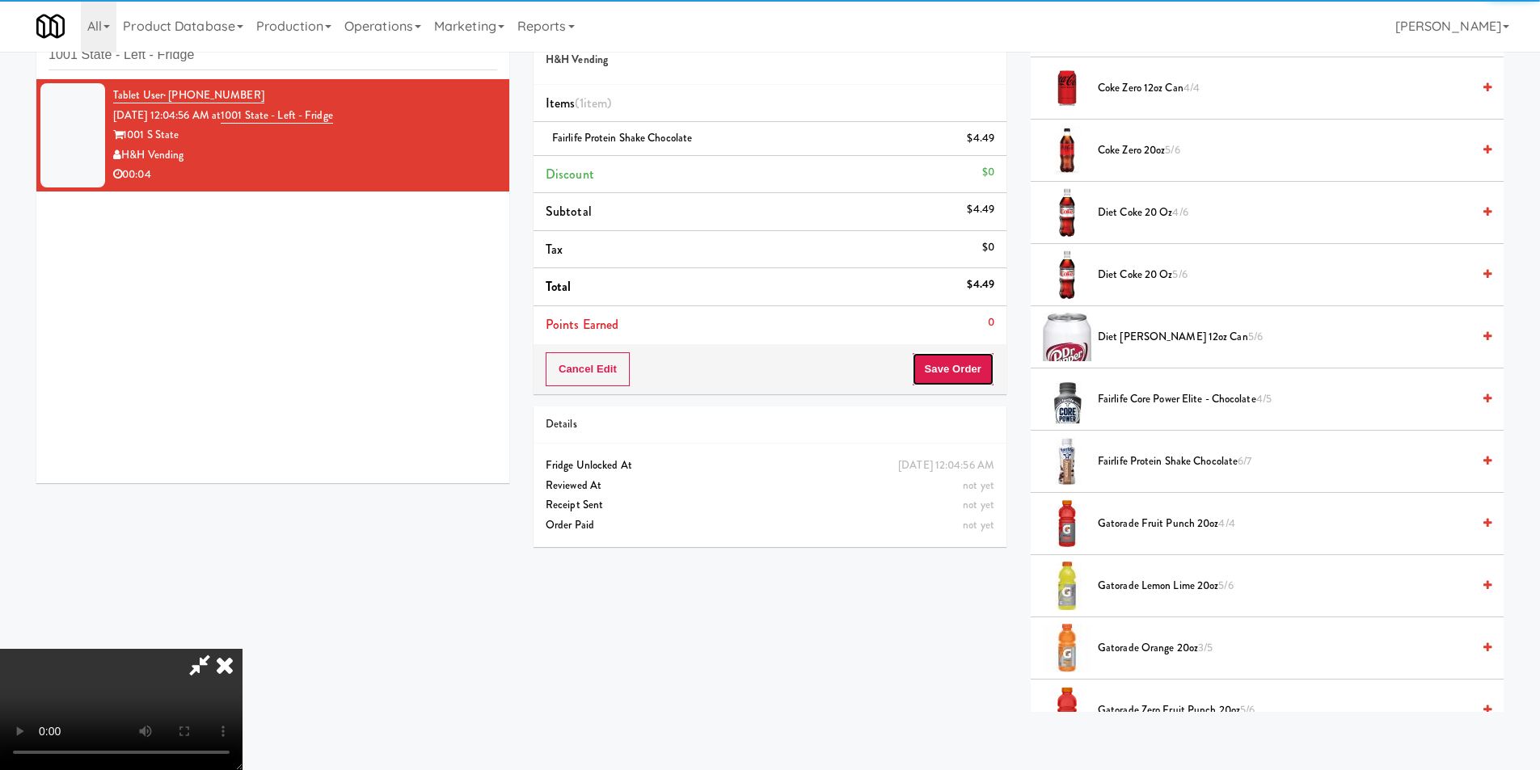
click at [964, 382] on button "Save Order" at bounding box center [953, 369] width 82 height 34
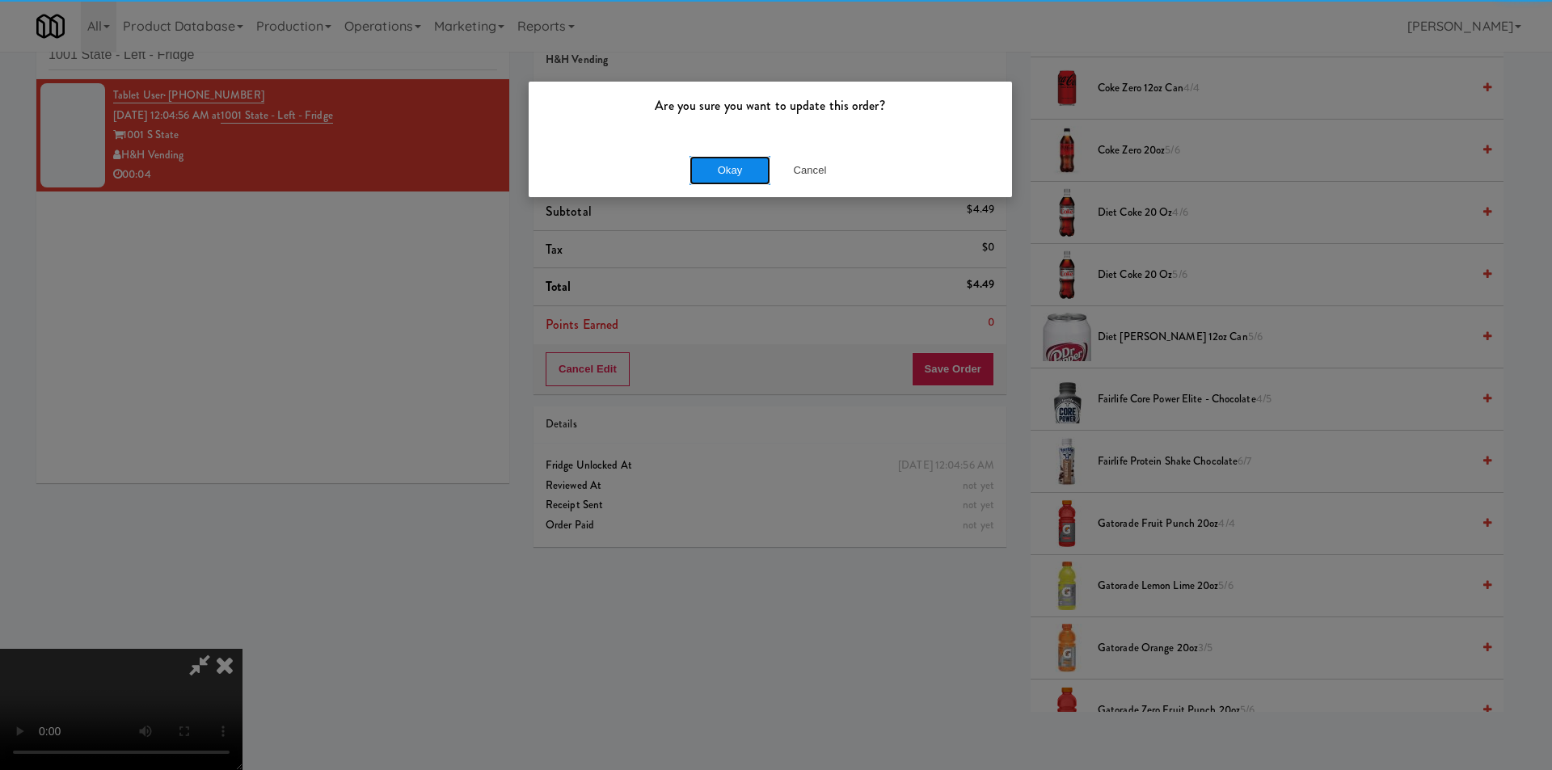
click at [707, 177] on button "Okay" at bounding box center [730, 170] width 81 height 29
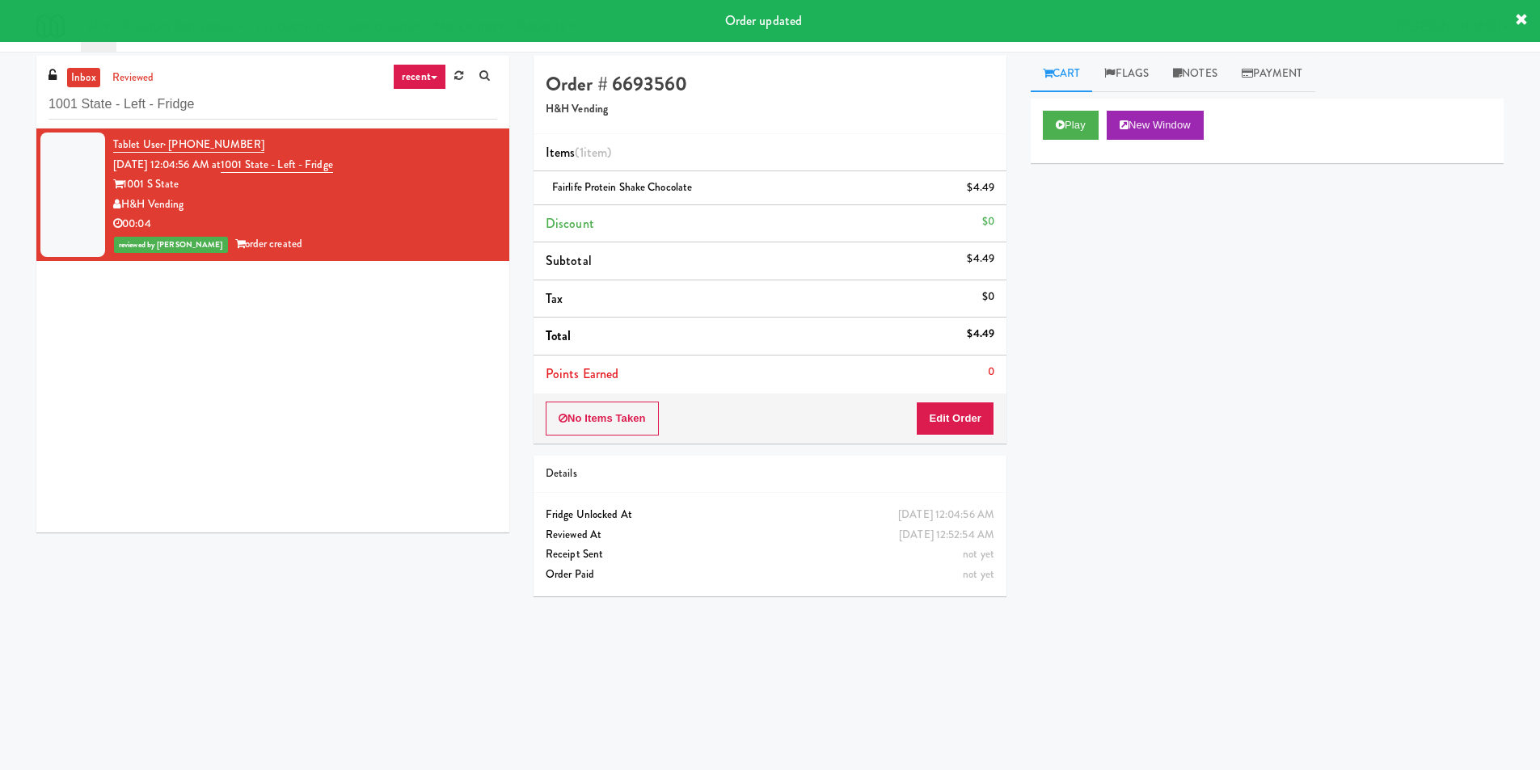
scroll to position [0, 0]
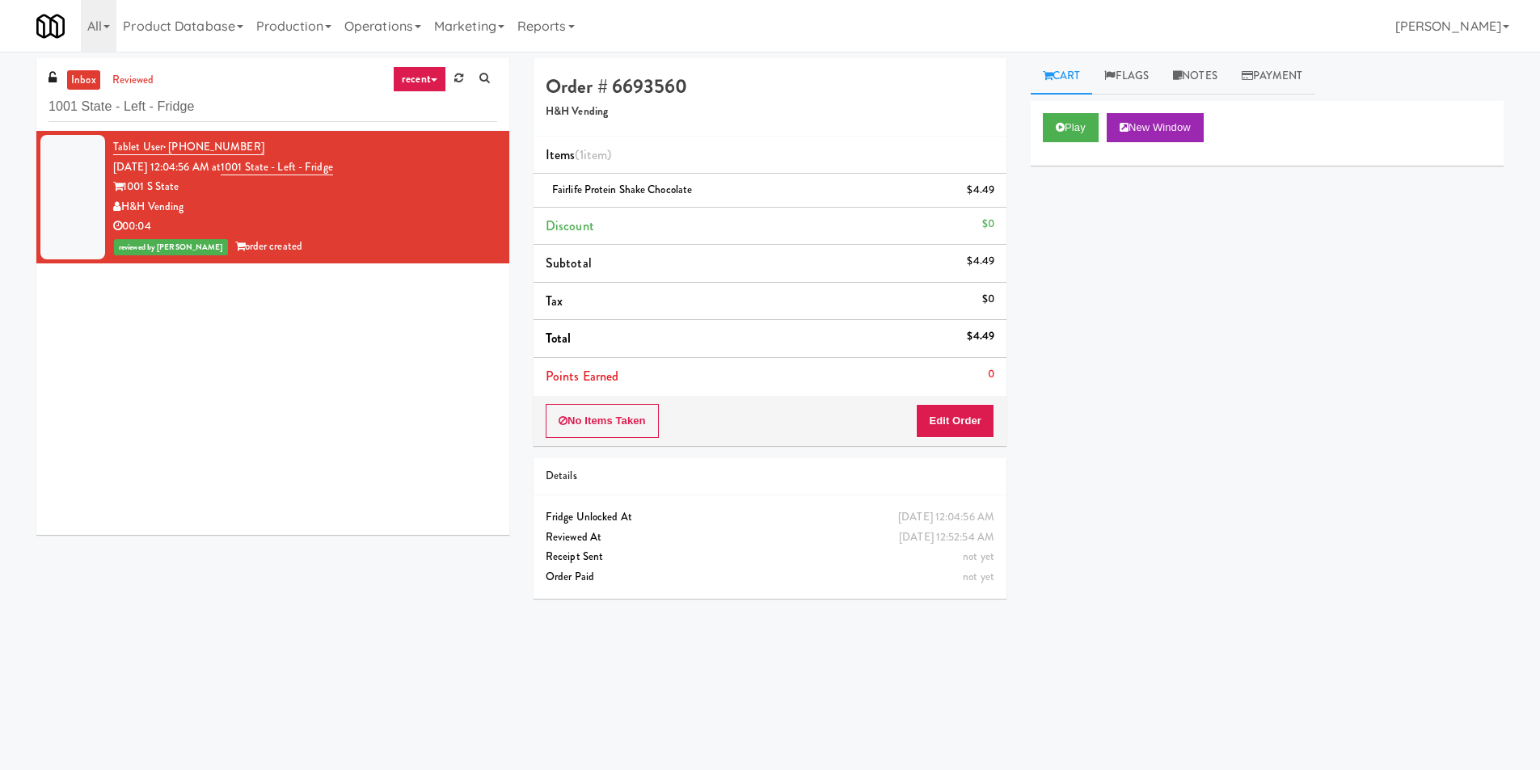
click at [237, 76] on div "inbox reviewed recent all unclear take inventory issue suspicious failed recent…" at bounding box center [272, 94] width 473 height 73
click at [247, 112] on input "1001 State - Left - Fridge" at bounding box center [273, 107] width 449 height 30
paste input "Cool - MW - Pre Launch"
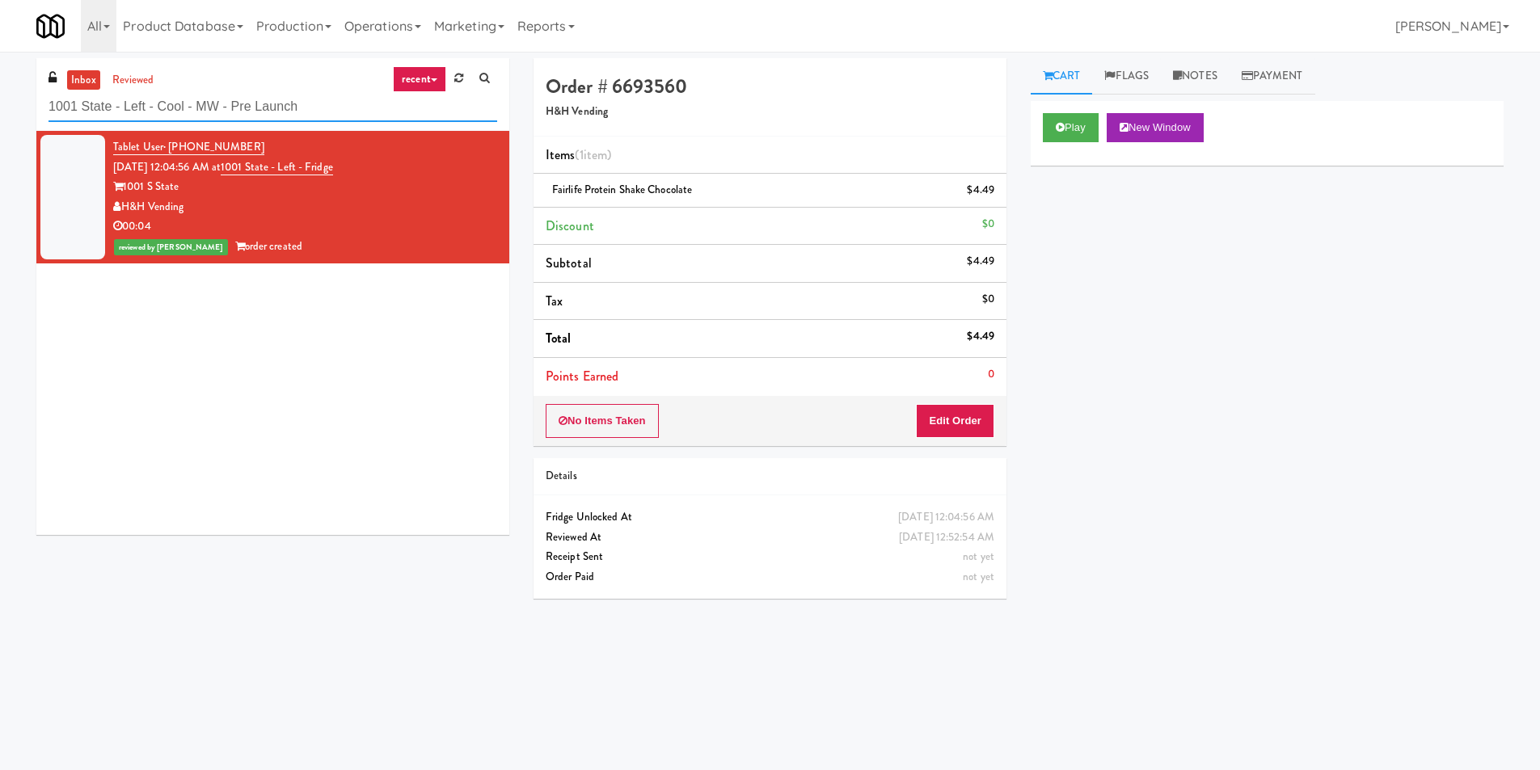
paste input "text"
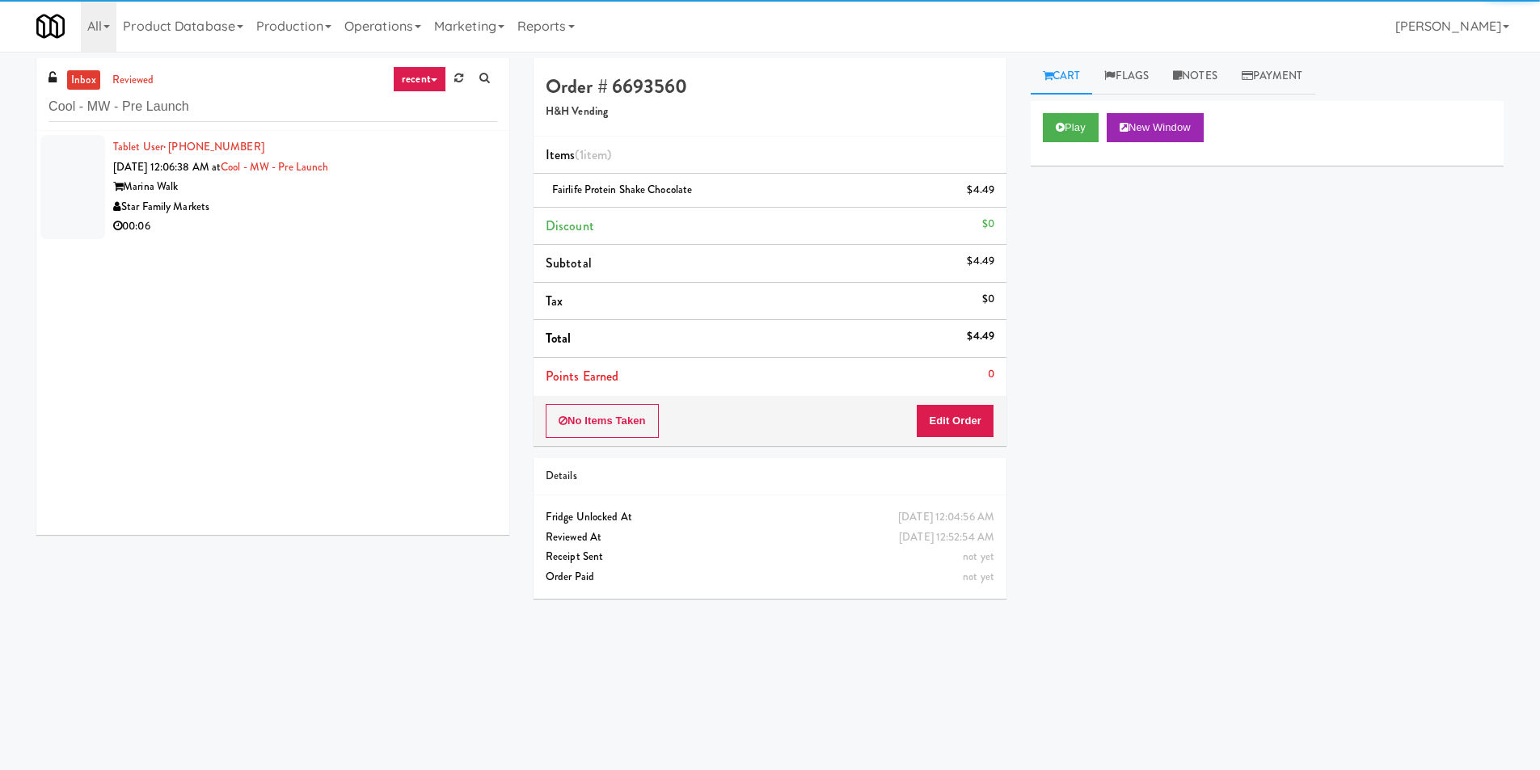
click at [459, 200] on div "Star Family Markets" at bounding box center [305, 207] width 384 height 20
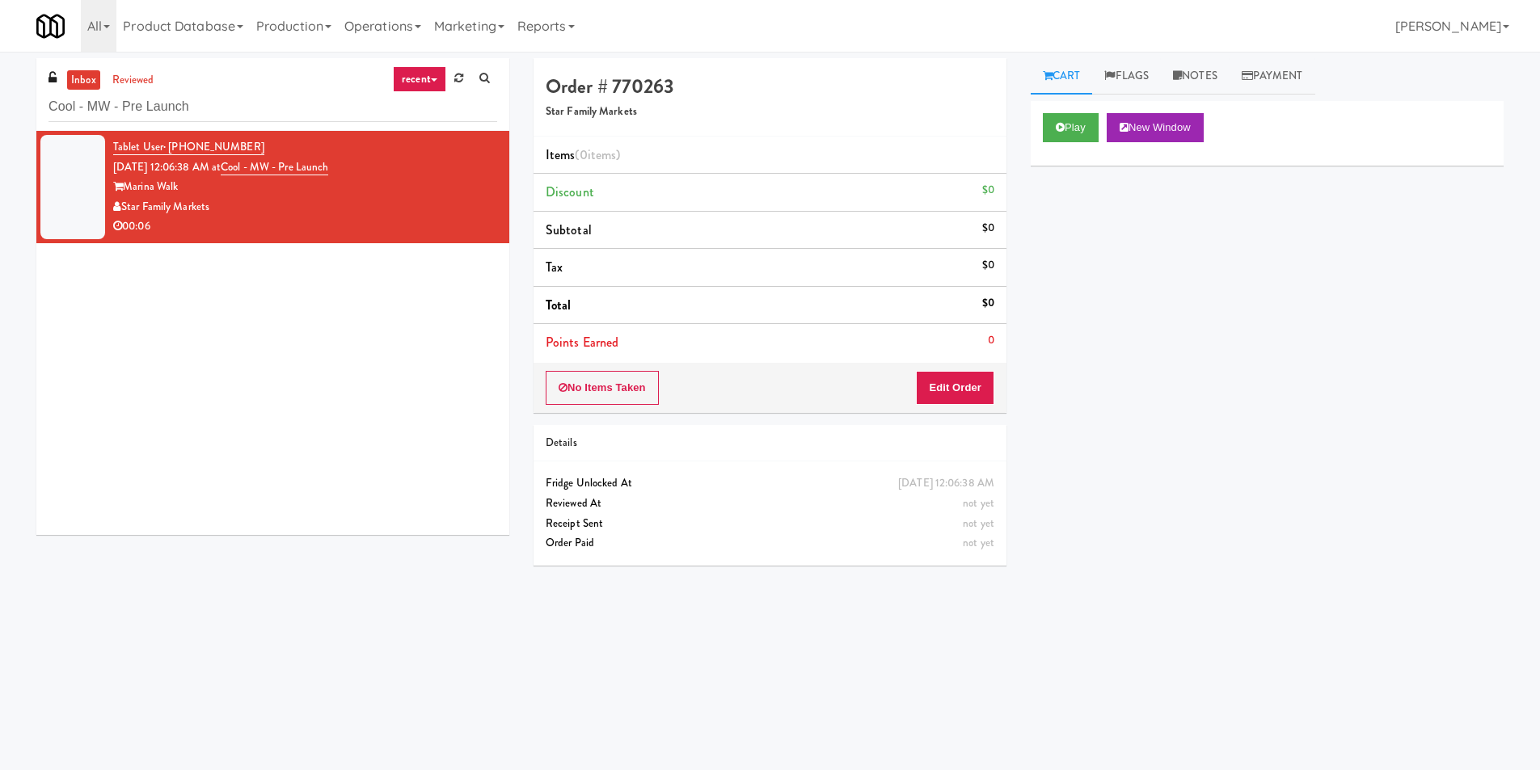
click at [1067, 145] on div "Play New Window" at bounding box center [1267, 133] width 473 height 65
click at [1068, 137] on button "Play" at bounding box center [1071, 127] width 56 height 29
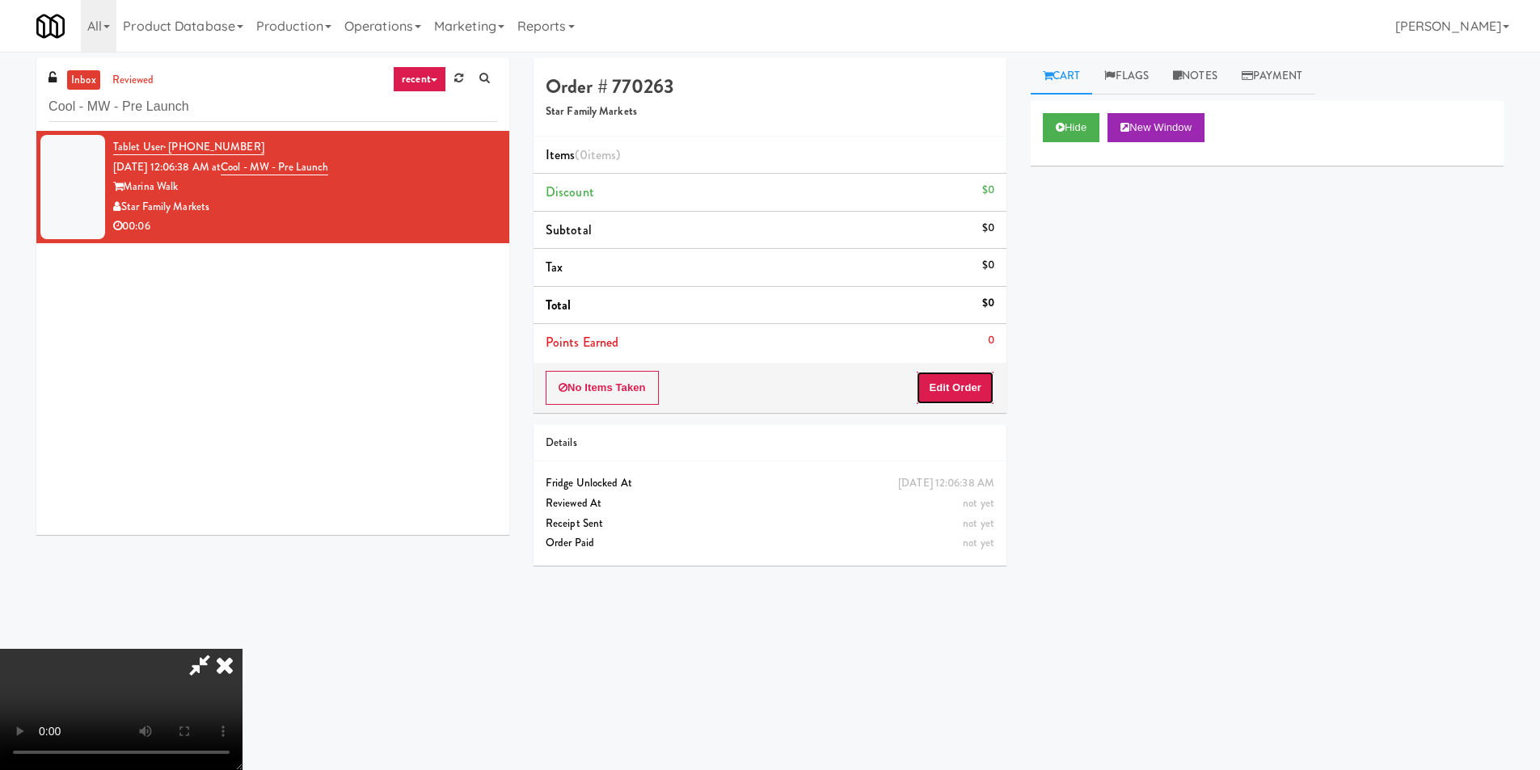
click at [977, 371] on button "Edit Order" at bounding box center [955, 388] width 78 height 34
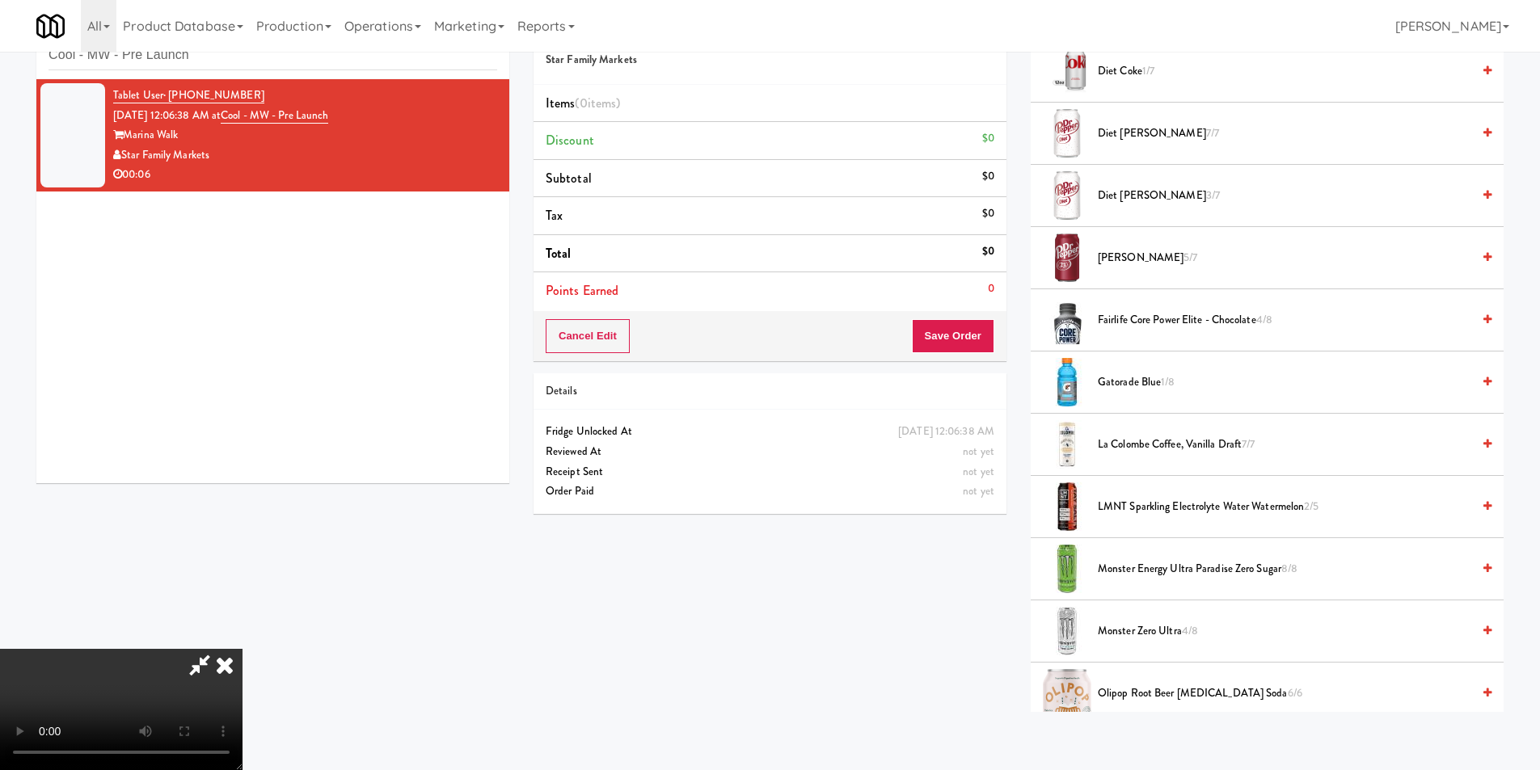
scroll to position [647, 0]
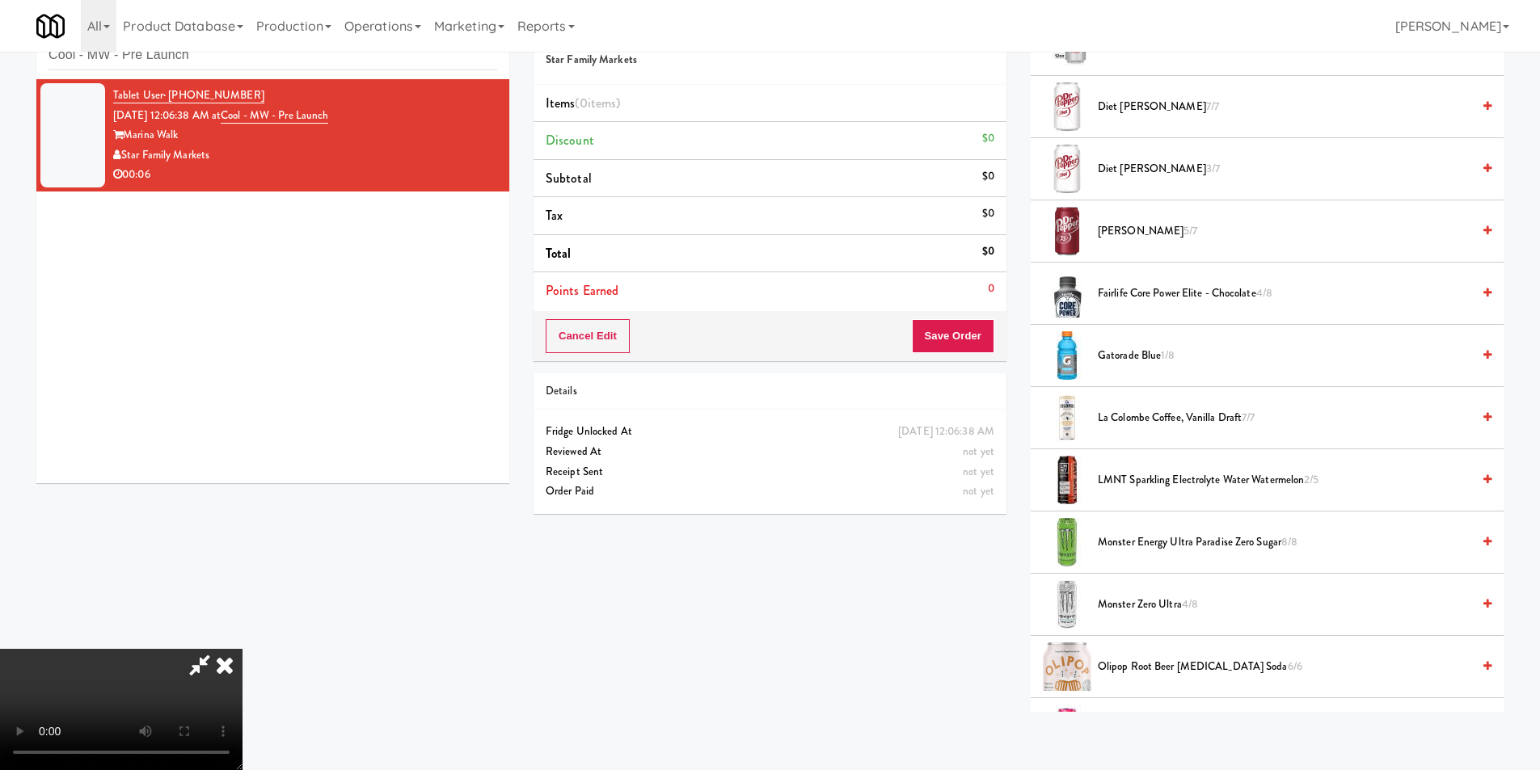
click at [1125, 353] on span "Gatorade Blue 1/8" at bounding box center [1285, 356] width 374 height 20
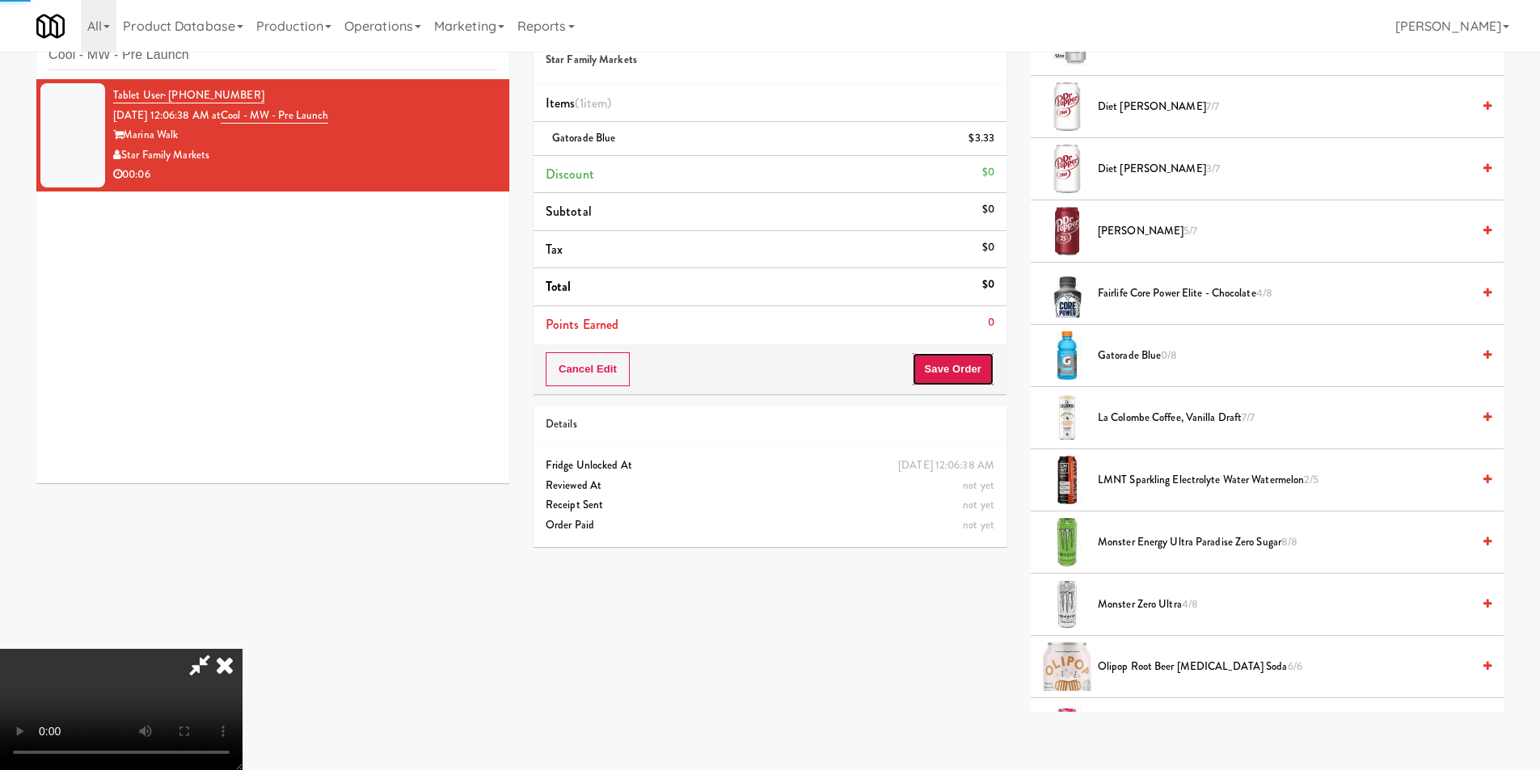
click at [982, 378] on button "Save Order" at bounding box center [953, 369] width 82 height 34
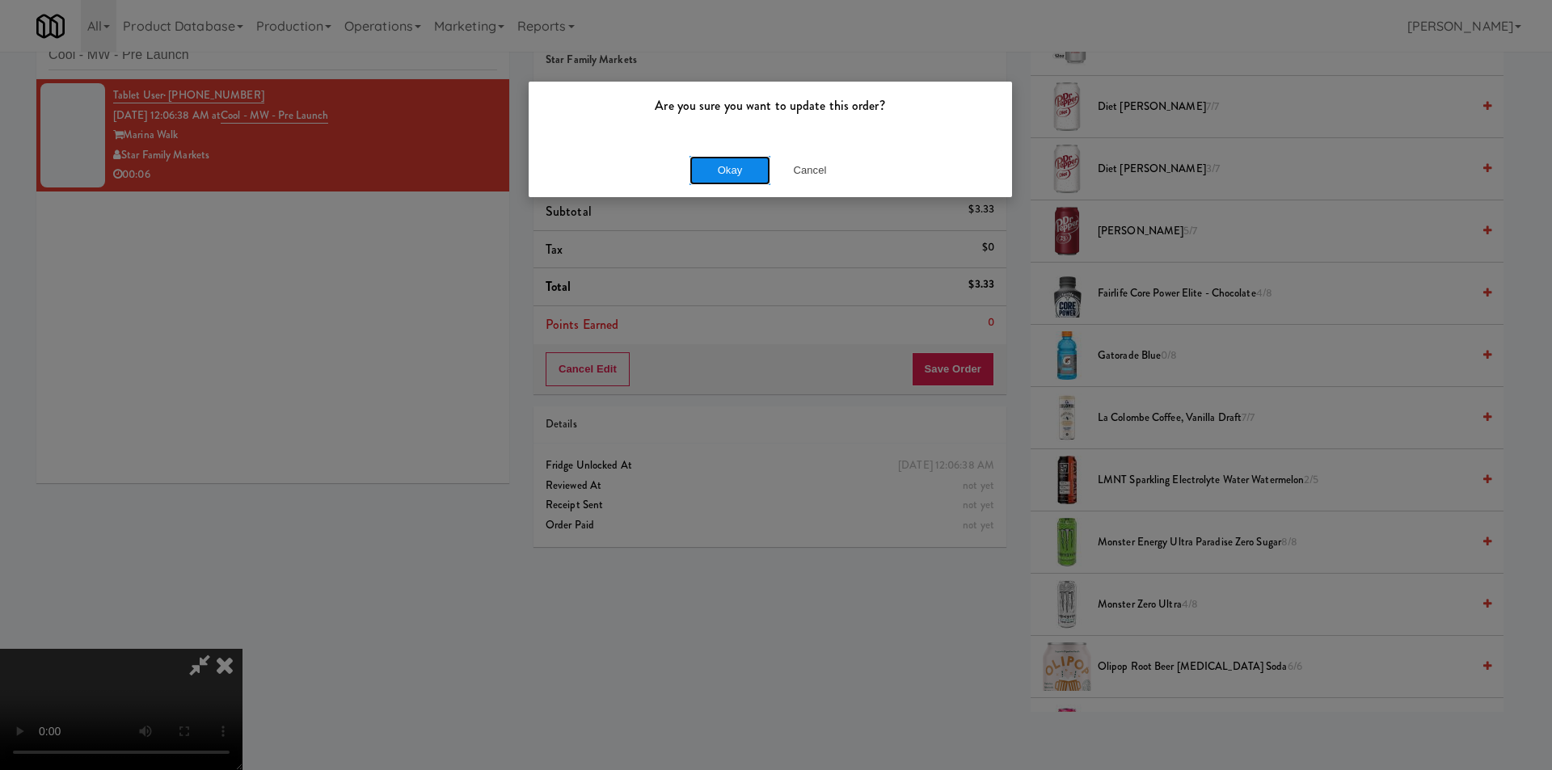
click at [716, 167] on button "Okay" at bounding box center [730, 170] width 81 height 29
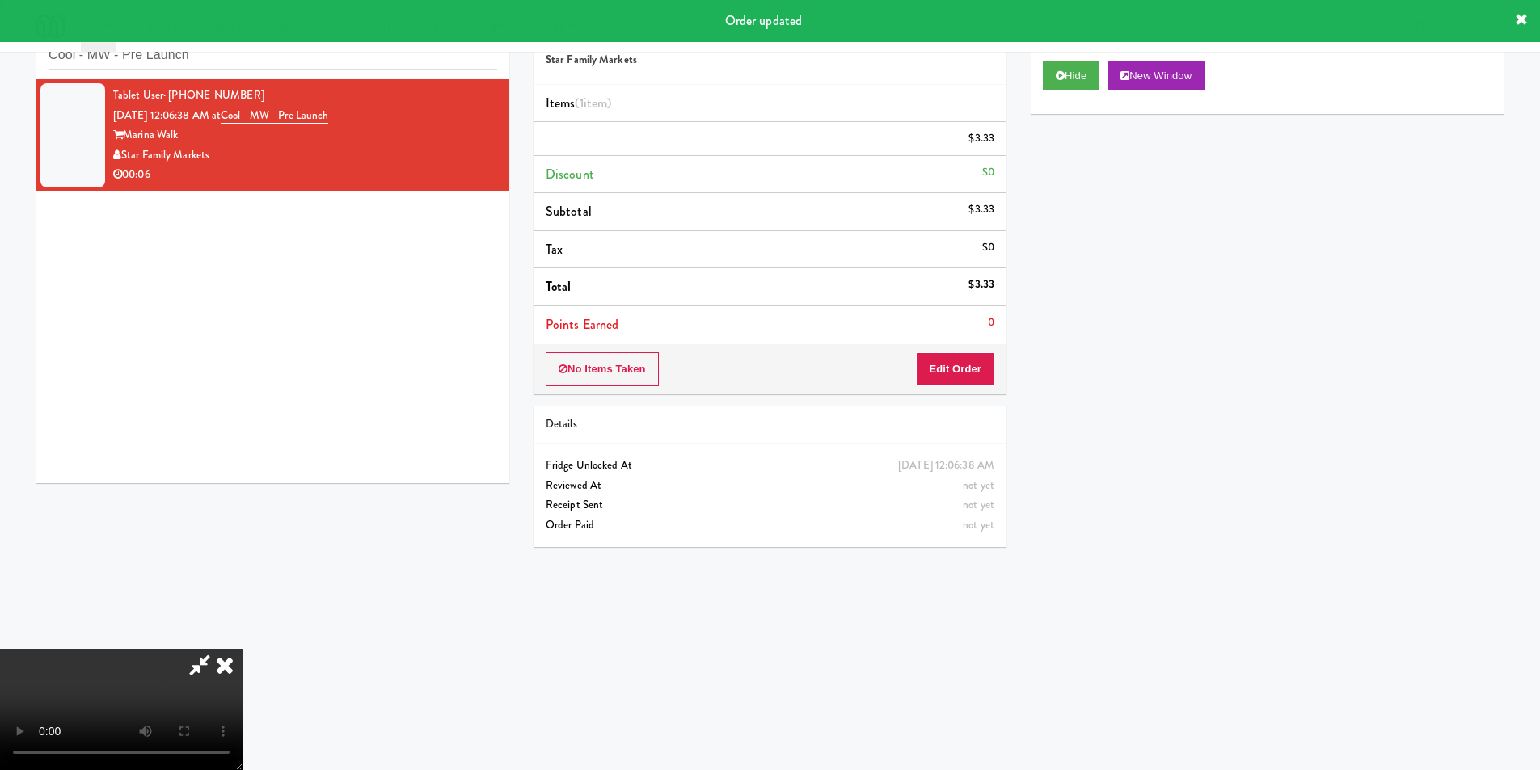
scroll to position [0, 0]
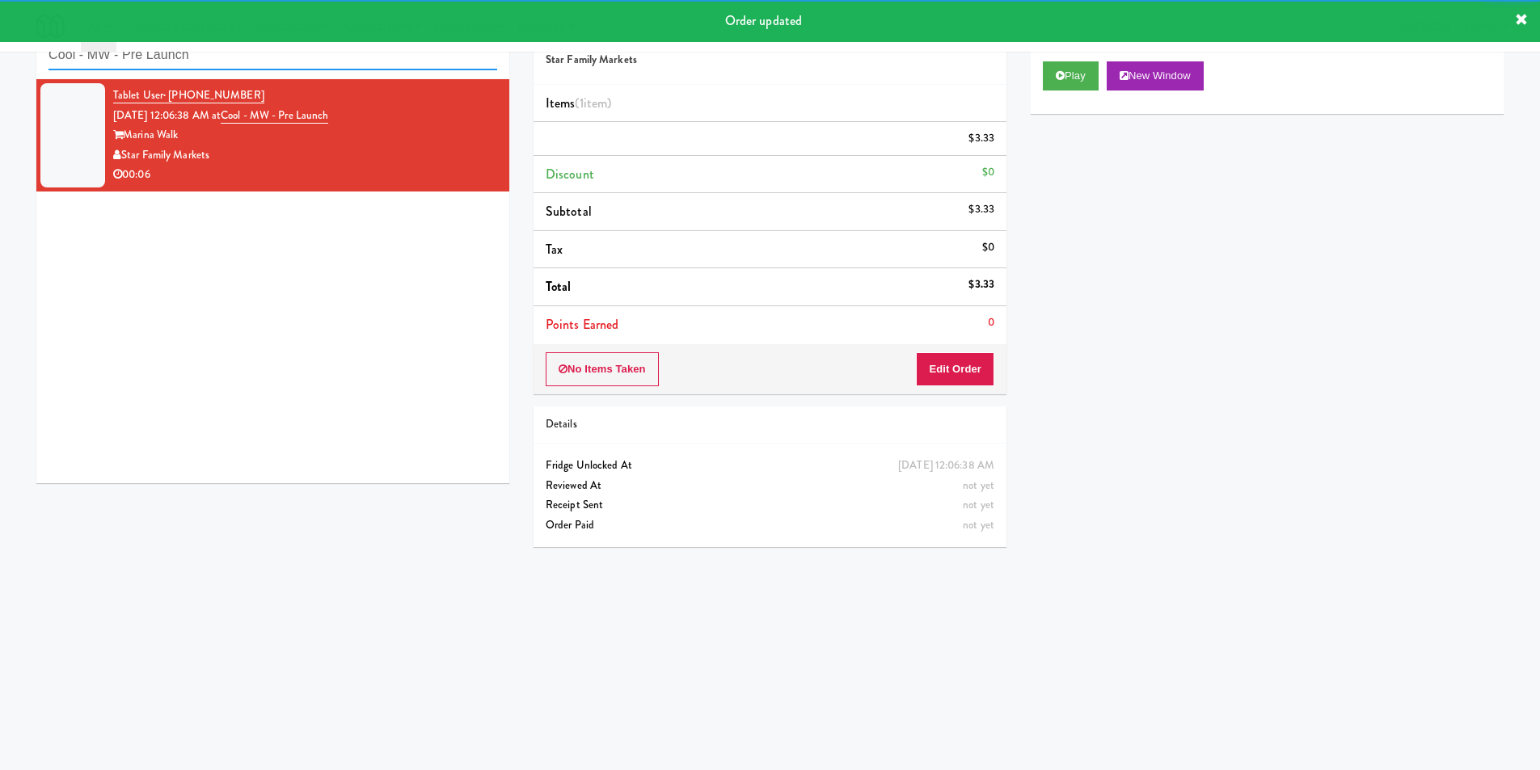
click at [251, 65] on input "Cool - MW - Pre Launch" at bounding box center [273, 55] width 449 height 30
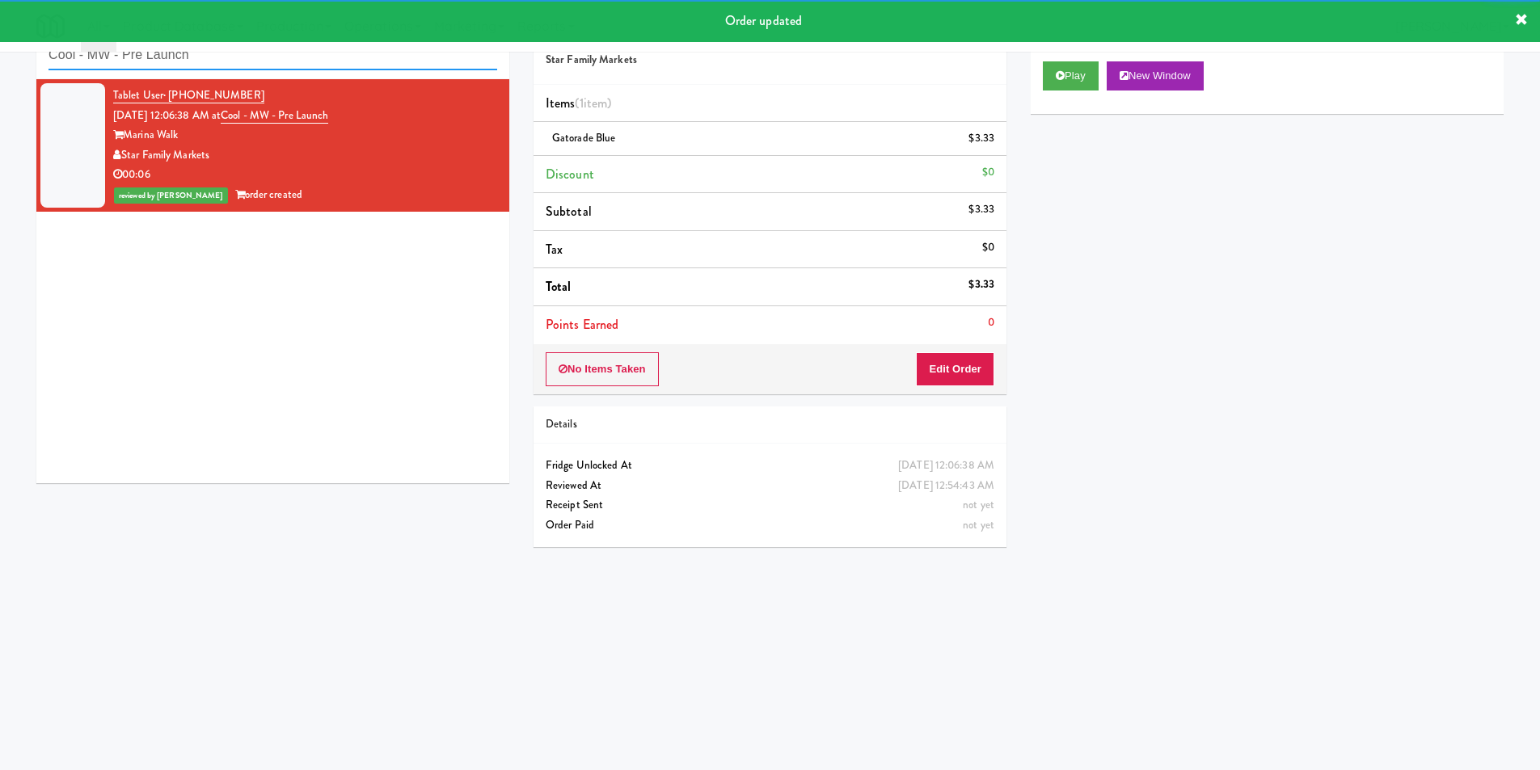
click at [251, 65] on input "Cool - MW - Pre Launch" at bounding box center [273, 55] width 449 height 30
paste input "Pointe at Lake Crabtree - Cooler"
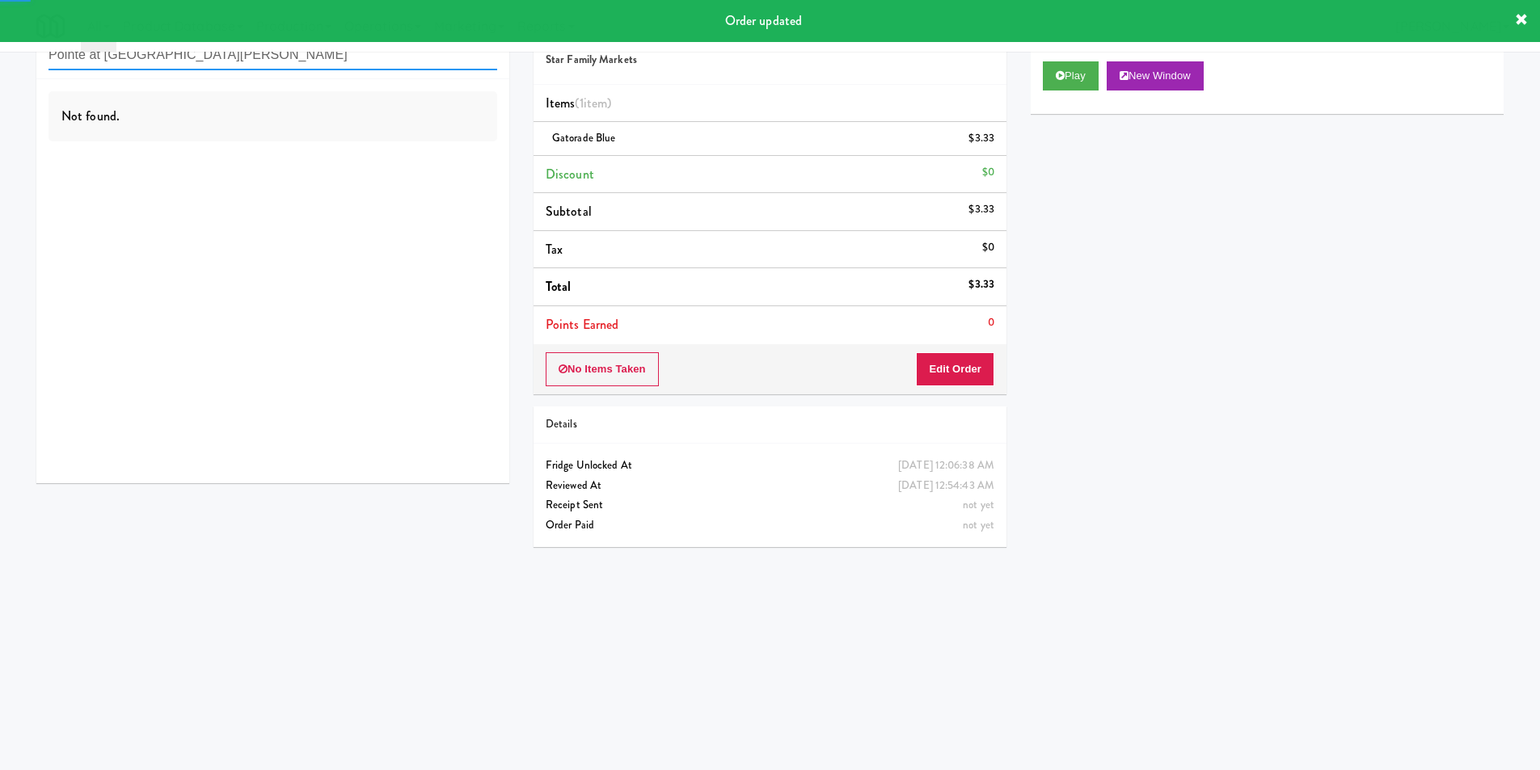
type input "Pointe at Lake Crabtree - Cooler"
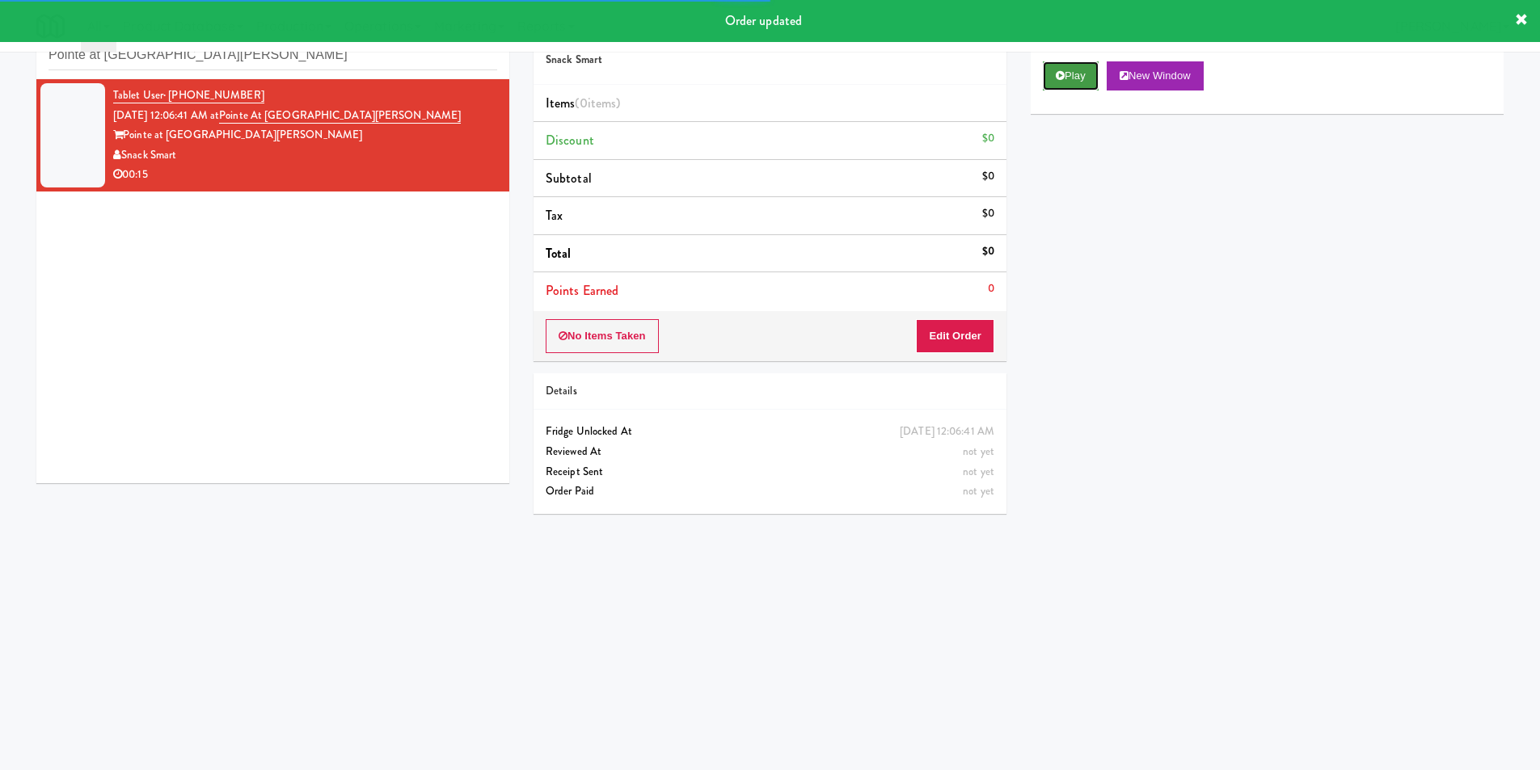
click at [1049, 85] on button "Play" at bounding box center [1071, 75] width 56 height 29
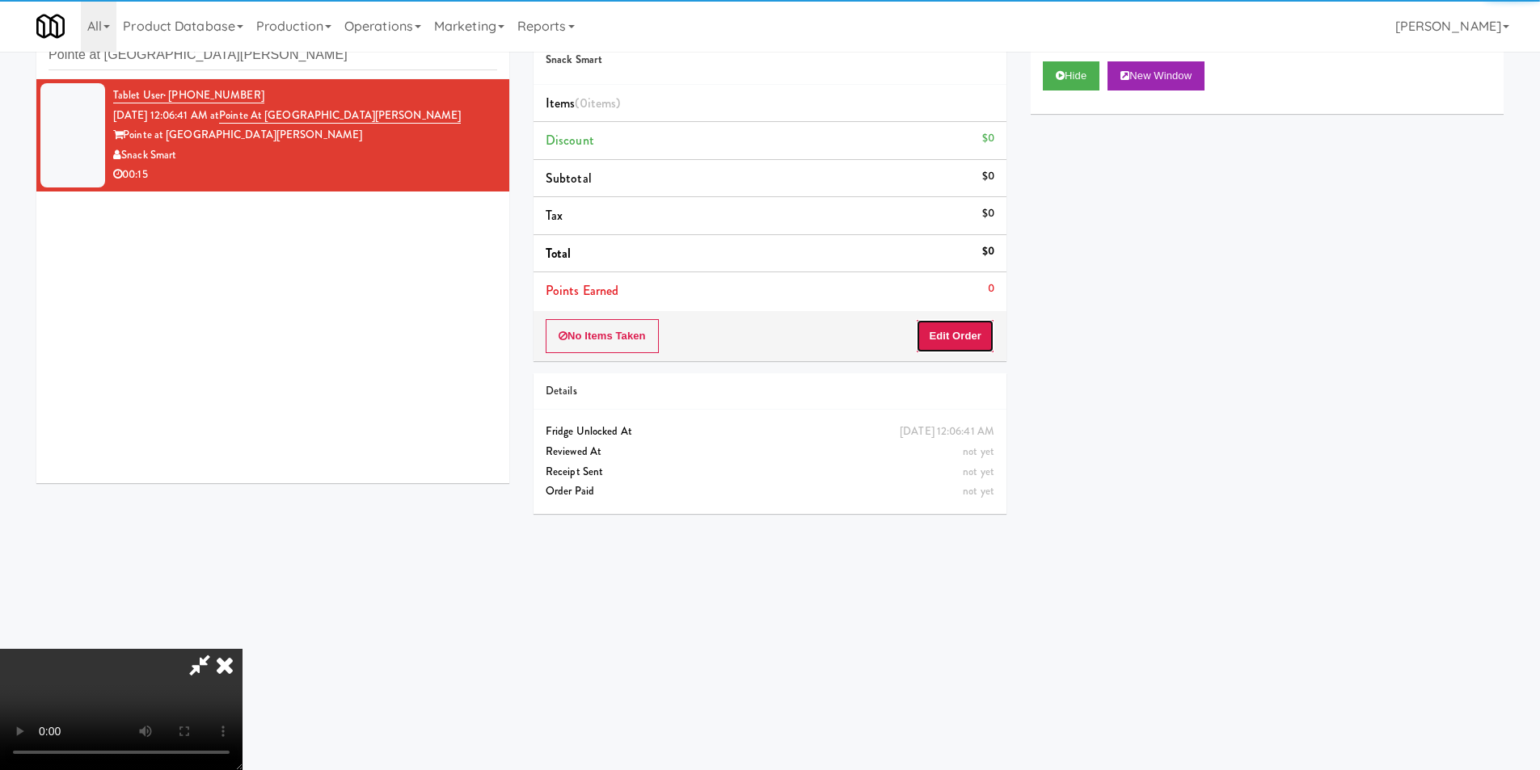
click at [966, 322] on button "Edit Order" at bounding box center [955, 336] width 78 height 34
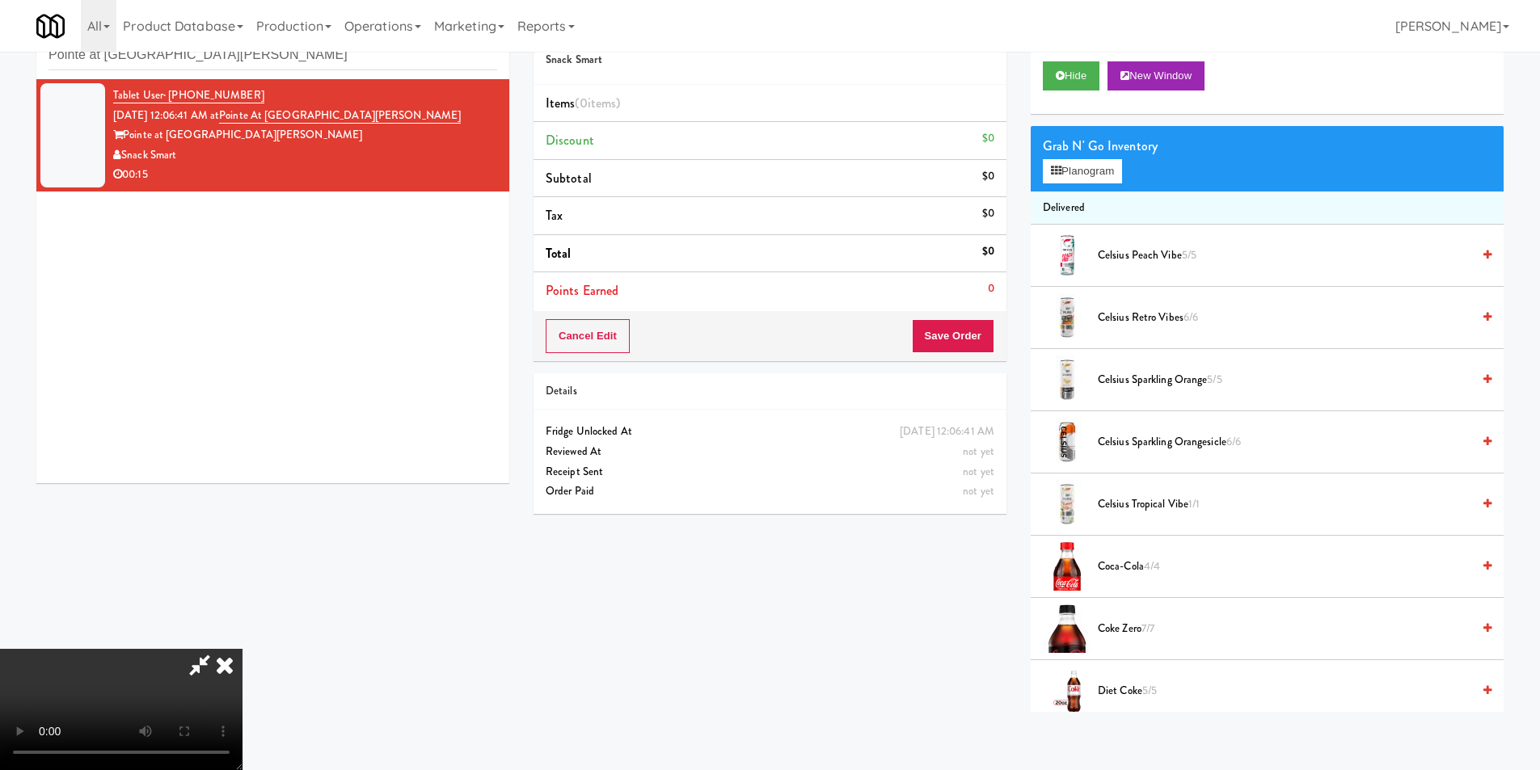
click at [243, 649] on video at bounding box center [121, 709] width 243 height 121
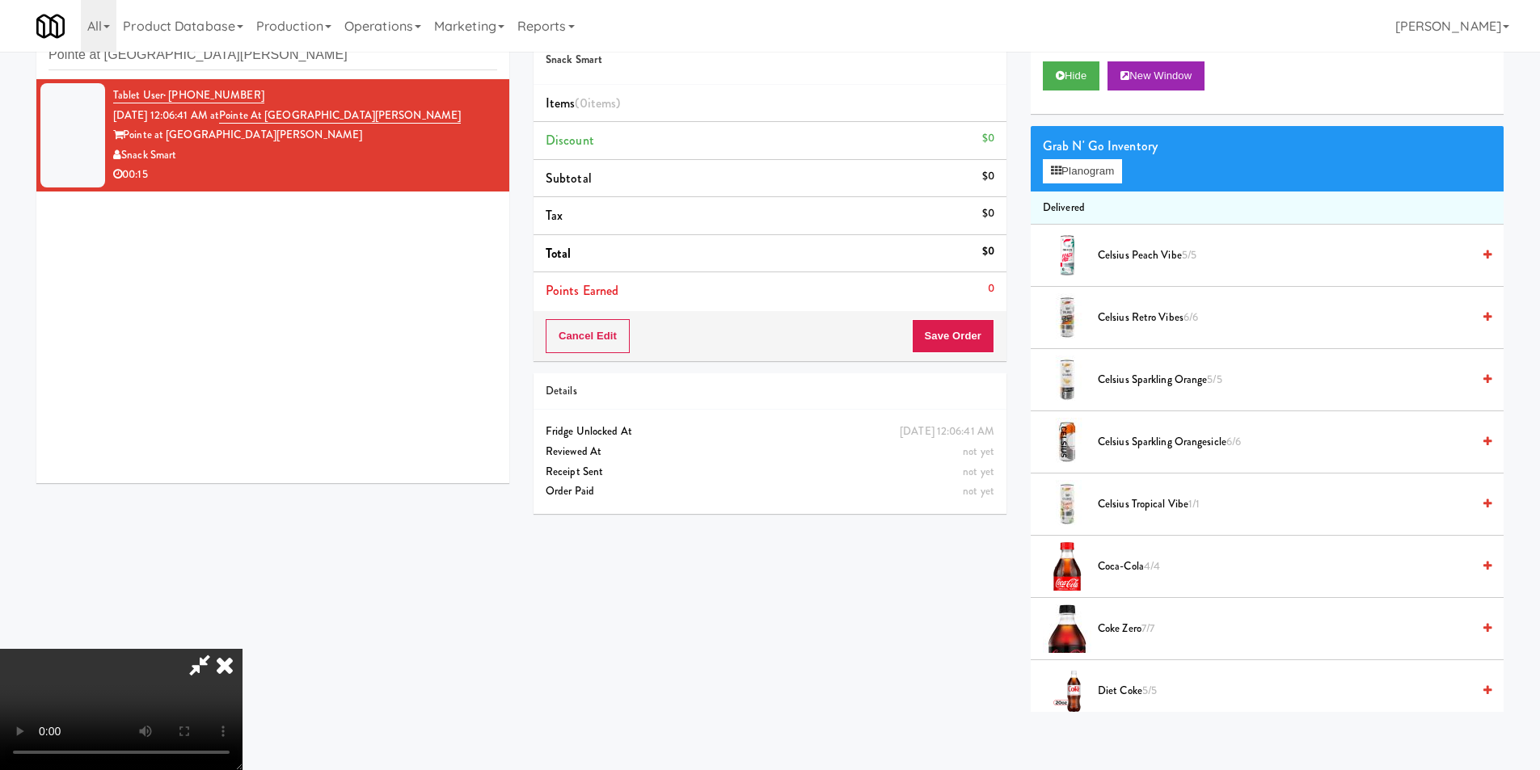
drag, startPoint x: 690, startPoint y: 509, endPoint x: 698, endPoint y: 505, distance: 9.0
click at [243, 649] on video at bounding box center [121, 709] width 243 height 121
click at [1087, 158] on div "Grab N' Go Inventory Planogram" at bounding box center [1267, 158] width 473 height 65
click at [1100, 168] on button "Planogram" at bounding box center [1082, 171] width 79 height 24
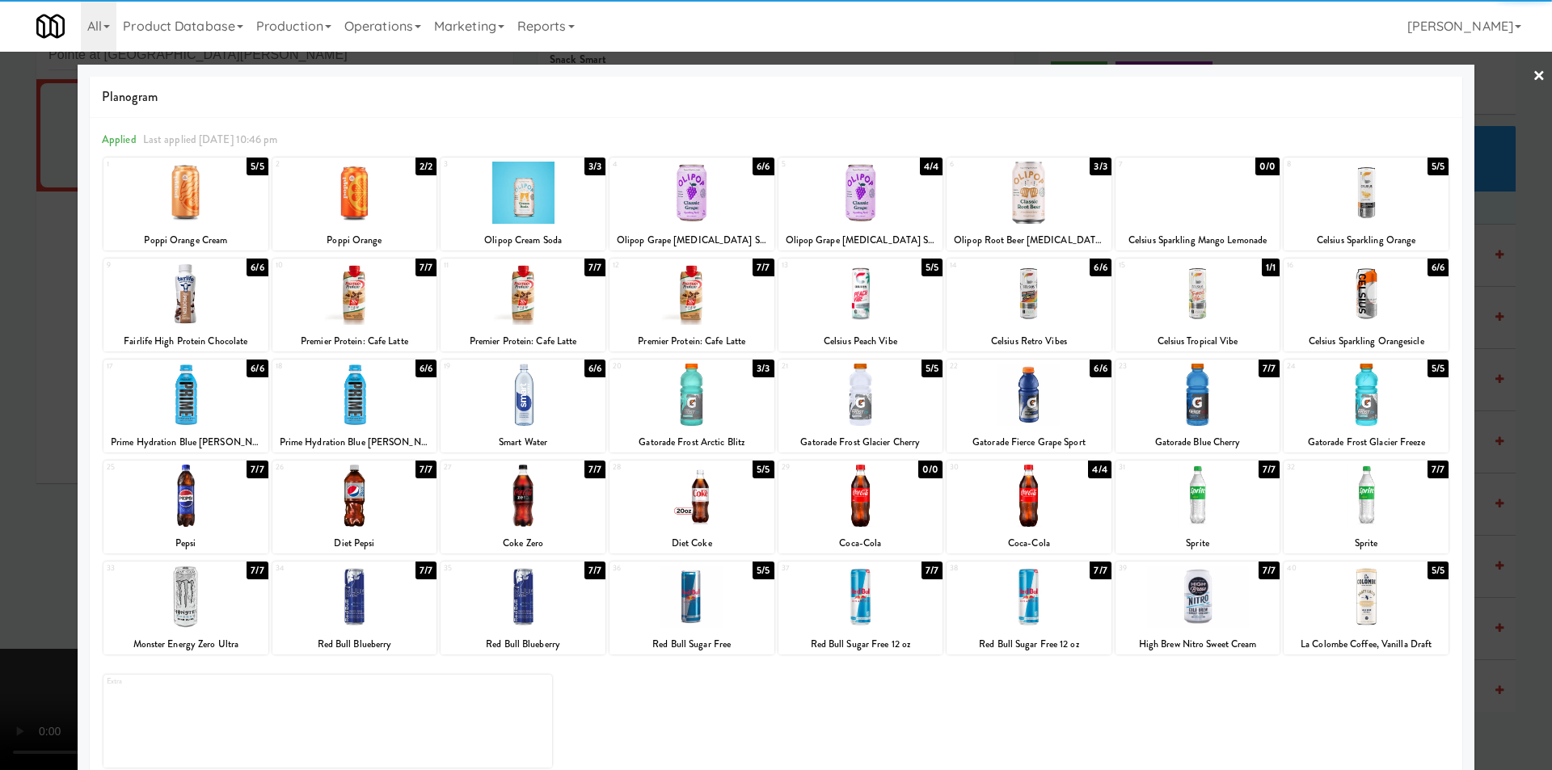
click at [418, 276] on div "7/7" at bounding box center [426, 268] width 21 height 18
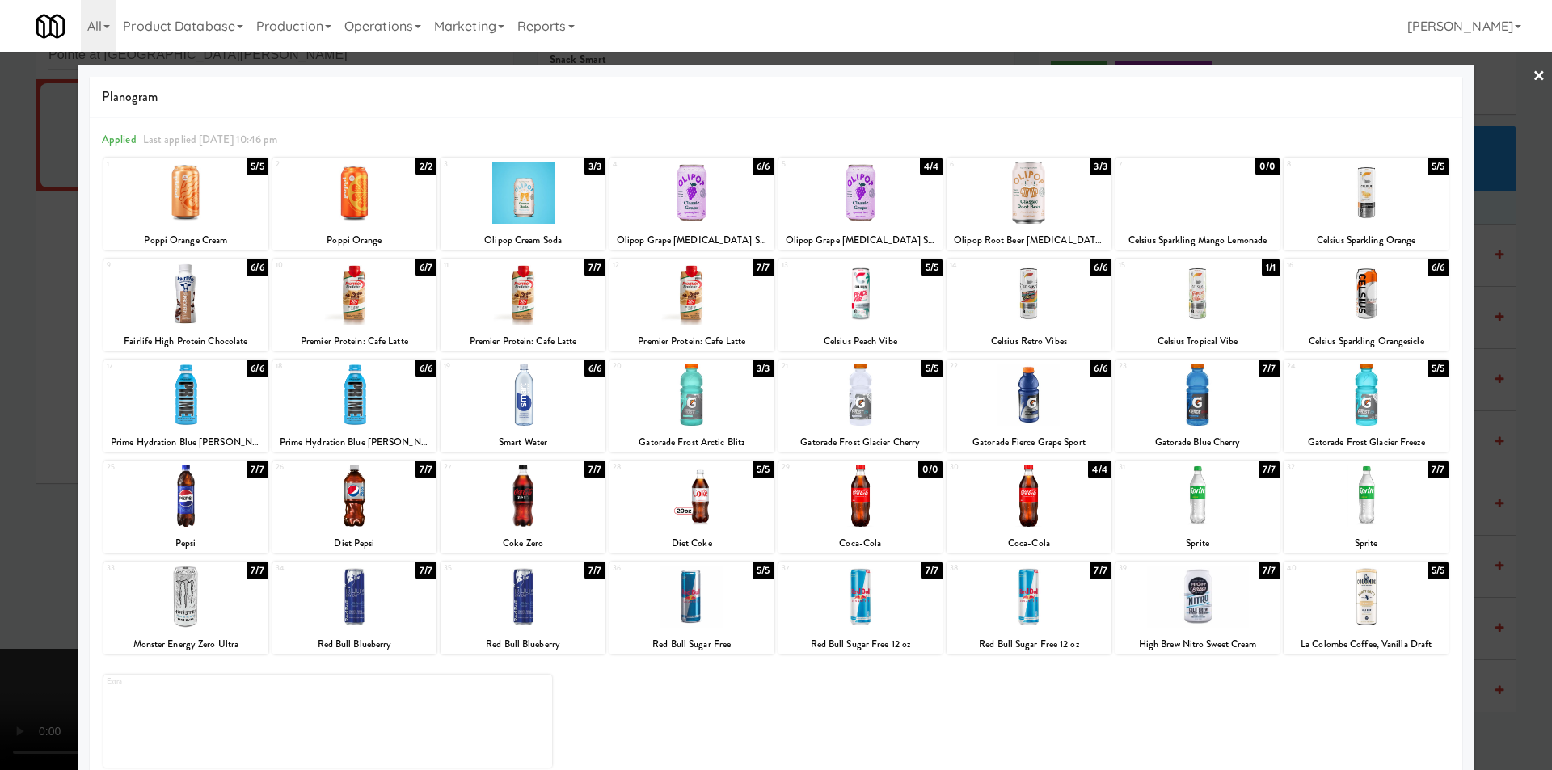
click at [1336, 203] on div at bounding box center [1366, 193] width 165 height 62
click at [1501, 265] on div at bounding box center [776, 385] width 1552 height 770
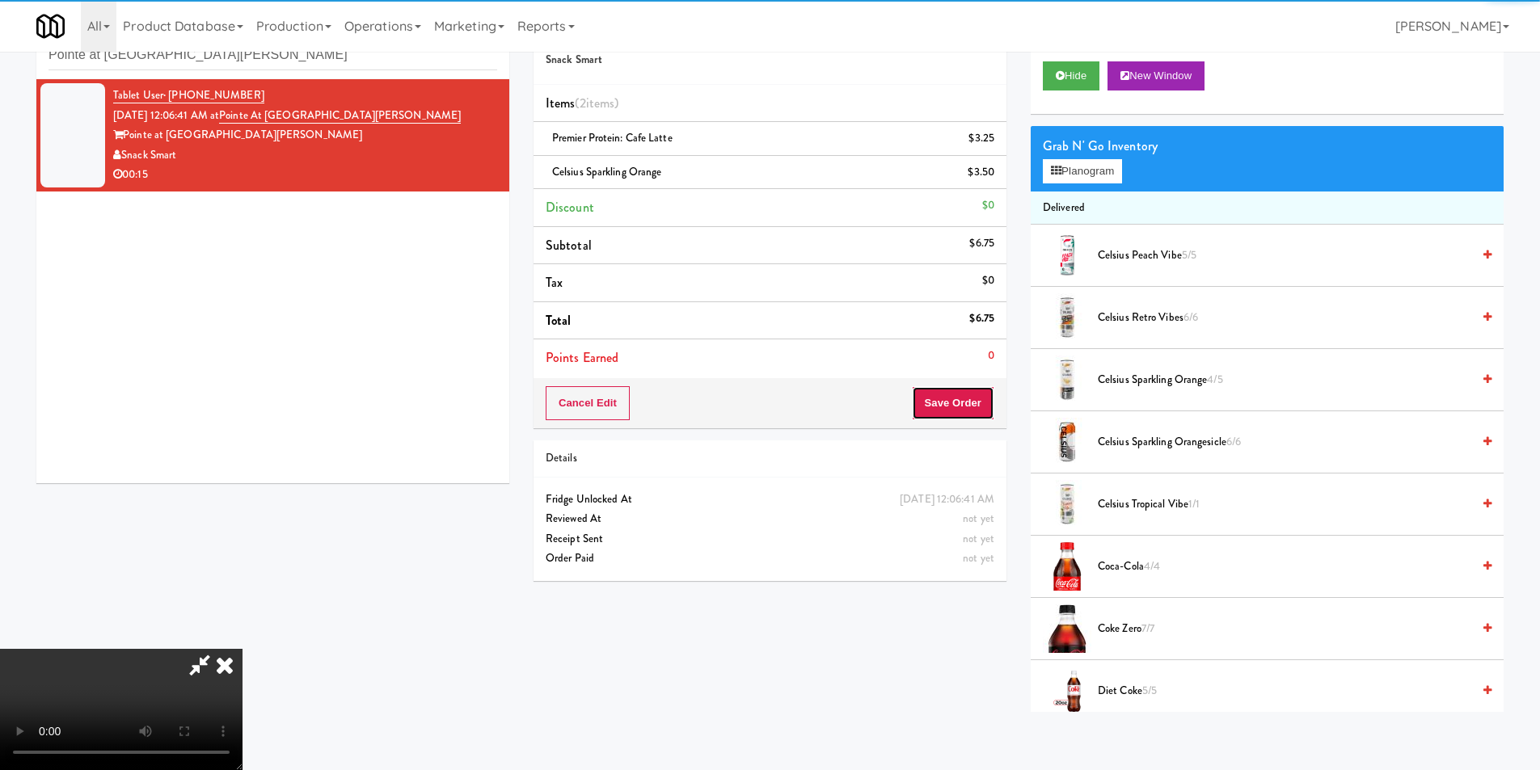
click at [978, 396] on button "Save Order" at bounding box center [953, 403] width 82 height 34
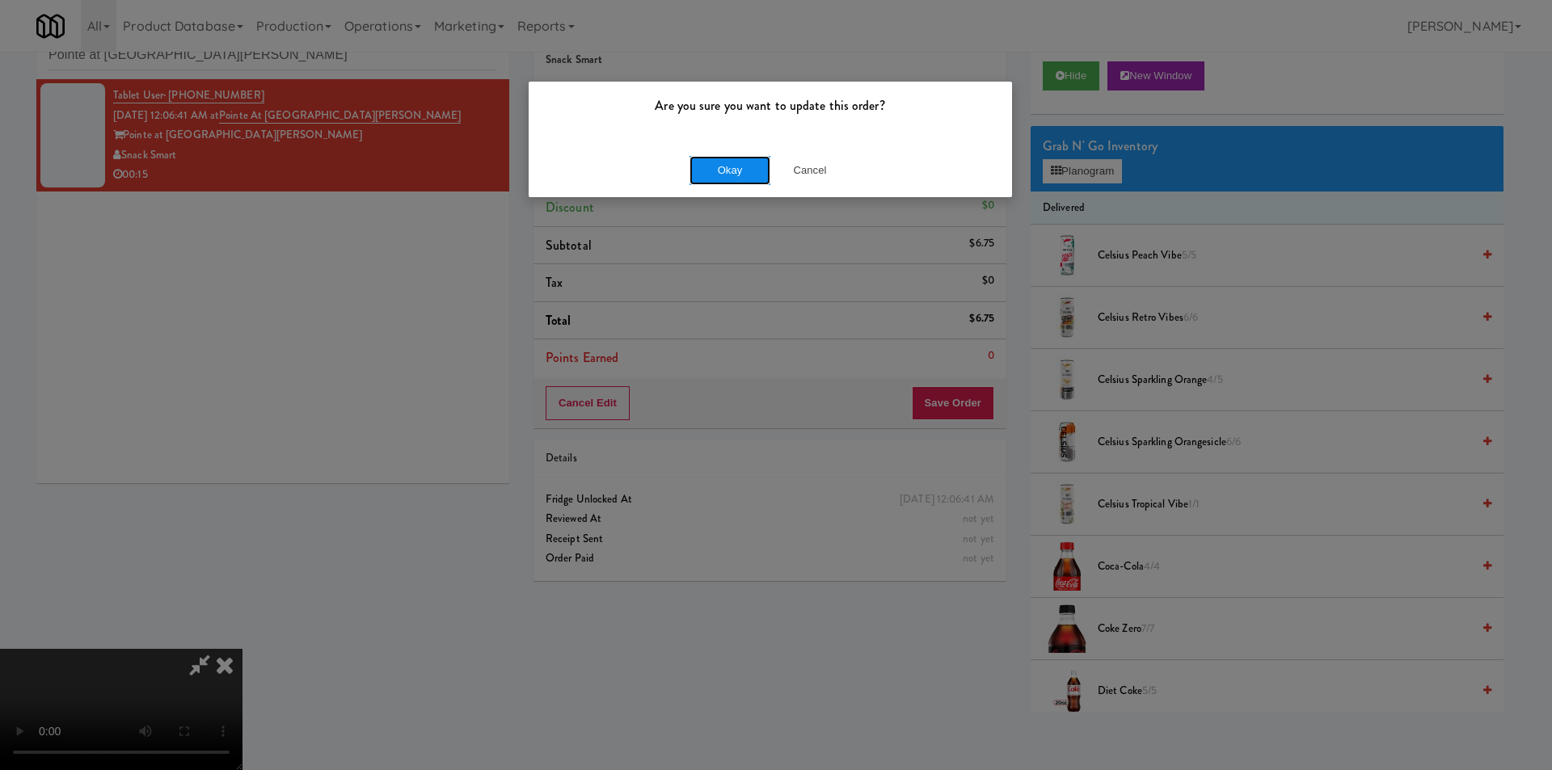
click at [728, 172] on button "Okay" at bounding box center [730, 170] width 81 height 29
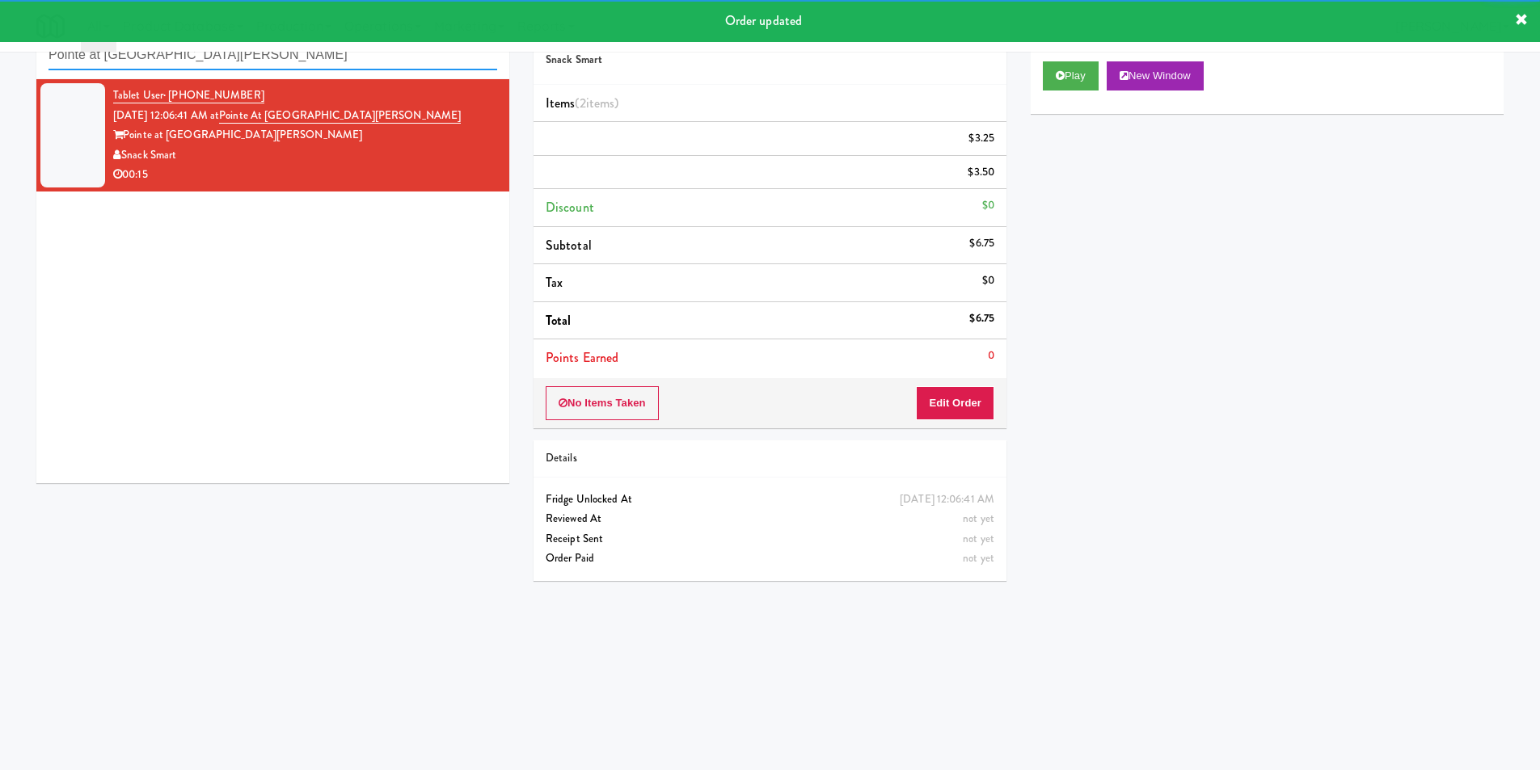
click at [312, 68] on input "Pointe at Lake Crabtree - Cooler" at bounding box center [273, 55] width 449 height 30
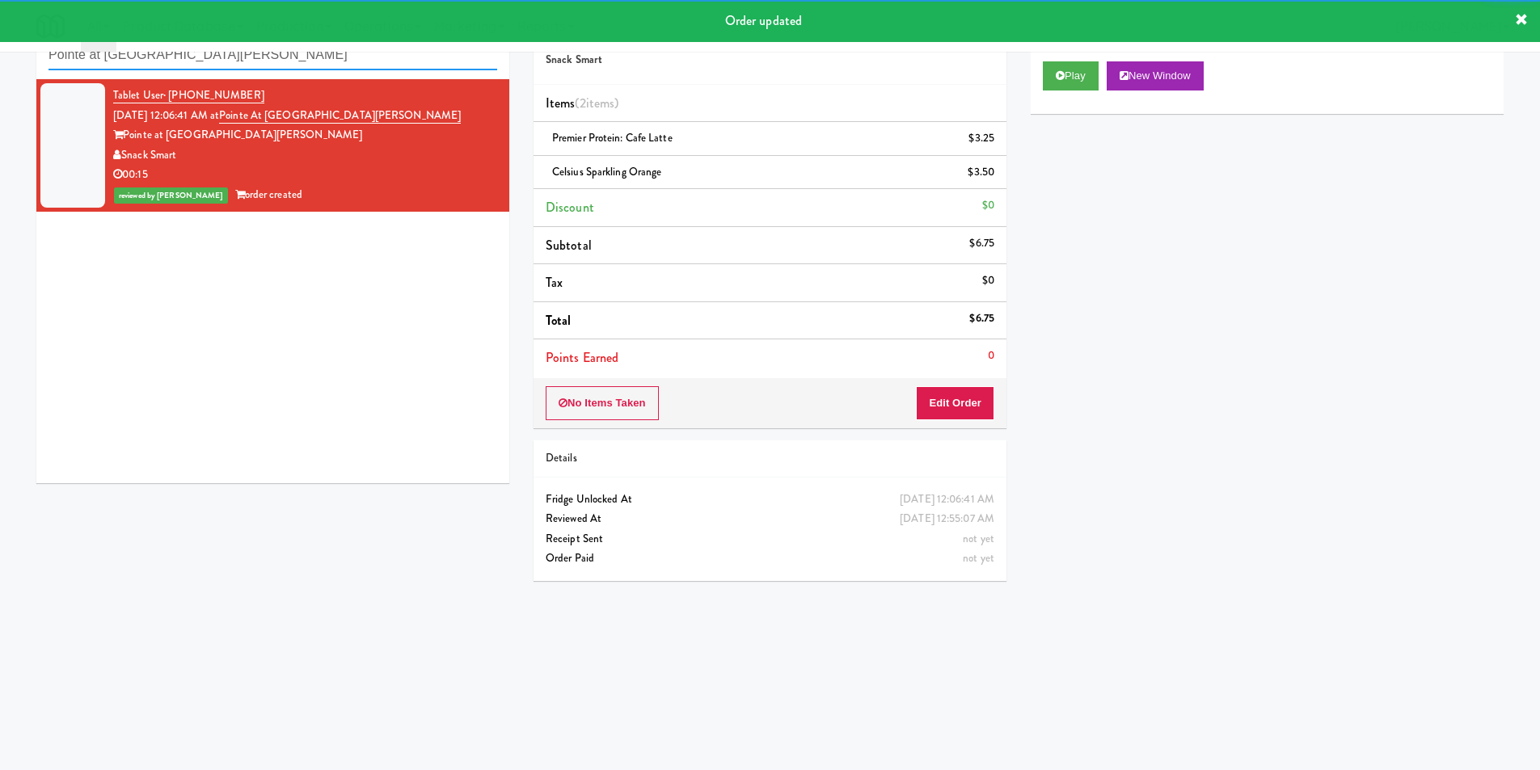
click at [313, 67] on input "Pointe at Lake Crabtree - Cooler" at bounding box center [273, 55] width 449 height 30
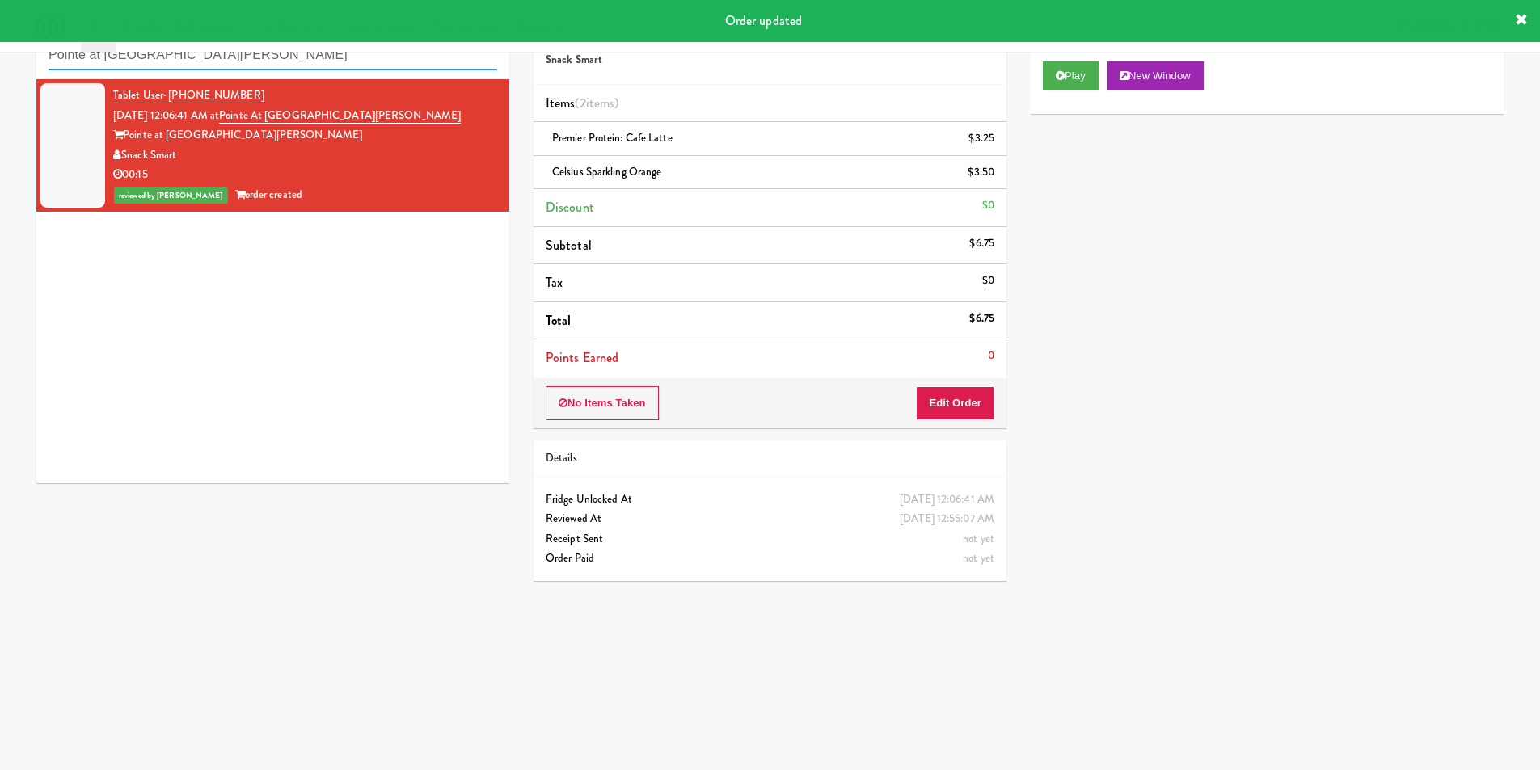
paste input "Railside-Pantry-Right"
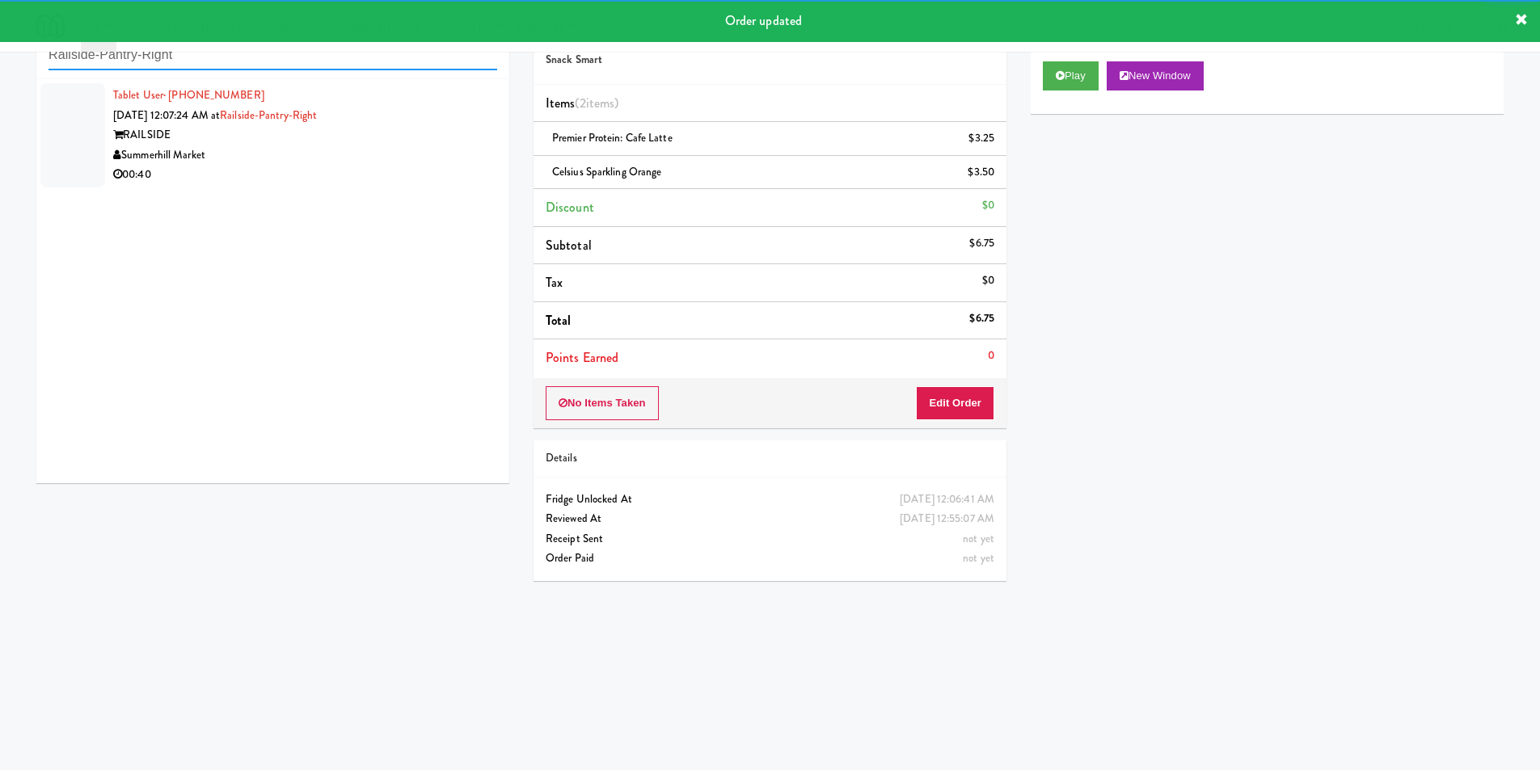
type input "Railside-Pantry-Right"
click at [433, 164] on div "Summerhill Market" at bounding box center [305, 156] width 384 height 20
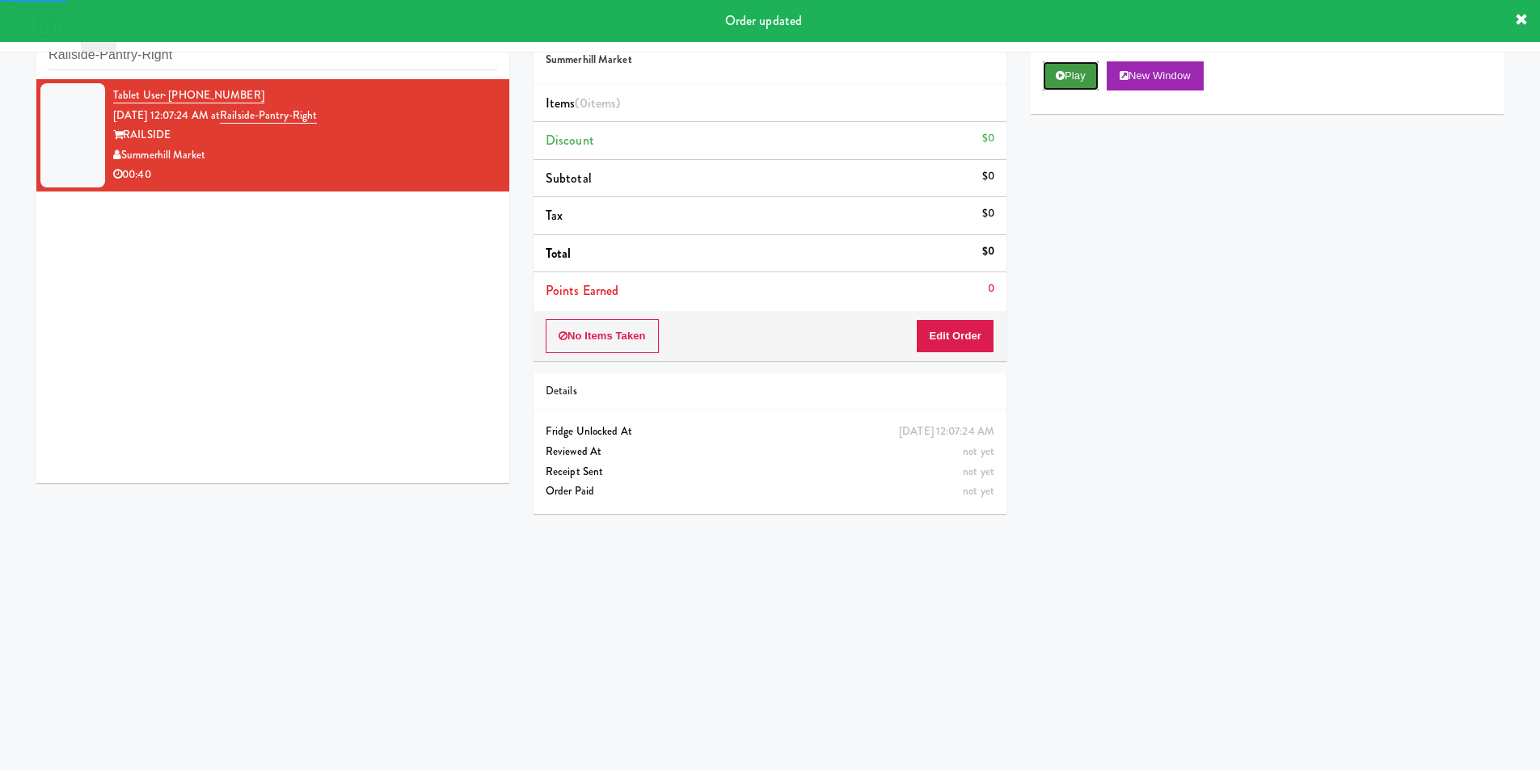
click at [1048, 78] on button "Play" at bounding box center [1071, 75] width 56 height 29
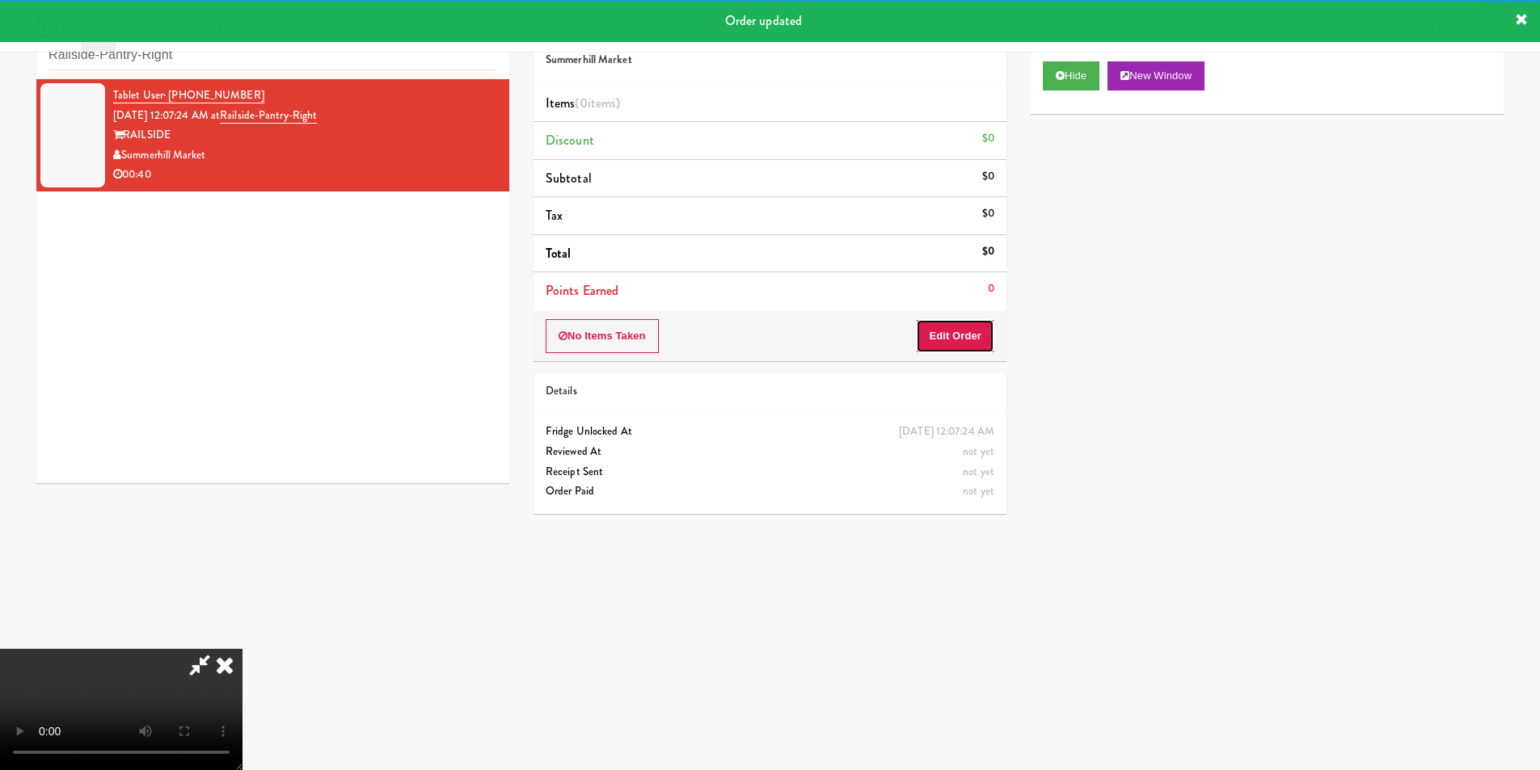
click at [964, 348] on button "Edit Order" at bounding box center [955, 336] width 78 height 34
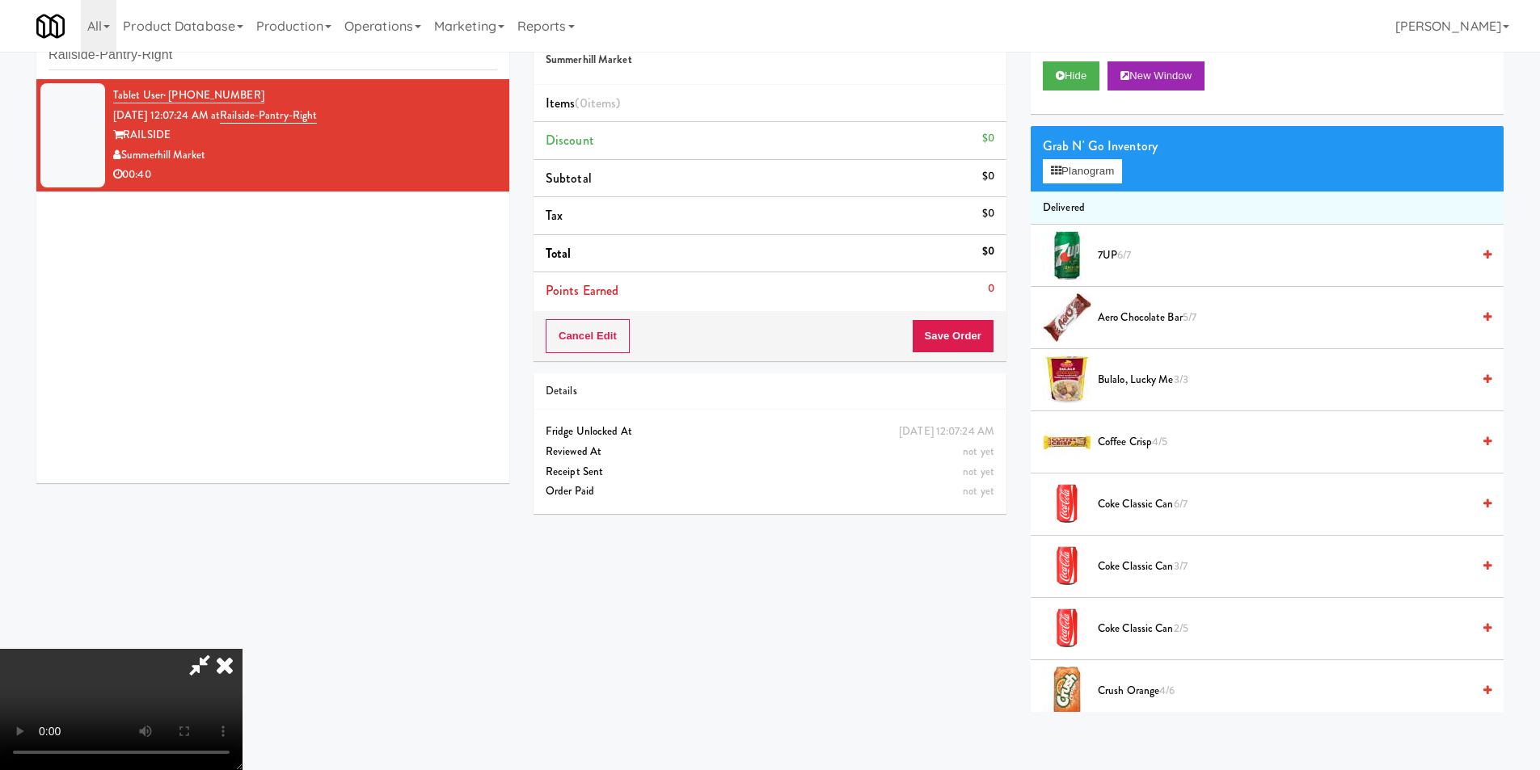
scroll to position [244, 0]
click at [243, 711] on video at bounding box center [121, 709] width 243 height 121
click at [243, 649] on video at bounding box center [121, 709] width 243 height 121
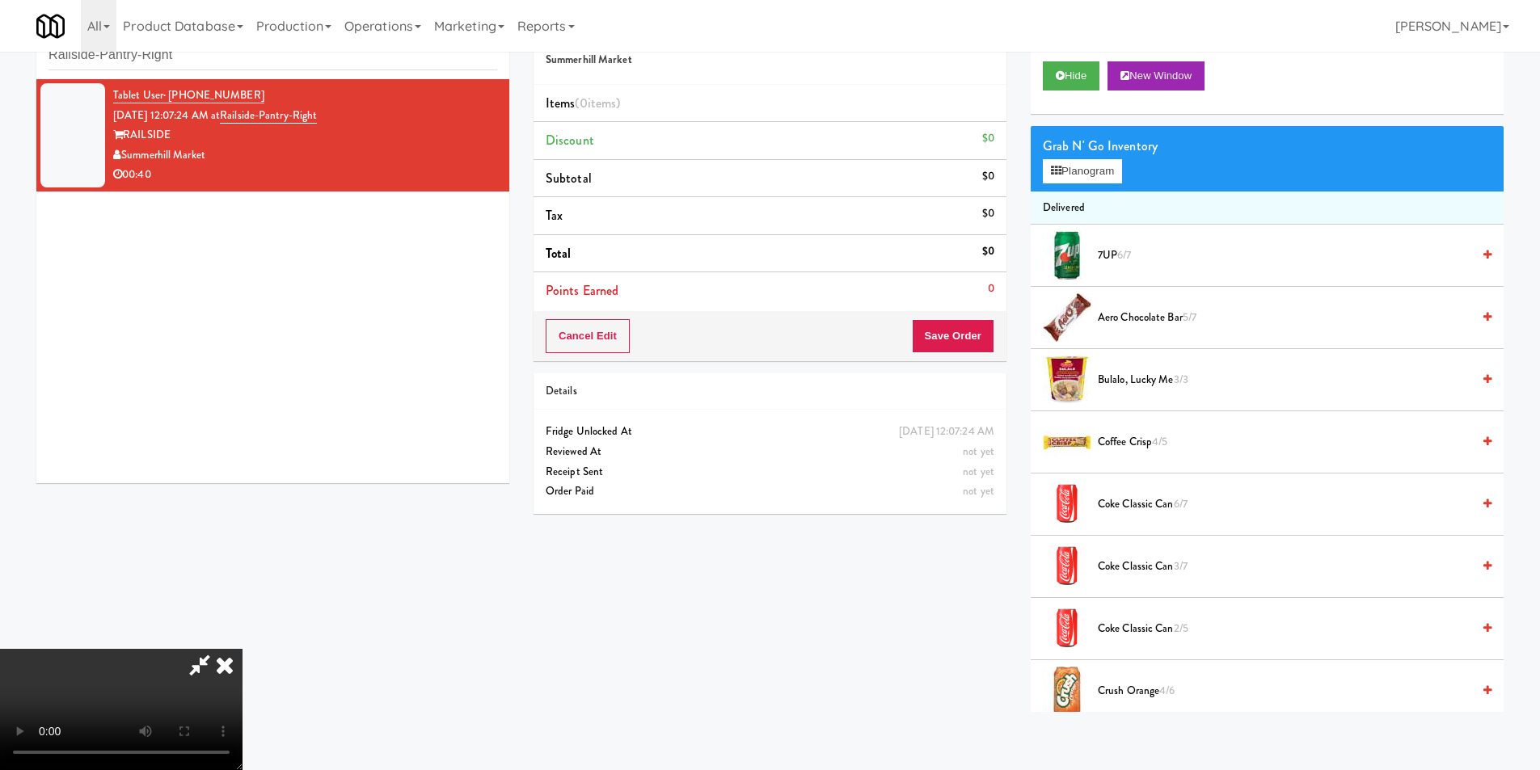
click at [1139, 511] on span "Coke Classic Can 6/7" at bounding box center [1285, 505] width 374 height 20
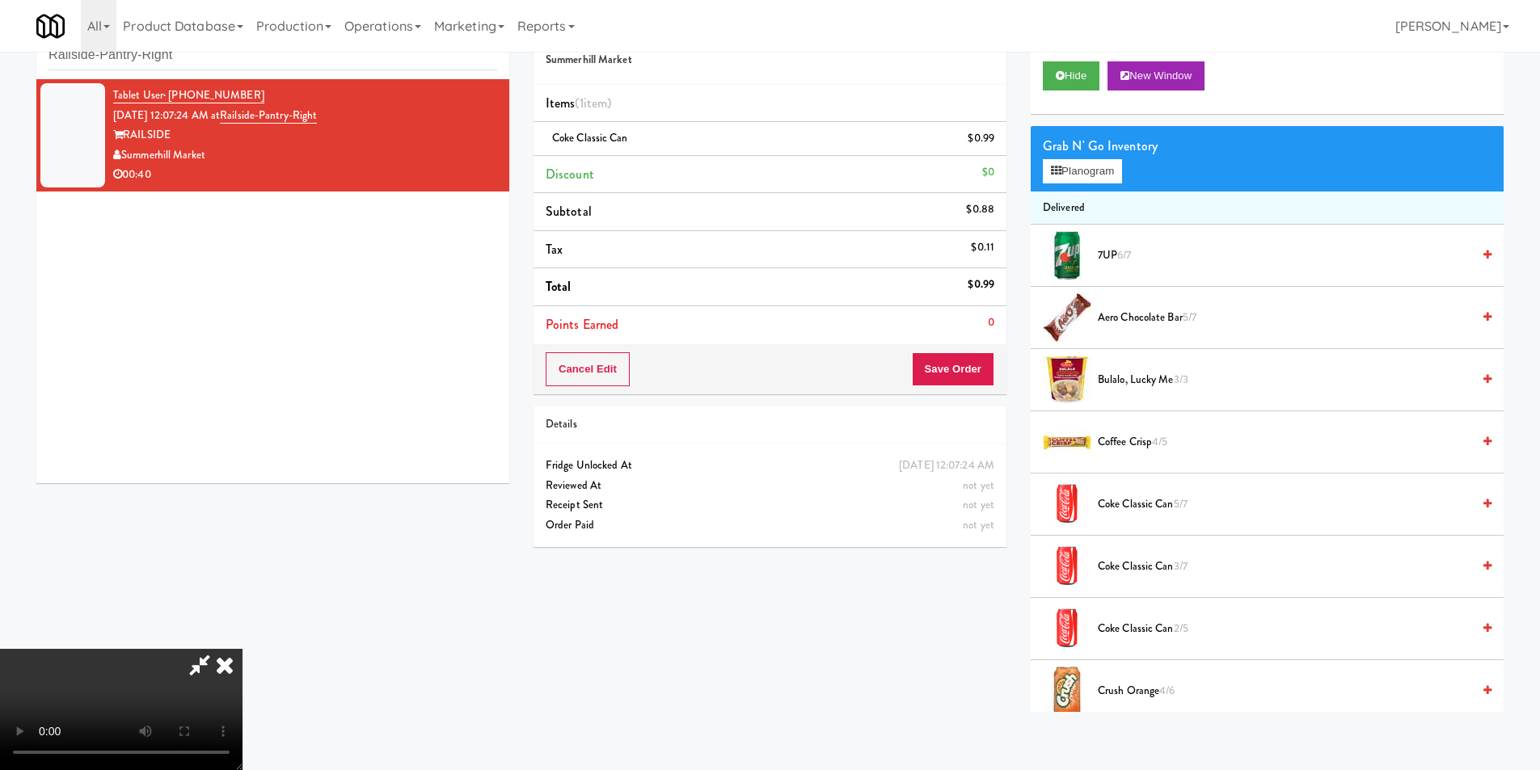
click at [243, 649] on video at bounding box center [121, 709] width 243 height 121
click at [1114, 265] on span "7UP 6/7" at bounding box center [1285, 256] width 374 height 20
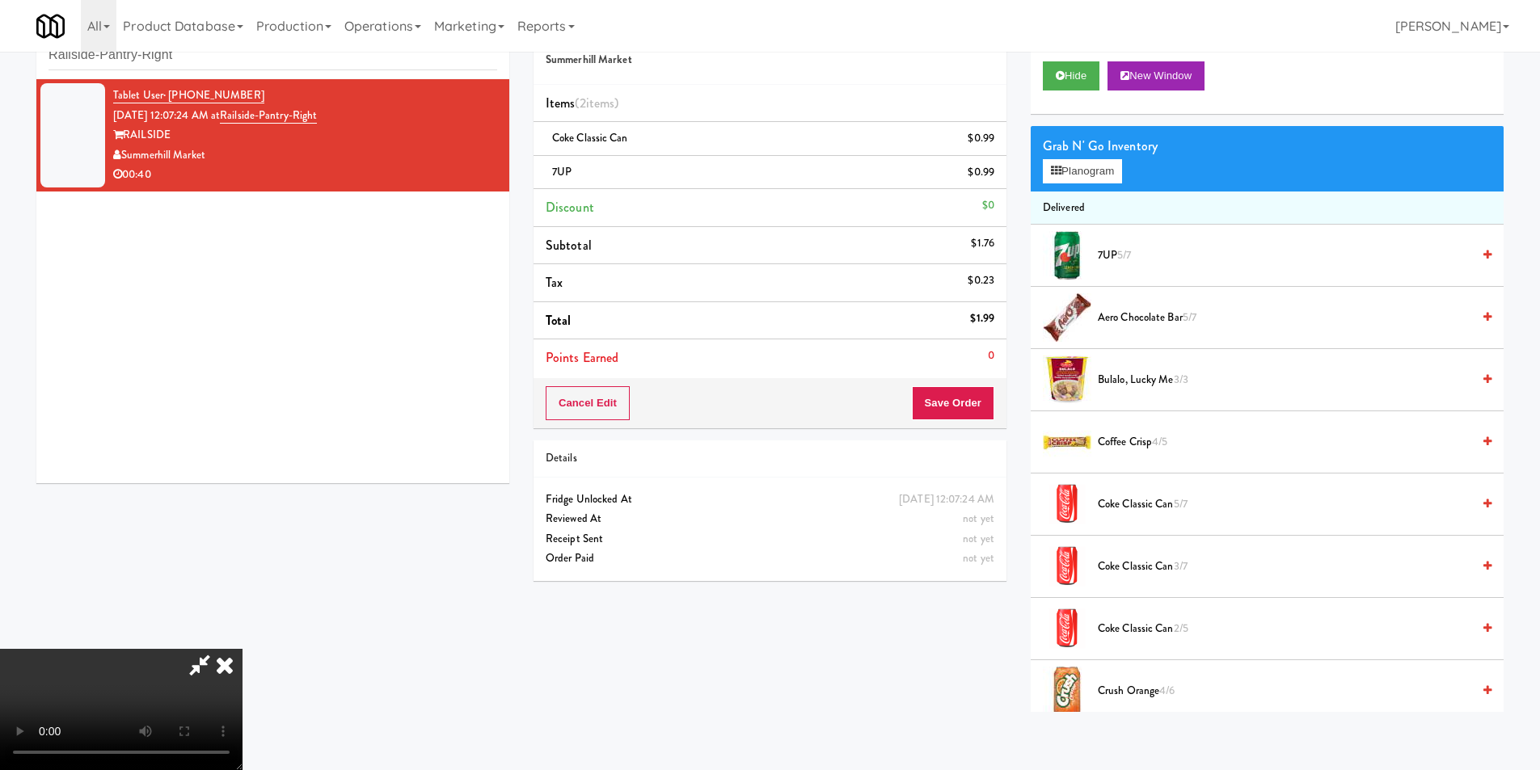
click at [243, 649] on video at bounding box center [121, 709] width 243 height 121
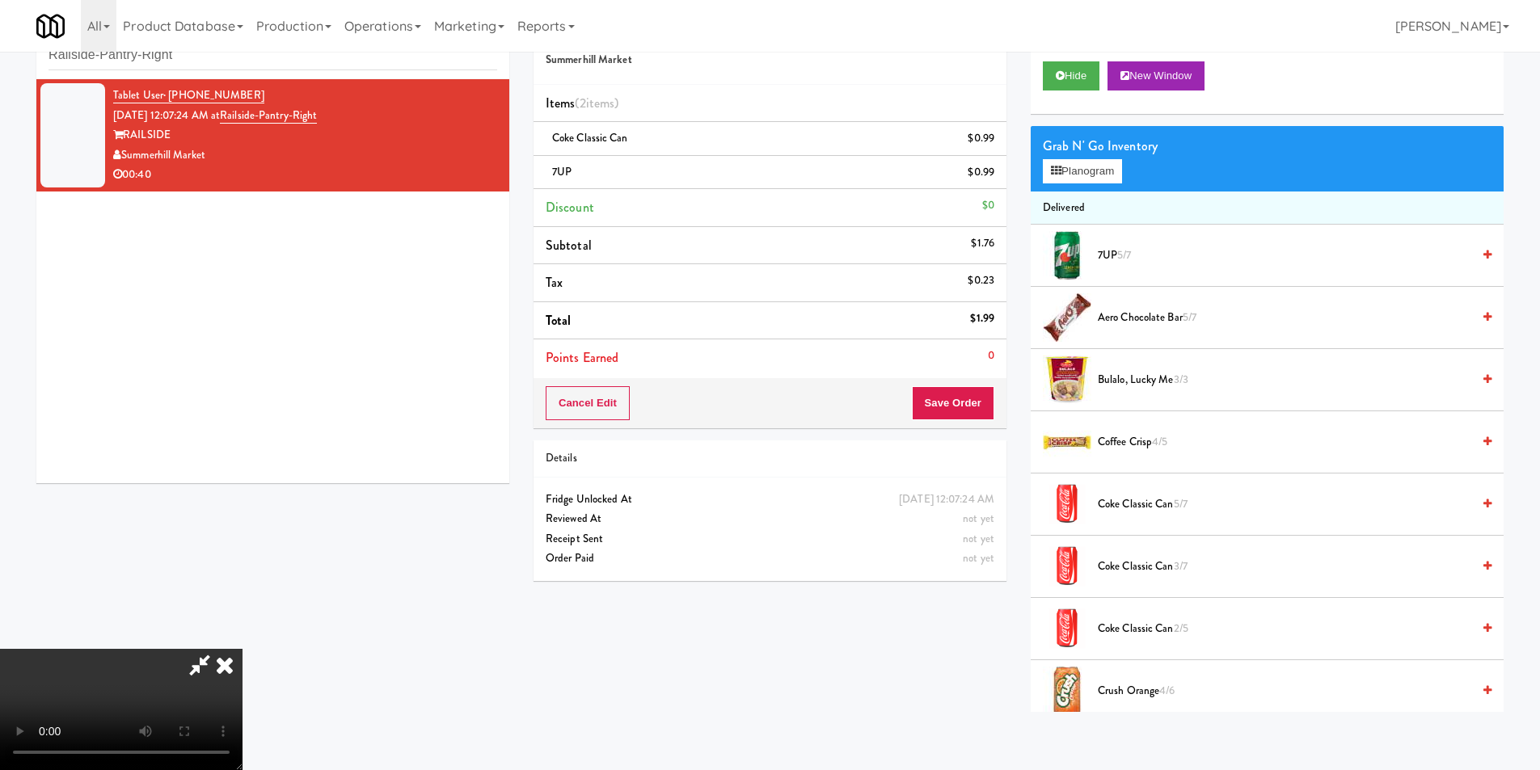
click at [243, 649] on video at bounding box center [121, 709] width 243 height 121
click at [1109, 570] on span "Coke Classic Can 3/7" at bounding box center [1285, 567] width 374 height 20
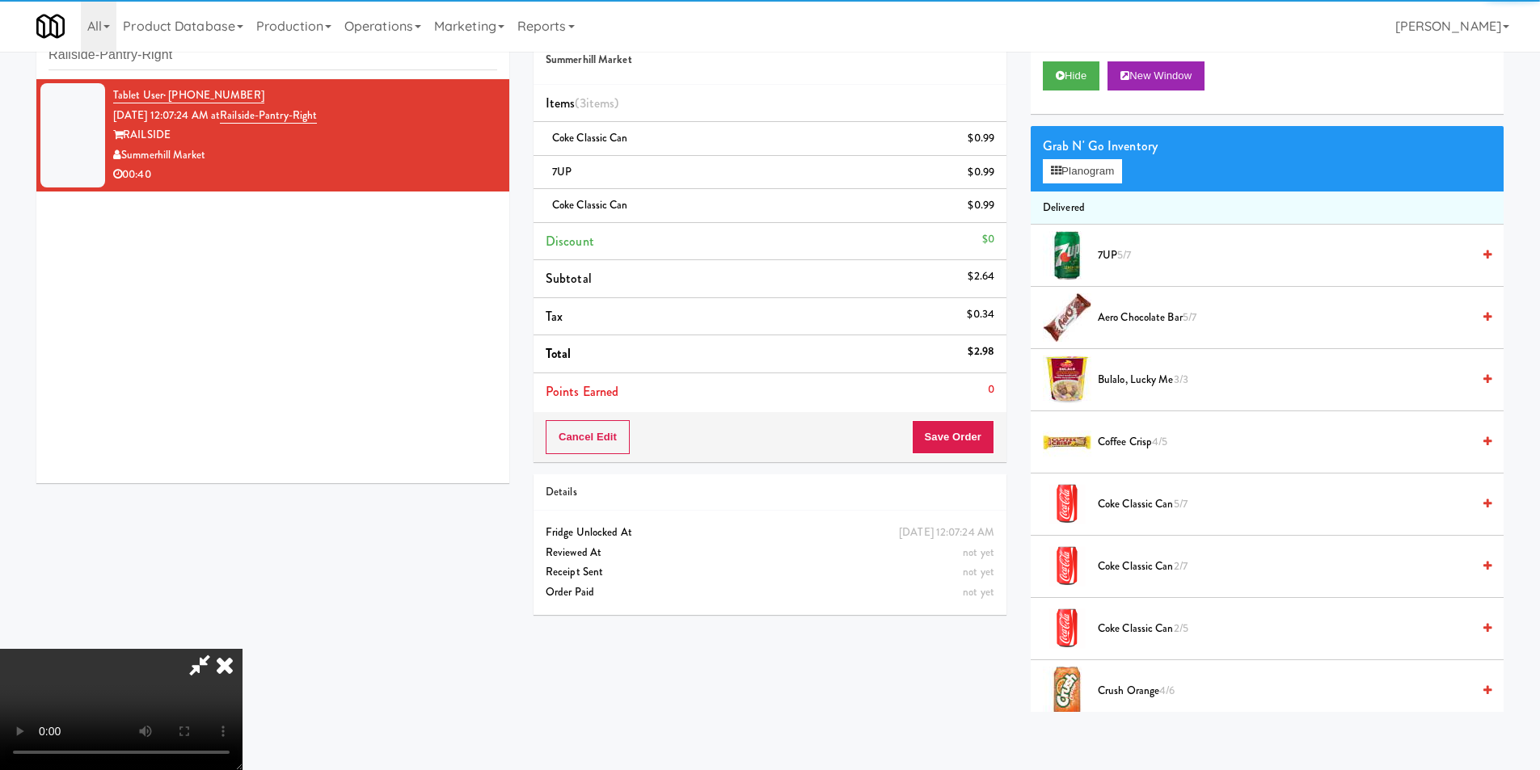
click at [243, 649] on video at bounding box center [121, 709] width 243 height 121
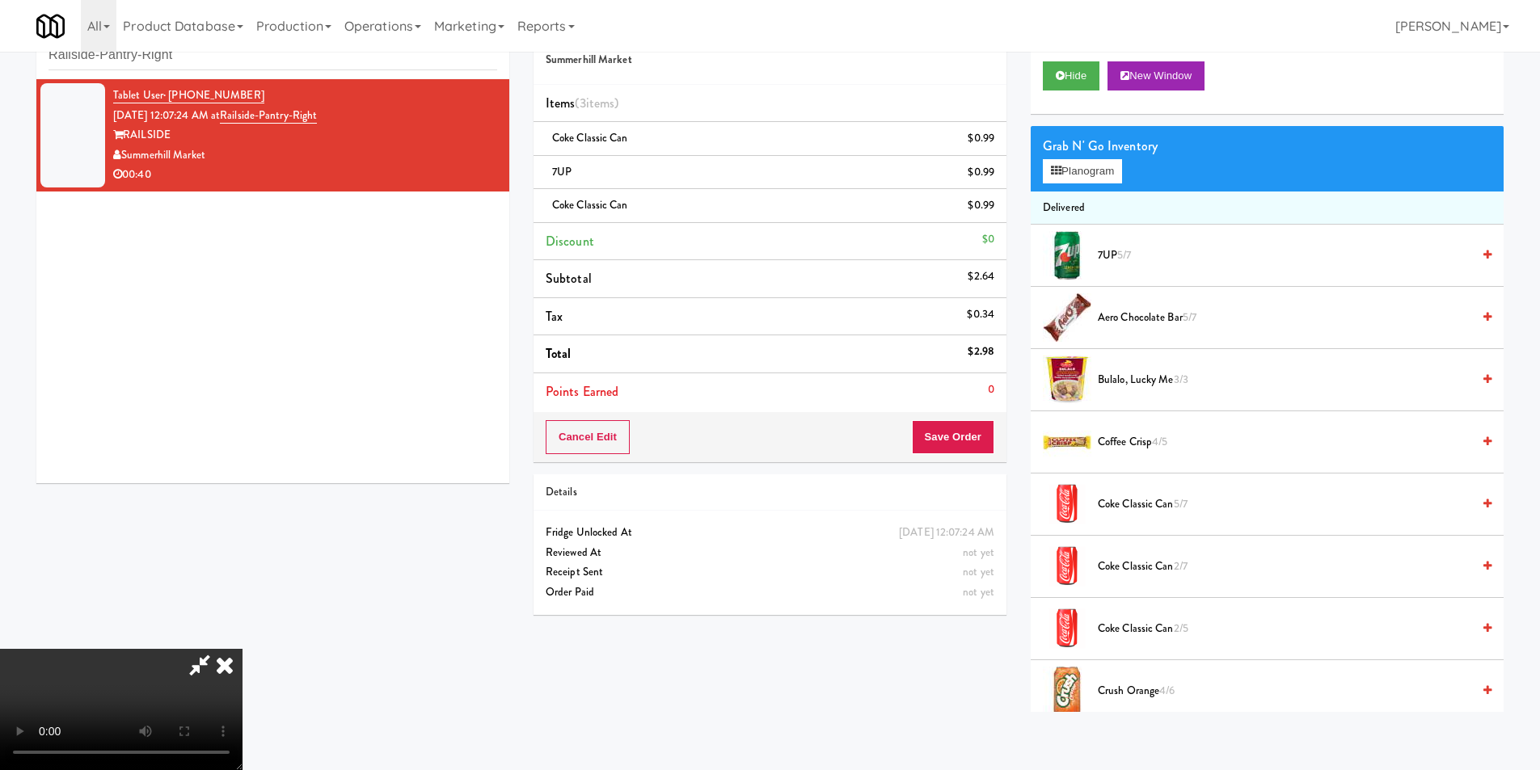
click at [1129, 260] on span "5/7" at bounding box center [1124, 254] width 14 height 15
click at [1108, 255] on span "7UP 4/7" at bounding box center [1285, 256] width 374 height 20
click at [1121, 496] on span "Coke Classic Can 5/7" at bounding box center [1285, 505] width 374 height 20
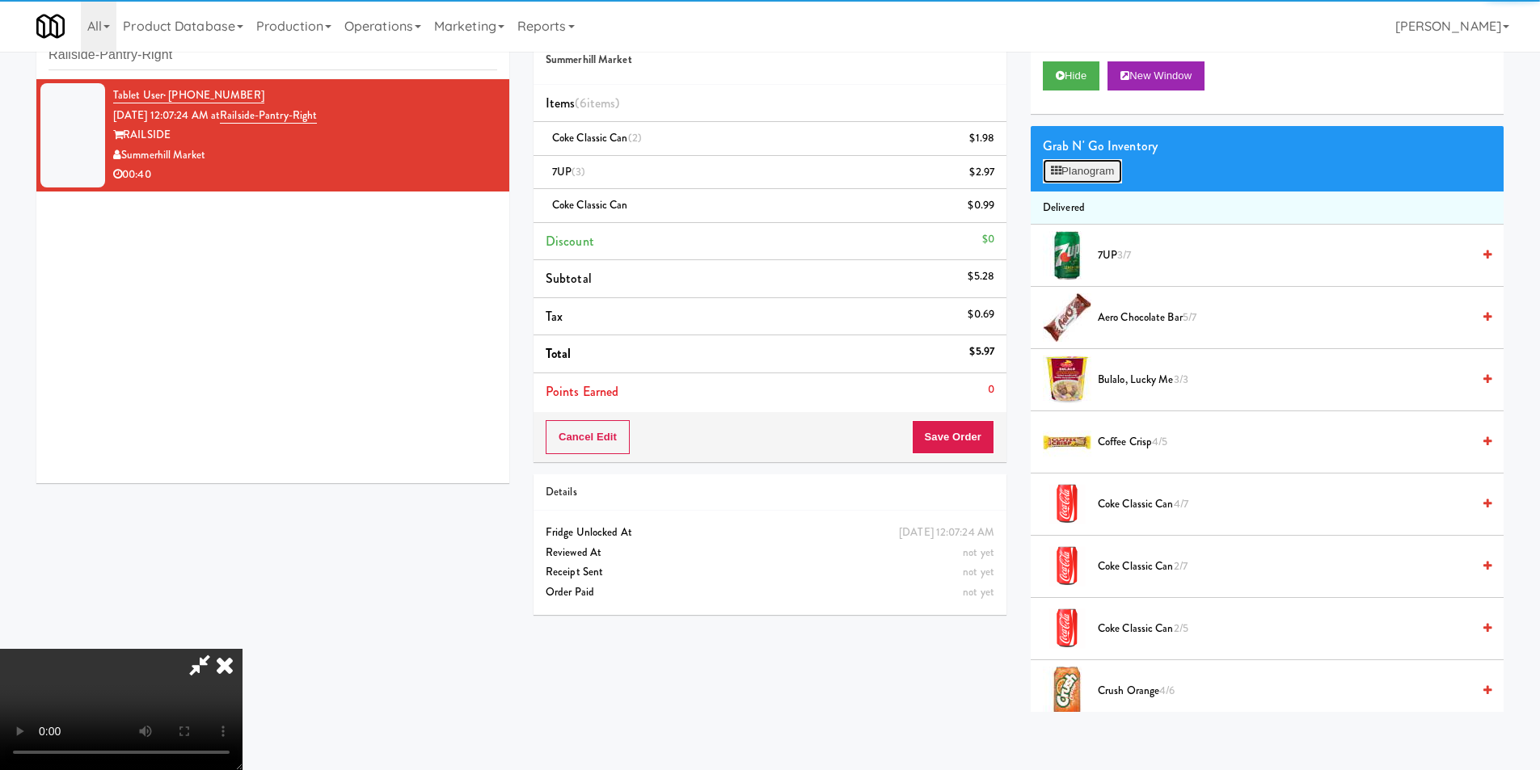
click at [1089, 174] on button "Planogram" at bounding box center [1082, 171] width 79 height 24
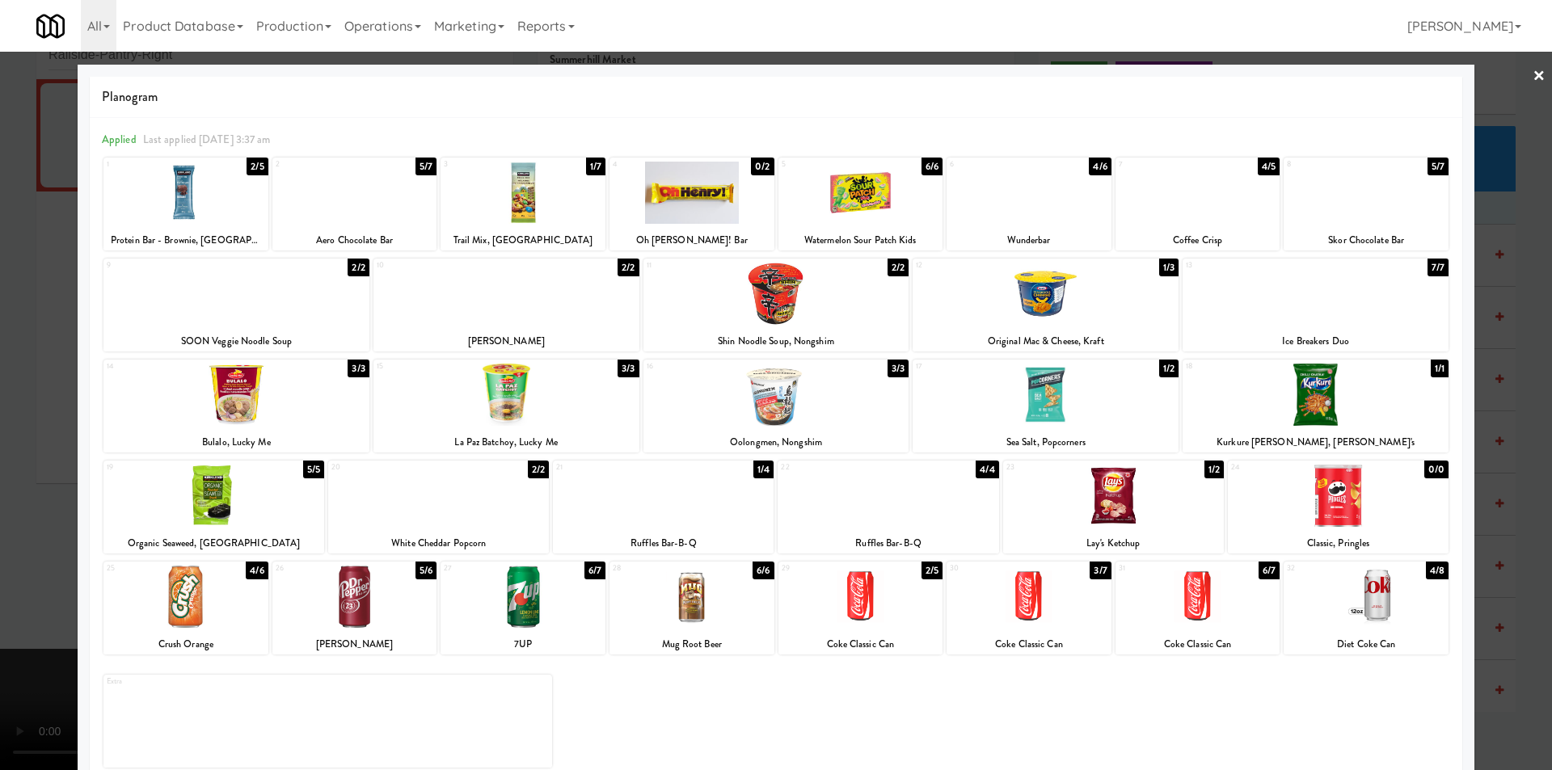
drag, startPoint x: 55, startPoint y: 485, endPoint x: 148, endPoint y: 482, distance: 93.0
click at [55, 484] on div at bounding box center [776, 385] width 1552 height 770
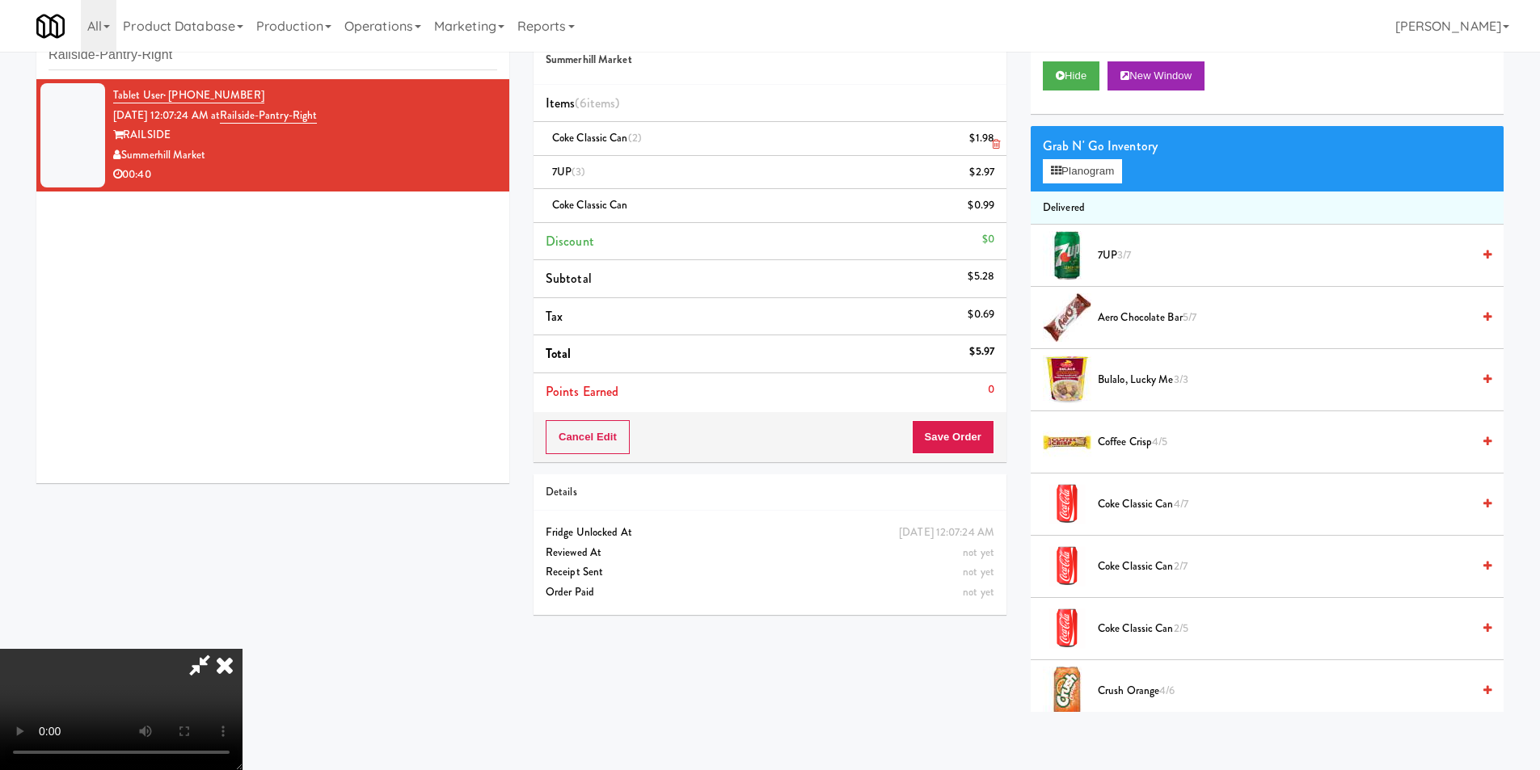
click at [1003, 148] on li "Coke Classic Can (2) $1.98" at bounding box center [770, 139] width 473 height 34
click at [999, 143] on icon at bounding box center [996, 144] width 8 height 11
click at [999, 173] on icon at bounding box center [996, 178] width 8 height 11
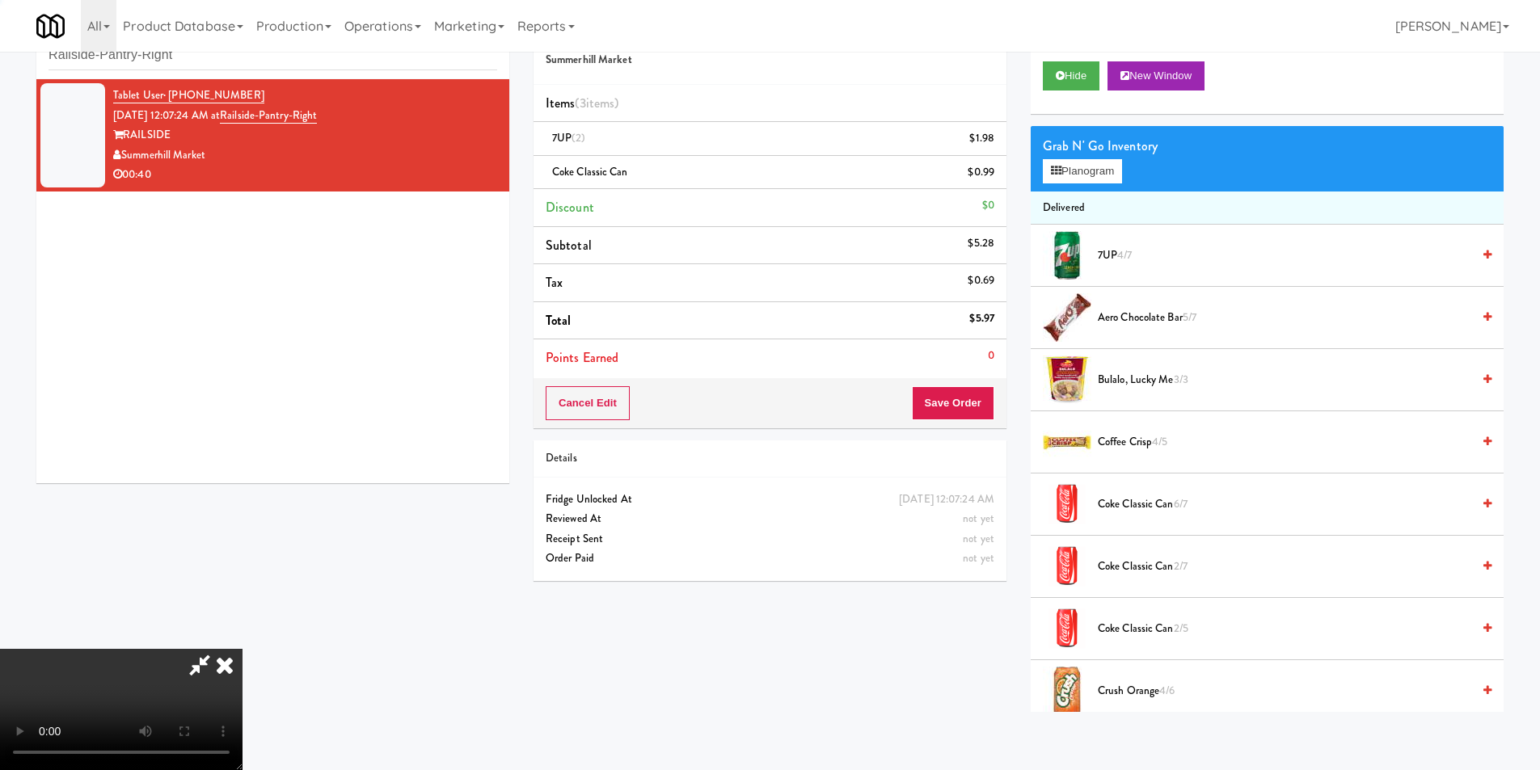
click at [999, 143] on icon at bounding box center [996, 144] width 8 height 11
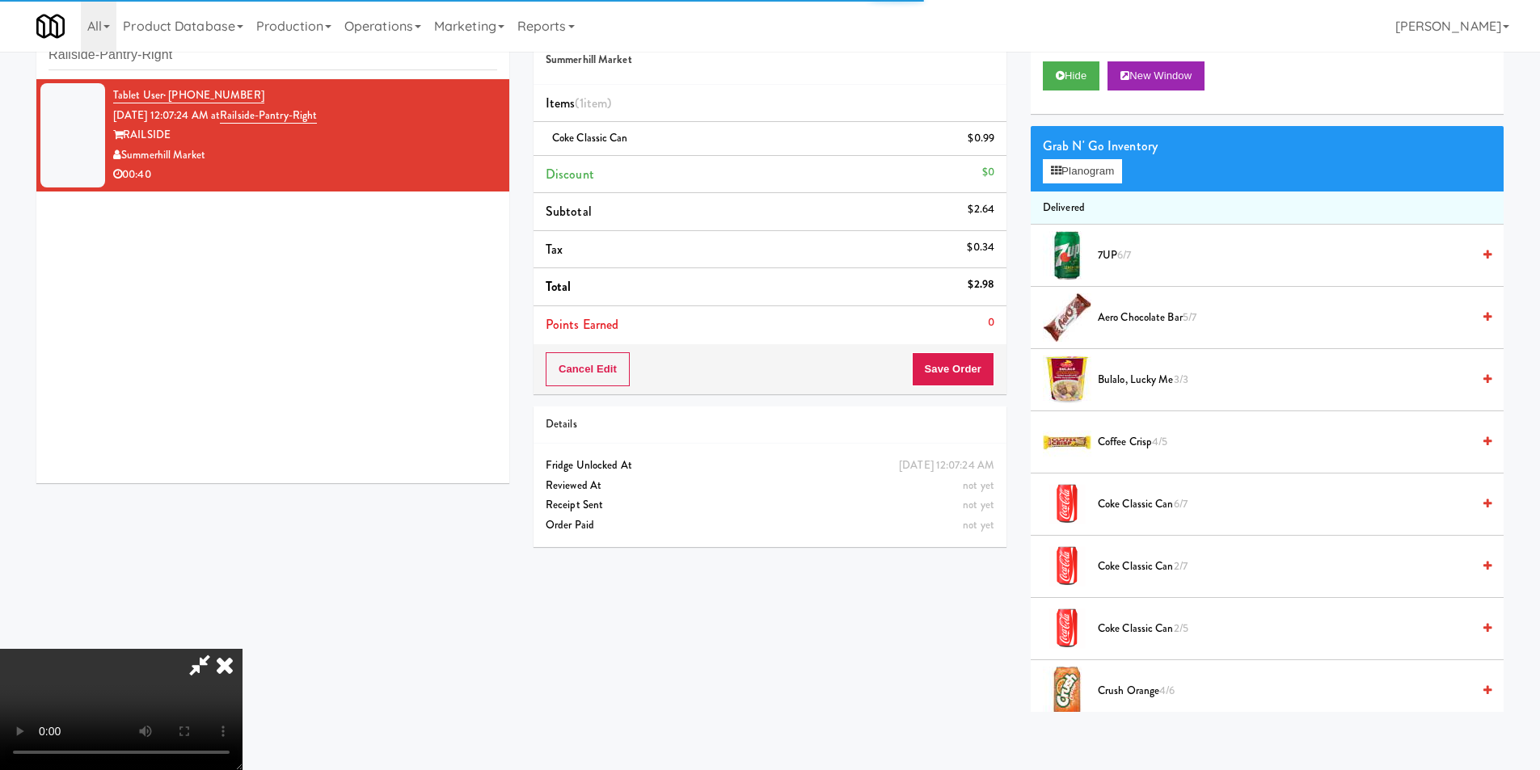
click at [999, 143] on icon at bounding box center [996, 144] width 8 height 11
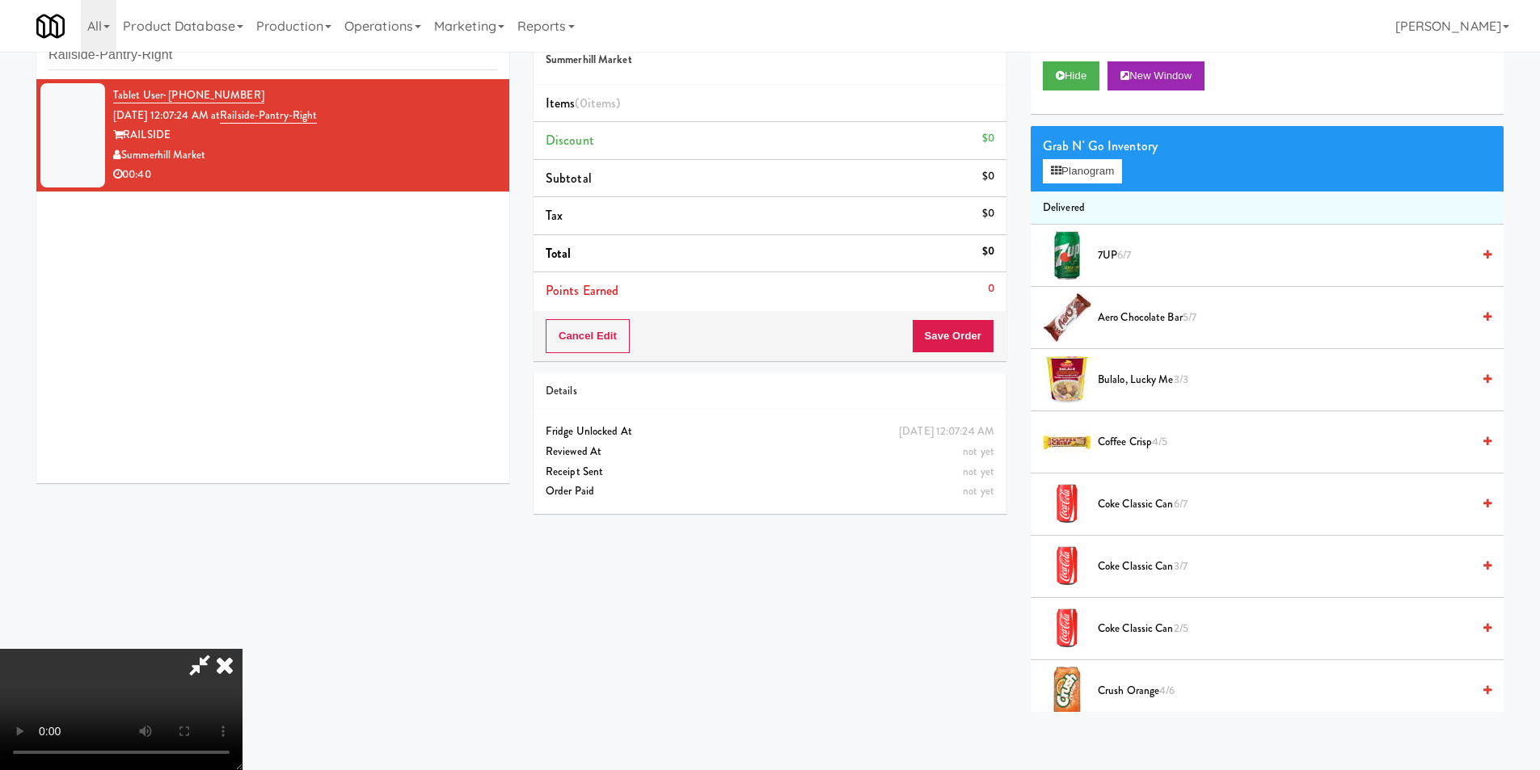
click at [243, 649] on video at bounding box center [121, 709] width 243 height 121
click at [1116, 260] on span "7UP 6/7" at bounding box center [1285, 256] width 374 height 20
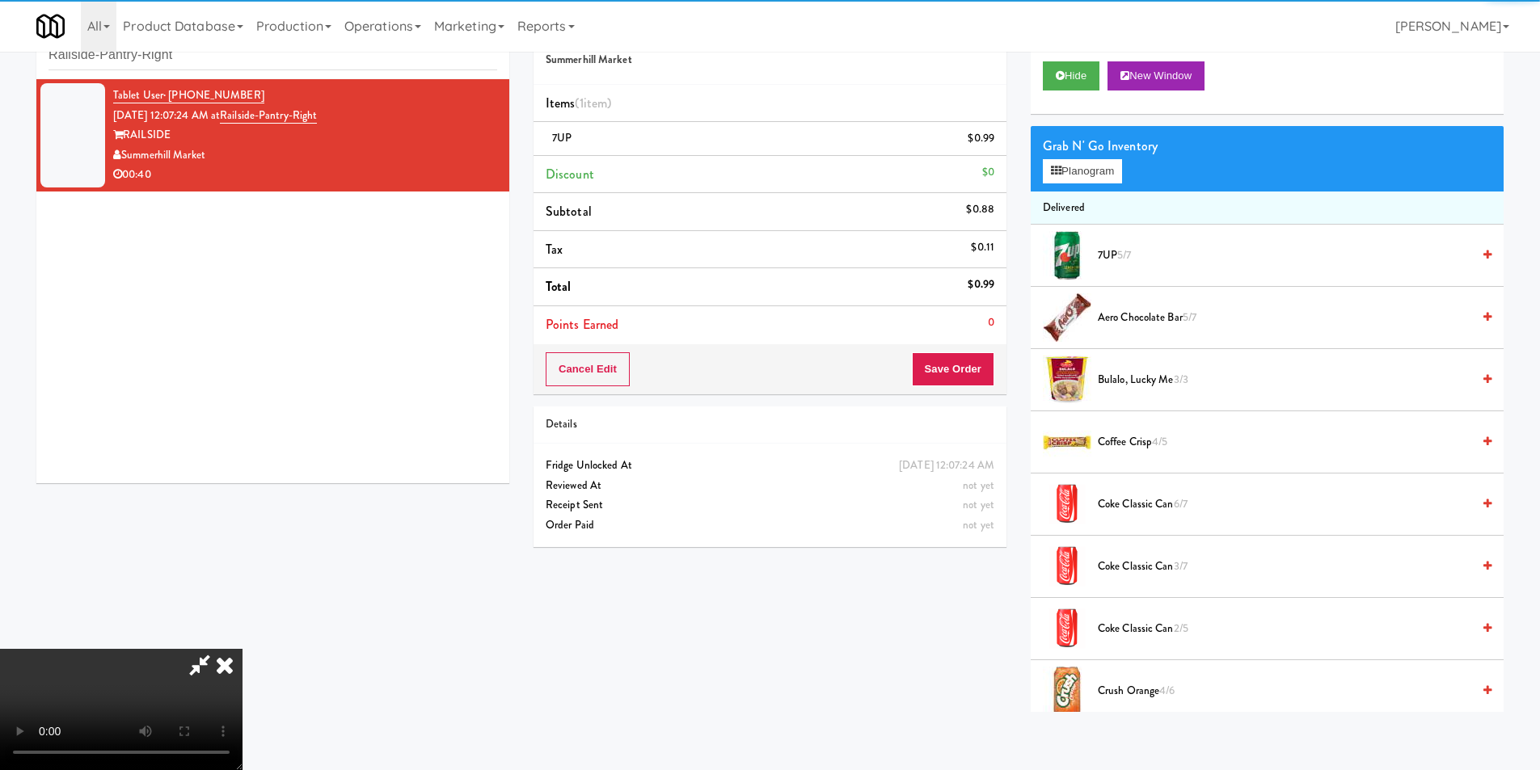
click at [1129, 502] on span "Coke Classic Can 6/7" at bounding box center [1285, 505] width 374 height 20
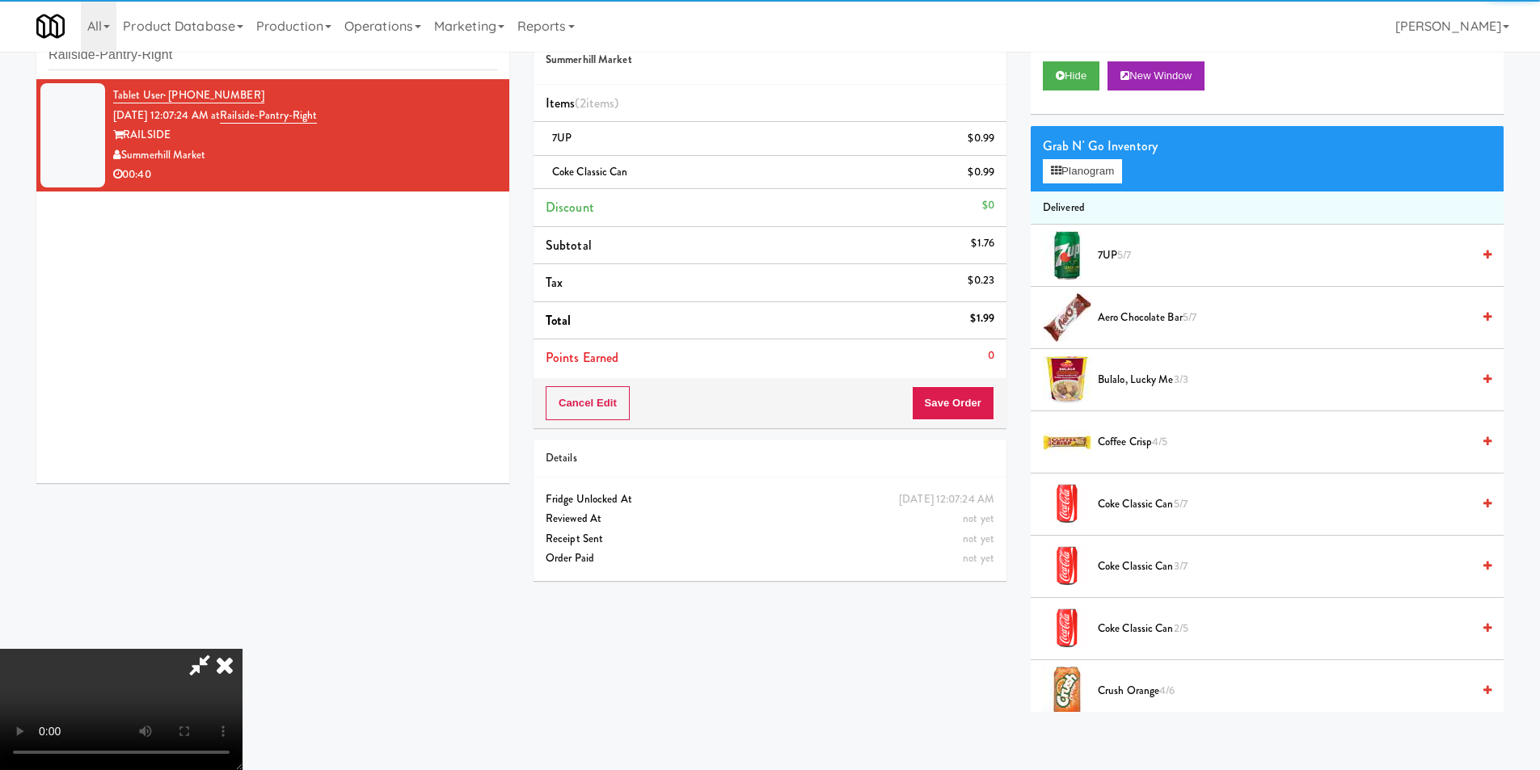
click at [243, 649] on video at bounding box center [121, 709] width 243 height 121
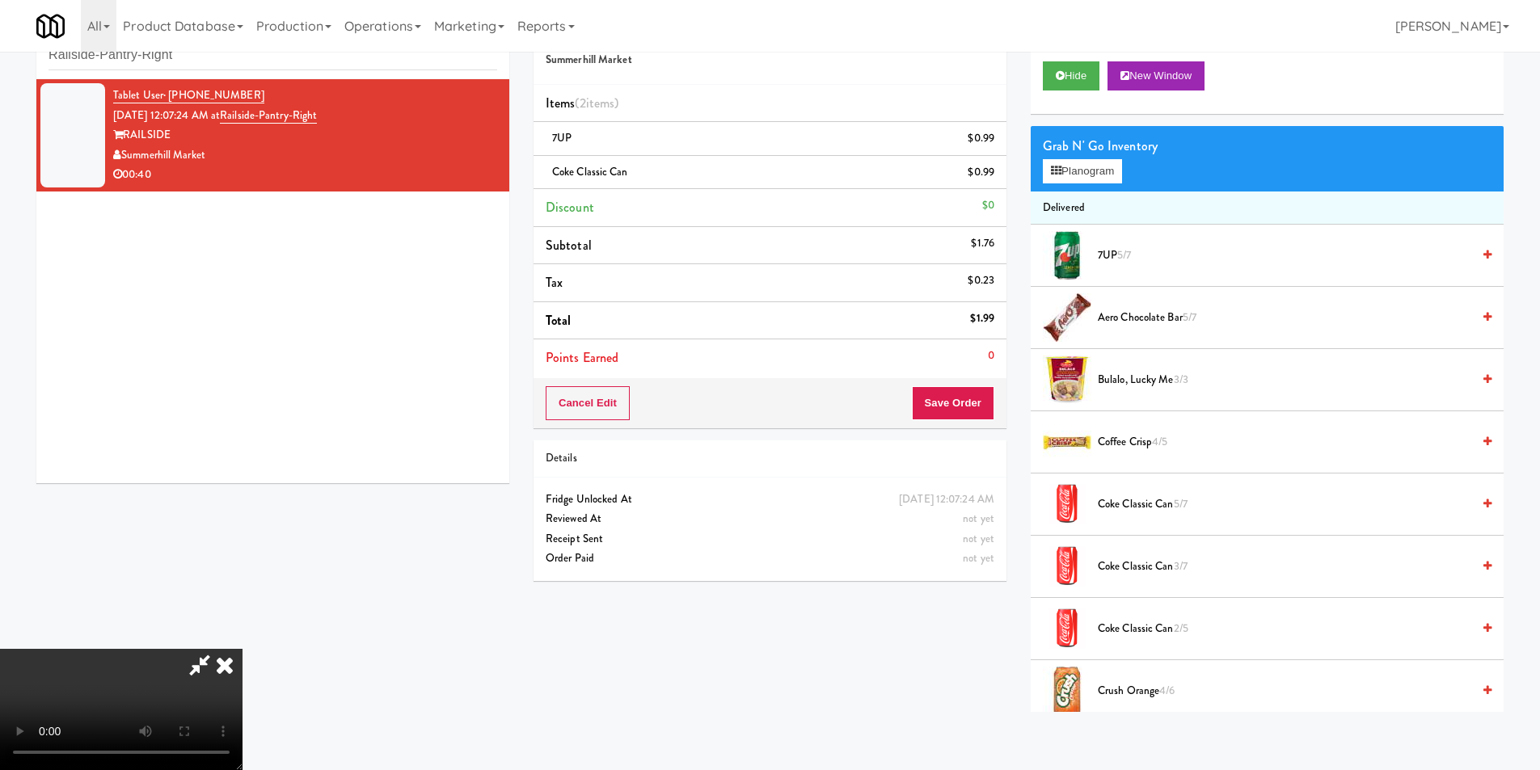
click at [243, 649] on video at bounding box center [121, 709] width 243 height 121
click at [1135, 501] on span "Coke Classic Can 5/7" at bounding box center [1285, 505] width 374 height 20
click at [243, 649] on video at bounding box center [121, 709] width 243 height 121
click at [1130, 254] on span "5/7" at bounding box center [1124, 254] width 14 height 15
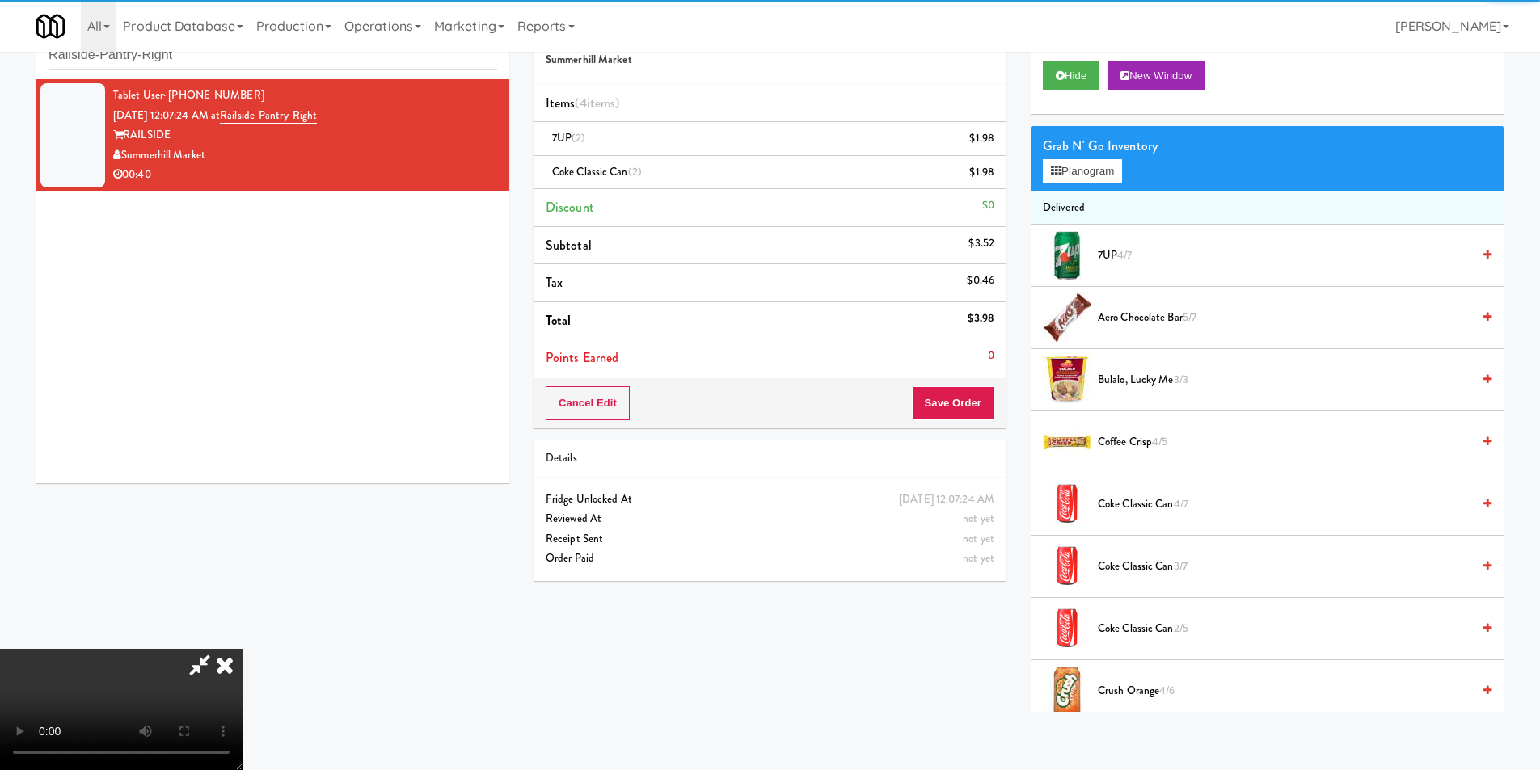
click at [243, 649] on video at bounding box center [121, 709] width 243 height 121
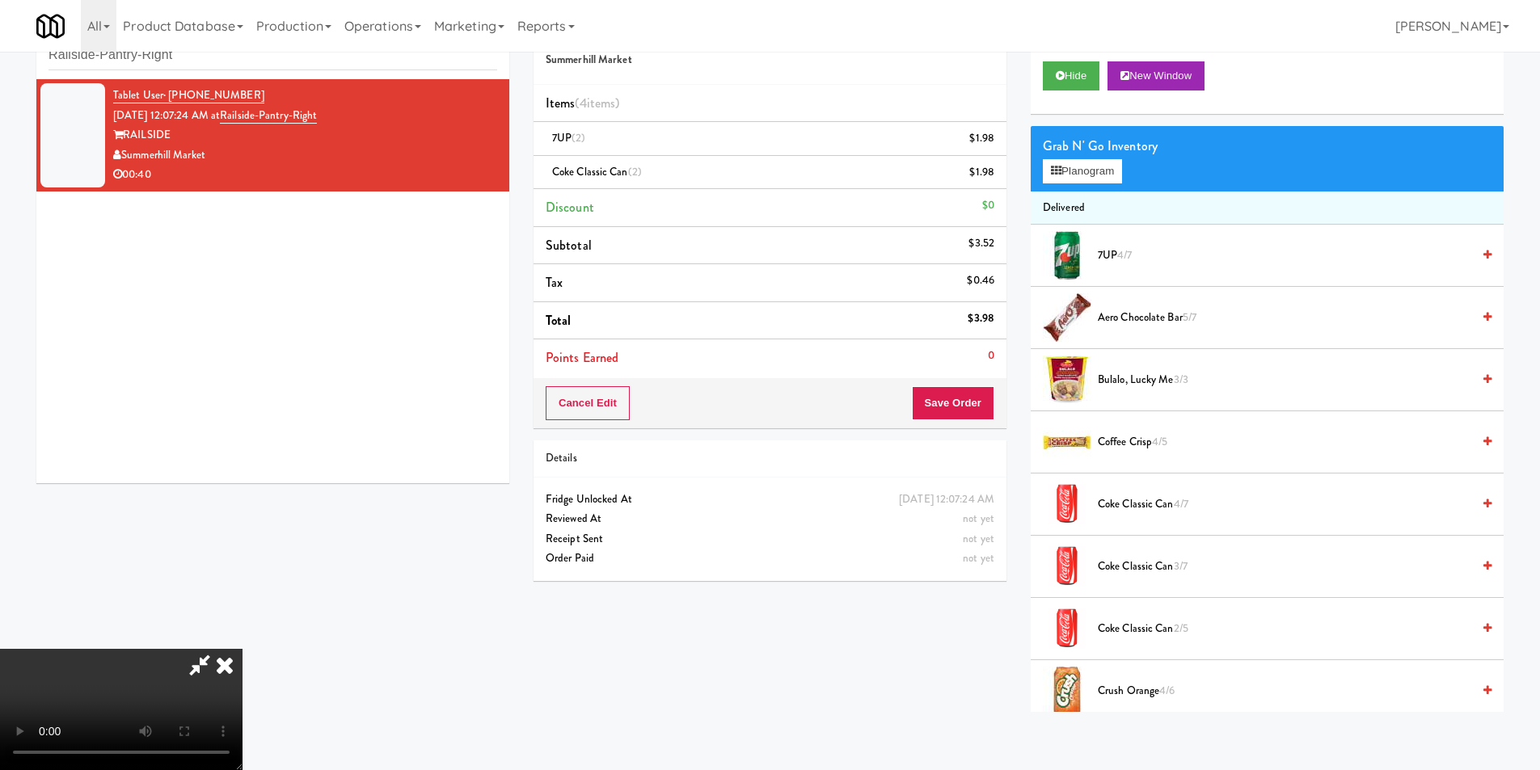
click at [243, 649] on video at bounding box center [121, 709] width 243 height 121
click at [1116, 259] on span "7UP 4/7" at bounding box center [1285, 256] width 374 height 20
click at [243, 649] on video at bounding box center [121, 709] width 243 height 121
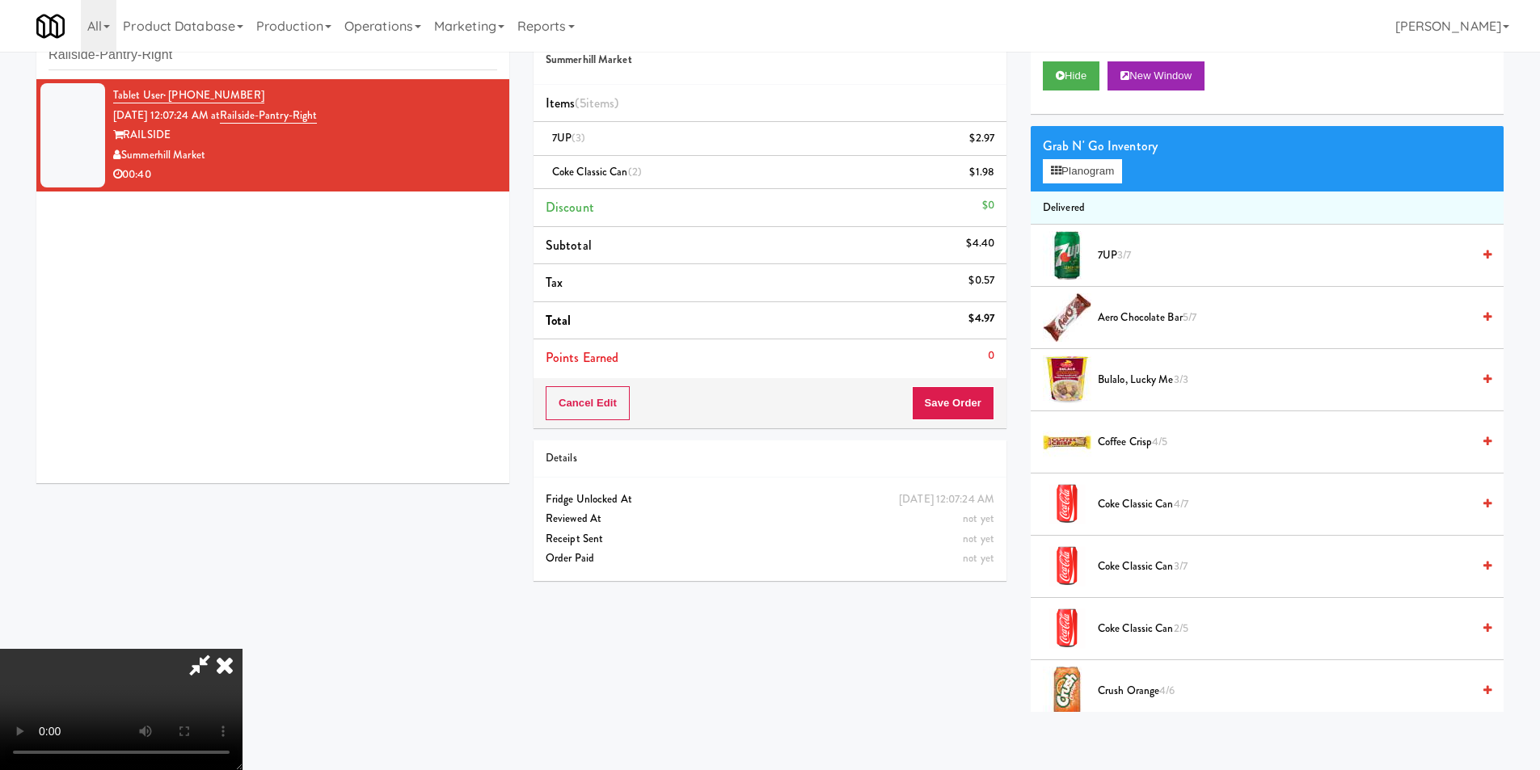
click at [243, 649] on video at bounding box center [121, 709] width 243 height 121
click at [1103, 183] on button "Planogram" at bounding box center [1082, 171] width 79 height 24
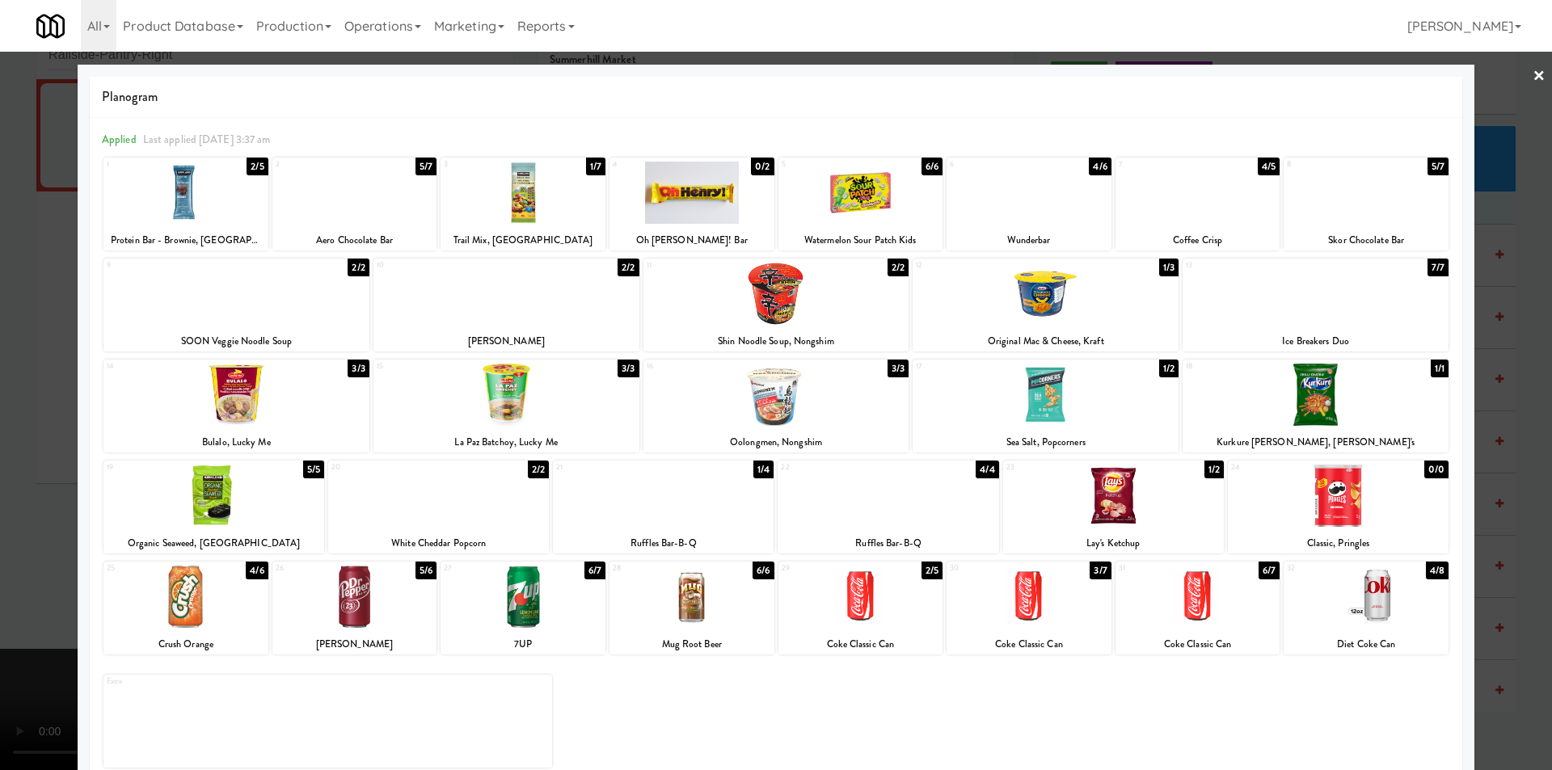
click at [222, 611] on div at bounding box center [185, 597] width 165 height 62
drag, startPoint x: 43, startPoint y: 599, endPoint x: 55, endPoint y: 605, distance: 13.4
click at [43, 598] on div at bounding box center [776, 385] width 1552 height 770
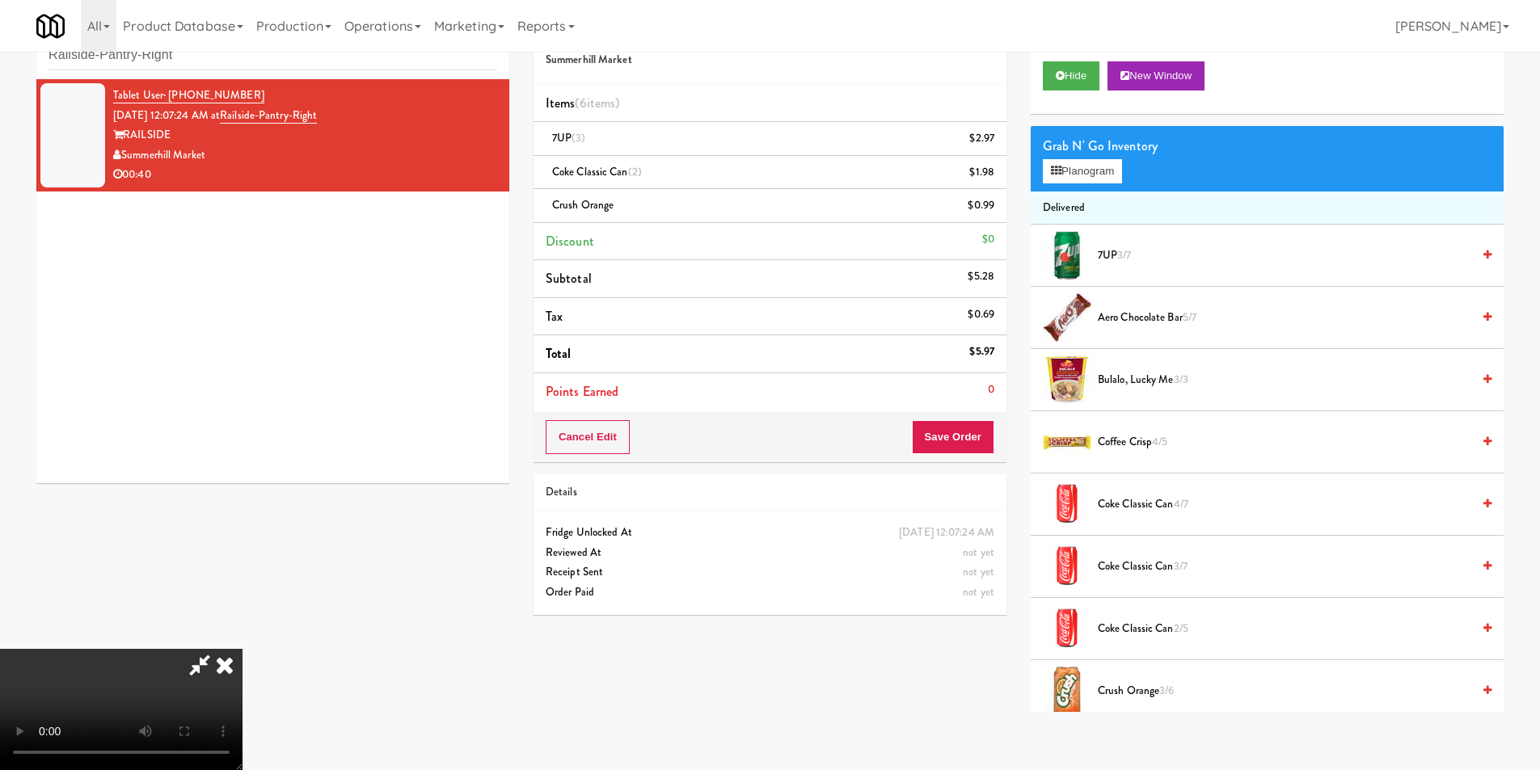
click at [243, 649] on video at bounding box center [121, 709] width 243 height 121
click at [243, 649] on icon at bounding box center [225, 665] width 36 height 32
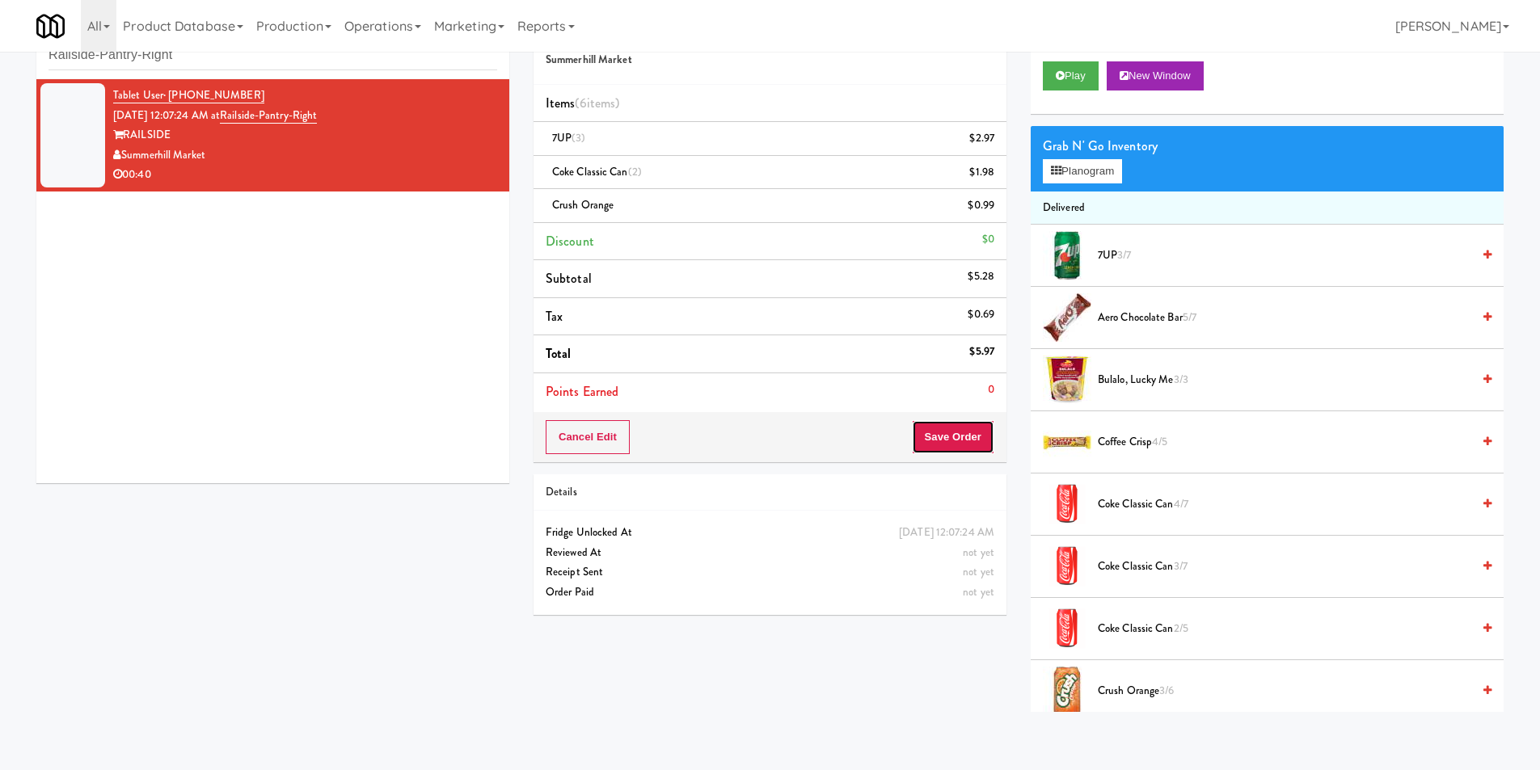
click at [956, 430] on button "Save Order" at bounding box center [953, 437] width 82 height 34
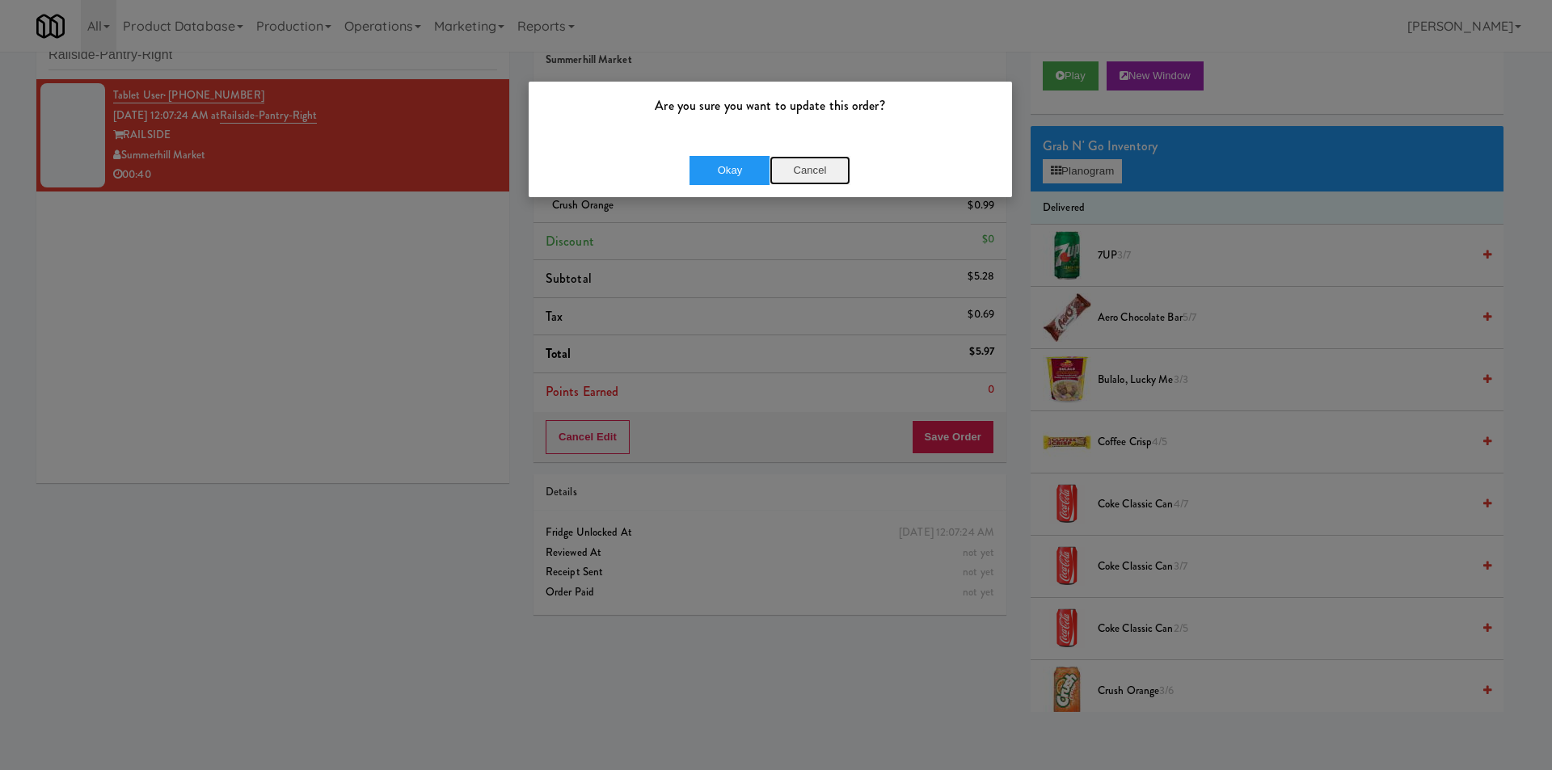
click at [818, 165] on button "Cancel" at bounding box center [810, 170] width 81 height 29
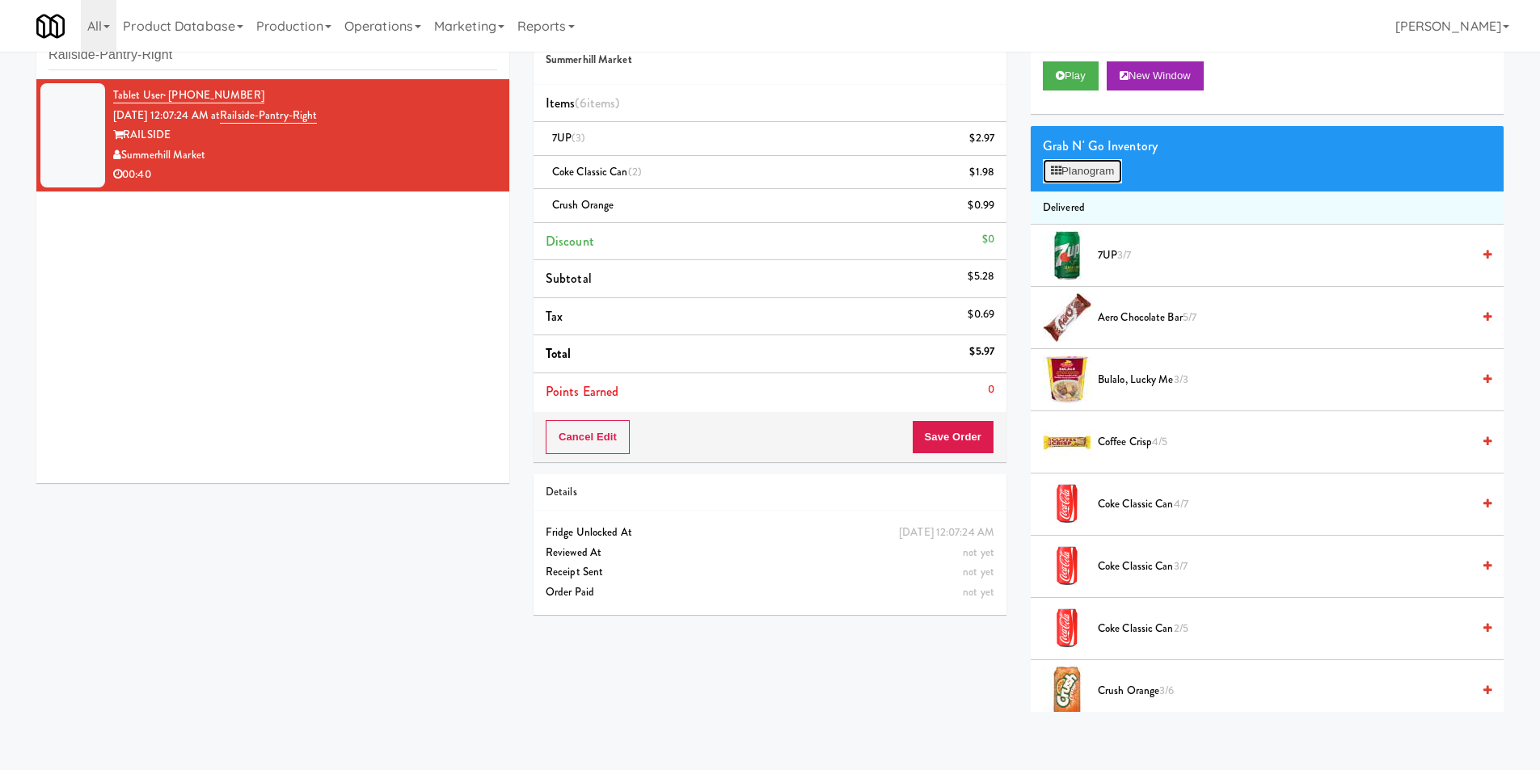
click at [1083, 169] on button "Planogram" at bounding box center [1082, 171] width 79 height 24
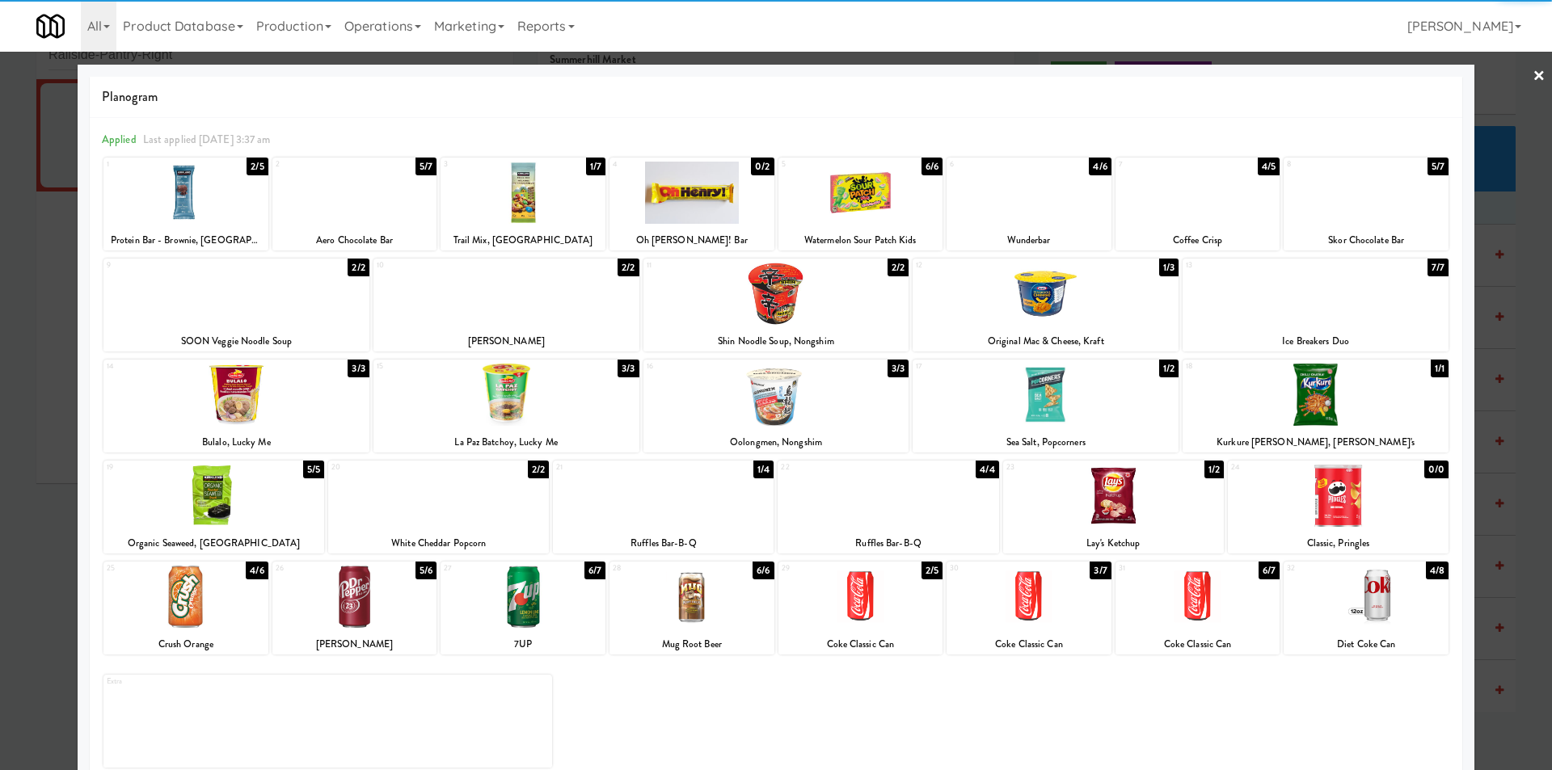
click at [69, 524] on div at bounding box center [776, 385] width 1552 height 770
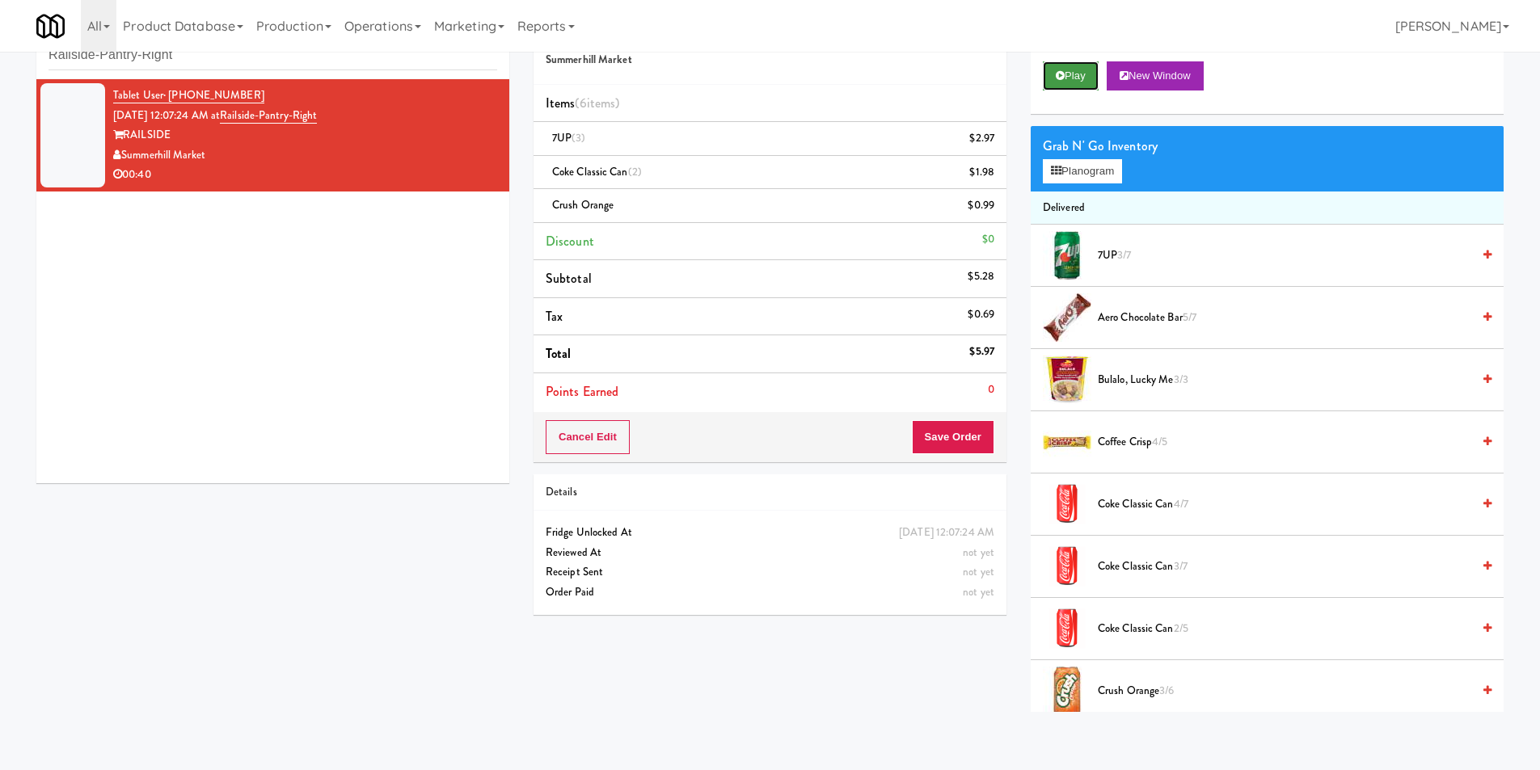
click at [1076, 79] on button "Play" at bounding box center [1071, 75] width 56 height 29
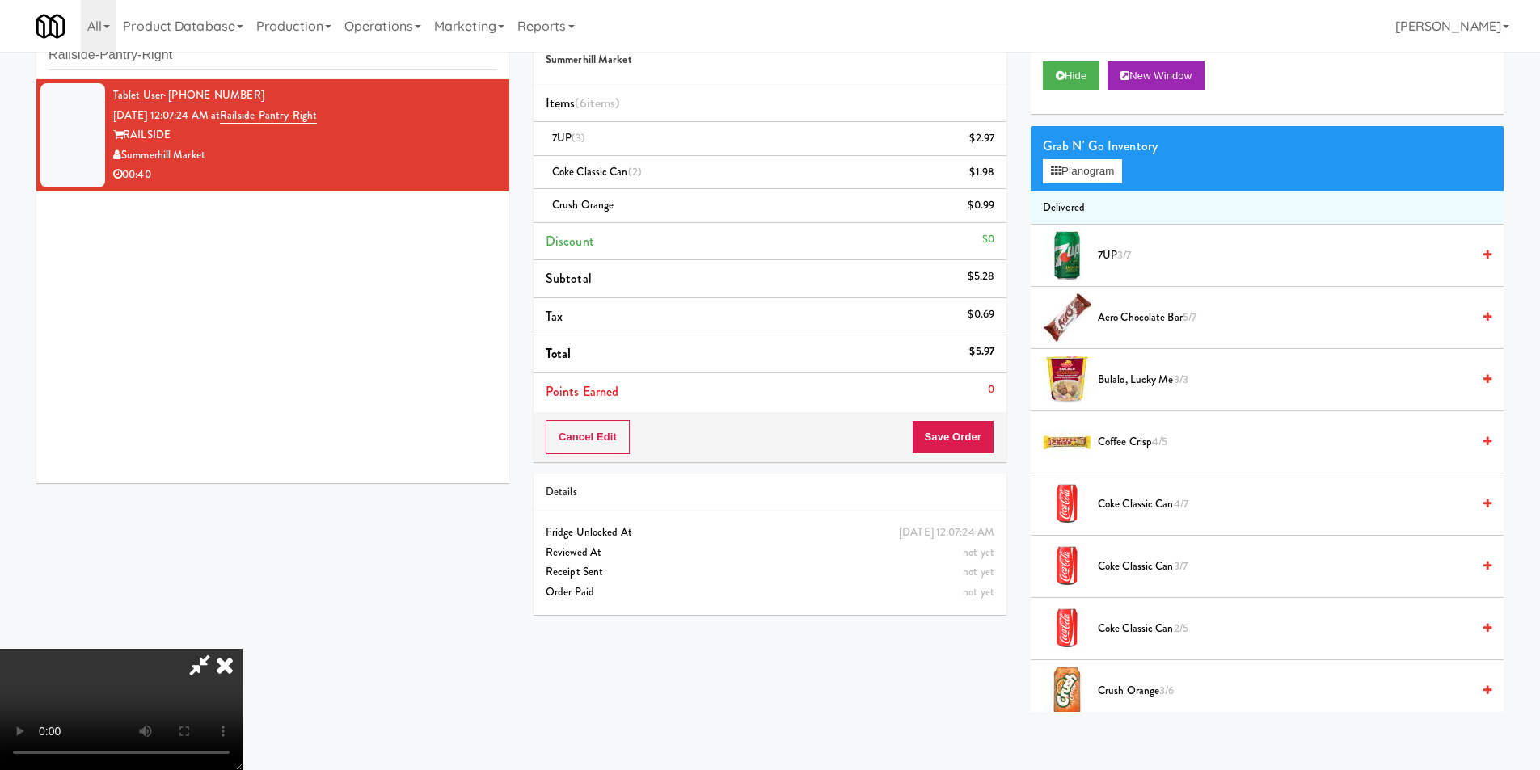
scroll to position [244, 0]
click at [243, 649] on video at bounding box center [121, 709] width 243 height 121
click at [243, 649] on icon at bounding box center [225, 665] width 36 height 32
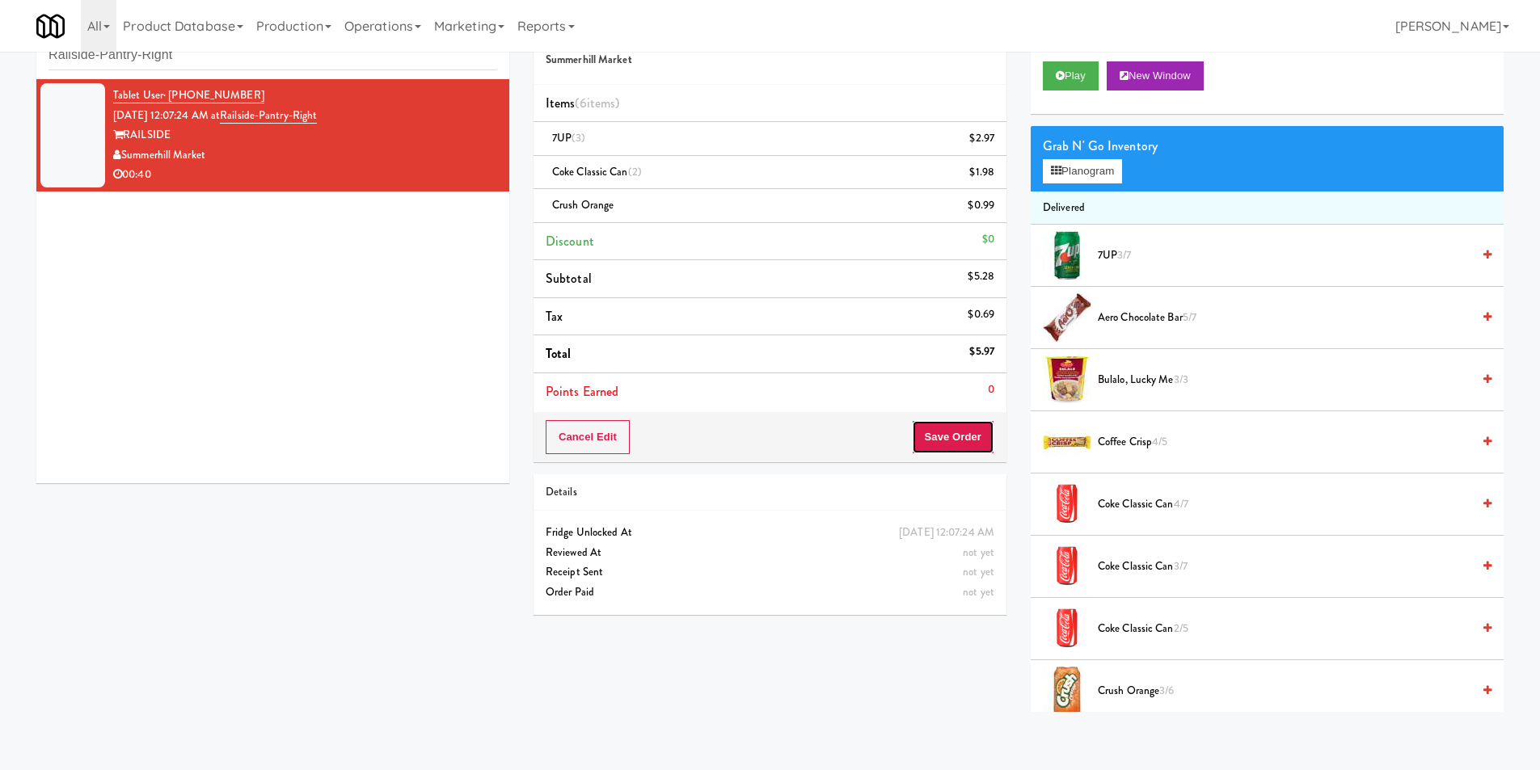
click at [942, 430] on button "Save Order" at bounding box center [953, 437] width 82 height 34
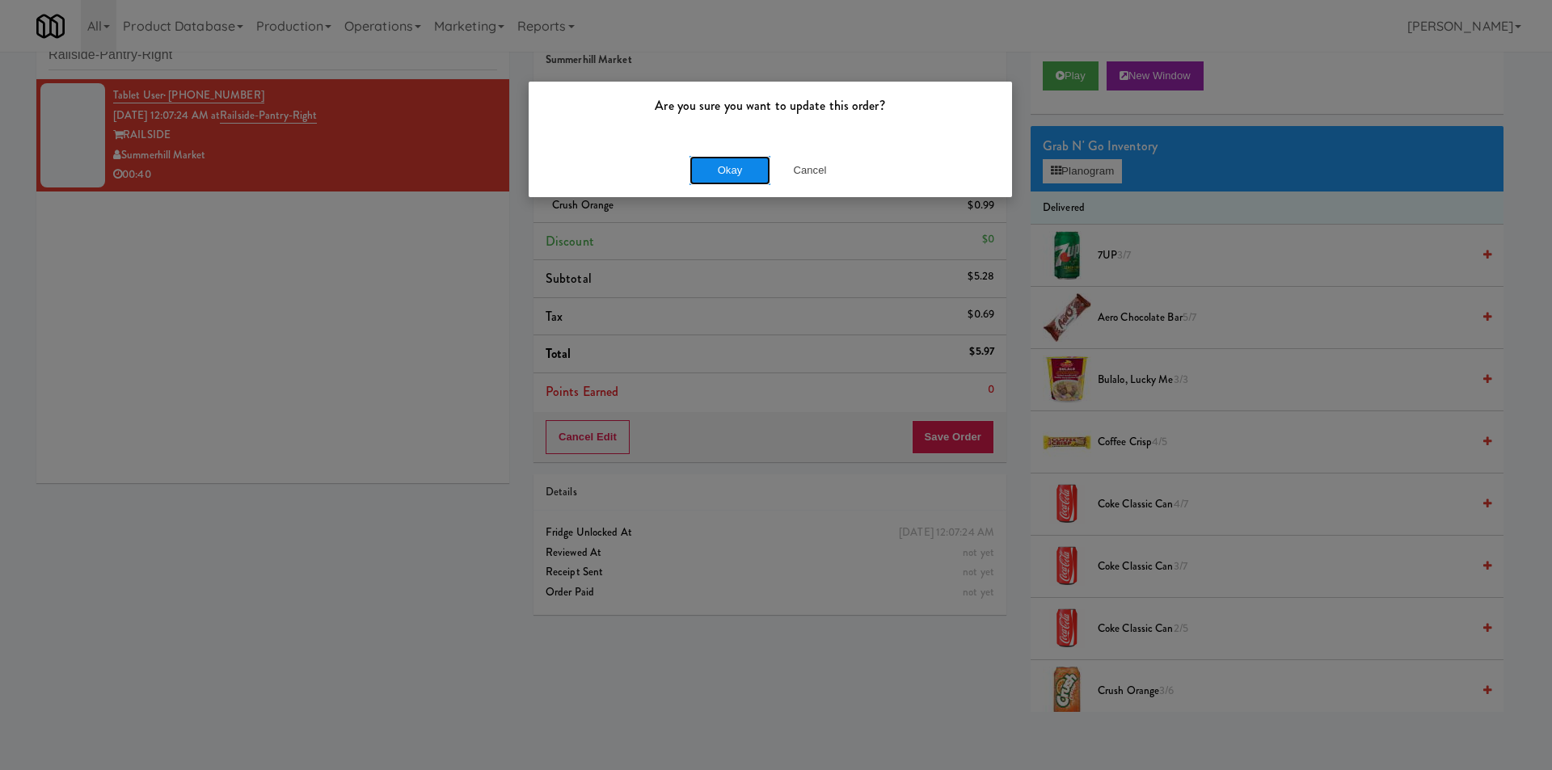
click at [729, 175] on button "Okay" at bounding box center [730, 170] width 81 height 29
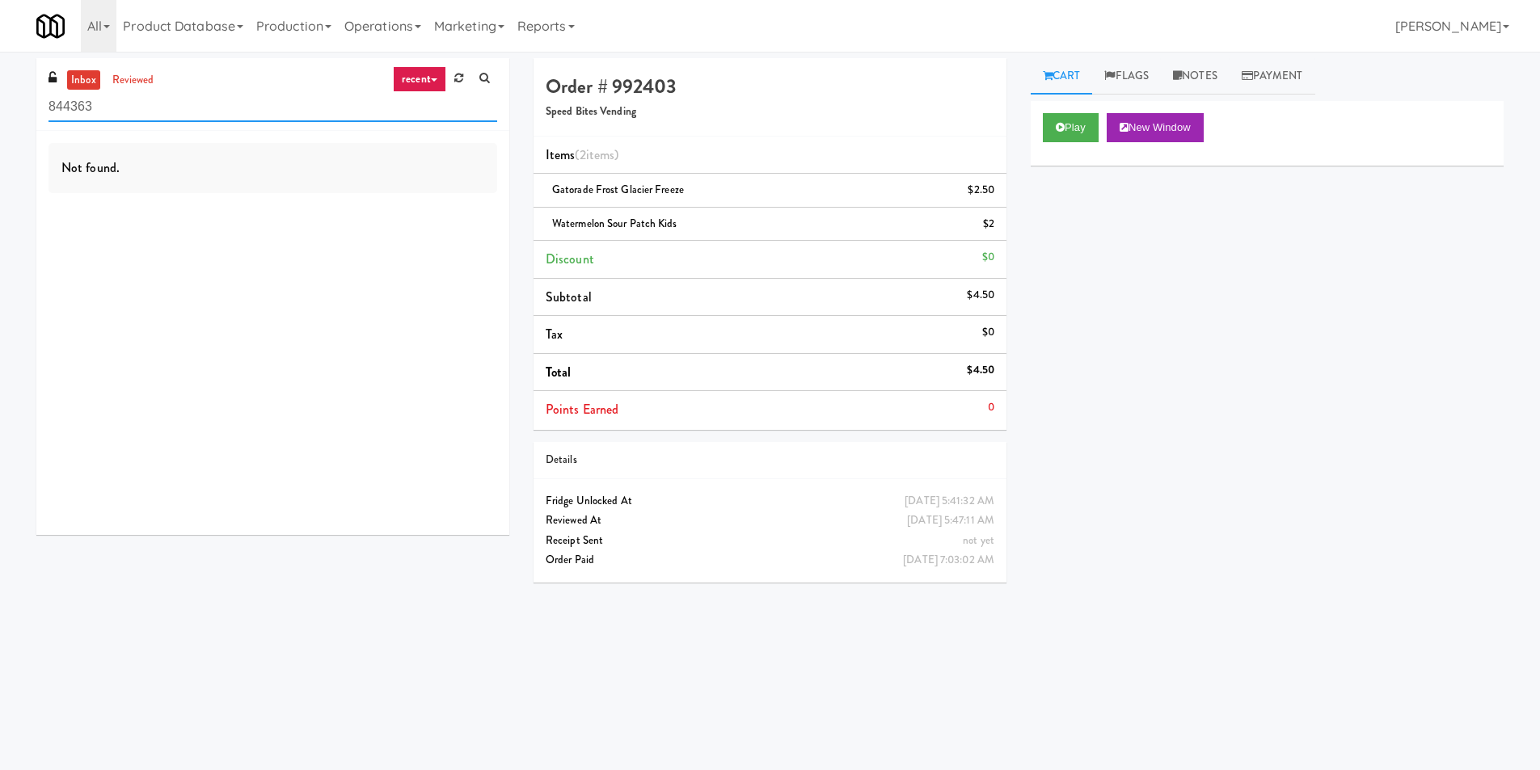
click at [223, 107] on input "844363" at bounding box center [273, 107] width 449 height 30
paste input "WPW - Middle - Fridge"
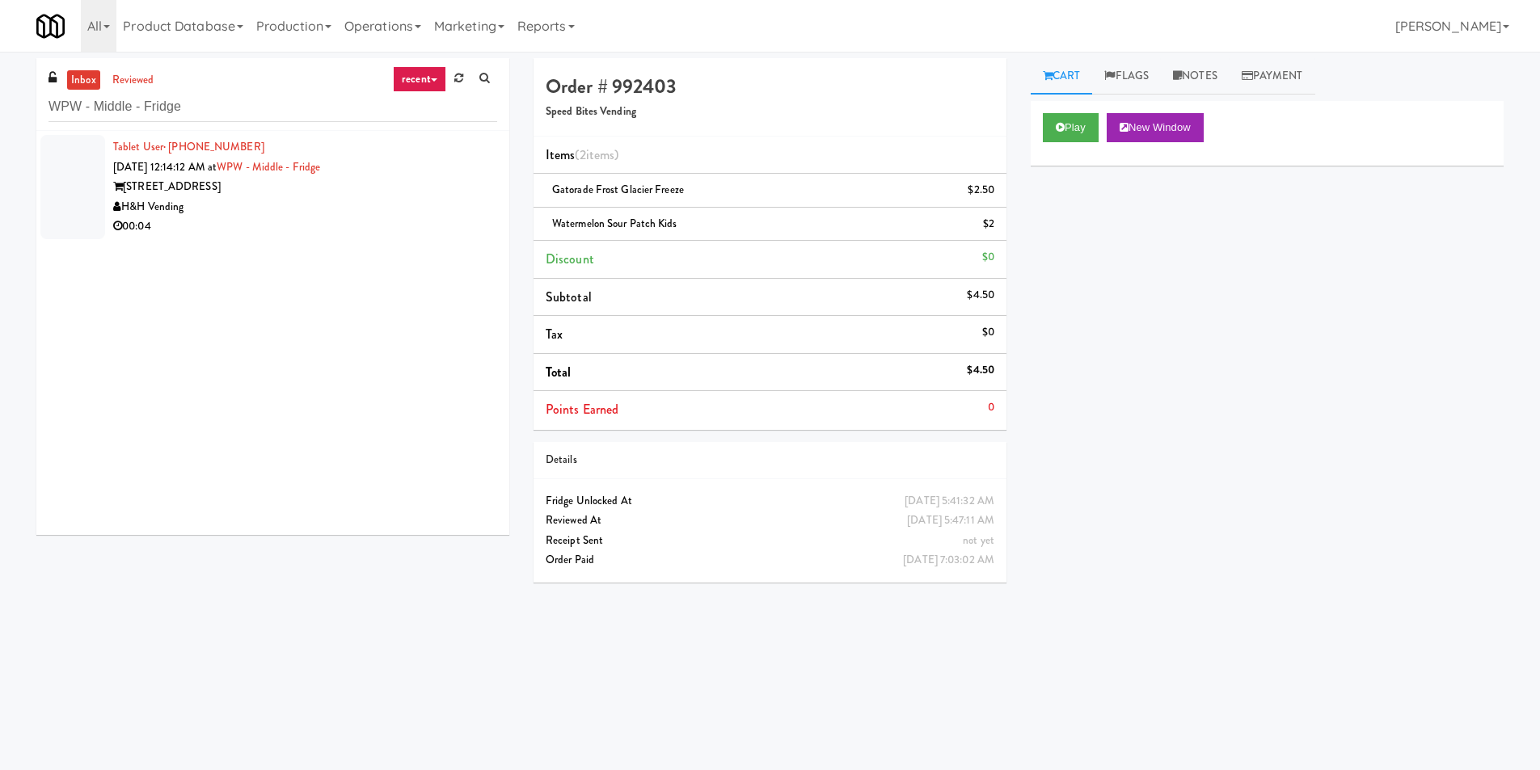
click at [356, 214] on div "H&H Vending" at bounding box center [305, 207] width 384 height 20
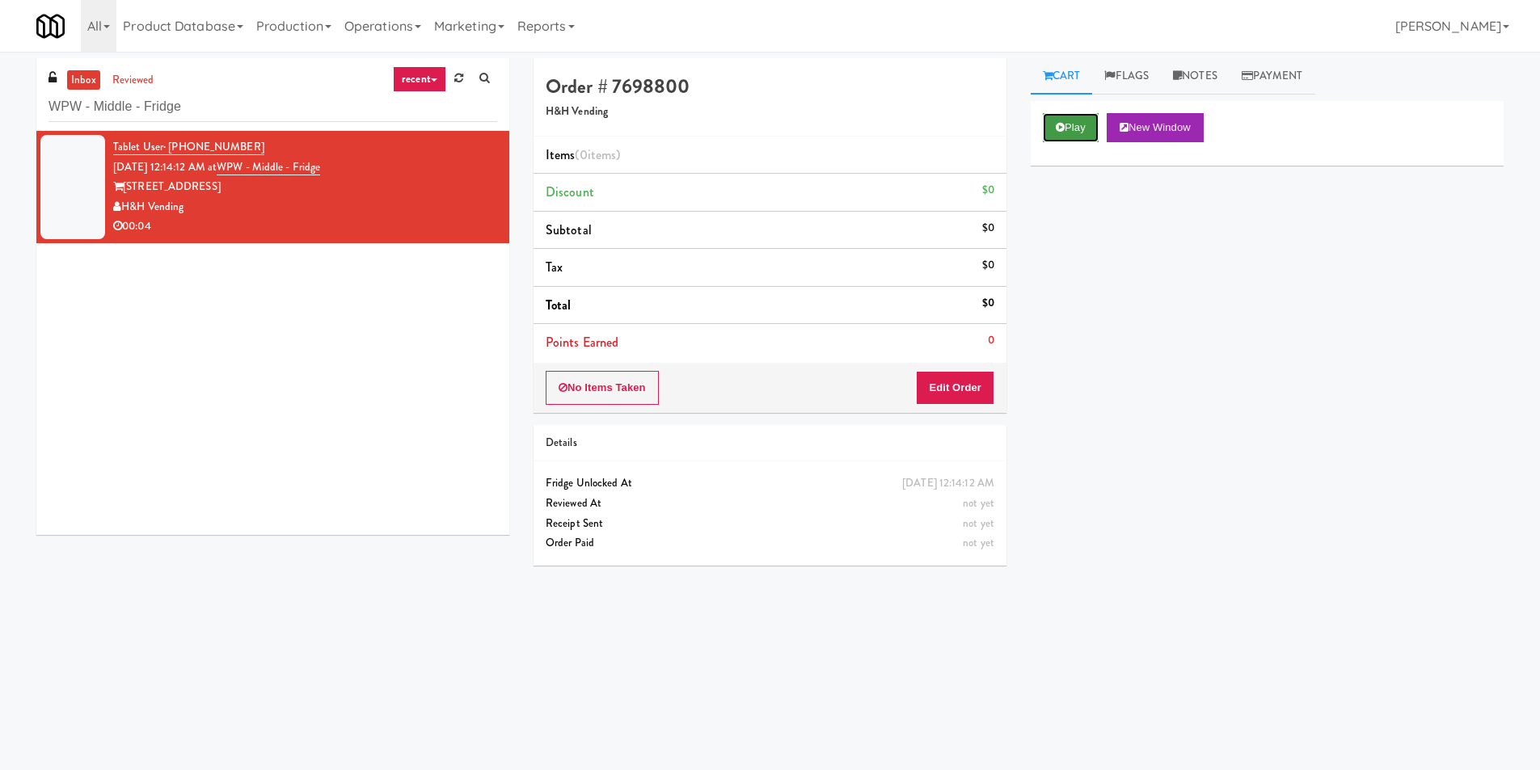
click at [1044, 126] on button "Play" at bounding box center [1071, 127] width 56 height 29
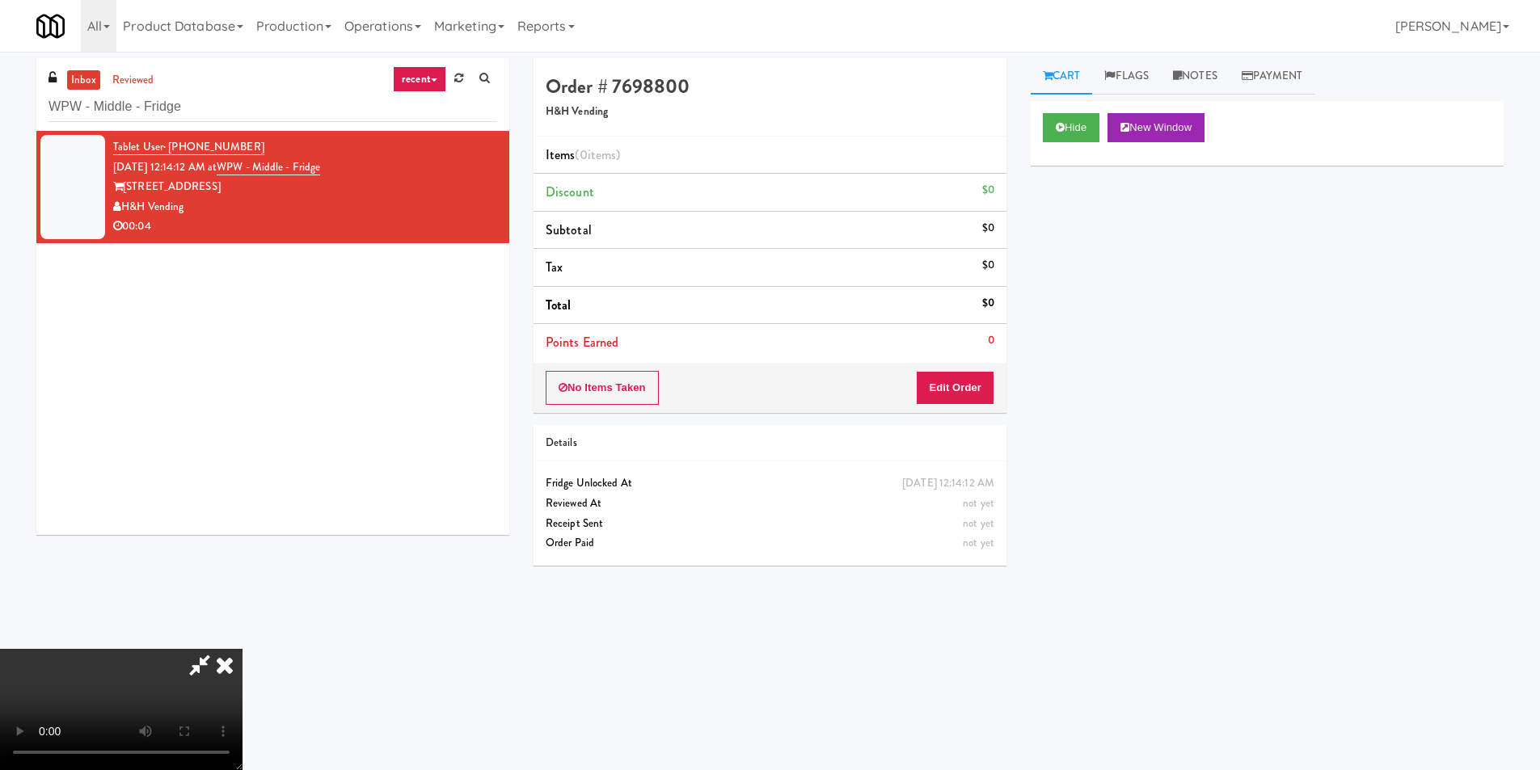
click at [977, 363] on div "Order # 7698800 H&H Vending Items (0 items ) Discount $0 Subtotal $0 Tax $0 Tot…" at bounding box center [770, 235] width 473 height 355
click at [990, 393] on button "Edit Order" at bounding box center [955, 388] width 78 height 34
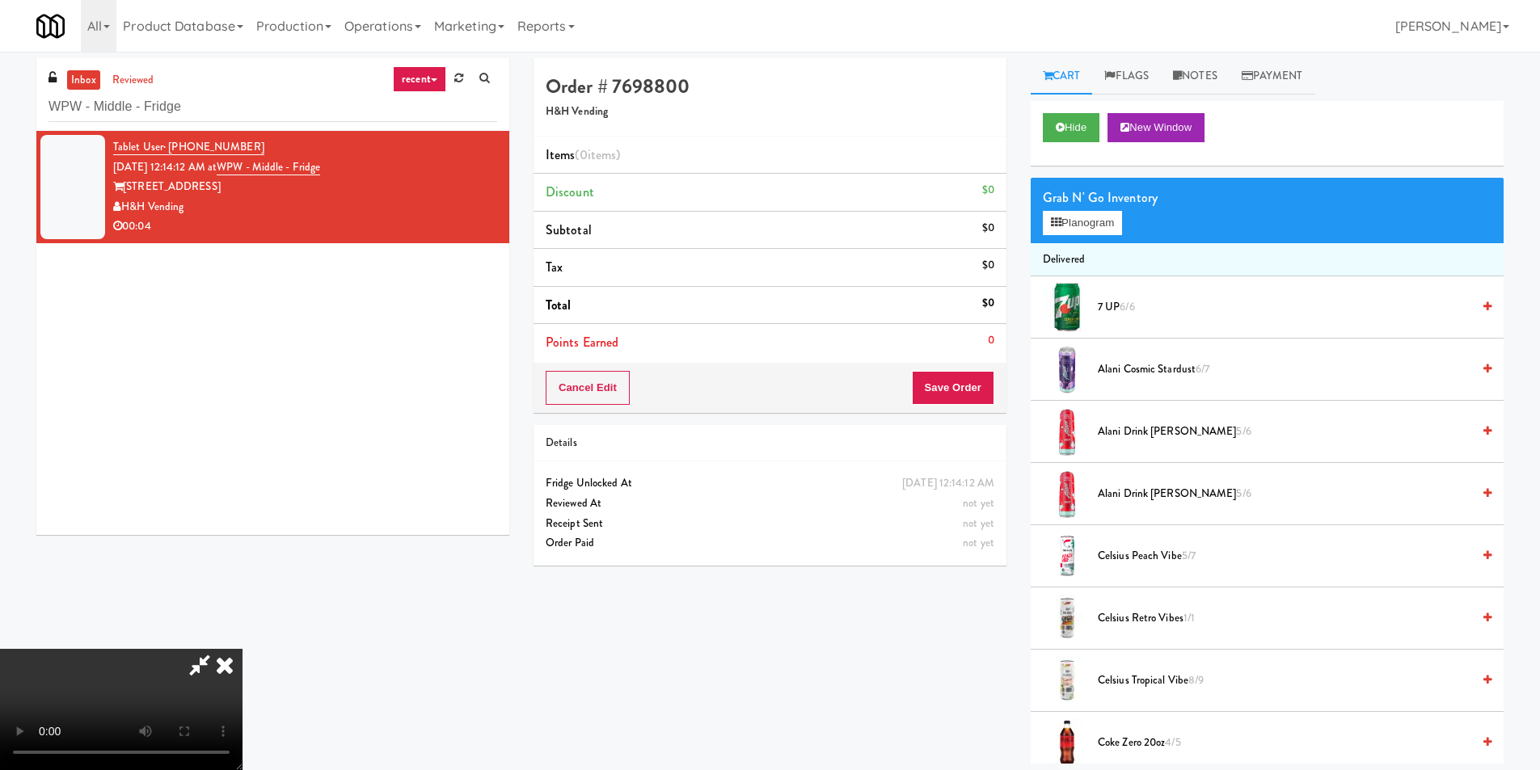
click at [243, 649] on video at bounding box center [121, 709] width 243 height 121
click at [1079, 218] on button "Planogram" at bounding box center [1082, 223] width 79 height 24
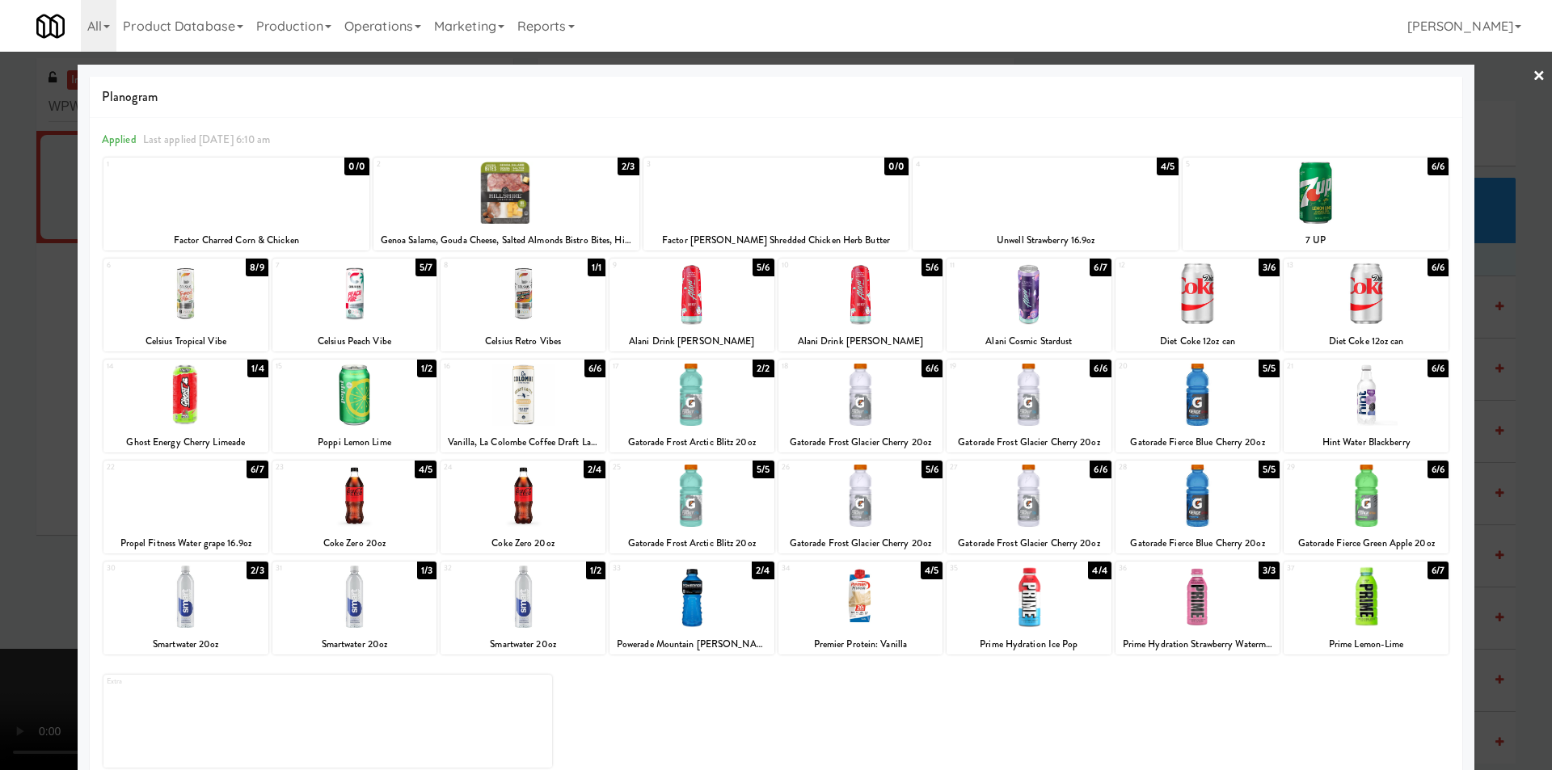
click at [667, 302] on div at bounding box center [692, 294] width 165 height 62
click at [21, 390] on div at bounding box center [776, 385] width 1552 height 770
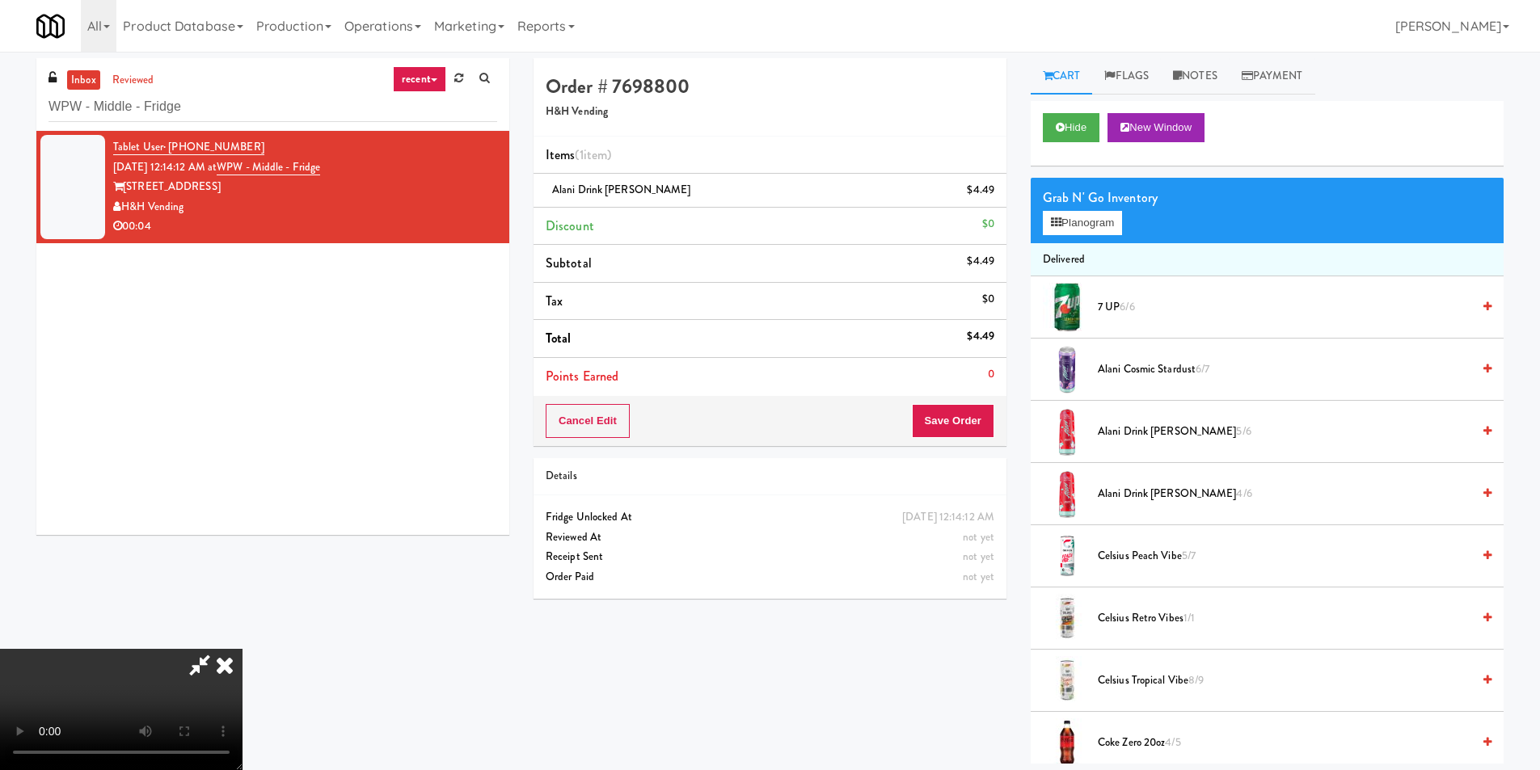
click at [243, 649] on video at bounding box center [121, 709] width 243 height 121
click at [931, 423] on button "Save Order" at bounding box center [953, 421] width 82 height 34
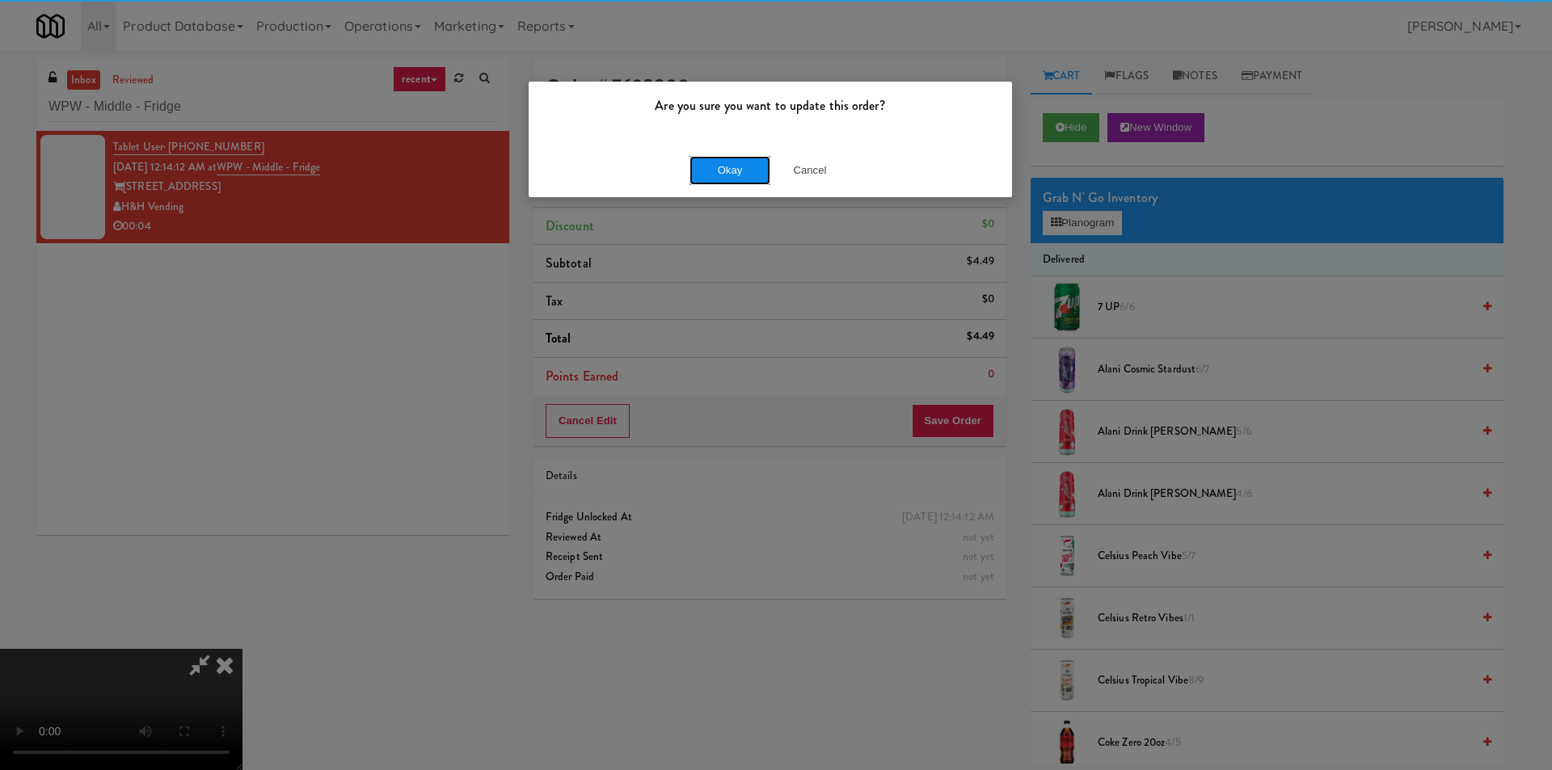
click at [721, 167] on button "Okay" at bounding box center [730, 170] width 81 height 29
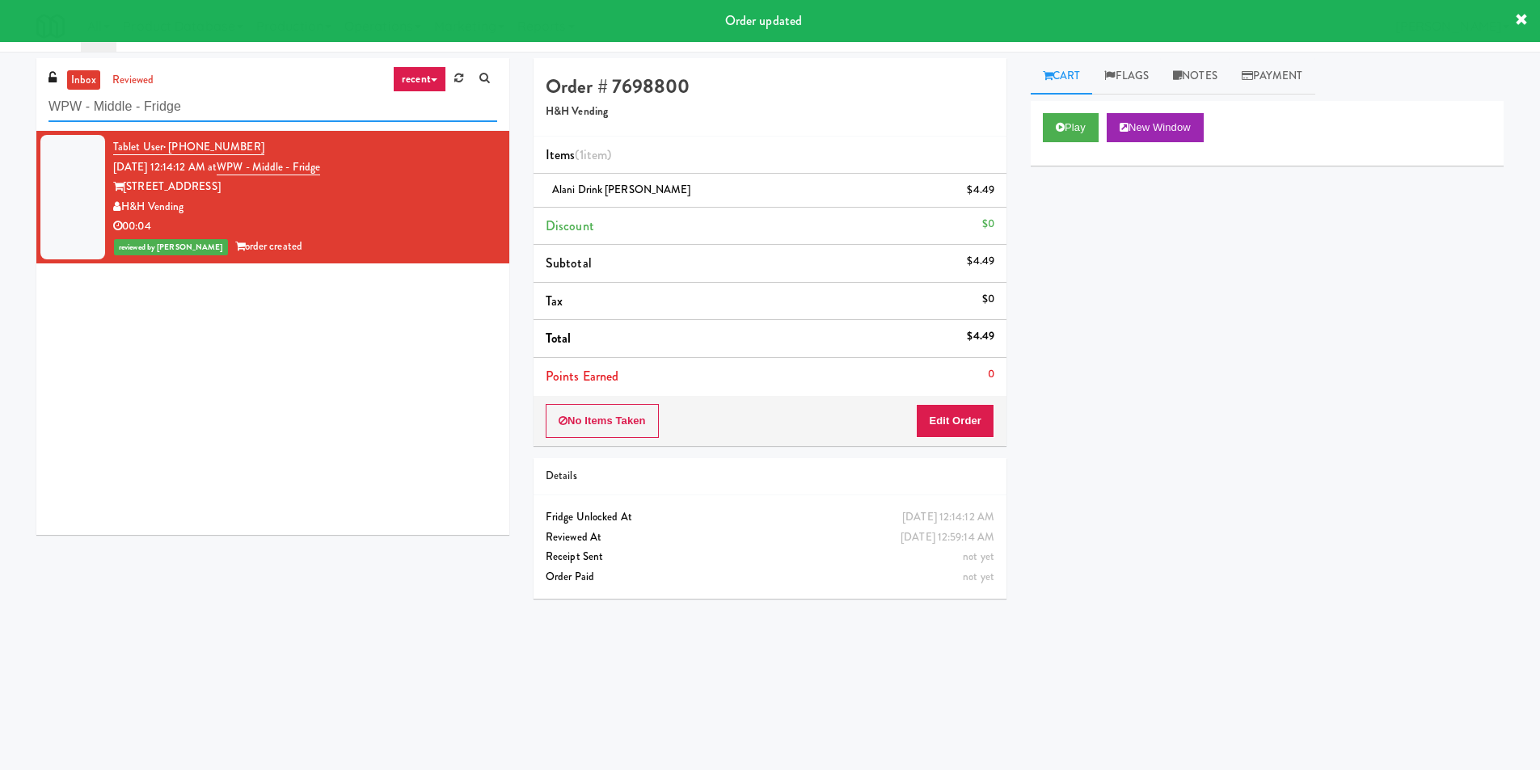
click at [225, 104] on input "WPW - Middle - Fridge" at bounding box center [273, 107] width 449 height 30
paste input "The Horizons - Cooler #2"
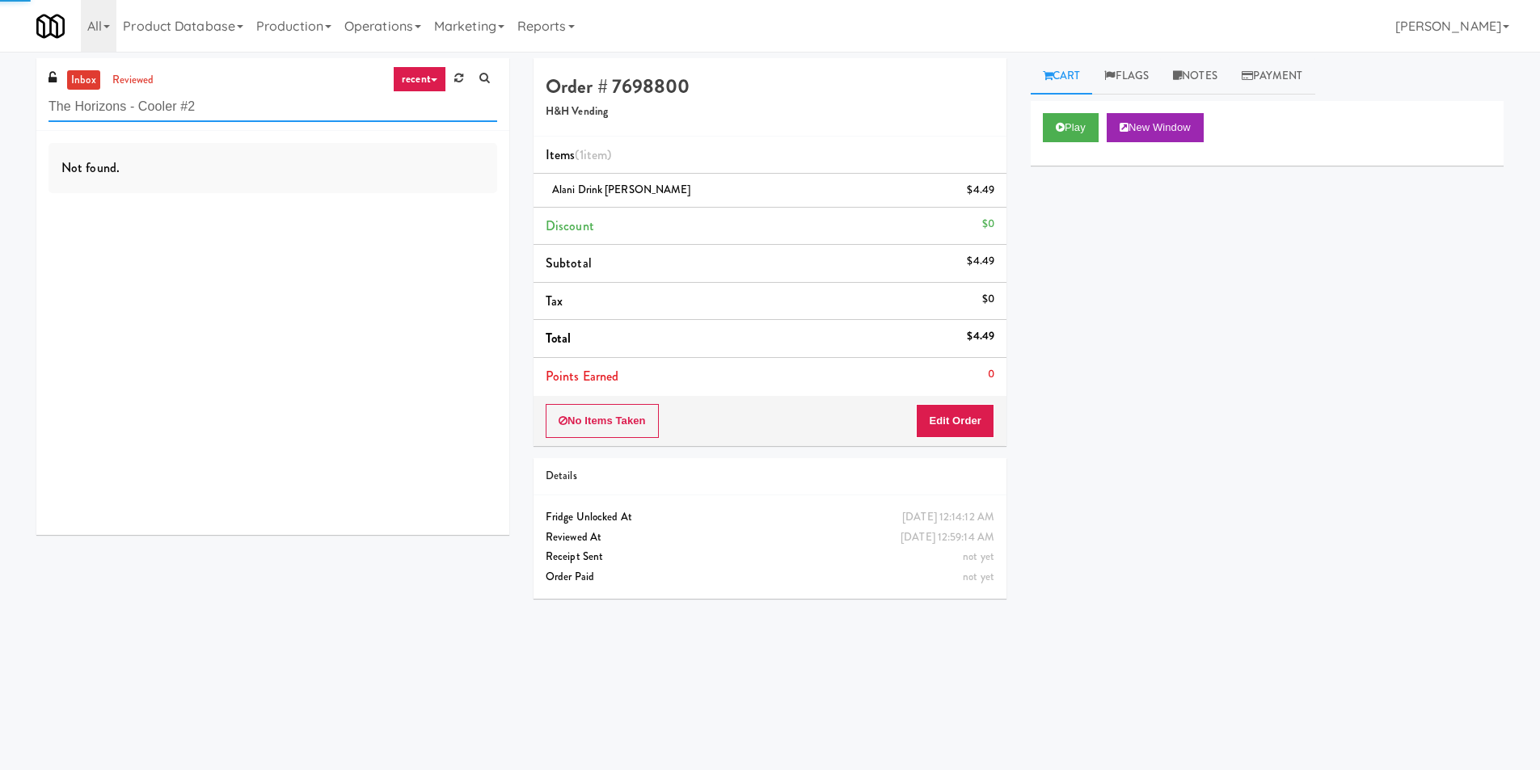
type input "The Horizons - Cooler #2"
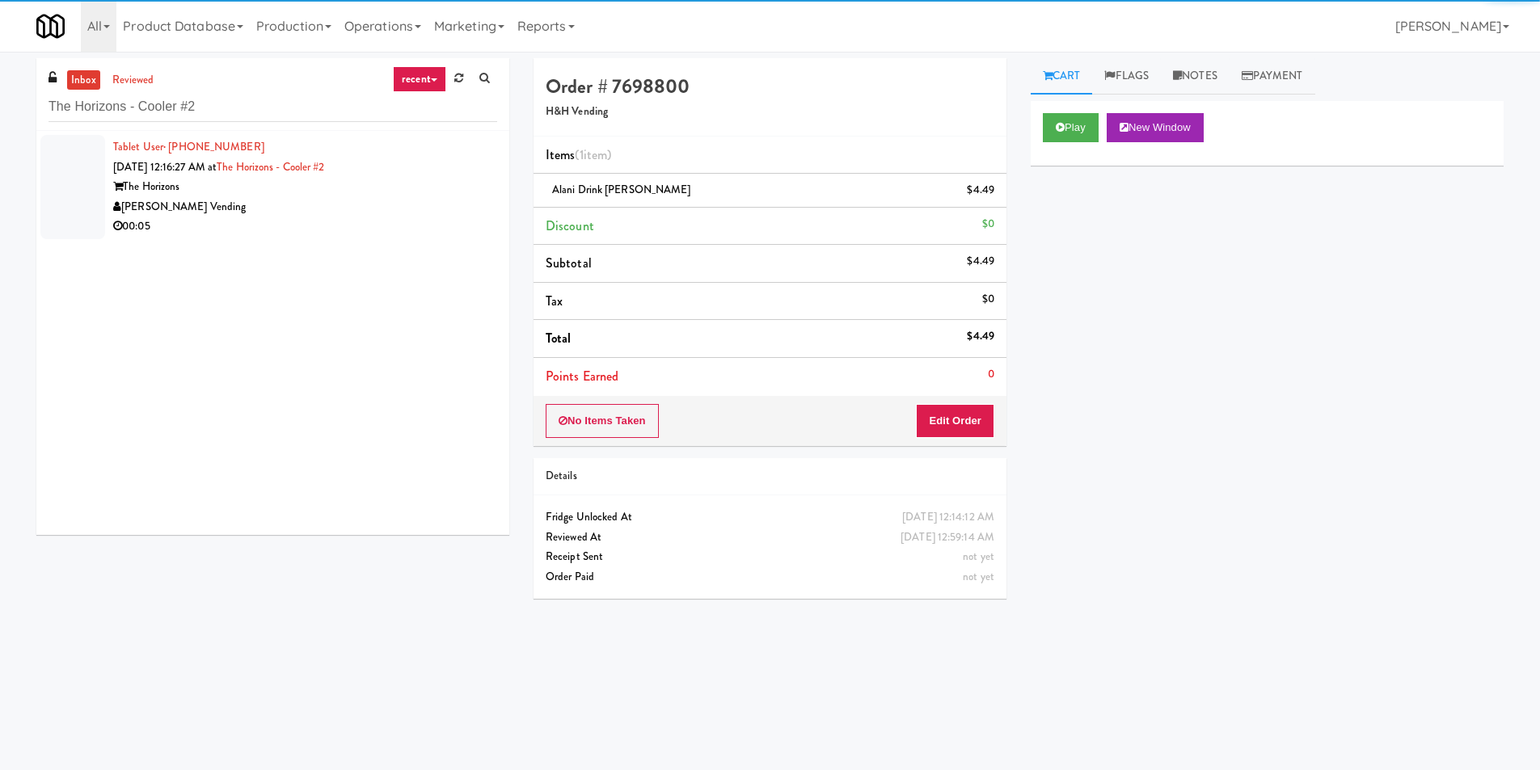
click at [447, 217] on div "00:05" at bounding box center [305, 227] width 384 height 20
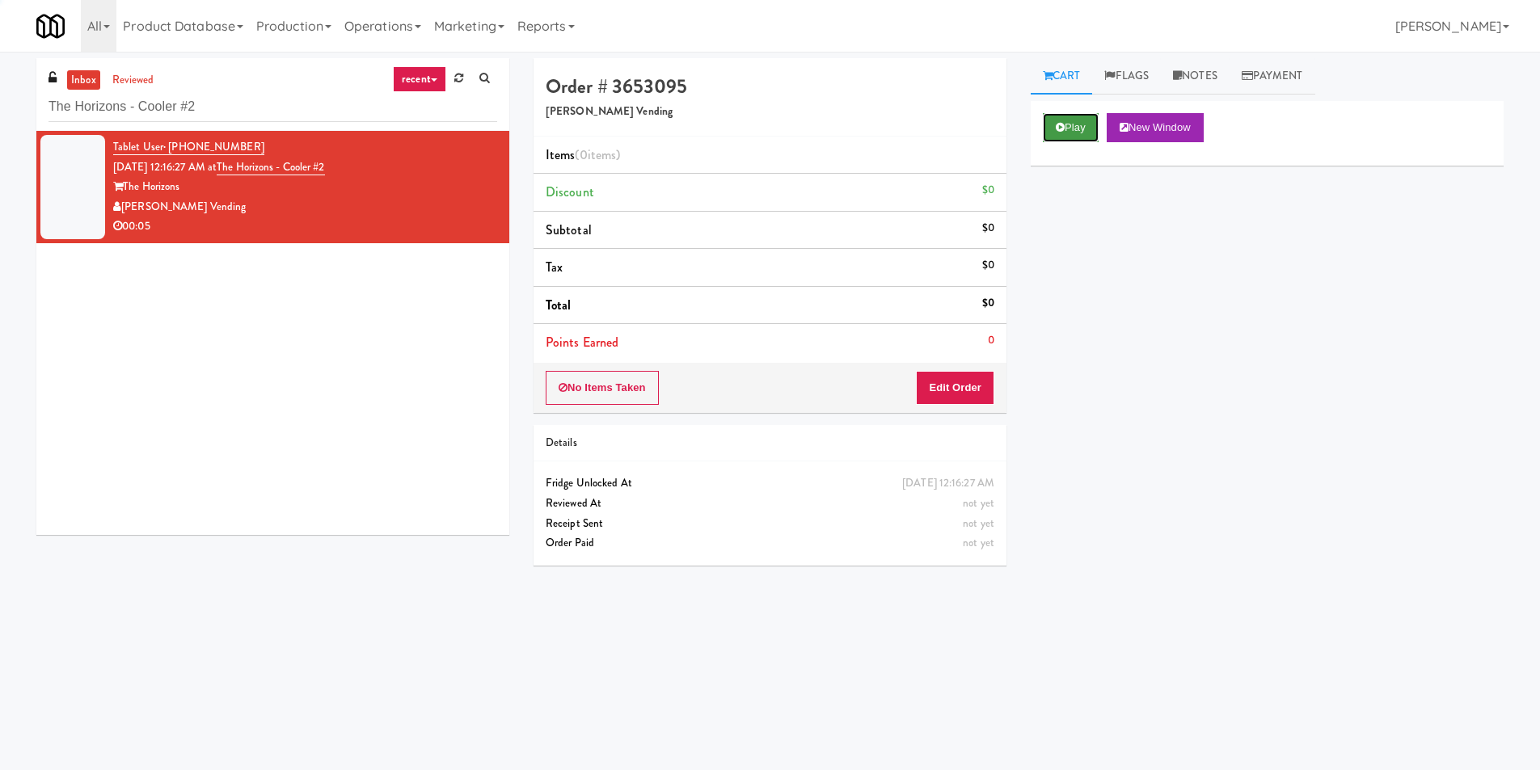
drag, startPoint x: 1051, startPoint y: 123, endPoint x: 1045, endPoint y: 129, distance: 8.6
click at [1050, 123] on button "Play" at bounding box center [1071, 127] width 56 height 29
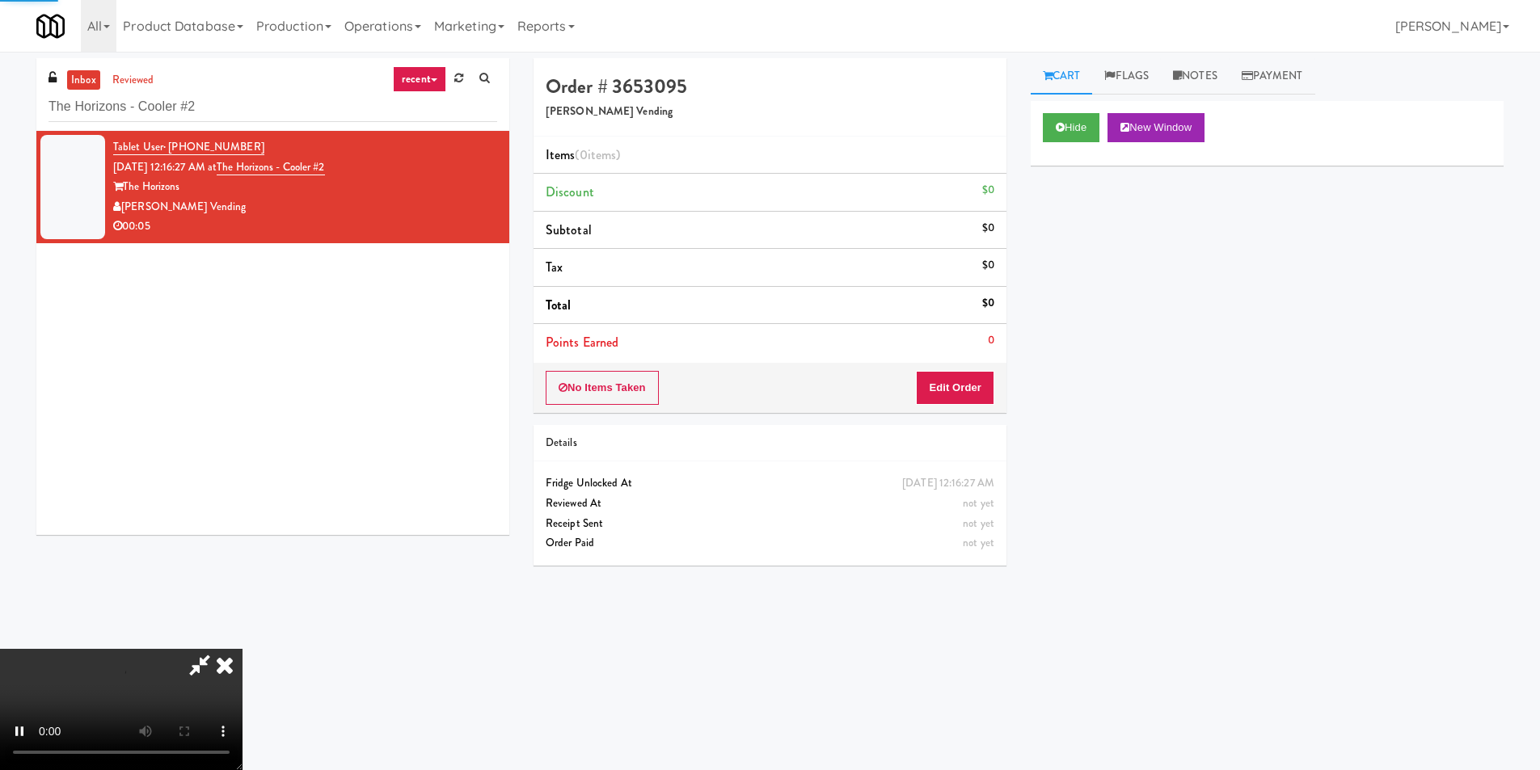
click at [951, 441] on div "Details" at bounding box center [770, 443] width 449 height 20
click at [949, 396] on button "Edit Order" at bounding box center [955, 388] width 78 height 34
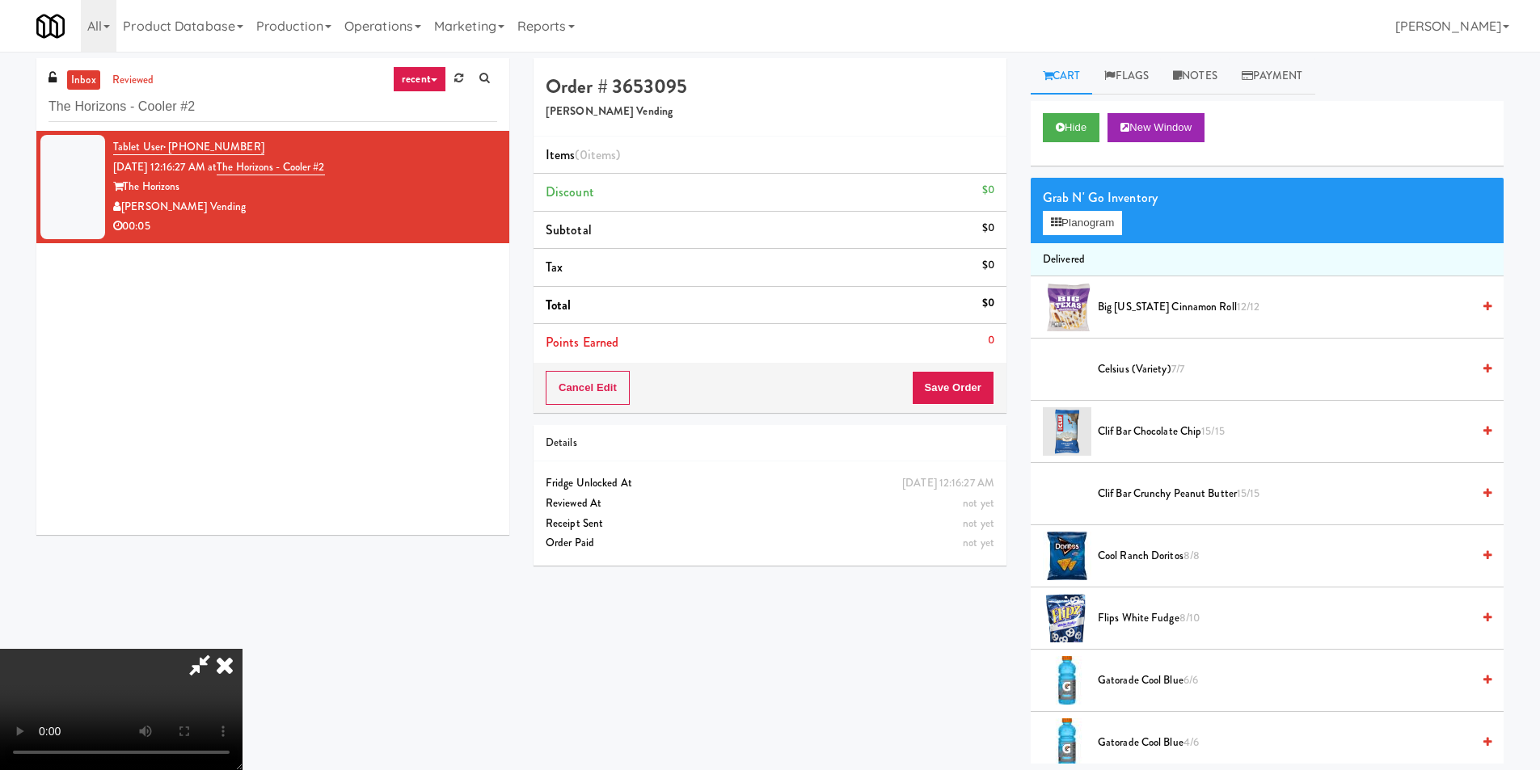
scroll to position [2, 0]
click at [243, 649] on video at bounding box center [121, 709] width 243 height 121
click at [1057, 225] on icon at bounding box center [1056, 222] width 11 height 11
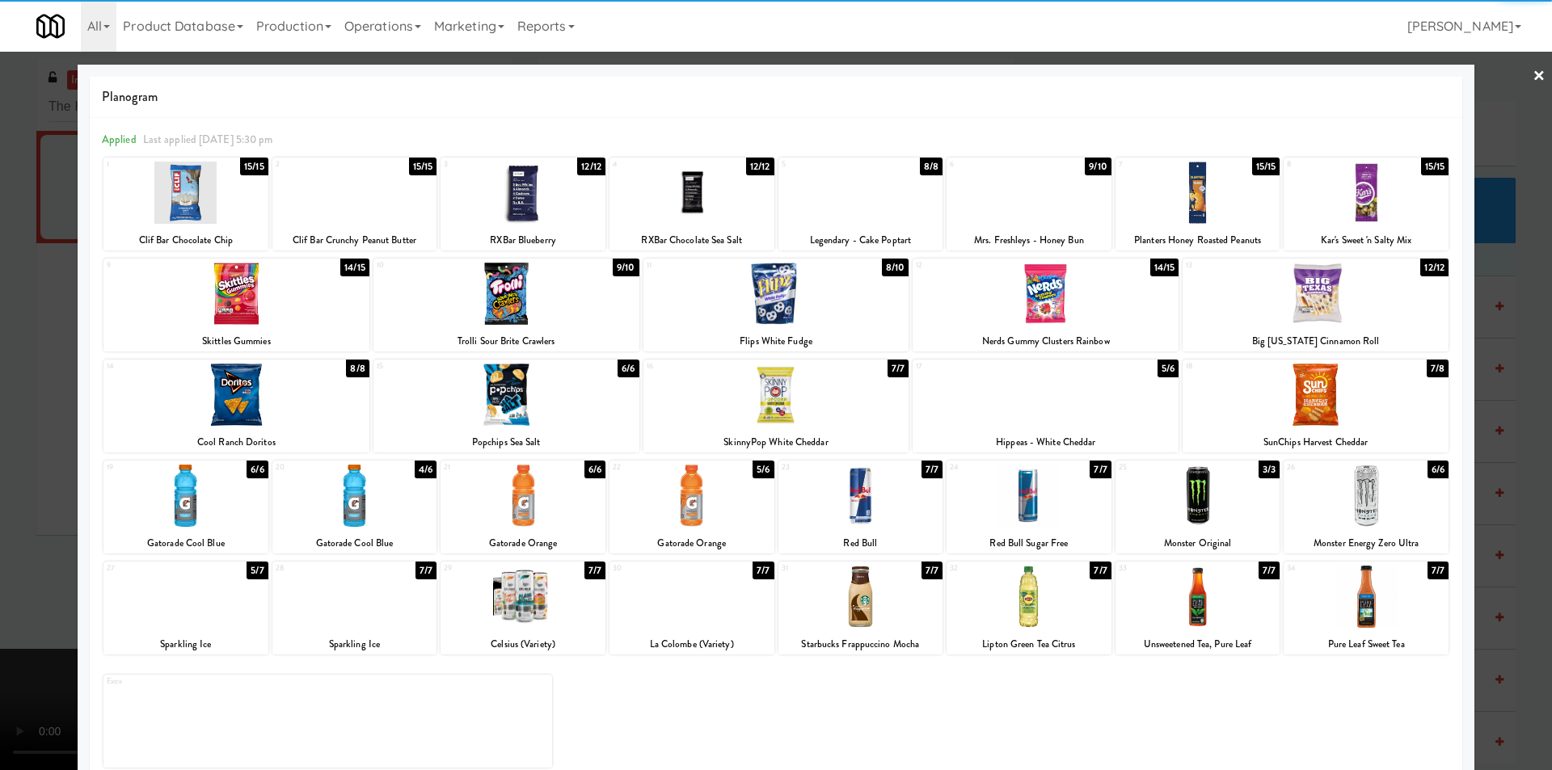
click at [1346, 508] on div at bounding box center [1366, 496] width 165 height 62
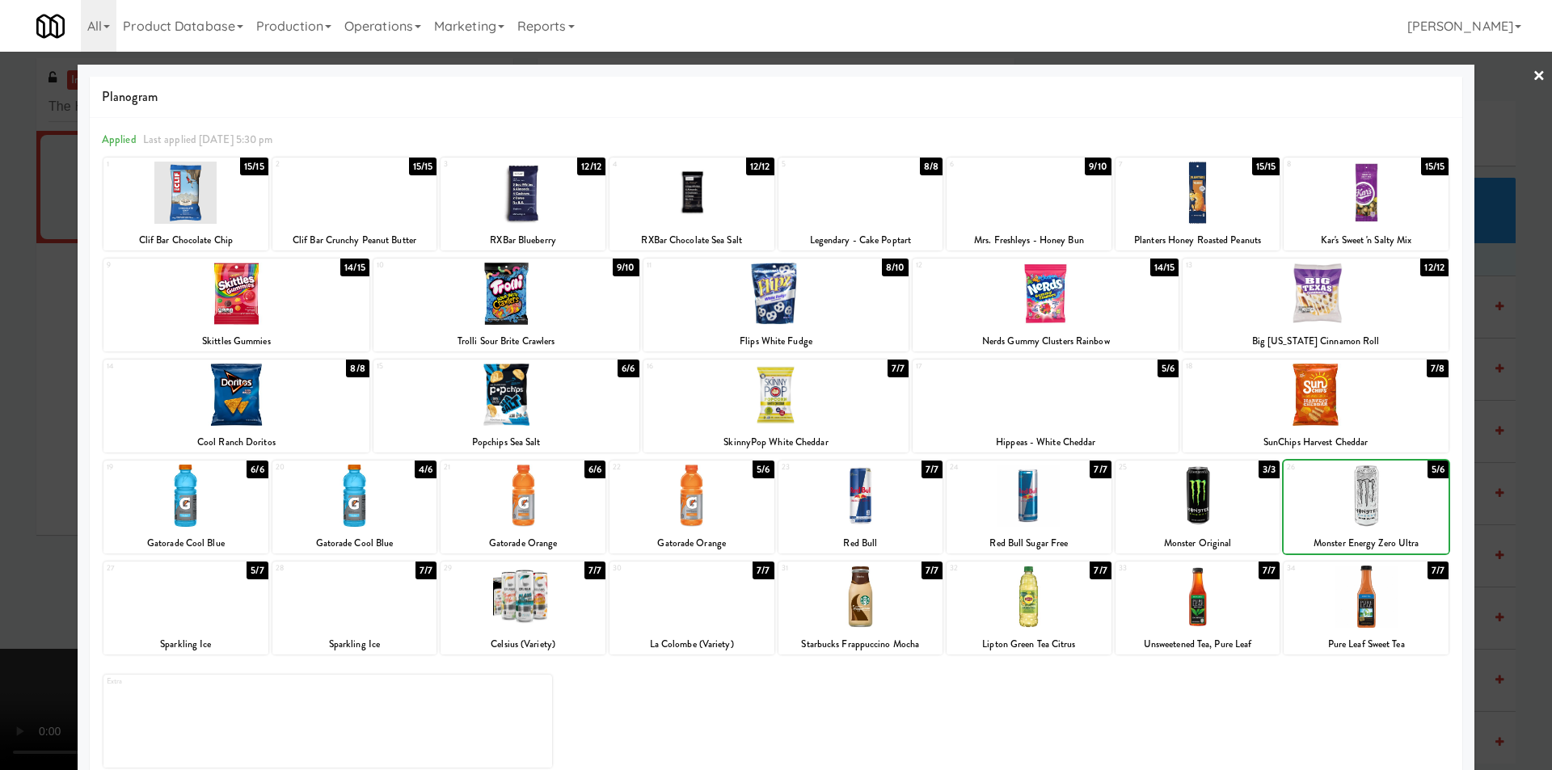
click at [1528, 461] on div at bounding box center [776, 385] width 1552 height 770
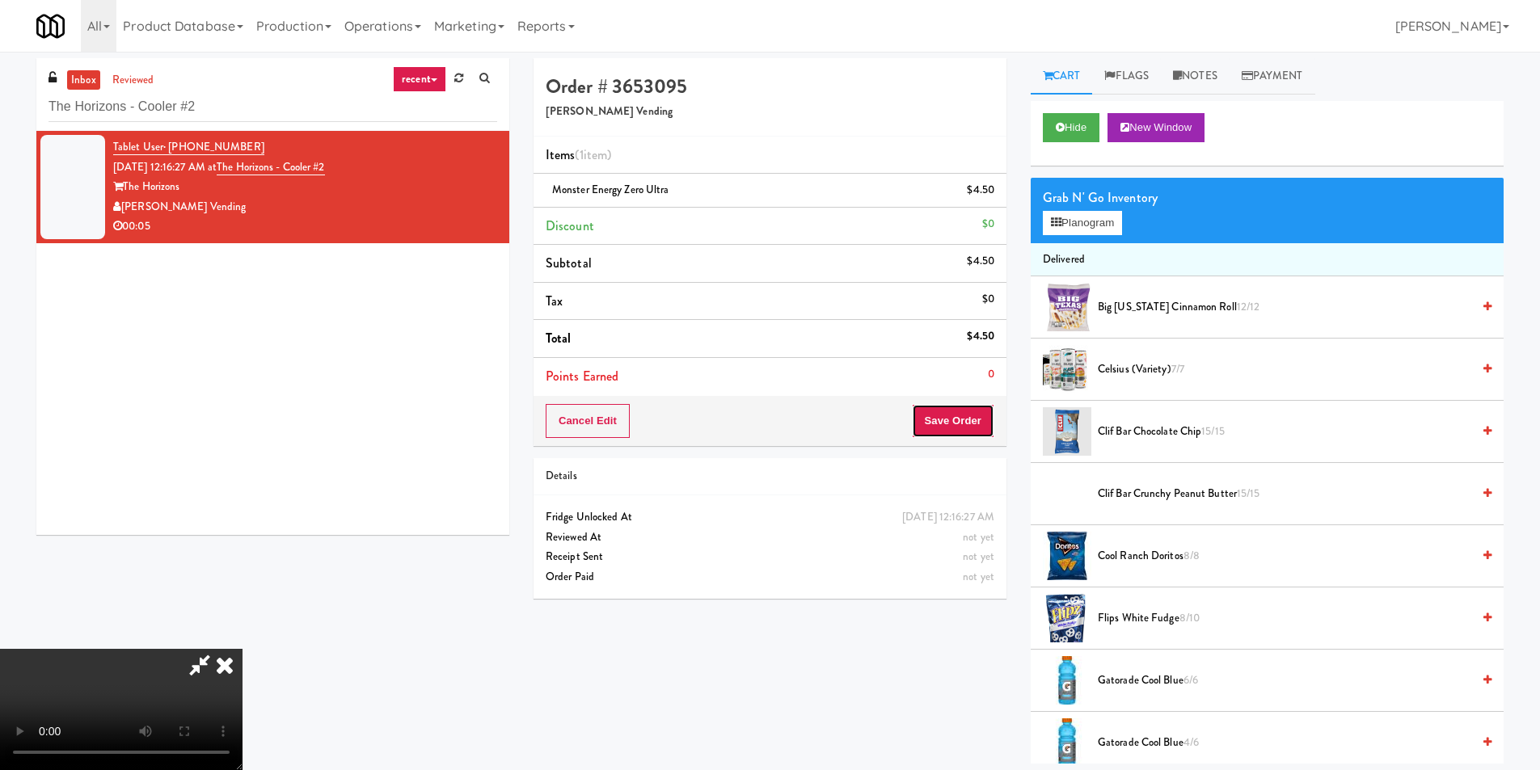
click at [957, 424] on button "Save Order" at bounding box center [953, 421] width 82 height 34
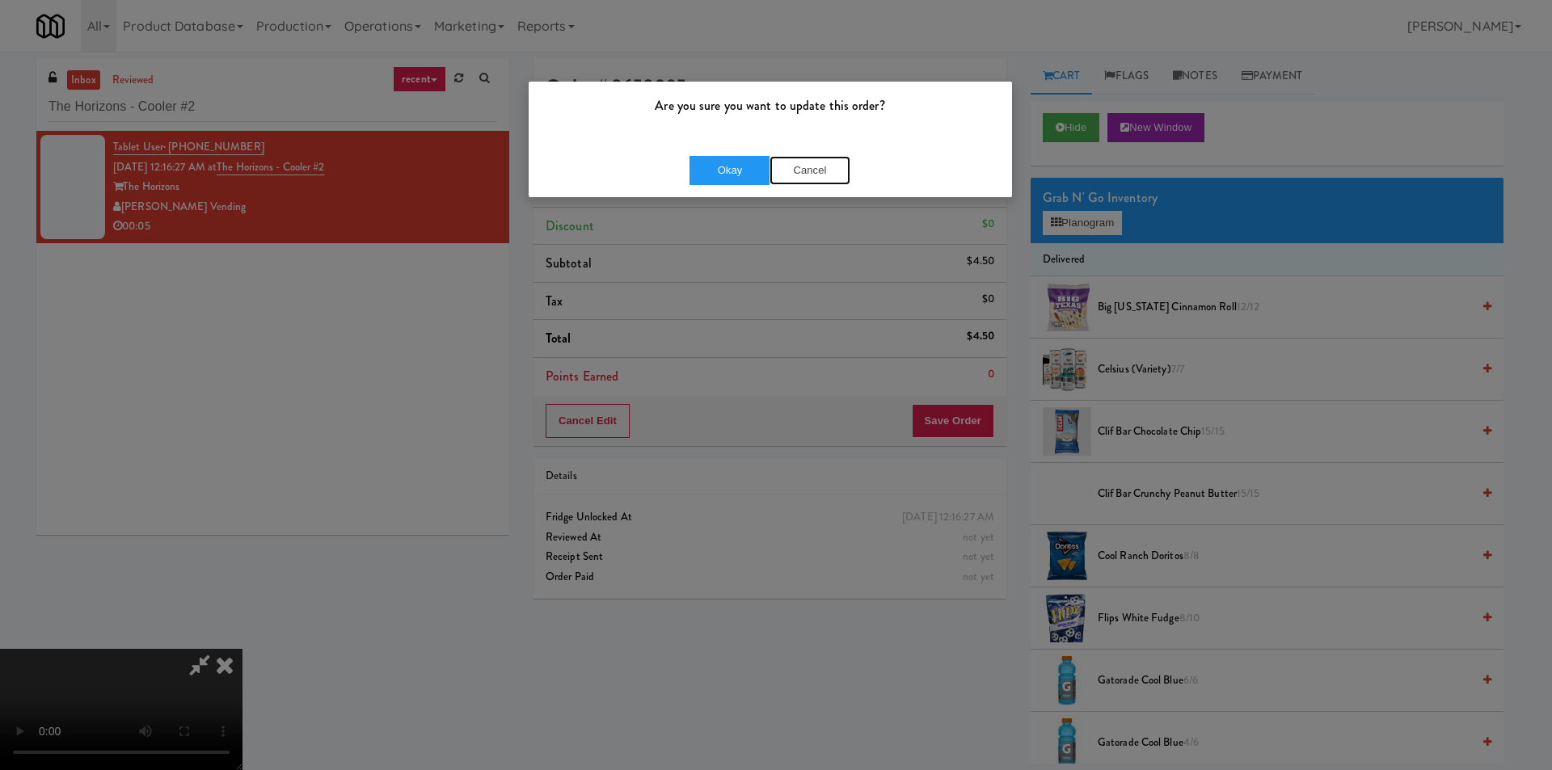
drag, startPoint x: 820, startPoint y: 166, endPoint x: 858, endPoint y: 298, distance: 137.1
click at [821, 166] on button "Cancel" at bounding box center [810, 170] width 81 height 29
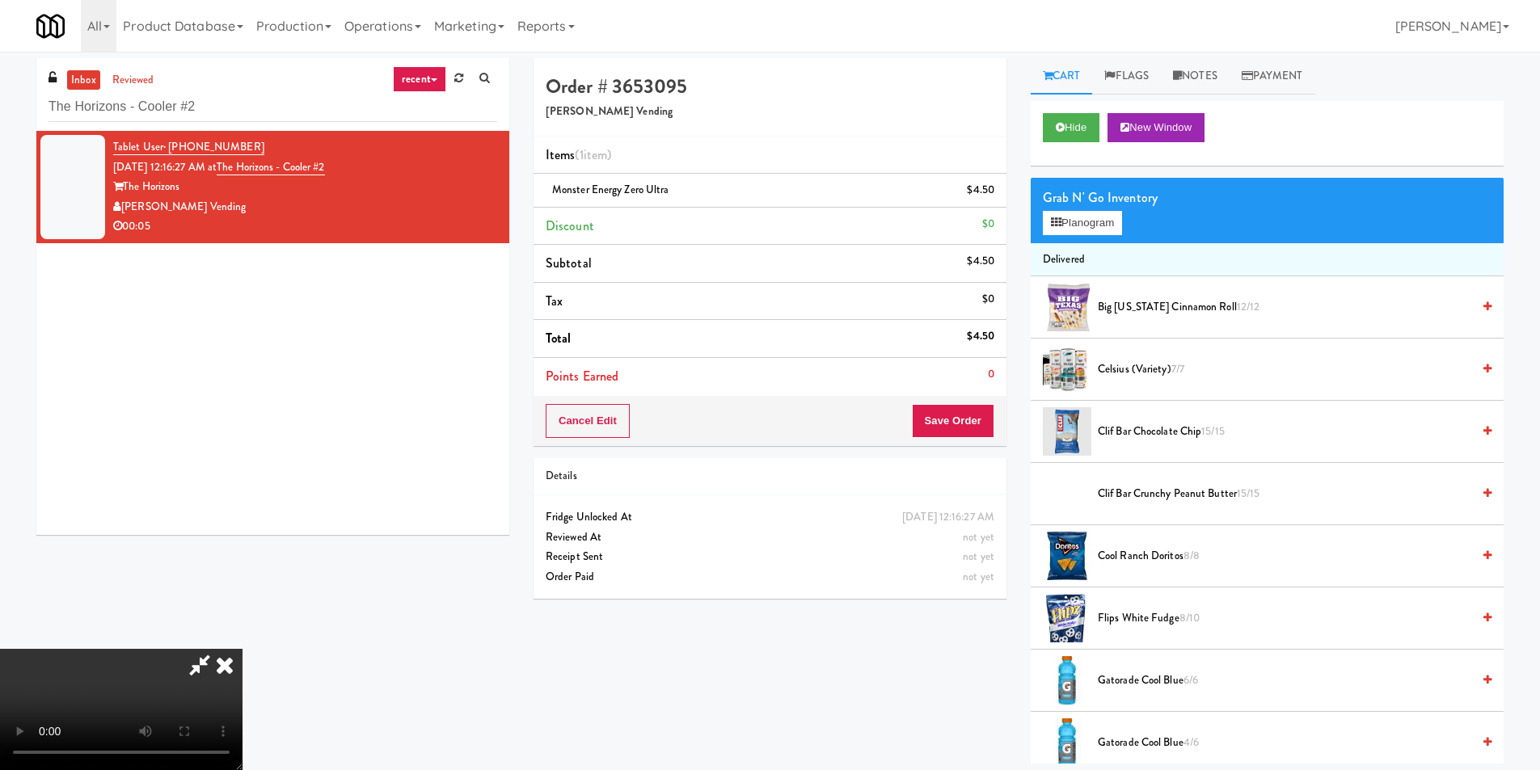
scroll to position [244, 0]
click at [243, 649] on video at bounding box center [121, 709] width 243 height 121
click at [947, 412] on button "Save Order" at bounding box center [953, 421] width 82 height 34
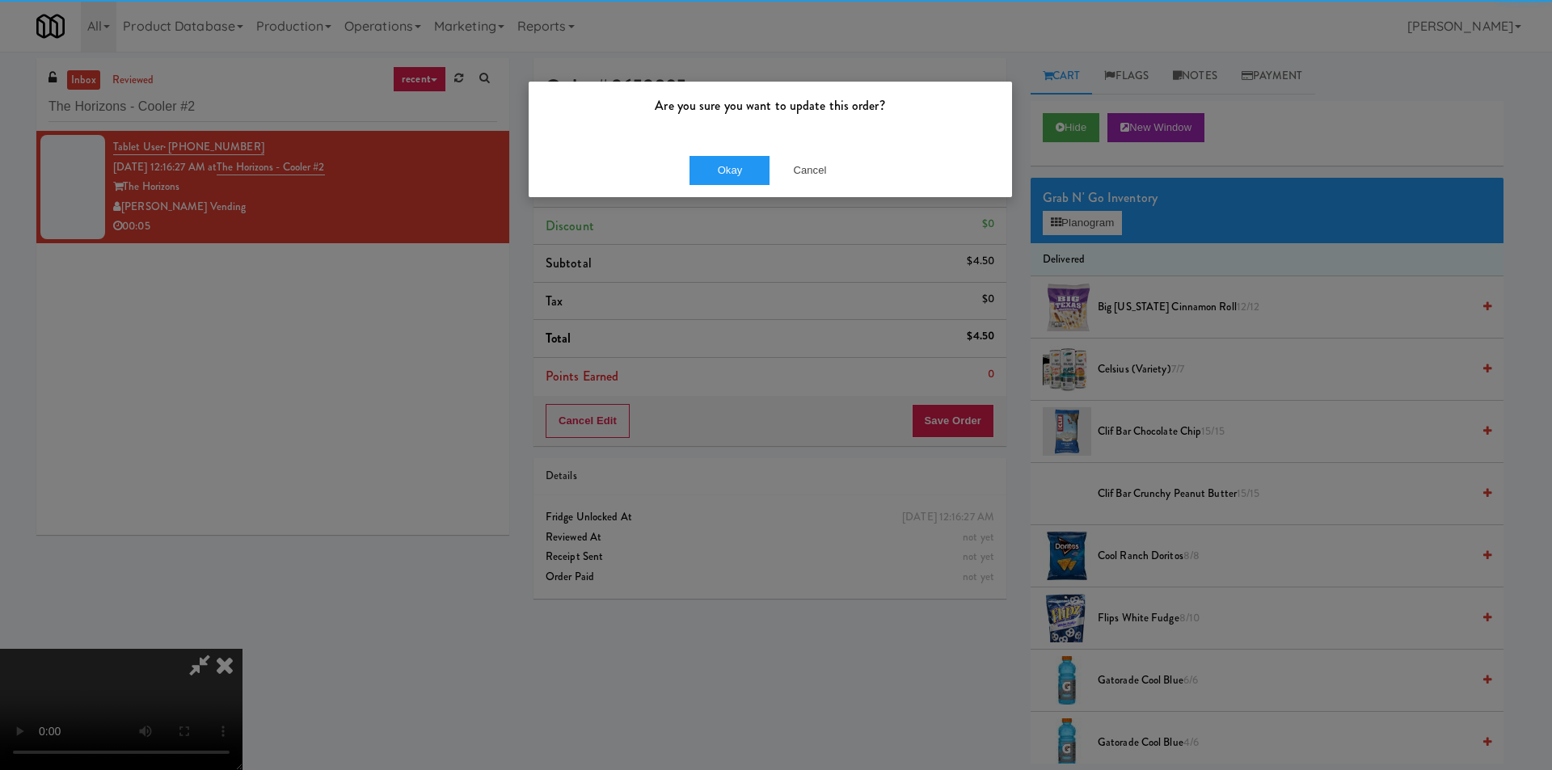
click at [699, 152] on div "Okay Cancel" at bounding box center [770, 170] width 483 height 54
click at [703, 166] on button "Okay" at bounding box center [730, 170] width 81 height 29
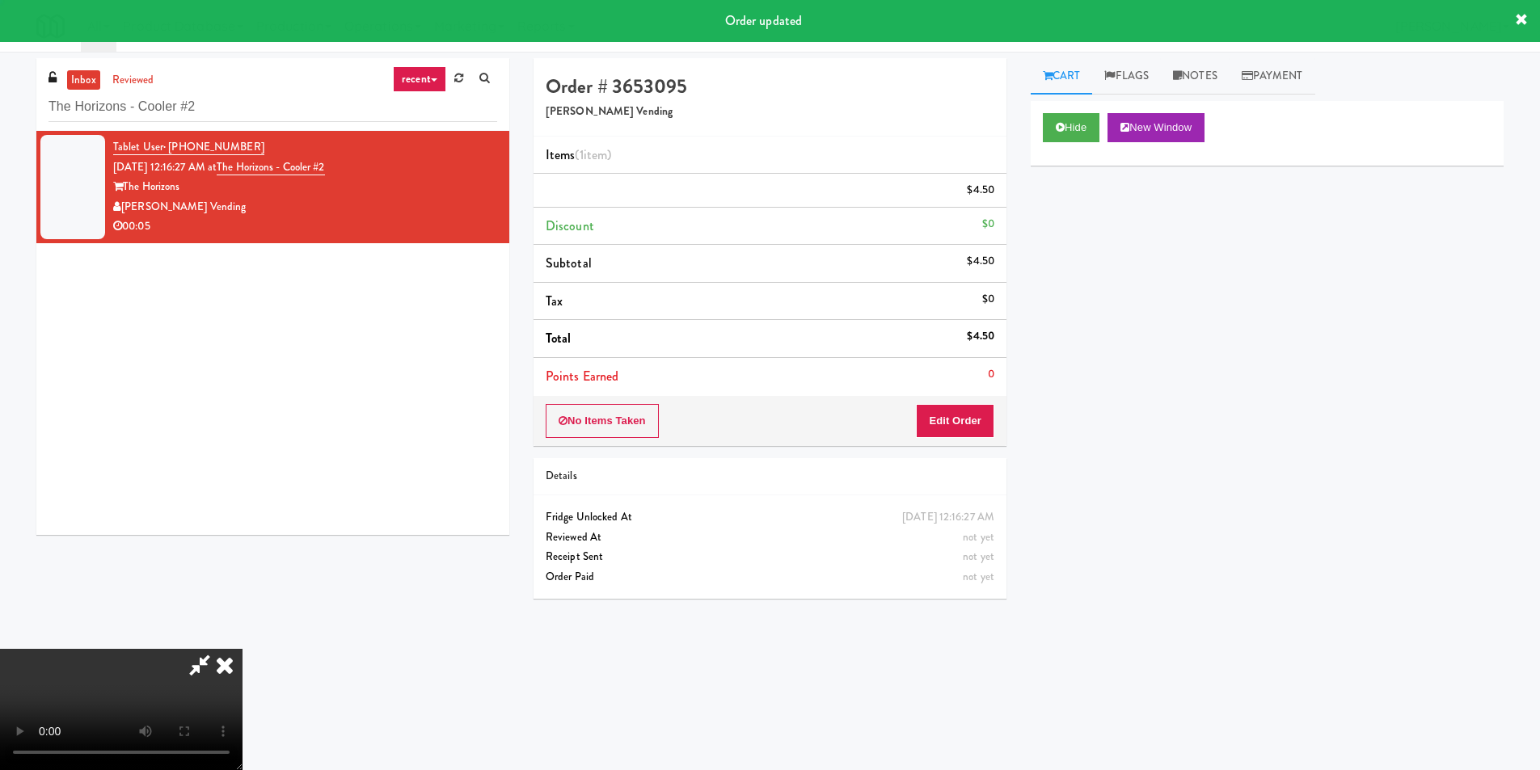
scroll to position [0, 0]
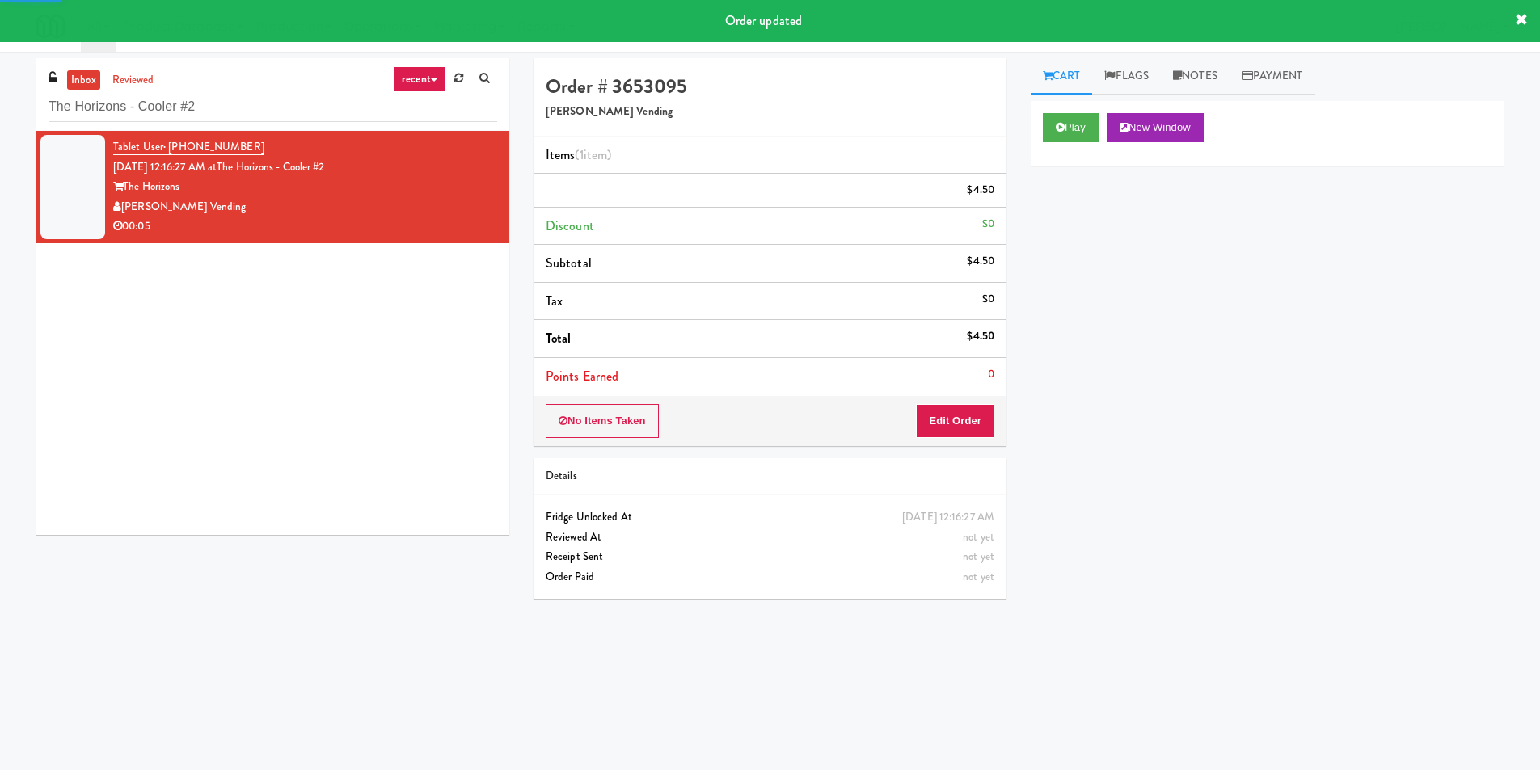
click at [274, 74] on div "inbox reviewed recent all unclear take inventory issue suspicious failed recent…" at bounding box center [272, 94] width 473 height 73
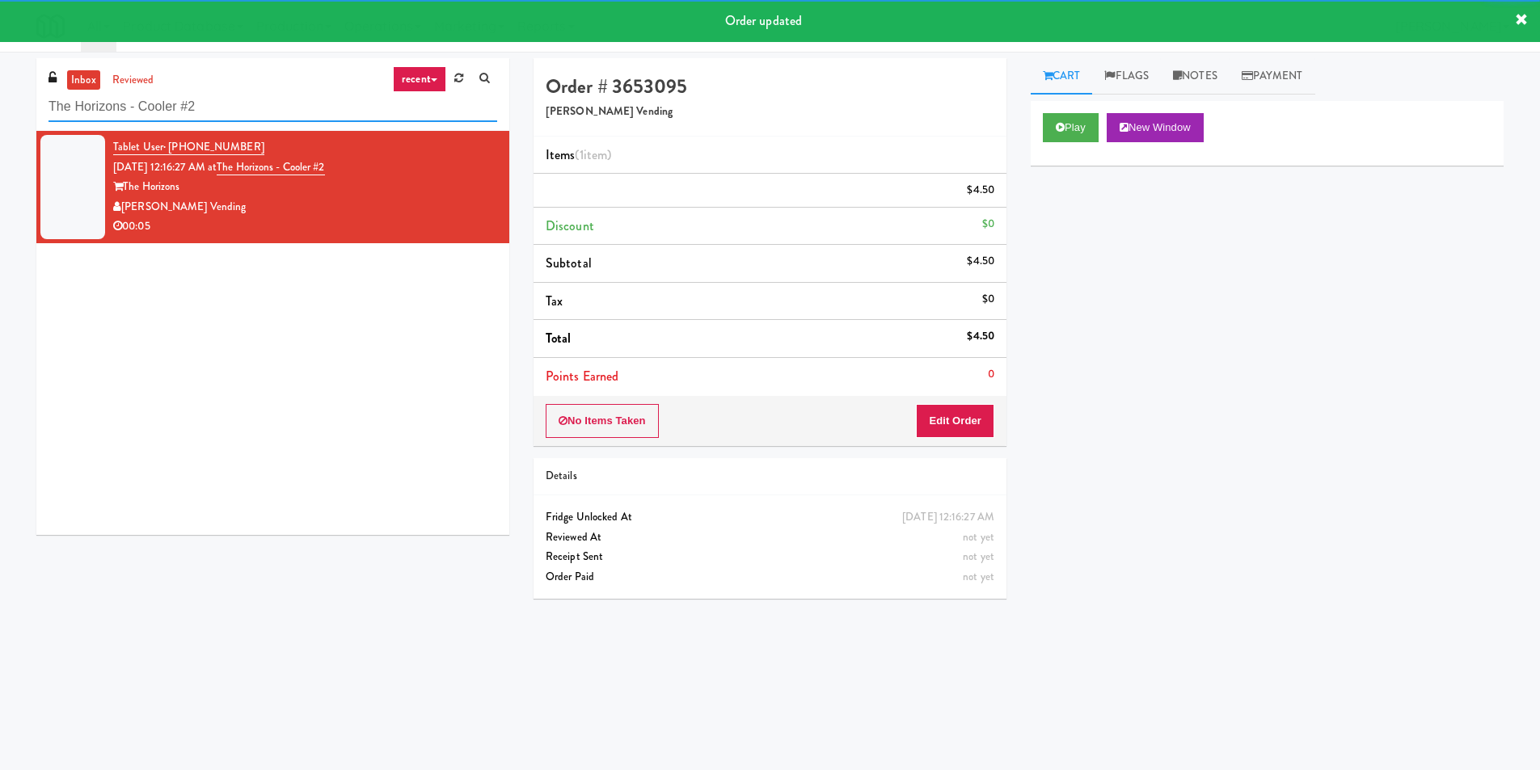
drag, startPoint x: 276, startPoint y: 101, endPoint x: 278, endPoint y: 112, distance: 11.4
click at [278, 112] on input "The Horizons - Cooler #2" at bounding box center [273, 107] width 449 height 30
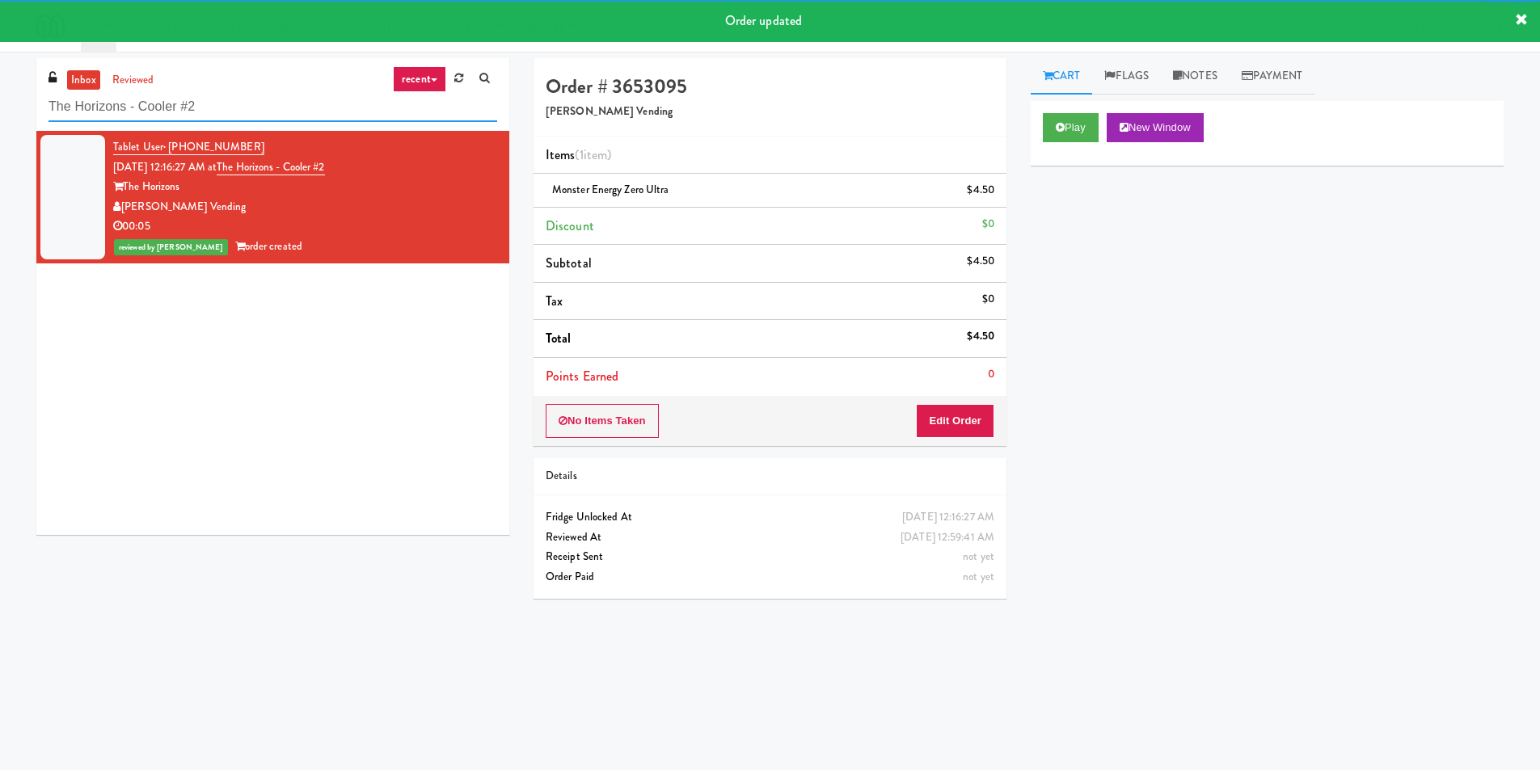
click at [278, 112] on input "The Horizons - Cooler #2" at bounding box center [273, 107] width 449 height 30
paste input "HaNoBe - w/out Gym"
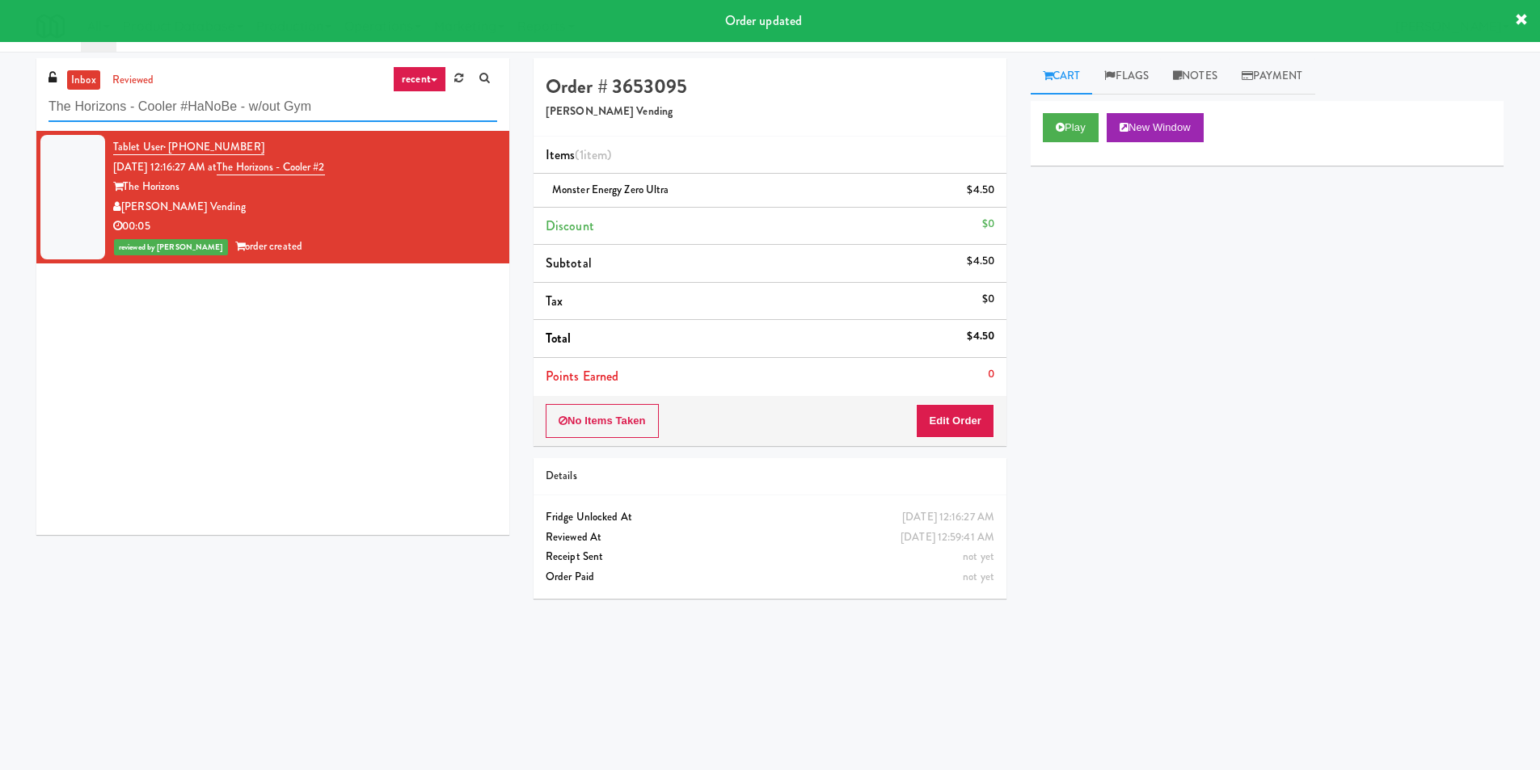
click at [278, 112] on input "The Horizons - Cooler #HaNoBe - w/out Gym" at bounding box center [273, 107] width 449 height 30
paste input "text"
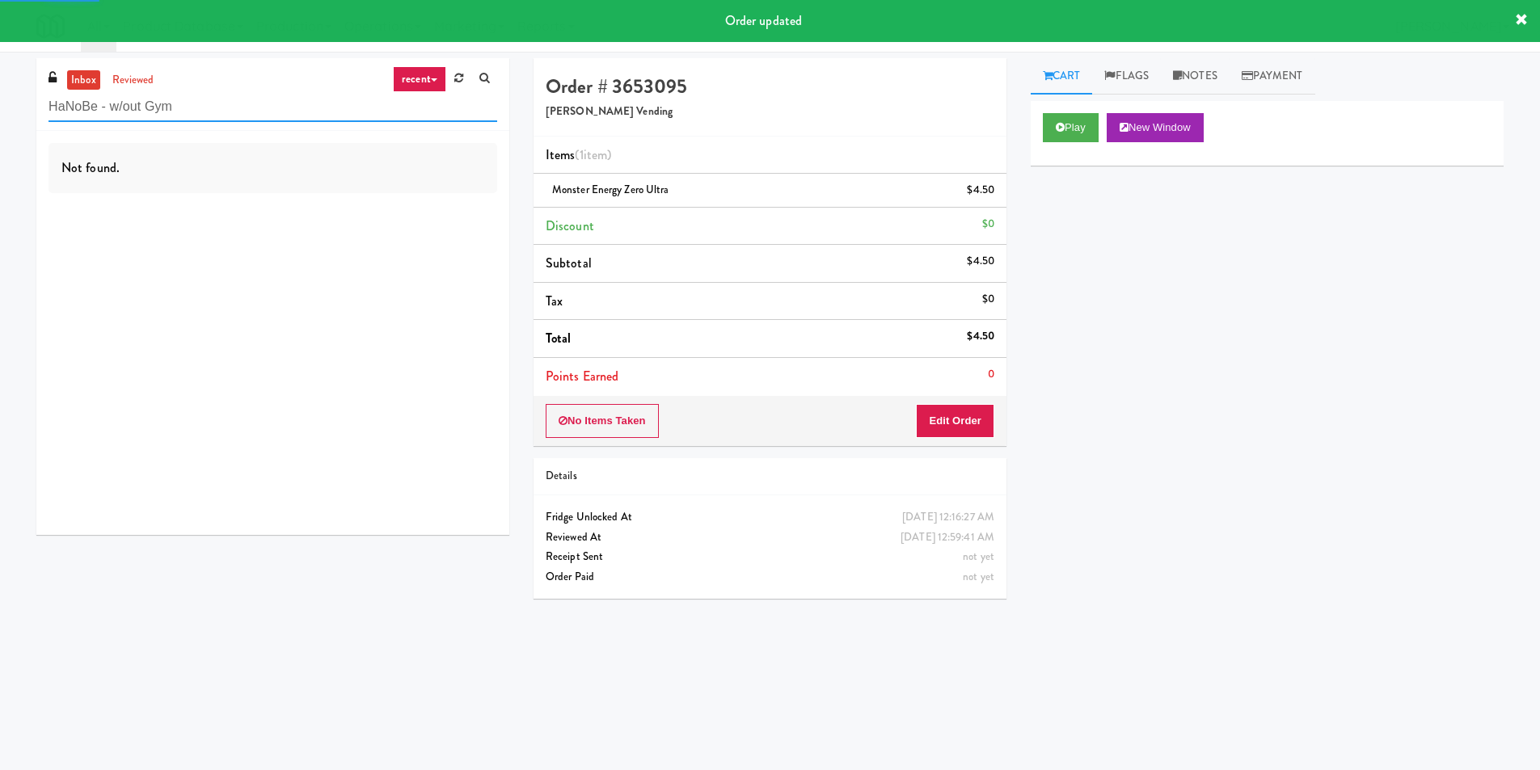
type input "HaNoBe - w/out Gym"
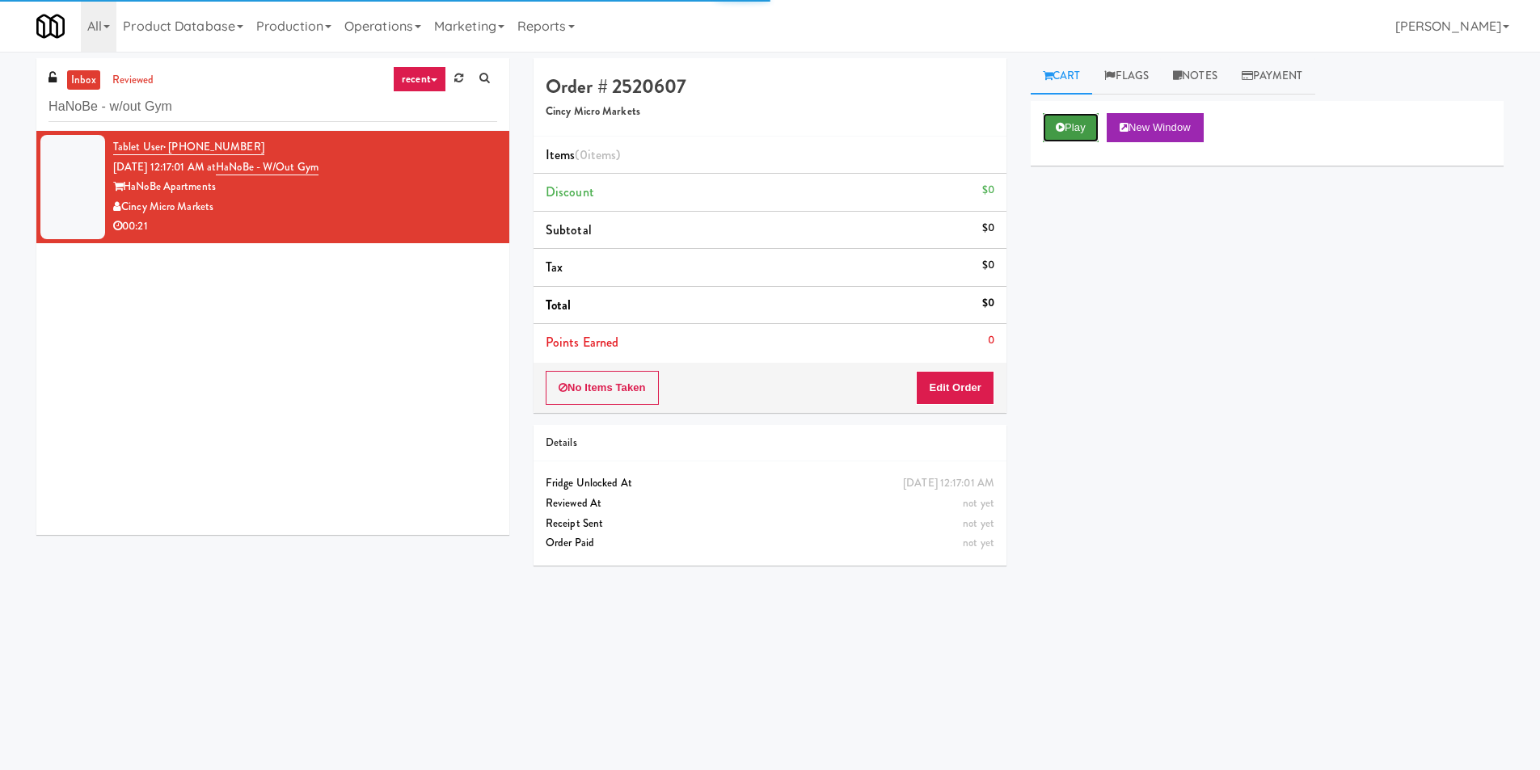
click at [1066, 118] on button "Play" at bounding box center [1071, 127] width 56 height 29
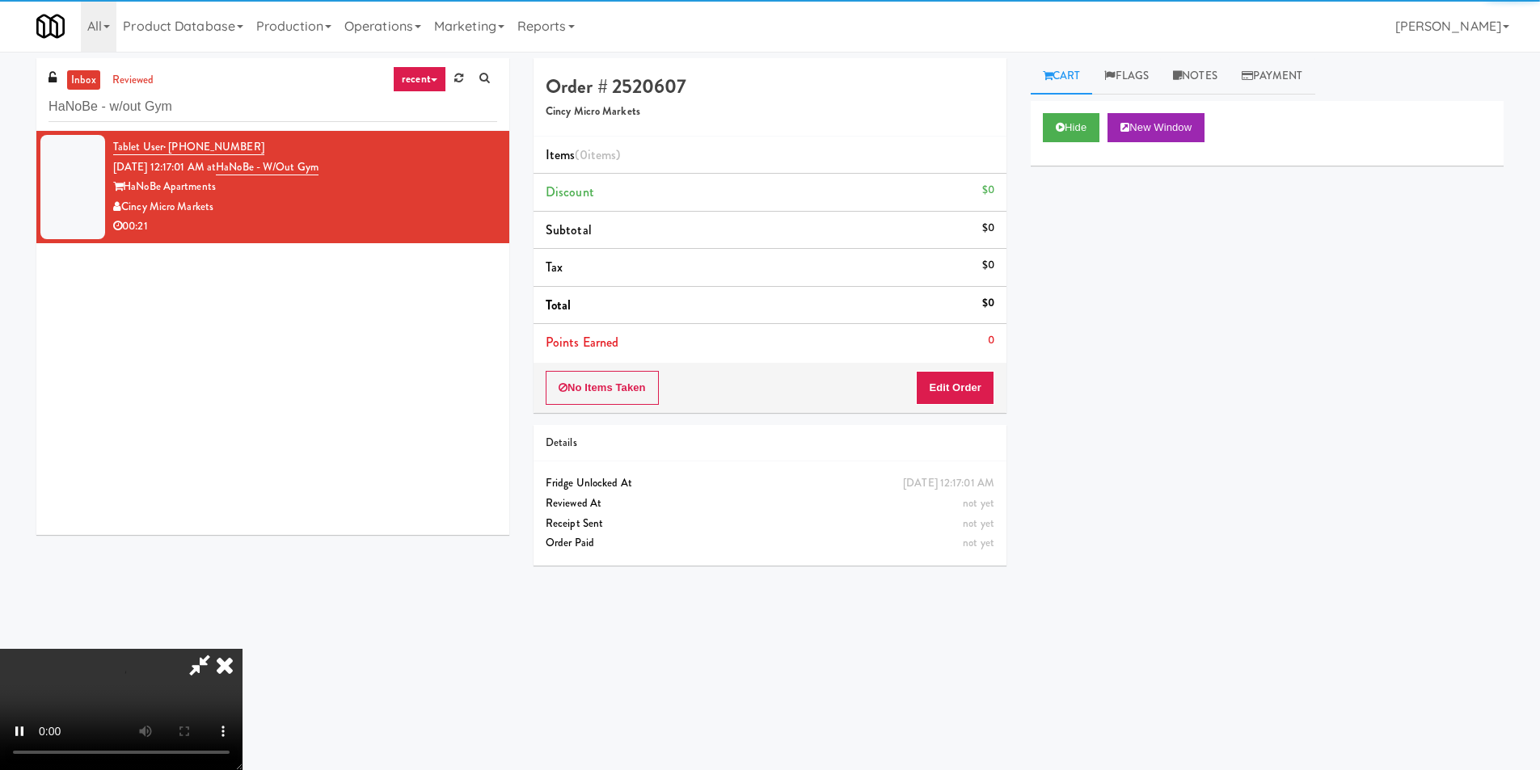
click at [943, 370] on div "No Items Taken Edit Order" at bounding box center [770, 388] width 473 height 50
click at [948, 388] on button "Edit Order" at bounding box center [955, 388] width 78 height 34
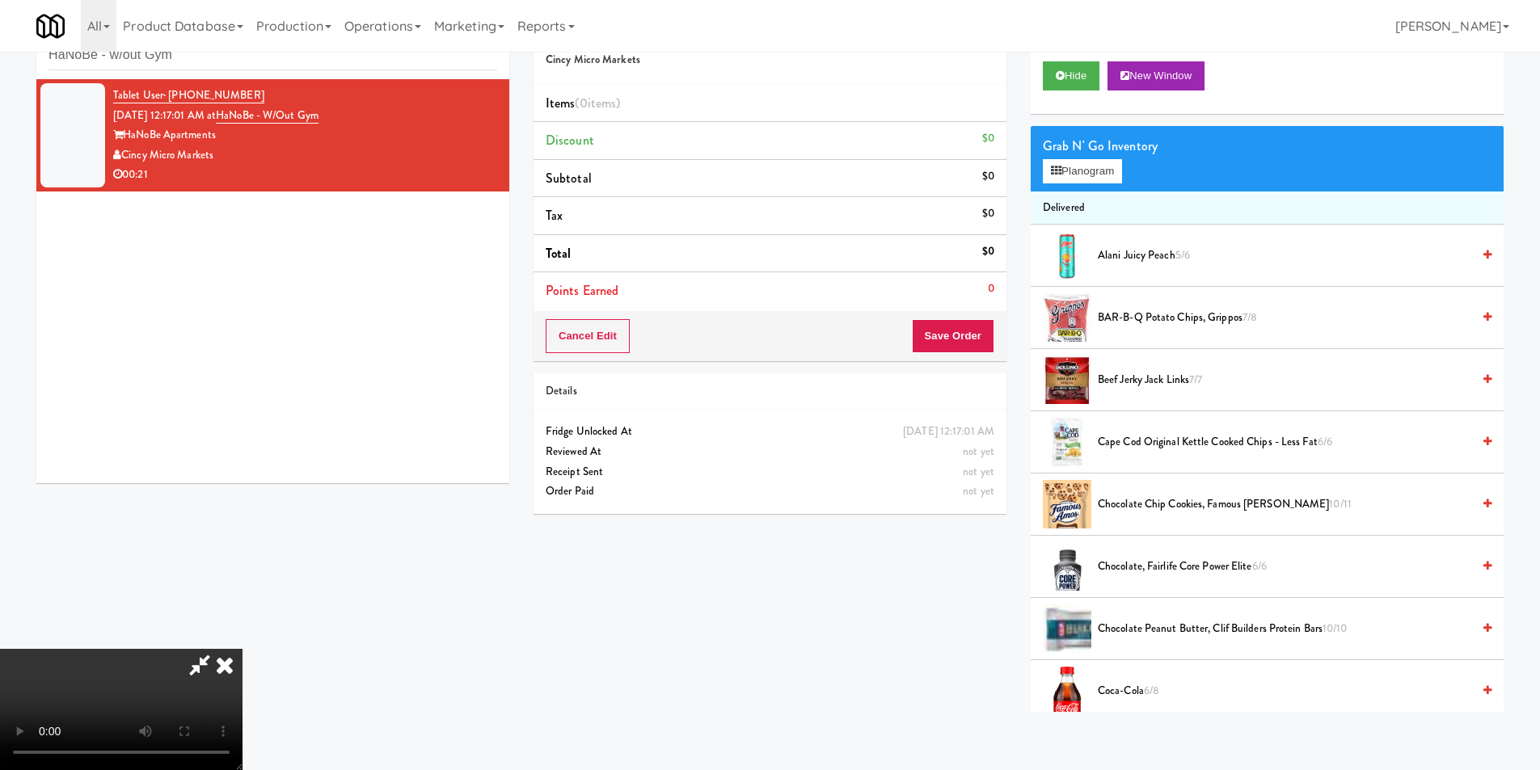
scroll to position [2, 0]
click at [243, 649] on video at bounding box center [121, 709] width 243 height 121
click at [1121, 251] on span "Alani Juicy Peach 5/6" at bounding box center [1285, 256] width 374 height 20
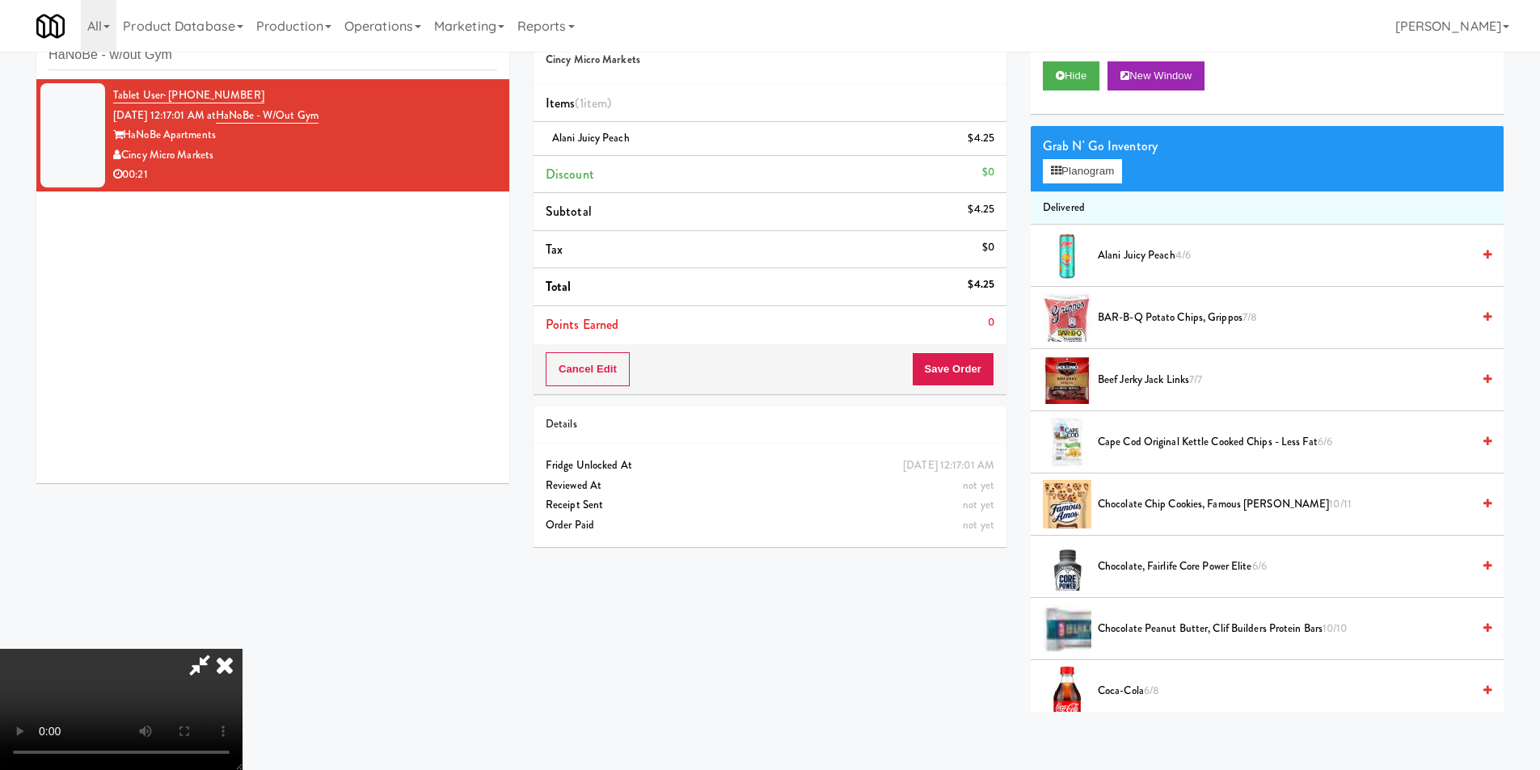
scroll to position [0, 0]
click at [1111, 177] on button "Planogram" at bounding box center [1082, 171] width 79 height 24
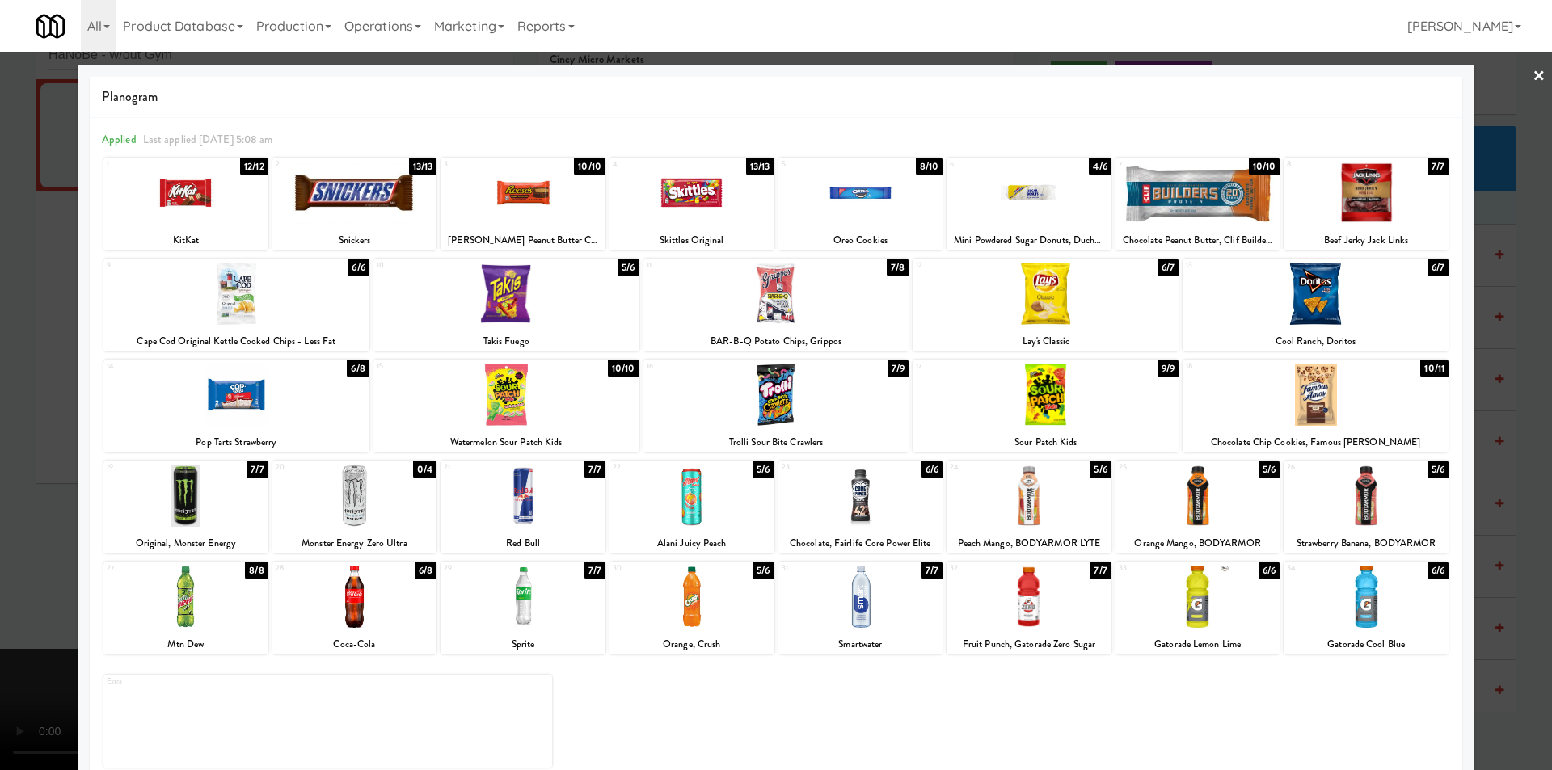
click at [1058, 212] on div at bounding box center [1029, 193] width 165 height 62
click at [1504, 296] on div at bounding box center [776, 385] width 1552 height 770
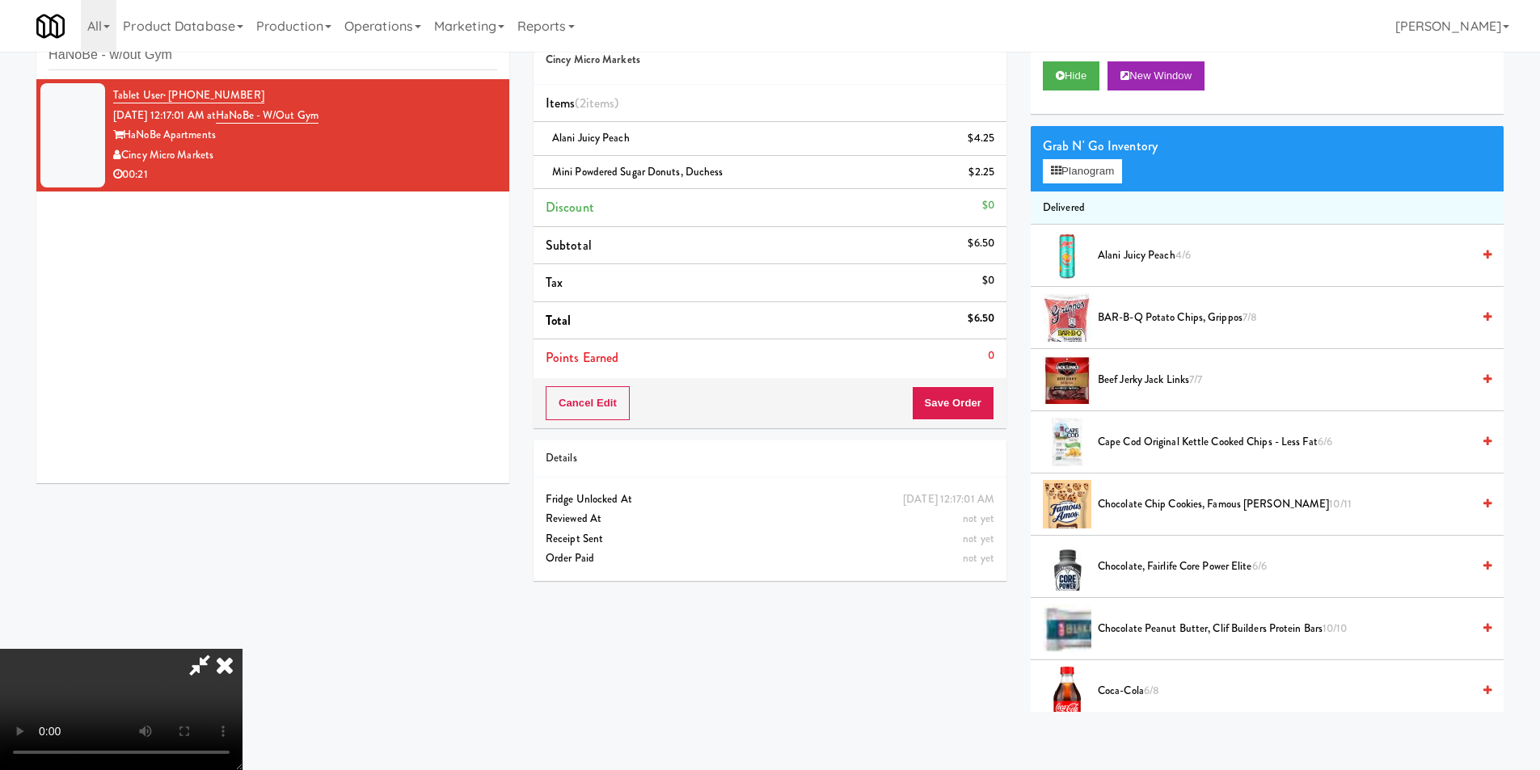
click at [1019, 378] on div "Cart Flags Notes Payment Hide New Window Grab N' Go Inventory Planogram Deliver…" at bounding box center [1267, 359] width 497 height 706
click at [990, 387] on button "Save Order" at bounding box center [953, 403] width 82 height 34
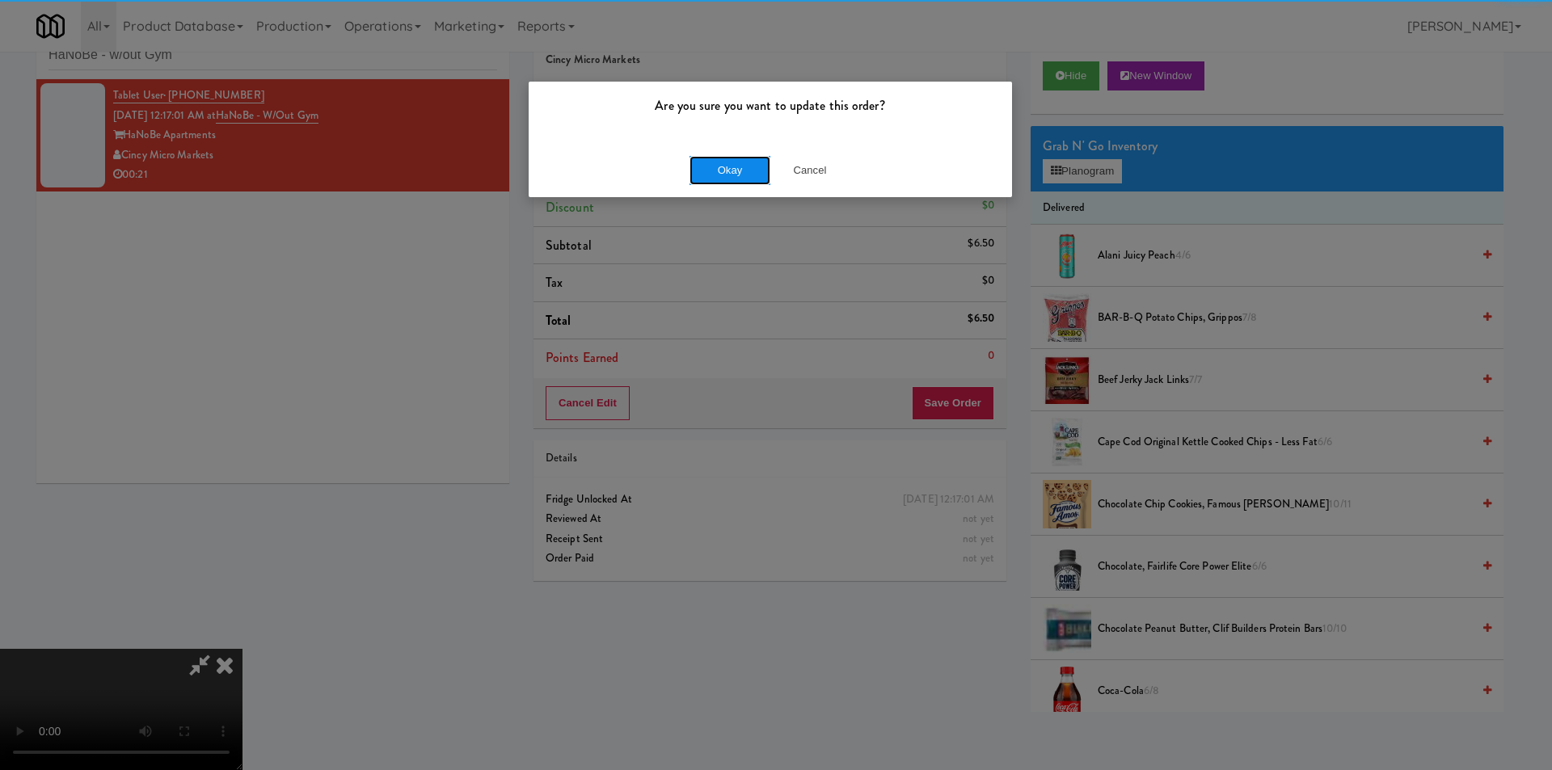
click at [732, 179] on button "Okay" at bounding box center [730, 170] width 81 height 29
